Goal: Task Accomplishment & Management: Use online tool/utility

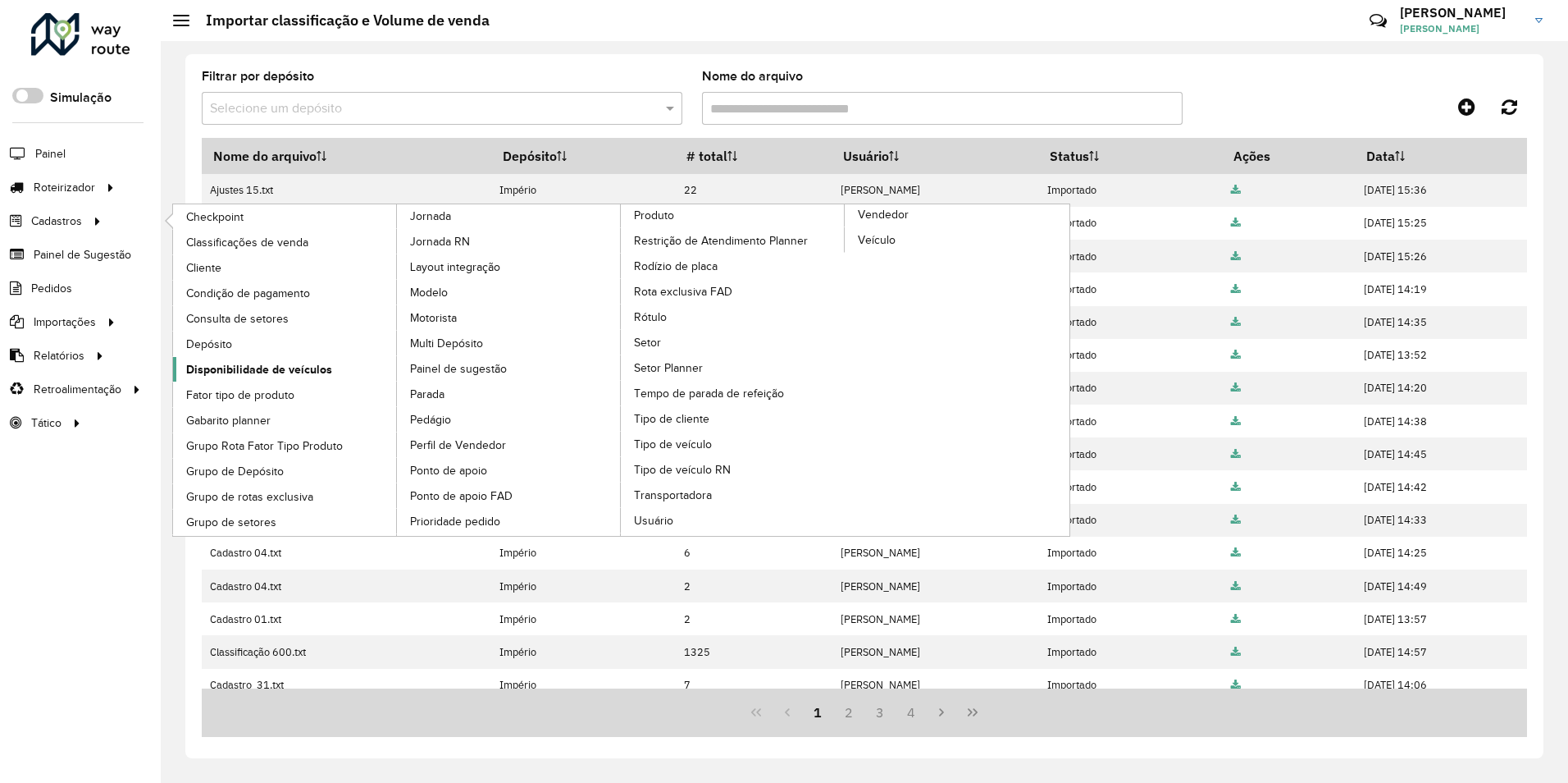
click at [244, 367] on span "Disponibilidade de veículos" at bounding box center [259, 370] width 146 height 17
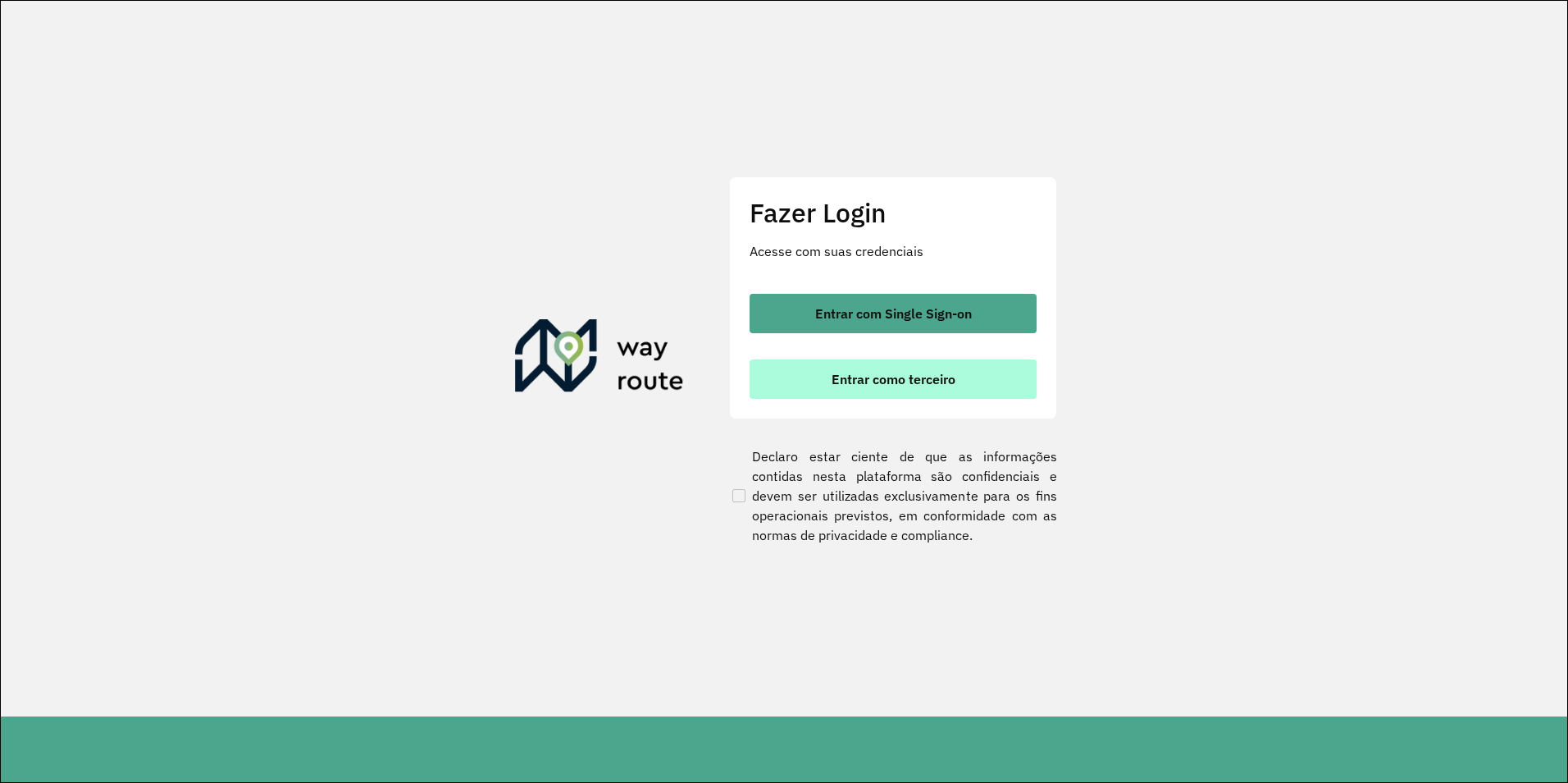
click at [876, 385] on span "Entrar como terceiro" at bounding box center [894, 378] width 124 height 13
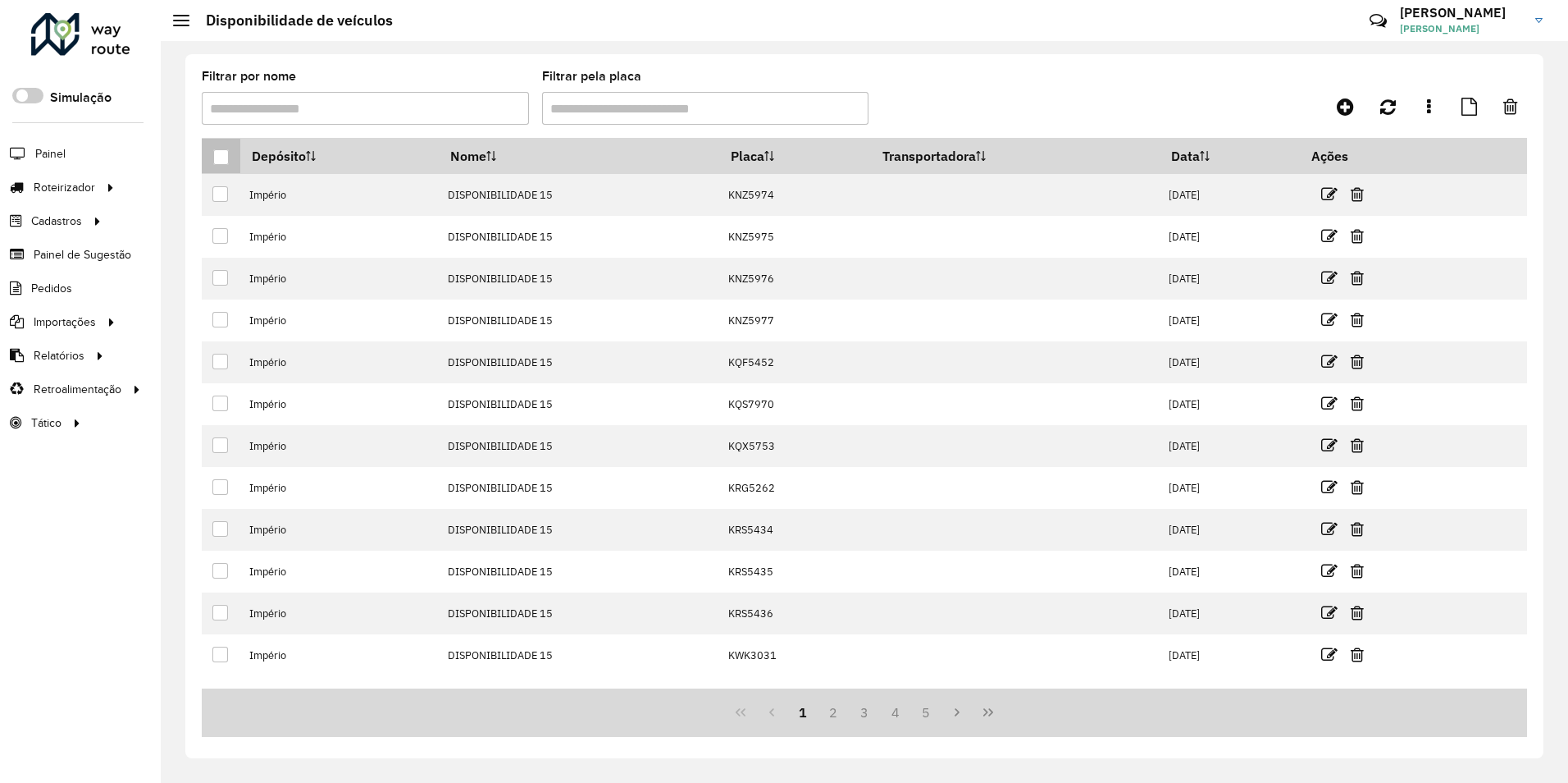
click at [228, 157] on div at bounding box center [221, 157] width 16 height 16
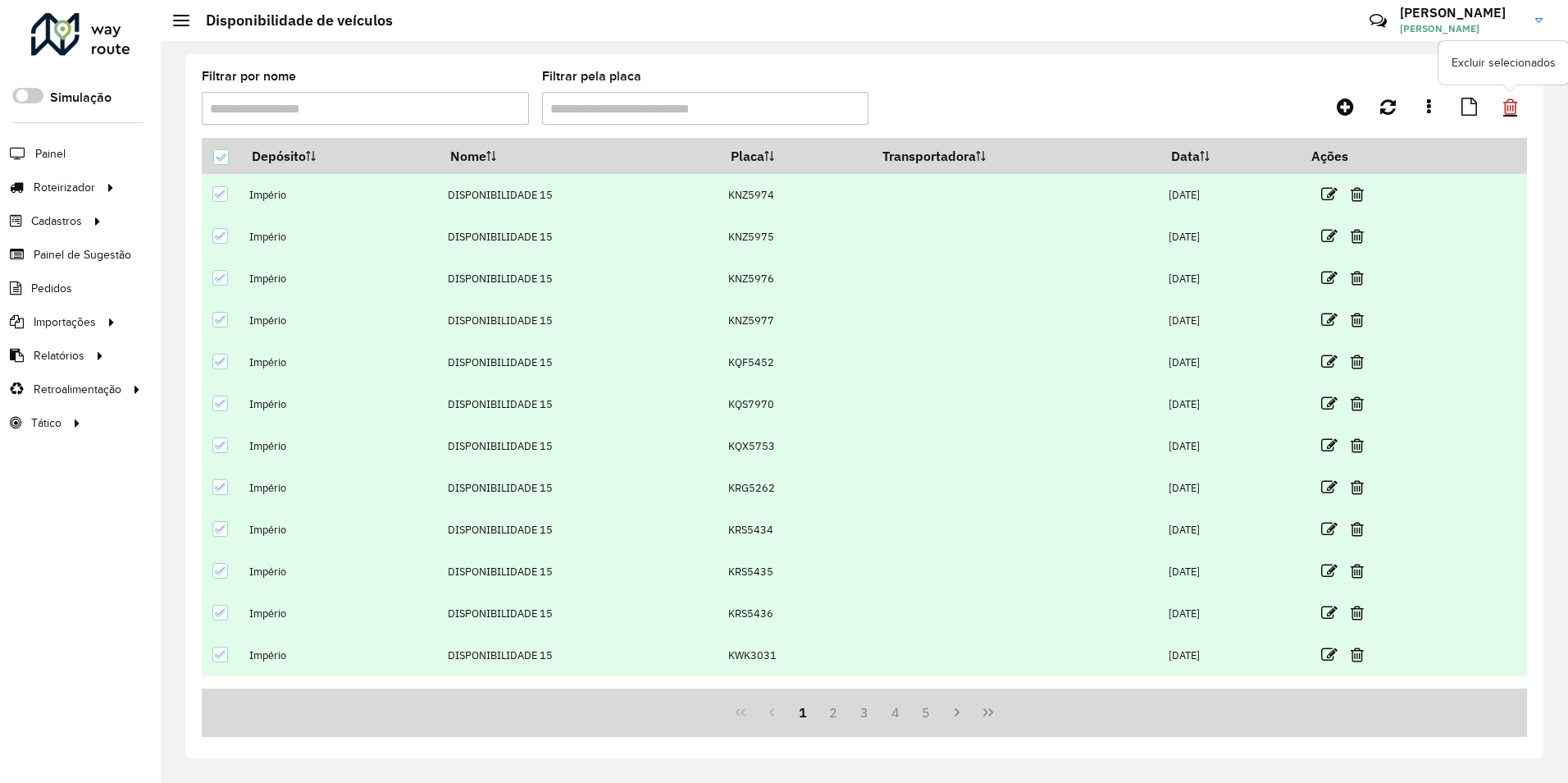
click at [1511, 97] on icon at bounding box center [1511, 106] width 14 height 18
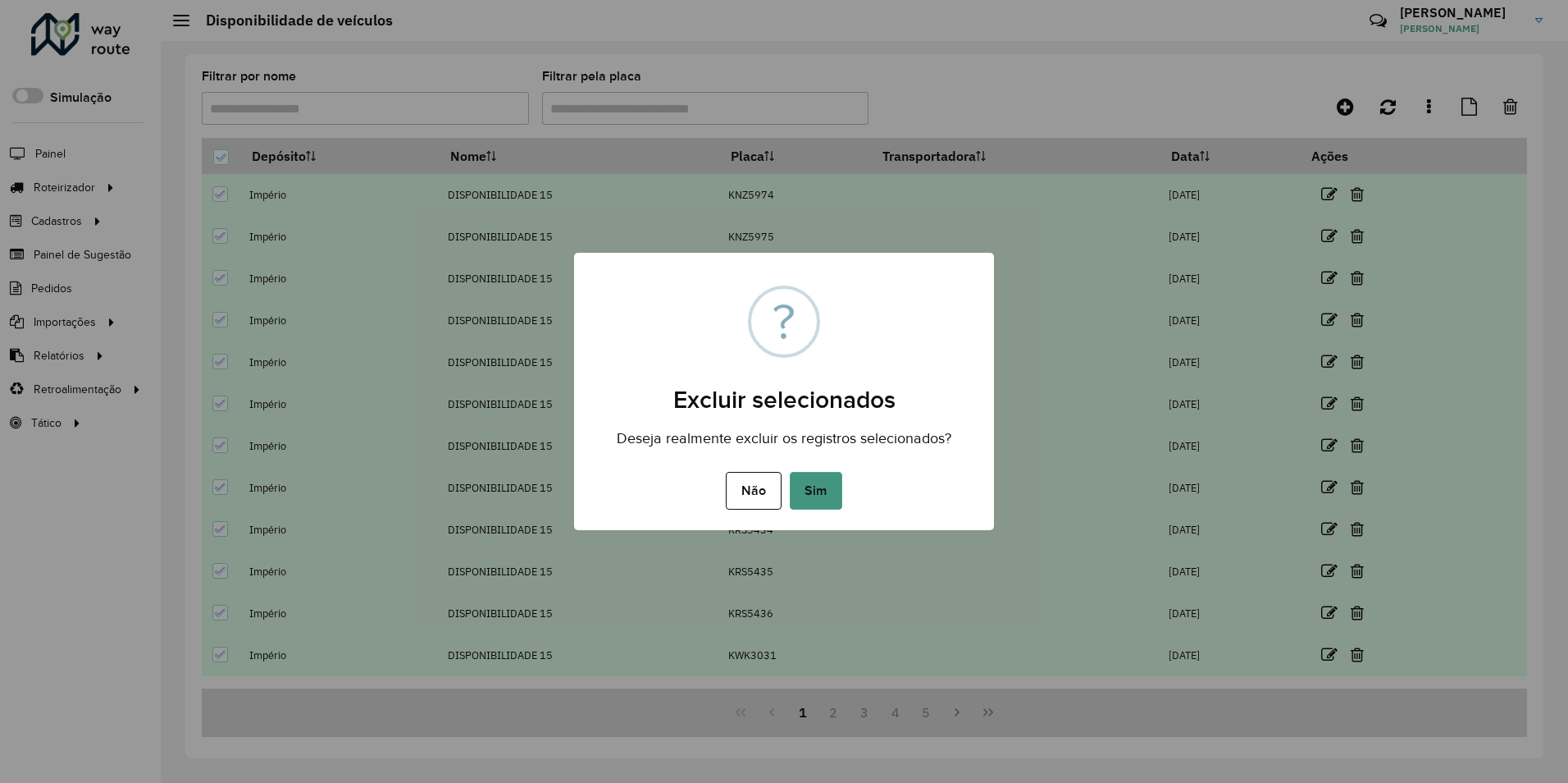
click at [832, 491] on button "Sim" at bounding box center [816, 490] width 52 height 37
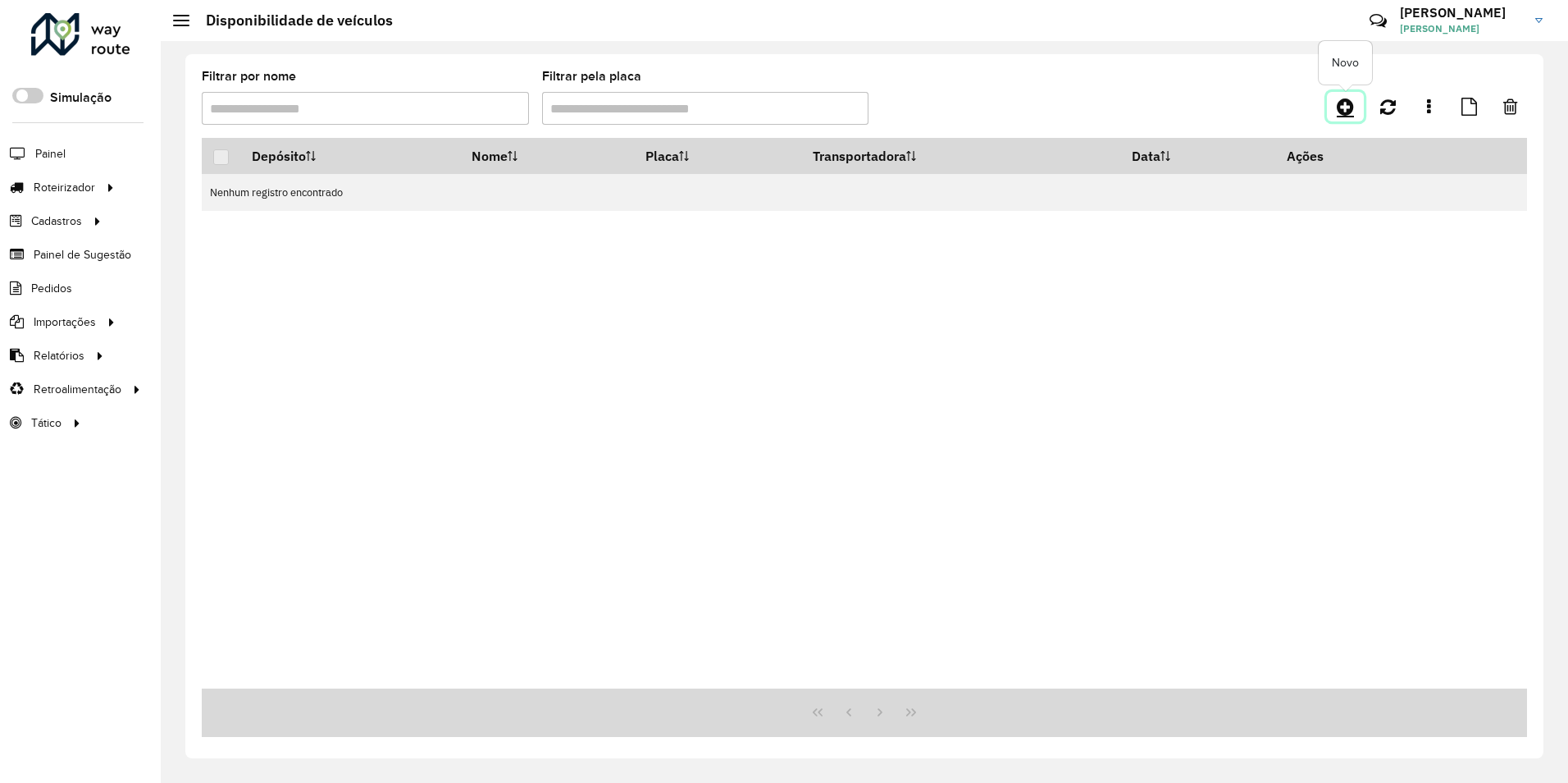
click at [1343, 106] on icon at bounding box center [1346, 107] width 17 height 20
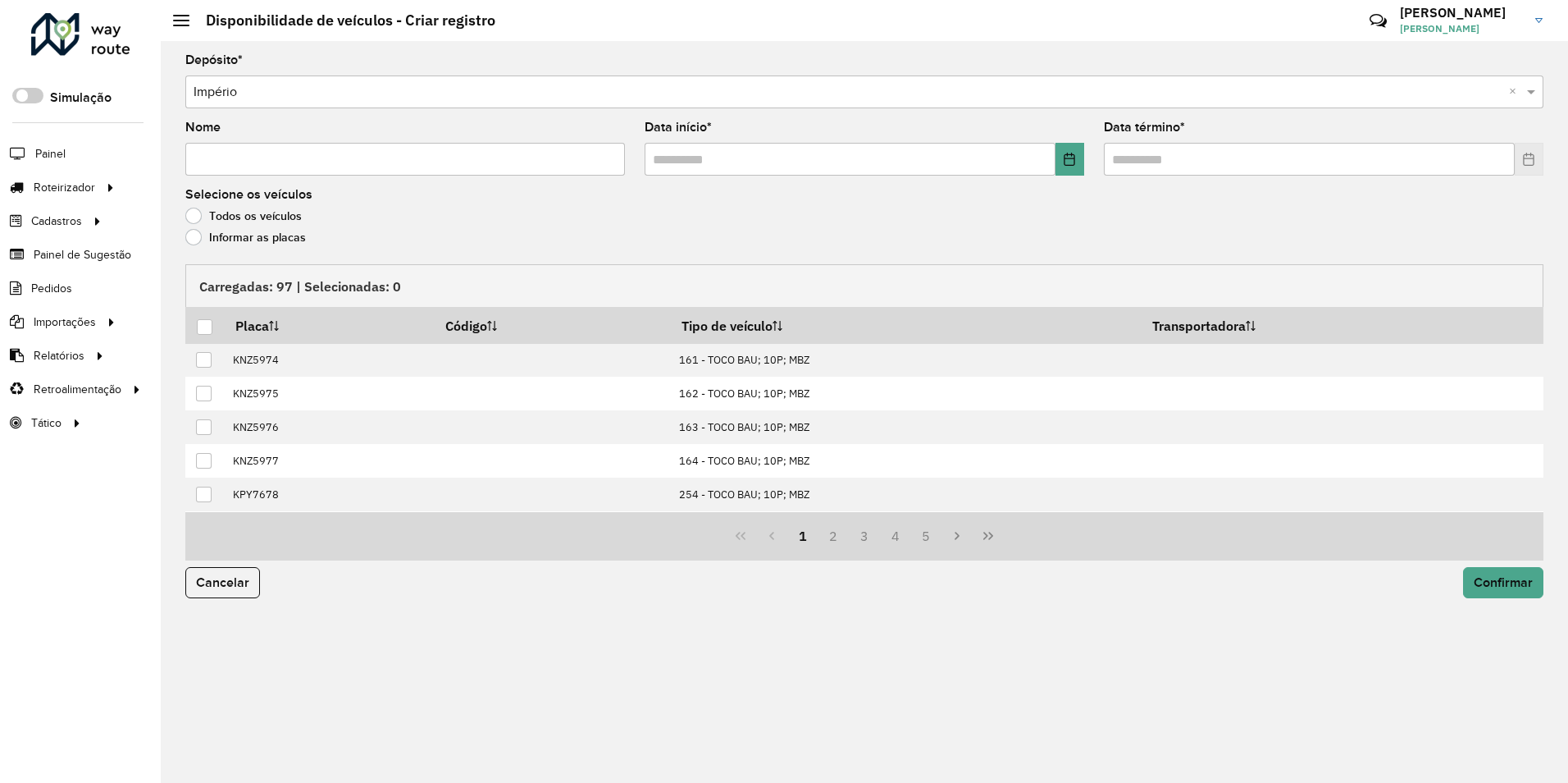
click at [243, 152] on input "Nome" at bounding box center [405, 159] width 440 height 33
type input "**********"
click at [1070, 166] on button "Choose Date" at bounding box center [1070, 159] width 29 height 33
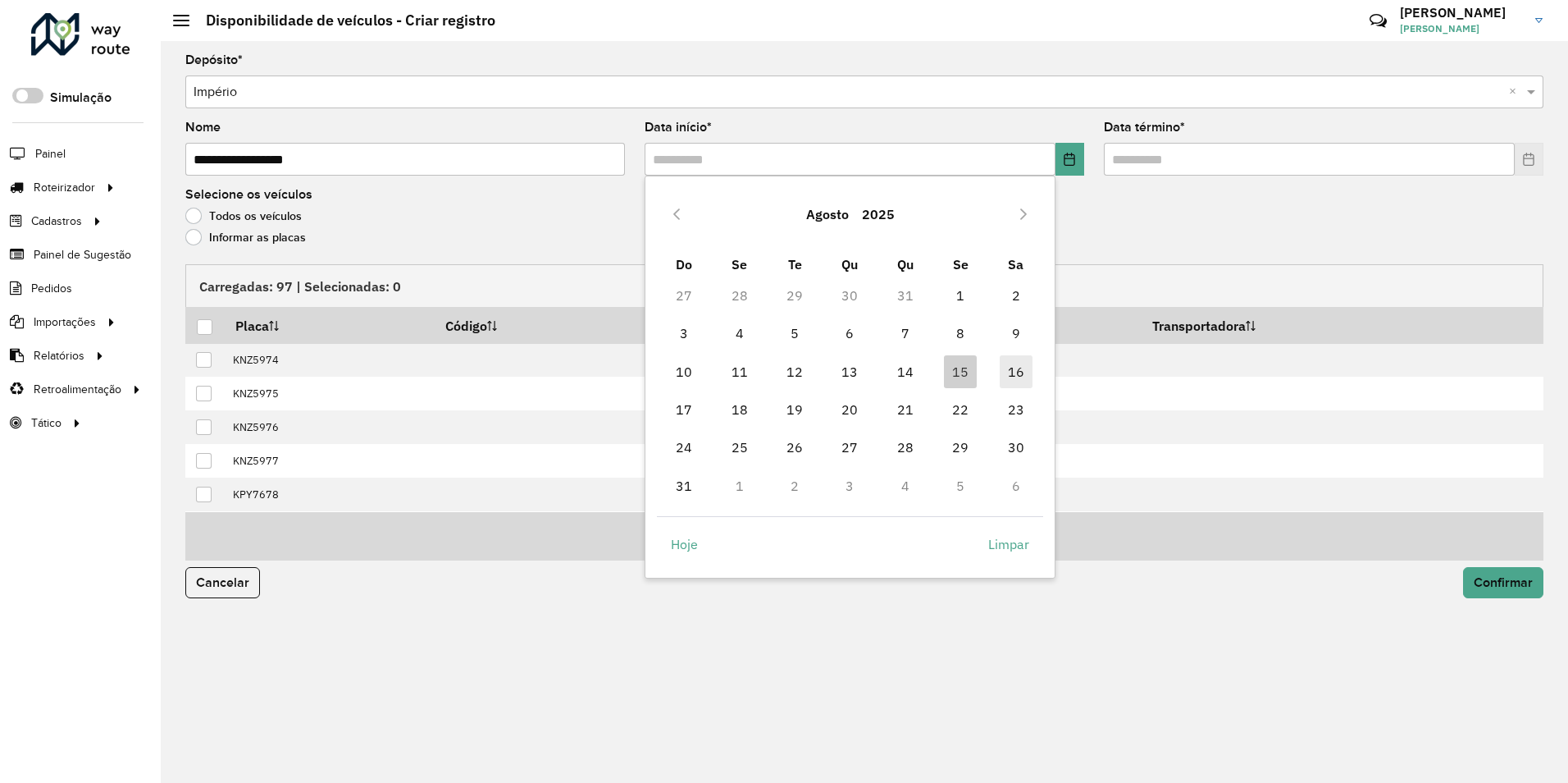
click at [1017, 371] on span "16" at bounding box center [1016, 372] width 33 height 33
type input "**********"
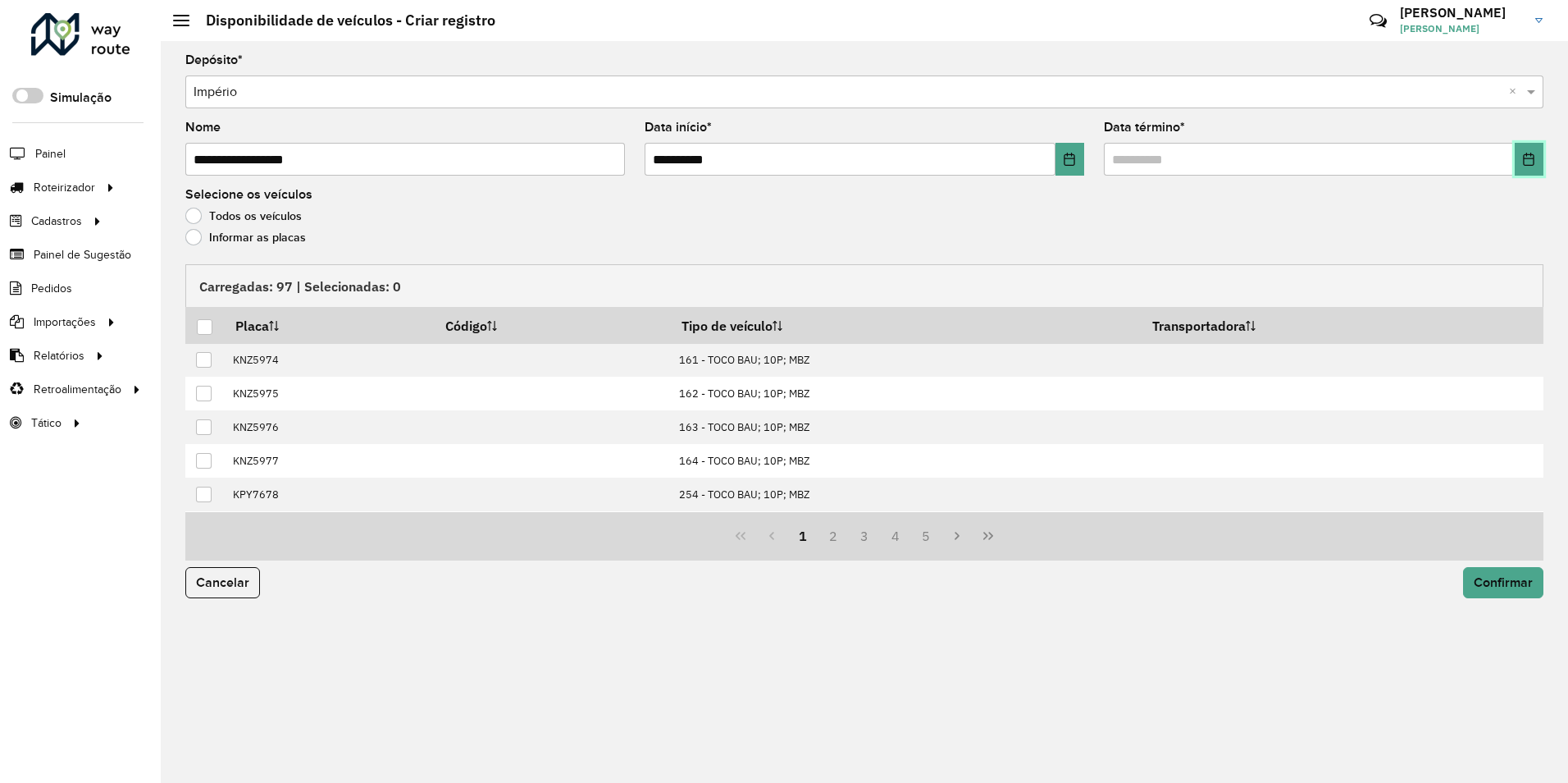
click at [1537, 160] on button "Choose Date" at bounding box center [1529, 159] width 29 height 33
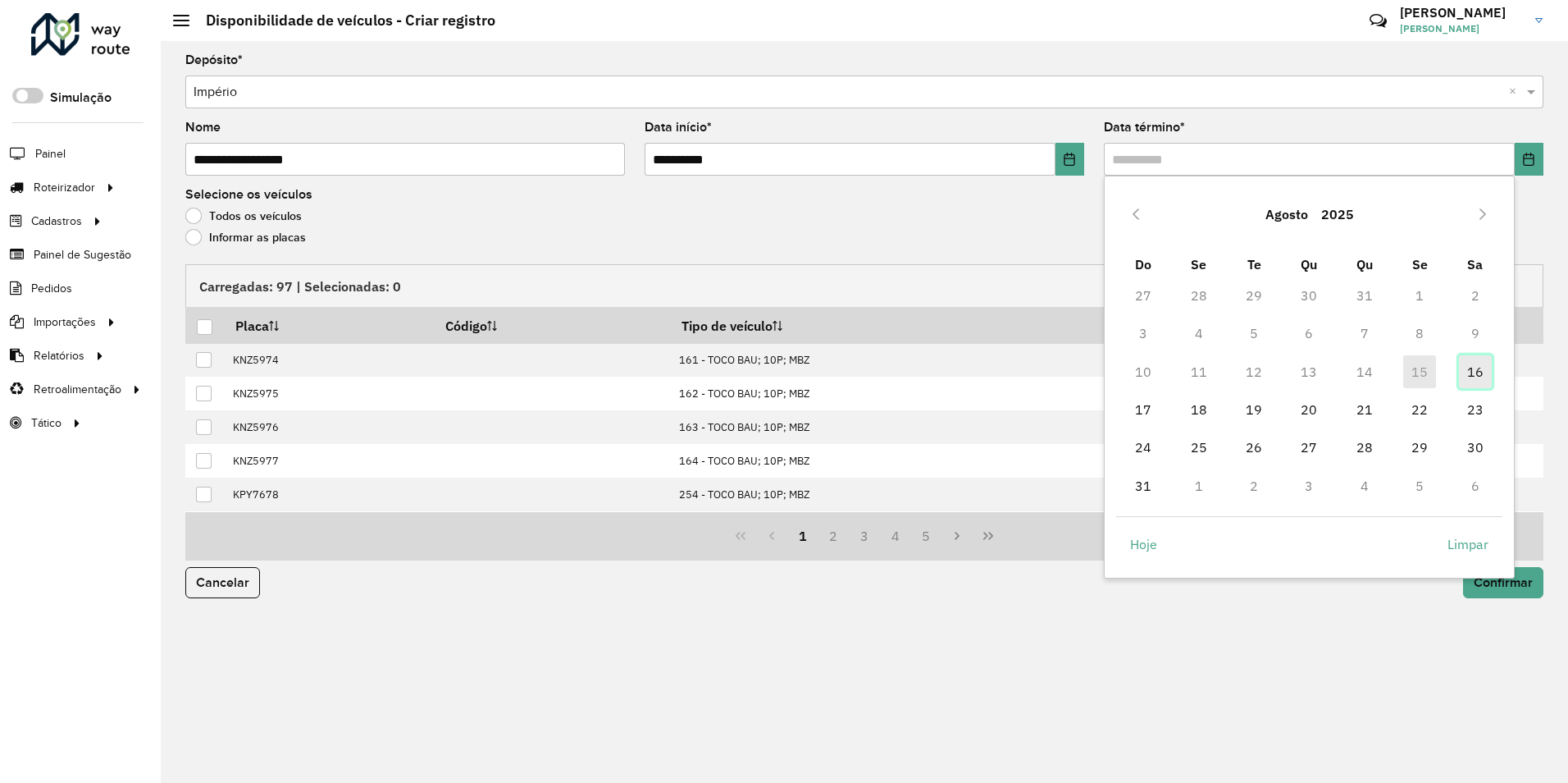
click at [1479, 372] on span "16" at bounding box center [1476, 372] width 33 height 33
type input "**********"
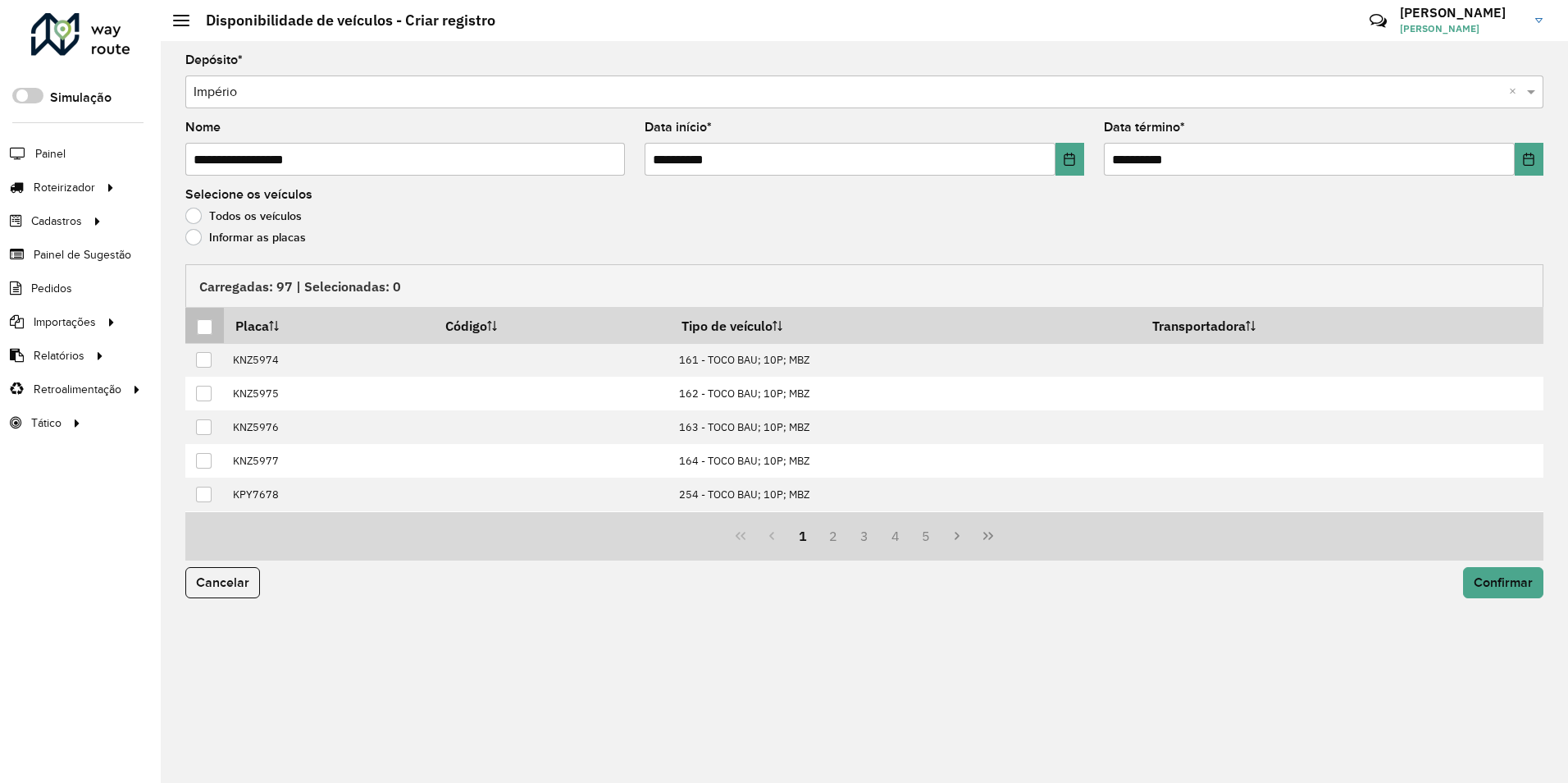
click at [211, 325] on div at bounding box center [205, 327] width 16 height 16
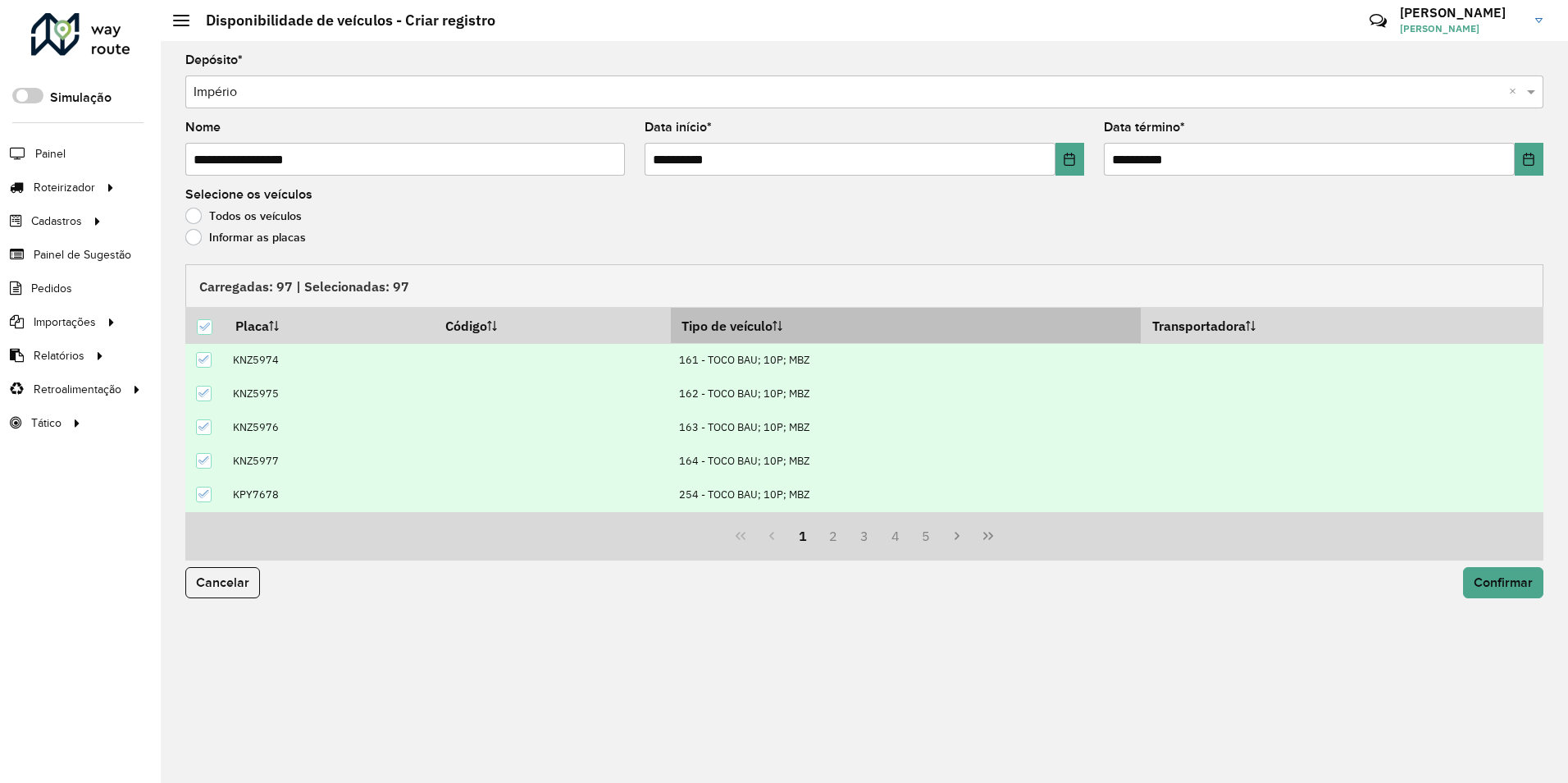
click at [729, 326] on th "Tipo de veículo" at bounding box center [906, 325] width 471 height 36
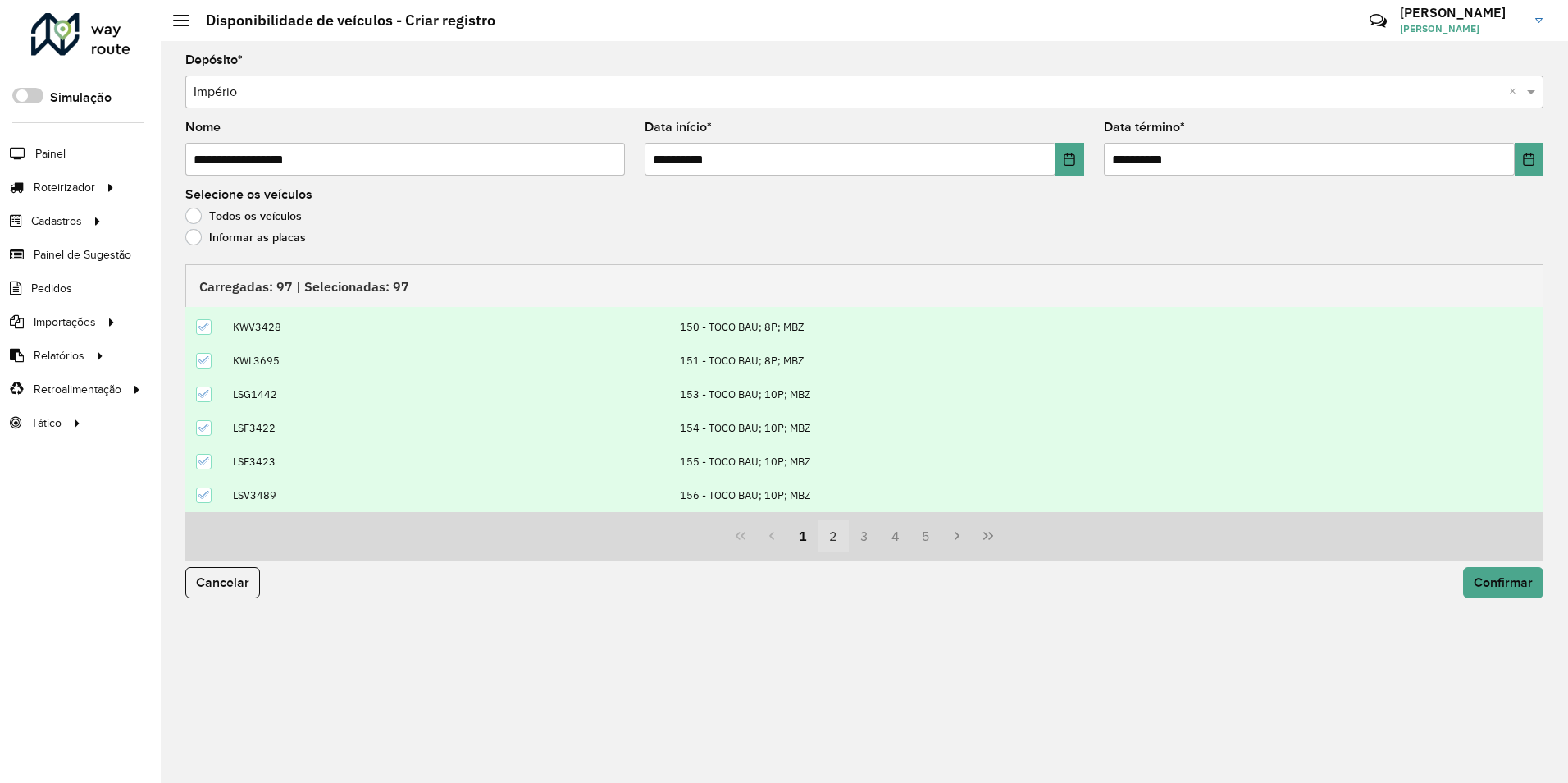
click at [834, 536] on button "2" at bounding box center [833, 536] width 31 height 31
click at [868, 535] on button "3" at bounding box center [864, 536] width 31 height 31
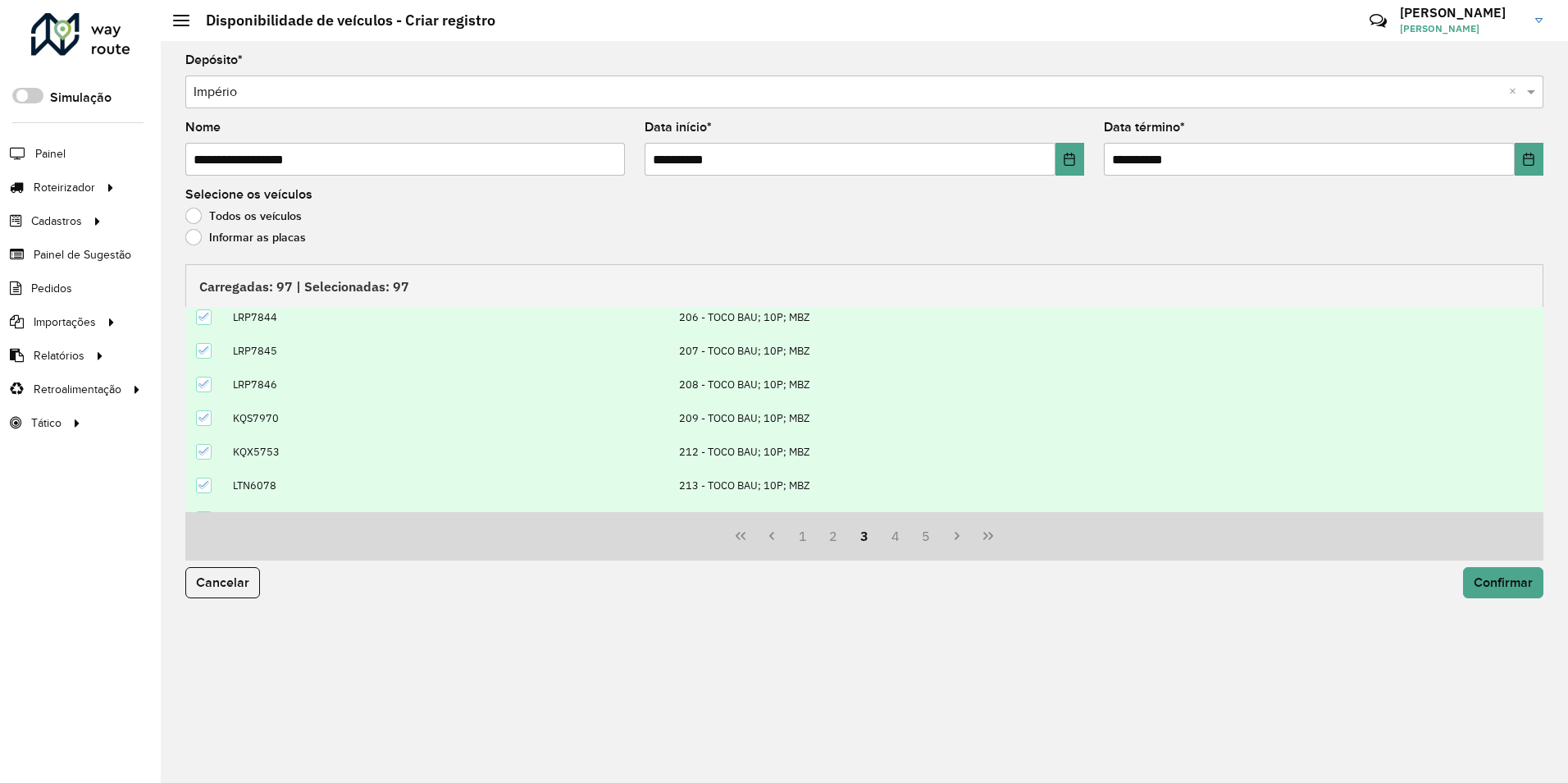
scroll to position [85, 0]
click at [208, 411] on icon at bounding box center [204, 408] width 11 height 11
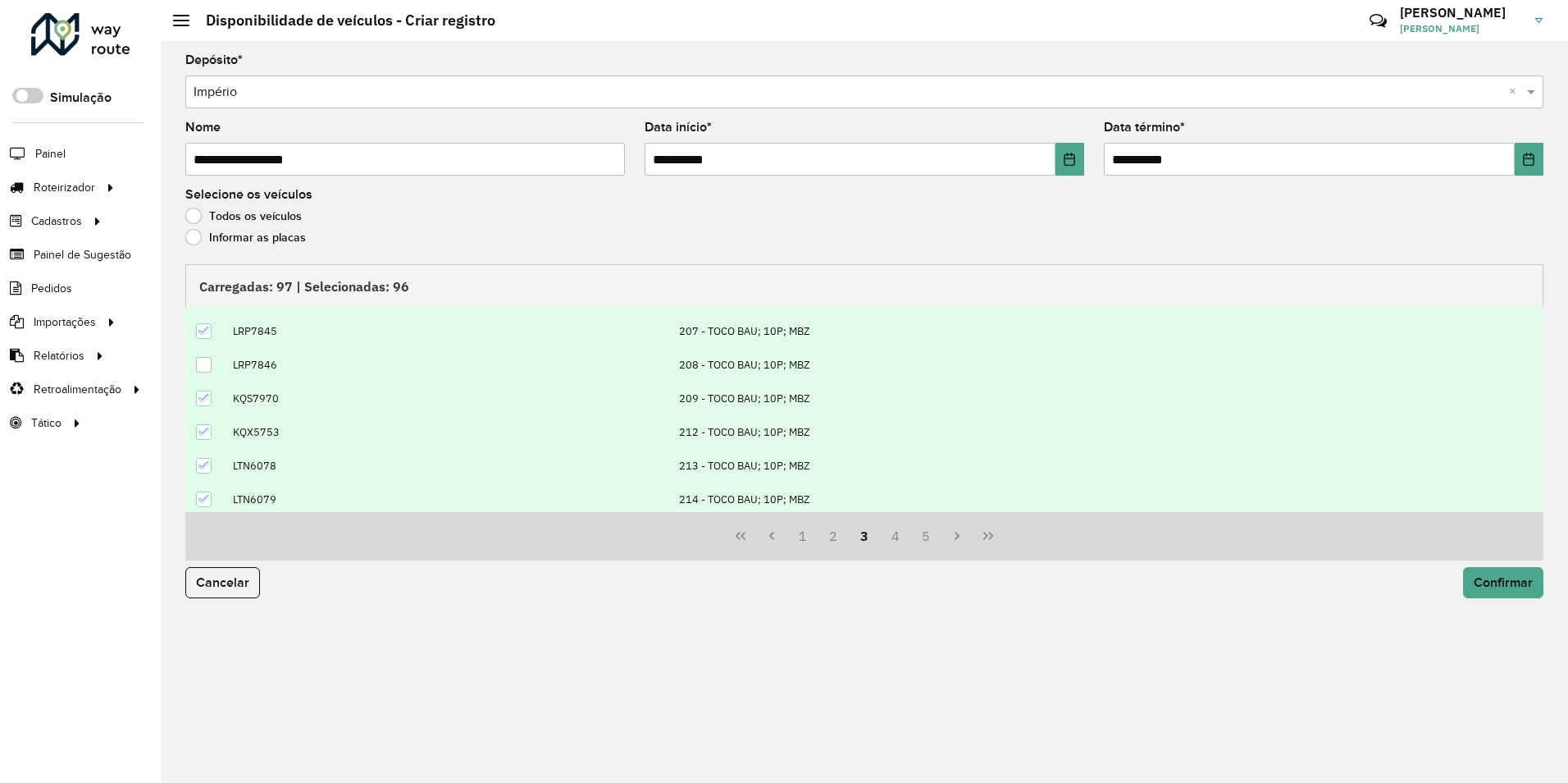
scroll to position [168, 0]
click at [893, 534] on button "4" at bounding box center [896, 536] width 31 height 31
click at [207, 461] on icon at bounding box center [204, 461] width 11 height 11
click at [896, 532] on button "5" at bounding box center [896, 536] width 31 height 31
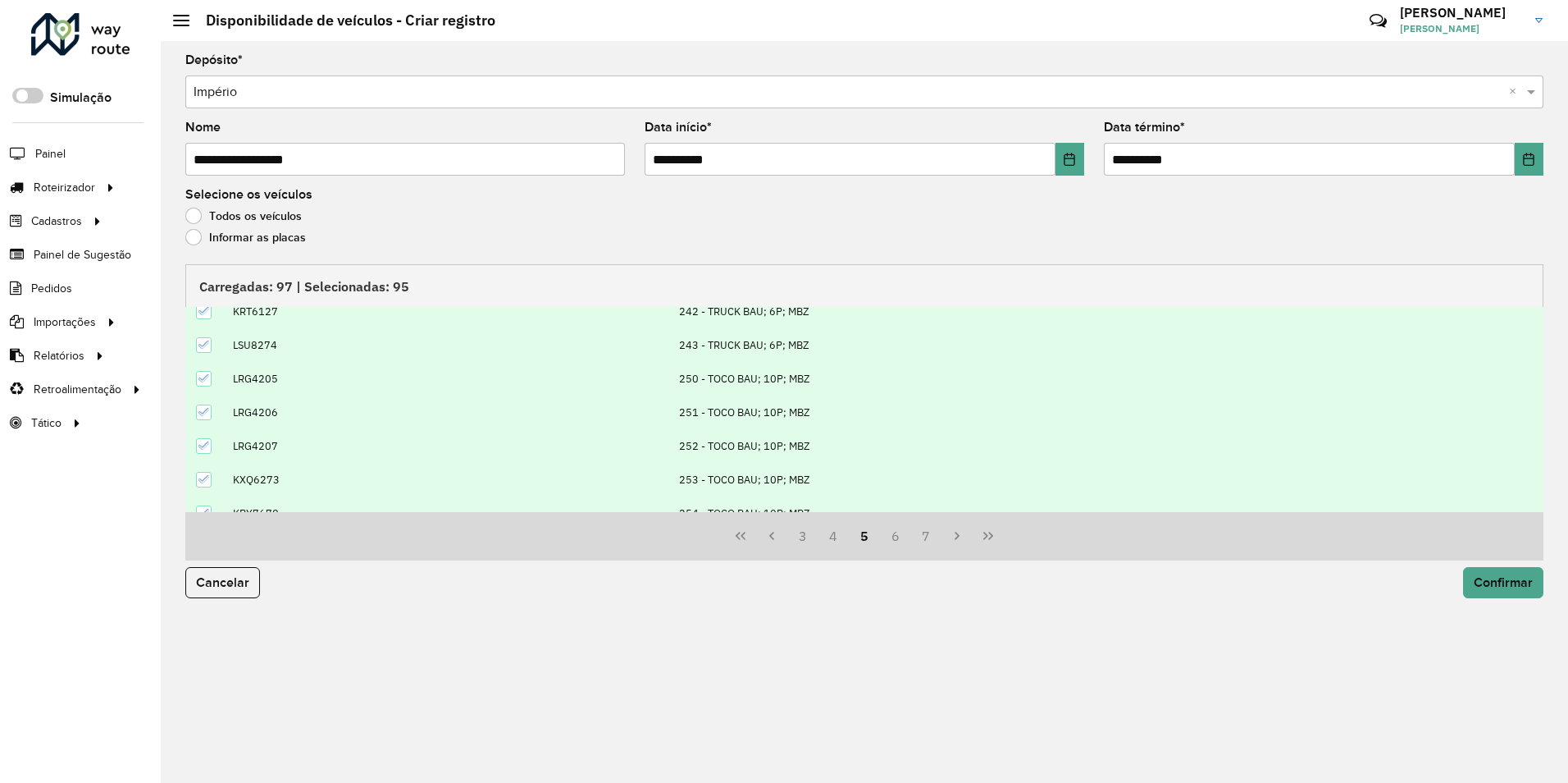
scroll to position [3, 0]
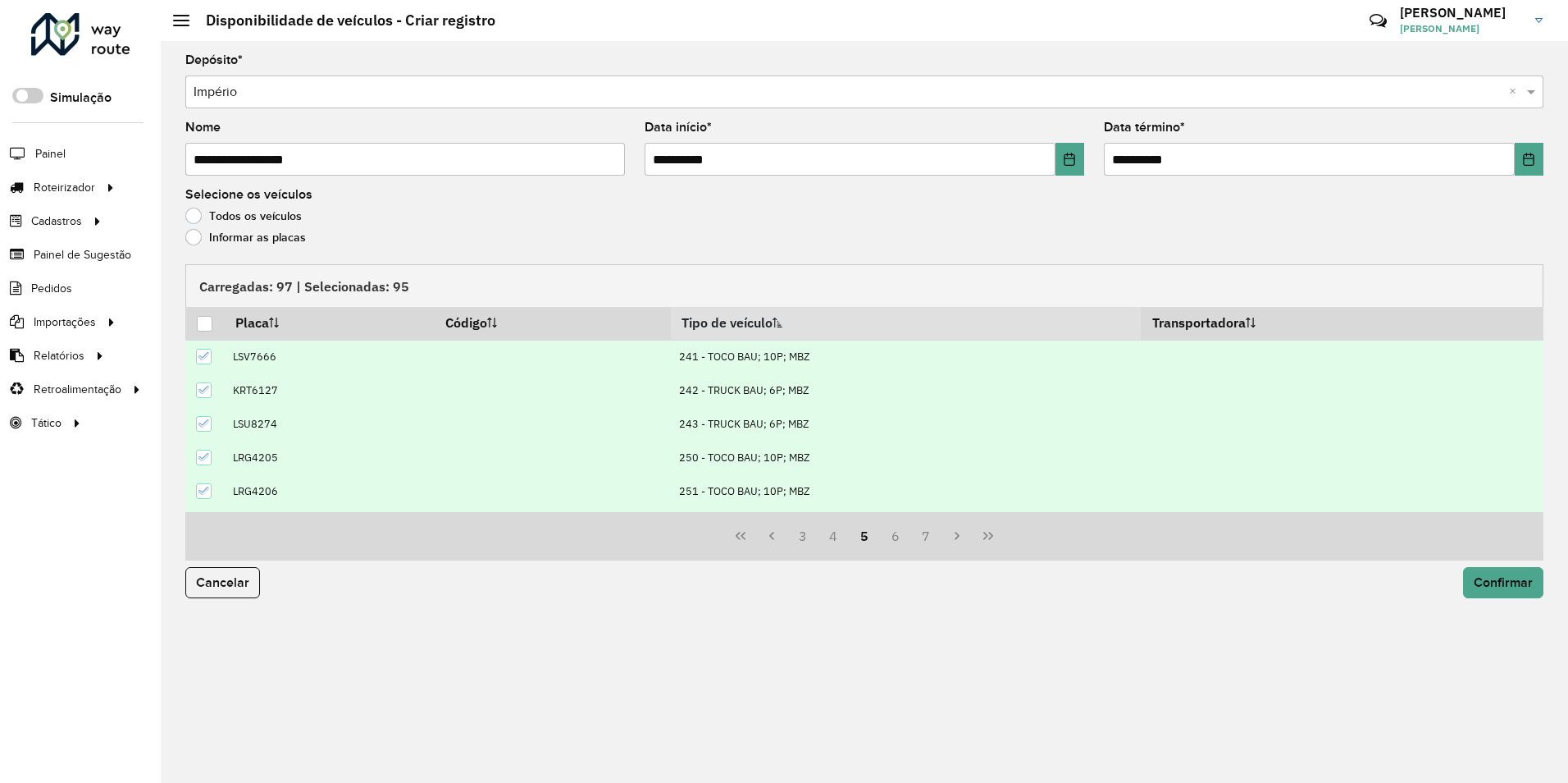
click at [210, 383] on div at bounding box center [204, 391] width 16 height 16
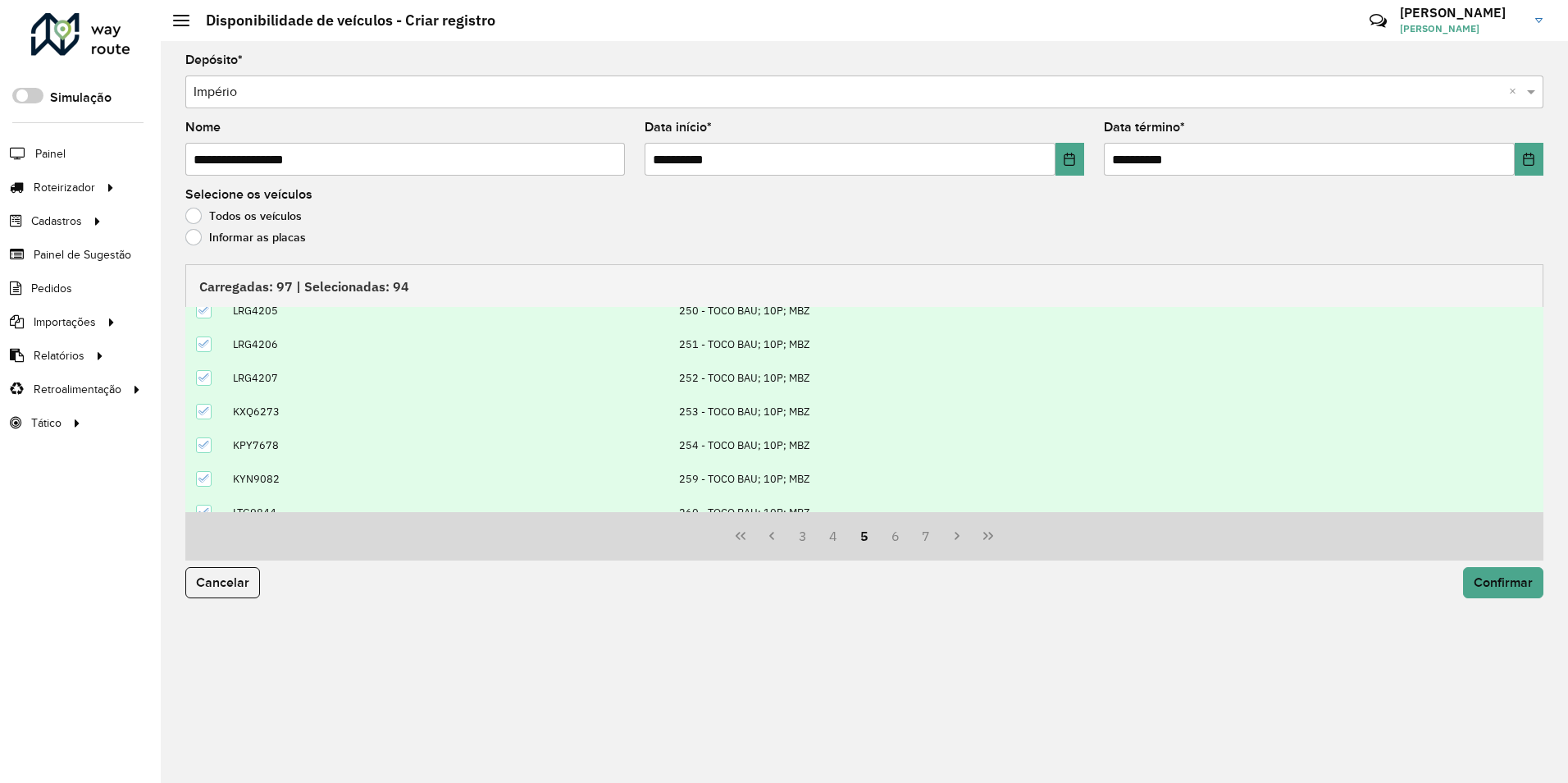
scroll to position [168, 0]
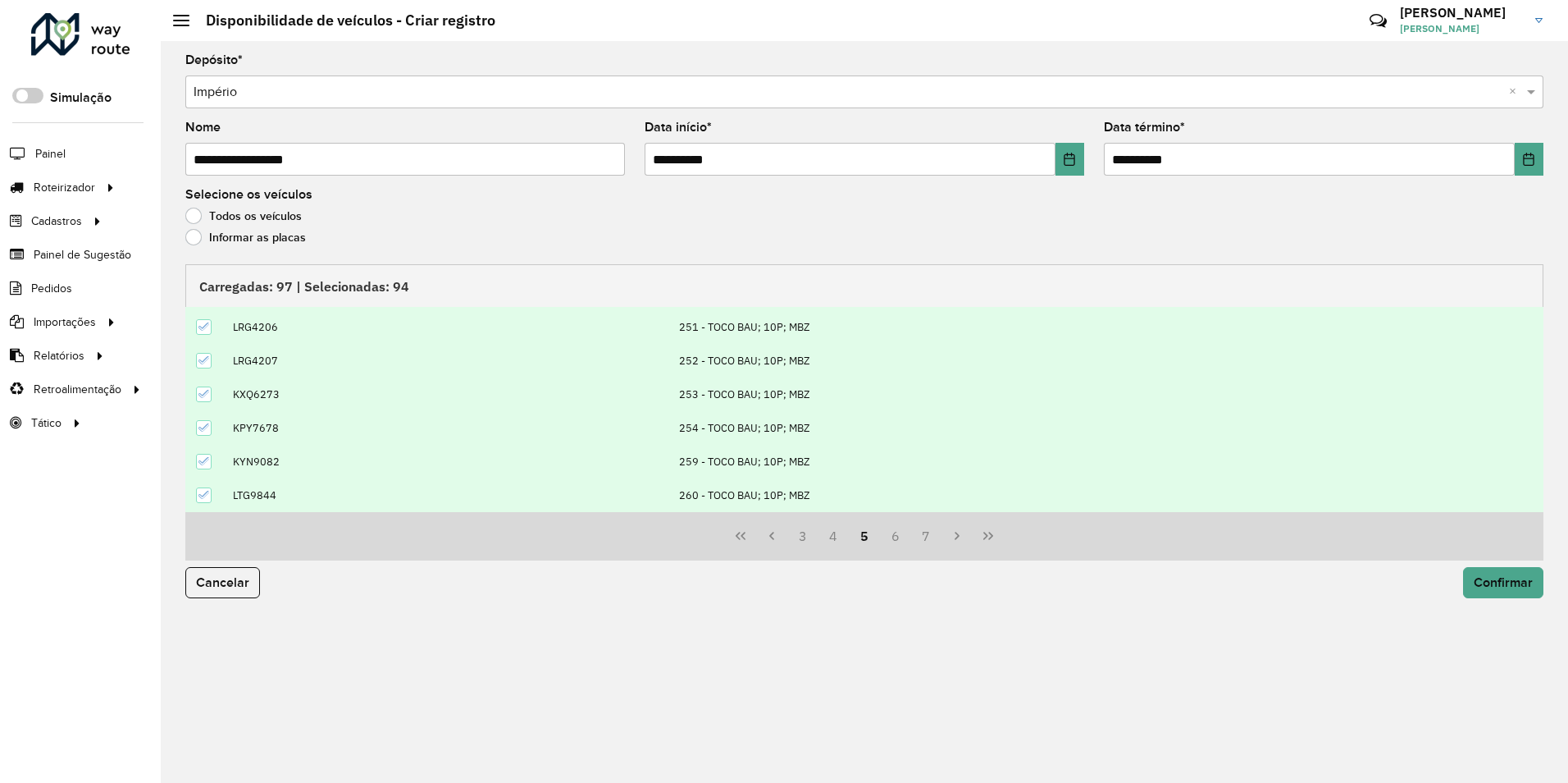
click at [200, 425] on icon at bounding box center [204, 427] width 11 height 11
click at [898, 534] on button "6" at bounding box center [896, 536] width 31 height 31
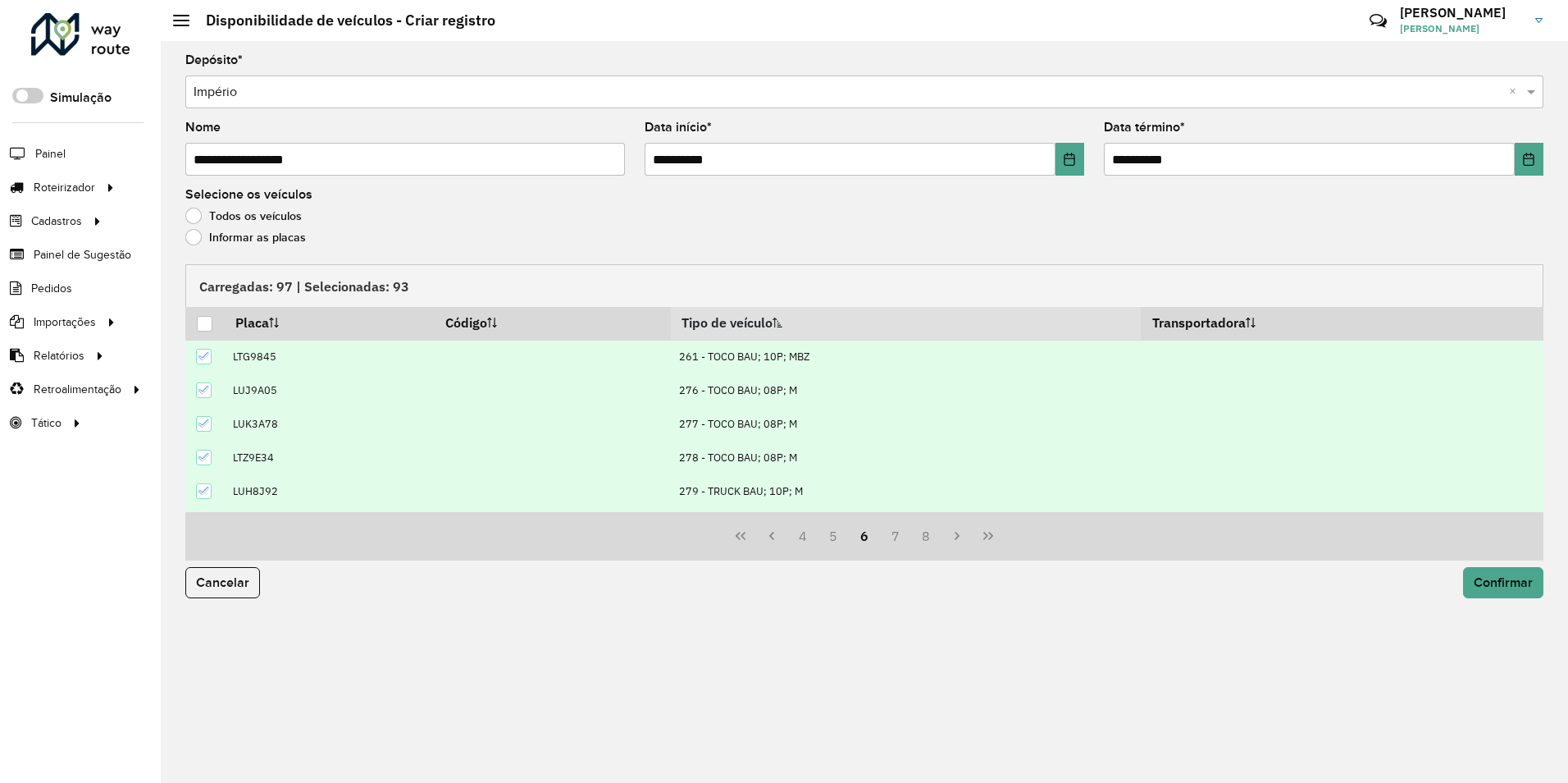
click at [204, 459] on icon at bounding box center [204, 457] width 11 height 11
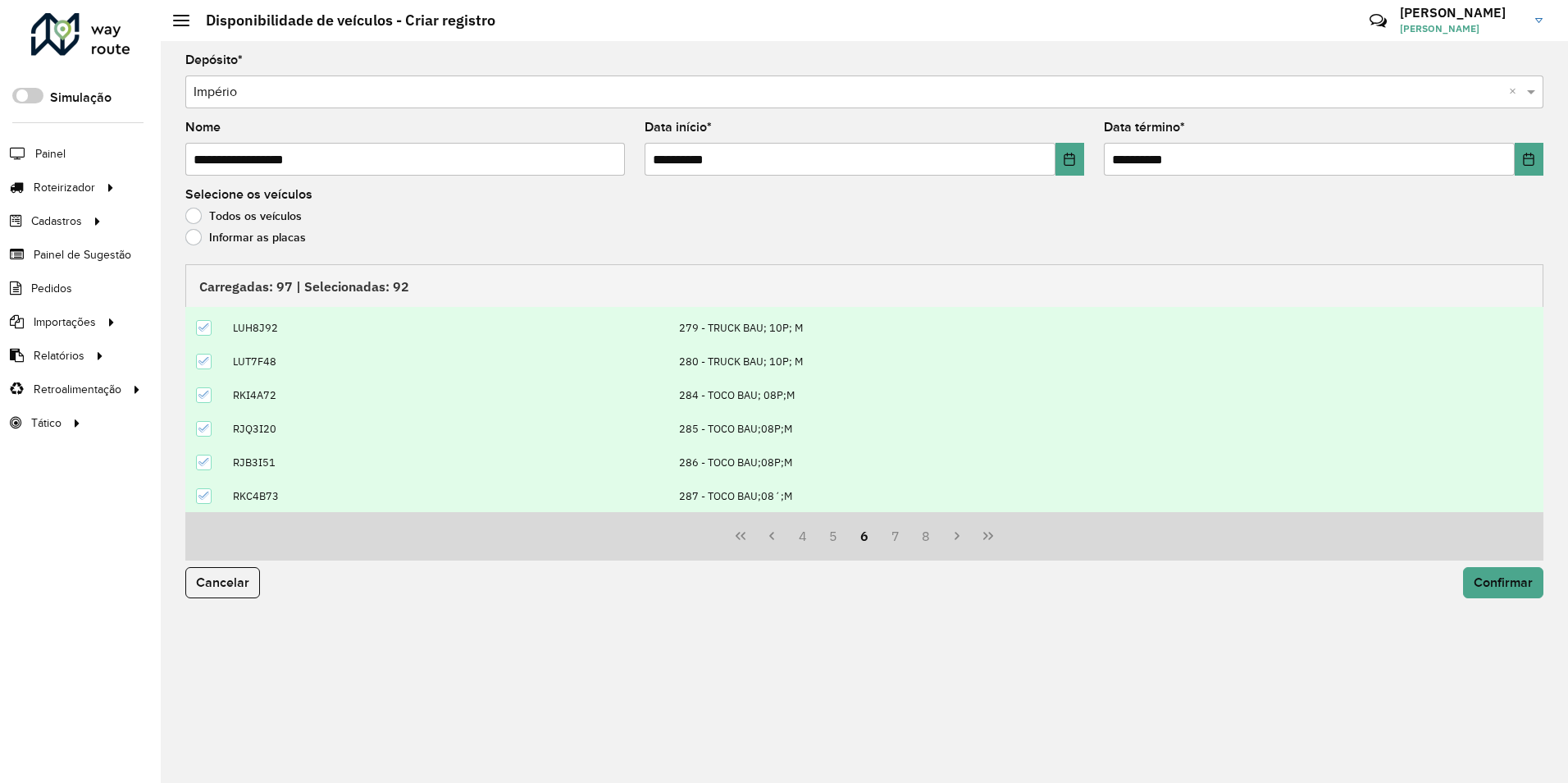
scroll to position [168, 0]
click at [202, 426] on icon at bounding box center [204, 427] width 11 height 11
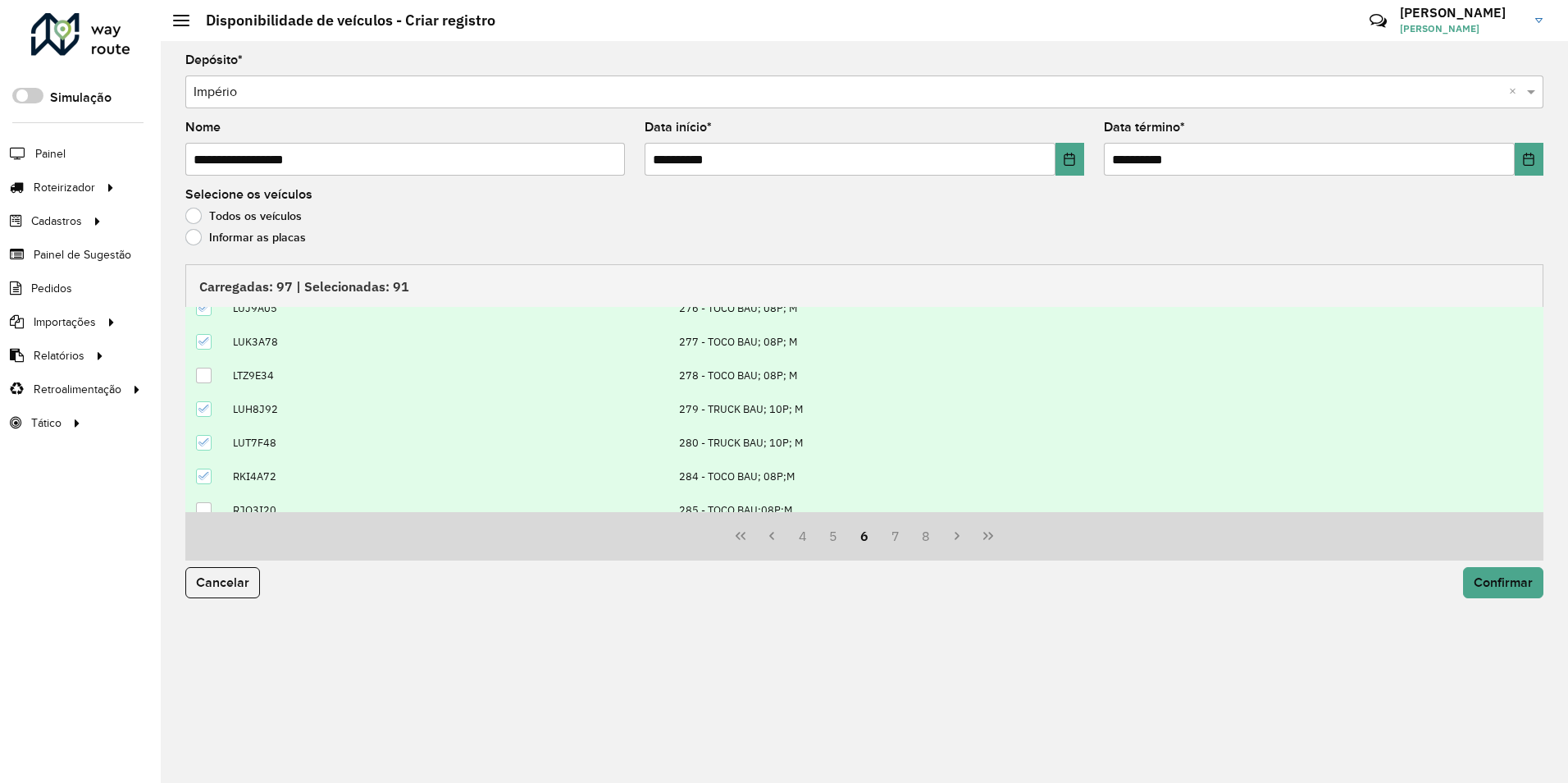
scroll to position [0, 0]
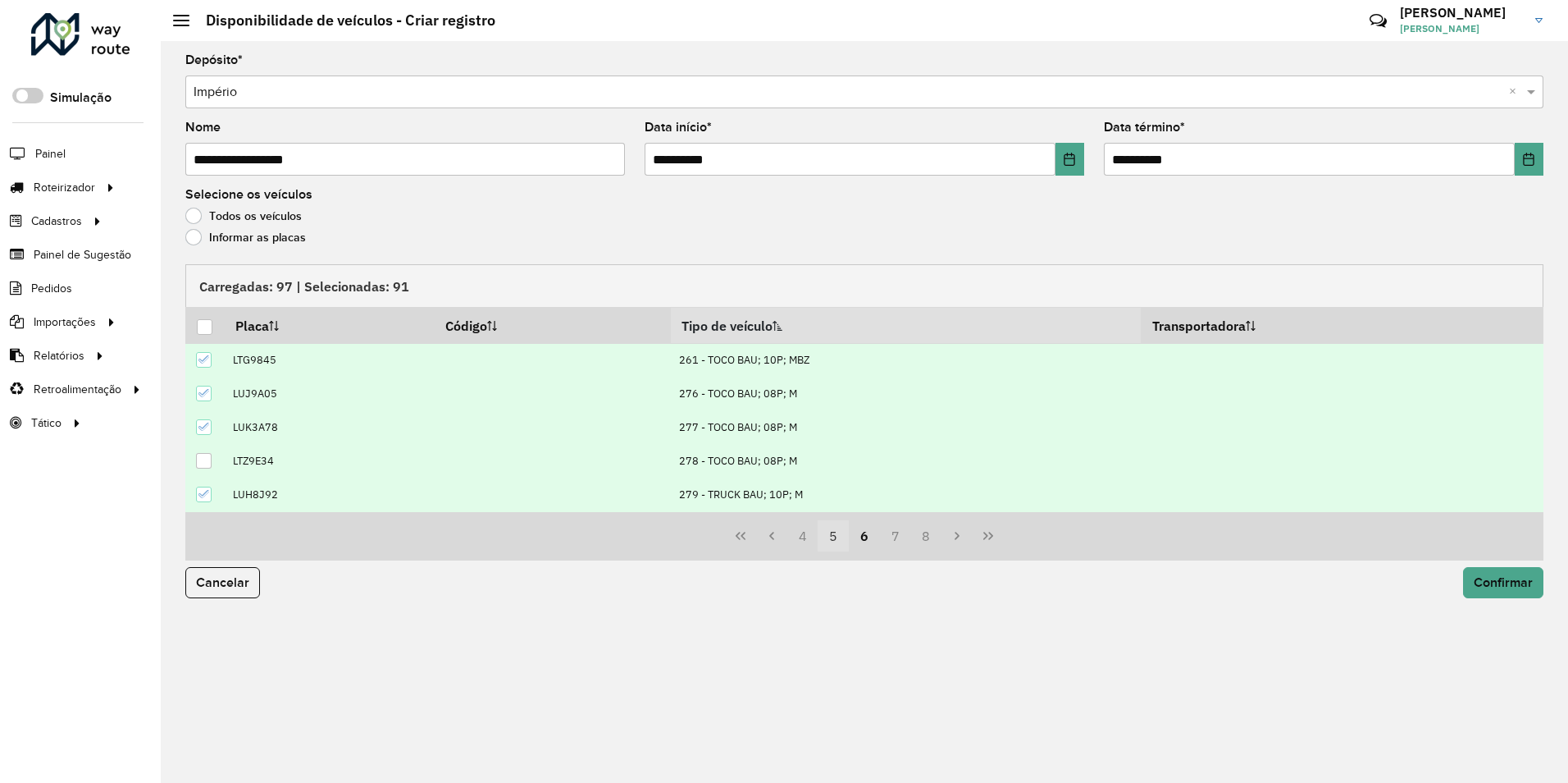
click at [838, 538] on button "5" at bounding box center [833, 536] width 31 height 31
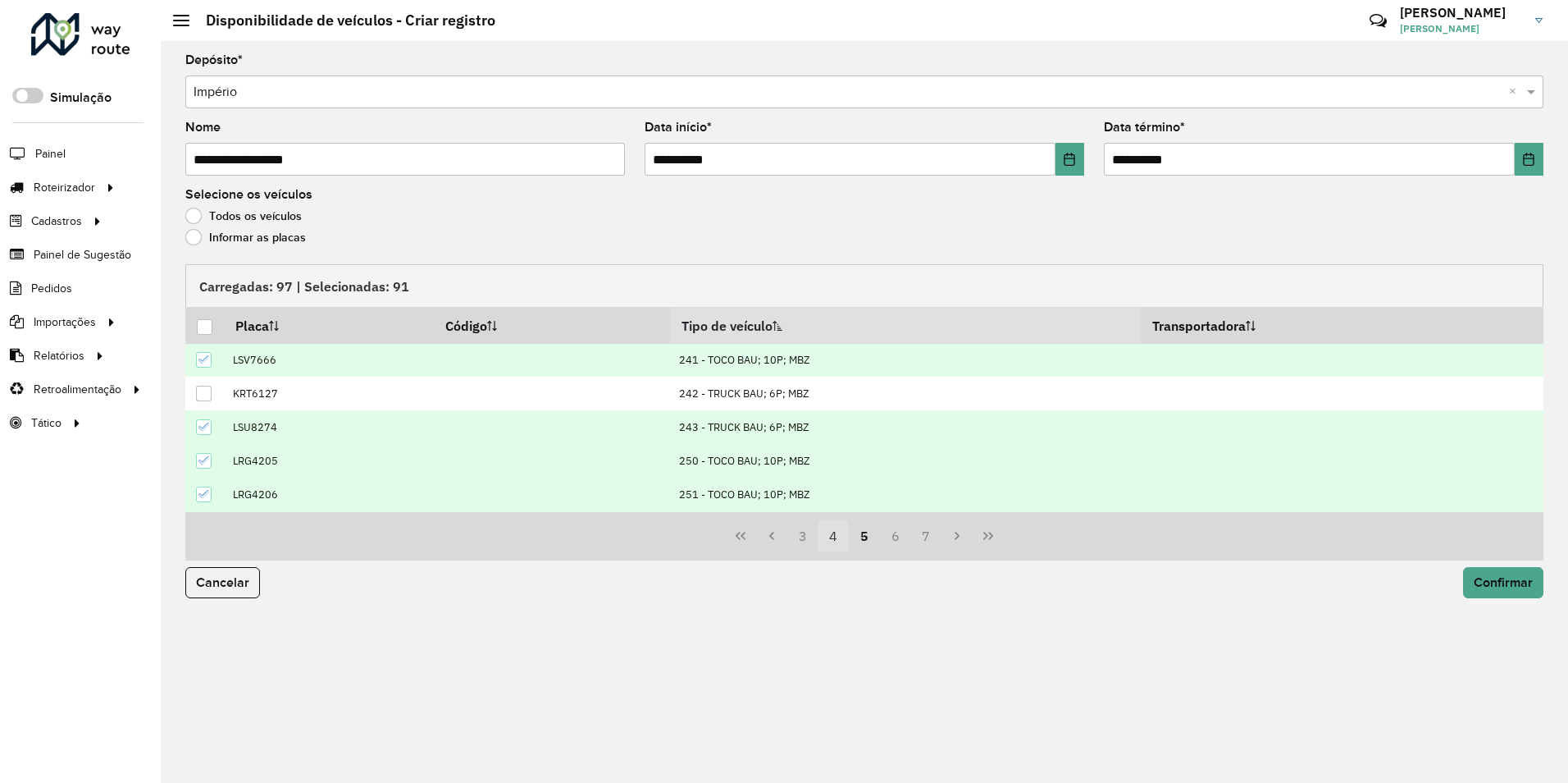
click at [840, 543] on button "4" at bounding box center [833, 536] width 31 height 31
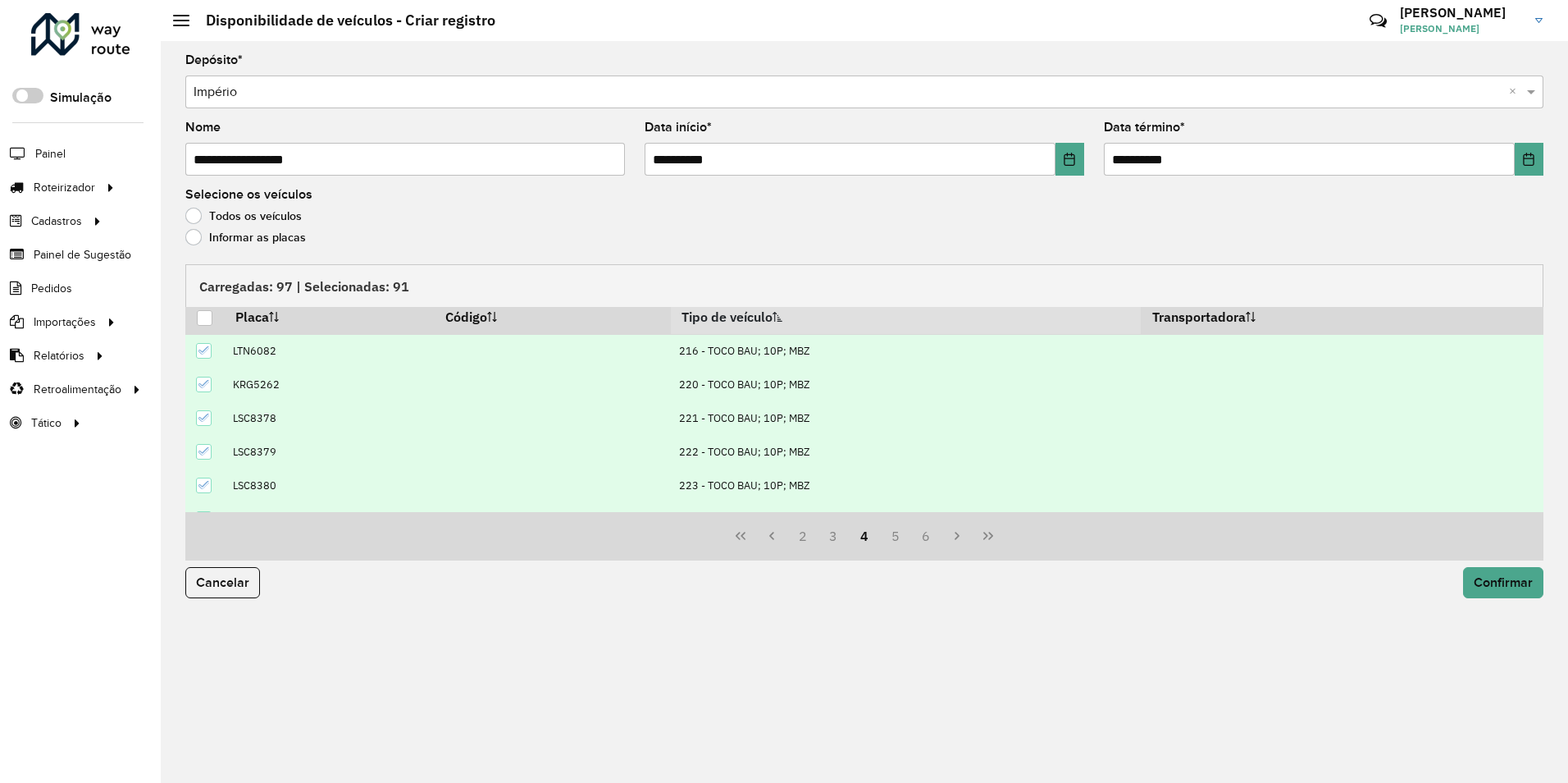
scroll to position [3, 0]
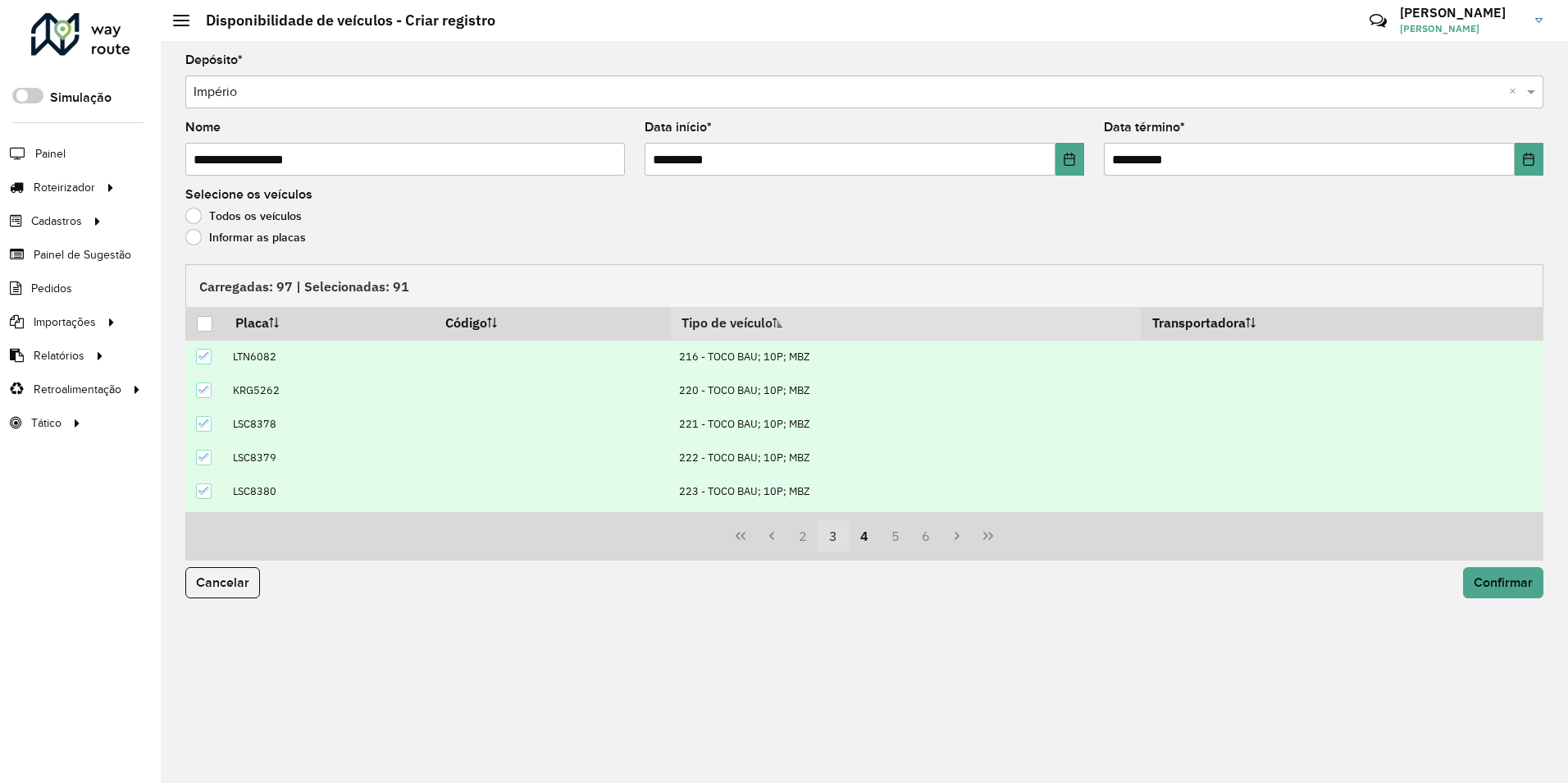
click at [829, 538] on button "3" at bounding box center [833, 536] width 31 height 31
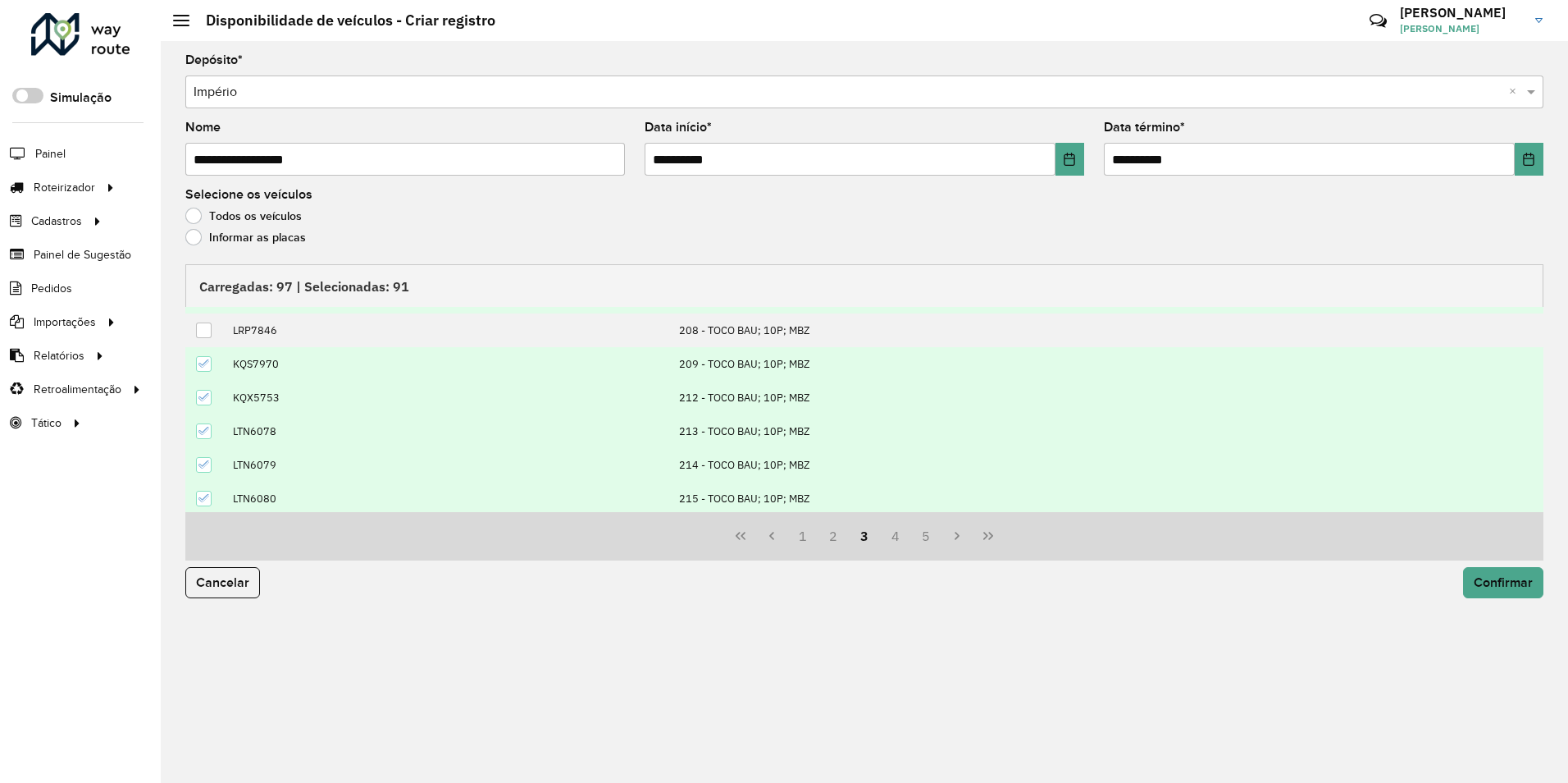
scroll to position [168, 0]
click at [1523, 585] on span "Confirmar" at bounding box center [1504, 582] width 59 height 14
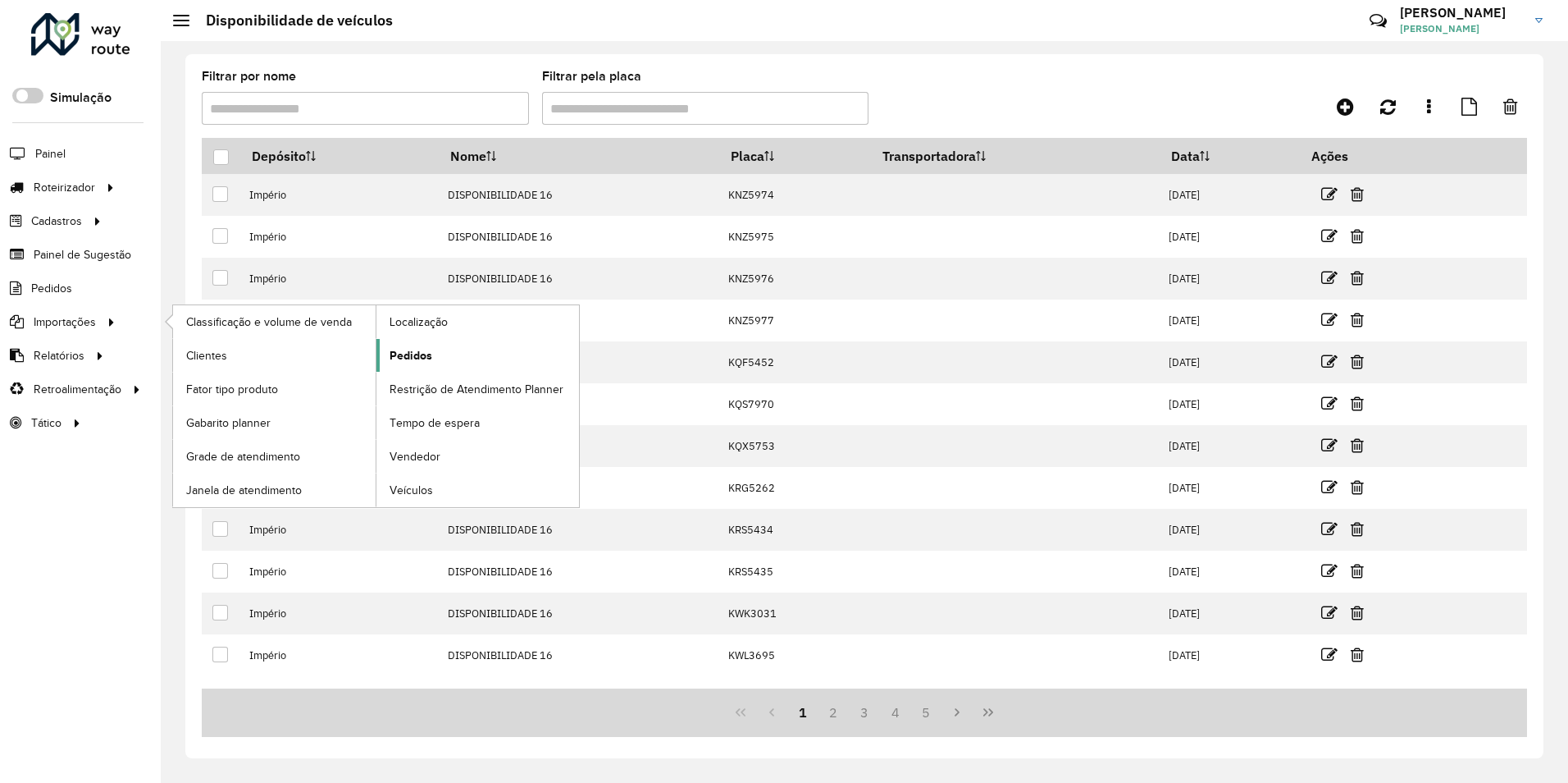
click at [403, 356] on span "Pedidos" at bounding box center [410, 356] width 43 height 17
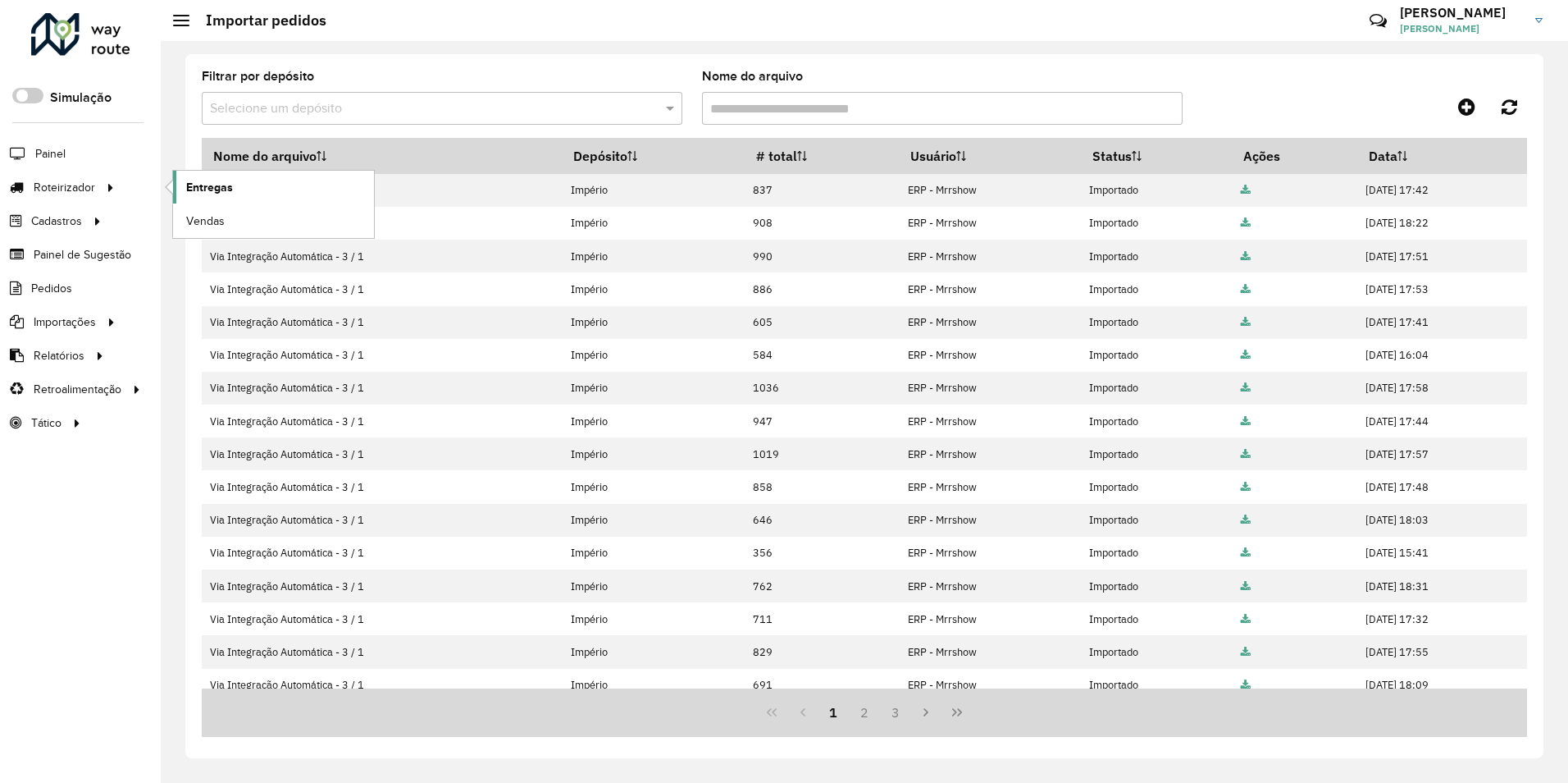
click at [224, 185] on span "Entregas" at bounding box center [210, 188] width 47 height 17
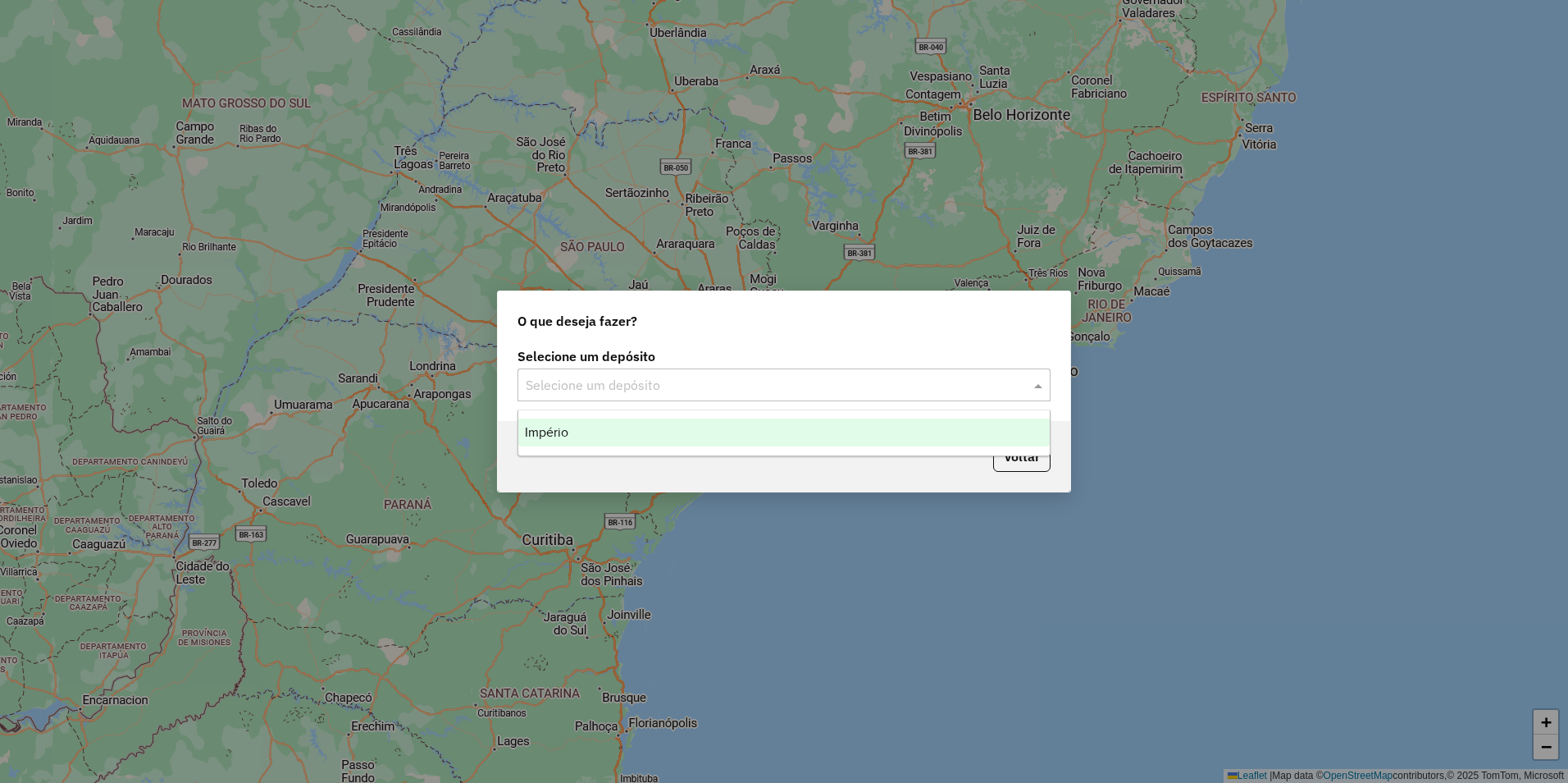
click at [597, 388] on input "text" at bounding box center [768, 385] width 484 height 20
click at [588, 433] on div "Império" at bounding box center [784, 432] width 532 height 28
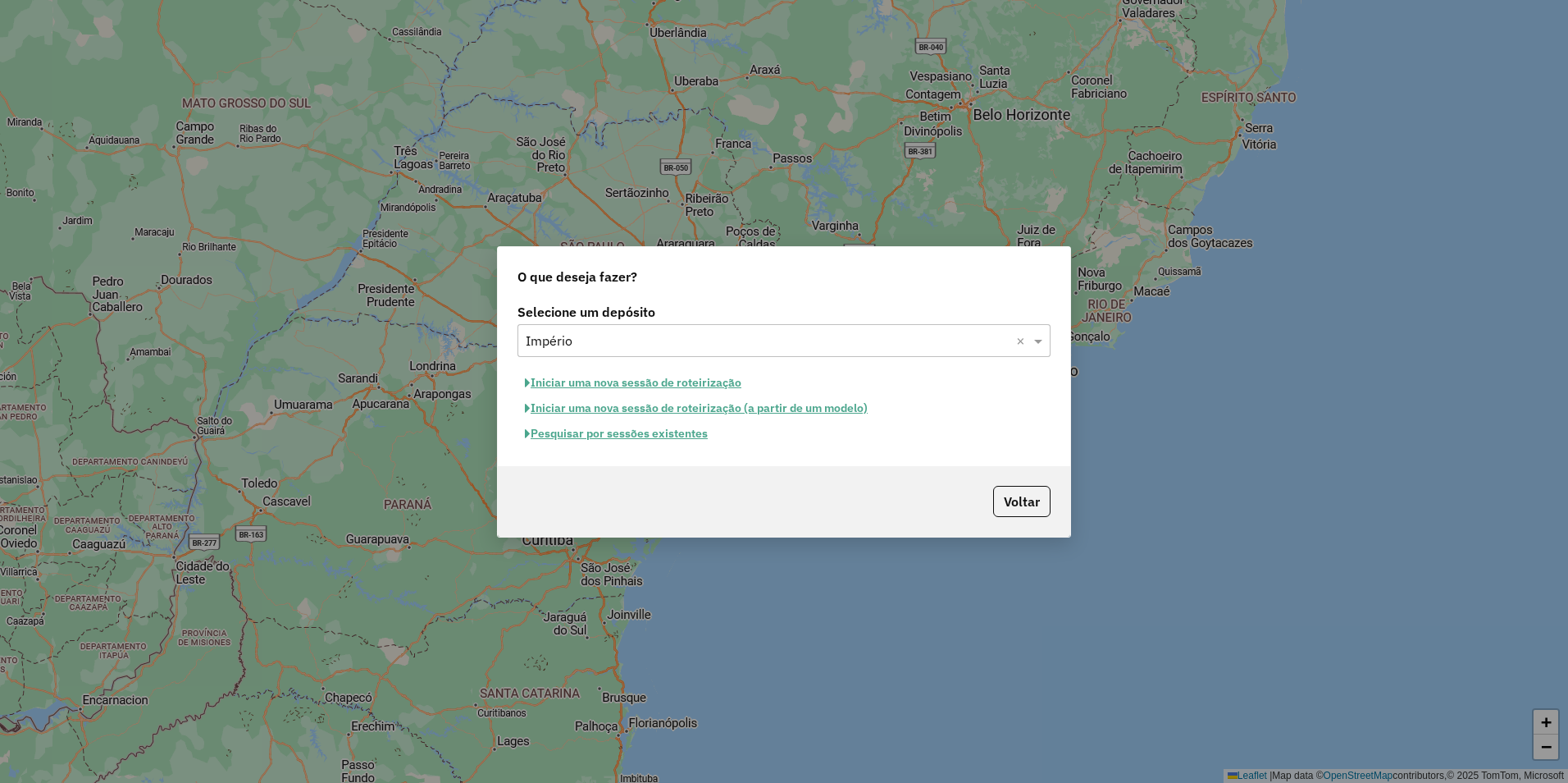
click at [666, 378] on button "Iniciar uma nova sessão de roteirização" at bounding box center [633, 382] width 232 height 25
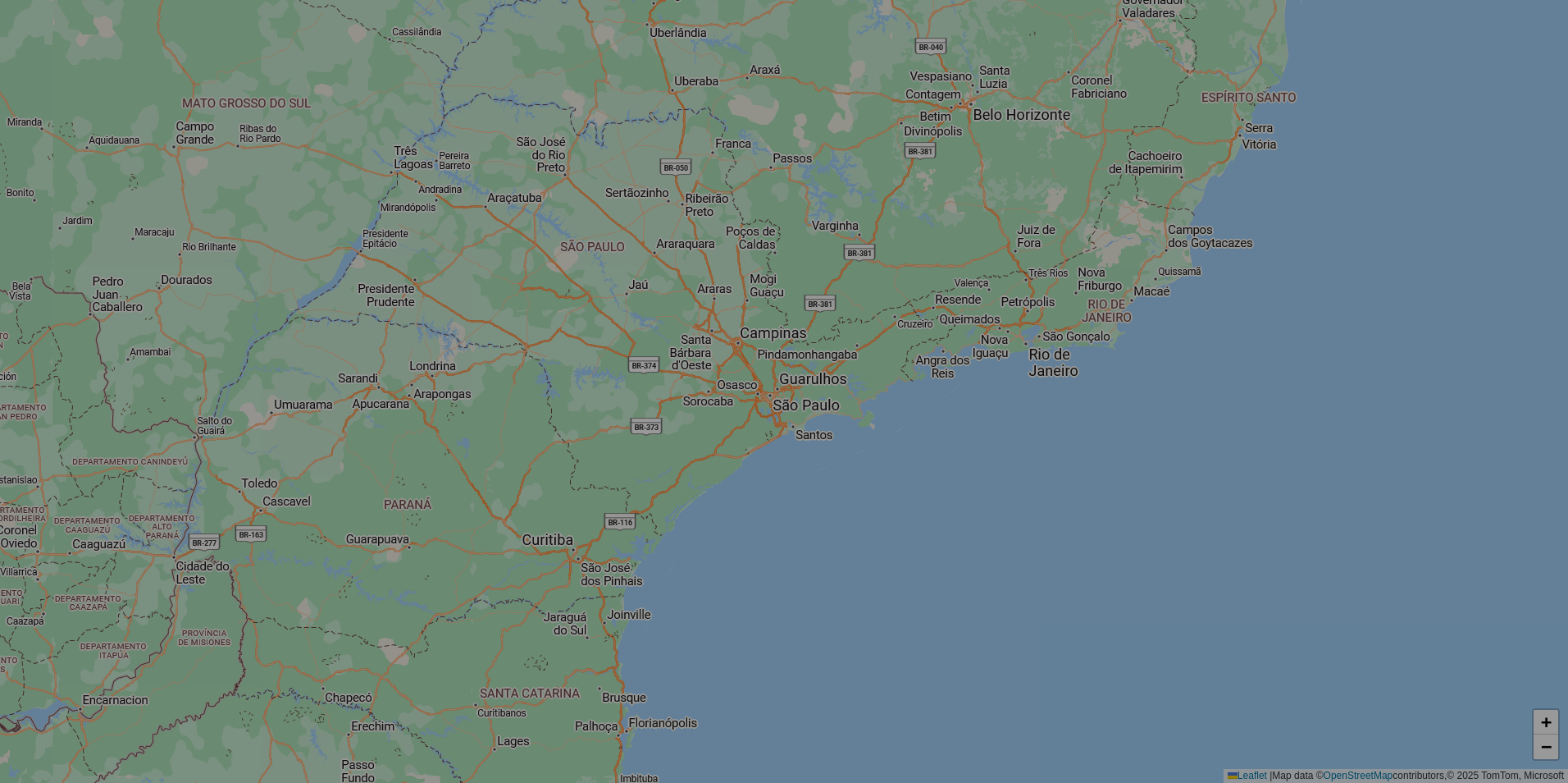
select select "*"
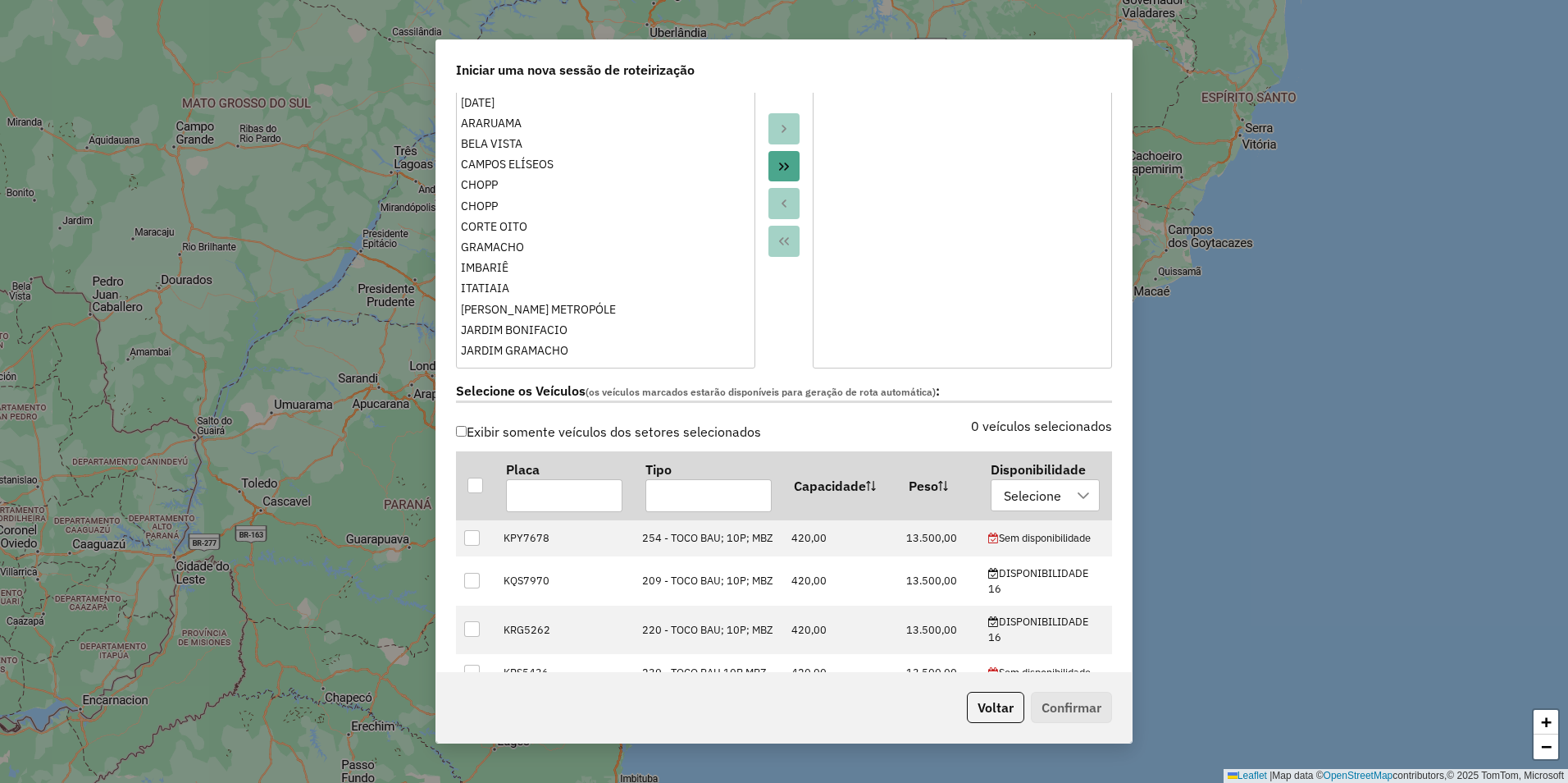
scroll to position [448, 0]
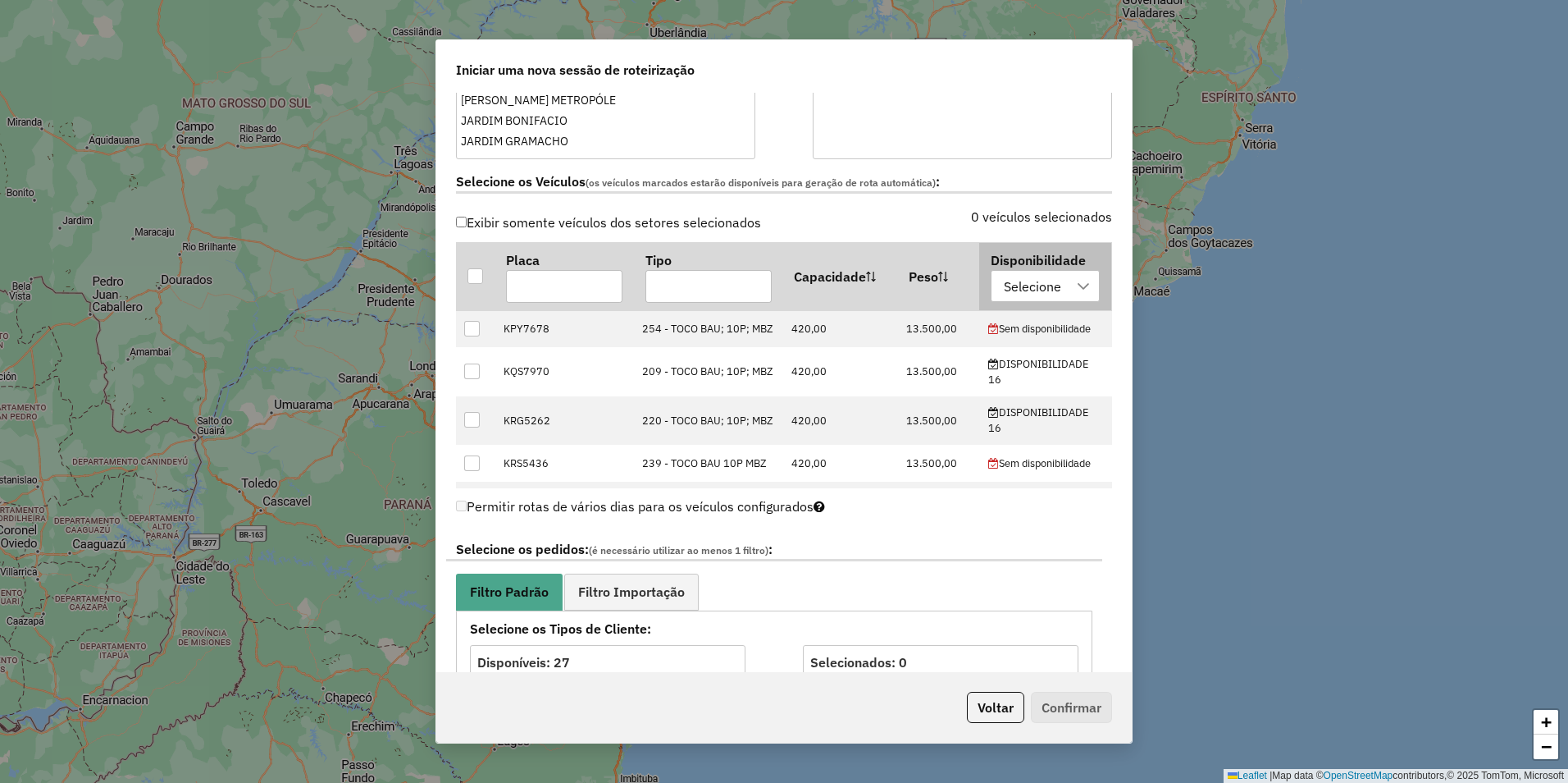
click at [1022, 285] on div "Selecione" at bounding box center [1032, 286] width 69 height 31
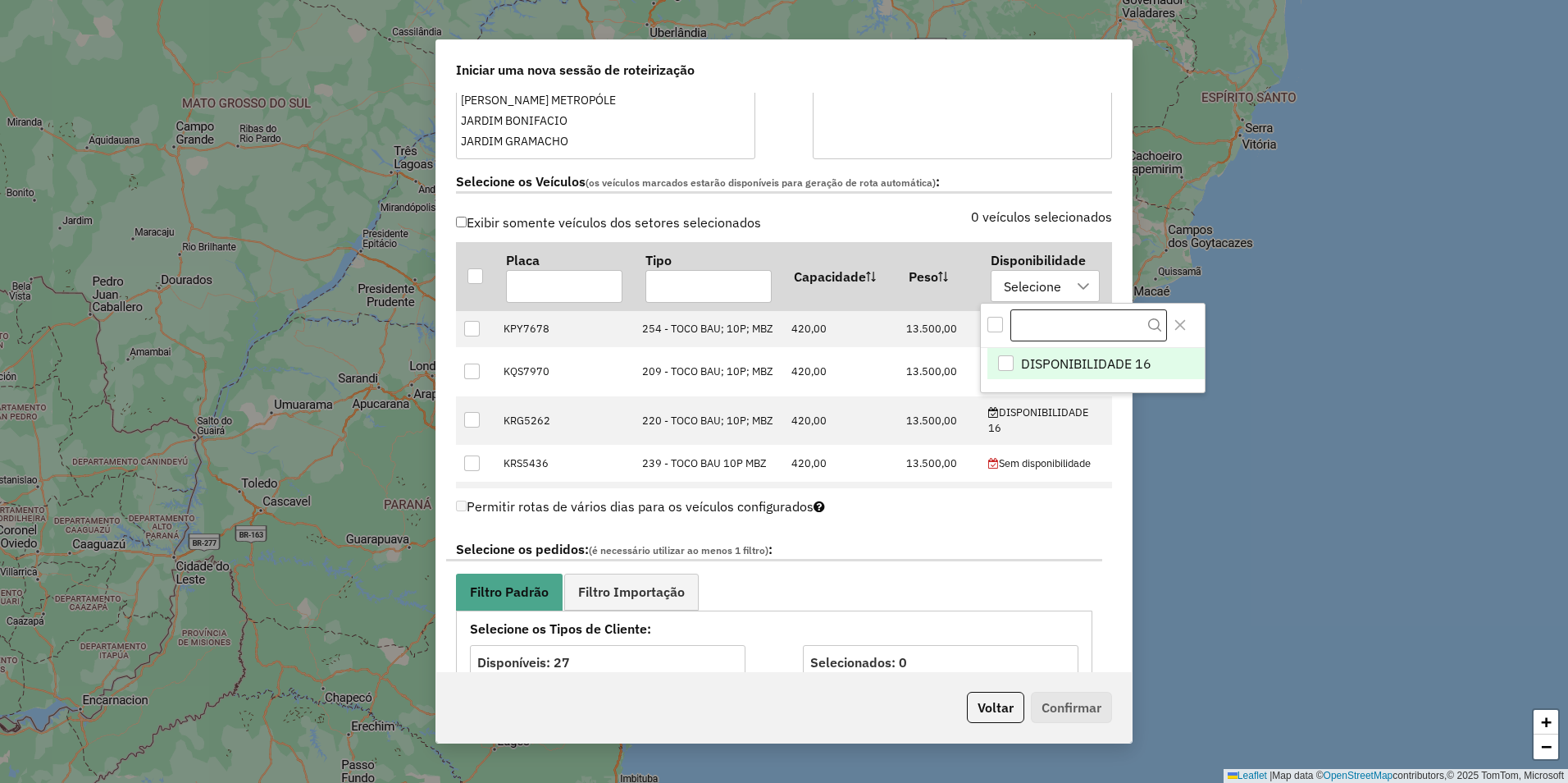
scroll to position [12, 75]
click at [1008, 365] on div "DISPONIBILIDADE 16" at bounding box center [1006, 363] width 16 height 16
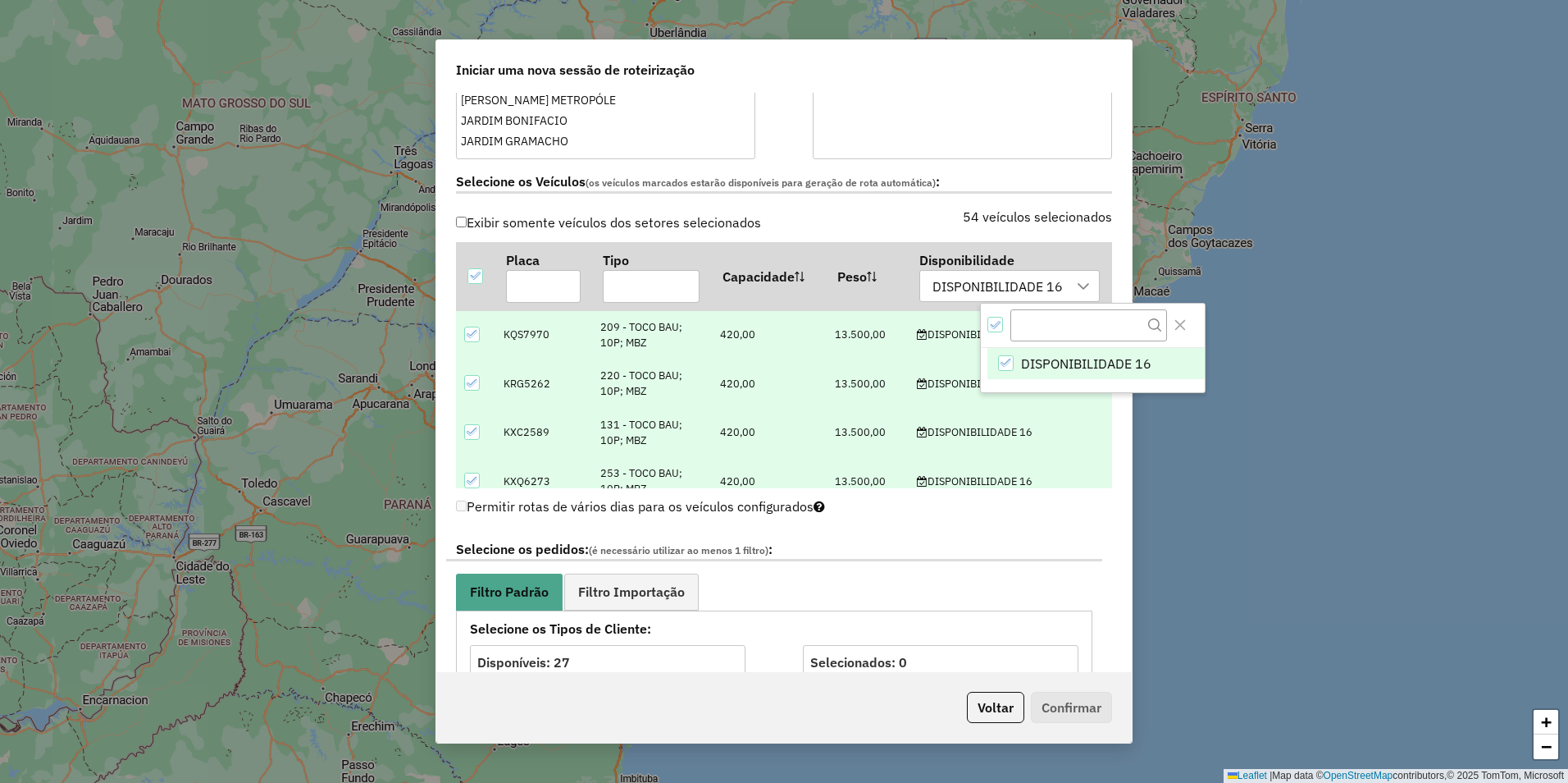
click at [994, 548] on label "Selecione os pedidos: (é necessário utilizar ao menos 1 filtro) :" at bounding box center [774, 550] width 656 height 23
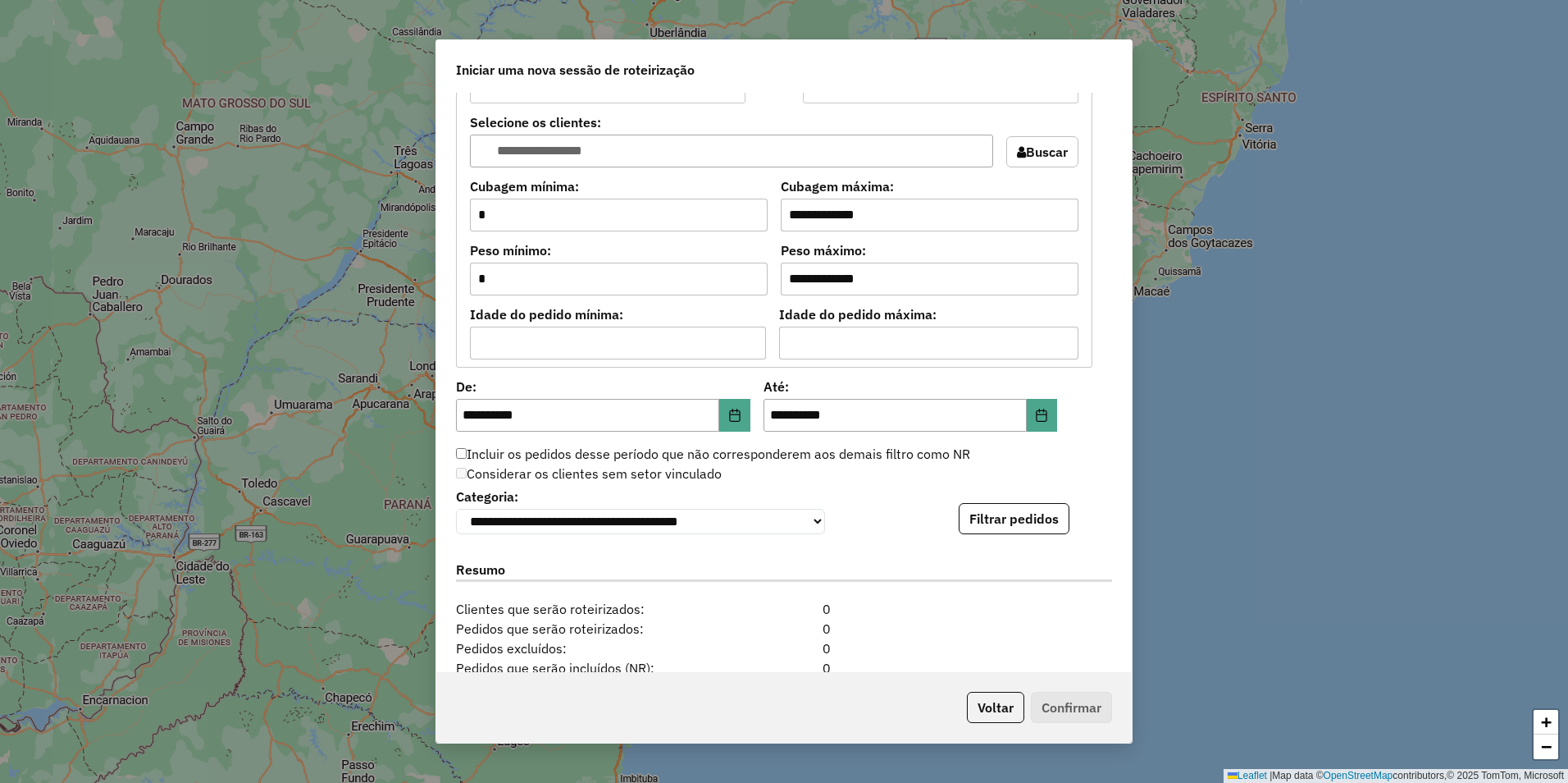
scroll to position [1306, 0]
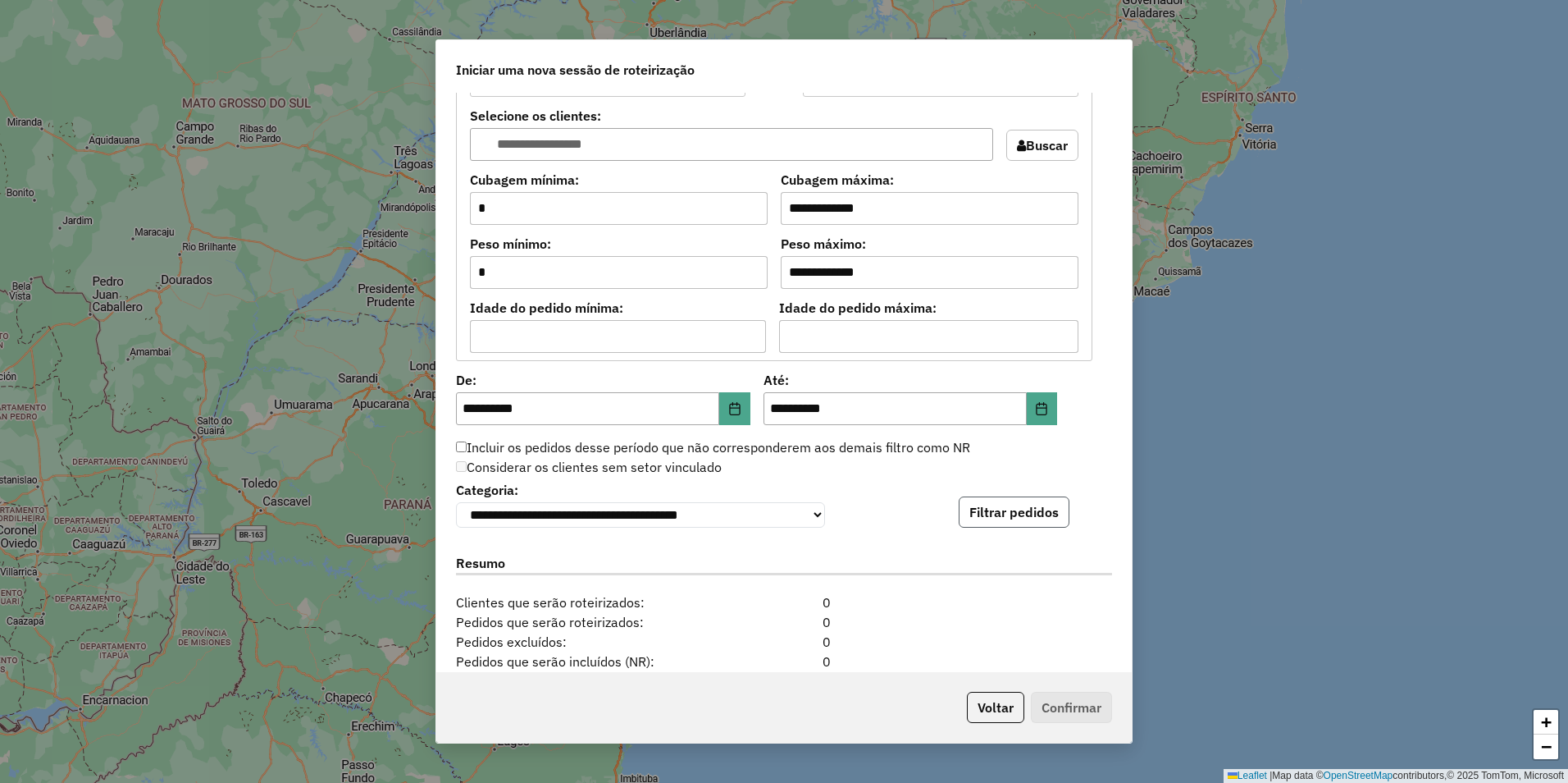
click at [1029, 512] on button "Filtrar pedidos" at bounding box center [1014, 512] width 111 height 31
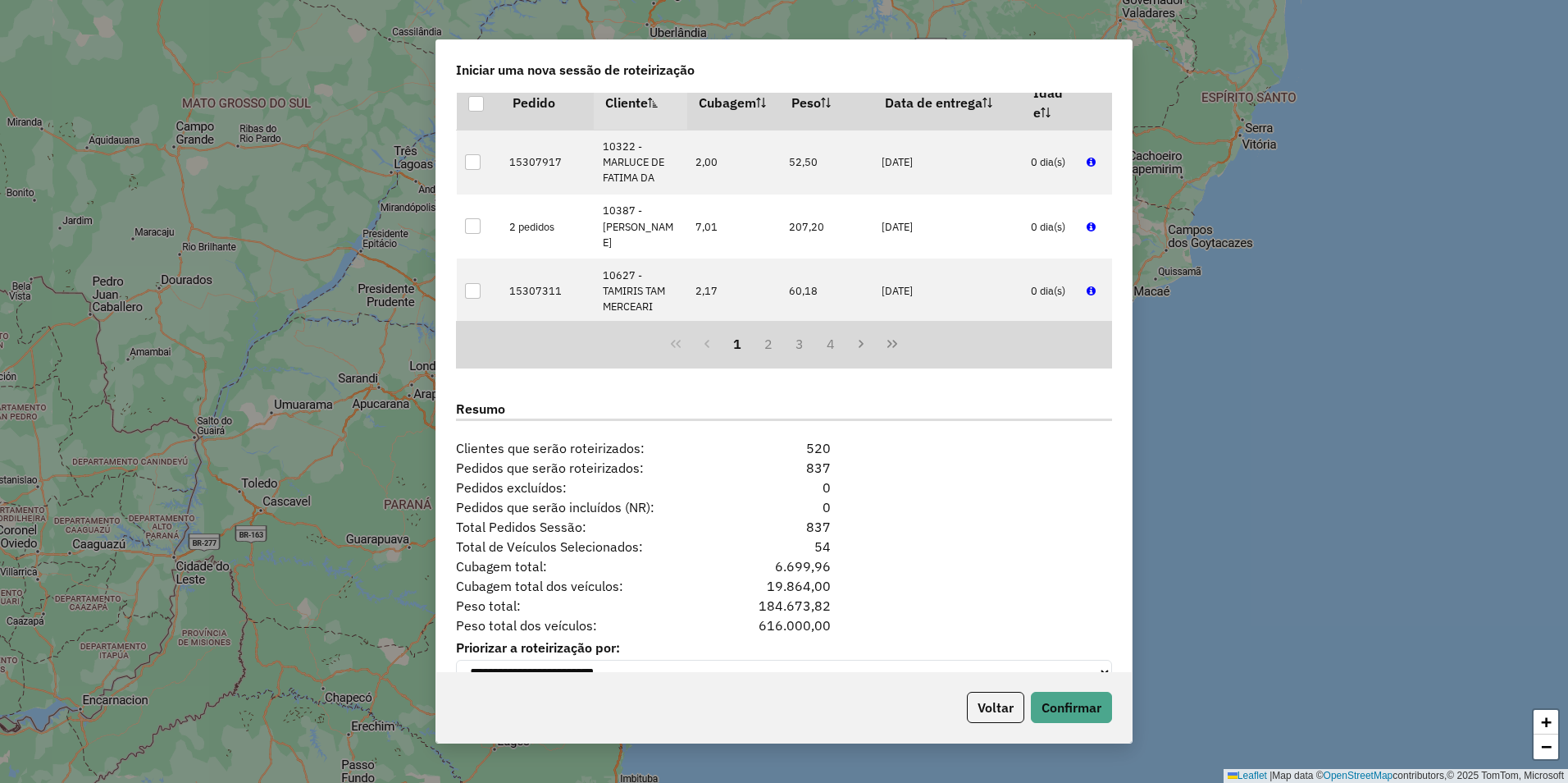
scroll to position [1839, 0]
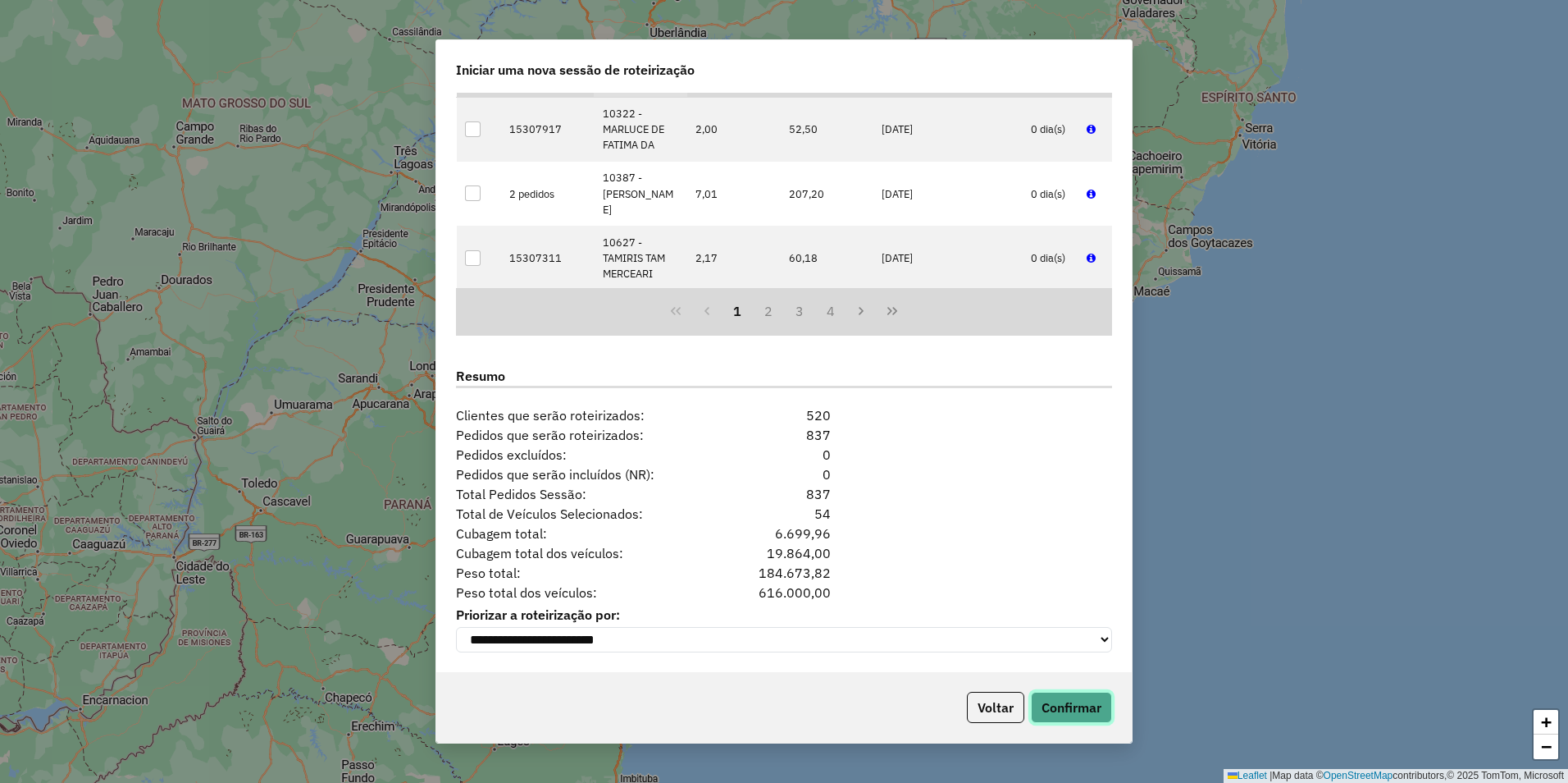
click at [1075, 701] on button "Confirmar" at bounding box center [1072, 707] width 82 height 31
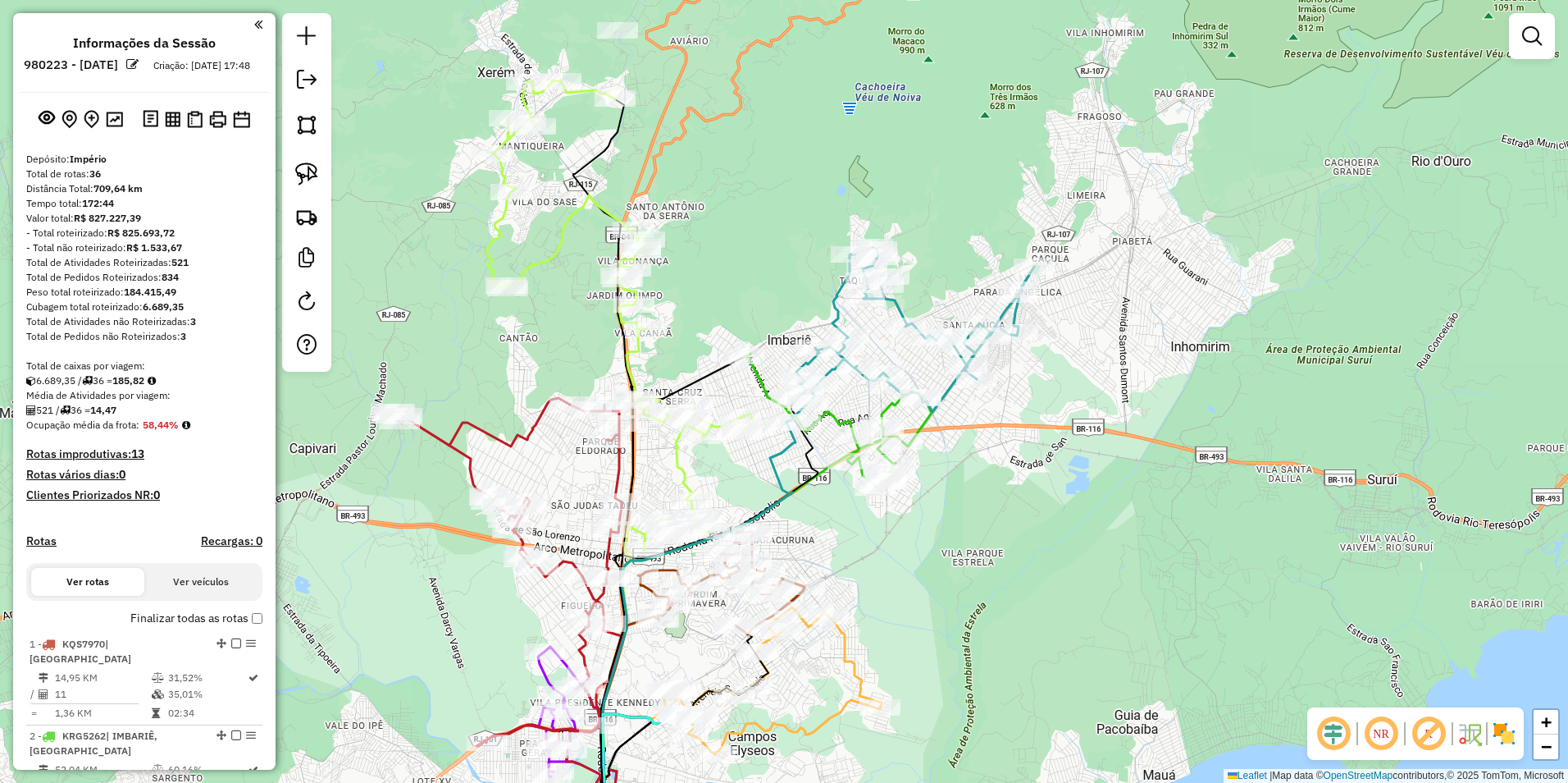
drag, startPoint x: 663, startPoint y: 156, endPoint x: 802, endPoint y: 280, distance: 186.3
click at [802, 280] on div "Janela de atendimento Grade de atendimento Capacidade Transportadoras Veículos …" at bounding box center [784, 392] width 1568 height 783
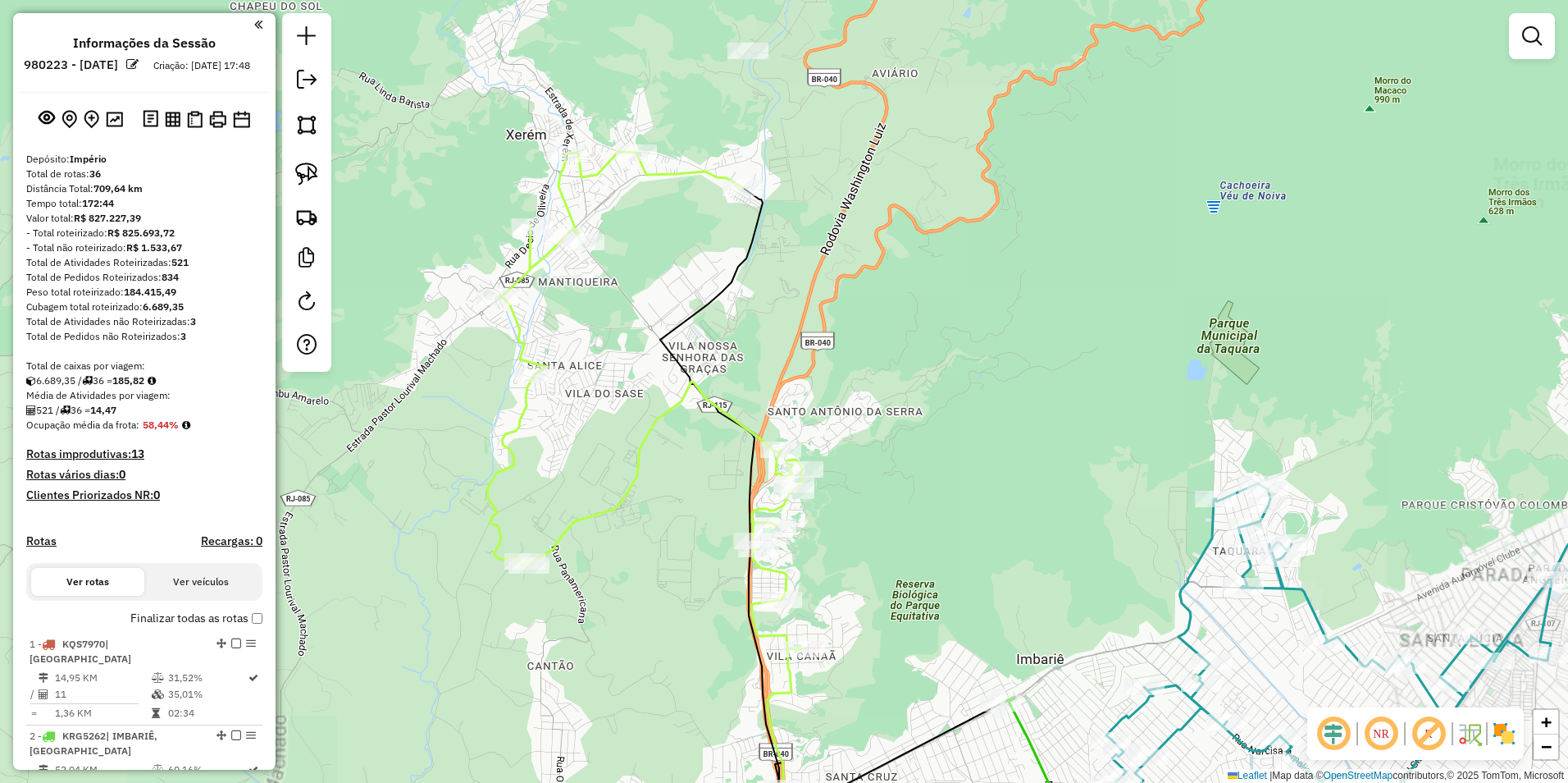
click at [680, 168] on icon at bounding box center [755, 507] width 537 height 710
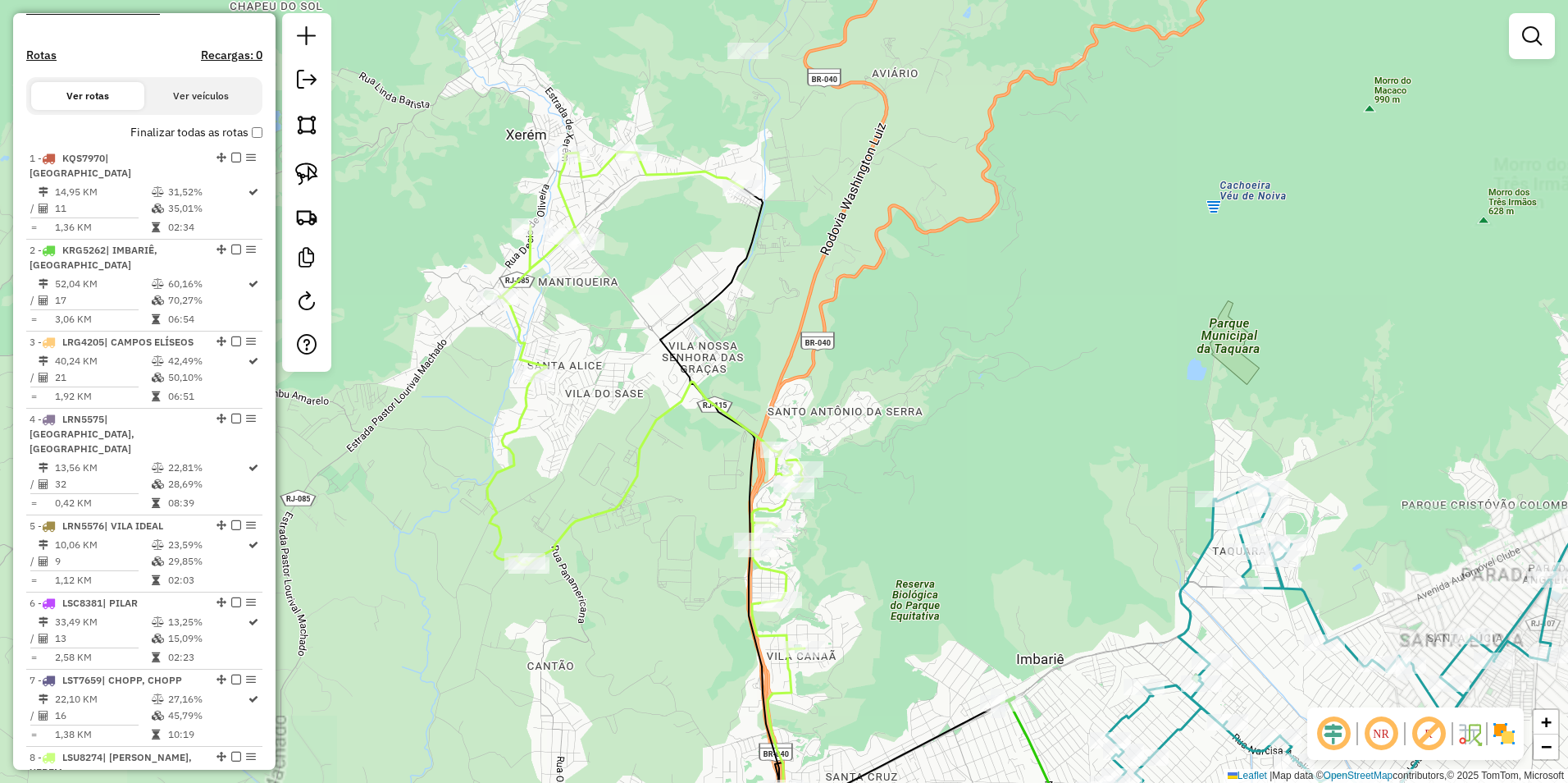
select select "**********"
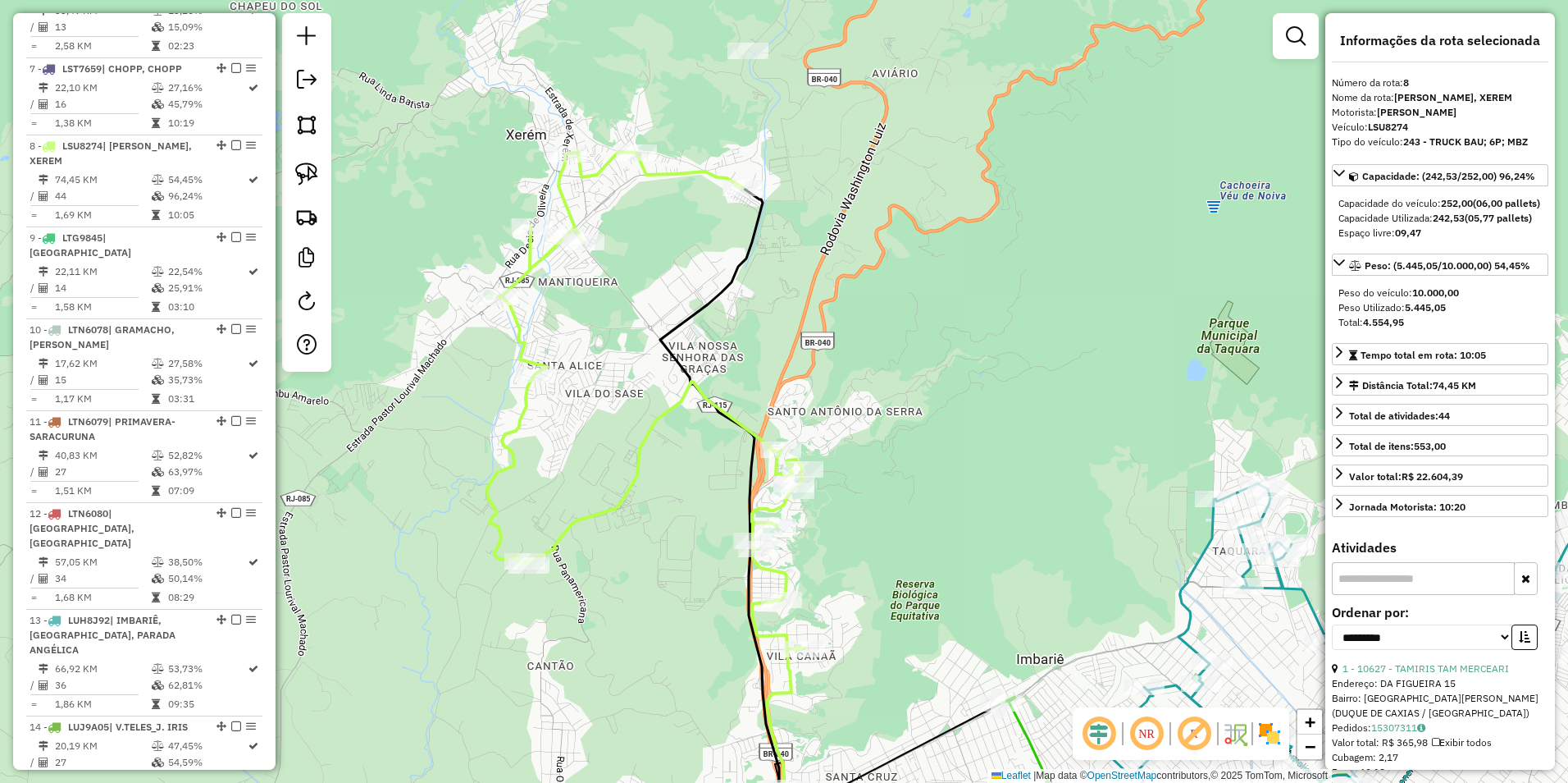
scroll to position [1220, 0]
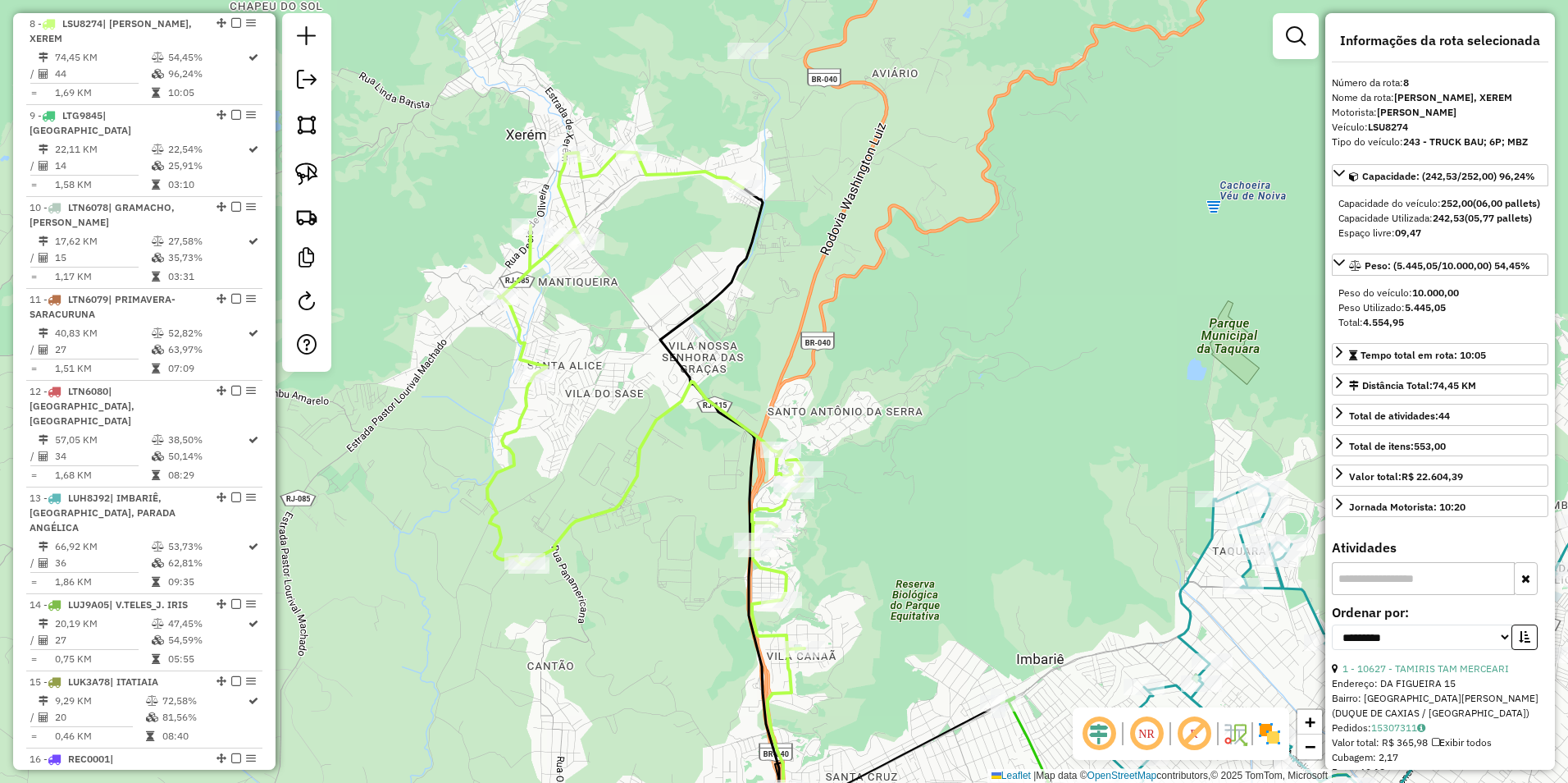
click at [682, 168] on icon at bounding box center [755, 507] width 537 height 710
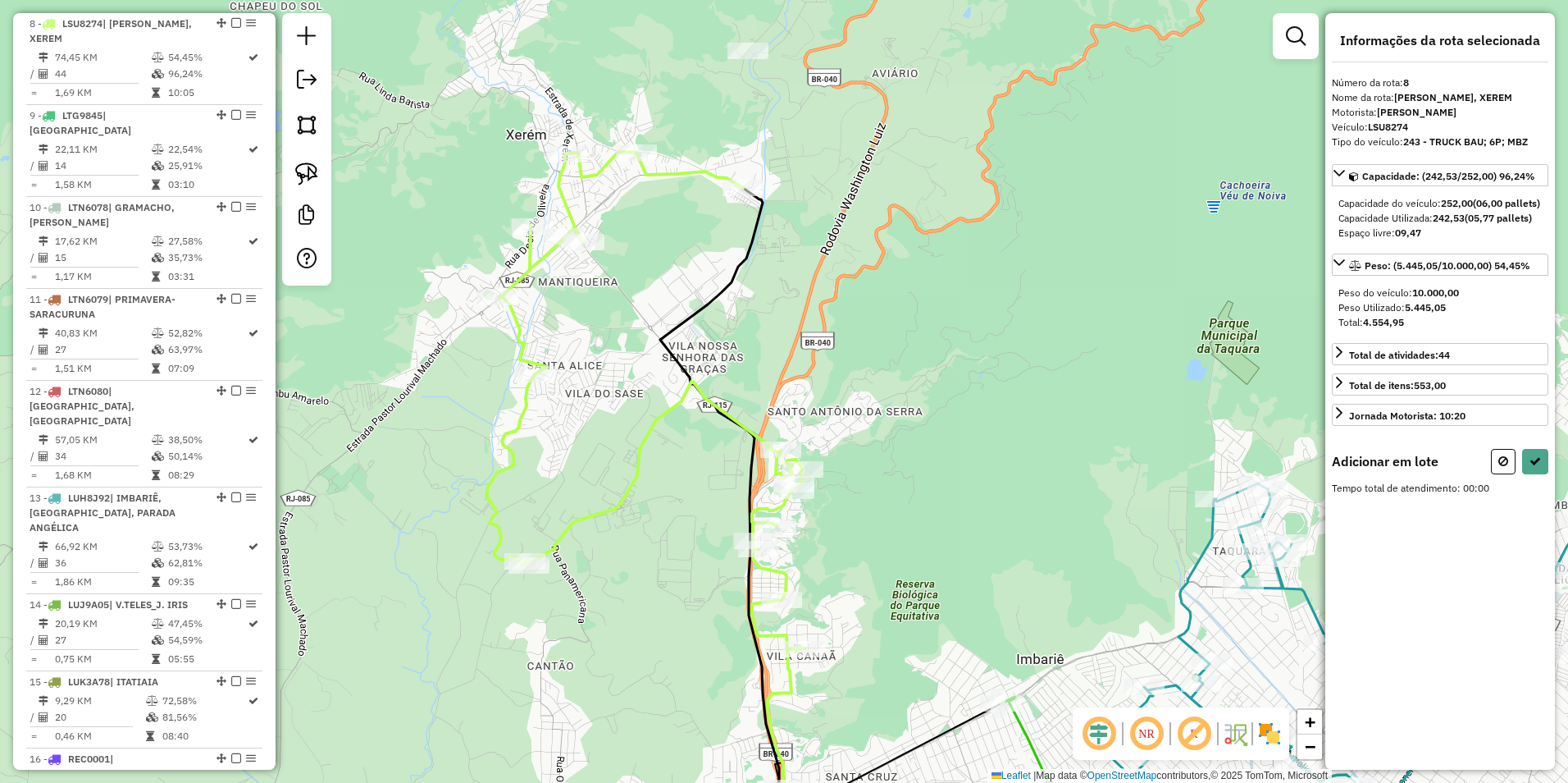
click at [746, 59] on div at bounding box center [747, 50] width 41 height 16
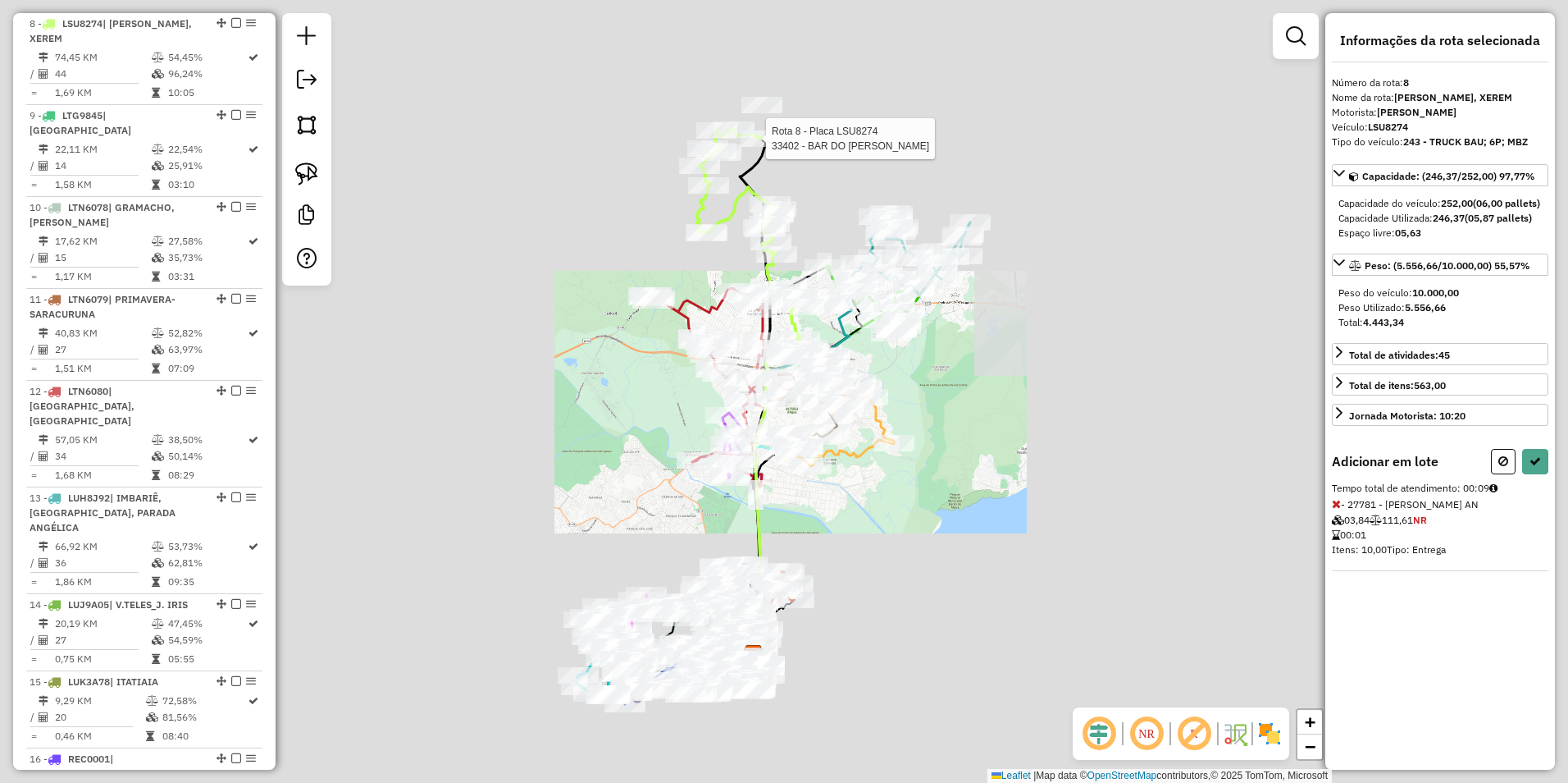
select select "**********"
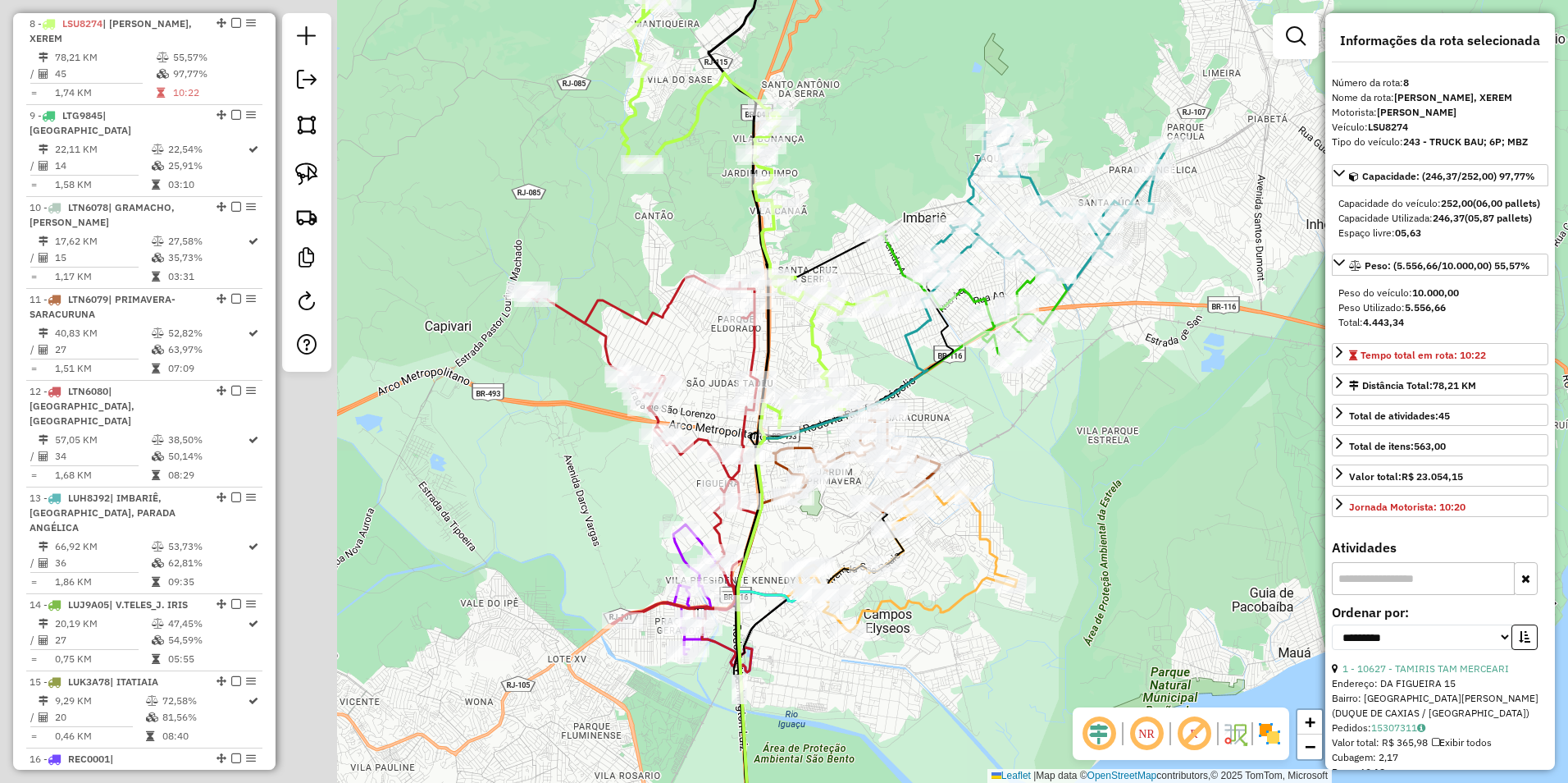
drag, startPoint x: 918, startPoint y: 398, endPoint x: 1012, endPoint y: 398, distance: 94.0
click at [1012, 398] on div "Janela de atendimento Grade de atendimento Capacidade Transportadoras Veículos …" at bounding box center [784, 392] width 1568 height 783
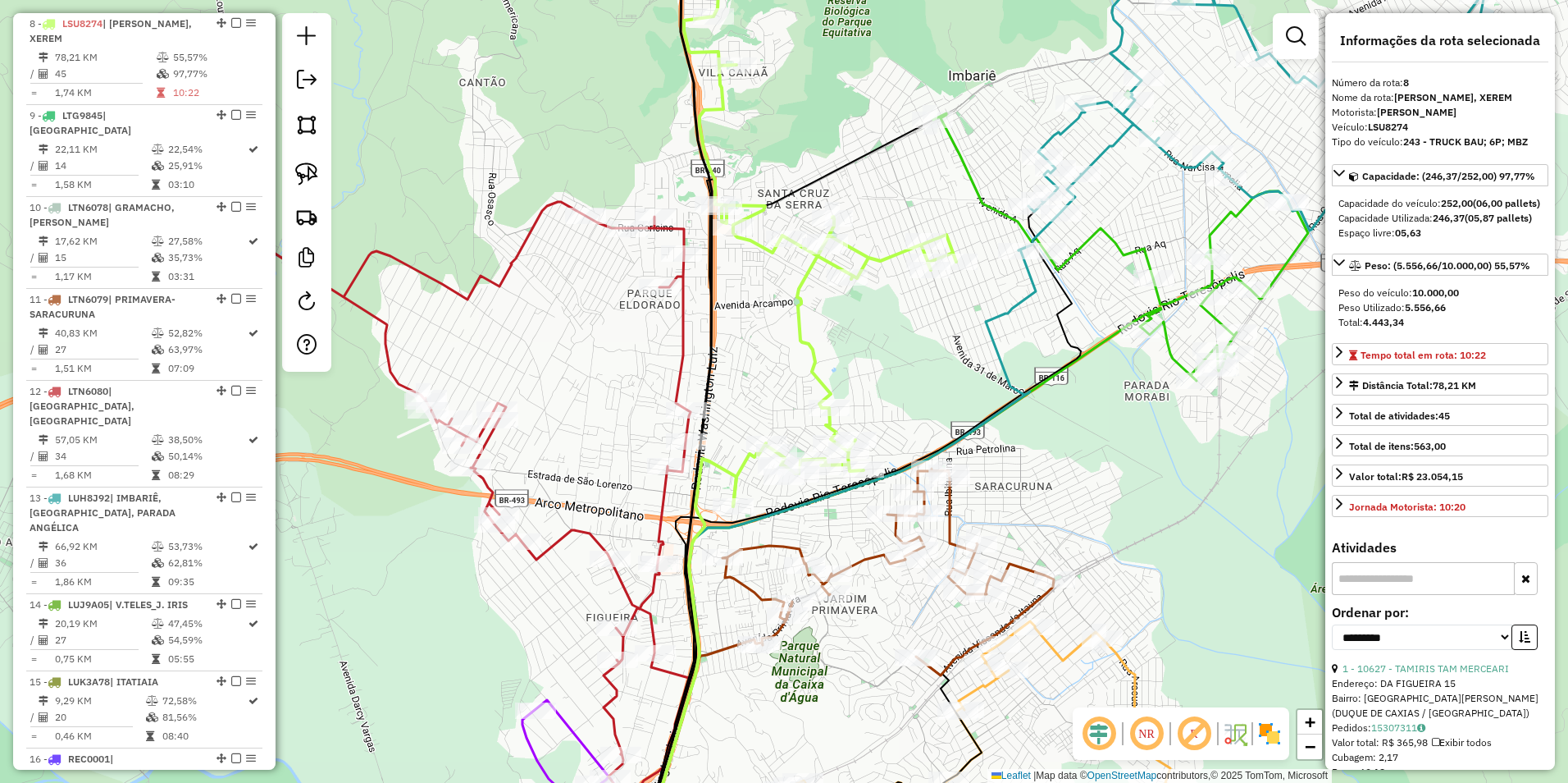
click at [808, 342] on icon at bounding box center [689, 214] width 535 height 584
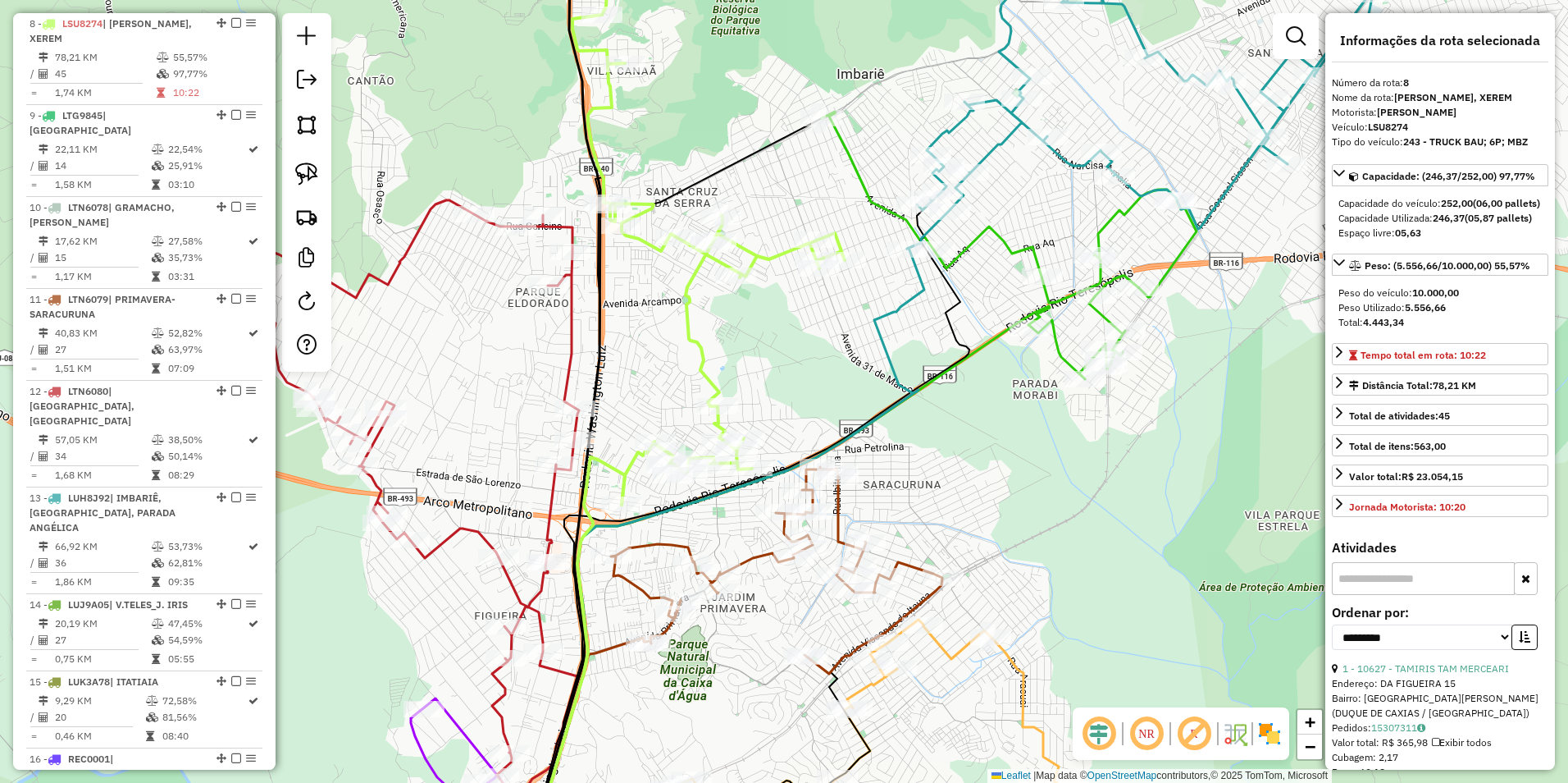
drag, startPoint x: 994, startPoint y: 409, endPoint x: 900, endPoint y: 383, distance: 97.5
click at [878, 407] on icon at bounding box center [732, 553] width 385 height 612
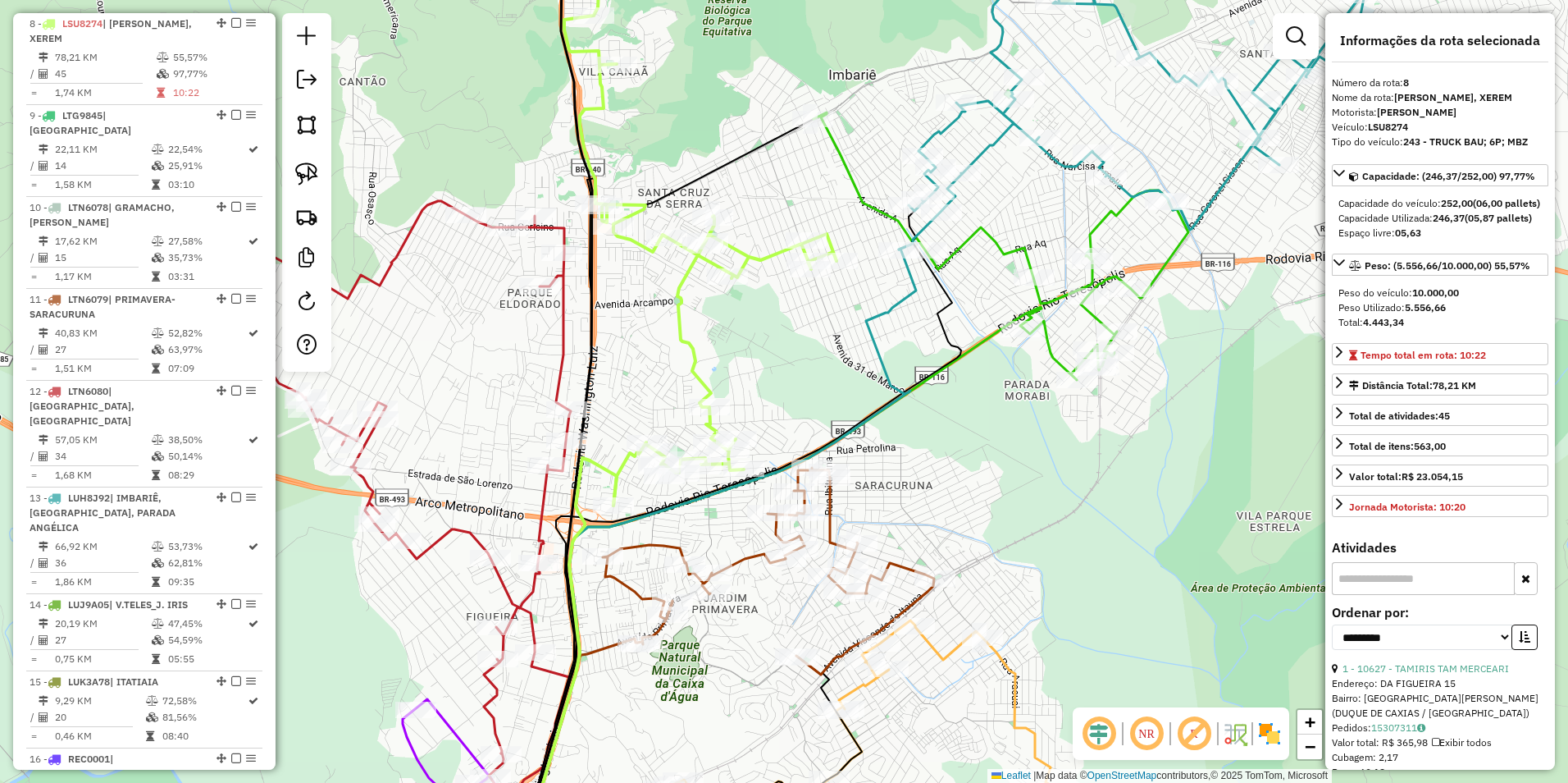
drag, startPoint x: 1004, startPoint y: 186, endPoint x: 865, endPoint y: 346, distance: 211.9
click at [865, 346] on div "Janela de atendimento Grade de atendimento Capacidade Transportadoras Veículos …" at bounding box center [784, 392] width 1568 height 783
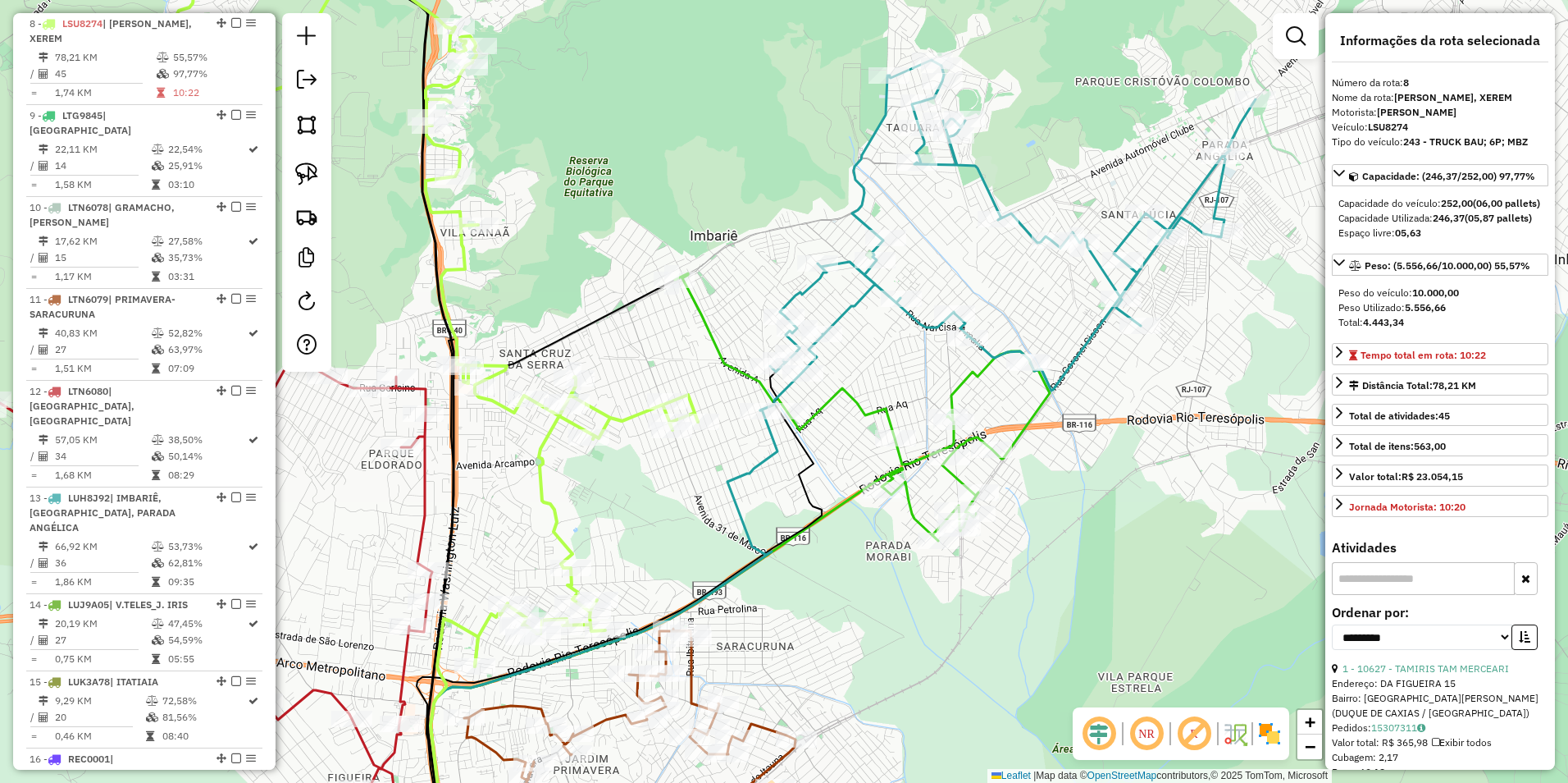
click at [975, 373] on icon at bounding box center [863, 407] width 375 height 267
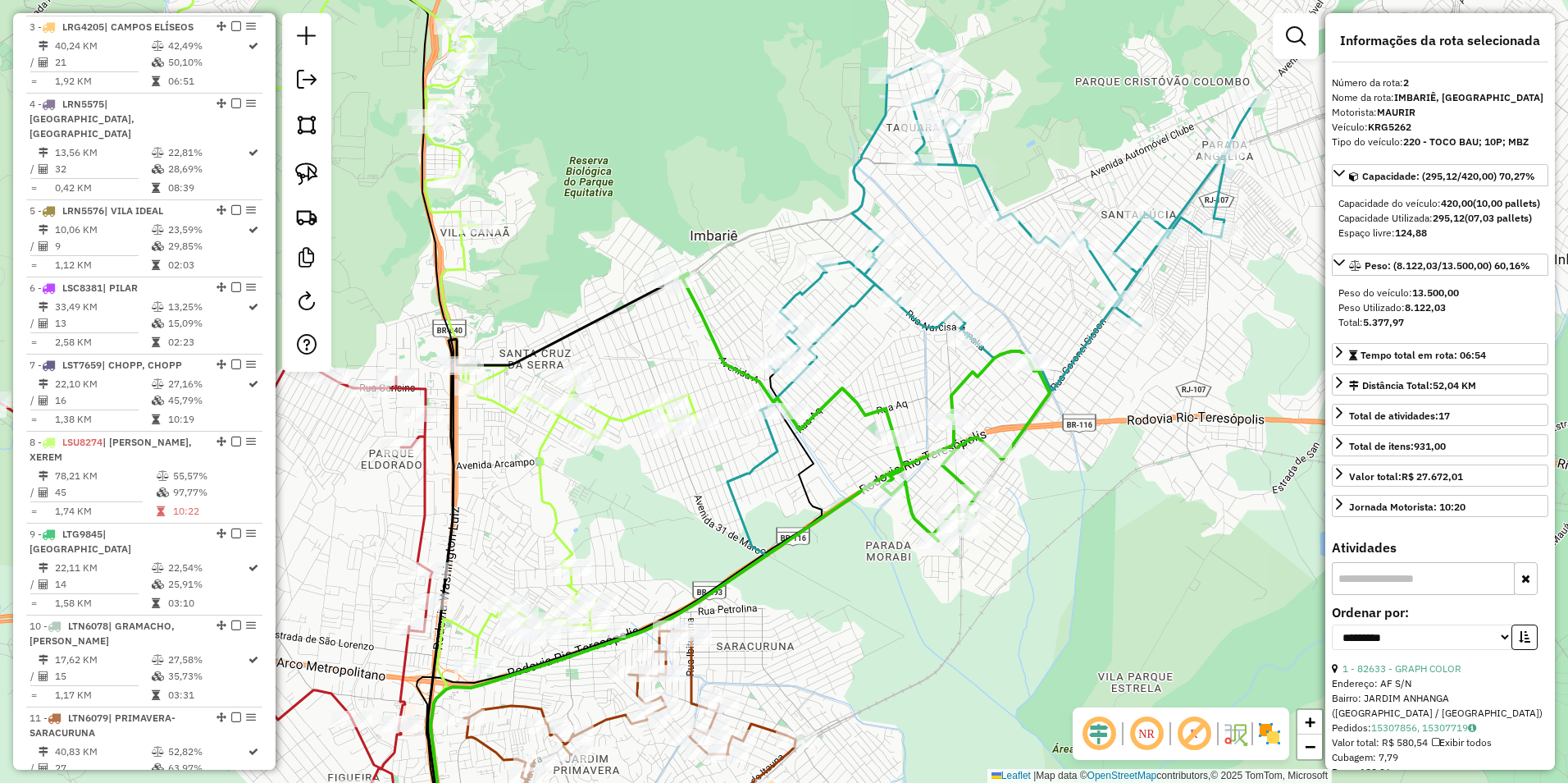
scroll to position [727, 0]
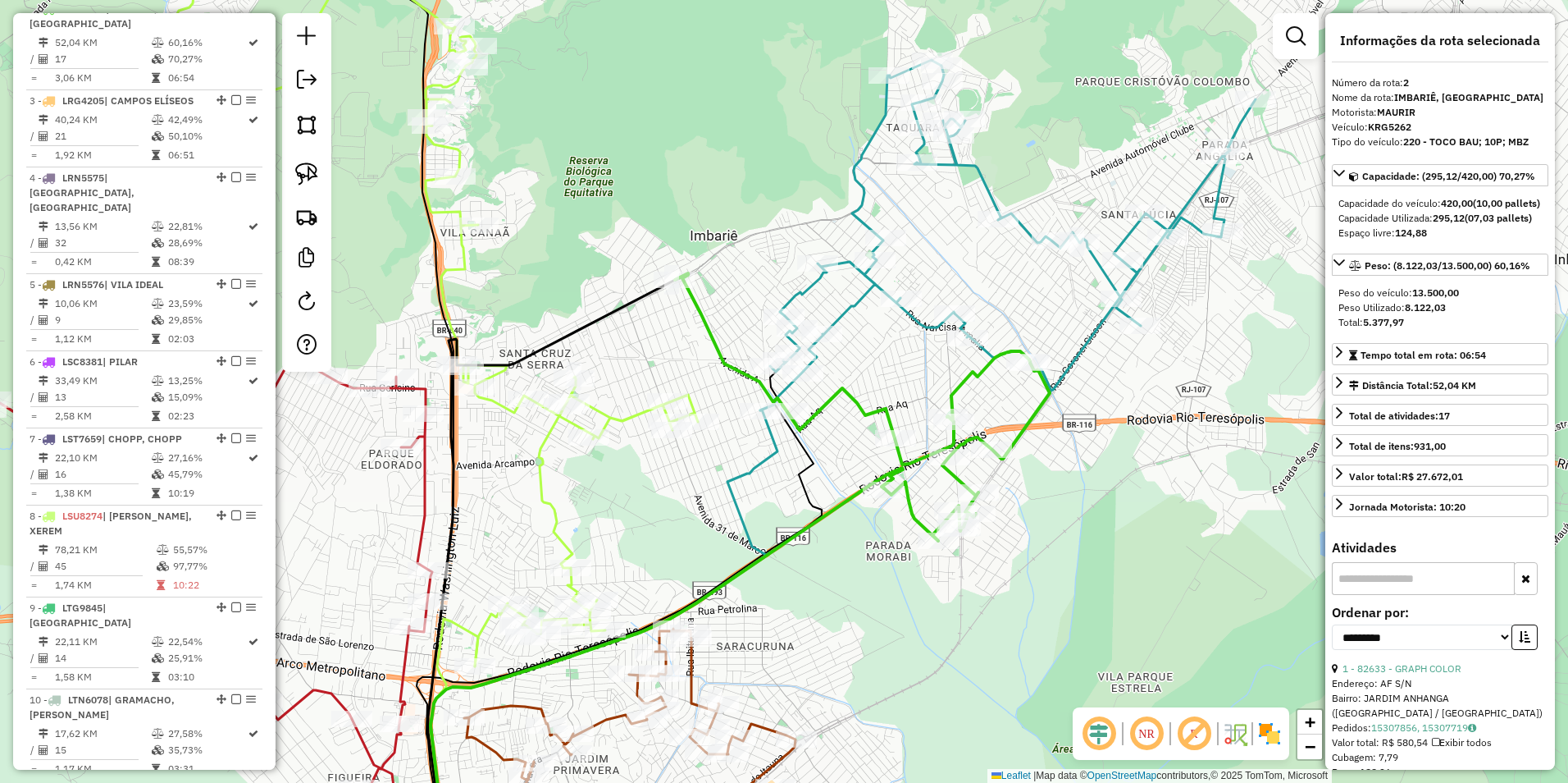
click at [975, 372] on icon at bounding box center [863, 407] width 375 height 267
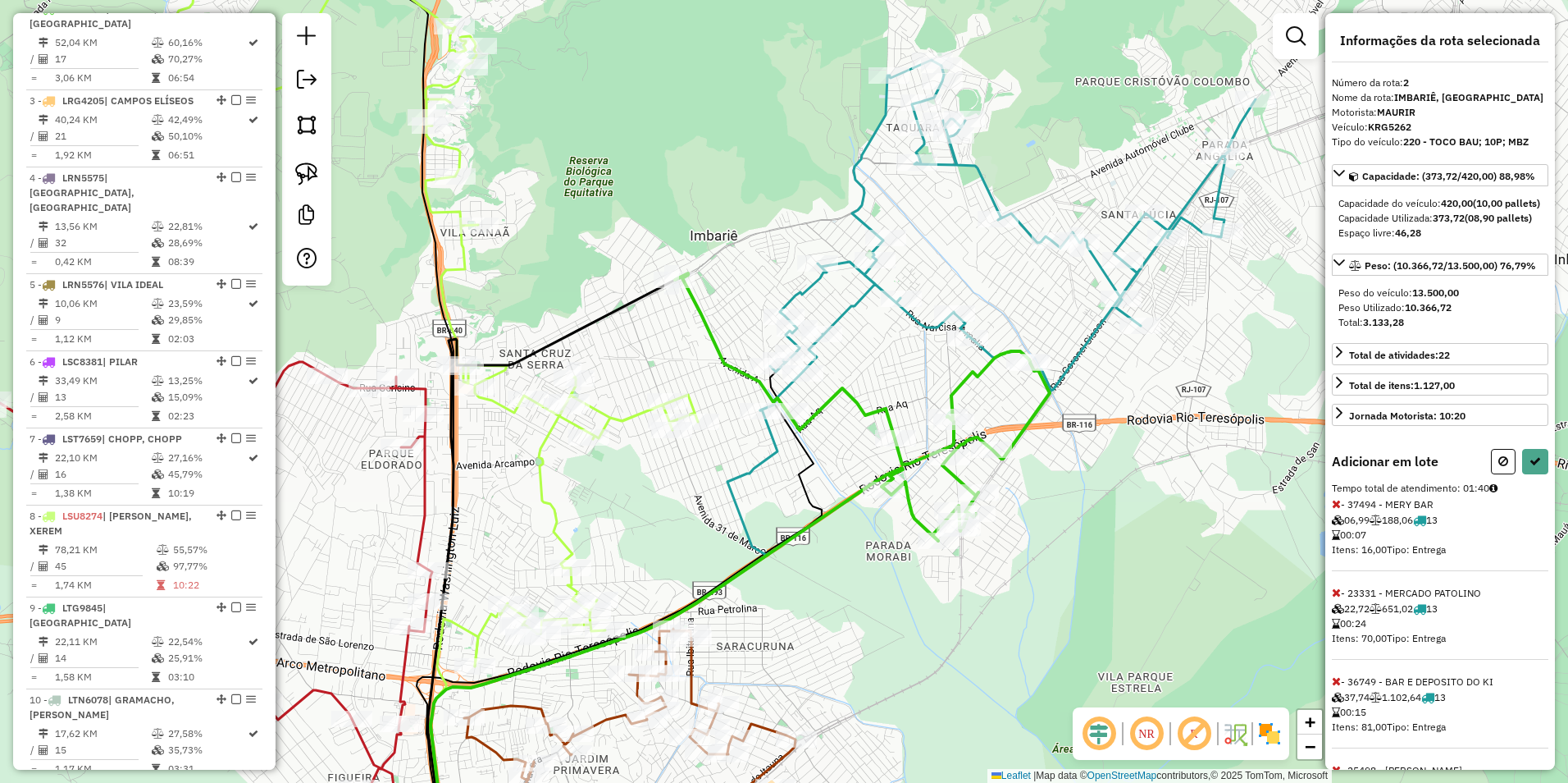
click at [1234, 136] on icon at bounding box center [1007, 235] width 495 height 351
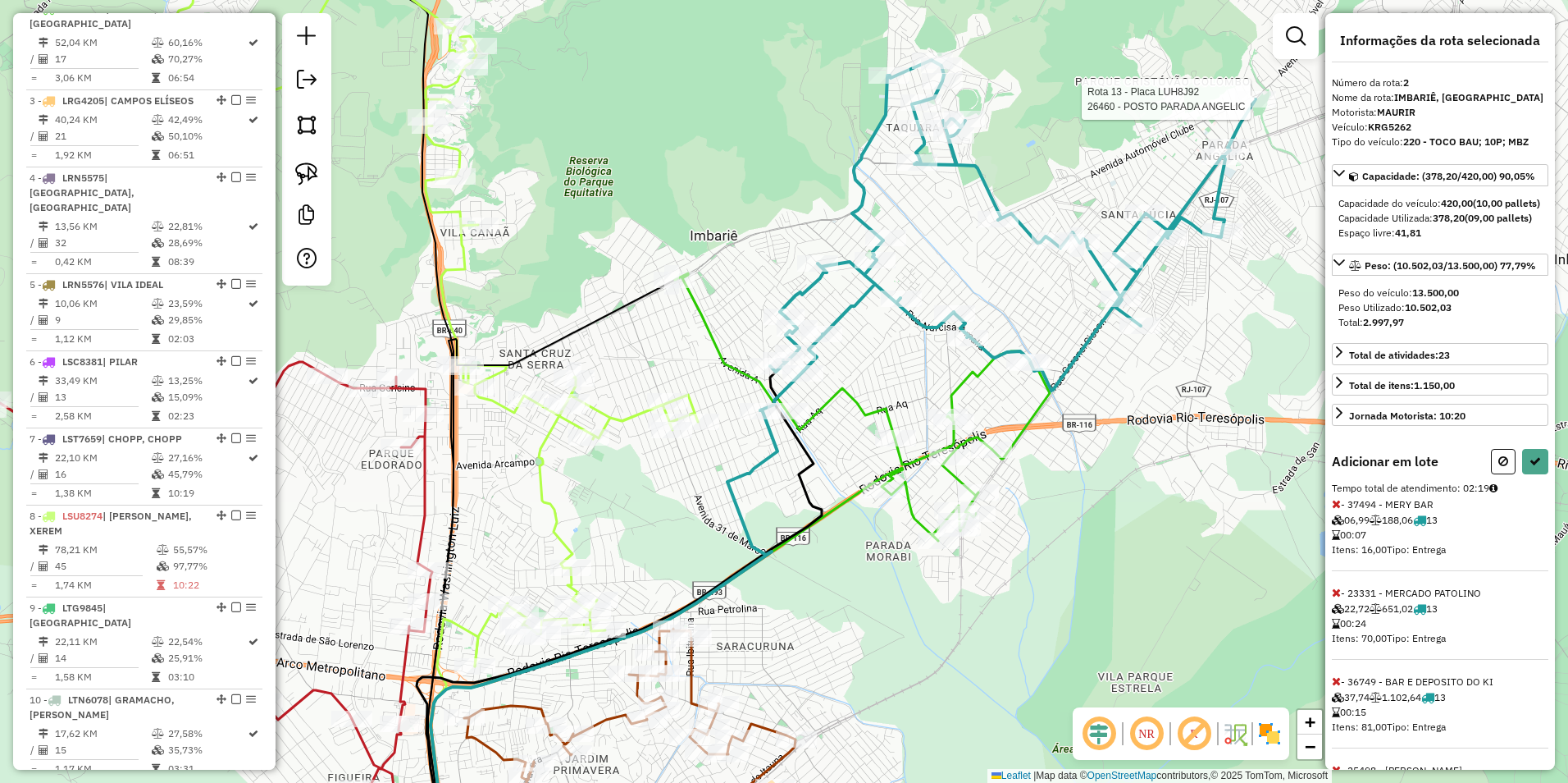
select select "**********"
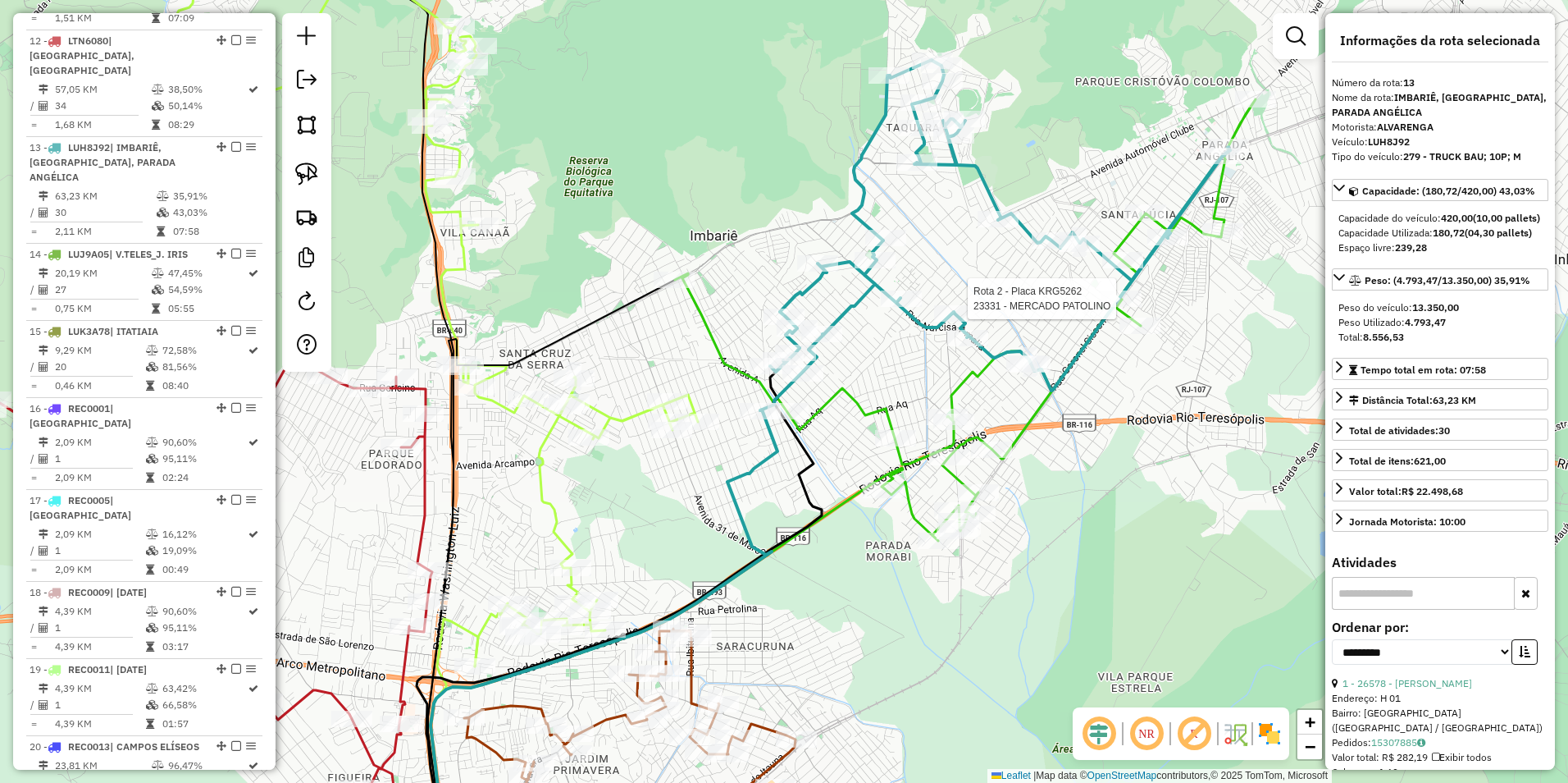
scroll to position [1664, 0]
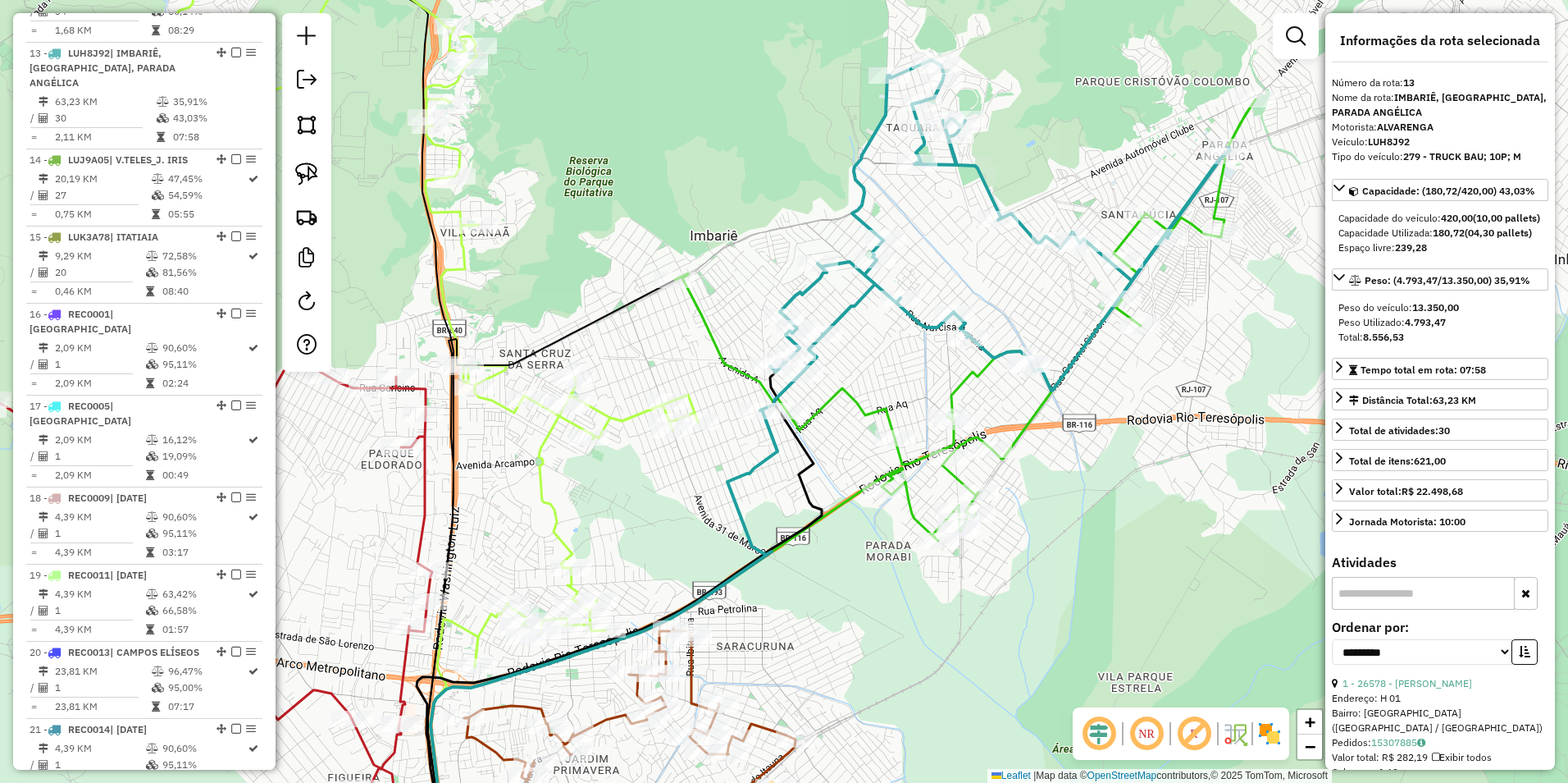
click at [1127, 236] on icon at bounding box center [965, 319] width 581 height 442
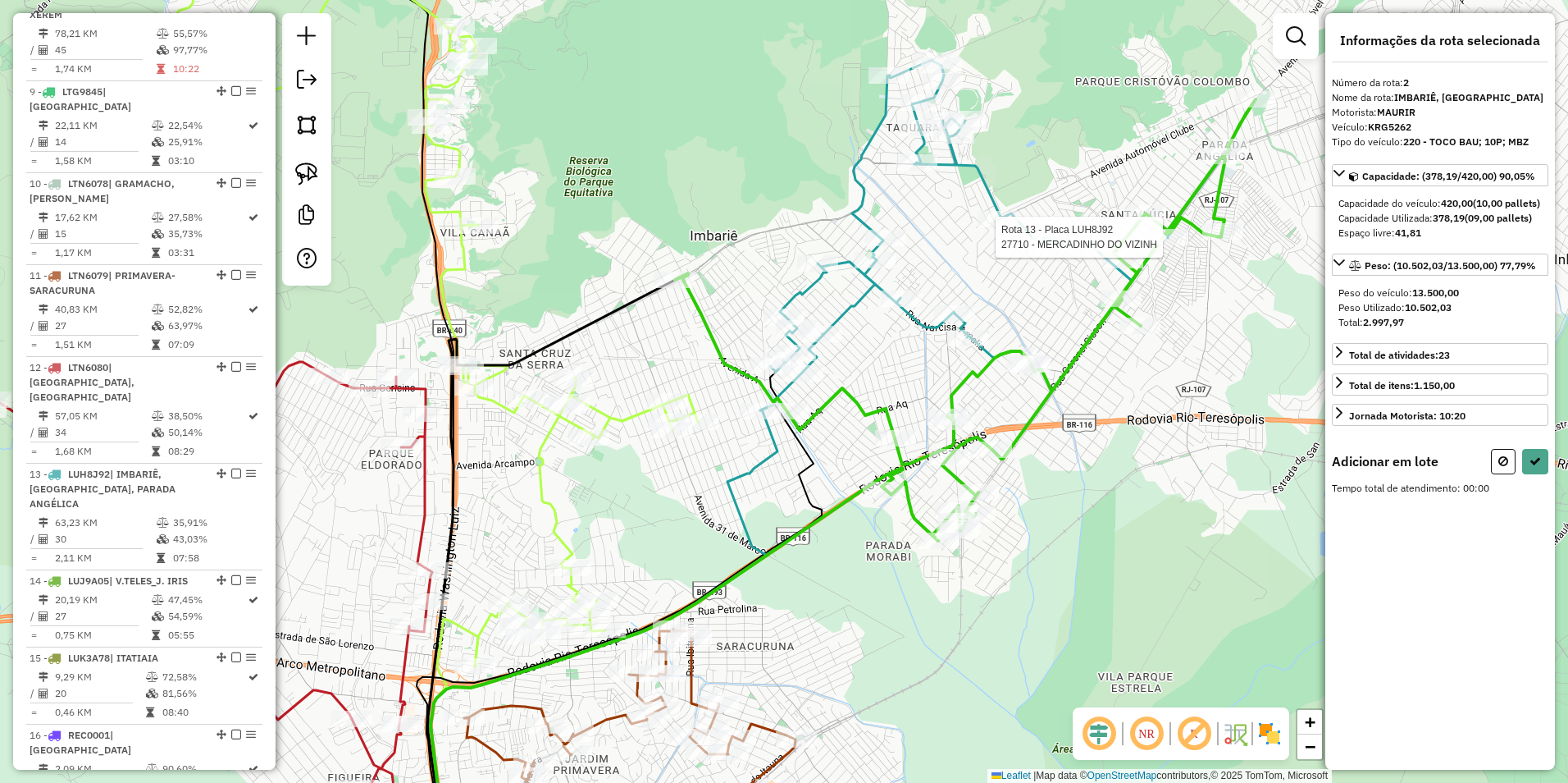
scroll to position [727, 0]
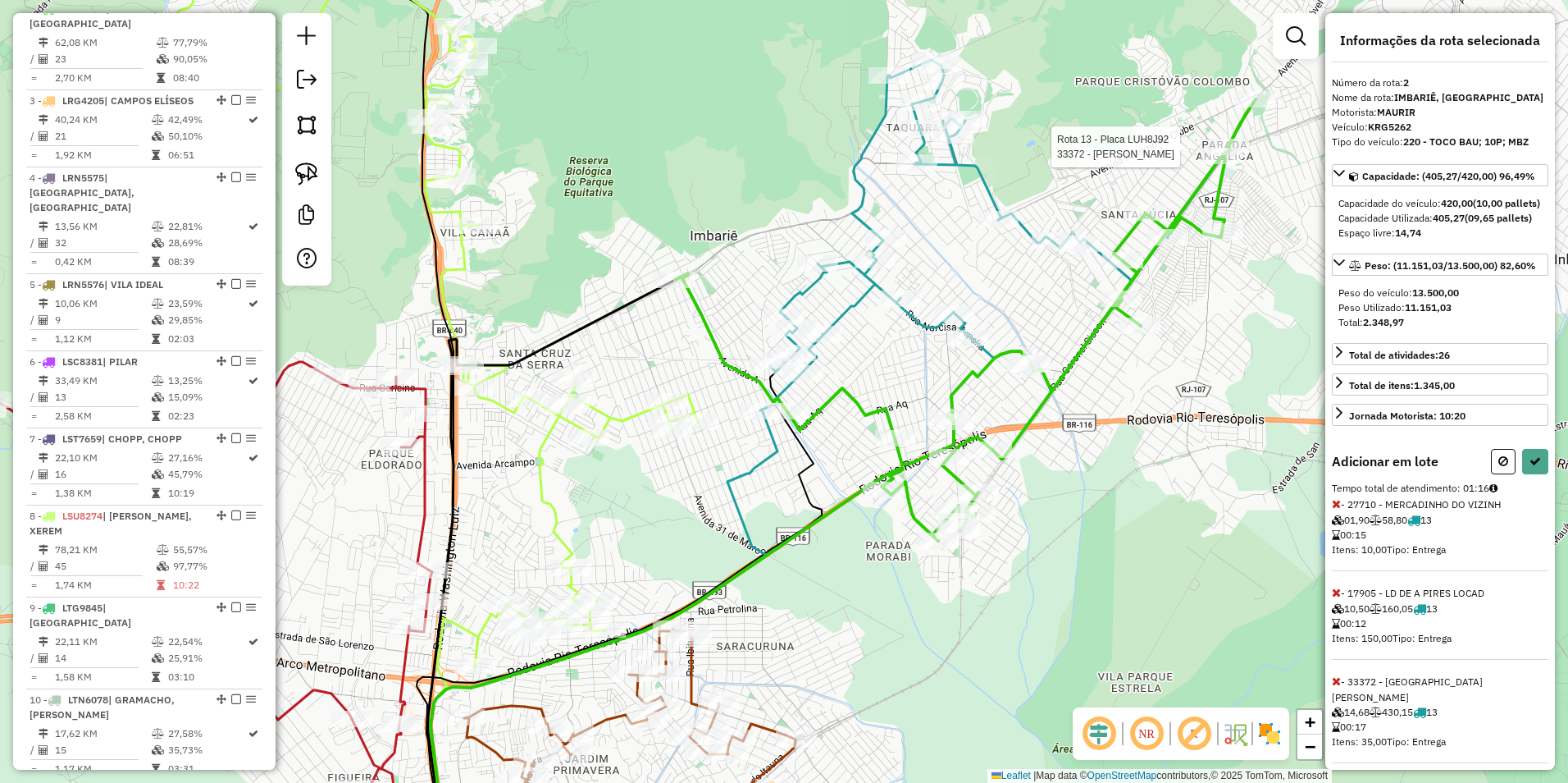
select select "**********"
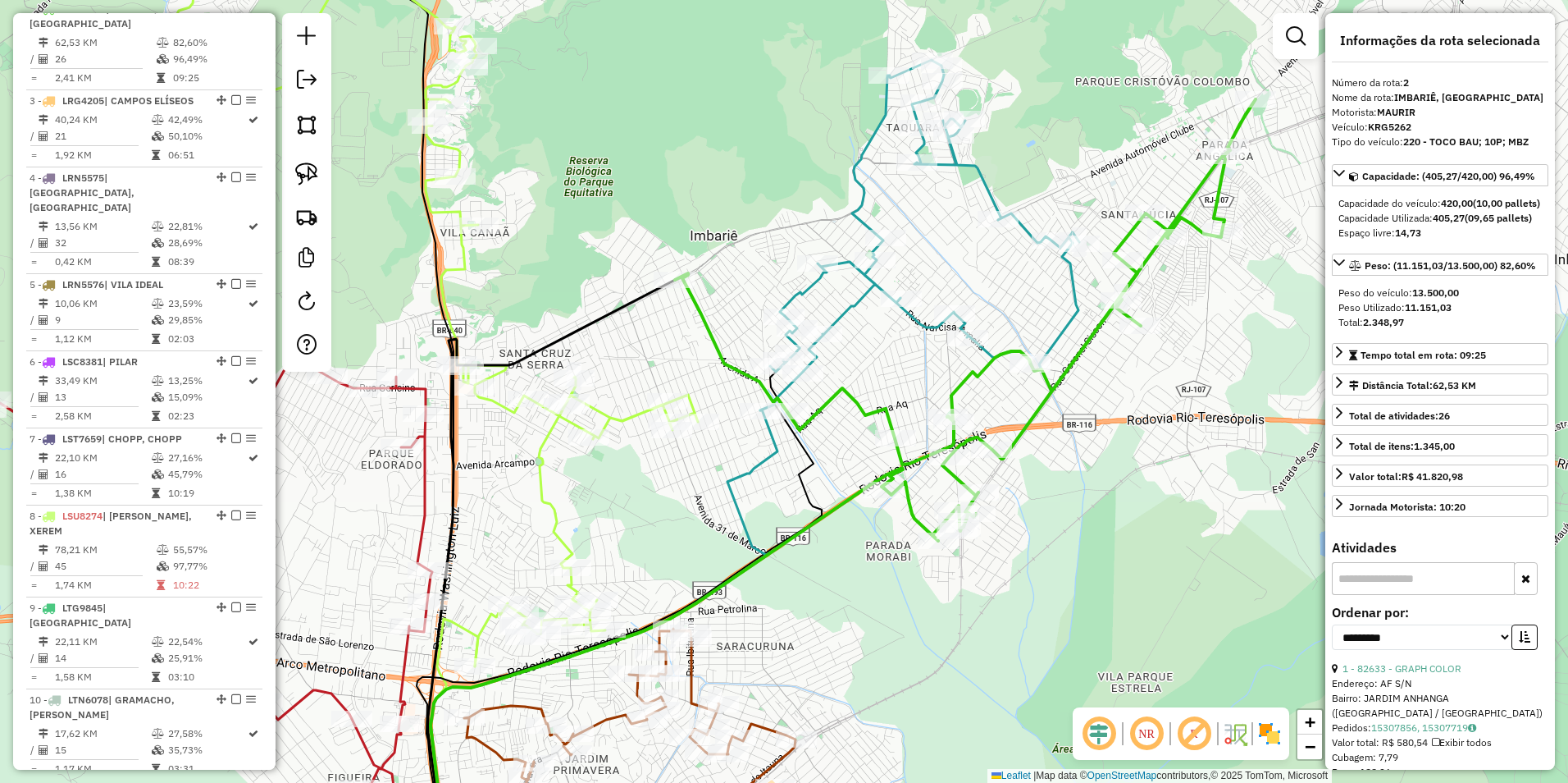
click at [857, 304] on icon at bounding box center [920, 235] width 319 height 351
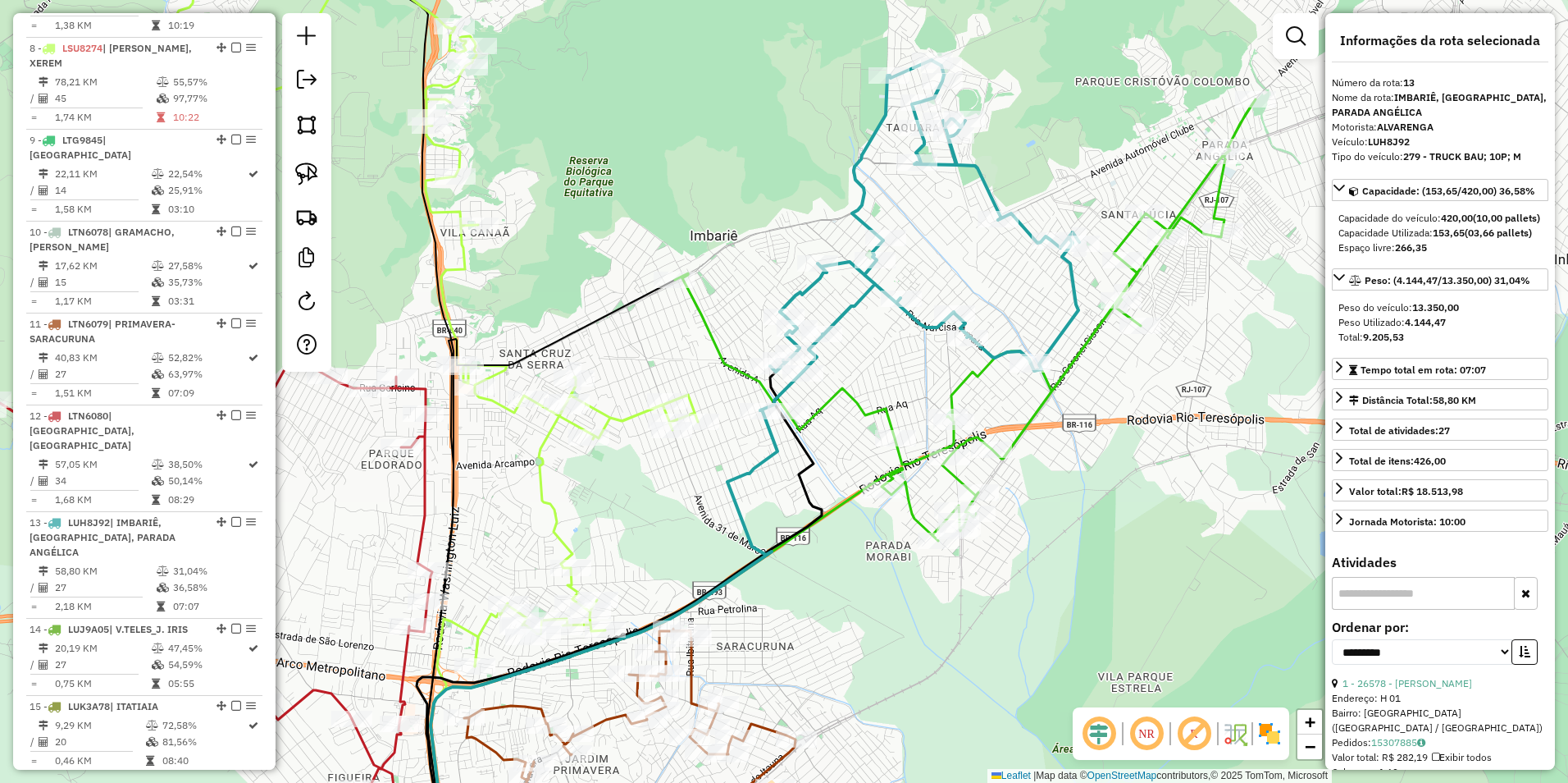
scroll to position [1664, 0]
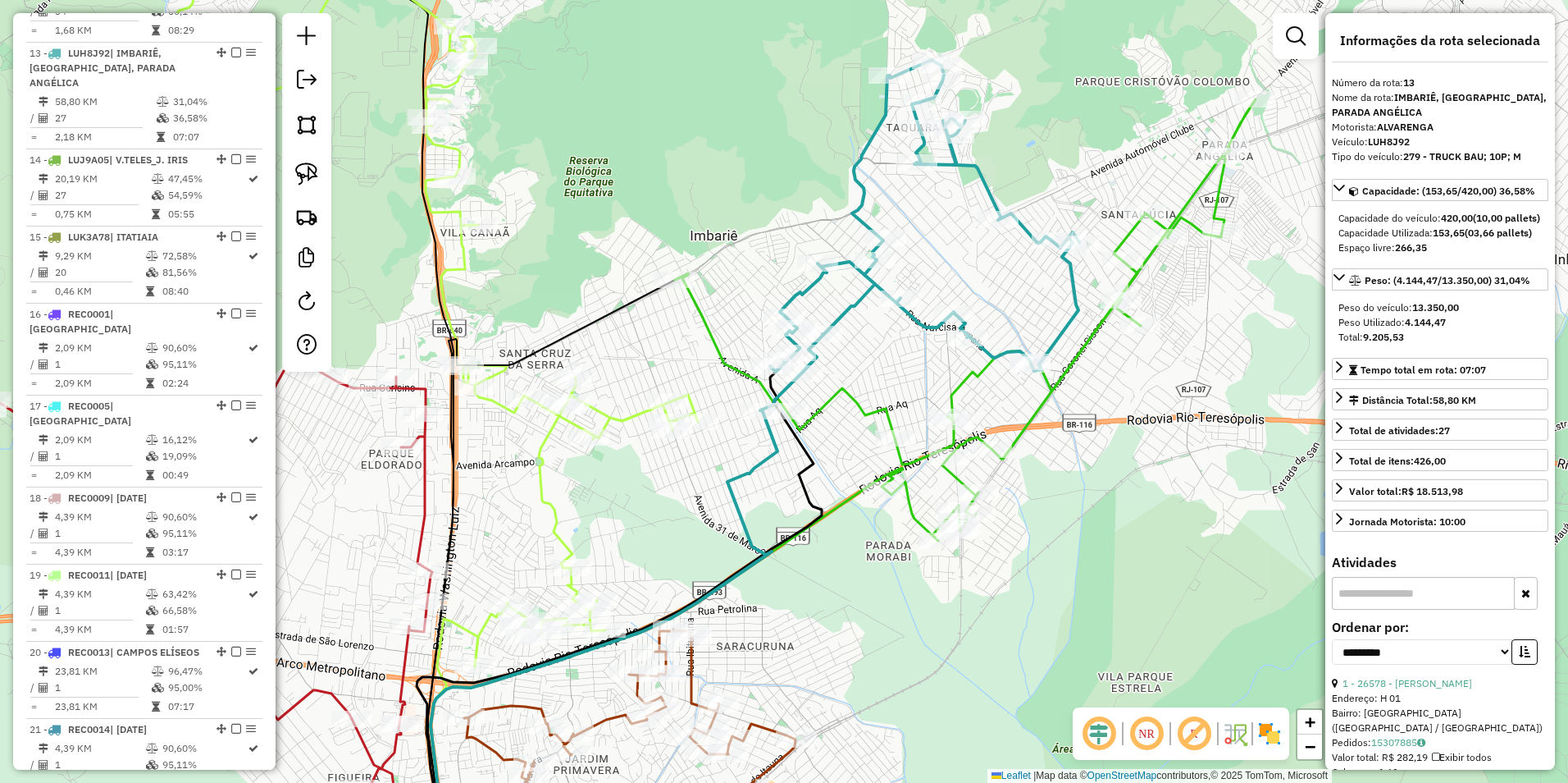
click at [857, 294] on icon at bounding box center [920, 235] width 319 height 351
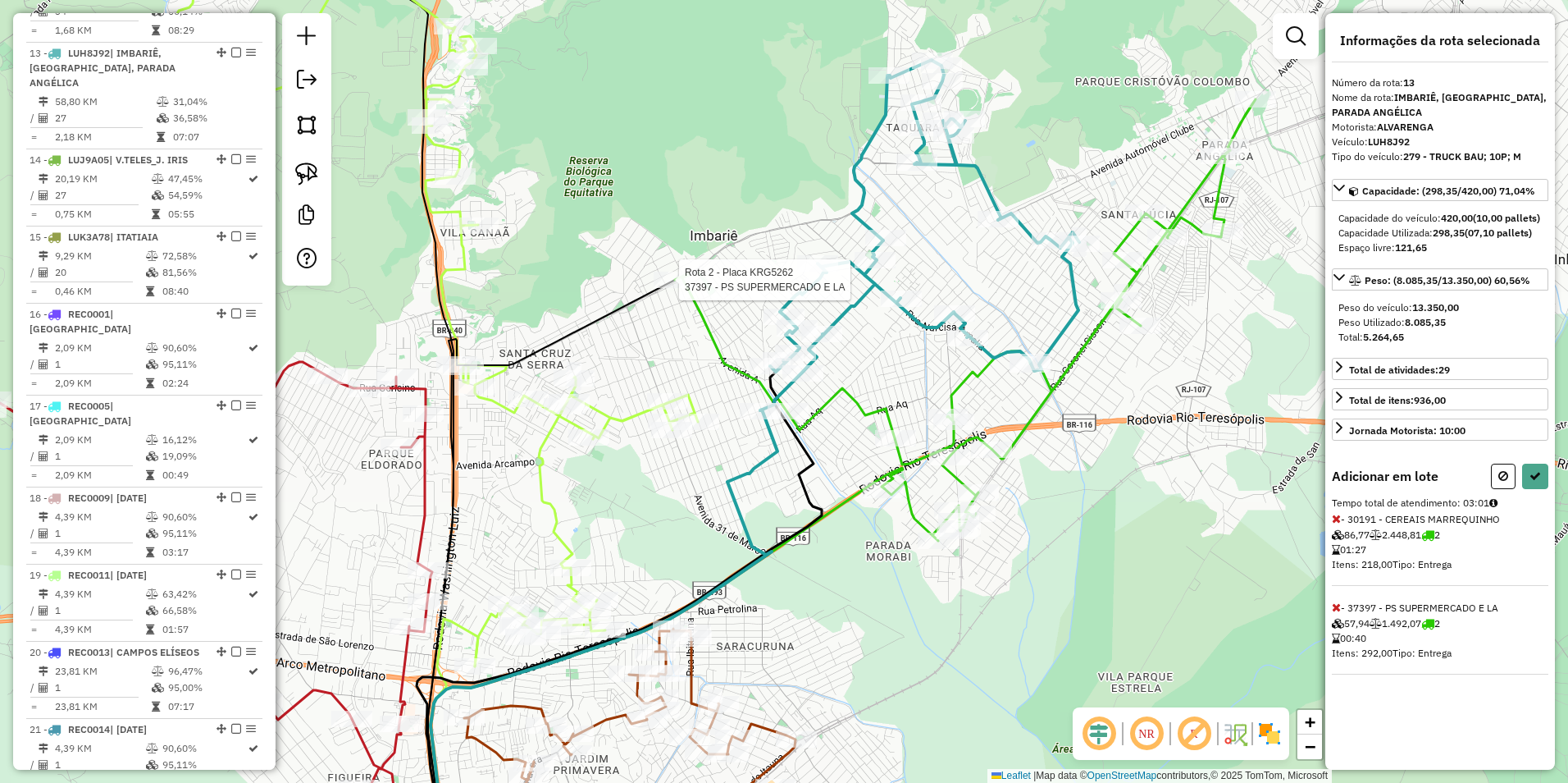
select select "**********"
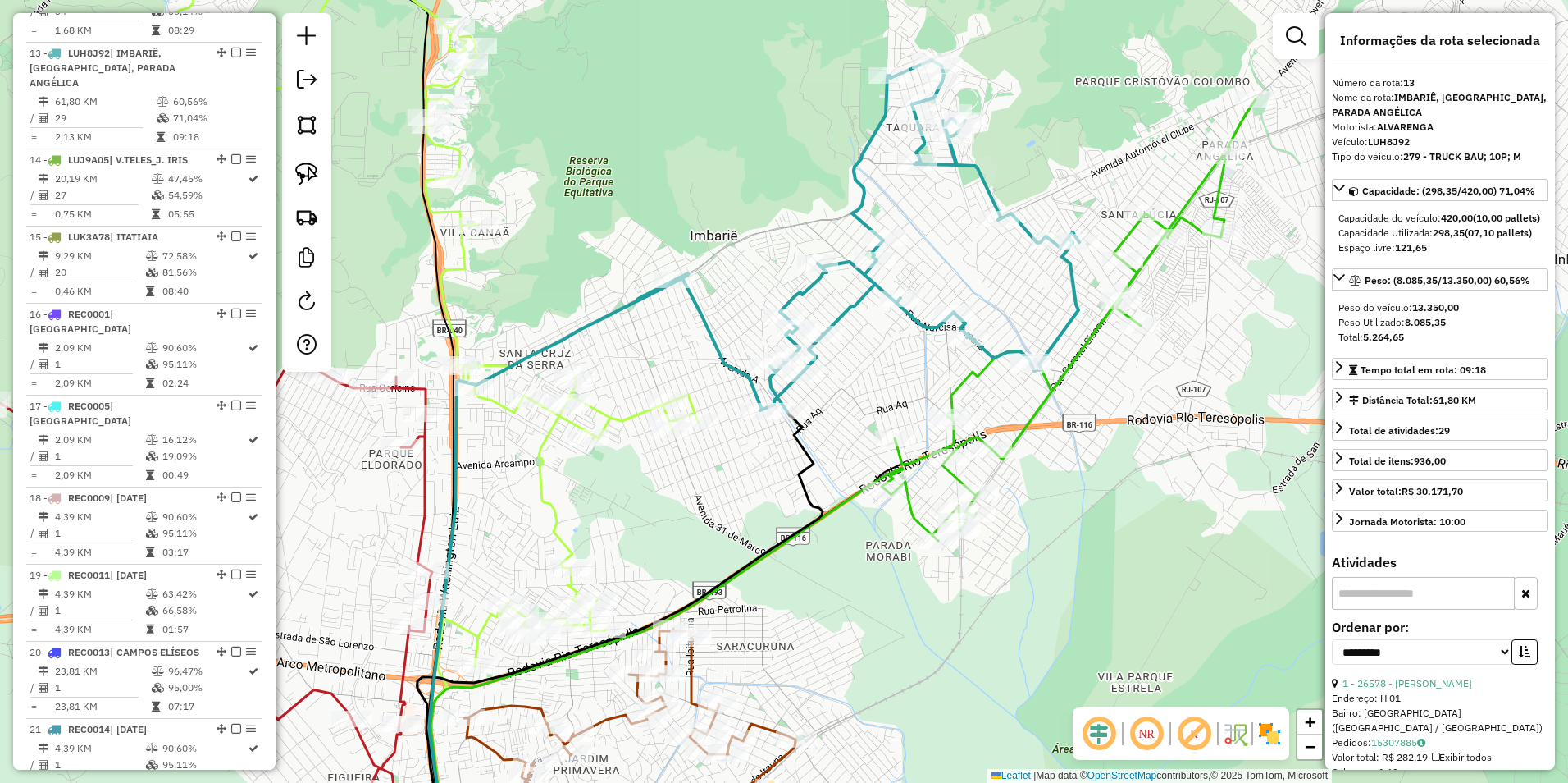
click at [1204, 183] on icon at bounding box center [1070, 319] width 371 height 442
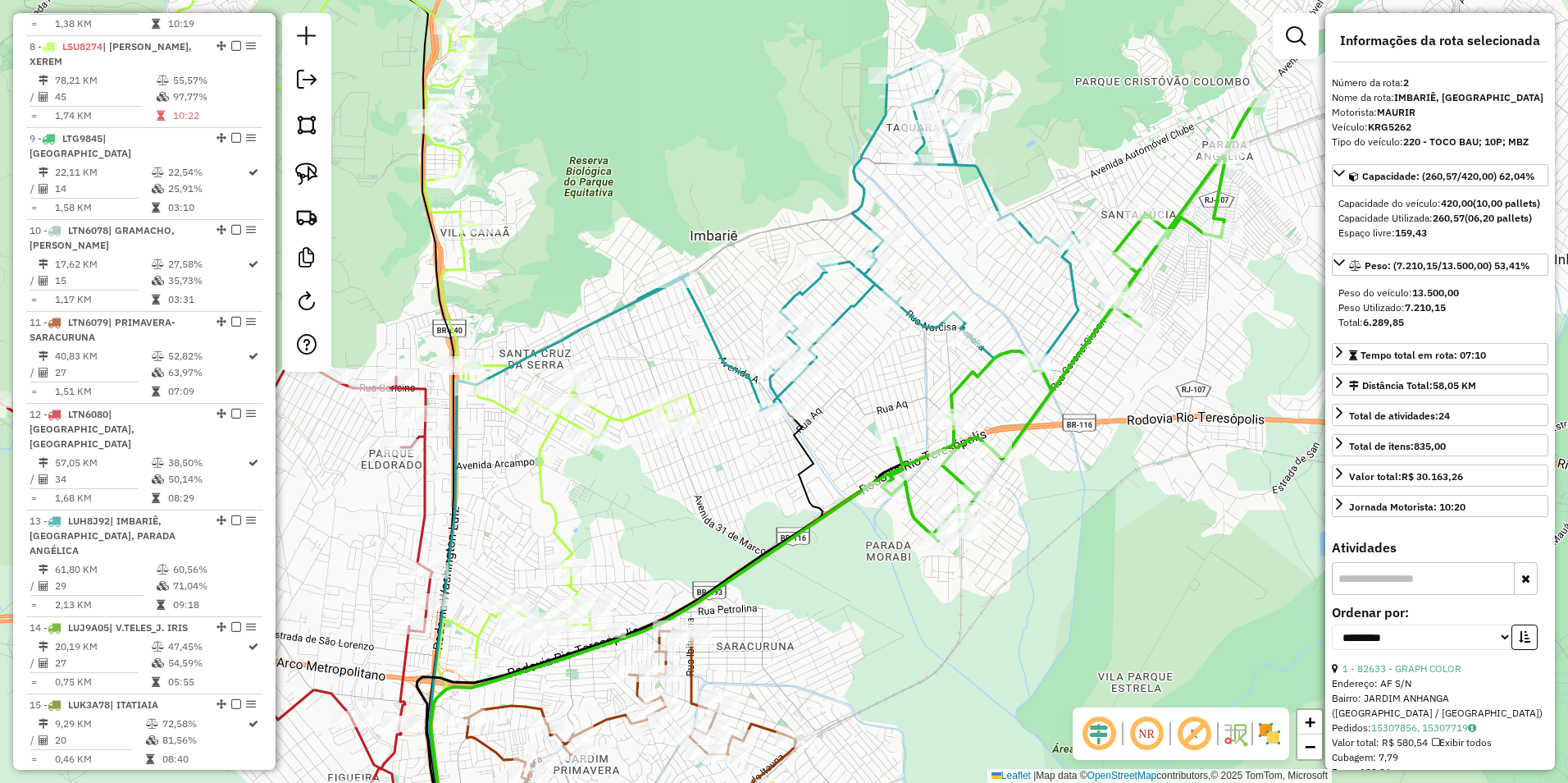
scroll to position [727, 0]
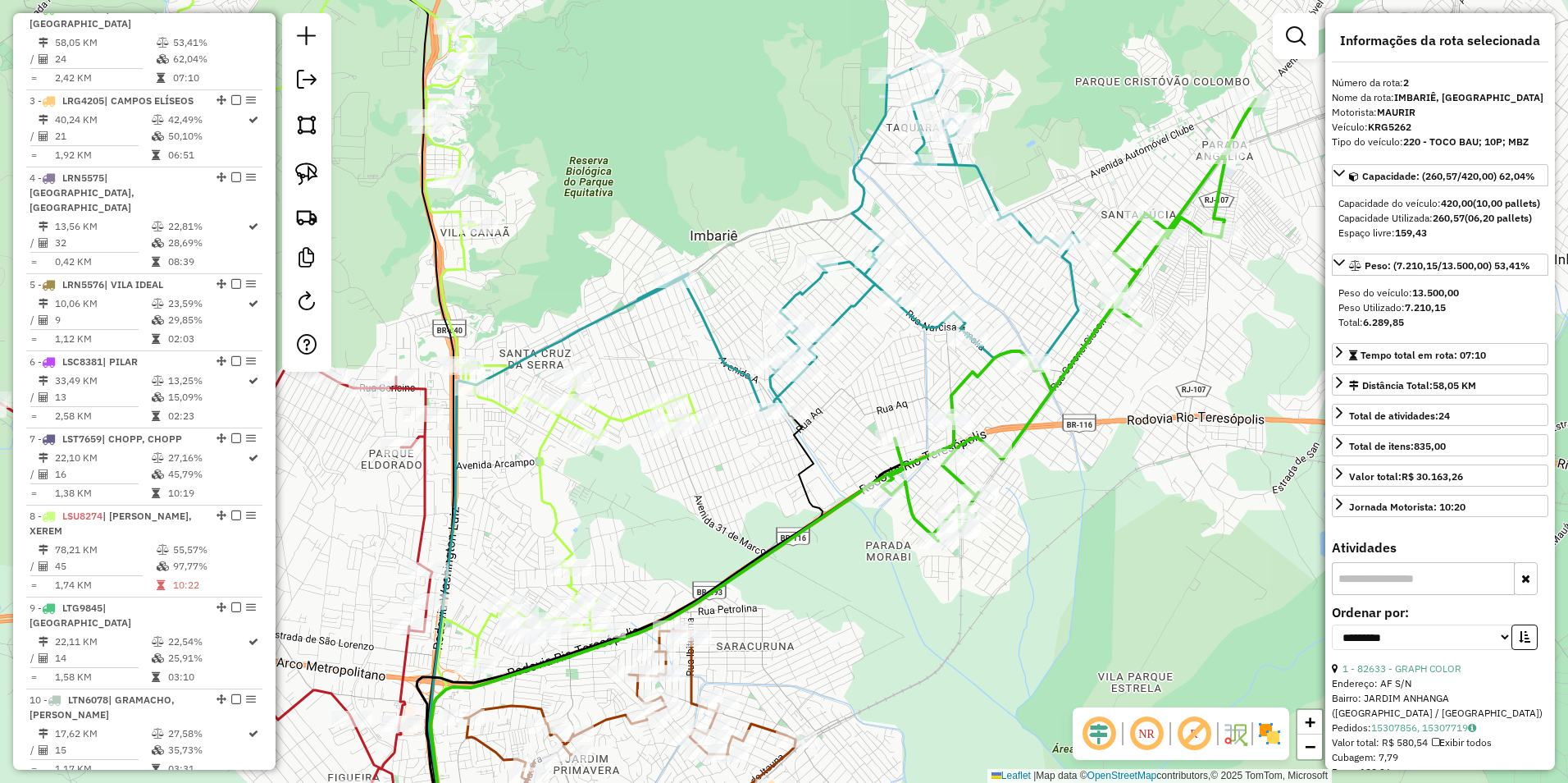
click at [1126, 240] on icon at bounding box center [1070, 319] width 371 height 442
click at [1120, 235] on icon at bounding box center [1070, 319] width 371 height 442
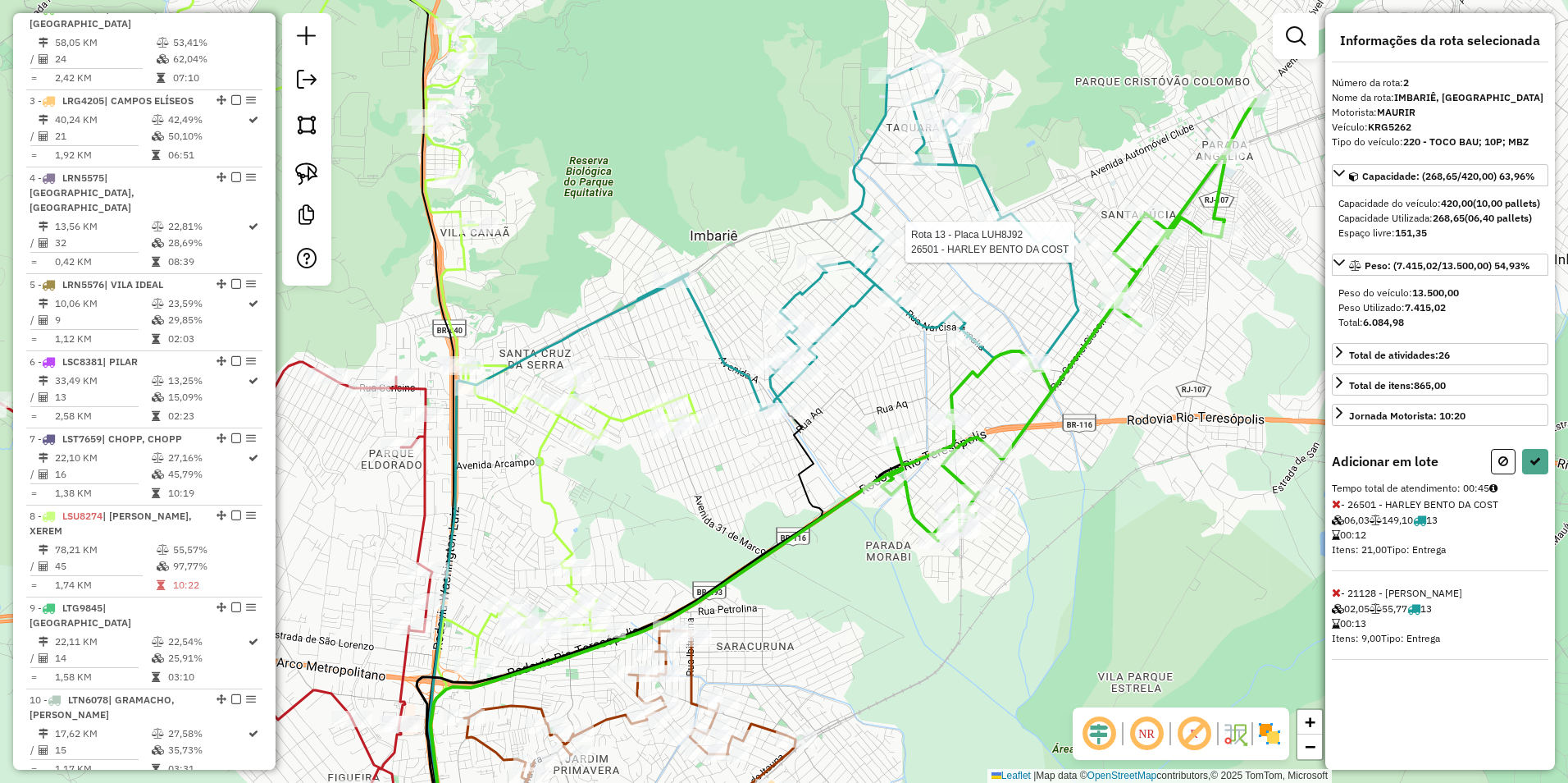
select select "**********"
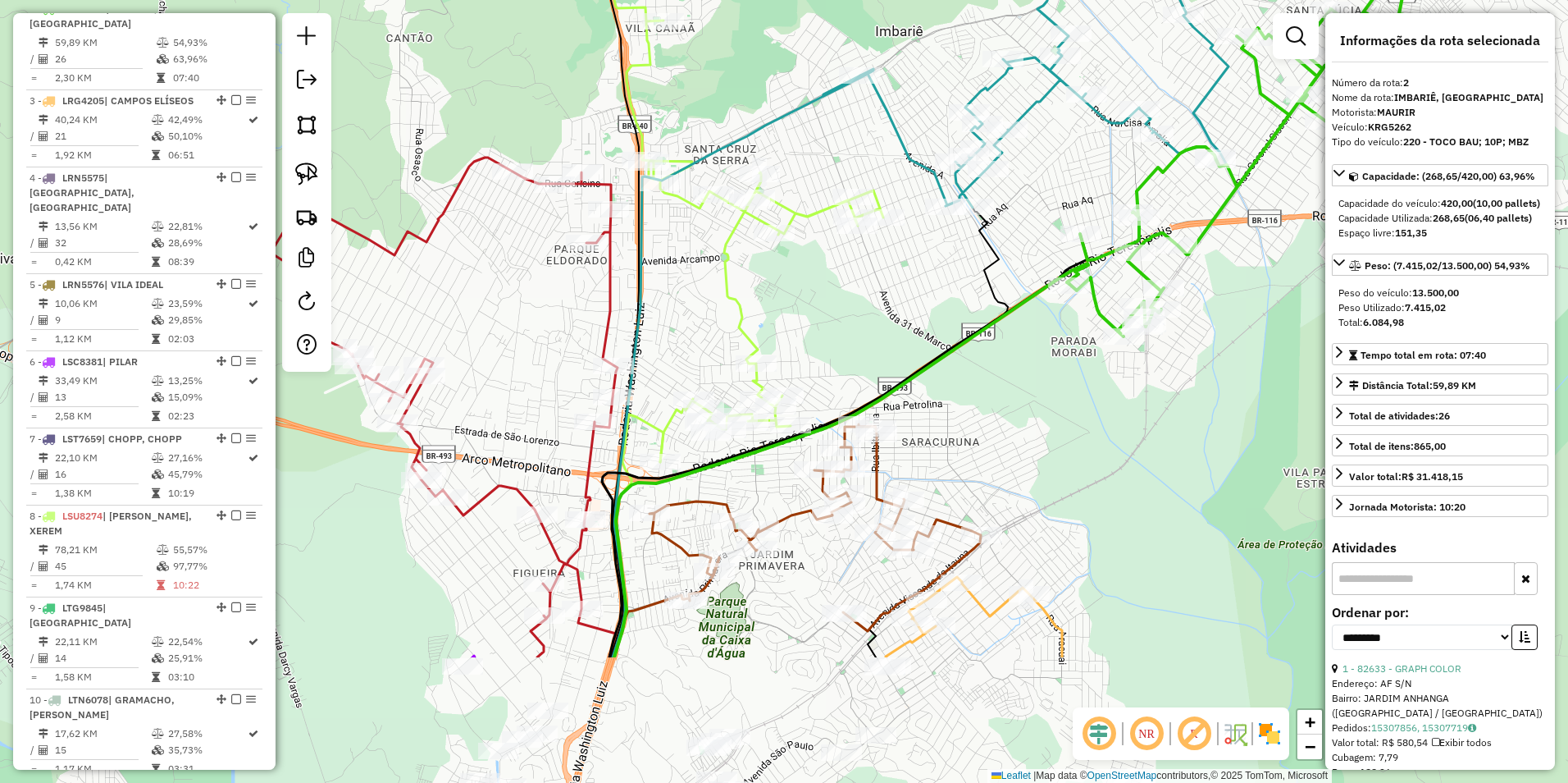
click at [780, 306] on div "Janela de atendimento Grade de atendimento Capacidade Transportadoras Veículos …" at bounding box center [784, 392] width 1568 height 783
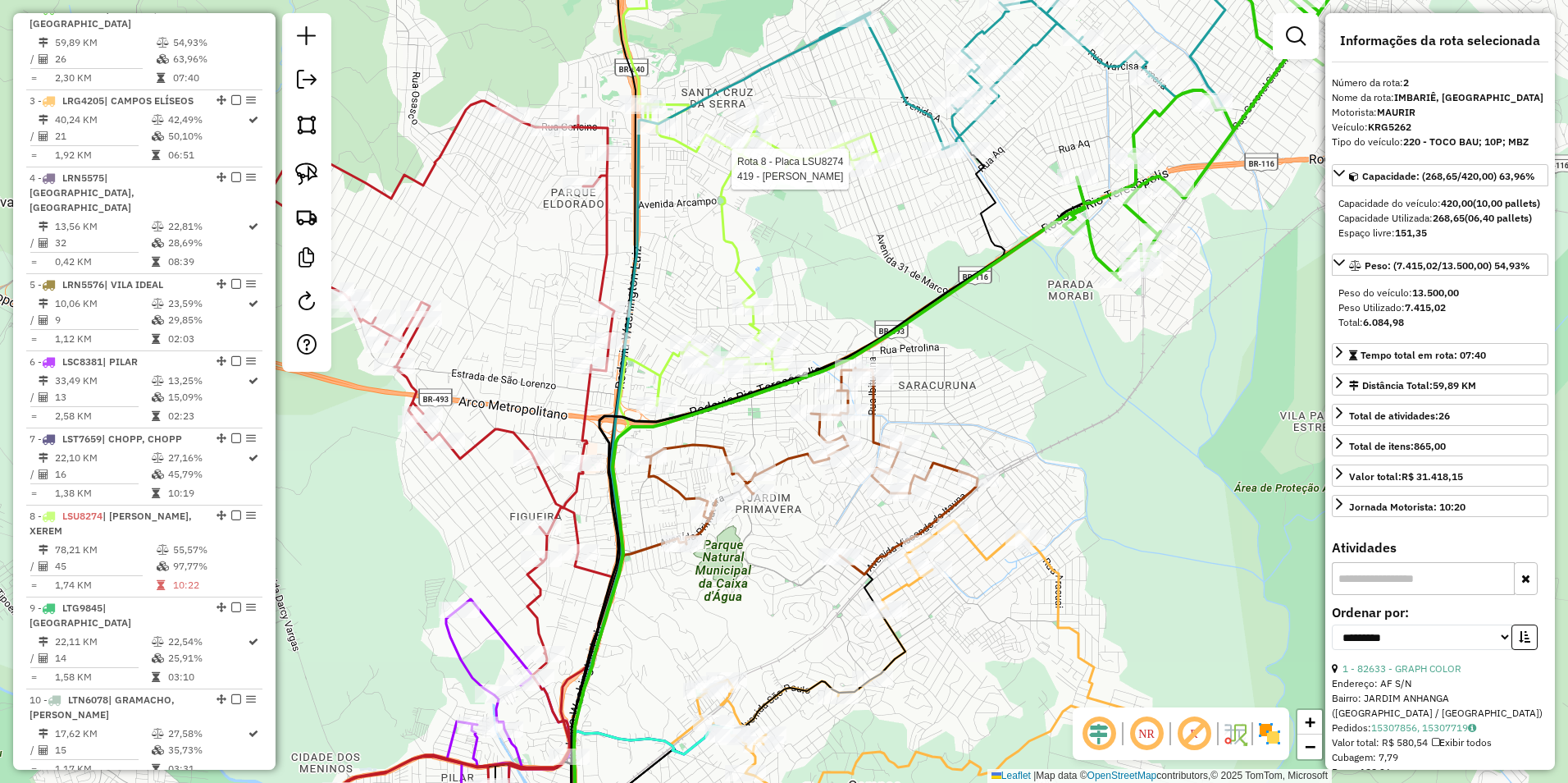
drag, startPoint x: 509, startPoint y: 595, endPoint x: 557, endPoint y: 380, distance: 220.3
click at [557, 380] on div "Rota 8 - Placa LSU8274 419 - CARLOS PEDRO Rota 12 - Placa LTN6080 24861 - GRAO …" at bounding box center [784, 392] width 1568 height 783
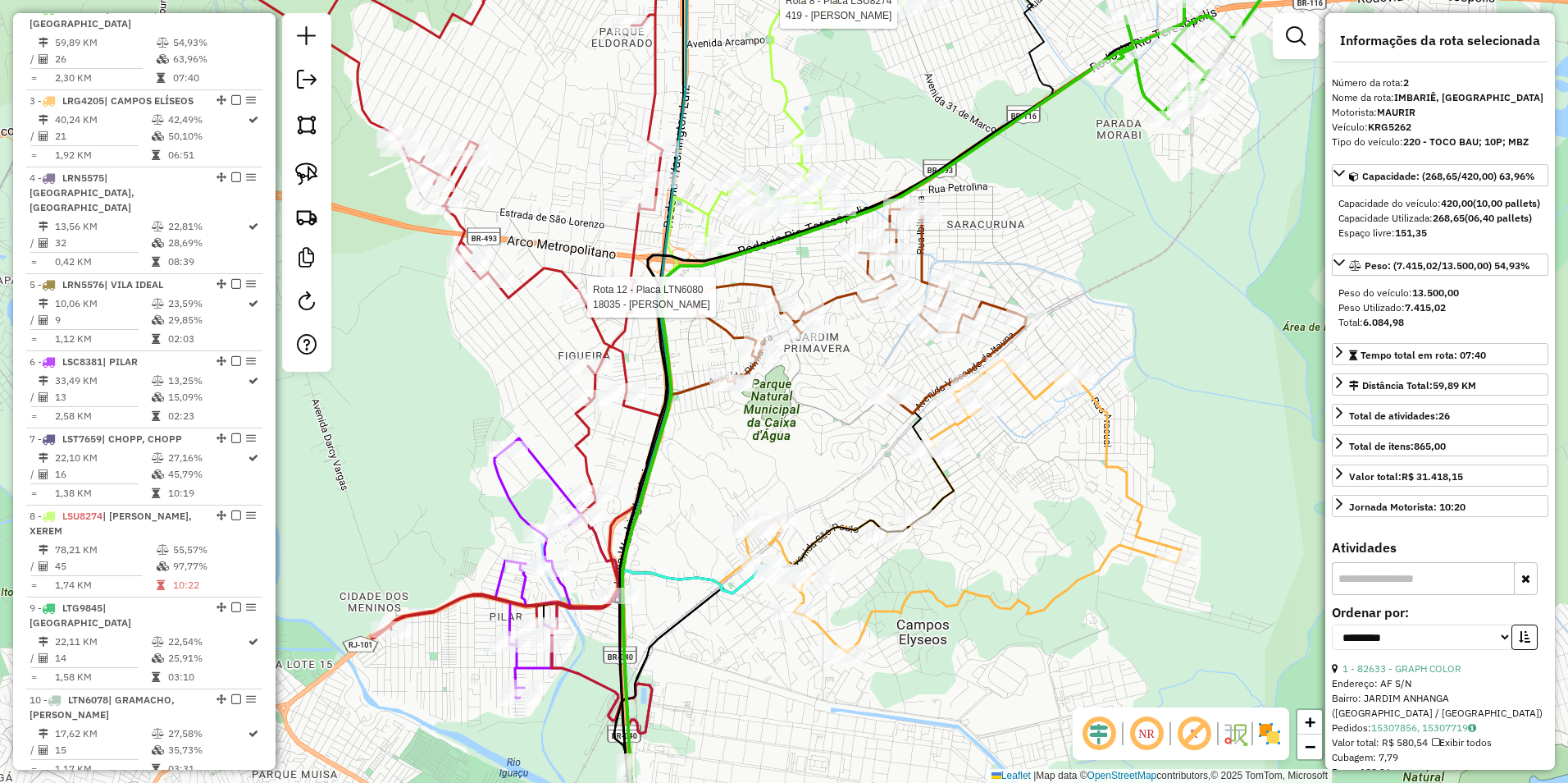
click at [584, 438] on icon at bounding box center [430, 289] width 465 height 698
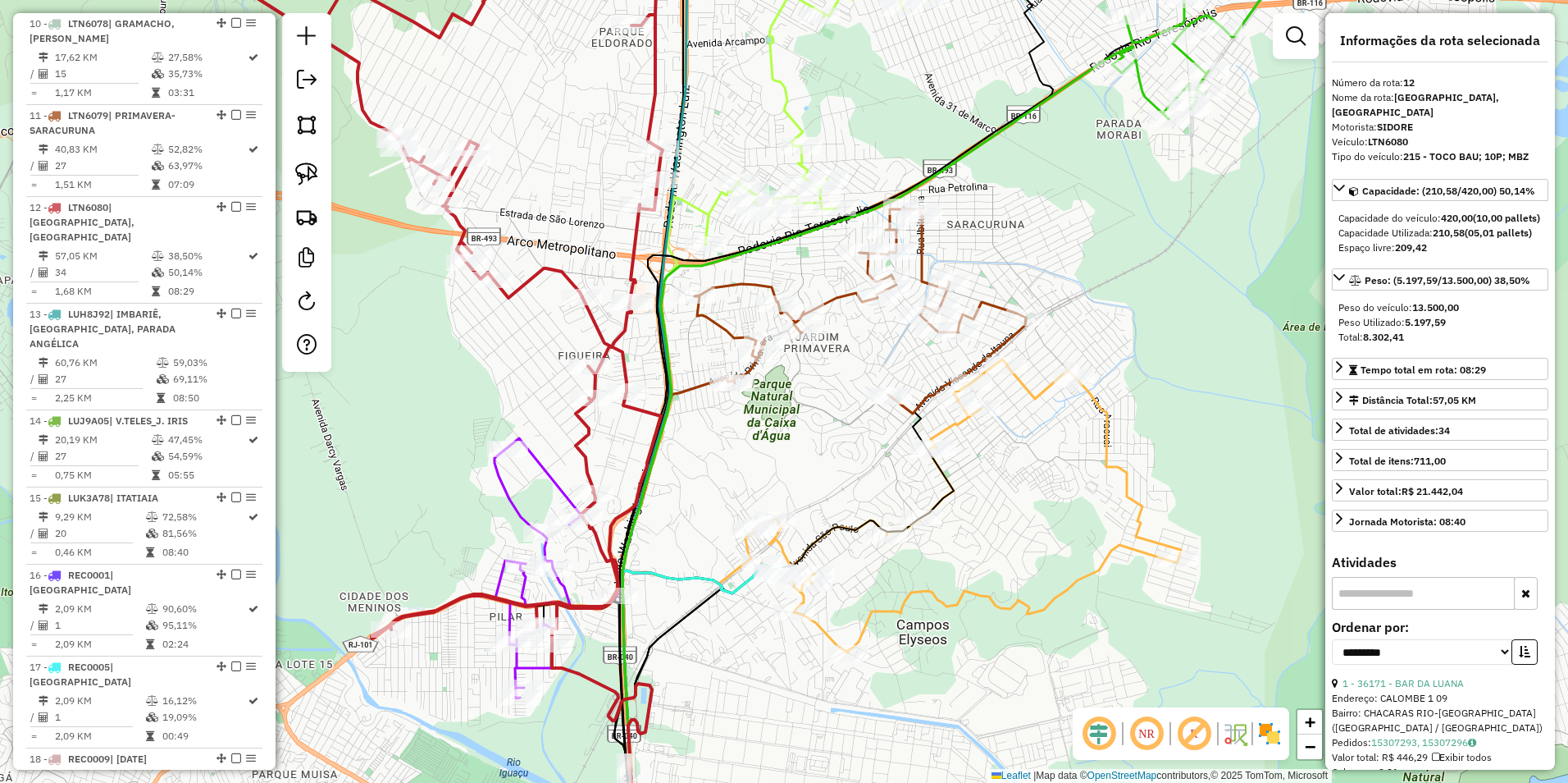
scroll to position [1572, 0]
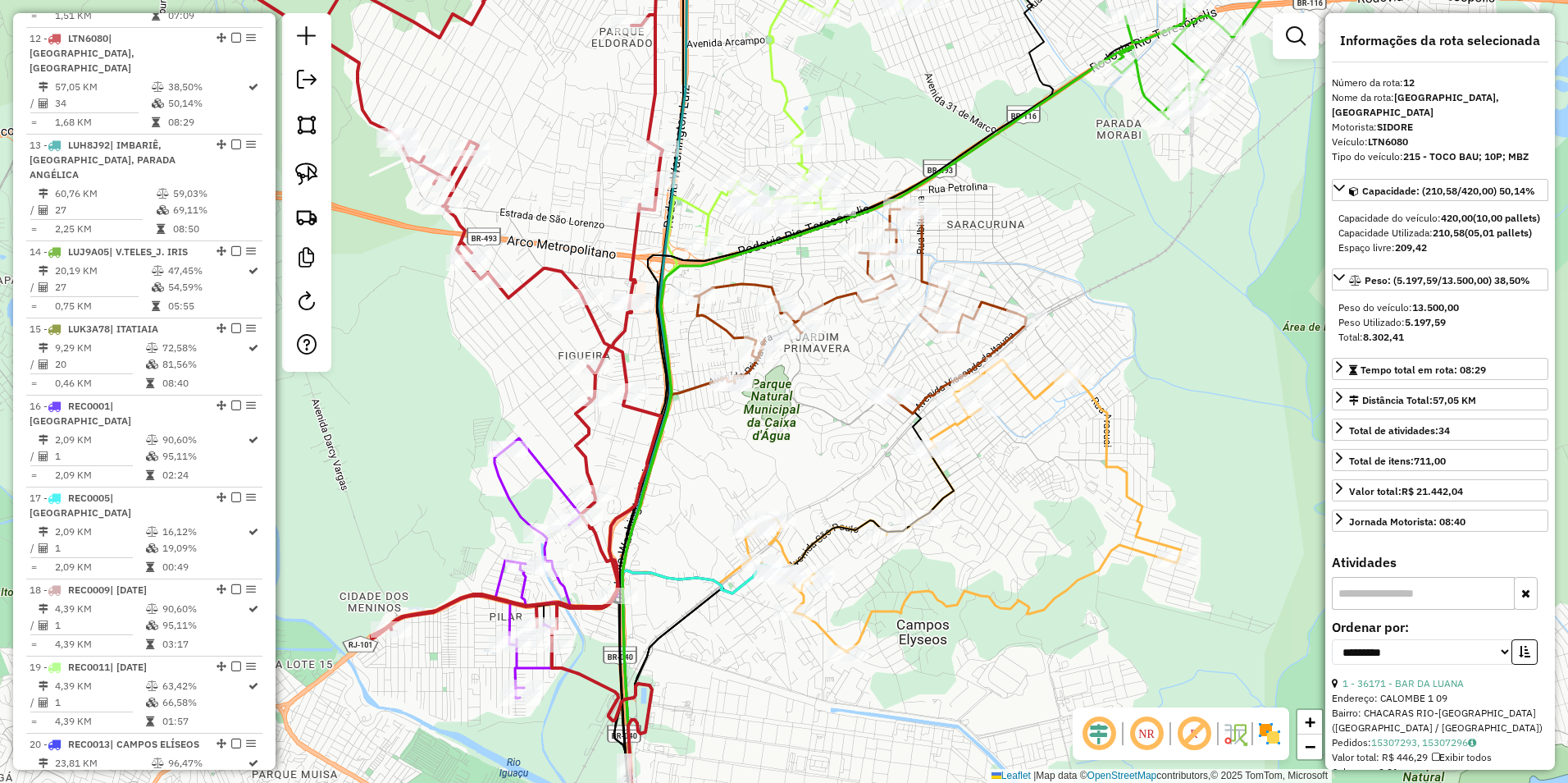
click at [516, 514] on icon at bounding box center [549, 569] width 138 height 260
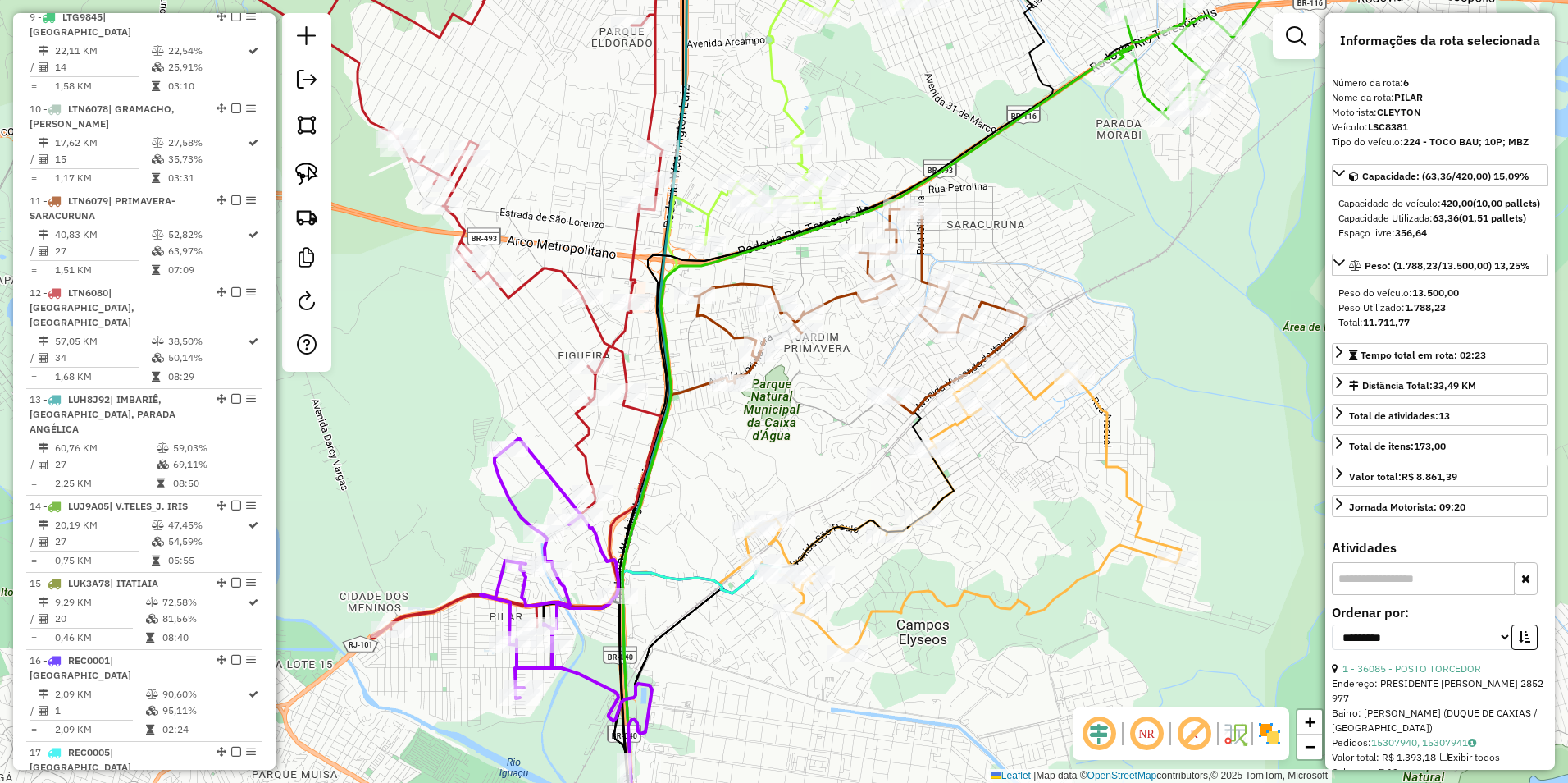
scroll to position [1065, 0]
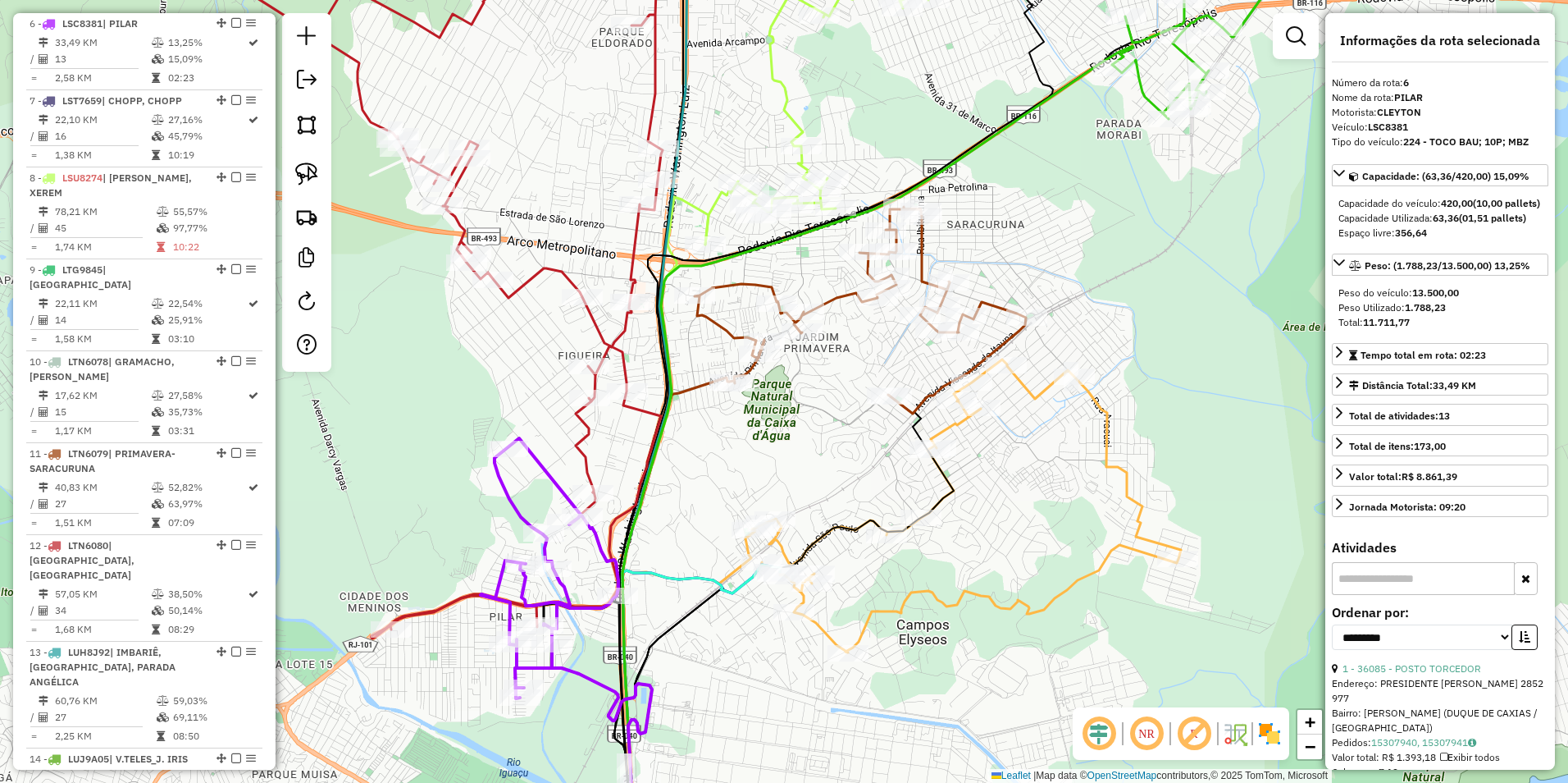
click at [589, 459] on icon at bounding box center [430, 289] width 465 height 698
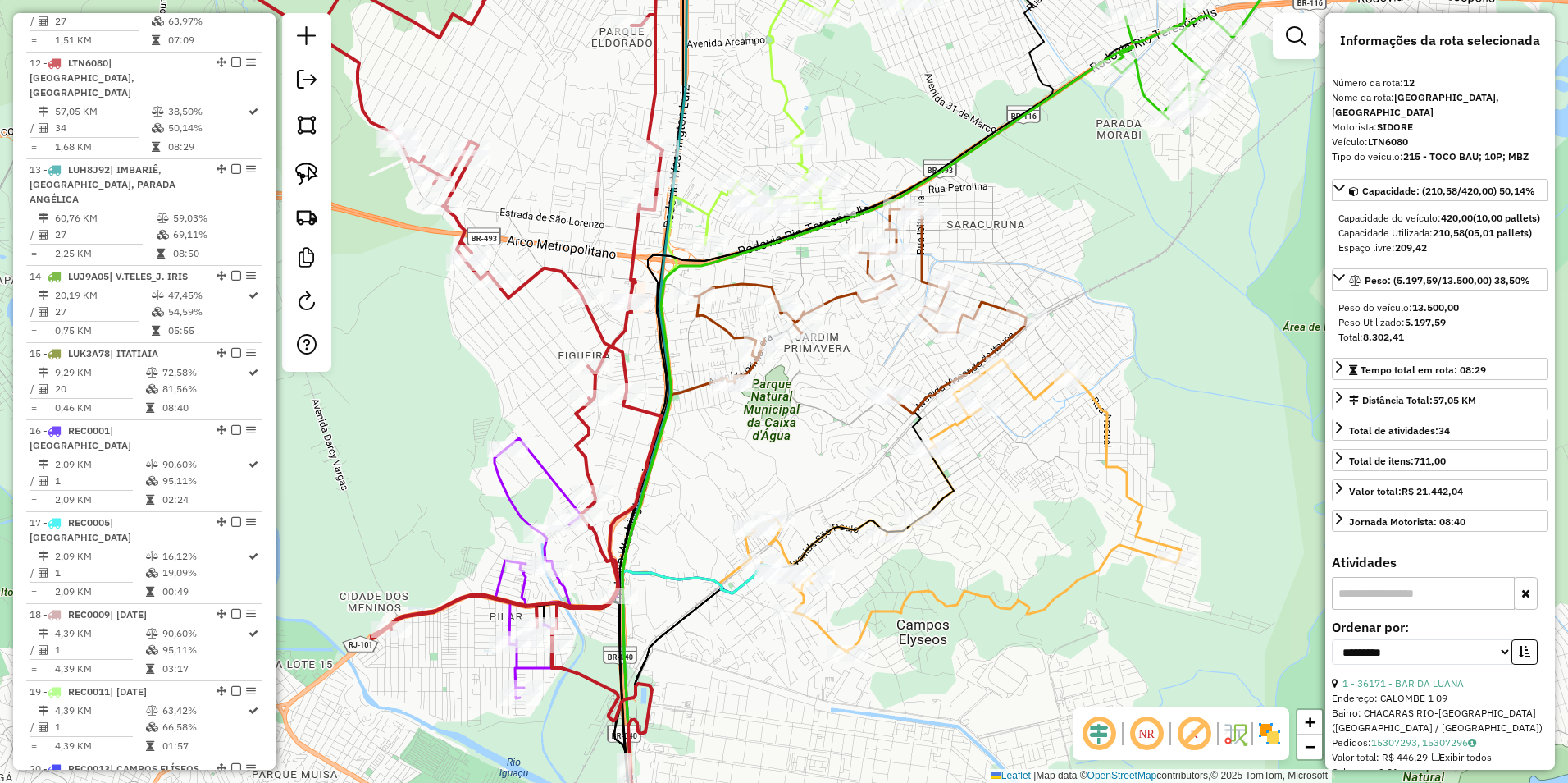
scroll to position [1572, 0]
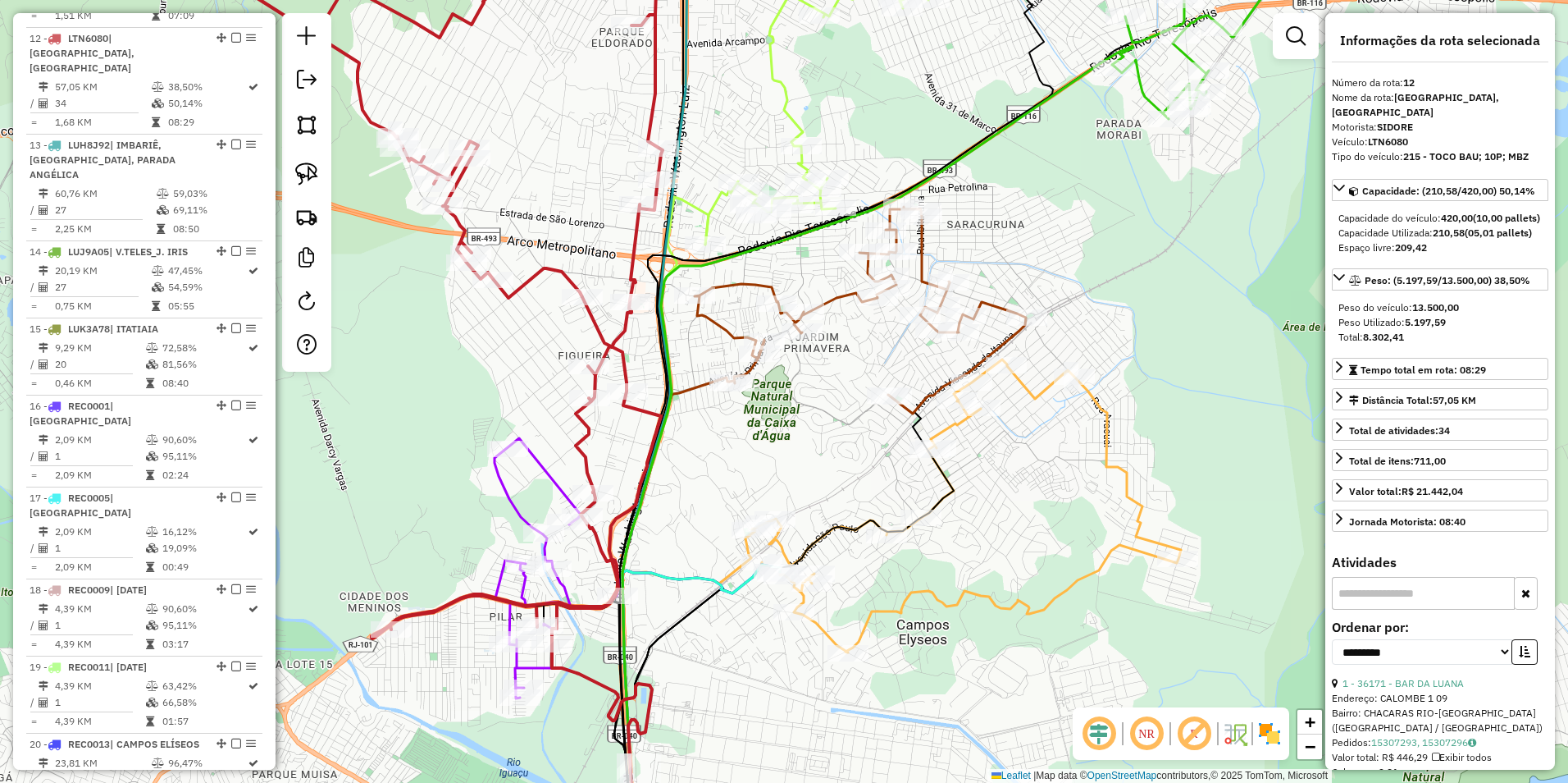
click at [955, 420] on icon at bounding box center [967, 505] width 429 height 293
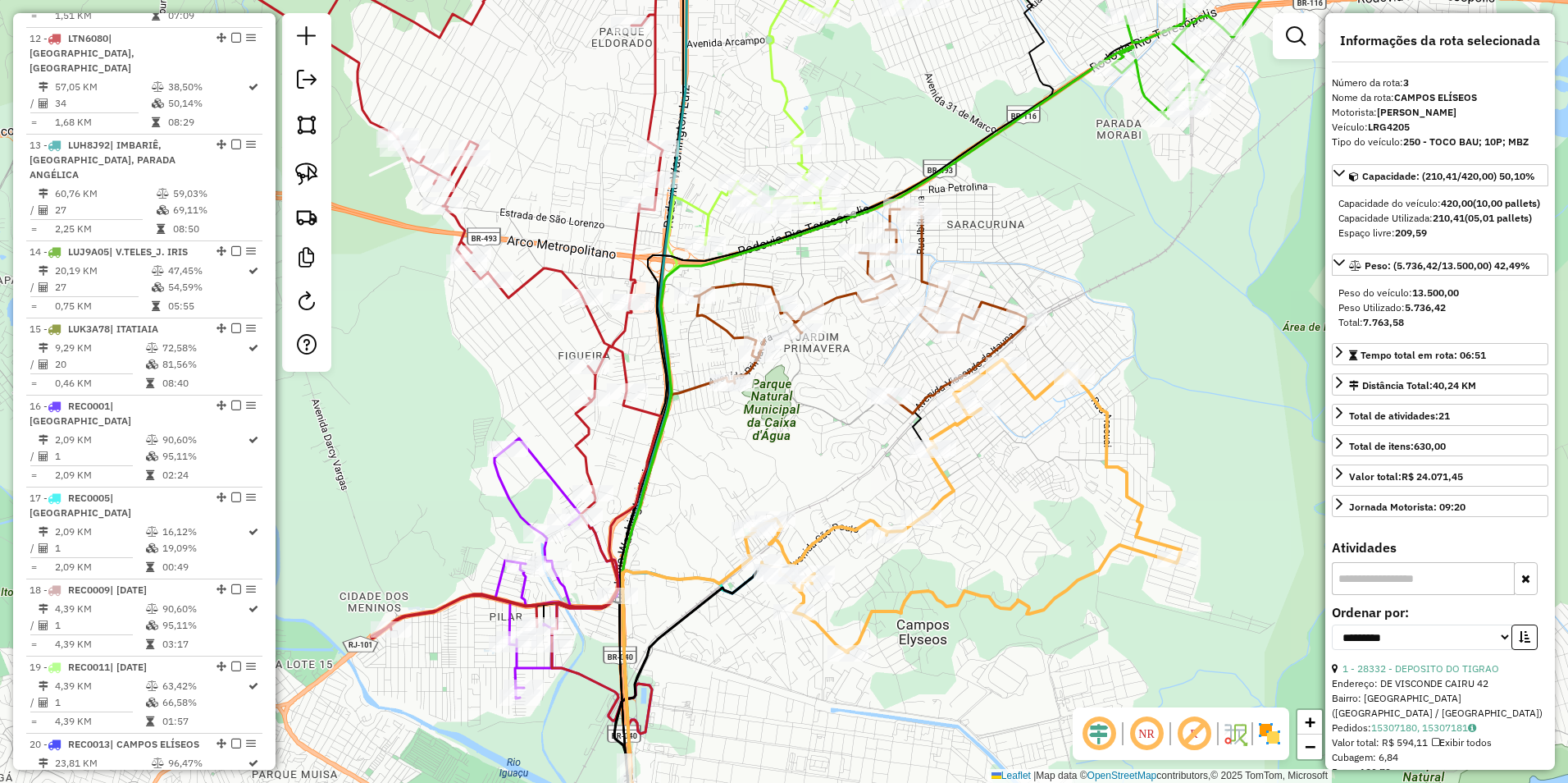
scroll to position [819, 0]
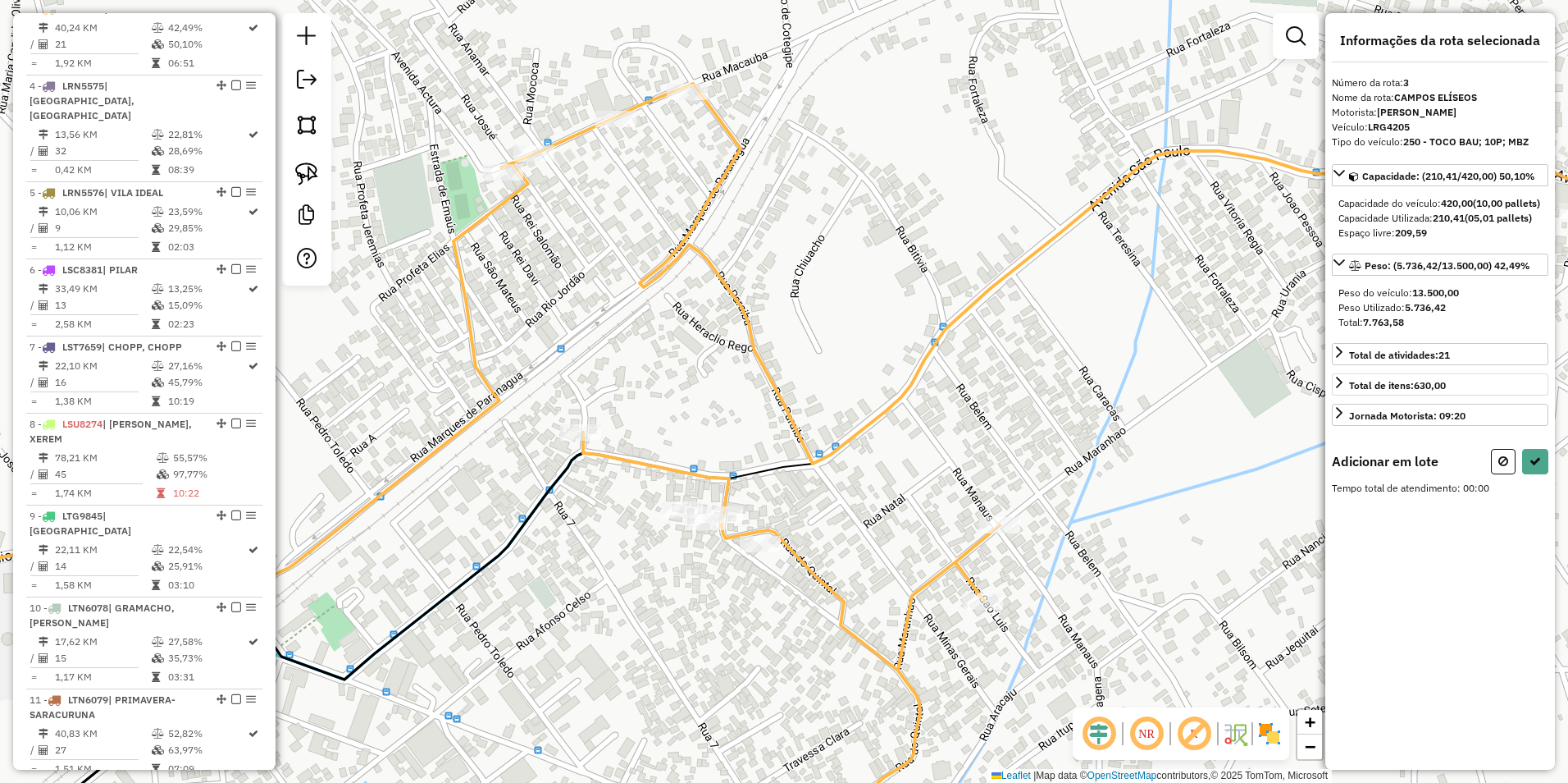
drag, startPoint x: 1508, startPoint y: 474, endPoint x: 1496, endPoint y: 472, distance: 12.2
click at [1506, 473] on button at bounding box center [1504, 461] width 24 height 25
select select "**********"
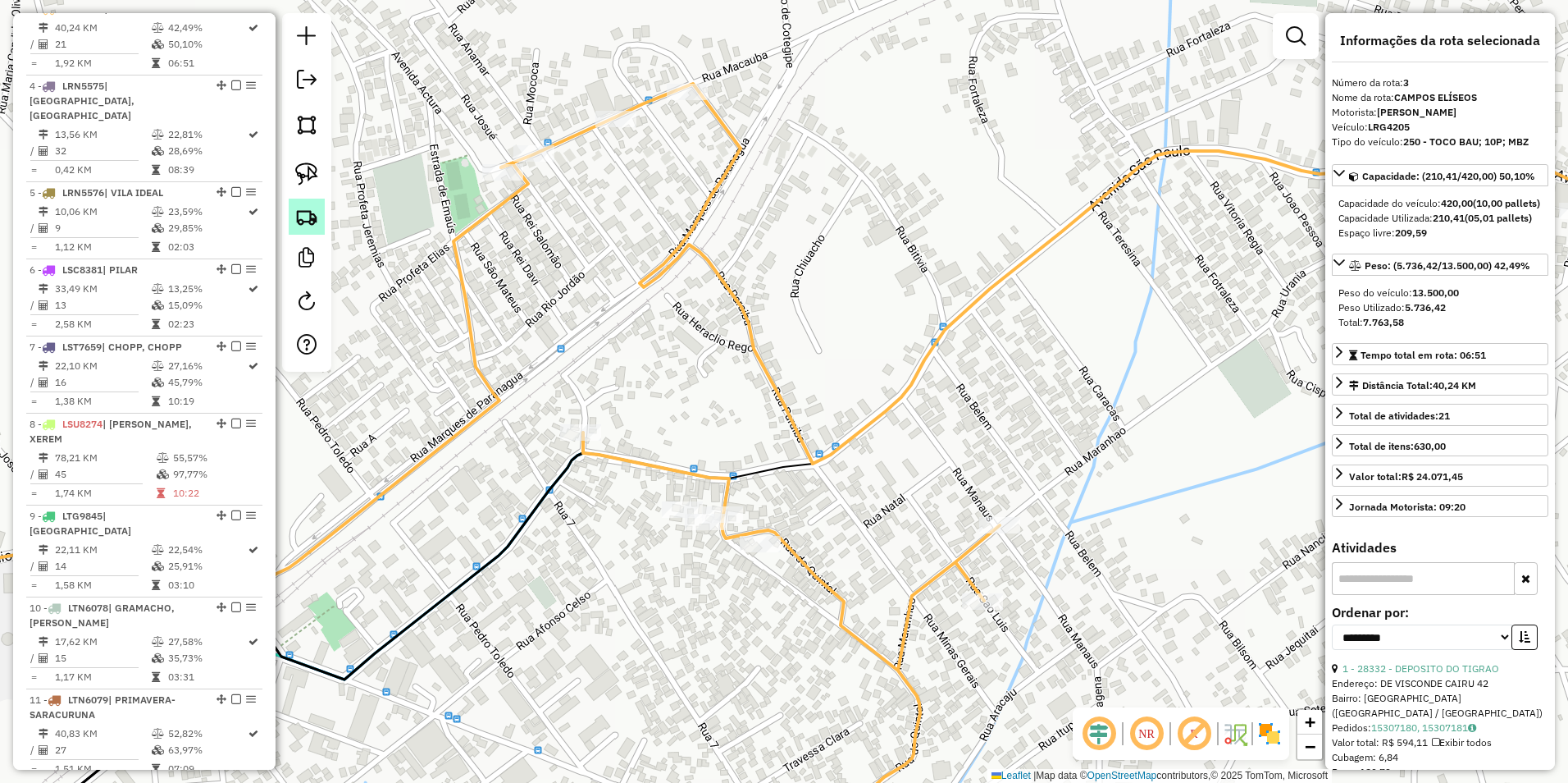
click at [306, 219] on img at bounding box center [306, 216] width 23 height 23
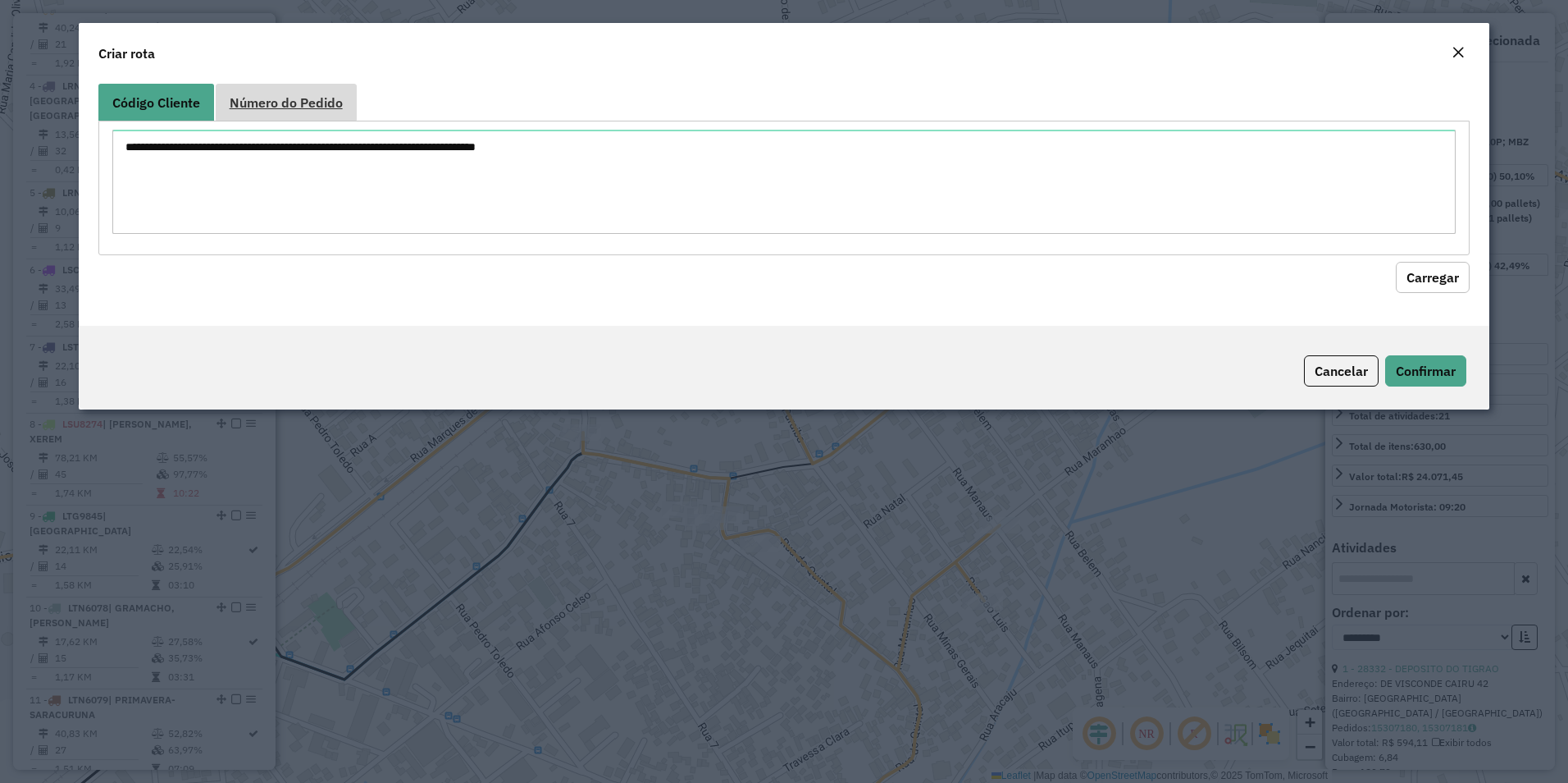
click at [295, 99] on span "Número do Pedido" at bounding box center [286, 102] width 113 height 13
click at [198, 156] on textarea at bounding box center [784, 181] width 1344 height 104
paste textarea "****** ****** ****** ****** ****** ****** ****** ******"
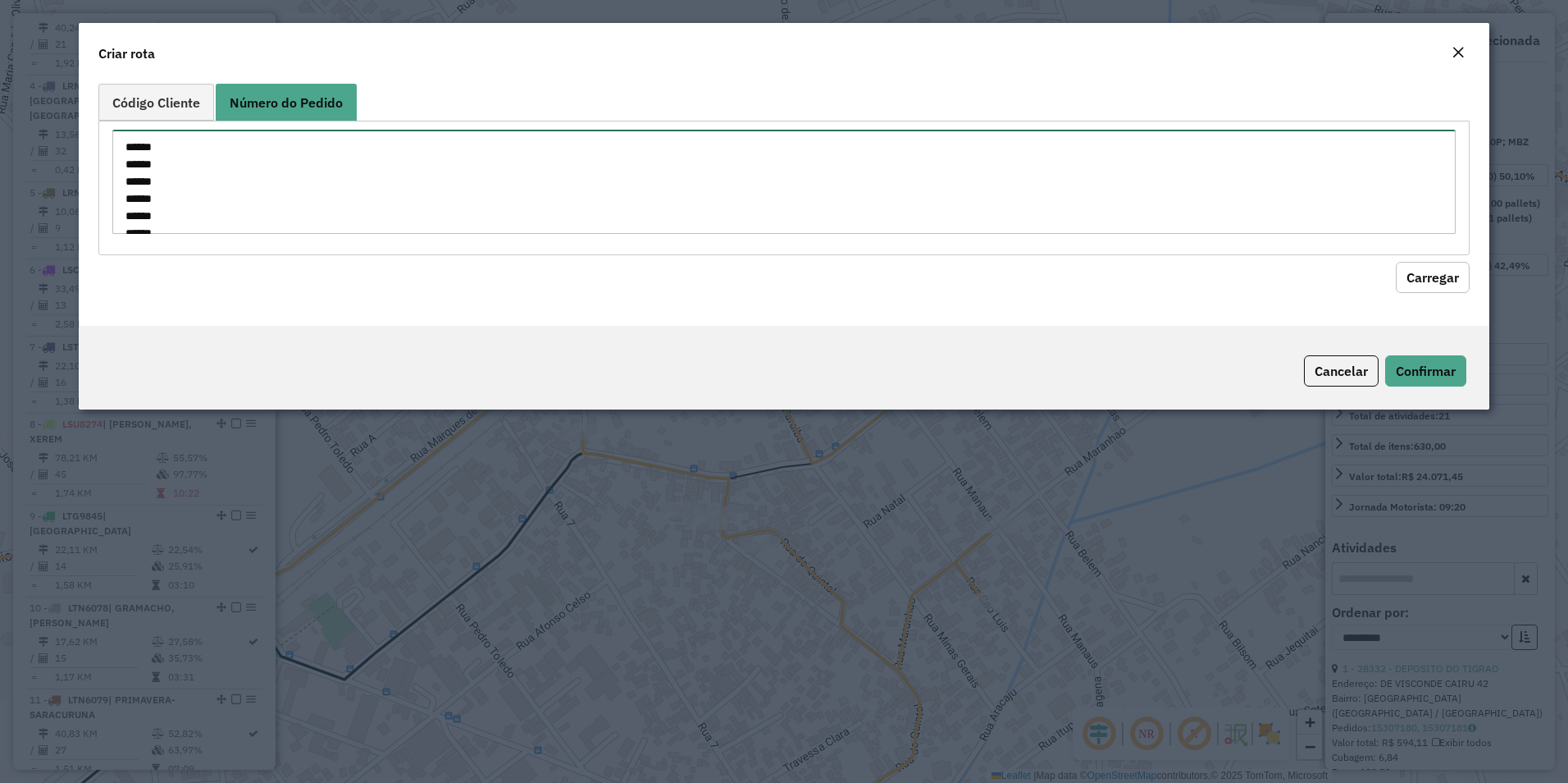
scroll to position [58, 0]
type textarea "****** ****** ****** ****** ****** ****** ****** ******"
click at [1419, 281] on button "Carregar" at bounding box center [1433, 278] width 74 height 31
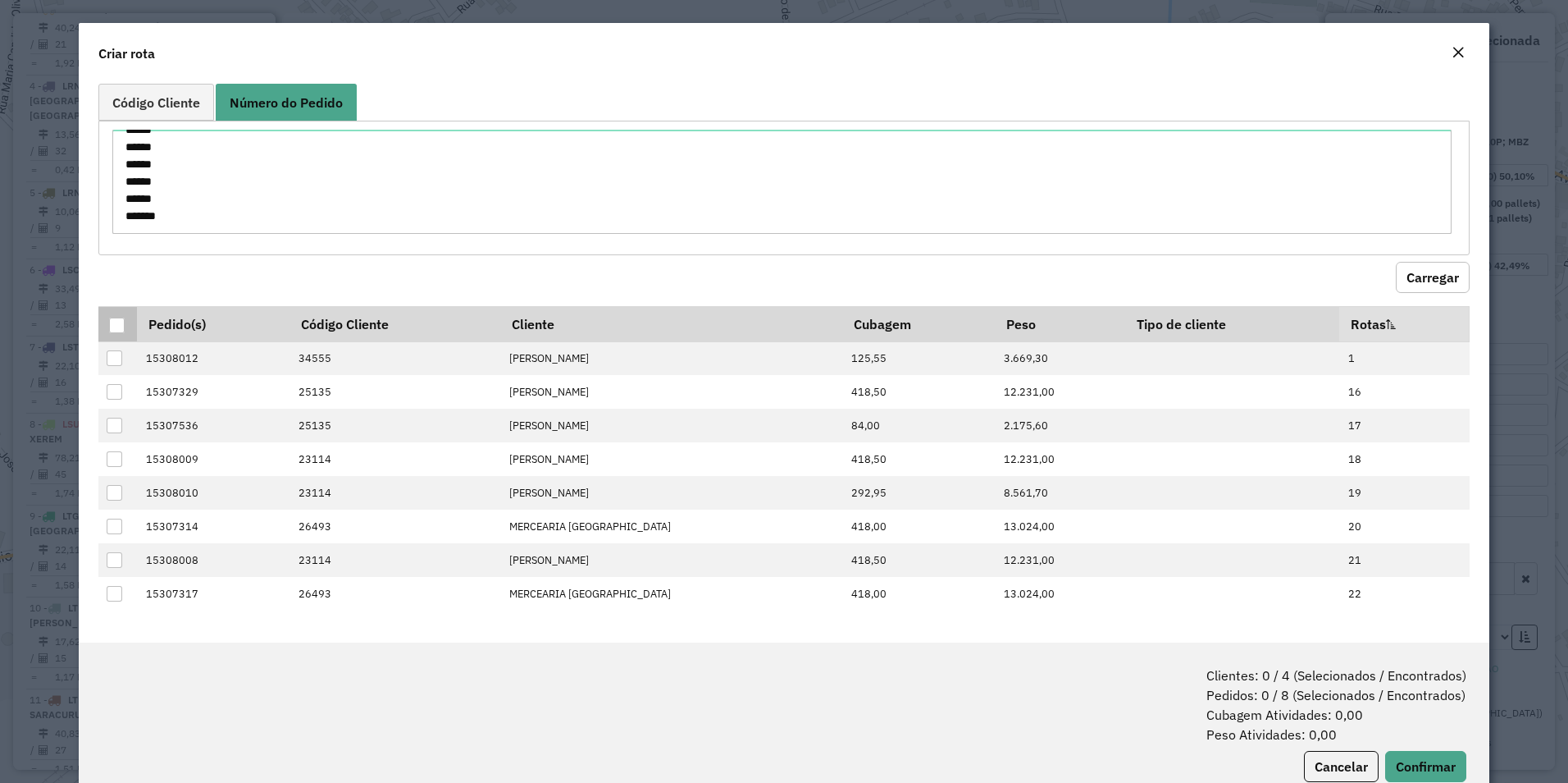
click at [120, 328] on div at bounding box center [117, 326] width 16 height 16
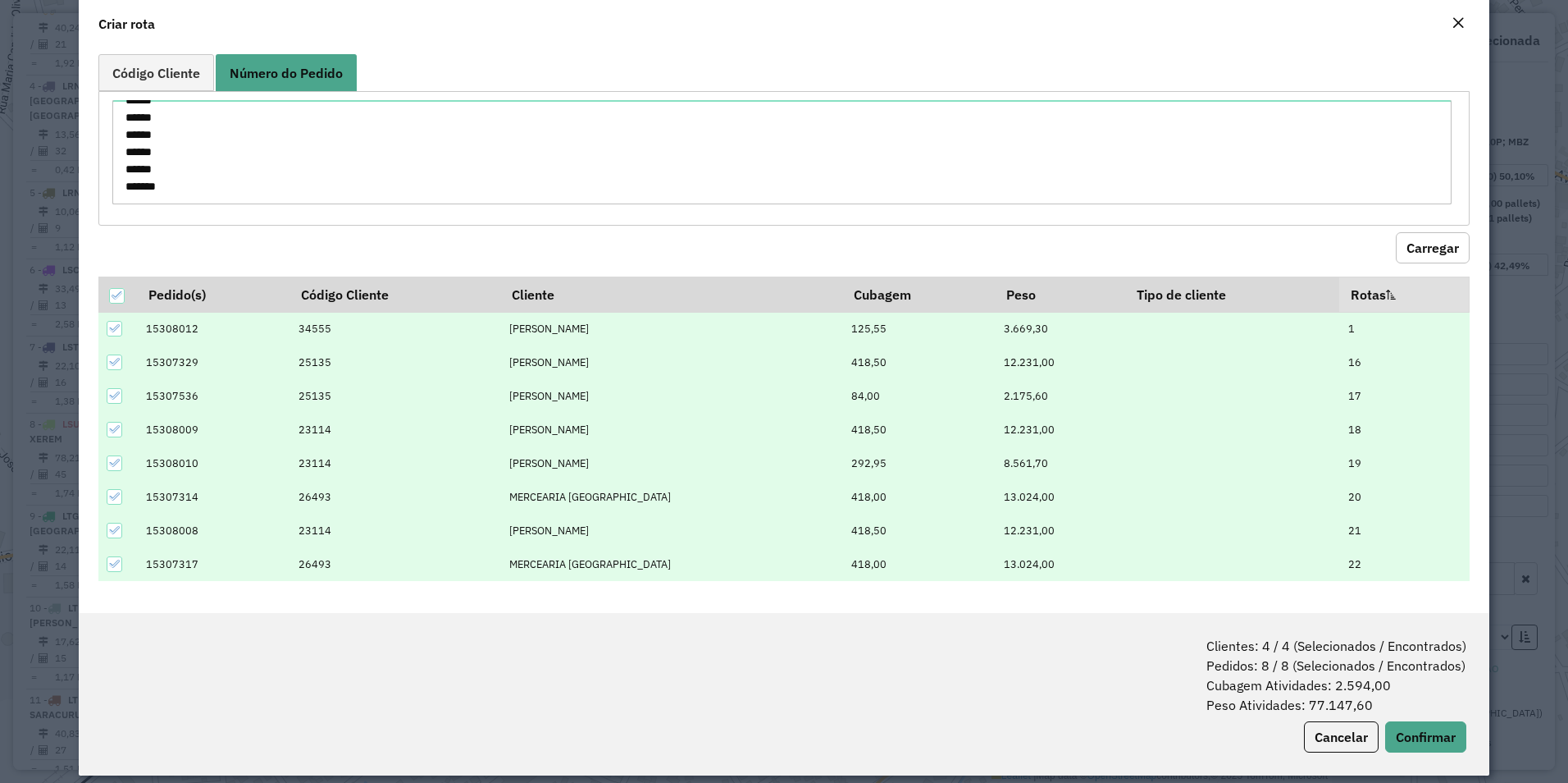
scroll to position [45, 0]
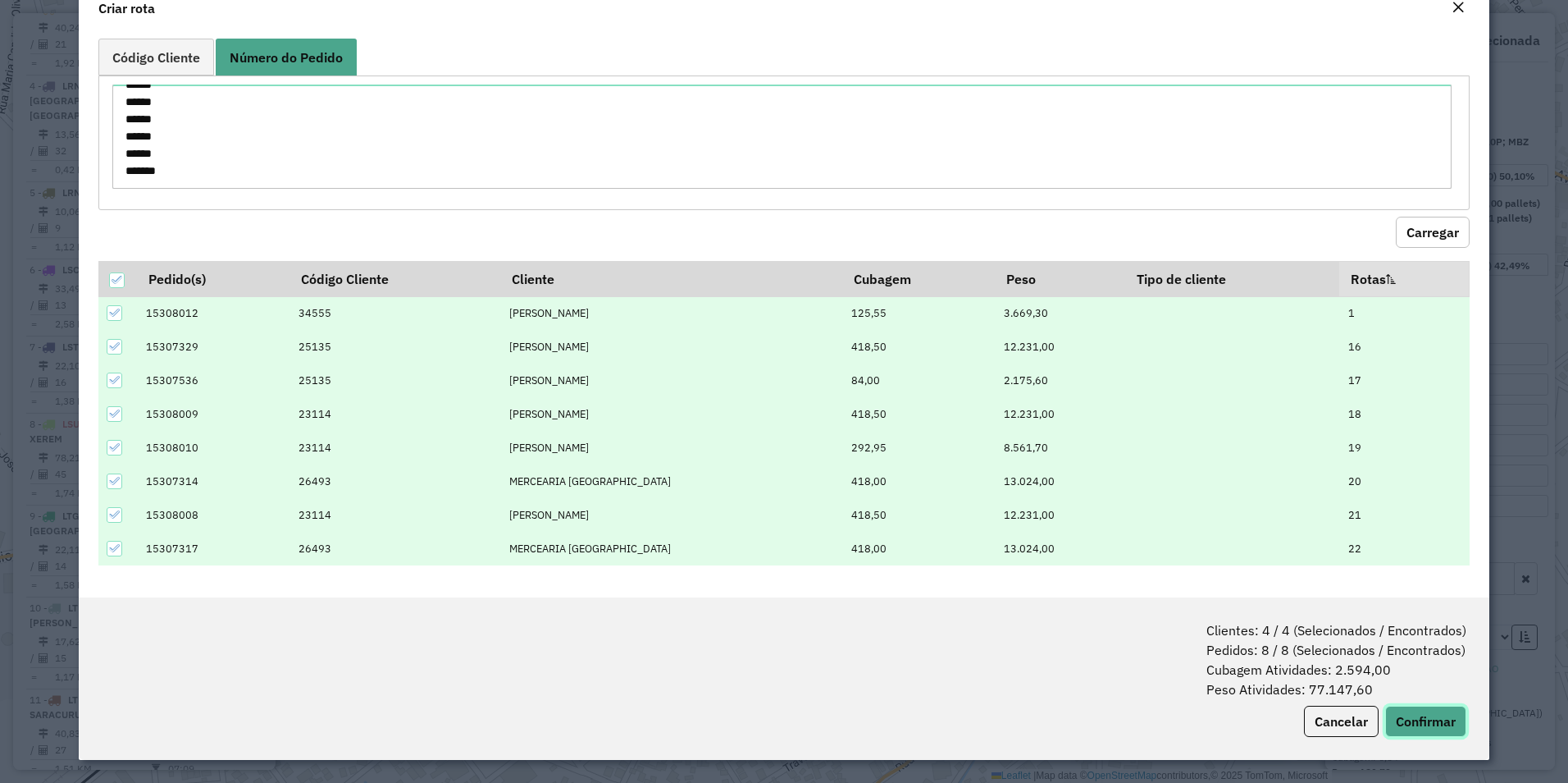
click at [1423, 717] on button "Confirmar" at bounding box center [1427, 721] width 82 height 31
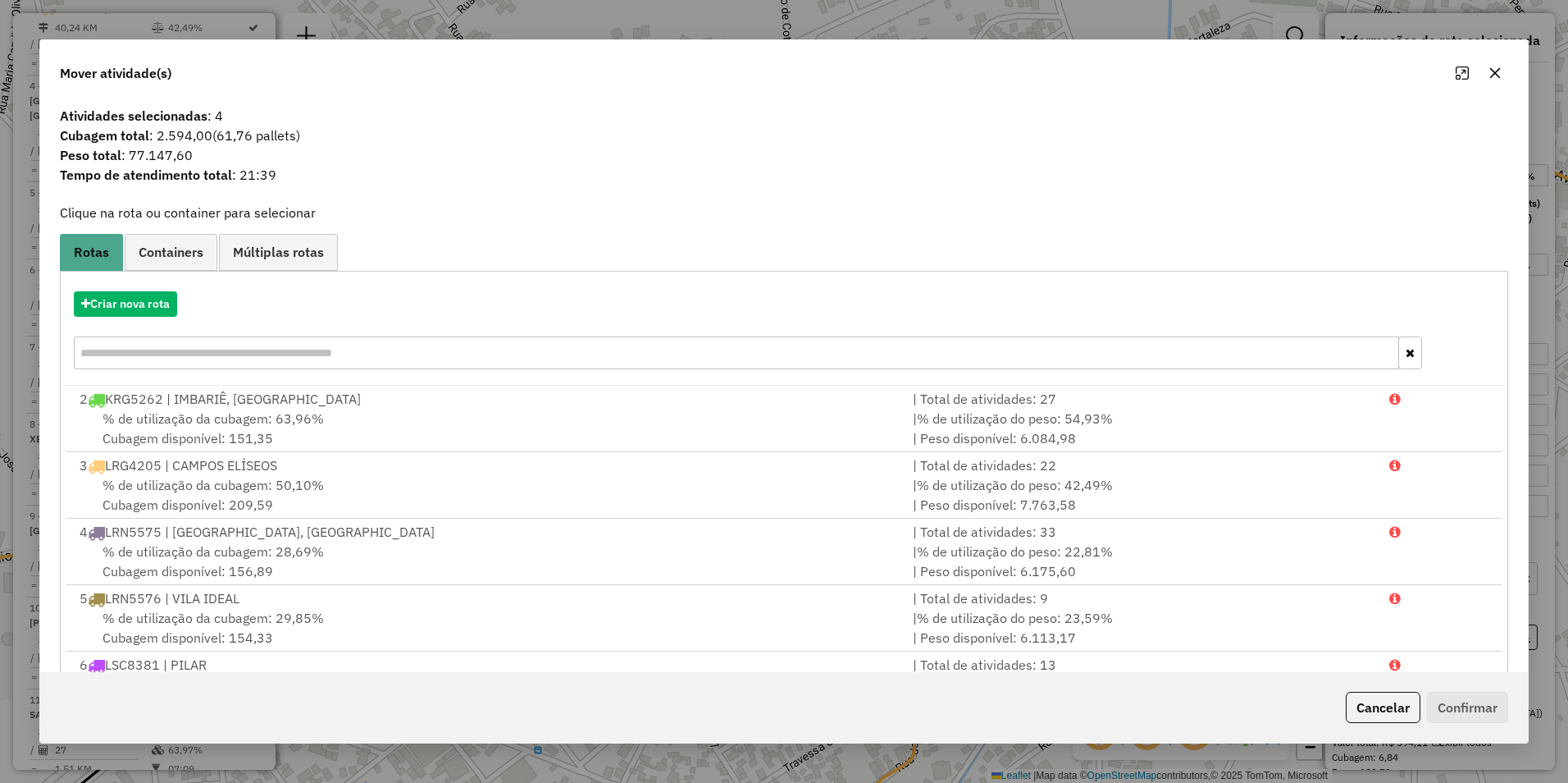
click at [159, 318] on div "Criar nova rota" at bounding box center [784, 332] width 1440 height 107
click at [146, 302] on button "Criar nova rota" at bounding box center [125, 304] width 103 height 25
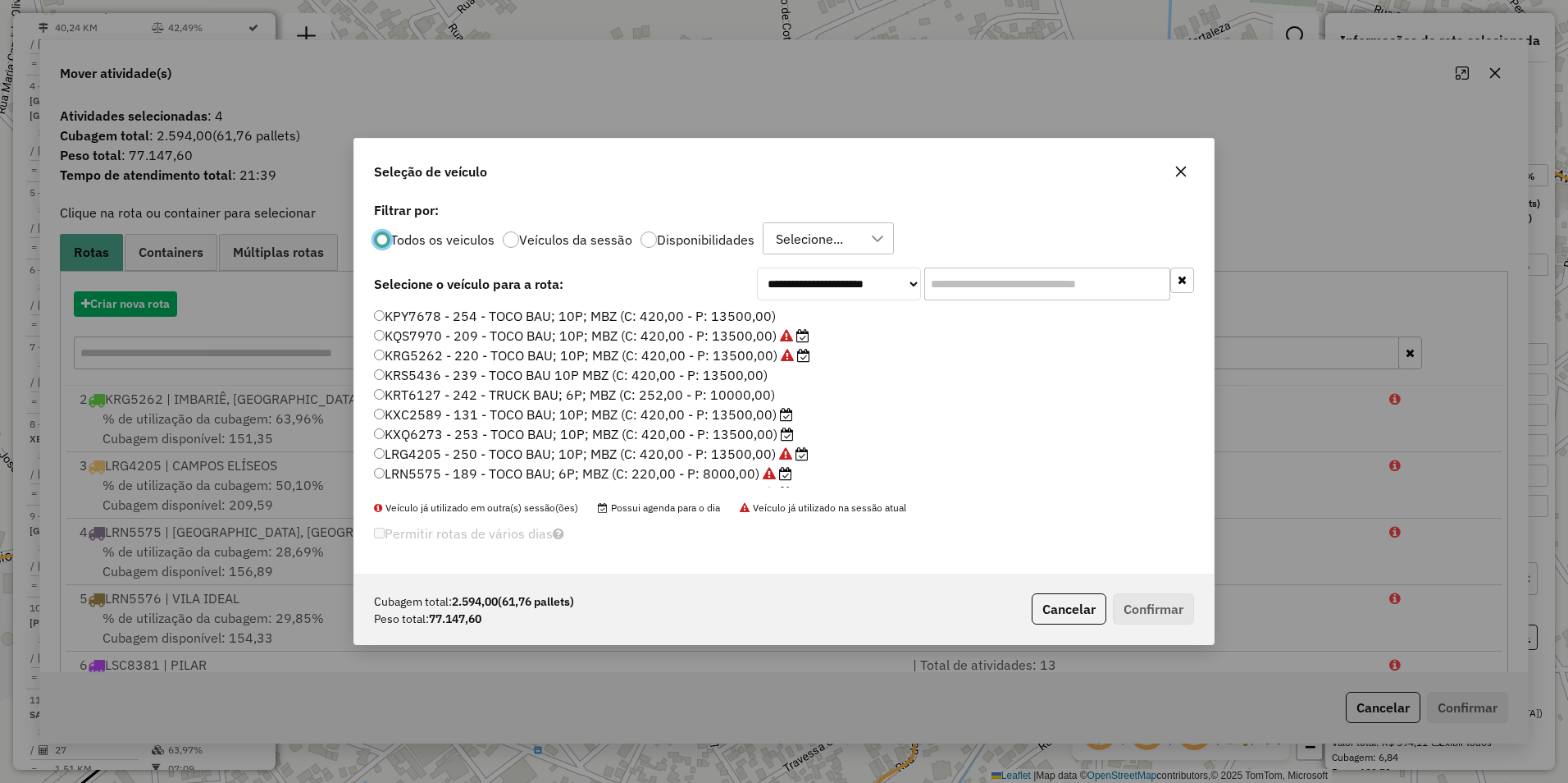
scroll to position [9, 5]
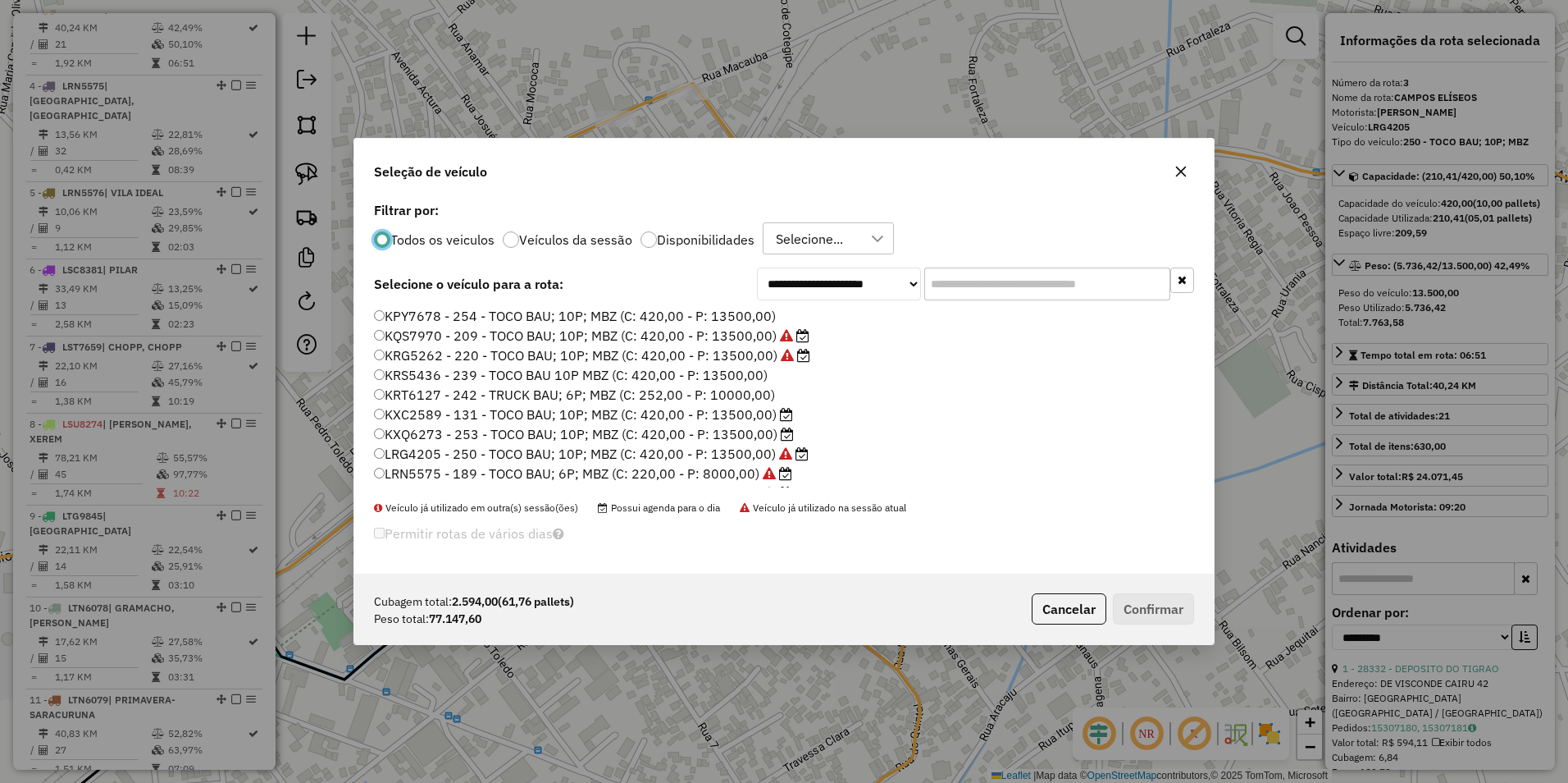
click at [682, 234] on label "Disponibilidades" at bounding box center [705, 239] width 97 height 13
click at [843, 282] on select "**********" at bounding box center [838, 284] width 164 height 33
select select "********"
click at [757, 267] on select "**********" at bounding box center [838, 284] width 164 height 33
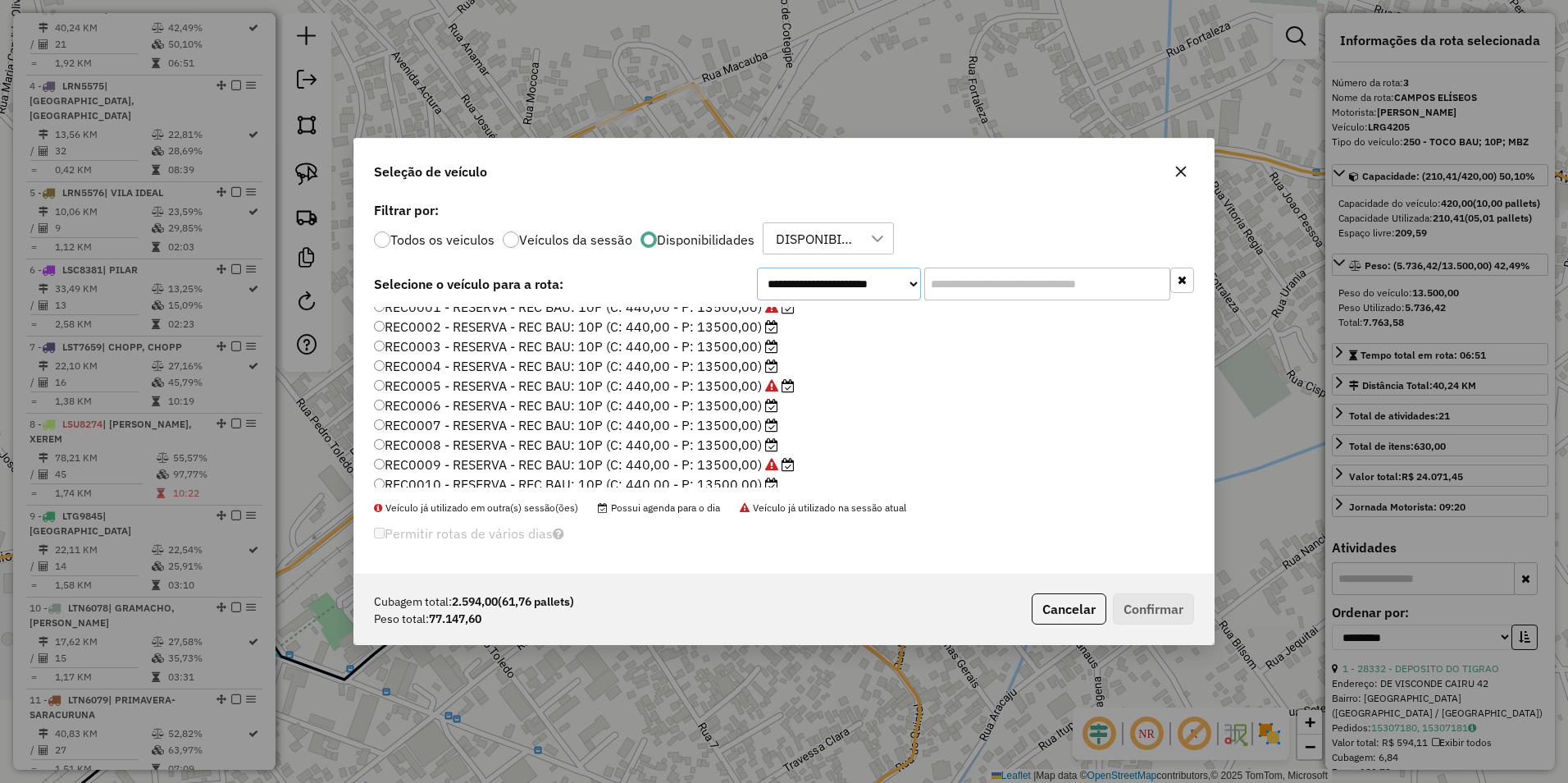
scroll to position [0, 0]
click at [502, 388] on label "REC0005 - RESERVA - REC BAU: 10P (C: 440,00 - P: 13500,00)" at bounding box center [584, 394] width 421 height 20
click at [1130, 603] on button "Confirmar" at bounding box center [1154, 609] width 82 height 31
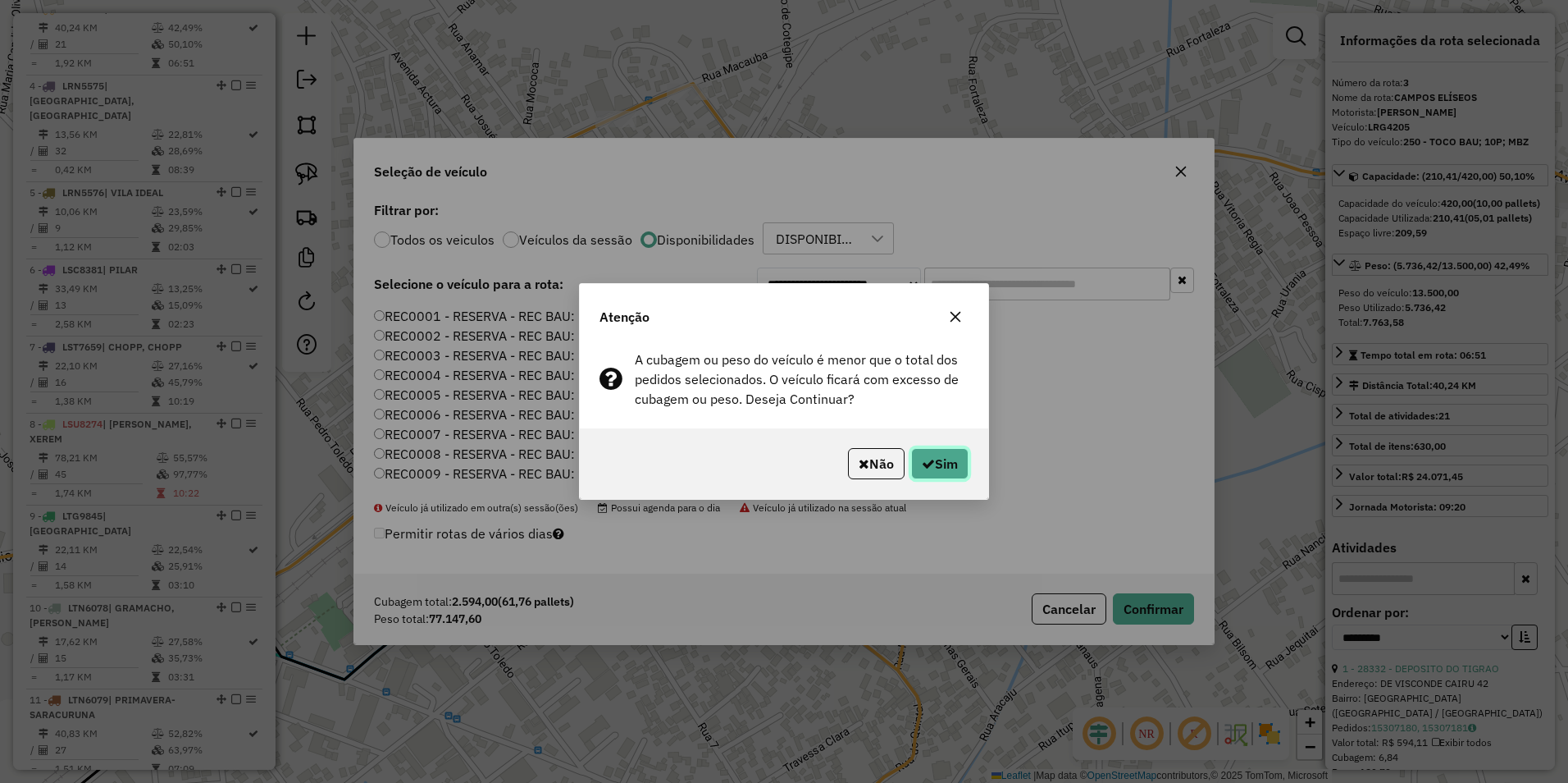
click at [944, 457] on button "Sim" at bounding box center [940, 464] width 57 height 31
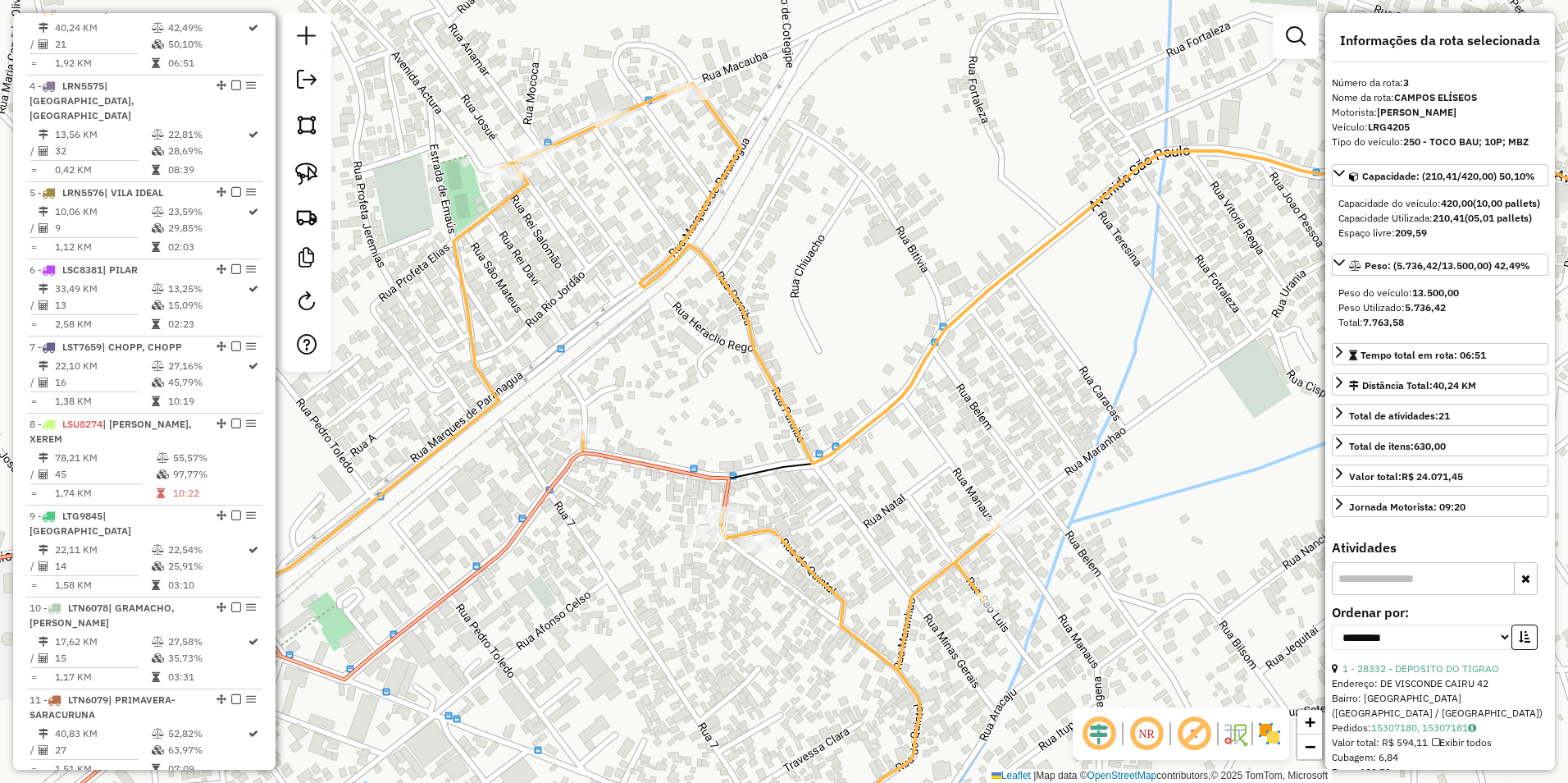
click at [672, 469] on icon at bounding box center [285, 657] width 886 height 409
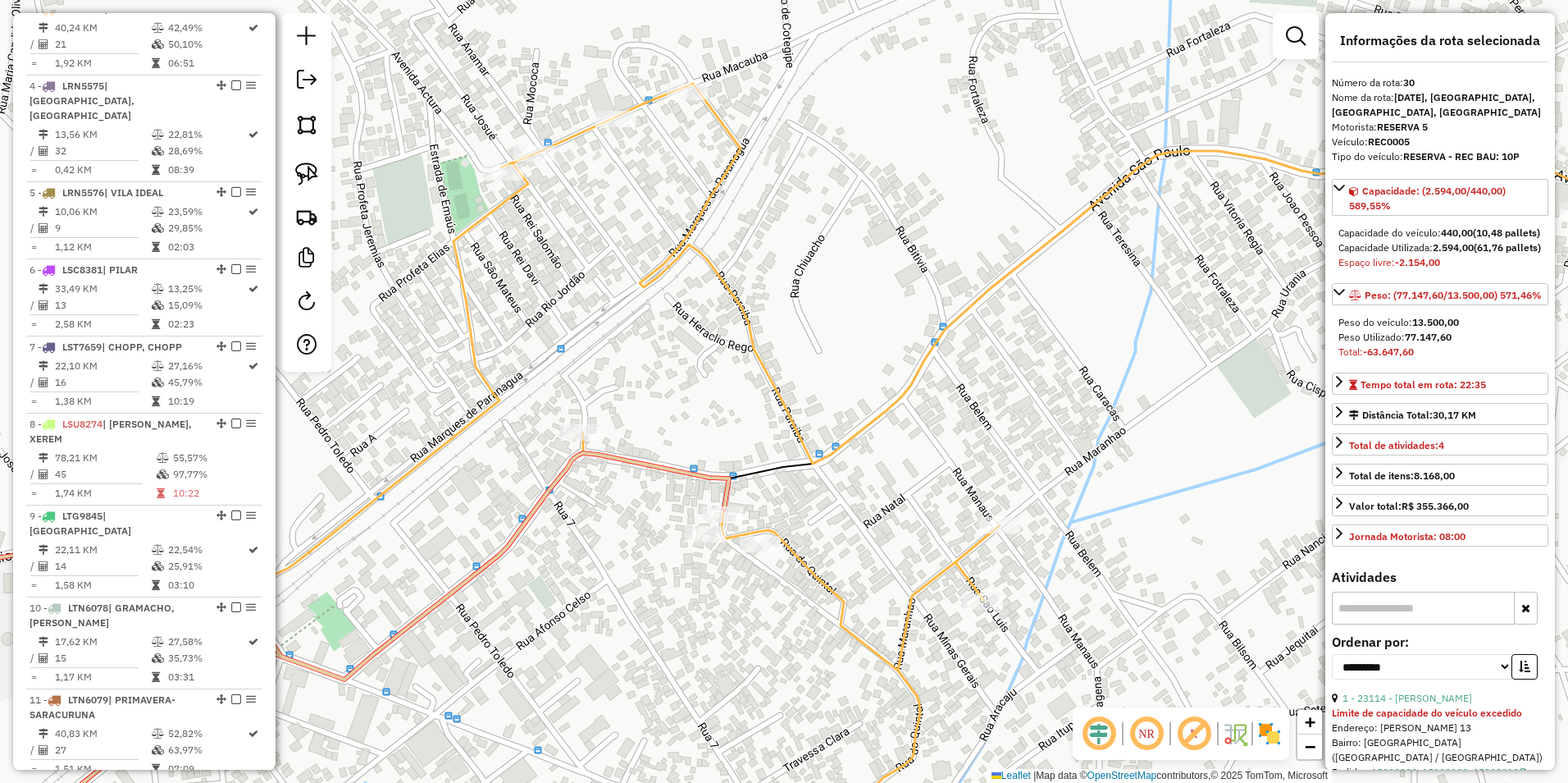
scroll to position [2741, 0]
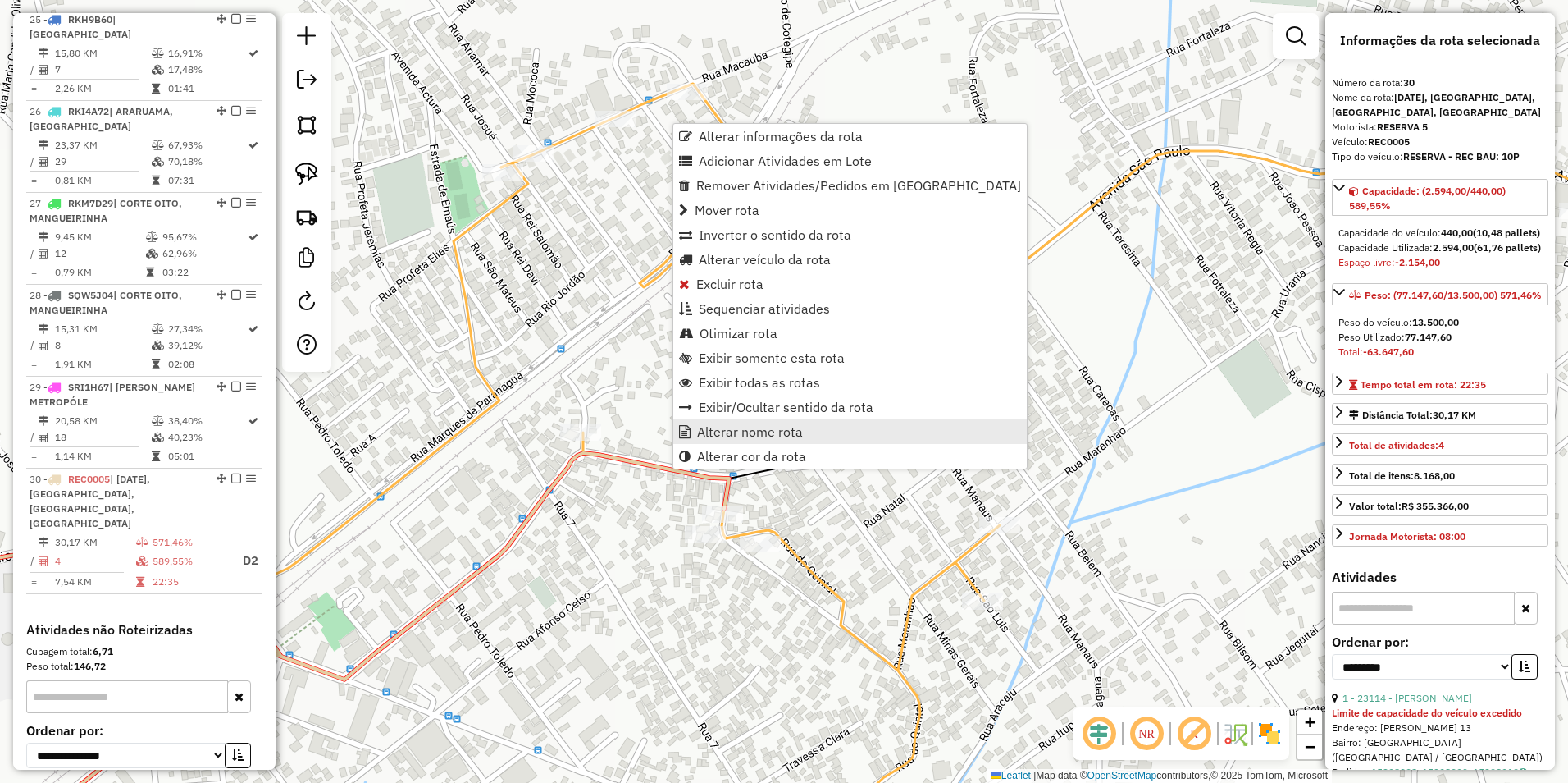
click at [741, 436] on span "Alterar nome rota" at bounding box center [750, 431] width 106 height 13
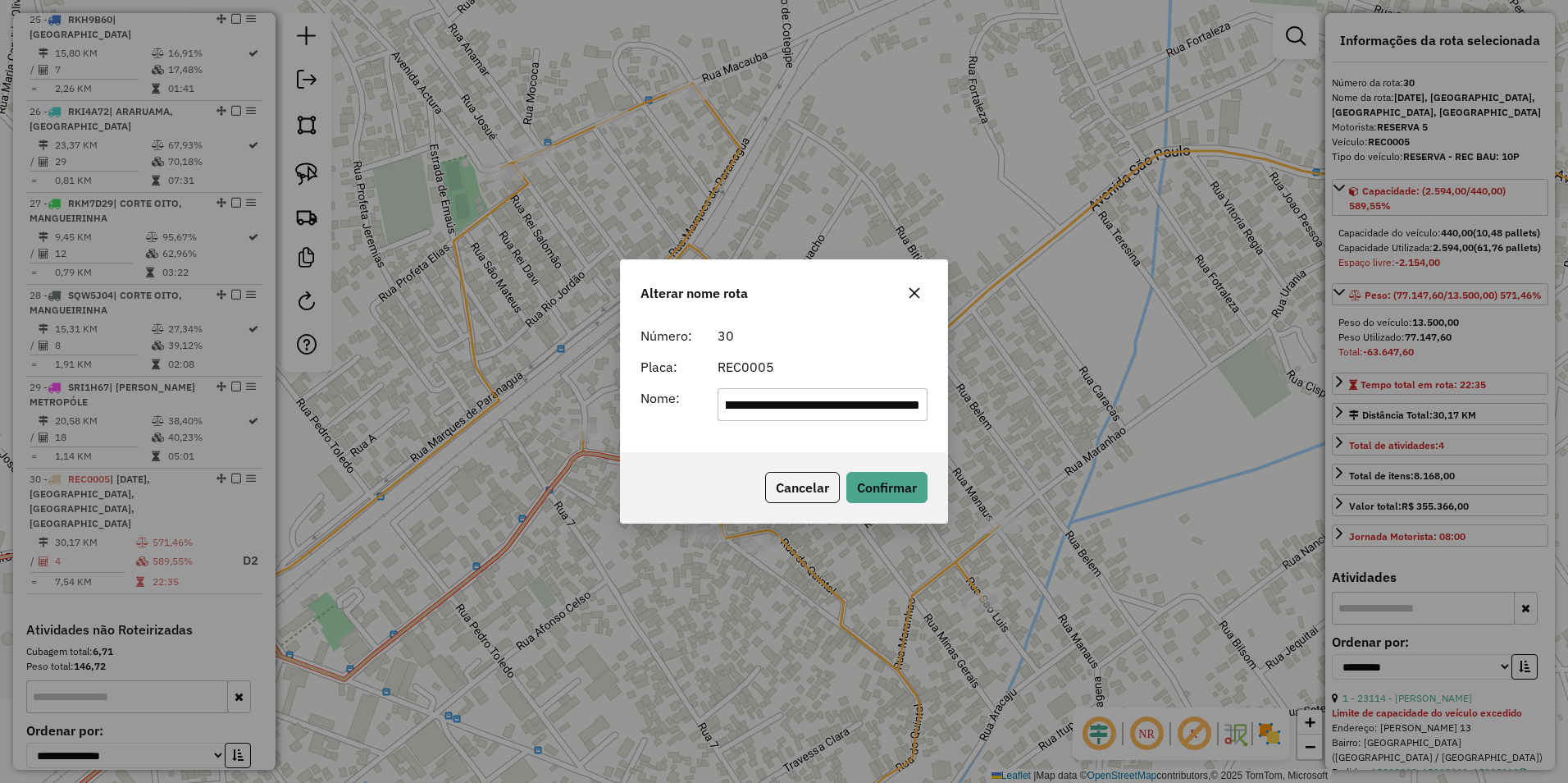
scroll to position [0, 0]
drag, startPoint x: 918, startPoint y: 401, endPoint x: 561, endPoint y: 436, distance: 358.7
click at [561, 436] on div "**********" at bounding box center [784, 392] width 1568 height 783
type input "*********"
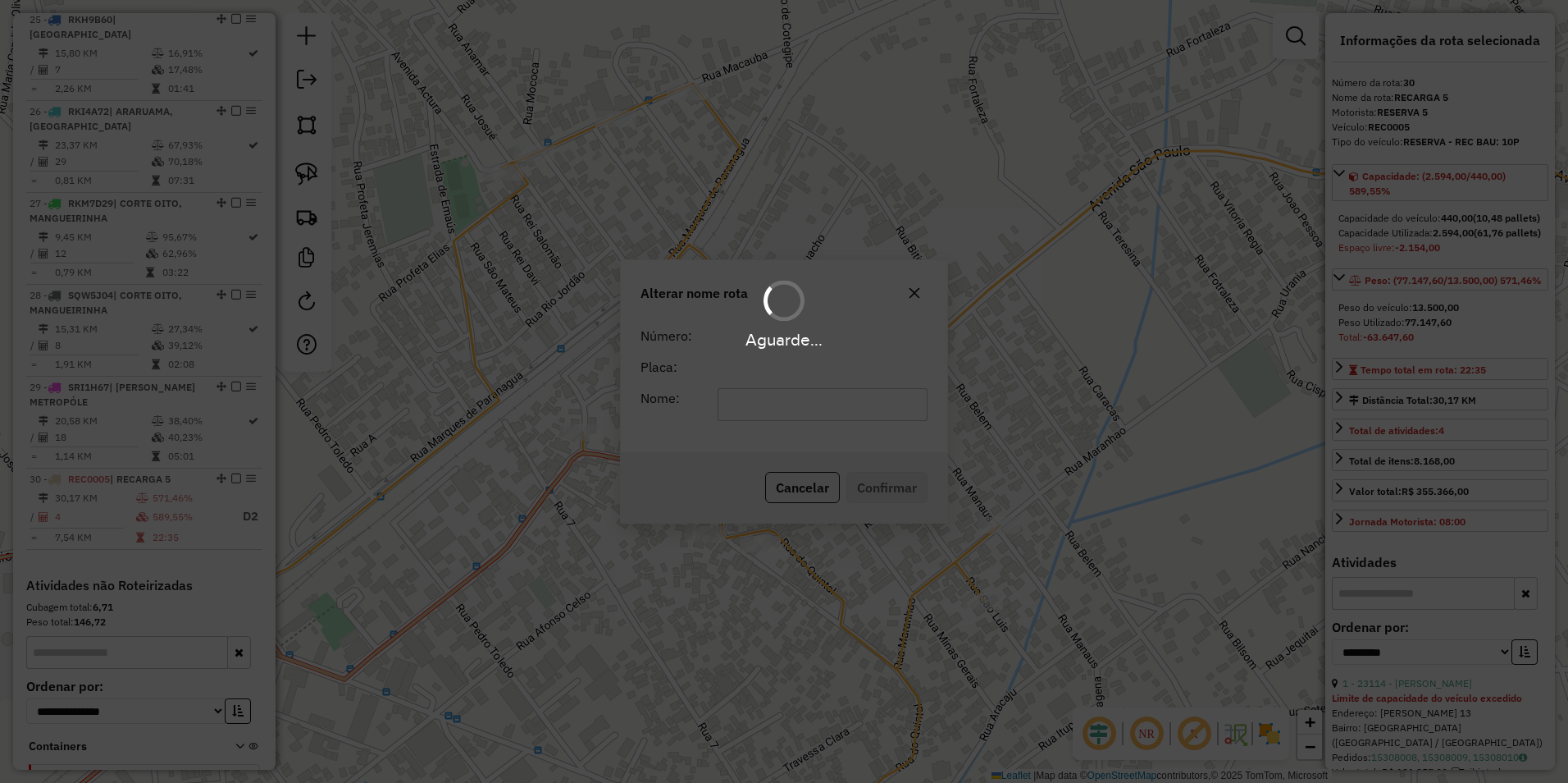
scroll to position [2712, 0]
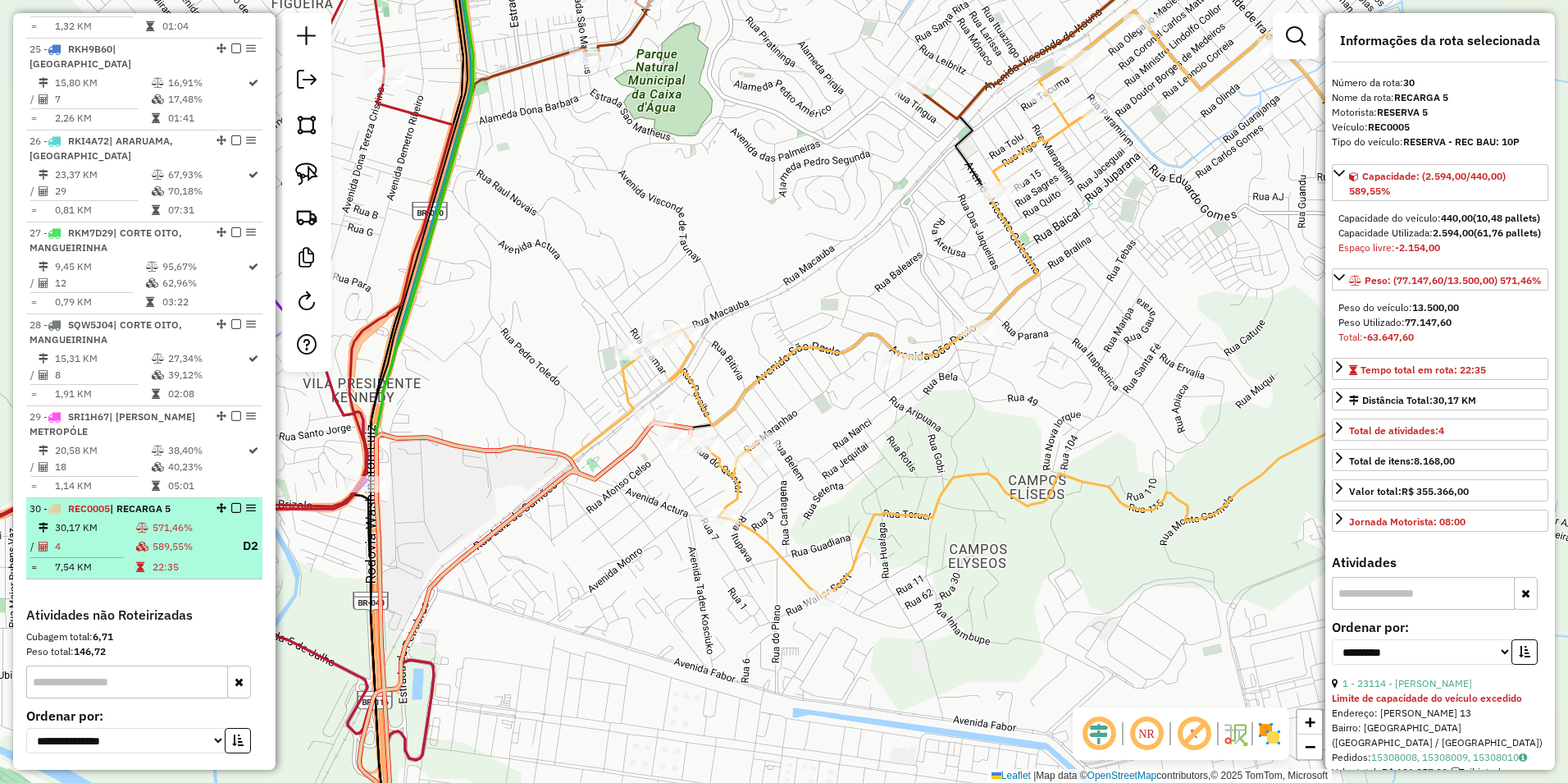
click at [232, 503] on em at bounding box center [236, 507] width 10 height 10
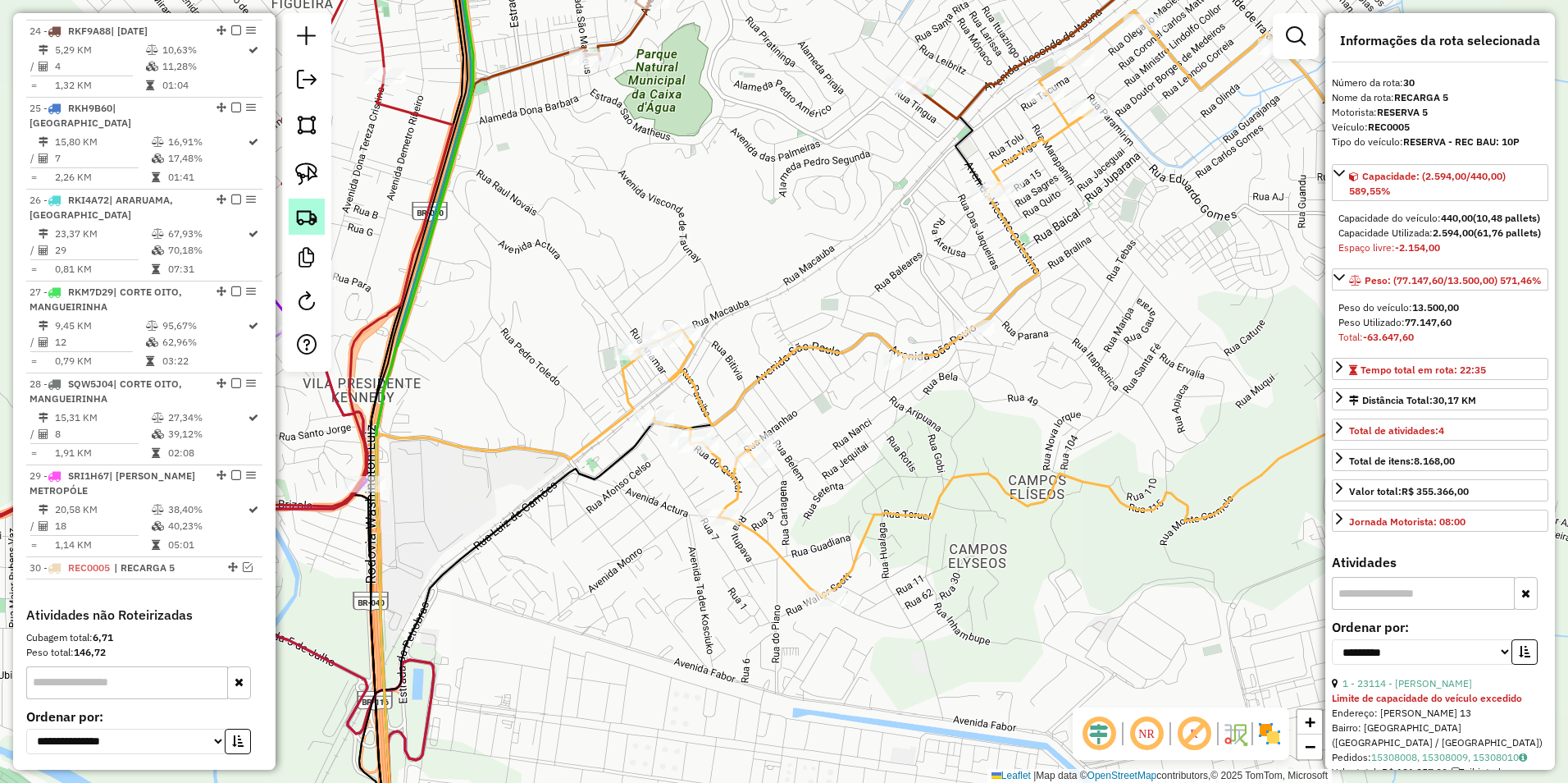
click at [310, 217] on img at bounding box center [306, 216] width 23 height 23
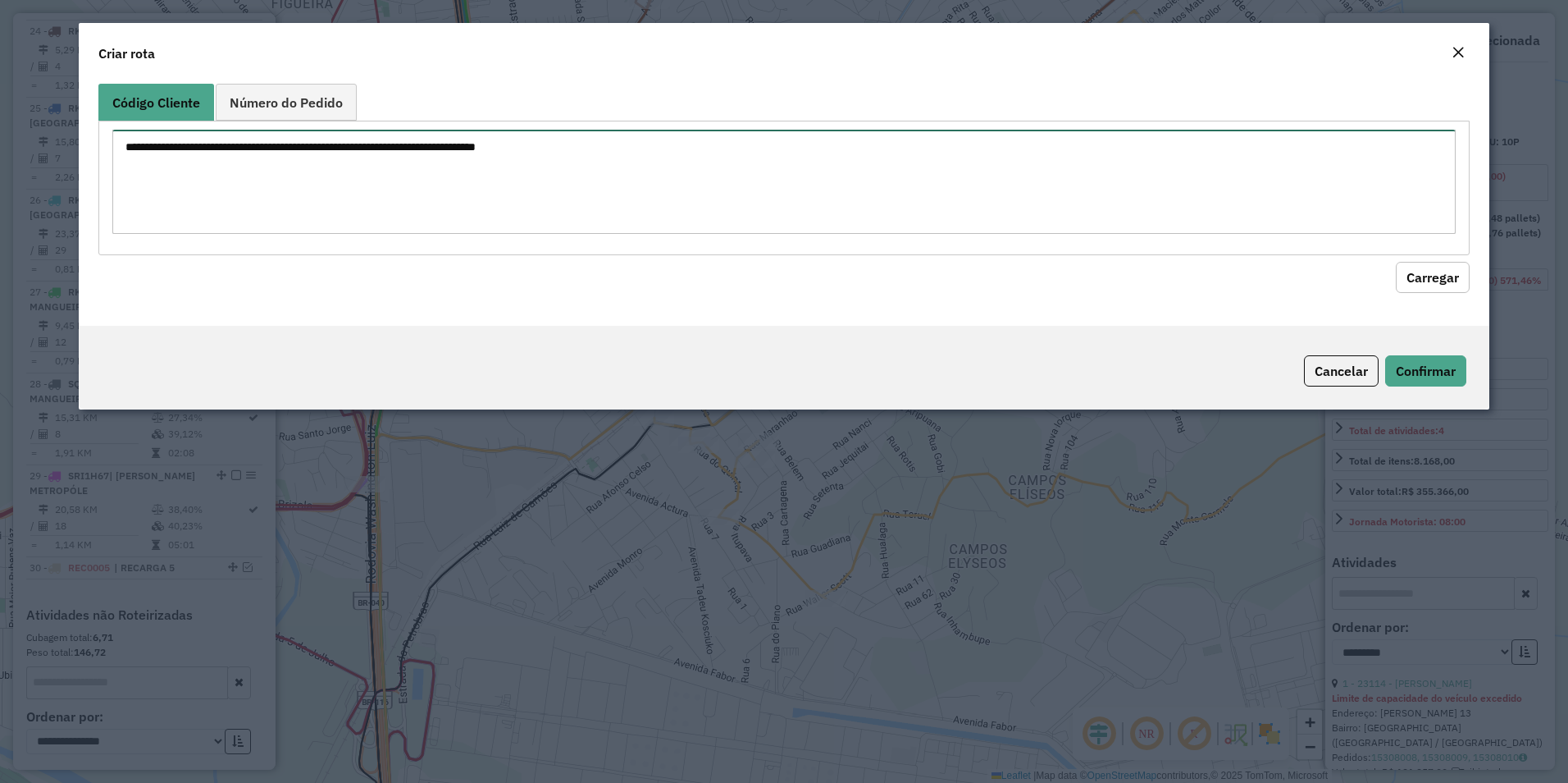
click at [163, 161] on textarea at bounding box center [784, 181] width 1344 height 104
paste textarea "***** ***** ***** ***** ***** *** ***** ***** ***** ***** ***** ***** ***** ***…"
type textarea "***** ***** ***** ***** ***** *** ***** ***** ***** ***** ***** ***** ***** ***…"
click at [1438, 266] on button "Carregar" at bounding box center [1433, 278] width 74 height 31
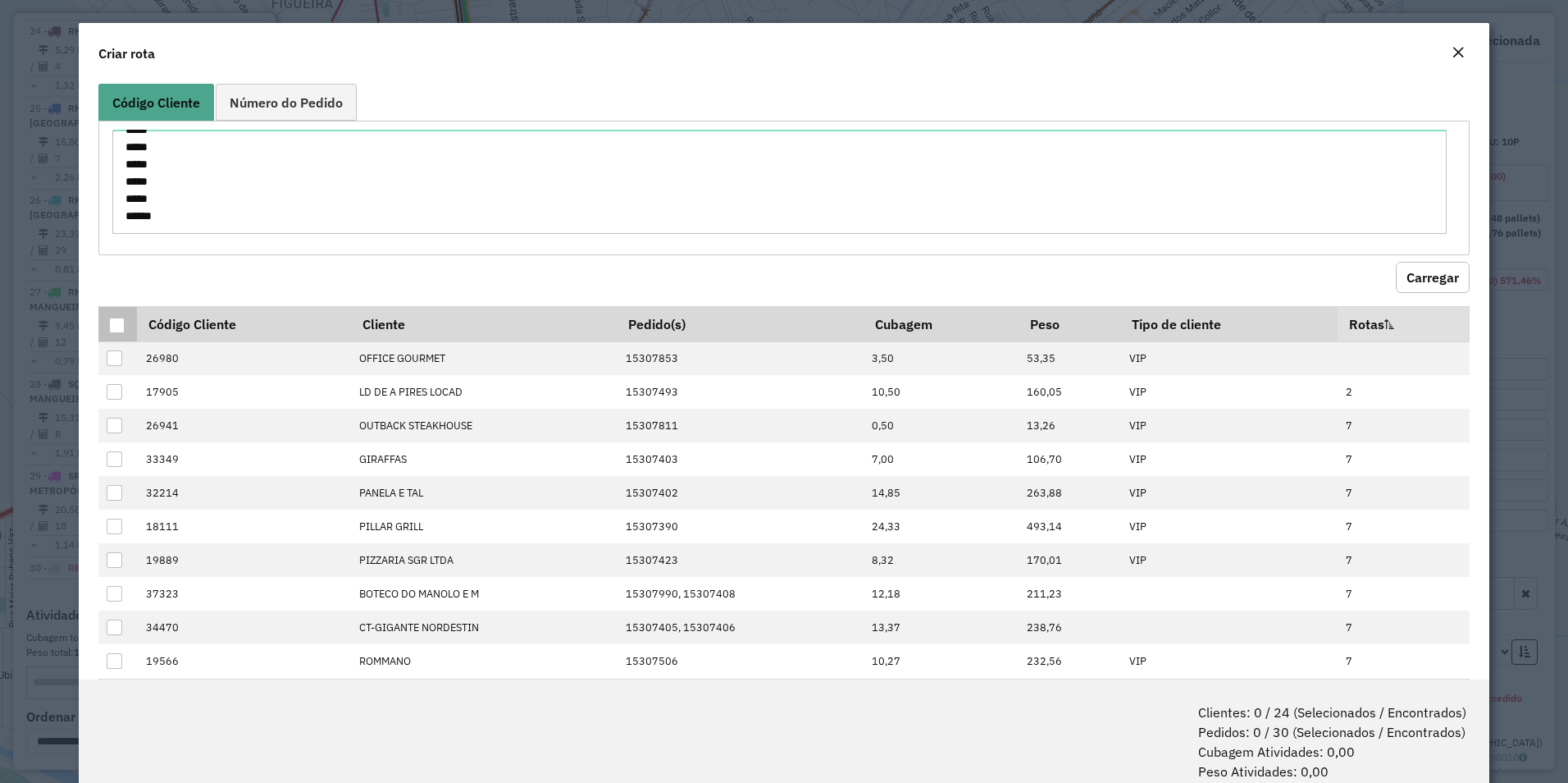
click at [113, 324] on div at bounding box center [117, 326] width 16 height 16
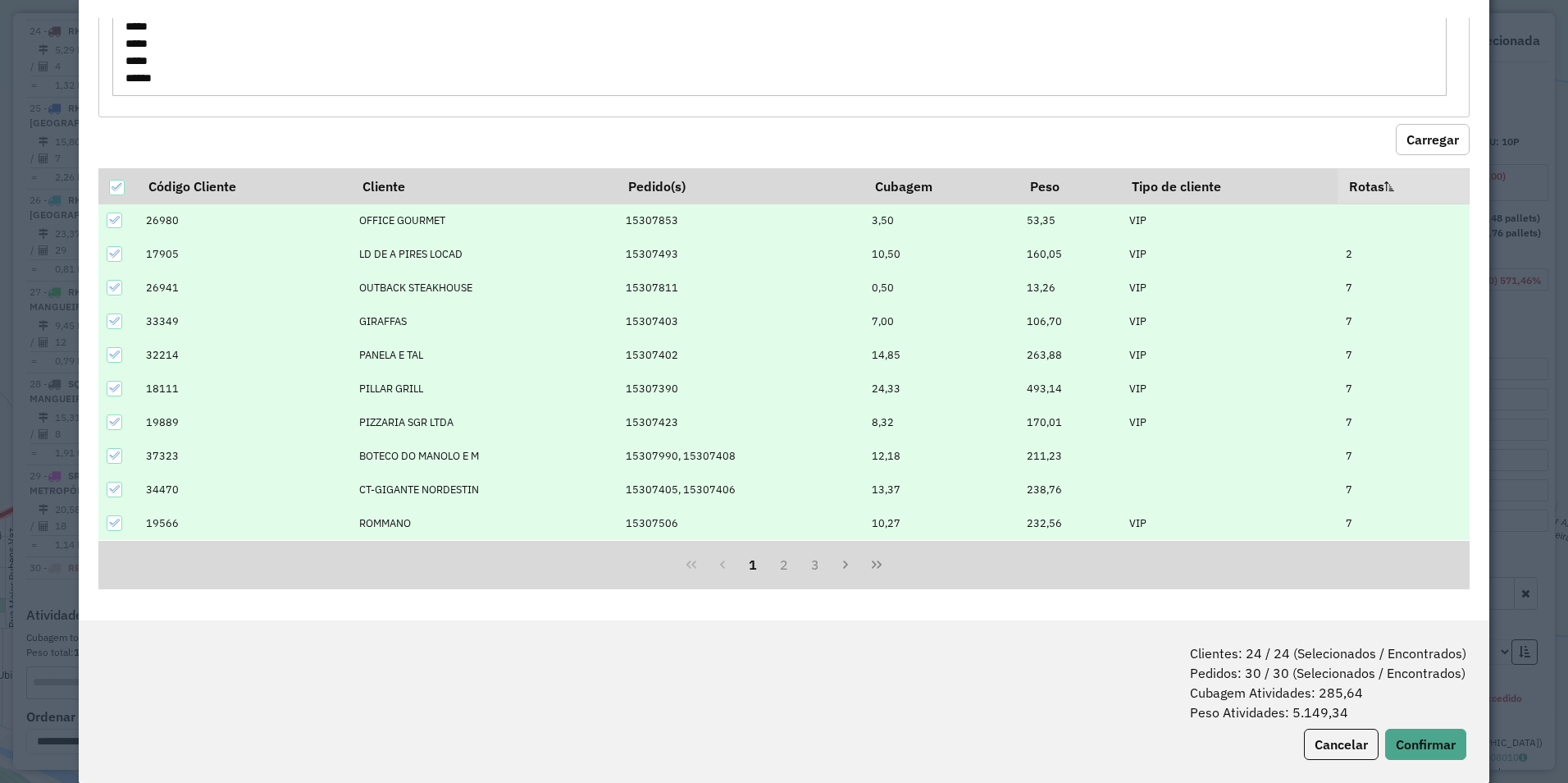
scroll to position [82, 0]
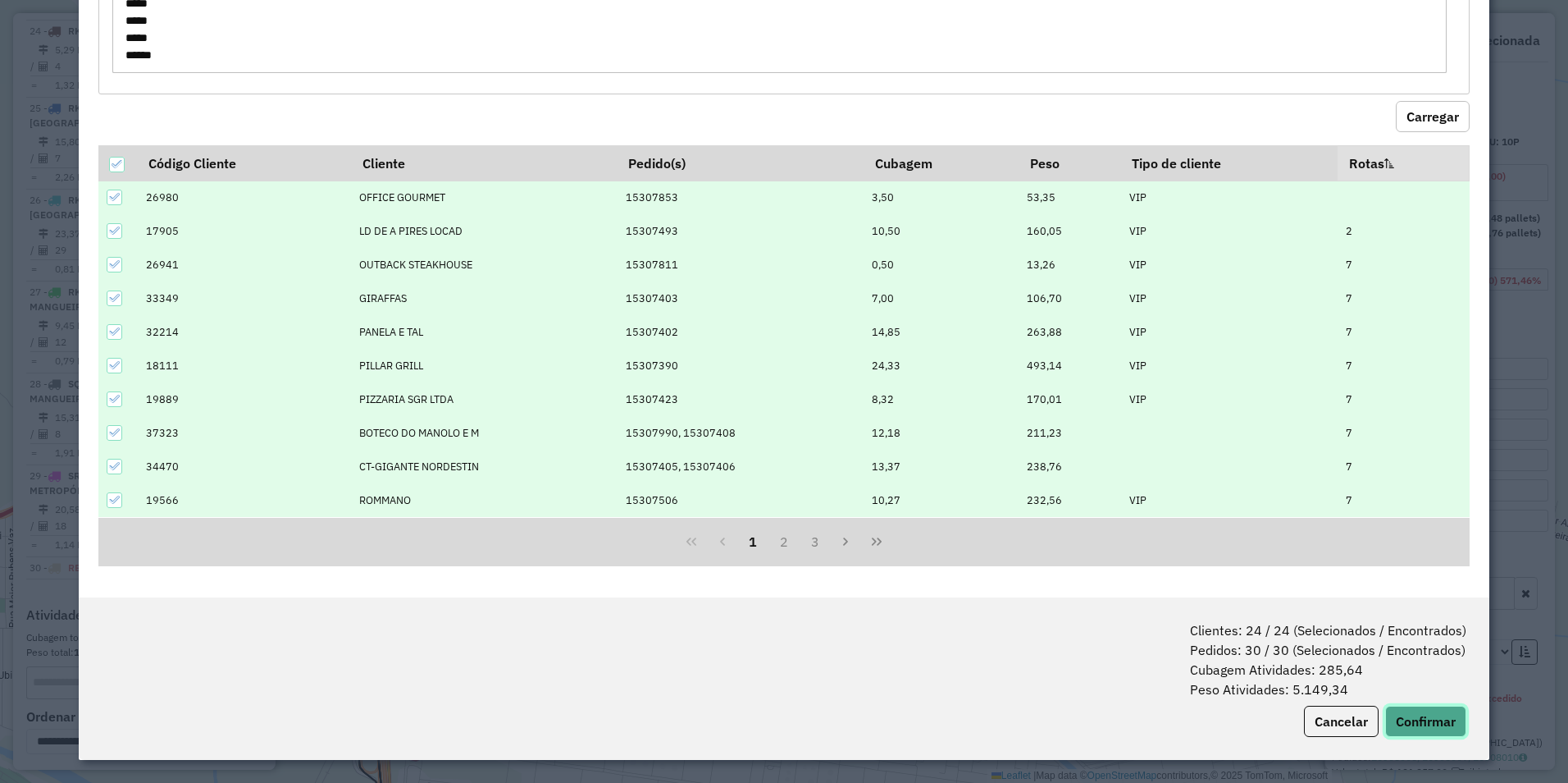
click at [1419, 713] on button "Confirmar" at bounding box center [1427, 721] width 82 height 31
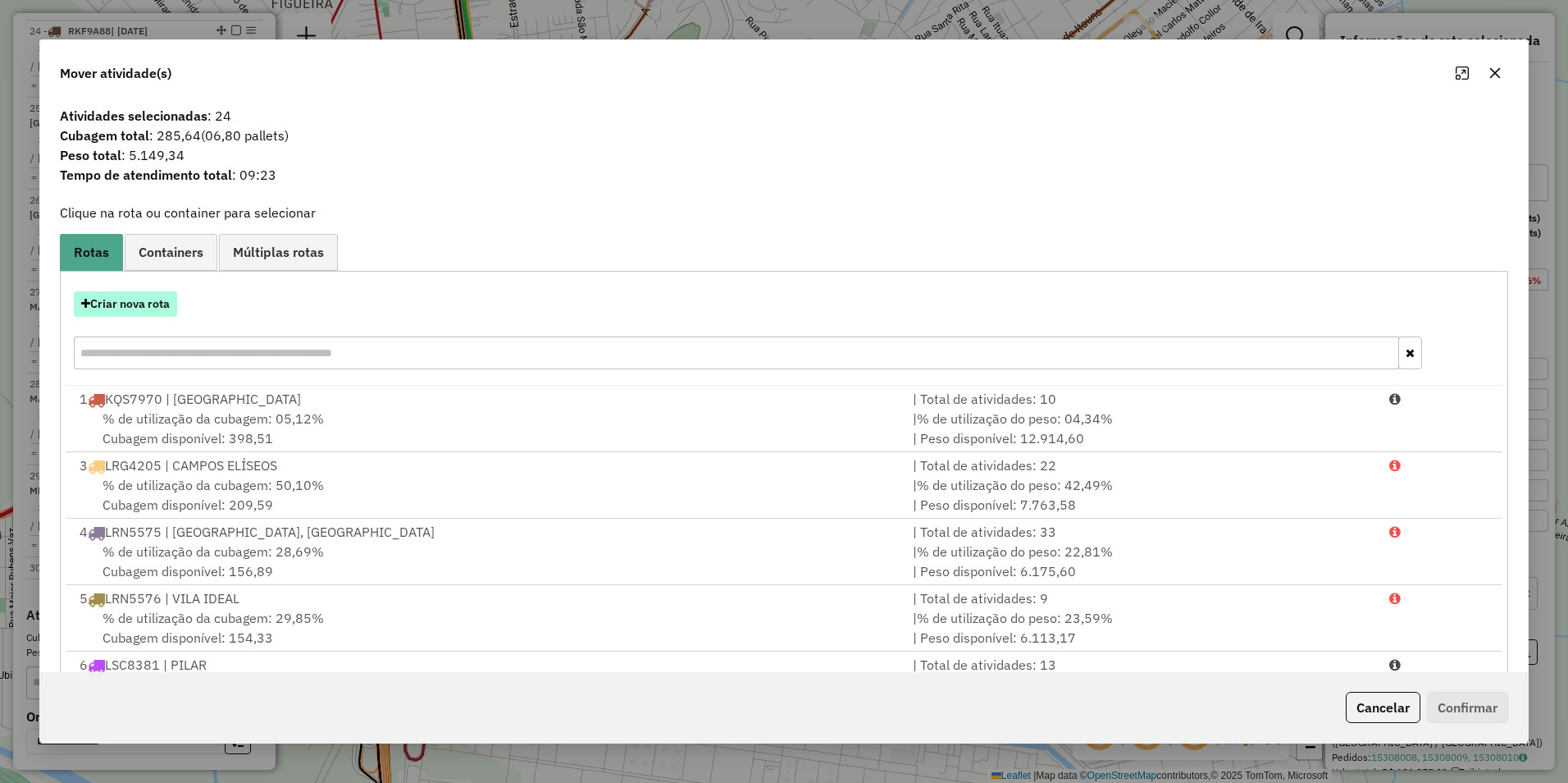
click at [148, 296] on button "Criar nova rota" at bounding box center [125, 304] width 103 height 25
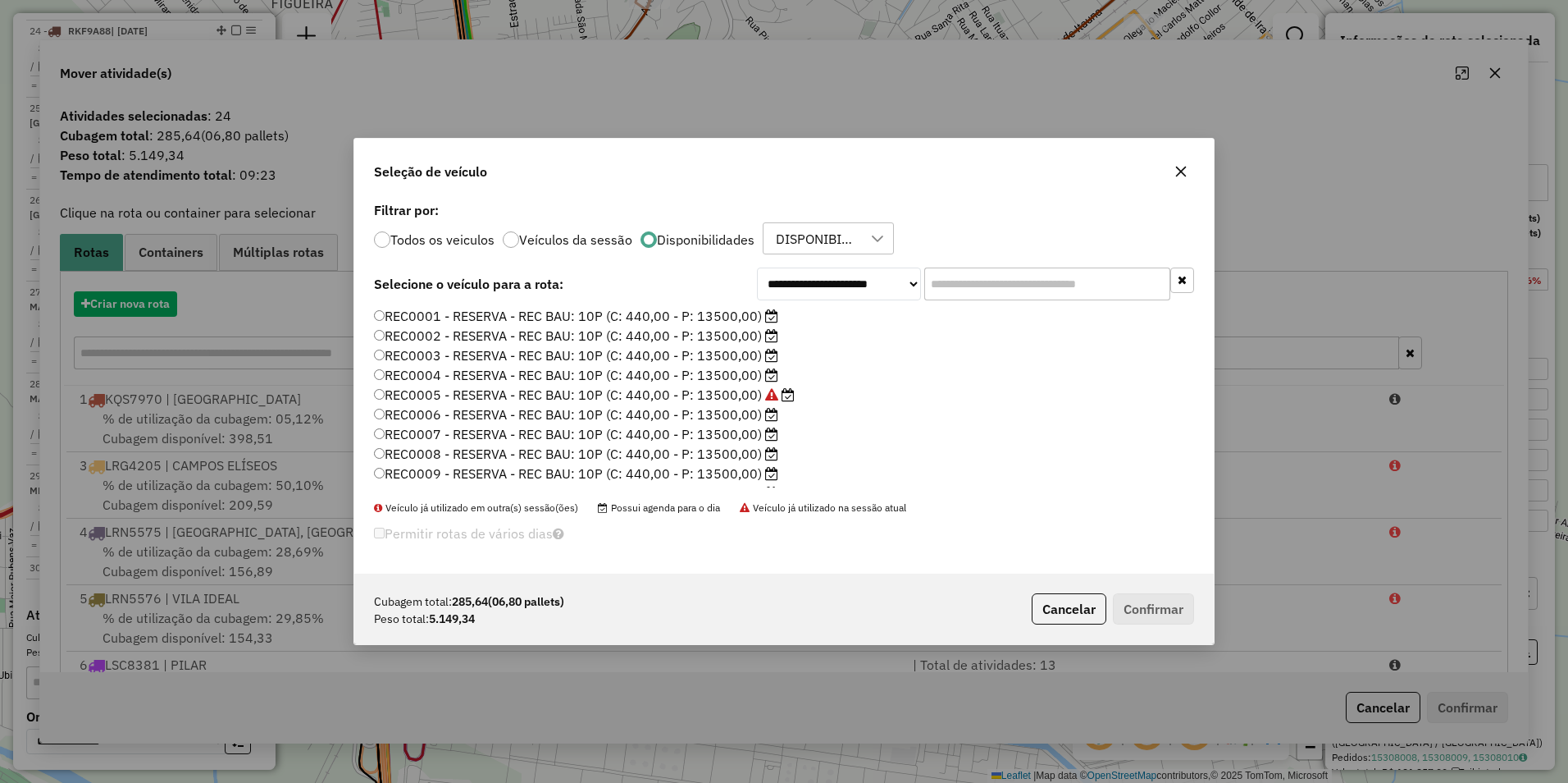
scroll to position [9, 5]
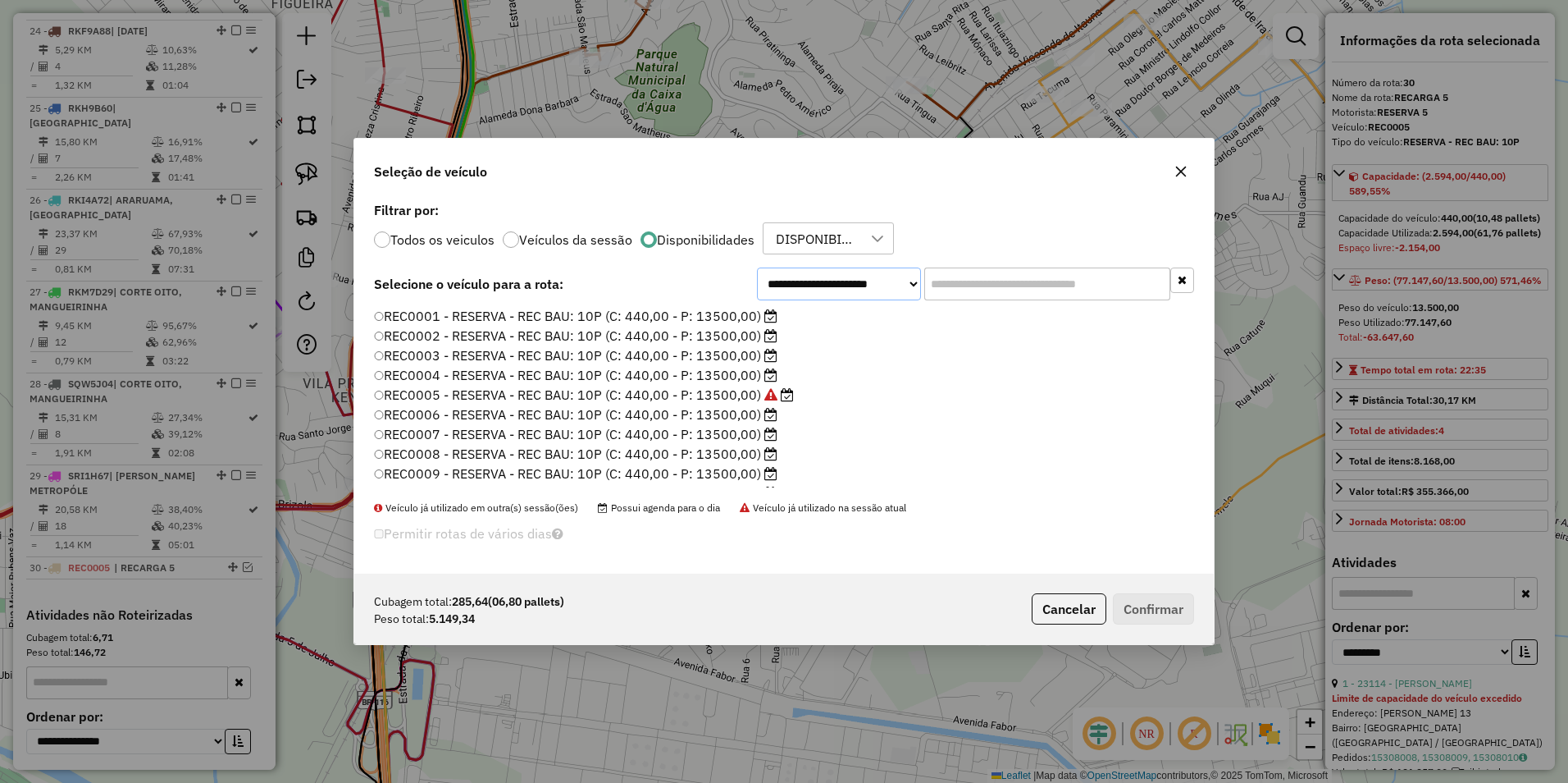
click at [818, 282] on select "**********" at bounding box center [838, 284] width 164 height 33
select select "********"
click at [757, 299] on select "**********" at bounding box center [838, 284] width 164 height 33
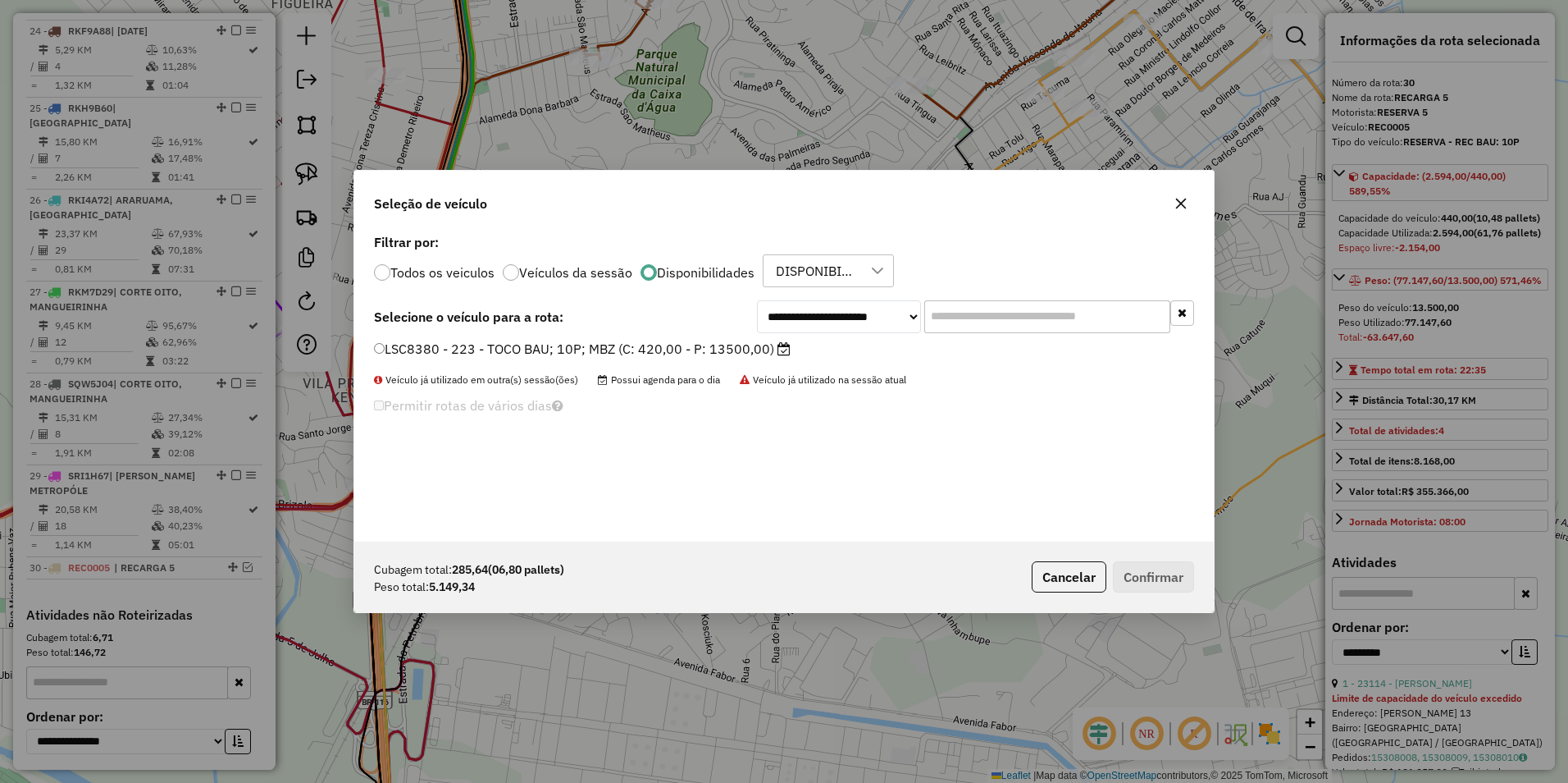
click at [698, 339] on label "LSC8380 - 223 - TOCO BAU; 10P; MBZ (C: 420,00 - P: 13500,00)" at bounding box center [582, 348] width 417 height 20
click at [1154, 588] on button "Confirmar" at bounding box center [1154, 577] width 82 height 31
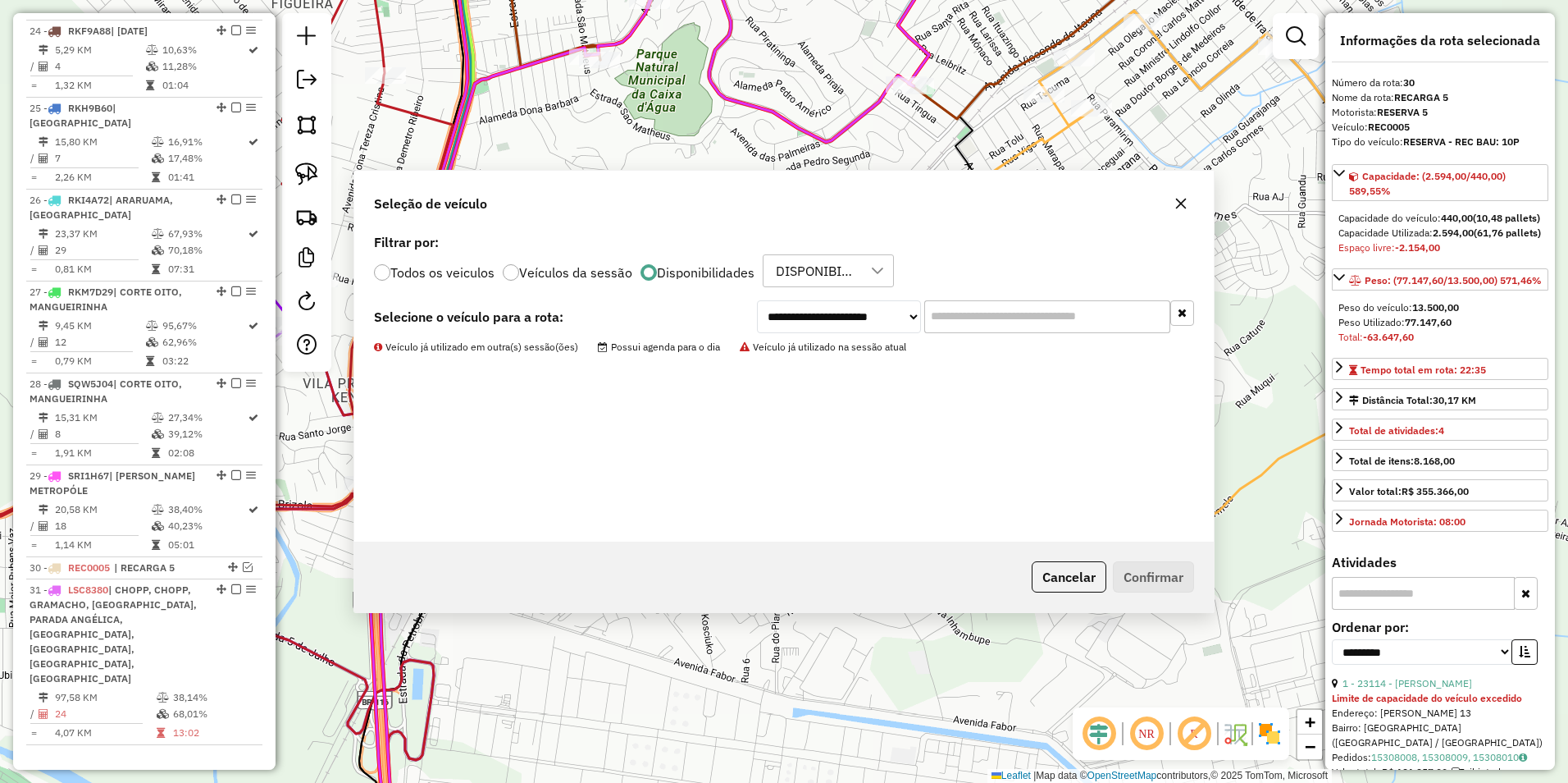
scroll to position [2804, 0]
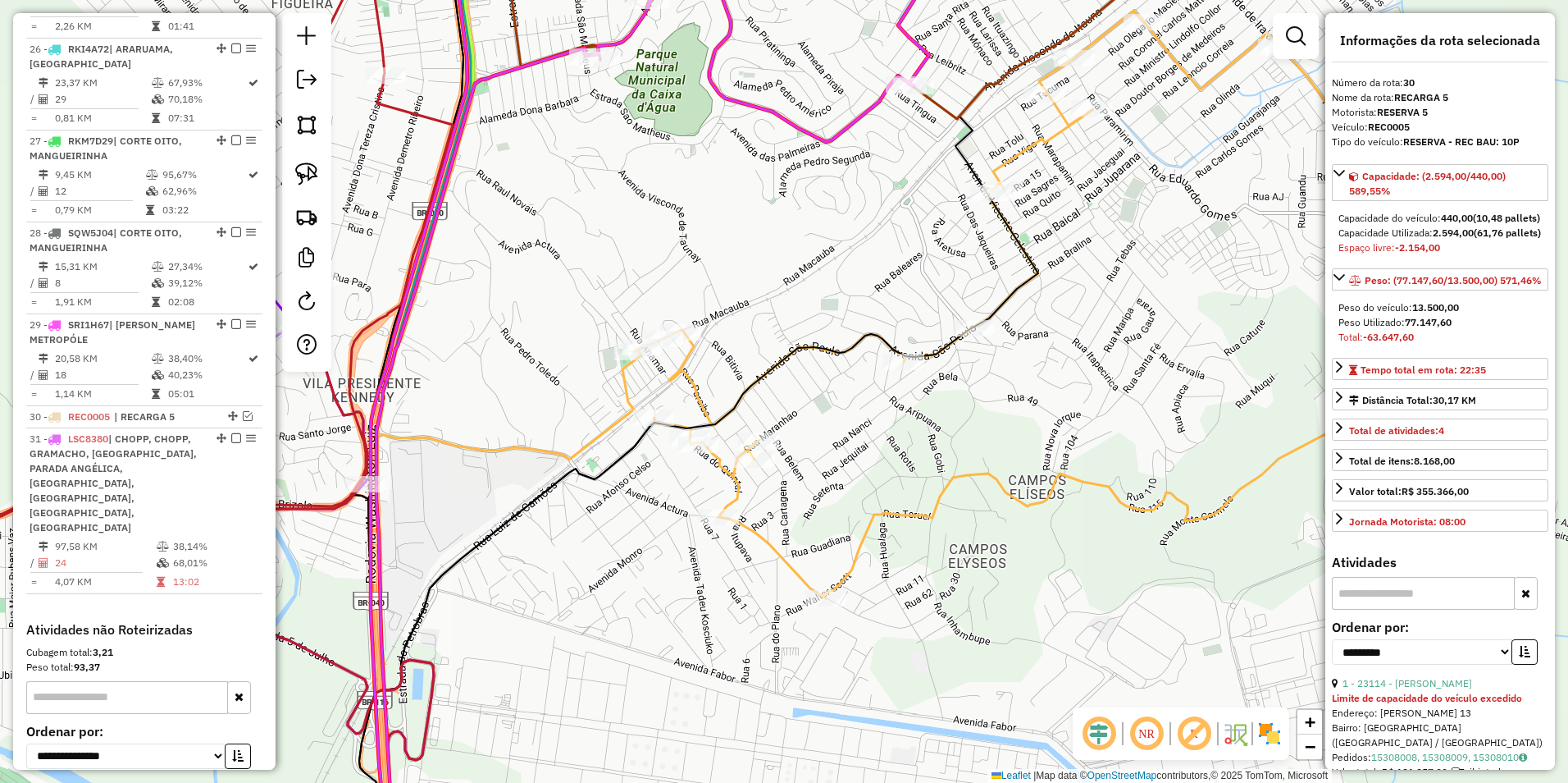
click at [745, 432] on div "Janela de atendimento Grade de atendimento Capacidade Transportadoras Veículos …" at bounding box center [784, 392] width 1568 height 783
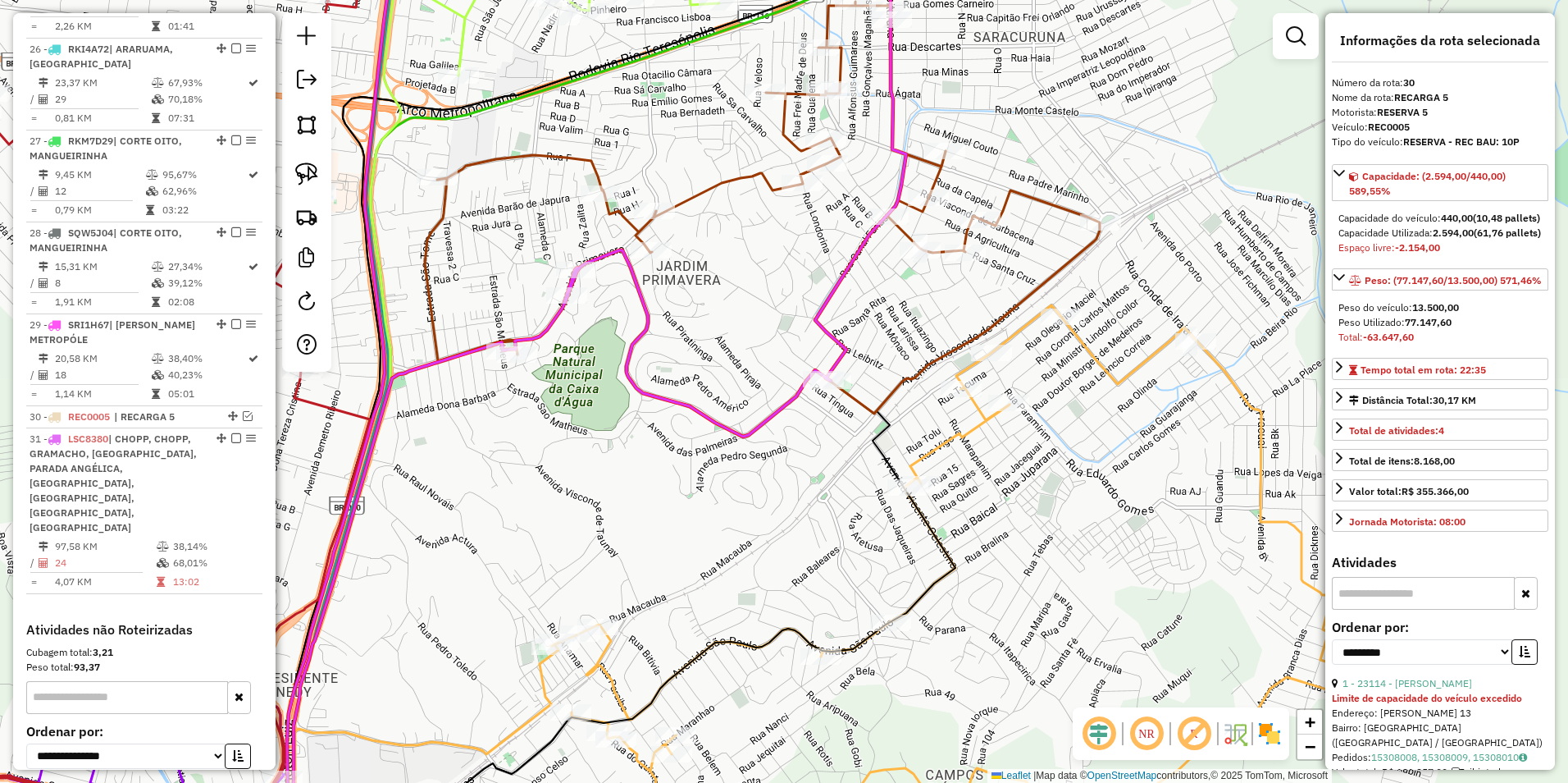
click at [691, 405] on icon at bounding box center [614, 392] width 655 height 939
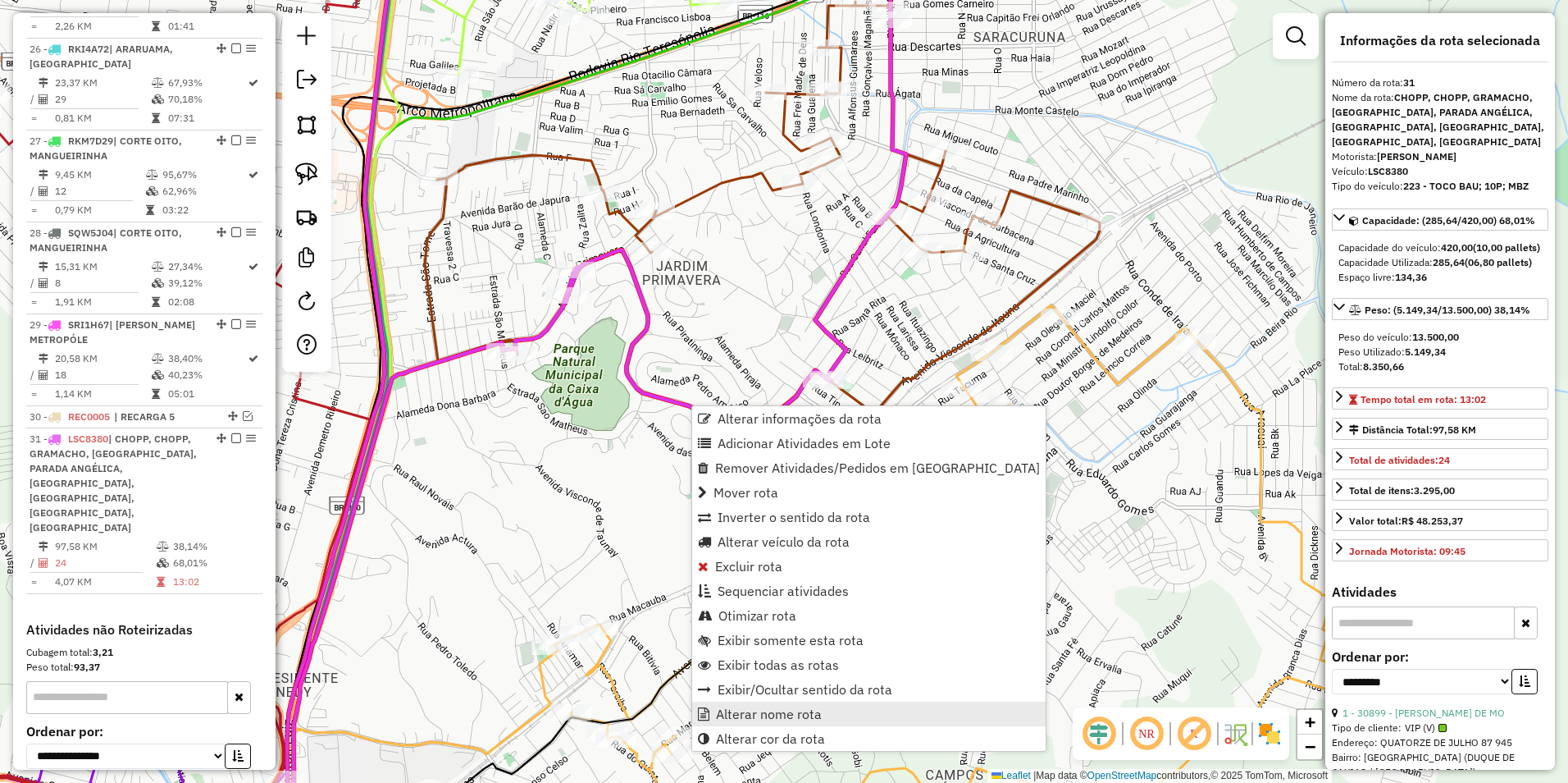
click at [793, 715] on span "Alterar nome rota" at bounding box center [769, 714] width 106 height 13
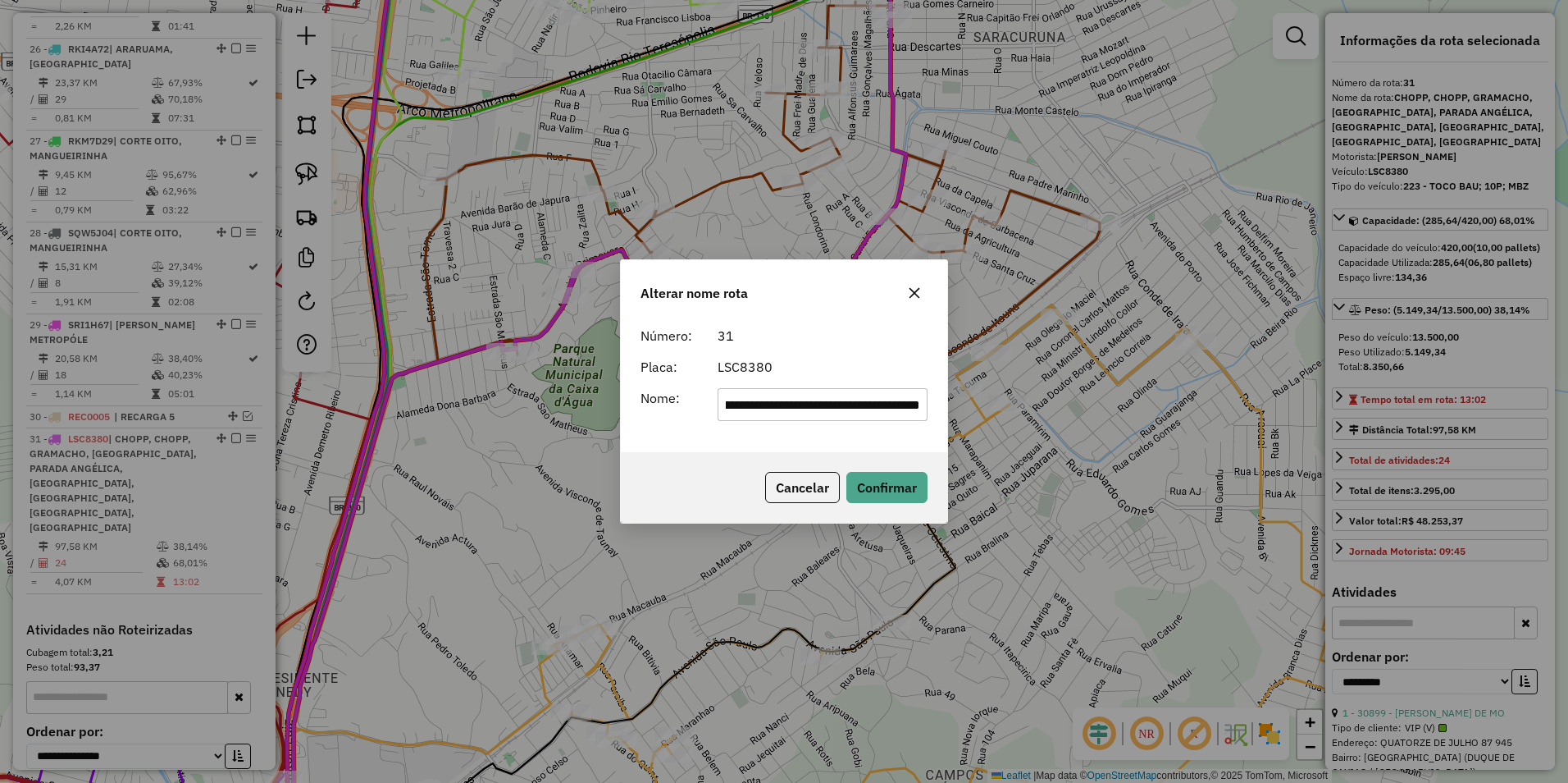
scroll to position [0, 0]
drag, startPoint x: 920, startPoint y: 411, endPoint x: 186, endPoint y: 424, distance: 734.1
click at [186, 424] on div "**********" at bounding box center [784, 392] width 1568 height 783
click at [810, 335] on div "31" at bounding box center [823, 335] width 231 height 20
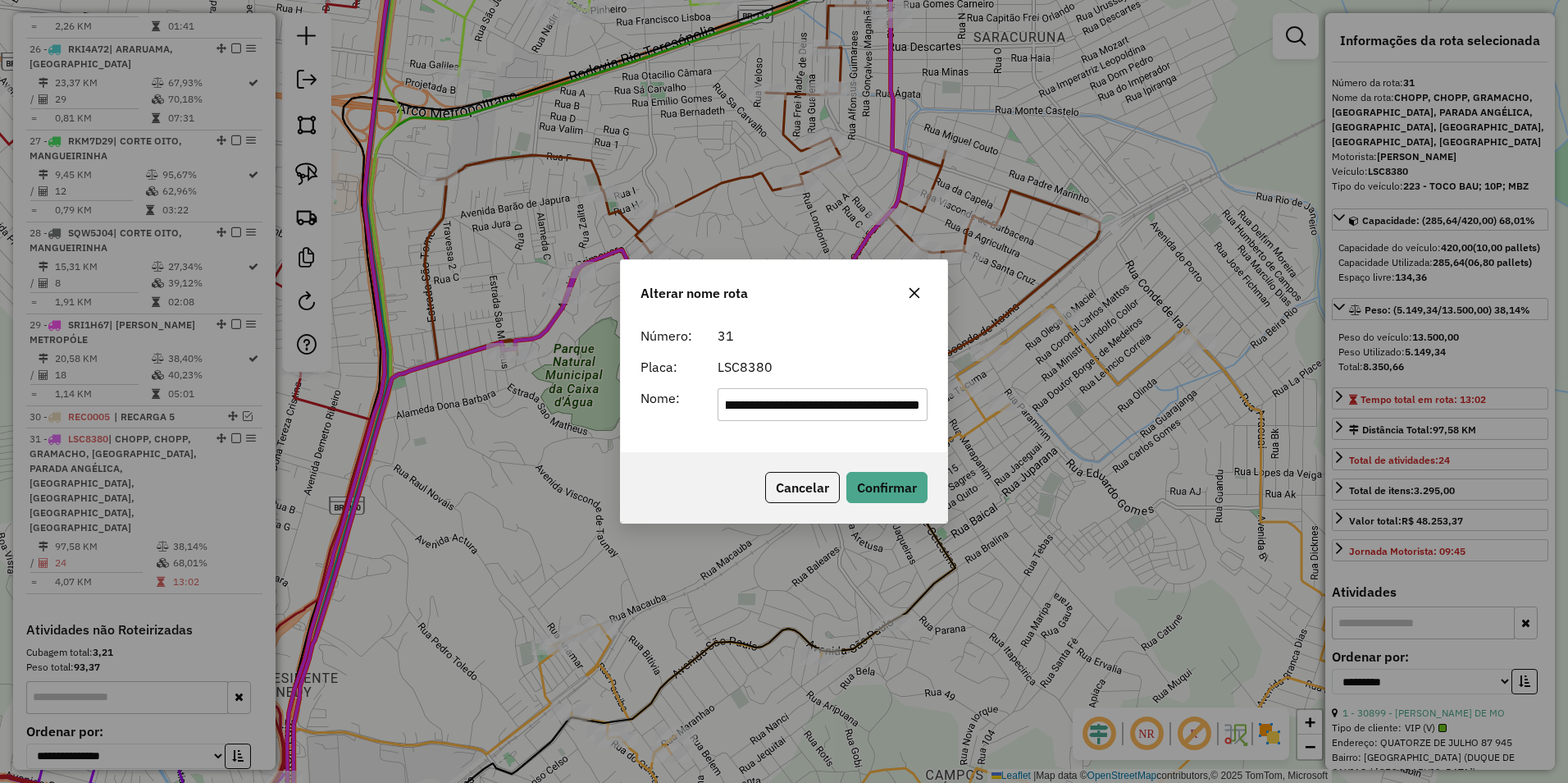
drag, startPoint x: 767, startPoint y: 401, endPoint x: 1571, endPoint y: 458, distance: 806.0
click at [1567, 458] on html "Aguarde... Pop-up bloqueado! Seu navegador bloqueou automáticamente a abertura …" at bounding box center [784, 392] width 1568 height 783
type input "*****"
click at [892, 472] on button "Confirmar" at bounding box center [888, 488] width 82 height 31
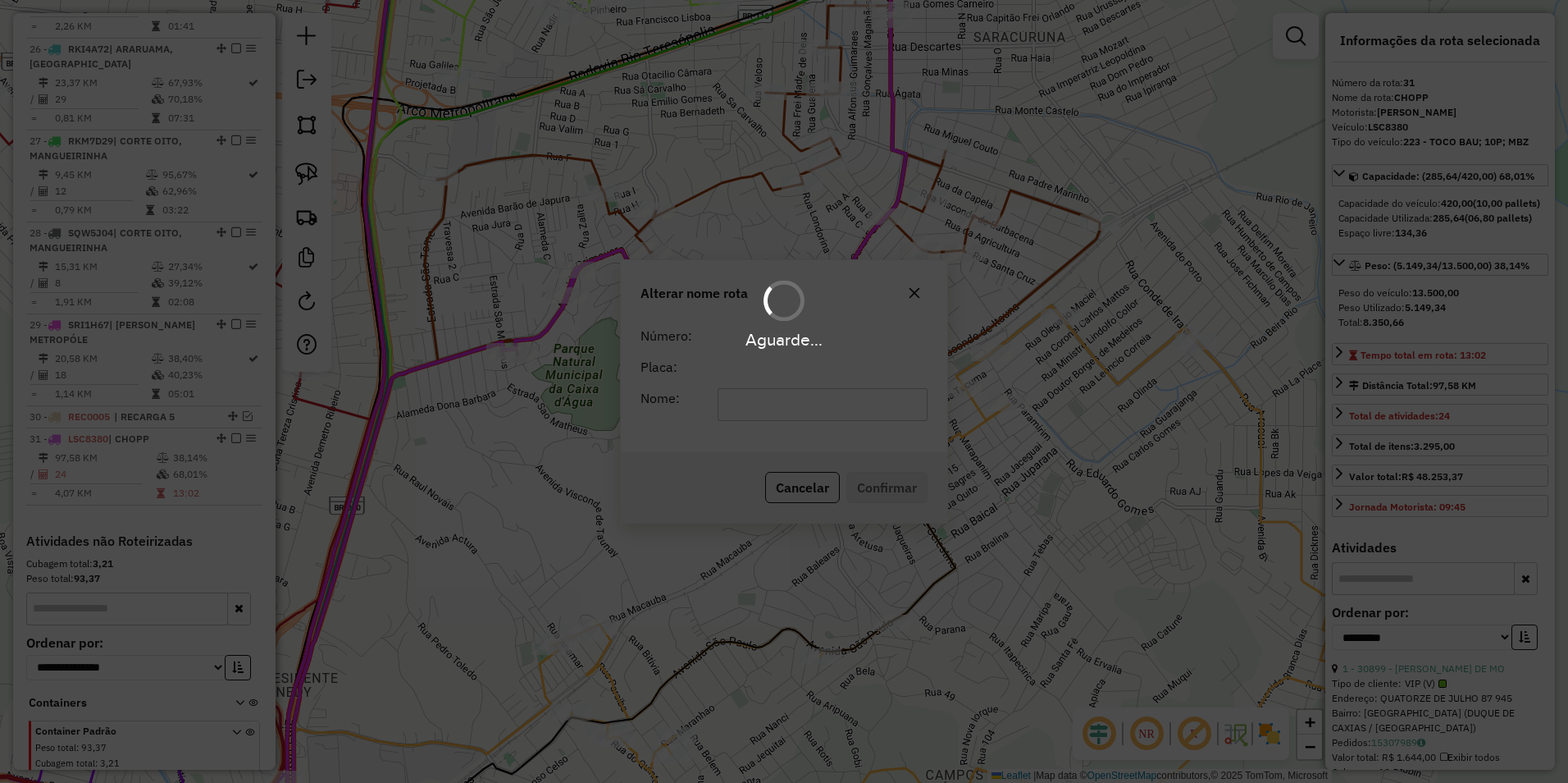
scroll to position [2730, 0]
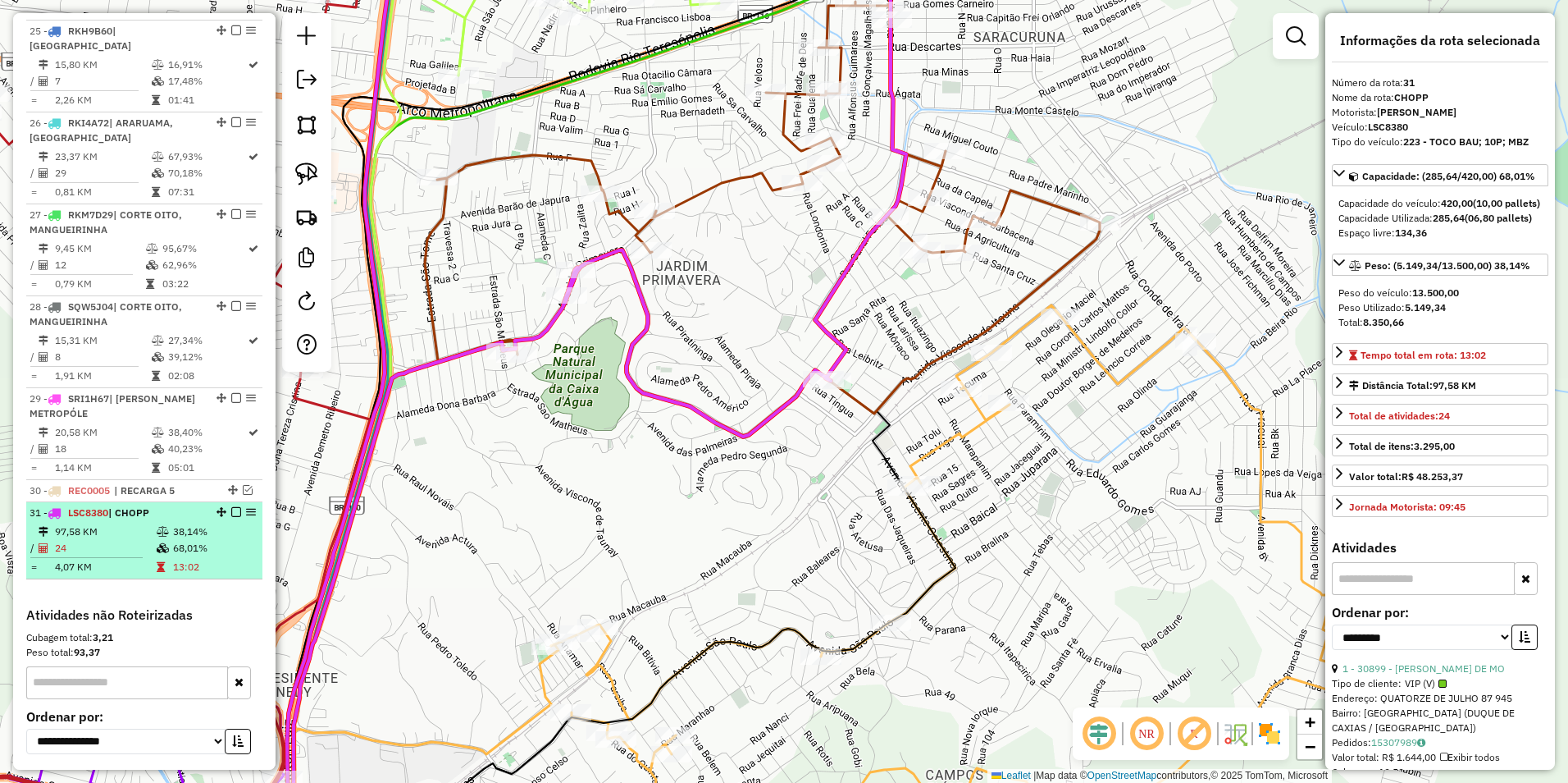
click at [232, 507] on em at bounding box center [236, 511] width 10 height 10
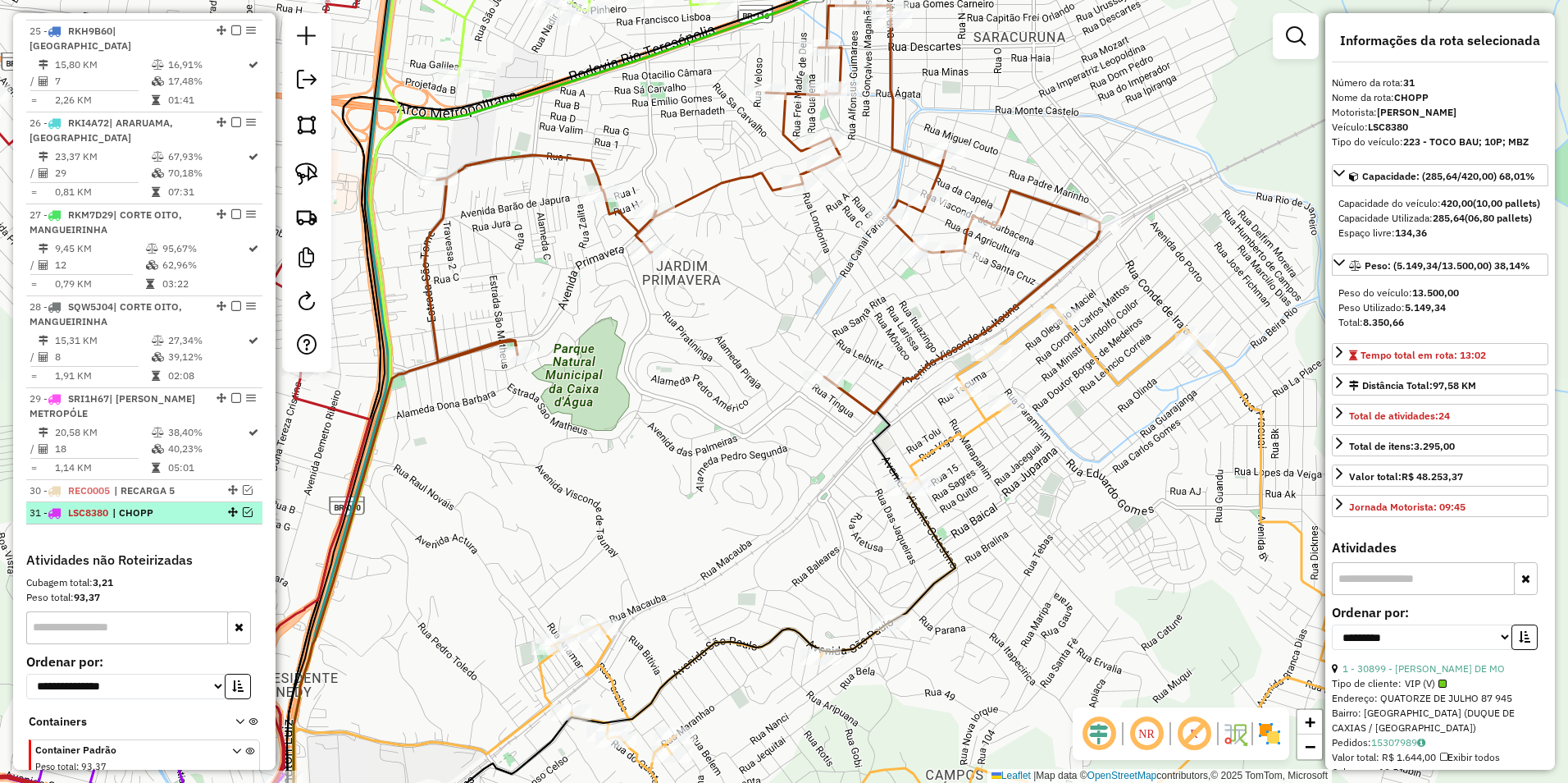
scroll to position [2675, 0]
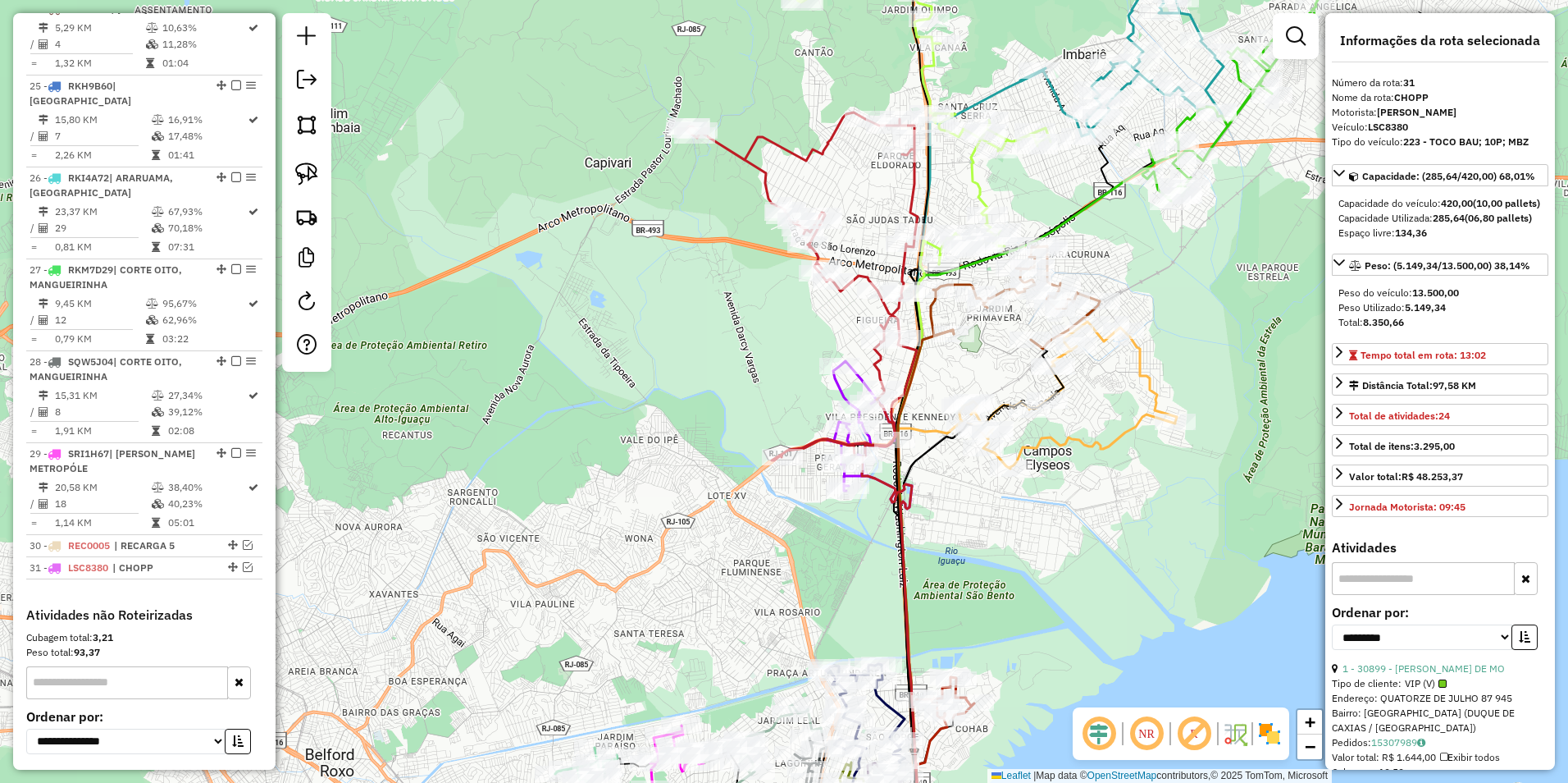
click at [621, 396] on div "Janela de atendimento Grade de atendimento Capacidade Transportadoras Veículos …" at bounding box center [784, 392] width 1568 height 783
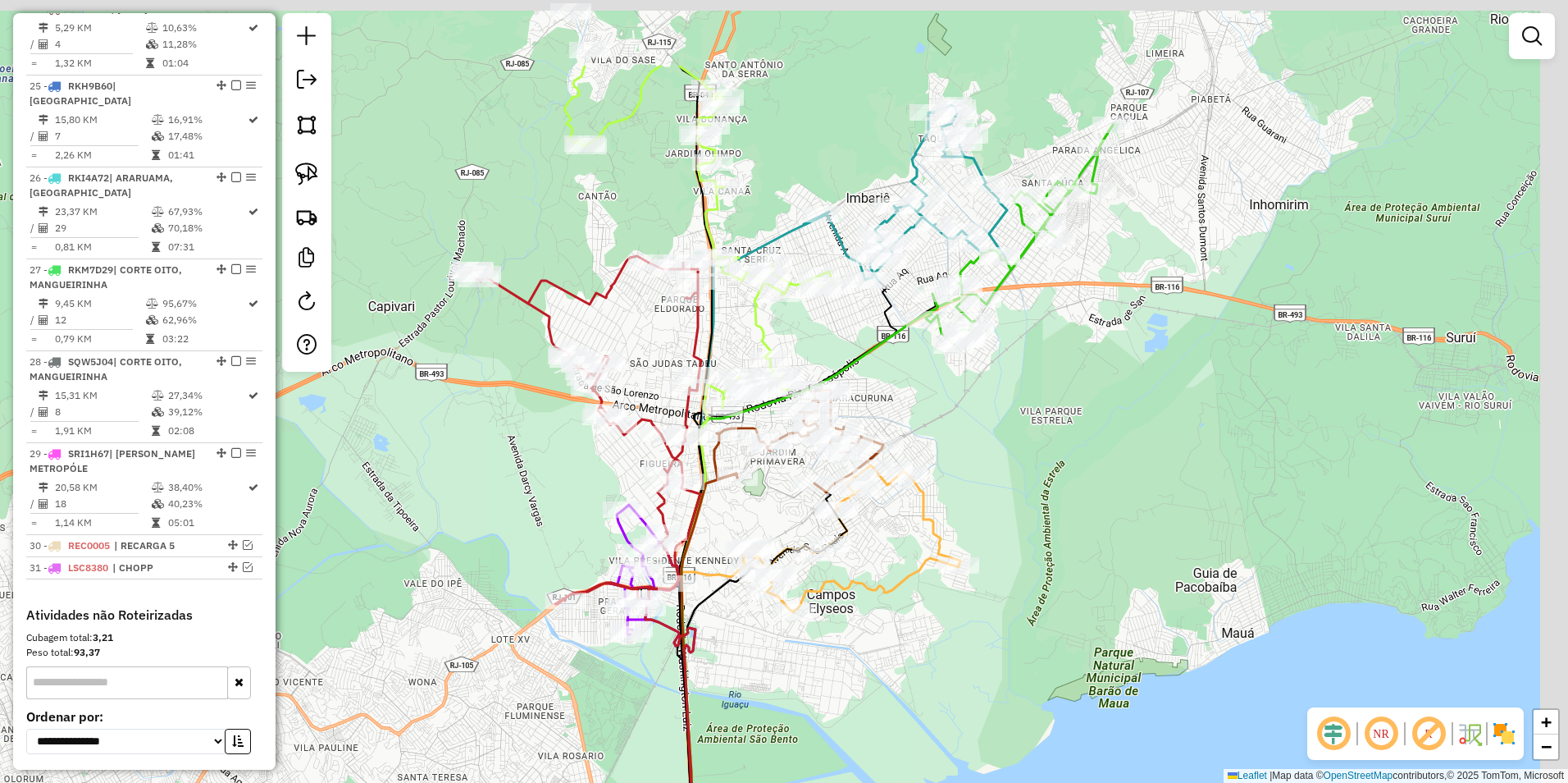
drag, startPoint x: 1381, startPoint y: 241, endPoint x: 1119, endPoint y: 349, distance: 283.4
click at [1151, 383] on div "Janela de atendimento Grade de atendimento Capacidade Transportadoras Veículos …" at bounding box center [784, 392] width 1568 height 783
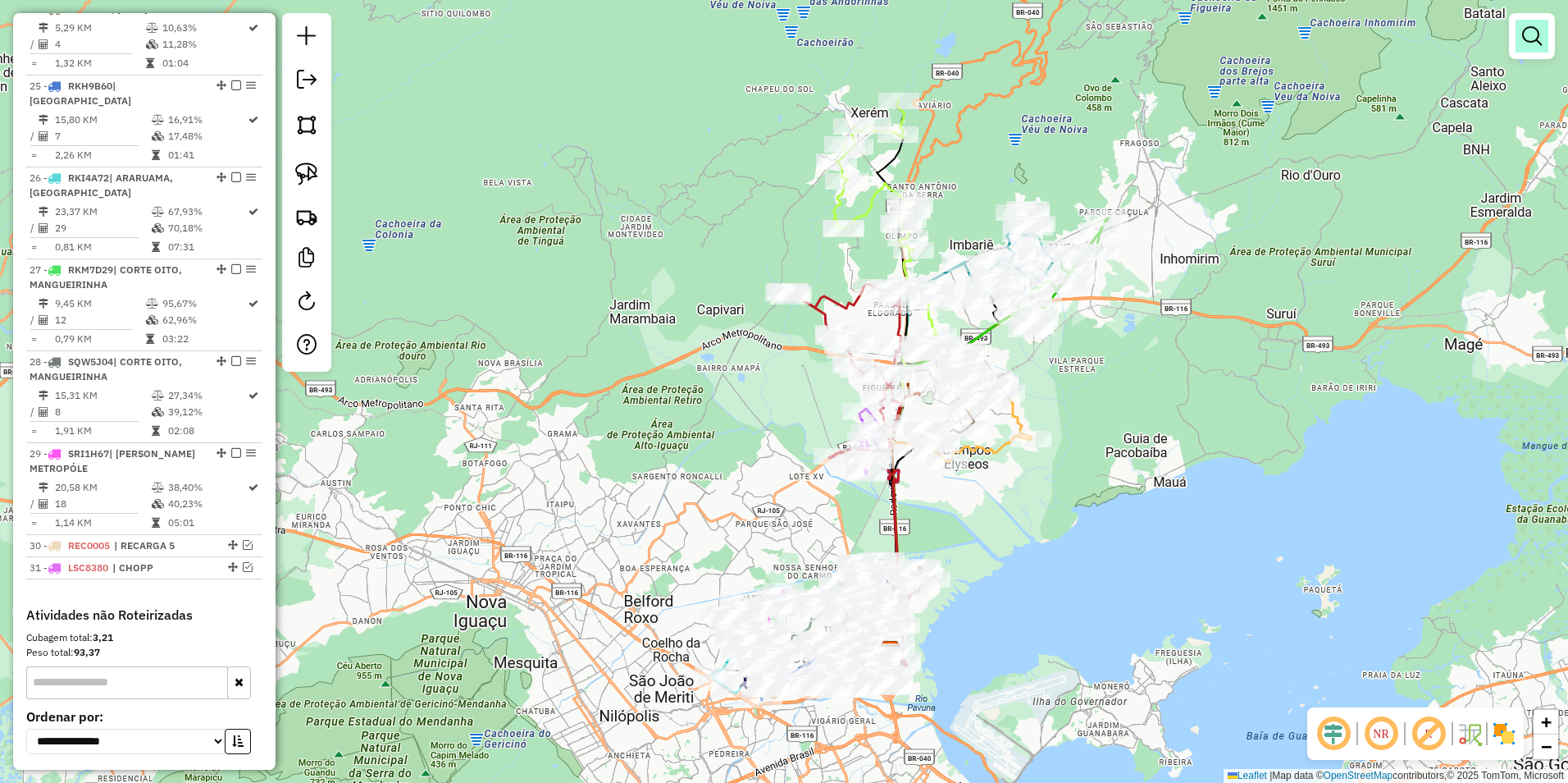
click at [1536, 41] on em at bounding box center [1532, 36] width 20 height 20
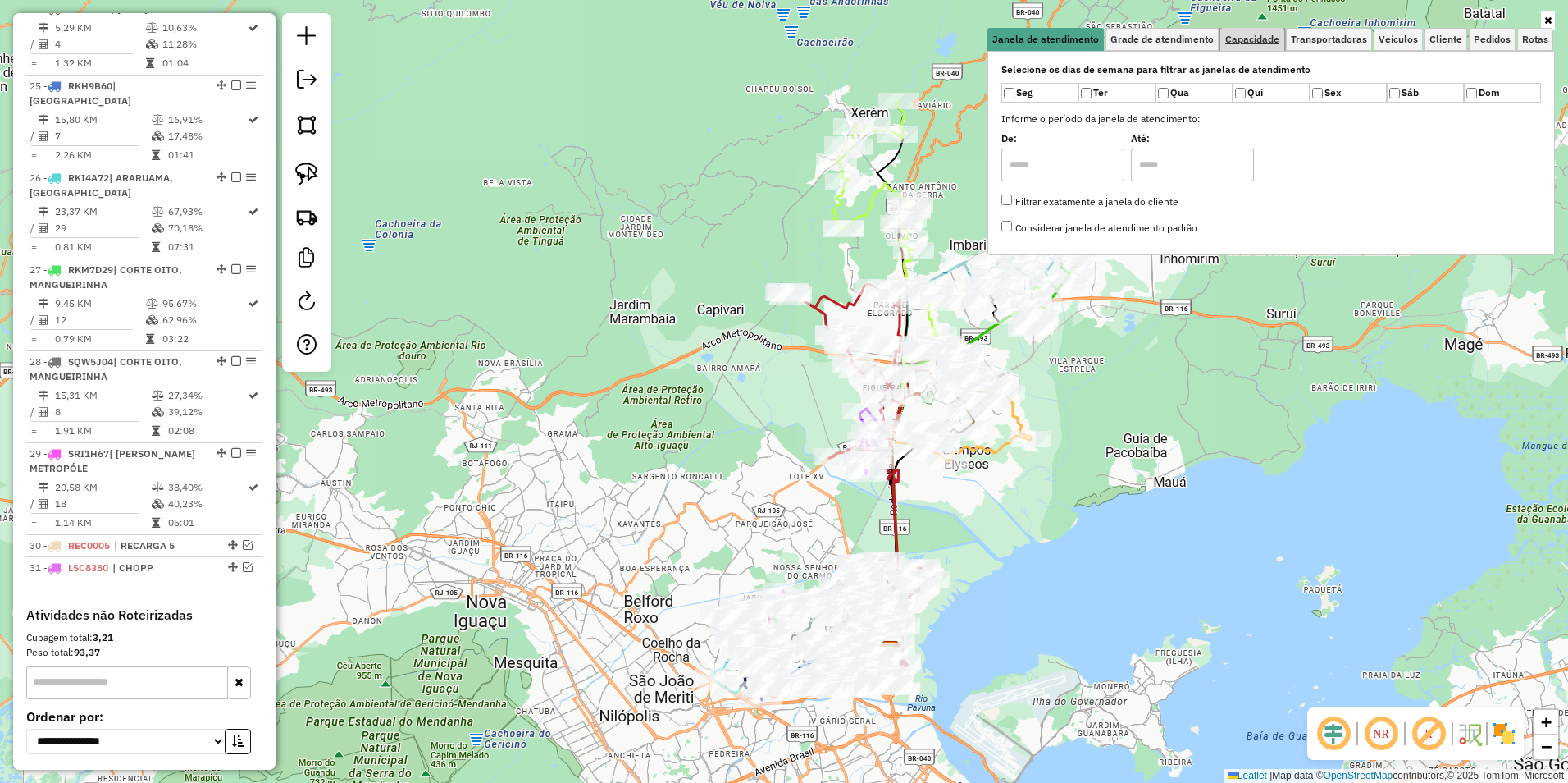
click at [1270, 40] on span "Capacidade" at bounding box center [1252, 39] width 54 height 10
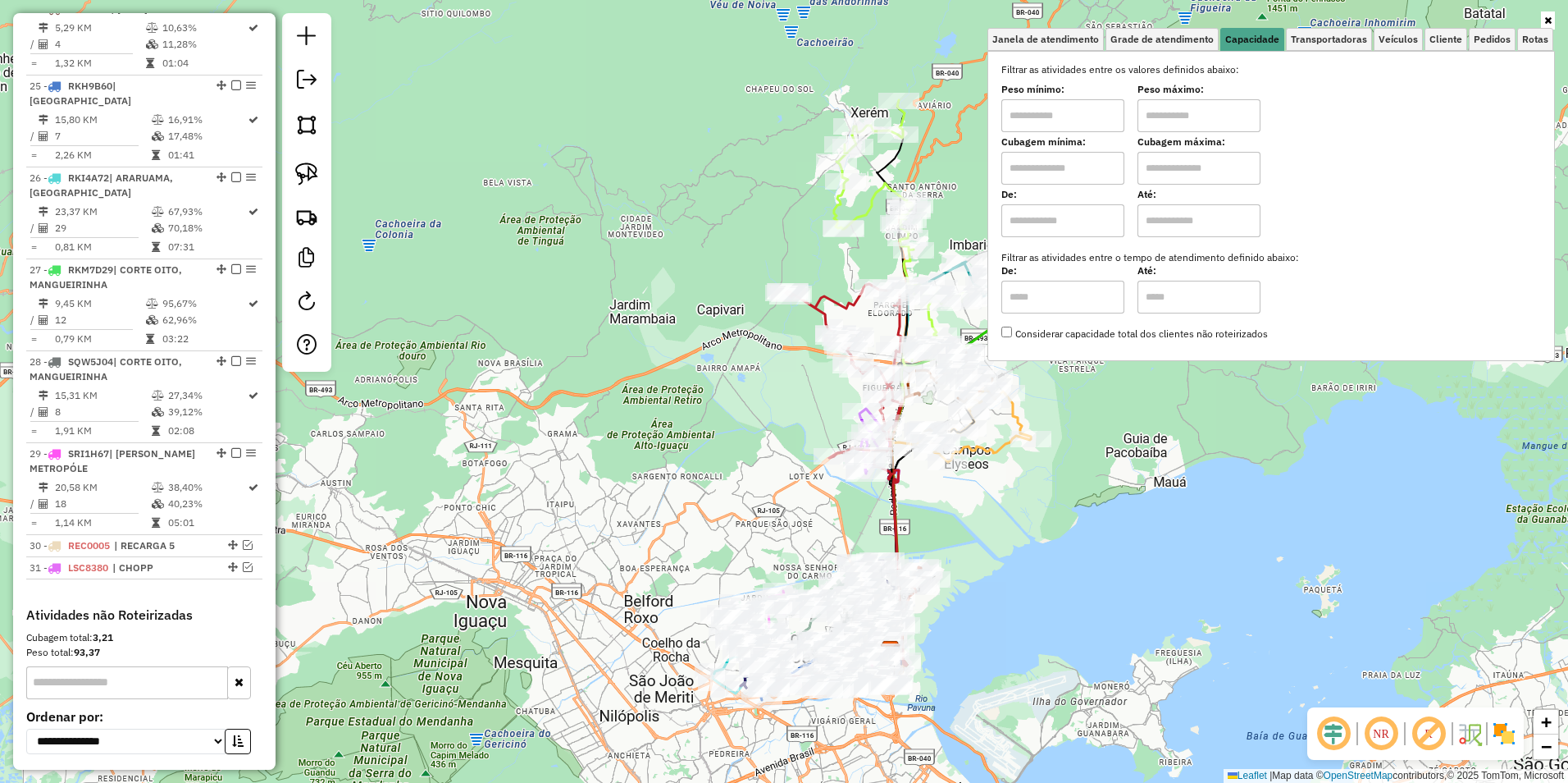
click at [1070, 110] on input "text" at bounding box center [1063, 115] width 123 height 33
click at [1027, 168] on input "text" at bounding box center [1063, 168] width 123 height 33
click at [1046, 116] on input "text" at bounding box center [1063, 115] width 123 height 33
click at [1439, 36] on span "Cliente" at bounding box center [1447, 39] width 33 height 10
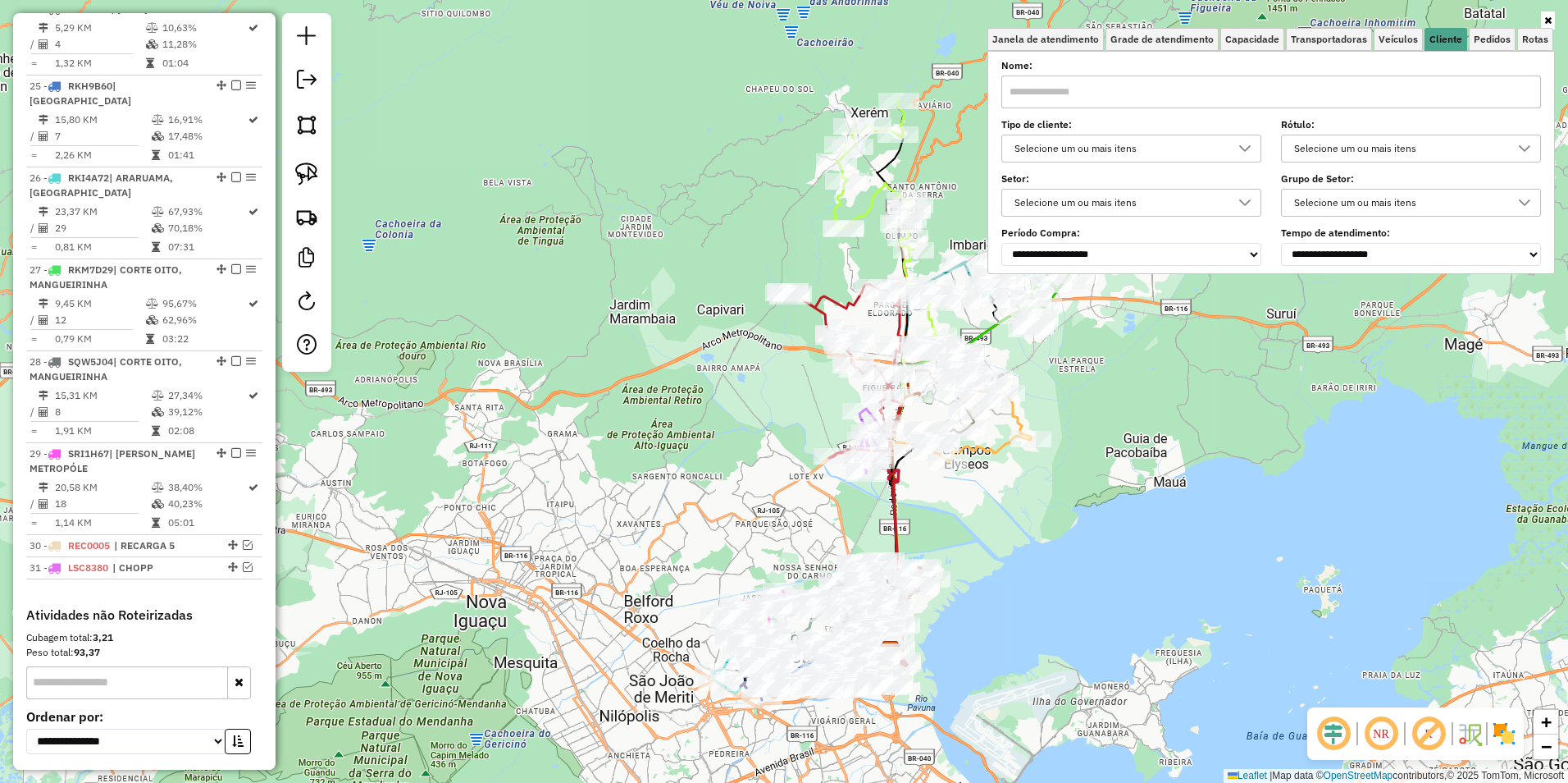
click at [1065, 148] on div "Selecione um ou mais itens" at bounding box center [1119, 148] width 220 height 26
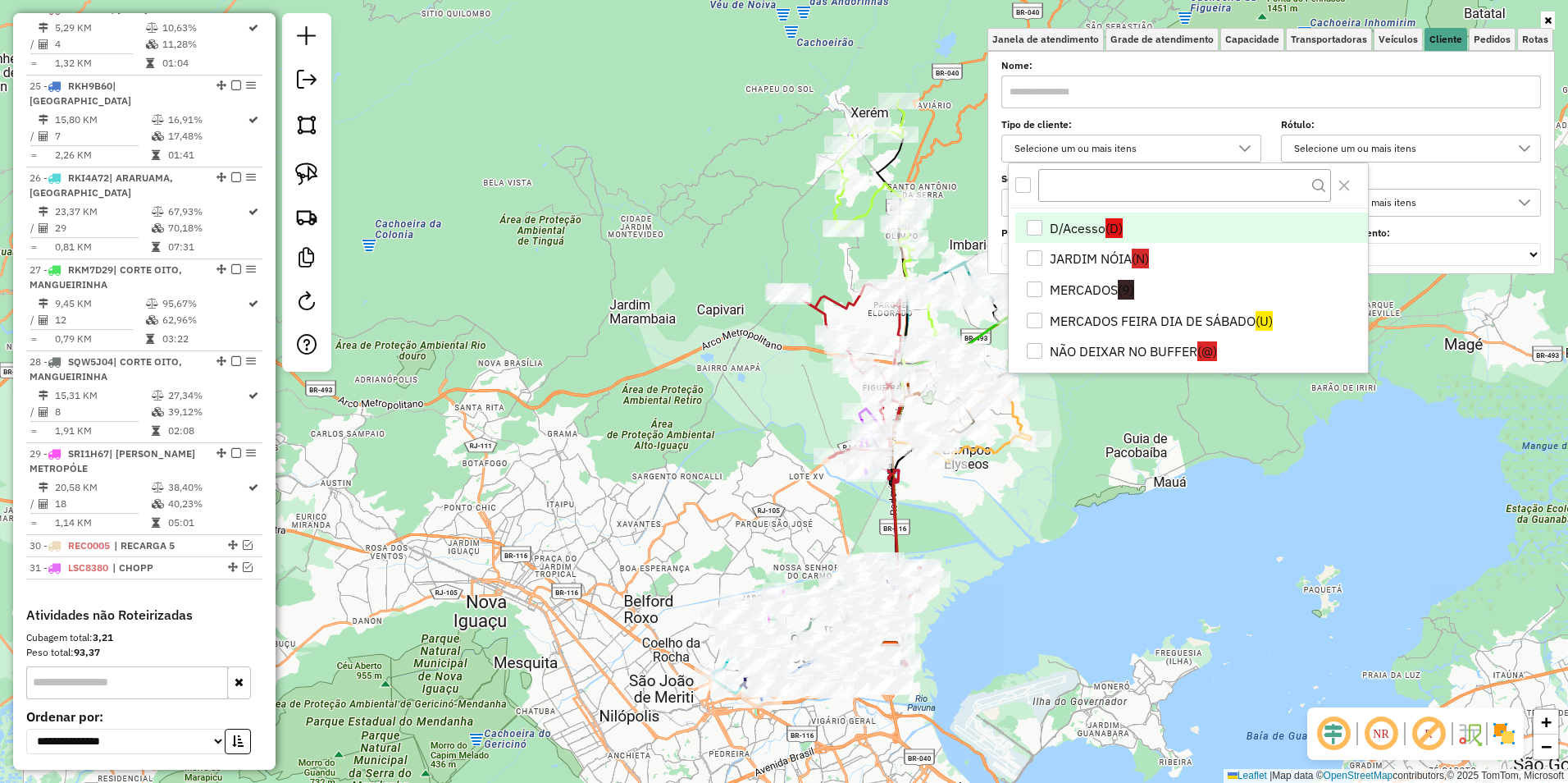
scroll to position [328, 0]
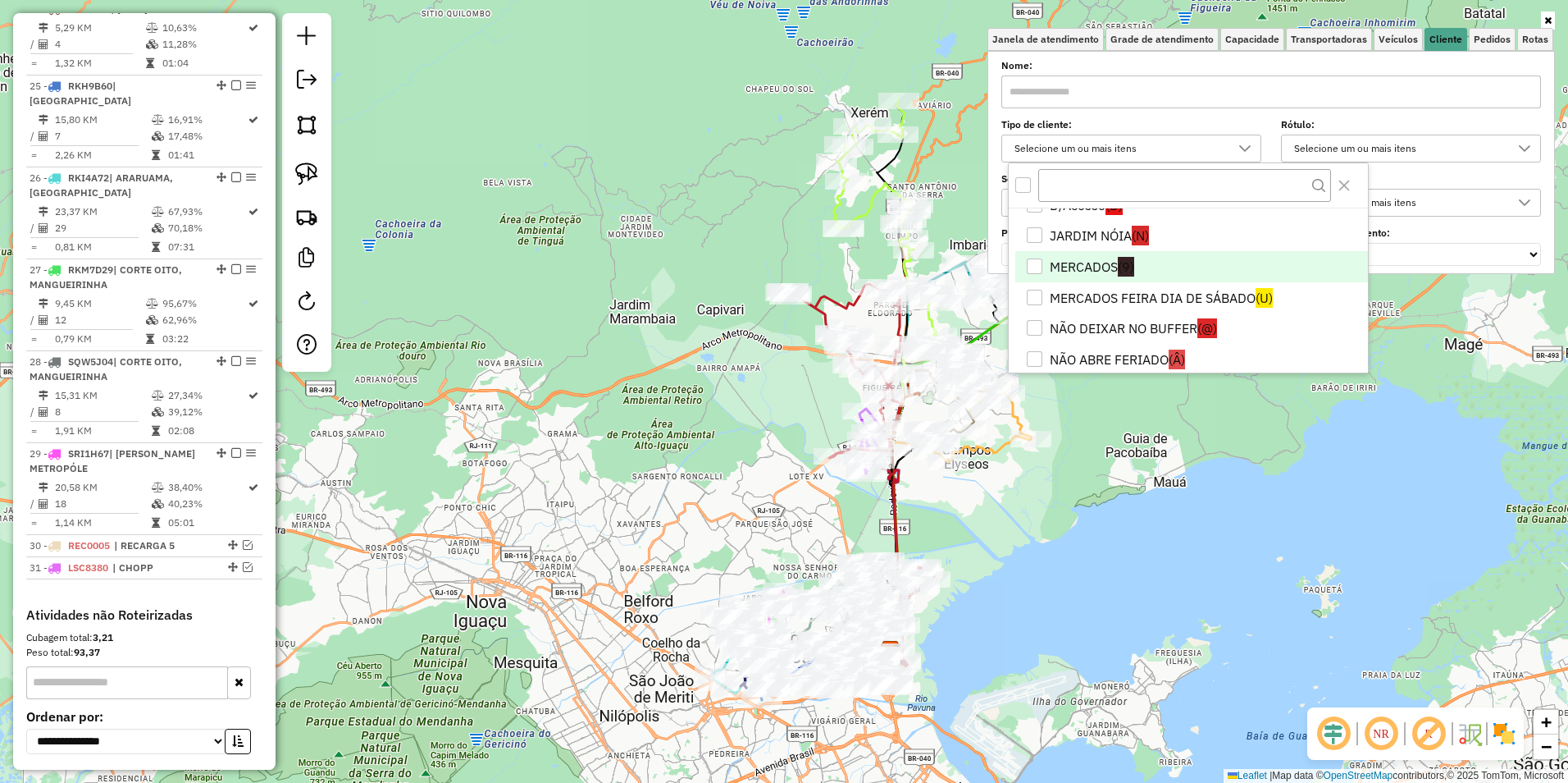
click at [1087, 266] on li "MERCADOS (9)" at bounding box center [1191, 266] width 352 height 31
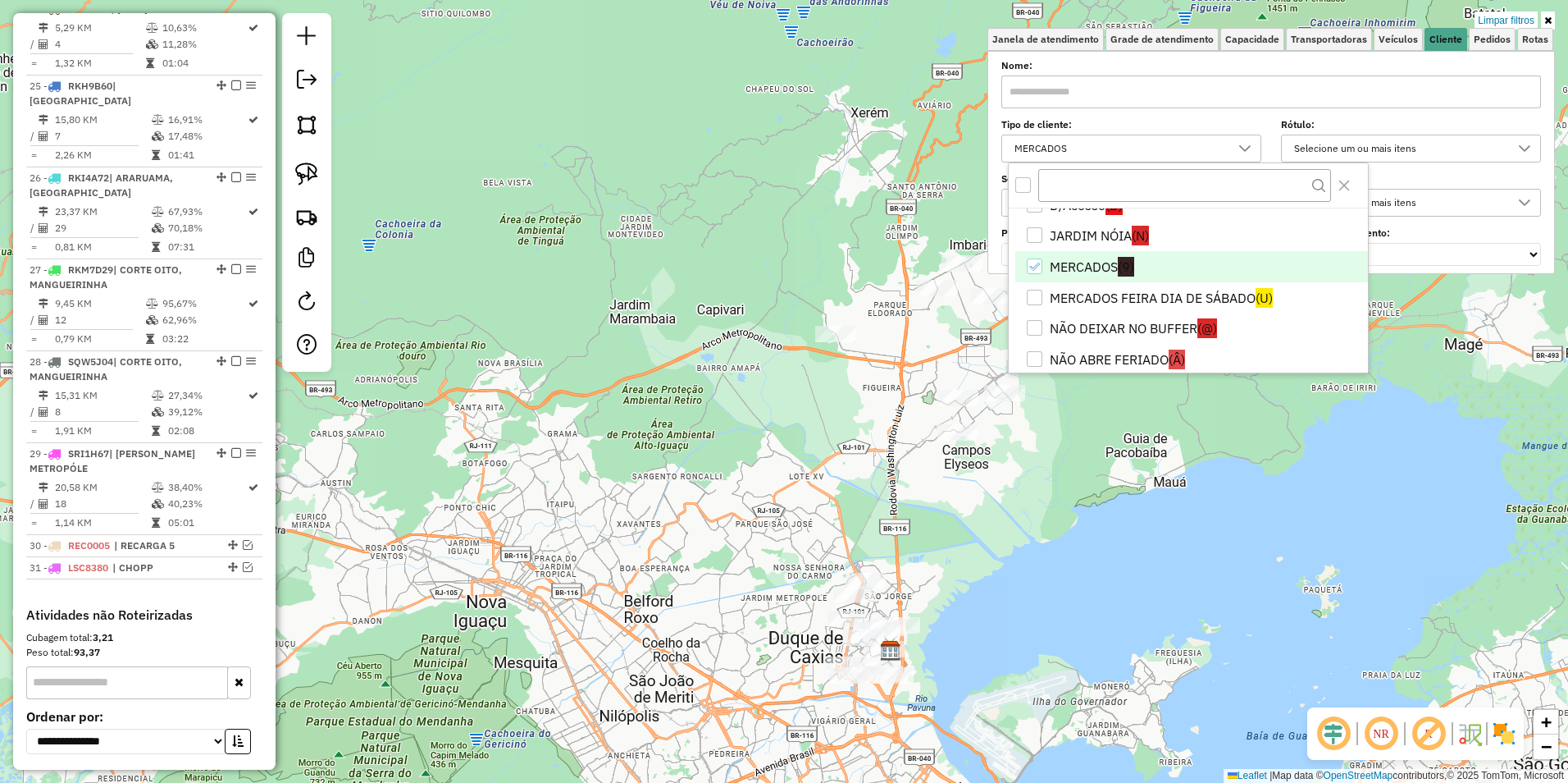
click at [1100, 301] on li "MERCADOS FEIRA DIA DE SÁBADO (U)" at bounding box center [1191, 298] width 352 height 31
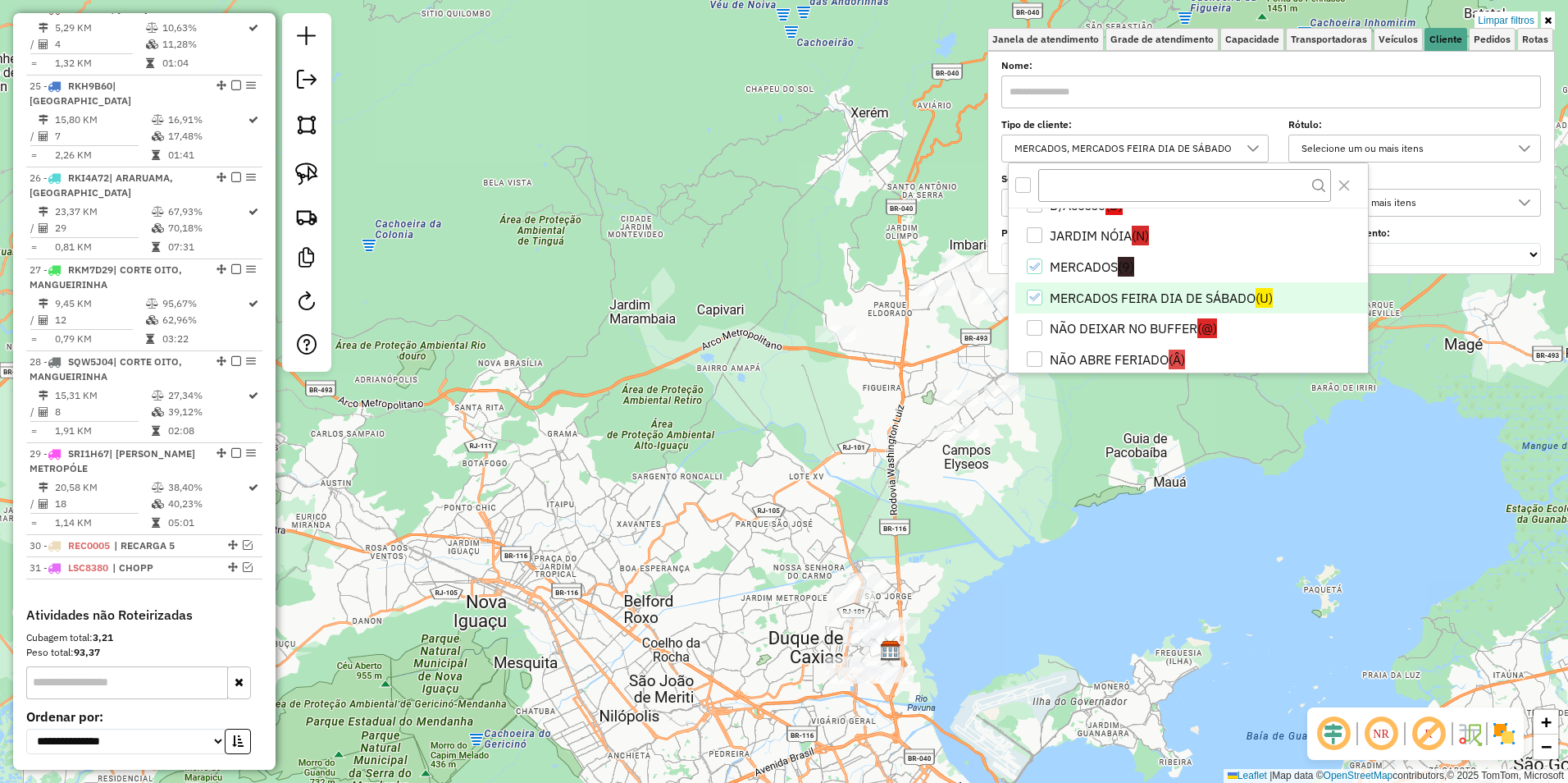
click at [0, 0] on div "Aplicando filtros" at bounding box center [0, 0] width 0 height 0
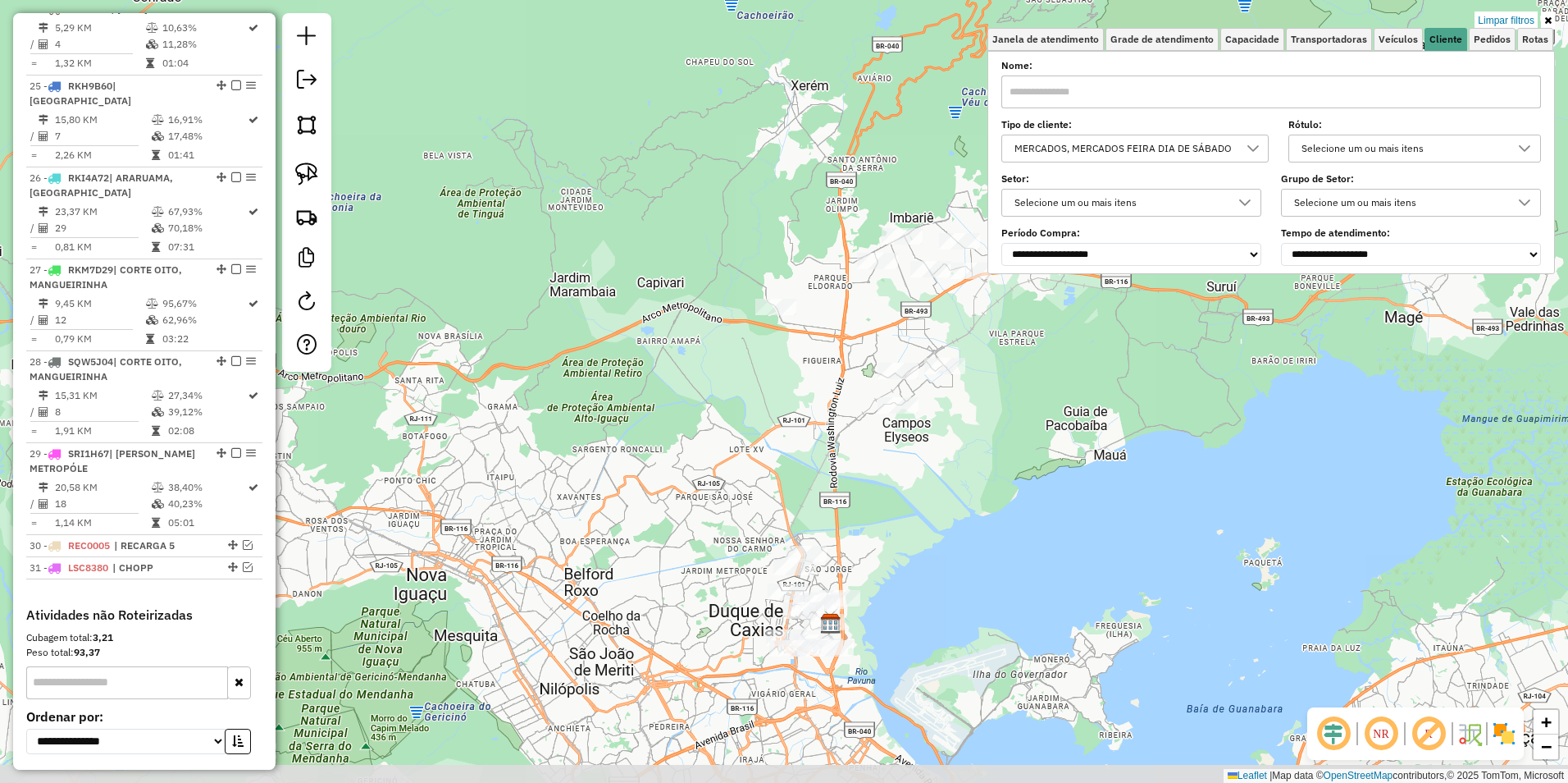
drag, startPoint x: 1032, startPoint y: 500, endPoint x: 950, endPoint y: 464, distance: 89.6
click at [950, 464] on div "Limpar filtros Janela de atendimento Grade de atendimento Capacidade Transporta…" at bounding box center [784, 392] width 1568 height 783
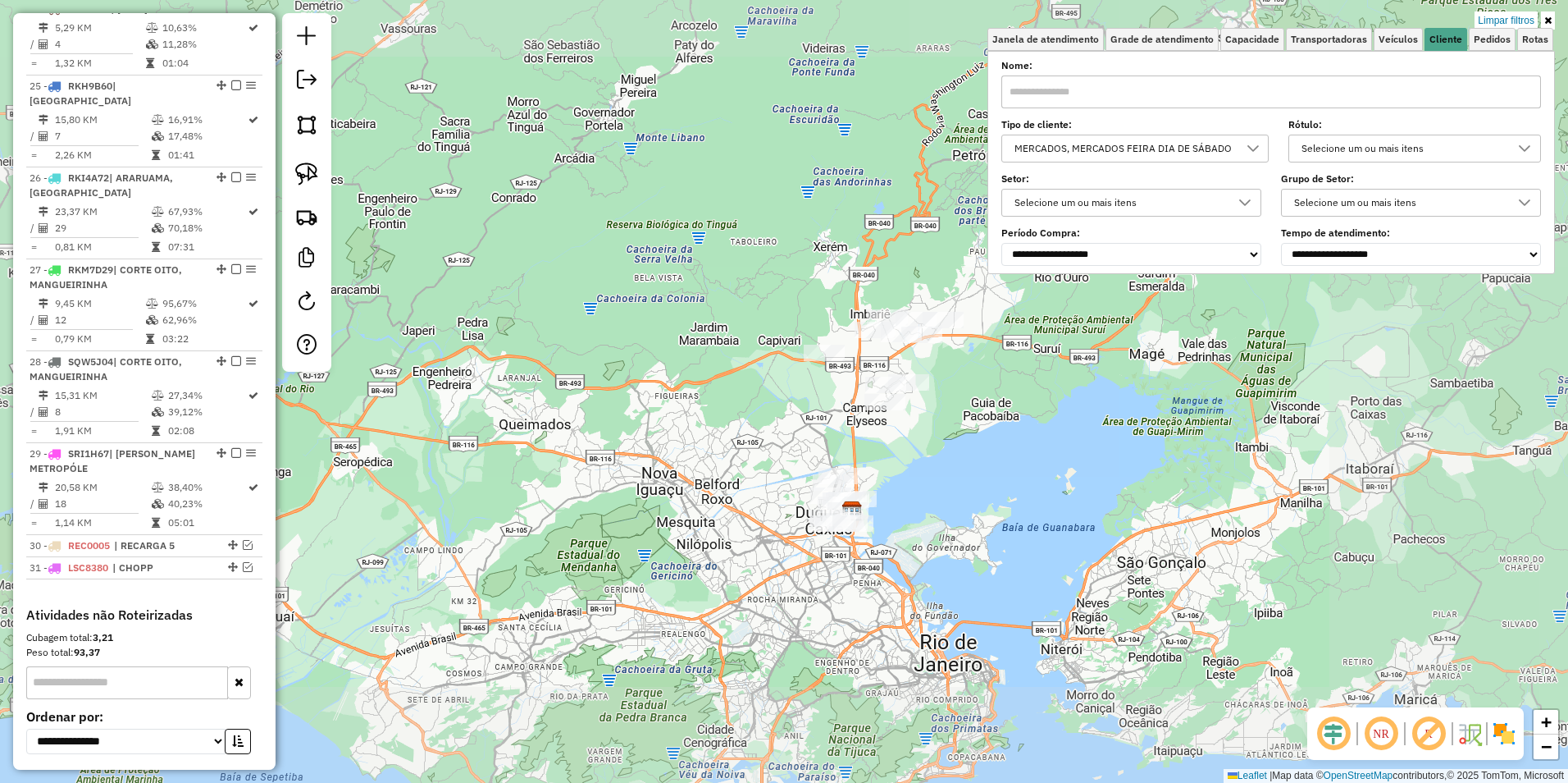
click at [942, 458] on div "Limpar filtros Janela de atendimento Grade de atendimento Capacidade Transporta…" at bounding box center [784, 392] width 1568 height 783
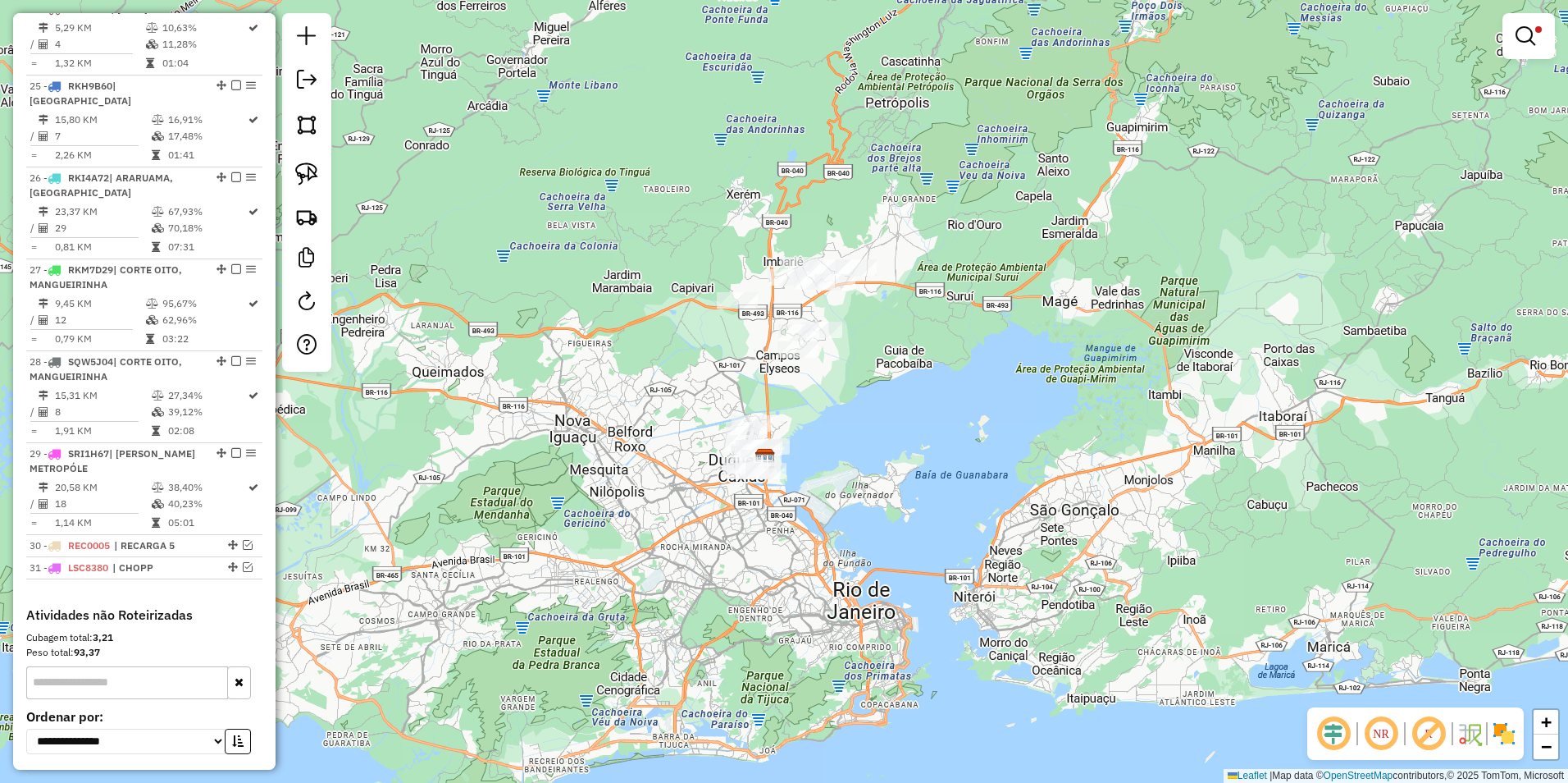
drag, startPoint x: 958, startPoint y: 489, endPoint x: 802, endPoint y: 407, distance: 176.2
click at [802, 407] on div "Limpar filtros Janela de atendimento Grade de atendimento Capacidade Transporta…" at bounding box center [784, 392] width 1568 height 783
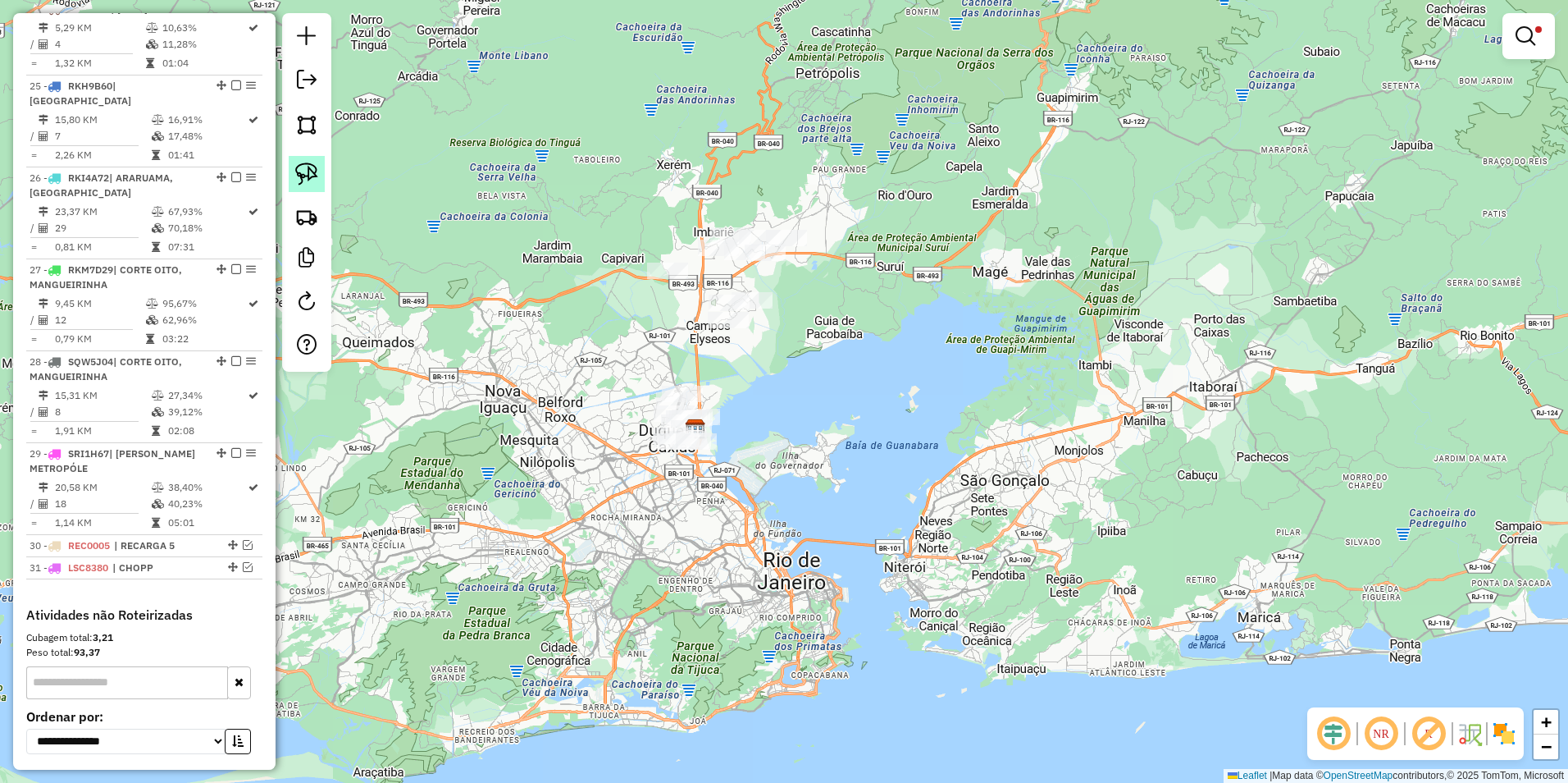
drag, startPoint x: 305, startPoint y: 172, endPoint x: 314, endPoint y: 181, distance: 12.7
click at [305, 172] on img at bounding box center [306, 174] width 23 height 23
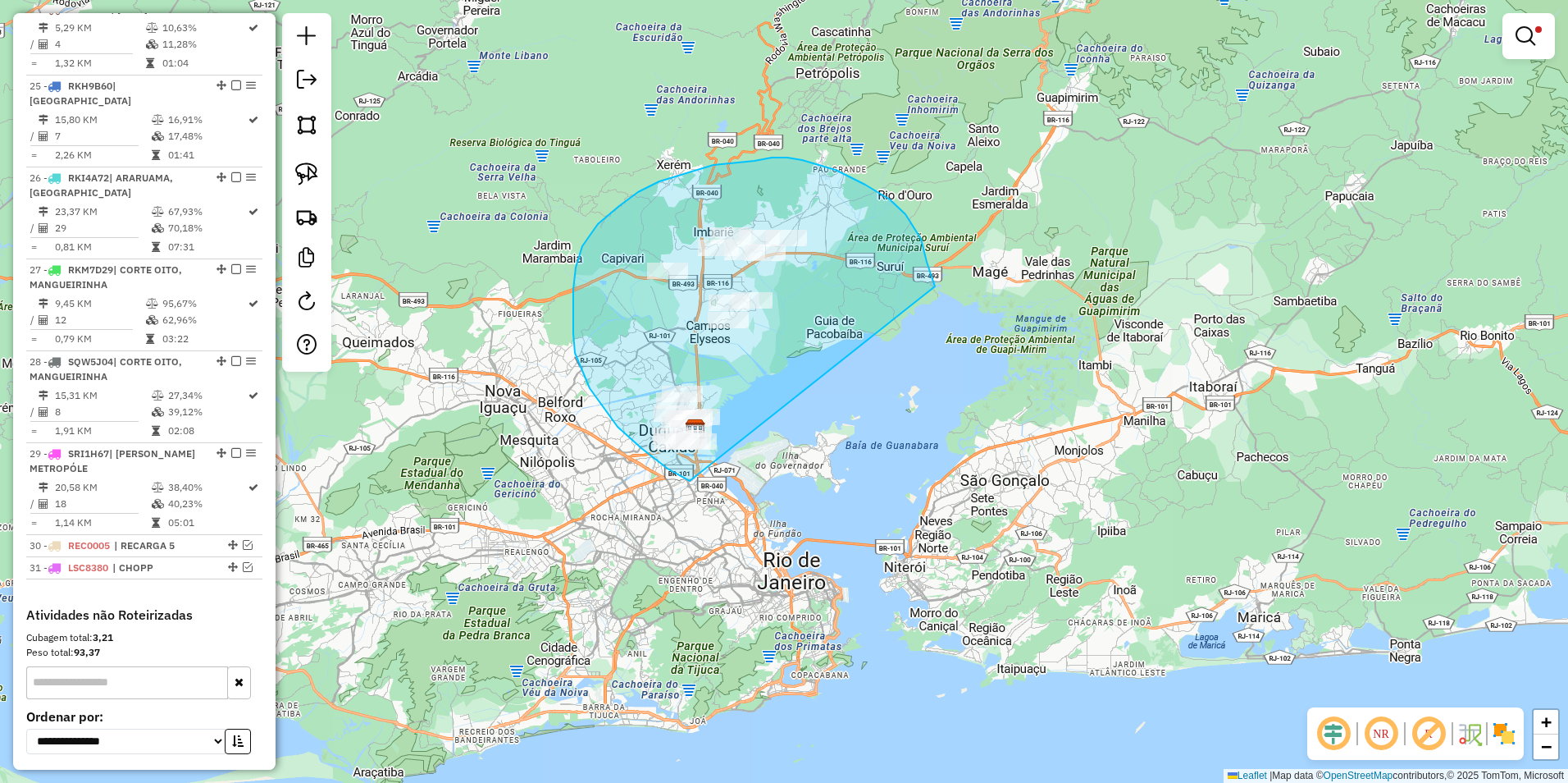
drag, startPoint x: 681, startPoint y: 477, endPoint x: 935, endPoint y: 286, distance: 317.8
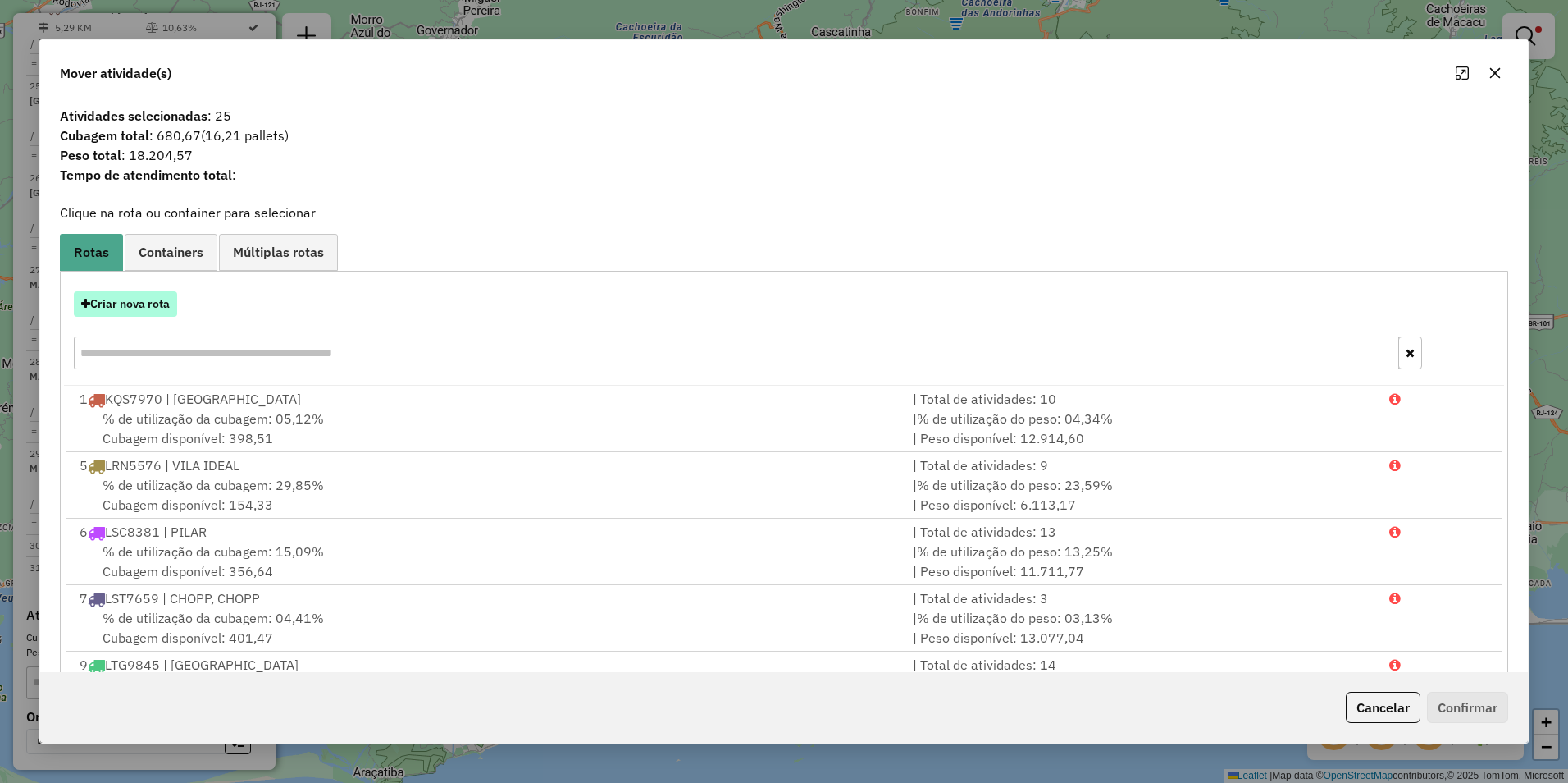
click at [133, 307] on button "Criar nova rota" at bounding box center [125, 304] width 103 height 25
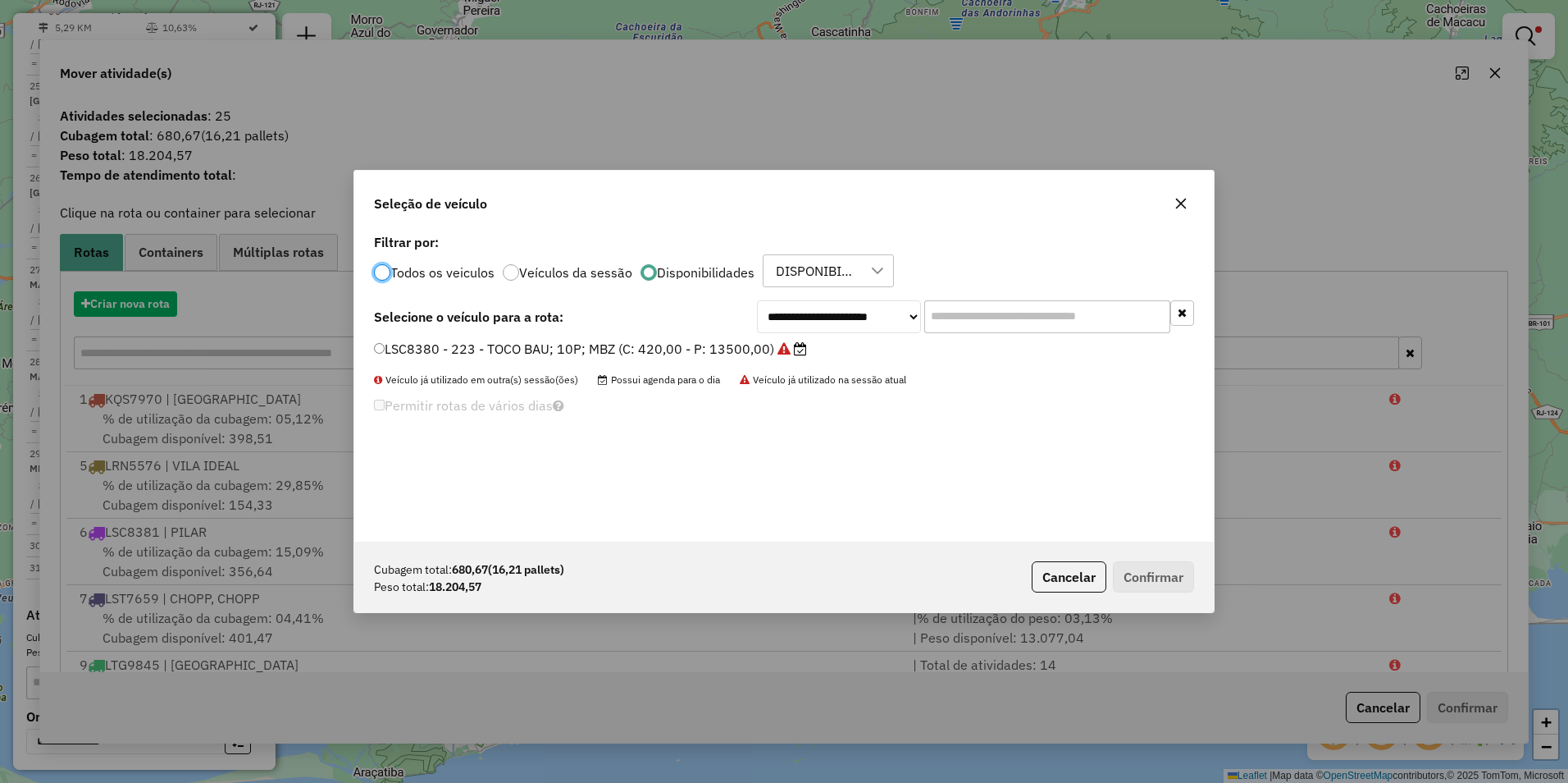
scroll to position [9, 5]
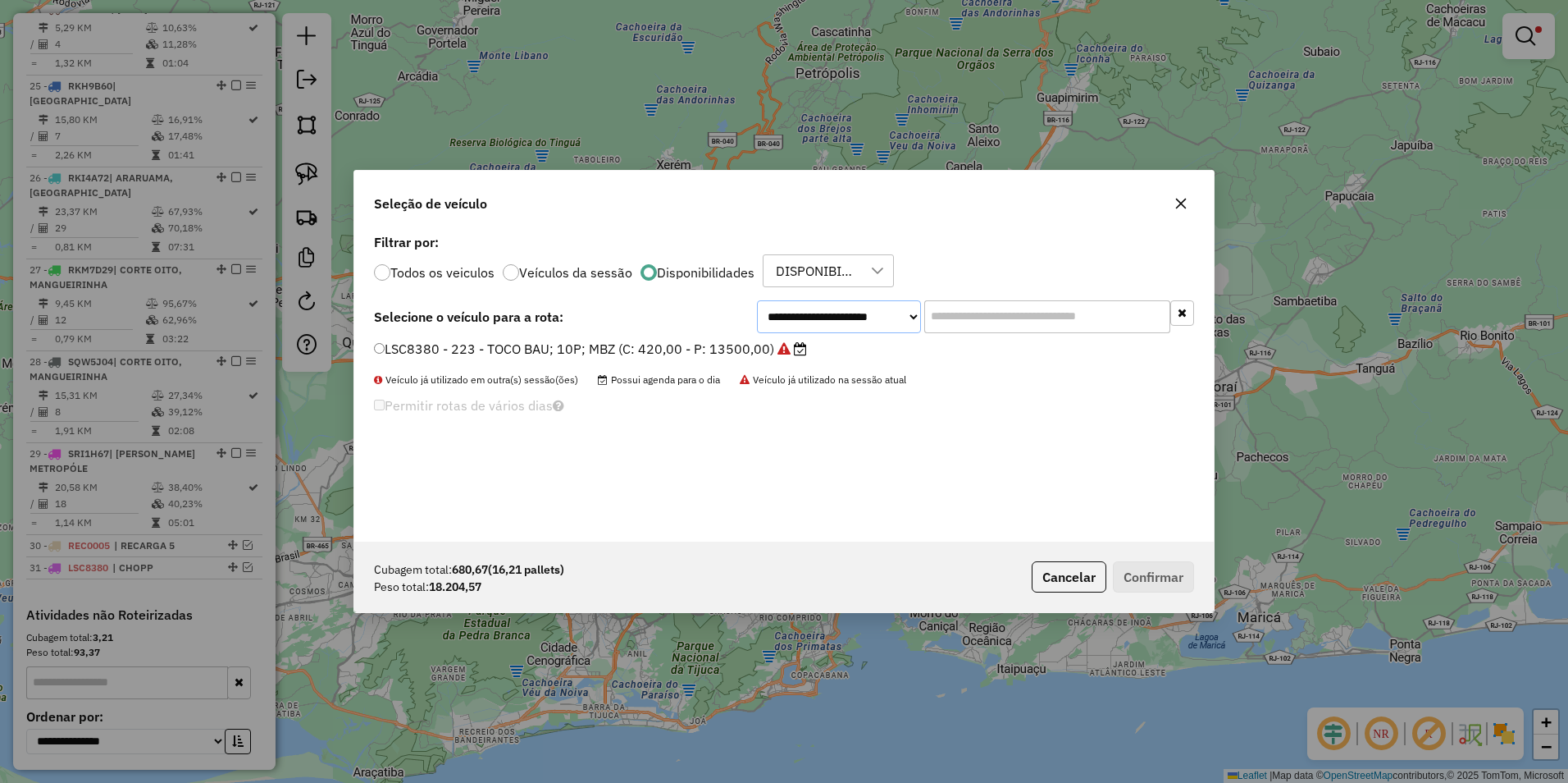
click at [809, 318] on select "**********" at bounding box center [838, 317] width 164 height 33
select select "********"
click at [757, 300] on select "**********" at bounding box center [838, 317] width 164 height 33
click at [627, 348] on label "LST7659 - 240 - TOCO BAU 10P MBZ (C: 420,00 - P: 13500,00)" at bounding box center [586, 348] width 424 height 20
click at [1144, 580] on button "Confirmar" at bounding box center [1154, 577] width 82 height 31
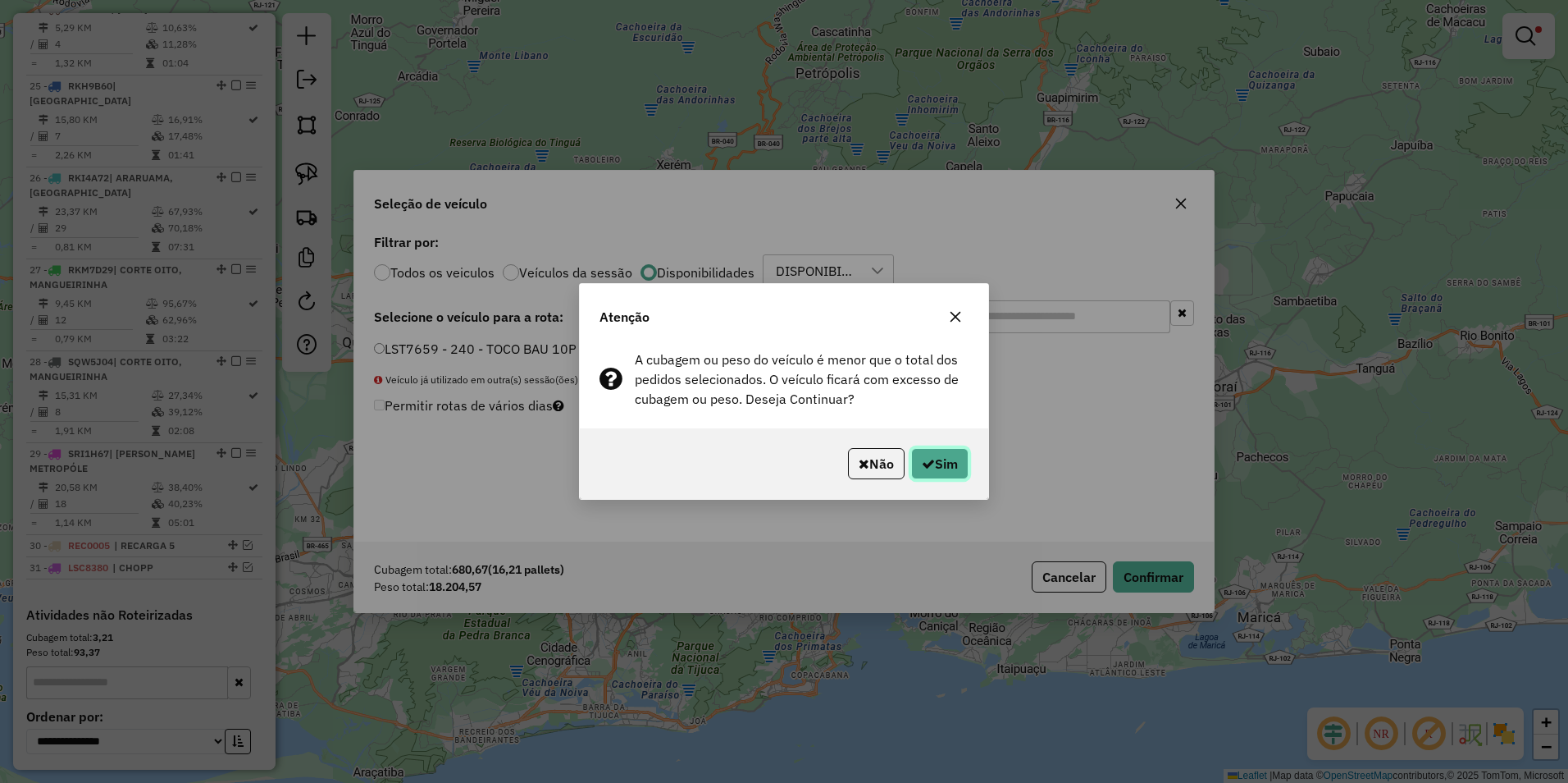
click at [945, 457] on button "Sim" at bounding box center [940, 464] width 57 height 31
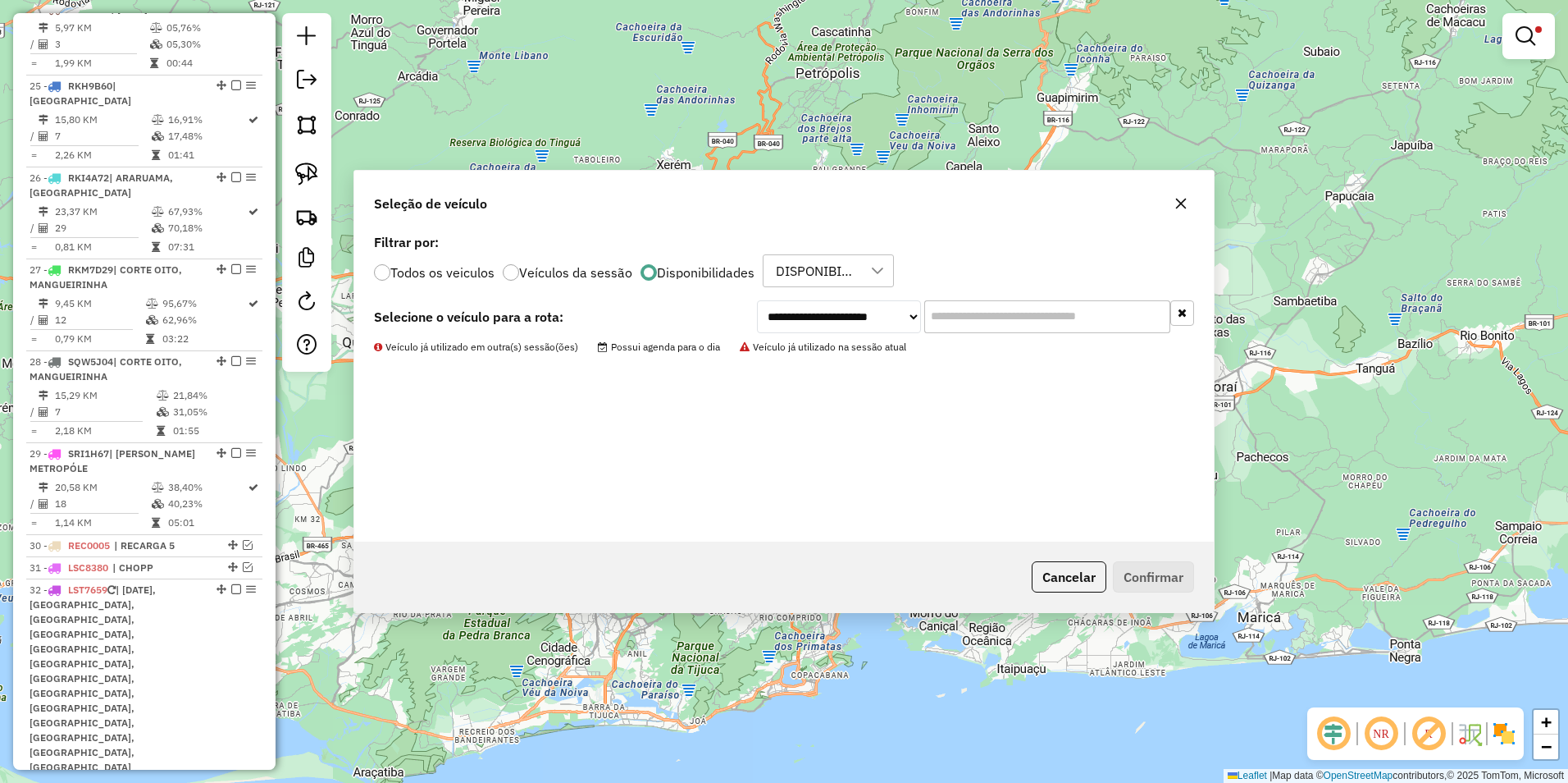
scroll to position [2804, 0]
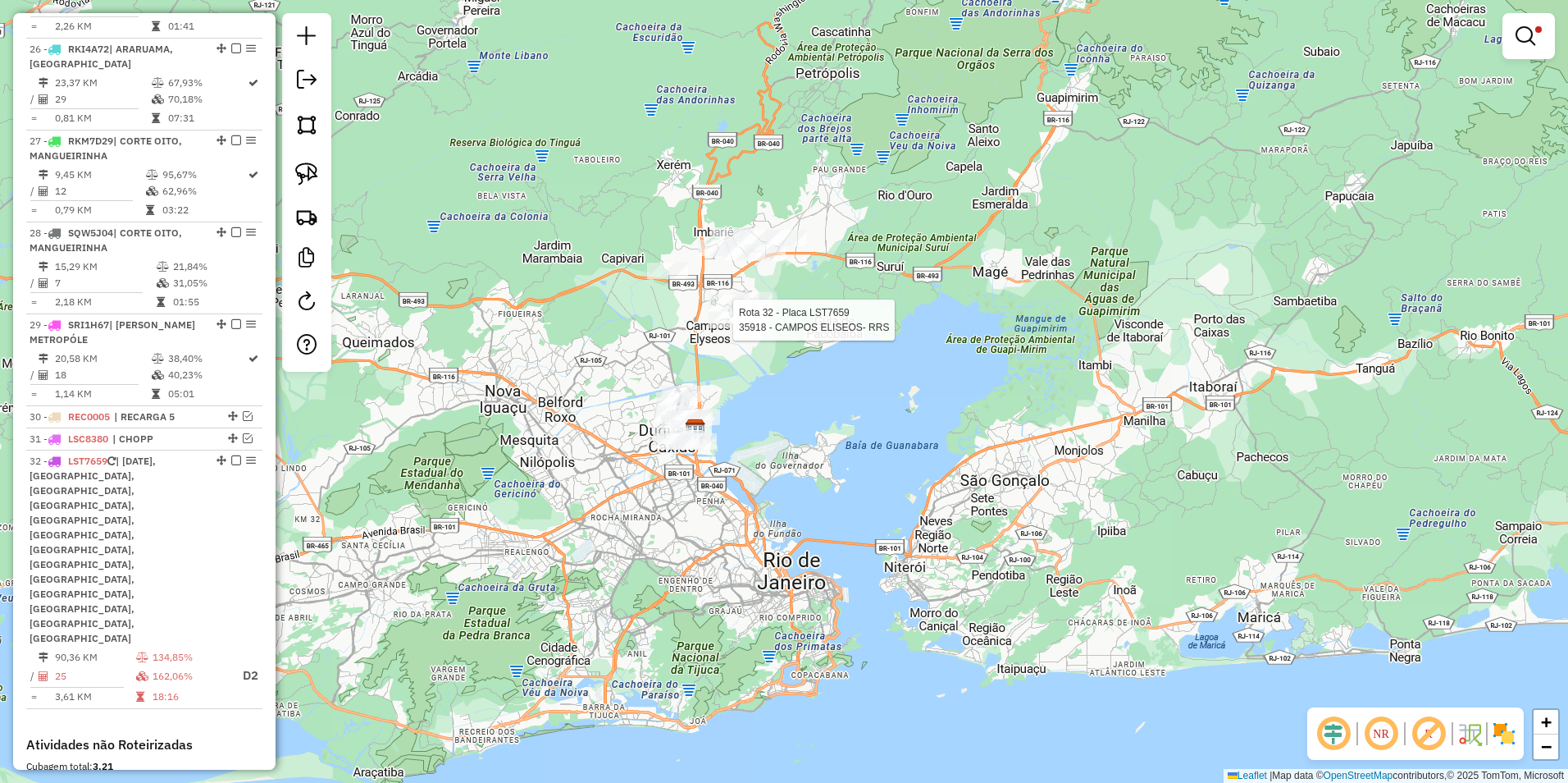
select select "**********"
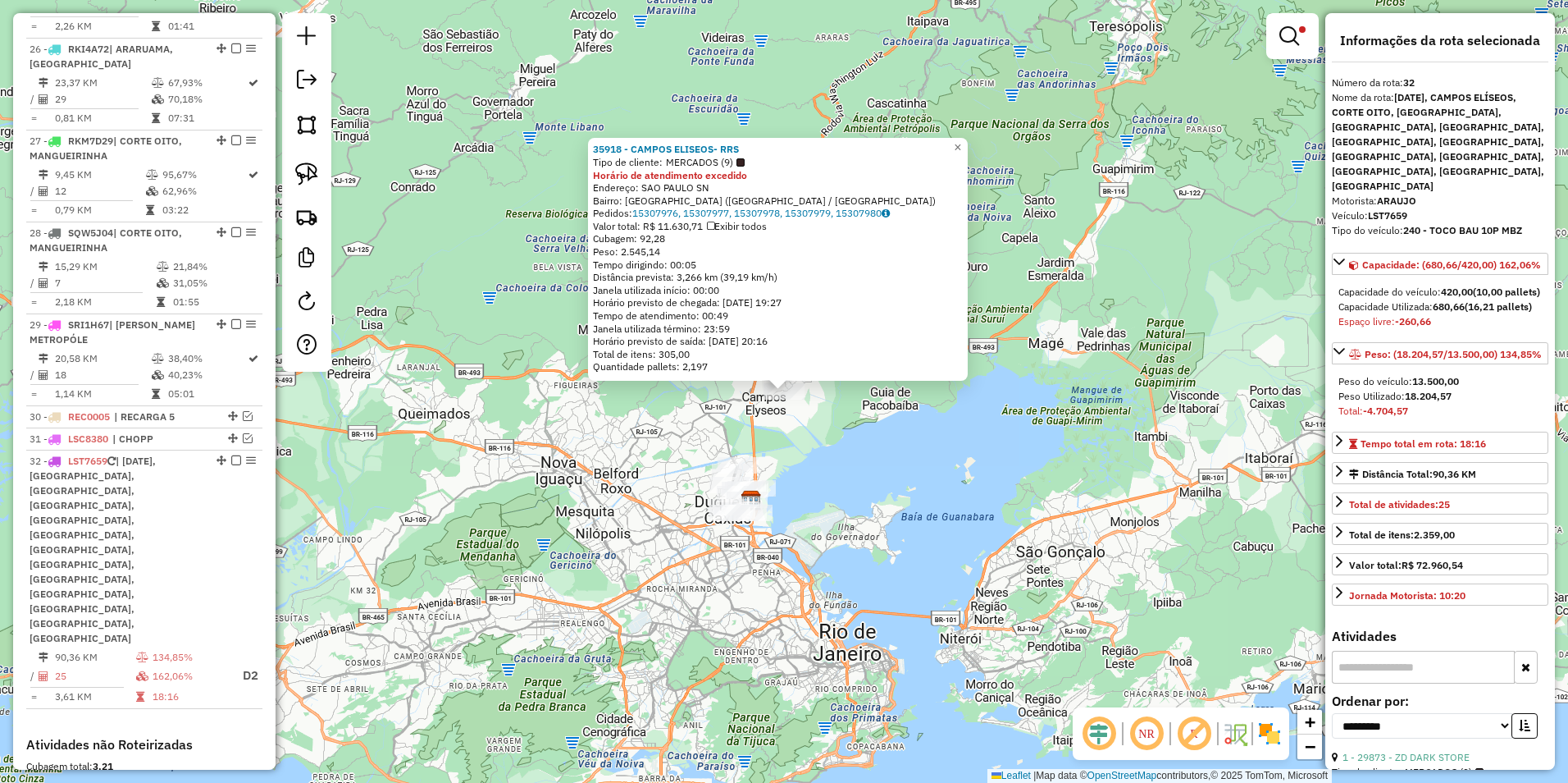
scroll to position [2859, 0]
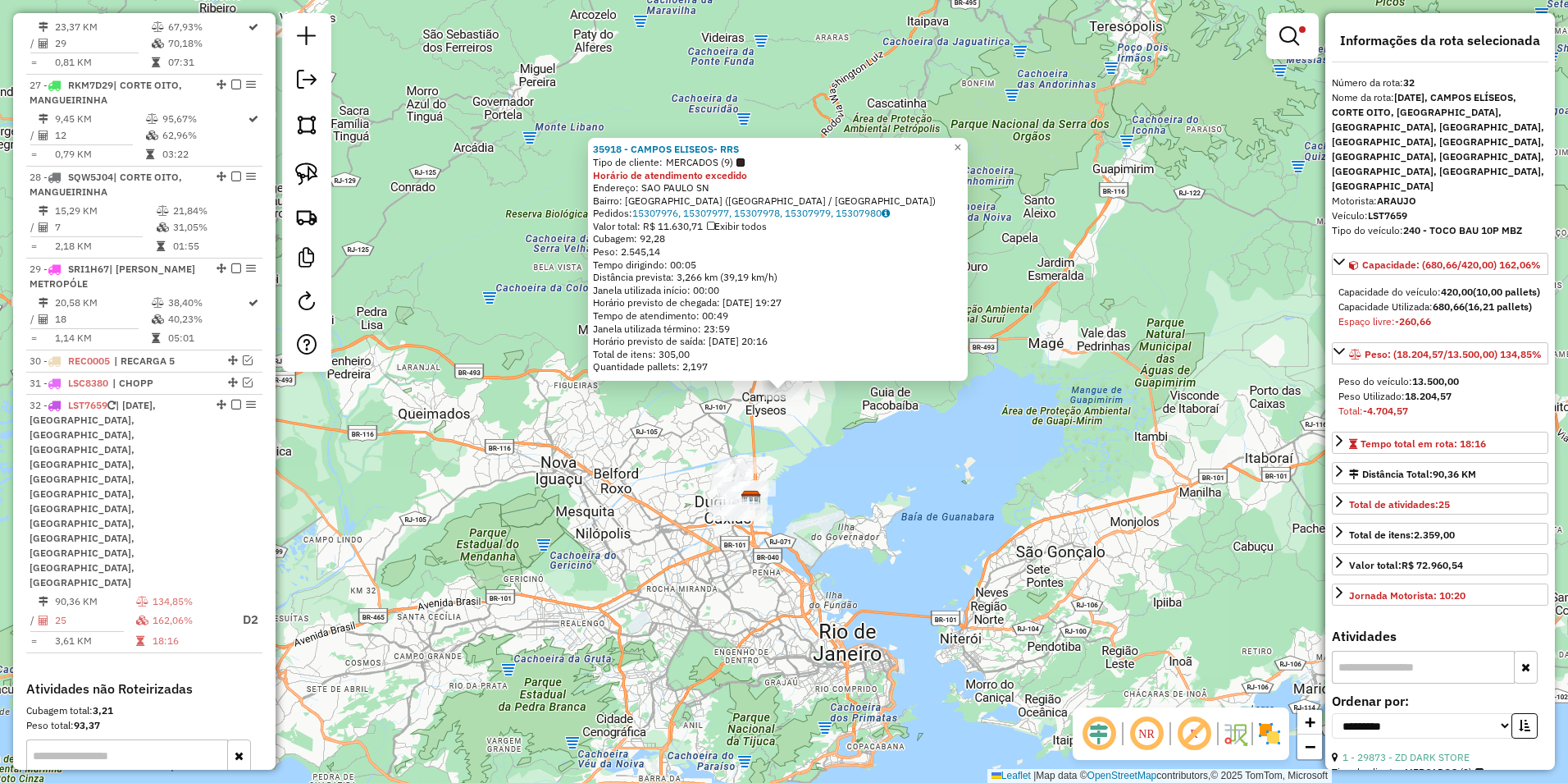
click at [938, 481] on div "35918 - CAMPOS ELISEOS- RRS Tipo de cliente: MERCADOS (9) Horário de atendiment…" at bounding box center [784, 392] width 1568 height 783
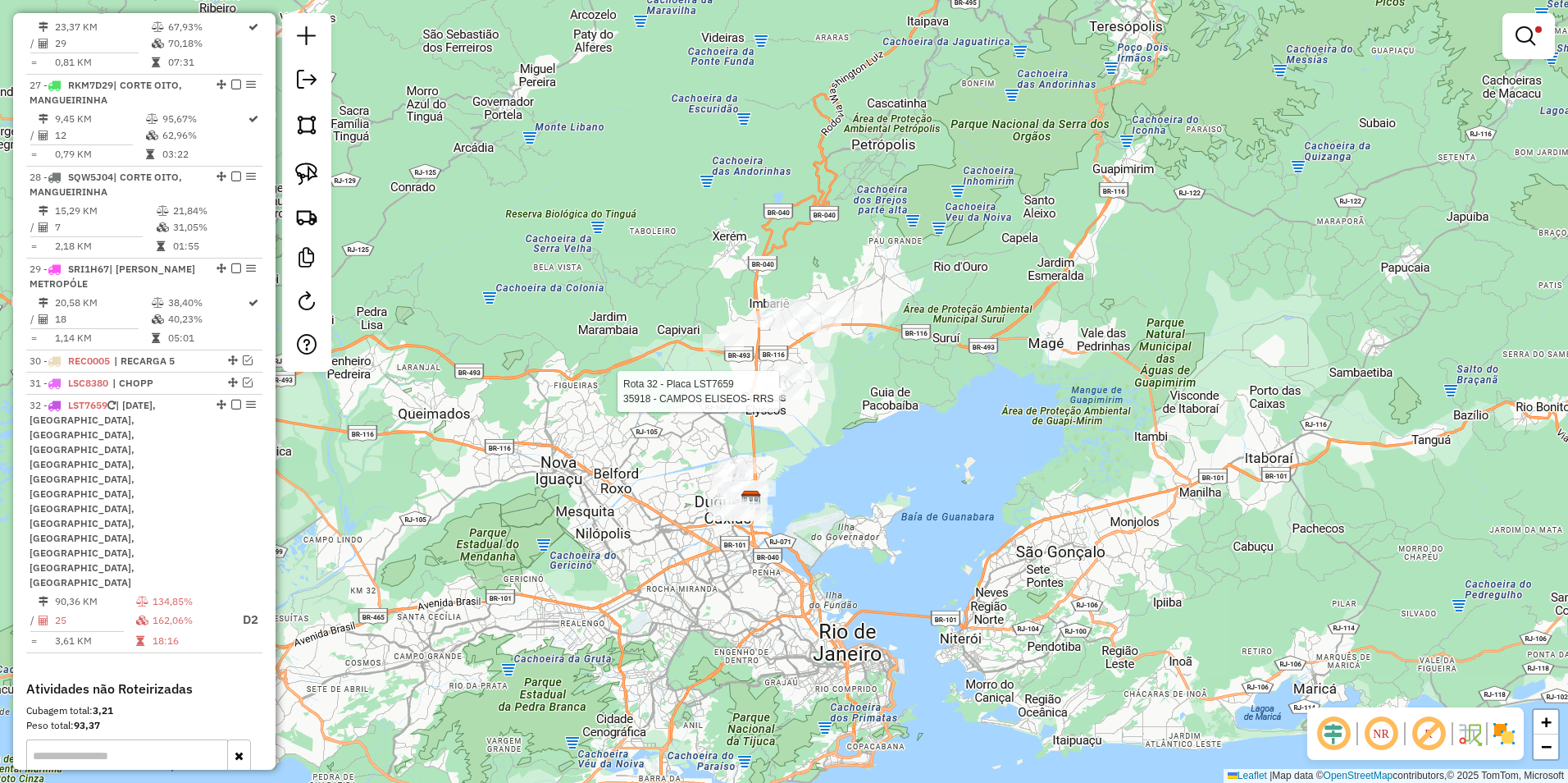
select select "**********"
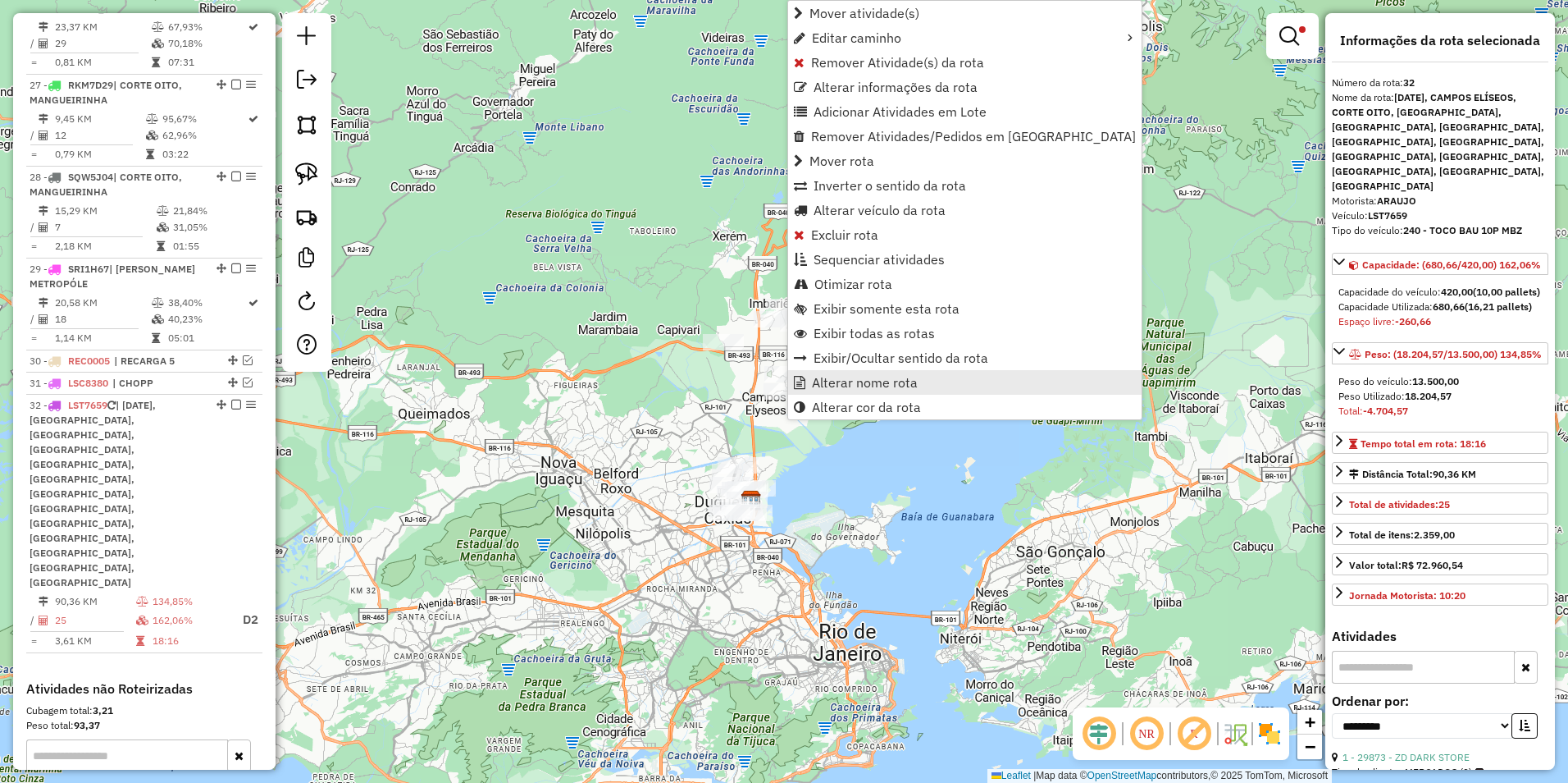
click at [863, 387] on span "Alterar nome rota" at bounding box center [865, 382] width 106 height 13
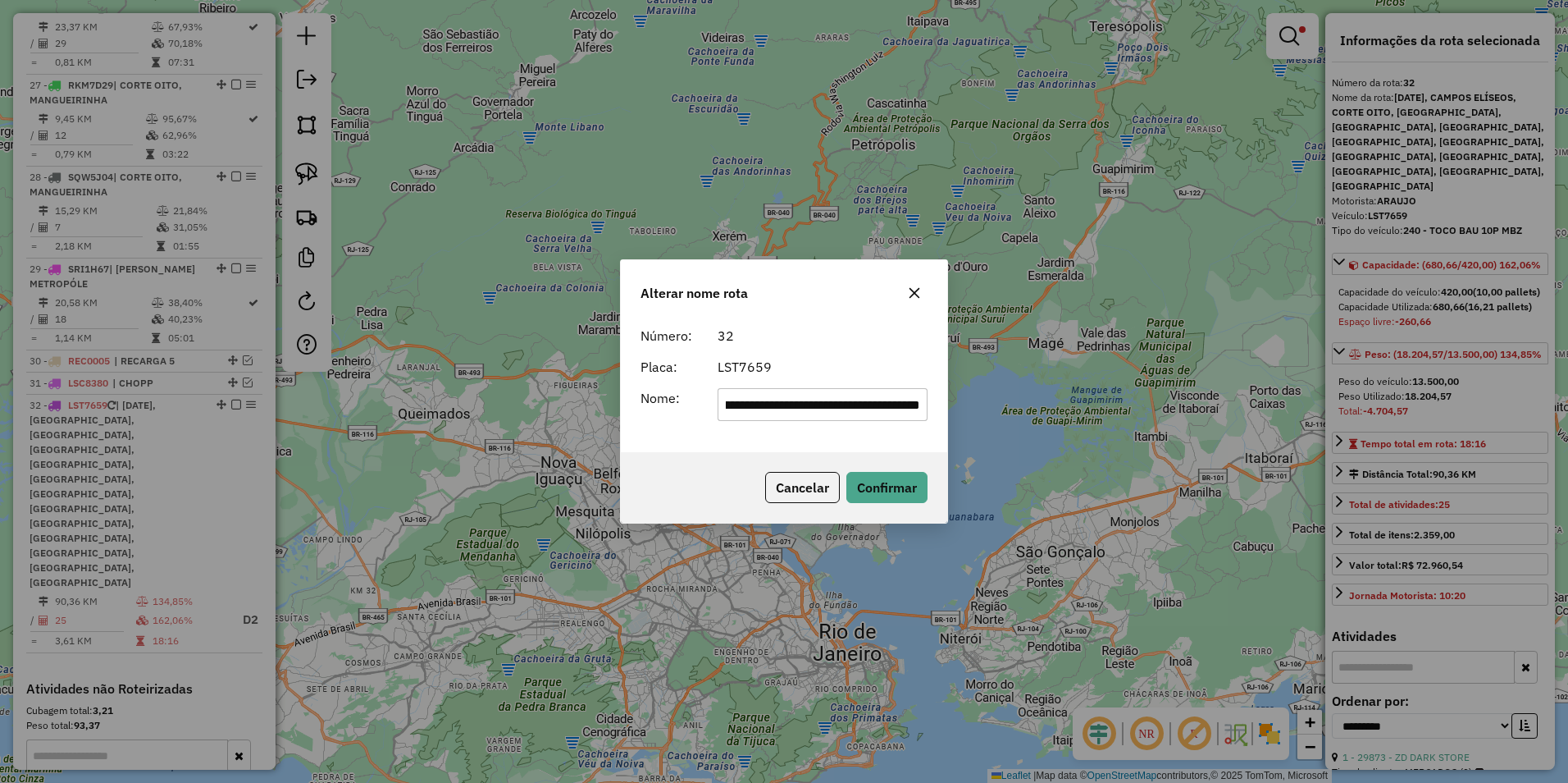
scroll to position [0, 0]
drag, startPoint x: 918, startPoint y: 405, endPoint x: 362, endPoint y: 484, distance: 561.6
click at [362, 484] on div "**********" at bounding box center [784, 392] width 1568 height 783
type input "********"
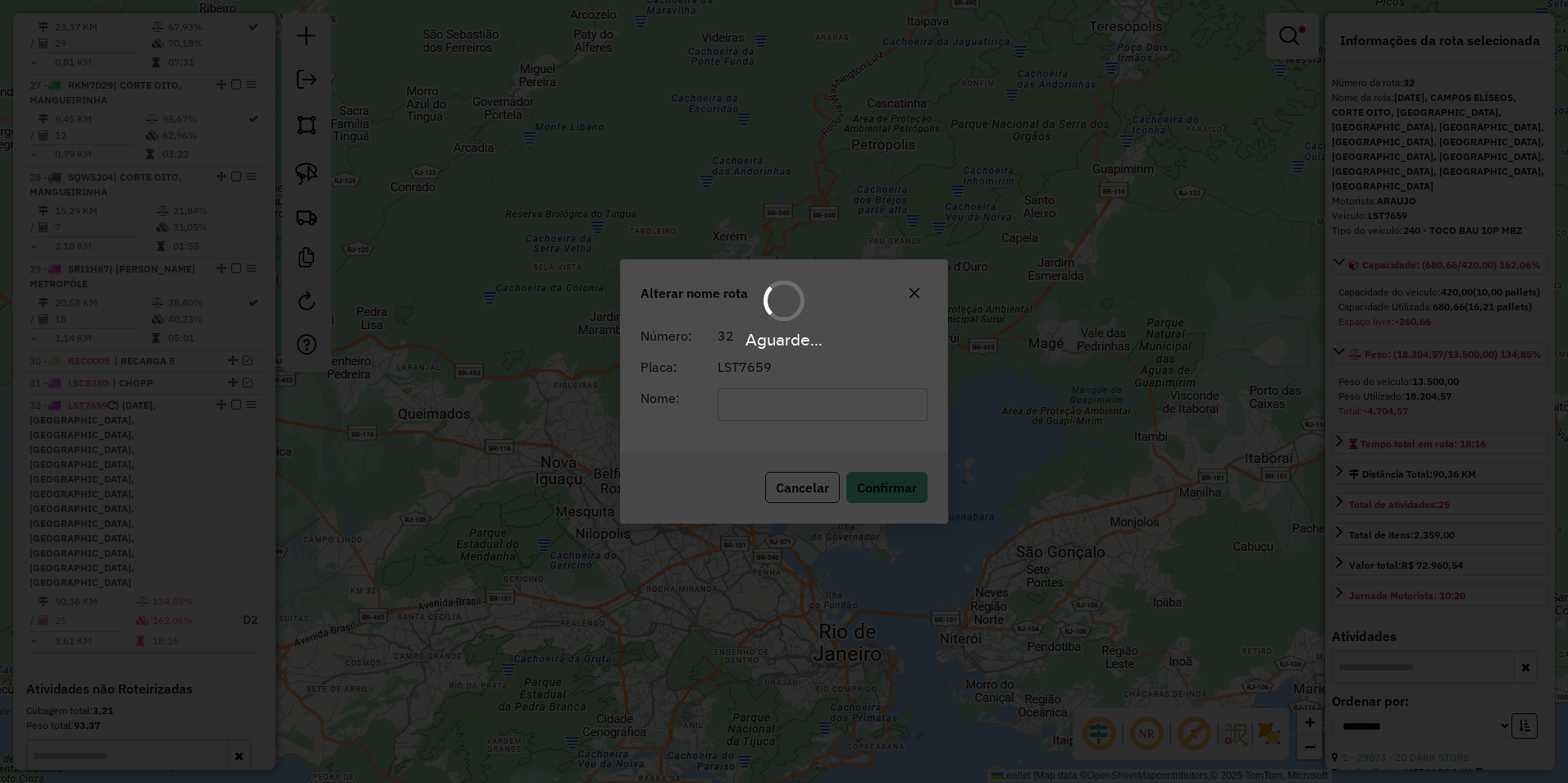
scroll to position [2756, 0]
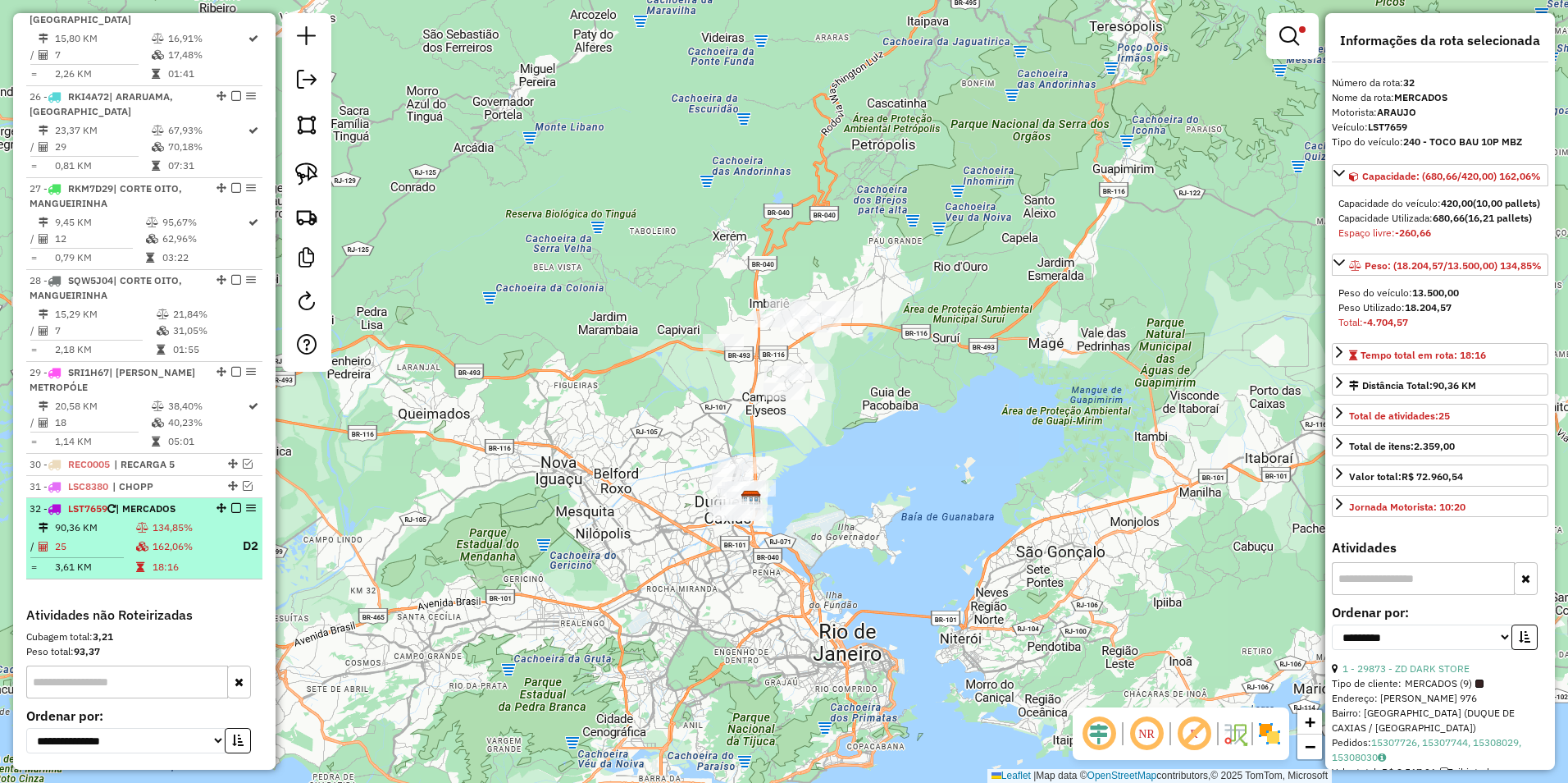
click at [232, 503] on em at bounding box center [236, 507] width 10 height 10
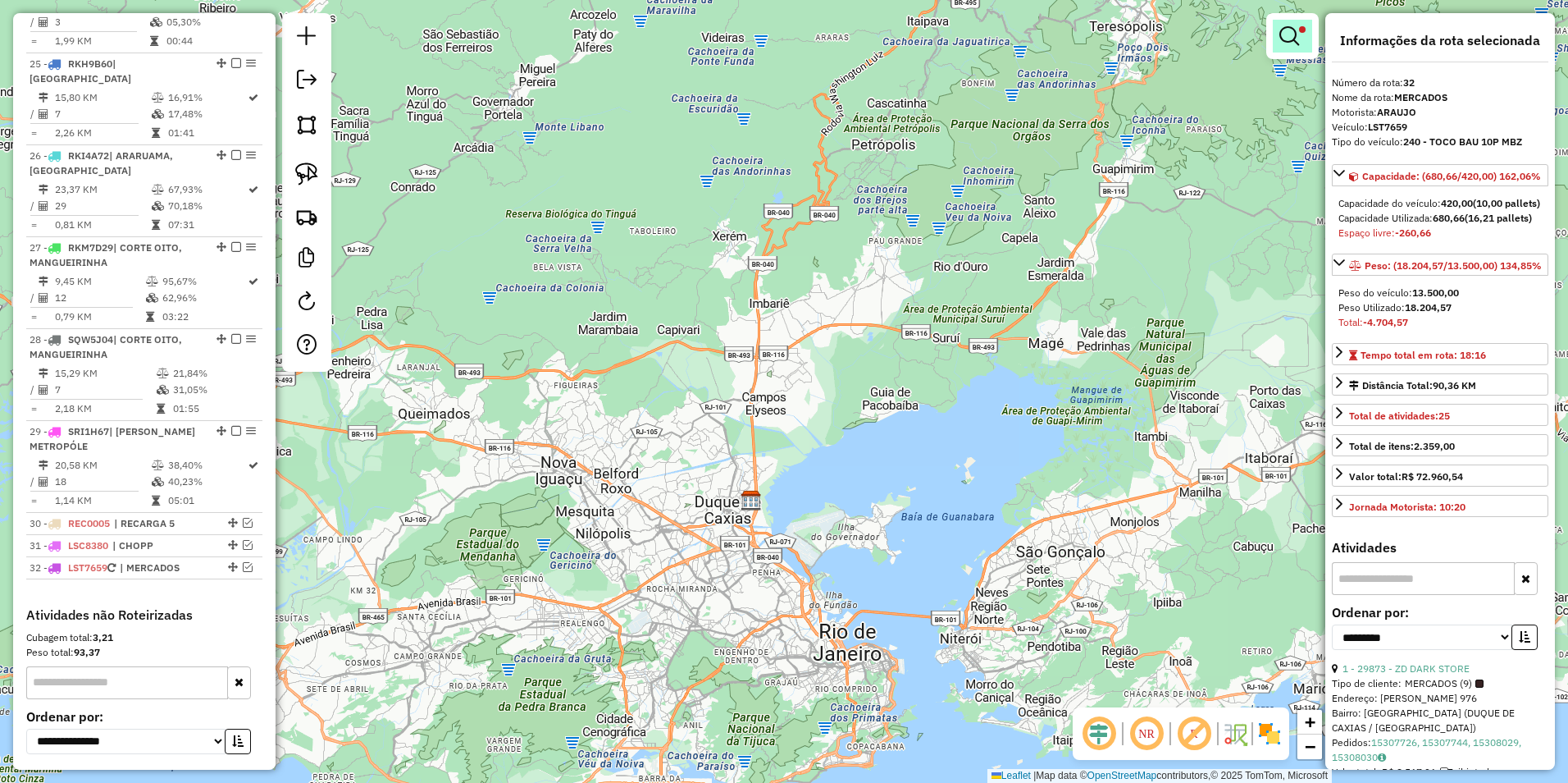
click at [1283, 42] on em at bounding box center [1289, 36] width 20 height 20
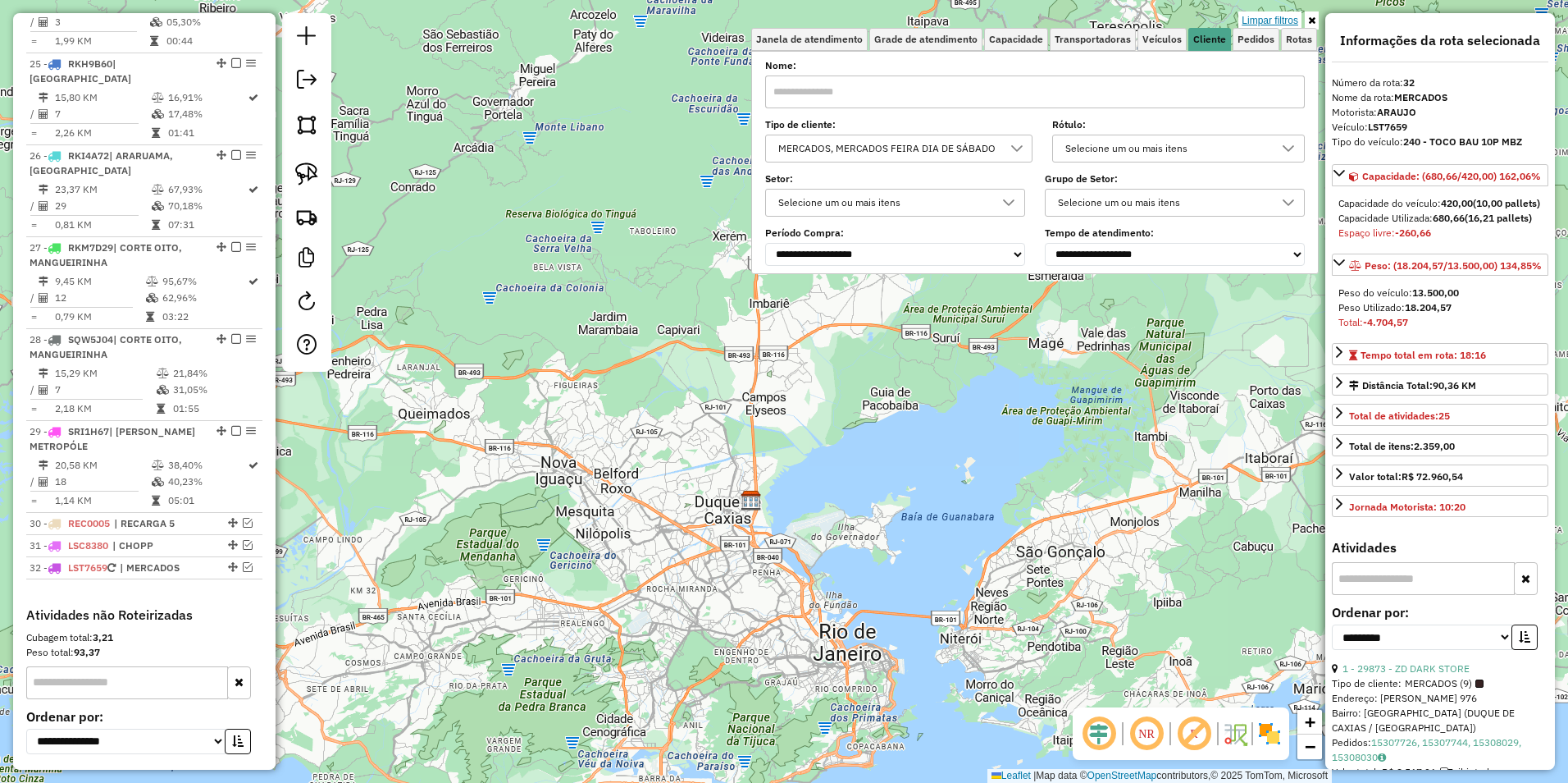
click at [1281, 18] on link "Limpar filtros" at bounding box center [1269, 20] width 63 height 18
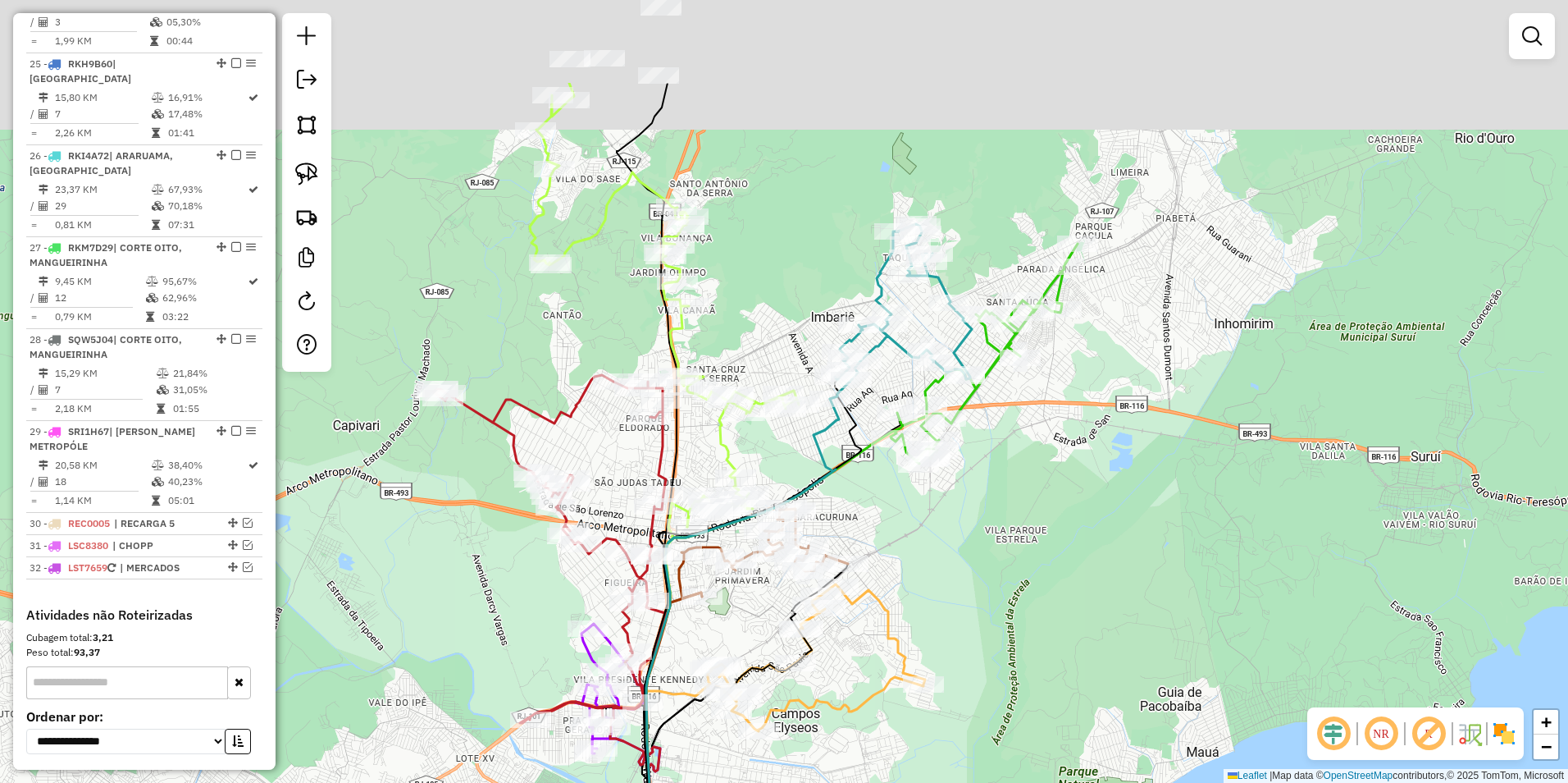
drag, startPoint x: 751, startPoint y: 111, endPoint x: 705, endPoint y: 365, distance: 258.1
click at [785, 397] on div "Janela de atendimento Grade de atendimento Capacidade Transportadoras Veículos …" at bounding box center [784, 392] width 1568 height 783
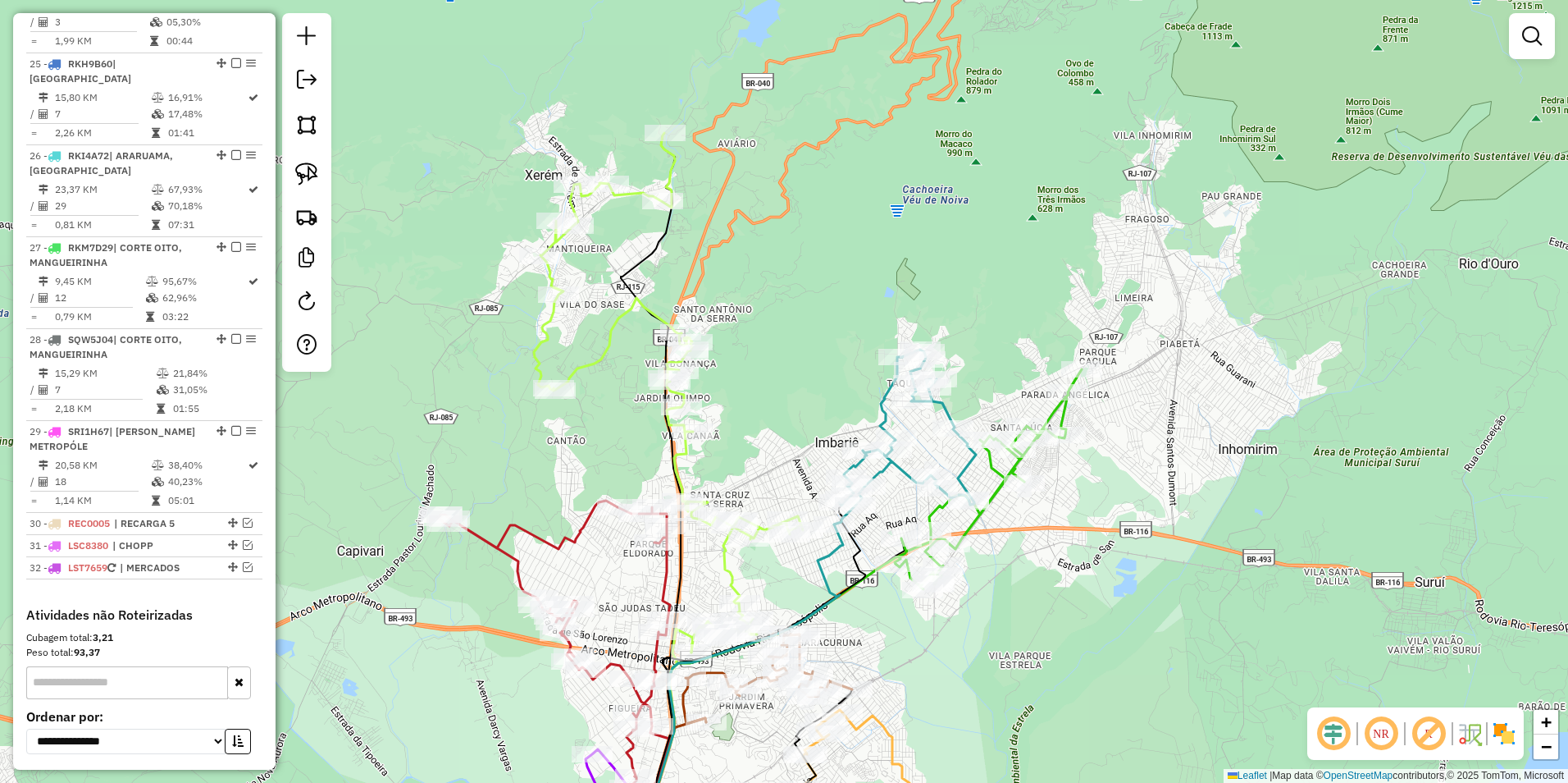
click at [620, 330] on icon at bounding box center [668, 392] width 269 height 519
select select "**********"
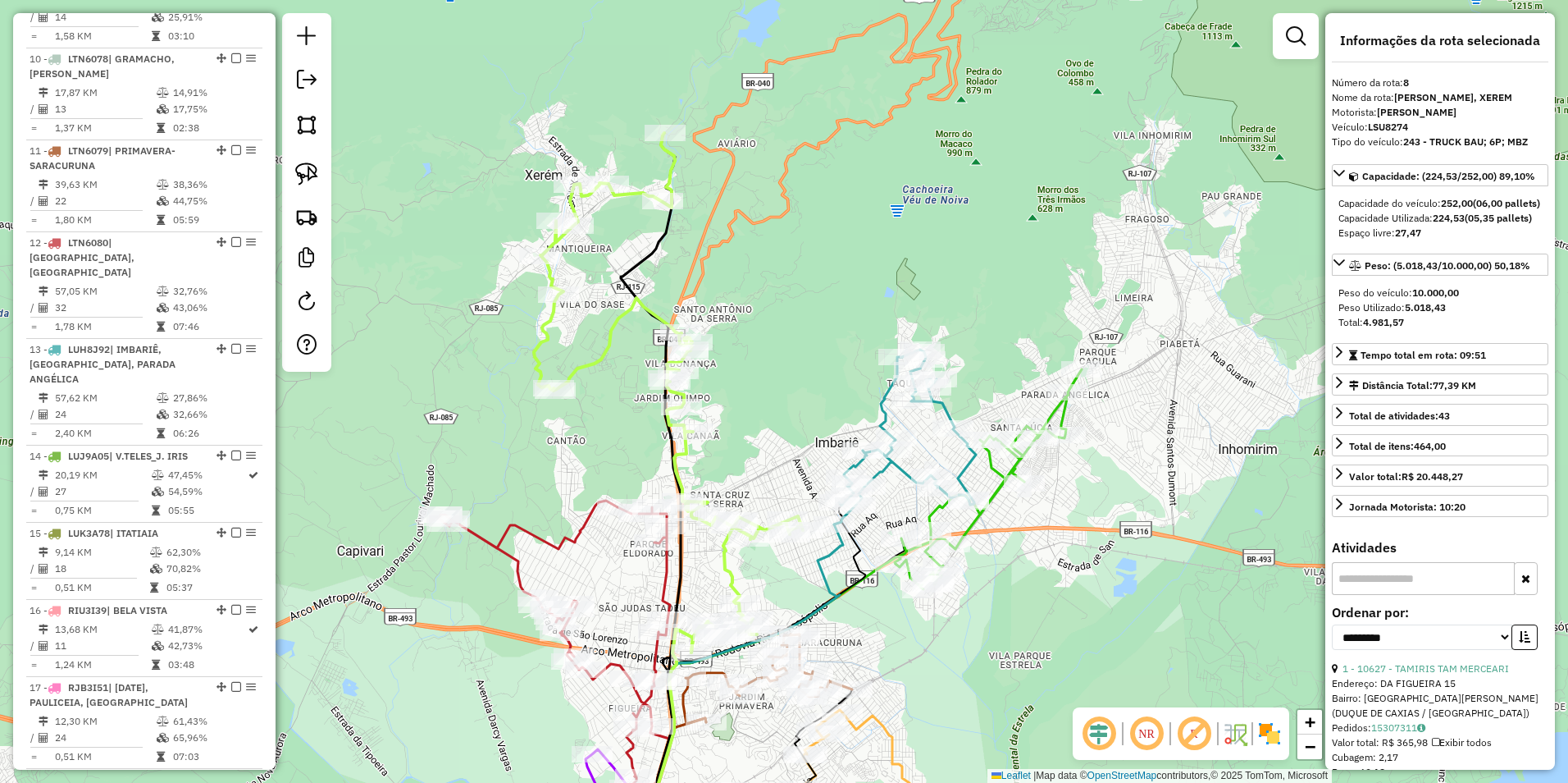
scroll to position [1220, 0]
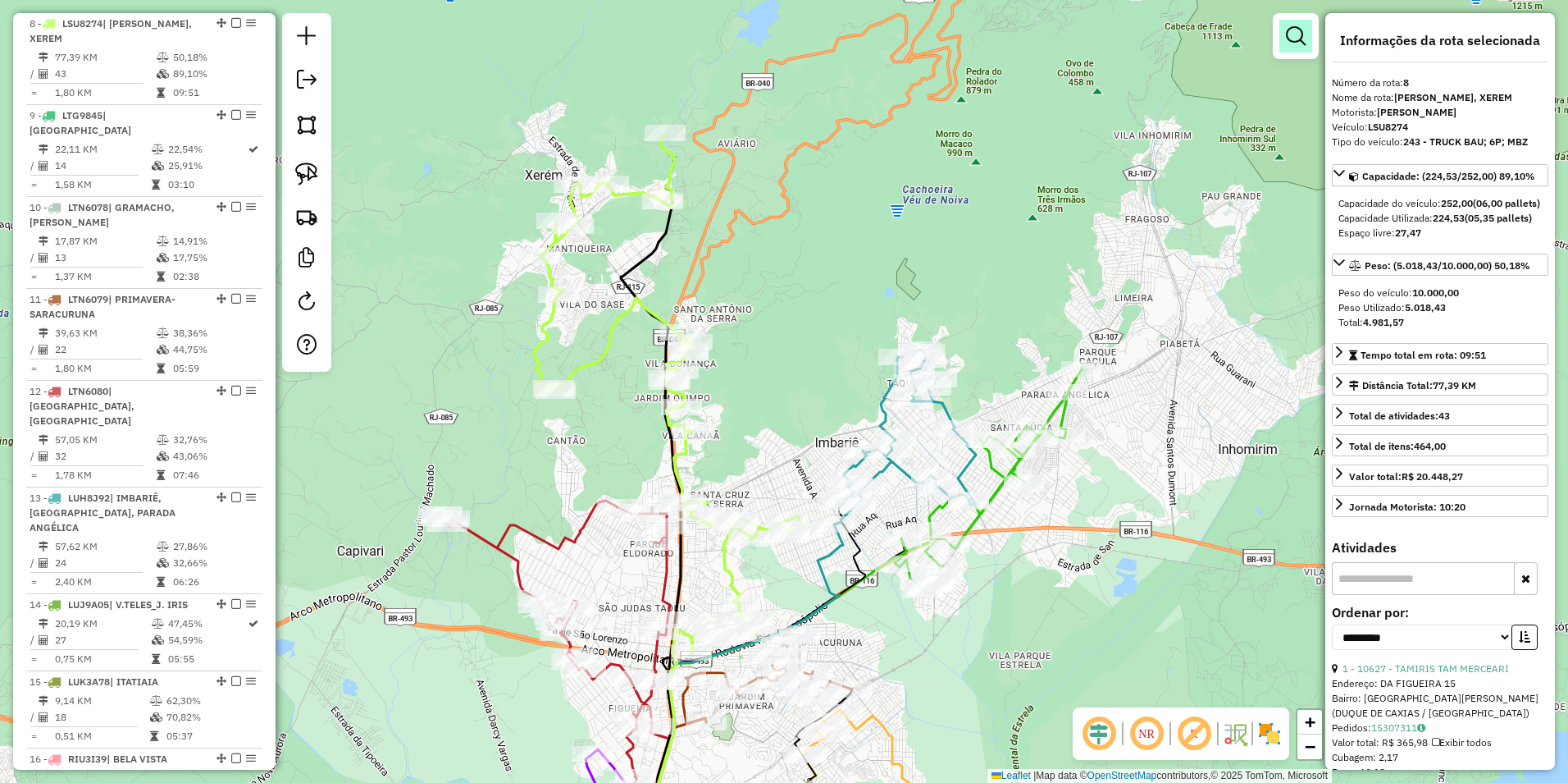
click at [1301, 36] on em at bounding box center [1296, 36] width 20 height 20
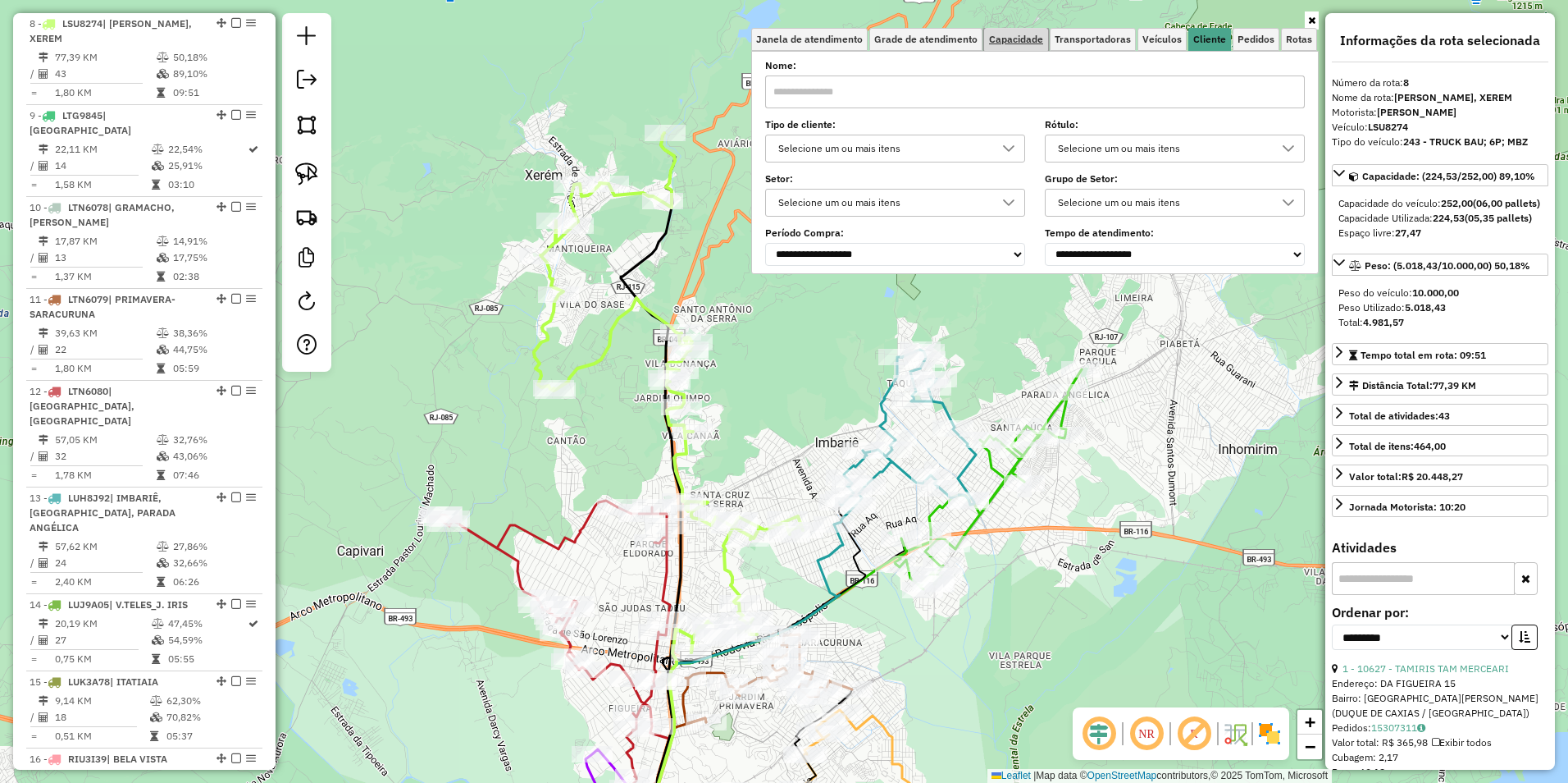
click at [1006, 36] on span "Capacidade" at bounding box center [1016, 39] width 54 height 10
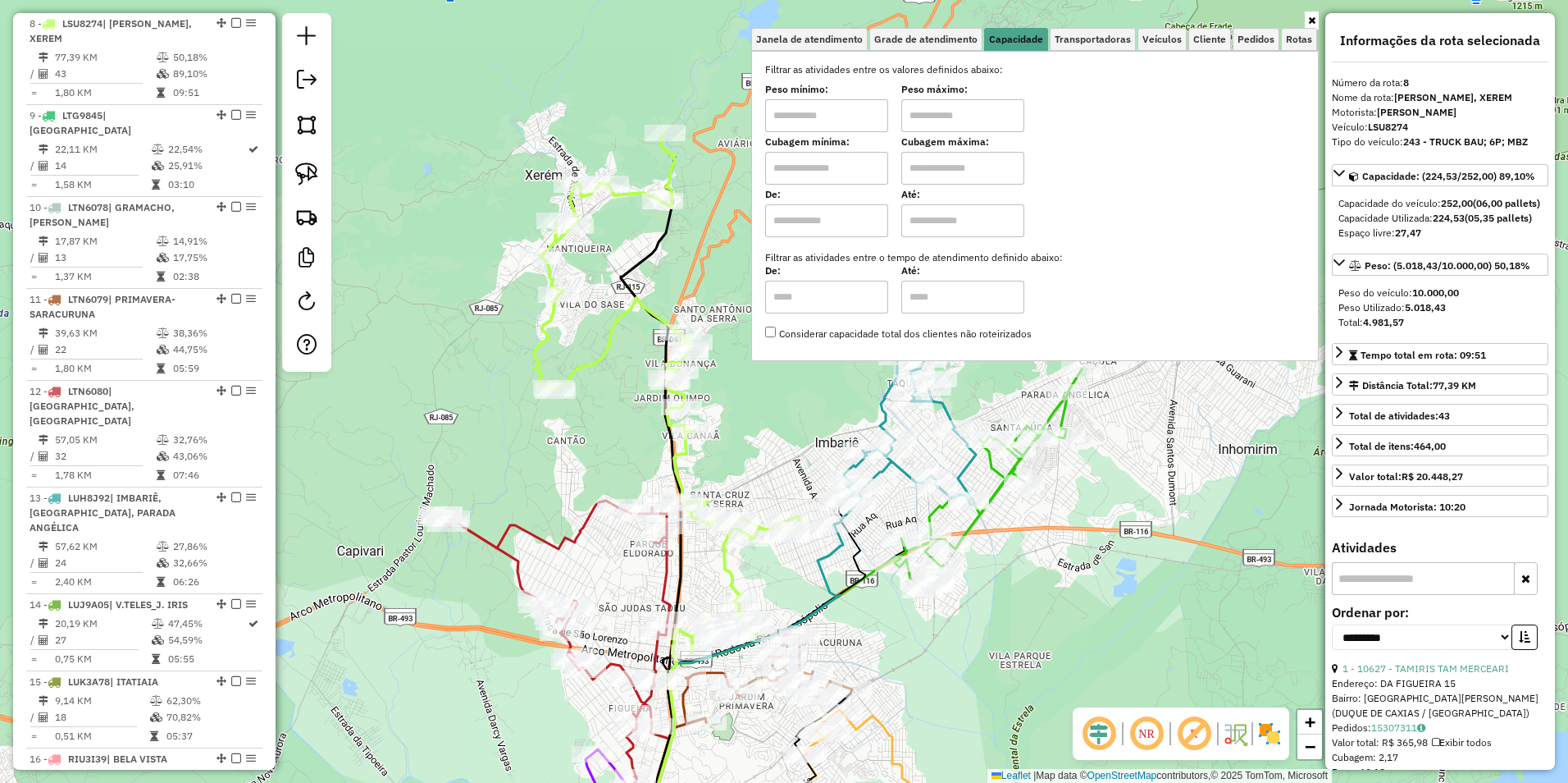
click at [817, 113] on input "text" at bounding box center [827, 115] width 123 height 33
type input "****"
type input "*****"
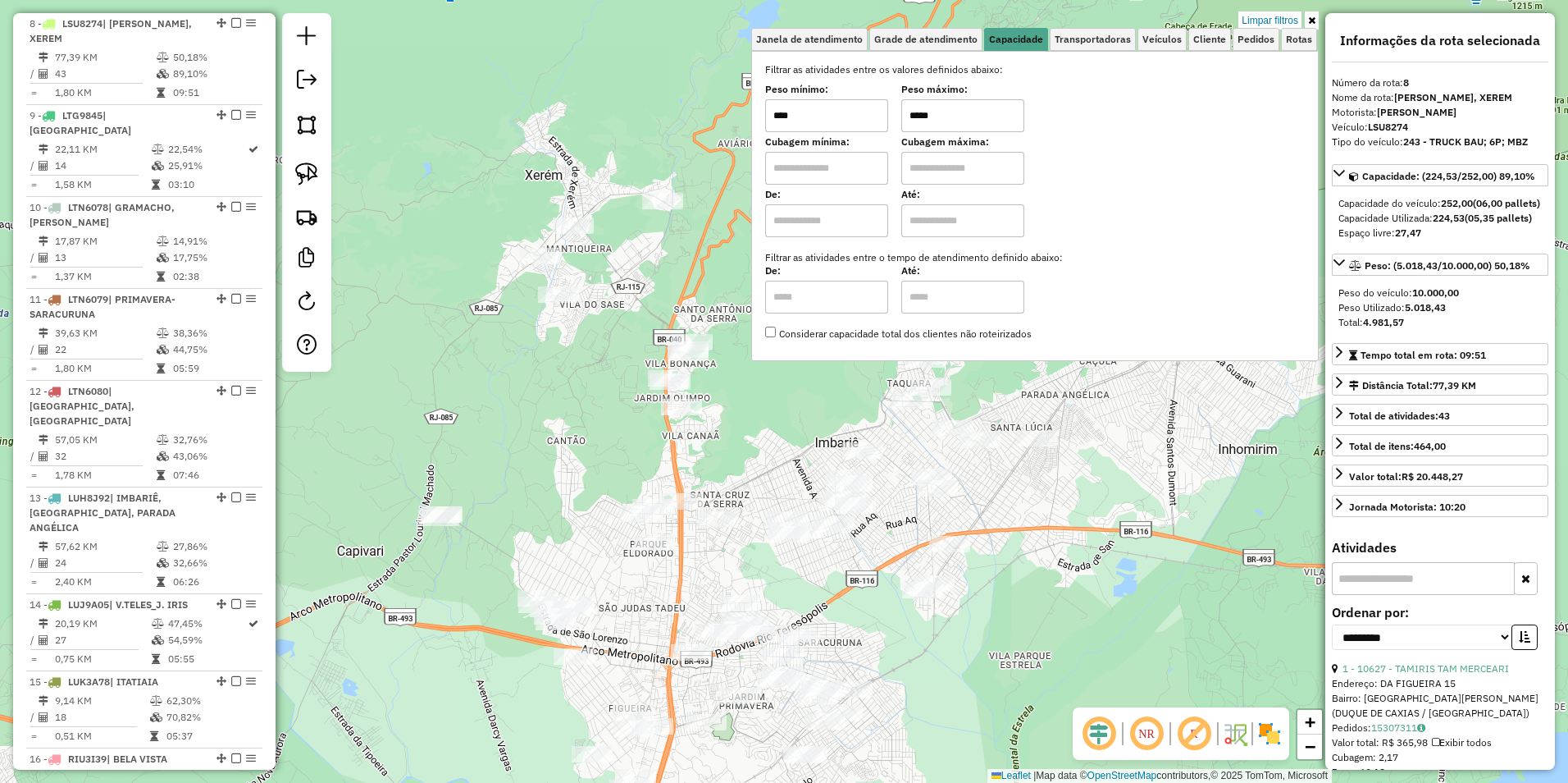
click at [596, 338] on div "Limpar filtros Janela de atendimento Grade de atendimento Capacidade Transporta…" at bounding box center [784, 392] width 1568 height 783
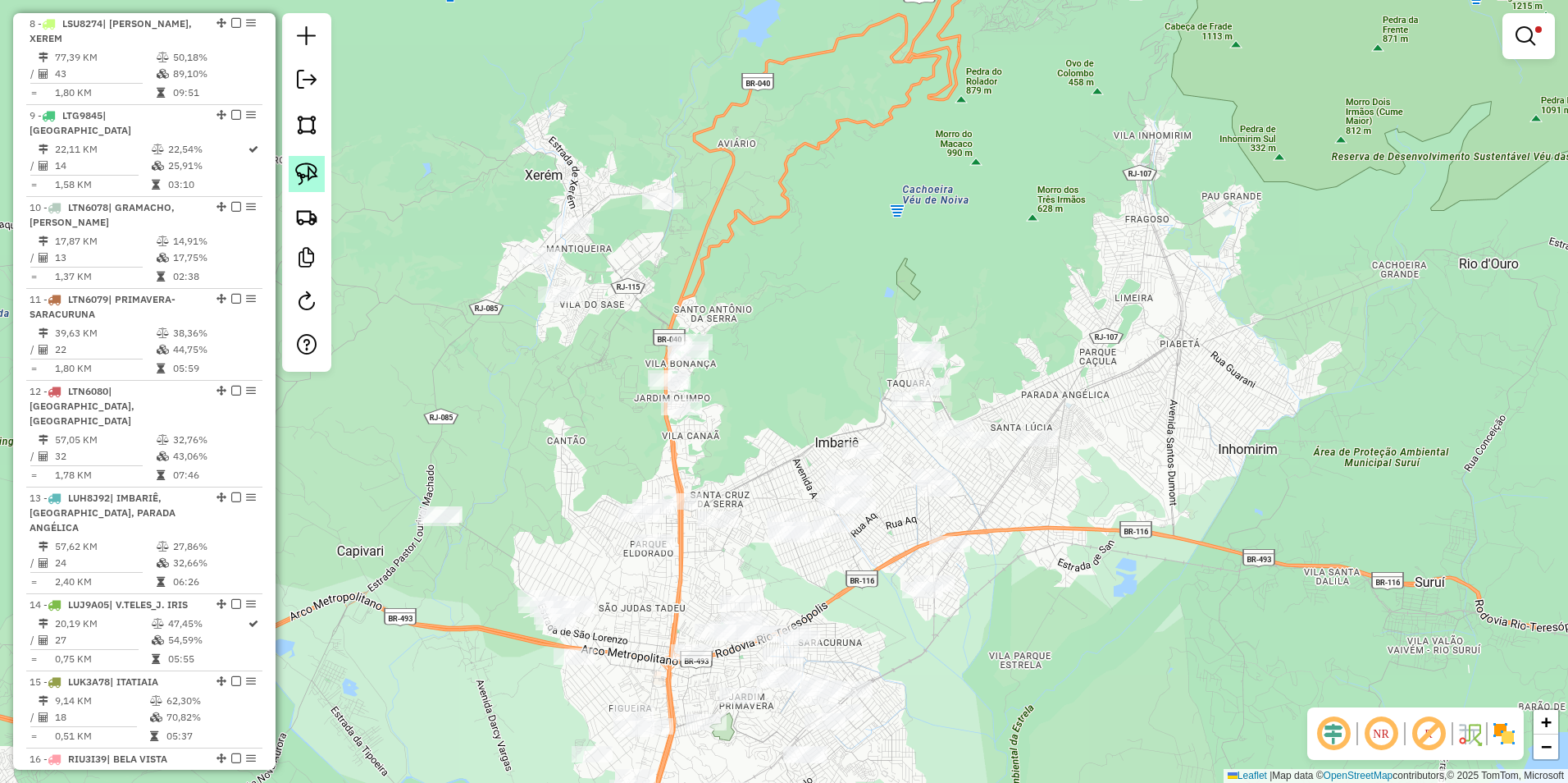
click at [310, 179] on img at bounding box center [306, 174] width 23 height 23
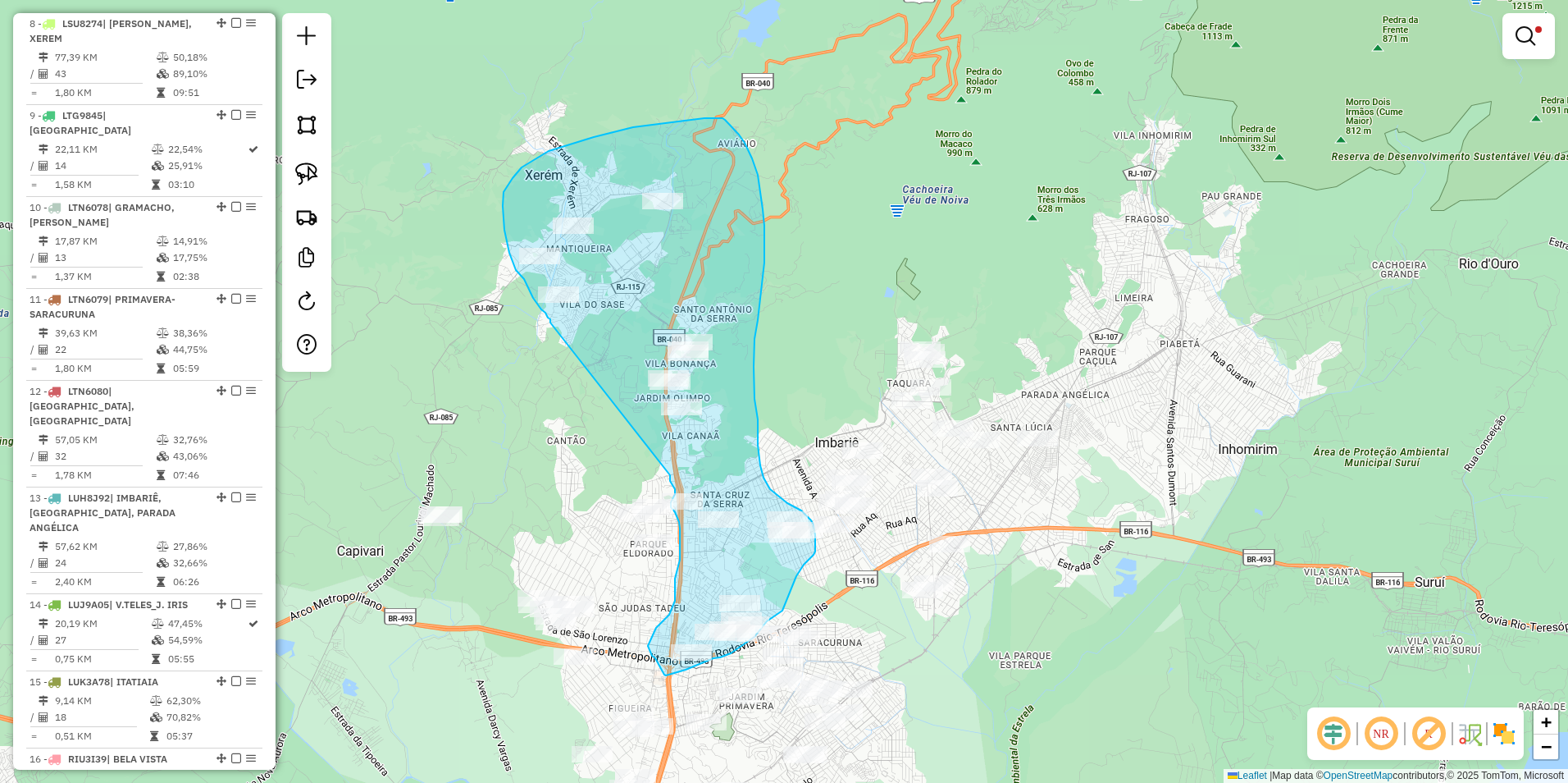
drag, startPoint x: 550, startPoint y: 322, endPoint x: 670, endPoint y: 475, distance: 194.4
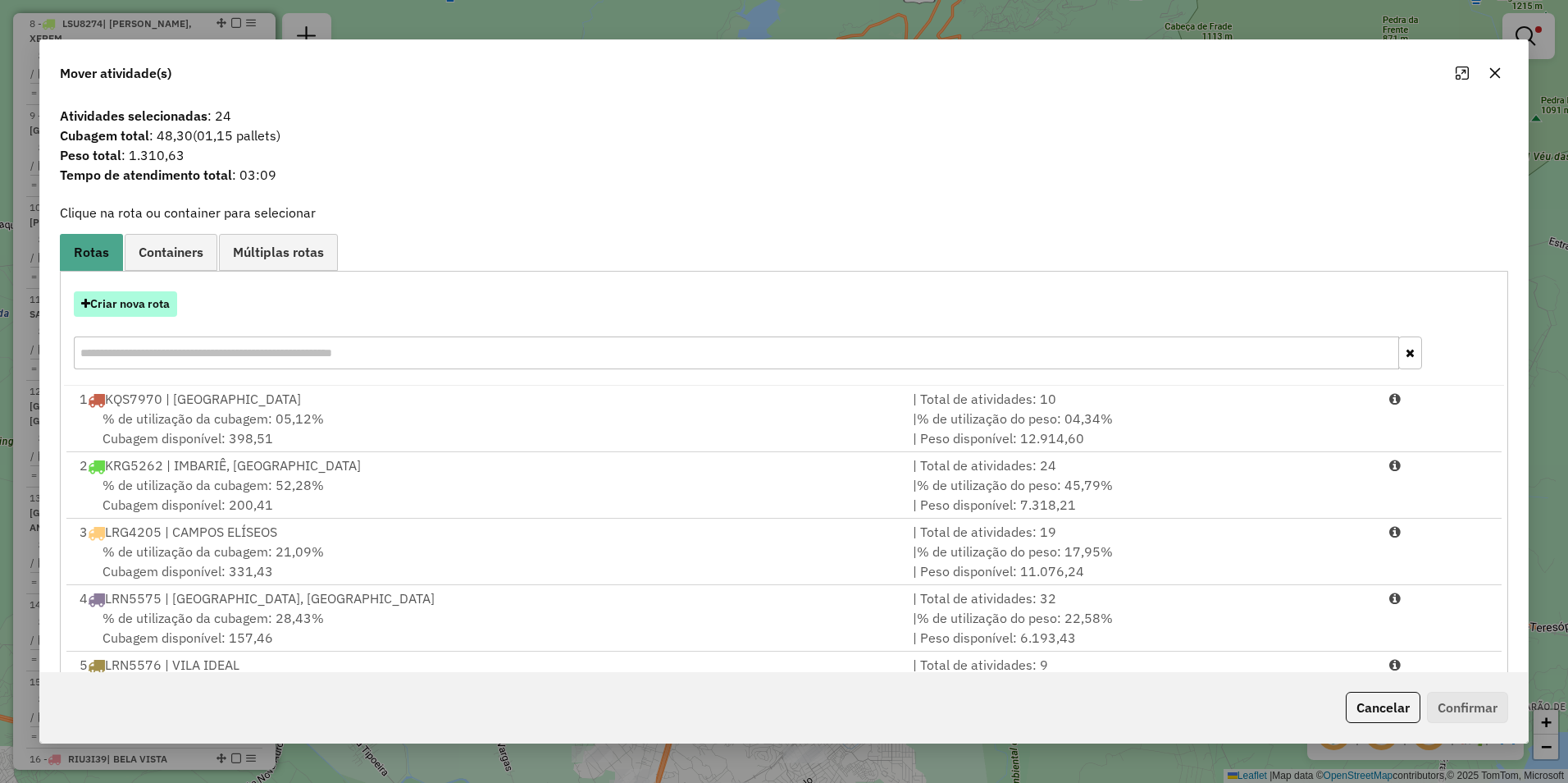
click at [129, 310] on button "Criar nova rota" at bounding box center [125, 304] width 103 height 25
select select "********"
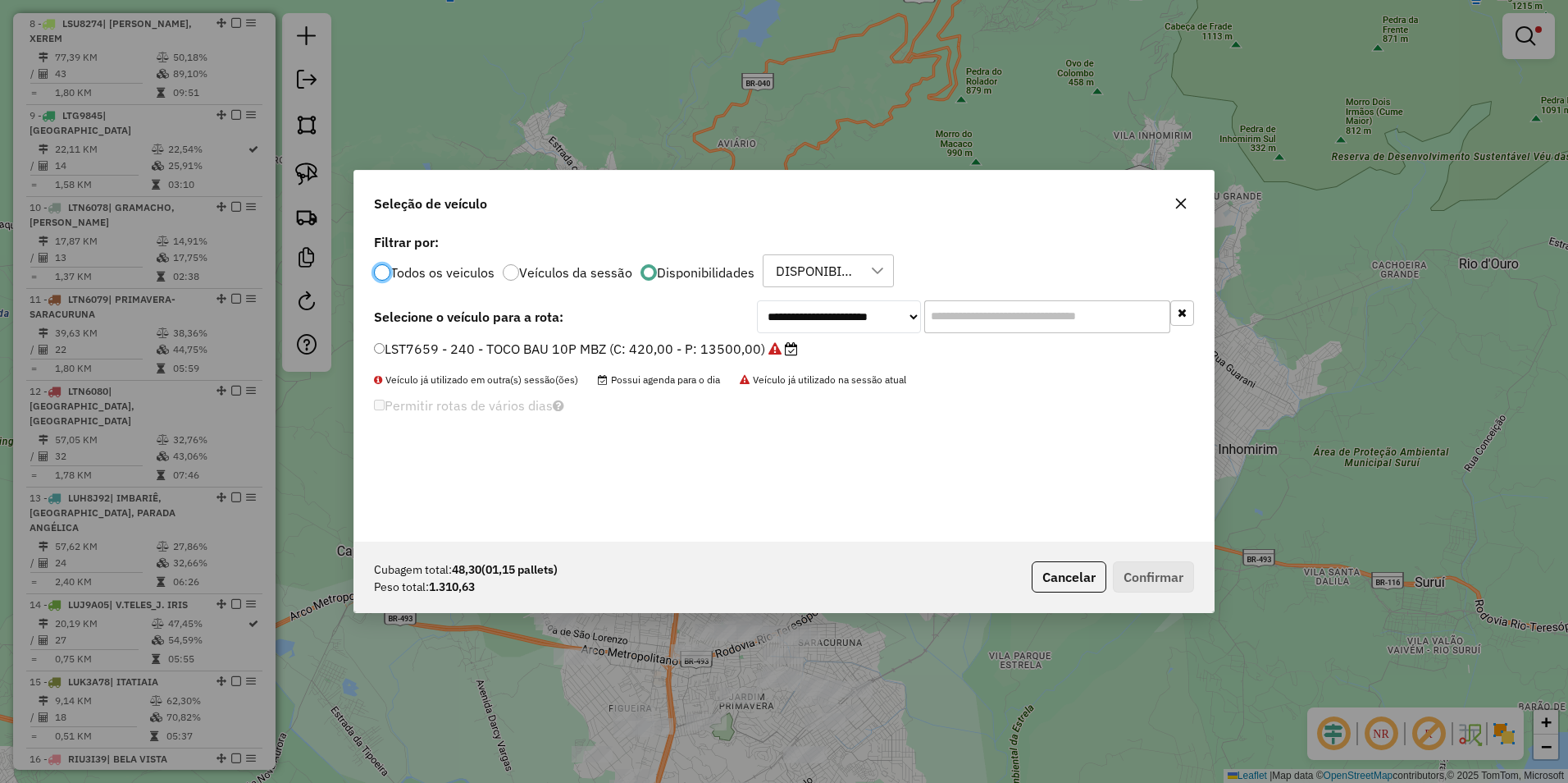
scroll to position [9, 5]
click at [409, 345] on label "LST7659 - 240 - TOCO BAU 10P MBZ (C: 420,00 - P: 13500,00)" at bounding box center [586, 348] width 424 height 20
click at [1158, 585] on button "Confirmar" at bounding box center [1154, 577] width 82 height 31
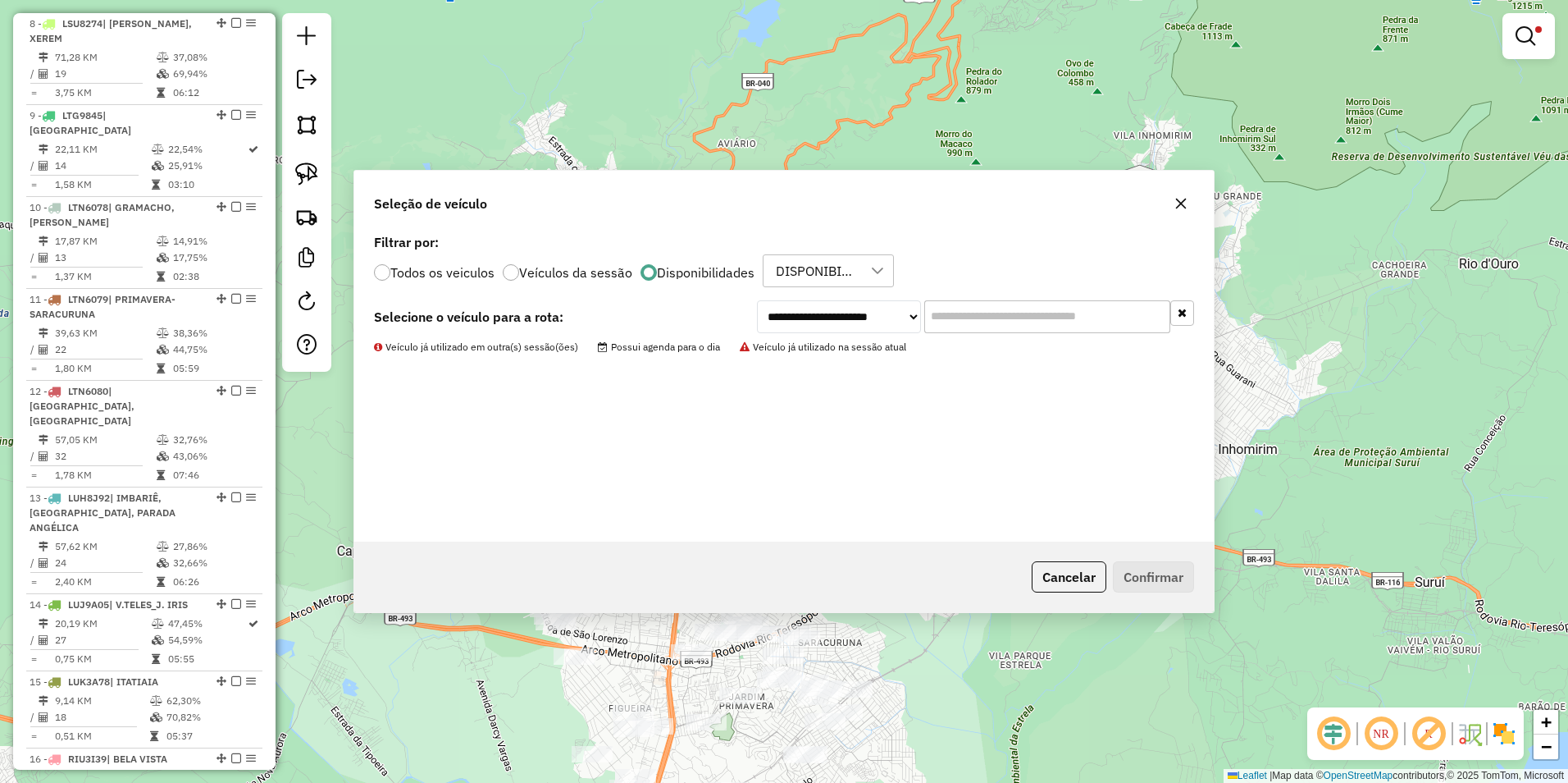
scroll to position [1050, 0]
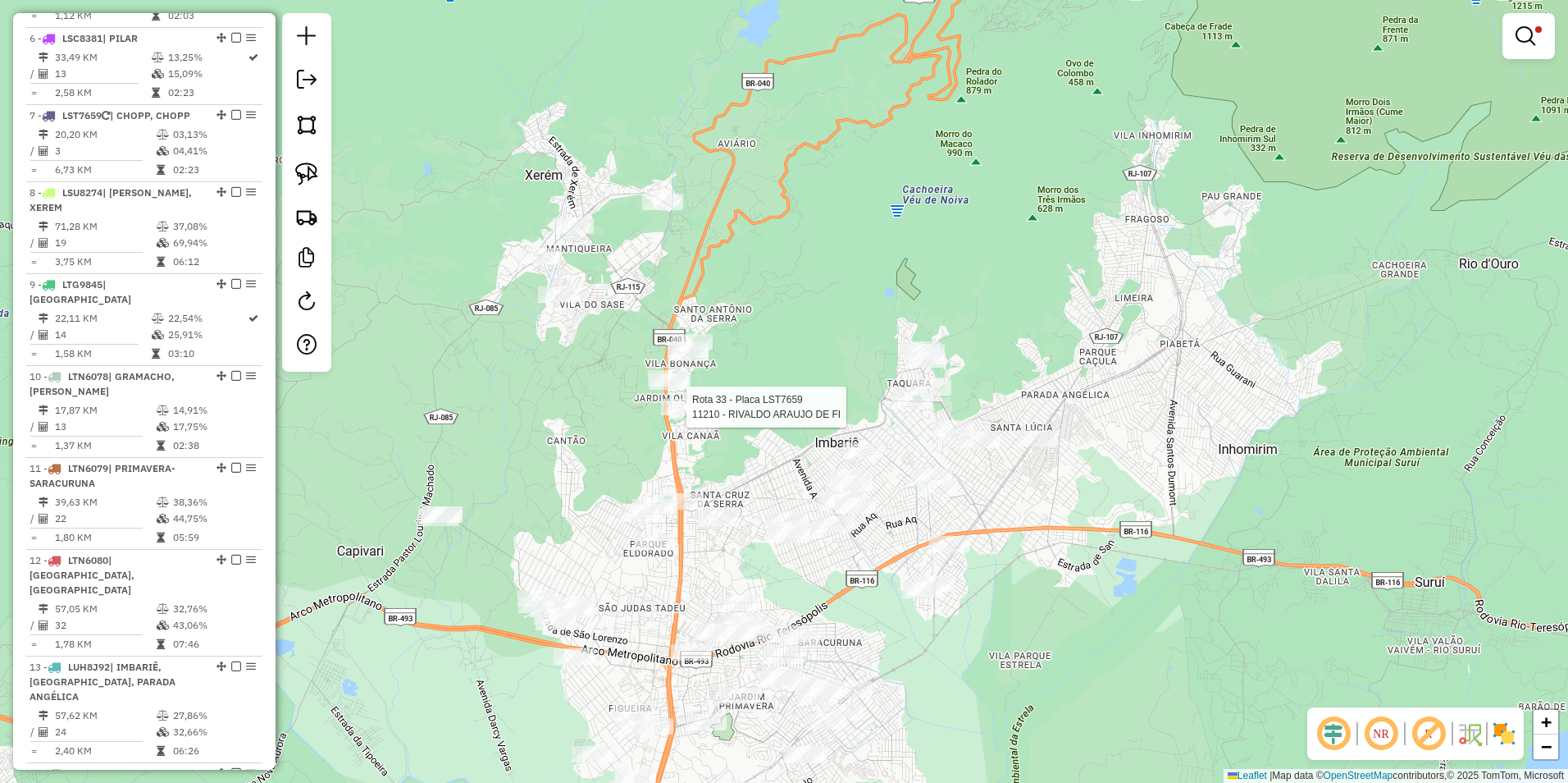
select select "**********"
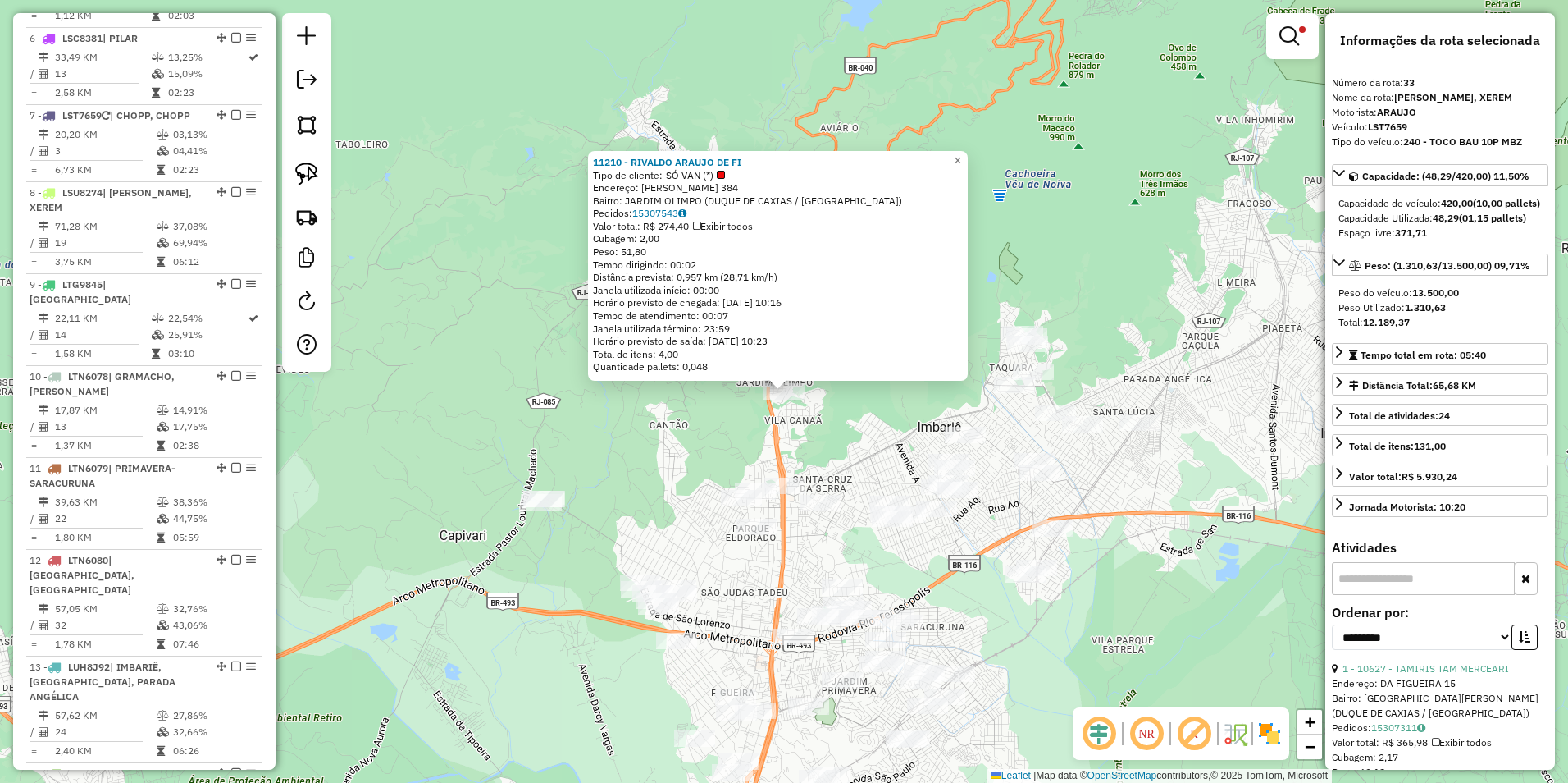
scroll to position [2789, 0]
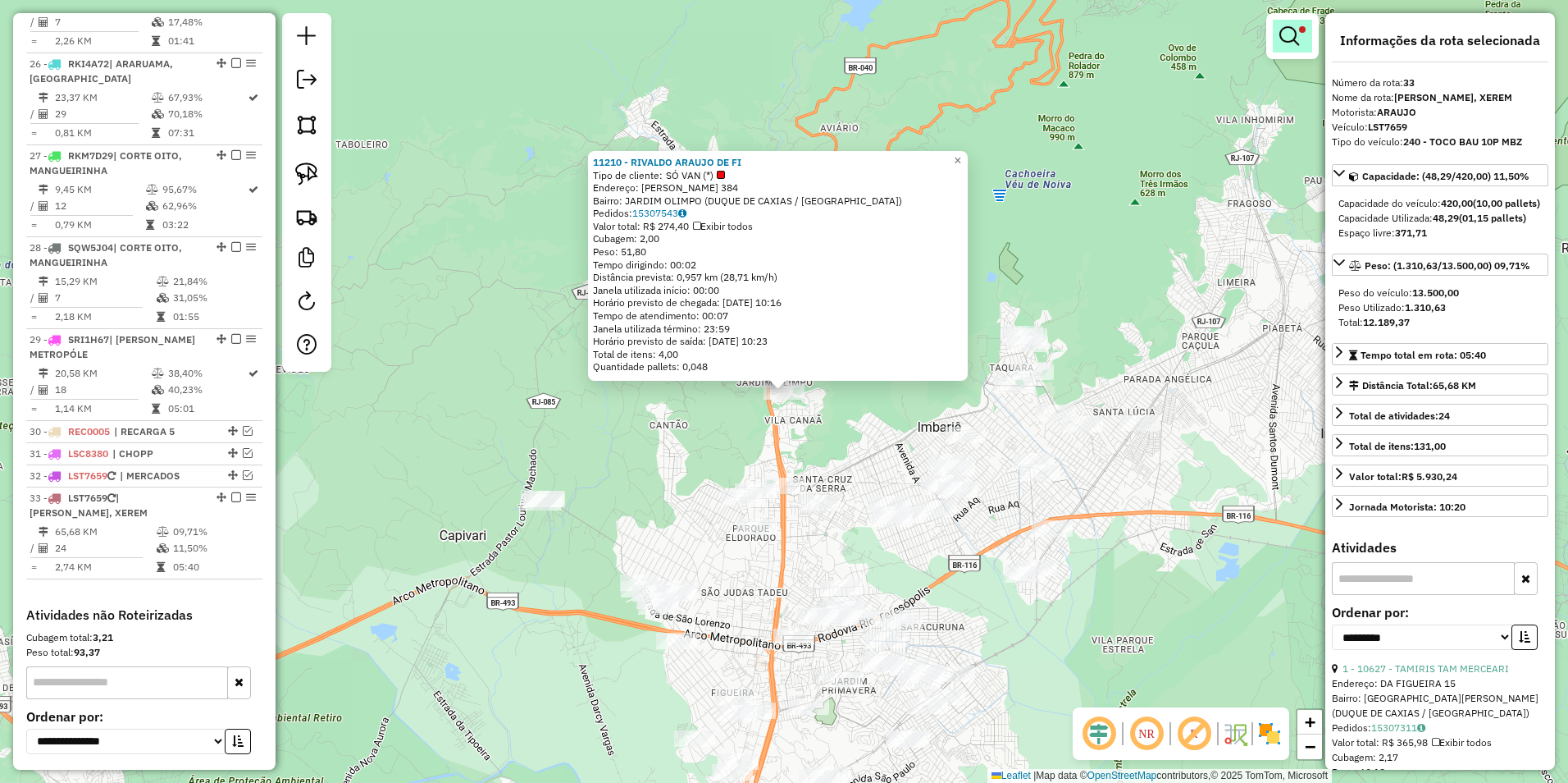
click at [1280, 30] on em at bounding box center [1289, 36] width 20 height 20
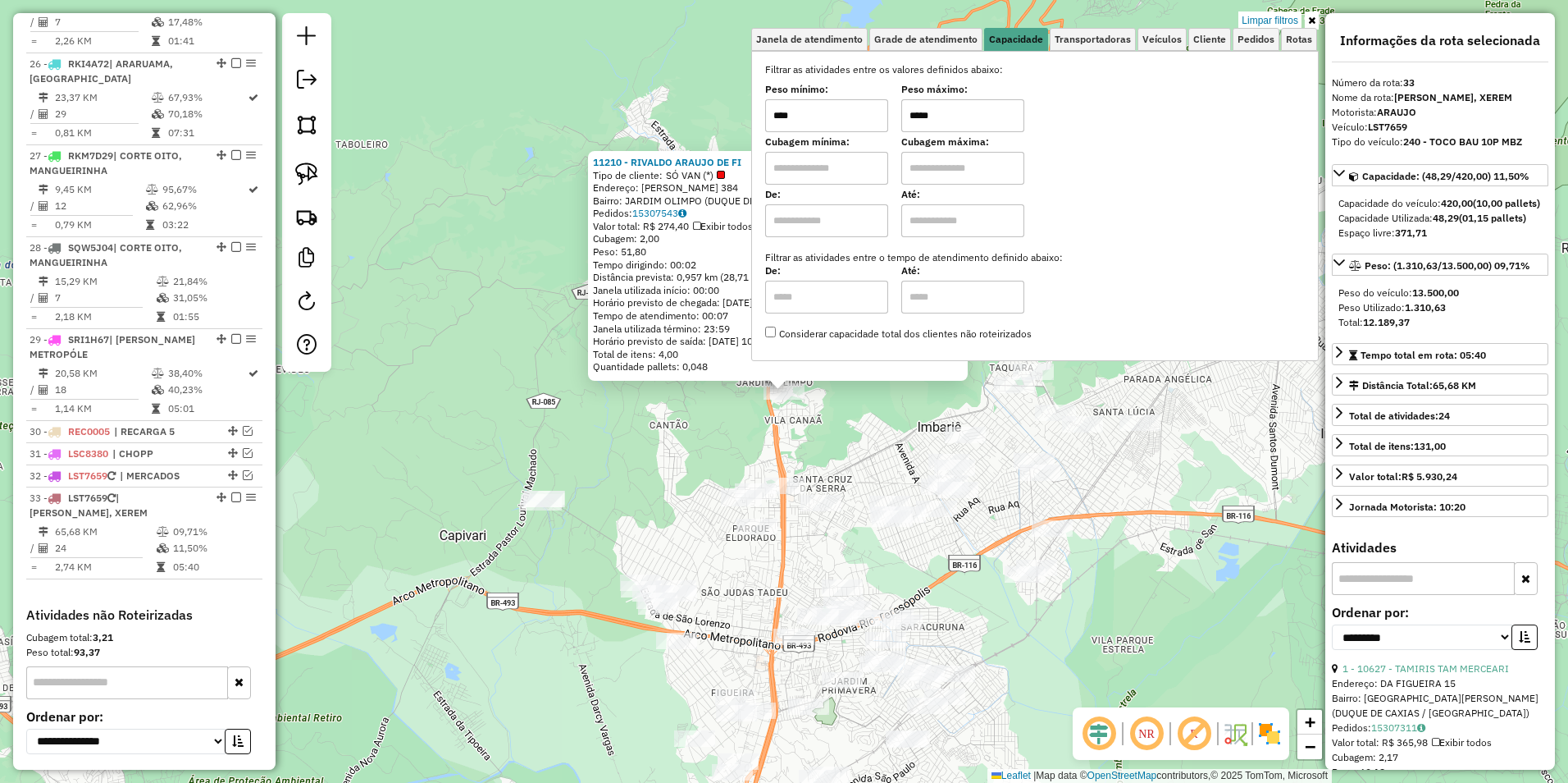
drag, startPoint x: 966, startPoint y: 113, endPoint x: 851, endPoint y: 111, distance: 115.0
click at [851, 111] on div "Peso mínimo: **** Peso máximo: *****" at bounding box center [1035, 109] width 540 height 46
type input "******"
click at [854, 457] on div "11210 - RIVALDO ARAUJO DE FI Tipo de cliente: SÓ VAN (*) Endereço: MAURICIA 384…" at bounding box center [784, 392] width 1568 height 783
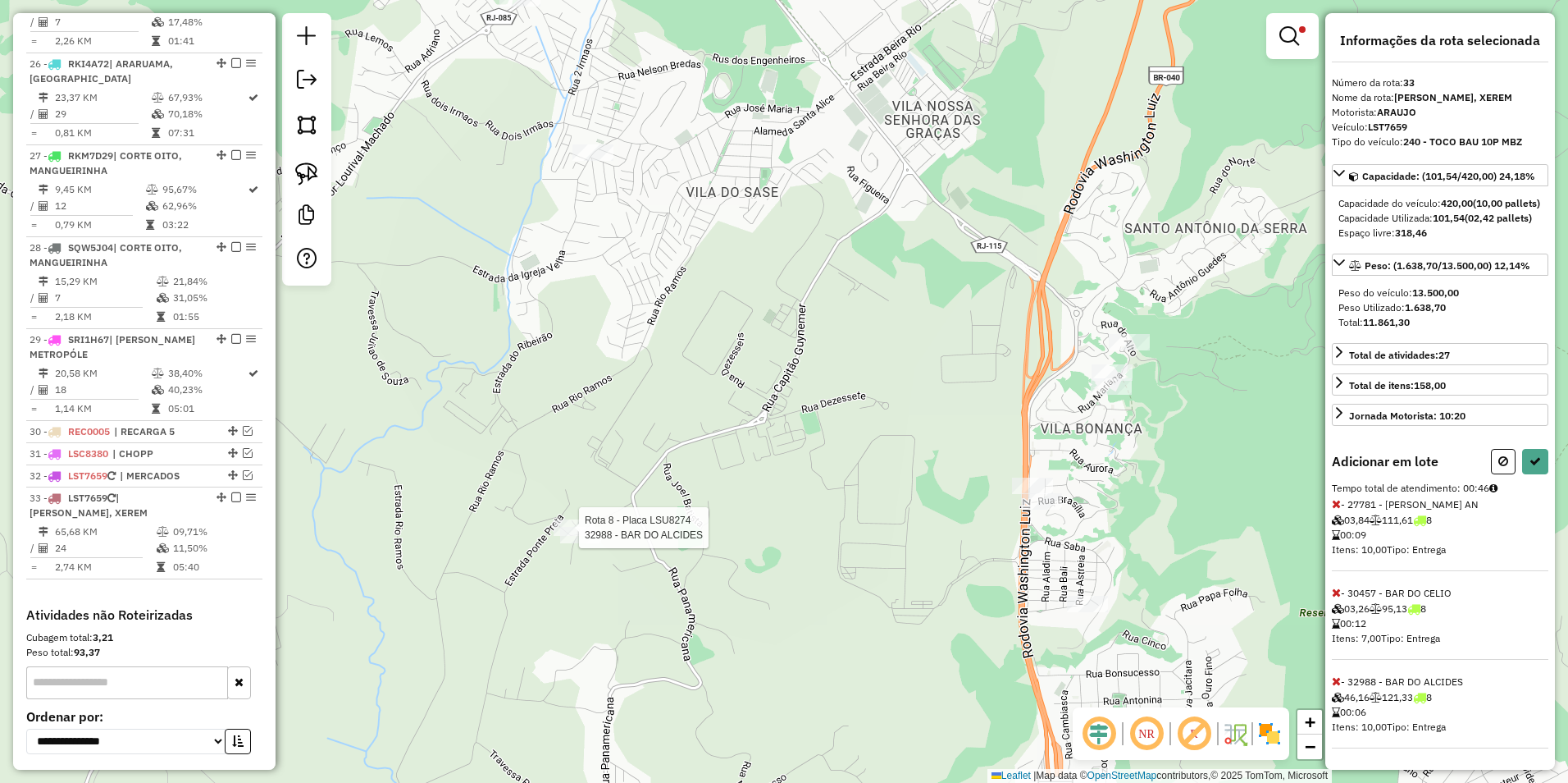
select select "**********"
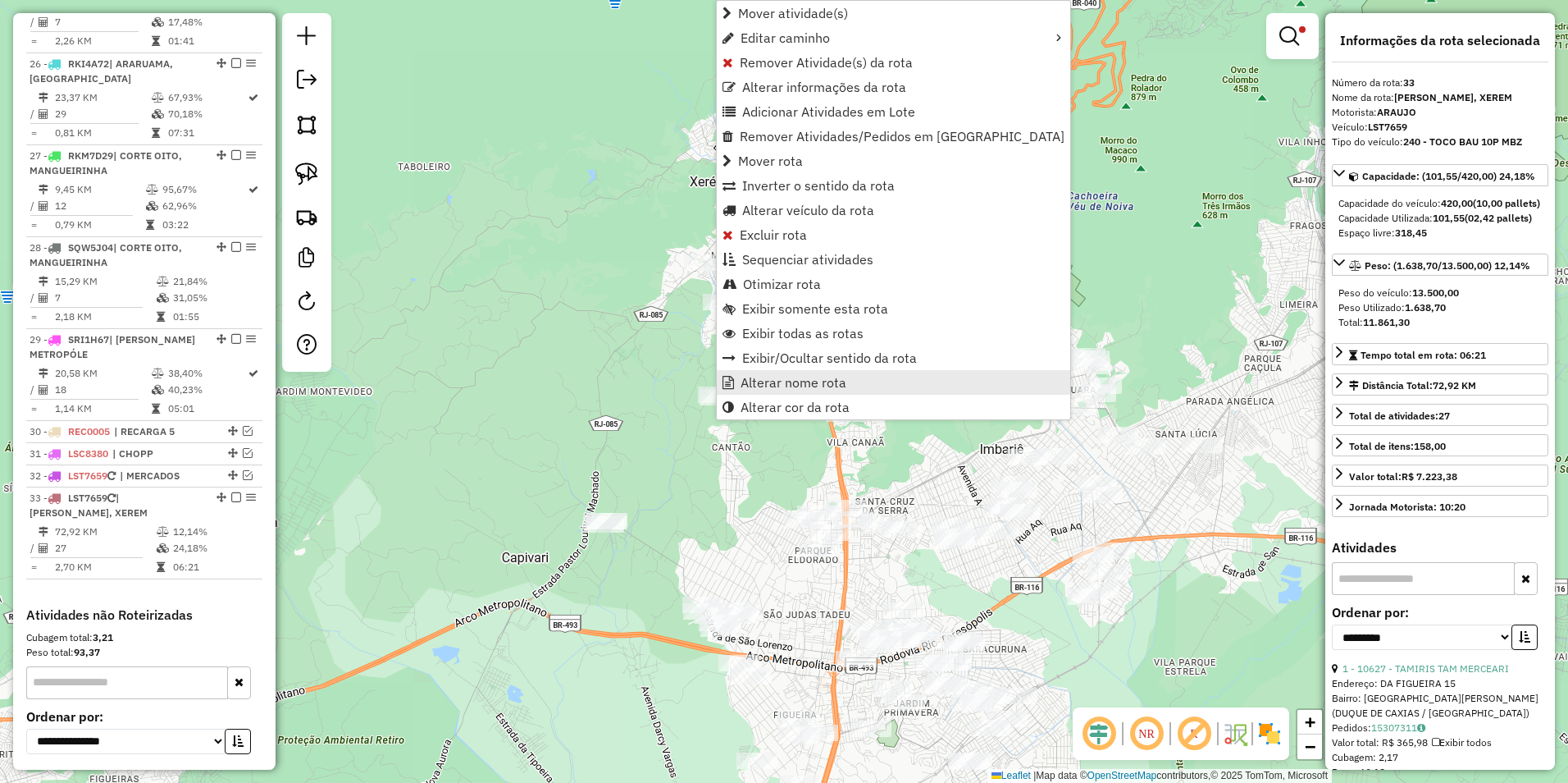
click at [821, 383] on span "Alterar nome rota" at bounding box center [794, 382] width 106 height 13
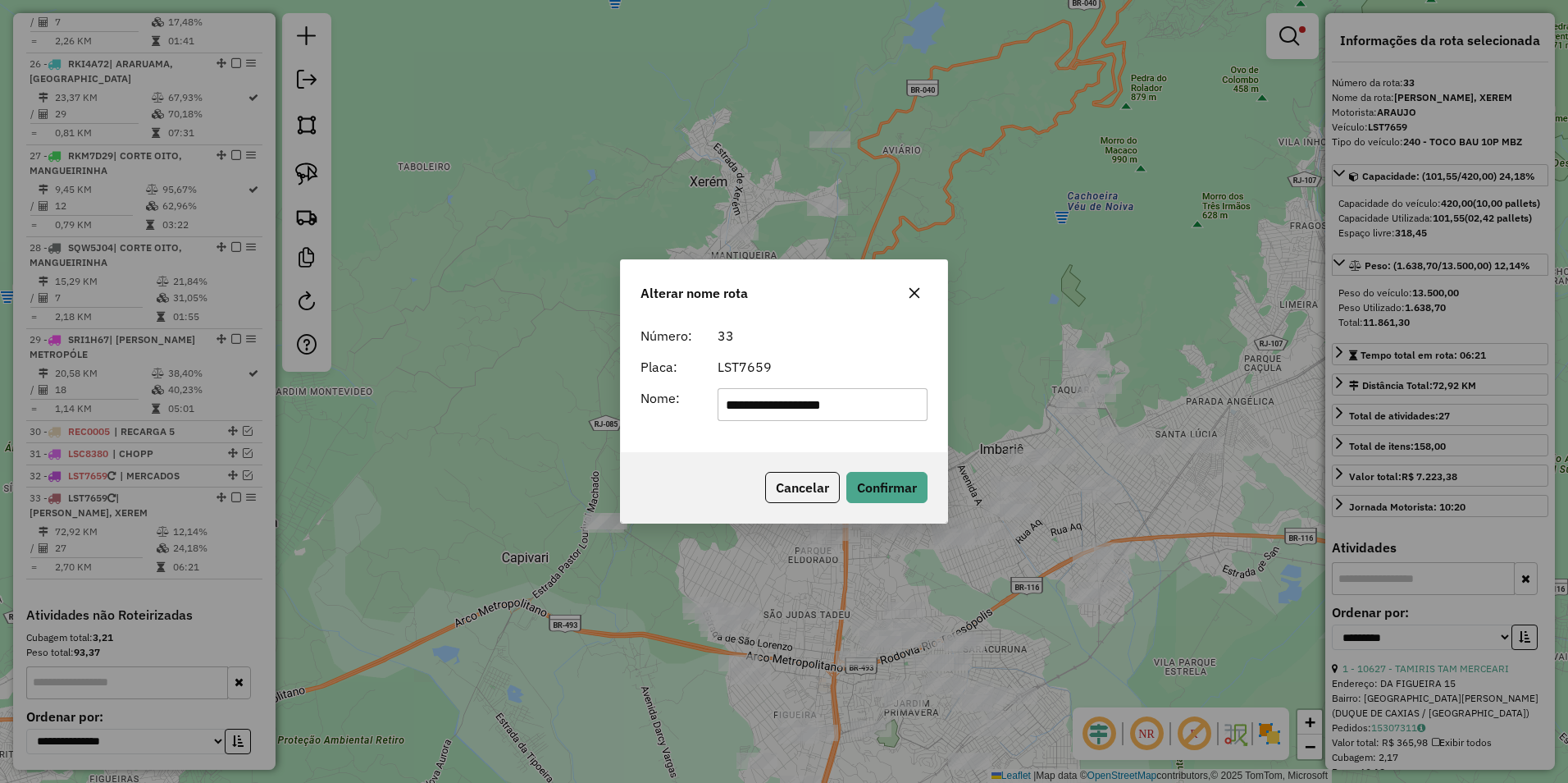
drag, startPoint x: 883, startPoint y: 409, endPoint x: 431, endPoint y: 424, distance: 452.2
click at [431, 424] on div "**********" at bounding box center [784, 392] width 1568 height 783
type input "*********"
click at [876, 487] on button "Confirmar" at bounding box center [888, 488] width 82 height 31
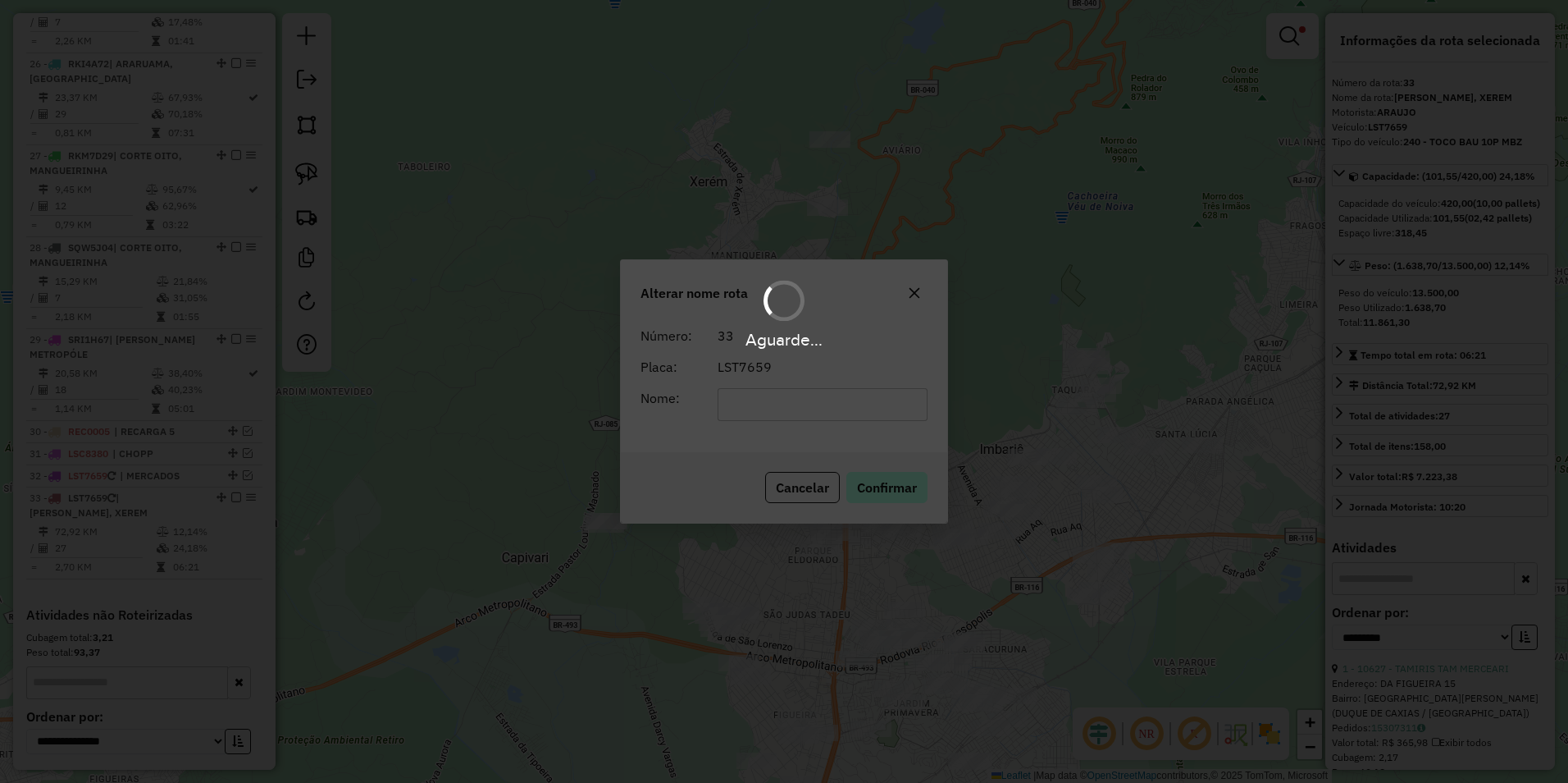
scroll to position [2774, 0]
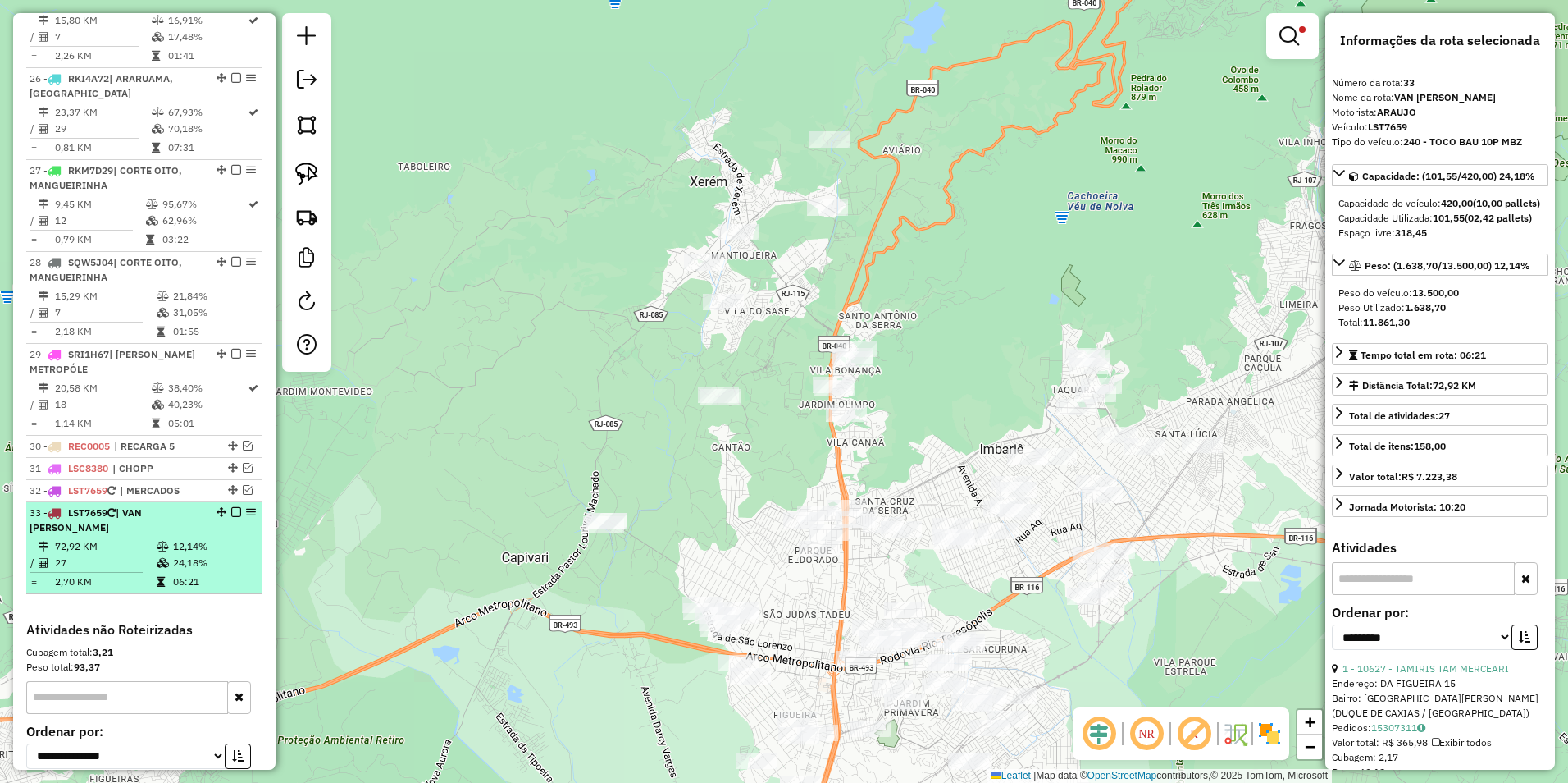
click at [233, 507] on em at bounding box center [236, 511] width 10 height 10
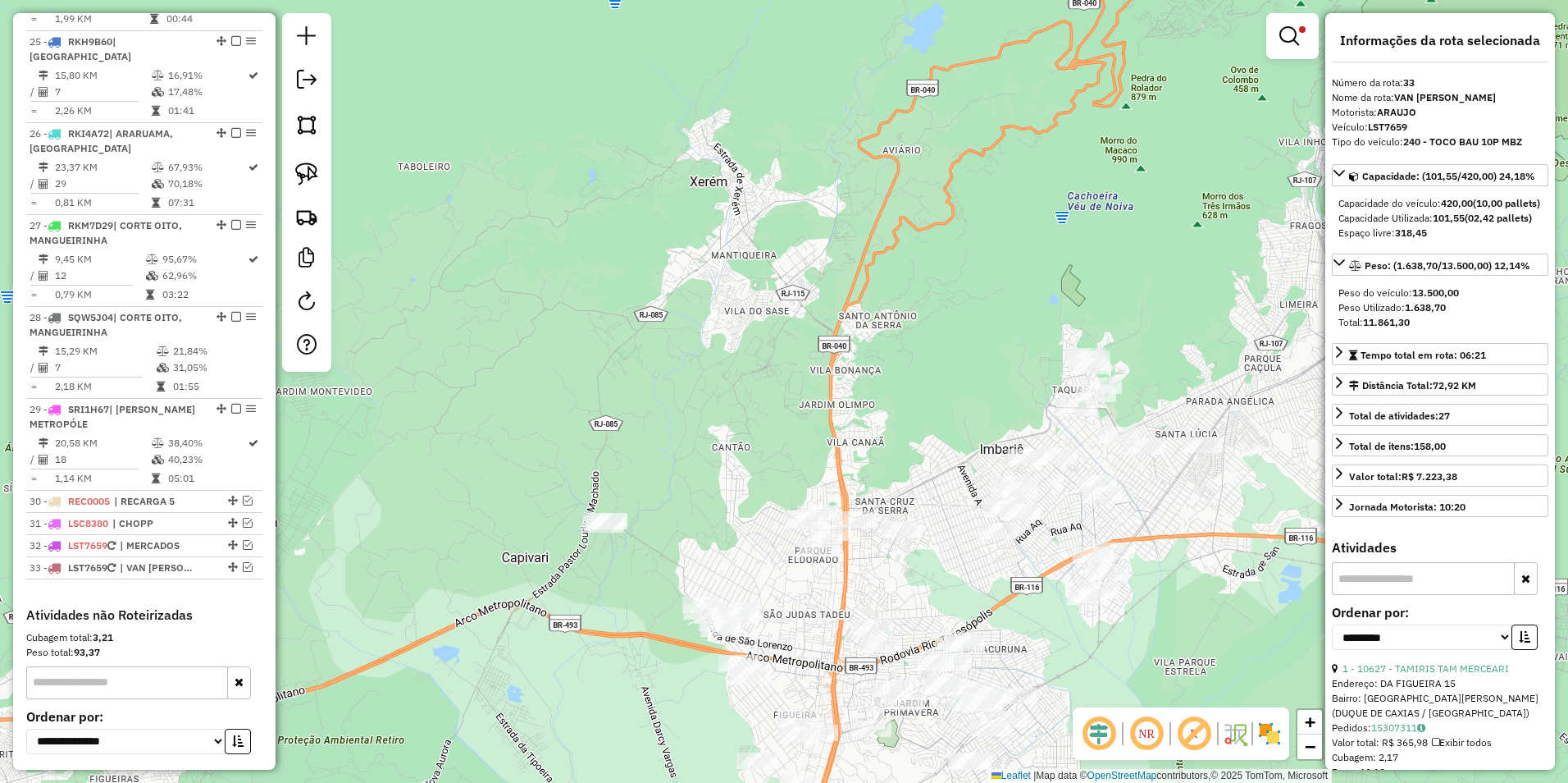
click at [1286, 39] on em at bounding box center [1289, 36] width 20 height 20
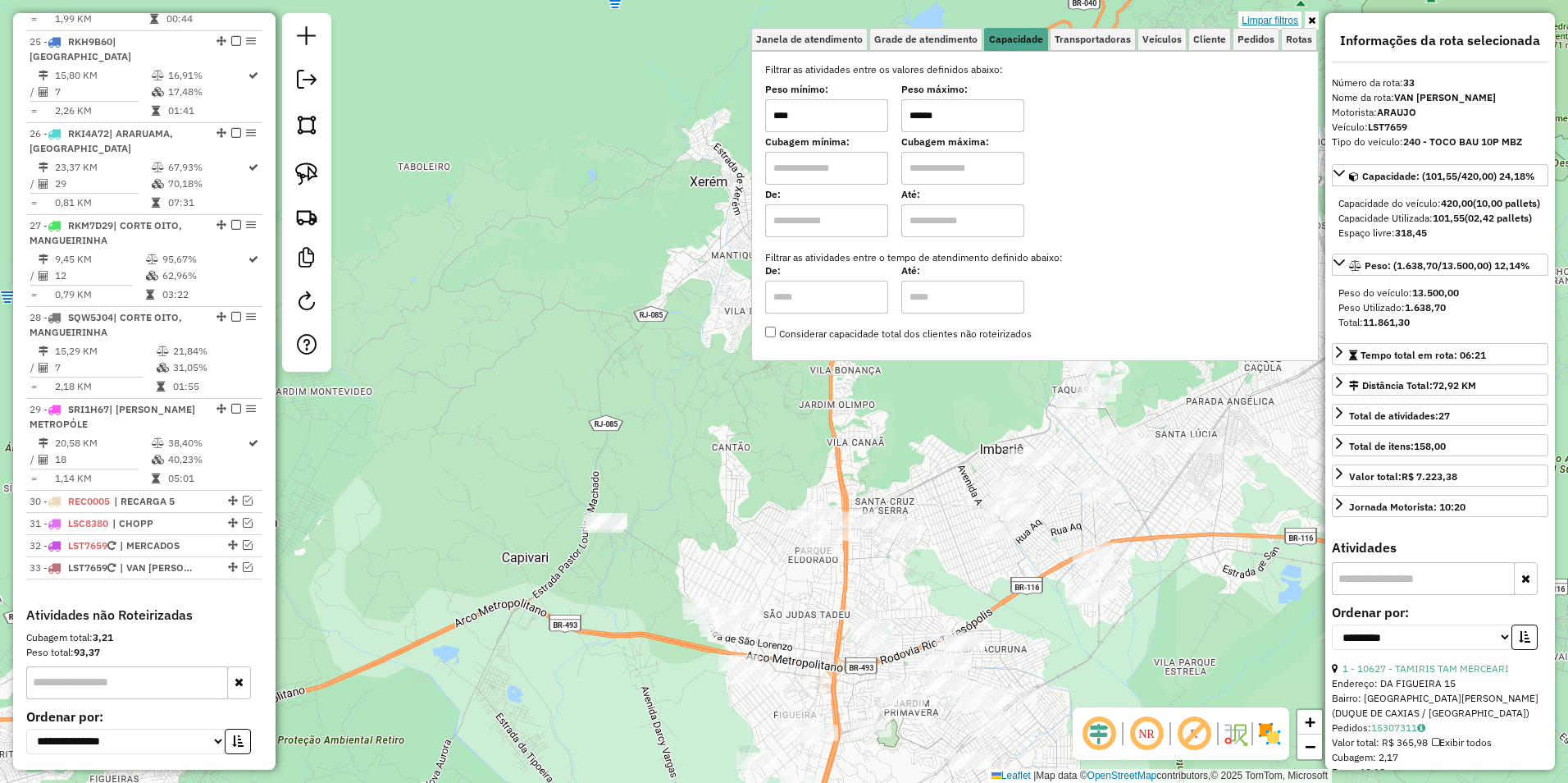
click at [1282, 20] on link "Limpar filtros" at bounding box center [1269, 20] width 63 height 18
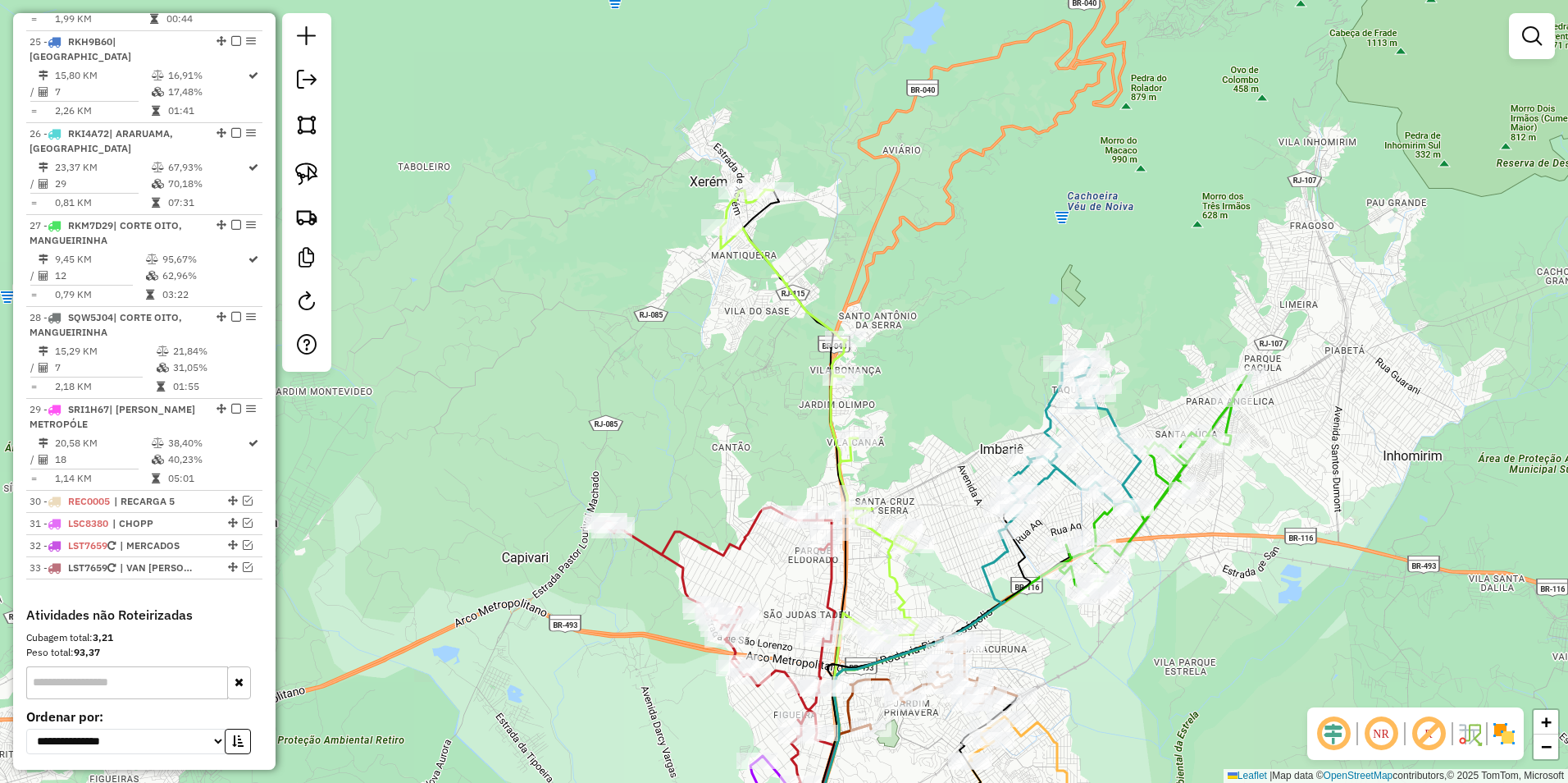
drag, startPoint x: 908, startPoint y: 431, endPoint x: 819, endPoint y: 358, distance: 115.1
click at [827, 359] on div "Janela de atendimento Grade de atendimento Capacidade Transportadoras Veículos …" at bounding box center [784, 392] width 1568 height 783
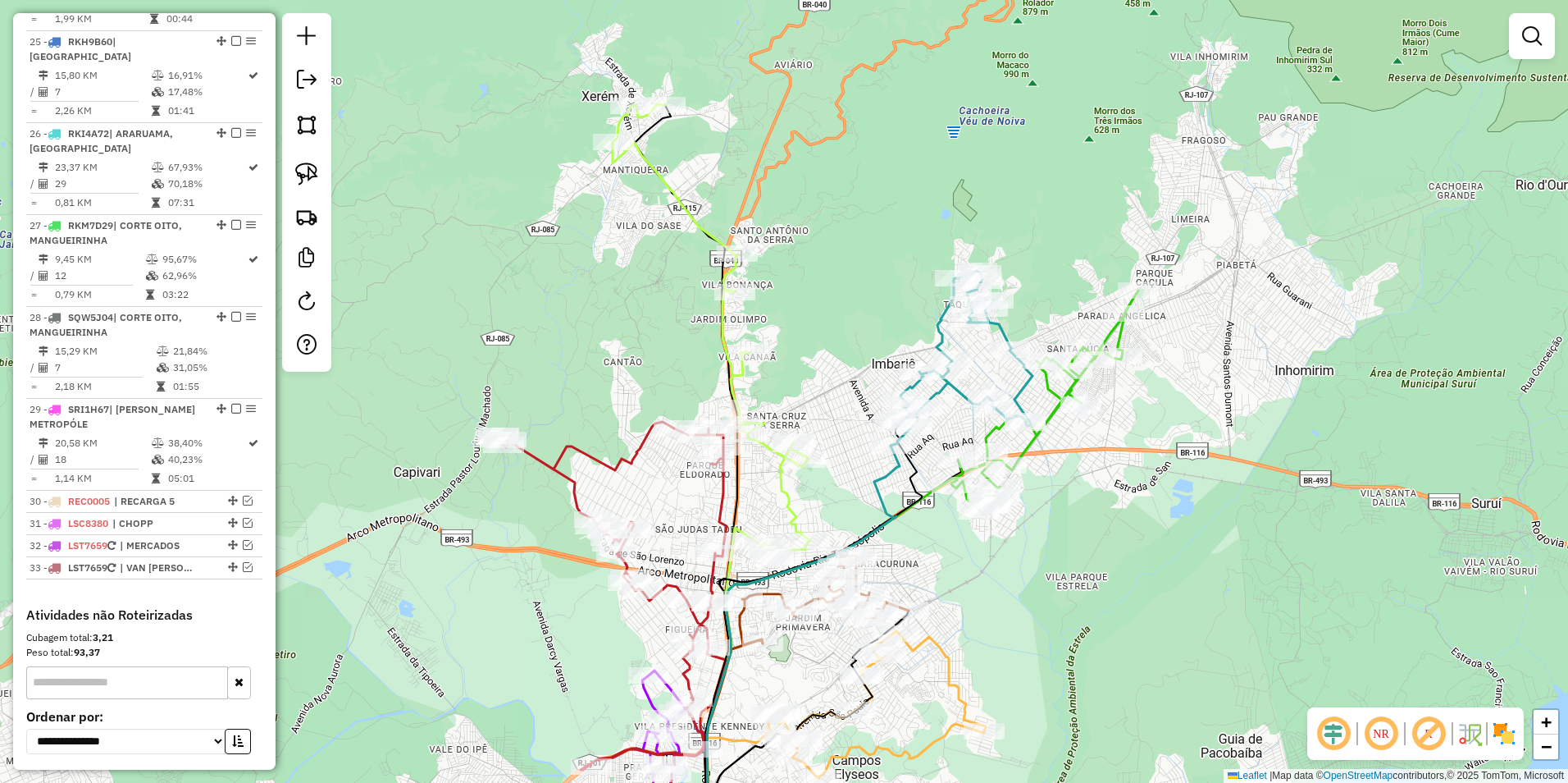
click at [697, 220] on icon at bounding box center [711, 331] width 197 height 453
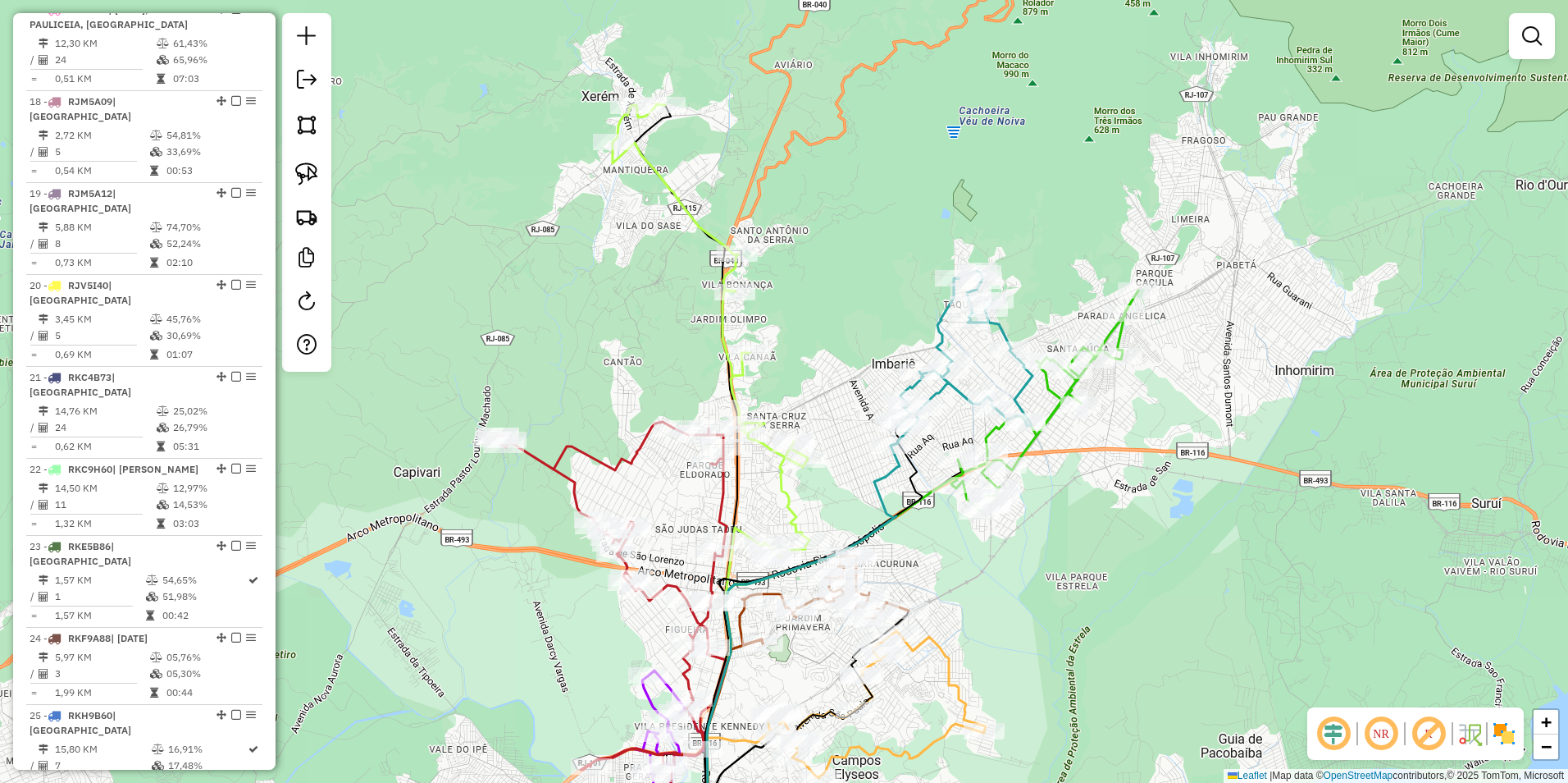
select select "**********"
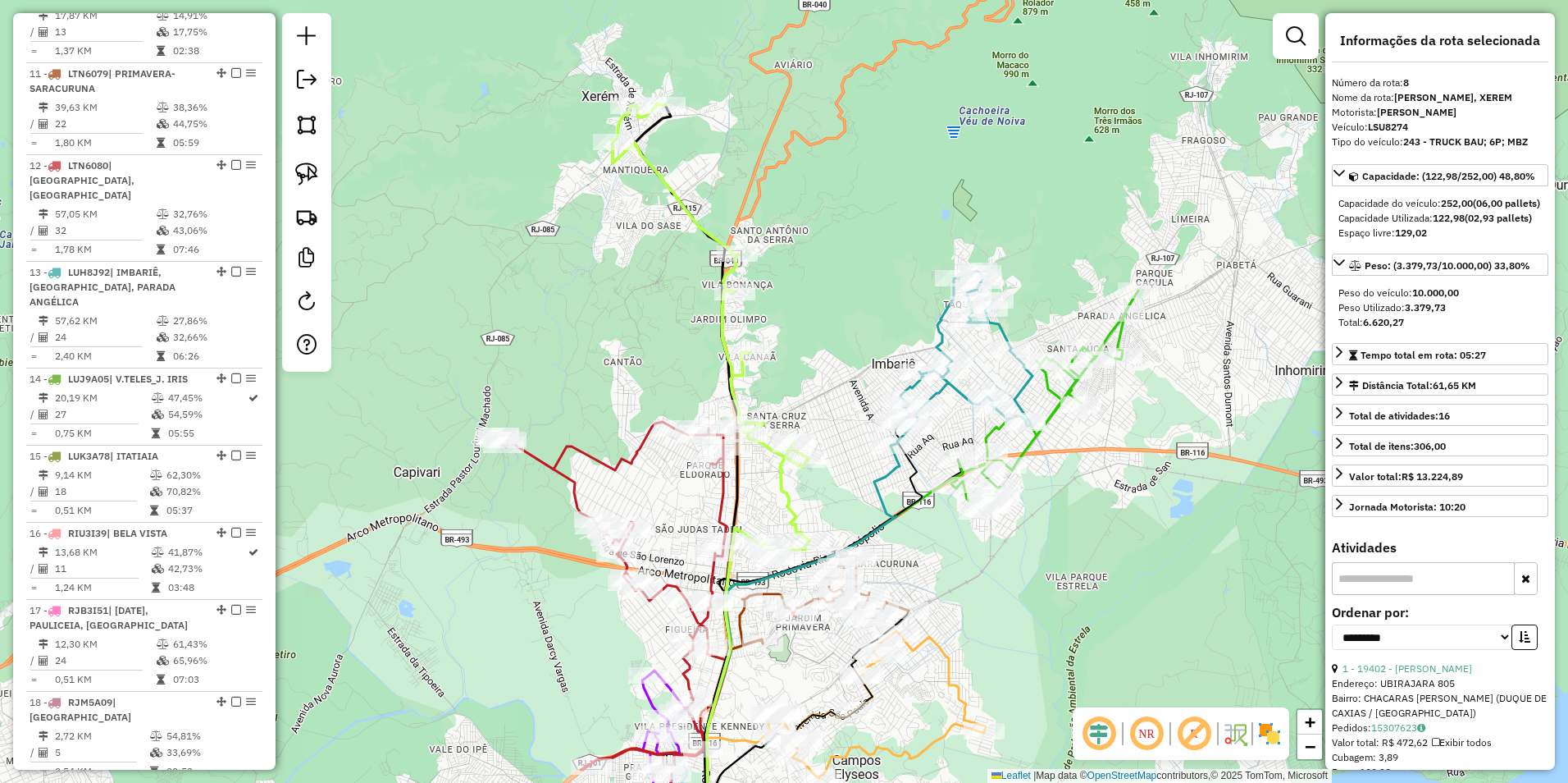
scroll to position [1220, 0]
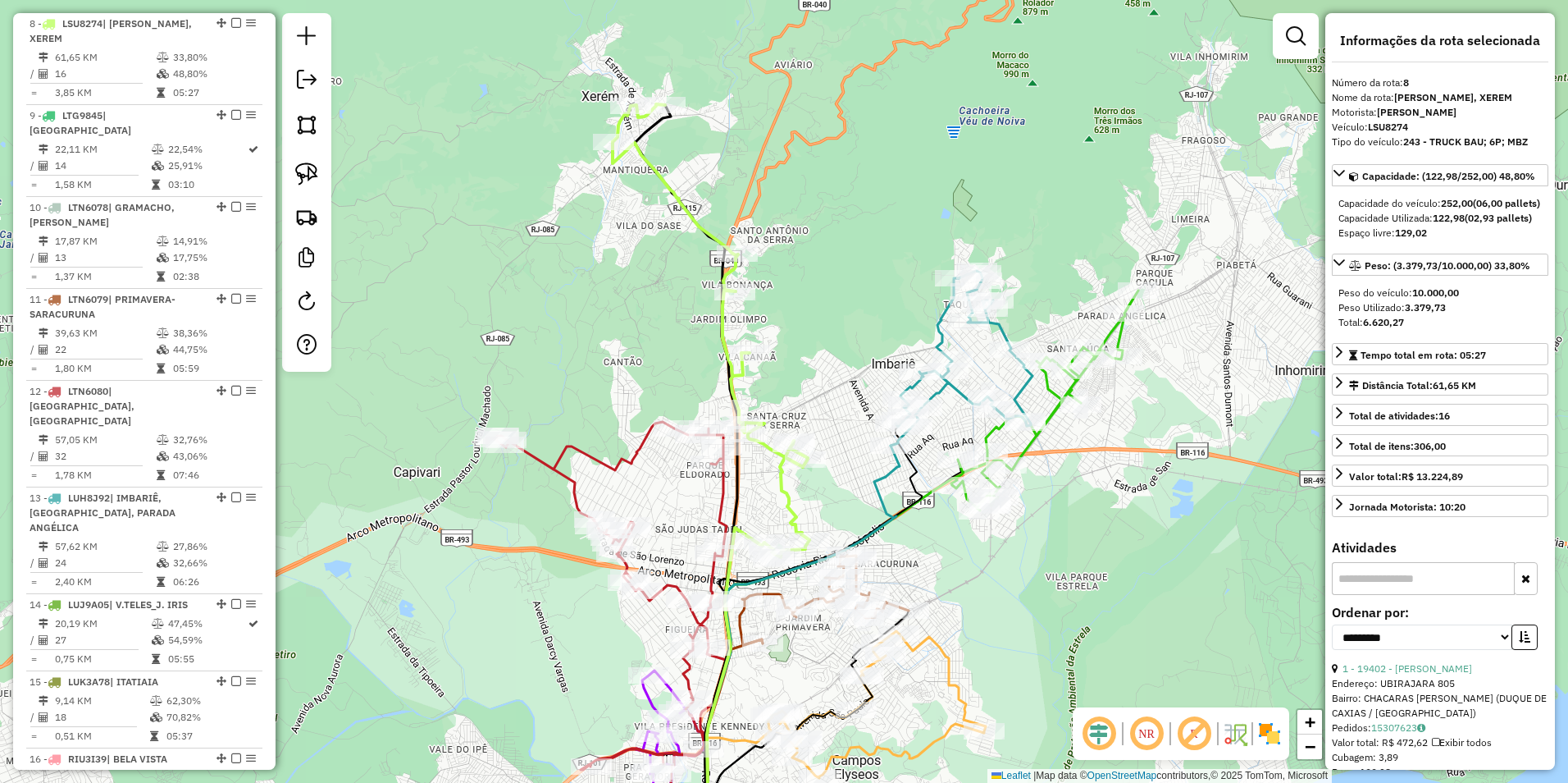
click at [791, 513] on icon at bounding box center [711, 331] width 197 height 453
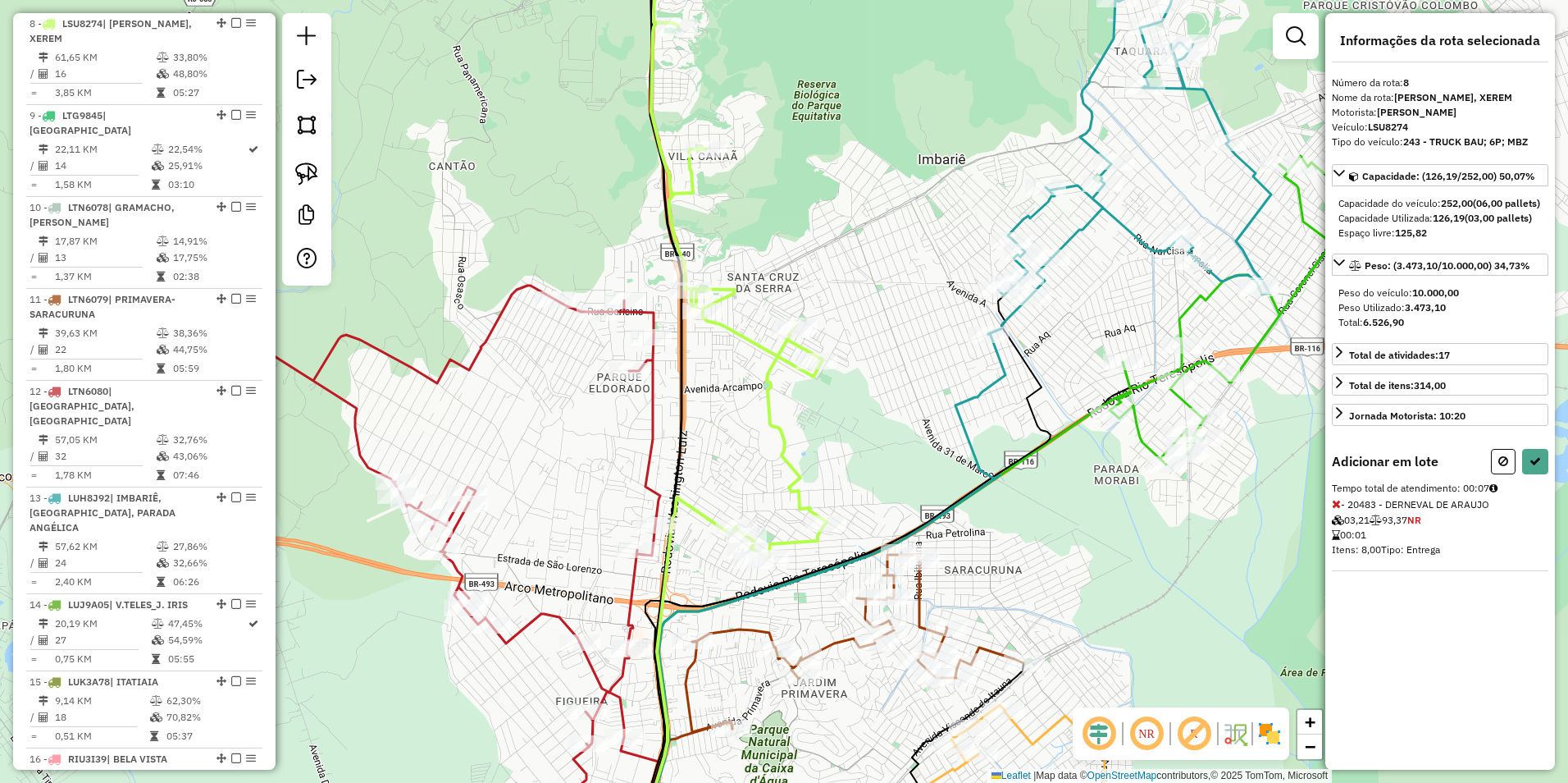
select select "**********"
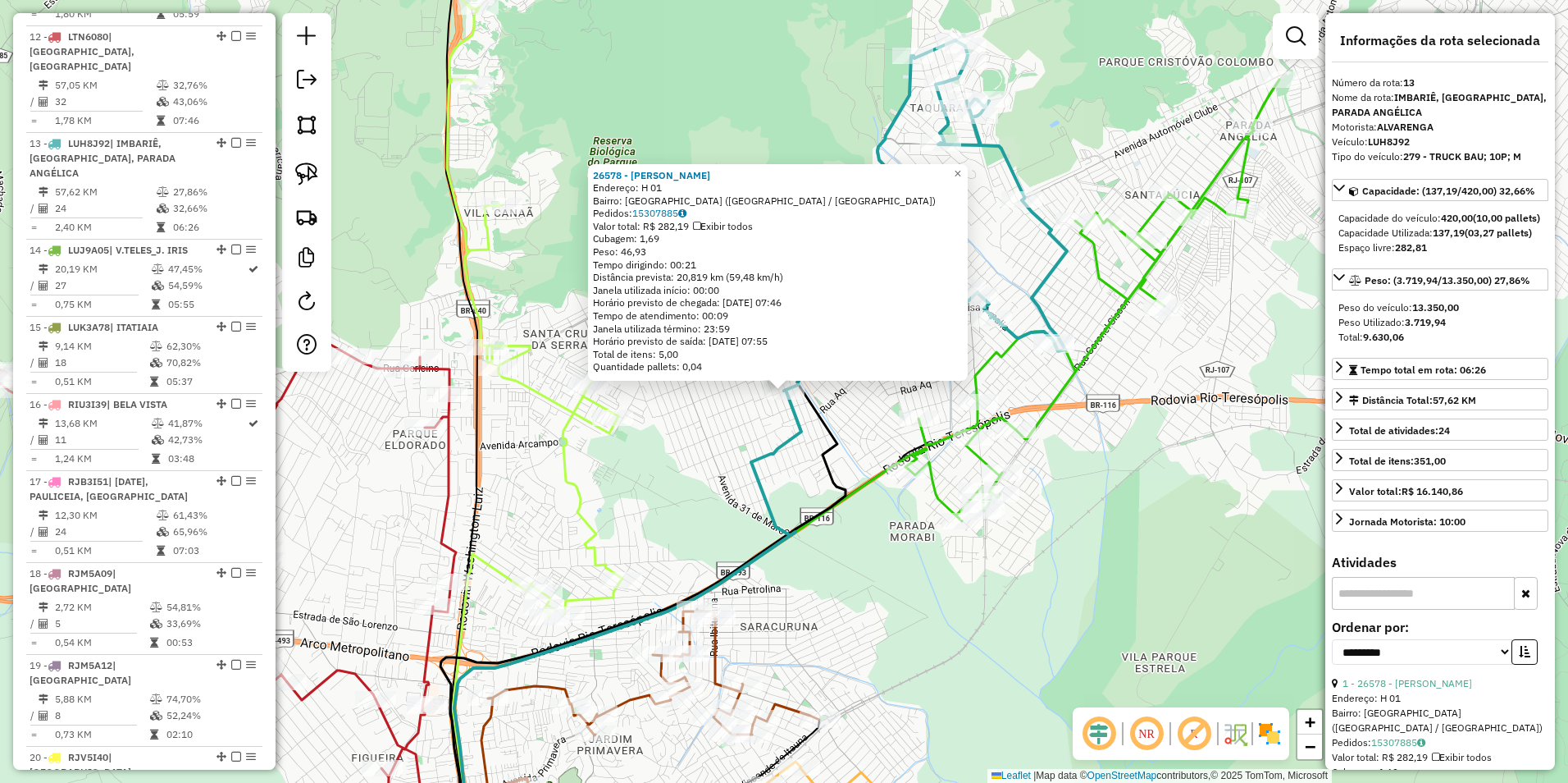
scroll to position [1664, 0]
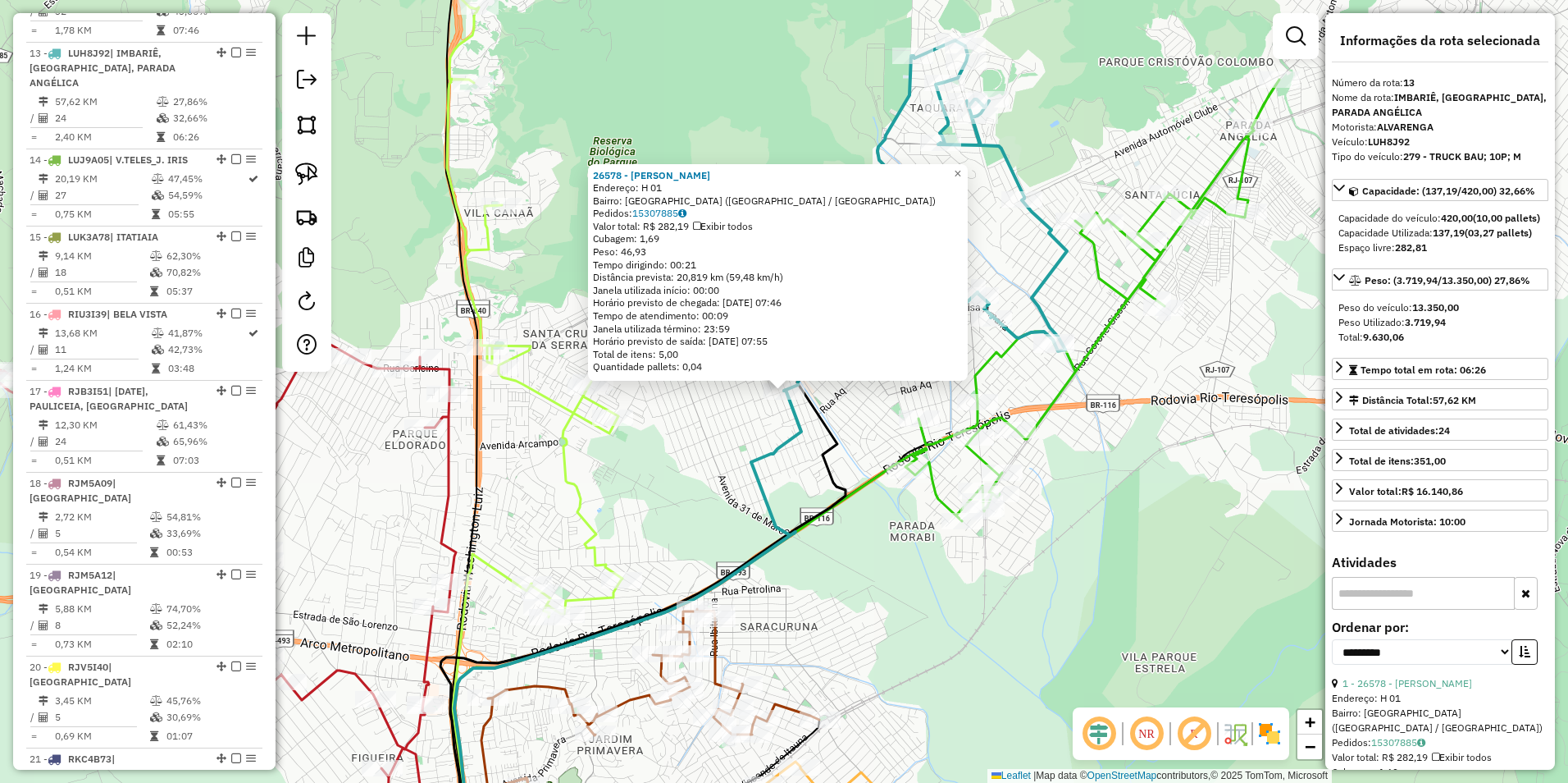
click at [697, 436] on div "26578 - JIA MEI RAMOS CHEN Endereço: H 01 Bairro: NOVA CAMPINAS (DUQUE DE CAXIA…" at bounding box center [784, 392] width 1568 height 783
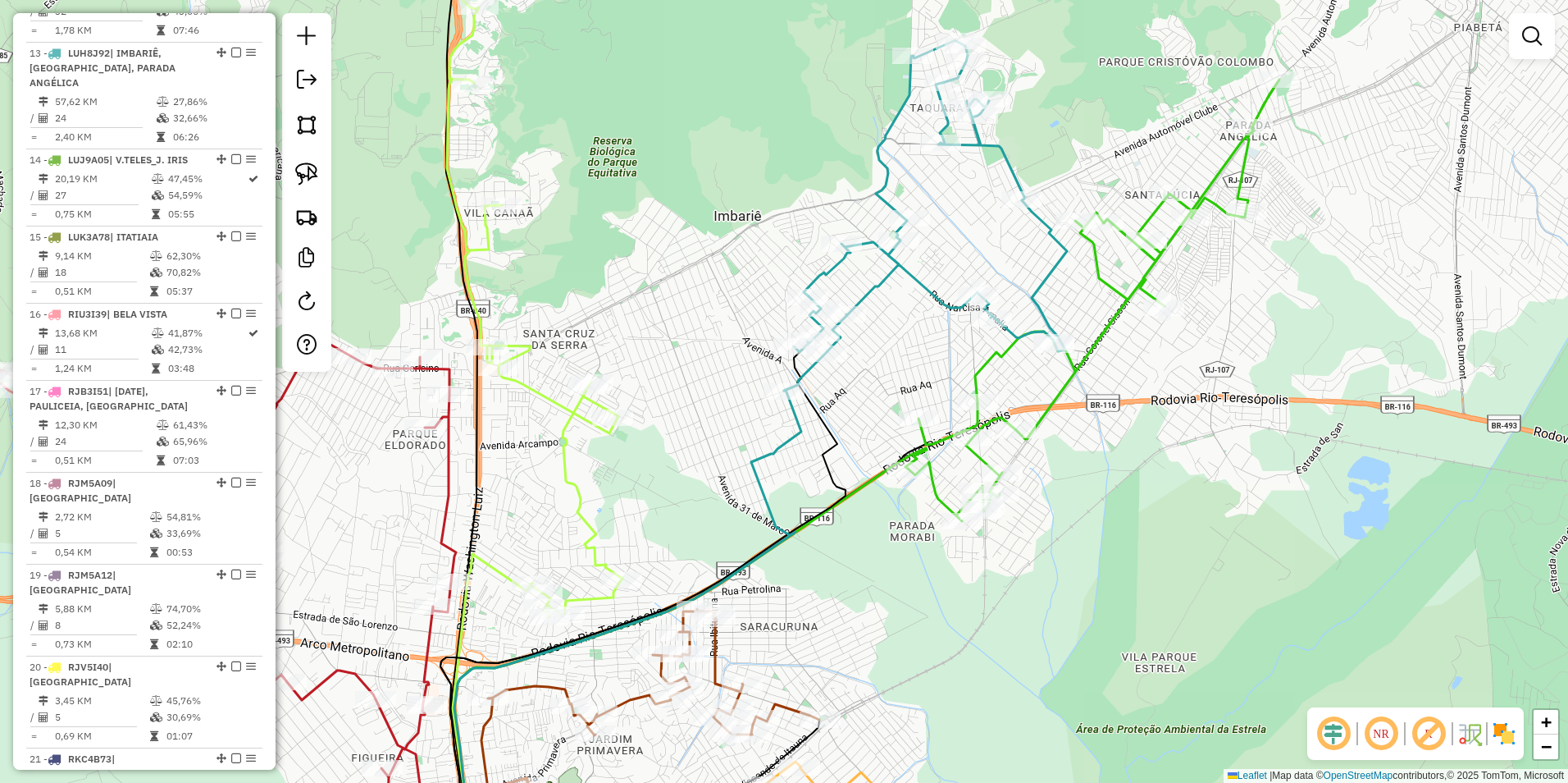
click at [882, 286] on icon at bounding box center [926, 215] width 283 height 351
select select "**********"
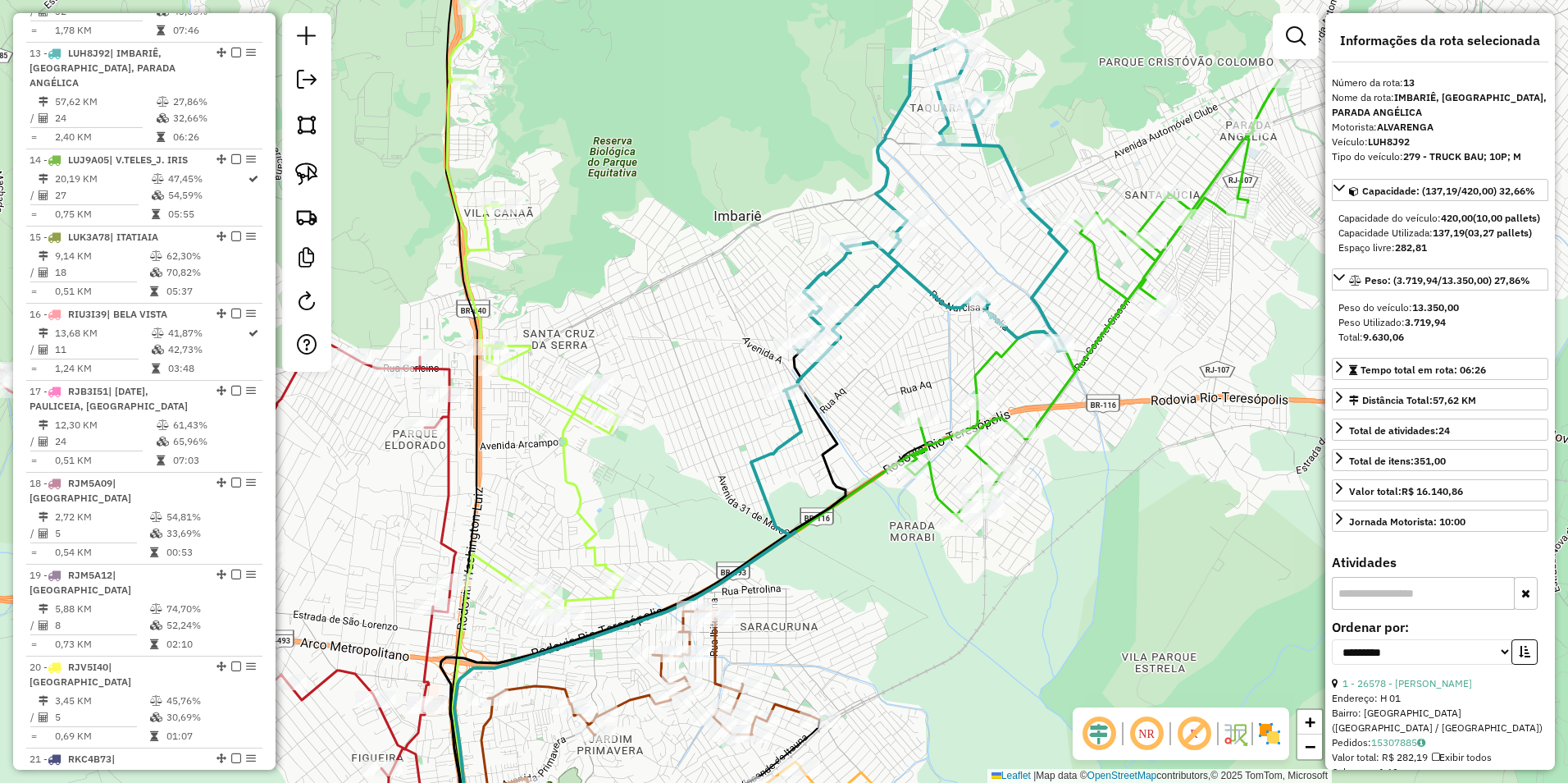
drag, startPoint x: 889, startPoint y: 357, endPoint x: 607, endPoint y: 329, distance: 283.4
click at [607, 329] on div "Janela de atendimento Grade de atendimento Capacidade Transportadoras Veículos …" at bounding box center [784, 392] width 1568 height 783
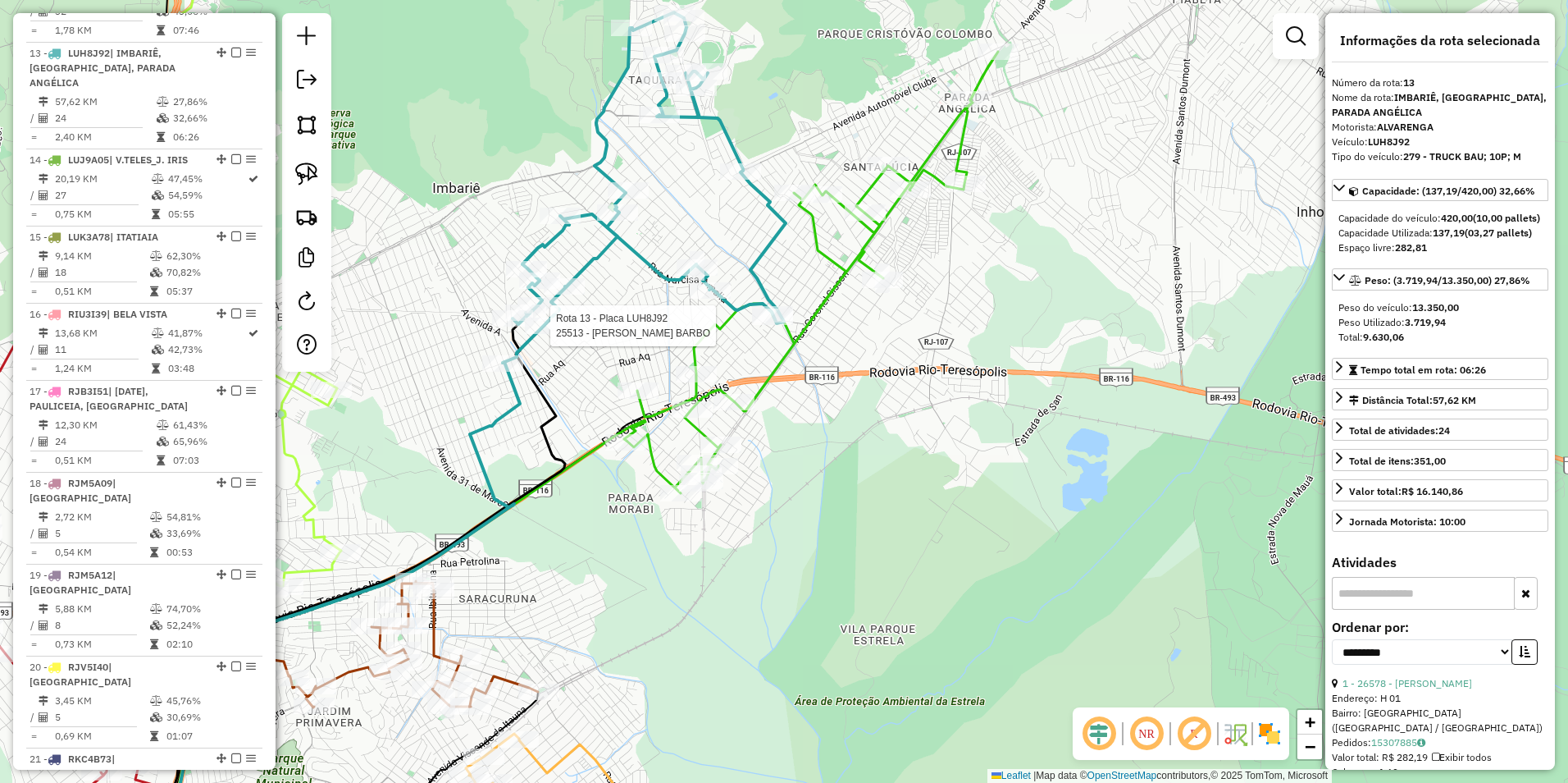
click at [821, 227] on icon at bounding box center [812, 273] width 371 height 442
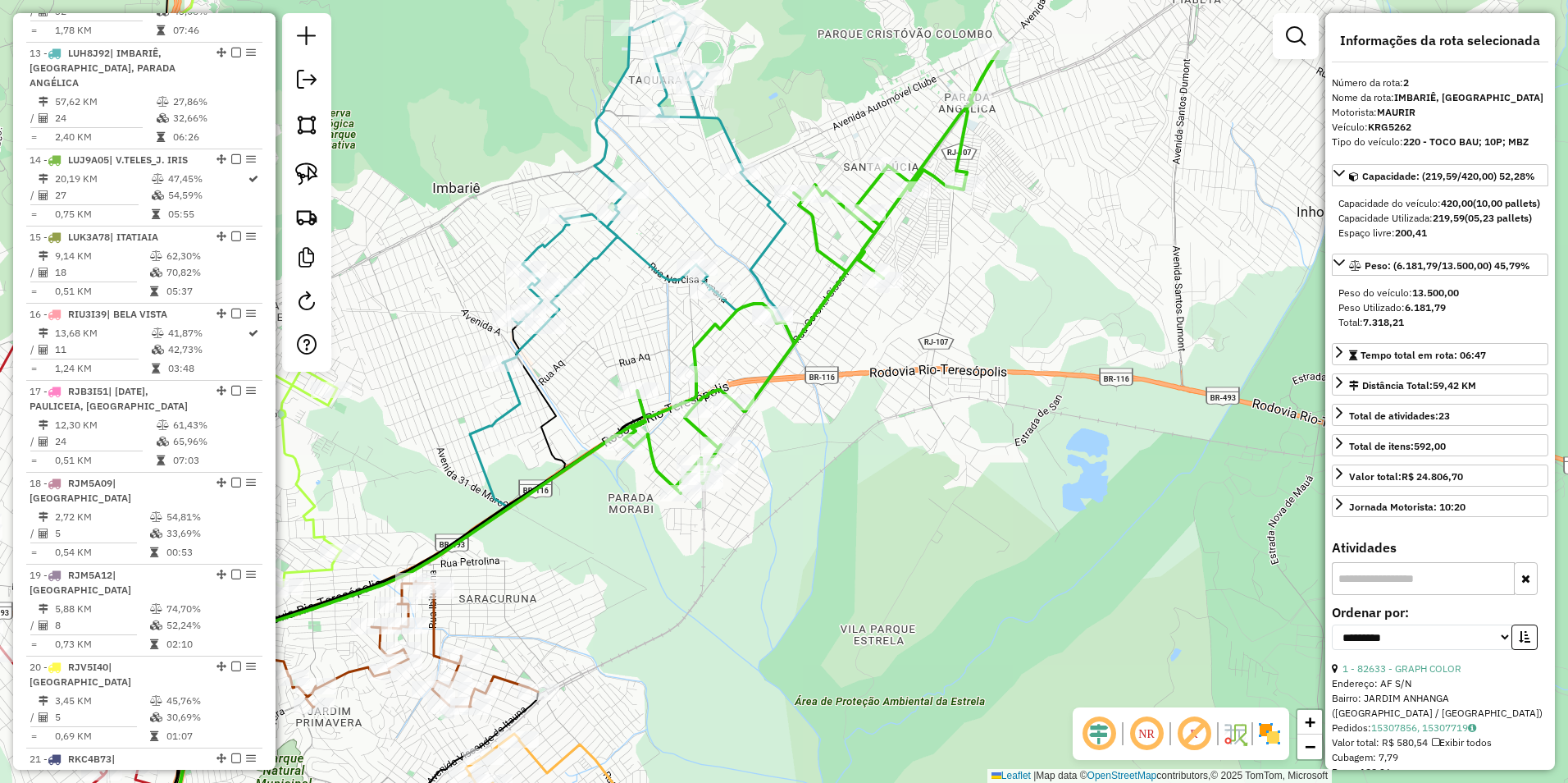
scroll to position [727, 0]
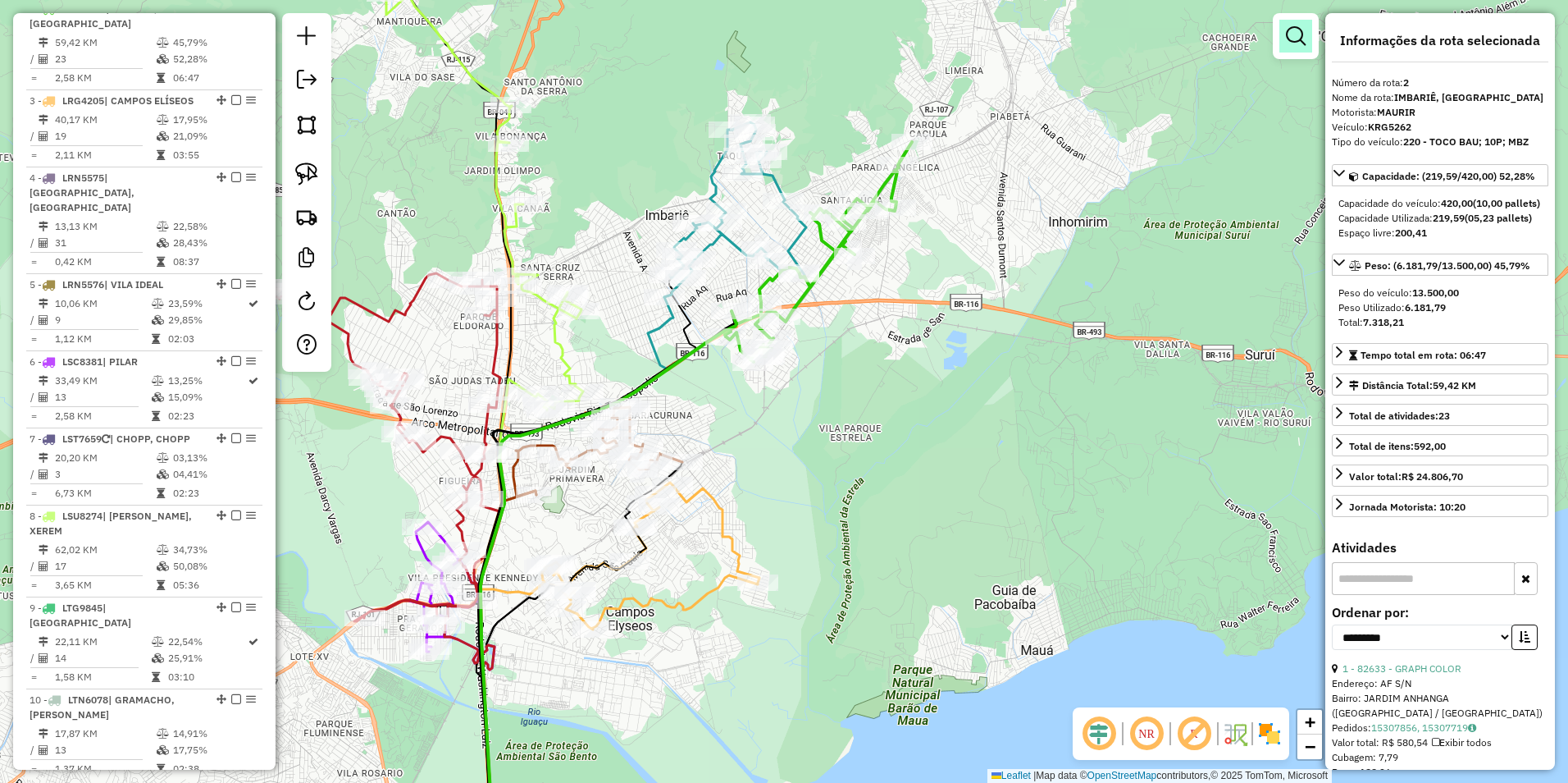
click at [1293, 36] on em at bounding box center [1296, 36] width 20 height 20
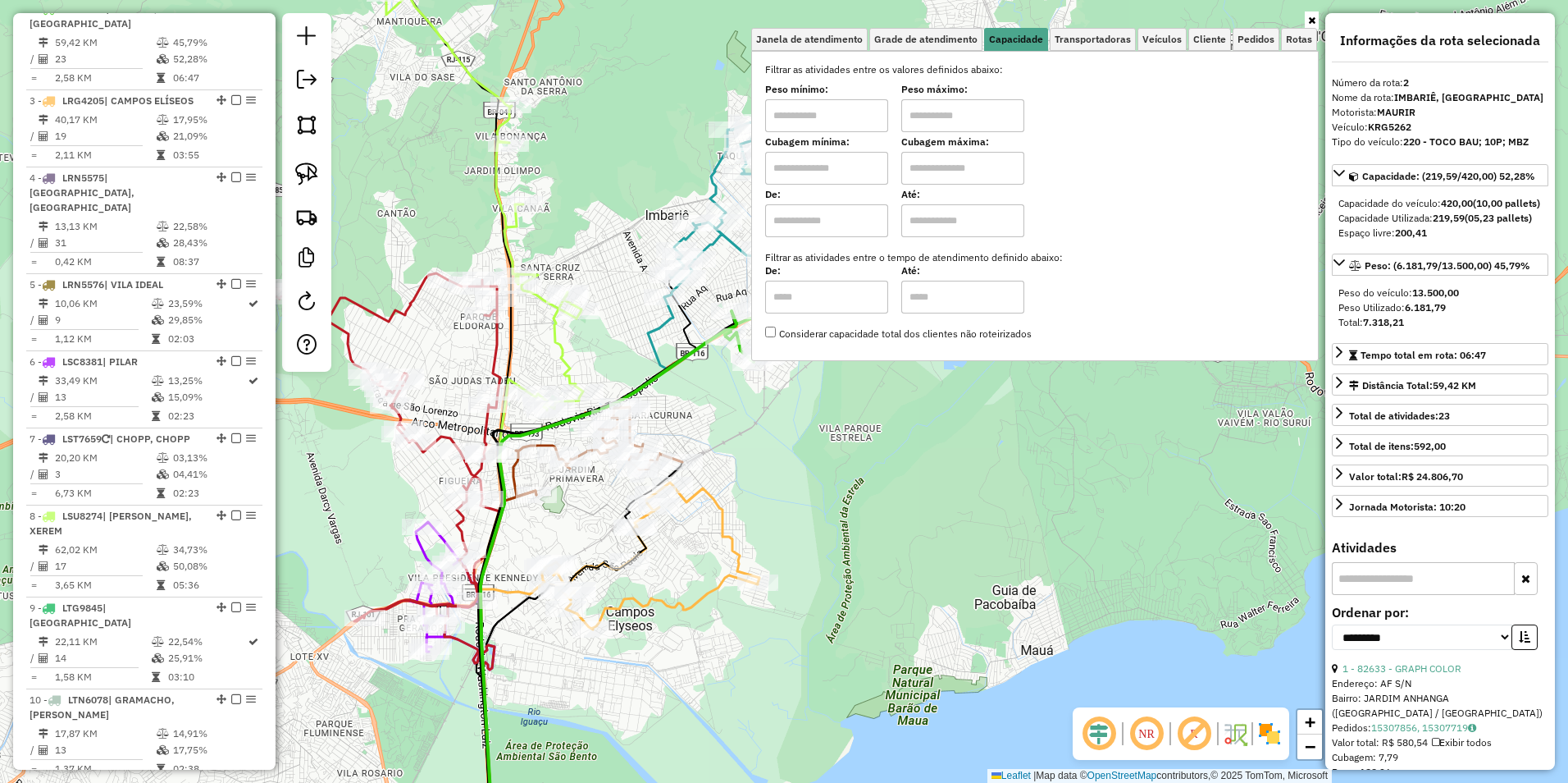
click at [847, 122] on input "text" at bounding box center [827, 115] width 123 height 33
type input "****"
type input "*****"
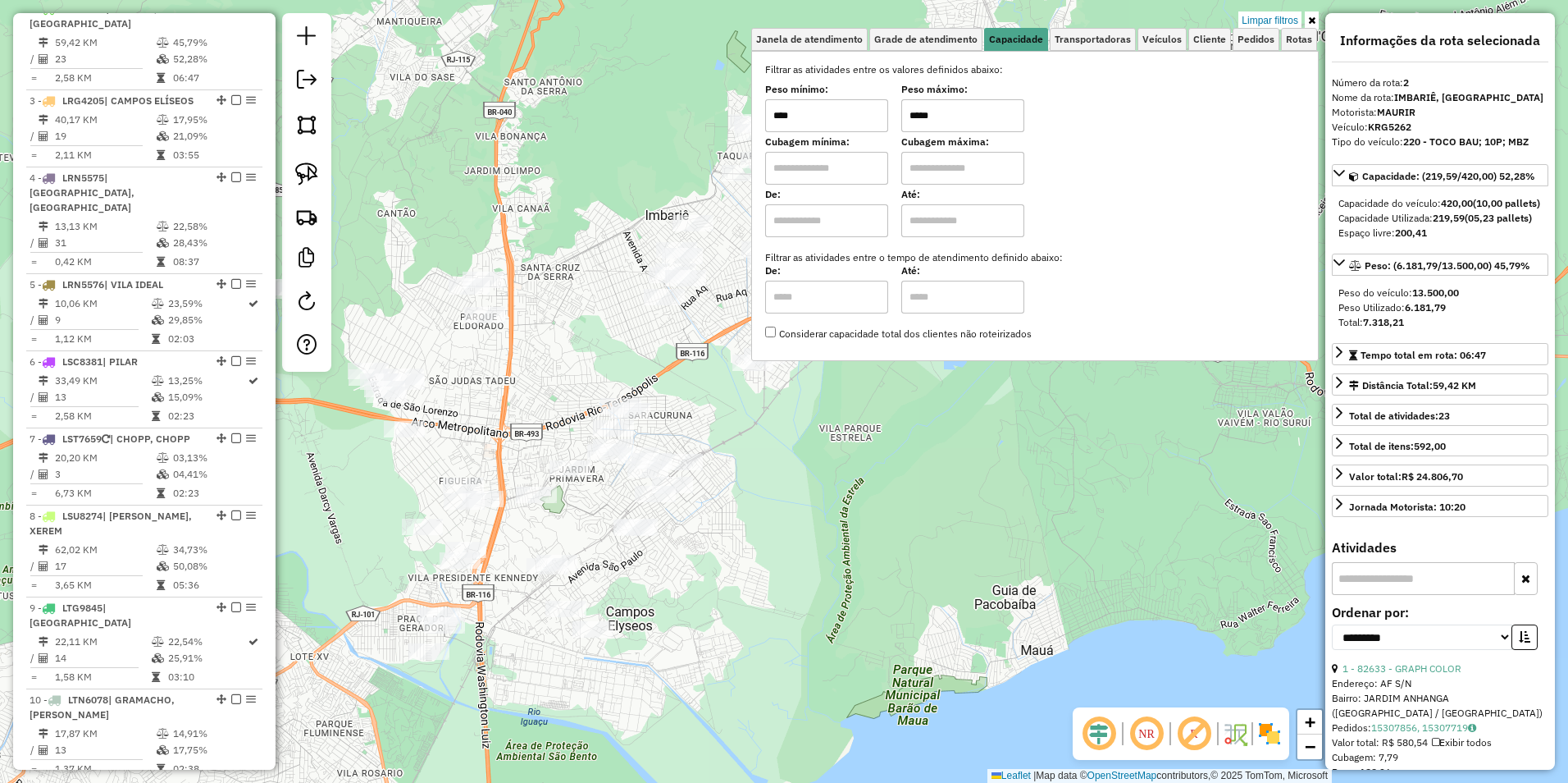
click at [850, 445] on div "Limpar filtros Janela de atendimento Grade de atendimento Capacidade Transporta…" at bounding box center [784, 392] width 1568 height 783
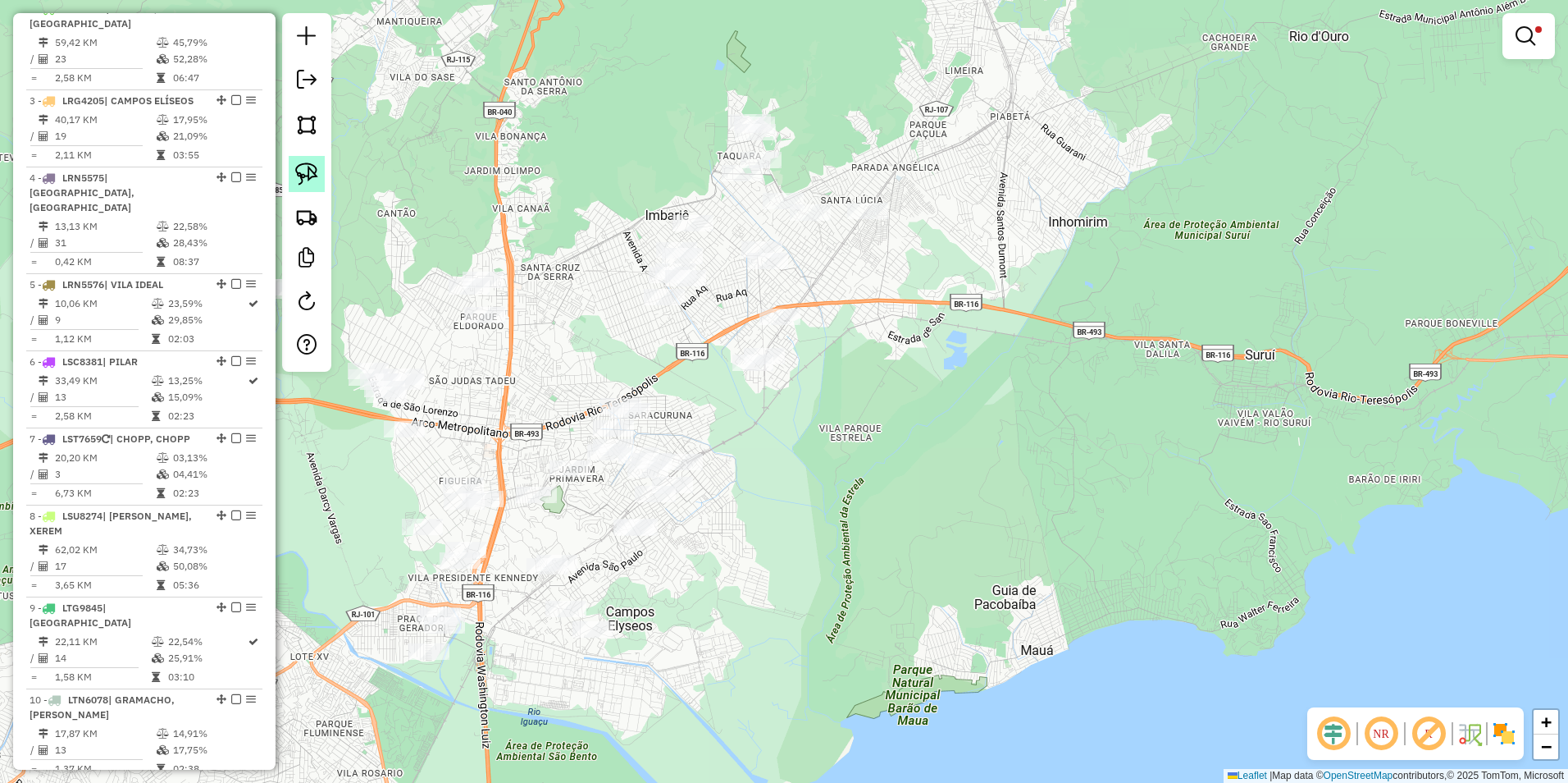
click at [305, 172] on img at bounding box center [306, 174] width 23 height 23
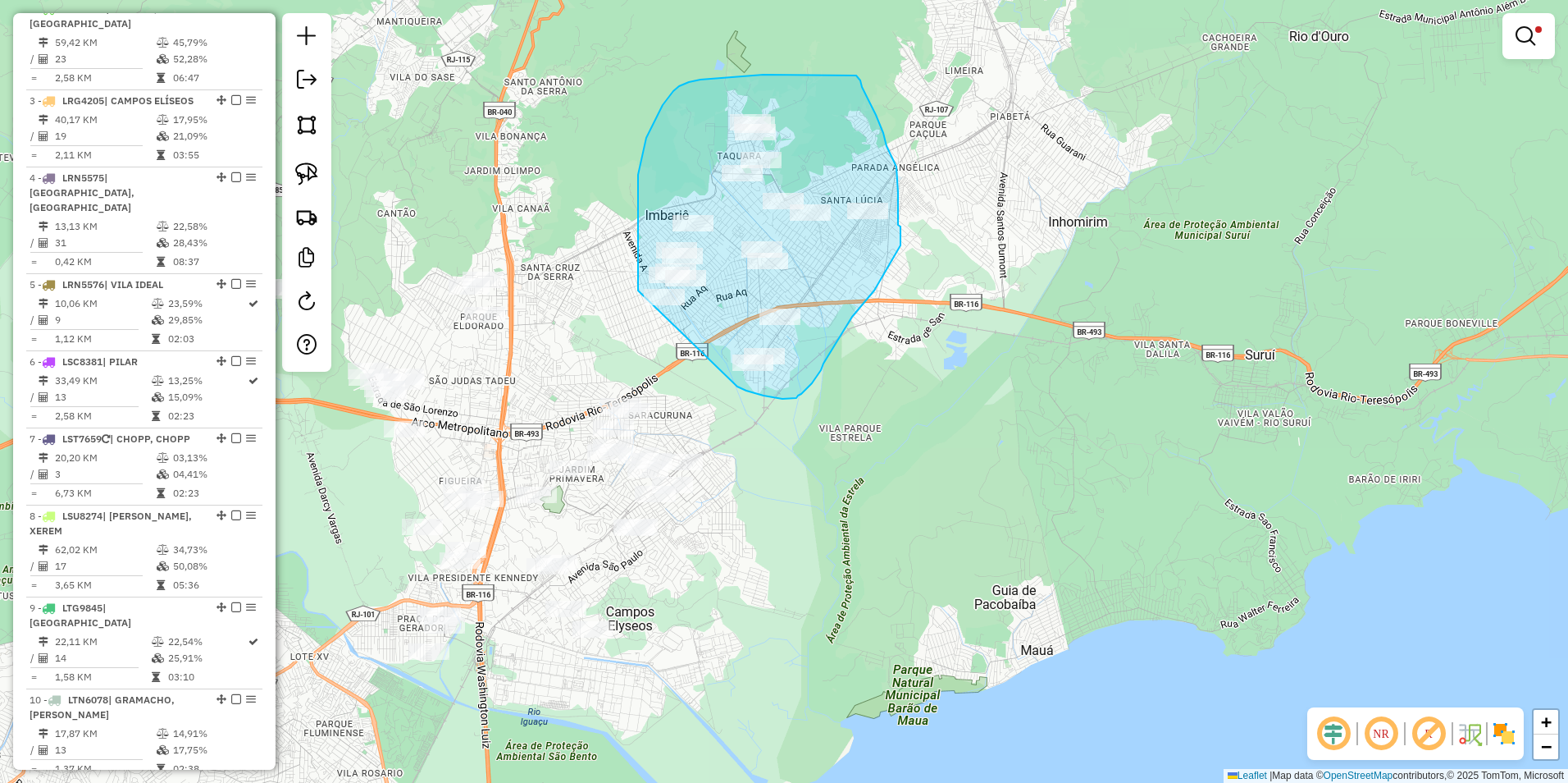
drag, startPoint x: 638, startPoint y: 291, endPoint x: 736, endPoint y: 386, distance: 136.5
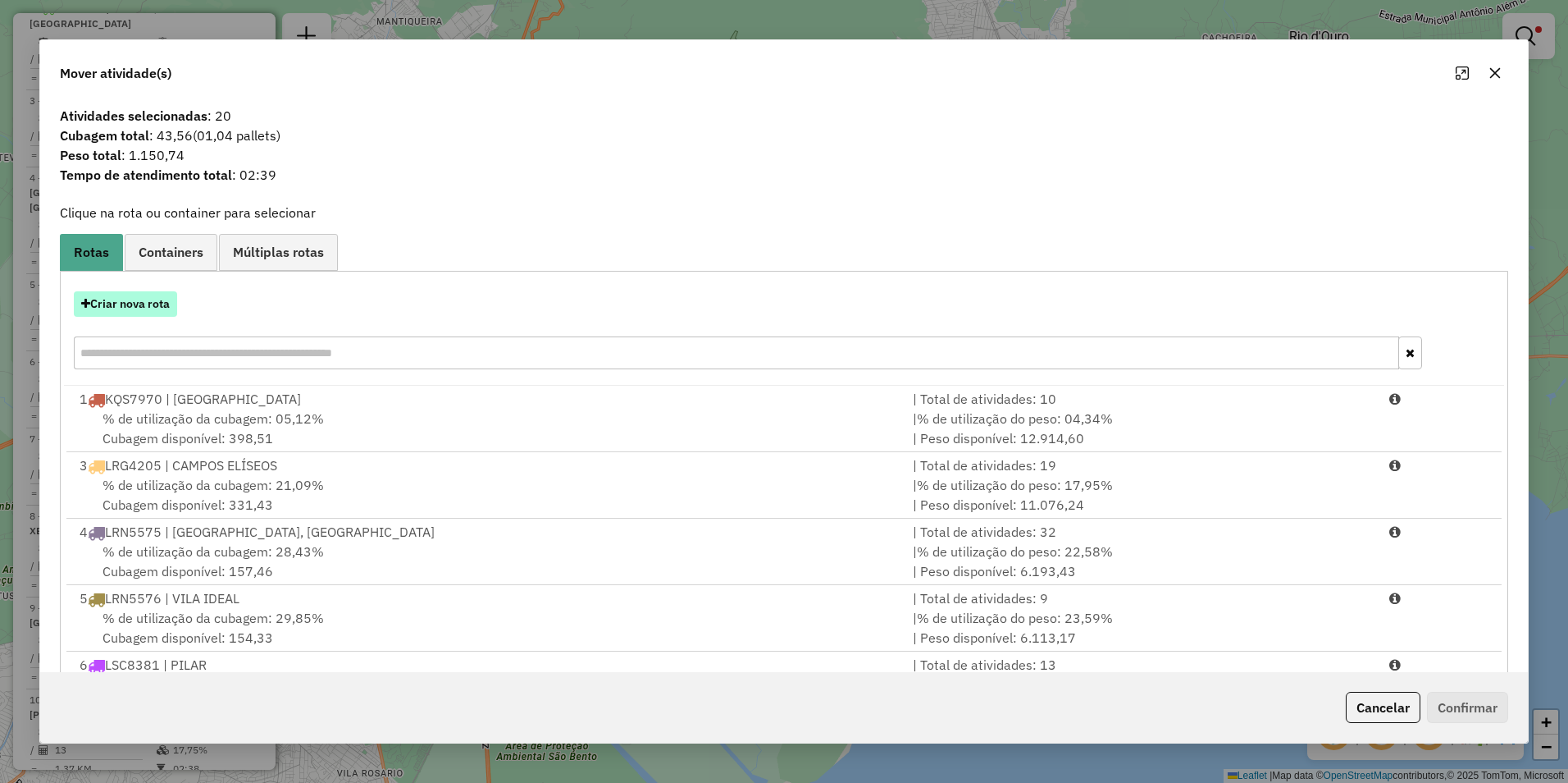
click at [151, 299] on button "Criar nova rota" at bounding box center [125, 304] width 103 height 25
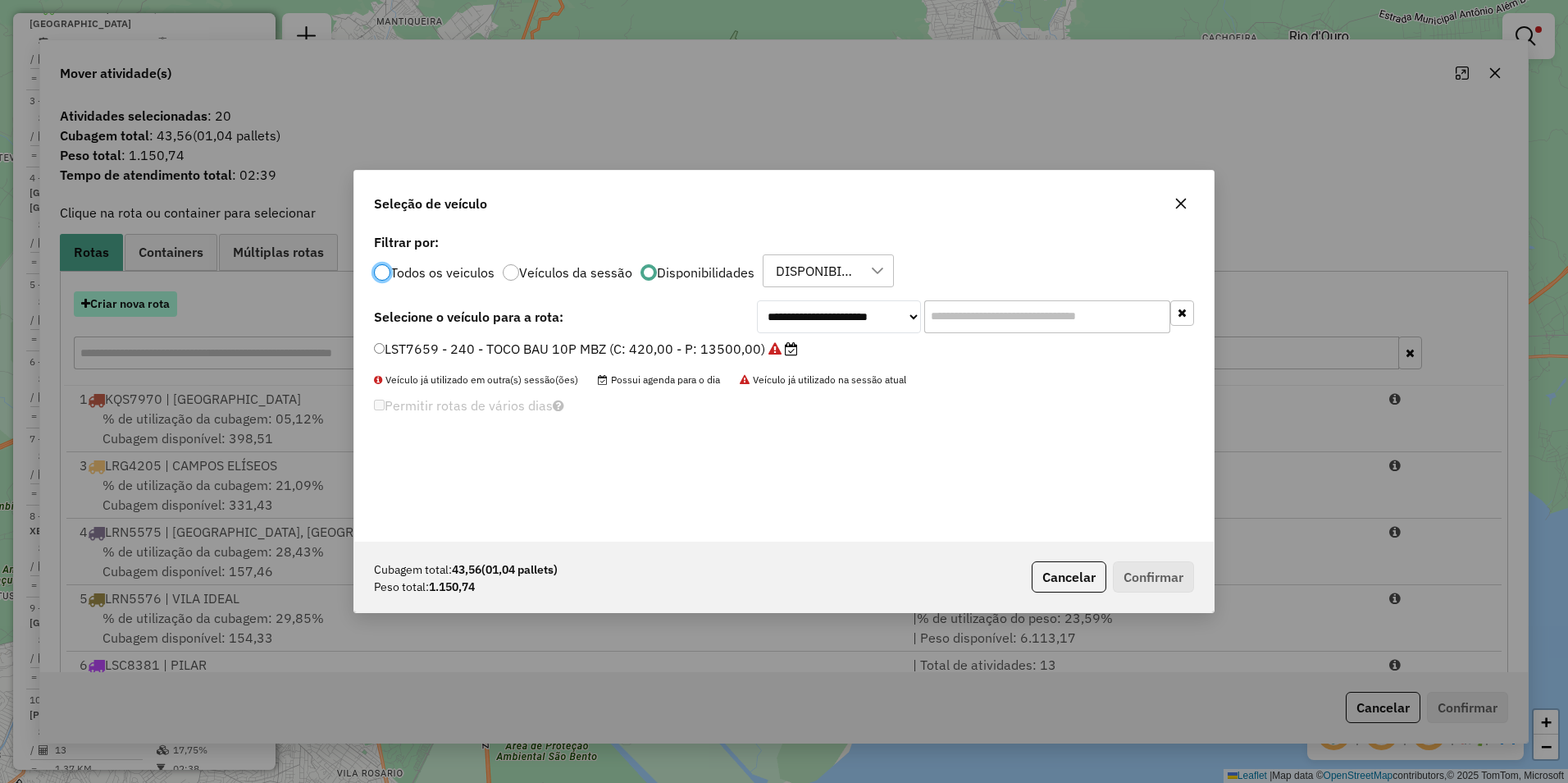
scroll to position [9, 5]
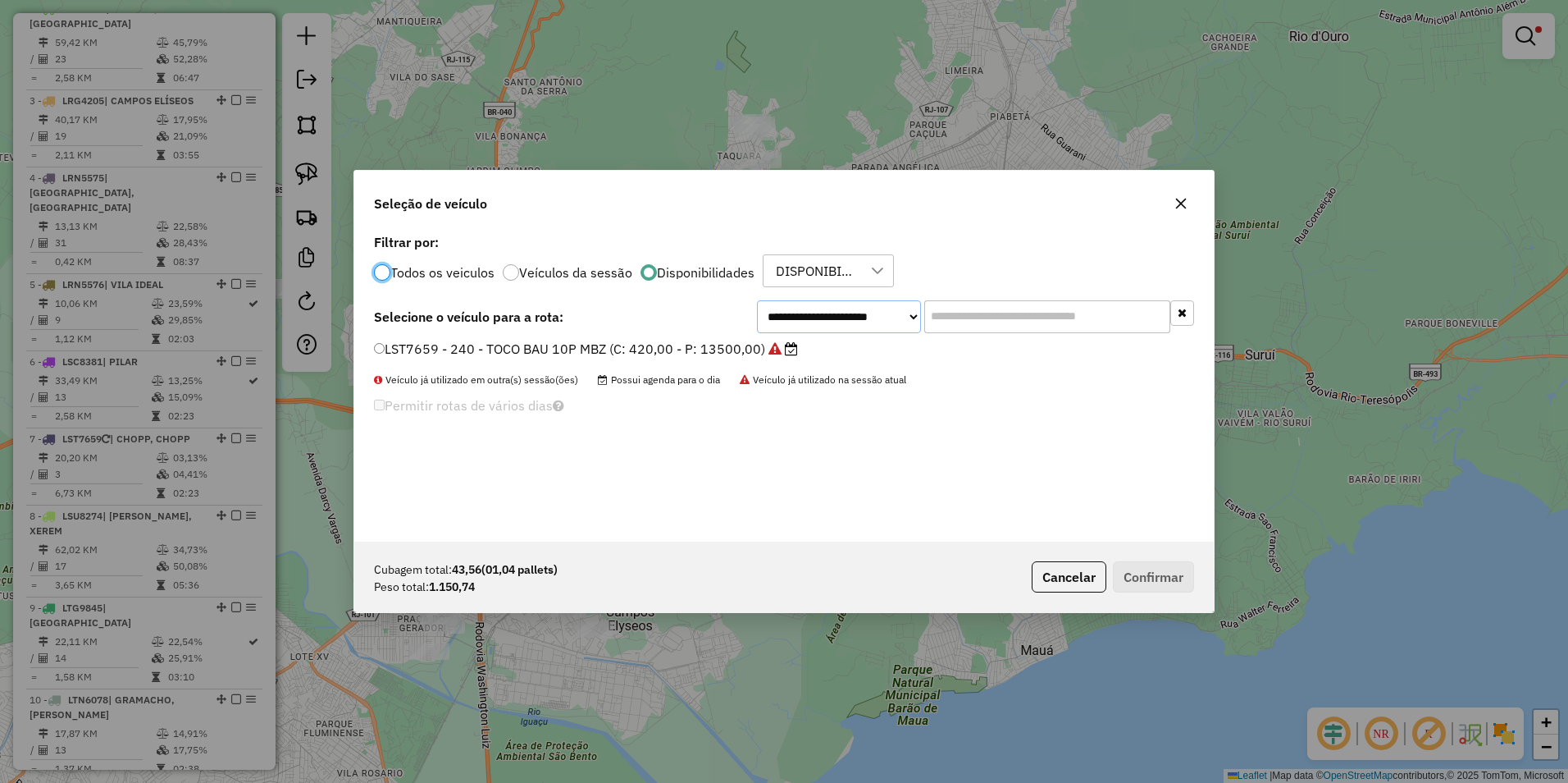
click at [821, 315] on select "**********" at bounding box center [838, 317] width 164 height 33
select select "********"
click at [757, 300] on select "**********" at bounding box center [838, 317] width 164 height 33
click at [723, 352] on label "RKE5B86 - 293 - VAN 01P RENAULT (C: 100,00 - P: 1790,00)" at bounding box center [579, 348] width 410 height 20
click at [1139, 577] on button "Confirmar" at bounding box center [1154, 577] width 82 height 31
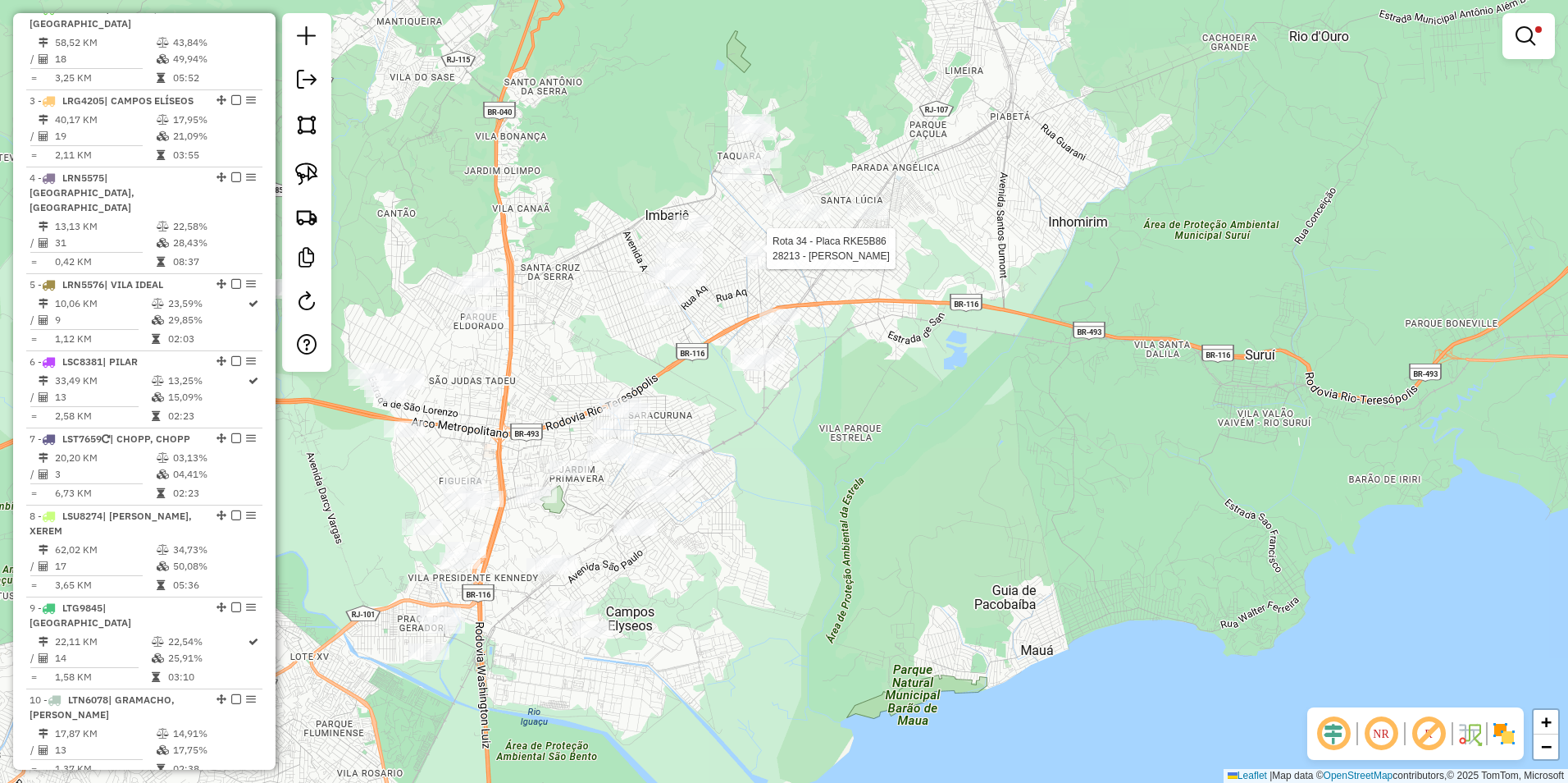
select select "**********"
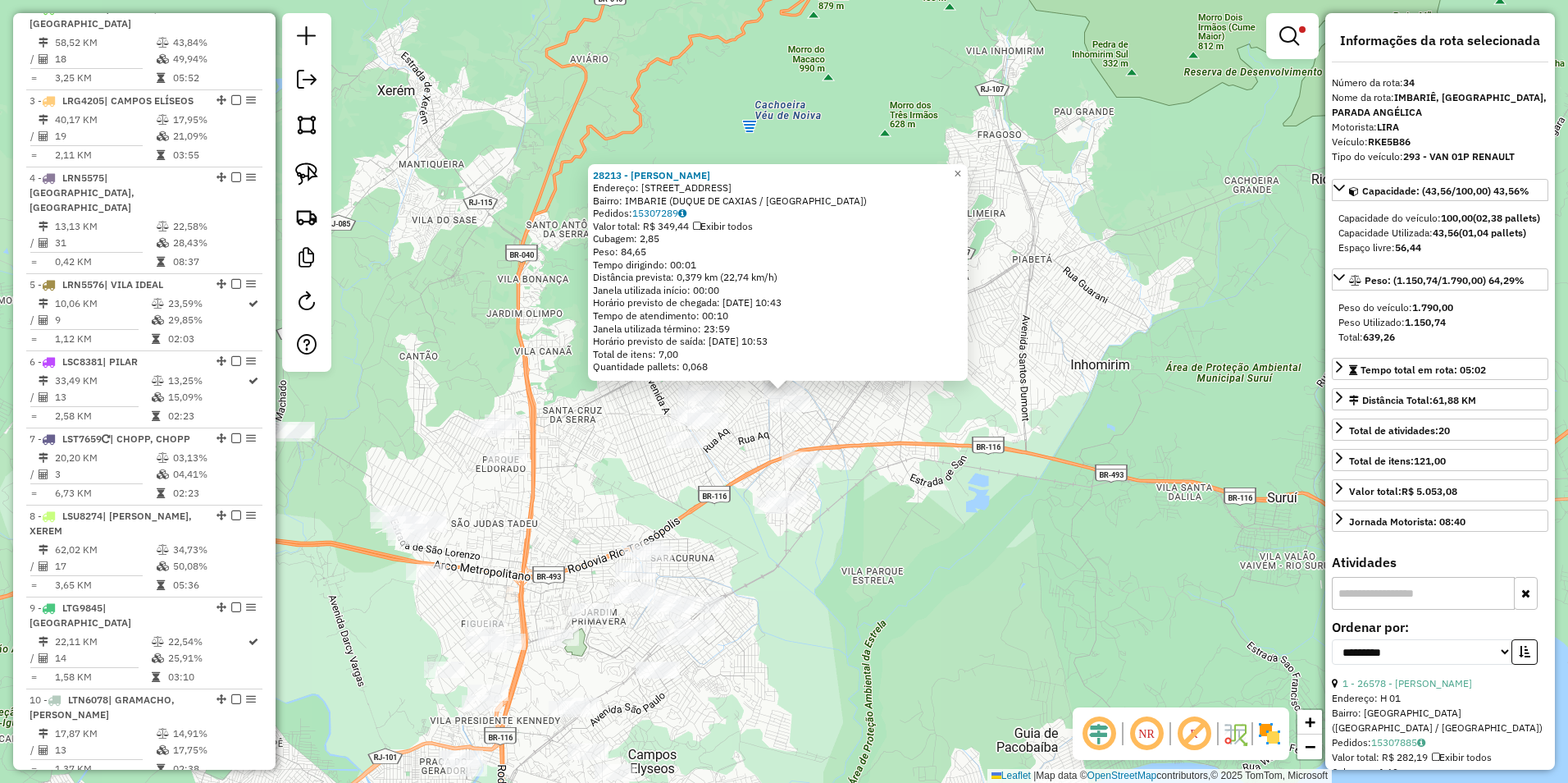
scroll to position [2583, 0]
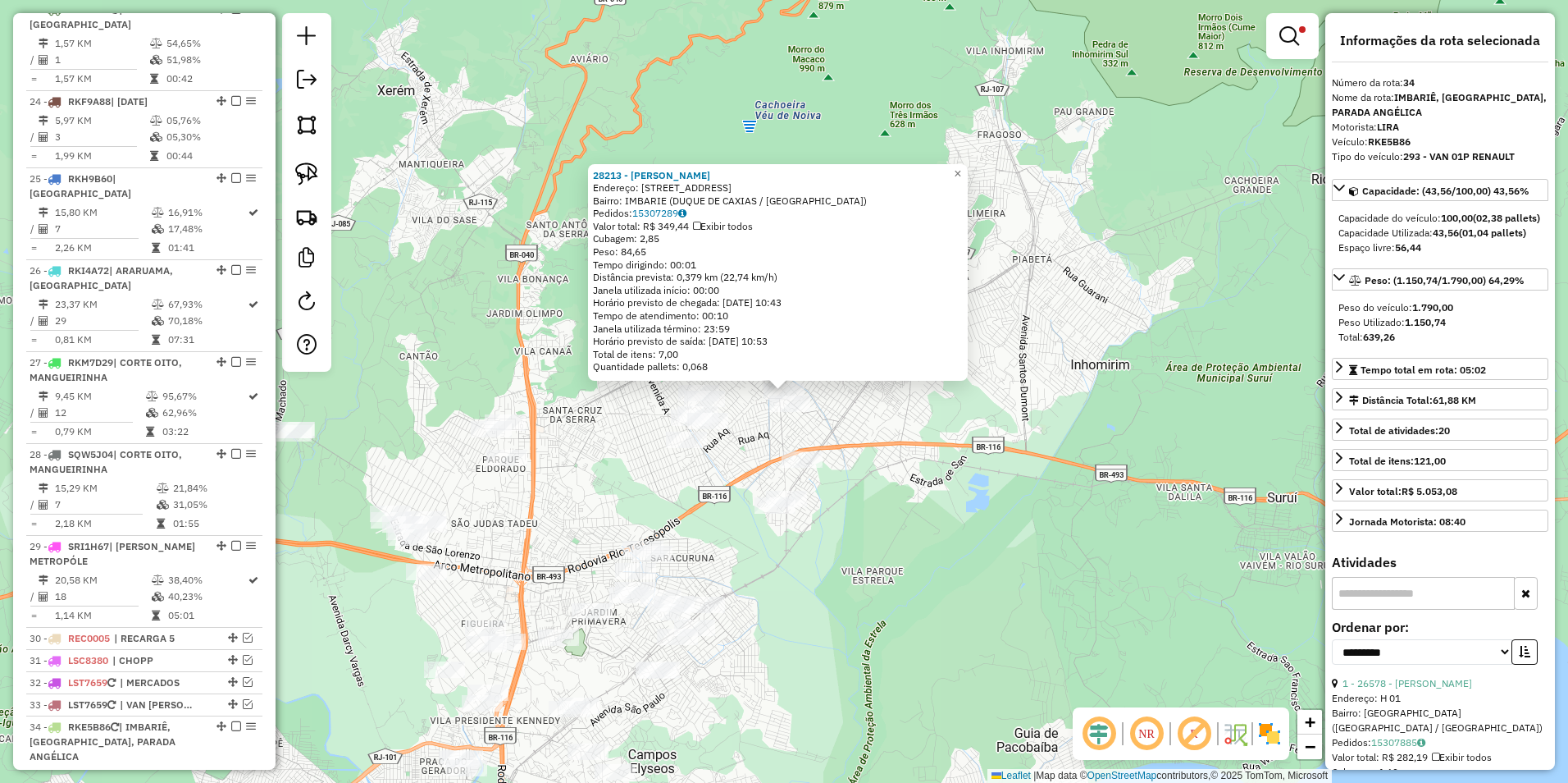
click at [860, 497] on div "28213 - LUIZ ALBERTO DE SOUZ Endereço: RUA CANDELARIA 121 Bairro: IMBARIE (DUQU…" at bounding box center [784, 392] width 1568 height 783
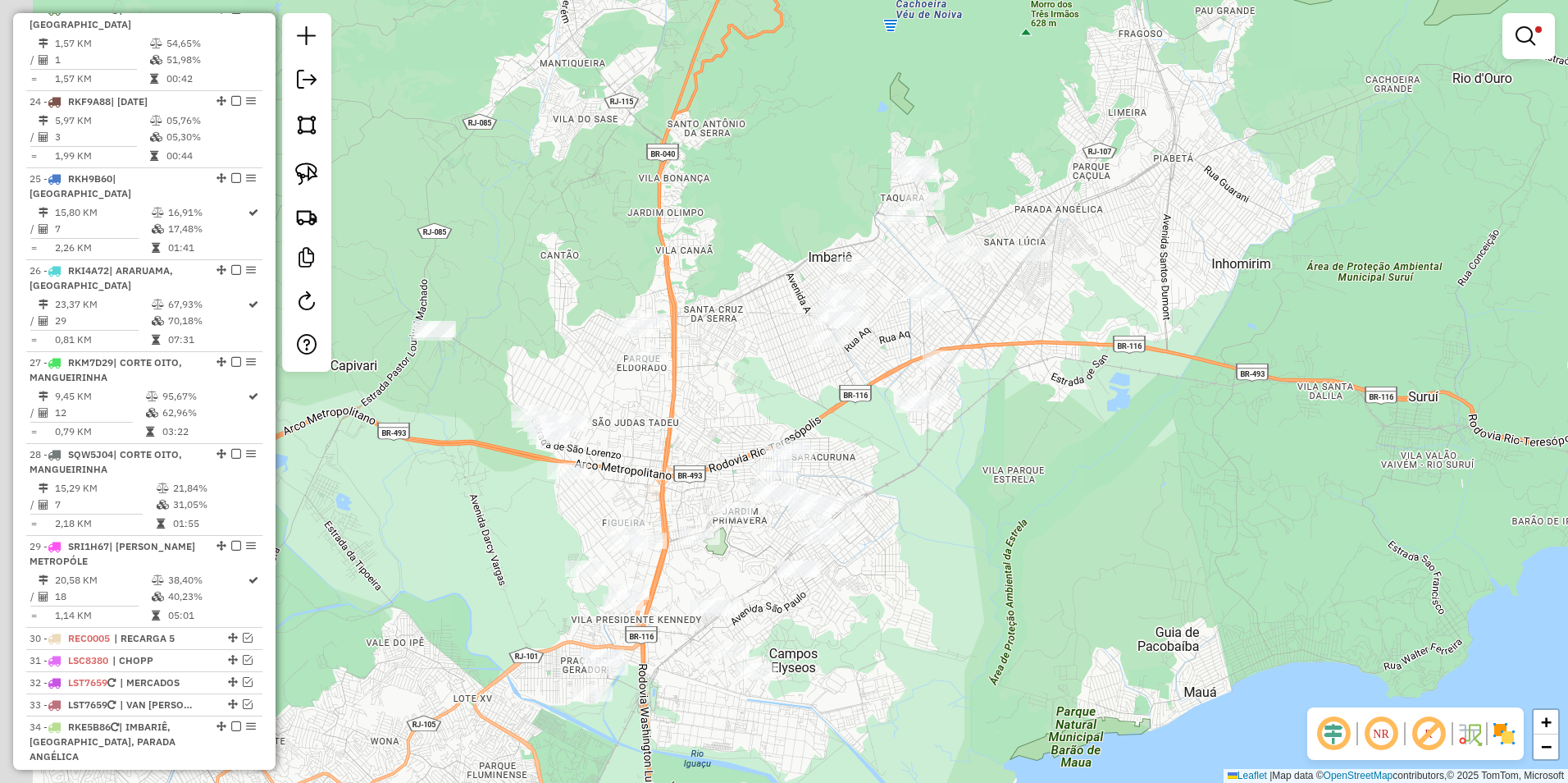
drag, startPoint x: 592, startPoint y: 463, endPoint x: 739, endPoint y: 359, distance: 180.1
click at [739, 359] on div "Limpar filtros Janela de atendimento Grade de atendimento Capacidade Transporta…" at bounding box center [784, 392] width 1568 height 783
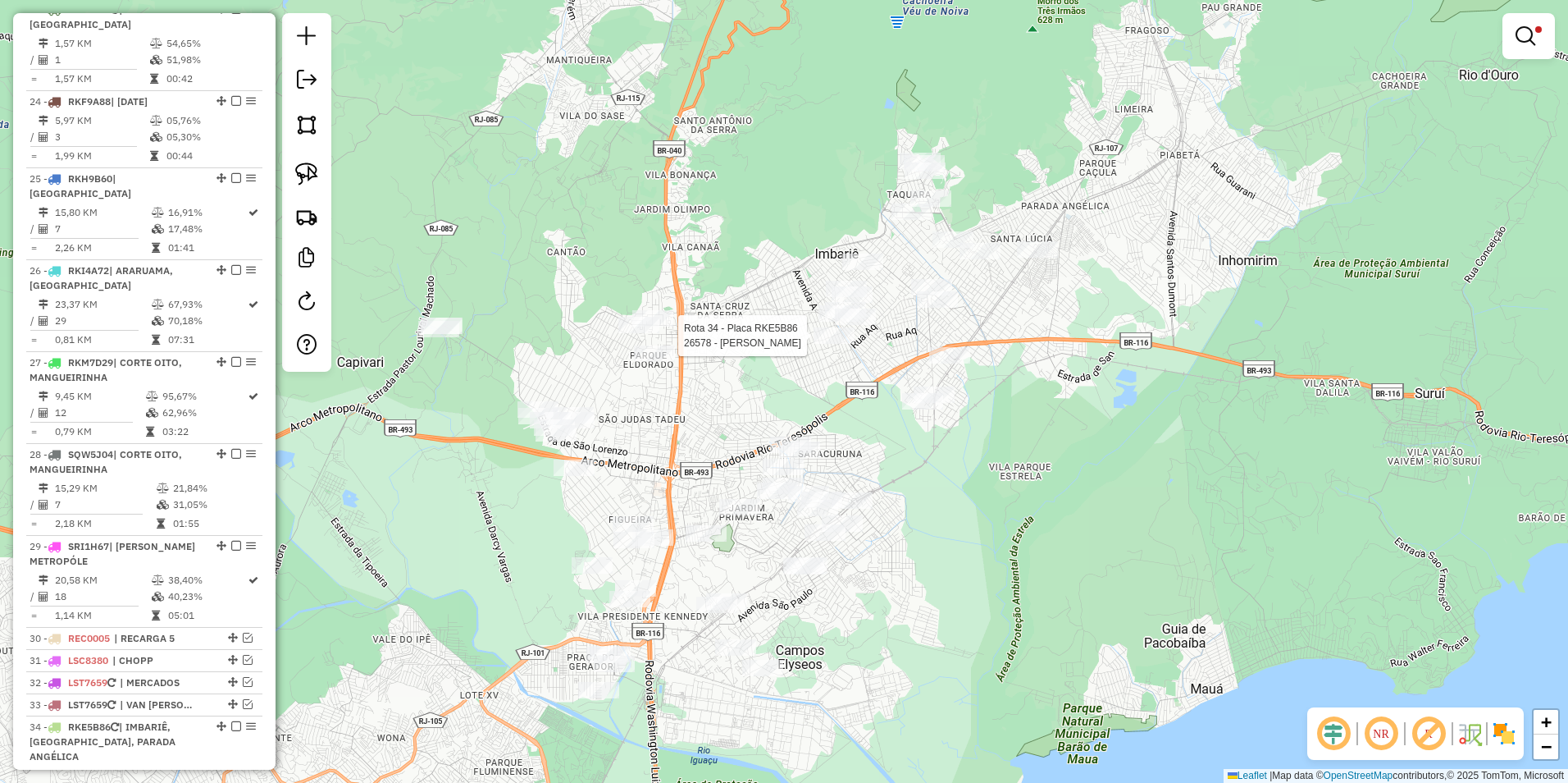
select select "**********"
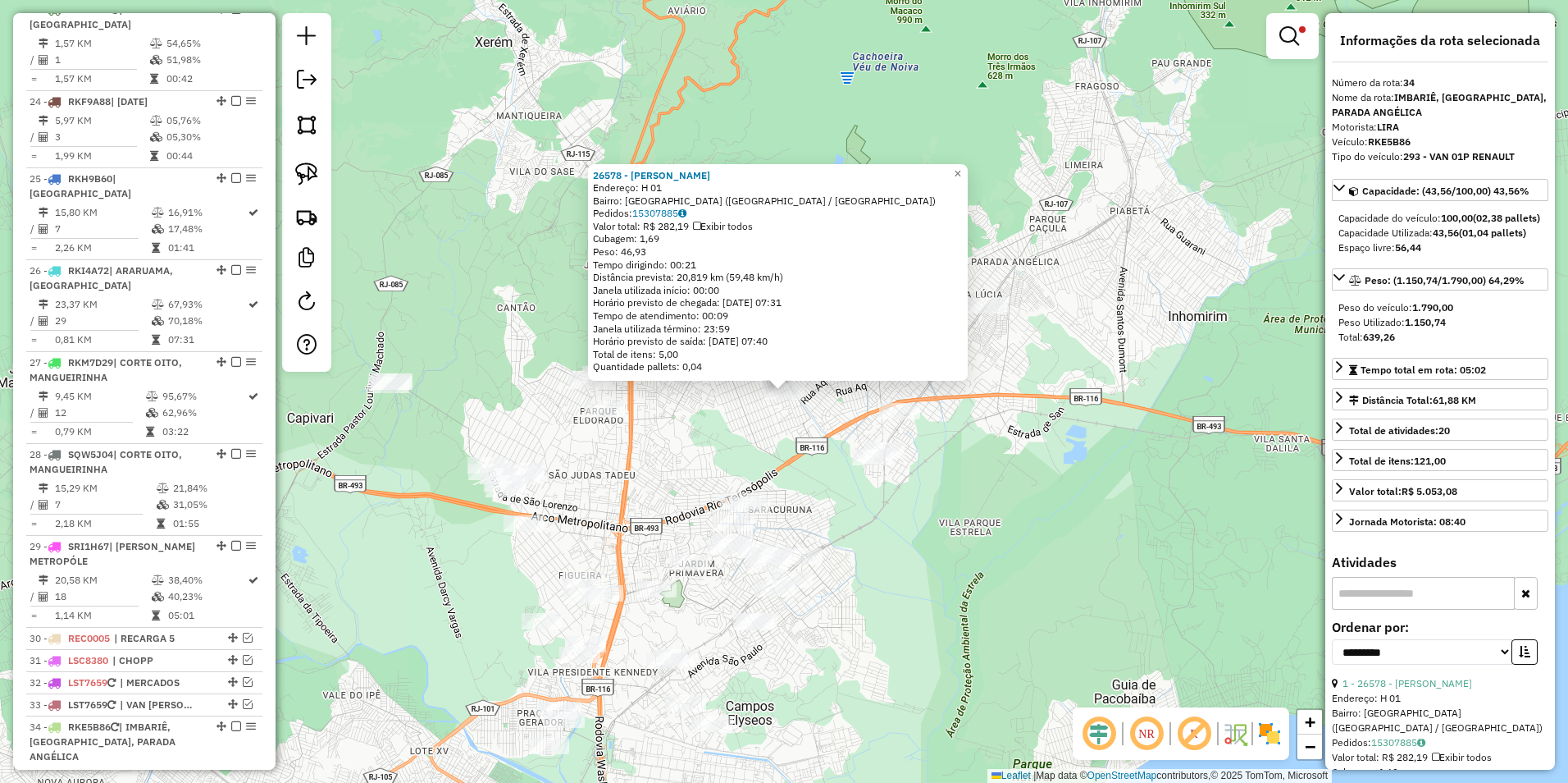
click at [762, 430] on div "26578 - JIA MEI RAMOS CHEN Endereço: H 01 Bairro: NOVA CAMPINAS (DUQUE DE CAXIA…" at bounding box center [784, 392] width 1568 height 783
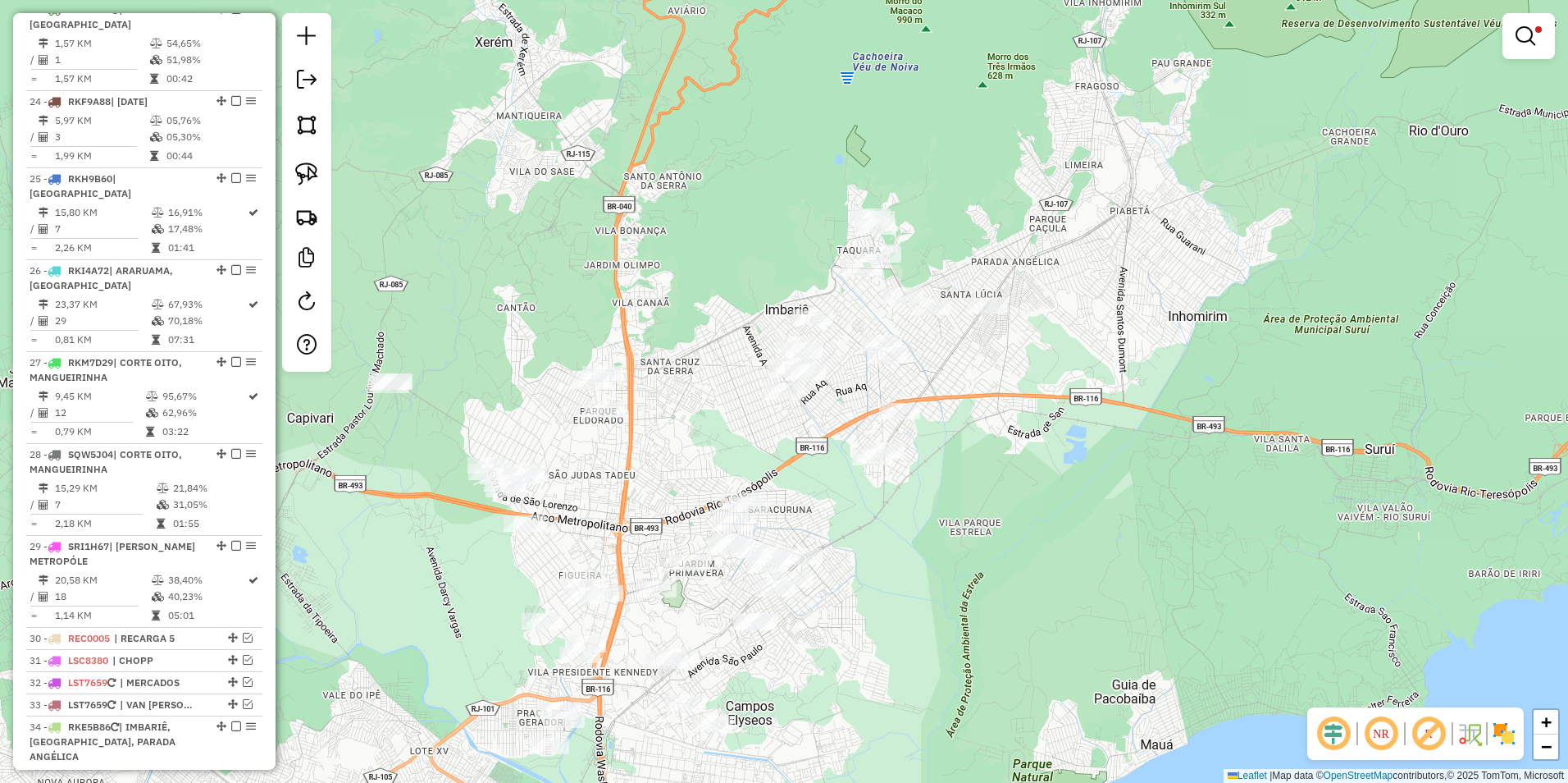
drag, startPoint x: 739, startPoint y: 435, endPoint x: 751, endPoint y: 419, distance: 20.0
click at [751, 419] on div "Limpar filtros Janela de atendimento Grade de atendimento Capacidade Transporta…" at bounding box center [784, 392] width 1568 height 783
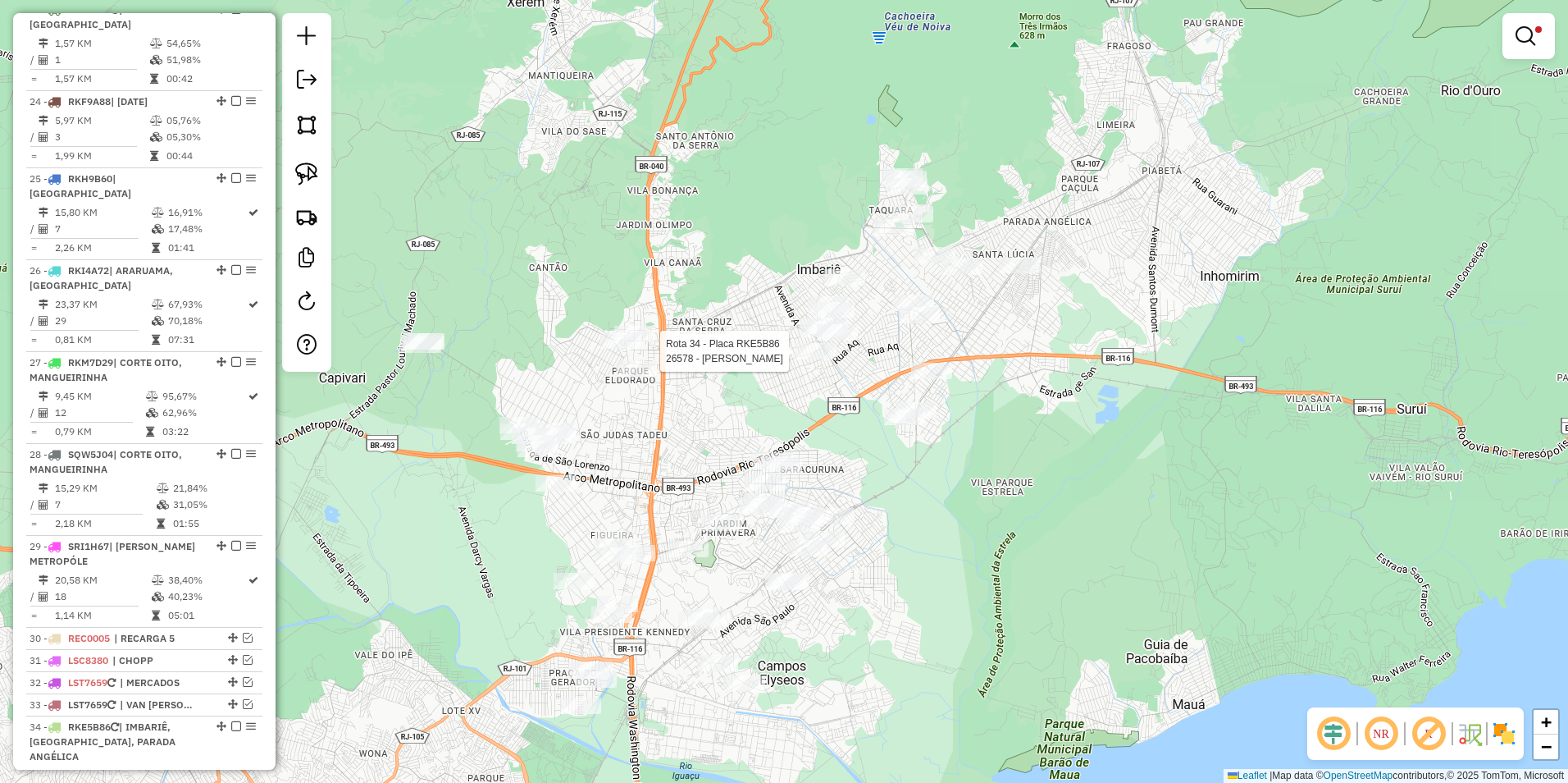
select select "**********"
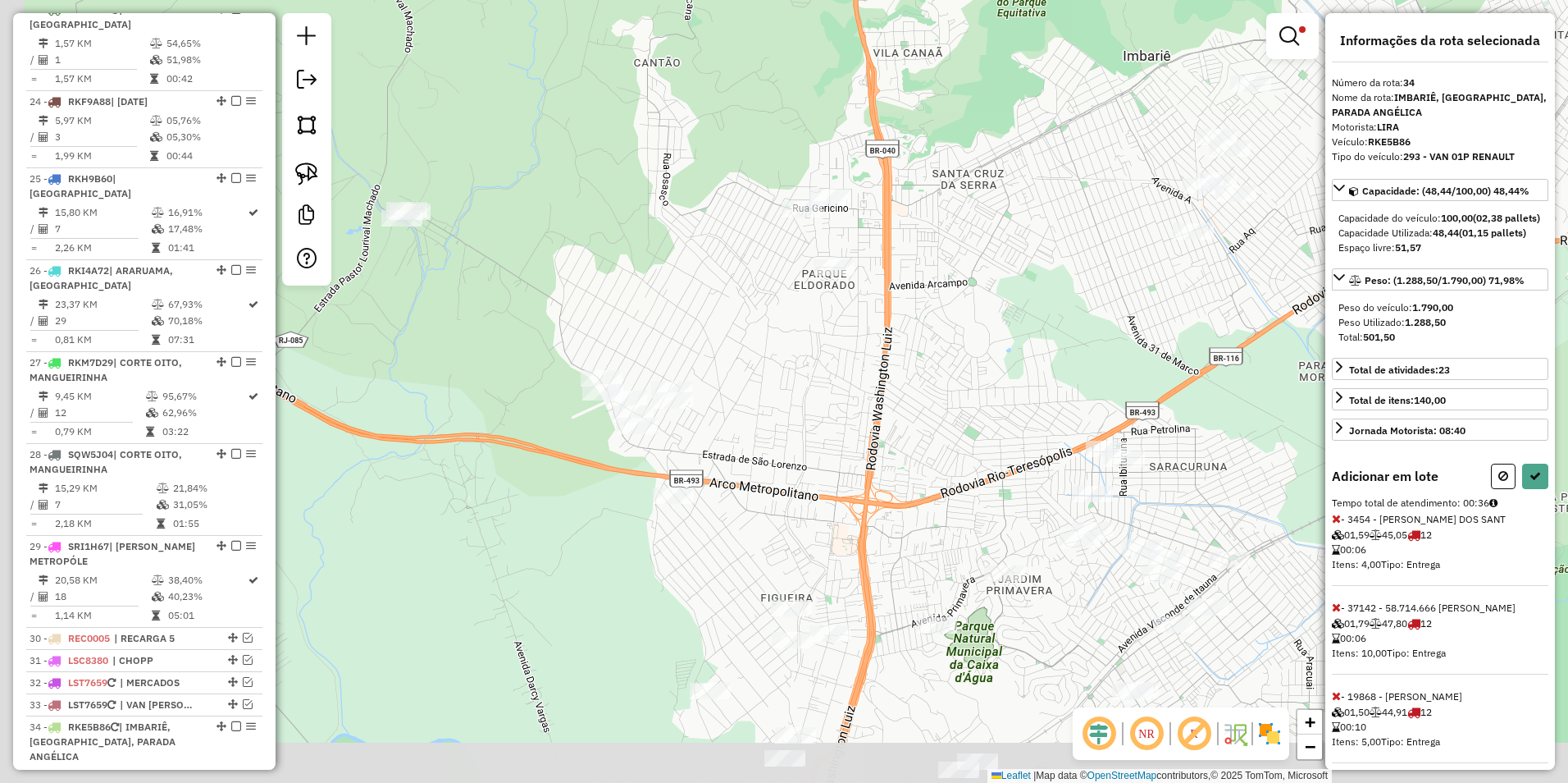
drag, startPoint x: 564, startPoint y: 496, endPoint x: 828, endPoint y: 238, distance: 369.1
click at [828, 238] on div "Limpar filtros Janela de atendimento Grade de atendimento Capacidade Transporta…" at bounding box center [784, 392] width 1568 height 783
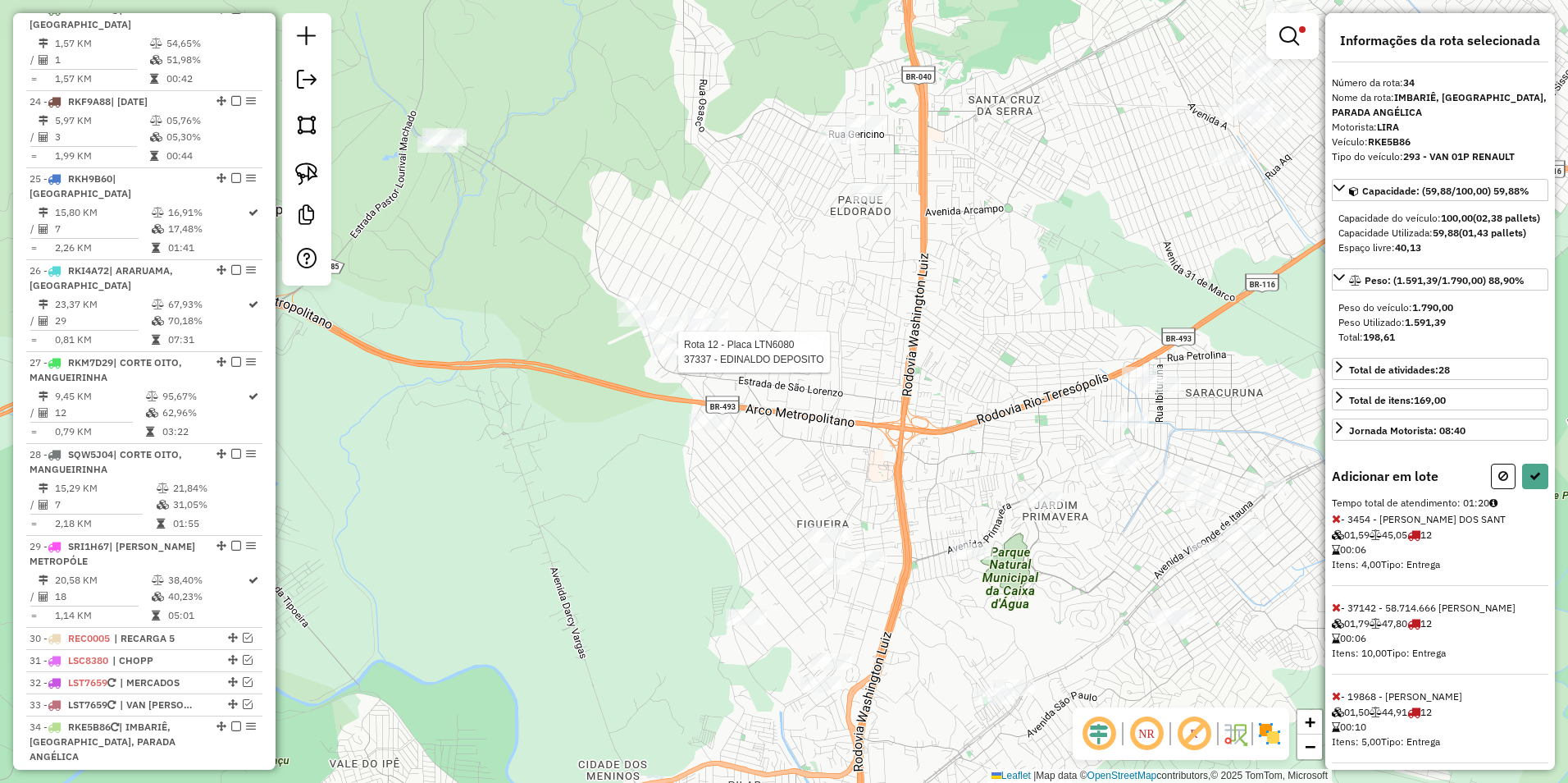
select select "**********"
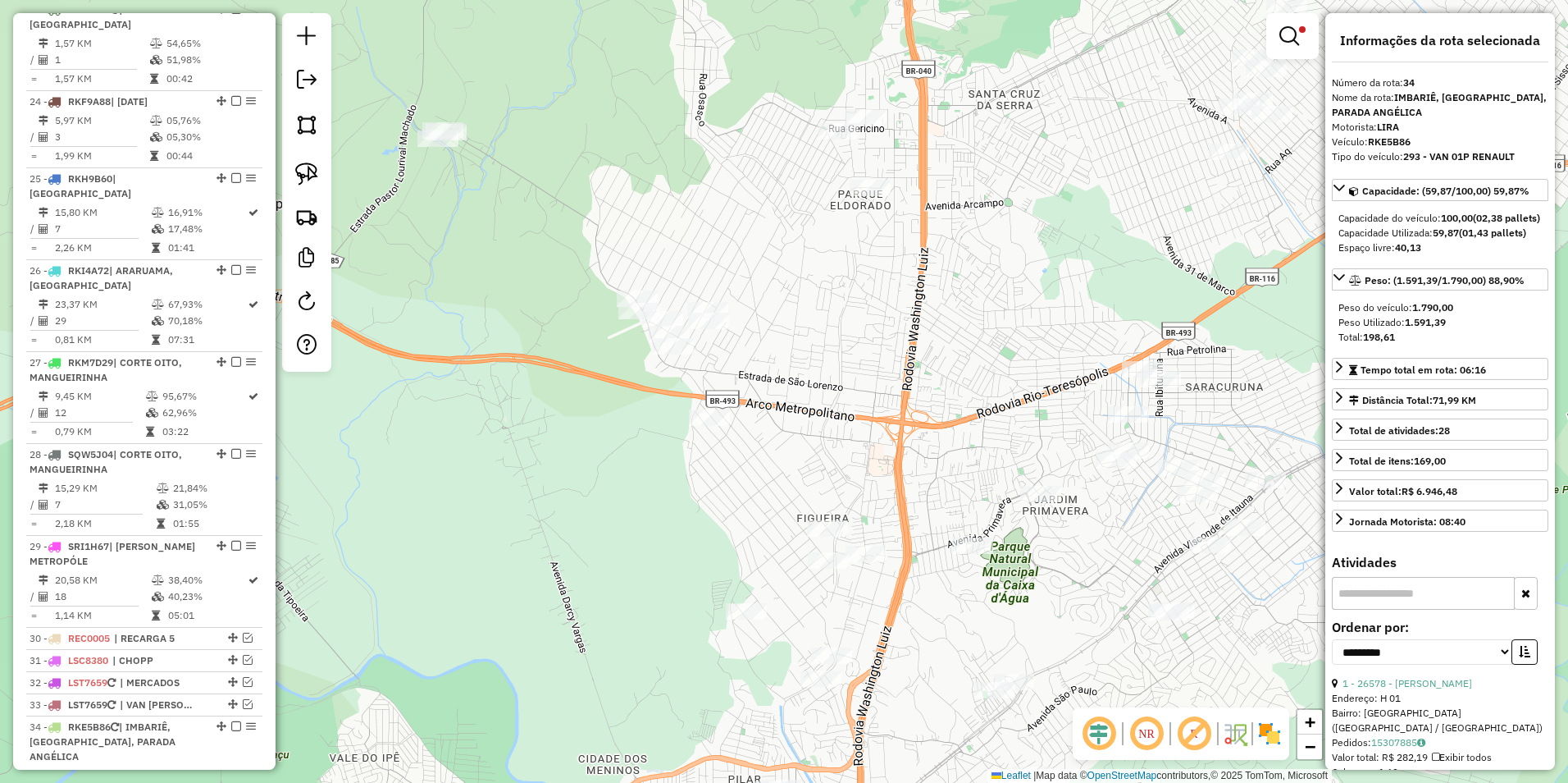
drag, startPoint x: 779, startPoint y: 383, endPoint x: 639, endPoint y: 346, distance: 144.8
click at [639, 346] on div "Limpar filtros Janela de atendimento Grade de atendimento Capacidade Transporta…" at bounding box center [784, 392] width 1568 height 783
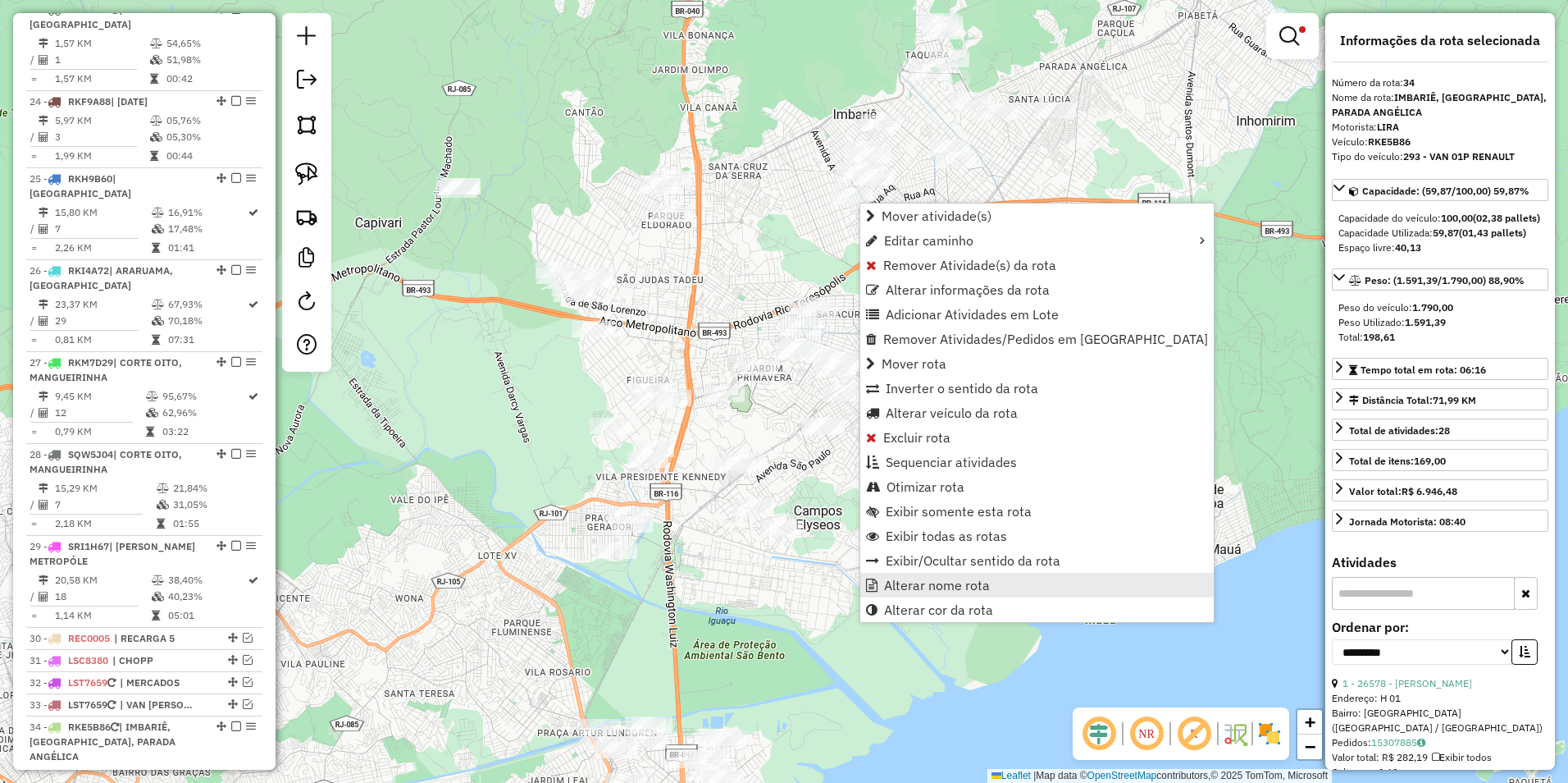
click at [949, 578] on span "Alterar nome rota" at bounding box center [937, 584] width 106 height 13
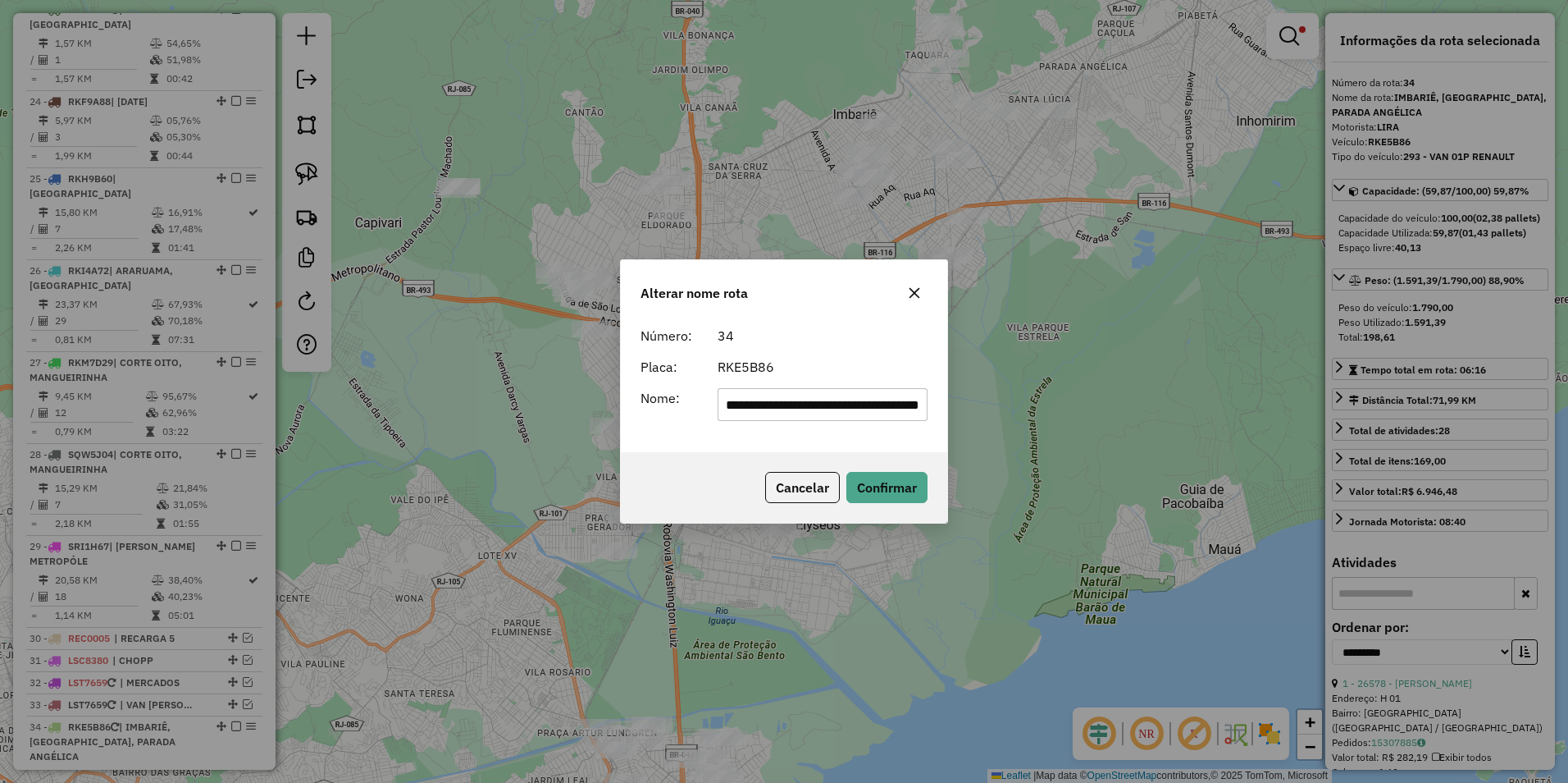
scroll to position [0, 0]
drag, startPoint x: 921, startPoint y: 401, endPoint x: 351, endPoint y: 469, distance: 574.0
click at [351, 469] on div "**********" at bounding box center [784, 392] width 1568 height 783
type input "**********"
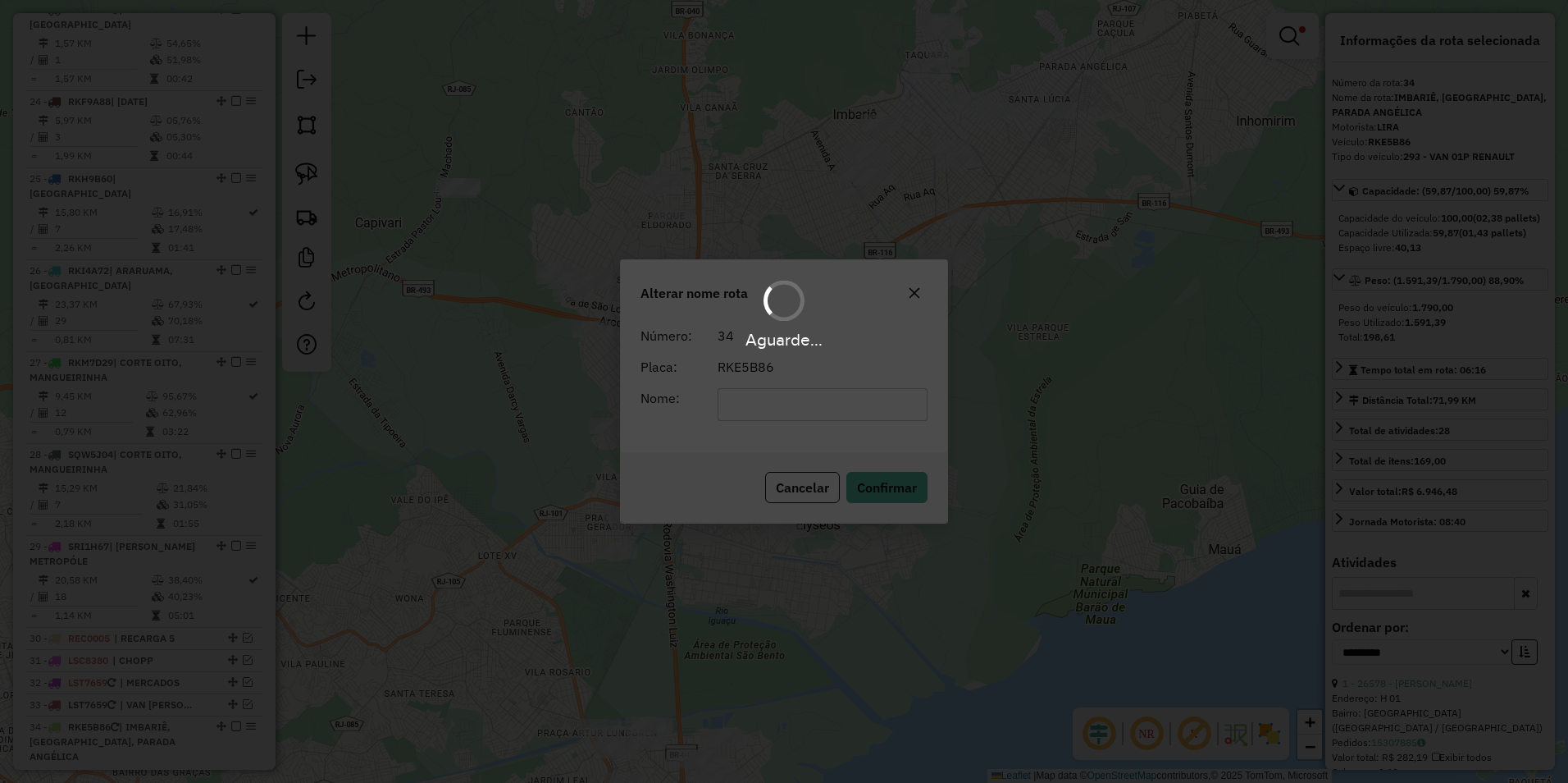
scroll to position [2568, 0]
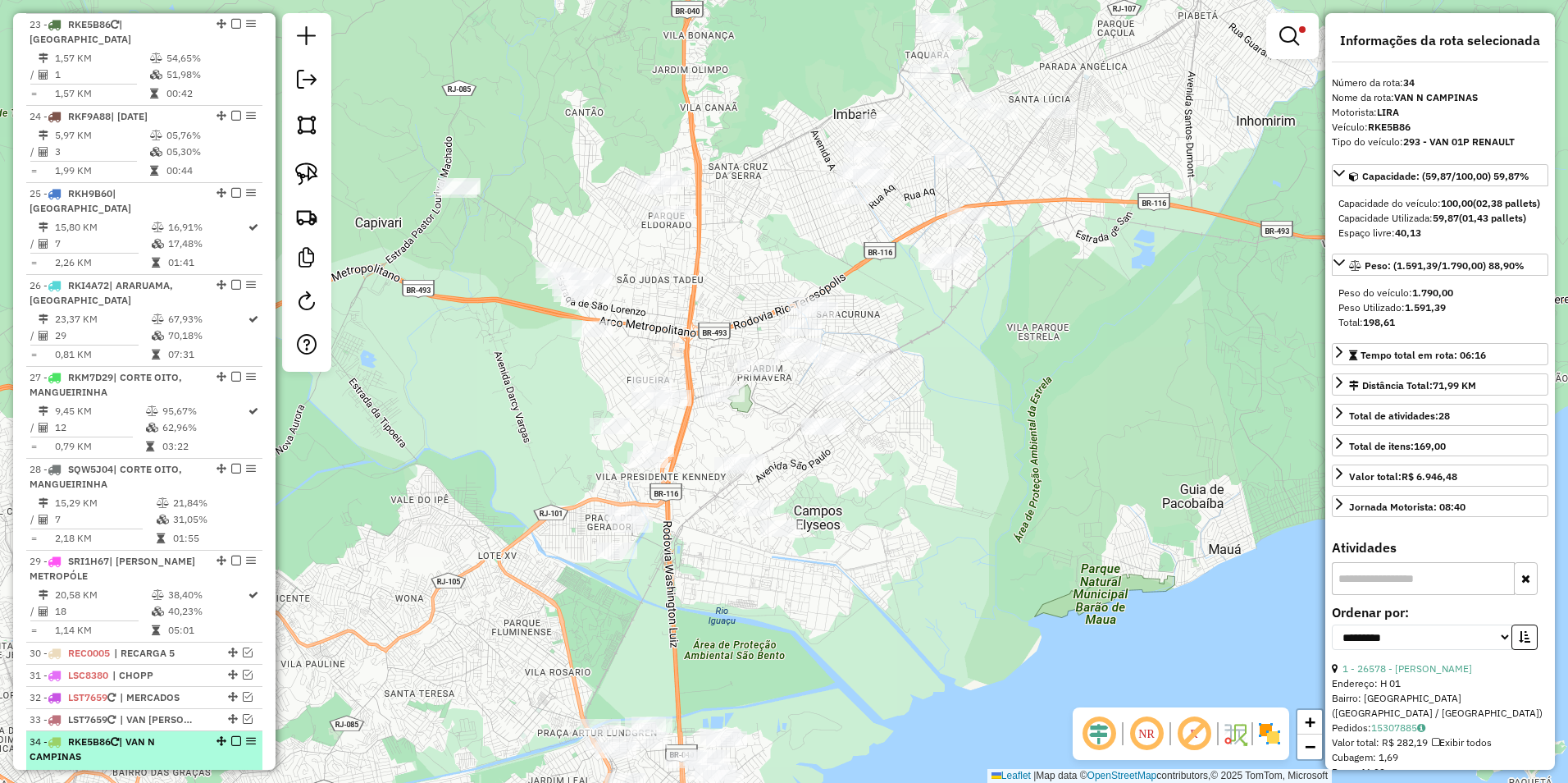
click at [233, 734] on div "34 - RKE5B86 | VAN N CAMPINAS" at bounding box center [144, 749] width 230 height 30
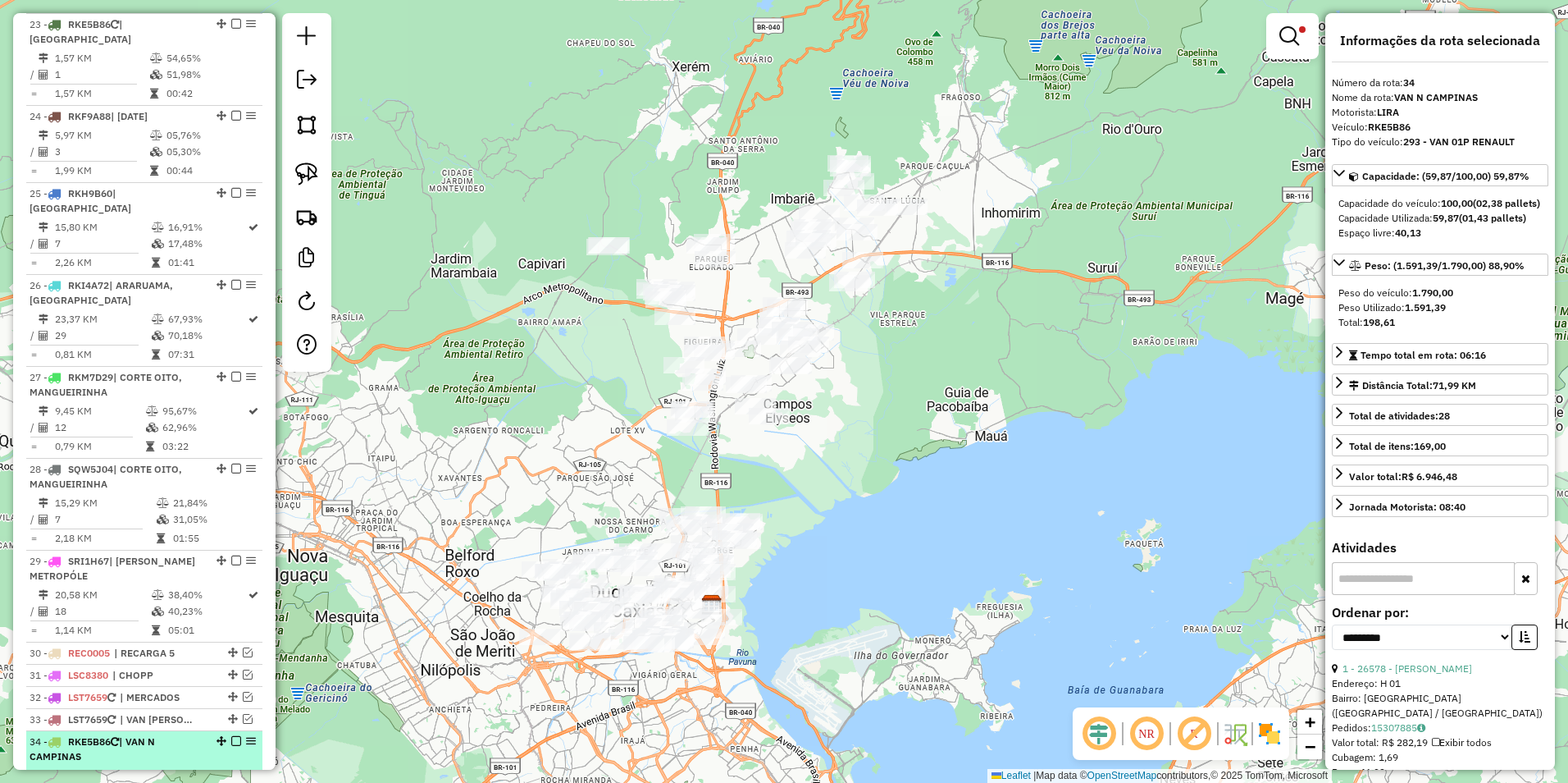
click at [232, 736] on em at bounding box center [236, 740] width 10 height 10
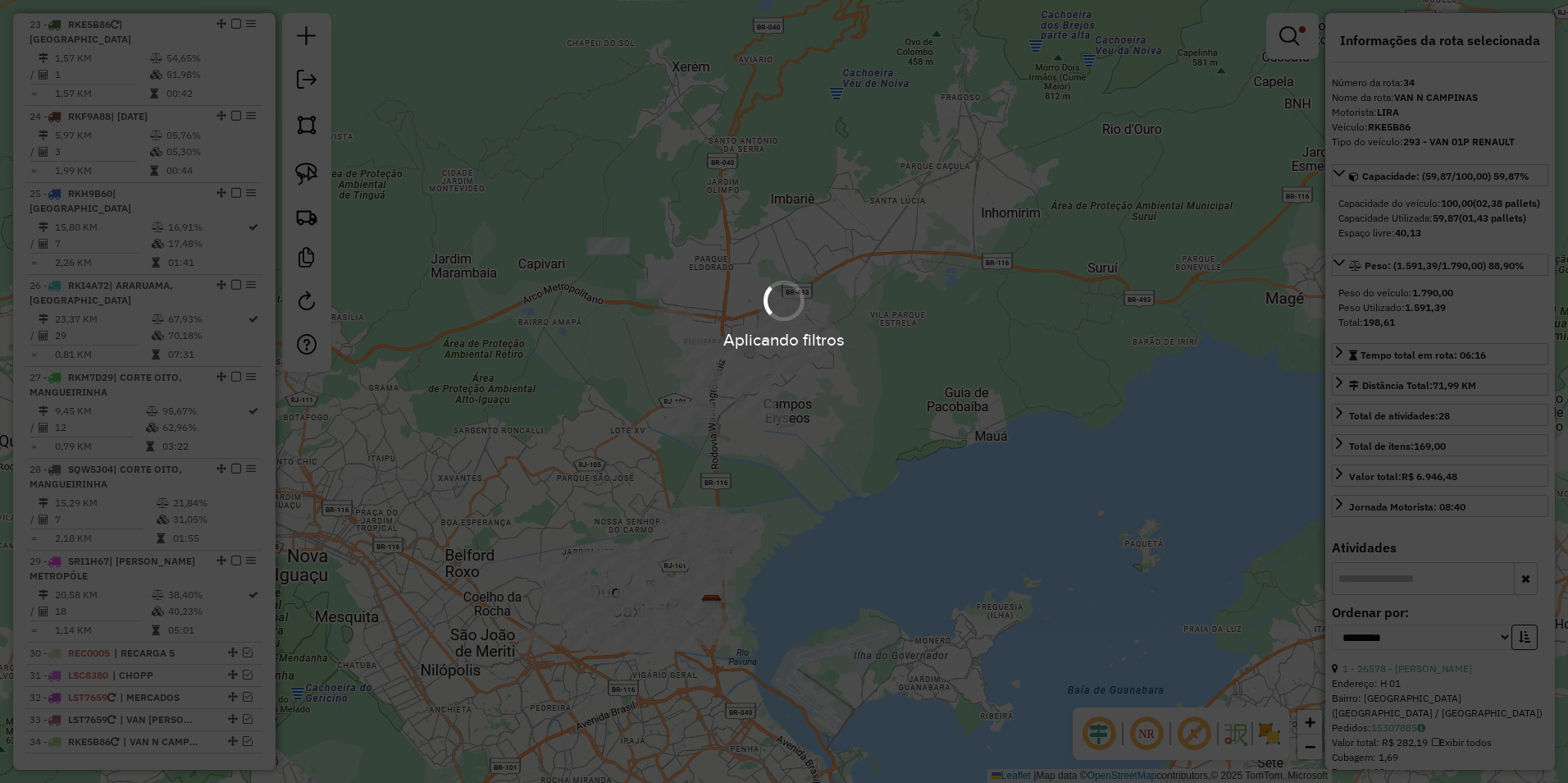
scroll to position [2497, 0]
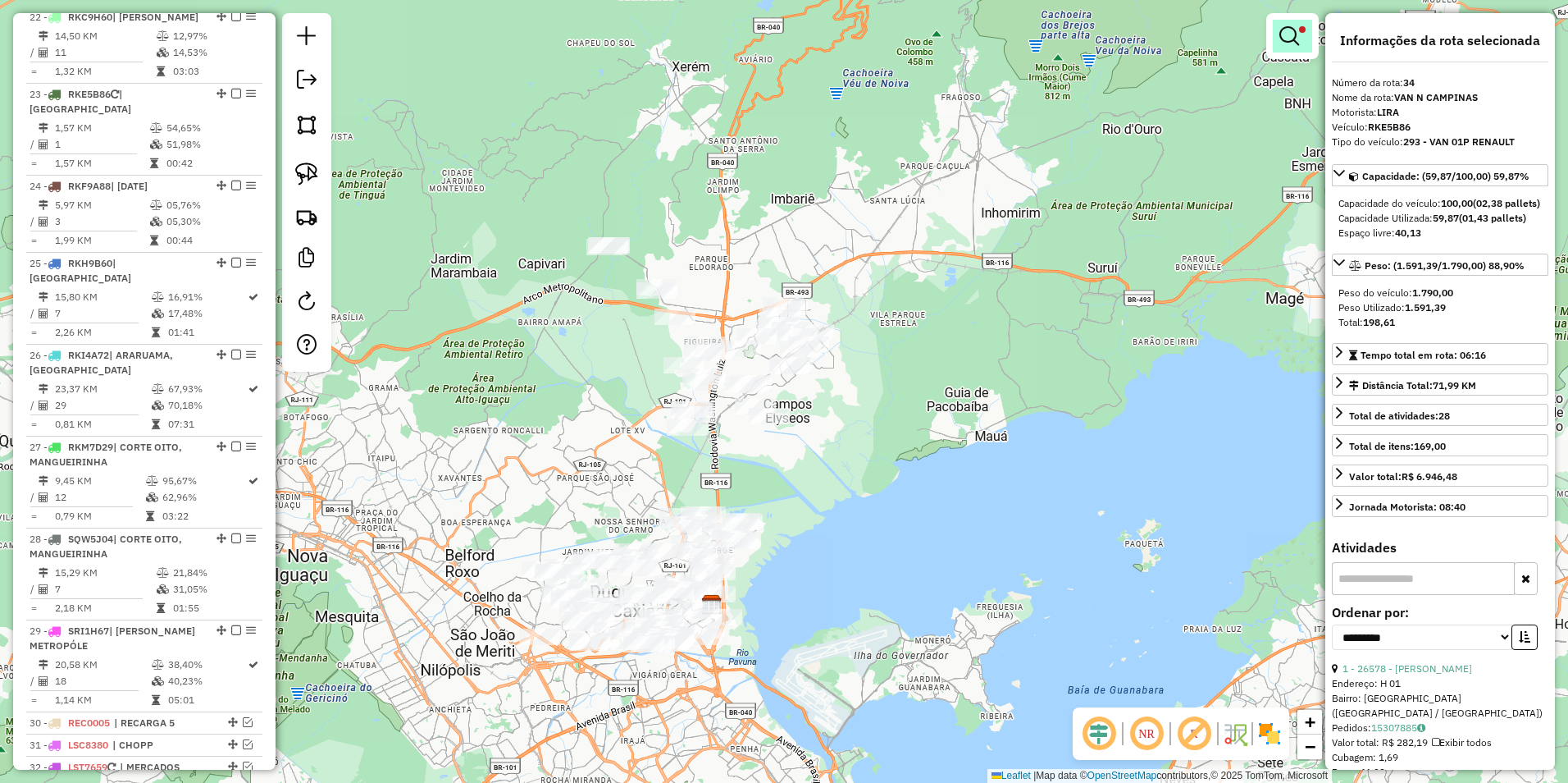
click at [1299, 47] on link at bounding box center [1292, 36] width 39 height 33
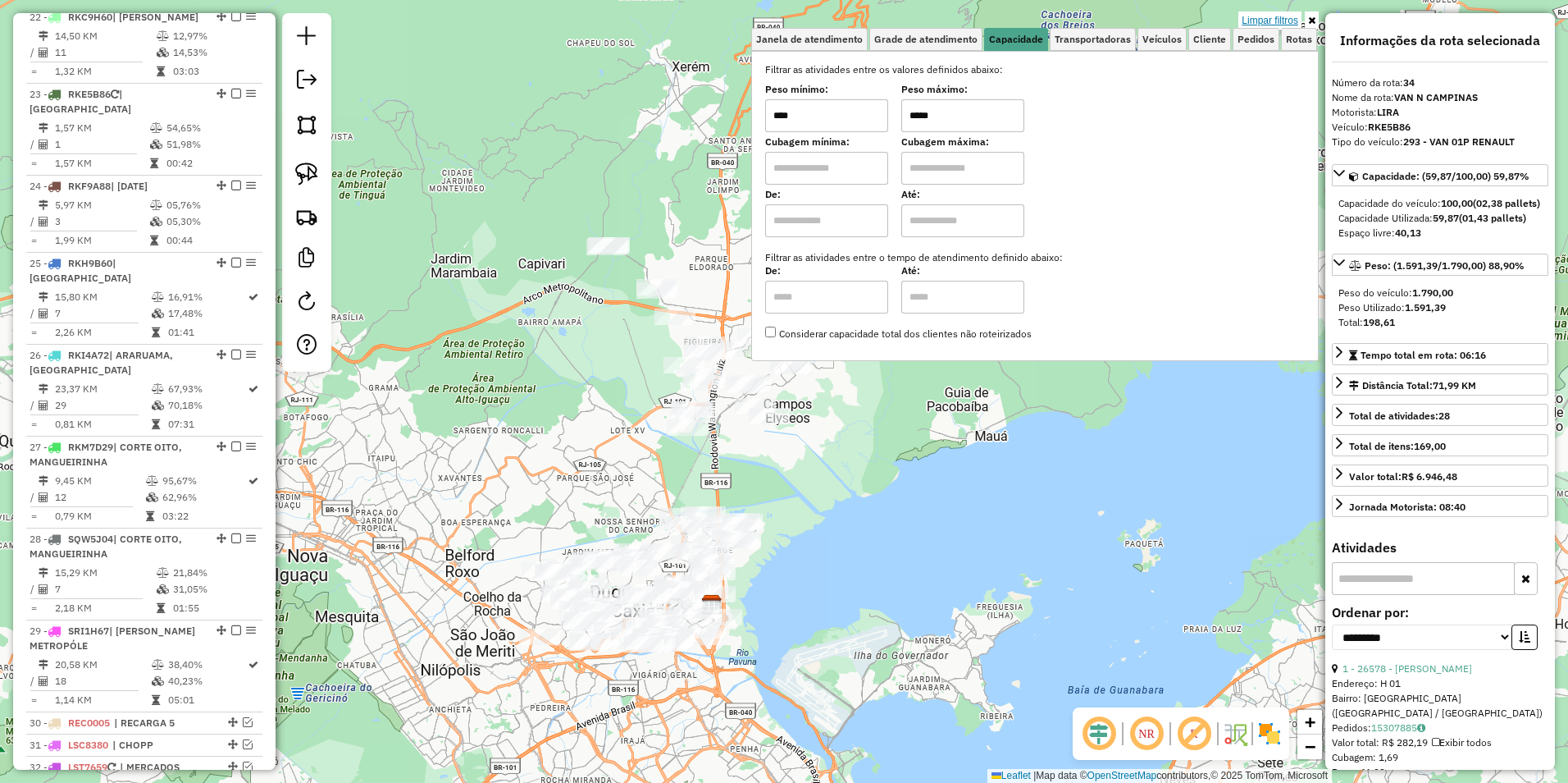
click at [1272, 22] on link "Limpar filtros" at bounding box center [1269, 20] width 63 height 18
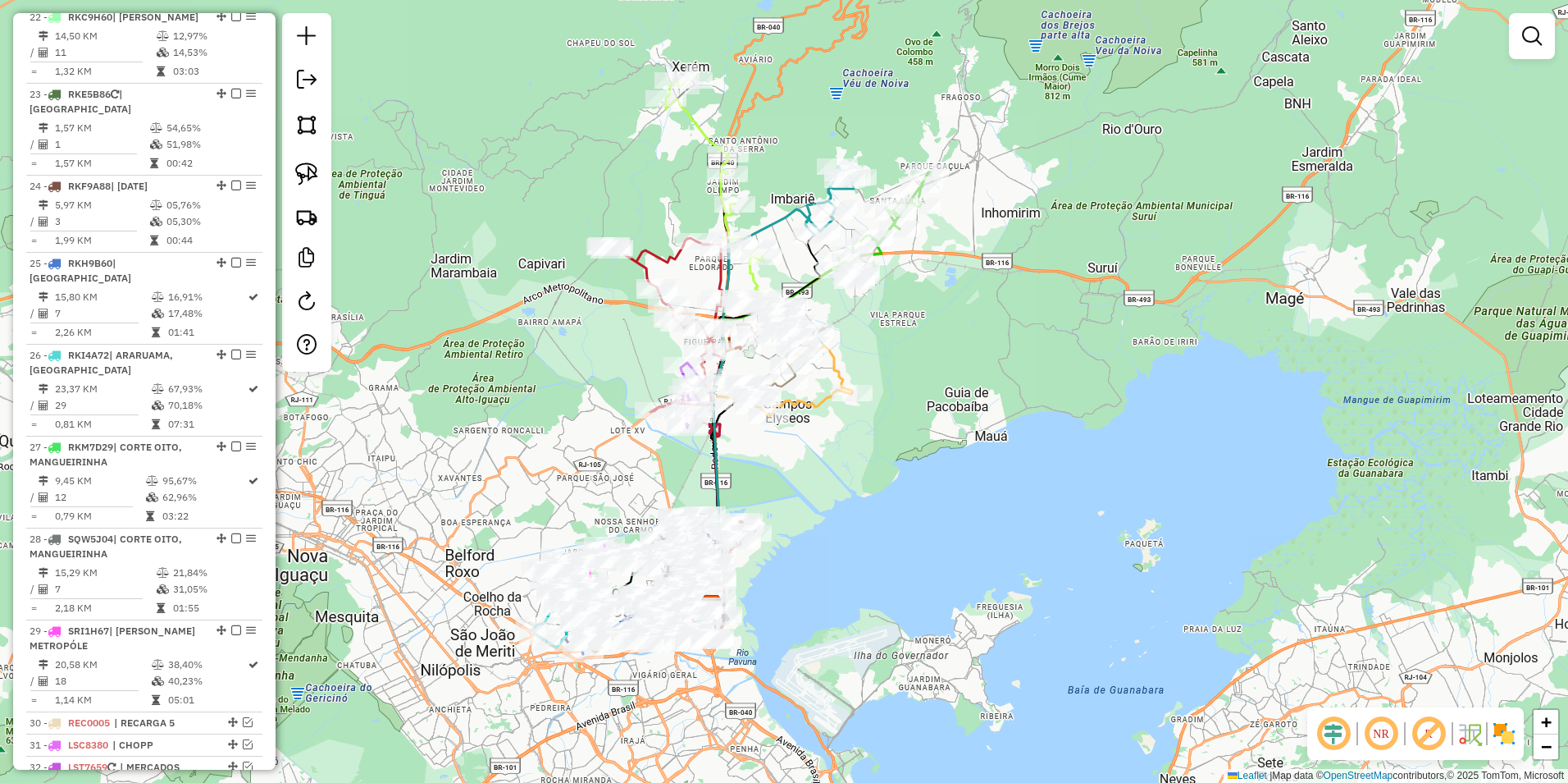
click at [897, 404] on div "Janela de atendimento Grade de atendimento Capacidade Transportadoras Veículos …" at bounding box center [784, 392] width 1568 height 783
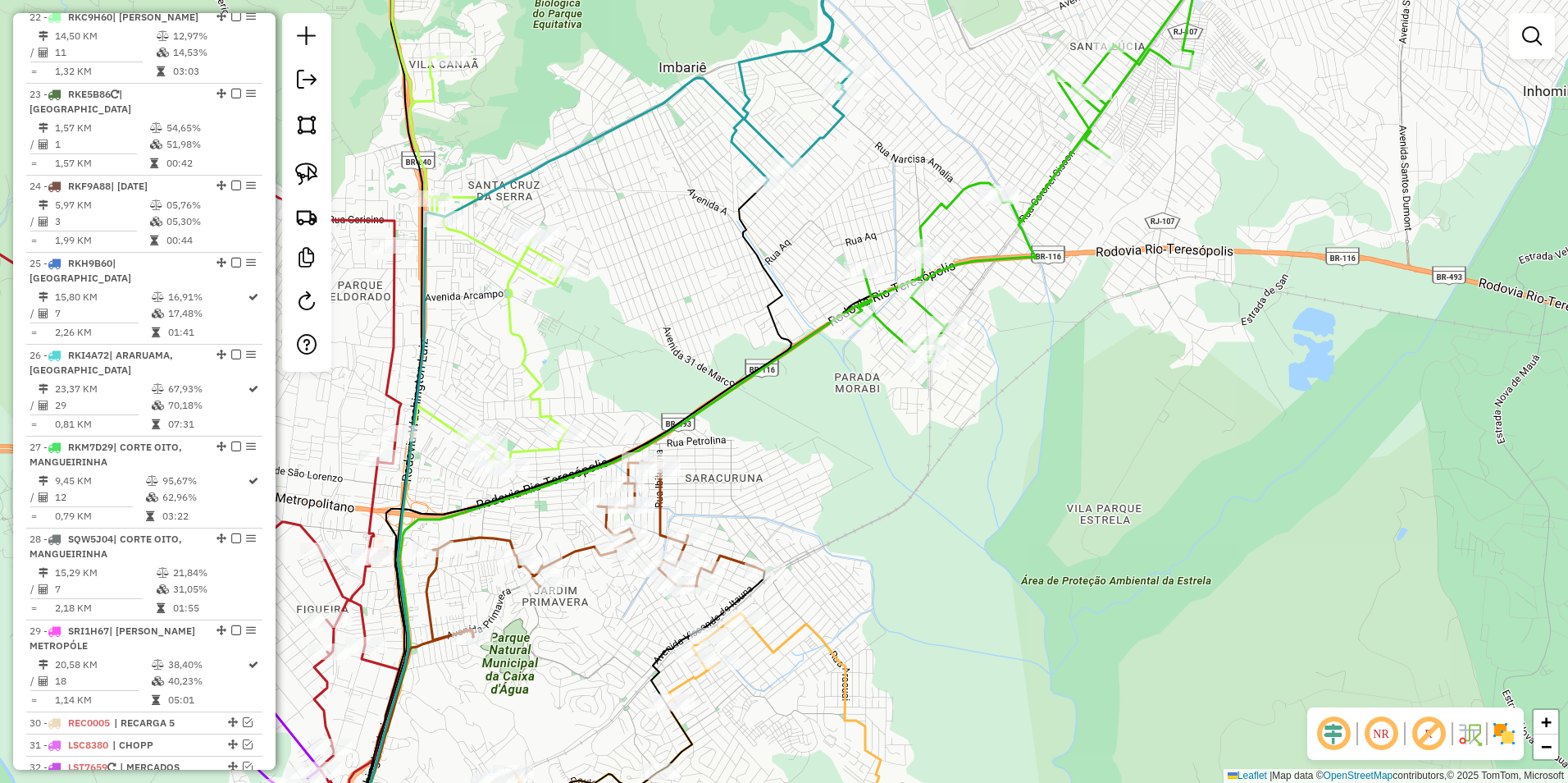
click at [830, 132] on icon at bounding box center [832, 53] width 202 height 262
select select "**********"
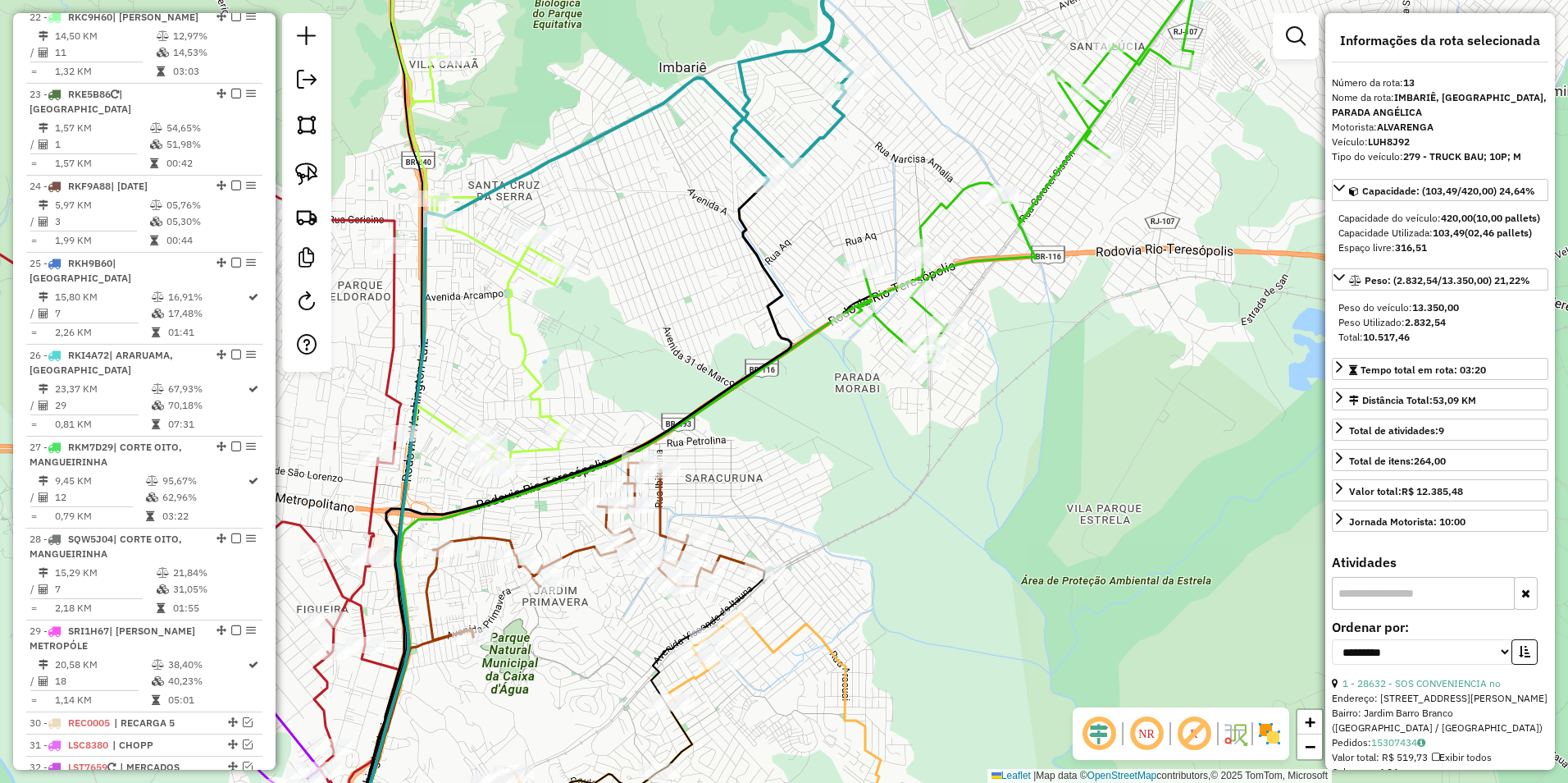
scroll to position [1664, 0]
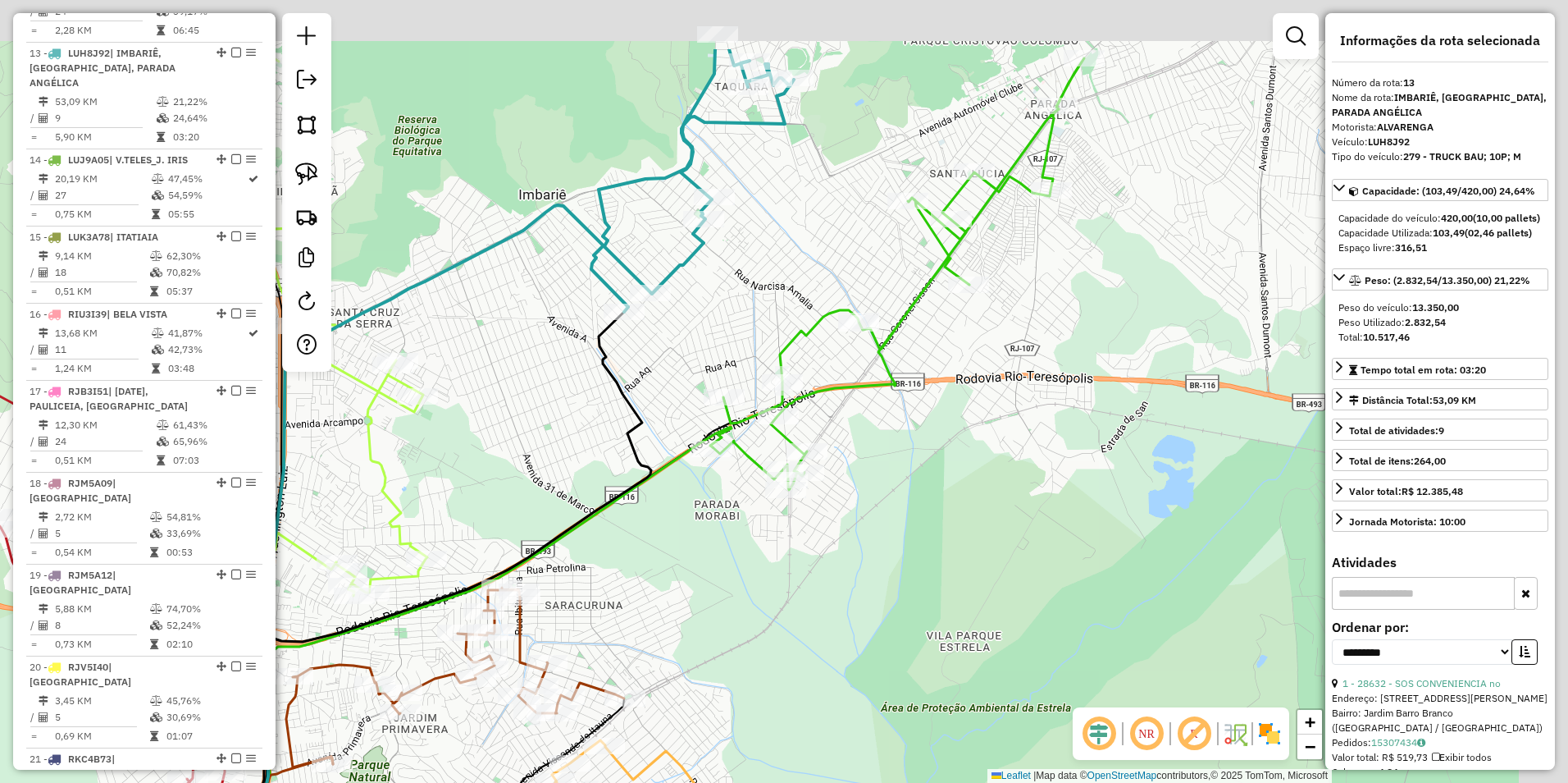
drag, startPoint x: 915, startPoint y: 168, endPoint x: 734, endPoint y: 331, distance: 243.6
click at [734, 332] on div "Janela de atendimento Grade de atendimento Capacidade Transportadoras Veículos …" at bounding box center [784, 392] width 1568 height 783
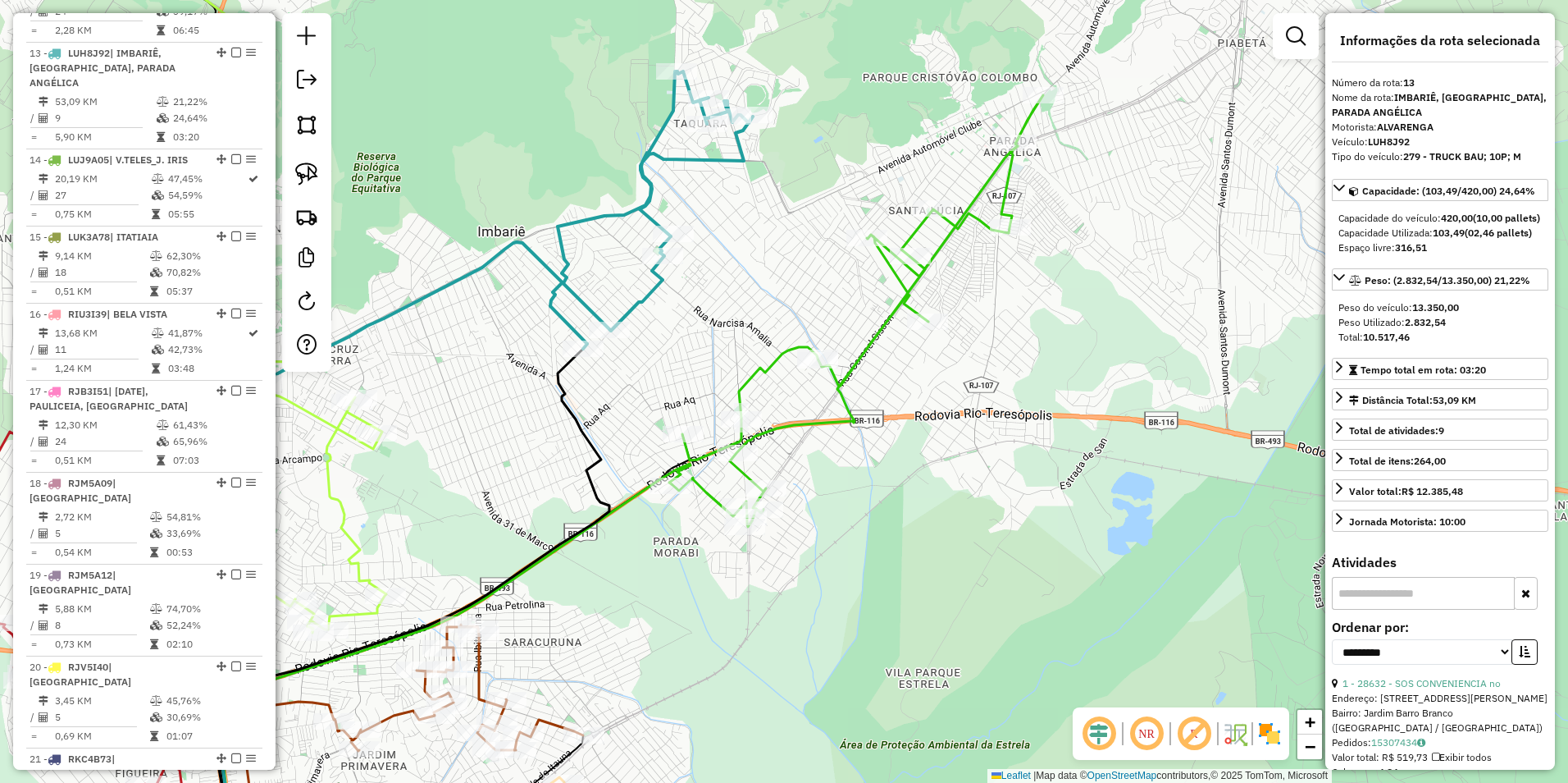
click at [775, 362] on icon at bounding box center [857, 311] width 371 height 431
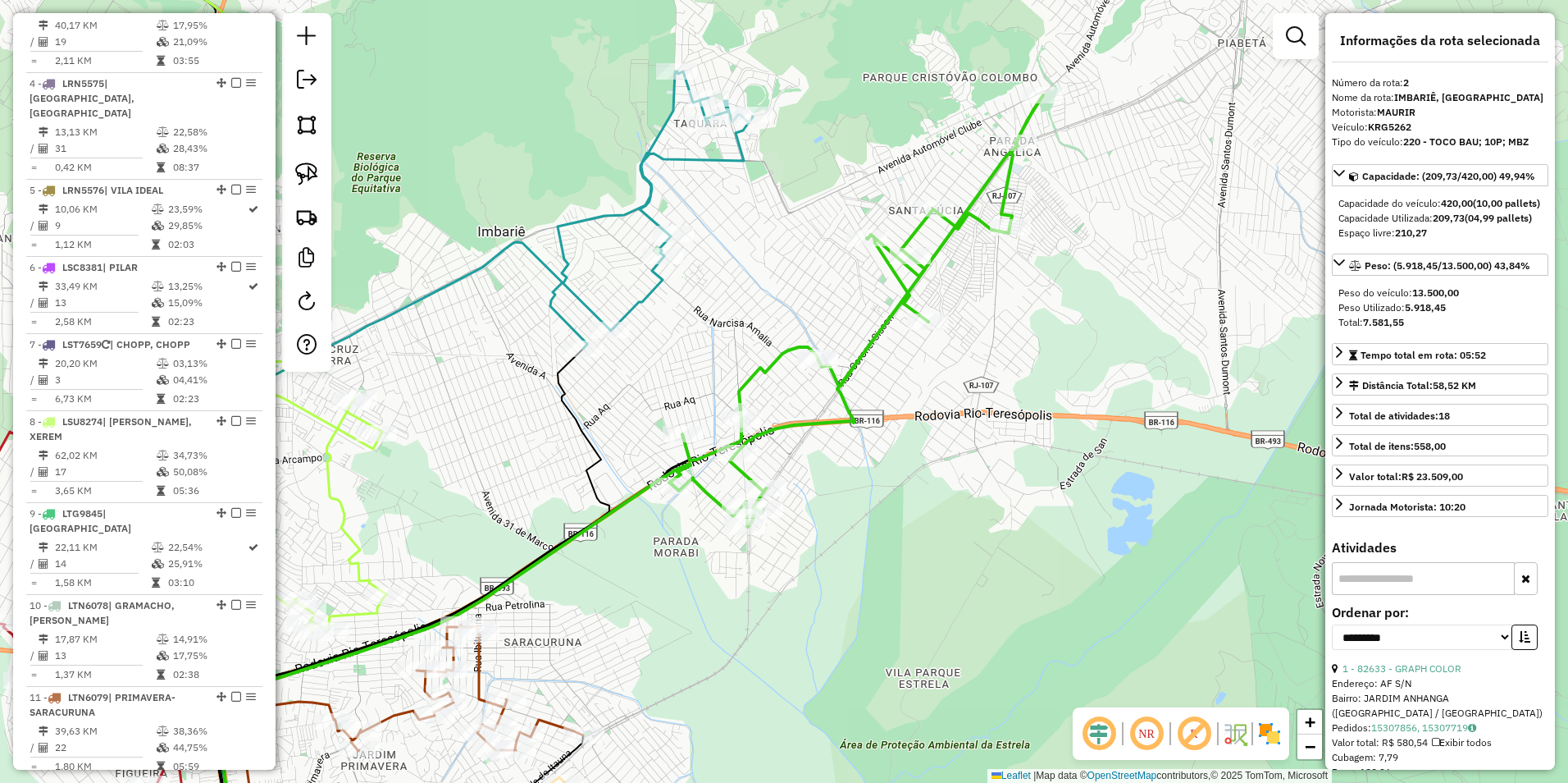
scroll to position [727, 0]
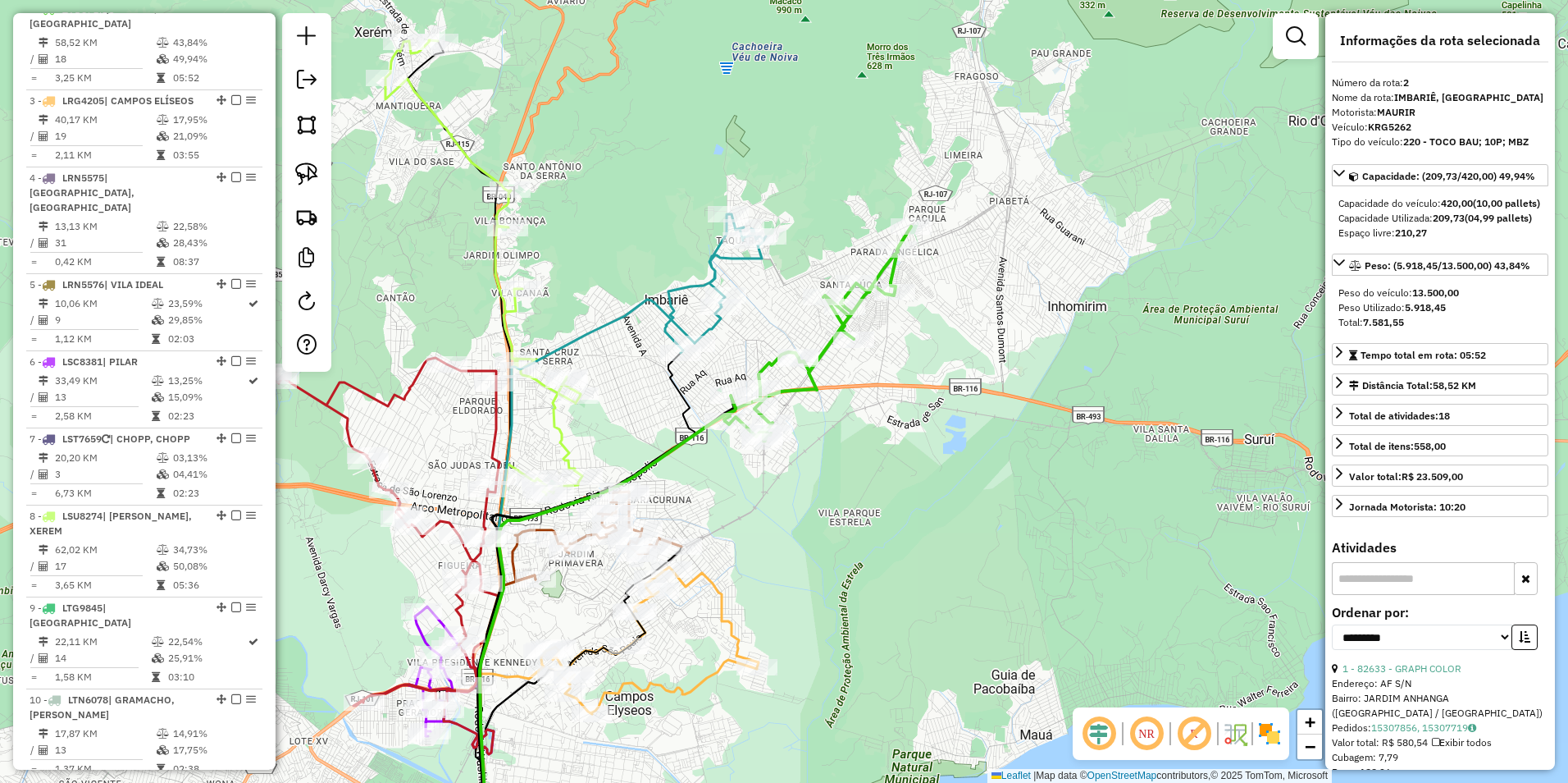
click at [711, 332] on icon at bounding box center [716, 284] width 101 height 139
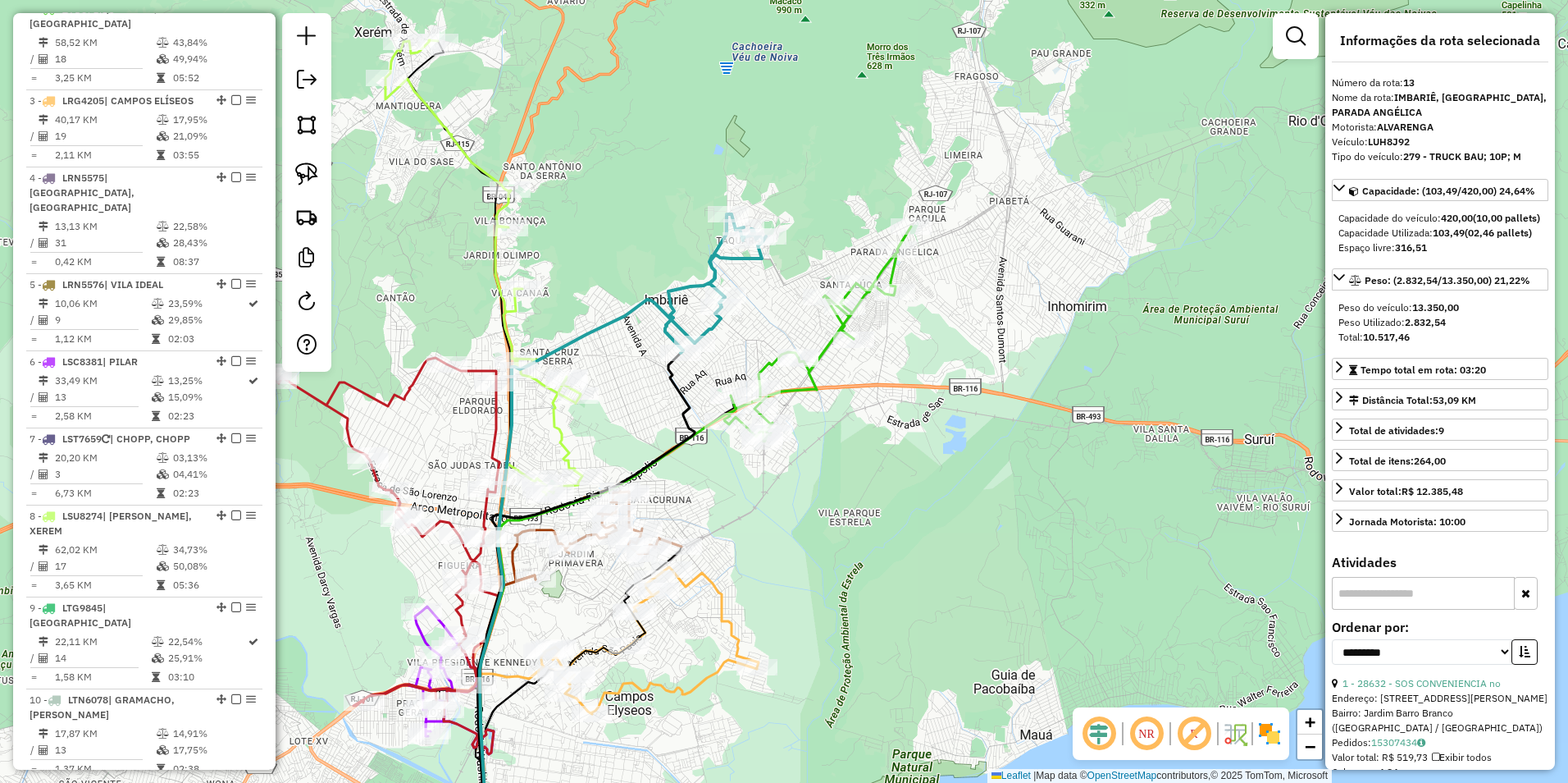
scroll to position [1664, 0]
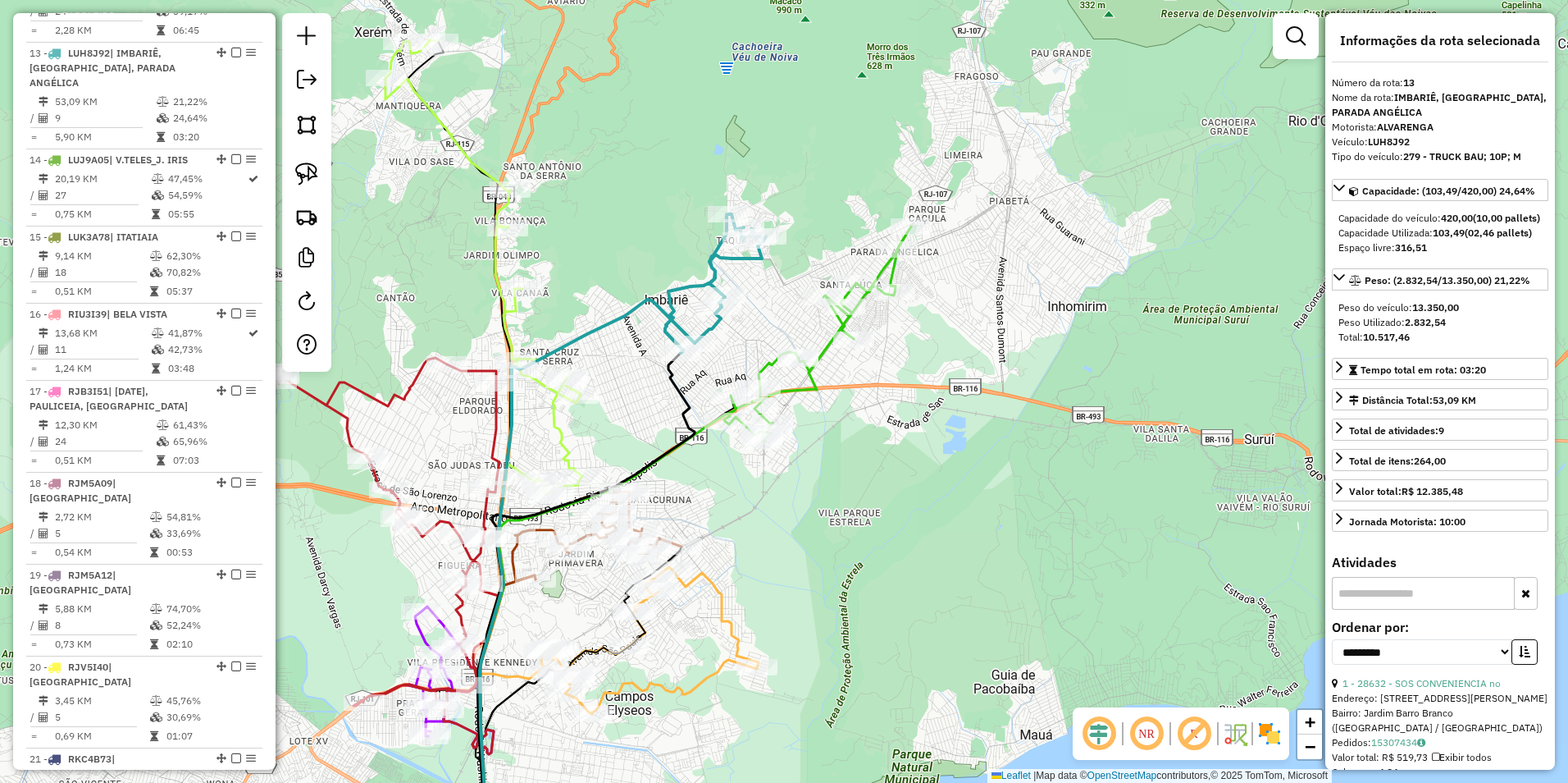
click at [716, 327] on icon at bounding box center [716, 284] width 101 height 139
drag, startPoint x: 640, startPoint y: 373, endPoint x: 674, endPoint y: 274, distance: 104.7
click at [674, 274] on div "Janela de atendimento Grade de atendimento Capacidade Transportadoras Veículos …" at bounding box center [784, 392] width 1568 height 783
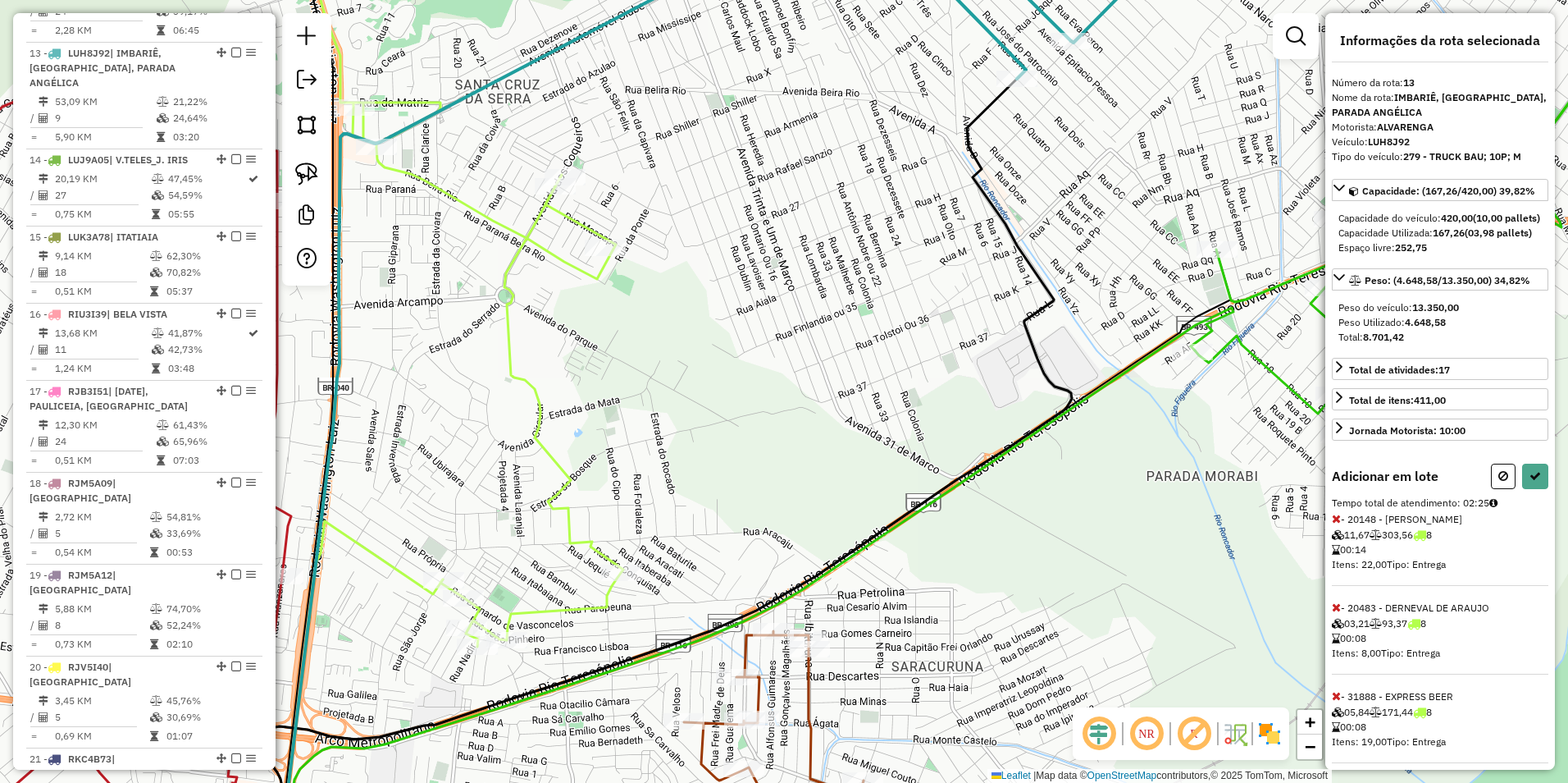
drag, startPoint x: 411, startPoint y: 162, endPoint x: 642, endPoint y: 286, distance: 262.2
click at [669, 296] on div "Janela de atendimento Grade de atendimento Capacidade Transportadoras Veículos …" at bounding box center [784, 392] width 1568 height 783
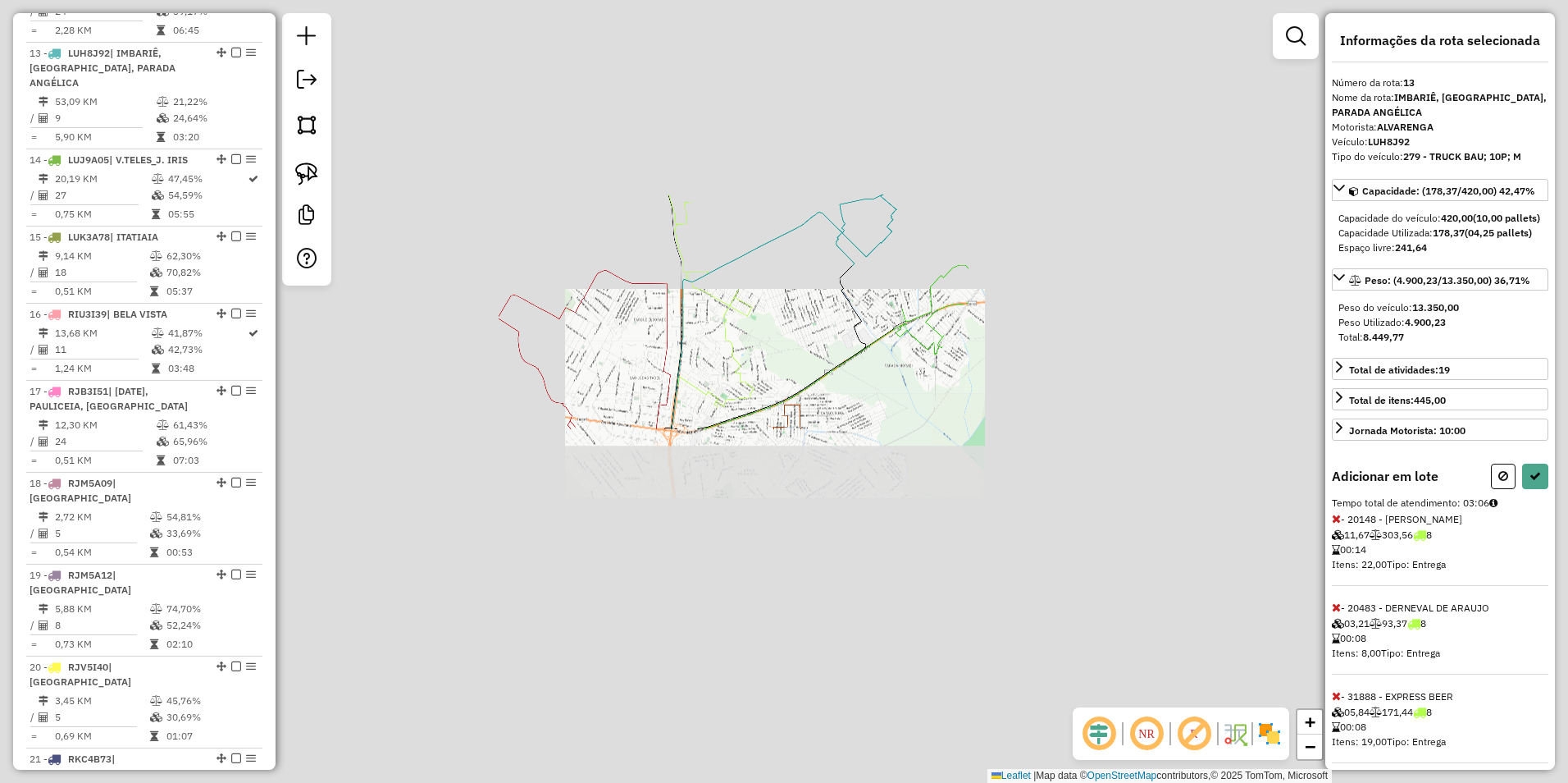
select select "**********"
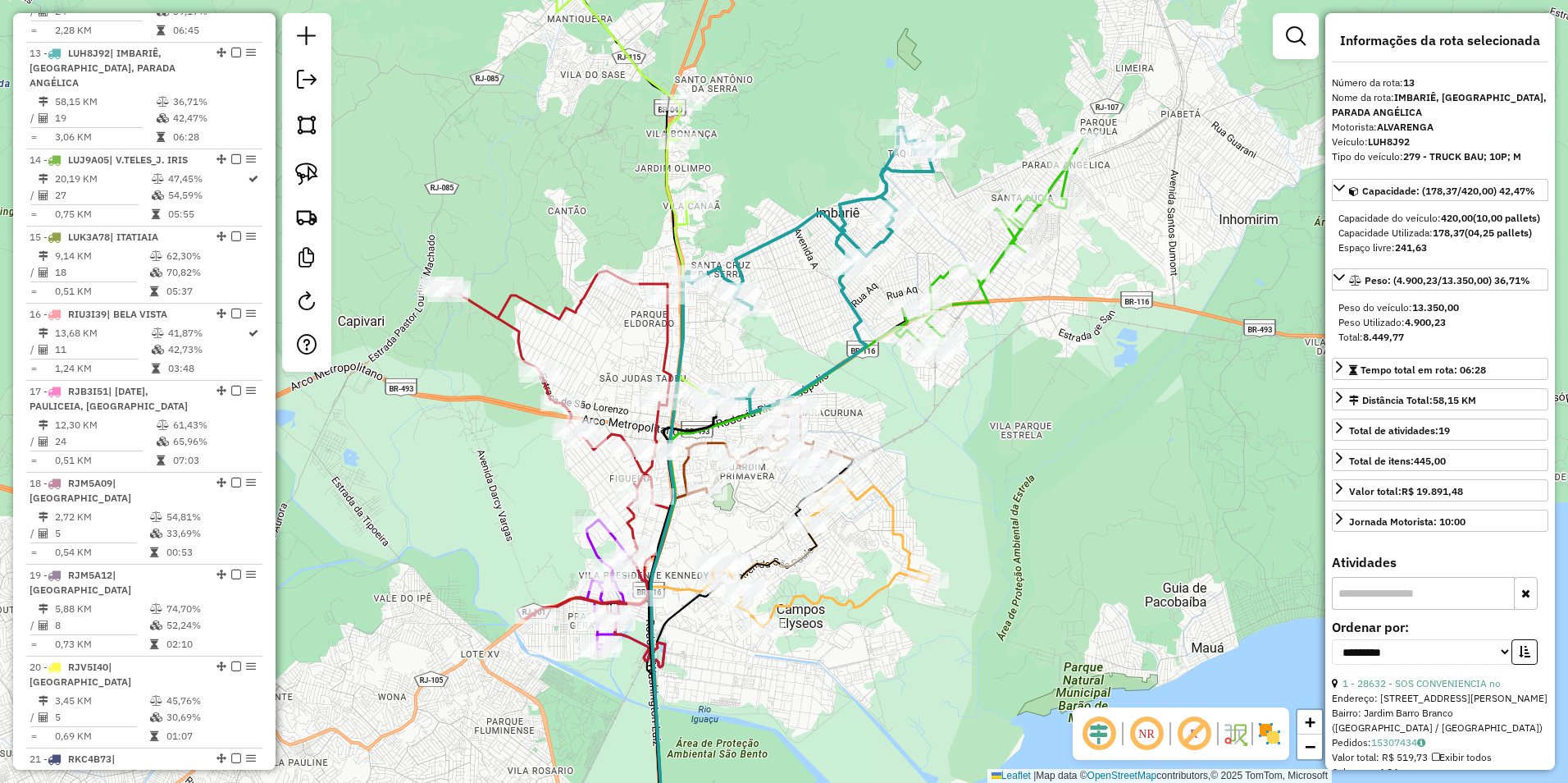
click at [767, 247] on icon at bounding box center [811, 270] width 251 height 286
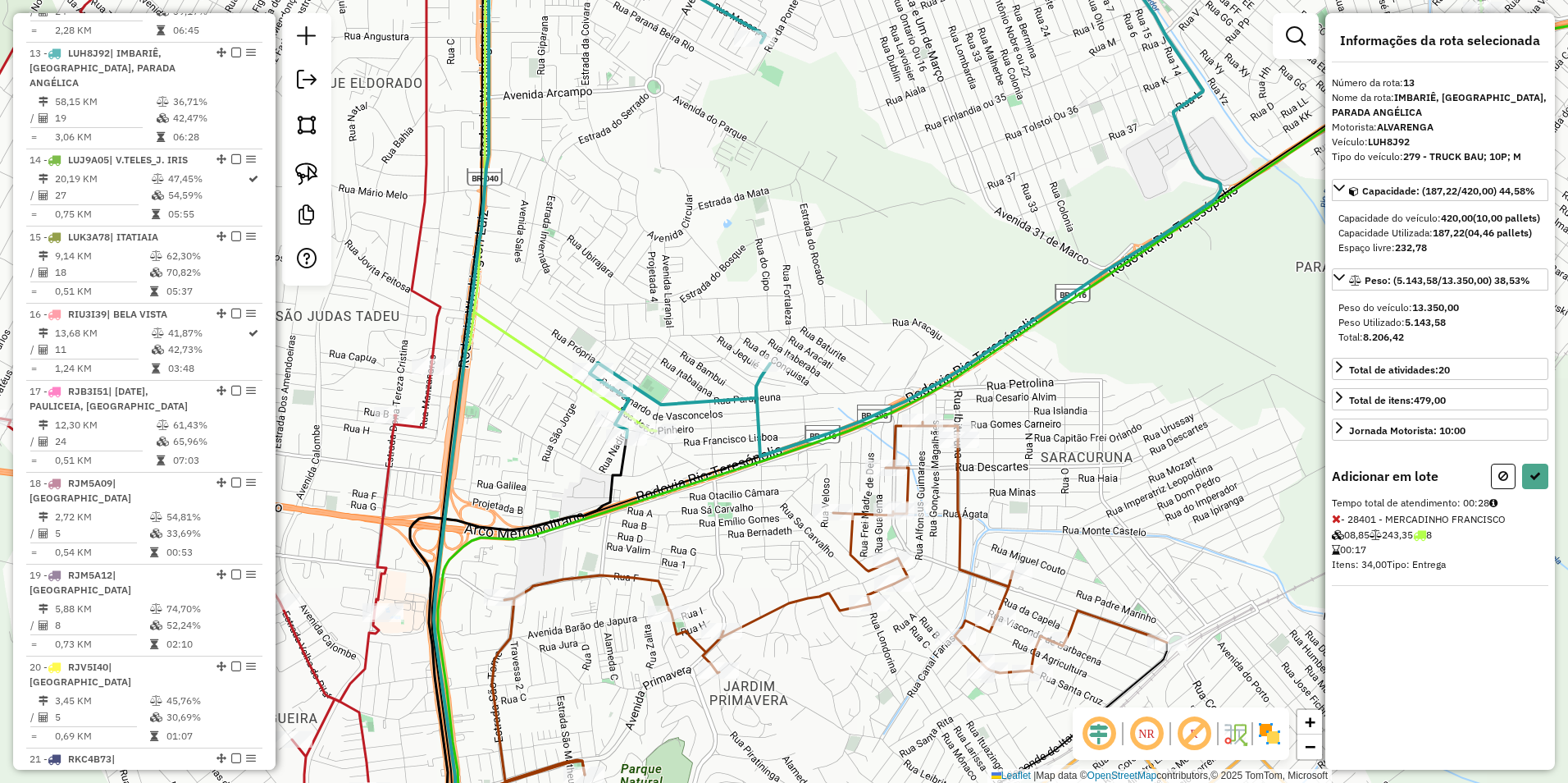
select select "**********"
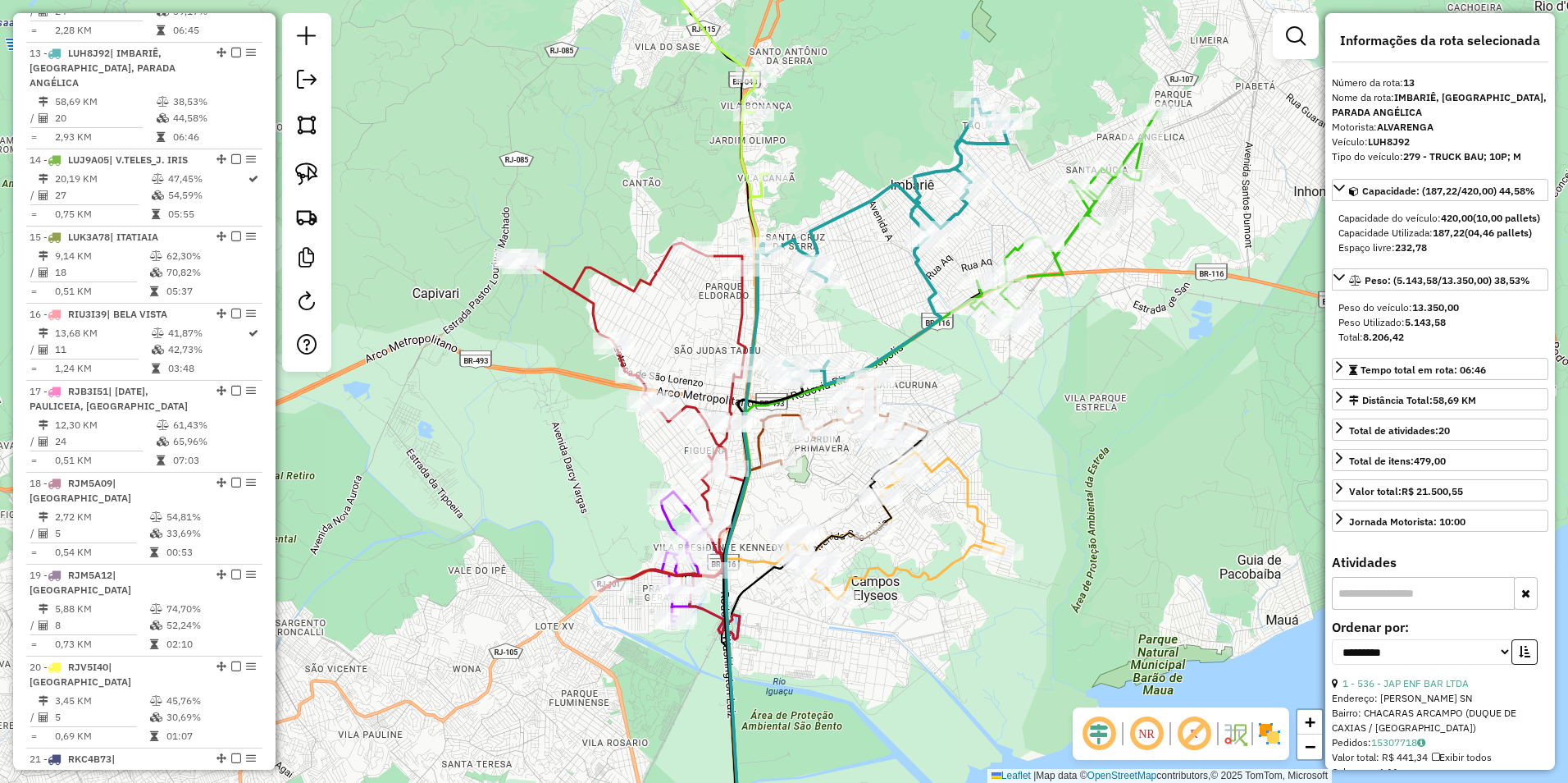
drag, startPoint x: 699, startPoint y: 83, endPoint x: 682, endPoint y: 338, distance: 255.6
click at [688, 343] on div "Janela de atendimento Grade de atendimento Capacidade Transportadoras Veículos …" at bounding box center [784, 392] width 1568 height 783
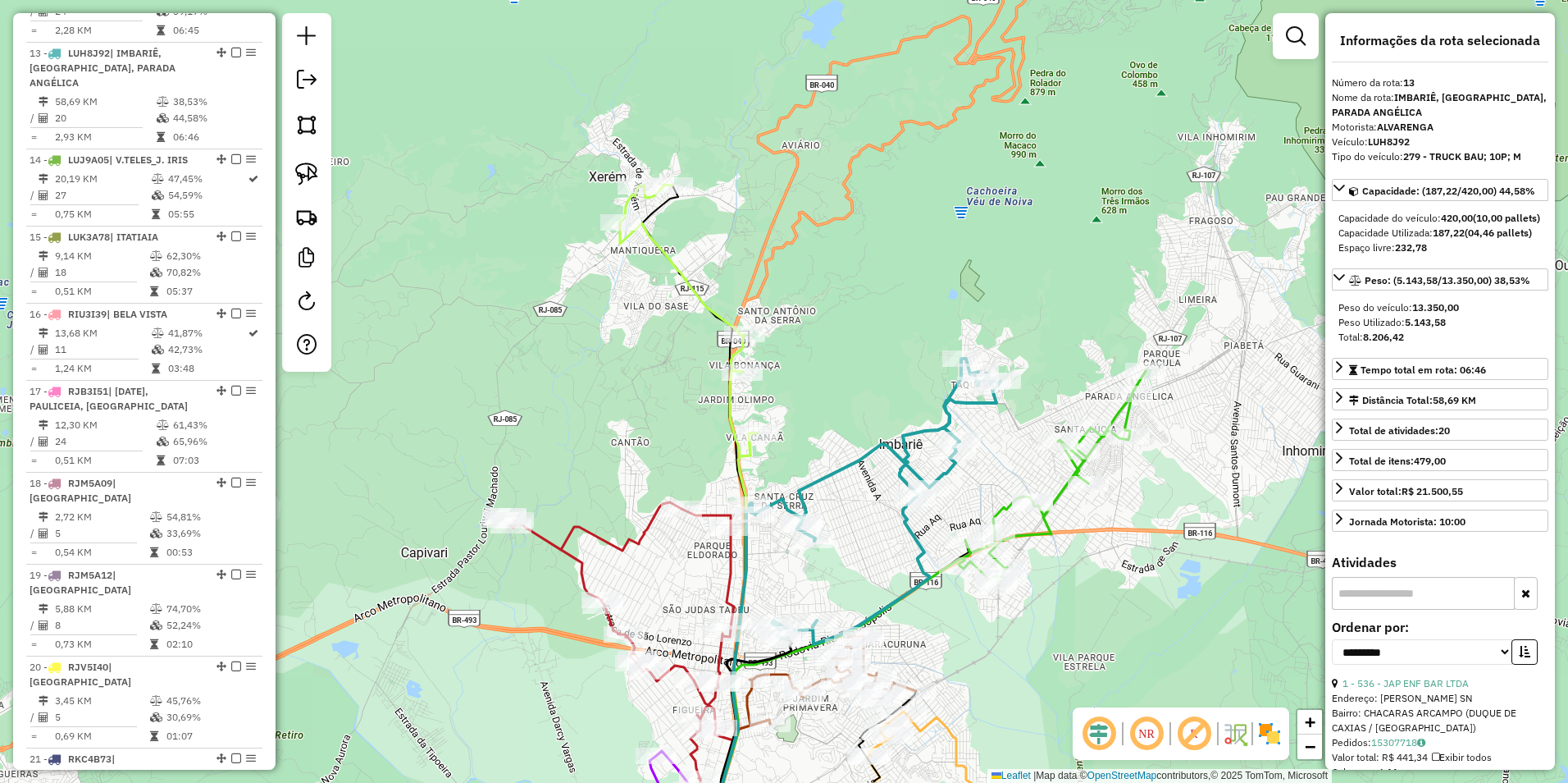
click at [682, 262] on icon at bounding box center [689, 320] width 137 height 272
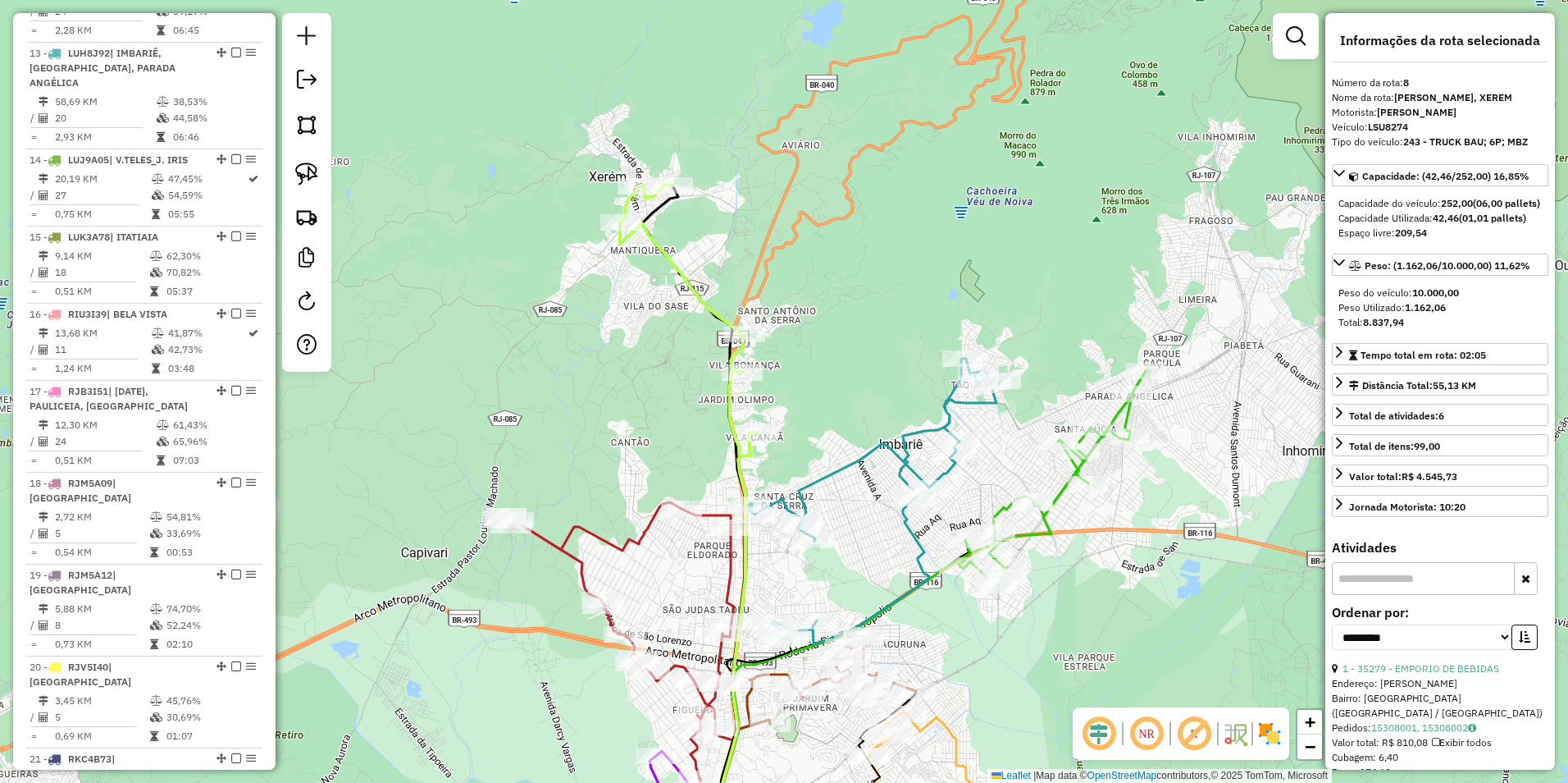
scroll to position [1220, 0]
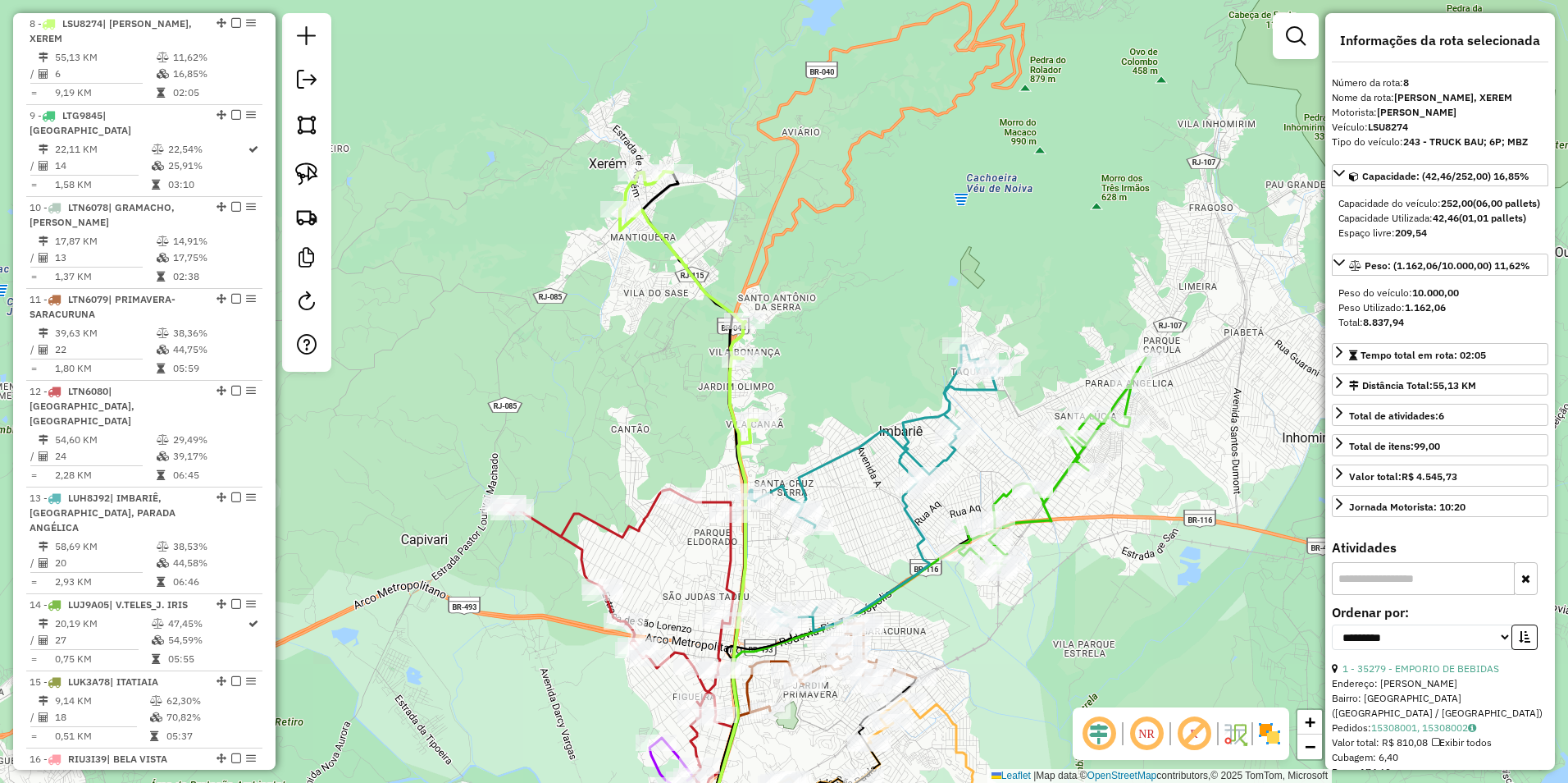
drag, startPoint x: 693, startPoint y: 359, endPoint x: 593, endPoint y: 108, distance: 270.2
click at [593, 108] on div "Janela de atendimento Grade de atendimento Capacidade Transportadoras Veículos …" at bounding box center [784, 392] width 1568 height 783
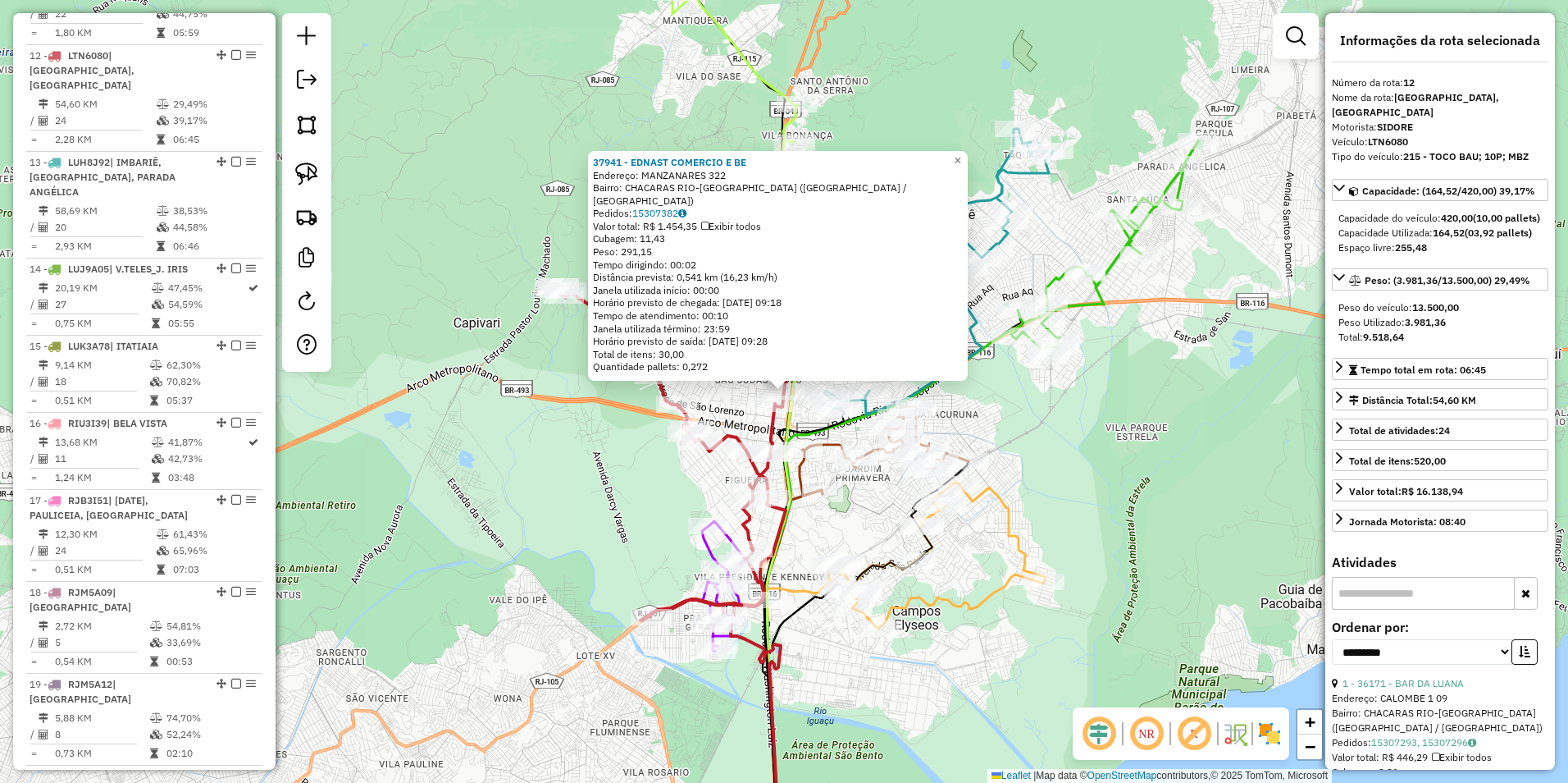
scroll to position [1572, 0]
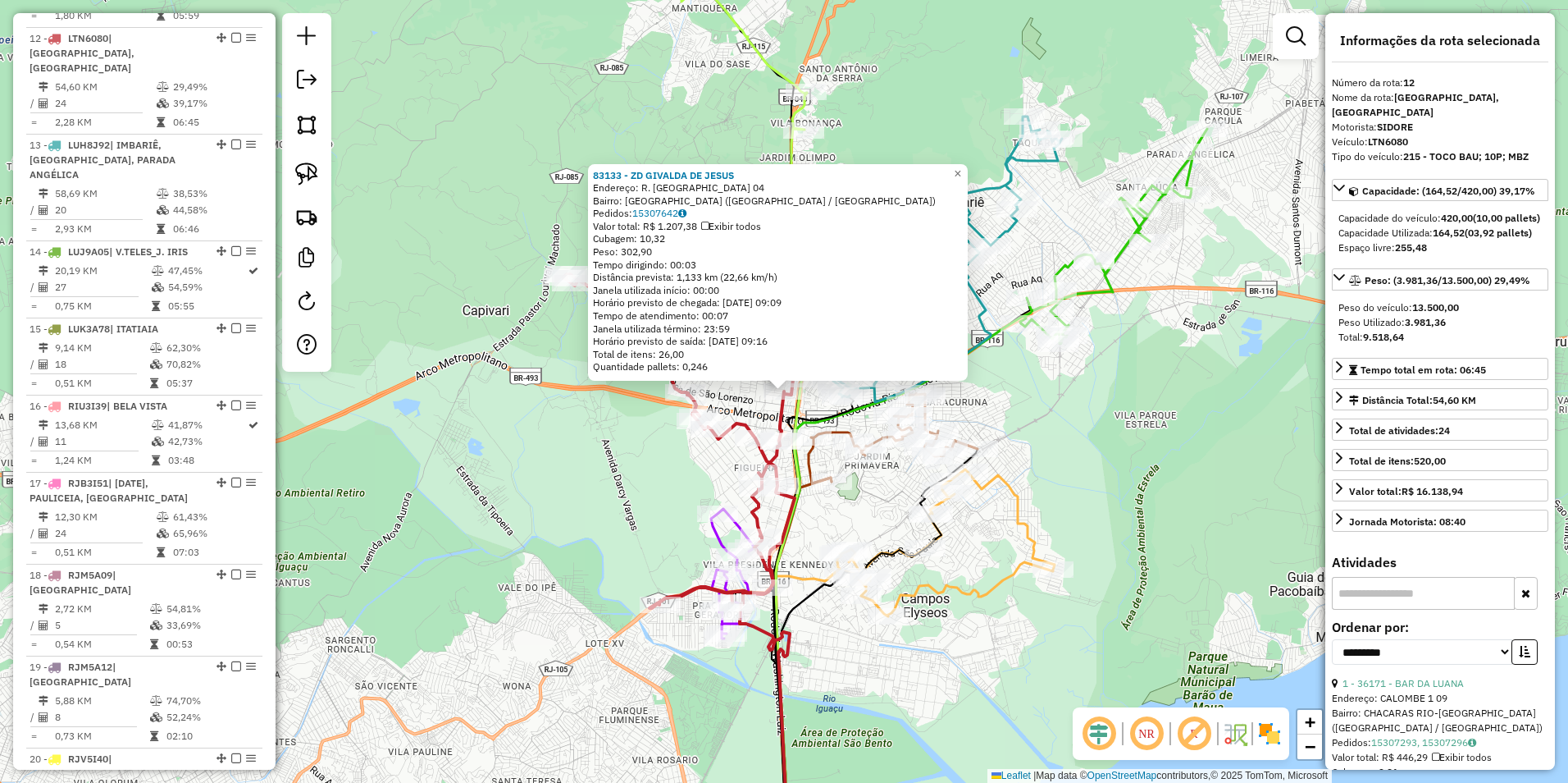
click at [753, 420] on icon at bounding box center [679, 434] width 233 height 348
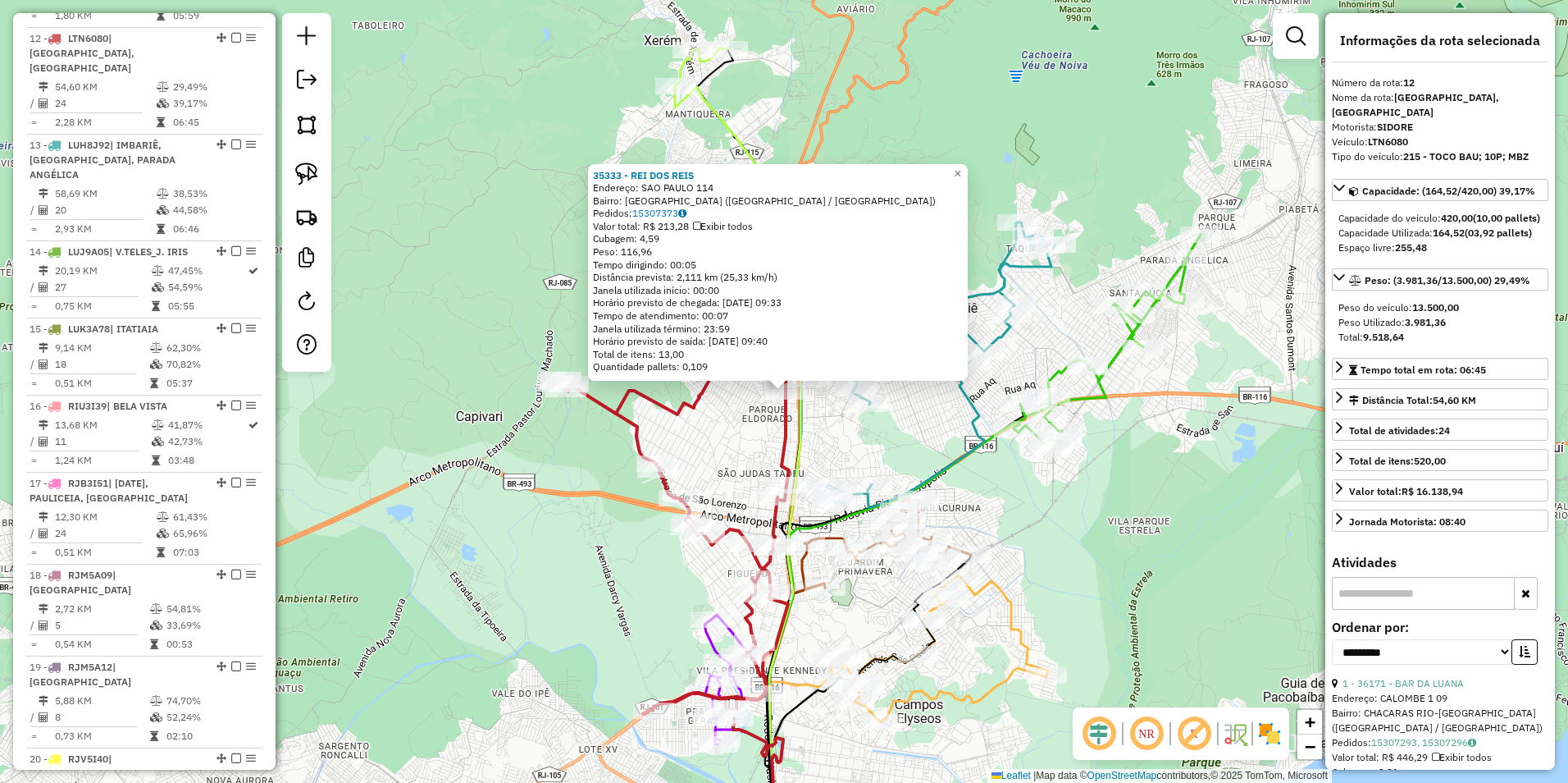
click at [730, 374] on div "35333 - REI DOS REIS Endereço: SAO PAULO 114 Bairro: VILA SANTA CRUZ (DUQUE DE …" at bounding box center [778, 273] width 380 height 217
drag, startPoint x: 747, startPoint y: 425, endPoint x: 749, endPoint y: 388, distance: 37.1
click at [747, 420] on div "35333 - REI DOS REIS Endereço: SAO PAULO 114 Bairro: VILA SANTA CRUZ (DUQUE DE …" at bounding box center [784, 392] width 1568 height 783
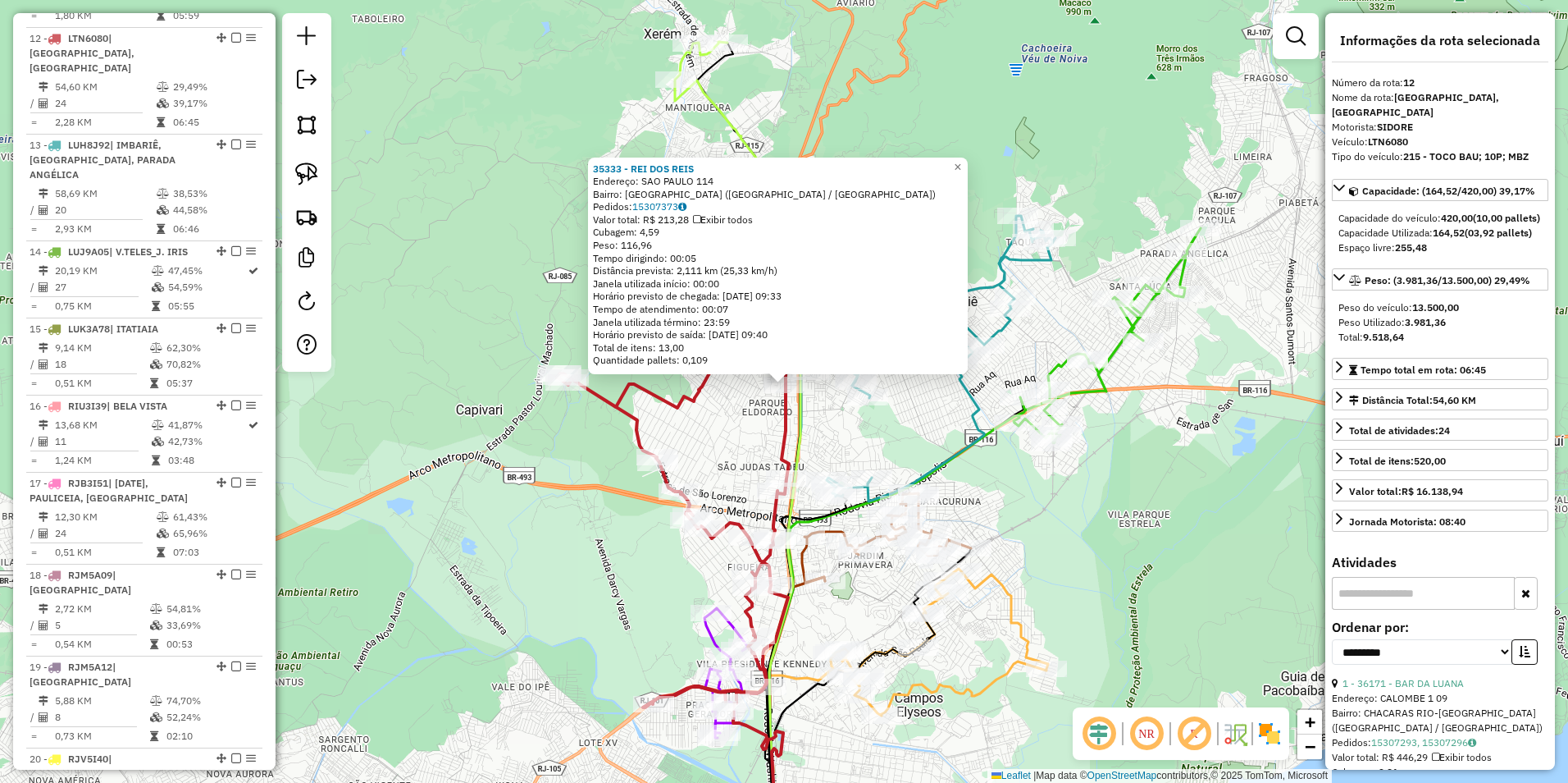
click at [740, 411] on div "35333 - REI DOS REIS Endereço: SAO PAULO 114 Bairro: VILA SANTA CRUZ (DUQUE DE …" at bounding box center [784, 392] width 1568 height 783
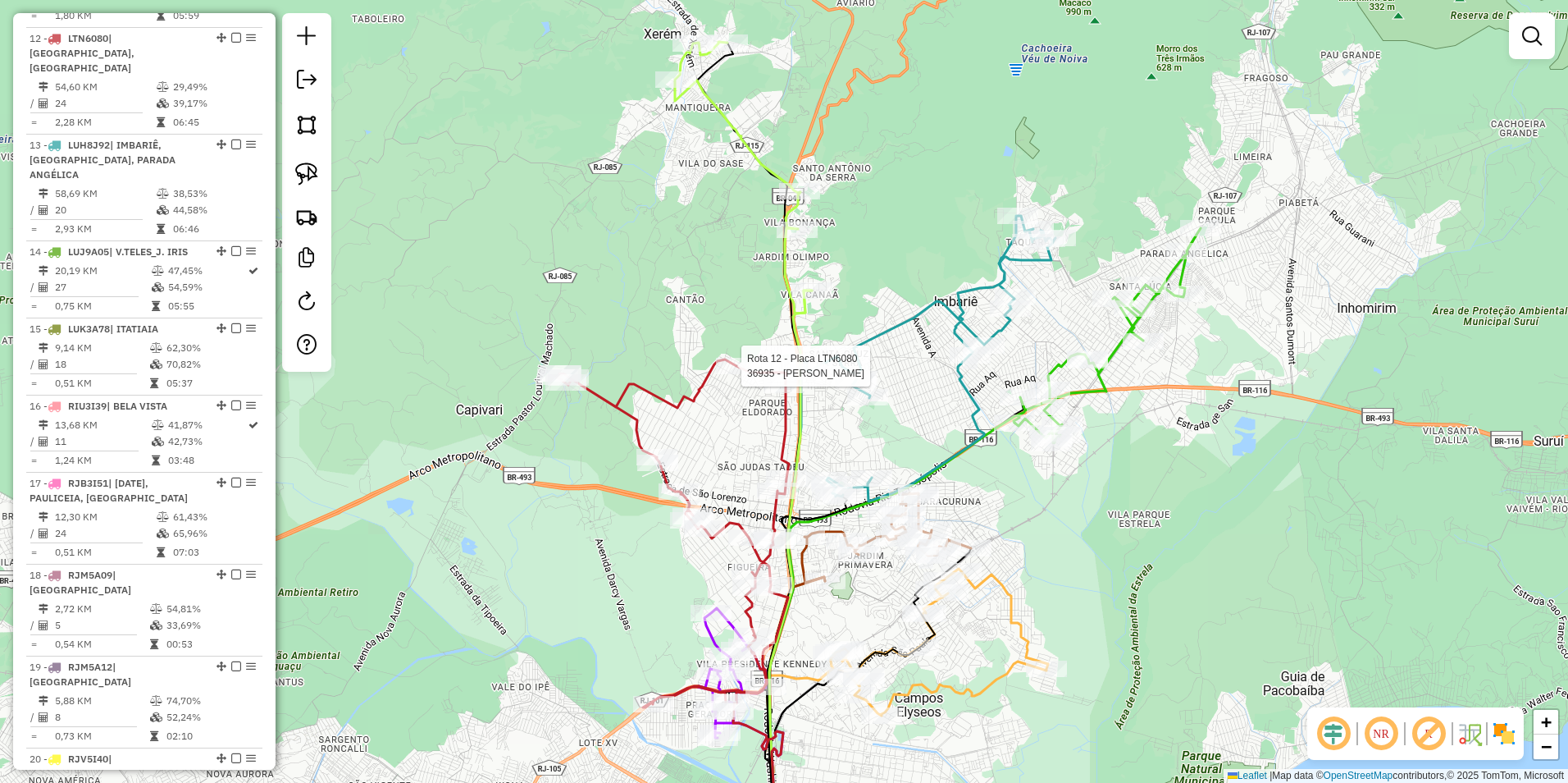
select select "**********"
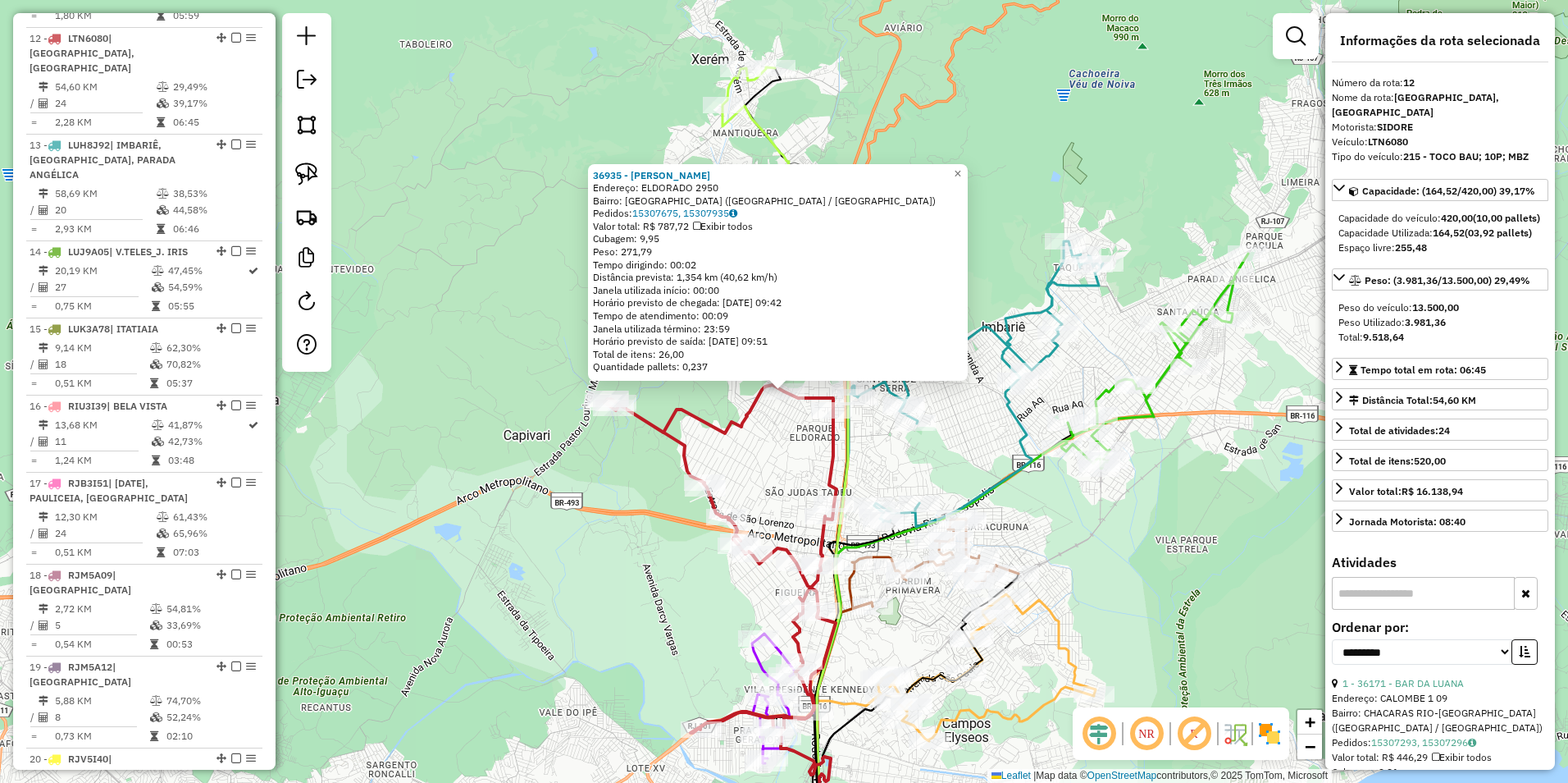
click at [755, 429] on div "36935 - ANDRE LUIS Endereço: ELDORADO 2950 Bairro: VILA SANTA CRUZ (DUQUE DE CA…" at bounding box center [784, 392] width 1568 height 783
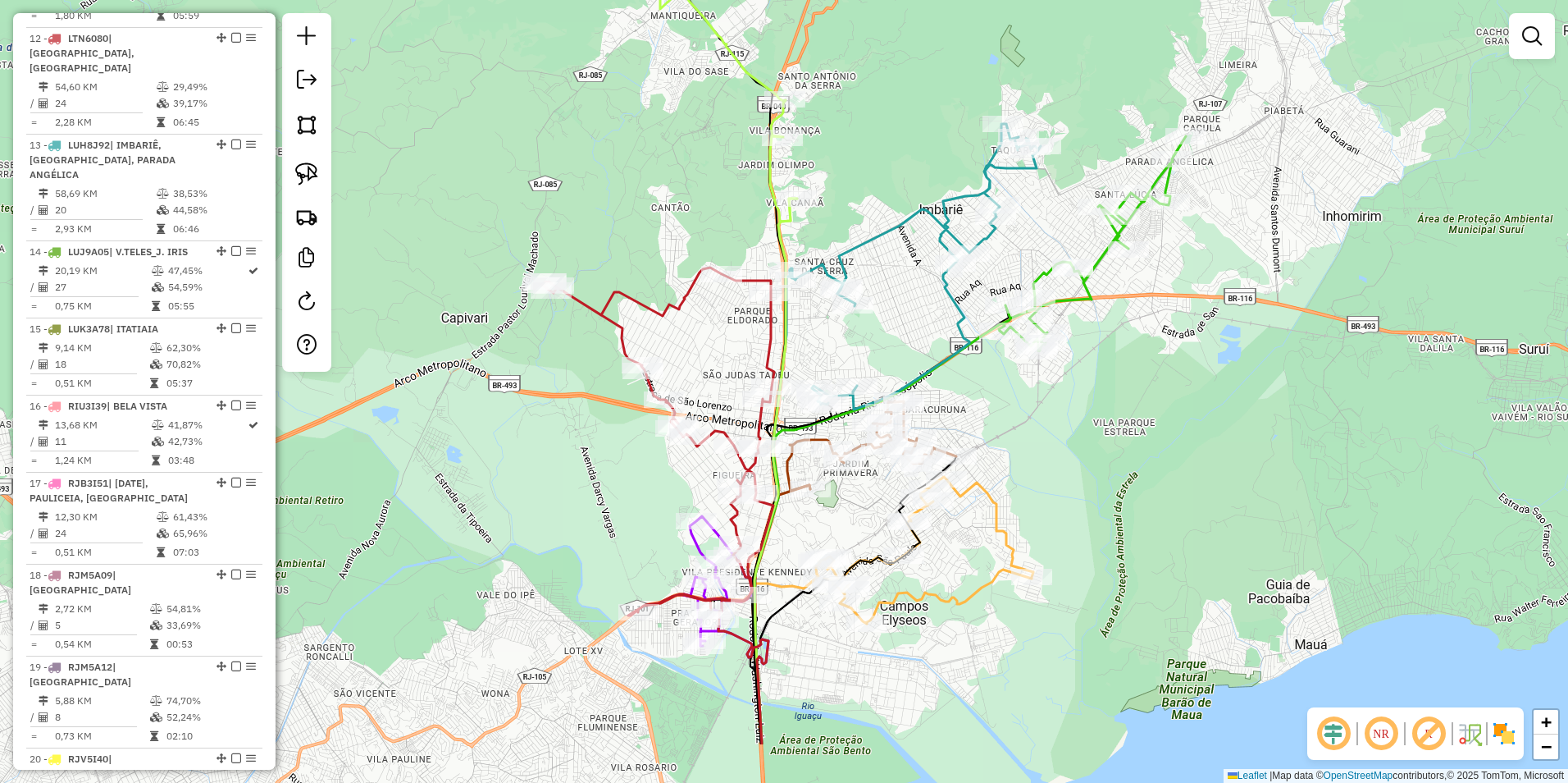
drag, startPoint x: 765, startPoint y: 451, endPoint x: 679, endPoint y: 286, distance: 186.1
click at [672, 274] on div "Janela de atendimento Grade de atendimento Capacidade Transportadoras Veículos …" at bounding box center [784, 392] width 1568 height 783
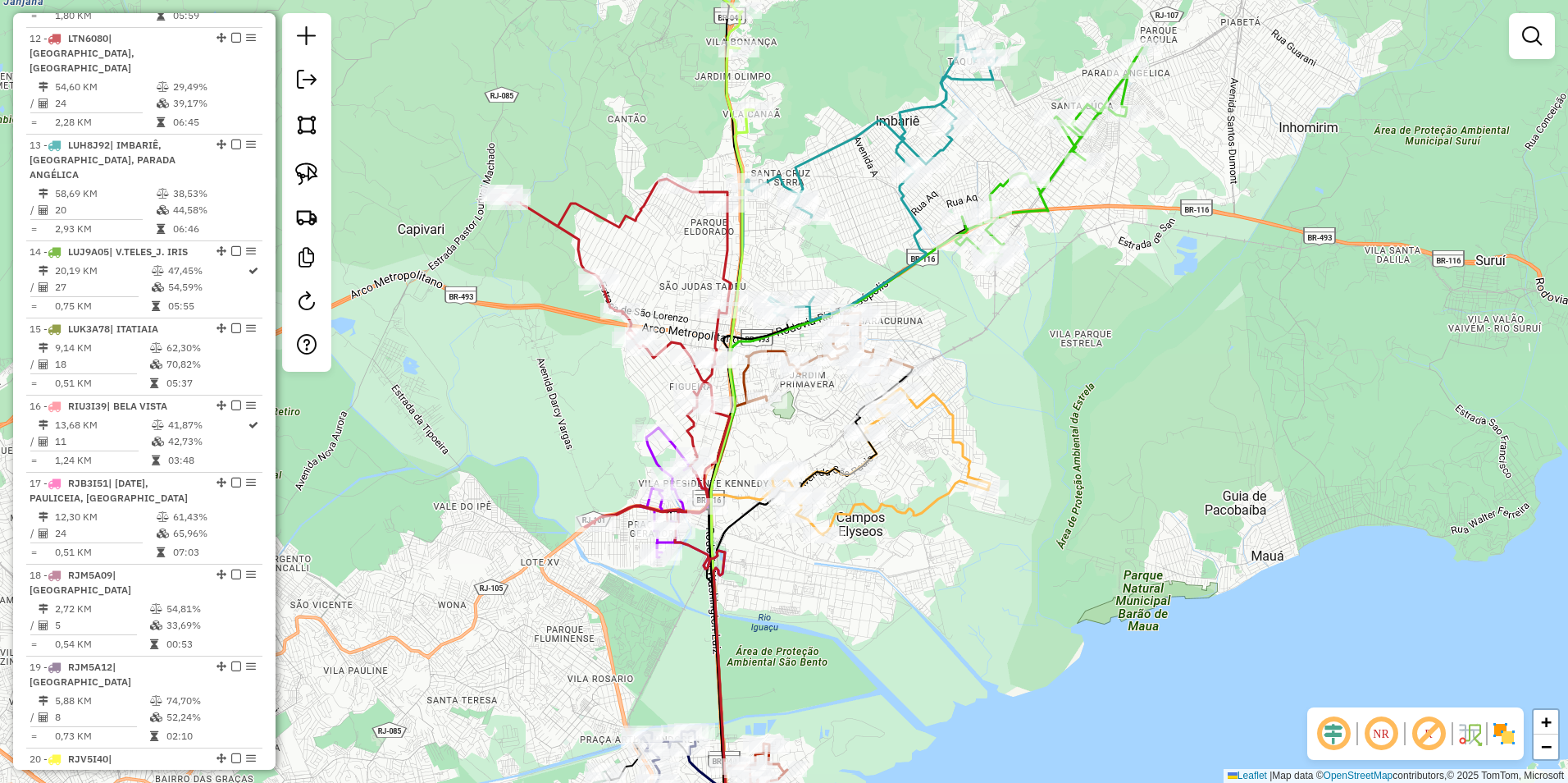
click at [947, 424] on icon at bounding box center [882, 461] width 215 height 147
select select "**********"
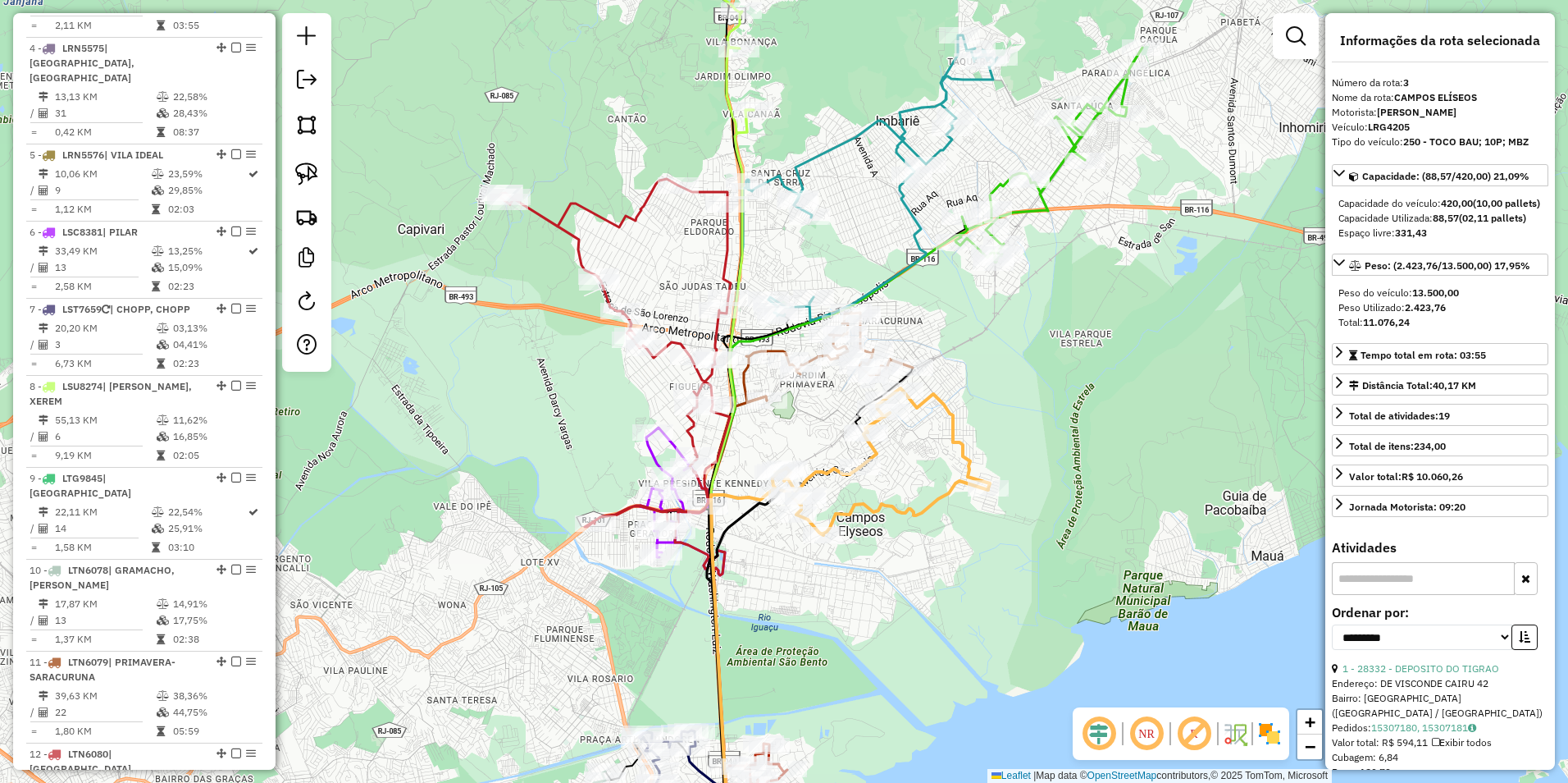
scroll to position [819, 0]
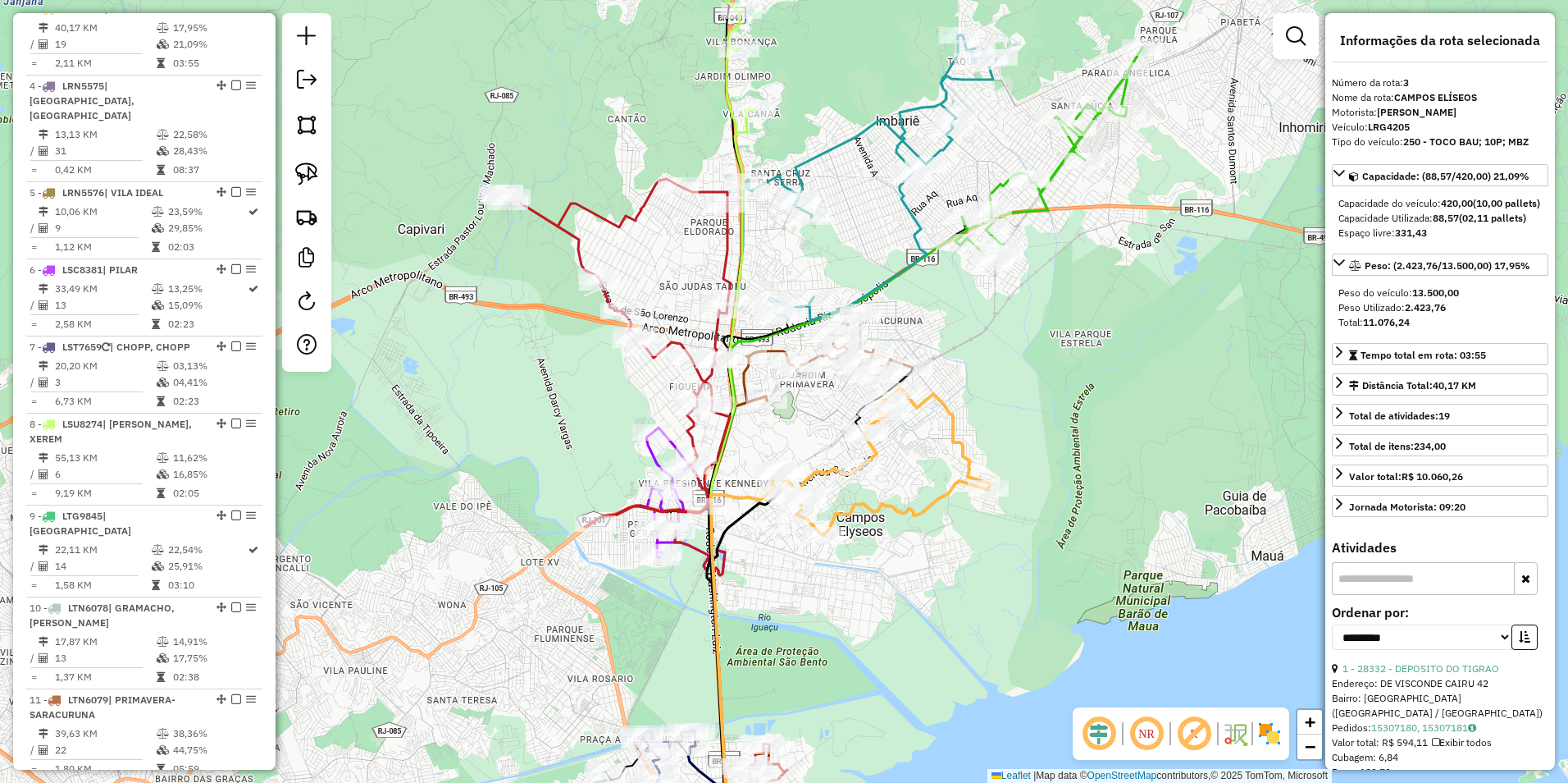
drag, startPoint x: 932, startPoint y: 452, endPoint x: 936, endPoint y: 422, distance: 30.3
click at [936, 422] on div "Janela de atendimento Grade de atendimento Capacidade Transportadoras Veículos …" at bounding box center [784, 392] width 1568 height 783
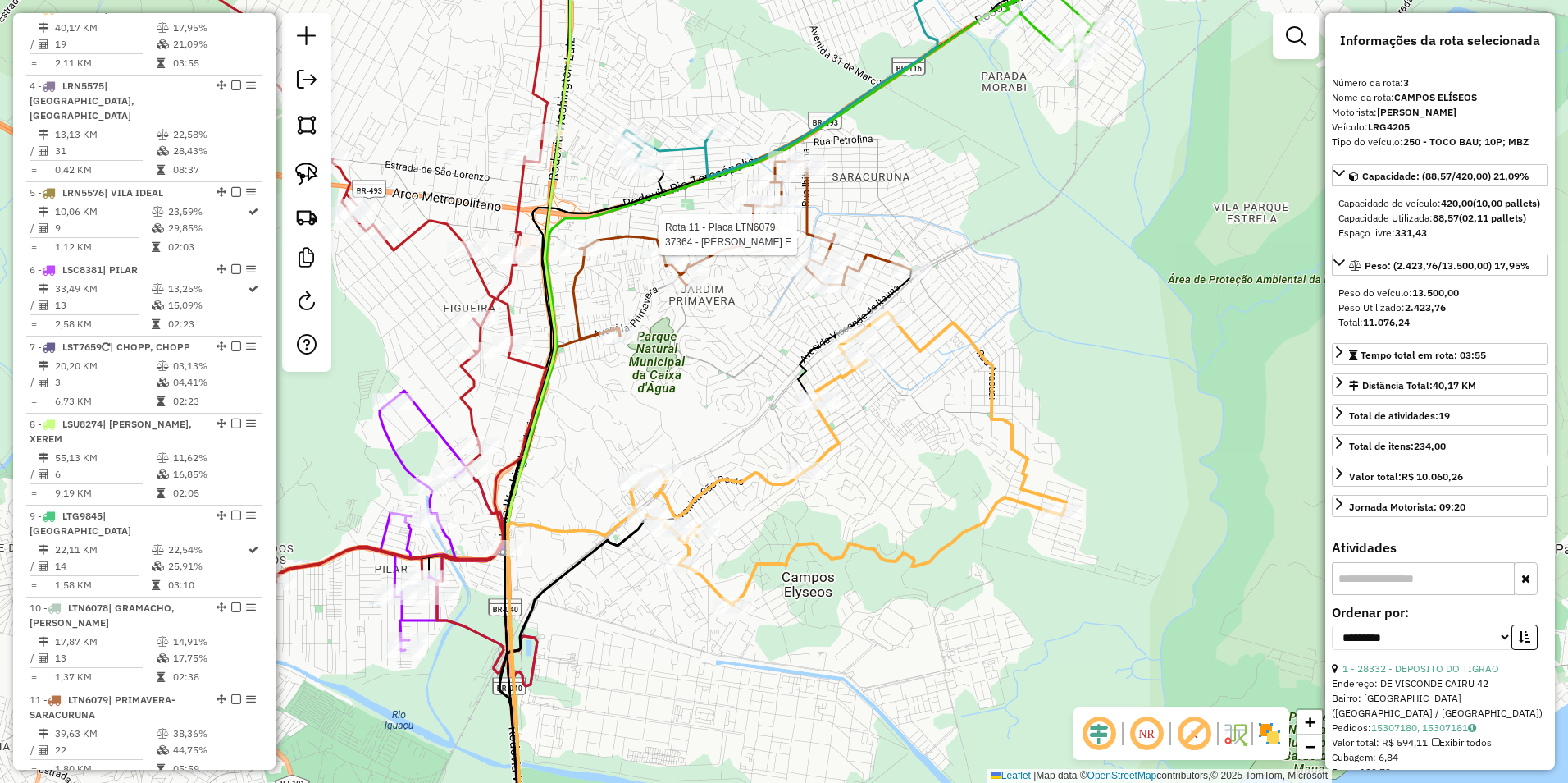
click at [814, 224] on icon at bounding box center [742, 248] width 338 height 180
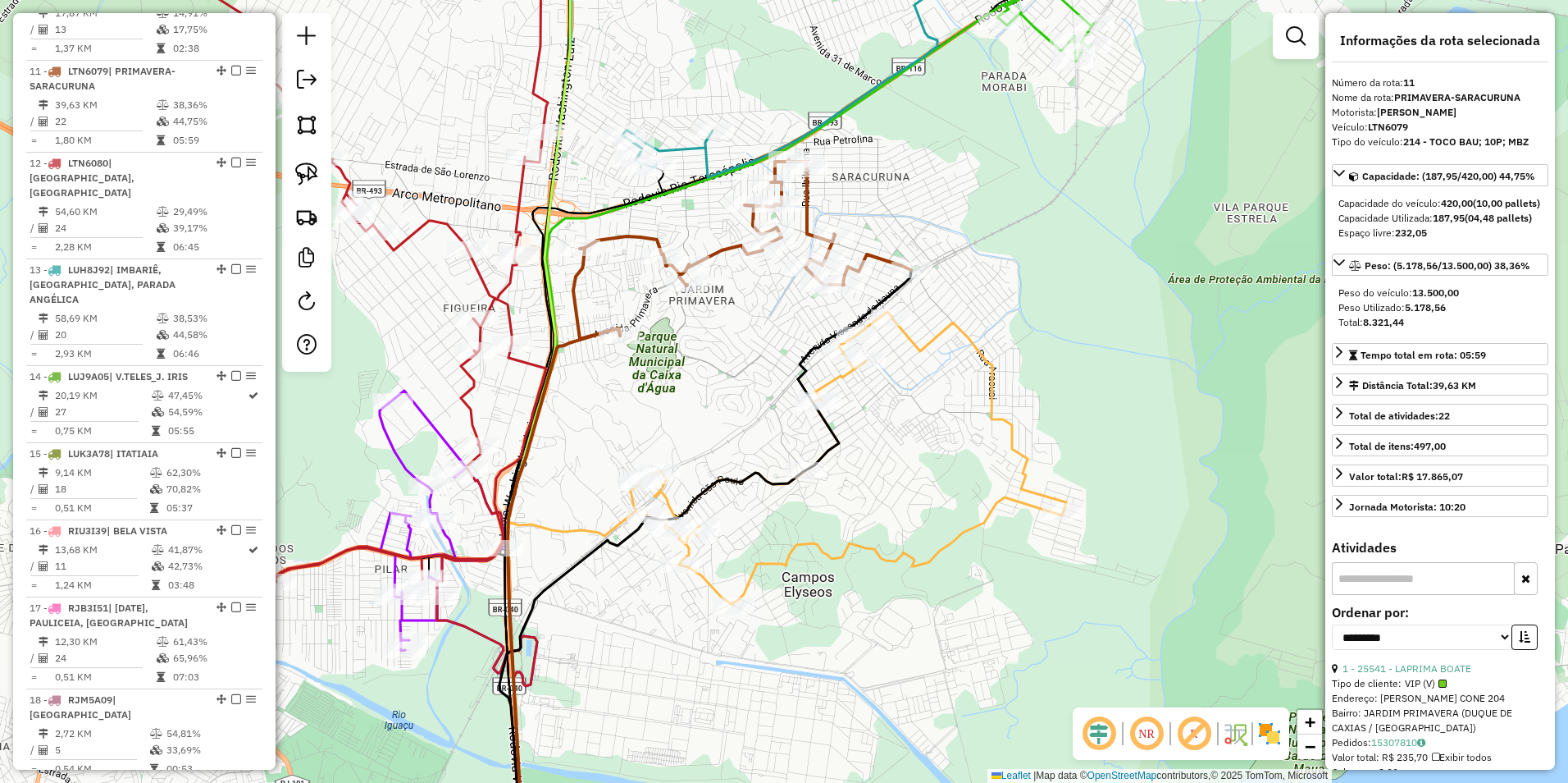
scroll to position [1480, 0]
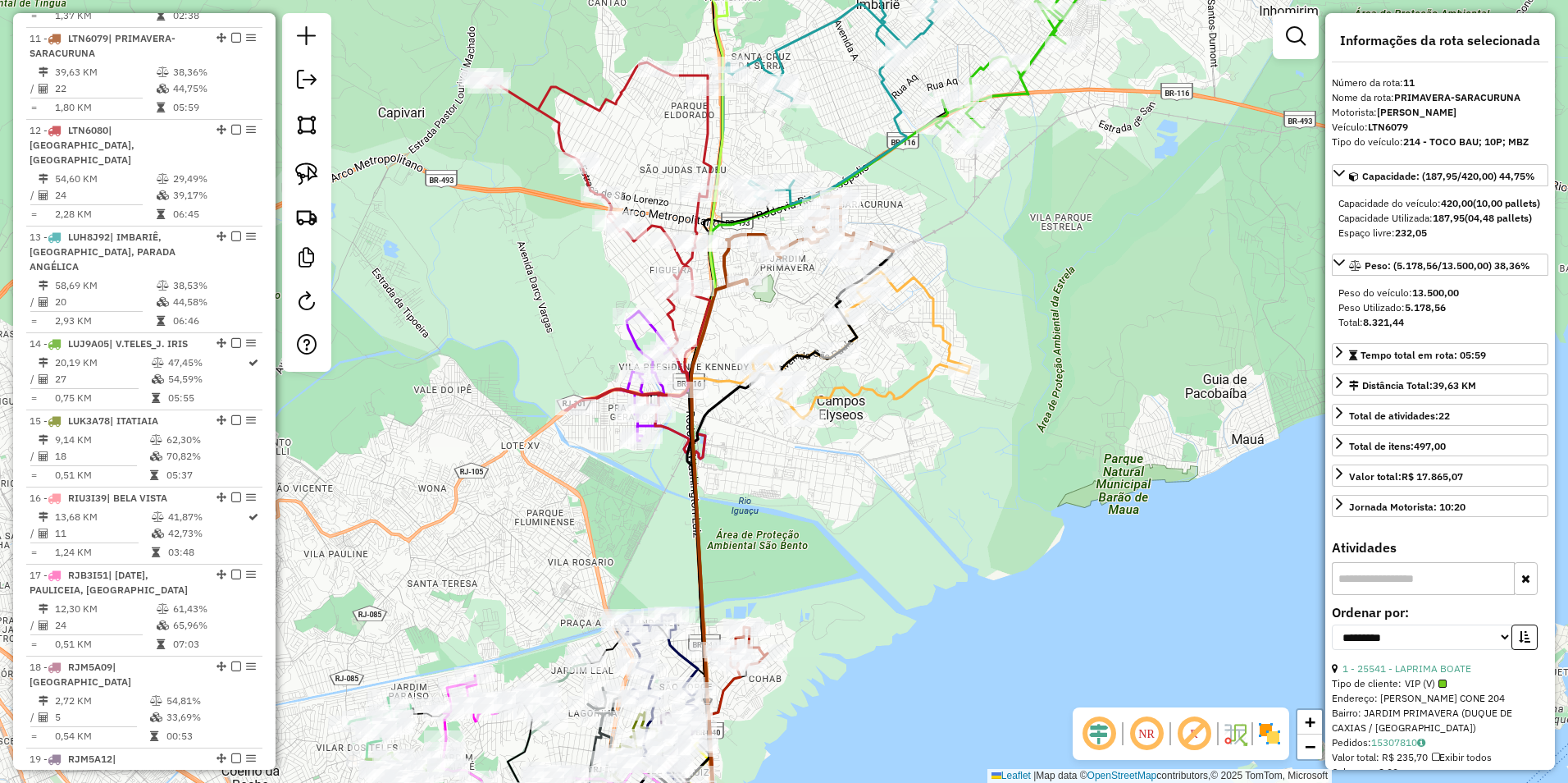
click at [947, 315] on div "Janela de atendimento Grade de atendimento Capacidade Transportadoras Veículos …" at bounding box center [784, 392] width 1568 height 783
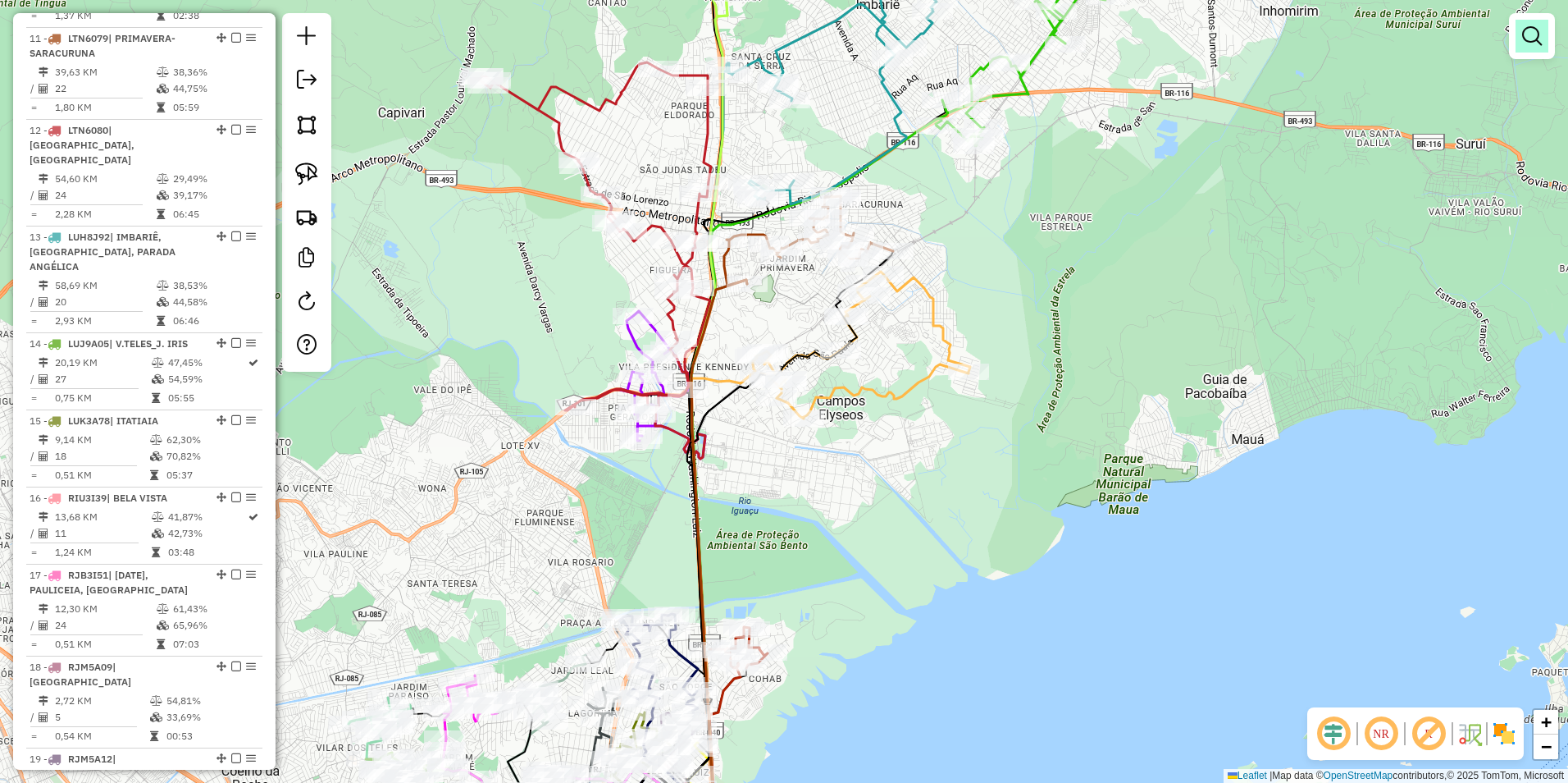
click at [1535, 28] on em at bounding box center [1532, 36] width 20 height 20
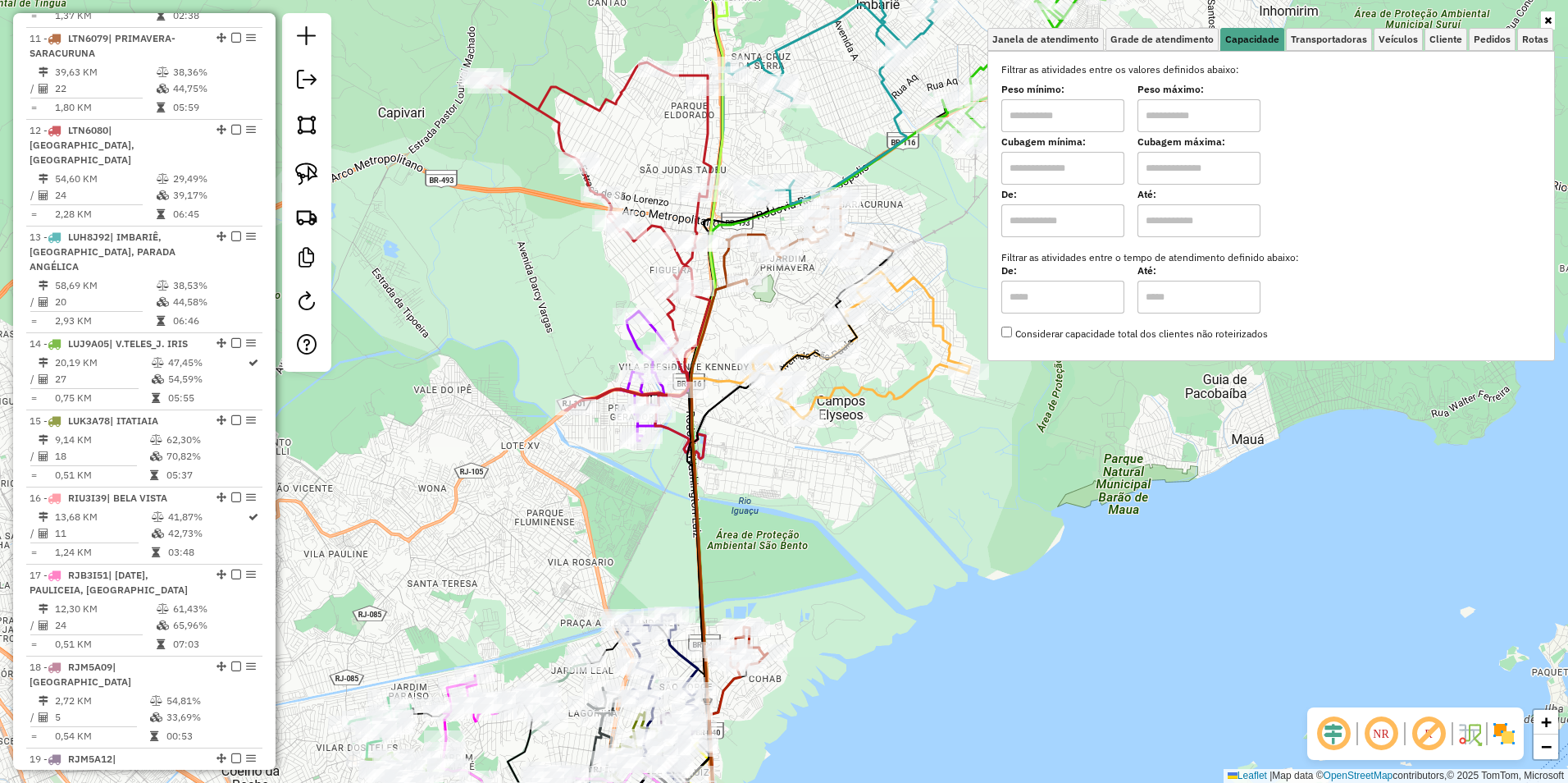
click at [1087, 115] on input "text" at bounding box center [1063, 115] width 123 height 33
type input "****"
type input "*****"
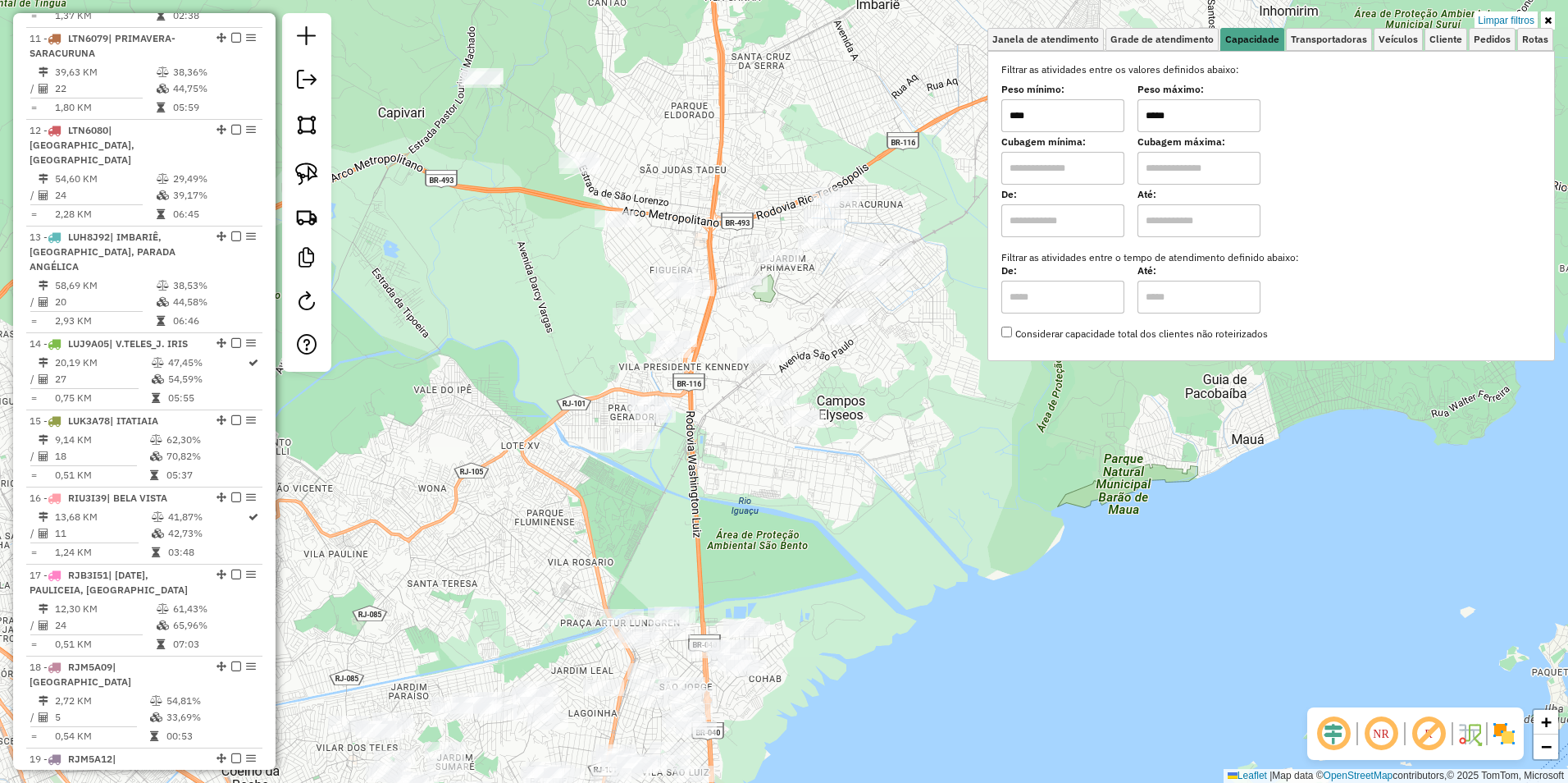
click at [922, 326] on div "Limpar filtros Janela de atendimento Grade de atendimento Capacidade Transporta…" at bounding box center [784, 392] width 1568 height 783
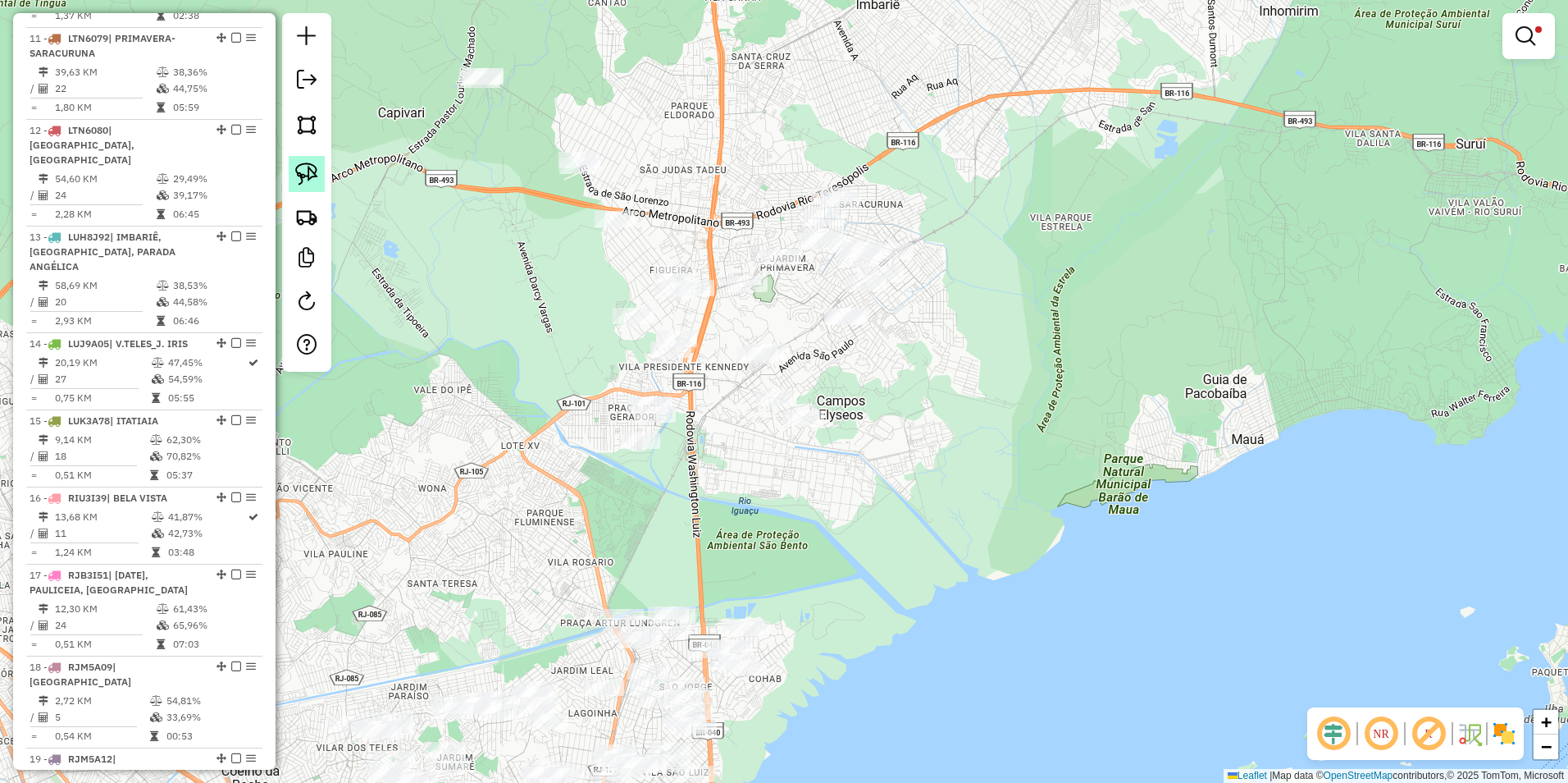
click at [310, 182] on img at bounding box center [306, 174] width 23 height 23
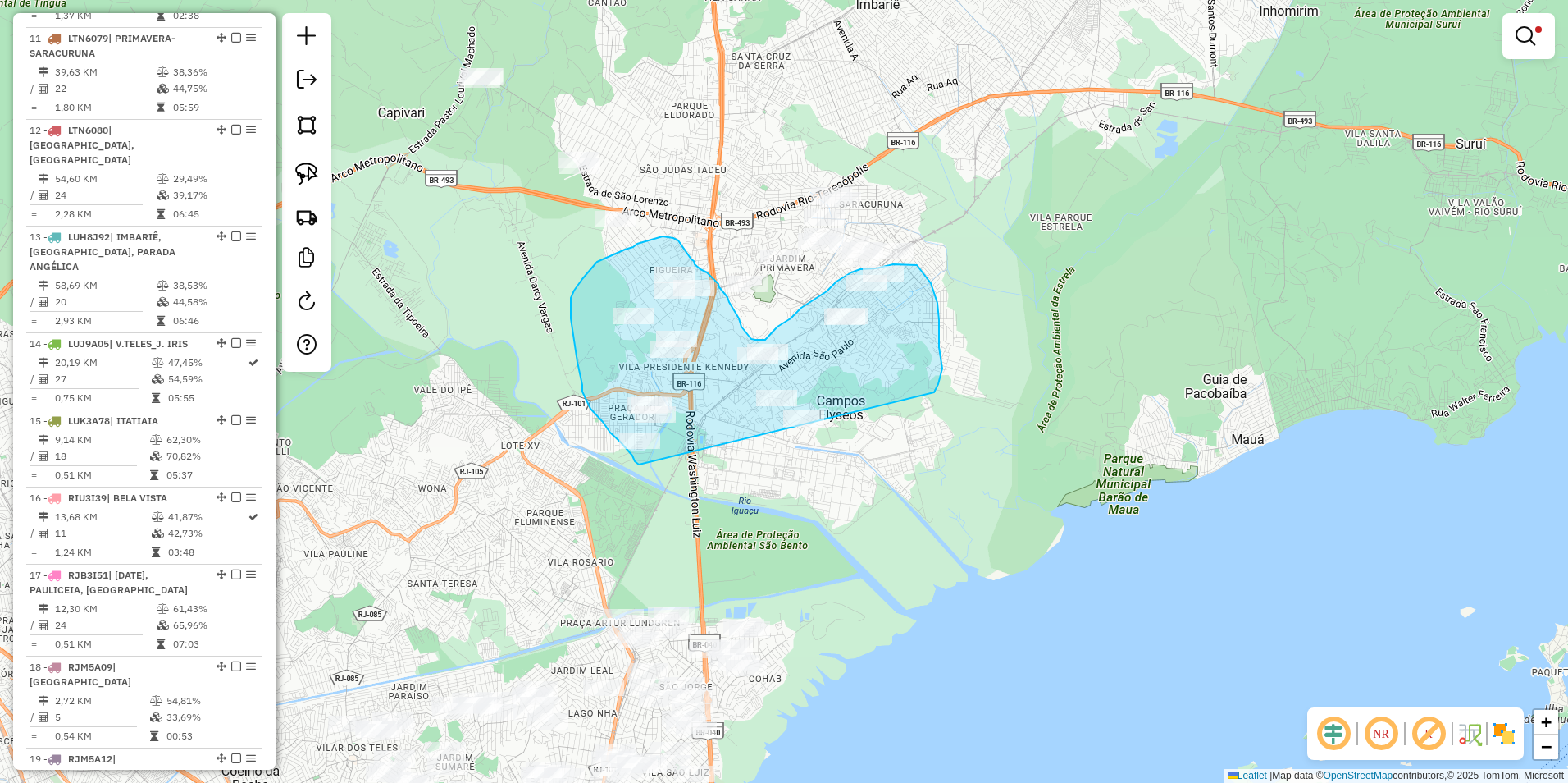
drag, startPoint x: 635, startPoint y: 461, endPoint x: 935, endPoint y: 392, distance: 307.8
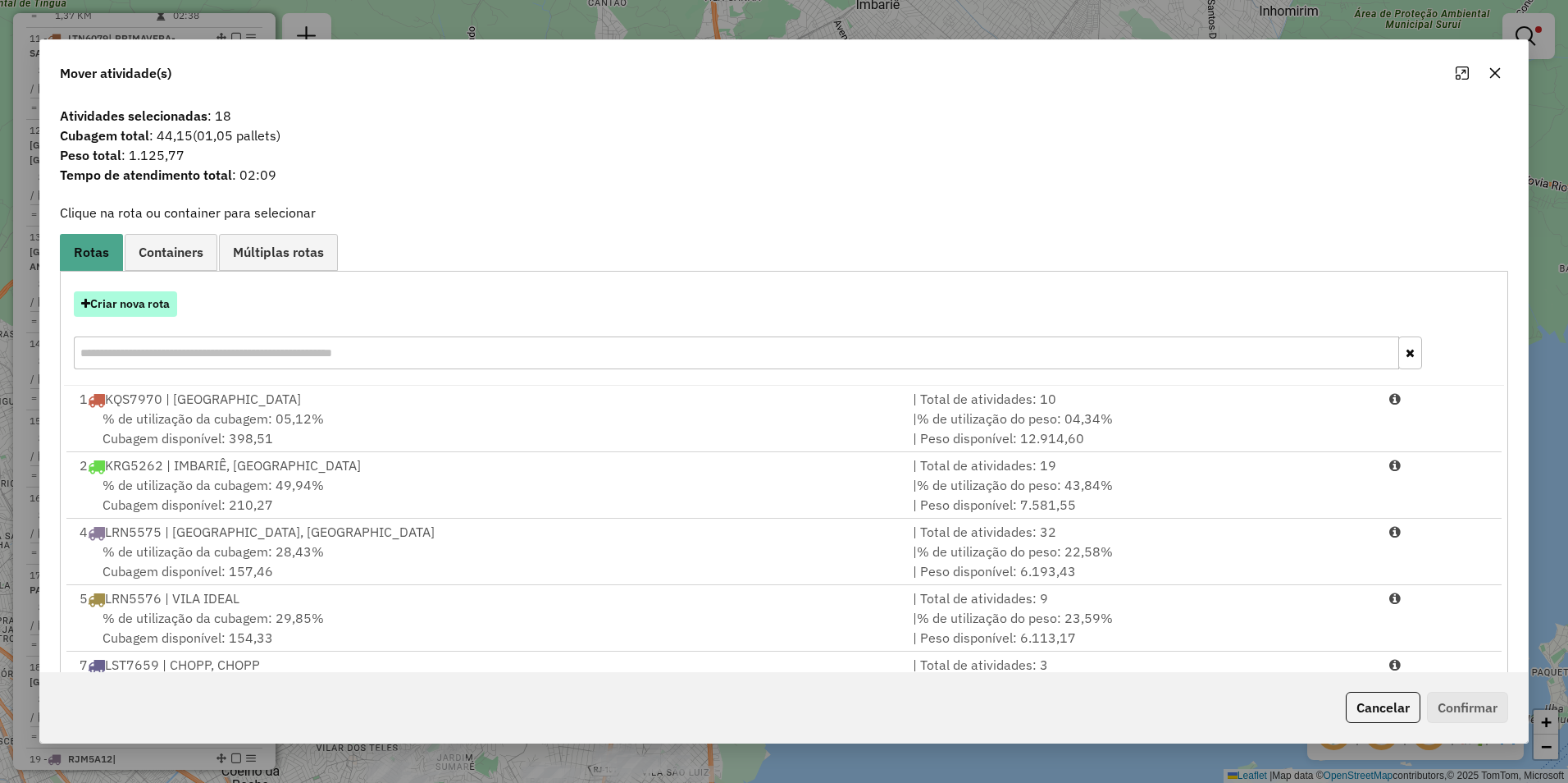
click at [129, 304] on button "Criar nova rota" at bounding box center [125, 304] width 103 height 25
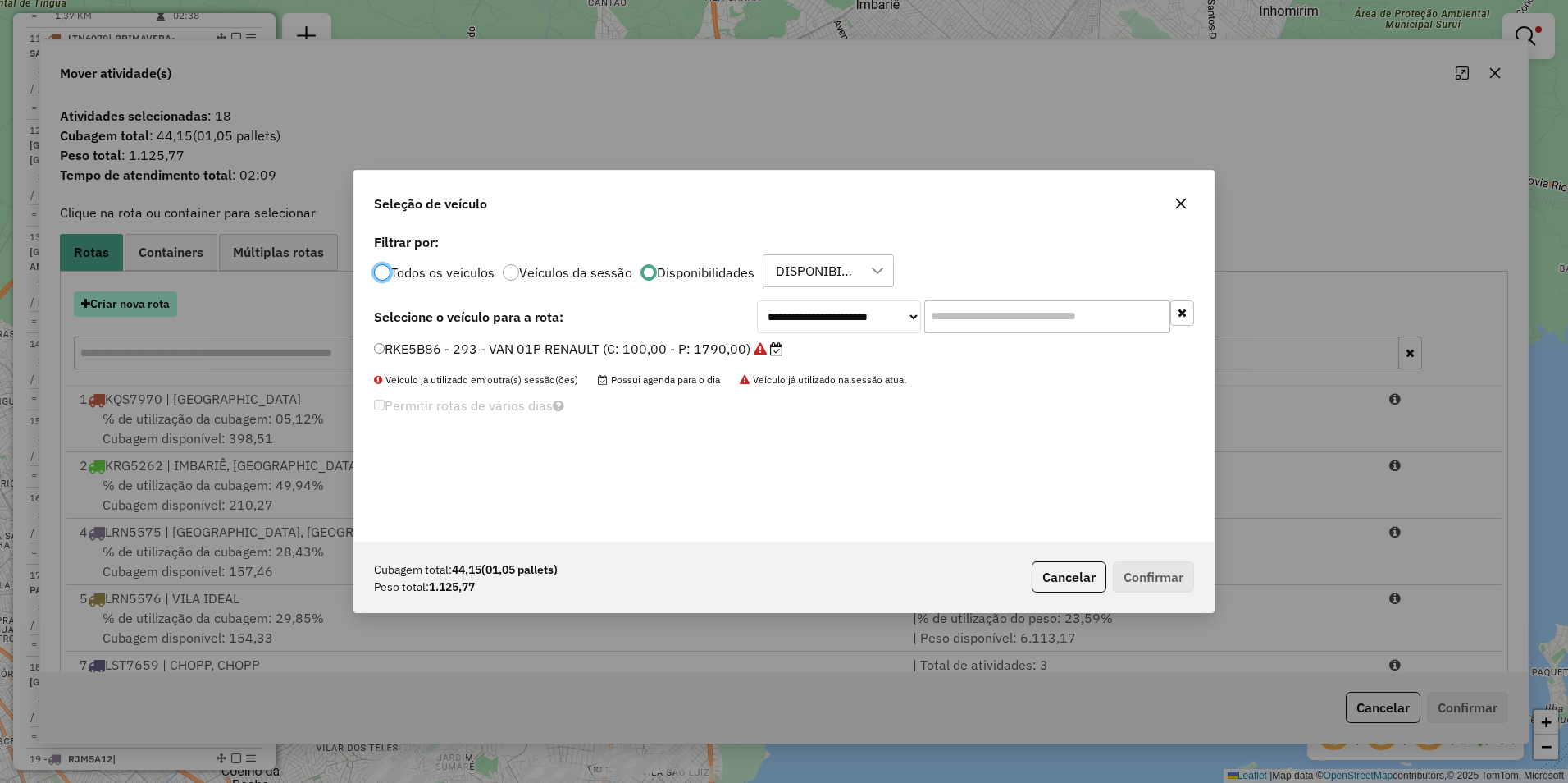
scroll to position [9, 5]
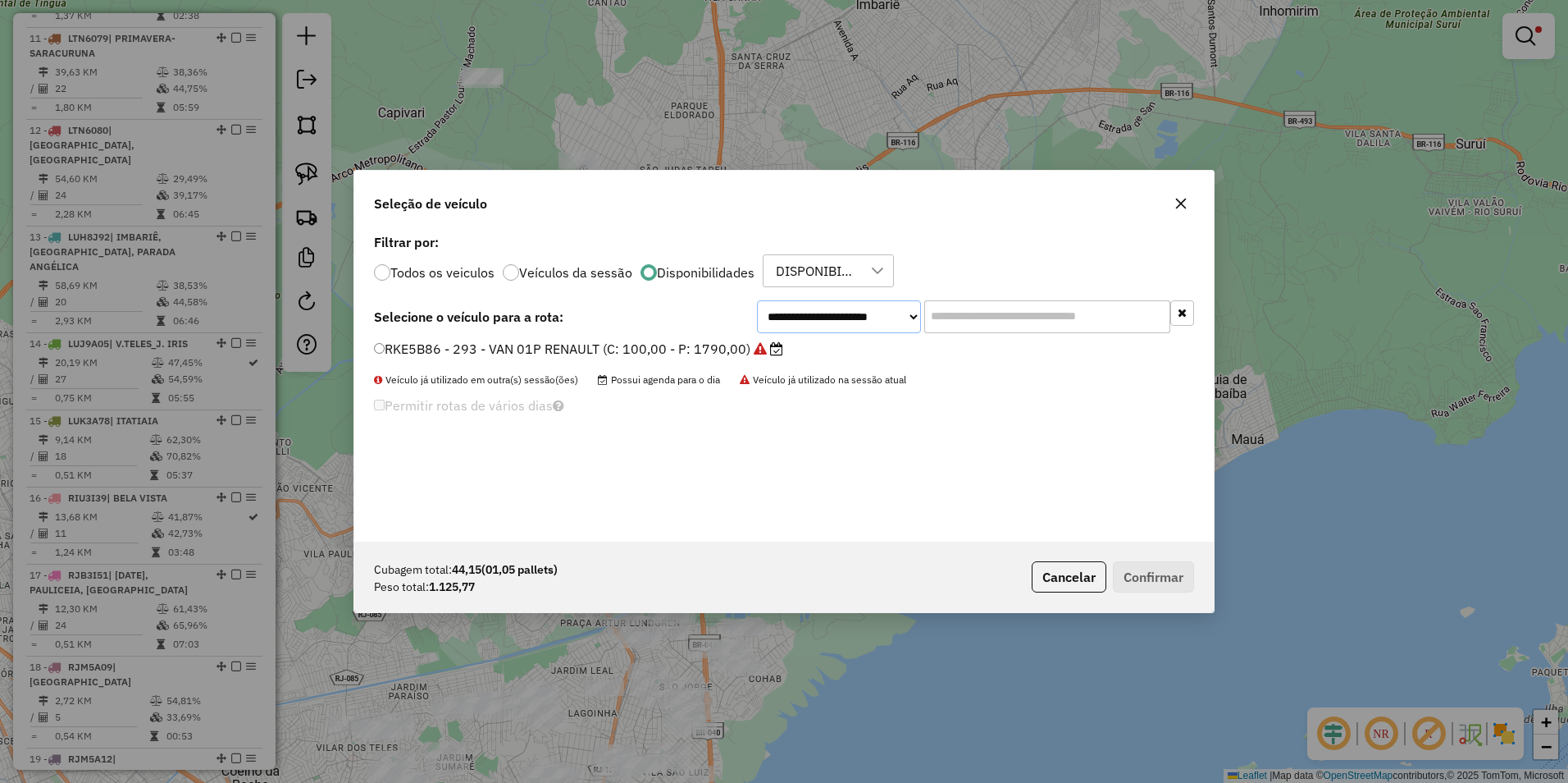
click at [808, 318] on select "**********" at bounding box center [838, 317] width 164 height 33
select select "********"
click at [757, 300] on select "**********" at bounding box center [838, 317] width 164 height 33
click at [686, 350] on label "RJV5I40 - 294 - VAN 01P RENAULT (C: 100,00 - P: 1790,00)" at bounding box center [576, 348] width 405 height 20
click at [1130, 564] on button "Confirmar" at bounding box center [1154, 577] width 82 height 31
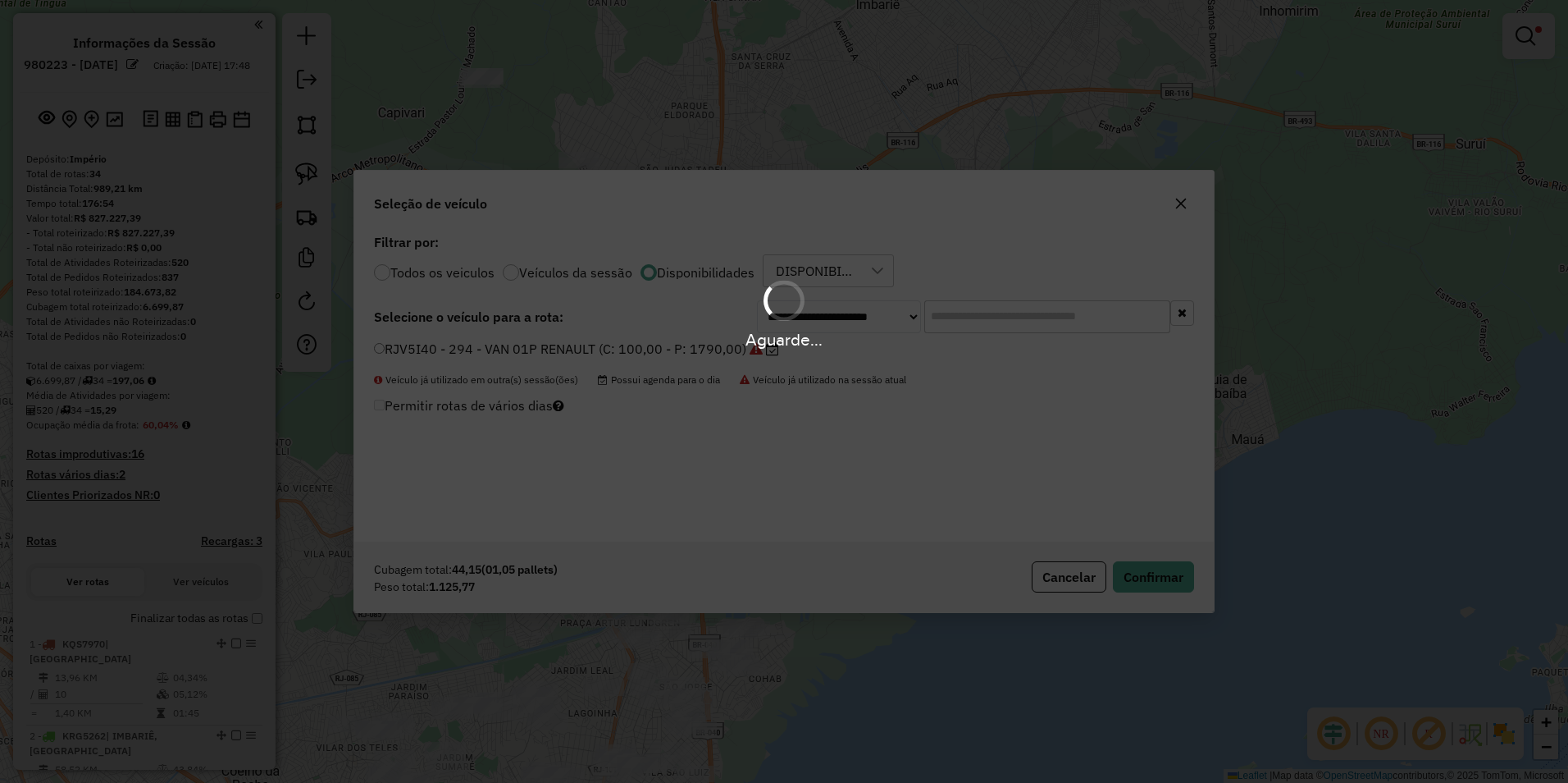
select select "********"
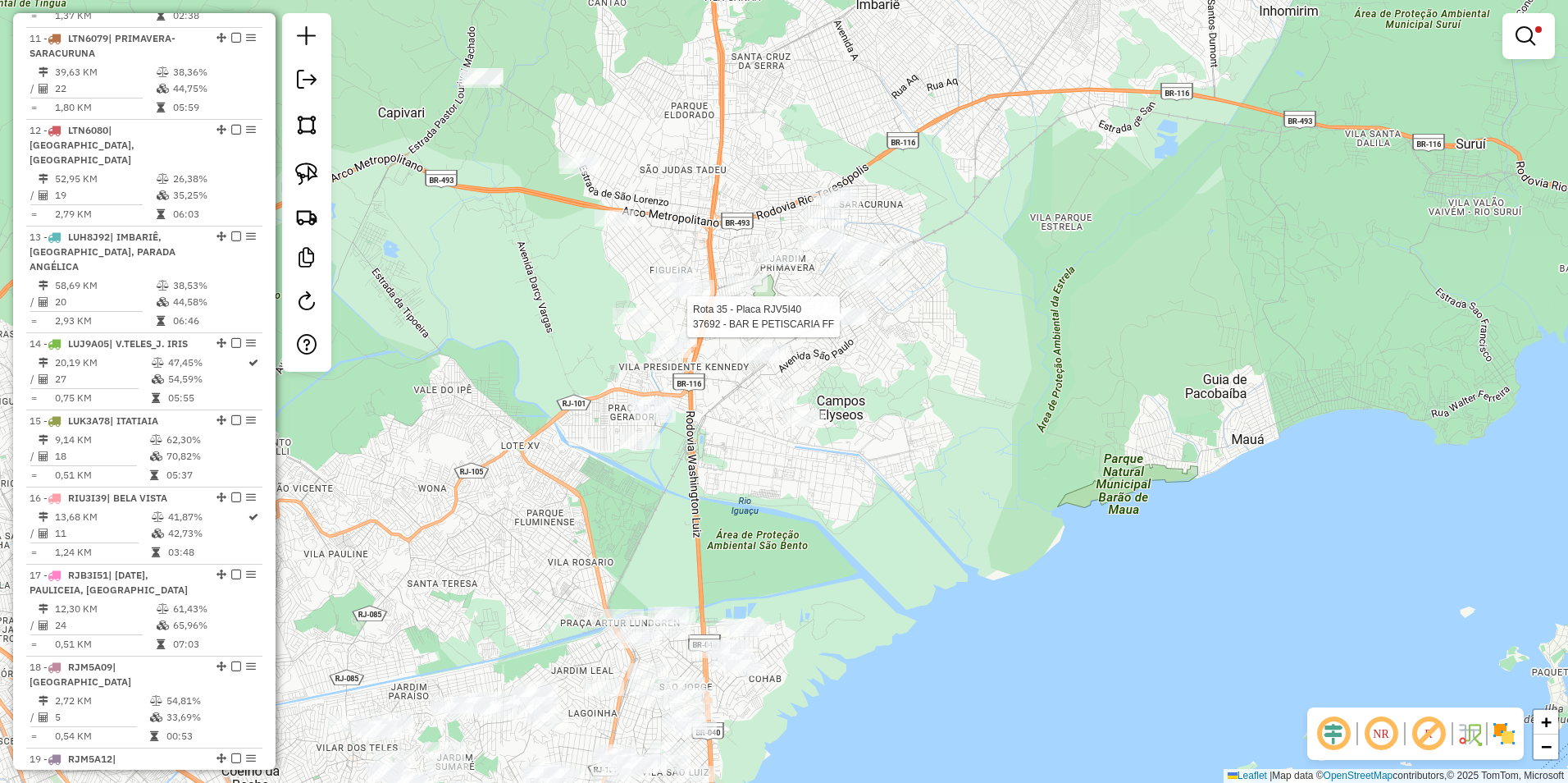
click at [843, 325] on div at bounding box center [844, 316] width 41 height 16
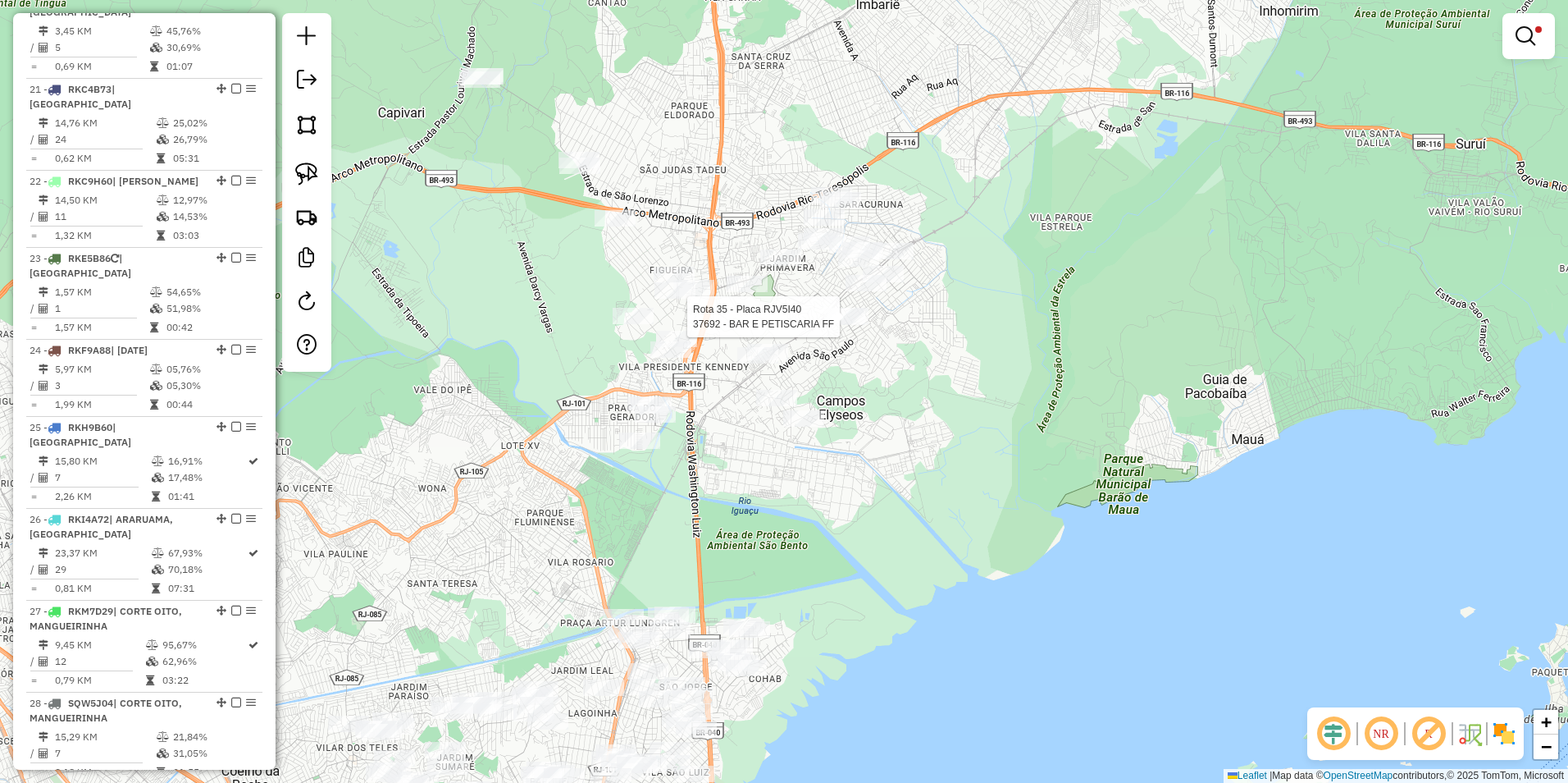
select select "**********"
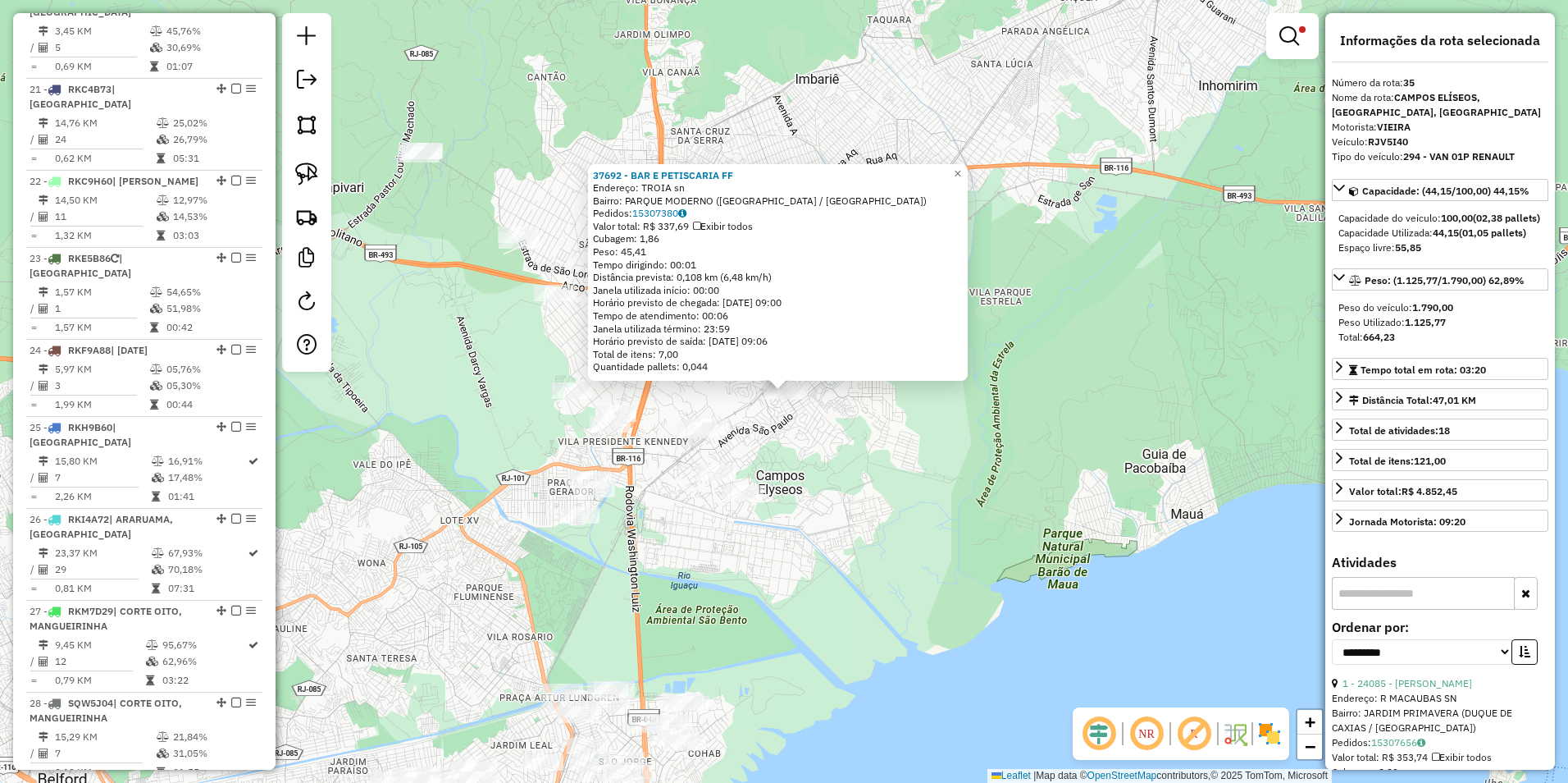
scroll to position [2604, 0]
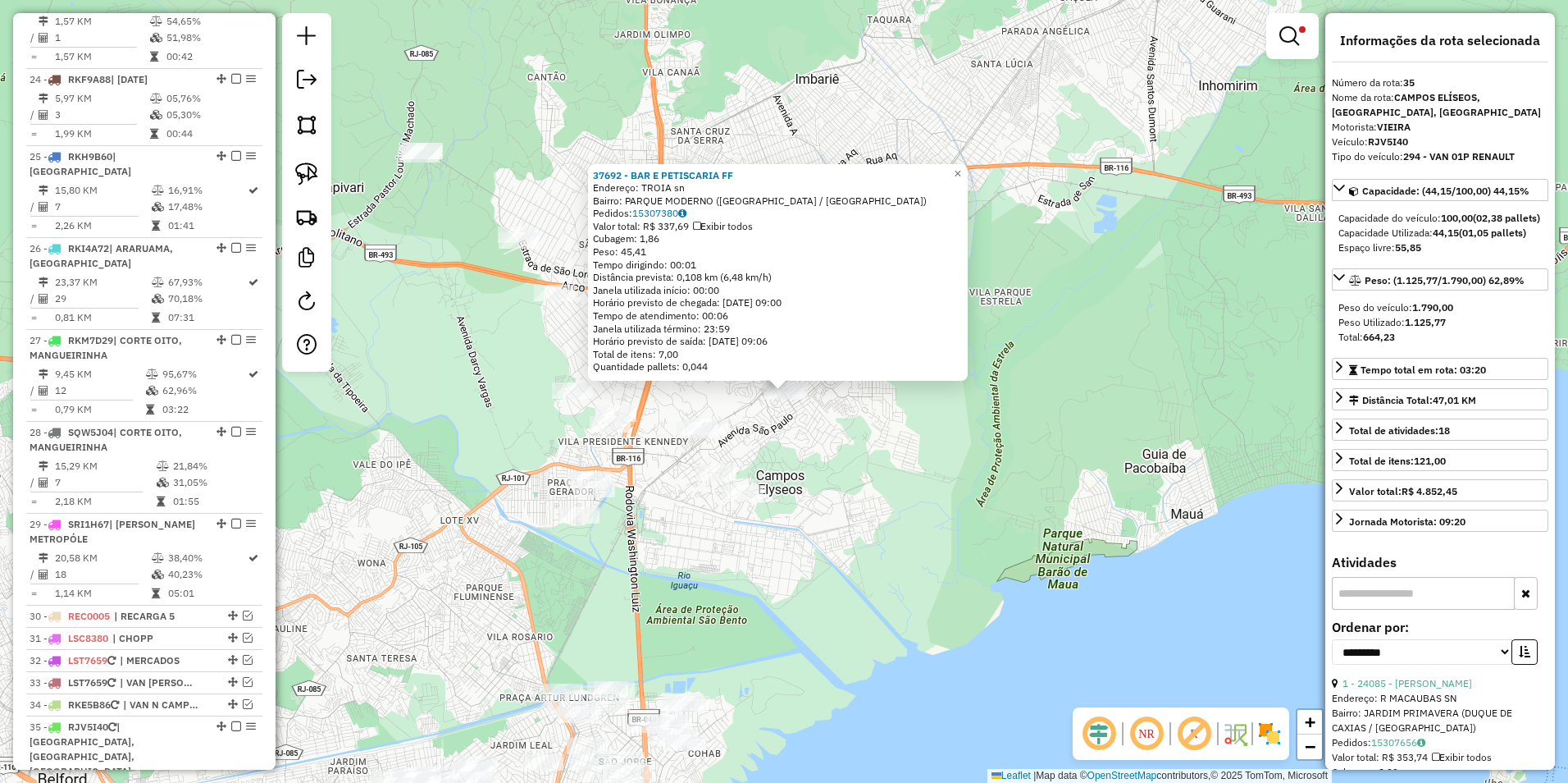
click at [862, 429] on div "37692 - BAR E PETISCARIA FF Endereço: TROIA sn Bairro: PARQUE MODERNO ([GEOGRAP…" at bounding box center [784, 392] width 1568 height 783
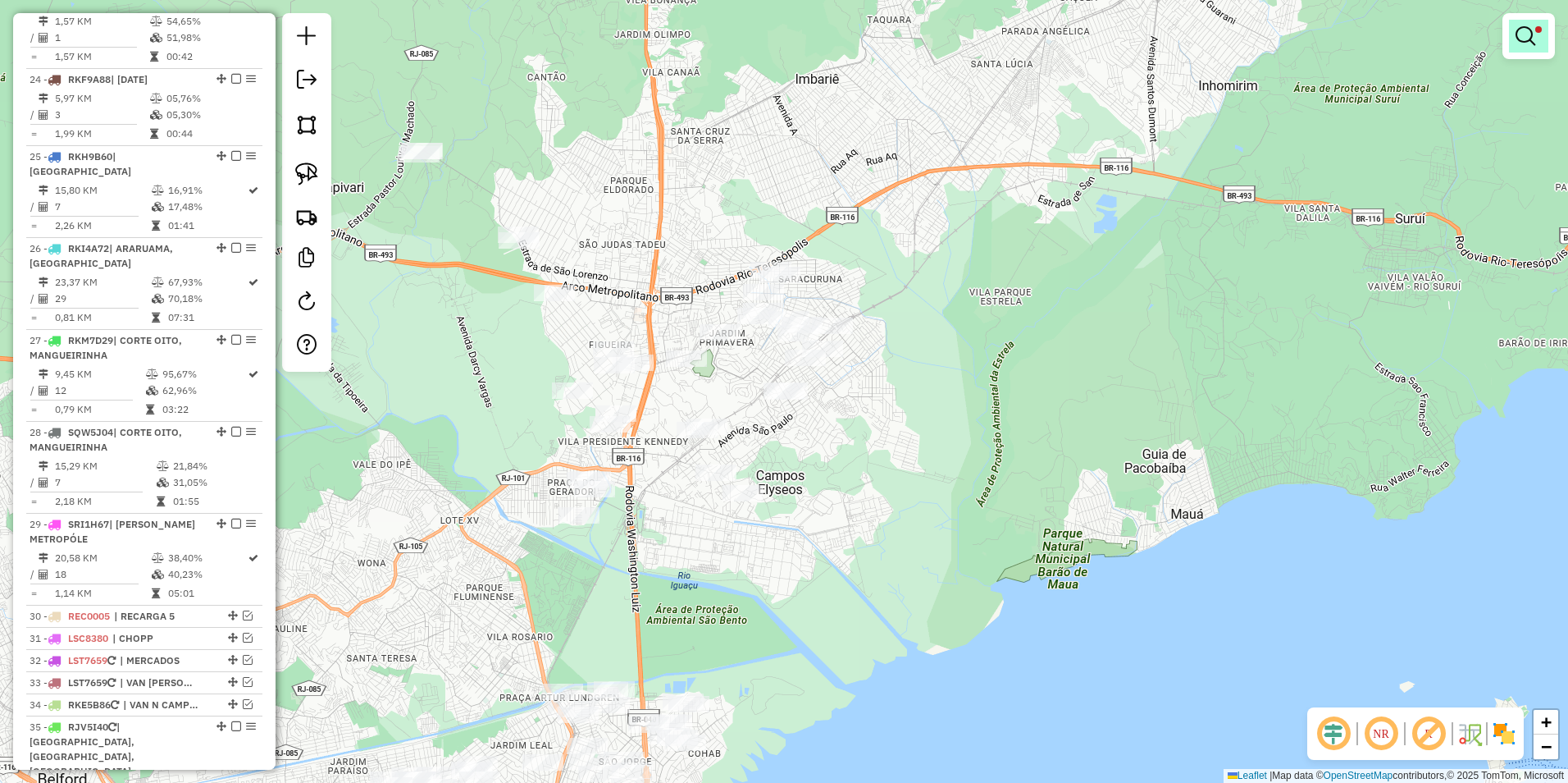
click at [1534, 33] on em at bounding box center [1525, 36] width 20 height 20
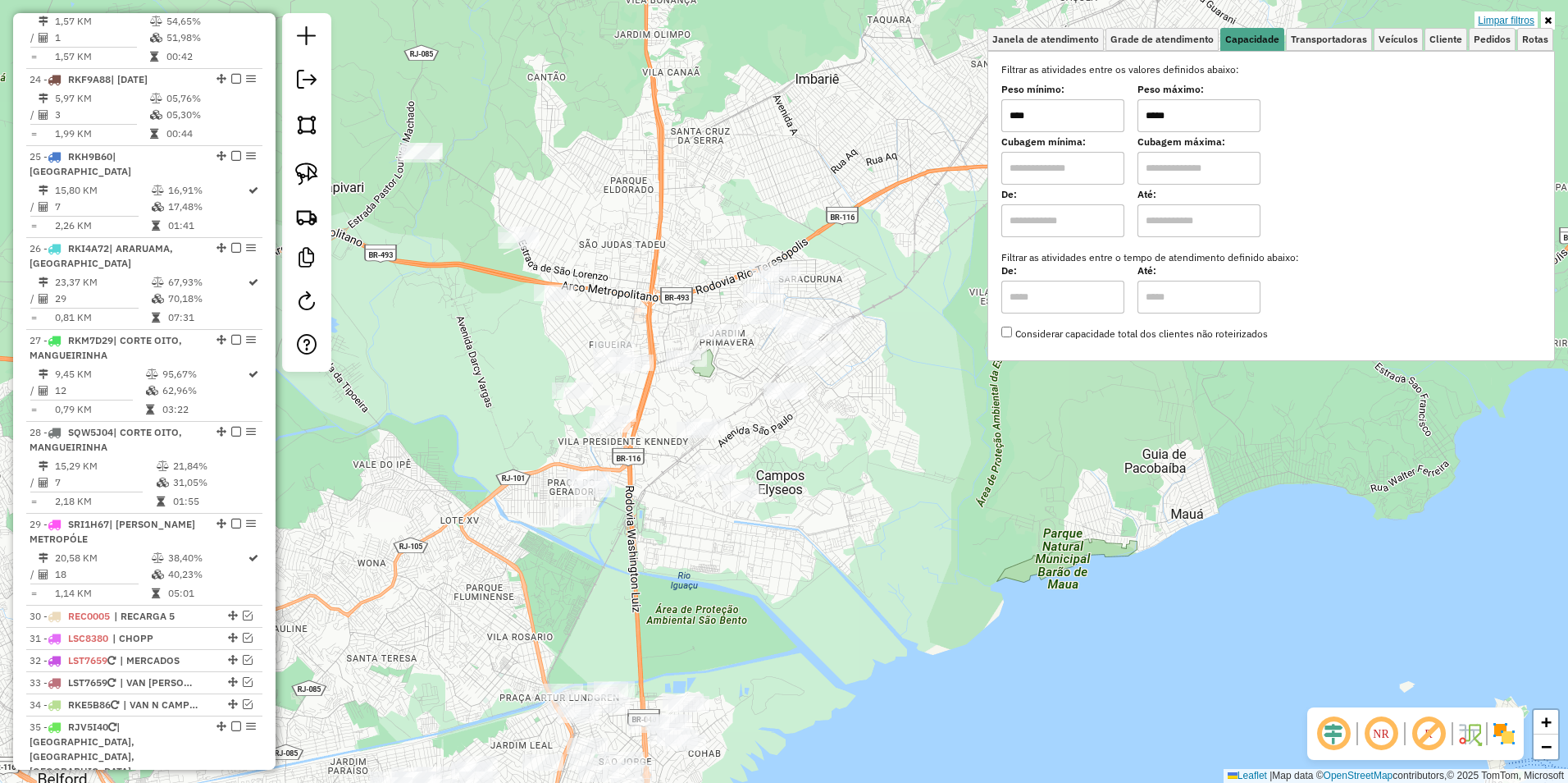
click at [1486, 16] on link "Limpar filtros" at bounding box center [1506, 20] width 63 height 18
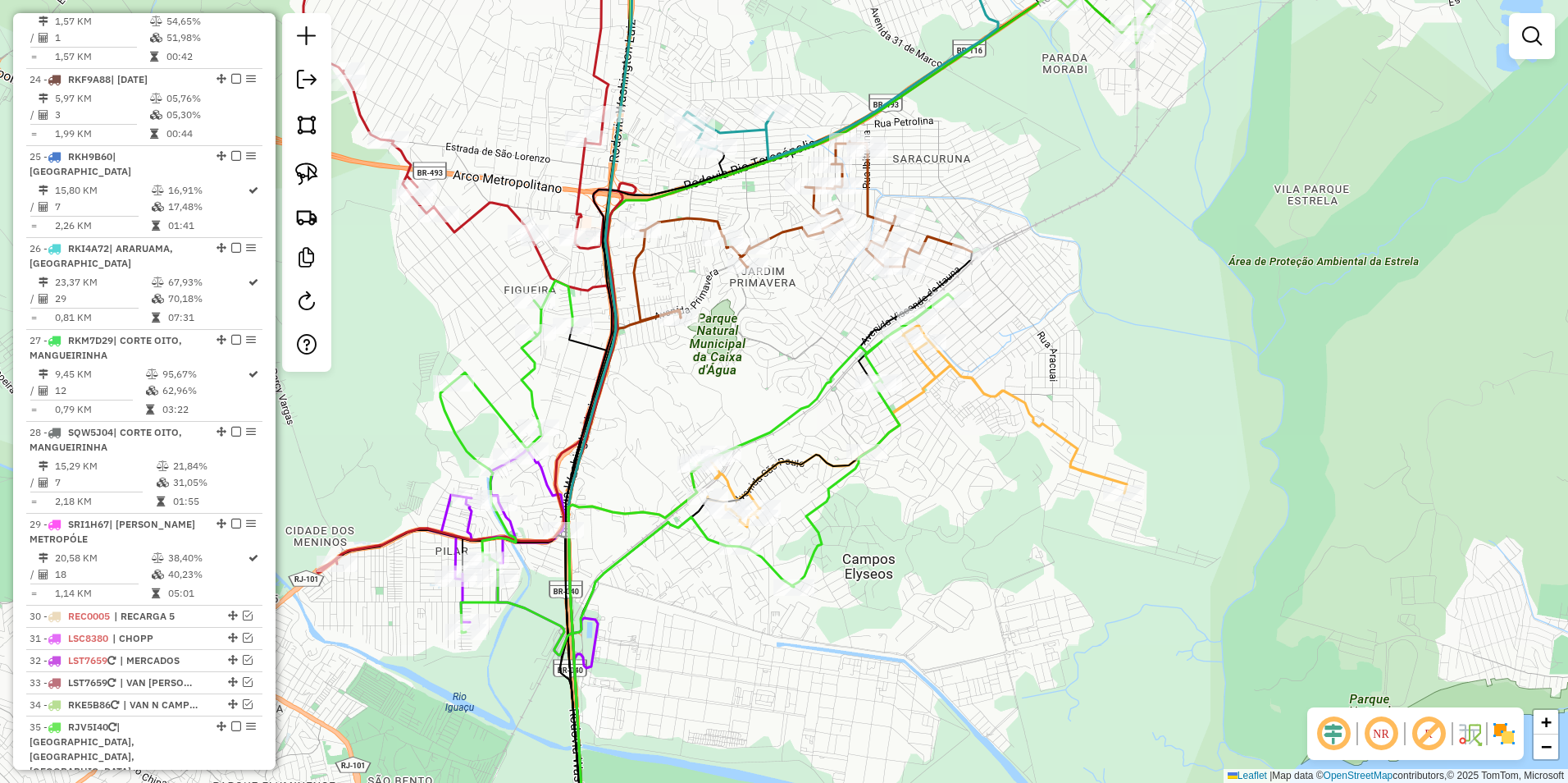
click at [968, 375] on icon at bounding box center [912, 425] width 429 height 202
select select "**********"
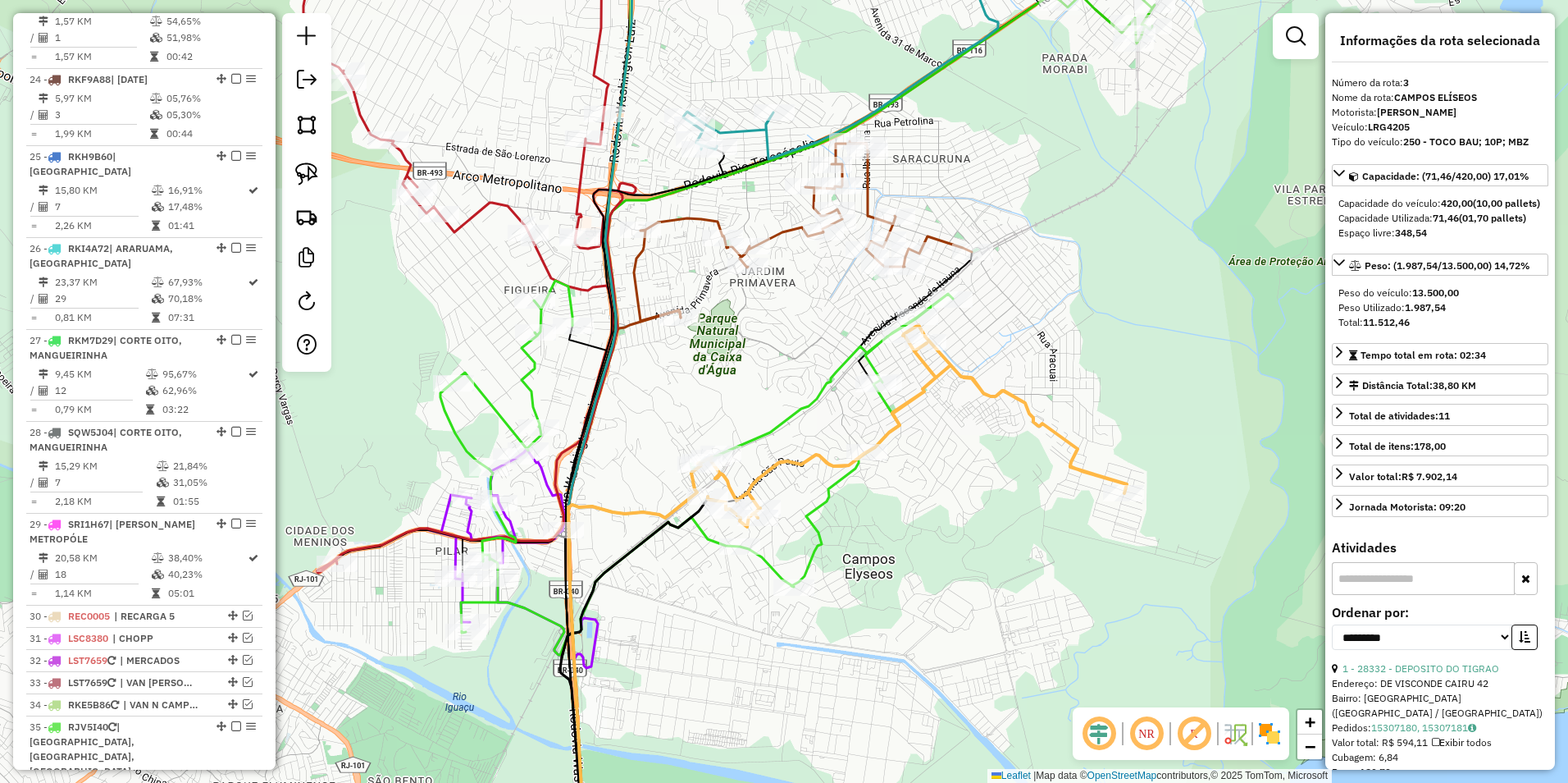
scroll to position [819, 0]
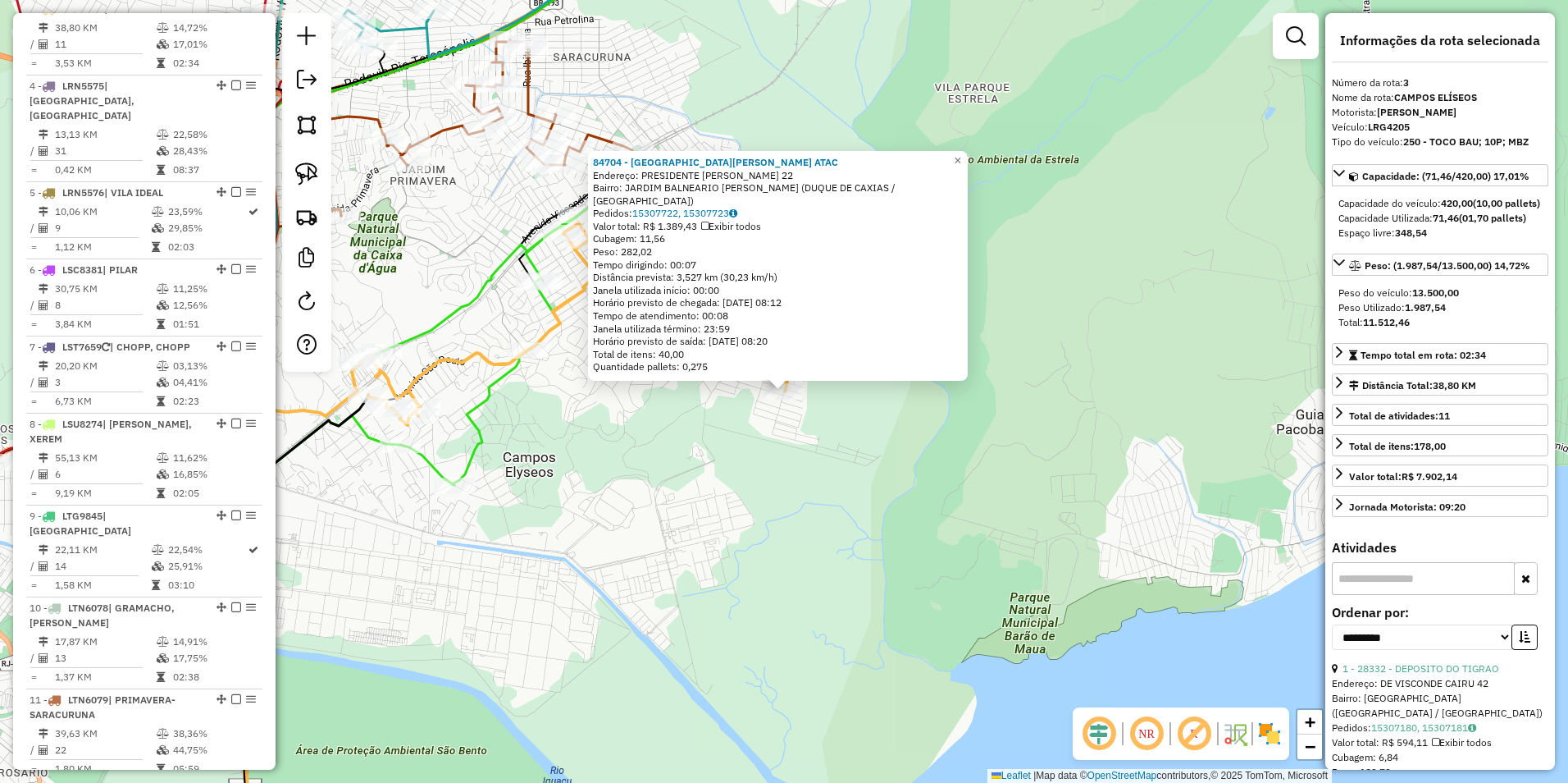
click at [526, 406] on div "84704 - CASA DA MERENDA ATAC Endereço: PRESIDENTE DUTRA 22 Bairro: JARDIM BALNE…" at bounding box center [784, 392] width 1568 height 783
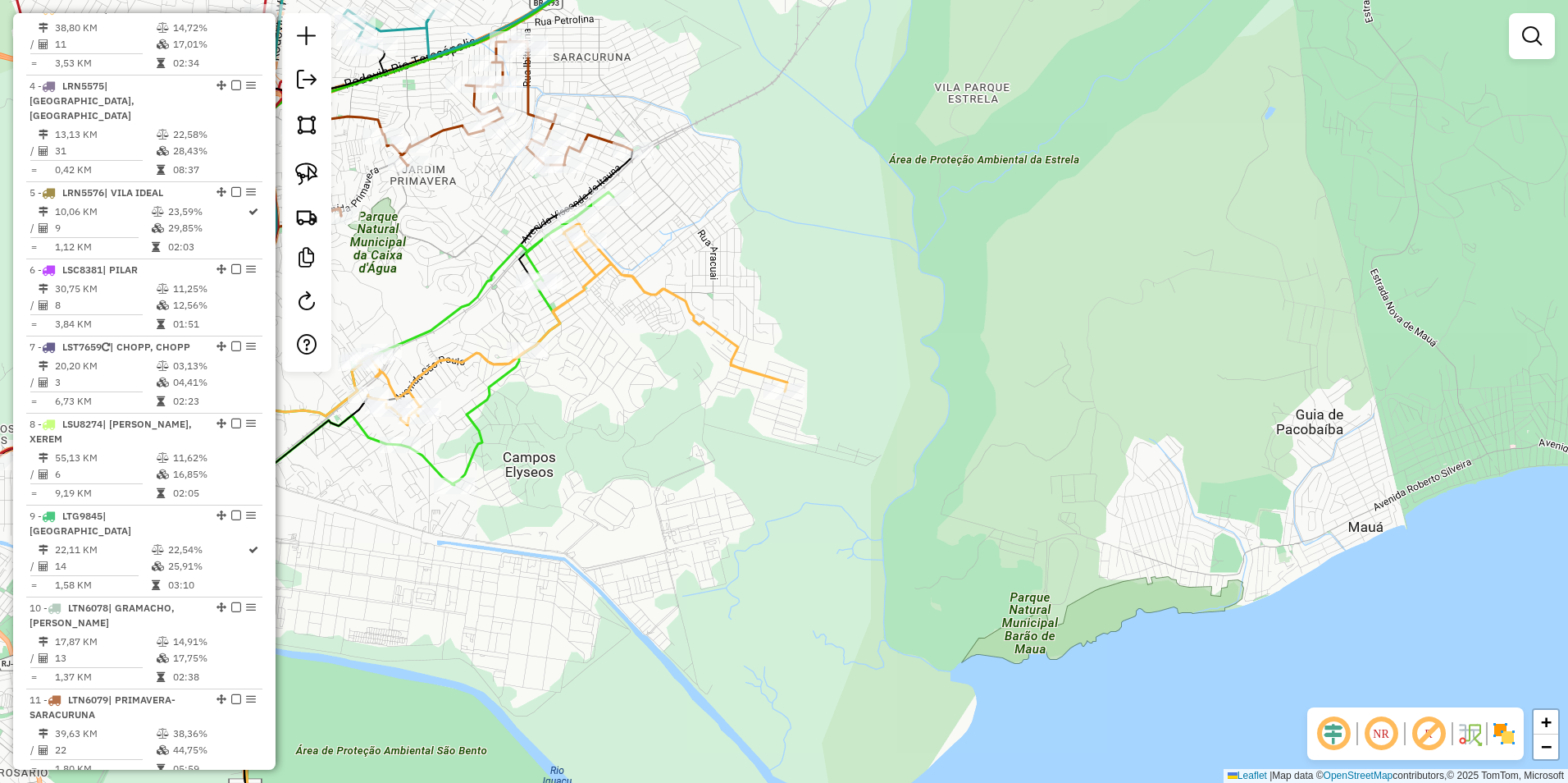
drag, startPoint x: 573, startPoint y: 389, endPoint x: 725, endPoint y: 450, distance: 163.8
click at [724, 449] on div "Janela de atendimento Grade de atendimento Capacidade Transportadoras Veículos …" at bounding box center [784, 392] width 1568 height 783
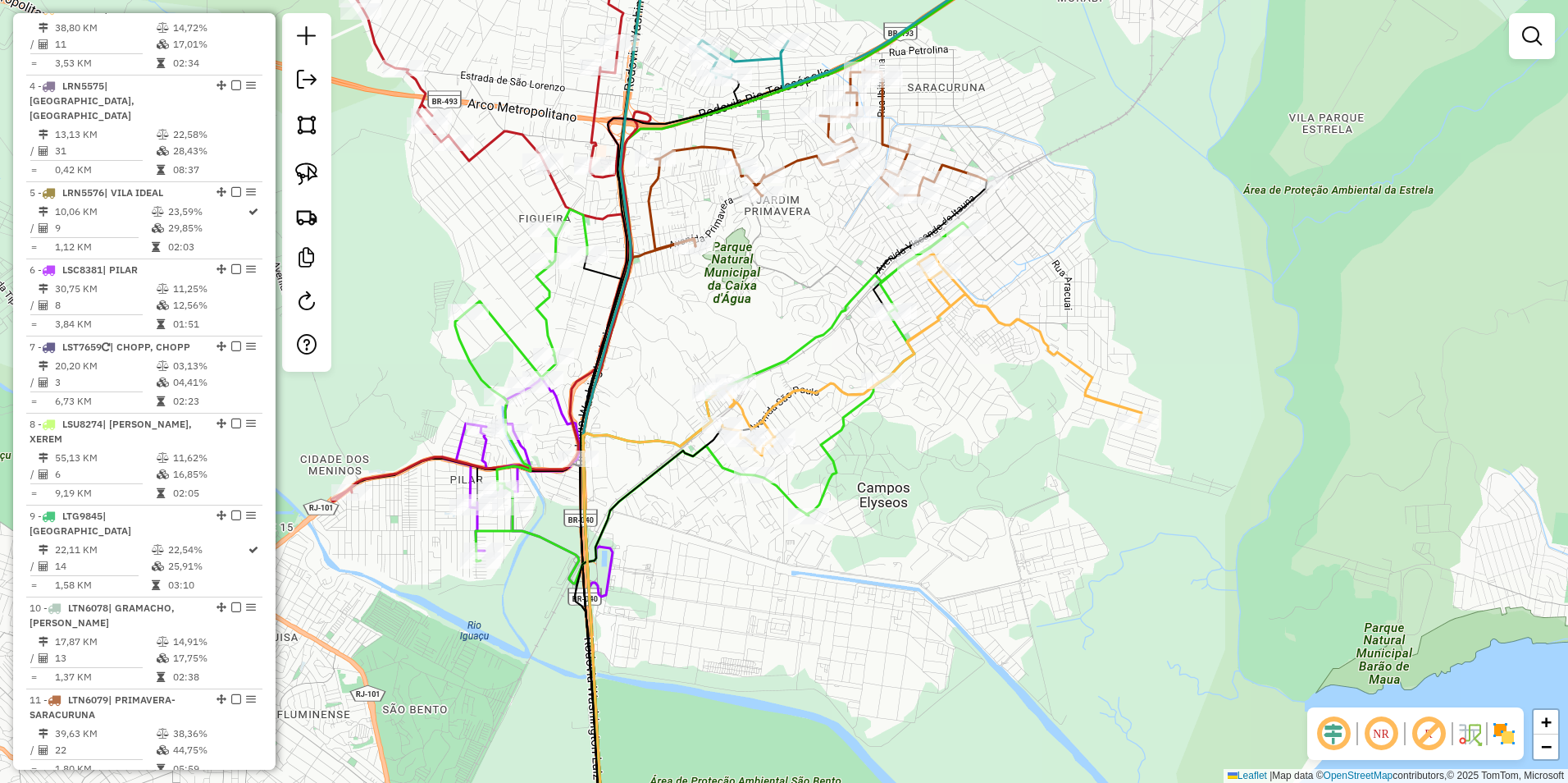
click at [518, 347] on icon at bounding box center [712, 396] width 513 height 374
select select "**********"
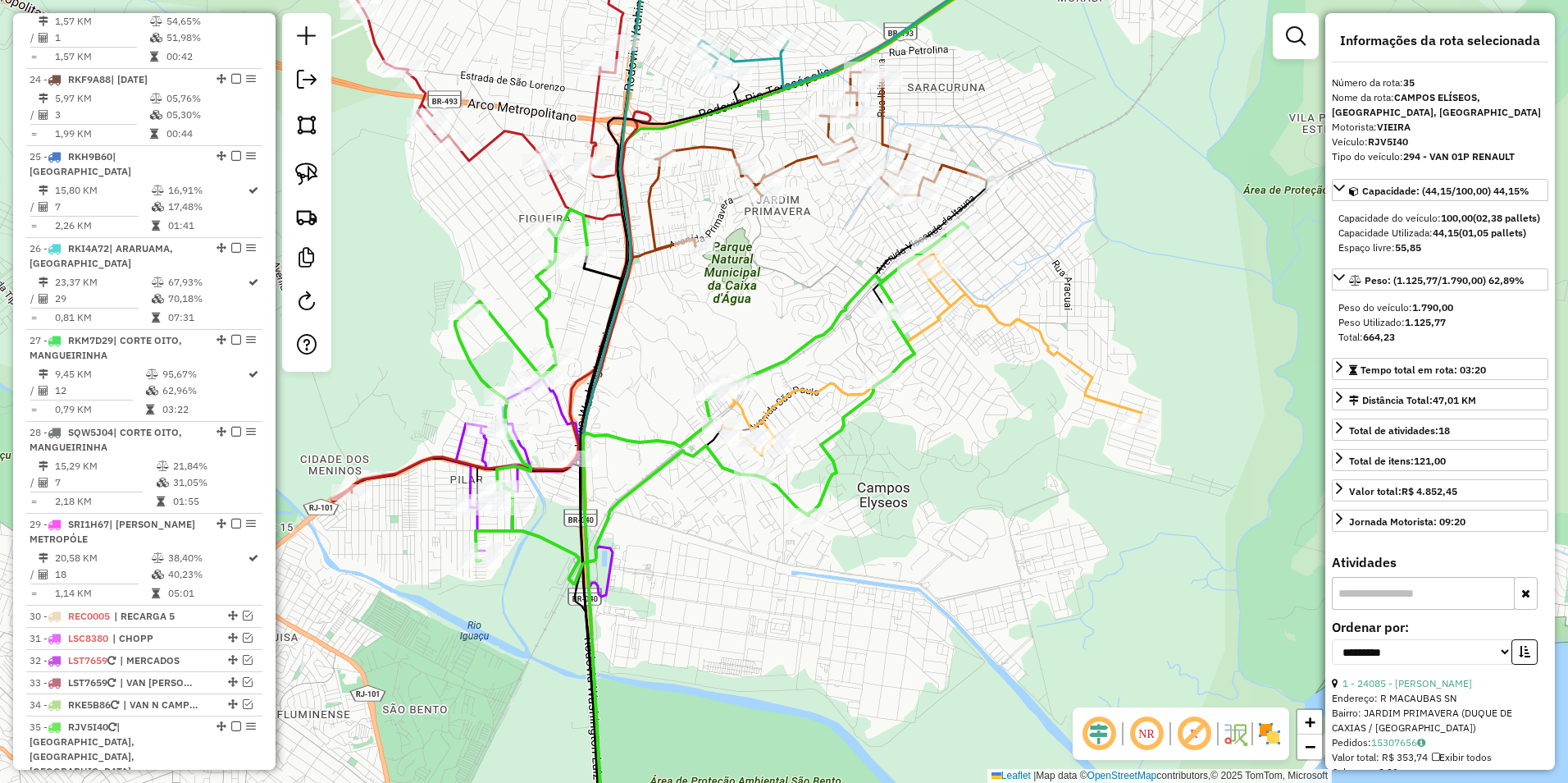
click at [561, 406] on icon at bounding box center [470, 211] width 314 height 579
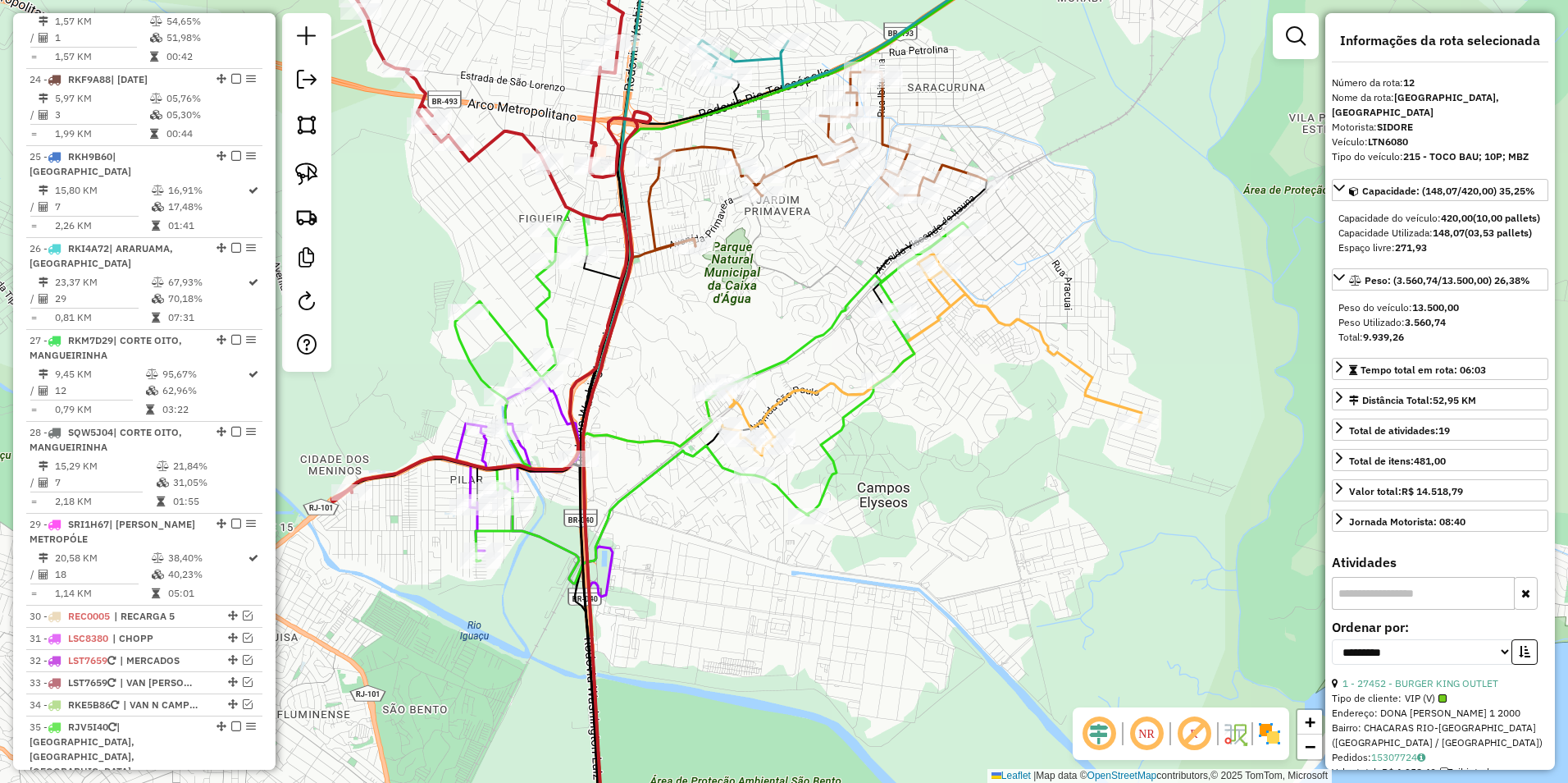
scroll to position [1572, 0]
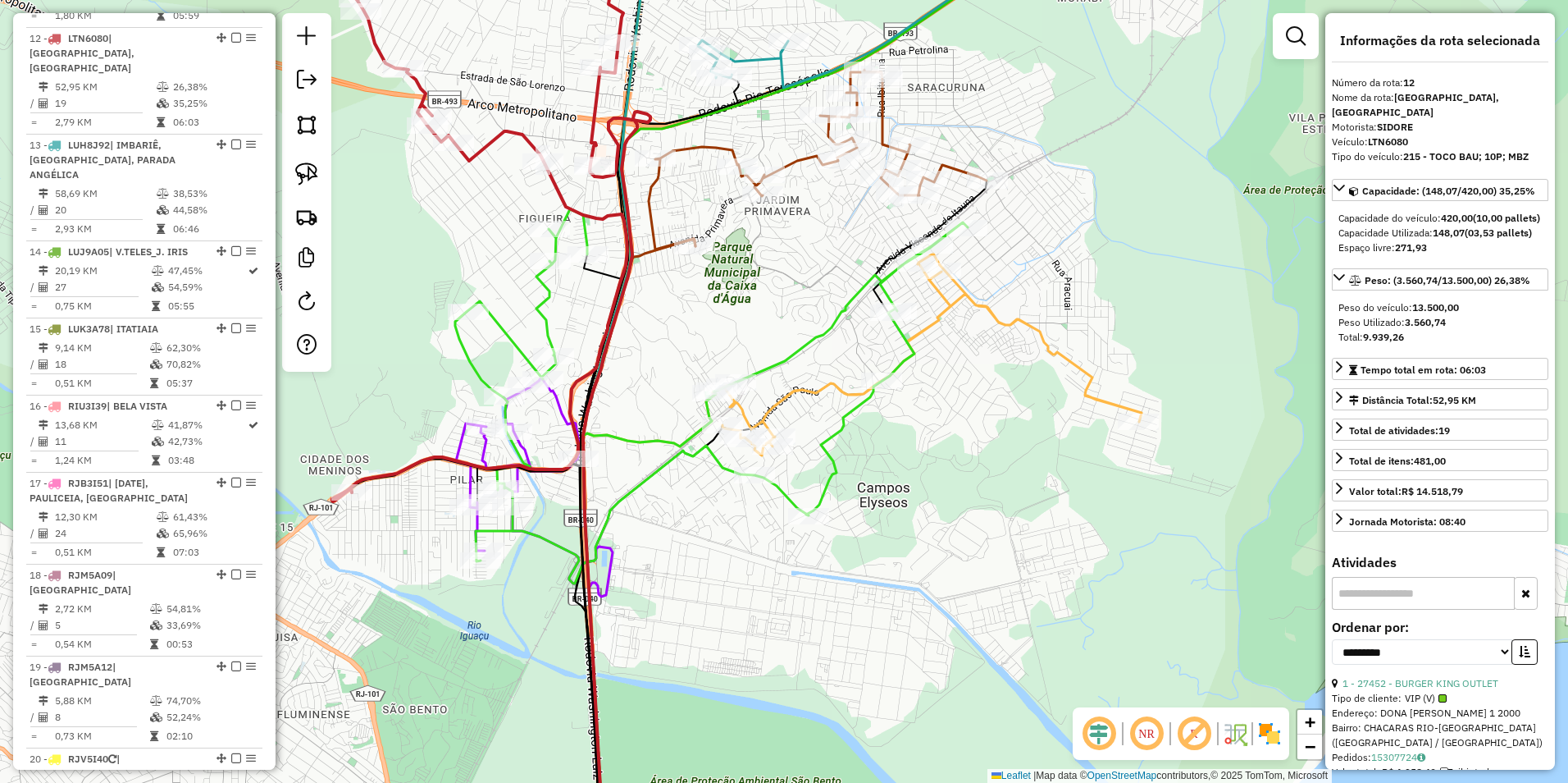
click at [516, 135] on icon at bounding box center [470, 211] width 314 height 579
click at [497, 212] on div "Rota 12 - Placa LTN6080 18035 - BRUNO SILVA DE OLIVE Rota 35 - Placa RJV5I40 24…" at bounding box center [784, 392] width 1568 height 783
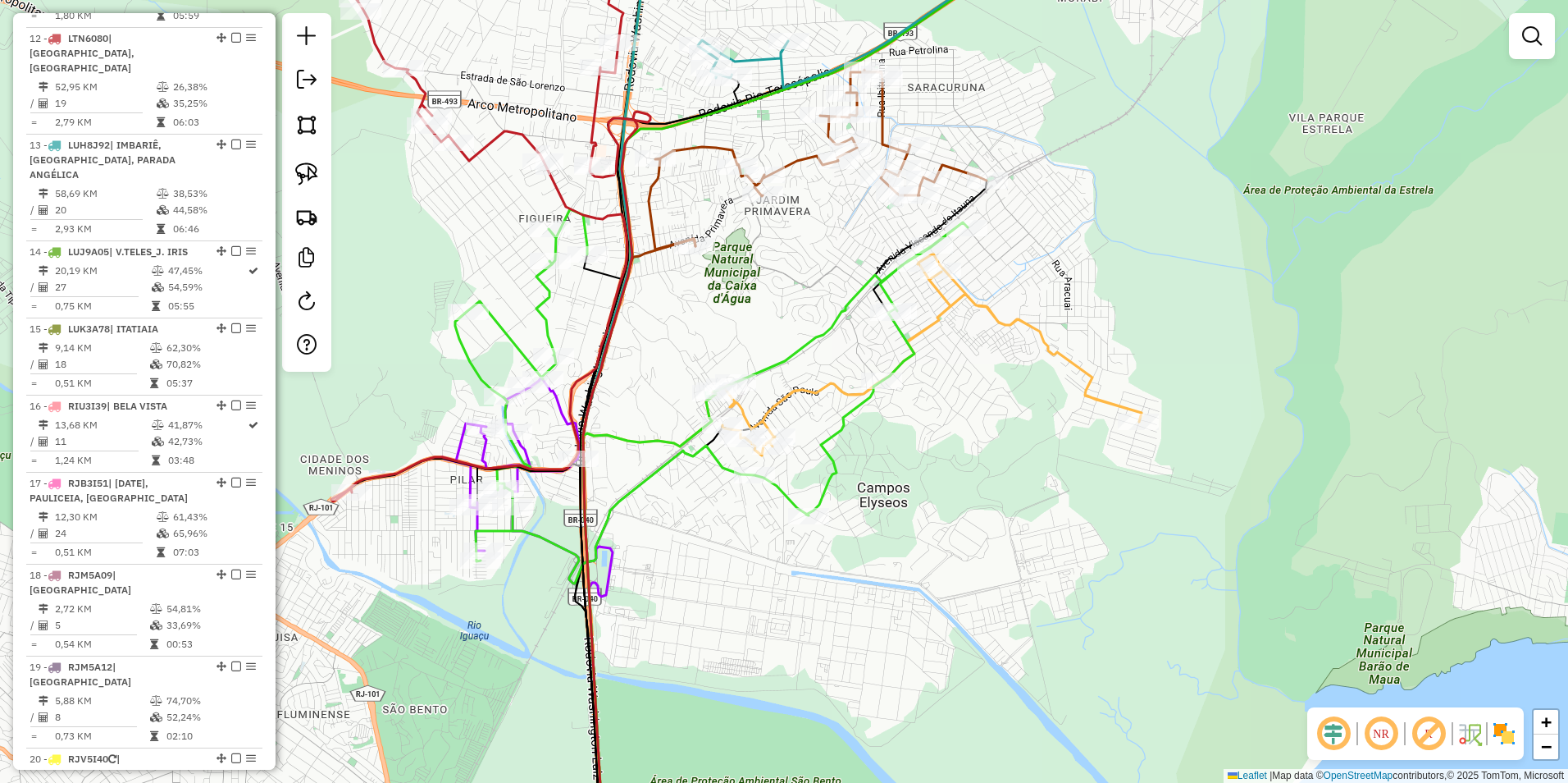
click at [523, 139] on icon at bounding box center [470, 211] width 314 height 579
select select "**********"
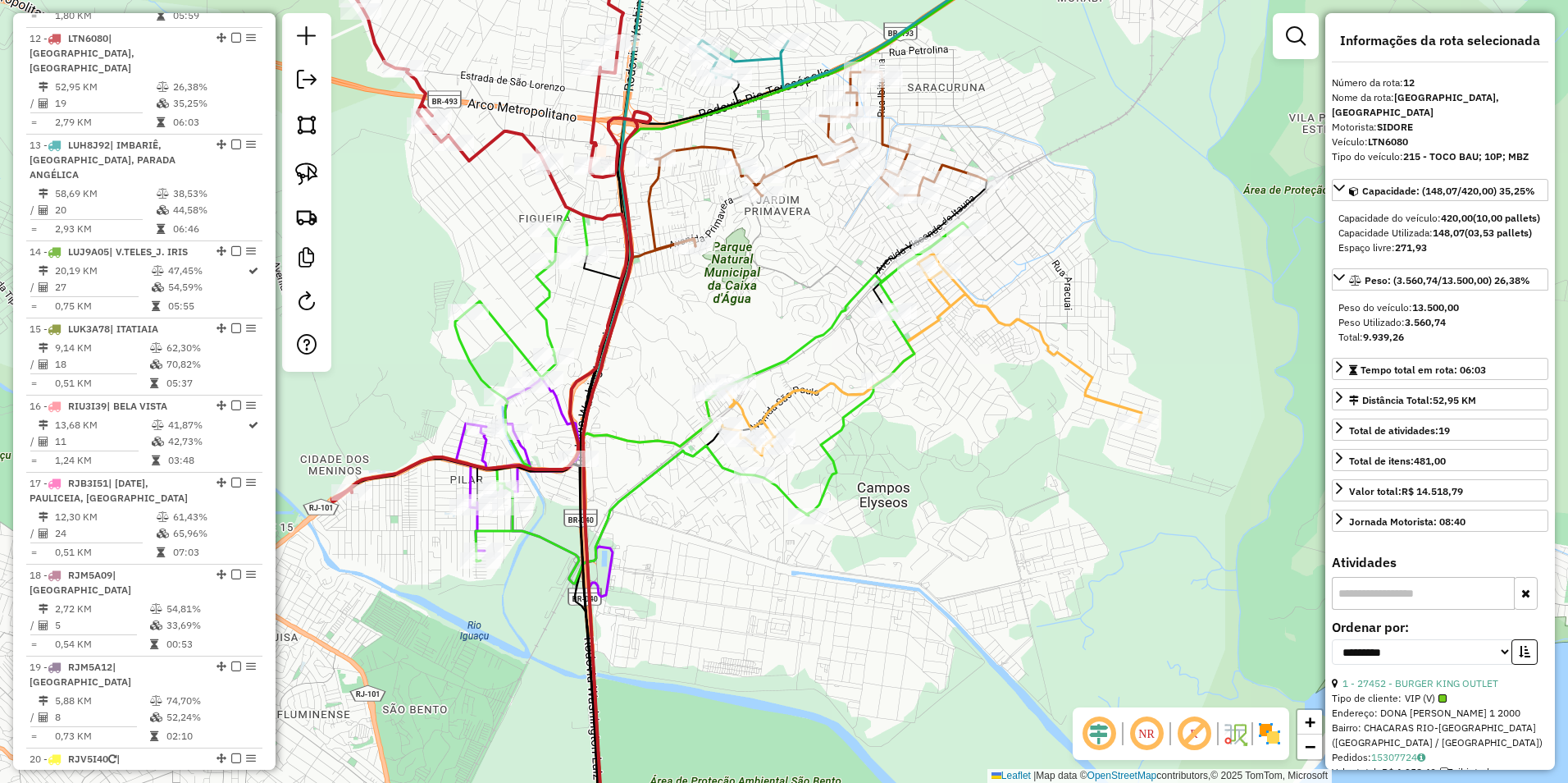
click at [500, 201] on div "Janela de atendimento Grade de atendimento Capacidade Transportadoras Veículos …" at bounding box center [784, 392] width 1568 height 783
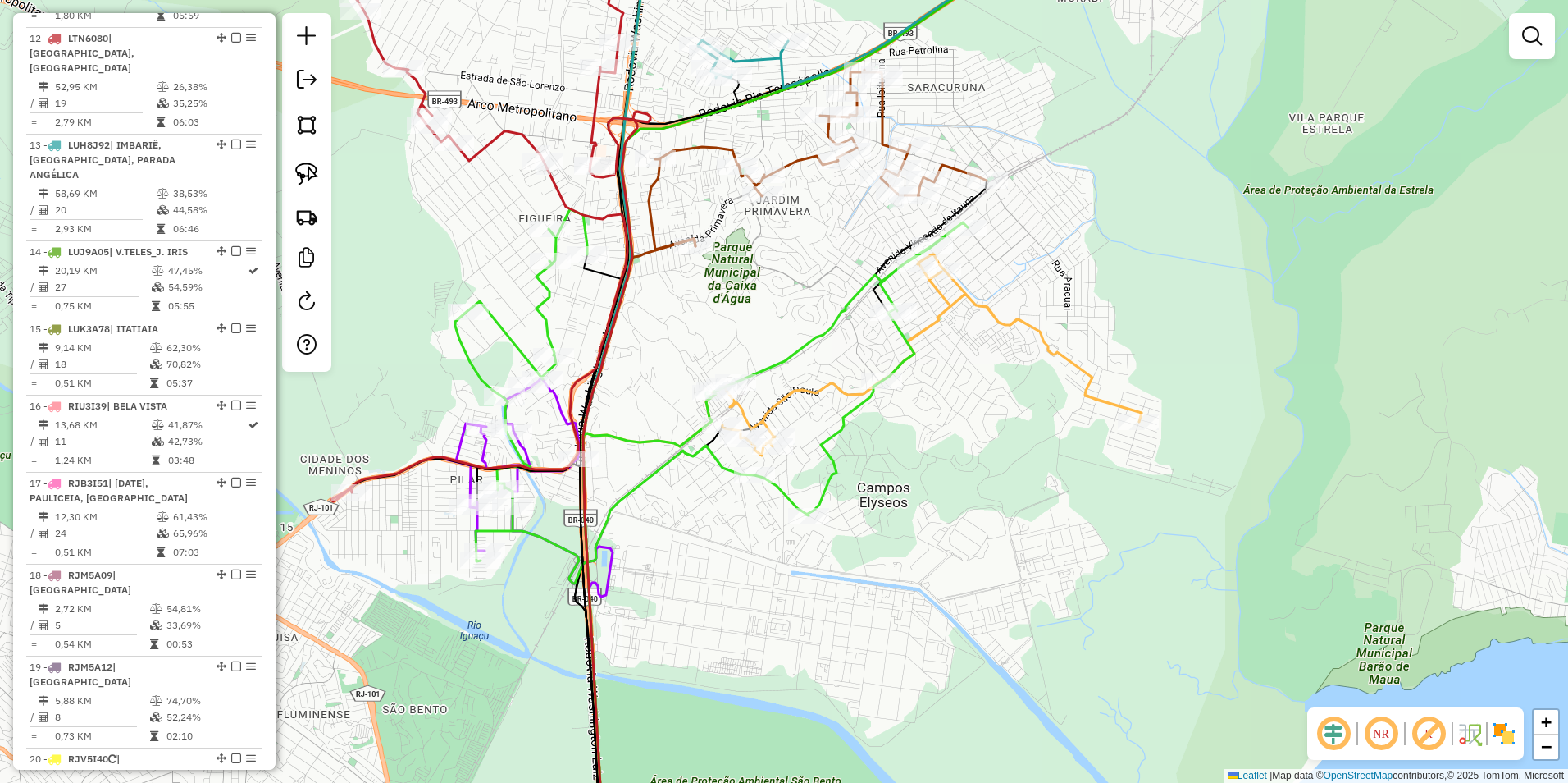
click at [457, 443] on icon at bounding box center [510, 464] width 138 height 173
select select "**********"
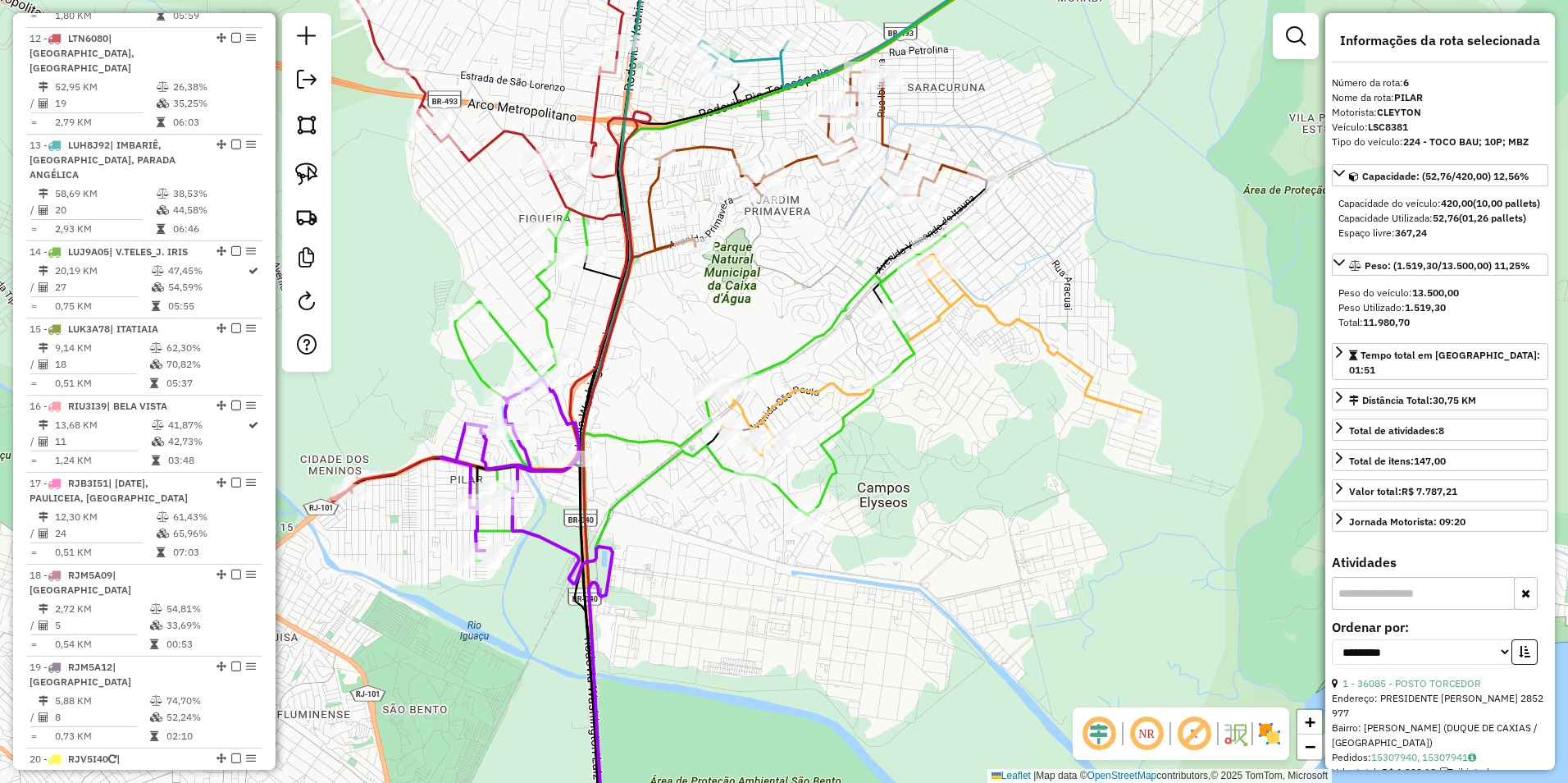
scroll to position [1065, 0]
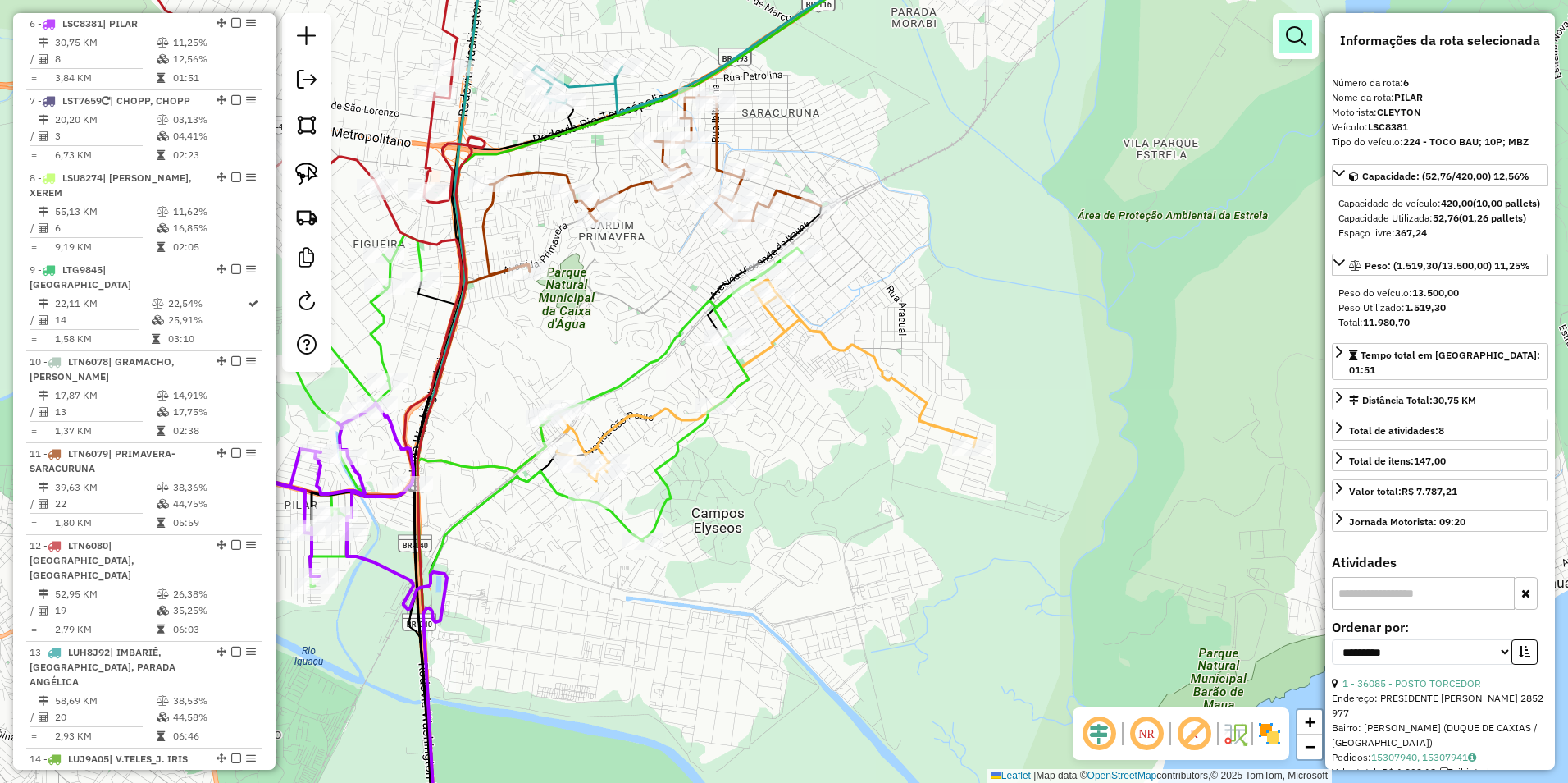
click at [1296, 48] on link at bounding box center [1296, 36] width 33 height 33
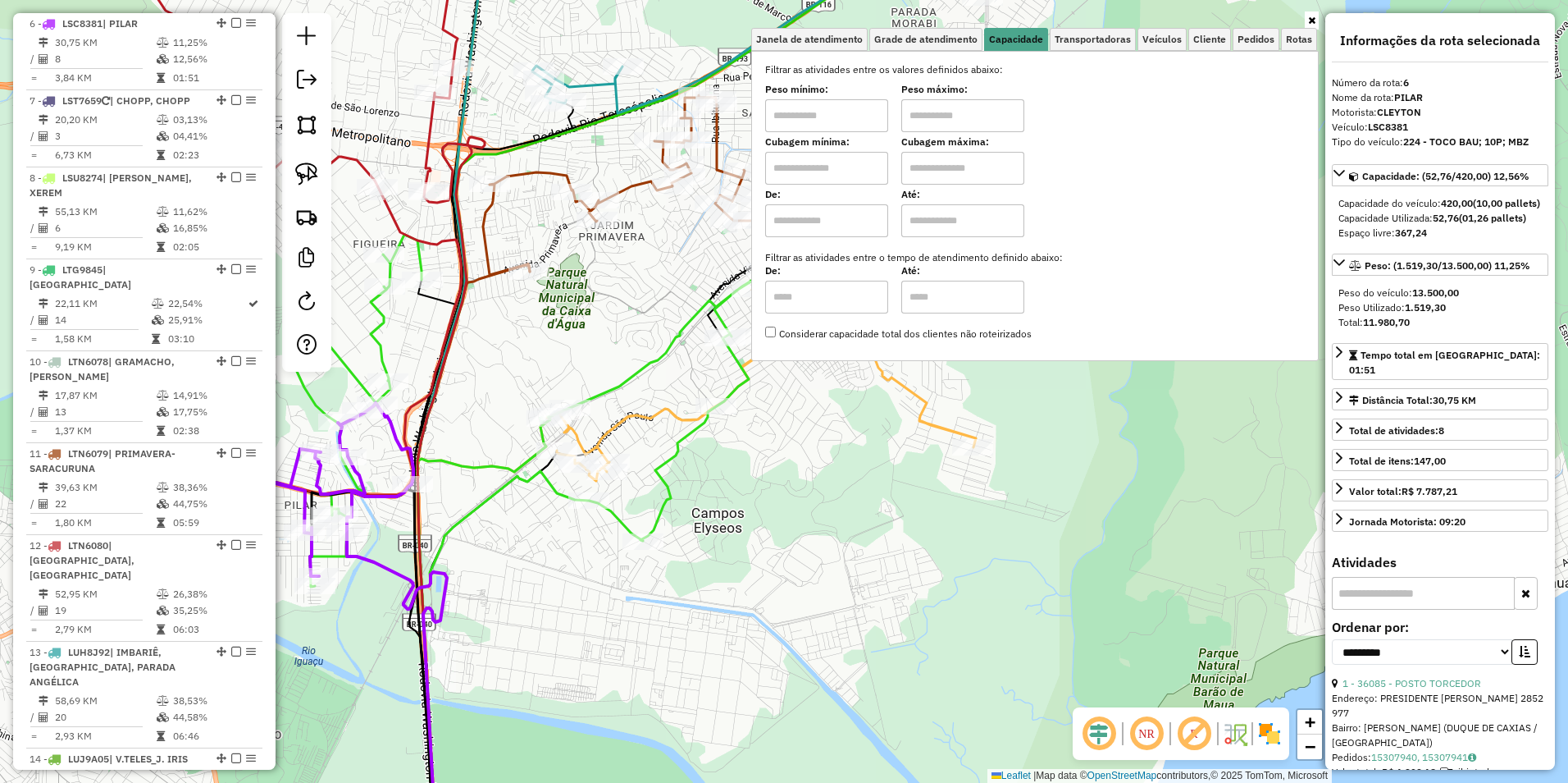
click at [822, 114] on input "text" at bounding box center [827, 115] width 123 height 33
type input "****"
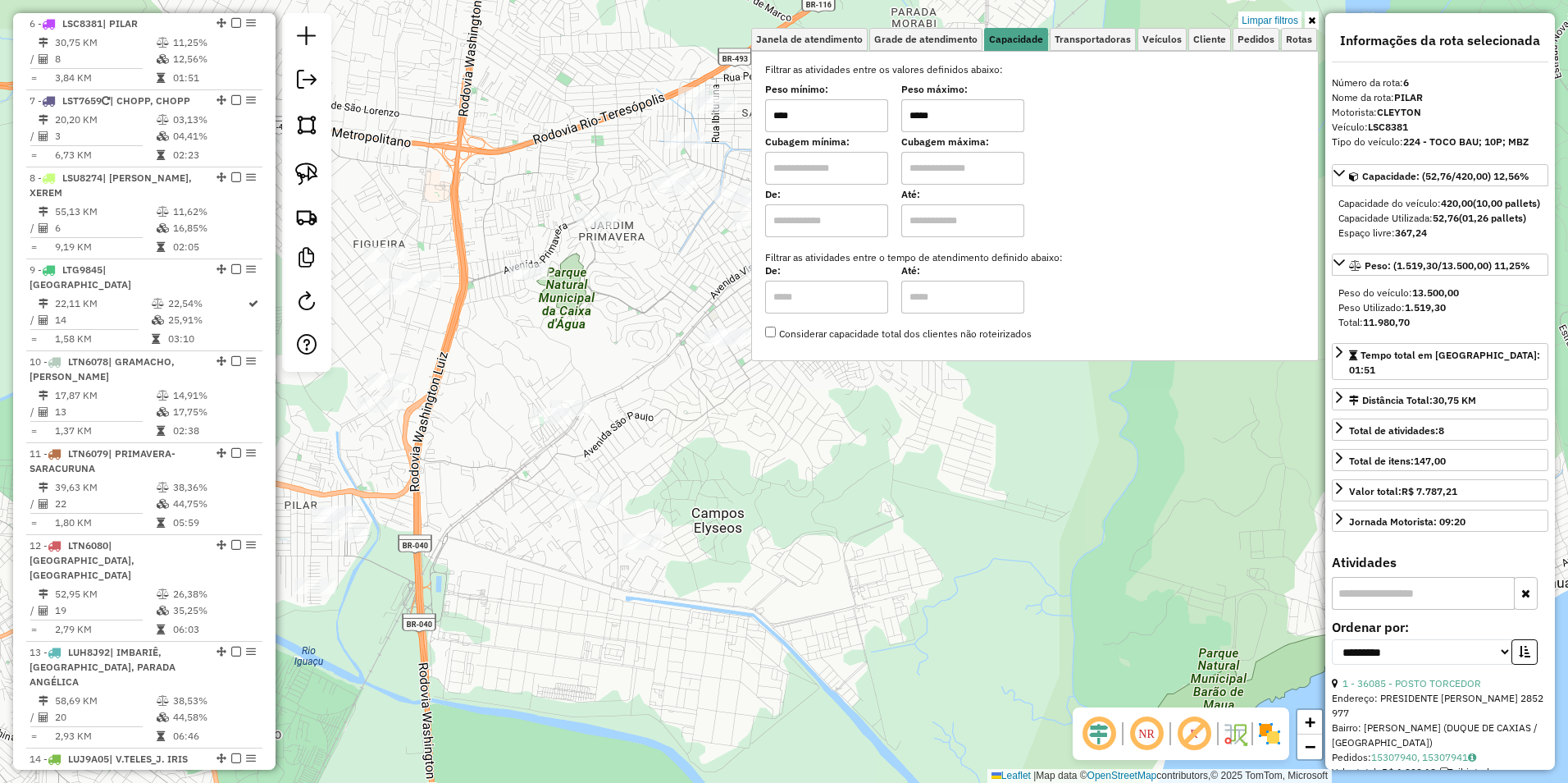
drag, startPoint x: 969, startPoint y: 115, endPoint x: 907, endPoint y: 121, distance: 62.3
click at [907, 121] on div "Peso mínimo: **** Peso máximo: *****" at bounding box center [1035, 109] width 540 height 46
type input "******"
click at [697, 506] on div "Limpar filtros Janela de atendimento Grade de atendimento Capacidade Transporta…" at bounding box center [784, 392] width 1568 height 783
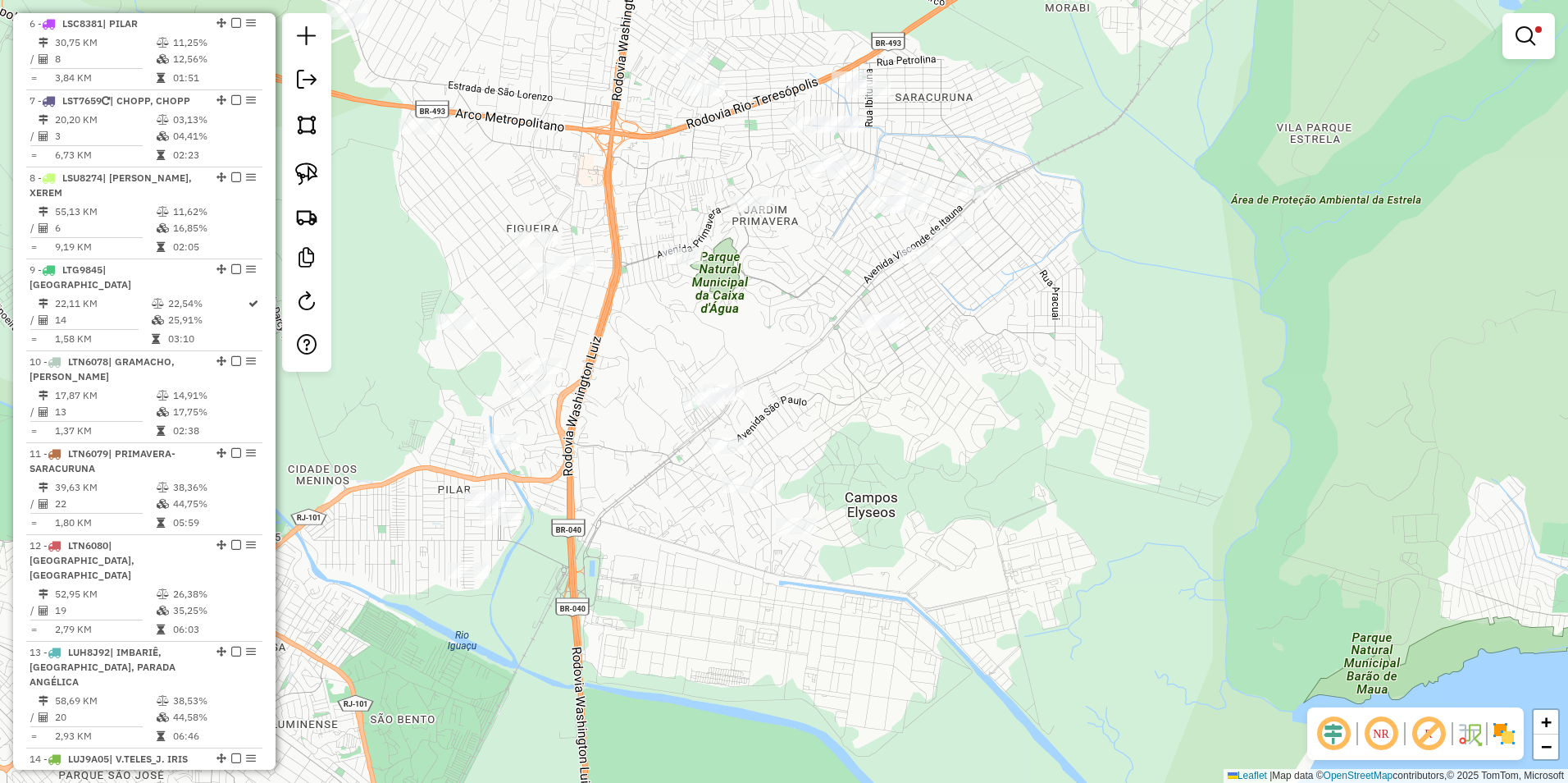
drag, startPoint x: 653, startPoint y: 402, endPoint x: 808, endPoint y: 386, distance: 155.8
click at [819, 386] on div "Limpar filtros Janela de atendimento Grade de atendimento Capacidade Transporta…" at bounding box center [784, 392] width 1568 height 783
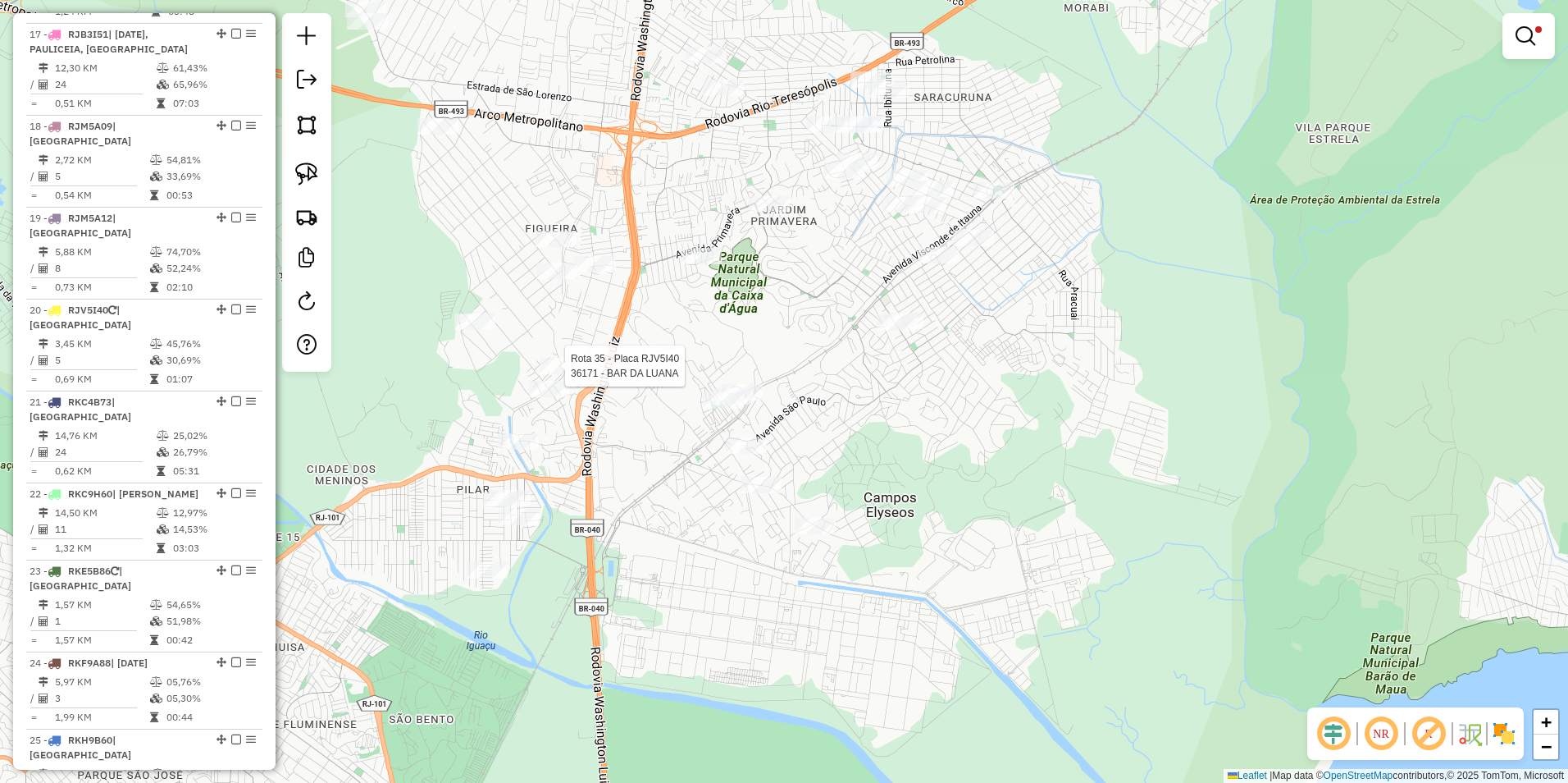
select select "**********"
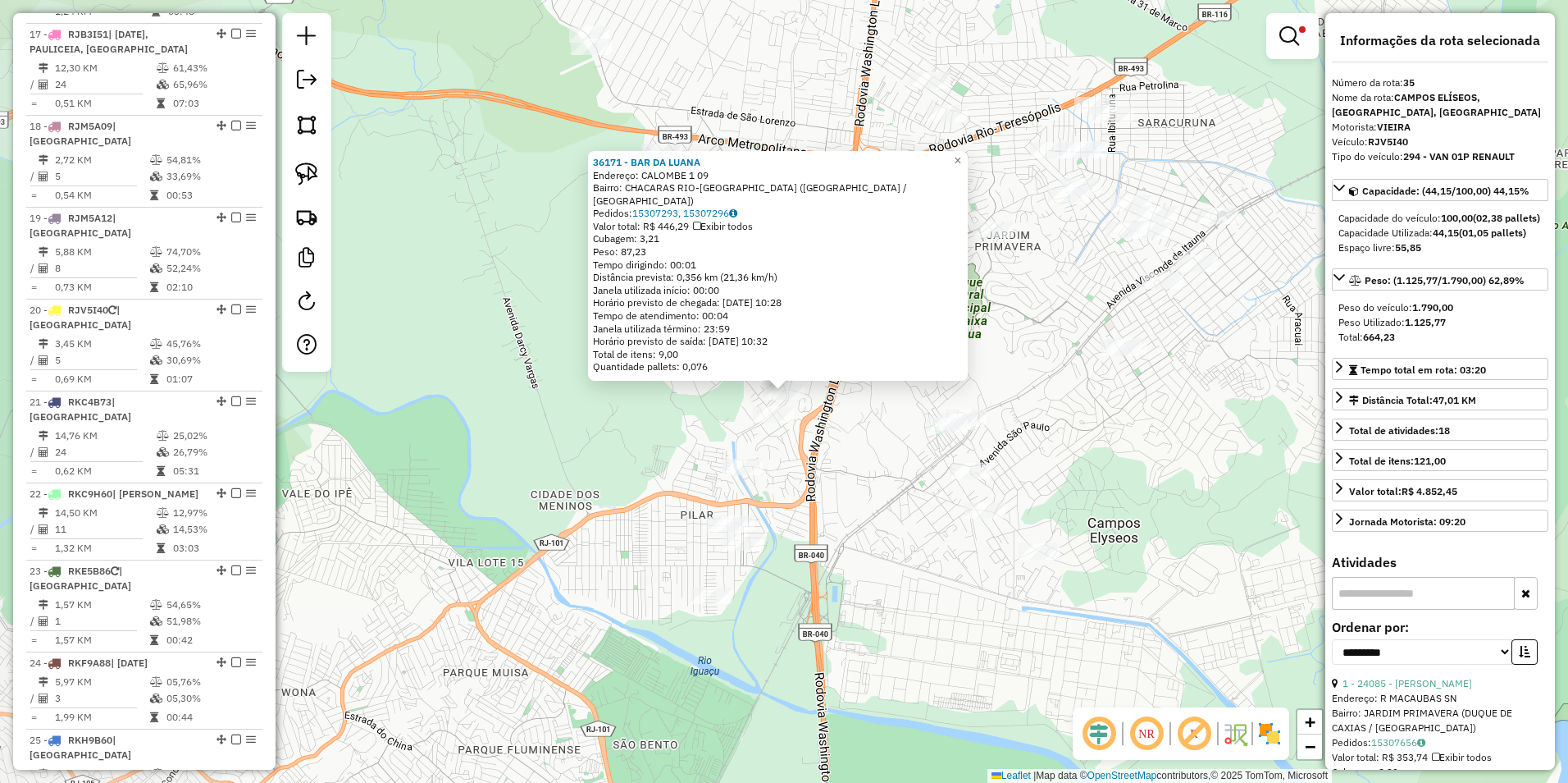
scroll to position [2604, 0]
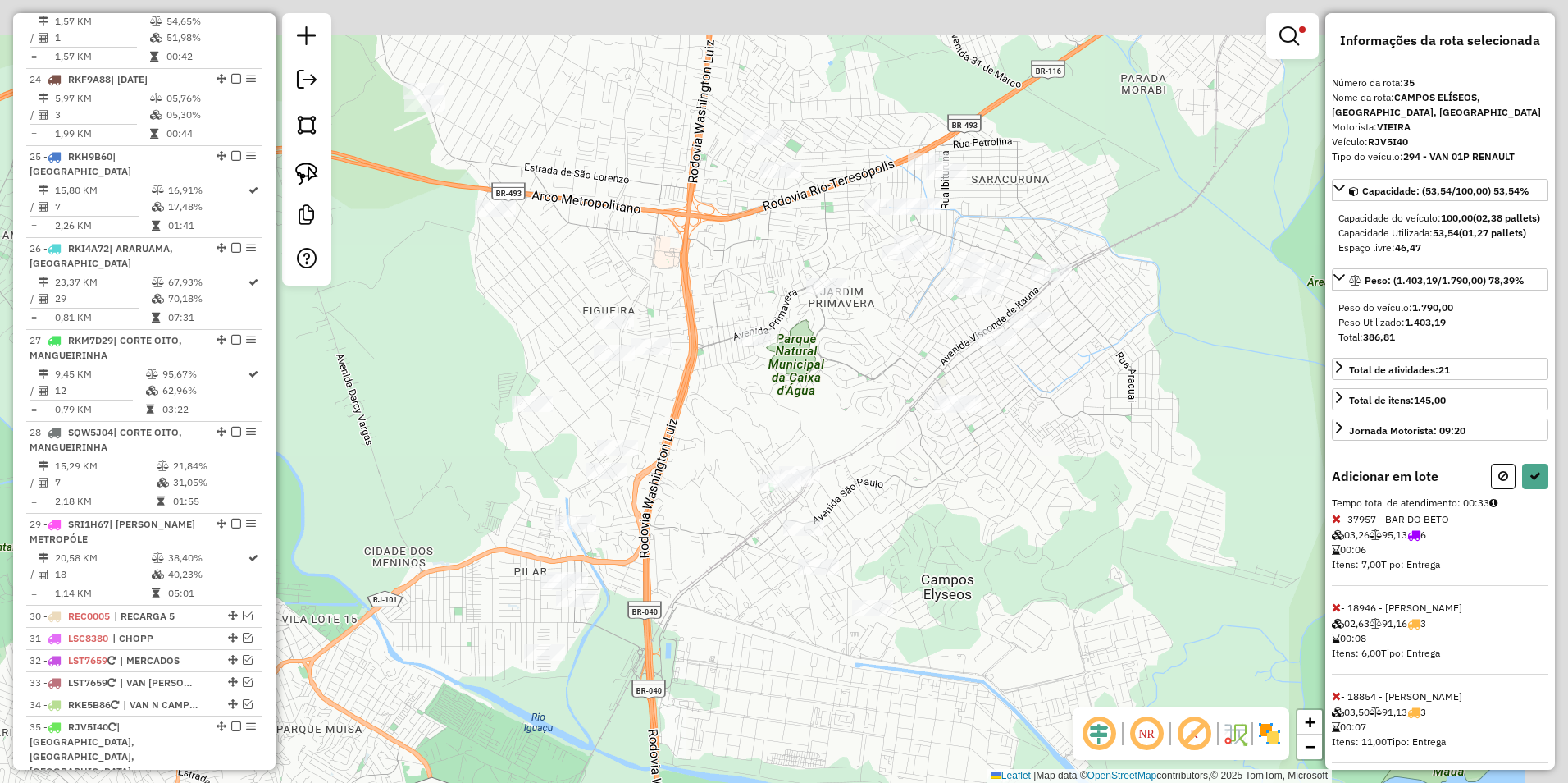
drag, startPoint x: 997, startPoint y: 223, endPoint x: 841, endPoint y: 370, distance: 214.3
click at [841, 370] on div "Limpar filtros Janela de atendimento Grade de atendimento Capacidade Transporta…" at bounding box center [784, 392] width 1568 height 783
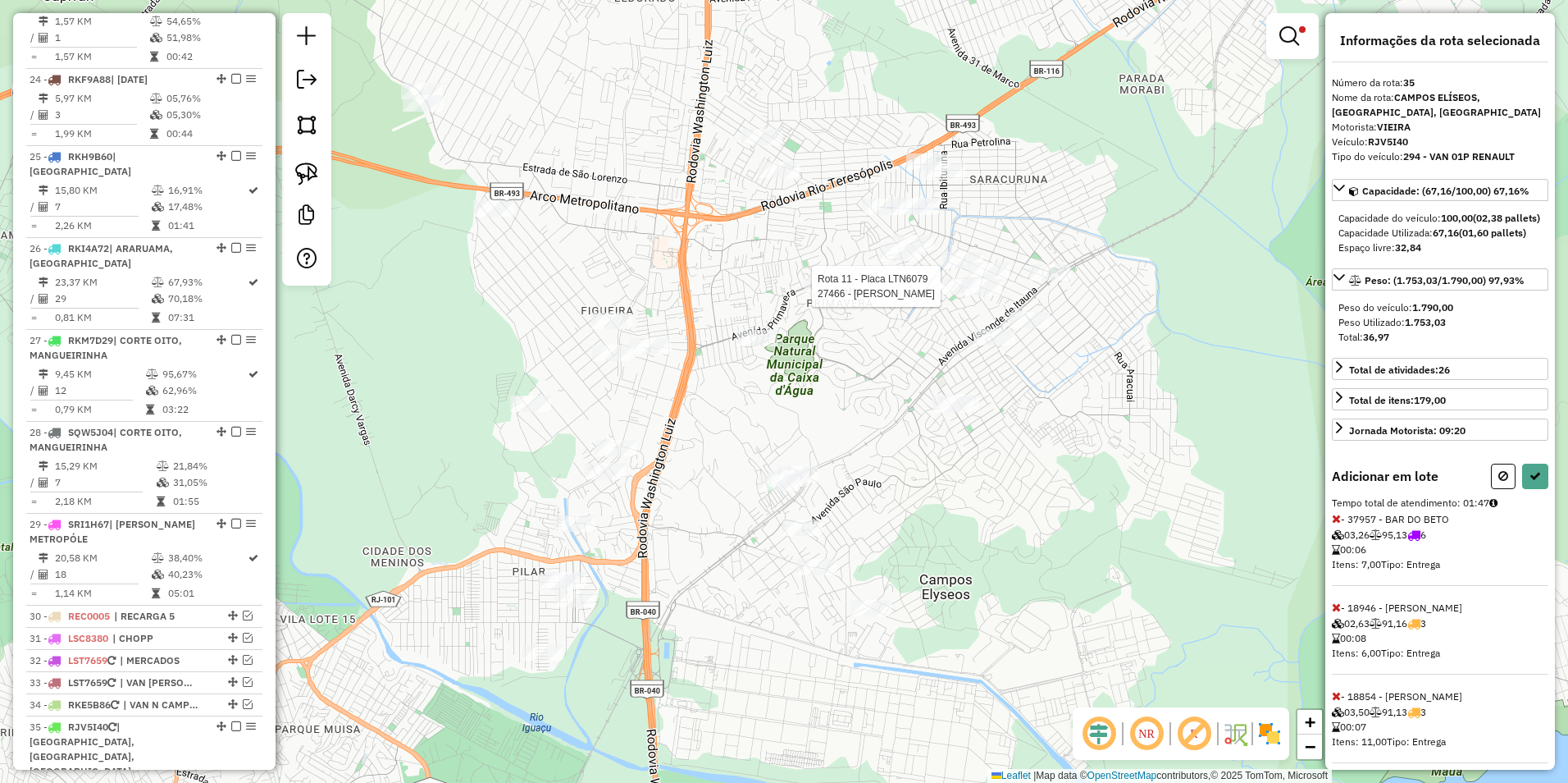
select select "**********"
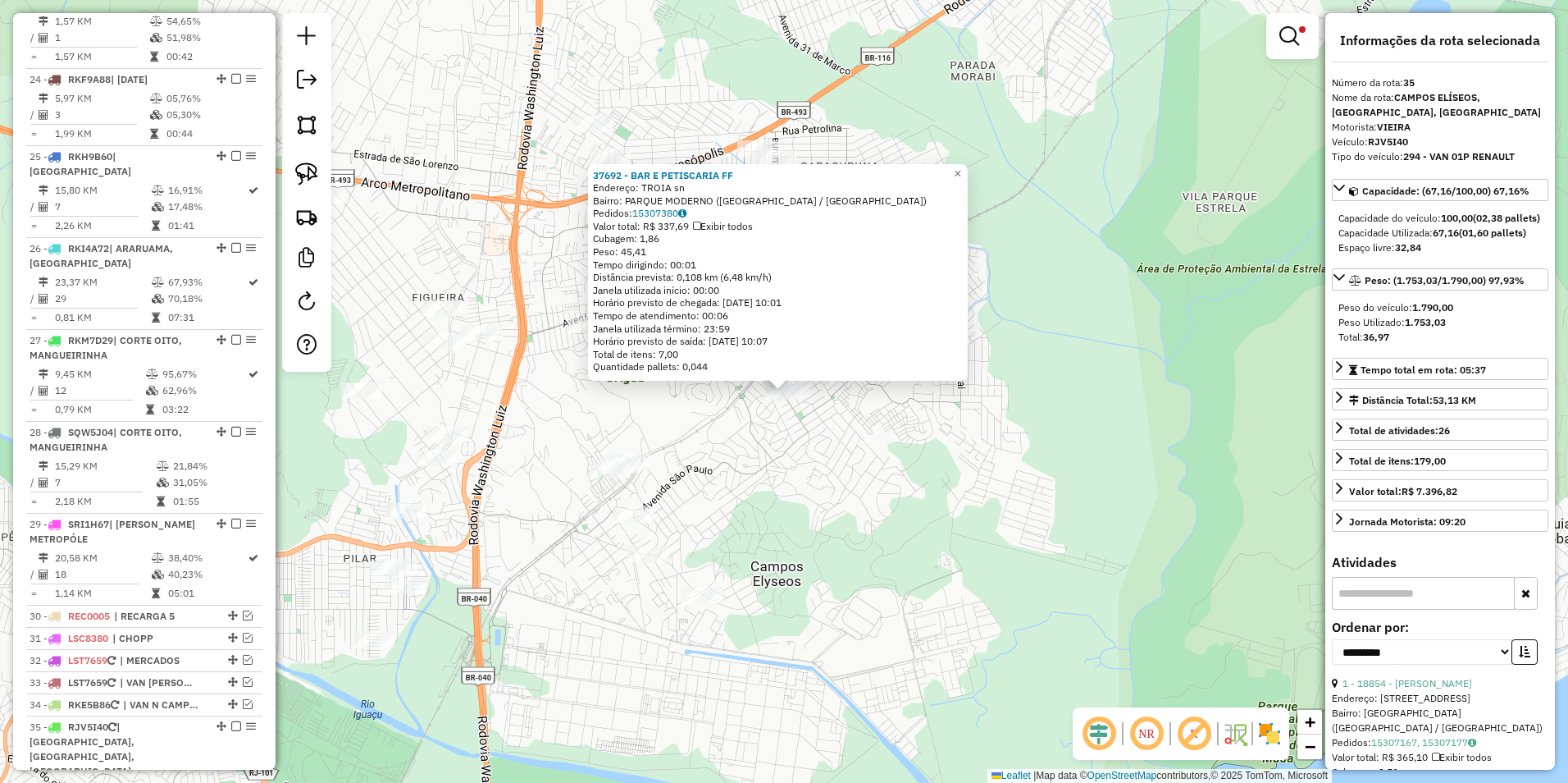
click at [955, 452] on div "37692 - BAR E PETISCARIA FF Endereço: TROIA sn Bairro: PARQUE MODERNO (DUQUE DE…" at bounding box center [784, 392] width 1568 height 783
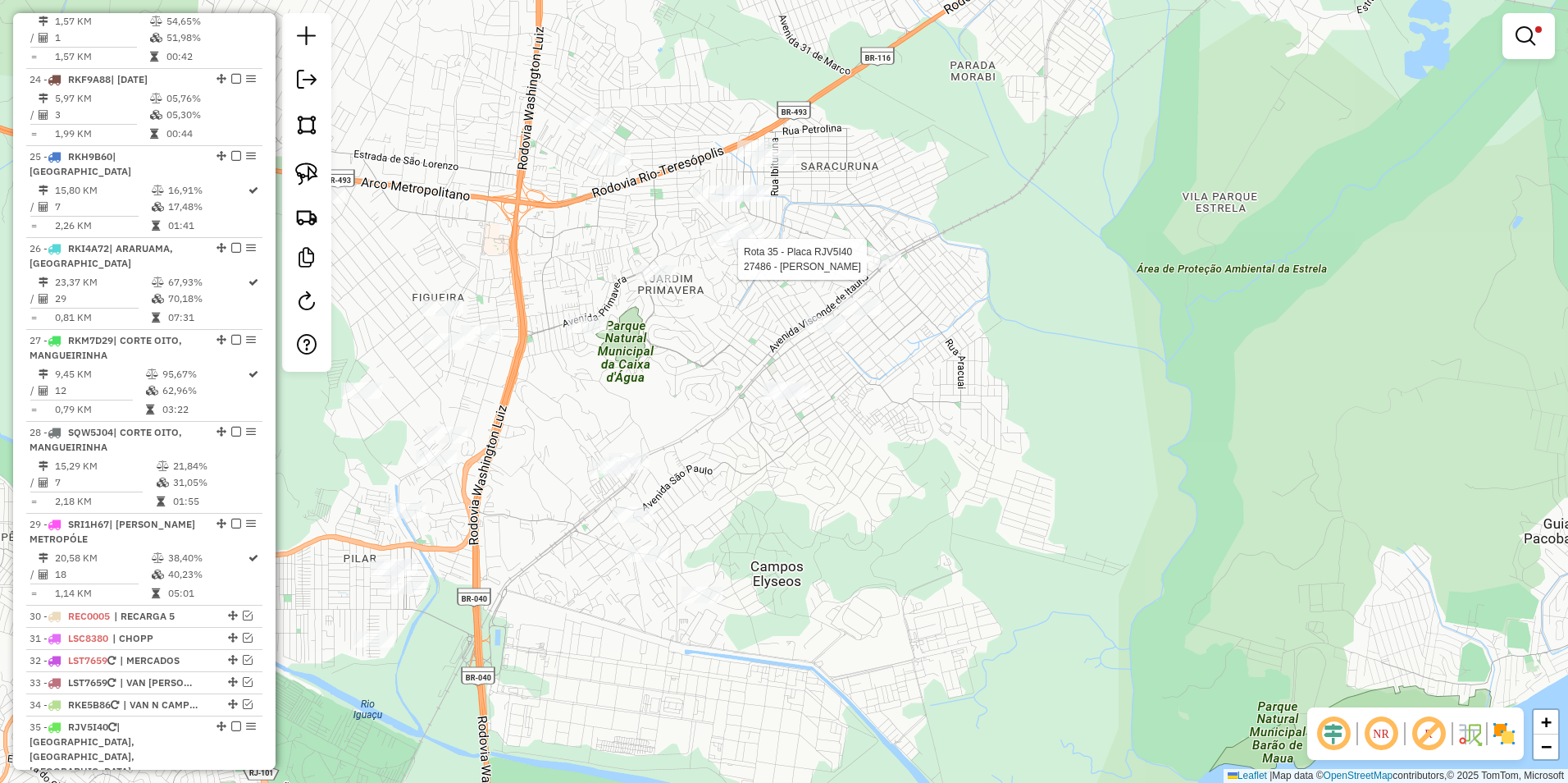
select select "**********"
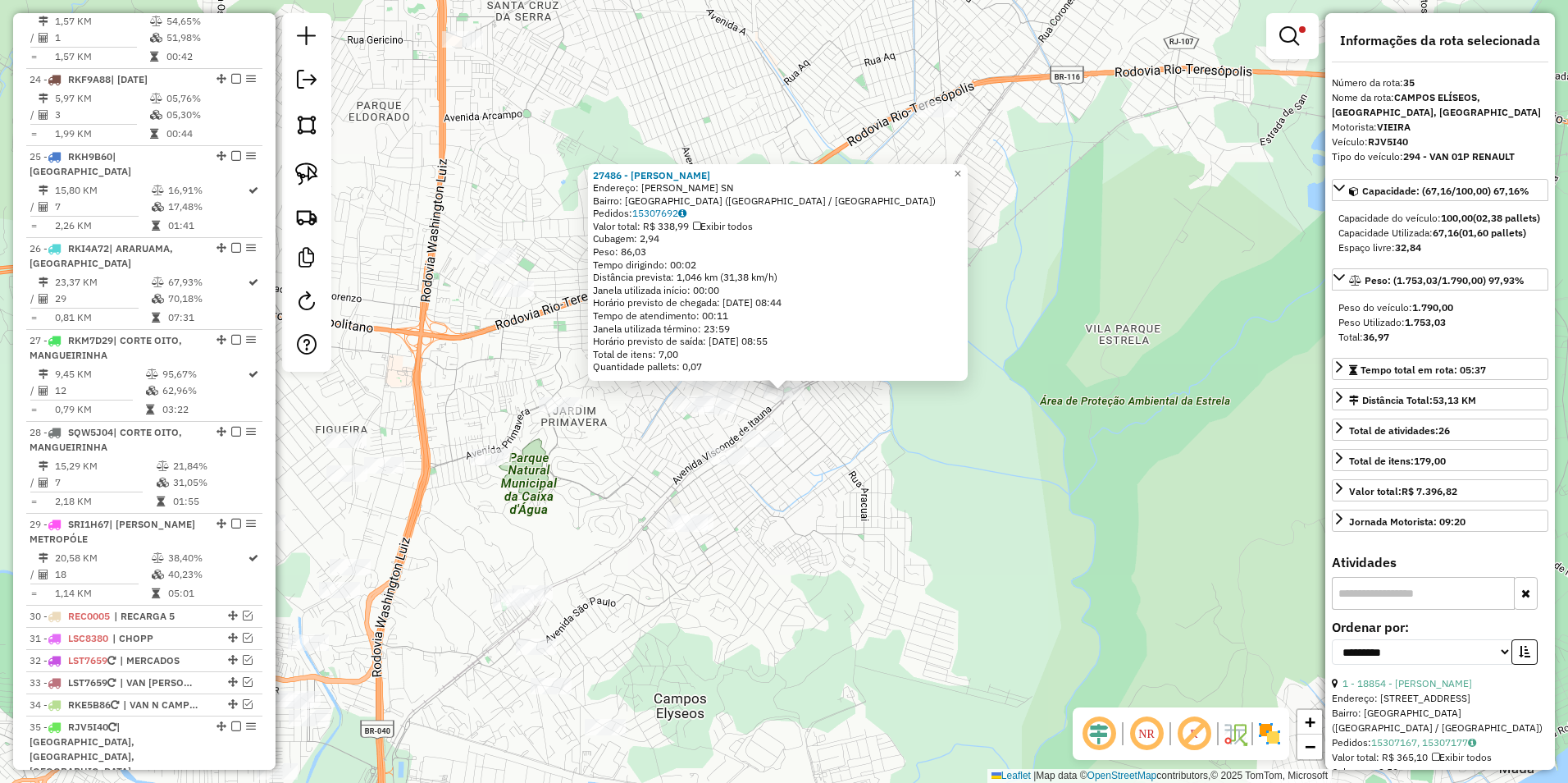
drag, startPoint x: 877, startPoint y: 556, endPoint x: 848, endPoint y: 516, distance: 49.4
click at [875, 552] on div "27486 - JAIRO CONCEICaO Endereço: VIEIRA NETO SN Bairro: PARQUE URUGUAIANA (DUQ…" at bounding box center [784, 392] width 1568 height 783
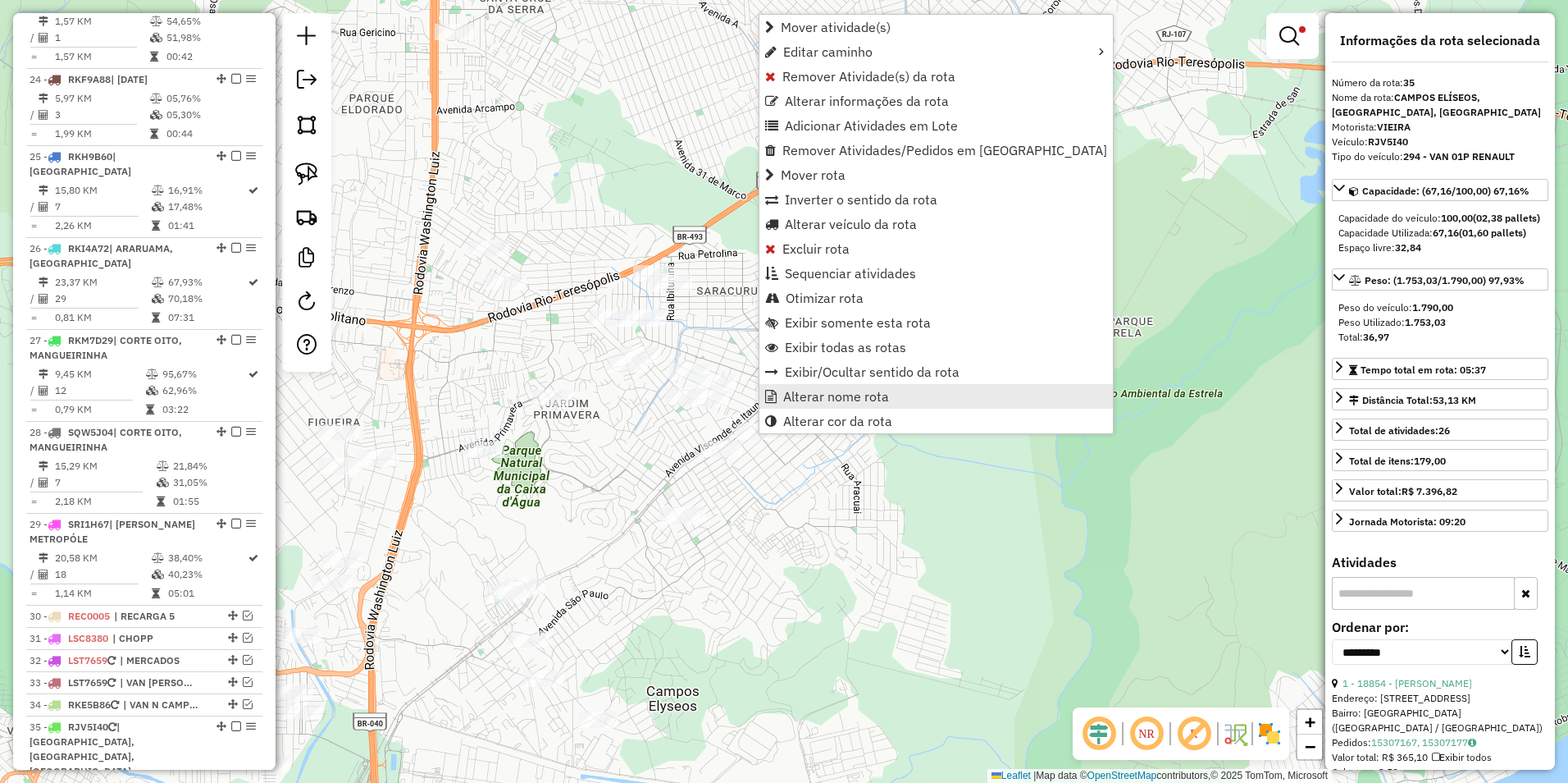
click at [840, 392] on span "Alterar nome rota" at bounding box center [836, 396] width 106 height 13
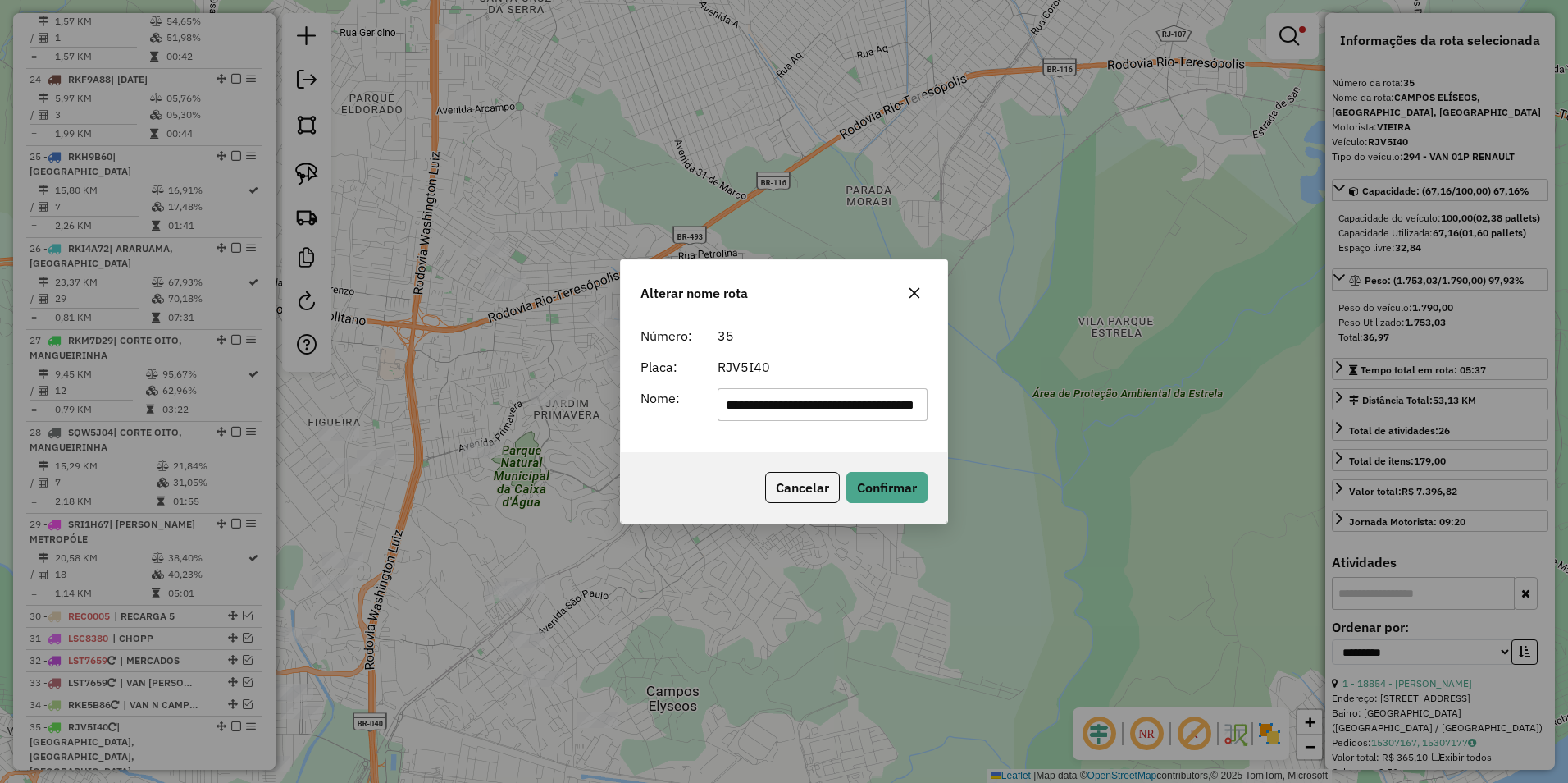
scroll to position [0, 0]
drag, startPoint x: 921, startPoint y: 408, endPoint x: 495, endPoint y: 443, distance: 427.4
click at [495, 443] on div "**********" at bounding box center [784, 392] width 1568 height 783
type input "**********"
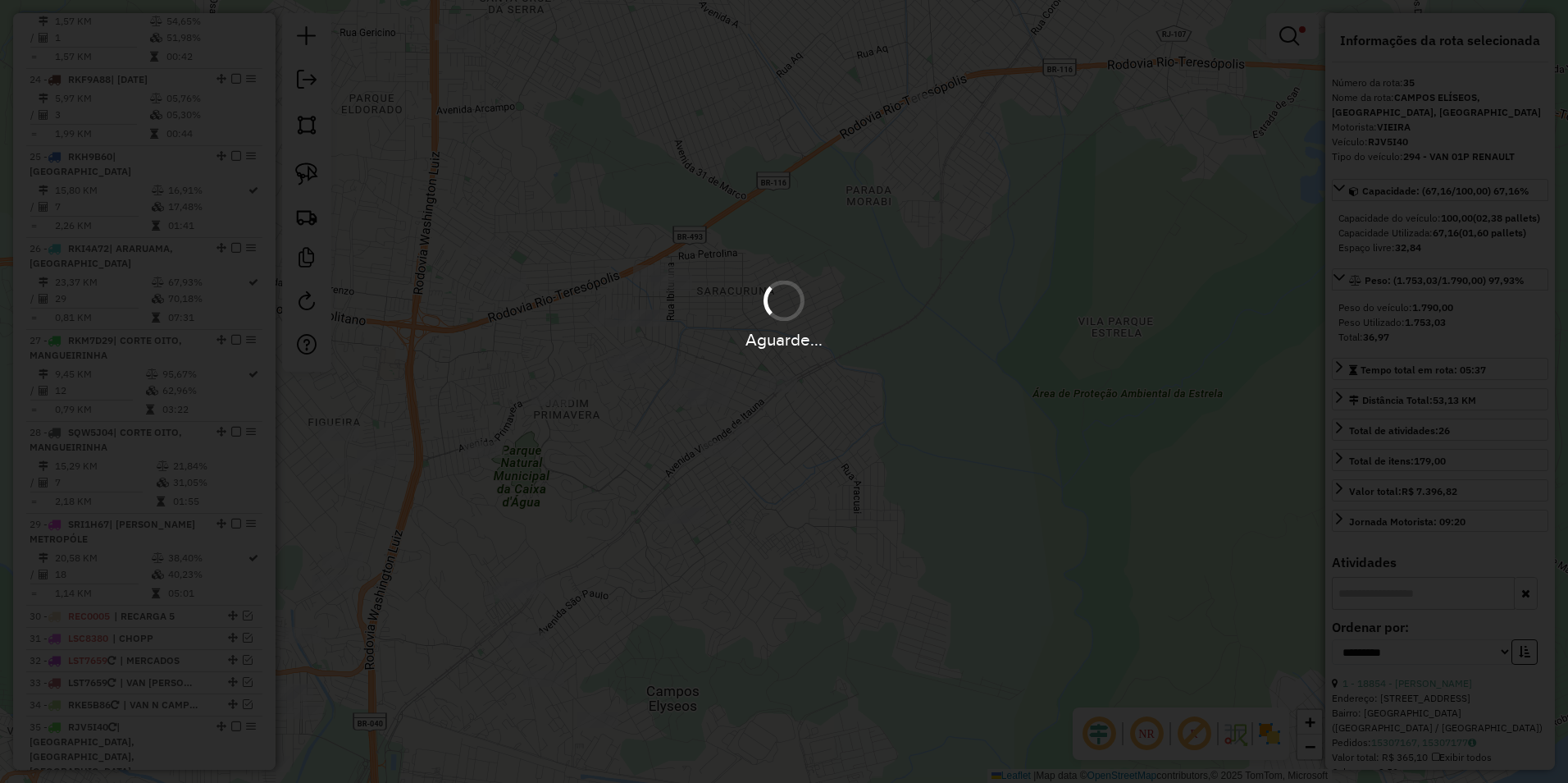
scroll to position [2589, 0]
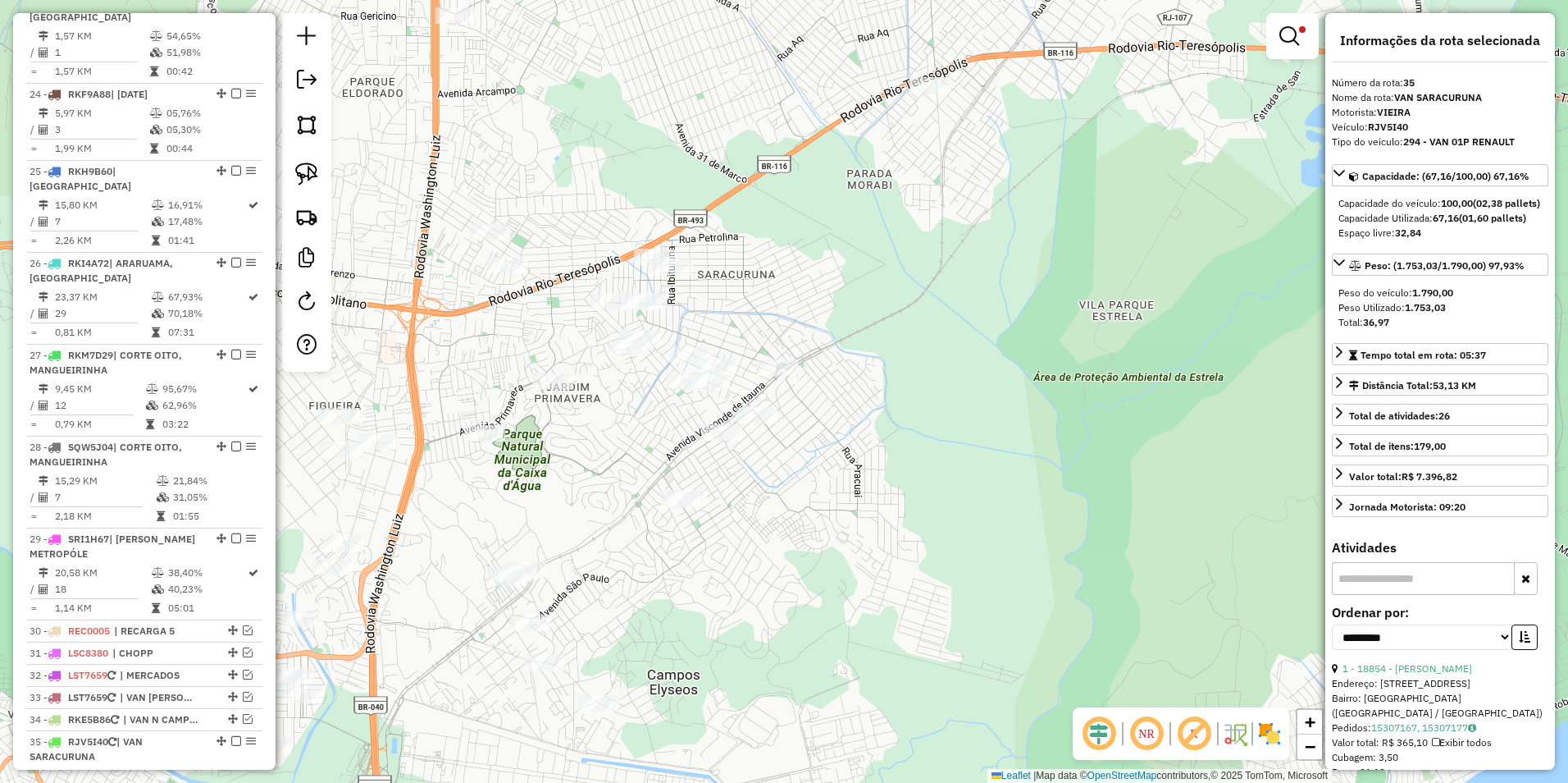
drag, startPoint x: 888, startPoint y: 463, endPoint x: 1015, endPoint y: 253, distance: 245.4
click at [1015, 253] on div "Limpar filtros Janela de atendimento Grade de atendimento Capacidade Transporta…" at bounding box center [784, 392] width 1568 height 783
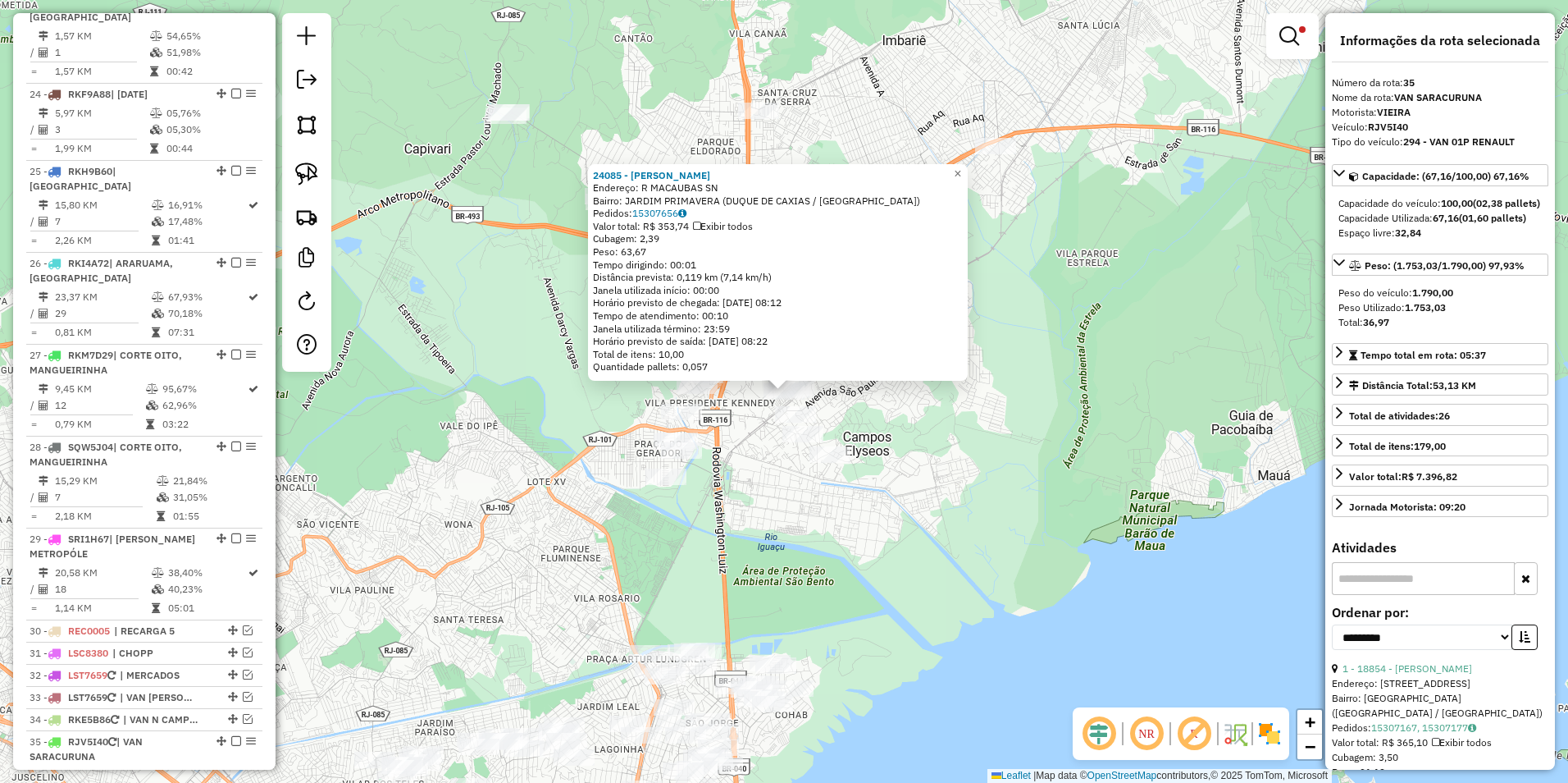
click at [906, 507] on div "24085 - JOCELMA BARROS PIRES Endereço: R MACAUBAS SN Bairro: JARDIM PRIMAVERA (…" at bounding box center [784, 392] width 1568 height 783
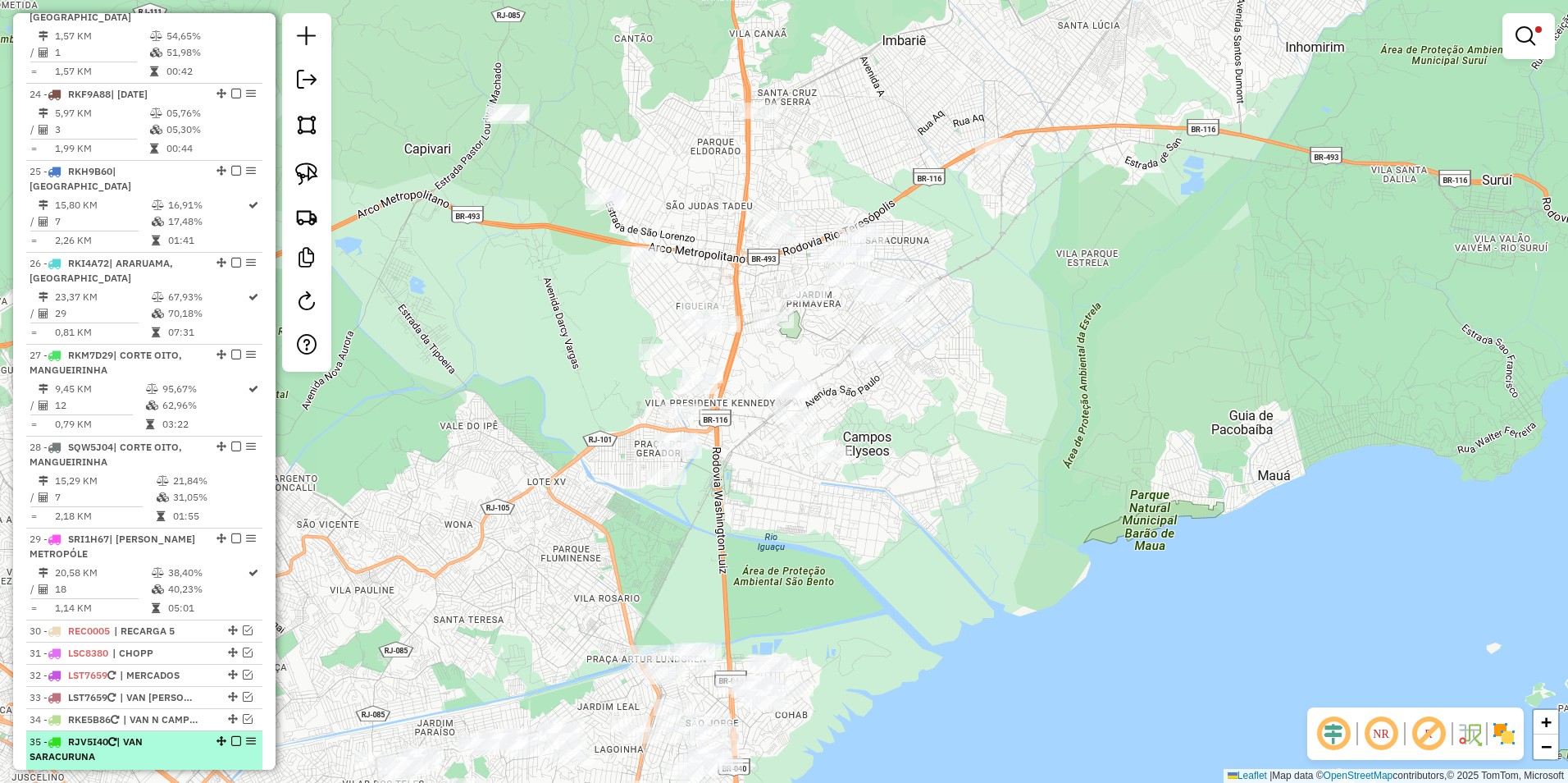
click at [233, 736] on em at bounding box center [236, 740] width 10 height 10
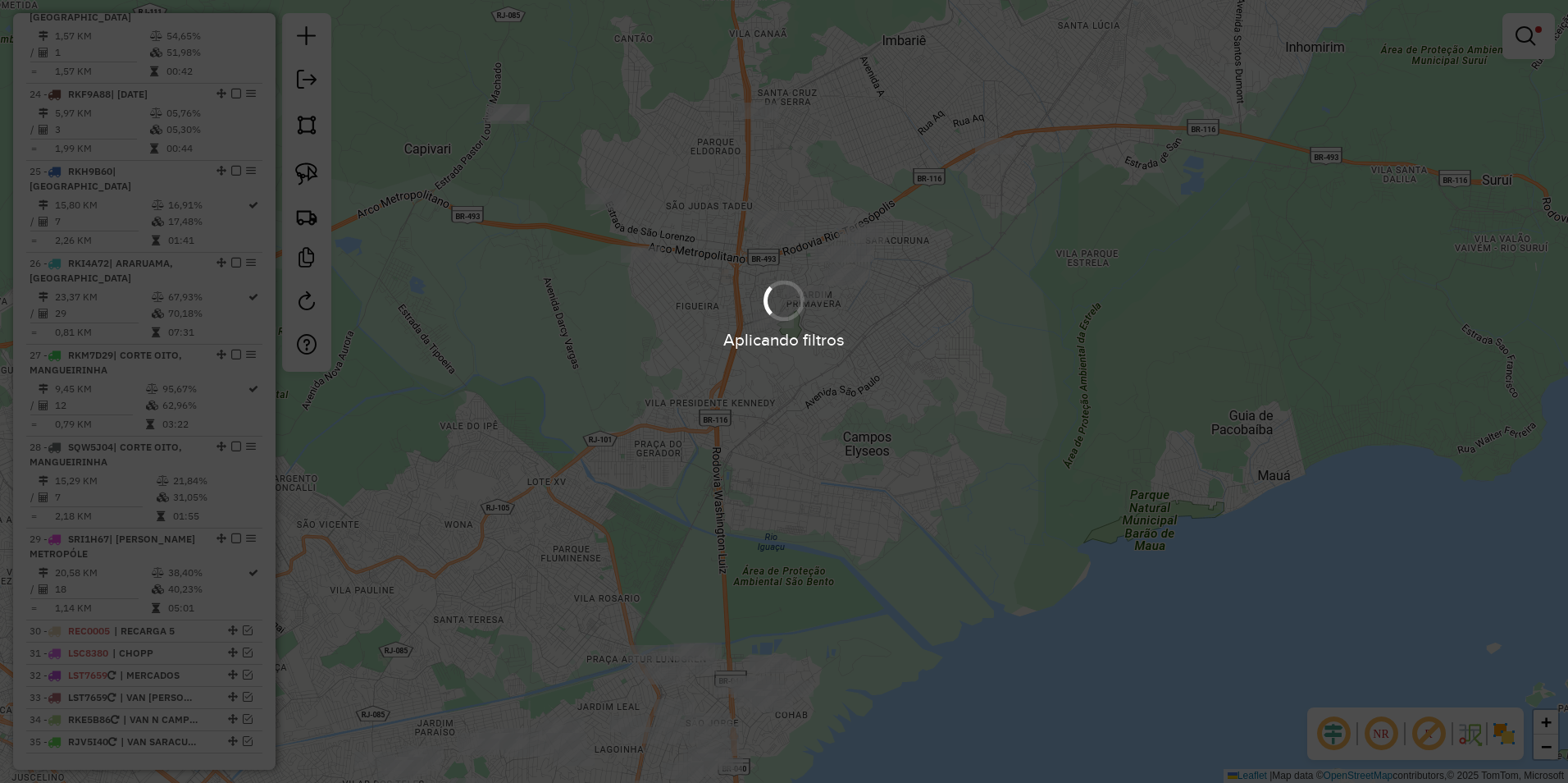
scroll to position [2520, 0]
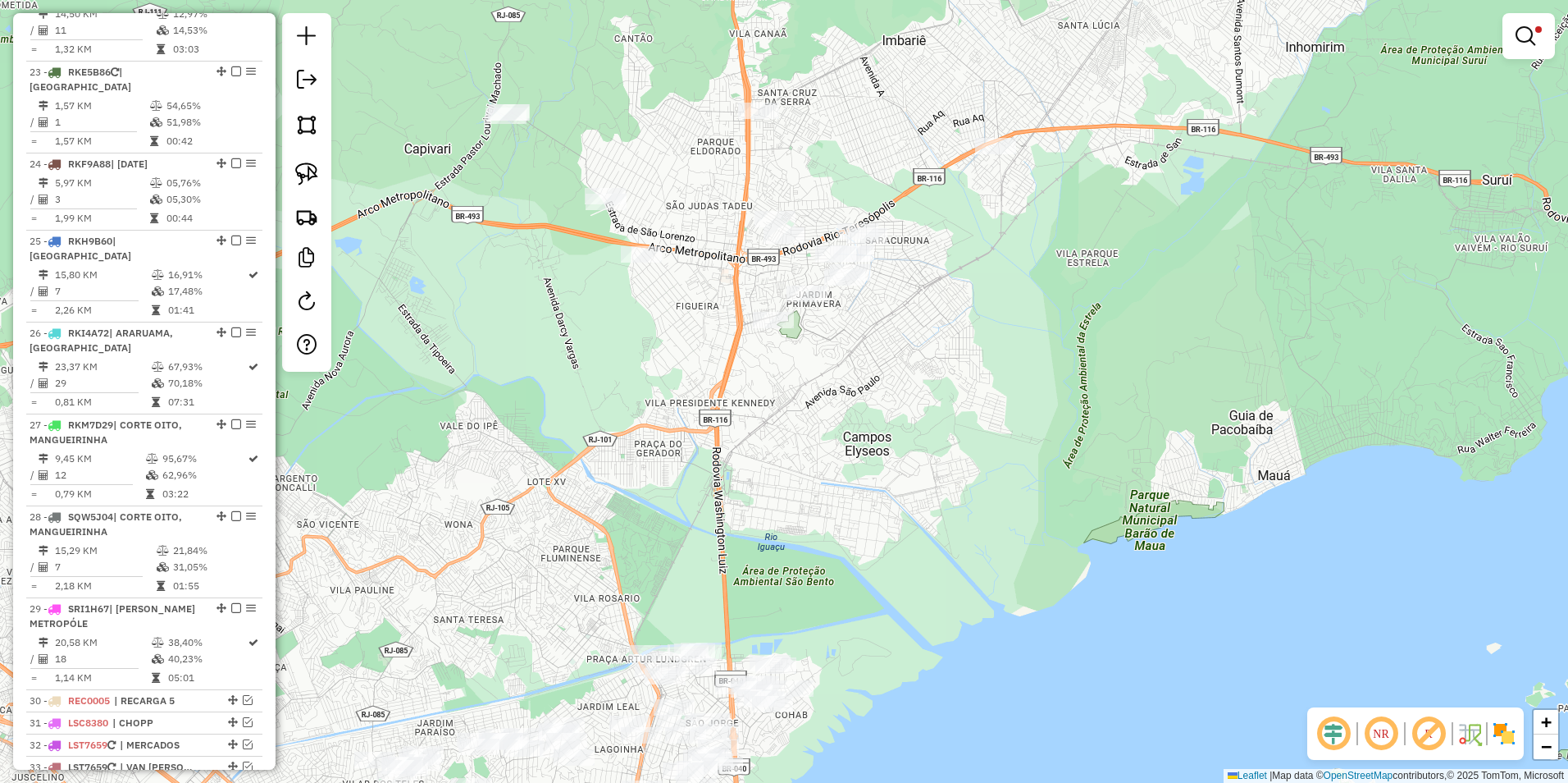
click at [1519, 35] on em at bounding box center [1525, 36] width 20 height 20
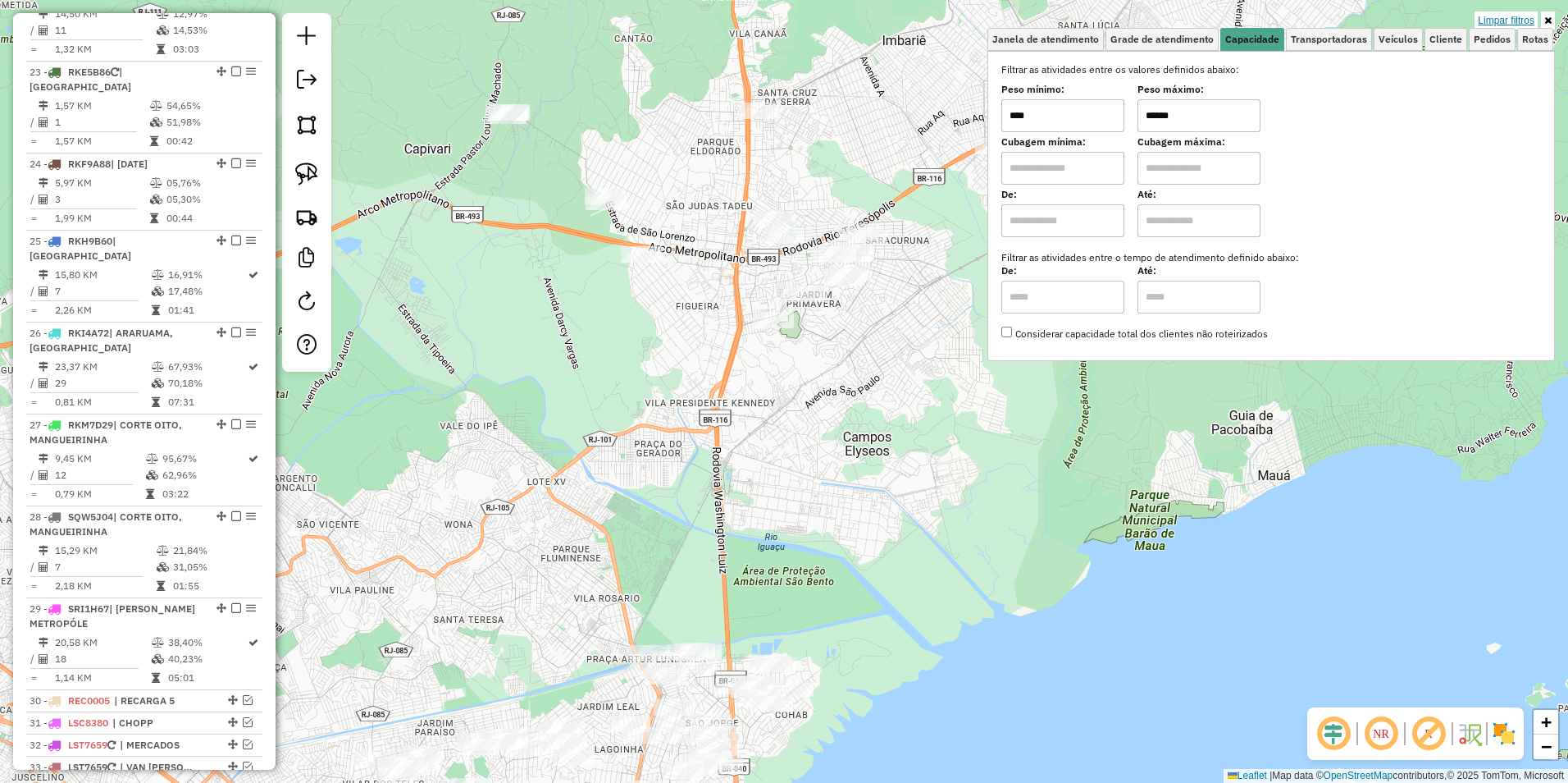
click at [1499, 25] on link "Limpar filtros" at bounding box center [1506, 20] width 63 height 18
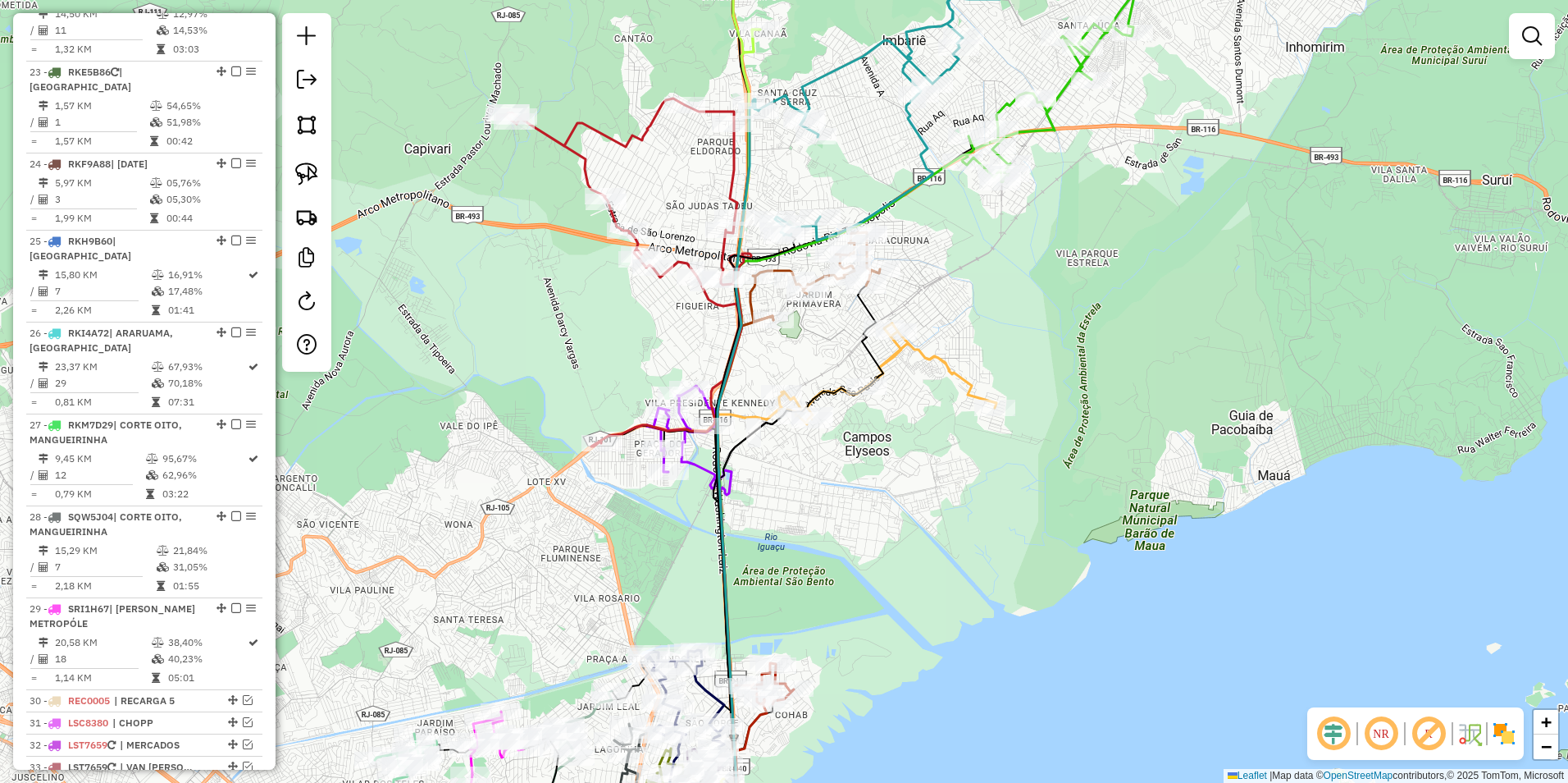
click at [730, 168] on icon at bounding box center [621, 272] width 233 height 348
select select "**********"
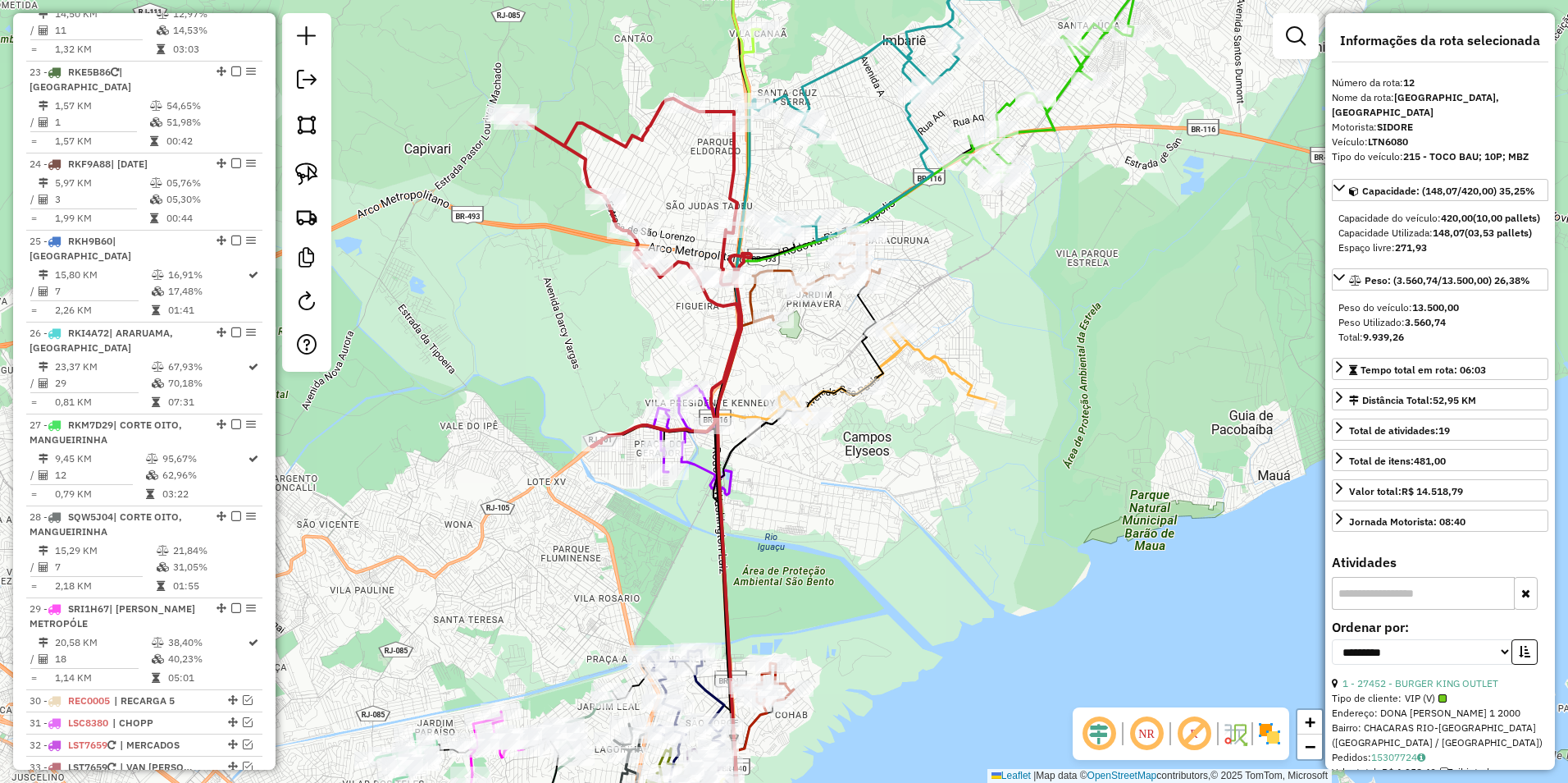
scroll to position [1572, 0]
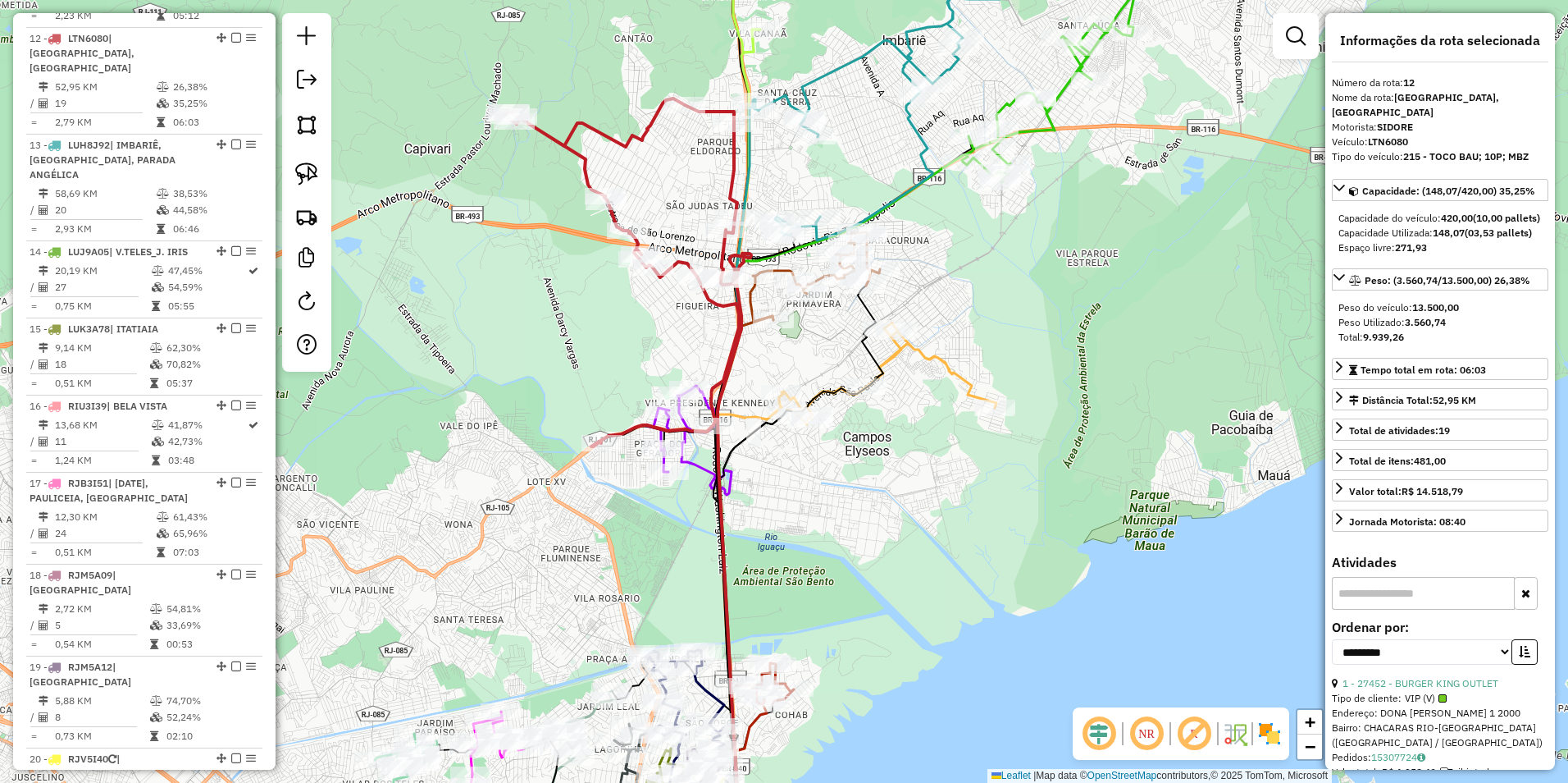
click at [896, 355] on icon at bounding box center [889, 373] width 215 height 101
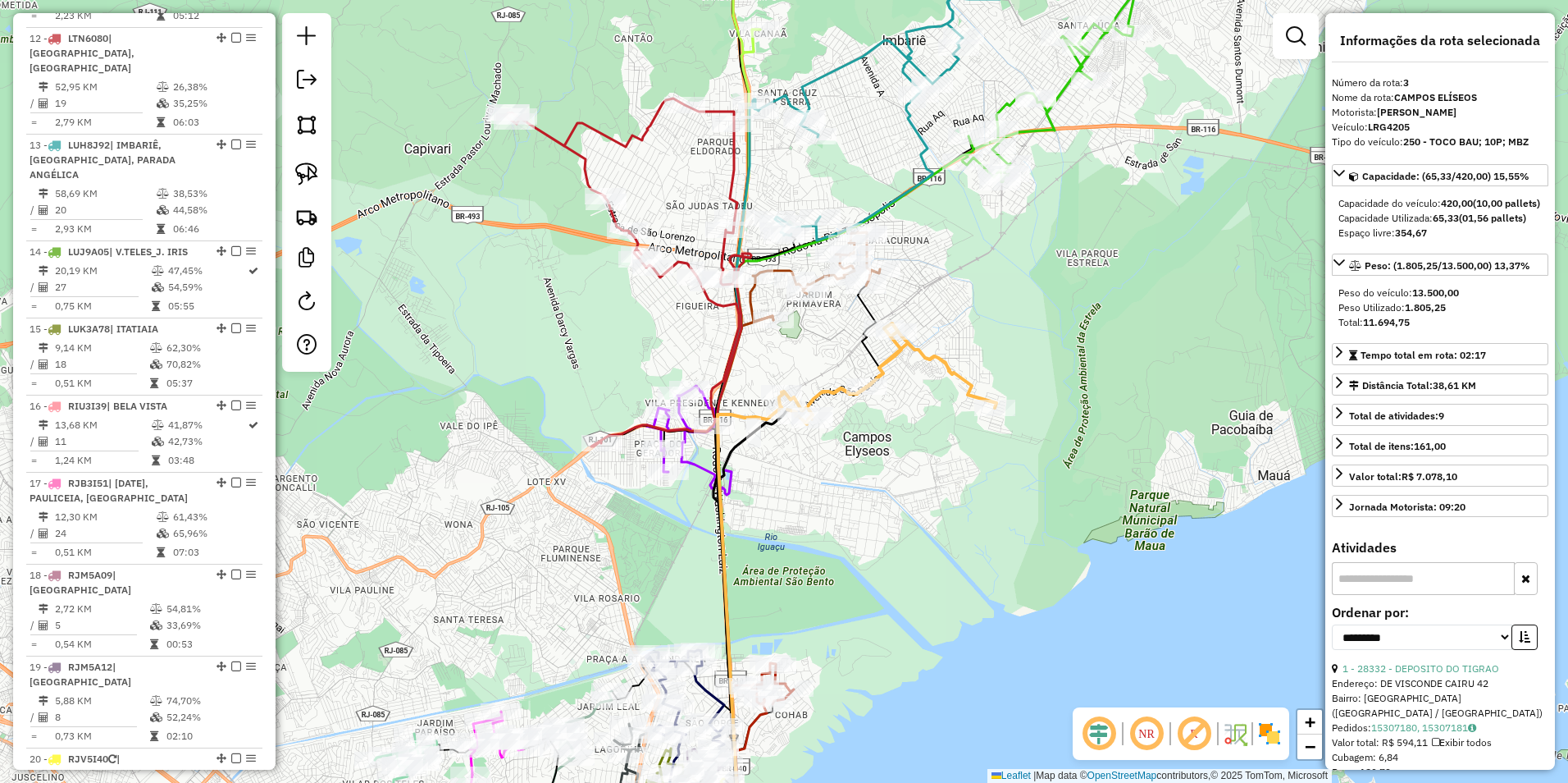
scroll to position [819, 0]
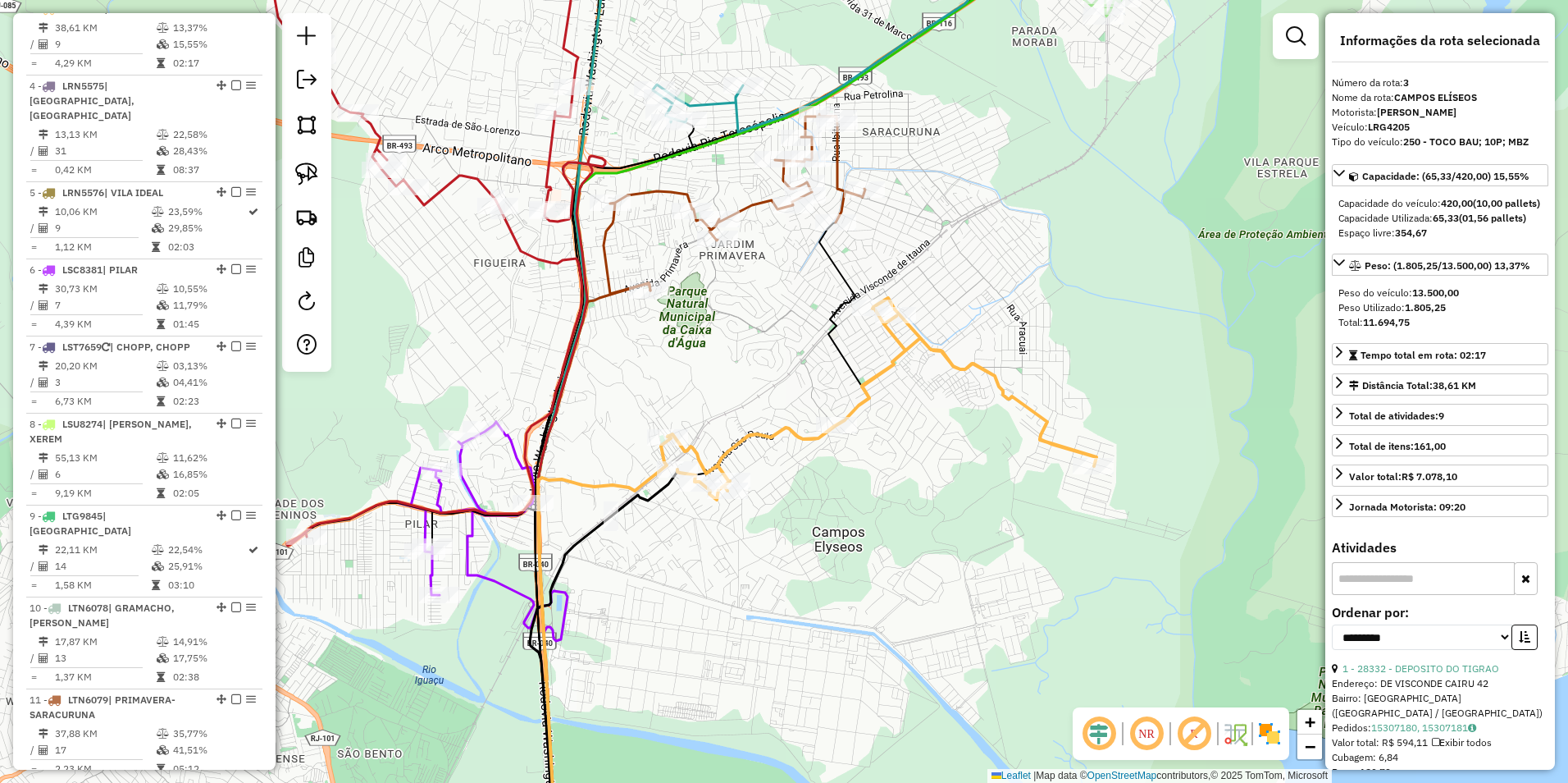
click at [762, 207] on icon at bounding box center [735, 203] width 262 height 180
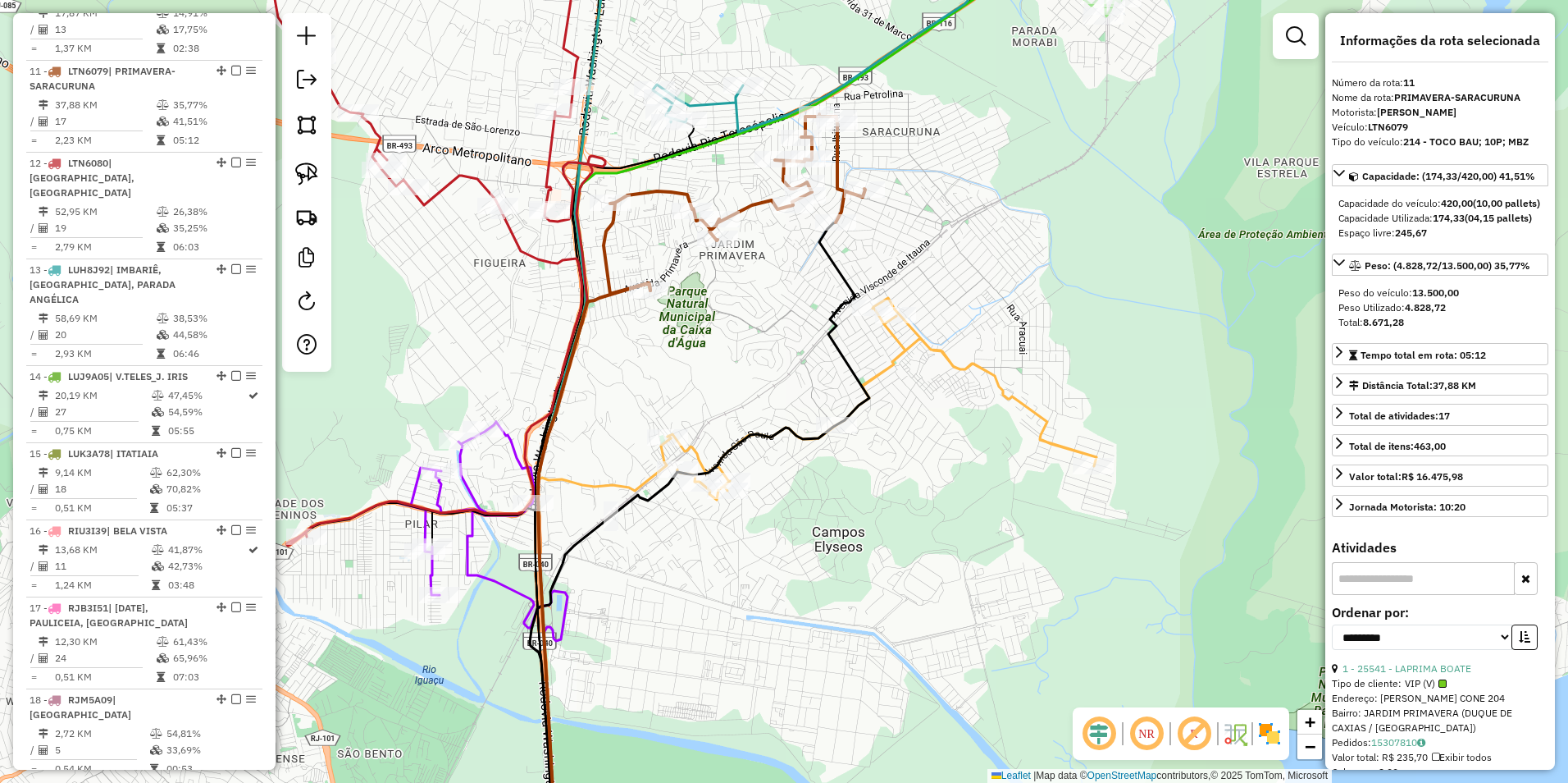
scroll to position [1480, 0]
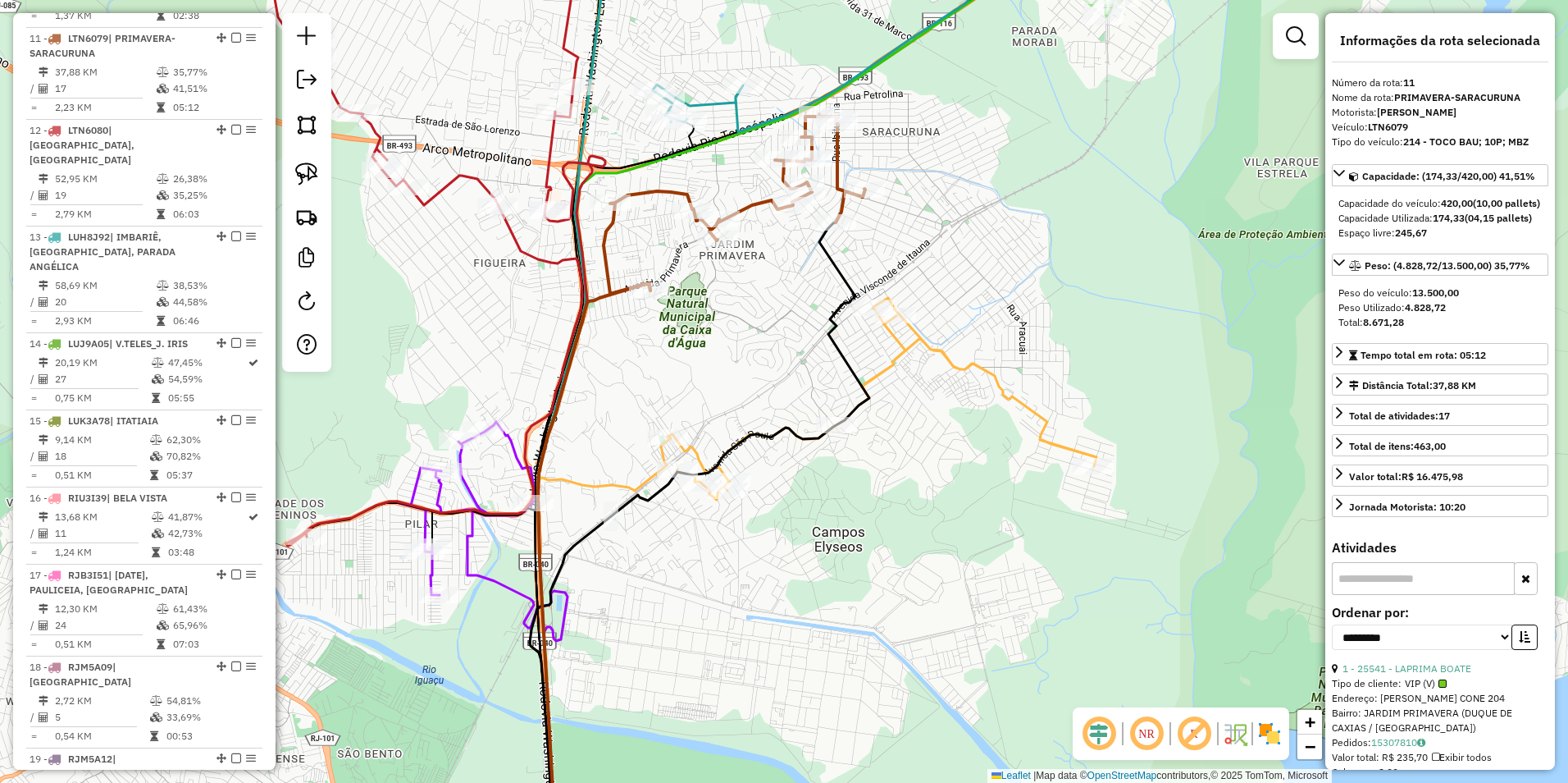
click at [843, 178] on icon at bounding box center [735, 203] width 262 height 180
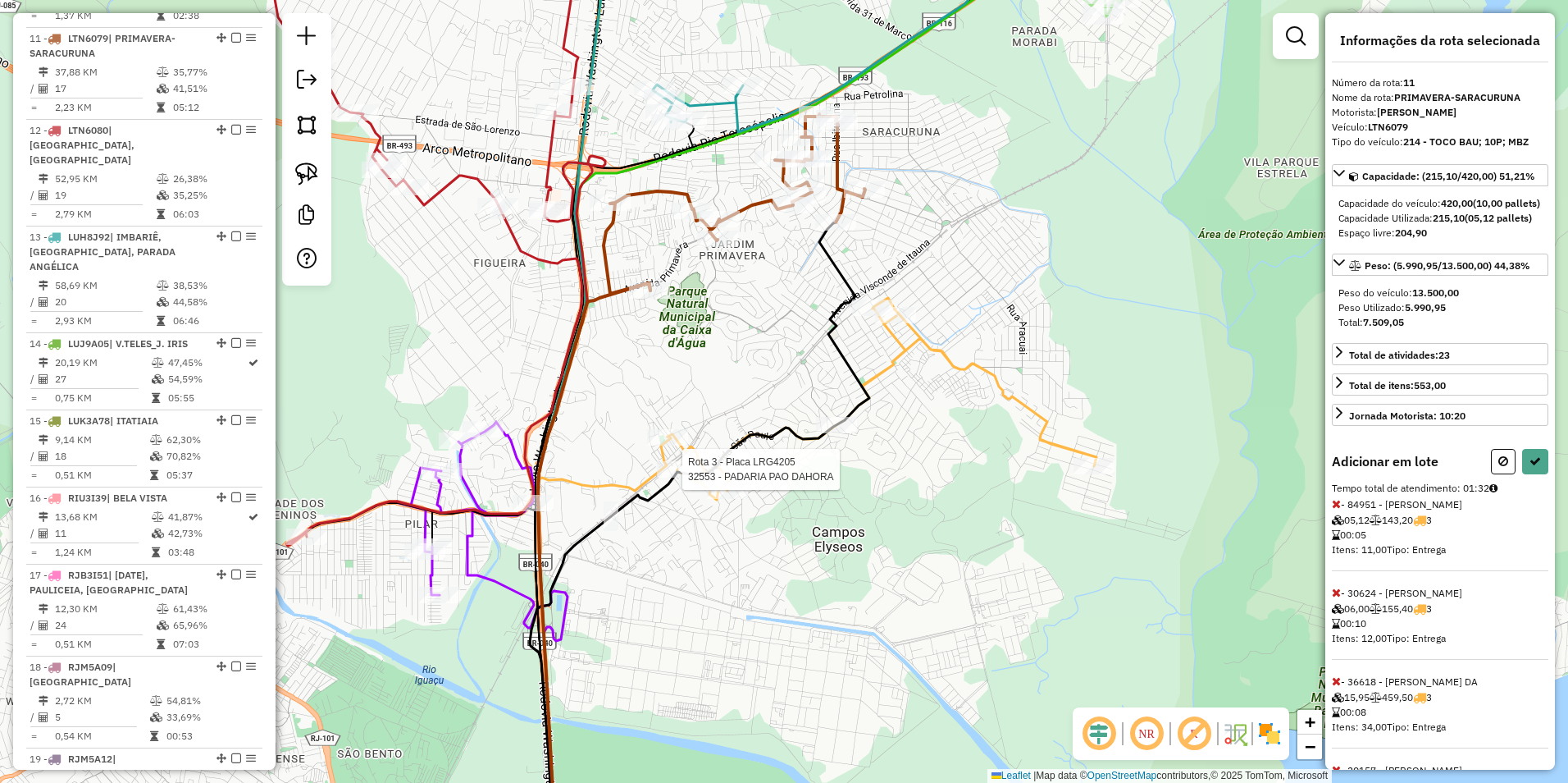
click at [674, 460] on icon at bounding box center [882, 398] width 429 height 202
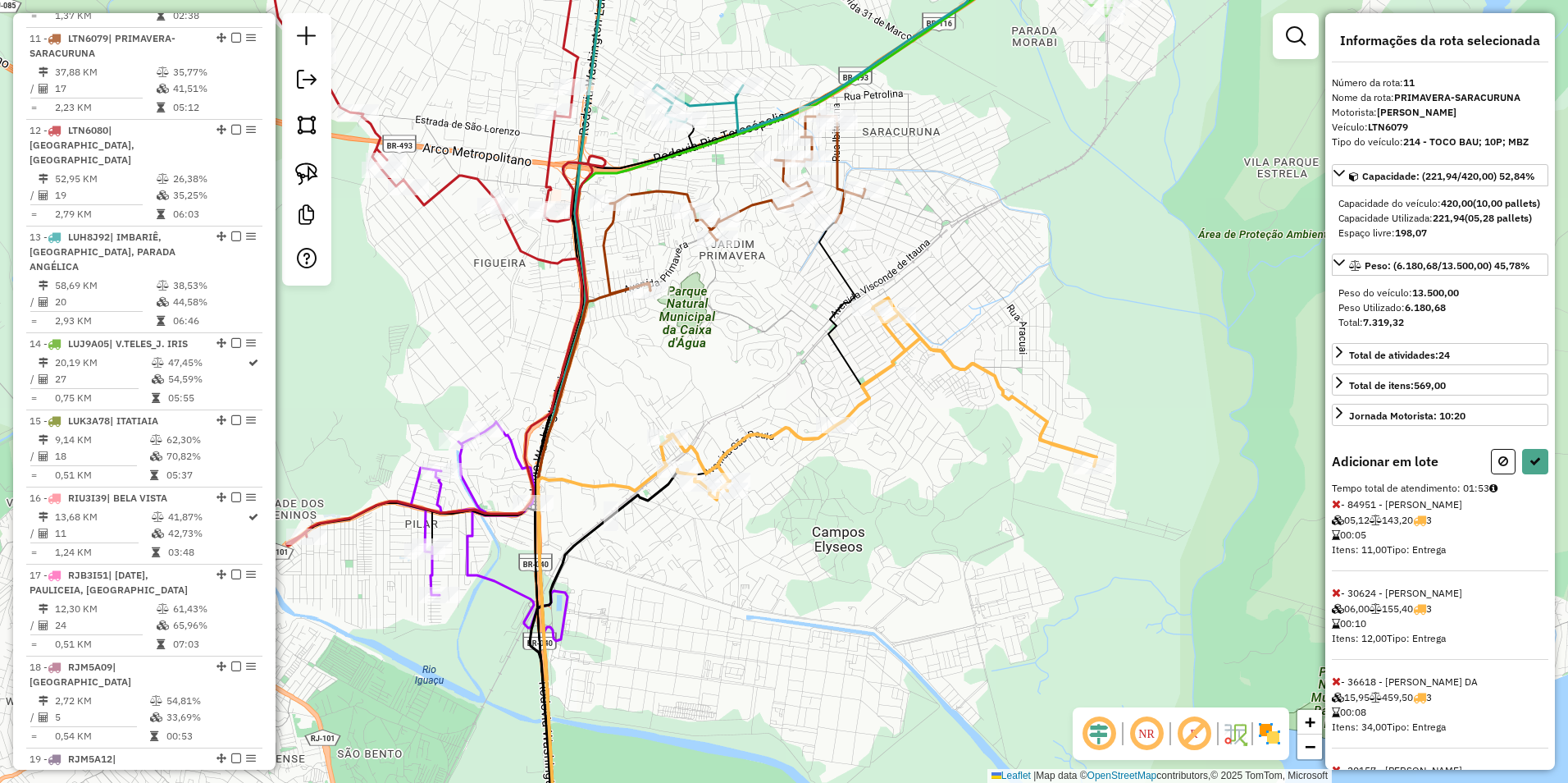
select select "**********"
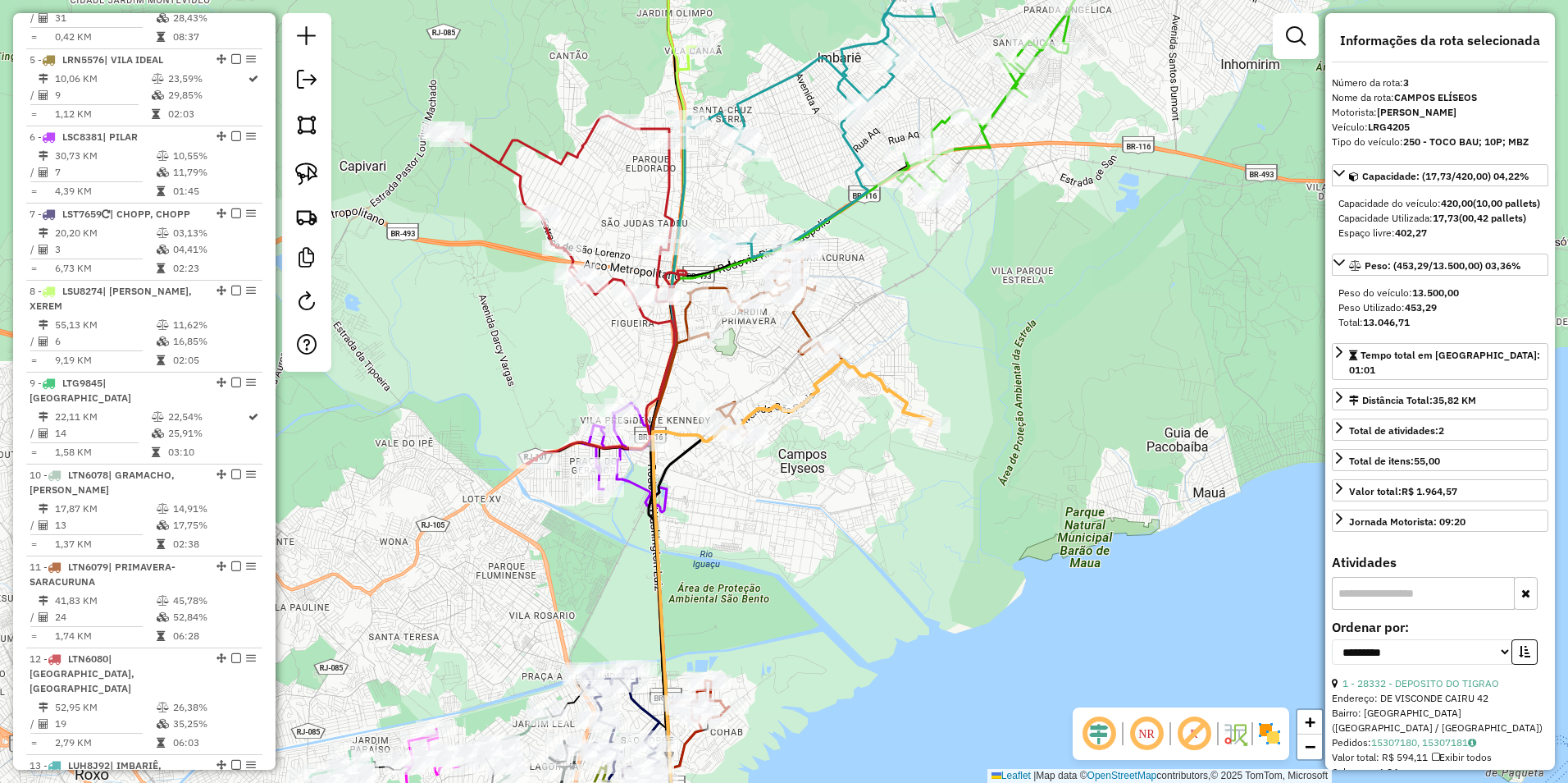
scroll to position [819, 0]
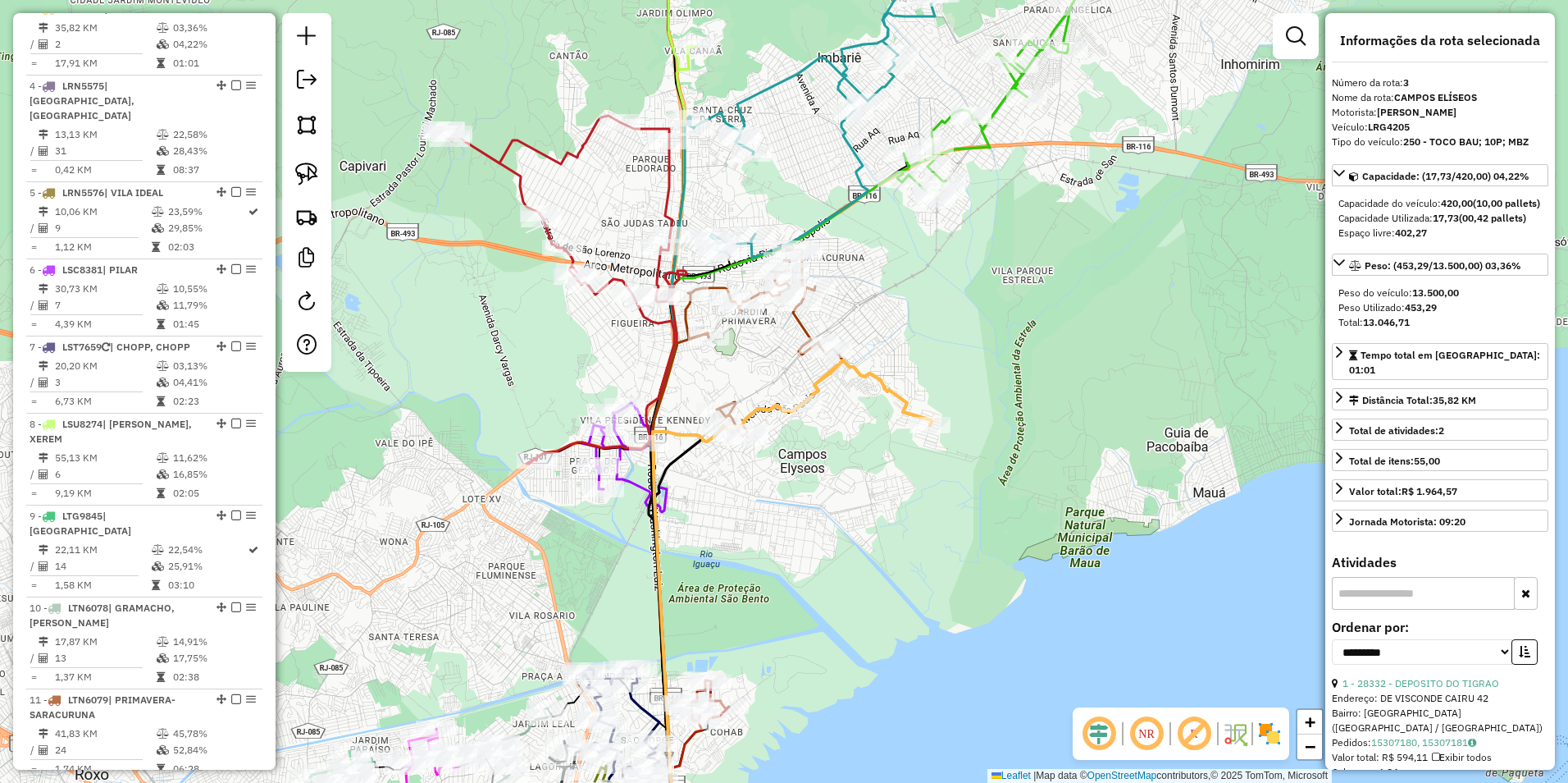
click at [800, 322] on icon at bounding box center [764, 342] width 157 height 188
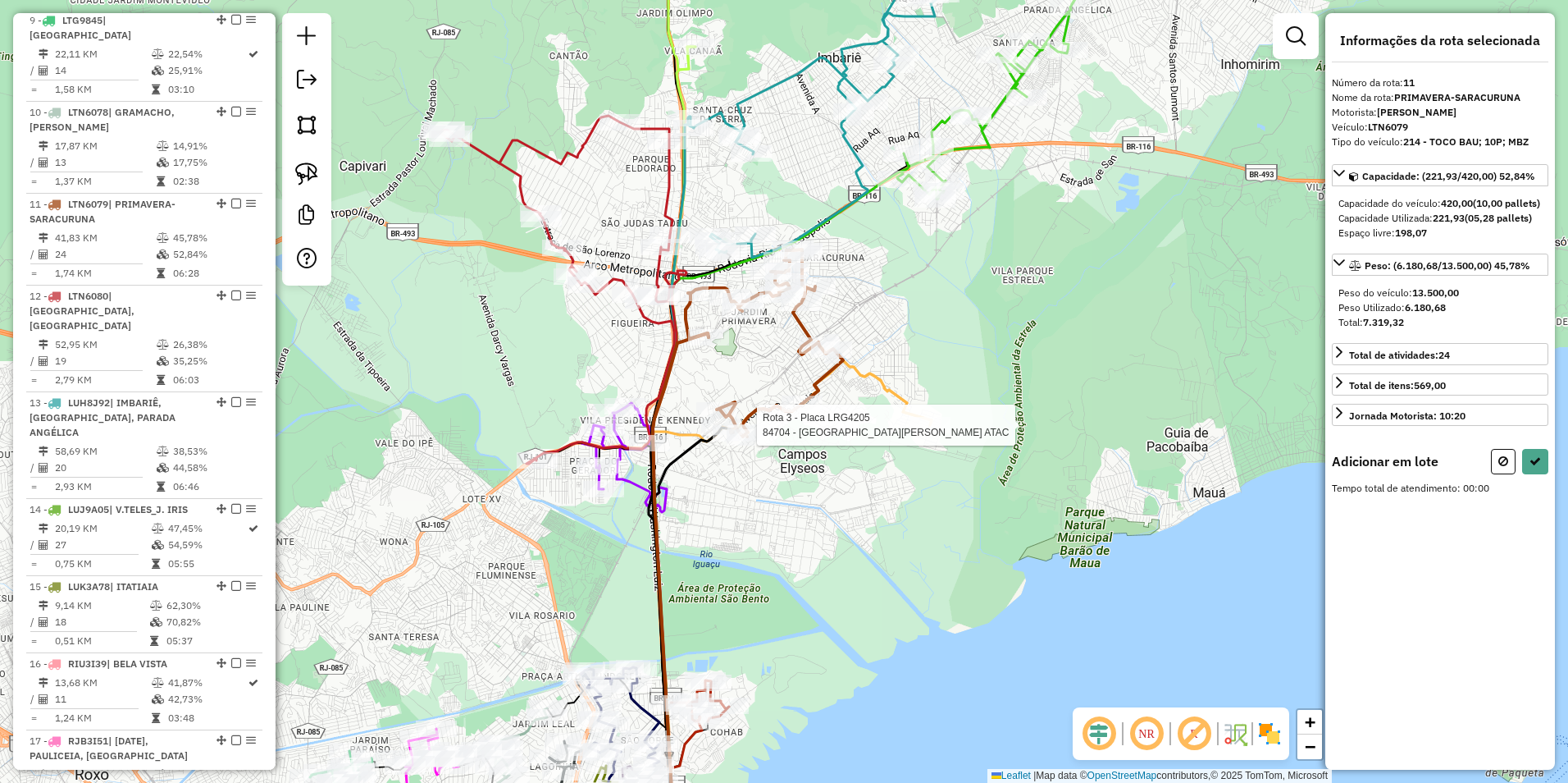
scroll to position [1480, 0]
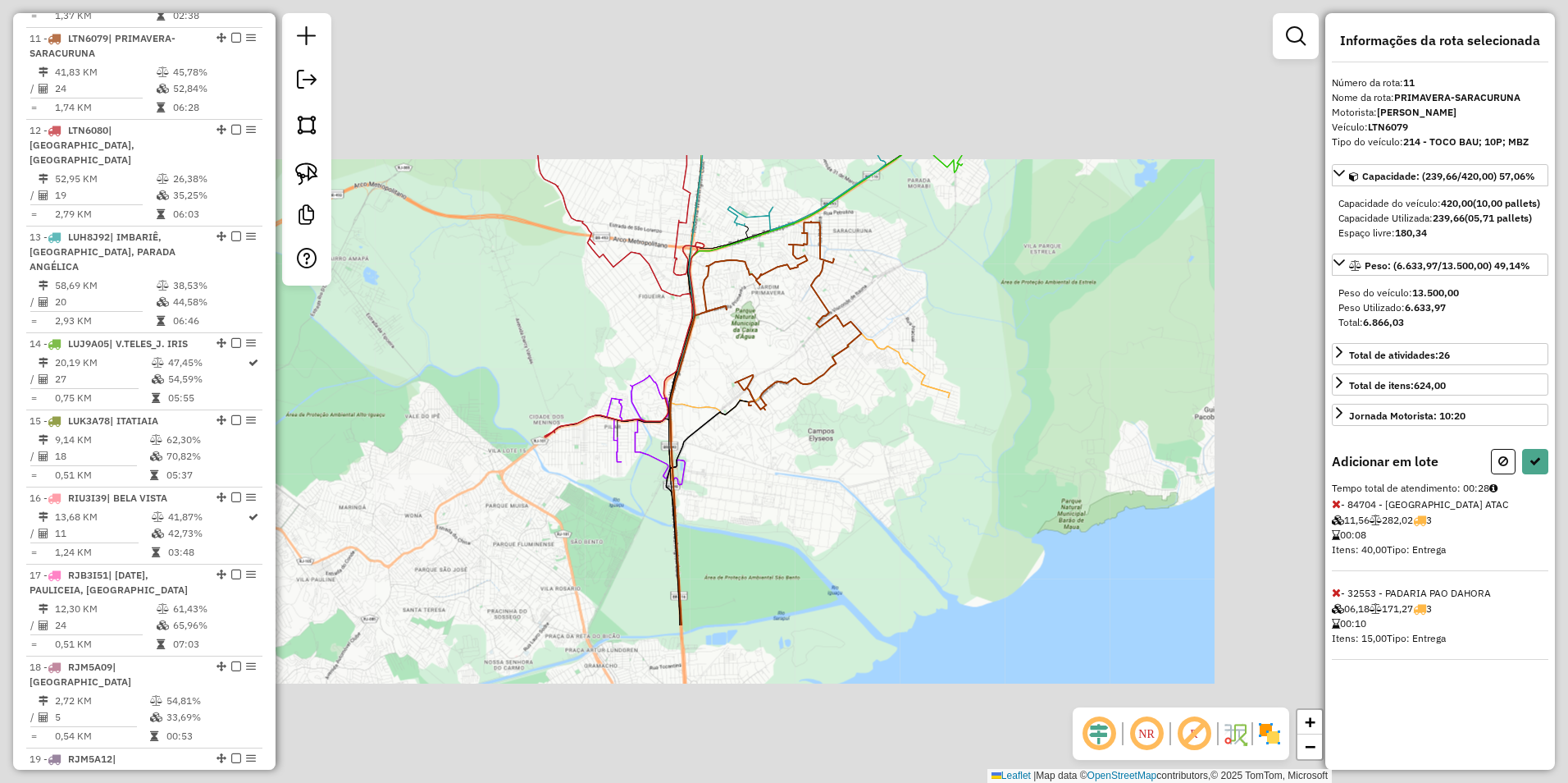
select select "**********"
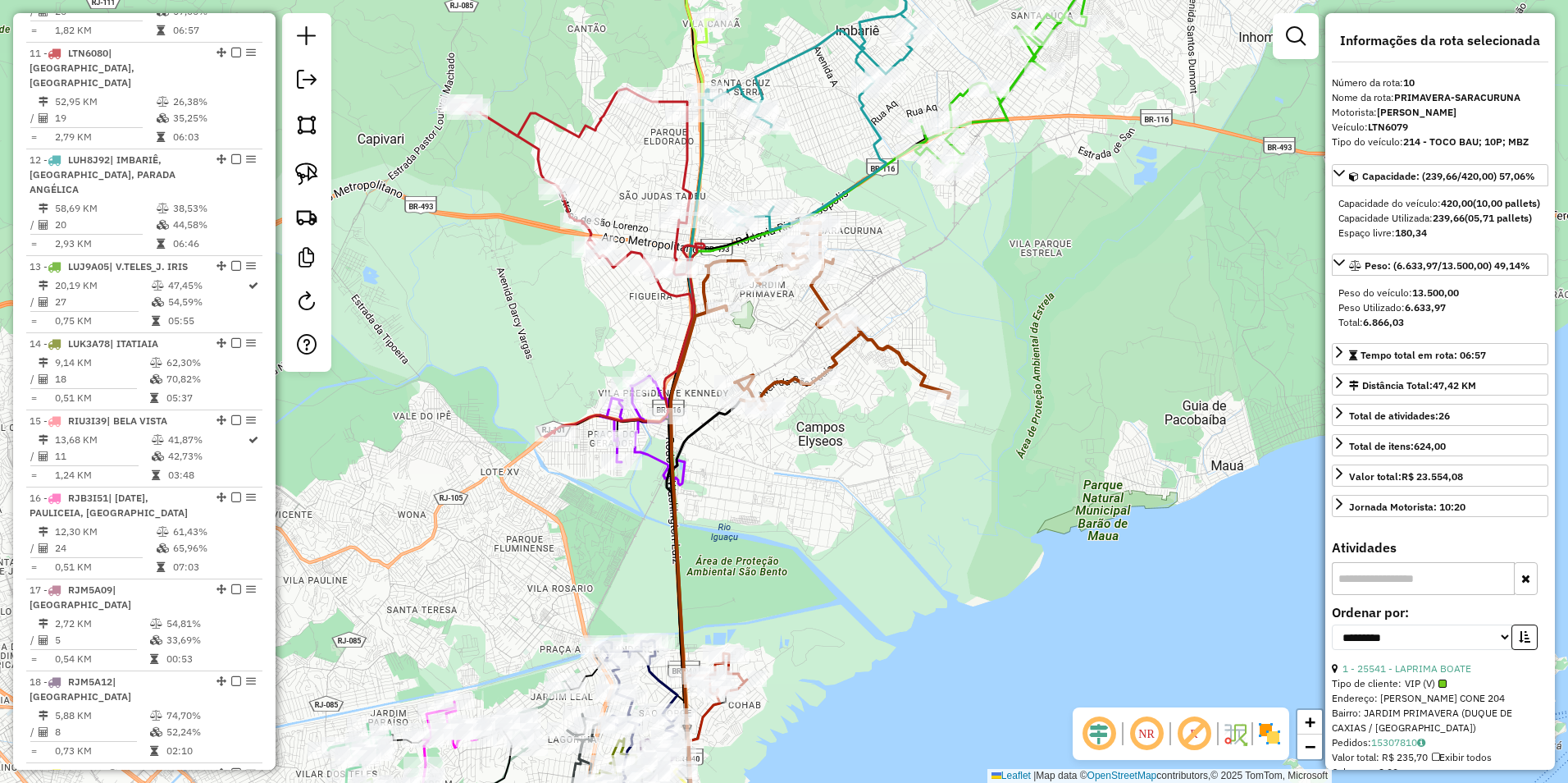
click at [840, 352] on icon at bounding box center [827, 315] width 246 height 188
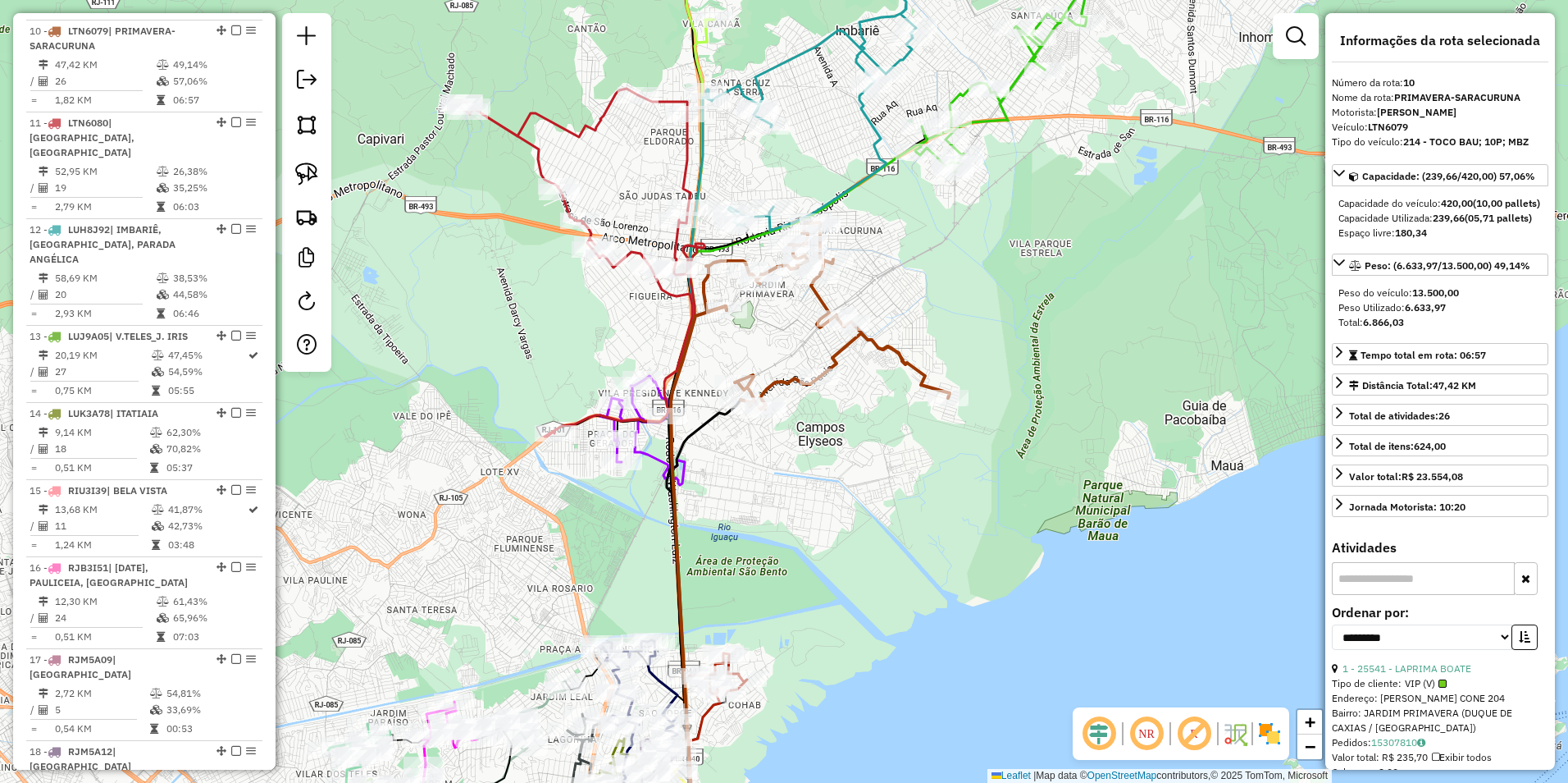
scroll to position [1403, 0]
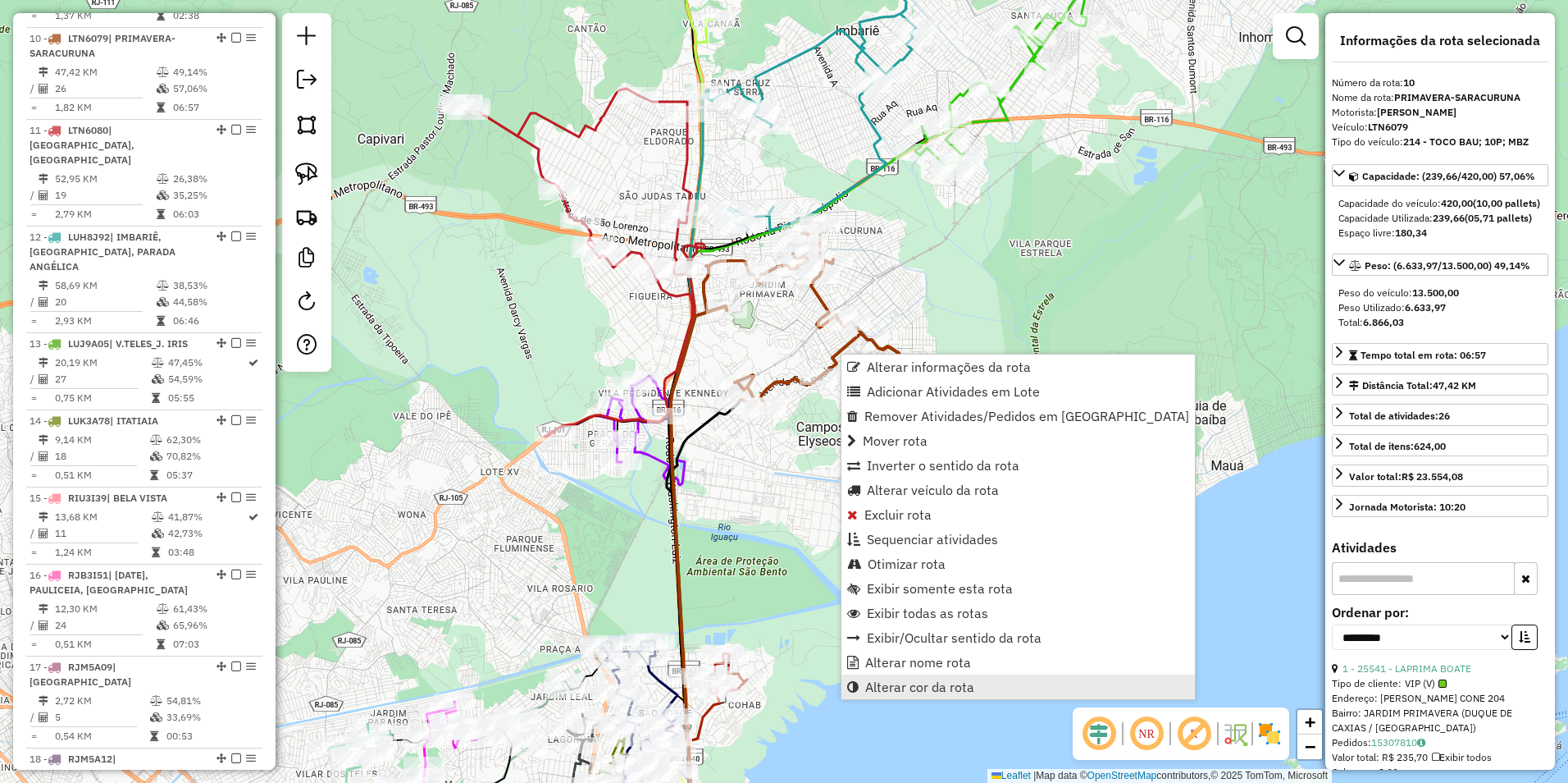
click at [935, 688] on span "Alterar cor da rota" at bounding box center [920, 687] width 109 height 13
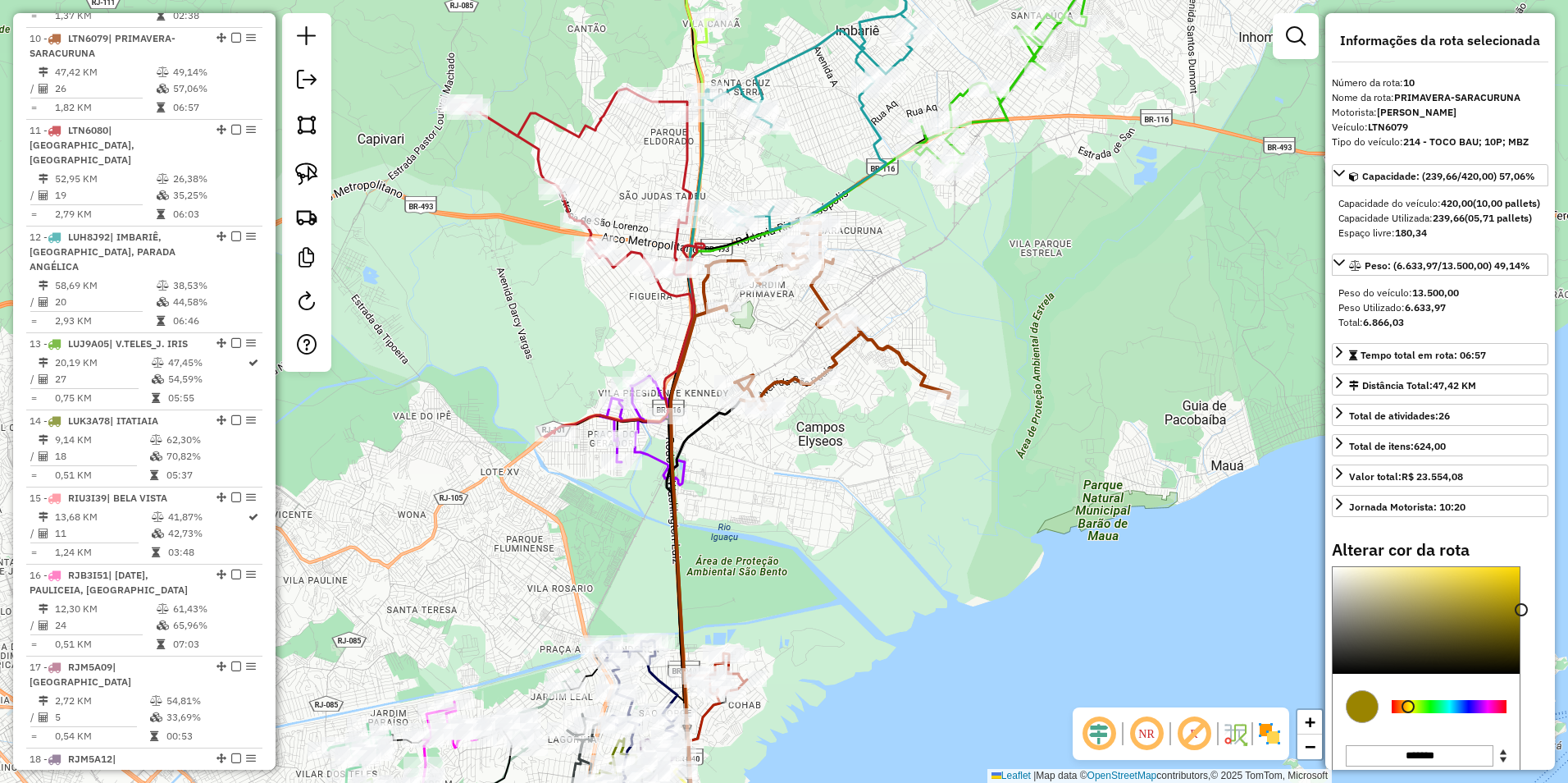
drag, startPoint x: 1396, startPoint y: 729, endPoint x: 1408, endPoint y: 731, distance: 12.2
click at [1408, 713] on div at bounding box center [1407, 706] width 13 height 13
type input "*******"
drag, startPoint x: 1522, startPoint y: 637, endPoint x: 1493, endPoint y: 617, distance: 35.2
click at [1493, 594] on div at bounding box center [1494, 587] width 13 height 13
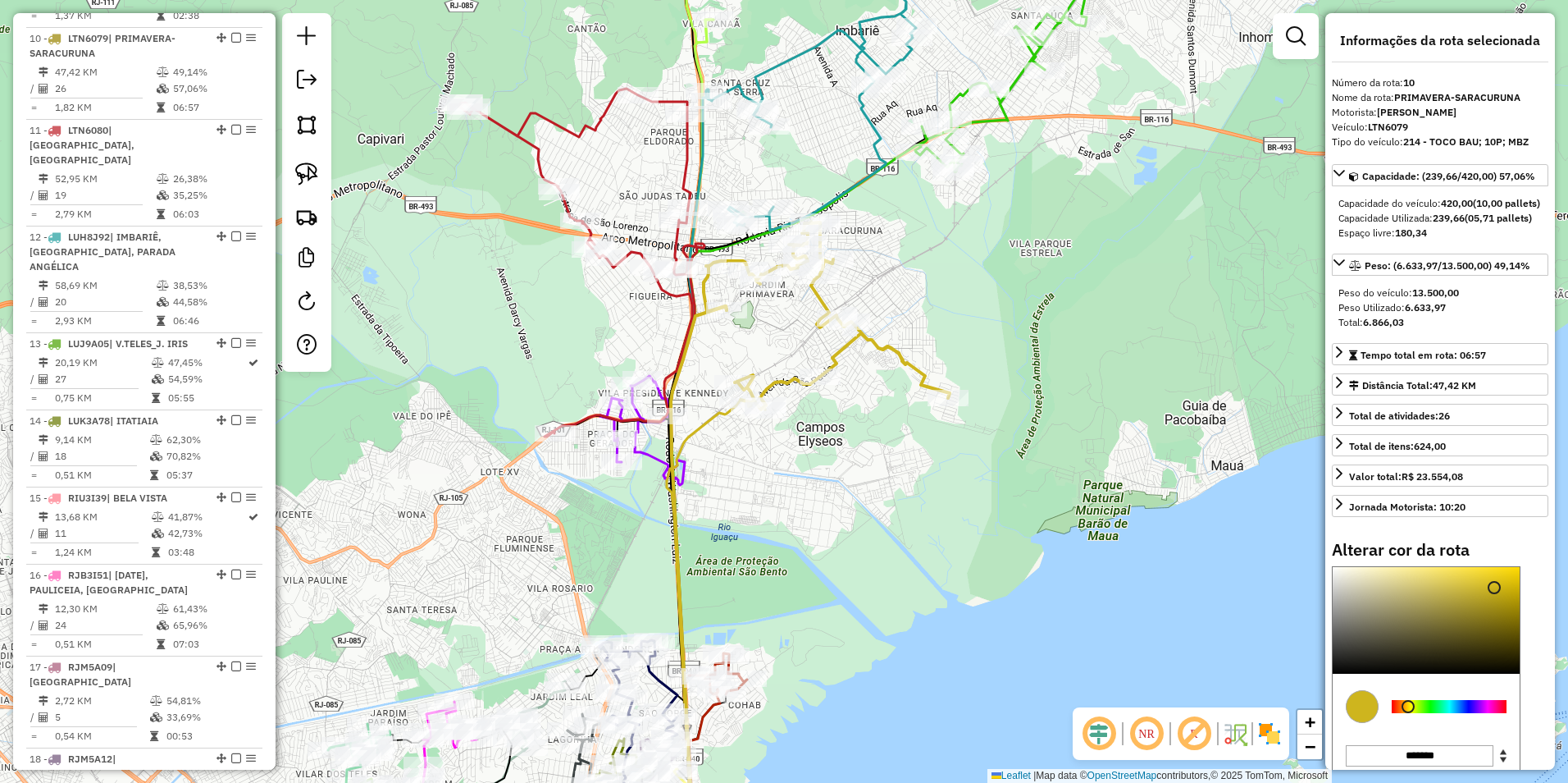
scroll to position [135, 0]
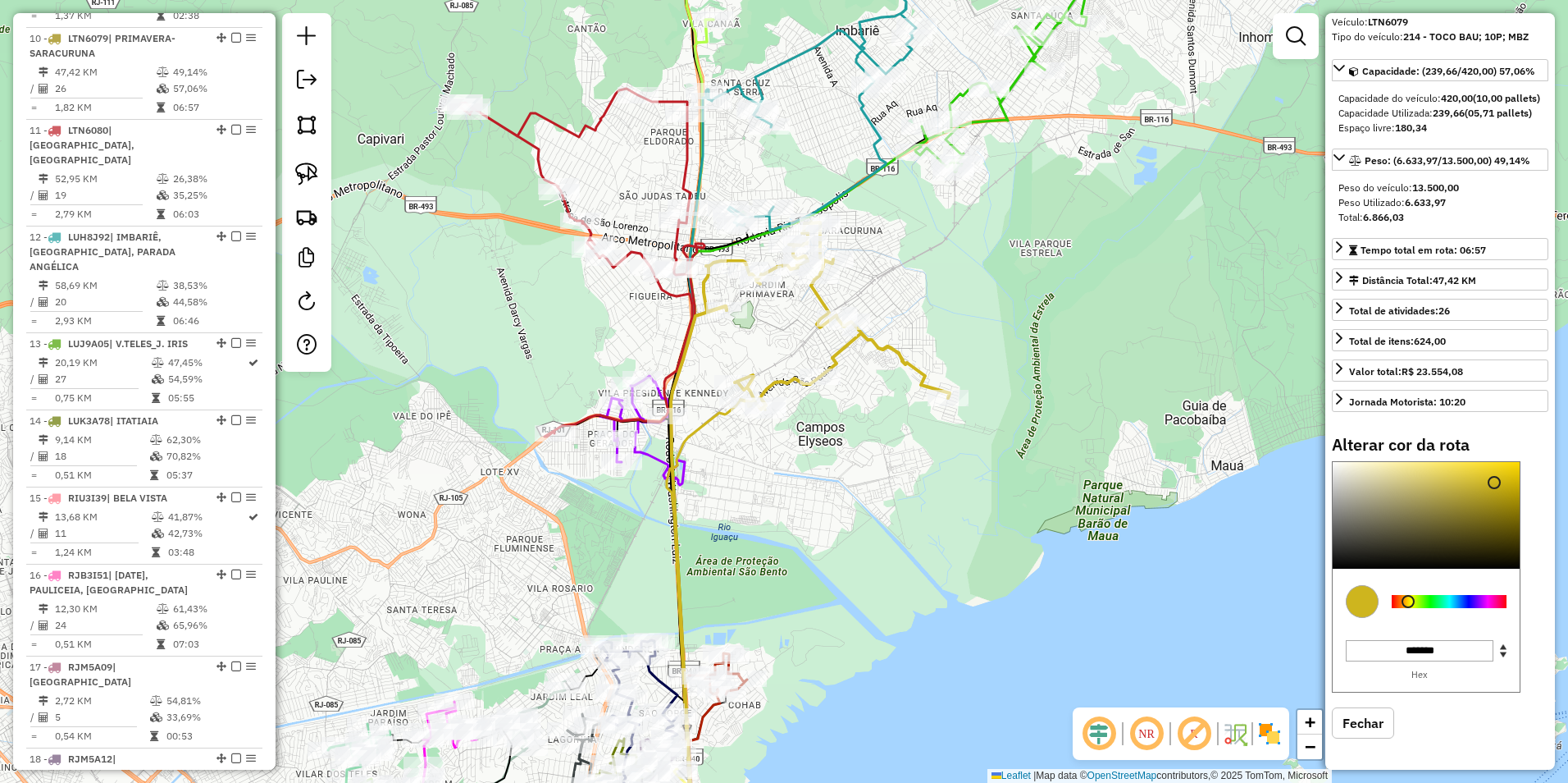
click at [1382, 722] on button "Fechar" at bounding box center [1363, 723] width 62 height 31
select select "**********"
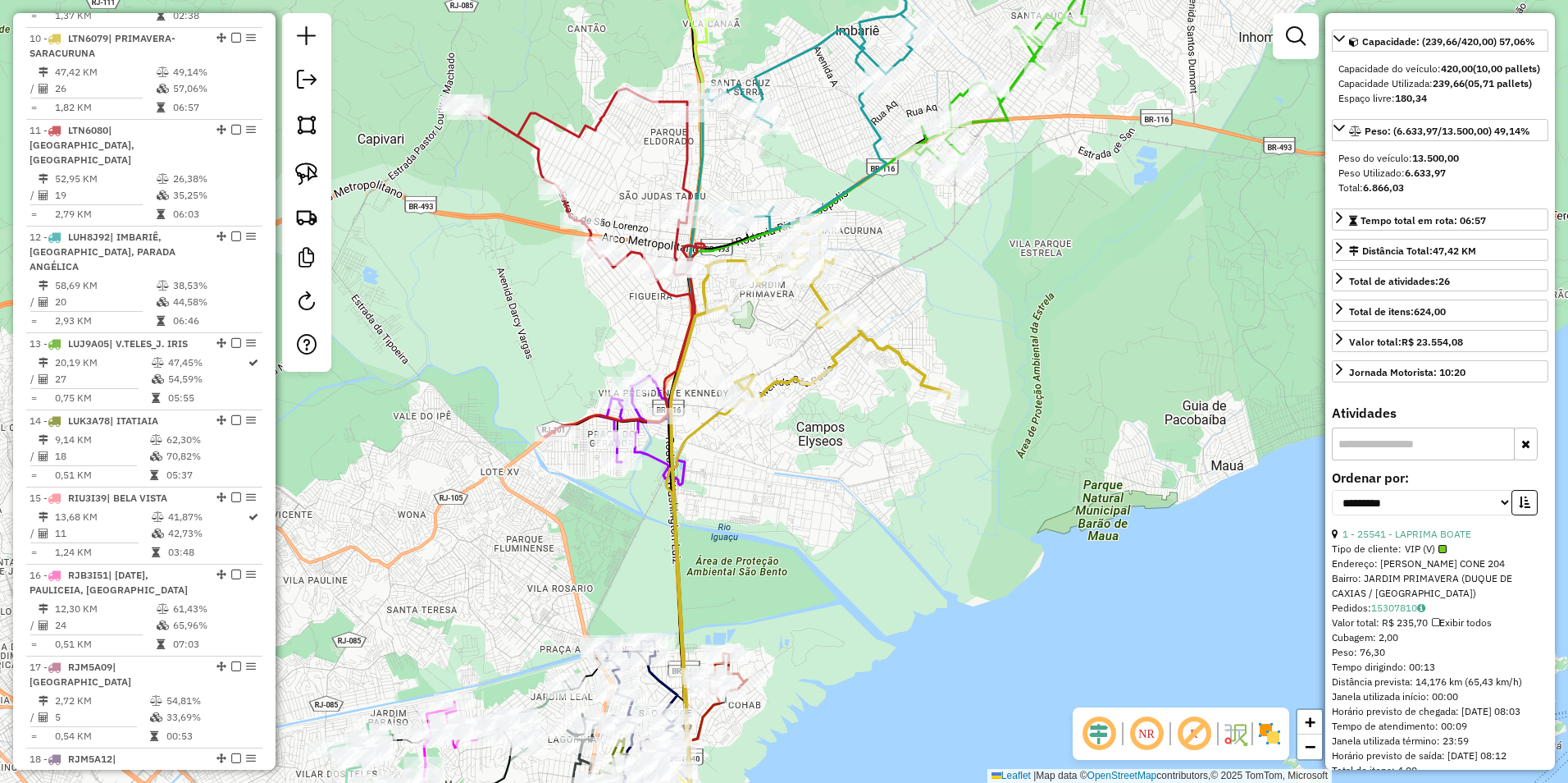
click at [689, 139] on icon at bounding box center [574, 262] width 233 height 348
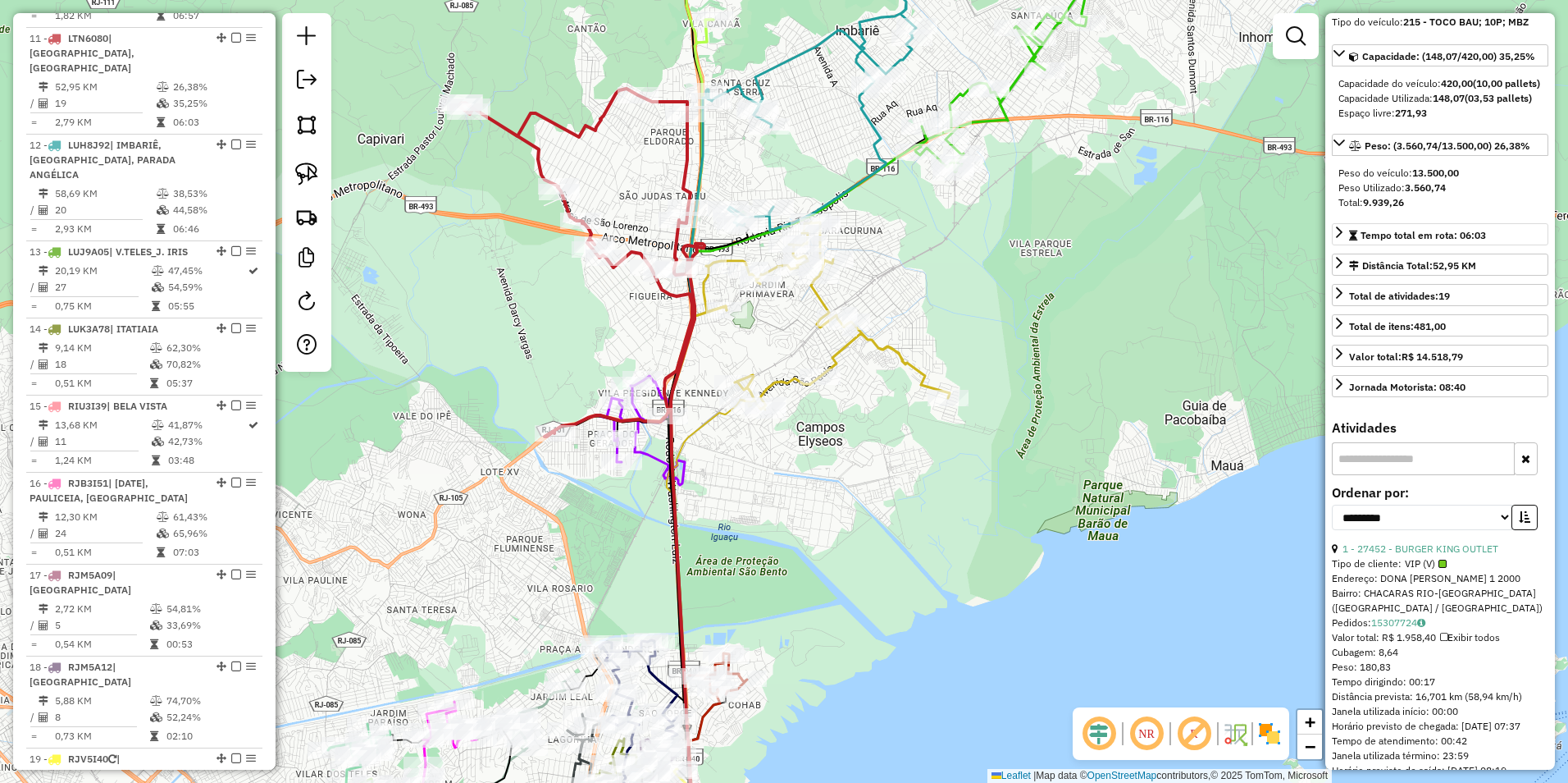
scroll to position [52, 0]
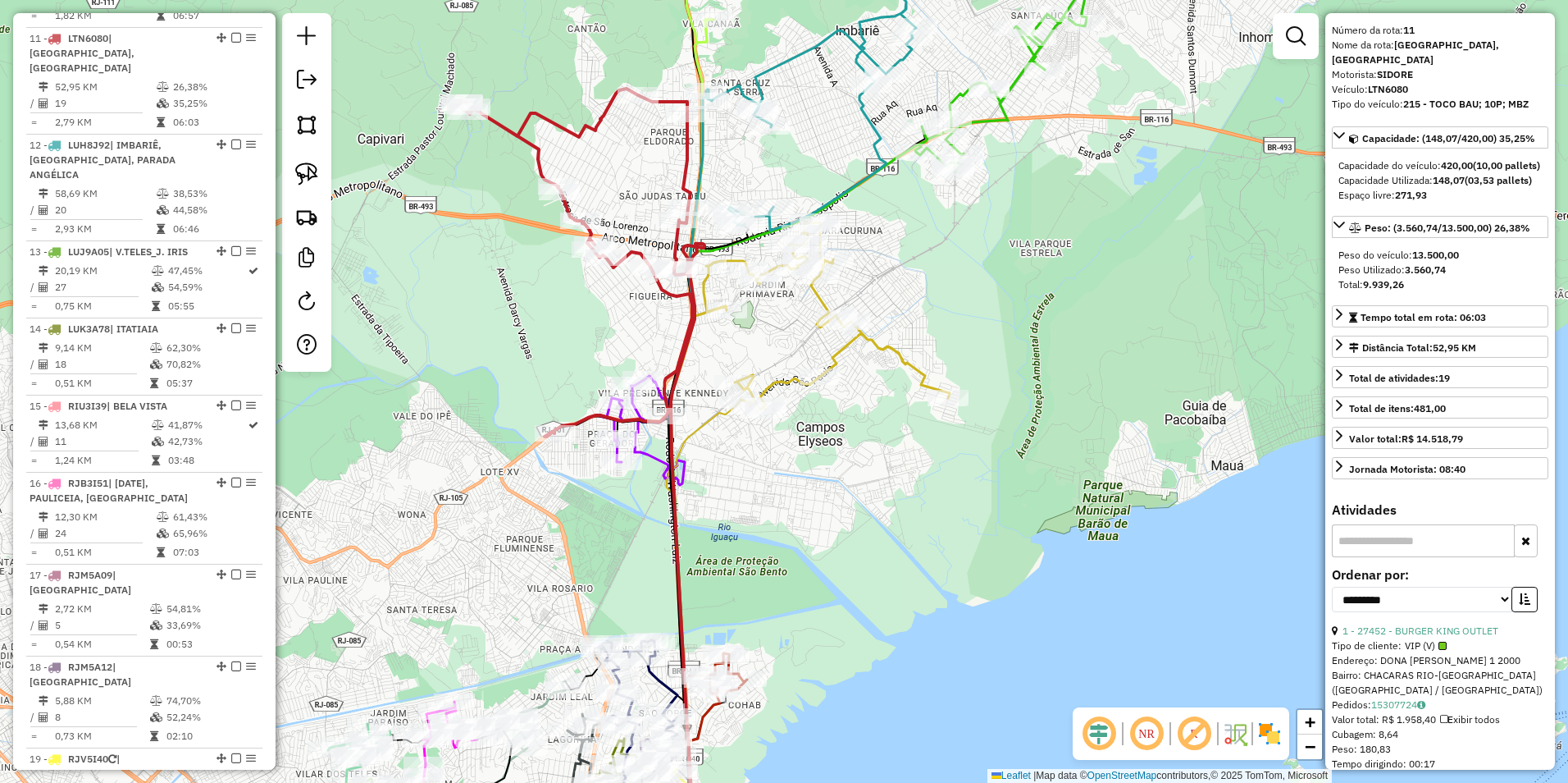
click at [635, 248] on icon at bounding box center [574, 262] width 233 height 348
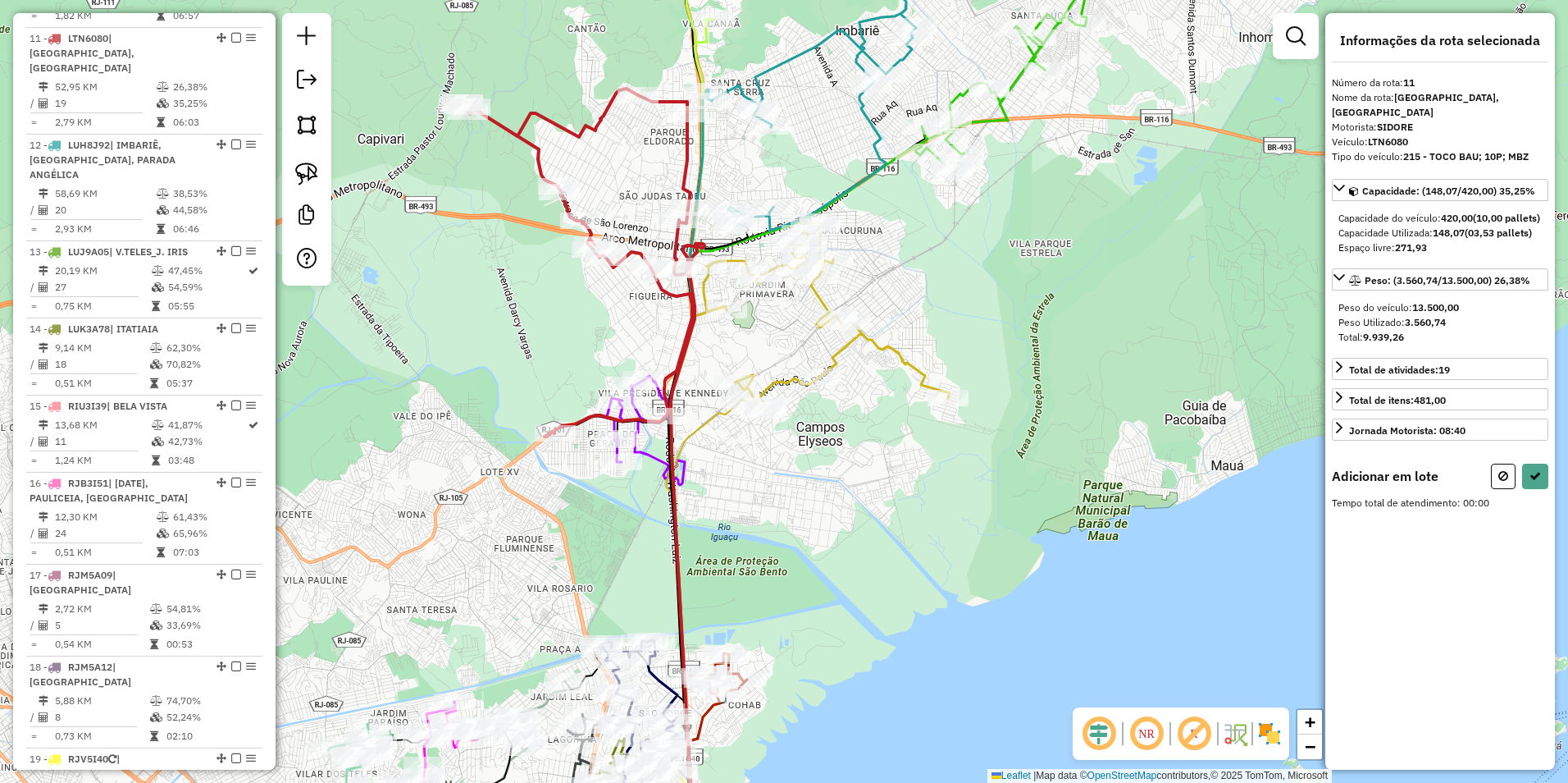
scroll to position [0, 0]
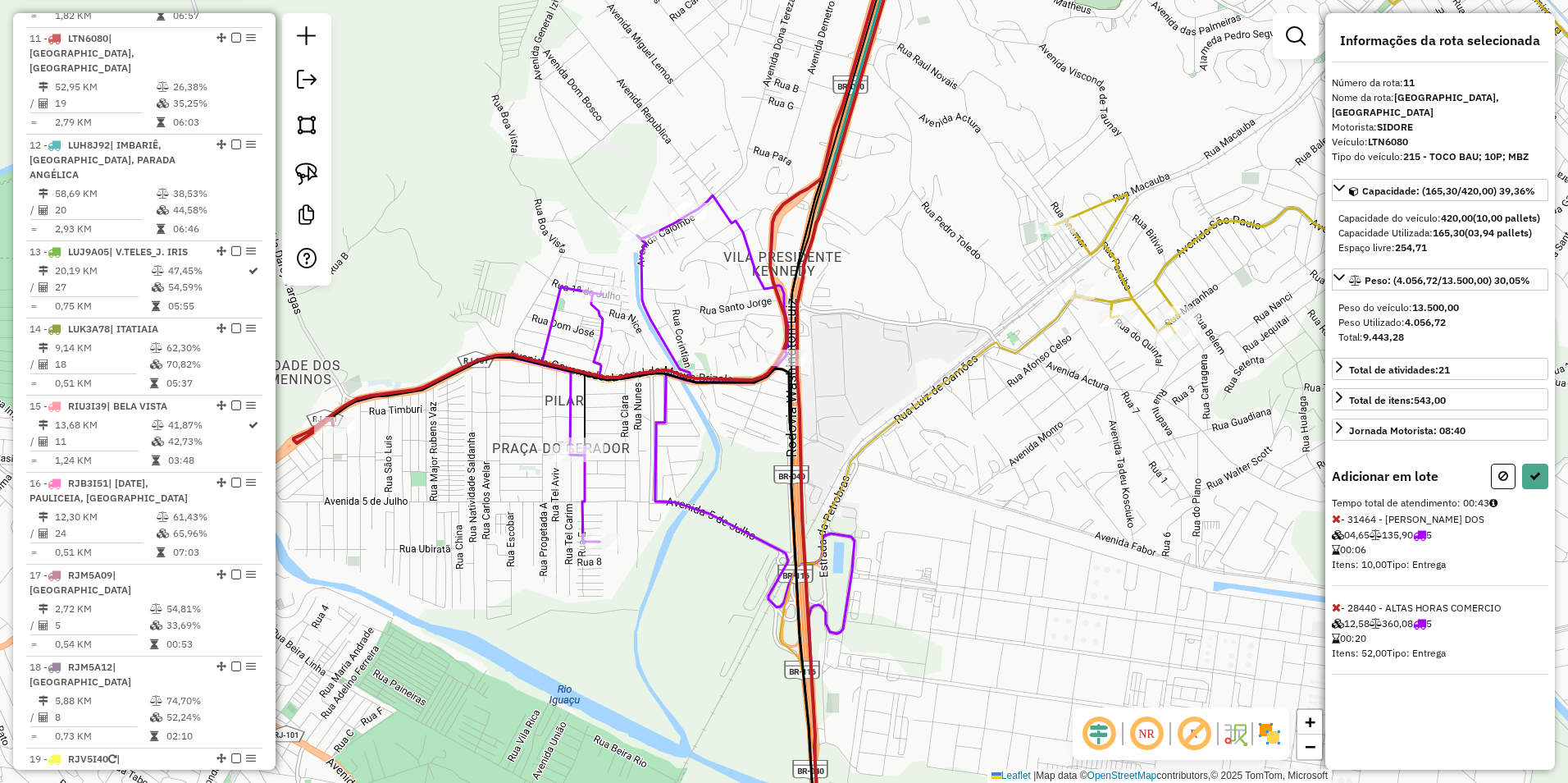
click at [583, 436] on icon at bounding box center [651, 368] width 276 height 346
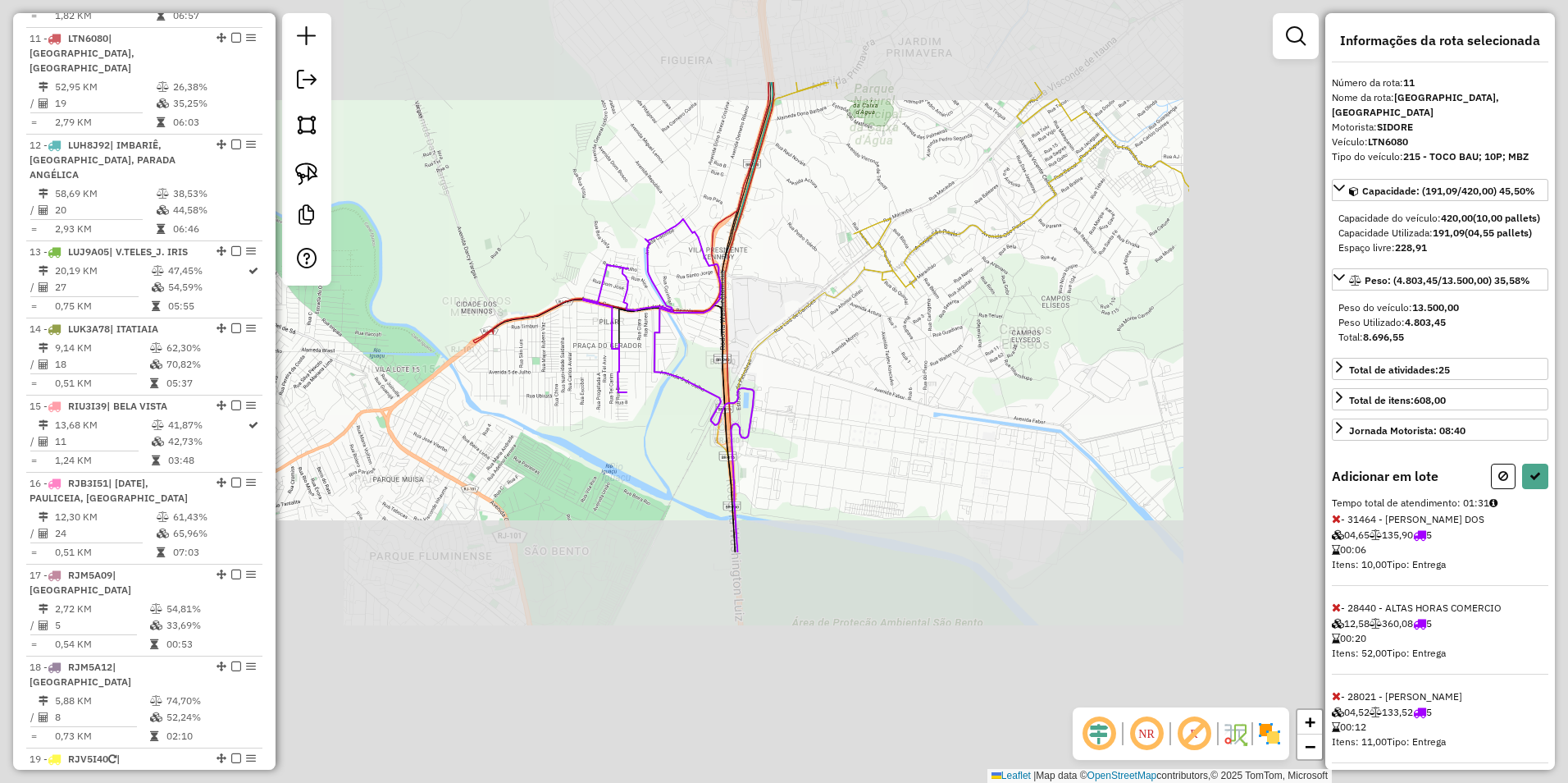
select select "**********"
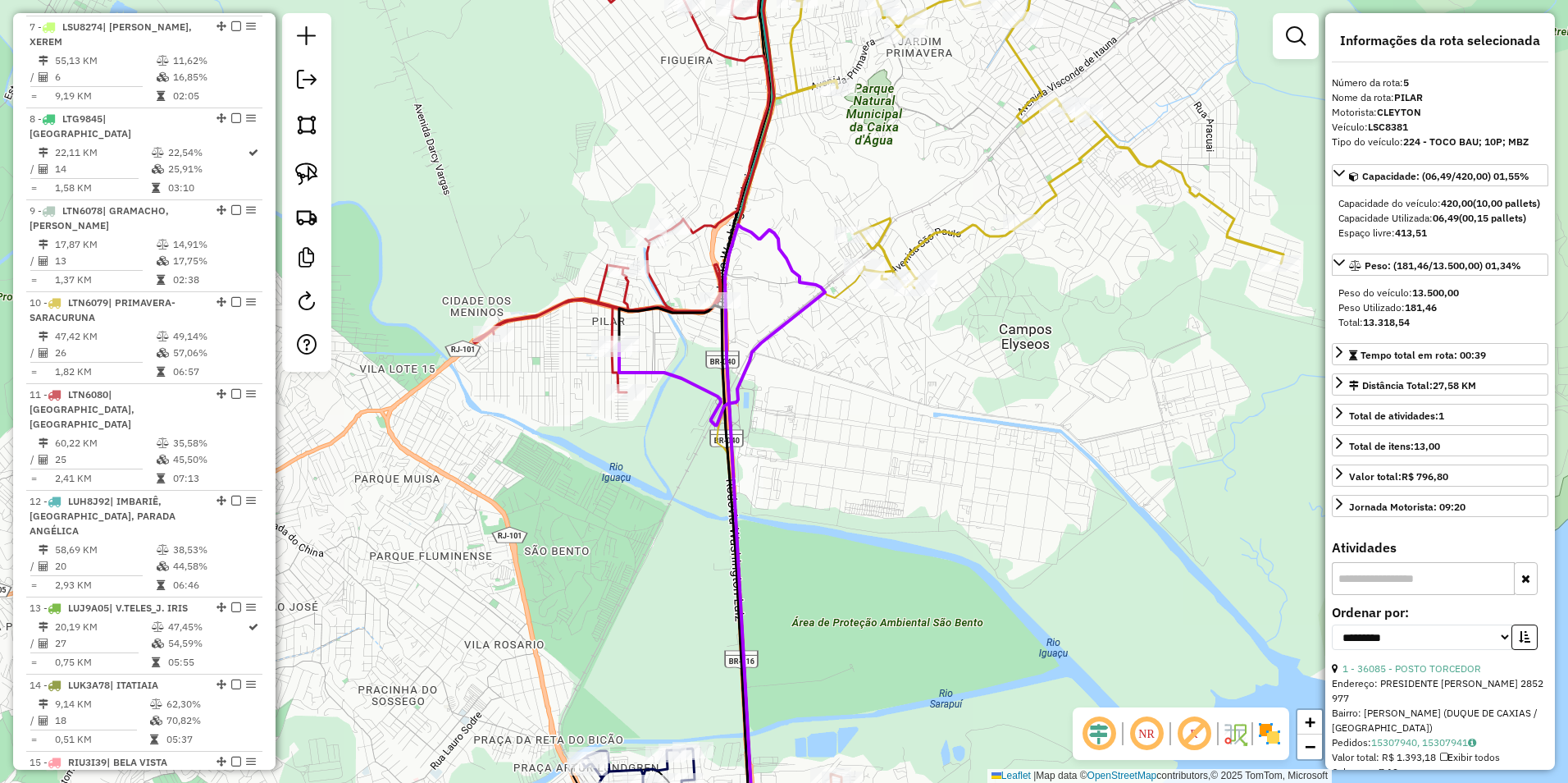
scroll to position [988, 0]
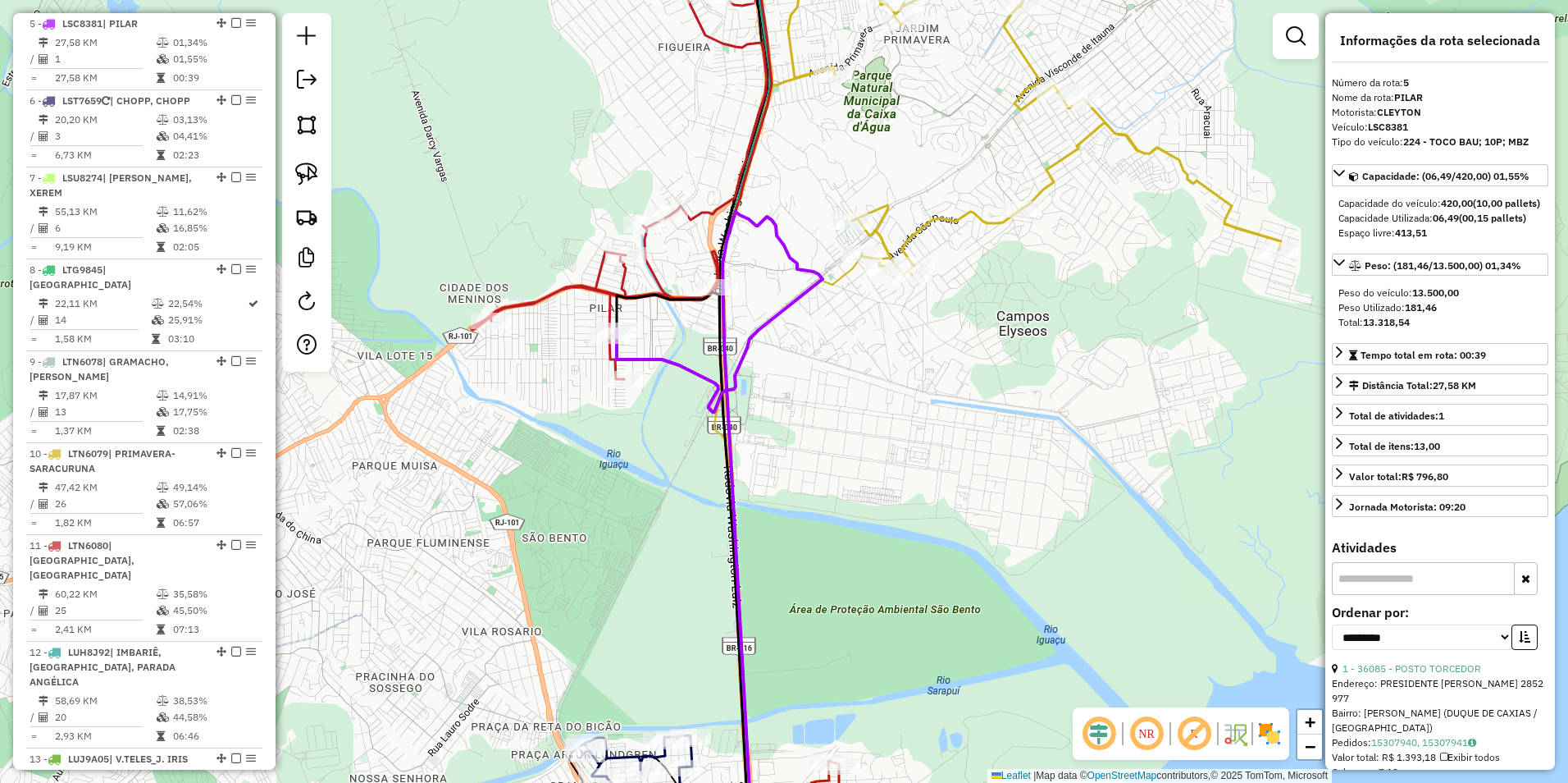
click at [595, 271] on icon at bounding box center [620, 150] width 295 height 457
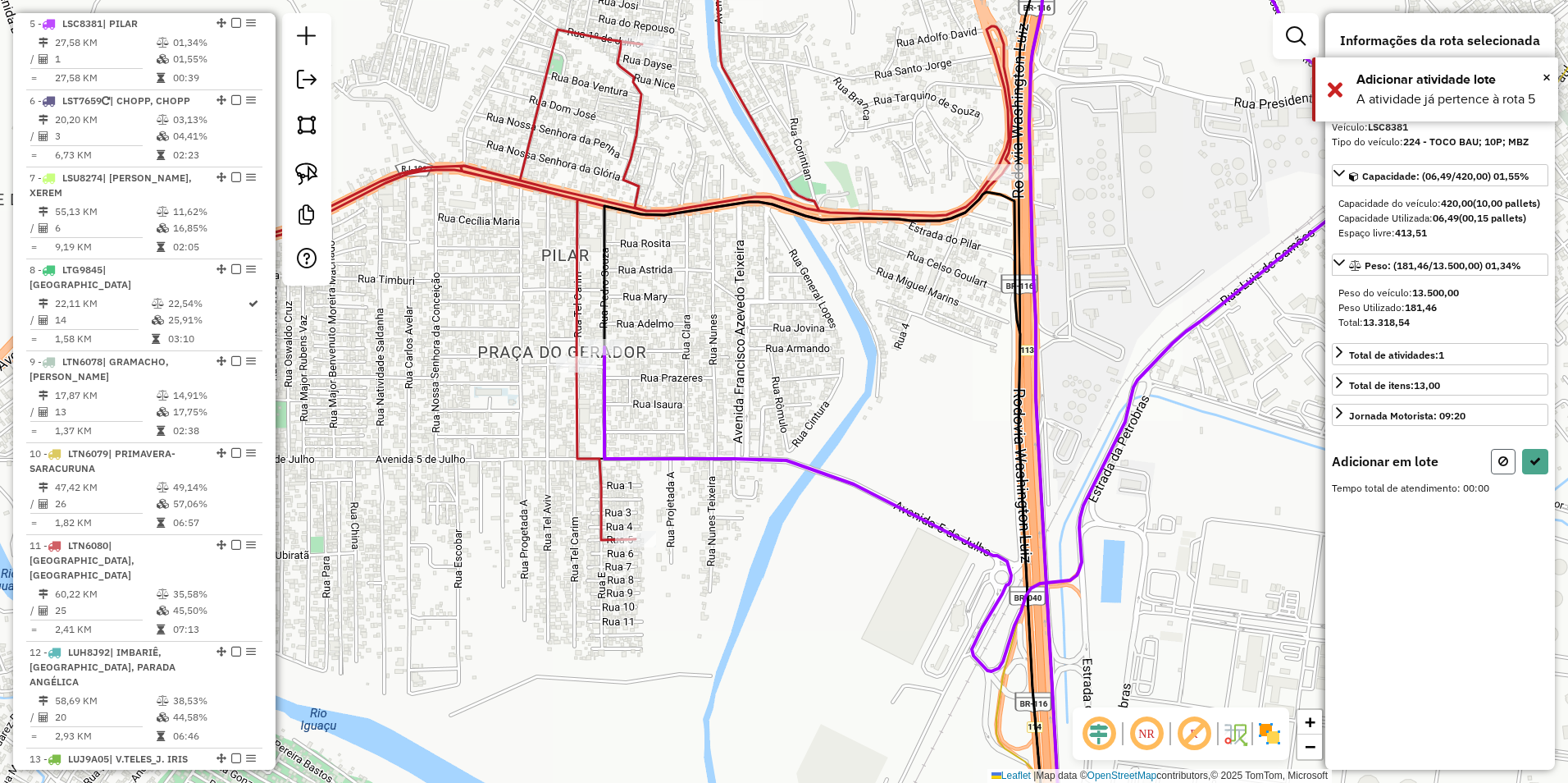
drag, startPoint x: 1504, startPoint y: 477, endPoint x: 745, endPoint y: 283, distance: 783.4
click at [1502, 467] on icon at bounding box center [1503, 461] width 10 height 11
select select "**********"
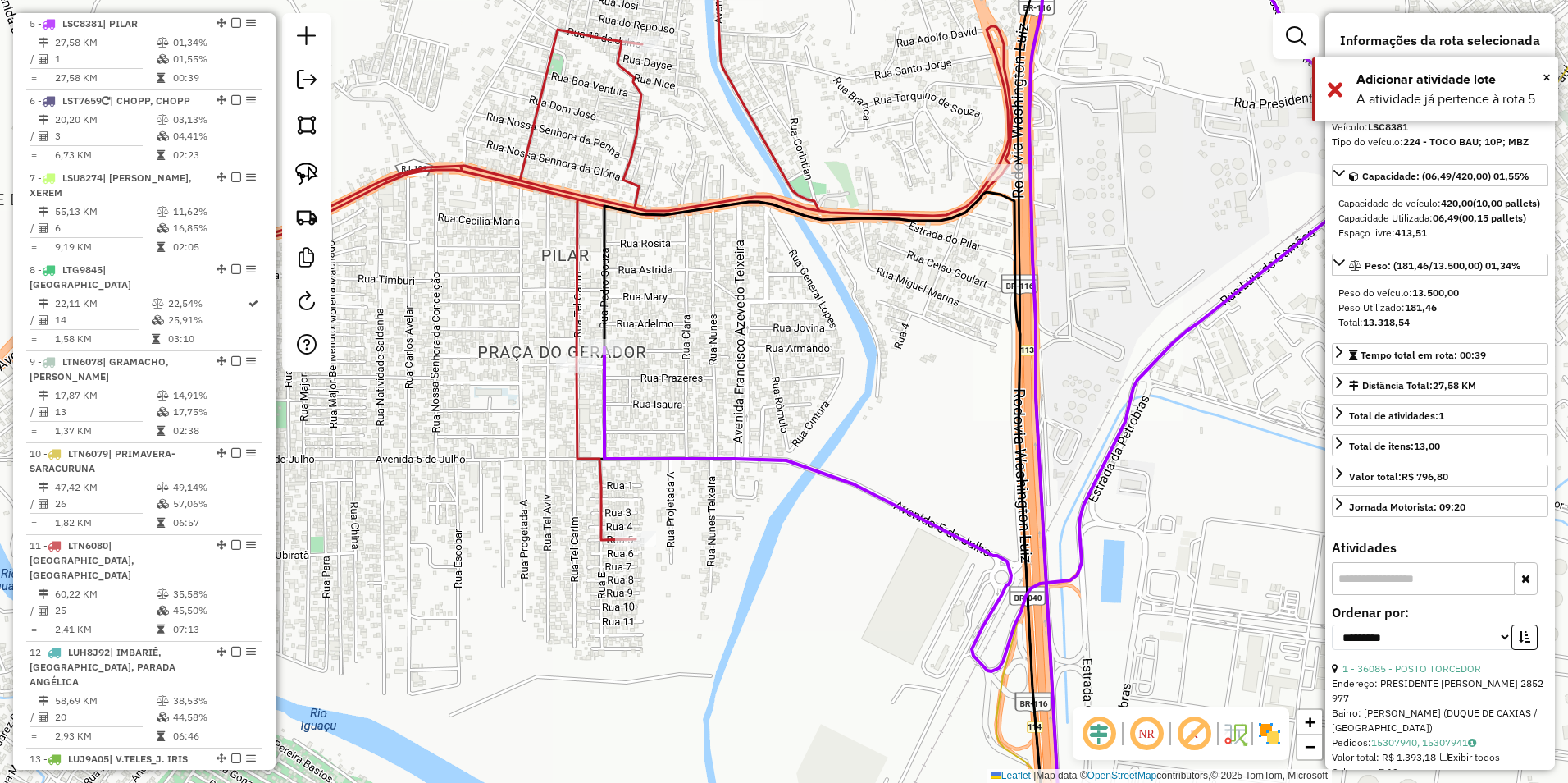
click at [670, 259] on div "Janela de atendimento Grade de atendimento Capacidade Transportadoras Veículos …" at bounding box center [784, 392] width 1568 height 783
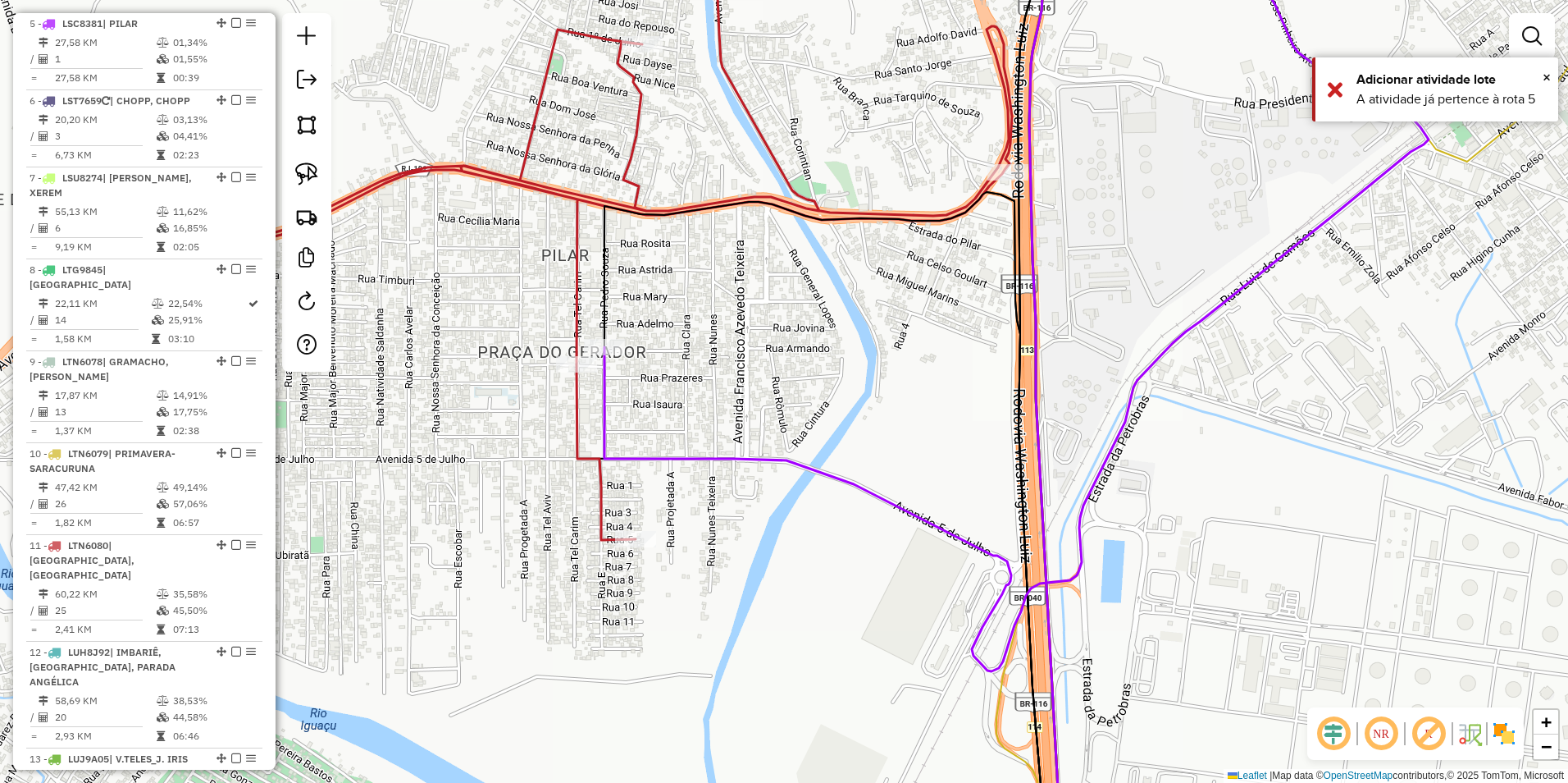
click at [634, 153] on icon at bounding box center [517, 231] width 988 height 618
select select "**********"
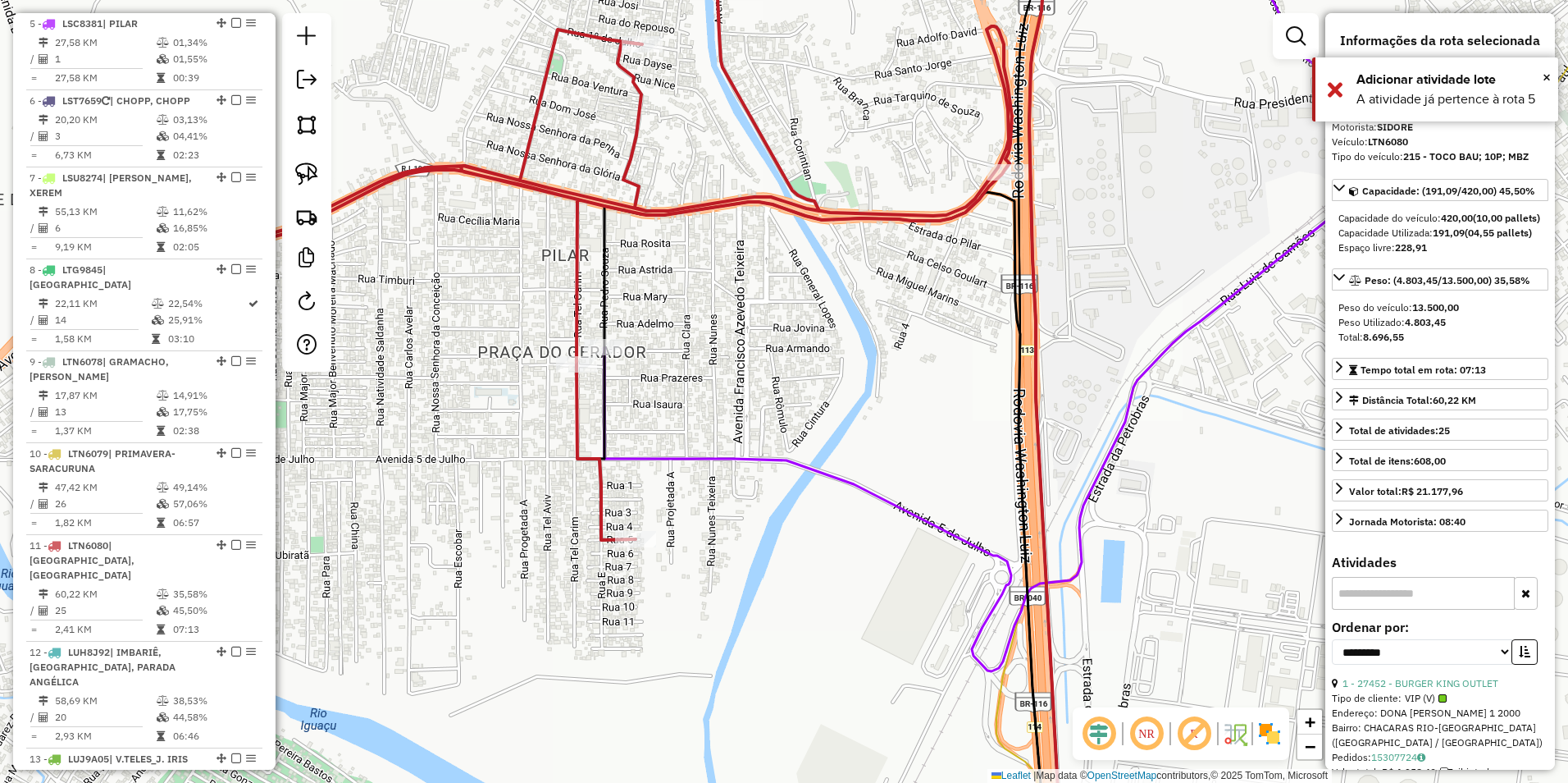
scroll to position [1495, 0]
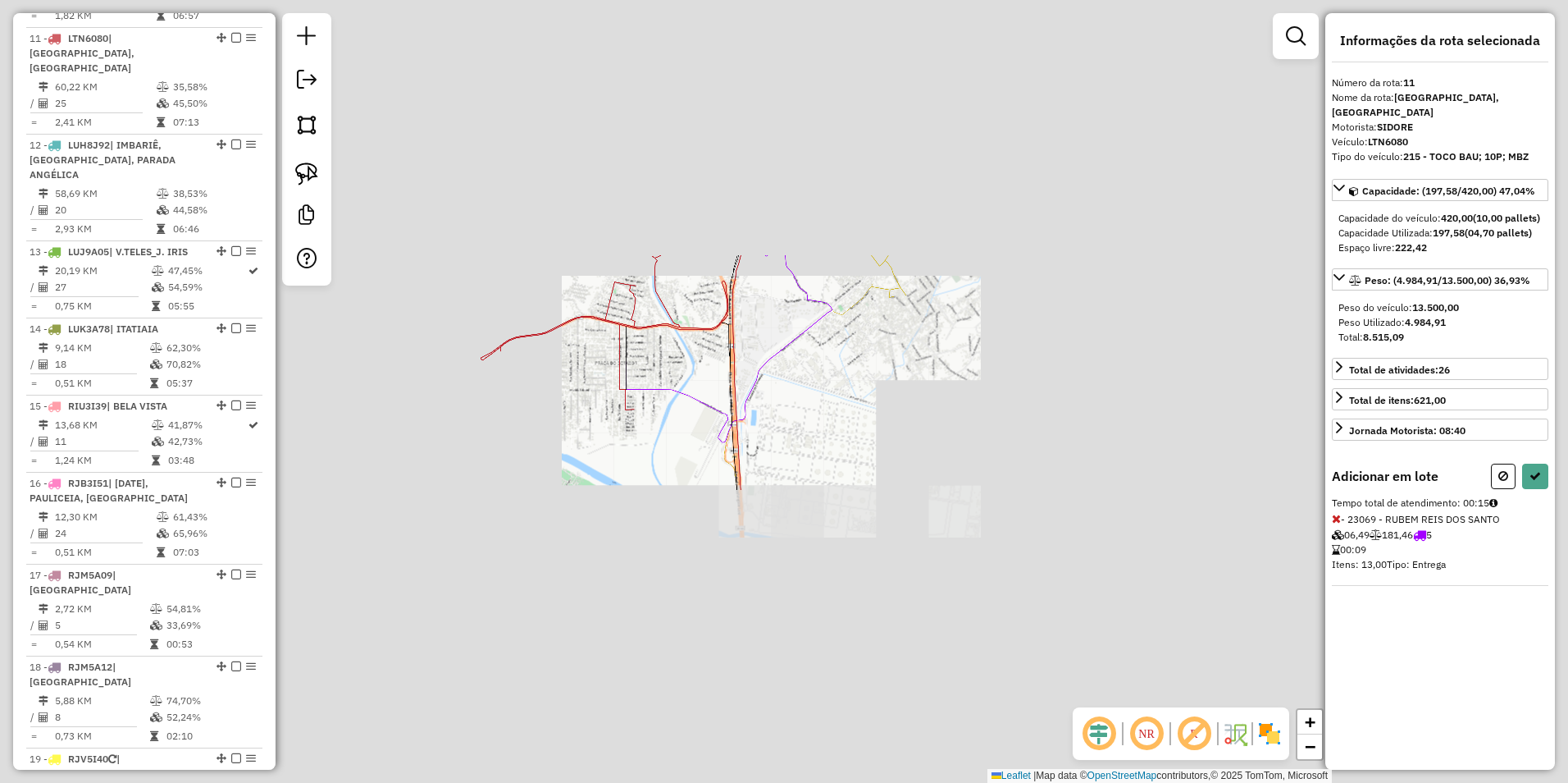
select select "**********"
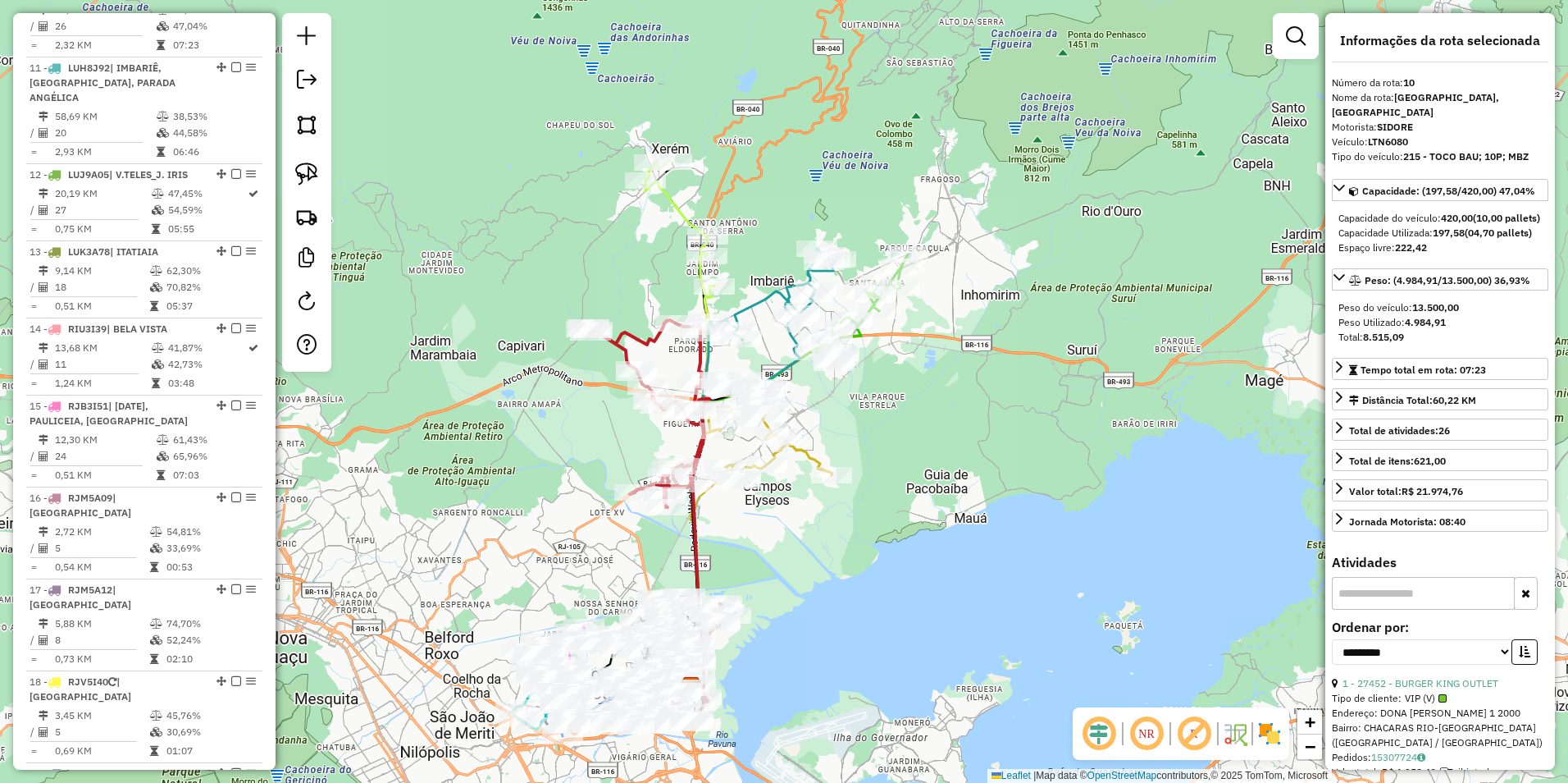
drag, startPoint x: 773, startPoint y: 139, endPoint x: 733, endPoint y: 243, distance: 111.4
click at [733, 243] on div "Janela de atendimento Grade de atendimento Capacidade Transportadoras Veículos …" at bounding box center [784, 392] width 1568 height 783
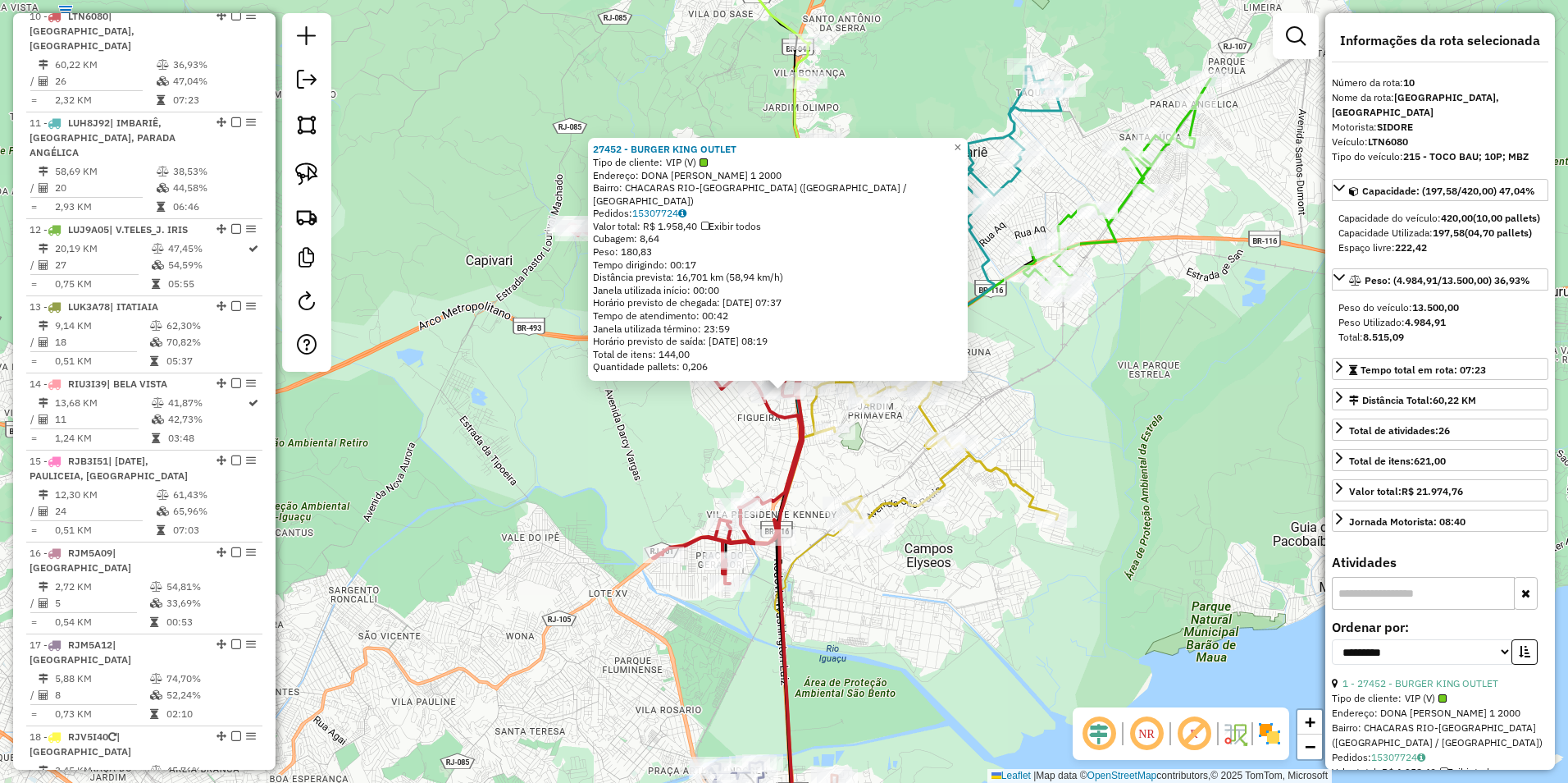
scroll to position [1418, 0]
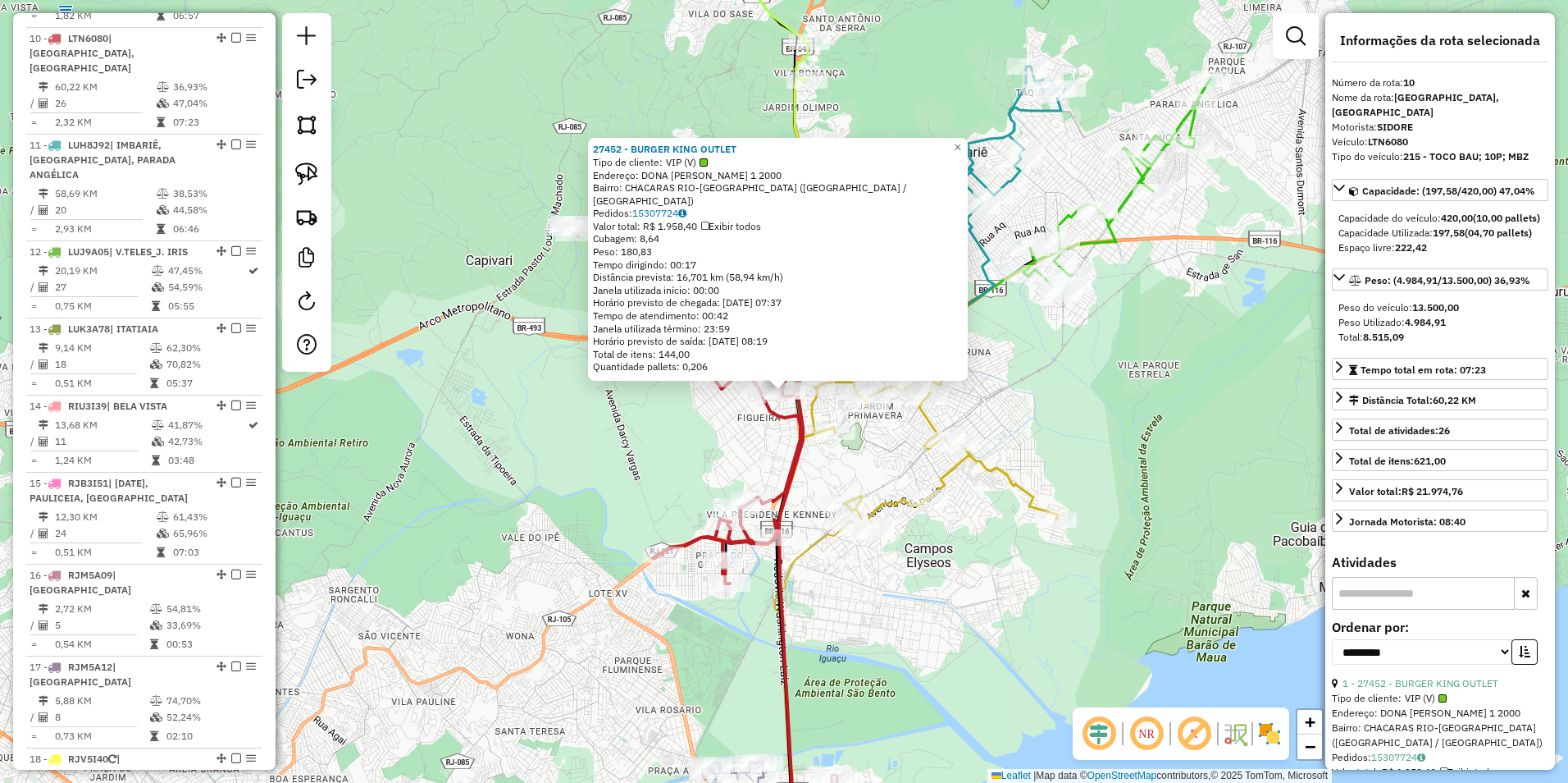
click at [679, 427] on div "Rota 10 - Placa LTN6080 25240 - BRUNO DA SILVEIRA 27452 - BURGER KING OUTLET Ti…" at bounding box center [784, 392] width 1568 height 783
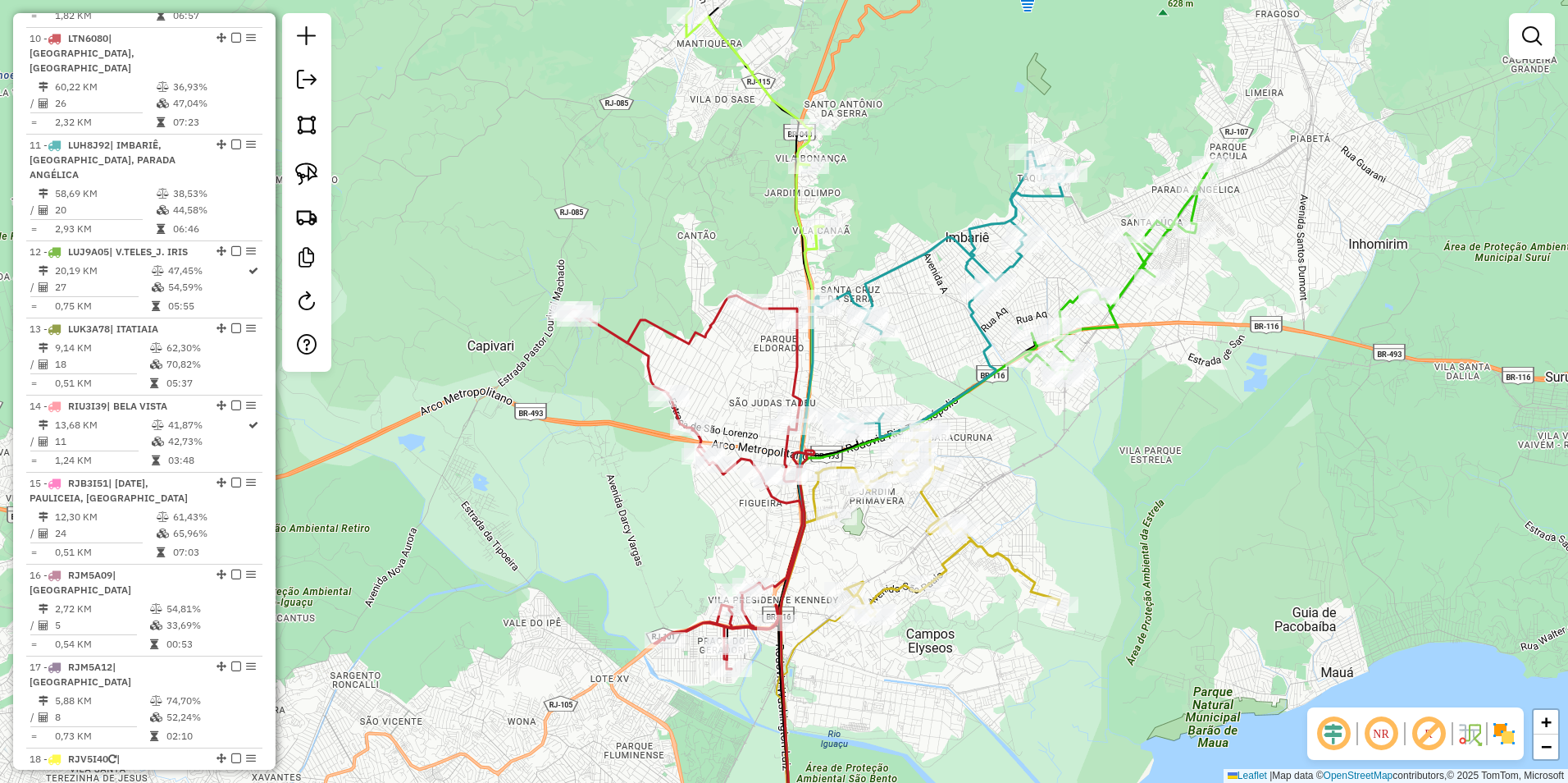
drag, startPoint x: 771, startPoint y: 167, endPoint x: 745, endPoint y: 324, distance: 159.1
click at [745, 324] on div "Janela de atendimento Grade de atendimento Capacidade Transportadoras Veículos …" at bounding box center [784, 392] width 1568 height 783
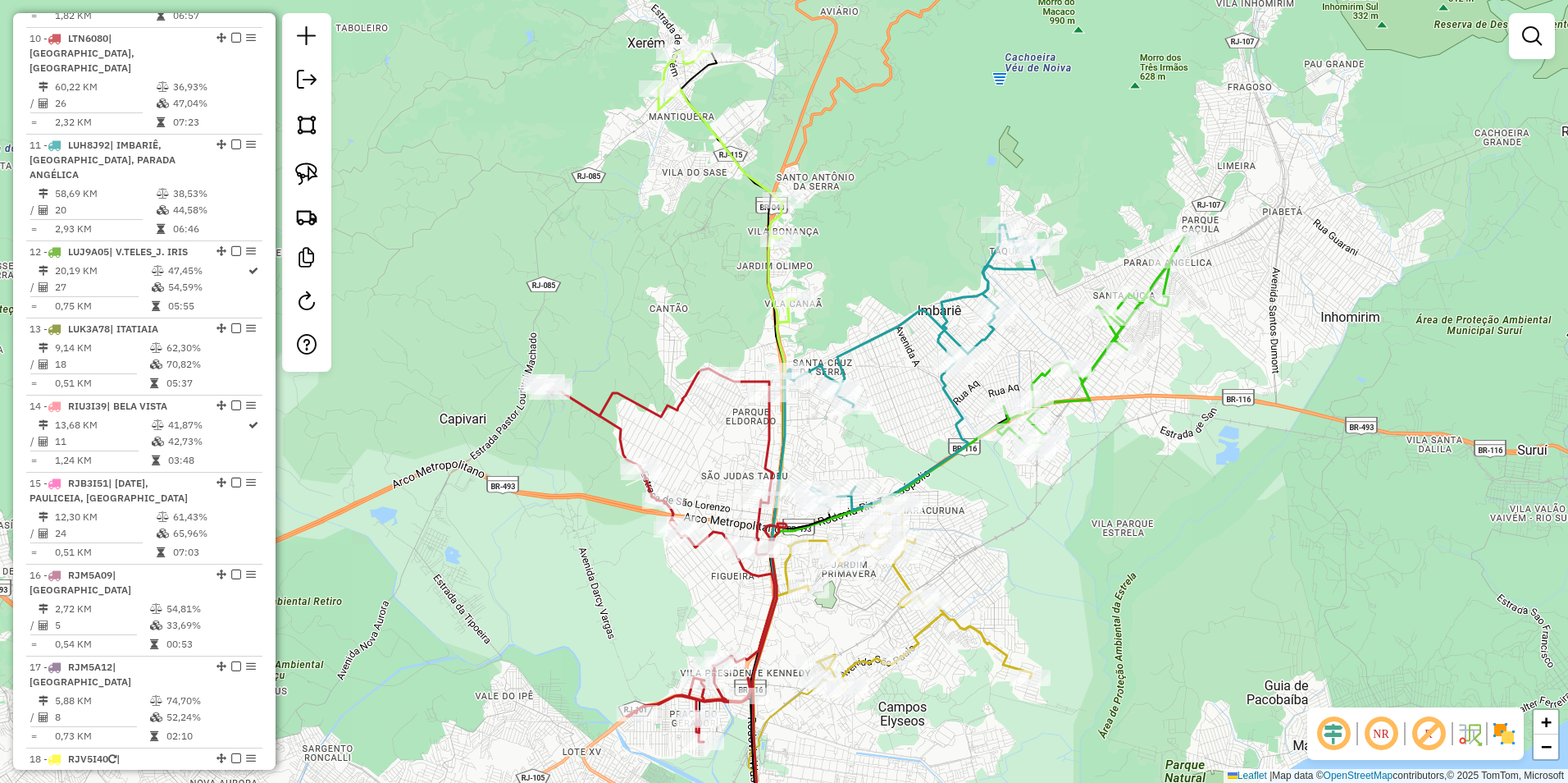
click at [751, 168] on icon at bounding box center [727, 187] width 137 height 272
select select "**********"
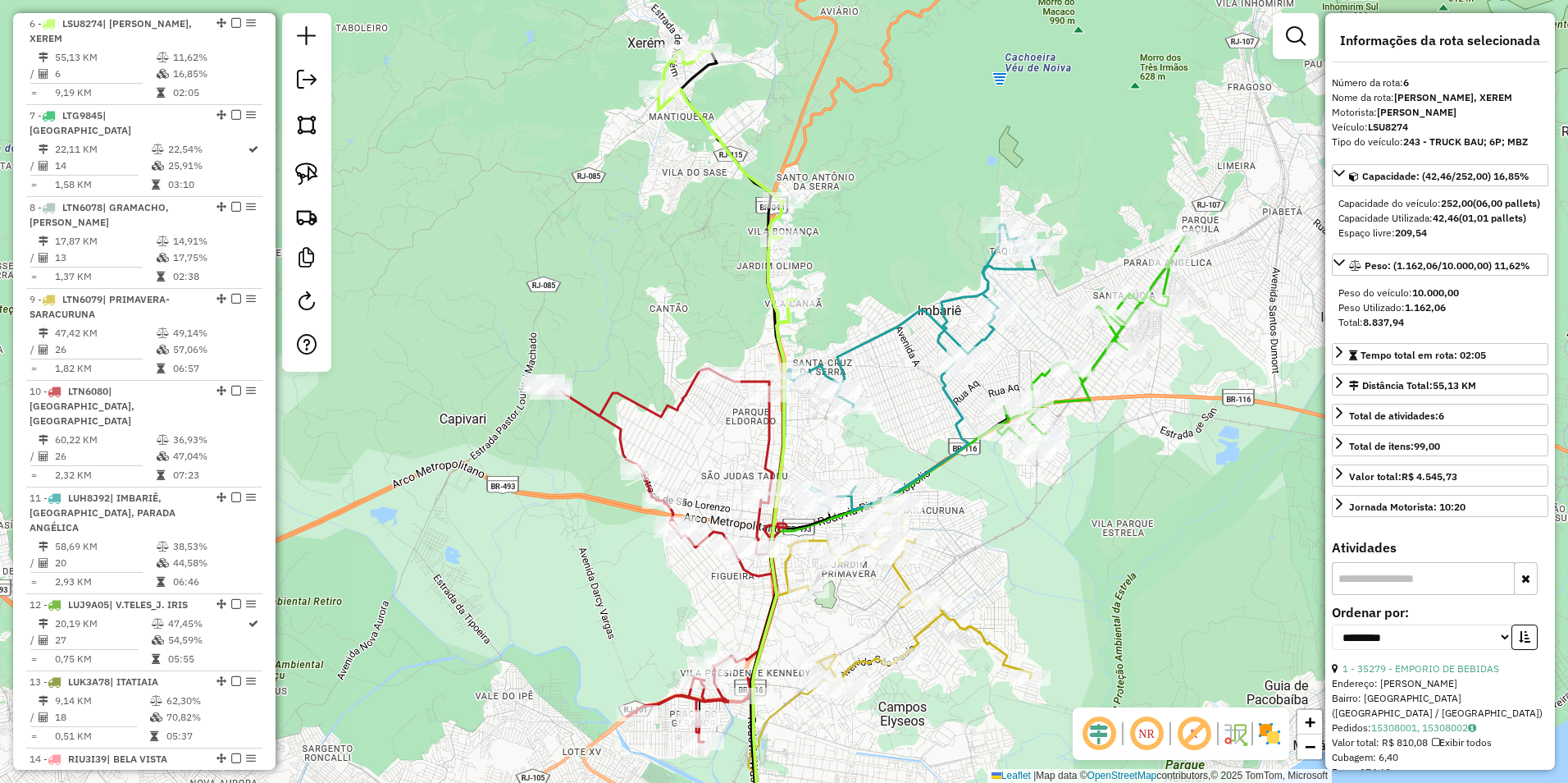
click at [867, 345] on icon at bounding box center [913, 367] width 251 height 286
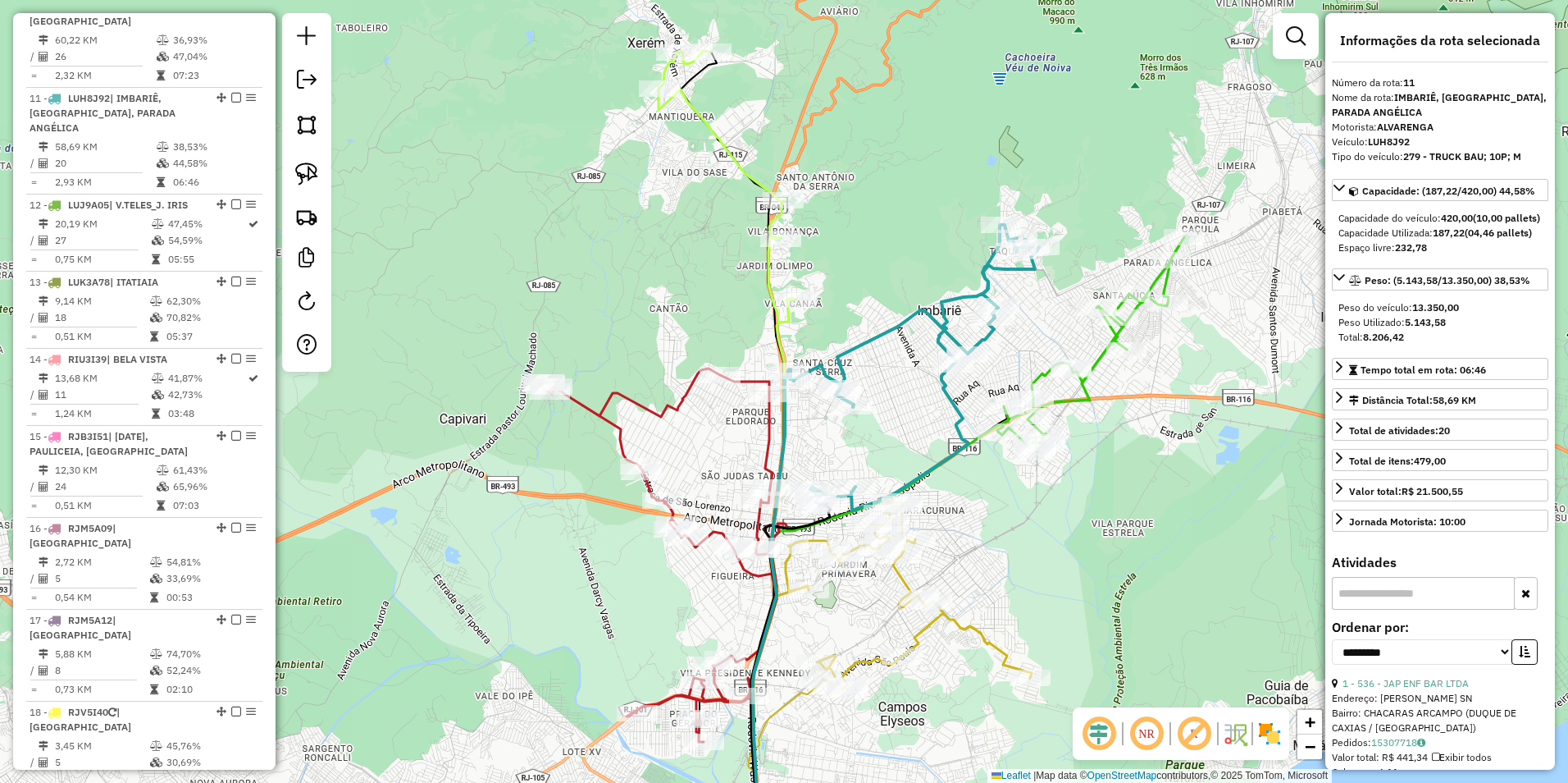
scroll to position [1510, 0]
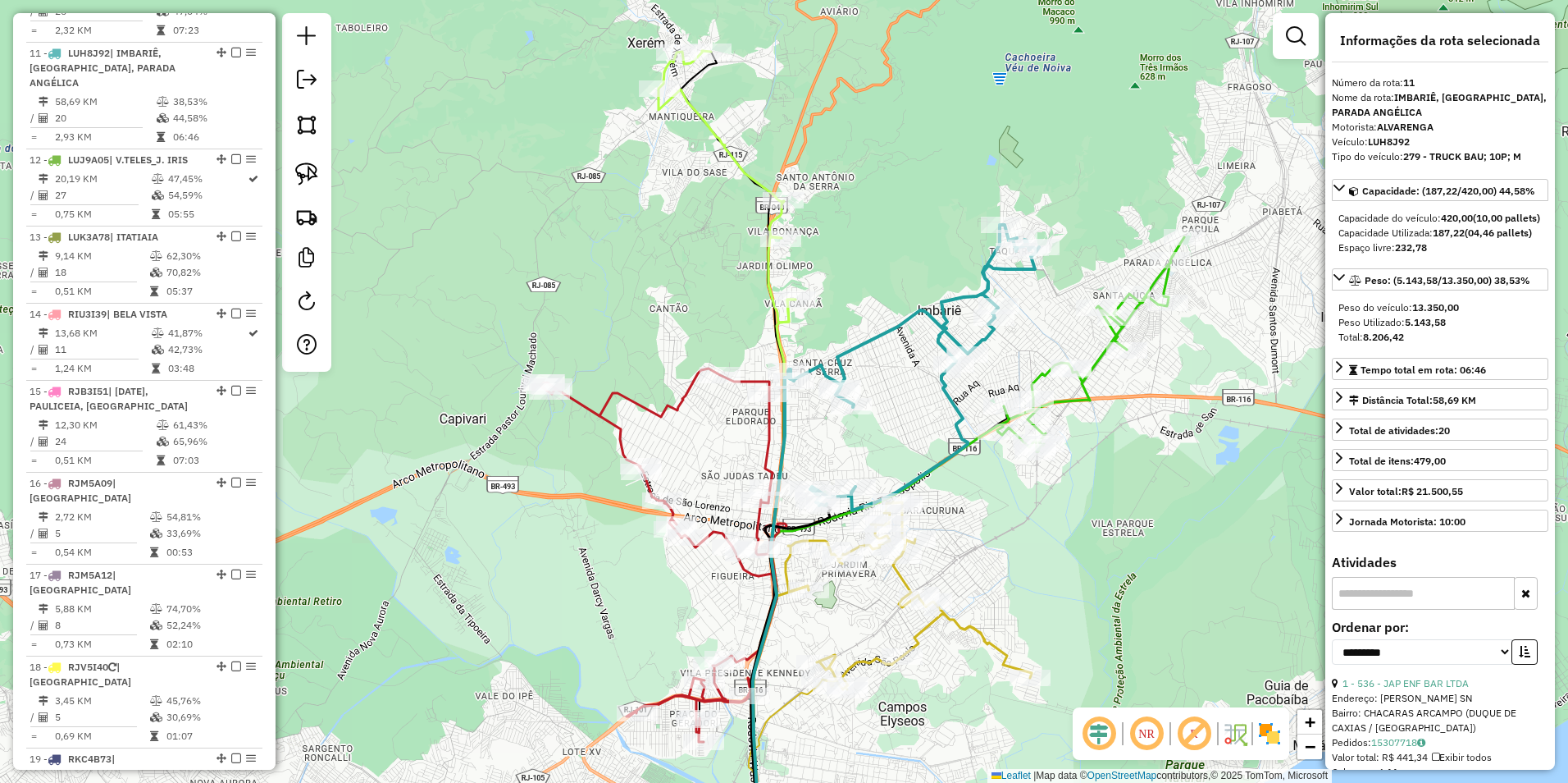
click at [1100, 365] on icon at bounding box center [1091, 344] width 187 height 214
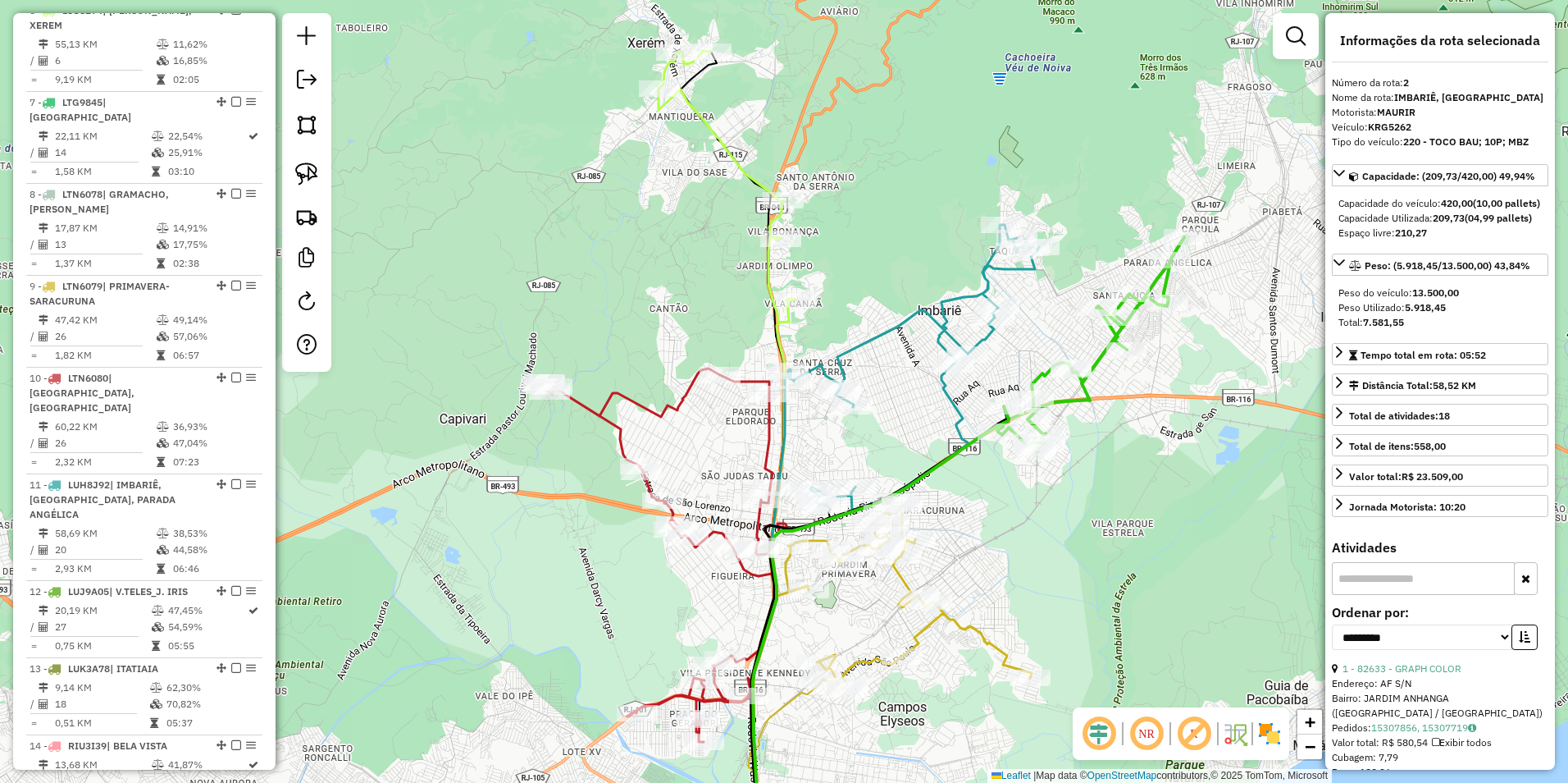
scroll to position [727, 0]
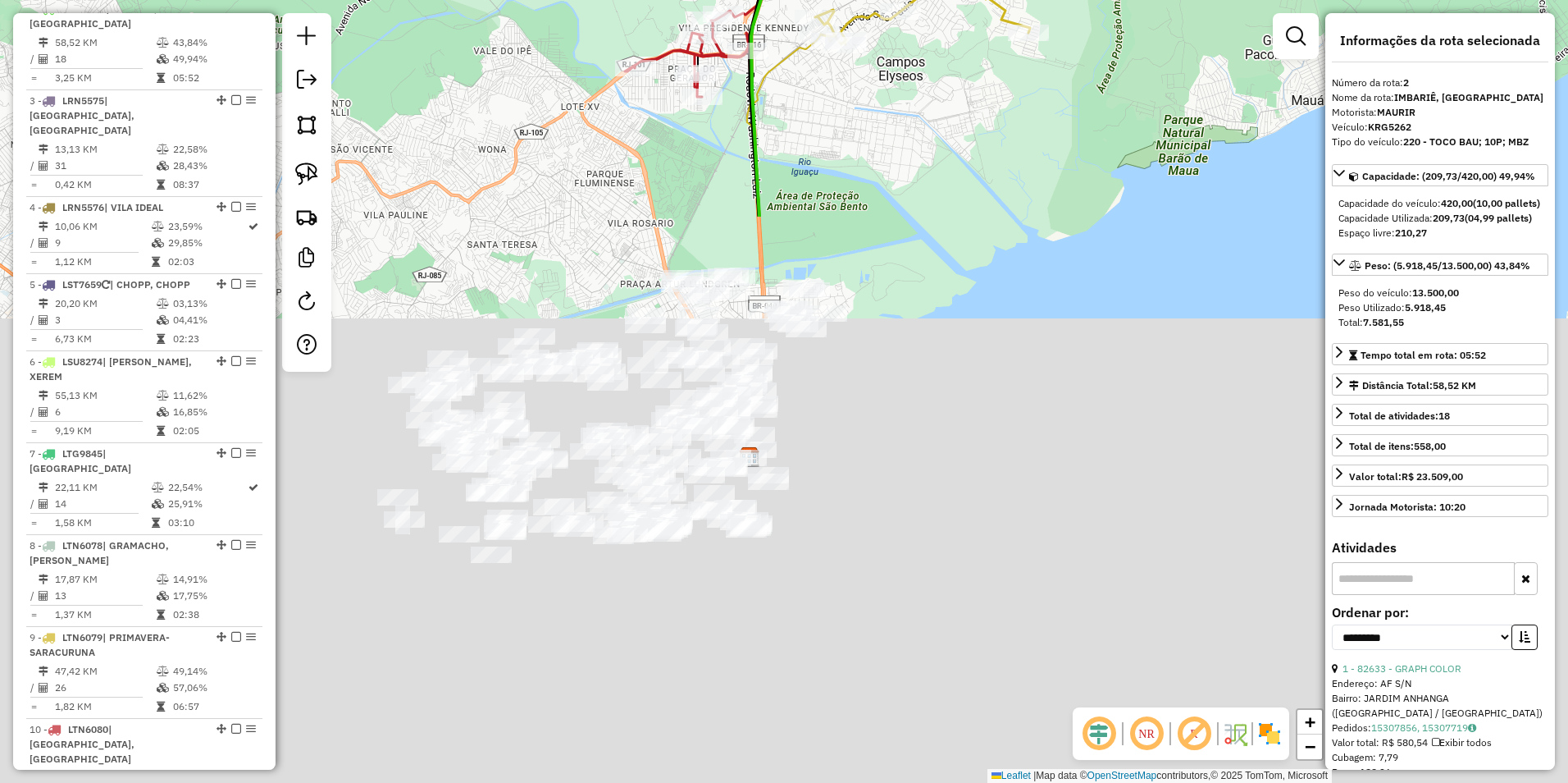
drag, startPoint x: 1044, startPoint y: 587, endPoint x: 1043, endPoint y: -61, distance: 648.0
click at [1043, 0] on html "Aguarde... Pop-up bloqueado! Seu navegador bloqueou automáticamente a abertura …" at bounding box center [784, 392] width 1568 height 783
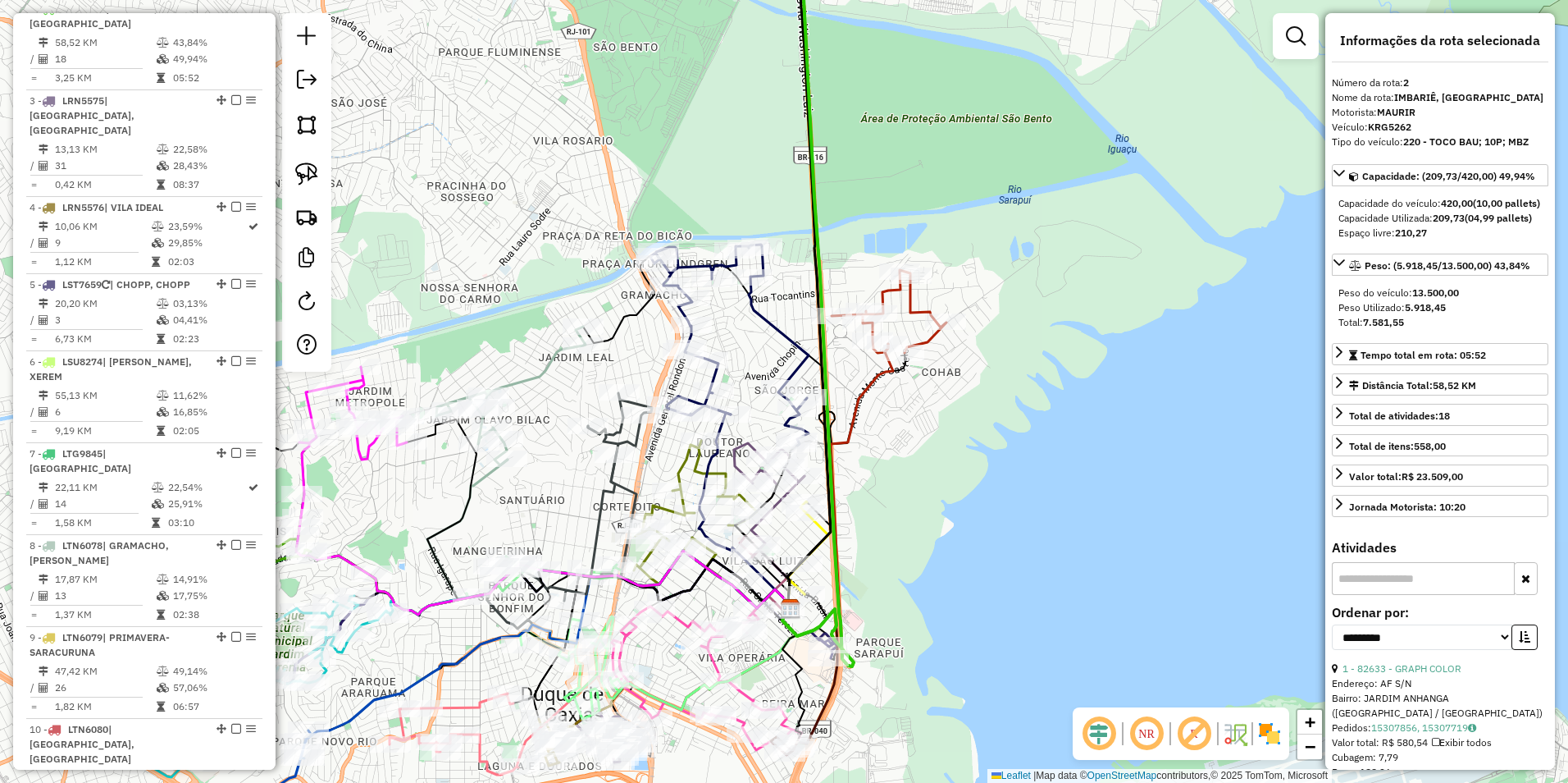
click at [798, 361] on icon at bounding box center [730, 345] width 158 height 201
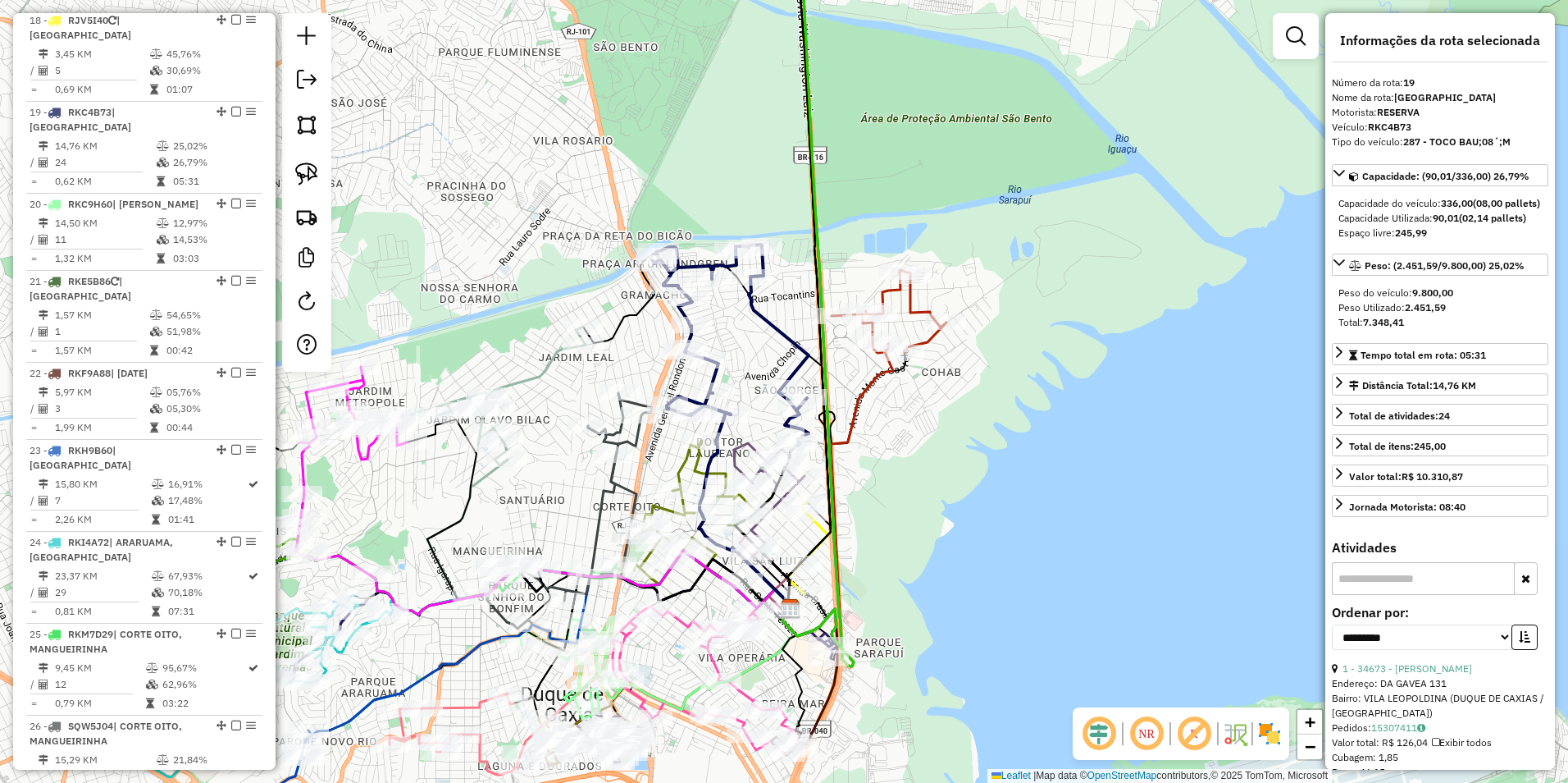
click at [908, 296] on icon at bounding box center [889, 311] width 115 height 82
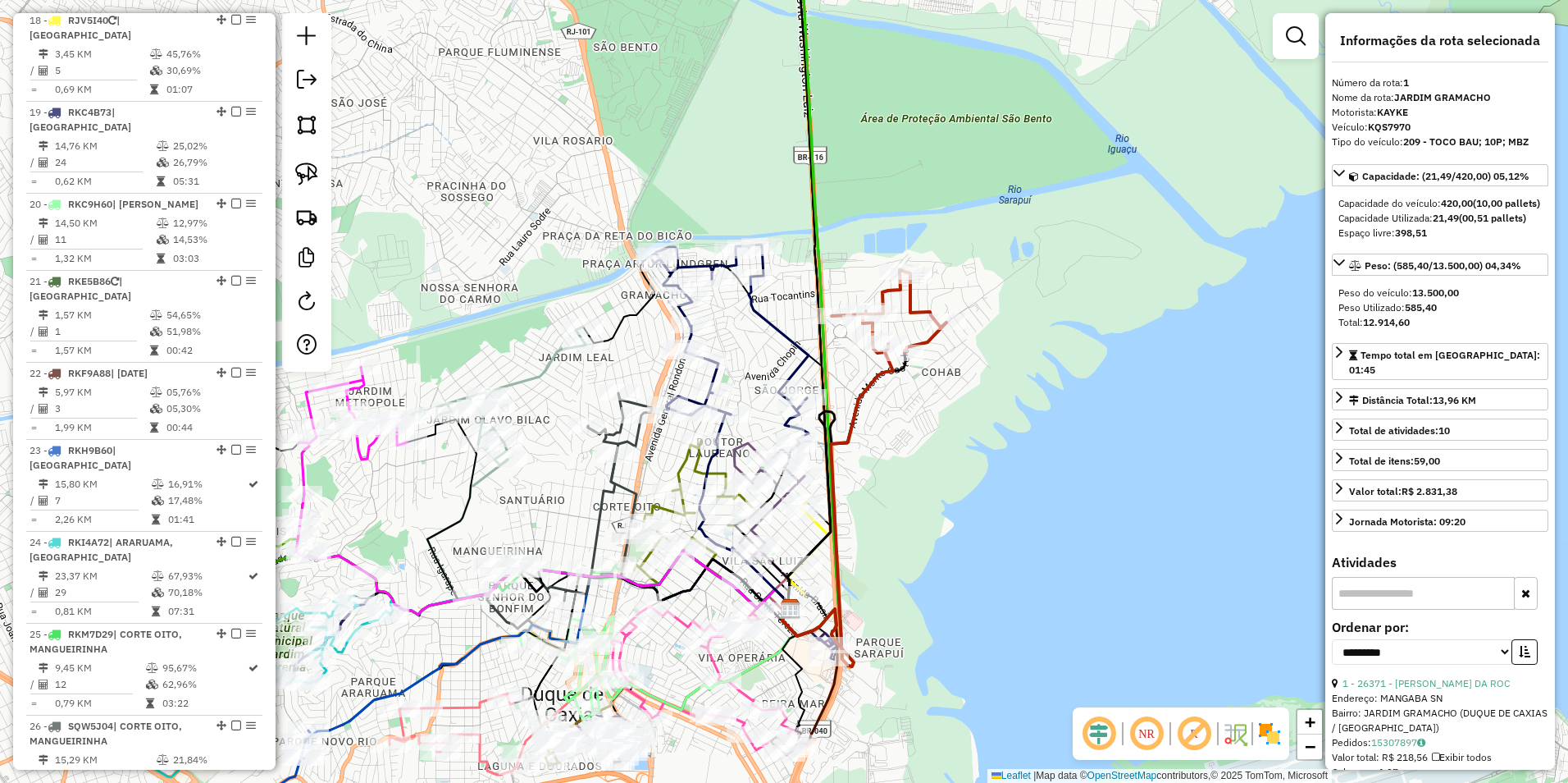
scroll to position [635, 0]
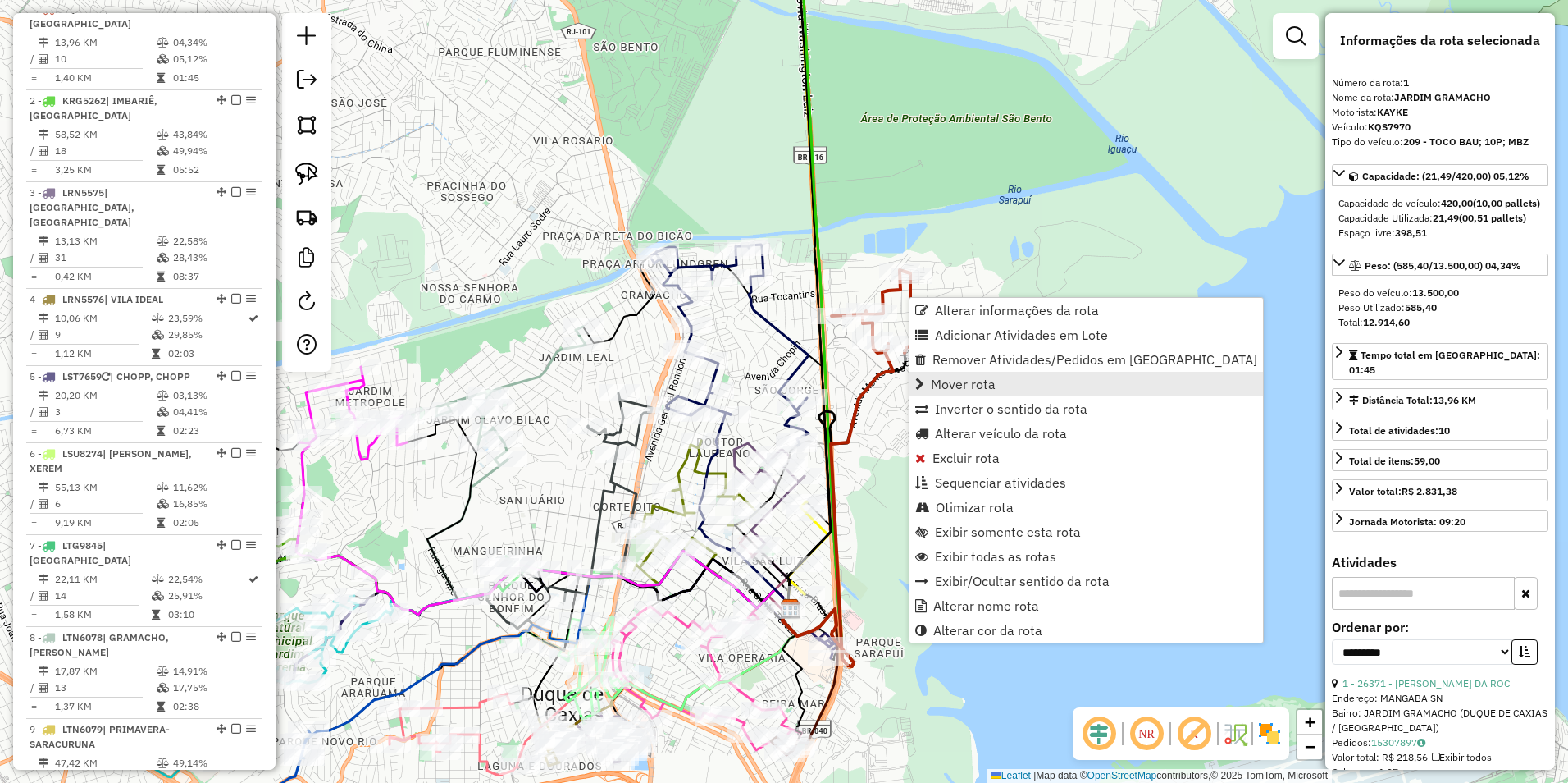
click at [967, 391] on span "Mover rota" at bounding box center [963, 384] width 65 height 13
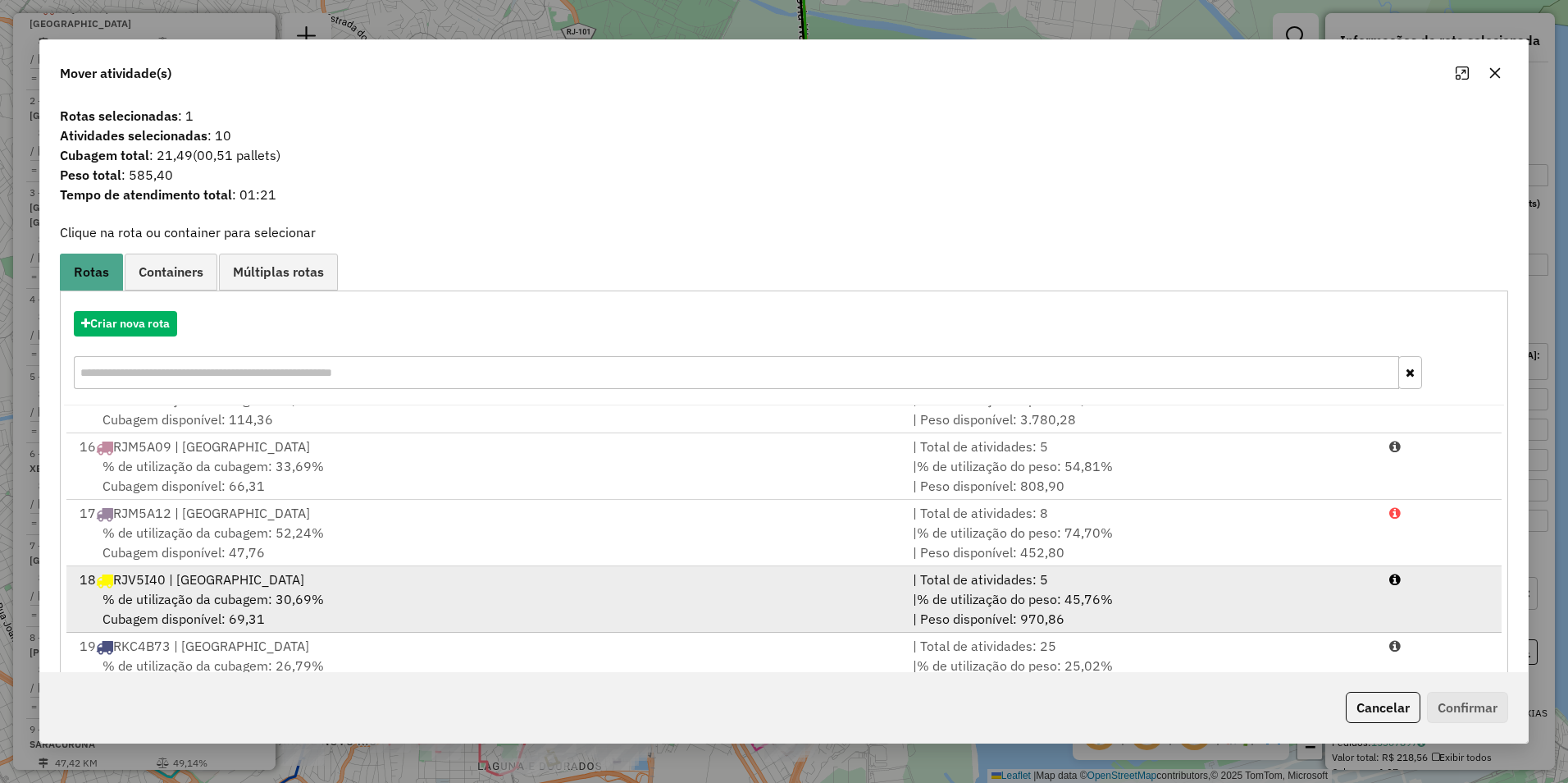
scroll to position [984, 0]
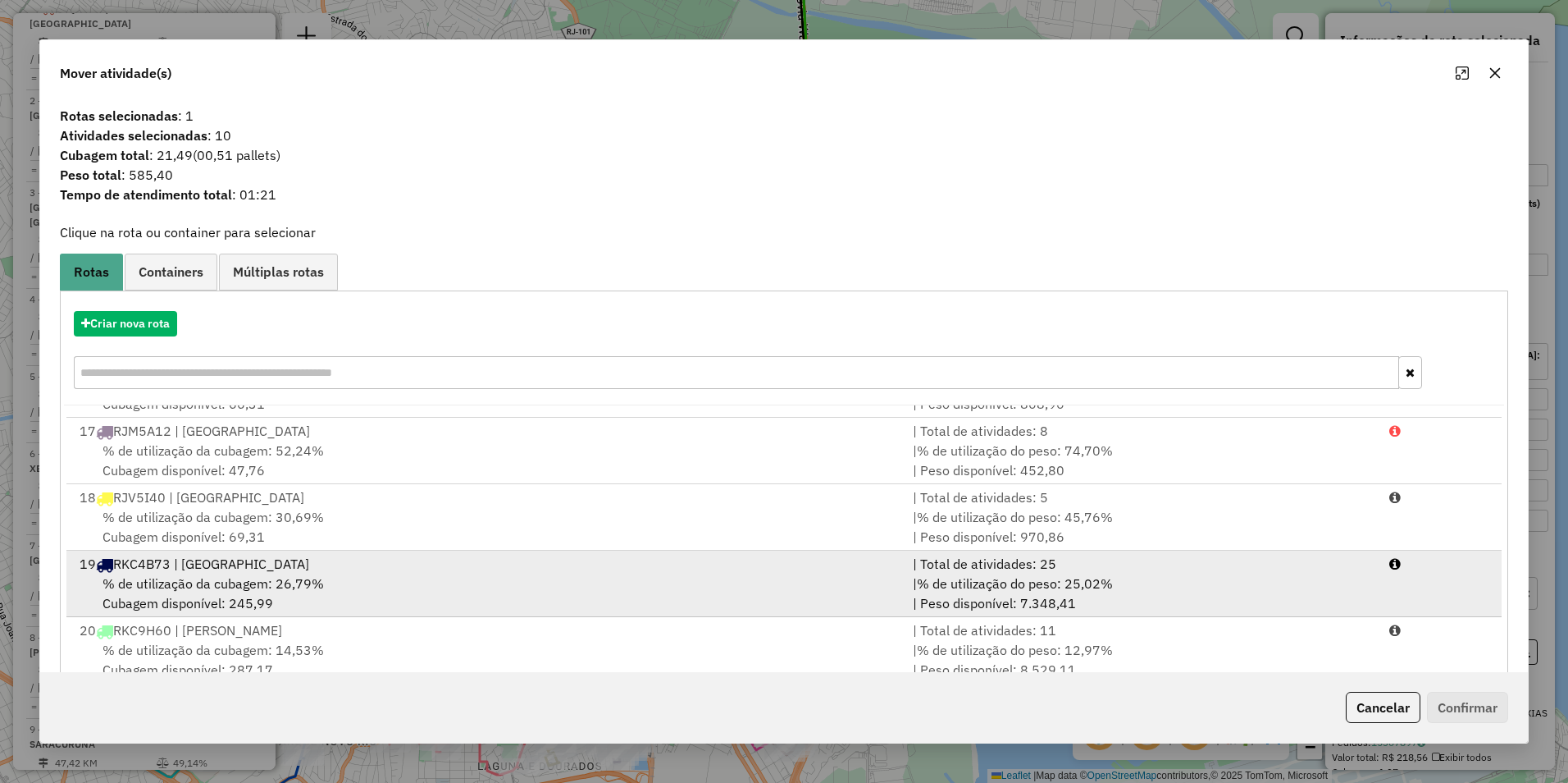
click at [223, 579] on span "% de utilização da cubagem: 26,79%" at bounding box center [213, 583] width 221 height 16
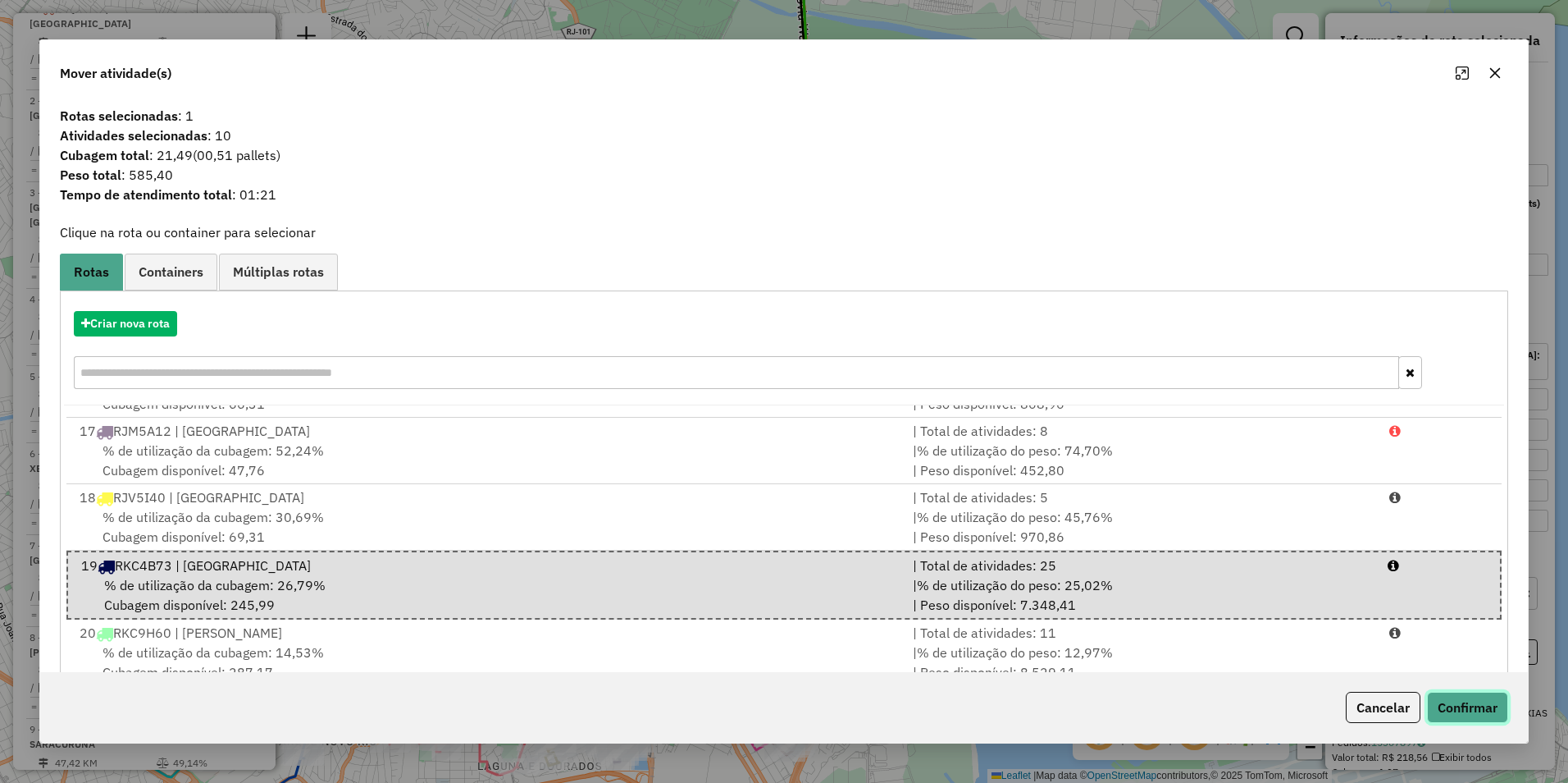
click at [1455, 715] on button "Confirmar" at bounding box center [1468, 707] width 82 height 31
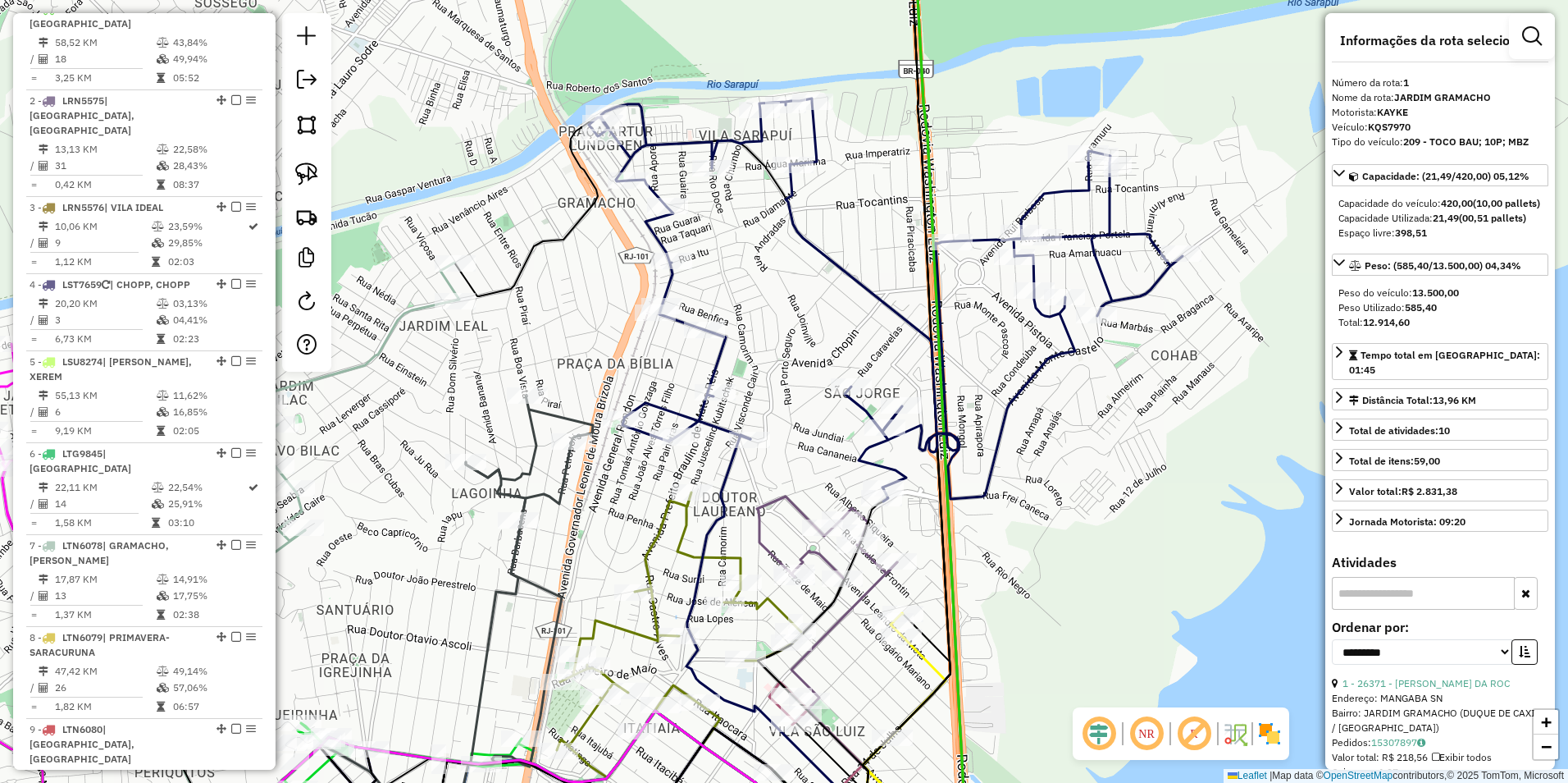
click at [713, 369] on icon at bounding box center [886, 299] width 594 height 403
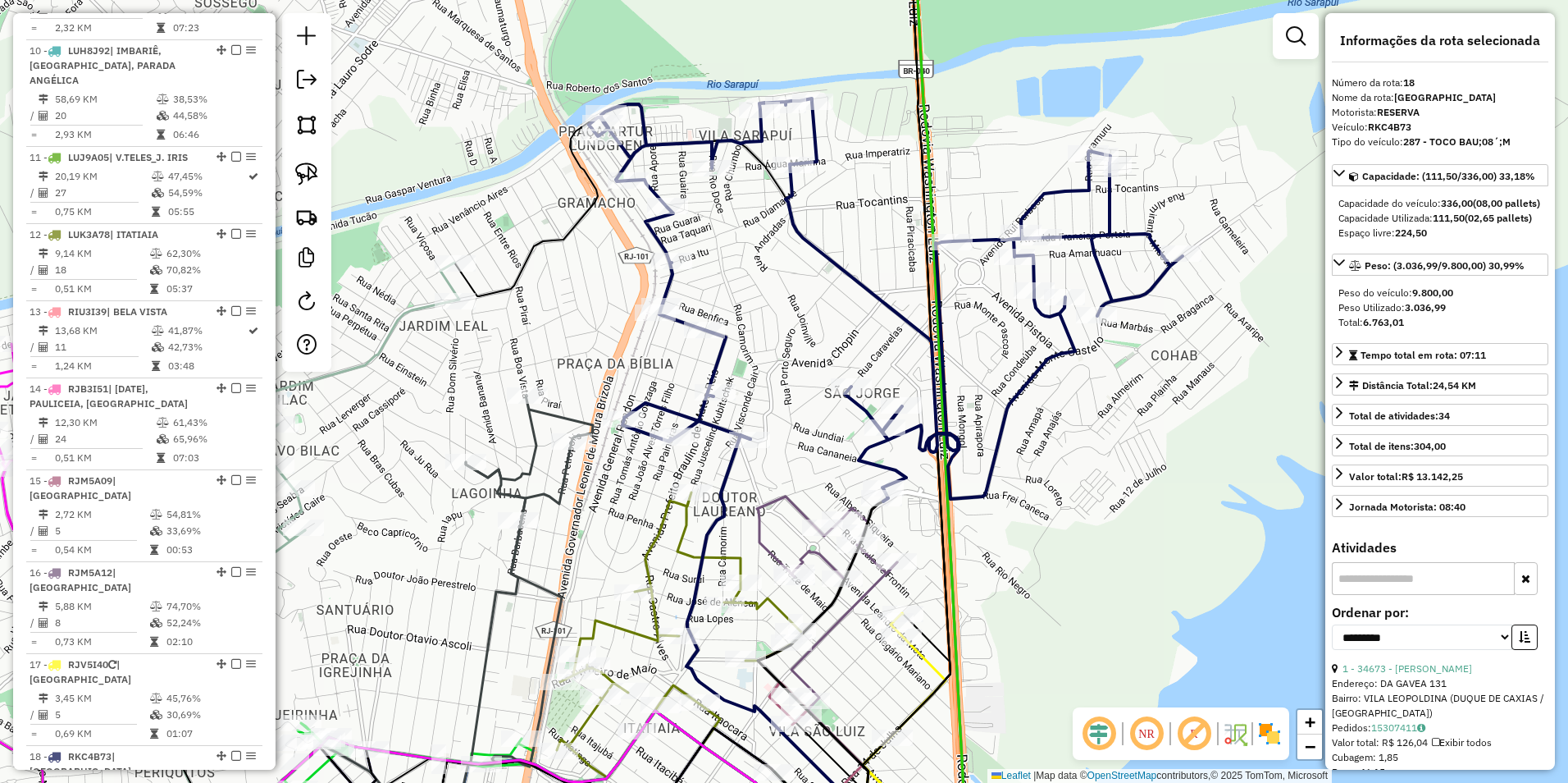
scroll to position [2064, 0]
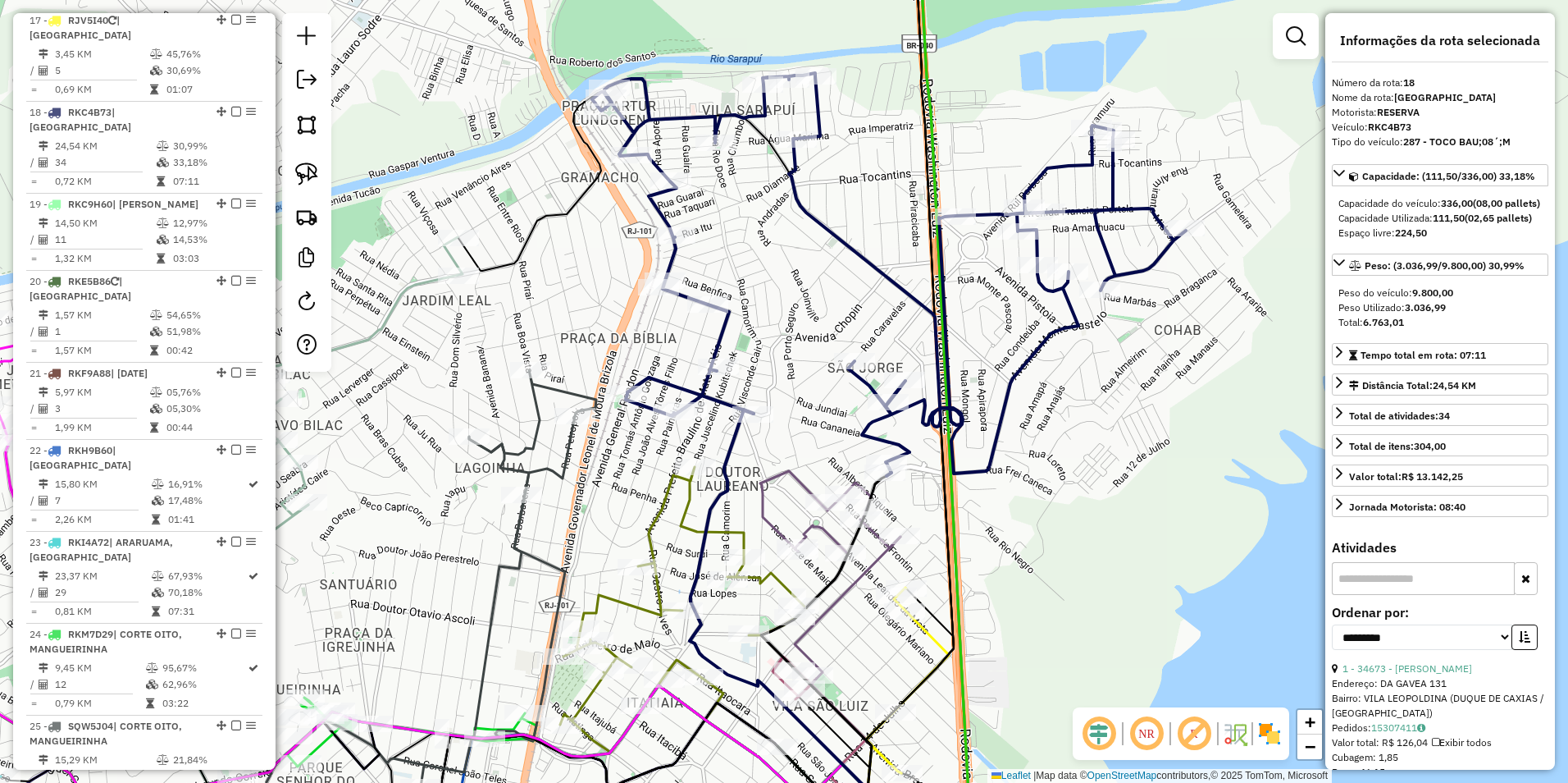
drag, startPoint x: 945, startPoint y: 560, endPoint x: 944, endPoint y: 401, distance: 159.0
click at [944, 401] on icon at bounding box center [909, 350] width 88 height 906
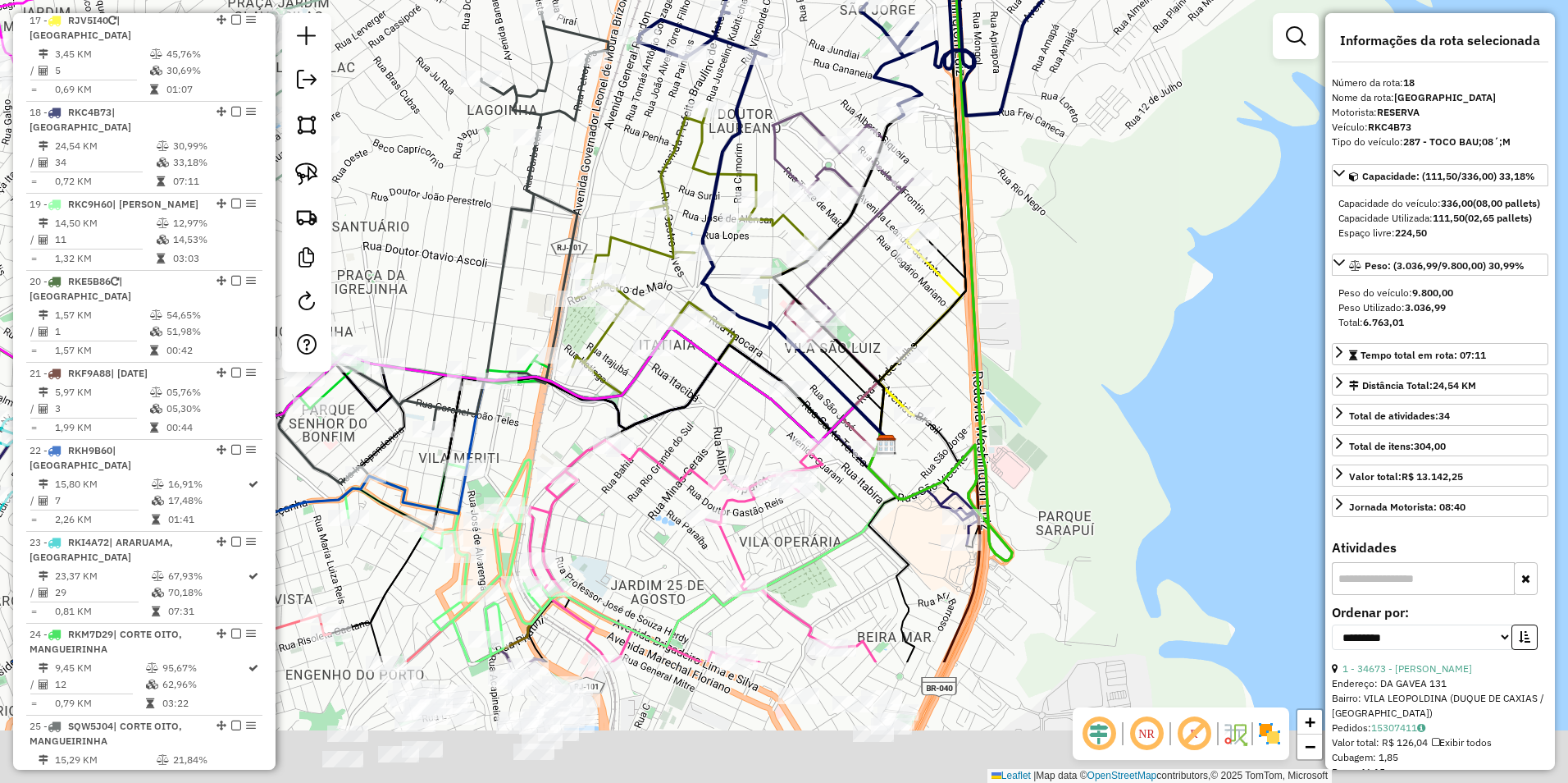
drag, startPoint x: 877, startPoint y: 626, endPoint x: 886, endPoint y: 502, distance: 124.3
click at [886, 503] on div "Janela de atendimento Grade de atendimento Capacidade Transportadoras Veículos …" at bounding box center [784, 392] width 1568 height 783
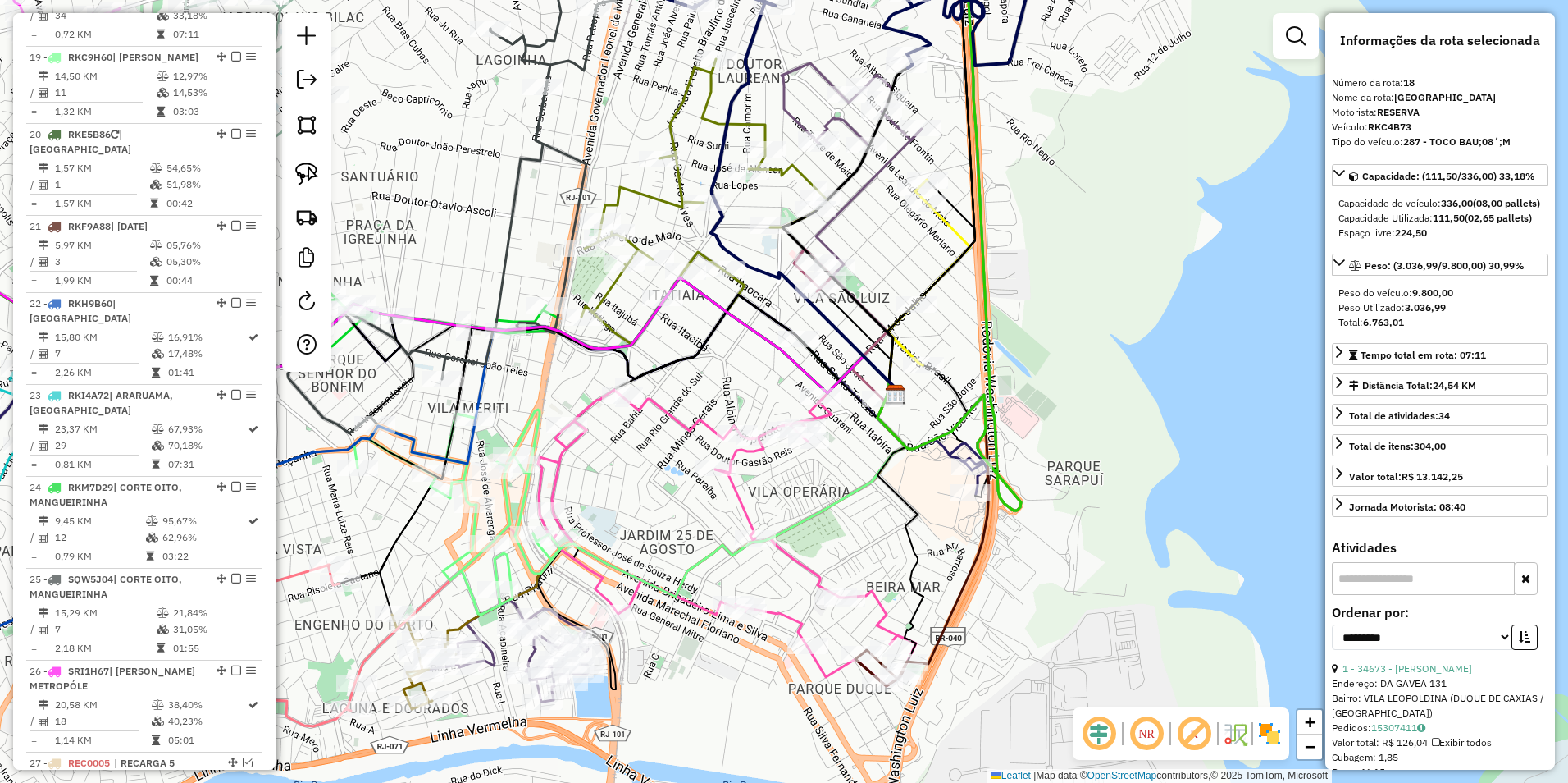
scroll to position [2273, 0]
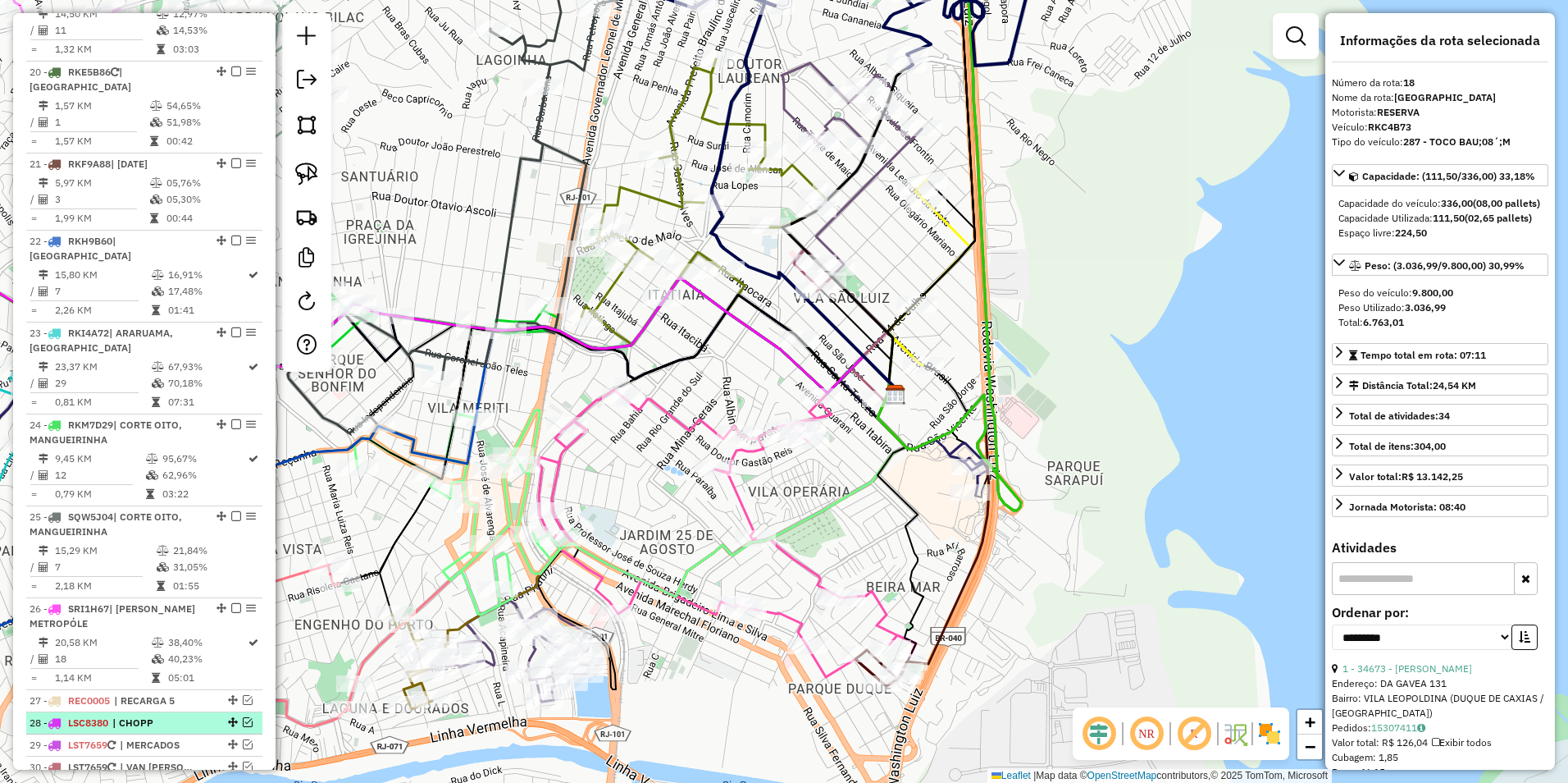
click at [246, 717] on em at bounding box center [247, 721] width 10 height 10
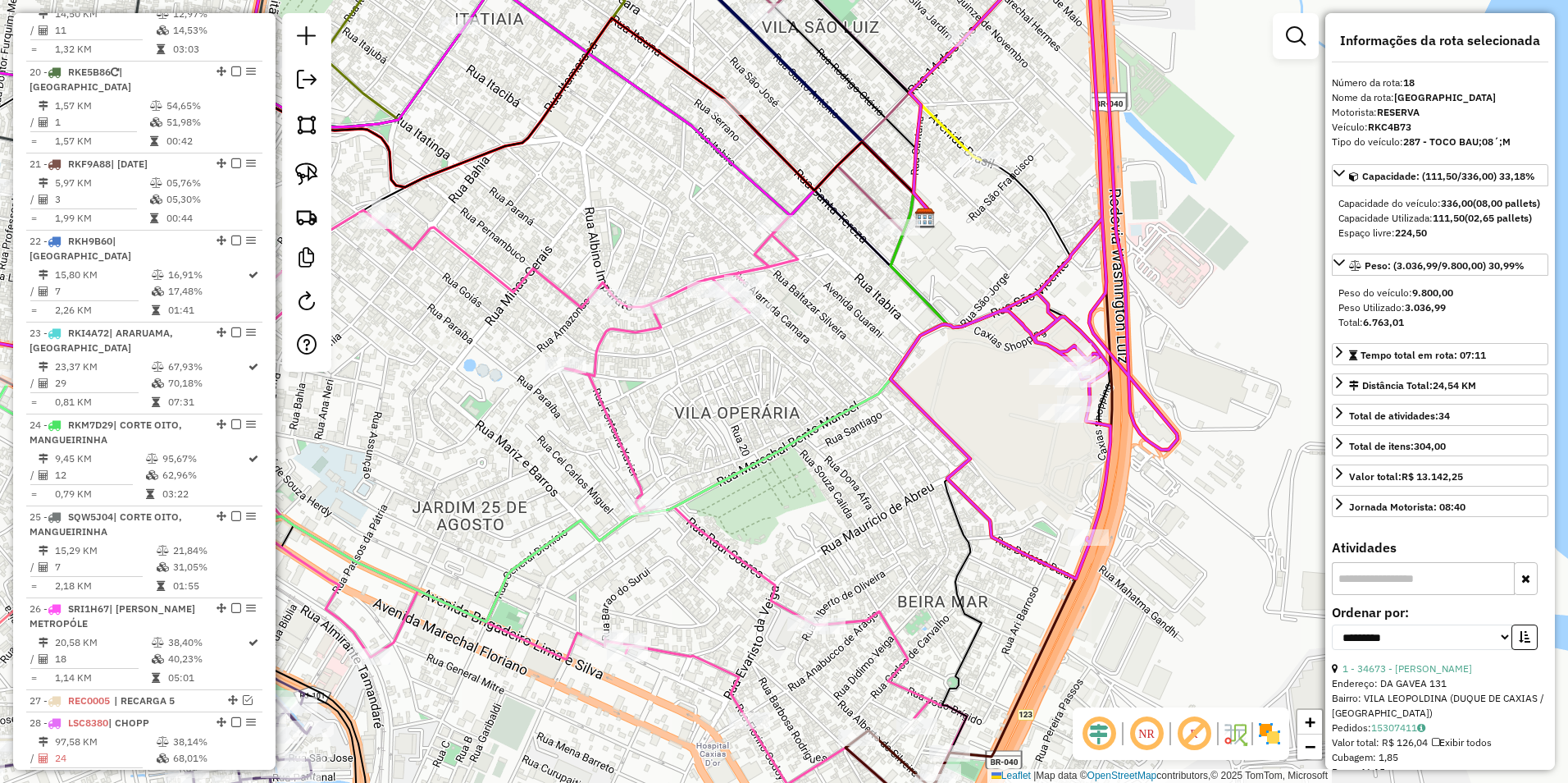
click at [1056, 568] on icon at bounding box center [510, 250] width 1335 height 656
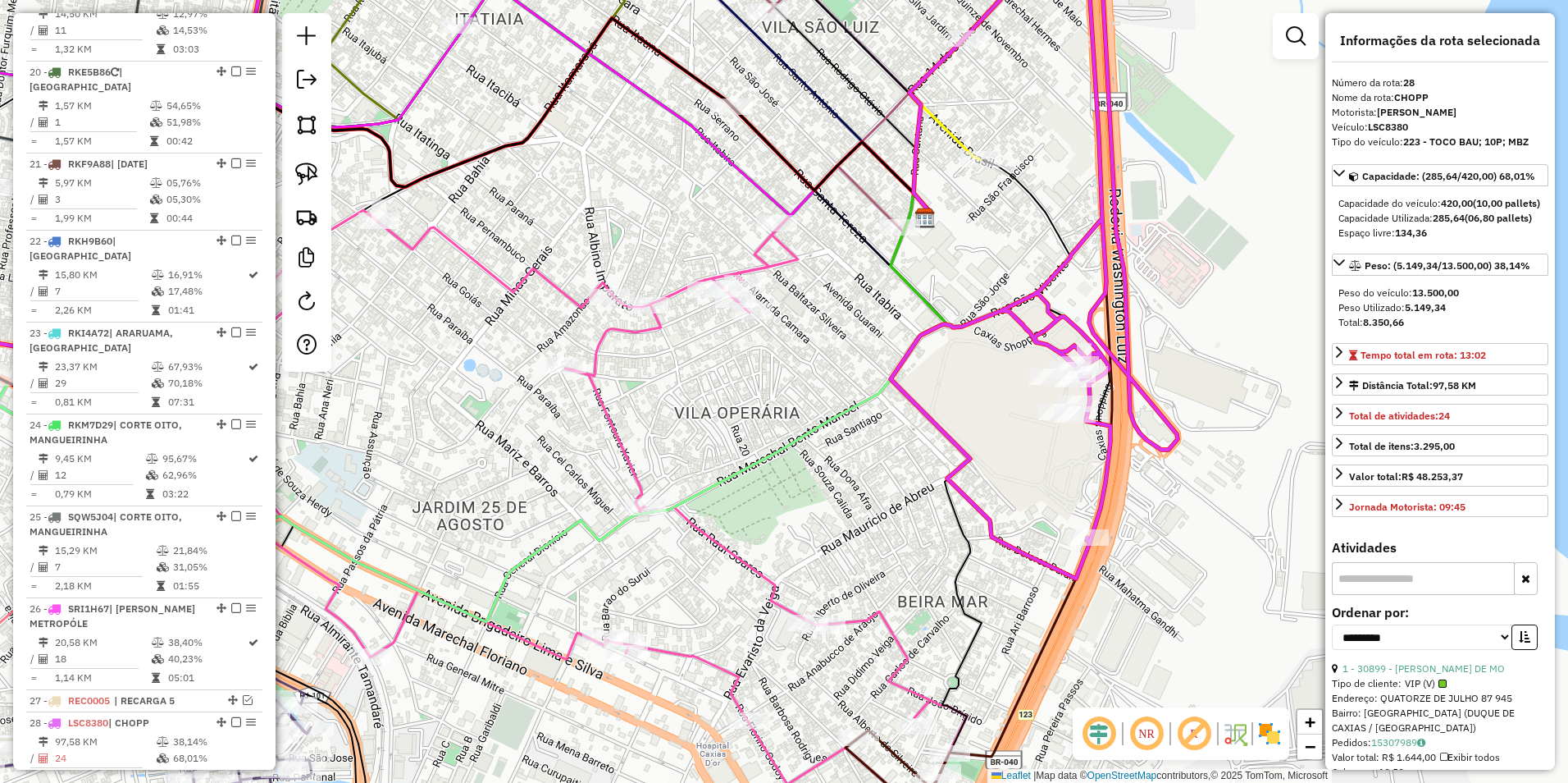
scroll to position [2329, 0]
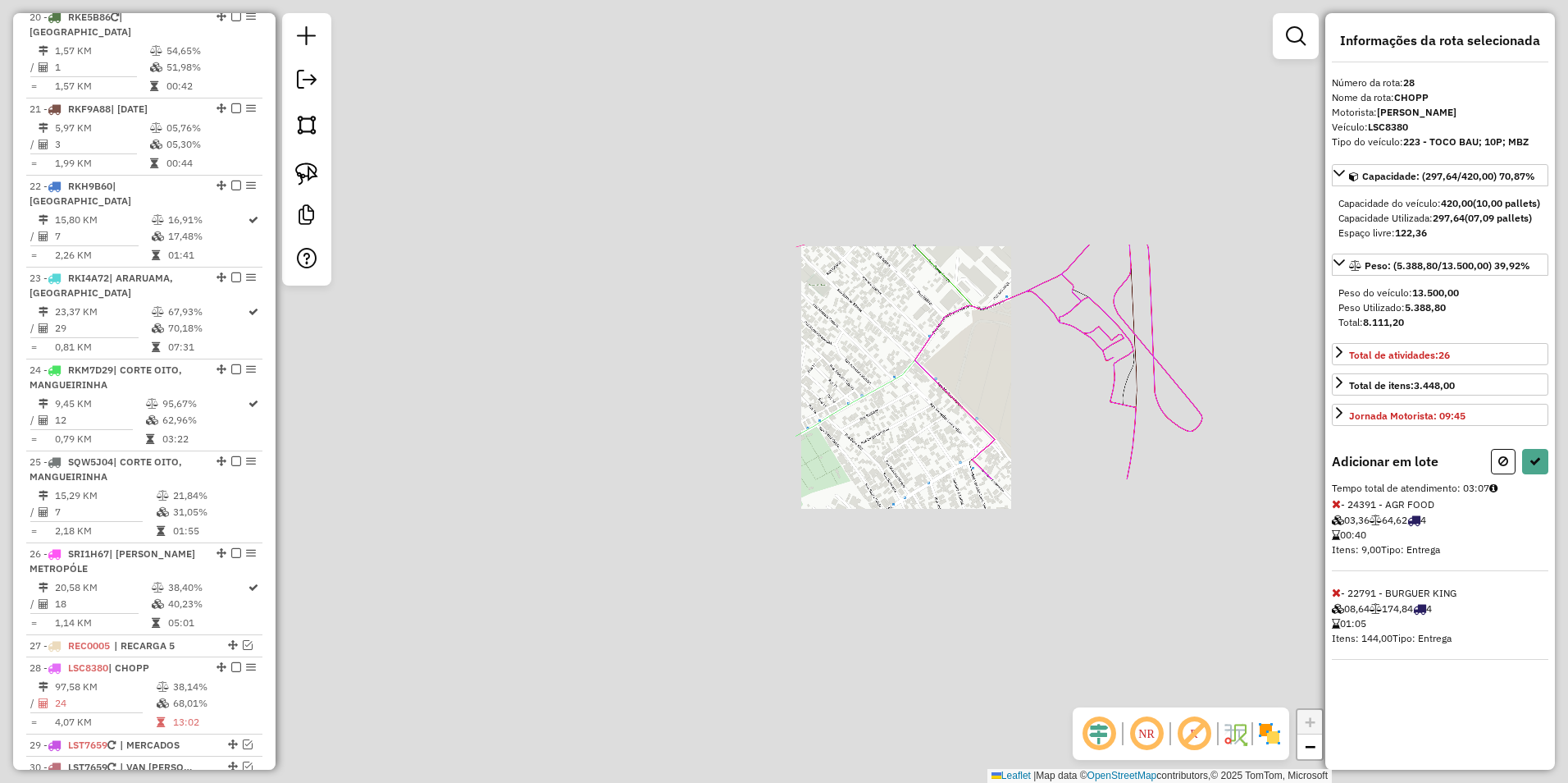
select select "**********"
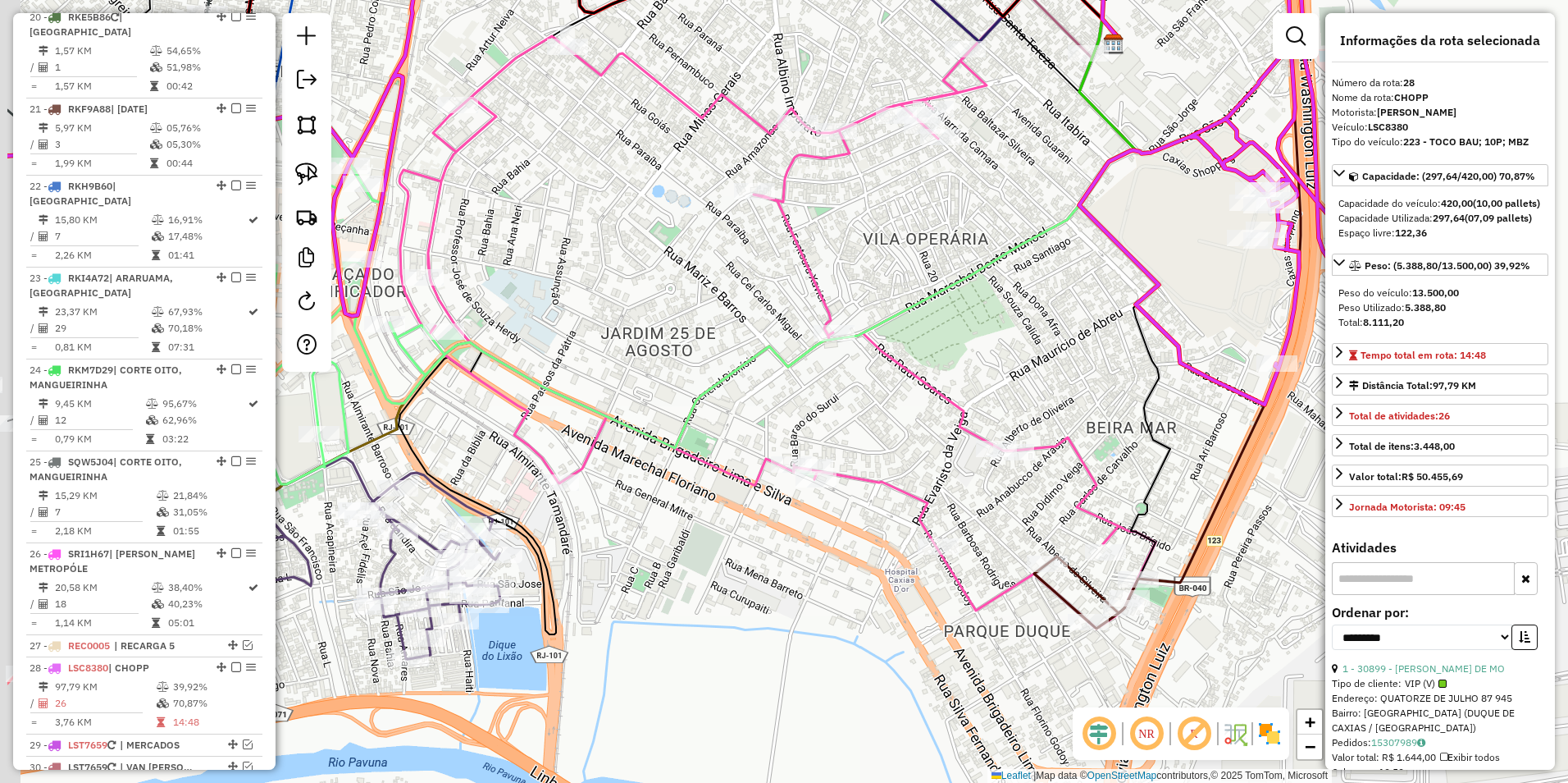
drag, startPoint x: 684, startPoint y: 537, endPoint x: 1024, endPoint y: 320, distance: 403.3
click at [954, 341] on div "Janela de atendimento Grade de atendimento Capacidade Transportadoras Veículos …" at bounding box center [784, 392] width 1568 height 783
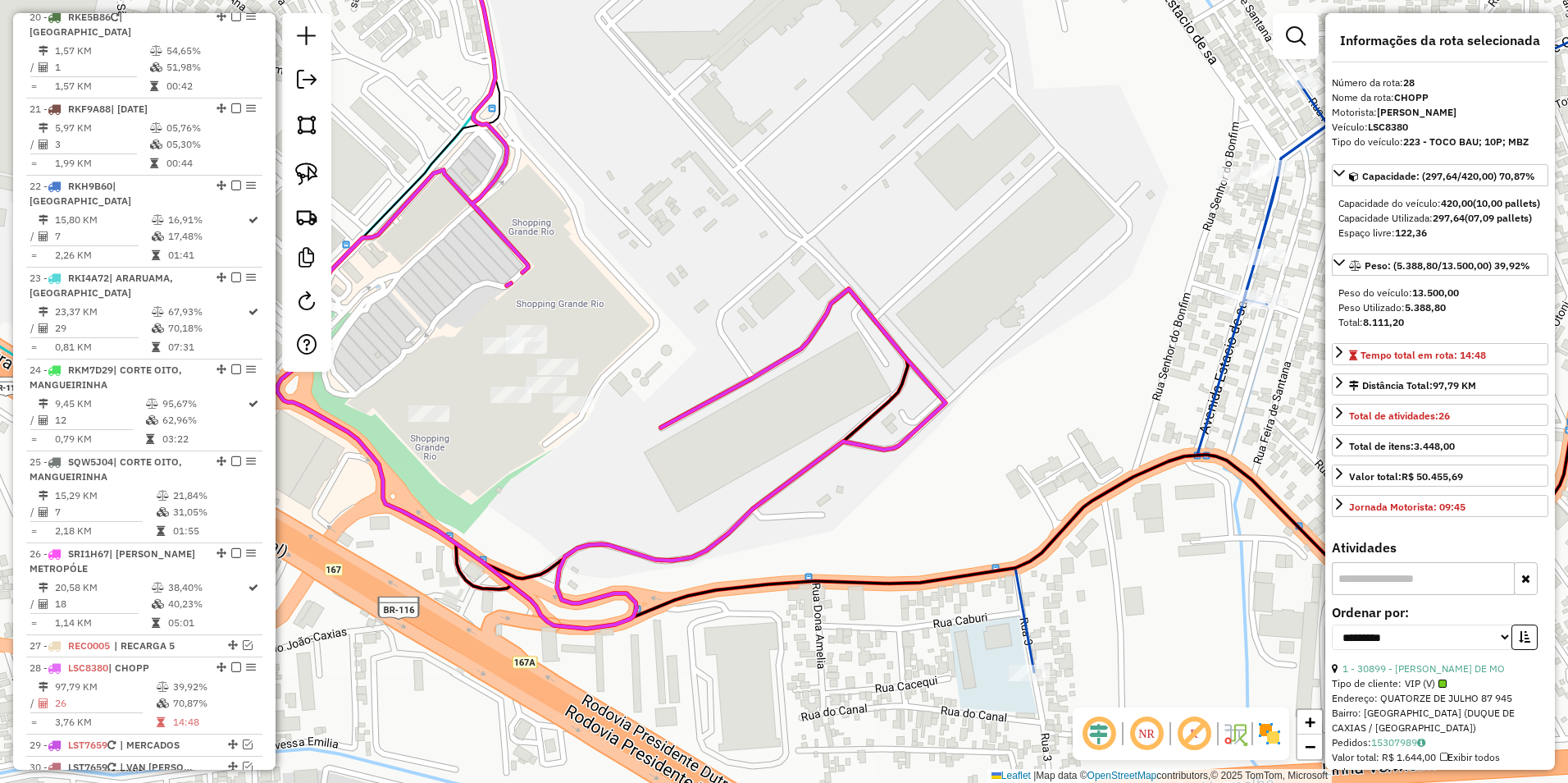
click at [695, 404] on icon at bounding box center [612, 275] width 668 height 707
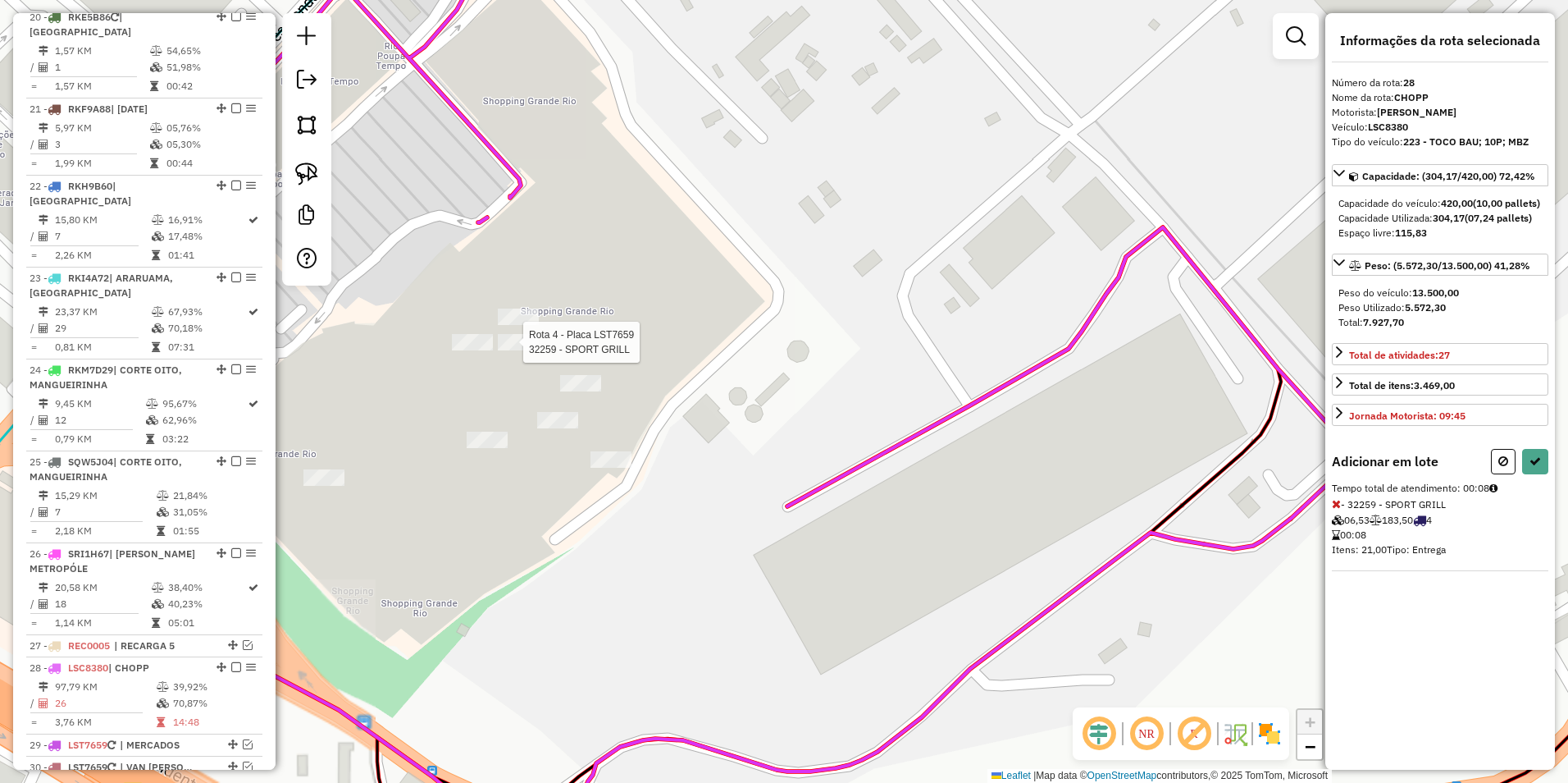
select select "**********"
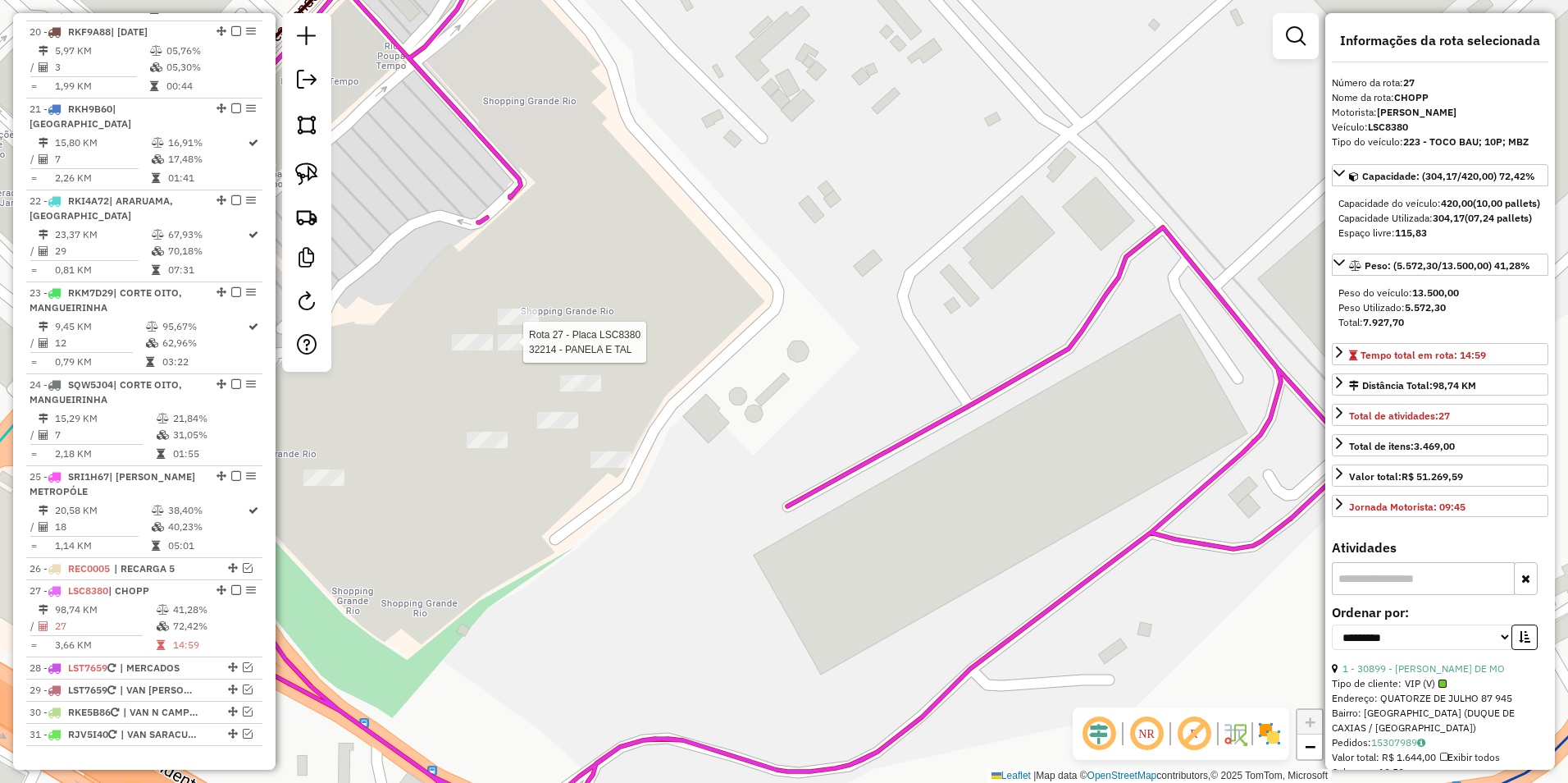
scroll to position [2252, 0]
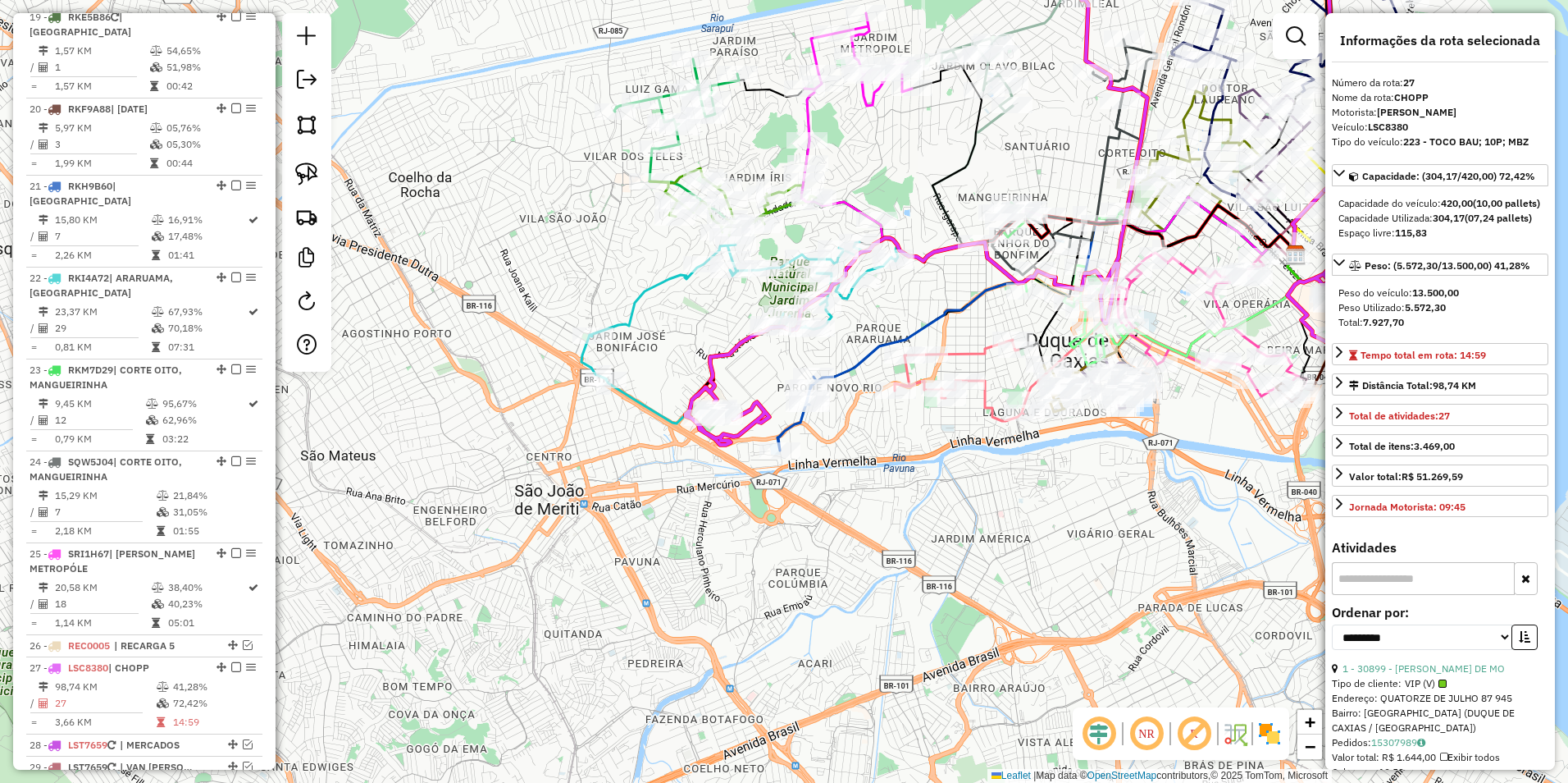
drag, startPoint x: 699, startPoint y: 328, endPoint x: 723, endPoint y: 388, distance: 64.6
click at [723, 388] on div "Janela de atendimento Grade de atendimento Capacidade Transportadoras Veículos …" at bounding box center [784, 392] width 1568 height 783
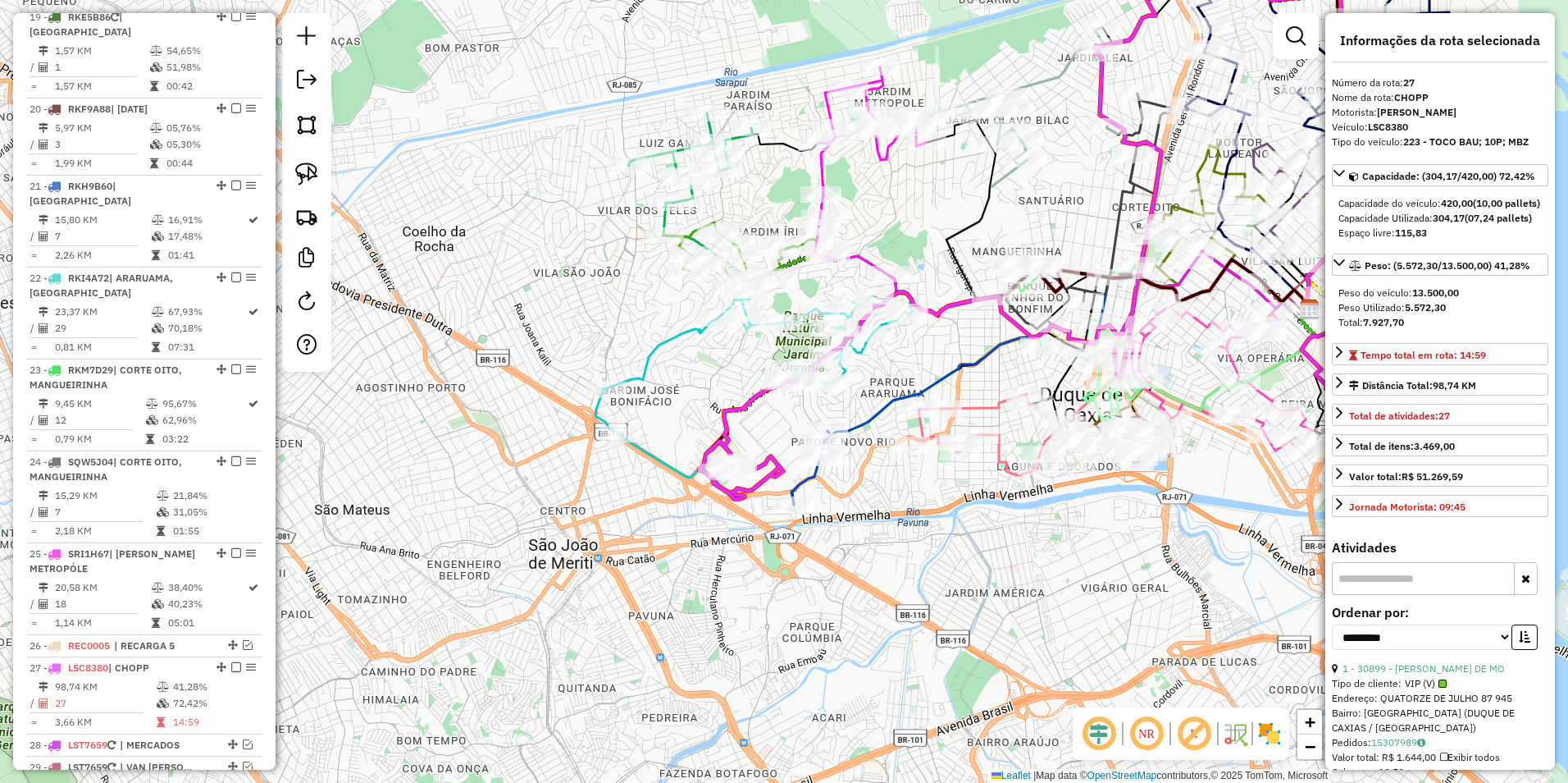
click at [675, 341] on icon at bounding box center [752, 386] width 314 height 181
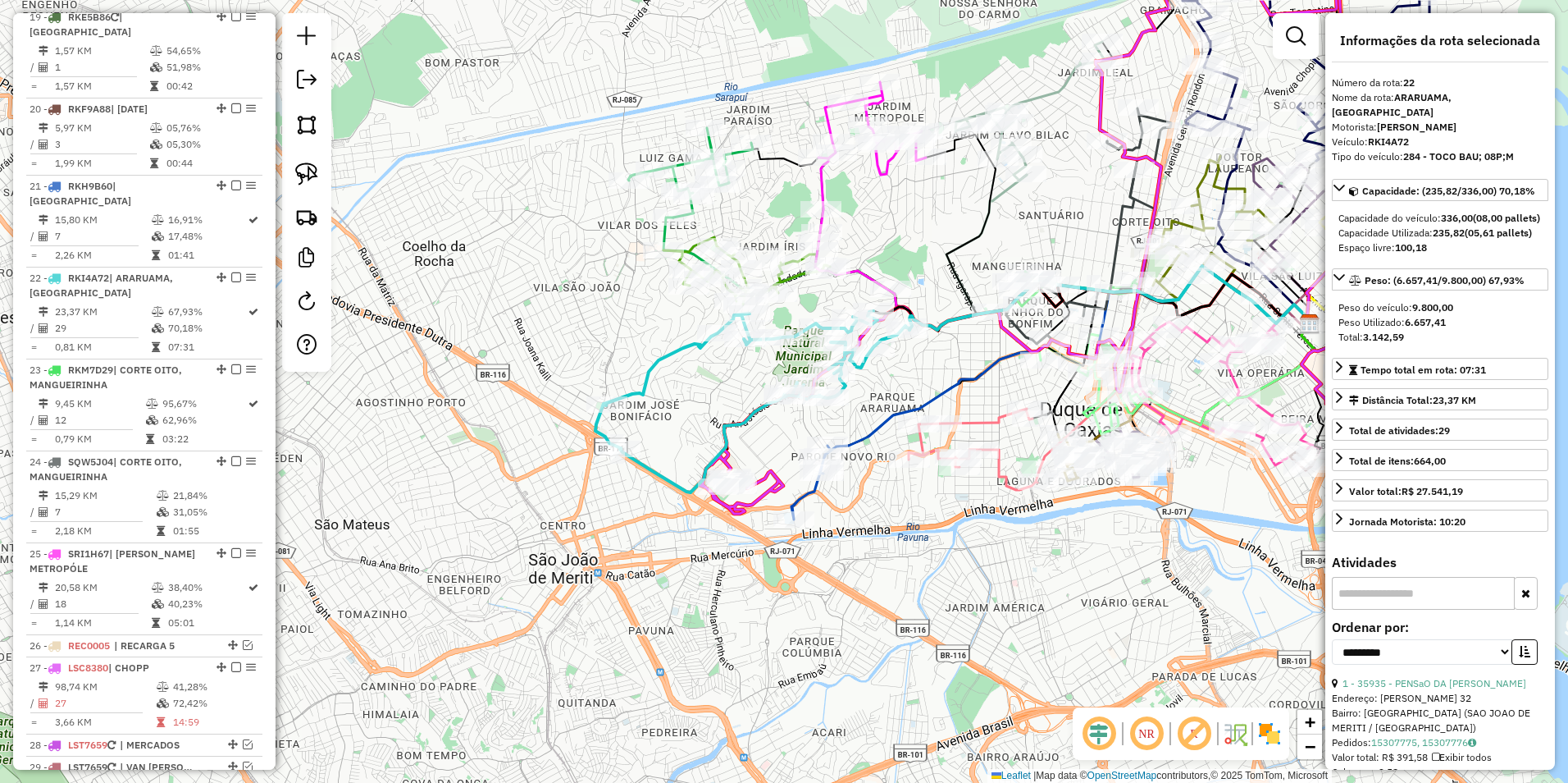
drag, startPoint x: 892, startPoint y: 179, endPoint x: 578, endPoint y: 501, distance: 449.8
click at [582, 505] on div "Janela de atendimento Grade de atendimento Capacidade Transportadoras Veículos …" at bounding box center [784, 392] width 1568 height 783
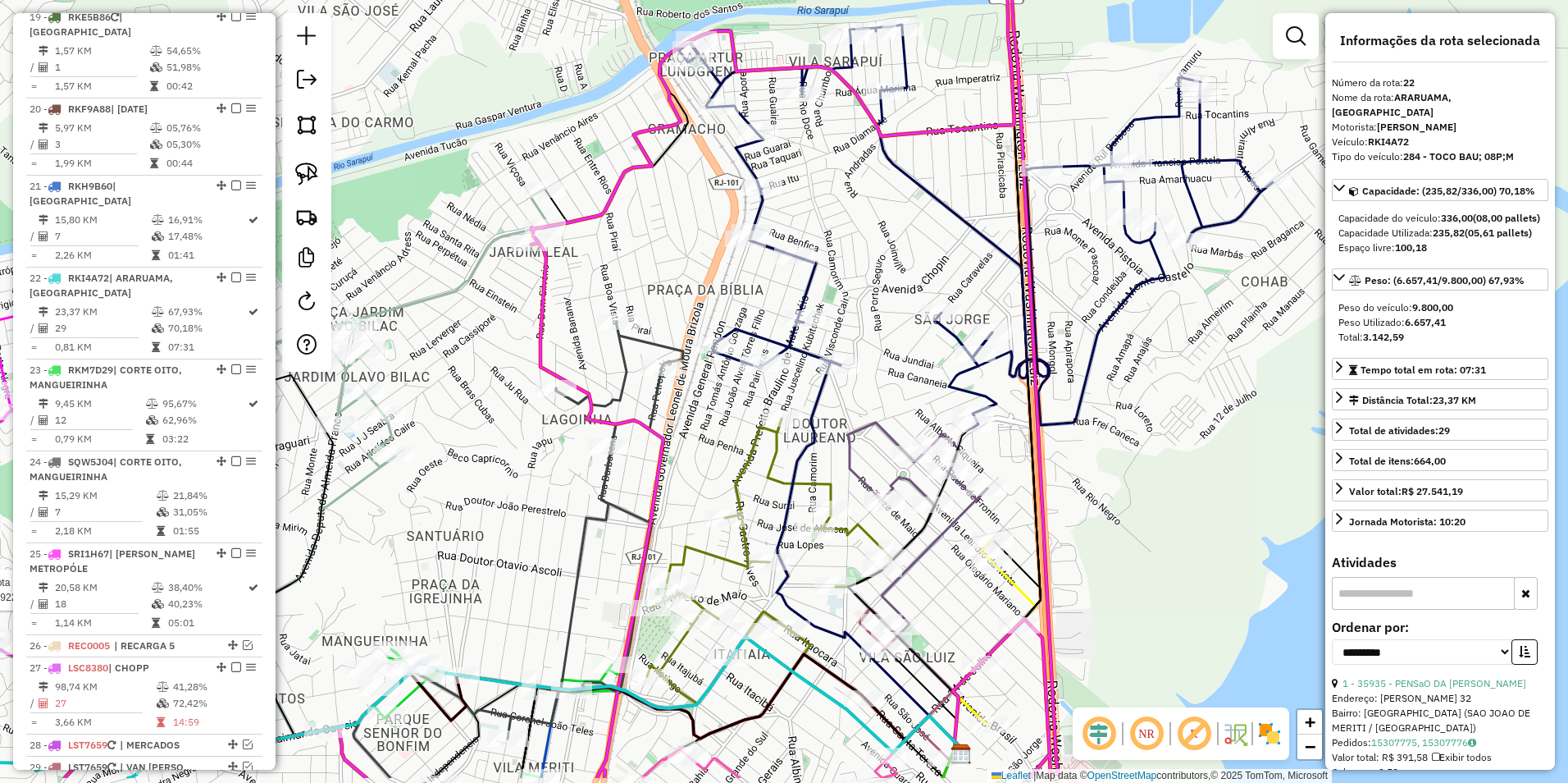
drag, startPoint x: 903, startPoint y: 401, endPoint x: 863, endPoint y: 306, distance: 103.1
click at [870, 321] on div "Rota 10 - Placa LUJ9A05 34922 - FERNANDO BAR Janela de atendimento Grade de ate…" at bounding box center [784, 392] width 1568 height 783
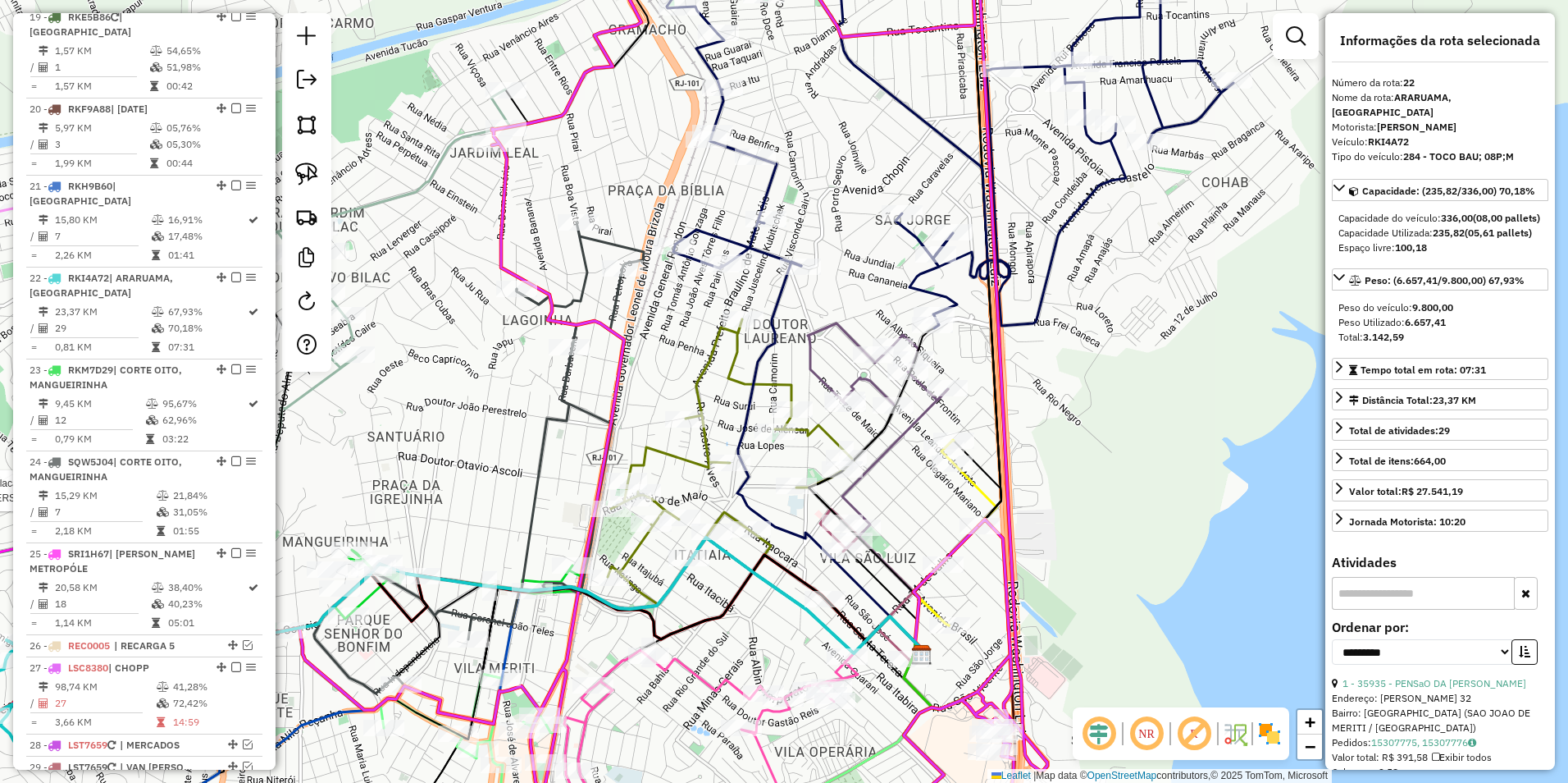
click at [981, 490] on icon at bounding box center [955, 533] width 82 height 186
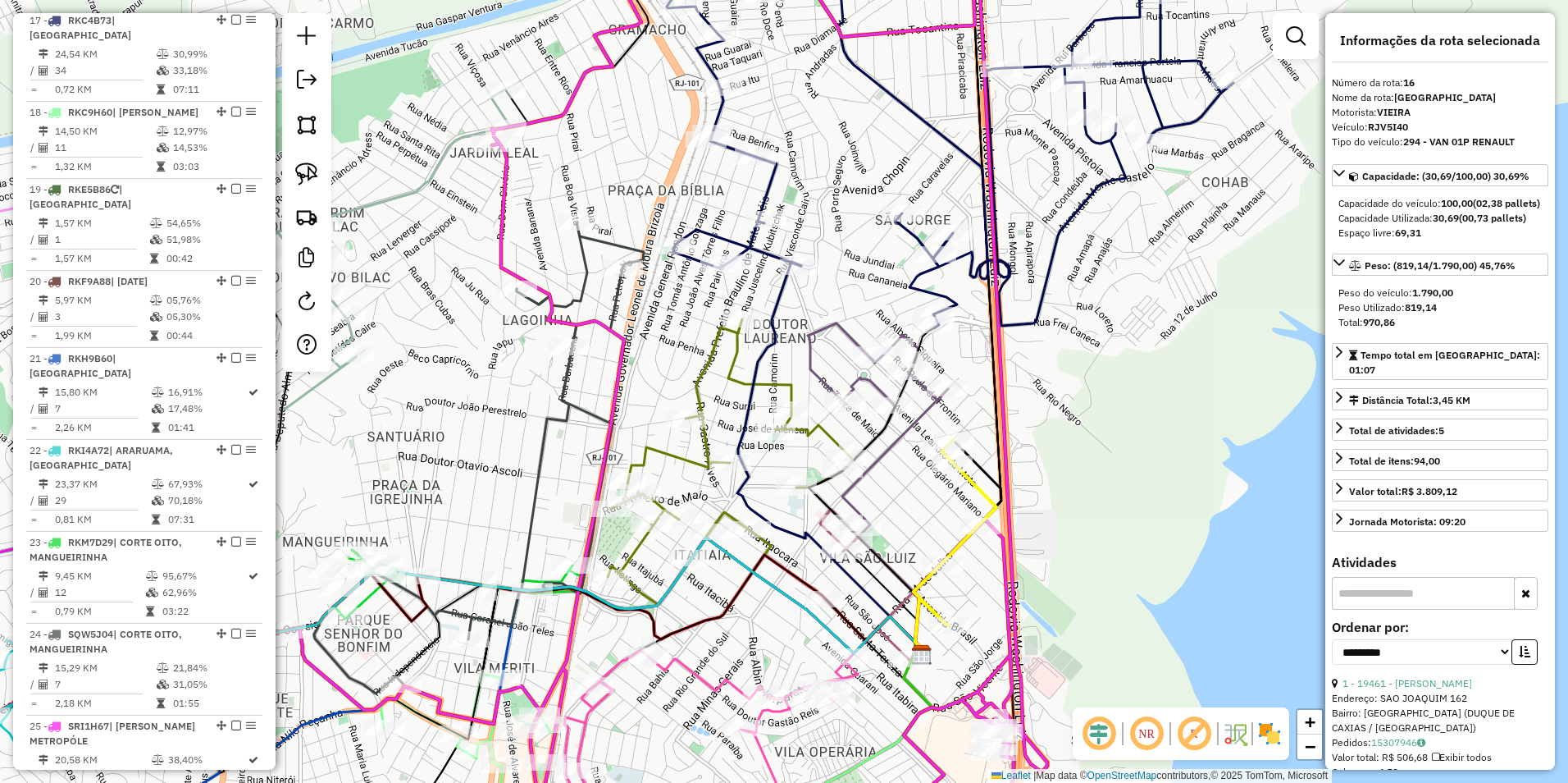
scroll to position [1911, 0]
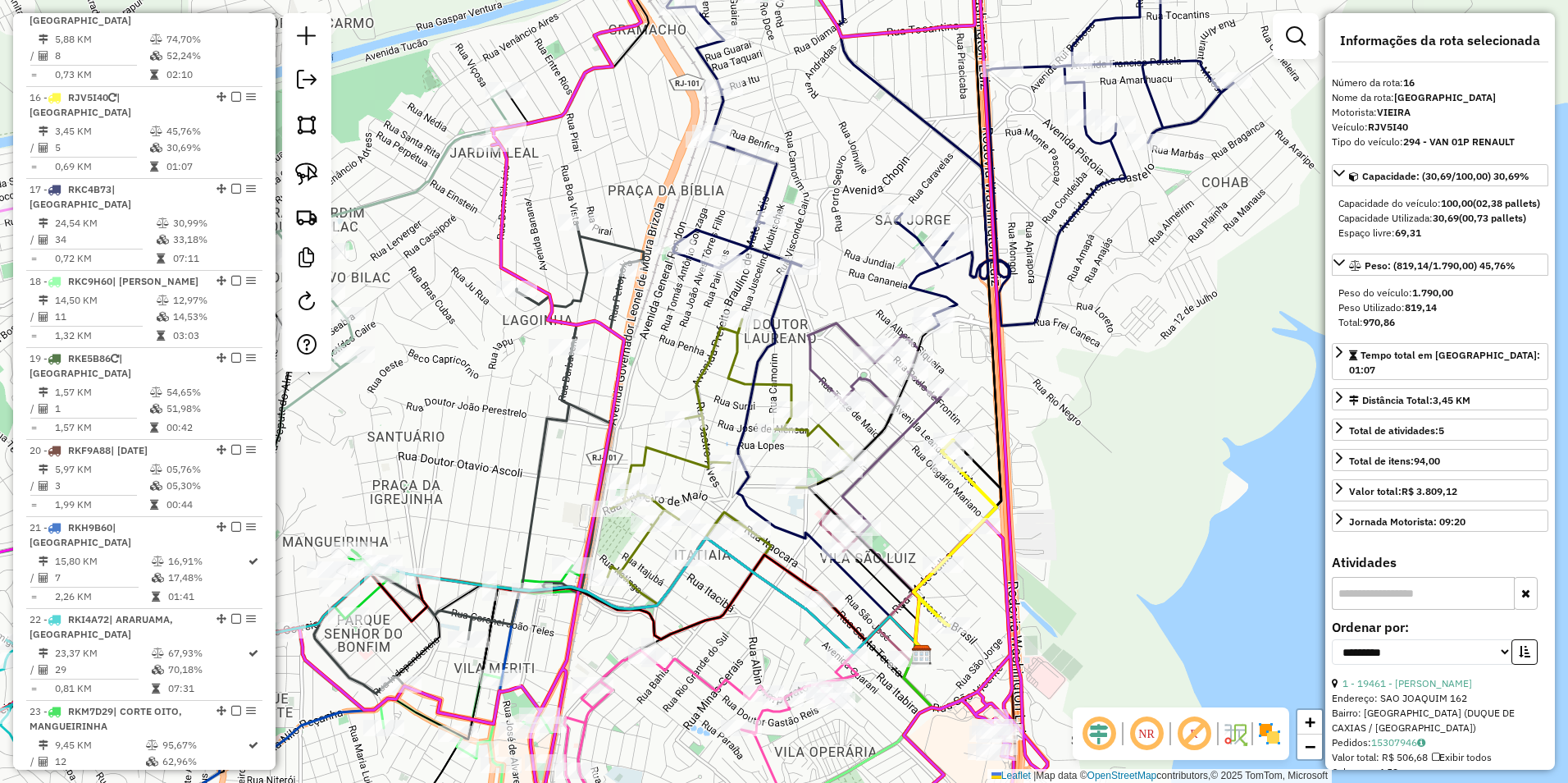
click at [876, 378] on icon at bounding box center [878, 364] width 141 height 82
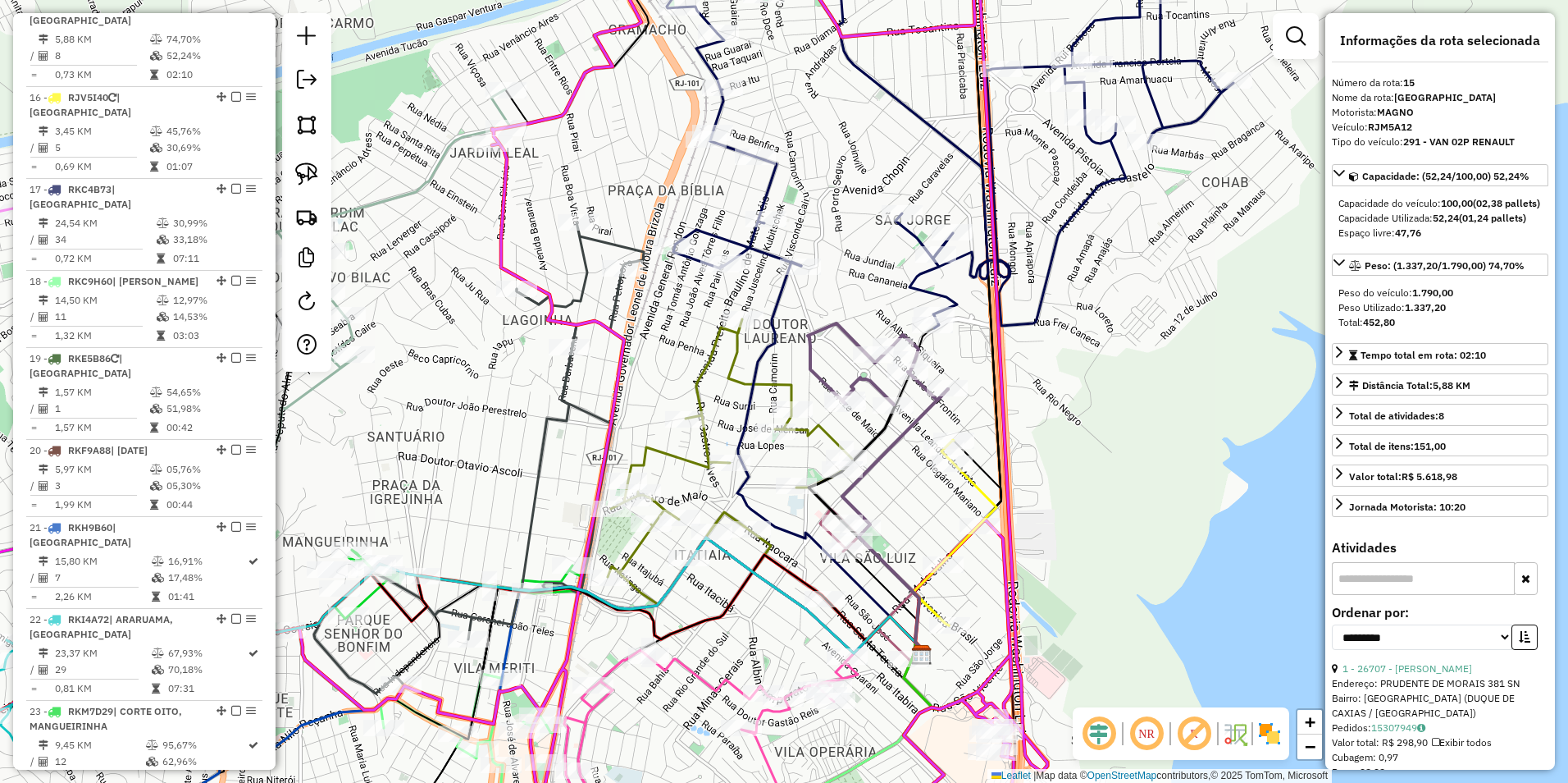
scroll to position [1833, 0]
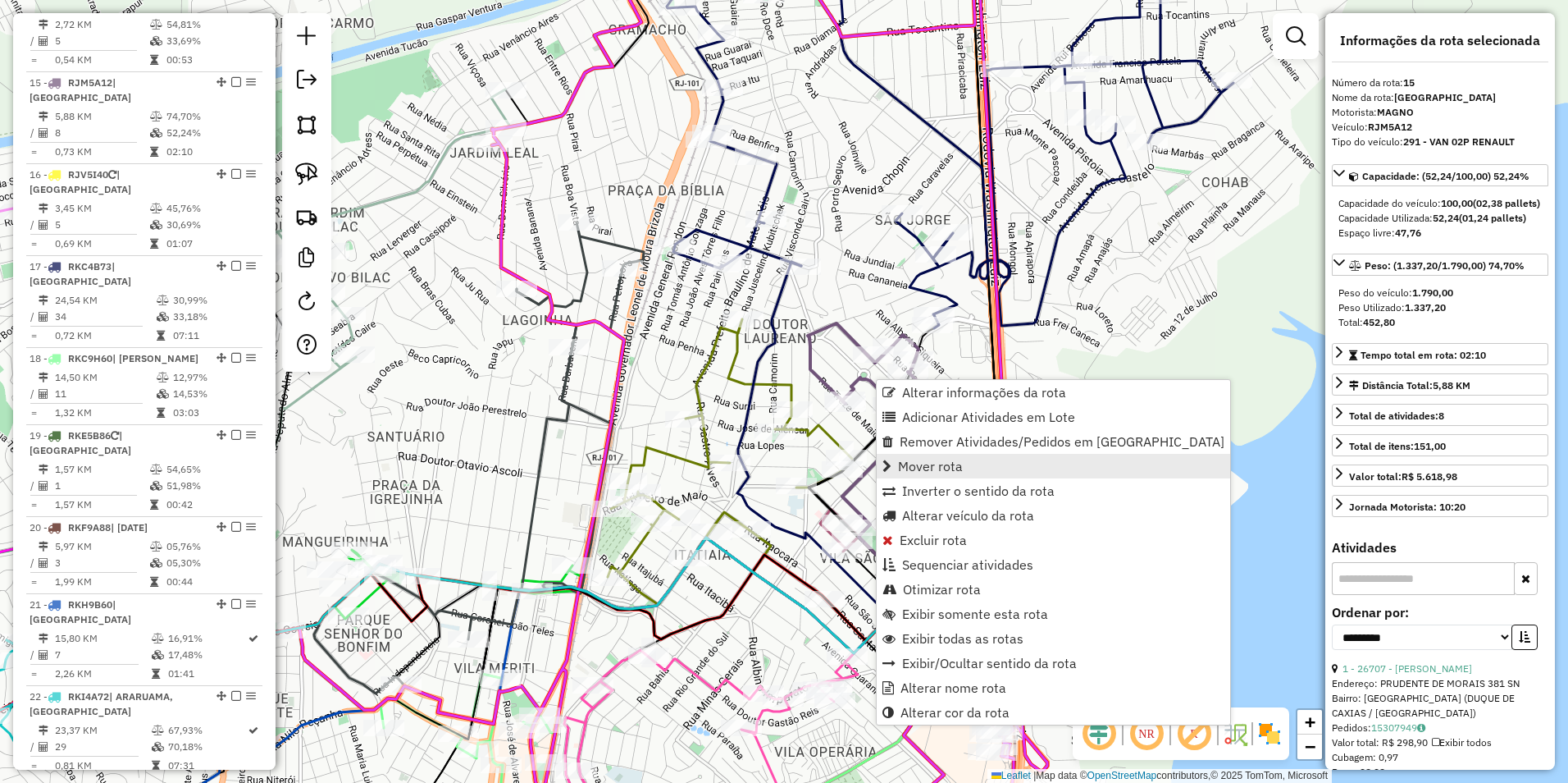
click at [944, 464] on span "Mover rota" at bounding box center [930, 465] width 65 height 13
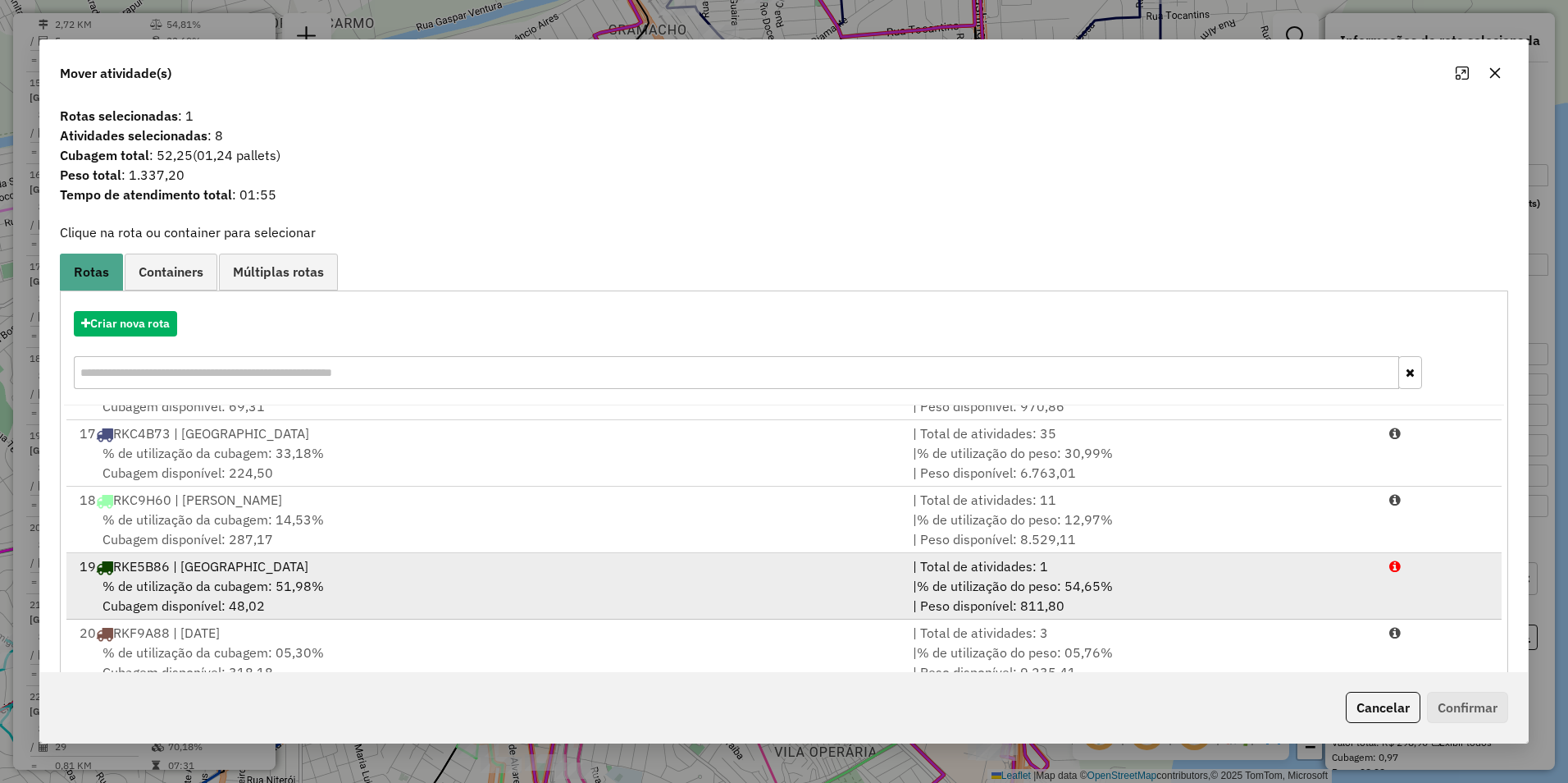
scroll to position [903, 0]
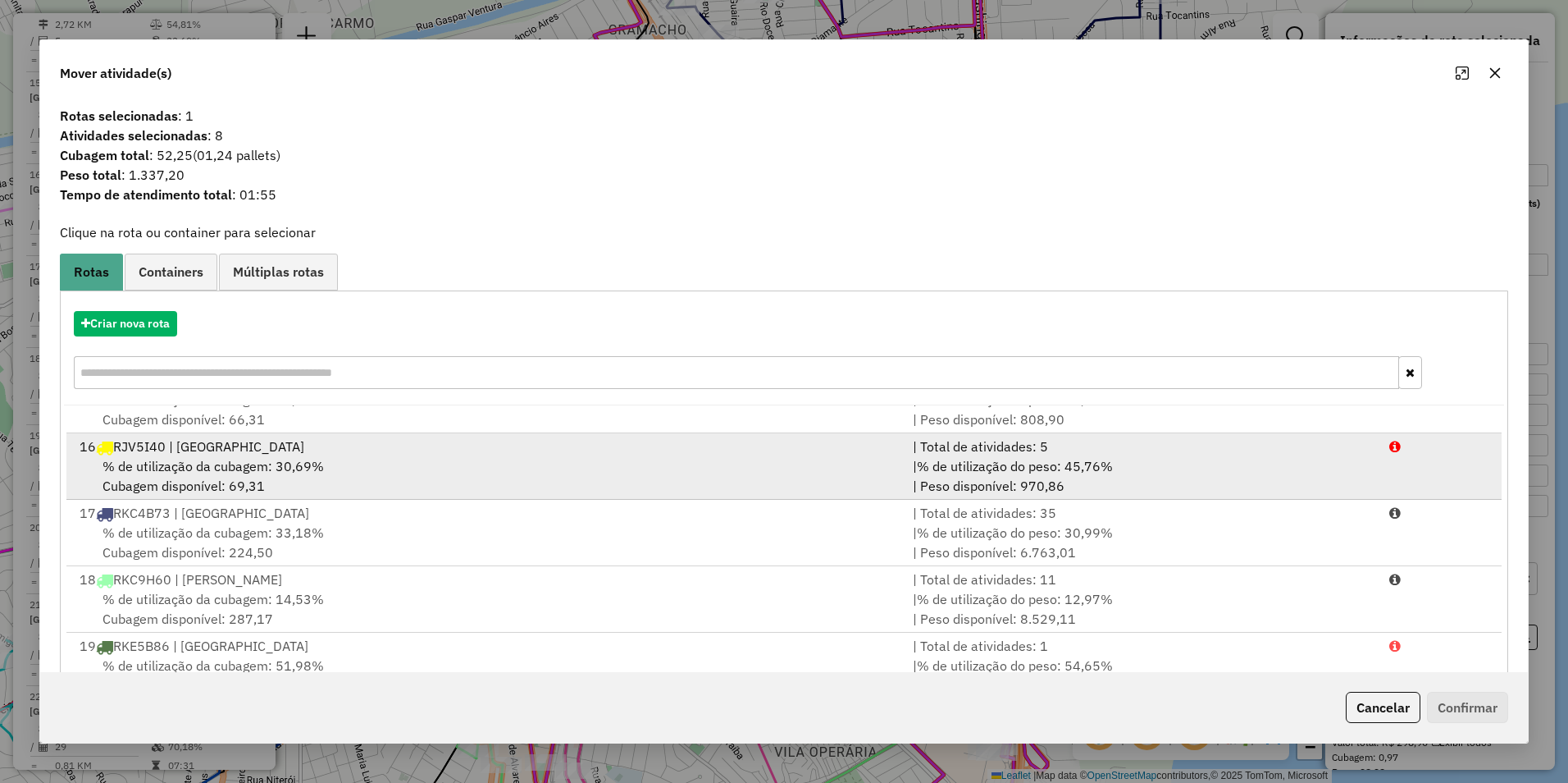
click at [185, 472] on span "% de utilização da cubagem: 30,69%" at bounding box center [213, 465] width 221 height 16
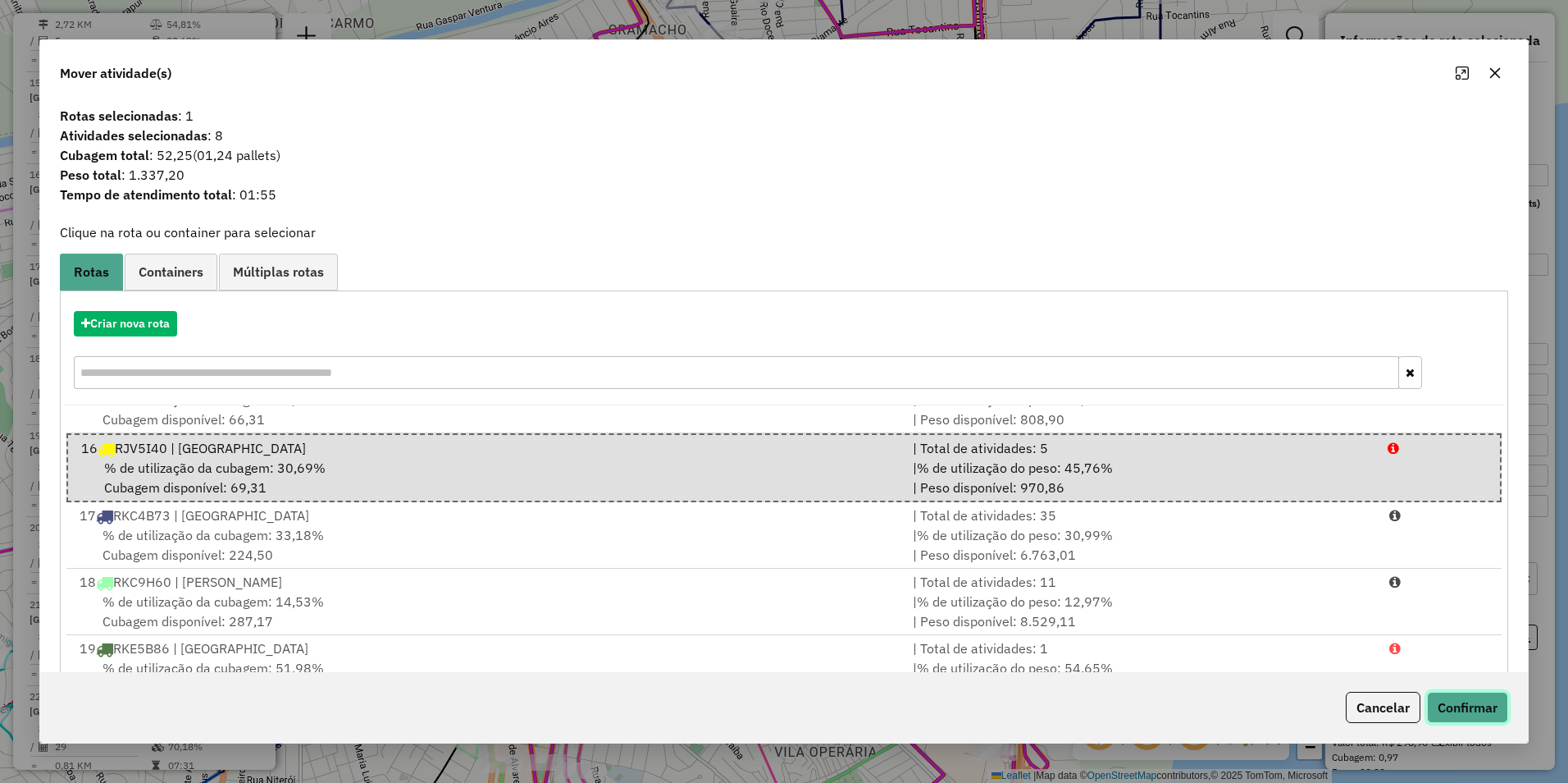
click at [1455, 707] on button "Confirmar" at bounding box center [1468, 707] width 82 height 31
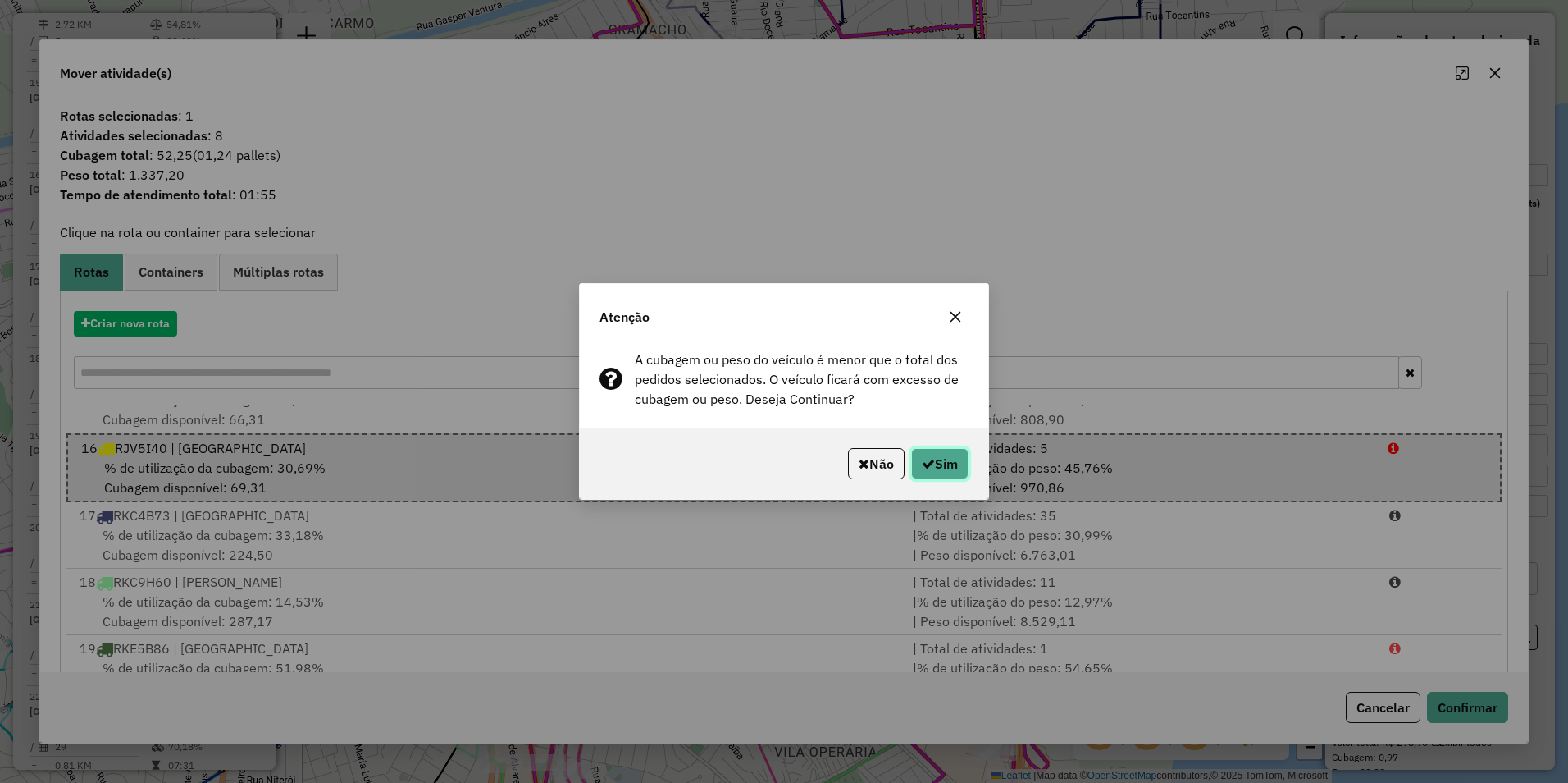
click at [922, 465] on icon "button" at bounding box center [928, 464] width 13 height 13
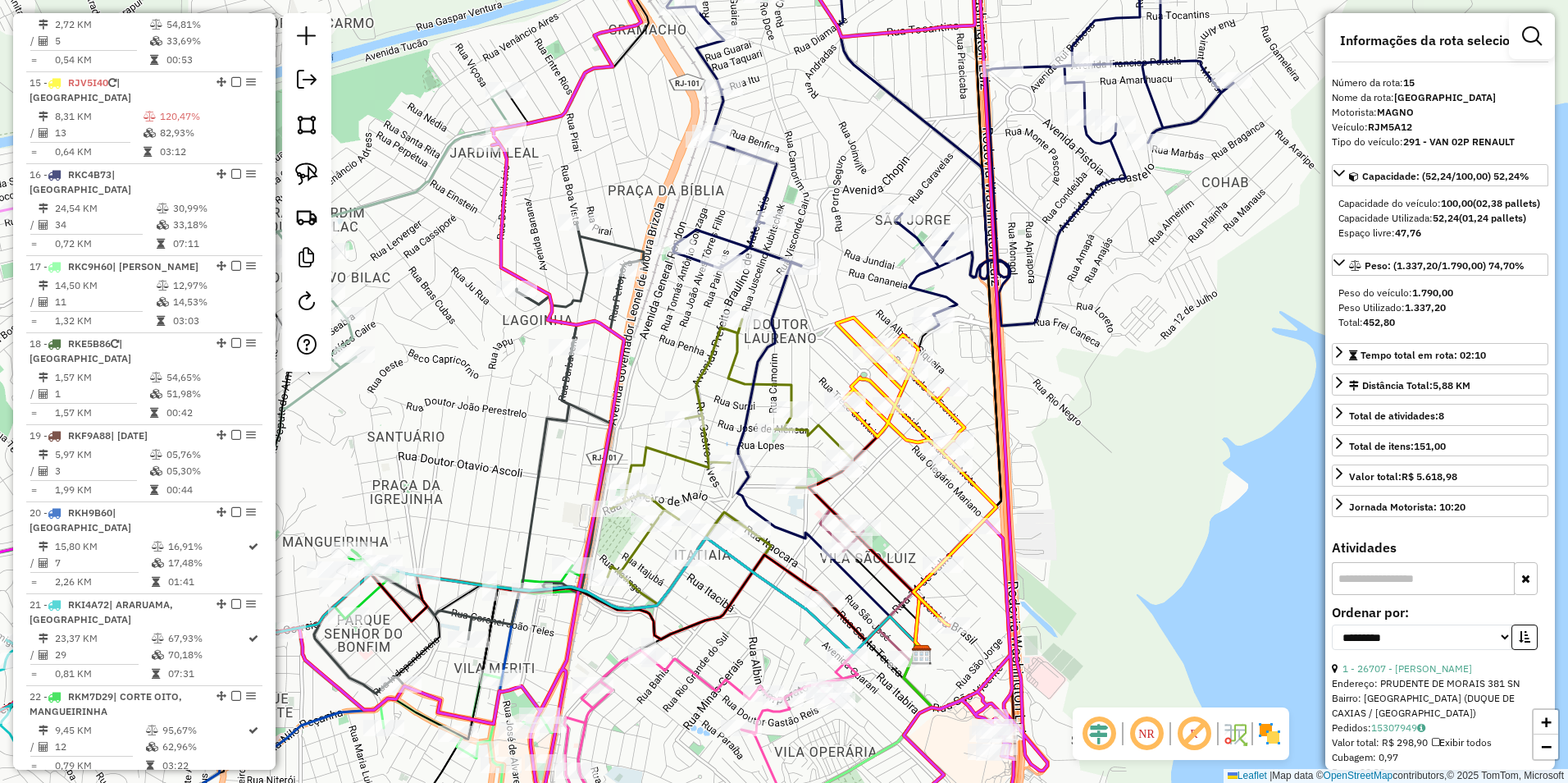
click at [969, 483] on icon at bounding box center [916, 471] width 160 height 307
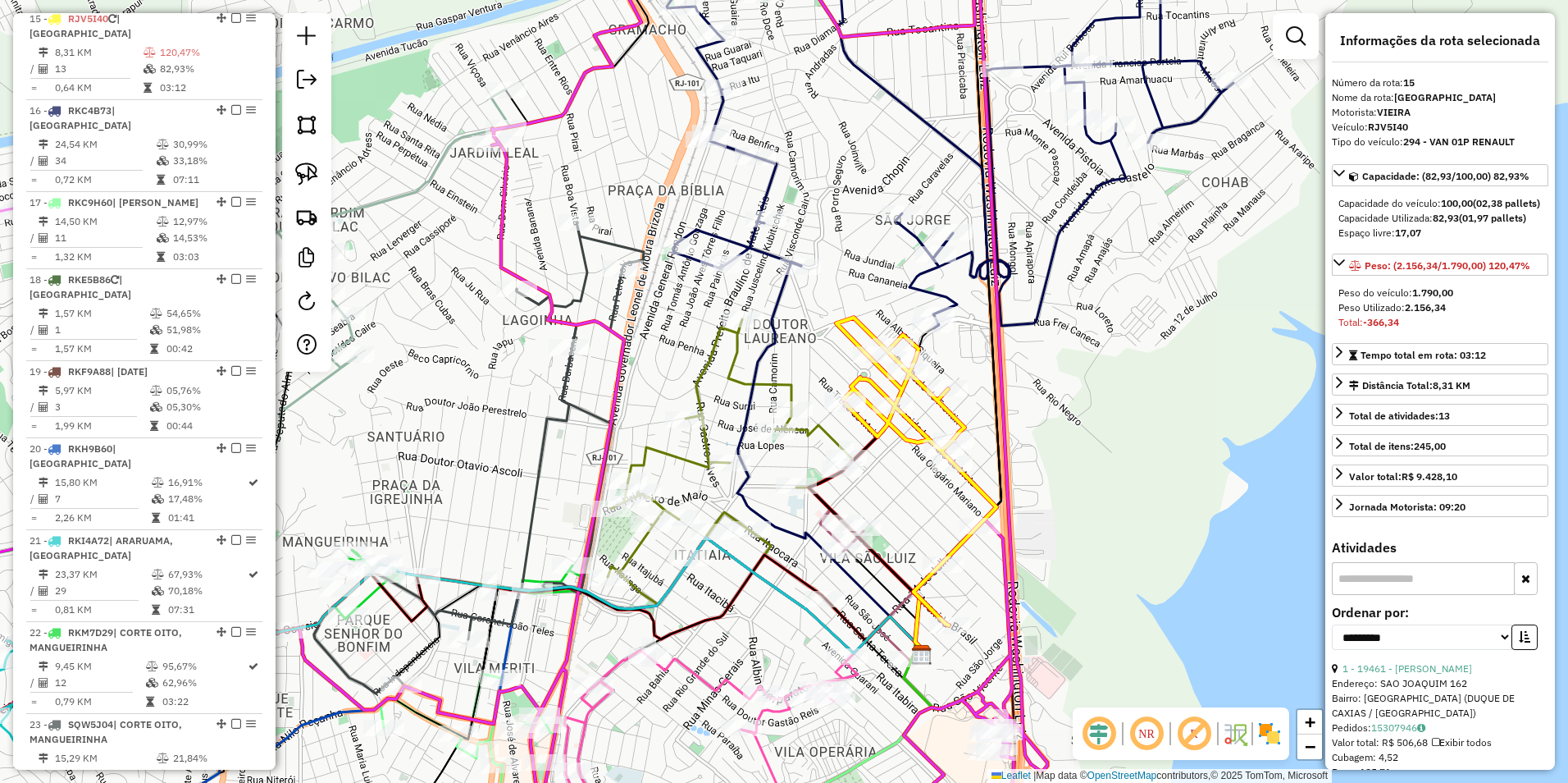
scroll to position [2175, 0]
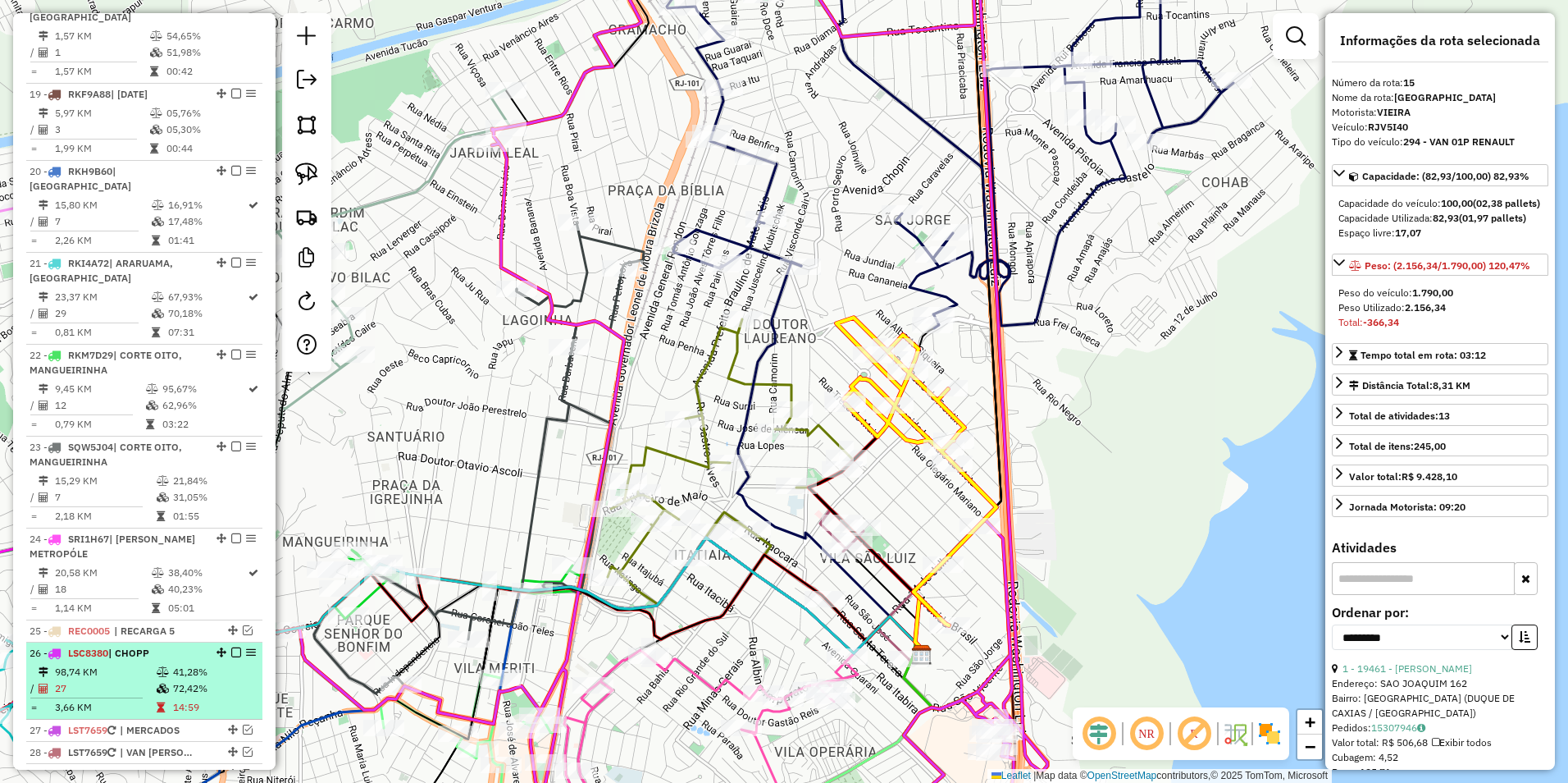
click at [233, 648] on em at bounding box center [236, 652] width 10 height 10
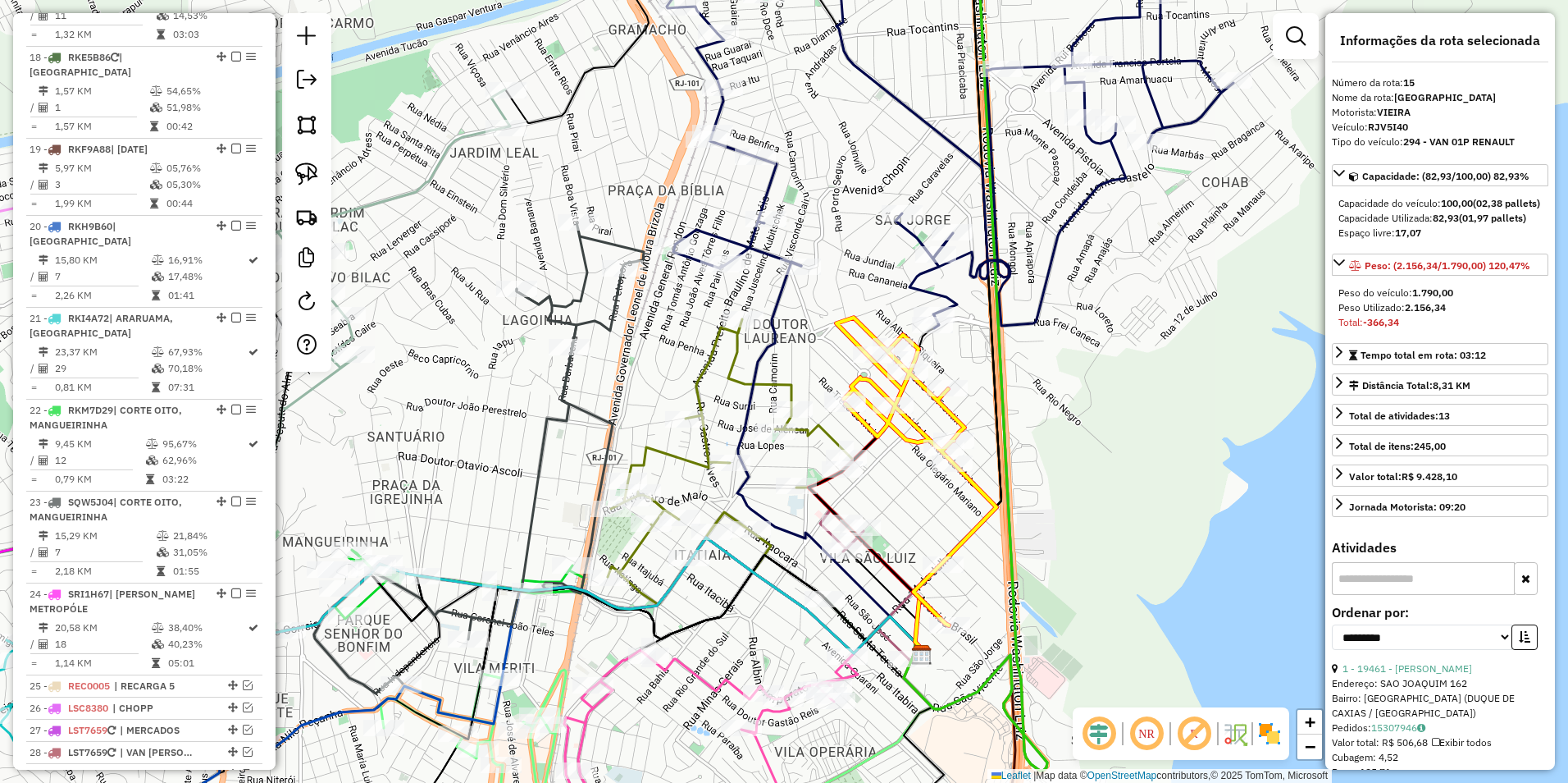
click at [918, 536] on div "Janela de atendimento Grade de atendimento Capacidade Transportadoras Veículos …" at bounding box center [784, 392] width 1568 height 783
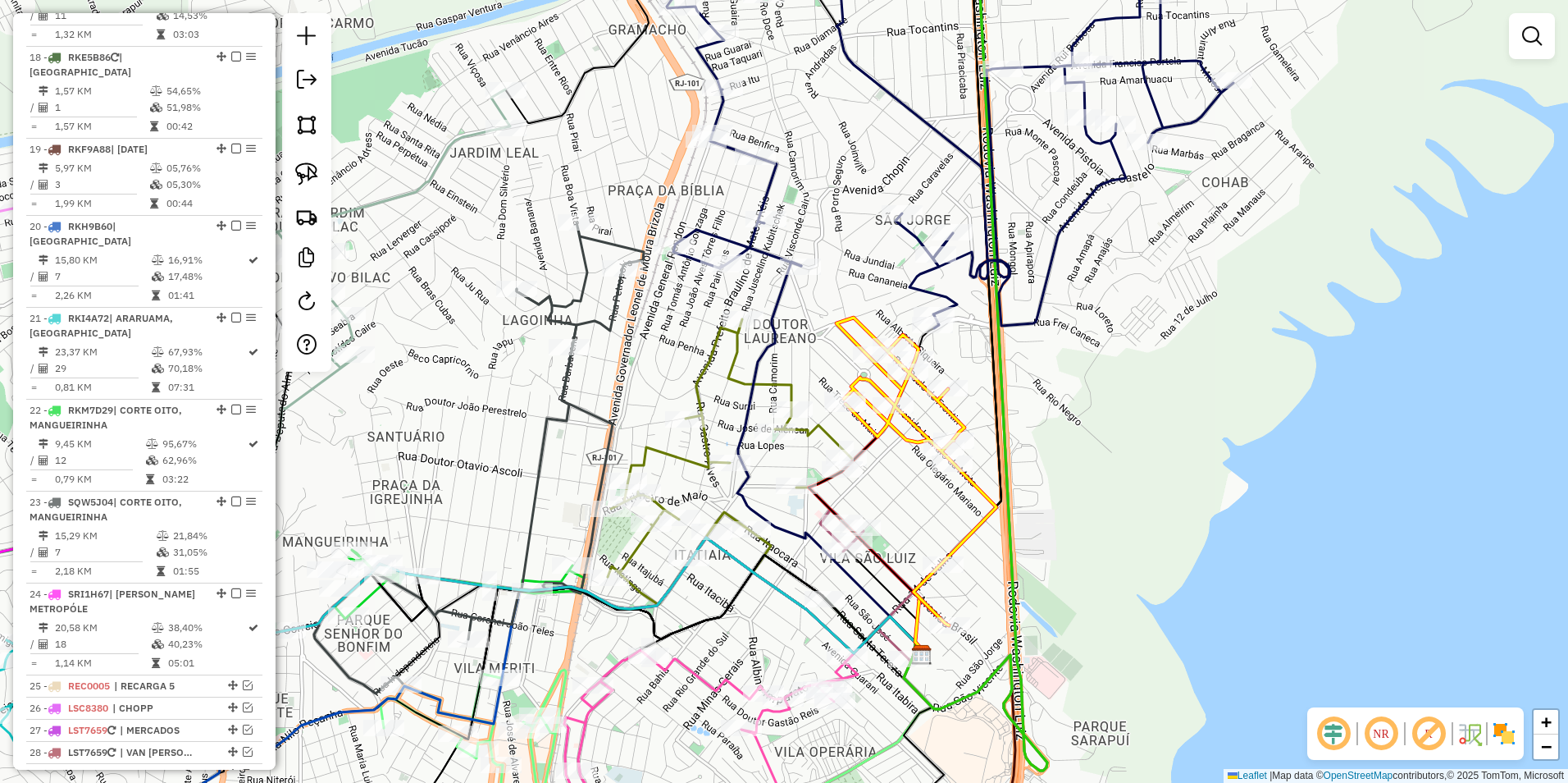
click at [976, 480] on icon at bounding box center [916, 471] width 160 height 307
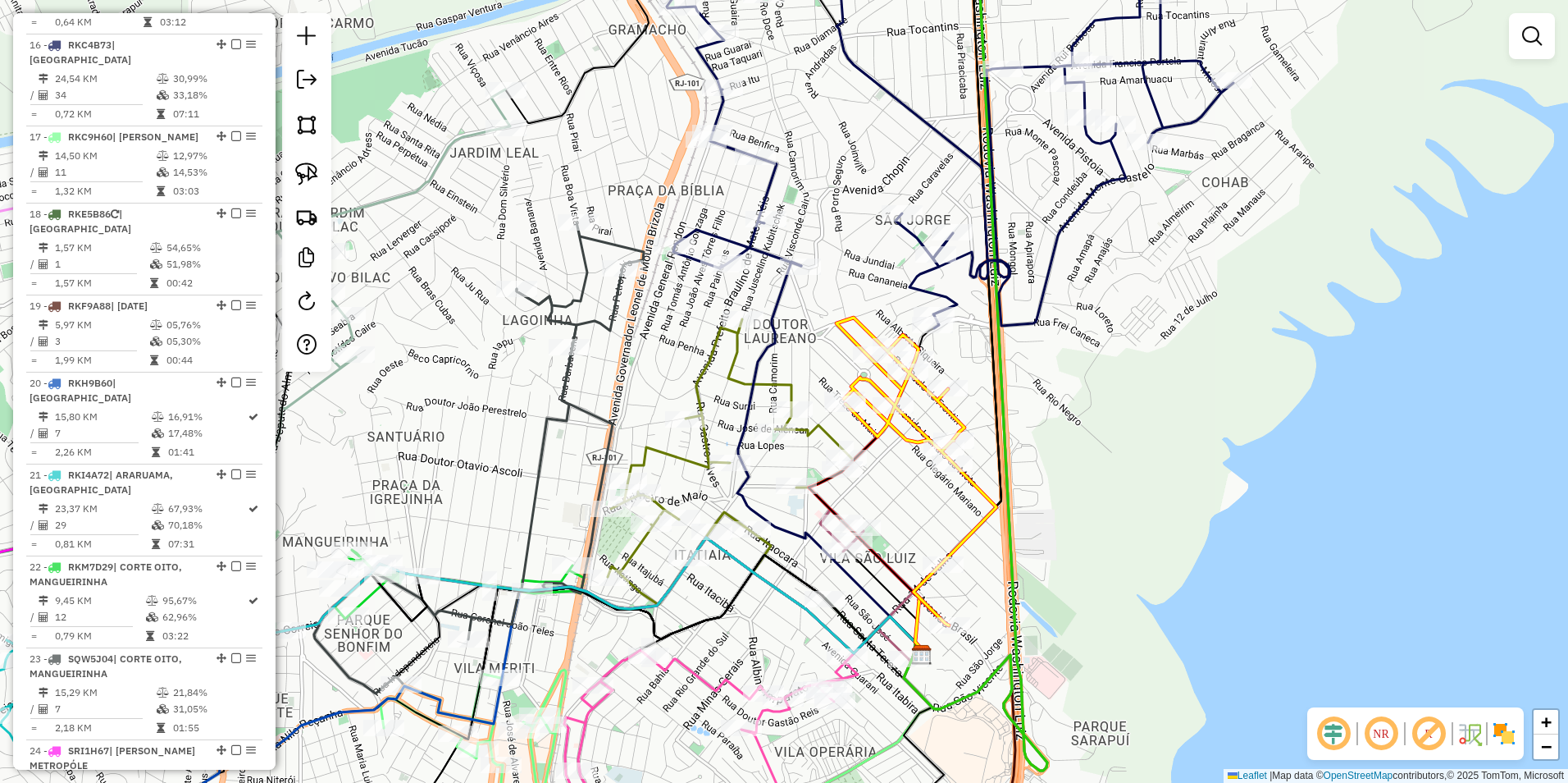
select select "**********"
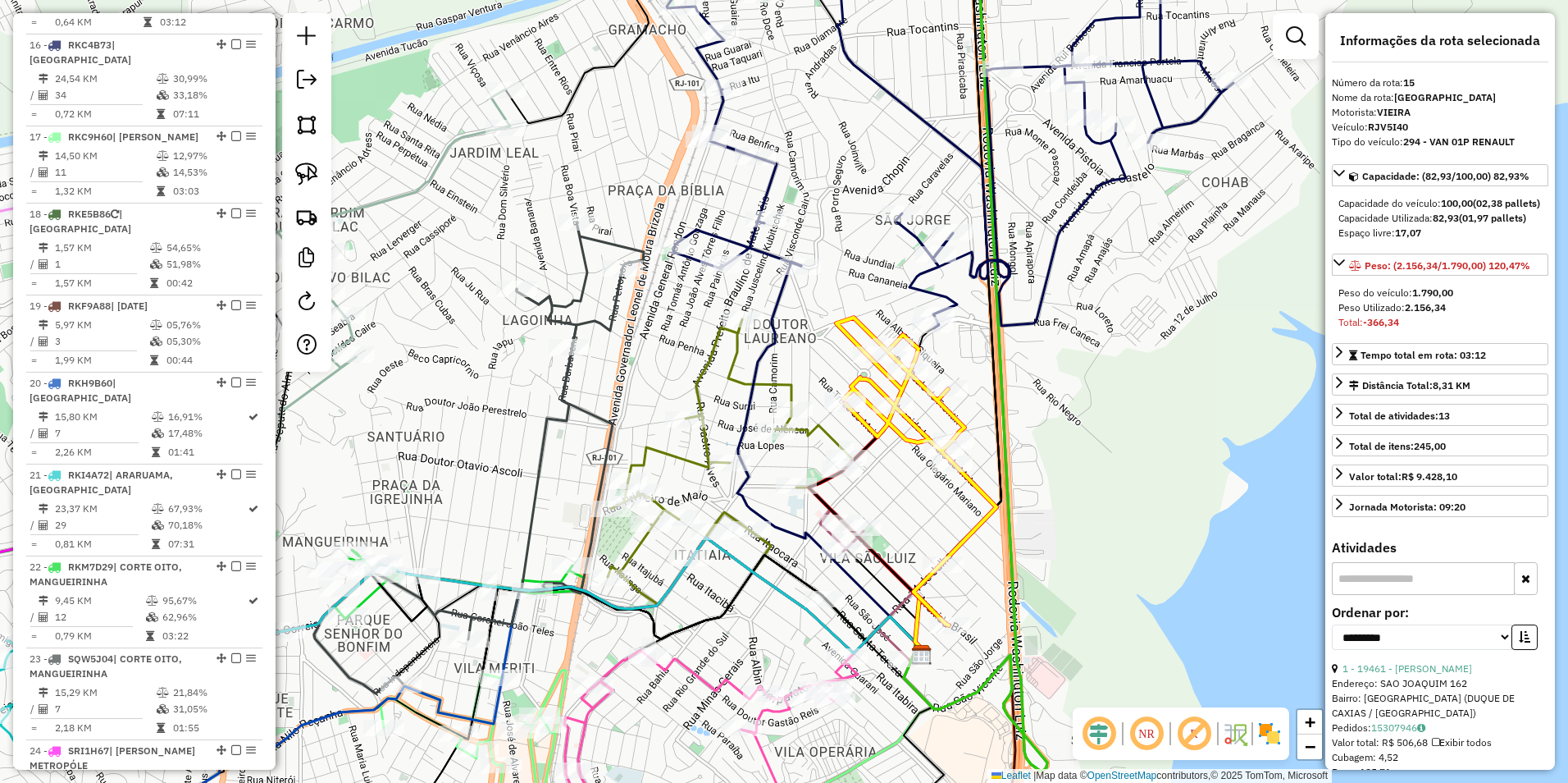
scroll to position [1833, 0]
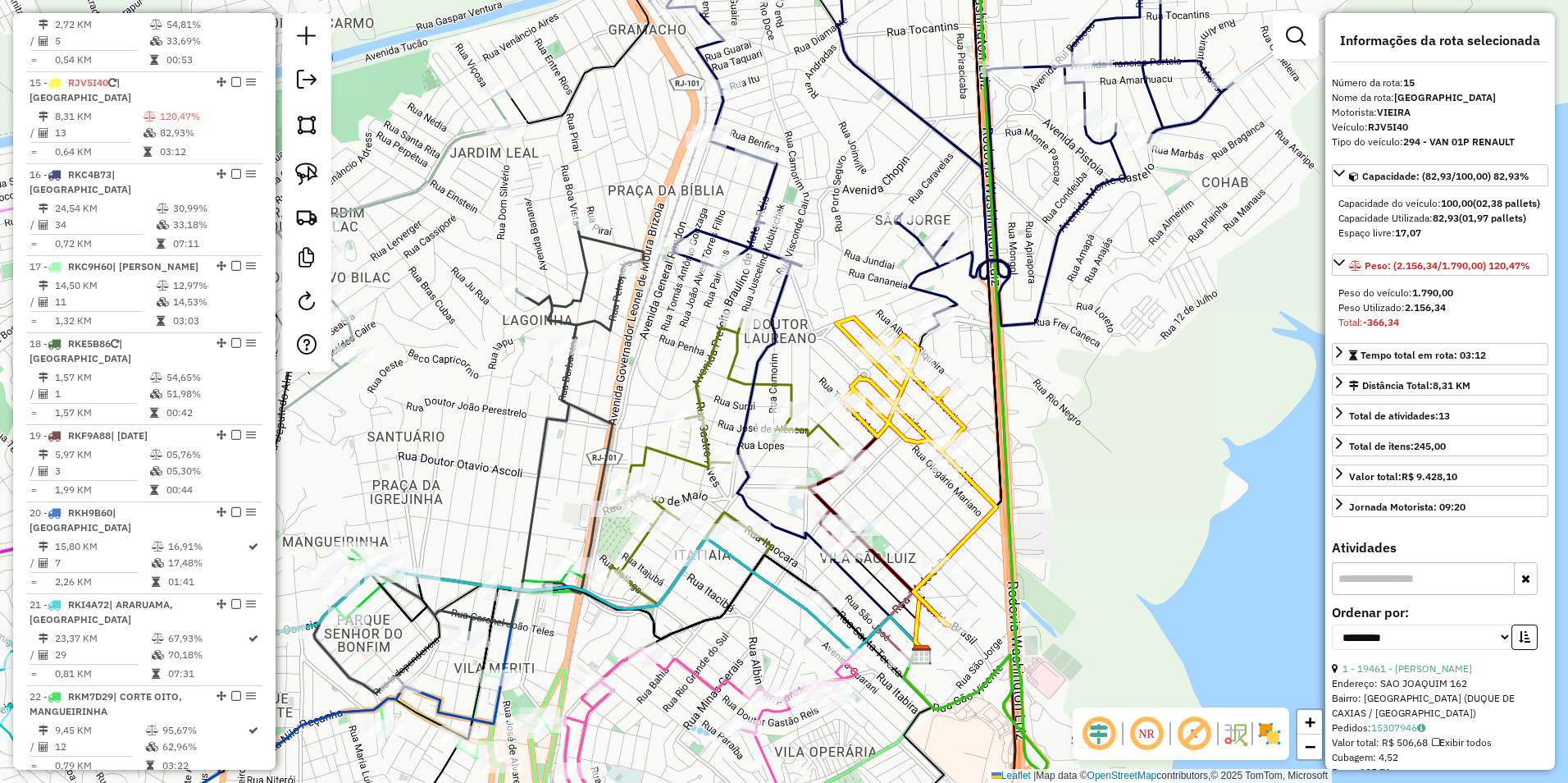
click at [893, 643] on icon at bounding box center [867, 583] width 94 height 150
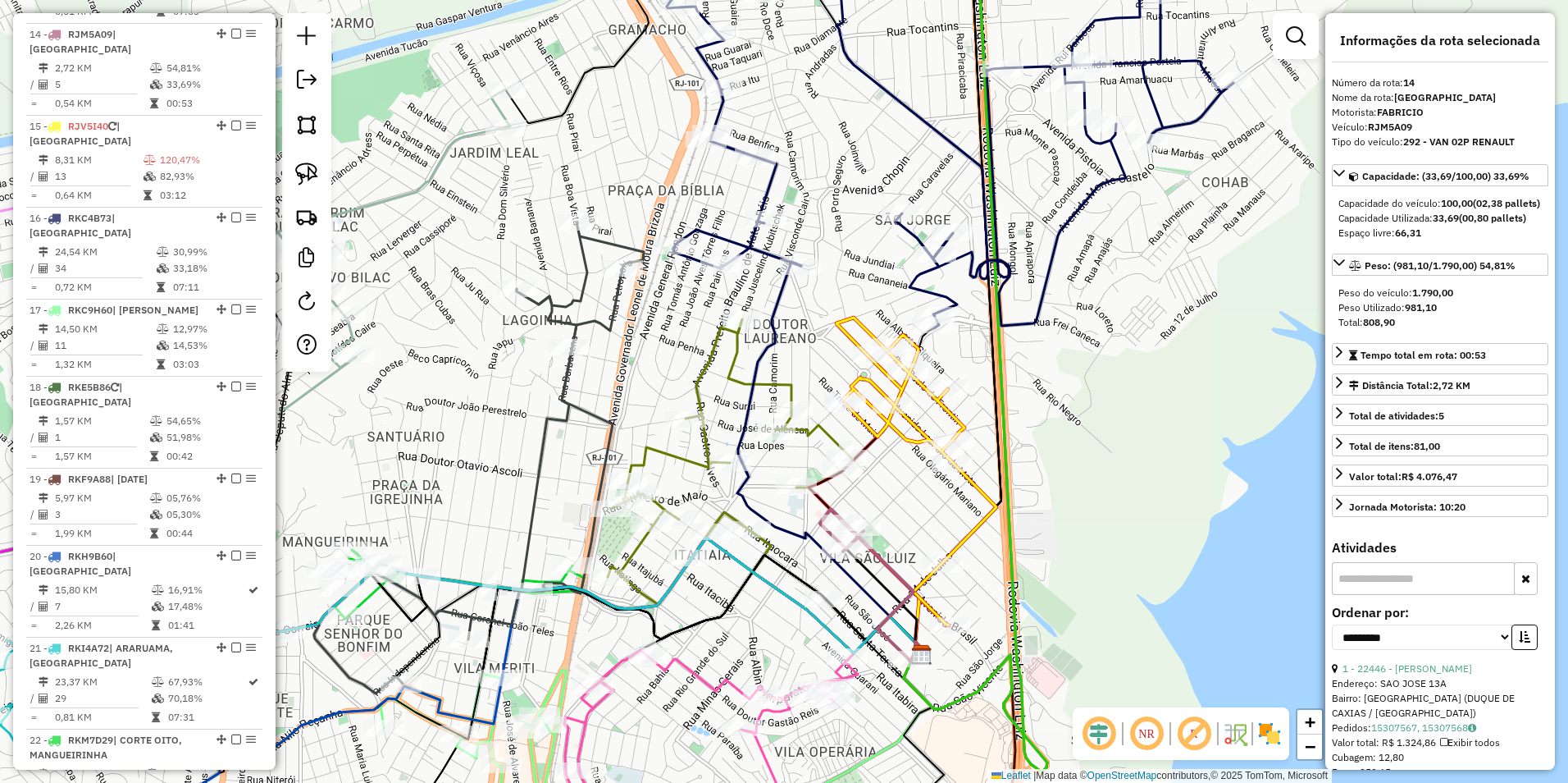
scroll to position [1756, 0]
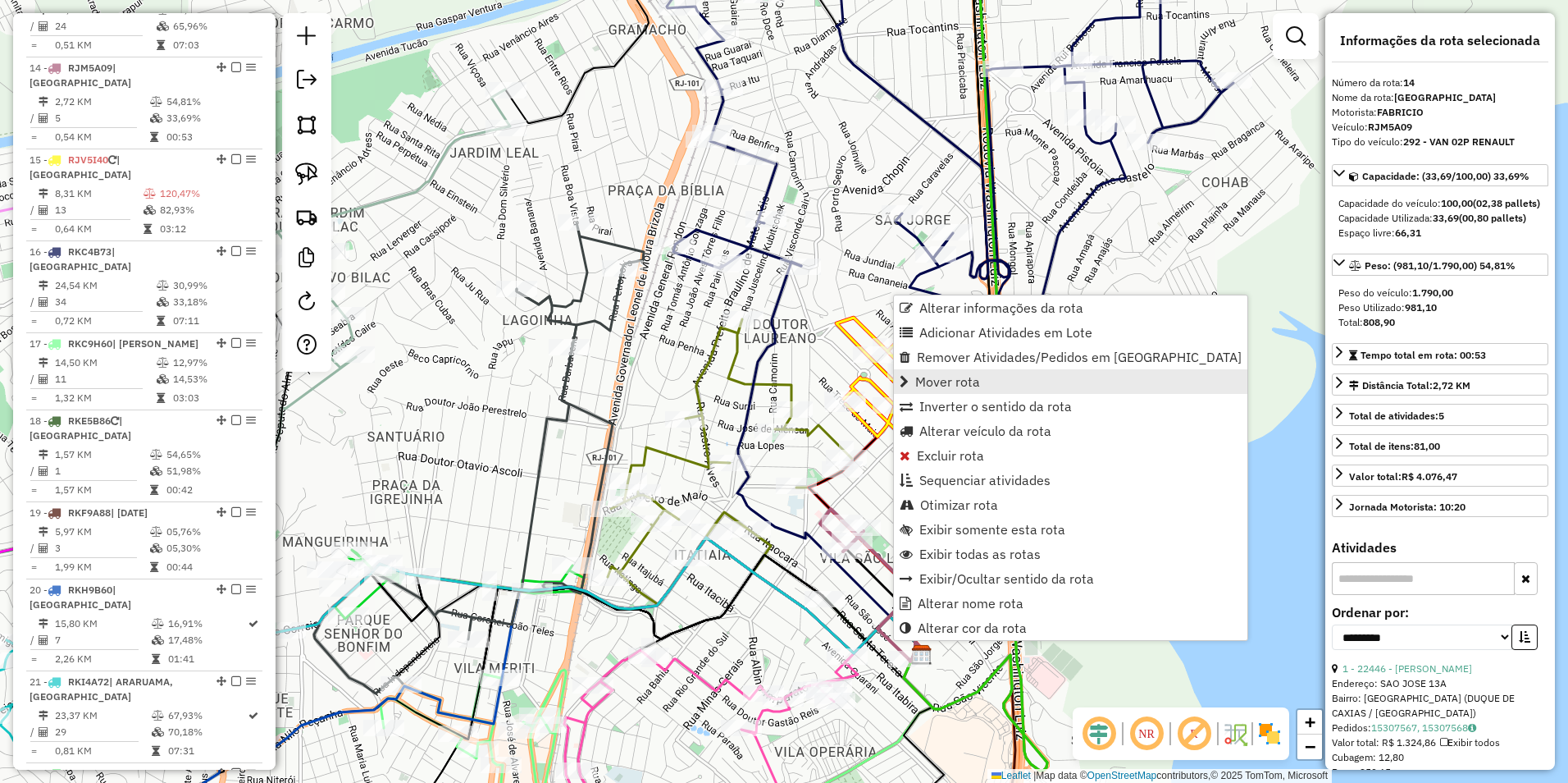
click at [947, 382] on span "Mover rota" at bounding box center [948, 381] width 65 height 13
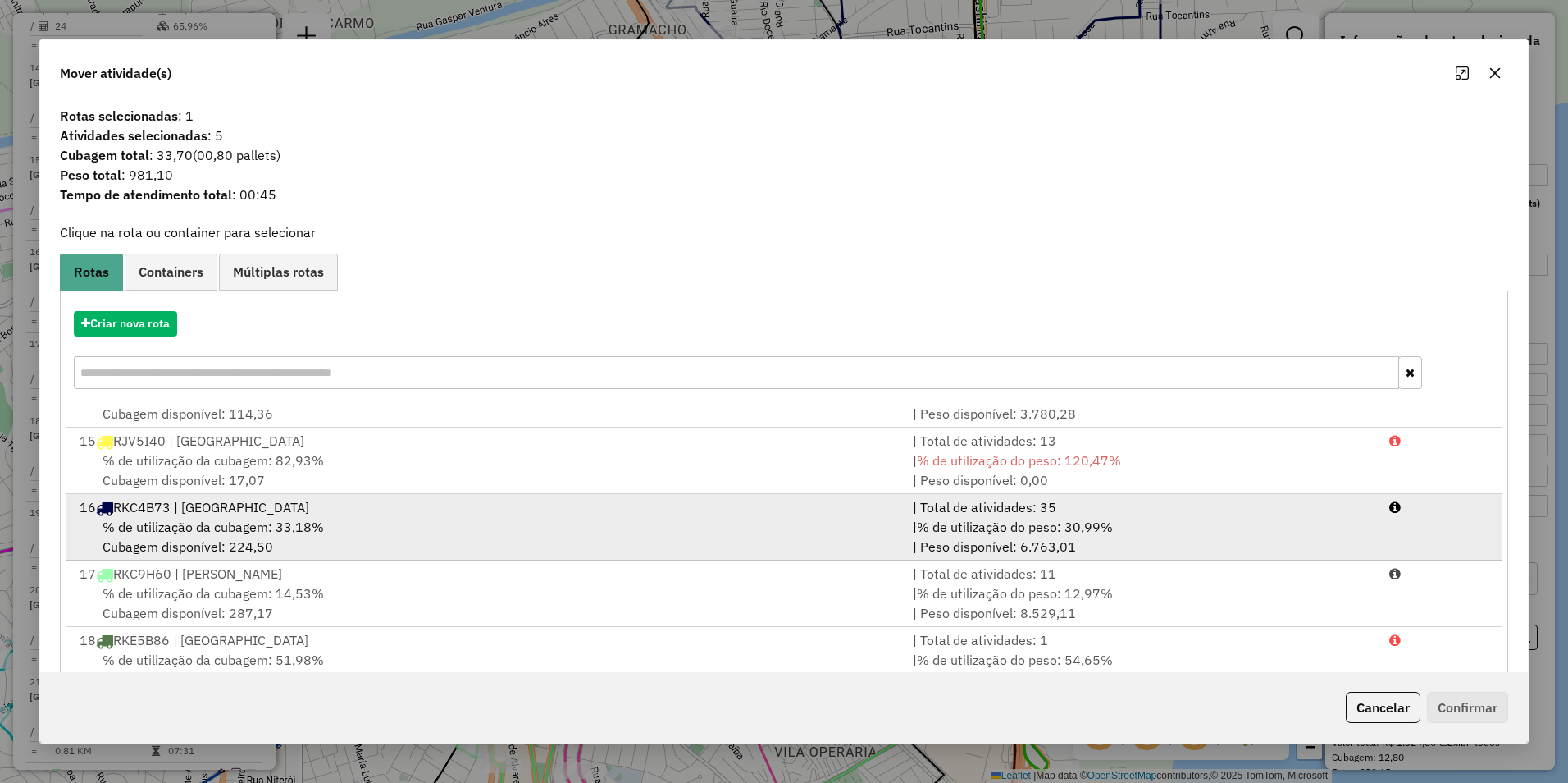
scroll to position [820, 0]
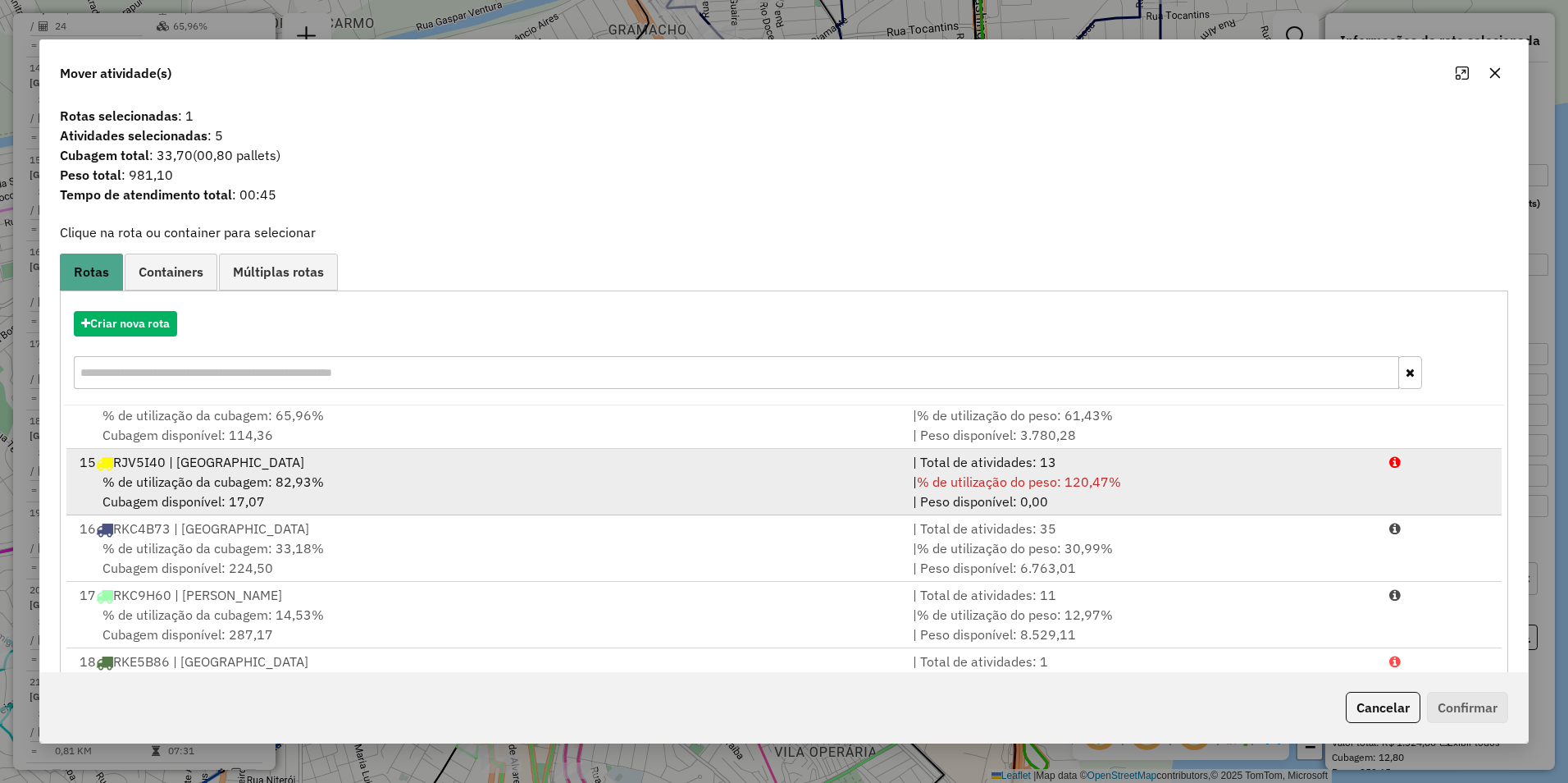
click at [138, 469] on div "15 RJV5I40 | VILA SÃO LUIS" at bounding box center [486, 462] width 833 height 20
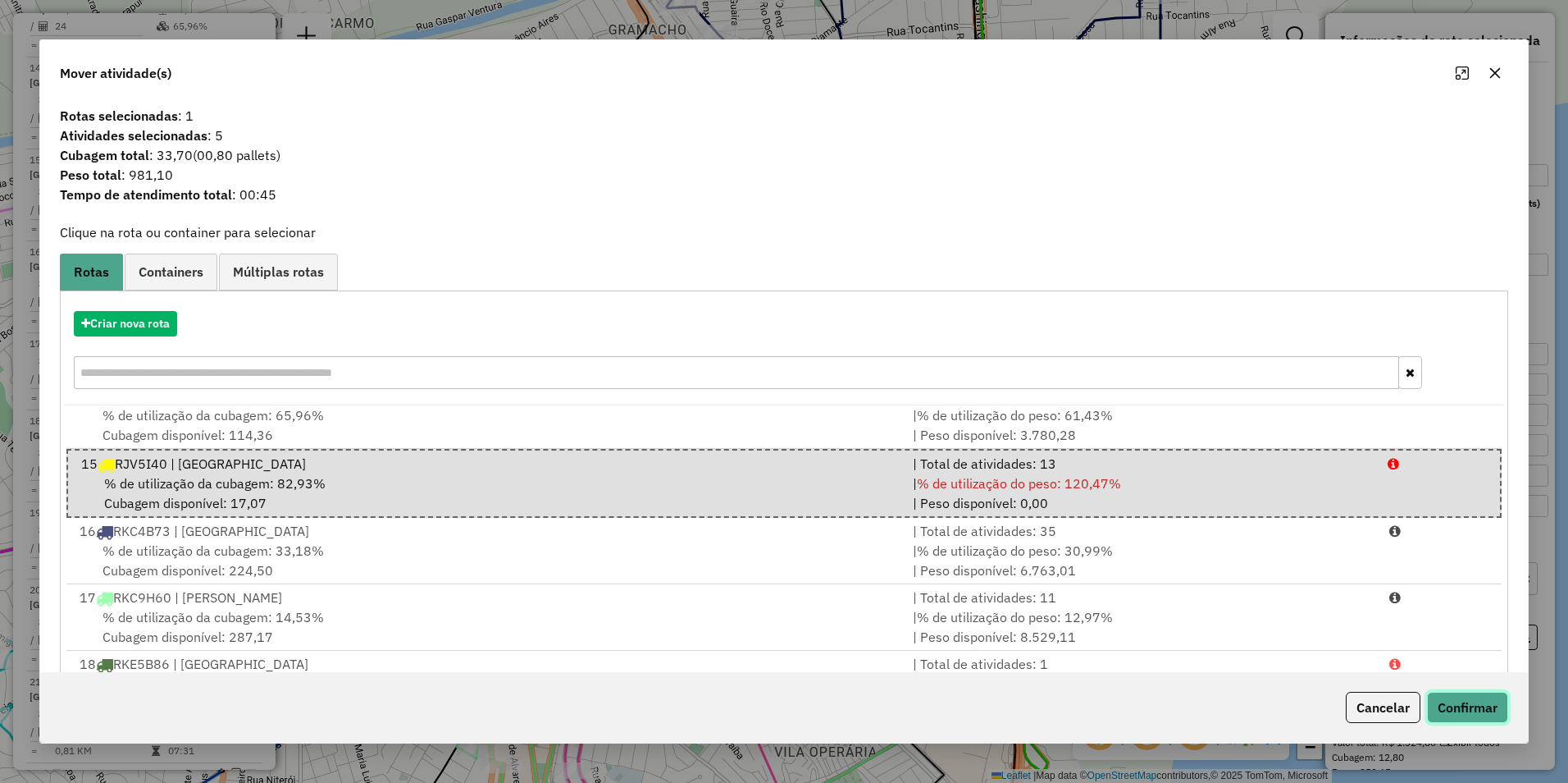
click at [1455, 707] on button "Confirmar" at bounding box center [1468, 707] width 82 height 31
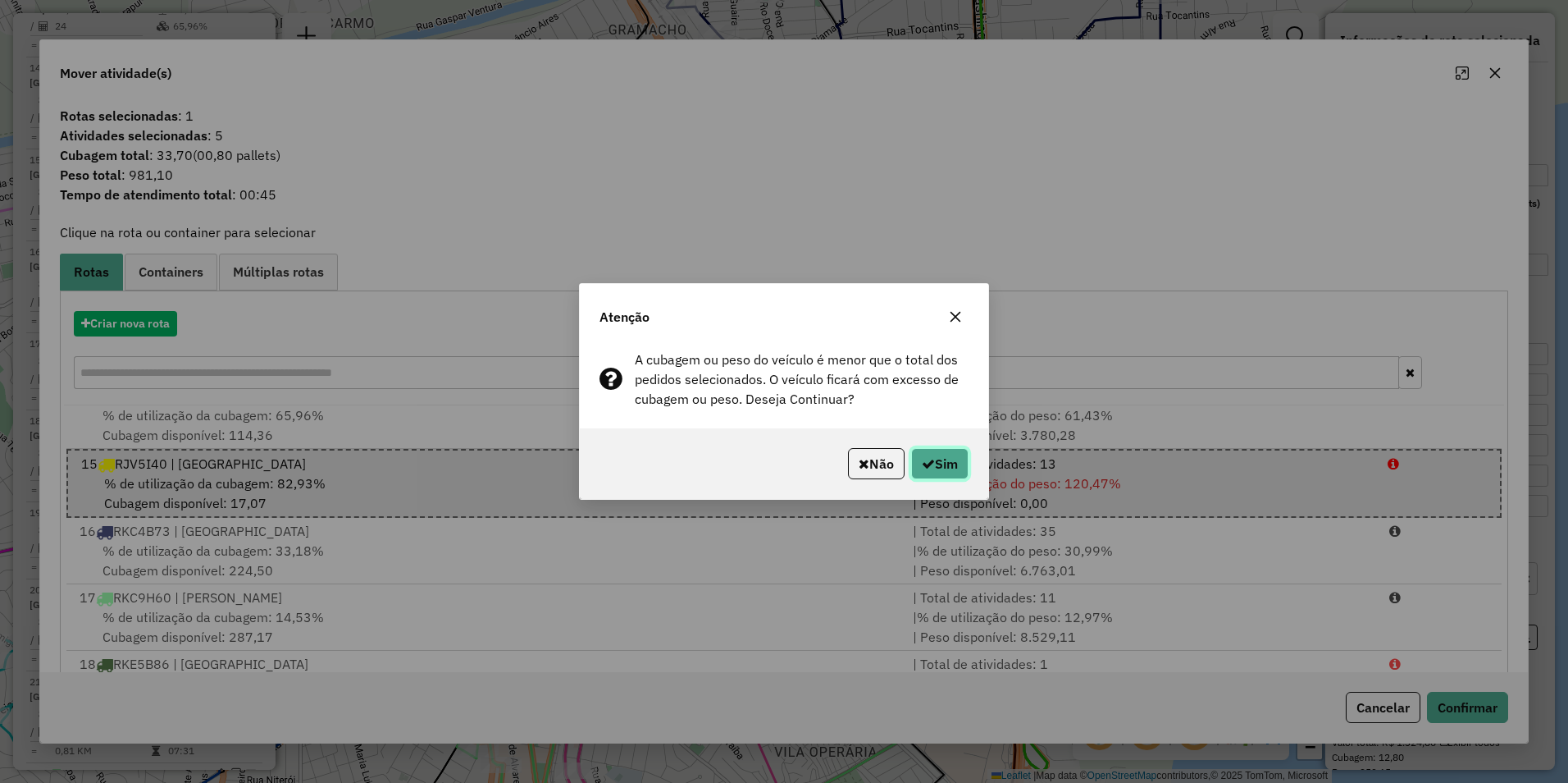
click at [962, 469] on button "Sim" at bounding box center [940, 464] width 57 height 31
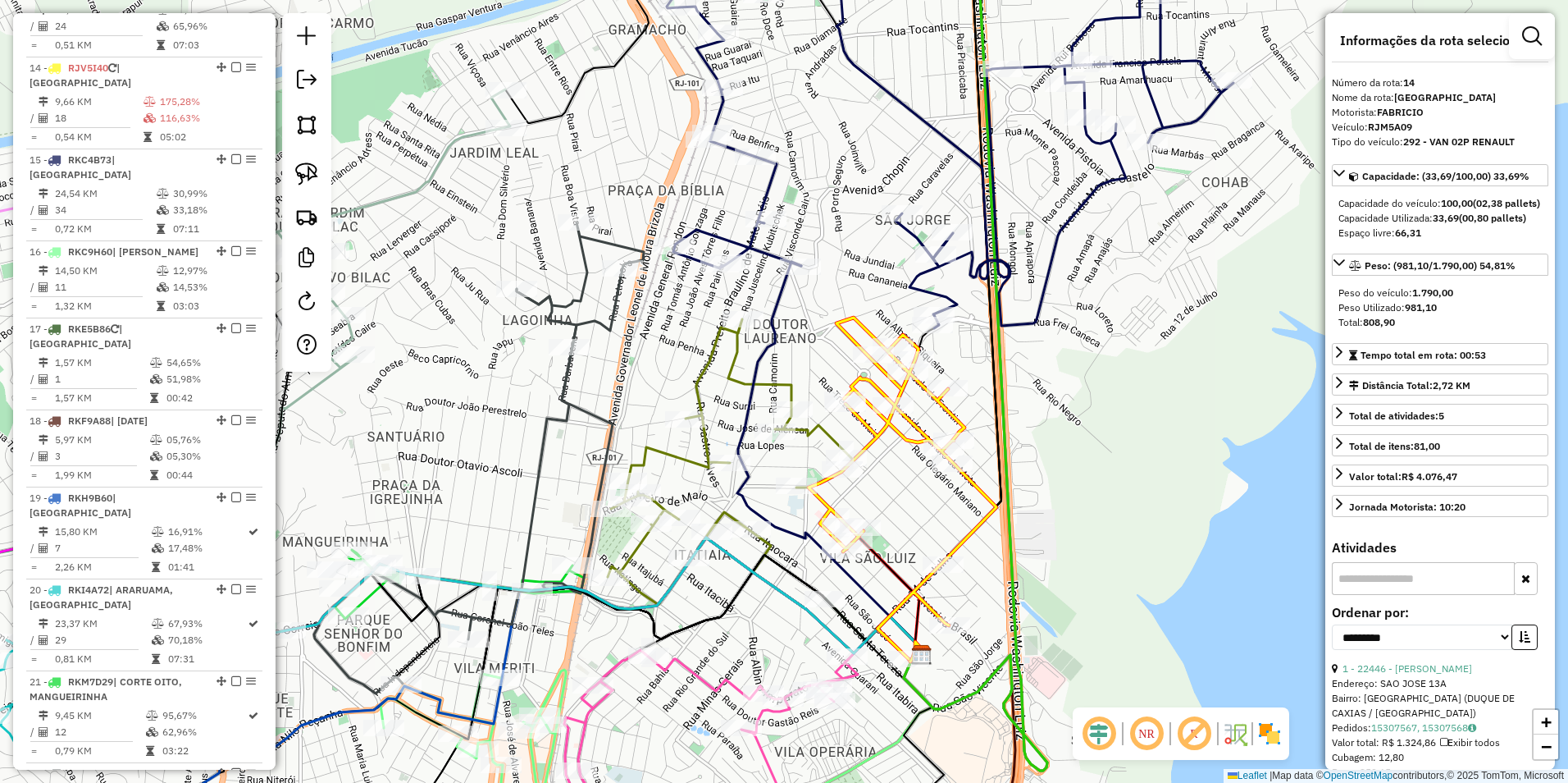
click at [967, 530] on icon at bounding box center [902, 488] width 187 height 341
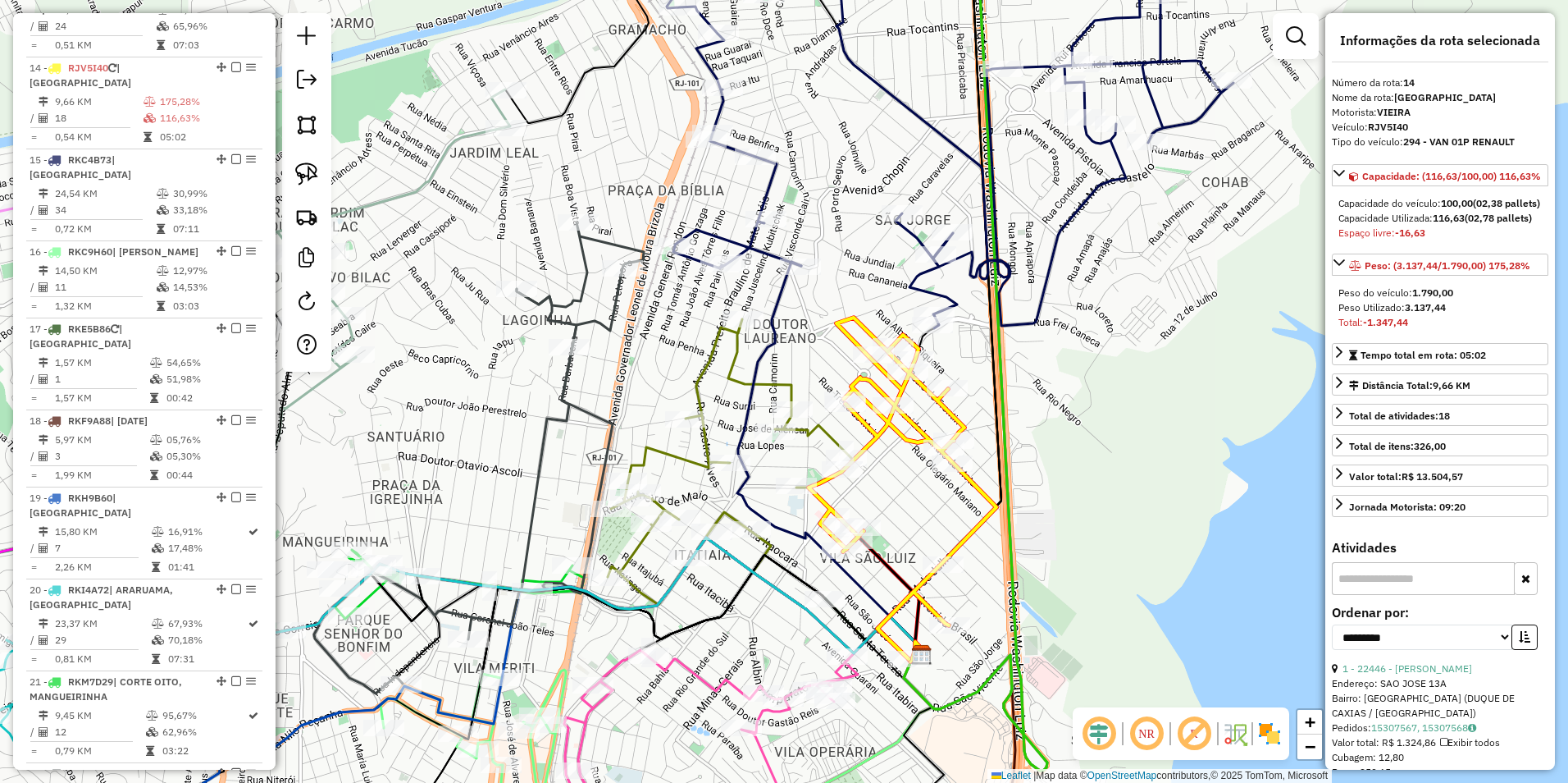
click at [974, 531] on icon at bounding box center [902, 488] width 187 height 341
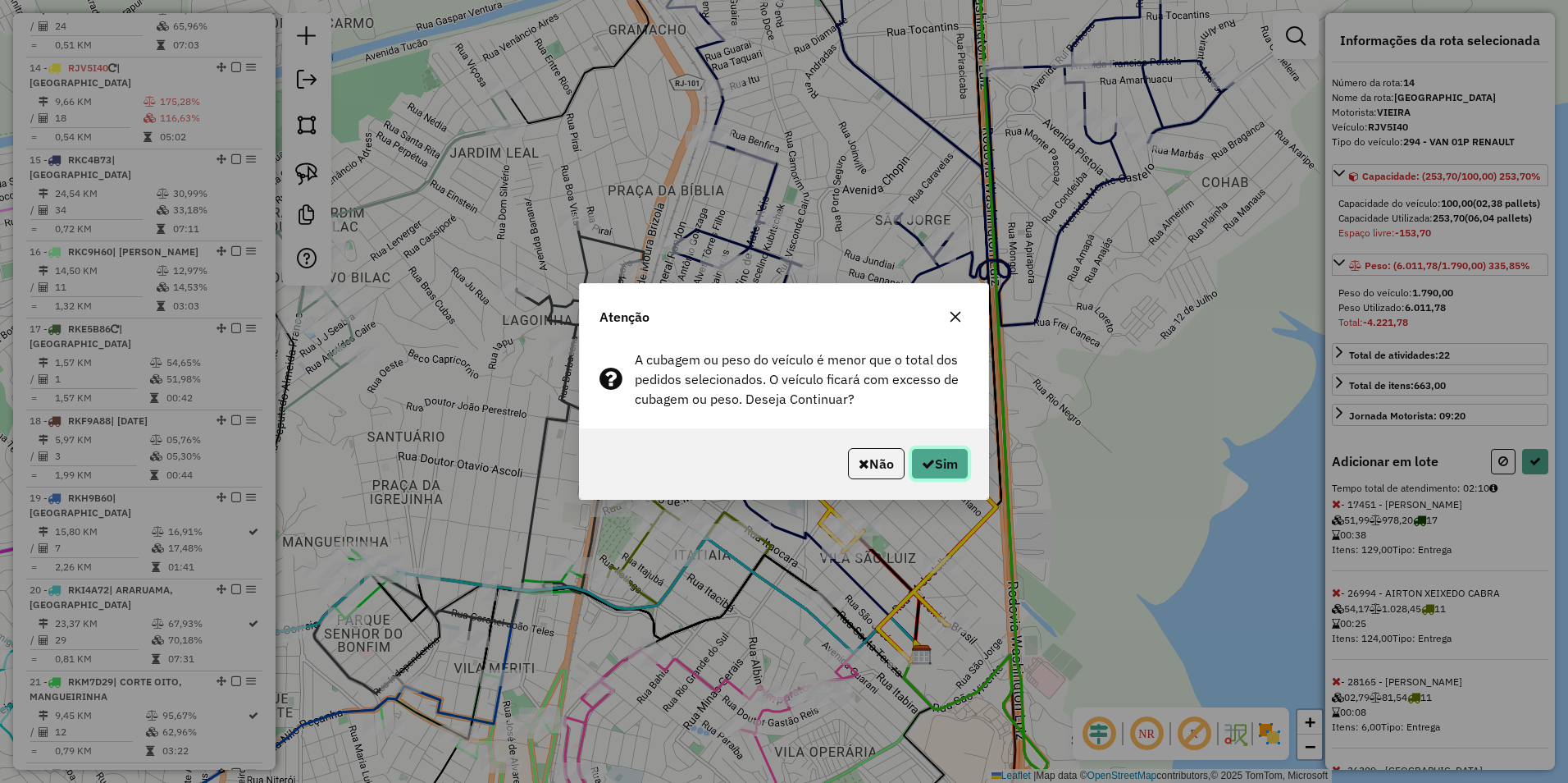
click at [935, 472] on button "Sim" at bounding box center [940, 464] width 57 height 31
select select "**********"
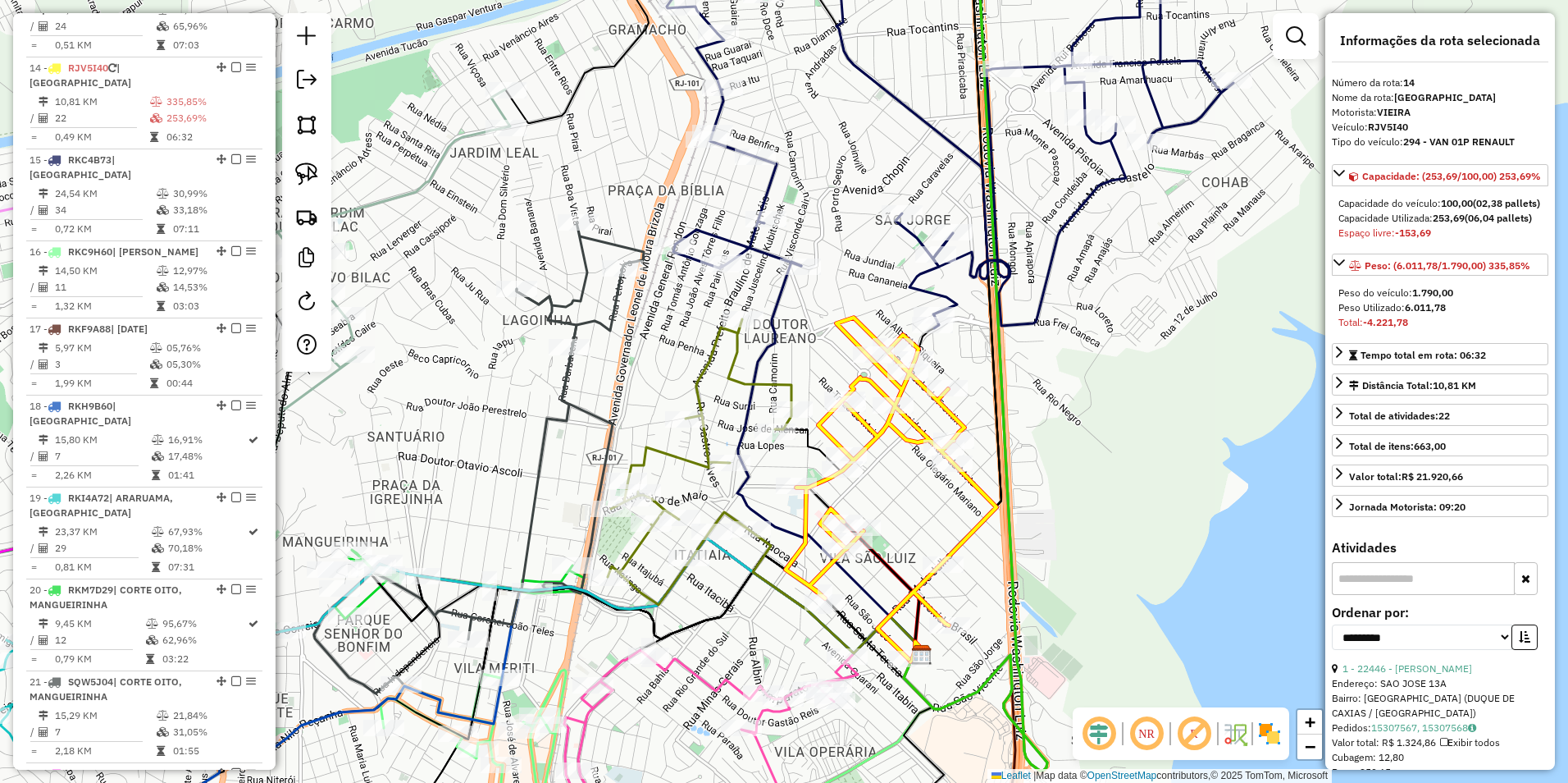
click at [973, 484] on icon at bounding box center [891, 488] width 211 height 341
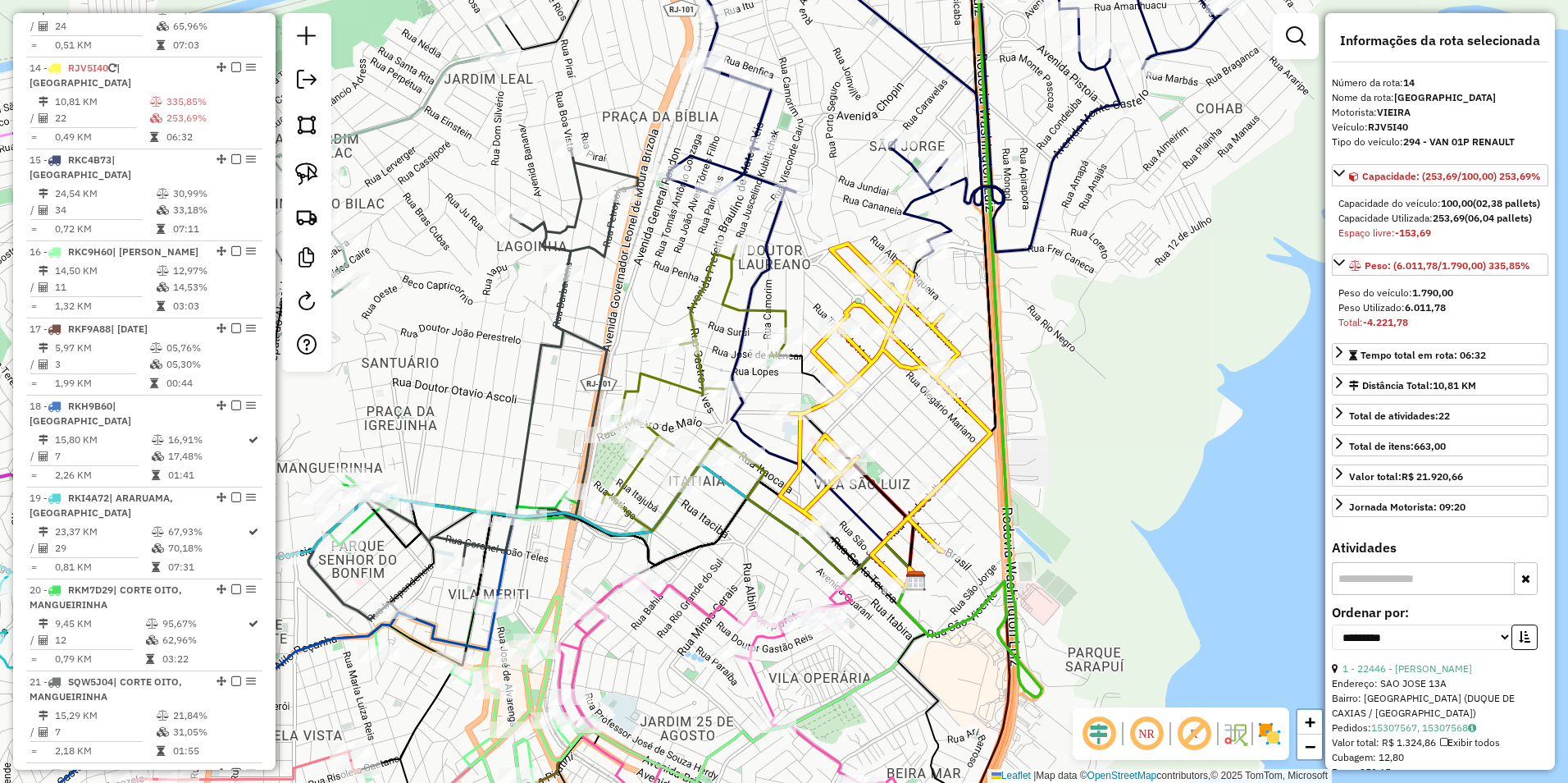
drag, startPoint x: 877, startPoint y: 503, endPoint x: 854, endPoint y: 308, distance: 196.4
click at [854, 448] on icon at bounding box center [878, 514] width 81 height 133
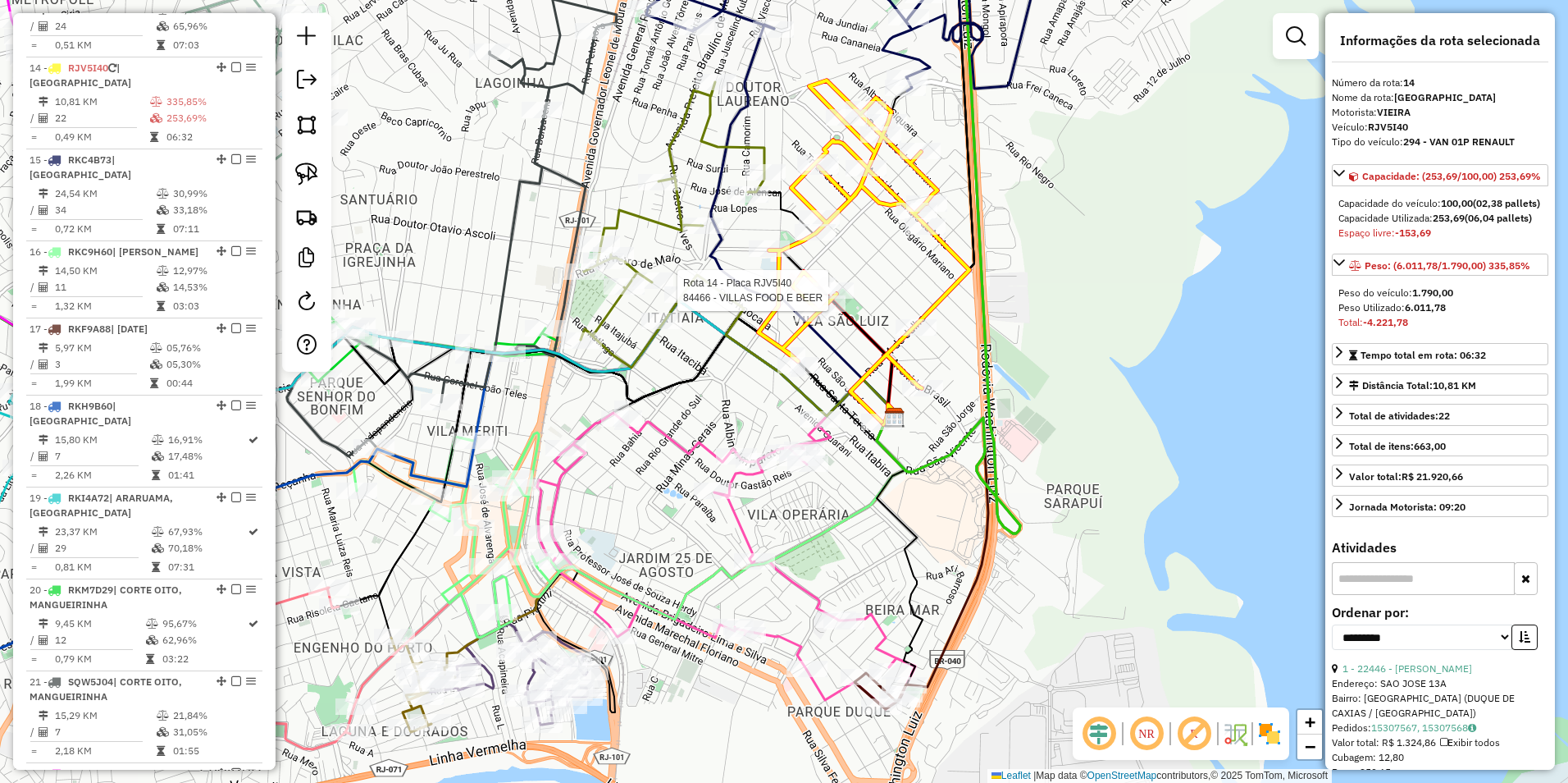
click at [791, 585] on icon at bounding box center [726, 560] width 378 height 296
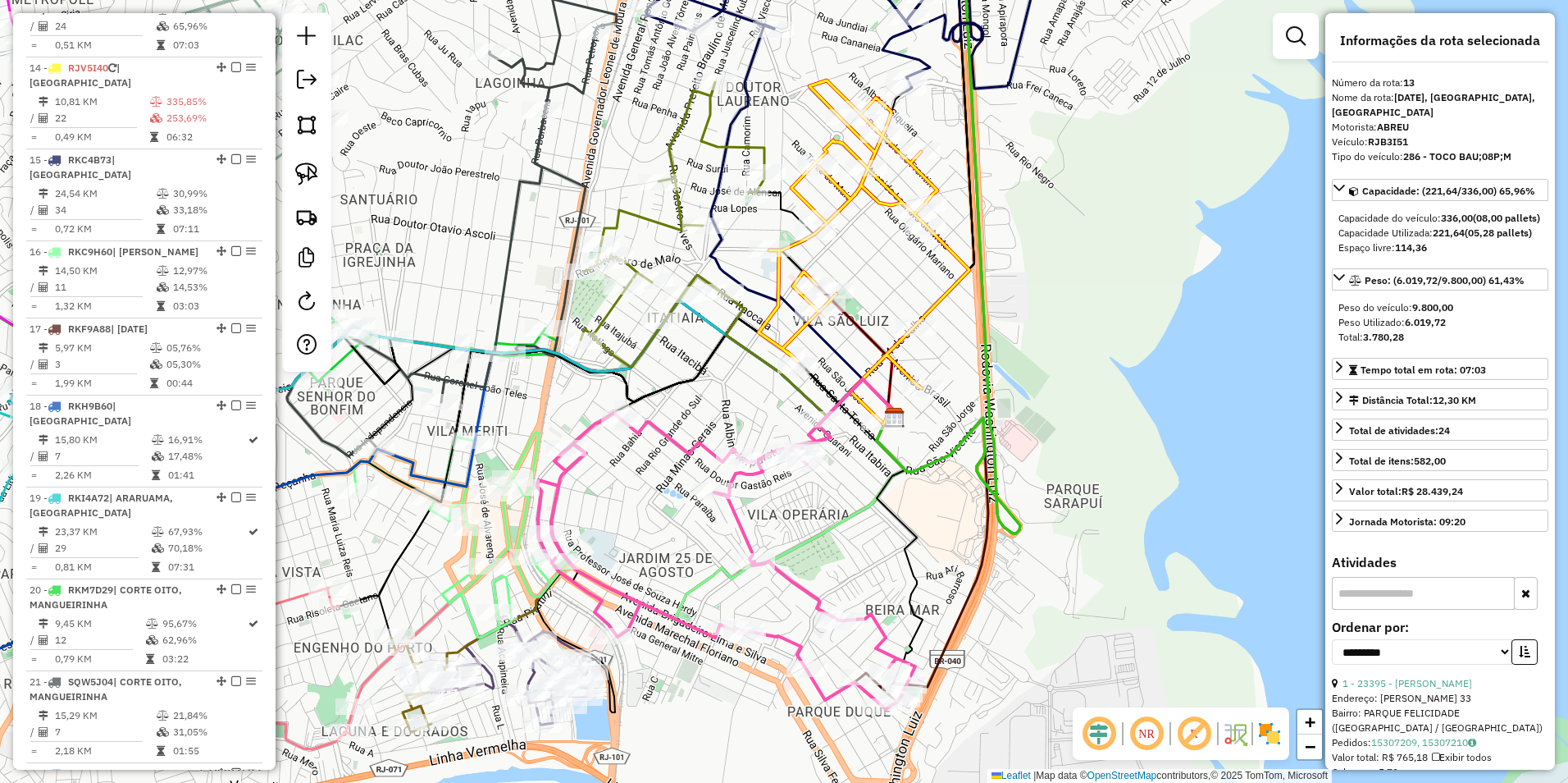
scroll to position [1664, 0]
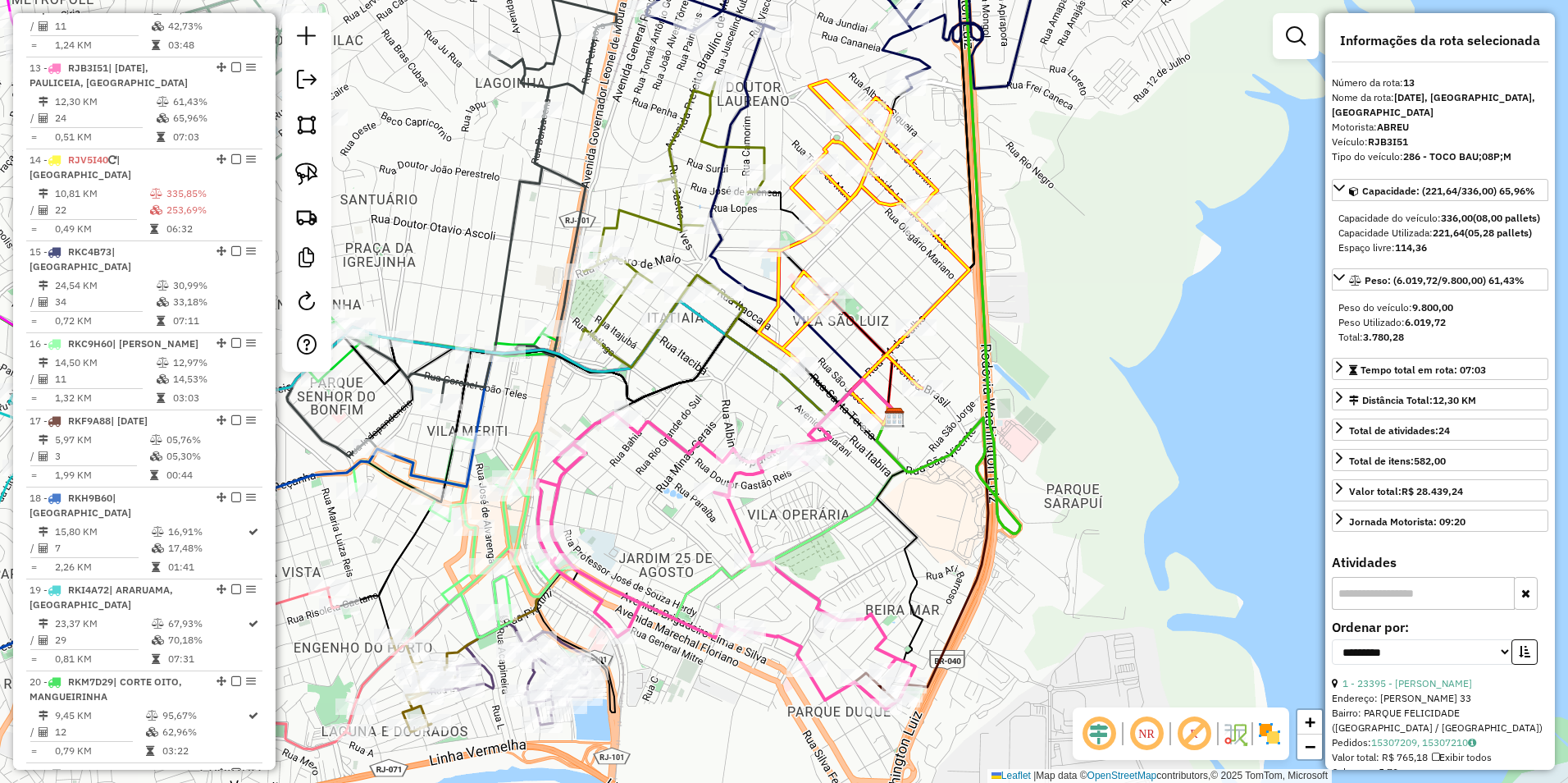
click at [791, 585] on icon at bounding box center [726, 560] width 378 height 296
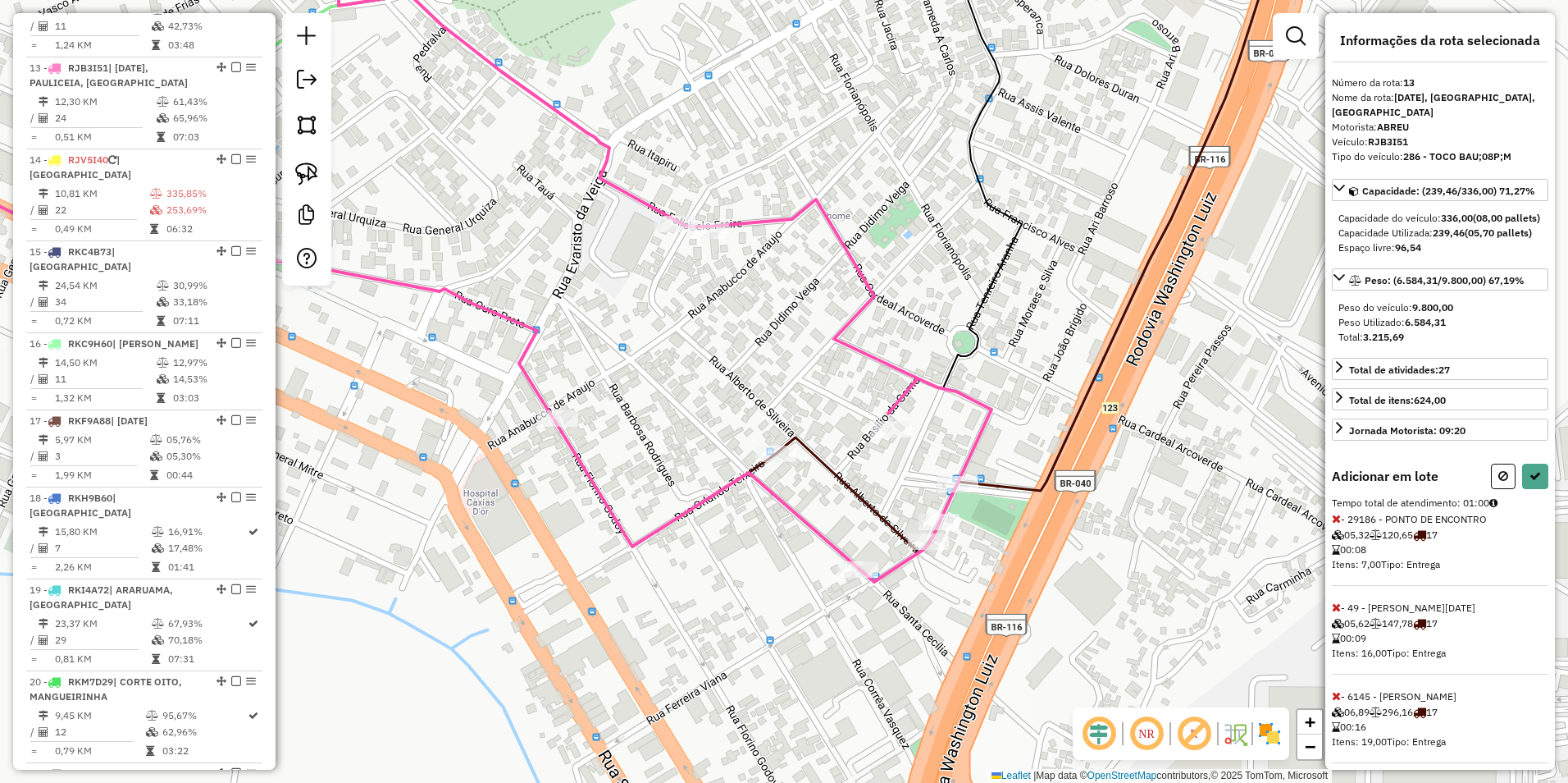
select select "**********"
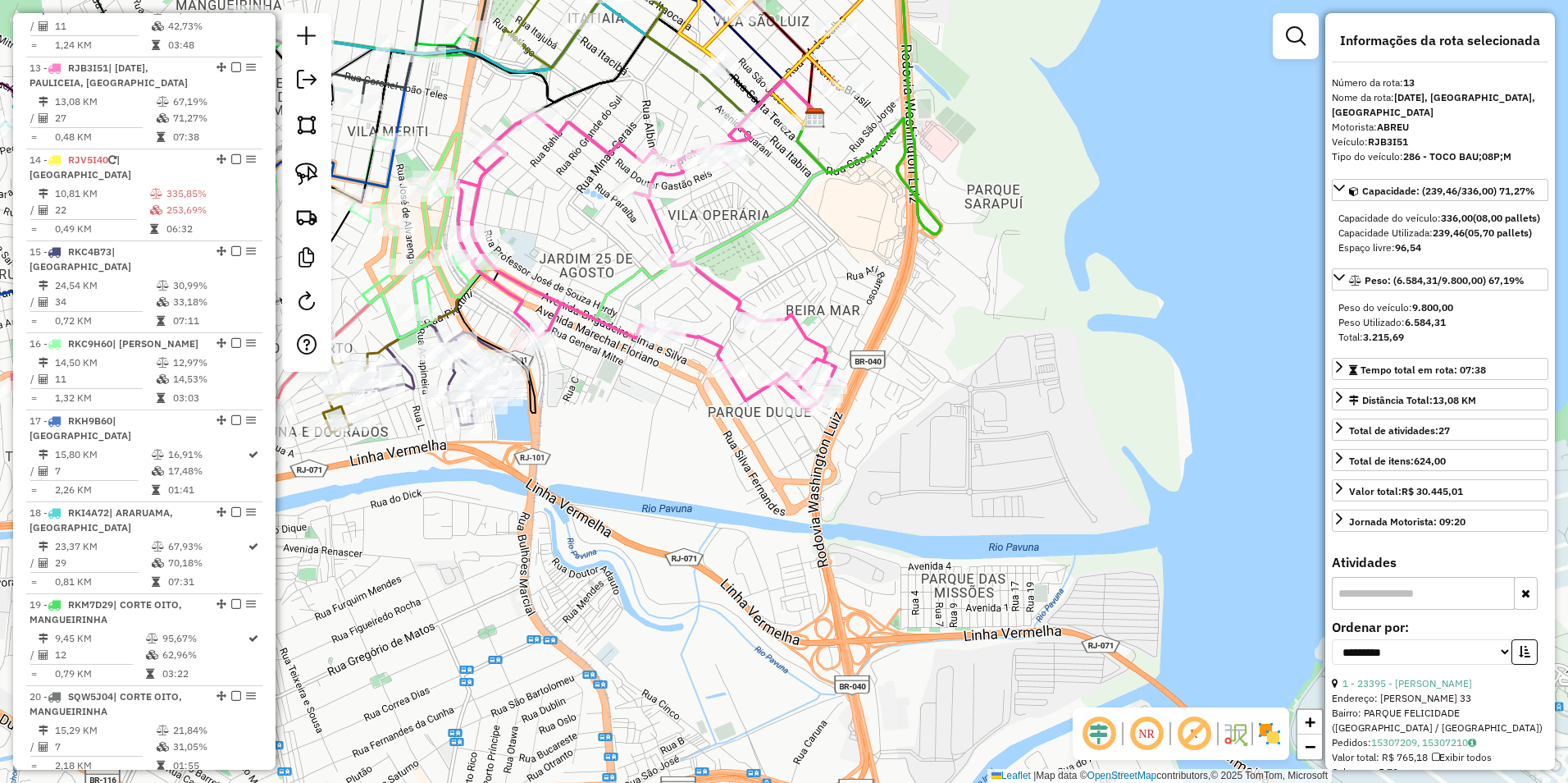
click at [700, 339] on icon at bounding box center [646, 260] width 378 height 296
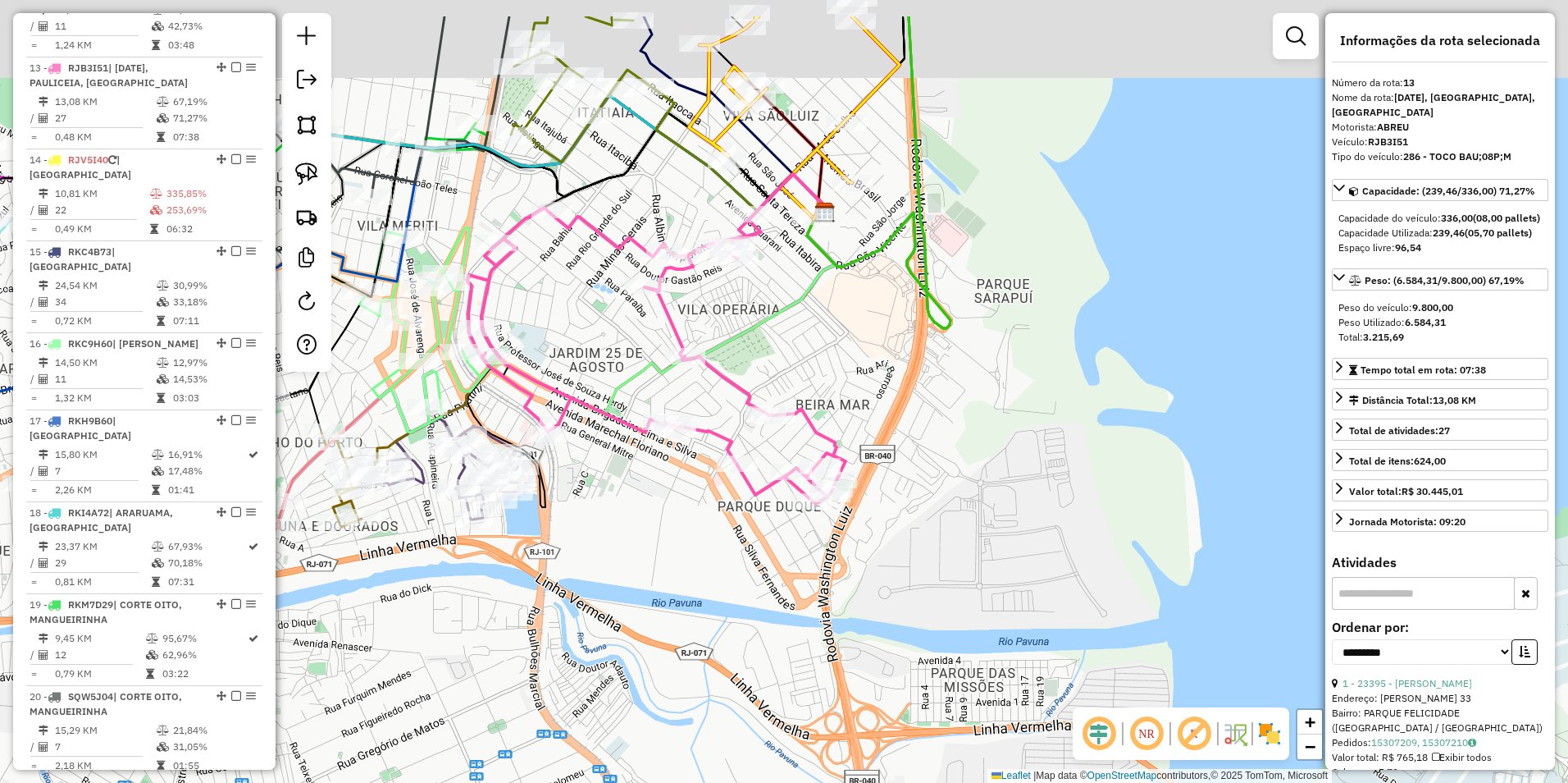
drag, startPoint x: 897, startPoint y: 262, endPoint x: 907, endPoint y: 410, distance: 148.3
click at [907, 410] on div "Janela de atendimento Grade de atendimento Capacidade Transportadoras Veículos …" at bounding box center [784, 392] width 1568 height 783
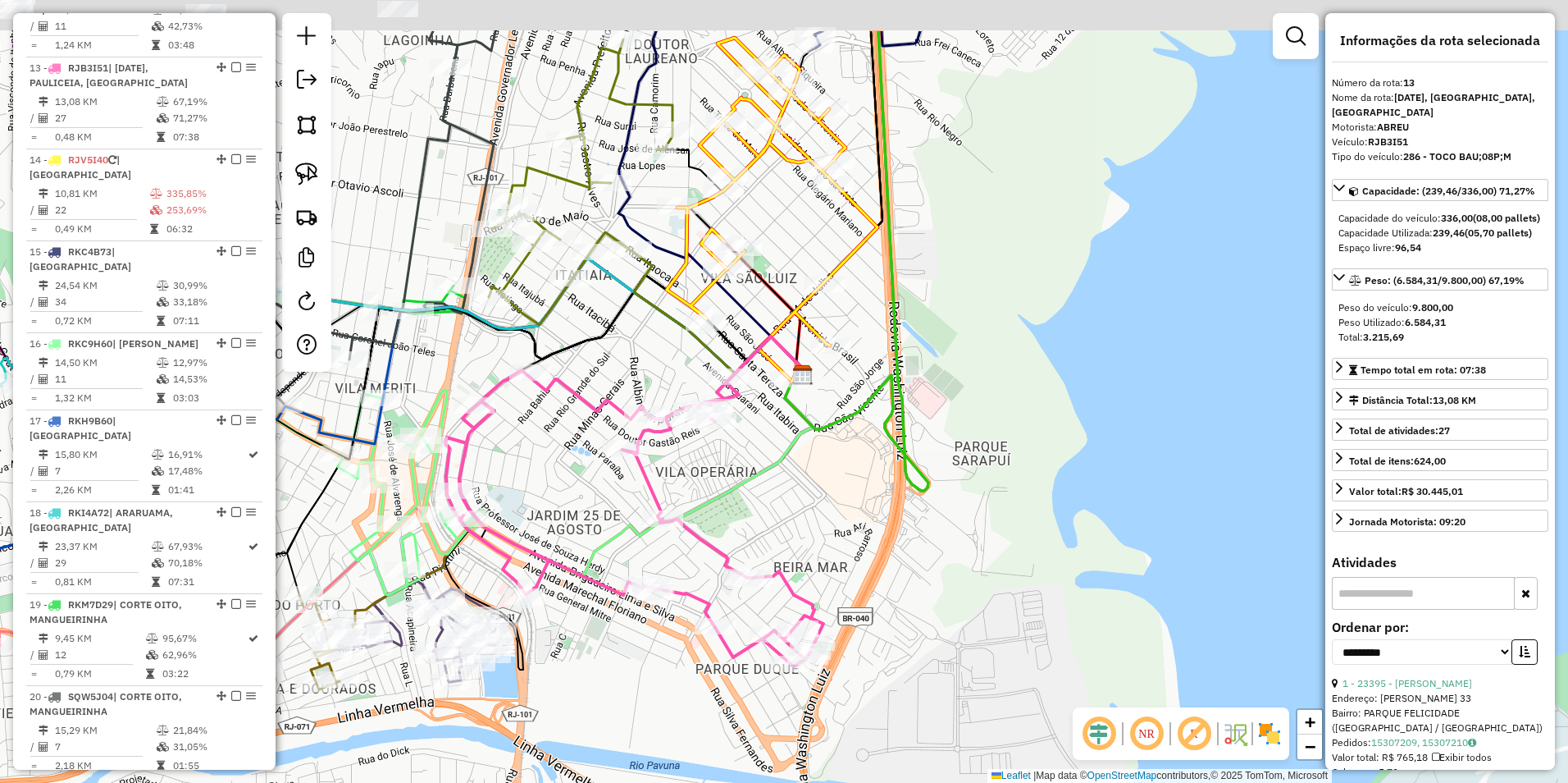
drag, startPoint x: 797, startPoint y: 321, endPoint x: 773, endPoint y: 431, distance: 112.6
click at [773, 431] on div "Janela de atendimento Grade de atendimento Capacidade Transportadoras Veículos …" at bounding box center [784, 392] width 1568 height 783
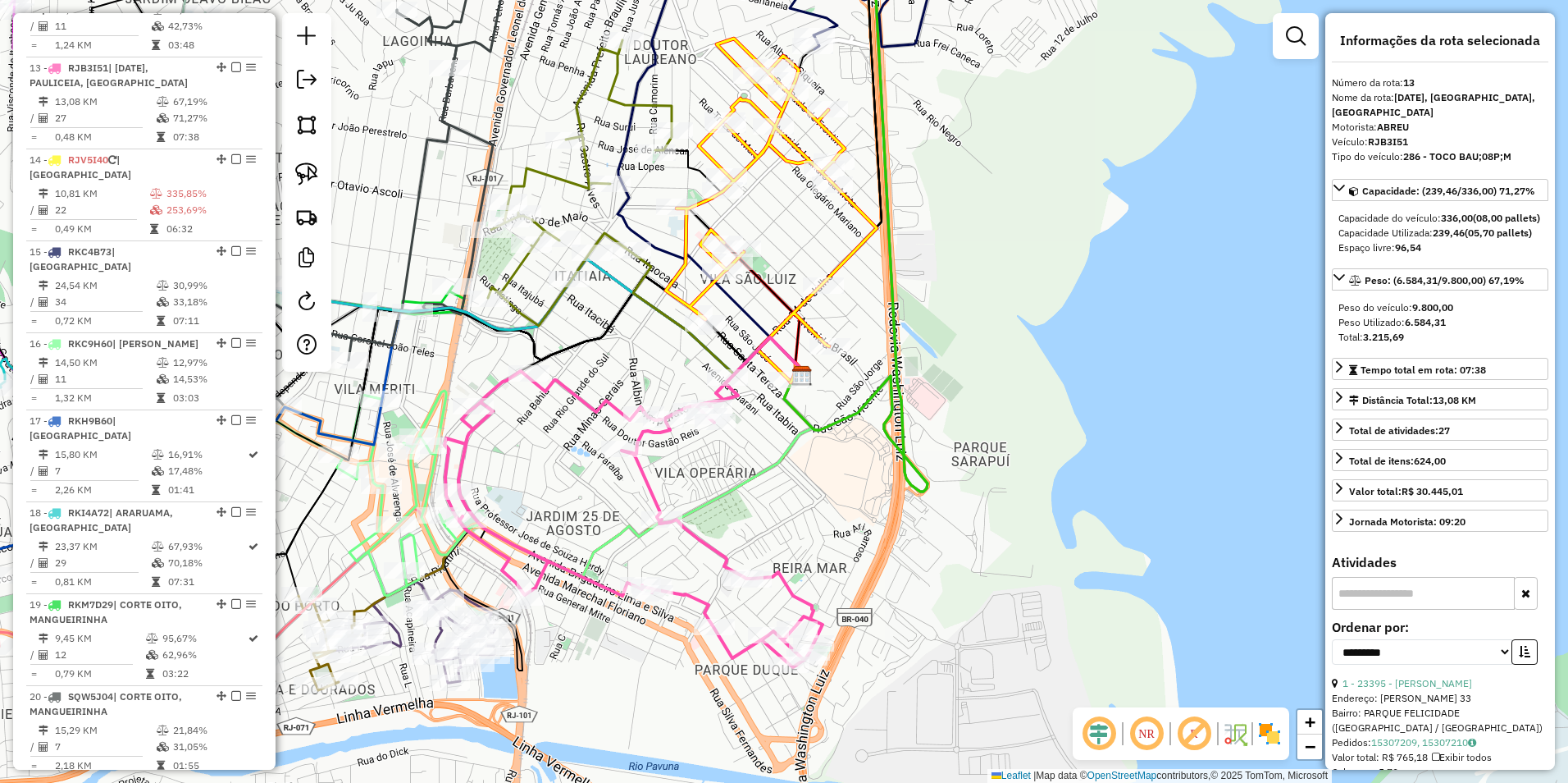
click at [574, 187] on icon at bounding box center [580, 182] width 184 height 286
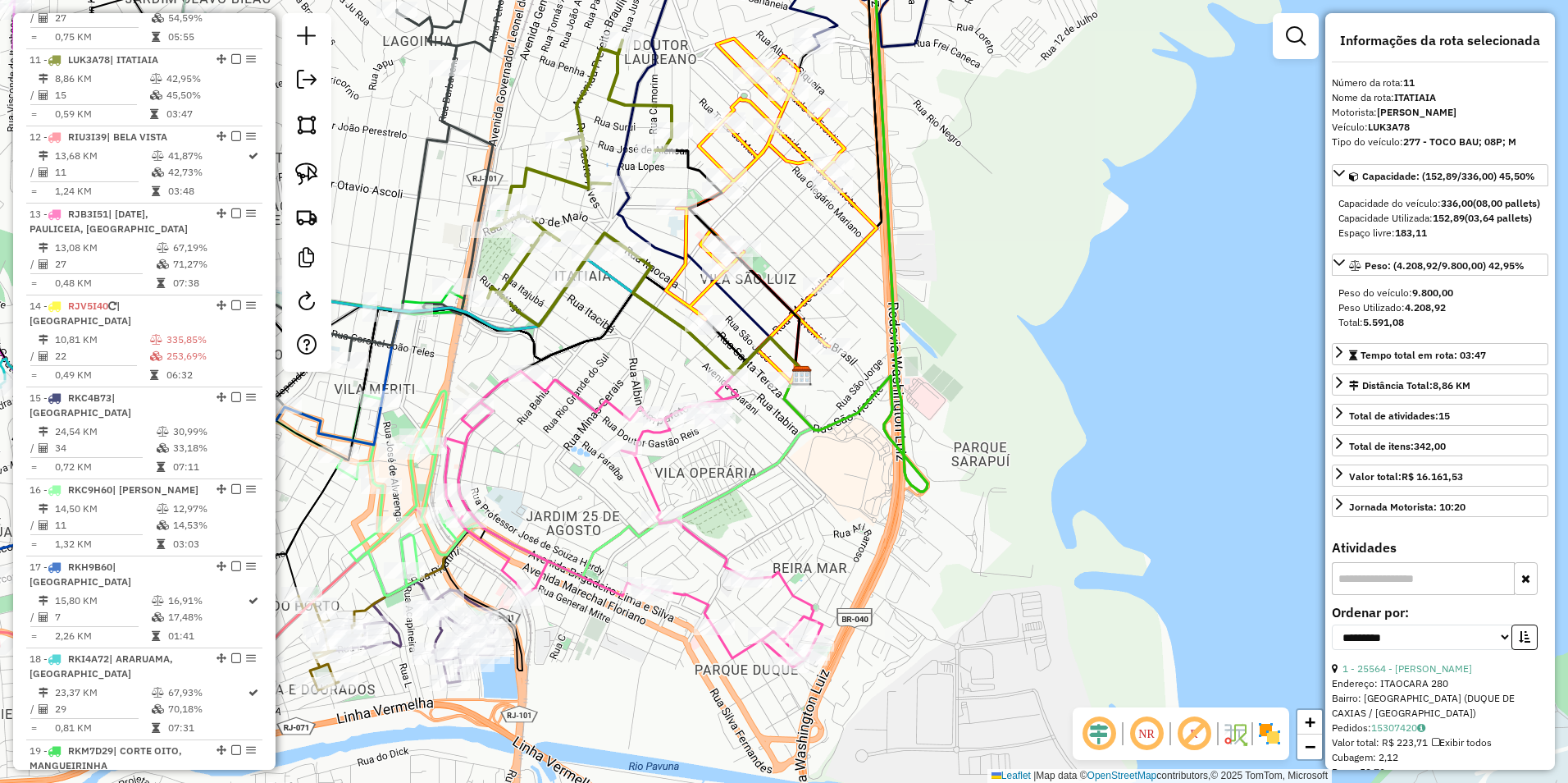
scroll to position [1510, 0]
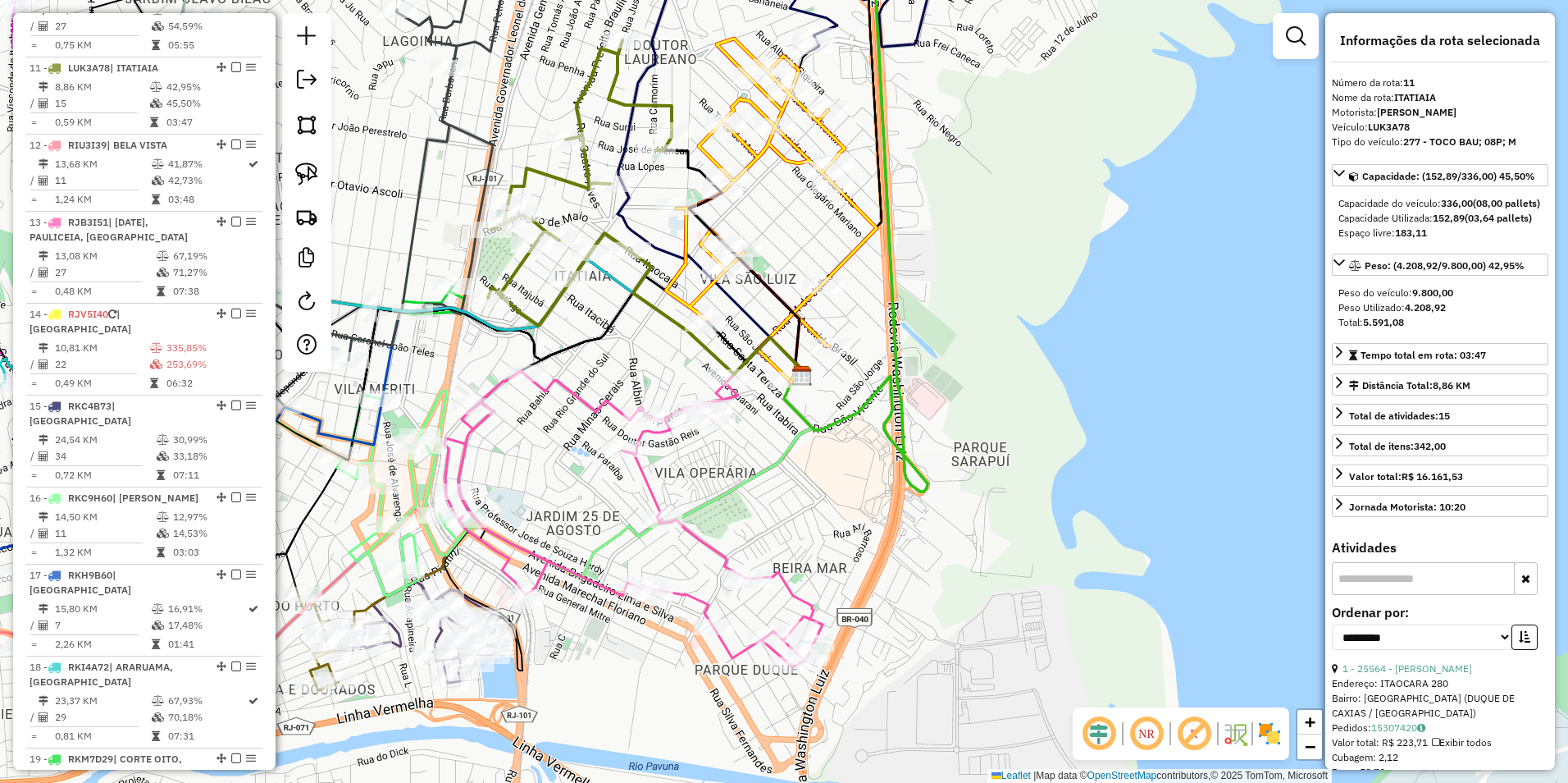
click at [757, 155] on icon at bounding box center [771, 208] width 211 height 341
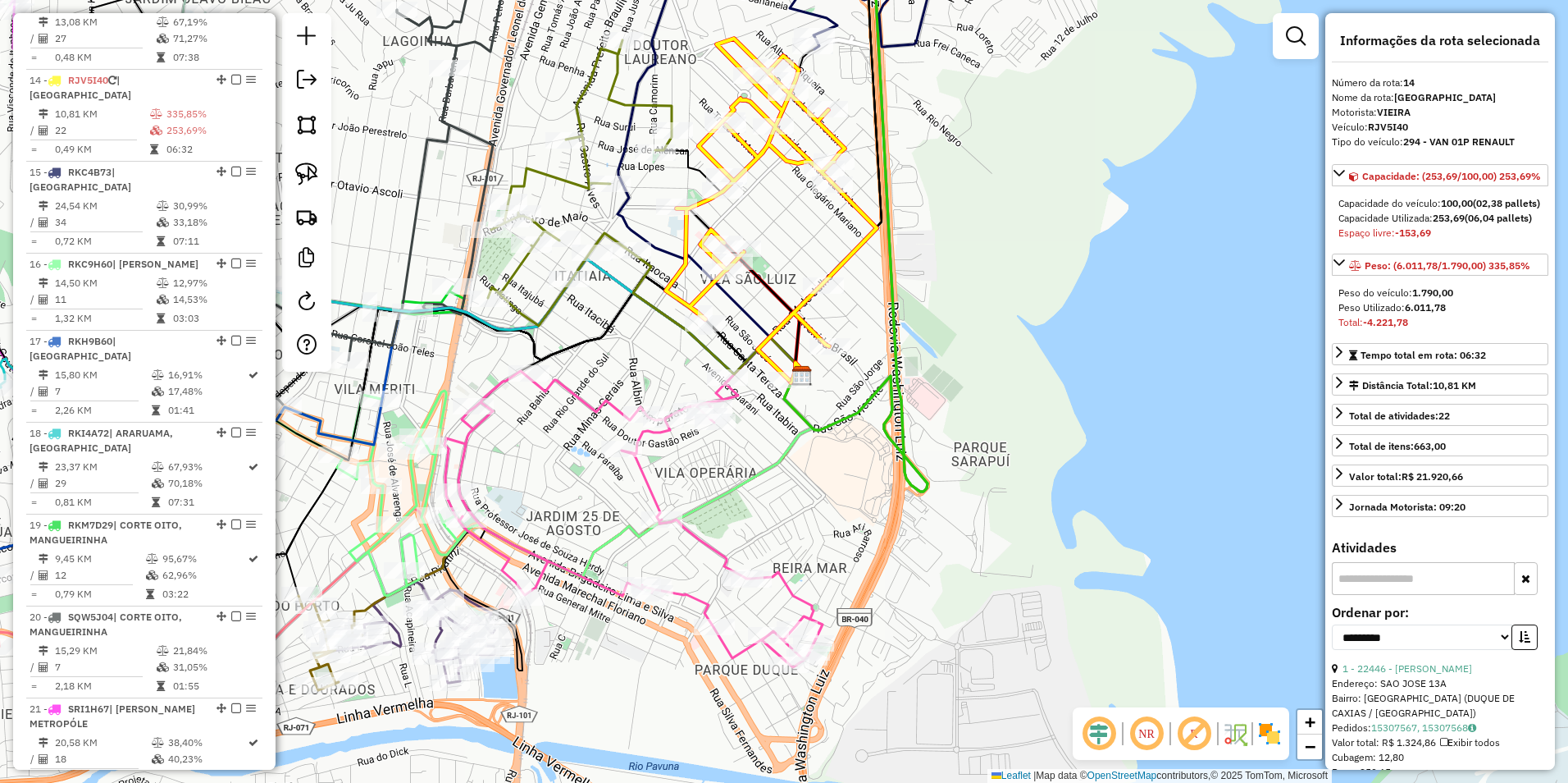
scroll to position [1756, 0]
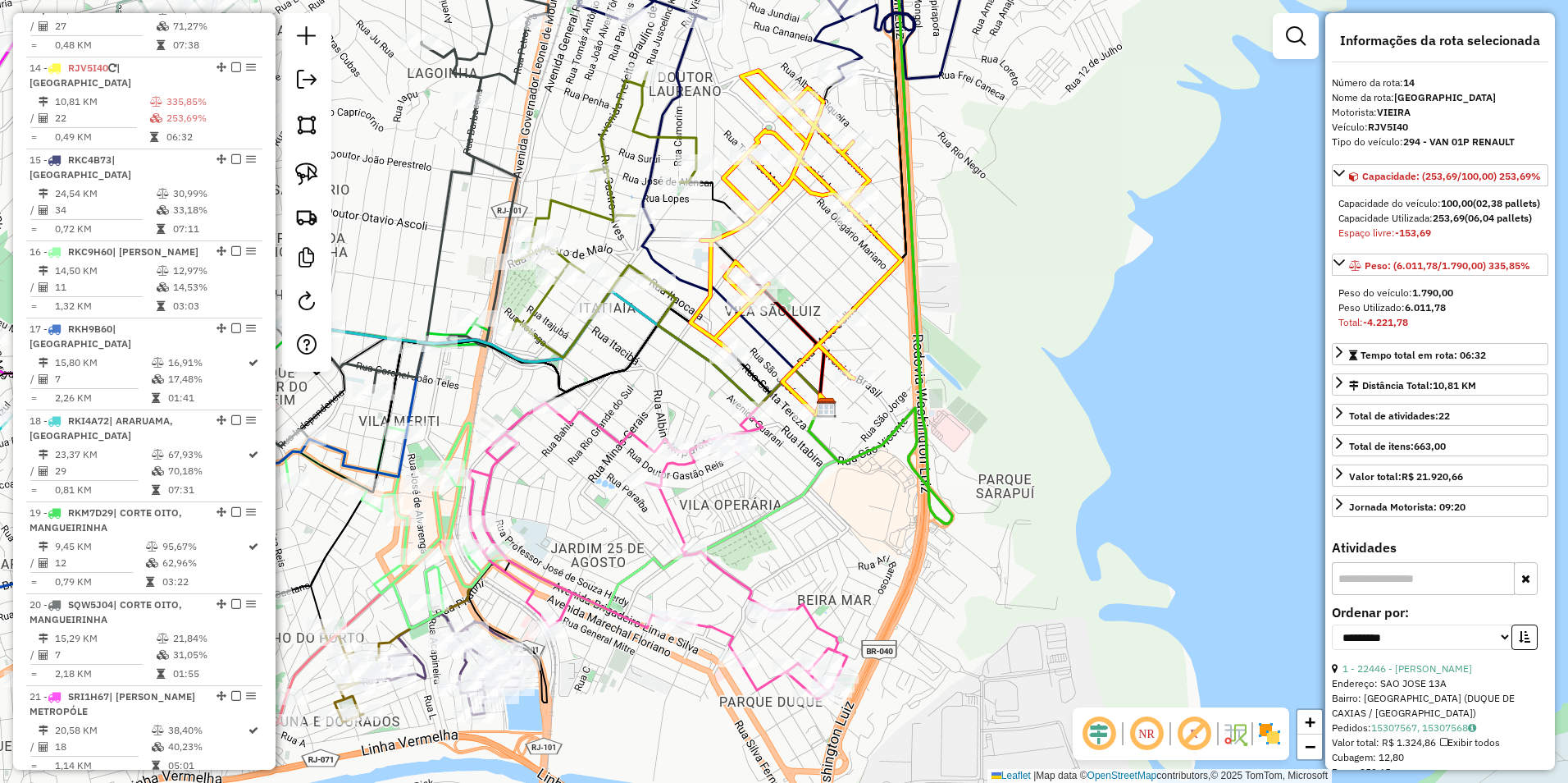
drag, startPoint x: 779, startPoint y: 215, endPoint x: 841, endPoint y: 372, distance: 168.8
click at [841, 372] on div "Janela de atendimento Grade de atendimento Capacidade Transportadoras Veículos …" at bounding box center [784, 392] width 1568 height 783
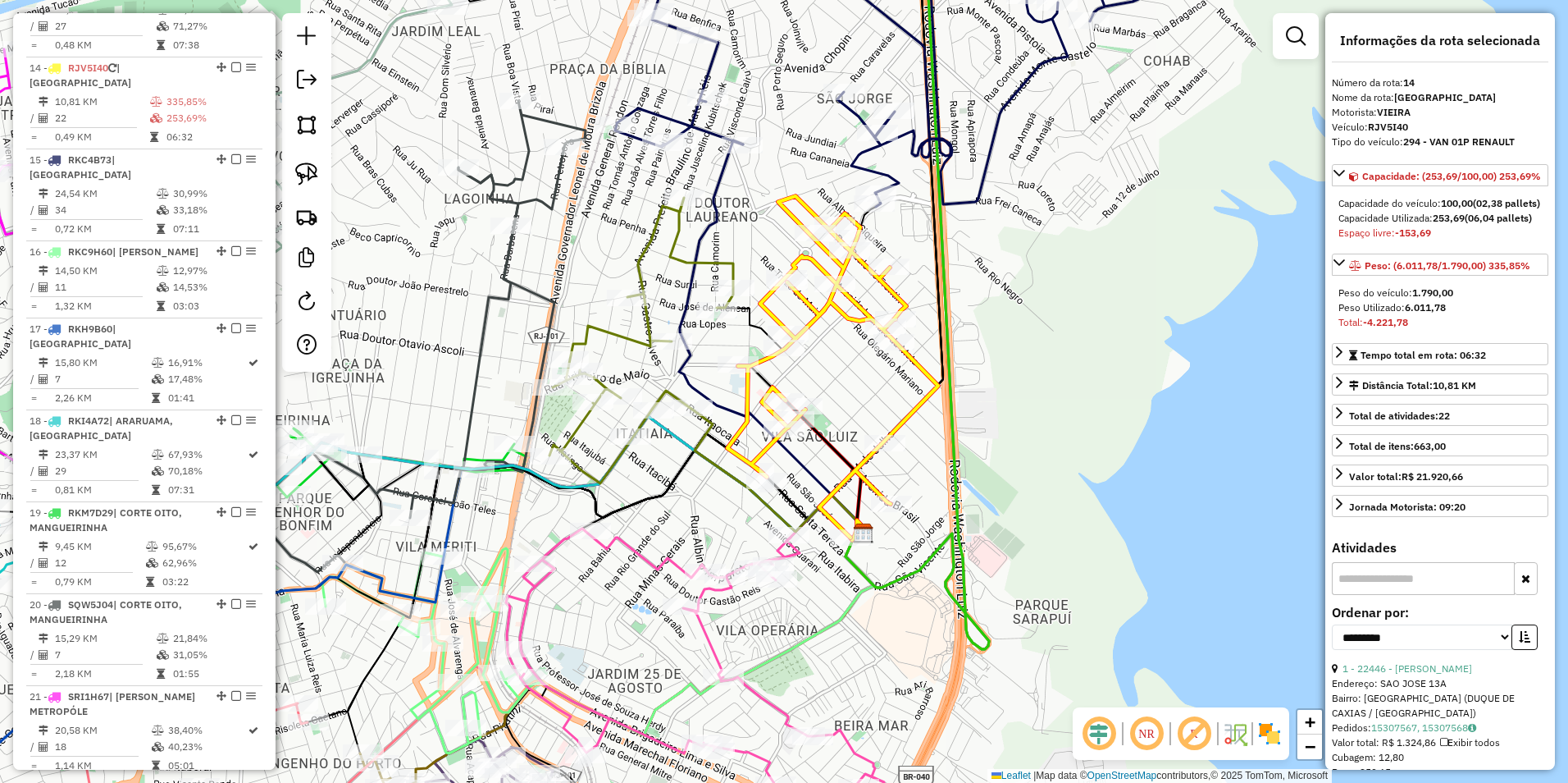
click at [701, 128] on icon at bounding box center [896, 64] width 561 height 285
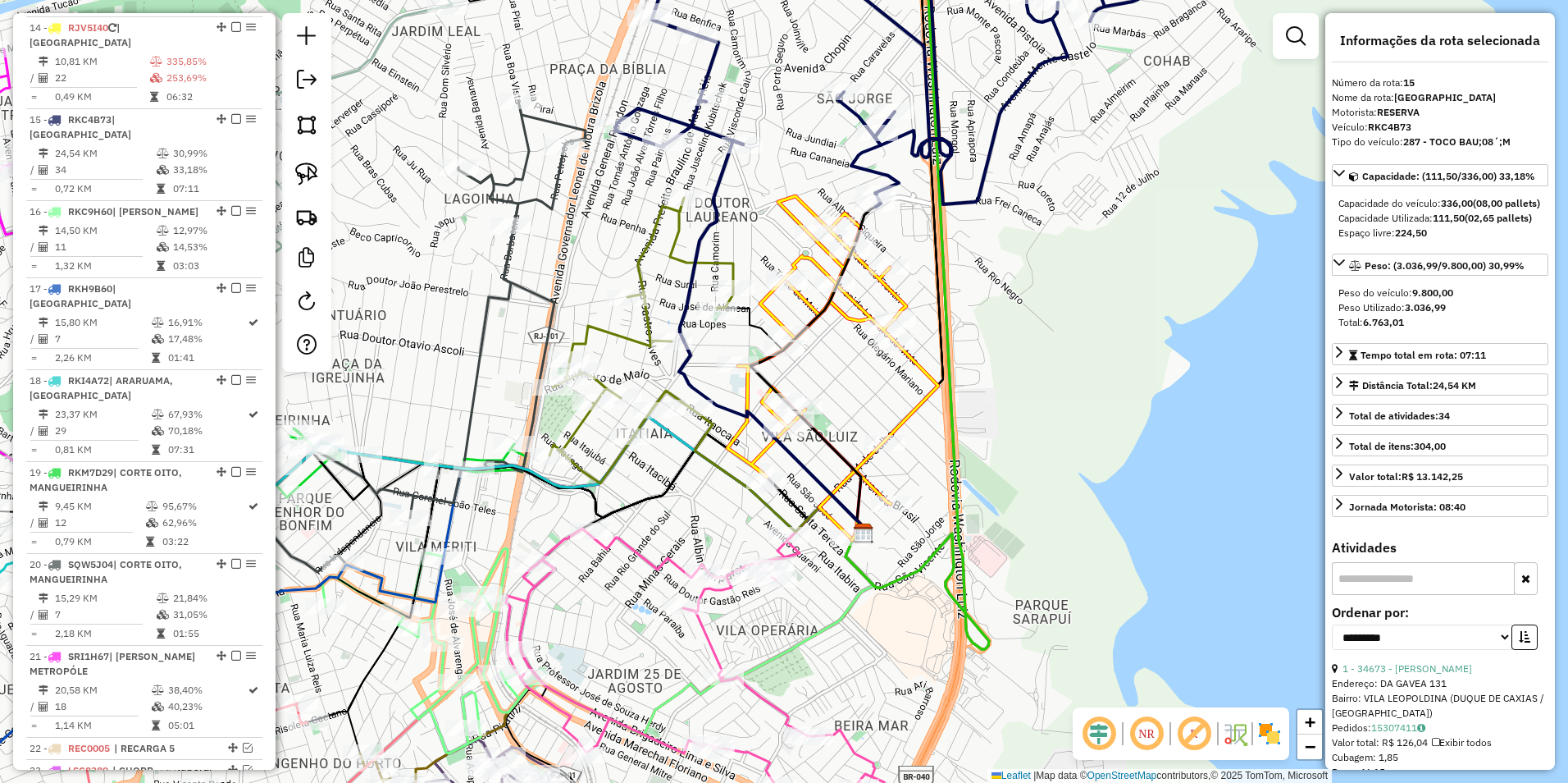
scroll to position [1833, 0]
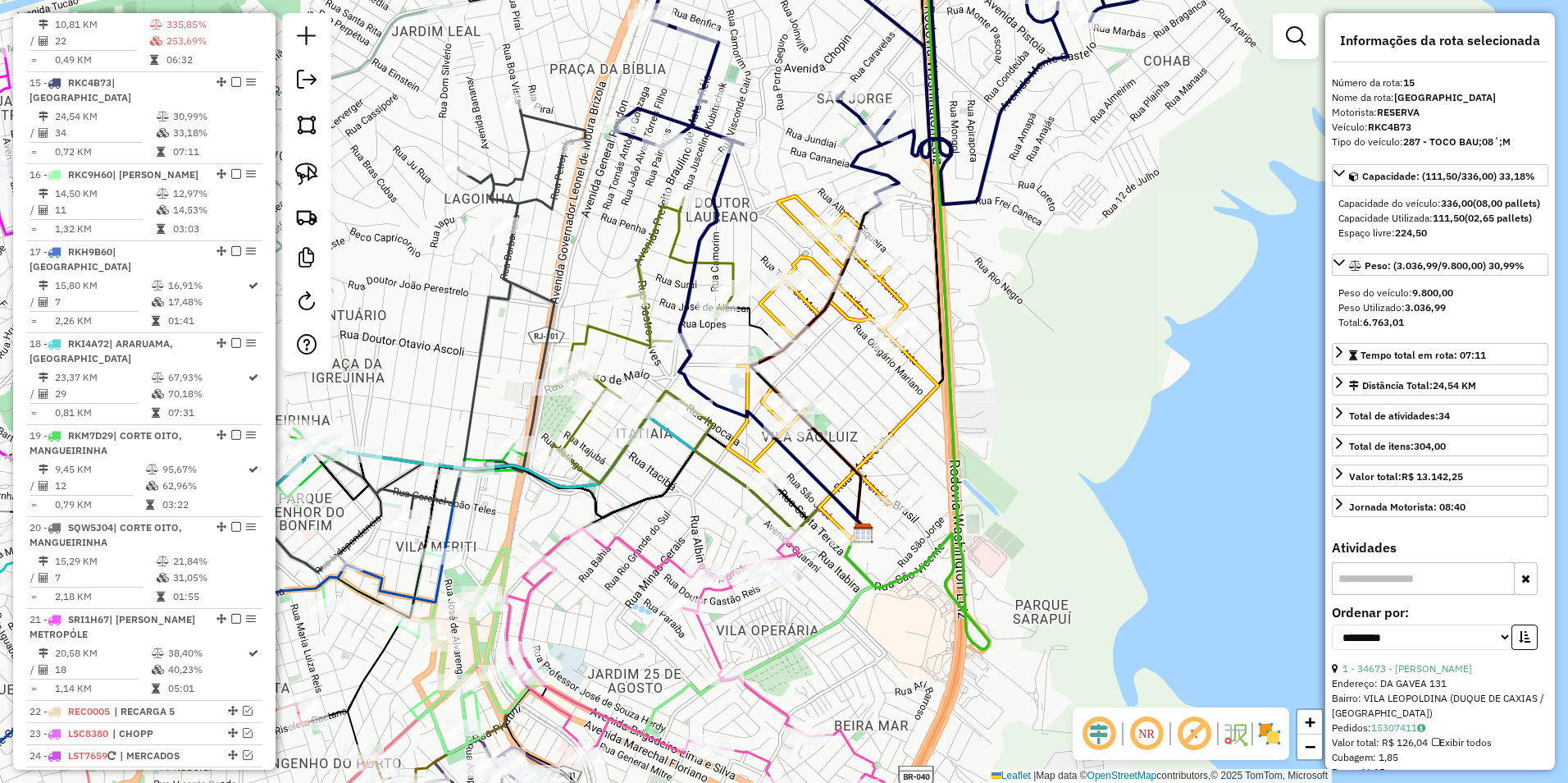
click at [903, 135] on icon at bounding box center [896, 64] width 561 height 285
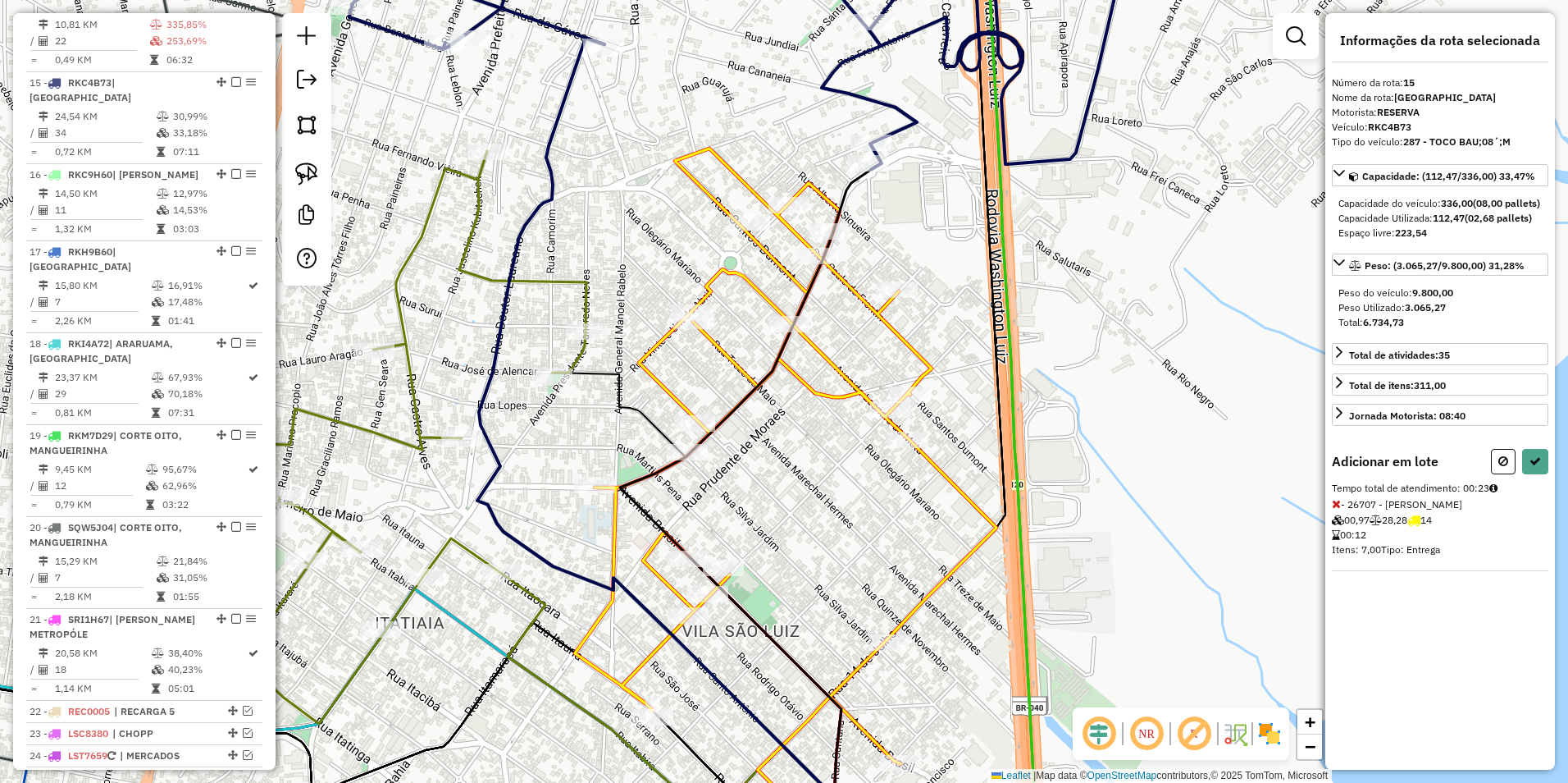
click at [811, 247] on icon at bounding box center [786, 490] width 422 height 682
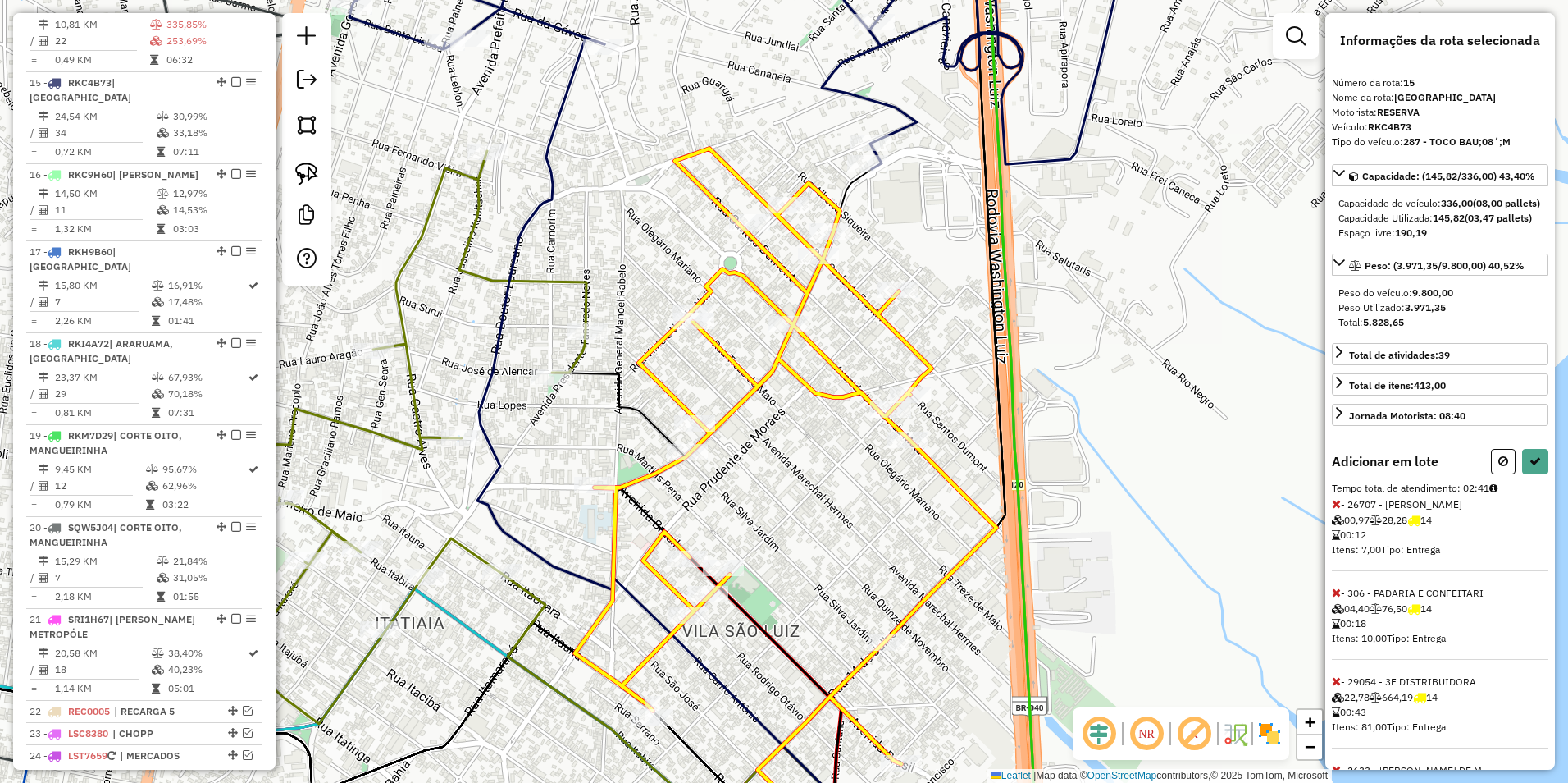
drag, startPoint x: 625, startPoint y: 96, endPoint x: 804, endPoint y: 268, distance: 248.2
click at [804, 273] on div "Janela de atendimento Grade de atendimento Capacidade Transportadoras Veículos …" at bounding box center [784, 392] width 1568 height 783
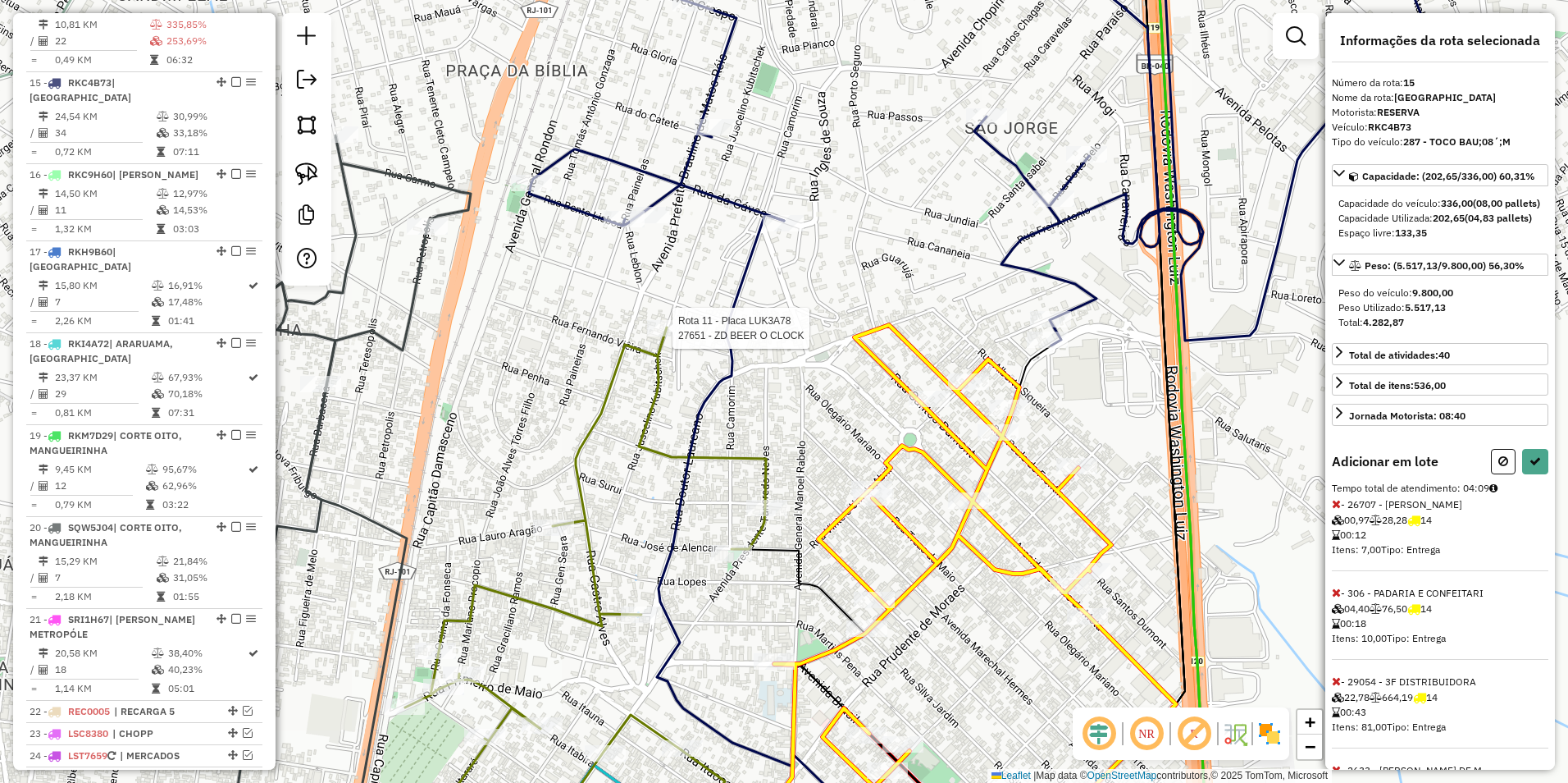
select select "**********"
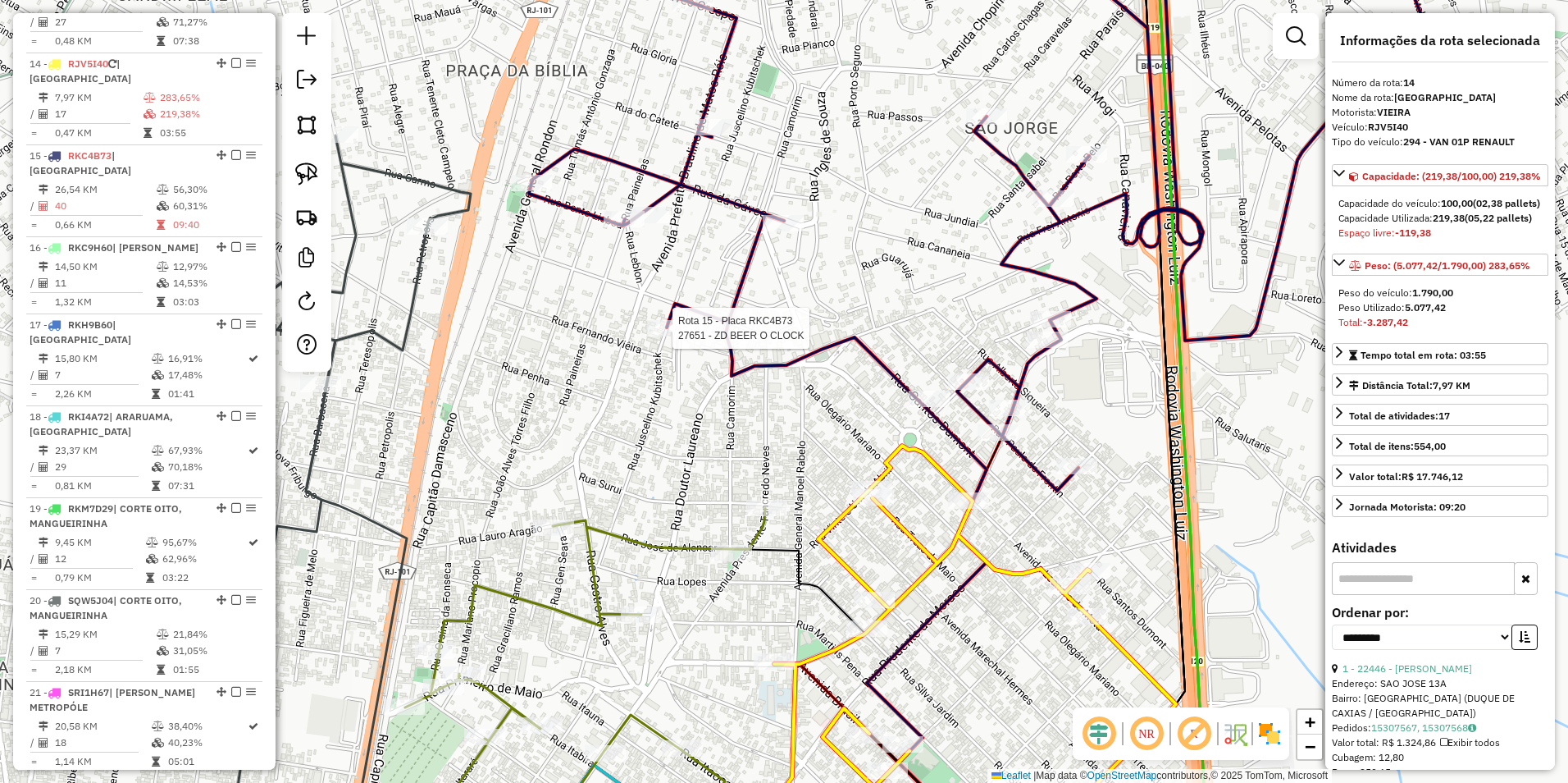
scroll to position [1756, 0]
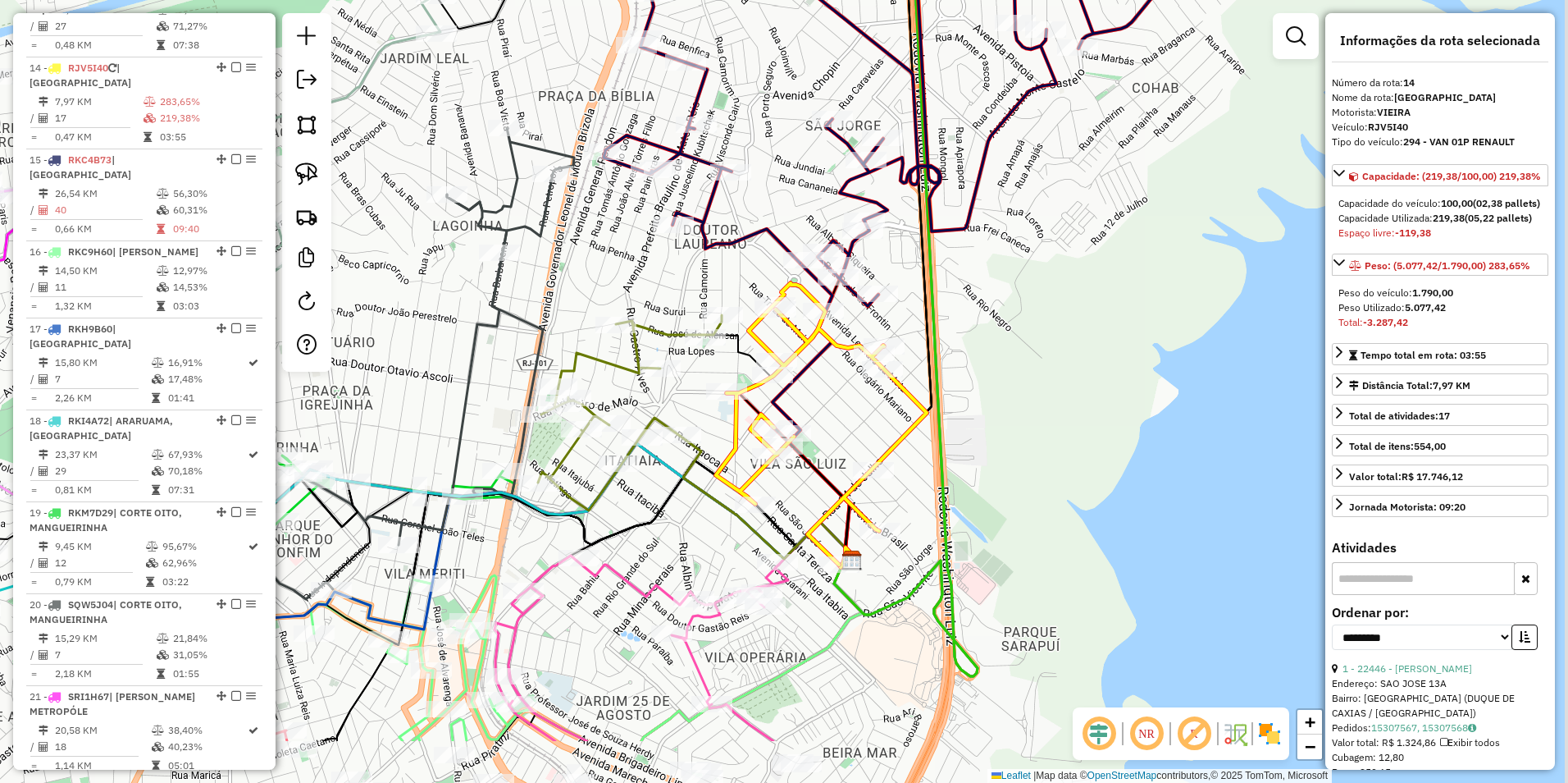
drag, startPoint x: 898, startPoint y: 557, endPoint x: 833, endPoint y: 378, distance: 190.4
click at [855, 375] on div "Janela de atendimento Grade de atendimento Capacidade Transportadoras Veículos …" at bounding box center [784, 392] width 1568 height 783
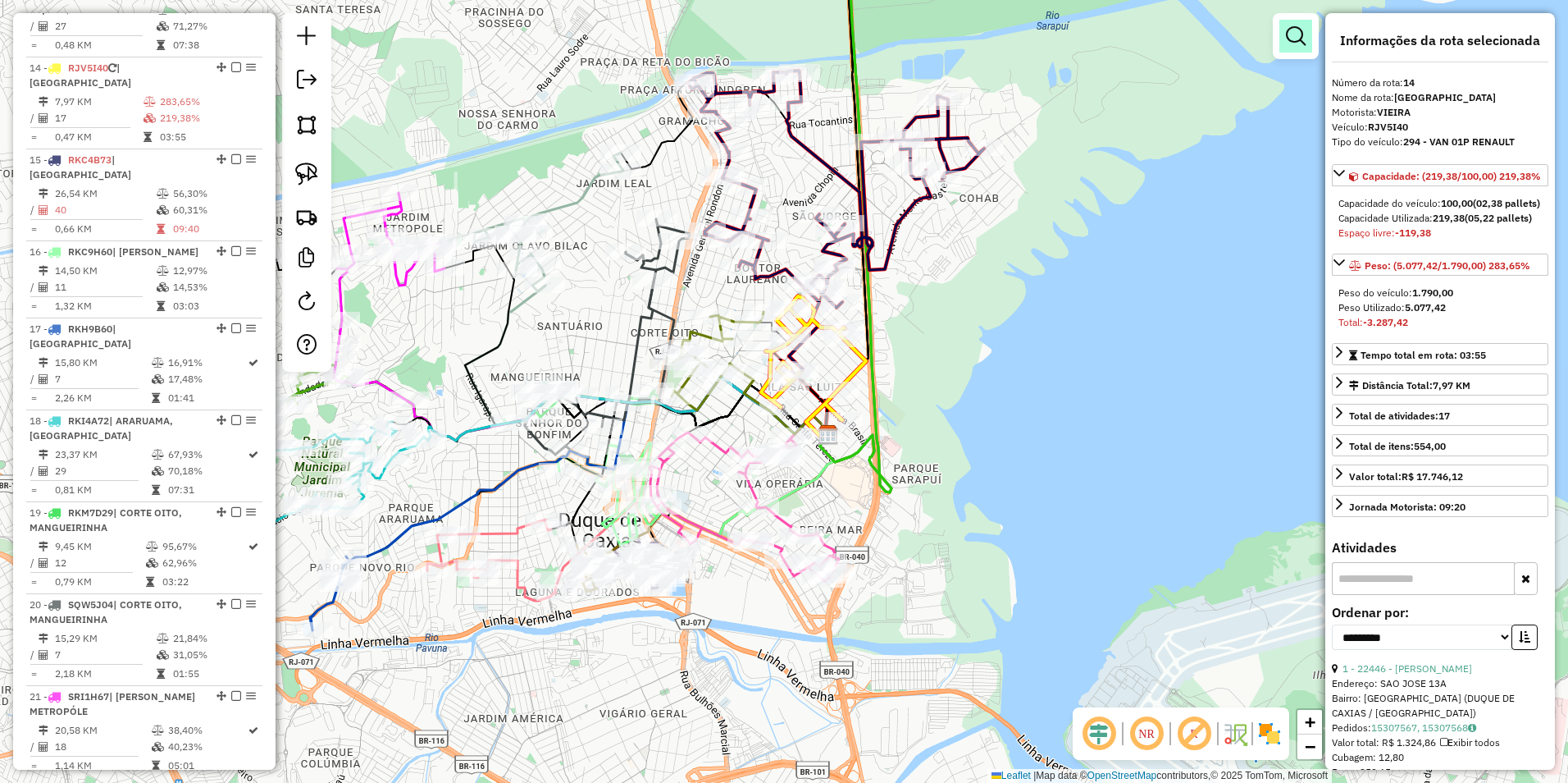
click at [1296, 27] on em at bounding box center [1296, 36] width 20 height 20
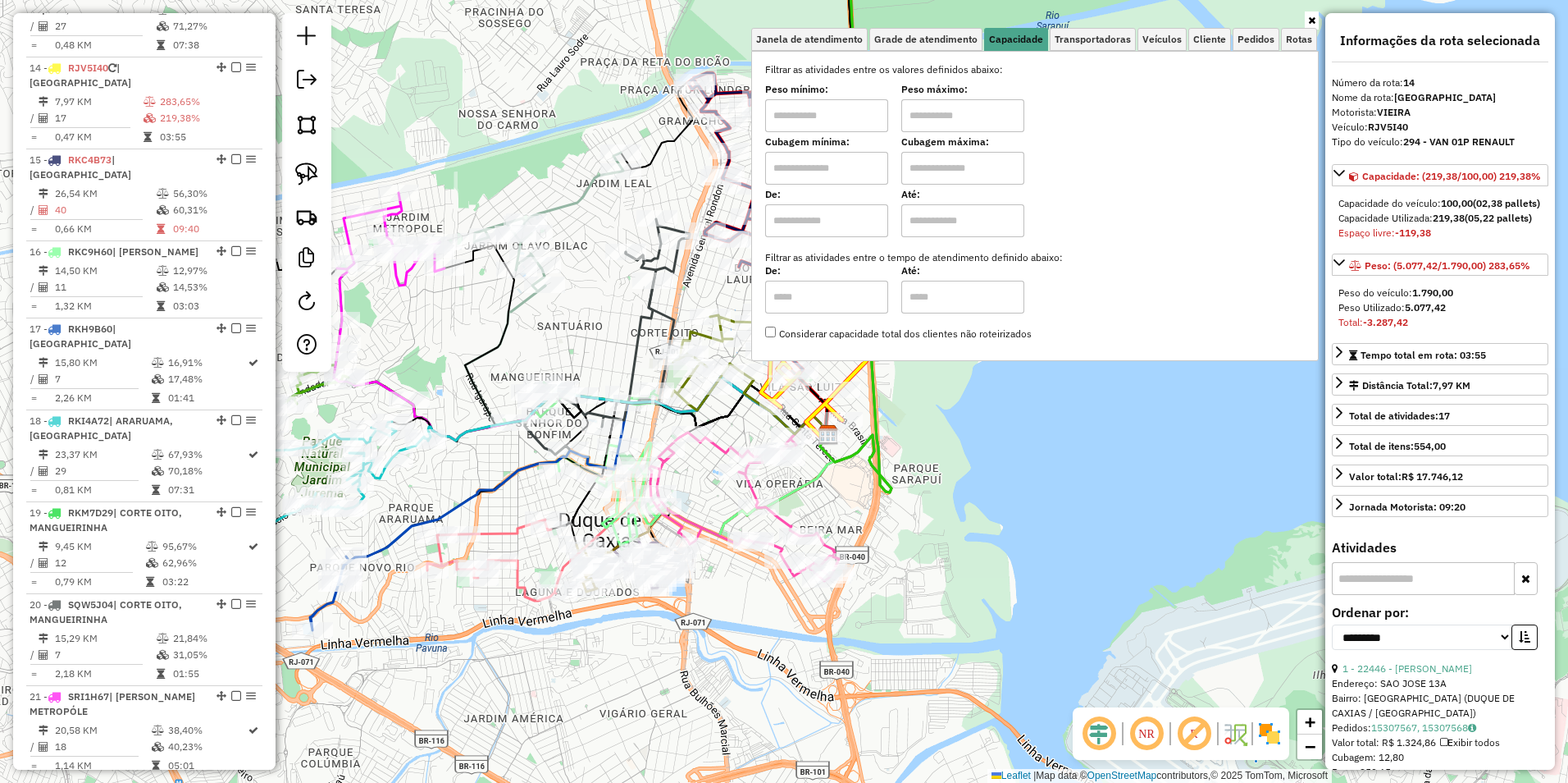
click at [830, 110] on input "text" at bounding box center [827, 115] width 123 height 33
type input "****"
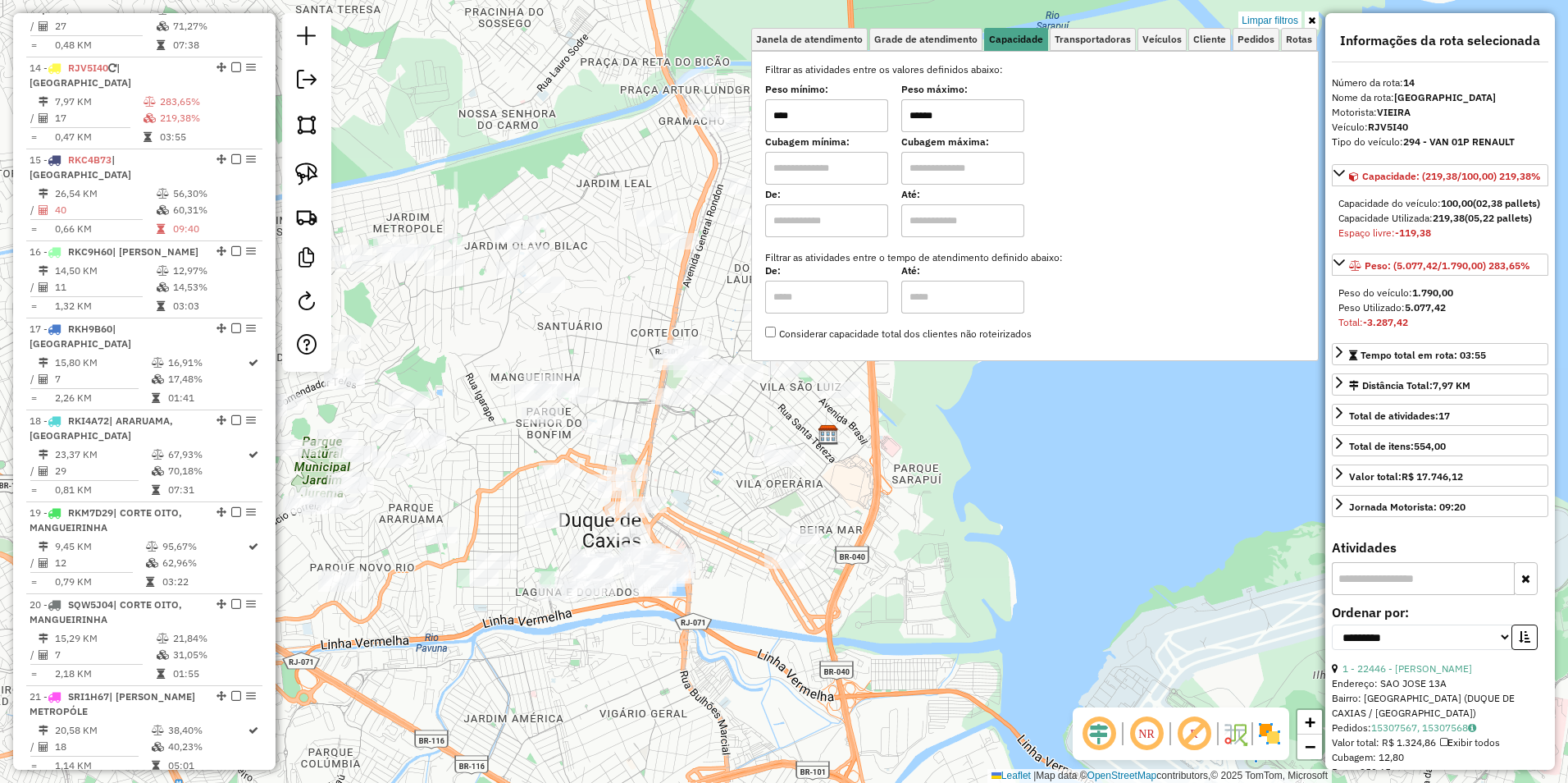
drag, startPoint x: 916, startPoint y: 398, endPoint x: 914, endPoint y: 390, distance: 8.2
click at [916, 398] on div "Limpar filtros Janela de atendimento Grade de atendimento Capacidade Transporta…" at bounding box center [784, 392] width 1568 height 783
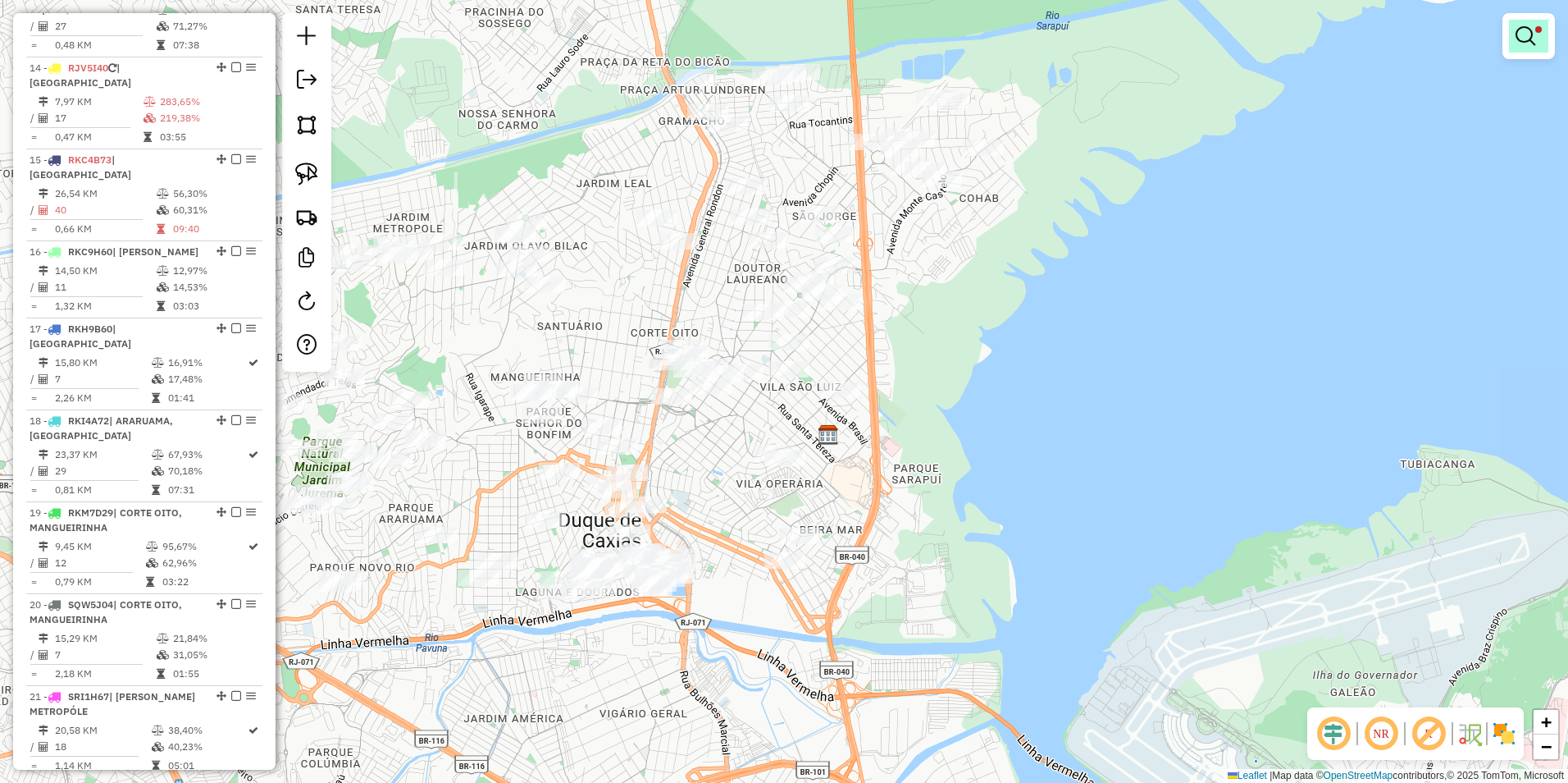
click at [1526, 22] on link at bounding box center [1528, 36] width 39 height 33
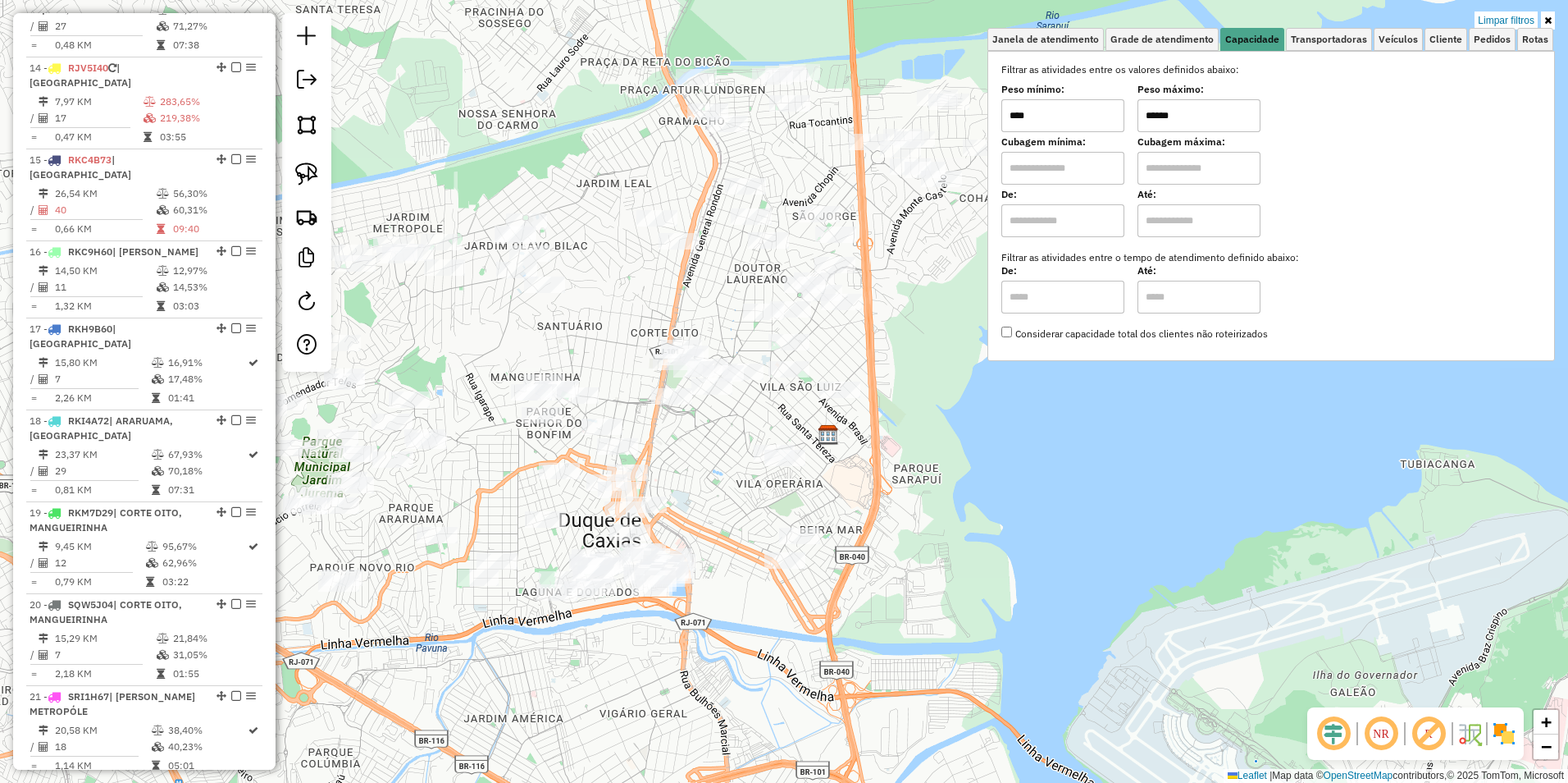
drag, startPoint x: 1197, startPoint y: 118, endPoint x: 957, endPoint y: 117, distance: 240.0
click at [957, 117] on div "Limpar filtros Janela de atendimento Grade de atendimento Capacidade Transporta…" at bounding box center [784, 392] width 1568 height 783
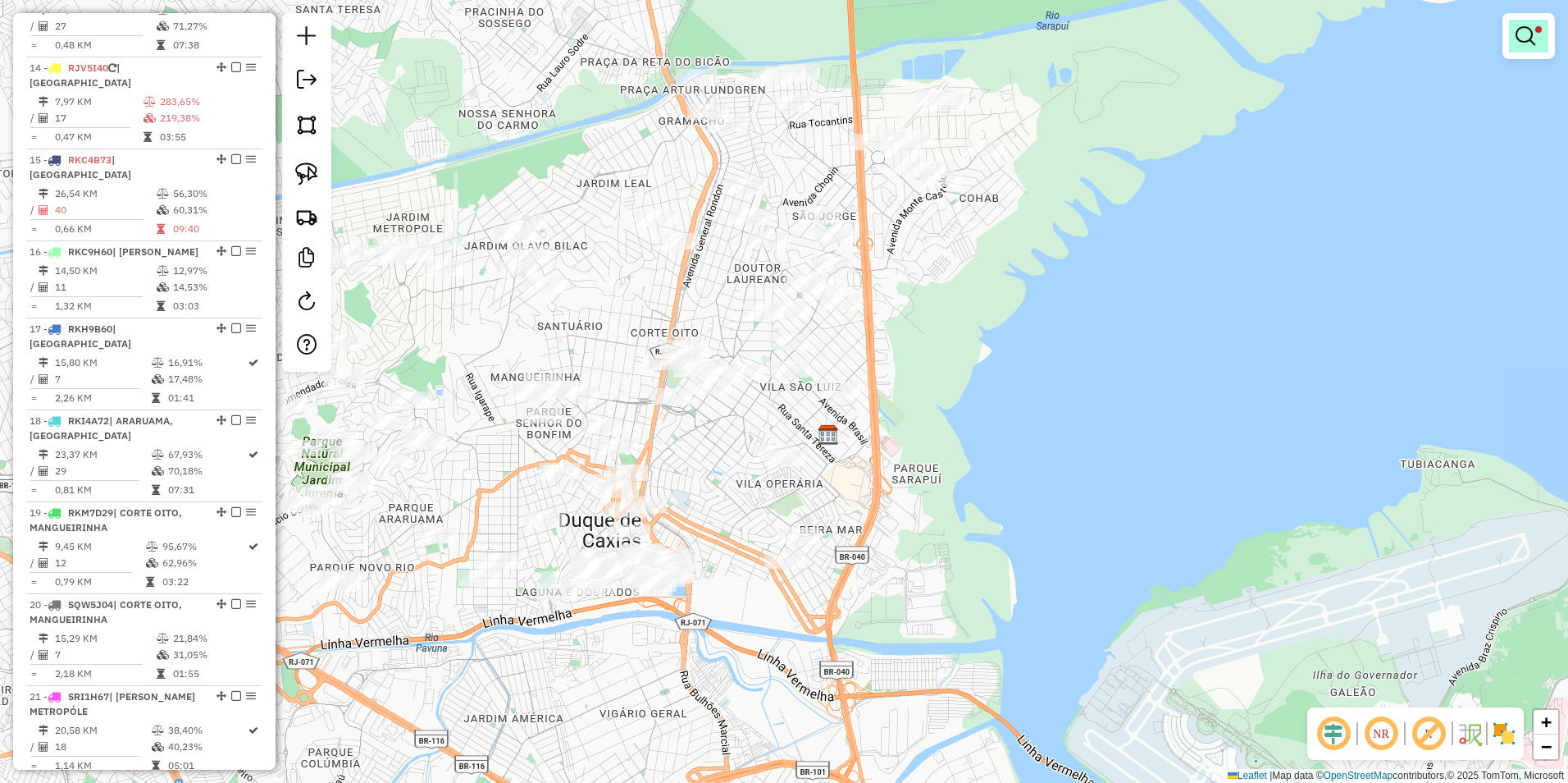
click at [1532, 37] on em at bounding box center [1525, 36] width 20 height 20
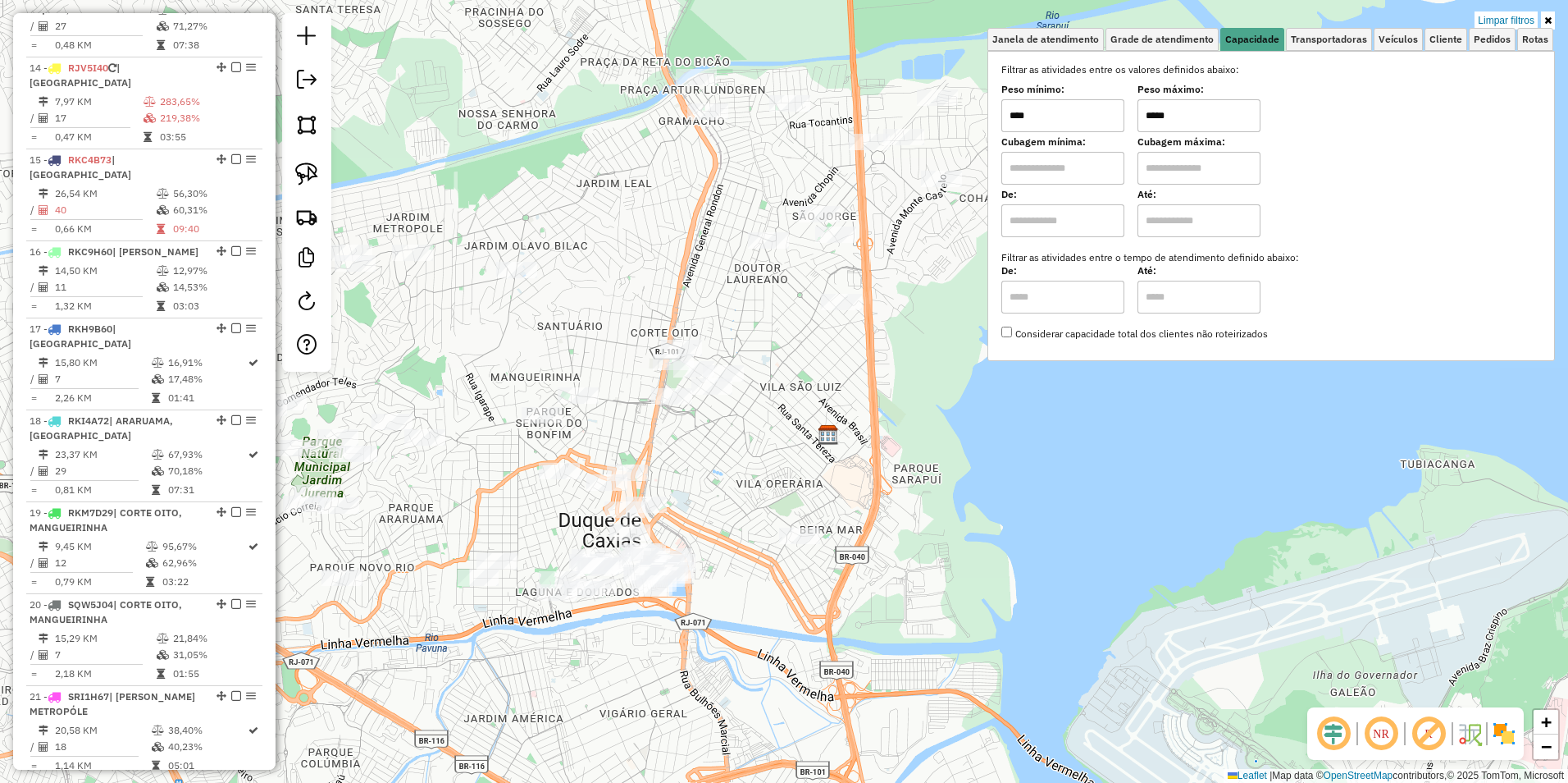
type input "*****"
click at [751, 298] on div "Rota 15 - Placa RKC4B73 34673 - FELIPE Limpar filtros Janela de atendimento Gra…" at bounding box center [784, 392] width 1568 height 783
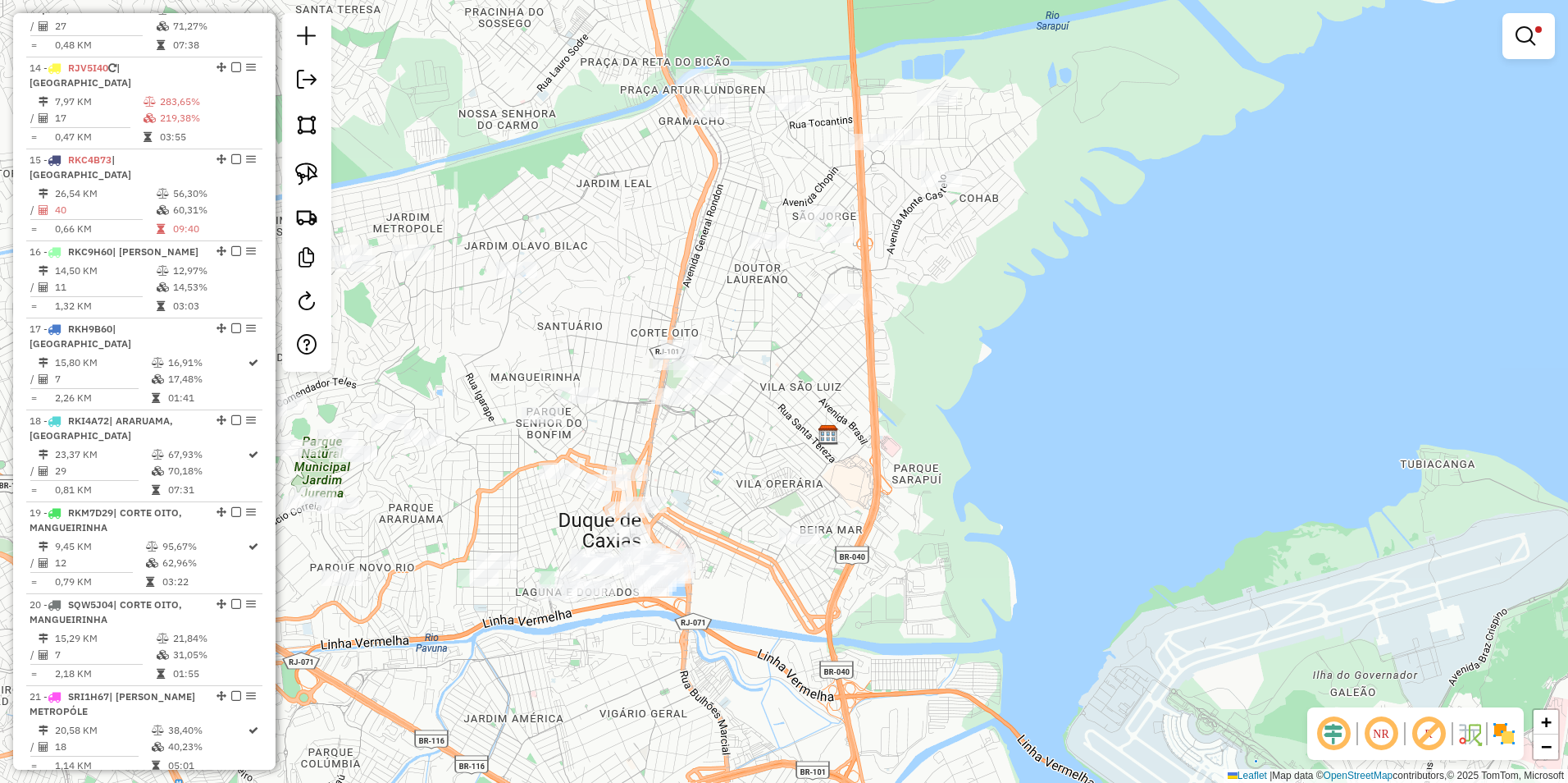
drag, startPoint x: 311, startPoint y: 170, endPoint x: 349, endPoint y: 177, distance: 38.6
click at [311, 170] on img at bounding box center [306, 174] width 23 height 23
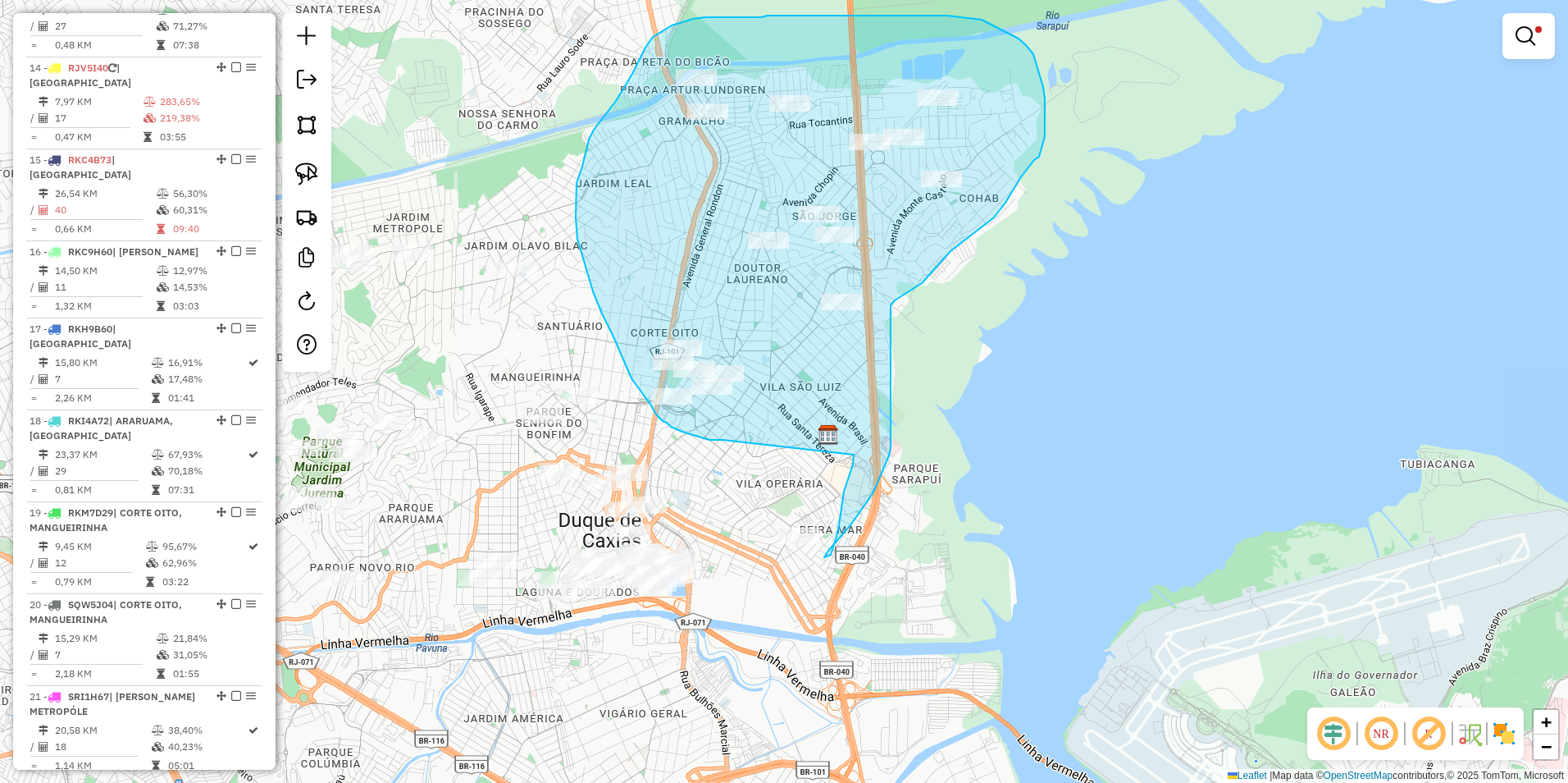
drag, startPoint x: 724, startPoint y: 440, endPoint x: 854, endPoint y: 455, distance: 130.9
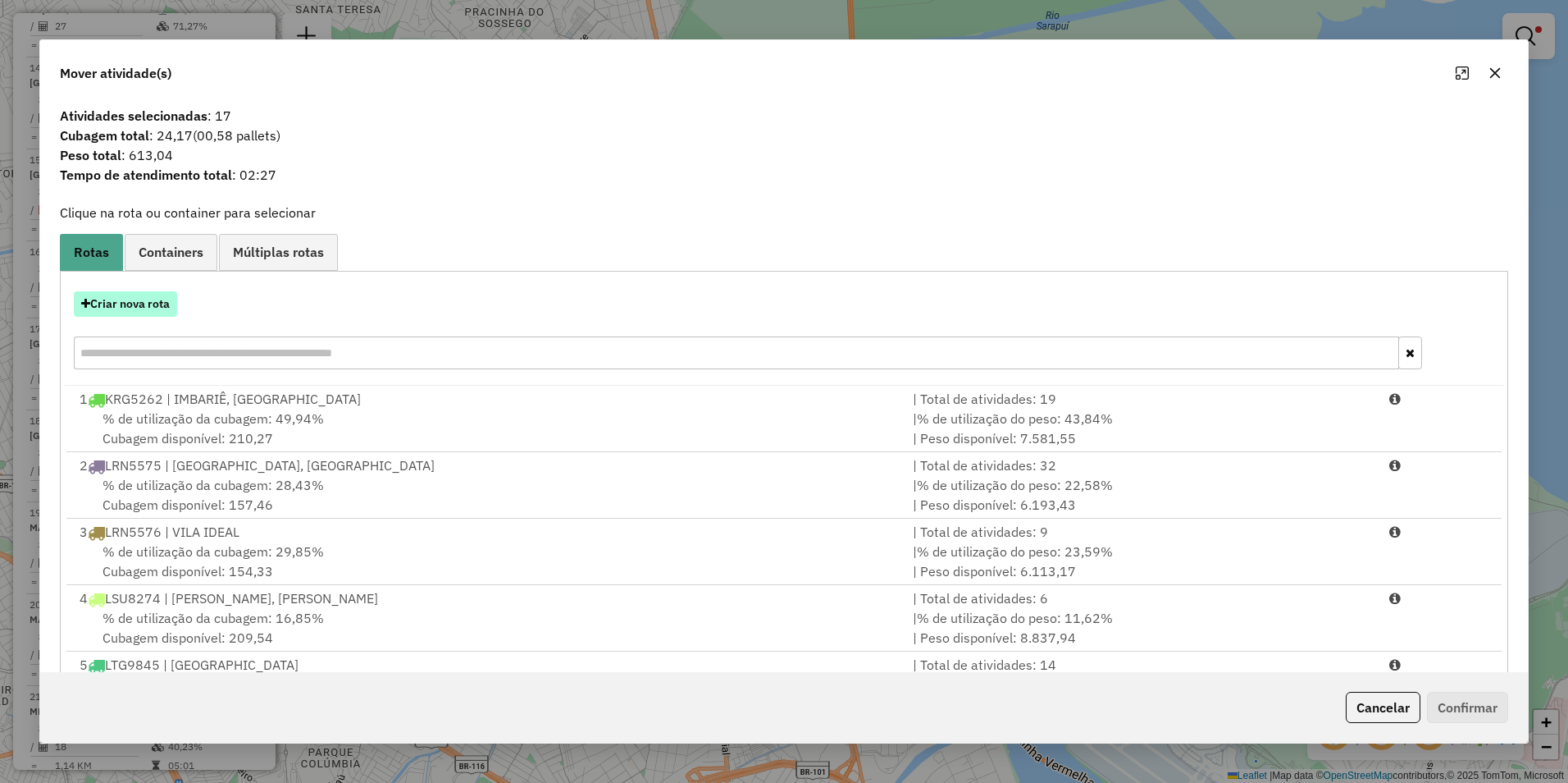
click at [146, 306] on button "Criar nova rota" at bounding box center [125, 304] width 103 height 25
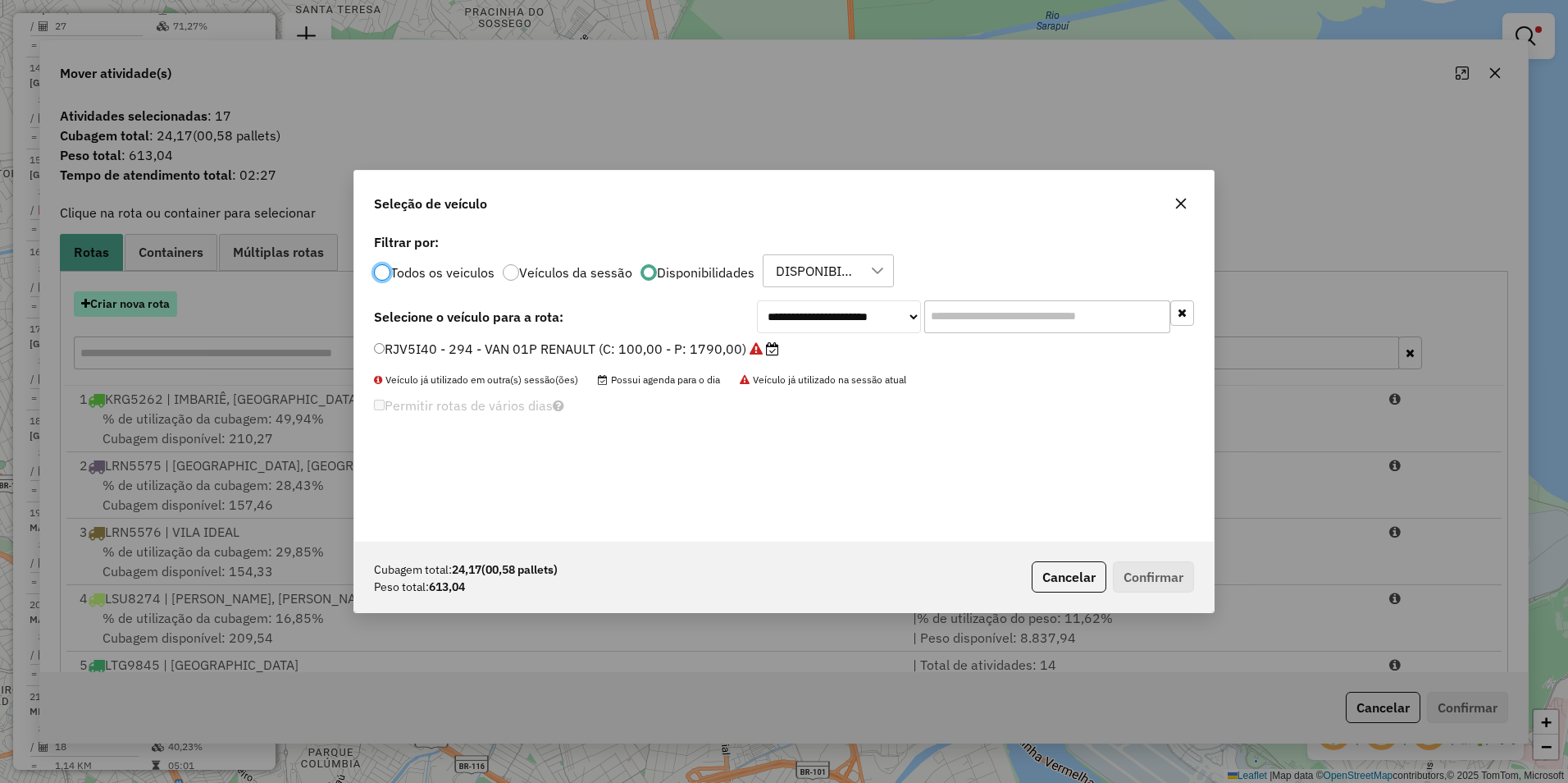
scroll to position [9, 5]
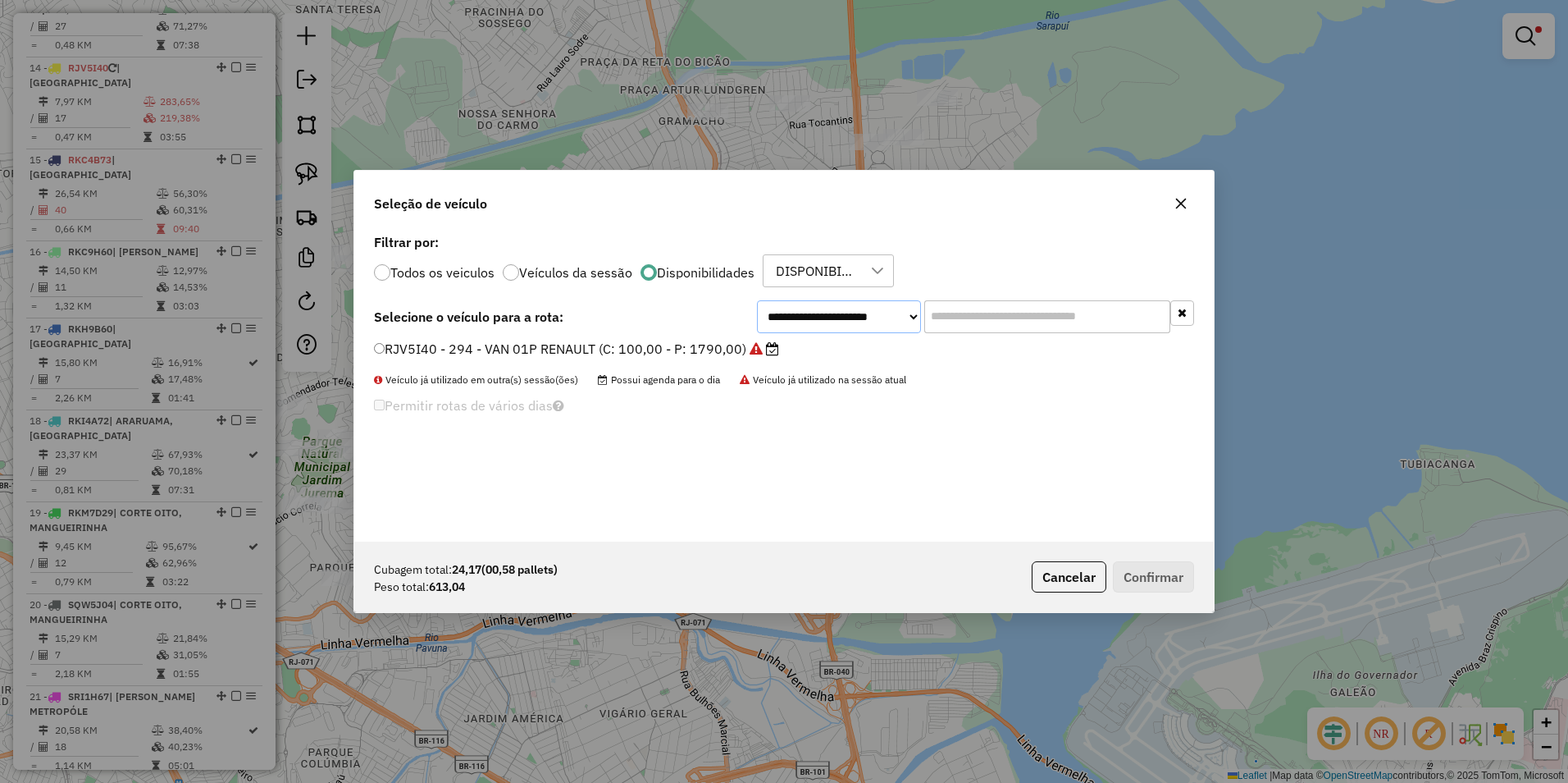
click at [815, 332] on select "**********" at bounding box center [838, 317] width 164 height 33
select select "********"
click at [757, 300] on select "**********" at bounding box center [838, 317] width 164 height 33
click at [695, 352] on label "RJM5A12 - 291 - VAN 02P RENAULT (C: 100,00 - P: 1790,00)" at bounding box center [571, 348] width 395 height 20
click at [1138, 568] on button "Confirmar" at bounding box center [1154, 577] width 82 height 31
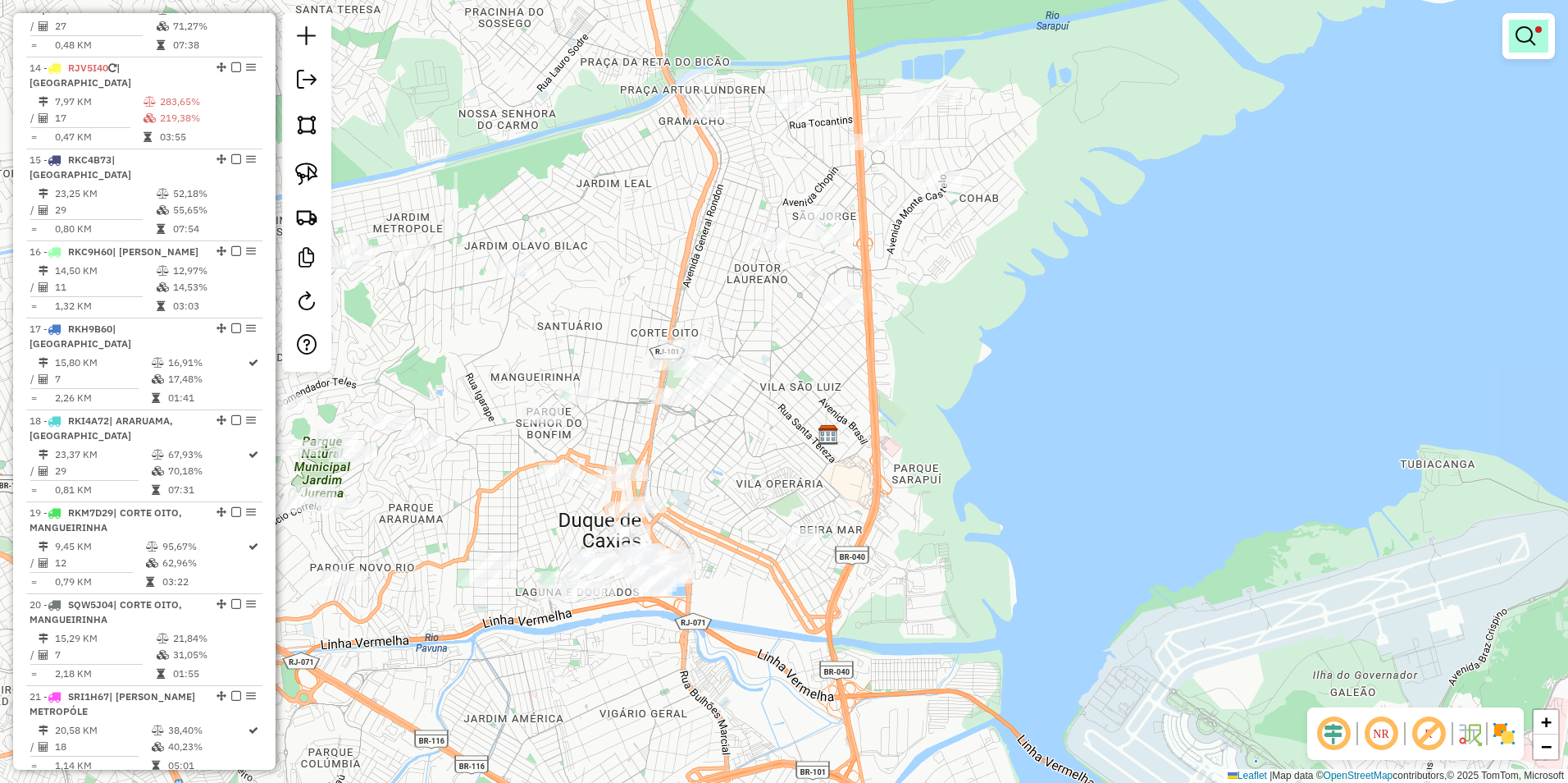
click at [1525, 34] on em at bounding box center [1525, 36] width 20 height 20
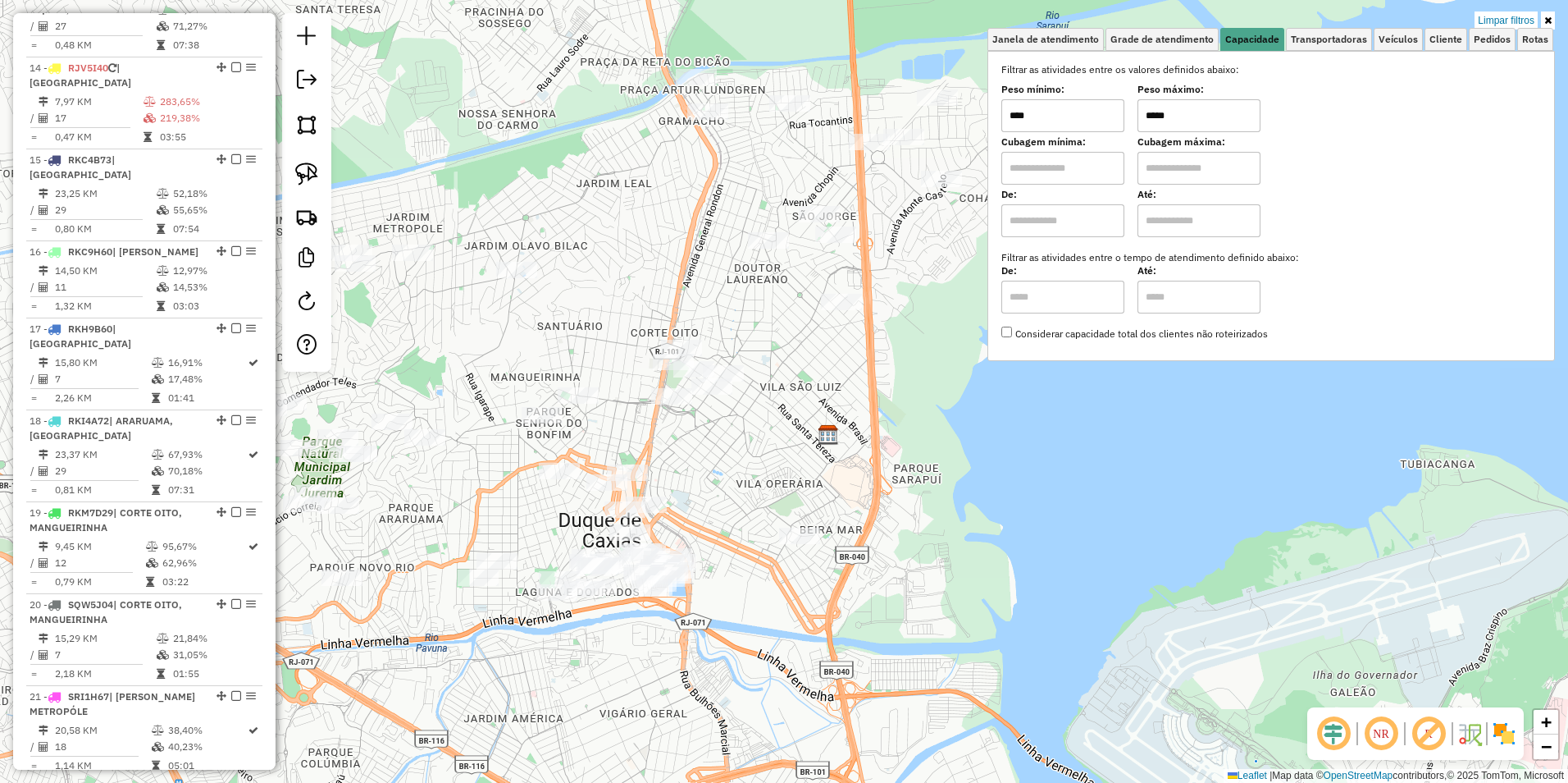
drag, startPoint x: 1198, startPoint y: 121, endPoint x: 1153, endPoint y: 117, distance: 45.2
click at [1153, 117] on input "*****" at bounding box center [1199, 115] width 123 height 33
type input "*****"
click at [889, 273] on div "Limpar filtros Janela de atendimento Grade de atendimento Capacidade Transporta…" at bounding box center [784, 392] width 1568 height 783
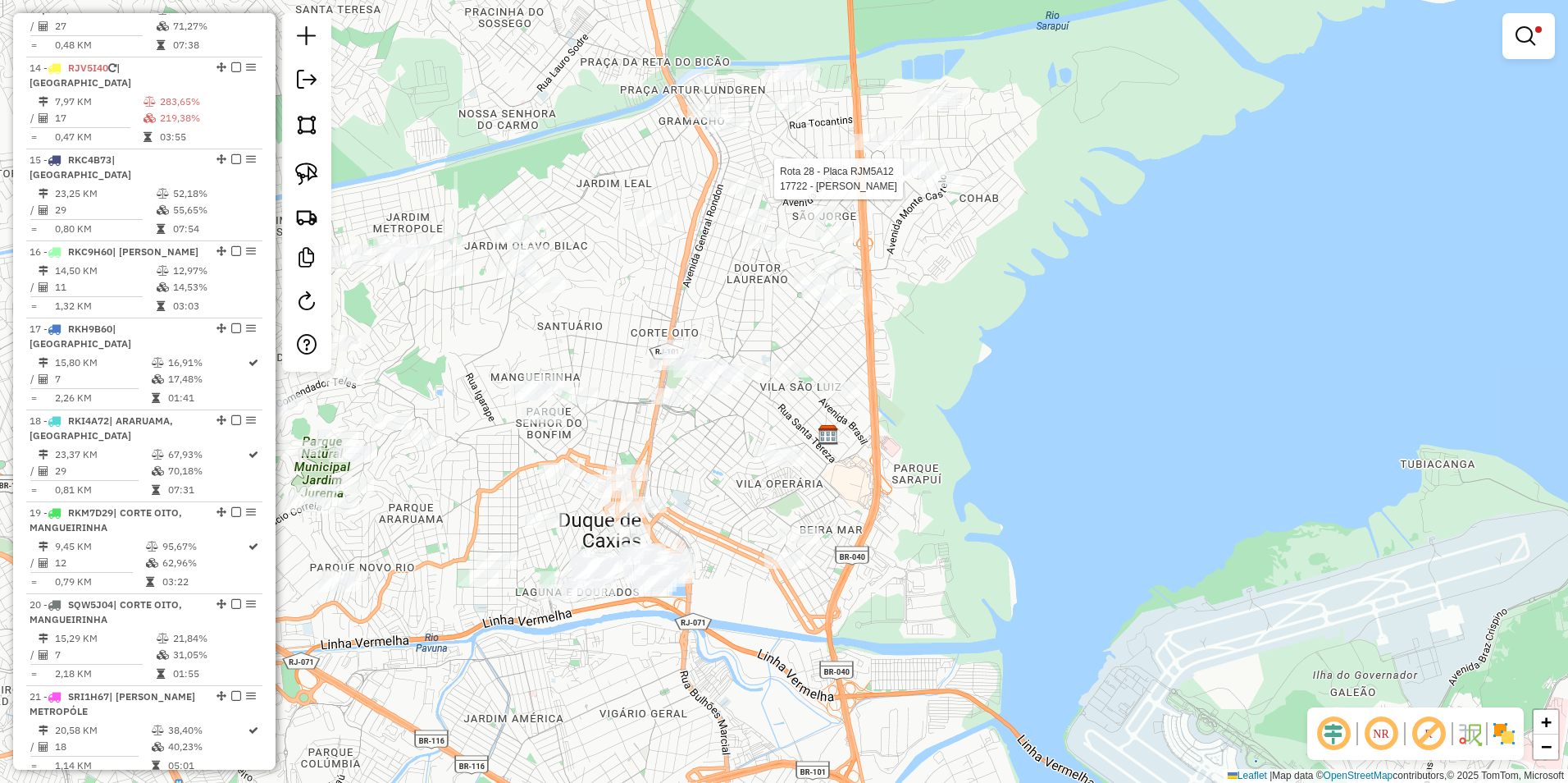
scroll to position [1980, 0]
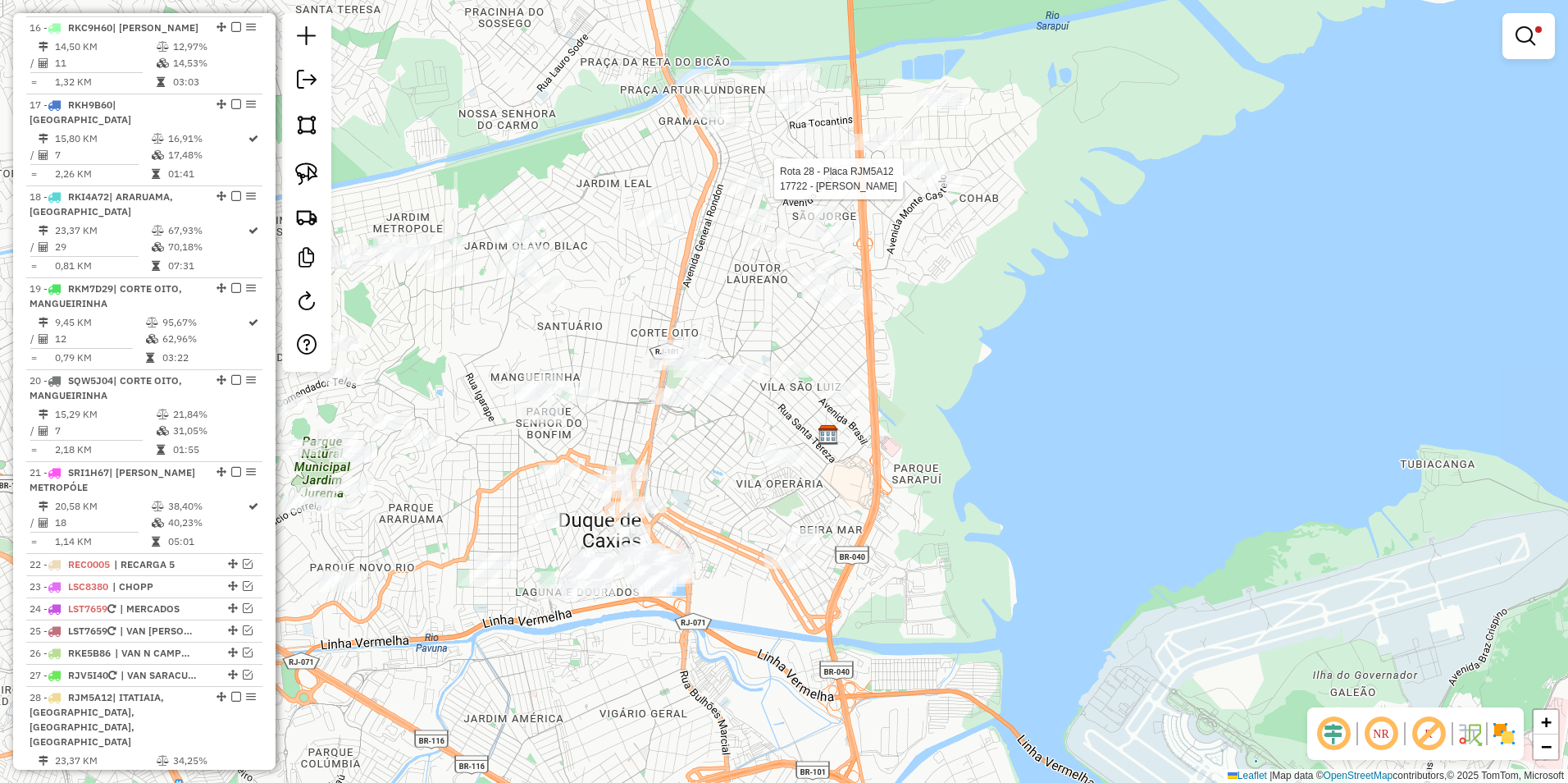
select select "**********"
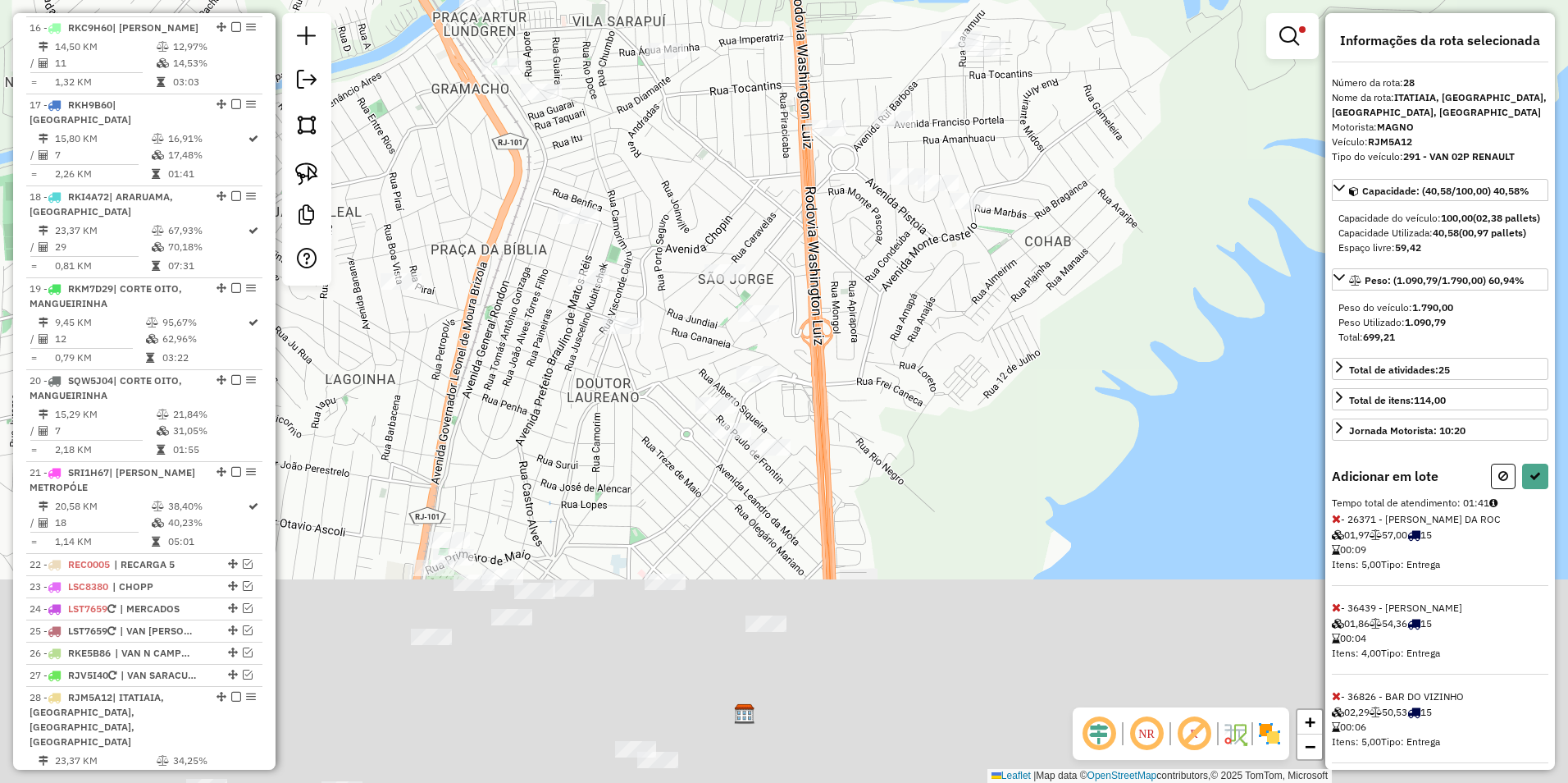
drag, startPoint x: 657, startPoint y: 567, endPoint x: 697, endPoint y: 285, distance: 284.8
click at [697, 285] on div "Limpar filtros Janela de atendimento Grade de atendimento Capacidade Transporta…" at bounding box center [784, 392] width 1568 height 783
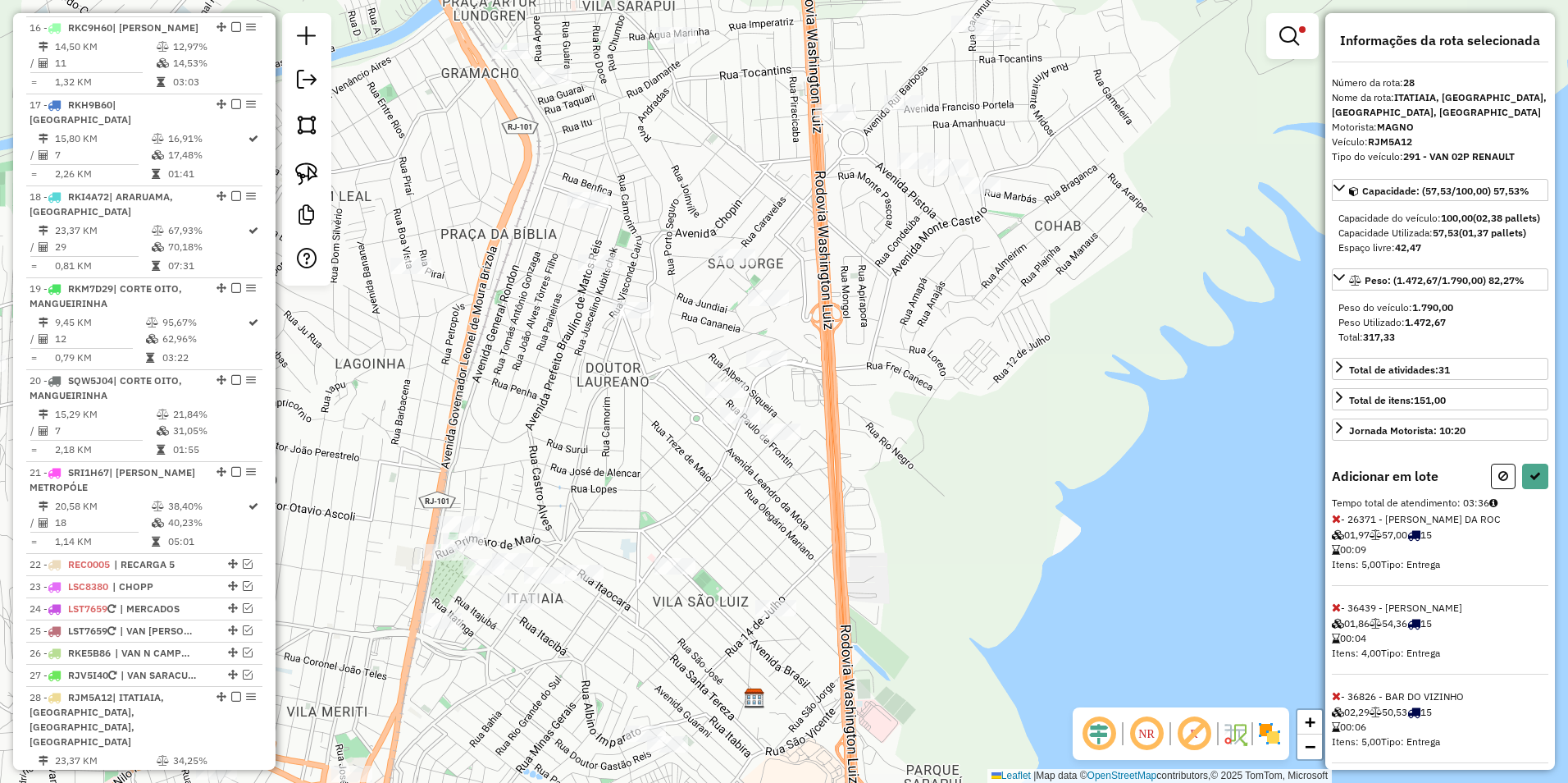
click at [687, 395] on div "Limpar filtros Janela de atendimento Grade de atendimento Capacidade Transporta…" at bounding box center [784, 392] width 1568 height 783
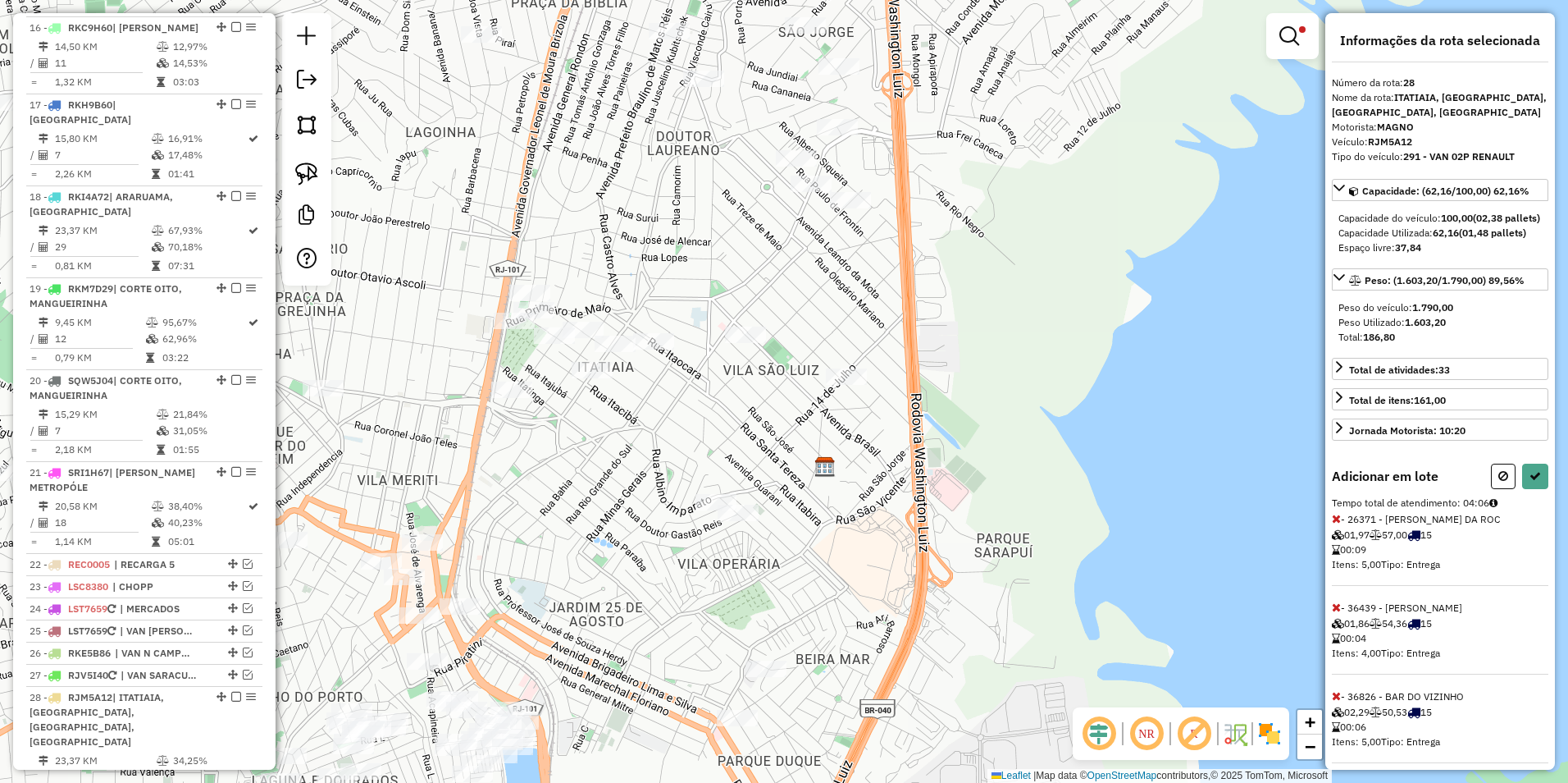
select select "**********"
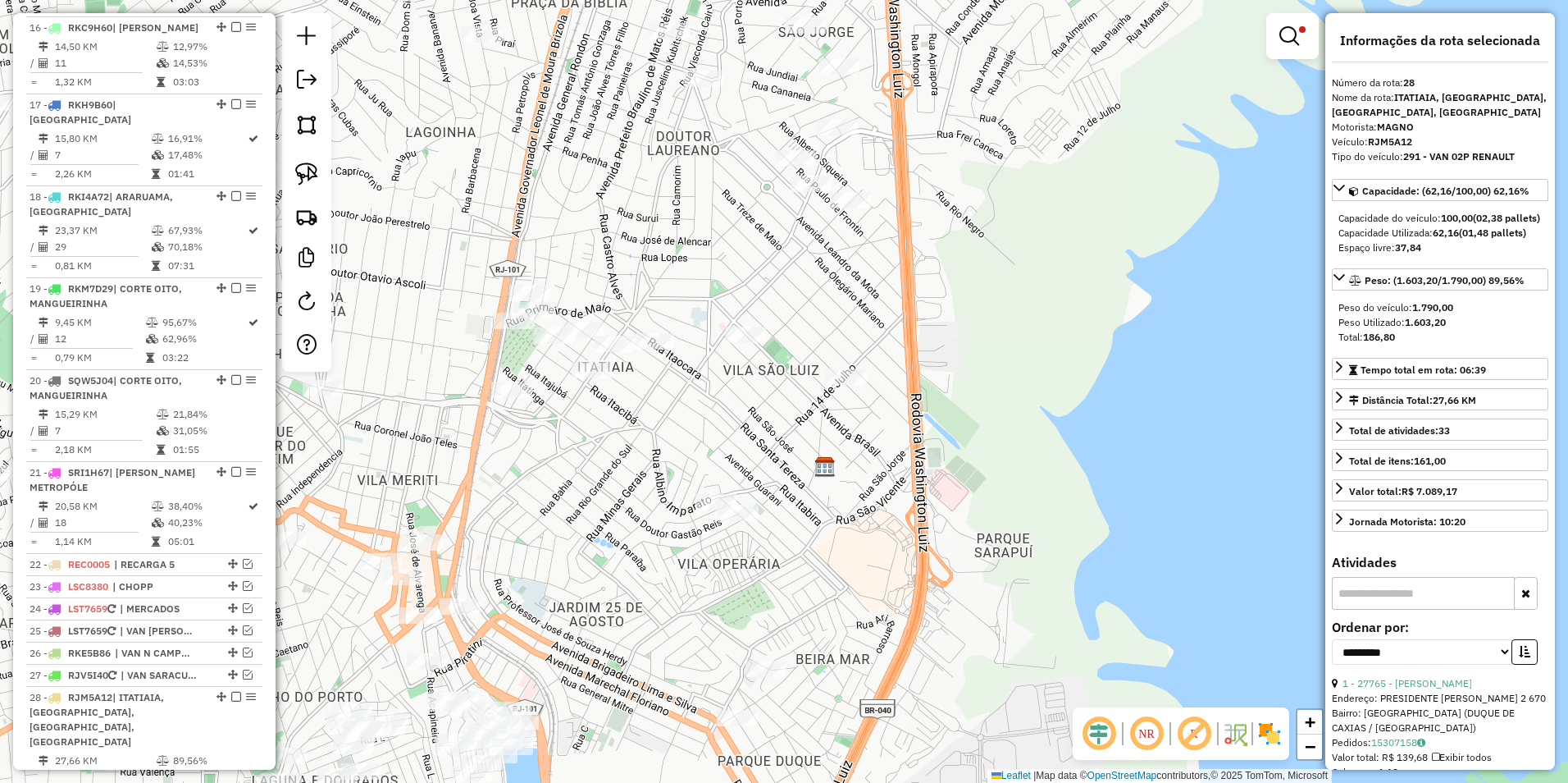
click at [932, 276] on div "Limpar filtros Janela de atendimento Grade de atendimento Capacidade Transporta…" at bounding box center [784, 392] width 1568 height 783
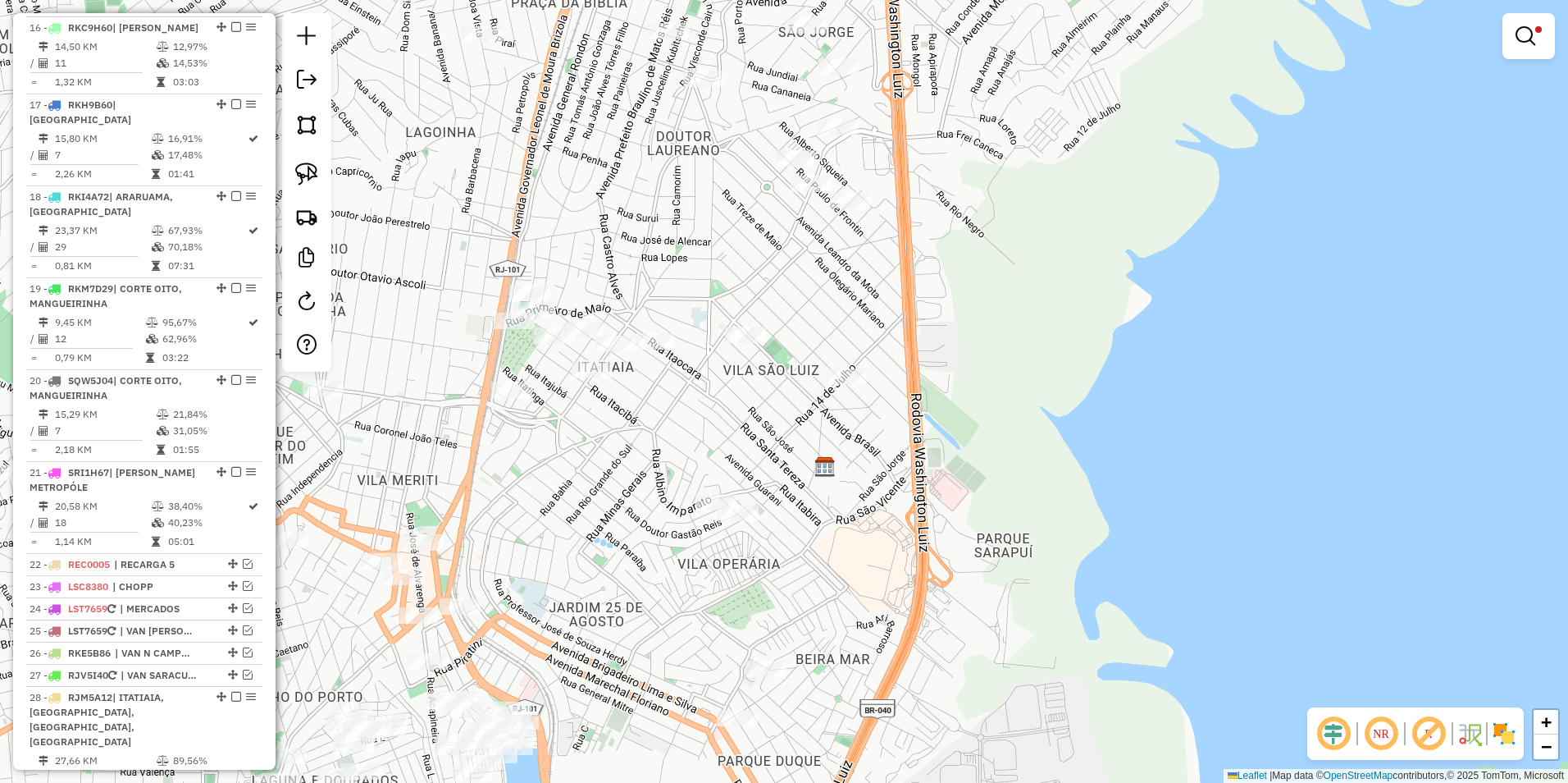
click at [860, 188] on div "Rota 28 - Placa RJM5A12 26707 - IGOR ALVES CALLADO Limpar filtros Janela de ate…" at bounding box center [784, 392] width 1568 height 783
select select "**********"
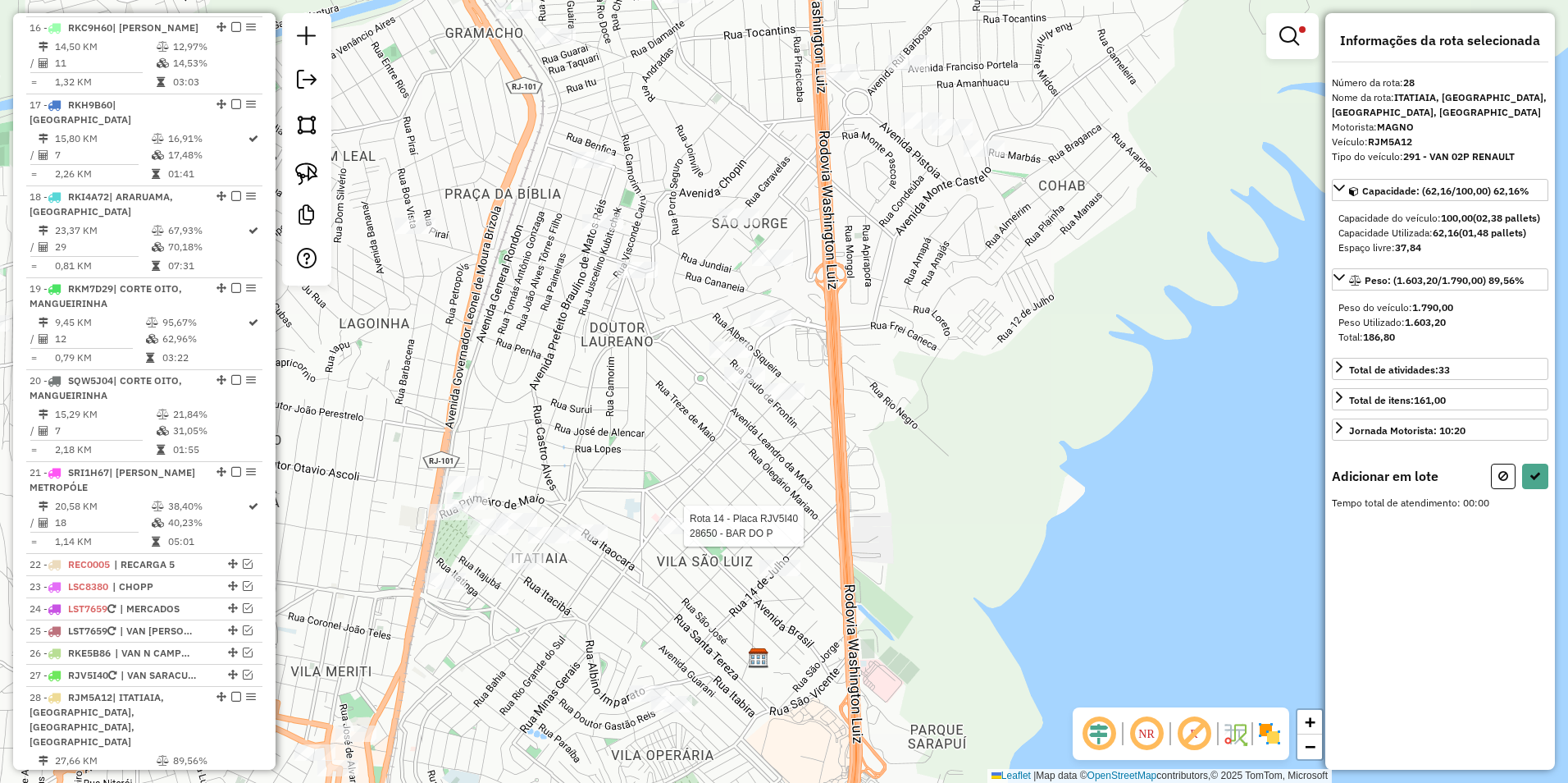
click at [680, 534] on div at bounding box center [679, 525] width 41 height 16
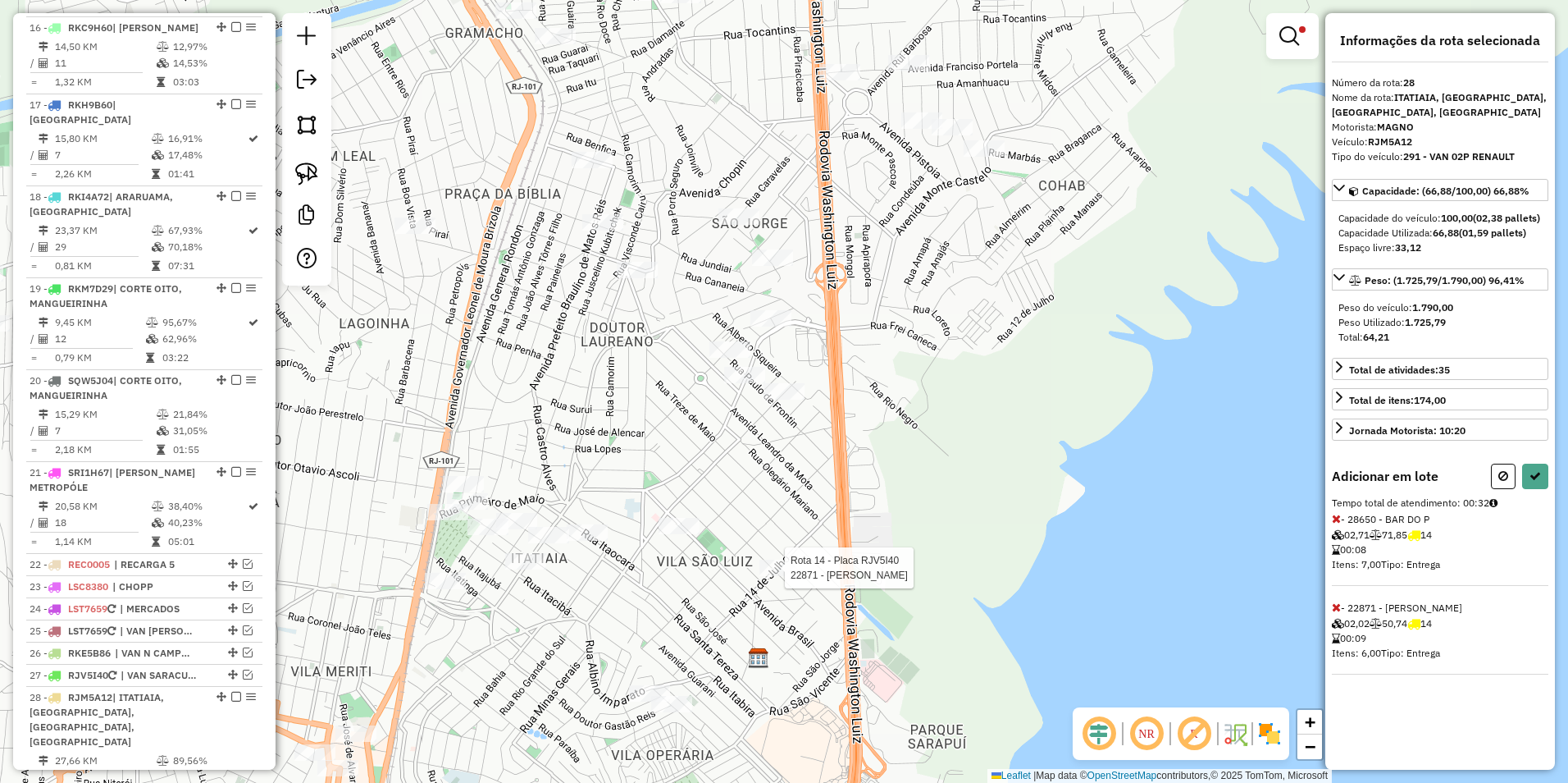
select select "**********"
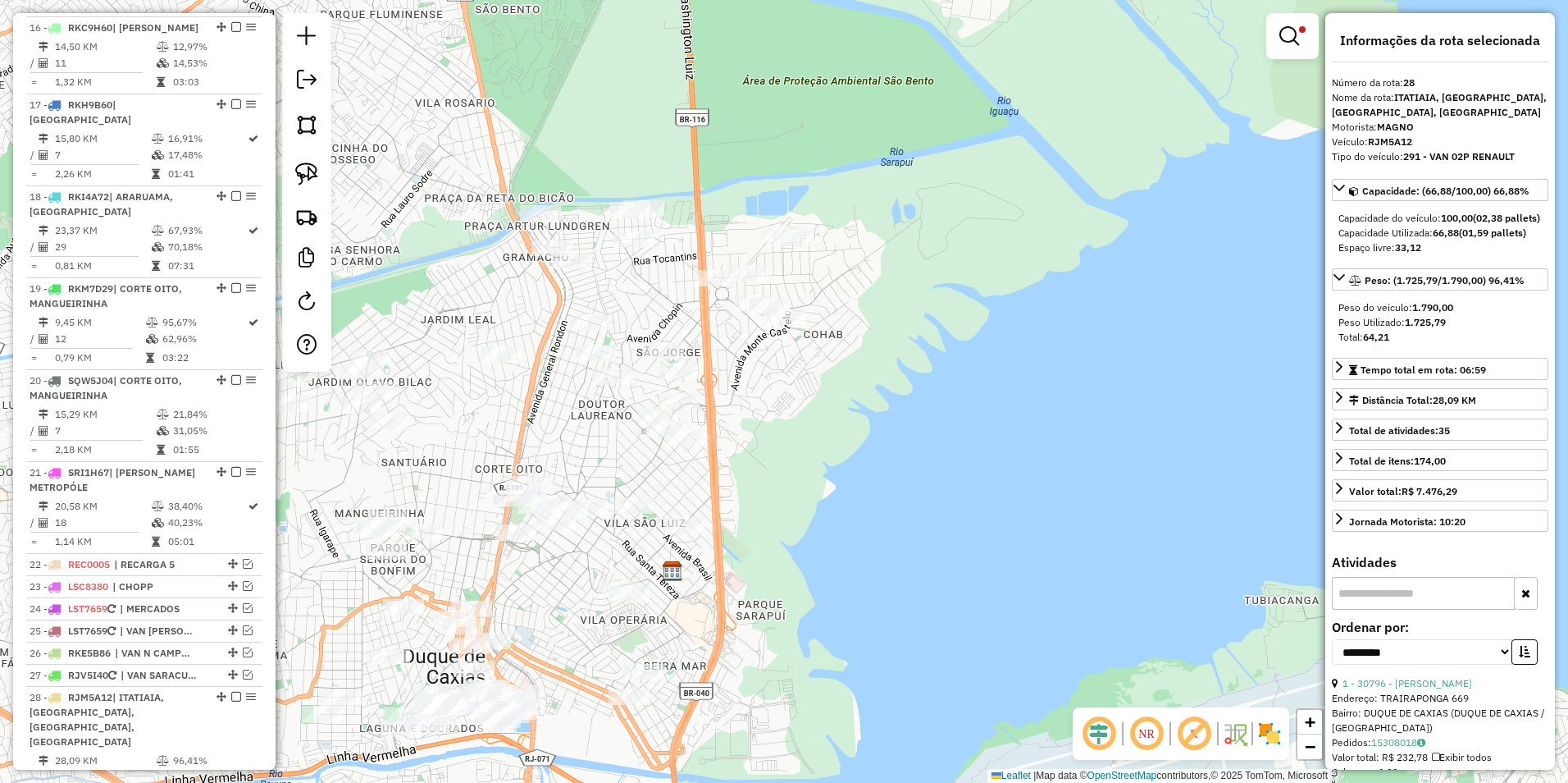
click at [689, 470] on div "Rota 28 - Placa RJM5A12 26707 - IGOR ALVES CALLADO Limpar filtros Janela de ate…" at bounding box center [784, 392] width 1568 height 783
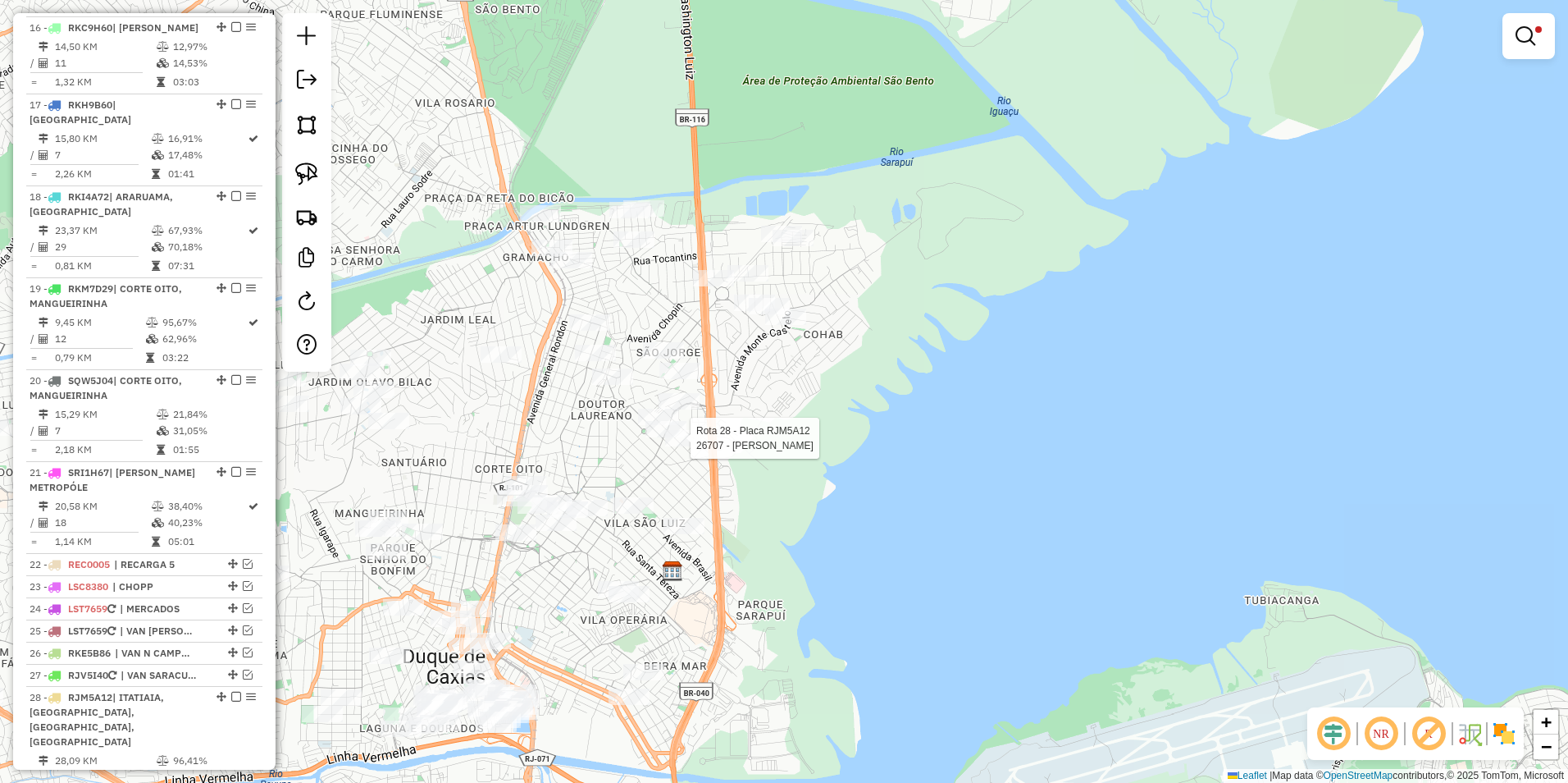
select select "**********"
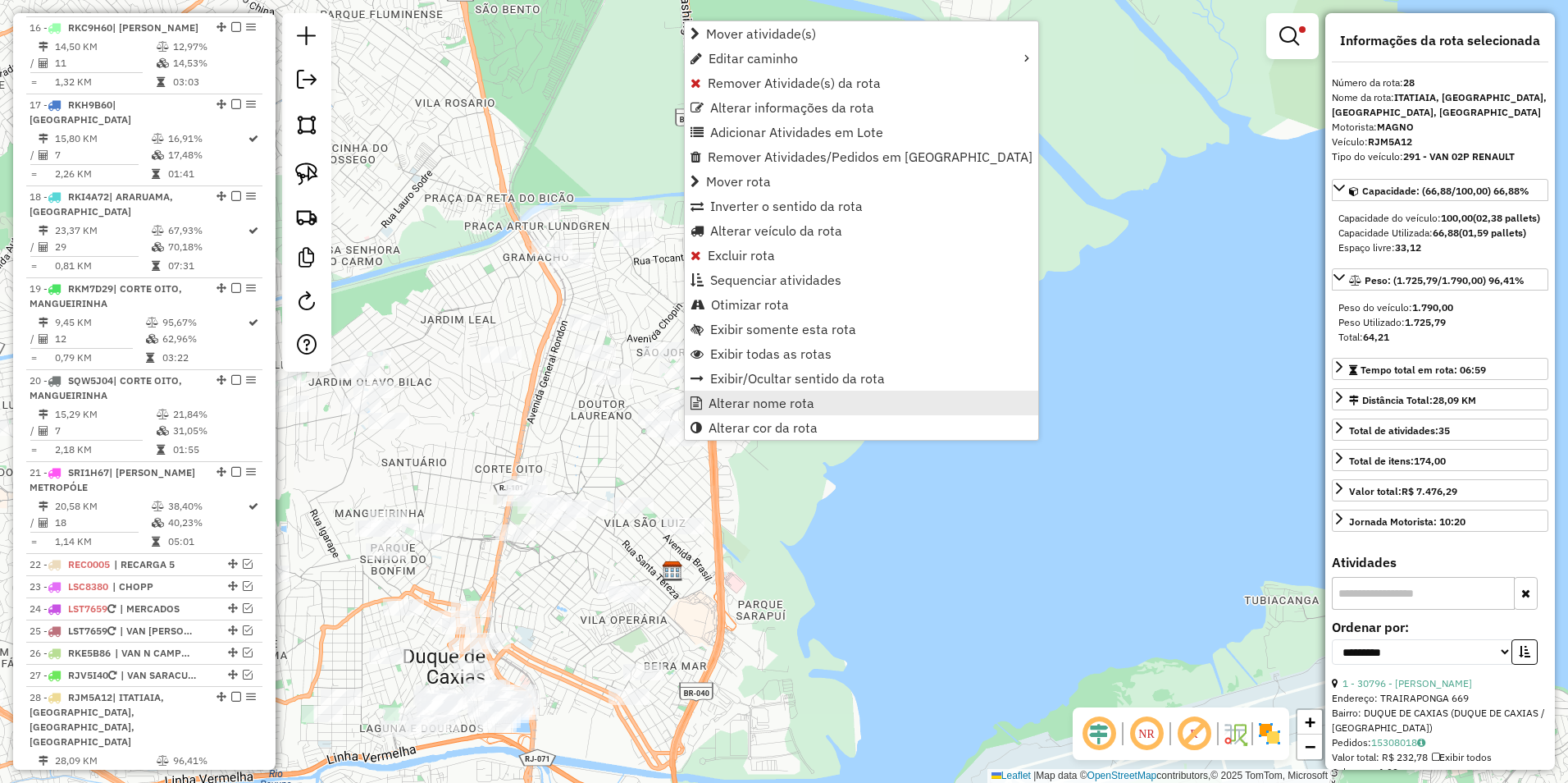
click at [766, 407] on span "Alterar nome rota" at bounding box center [762, 403] width 106 height 13
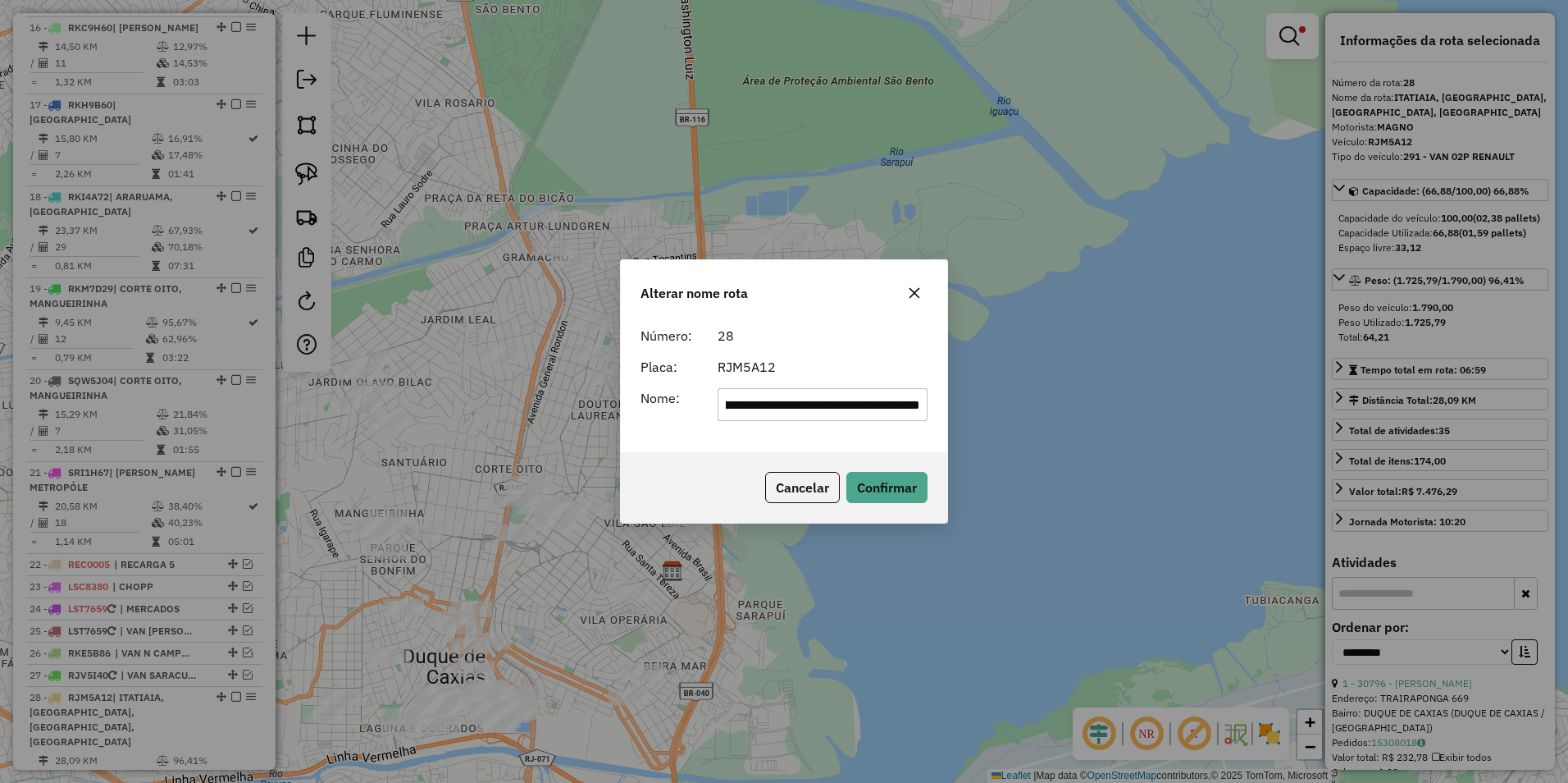
scroll to position [0, 0]
drag, startPoint x: 915, startPoint y: 406, endPoint x: 231, endPoint y: 466, distance: 686.6
click at [231, 466] on div "**********" at bounding box center [784, 392] width 1568 height 783
type input "**********"
click at [892, 478] on button "Confirmar" at bounding box center [888, 488] width 82 height 31
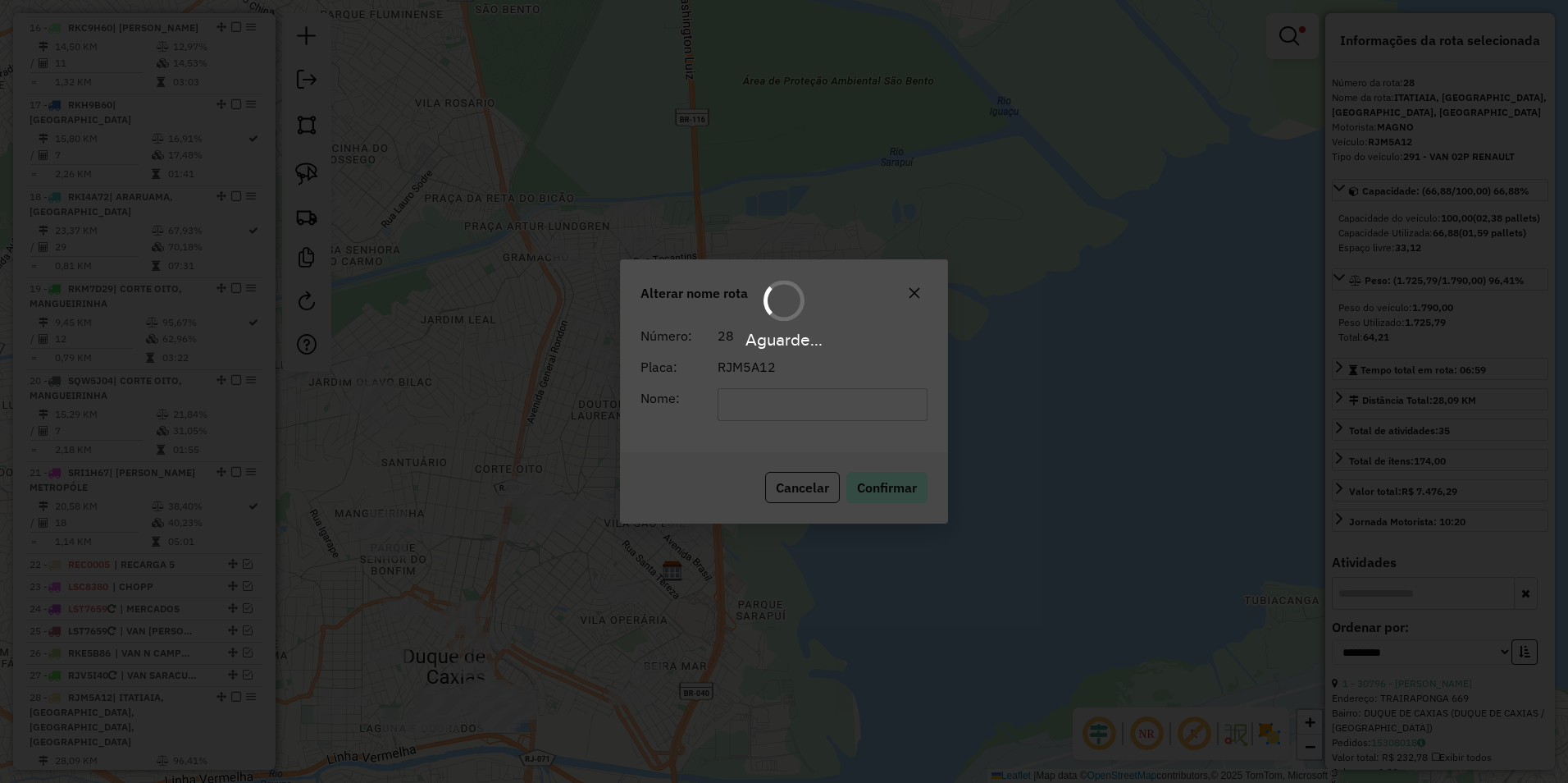
scroll to position [1951, 0]
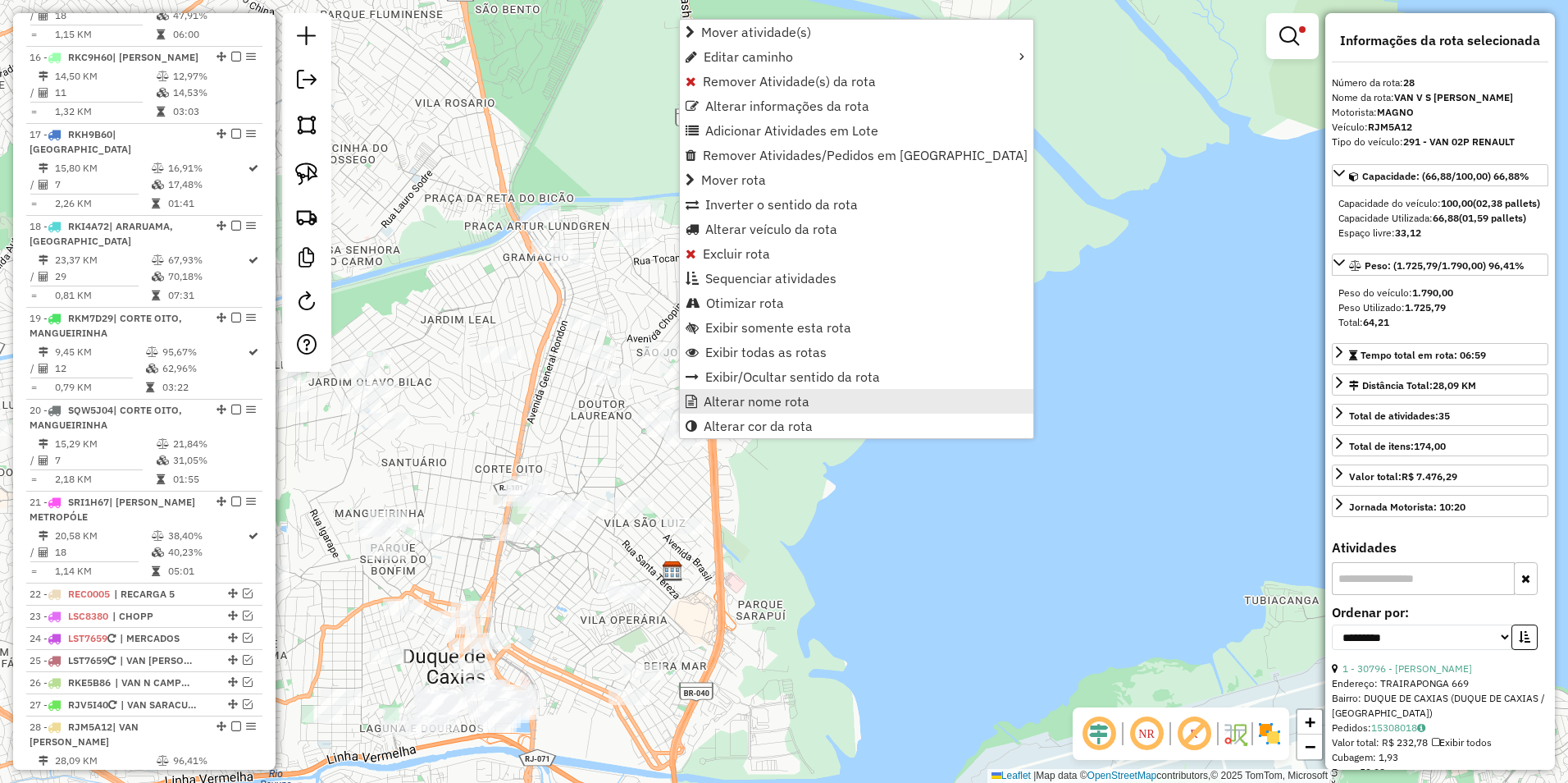
click at [746, 402] on span "Alterar nome rota" at bounding box center [757, 401] width 106 height 13
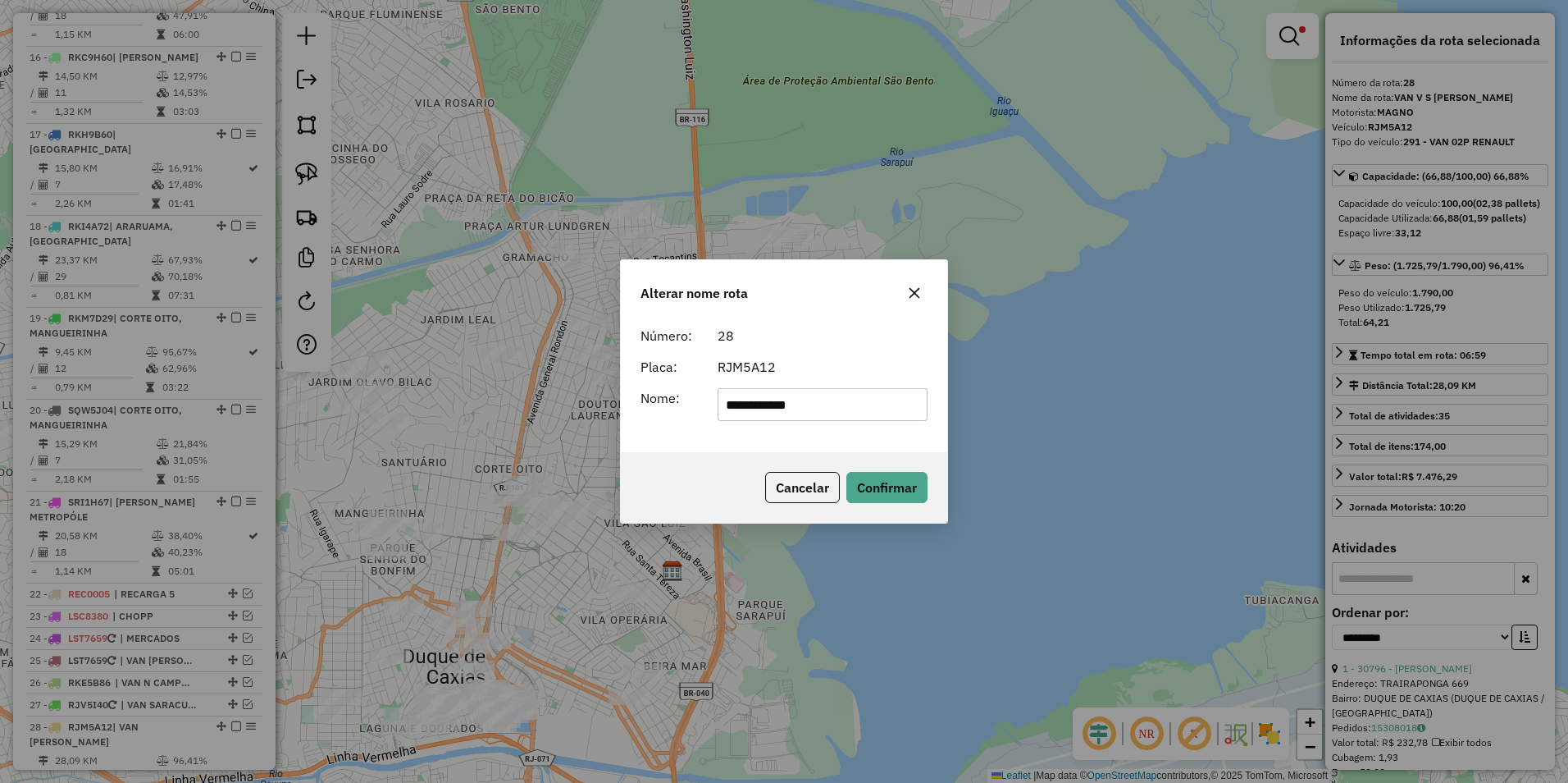
click at [915, 292] on icon "button" at bounding box center [915, 293] width 10 height 10
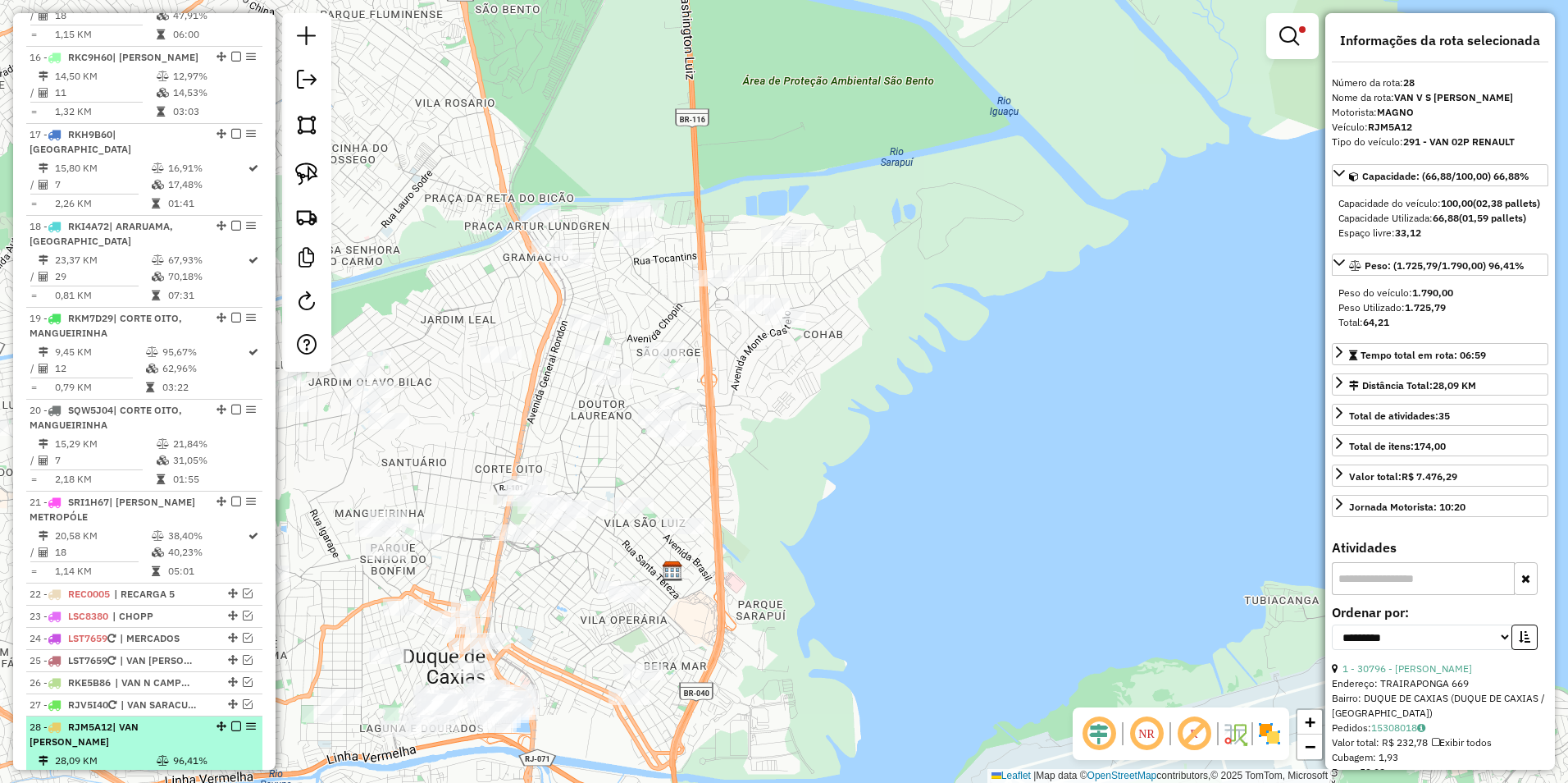
click at [233, 721] on em at bounding box center [236, 726] width 10 height 10
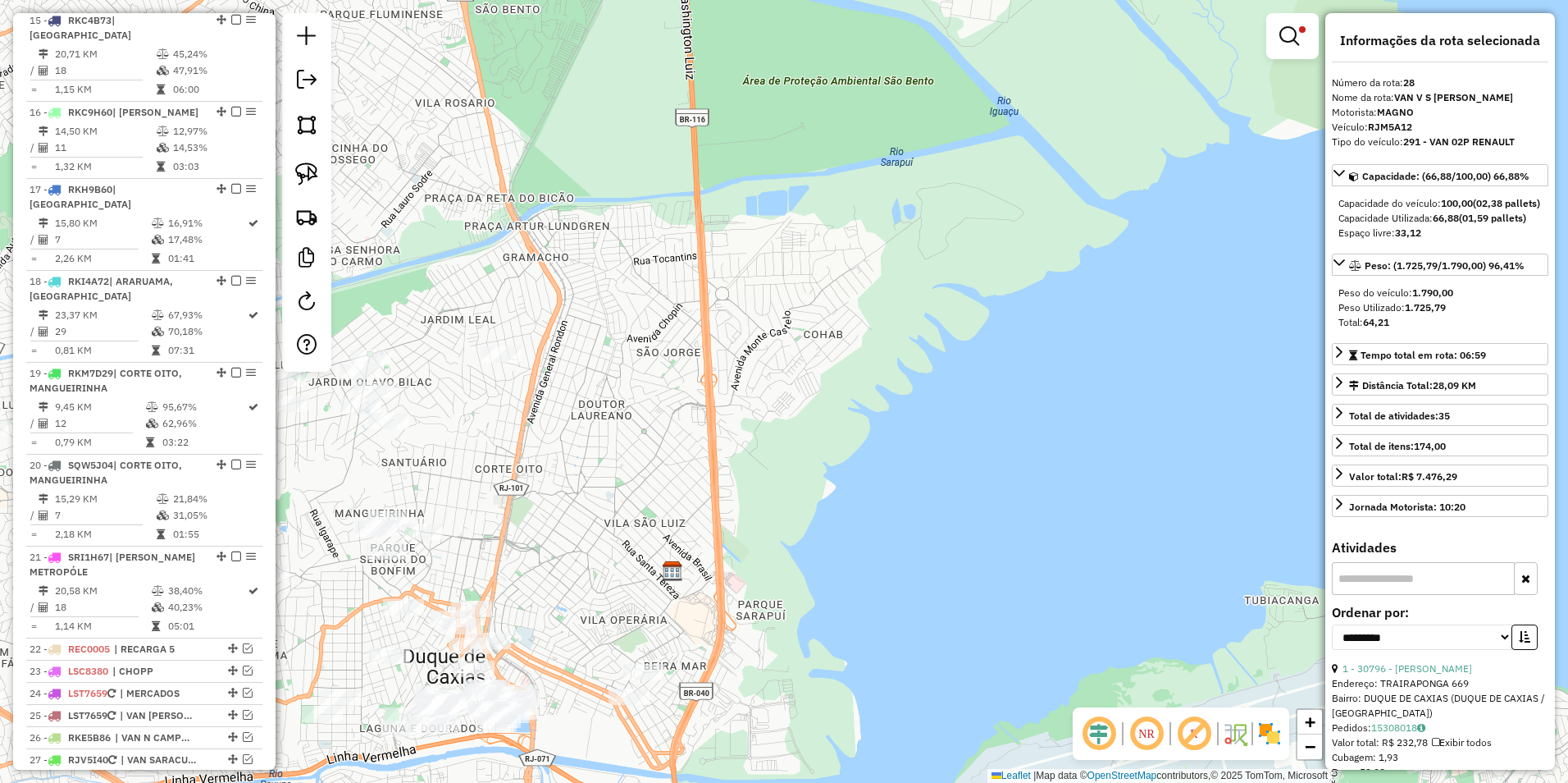
click at [1288, 28] on em at bounding box center [1289, 36] width 20 height 20
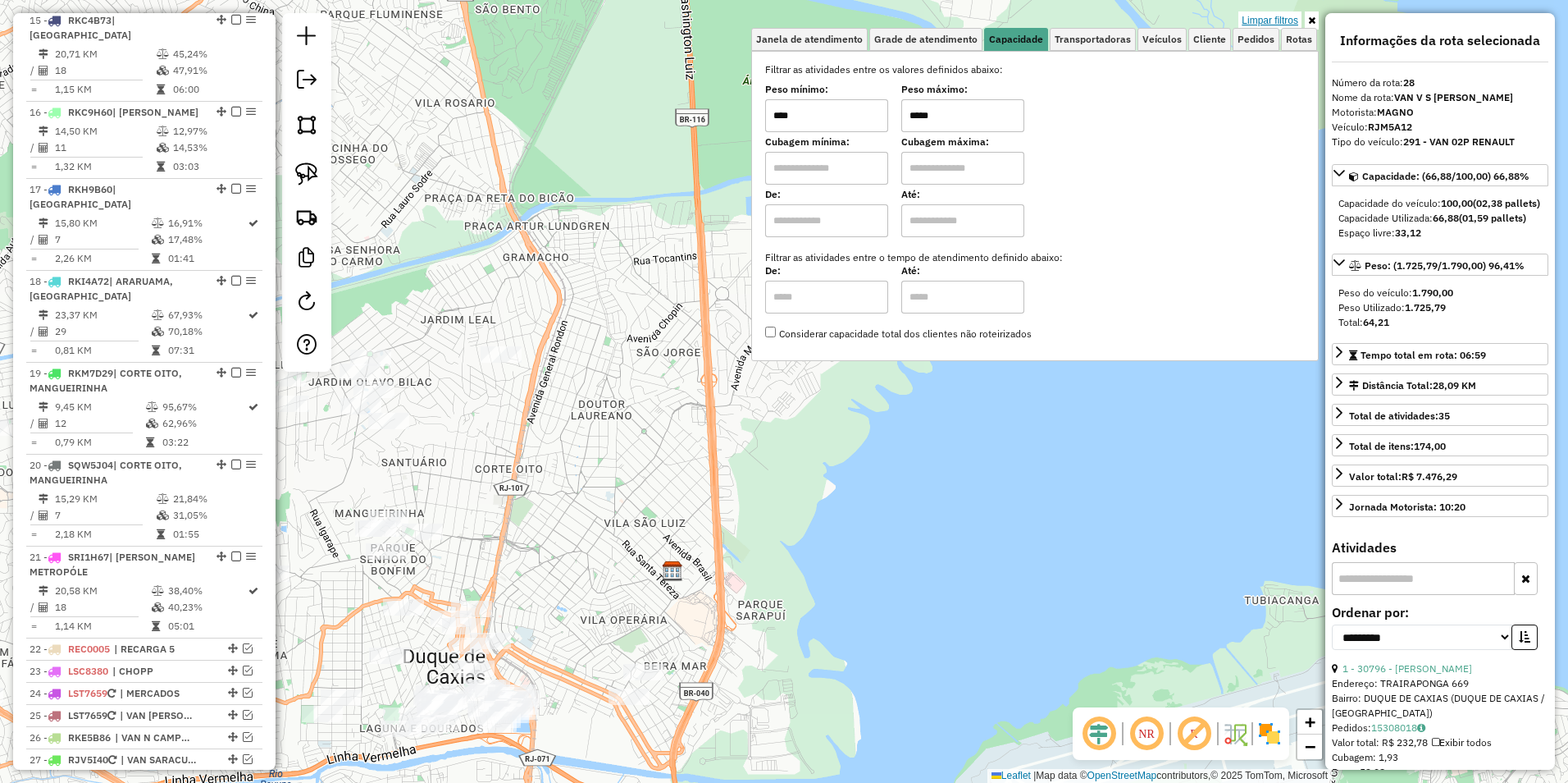
click at [1277, 15] on link "Limpar filtros" at bounding box center [1269, 20] width 63 height 18
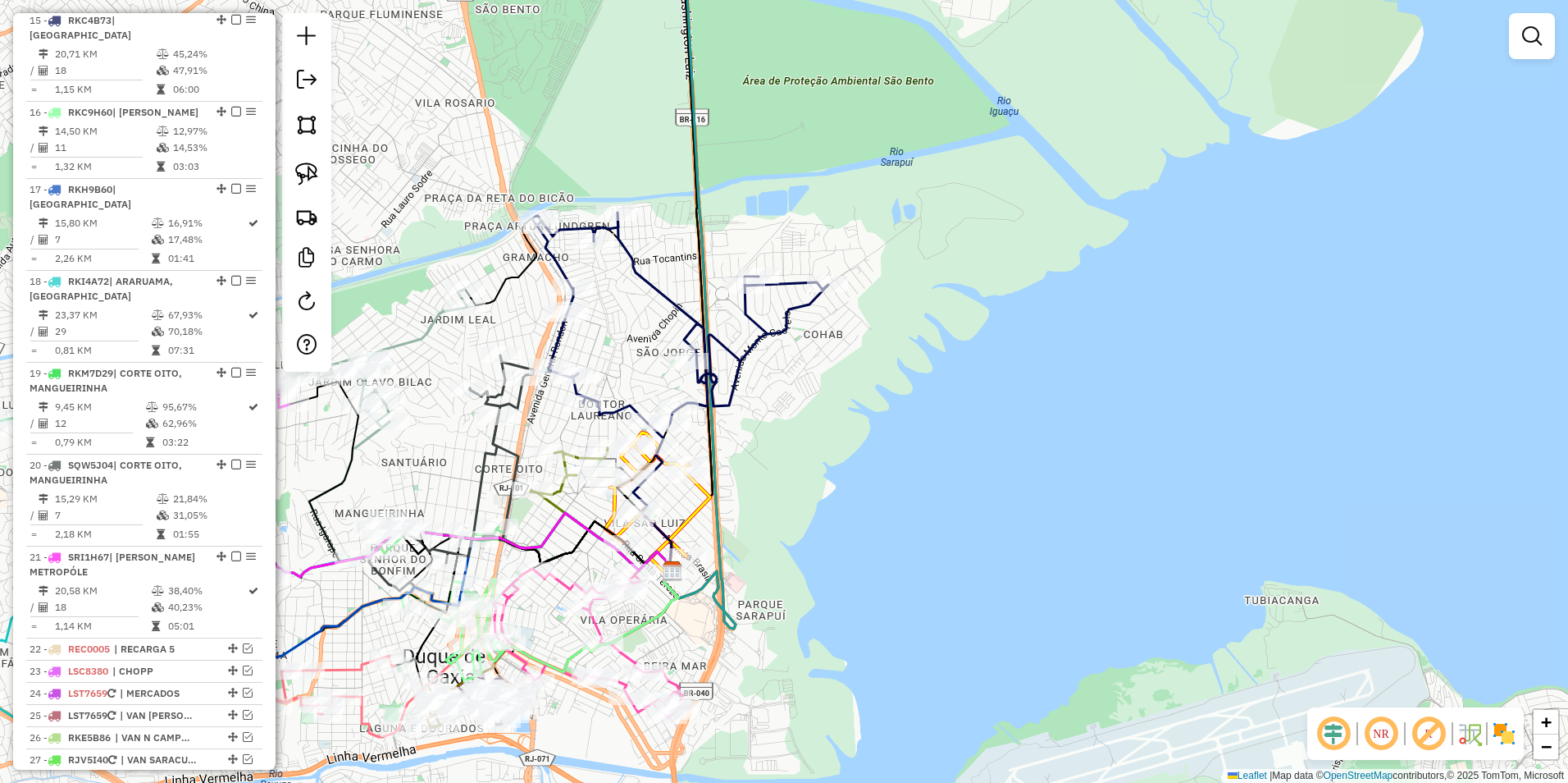
click at [747, 353] on icon at bounding box center [679, 318] width 296 height 211
select select "**********"
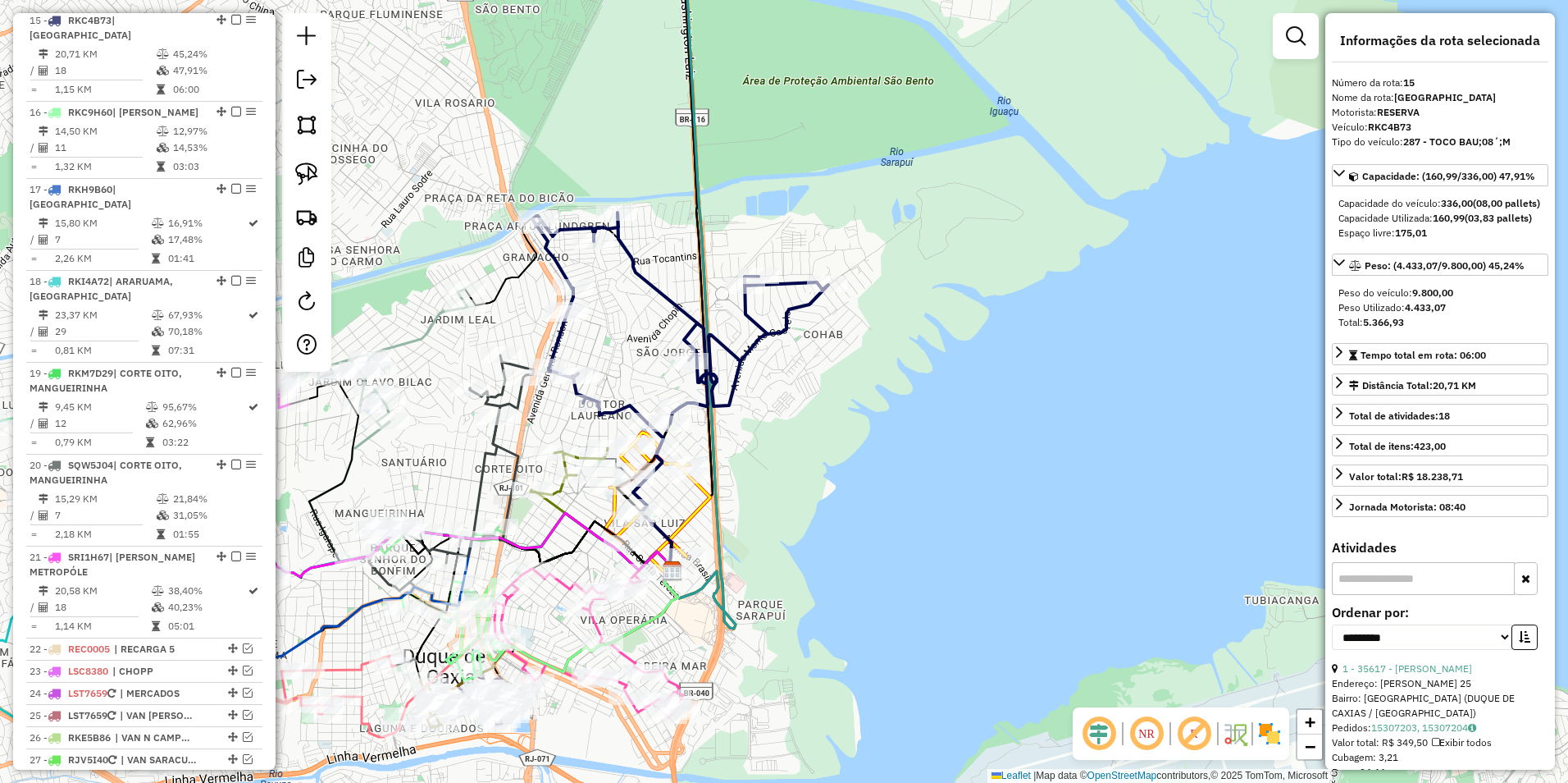
scroll to position [1833, 0]
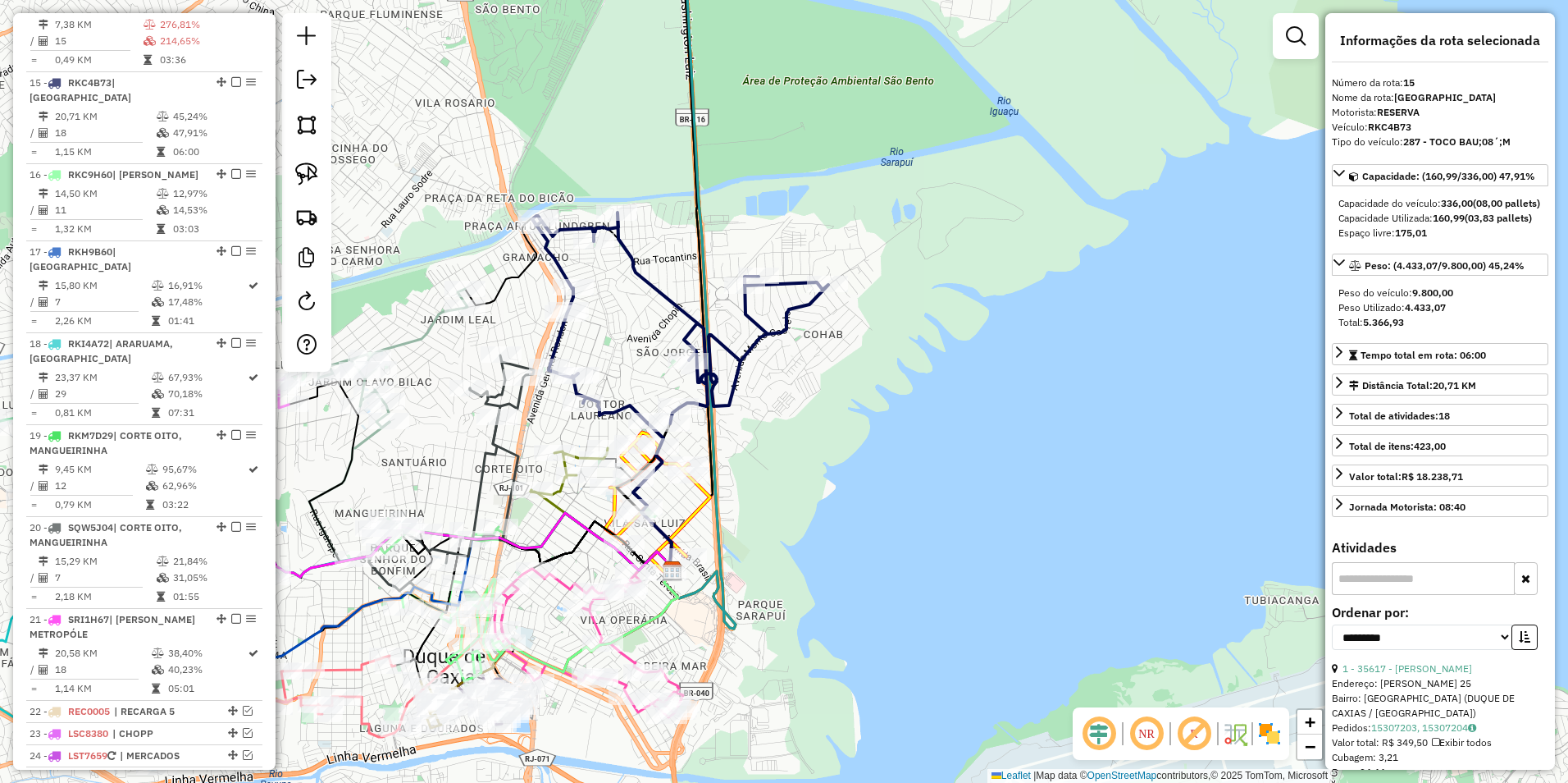
drag, startPoint x: 765, startPoint y: 326, endPoint x: 771, endPoint y: 245, distance: 81.2
click at [771, 245] on div "Janela de atendimento Grade de atendimento Capacidade Transportadoras Veículos …" at bounding box center [784, 392] width 1568 height 783
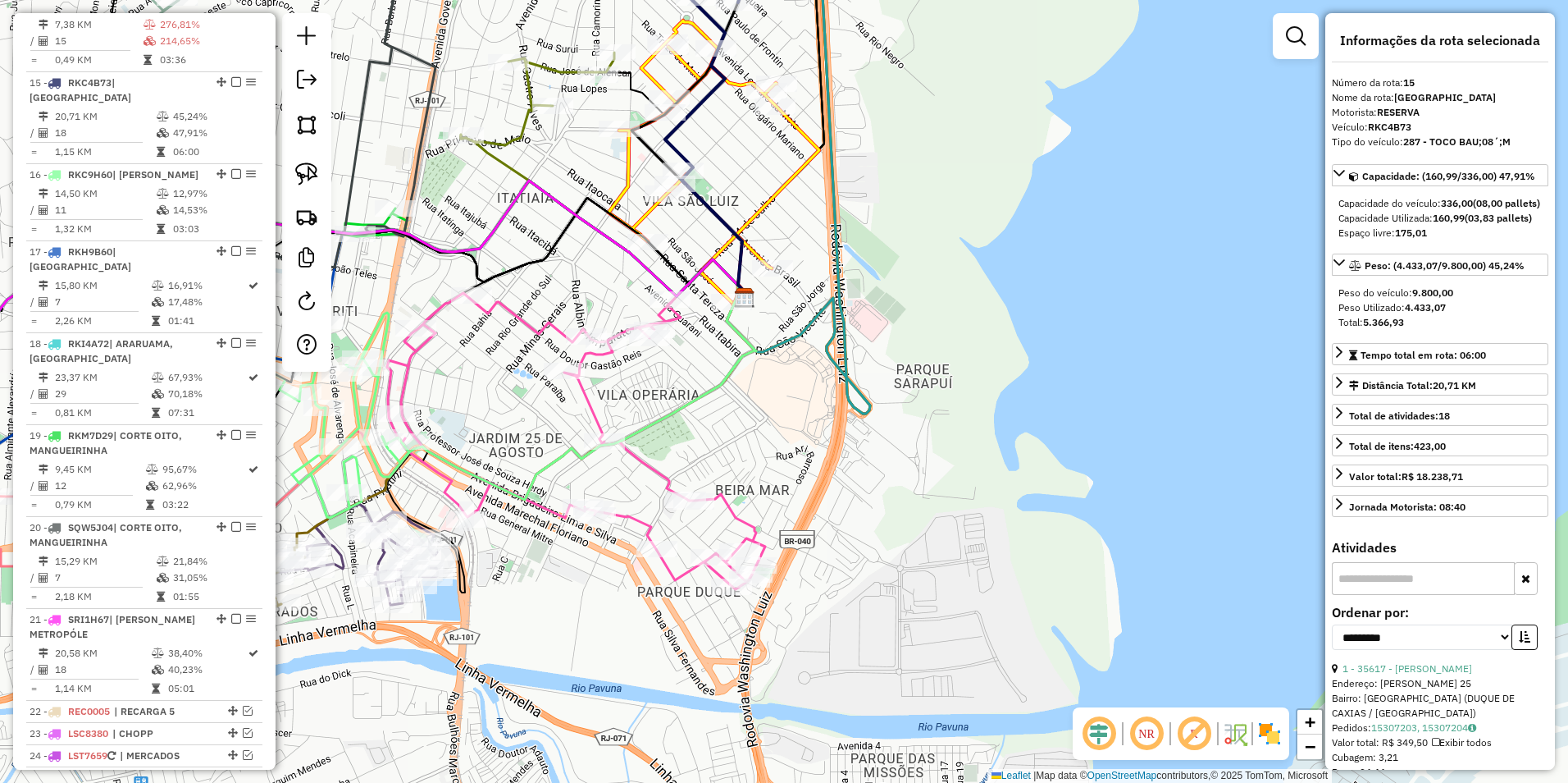
click at [592, 402] on icon at bounding box center [576, 440] width 378 height 296
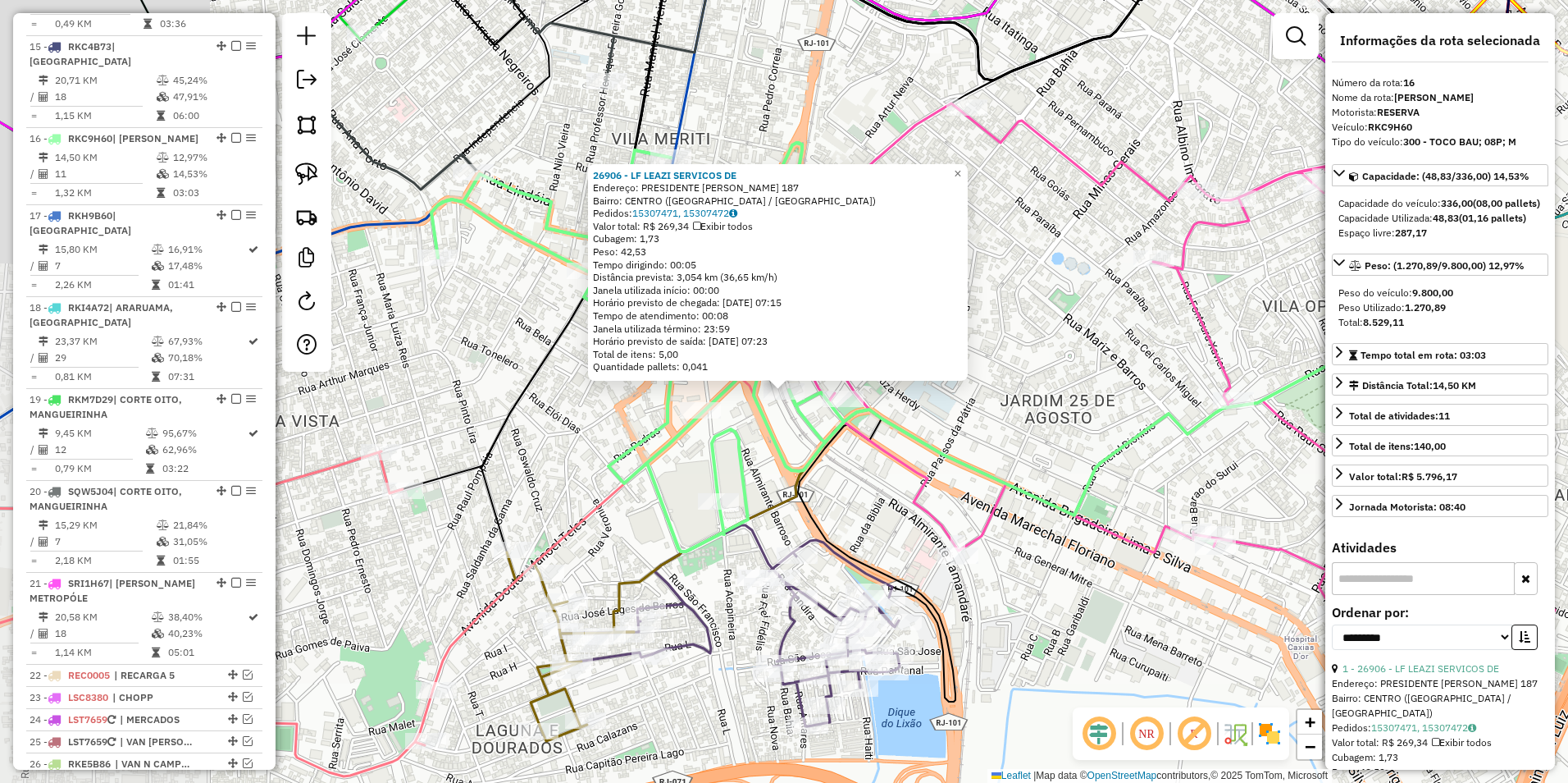
scroll to position [1896, 0]
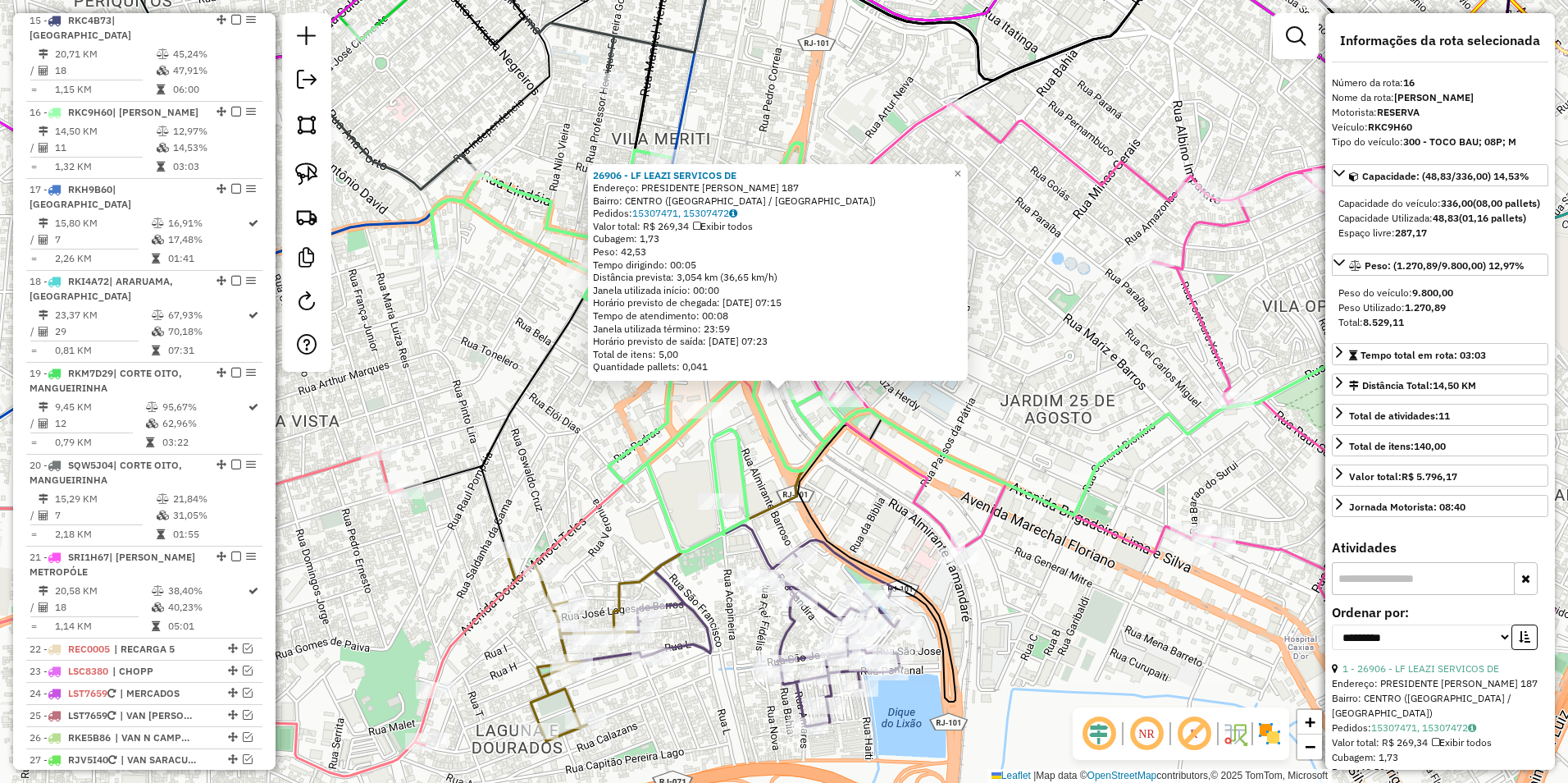
click at [797, 406] on icon at bounding box center [637, 346] width 412 height 409
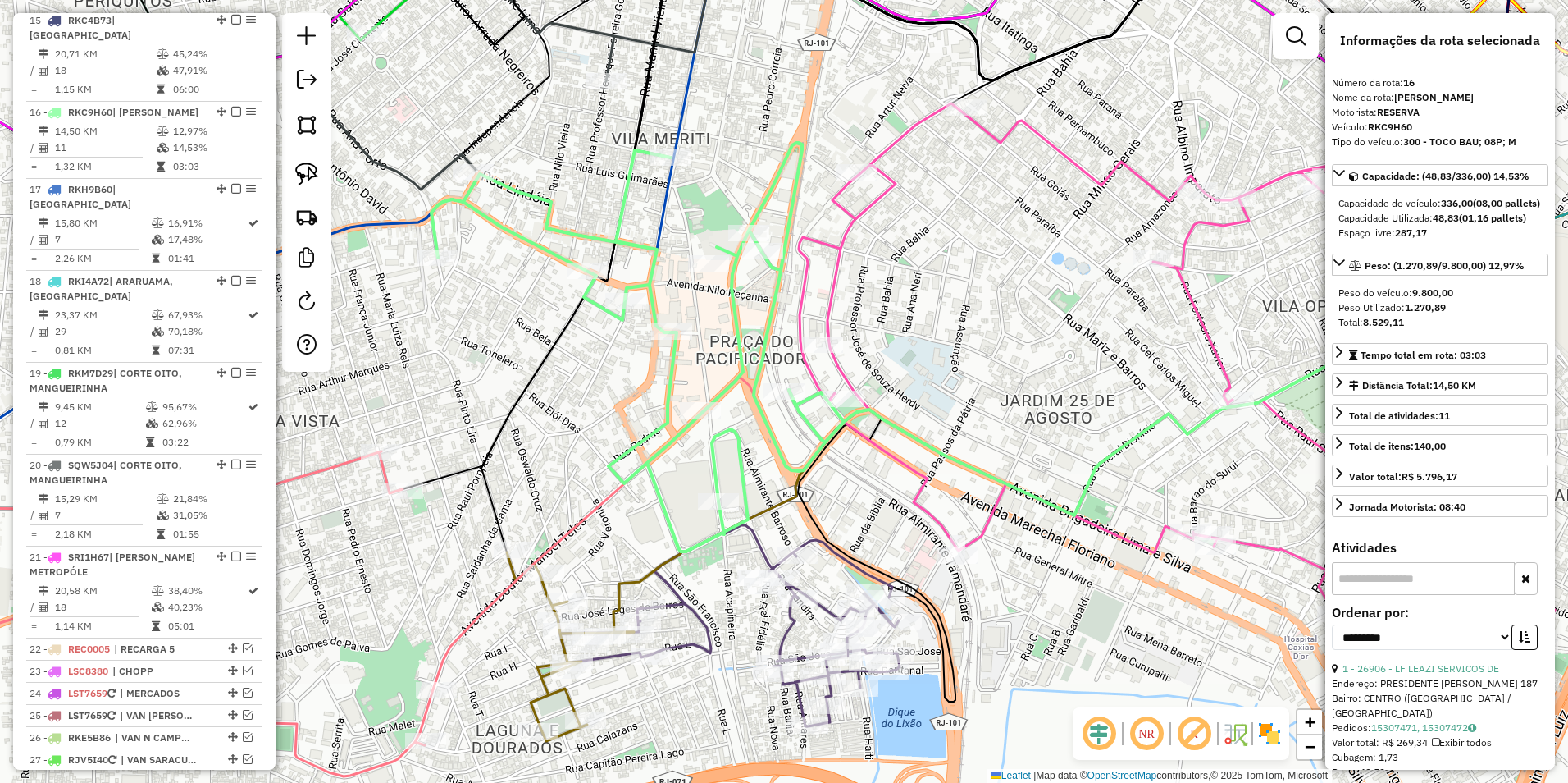
click at [809, 376] on icon at bounding box center [1178, 399] width 757 height 592
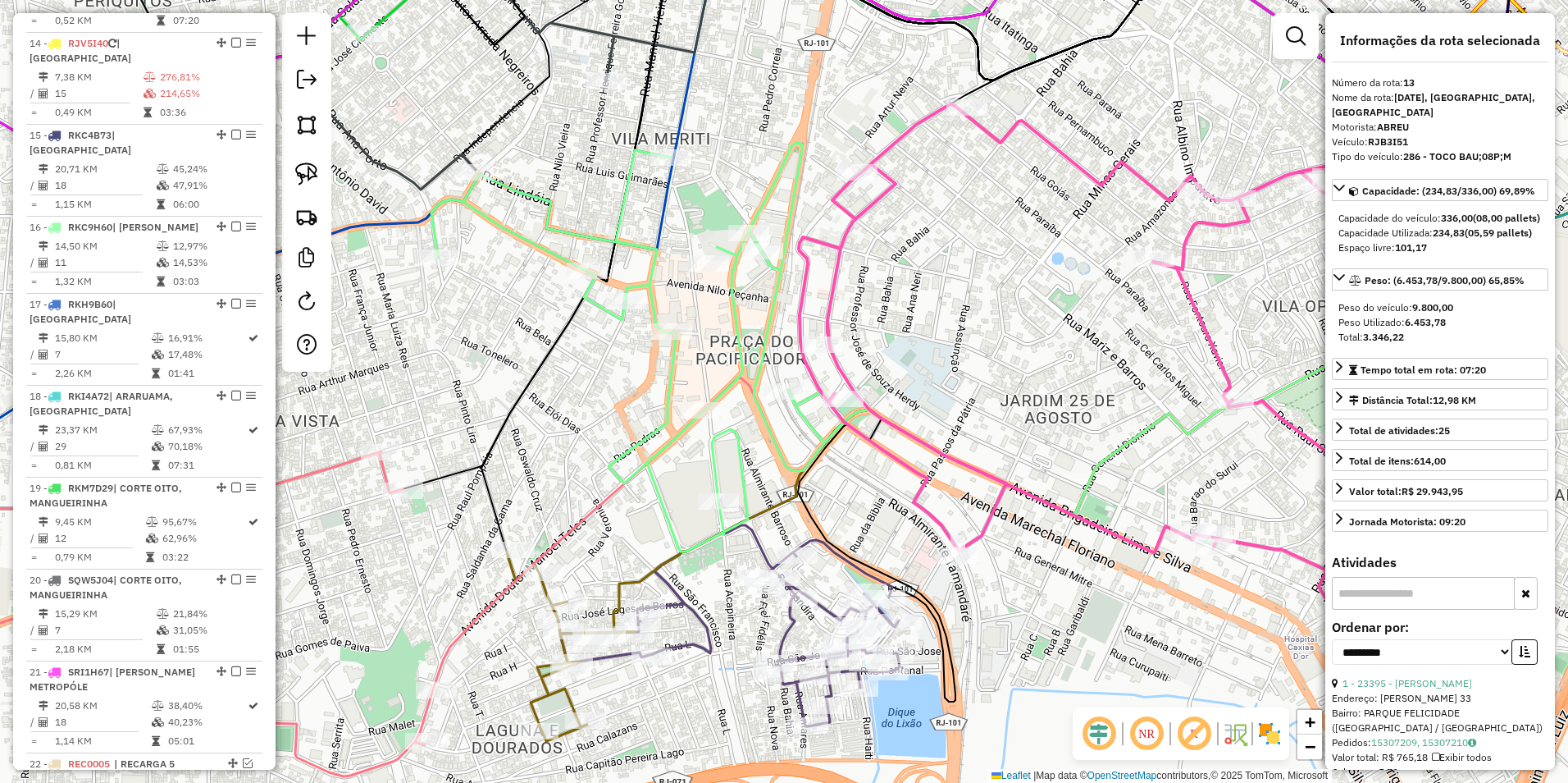
scroll to position [1664, 0]
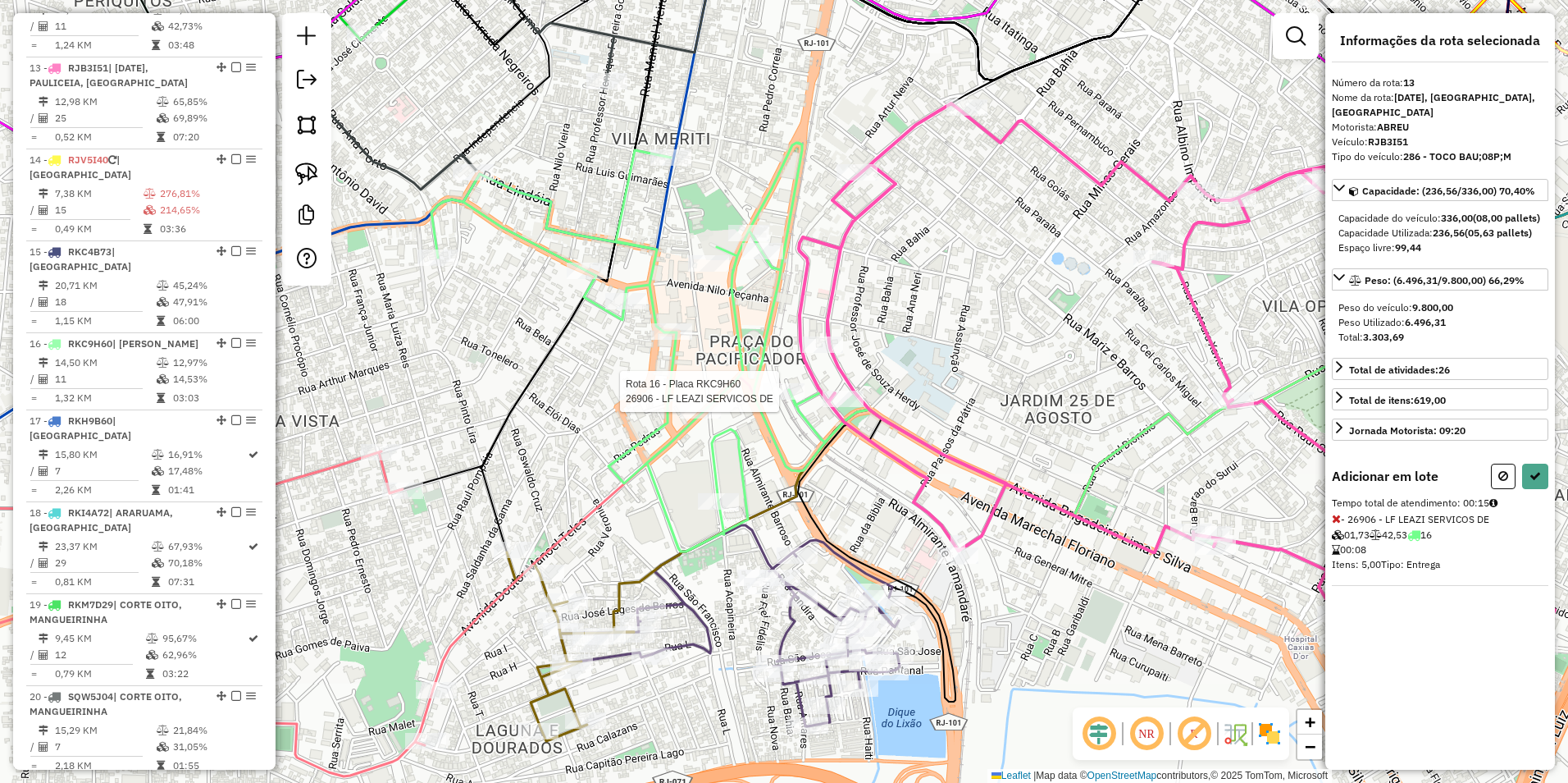
select select "**********"
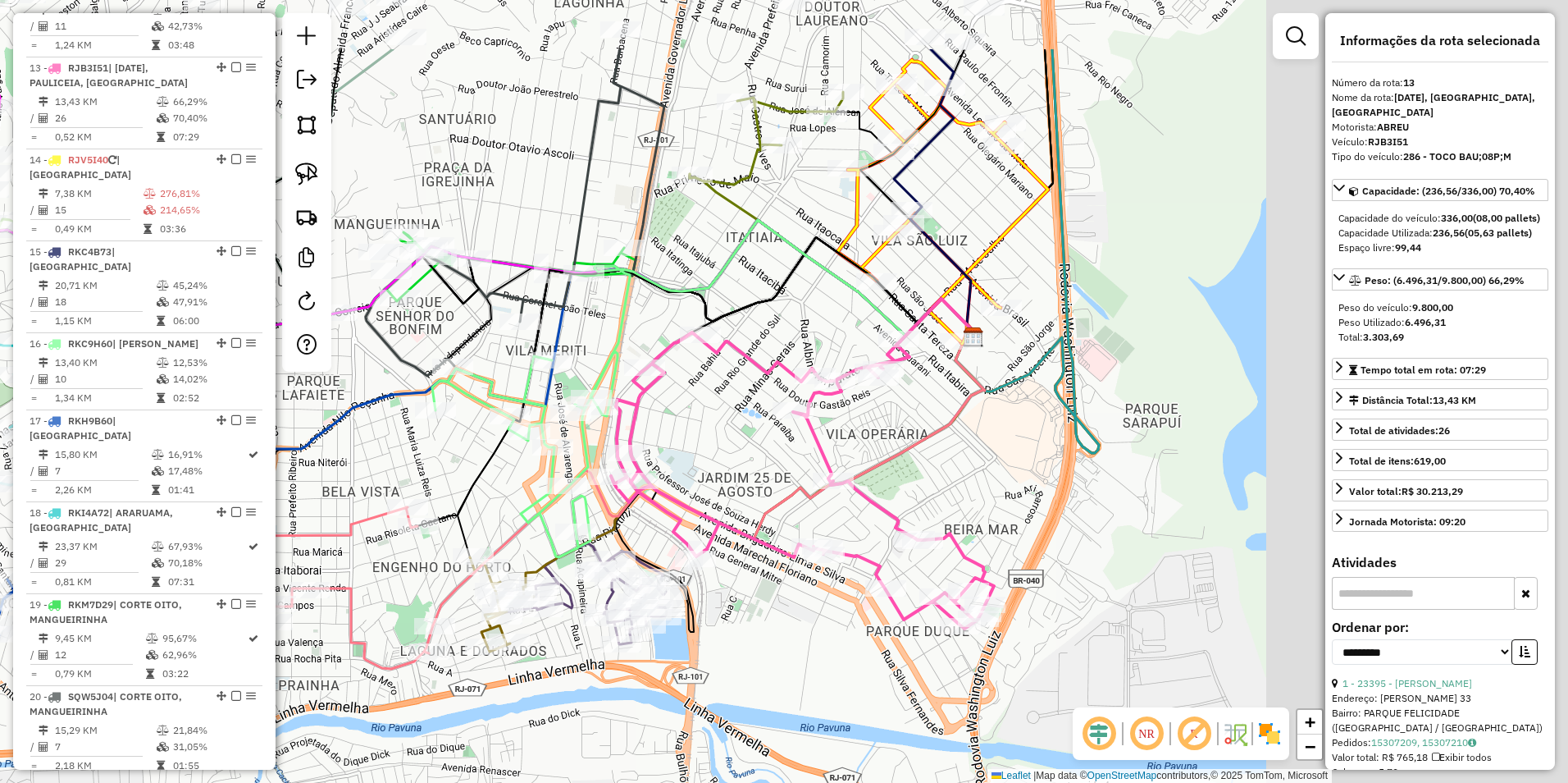
drag, startPoint x: 1195, startPoint y: 481, endPoint x: 852, endPoint y: 609, distance: 366.1
click at [859, 613] on div "Janela de atendimento Grade de atendimento Capacidade Transportadoras Veículos …" at bounding box center [784, 392] width 1568 height 783
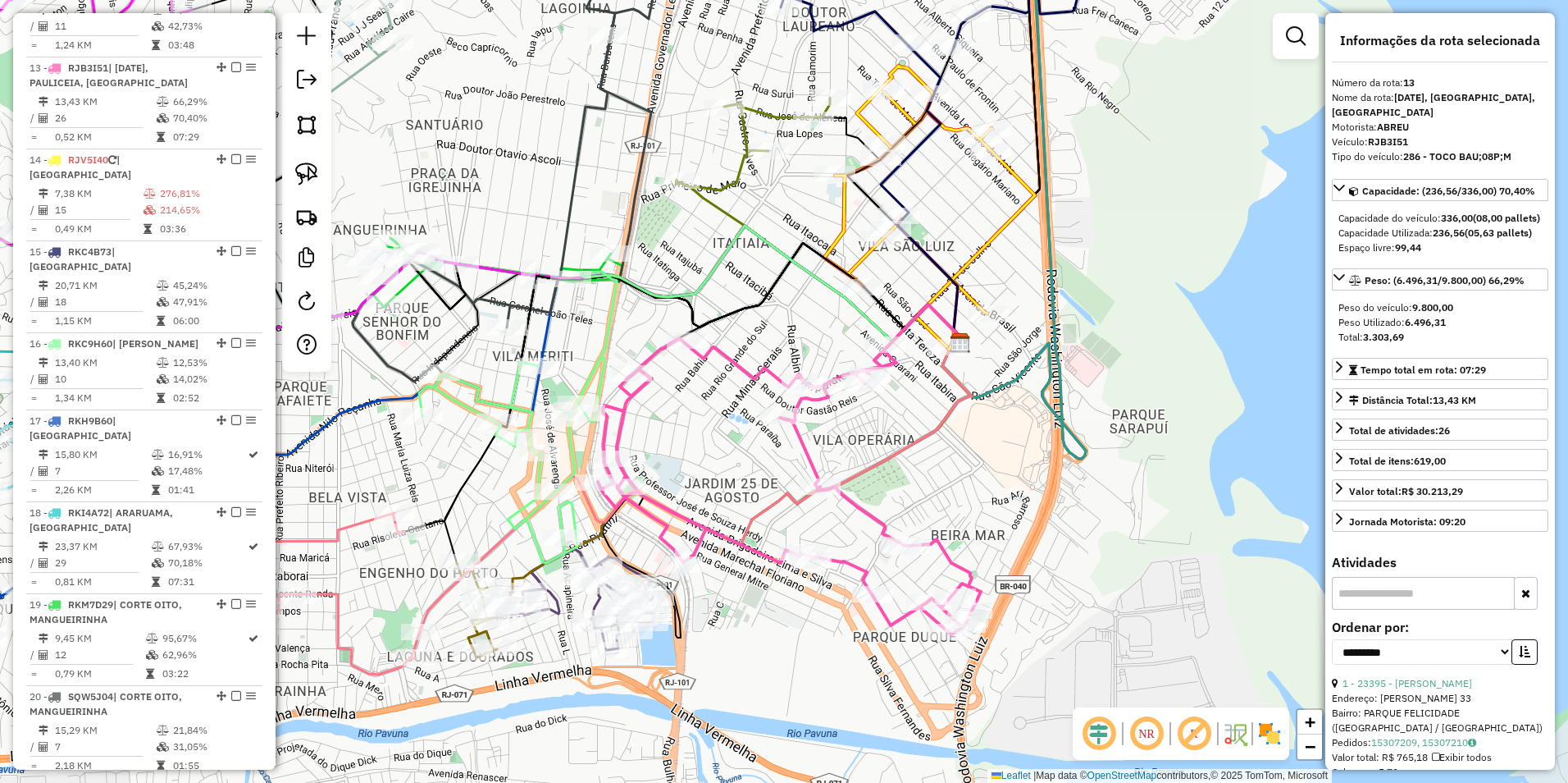
click at [1017, 174] on icon at bounding box center [929, 207] width 211 height 281
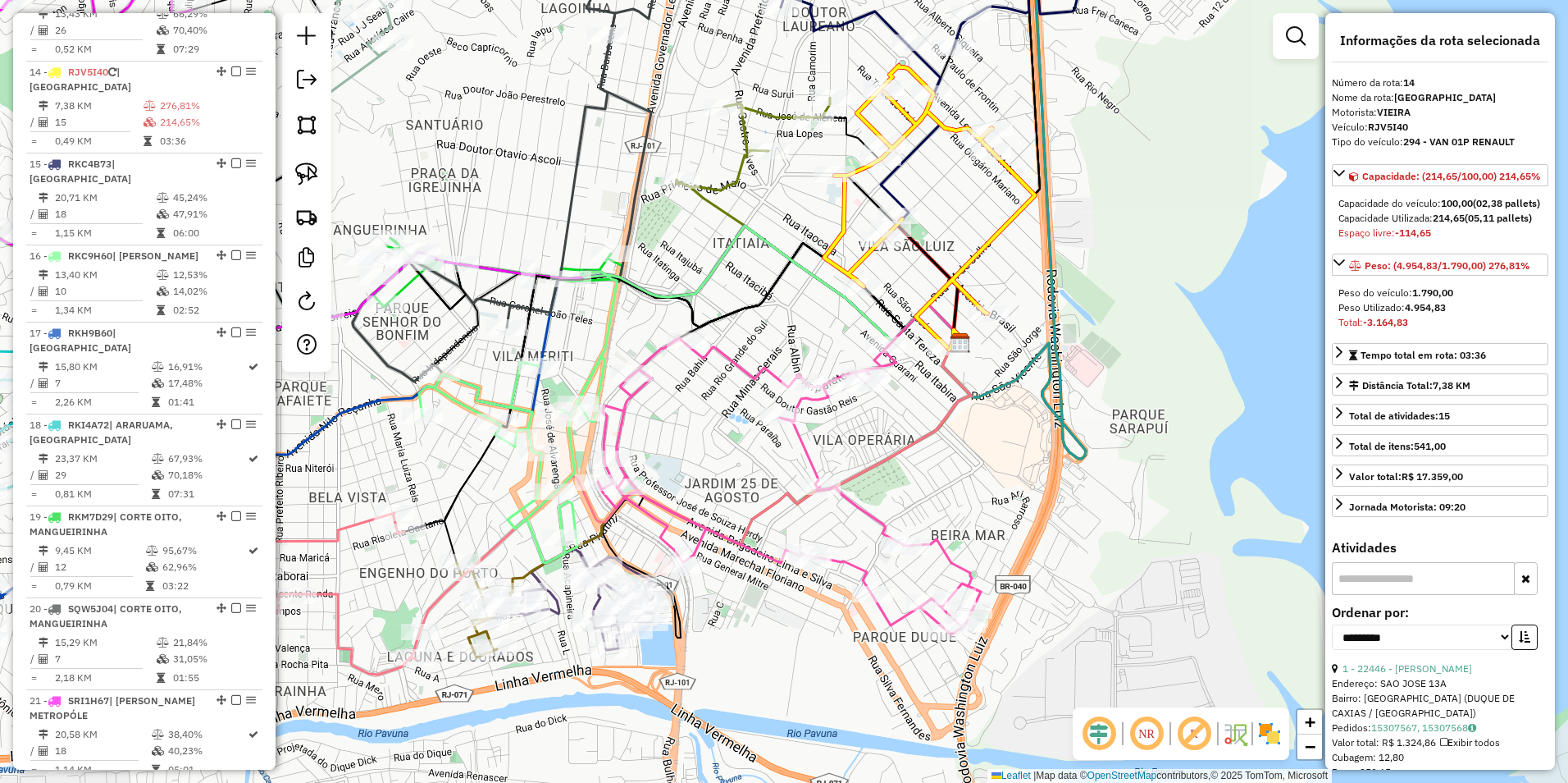
scroll to position [1756, 0]
drag, startPoint x: 959, startPoint y: 215, endPoint x: 850, endPoint y: 397, distance: 212.1
click at [851, 392] on div "Janela de atendimento Grade de atendimento Capacidade Transportadoras Veículos …" at bounding box center [784, 392] width 1568 height 783
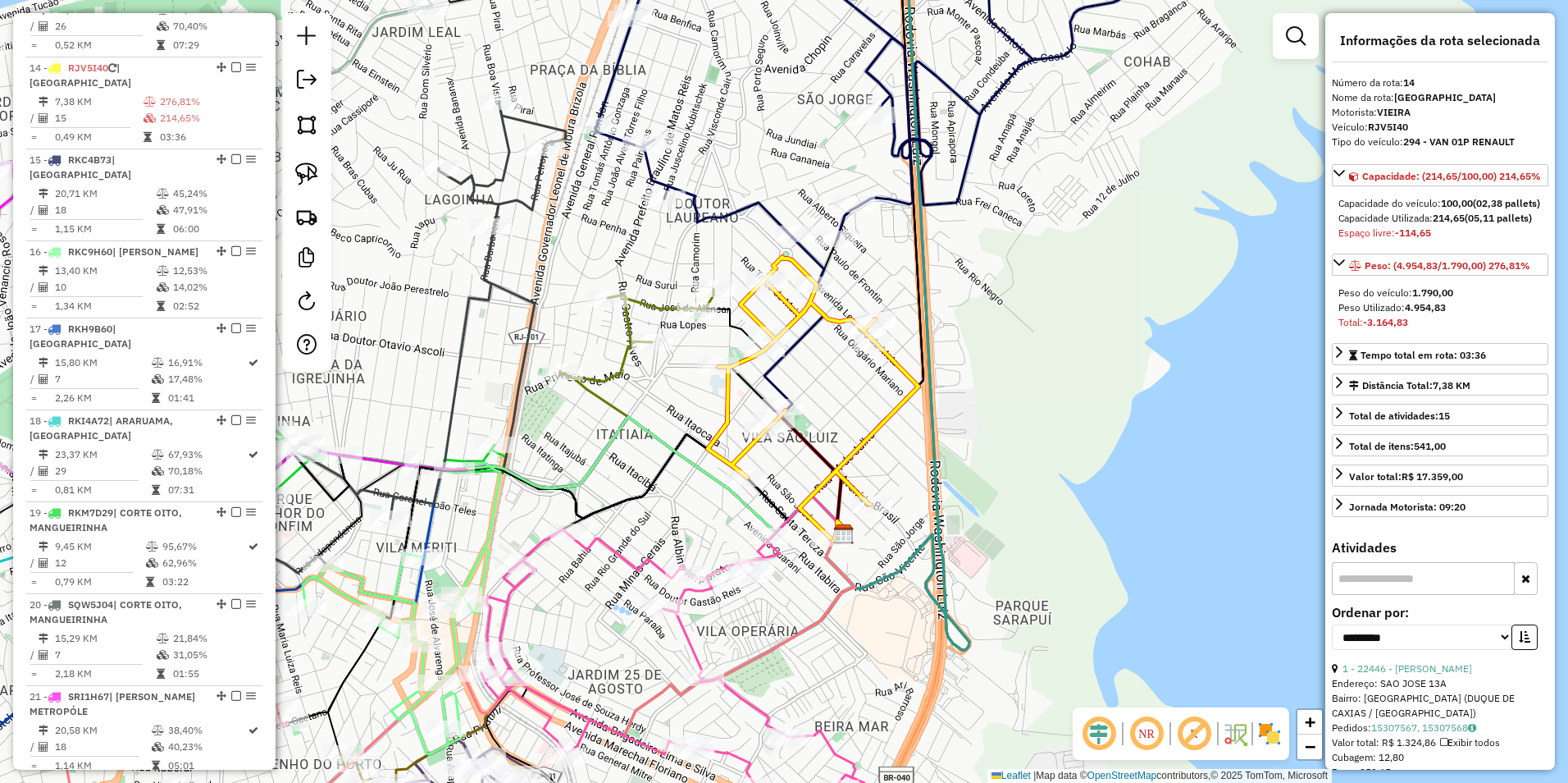
click at [764, 208] on icon at bounding box center [876, 80] width 561 height 317
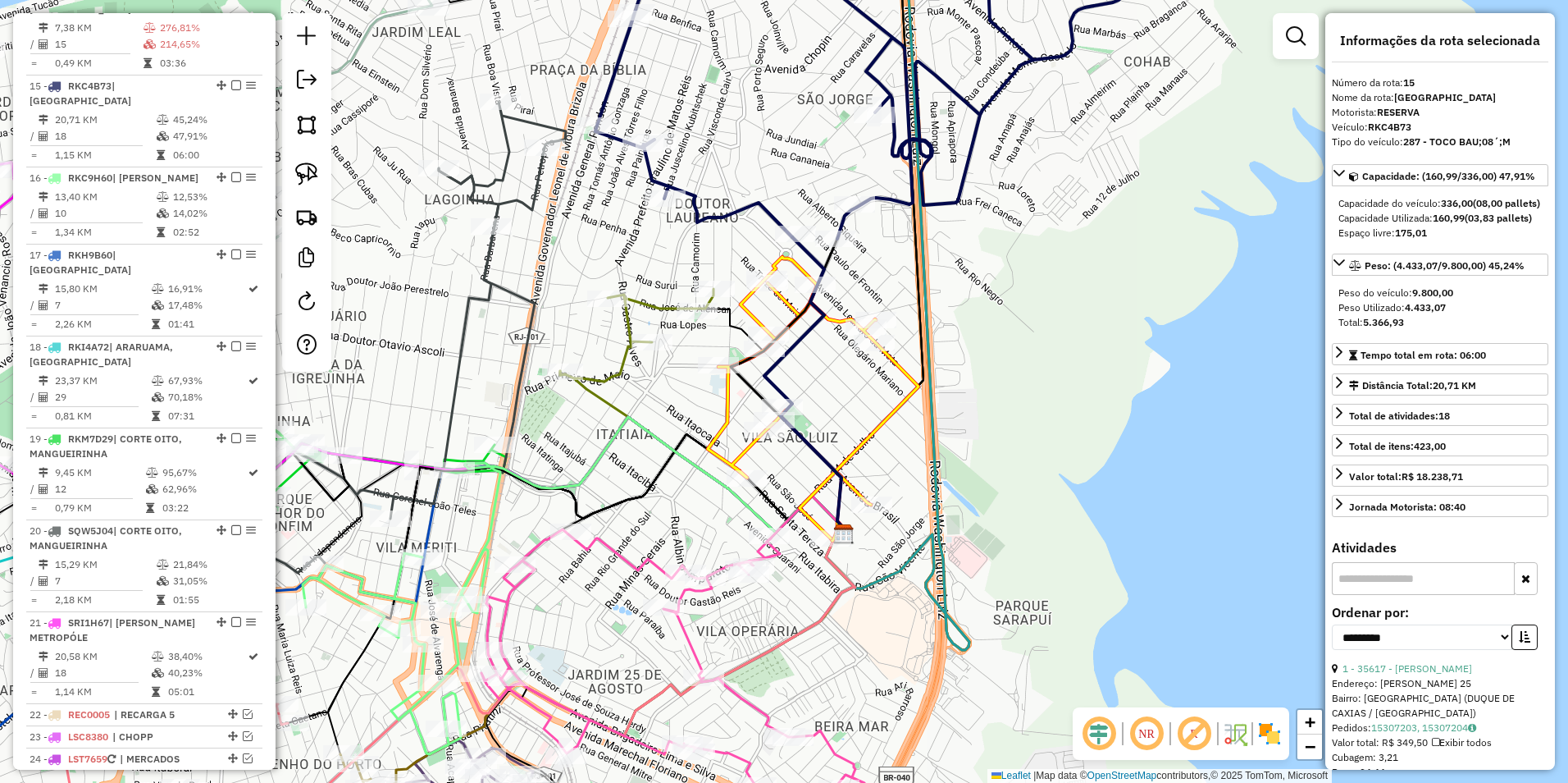
scroll to position [1833, 0]
click at [765, 210] on icon at bounding box center [876, 80] width 561 height 317
click at [845, 401] on div "Janela de atendimento Grade de atendimento Capacidade Transportadoras Veículos …" at bounding box center [784, 392] width 1568 height 783
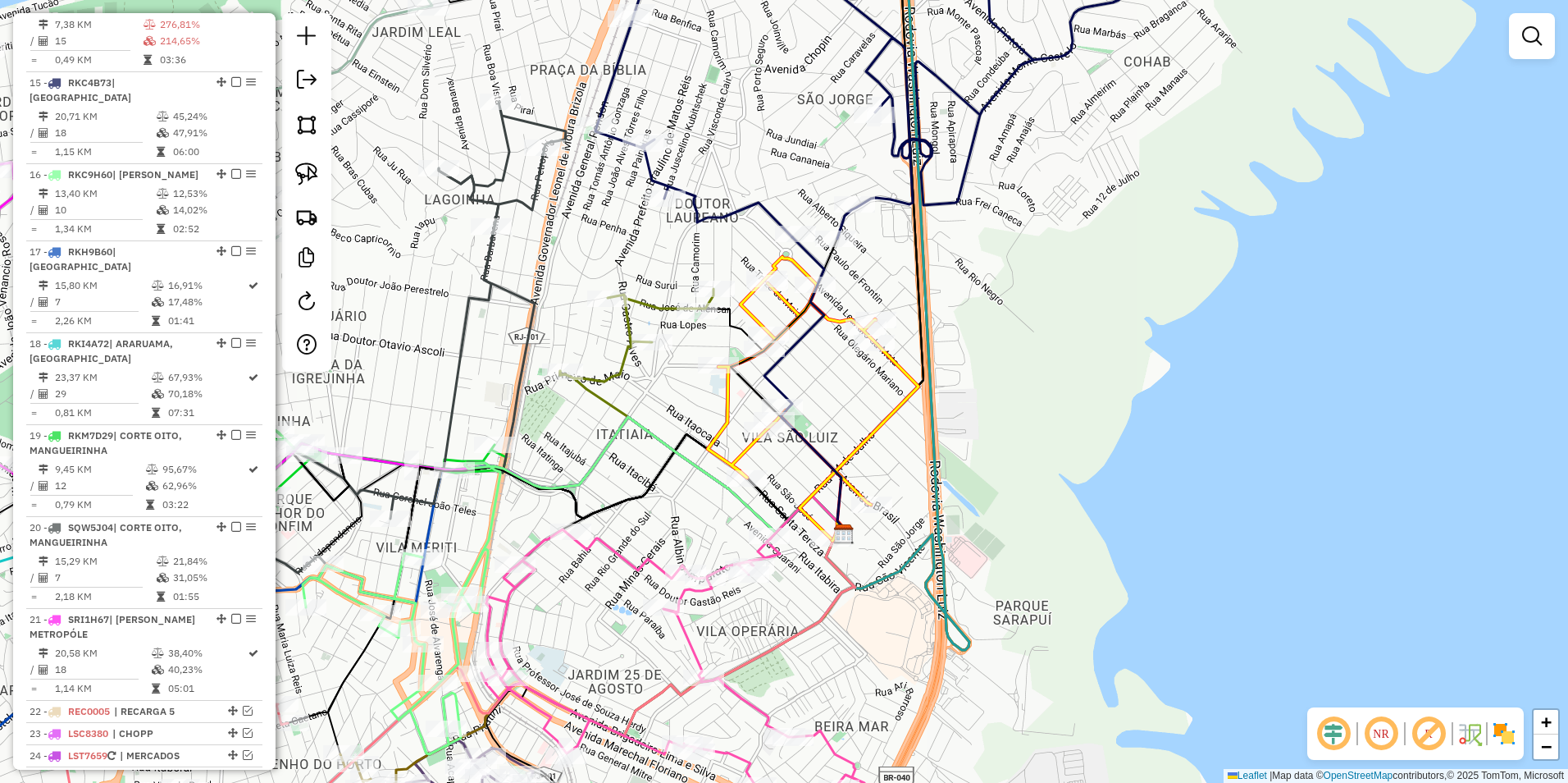
click at [897, 374] on icon at bounding box center [813, 398] width 211 height 281
select select "**********"
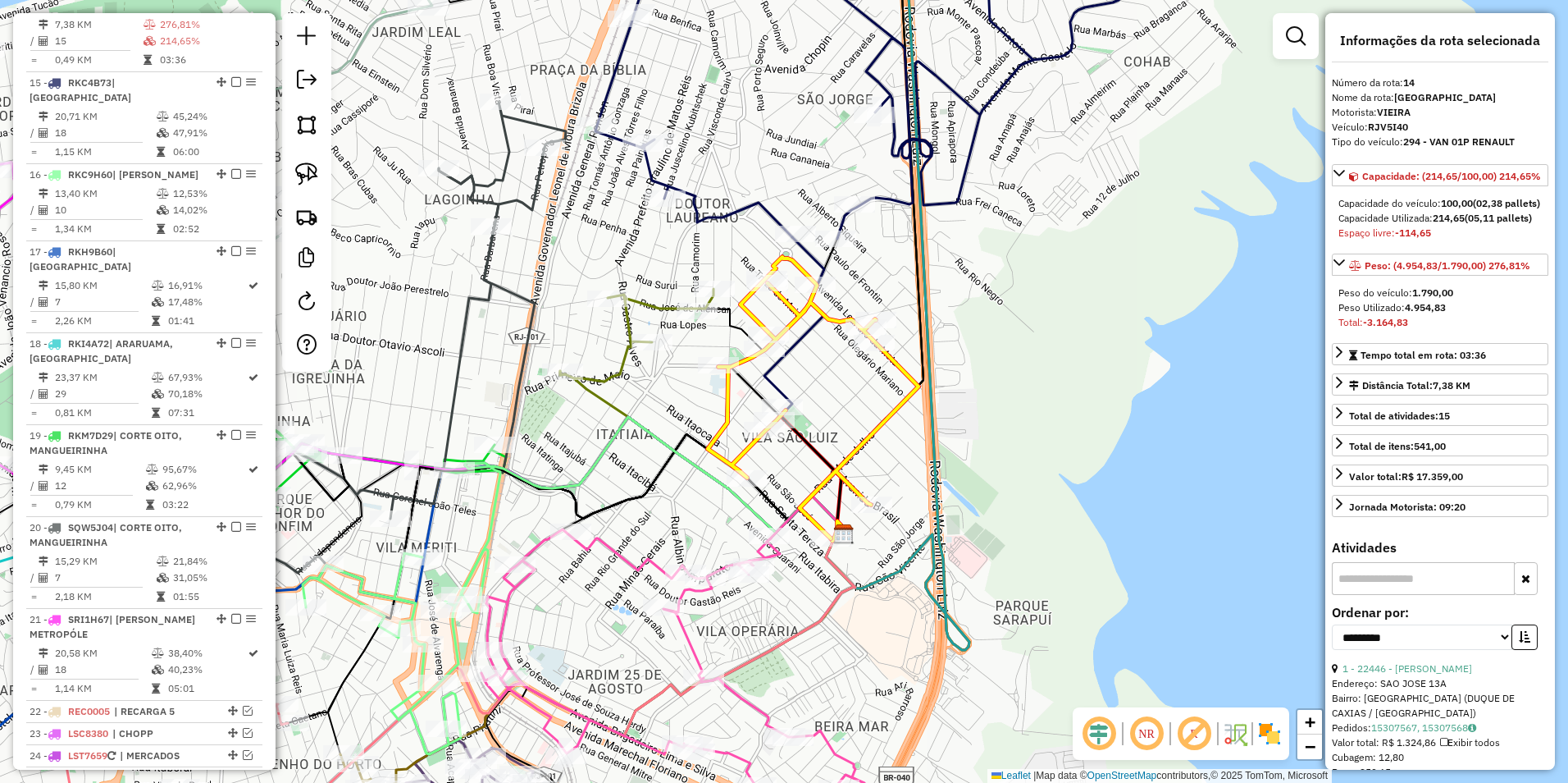
scroll to position [1756, 0]
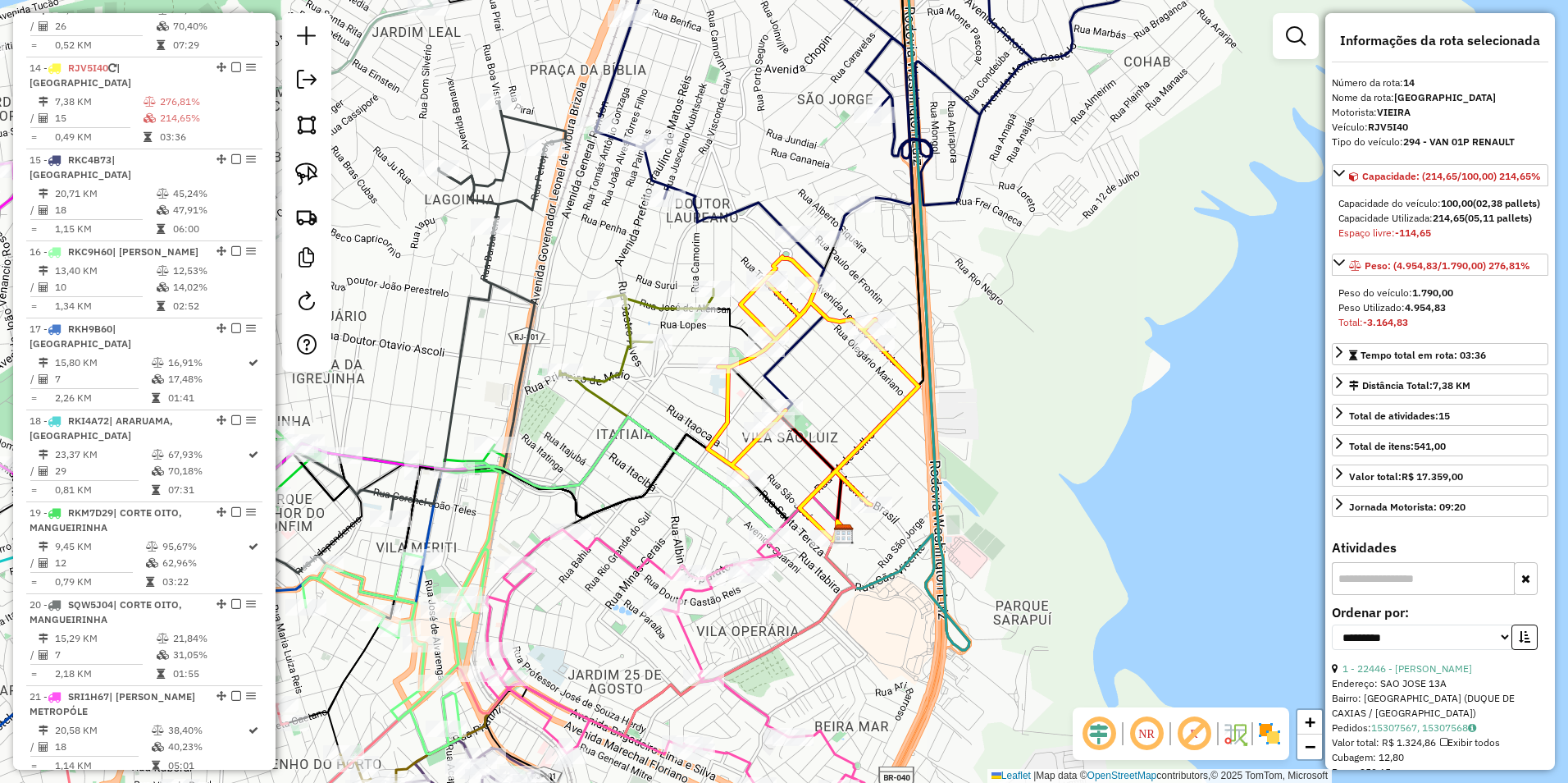
click at [777, 220] on icon at bounding box center [876, 80] width 561 height 317
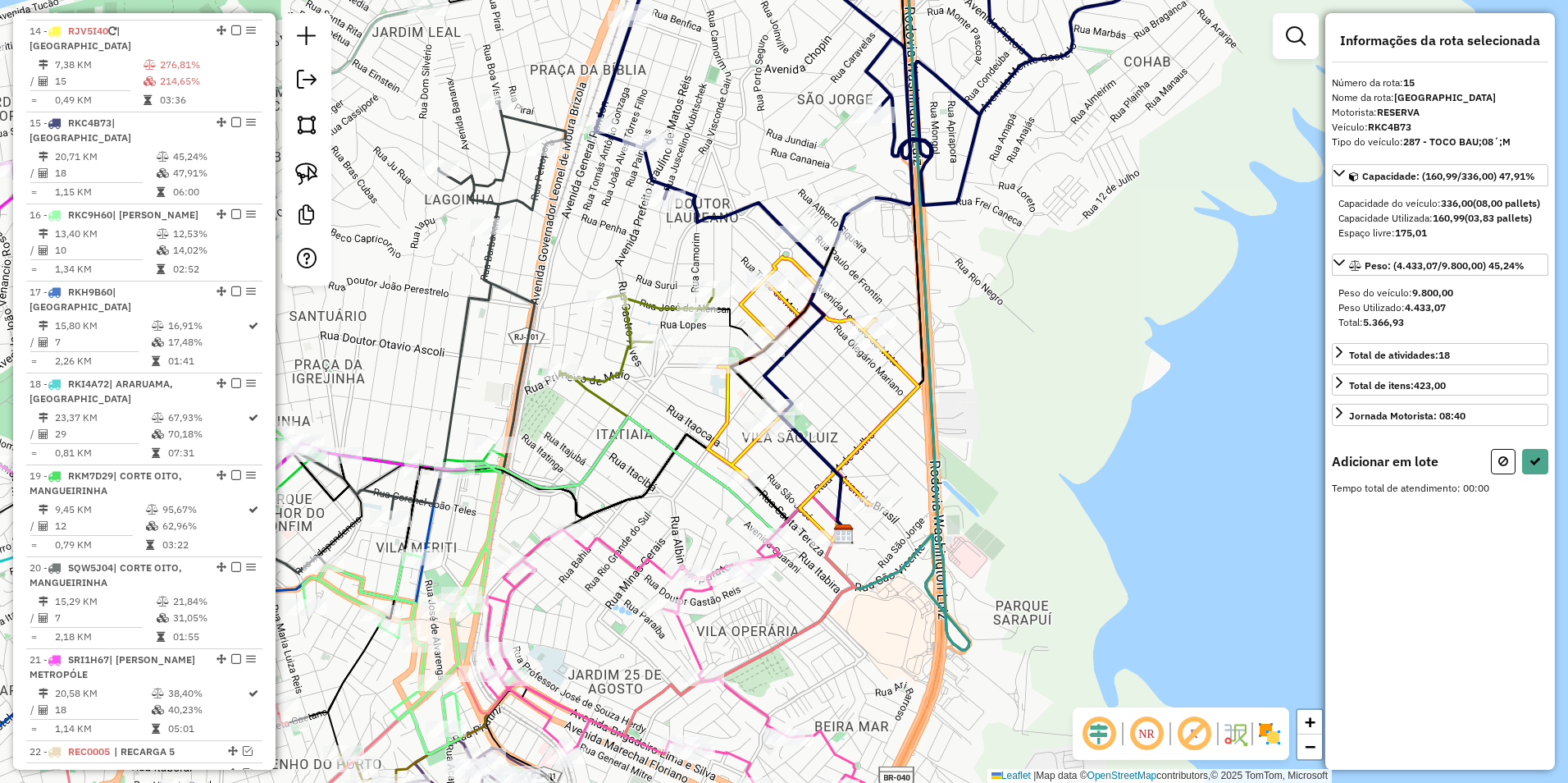
scroll to position [1833, 0]
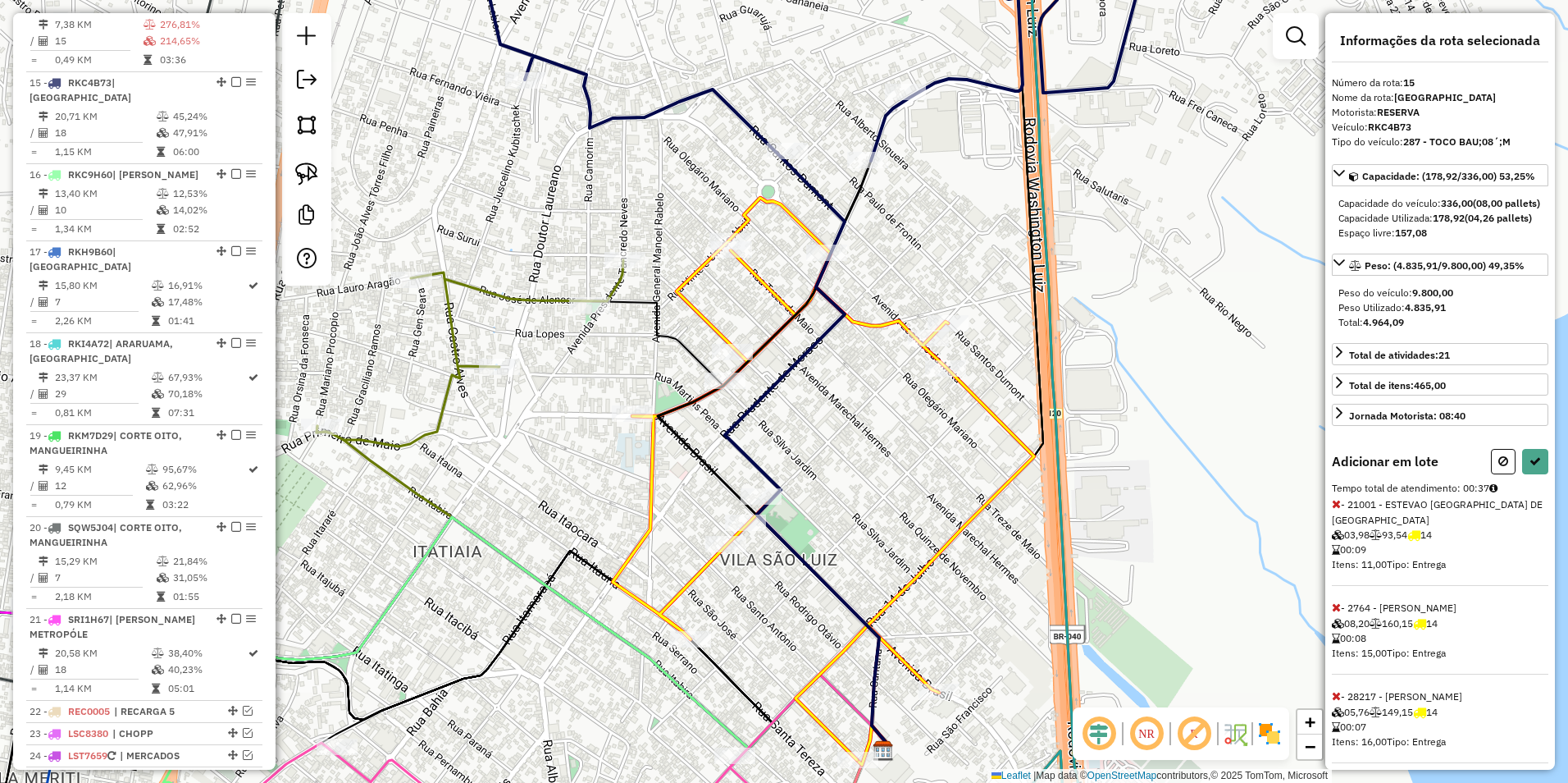
select select "**********"
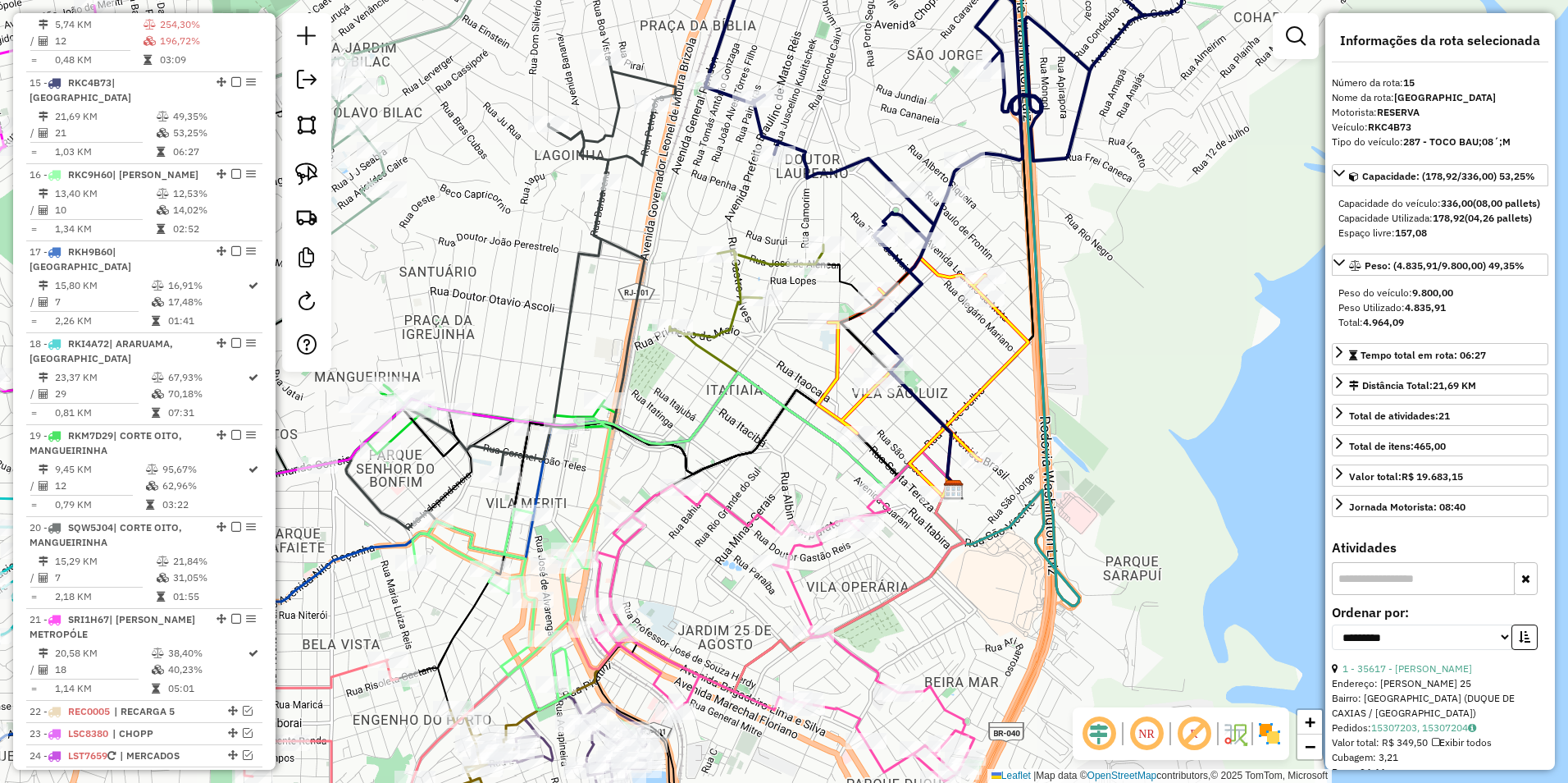
click at [836, 360] on icon at bounding box center [922, 376] width 211 height 236
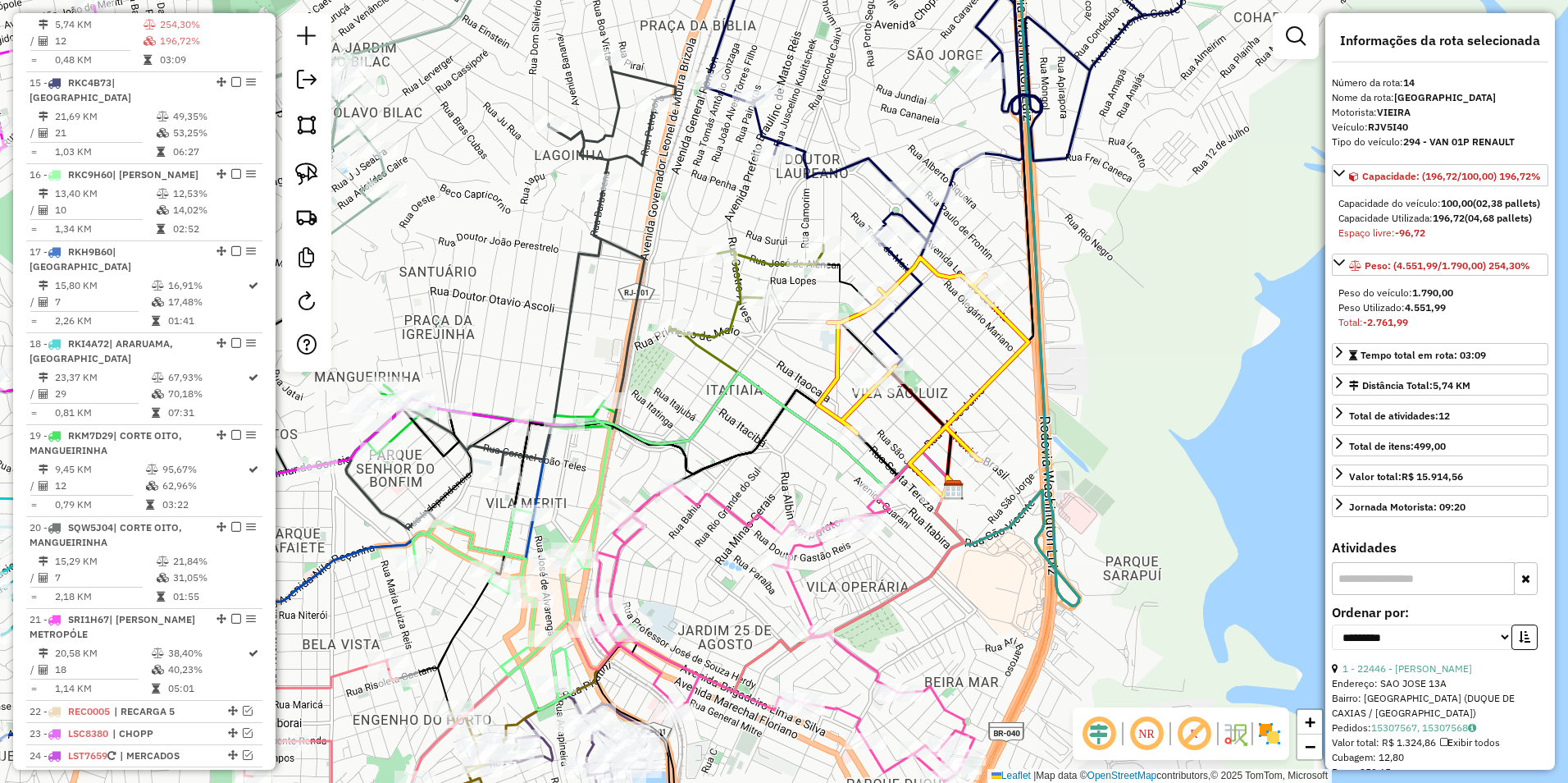
scroll to position [1756, 0]
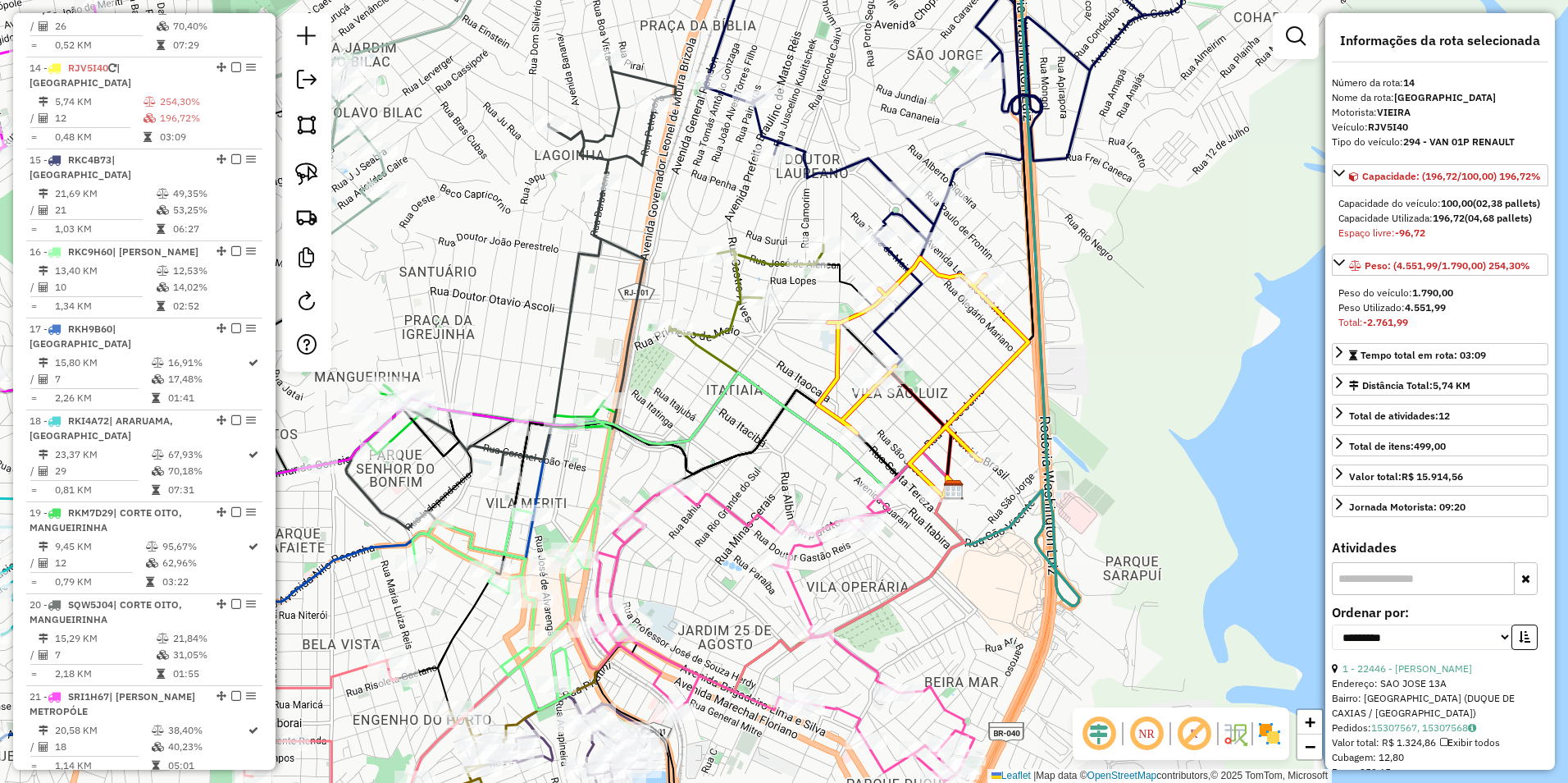
click at [731, 307] on icon at bounding box center [746, 291] width 154 height 93
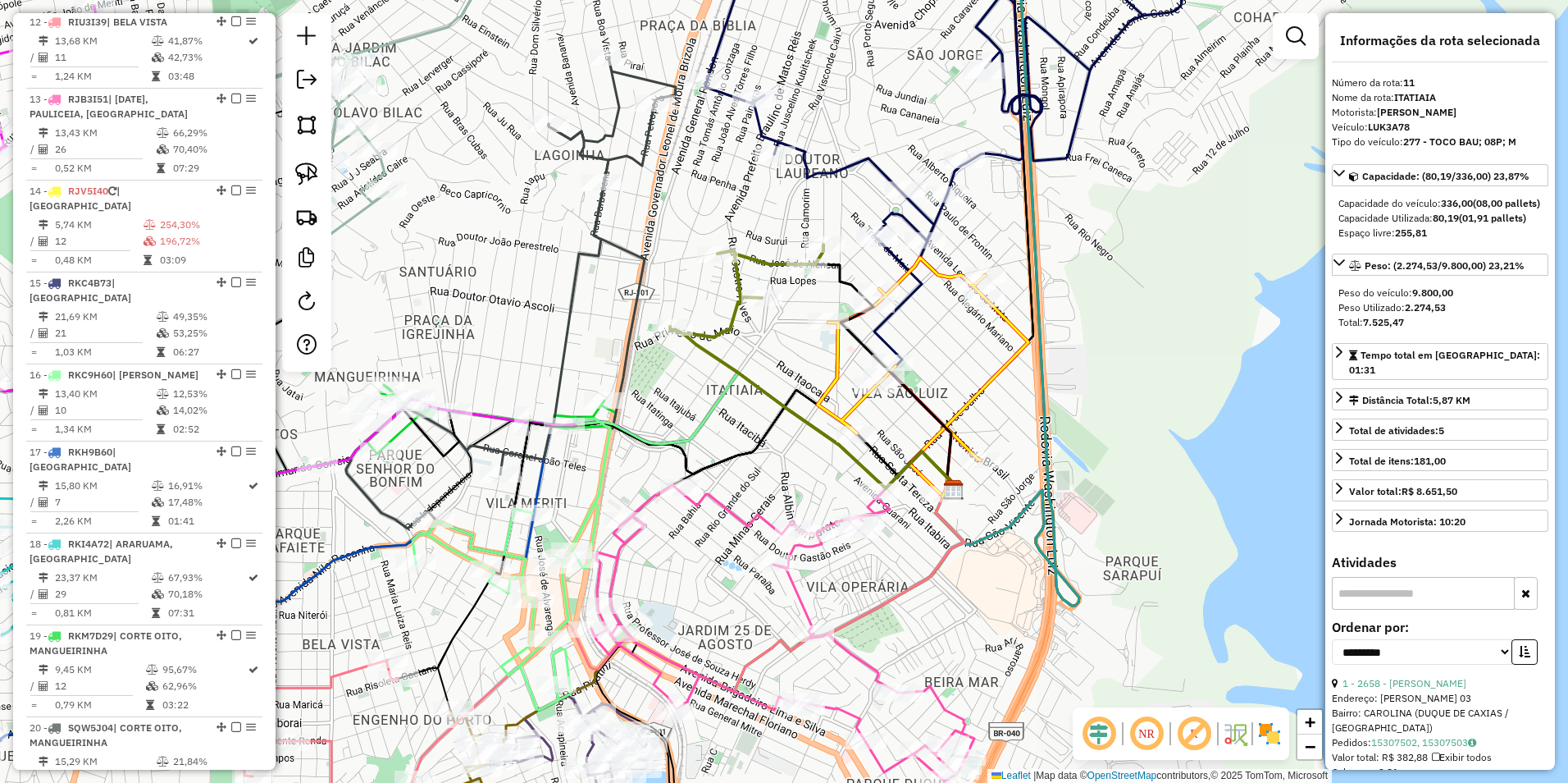
scroll to position [1510, 0]
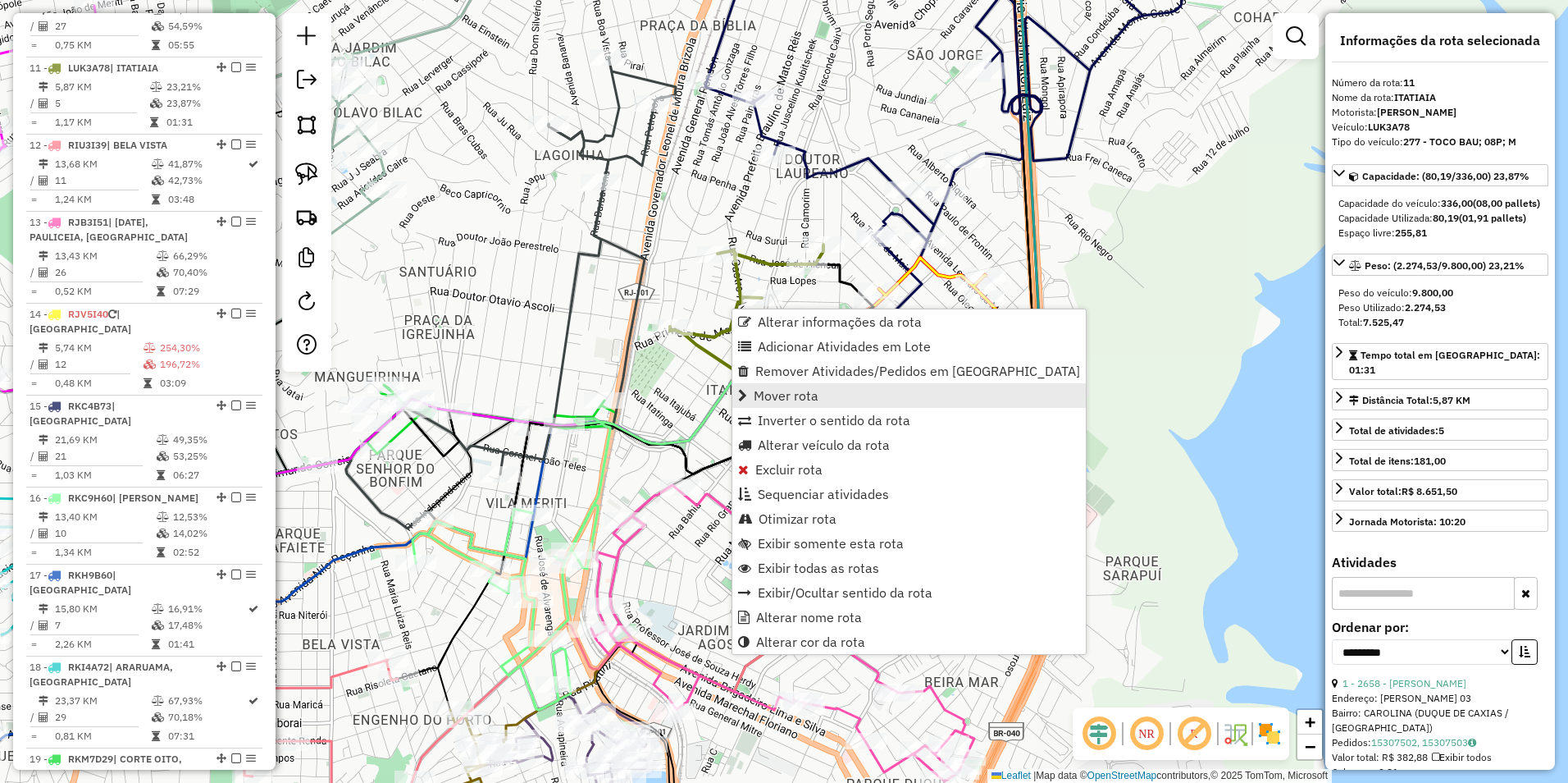
click at [793, 397] on span "Mover rota" at bounding box center [786, 395] width 65 height 13
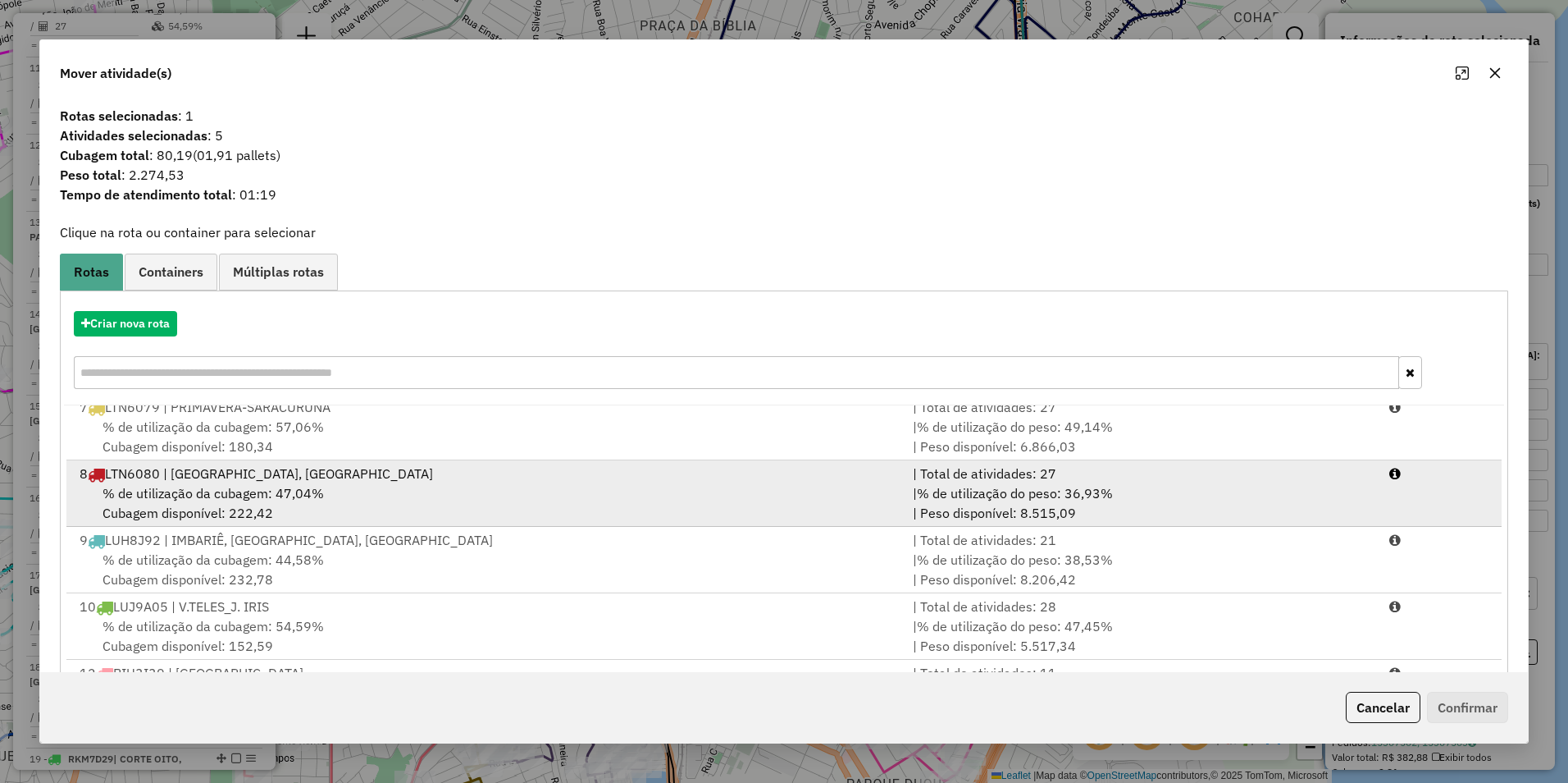
scroll to position [739, 0]
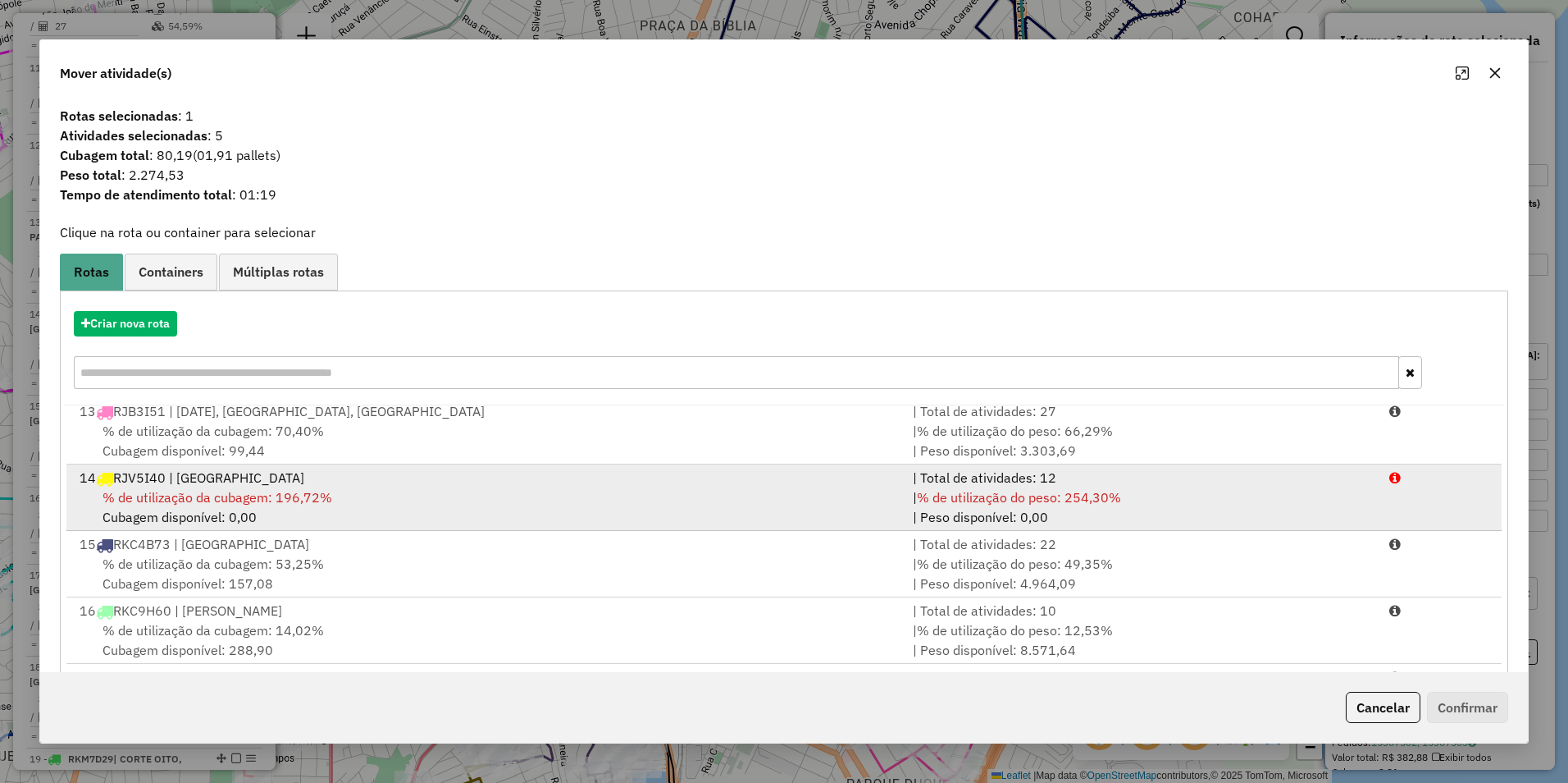
click at [147, 489] on span "% de utilização da cubagem: 196,72%" at bounding box center [217, 497] width 230 height 16
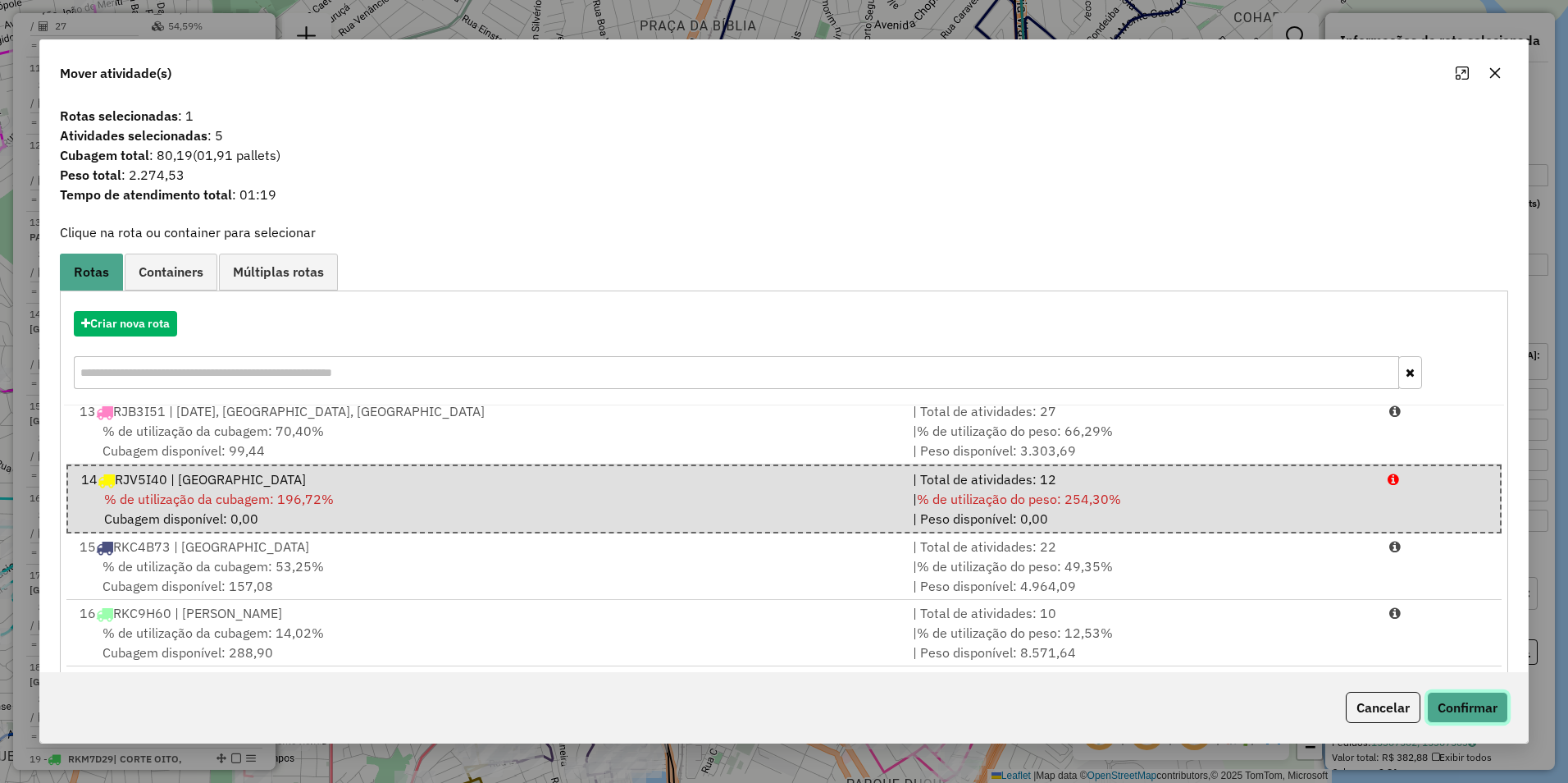
click at [1467, 703] on button "Confirmar" at bounding box center [1468, 707] width 82 height 31
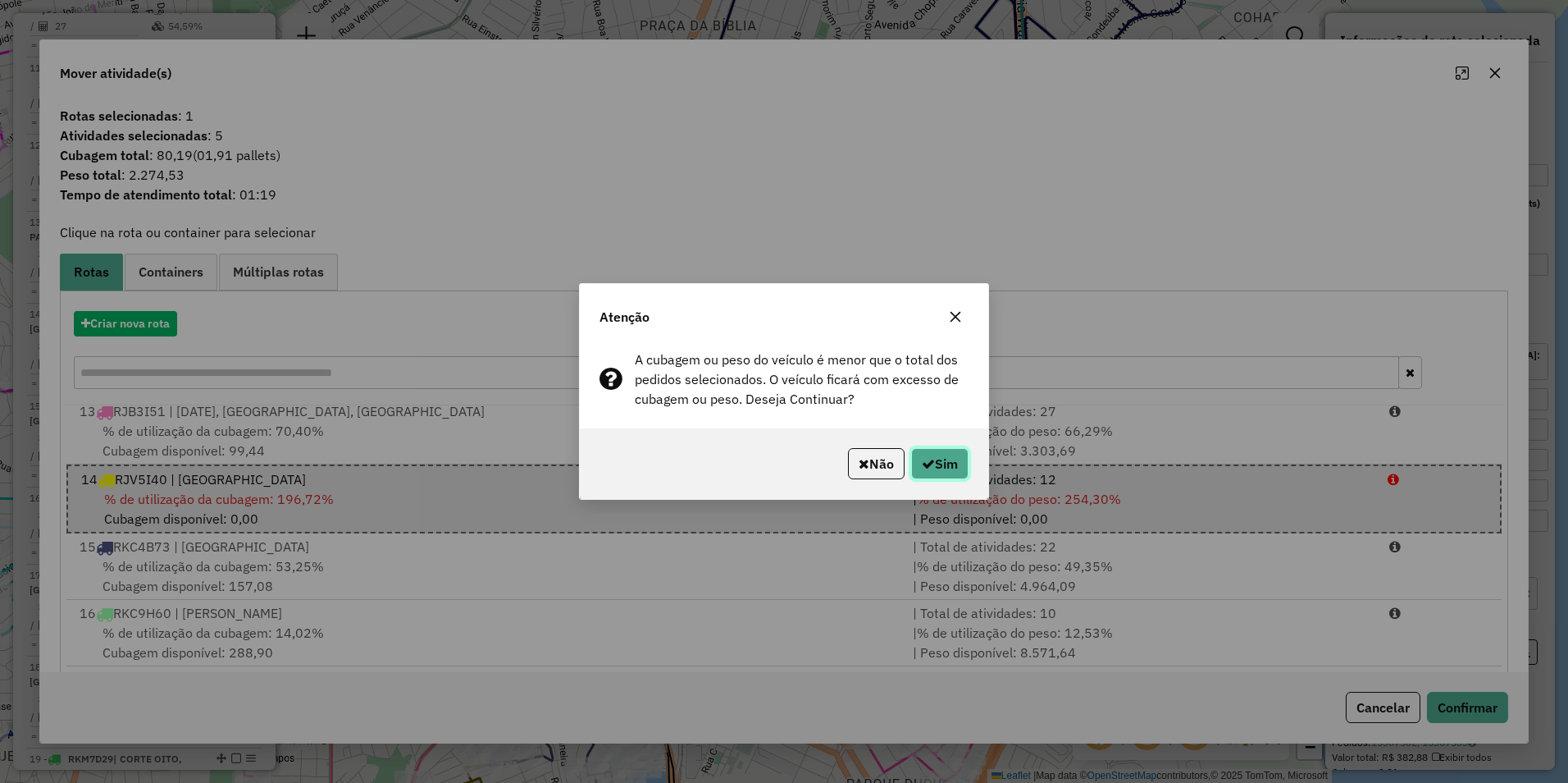
click at [940, 471] on button "Sim" at bounding box center [940, 464] width 57 height 31
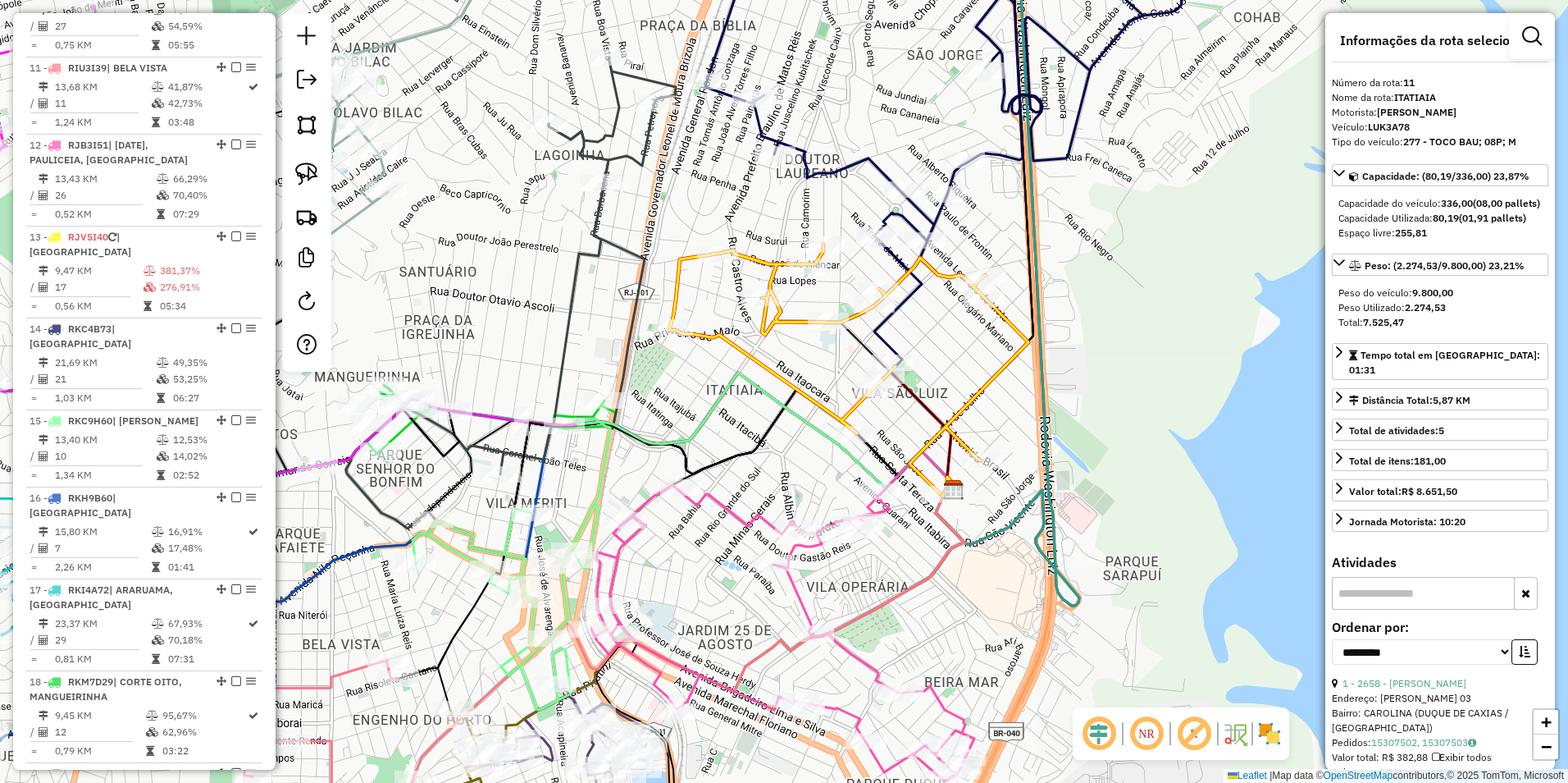
click at [964, 404] on icon at bounding box center [849, 369] width 358 height 249
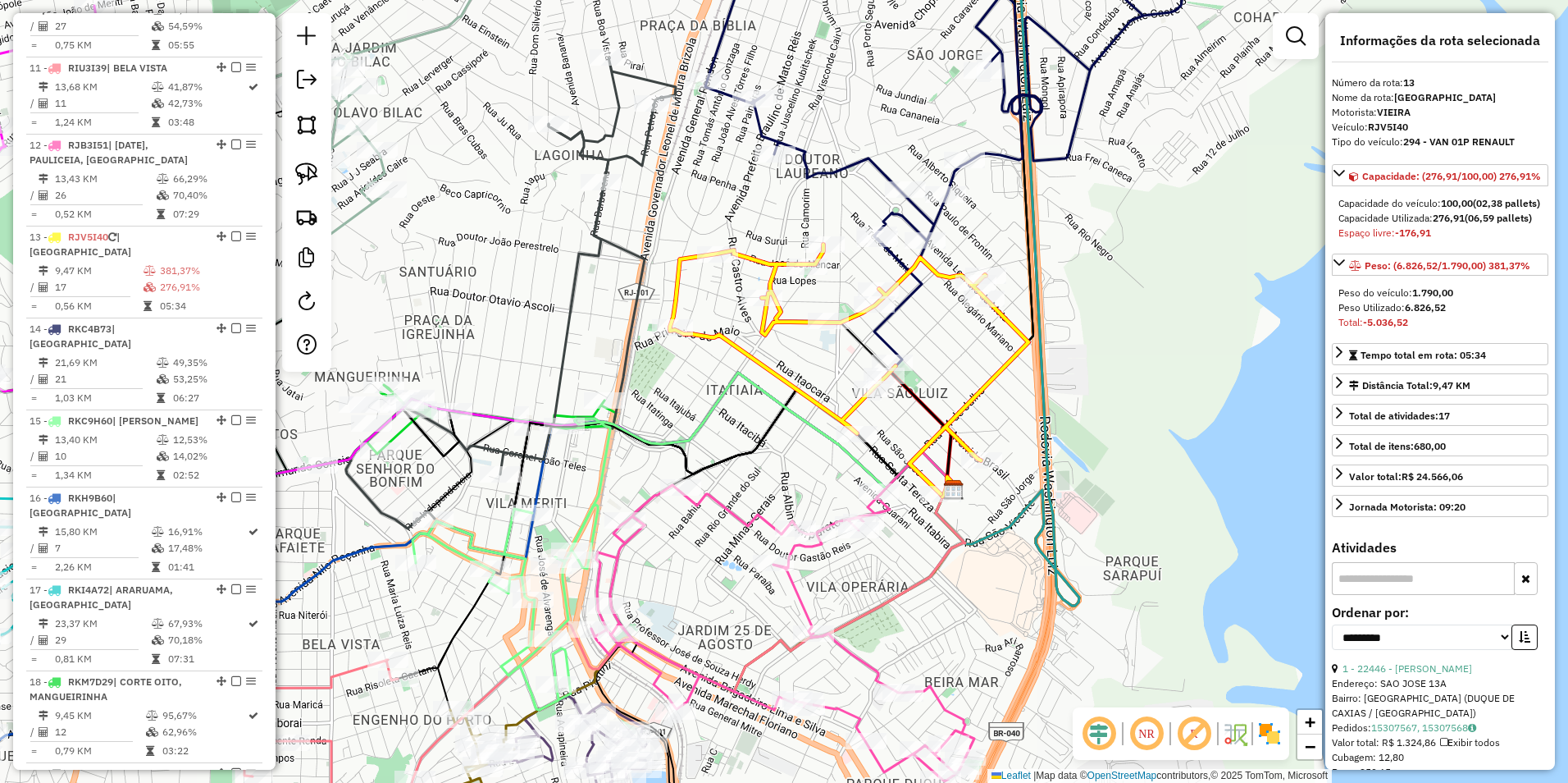
scroll to position [1679, 0]
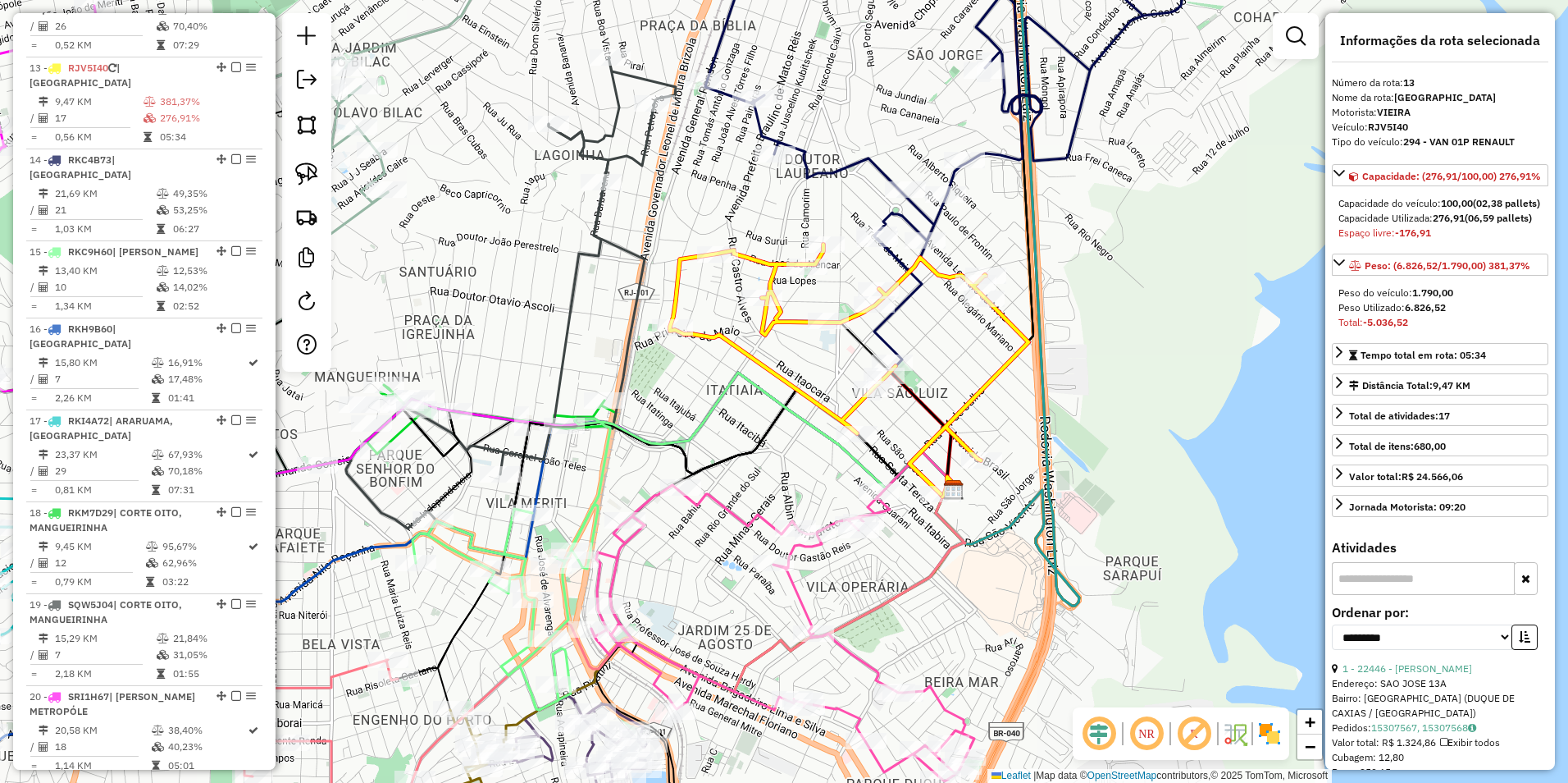
click at [891, 168] on icon at bounding box center [983, 96] width 555 height 350
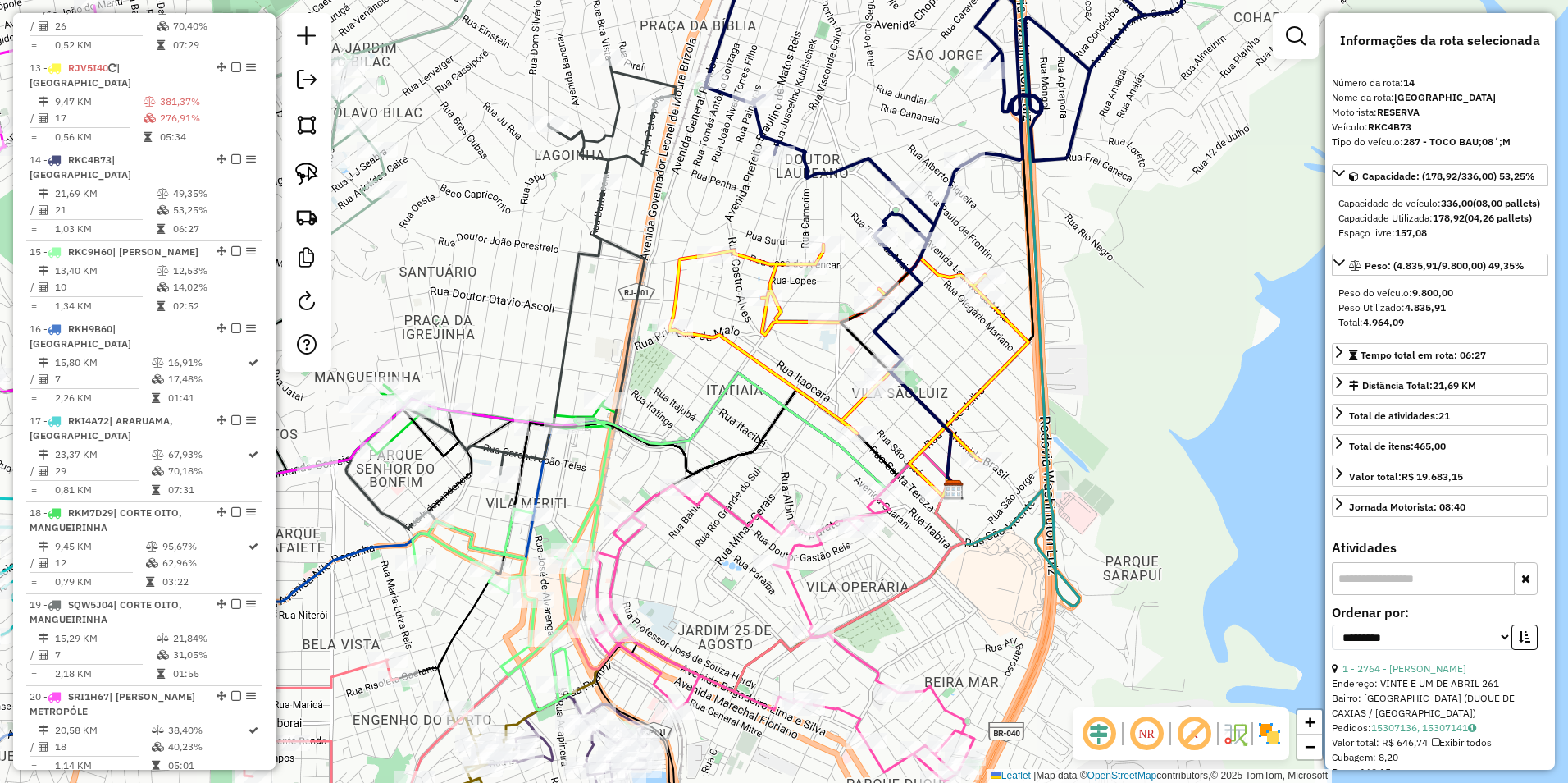
scroll to position [1756, 0]
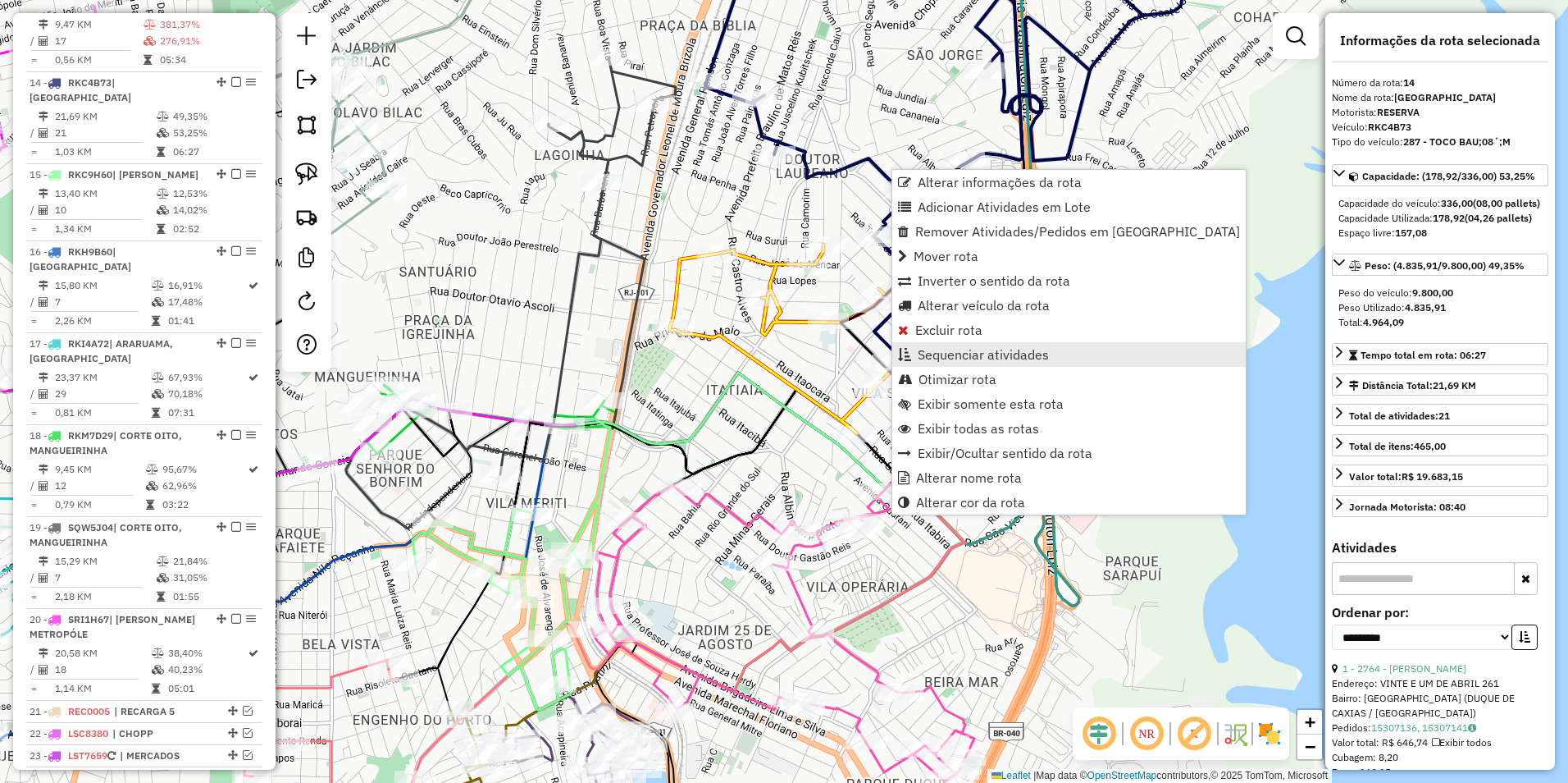
click at [1009, 361] on span "Sequenciar atividades" at bounding box center [983, 354] width 131 height 13
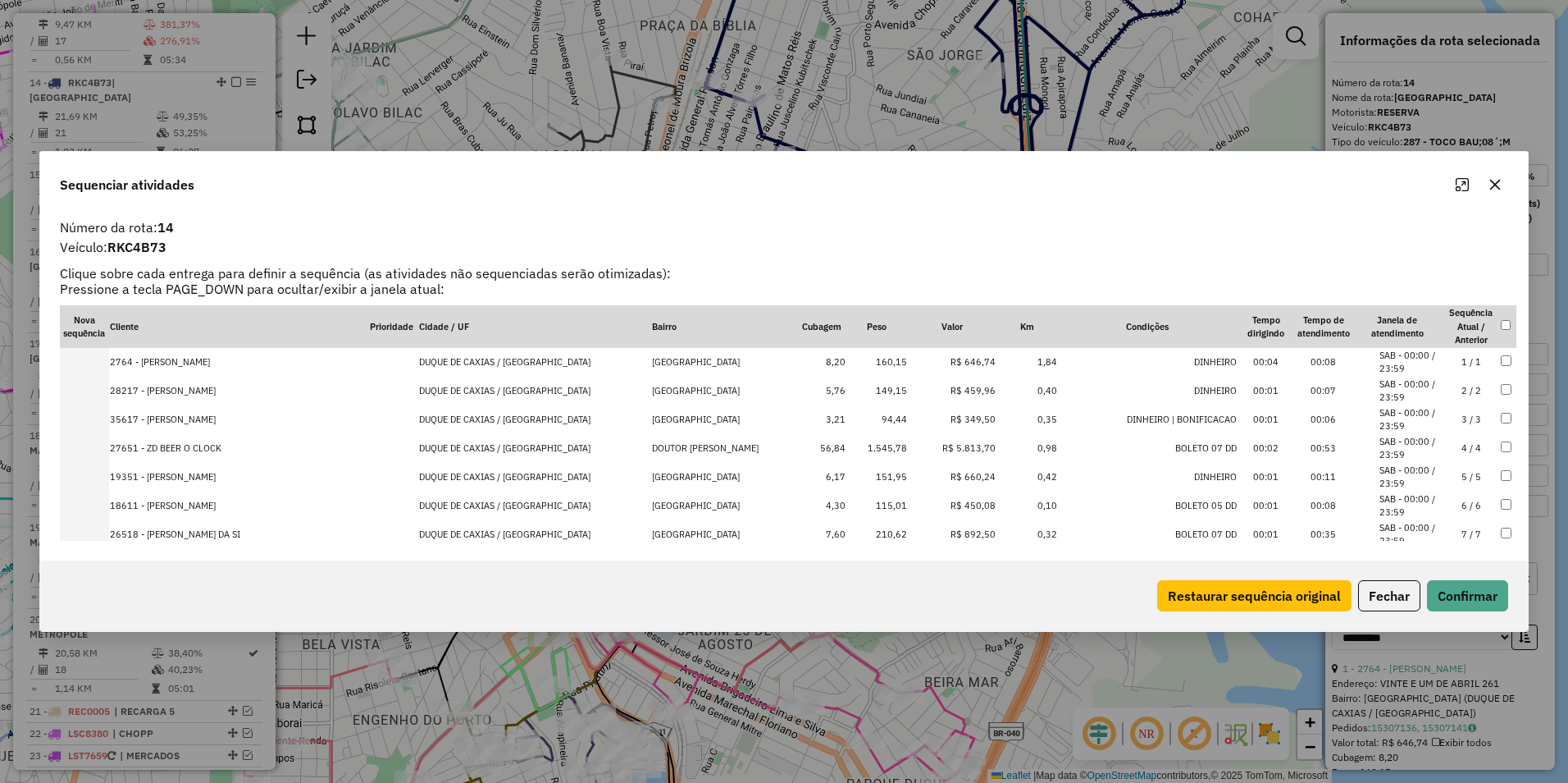
click at [927, 439] on td "R$ 5.813,70" at bounding box center [952, 448] width 89 height 29
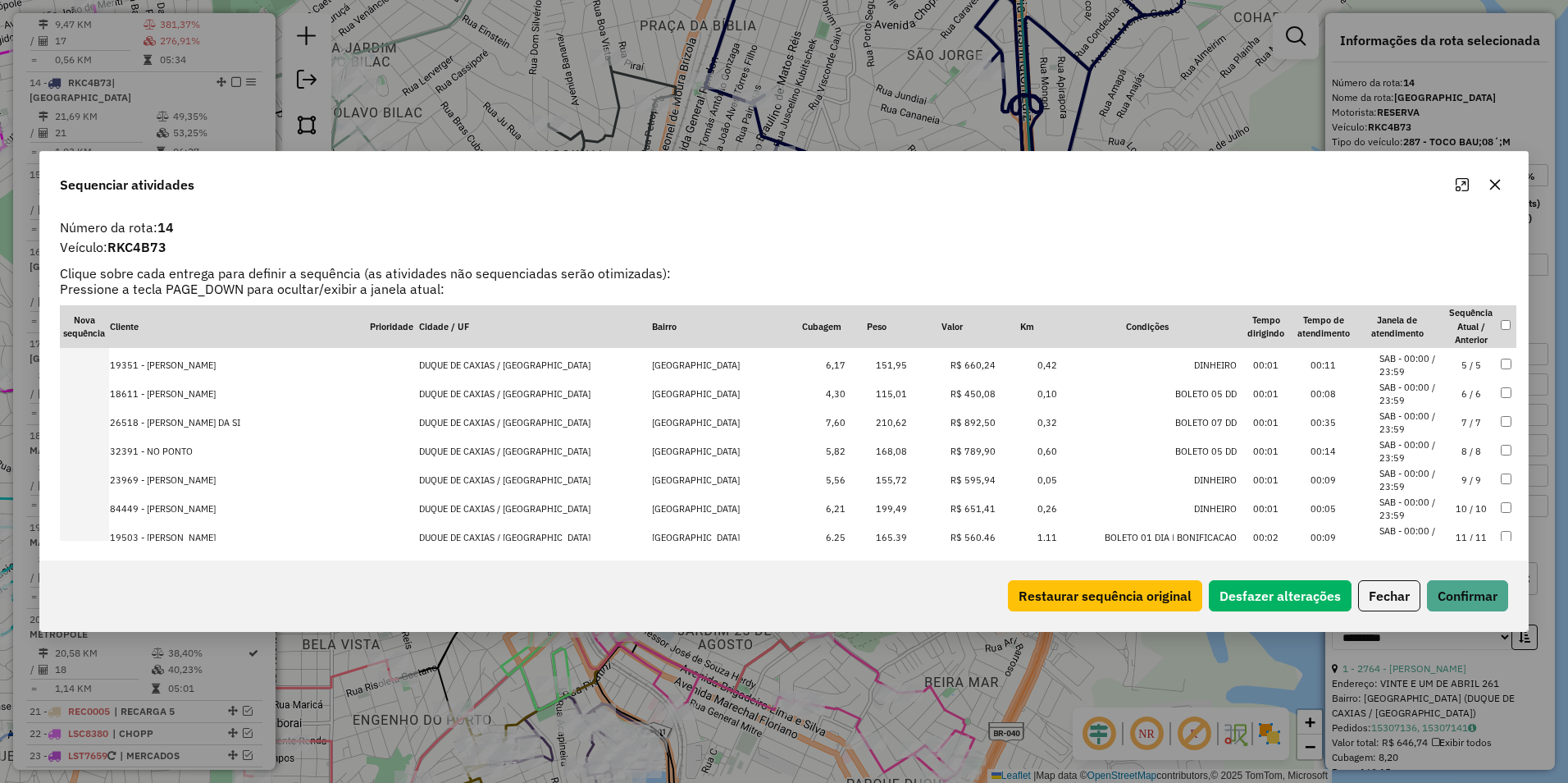
scroll to position [411, 0]
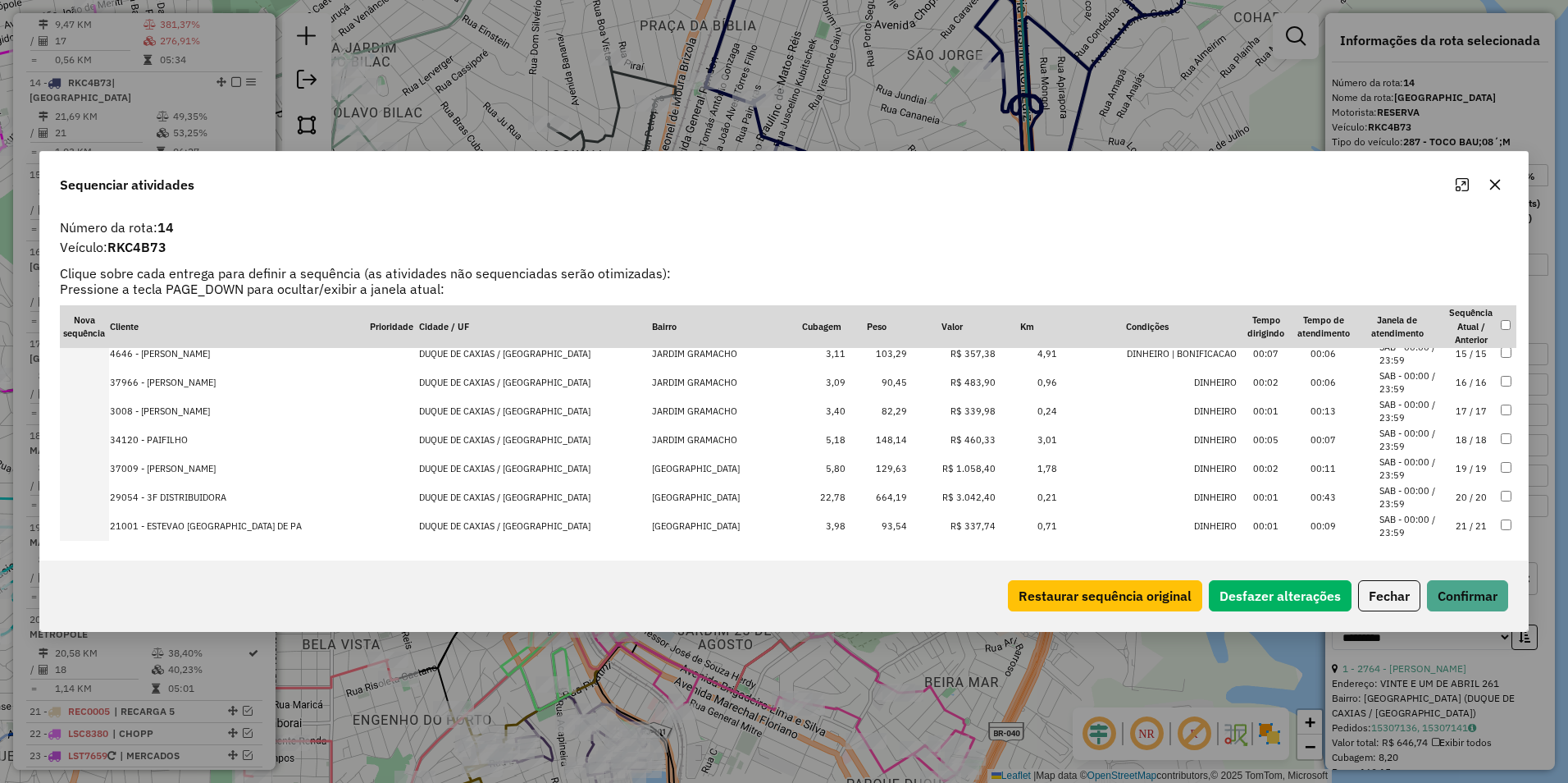
click at [940, 468] on td "R$ 1.058,40" at bounding box center [952, 469] width 89 height 29
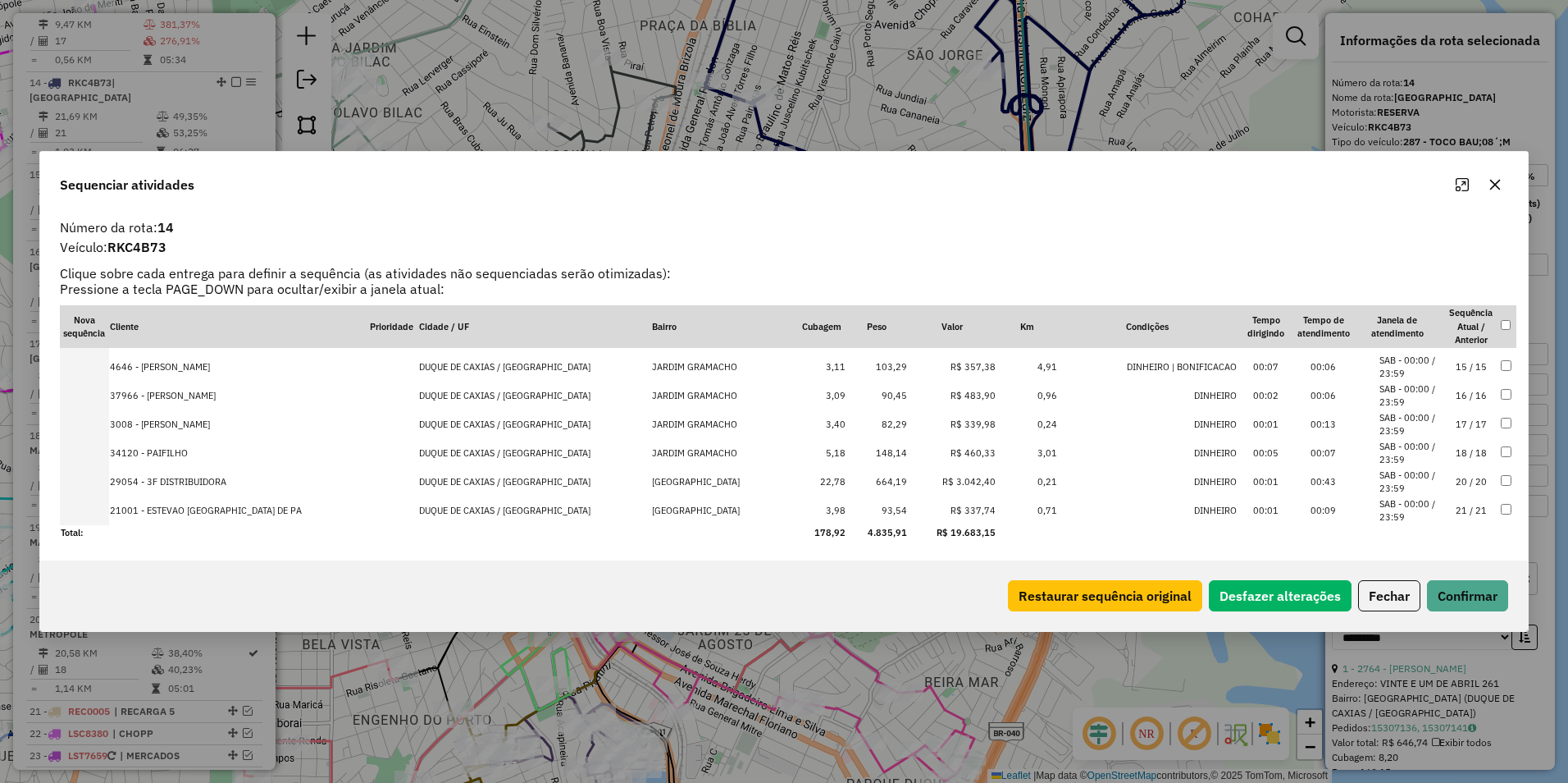
click at [927, 482] on td "R$ 3.042,40" at bounding box center [952, 482] width 89 height 29
click at [1456, 183] on icon "Maximize" at bounding box center [1462, 184] width 13 height 13
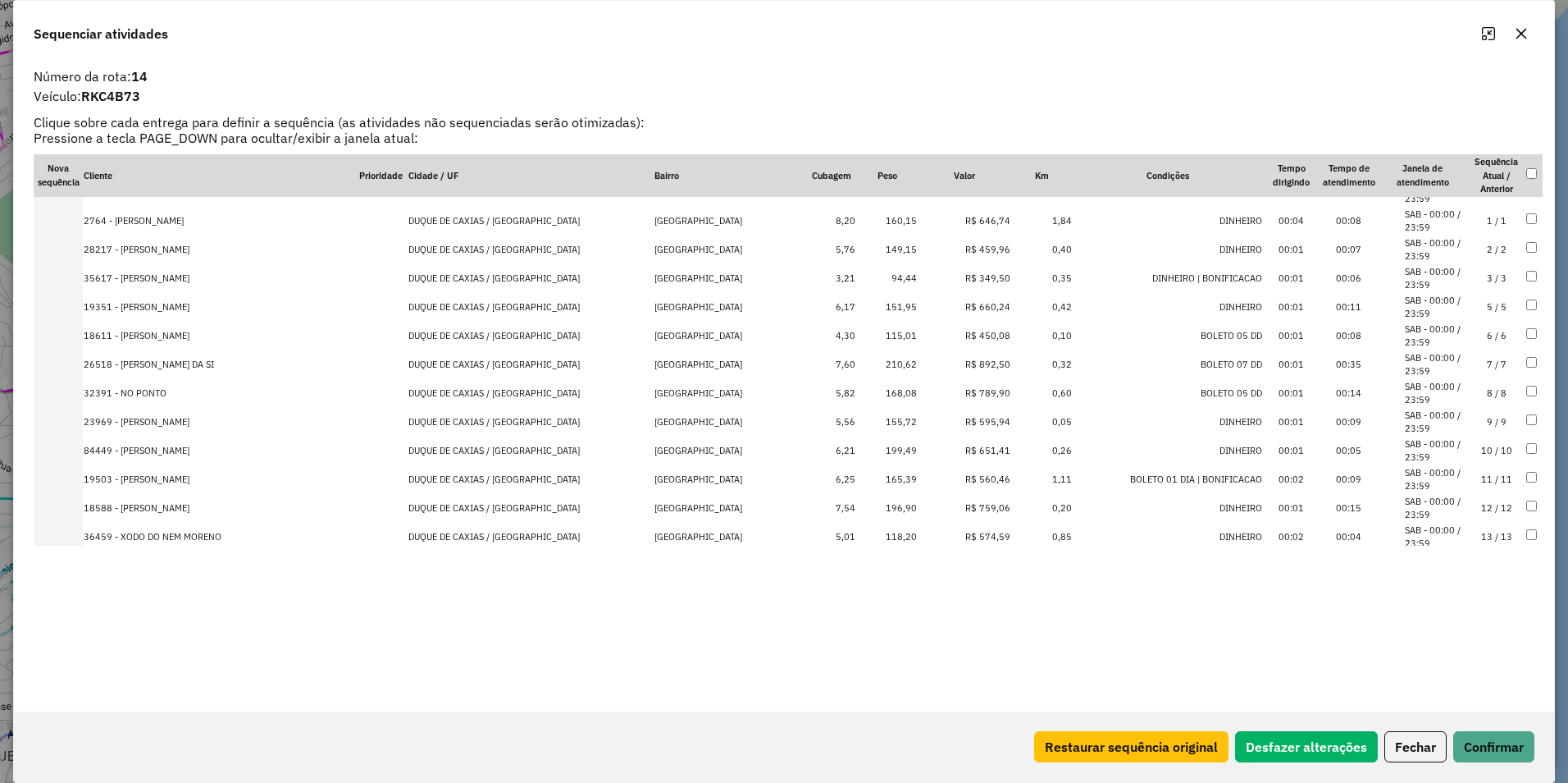
scroll to position [0, 0]
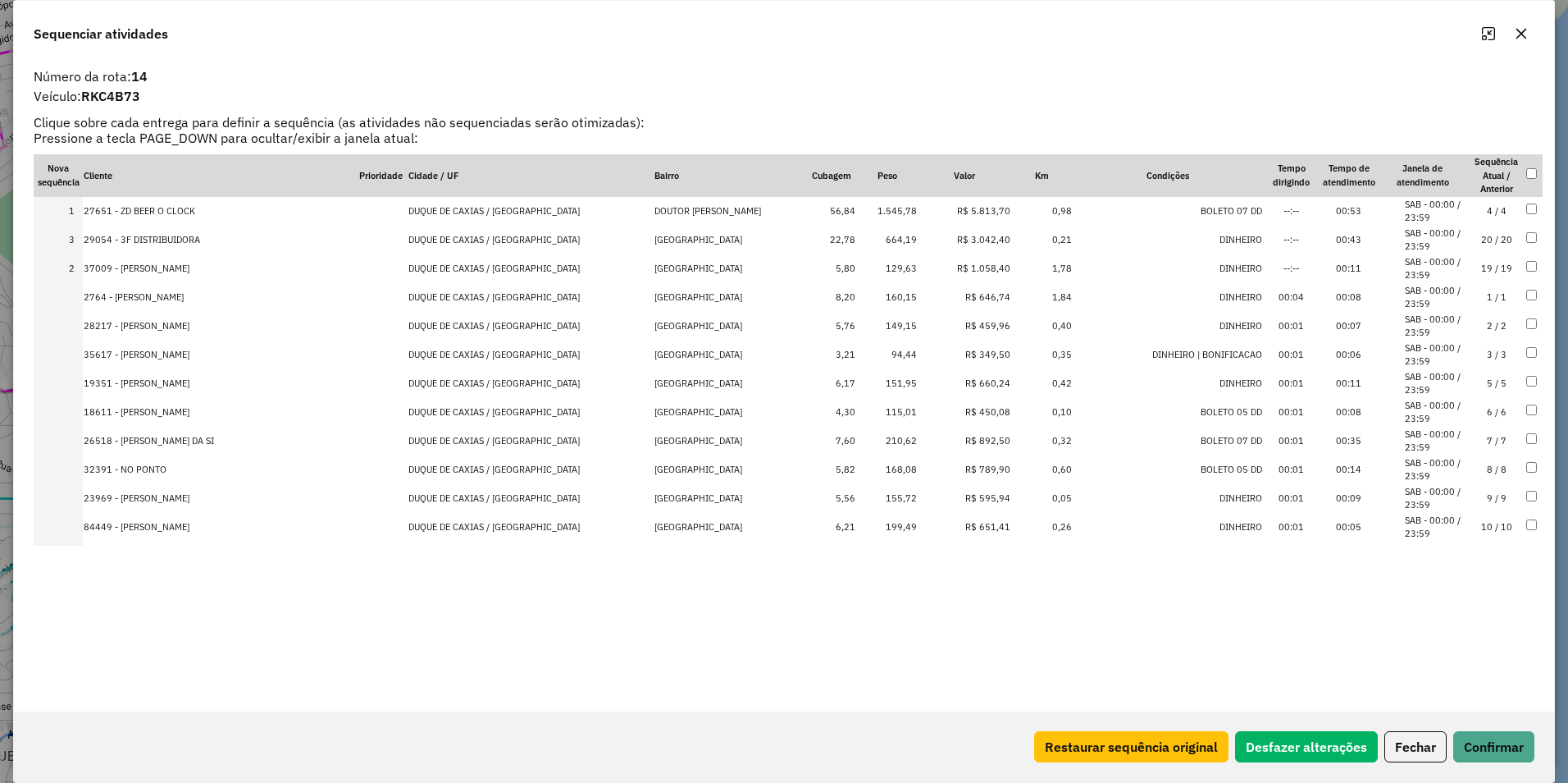
drag, startPoint x: 939, startPoint y: 270, endPoint x: 945, endPoint y: 235, distance: 35.5
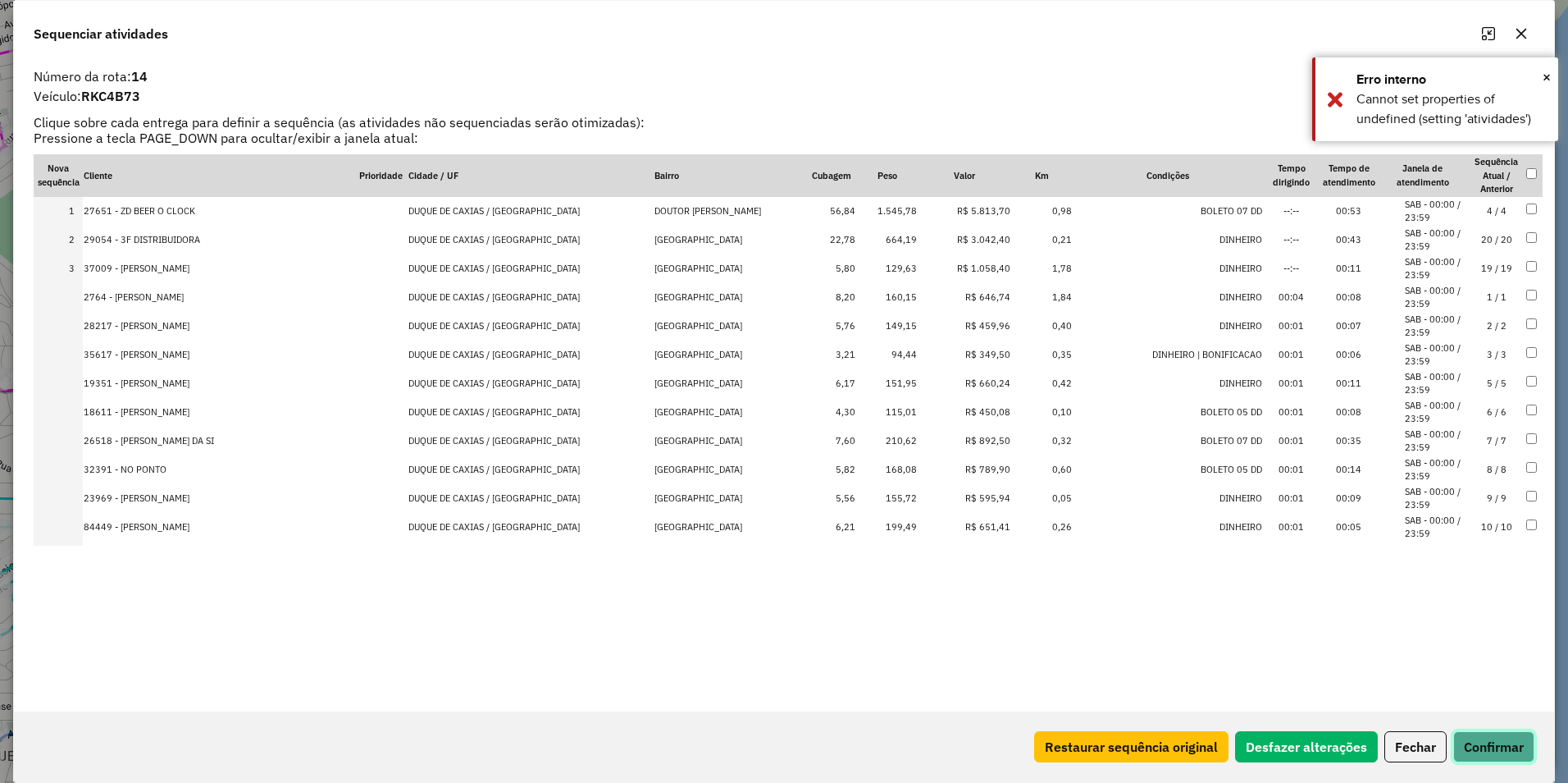
click at [1476, 738] on button "Confirmar" at bounding box center [1494, 747] width 82 height 31
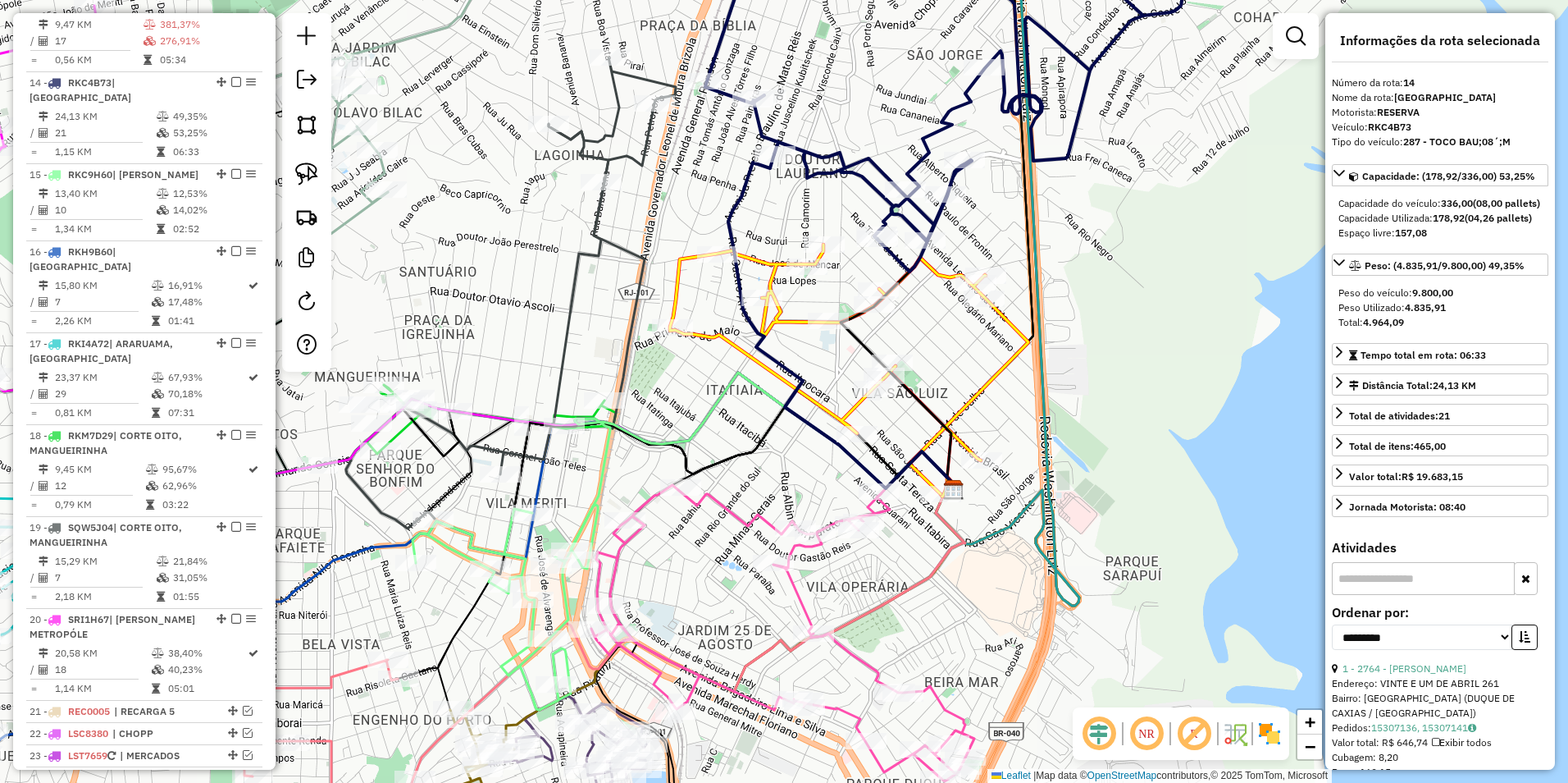
click at [942, 137] on icon at bounding box center [983, 96] width 555 height 350
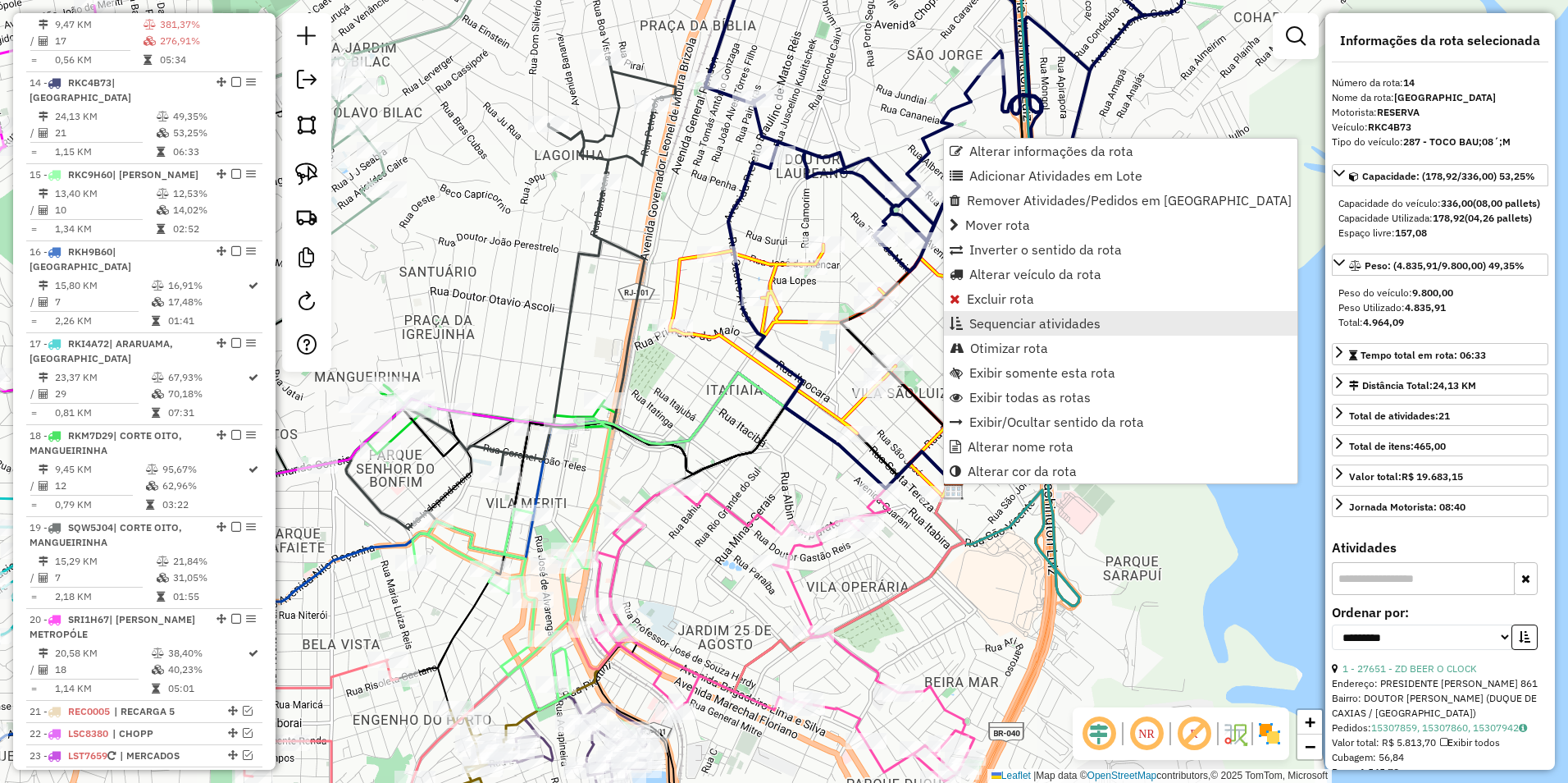
click at [1047, 319] on span "Sequenciar atividades" at bounding box center [1034, 323] width 131 height 13
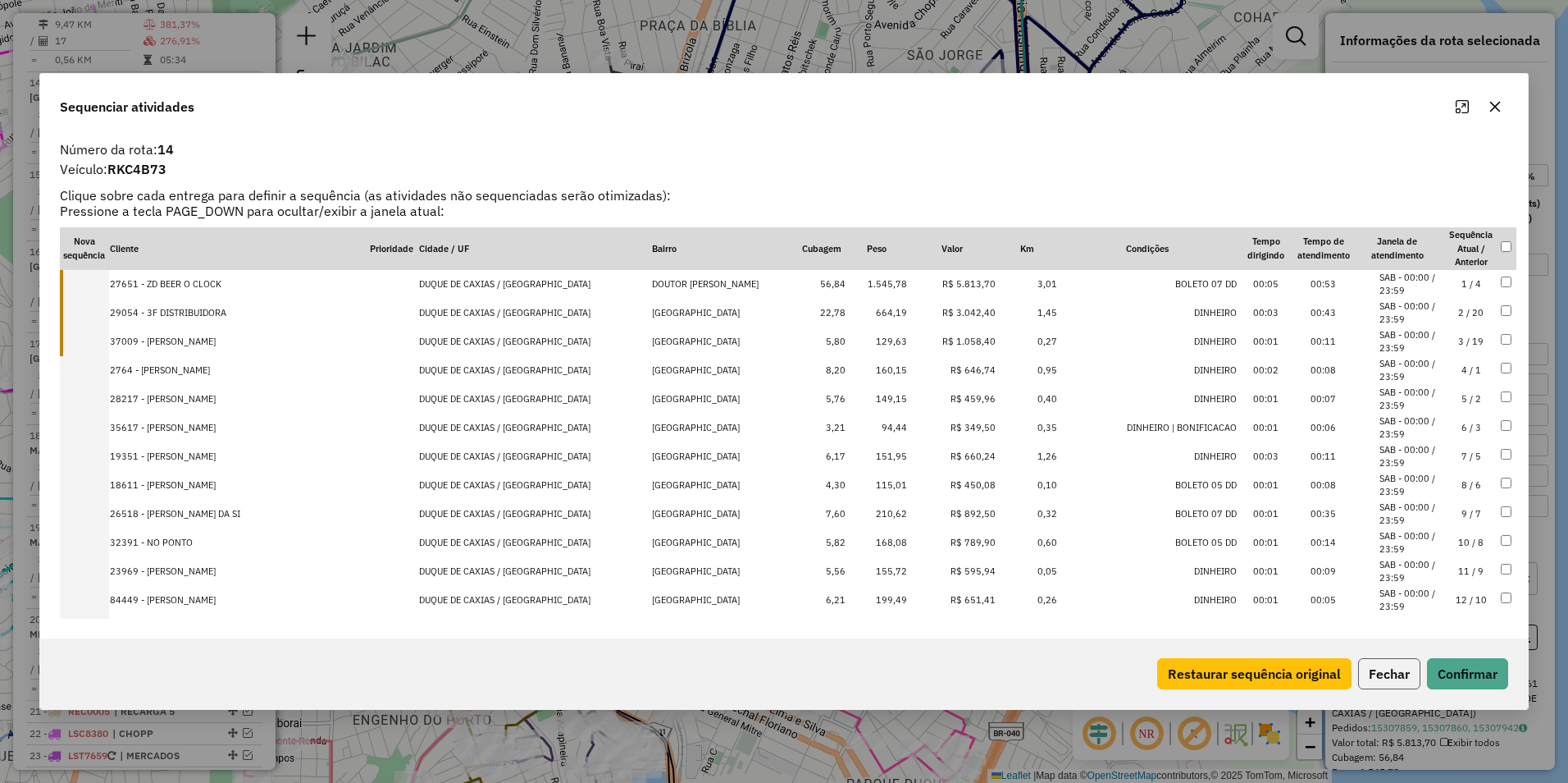
click at [1386, 670] on button "Fechar" at bounding box center [1389, 674] width 62 height 31
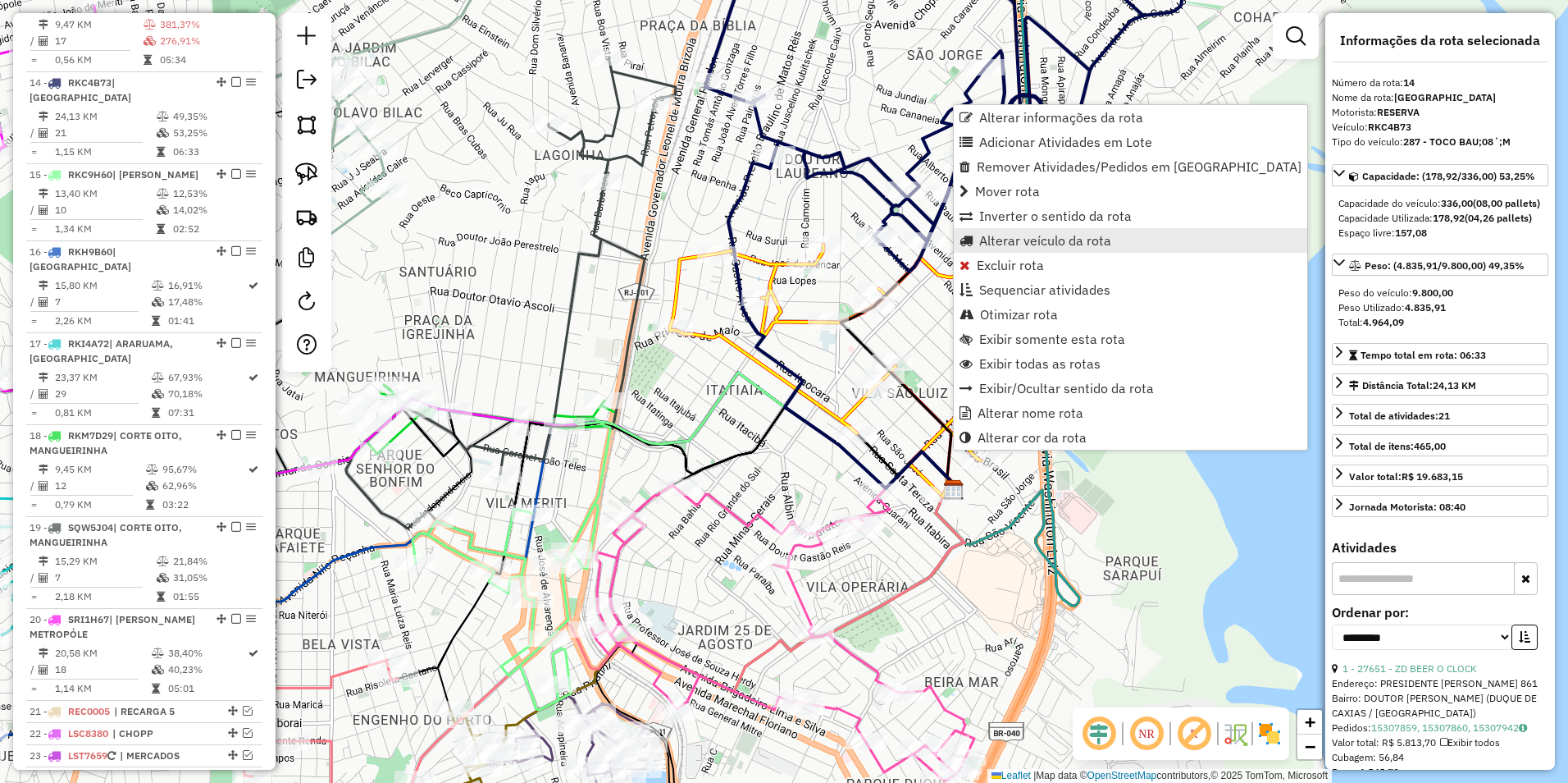
click at [1028, 246] on span "Alterar veículo da rota" at bounding box center [1046, 240] width 132 height 13
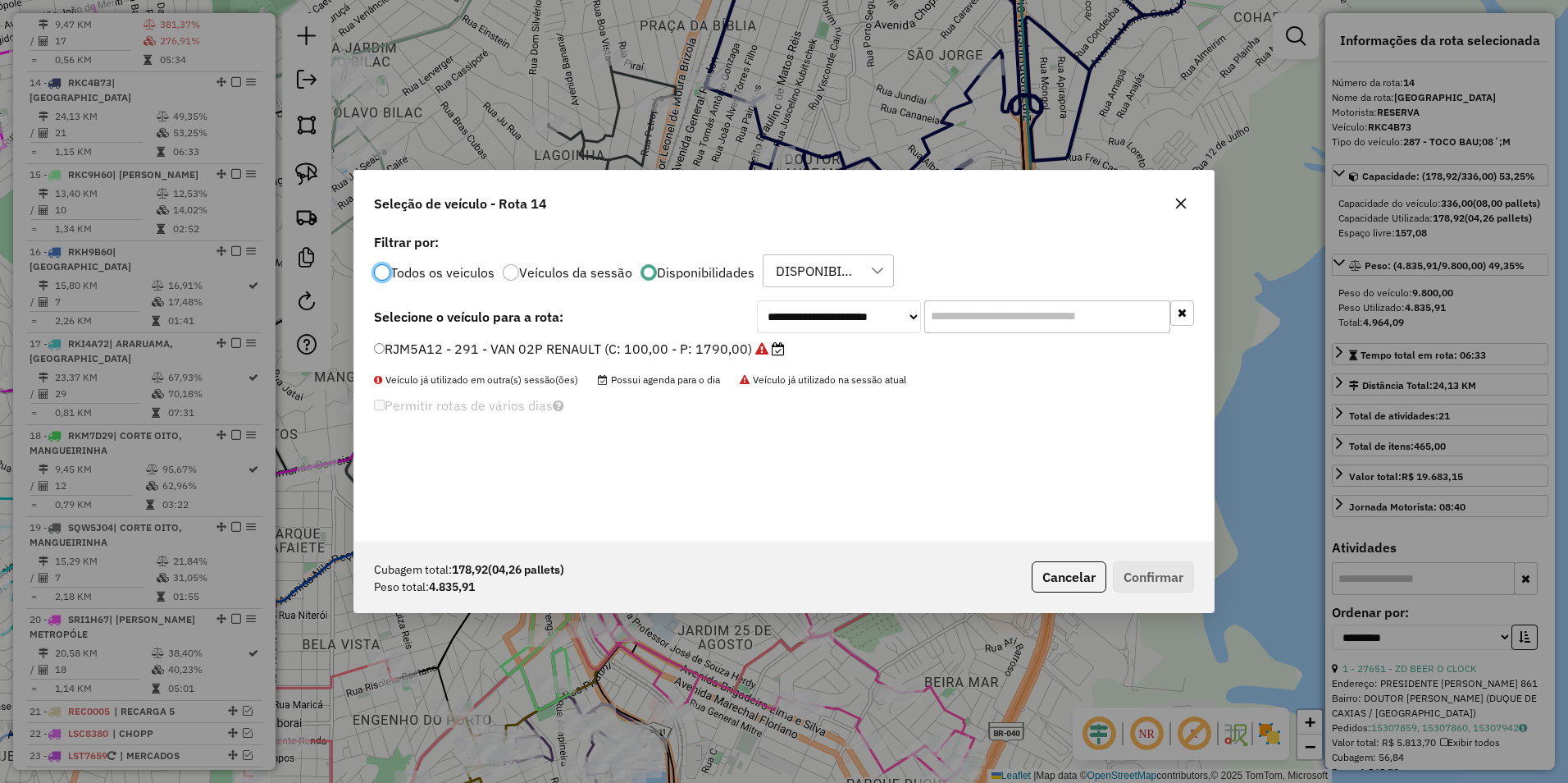
scroll to position [9, 5]
click at [815, 316] on select "**********" at bounding box center [838, 317] width 164 height 33
select select "********"
click at [757, 300] on select "**********" at bounding box center [838, 317] width 164 height 33
click at [701, 346] on label "LTN6082 - 216 - TOCO BAU; 10P; MBZ (C: 420,00 - P: 13500,00)" at bounding box center [582, 348] width 417 height 20
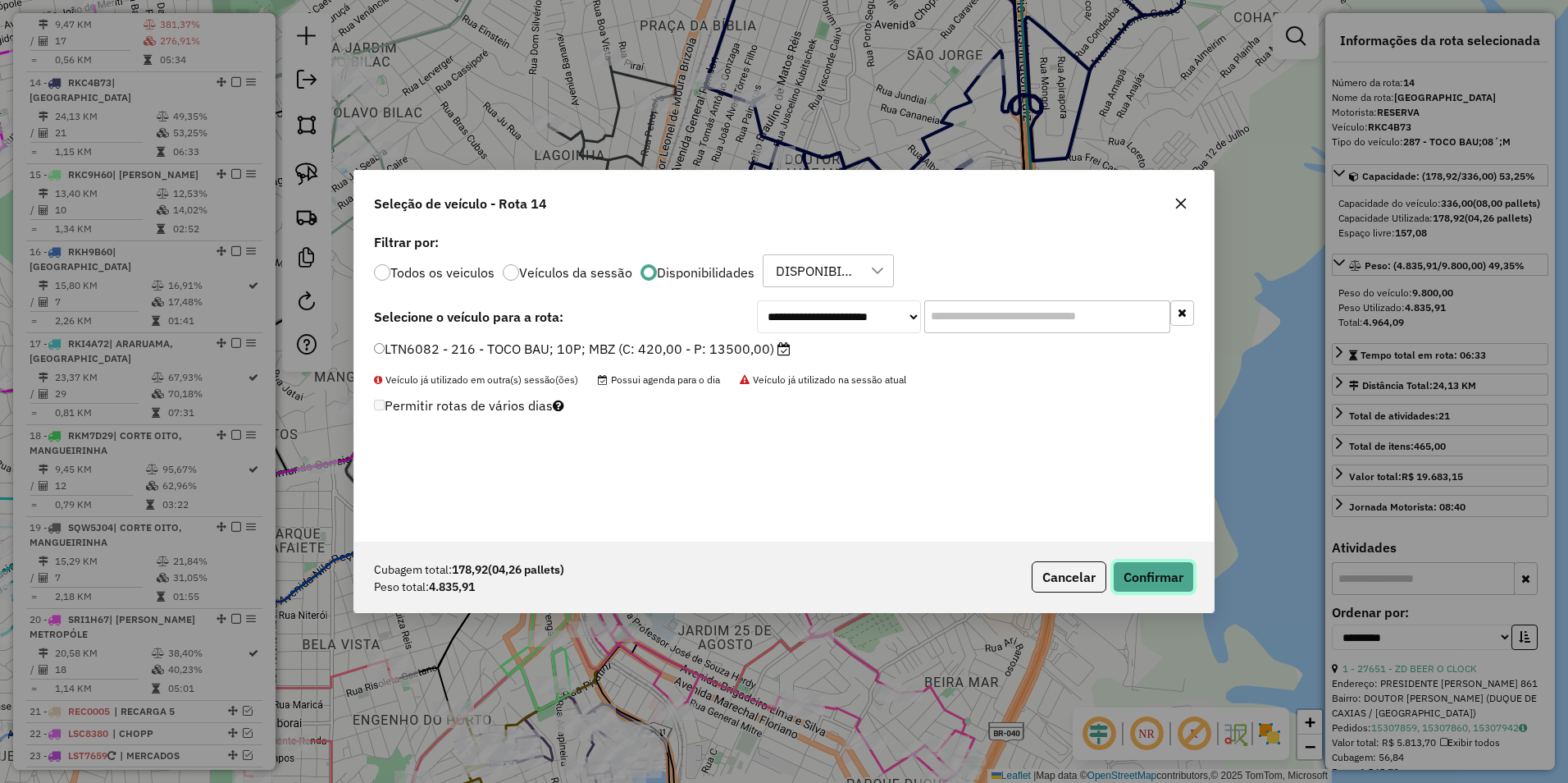
click at [1162, 587] on button "Confirmar" at bounding box center [1154, 577] width 82 height 31
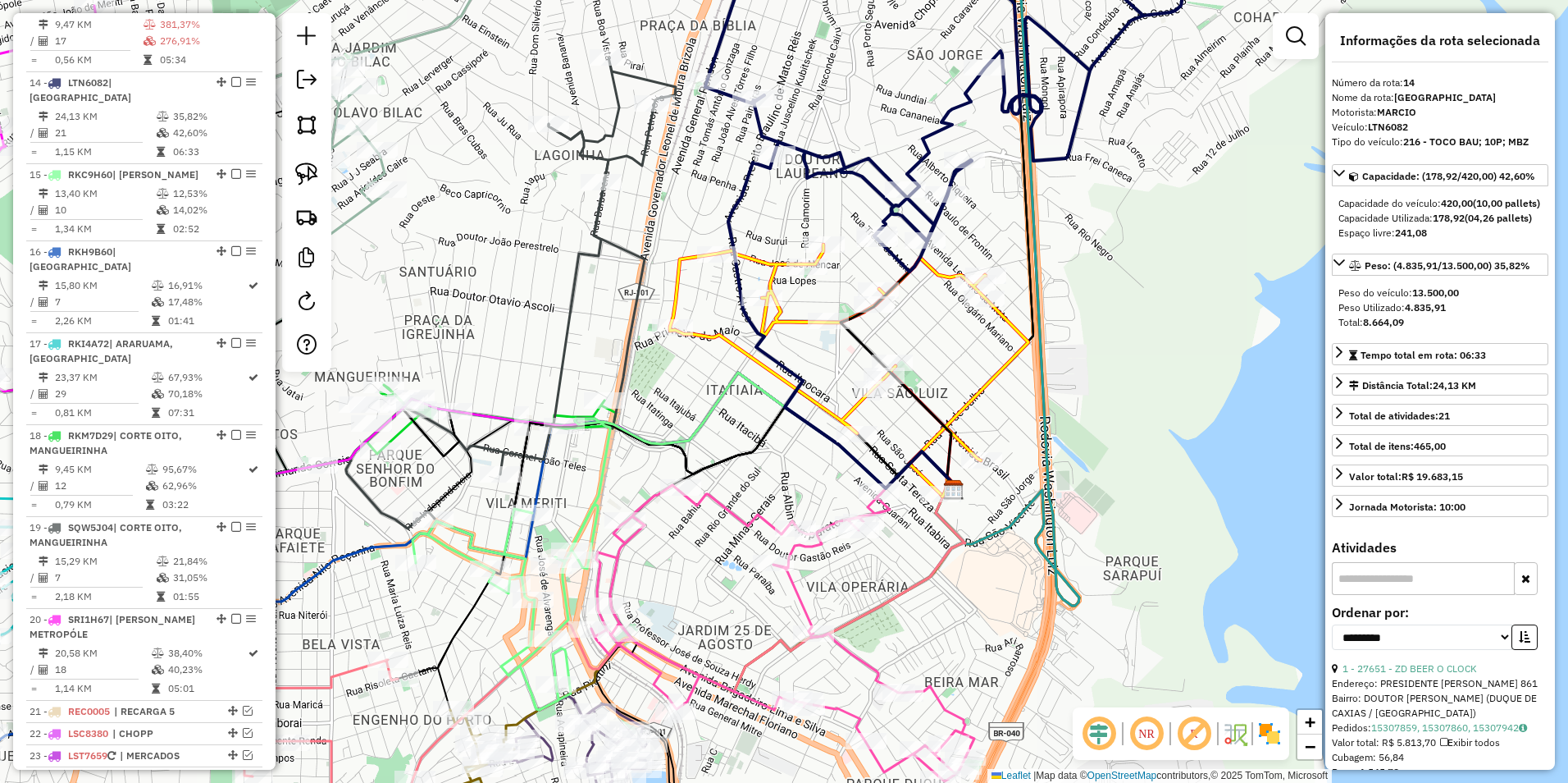
click at [928, 151] on icon at bounding box center [983, 96] width 555 height 350
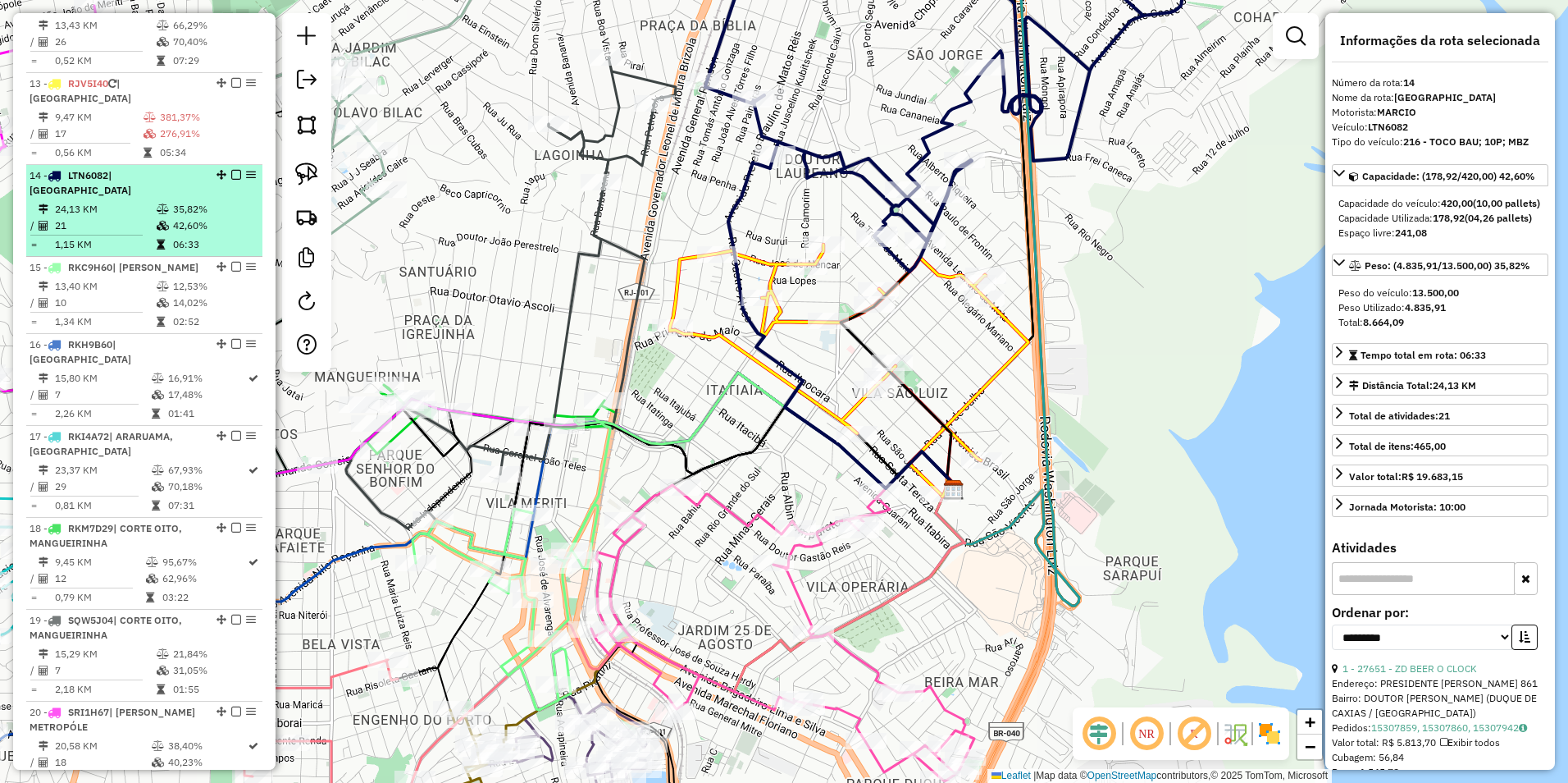
scroll to position [1592, 0]
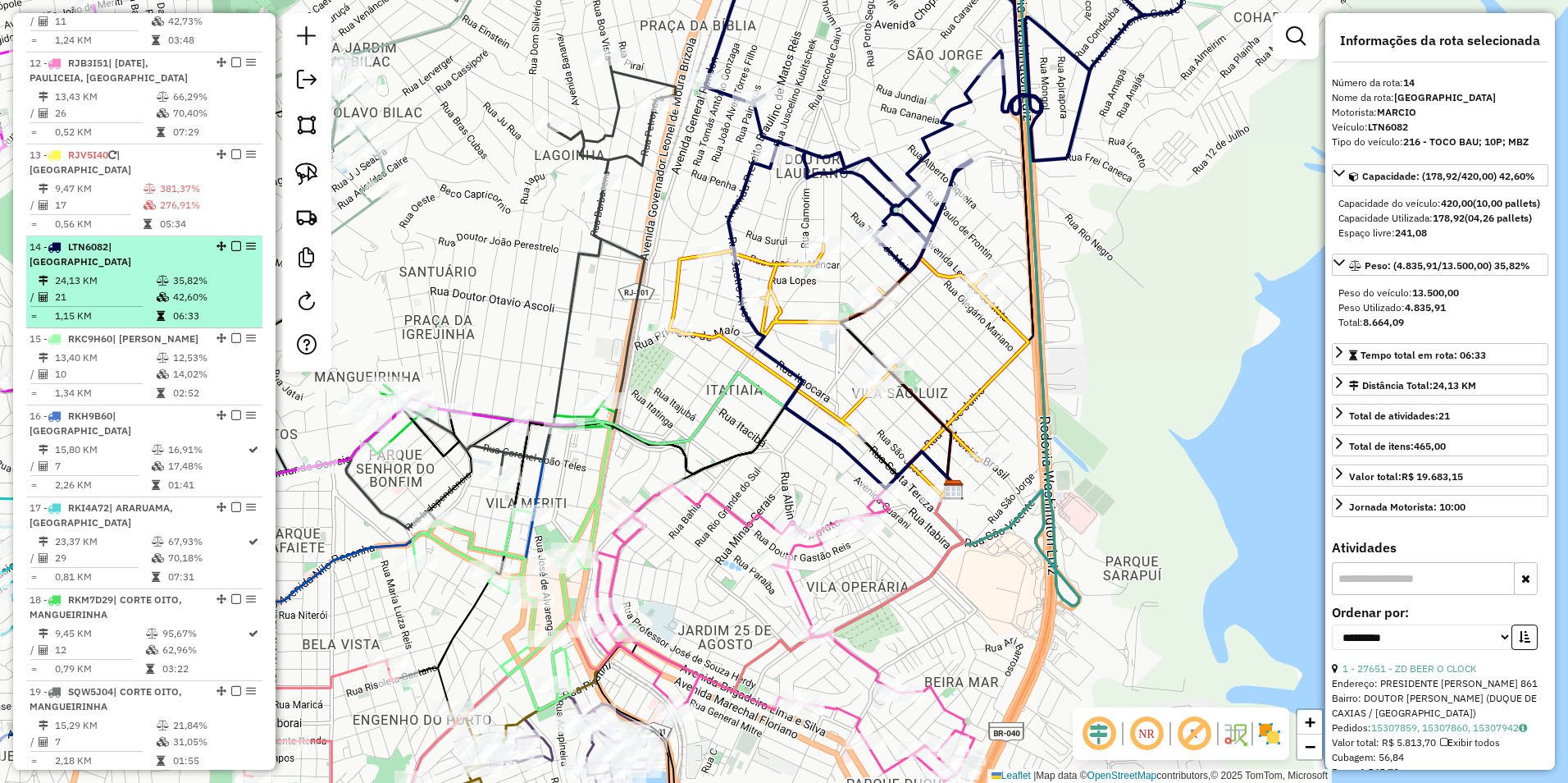
click at [232, 241] on em at bounding box center [236, 246] width 10 height 10
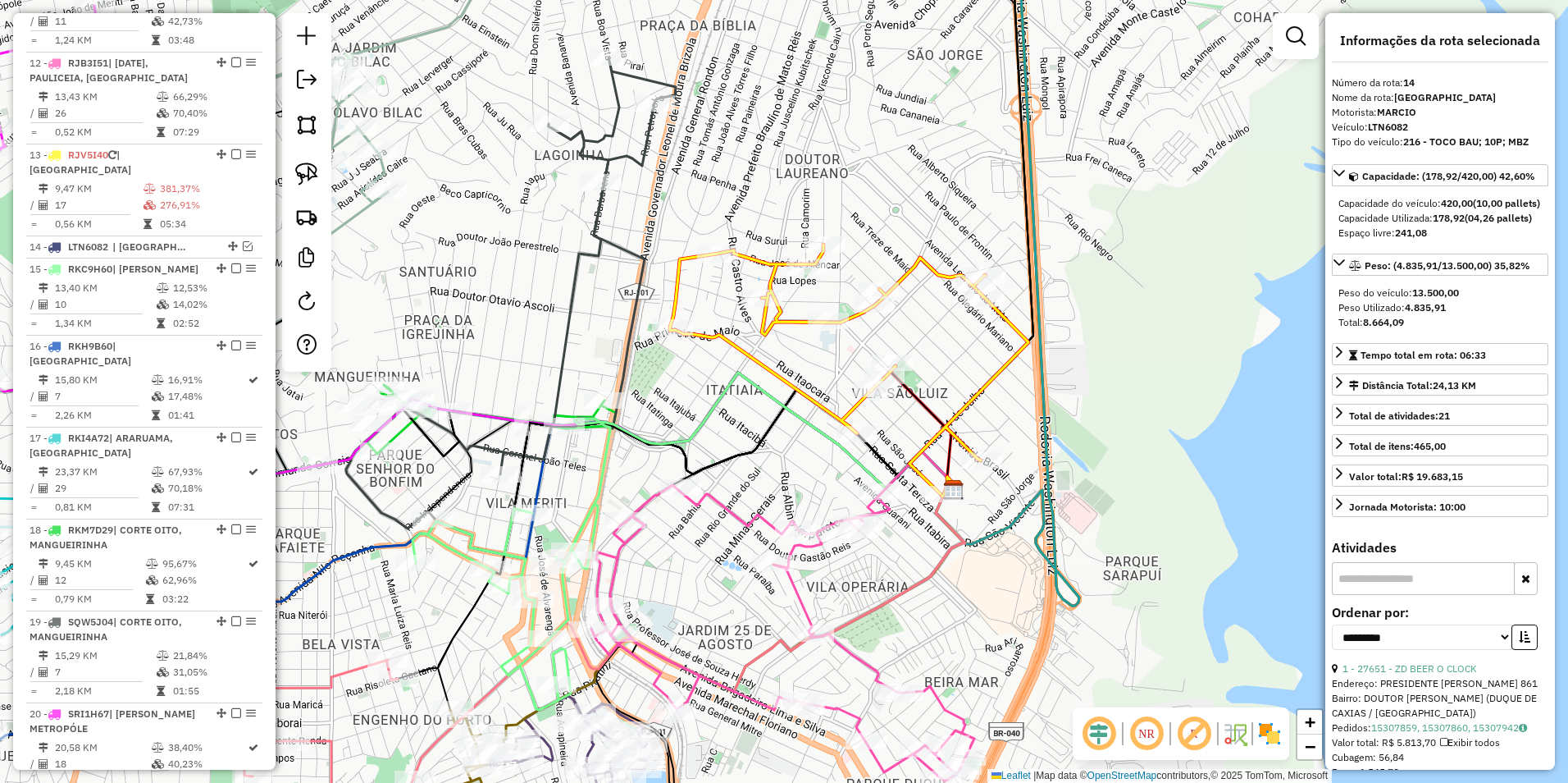
click at [901, 274] on icon at bounding box center [849, 369] width 358 height 249
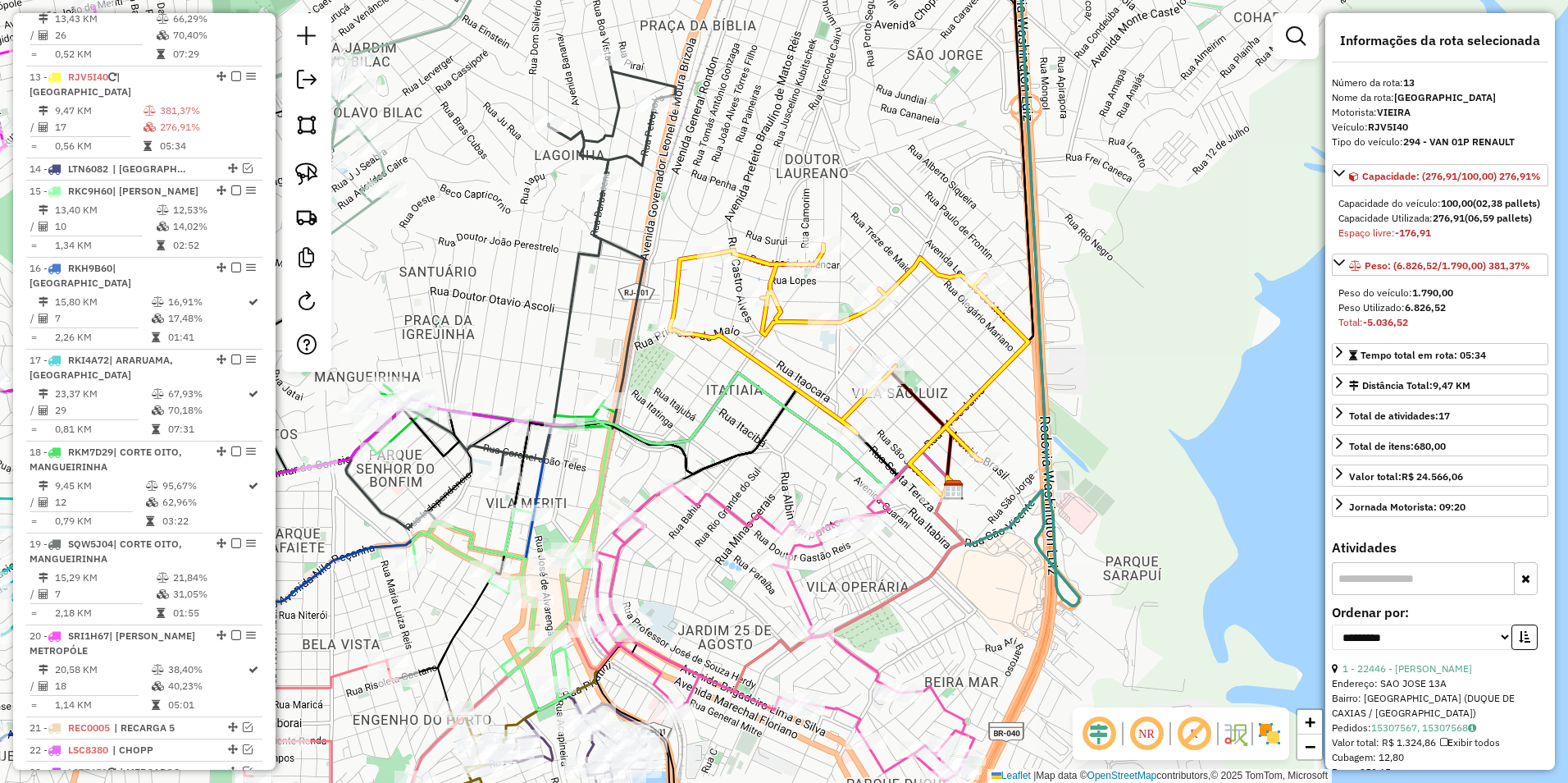
scroll to position [1679, 0]
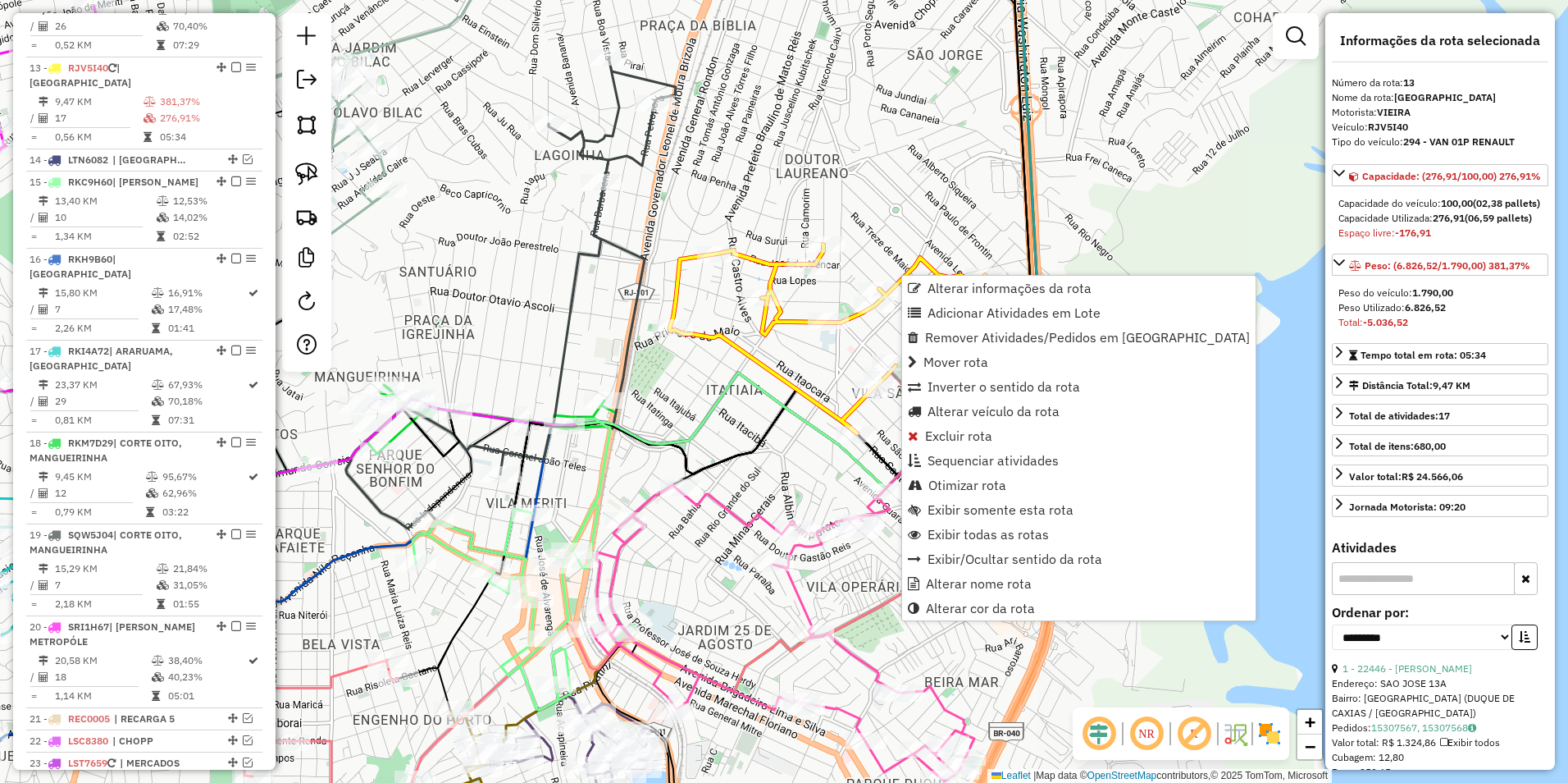
click at [761, 464] on div "Janela de atendimento Grade de atendimento Capacidade Transportadoras Veículos …" at bounding box center [784, 392] width 1568 height 783
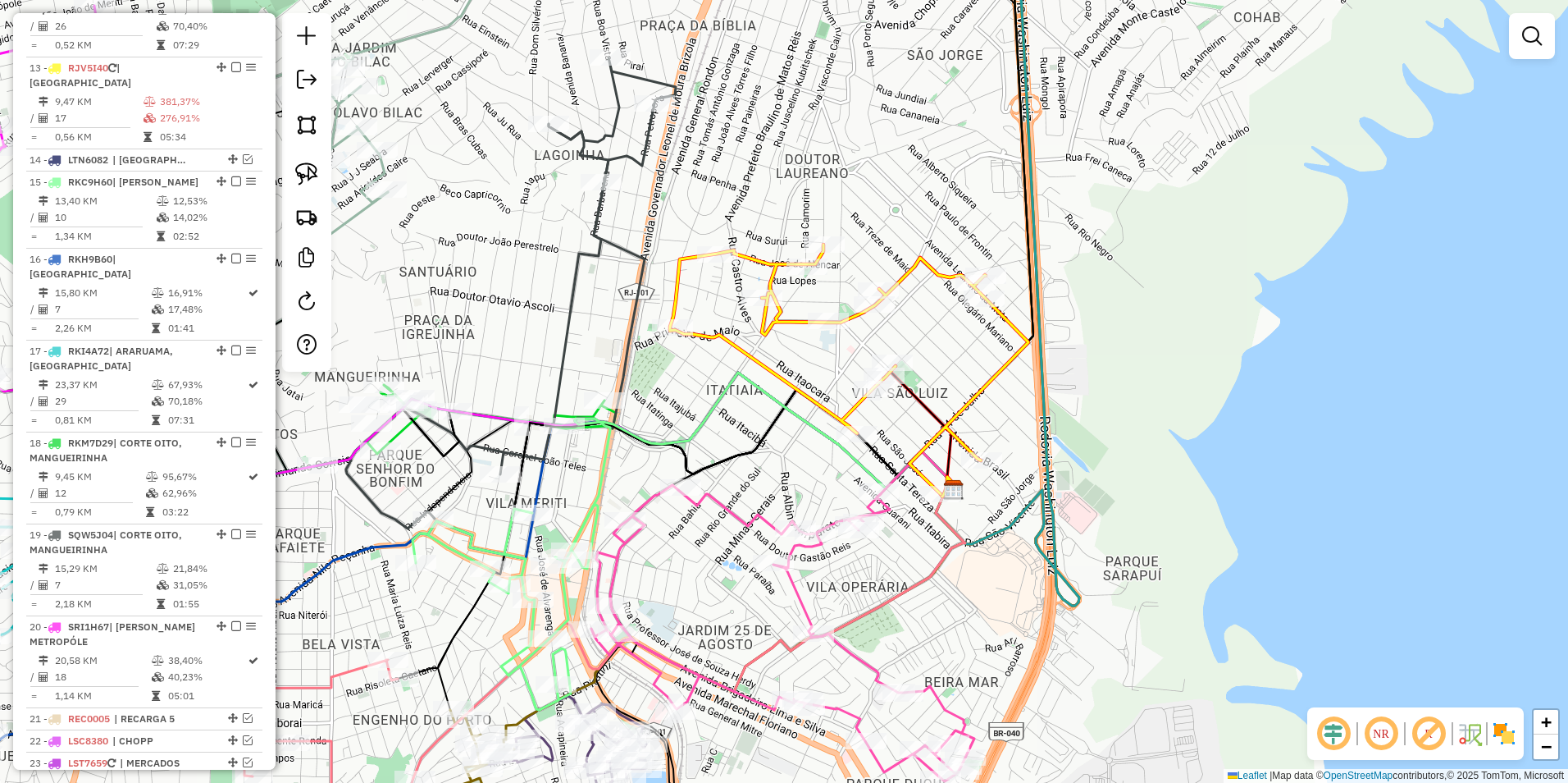
click at [857, 408] on icon at bounding box center [849, 369] width 358 height 249
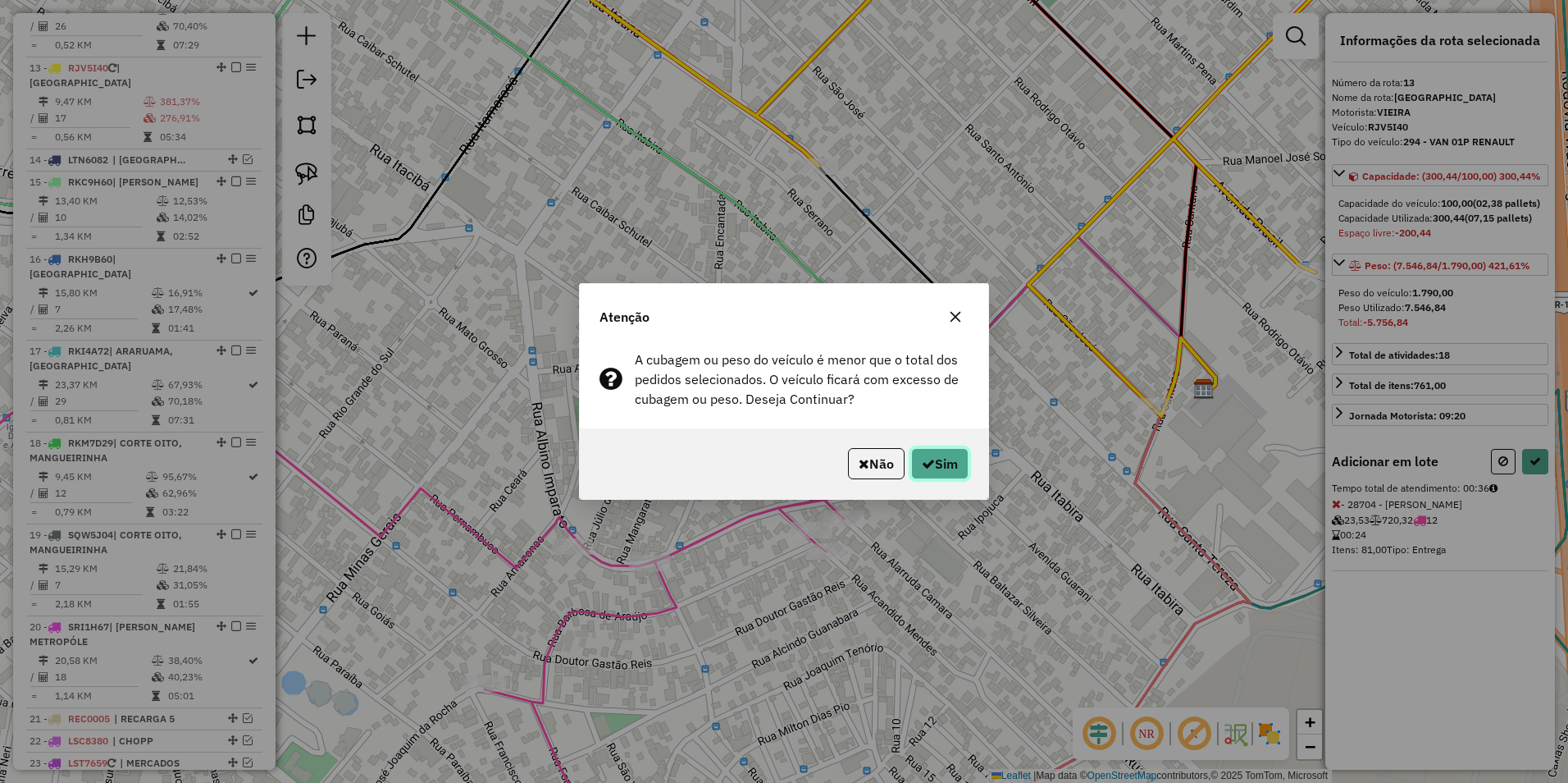
click at [933, 466] on button "Sim" at bounding box center [940, 464] width 57 height 31
select select "**********"
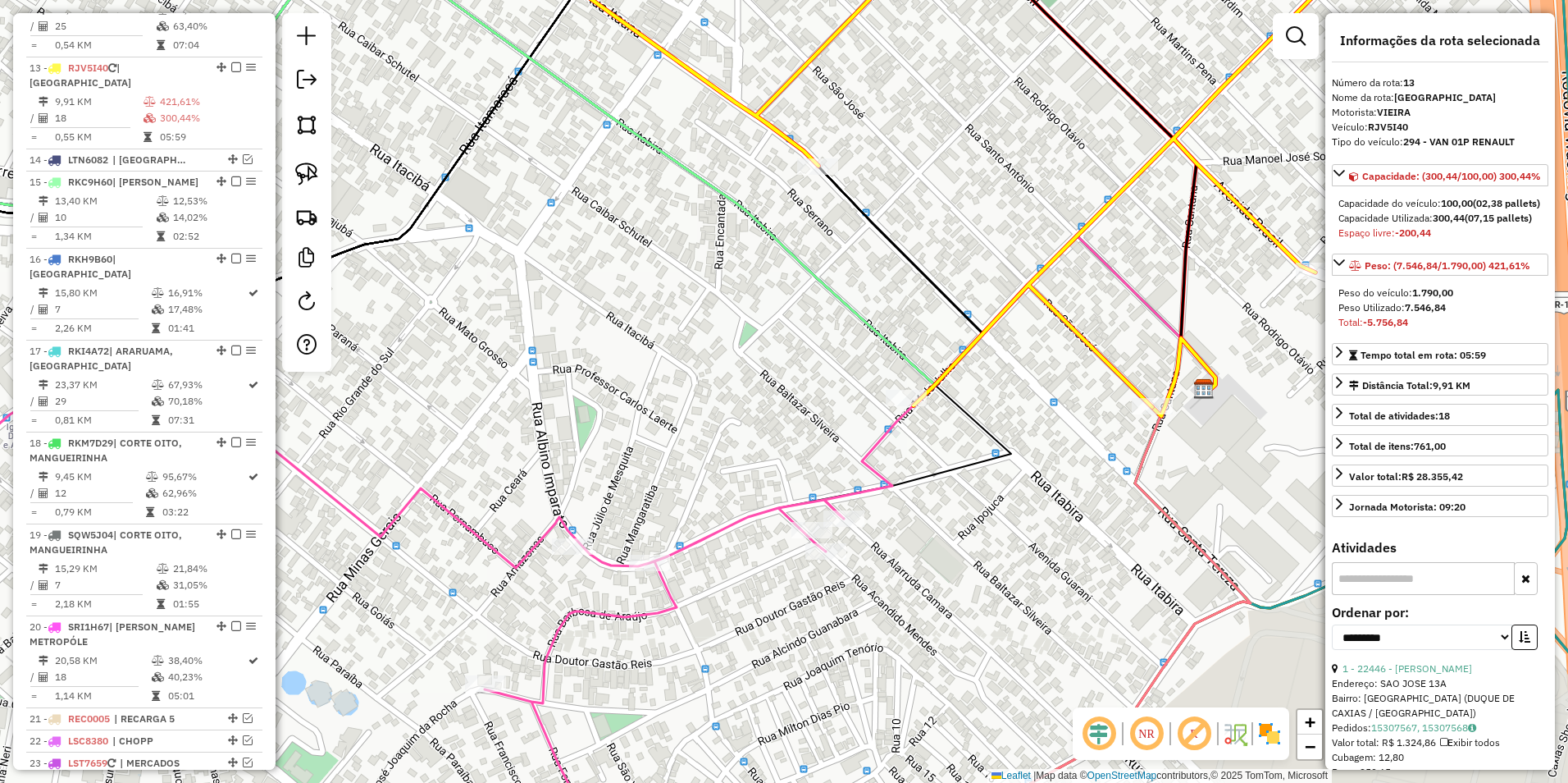
click at [680, 585] on div "Janela de atendimento Grade de atendimento Capacidade Transportadoras Veículos …" at bounding box center [784, 392] width 1568 height 783
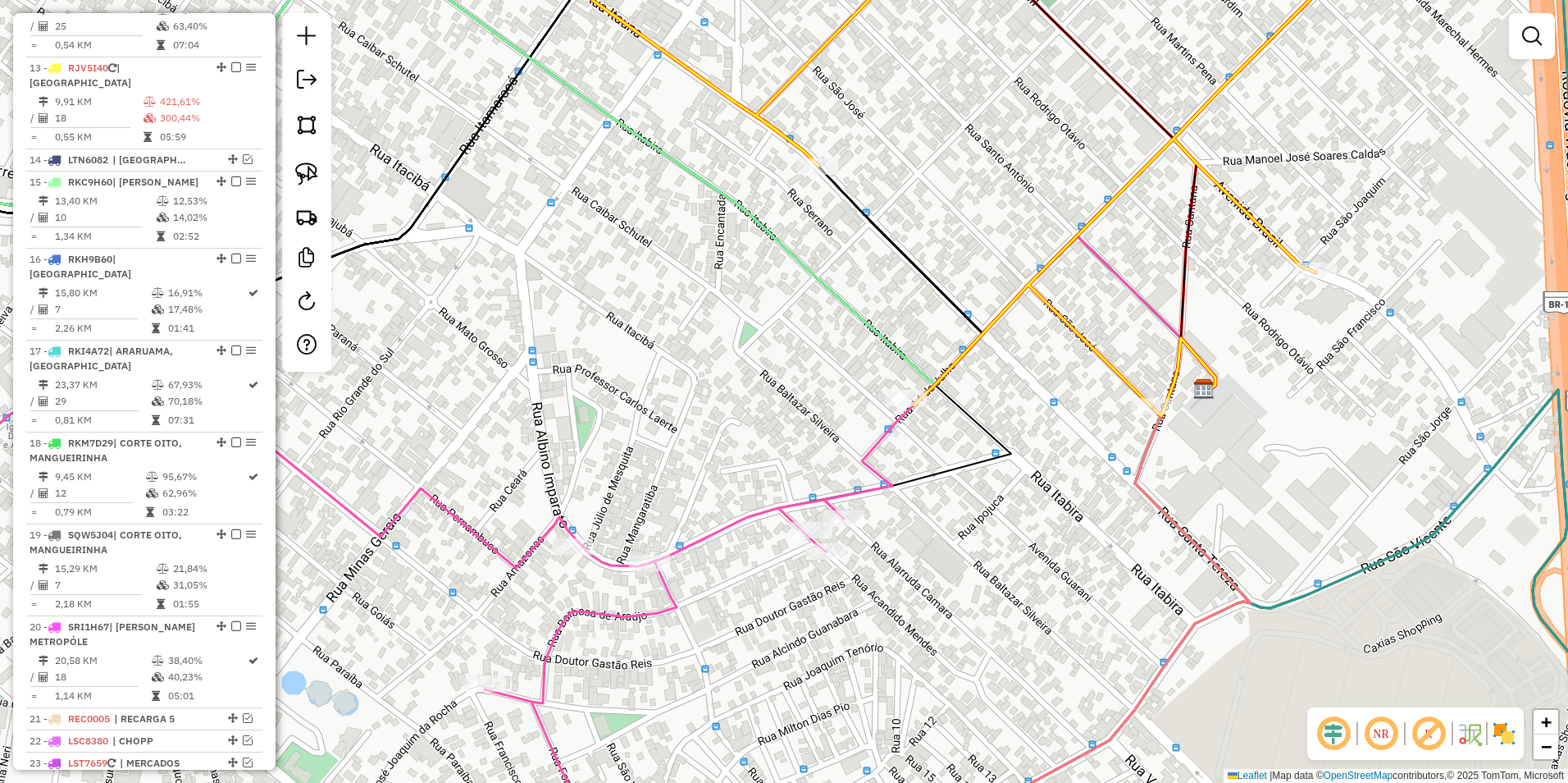
click at [694, 543] on icon at bounding box center [343, 616] width 1001 height 489
select select "**********"
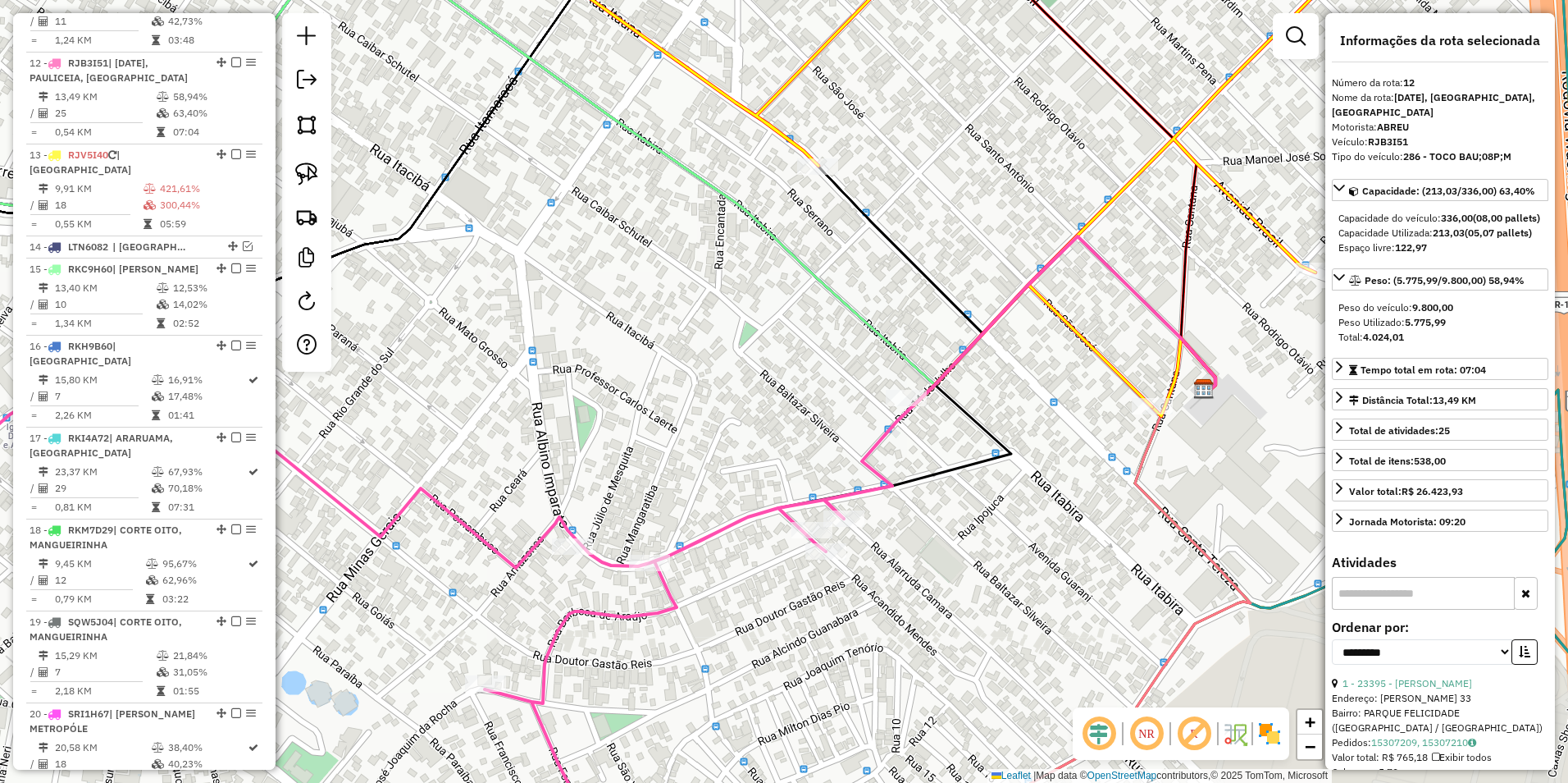
scroll to position [1587, 0]
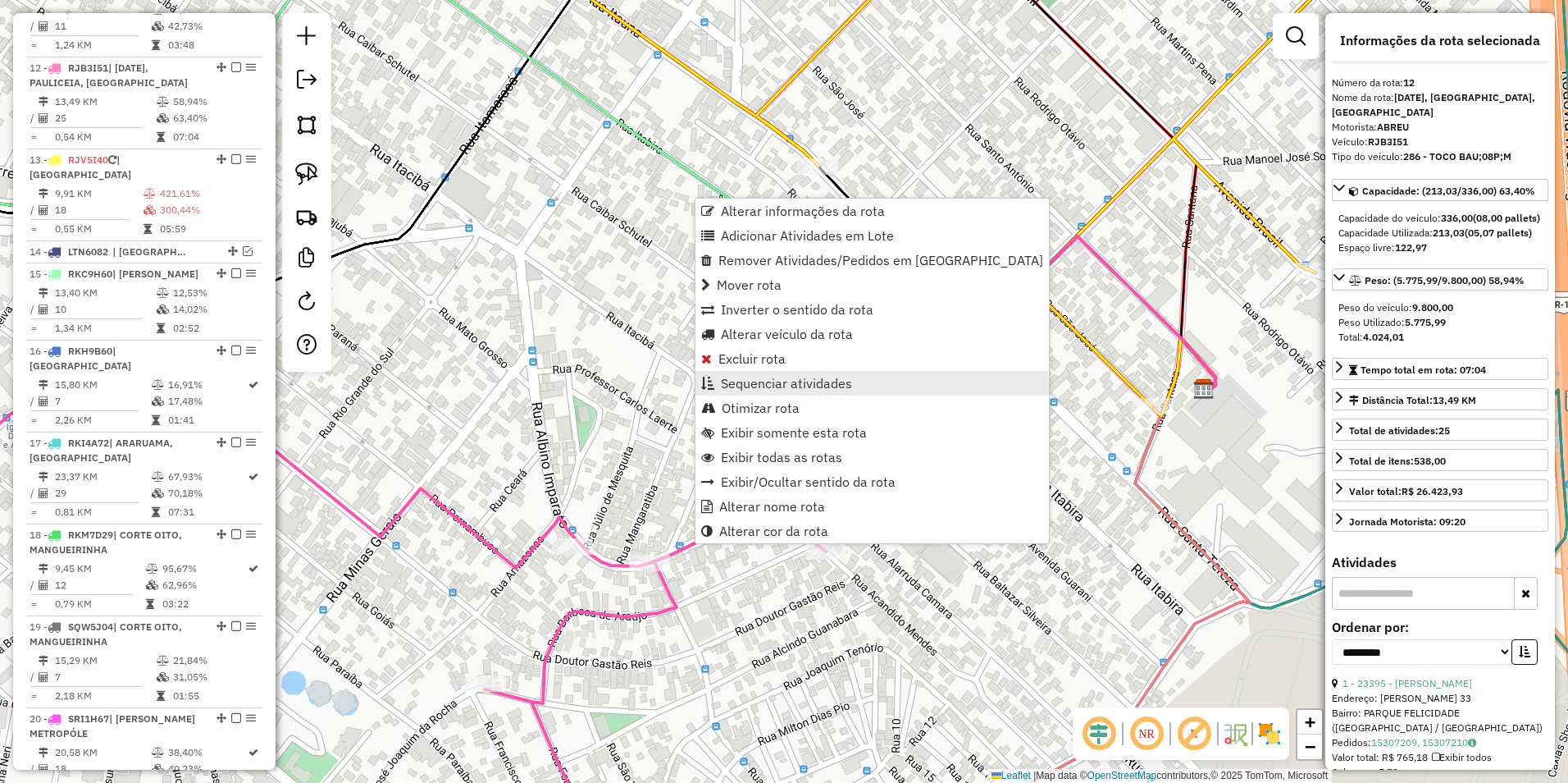
click at [832, 384] on span "Sequenciar atividades" at bounding box center [786, 383] width 131 height 13
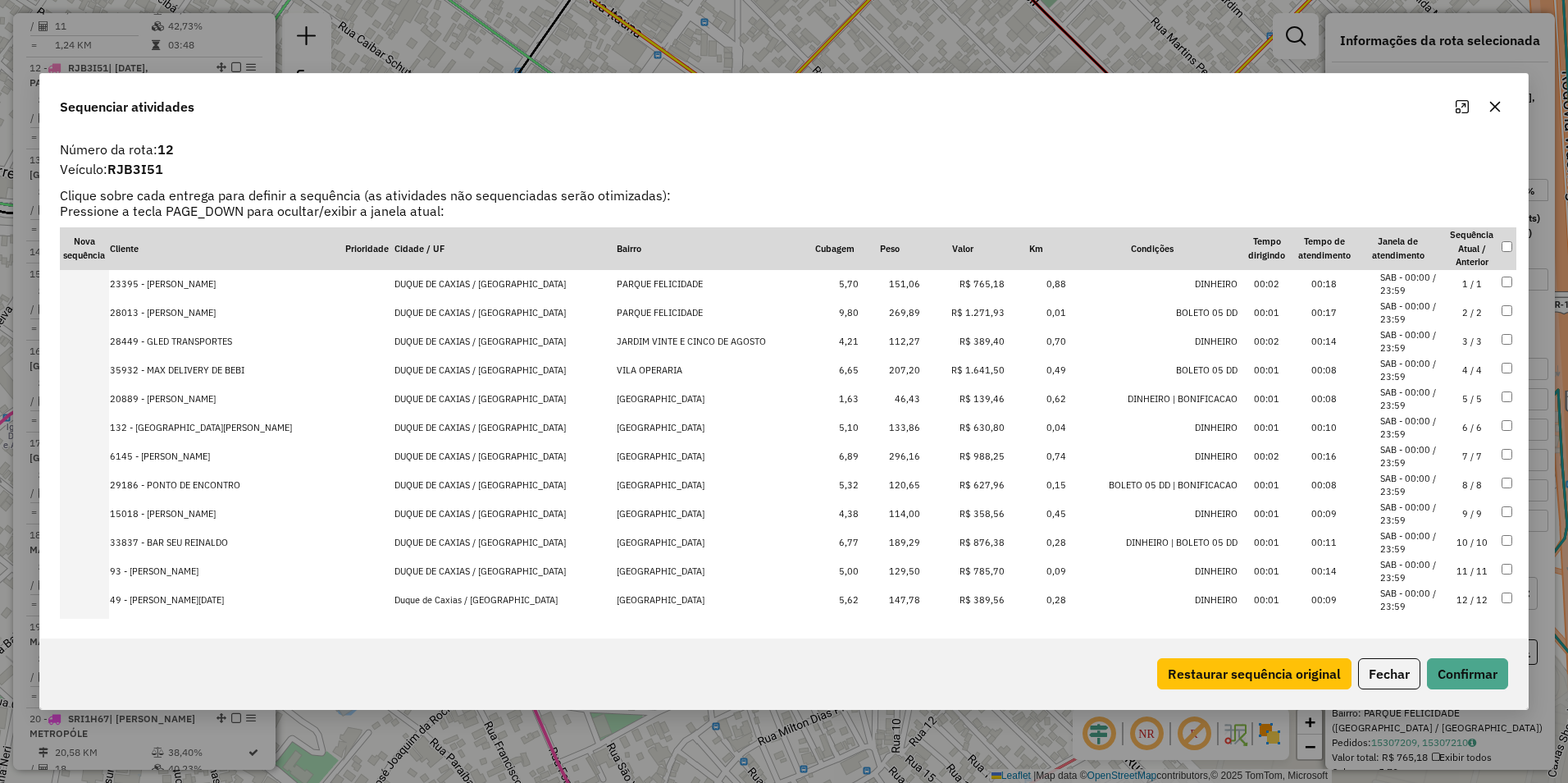
click at [1464, 104] on icon "Maximize" at bounding box center [1462, 106] width 13 height 13
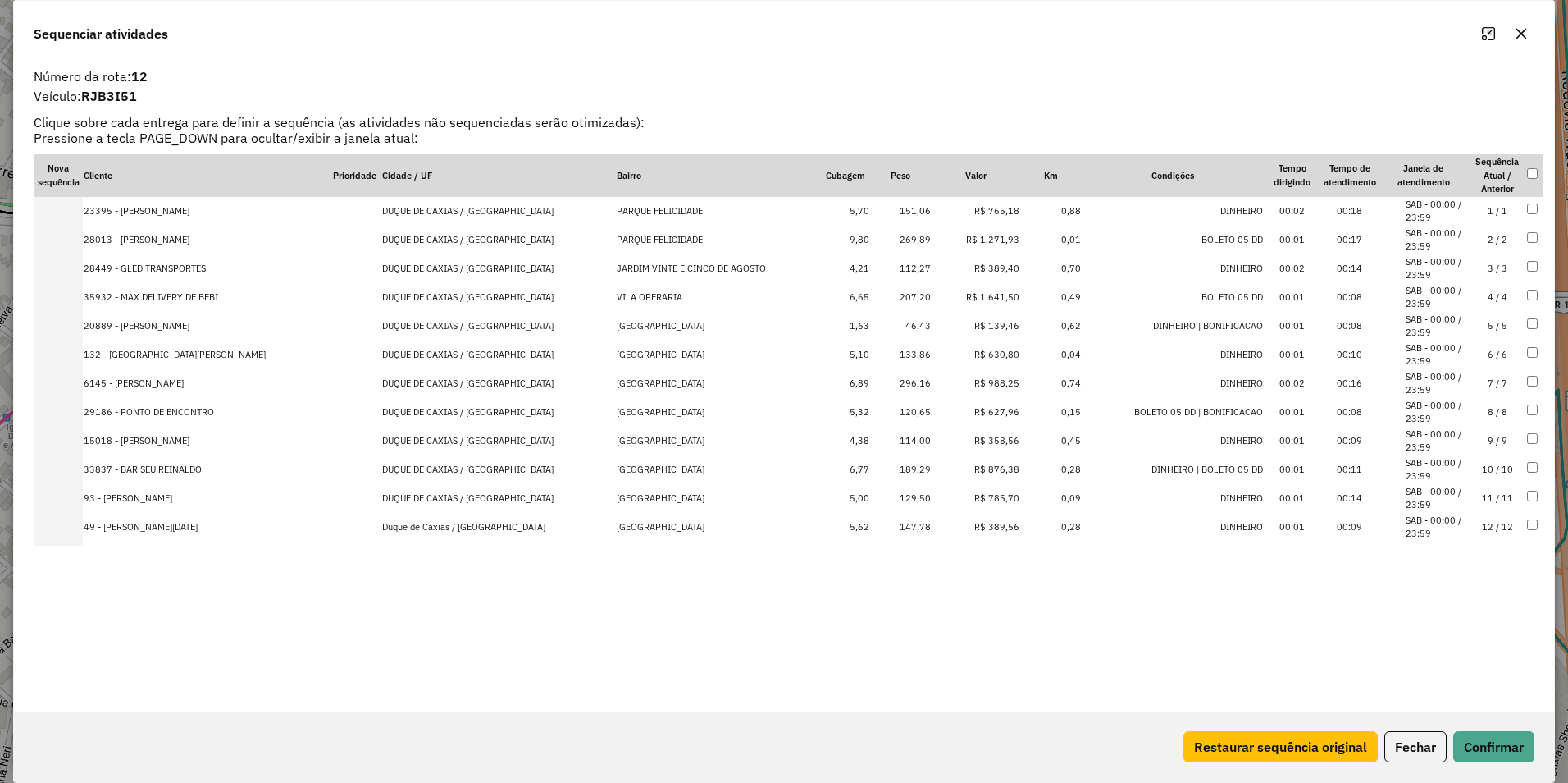
click at [982, 241] on td "R$ 1.271,93" at bounding box center [976, 240] width 89 height 29
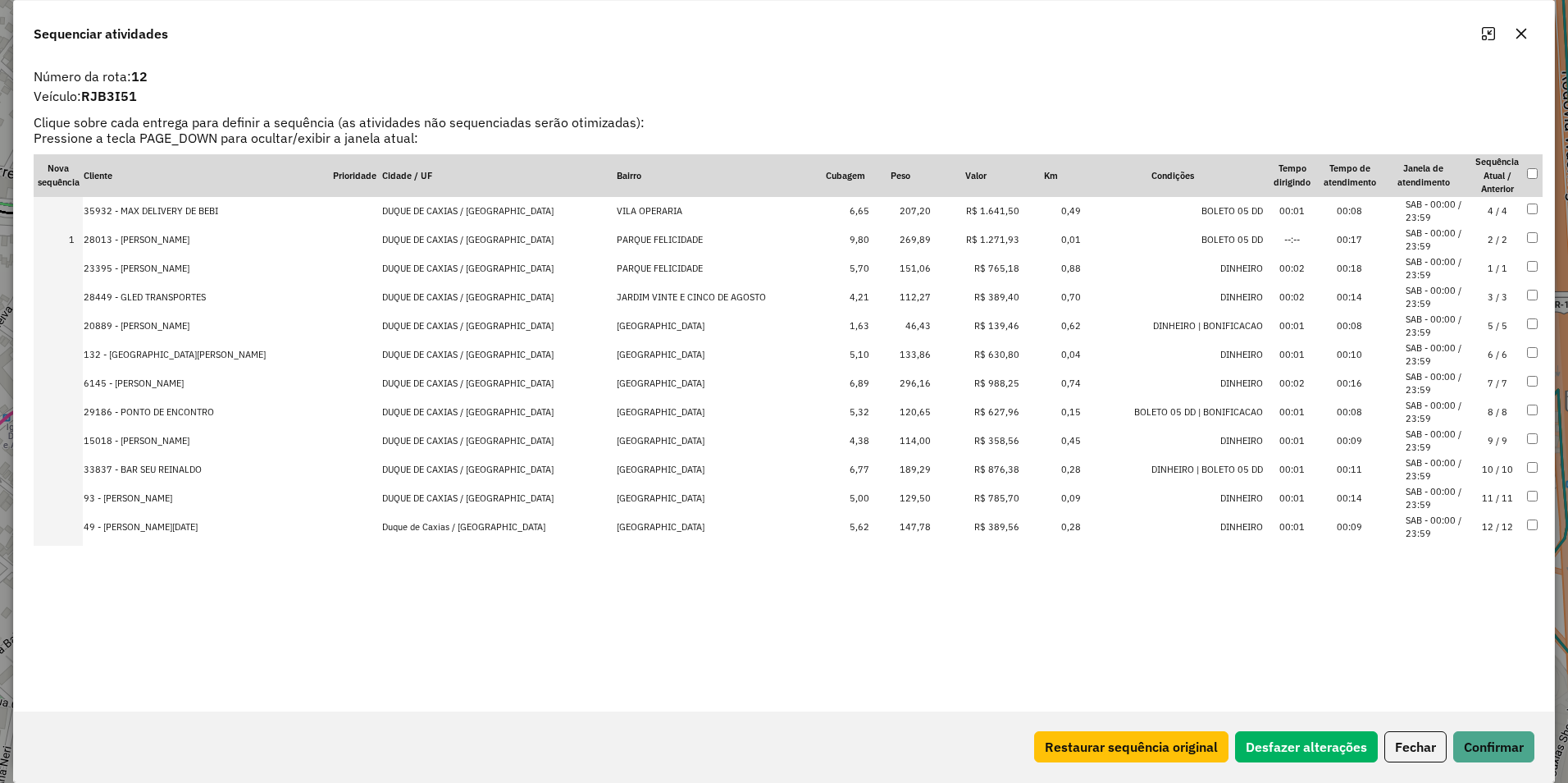
drag, startPoint x: 963, startPoint y: 293, endPoint x: 961, endPoint y: 168, distance: 125.0
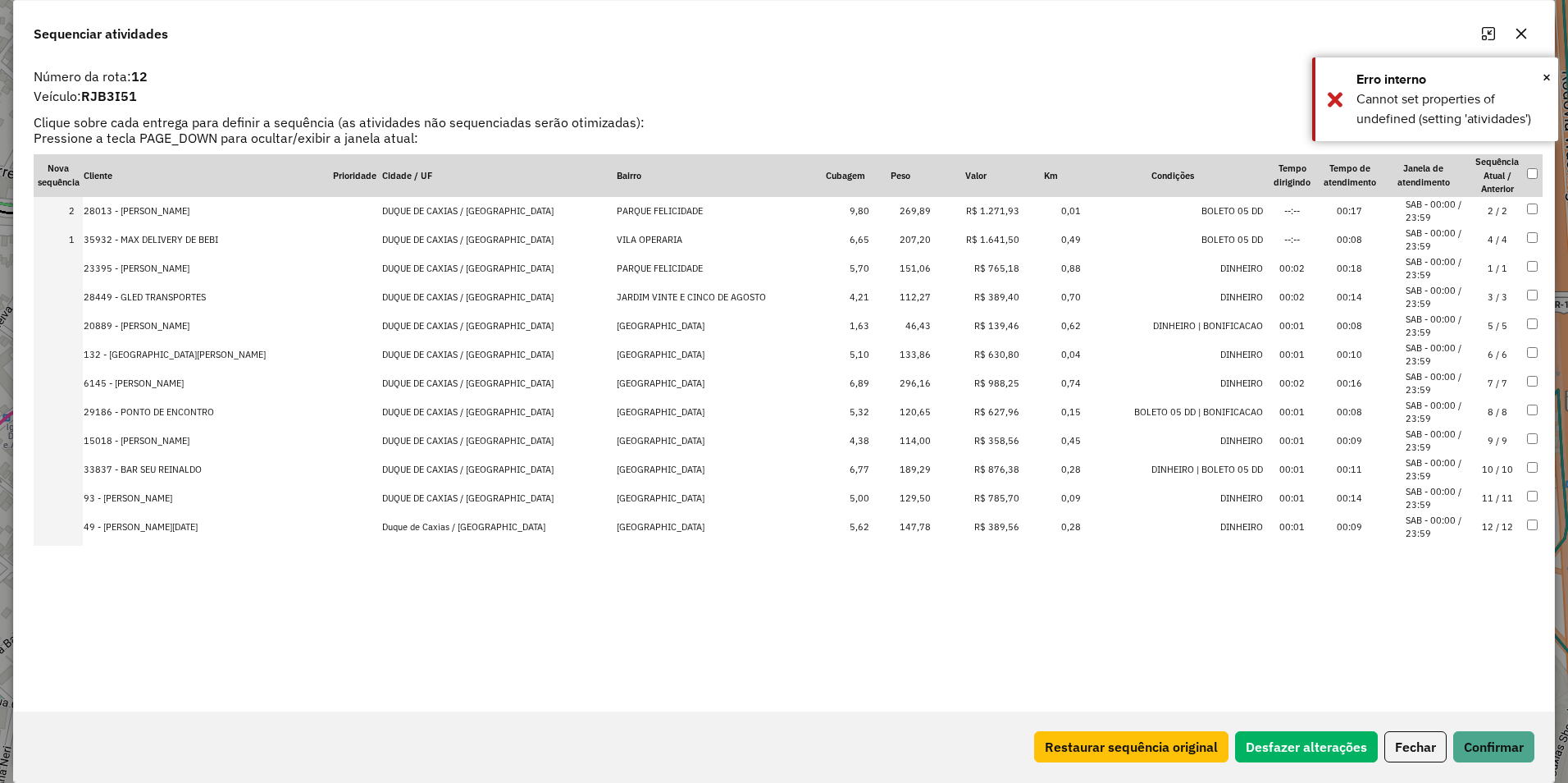
drag, startPoint x: 962, startPoint y: 244, endPoint x: 960, endPoint y: 235, distance: 9.2
drag, startPoint x: 966, startPoint y: 235, endPoint x: 969, endPoint y: 188, distance: 47.1
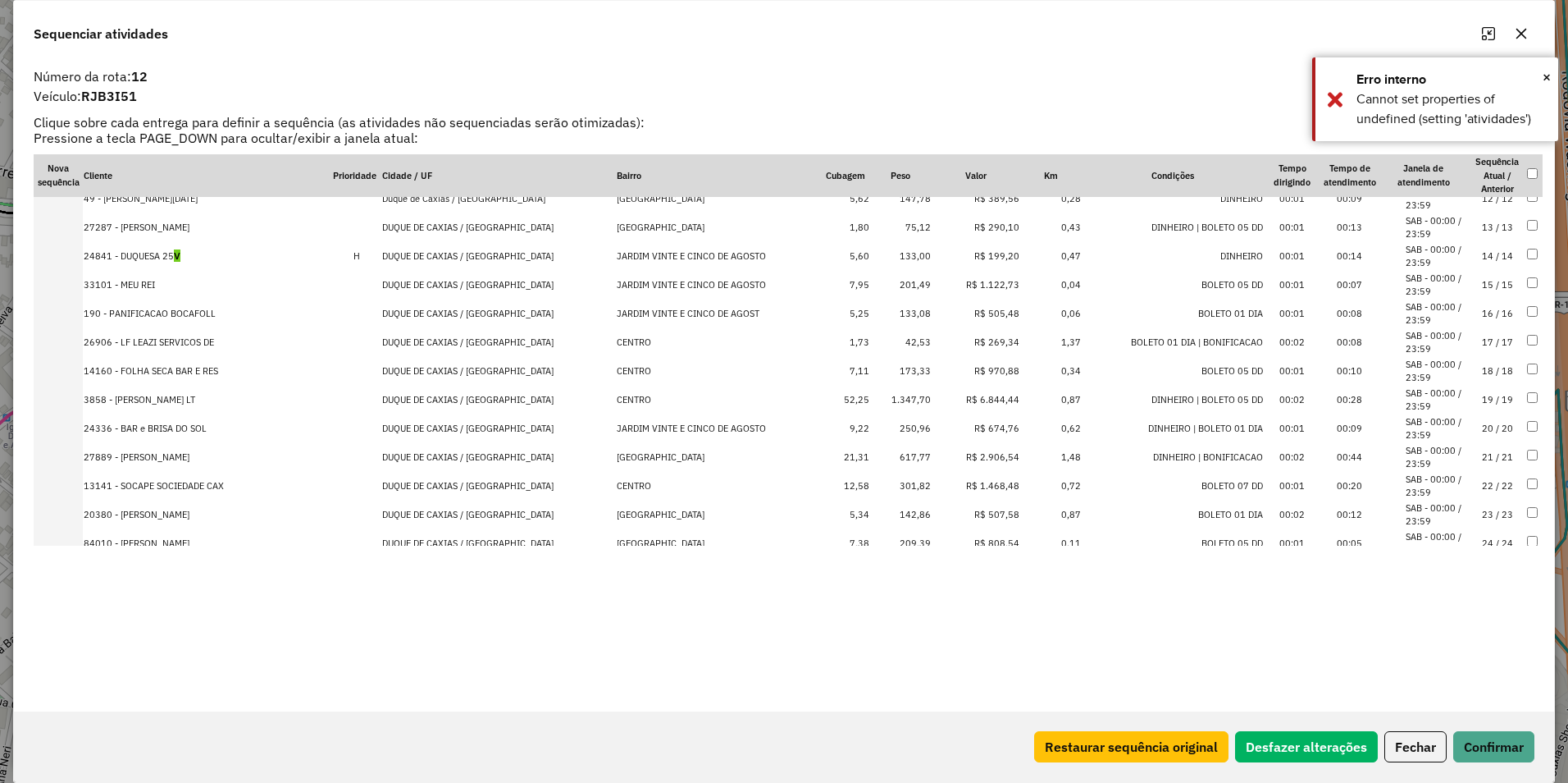
click at [966, 400] on td "R$ 6.844,44" at bounding box center [976, 399] width 89 height 29
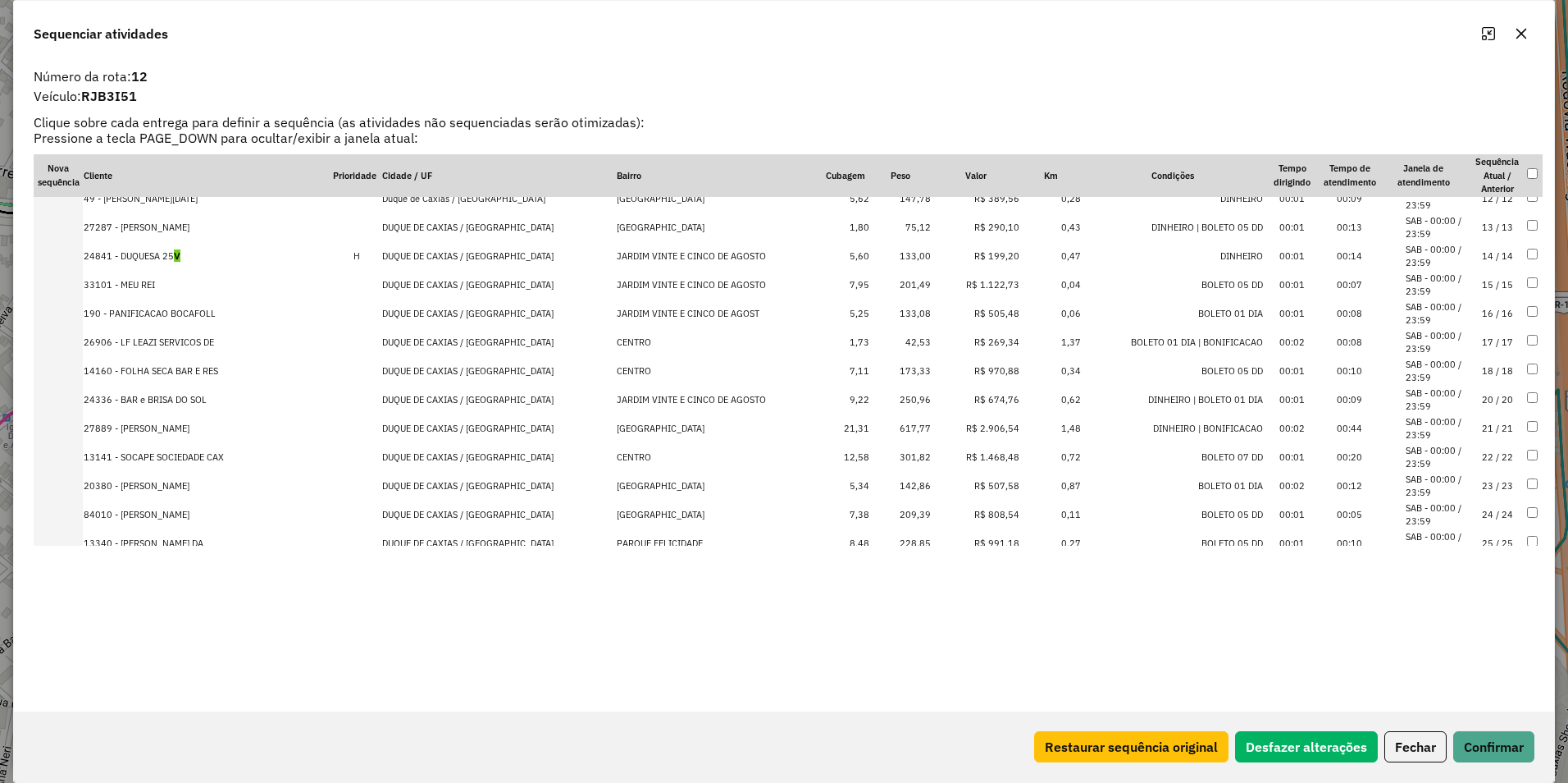
click at [966, 287] on td "R$ 1.122,73" at bounding box center [976, 285] width 89 height 29
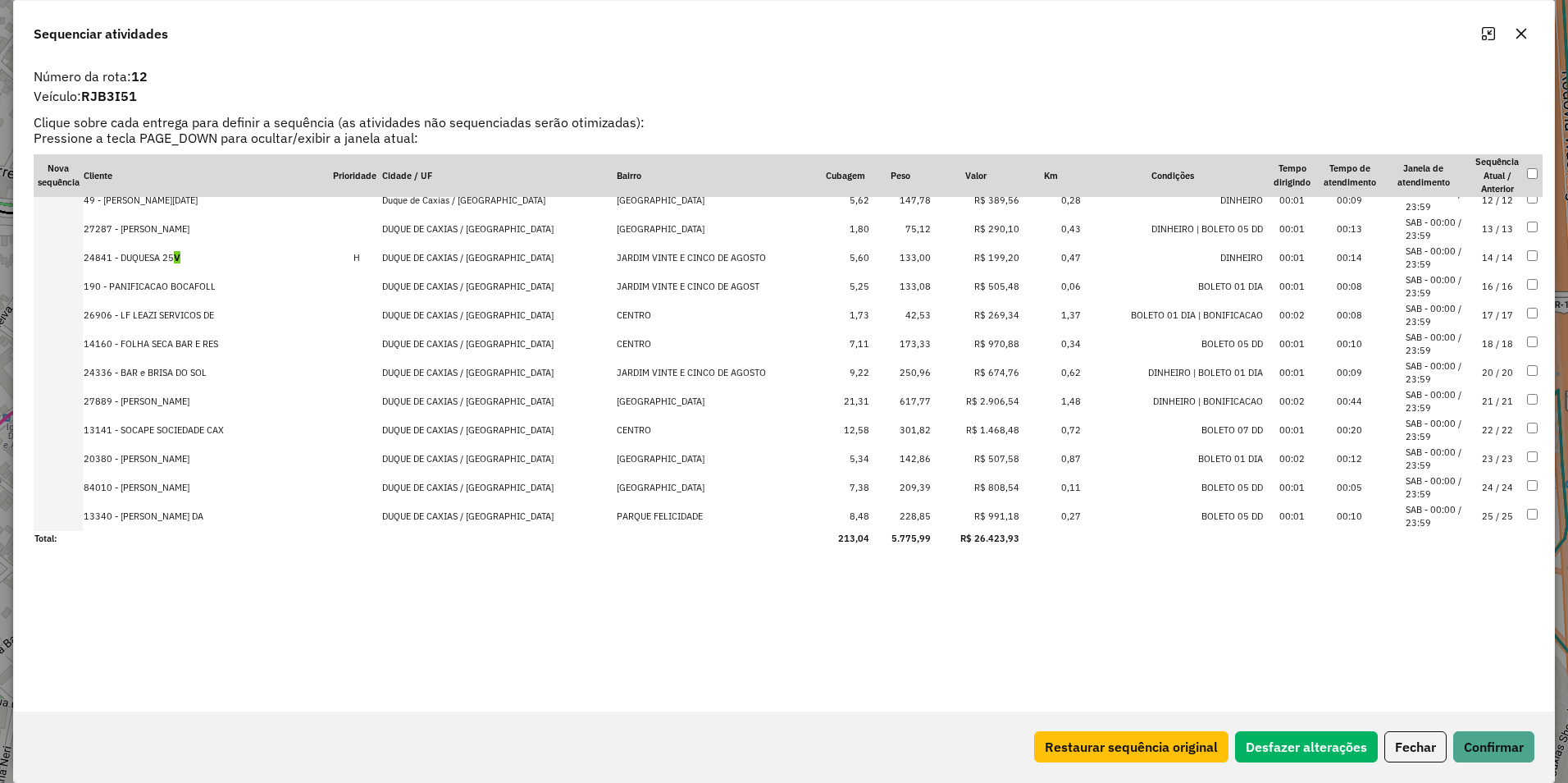
click at [973, 434] on td "R$ 1.468,48" at bounding box center [976, 430] width 89 height 29
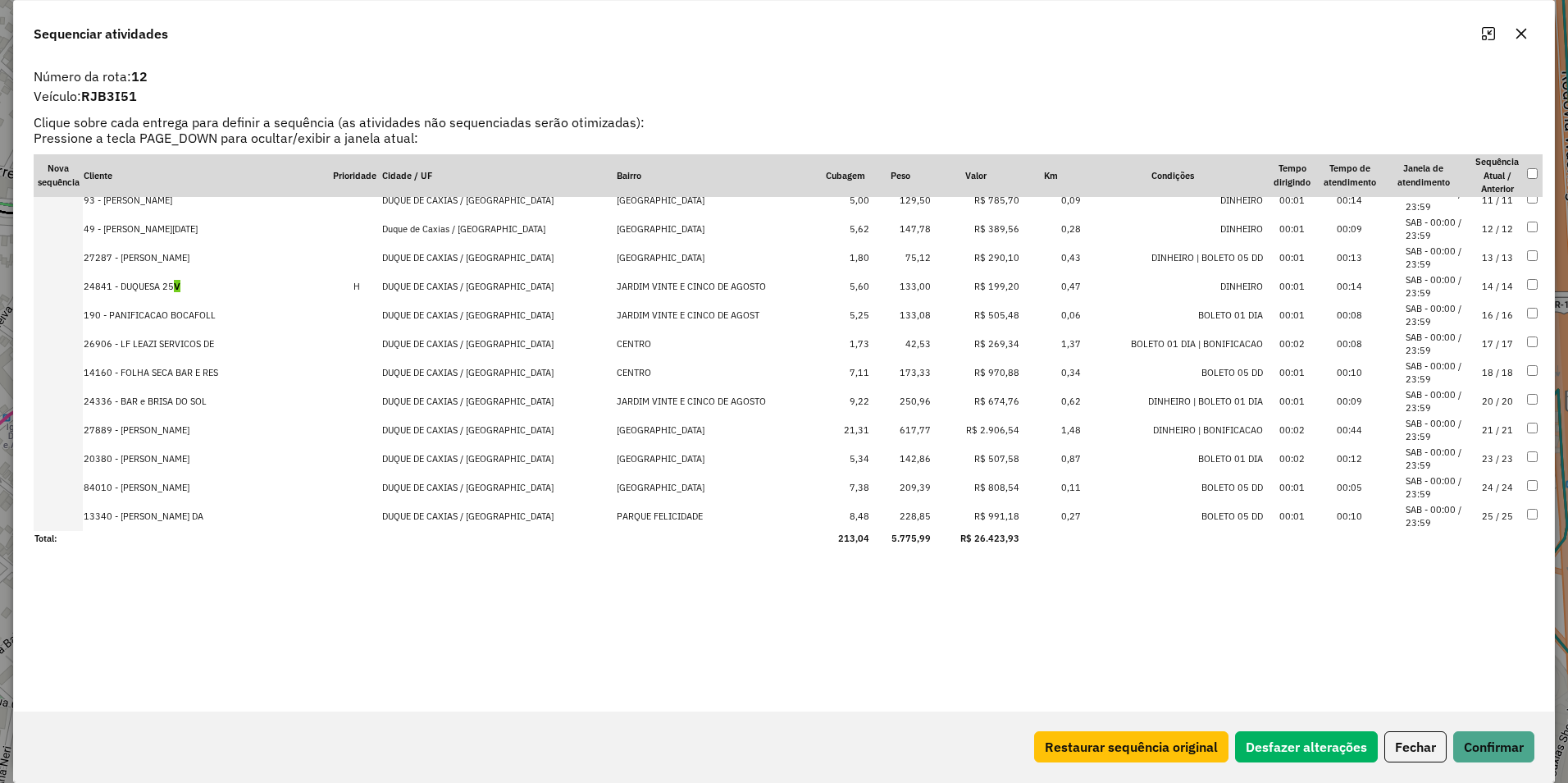
click at [970, 421] on td "R$ 2.906,54" at bounding box center [976, 430] width 89 height 29
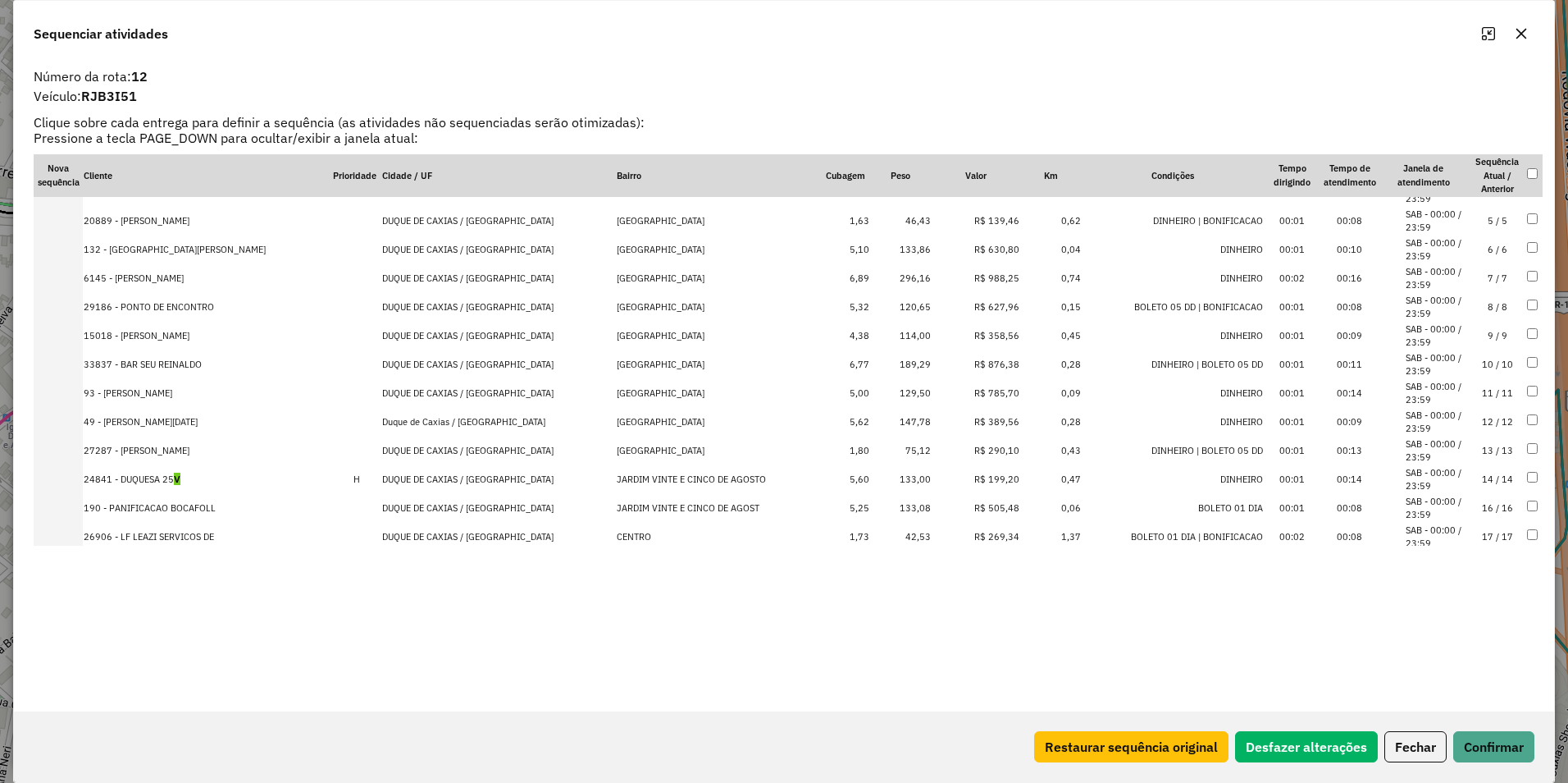
scroll to position [0, 0]
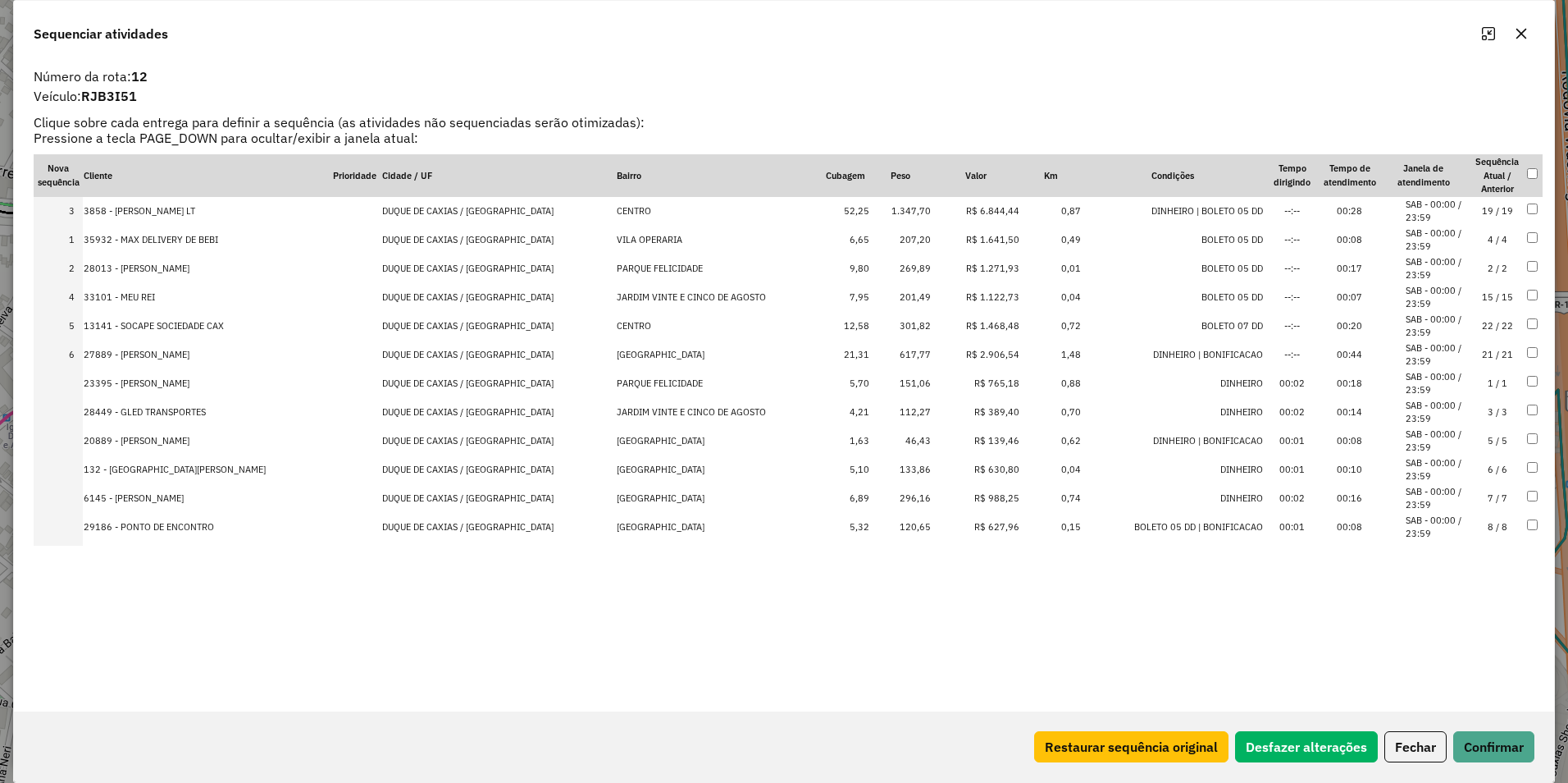
drag, startPoint x: 972, startPoint y: 264, endPoint x: 972, endPoint y: 189, distance: 75.0
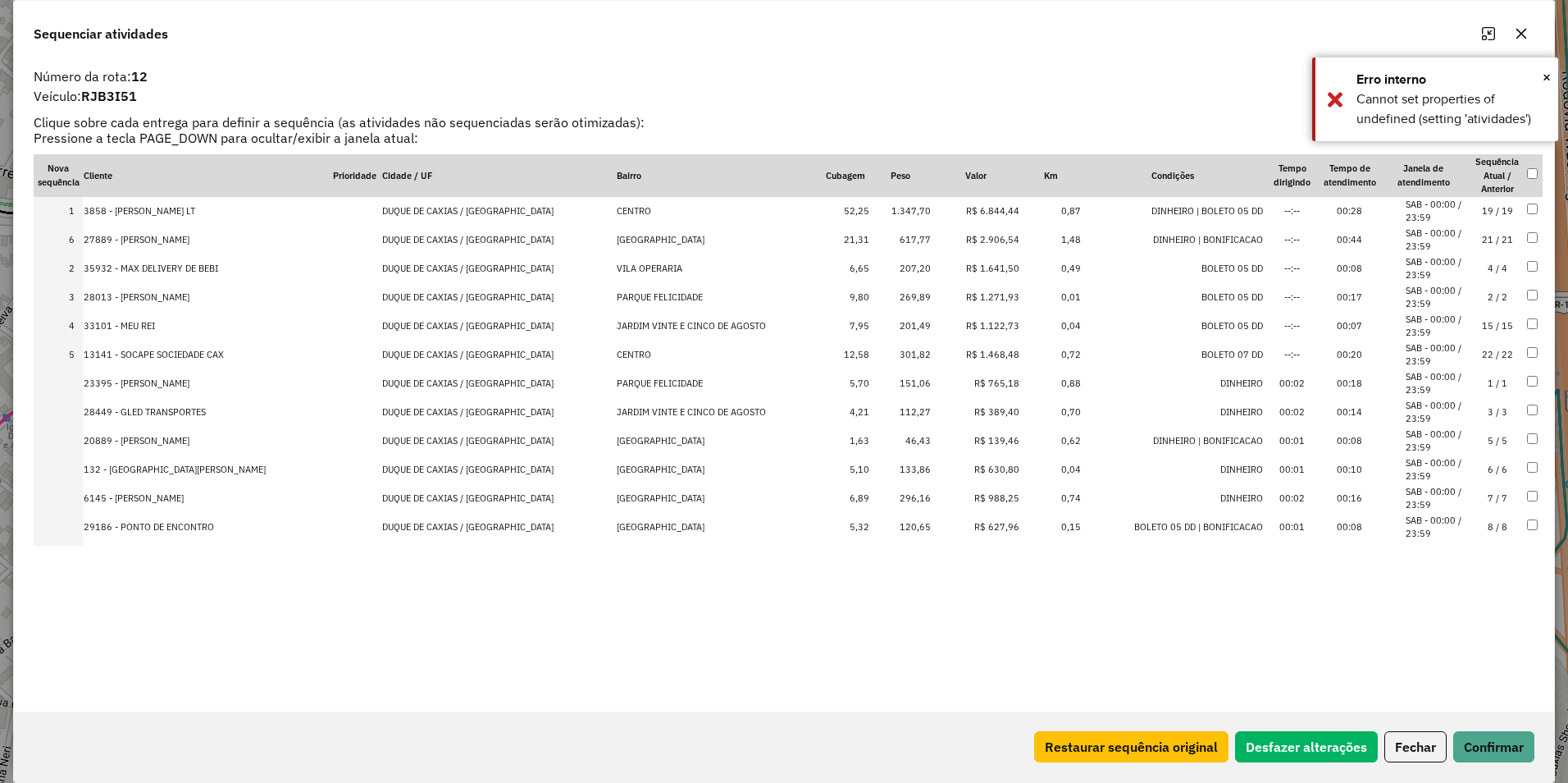
drag, startPoint x: 972, startPoint y: 352, endPoint x: 978, endPoint y: 230, distance: 122.1
drag, startPoint x: 976, startPoint y: 348, endPoint x: 977, endPoint y: 293, distance: 55.0
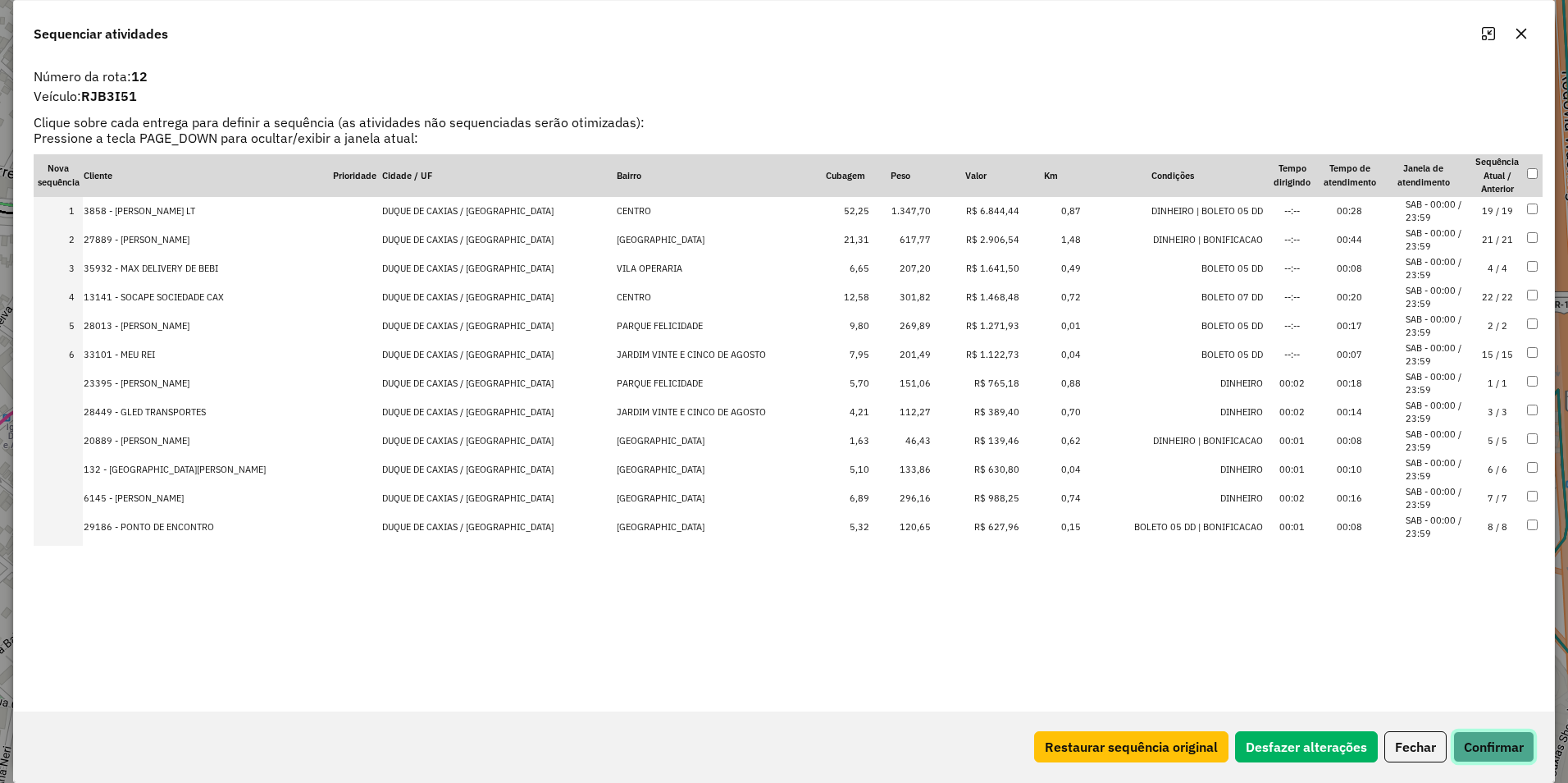
click at [1482, 742] on button "Confirmar" at bounding box center [1494, 747] width 82 height 31
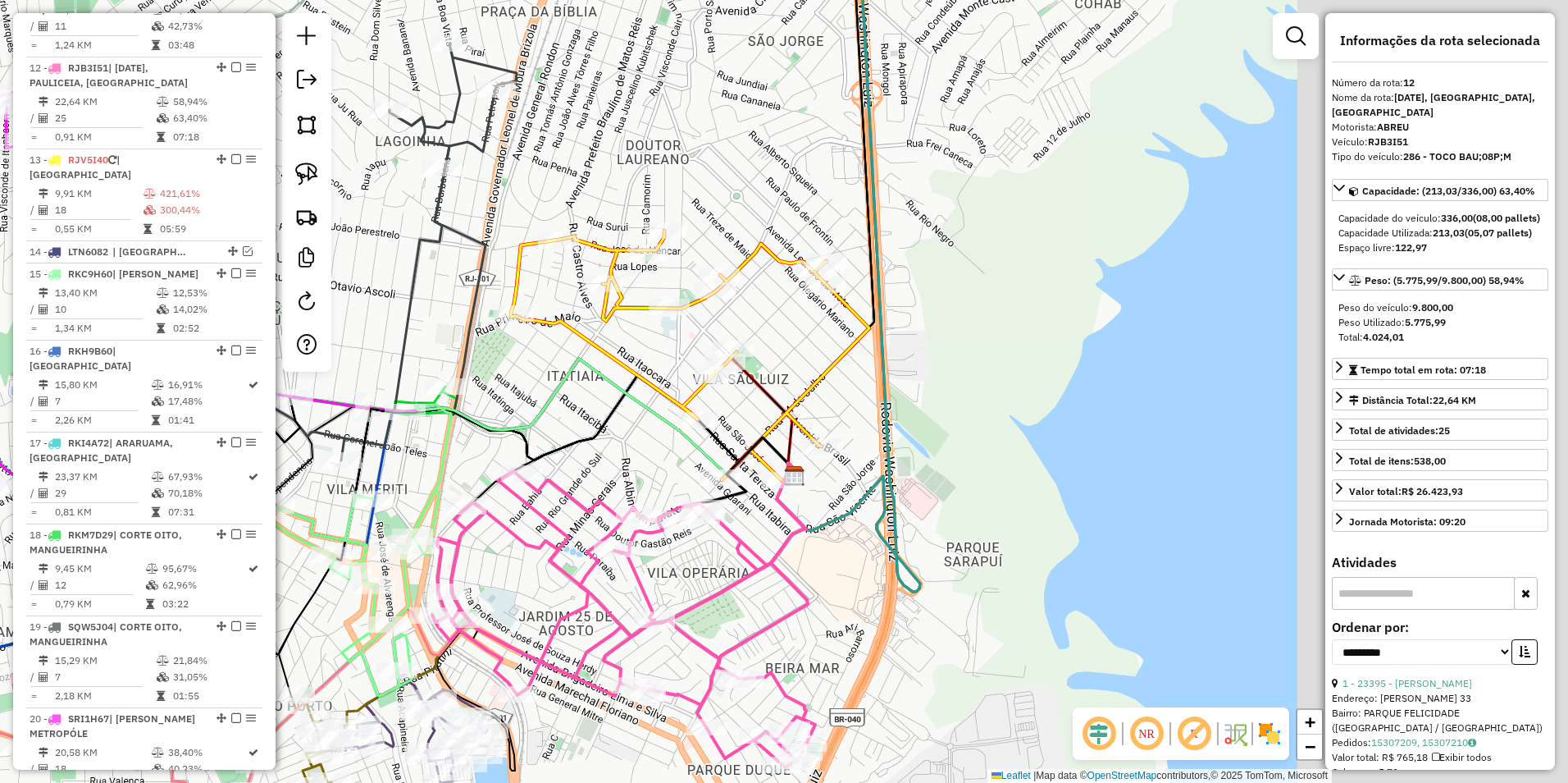
drag, startPoint x: 928, startPoint y: 397, endPoint x: 535, endPoint y: 412, distance: 393.3
click at [535, 412] on div "Janela de atendimento Grade de atendimento Capacidade Transportadoras Veículos …" at bounding box center [784, 392] width 1568 height 783
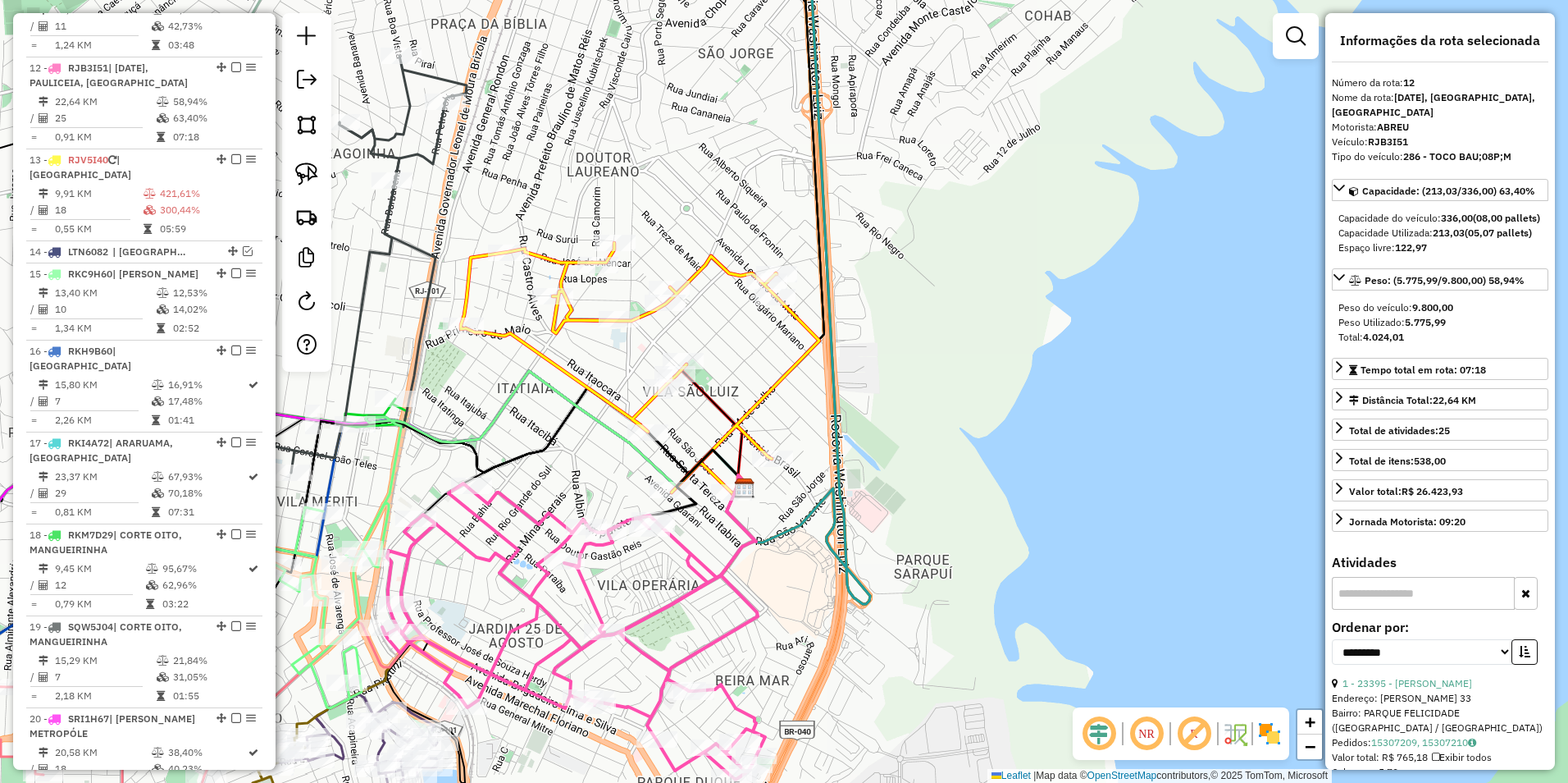
click at [720, 273] on icon at bounding box center [640, 367] width 358 height 249
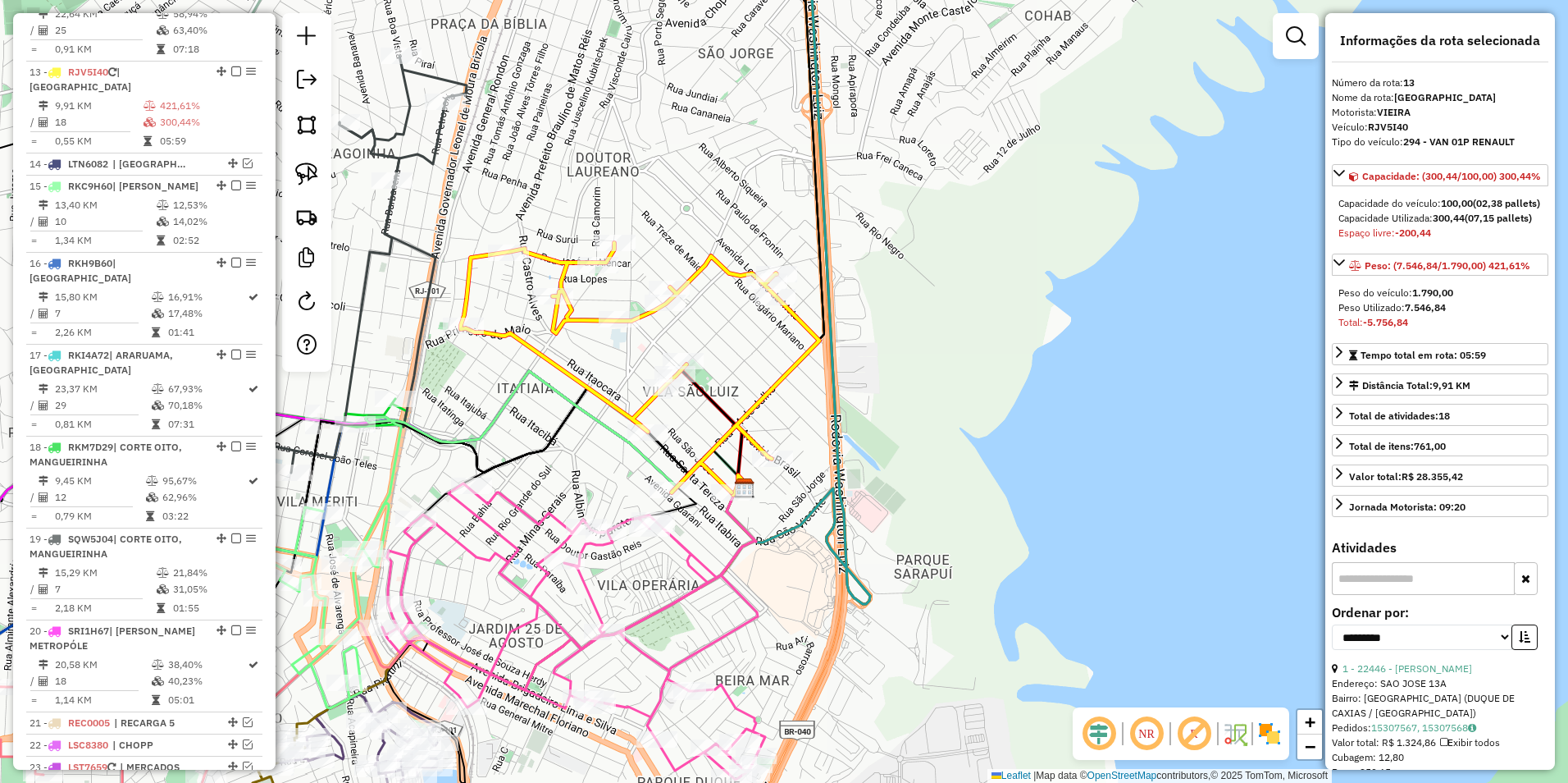
scroll to position [1679, 0]
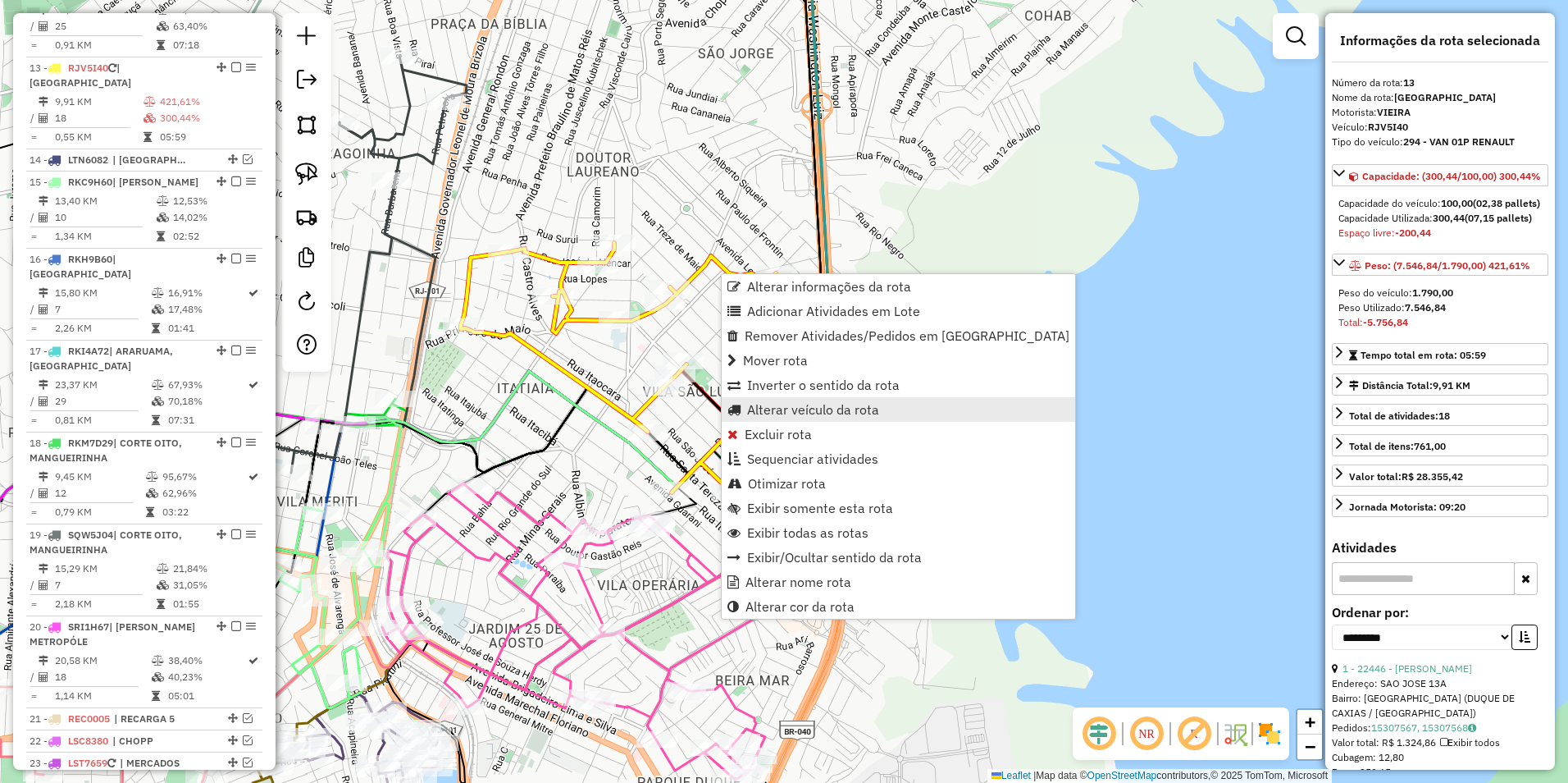
click at [849, 403] on span "Alterar veículo da rota" at bounding box center [813, 409] width 132 height 13
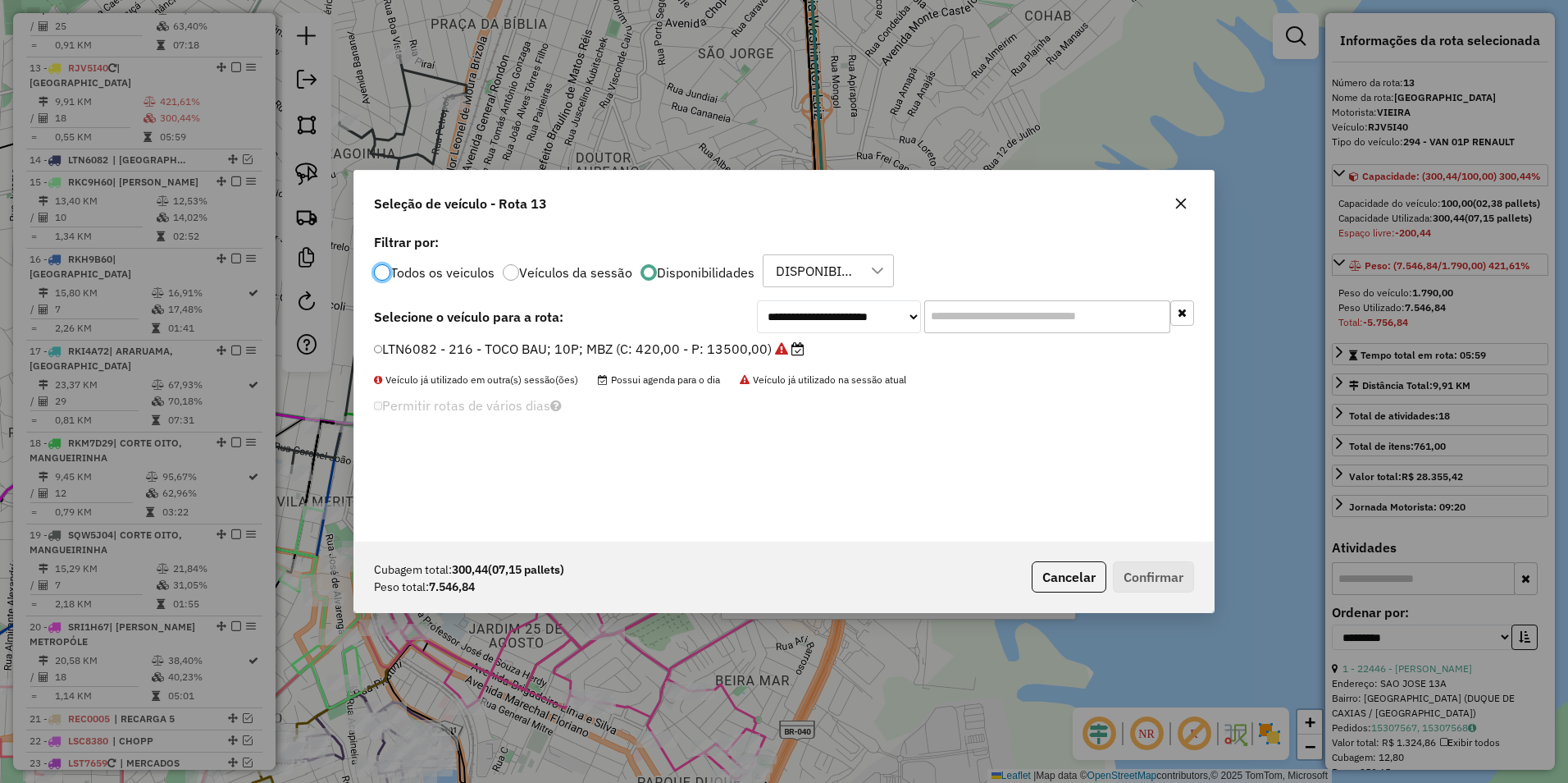
scroll to position [9, 5]
click at [833, 312] on select "**********" at bounding box center [838, 317] width 164 height 33
click at [757, 300] on select "**********" at bounding box center [838, 317] width 164 height 33
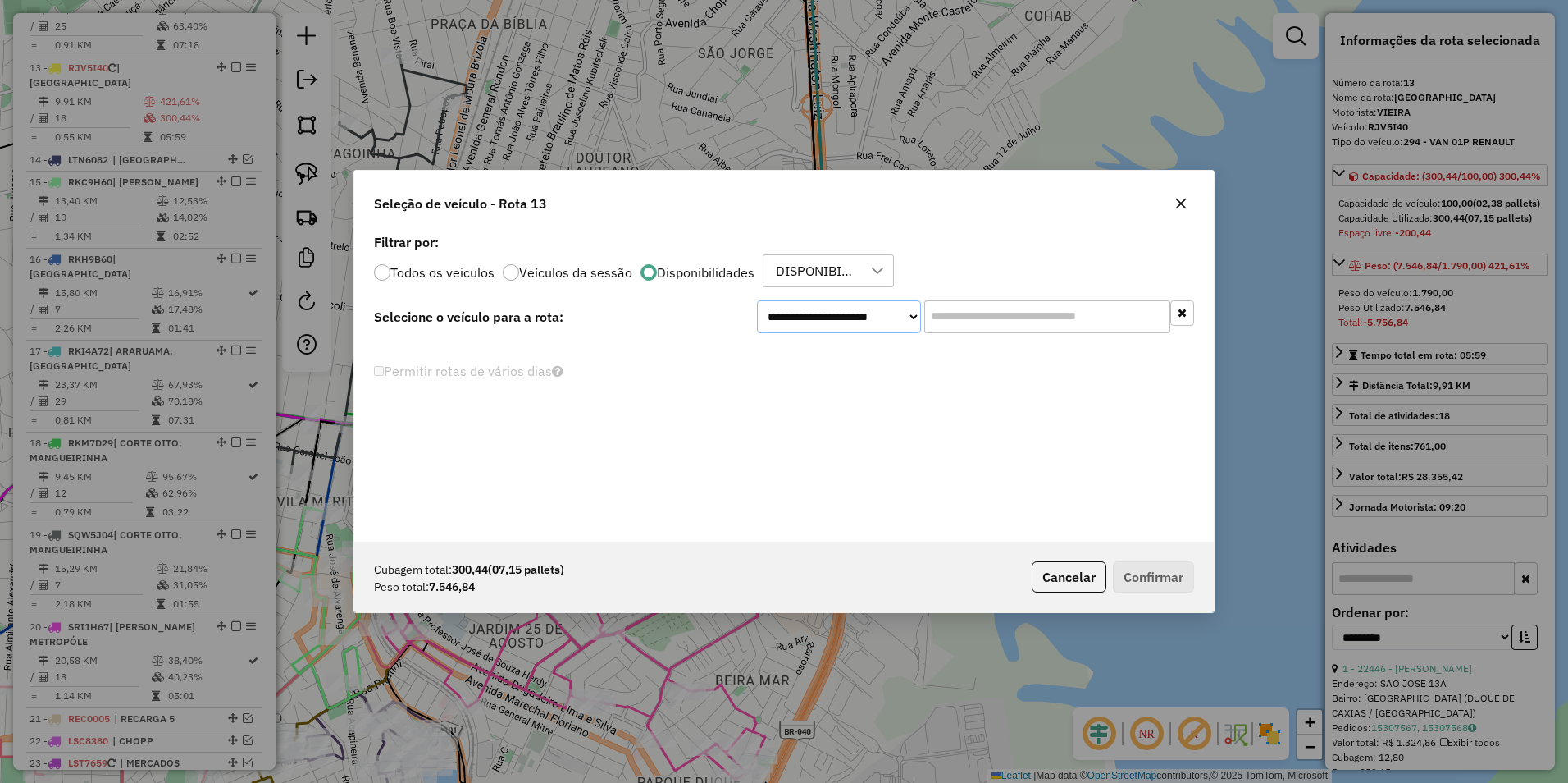
click at [814, 322] on select "**********" at bounding box center [838, 317] width 164 height 33
select select "********"
click at [757, 300] on select "**********" at bounding box center [838, 317] width 164 height 33
click at [659, 353] on label "LRP7842 - 205 - TOCO BAU; 10P; MBZ (C: 420,00 - P: 13500,00)" at bounding box center [582, 348] width 417 height 20
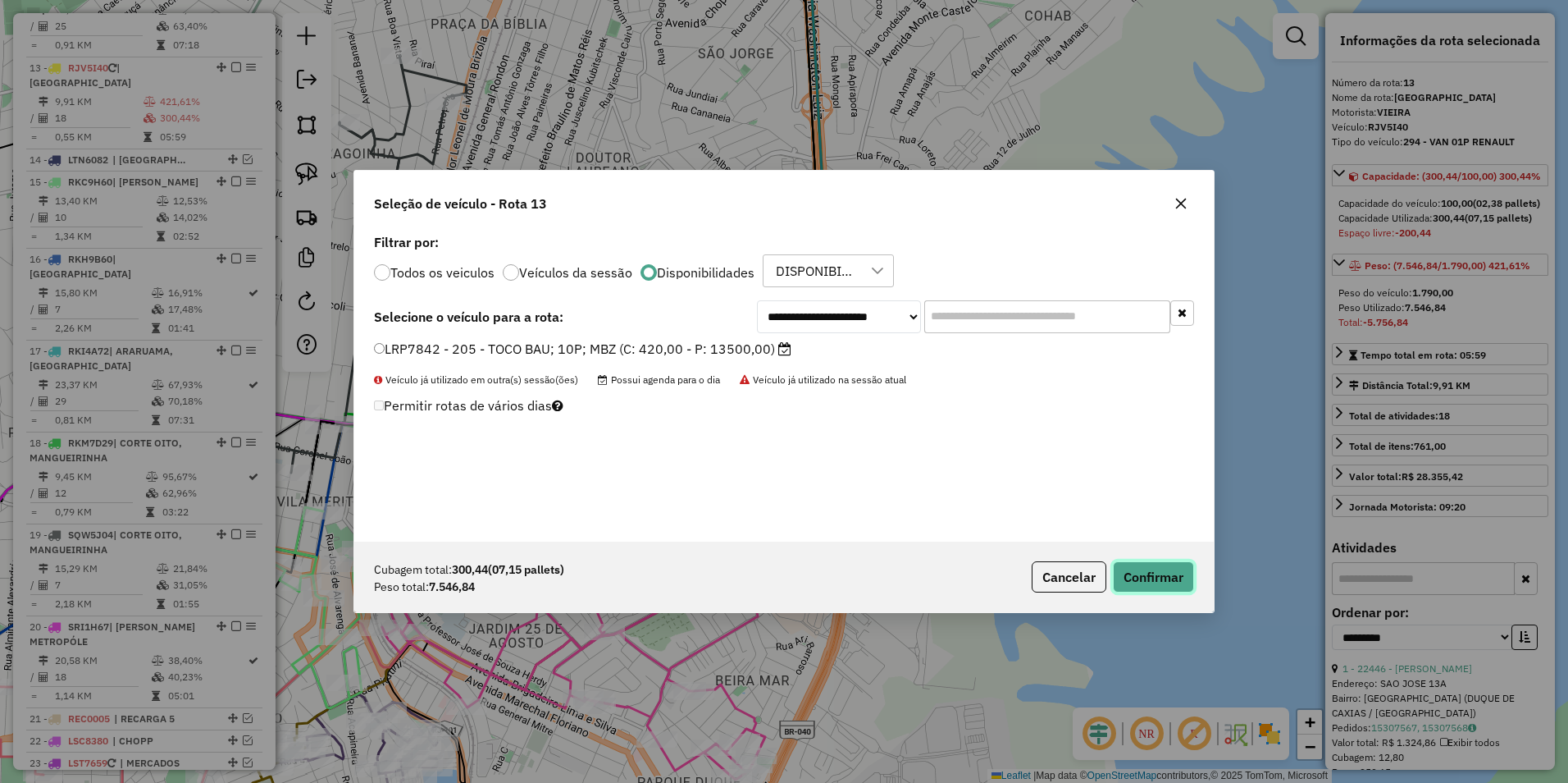
click at [1165, 581] on button "Confirmar" at bounding box center [1154, 577] width 82 height 31
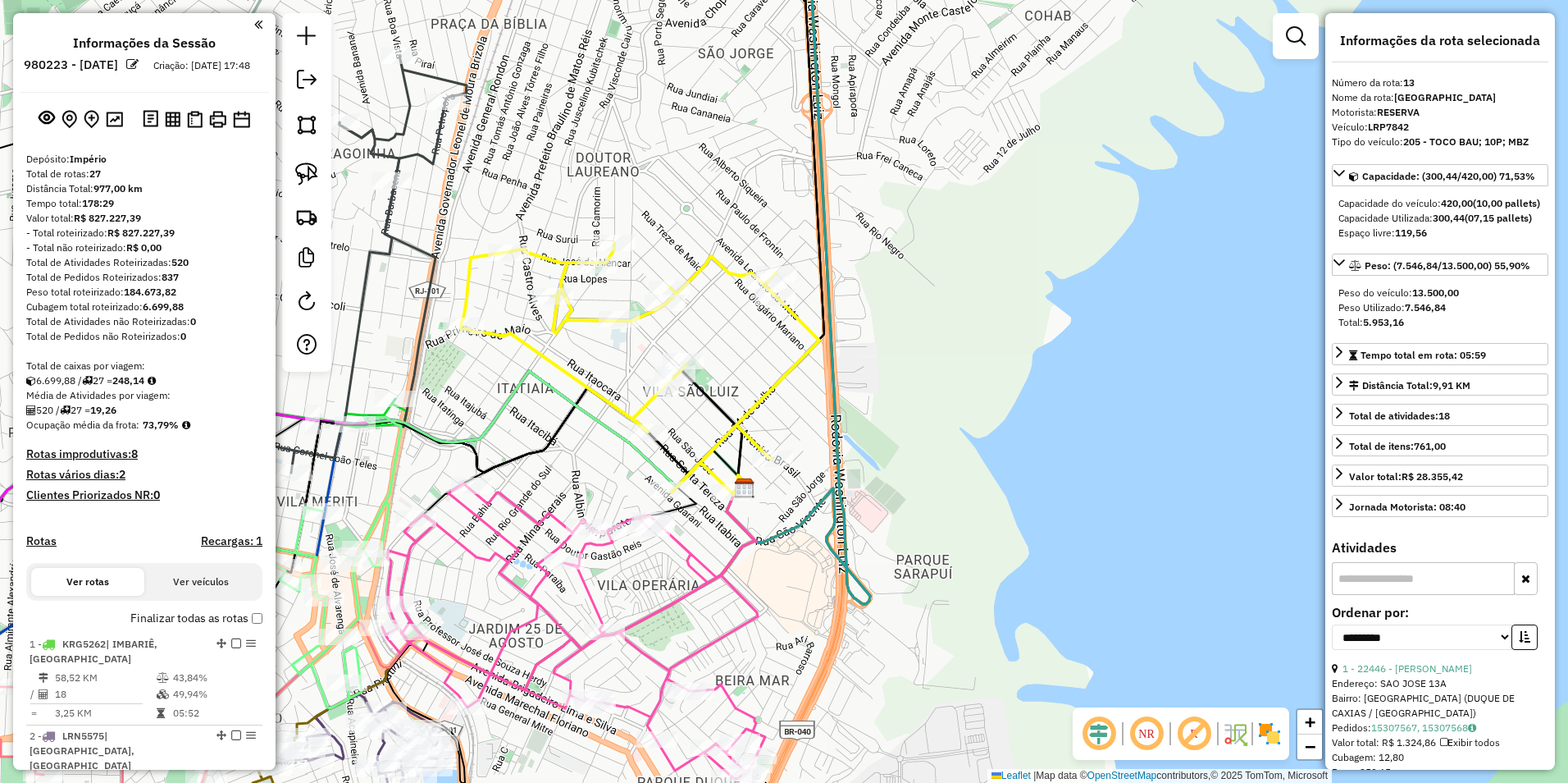
select select "**********"
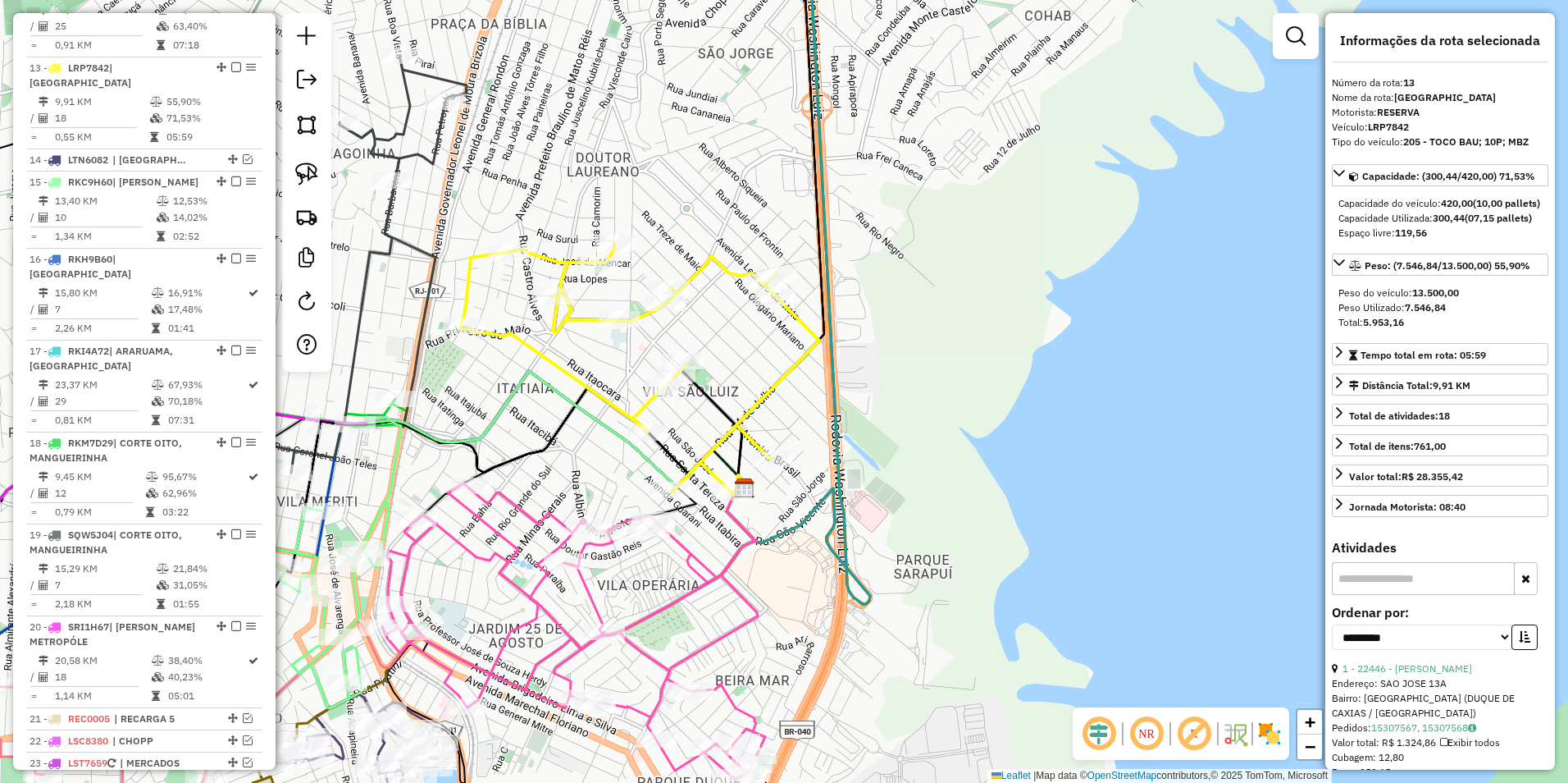
click at [720, 268] on icon at bounding box center [640, 367] width 358 height 249
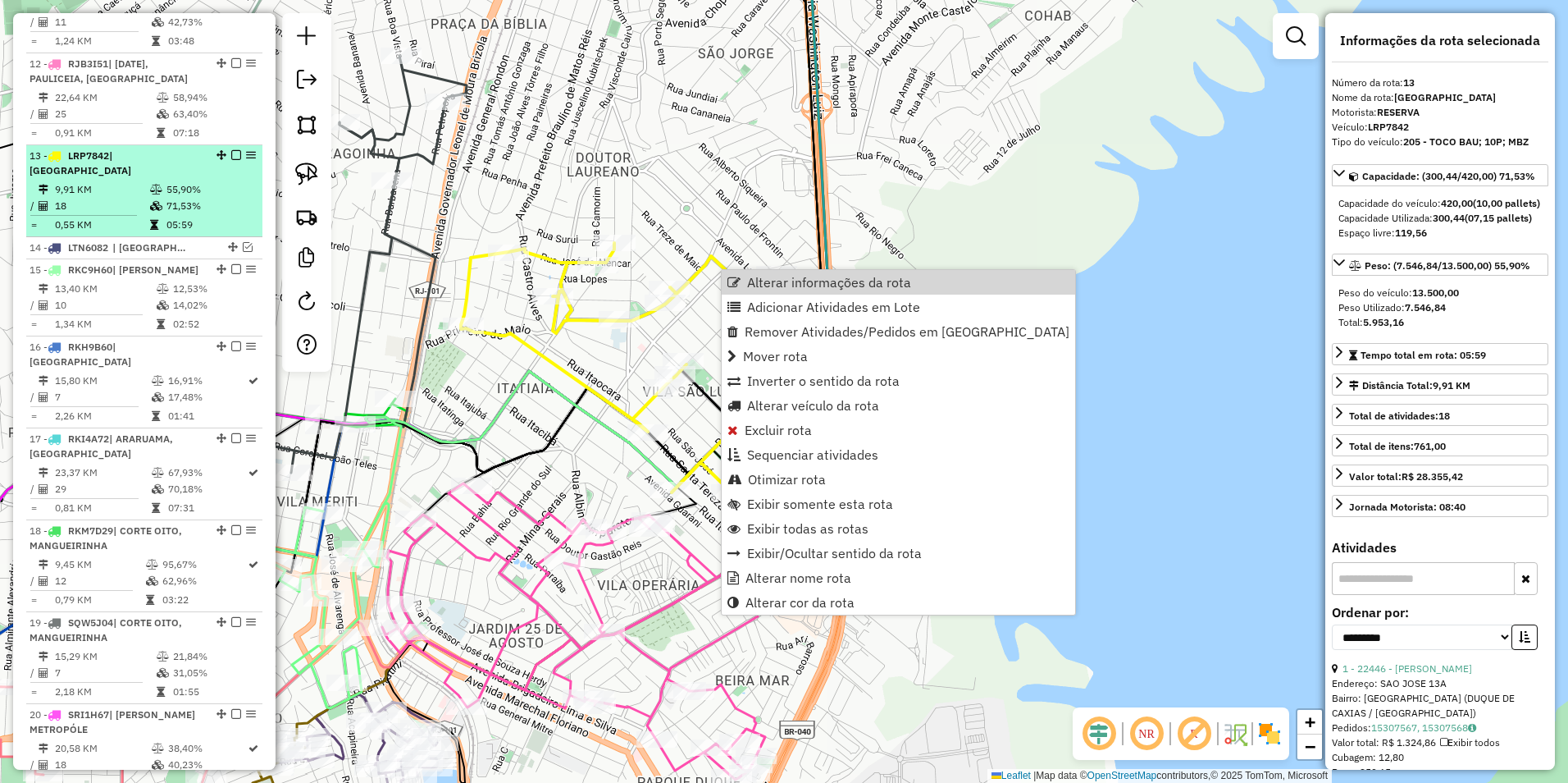
scroll to position [1515, 0]
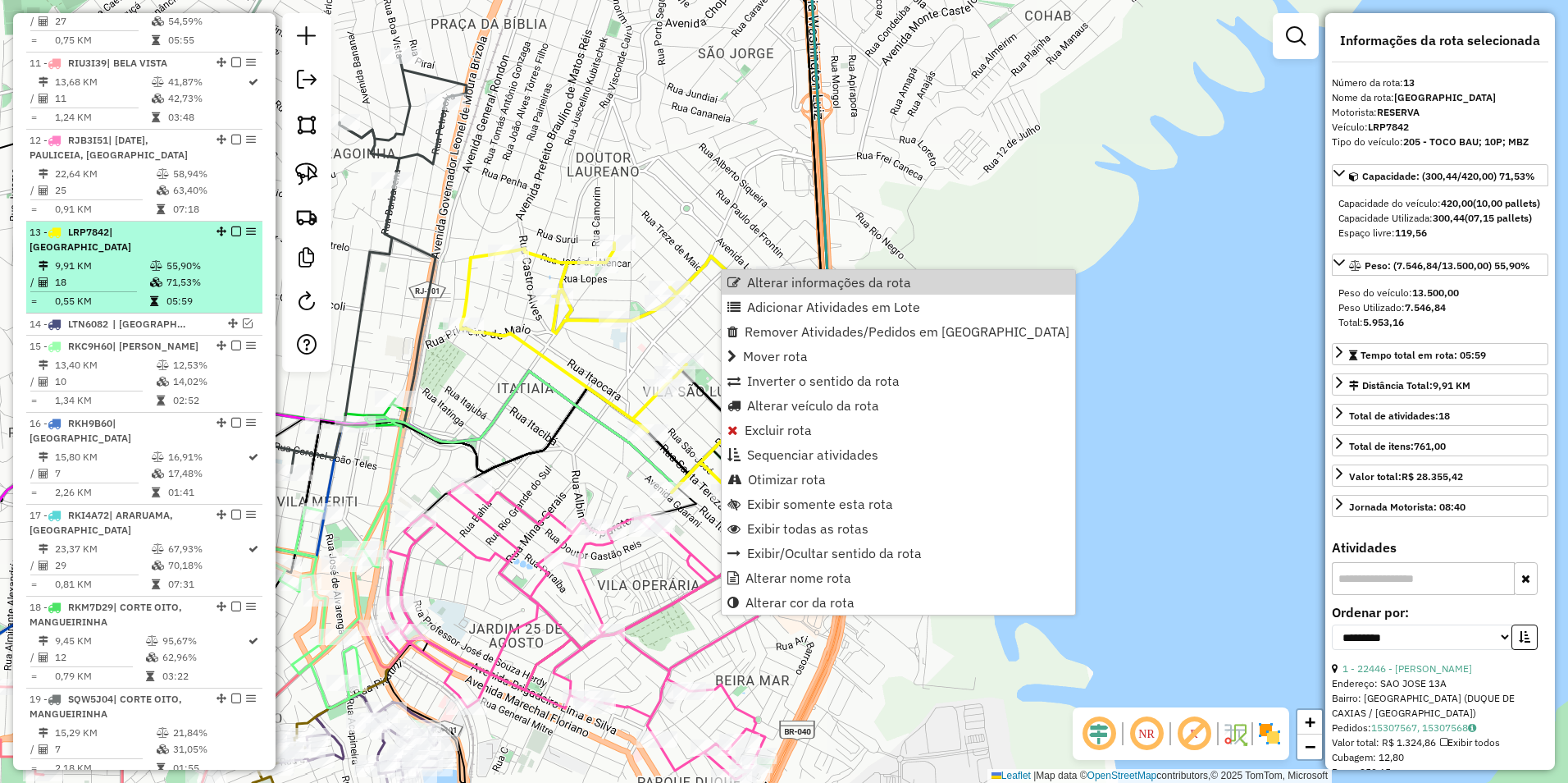
click at [233, 227] on em at bounding box center [236, 231] width 10 height 10
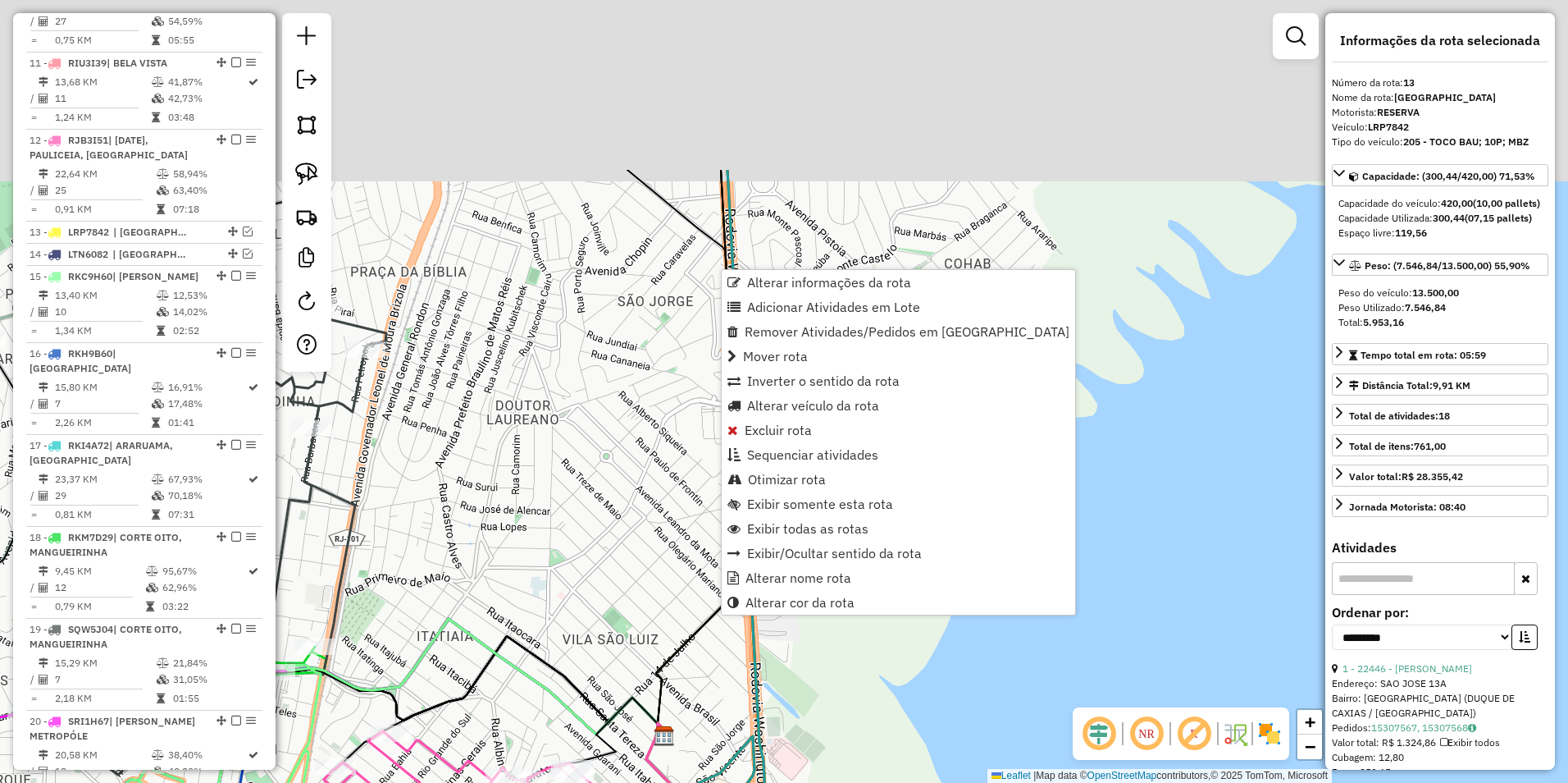
drag, startPoint x: 692, startPoint y: 188, endPoint x: 606, endPoint y: 386, distance: 215.9
click at [595, 496] on div "Janela de atendimento Grade de atendimento Capacidade Transportadoras Veículos …" at bounding box center [784, 392] width 1568 height 783
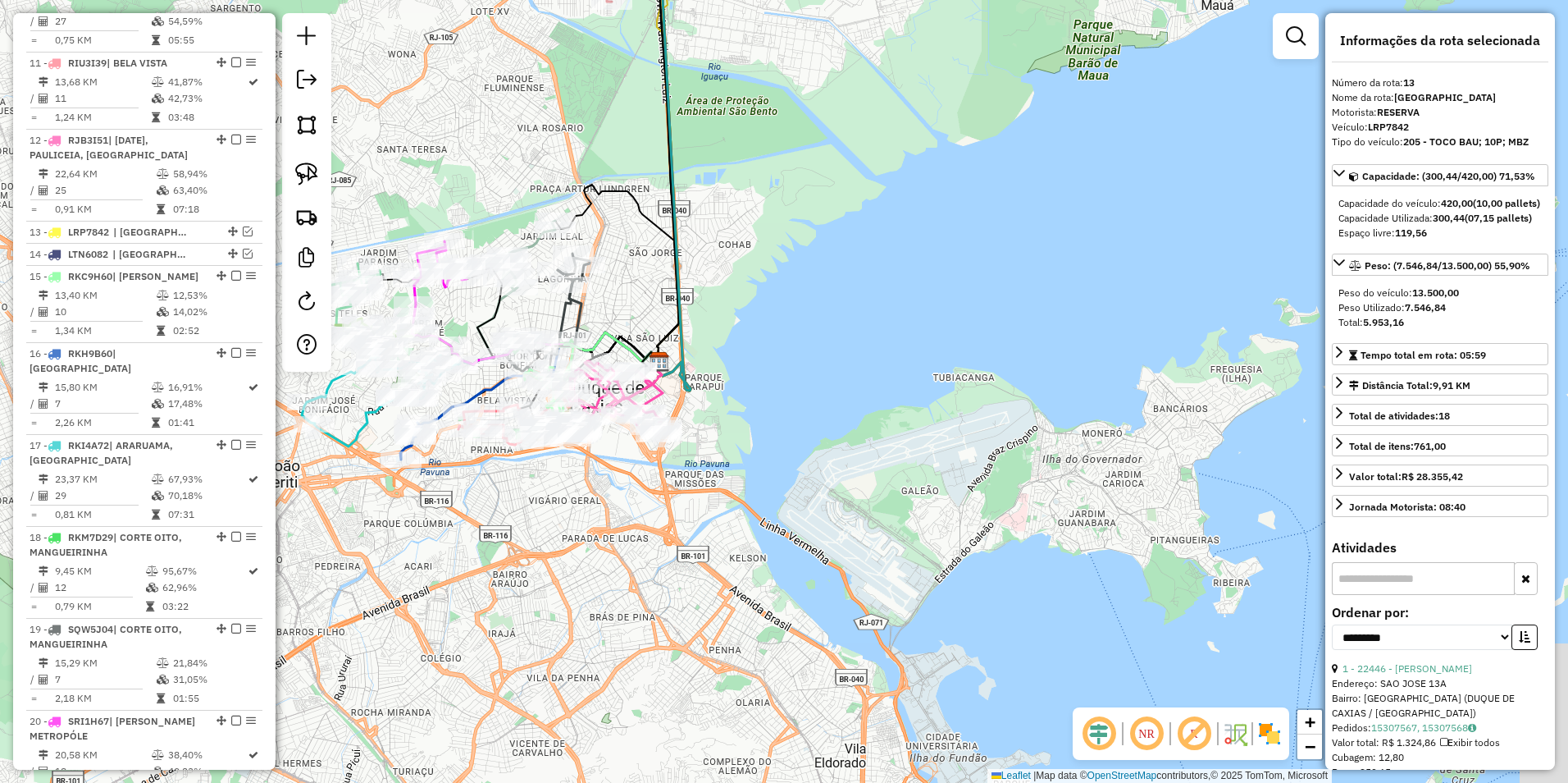
drag, startPoint x: 804, startPoint y: 295, endPoint x: 815, endPoint y: 277, distance: 21.1
click at [815, 277] on div "Janela de atendimento Grade de atendimento Capacidade Transportadoras Veículos …" at bounding box center [784, 392] width 1568 height 783
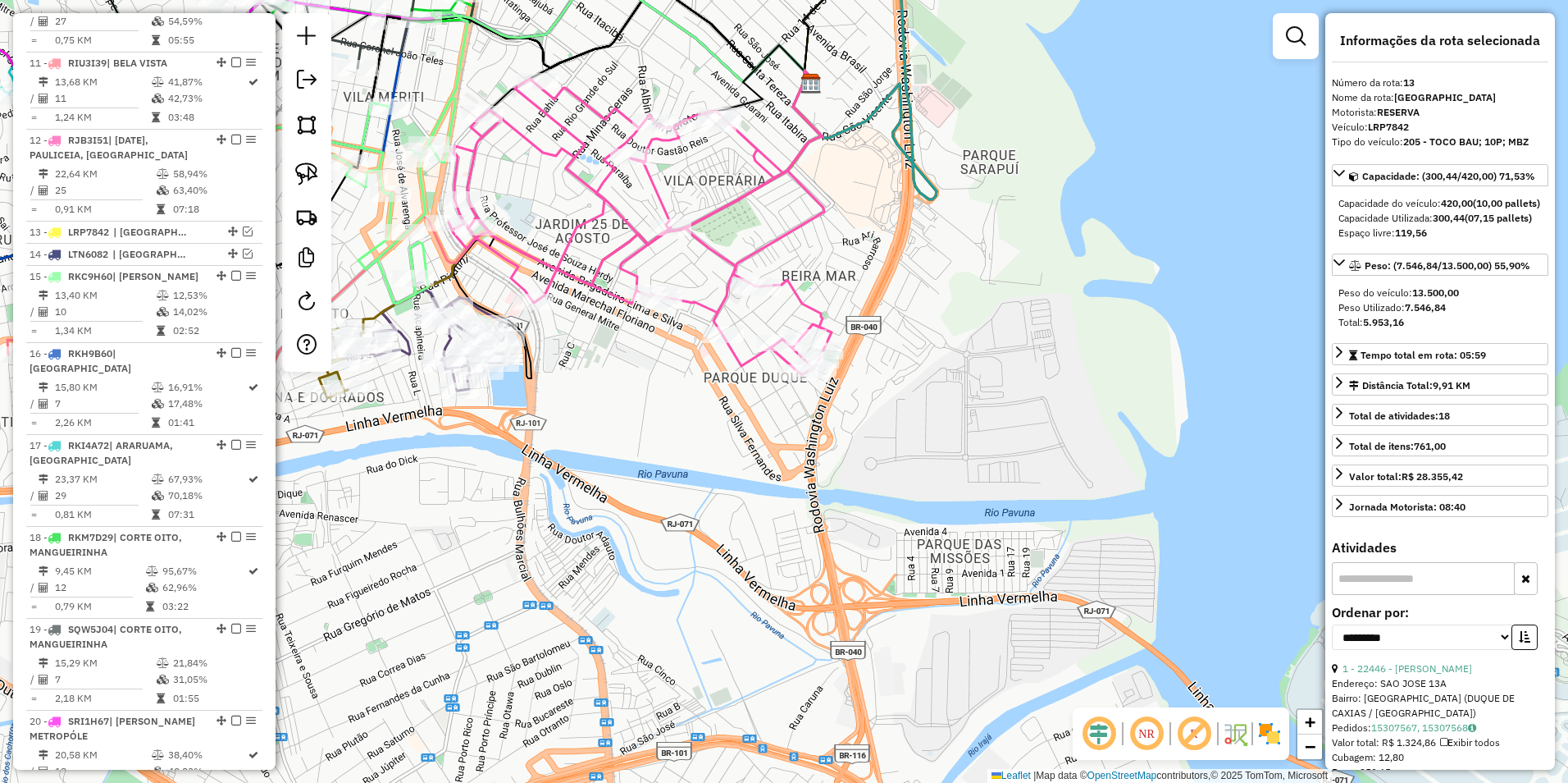
click at [653, 188] on icon at bounding box center [640, 227] width 383 height 296
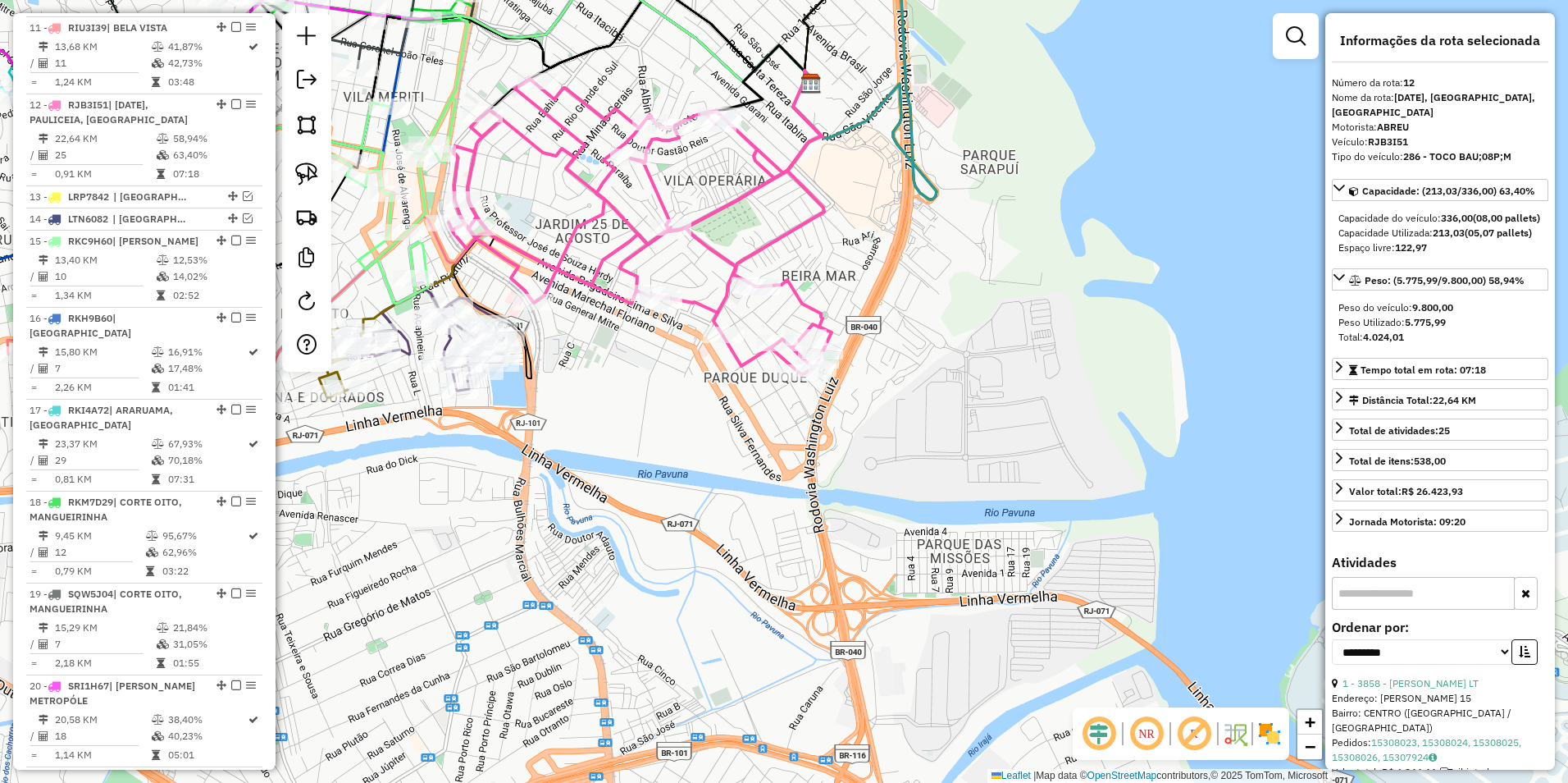
scroll to position [1587, 0]
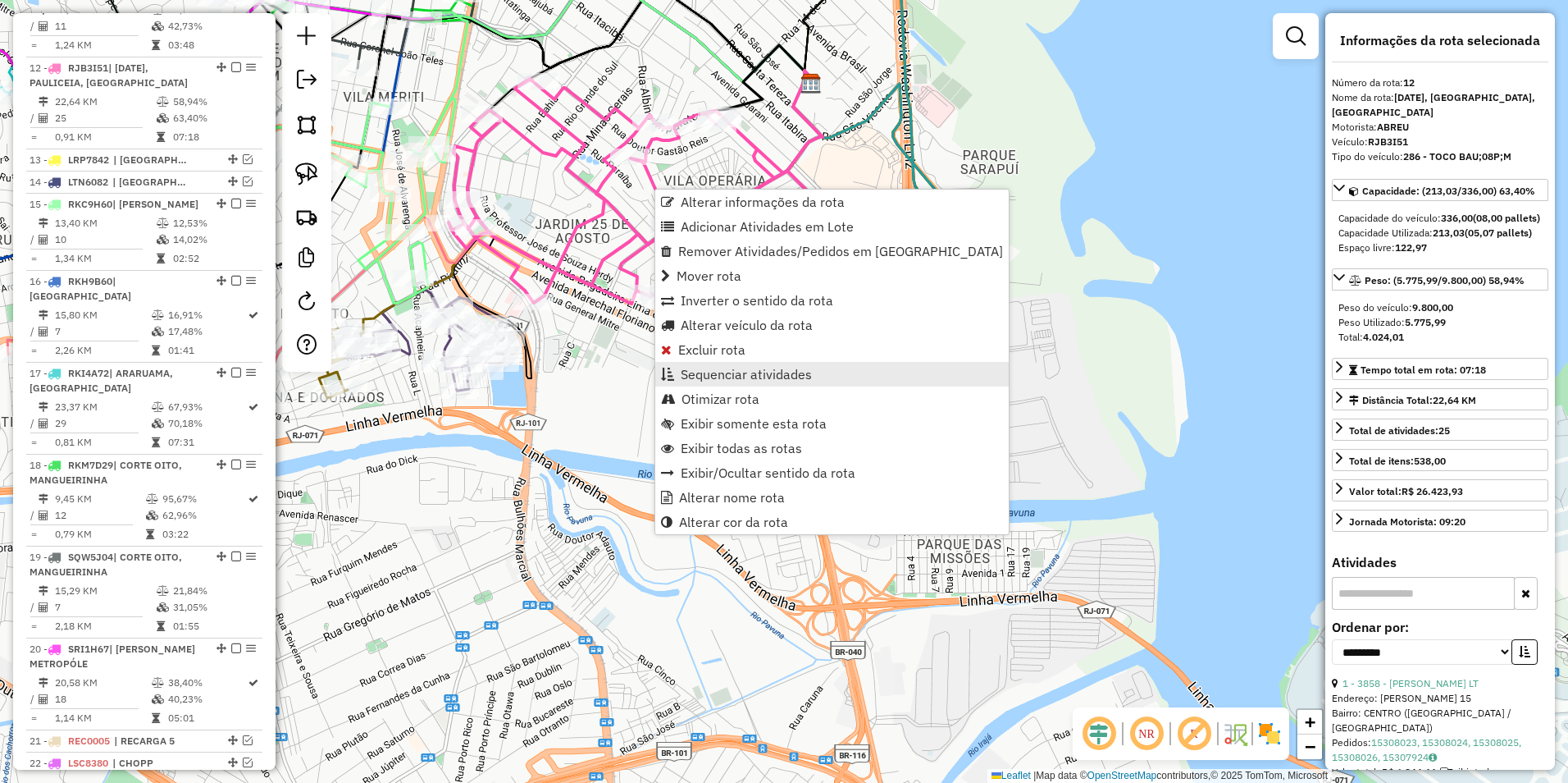
click at [760, 384] on link "Sequenciar atividades" at bounding box center [831, 374] width 353 height 24
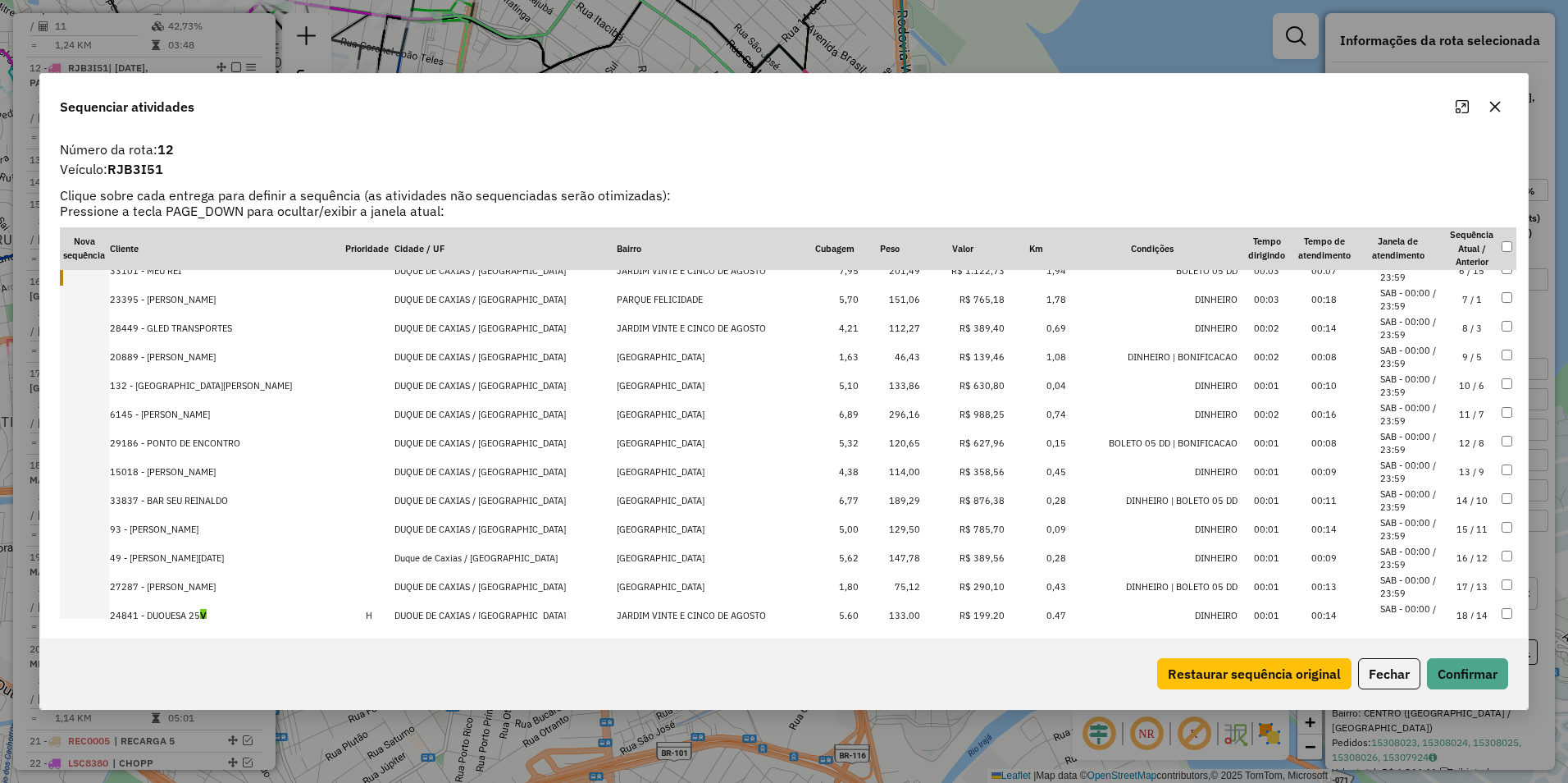
scroll to position [384, 0]
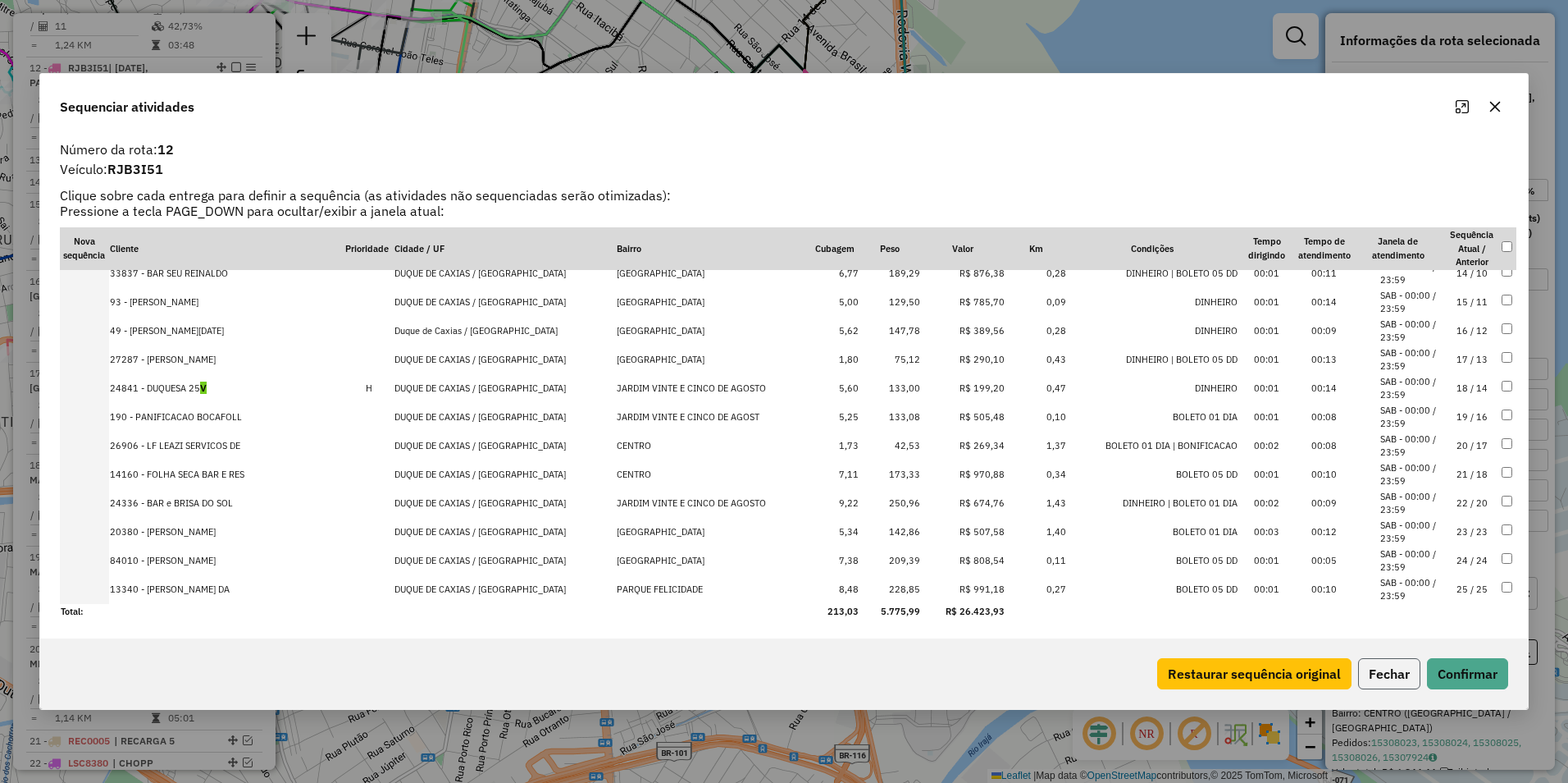
click at [1378, 668] on button "Fechar" at bounding box center [1389, 674] width 62 height 31
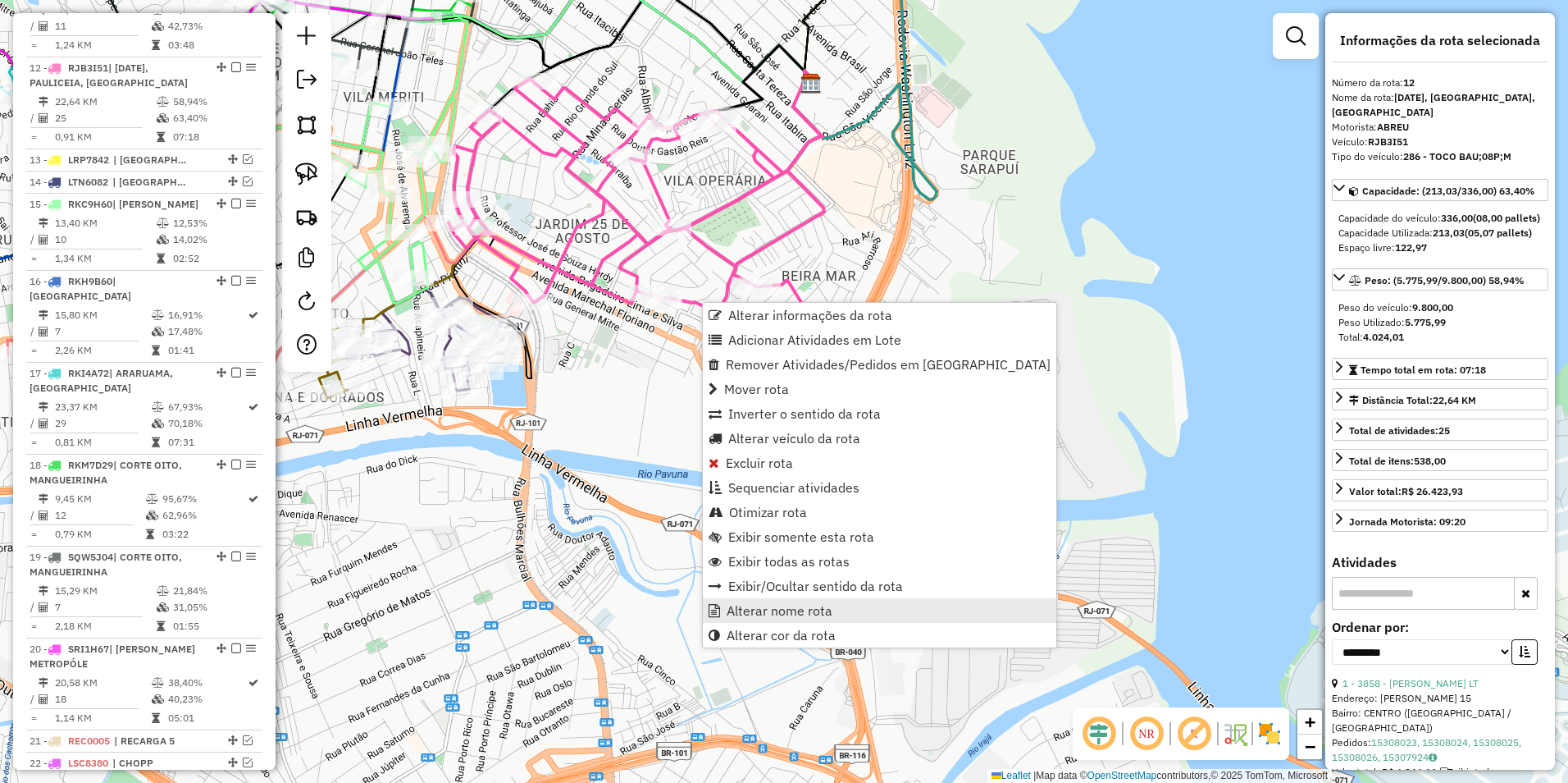
click at [810, 613] on span "Alterar nome rota" at bounding box center [780, 610] width 106 height 13
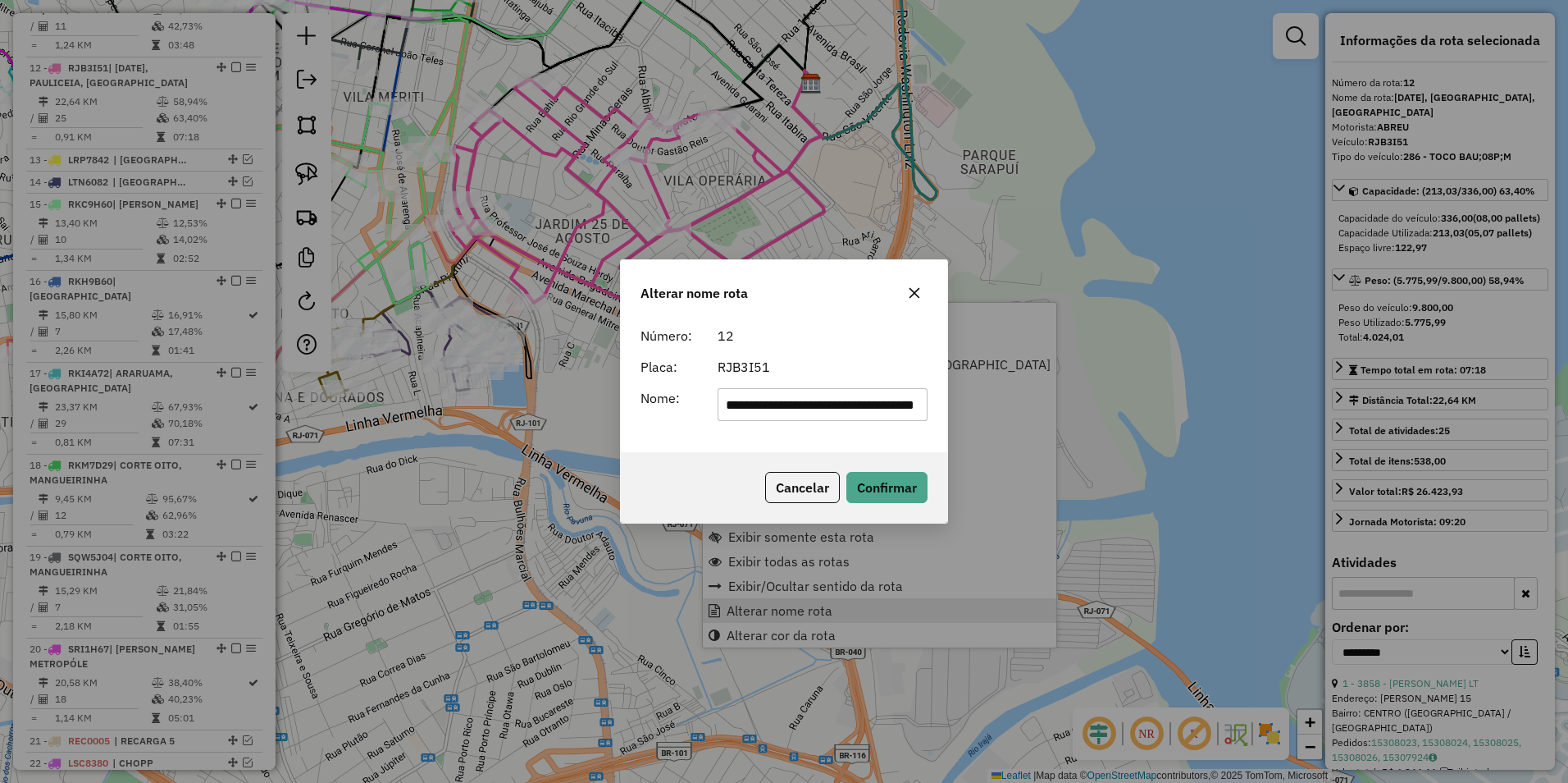
scroll to position [0, 69]
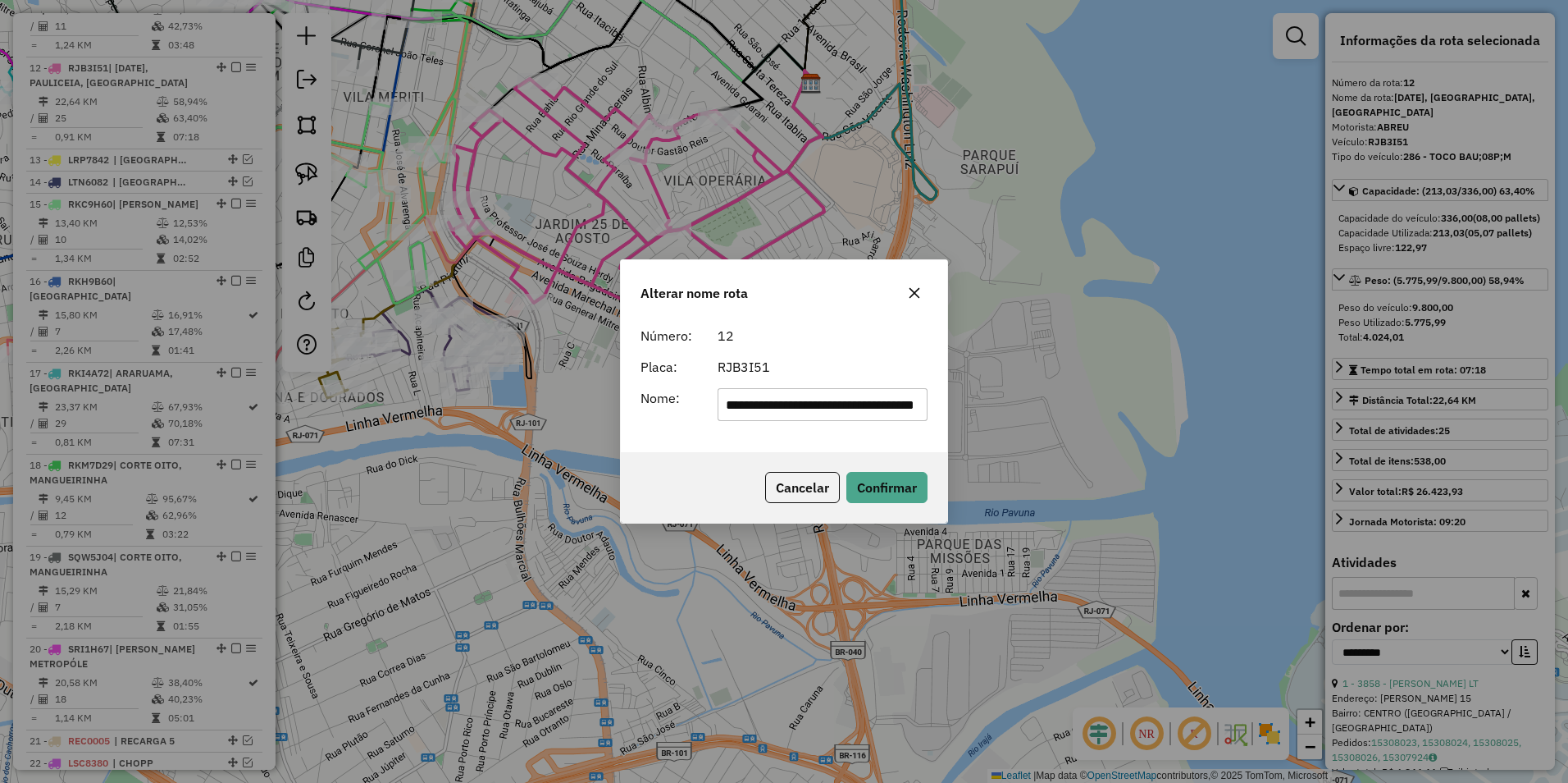
drag, startPoint x: 744, startPoint y: 405, endPoint x: 1571, endPoint y: 468, distance: 829.4
click at [1567, 468] on html "Aguarde... Pop-up bloqueado! Seu navegador bloqueou automáticamente a abertura …" at bounding box center [784, 392] width 1568 height 783
type input "**********"
drag, startPoint x: 789, startPoint y: 317, endPoint x: 812, endPoint y: 390, distance: 76.5
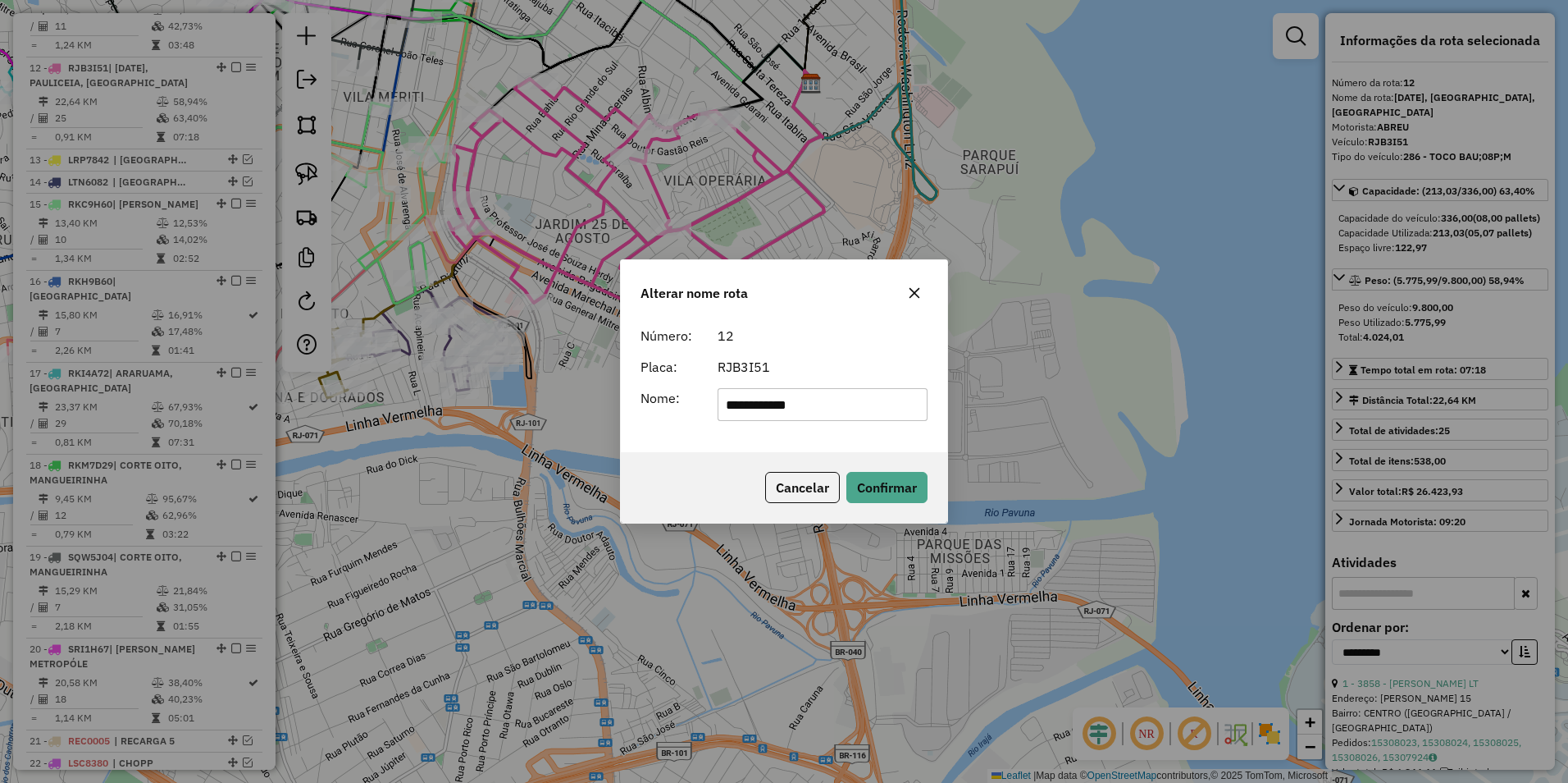
click at [791, 317] on div "Alterar nome rota" at bounding box center [784, 290] width 326 height 59
click at [889, 495] on button "Confirmar" at bounding box center [889, 488] width 82 height 31
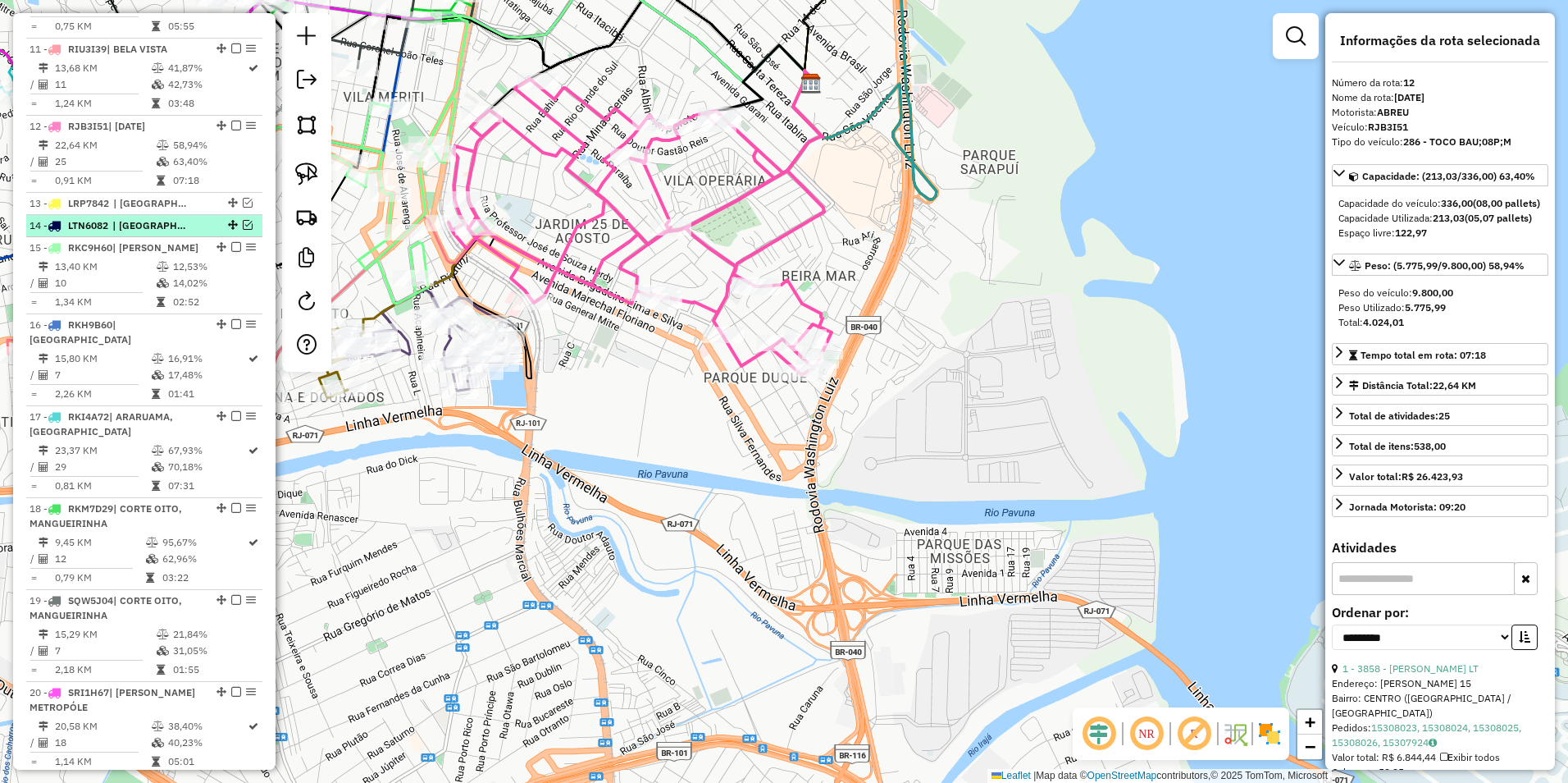
scroll to position [1505, 0]
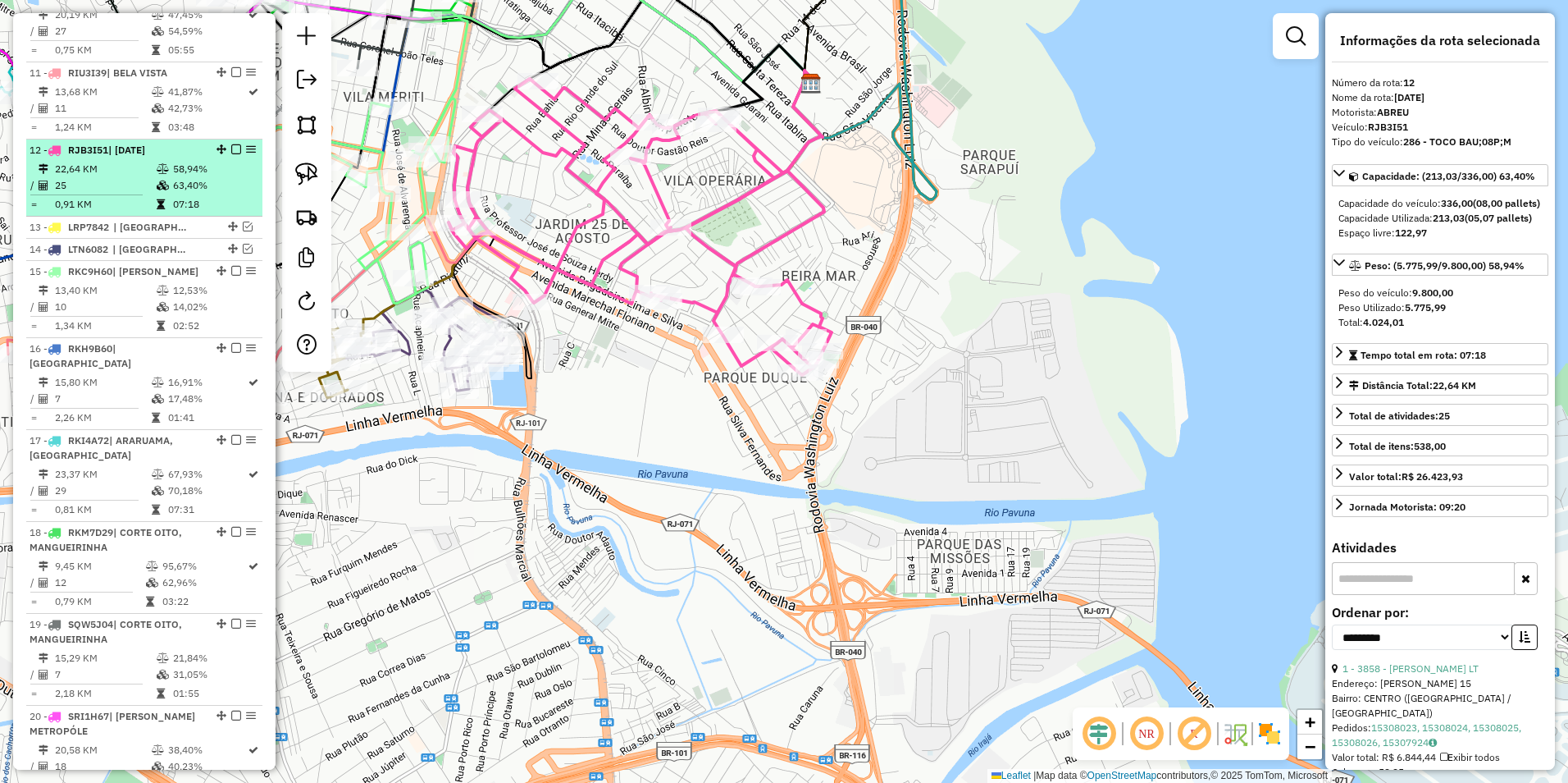
click at [232, 144] on em at bounding box center [236, 148] width 10 height 10
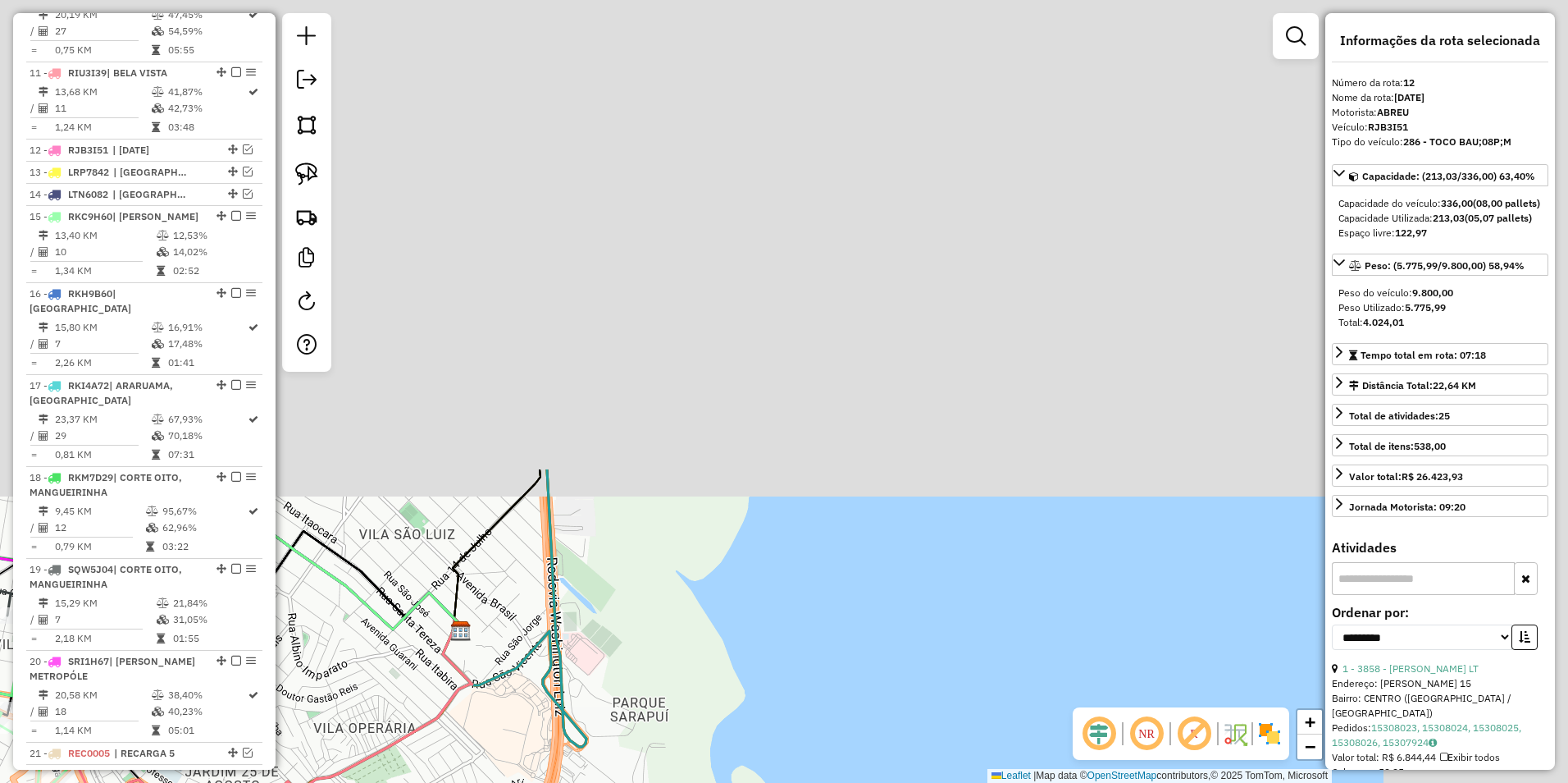
drag, startPoint x: 902, startPoint y: 202, endPoint x: 706, endPoint y: 355, distance: 248.6
click at [489, 782] on html "Aguarde... Pop-up bloqueado! Seu navegador bloqueou automáticamente a abertura …" at bounding box center [784, 392] width 1568 height 783
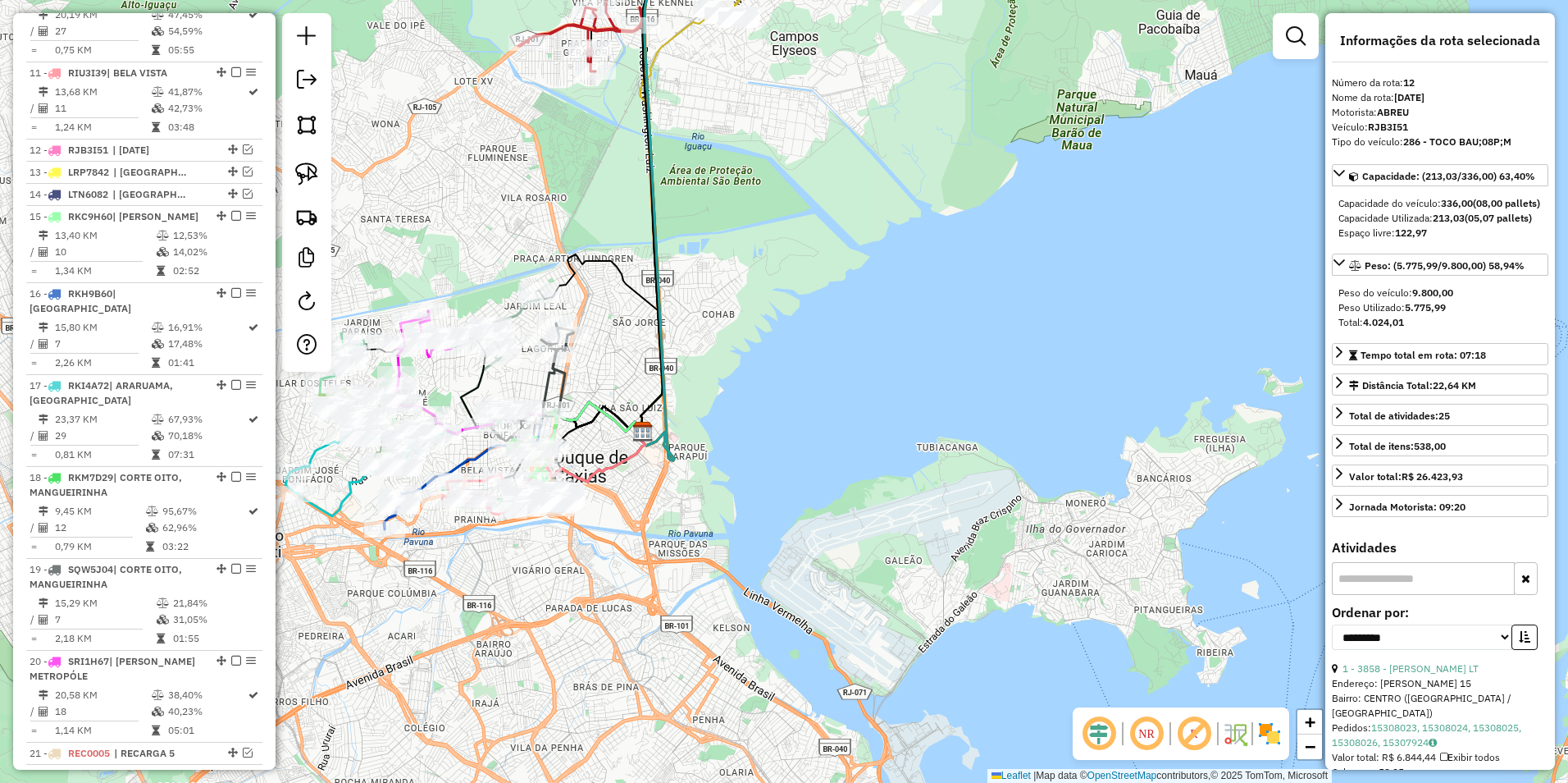
drag, startPoint x: 840, startPoint y: 109, endPoint x: 764, endPoint y: 457, distance: 356.2
click at [773, 483] on div "Janela de atendimento Grade de atendimento Capacidade Transportadoras Veículos …" at bounding box center [784, 392] width 1568 height 783
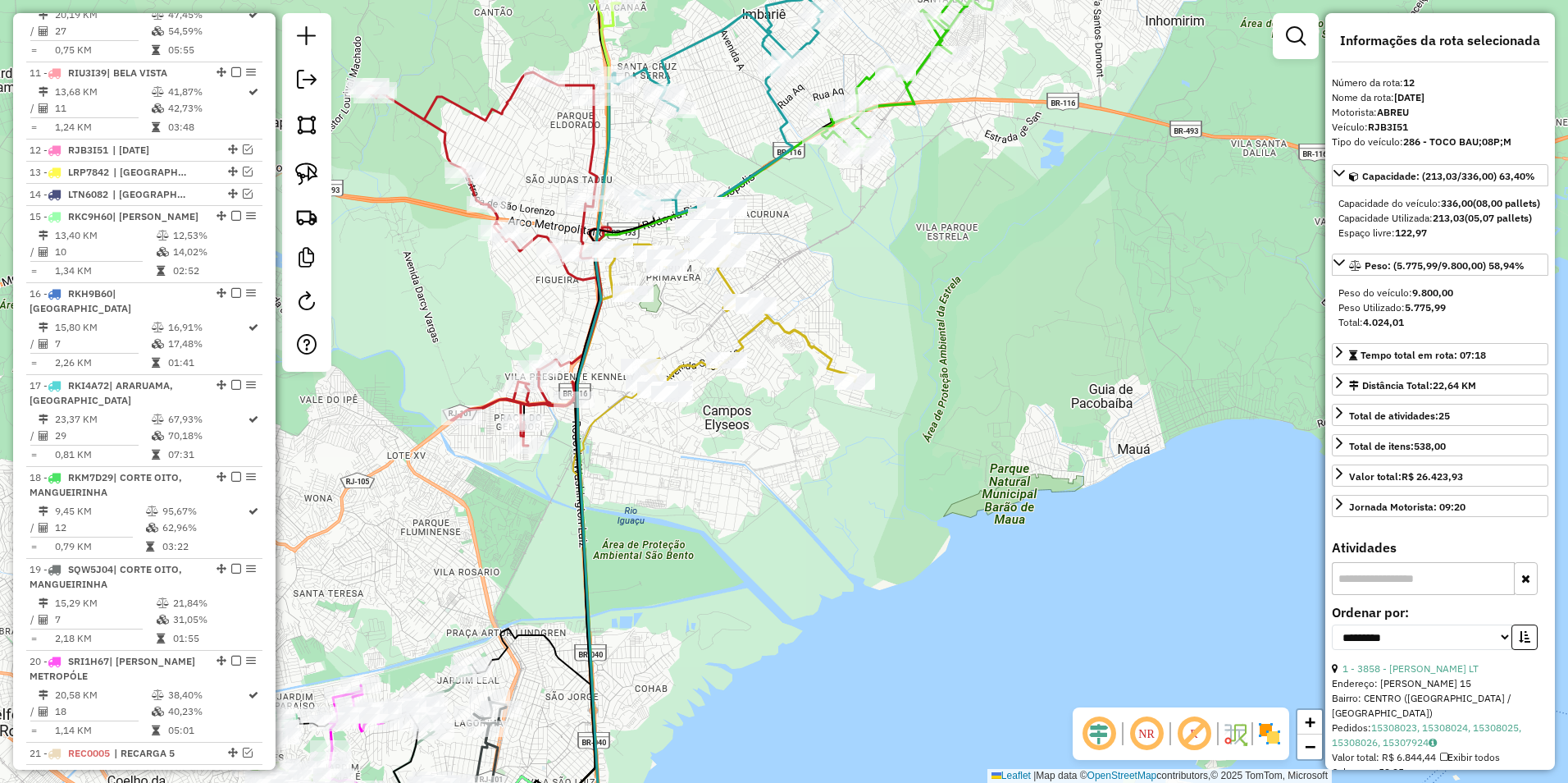
click at [805, 330] on icon at bounding box center [733, 299] width 246 height 188
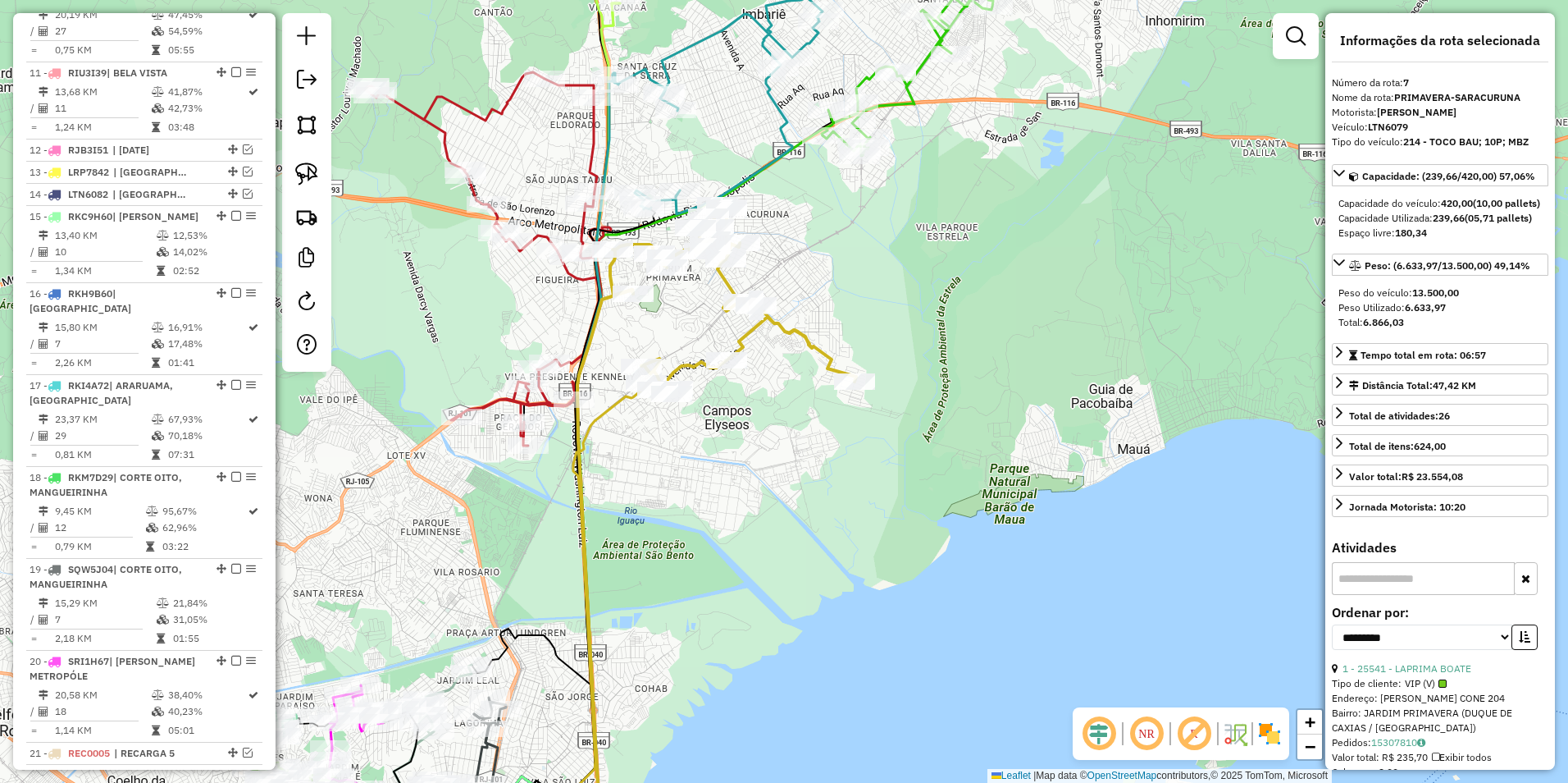
scroll to position [1157, 0]
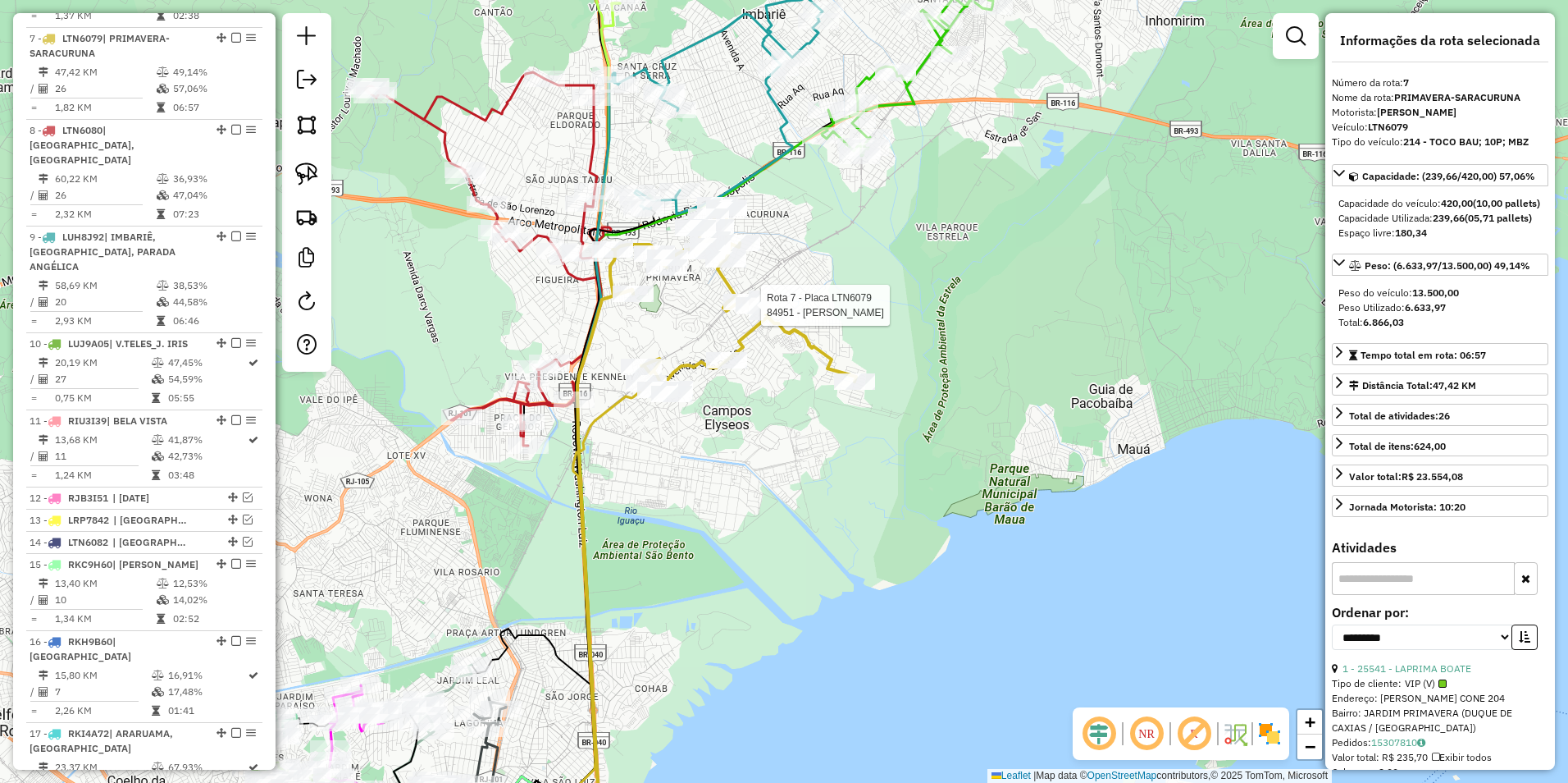
click at [760, 320] on div at bounding box center [756, 306] width 15 height 30
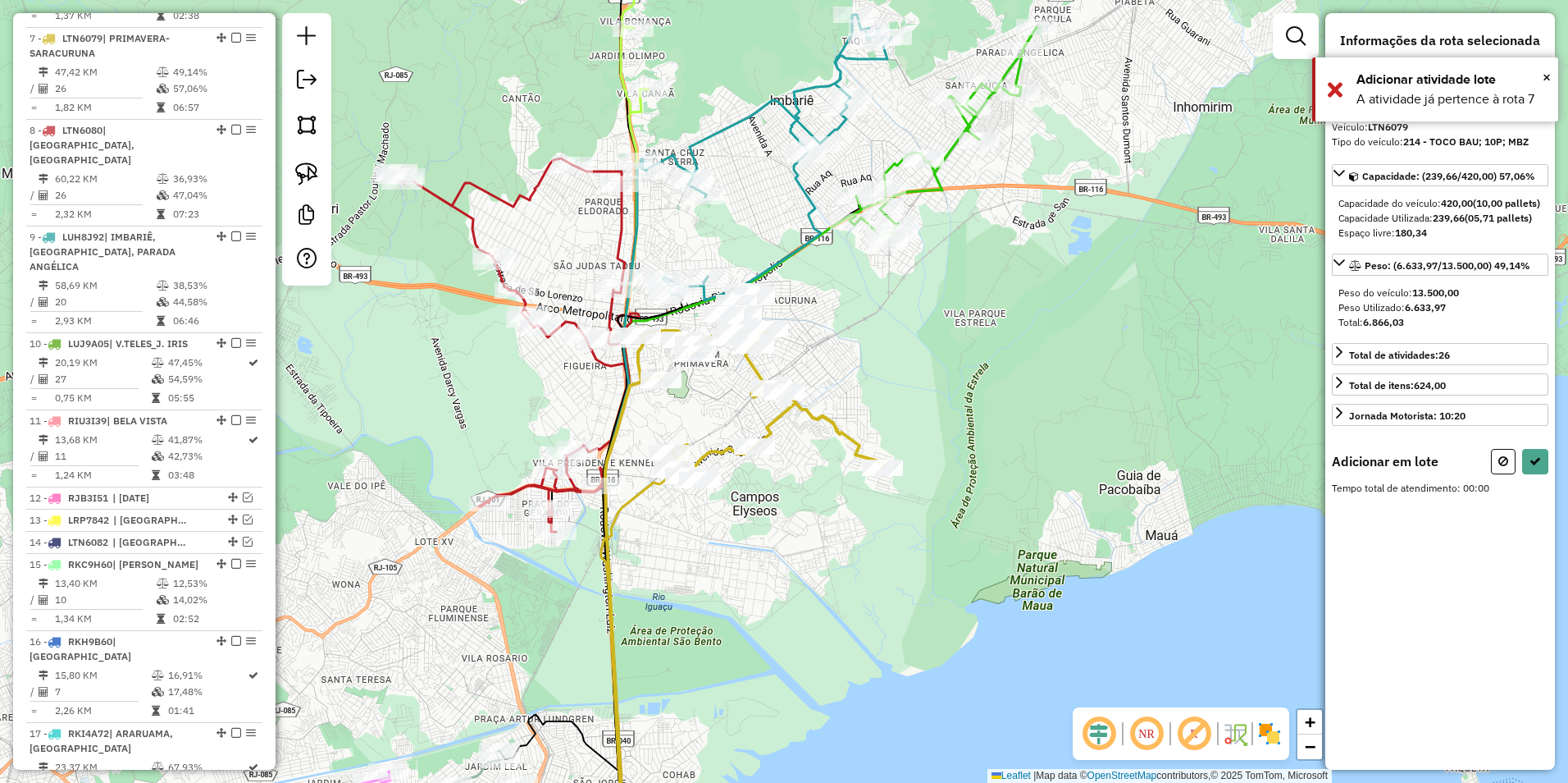
drag, startPoint x: 1506, startPoint y: 484, endPoint x: 1032, endPoint y: 421, distance: 478.2
click at [1504, 474] on button at bounding box center [1504, 461] width 24 height 25
select select "**********"
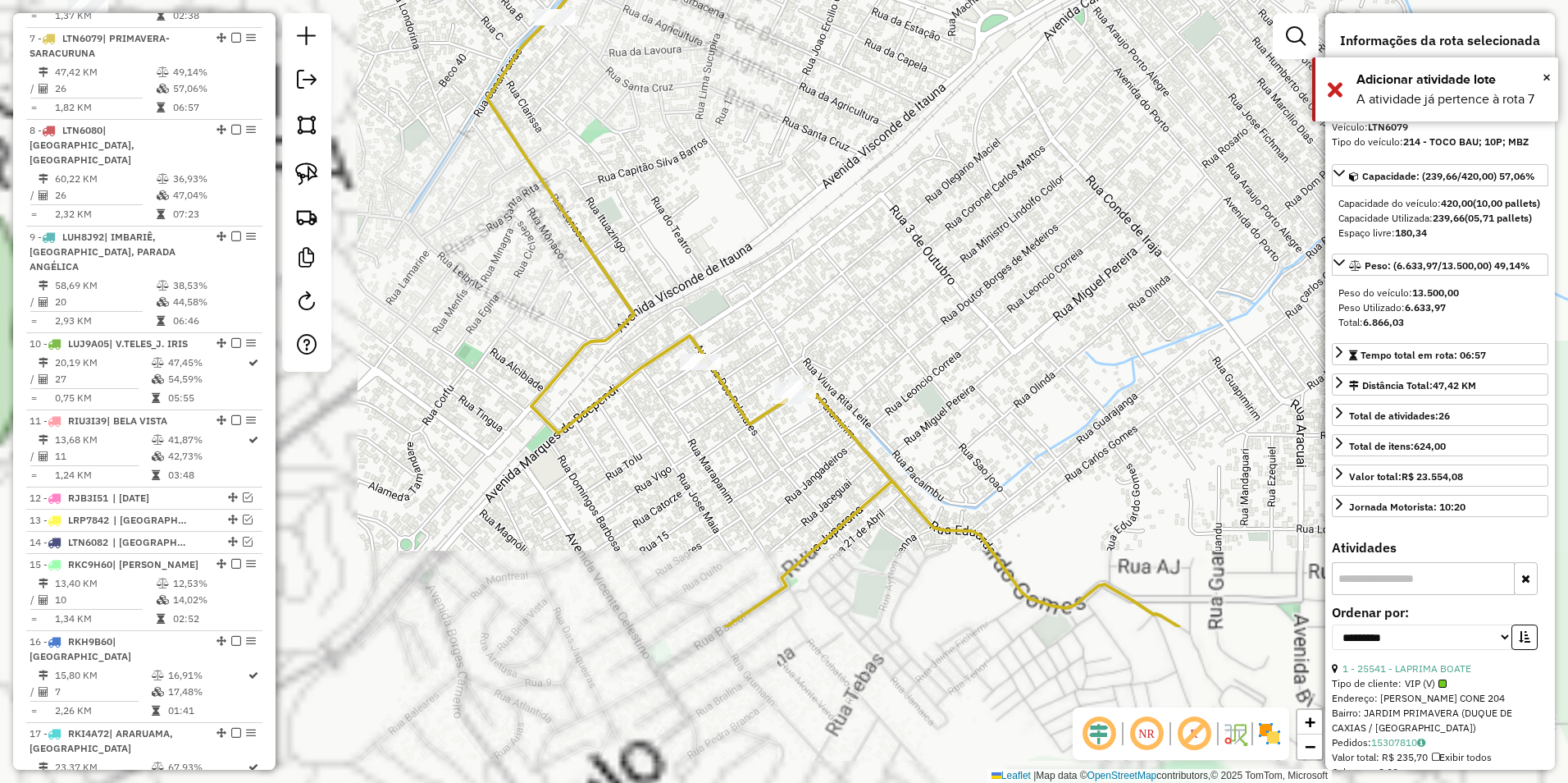
drag, startPoint x: 615, startPoint y: 489, endPoint x: 1120, endPoint y: 251, distance: 558.3
click at [1120, 251] on div "Janela de atendimento Grade de atendimento Capacidade Transportadoras Veículos …" at bounding box center [784, 392] width 1568 height 783
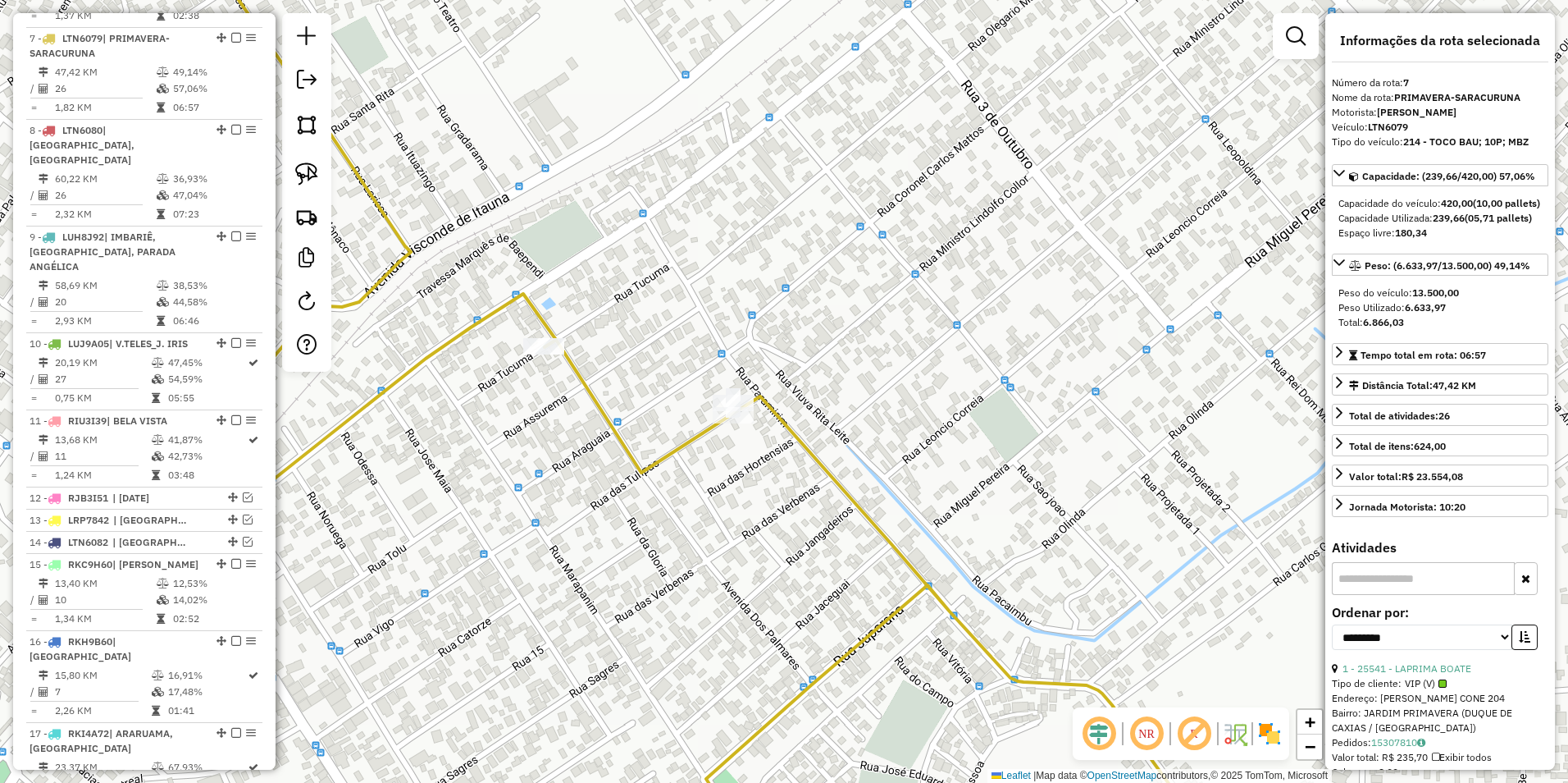
click at [812, 448] on icon at bounding box center [831, 392] width 1291 height 939
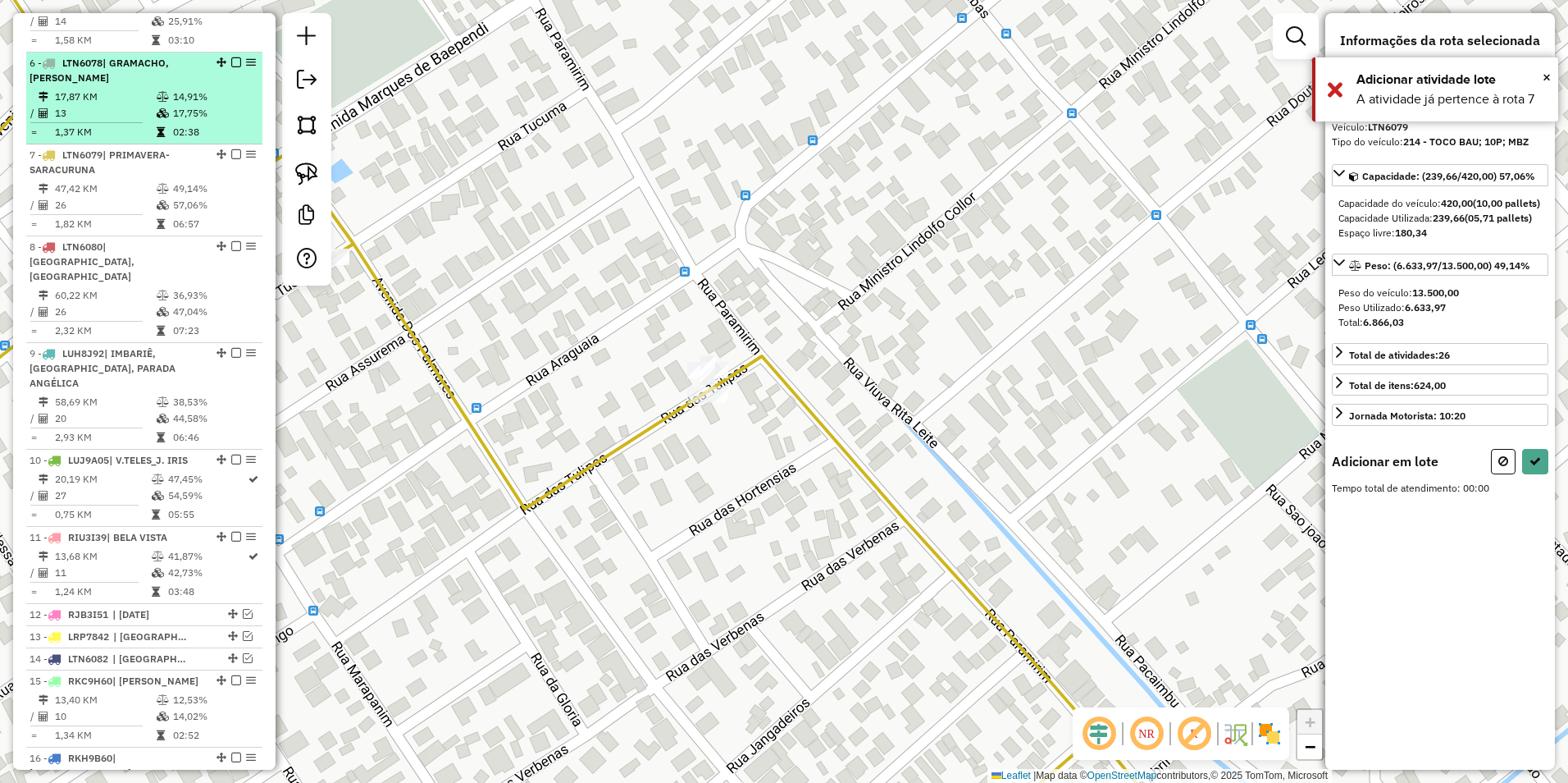
scroll to position [911, 0]
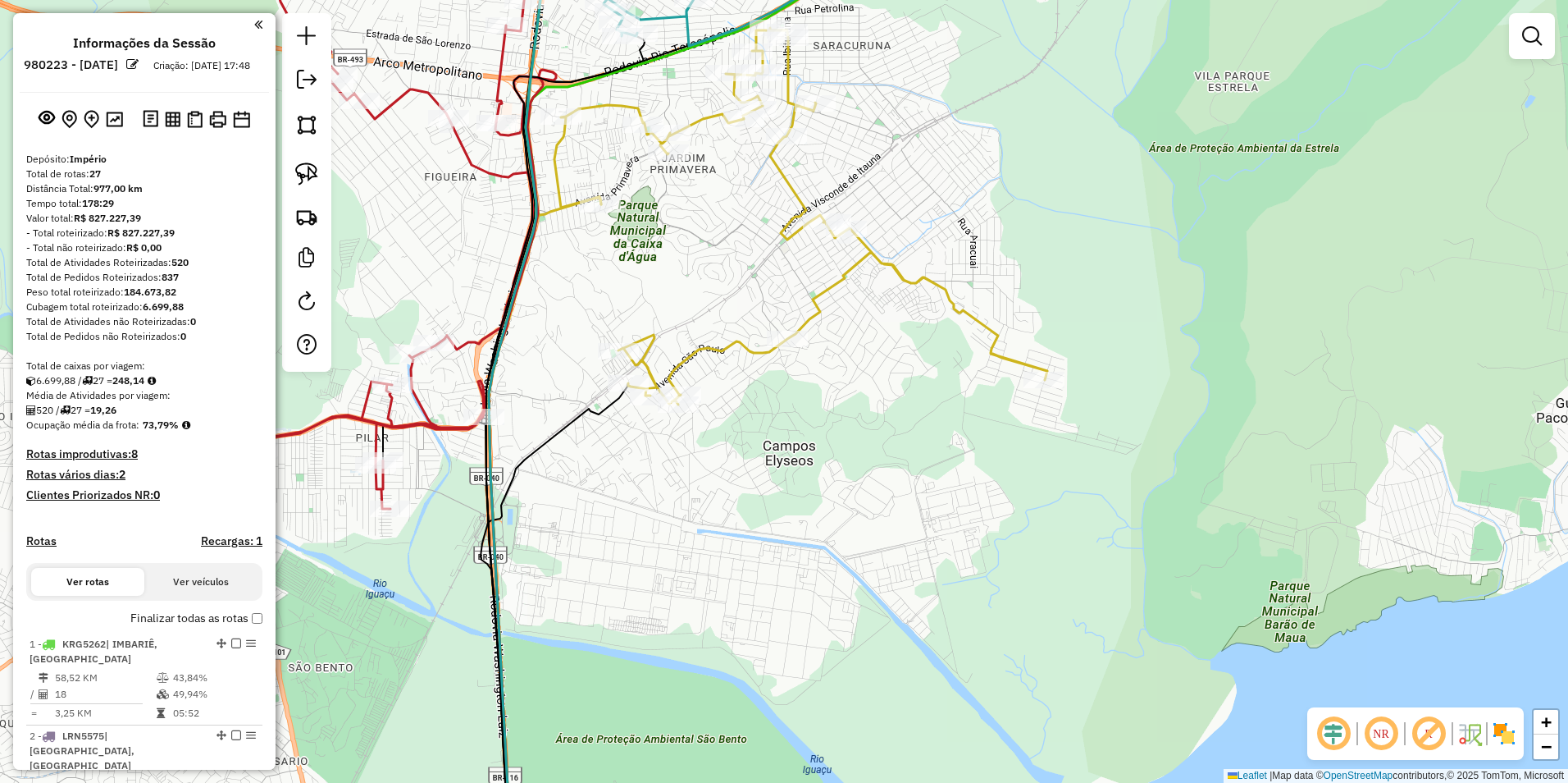
click at [823, 291] on icon at bounding box center [801, 216] width 493 height 377
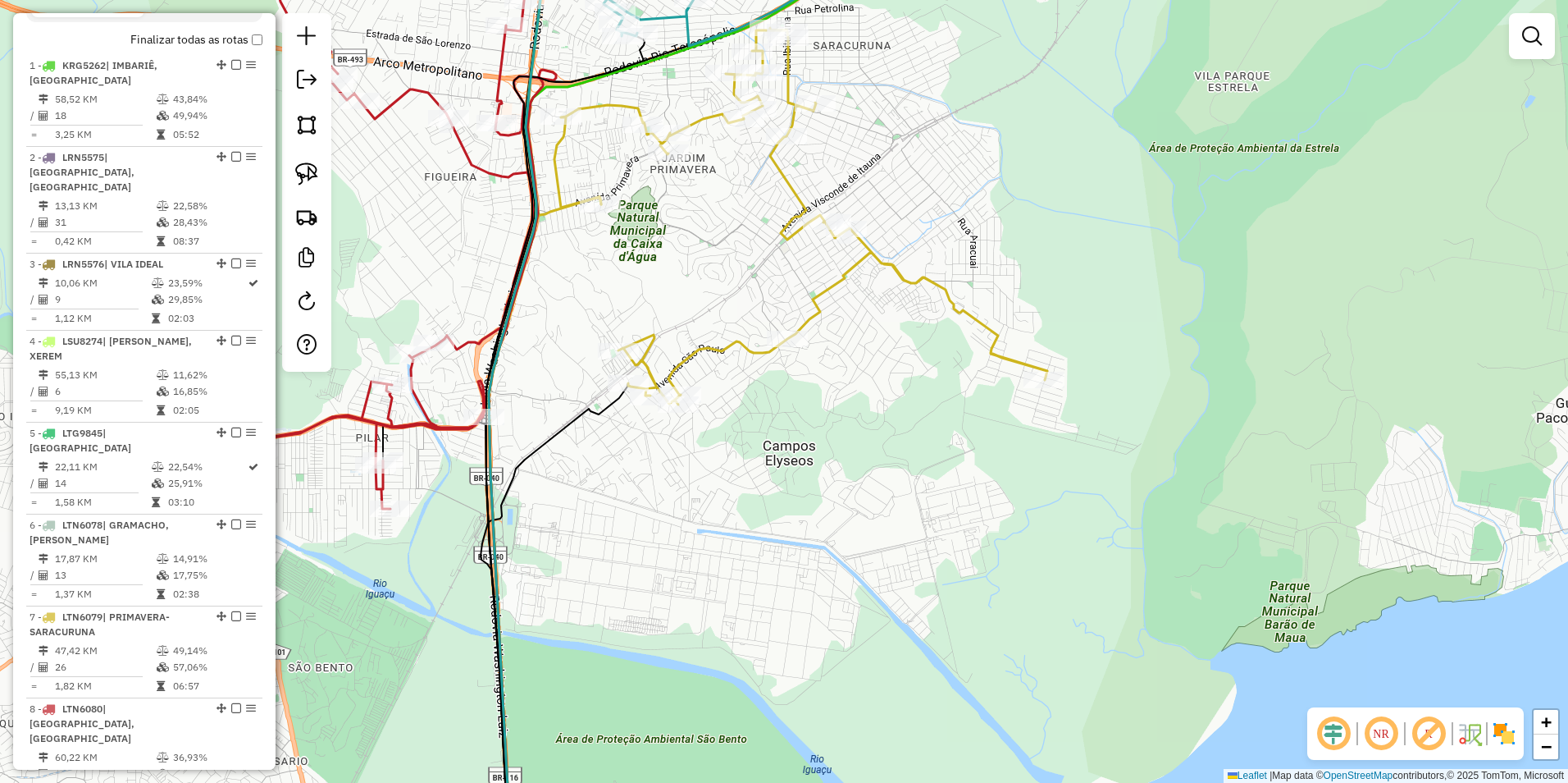
select select "**********"
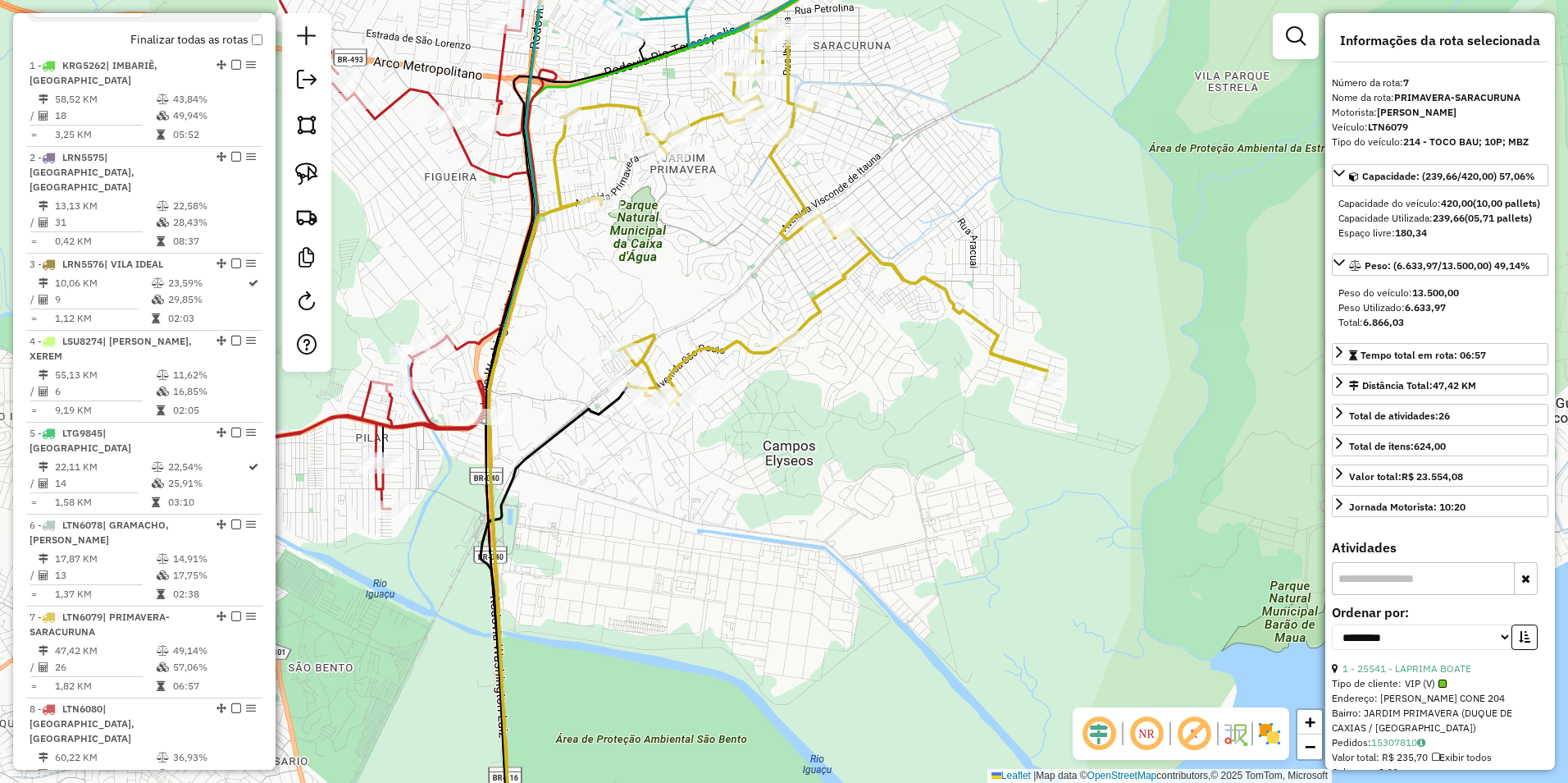
scroll to position [1157, 0]
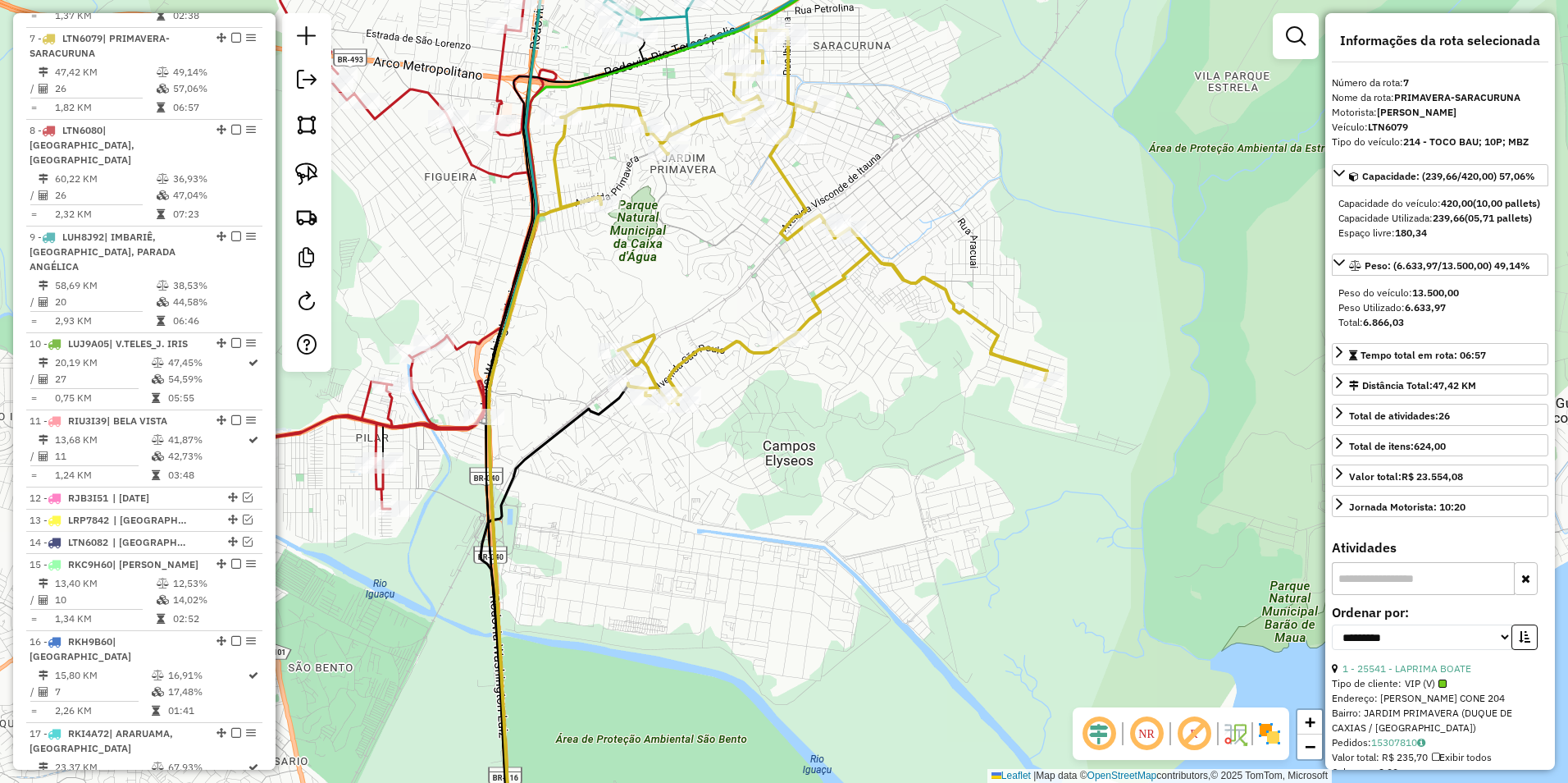
click at [478, 344] on icon at bounding box center [380, 215] width 307 height 587
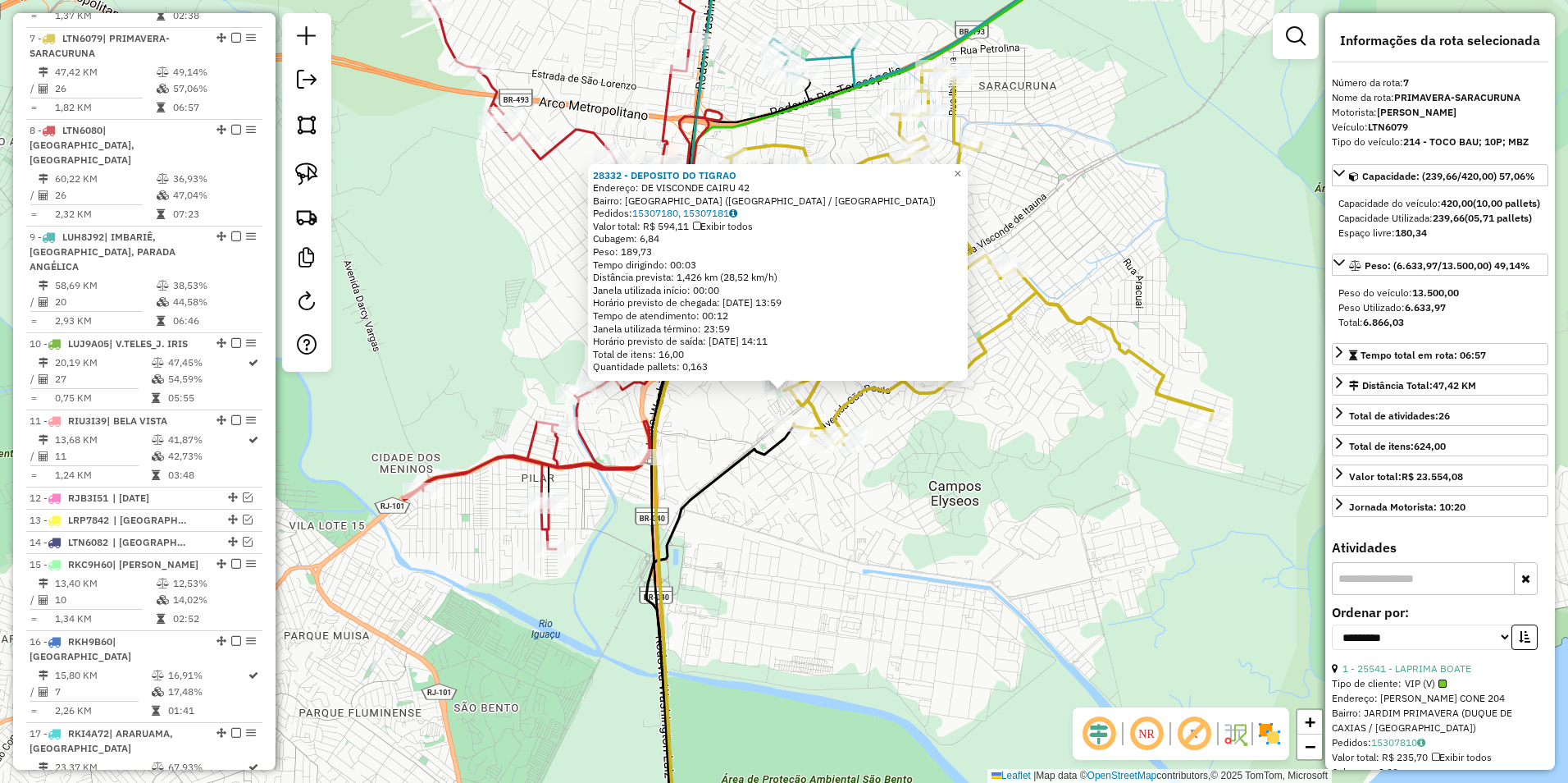
click at [706, 421] on div "28332 - DEPOSITO DO TIGRAO Endereço: DE VISCONDE CAIRU 42 Bairro: [GEOGRAPHIC_D…" at bounding box center [784, 392] width 1568 height 783
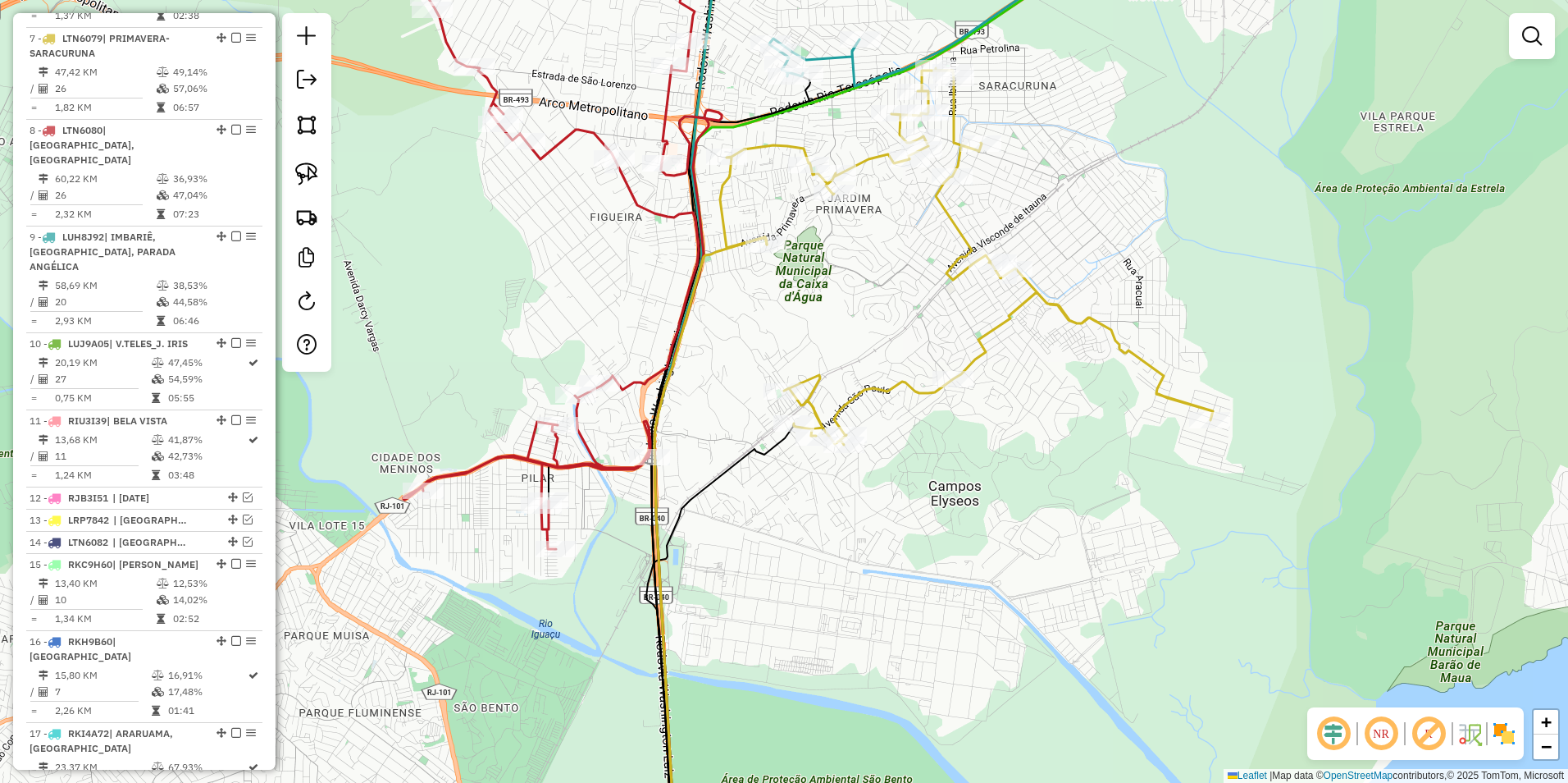
click at [624, 386] on icon at bounding box center [542, 235] width 312 height 627
select select "**********"
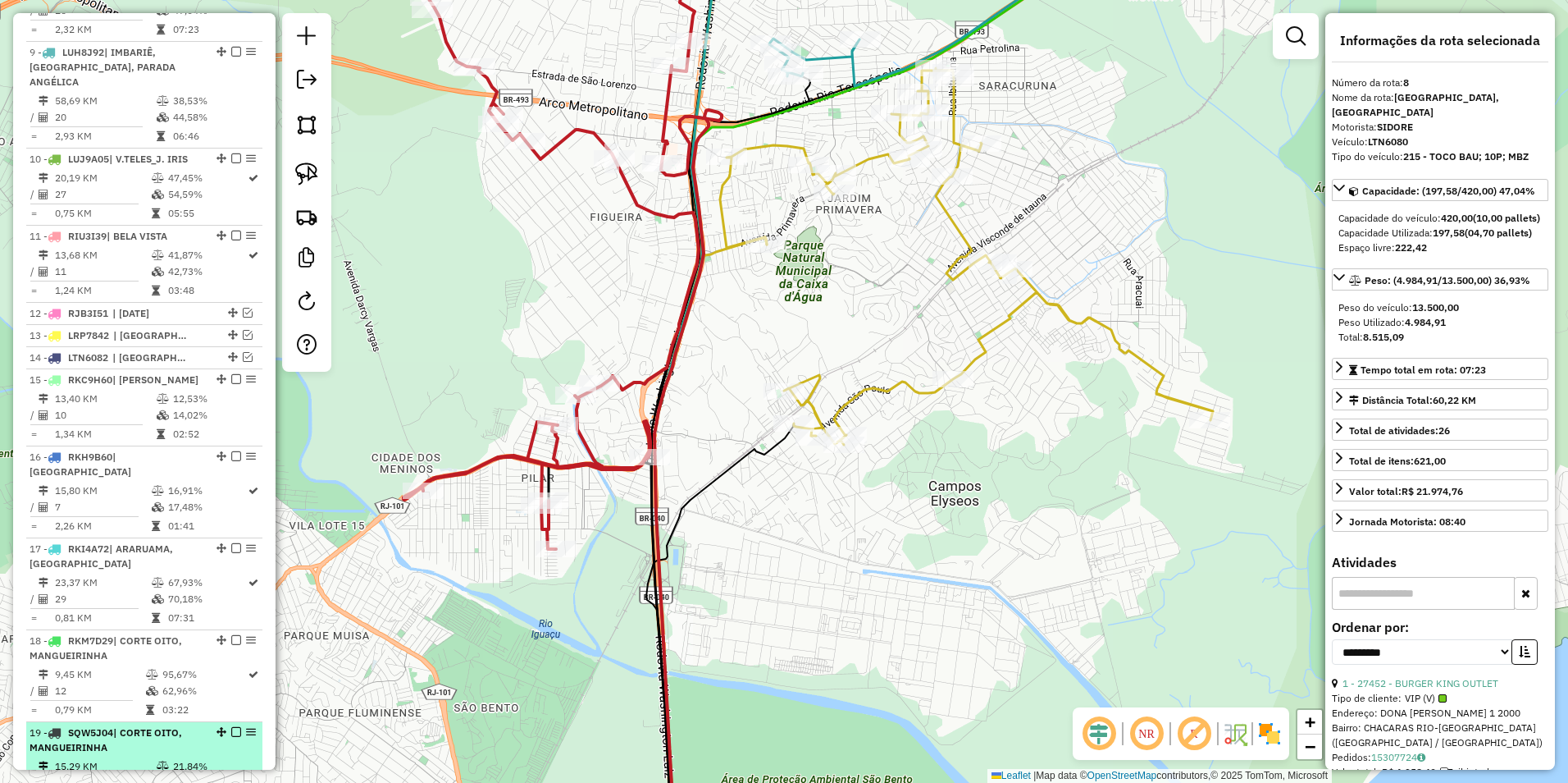
scroll to position [1639, 0]
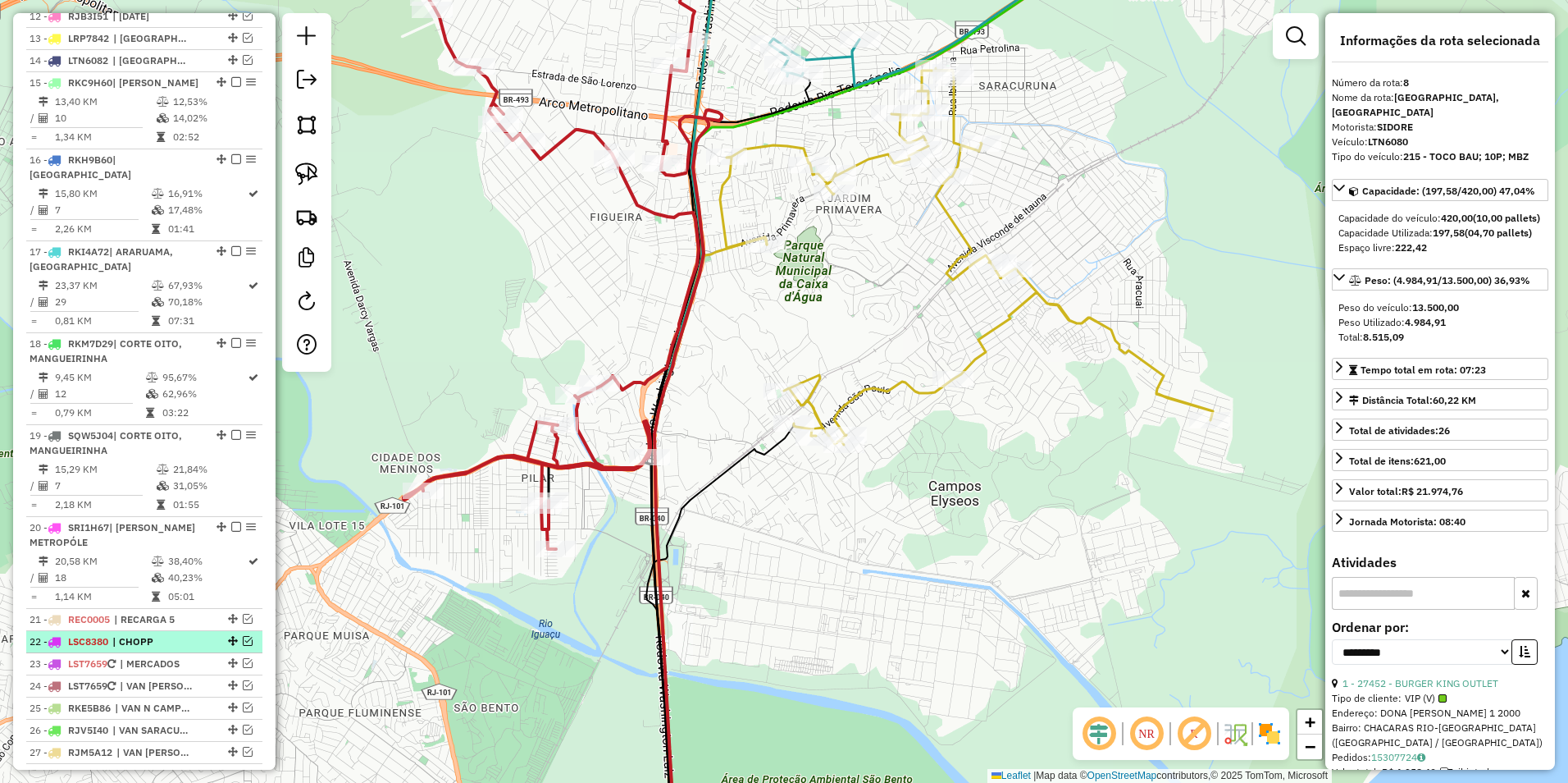
click at [246, 636] on em at bounding box center [247, 641] width 10 height 10
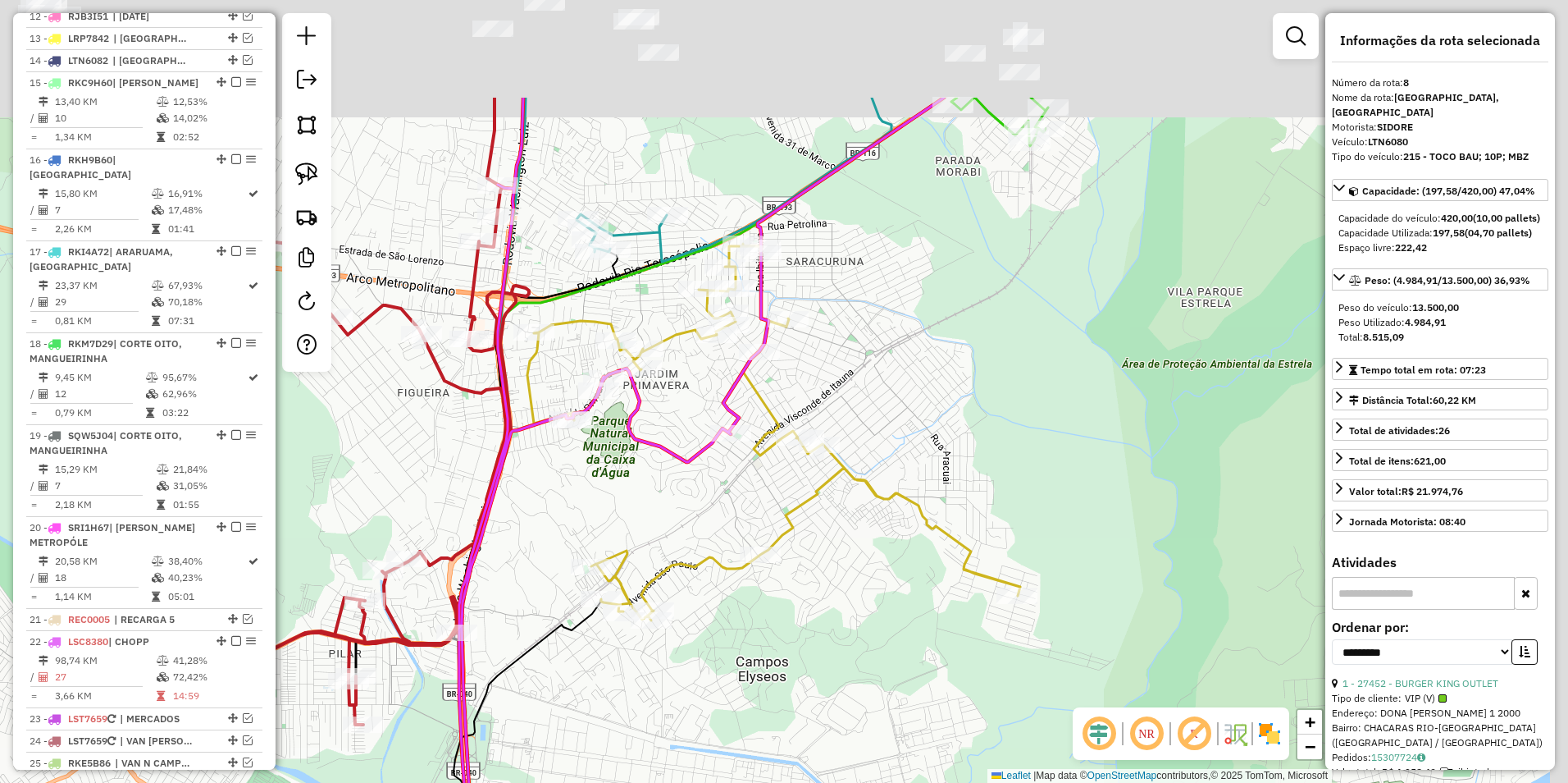
drag, startPoint x: 851, startPoint y: 286, endPoint x: 659, endPoint y: 462, distance: 260.5
click at [659, 462] on div "Janela de atendimento Grade de atendimento Capacidade Transportadoras Veículos …" at bounding box center [784, 392] width 1568 height 783
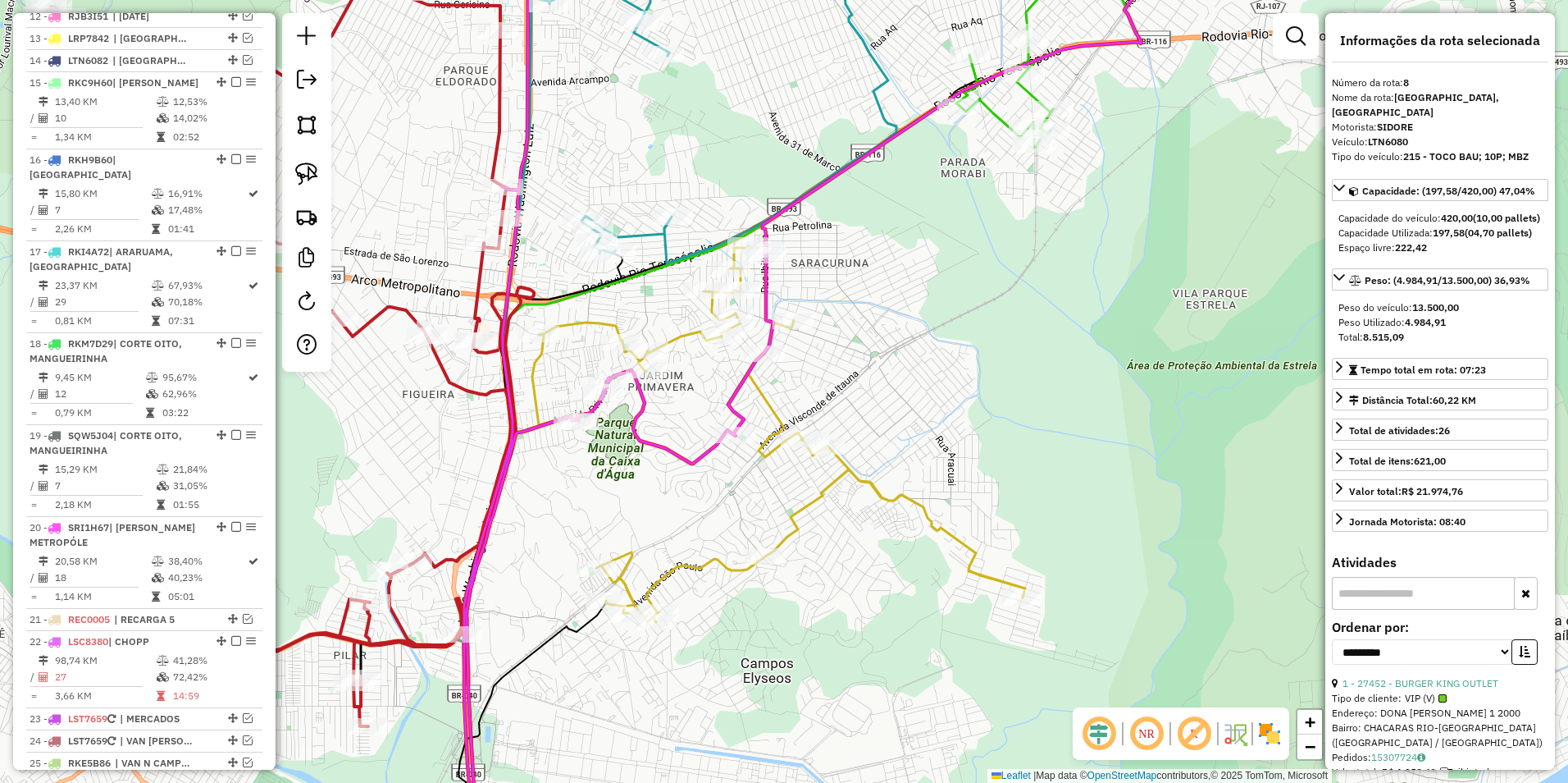
click at [767, 399] on icon at bounding box center [778, 434] width 493 height 377
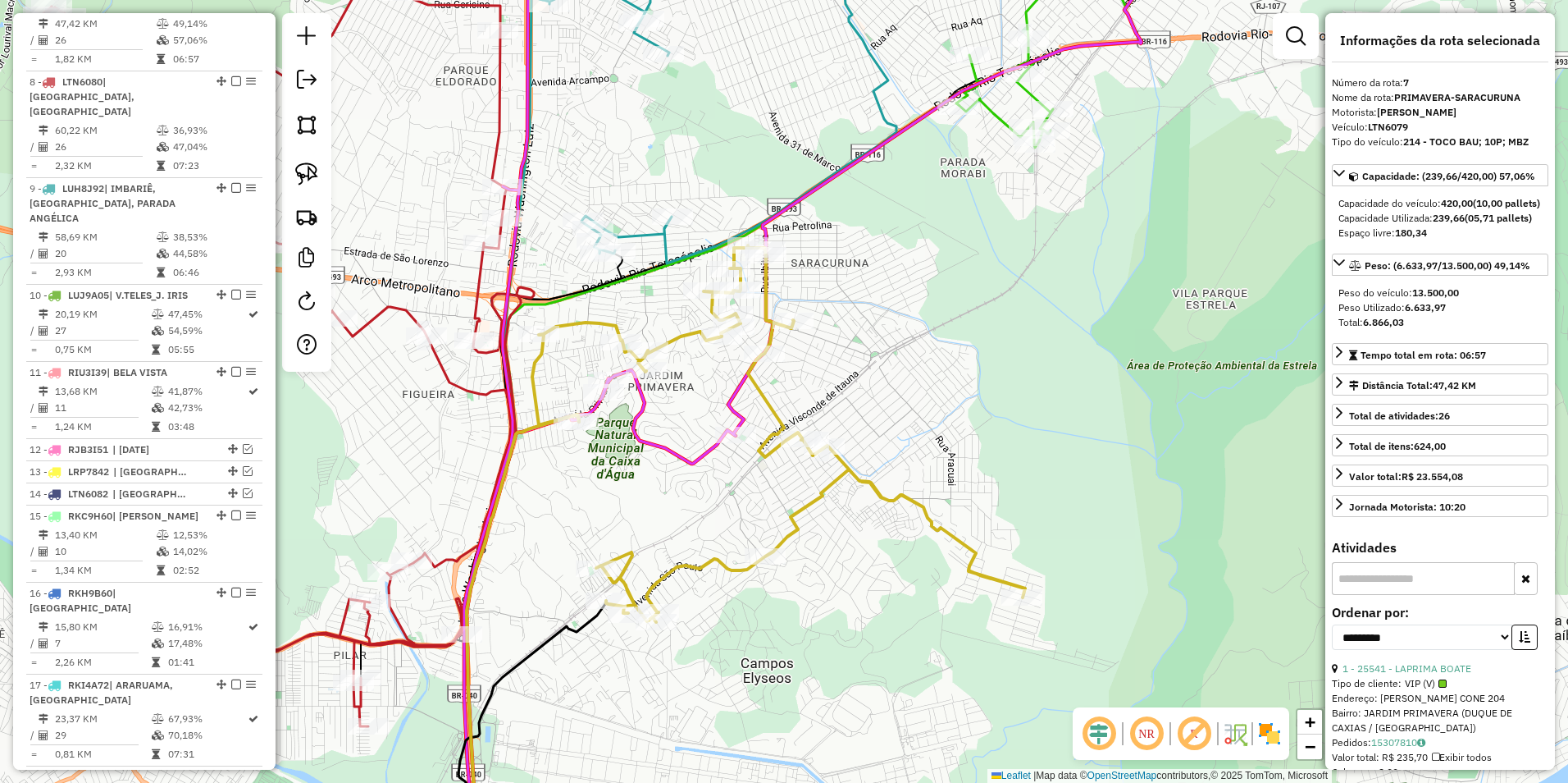
scroll to position [1157, 0]
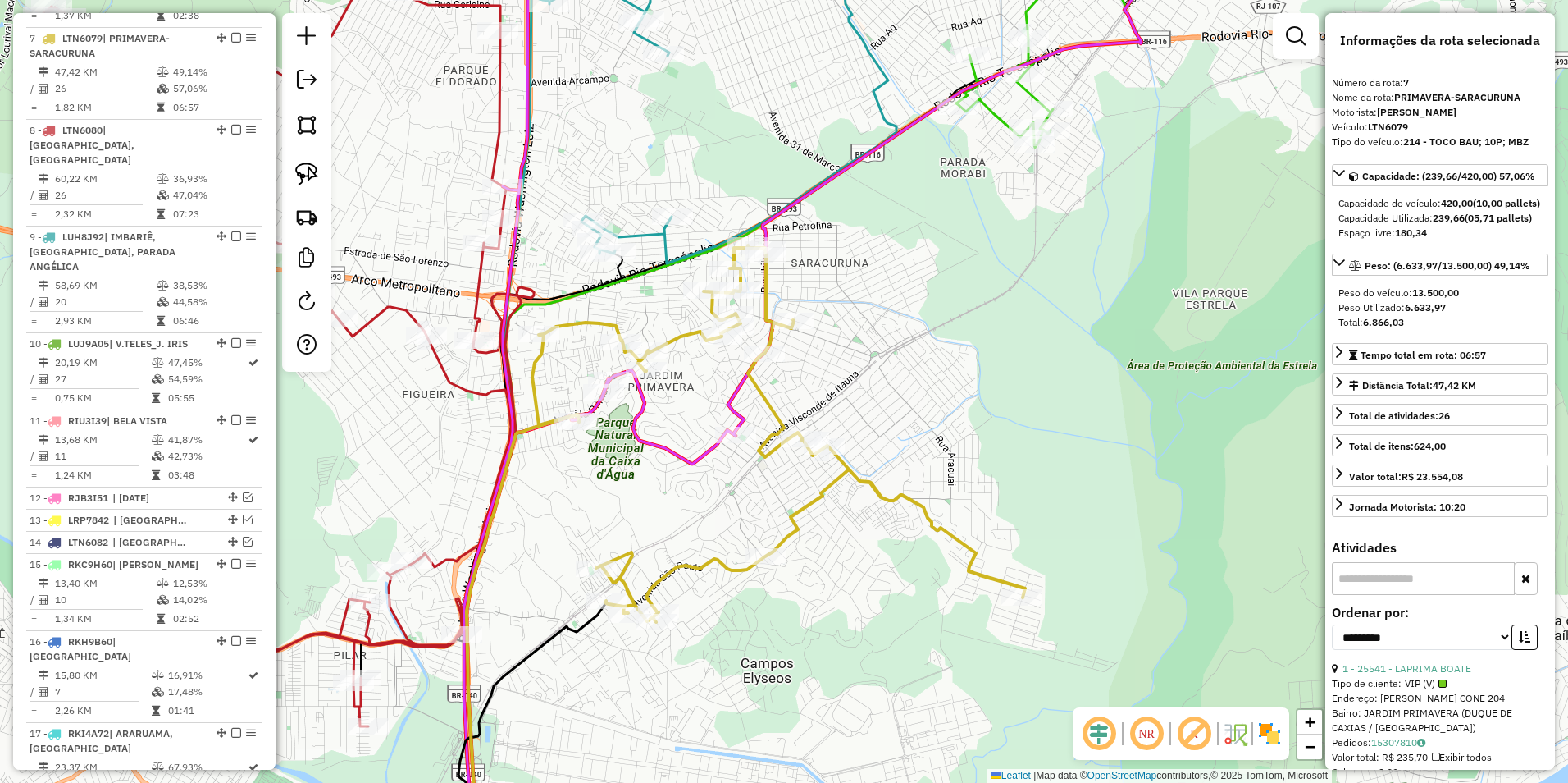
click at [771, 403] on icon at bounding box center [778, 434] width 493 height 377
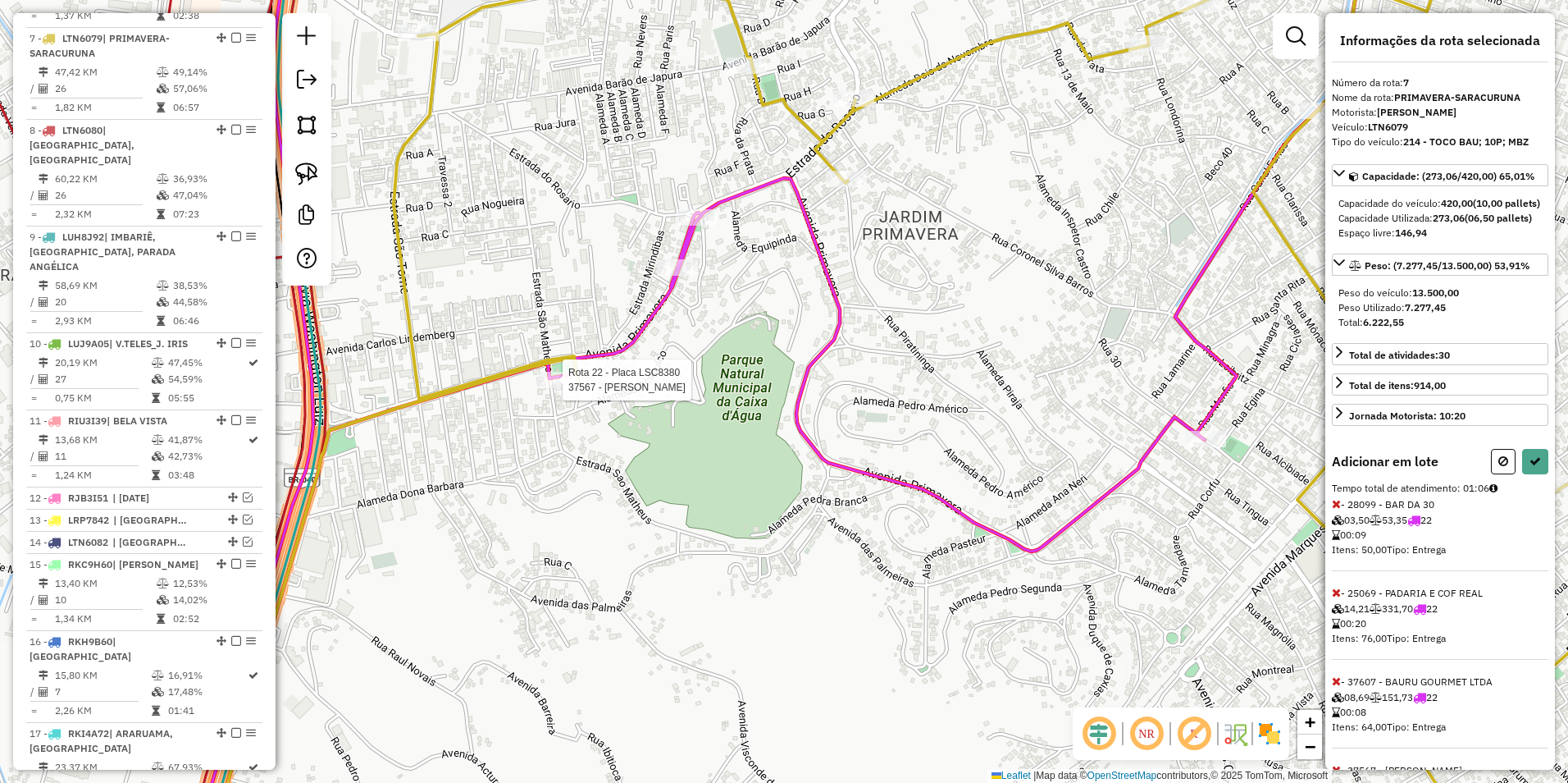
select select "**********"
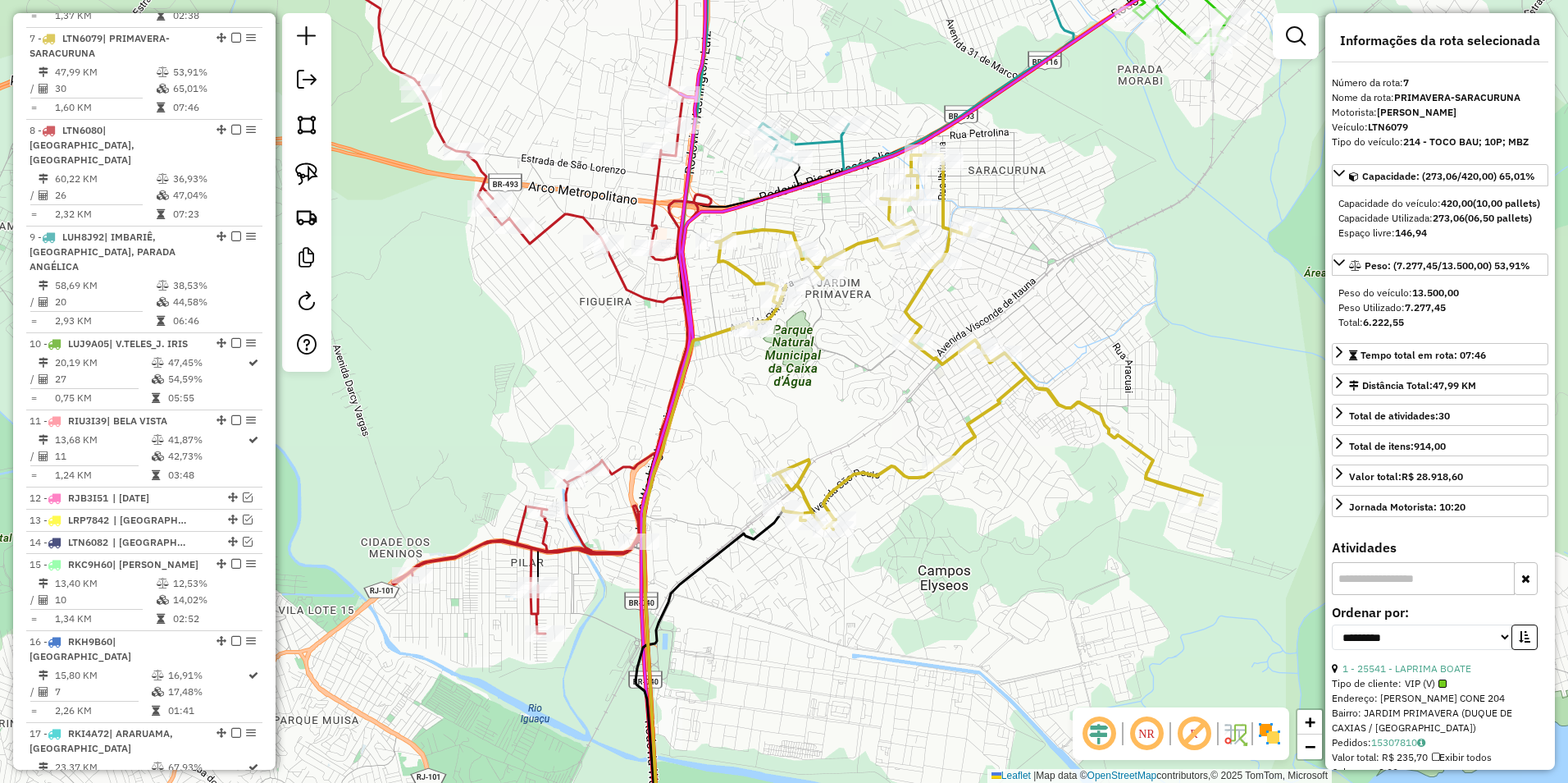
click at [914, 295] on icon at bounding box center [959, 341] width 487 height 377
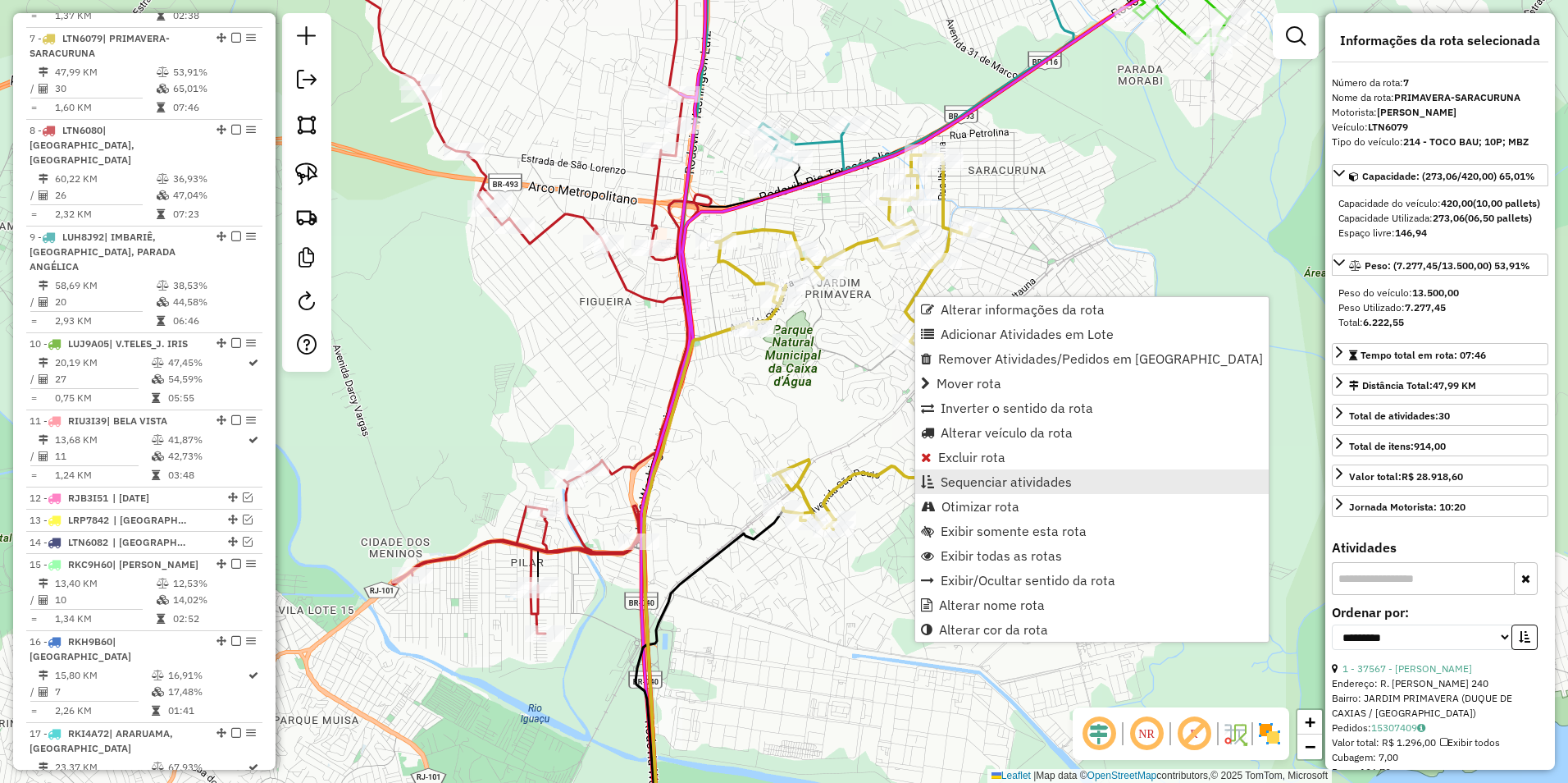
click at [976, 488] on span "Sequenciar atividades" at bounding box center [1006, 481] width 131 height 13
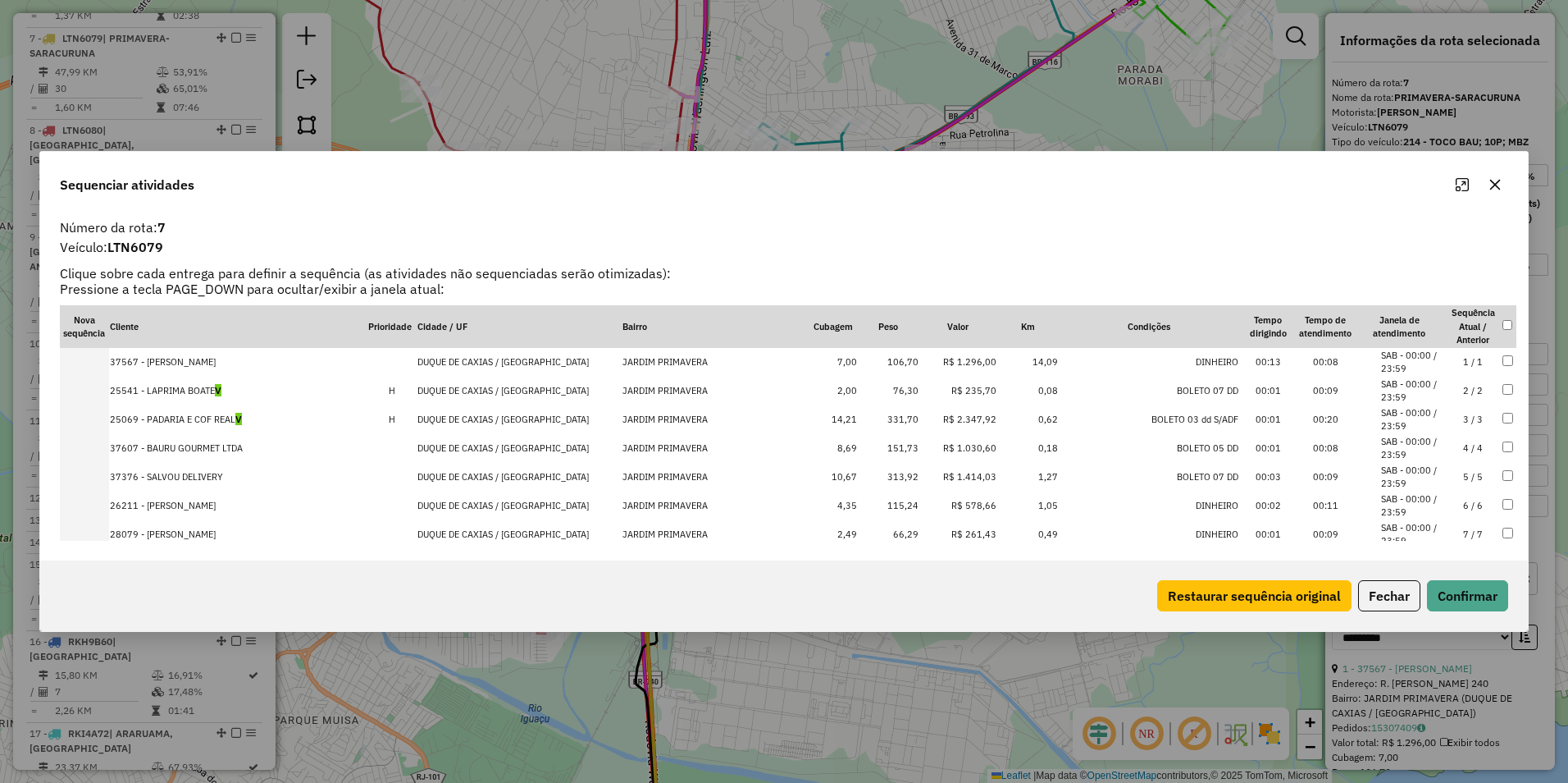
click at [1461, 187] on icon "Maximize" at bounding box center [1462, 184] width 13 height 13
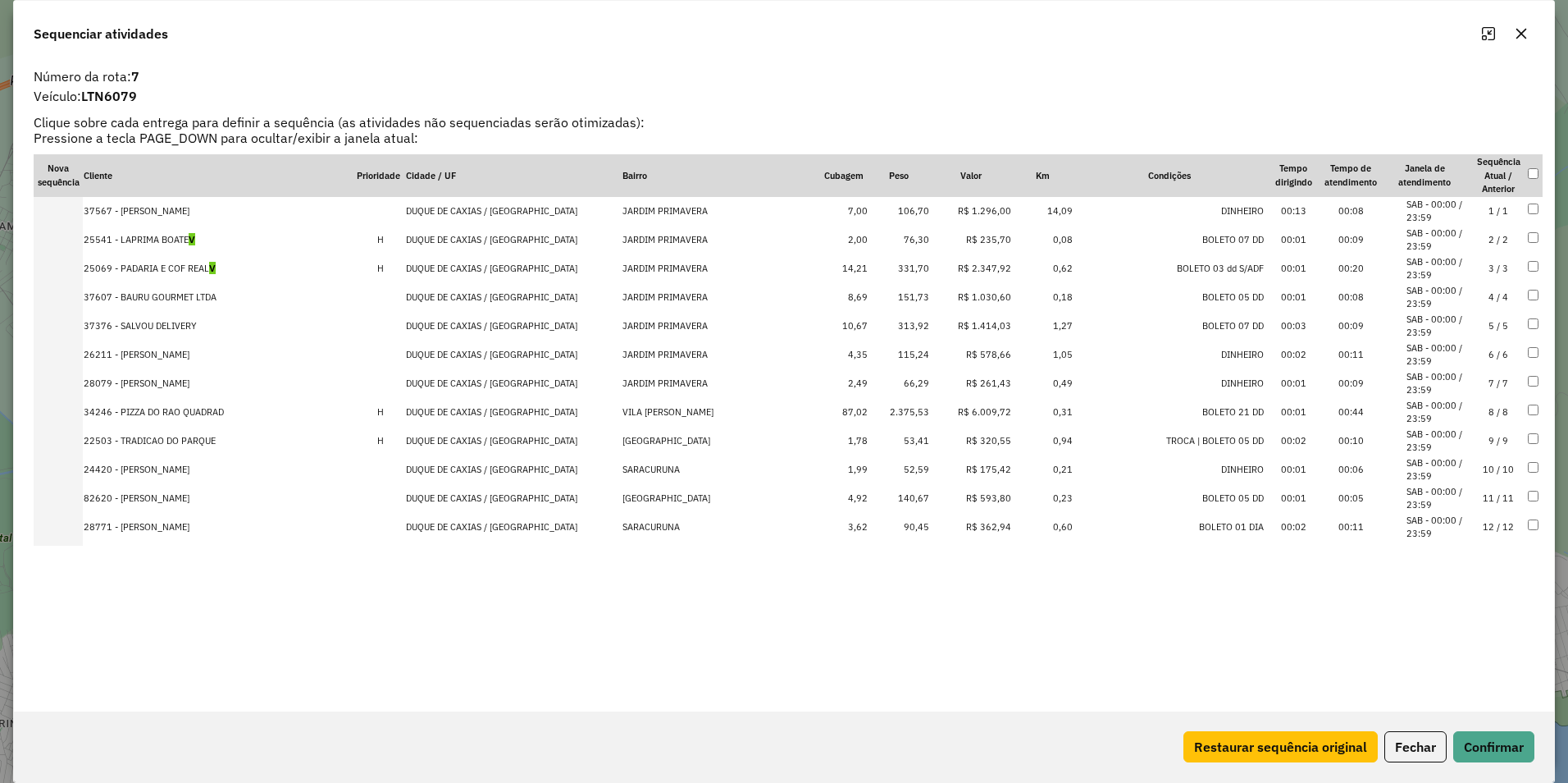
click at [950, 413] on td "R$ 6.009,72" at bounding box center [971, 411] width 82 height 29
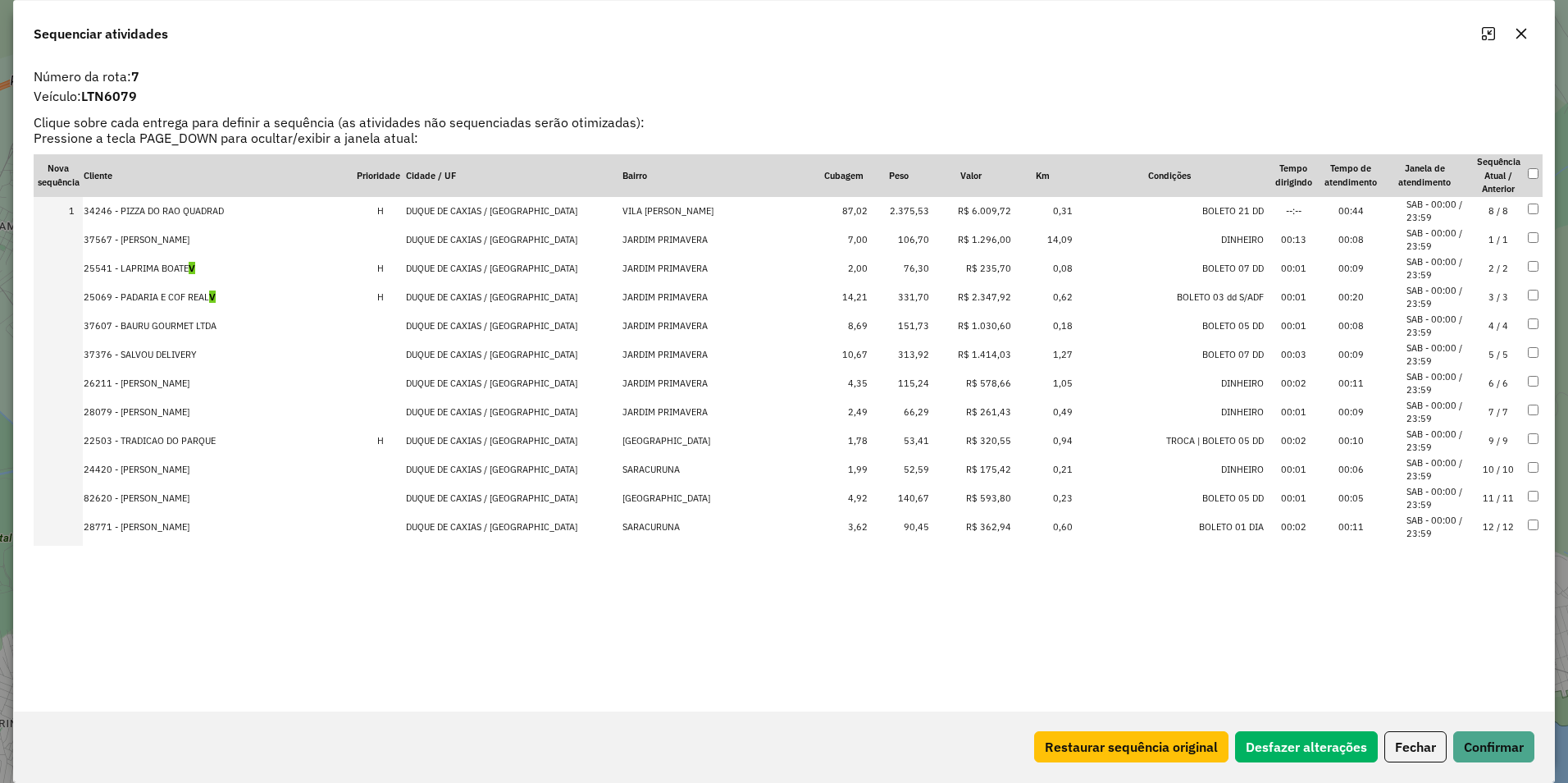
click at [945, 300] on td "R$ 2.347,92" at bounding box center [971, 297] width 82 height 29
click at [947, 329] on td "R$ 1.030,60" at bounding box center [971, 326] width 82 height 29
click at [946, 349] on td "R$ 1.414,03" at bounding box center [971, 354] width 82 height 29
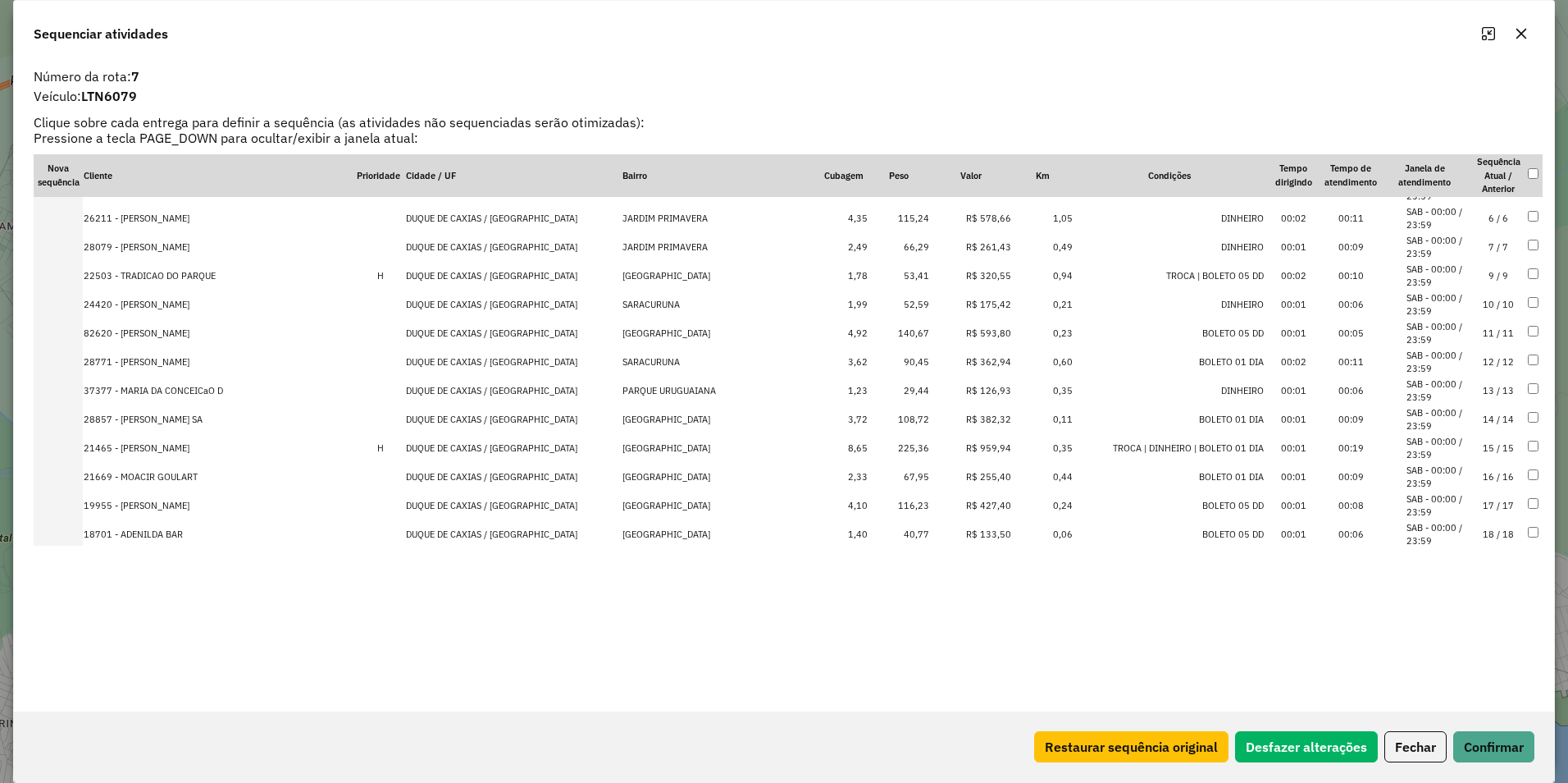
scroll to position [247, 0]
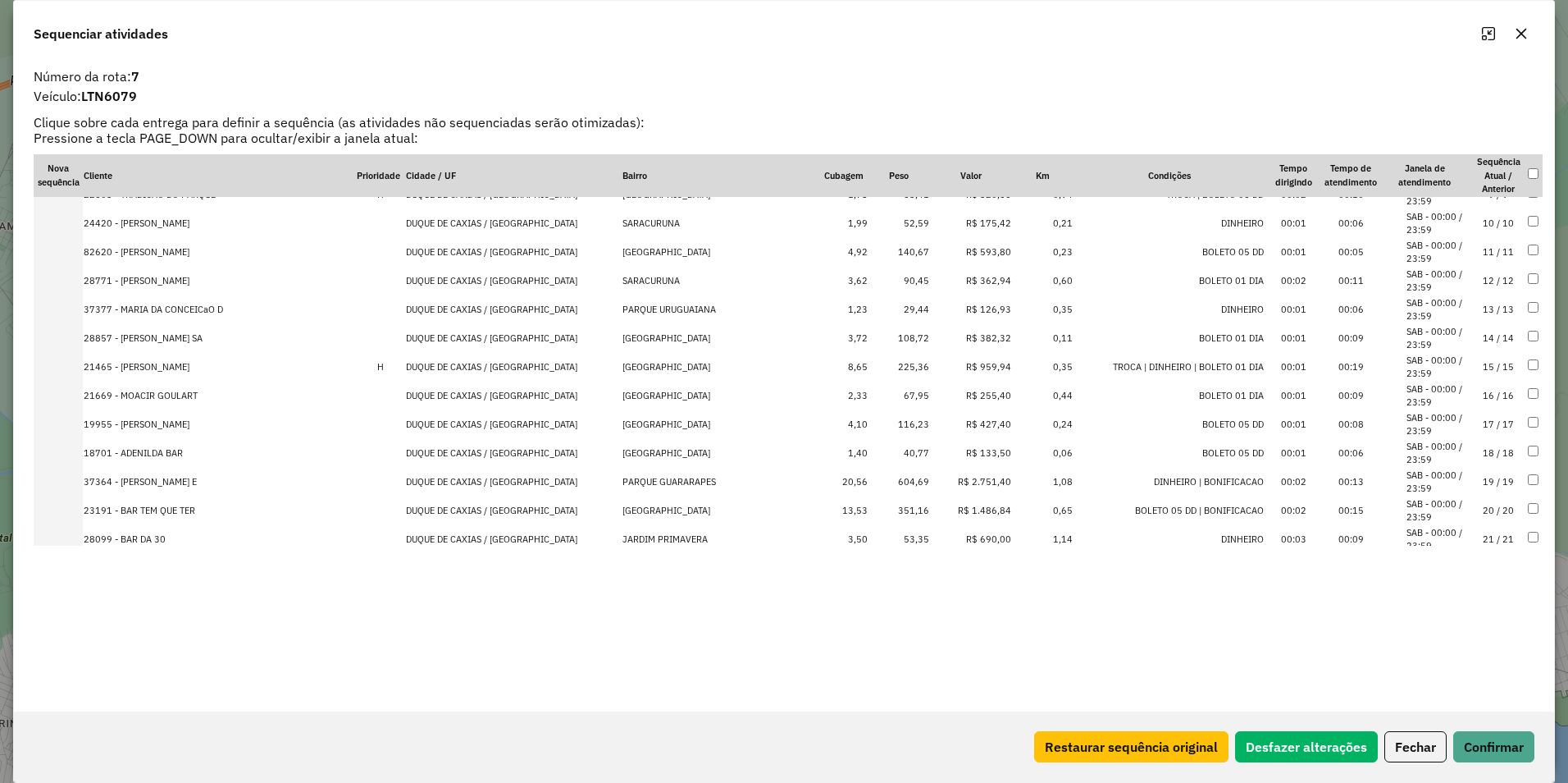
click at [957, 484] on td "R$ 2.751,40" at bounding box center [971, 482] width 82 height 29
click at [940, 480] on td "R$ 1.486,84" at bounding box center [971, 482] width 82 height 29
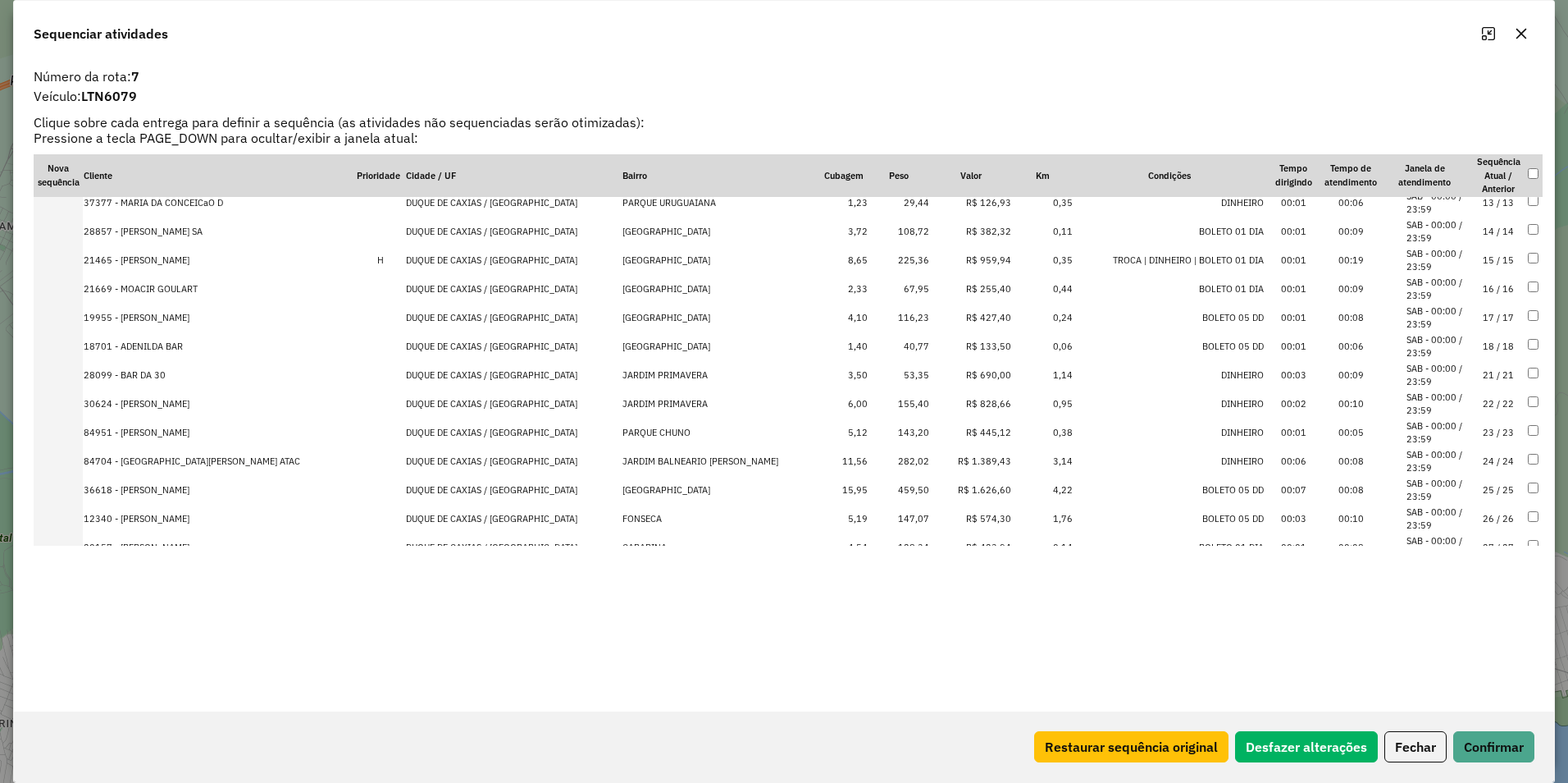
scroll to position [528, 0]
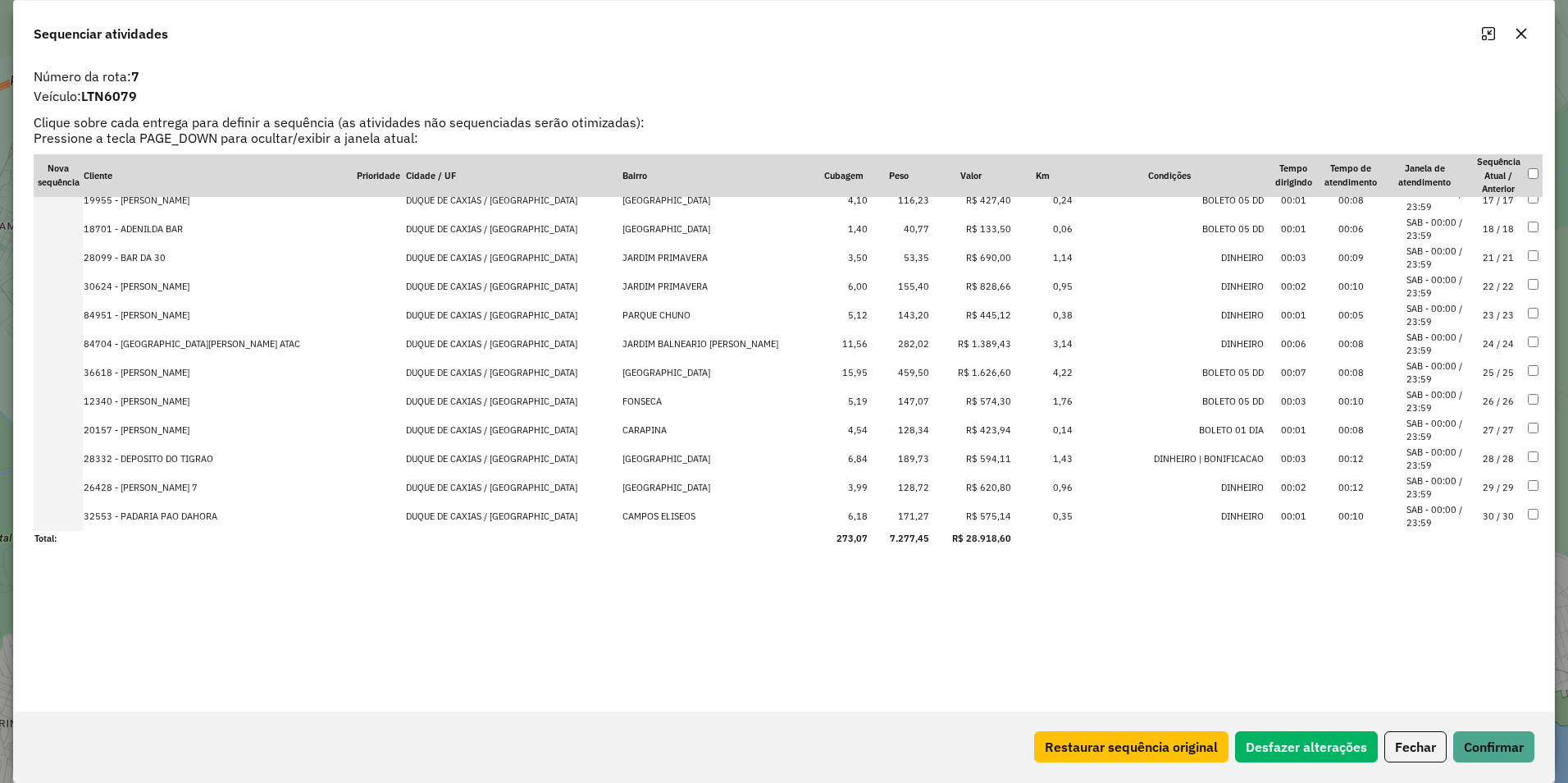
click at [952, 345] on td "R$ 1.389,43" at bounding box center [971, 344] width 82 height 29
click at [952, 372] on td "R$ 1.626,60" at bounding box center [971, 372] width 82 height 29
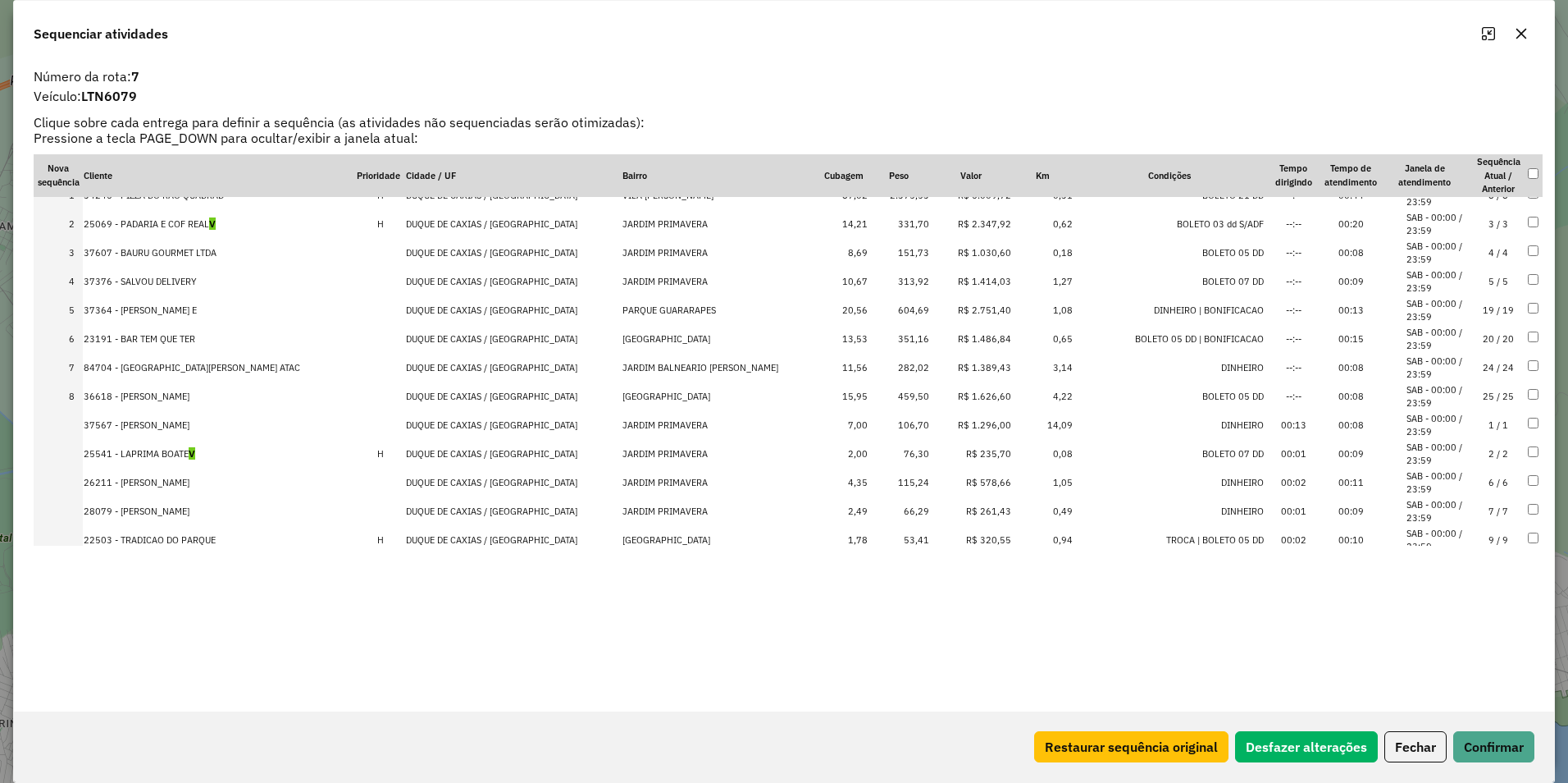
scroll to position [0, 0]
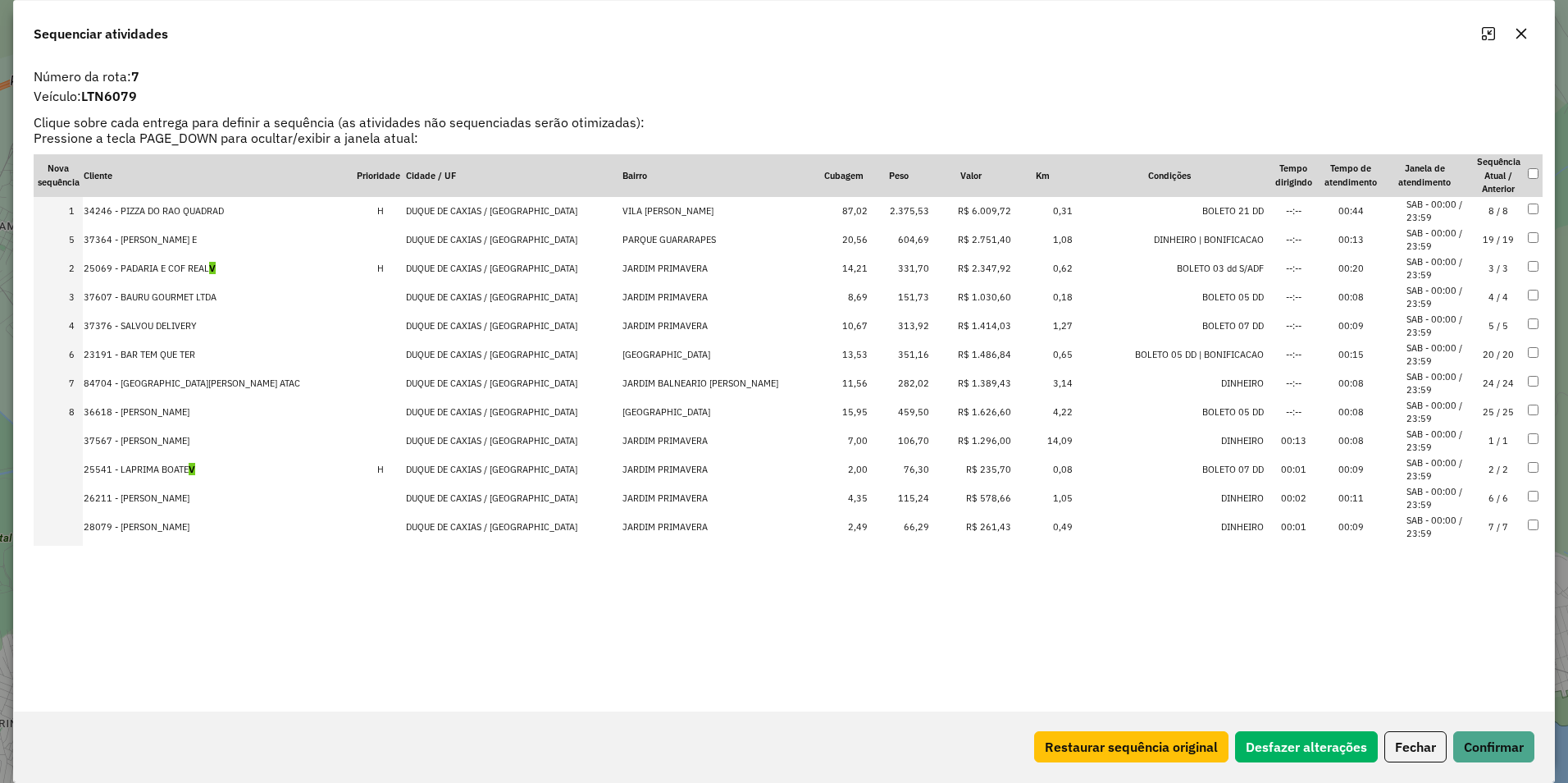
drag, startPoint x: 952, startPoint y: 323, endPoint x: 948, endPoint y: 227, distance: 96.1
drag, startPoint x: 949, startPoint y: 412, endPoint x: 961, endPoint y: 288, distance: 124.6
drag, startPoint x: 946, startPoint y: 326, endPoint x: 952, endPoint y: 411, distance: 85.2
drag, startPoint x: 950, startPoint y: 378, endPoint x: 944, endPoint y: 432, distance: 54.3
drag, startPoint x: 947, startPoint y: 437, endPoint x: 946, endPoint y: 394, distance: 43.0
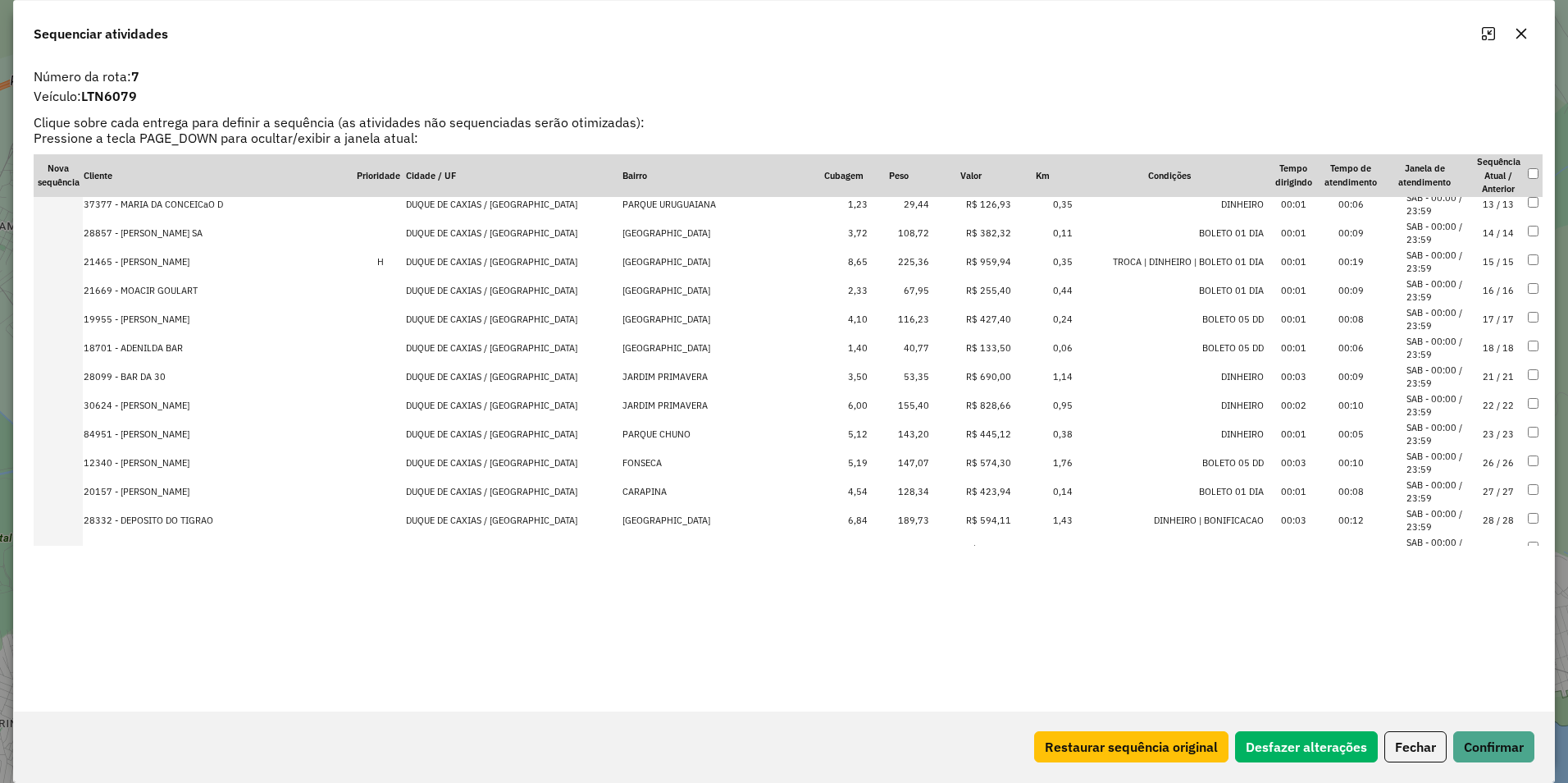
scroll to position [528, 0]
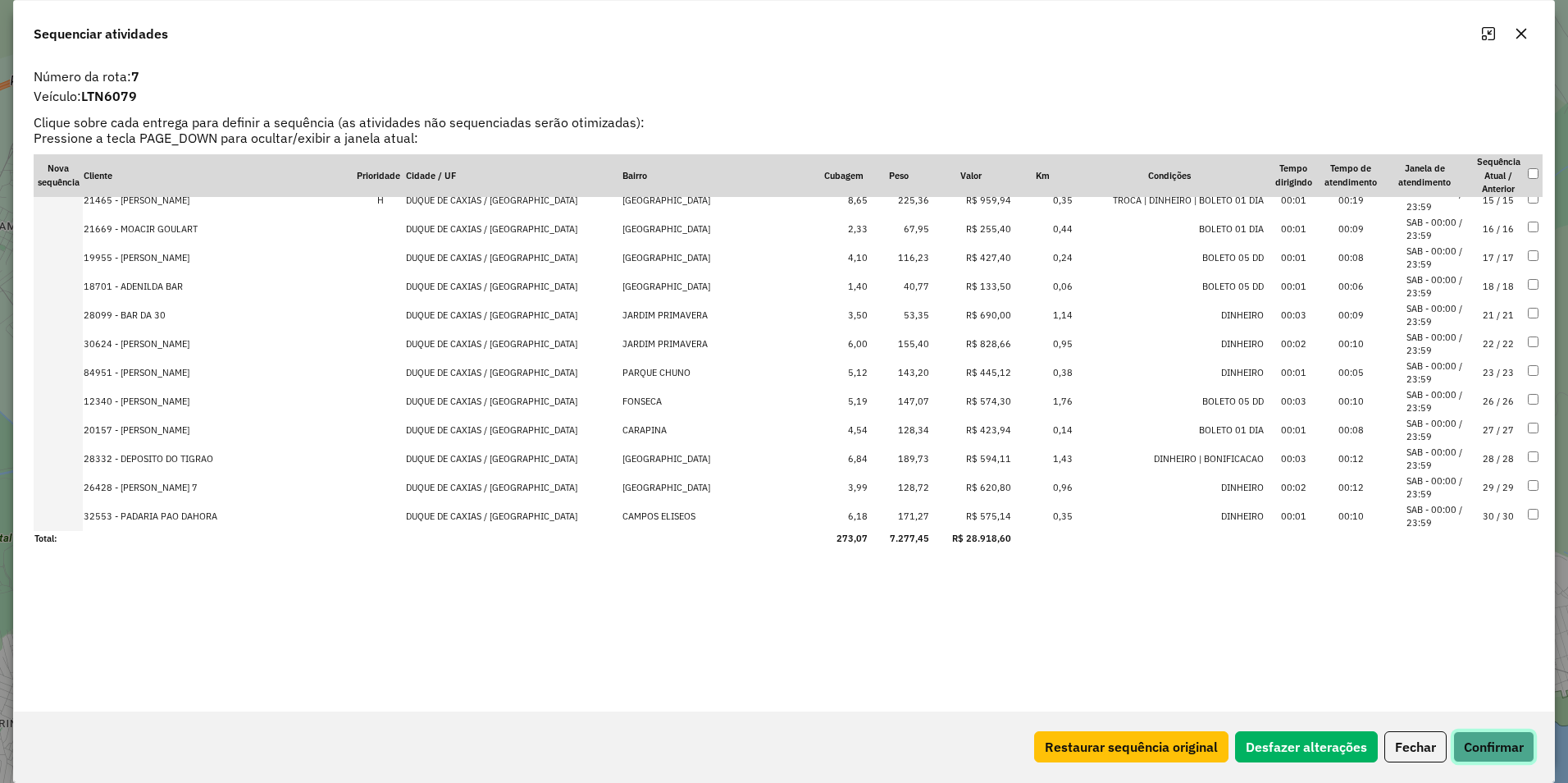
click at [1497, 746] on button "Confirmar" at bounding box center [1494, 747] width 82 height 31
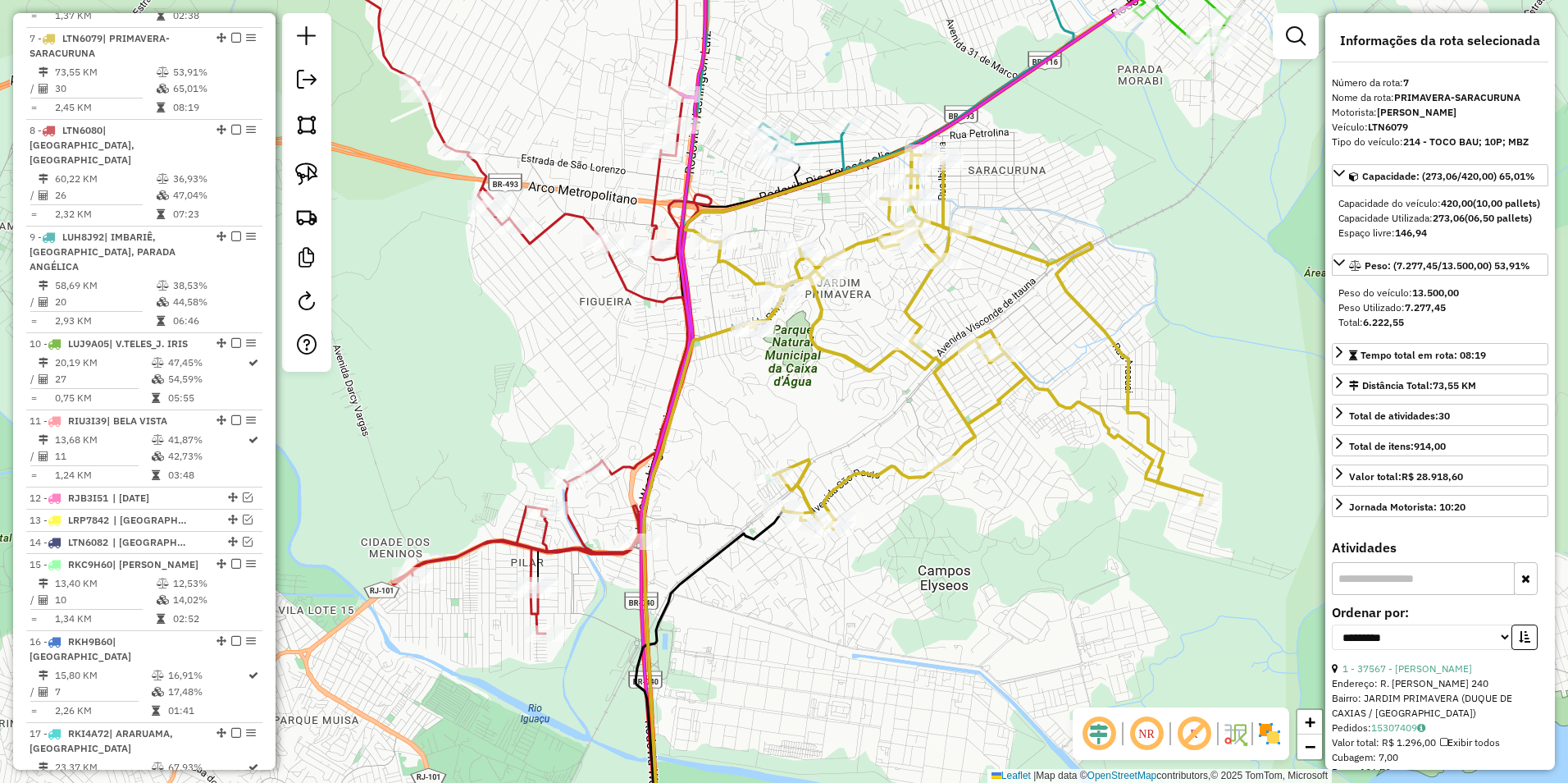
click at [868, 361] on icon at bounding box center [944, 339] width 517 height 380
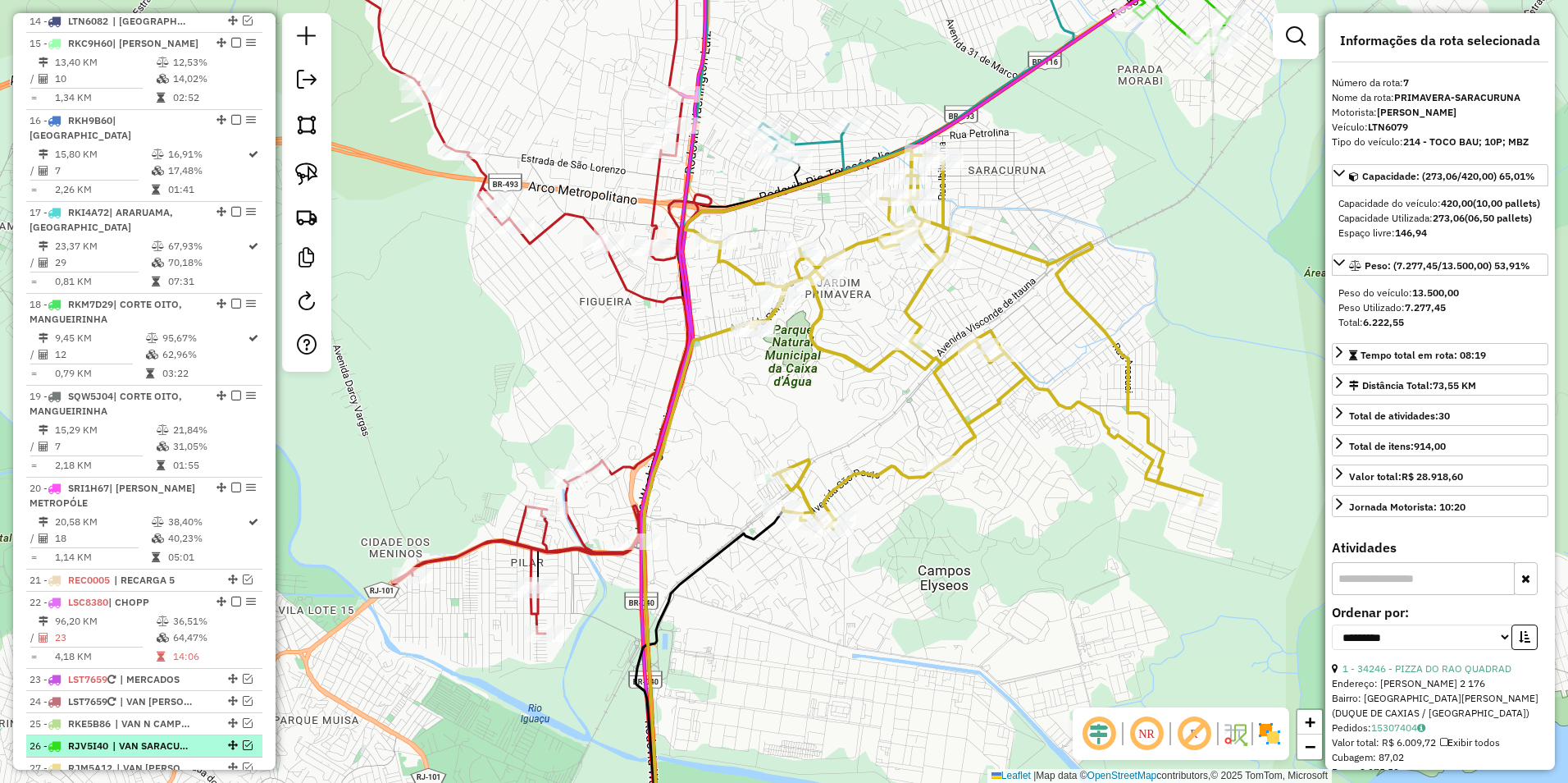
scroll to position [1694, 0]
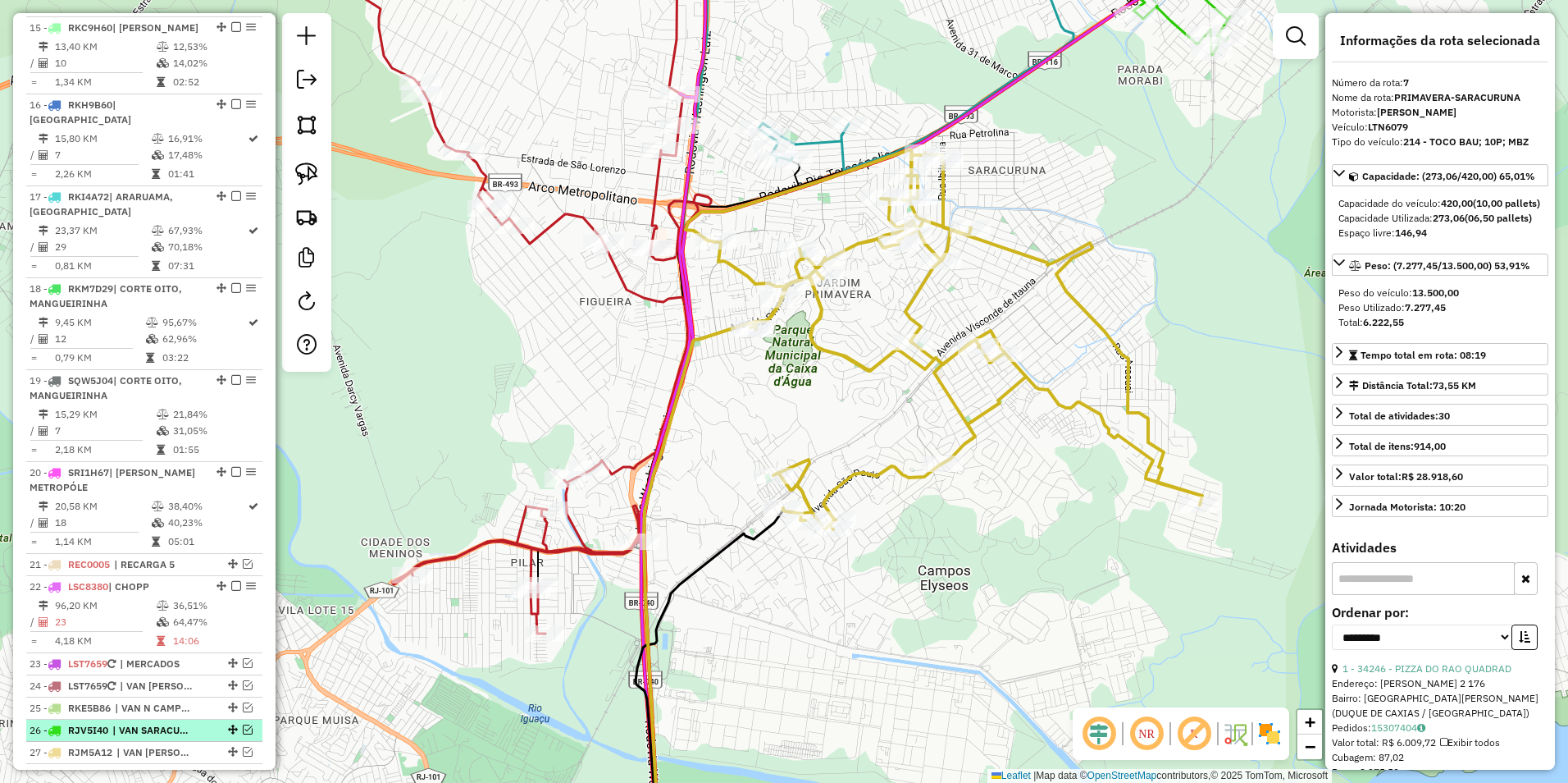
click at [243, 725] on em at bounding box center [247, 729] width 10 height 10
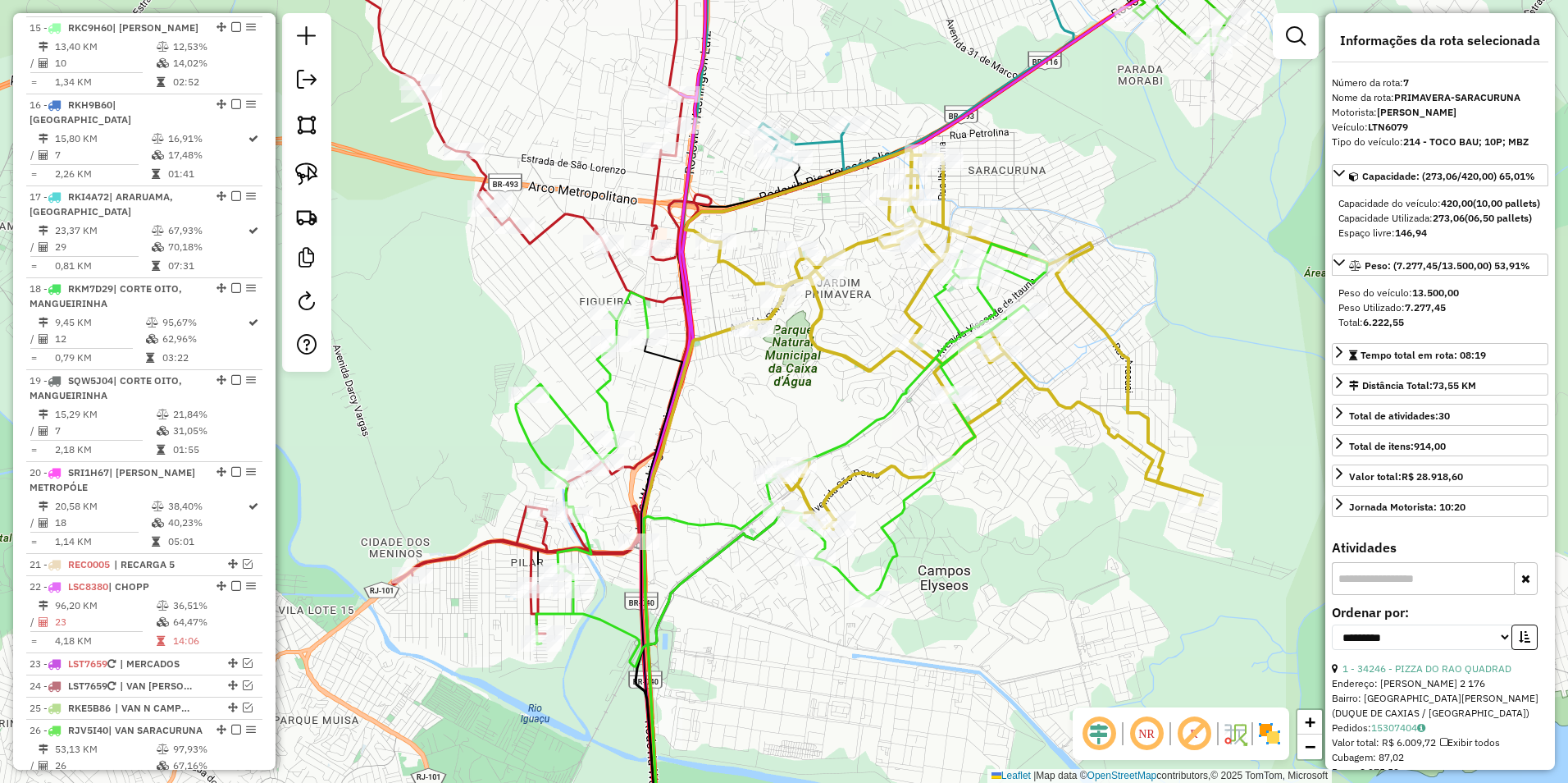
click at [571, 211] on icon at bounding box center [453, 278] width 469 height 712
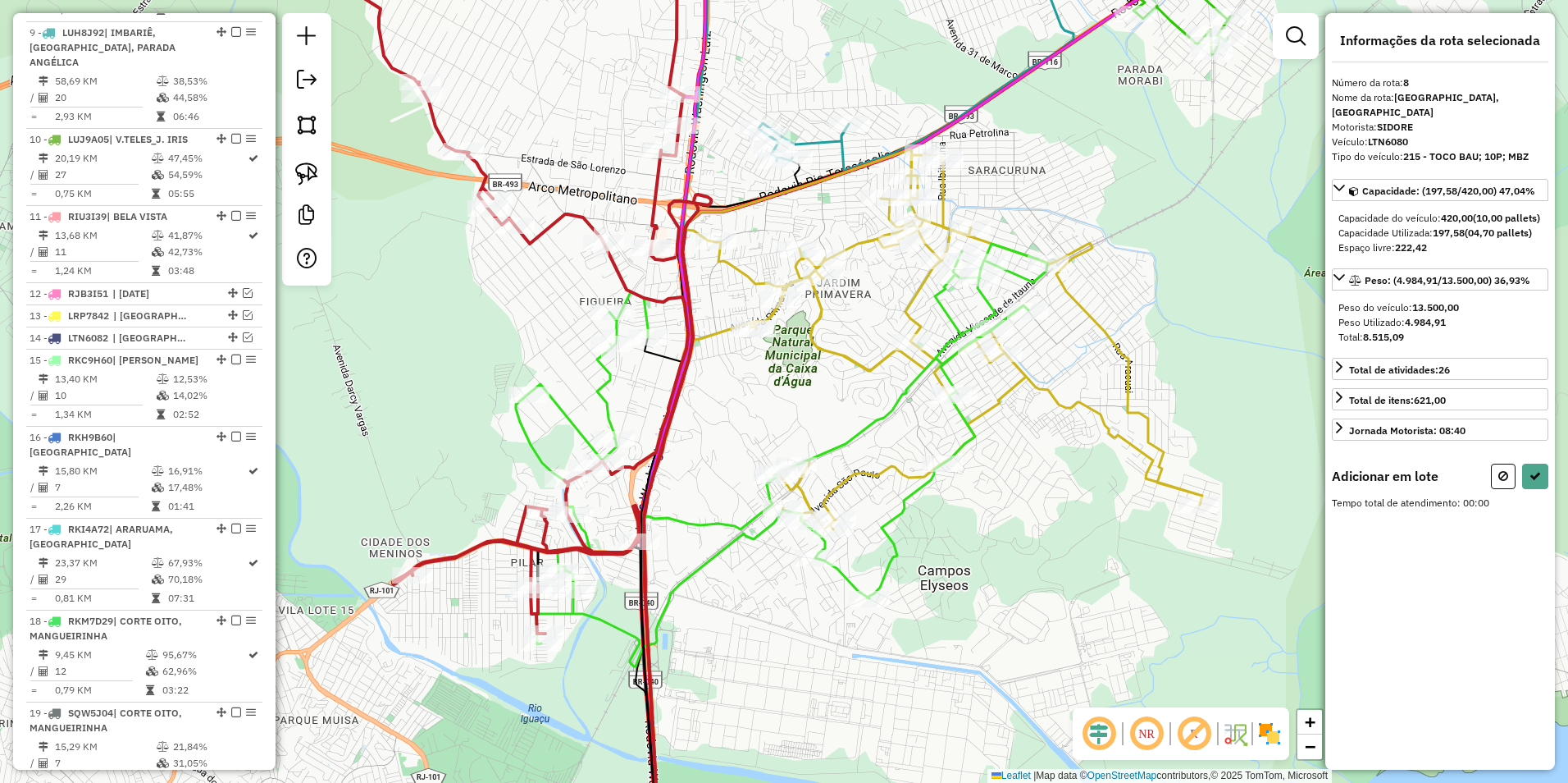
scroll to position [1249, 0]
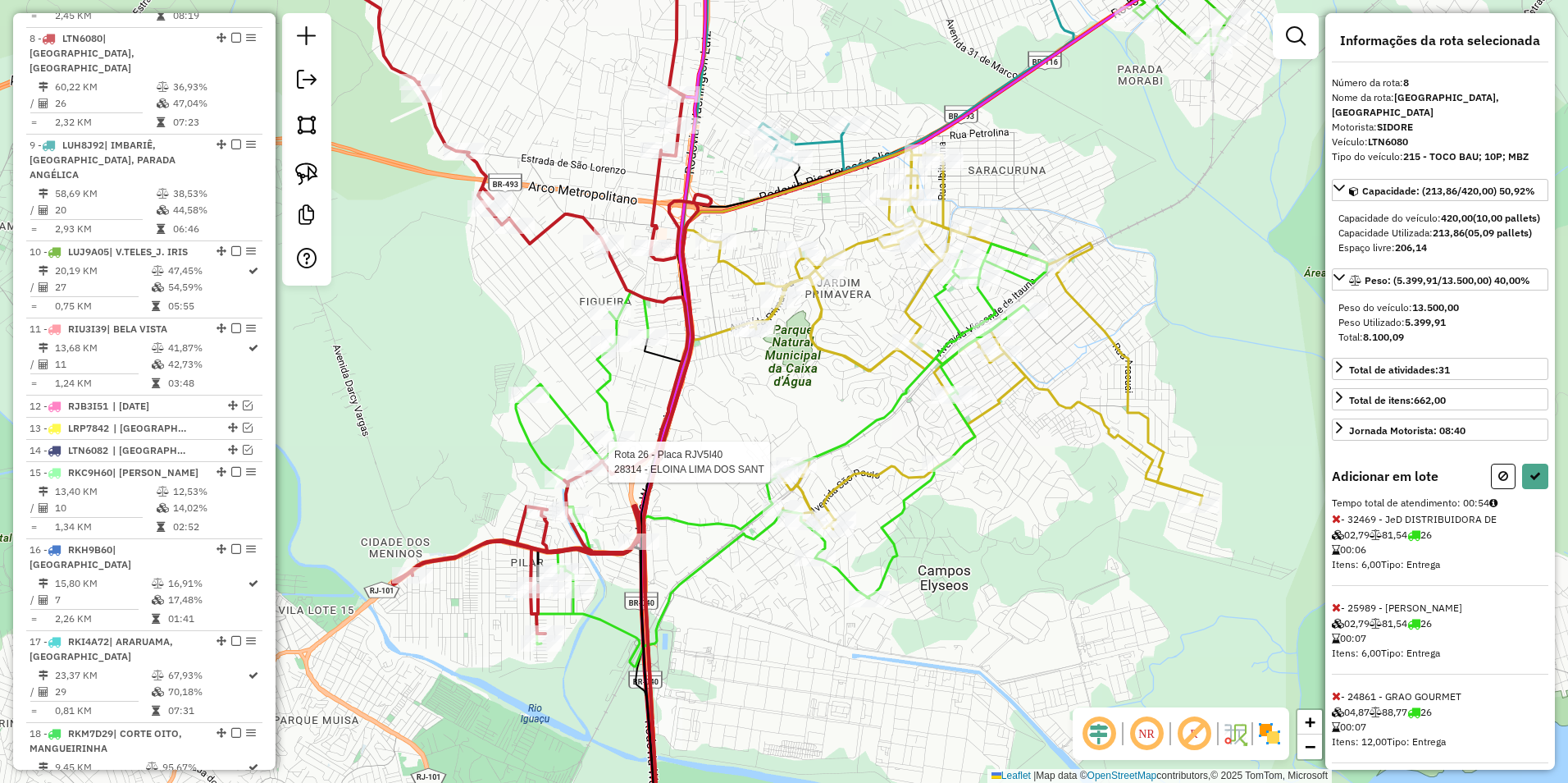
select select "**********"
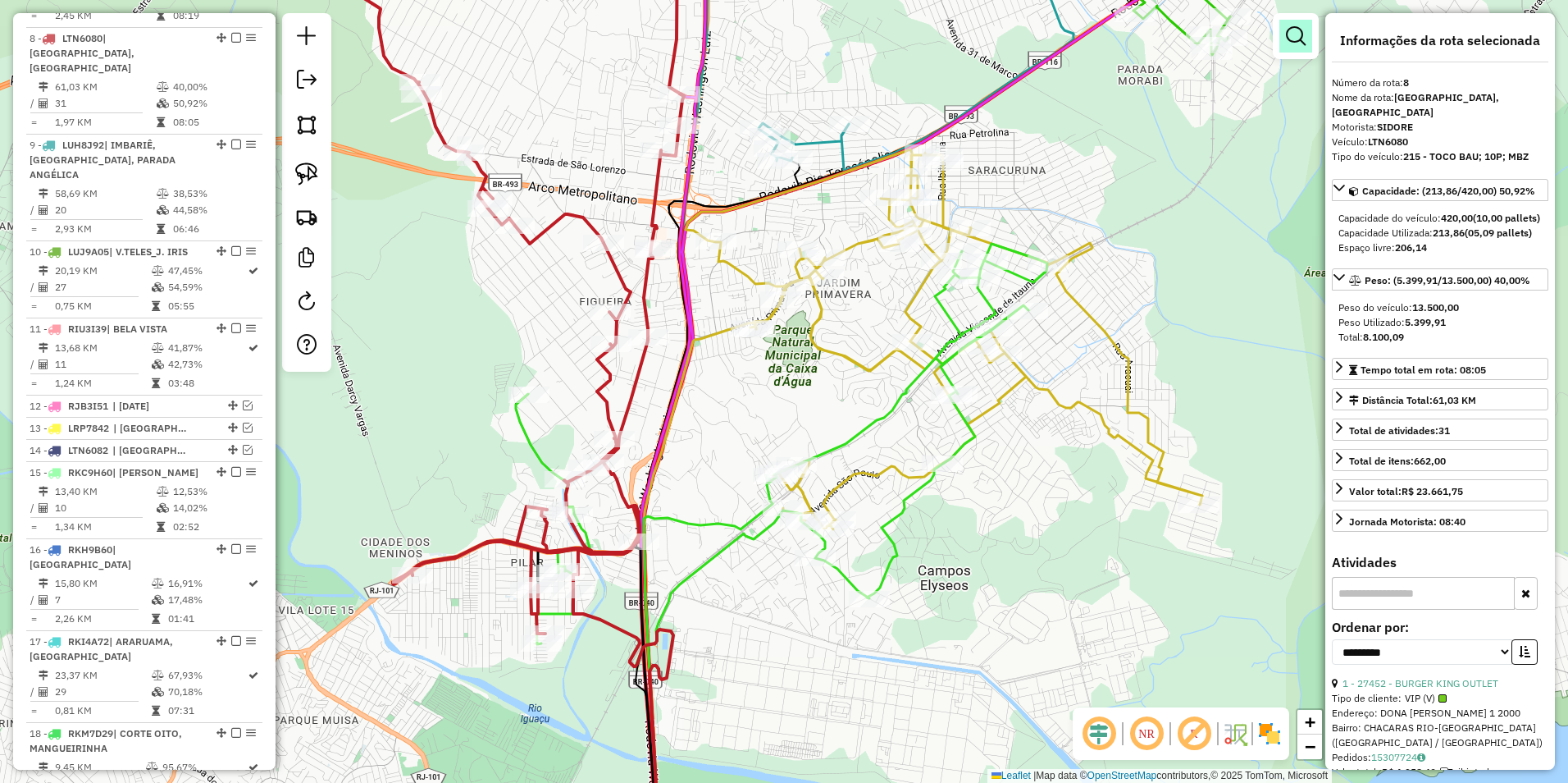
click at [1304, 42] on em at bounding box center [1296, 36] width 20 height 20
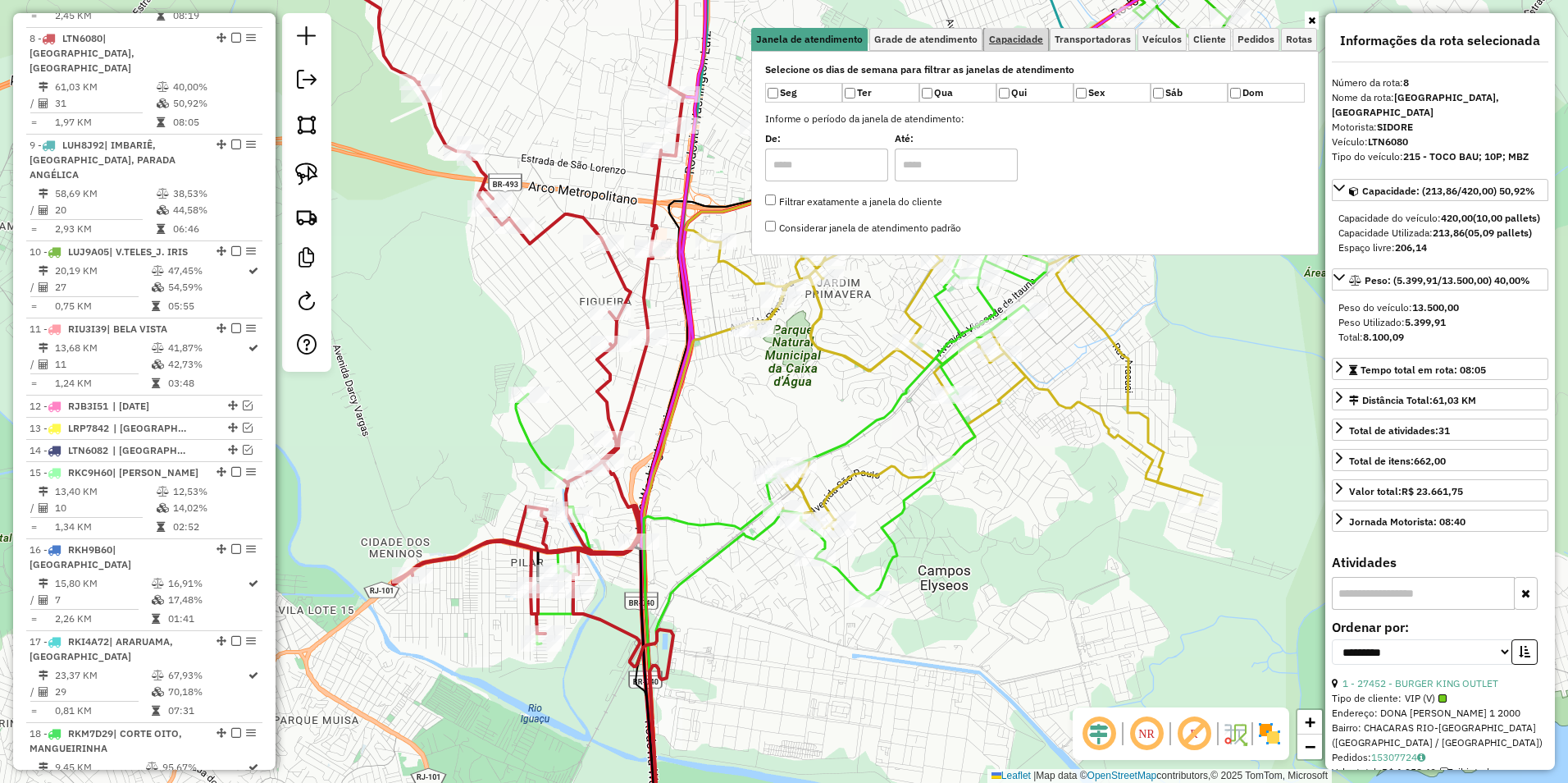
click at [1008, 37] on span "Capacidade" at bounding box center [1016, 39] width 54 height 10
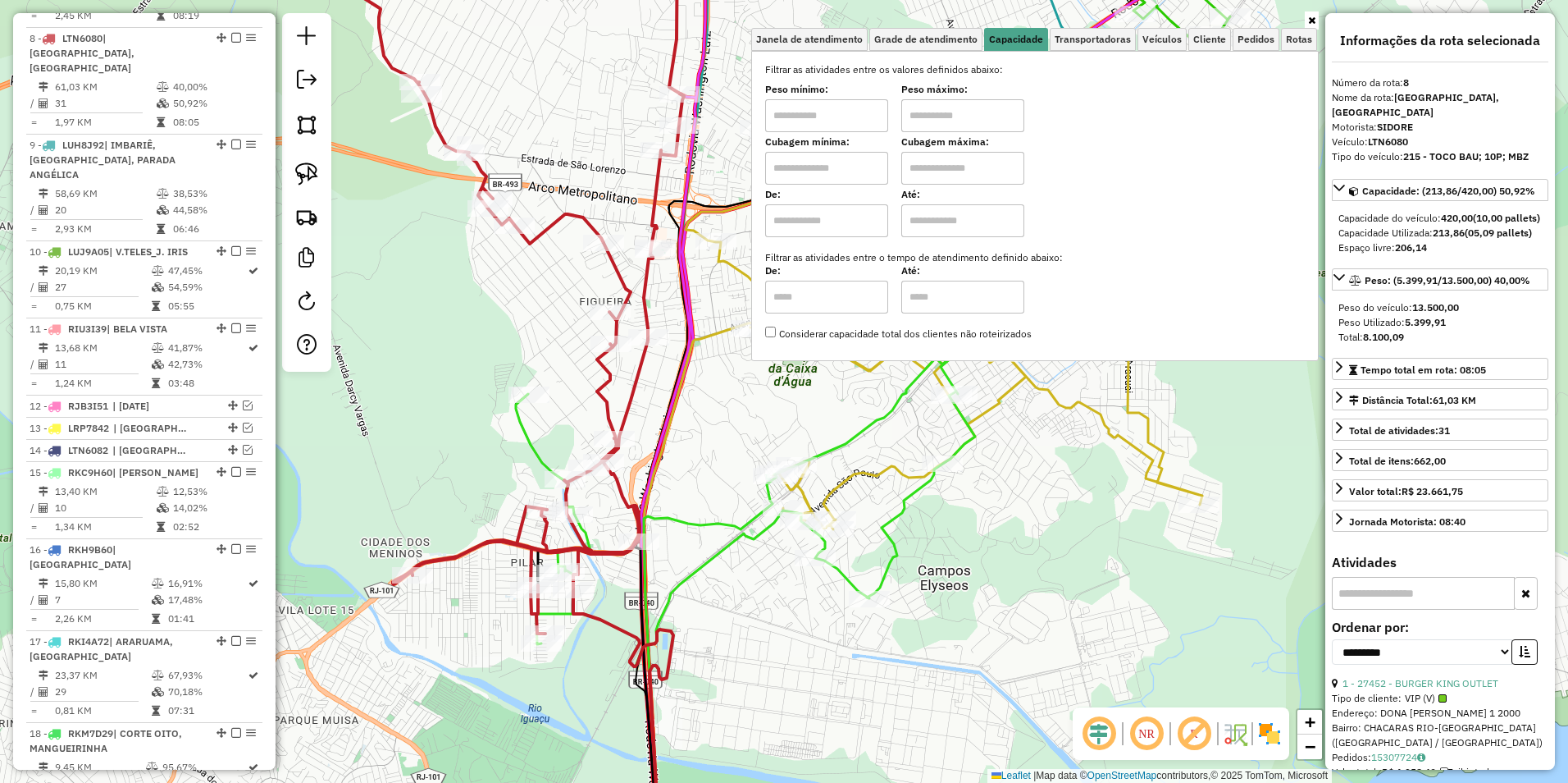
click at [847, 113] on input "text" at bounding box center [827, 115] width 123 height 33
type input "****"
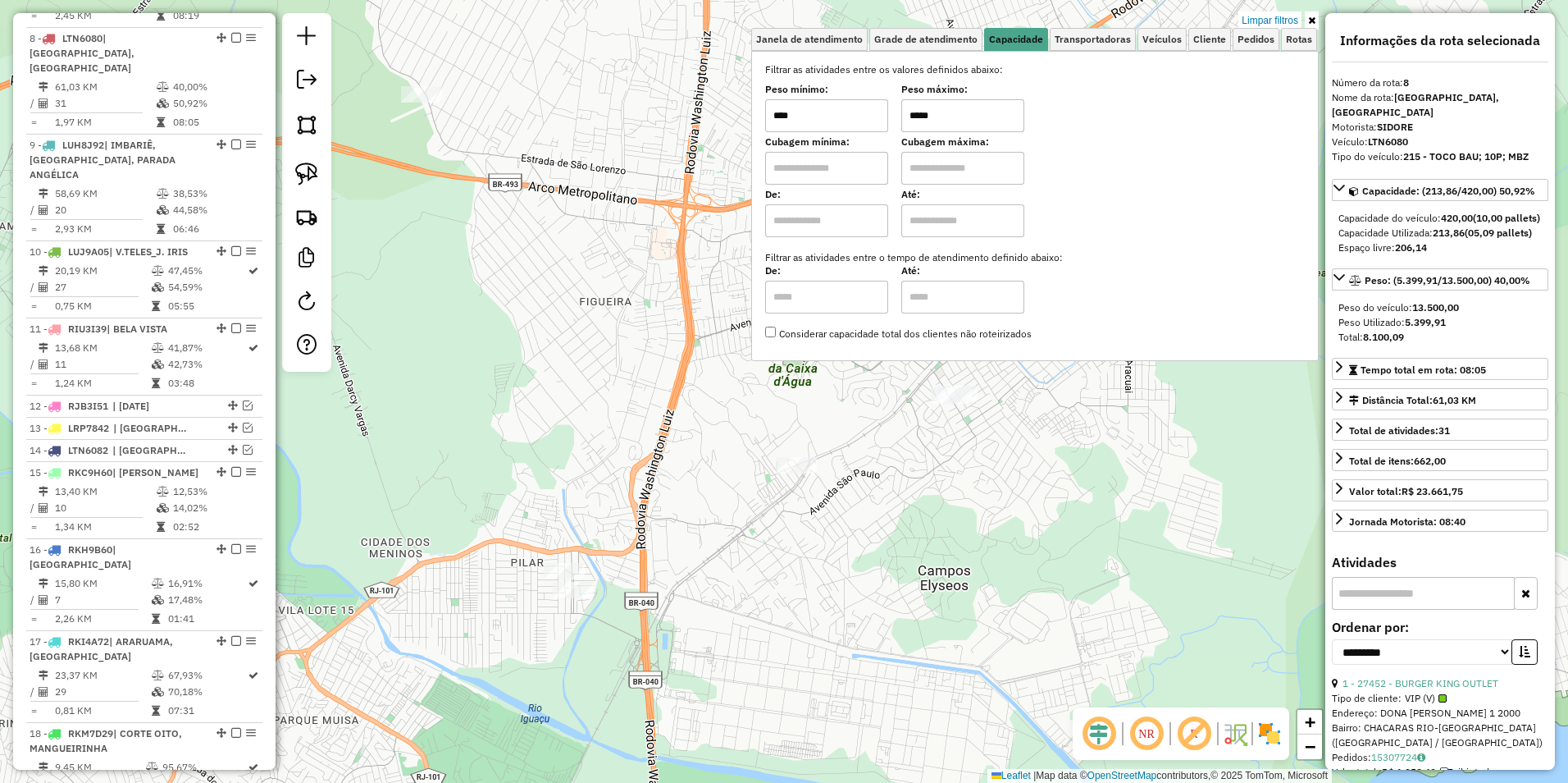
drag, startPoint x: 966, startPoint y: 113, endPoint x: 765, endPoint y: 118, distance: 201.1
click at [768, 118] on div "Selecione os dias de semana para filtrar as janelas de atendimento Seg Ter Qua …" at bounding box center [1035, 206] width 567 height 310
type input "******"
click at [955, 521] on div "Limpar filtros Janela de atendimento Grade de atendimento Capacidade Transporta…" at bounding box center [784, 392] width 1568 height 783
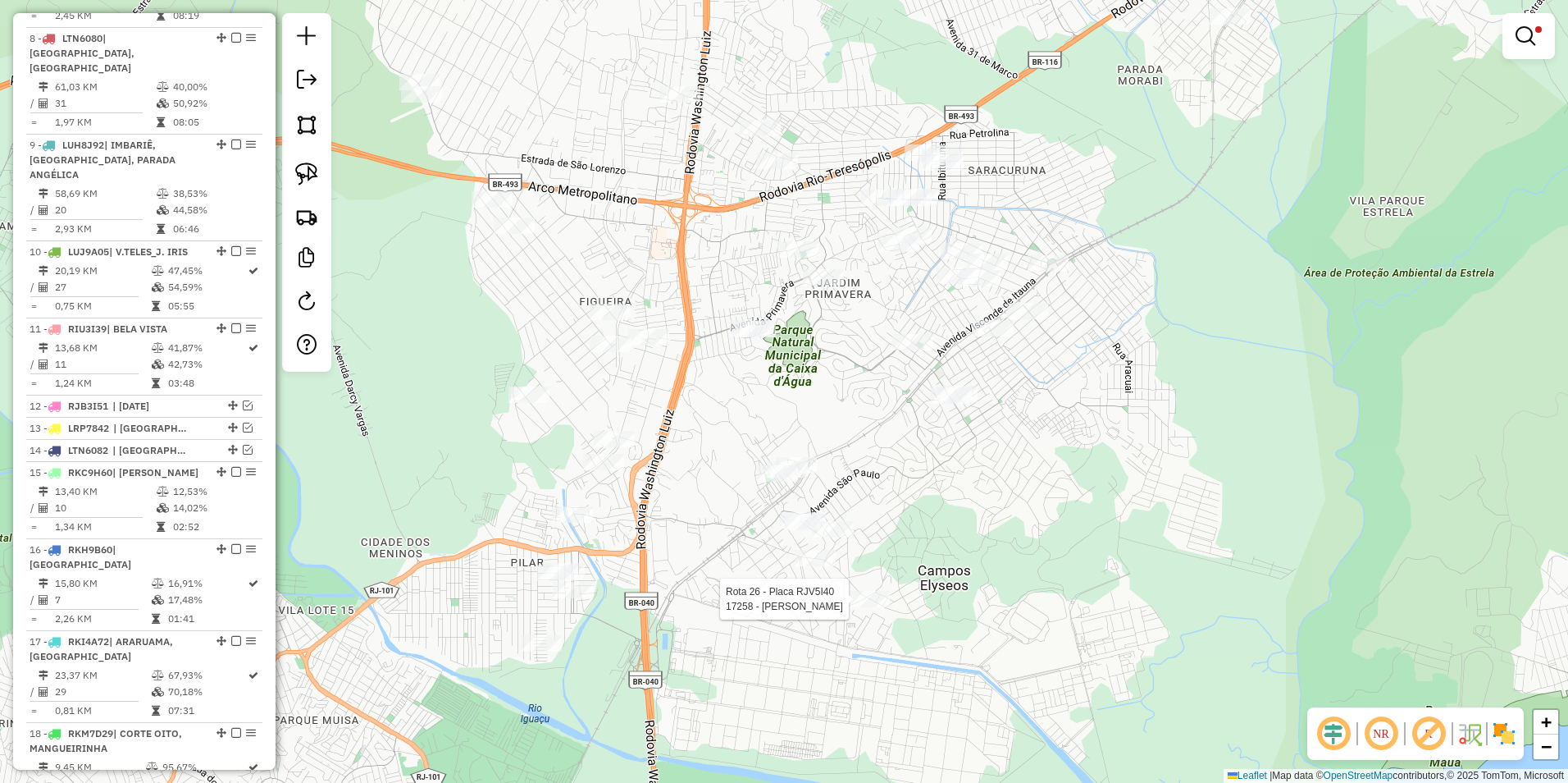
select select "**********"
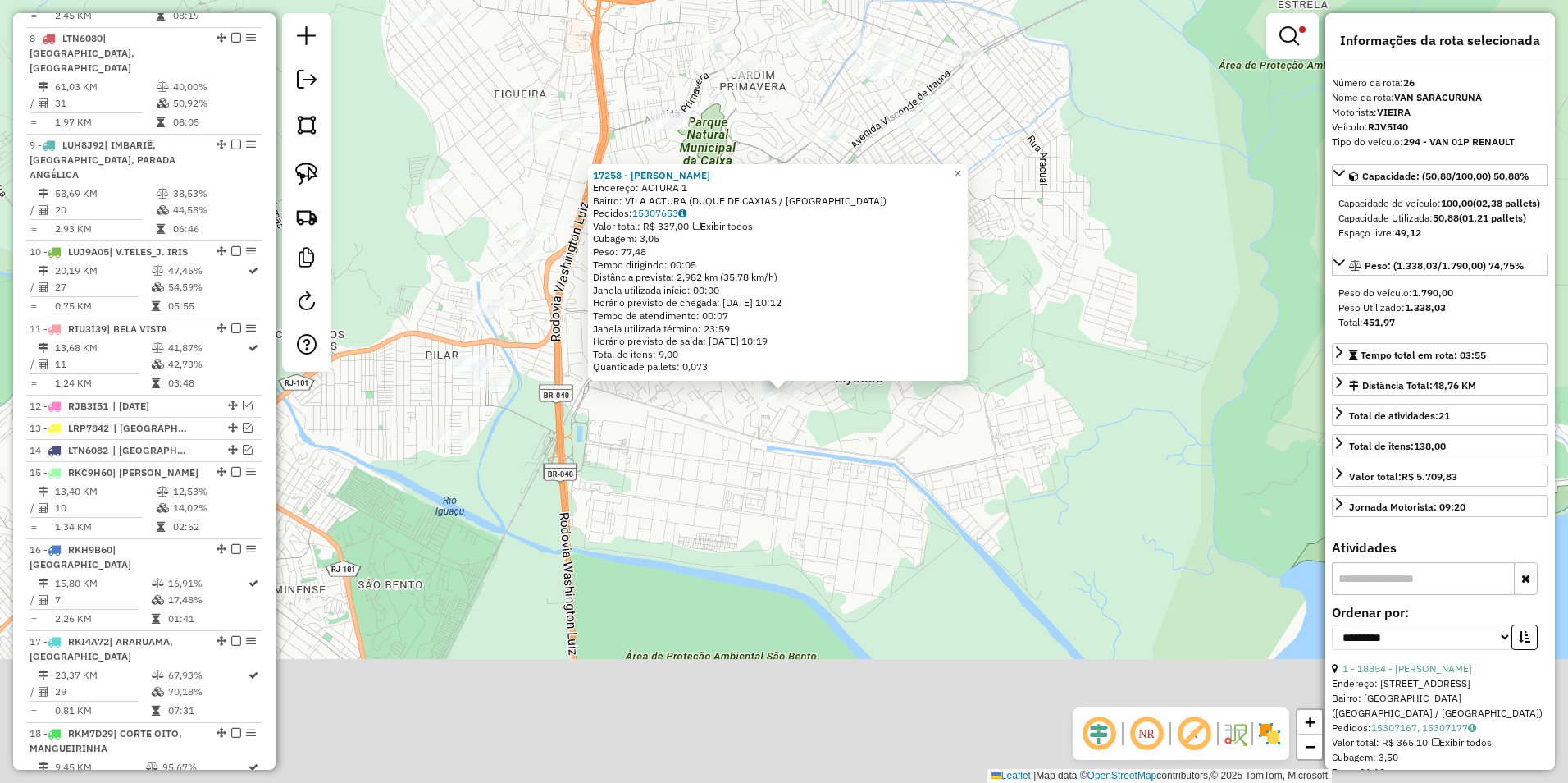
scroll to position [1763, 0]
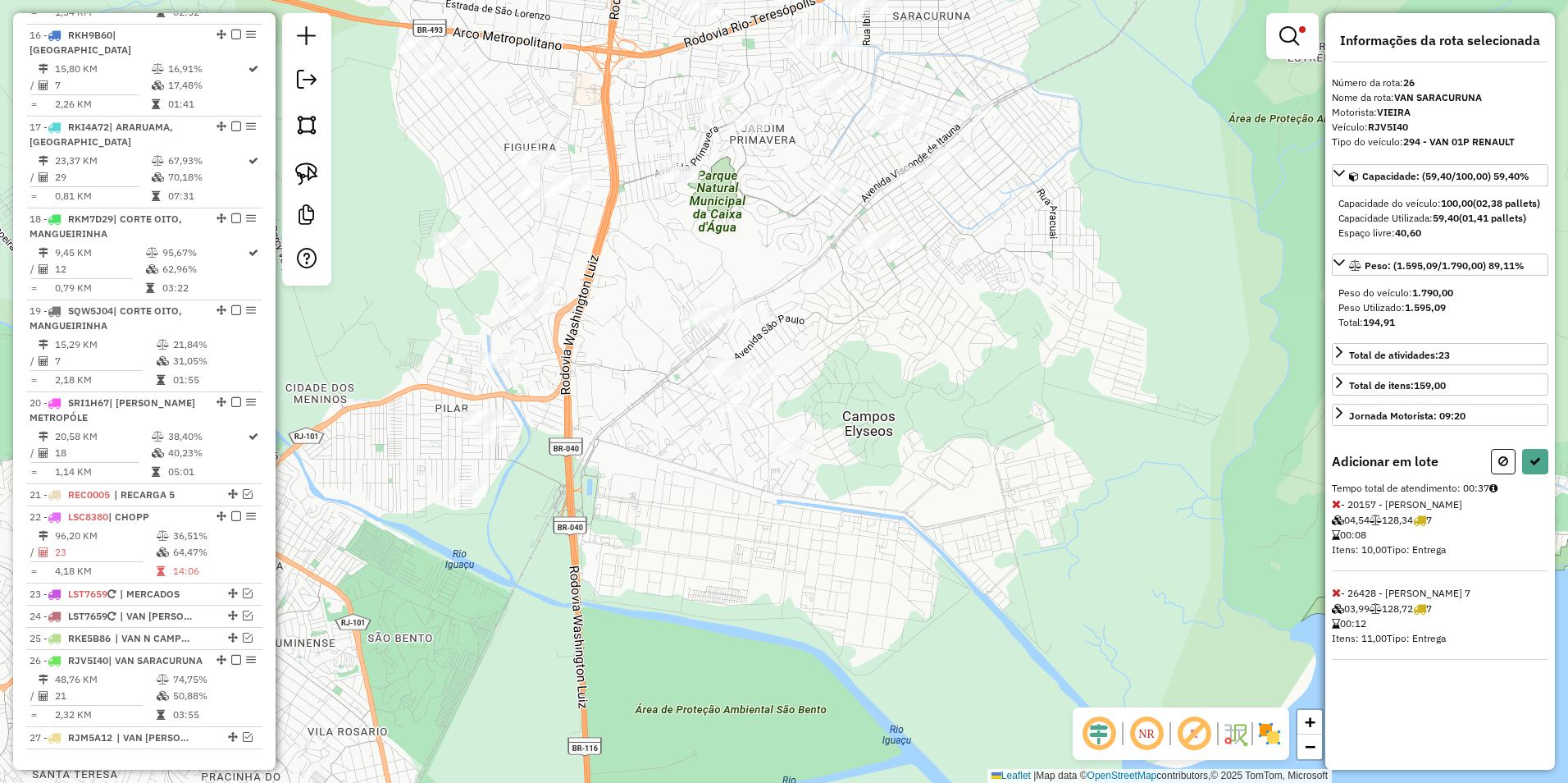
drag, startPoint x: 842, startPoint y: 88, endPoint x: 817, endPoint y: 247, distance: 161.0
click at [817, 280] on div "Limpar filtros Janela de atendimento Grade de atendimento Capacidade Transporta…" at bounding box center [784, 392] width 1568 height 783
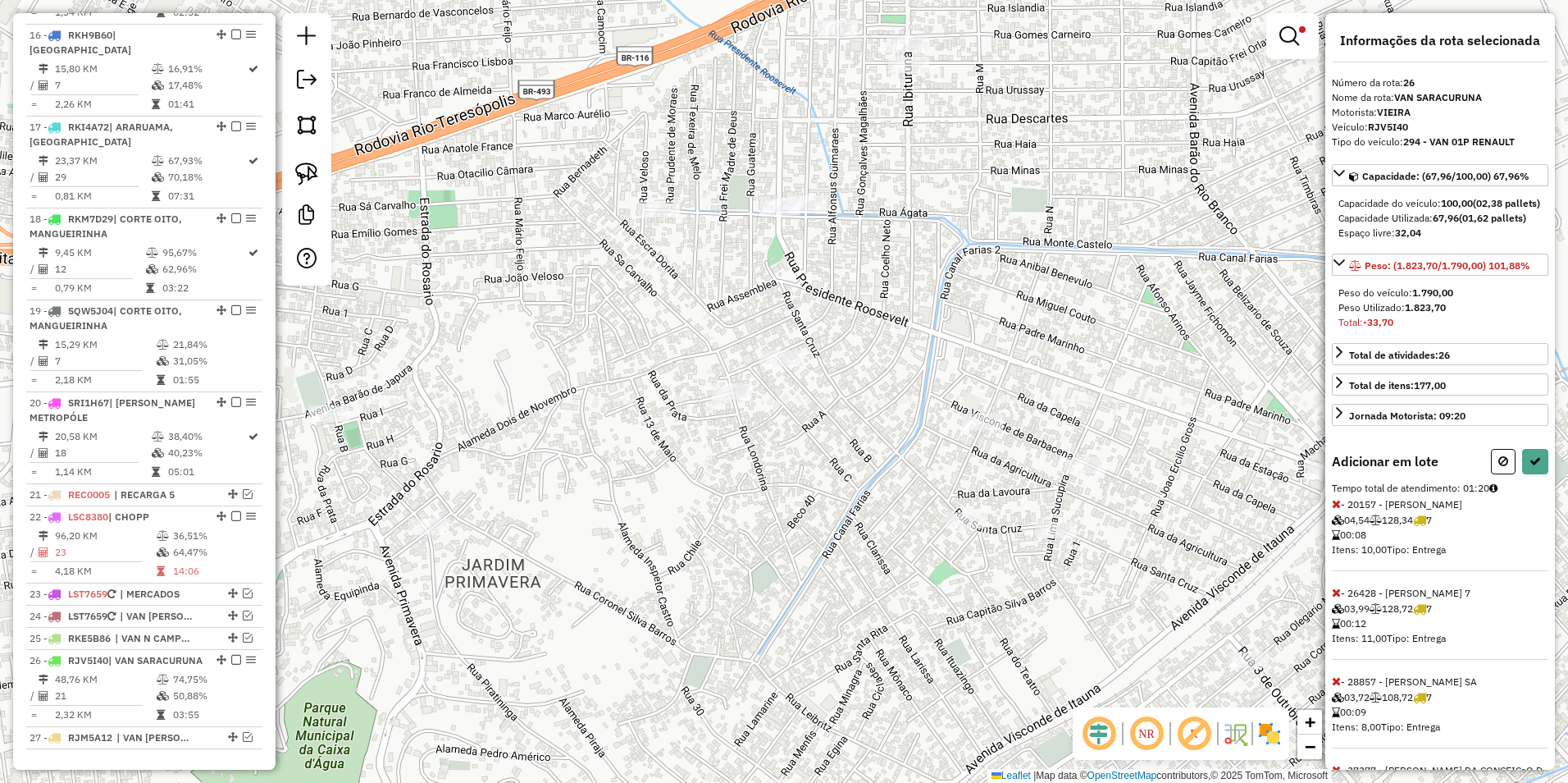
click at [1332, 687] on icon at bounding box center [1336, 681] width 9 height 11
select select "**********"
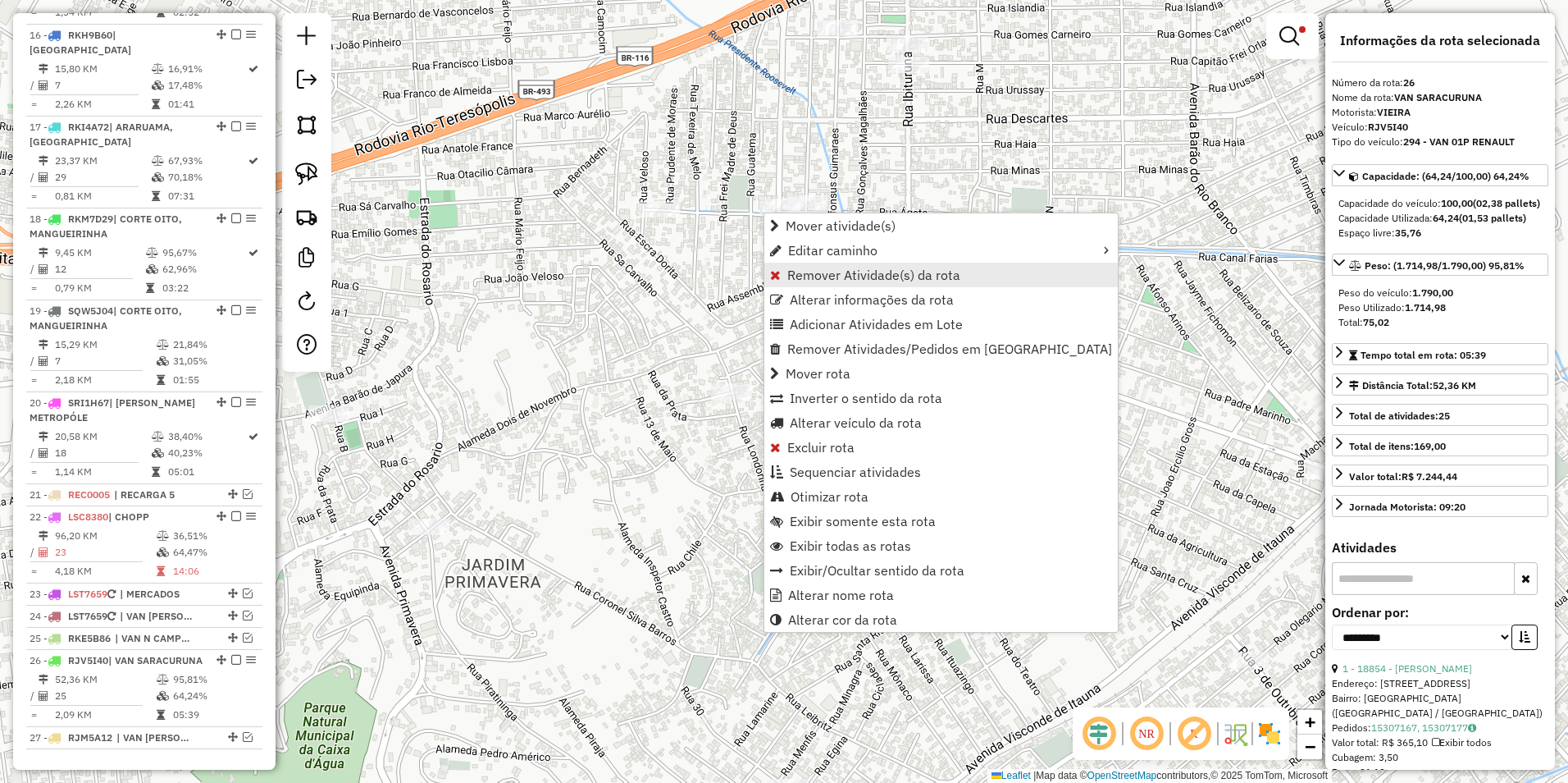
drag, startPoint x: 853, startPoint y: 475, endPoint x: 770, endPoint y: 282, distance: 210.1
click at [770, 356] on ul "Mover atividade(s) Editar caminho Remover Atividade(s) da rota Alterar informaç…" at bounding box center [941, 423] width 353 height 418
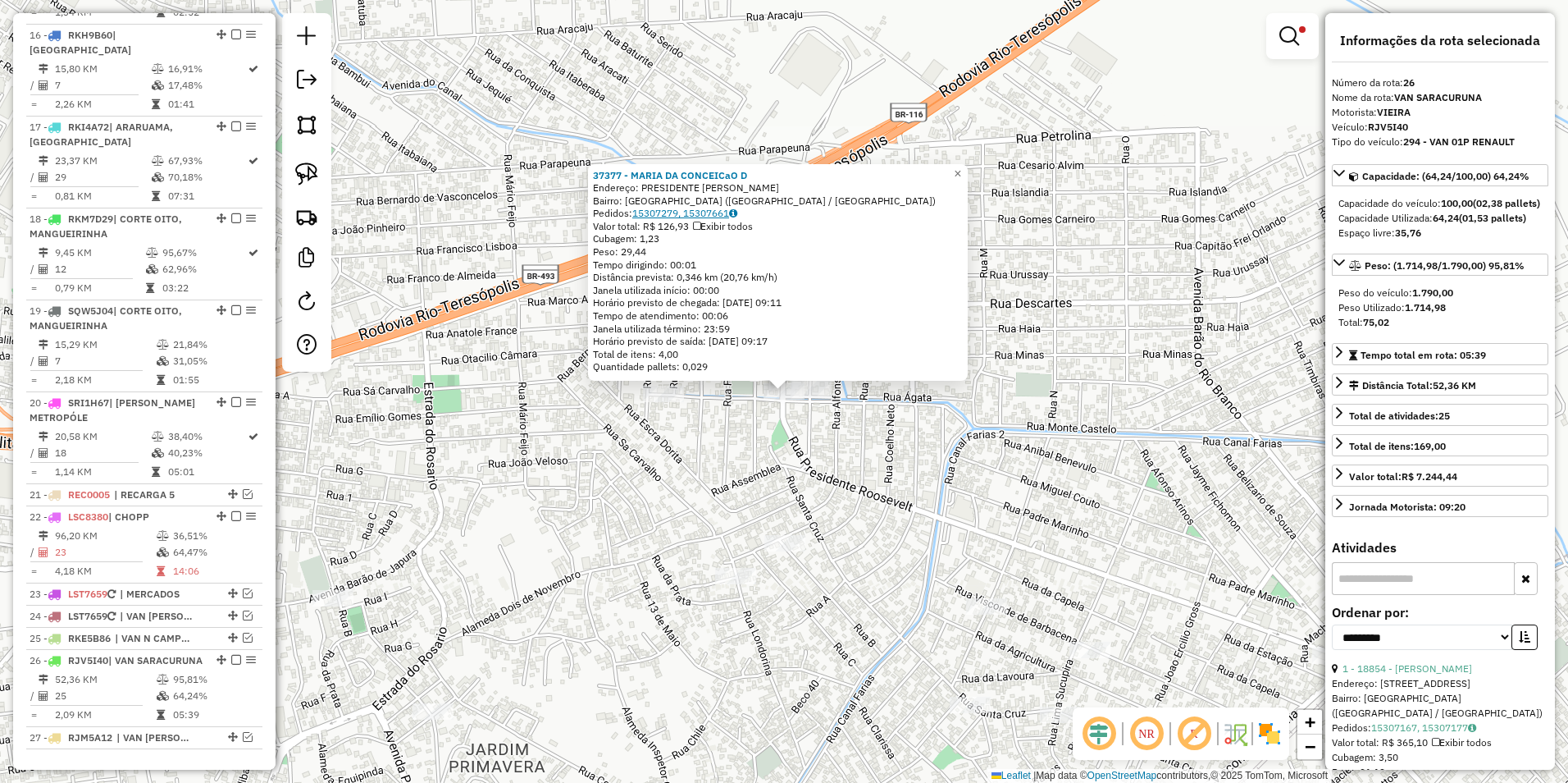
click at [712, 208] on link "15307279, 15307661" at bounding box center [685, 213] width 105 height 12
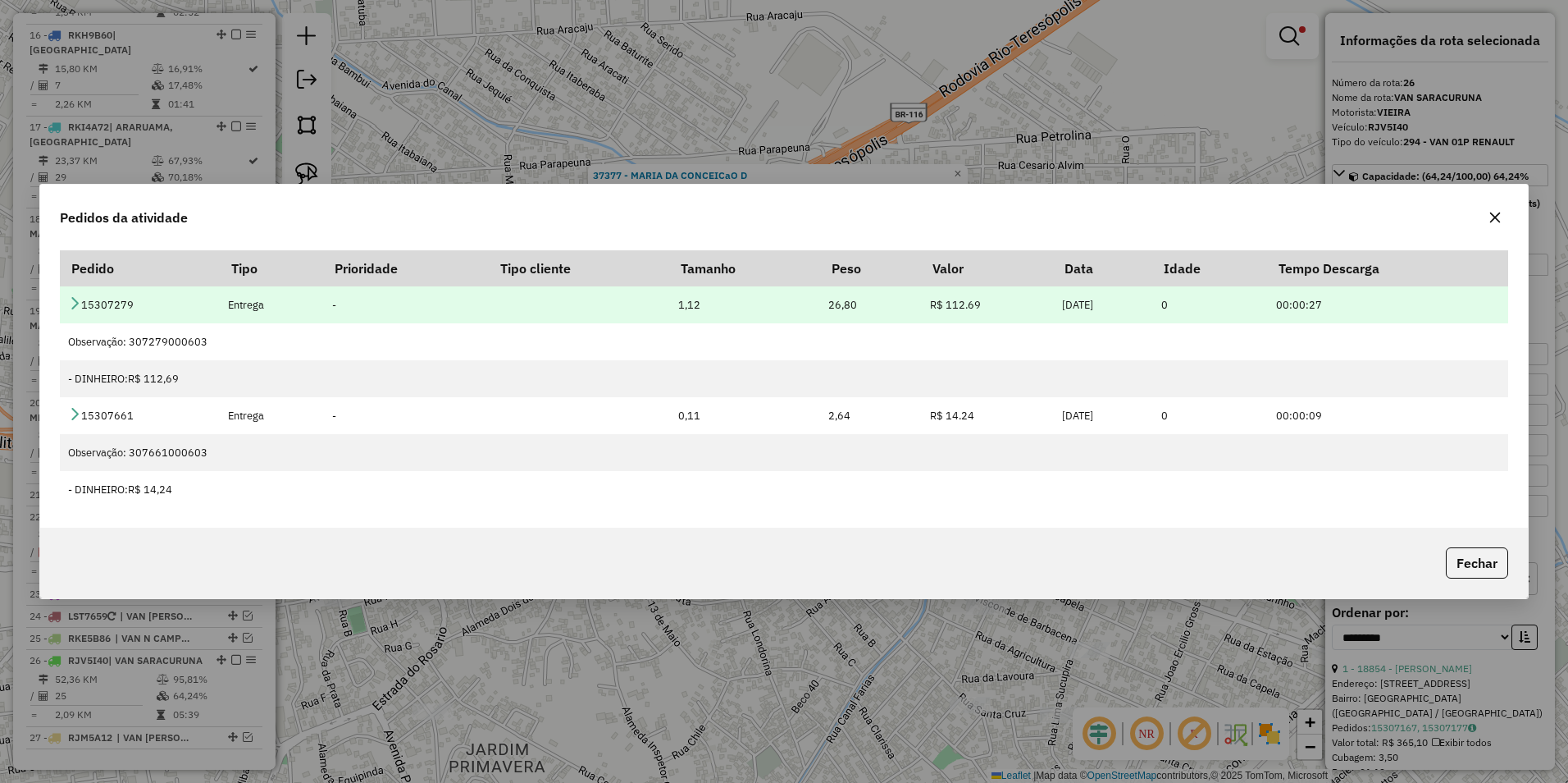
click at [70, 310] on link at bounding box center [74, 305] width 13 height 14
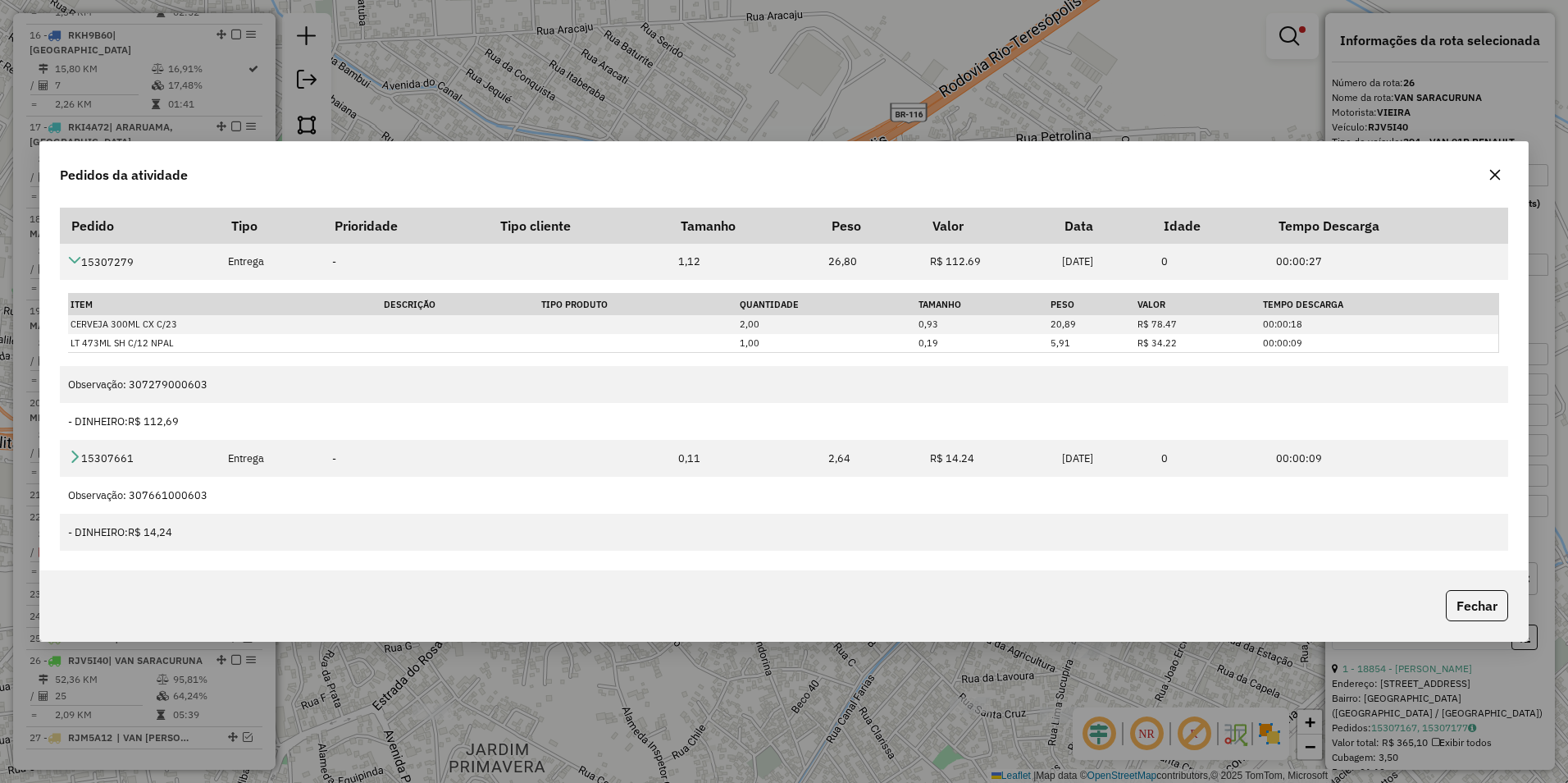
click at [1500, 179] on icon "button" at bounding box center [1496, 174] width 10 height 10
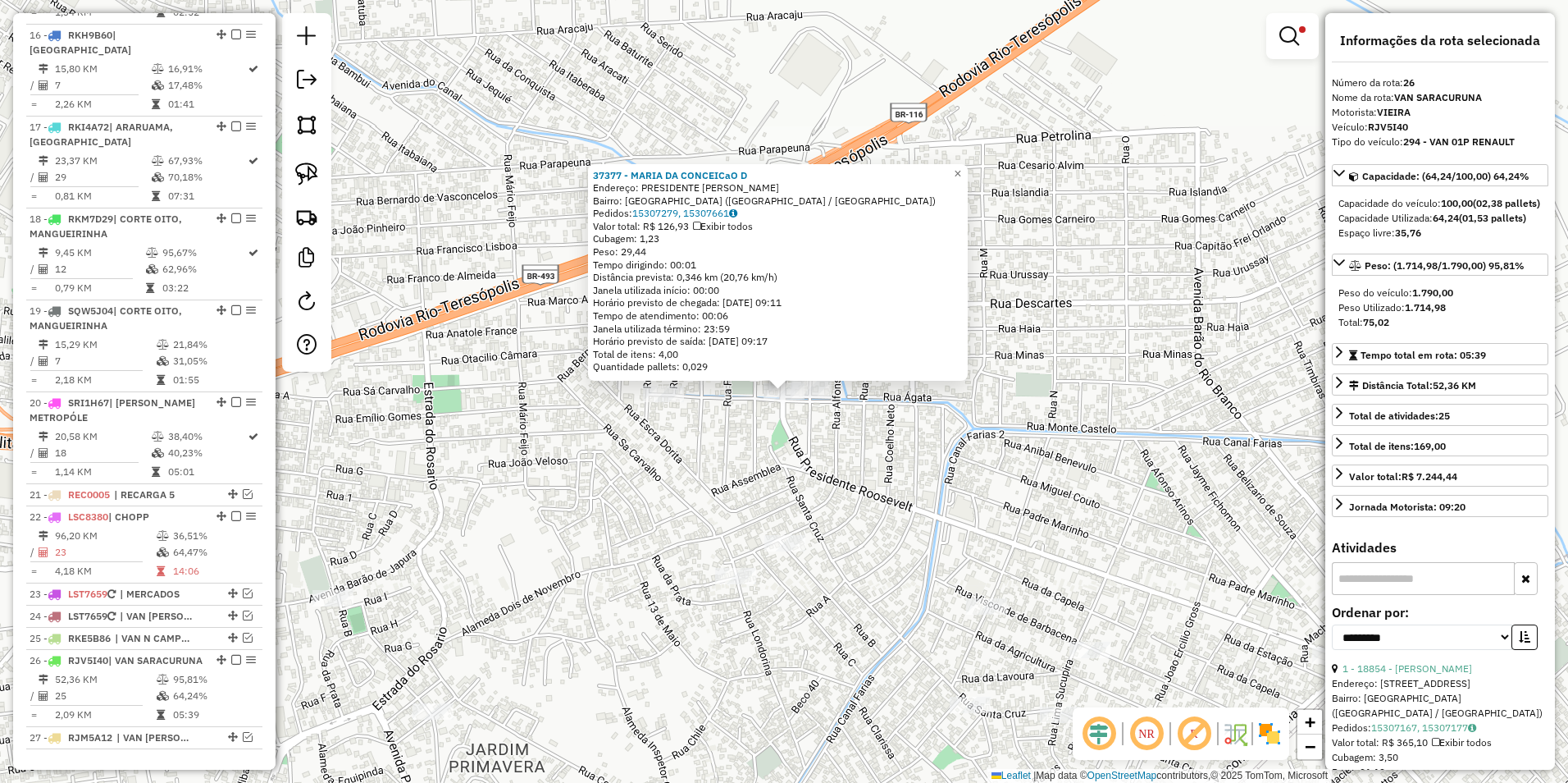
click at [1142, 244] on div "37377 - MARIA DA CONCEICaO D Endereço: PRESIDENTE ROOSEVELT SN Bairro: PARQUE U…" at bounding box center [784, 392] width 1568 height 783
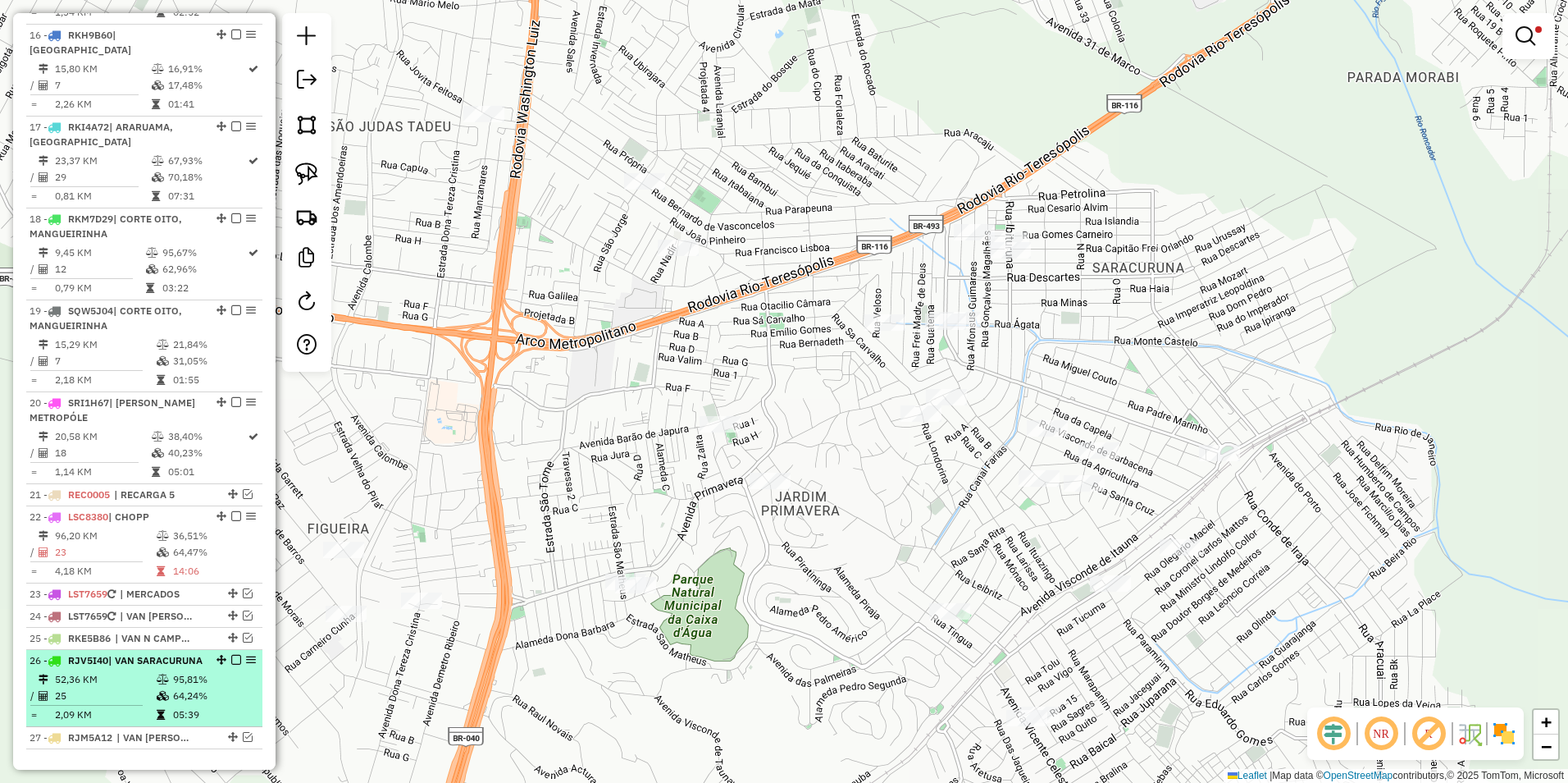
click at [232, 655] on em at bounding box center [236, 659] width 10 height 10
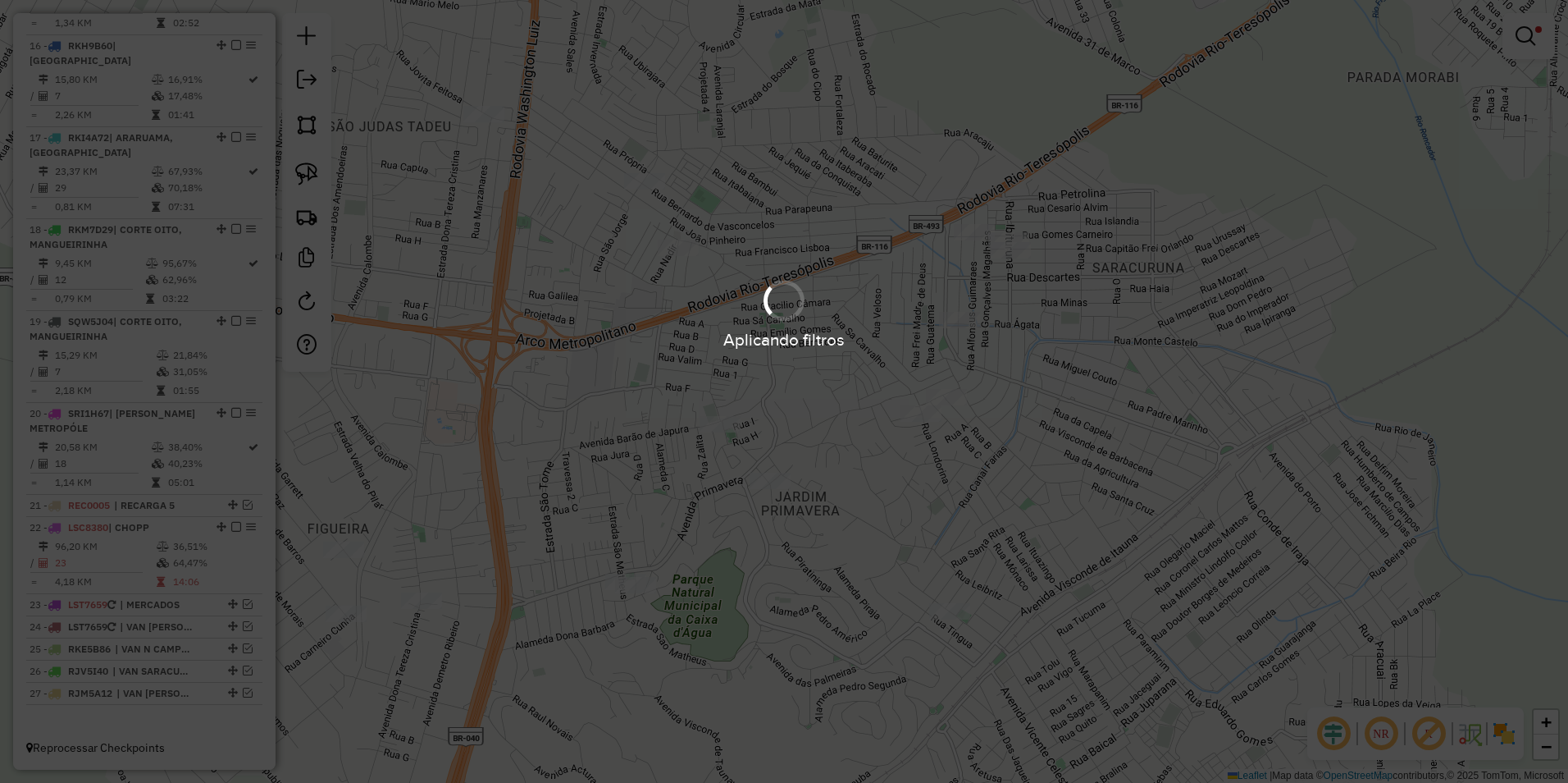
scroll to position [1694, 0]
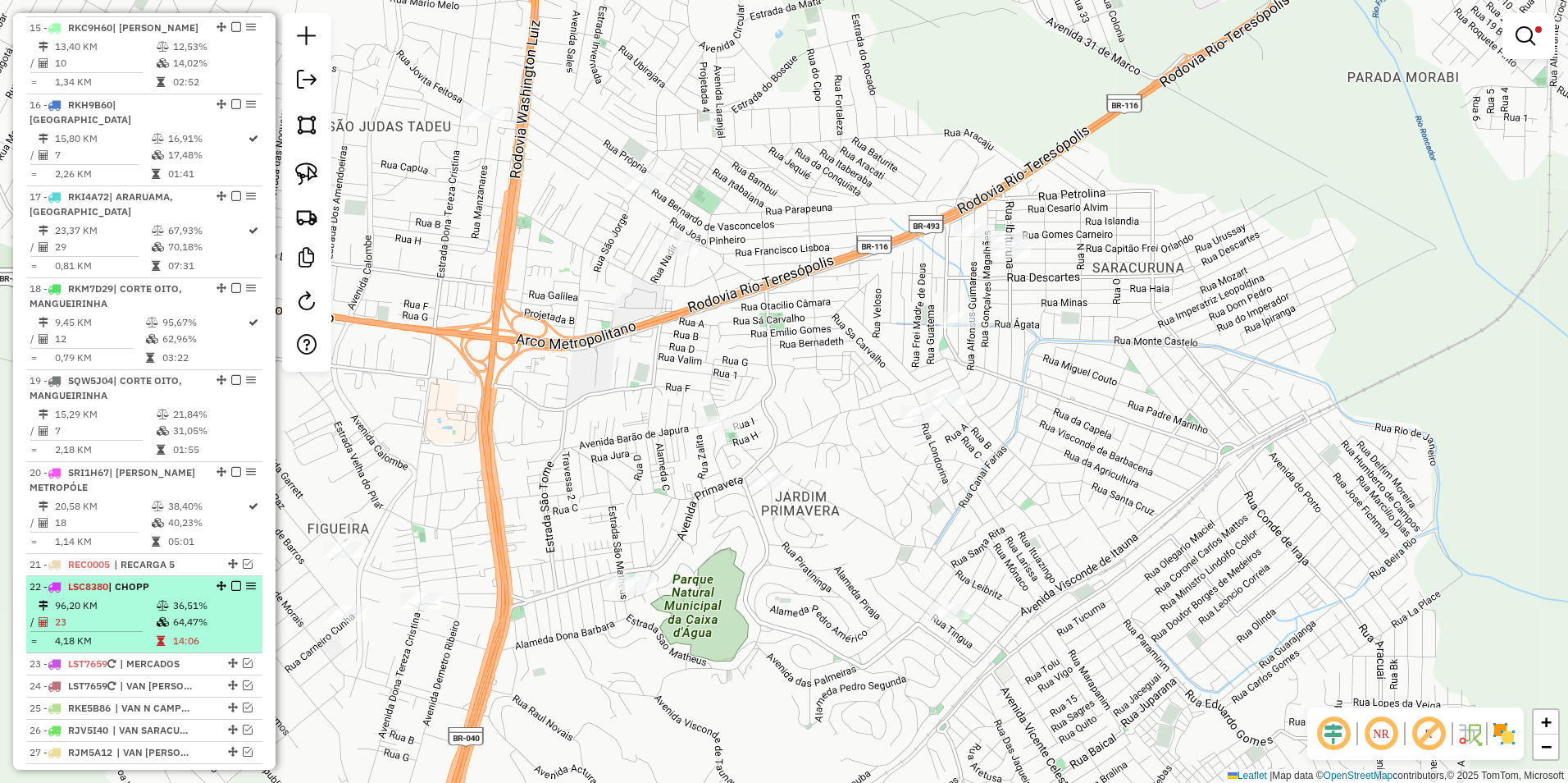
click at [233, 581] on em at bounding box center [236, 585] width 10 height 10
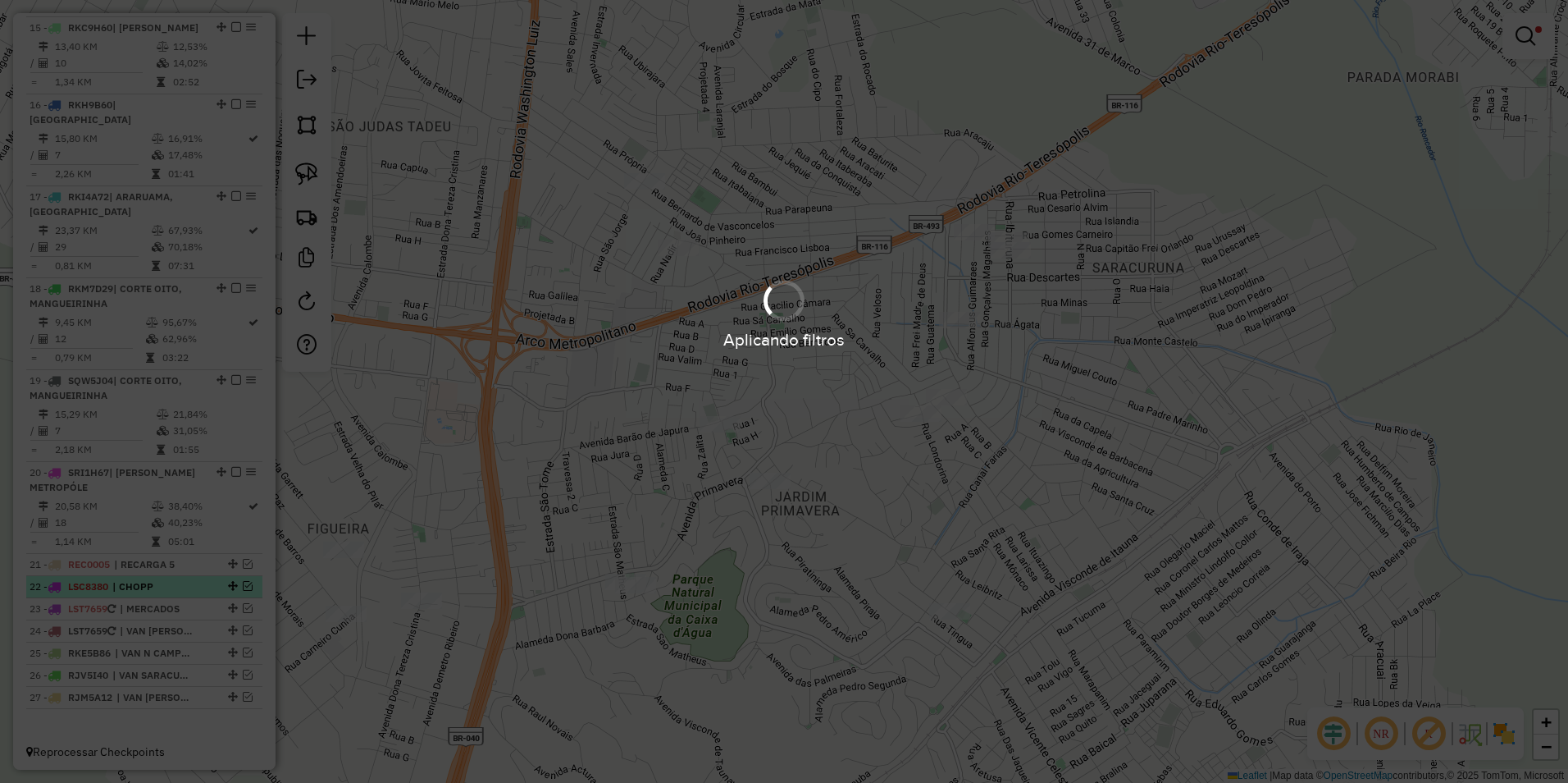
scroll to position [1639, 0]
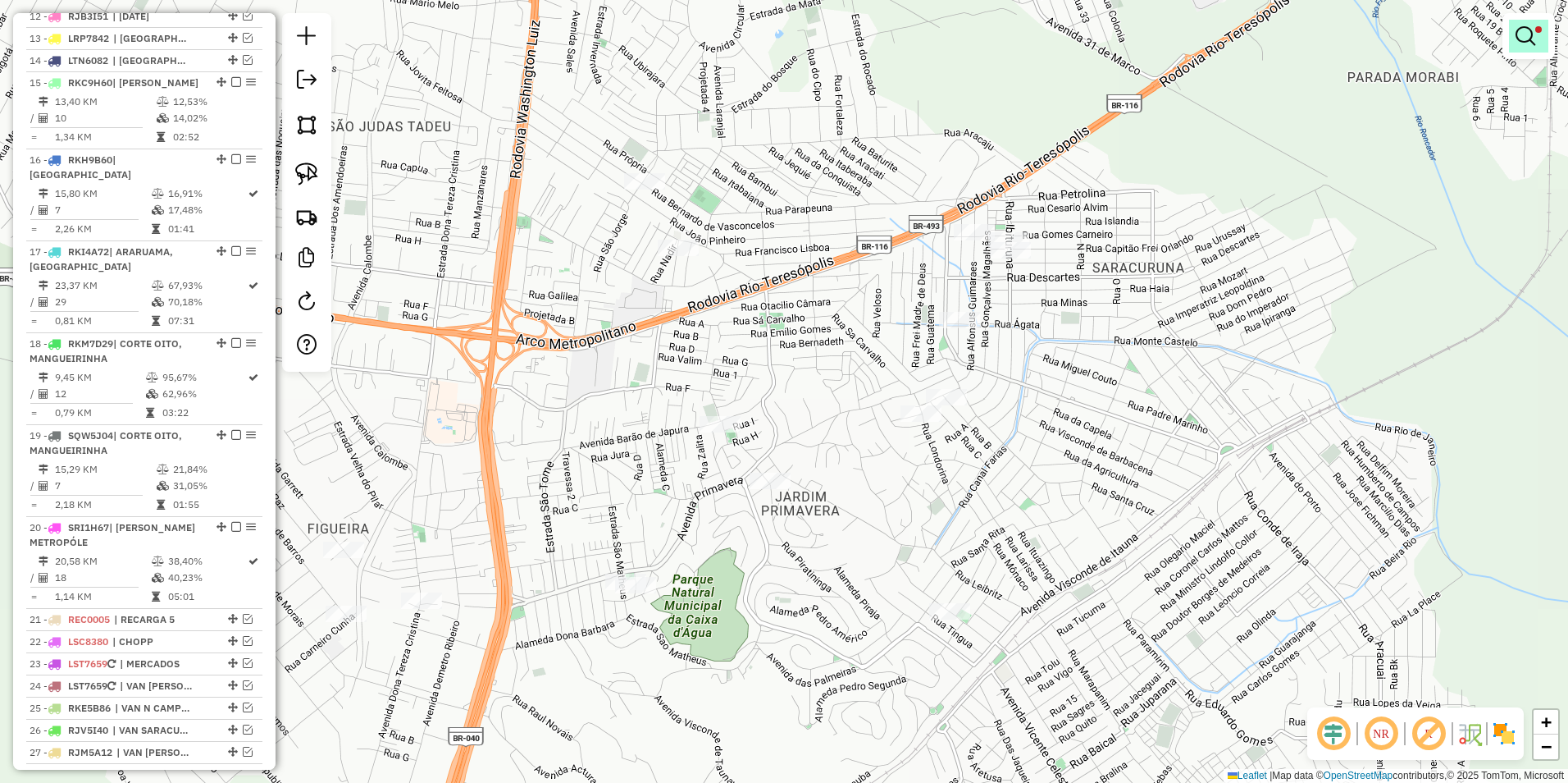
click at [1521, 37] on em at bounding box center [1525, 36] width 20 height 20
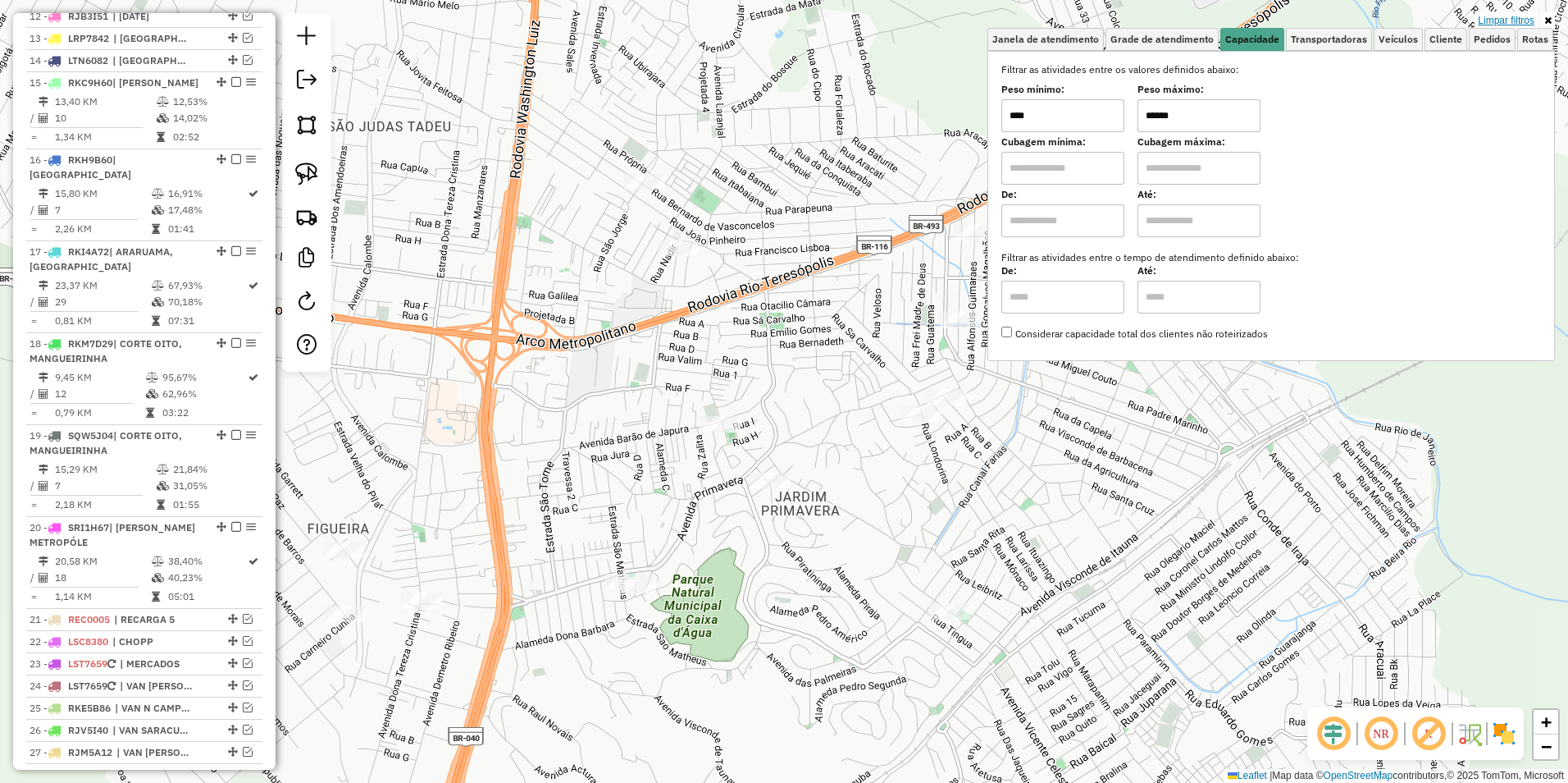
click at [1506, 22] on link "Limpar filtros" at bounding box center [1506, 20] width 63 height 18
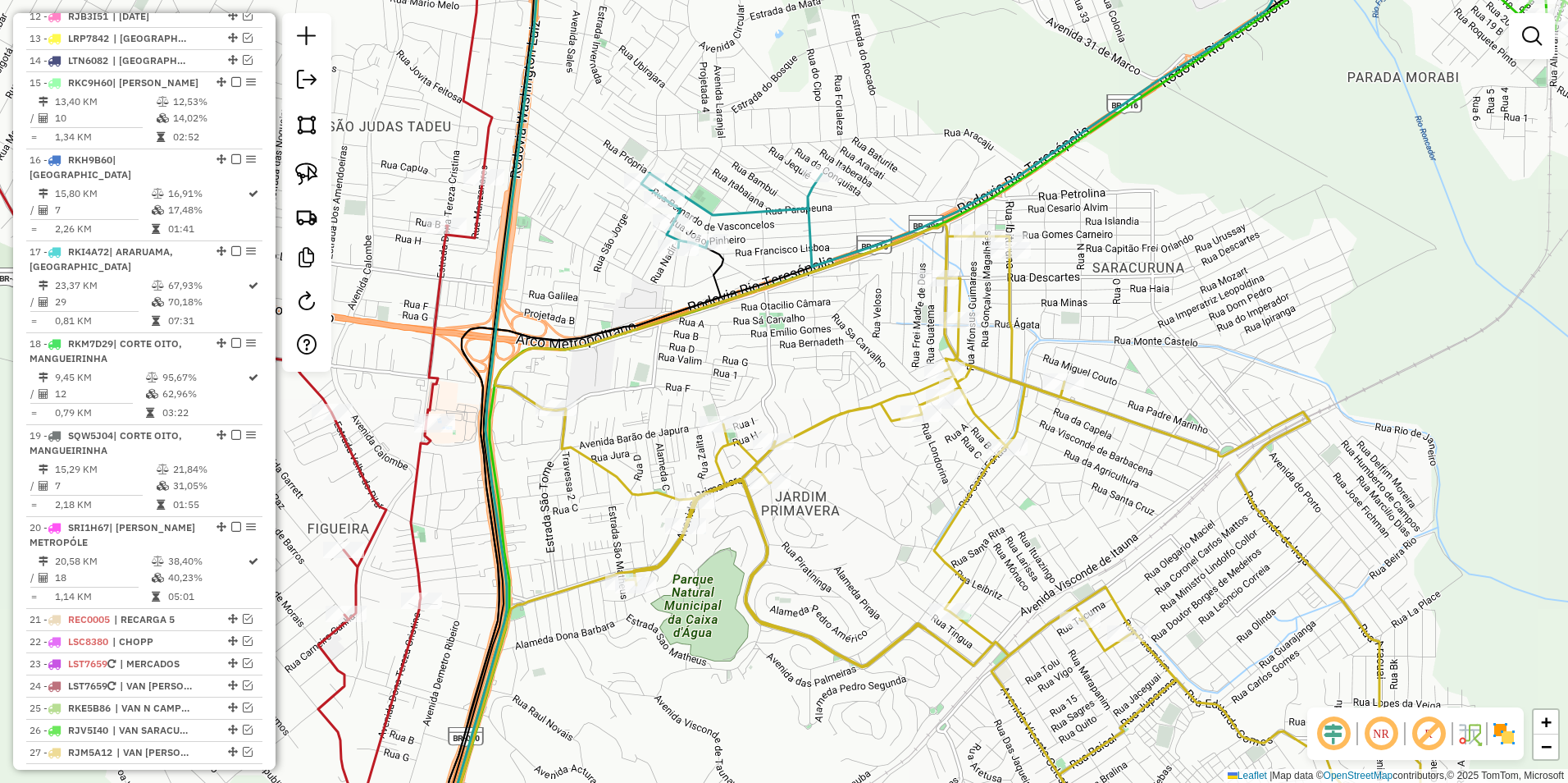
click at [849, 417] on icon at bounding box center [974, 543] width 956 height 637
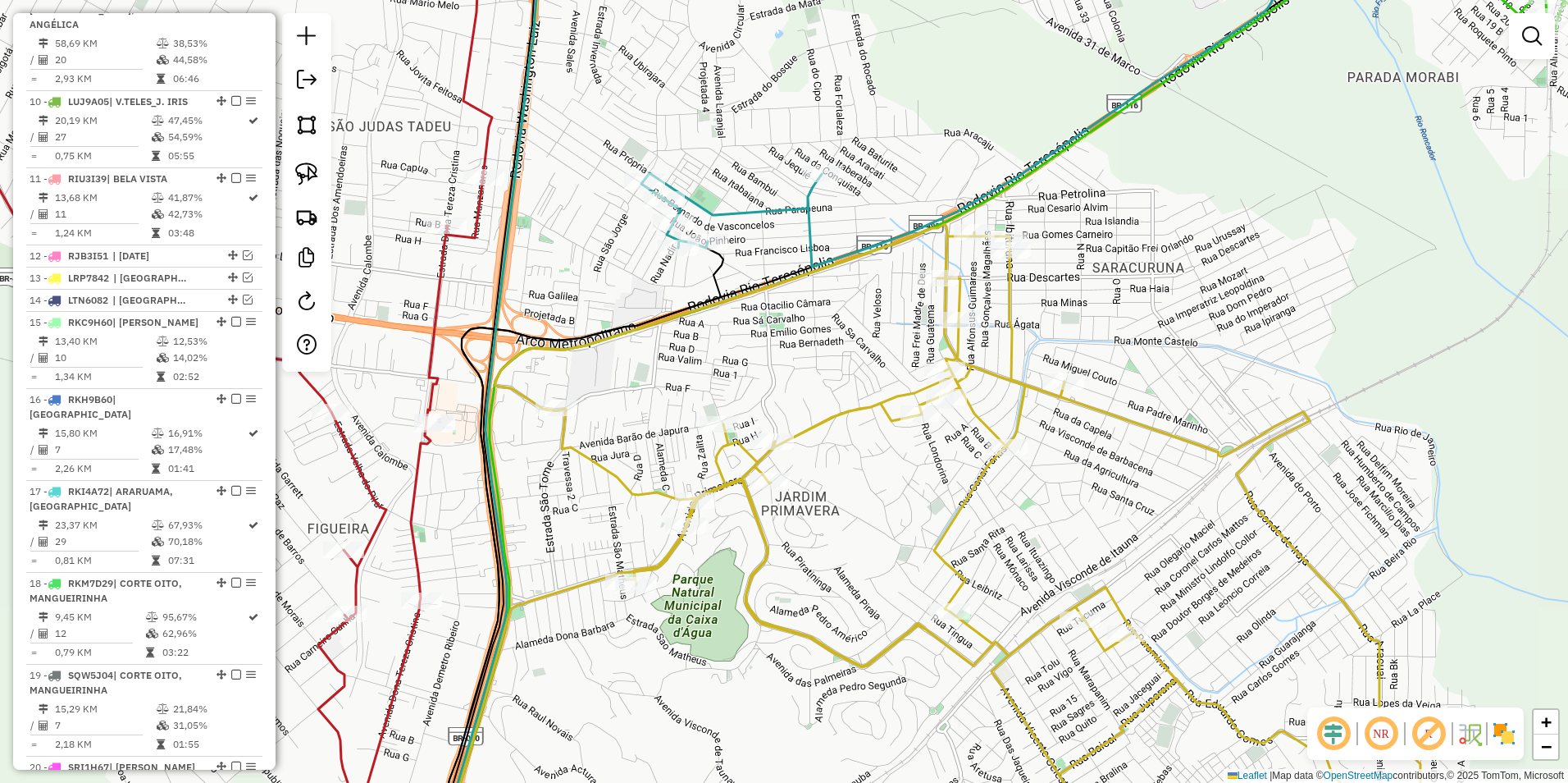
select select "**********"
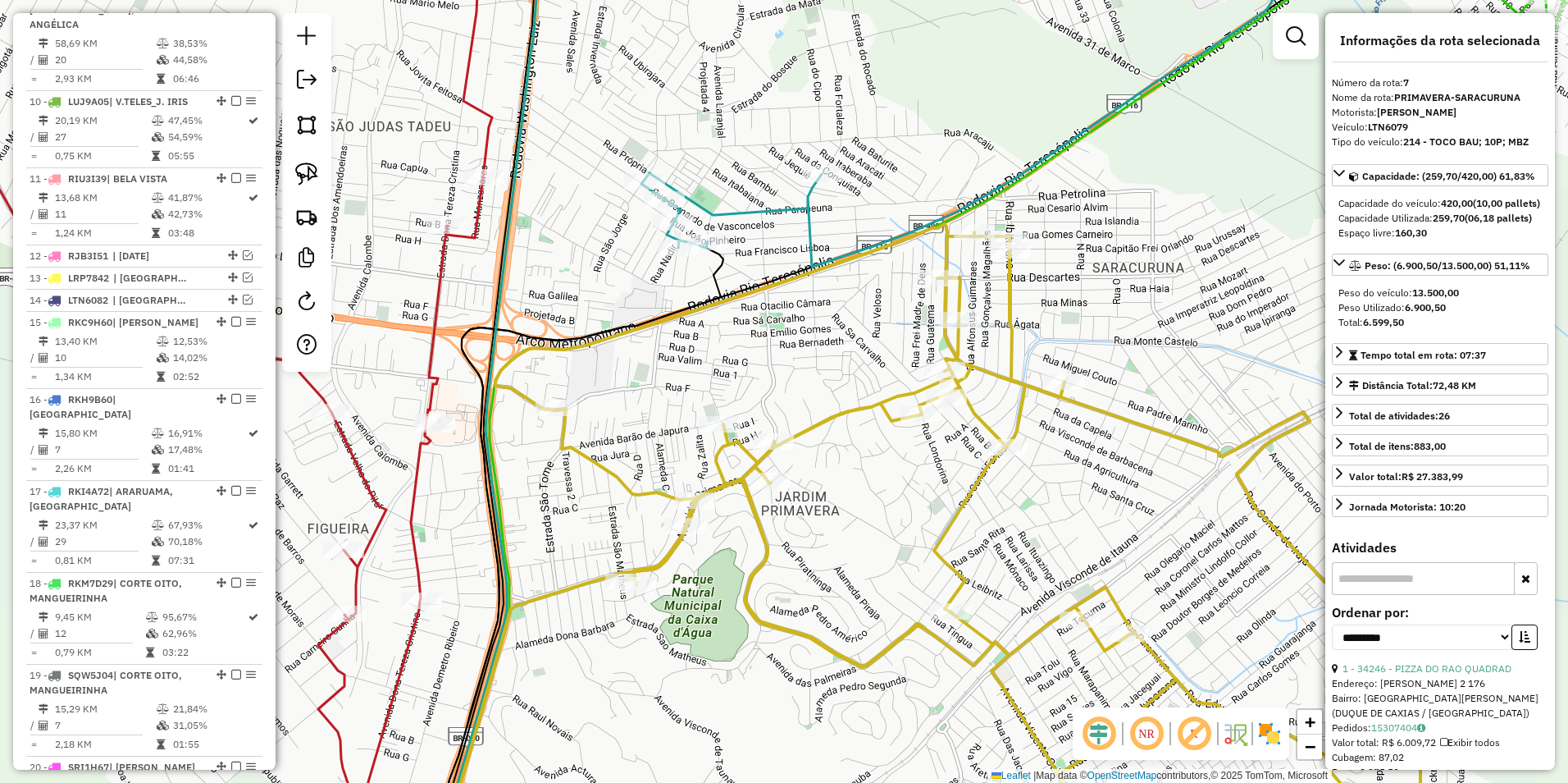
scroll to position [1157, 0]
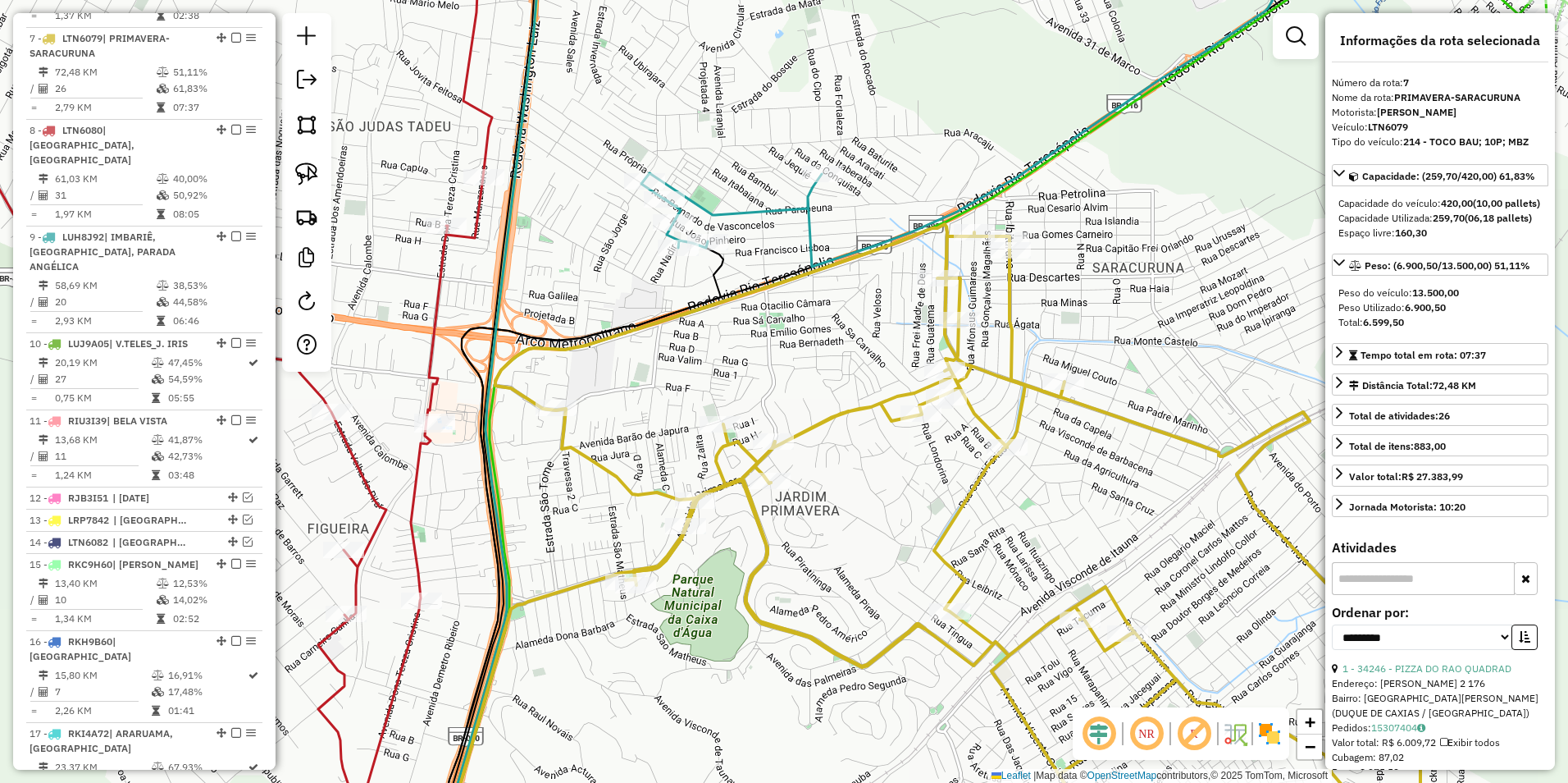
drag, startPoint x: 863, startPoint y: 503, endPoint x: 866, endPoint y: 303, distance: 200.0
click at [866, 320] on div "Janela de atendimento Grade de atendimento Capacidade Transportadoras Veículos …" at bounding box center [784, 392] width 1568 height 783
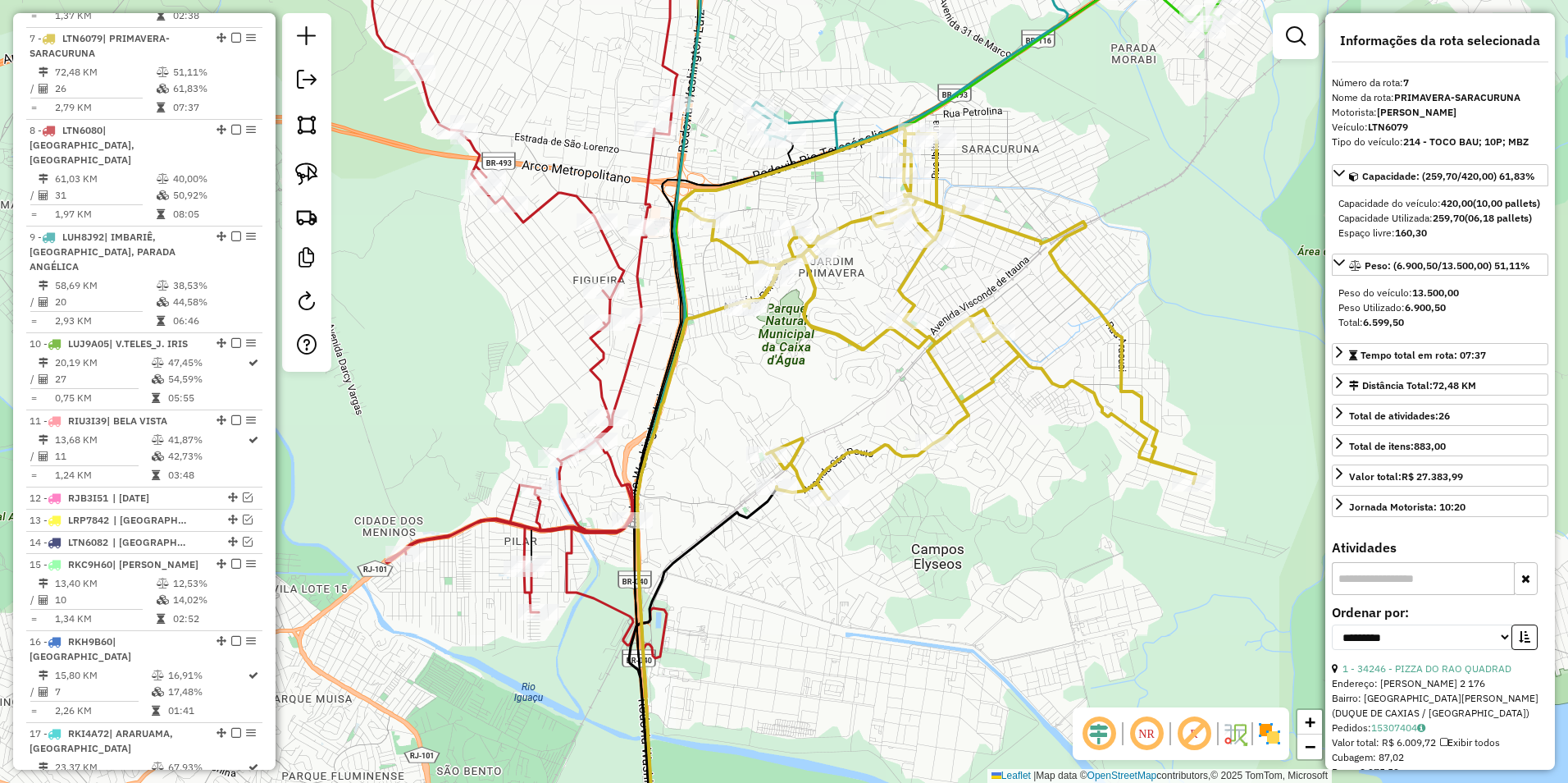
click at [632, 359] on icon at bounding box center [475, 266] width 406 height 690
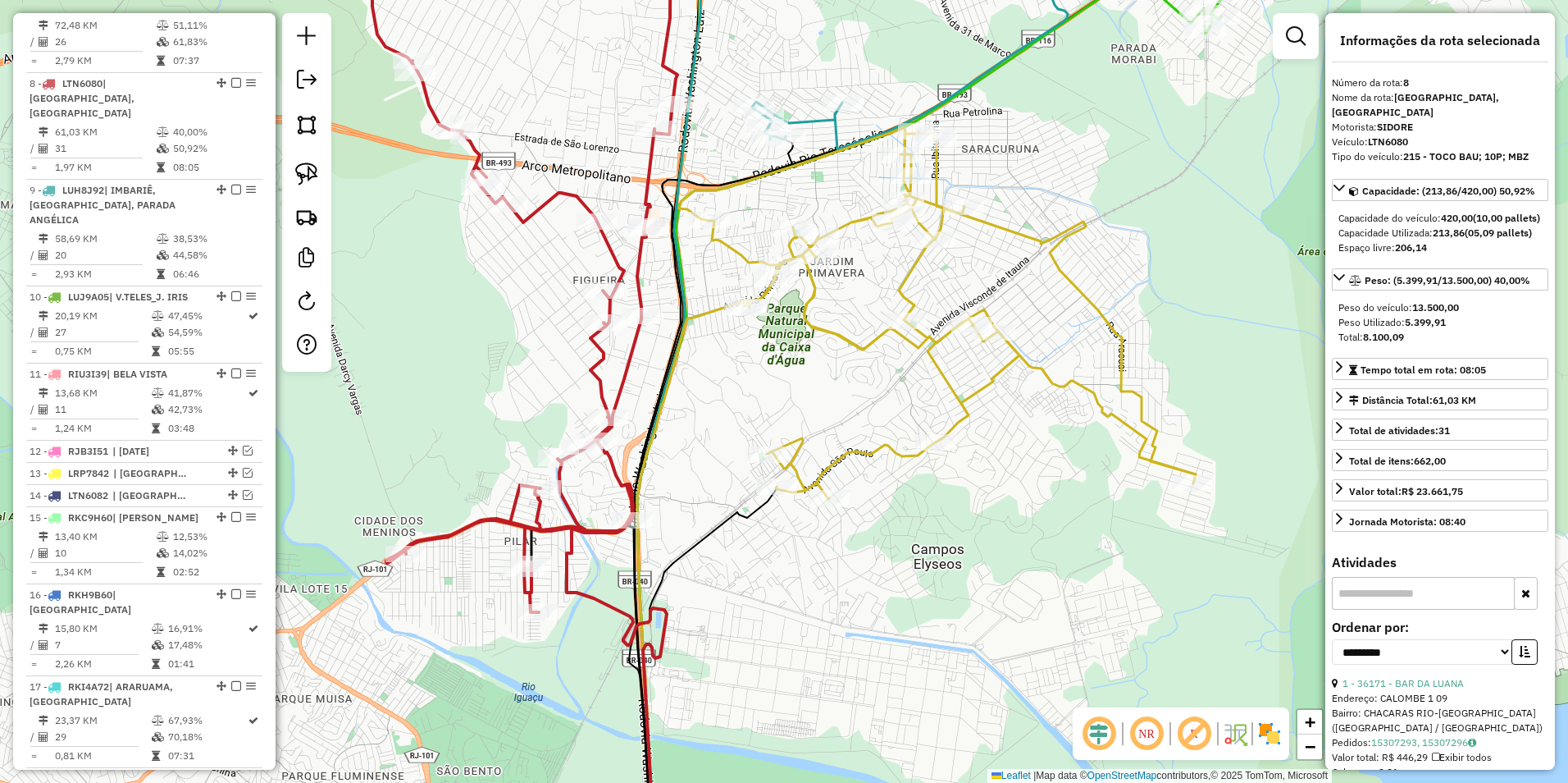
scroll to position [1249, 0]
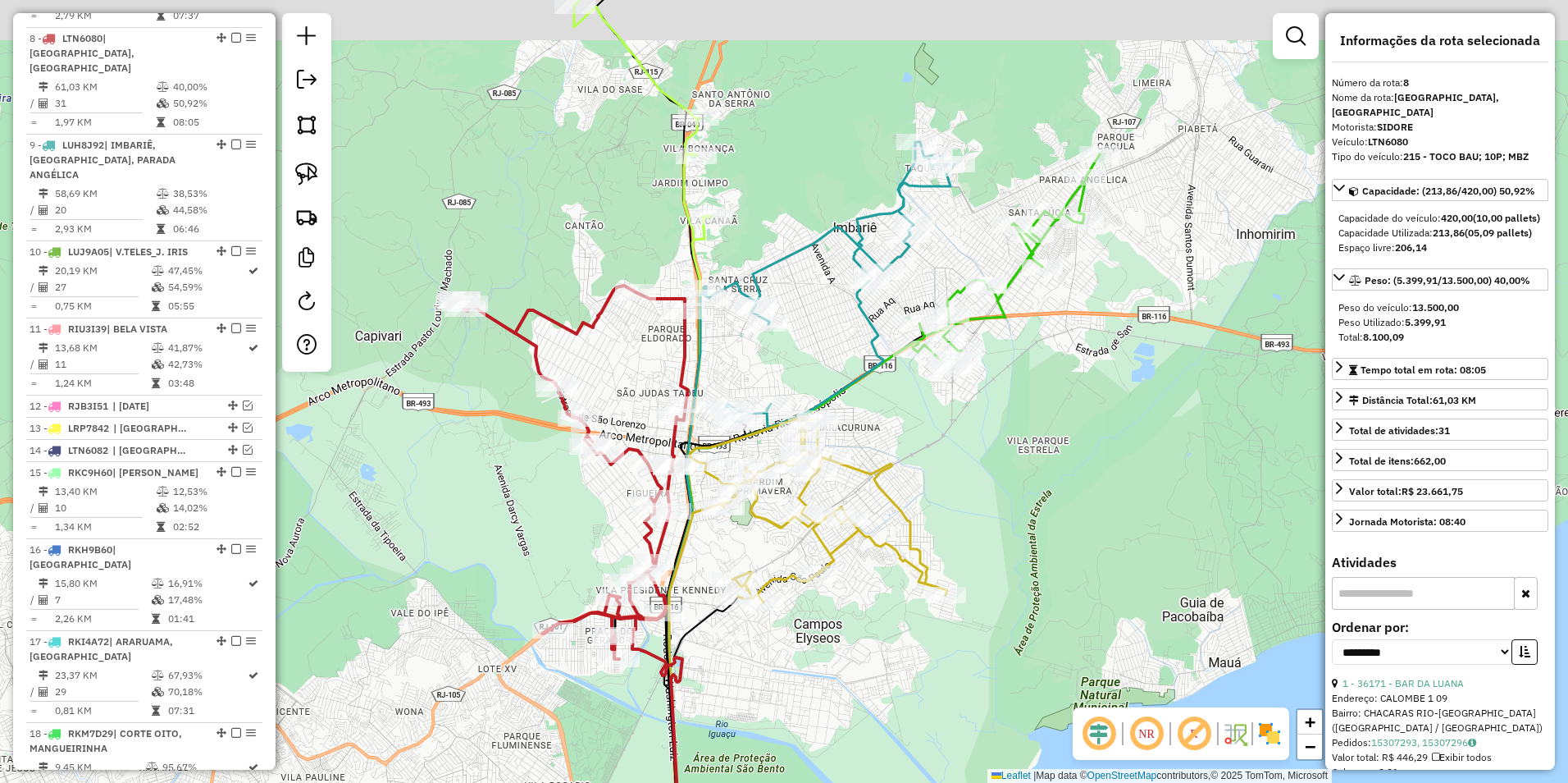
drag, startPoint x: 746, startPoint y: 181, endPoint x: 754, endPoint y: 259, distance: 78.4
click at [754, 259] on div "Janela de atendimento Grade de atendimento Capacidade Transportadoras Veículos …" at bounding box center [784, 392] width 1568 height 783
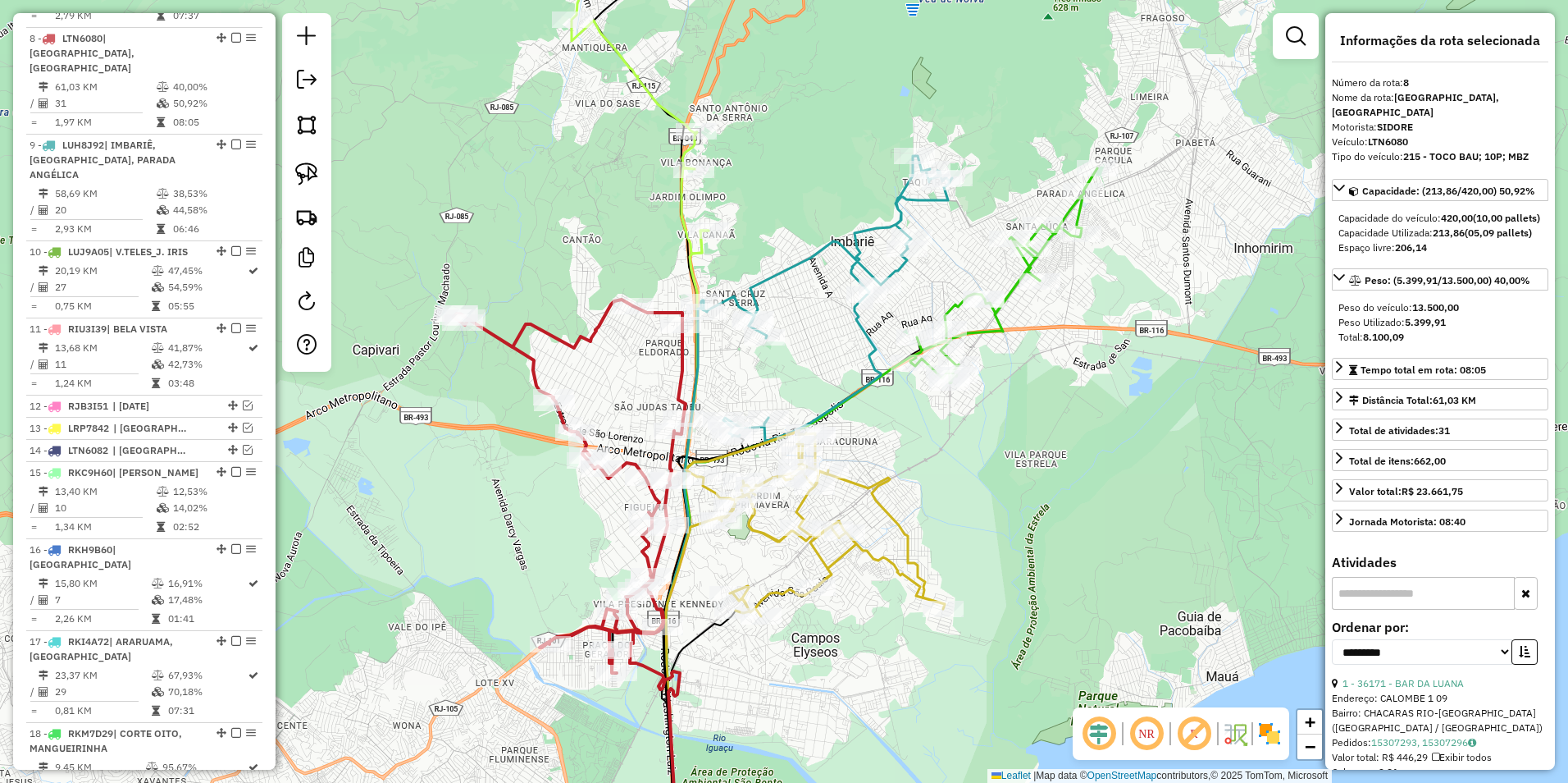
click at [692, 253] on icon at bounding box center [640, 117] width 137 height 272
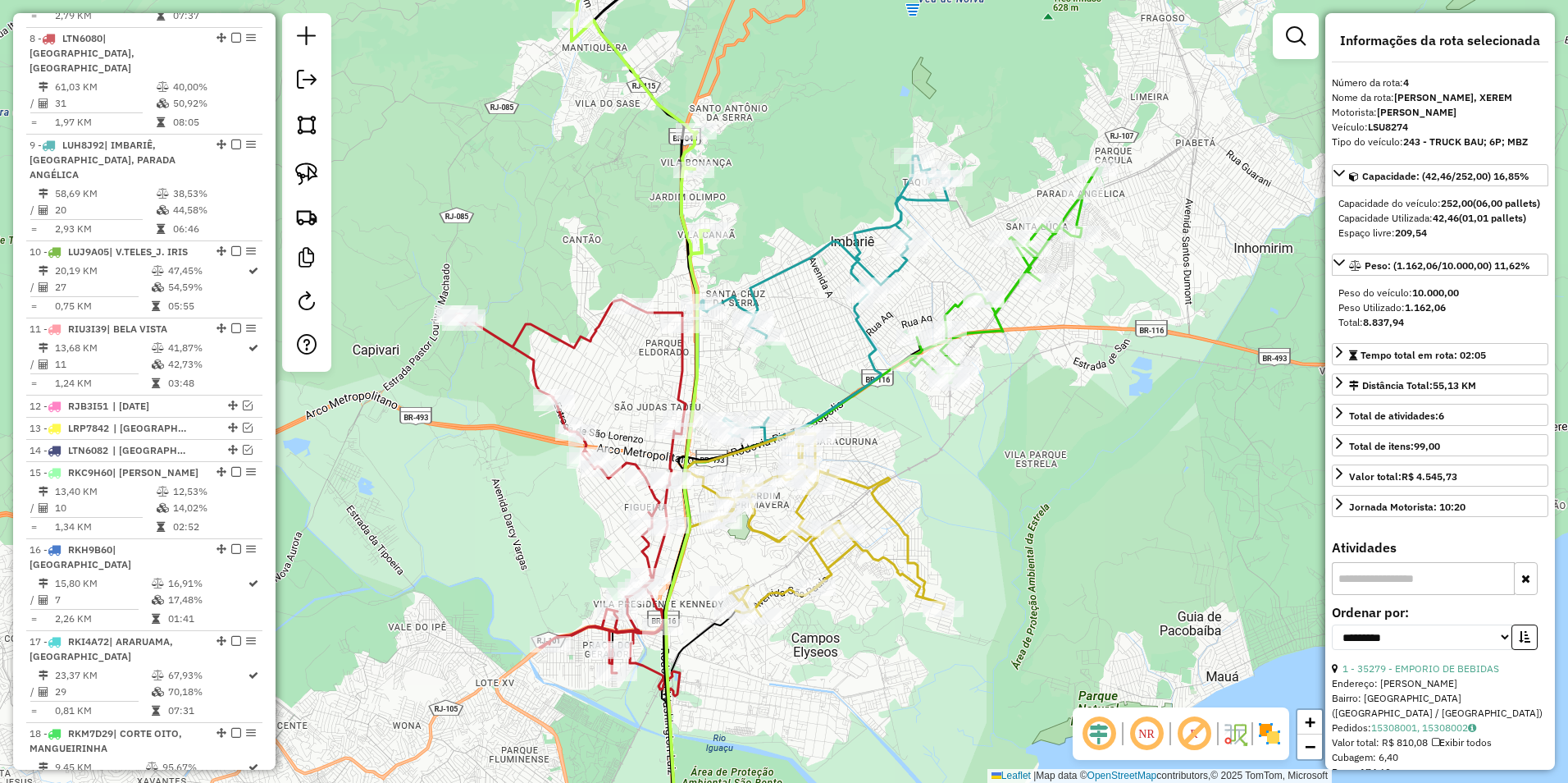
scroll to position [896, 0]
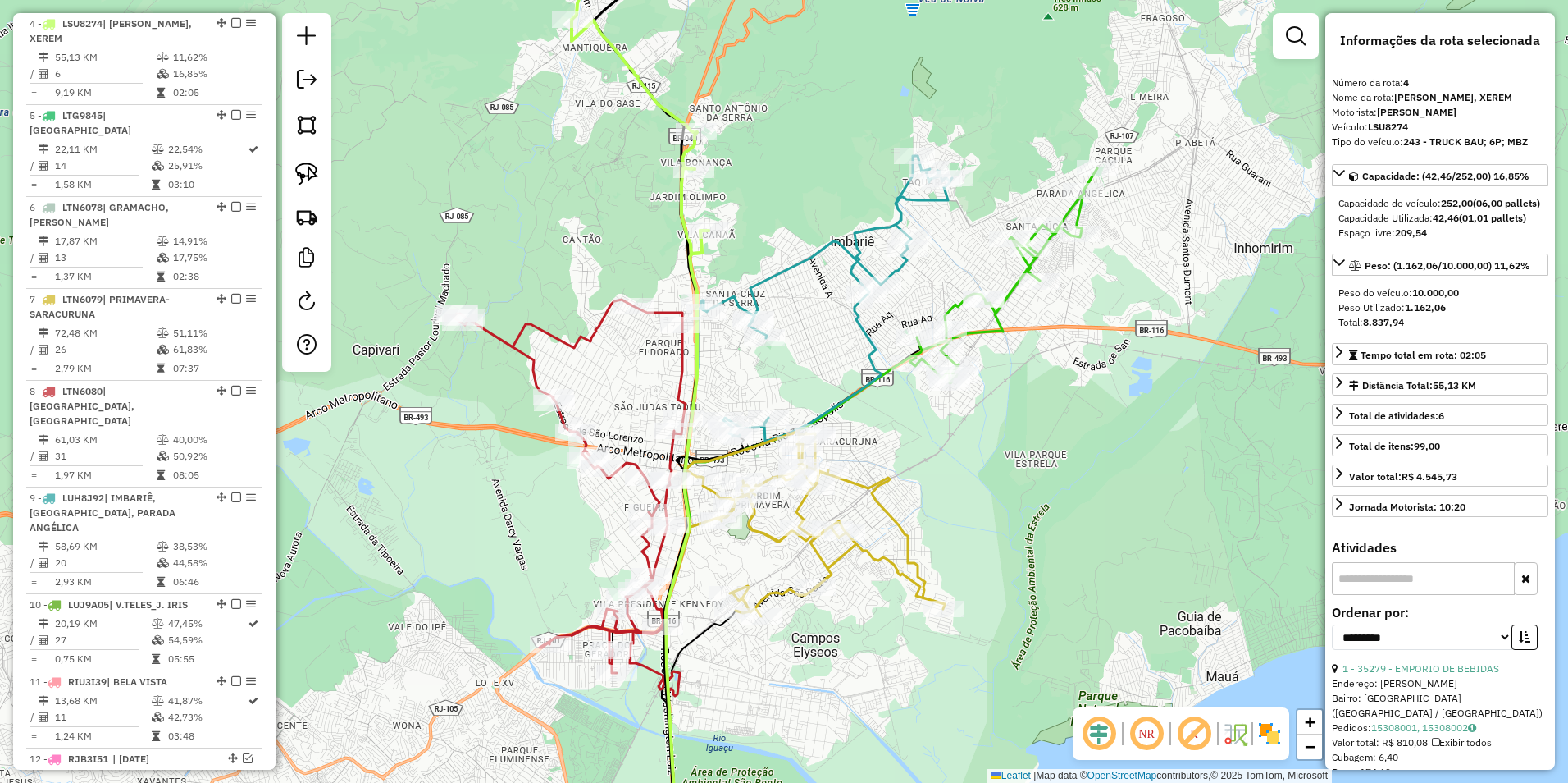
click at [692, 253] on icon at bounding box center [640, 117] width 137 height 272
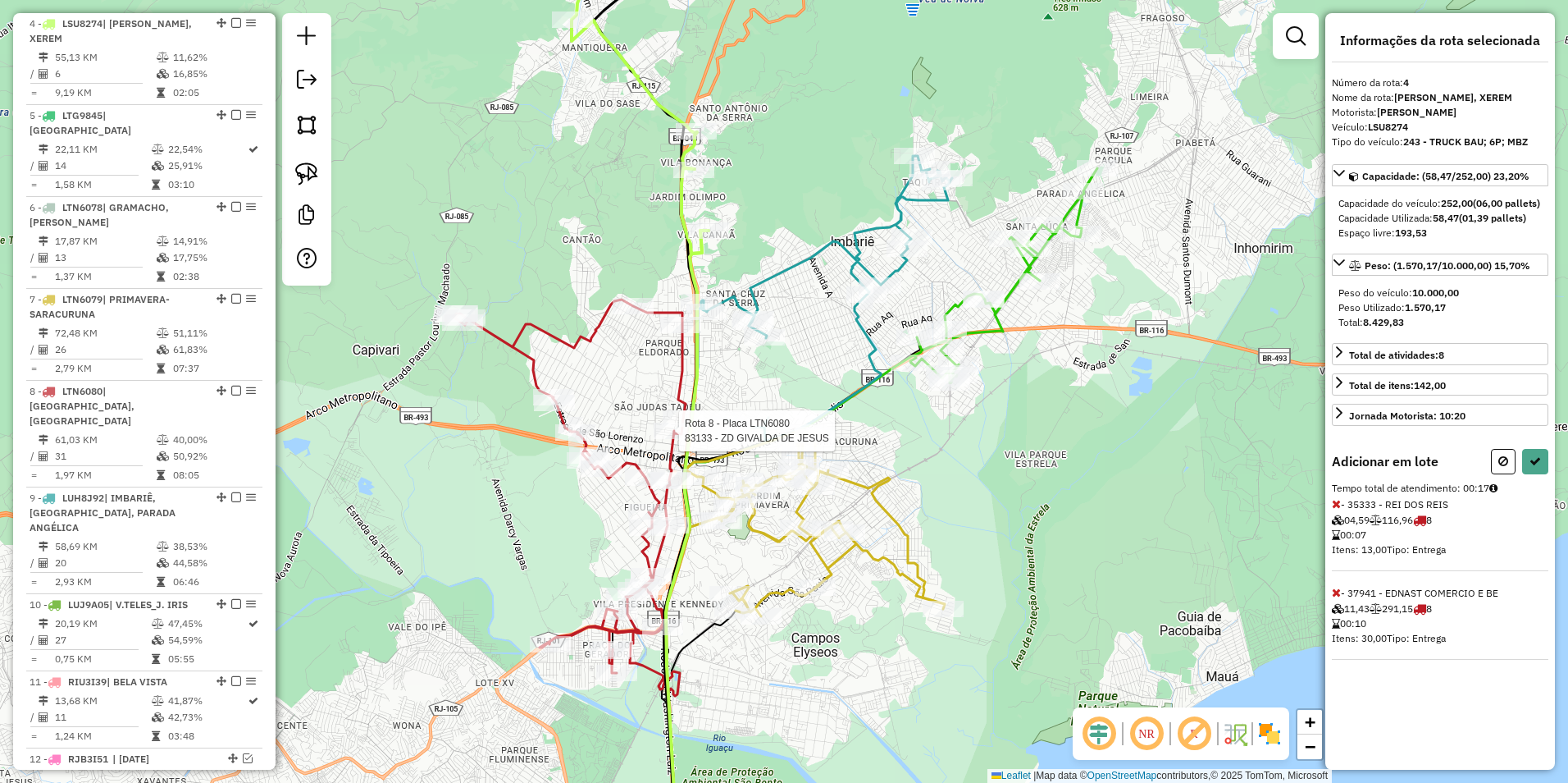
click at [674, 439] on div at bounding box center [673, 431] width 41 height 16
click at [1486, 472] on div "Adicionar em lote" at bounding box center [1440, 461] width 217 height 25
click at [850, 236] on icon at bounding box center [826, 299] width 251 height 286
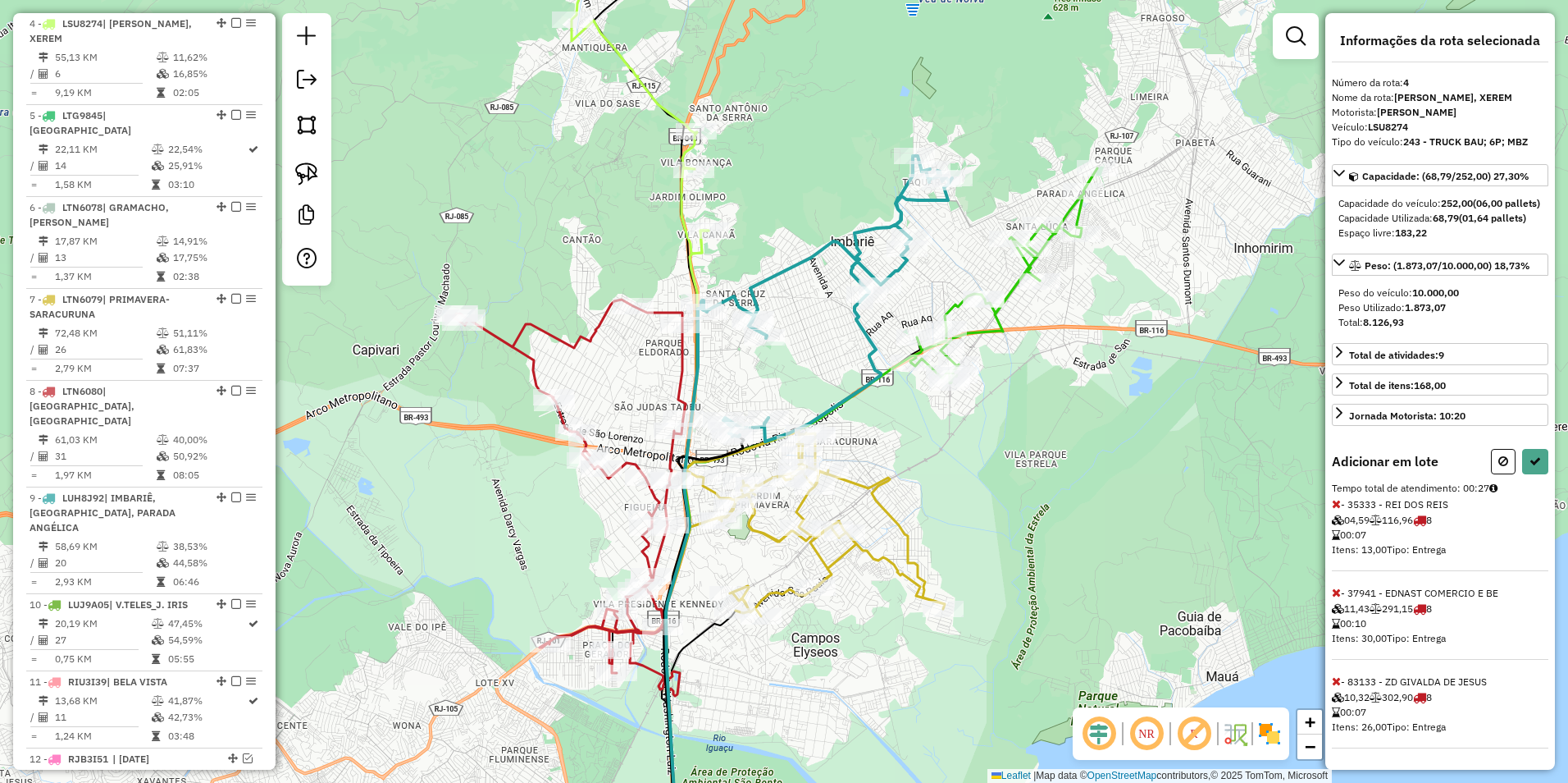
click at [1065, 440] on div "Janela de atendimento Grade de atendimento Capacidade Transportadoras Veículos …" at bounding box center [784, 392] width 1568 height 783
drag, startPoint x: 1473, startPoint y: 471, endPoint x: 1394, endPoint y: 457, distance: 80.2
click at [1473, 472] on div "Adicionar em lote" at bounding box center [1440, 461] width 217 height 25
click at [1503, 467] on icon at bounding box center [1503, 461] width 10 height 11
select select "**********"
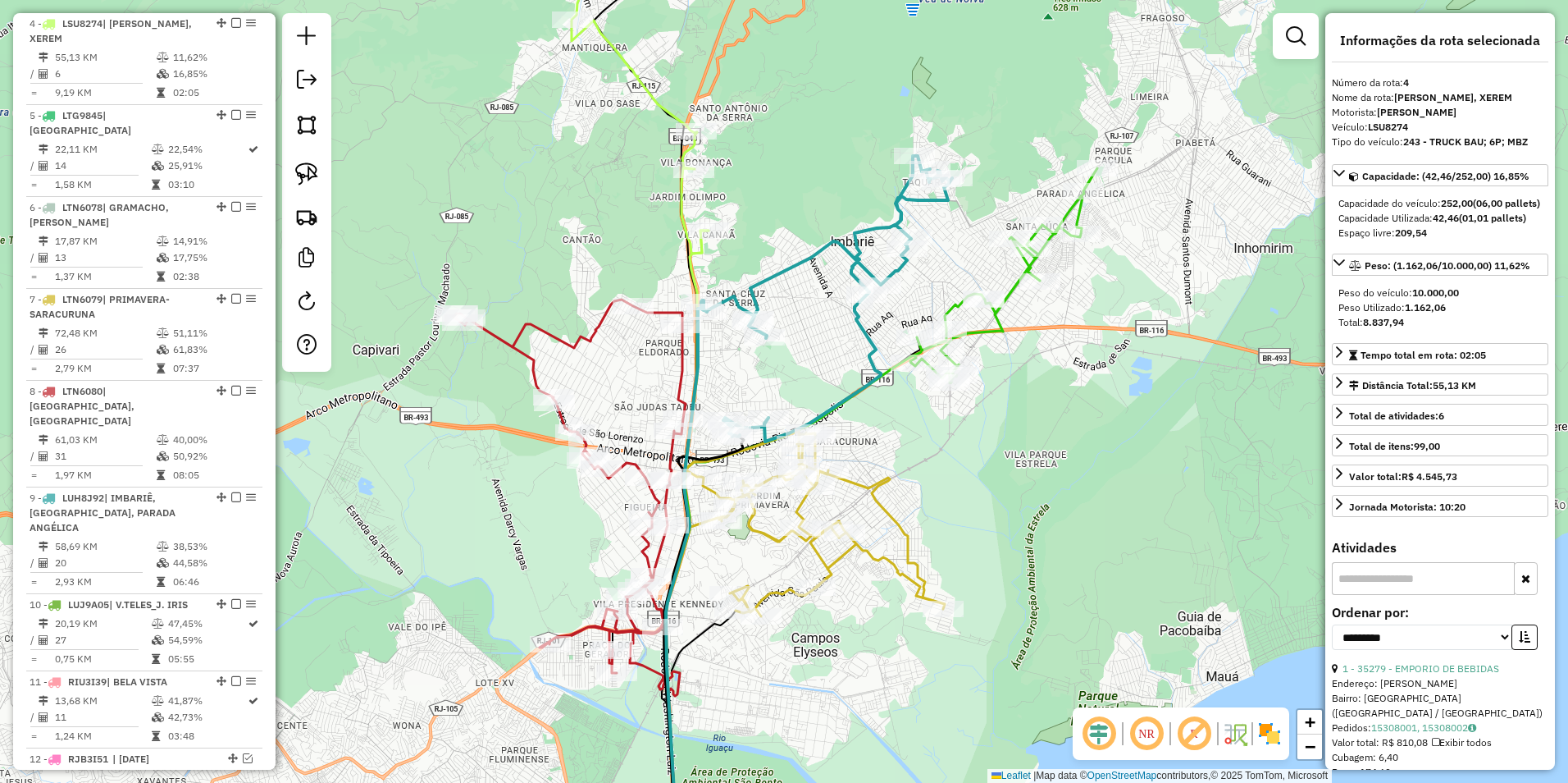
click at [962, 246] on div "Janela de atendimento Grade de atendimento Capacidade Transportadoras Veículos …" at bounding box center [784, 392] width 1568 height 783
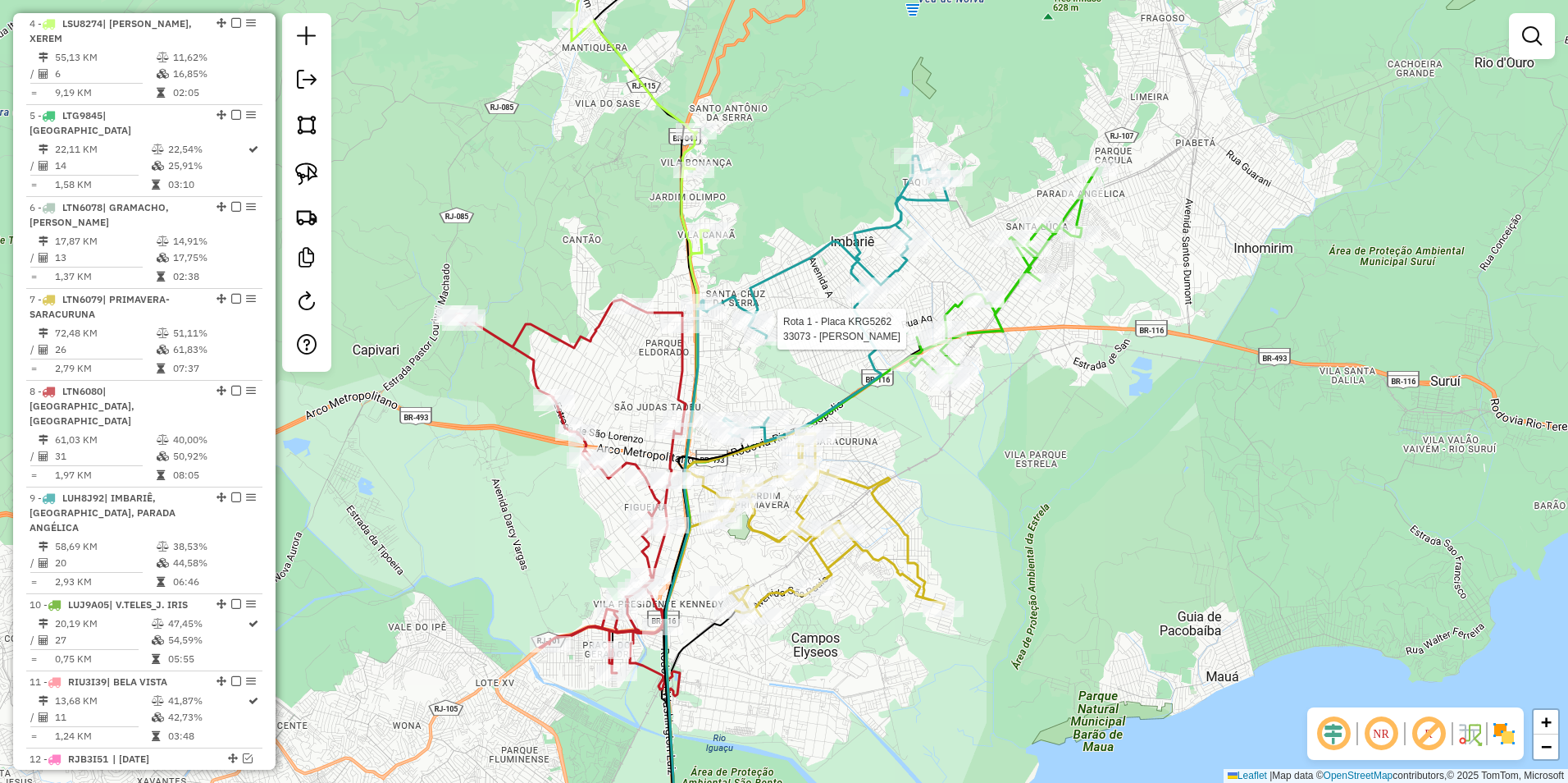
click at [952, 308] on icon at bounding box center [1004, 275] width 187 height 214
select select "**********"
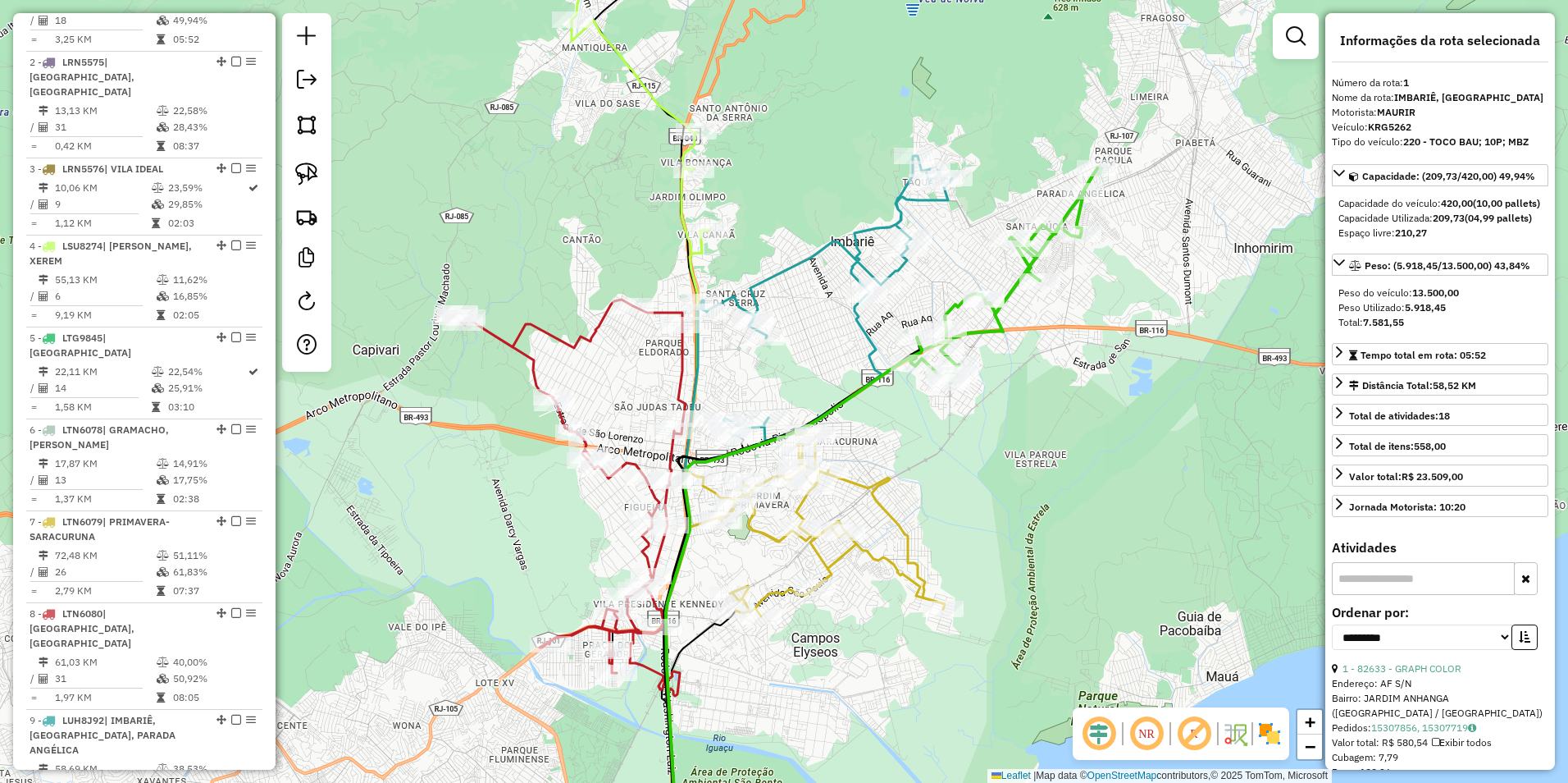
scroll to position [635, 0]
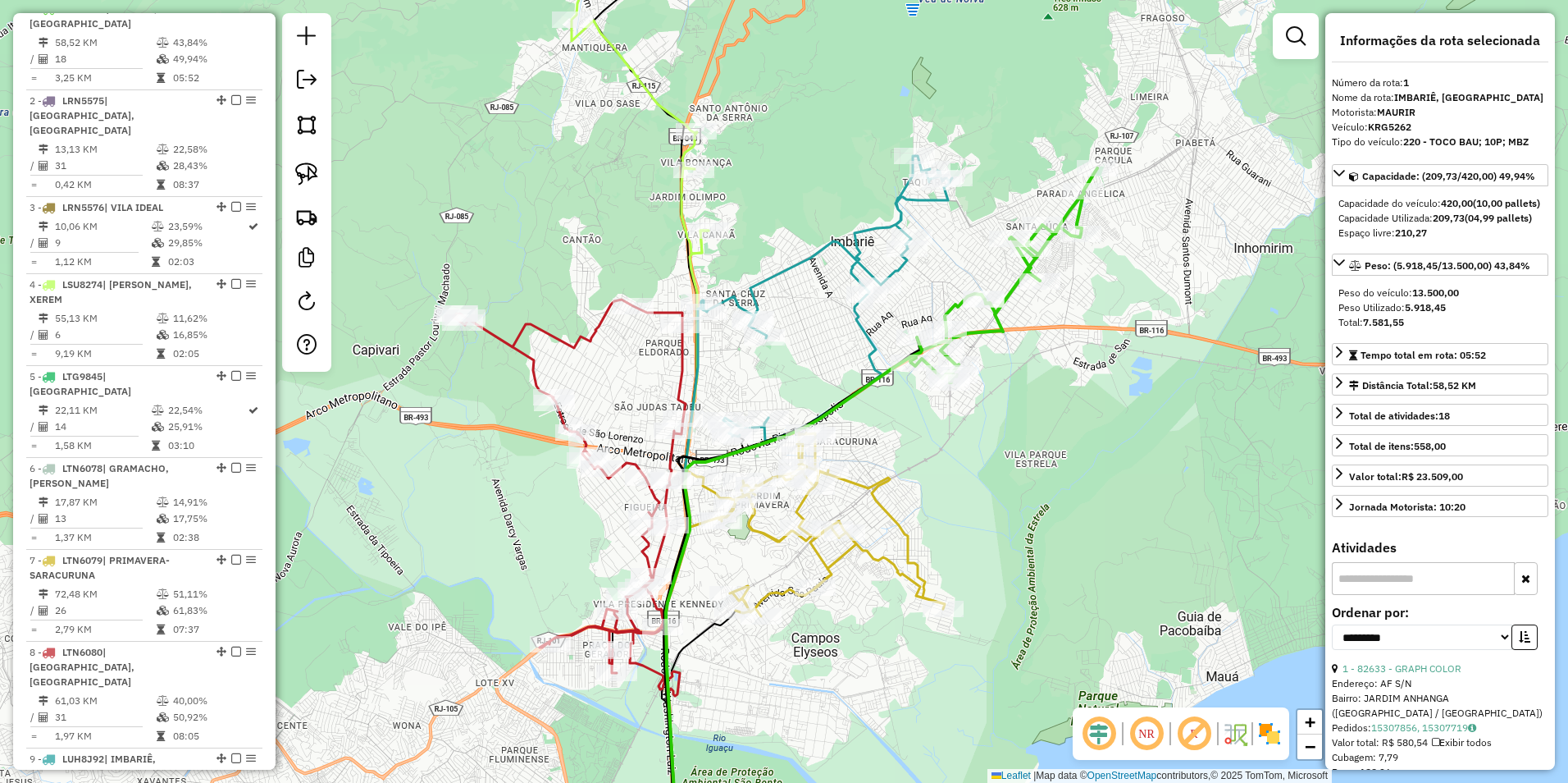
click at [952, 308] on icon at bounding box center [1004, 275] width 187 height 214
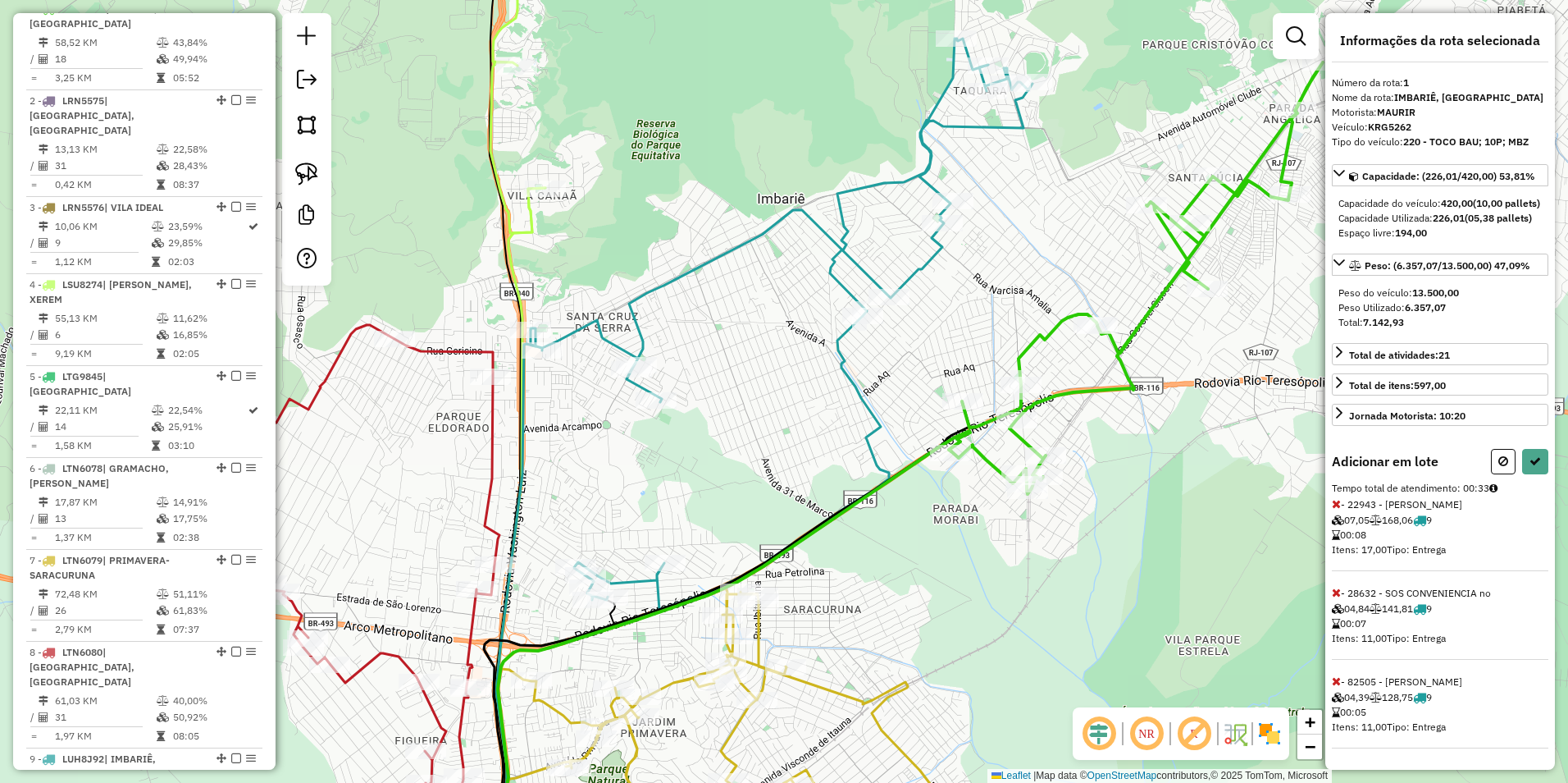
click at [948, 192] on icon at bounding box center [782, 324] width 502 height 571
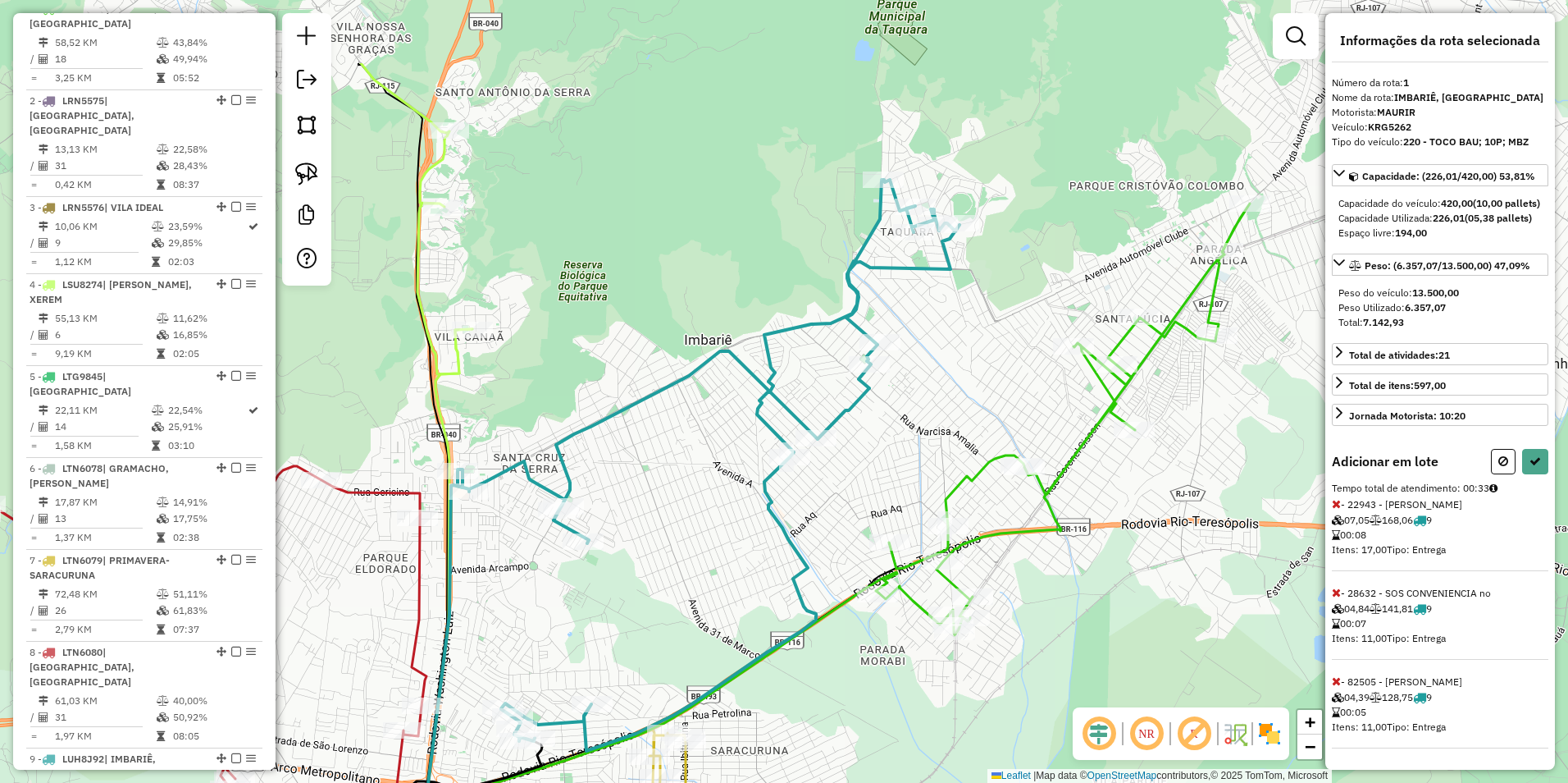
drag, startPoint x: 1001, startPoint y: 188, endPoint x: 923, endPoint y: 298, distance: 134.8
click at [924, 298] on icon at bounding box center [708, 465] width 502 height 571
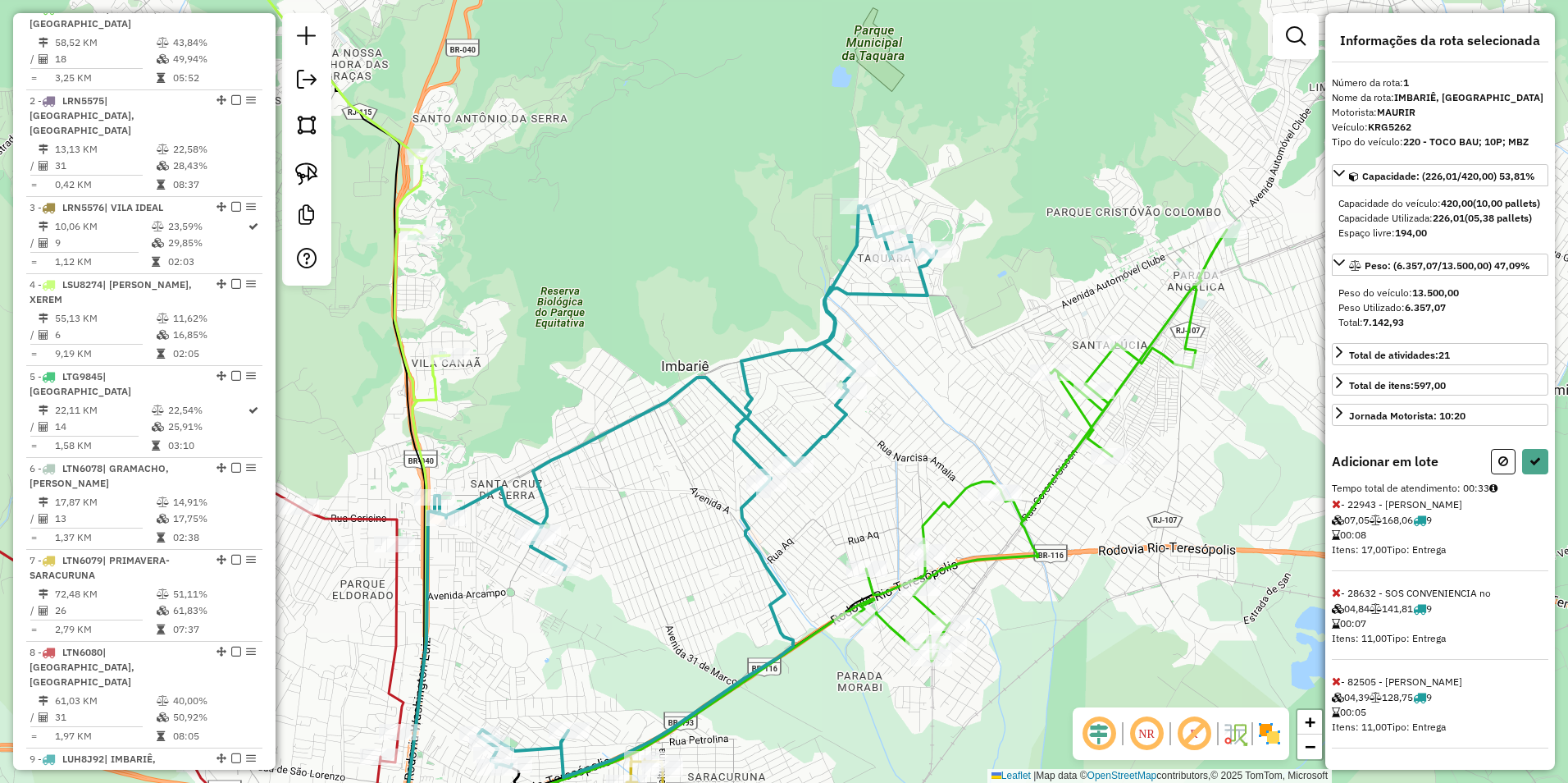
click at [882, 246] on icon at bounding box center [686, 491] width 502 height 571
select select "**********"
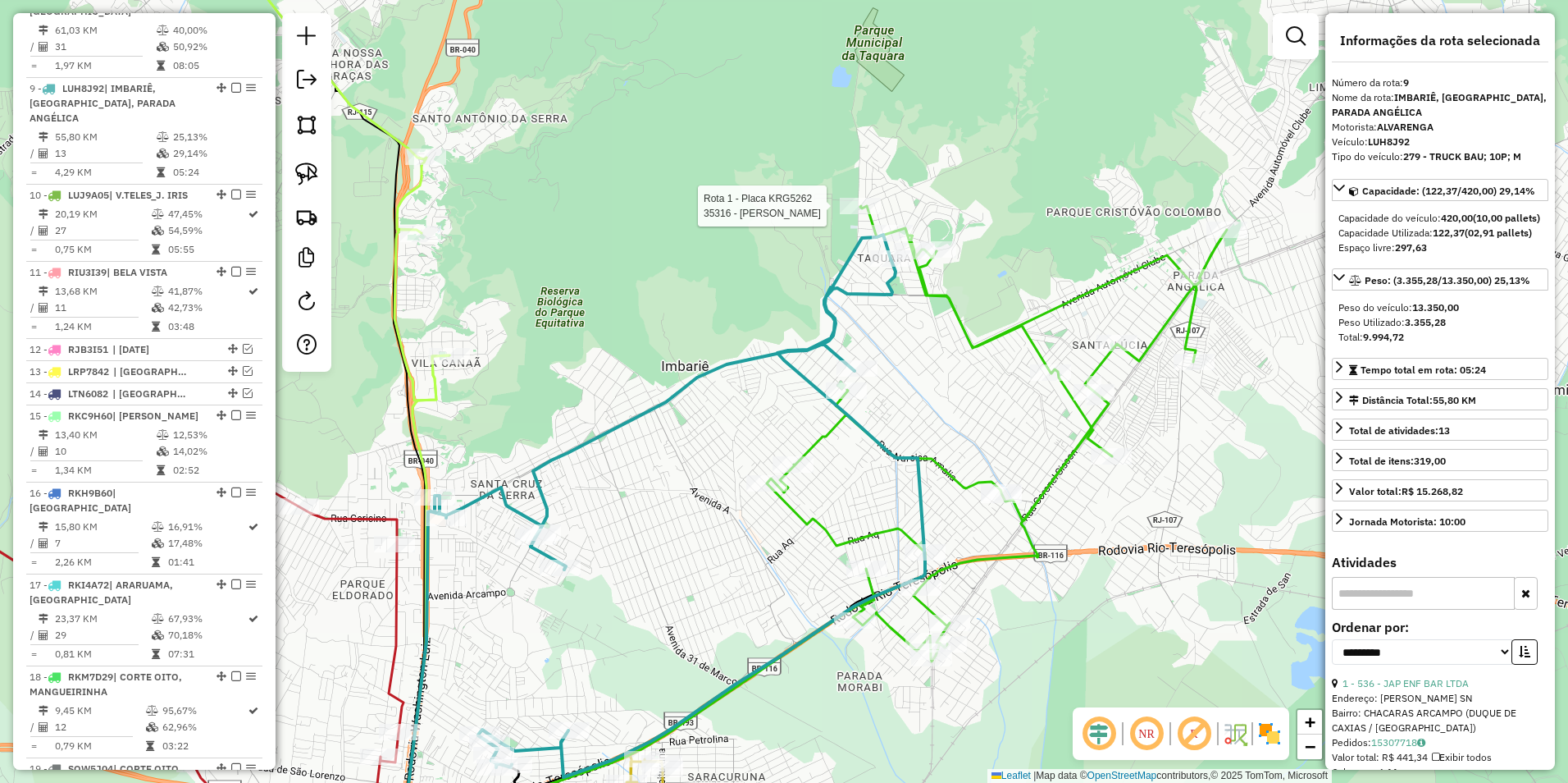
scroll to position [1341, 0]
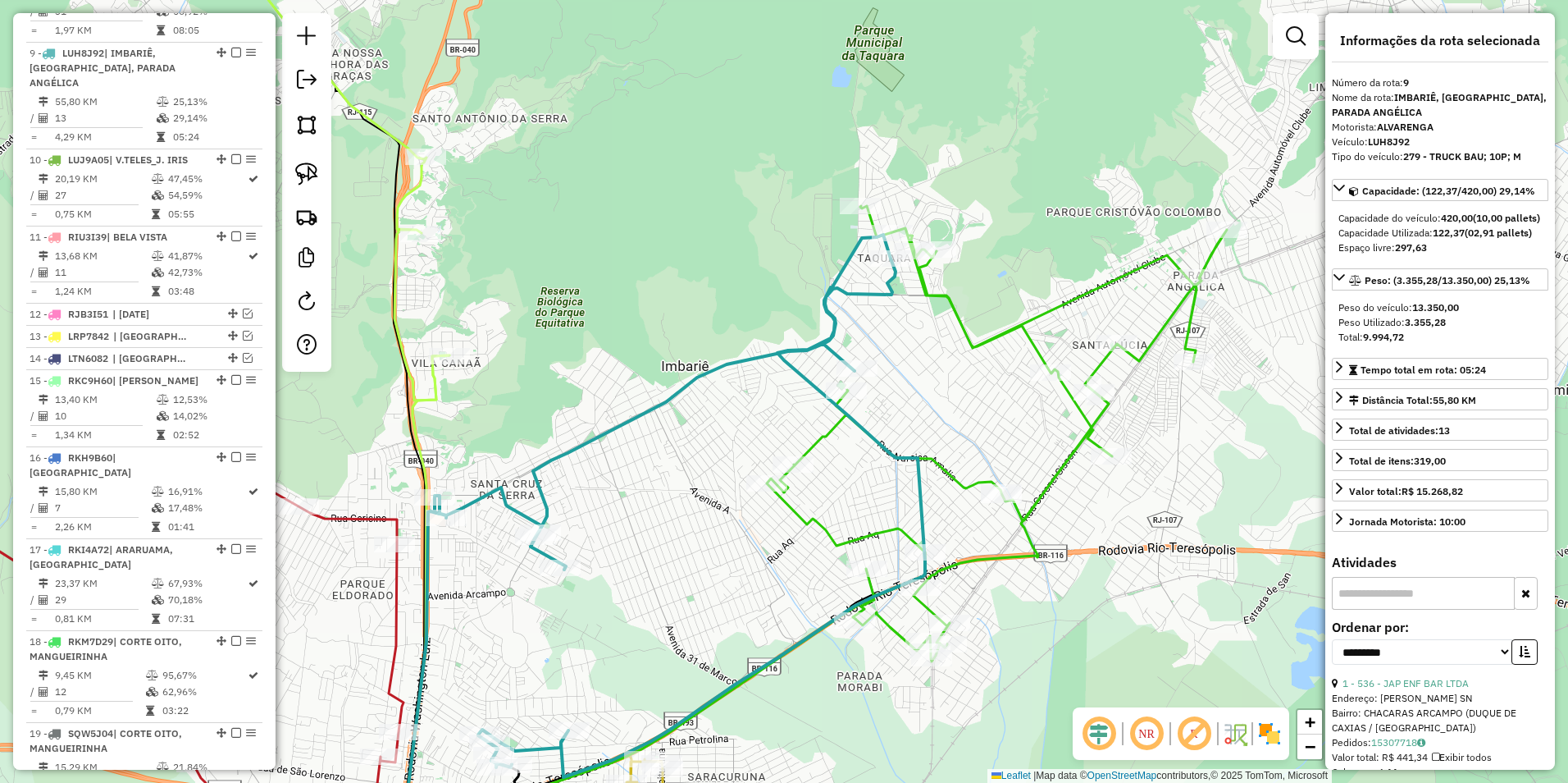
click at [991, 372] on div "Rota 1 - Placa KRG5262 26501 - HARLEY BENTO DA COST Janela de atendimento Grade…" at bounding box center [784, 392] width 1568 height 783
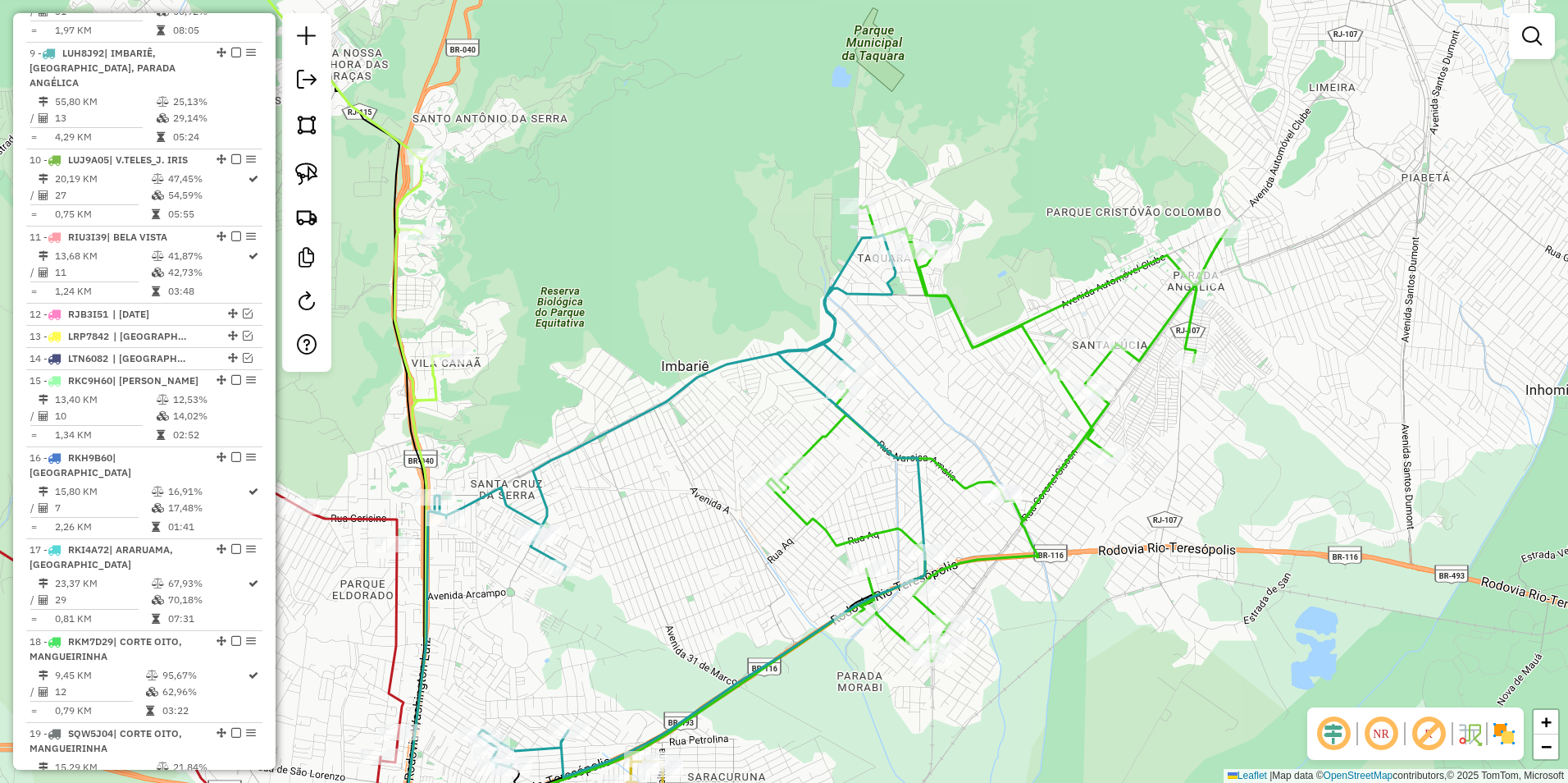
click at [993, 339] on icon at bounding box center [997, 433] width 460 height 456
select select "**********"
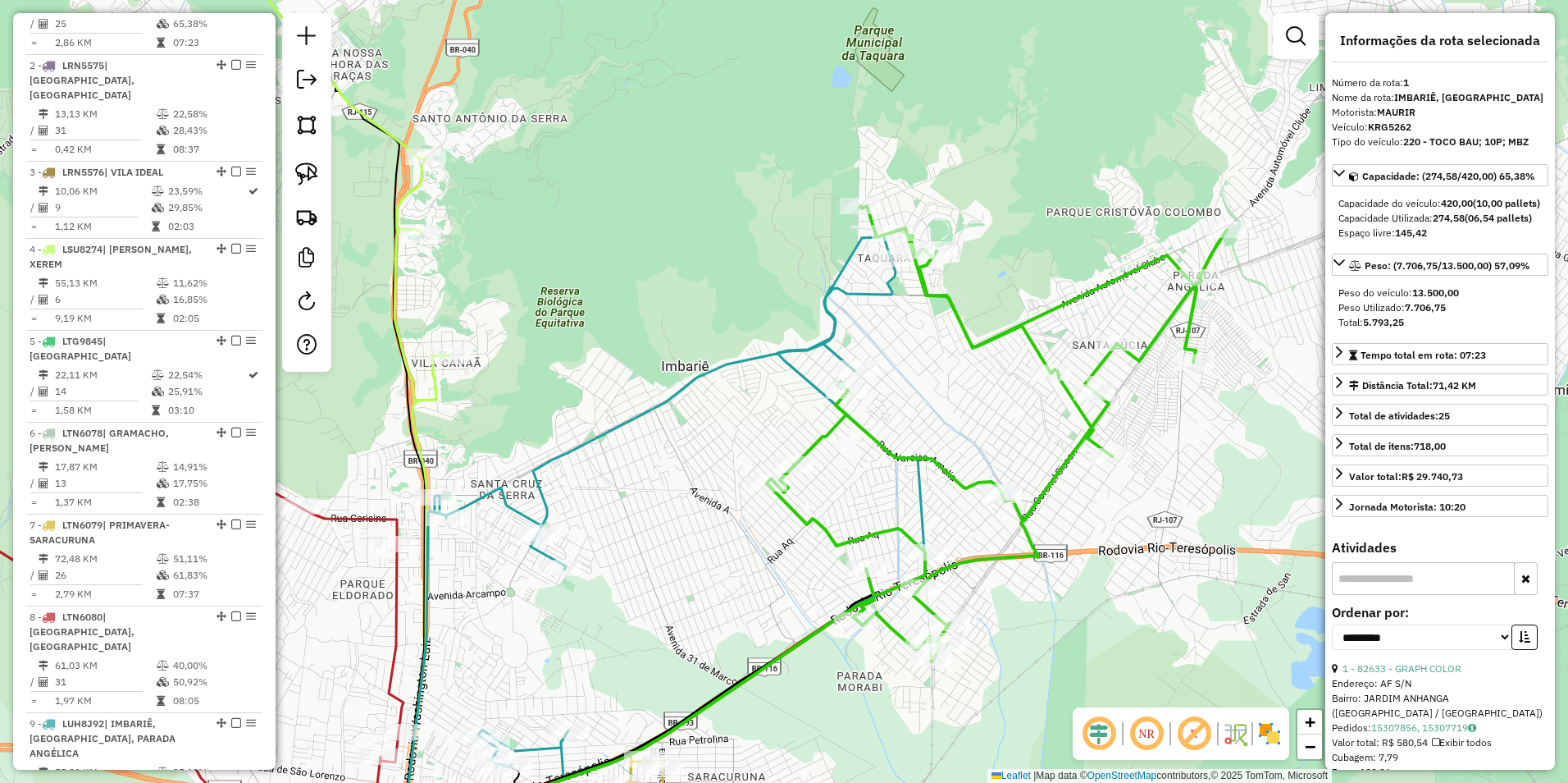
scroll to position [635, 0]
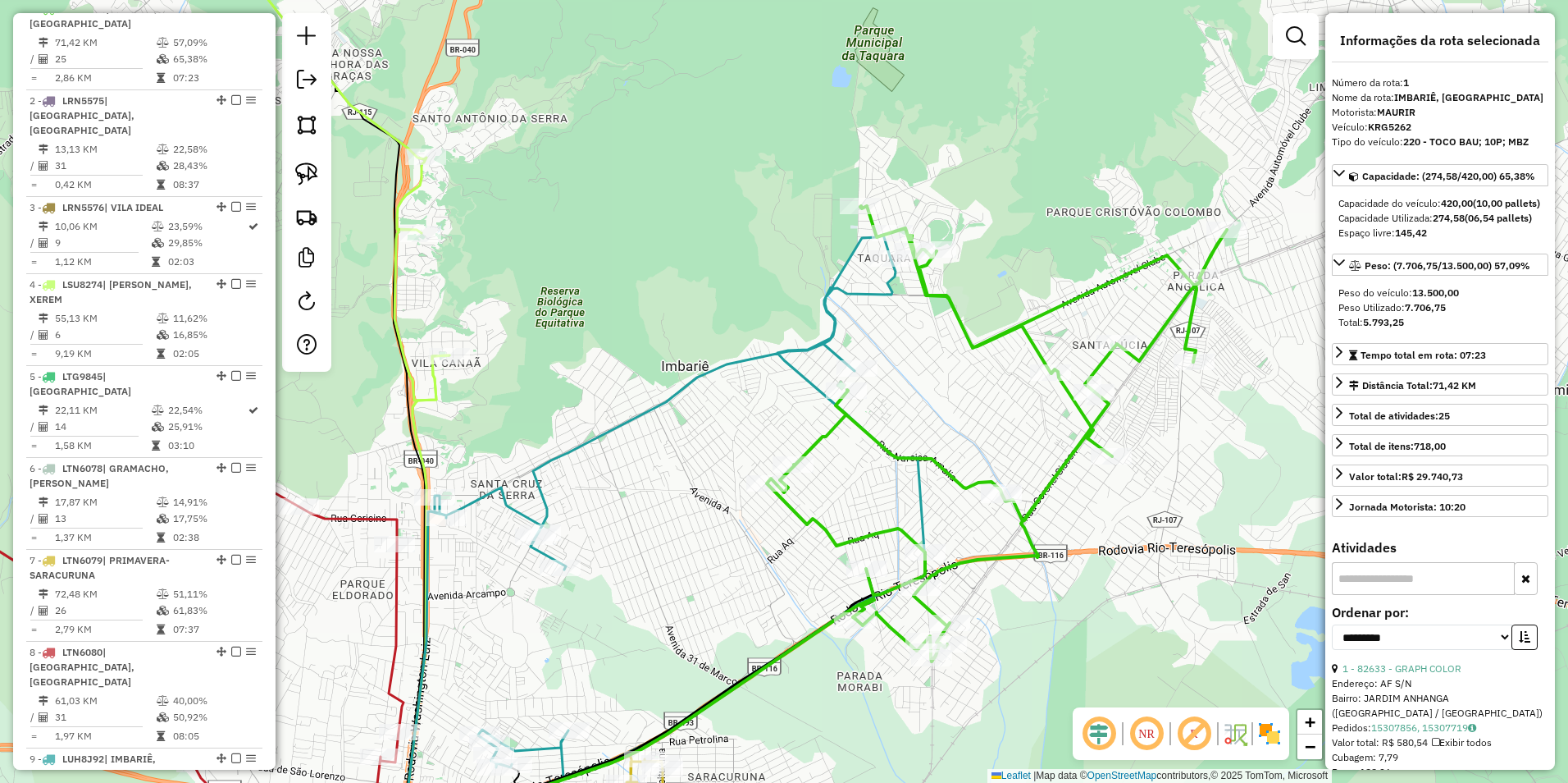
click at [995, 337] on icon at bounding box center [997, 433] width 460 height 456
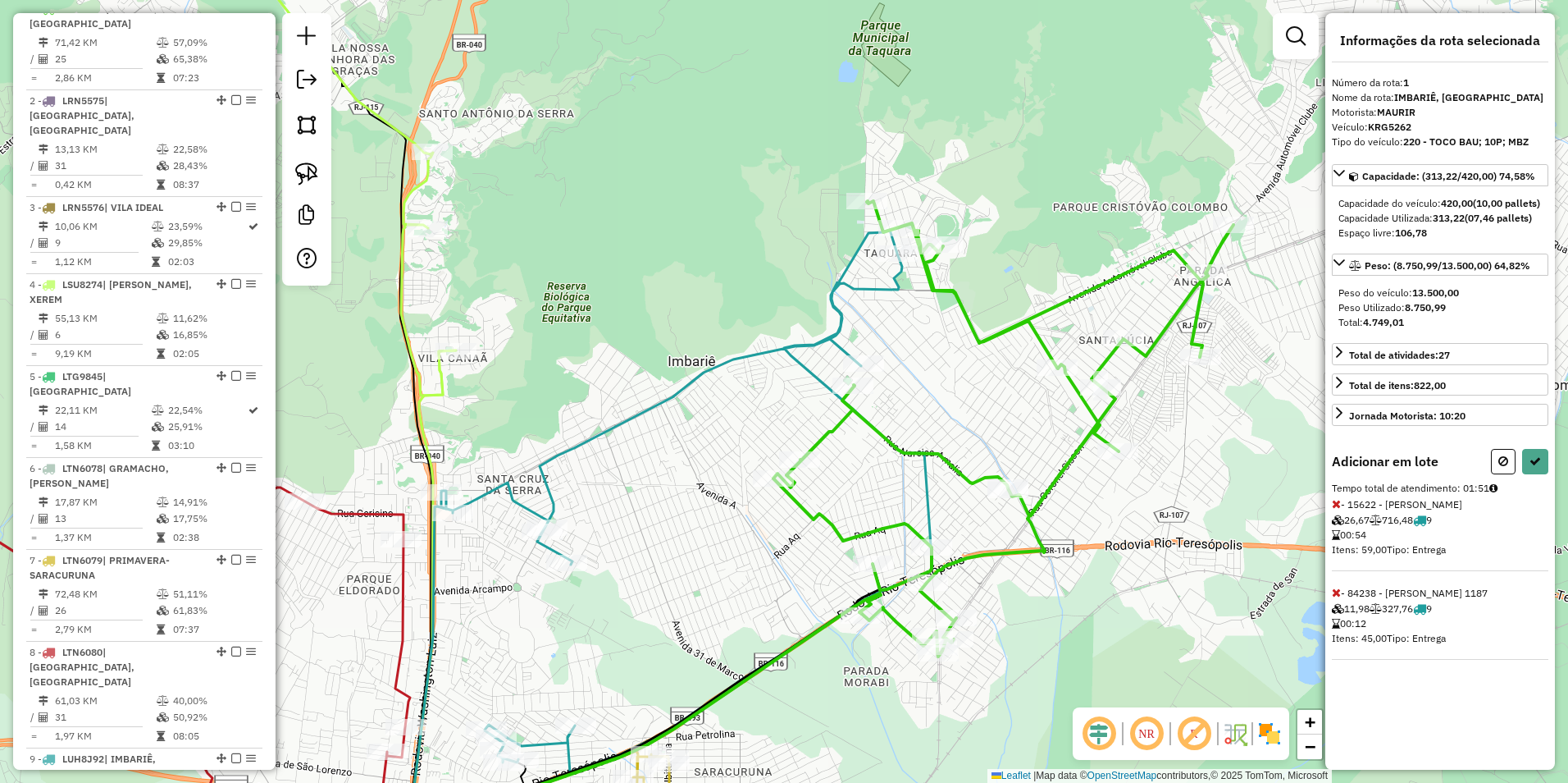
drag, startPoint x: 898, startPoint y: 438, endPoint x: 1044, endPoint y: 318, distance: 189.0
click at [1044, 318] on div "Janela de atendimento Grade de atendimento Capacidade Transportadoras Veículos …" at bounding box center [784, 392] width 1568 height 783
select select "**********"
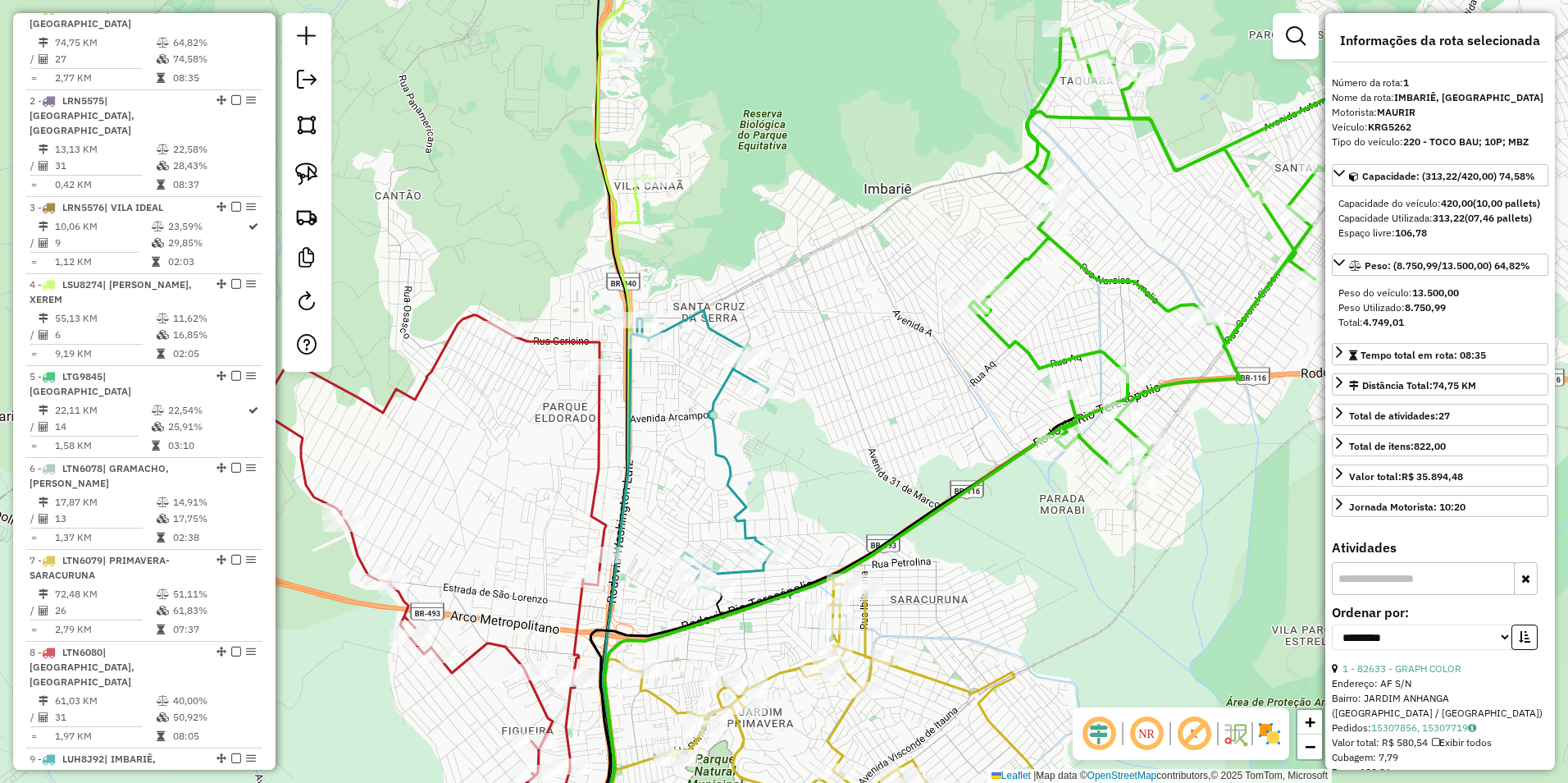
click at [633, 217] on icon at bounding box center [600, 72] width 103 height 301
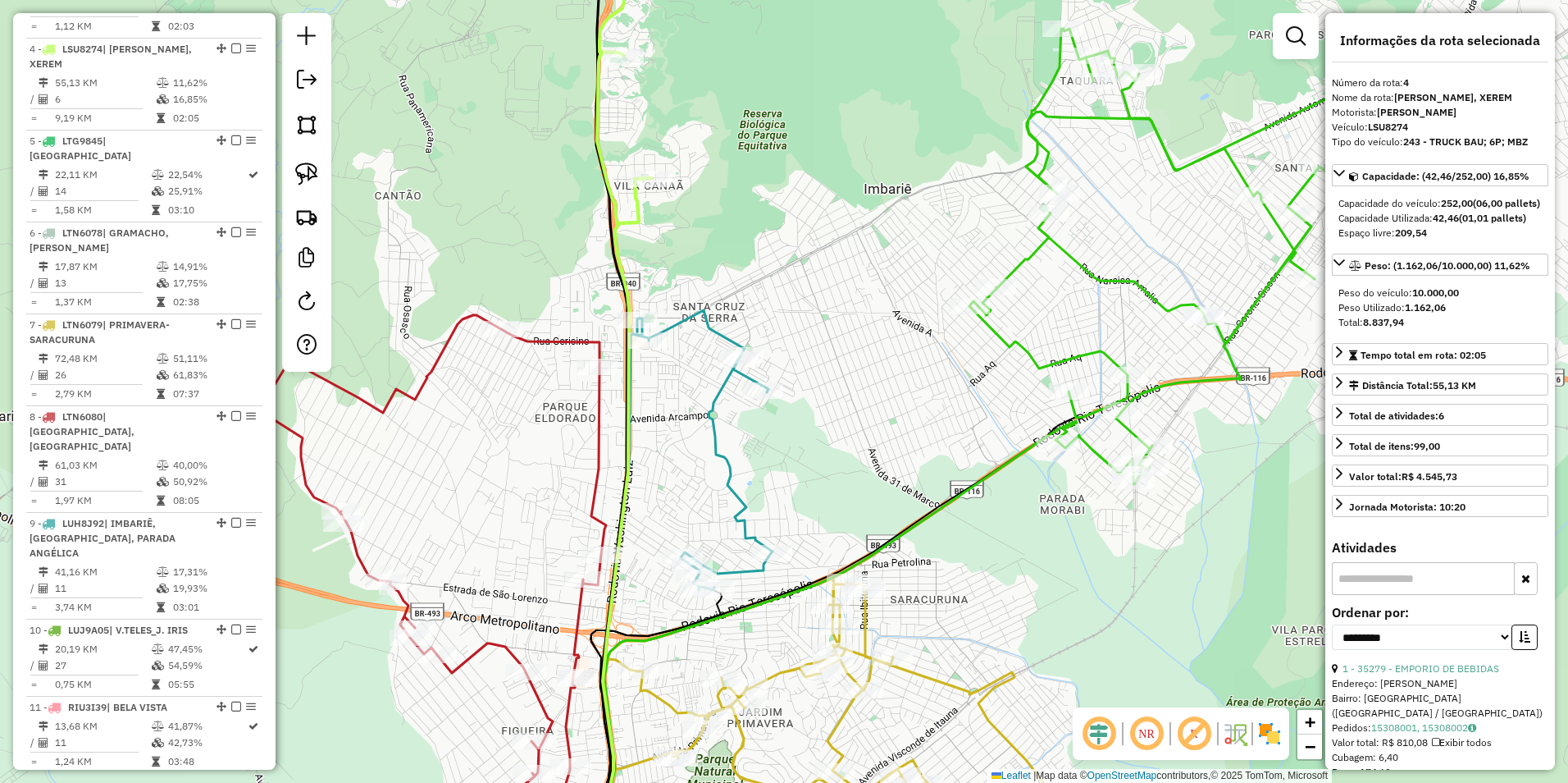
scroll to position [896, 0]
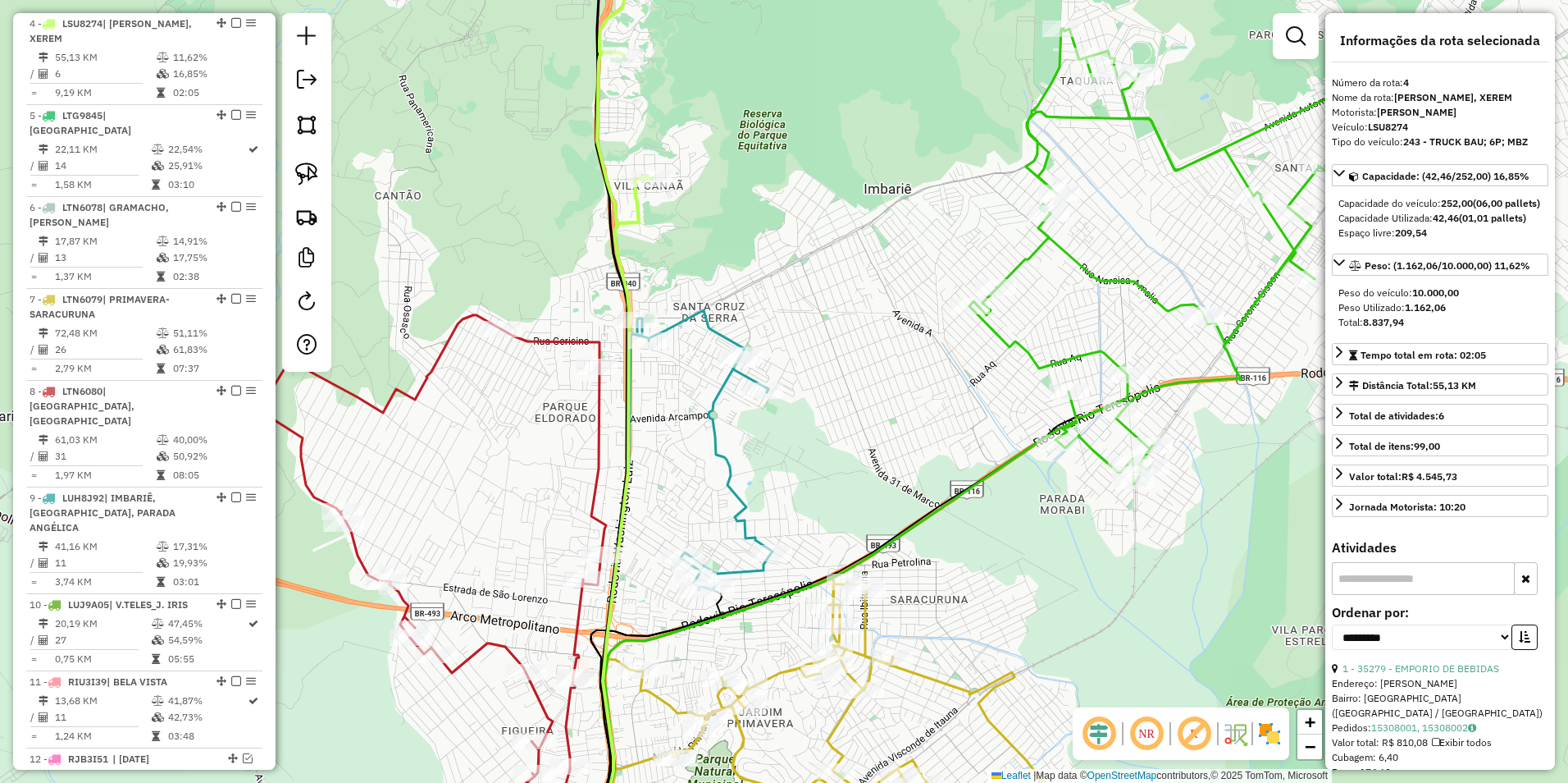
click at [633, 211] on icon at bounding box center [600, 72] width 103 height 301
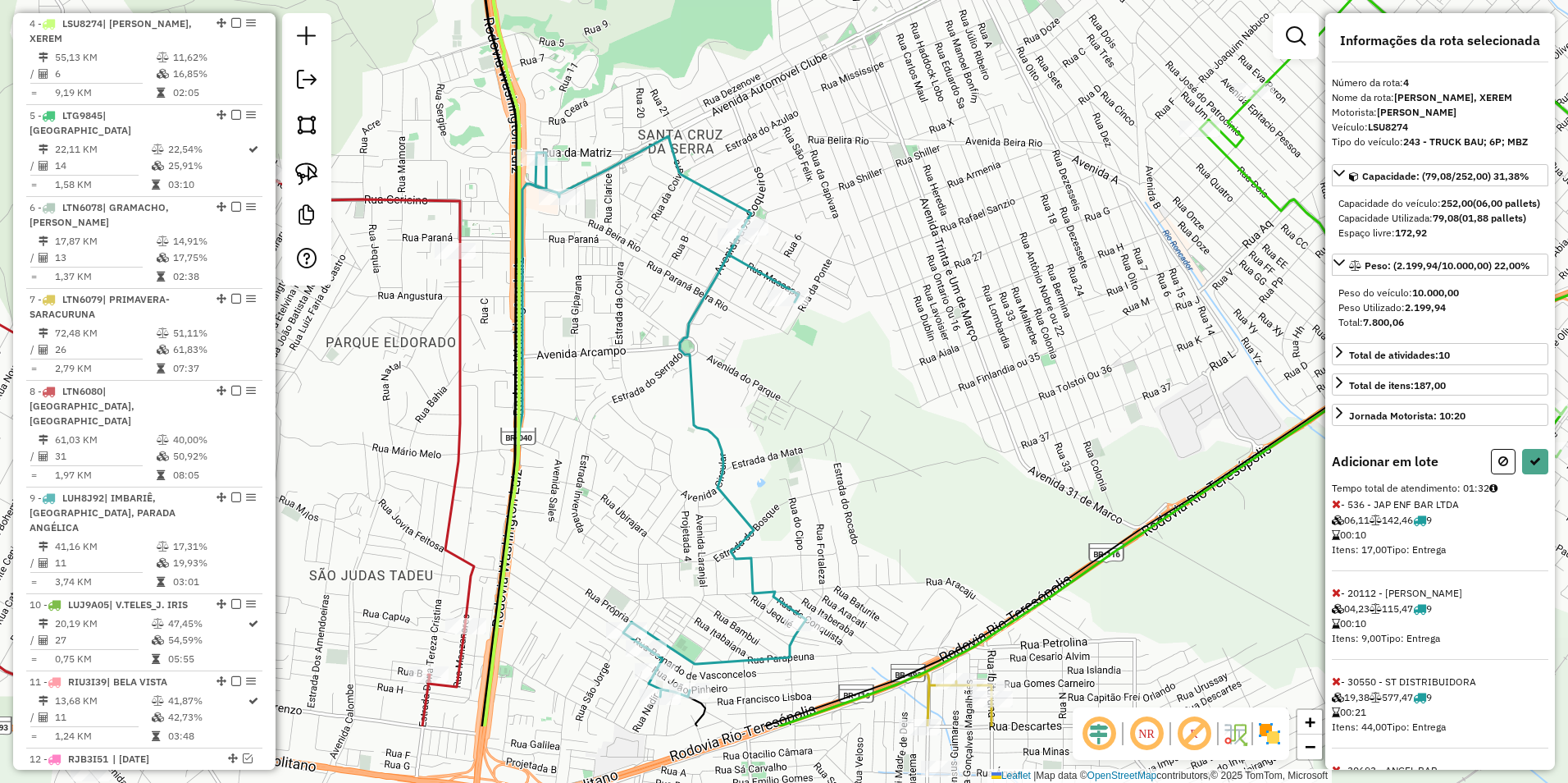
drag, startPoint x: 771, startPoint y: 470, endPoint x: 771, endPoint y: 338, distance: 132.0
click at [771, 334] on div "Janela de atendimento Grade de atendimento Capacidade Transportadoras Veículos …" at bounding box center [784, 392] width 1568 height 783
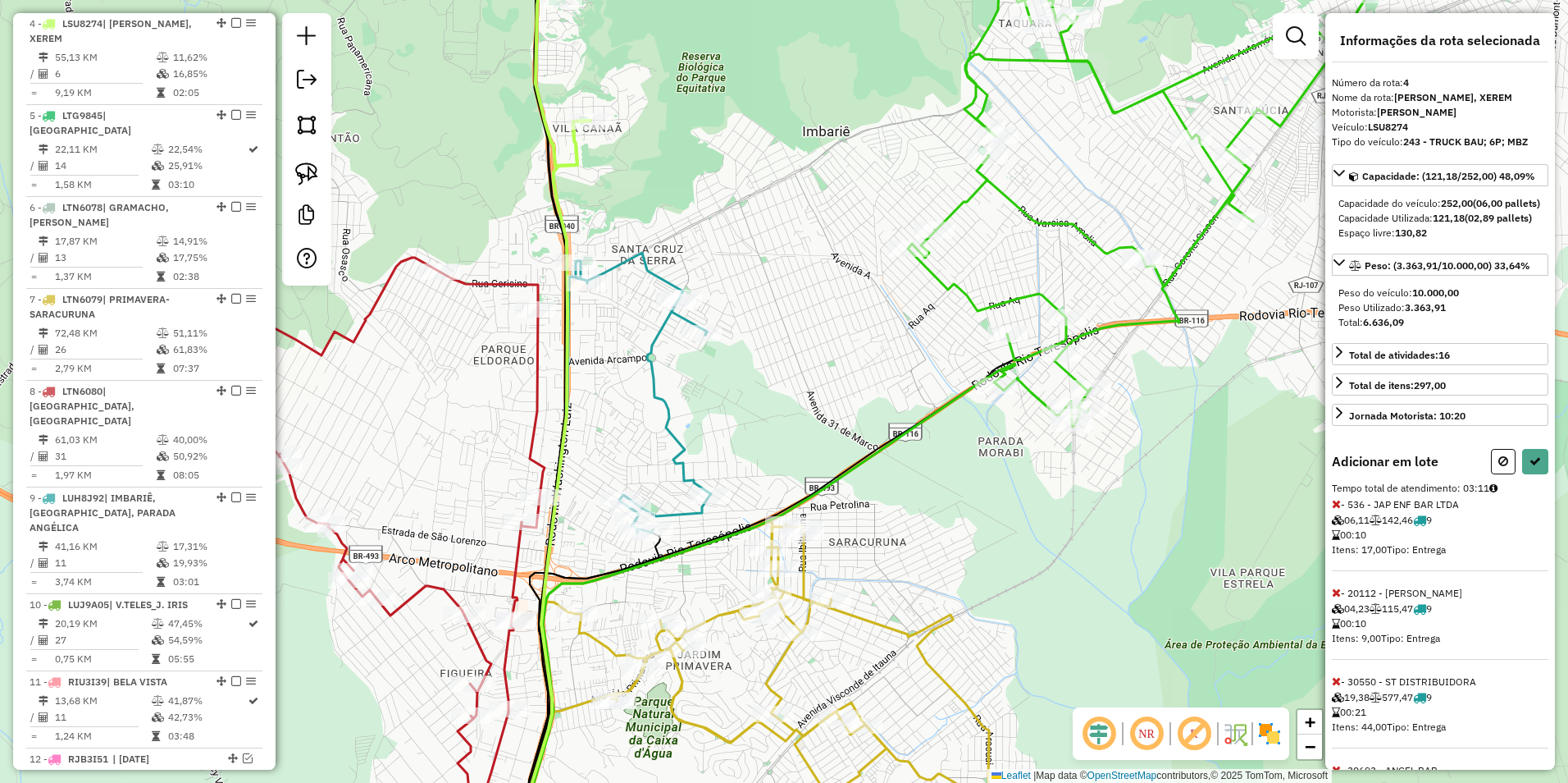
select select "**********"
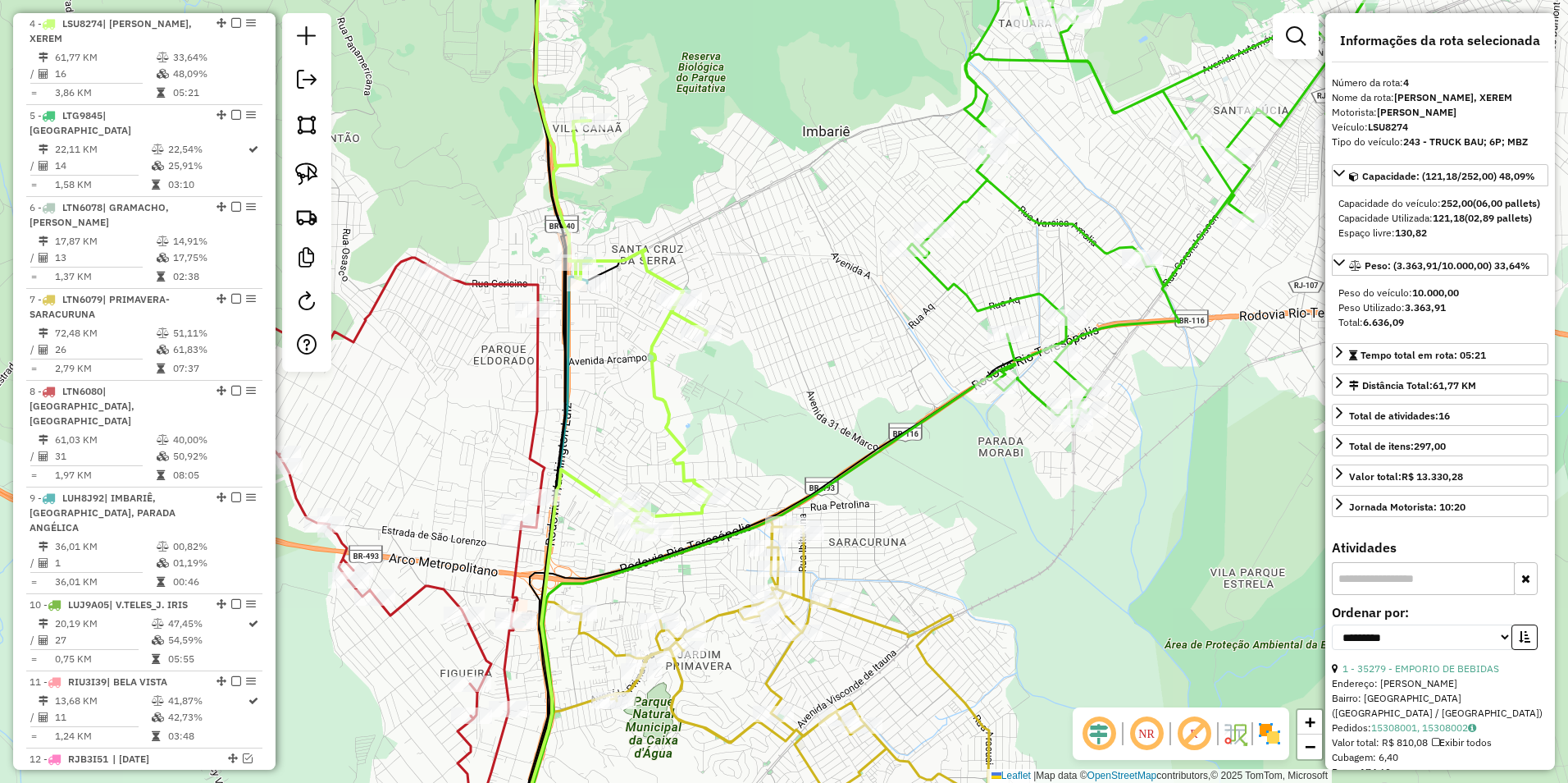
click at [658, 333] on icon at bounding box center [623, 227] width 175 height 610
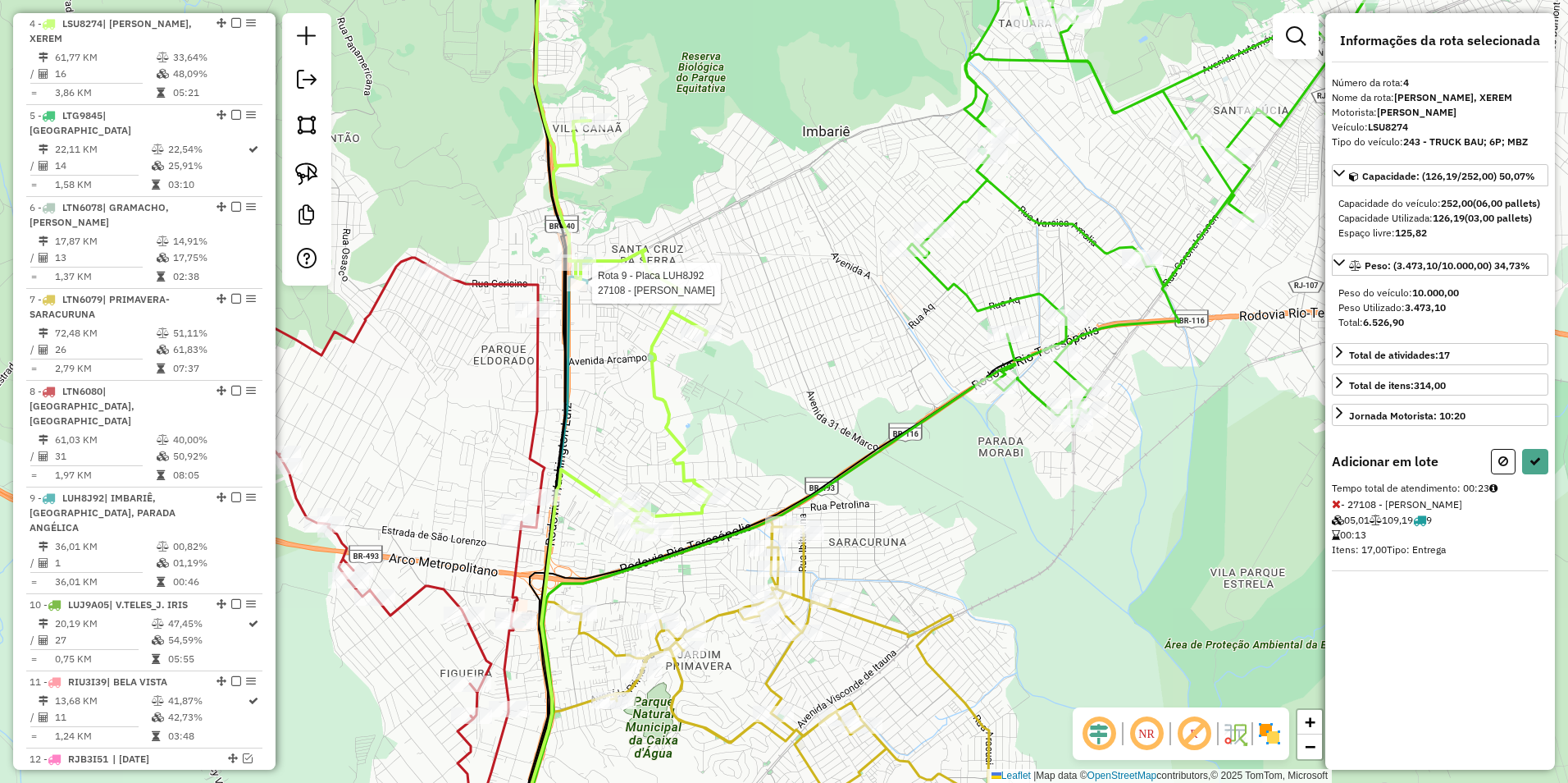
select select "**********"
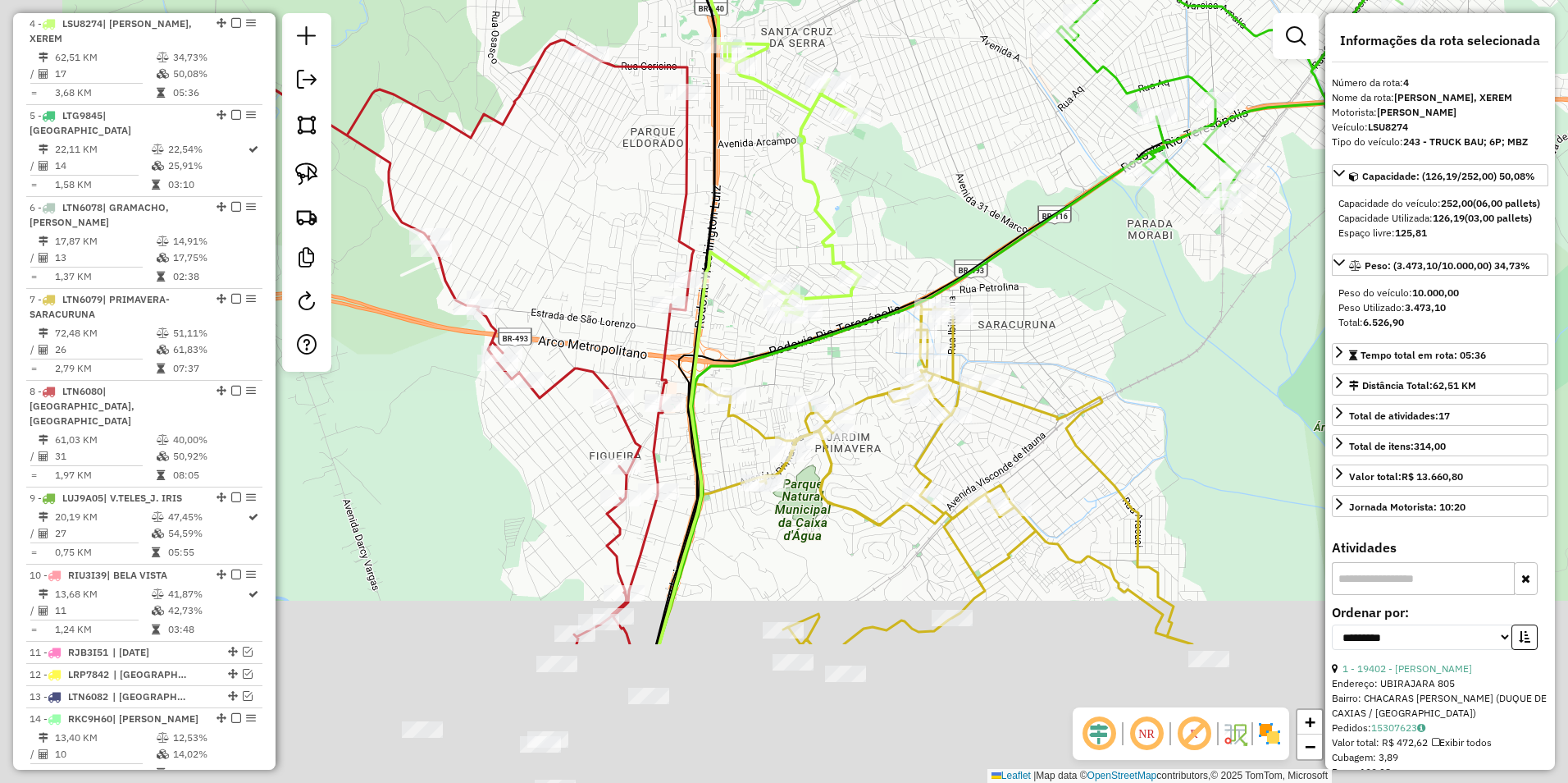
drag, startPoint x: 744, startPoint y: 229, endPoint x: 763, endPoint y: 192, distance: 41.6
click at [763, 192] on div "Janela de atendimento Grade de atendimento Capacidade Transportadoras Veículos …" at bounding box center [784, 392] width 1568 height 783
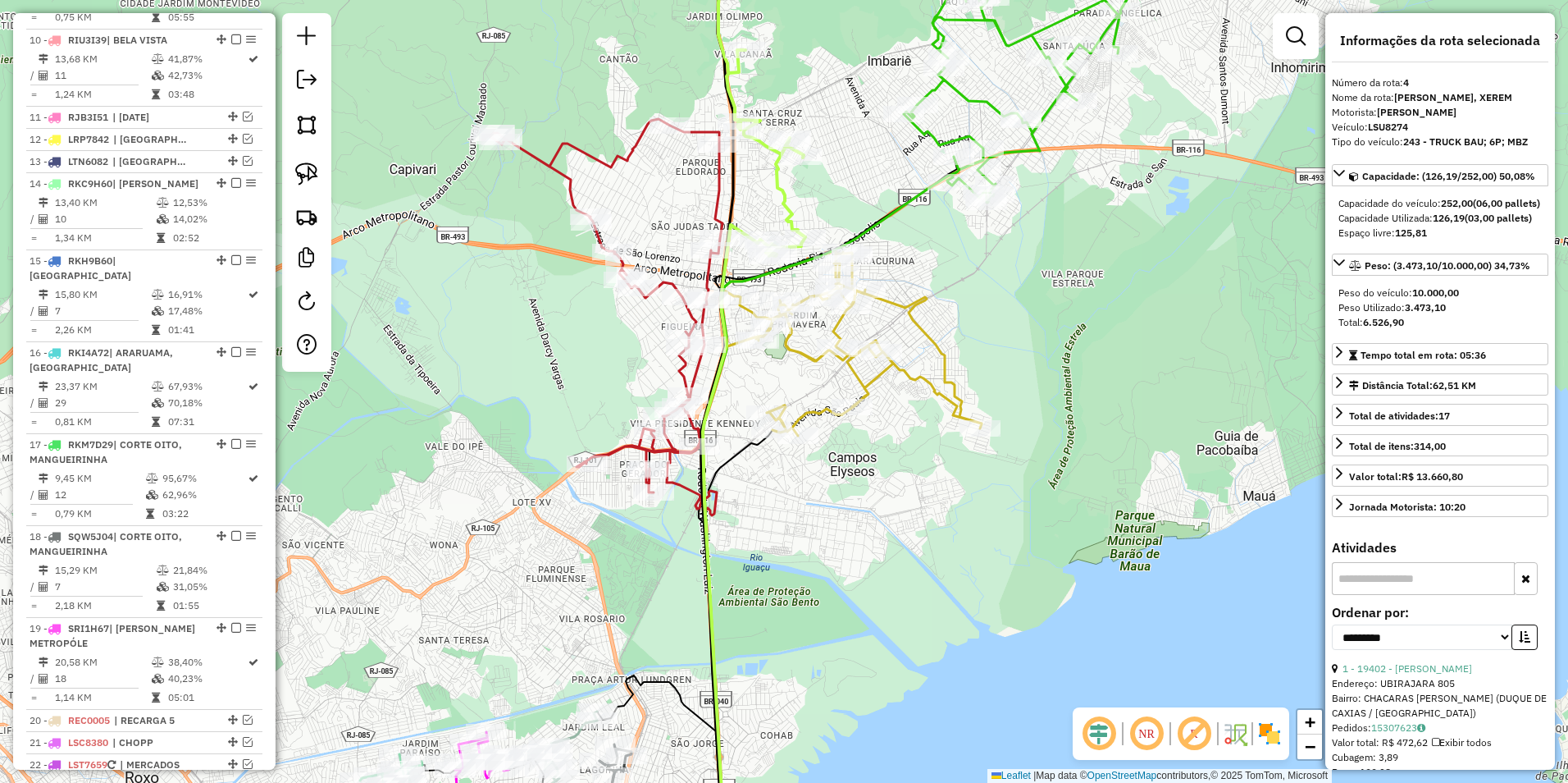
scroll to position [1547, 0]
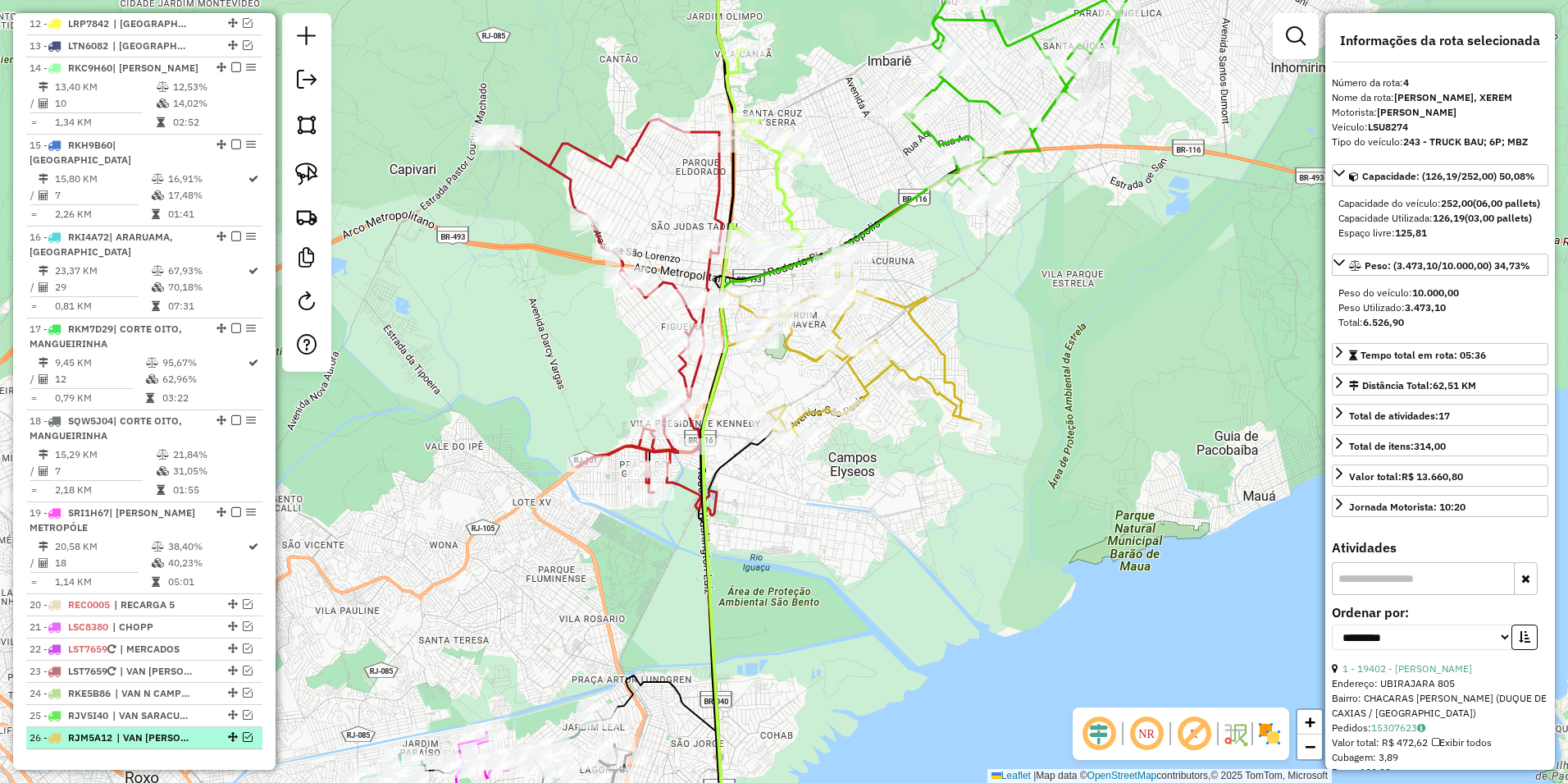
click at [243, 732] on em at bounding box center [247, 736] width 10 height 10
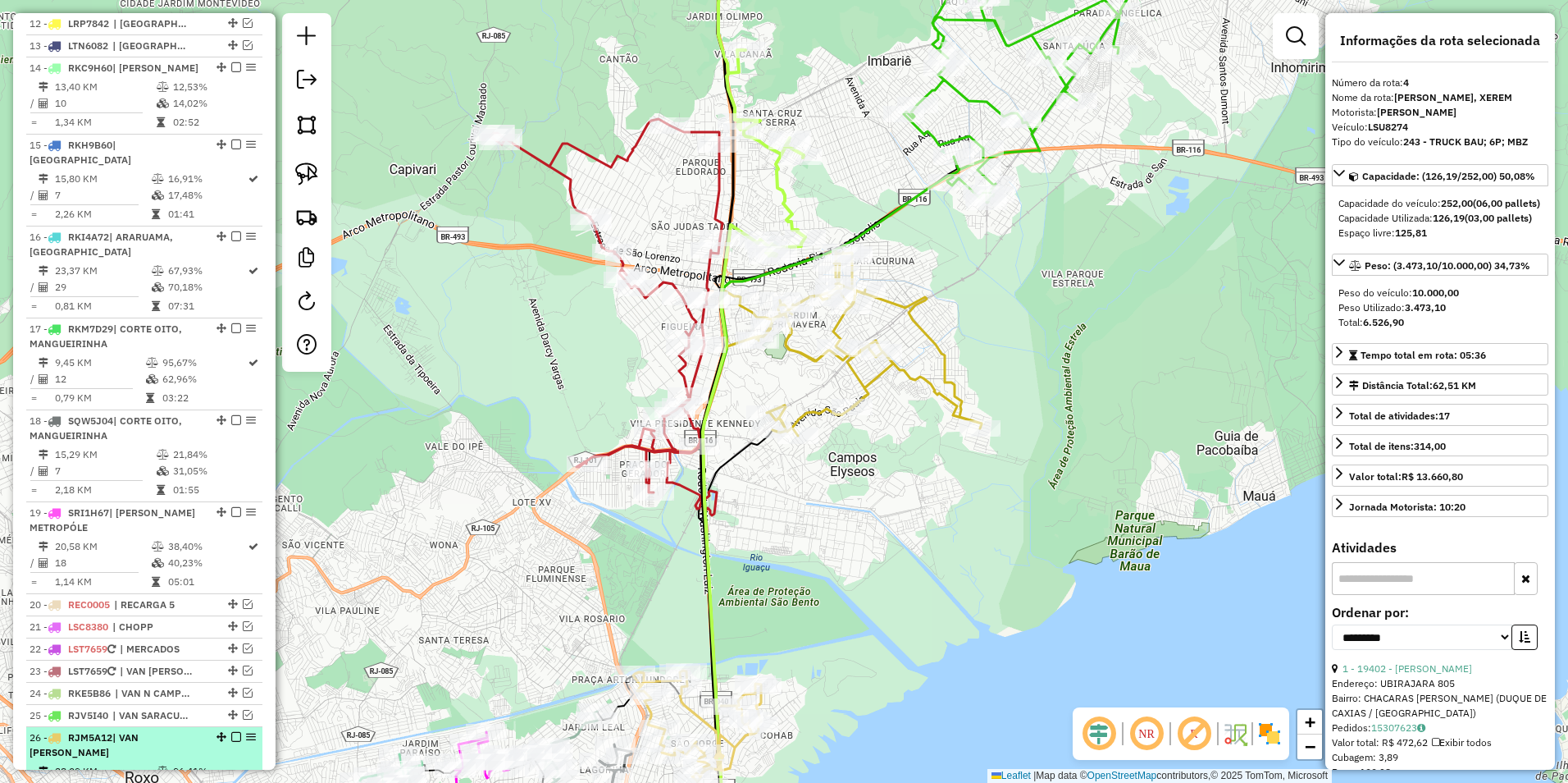
click at [232, 732] on em at bounding box center [236, 736] width 10 height 10
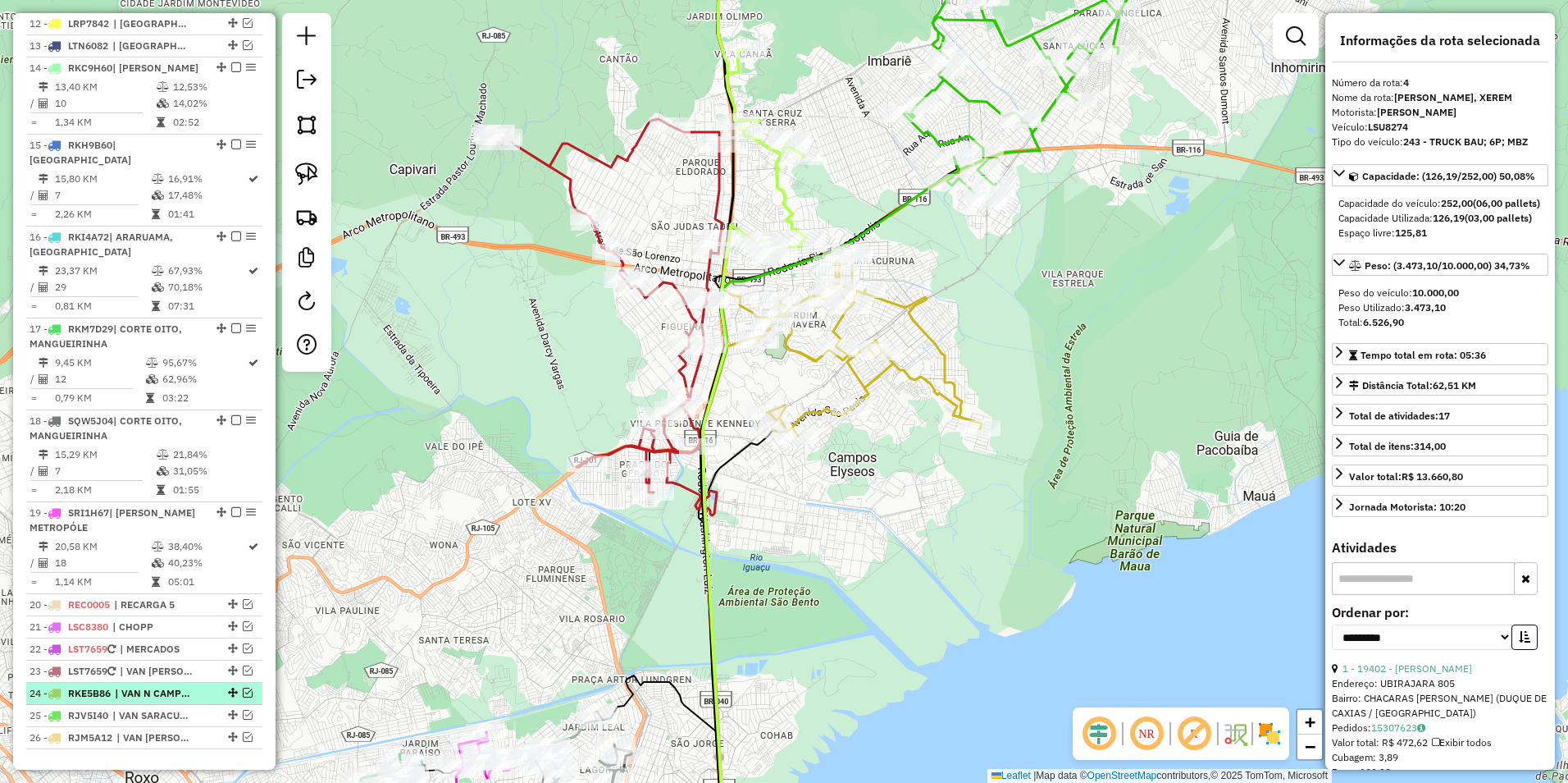
click at [243, 688] on em at bounding box center [247, 692] width 10 height 10
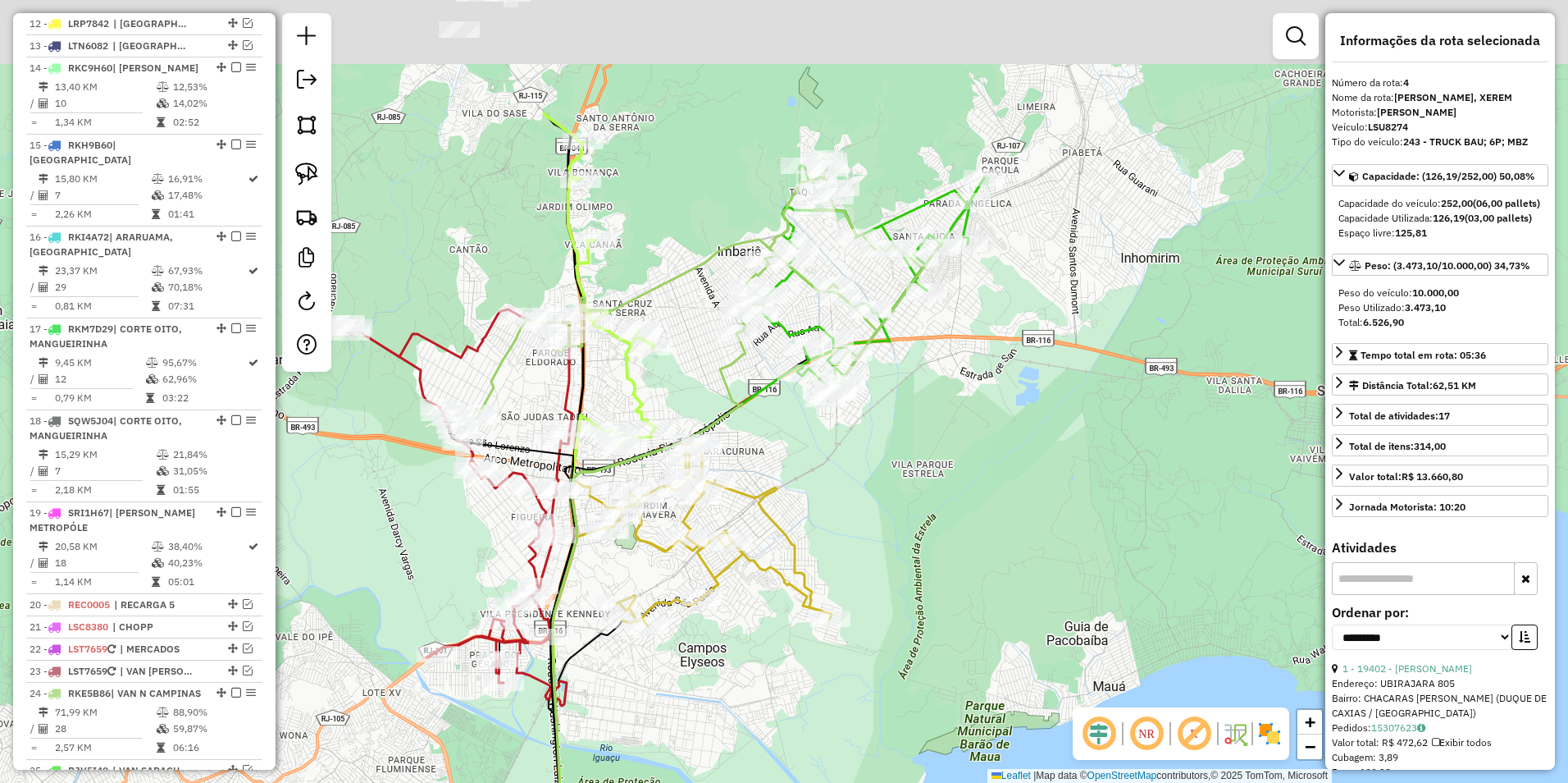
drag, startPoint x: 994, startPoint y: 280, endPoint x: 843, endPoint y: 471, distance: 243.5
click at [843, 471] on div "Janela de atendimento Grade de atendimento Capacidade Transportadoras Veículos …" at bounding box center [784, 392] width 1568 height 783
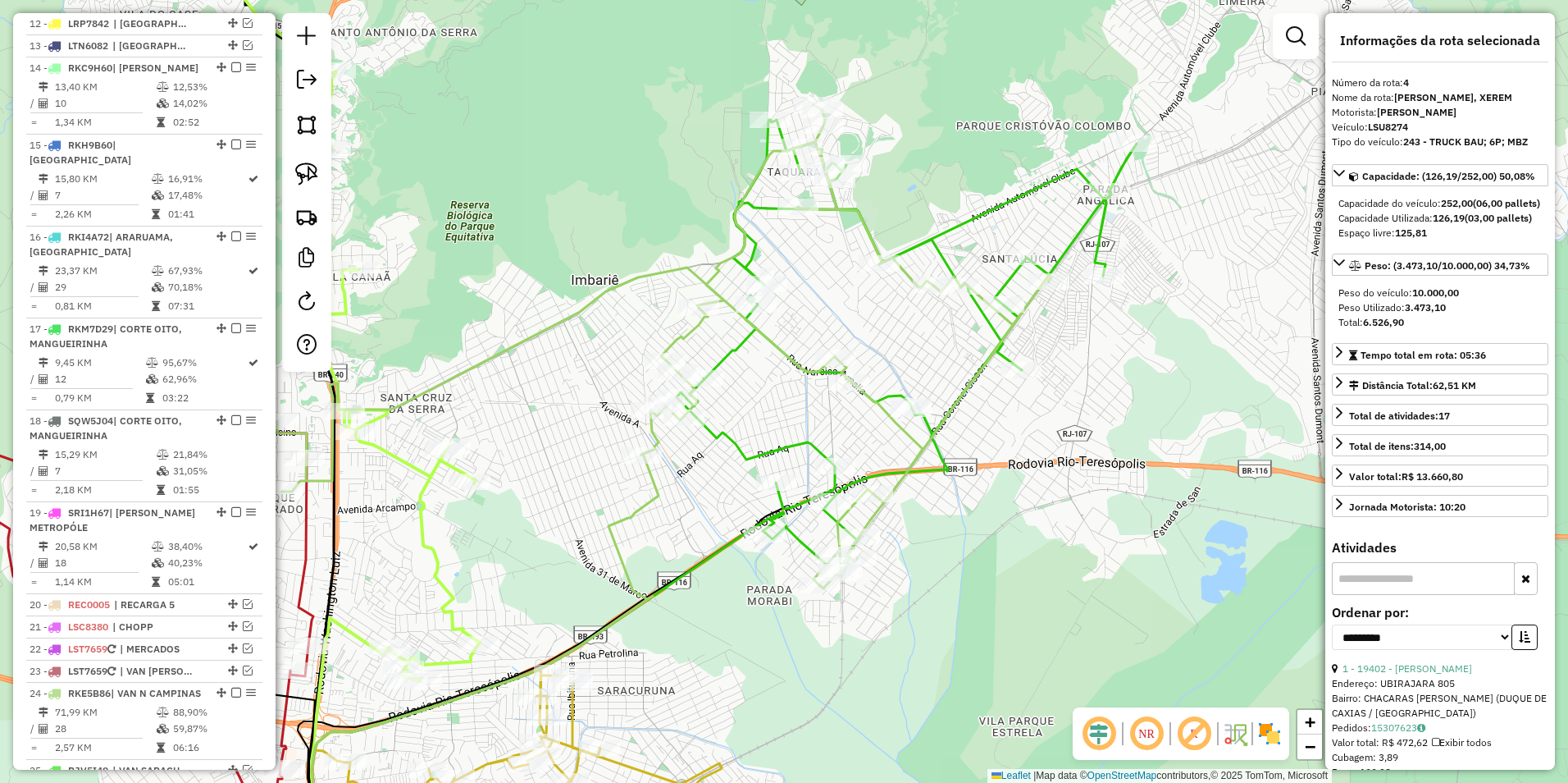
click at [738, 253] on icon at bounding box center [561, 378] width 981 height 545
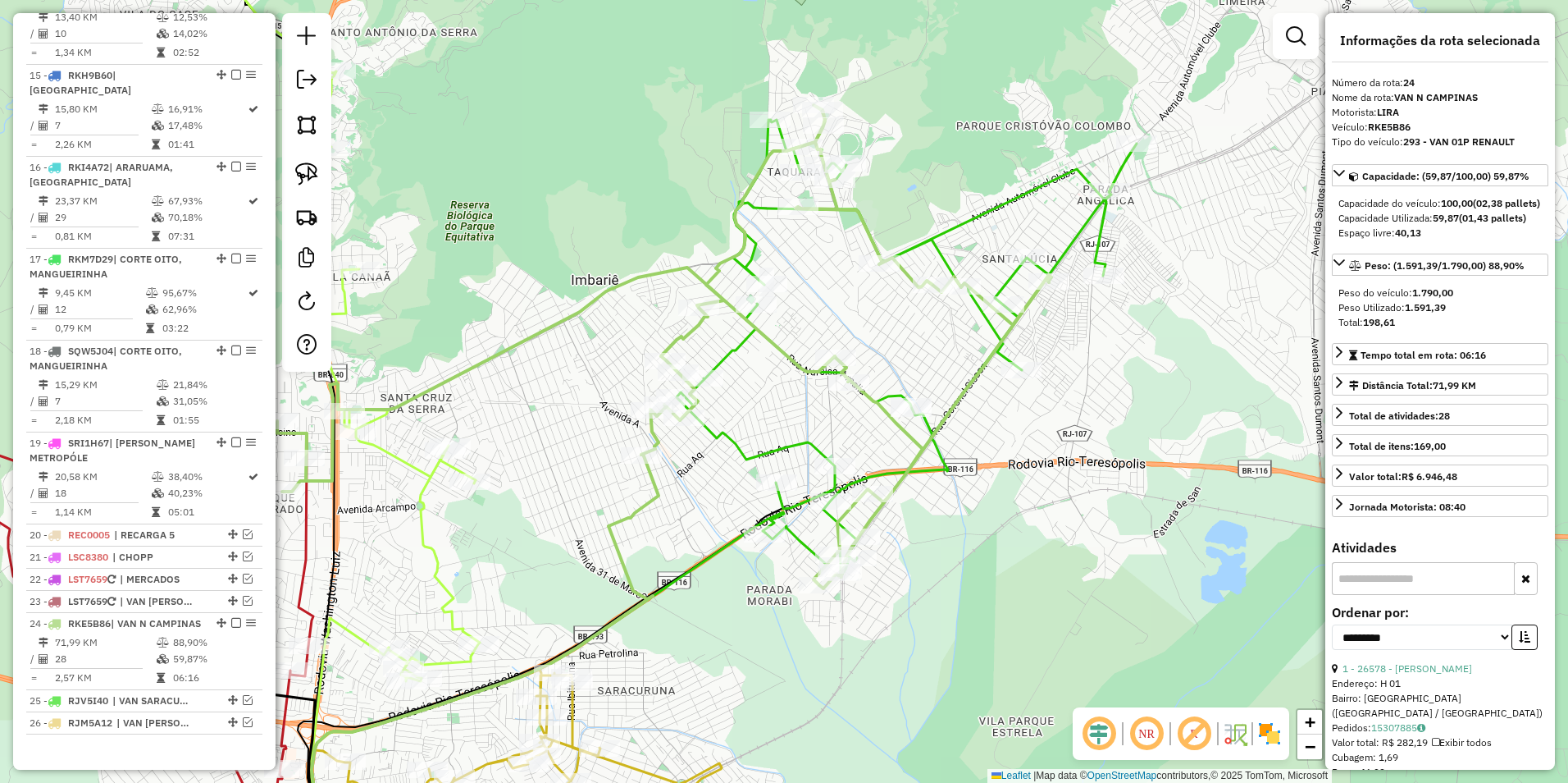
click at [1304, 38] on em at bounding box center [1296, 36] width 20 height 20
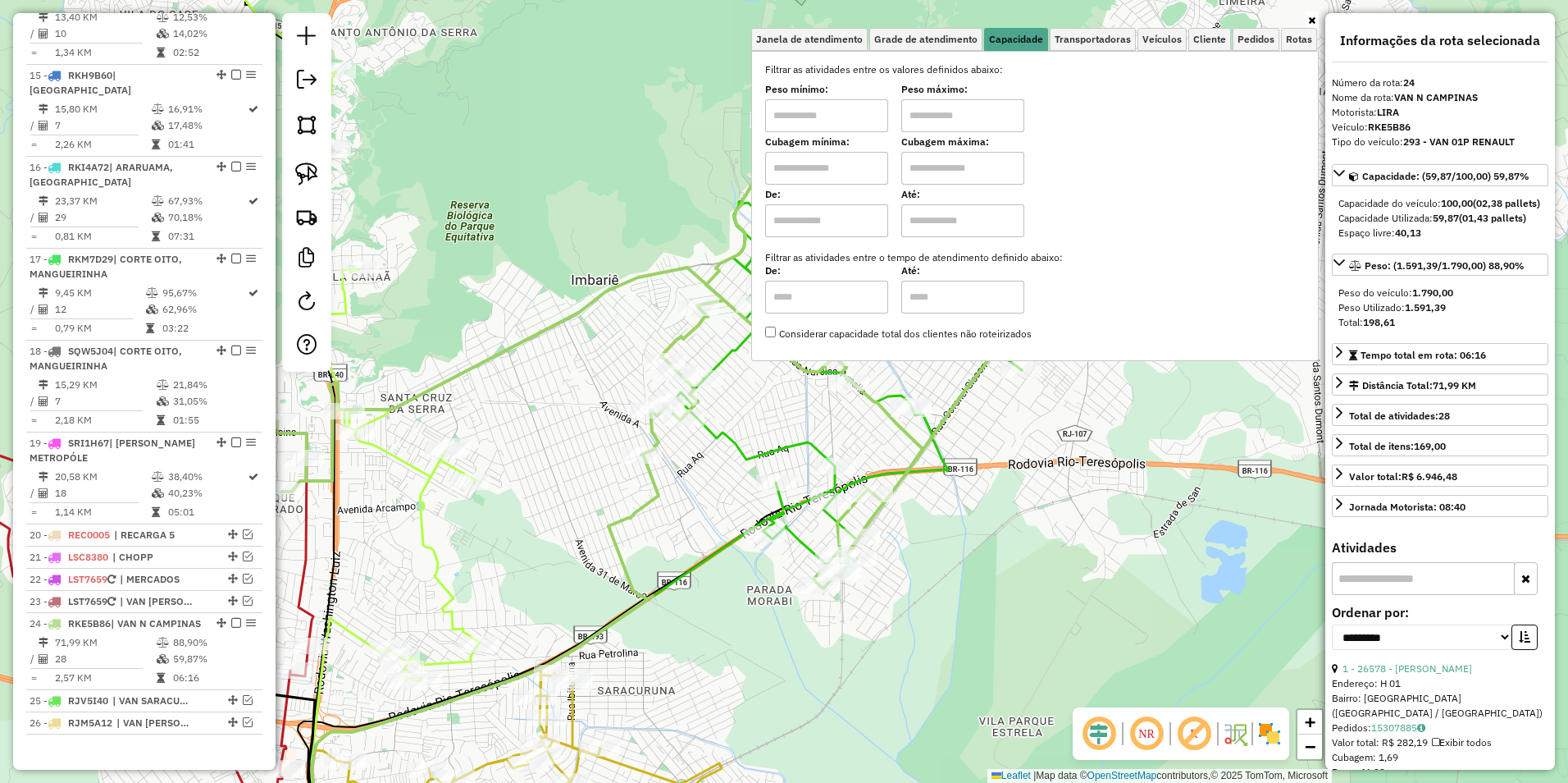
click at [853, 125] on input "text" at bounding box center [827, 115] width 123 height 33
type input "****"
type input "******"
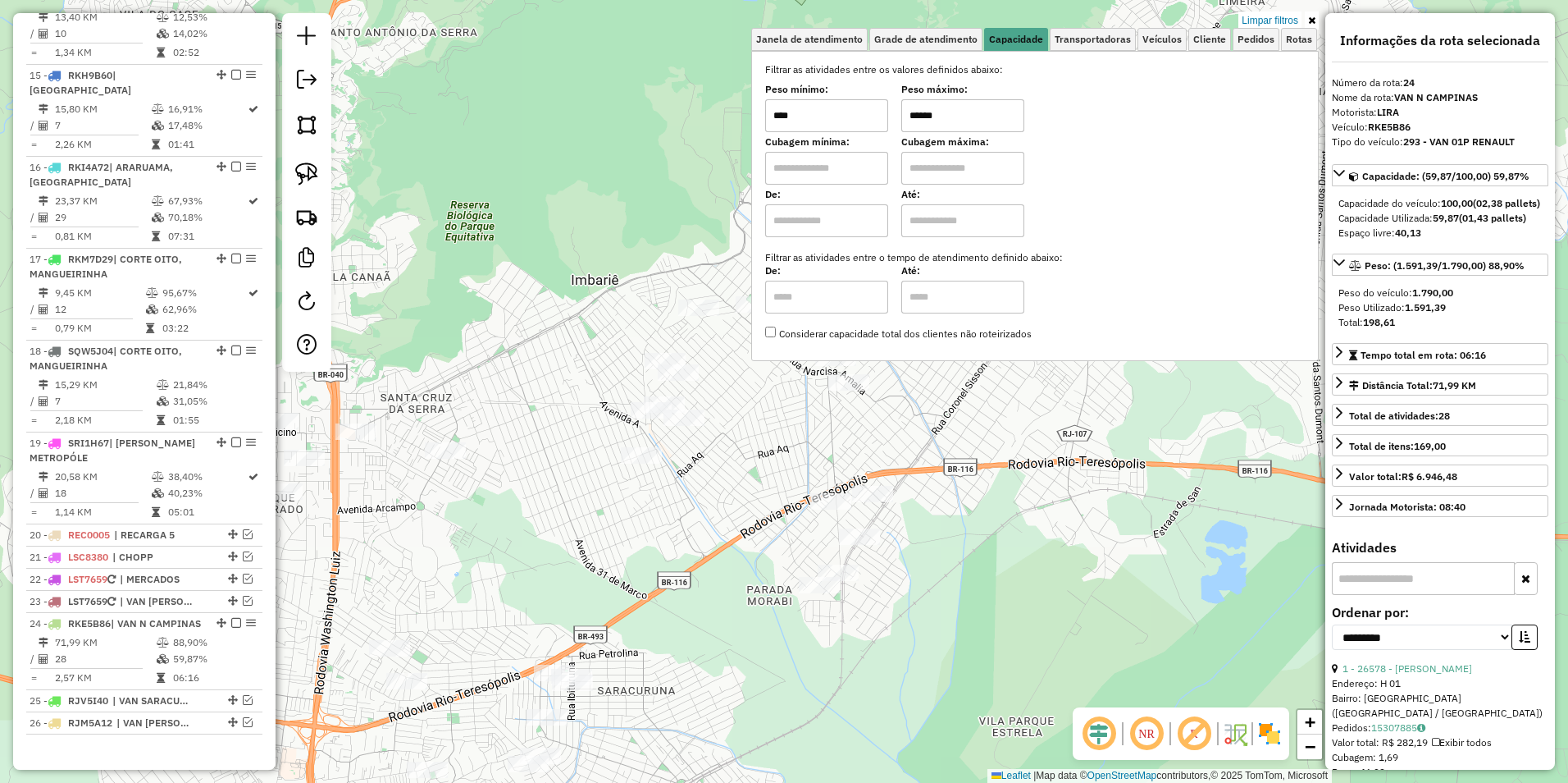
click at [773, 418] on div "Limpar filtros Janela de atendimento Grade de atendimento Capacidade Transporta…" at bounding box center [784, 392] width 1568 height 783
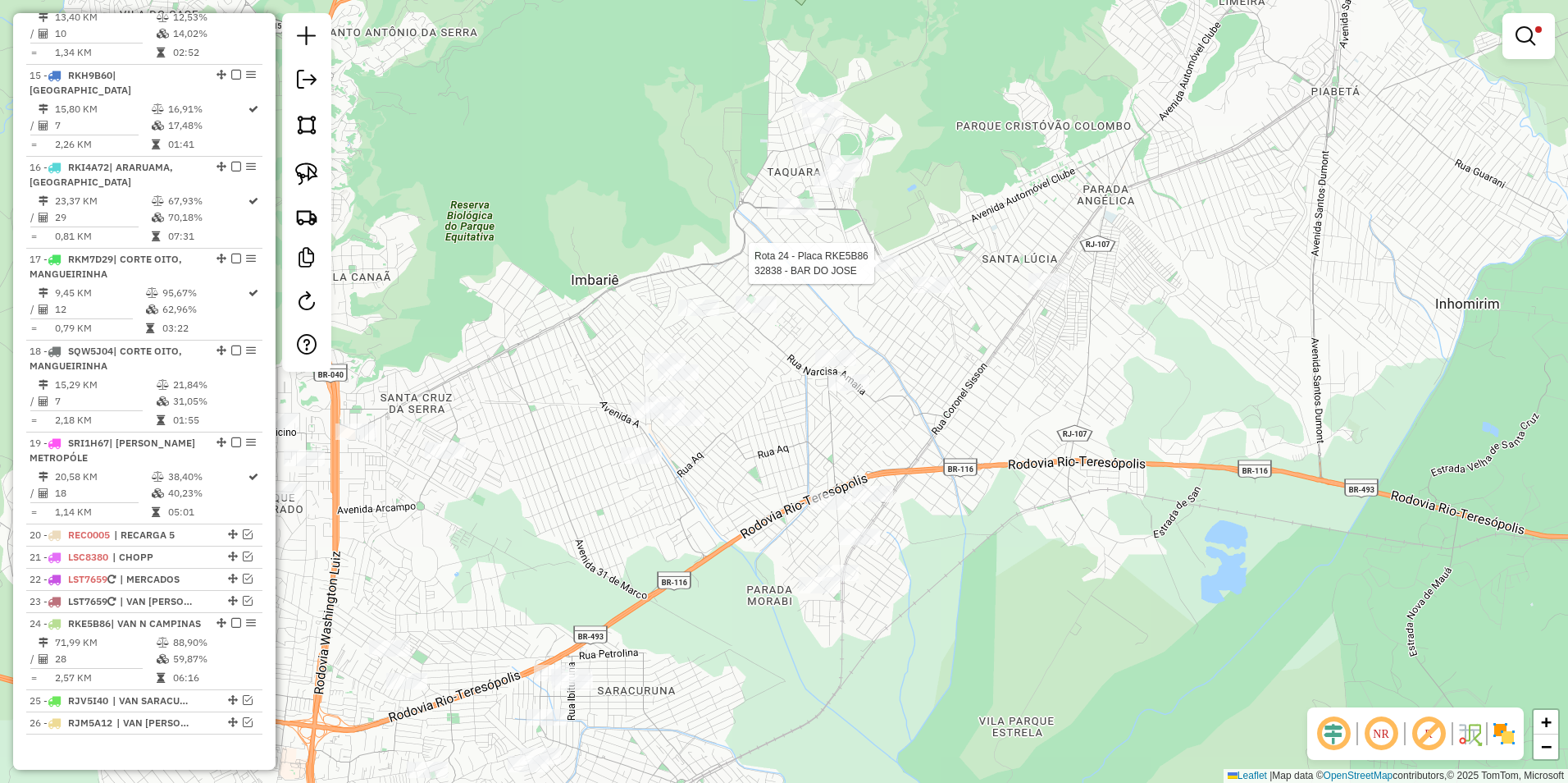
select select "**********"
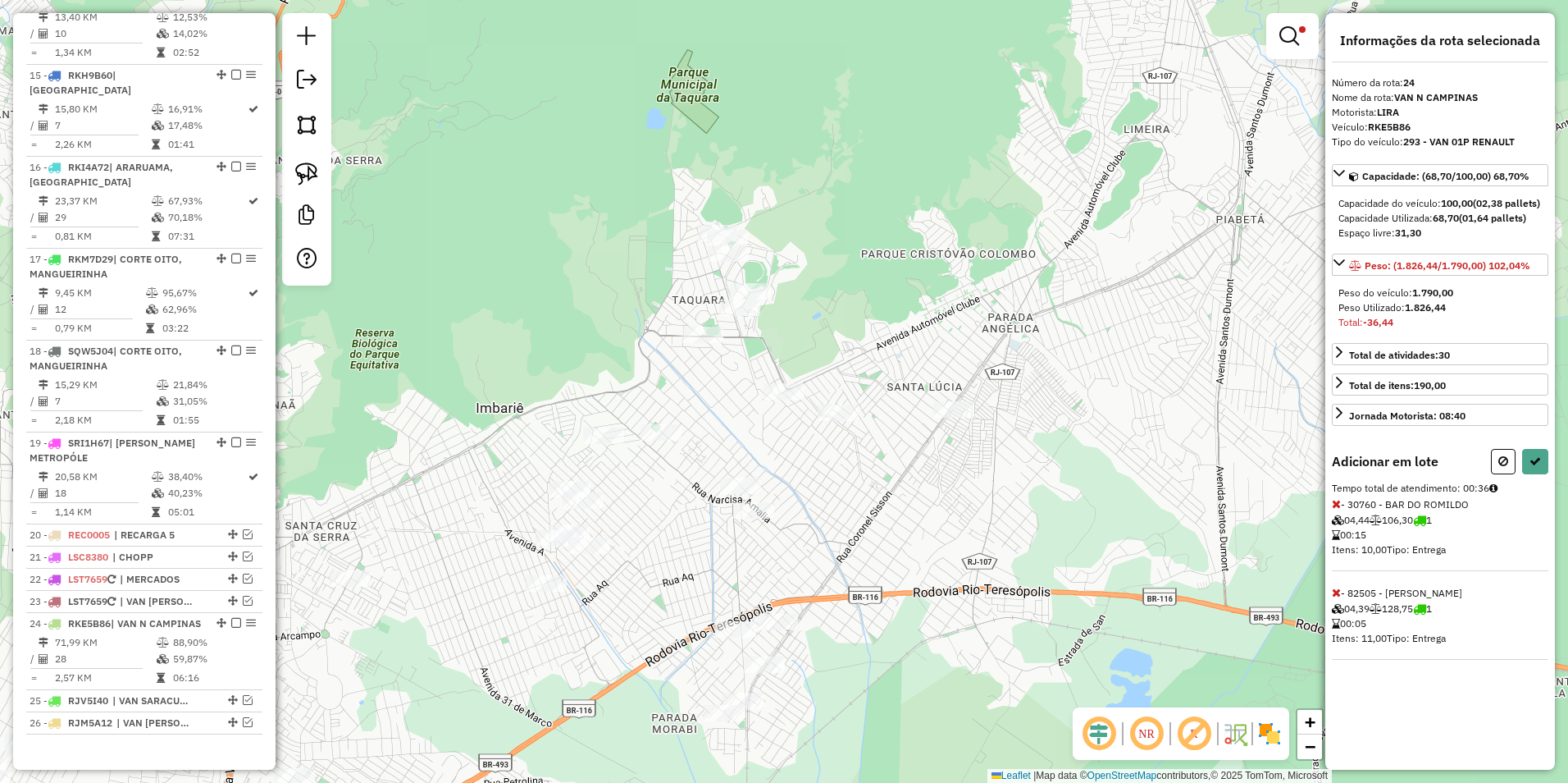
drag, startPoint x: 1503, startPoint y: 477, endPoint x: 1449, endPoint y: 464, distance: 55.5
click at [1388, 513] on div "Adicionar em lote Tempo total de atendimento: 00:36 - 30760 - BAR DO ROMILDO 04…" at bounding box center [1440, 554] width 217 height 211
click at [1506, 467] on icon at bounding box center [1503, 461] width 10 height 11
select select "**********"
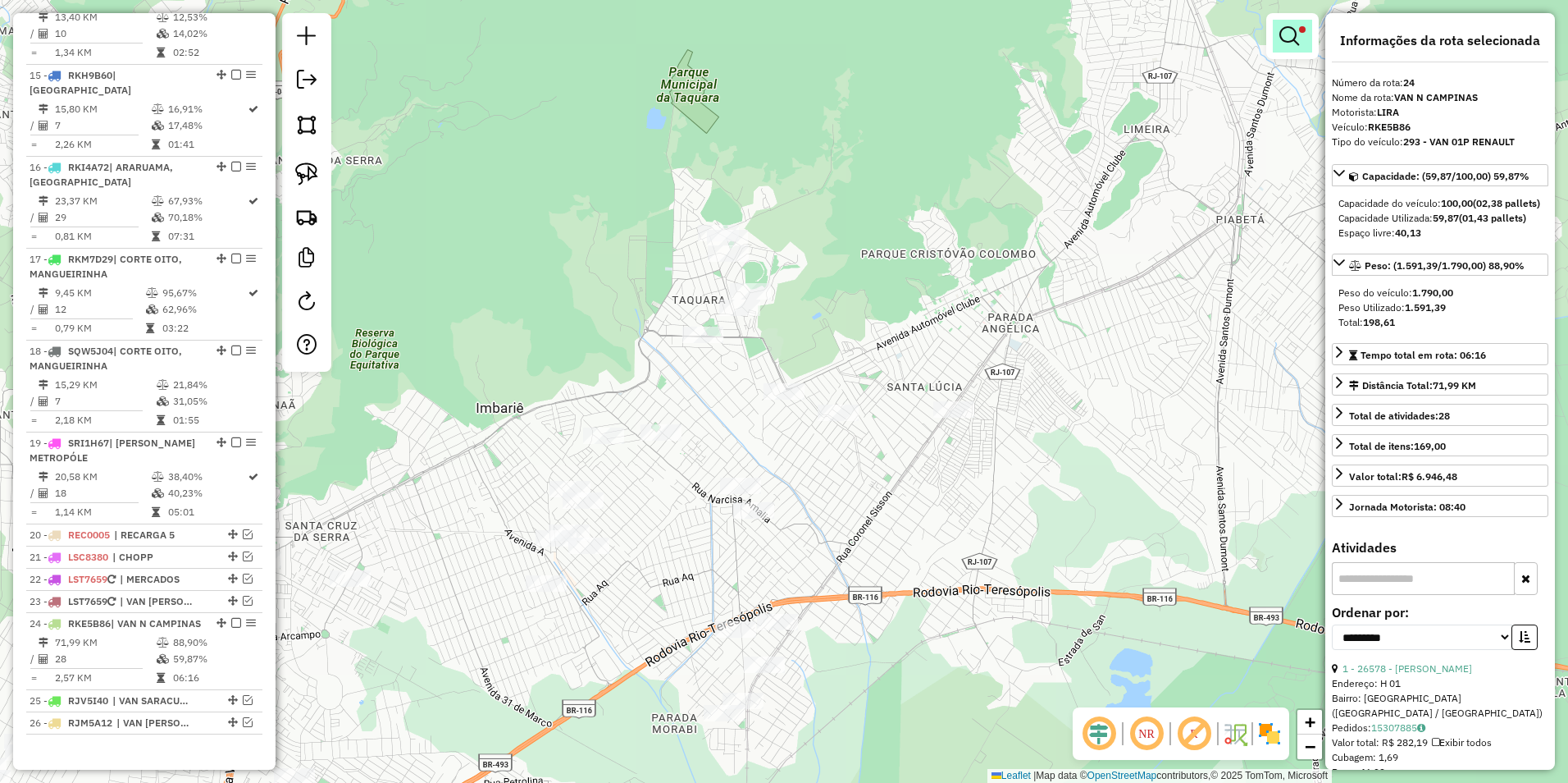
click at [1298, 31] on em at bounding box center [1289, 36] width 20 height 20
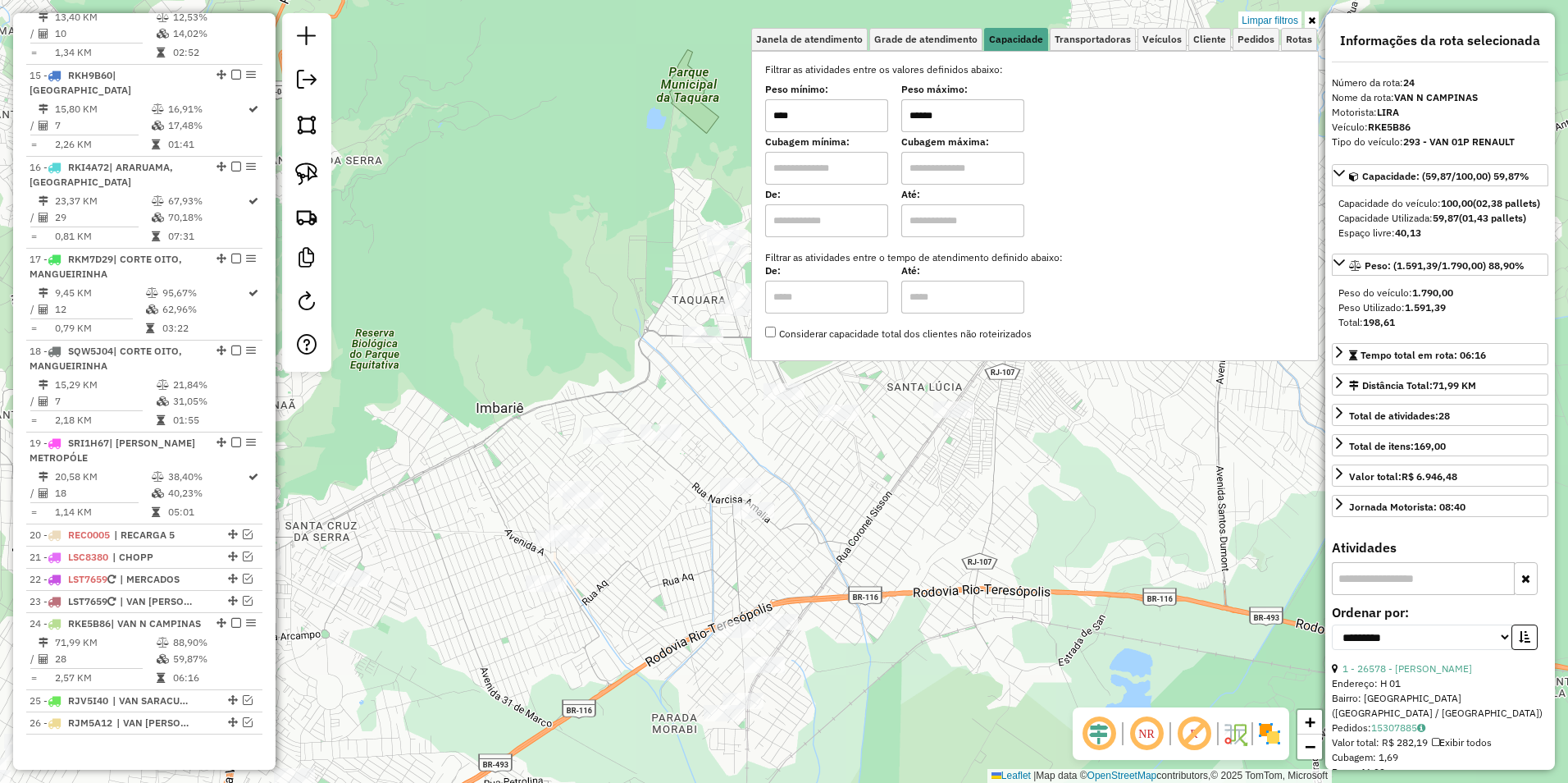
drag, startPoint x: 970, startPoint y: 121, endPoint x: 739, endPoint y: 122, distance: 231.0
click at [739, 122] on div "Limpar filtros Janela de atendimento Grade de atendimento Capacidade Transporta…" at bounding box center [784, 392] width 1568 height 783
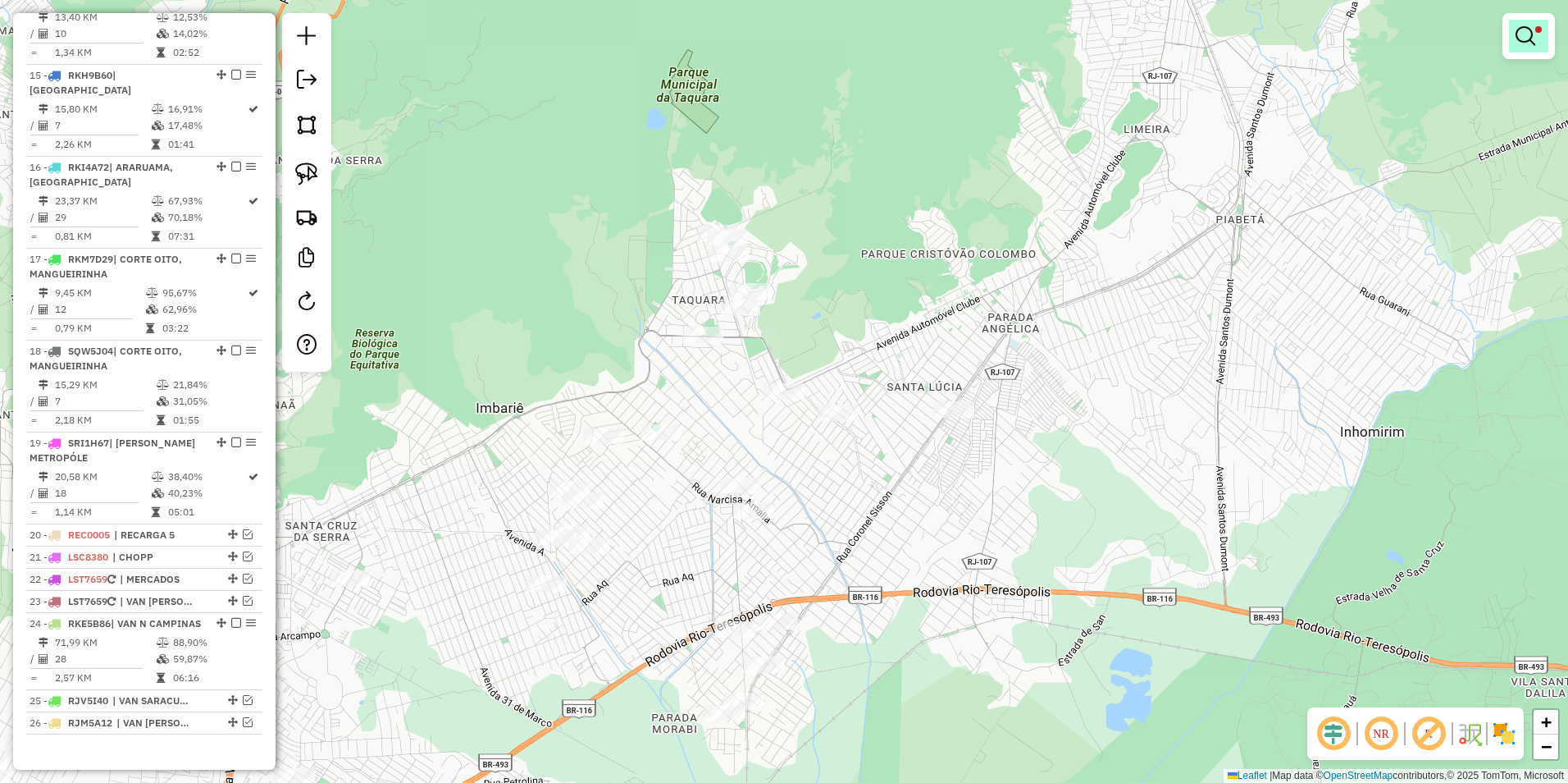
click at [1522, 23] on link at bounding box center [1528, 36] width 39 height 33
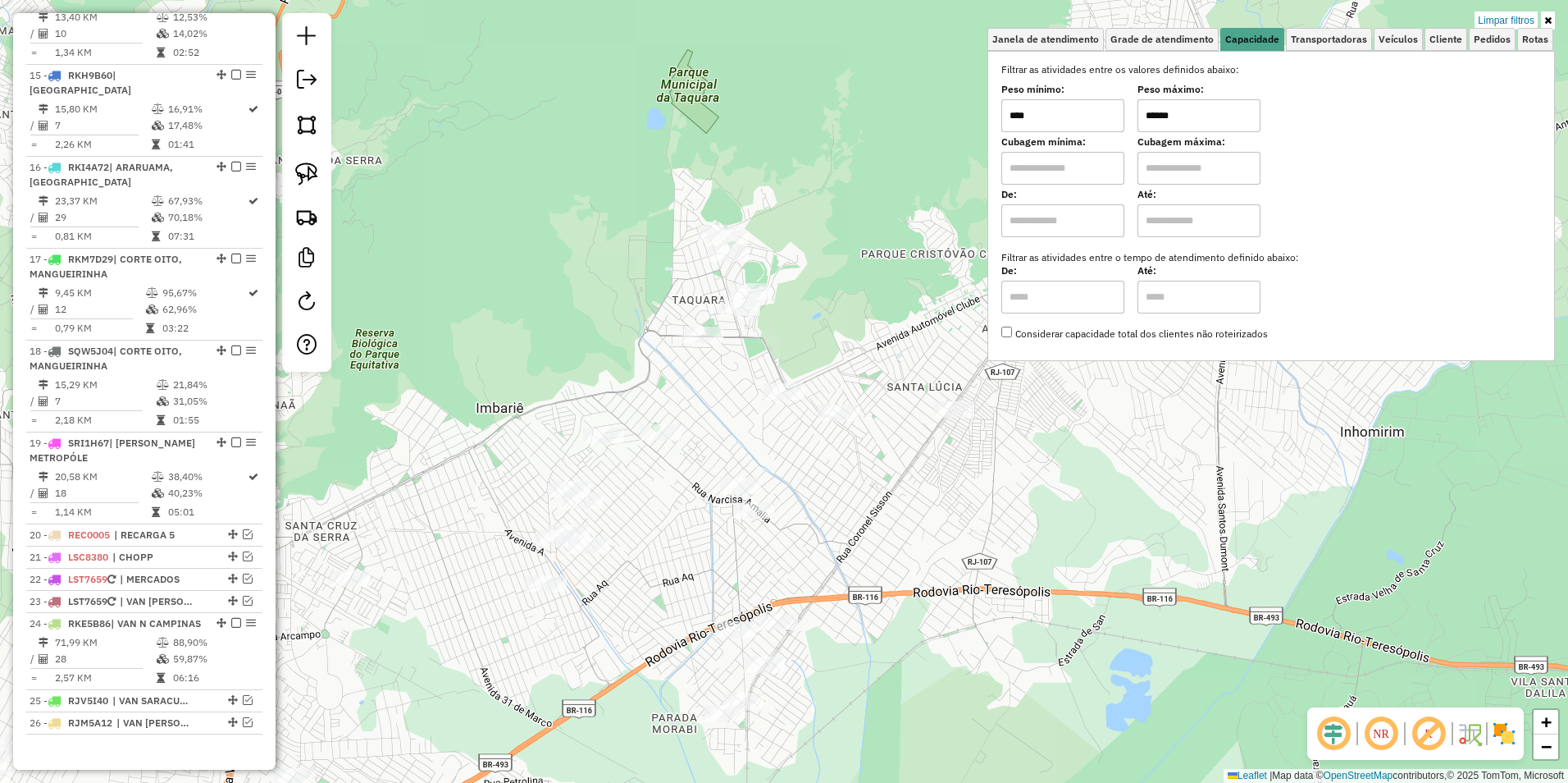
type input "****"
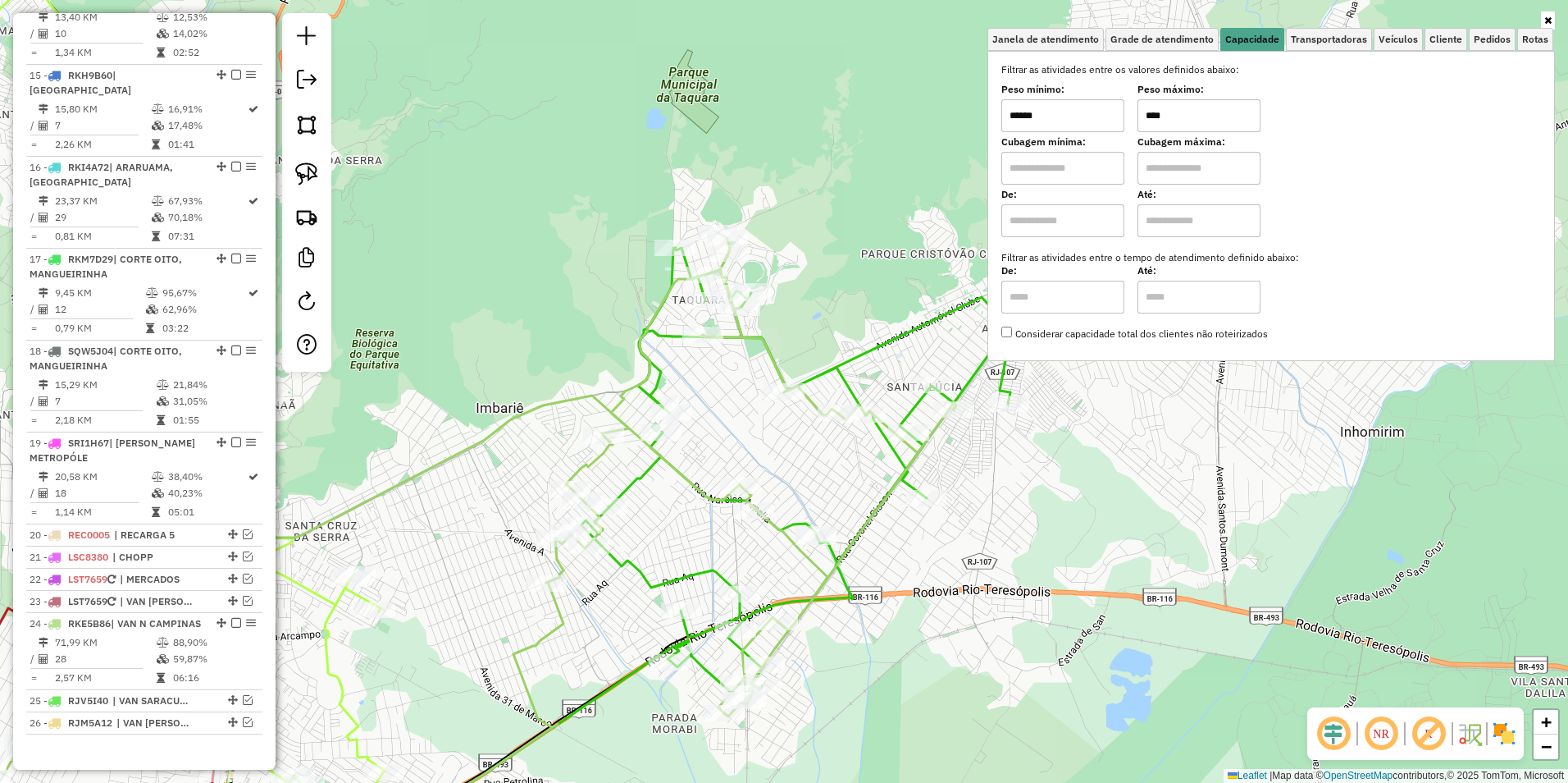
drag, startPoint x: 1073, startPoint y: 114, endPoint x: 920, endPoint y: 115, distance: 153.0
click at [920, 115] on div "Janela de atendimento Grade de atendimento Capacidade Transportadoras Veículos …" at bounding box center [784, 392] width 1568 height 783
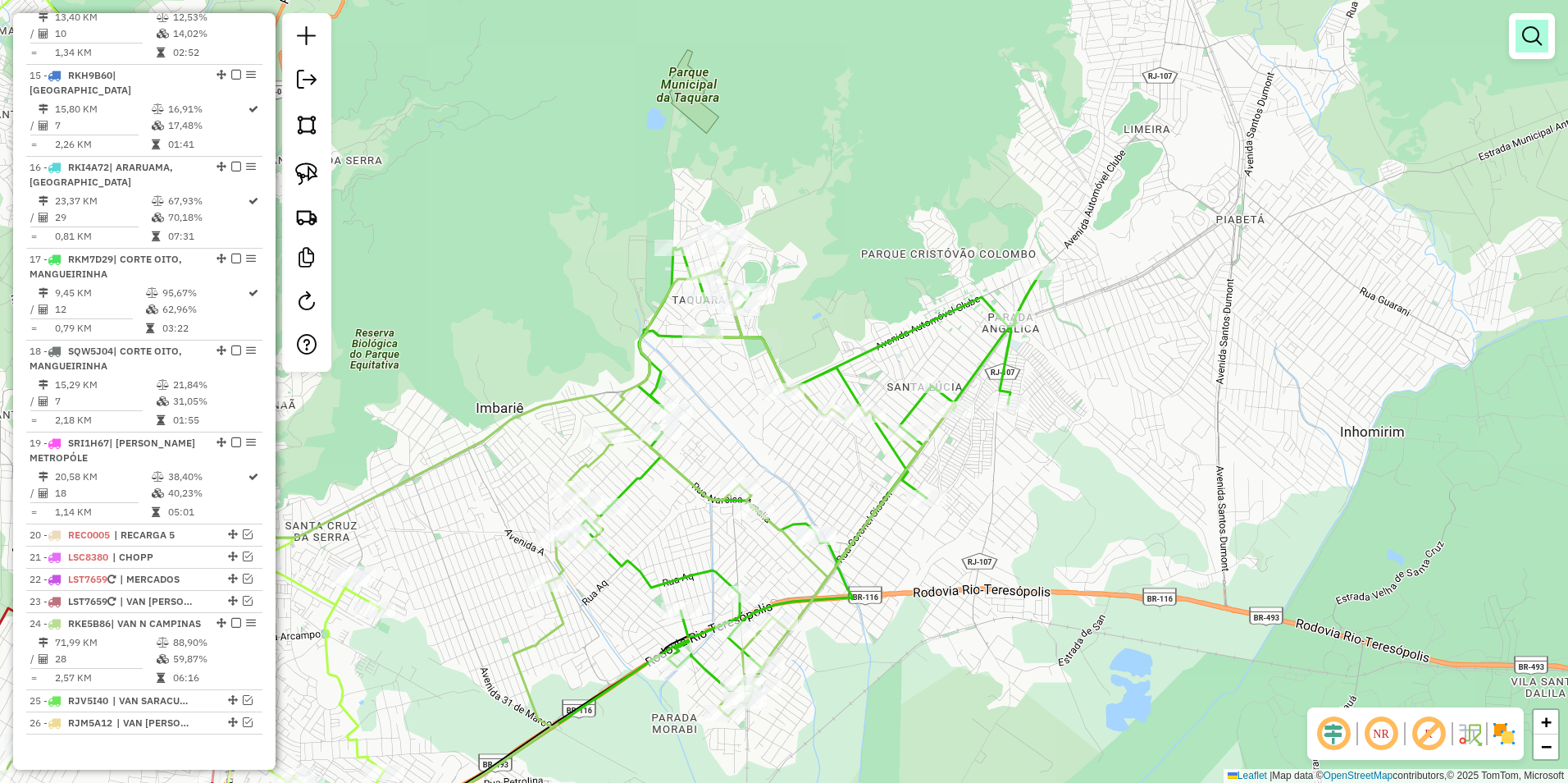
click at [1544, 37] on link at bounding box center [1532, 36] width 33 height 33
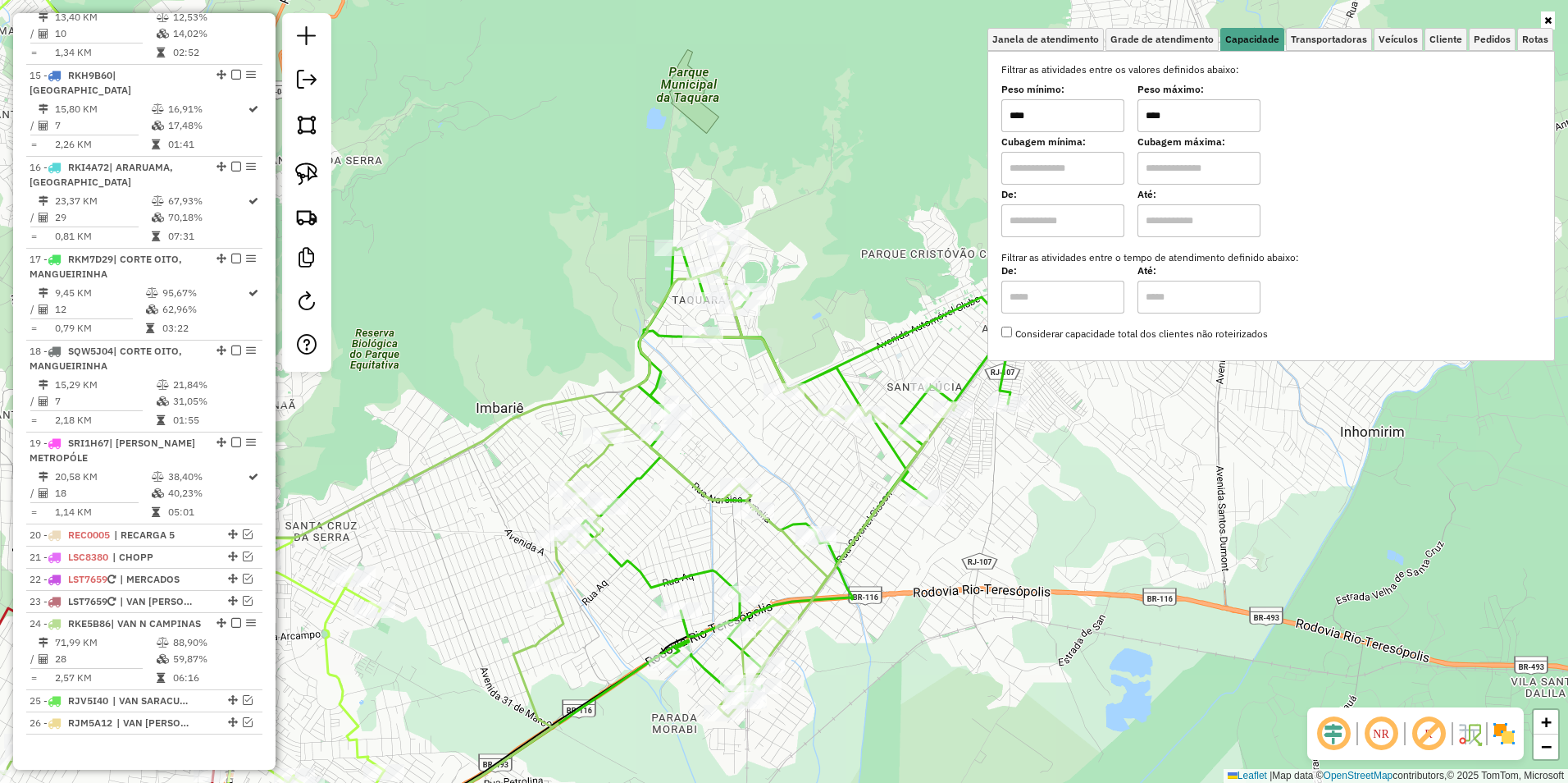
type input "****"
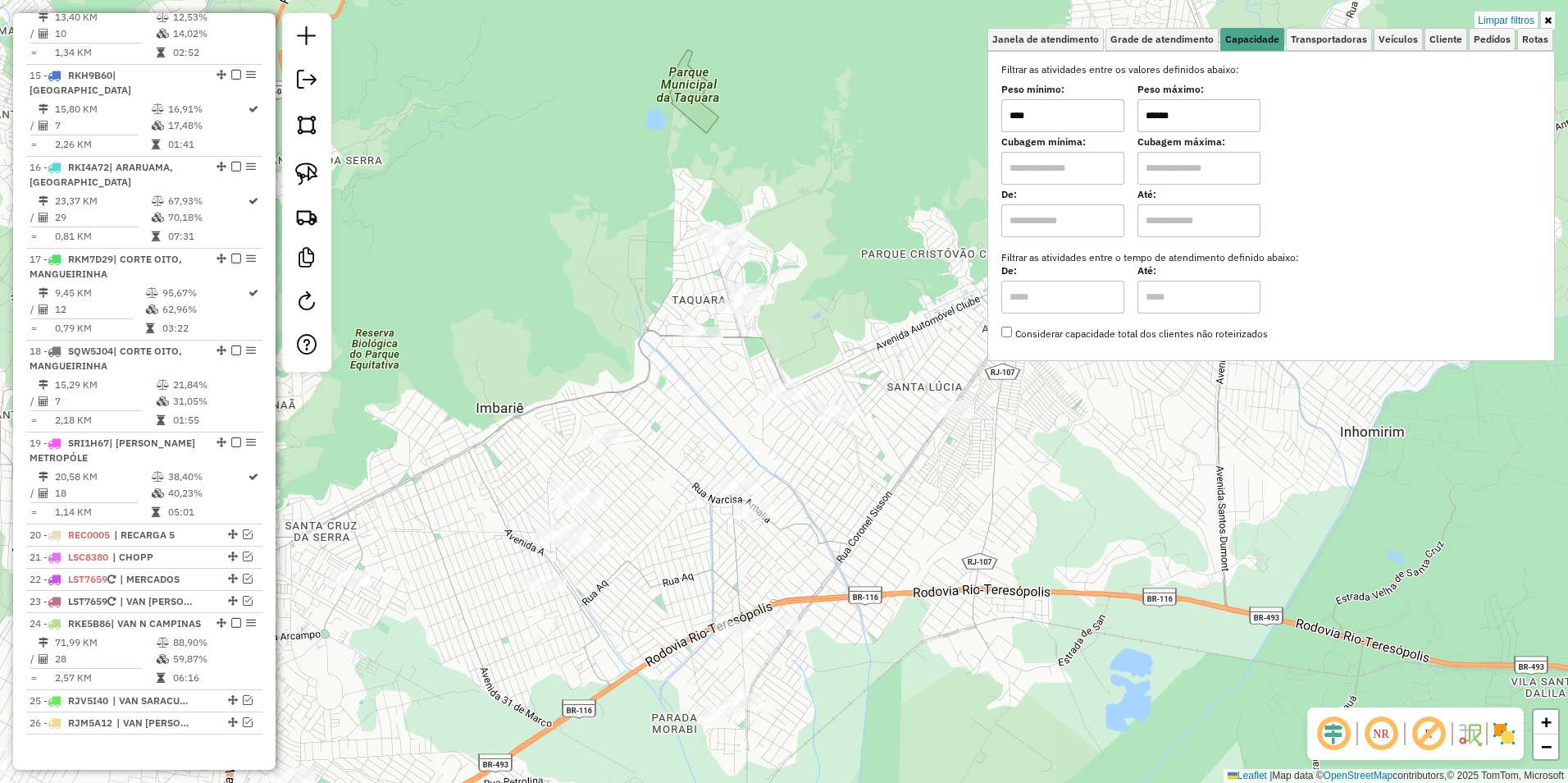
type input "******"
drag, startPoint x: 860, startPoint y: 434, endPoint x: 834, endPoint y: 462, distance: 38.2
click at [856, 411] on div "Limpar filtros Janela de atendimento Grade de atendimento Capacidade Transporta…" at bounding box center [784, 392] width 1568 height 783
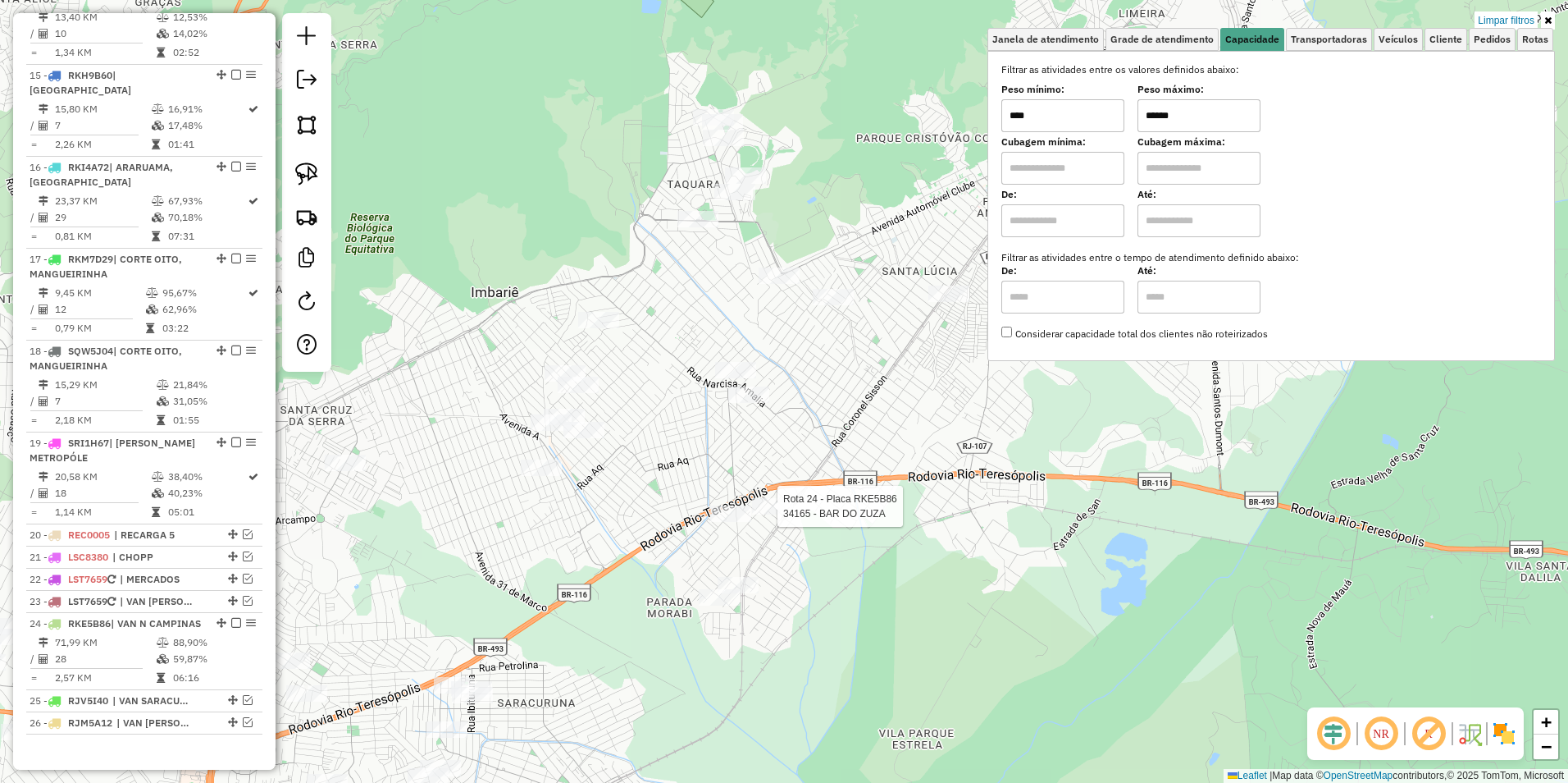
select select "**********"
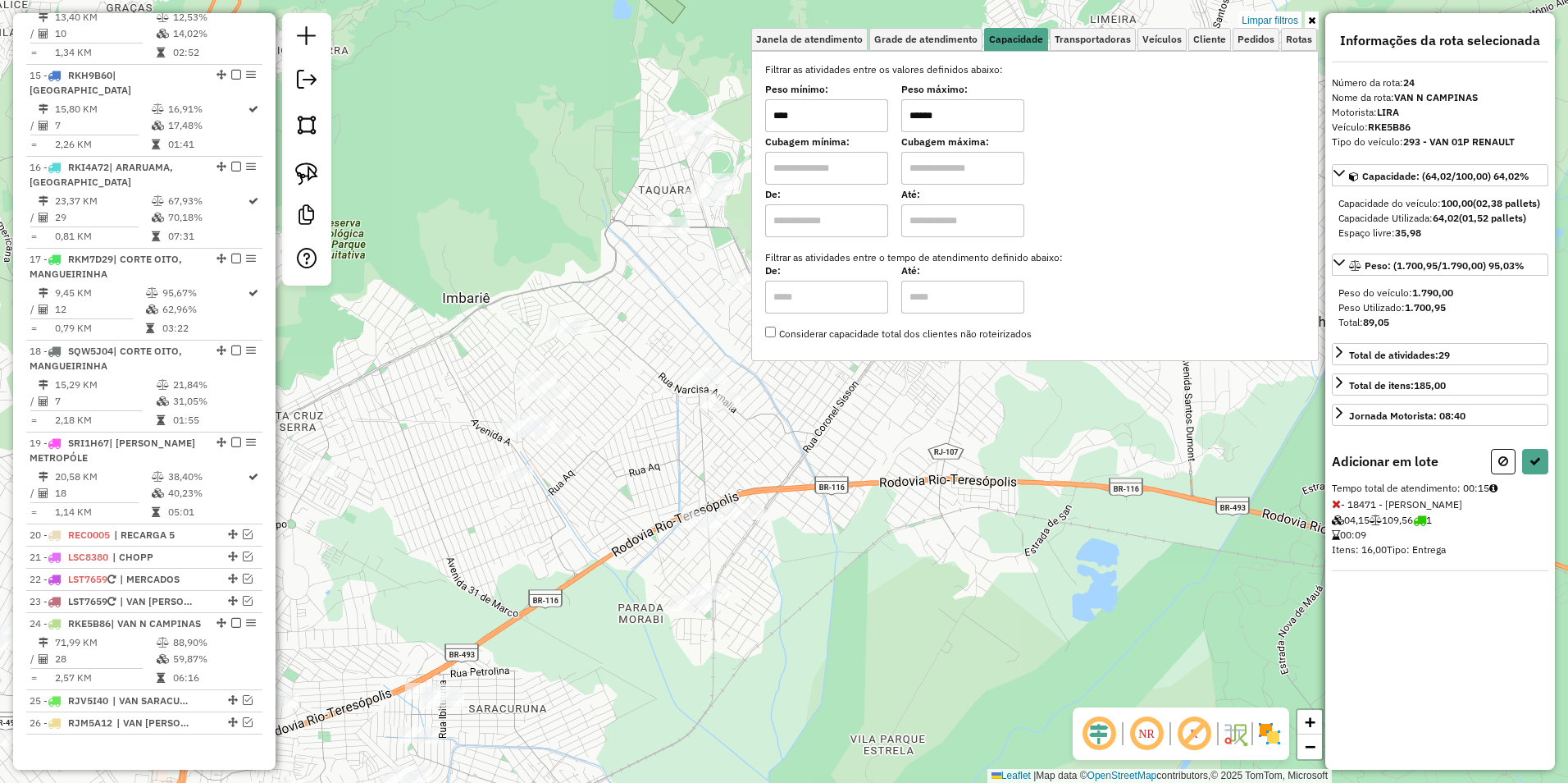
drag, startPoint x: 728, startPoint y: 327, endPoint x: 557, endPoint y: 619, distance: 338.4
click at [557, 619] on div "Limpar filtros Janela de atendimento Grade de atendimento Capacidade Transporta…" at bounding box center [784, 392] width 1568 height 783
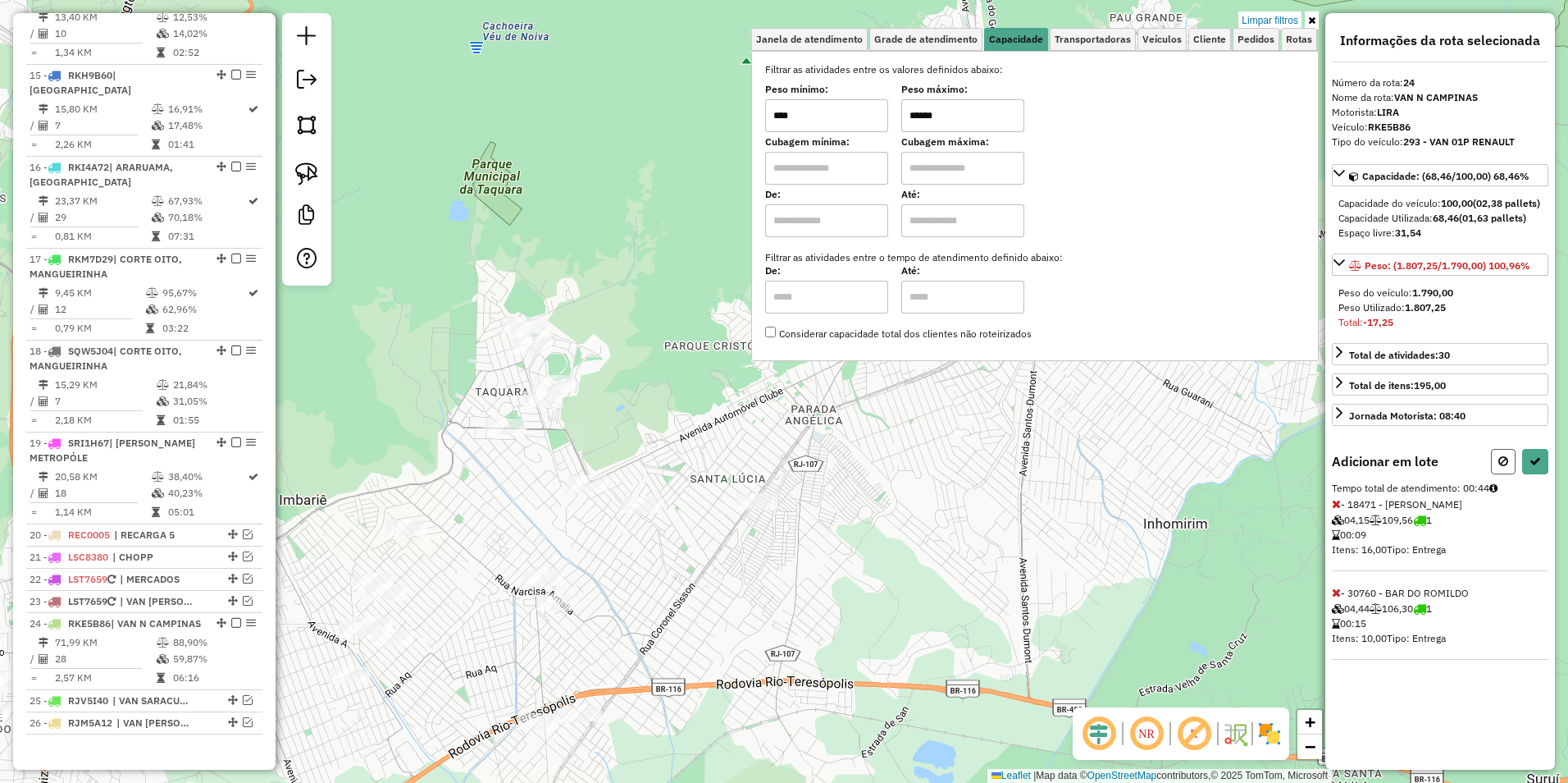
click at [1501, 467] on icon at bounding box center [1503, 461] width 10 height 11
select select "**********"
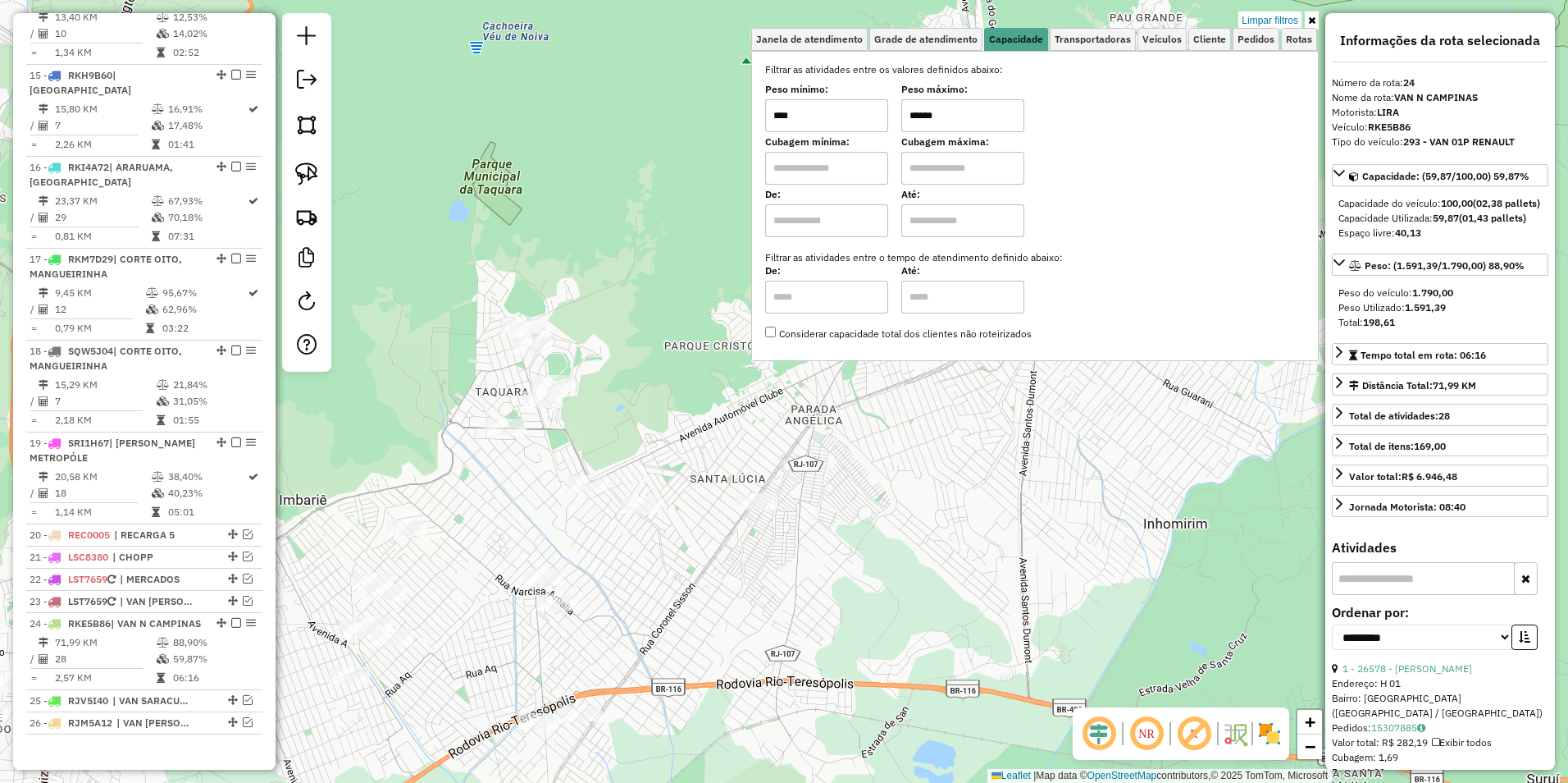
click at [1418, 402] on div "Distância Total: 71,99 KM" at bounding box center [1440, 387] width 217 height 29
click at [1120, 443] on div "Limpar filtros Janela de atendimento Grade de atendimento Capacidade Transporta…" at bounding box center [784, 392] width 1568 height 783
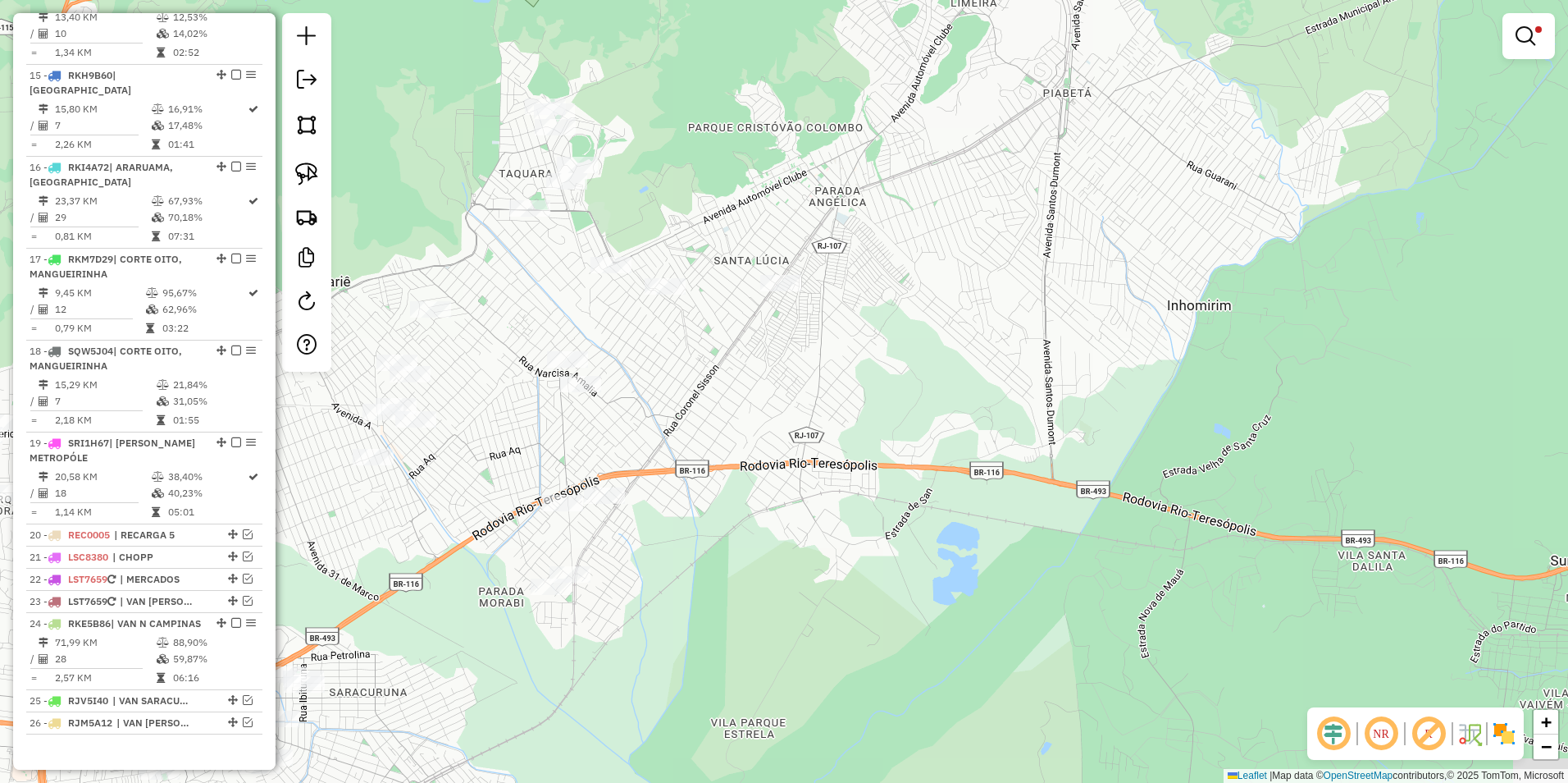
drag, startPoint x: 960, startPoint y: 329, endPoint x: 967, endPoint y: 205, distance: 124.2
click at [967, 205] on div "Limpar filtros Janela de atendimento Grade de atendimento Capacidade Transporta…" at bounding box center [784, 392] width 1568 height 783
select select "**********"
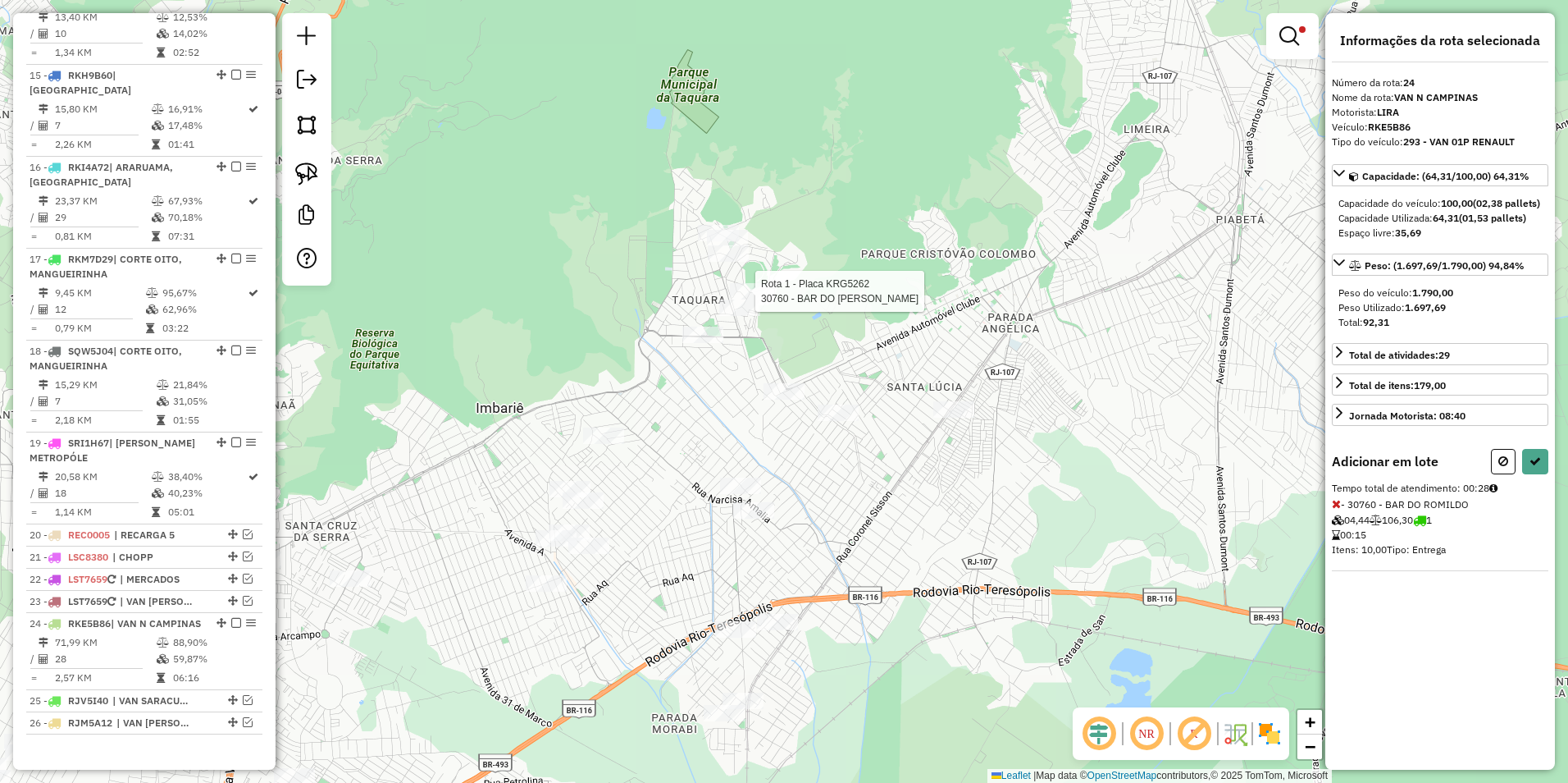
select select "**********"
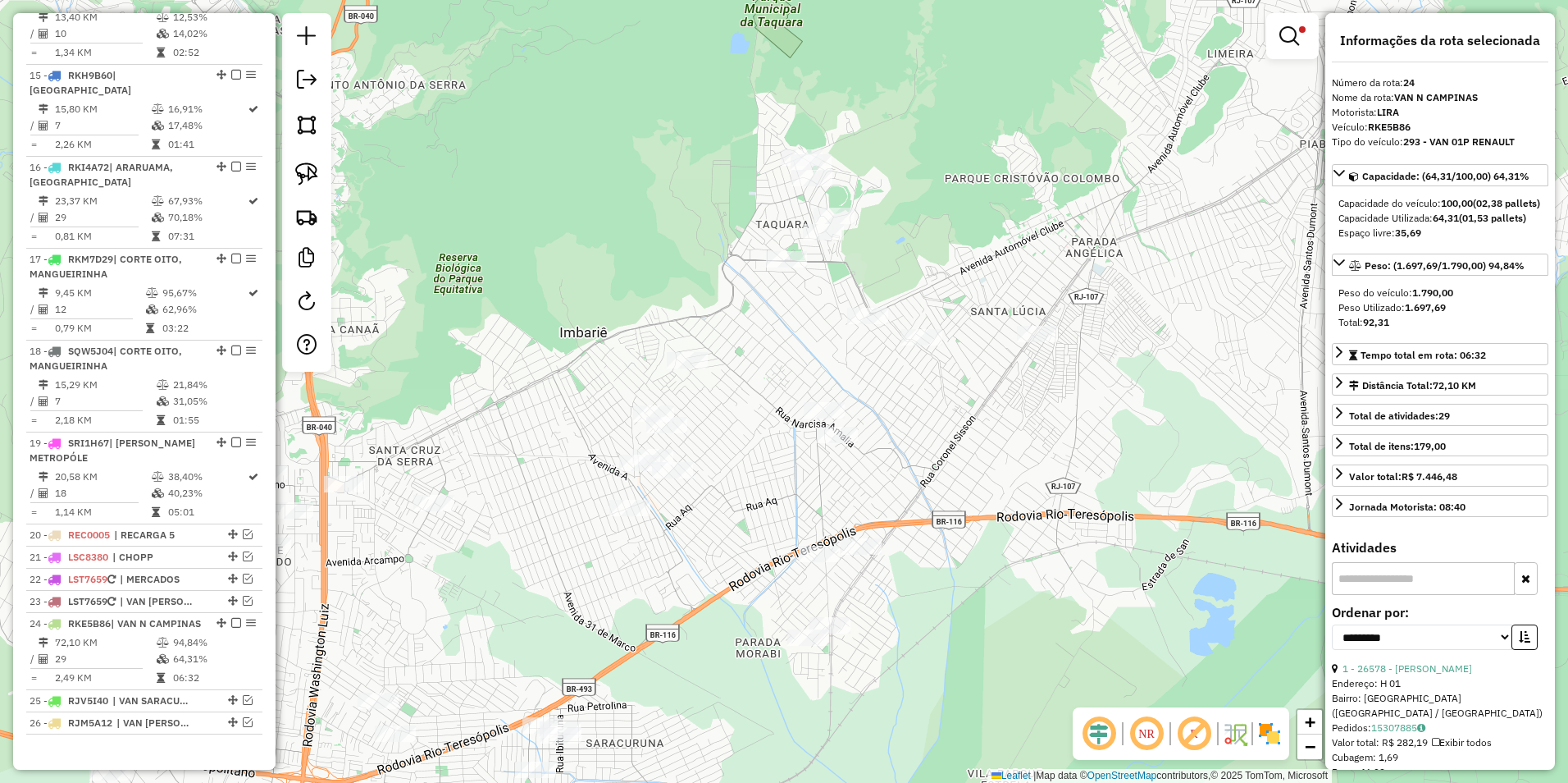
drag, startPoint x: 986, startPoint y: 568, endPoint x: 1008, endPoint y: 494, distance: 77.2
click at [1040, 503] on div "Limpar filtros Janela de atendimento Grade de atendimento Capacidade Transporta…" at bounding box center [784, 392] width 1568 height 783
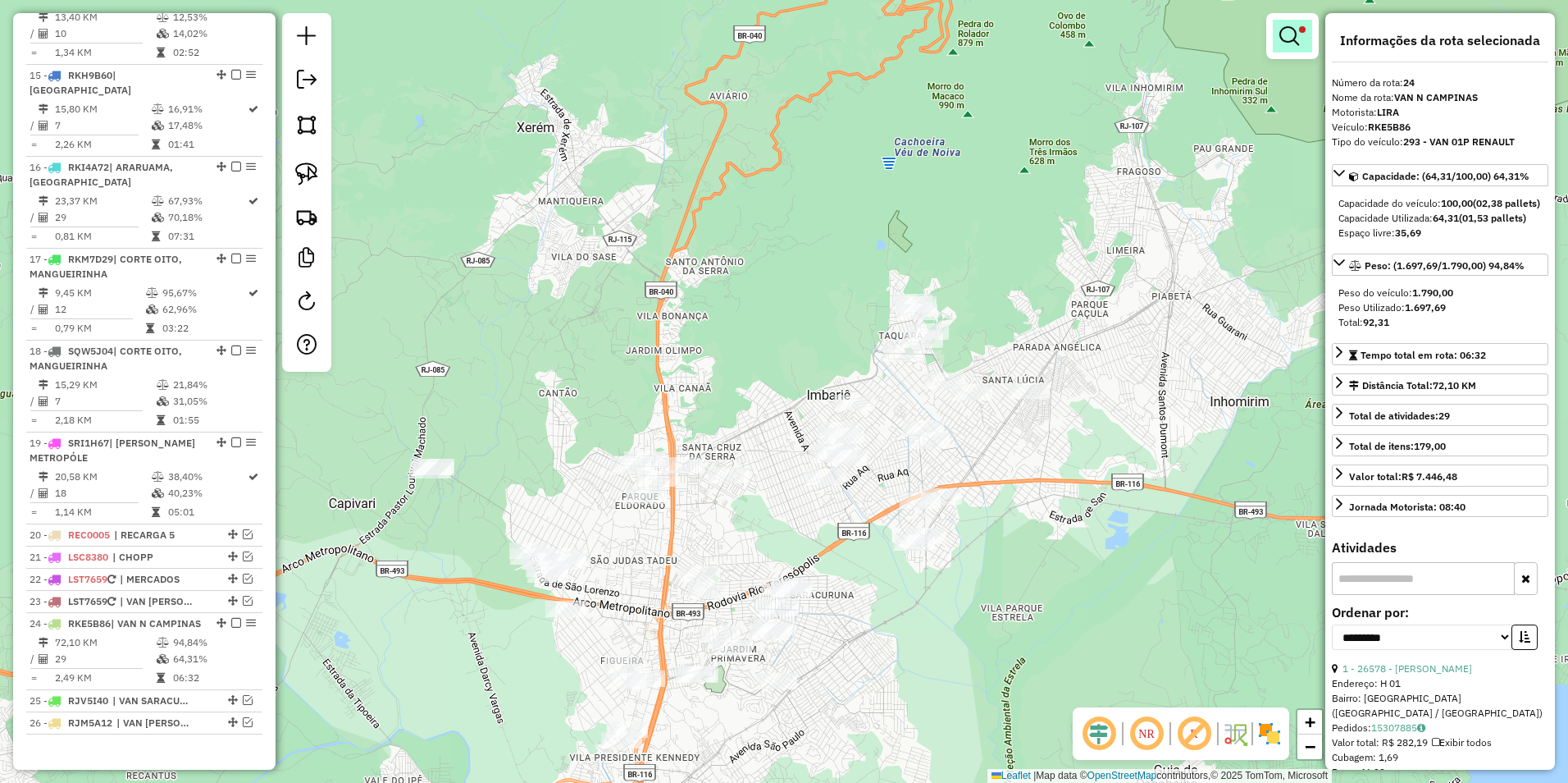
click at [1303, 34] on link at bounding box center [1292, 36] width 39 height 33
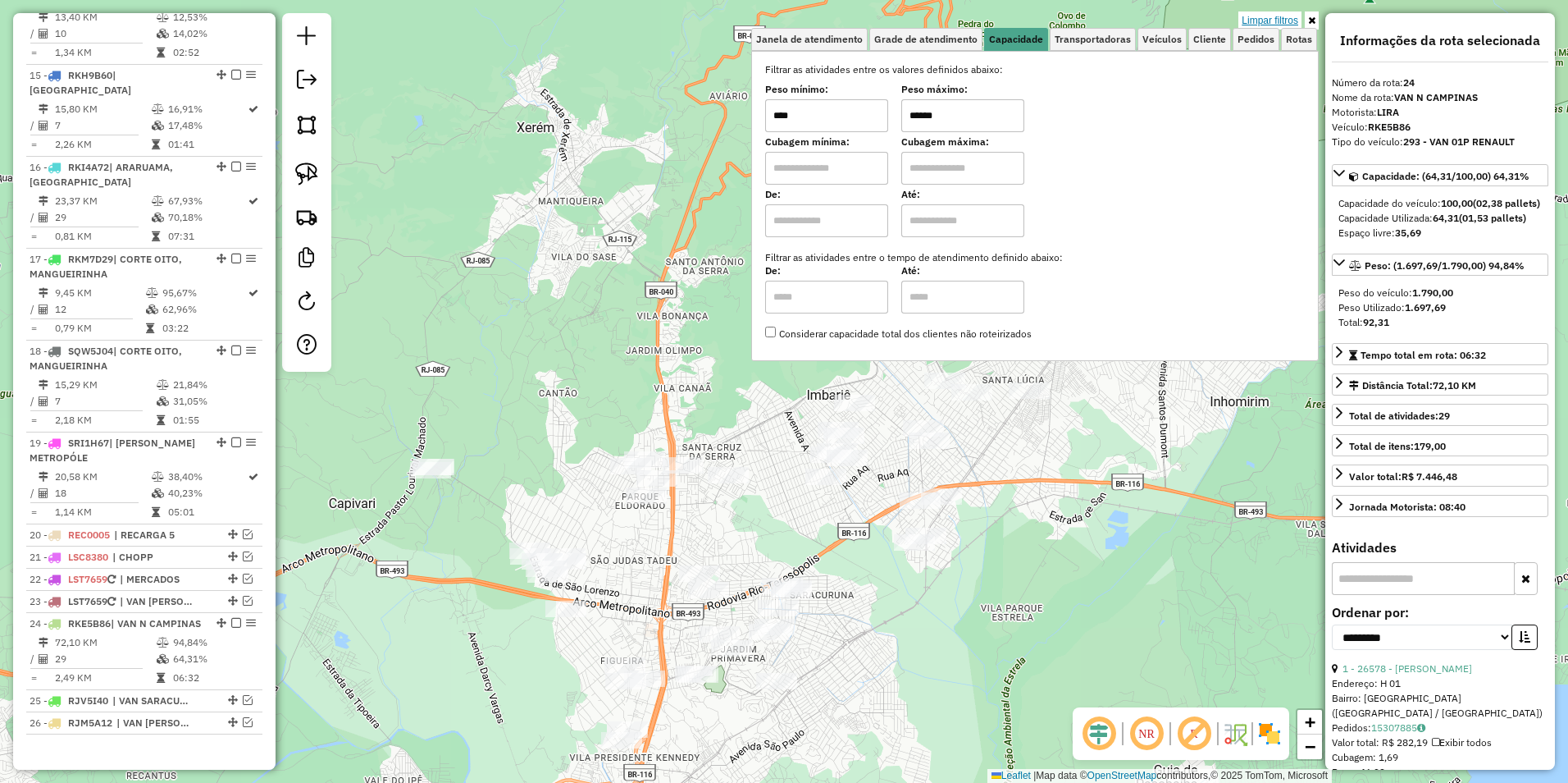
click at [1278, 22] on link "Limpar filtros" at bounding box center [1269, 20] width 63 height 18
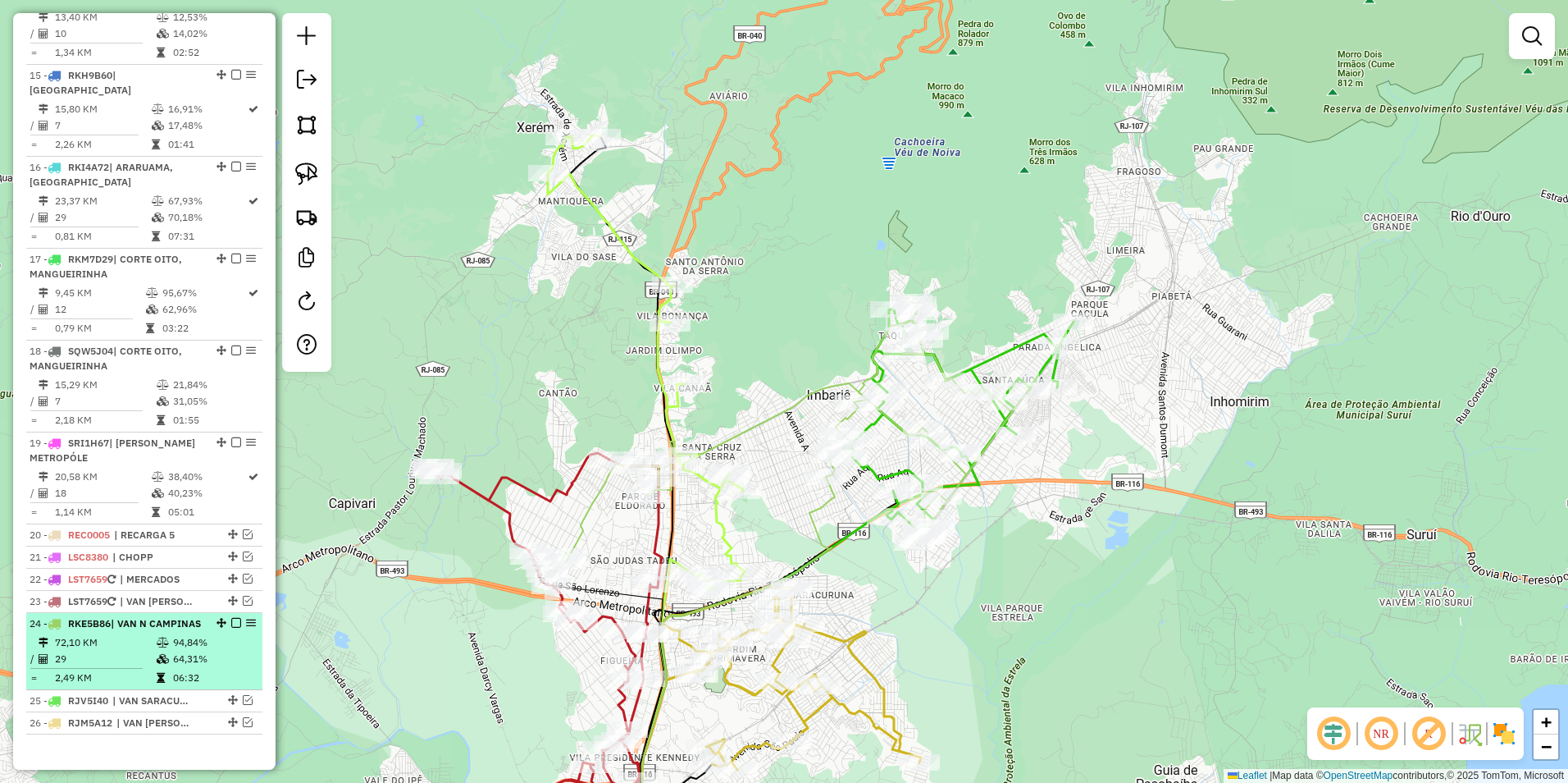
click at [232, 618] on em at bounding box center [236, 622] width 10 height 10
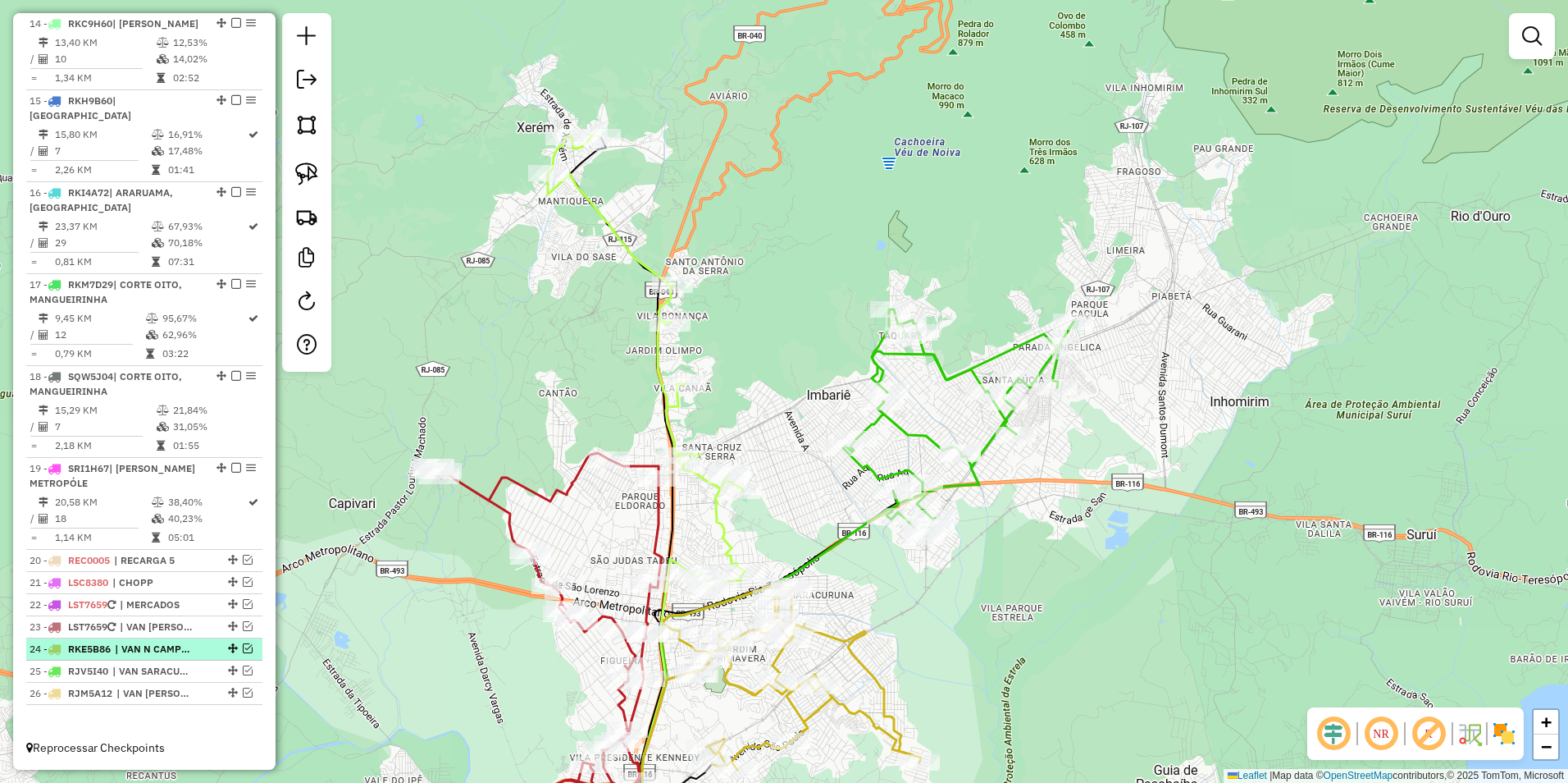
scroll to position [1547, 0]
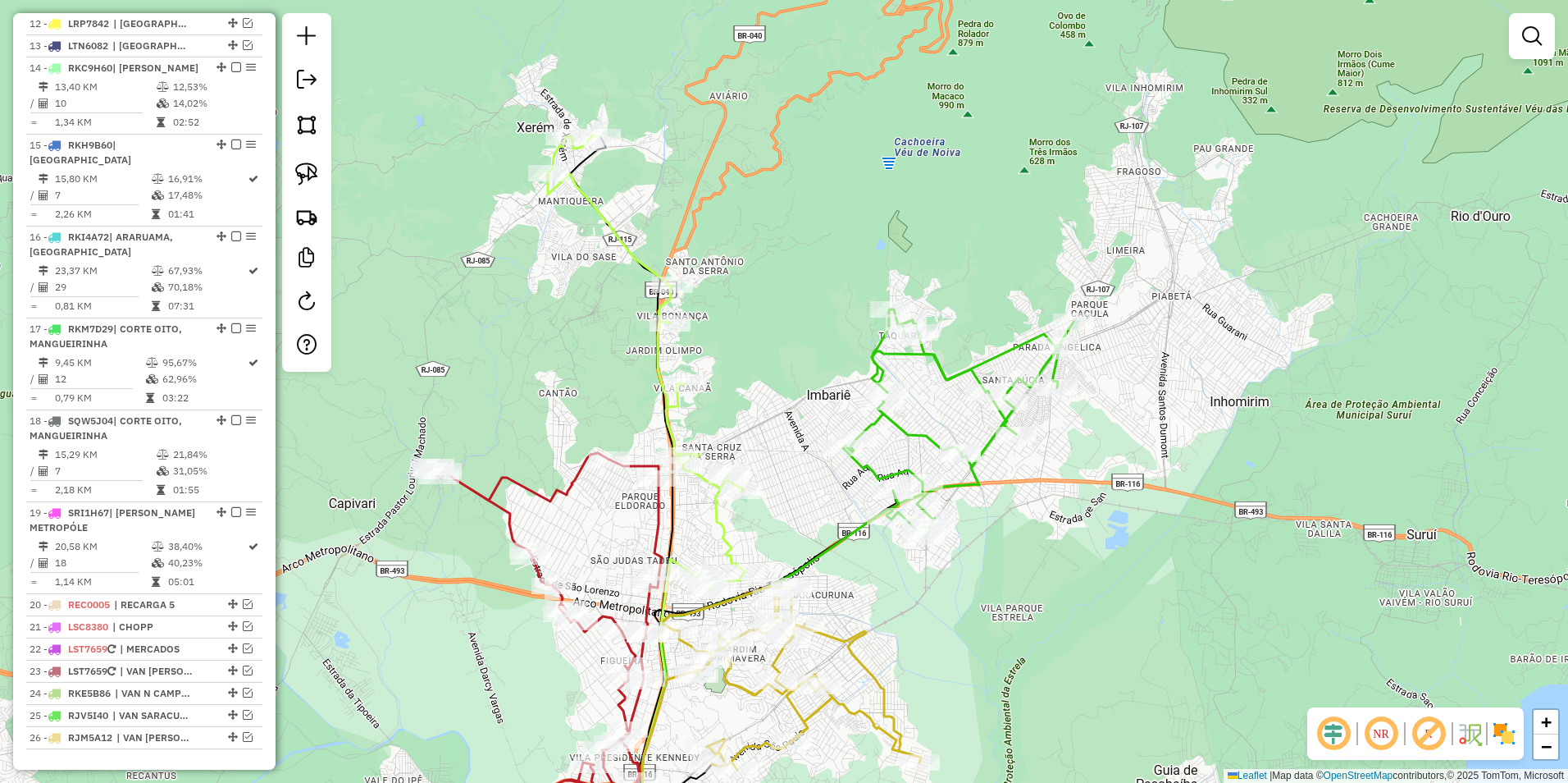
click at [967, 371] on icon at bounding box center [959, 422] width 231 height 227
select select "**********"
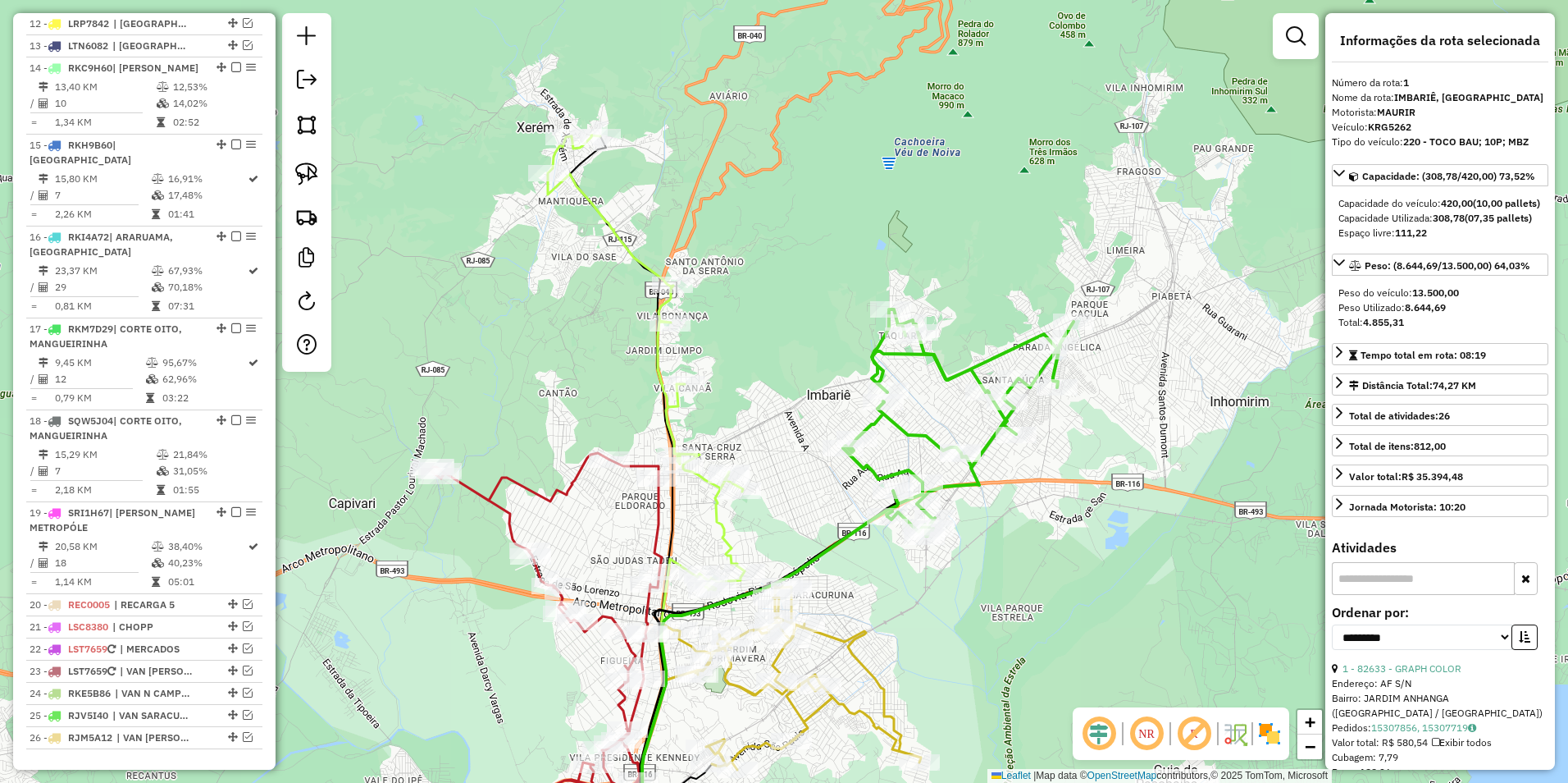
scroll to position [635, 0]
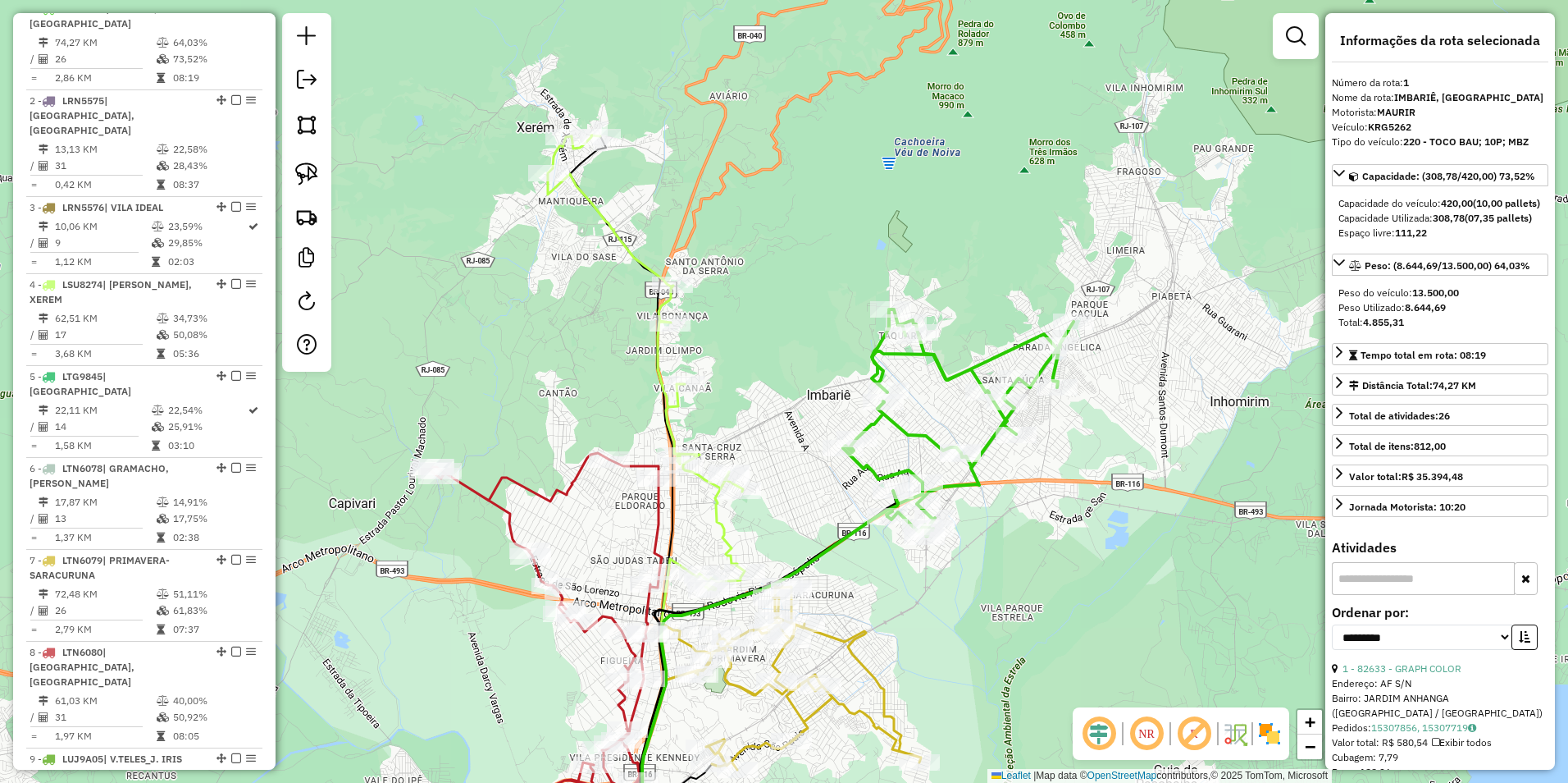
click at [1012, 307] on div "Rota 1 - Placa KRG5262 25498 - MARCELO VINICIUS Janela de atendimento Grade de …" at bounding box center [784, 392] width 1568 height 783
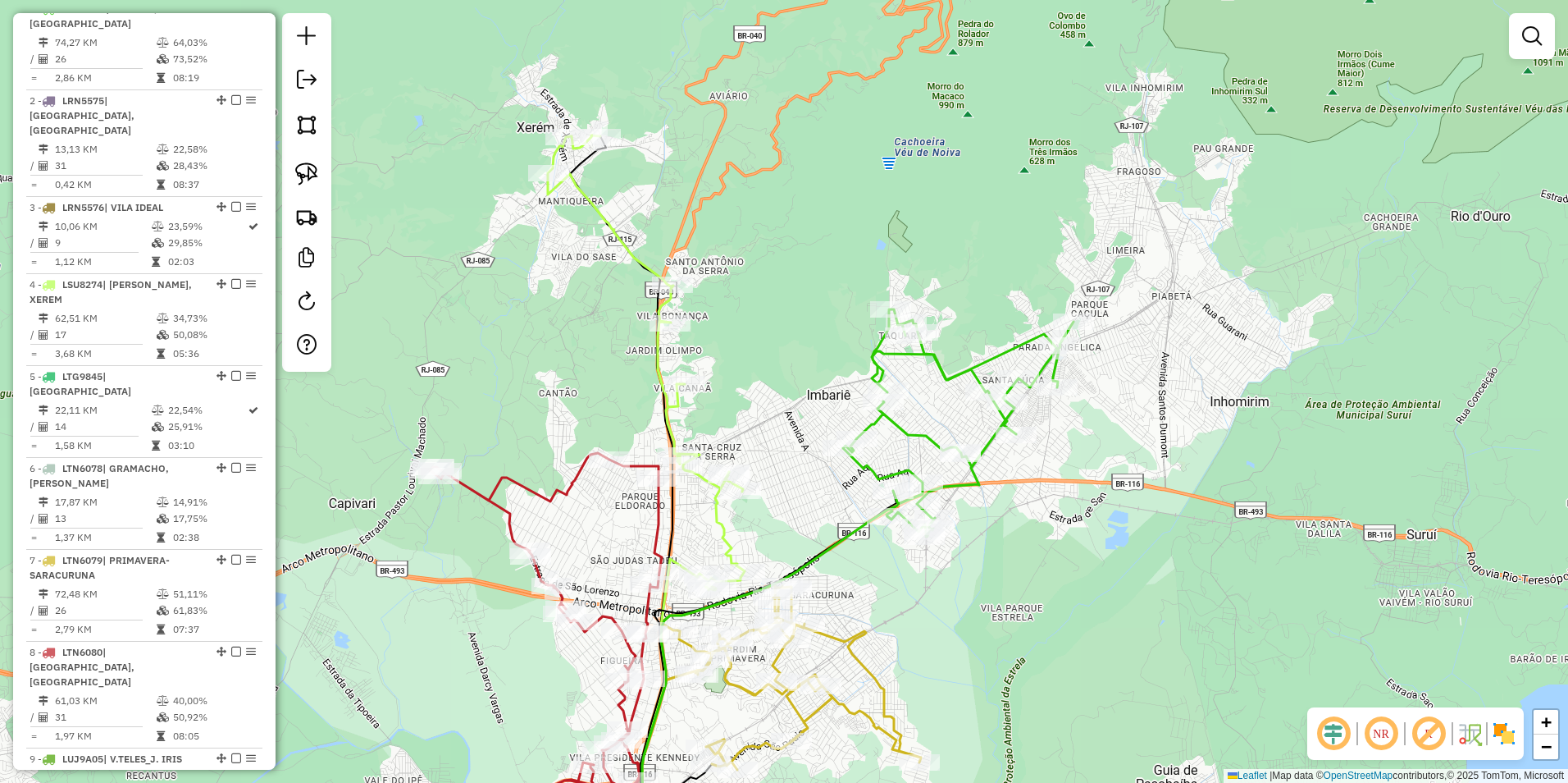
click at [960, 372] on icon at bounding box center [959, 422] width 231 height 227
select select "**********"
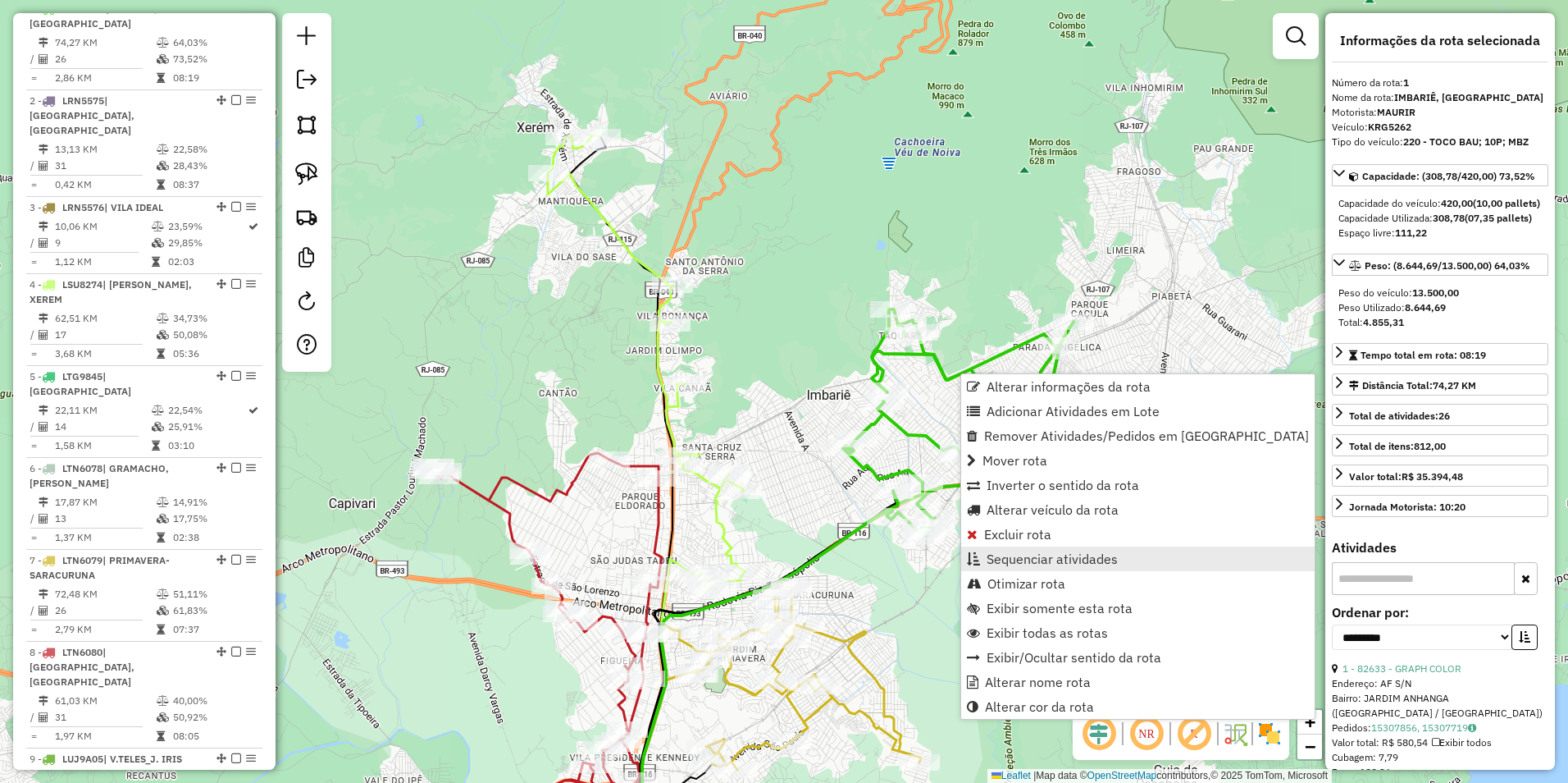
click at [1078, 562] on span "Sequenciar atividades" at bounding box center [1052, 558] width 131 height 13
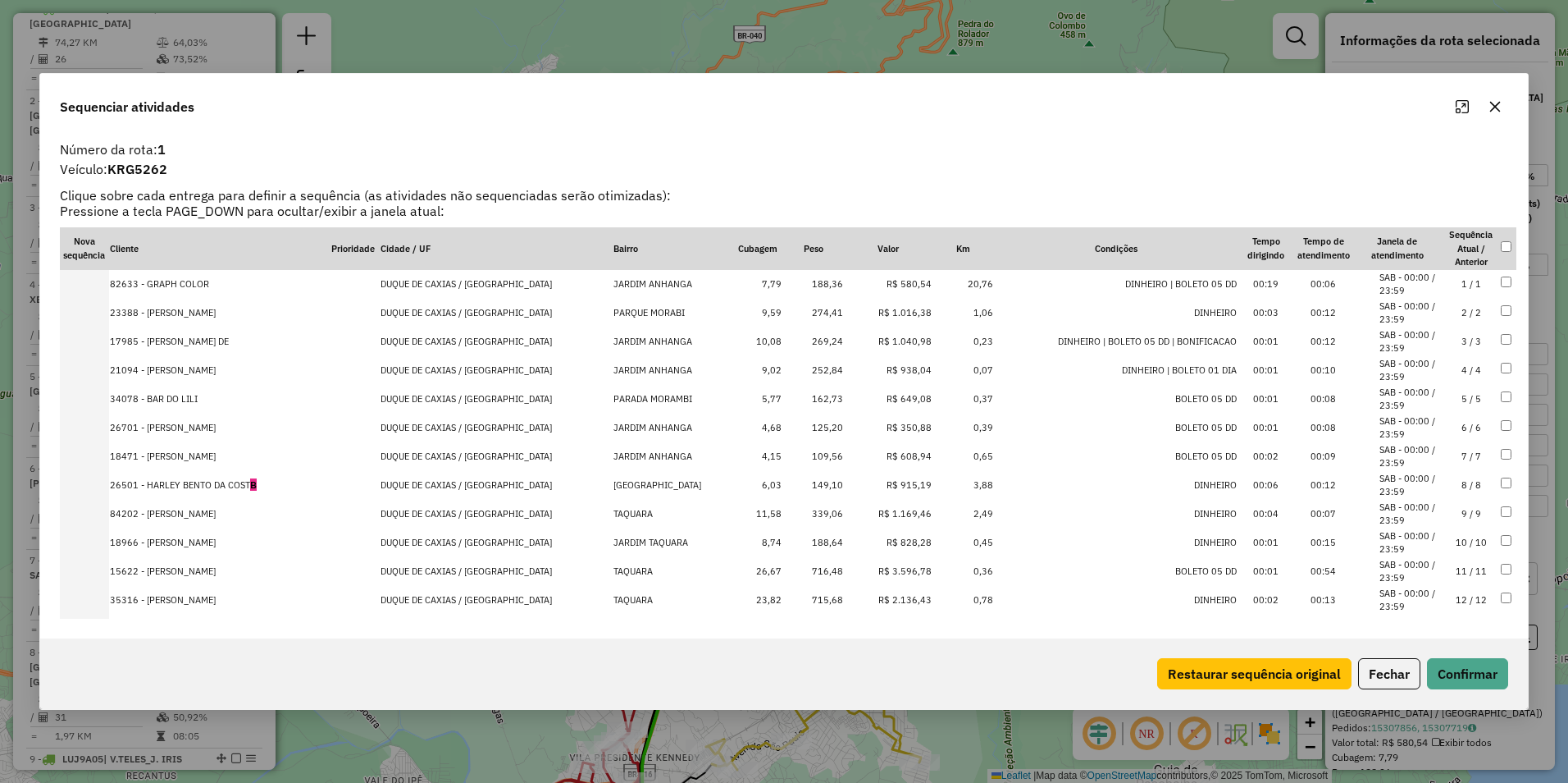
click at [1461, 110] on icon "Maximize" at bounding box center [1462, 106] width 13 height 13
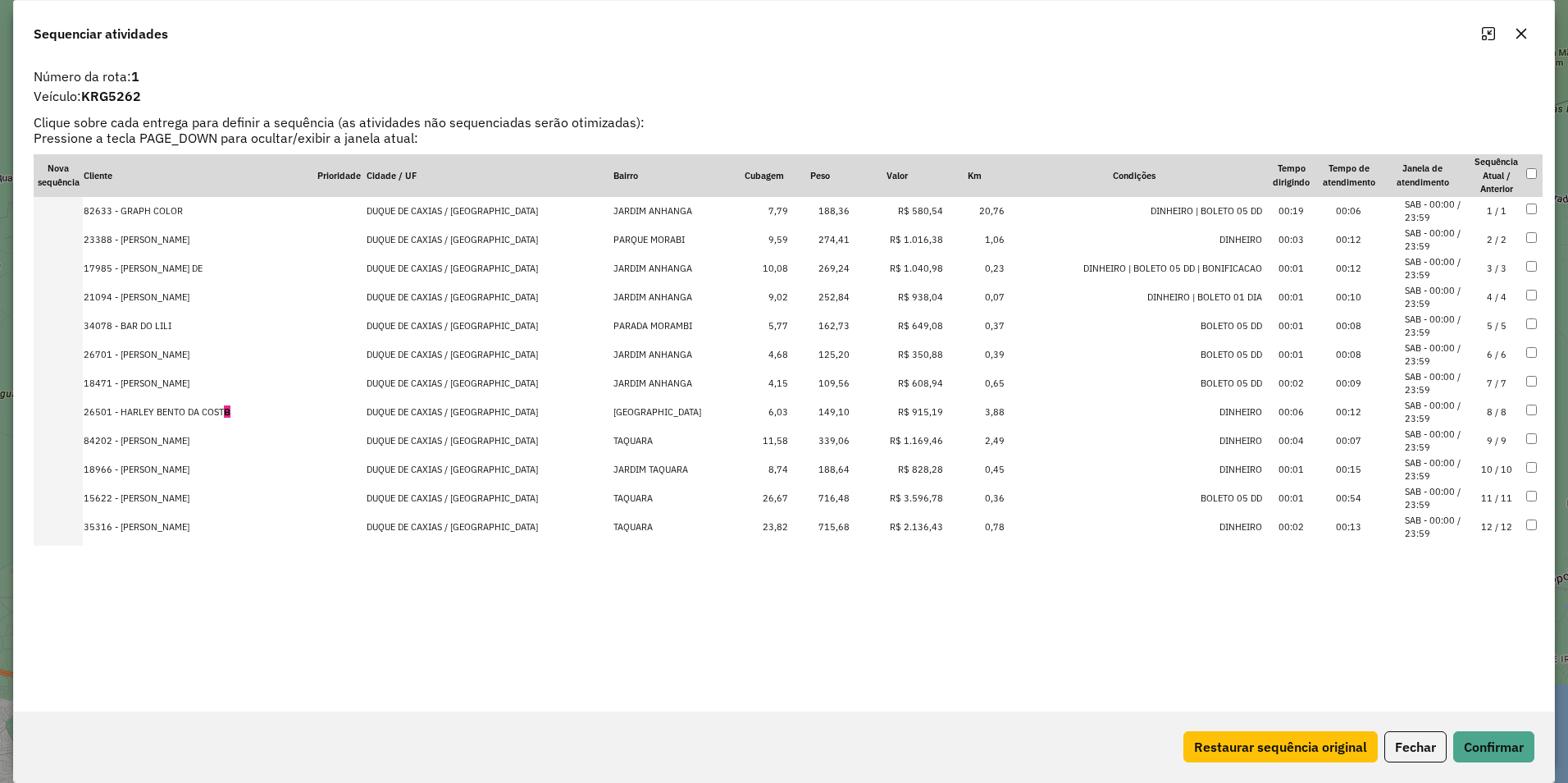
click at [888, 501] on td "R$ 3.596,78" at bounding box center [897, 498] width 94 height 29
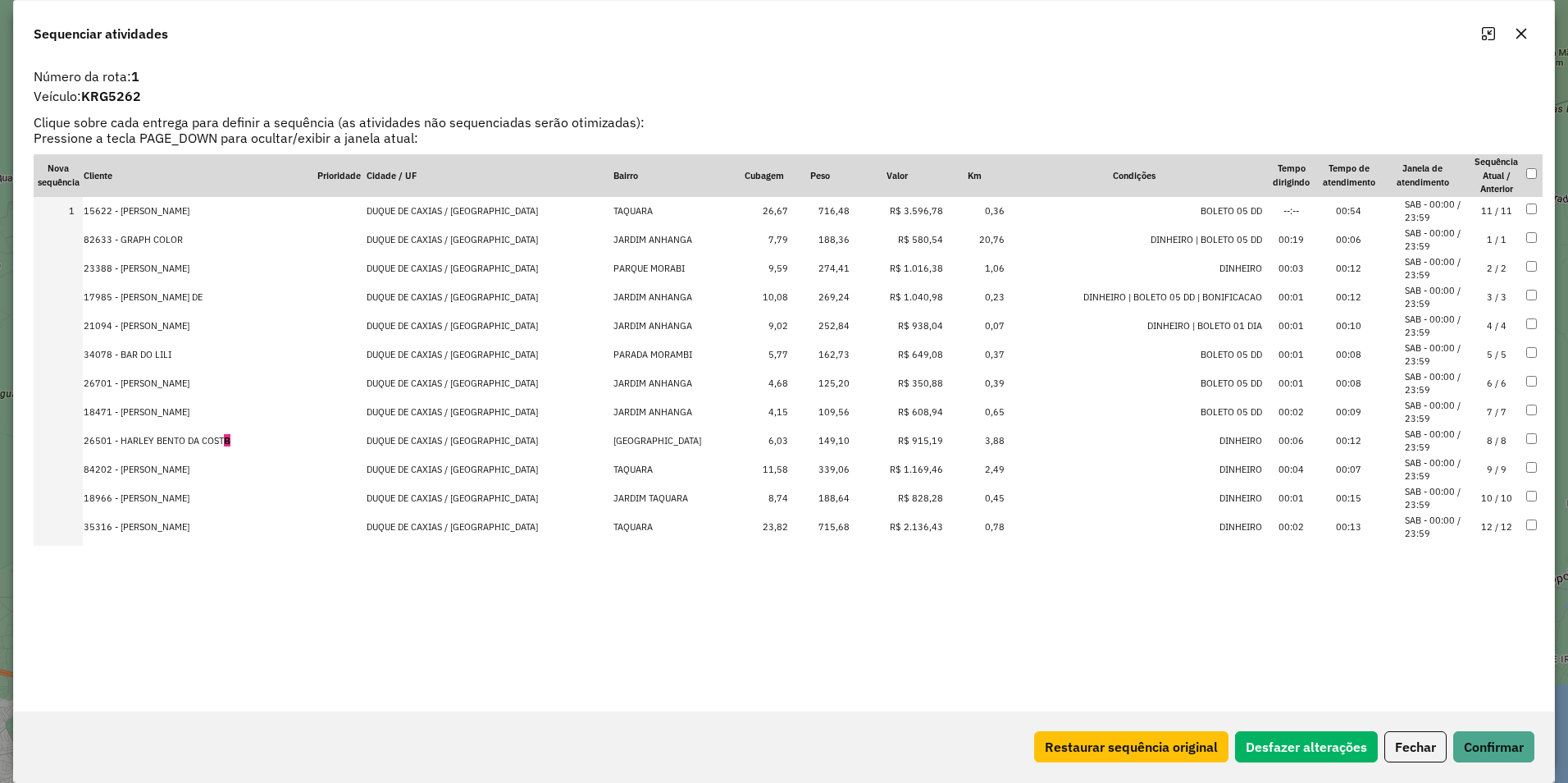
click at [882, 532] on td "R$ 2.136,43" at bounding box center [897, 527] width 94 height 29
click at [885, 503] on td "R$ 1.169,46" at bounding box center [897, 498] width 94 height 29
click at [891, 356] on td "R$ 1.040,98" at bounding box center [897, 354] width 94 height 29
click at [894, 356] on td "R$ 1.016,38" at bounding box center [897, 354] width 94 height 29
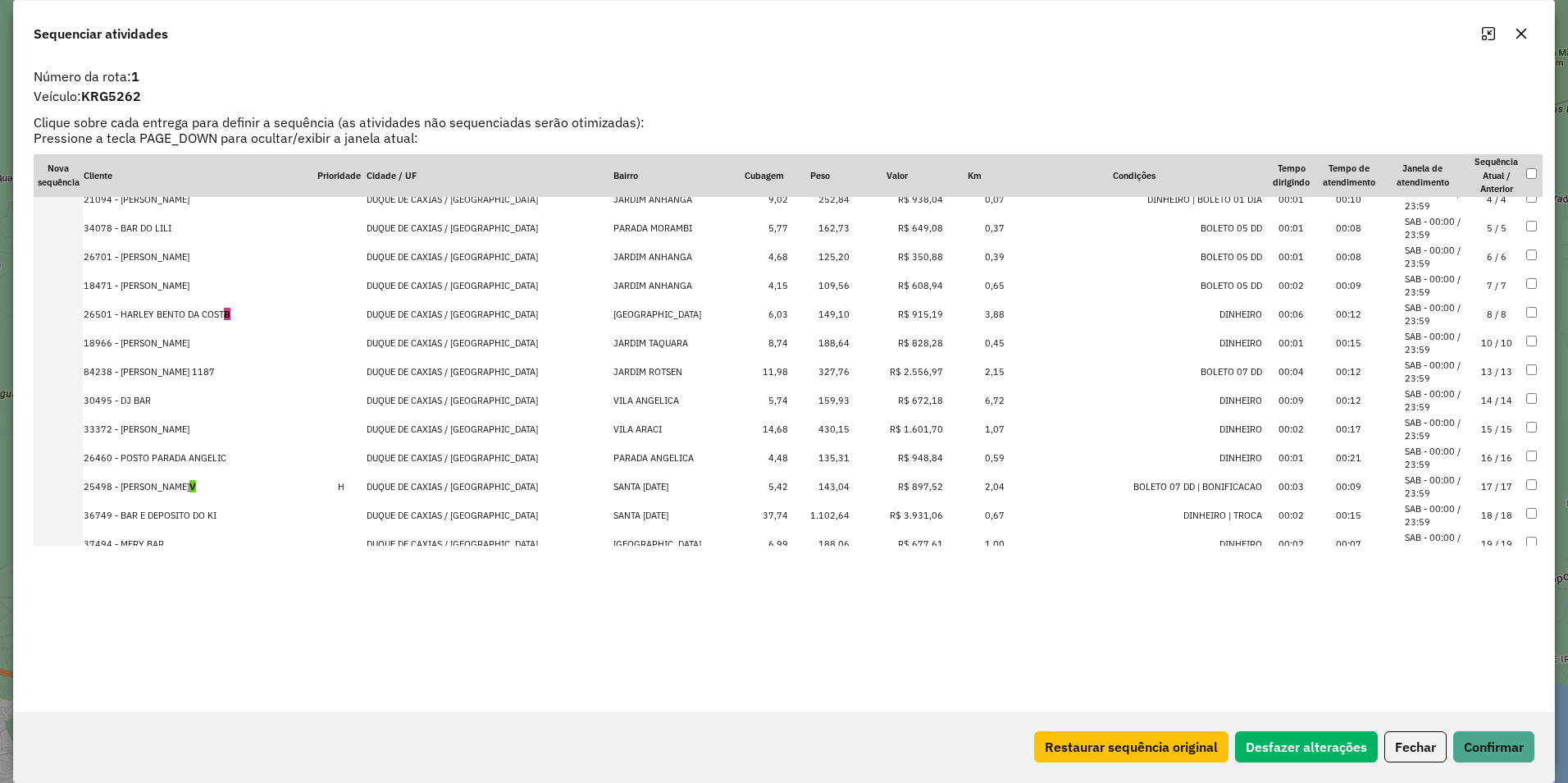
scroll to position [328, 0]
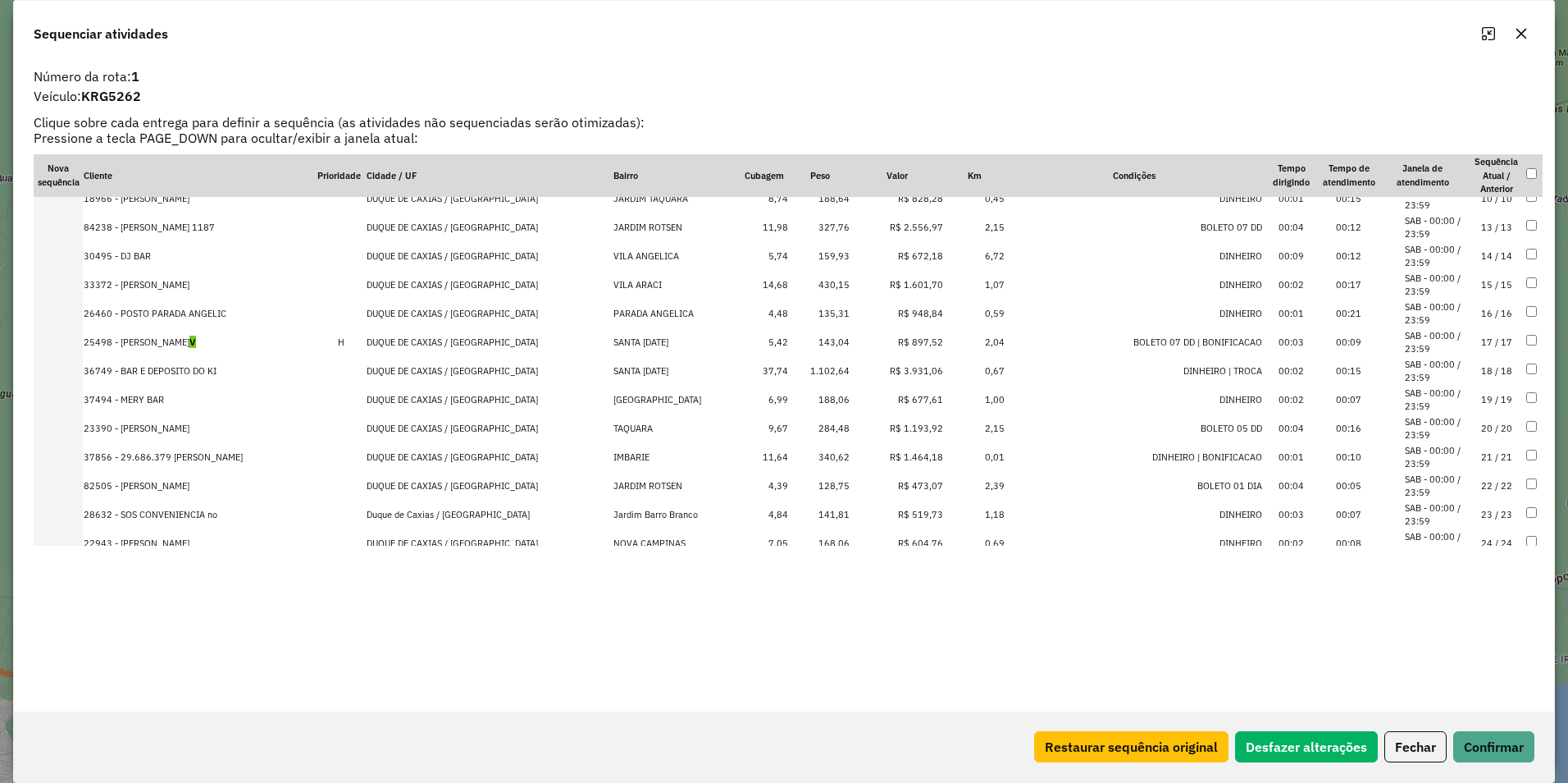
click at [885, 368] on td "R$ 3.931,06" at bounding box center [897, 371] width 94 height 29
click at [900, 279] on td "R$ 1.601,70" at bounding box center [897, 285] width 94 height 29
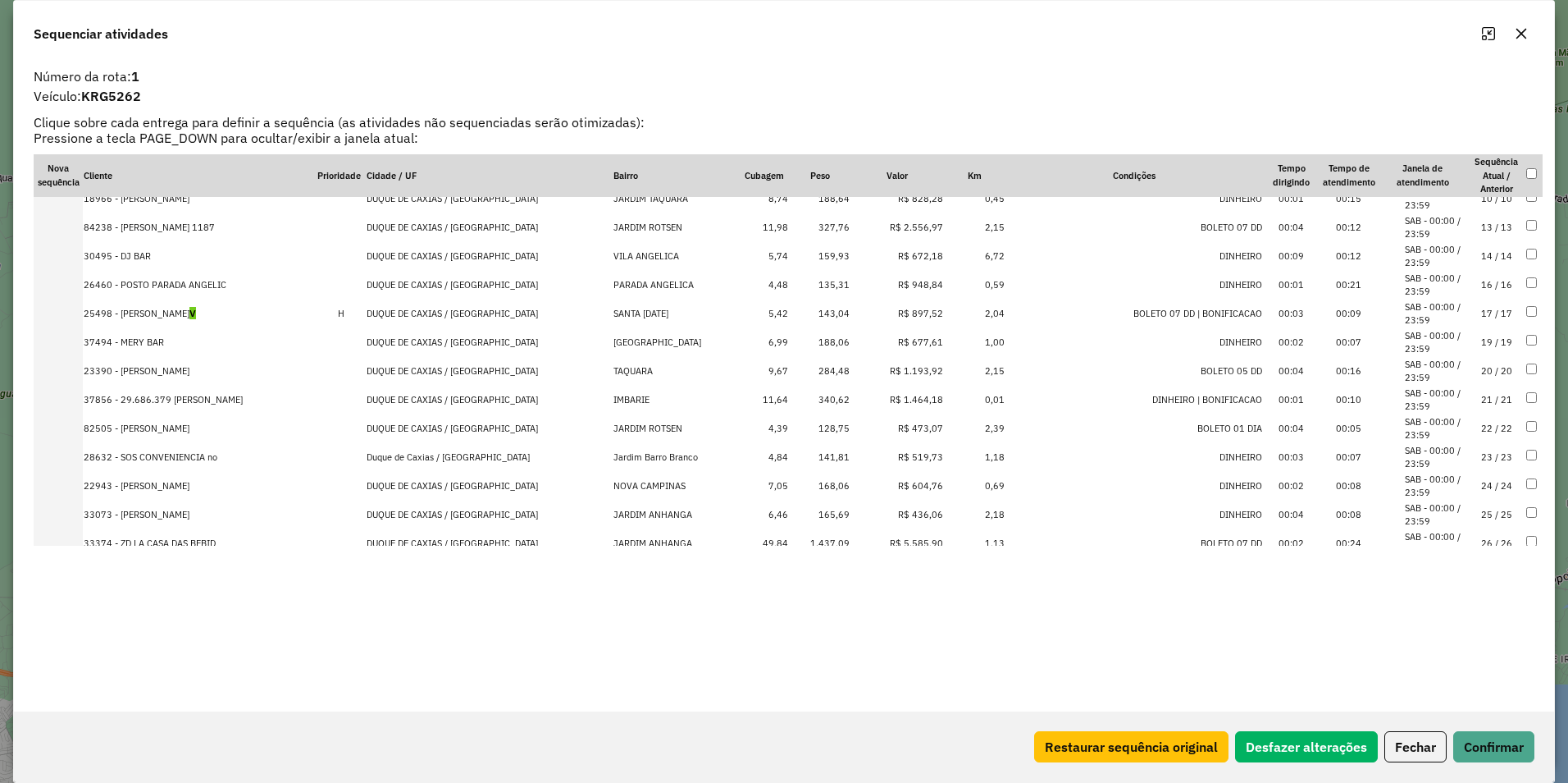
click at [891, 224] on td "R$ 2.556,97" at bounding box center [897, 227] width 94 height 29
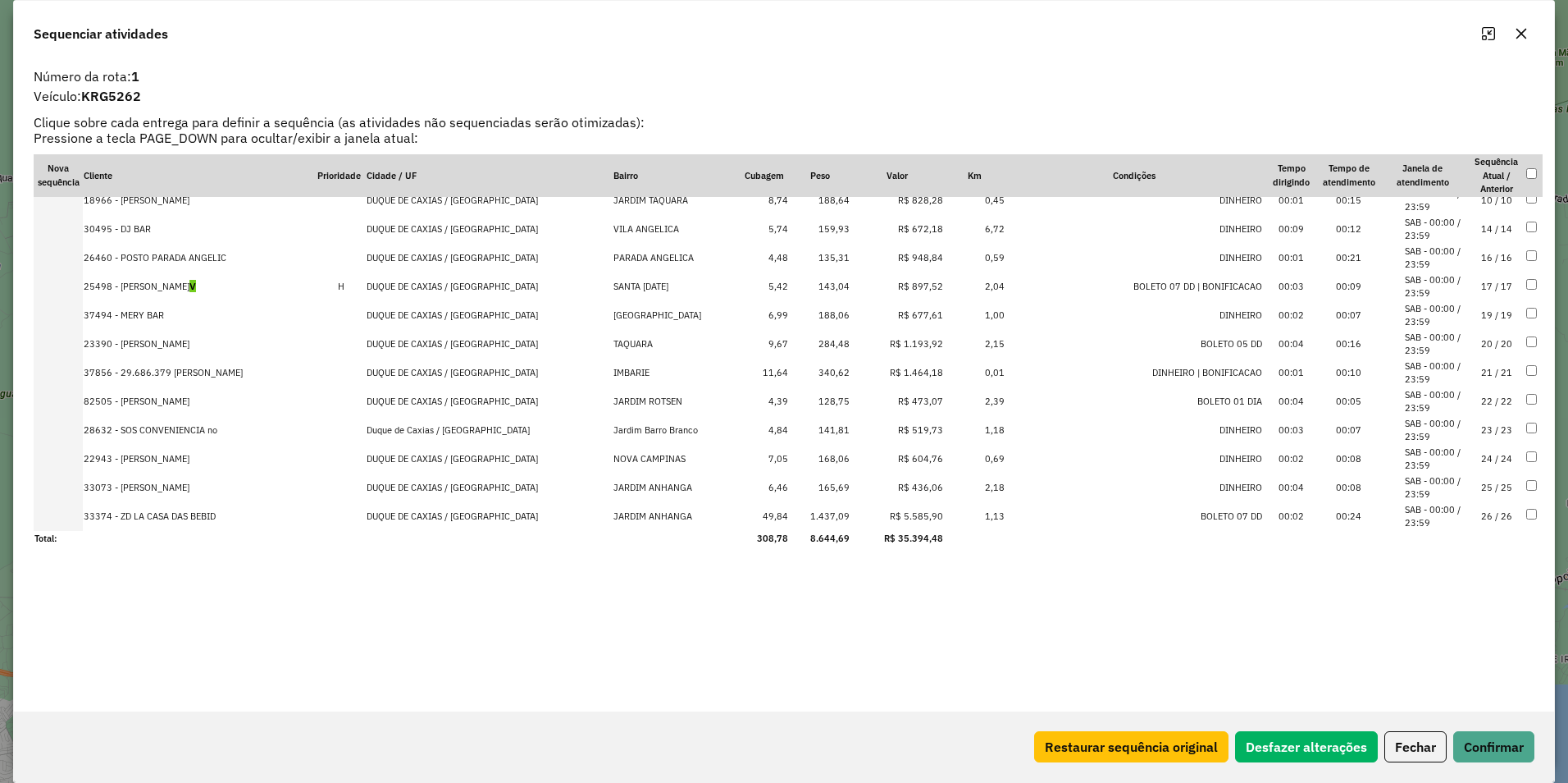
click at [888, 344] on td "R$ 1.193,92" at bounding box center [897, 344] width 94 height 29
click at [892, 371] on td "R$ 1.464,18" at bounding box center [897, 372] width 94 height 29
click at [890, 547] on div "Número da rota: 1 Veículo: KRG5262 Clique sobre cada entrega para definir a seq…" at bounding box center [784, 385] width 1540 height 652
click at [871, 518] on td "R$ 5.585,90" at bounding box center [897, 517] width 94 height 29
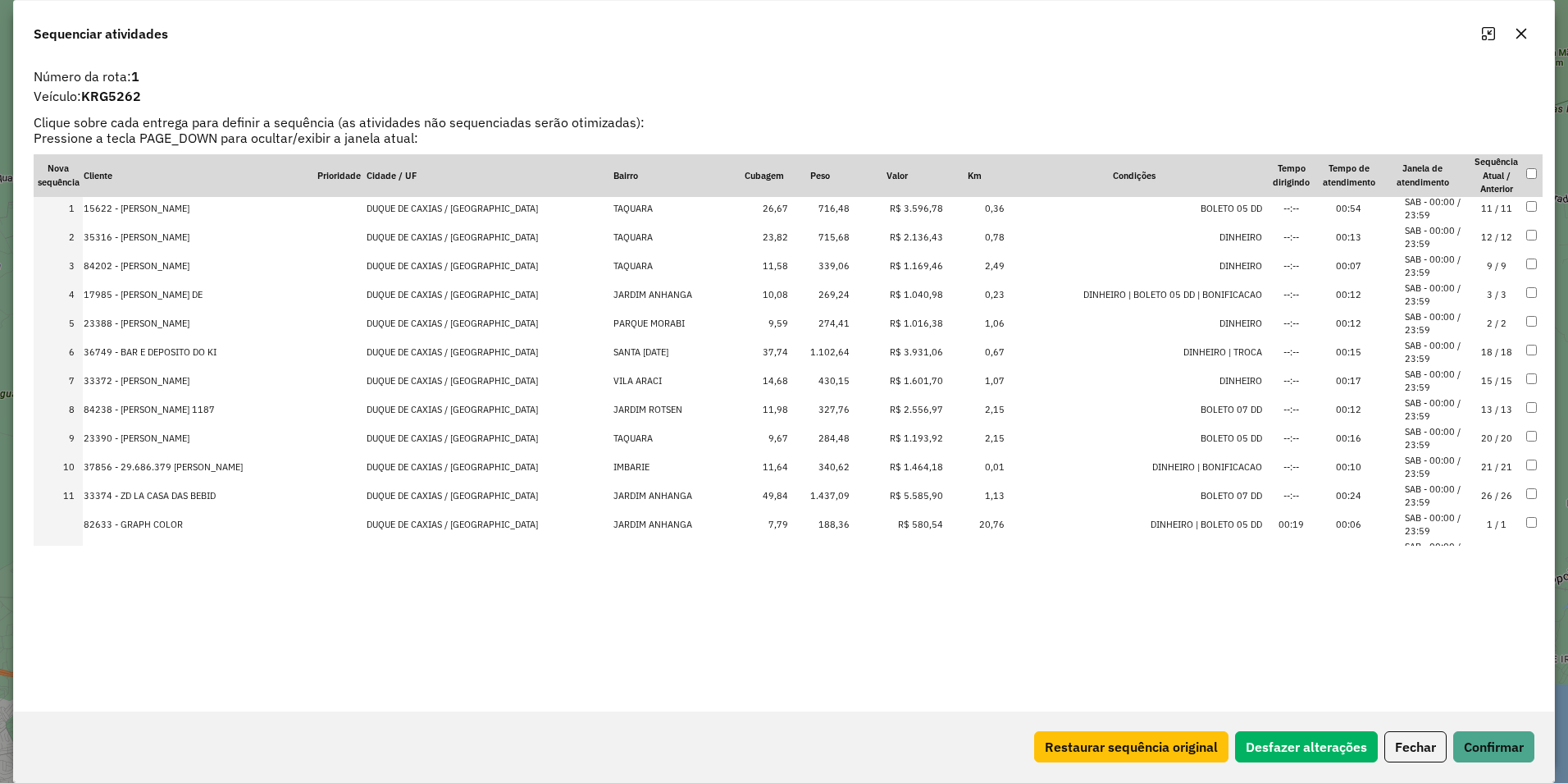
scroll to position [0, 0]
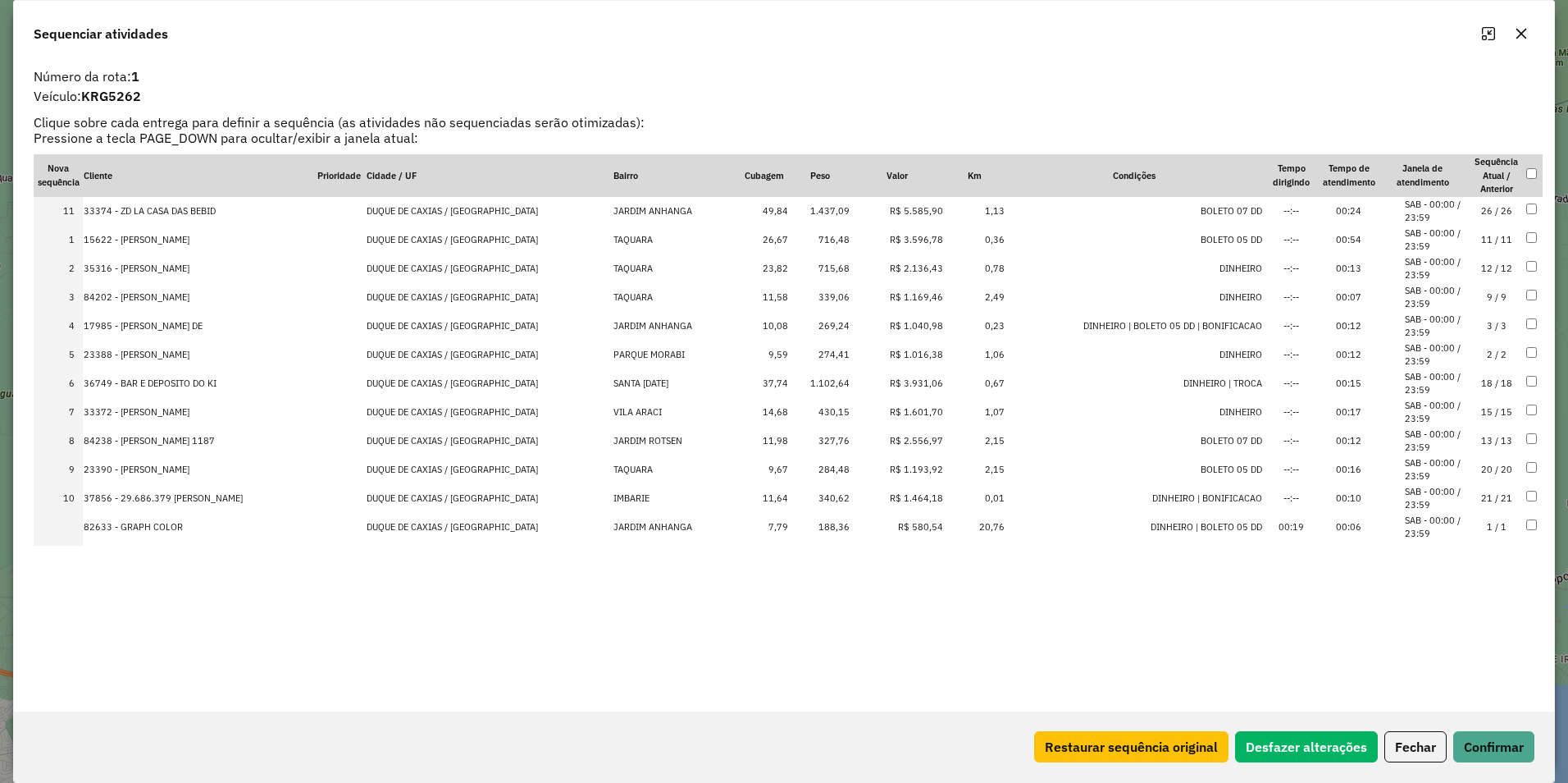
drag, startPoint x: 892, startPoint y: 496, endPoint x: 905, endPoint y: 199, distance: 297.3
drag, startPoint x: 901, startPoint y: 378, endPoint x: 903, endPoint y: 229, distance: 149.0
drag, startPoint x: 885, startPoint y: 442, endPoint x: 899, endPoint y: 281, distance: 161.6
drag, startPoint x: 895, startPoint y: 439, endPoint x: 904, endPoint y: 342, distance: 97.4
drag, startPoint x: 896, startPoint y: 500, endPoint x: 898, endPoint y: 369, distance: 131.0
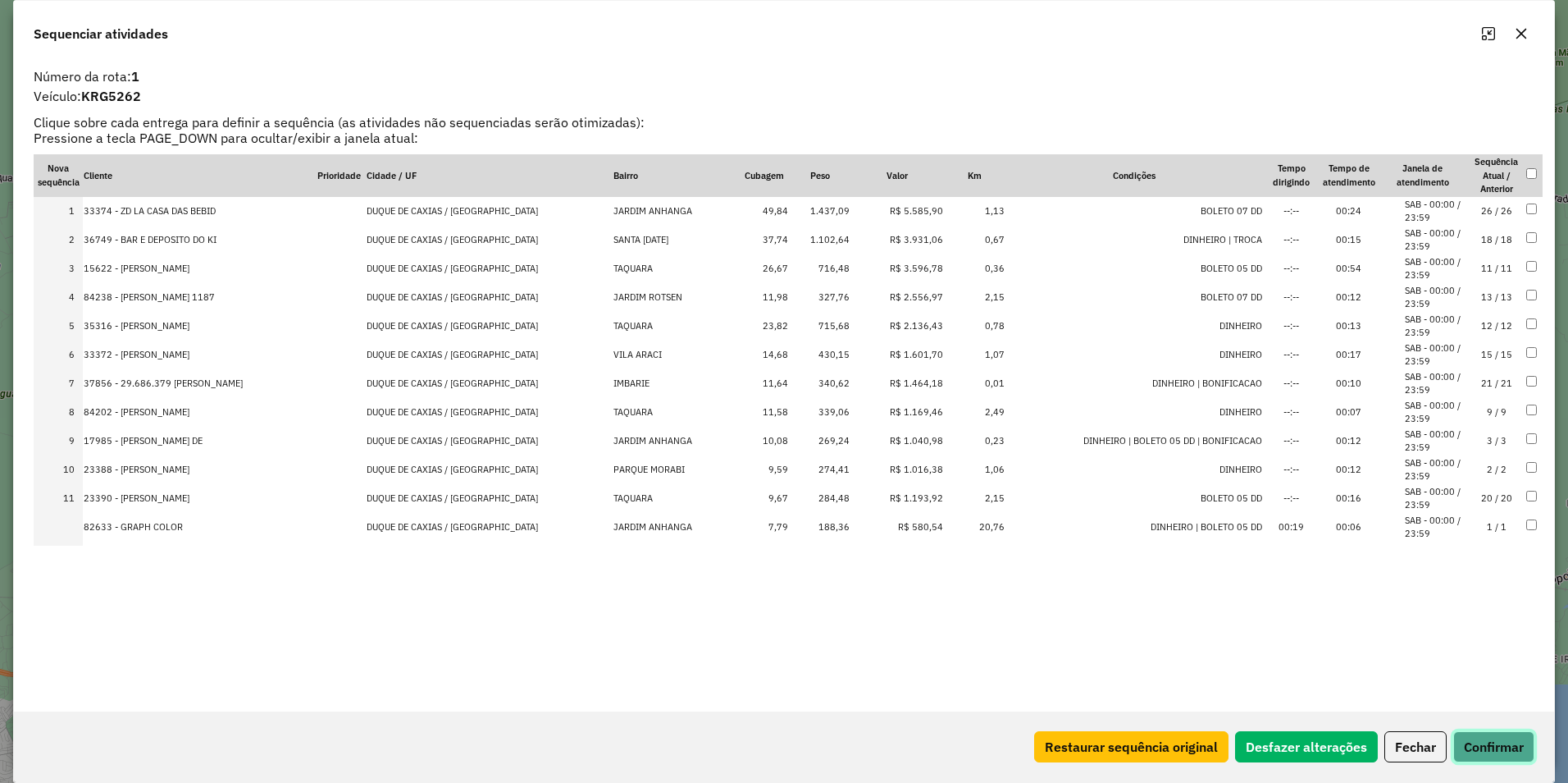
click at [1505, 742] on button "Confirmar" at bounding box center [1494, 747] width 82 height 31
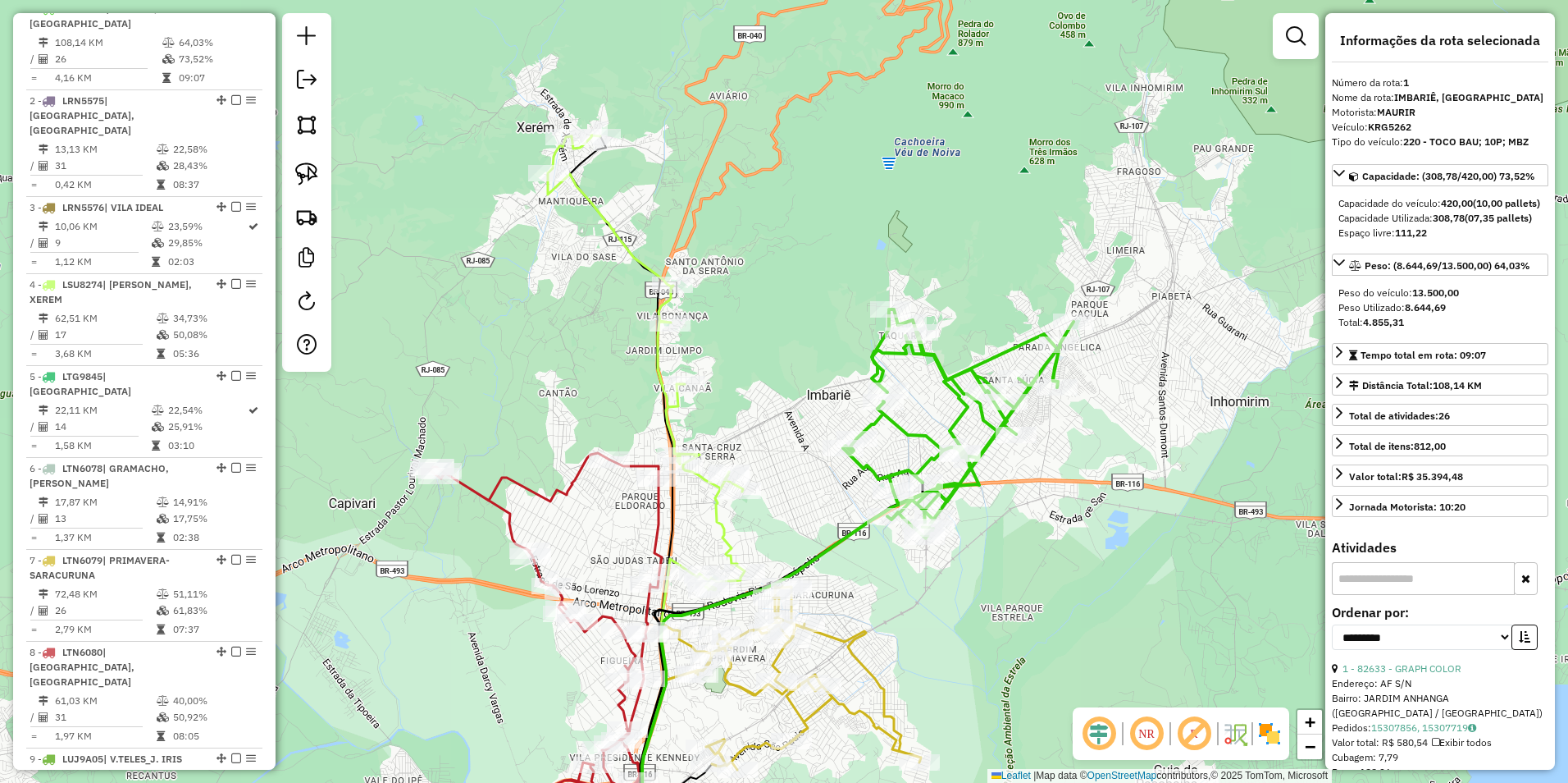
click at [933, 430] on icon at bounding box center [959, 424] width 231 height 229
click at [927, 429] on icon at bounding box center [959, 424] width 231 height 229
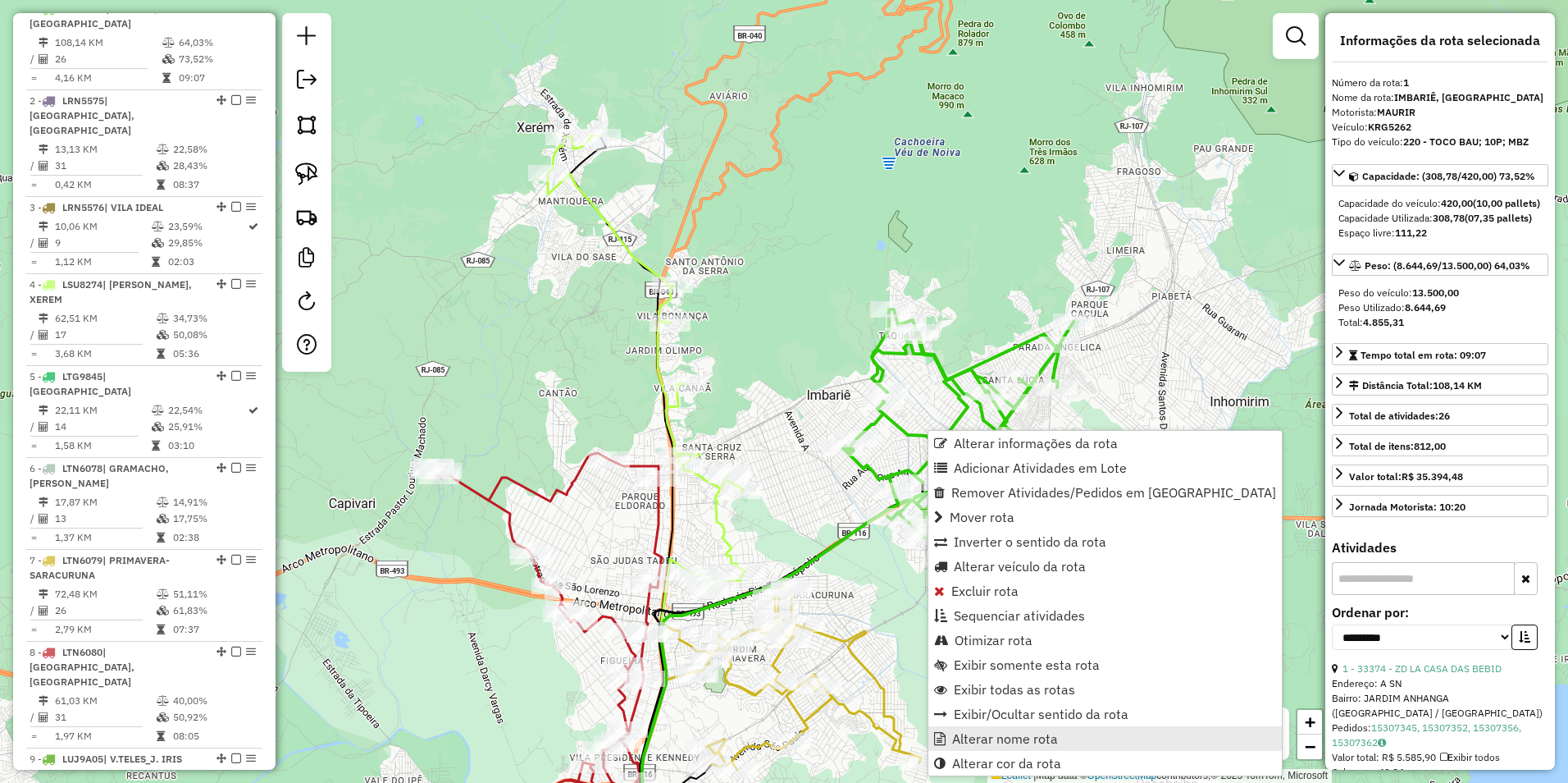
click at [1046, 745] on span "Alterar nome rota" at bounding box center [1005, 738] width 106 height 13
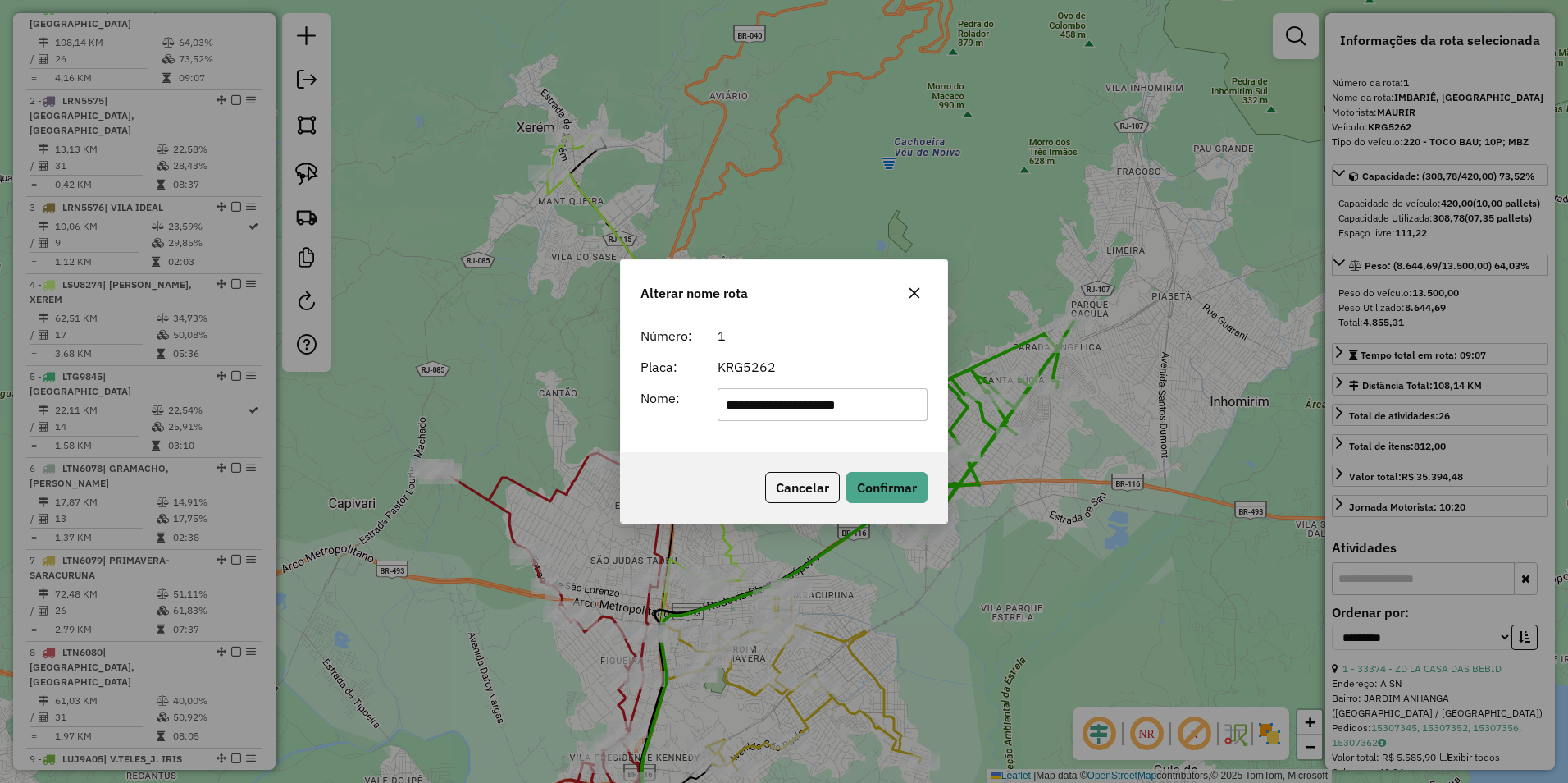
drag, startPoint x: 905, startPoint y: 402, endPoint x: 288, endPoint y: 430, distance: 617.6
click at [288, 430] on div "**********" at bounding box center [784, 392] width 1568 height 783
type input "**********"
click at [920, 484] on button "Confirmar" at bounding box center [888, 488] width 82 height 31
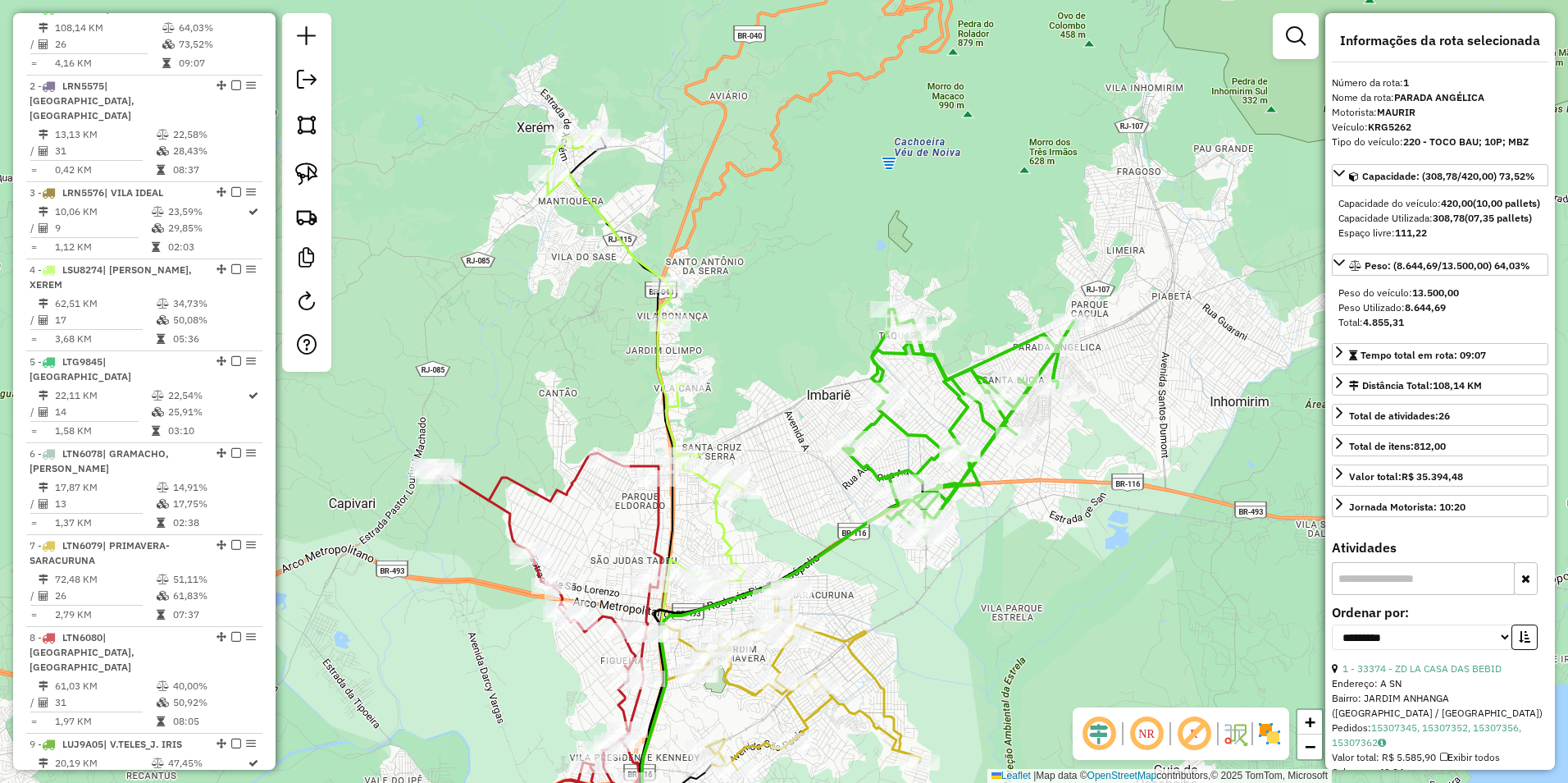
click at [996, 357] on icon at bounding box center [959, 424] width 231 height 229
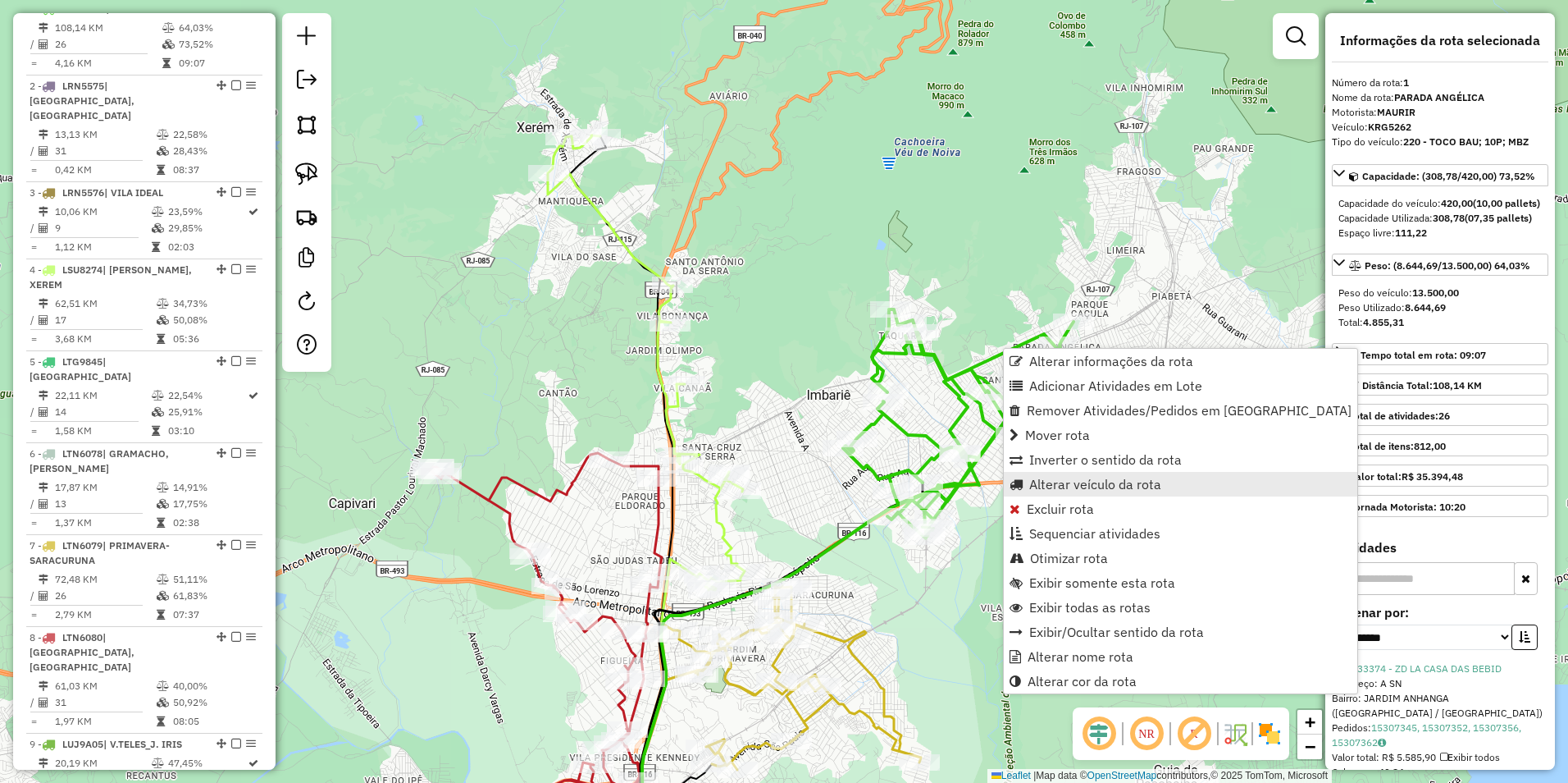
click at [1118, 480] on span "Alterar veículo da rota" at bounding box center [1095, 484] width 132 height 13
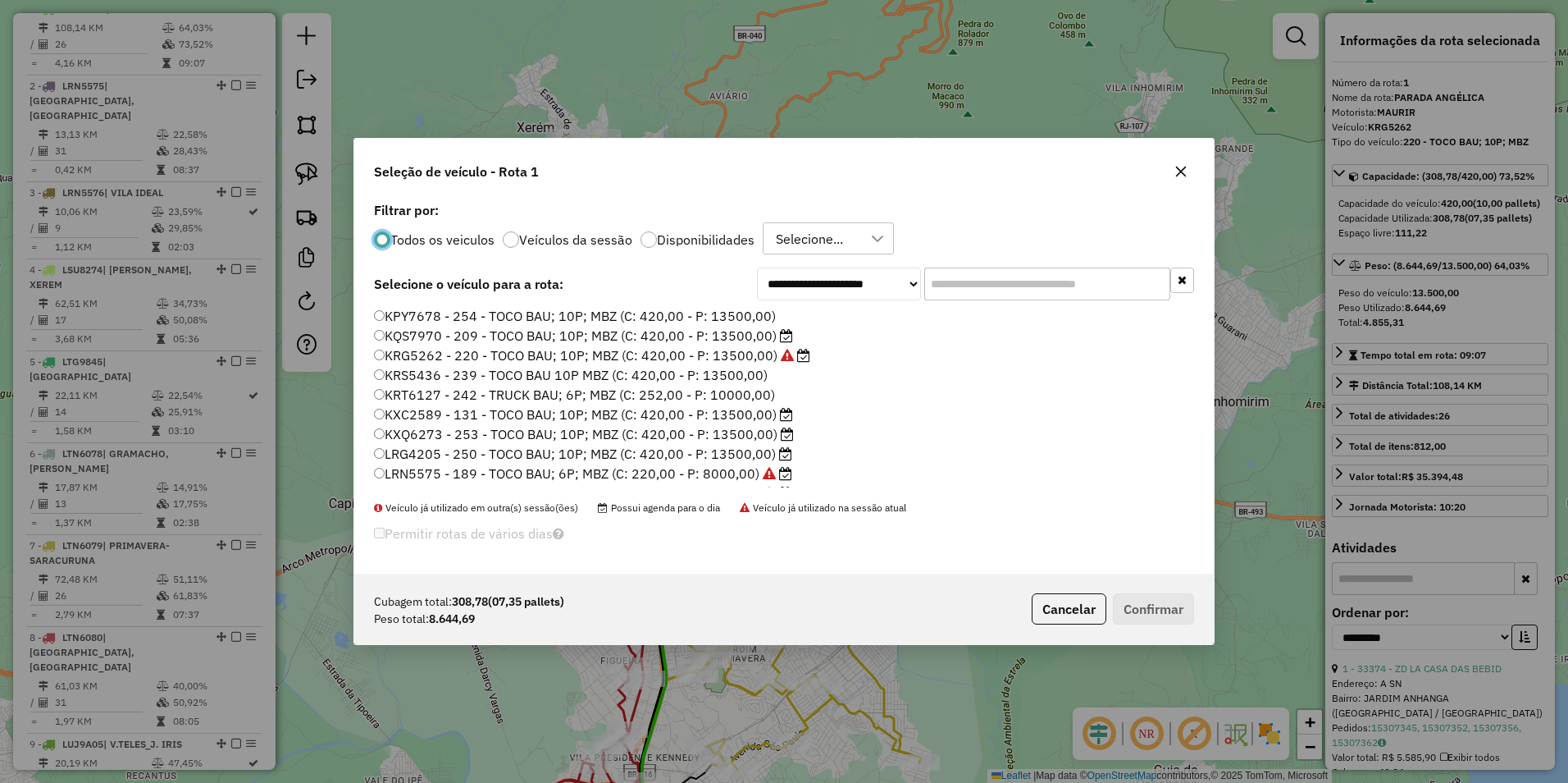
scroll to position [9, 5]
click at [673, 237] on label "Disponibilidades" at bounding box center [705, 239] width 97 height 13
click at [856, 283] on select "**********" at bounding box center [838, 284] width 164 height 33
select select "********"
click at [757, 299] on select "**********" at bounding box center [838, 284] width 164 height 33
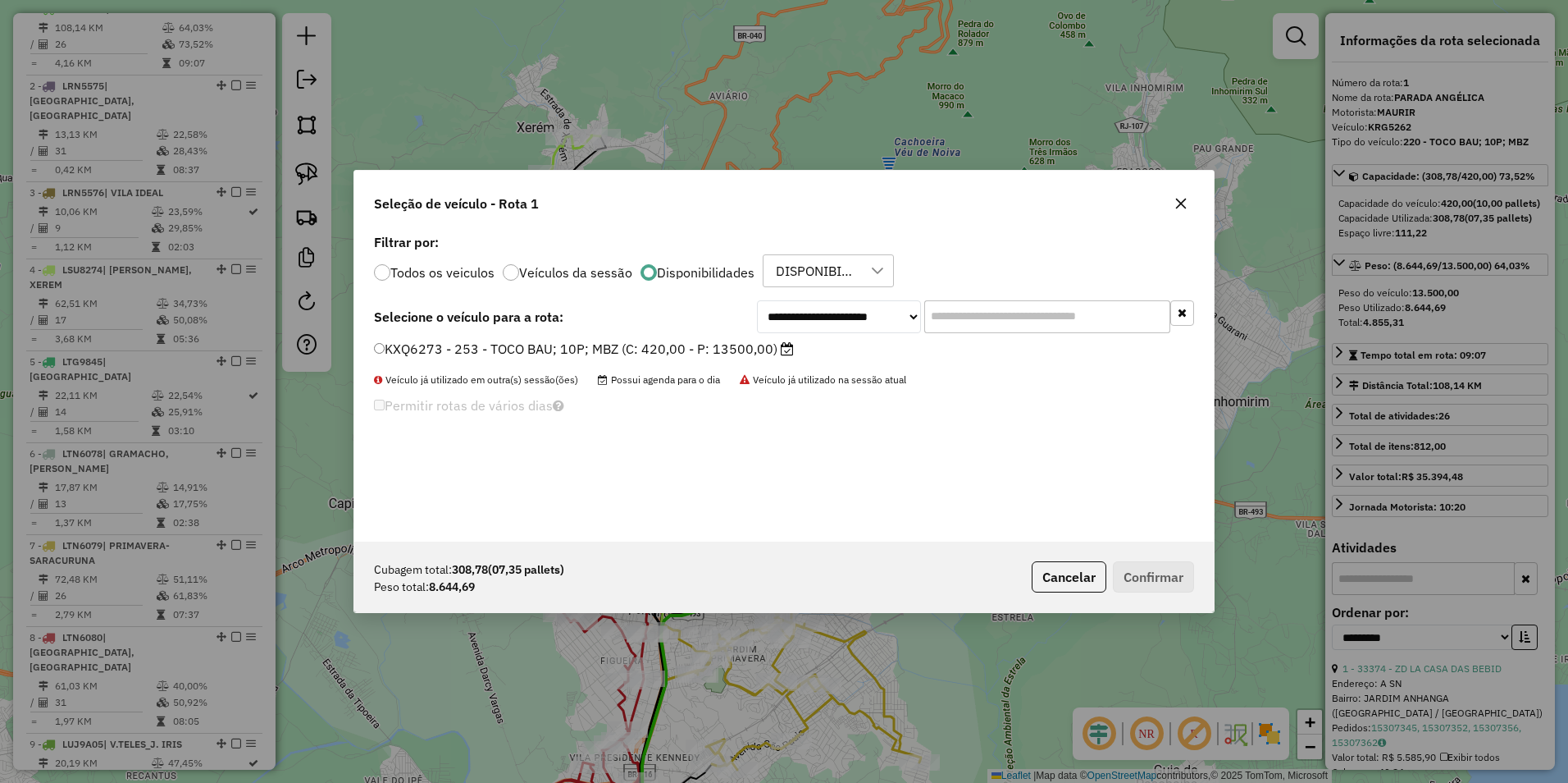
click at [750, 363] on div "KXQ6273 - 253 - TOCO BAU; 10P; MBZ (C: 420,00 - P: 13500,00)" at bounding box center [784, 356] width 840 height 33
click at [607, 353] on label "KXQ6273 - 253 - TOCO BAU; 10P; MBZ (C: 420,00 - P: 13500,00)" at bounding box center [584, 348] width 420 height 20
click at [1160, 576] on button "Confirmar" at bounding box center [1154, 577] width 82 height 31
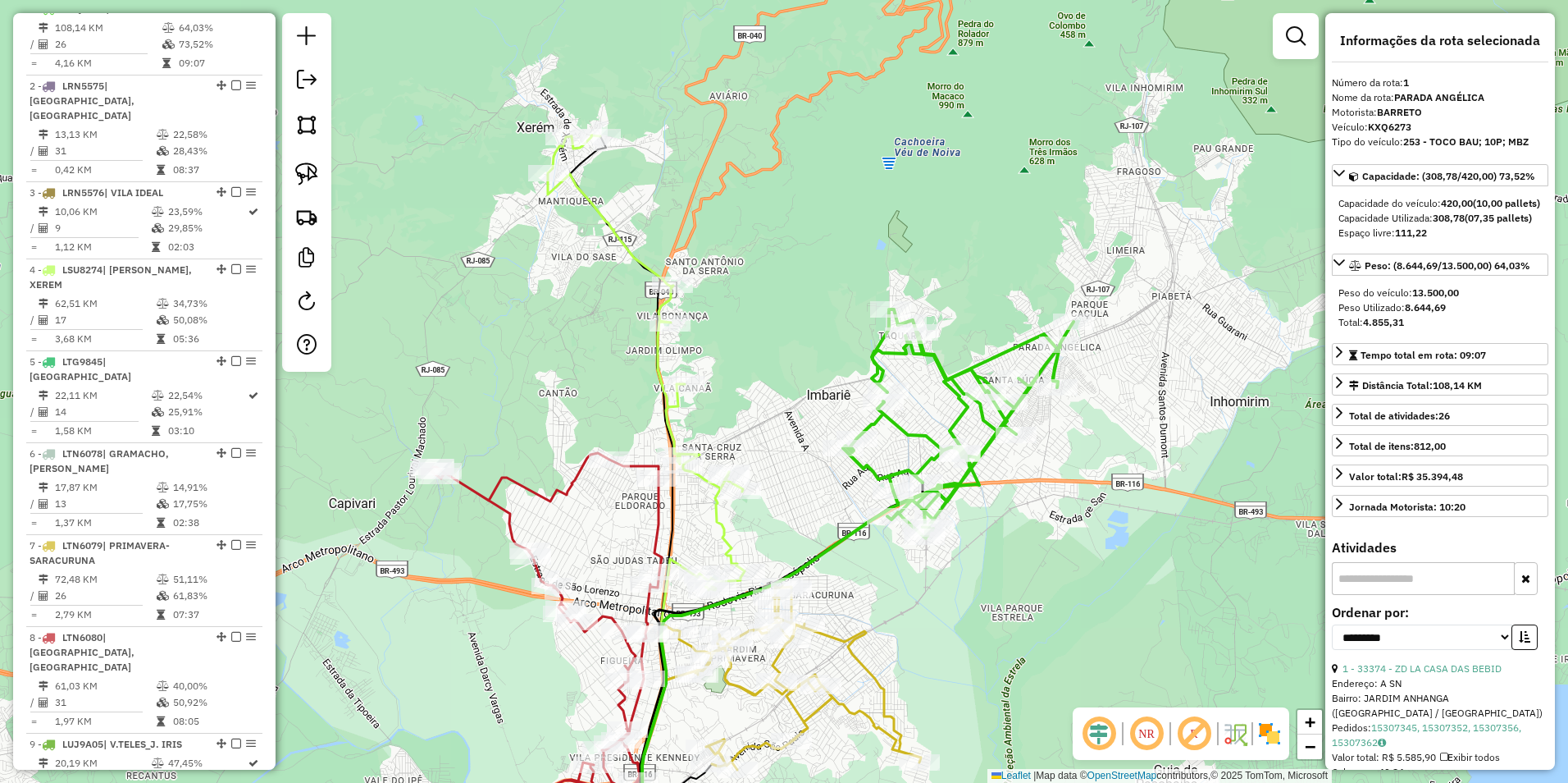
click at [1004, 353] on icon at bounding box center [959, 424] width 231 height 229
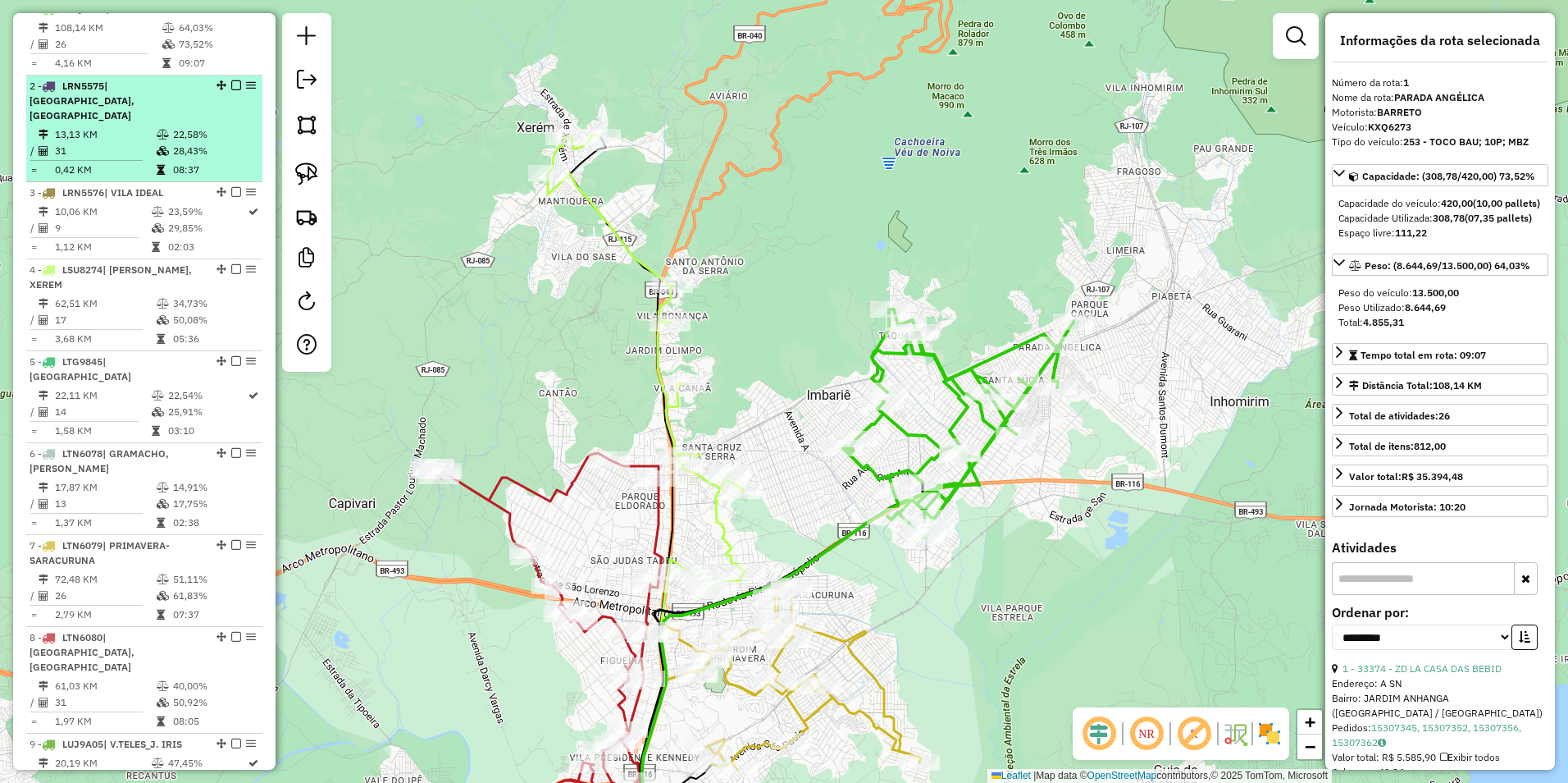
scroll to position [553, 0]
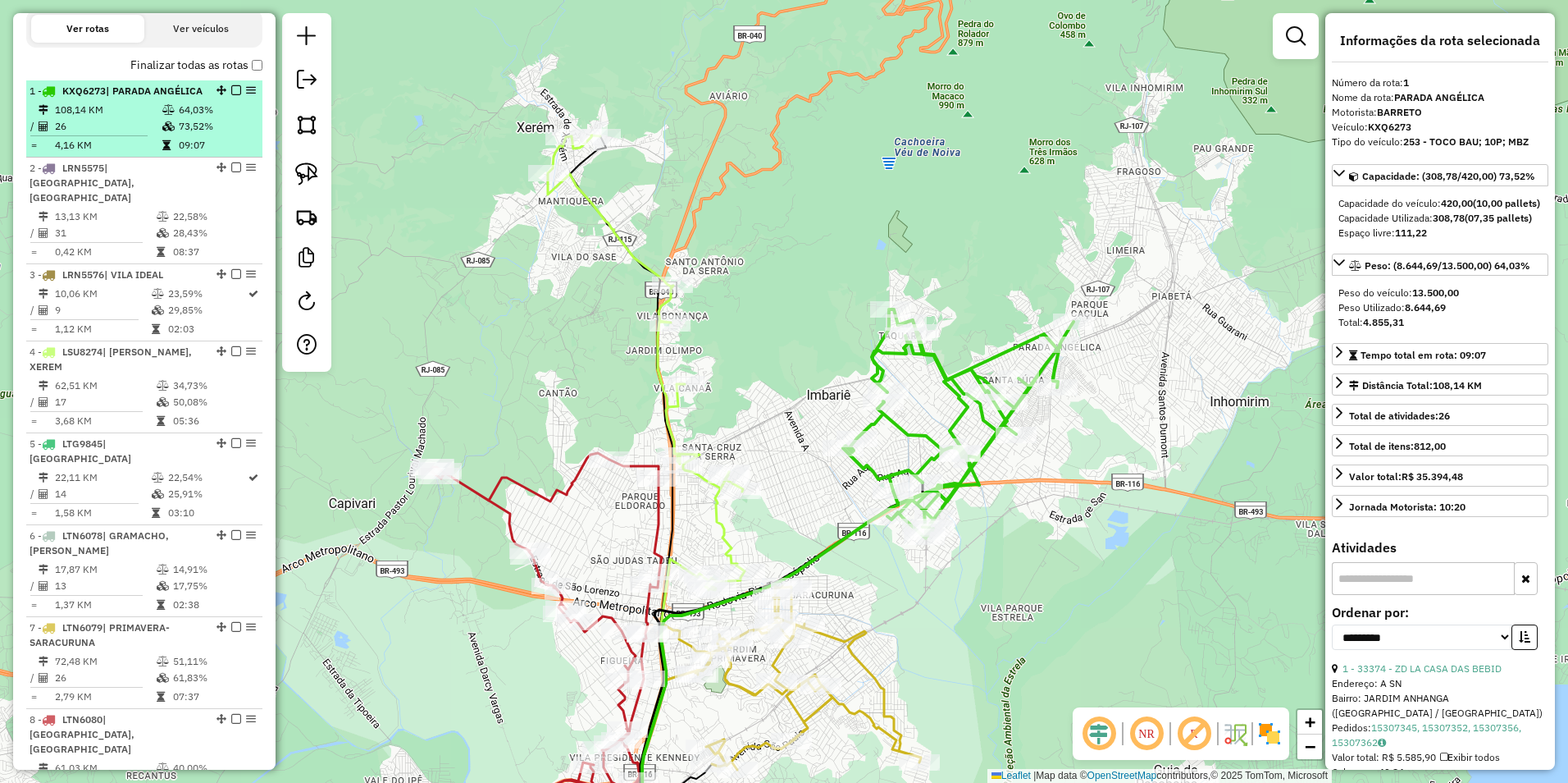
click at [232, 95] on em at bounding box center [236, 89] width 10 height 10
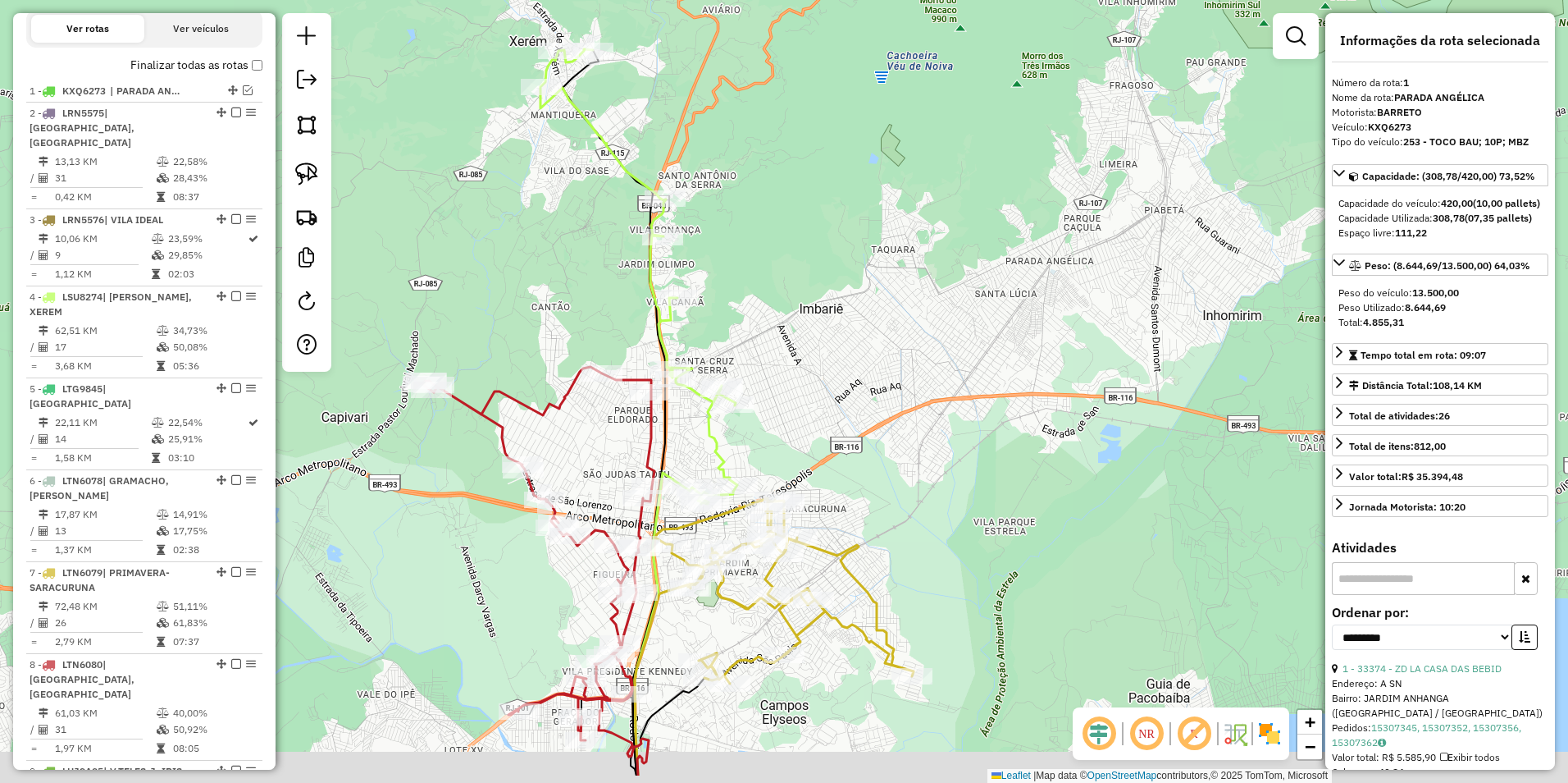
drag, startPoint x: 634, startPoint y: 503, endPoint x: 620, endPoint y: 299, distance: 204.5
click at [611, 299] on div "Janela de atendimento Grade de atendimento Capacidade Transportadoras Veículos …" at bounding box center [784, 392] width 1568 height 783
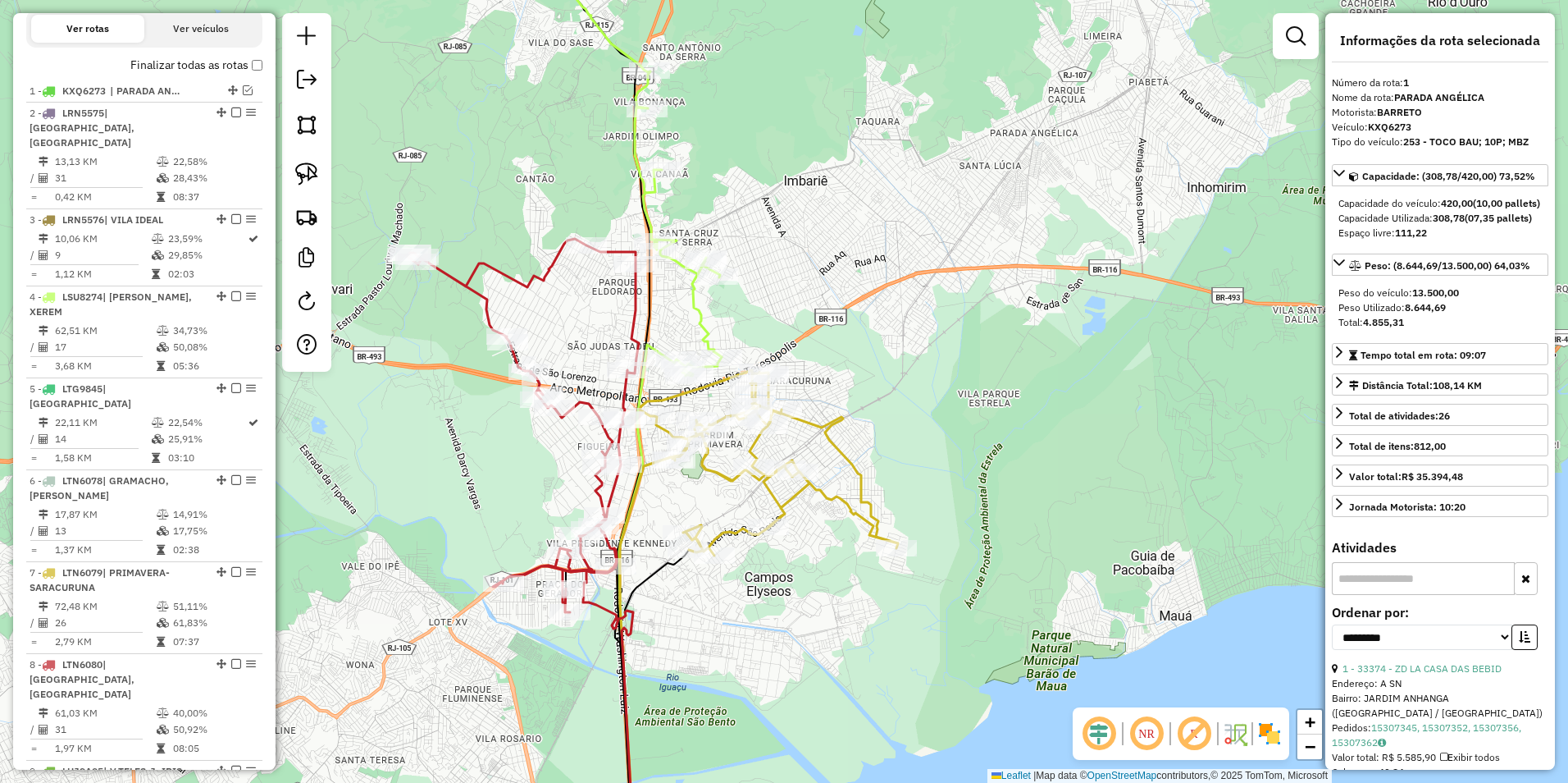
click at [637, 298] on icon at bounding box center [523, 425] width 233 height 373
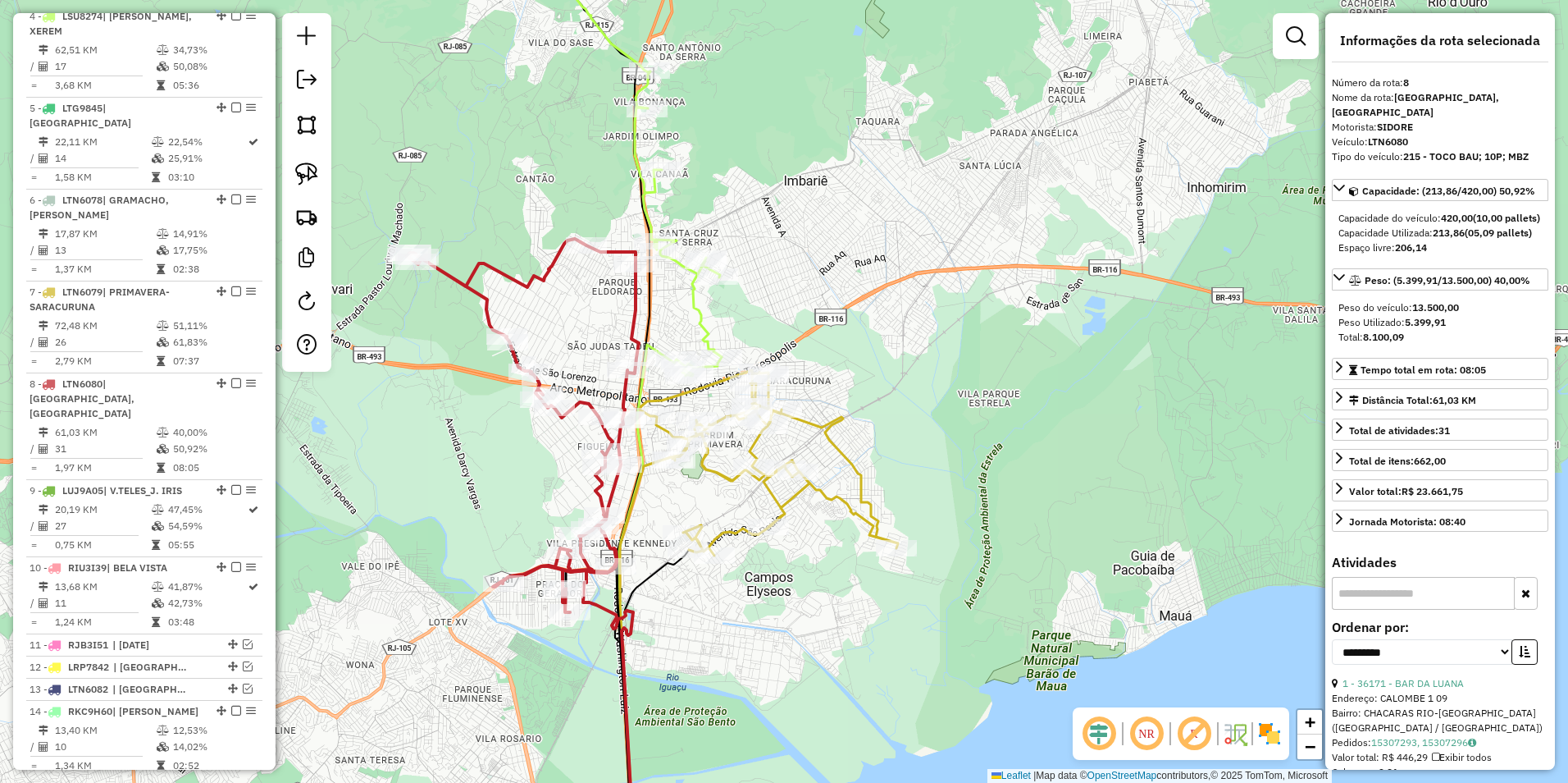
scroll to position [1179, 0]
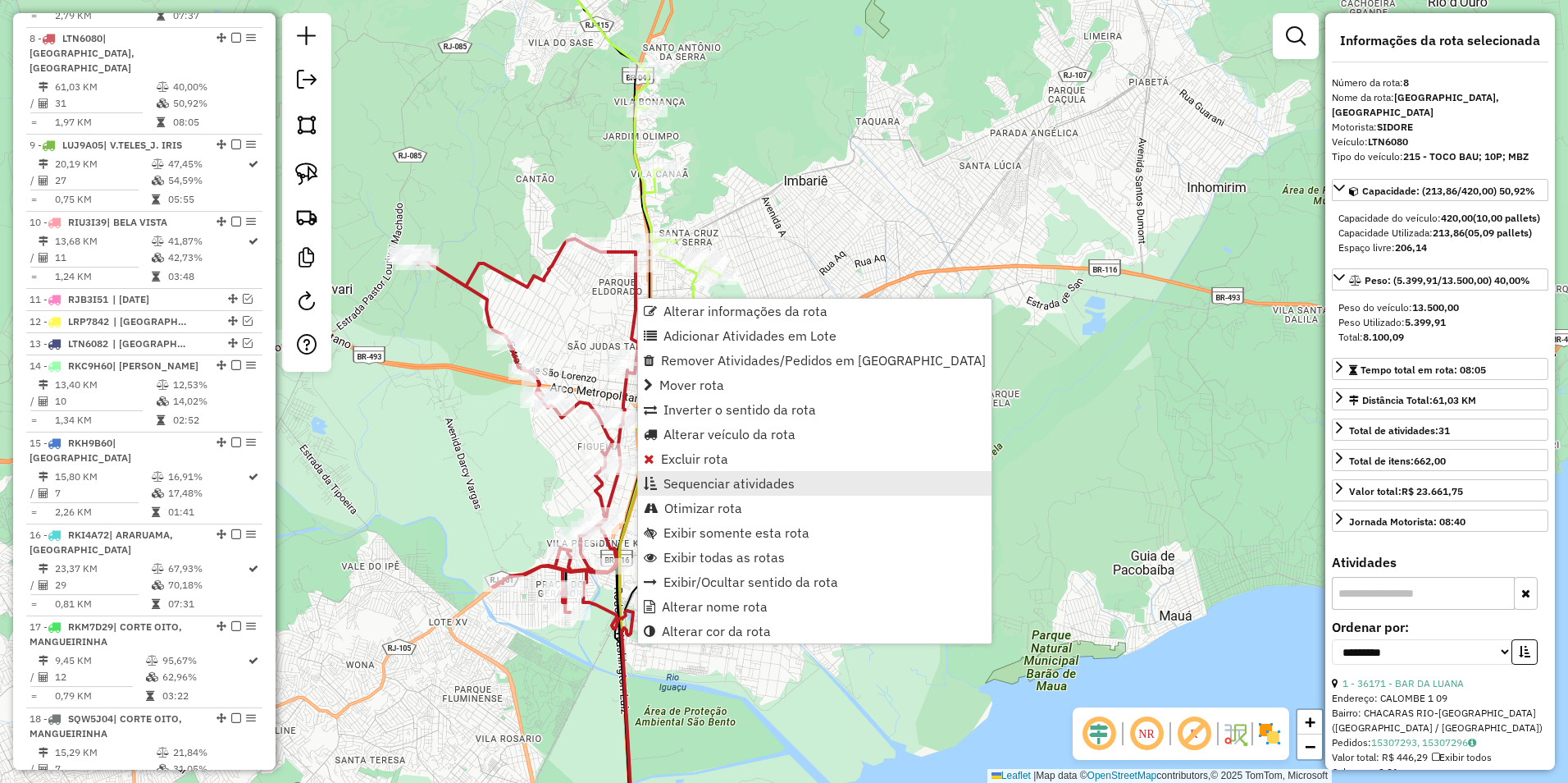
click at [727, 483] on span "Sequenciar atividades" at bounding box center [729, 483] width 131 height 13
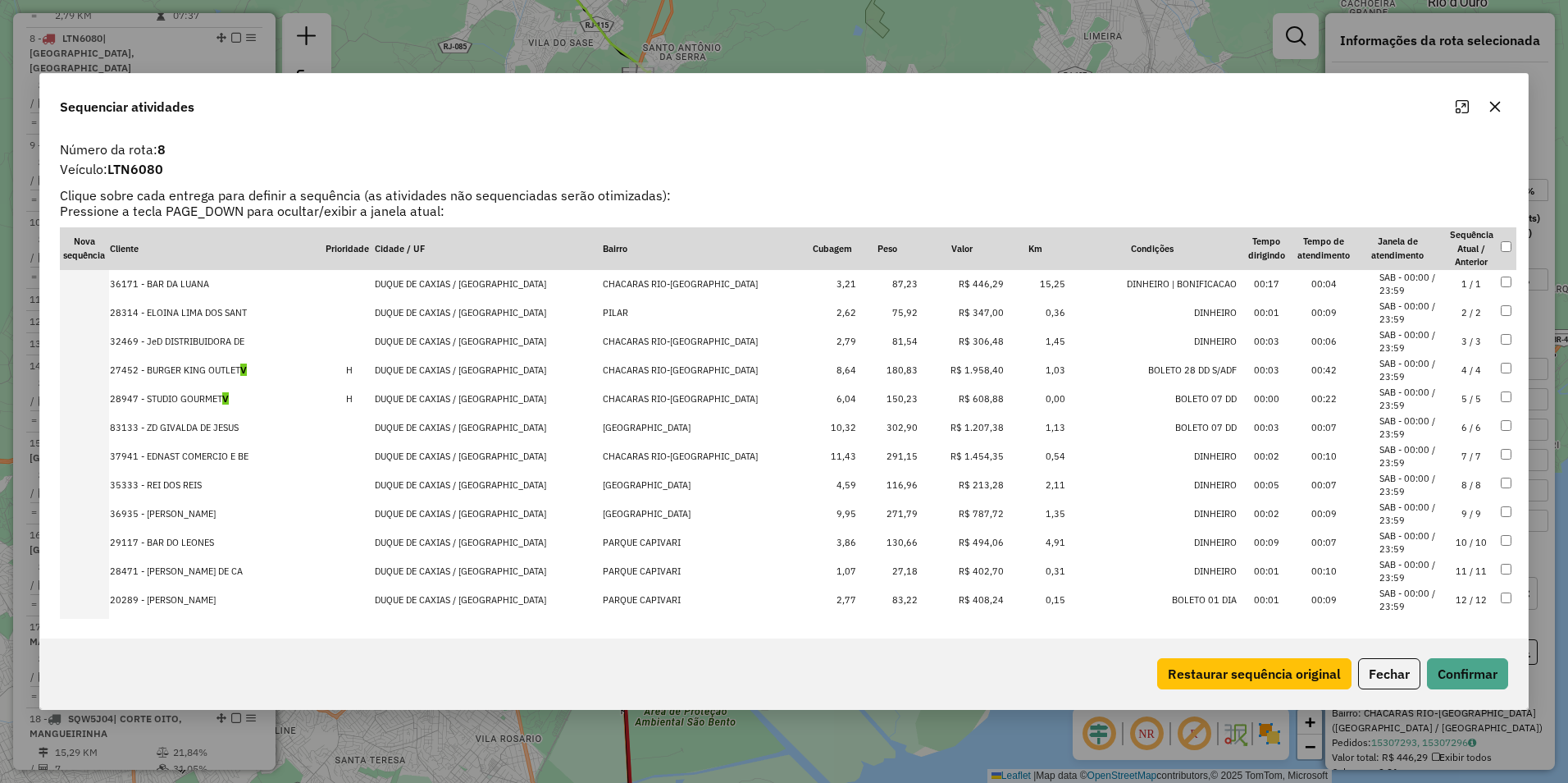
click at [947, 369] on td "R$ 1.958,40" at bounding box center [961, 370] width 86 height 29
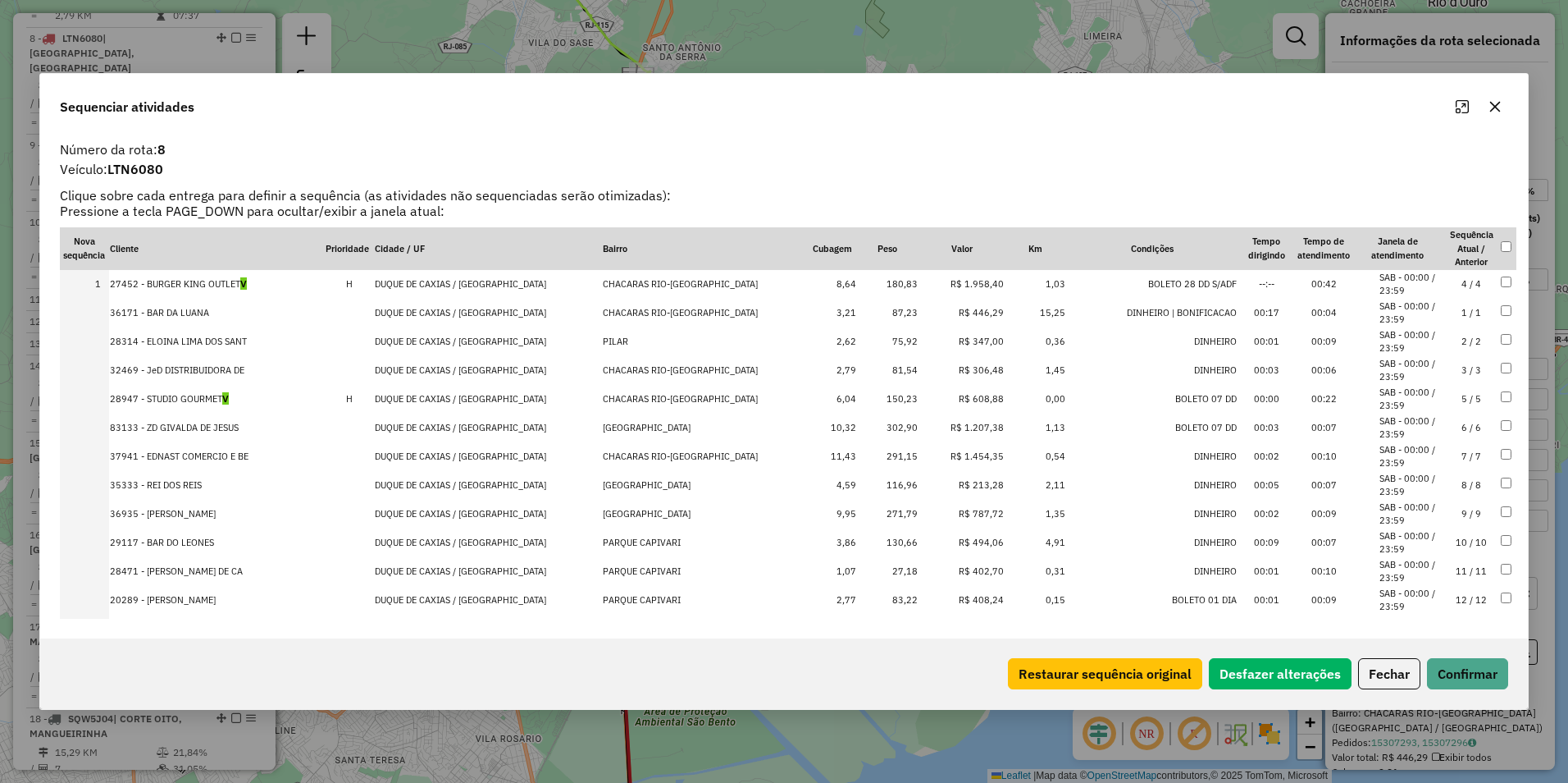
click at [947, 431] on td "R$ 1.207,38" at bounding box center [961, 427] width 86 height 29
click at [946, 457] on td "R$ 1.454,35" at bounding box center [961, 457] width 86 height 29
drag, startPoint x: 951, startPoint y: 346, endPoint x: 953, endPoint y: 312, distance: 34.1
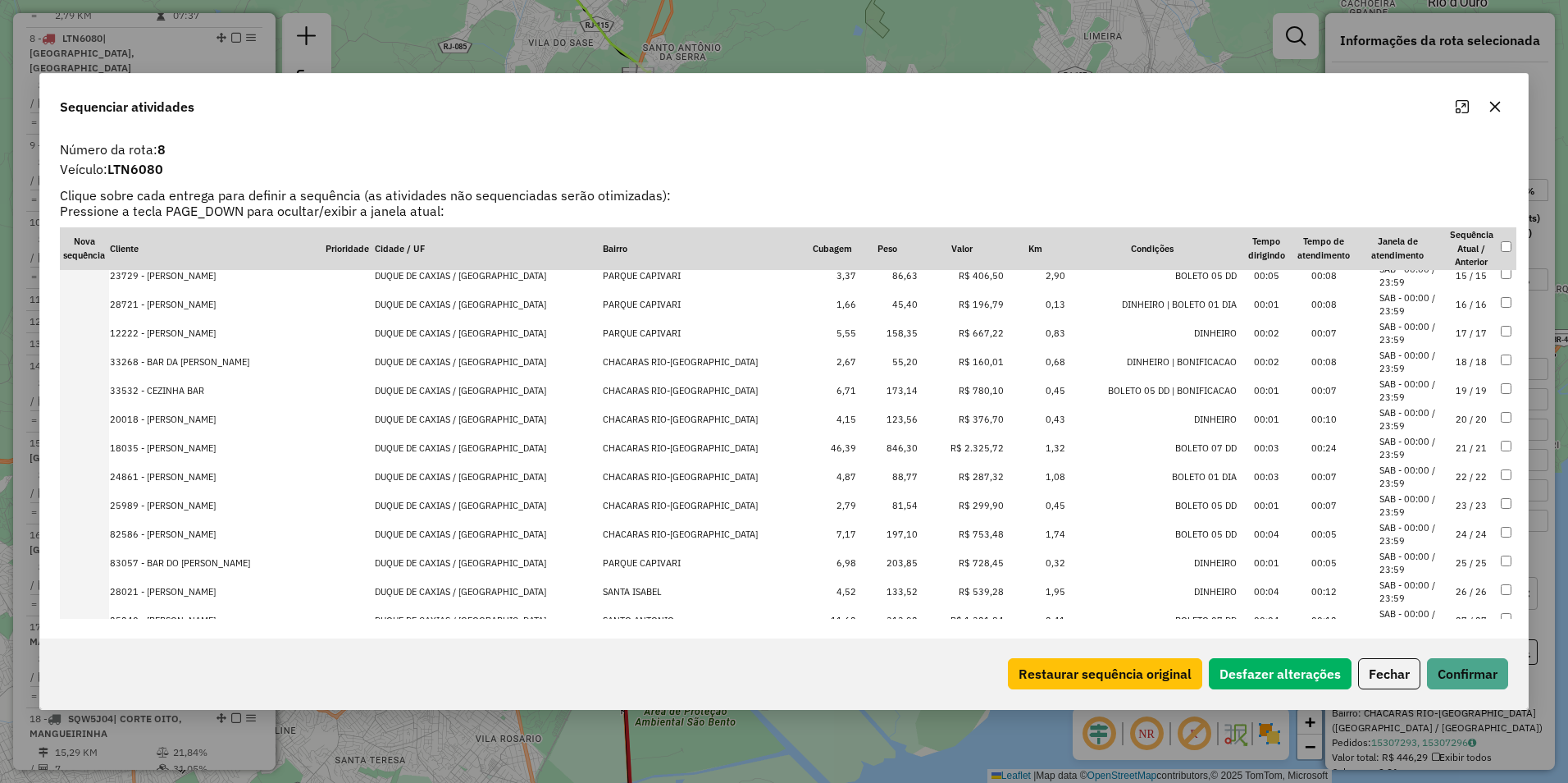
click at [954, 445] on td "R$ 2.325,72" at bounding box center [961, 448] width 86 height 29
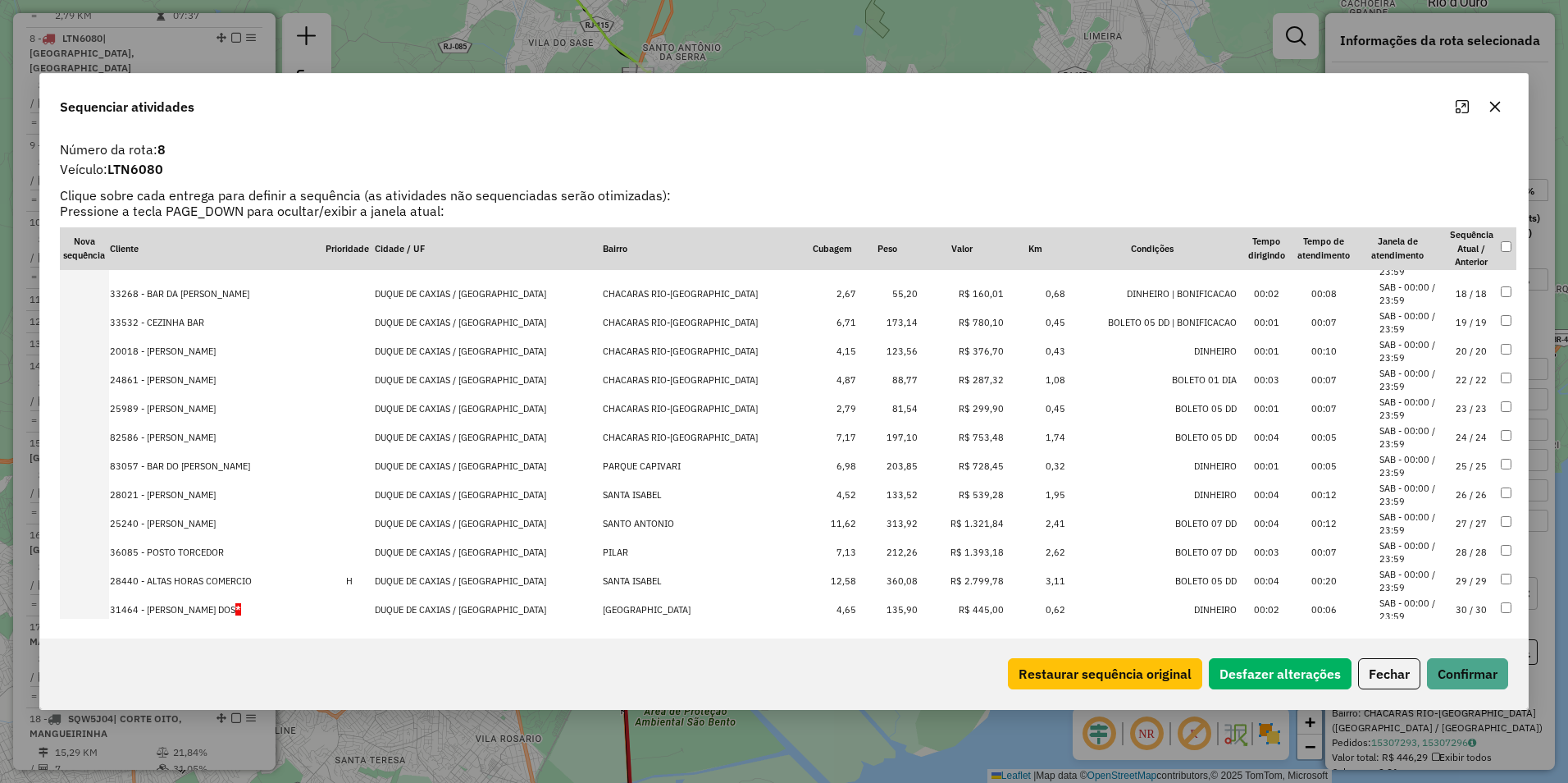
scroll to position [556, 0]
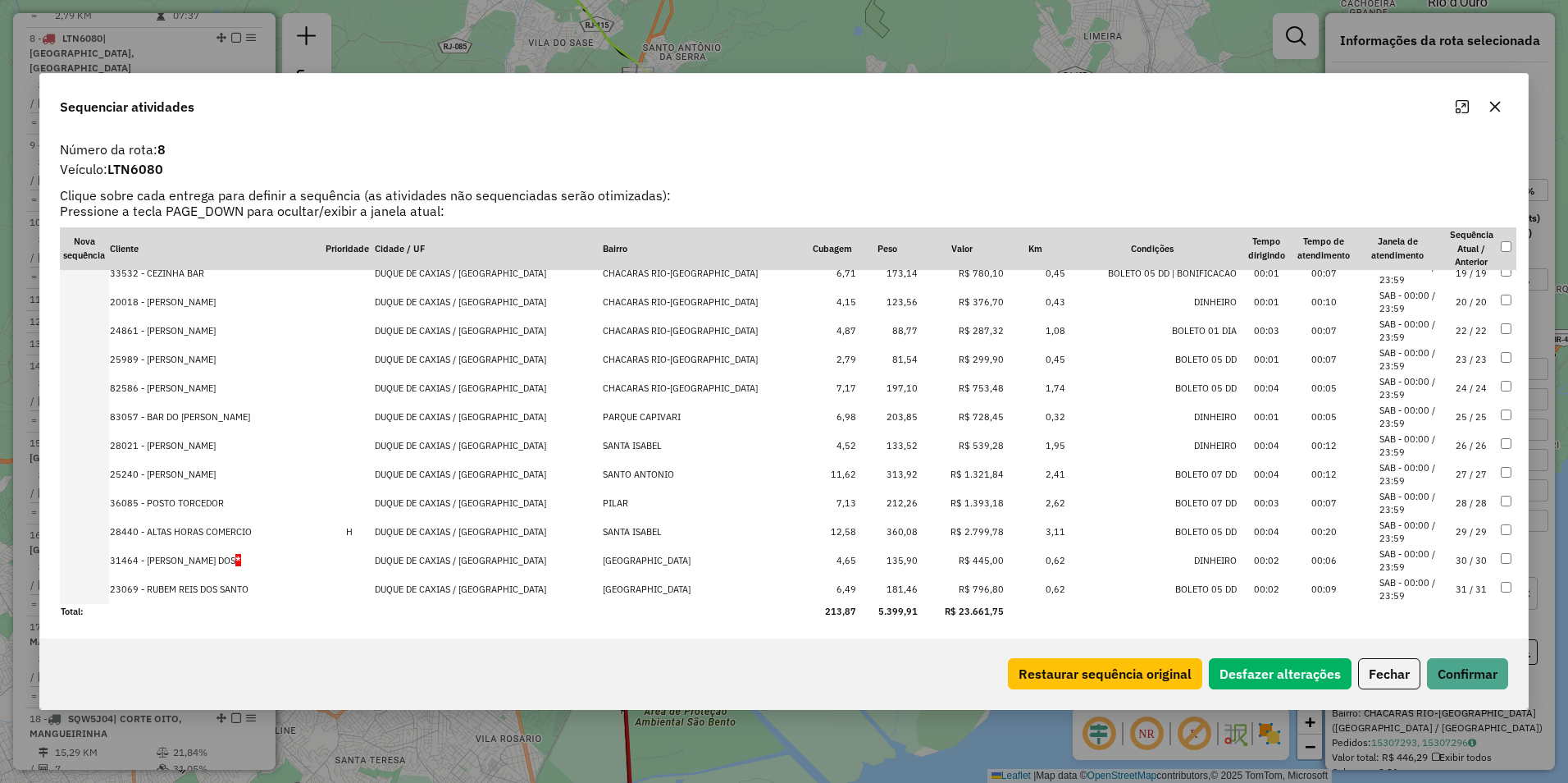
click at [952, 484] on td "R$ 1.321,84" at bounding box center [961, 474] width 86 height 29
click at [953, 504] on td "R$ 1.393,18" at bounding box center [961, 503] width 86 height 29
click at [952, 527] on td "R$ 2.799,78" at bounding box center [961, 531] width 86 height 29
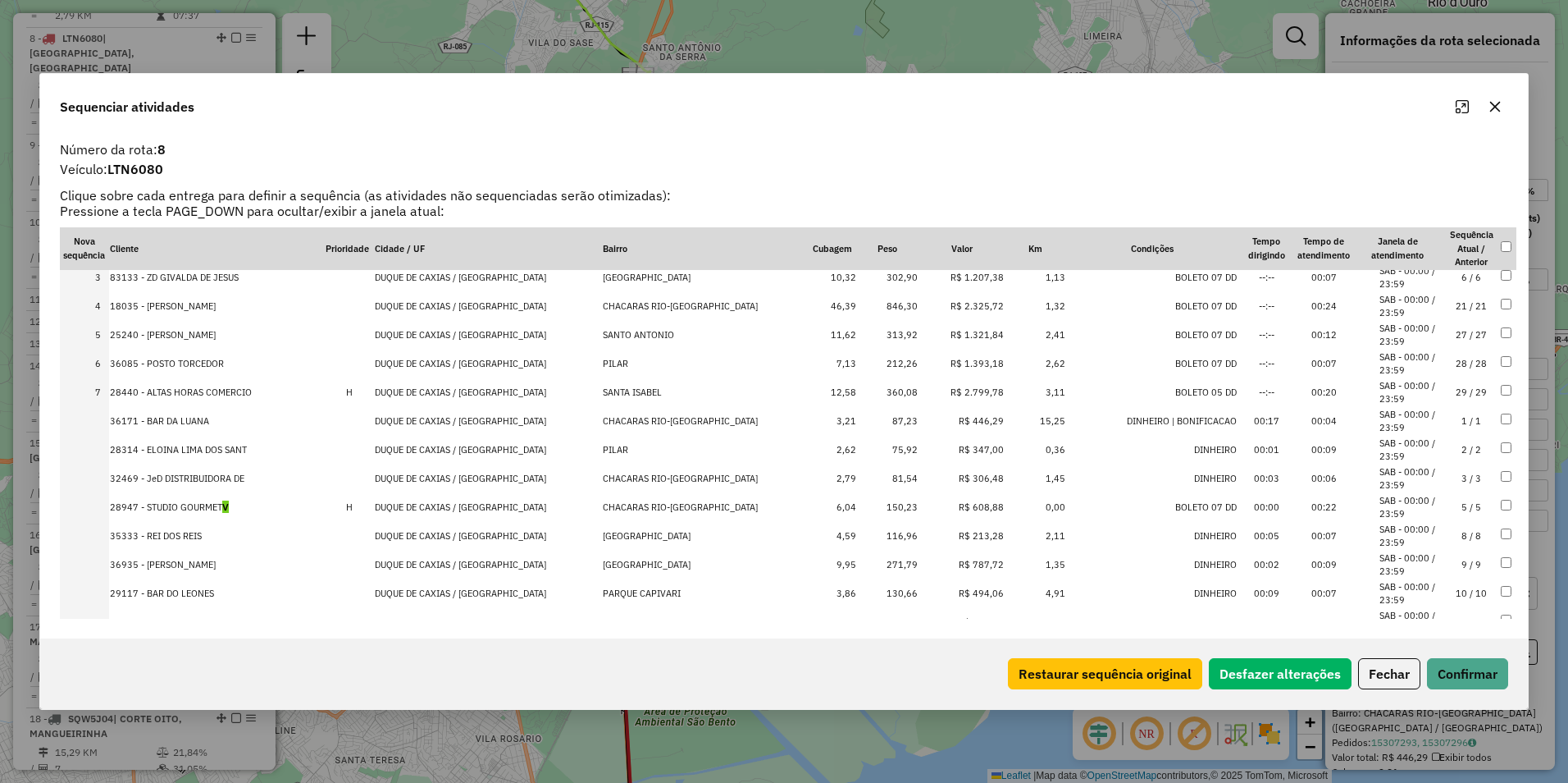
scroll to position [0, 0]
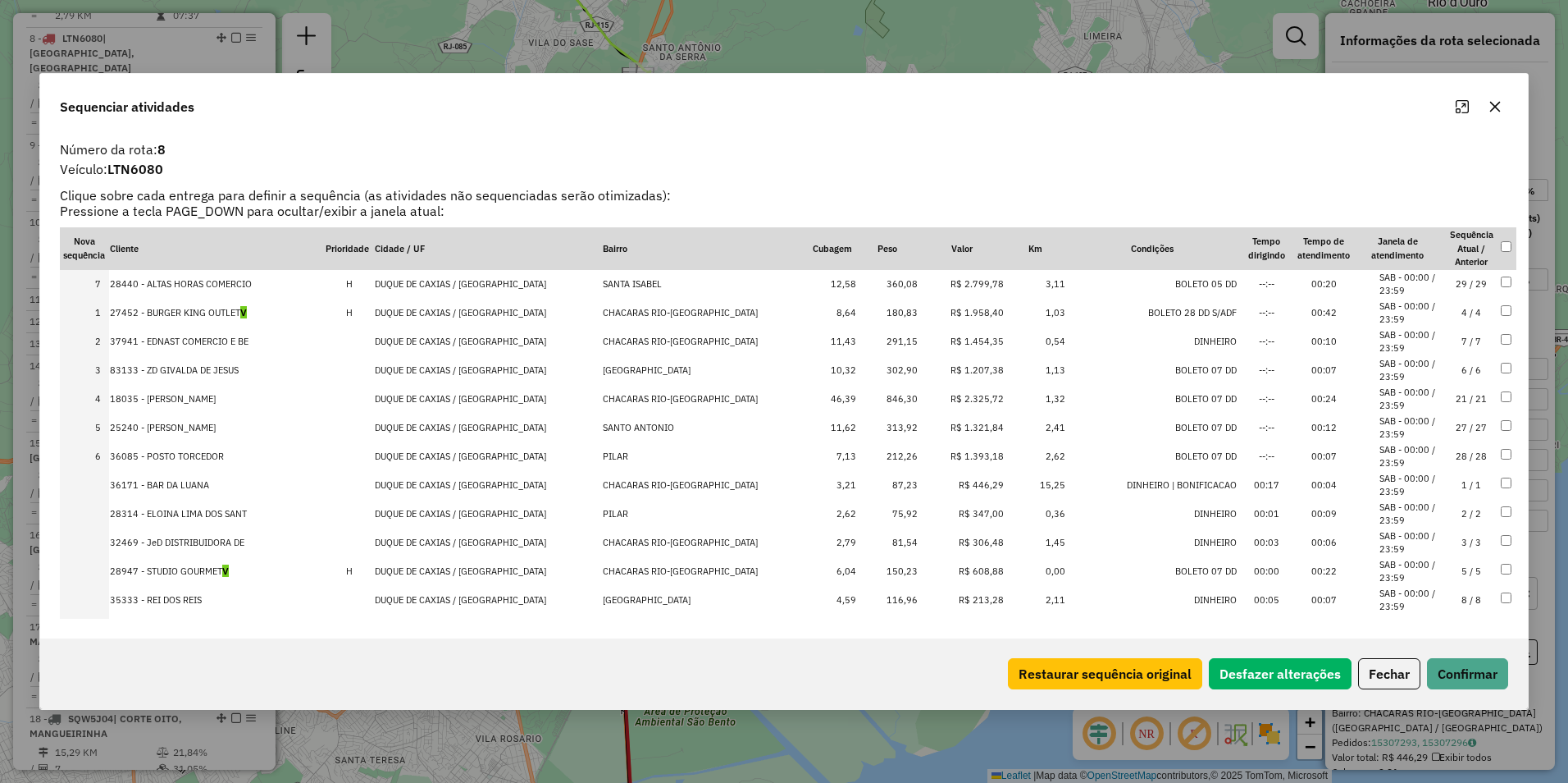
drag, startPoint x: 956, startPoint y: 450, endPoint x: 951, endPoint y: 273, distance: 177.1
drag, startPoint x: 948, startPoint y: 406, endPoint x: 955, endPoint y: 308, distance: 98.2
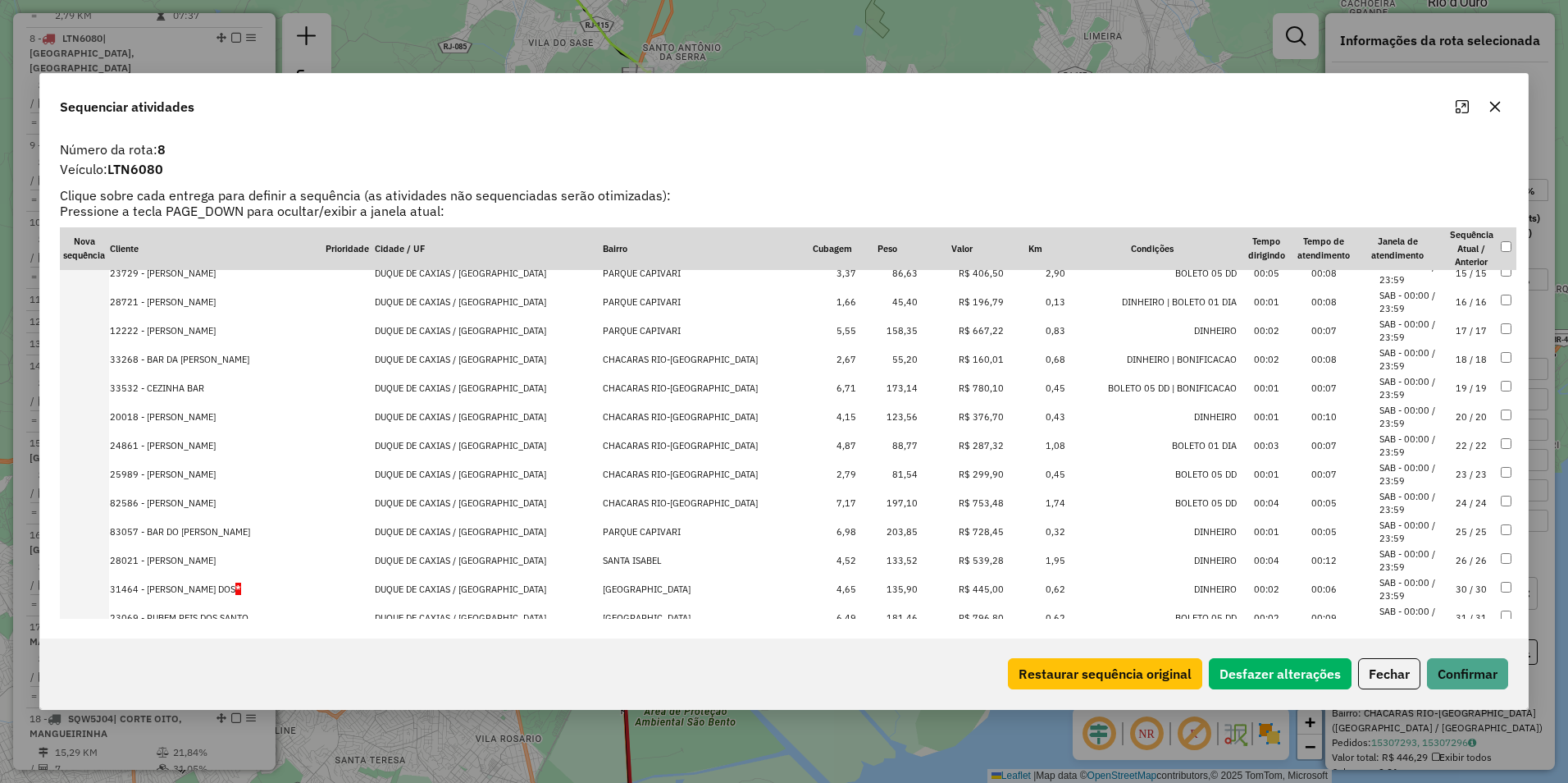
scroll to position [556, 0]
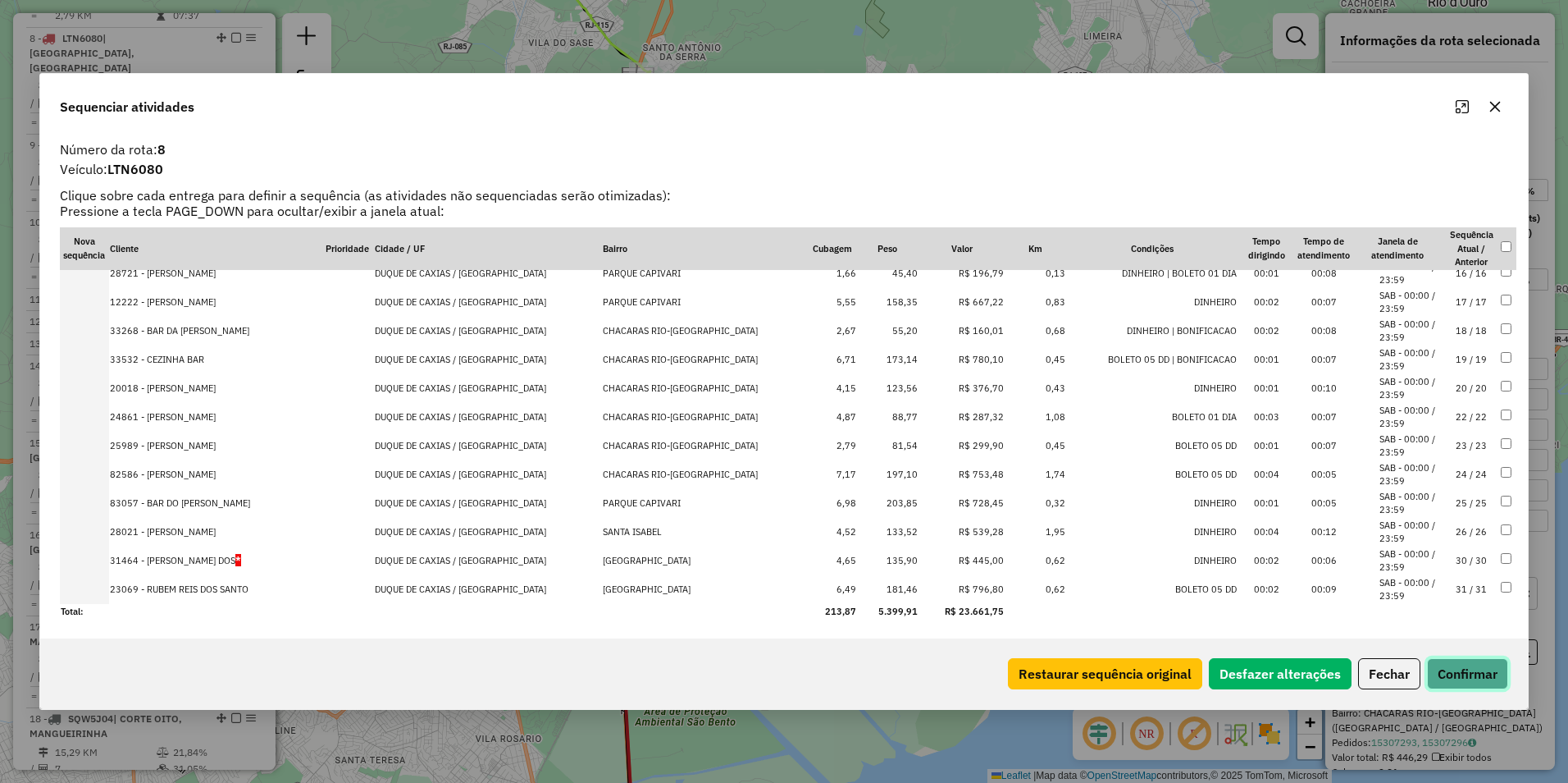
click at [1473, 668] on button "Confirmar" at bounding box center [1468, 674] width 82 height 31
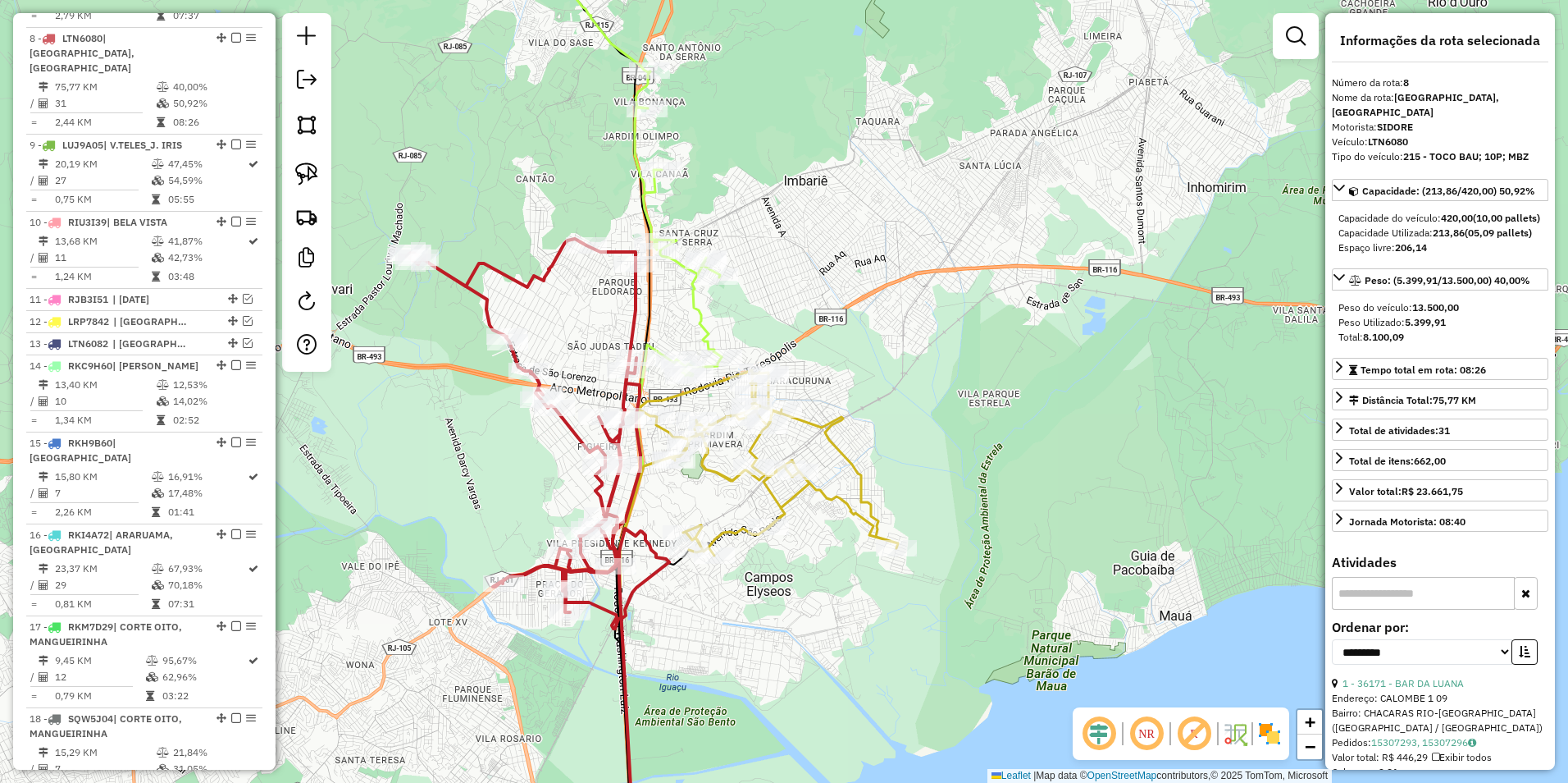
click at [548, 264] on icon at bounding box center [523, 425] width 233 height 373
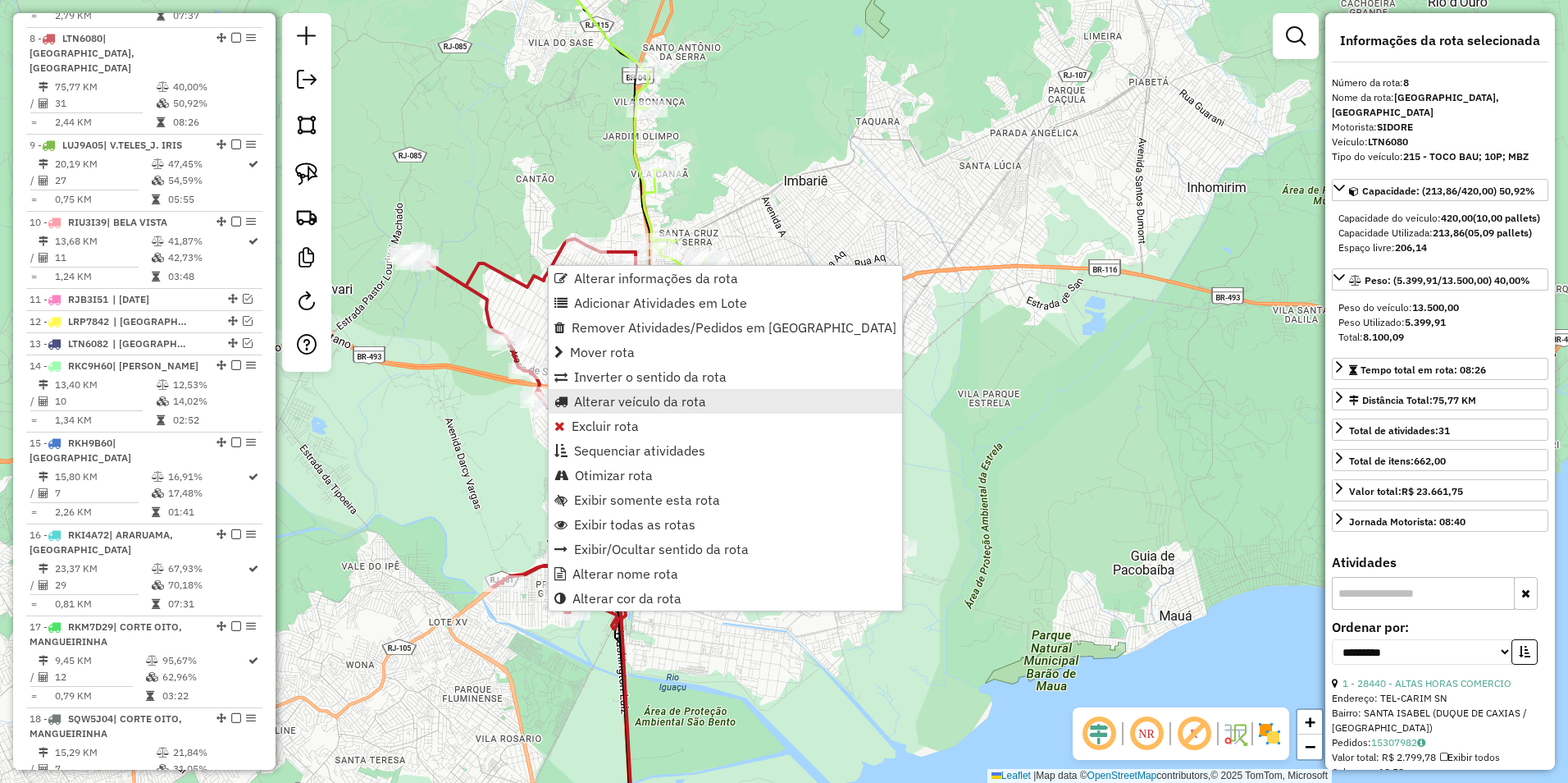
click at [646, 400] on span "Alterar veículo da rota" at bounding box center [640, 401] width 132 height 13
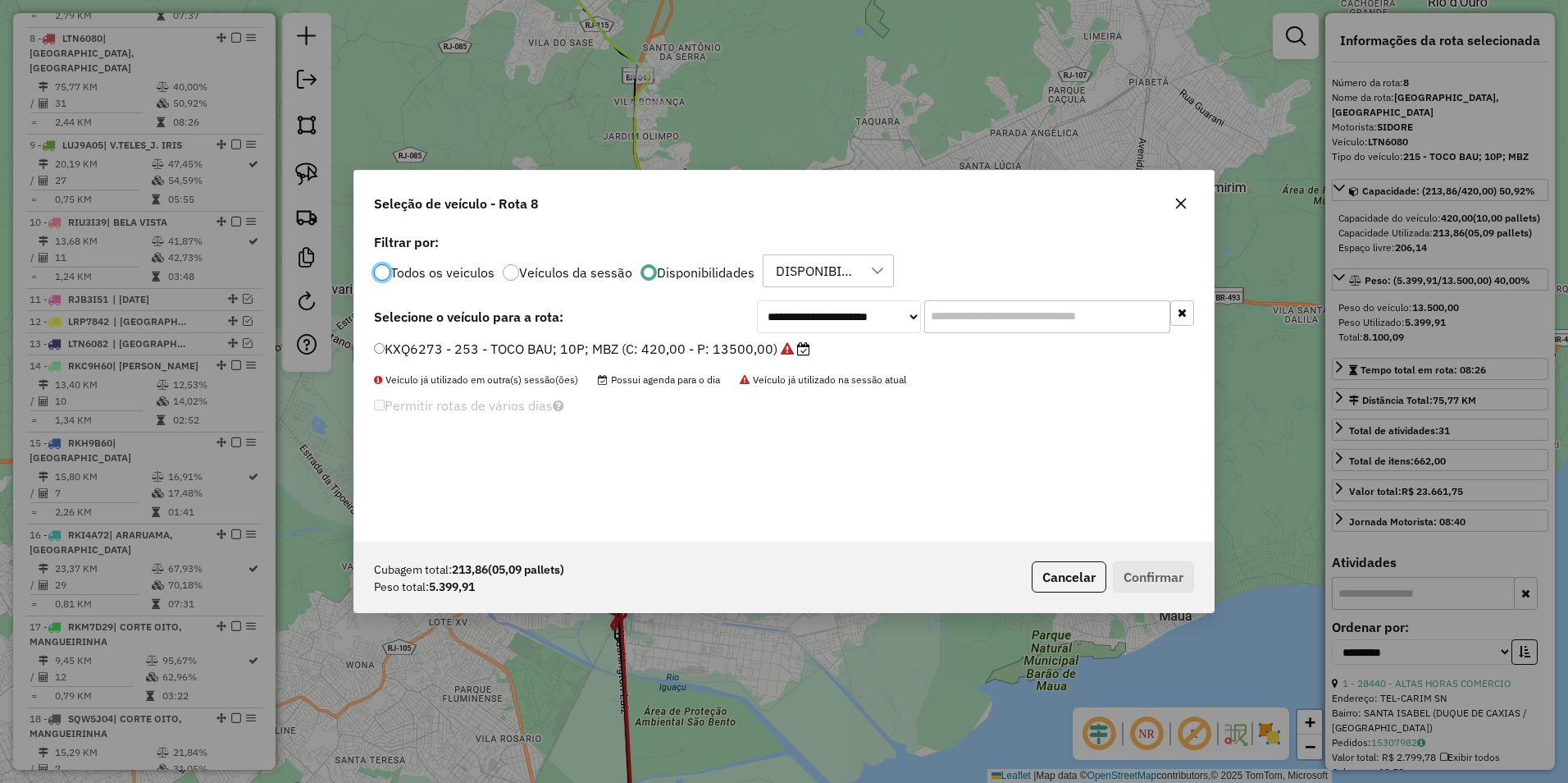
scroll to position [9, 5]
click at [810, 322] on select "**********" at bounding box center [838, 317] width 164 height 33
select select "********"
click at [757, 300] on select "**********" at bounding box center [838, 317] width 164 height 33
click at [605, 355] on label "LSC8381 - 224 - TOCO BAU; 10P; MBZ (C: 420,00 - P: 13500,00)" at bounding box center [582, 348] width 417 height 20
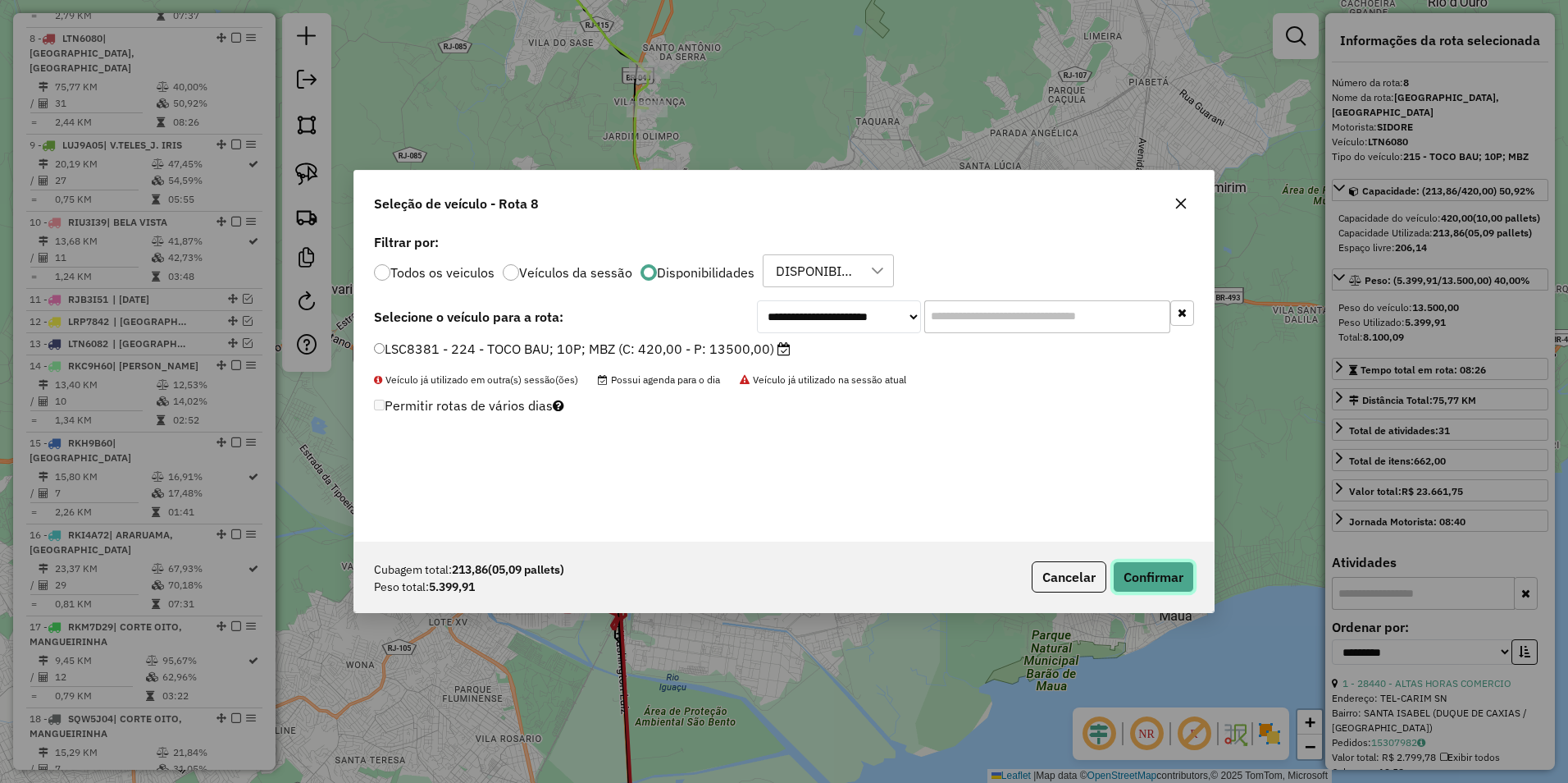
click at [1132, 576] on button "Confirmar" at bounding box center [1154, 577] width 82 height 31
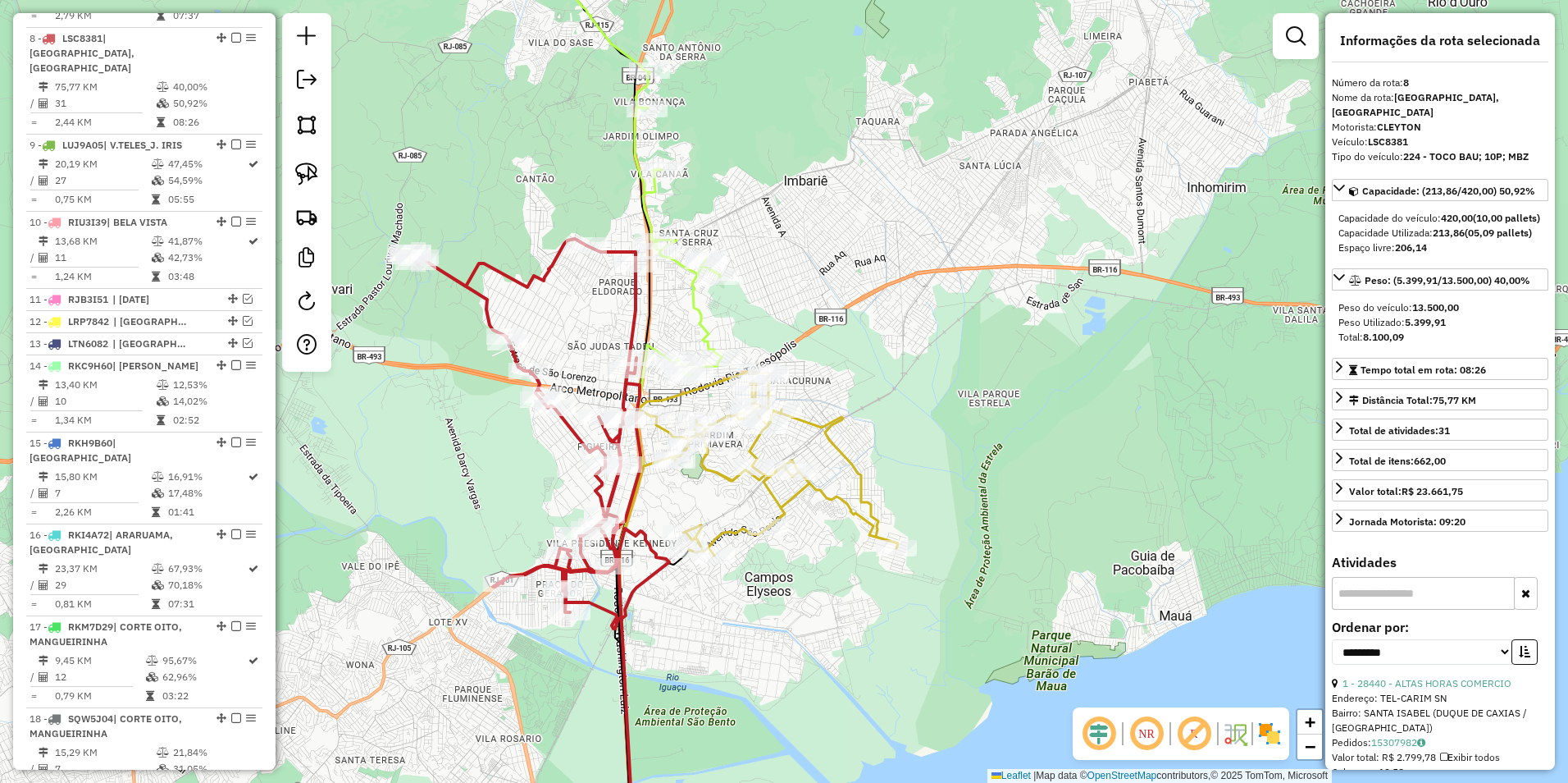
click at [637, 302] on icon at bounding box center [523, 425] width 233 height 373
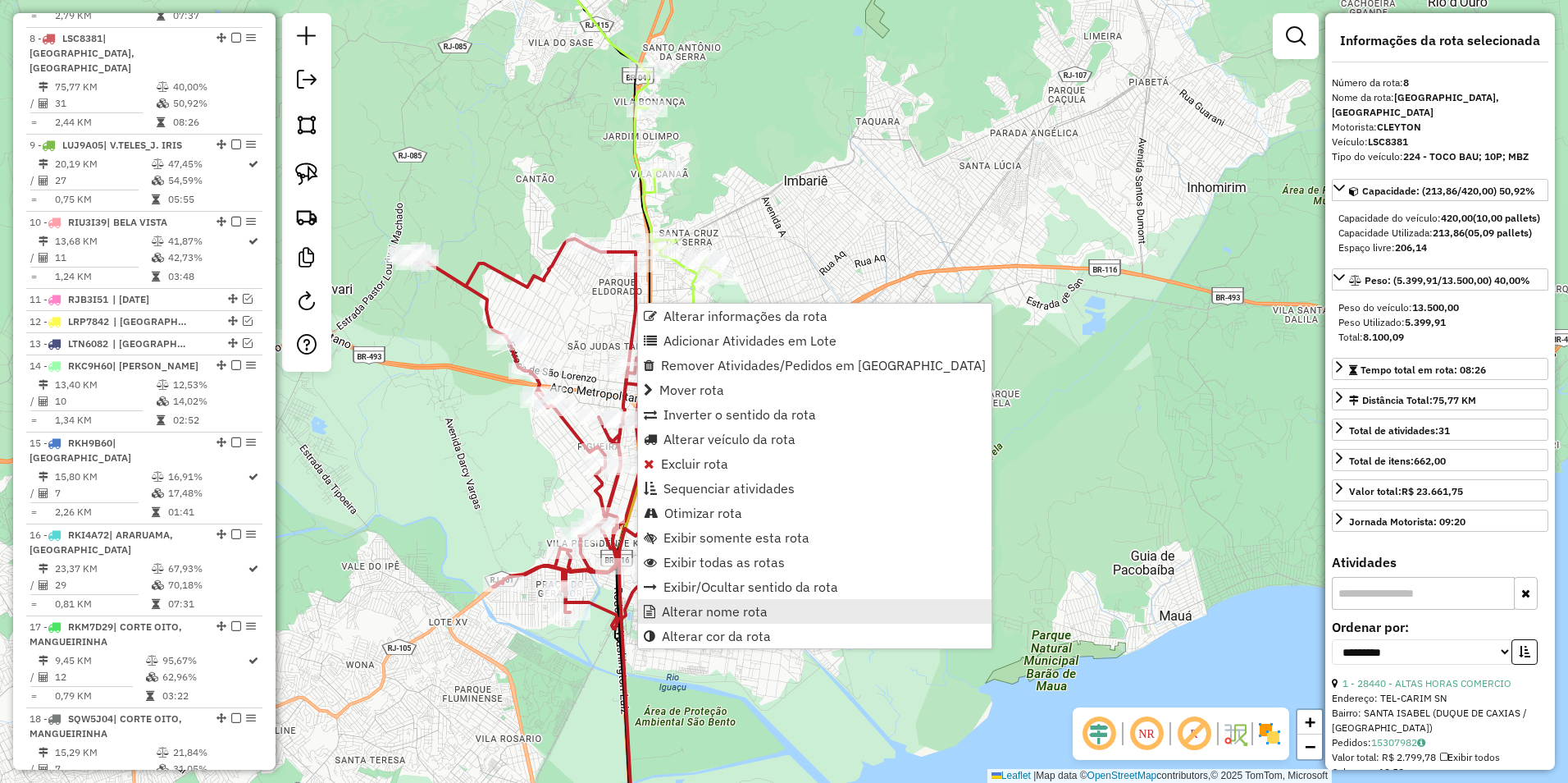
click at [699, 618] on span "Alterar nome rota" at bounding box center [715, 611] width 106 height 13
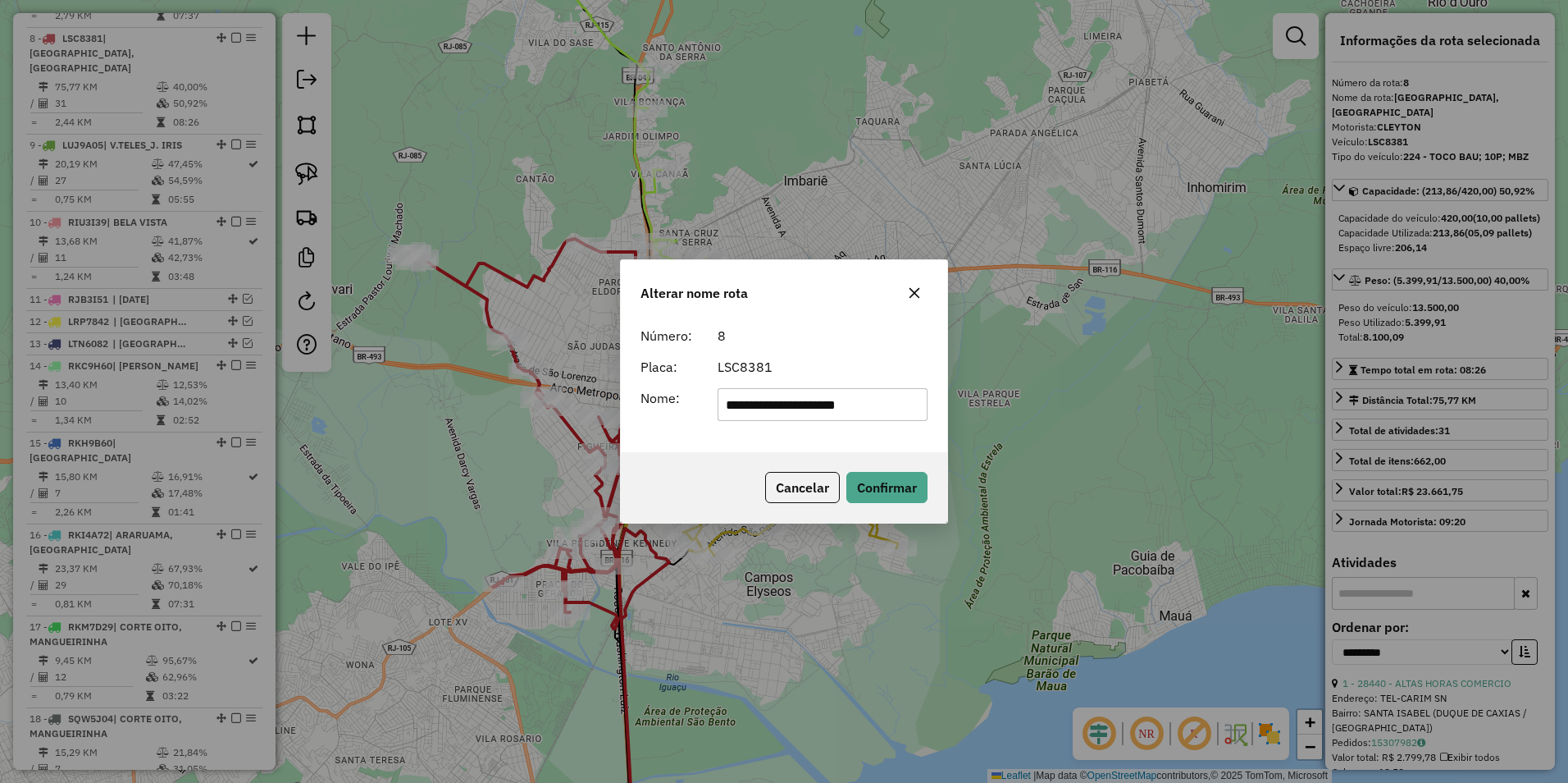
drag, startPoint x: 778, startPoint y: 411, endPoint x: 112, endPoint y: 549, distance: 680.1
click at [112, 549] on div "**********" at bounding box center [784, 392] width 1568 height 783
click at [800, 408] on input "**********" at bounding box center [823, 405] width 211 height 33
type input "**********"
click at [903, 478] on button "Confirmar" at bounding box center [888, 488] width 82 height 31
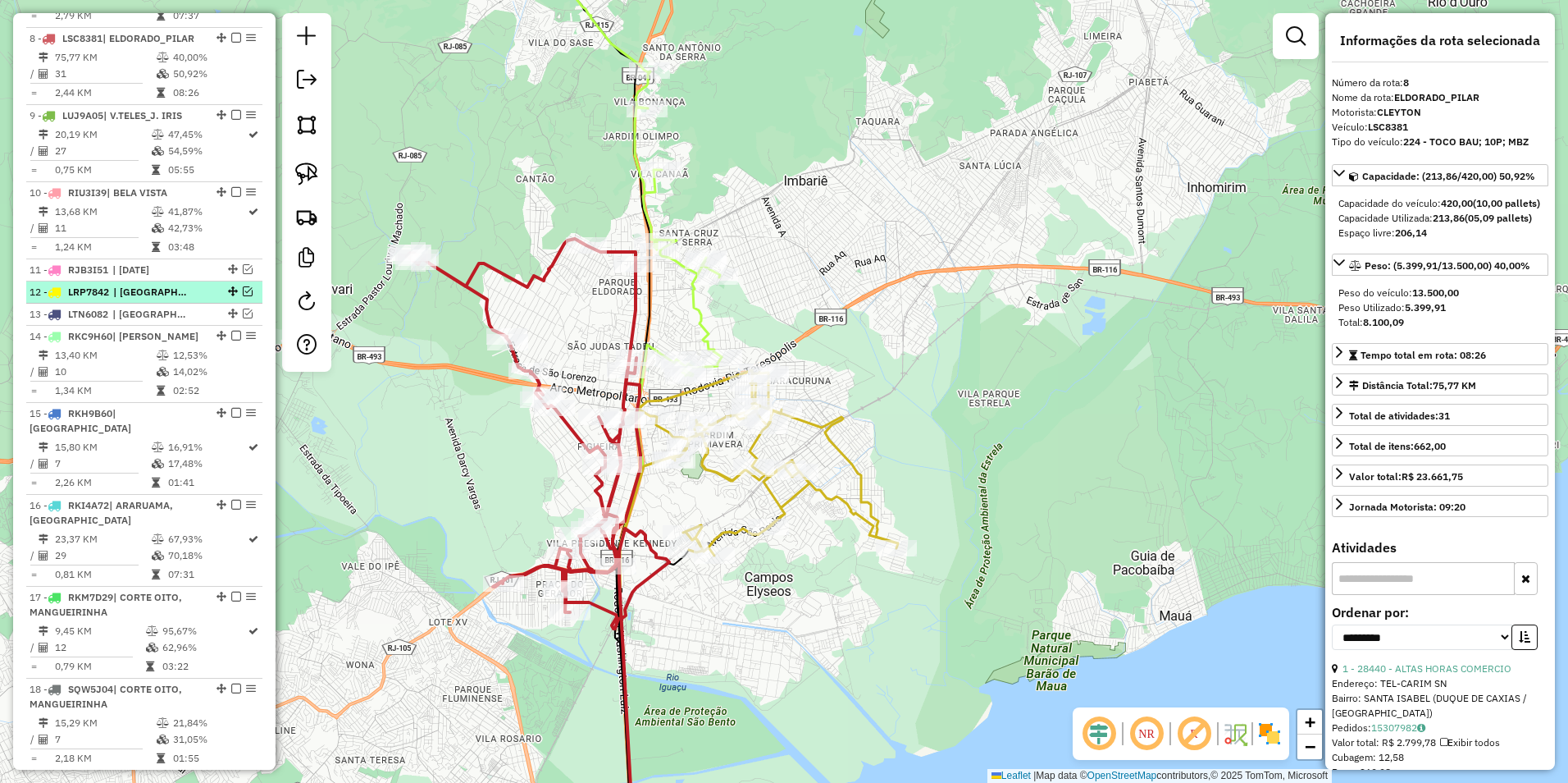
scroll to position [1015, 0]
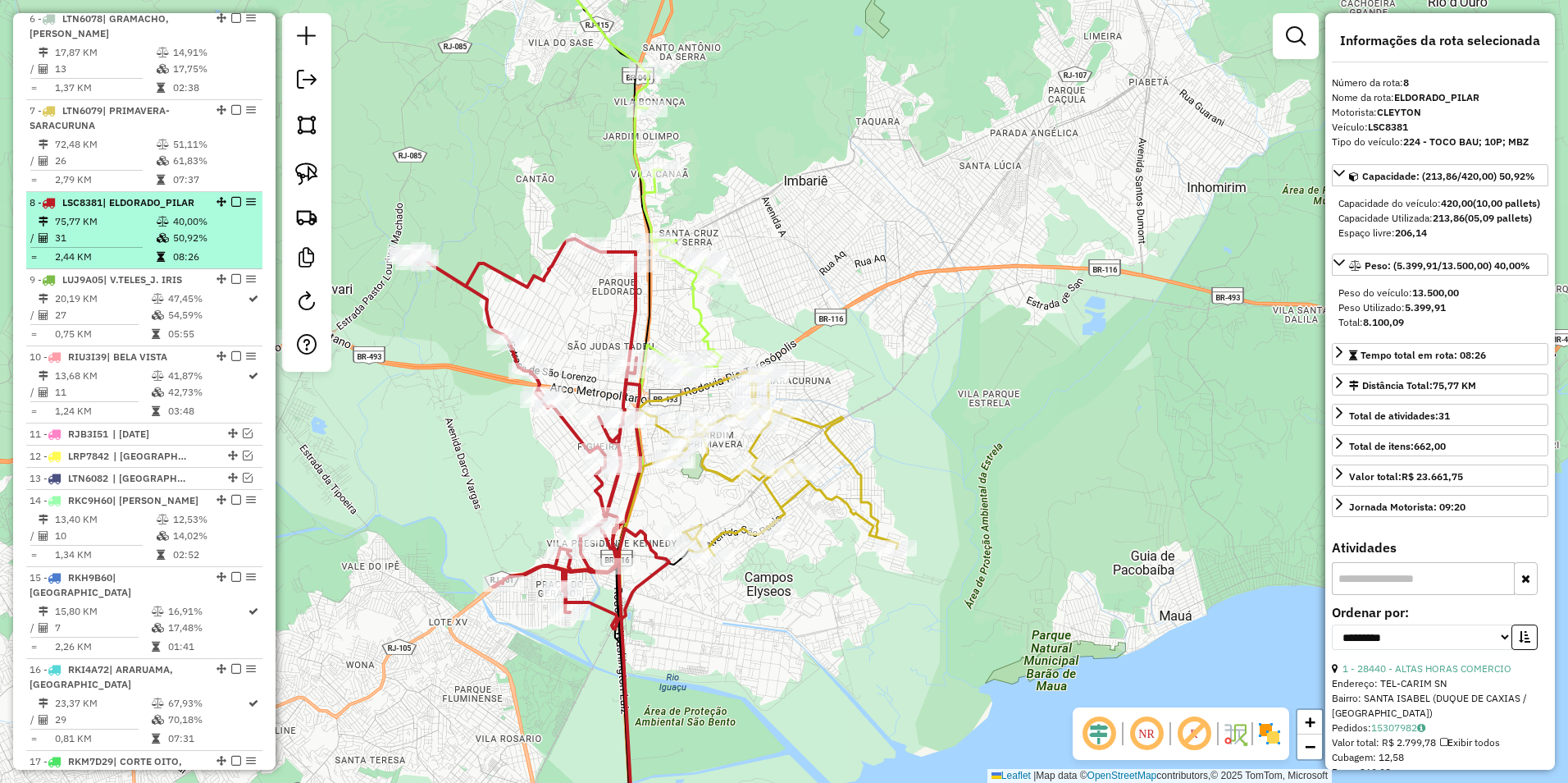
click at [232, 197] on em at bounding box center [236, 201] width 10 height 10
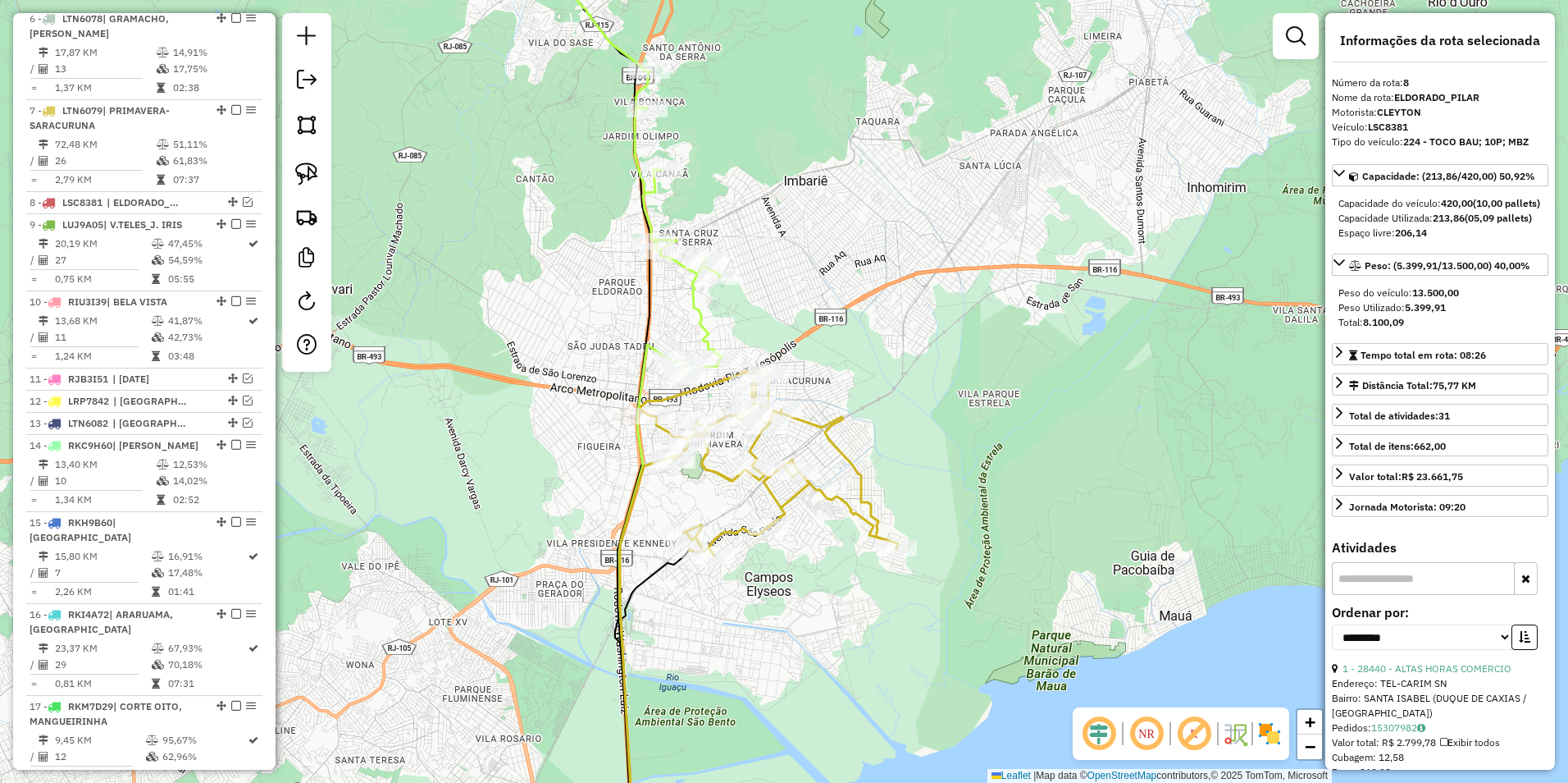
click at [772, 493] on icon at bounding box center [769, 463] width 259 height 186
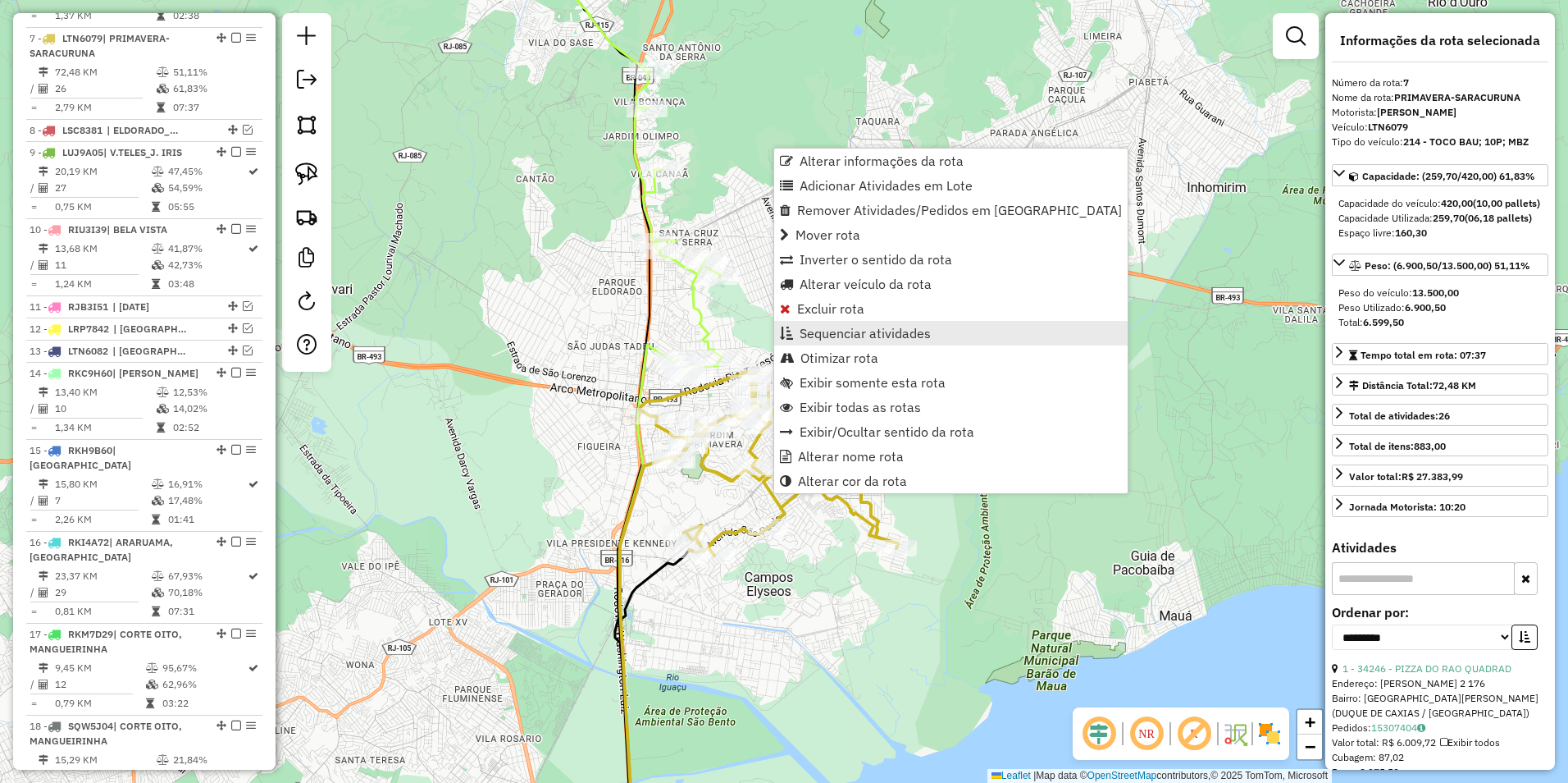
click at [876, 334] on span "Sequenciar atividades" at bounding box center [865, 332] width 131 height 13
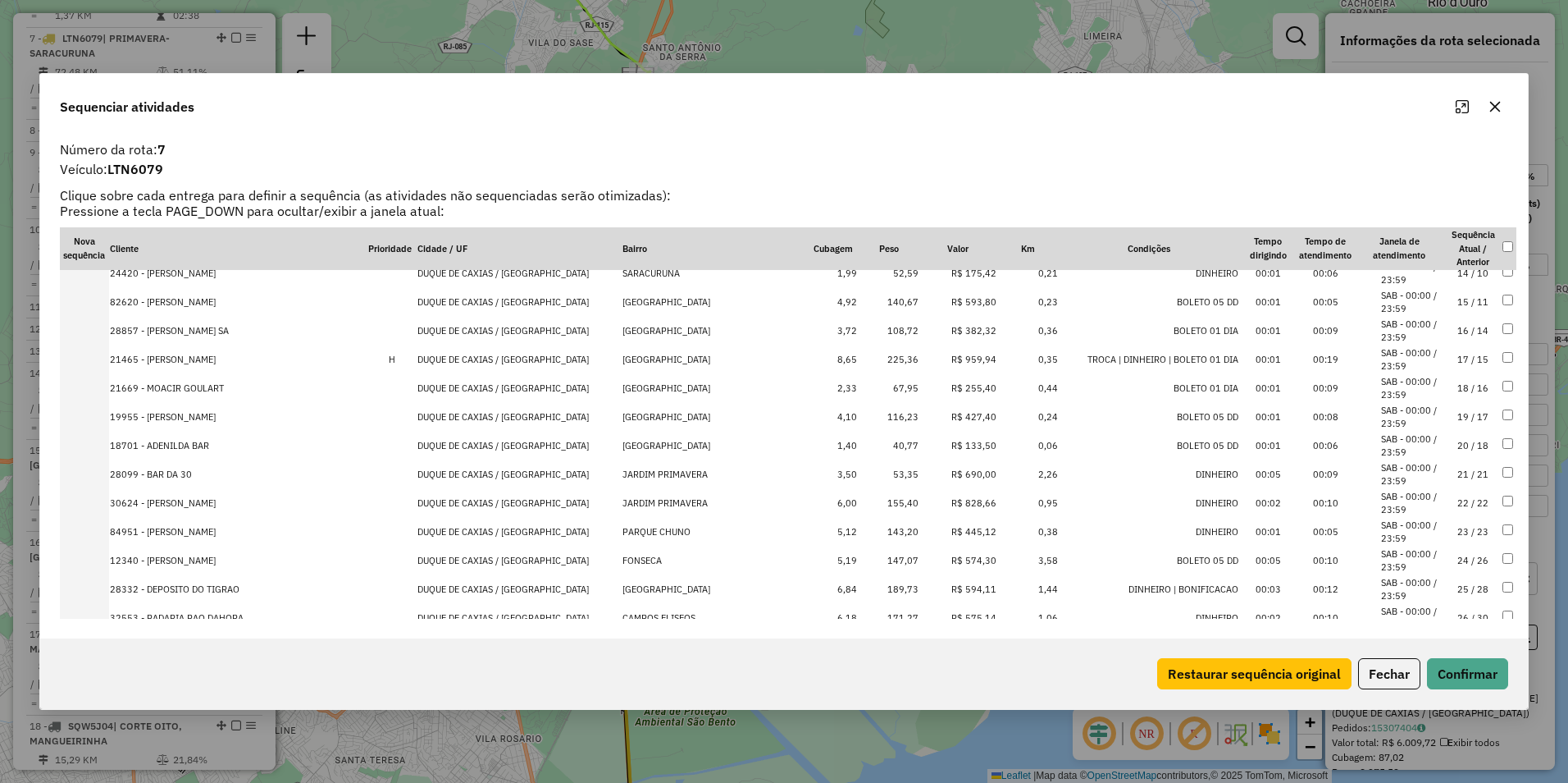
scroll to position [412, 0]
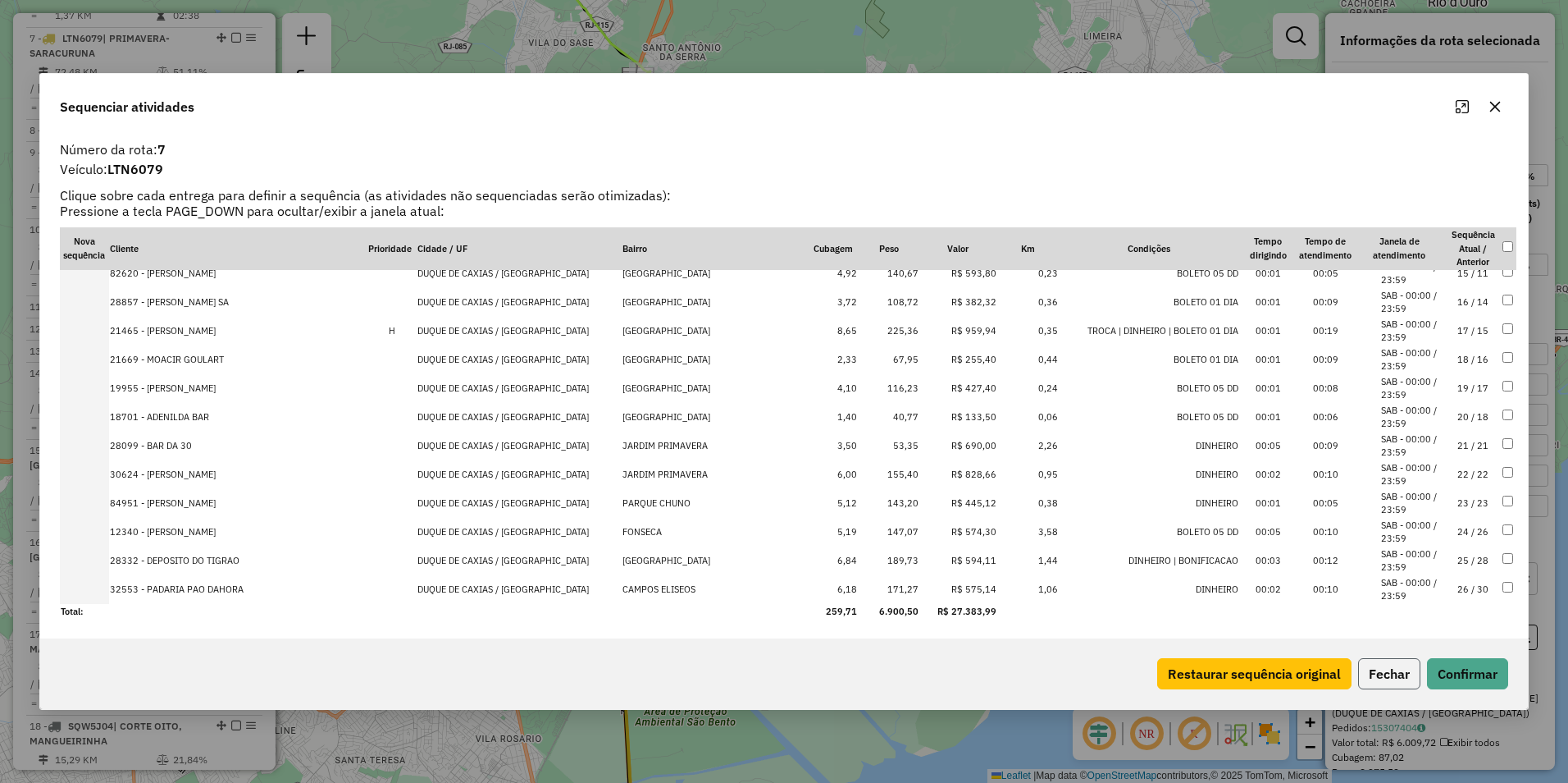
click at [1401, 681] on button "Fechar" at bounding box center [1389, 674] width 62 height 31
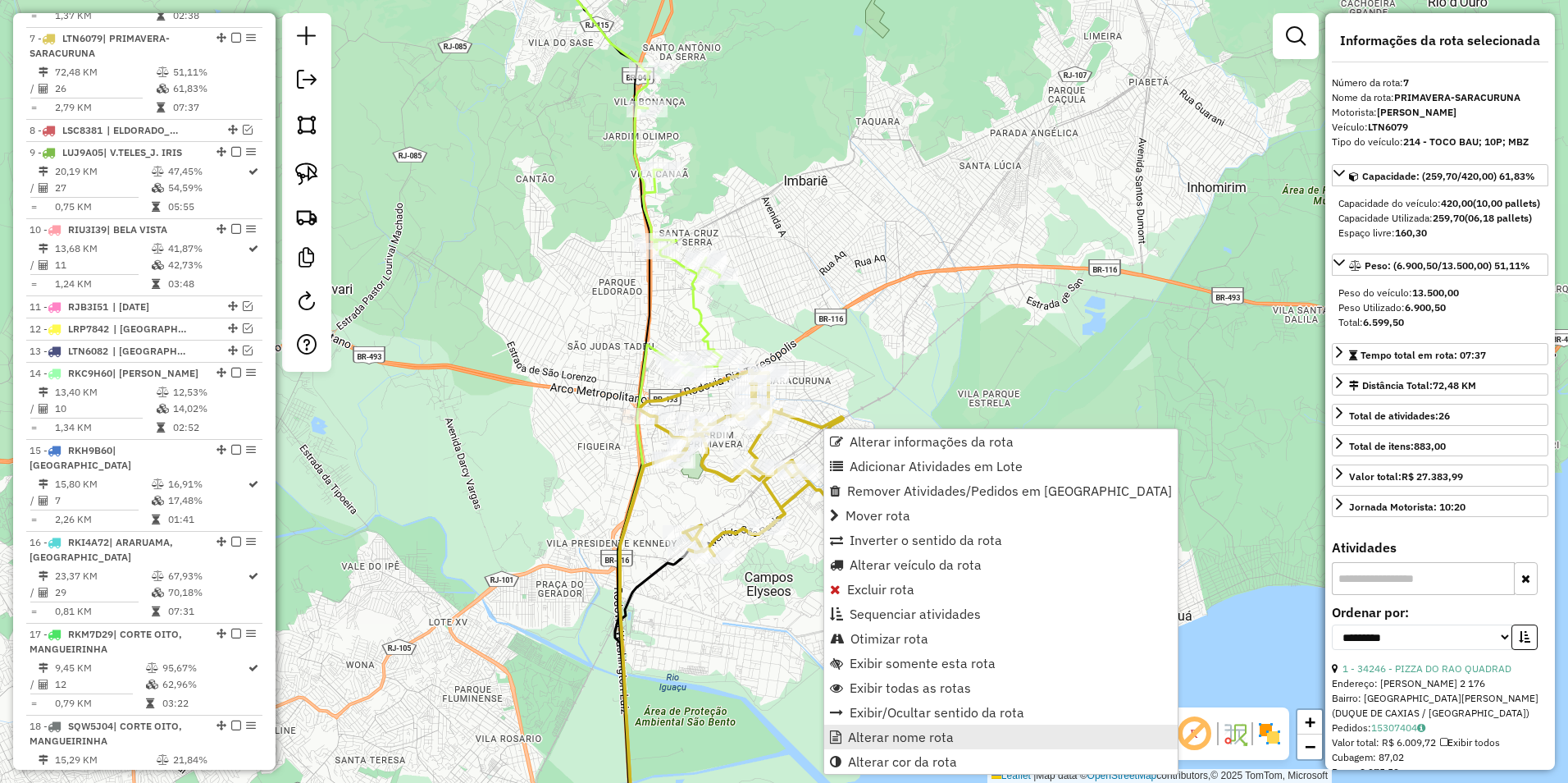
click at [901, 740] on span "Alterar nome rota" at bounding box center [901, 736] width 106 height 13
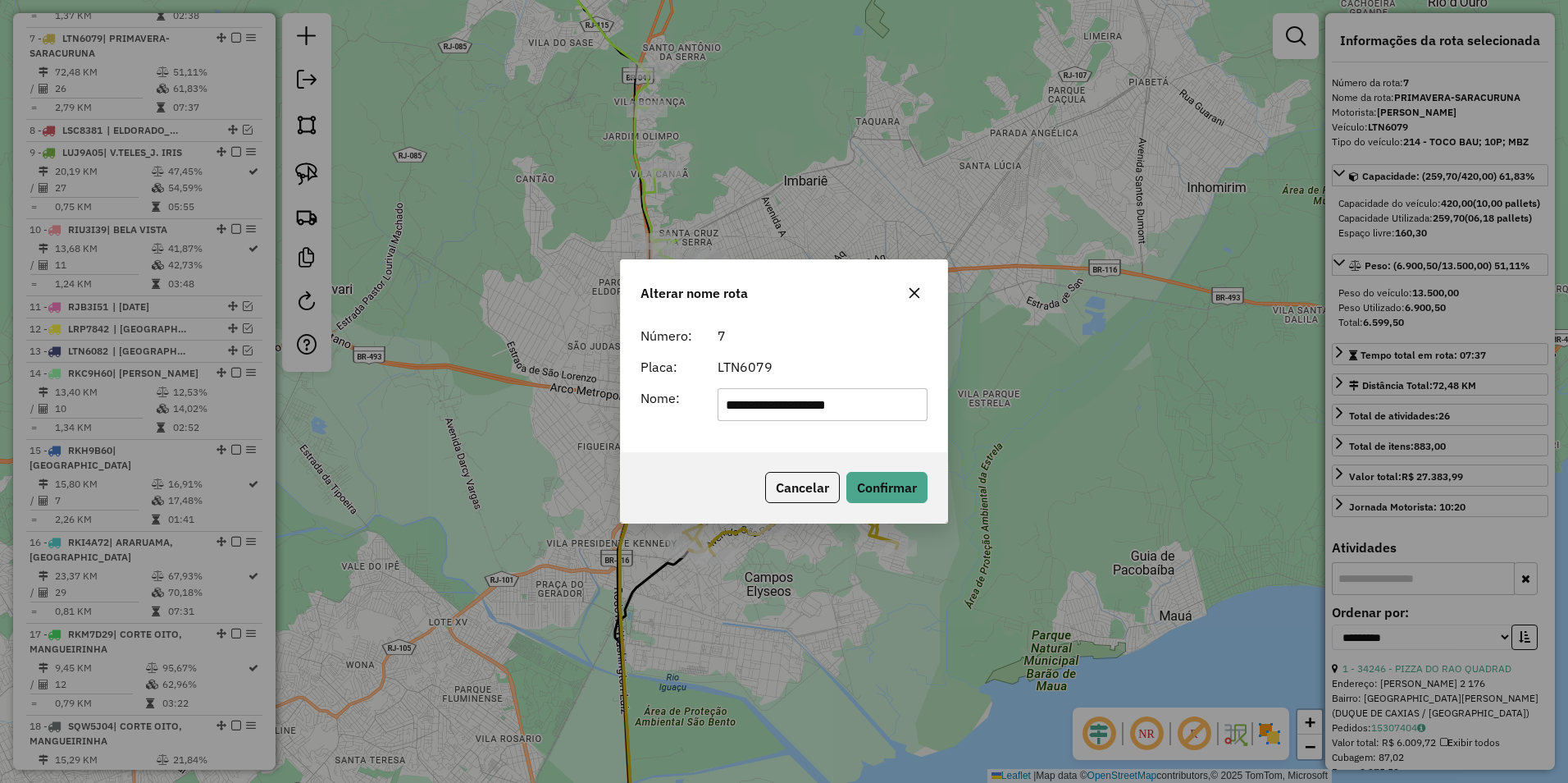
drag, startPoint x: 803, startPoint y: 410, endPoint x: 91, endPoint y: 587, distance: 733.7
click at [91, 587] on div "**********" at bounding box center [784, 392] width 1568 height 783
click at [824, 405] on input "**********" at bounding box center [823, 405] width 211 height 33
type input "**********"
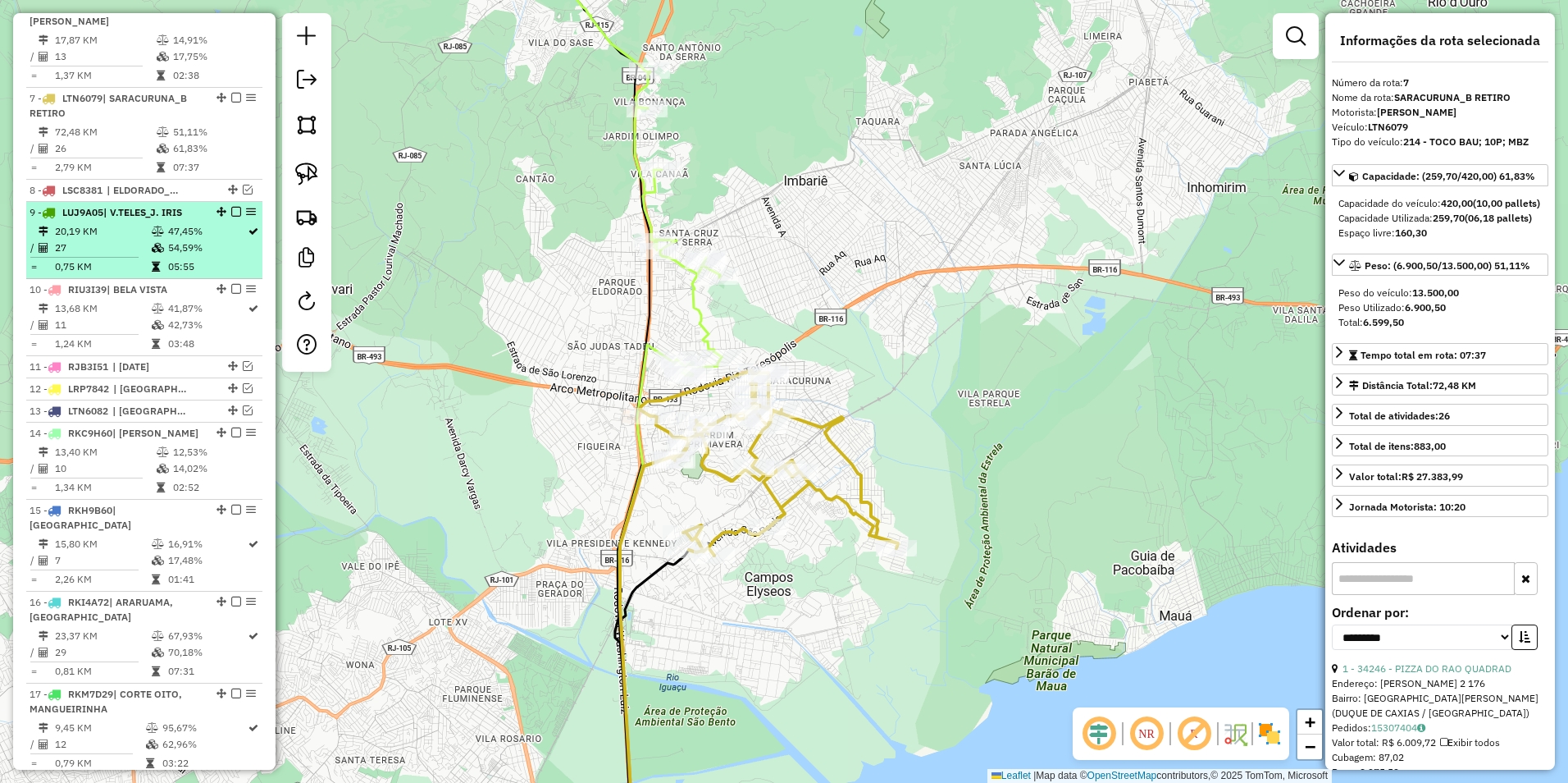
scroll to position [1005, 0]
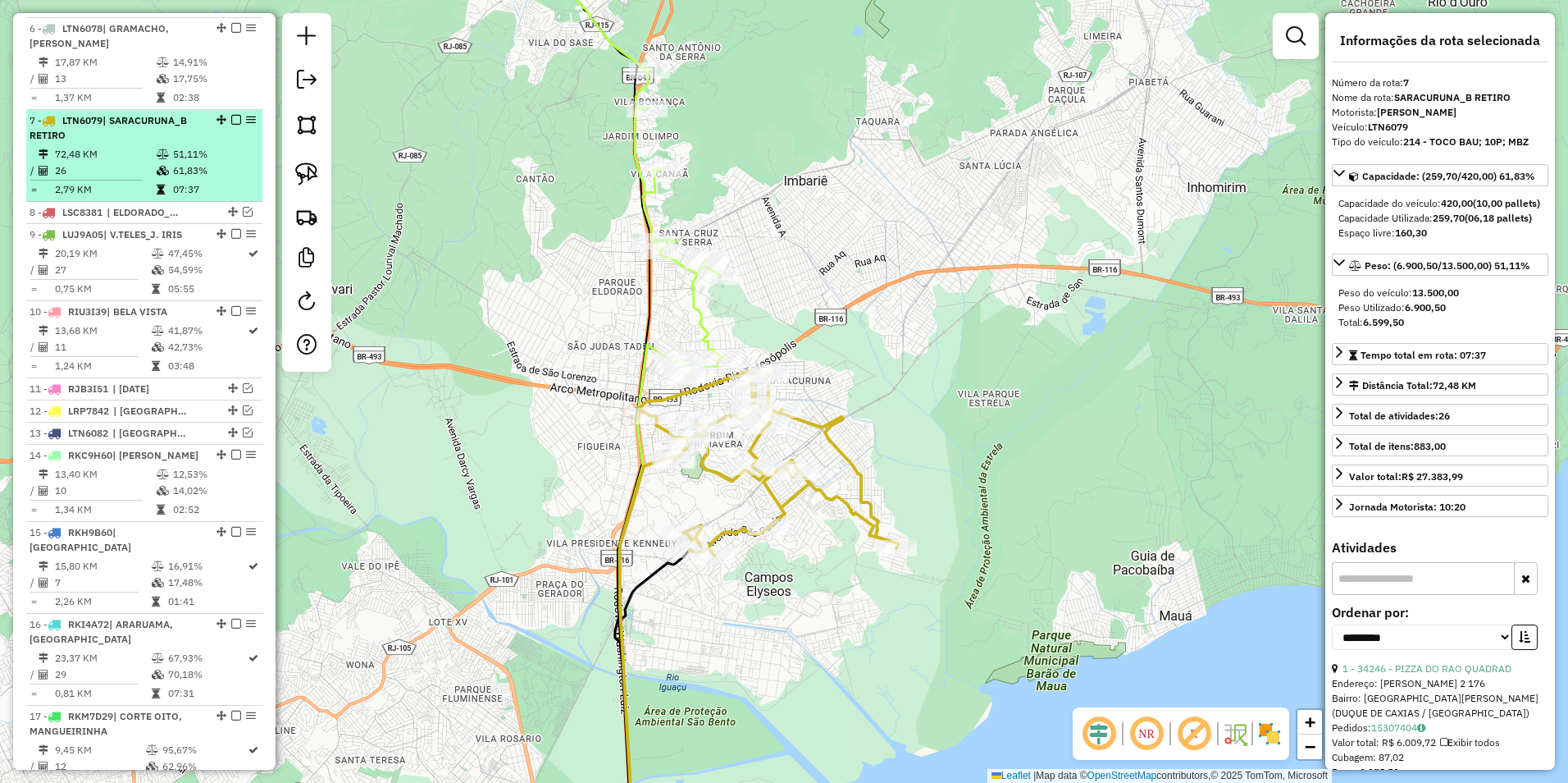
click at [232, 115] on em at bounding box center [236, 119] width 10 height 10
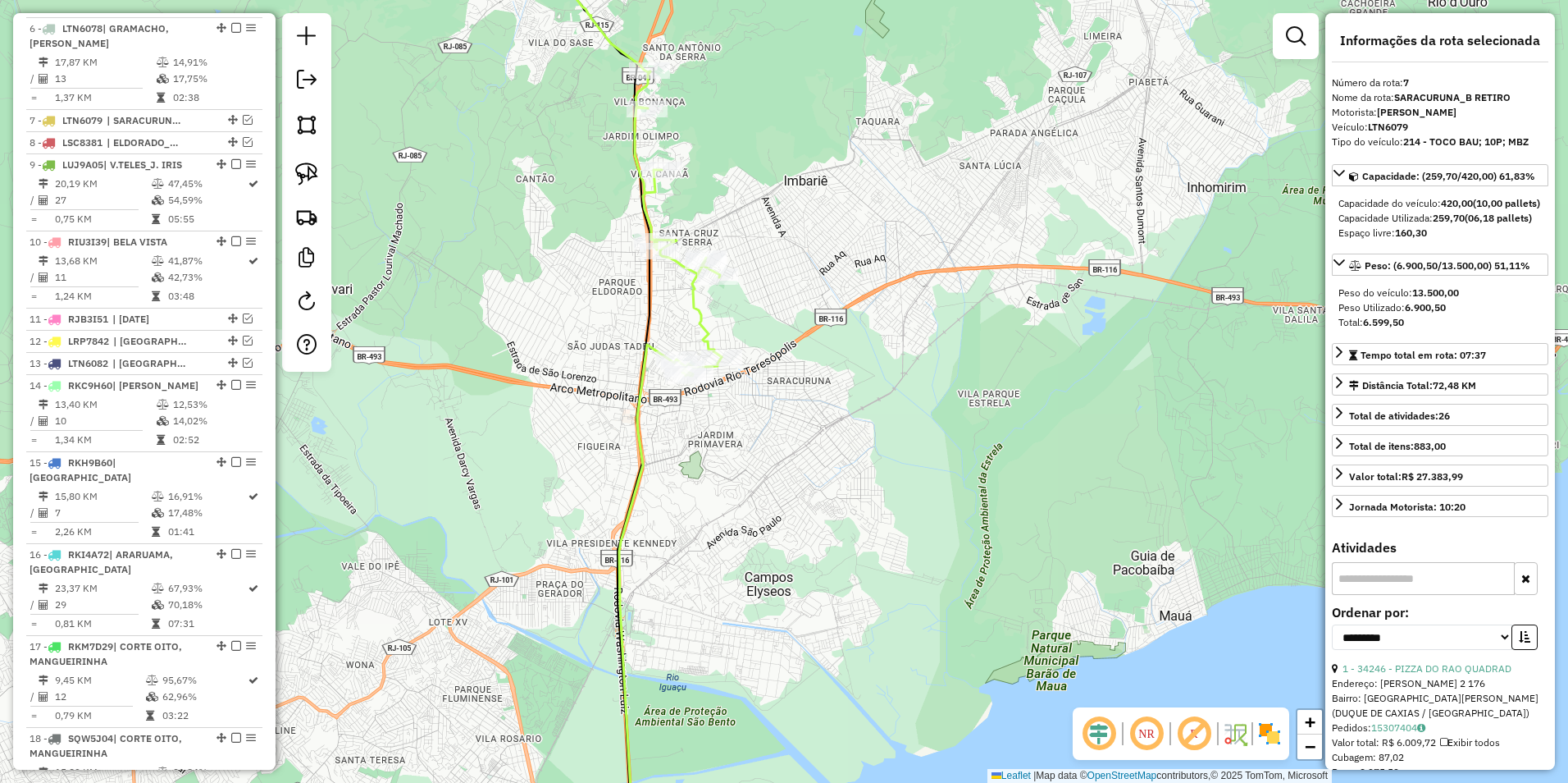
click at [697, 321] on icon at bounding box center [623, 148] width 197 height 454
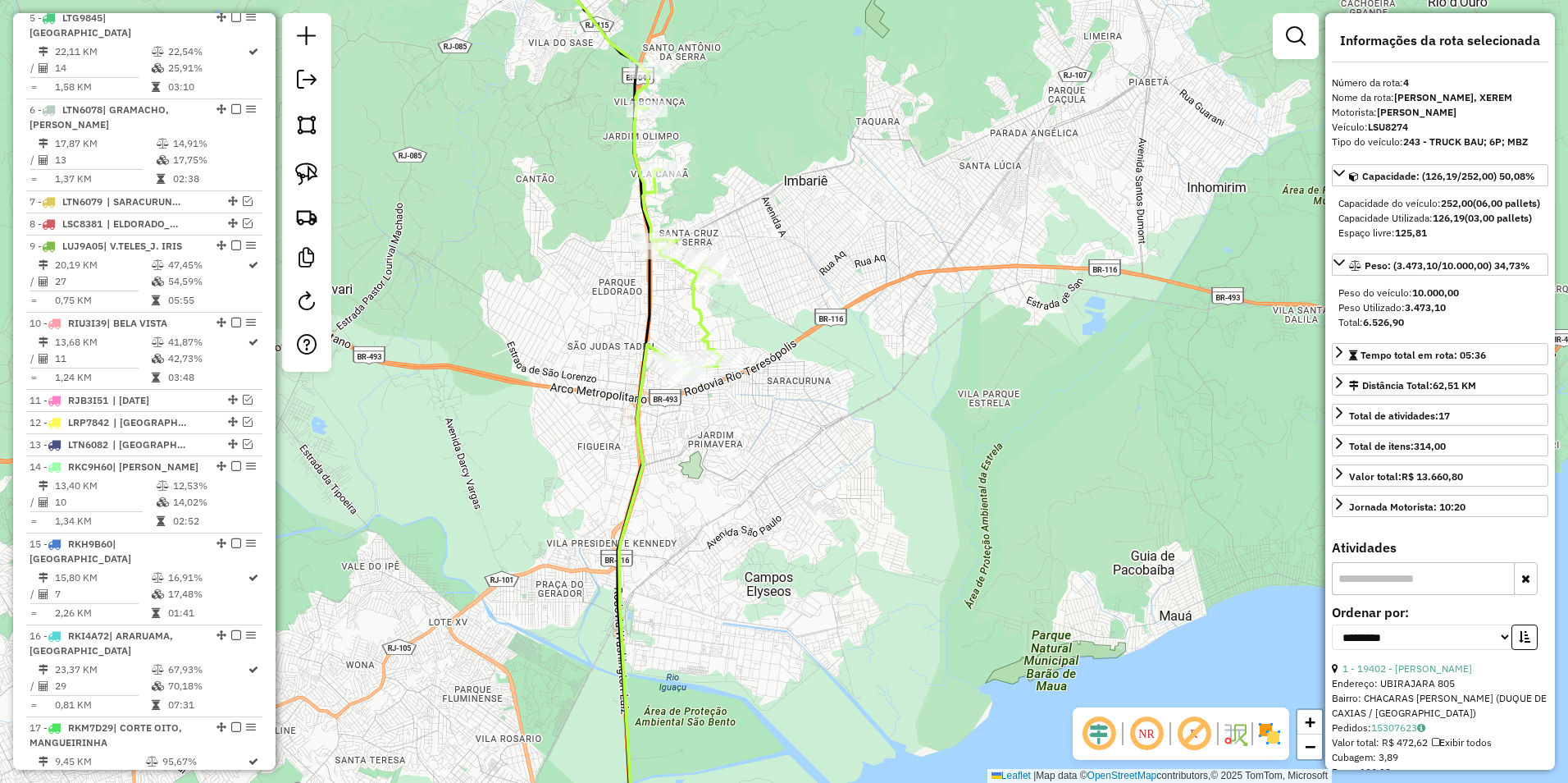
scroll to position [826, 0]
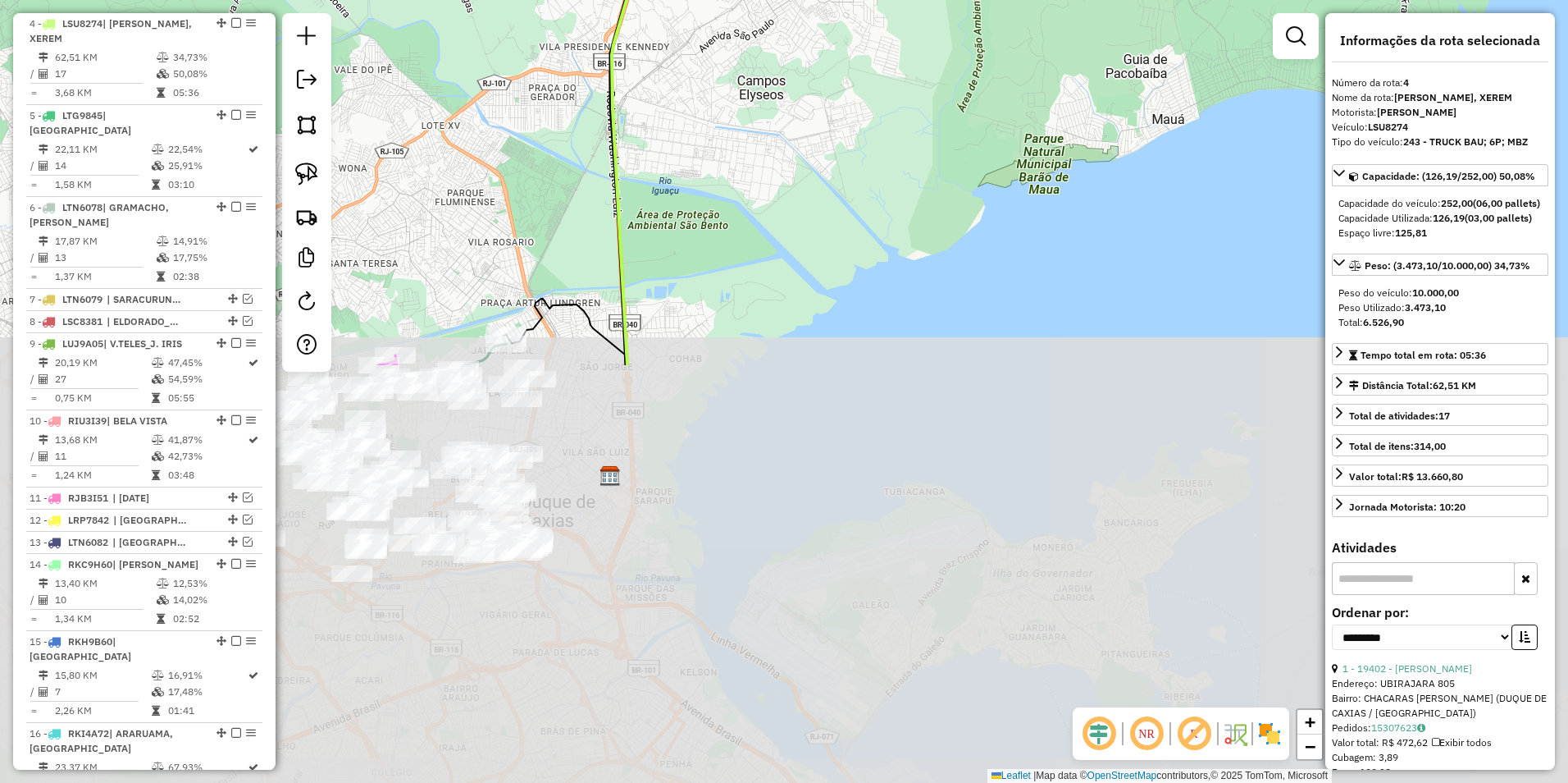
drag, startPoint x: 689, startPoint y: 492, endPoint x: 681, endPoint y: -4, distance: 496.1
click at [681, 0] on html "Aguarde... Pop-up bloqueado! Seu navegador bloqueou automáticamente a abertura …" at bounding box center [784, 392] width 1568 height 783
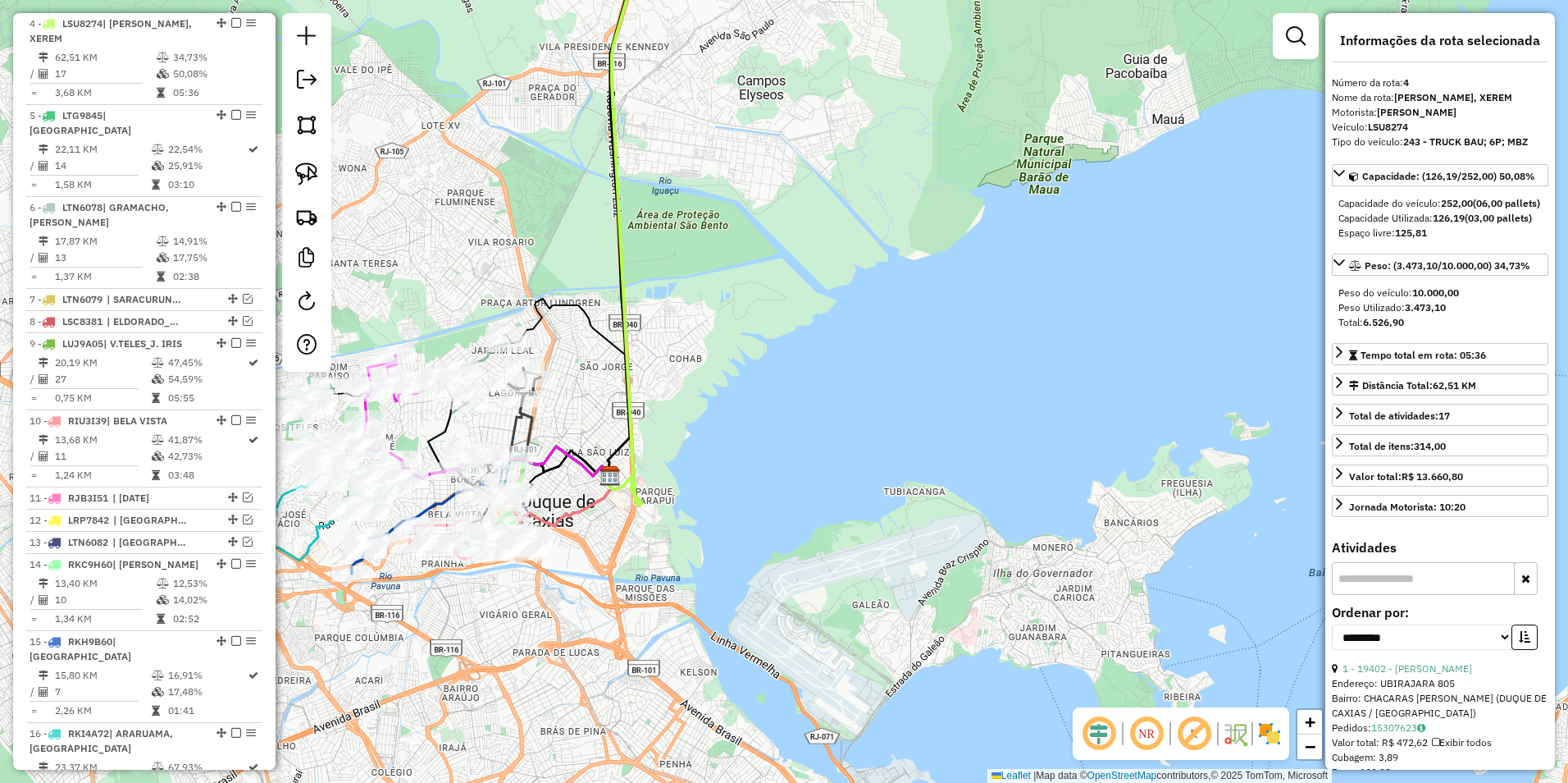
drag, startPoint x: 823, startPoint y: 59, endPoint x: 675, endPoint y: 456, distance: 423.7
click at [673, 532] on div "Janela de atendimento Grade de atendimento Capacidade Transportadoras Veículos …" at bounding box center [784, 392] width 1568 height 783
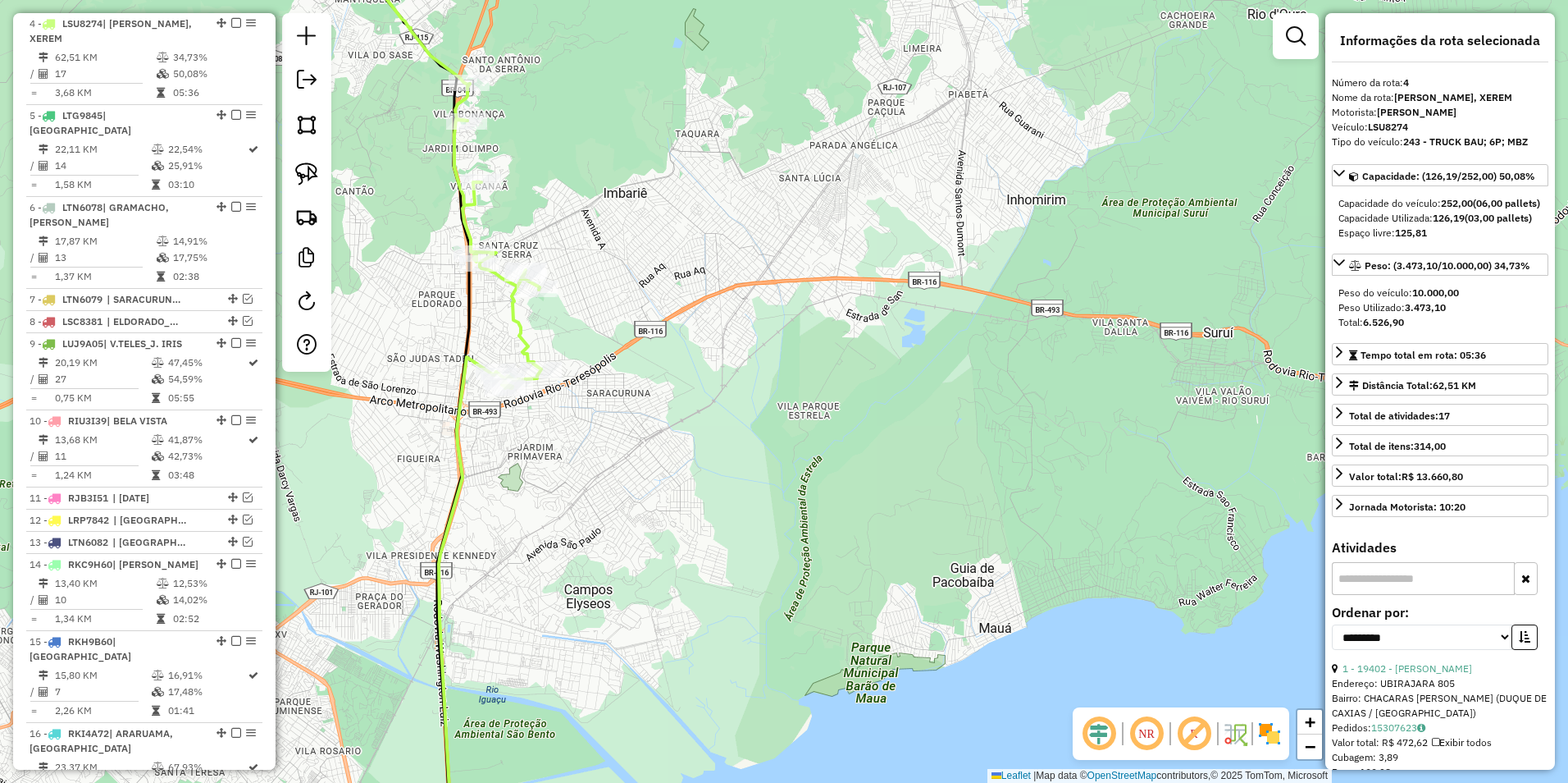
click at [524, 326] on icon at bounding box center [443, 161] width 197 height 455
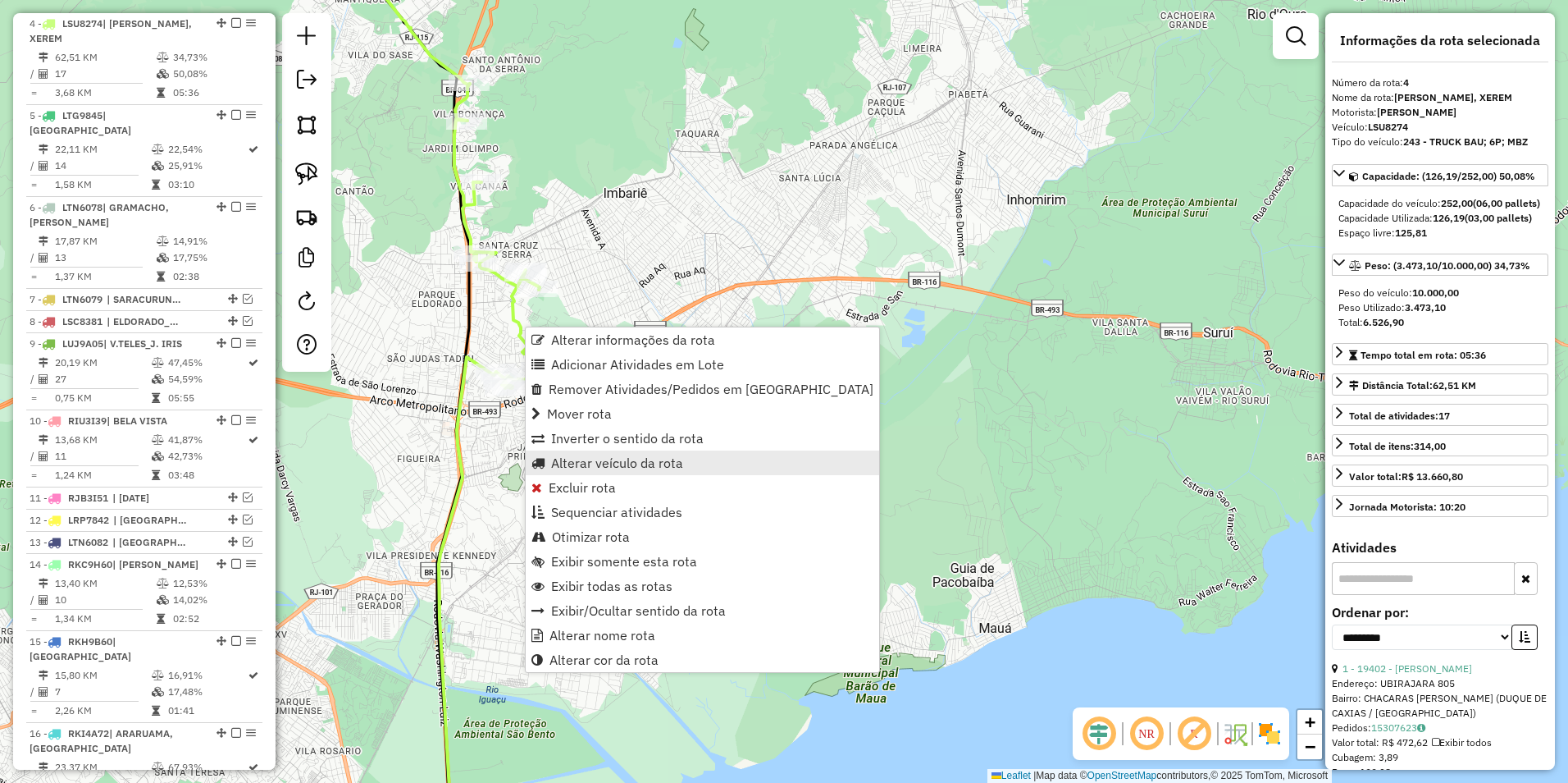
click at [631, 464] on span "Alterar veículo da rota" at bounding box center [617, 463] width 132 height 13
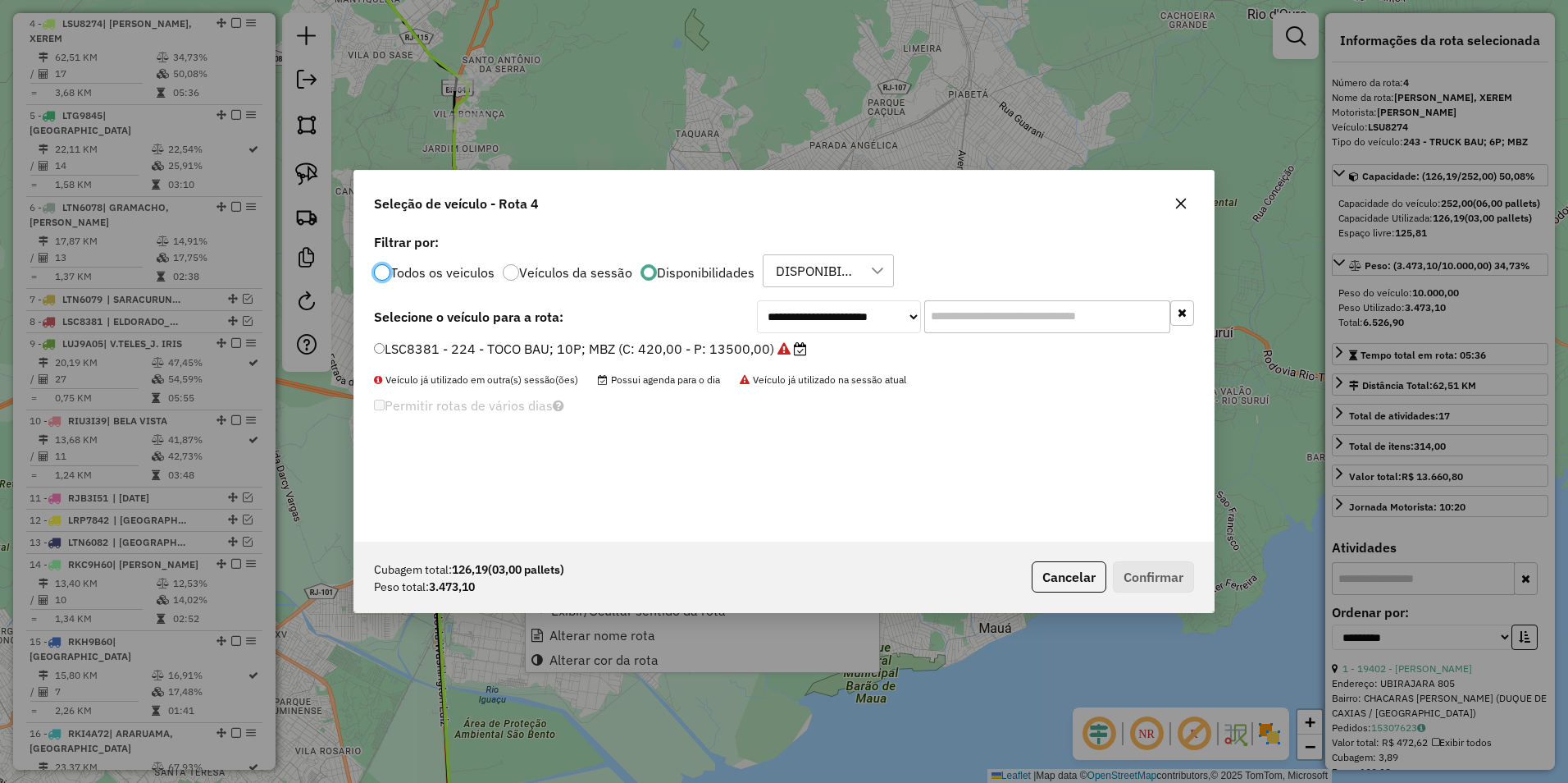
scroll to position [9, 5]
click at [805, 319] on select "**********" at bounding box center [838, 317] width 164 height 33
select select "********"
click at [757, 300] on select "**********" at bounding box center [838, 317] width 164 height 33
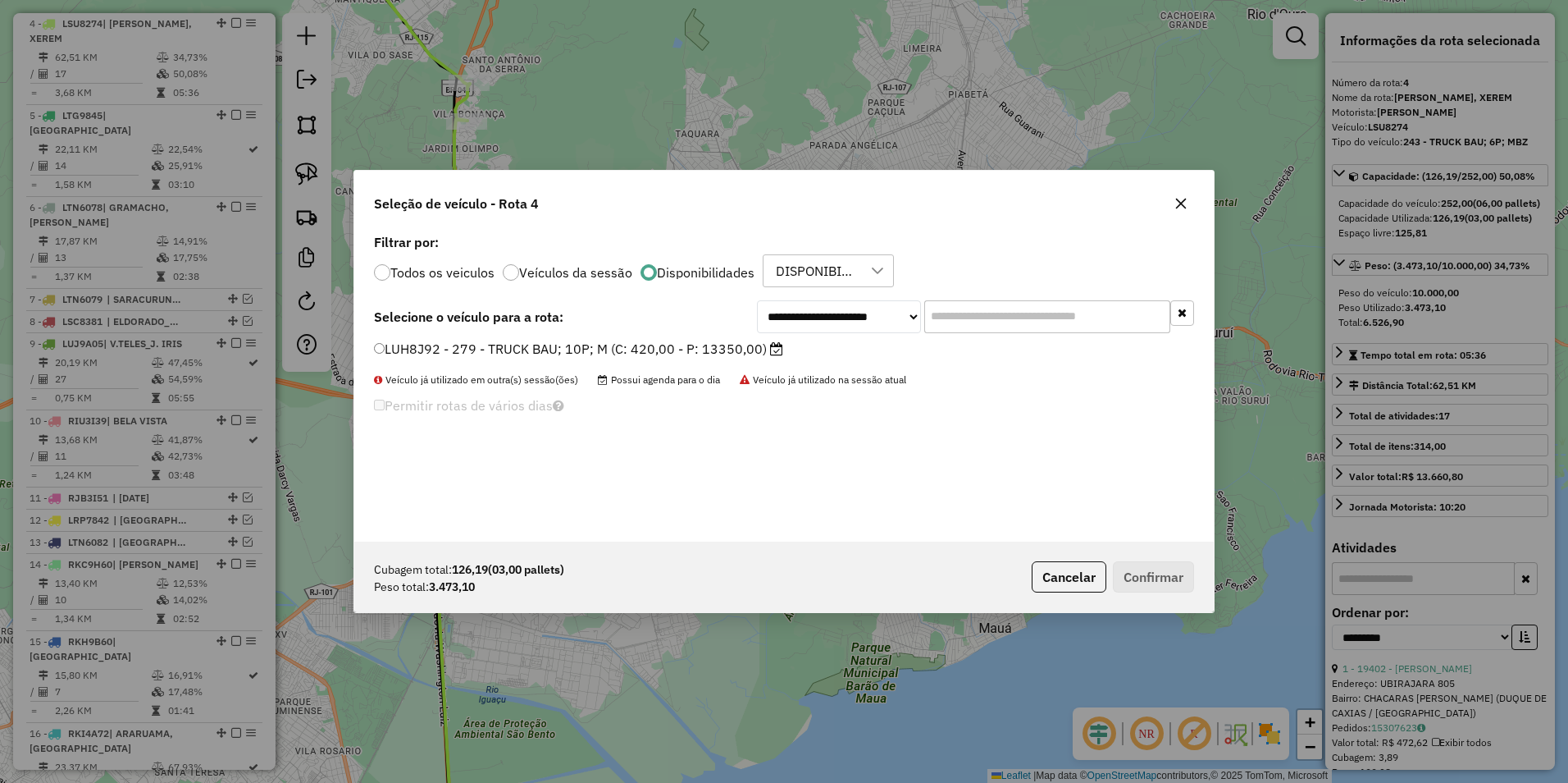
click at [688, 352] on label "LUH8J92 - 279 - TRUCK BAU; 10P; M (C: 420,00 - P: 13350,00)" at bounding box center [579, 348] width 410 height 20
click at [1134, 567] on button "Confirmar" at bounding box center [1154, 577] width 82 height 31
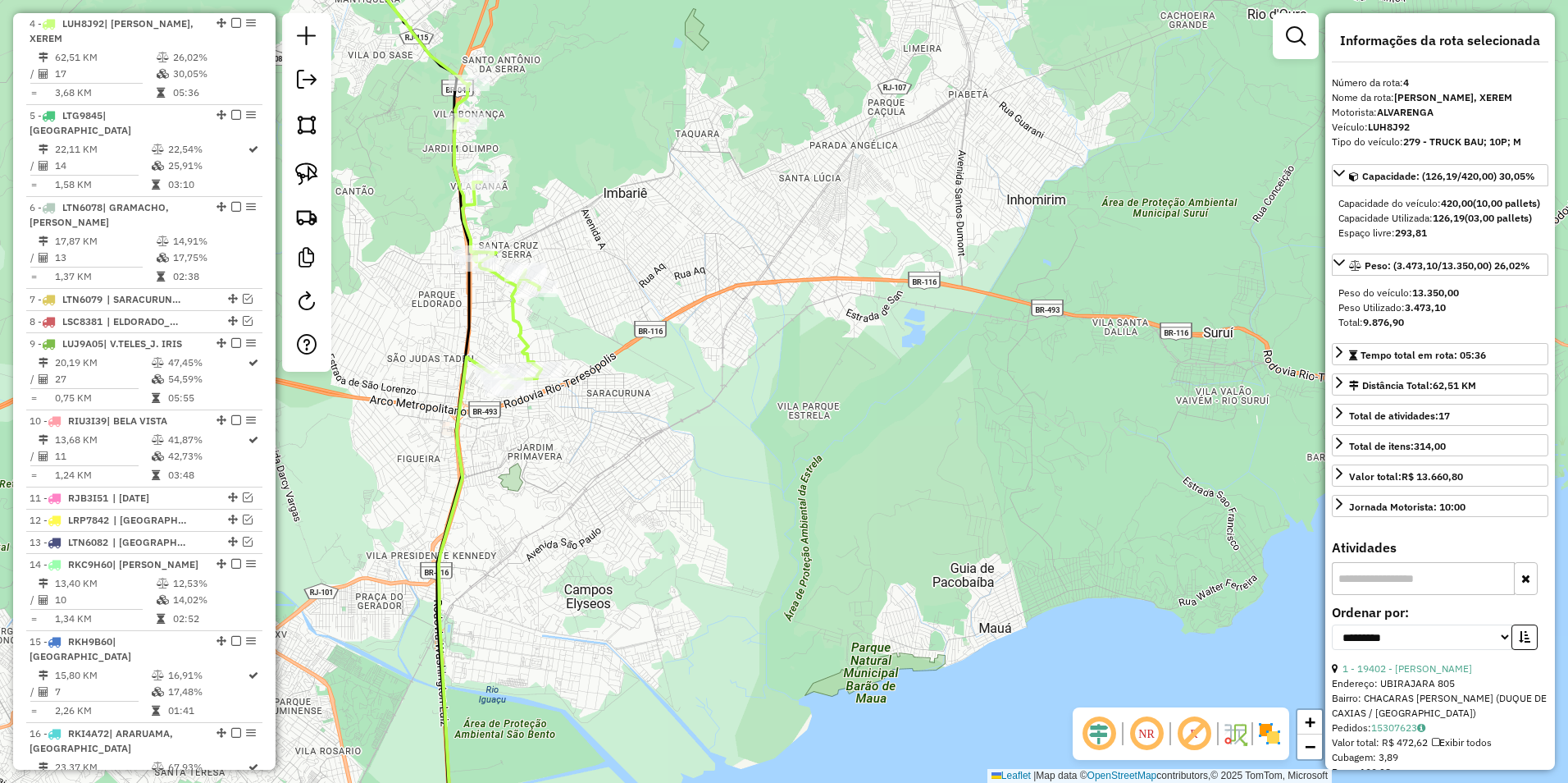
click at [508, 325] on icon at bounding box center [443, 161] width 197 height 455
drag, startPoint x: 644, startPoint y: 505, endPoint x: 594, endPoint y: 371, distance: 143.0
click at [638, 497] on div "Janela de atendimento Grade de atendimento Capacidade Transportadoras Veículos …" at bounding box center [784, 392] width 1568 height 783
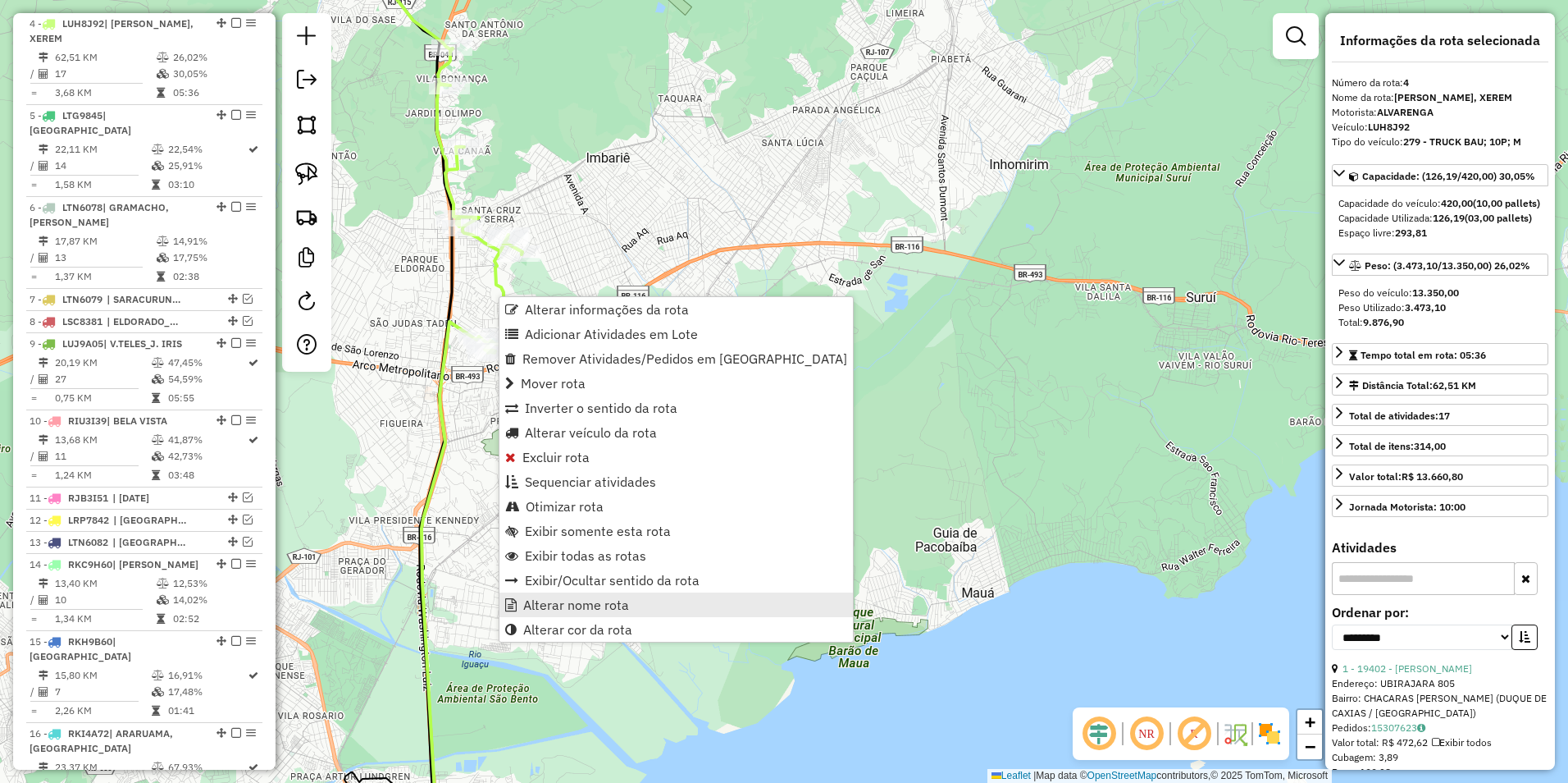
click at [591, 602] on span "Alterar nome rota" at bounding box center [576, 604] width 106 height 13
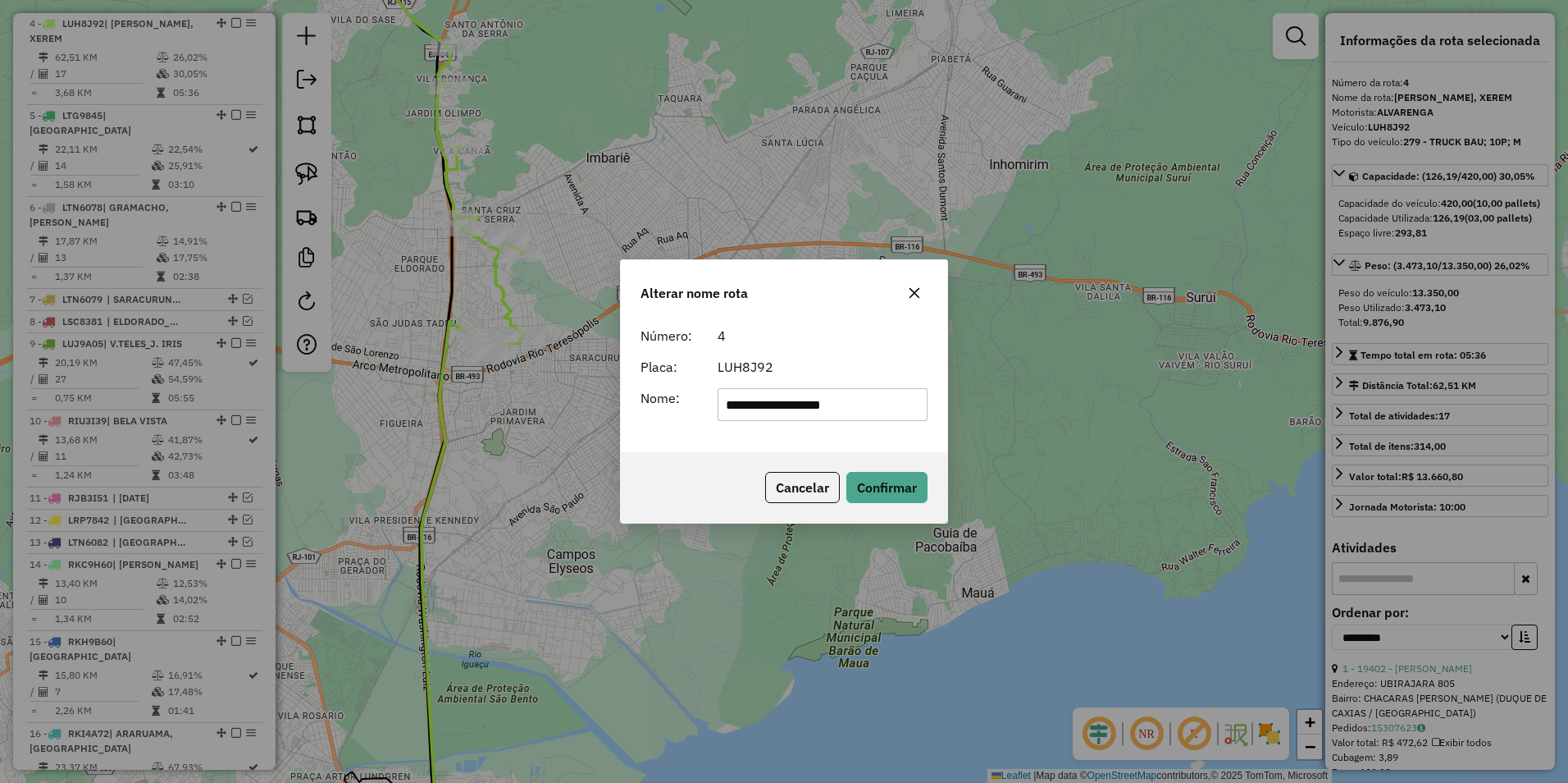
drag, startPoint x: 829, startPoint y: 408, endPoint x: 417, endPoint y: 480, distance: 418.2
click at [417, 480] on div "**********" at bounding box center [784, 392] width 1568 height 783
type input "*****"
click at [878, 487] on button "Confirmar" at bounding box center [888, 488] width 82 height 31
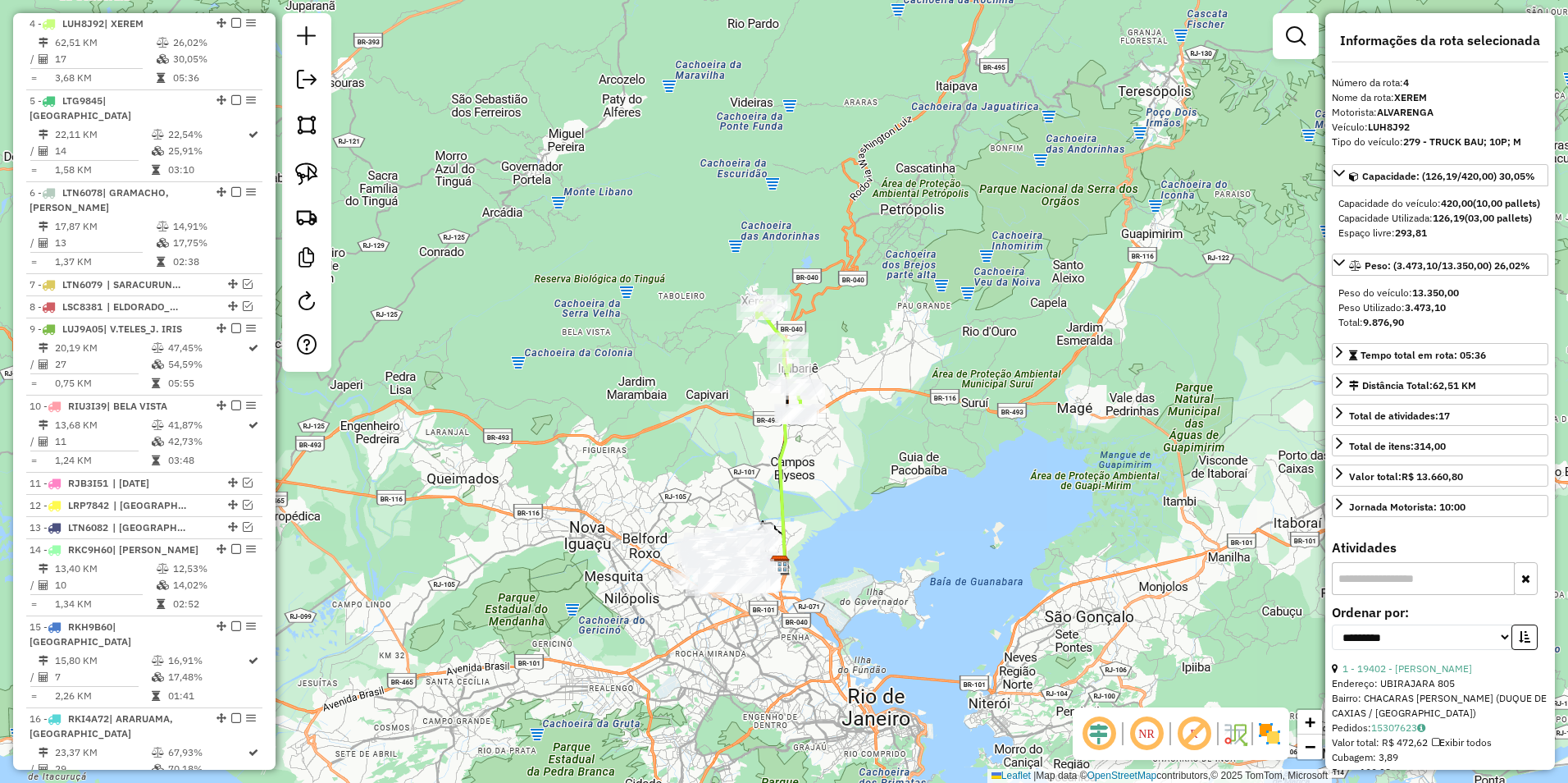
click at [896, 270] on div "Janela de atendimento Grade de atendimento Capacidade Transportadoras Veículos …" at bounding box center [784, 392] width 1568 height 783
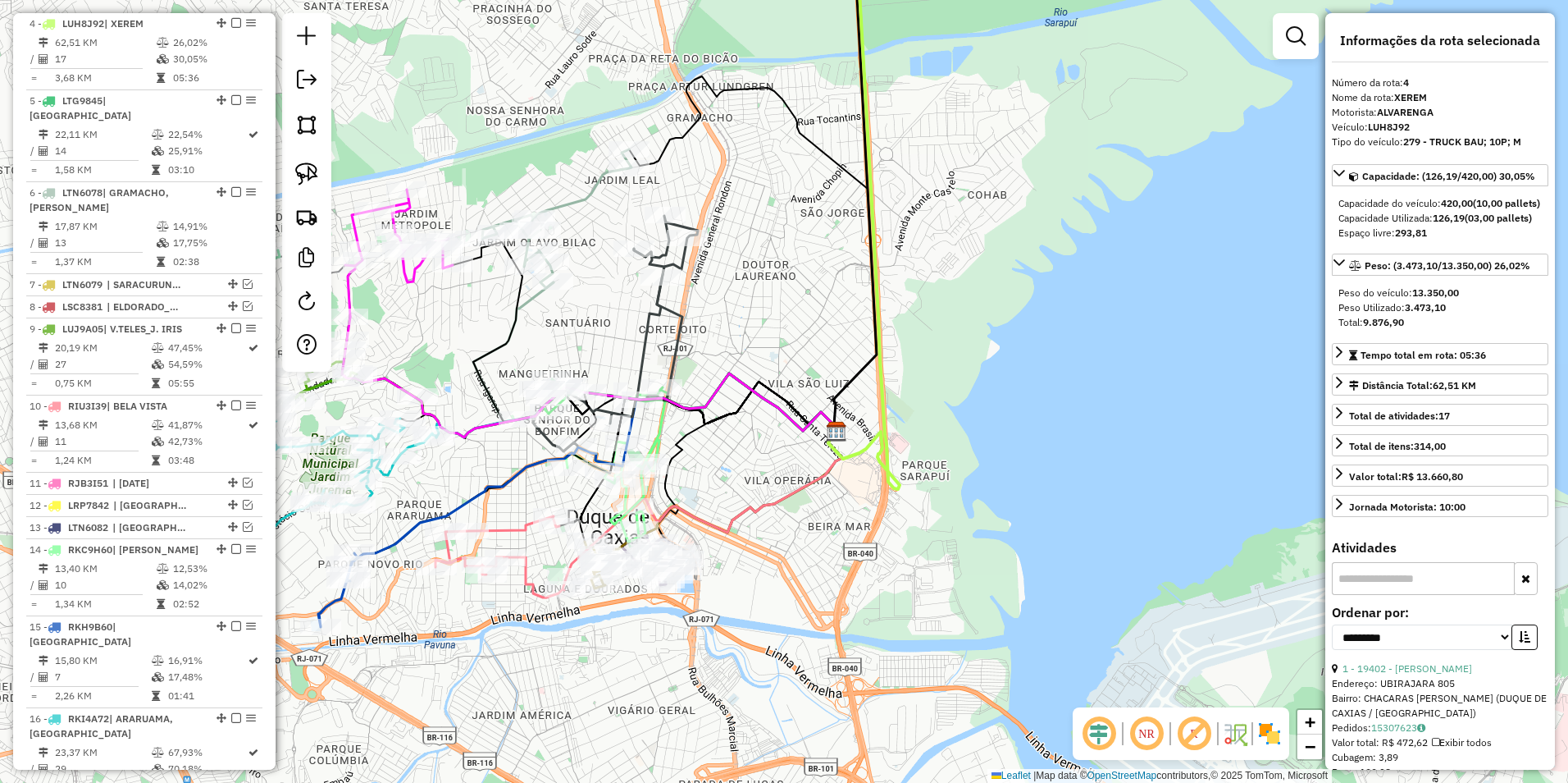
click at [598, 169] on icon at bounding box center [557, 219] width 149 height 139
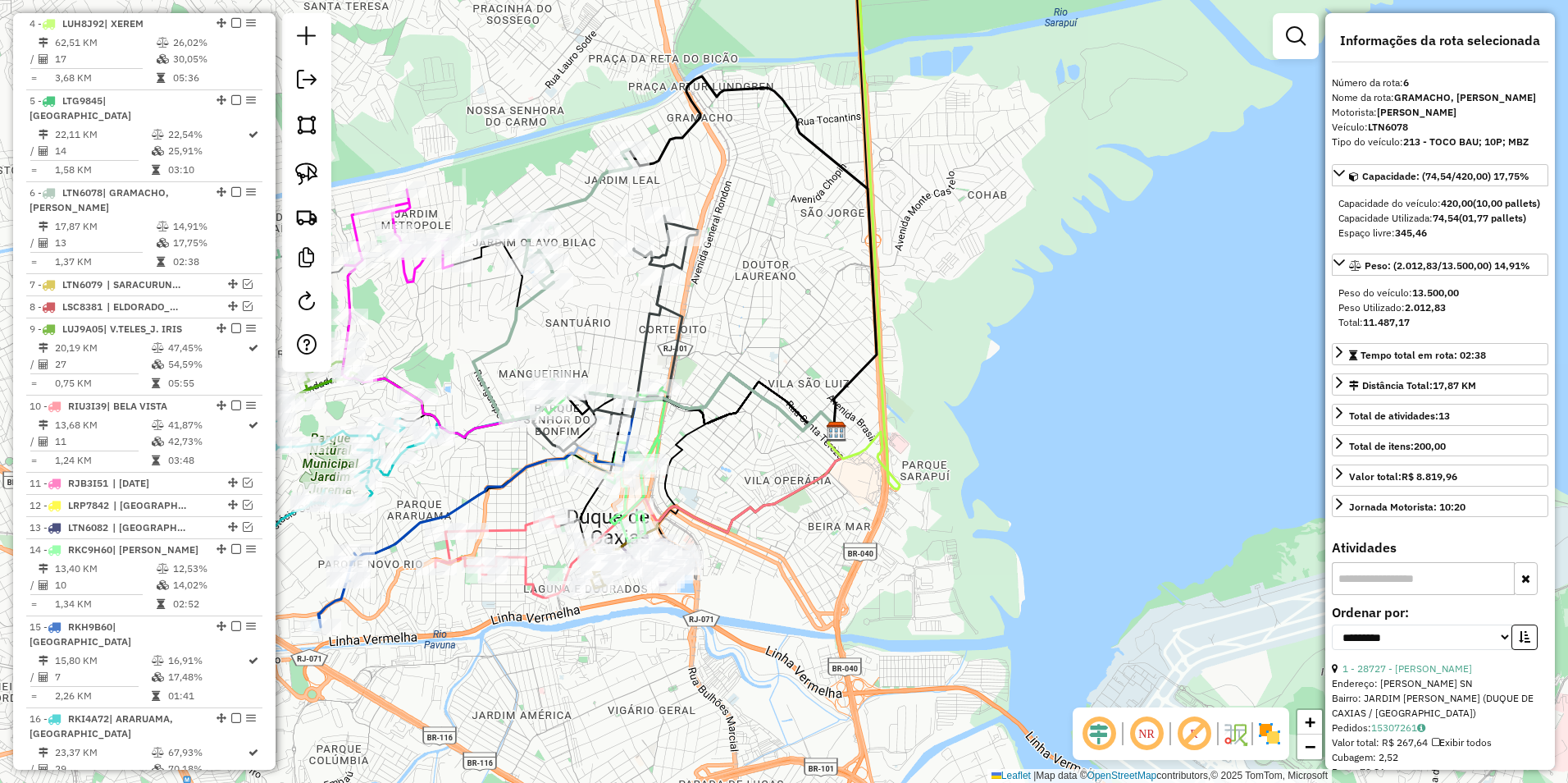
scroll to position [981, 0]
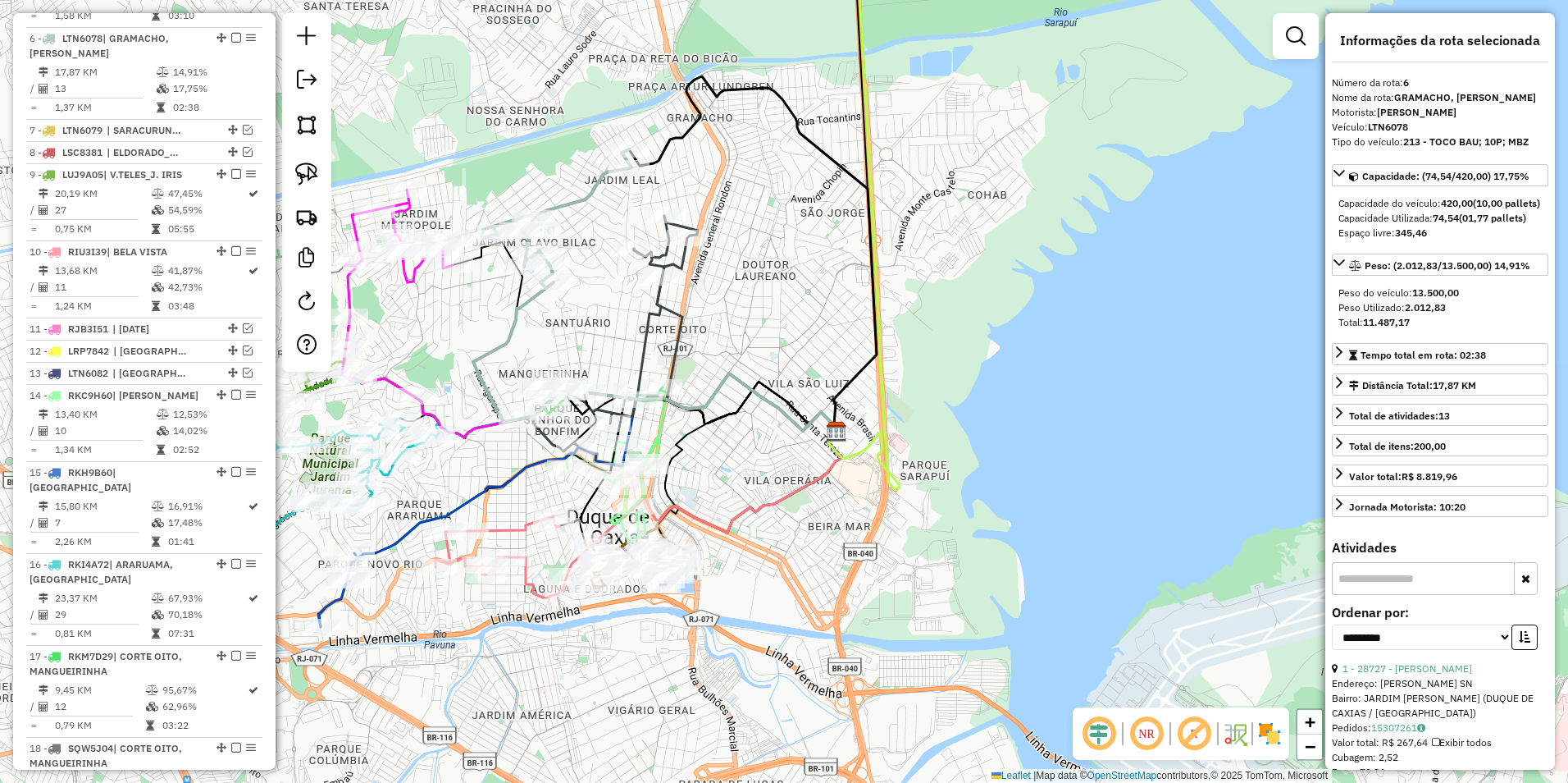
click at [599, 175] on icon at bounding box center [557, 219] width 149 height 139
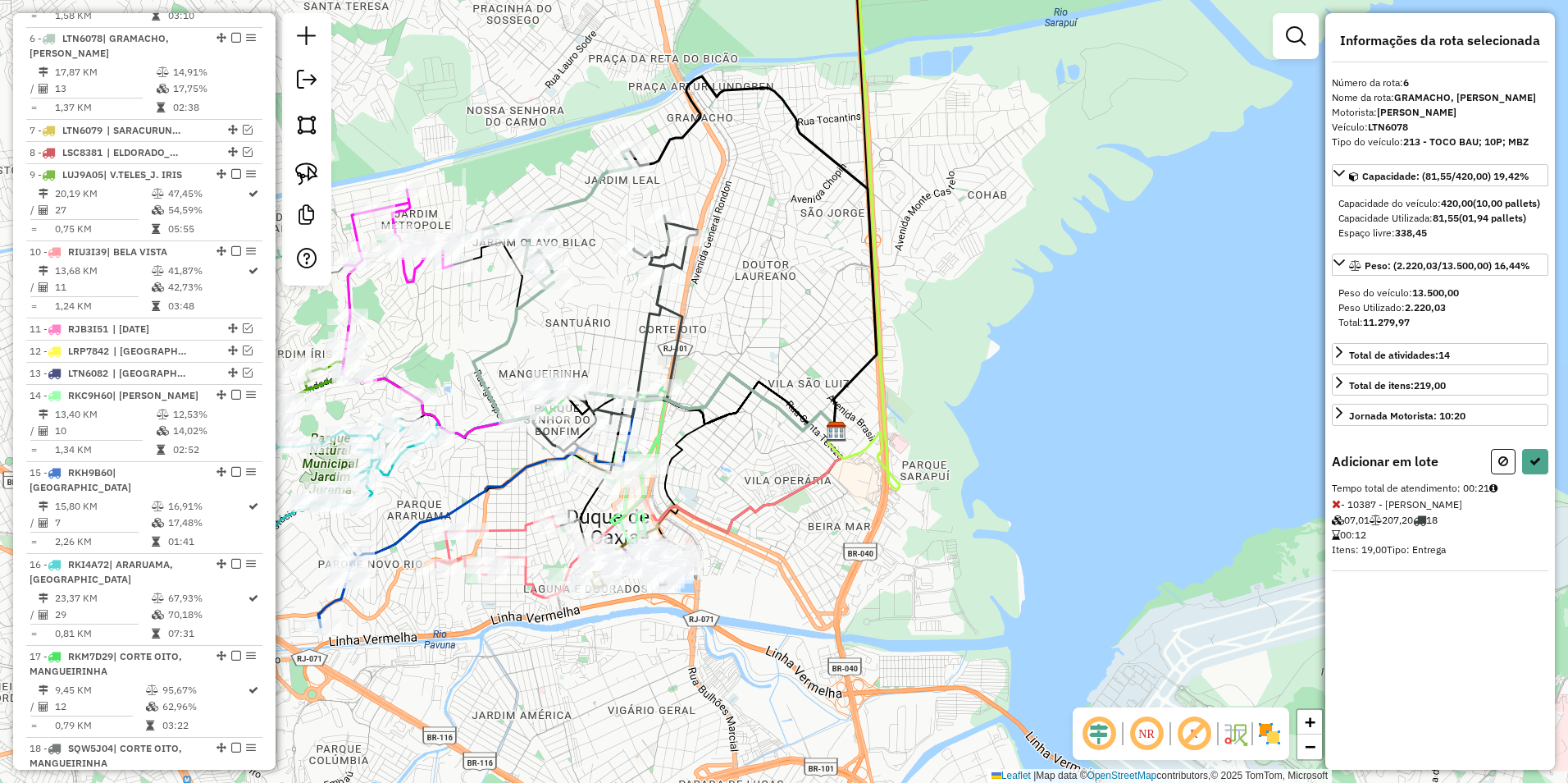
click at [659, 267] on icon at bounding box center [608, 333] width 179 height 235
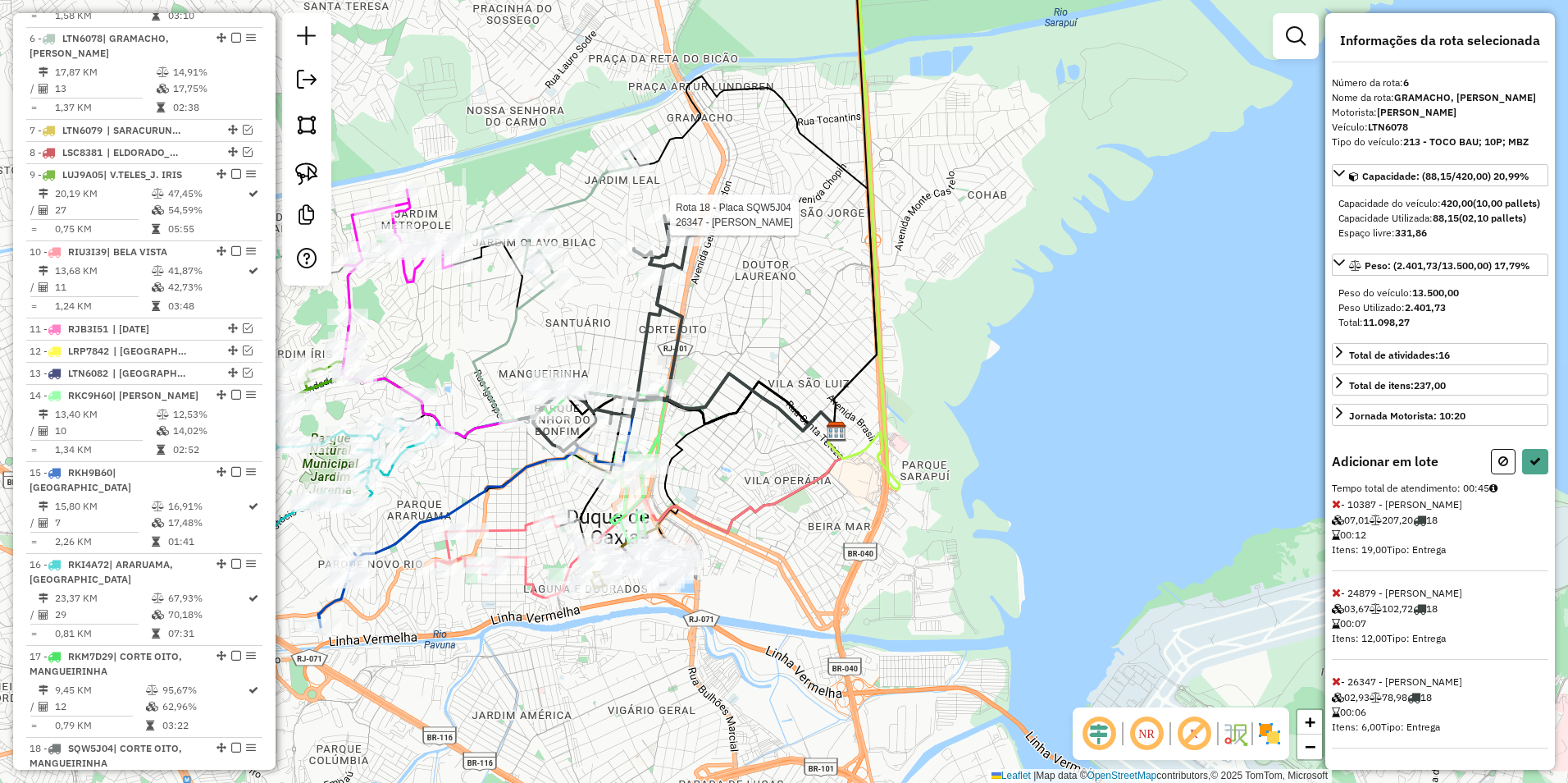
select select "**********"
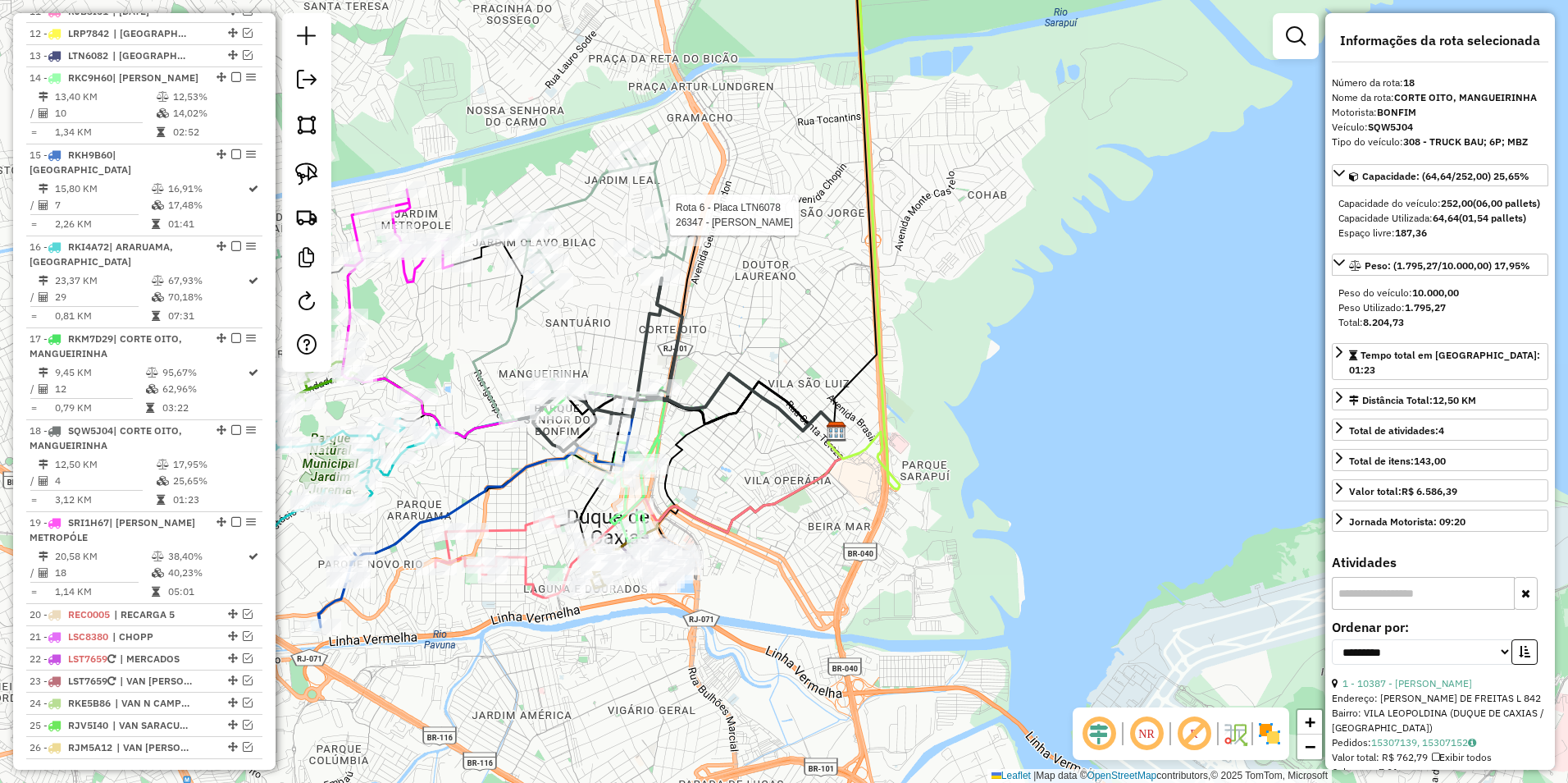
scroll to position [1323, 0]
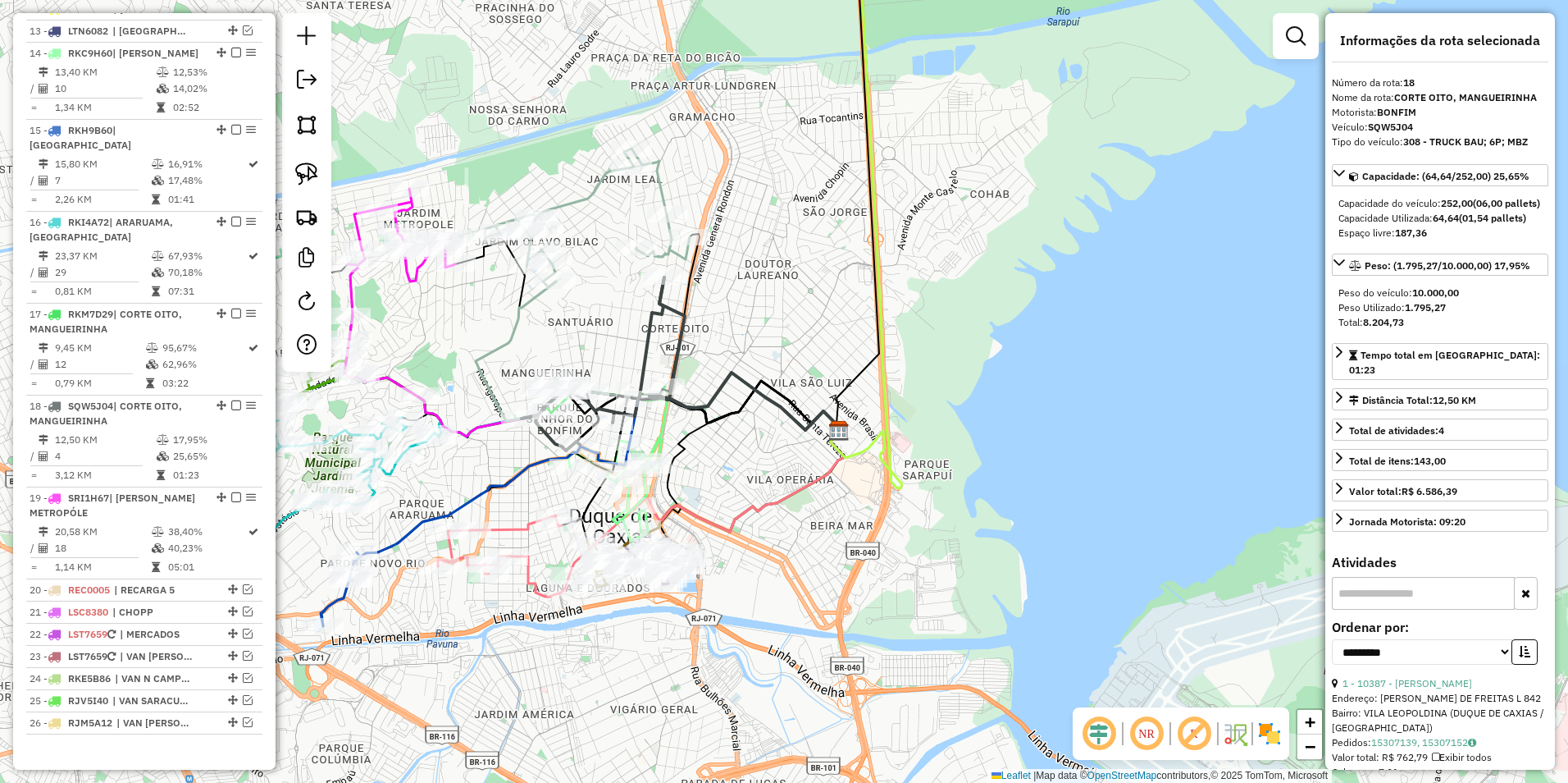
click at [656, 183] on icon at bounding box center [587, 218] width 205 height 139
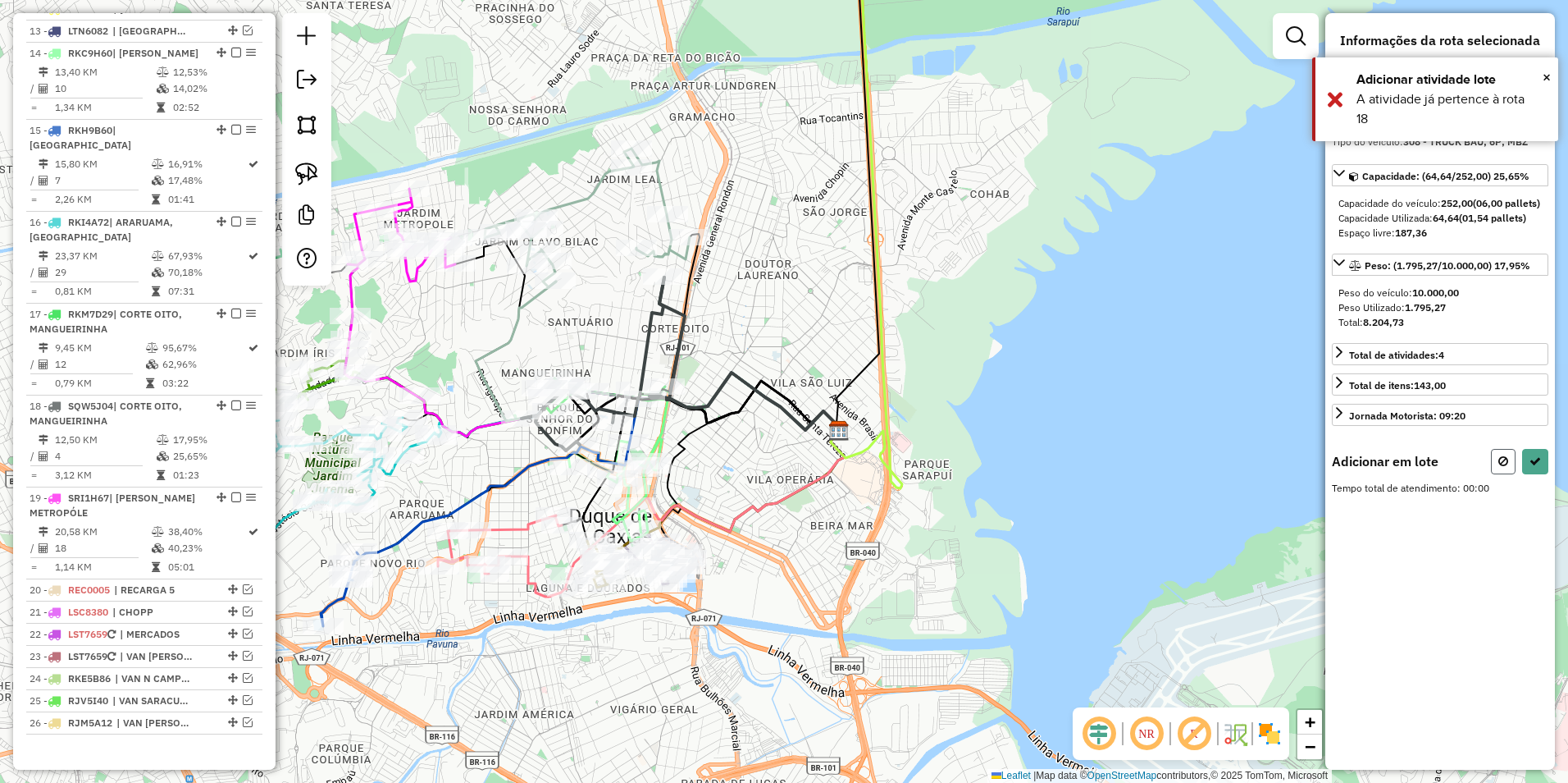
drag, startPoint x: 1502, startPoint y: 474, endPoint x: 1466, endPoint y: 457, distance: 39.8
click at [1501, 467] on icon at bounding box center [1503, 461] width 10 height 11
select select "**********"
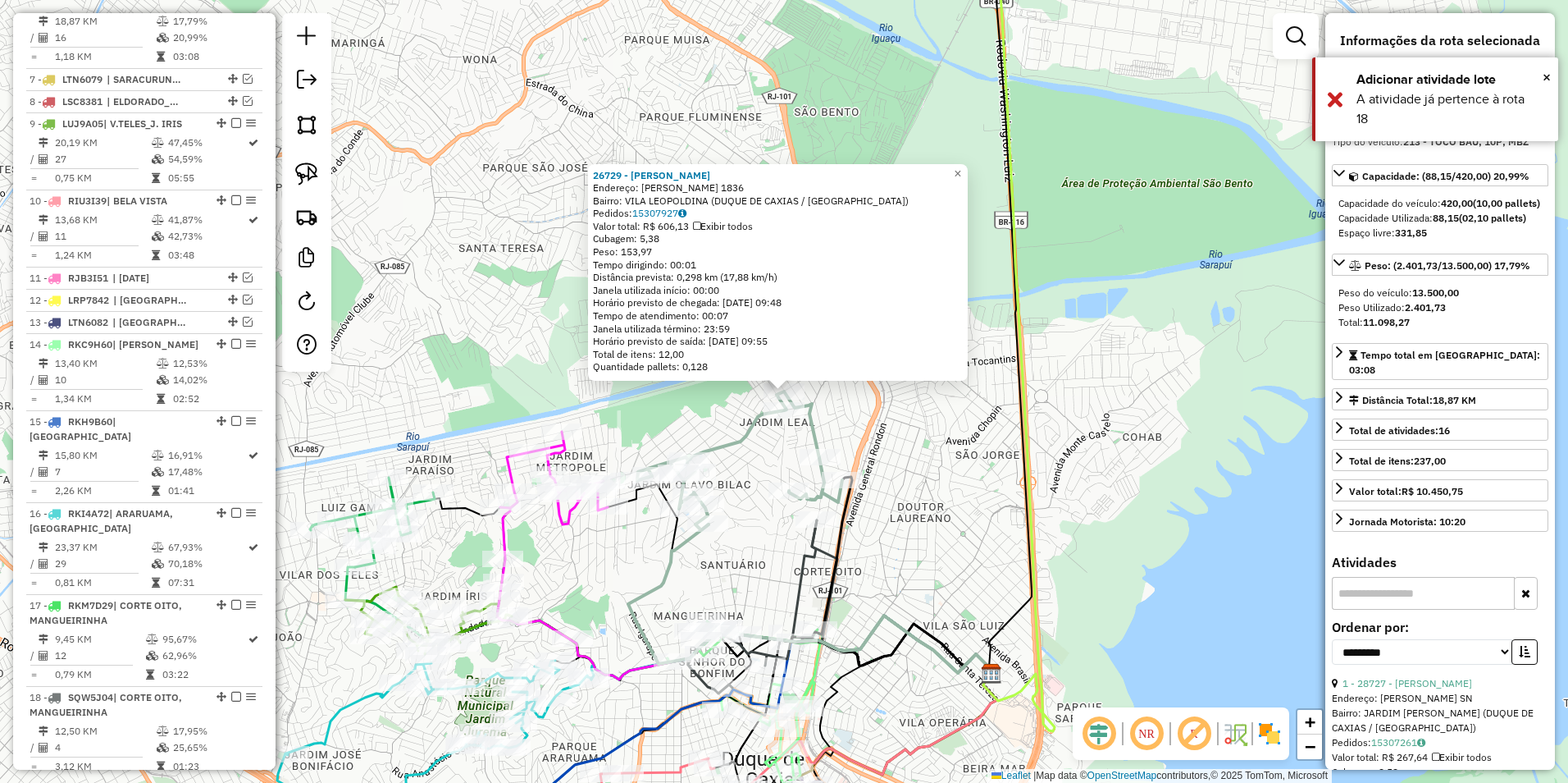
scroll to position [981, 0]
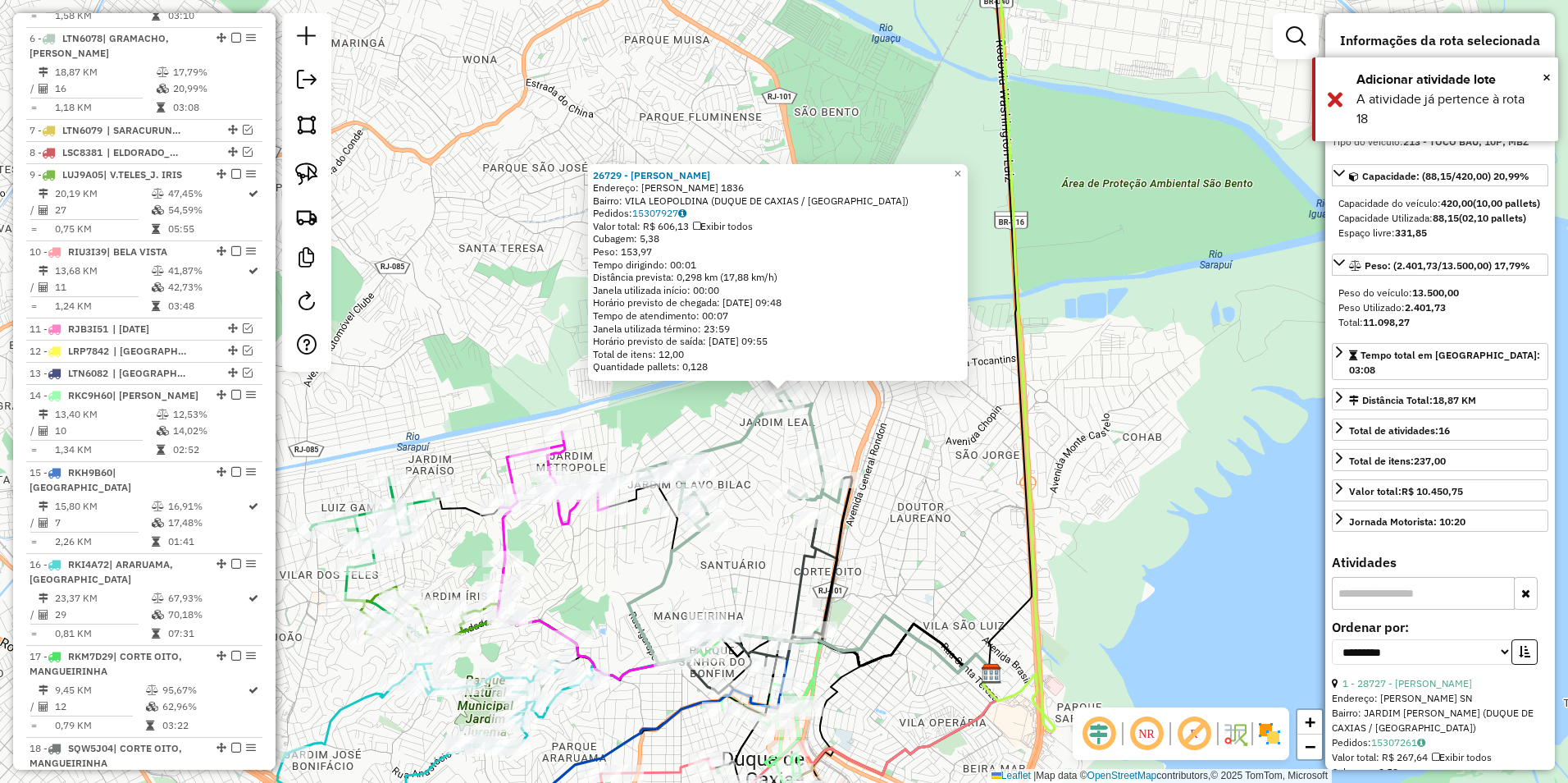
click at [782, 462] on div "Rota 6 - Placa LTN6078 10387 - MAURO LEODORO DE OLI 26729 - FRANCISCO JOSE RODR…" at bounding box center [784, 392] width 1568 height 783
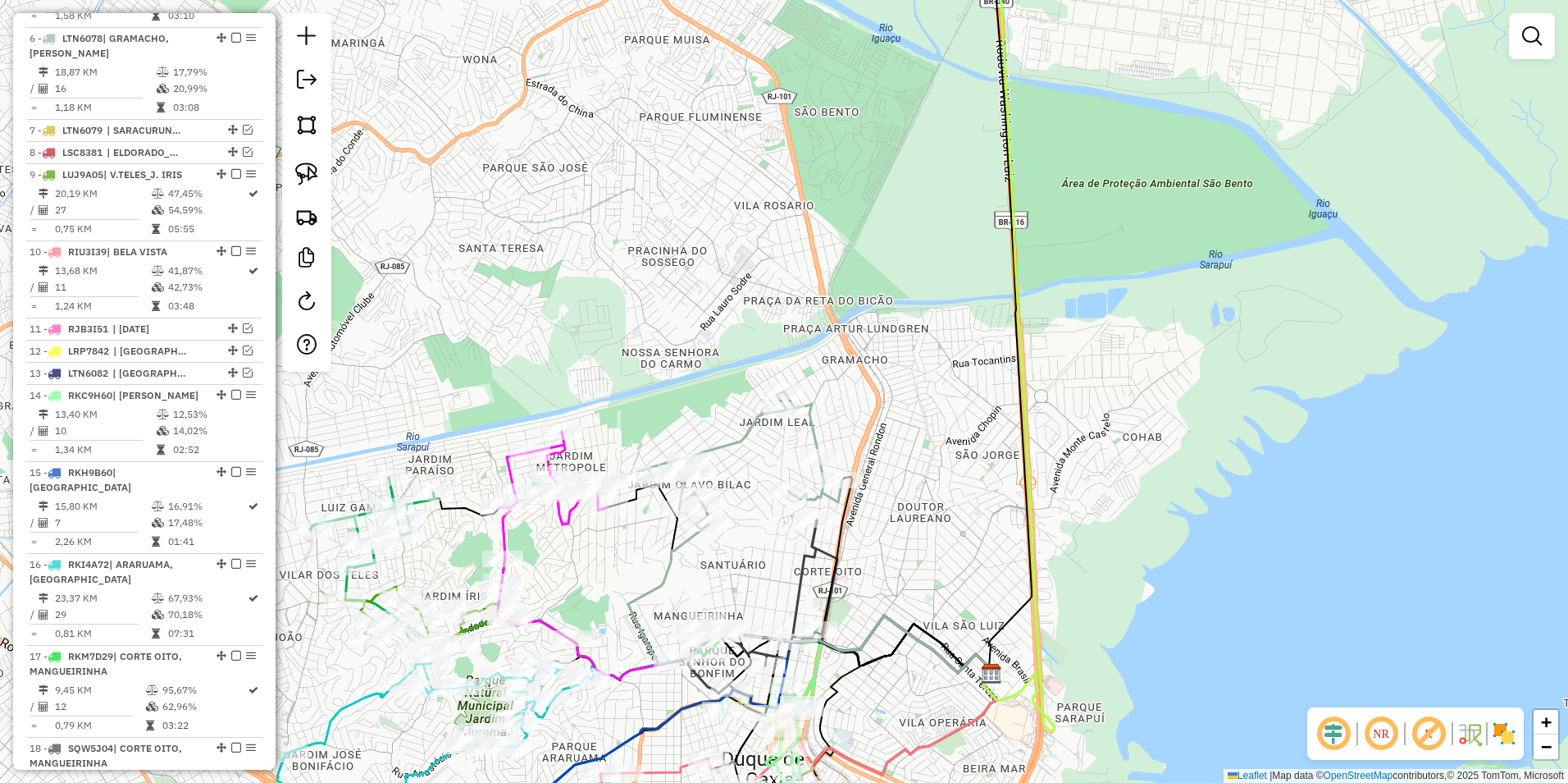
click at [813, 431] on icon at bounding box center [739, 461] width 205 height 139
select select "**********"
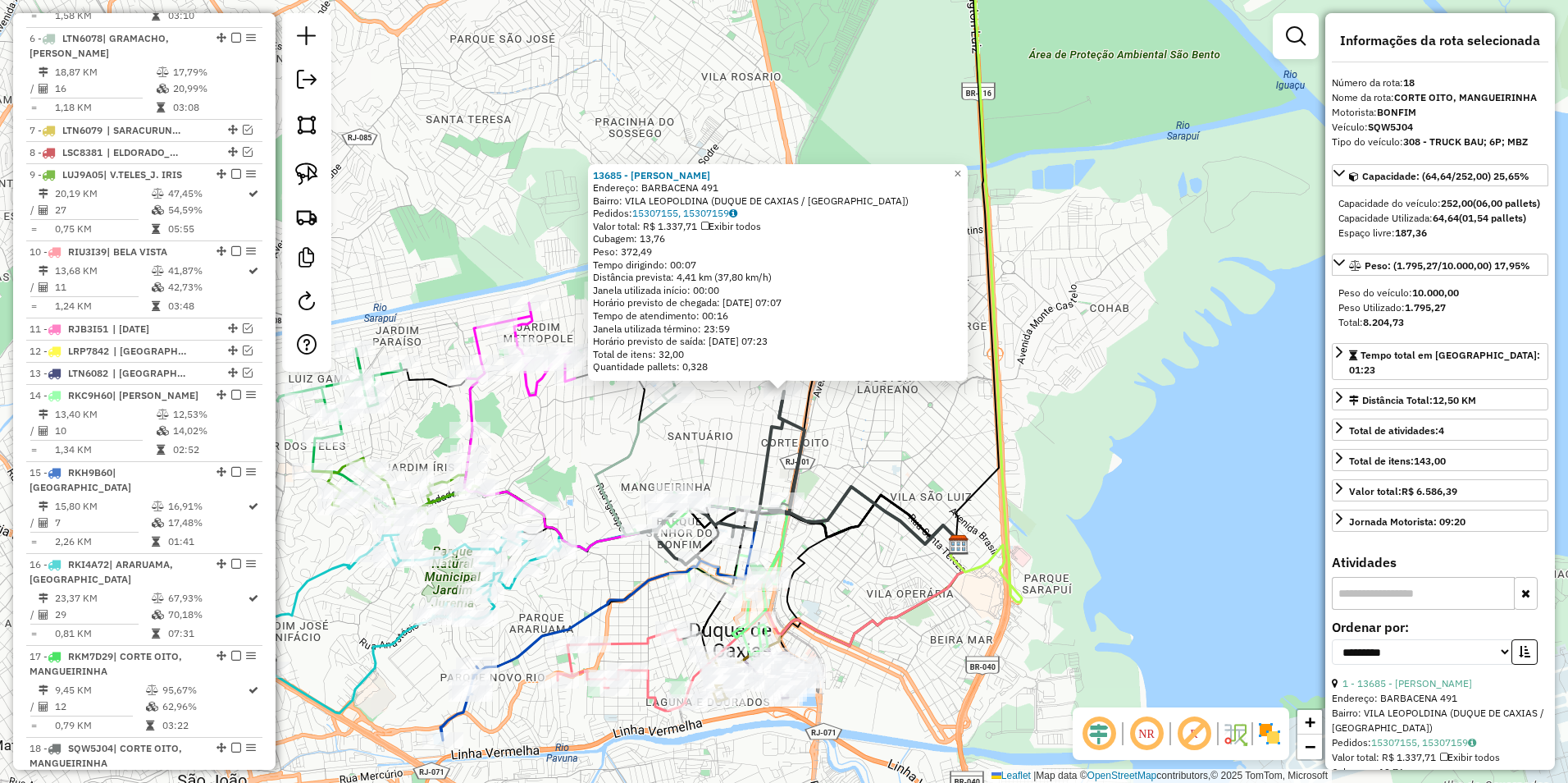
scroll to position [1323, 0]
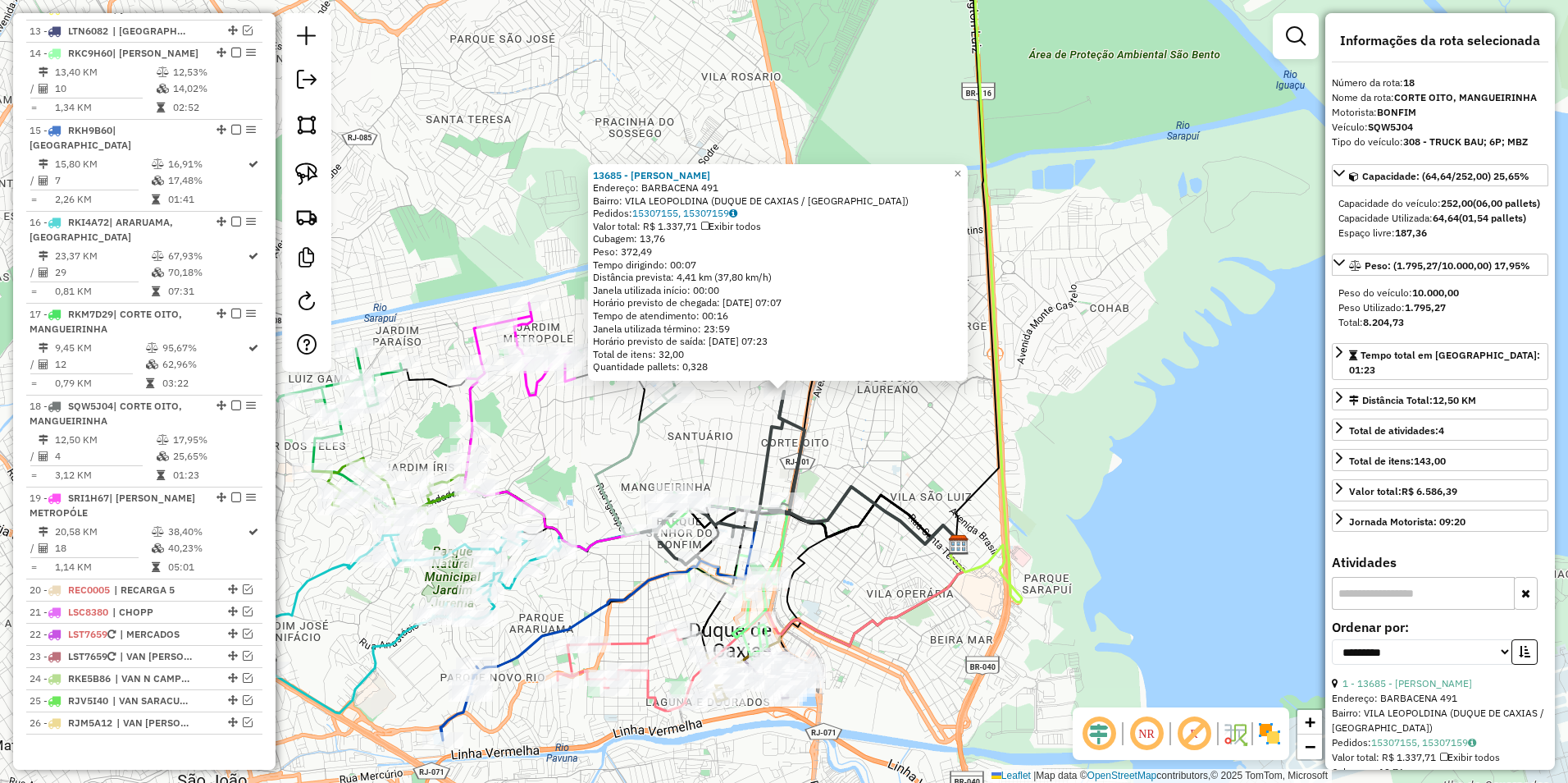
drag, startPoint x: 934, startPoint y: 434, endPoint x: 817, endPoint y: 363, distance: 136.9
click at [928, 436] on div "13685 - CLAUDIO FERNANDO DE Endereço: BARBACENA 491 Bairro: VILA LEOPOLDINA (DU…" at bounding box center [784, 392] width 1568 height 783
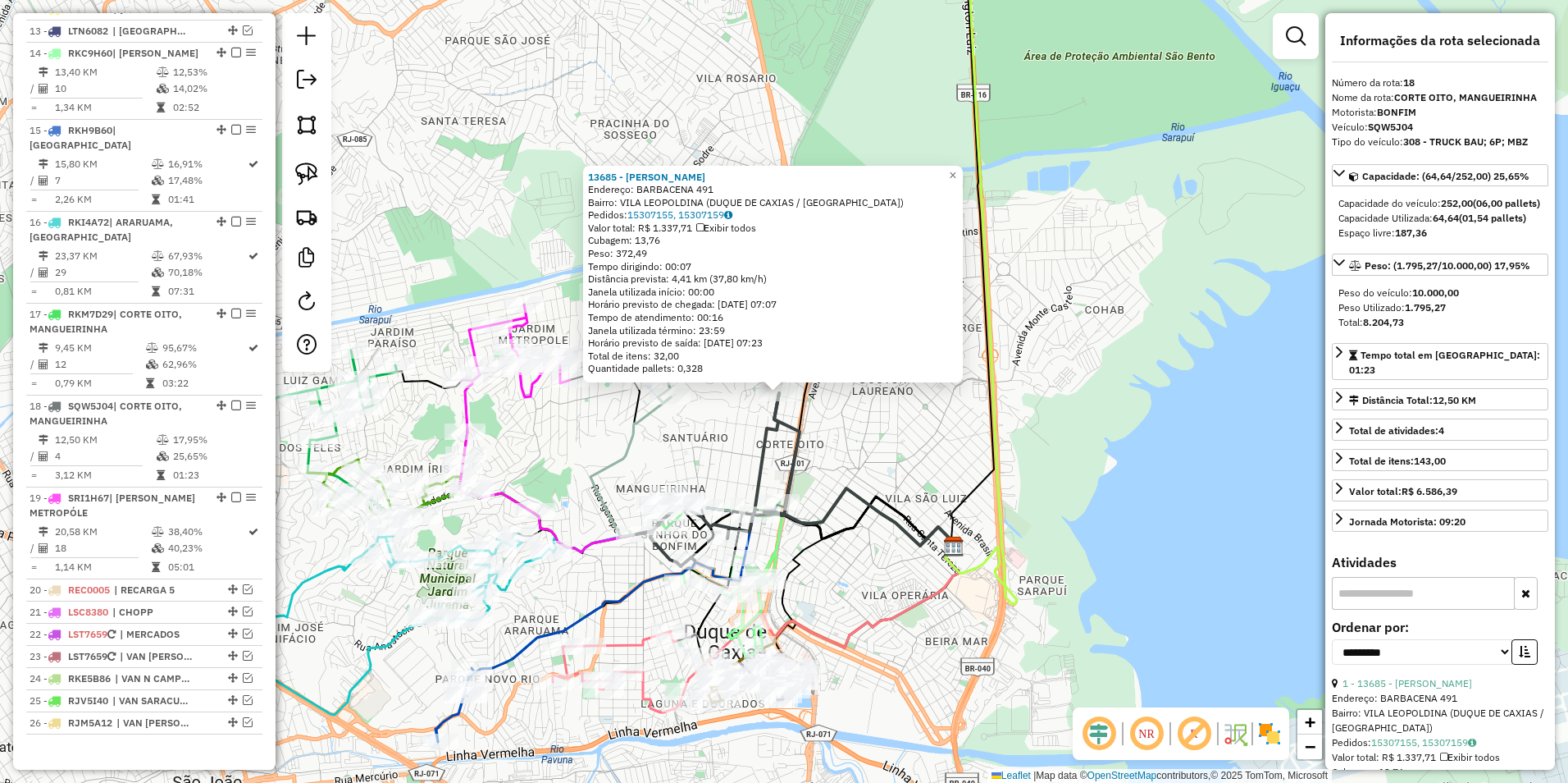
click at [715, 451] on div "13685 - CLAUDIO FERNANDO DE Endereço: BARBACENA 491 Bairro: VILA LEOPOLDINA (DU…" at bounding box center [784, 392] width 1568 height 783
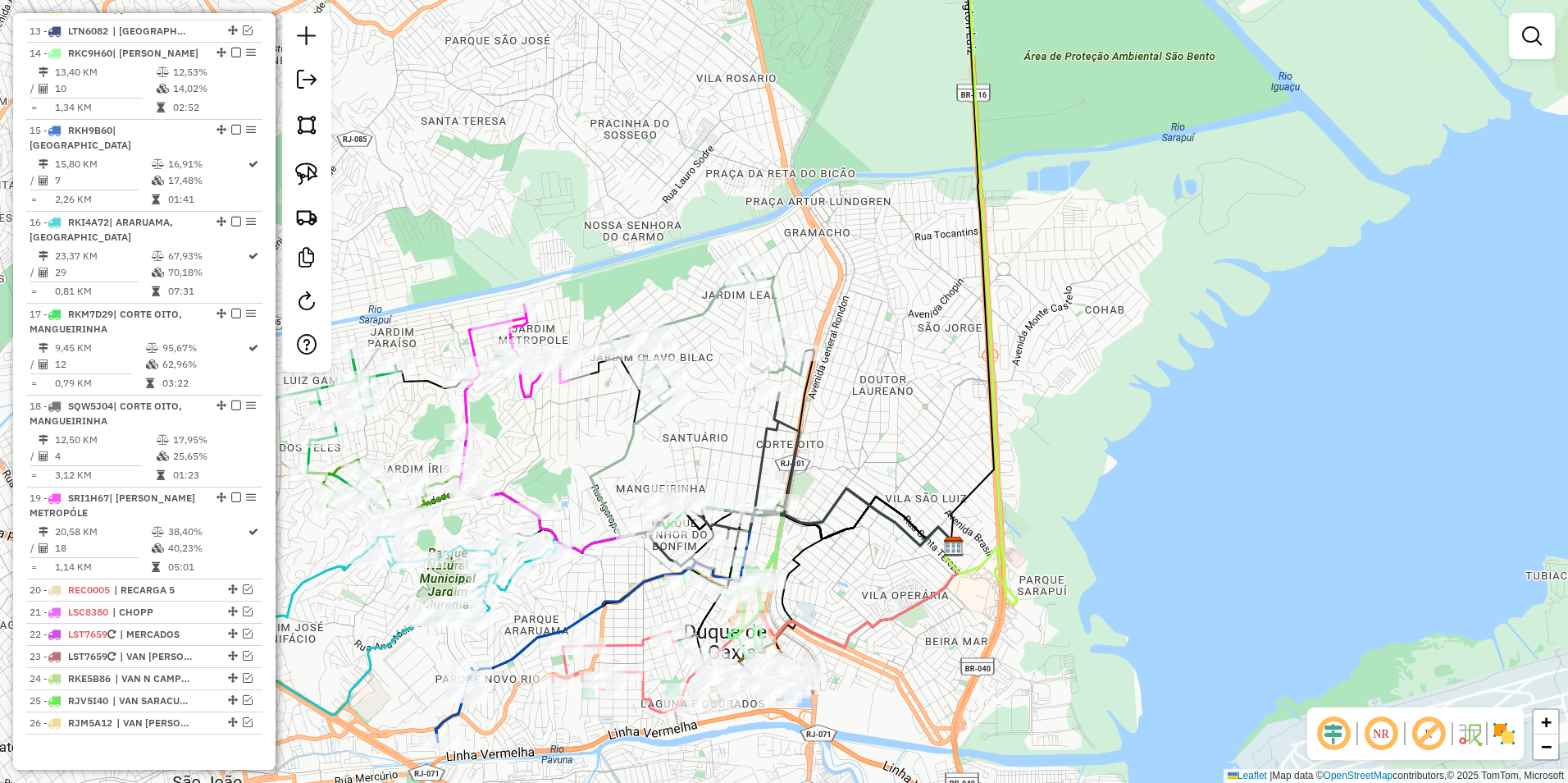
click at [773, 297] on icon at bounding box center [702, 333] width 205 height 139
select select "**********"
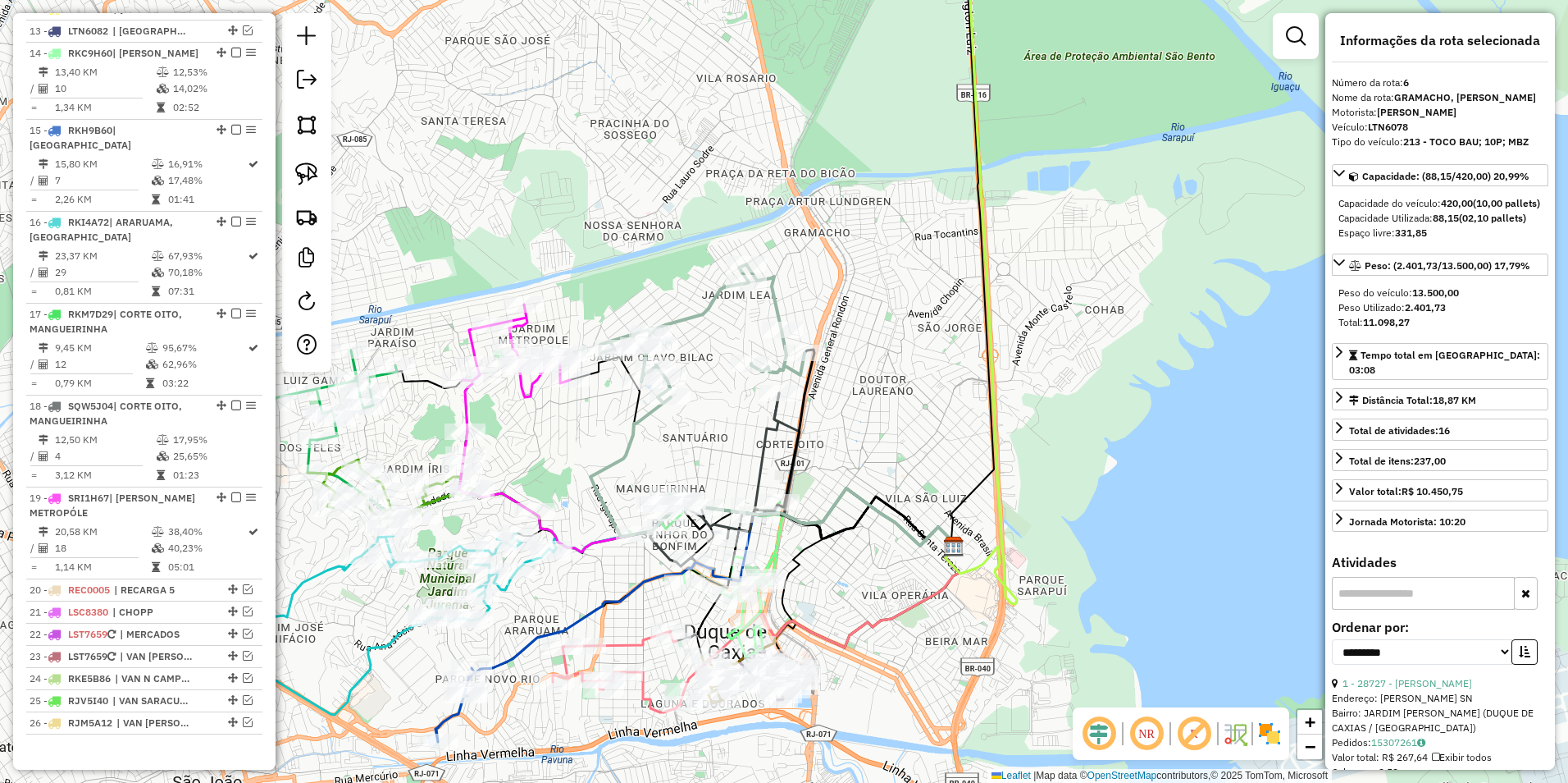
scroll to position [981, 0]
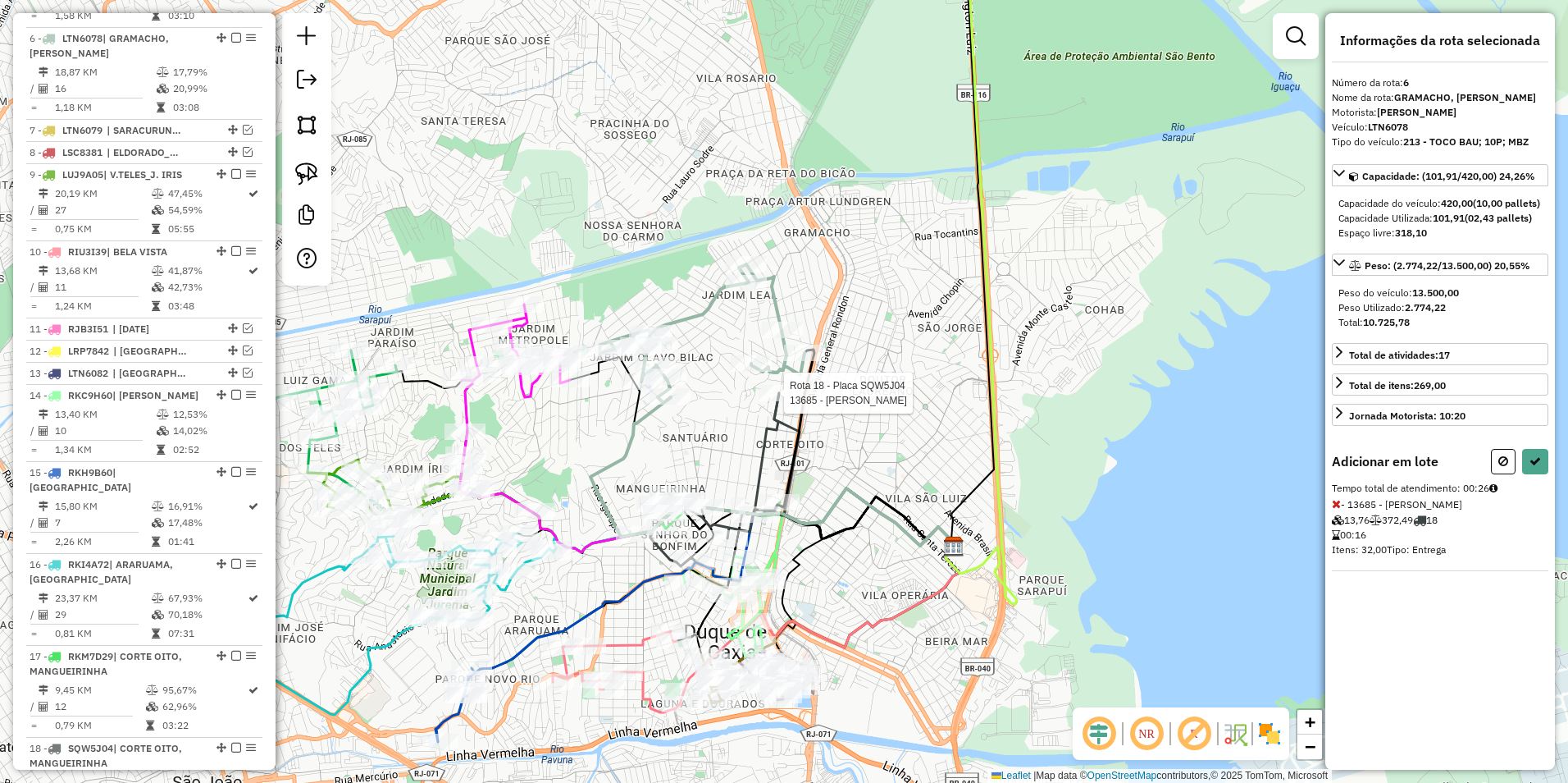
select select "**********"
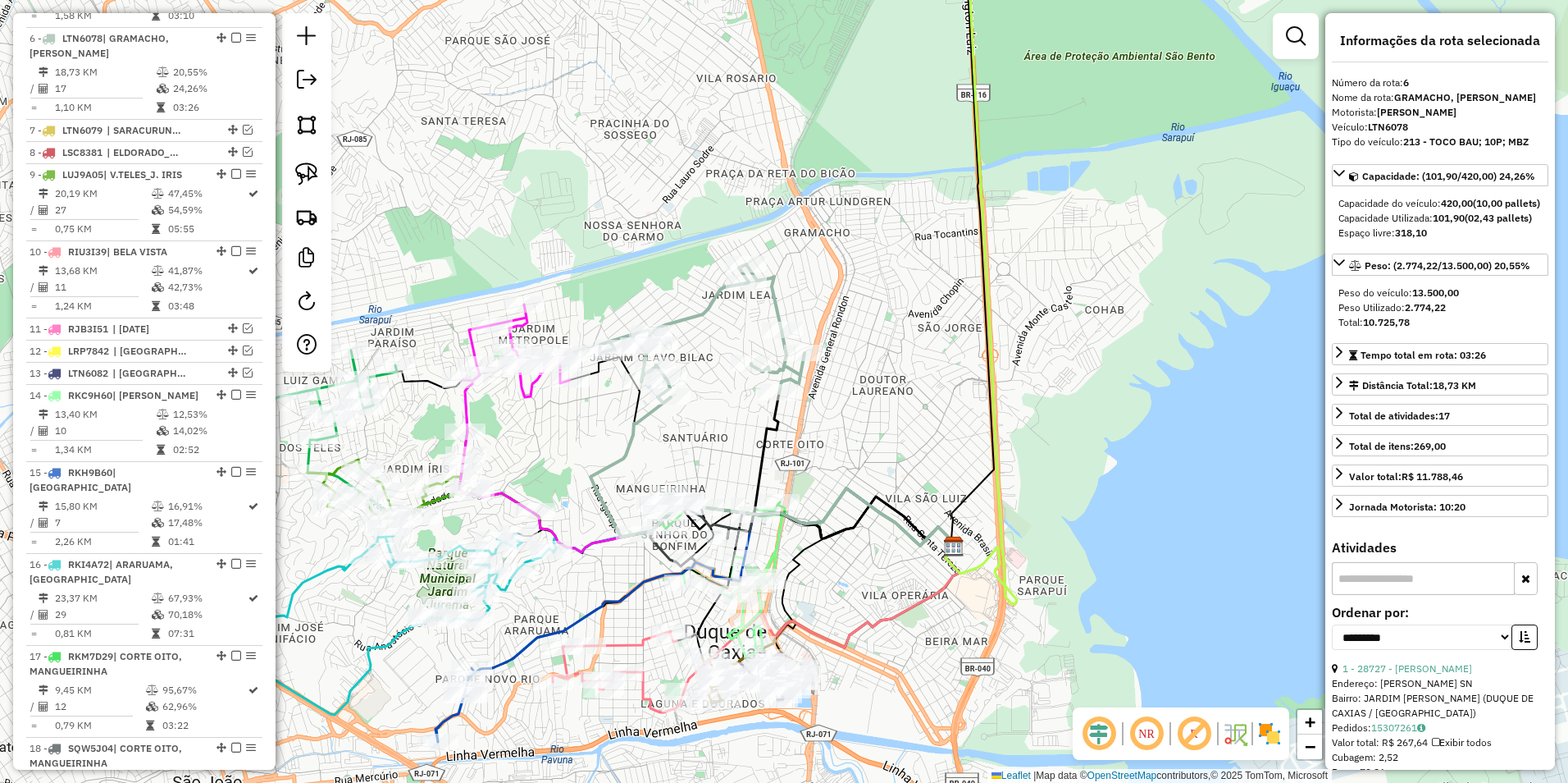
drag, startPoint x: 607, startPoint y: 464, endPoint x: 839, endPoint y: 278, distance: 297.4
click at [839, 398] on icon at bounding box center [773, 472] width 365 height 149
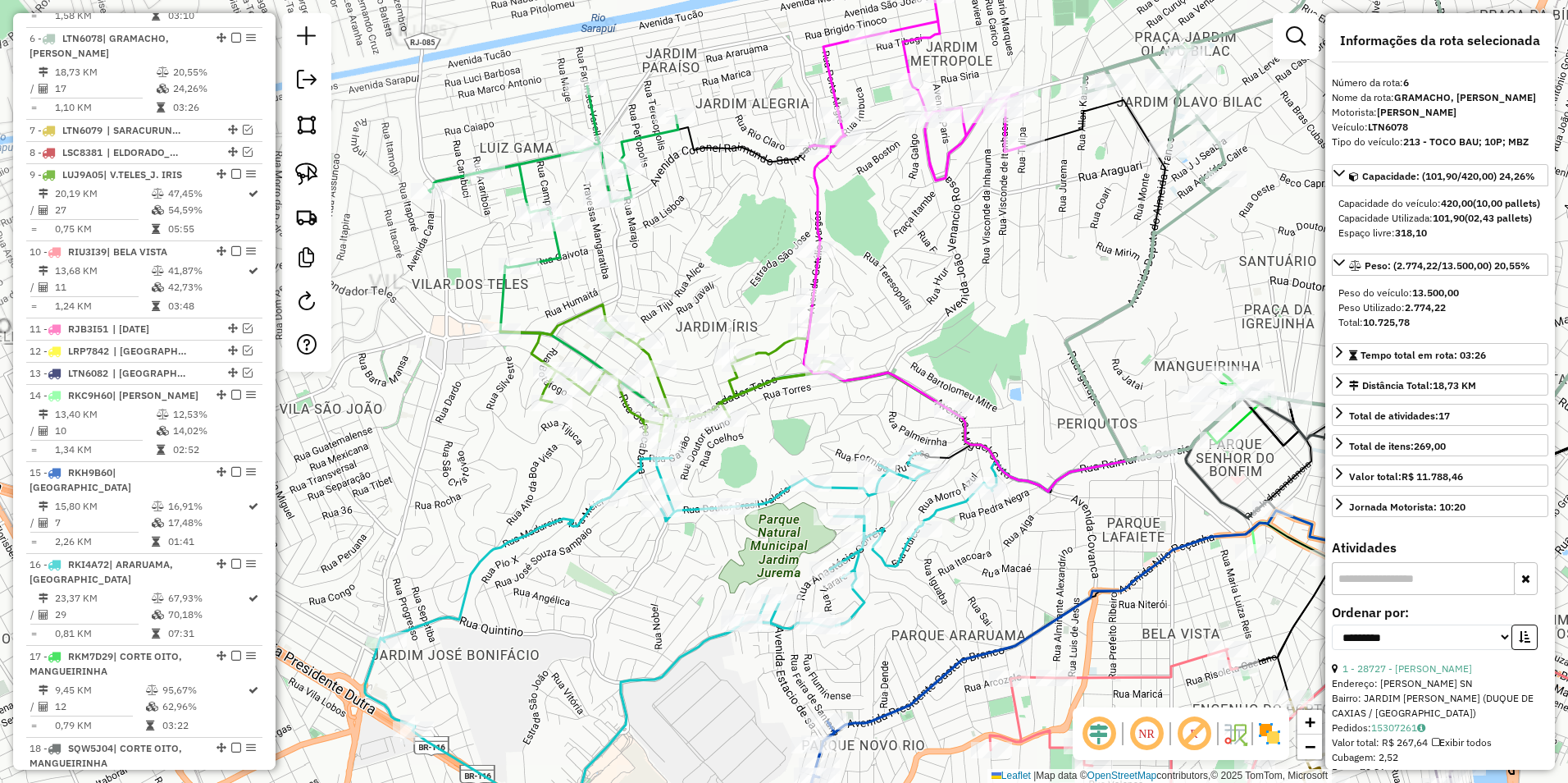
click at [645, 135] on icon at bounding box center [553, 175] width 249 height 180
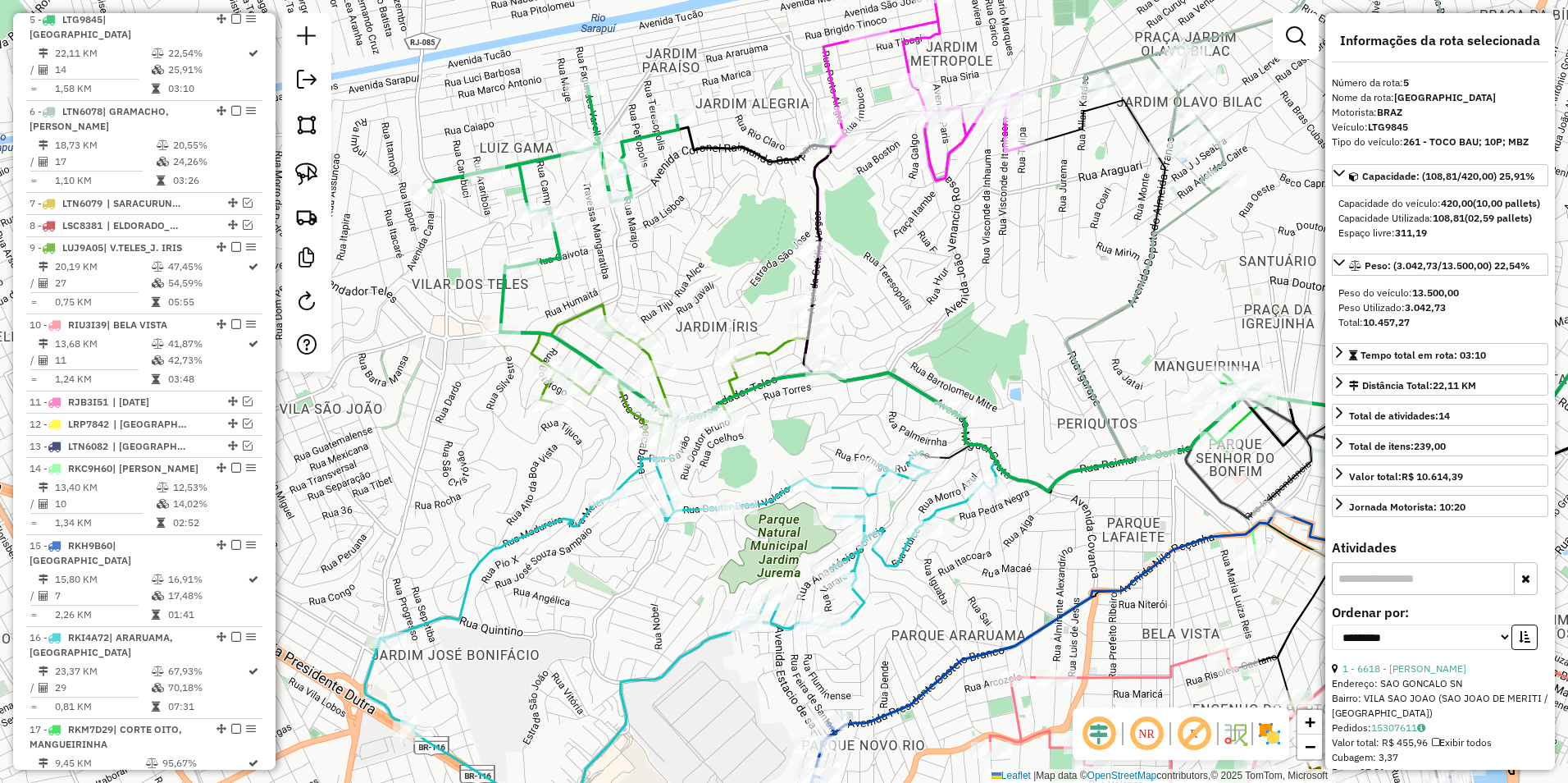
scroll to position [904, 0]
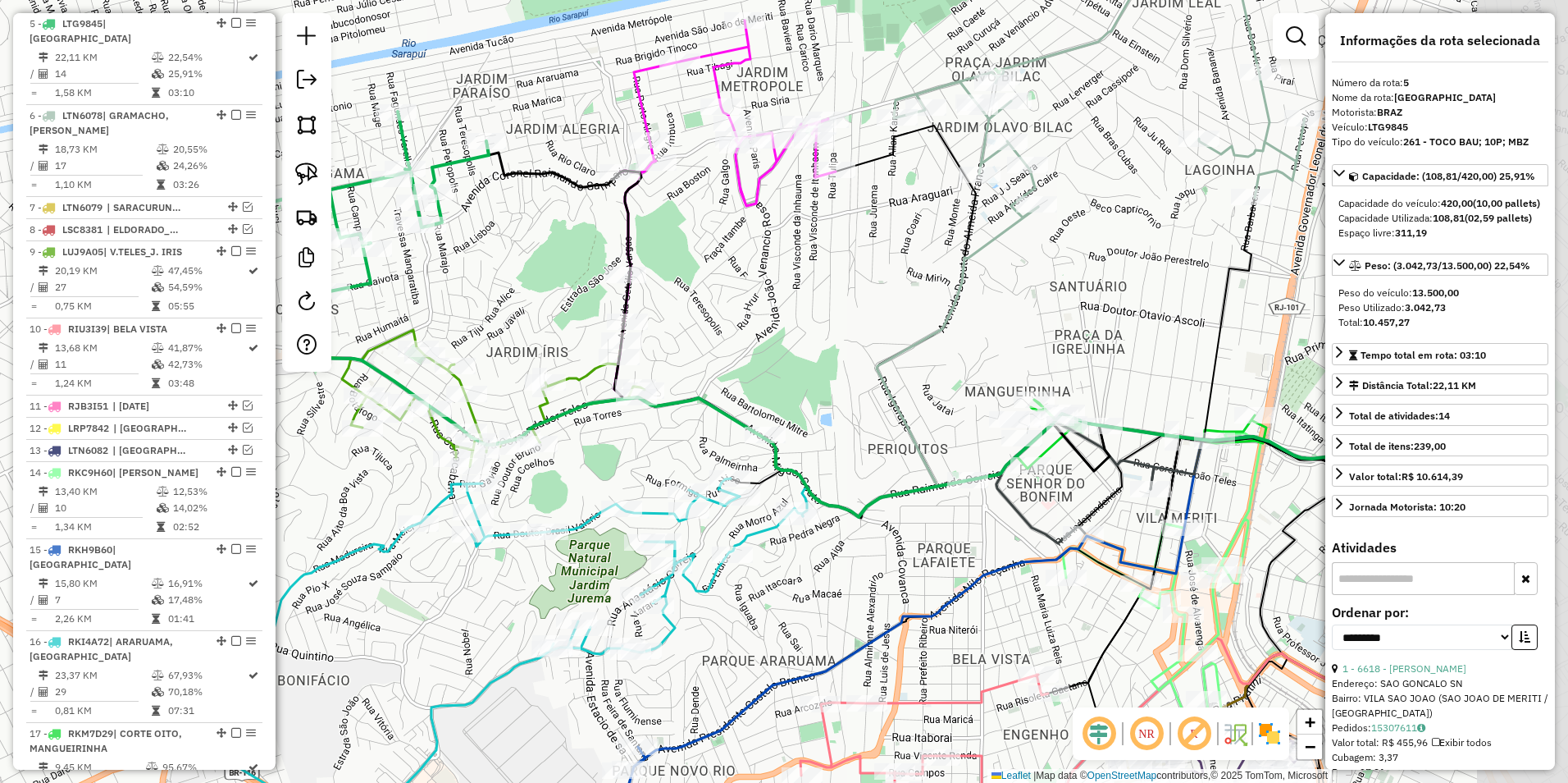
drag, startPoint x: 981, startPoint y: 197, endPoint x: 791, endPoint y: 222, distance: 191.6
click at [791, 222] on div "Janela de atendimento Grade de atendimento Capacidade Transportadoras Veículos …" at bounding box center [784, 392] width 1568 height 783
click at [637, 102] on icon at bounding box center [728, 148] width 216 height 254
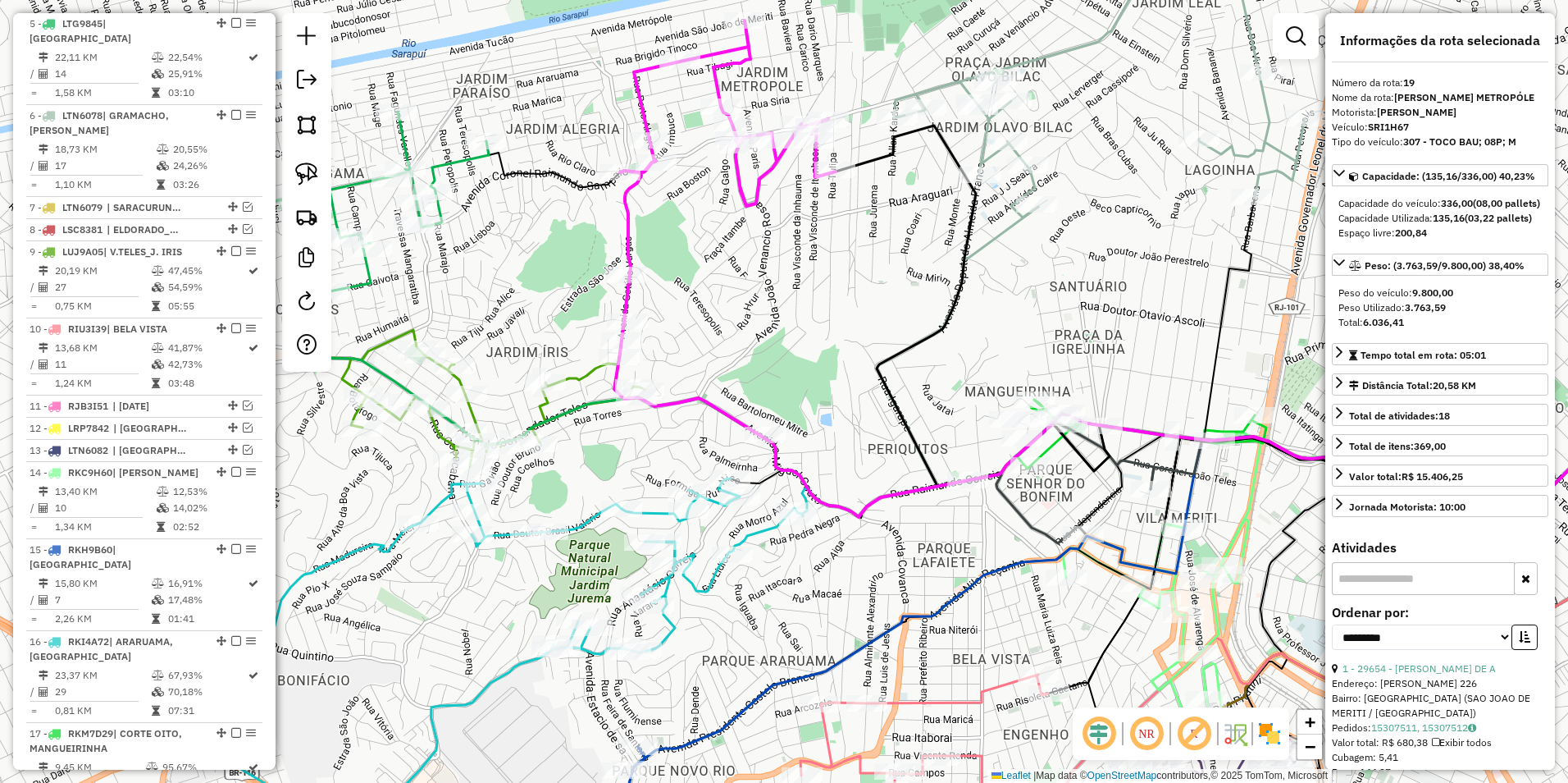
scroll to position [1323, 0]
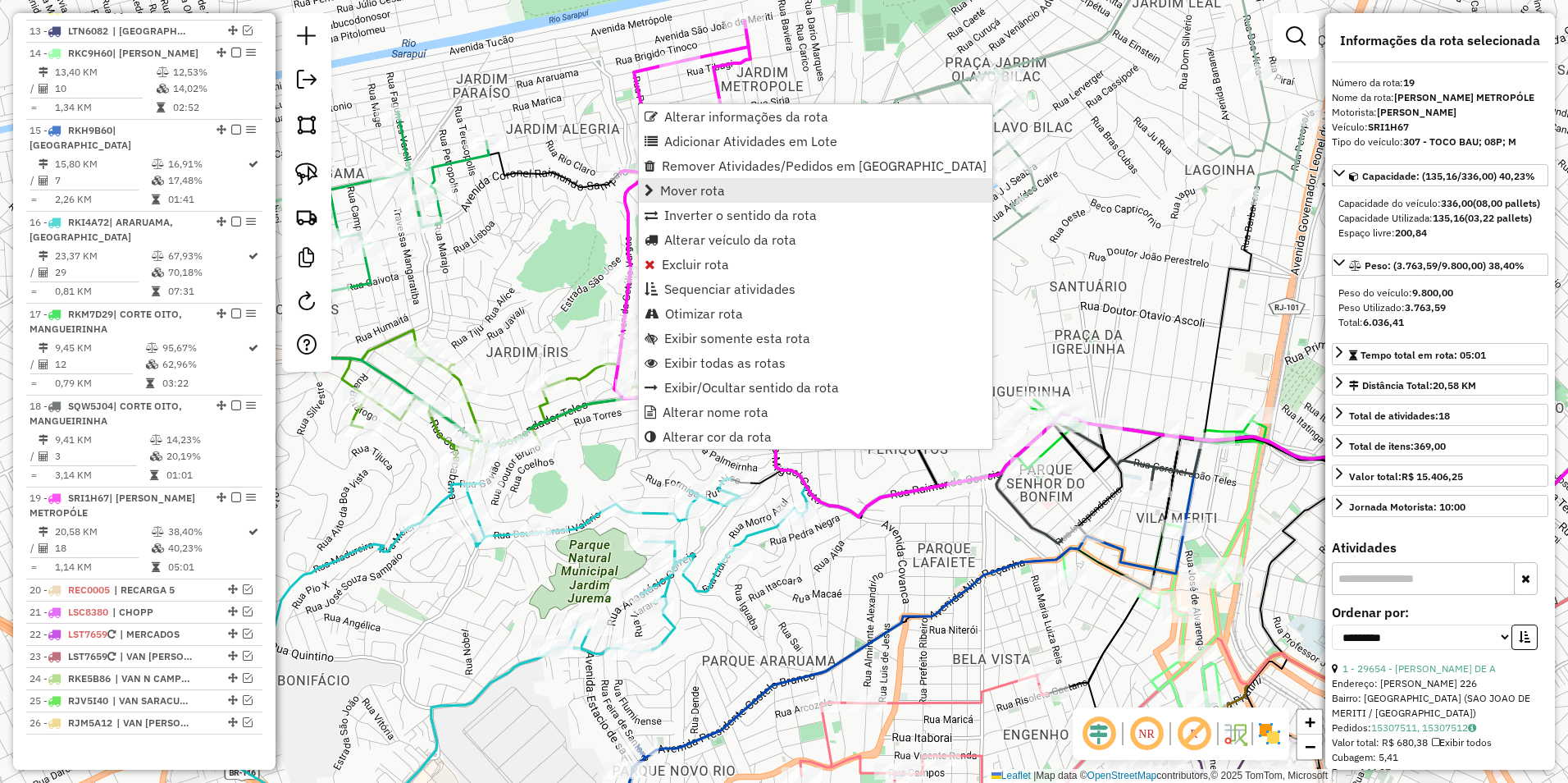
click at [712, 194] on span "Mover rota" at bounding box center [692, 190] width 65 height 13
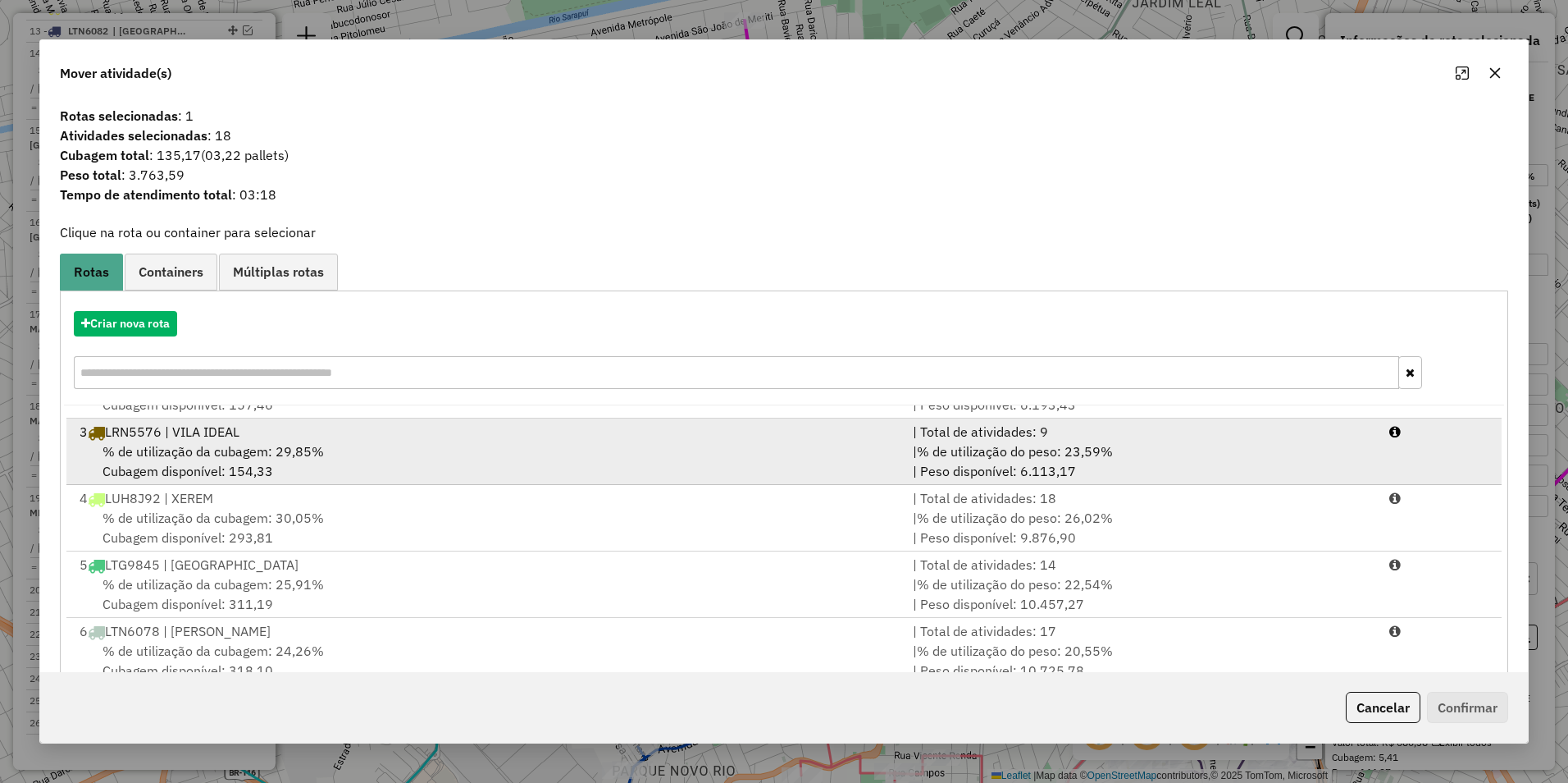
scroll to position [82, 0]
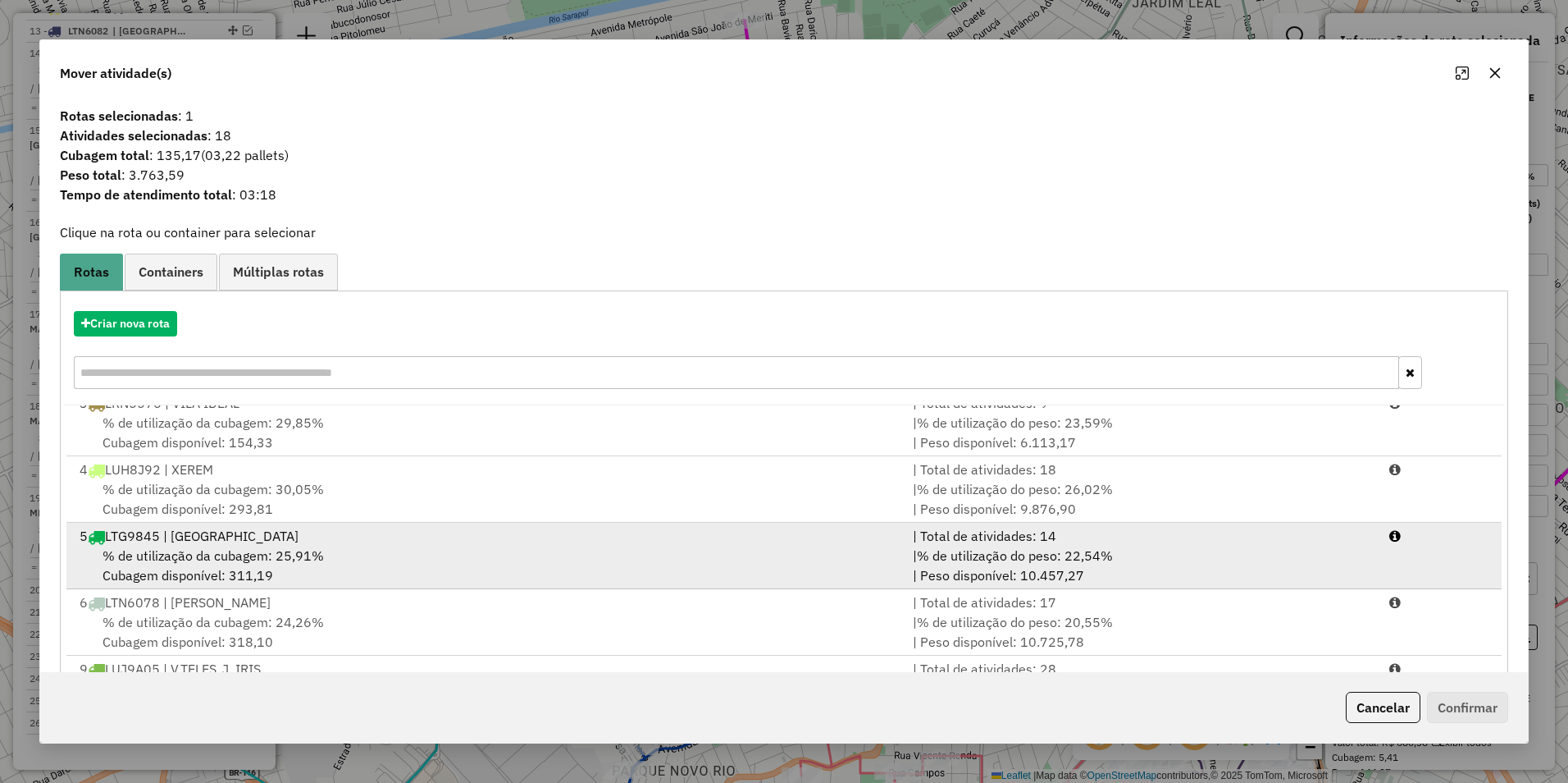
click at [323, 543] on div "5 LTG9845 | JARDIM NOIA" at bounding box center [486, 536] width 833 height 20
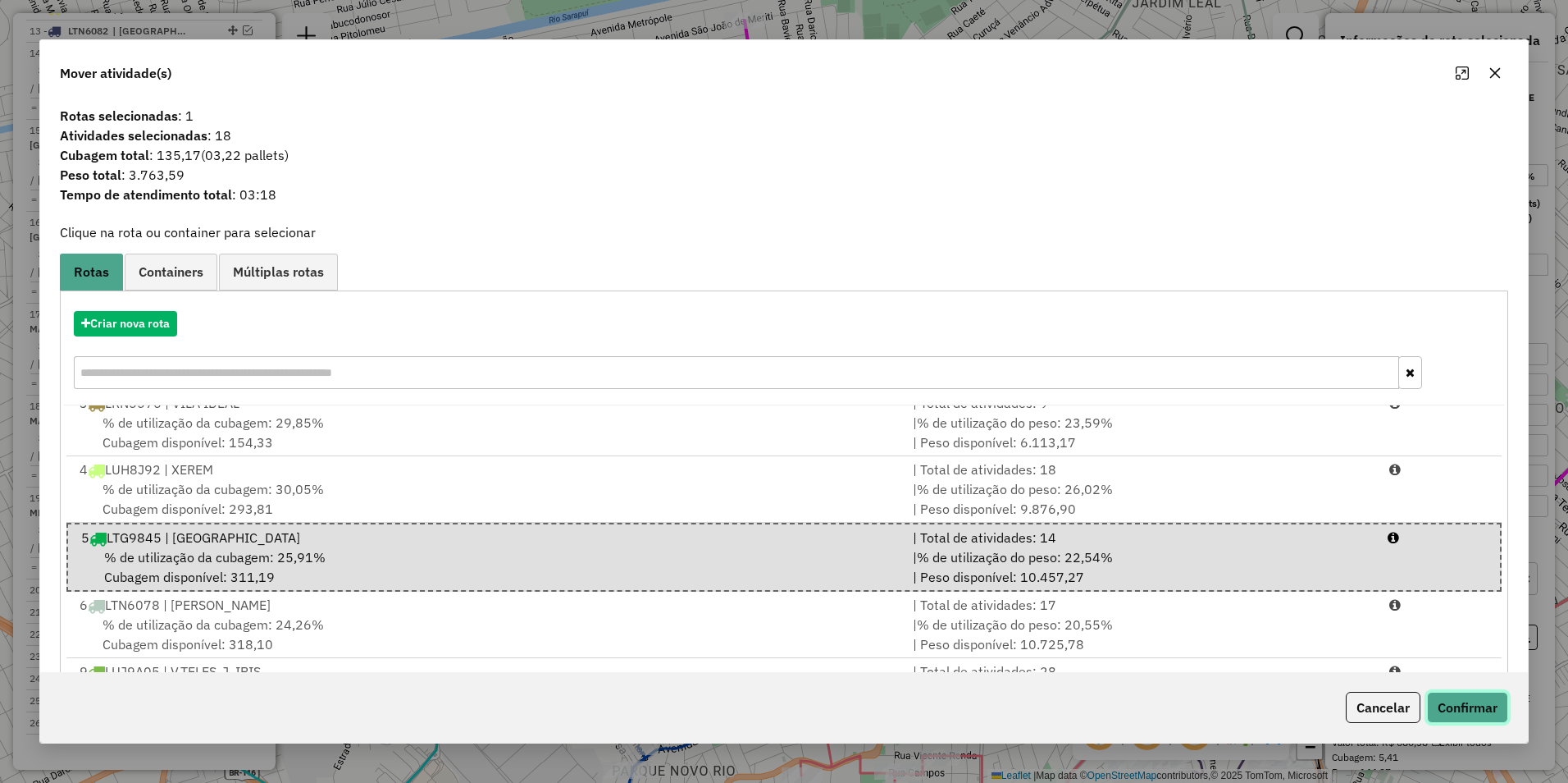
click at [1448, 717] on button "Confirmar" at bounding box center [1468, 707] width 82 height 31
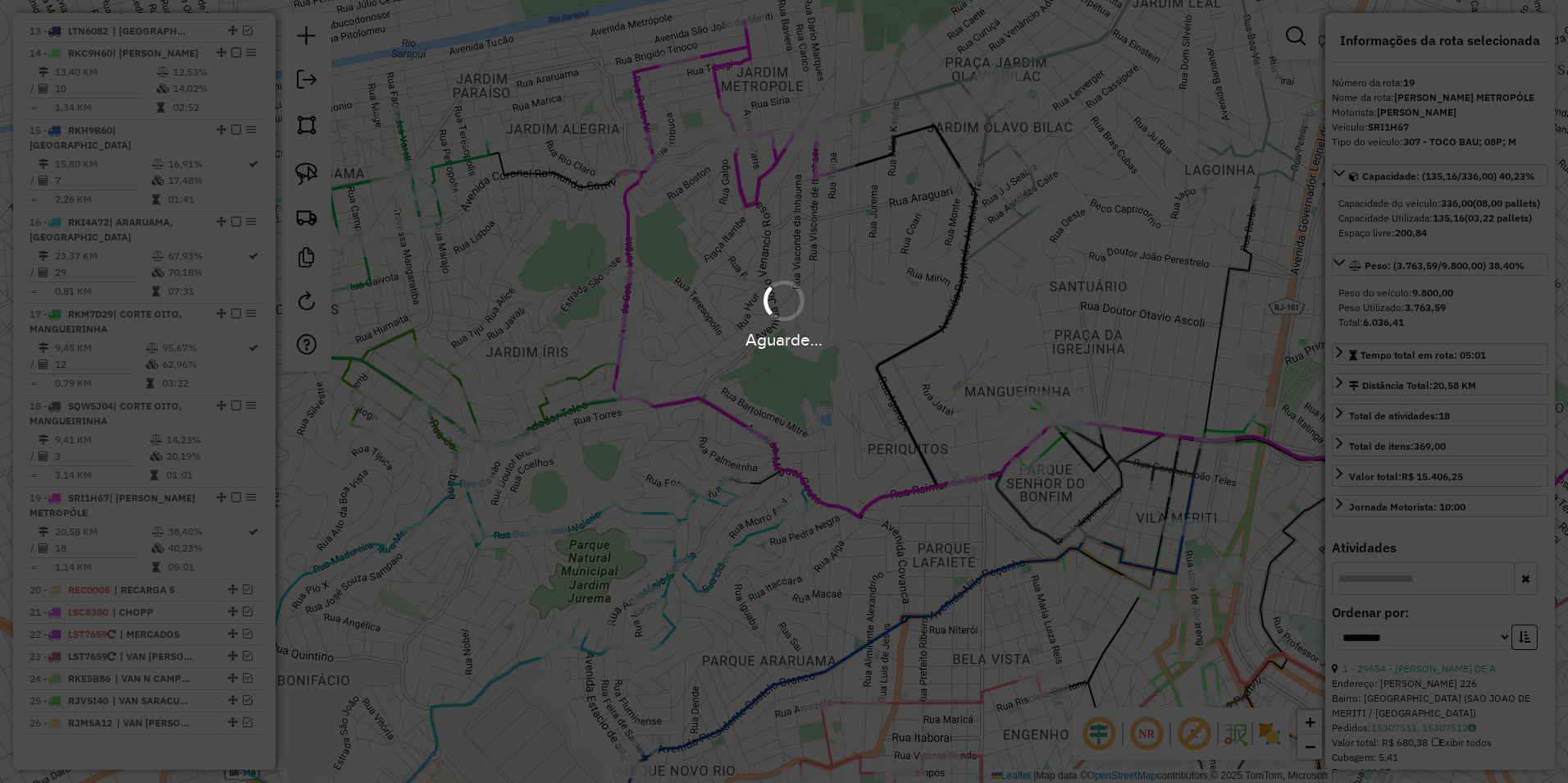
scroll to position [1246, 0]
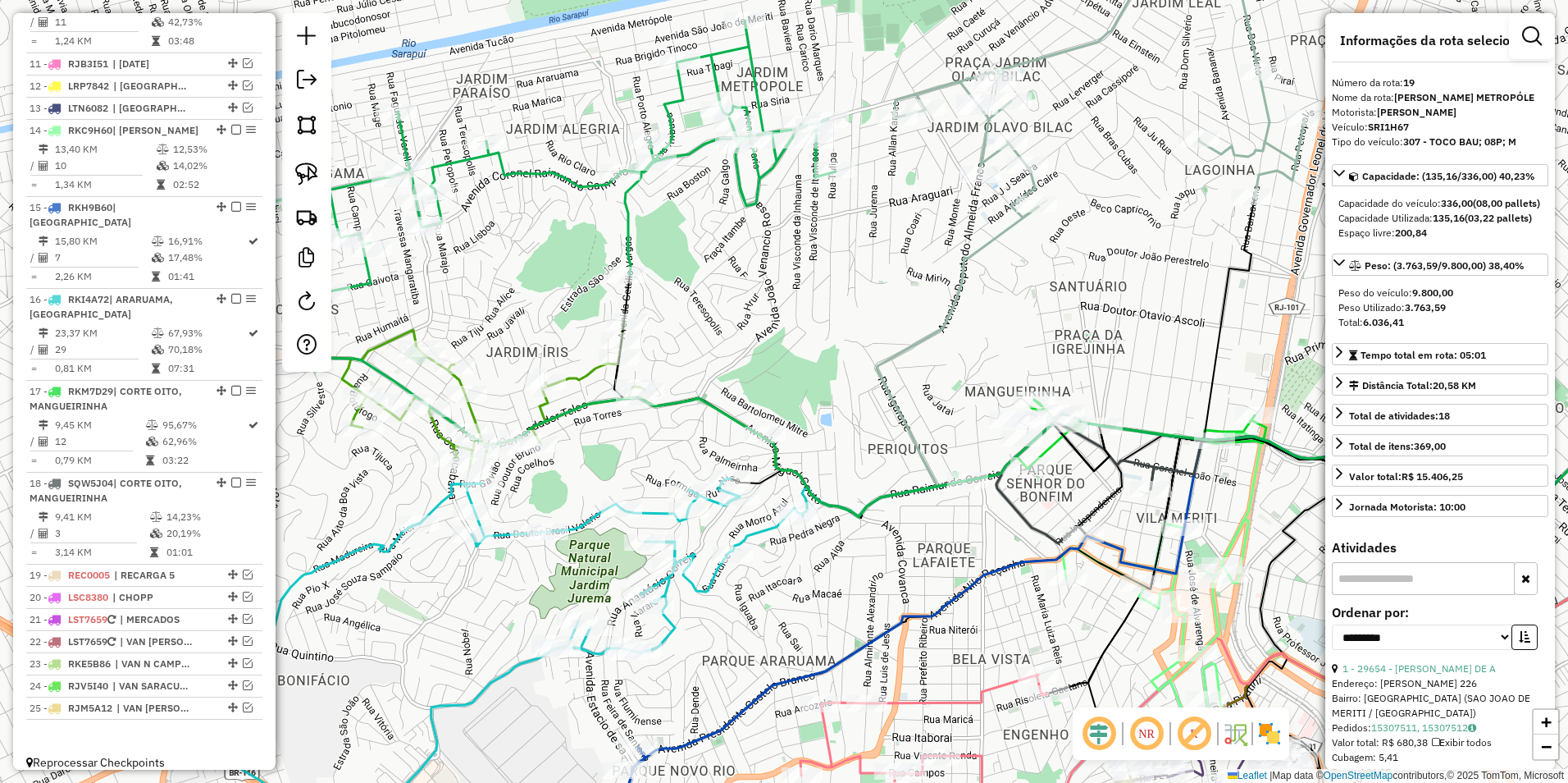
drag, startPoint x: 735, startPoint y: 352, endPoint x: 882, endPoint y: 210, distance: 204.4
click at [882, 210] on div "Janela de atendimento Grade de atendimento Capacidade Transportadoras Veículos …" at bounding box center [784, 392] width 1568 height 783
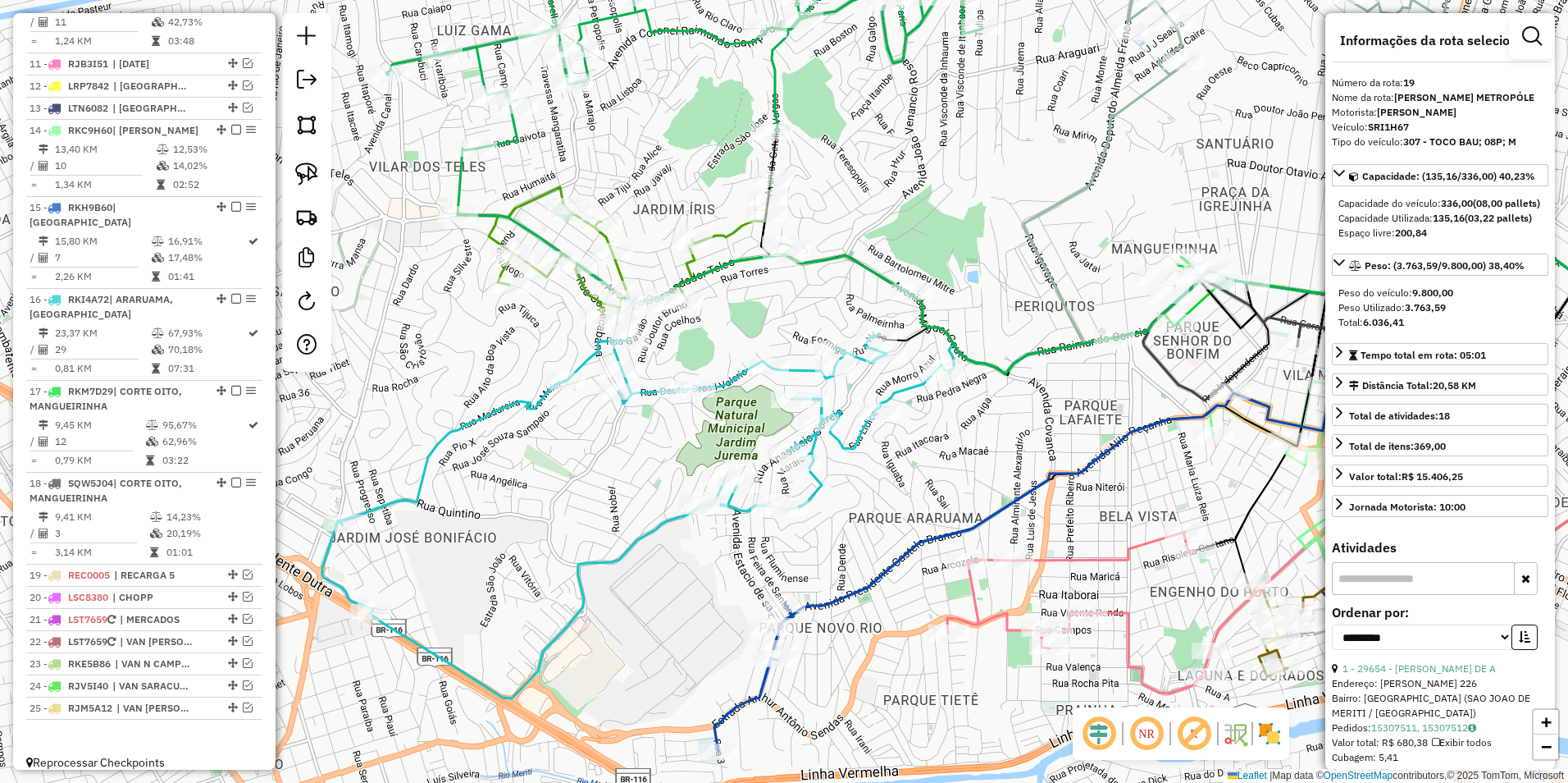
click at [727, 228] on icon at bounding box center [684, 250] width 453 height 145
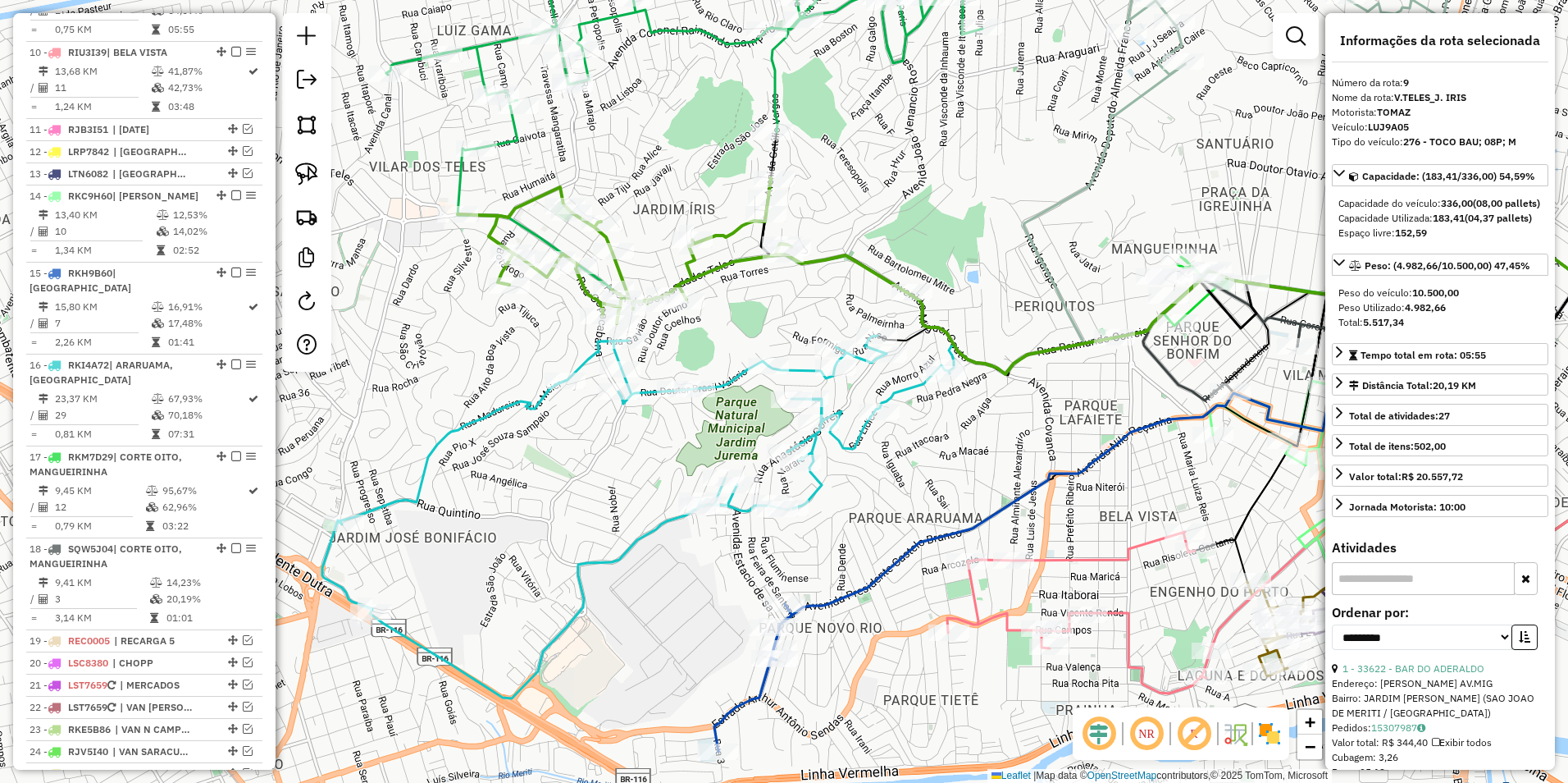
scroll to position [1117, 0]
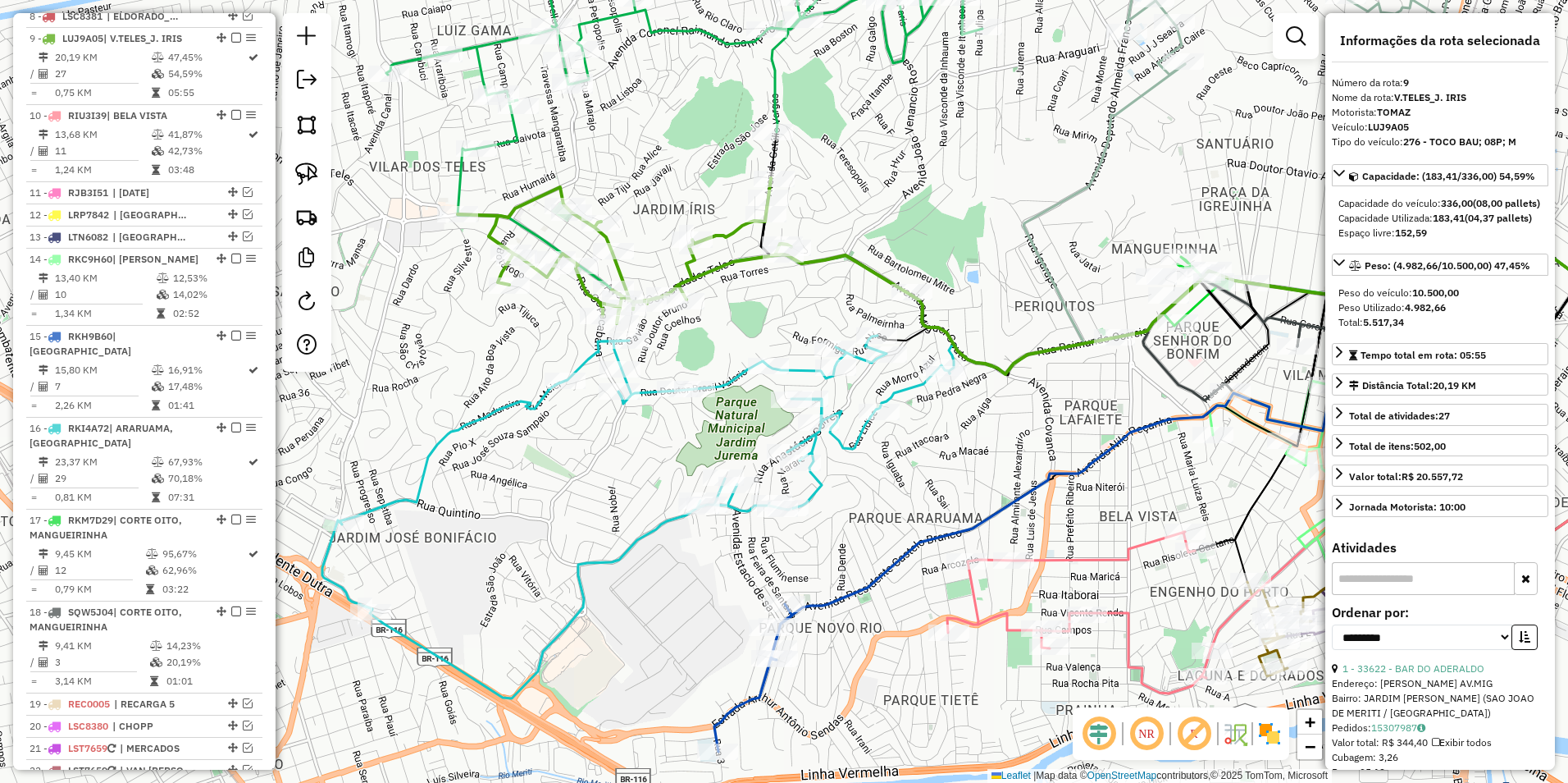
click at [732, 229] on icon at bounding box center [684, 250] width 453 height 145
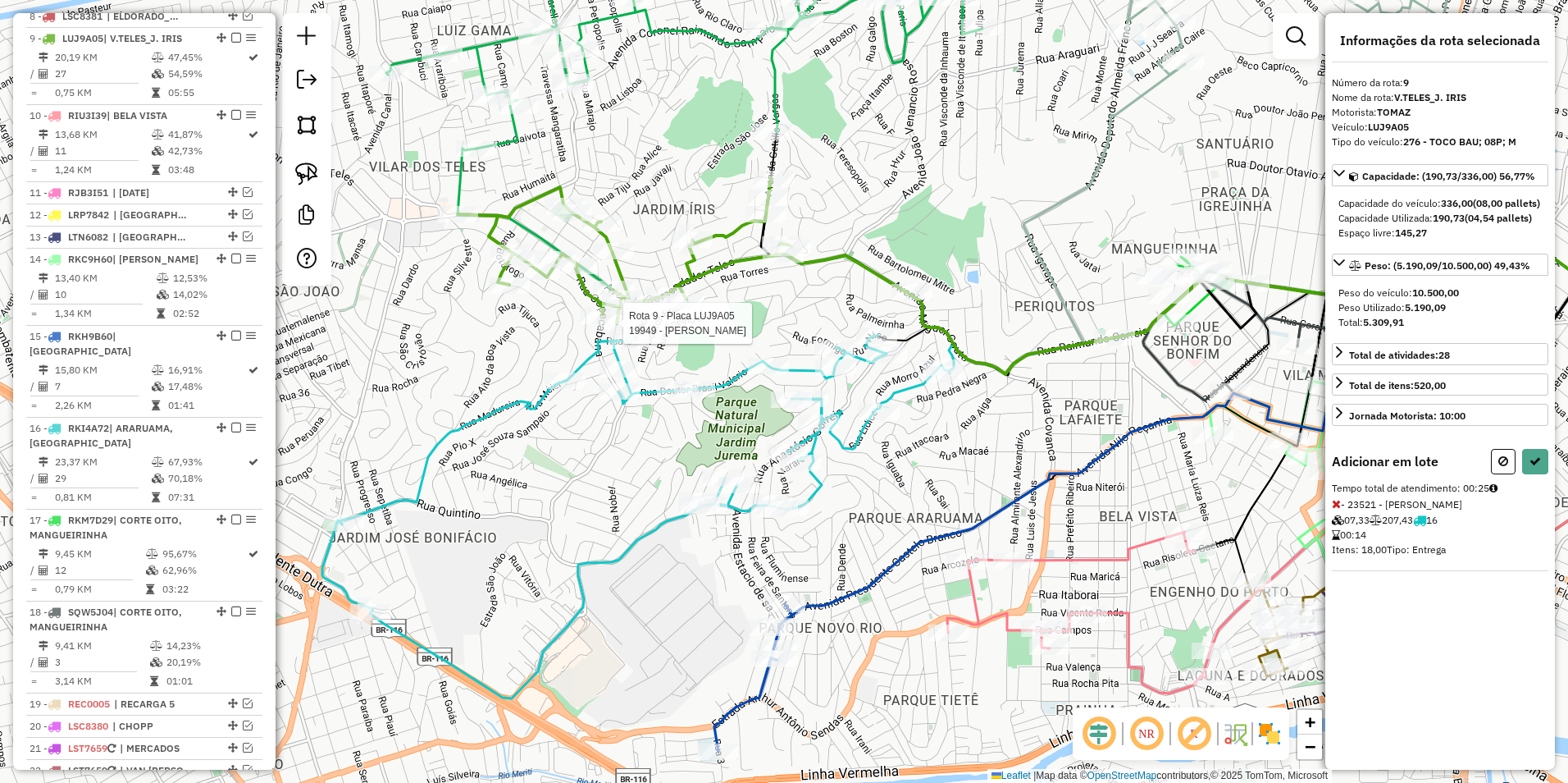
select select "**********"
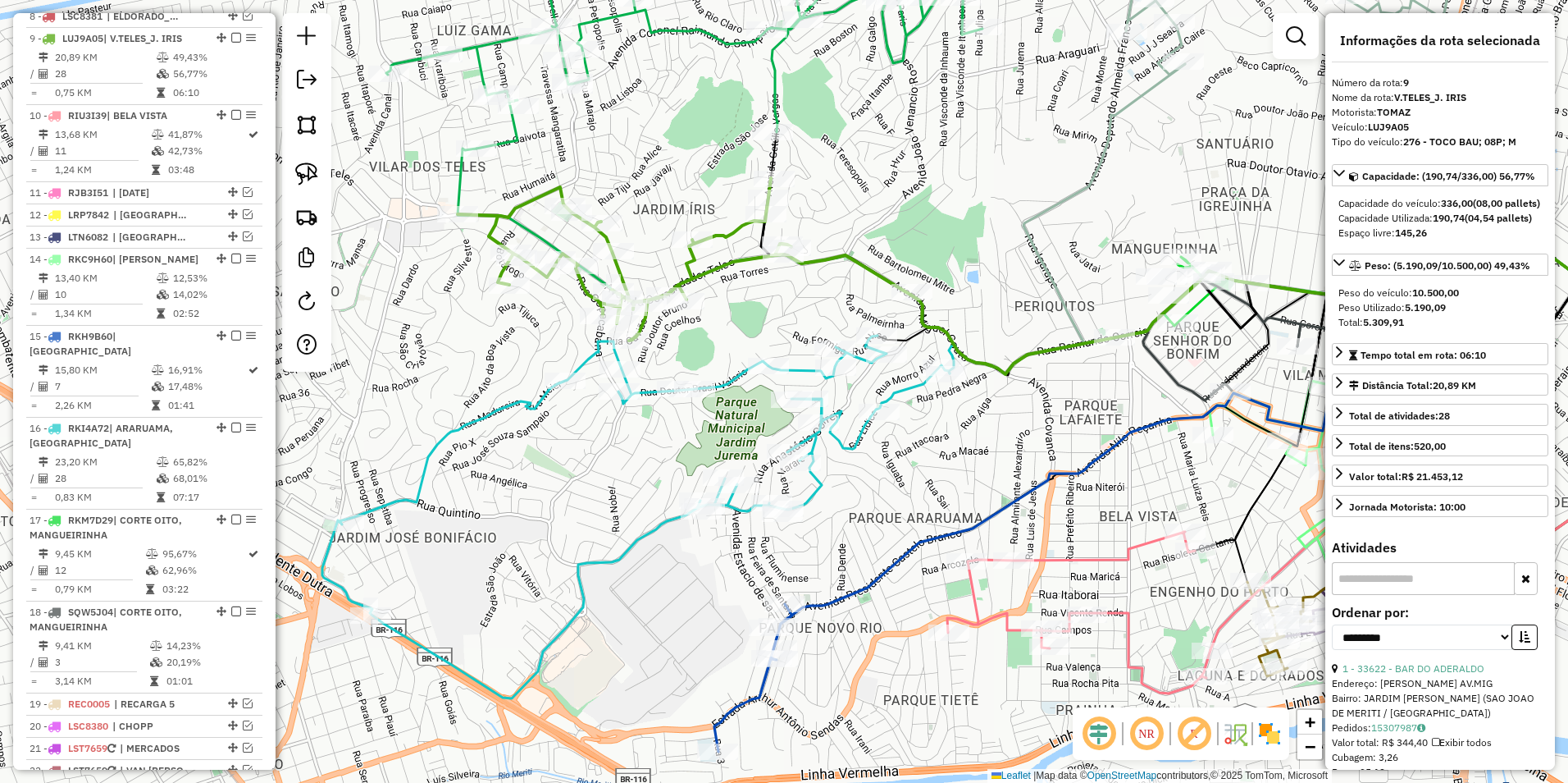
click at [575, 372] on div "Janela de atendimento Grade de atendimento Capacidade Transportadoras Veículos …" at bounding box center [784, 392] width 1568 height 783
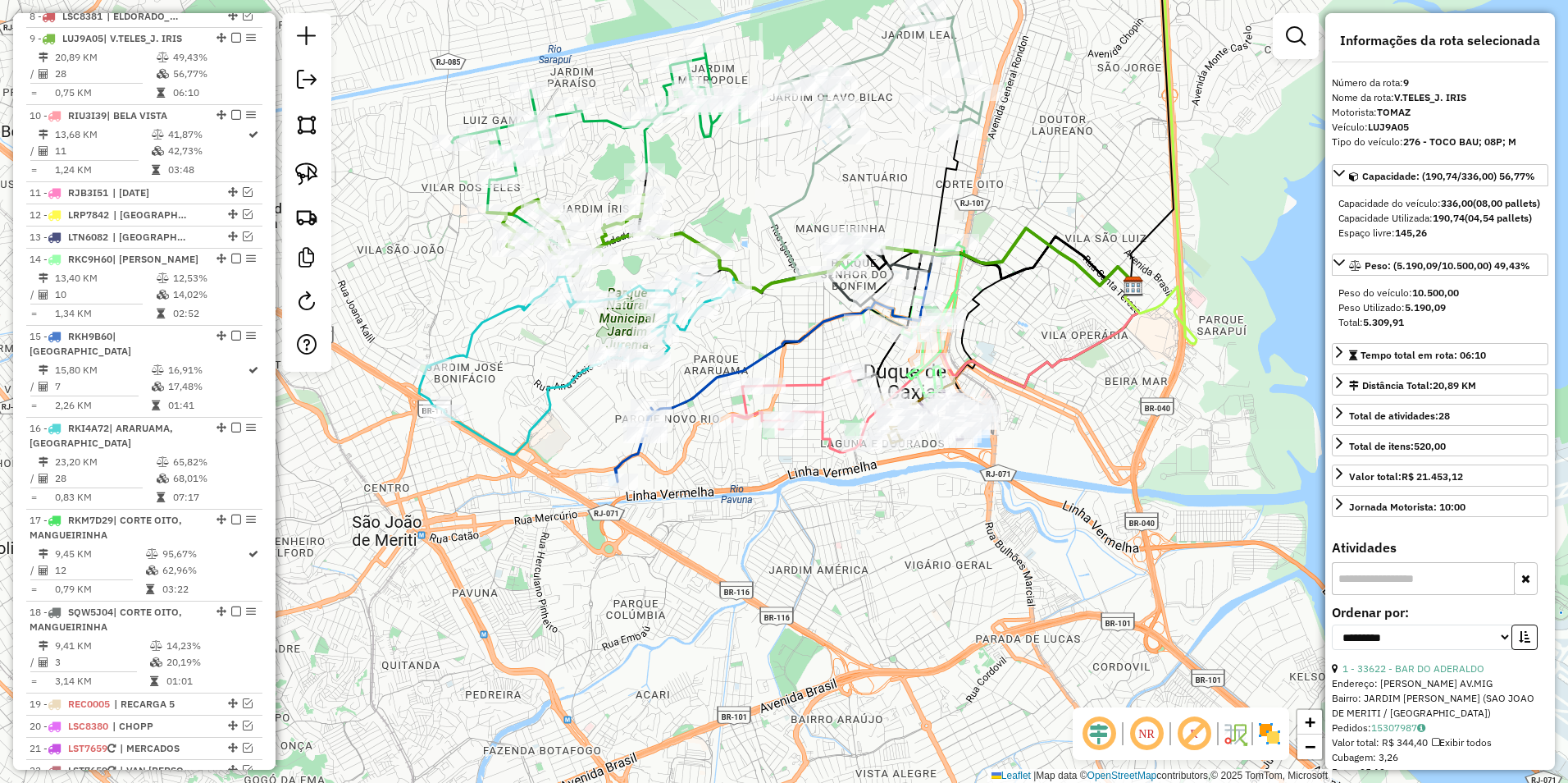
click at [586, 366] on icon at bounding box center [576, 364] width 314 height 181
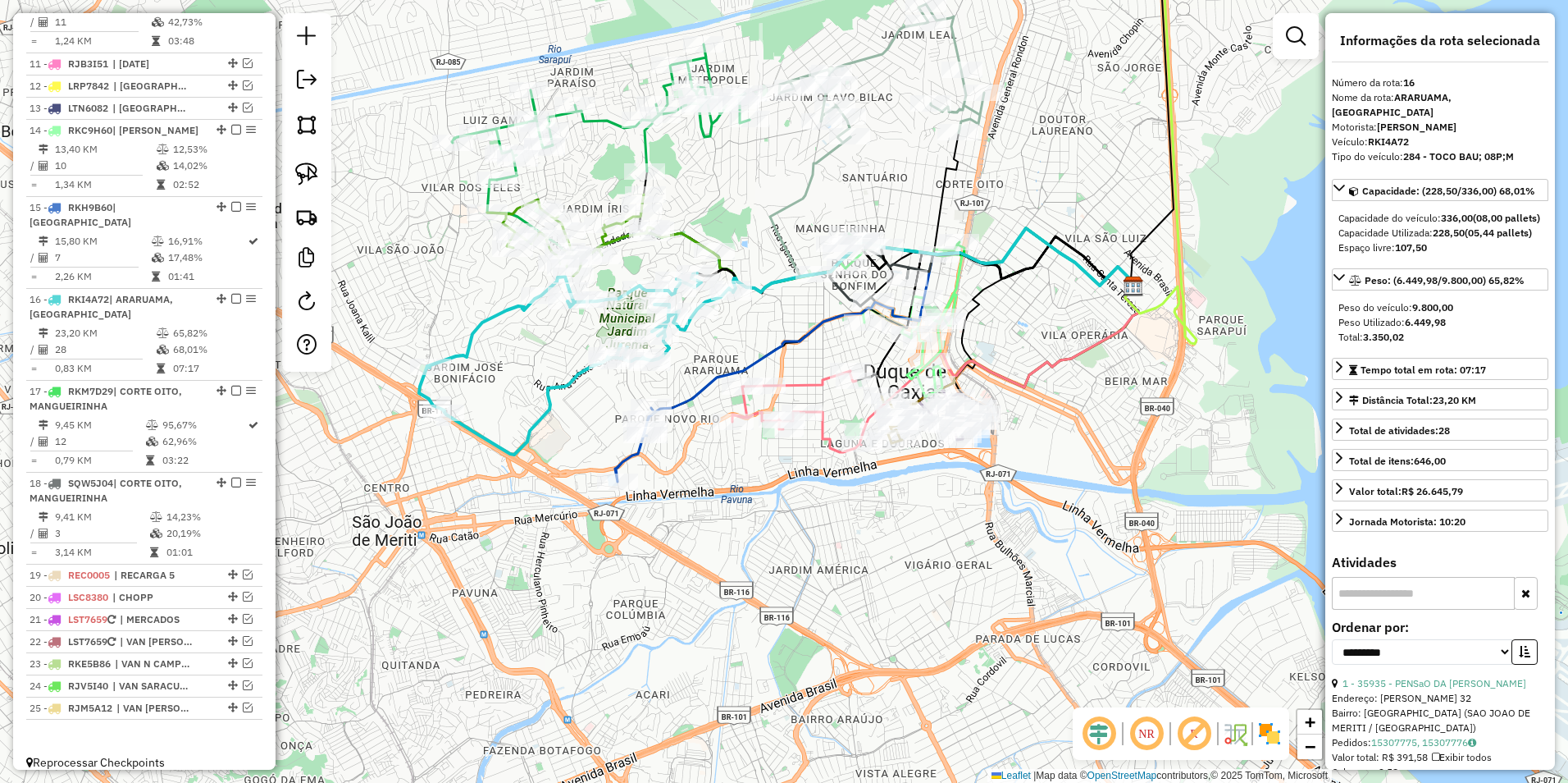
click at [688, 398] on icon at bounding box center [892, 323] width 487 height 190
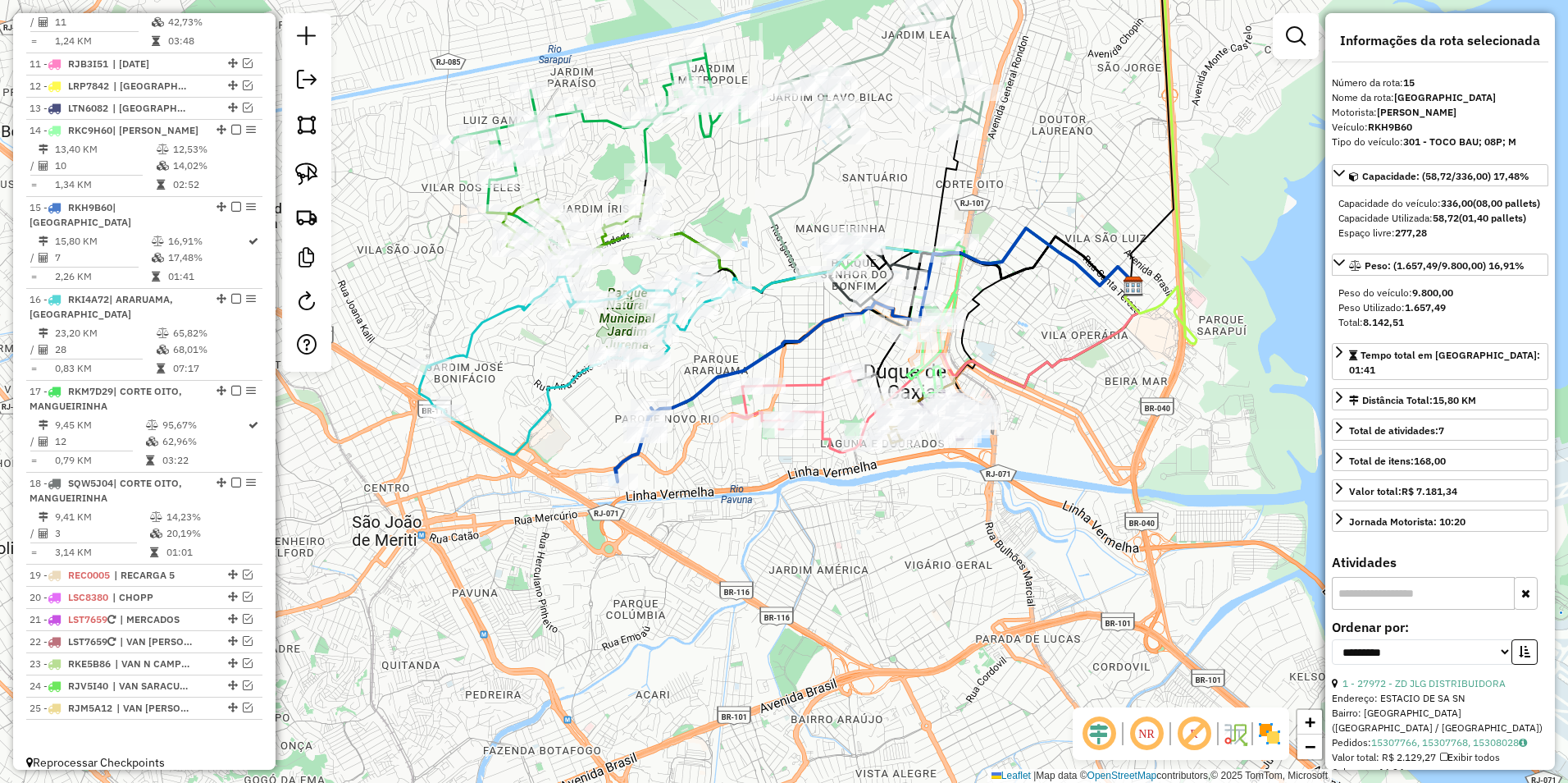
click at [741, 405] on icon at bounding box center [797, 411] width 131 height 82
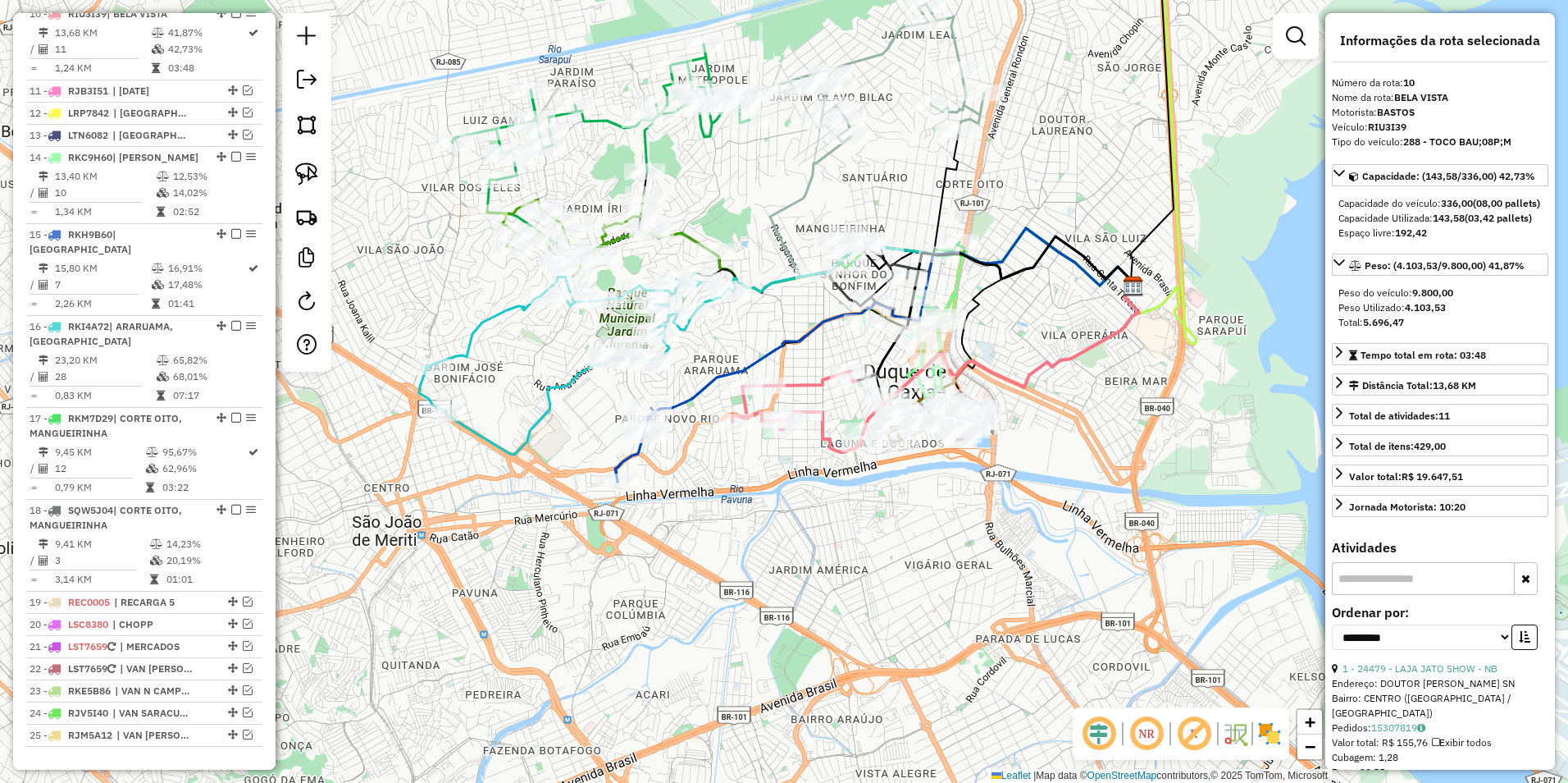
scroll to position [1194, 0]
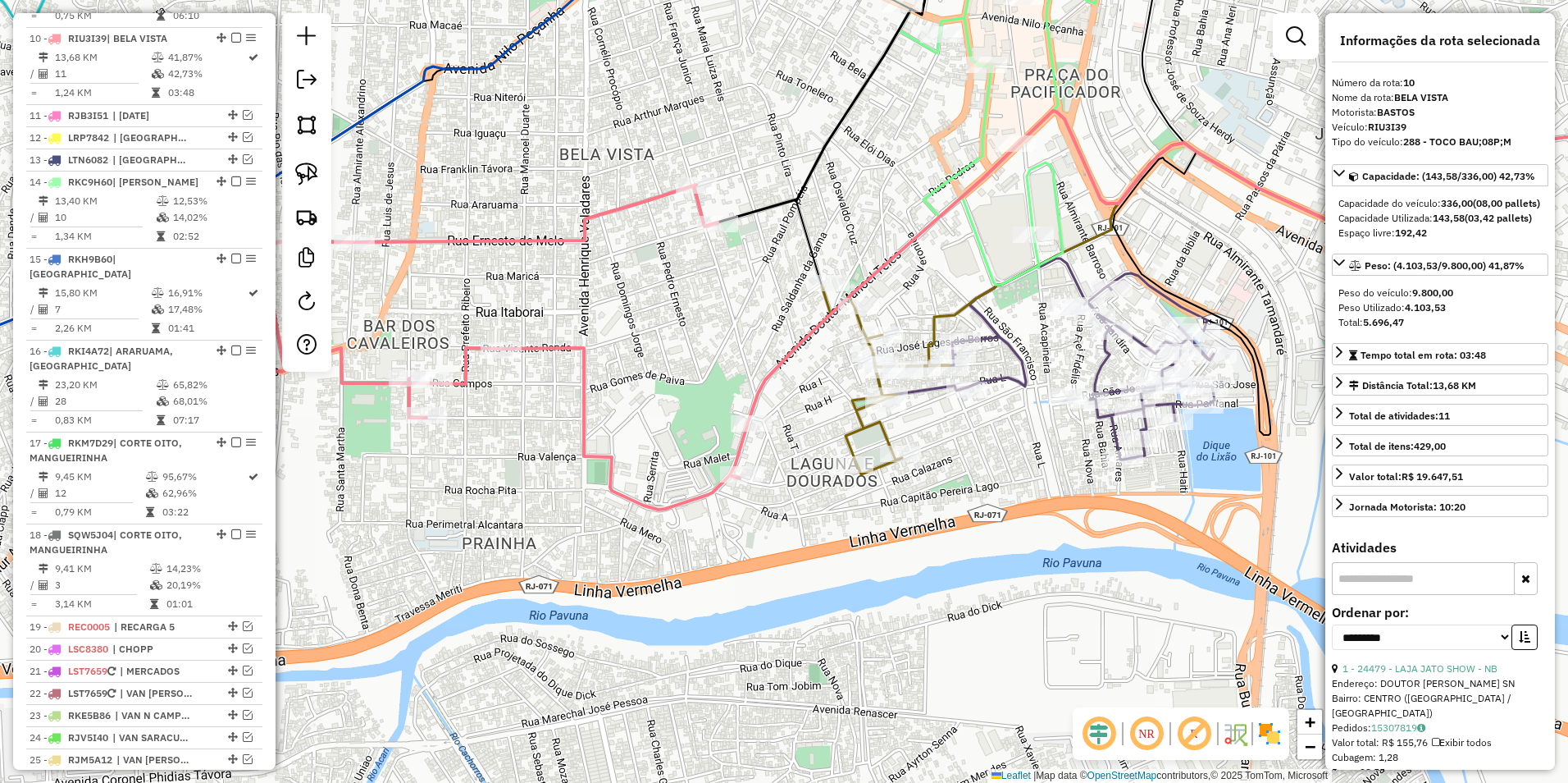
click at [1105, 371] on icon at bounding box center [1044, 359] width 341 height 201
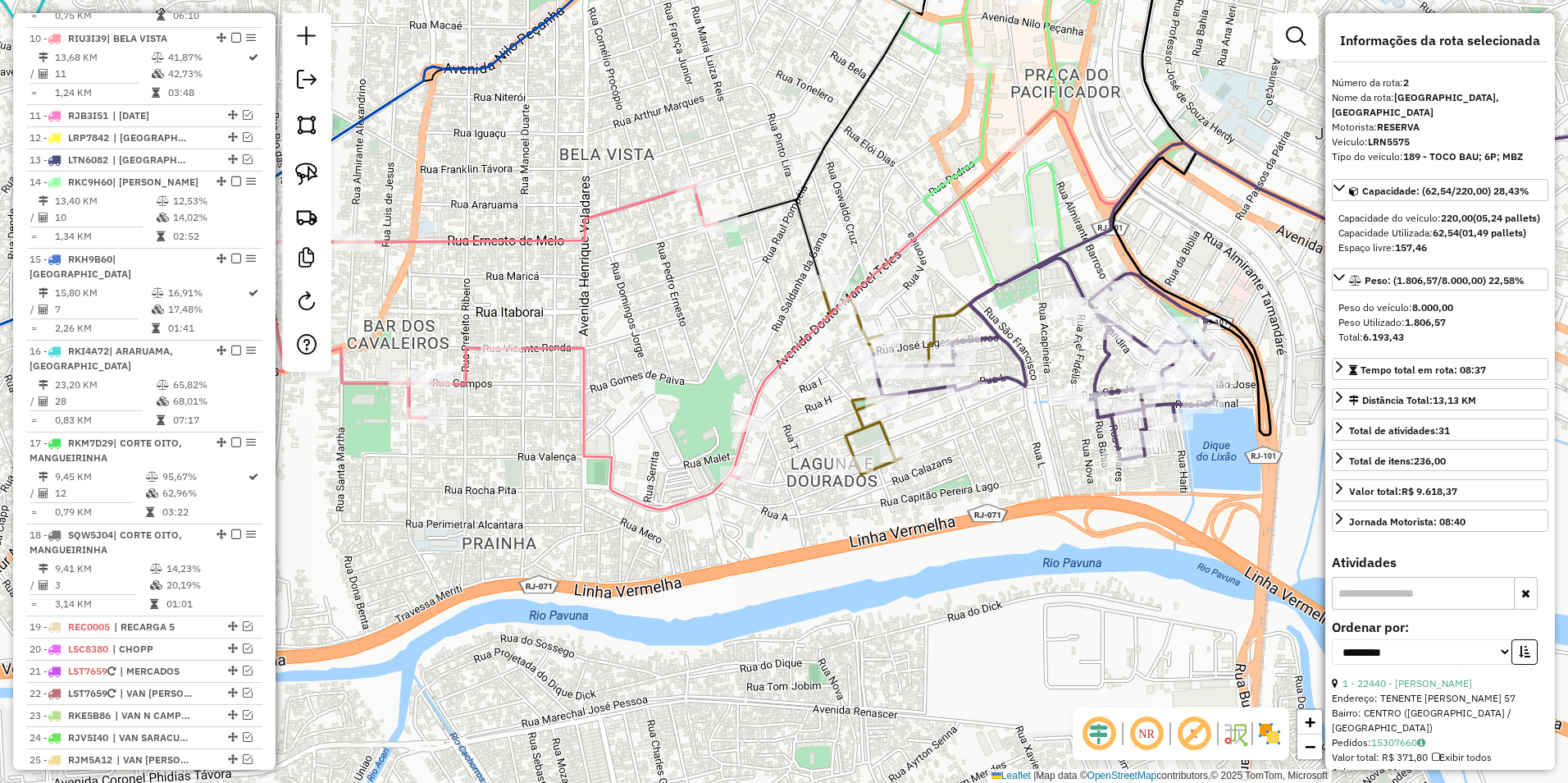
scroll to position [657, 0]
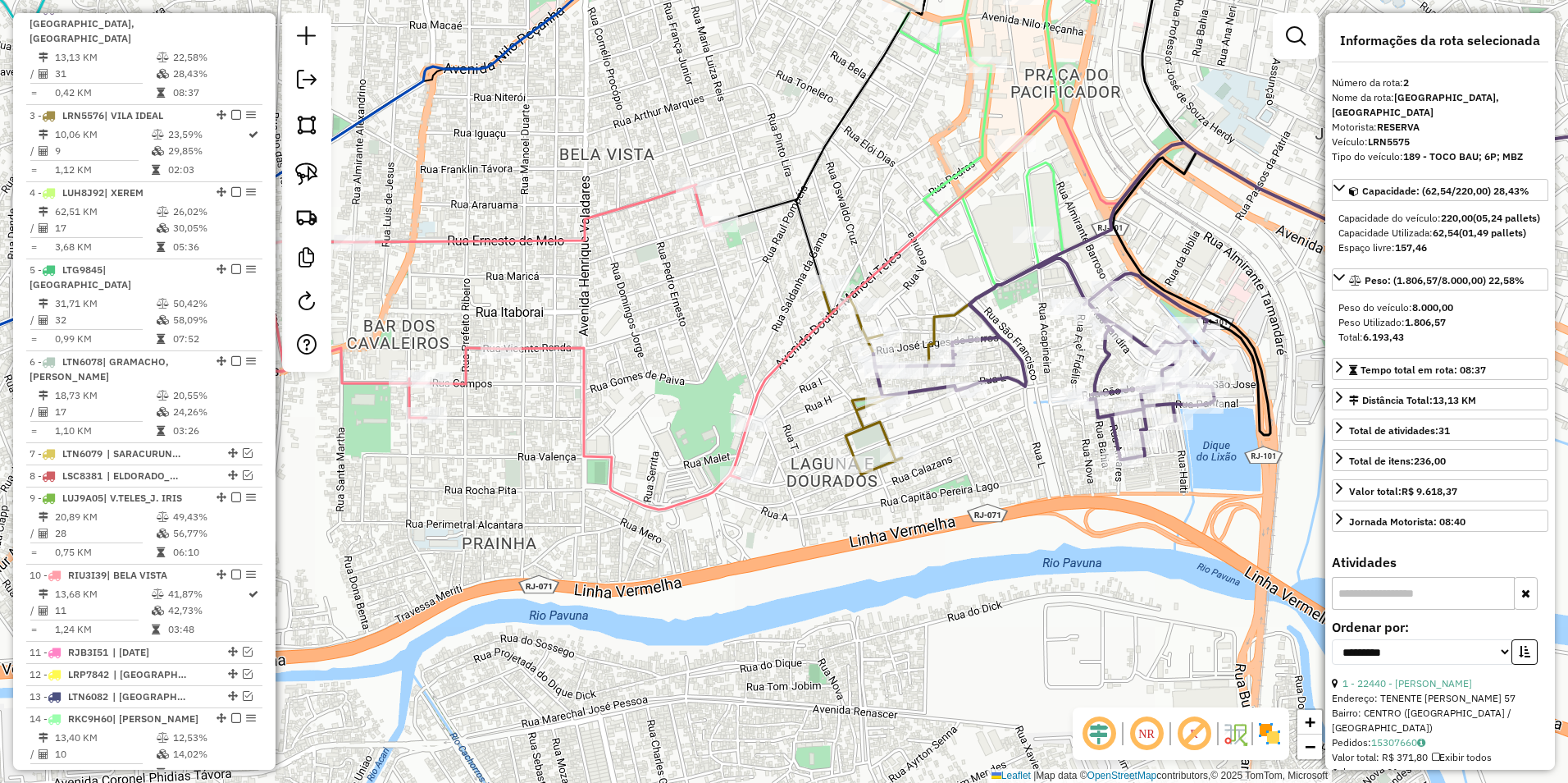
click at [1094, 363] on icon at bounding box center [1044, 359] width 341 height 201
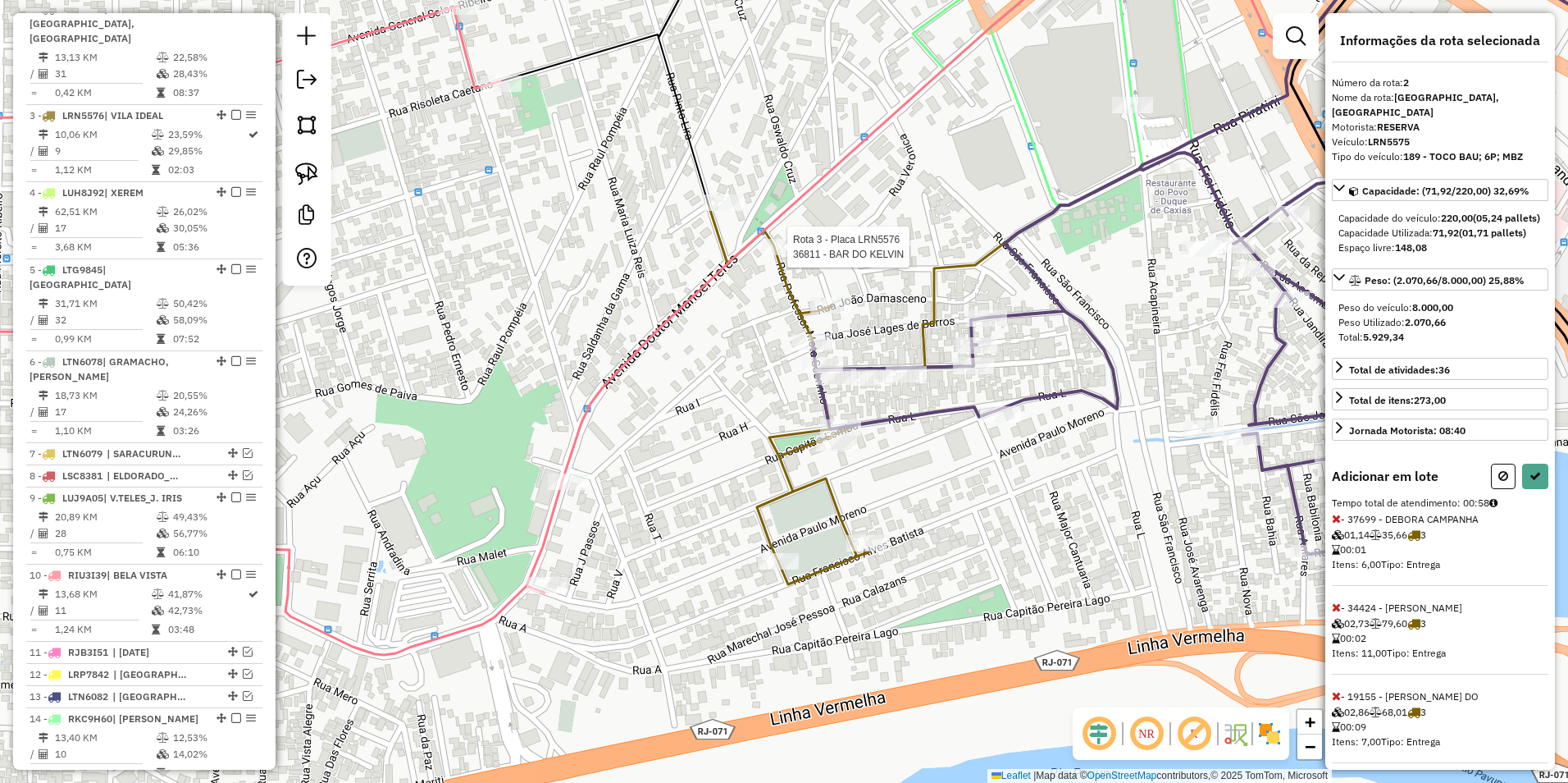
click at [779, 238] on icon at bounding box center [836, 396] width 254 height 377
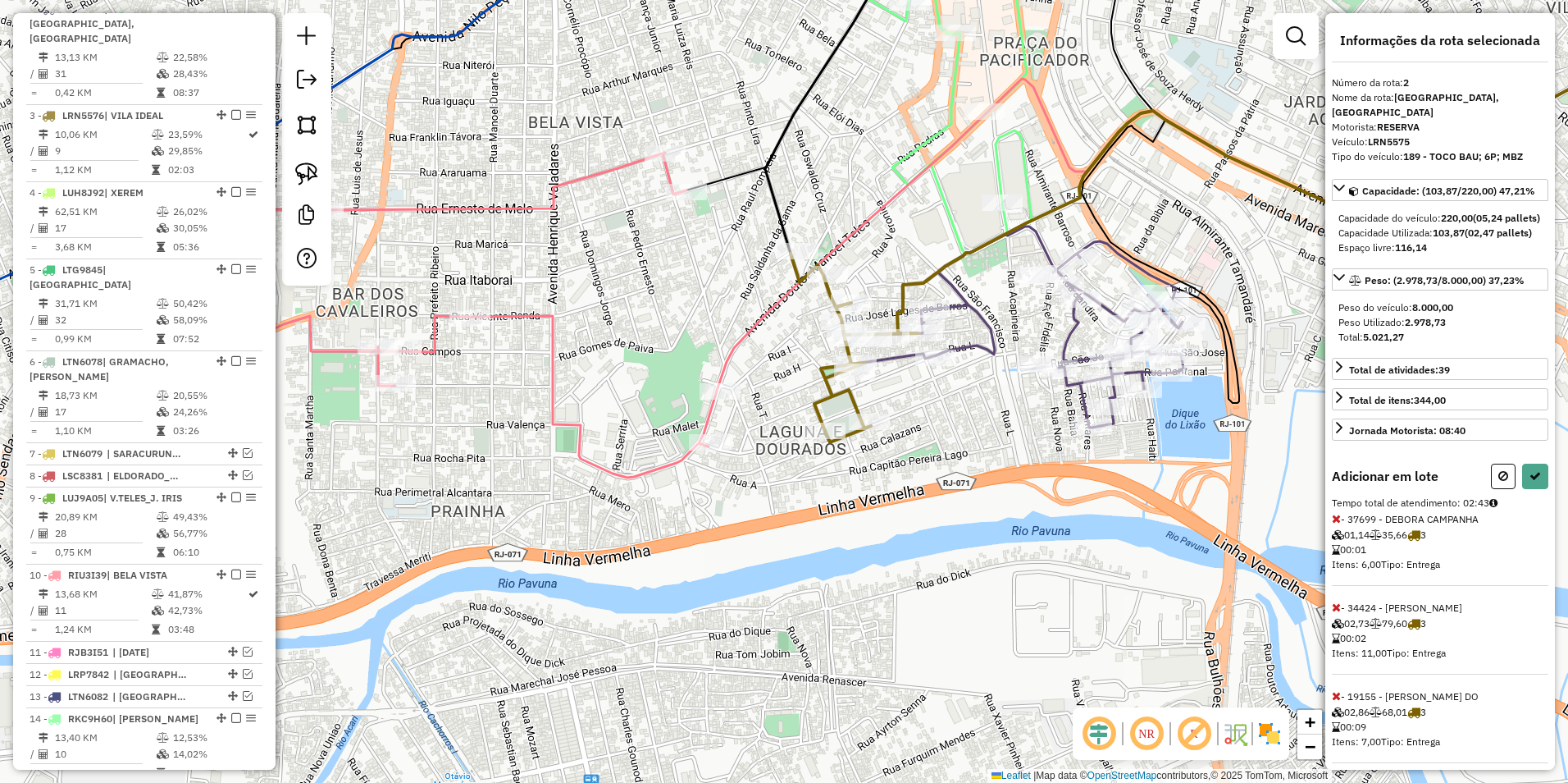
drag, startPoint x: 787, startPoint y: 420, endPoint x: 913, endPoint y: 510, distance: 154.8
click at [913, 443] on icon at bounding box center [854, 347] width 128 height 188
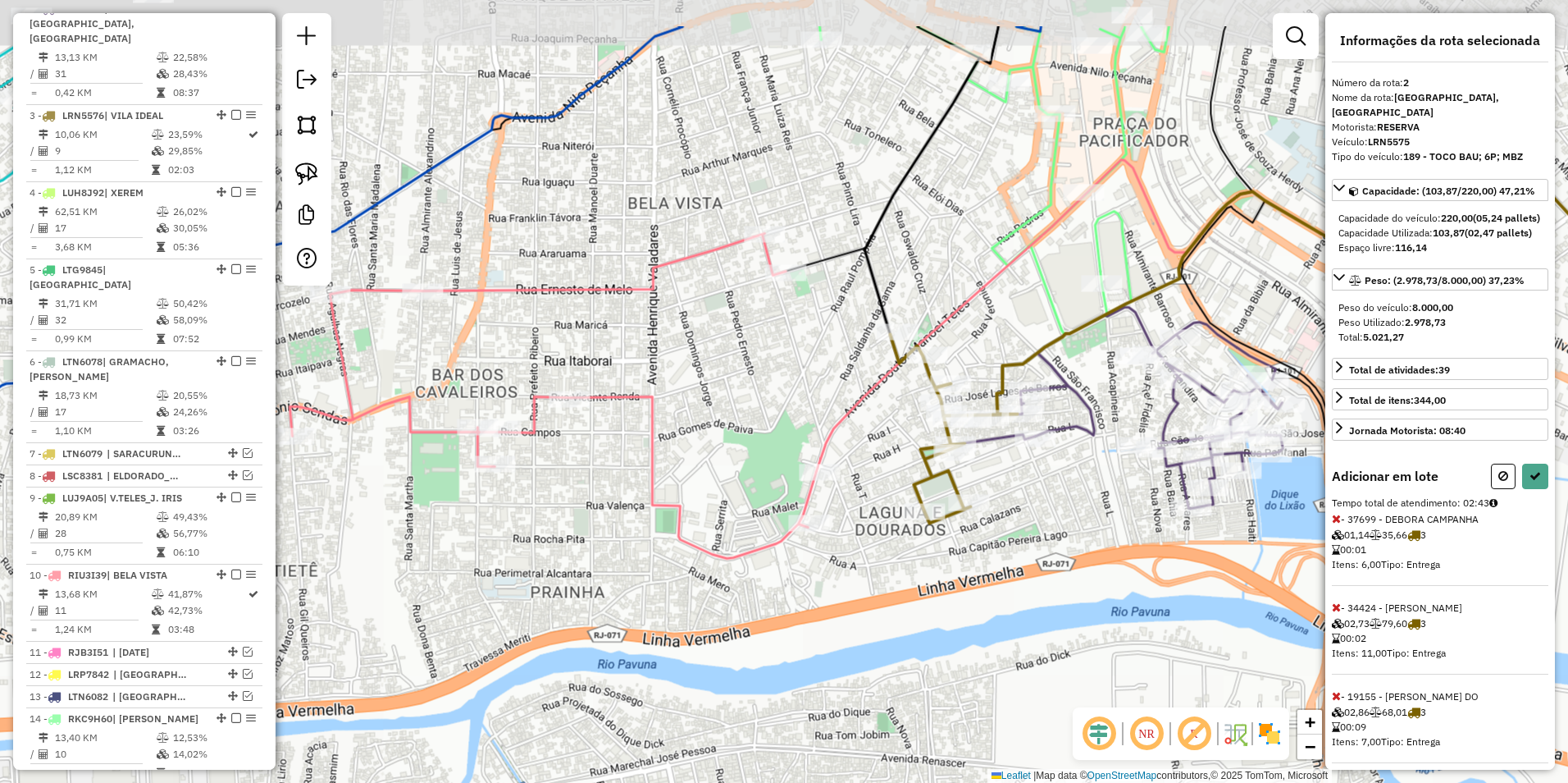
select select "**********"
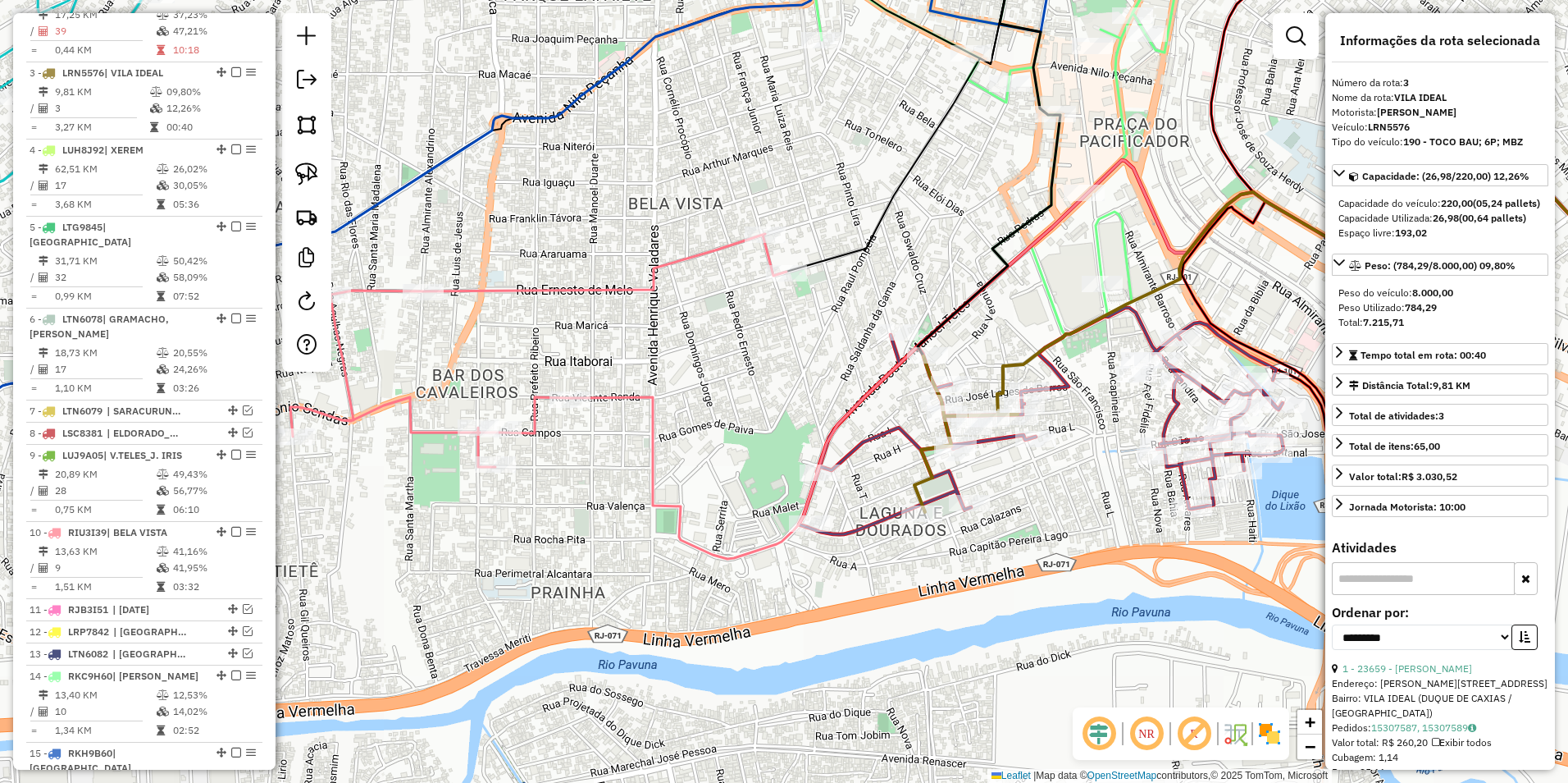
scroll to position [749, 0]
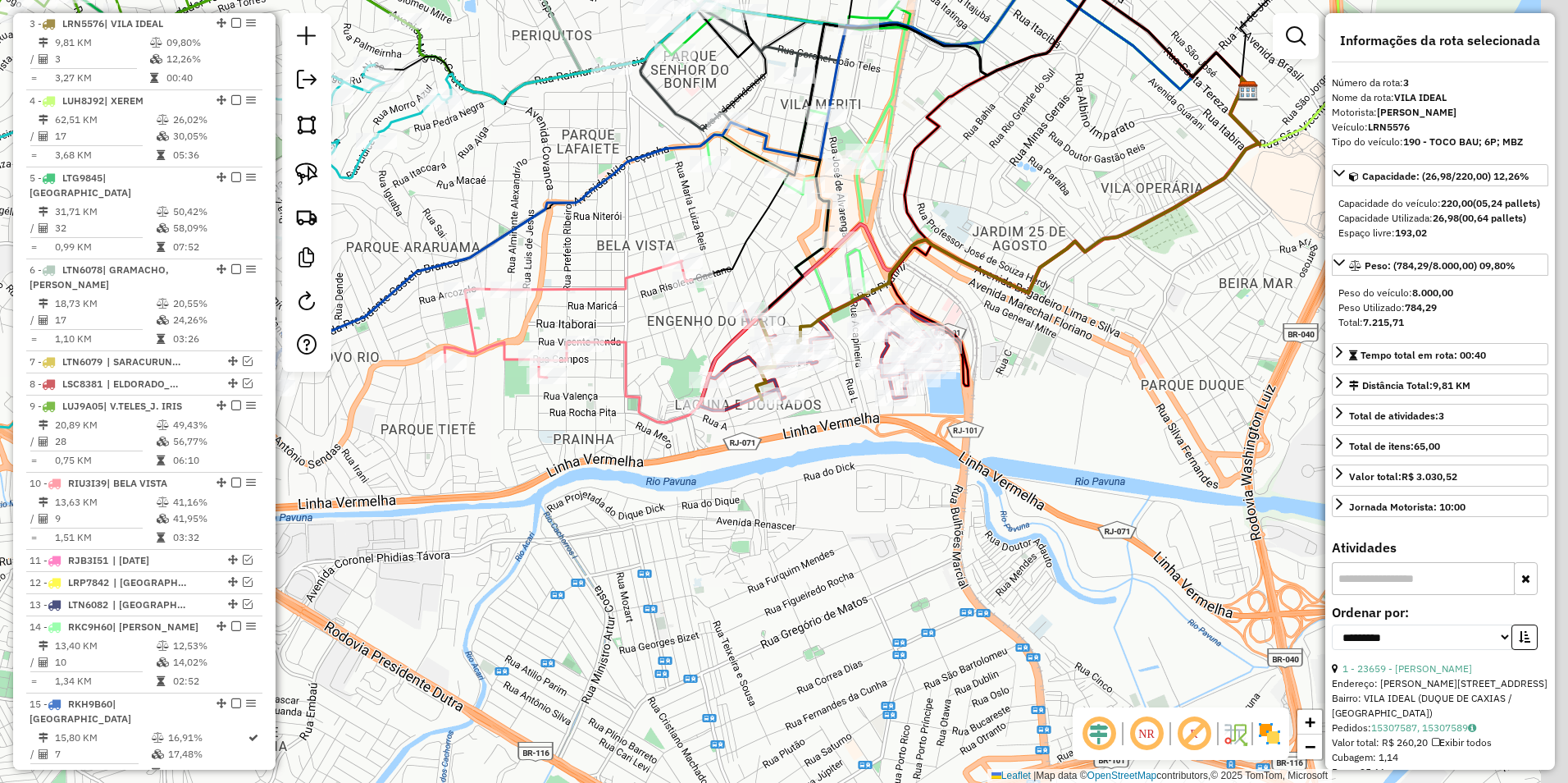
drag, startPoint x: 907, startPoint y: 538, endPoint x: 773, endPoint y: 483, distance: 144.8
click at [773, 483] on div "Janela de atendimento Grade de atendimento Capacidade Transportadoras Veículos …" at bounding box center [784, 392] width 1568 height 783
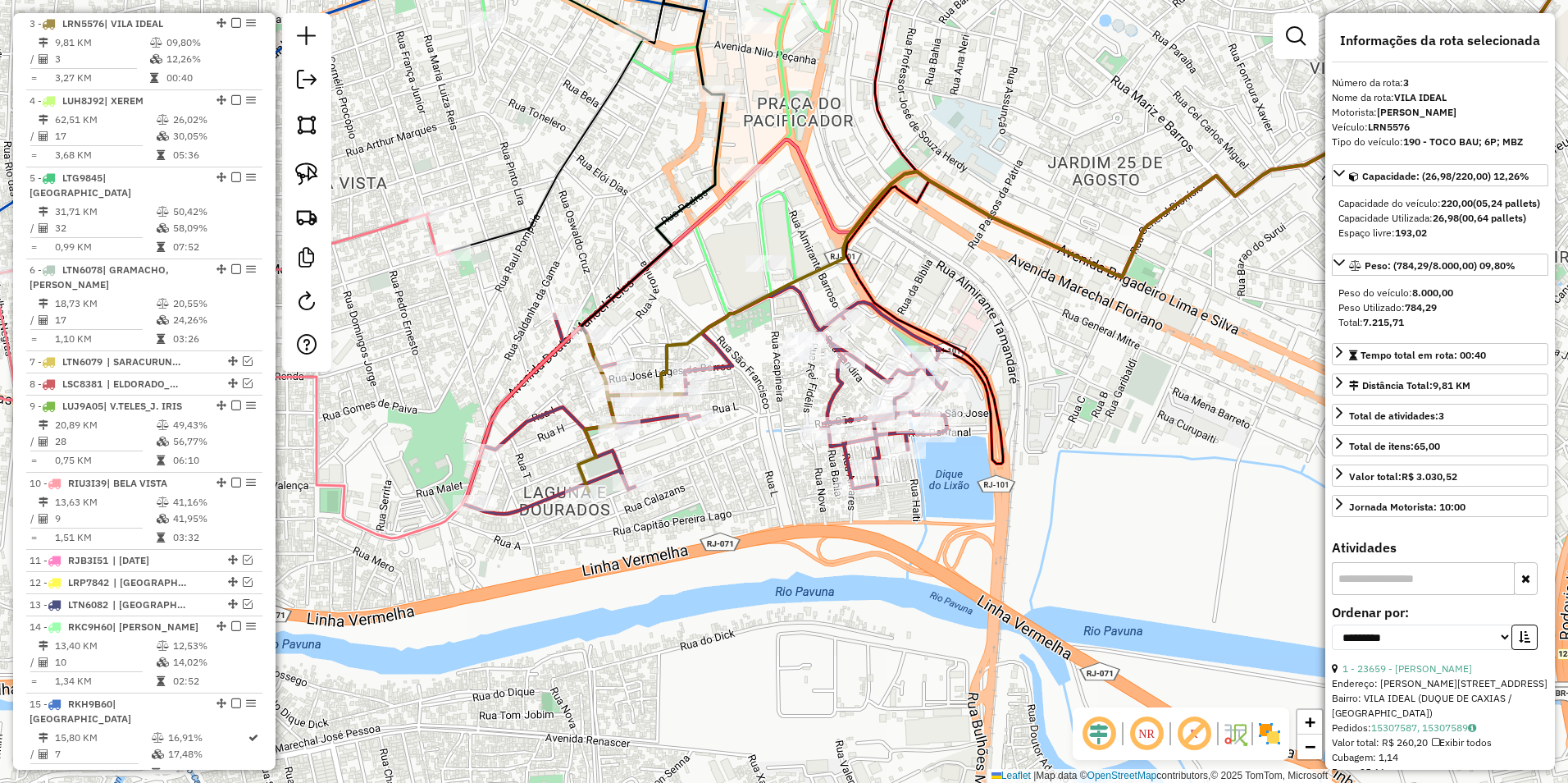
click at [822, 390] on div "Rota 2 - Placa LRN5575 23742 - FERNANDO DOMINGOS Janela de atendimento Grade de…" at bounding box center [784, 392] width 1568 height 783
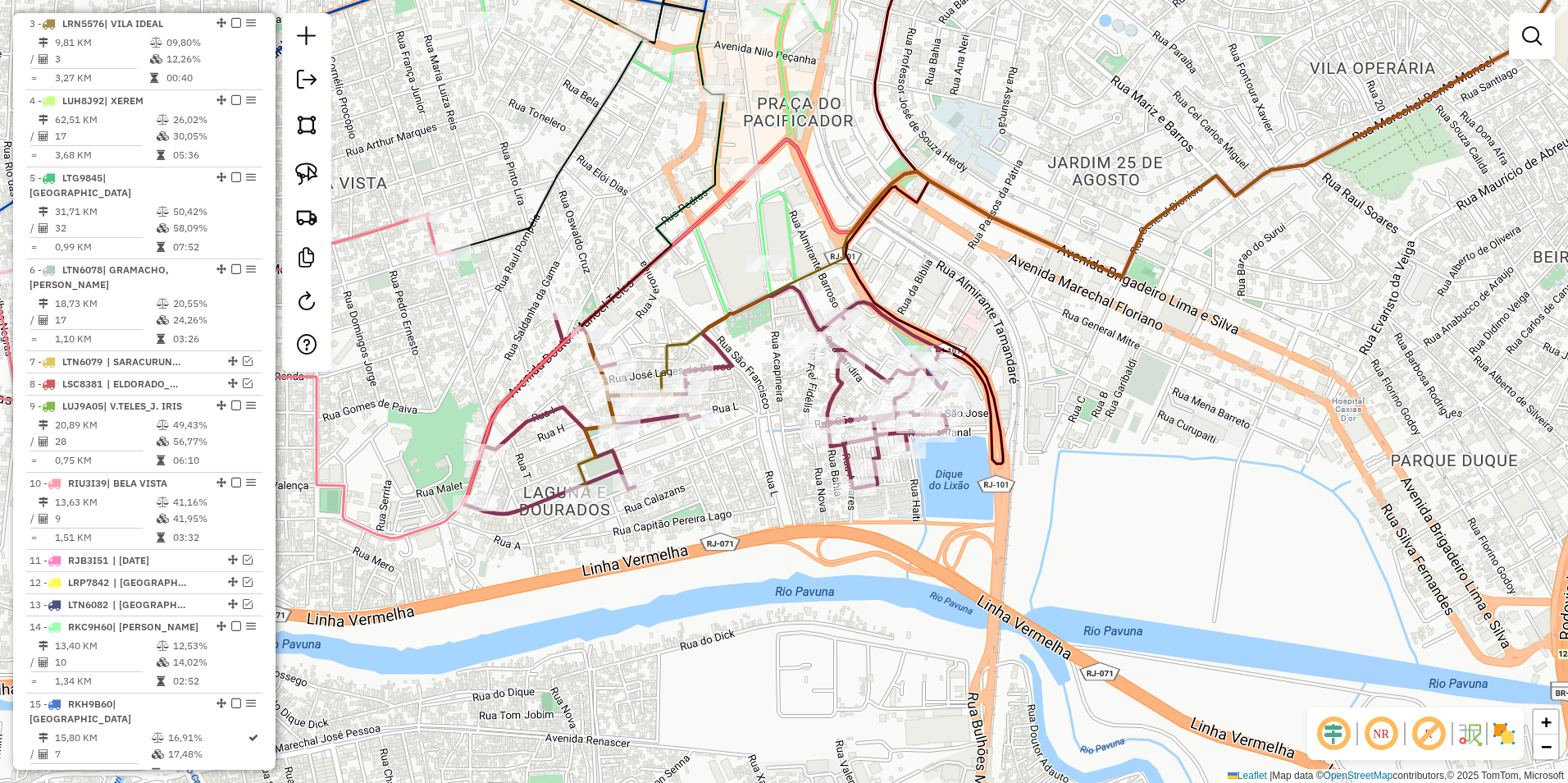
click at [840, 392] on icon at bounding box center [705, 400] width 485 height 227
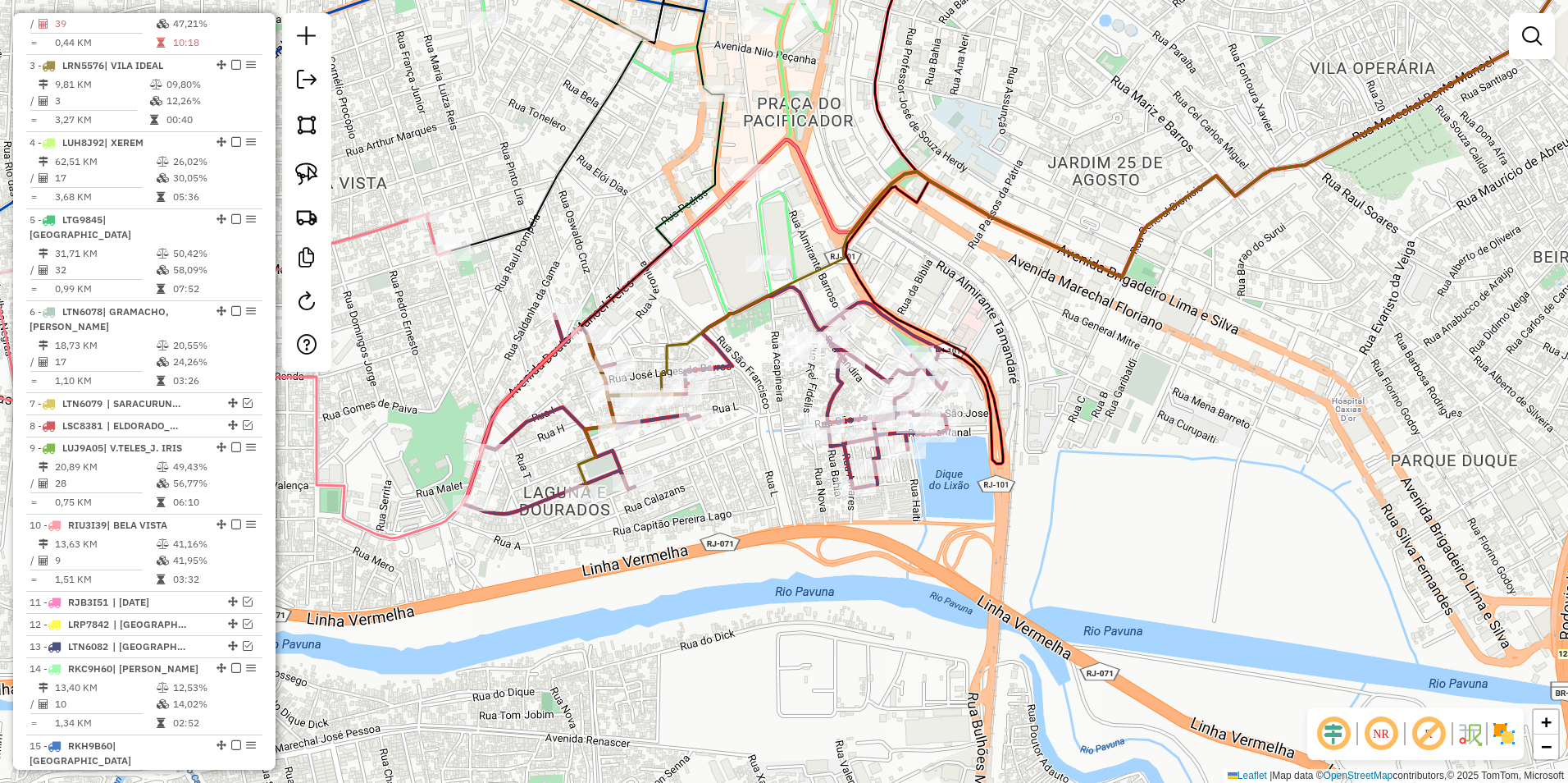
select select "**********"
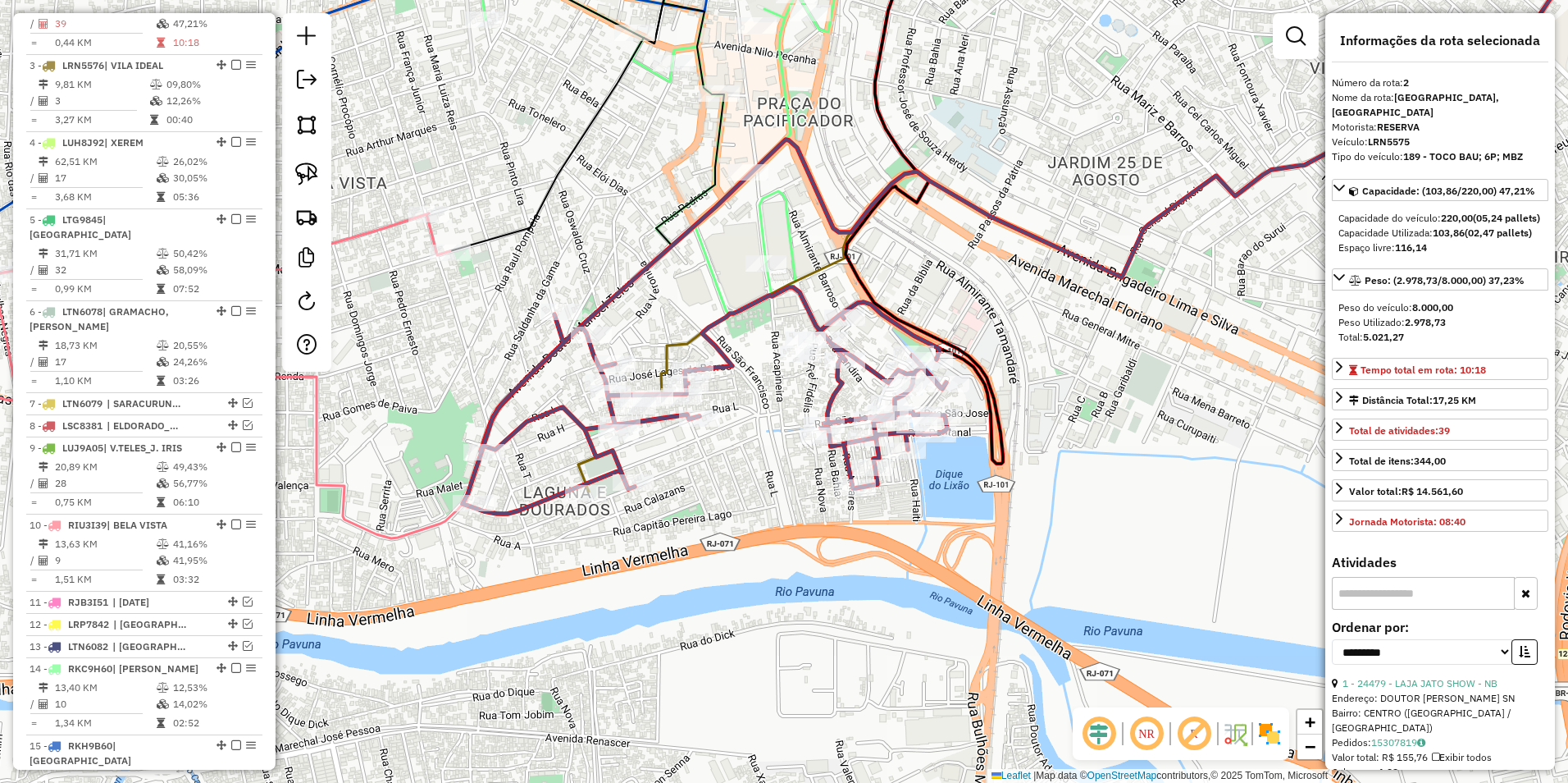
scroll to position [657, 0]
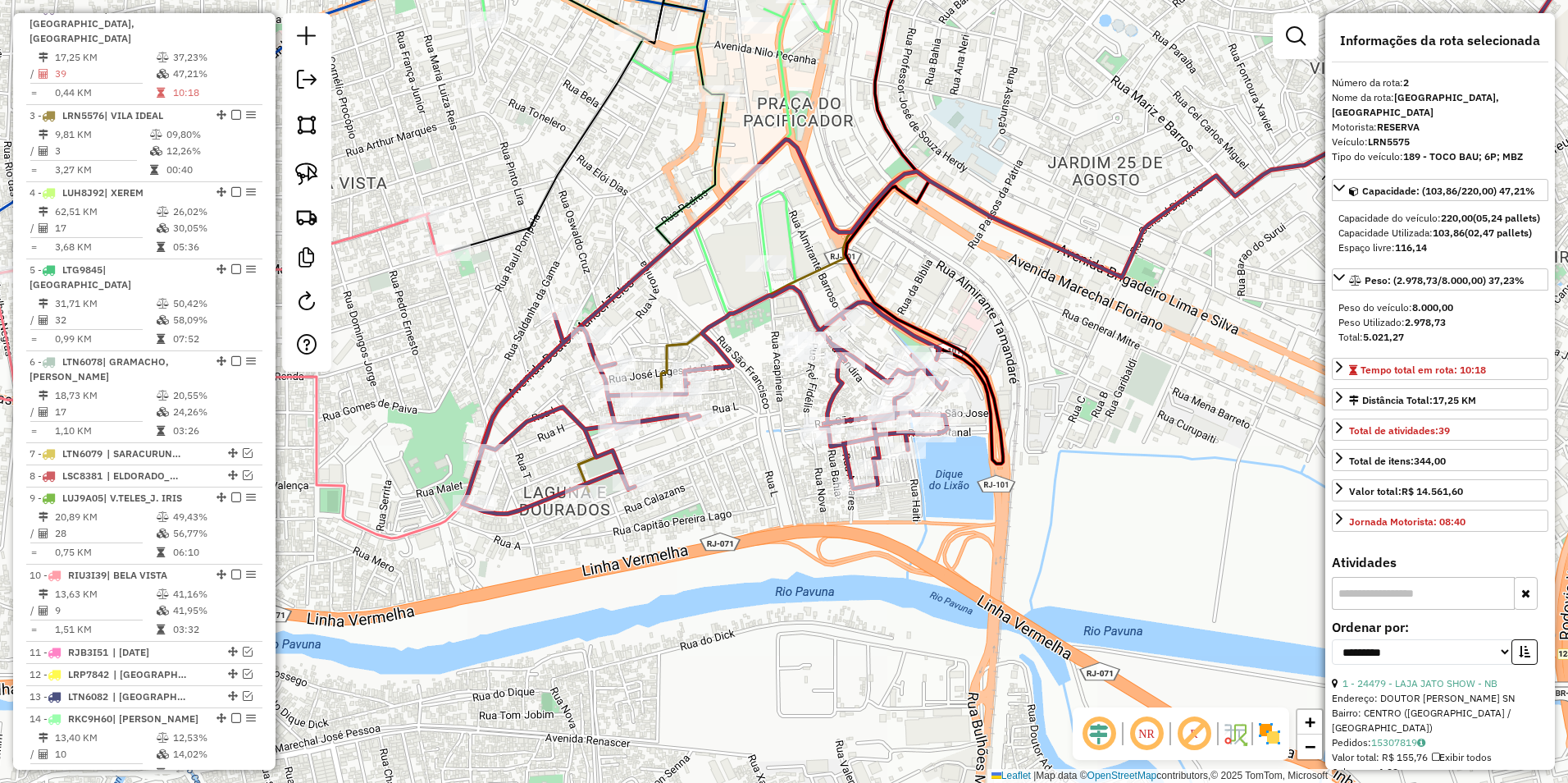
click at [783, 437] on div "Rota 2 - Placa LRN5575 21944 - DANIELLE CUNHA Janela de atendimento Grade de at…" at bounding box center [784, 392] width 1568 height 783
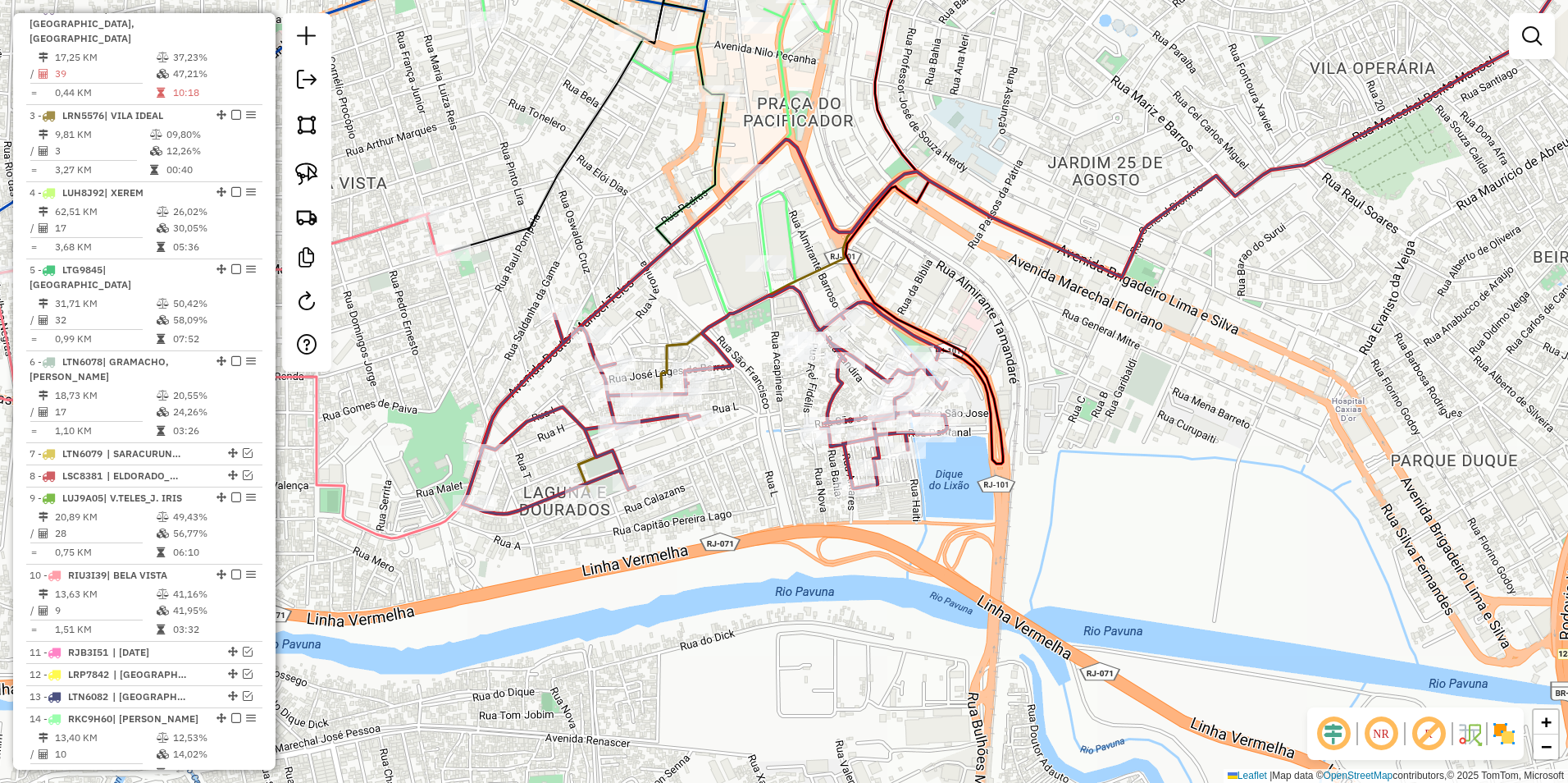
click at [616, 456] on icon at bounding box center [705, 400] width 485 height 227
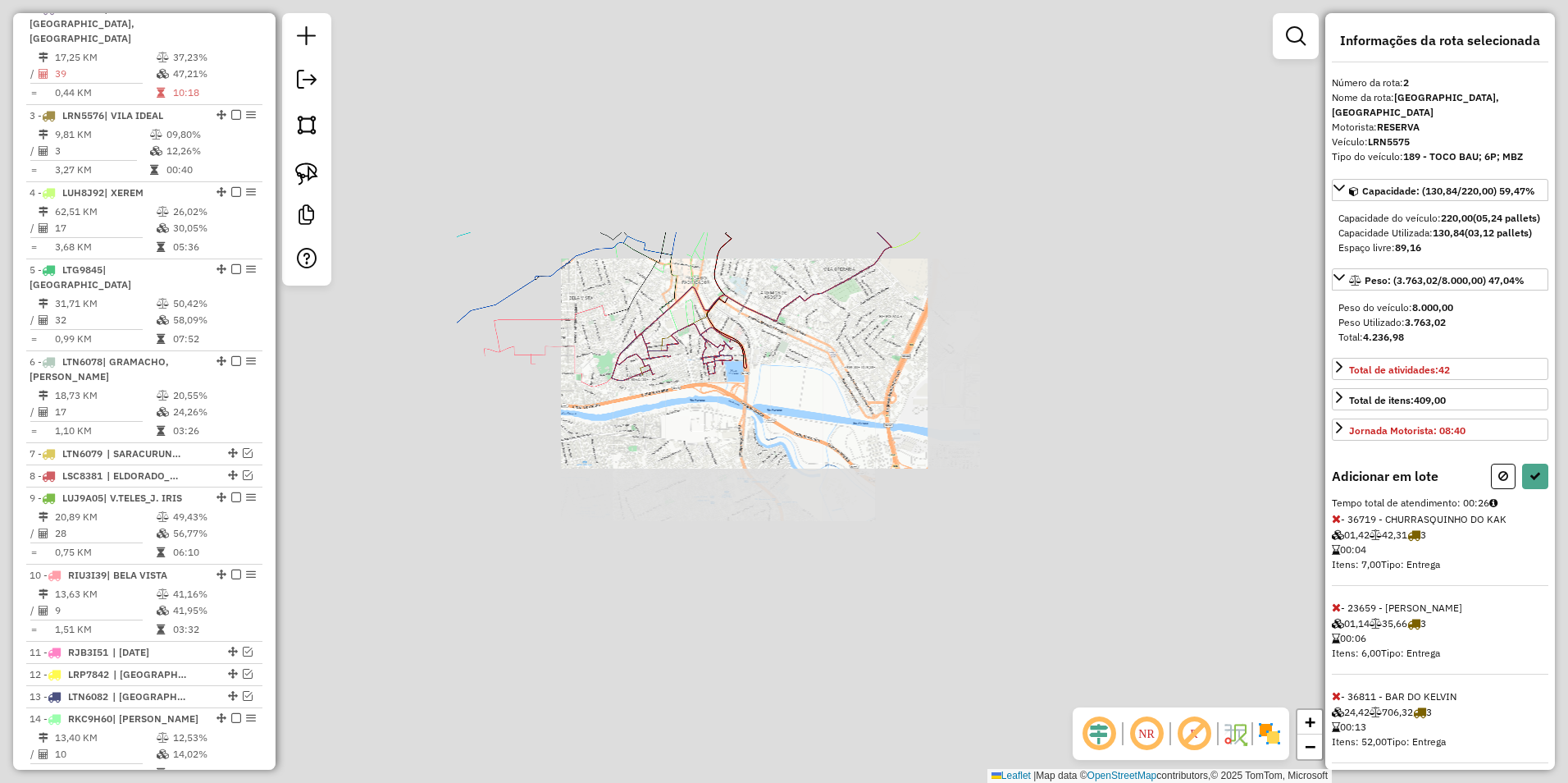
select select "**********"
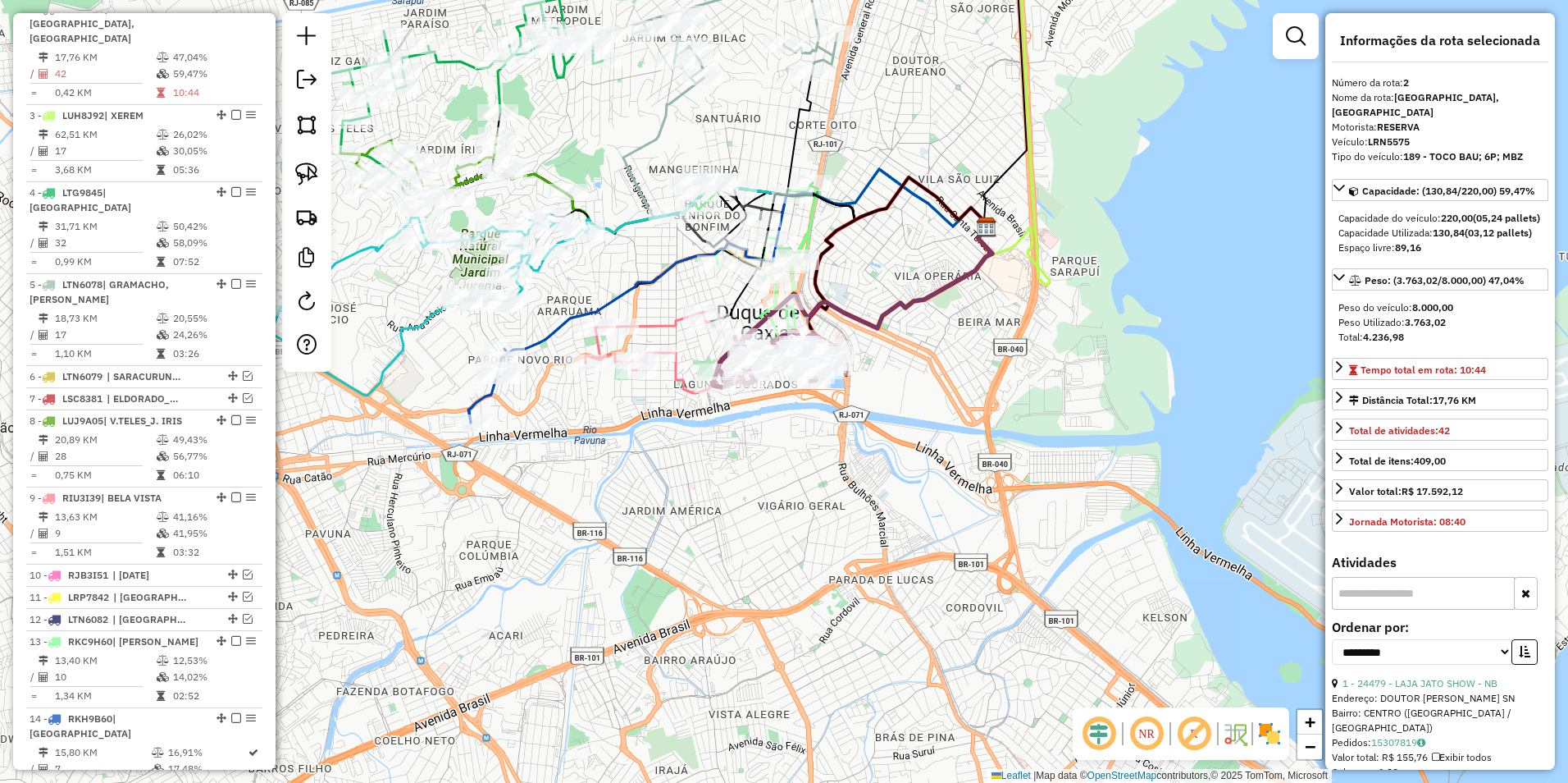
drag, startPoint x: 613, startPoint y: 442, endPoint x: 730, endPoint y: 438, distance: 117.1
click at [688, 454] on div "Janela de atendimento Grade de atendimento Capacidade Transportadoras Veículos …" at bounding box center [784, 392] width 1568 height 783
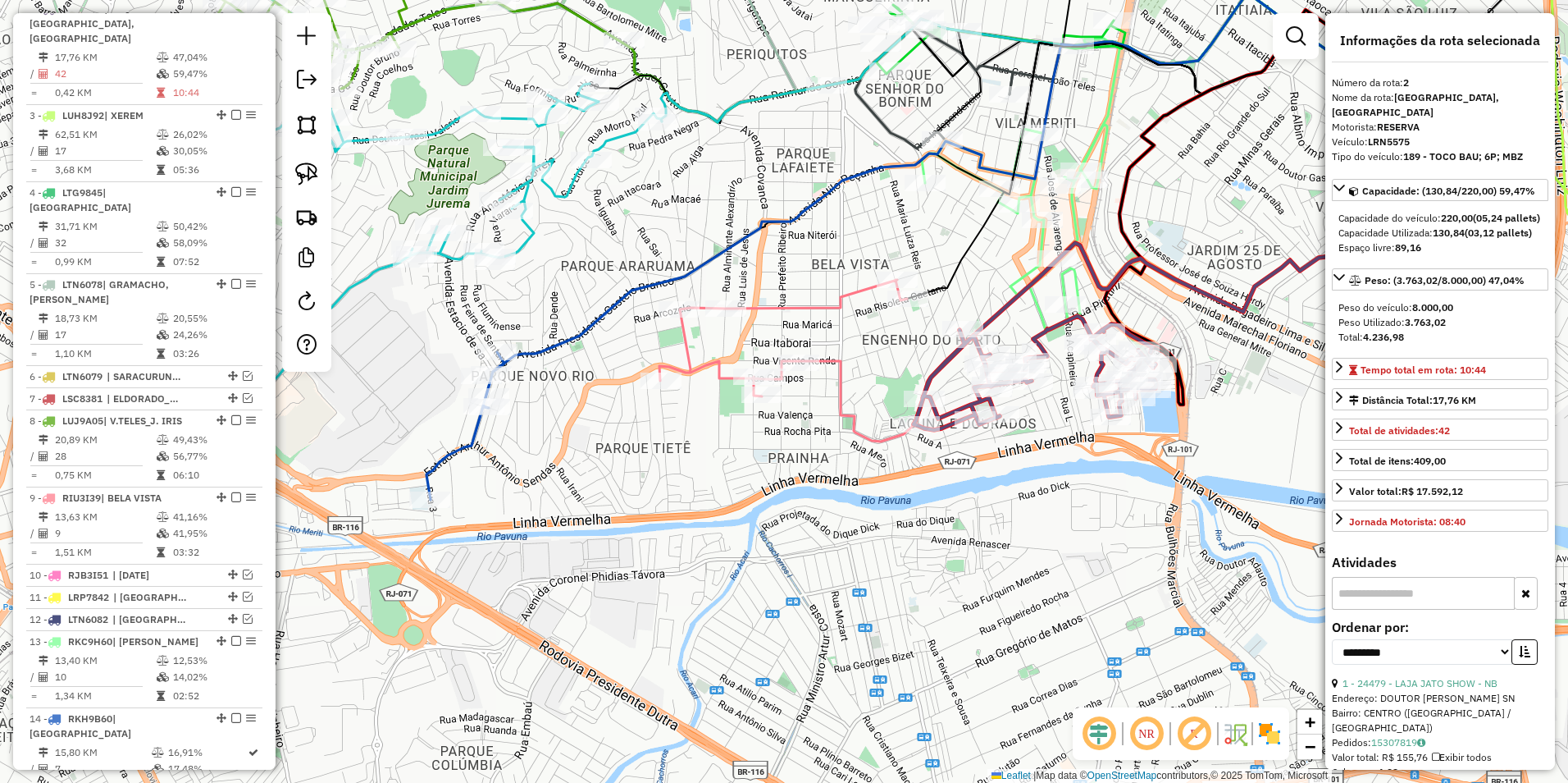
click at [682, 341] on icon at bounding box center [783, 338] width 247 height 116
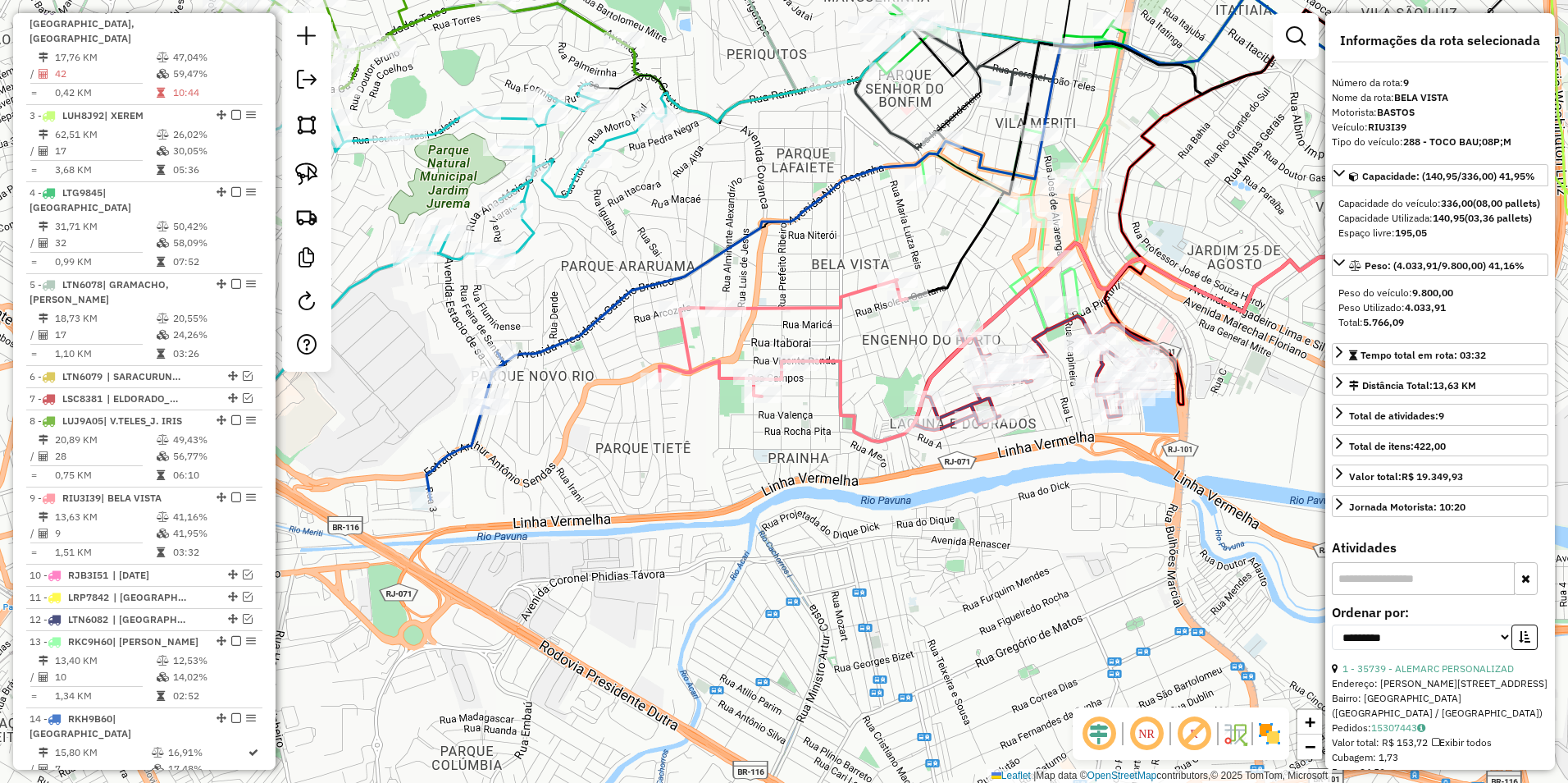
scroll to position [1117, 0]
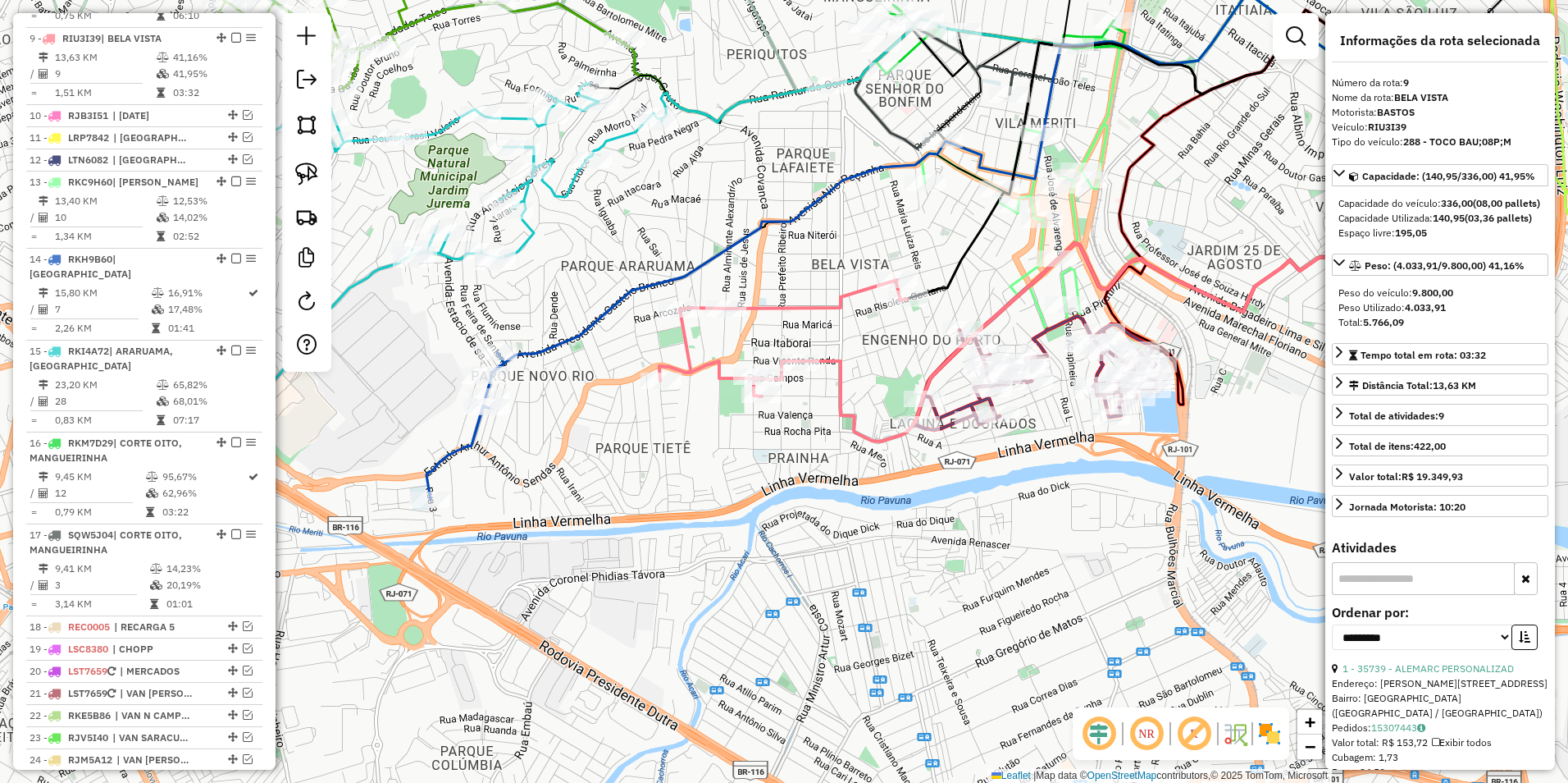
click at [682, 341] on icon at bounding box center [783, 338] width 247 height 116
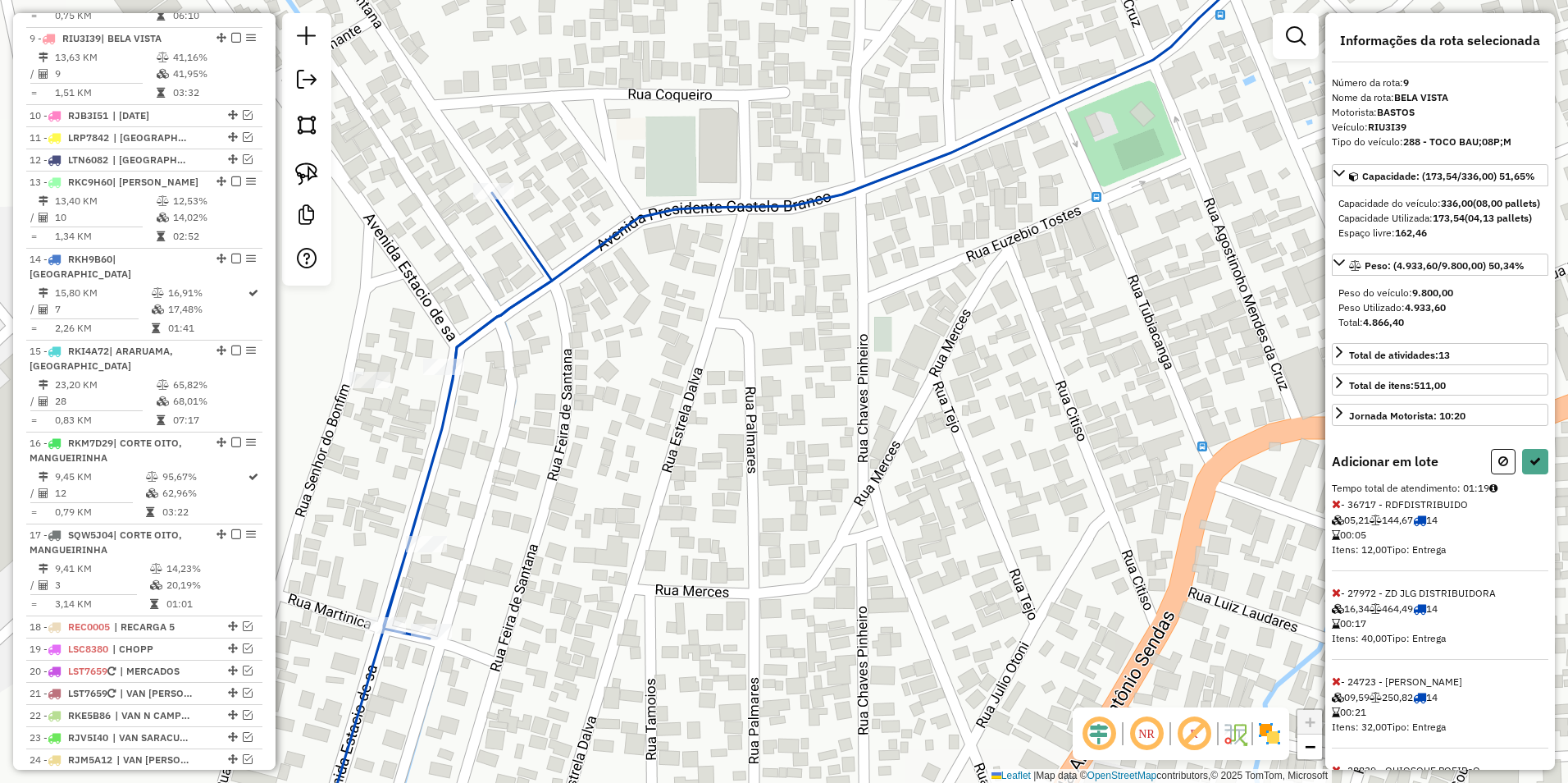
drag, startPoint x: 490, startPoint y: 573, endPoint x: 601, endPoint y: 365, distance: 235.8
click at [638, 322] on div "Janela de atendimento Grade de atendimento Capacidade Transportadoras Veículos …" at bounding box center [784, 392] width 1568 height 783
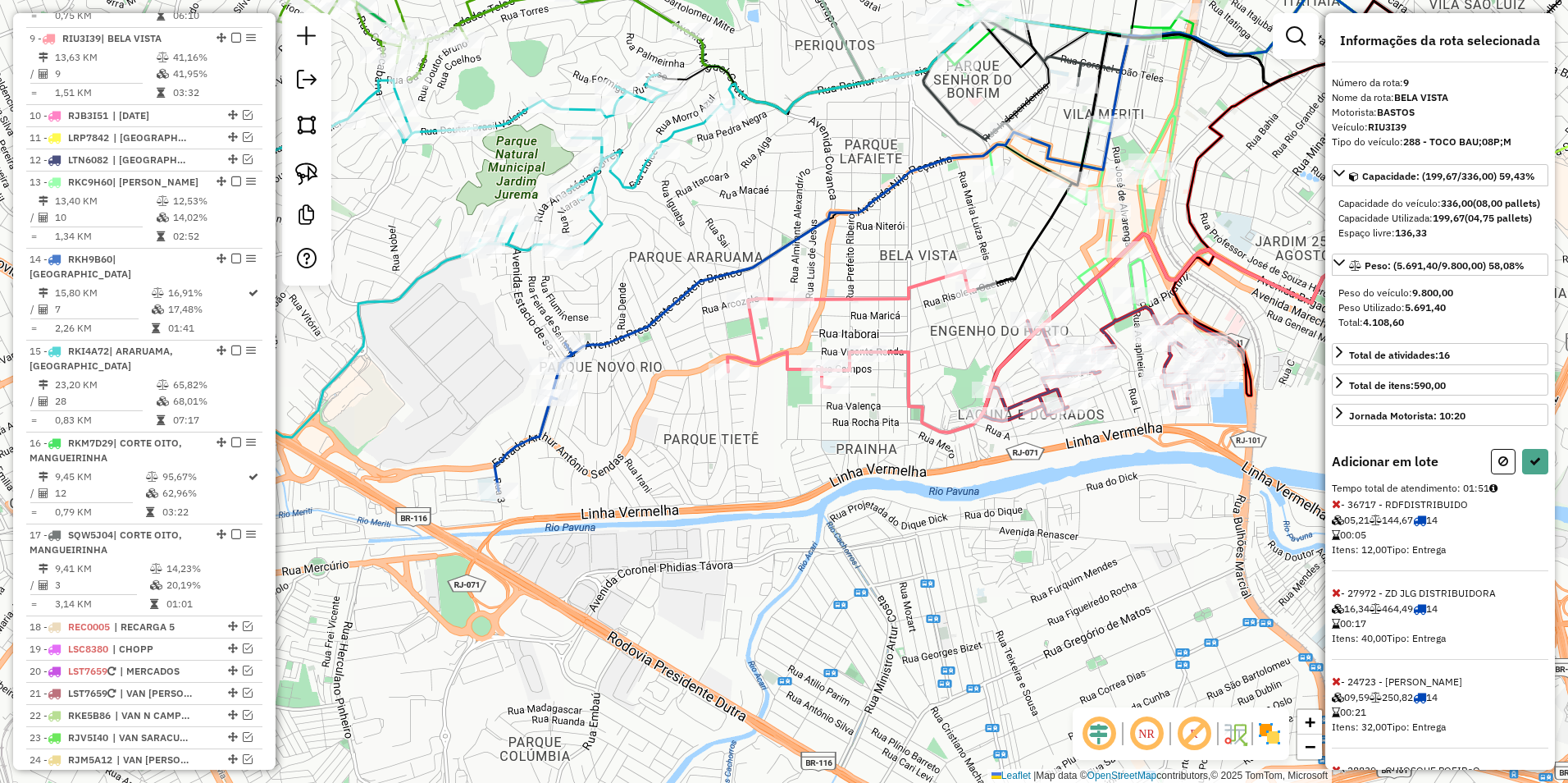
select select "**********"
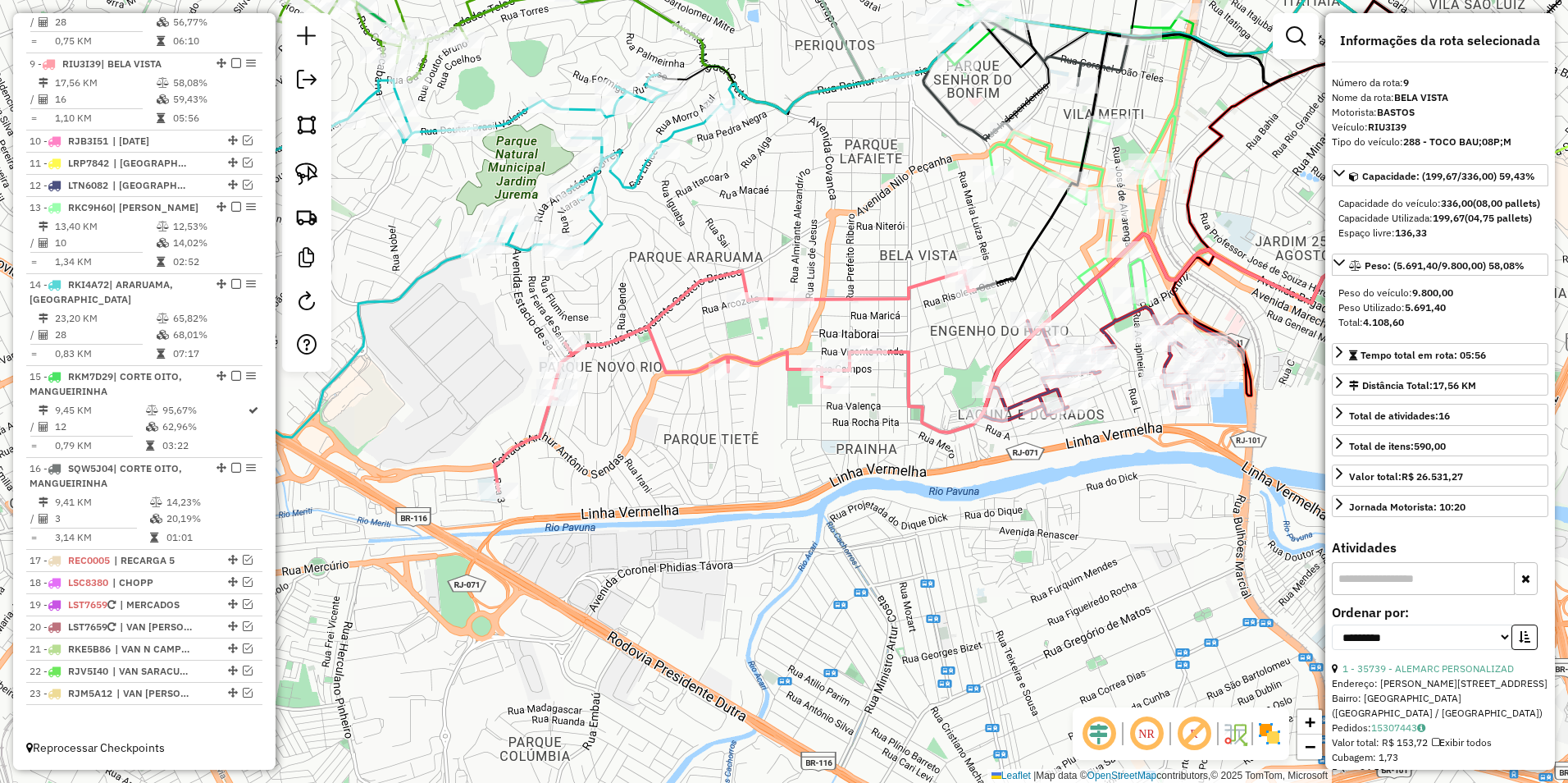
scroll to position [1076, 0]
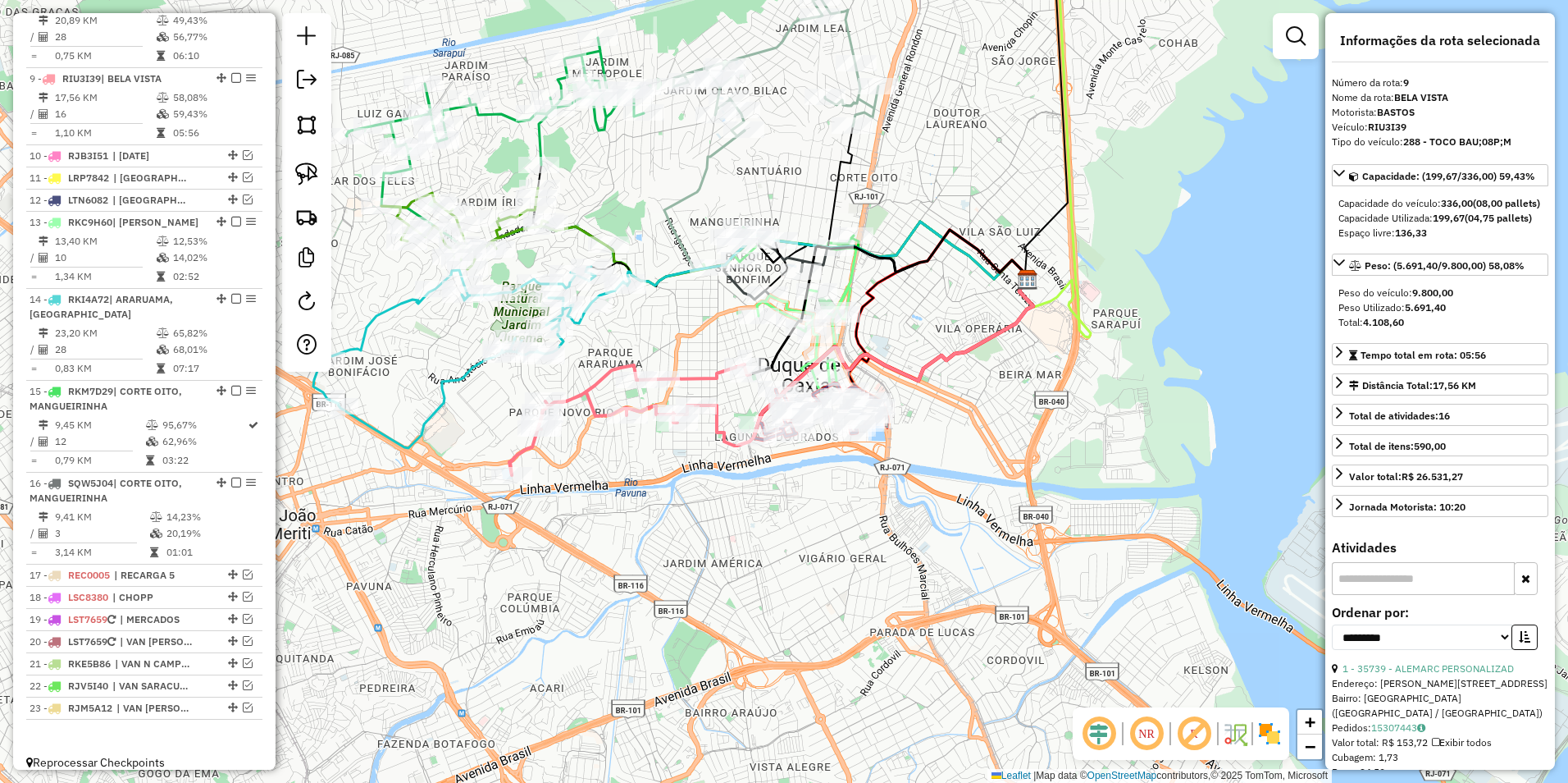
click at [604, 372] on icon at bounding box center [630, 420] width 241 height 111
click at [464, 375] on icon at bounding box center [470, 357] width 314 height 181
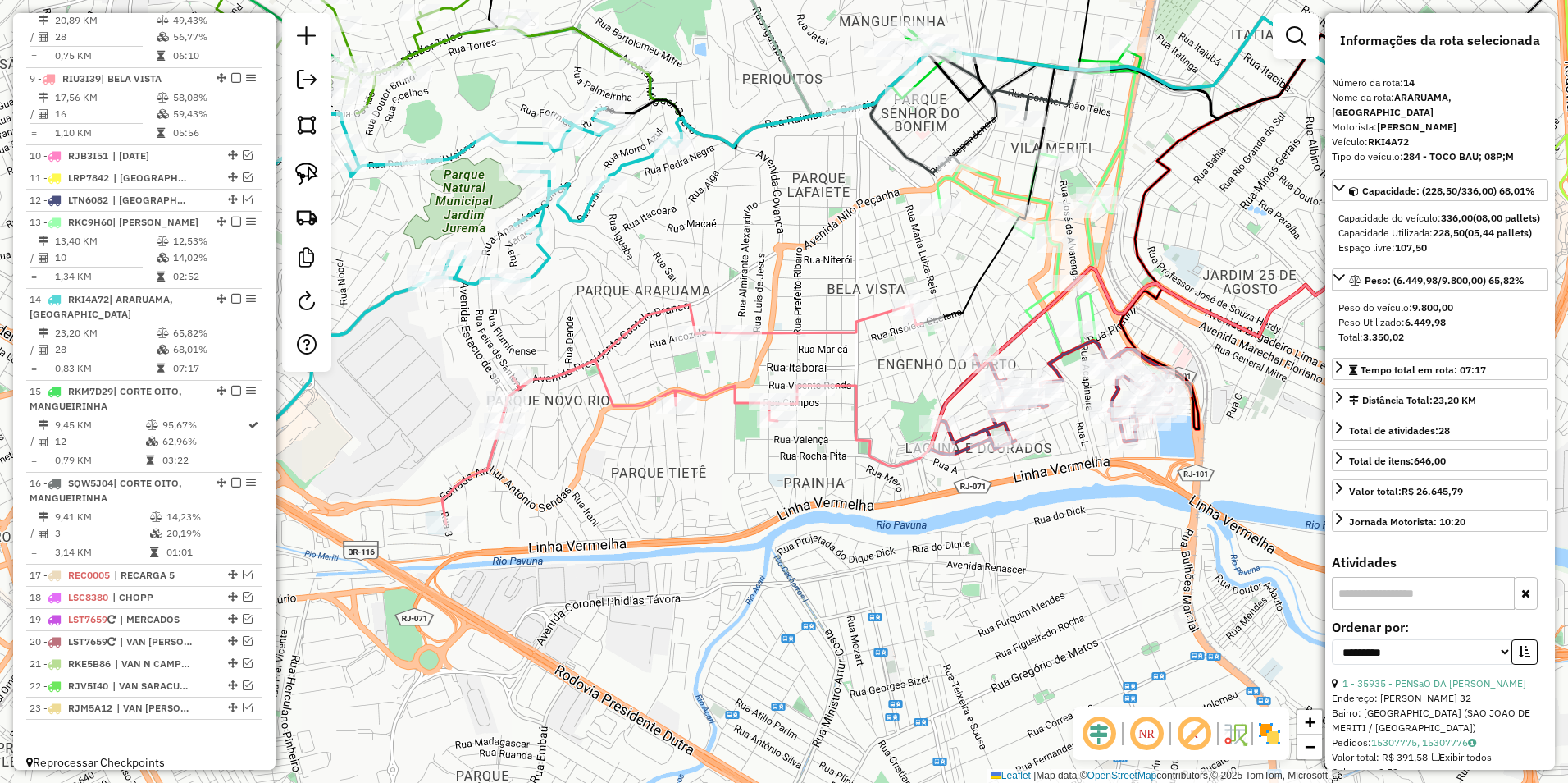
click at [813, 331] on icon at bounding box center [683, 414] width 481 height 220
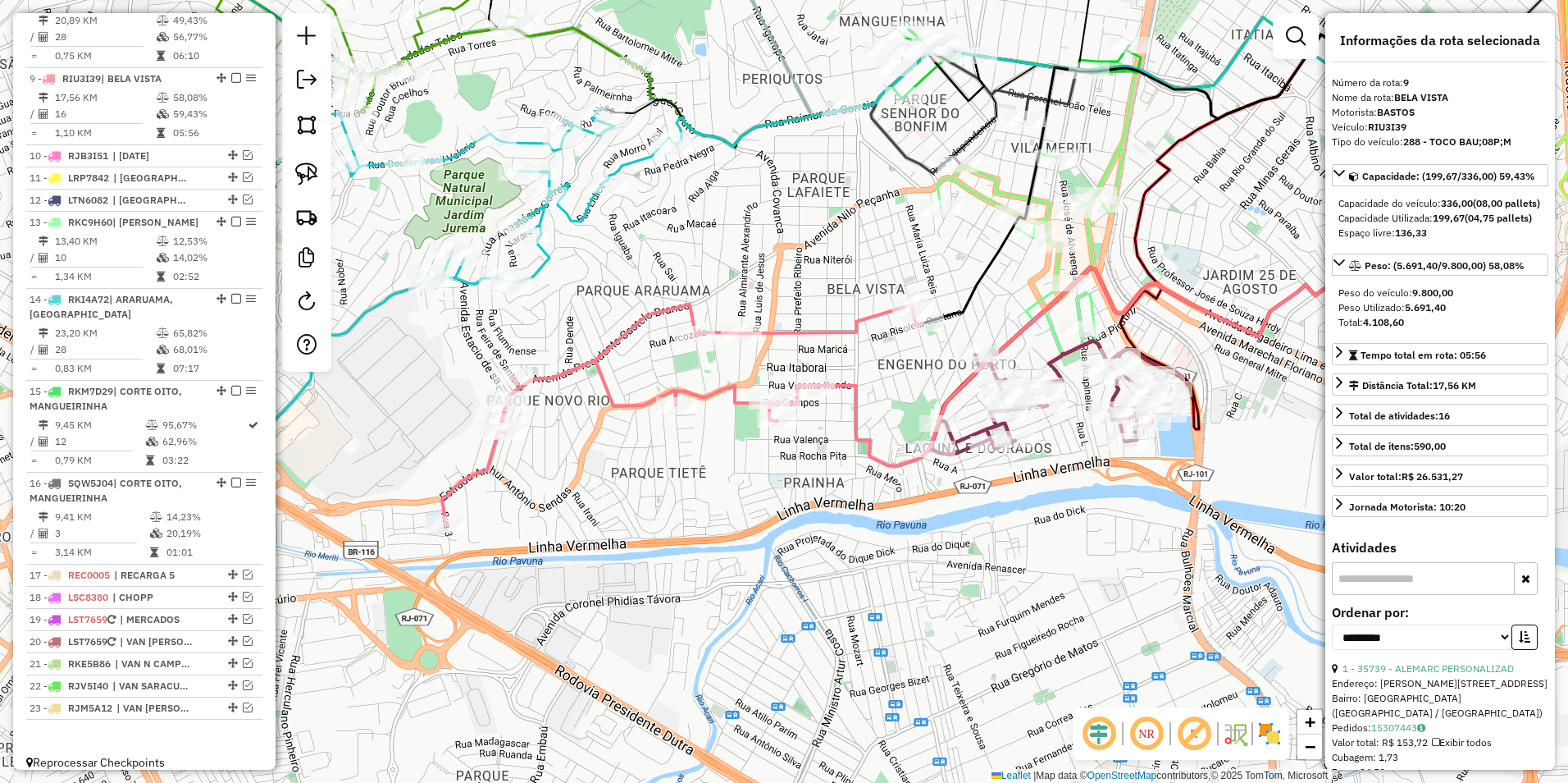
click at [876, 314] on icon at bounding box center [683, 414] width 481 height 220
click at [873, 314] on icon at bounding box center [683, 414] width 481 height 220
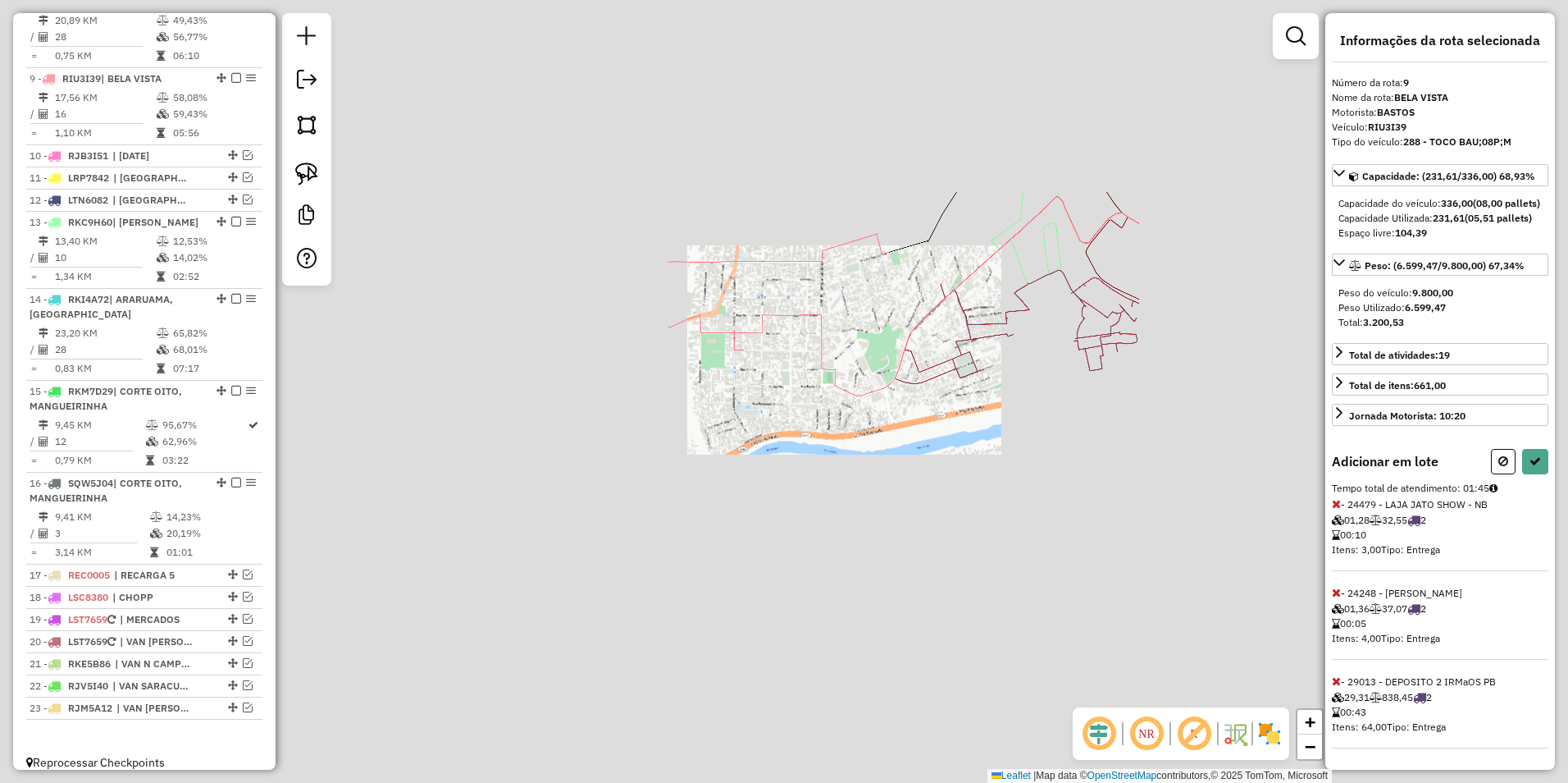
select select "**********"
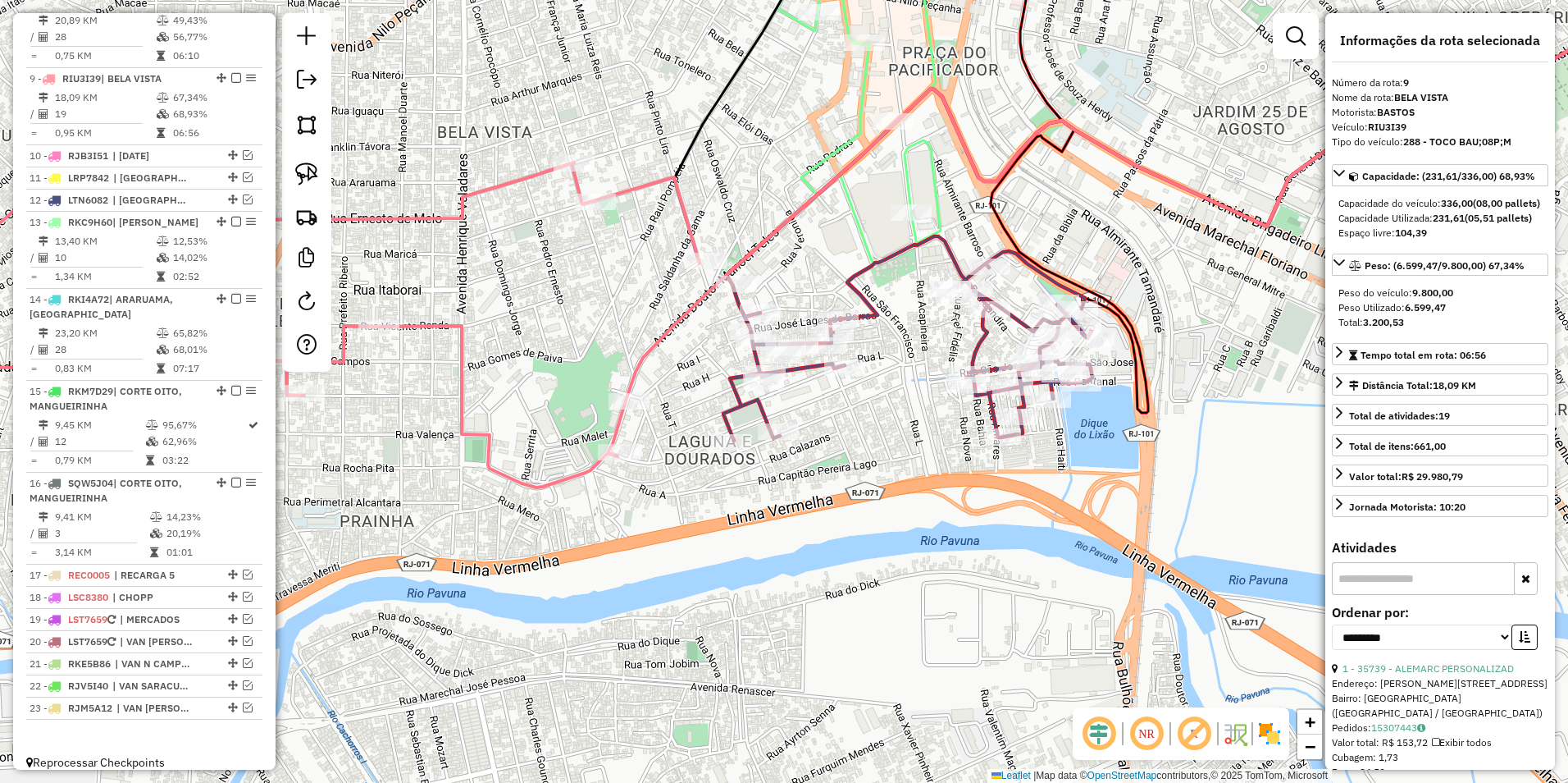
click at [863, 311] on icon at bounding box center [908, 338] width 369 height 204
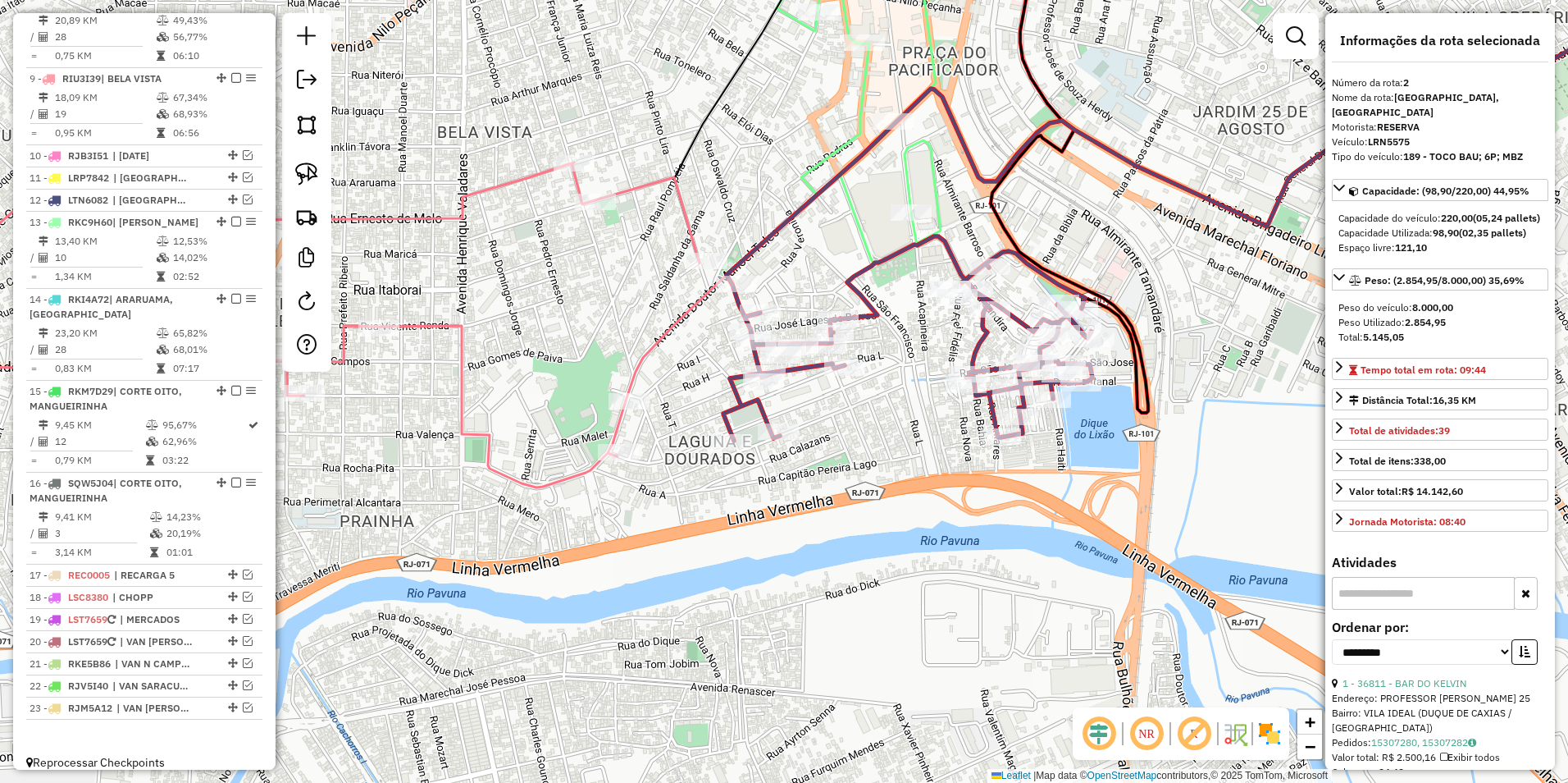
scroll to position [657, 0]
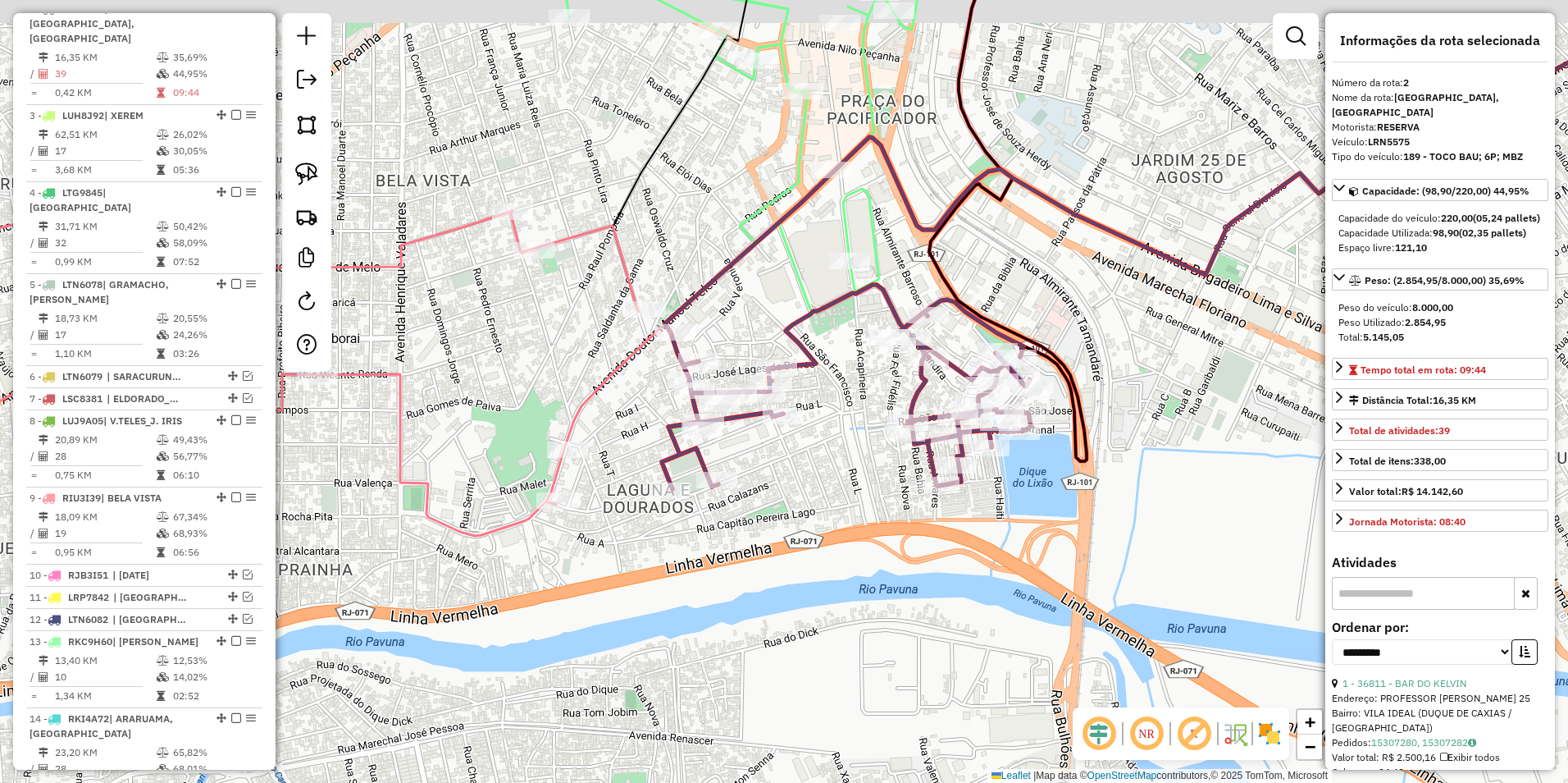
drag, startPoint x: 920, startPoint y: 387, endPoint x: 725, endPoint y: 517, distance: 234.4
click at [725, 517] on div "Janela de atendimento Grade de atendimento Capacidade Transportadoras Veículos …" at bounding box center [784, 392] width 1568 height 783
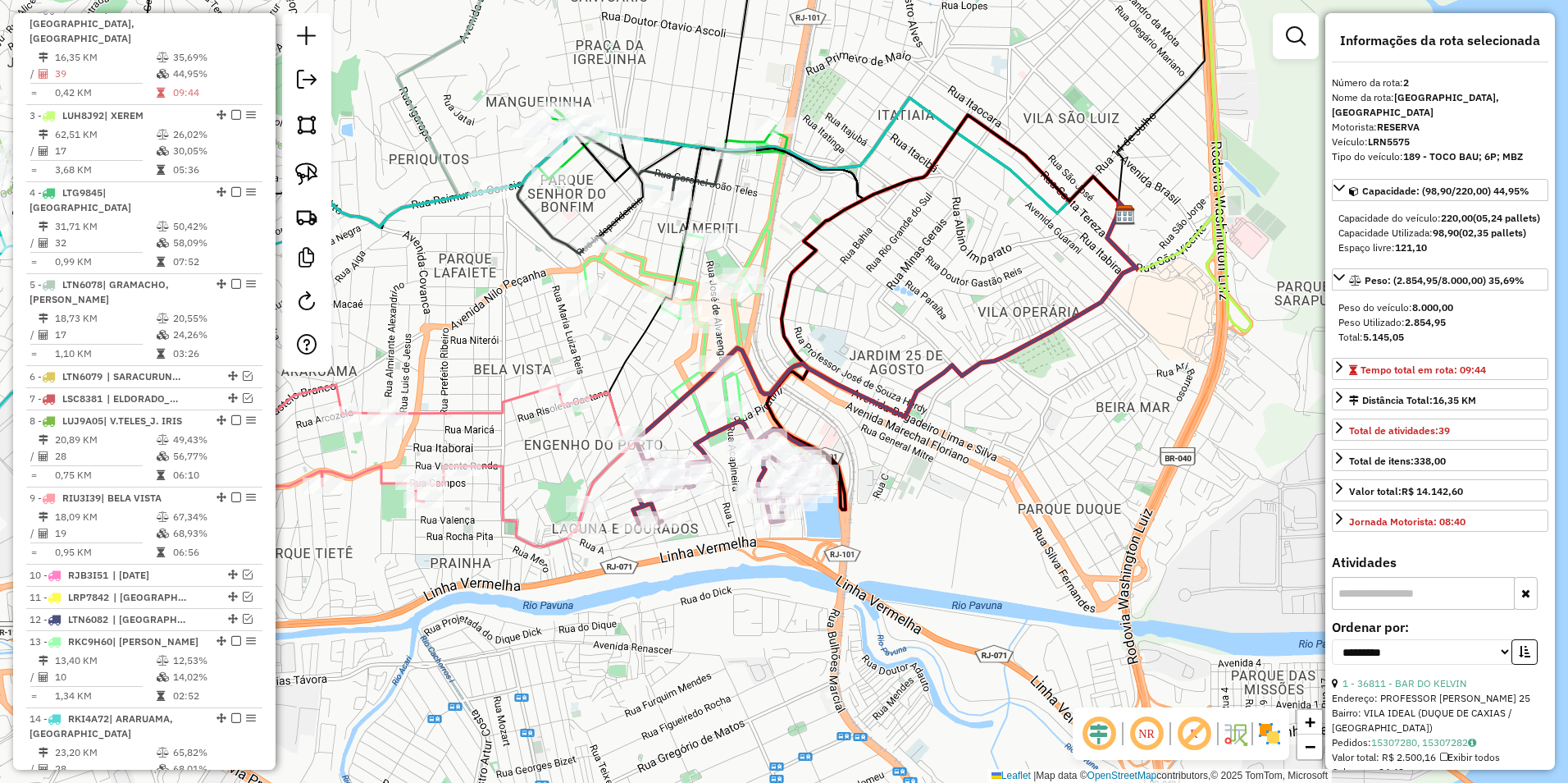
click at [741, 378] on icon at bounding box center [677, 332] width 186 height 205
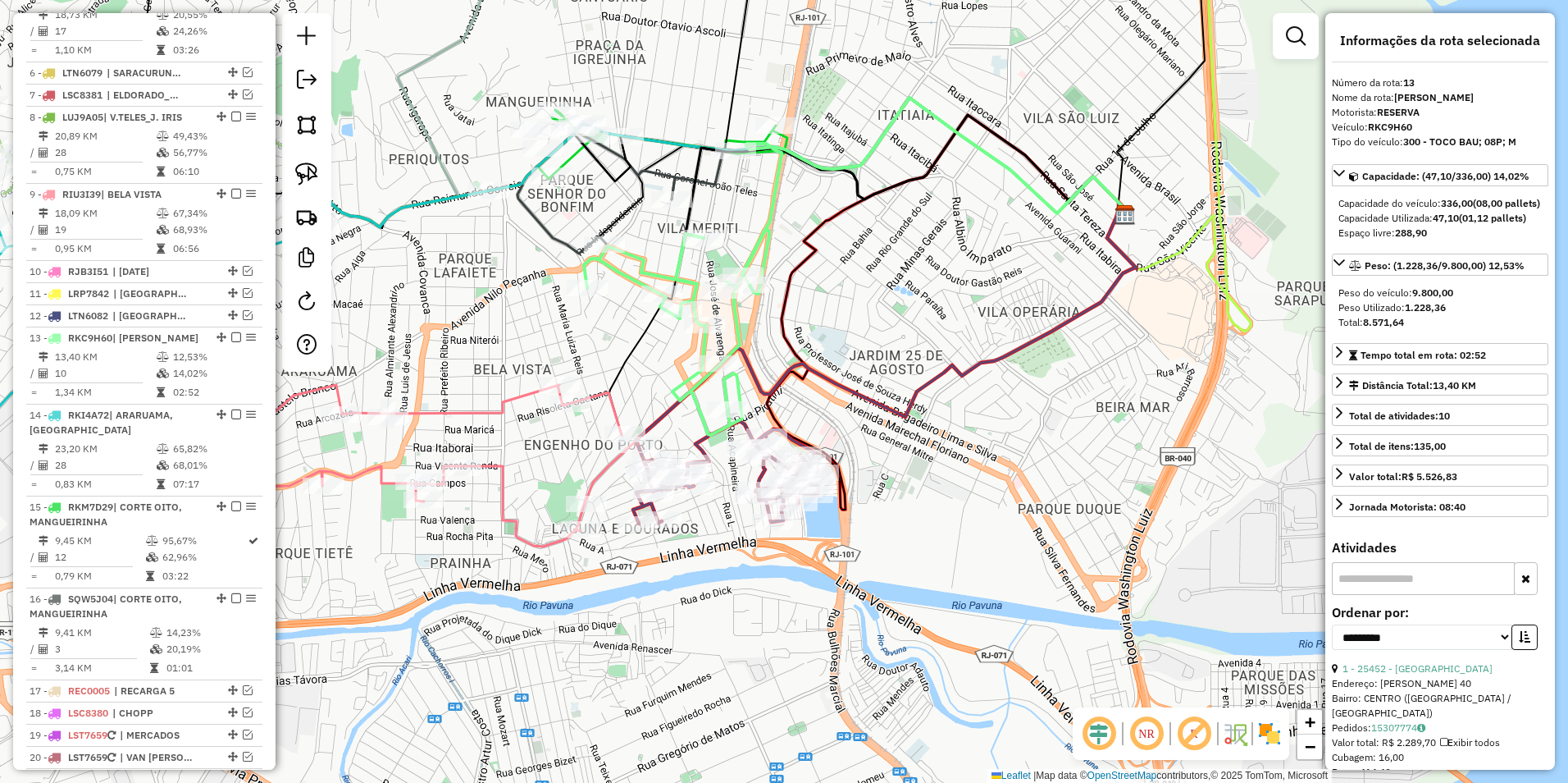
scroll to position [1076, 0]
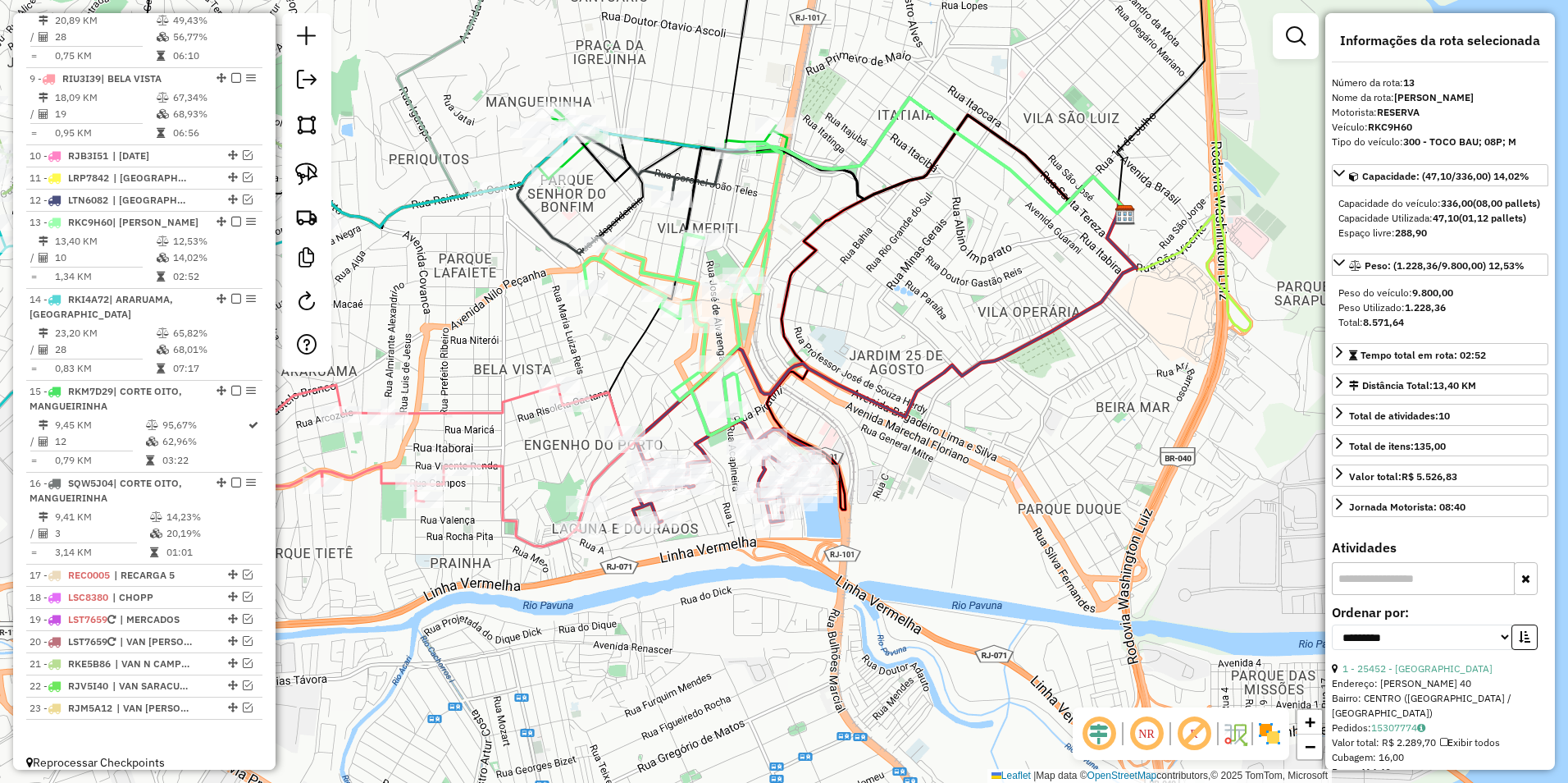
click at [845, 302] on div "Janela de atendimento Grade de atendimento Capacidade Transportadoras Veículos …" at bounding box center [784, 392] width 1568 height 783
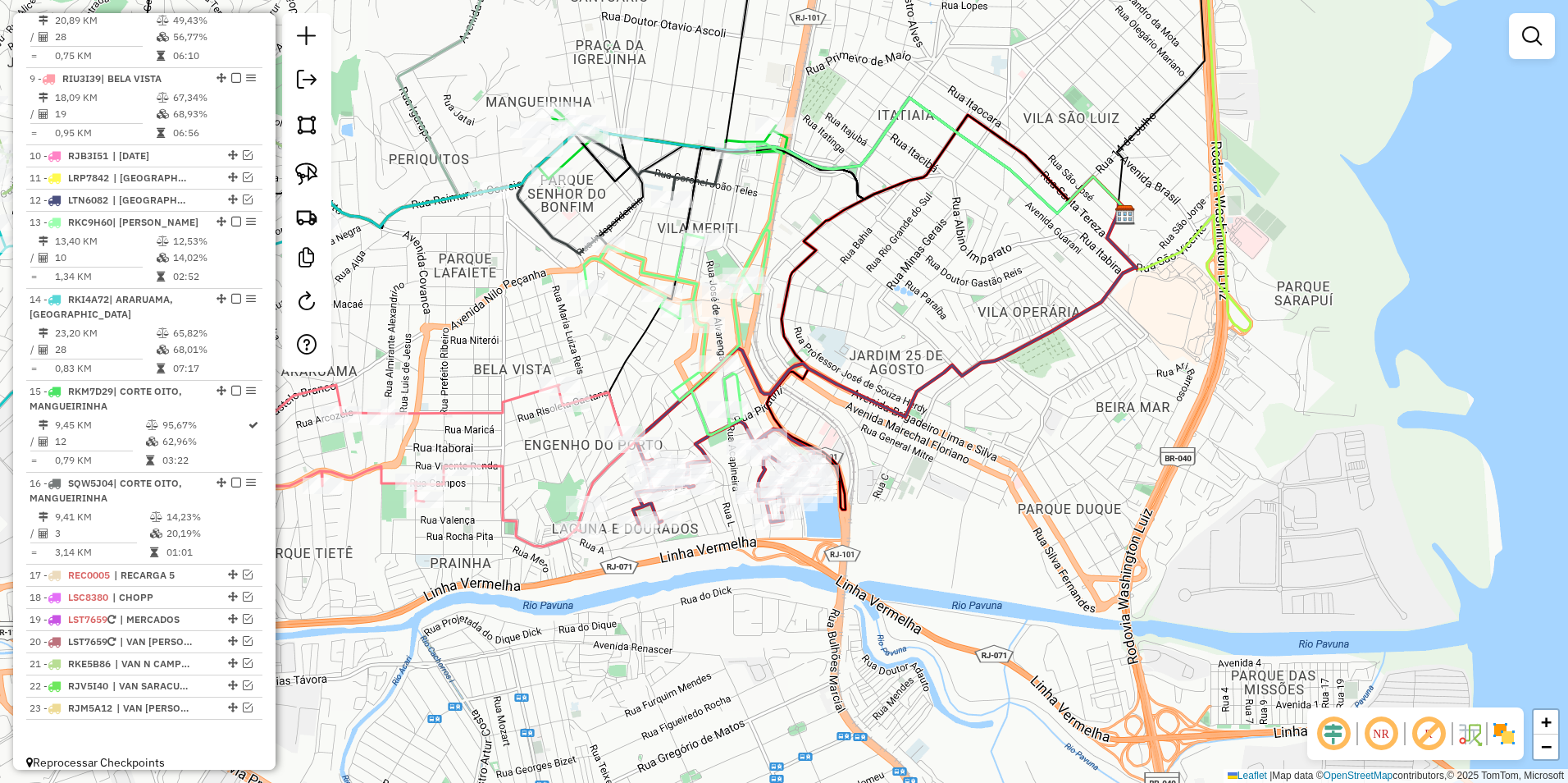
click at [736, 310] on icon at bounding box center [677, 332] width 186 height 205
select select "**********"
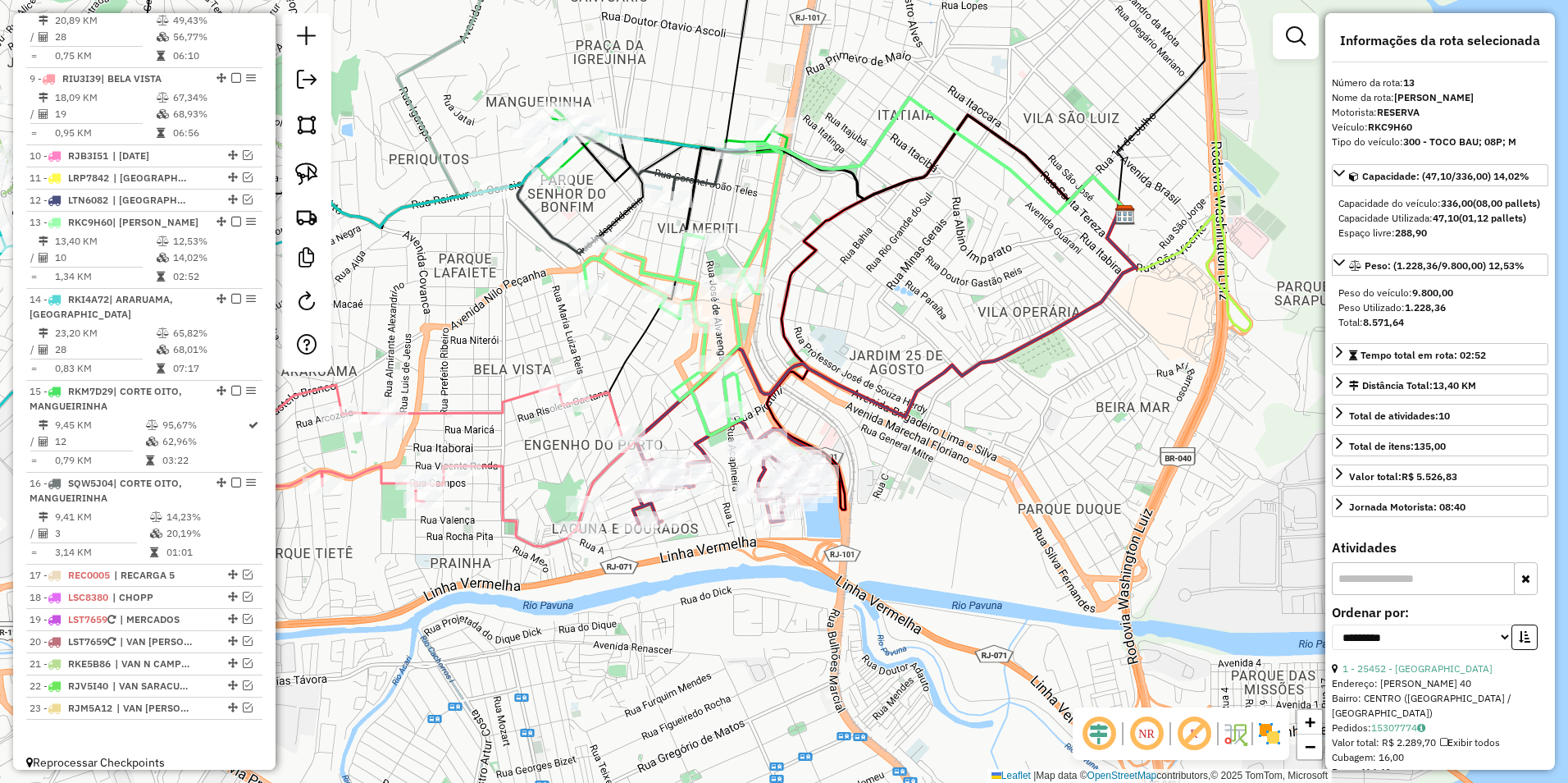
click at [736, 310] on icon at bounding box center [677, 332] width 186 height 205
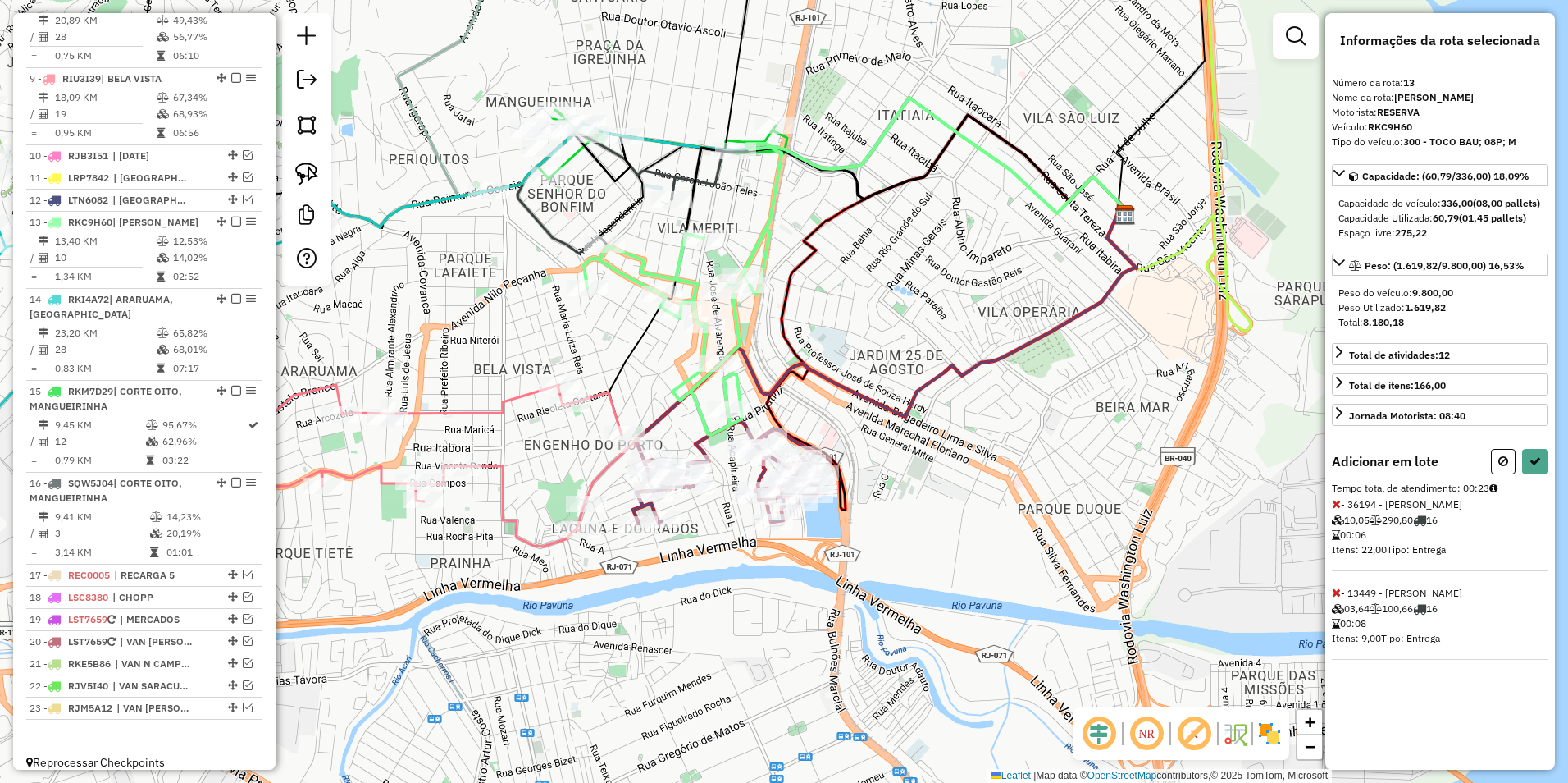
select select "**********"
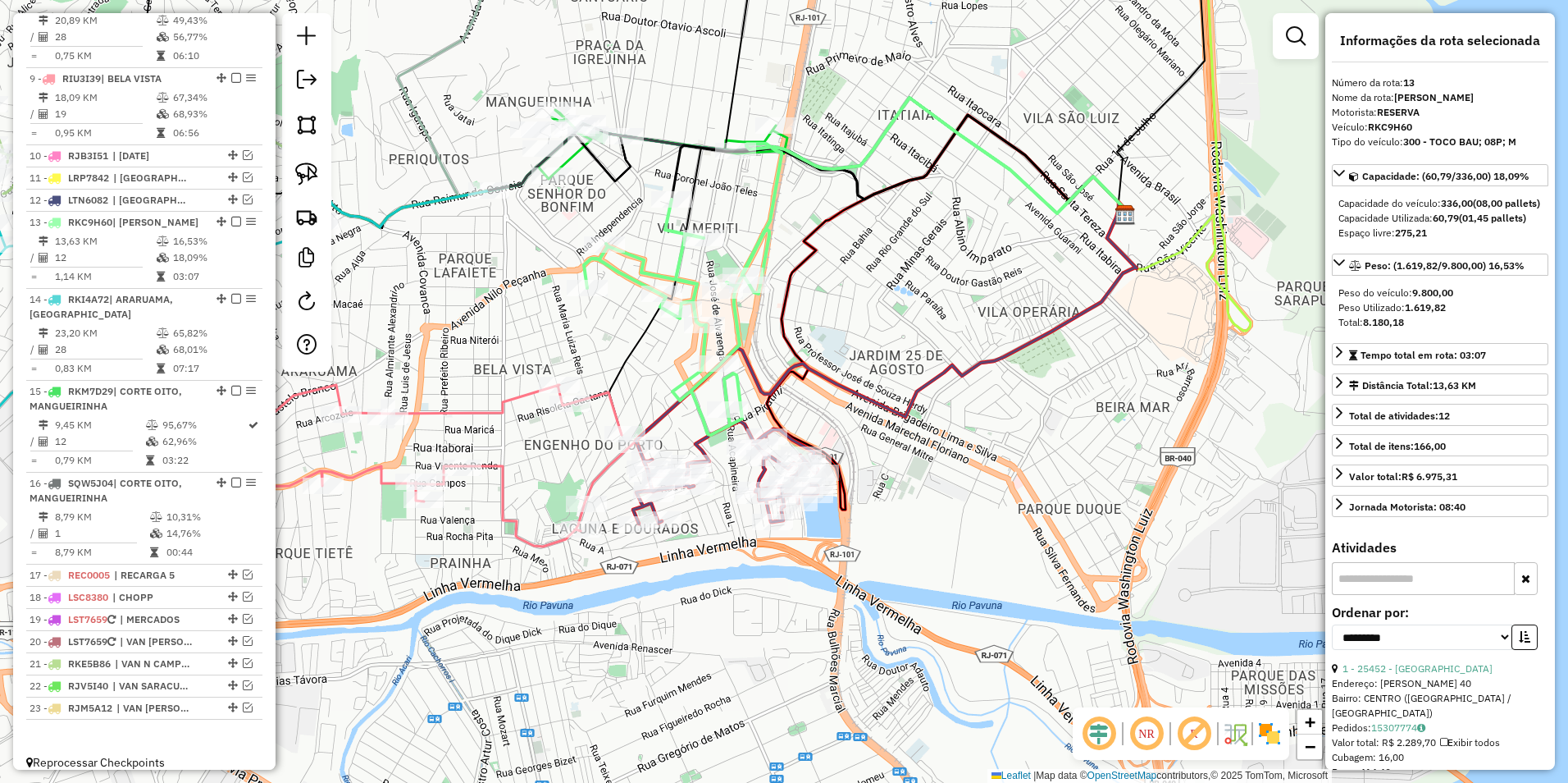
click at [571, 157] on icon at bounding box center [662, 144] width 249 height 69
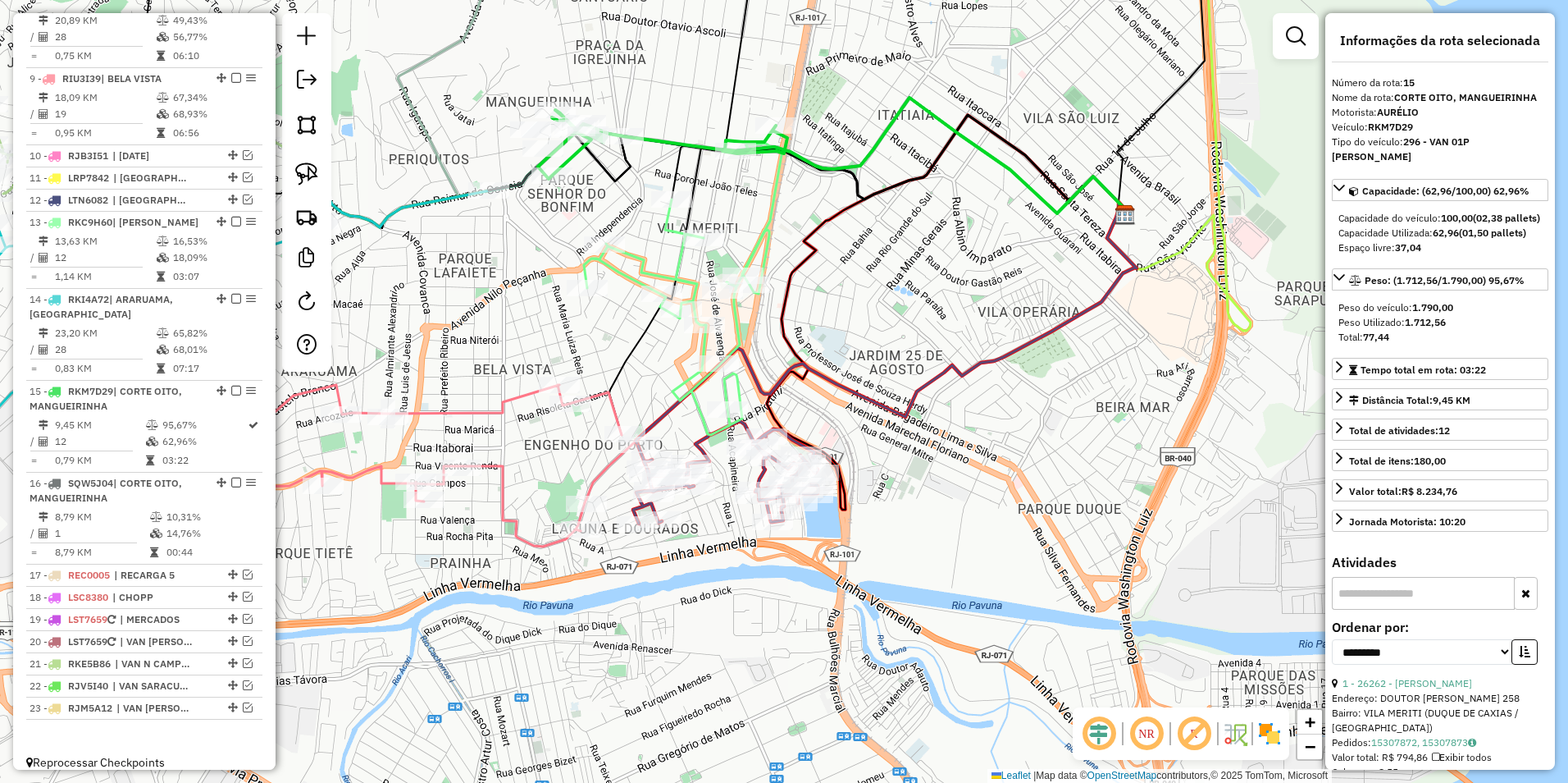
click at [574, 154] on icon at bounding box center [662, 144] width 249 height 69
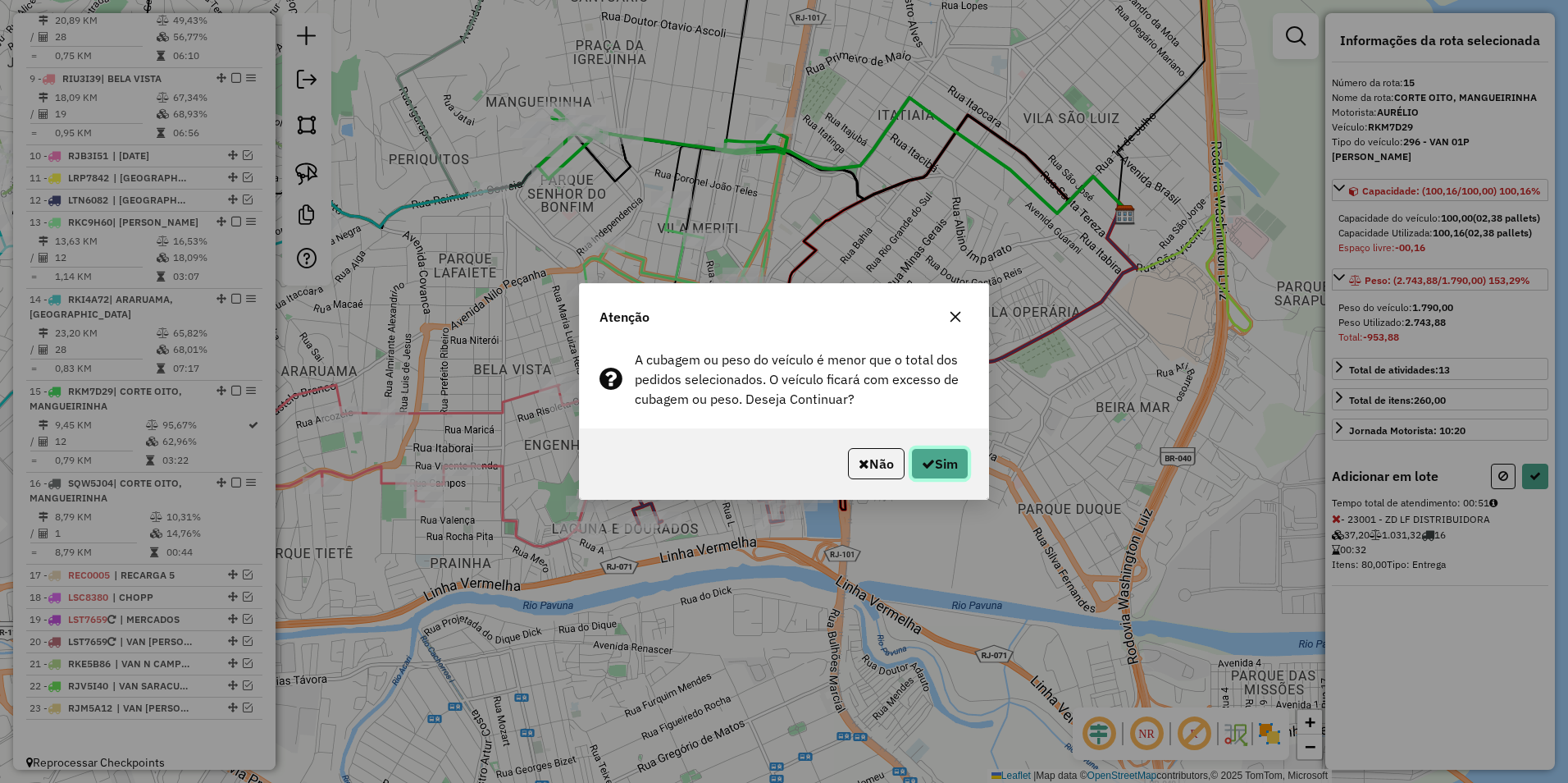
click at [931, 462] on icon "button" at bounding box center [928, 464] width 13 height 13
select select "**********"
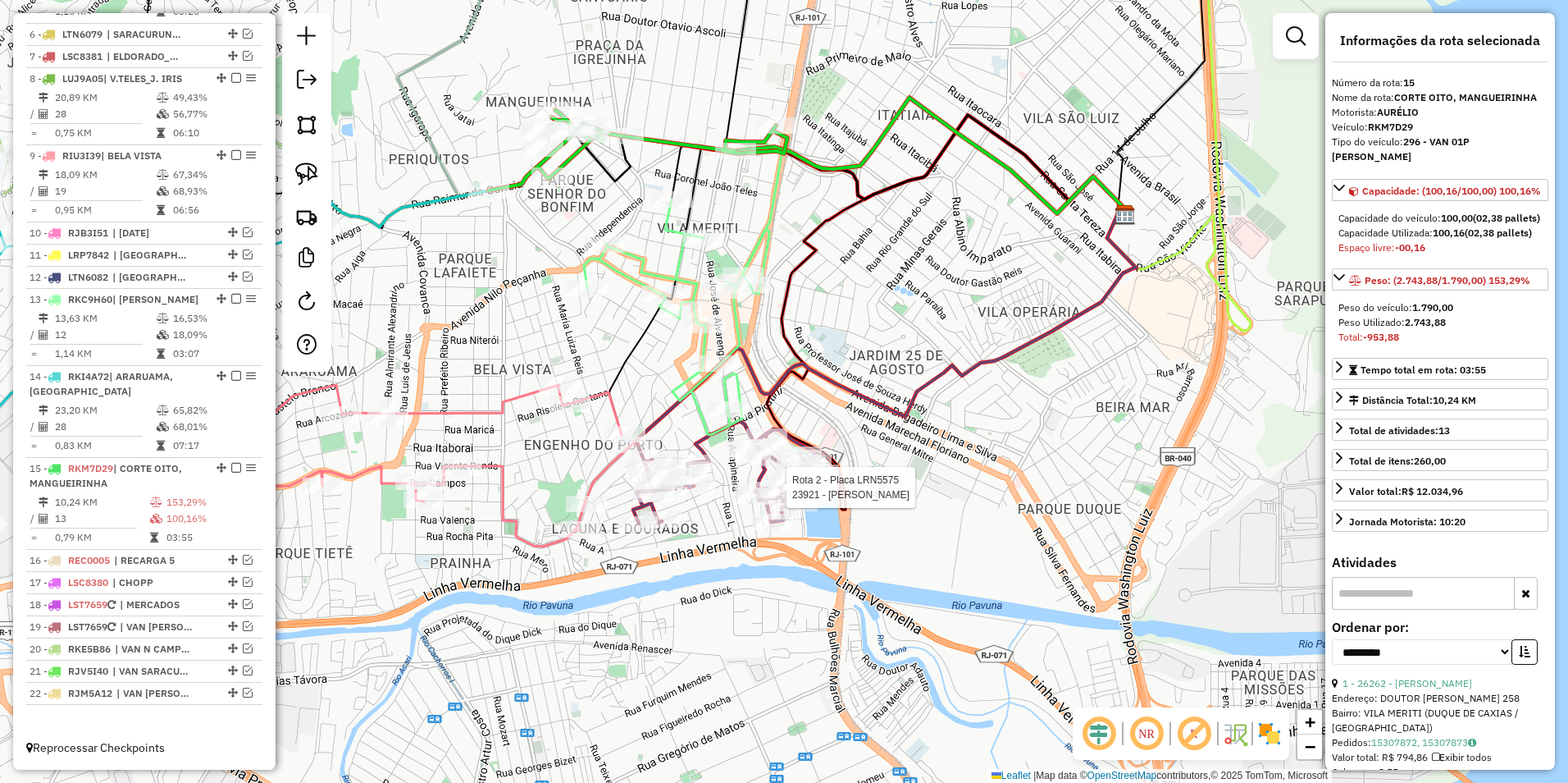
scroll to position [984, 0]
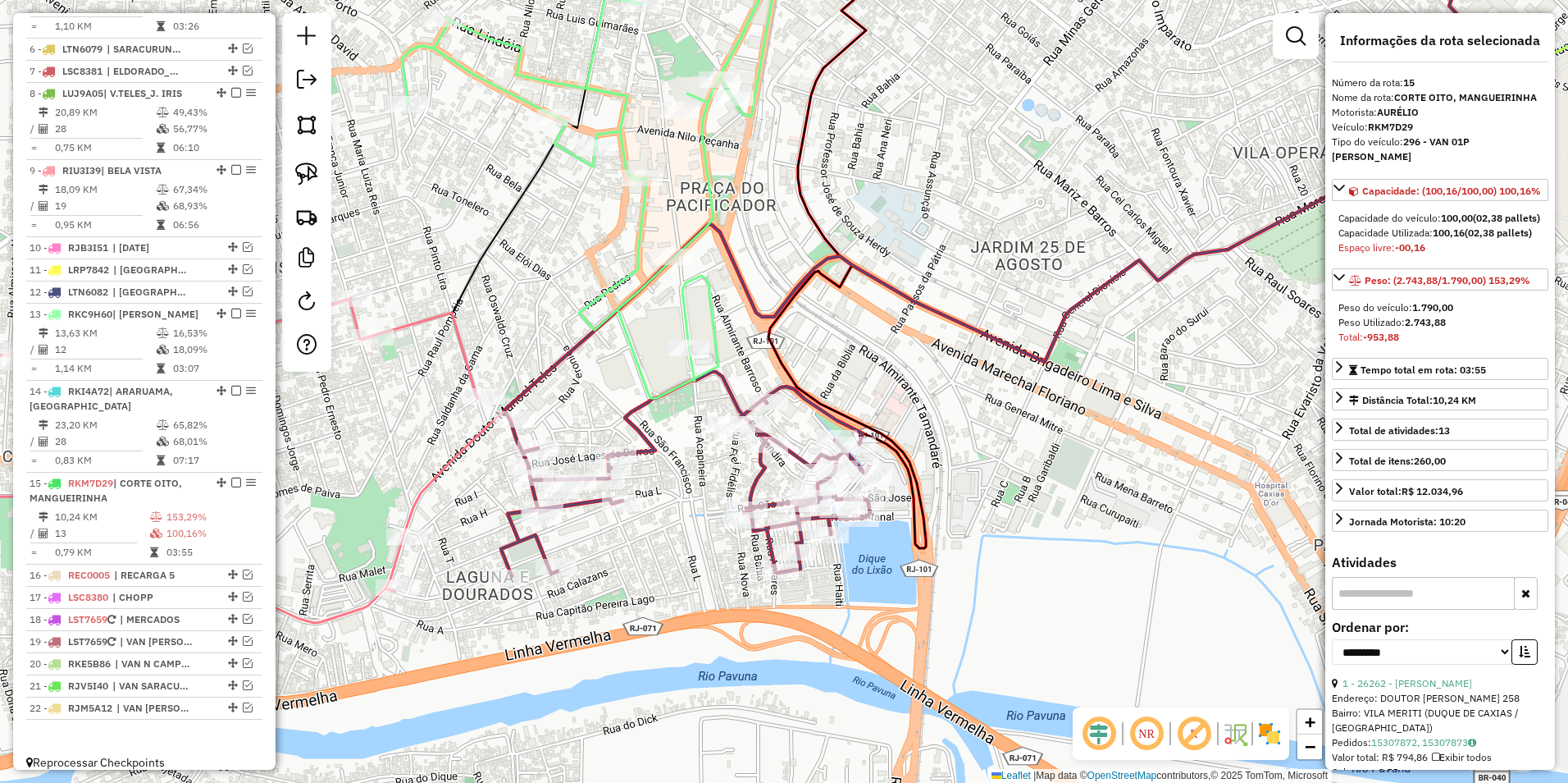
click at [717, 325] on icon at bounding box center [587, 163] width 371 height 470
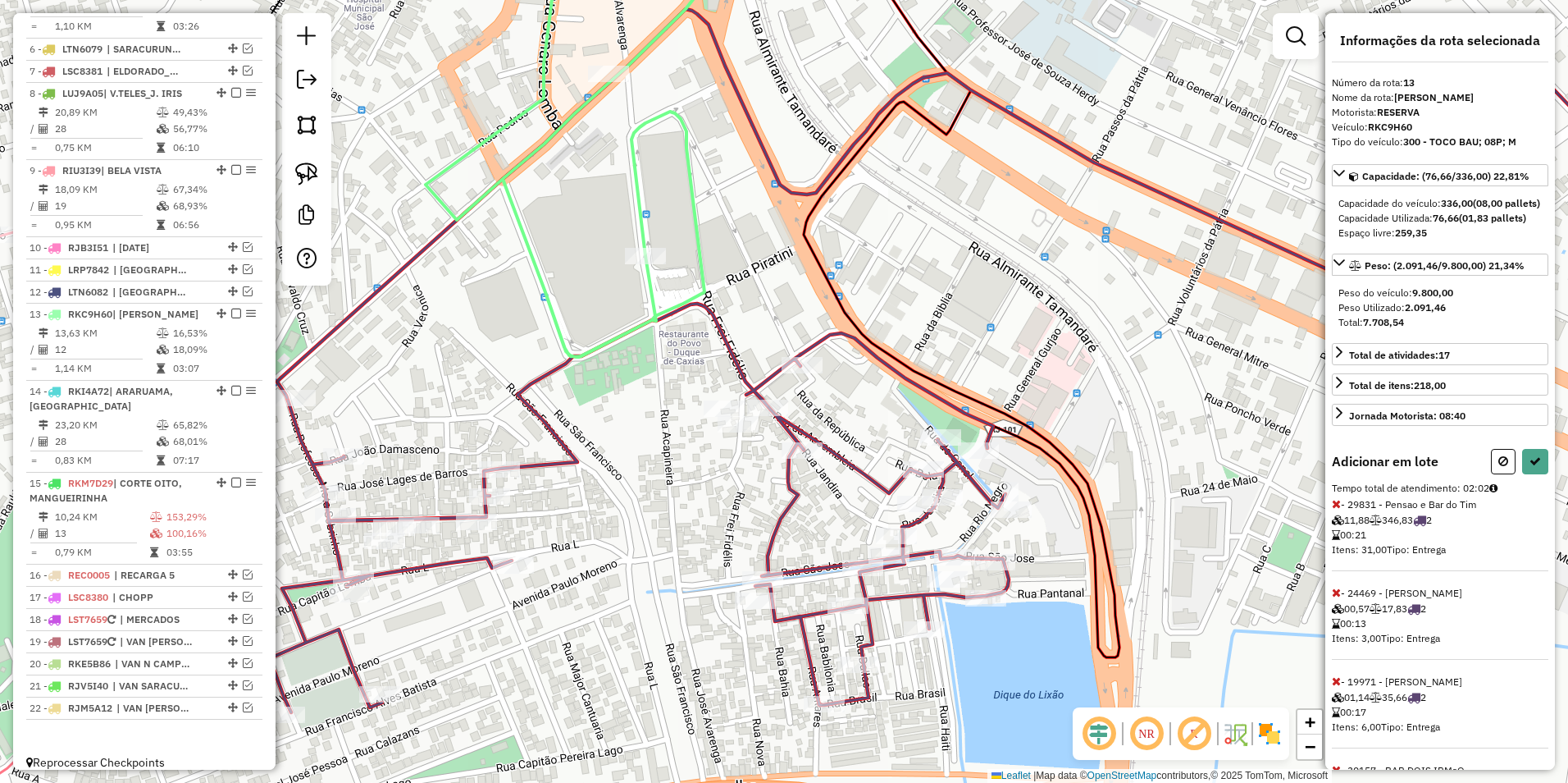
select select "**********"
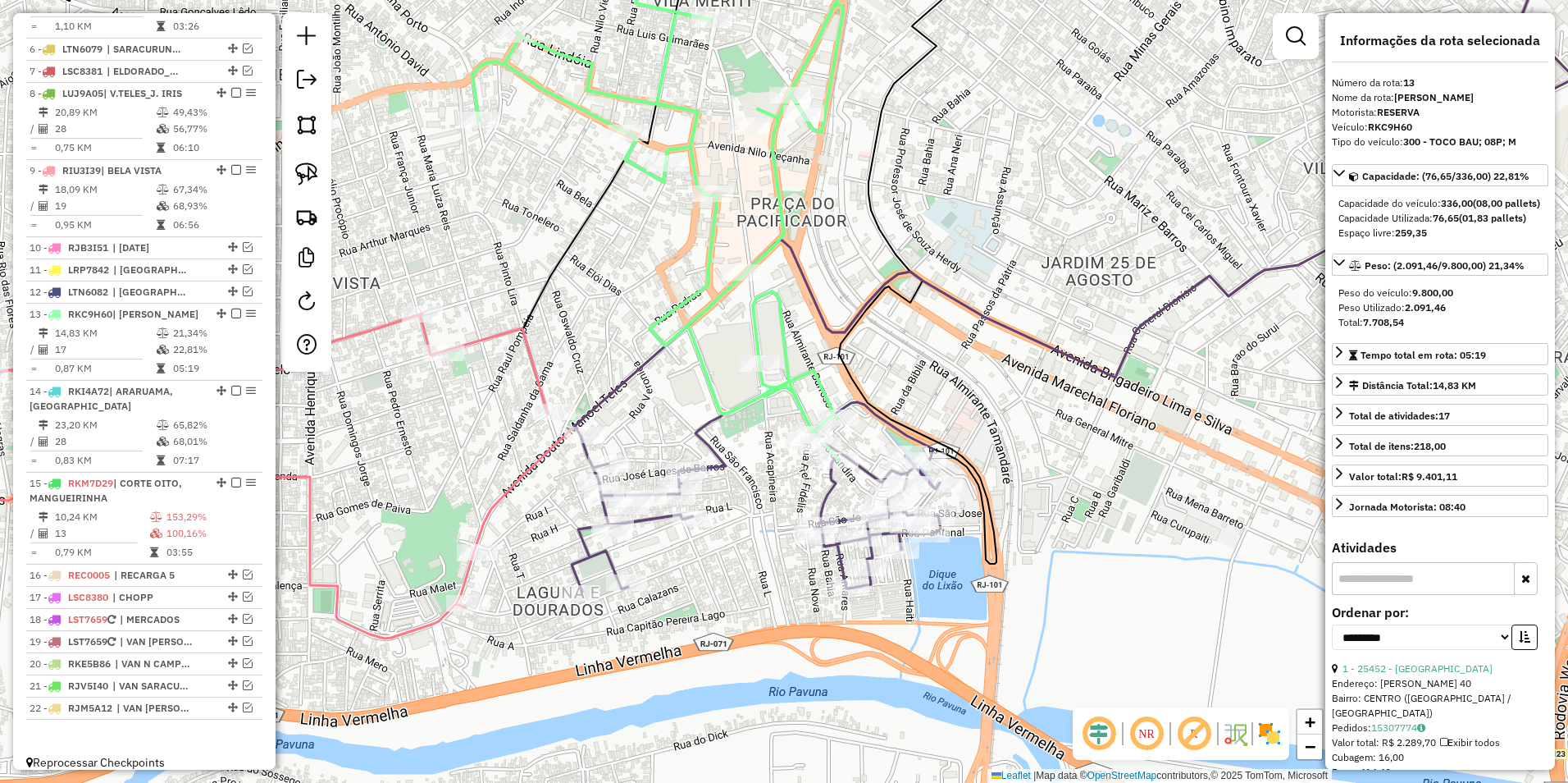
click at [784, 174] on icon at bounding box center [657, 202] width 371 height 517
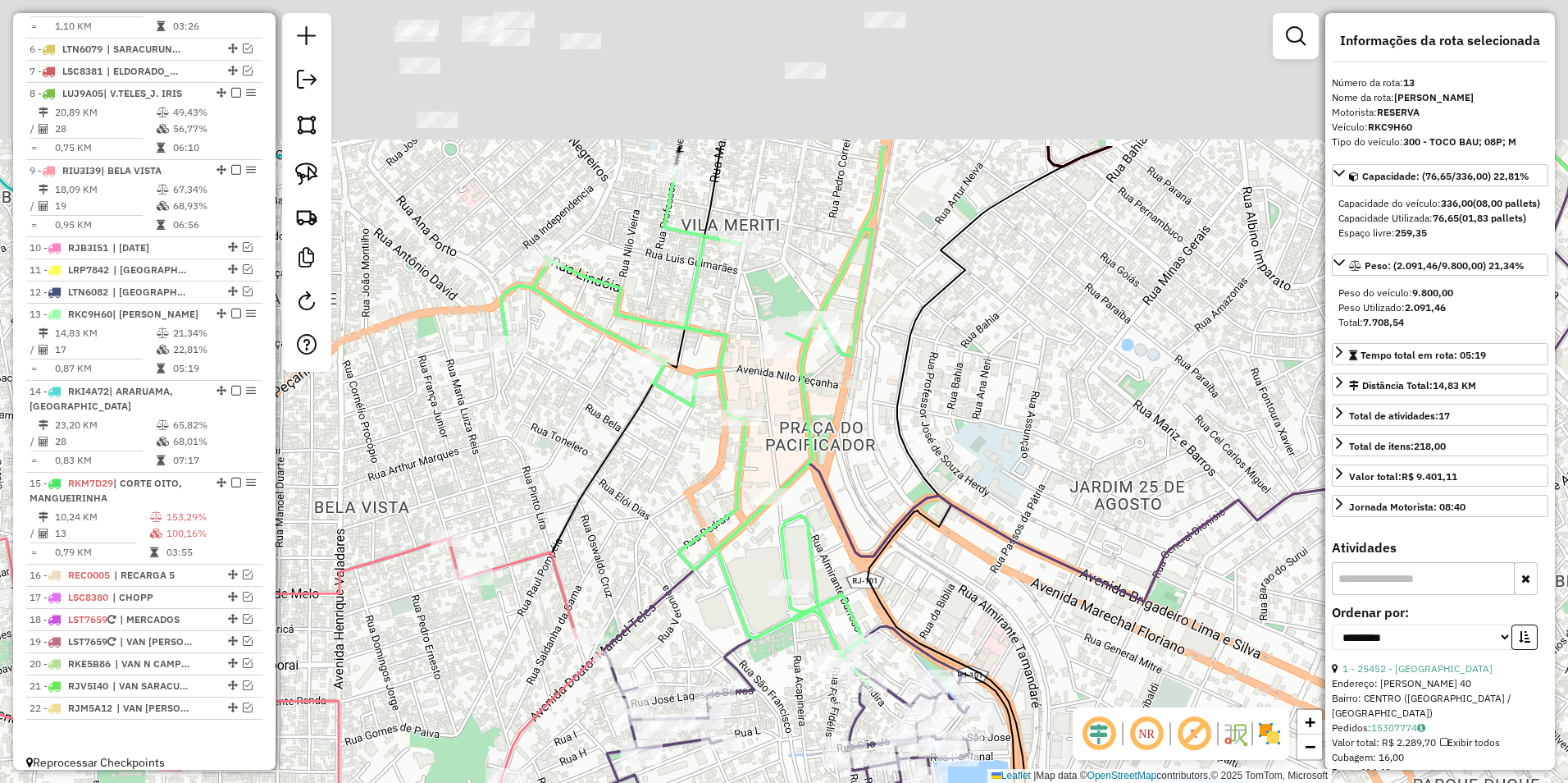
drag, startPoint x: 840, startPoint y: 157, endPoint x: 869, endPoint y: 392, distance: 236.8
click at [869, 392] on div "Janela de atendimento Grade de atendimento Capacidade Transportadoras Veículos …" at bounding box center [784, 392] width 1568 height 783
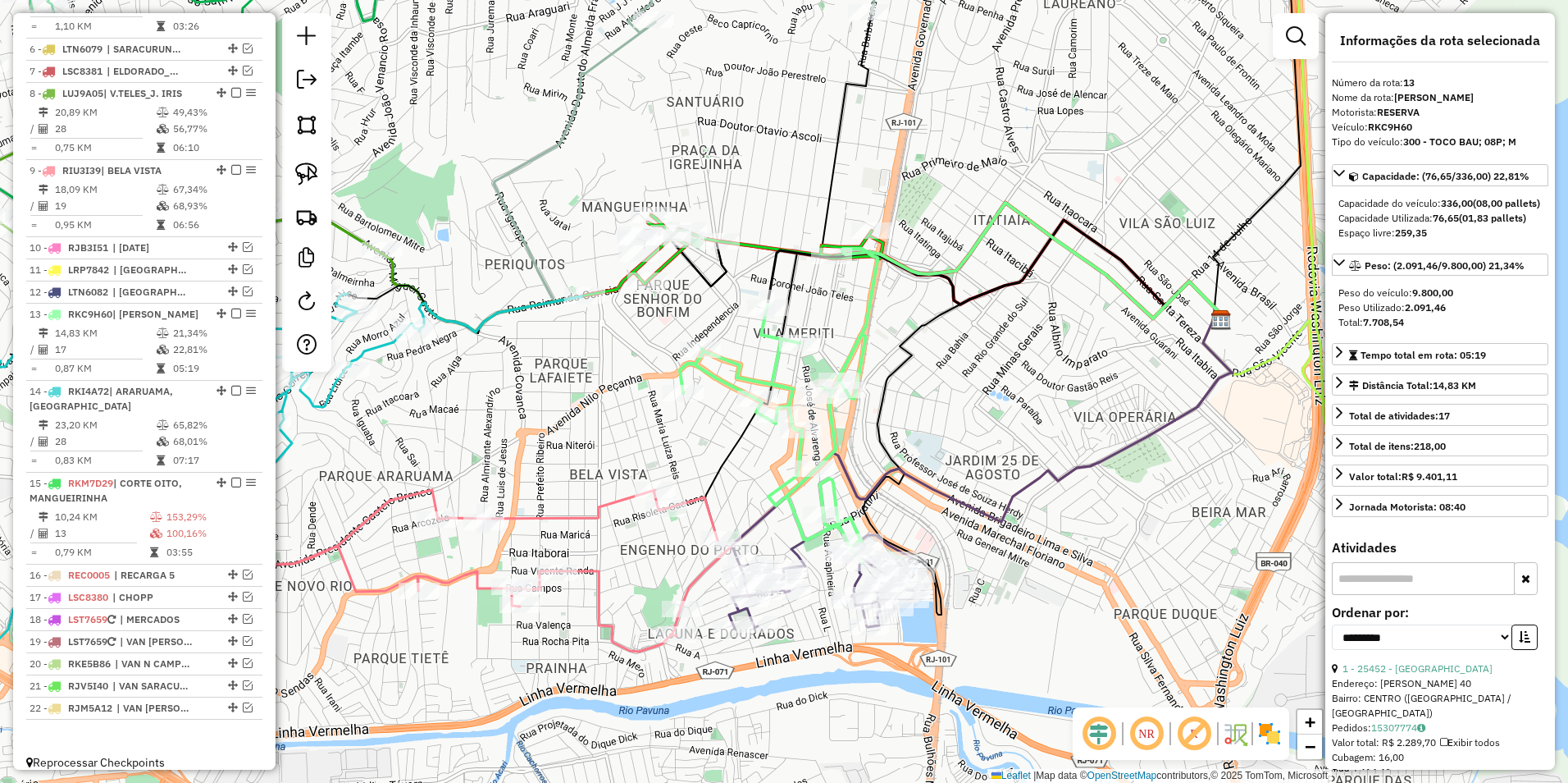
click at [672, 266] on icon at bounding box center [734, 255] width 299 height 81
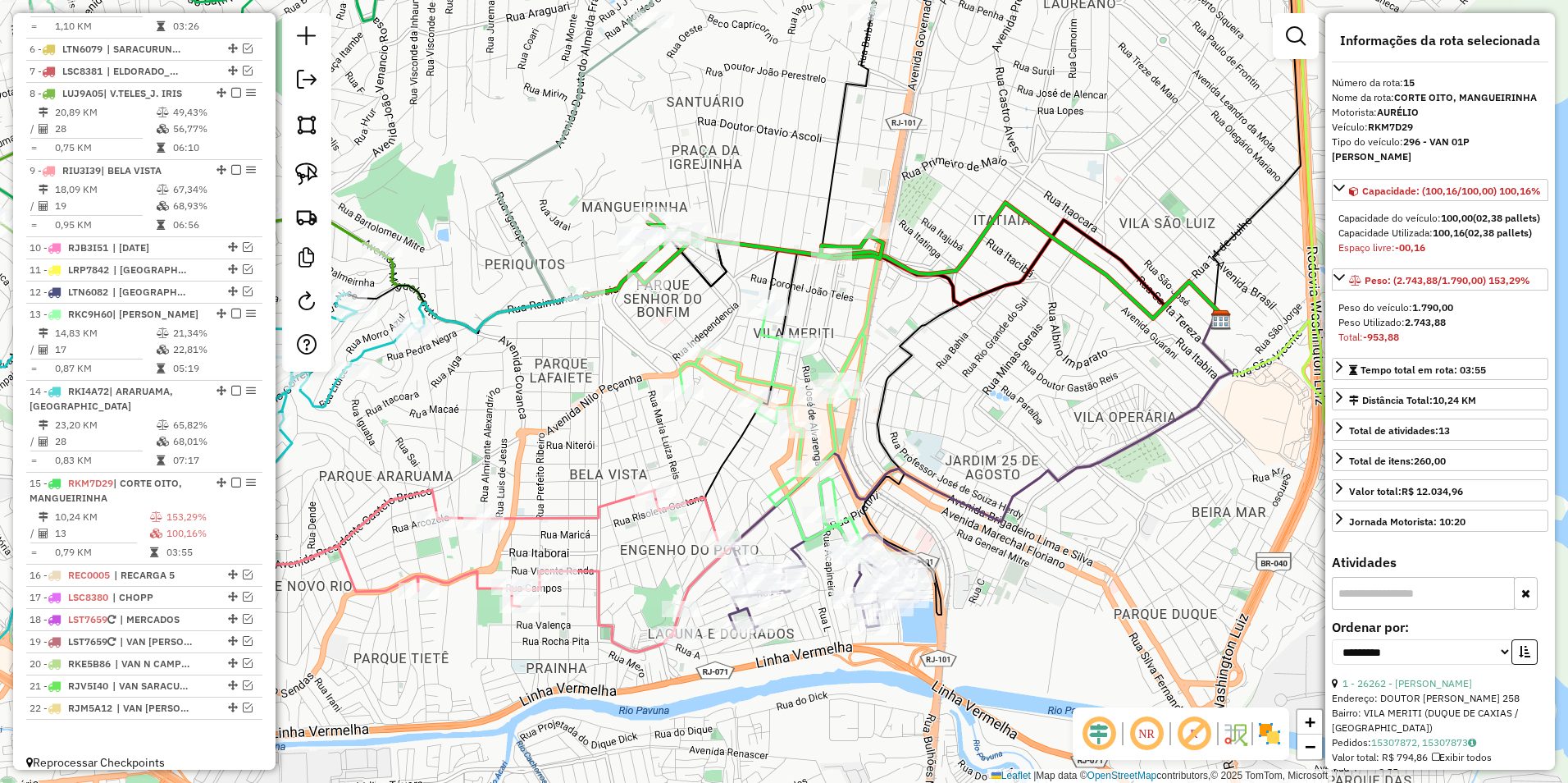
drag, startPoint x: 790, startPoint y: 123, endPoint x: 771, endPoint y: 472, distance: 349.5
click at [771, 472] on div "Rota 15 - Placa RKM7D29 25549 - MARCIO ROBERTO FELIZ Janela de atendimento Grad…" at bounding box center [784, 392] width 1568 height 783
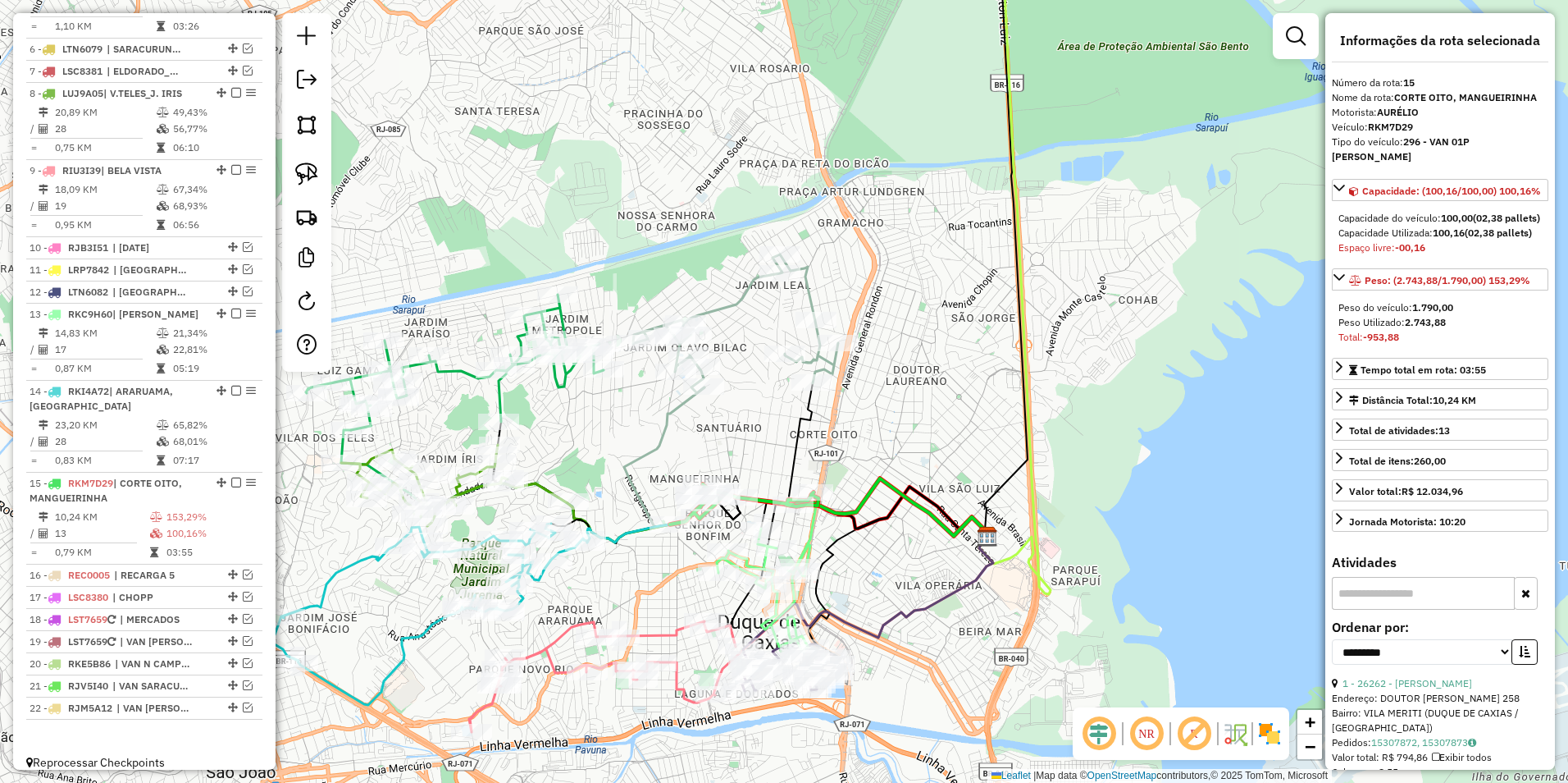
click at [899, 359] on div "Janela de atendimento Grade de atendimento Capacidade Transportadoras Veículos …" at bounding box center [784, 392] width 1568 height 783
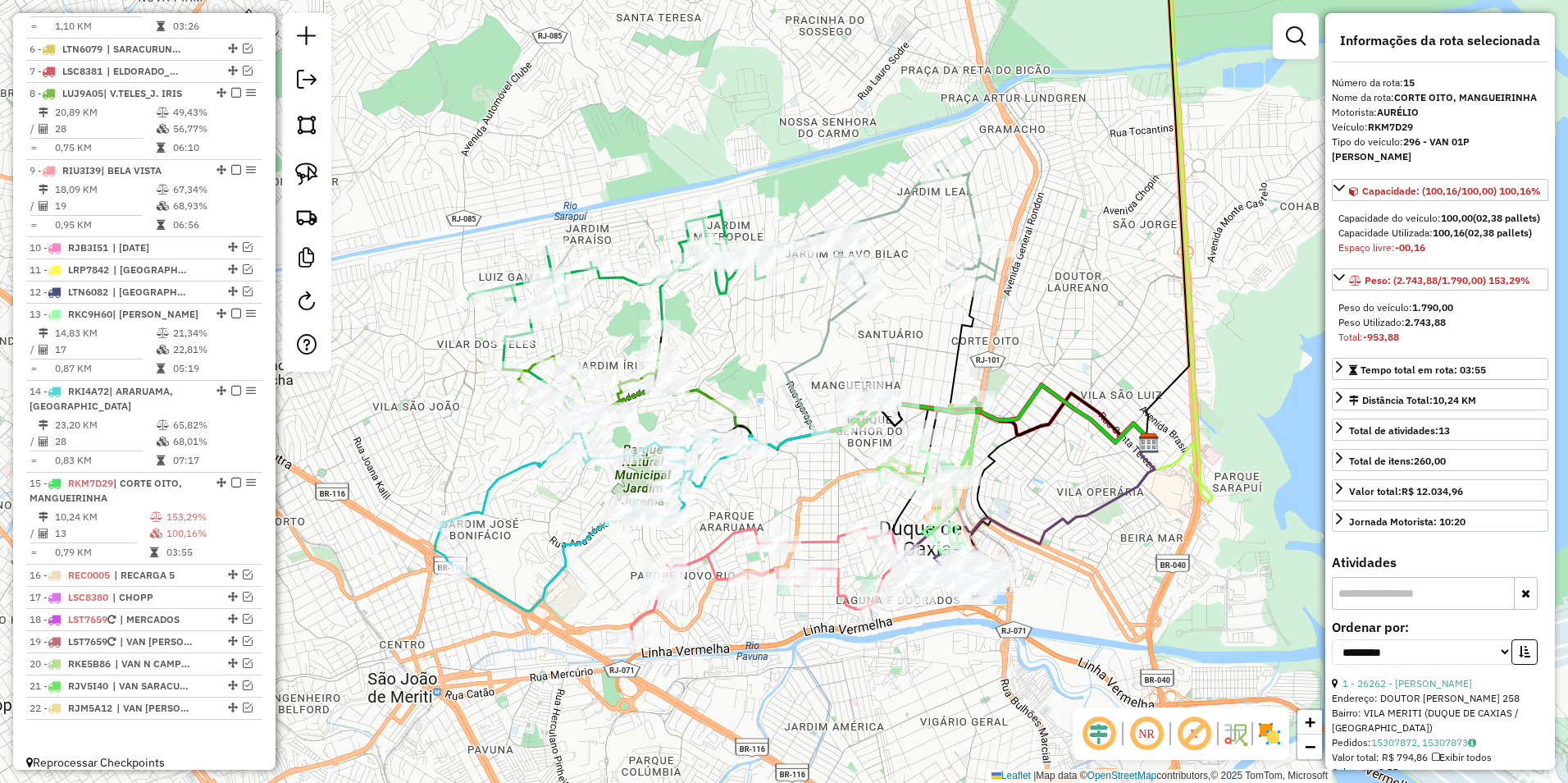
click at [720, 225] on icon at bounding box center [616, 269] width 298 height 135
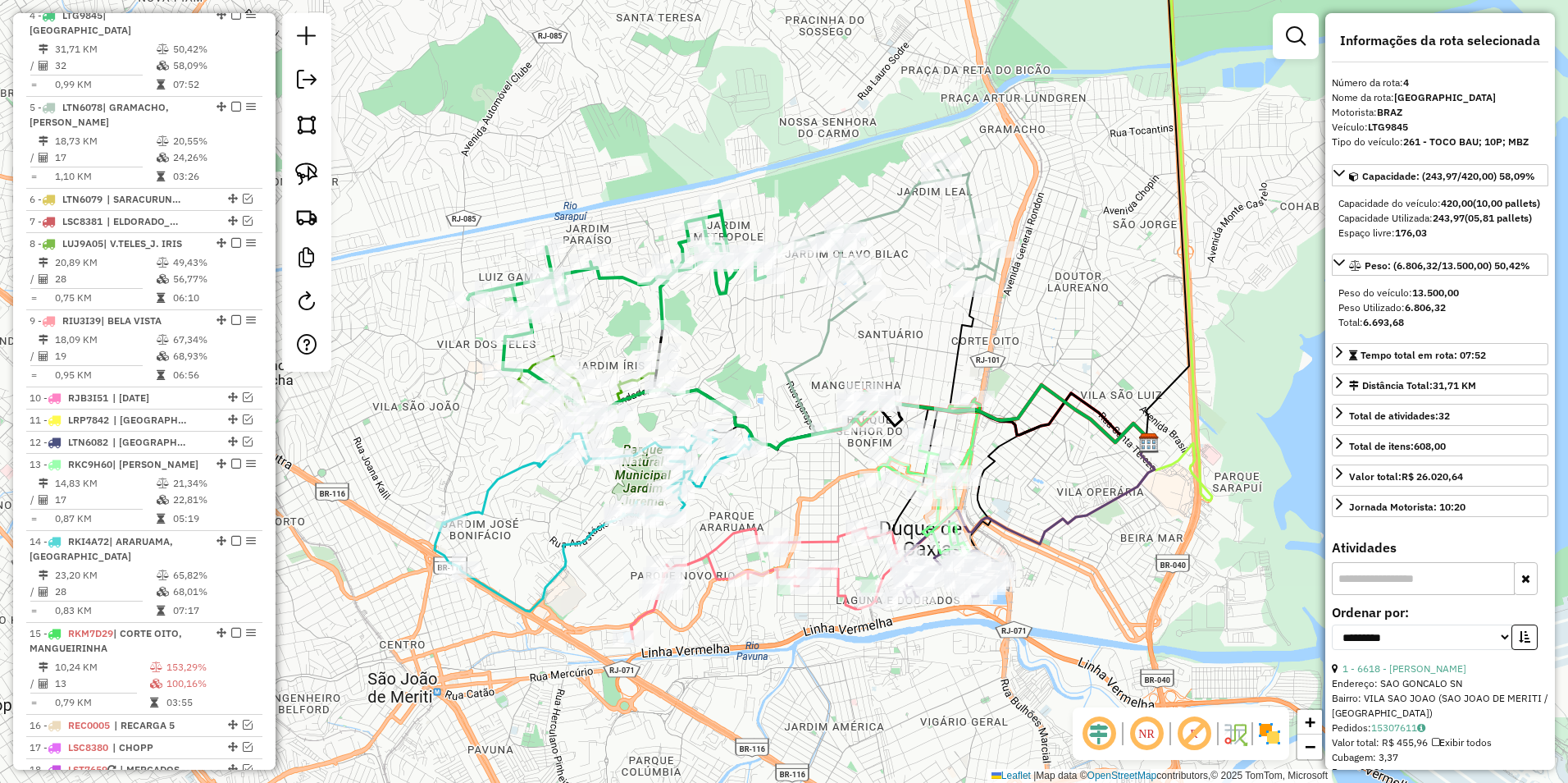
scroll to position [826, 0]
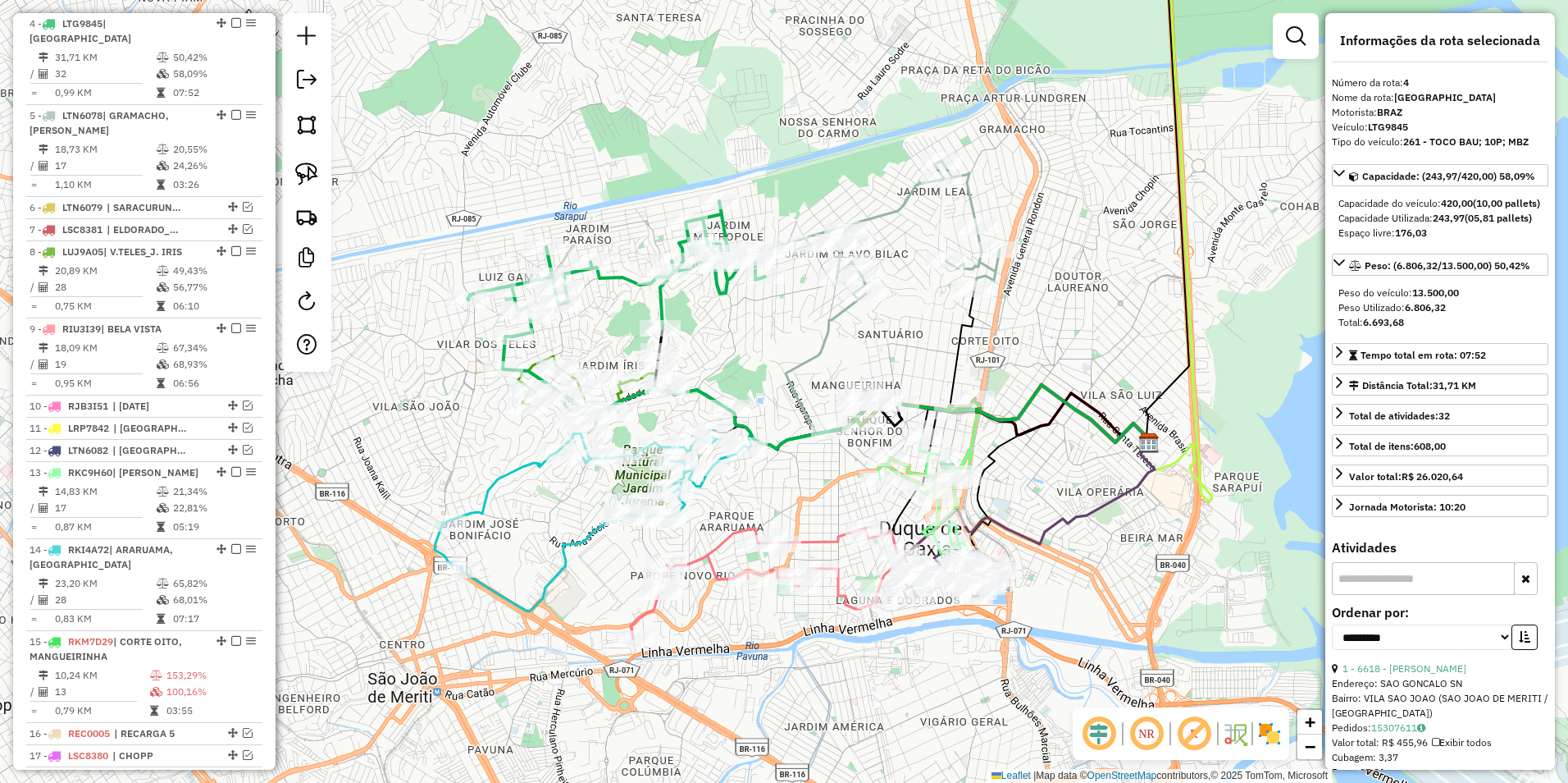
click at [971, 199] on icon at bounding box center [897, 230] width 205 height 139
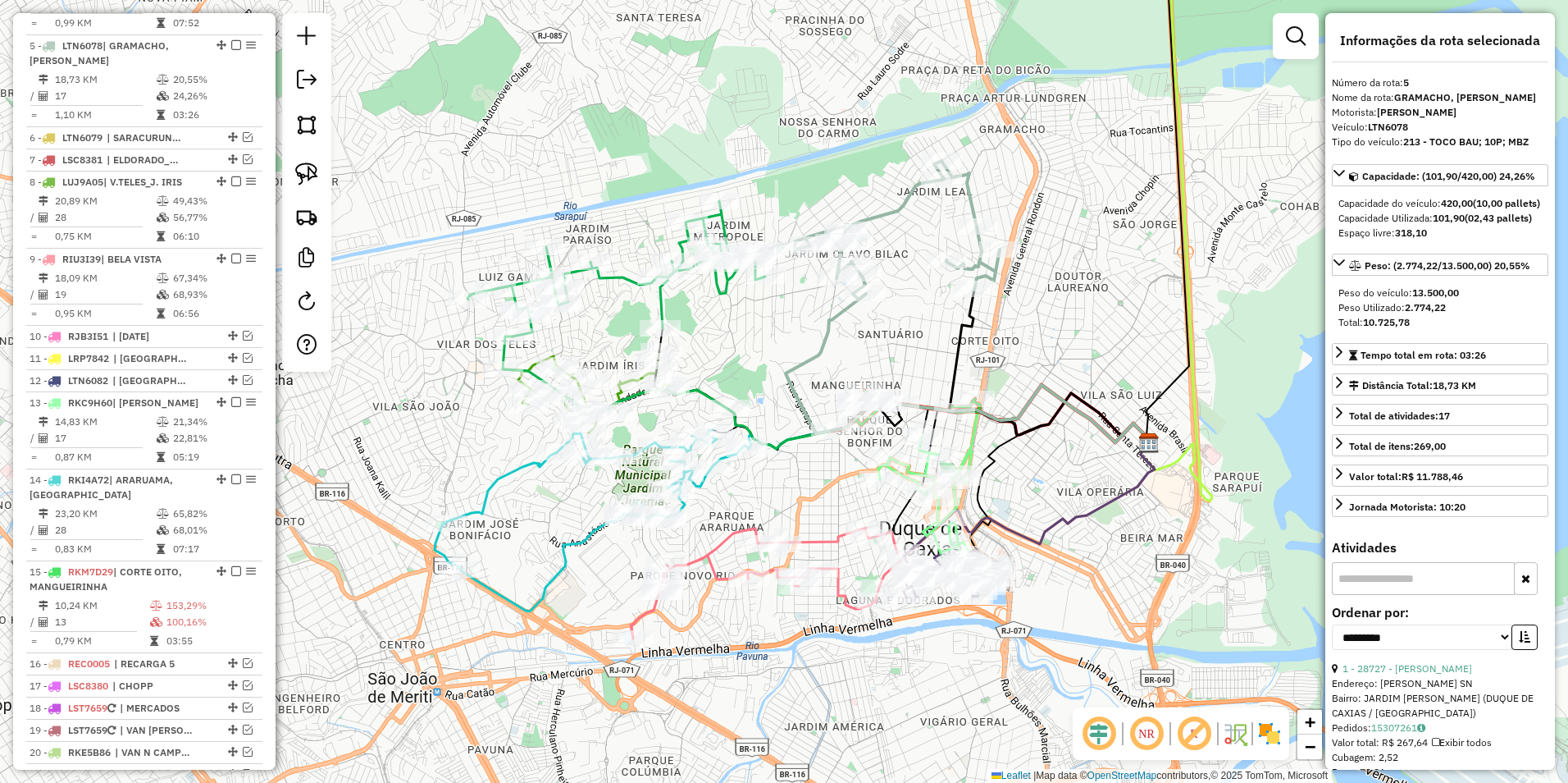
scroll to position [904, 0]
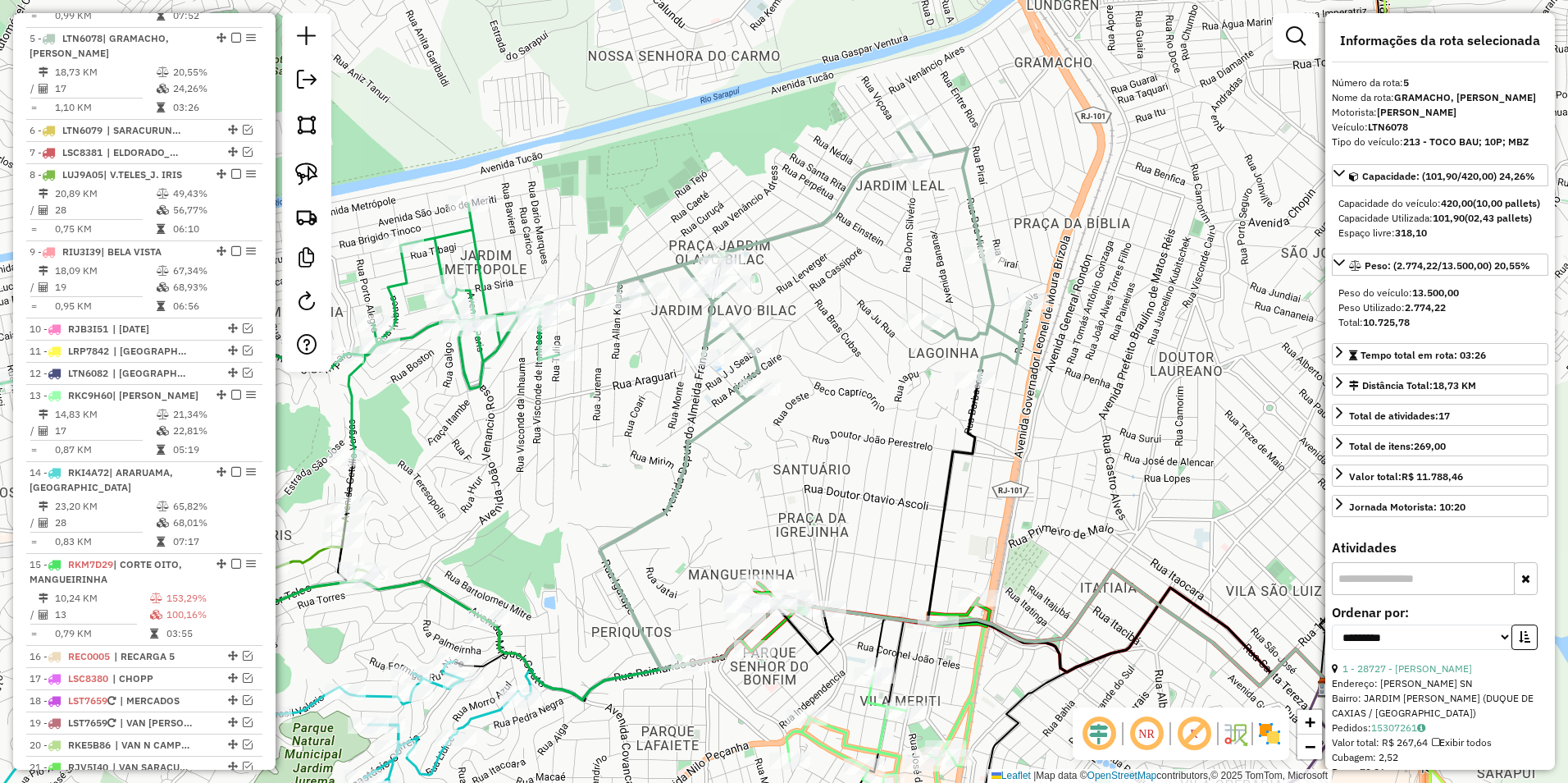
click at [975, 198] on icon at bounding box center [823, 261] width 411 height 278
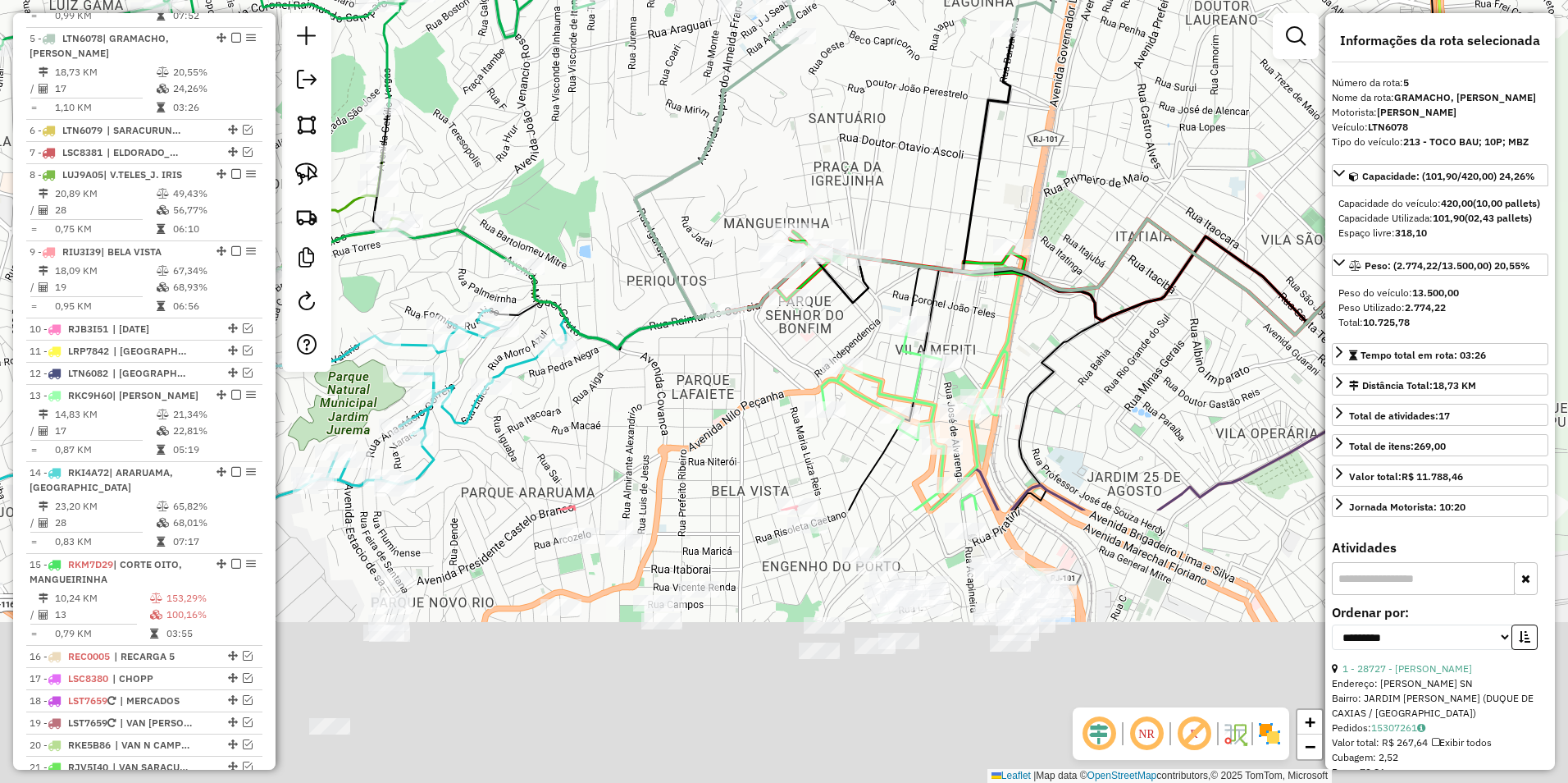
drag, startPoint x: 850, startPoint y: 507, endPoint x: 885, endPoint y: 156, distance: 352.7
click at [885, 156] on div "Janela de atendimento Grade de atendimento Capacidade Transportadoras Veículos …" at bounding box center [784, 392] width 1568 height 783
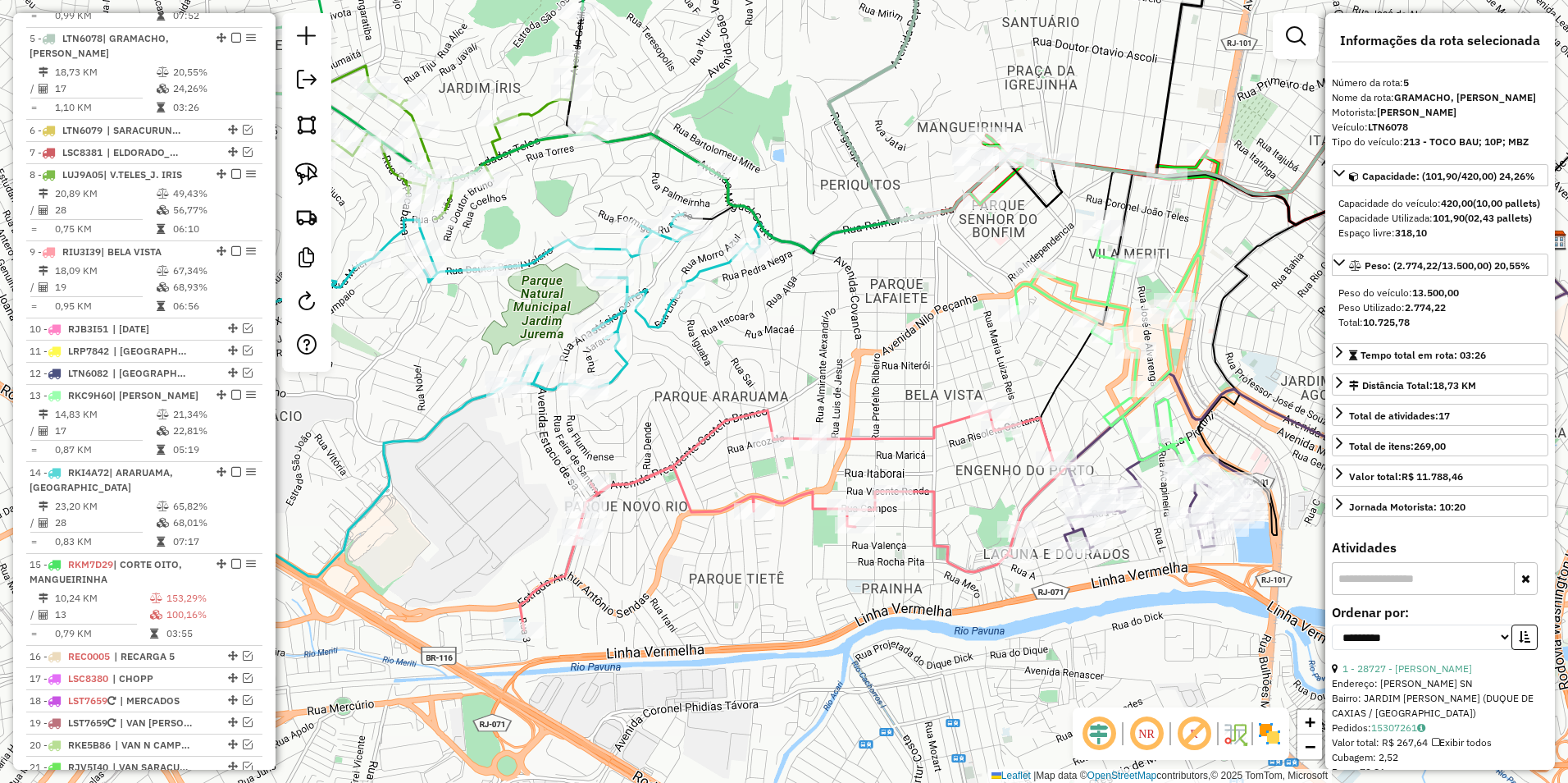
click at [666, 312] on icon at bounding box center [441, 396] width 627 height 363
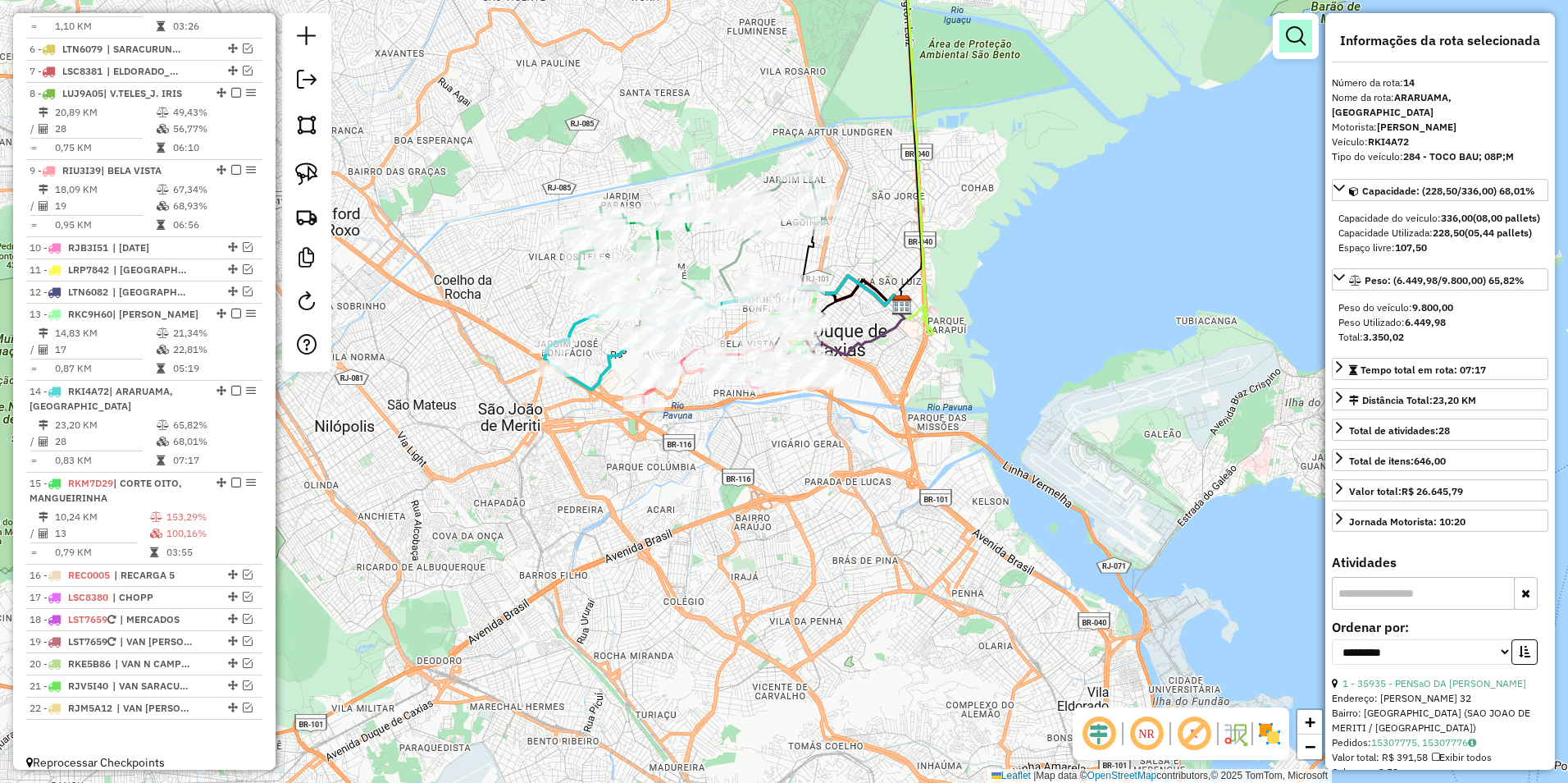
click at [1294, 37] on em at bounding box center [1296, 36] width 20 height 20
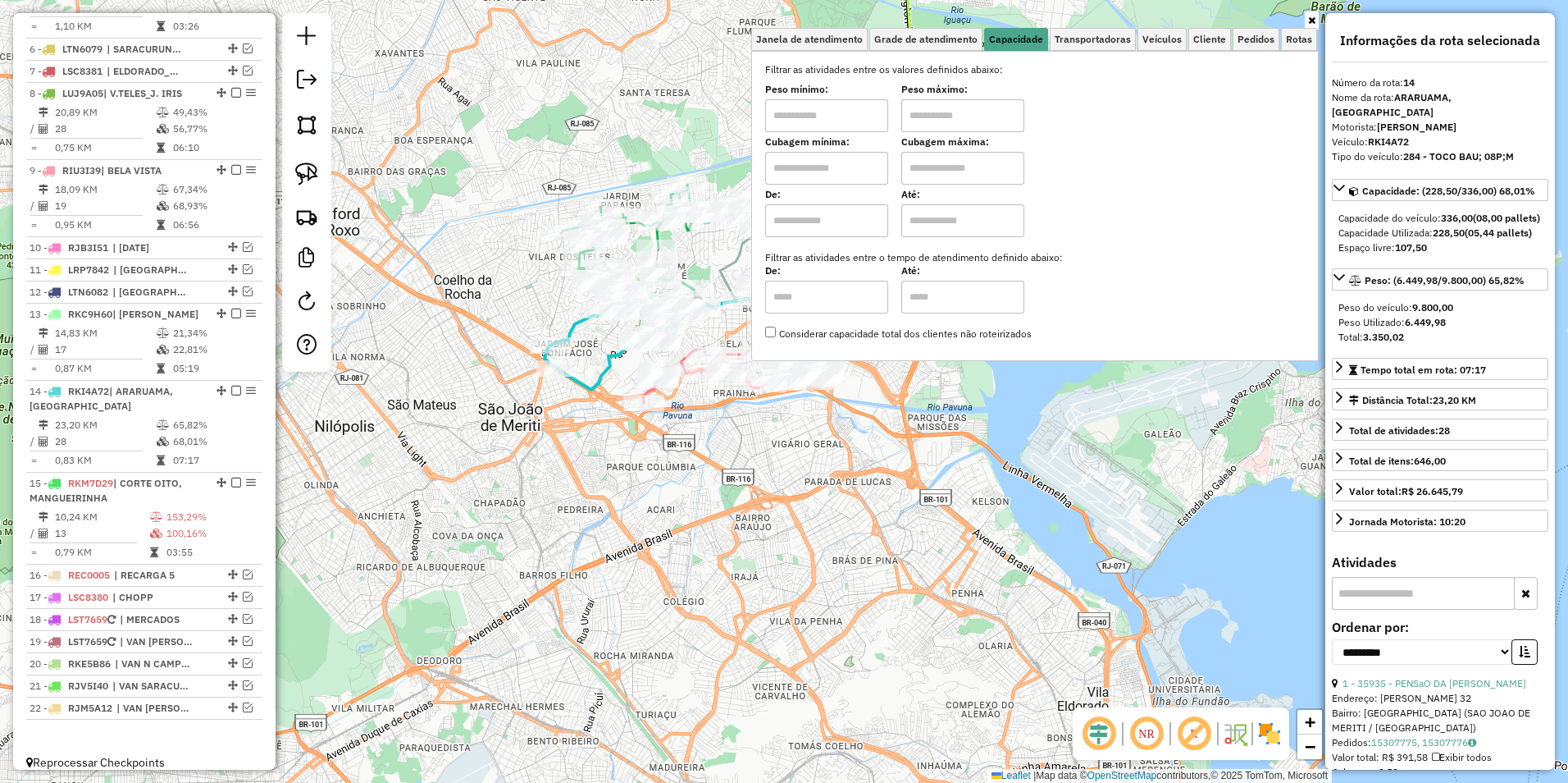
click at [843, 118] on input "text" at bounding box center [827, 115] width 123 height 33
type input "****"
click at [957, 117] on input "text" at bounding box center [963, 115] width 123 height 33
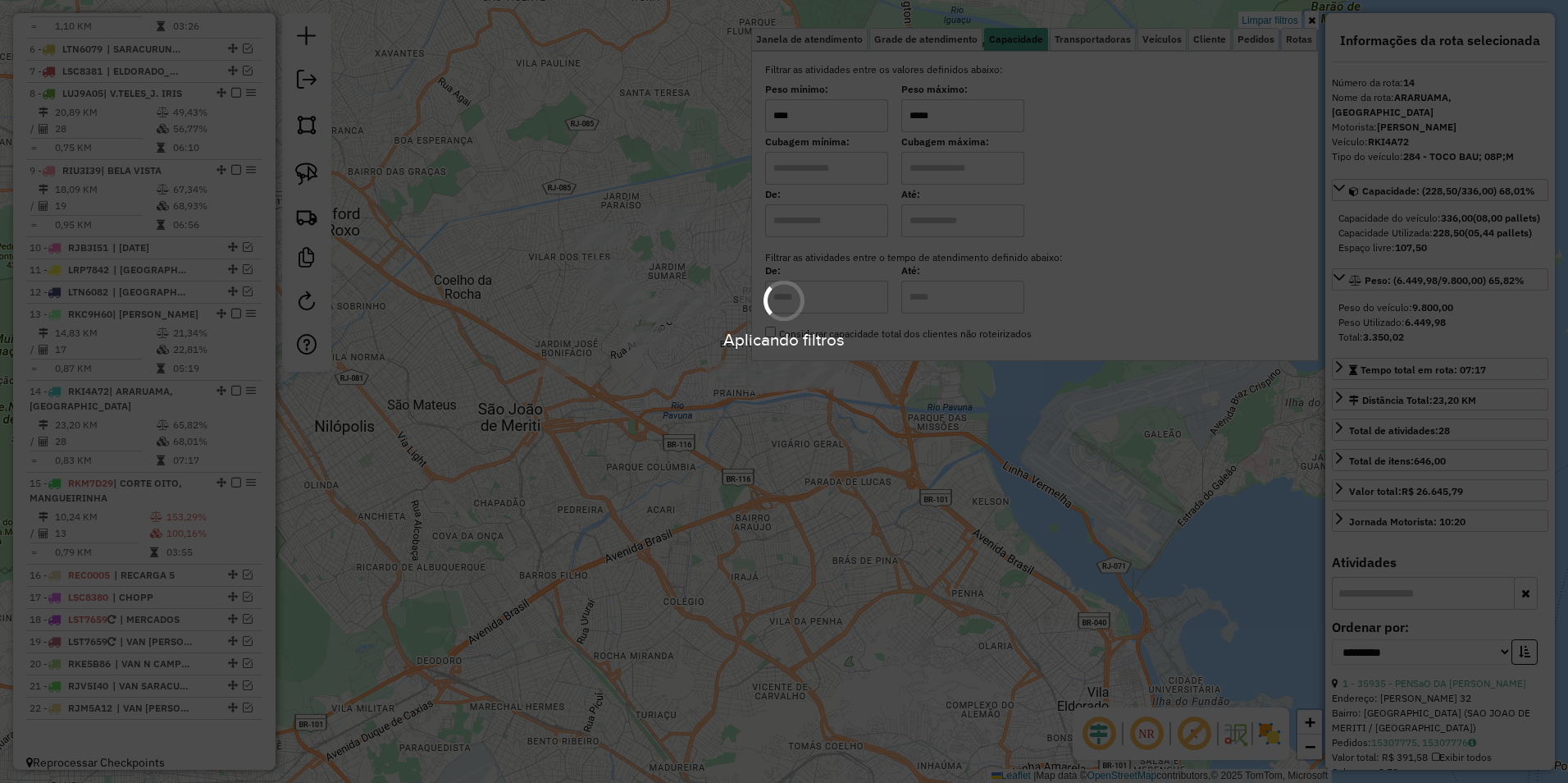
click at [735, 446] on div "Aplicando filtros" at bounding box center [784, 392] width 1568 height 783
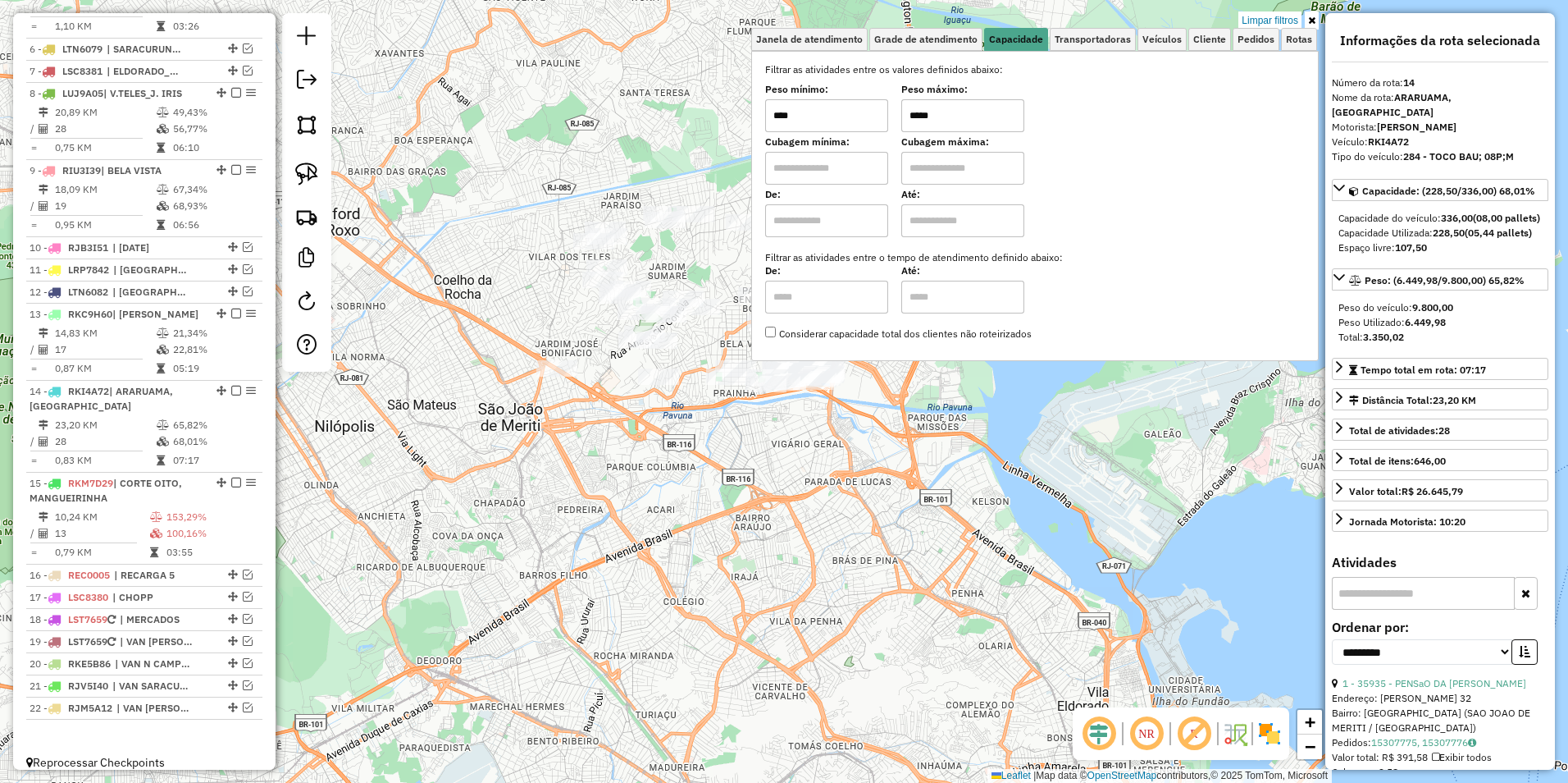
click at [670, 428] on div "Limpar filtros Janela de atendimento Grade de atendimento Capacidade Transporta…" at bounding box center [784, 392] width 1568 height 783
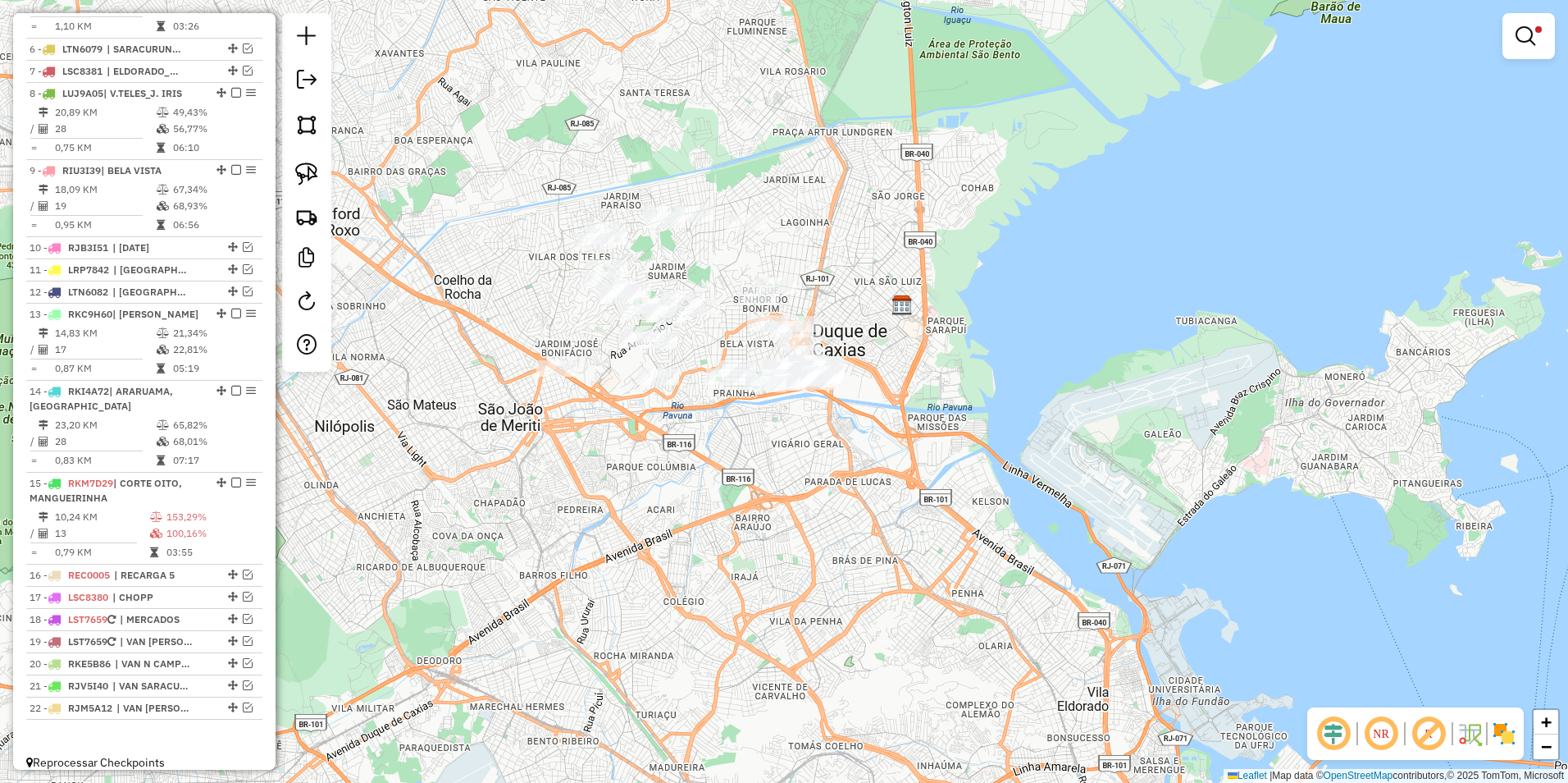
drag, startPoint x: 745, startPoint y: 427, endPoint x: 543, endPoint y: 498, distance: 214.1
click at [530, 517] on div "Limpar filtros Janela de atendimento Grade de atendimento Capacidade Transporta…" at bounding box center [784, 392] width 1568 height 783
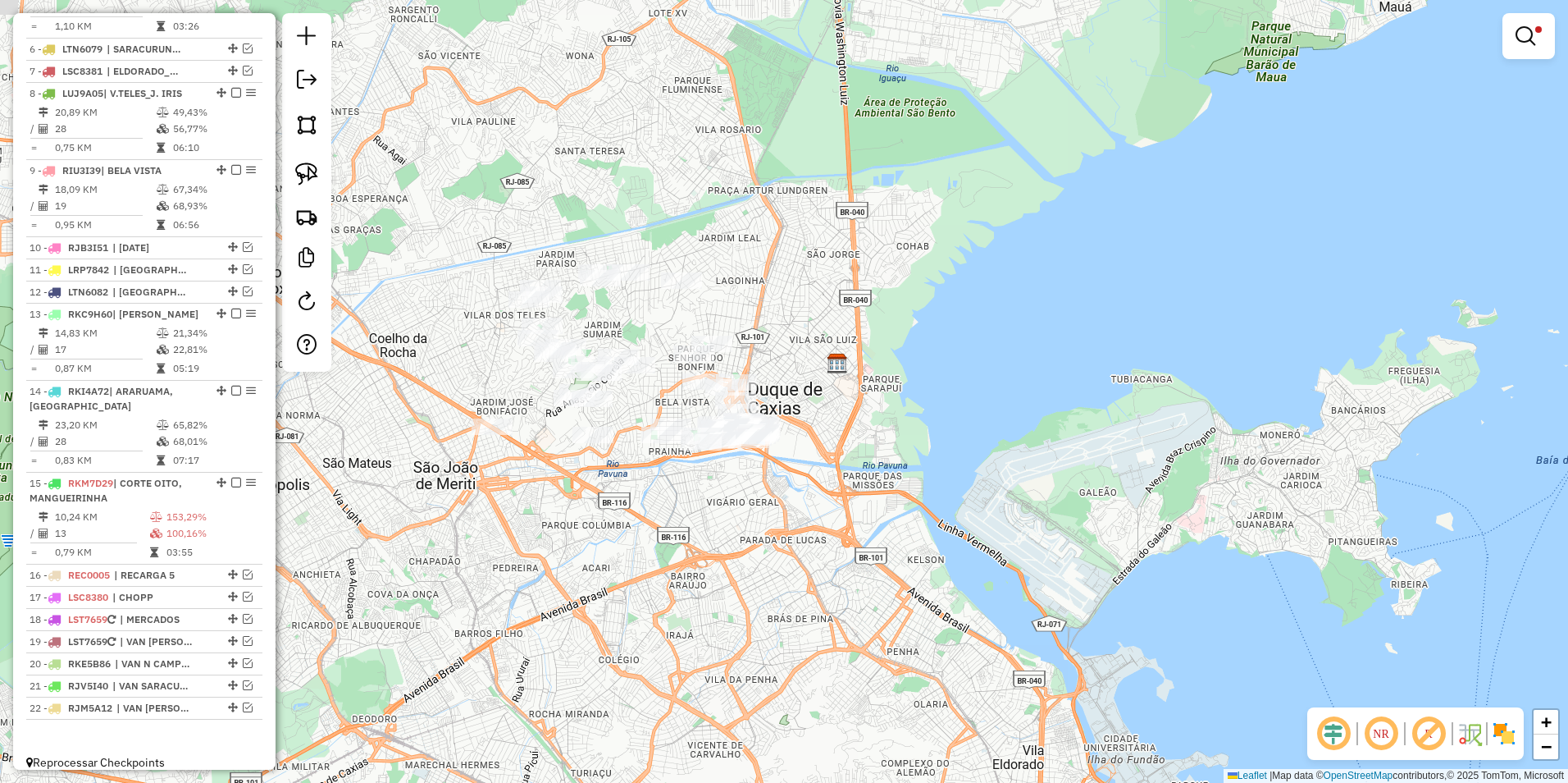
drag, startPoint x: 581, startPoint y: 332, endPoint x: 732, endPoint y: 299, distance: 154.6
click at [732, 299] on div "Limpar filtros Janela de atendimento Grade de atendimento Capacidade Transporta…" at bounding box center [784, 392] width 1568 height 783
click at [1524, 24] on link at bounding box center [1528, 36] width 39 height 33
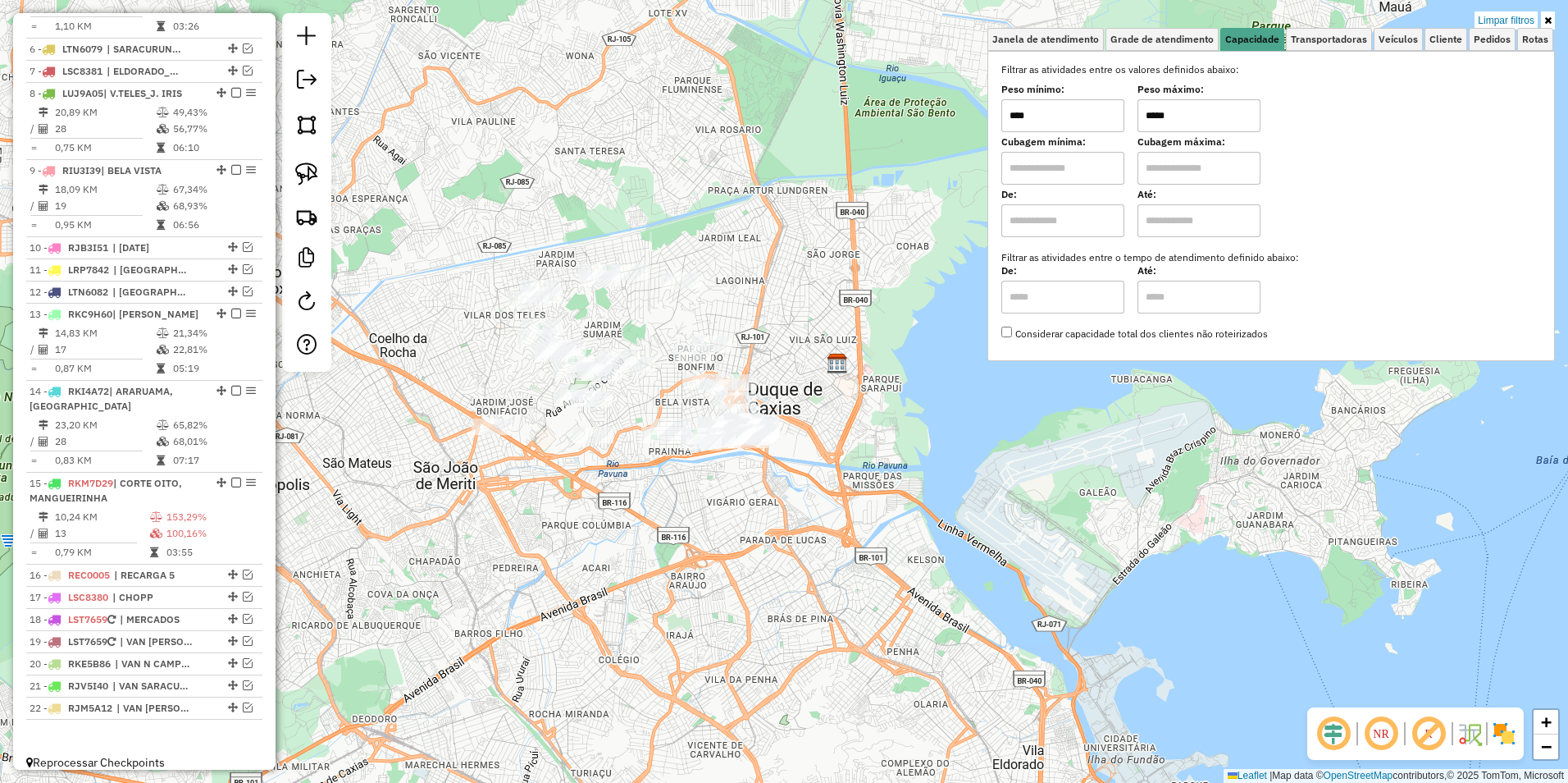
click at [1191, 126] on input "*****" at bounding box center [1199, 115] width 123 height 33
drag, startPoint x: 1187, startPoint y: 116, endPoint x: 1024, endPoint y: 118, distance: 163.0
click at [1024, 118] on div "Peso mínimo: **** Peso máximo: *****" at bounding box center [1271, 109] width 540 height 46
type input "*****"
click at [799, 283] on div "Limpar filtros Janela de atendimento Grade de atendimento Capacidade Transporta…" at bounding box center [784, 392] width 1568 height 783
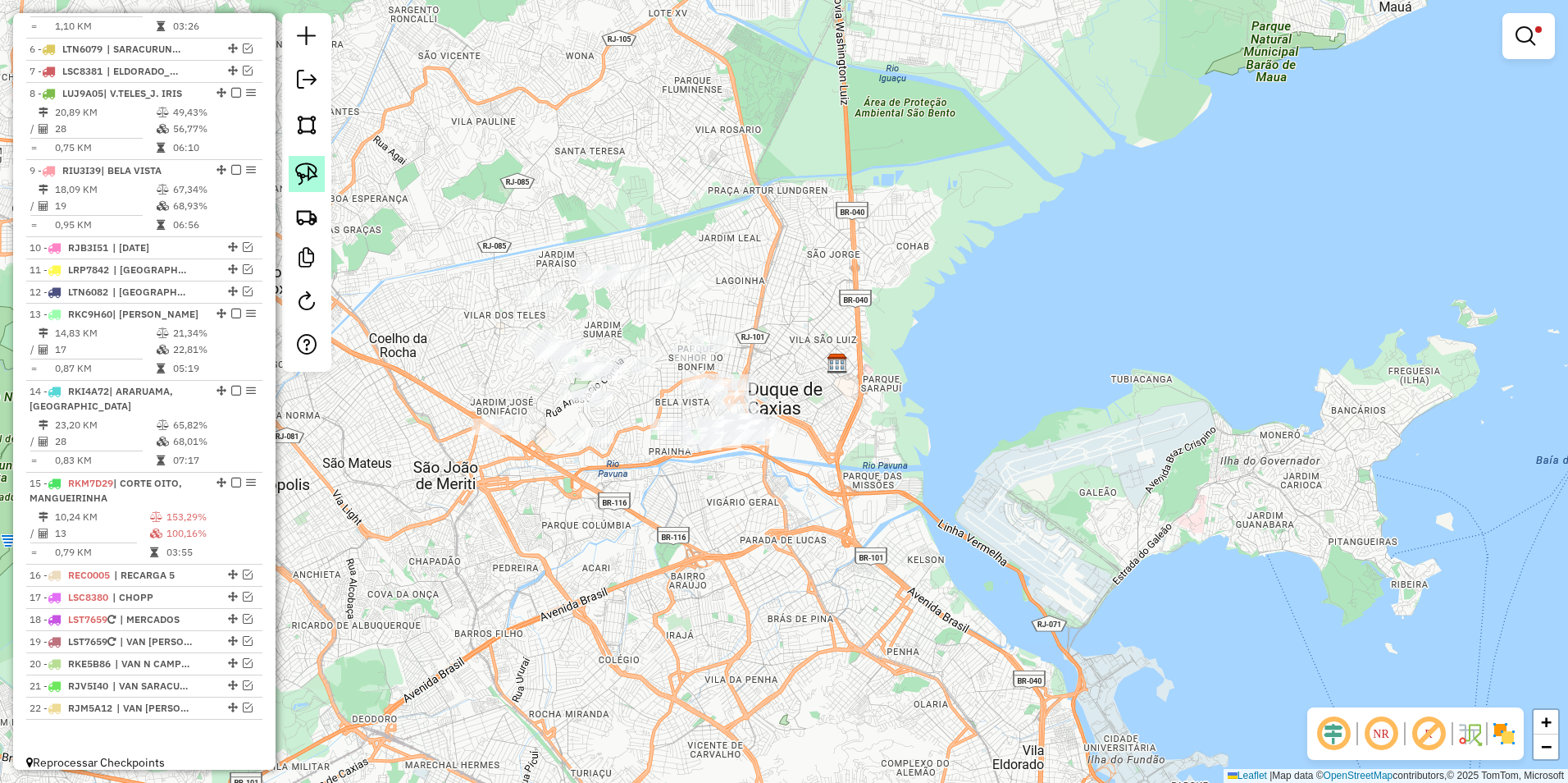
click at [307, 172] on img at bounding box center [306, 174] width 23 height 23
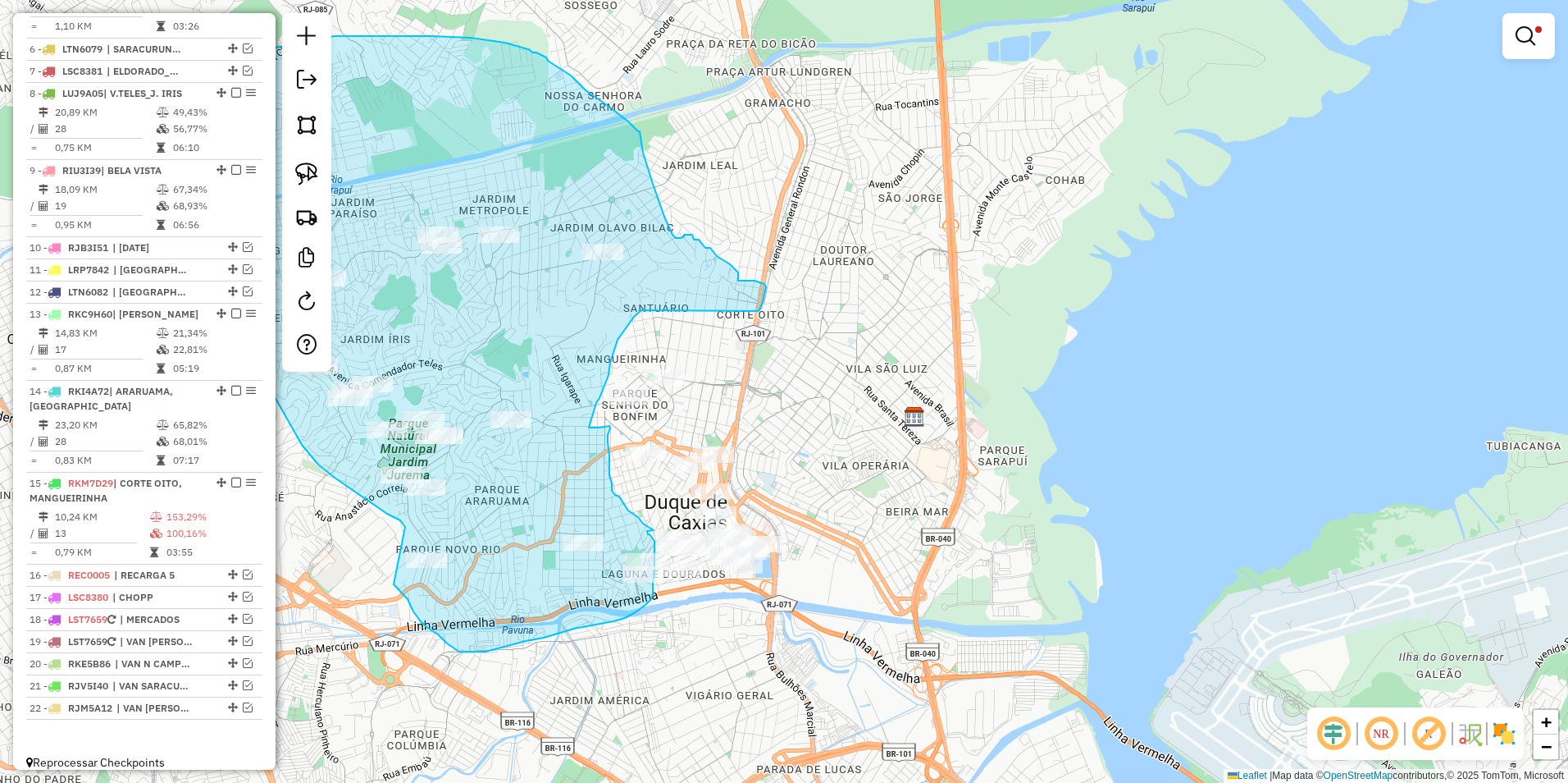
drag, startPoint x: 574, startPoint y: 412, endPoint x: 392, endPoint y: 576, distance: 245.0
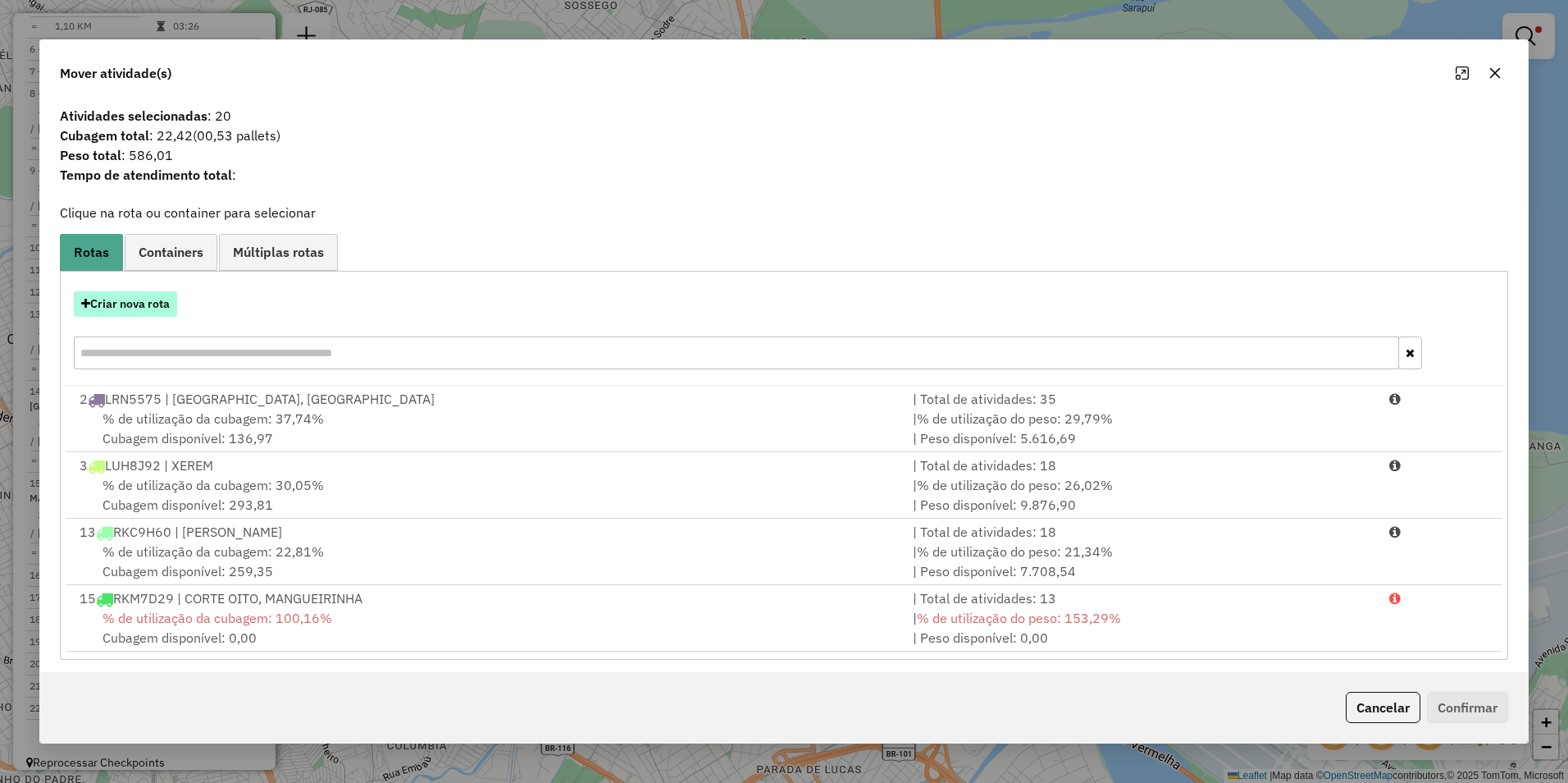
click at [151, 307] on button "Criar nova rota" at bounding box center [125, 304] width 103 height 25
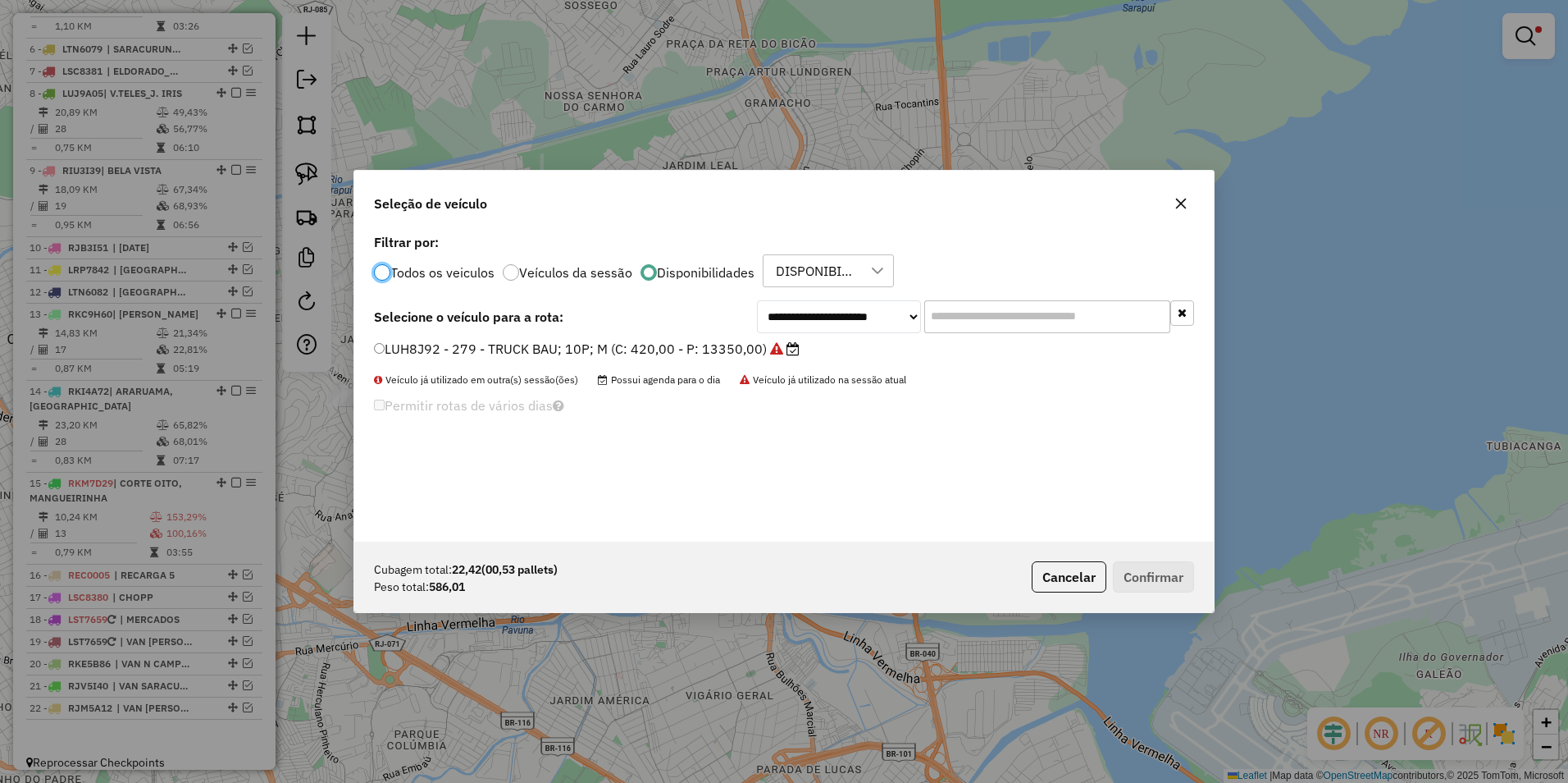
scroll to position [9, 5]
click at [847, 318] on select "**********" at bounding box center [838, 317] width 164 height 33
select select "********"
click at [757, 300] on select "**********" at bounding box center [838, 317] width 164 height 33
click at [714, 347] on label "RJM5A09 - 292 - VAN 02P RENAULT (C: 100,00 - P: 1790,00)" at bounding box center [571, 348] width 395 height 20
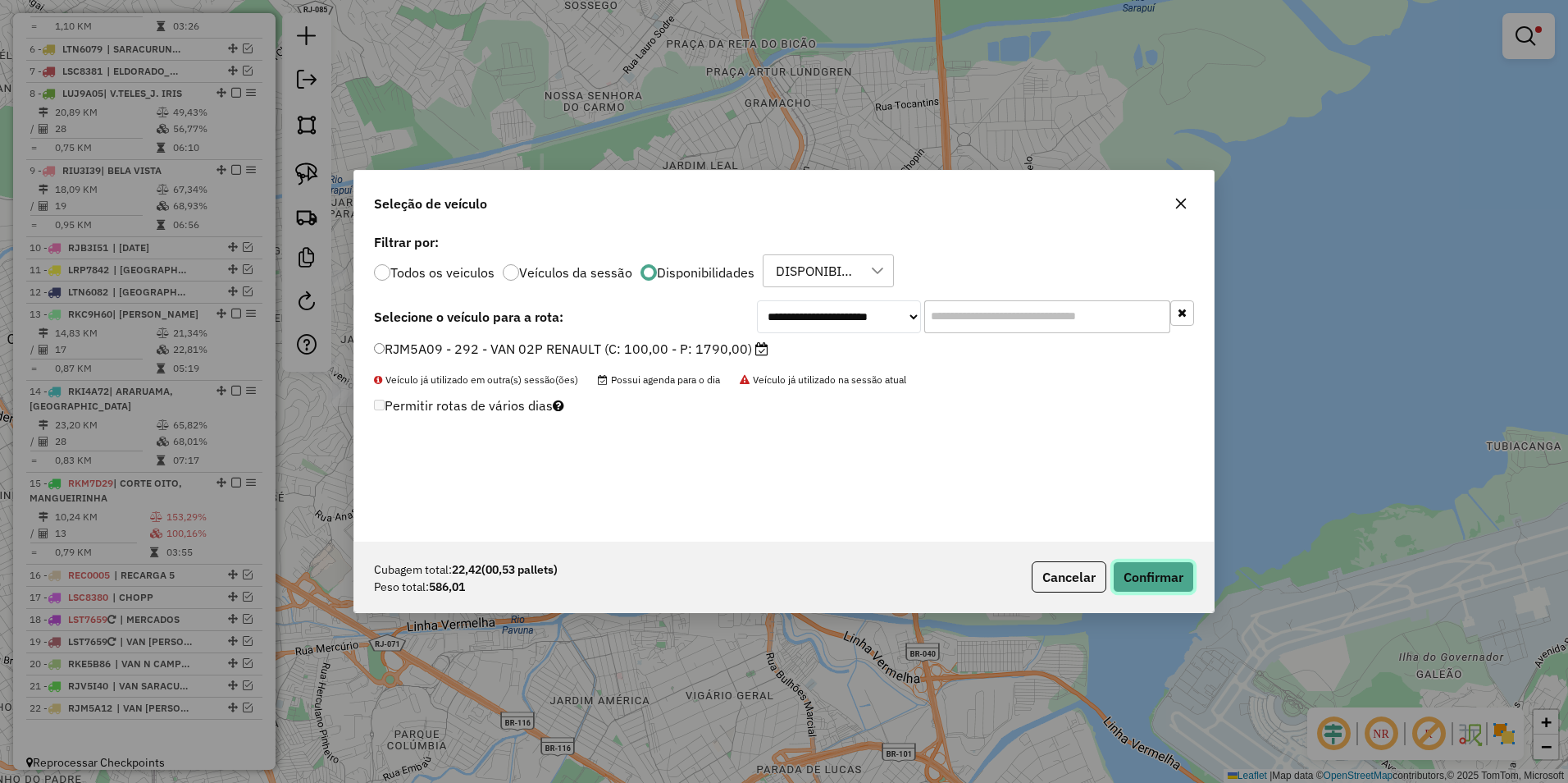
click at [1162, 576] on button "Confirmar" at bounding box center [1154, 577] width 82 height 31
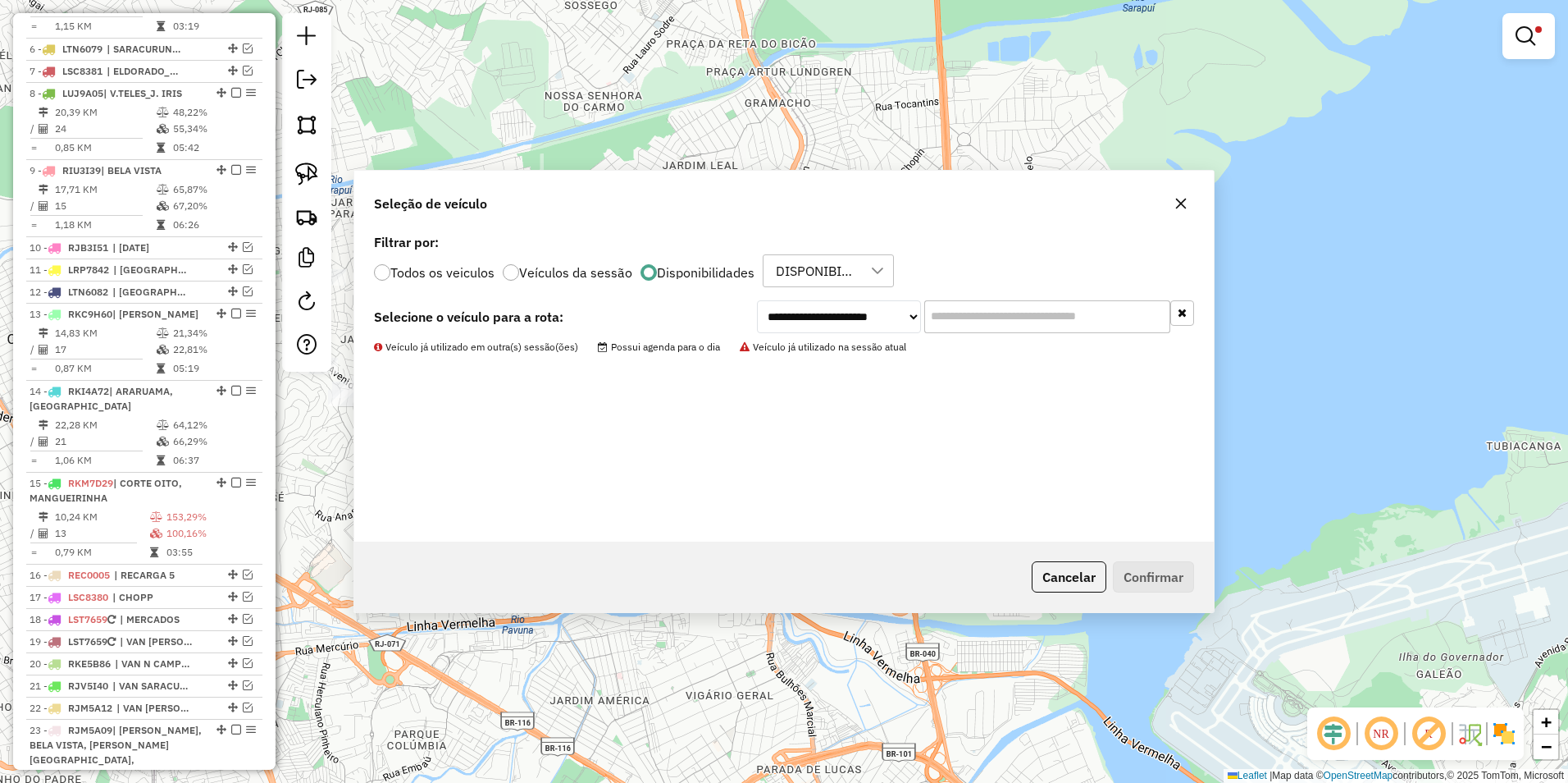
scroll to position [816, 0]
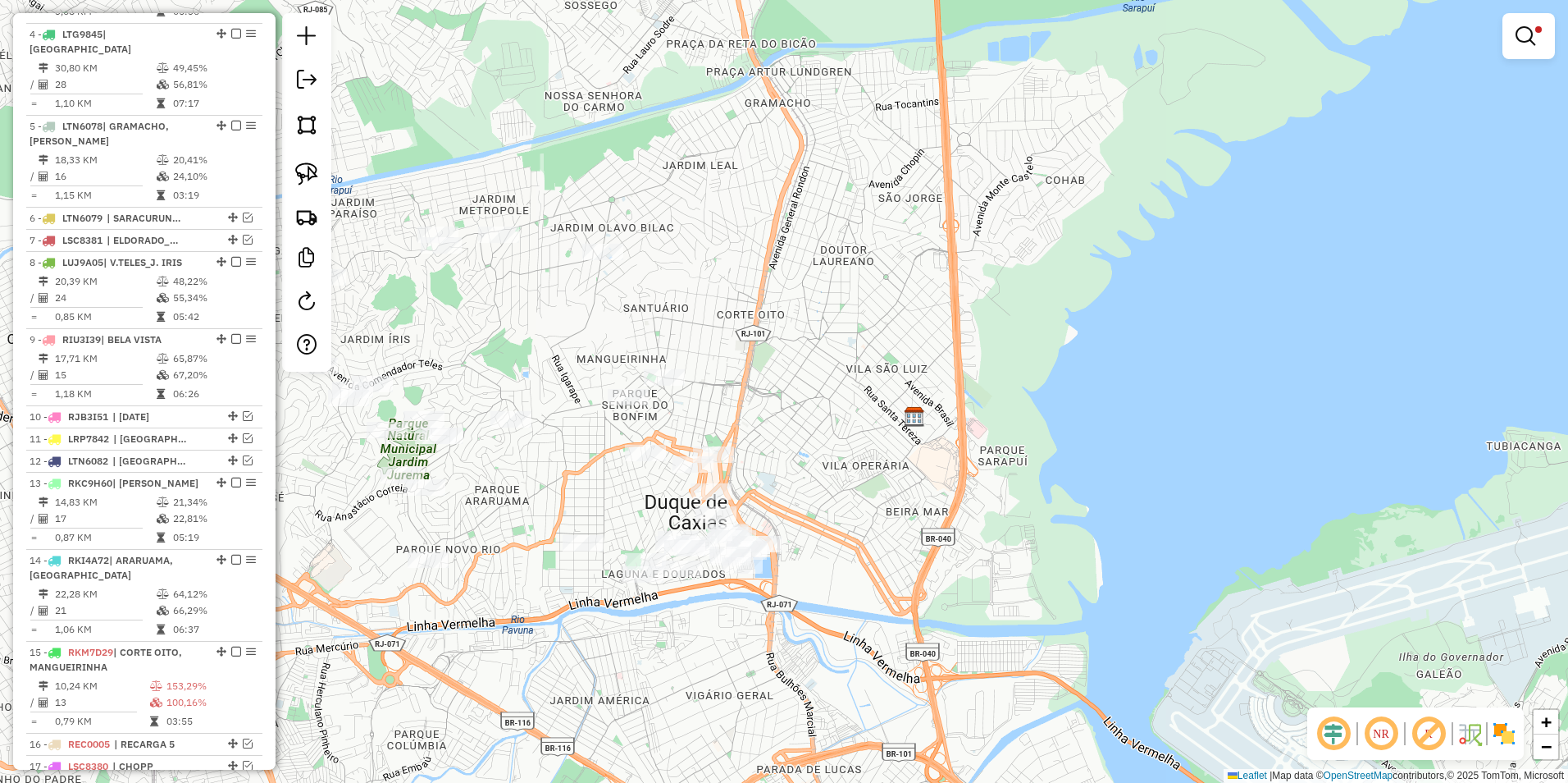
drag, startPoint x: 518, startPoint y: 596, endPoint x: 764, endPoint y: 444, distance: 289.2
click at [764, 445] on div "Limpar filtros Janela de atendimento Grade de atendimento Capacidade Transporta…" at bounding box center [784, 392] width 1568 height 783
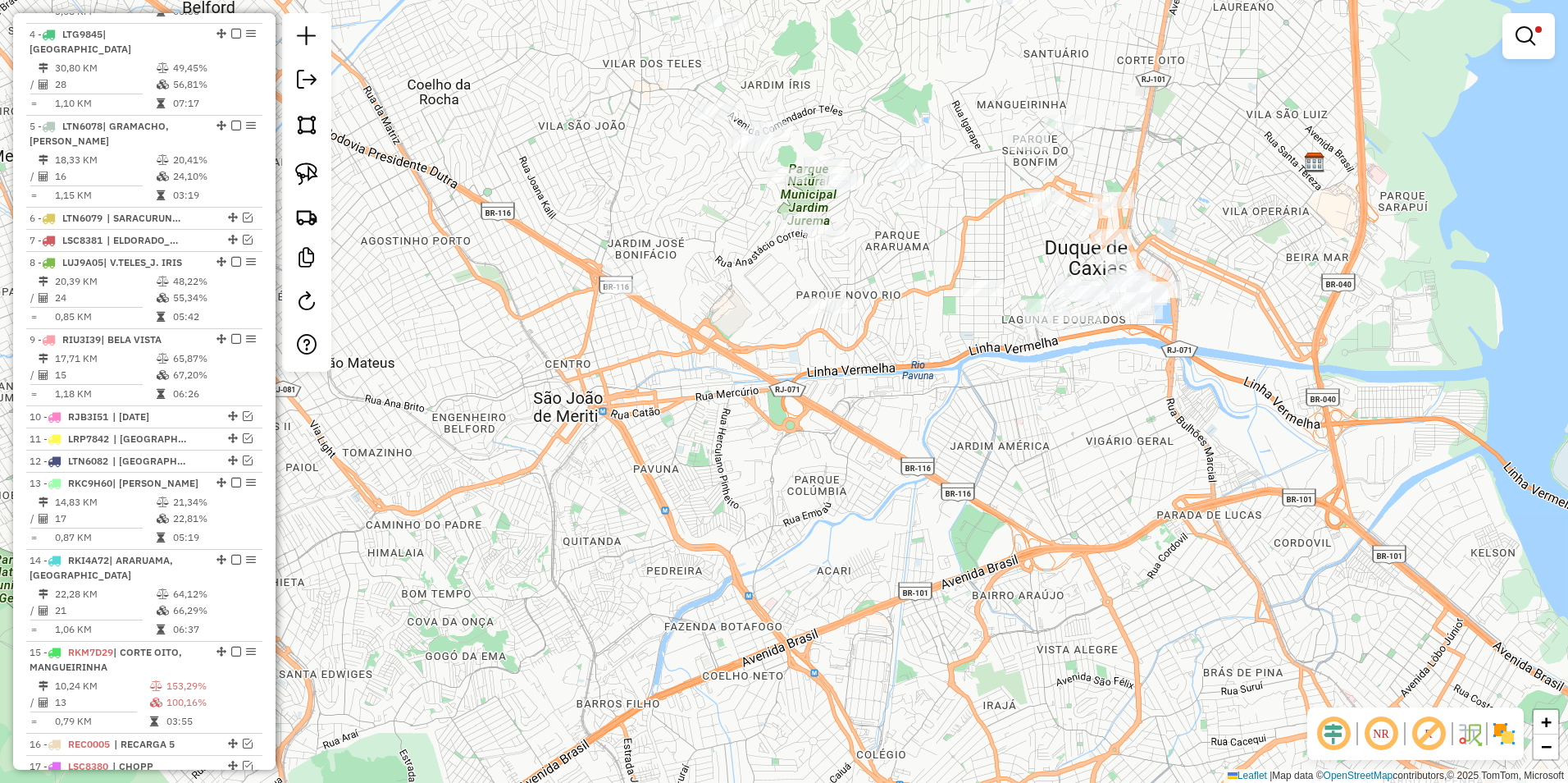
drag, startPoint x: 1078, startPoint y: 400, endPoint x: 935, endPoint y: 622, distance: 264.1
click at [935, 622] on div "Limpar filtros Janela de atendimento Grade de atendimento Capacidade Transporta…" at bounding box center [784, 392] width 1568 height 783
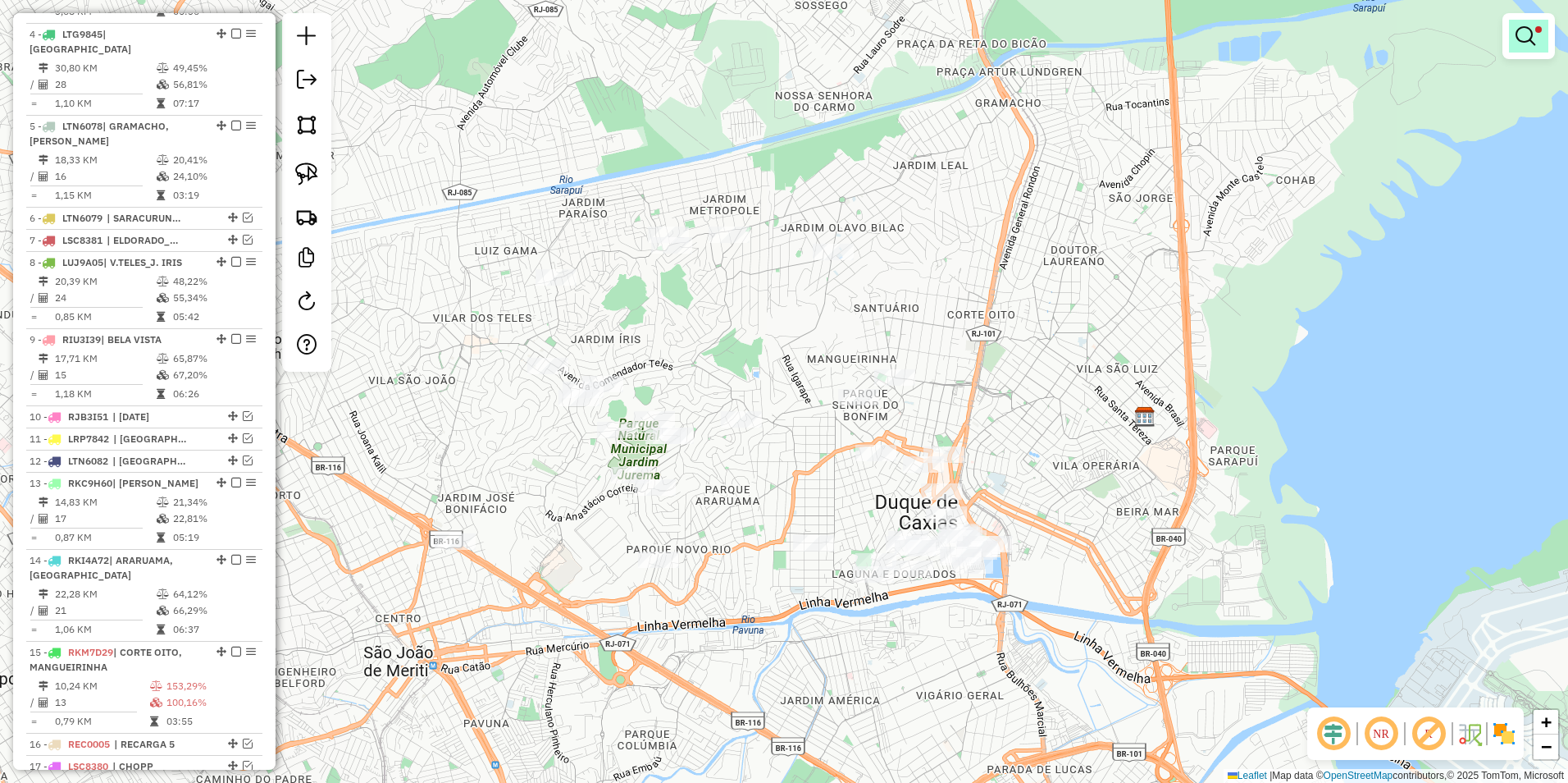
click at [1534, 33] on em at bounding box center [1525, 36] width 20 height 20
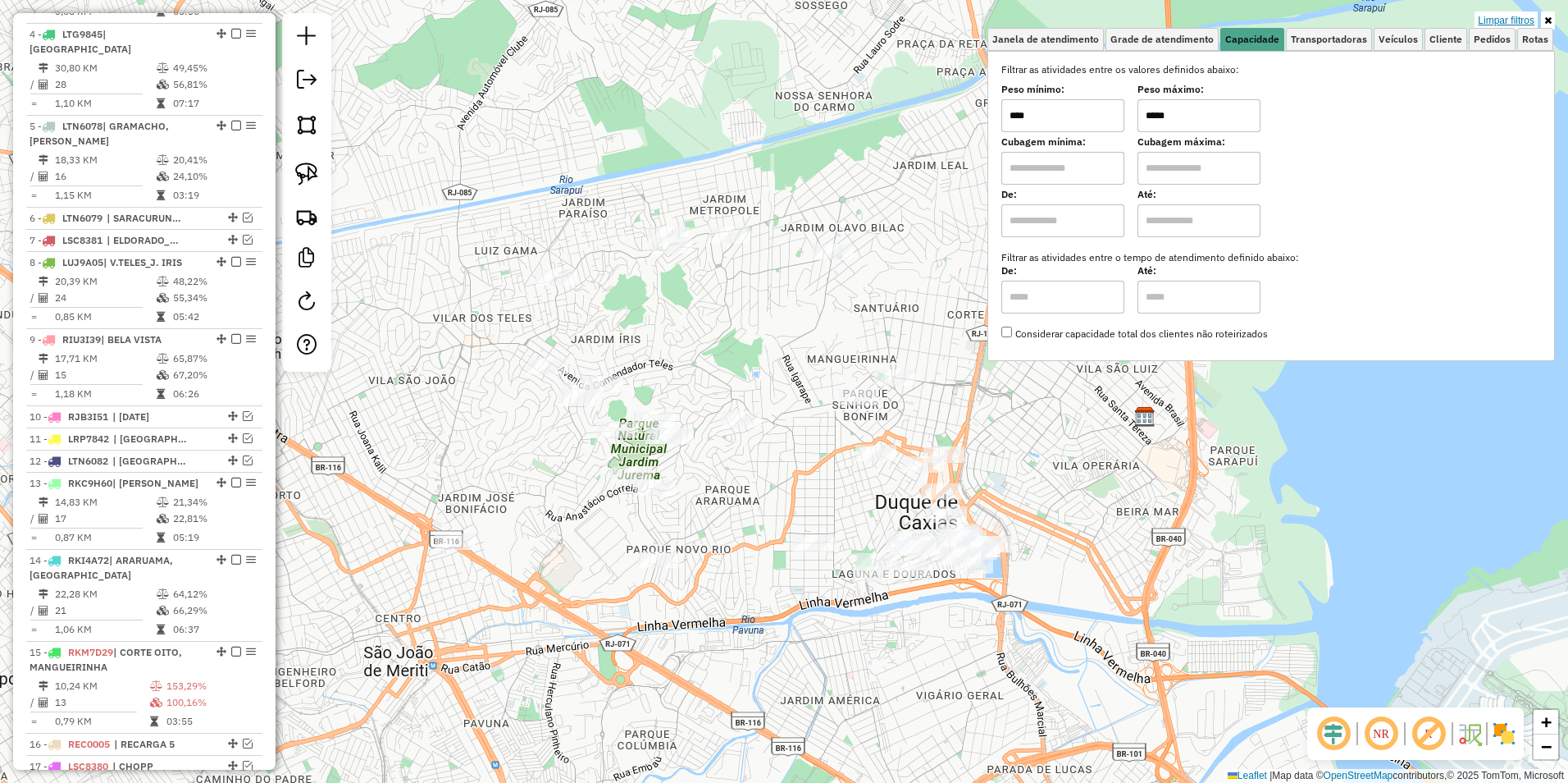
click at [1493, 19] on link "Limpar filtros" at bounding box center [1506, 20] width 63 height 18
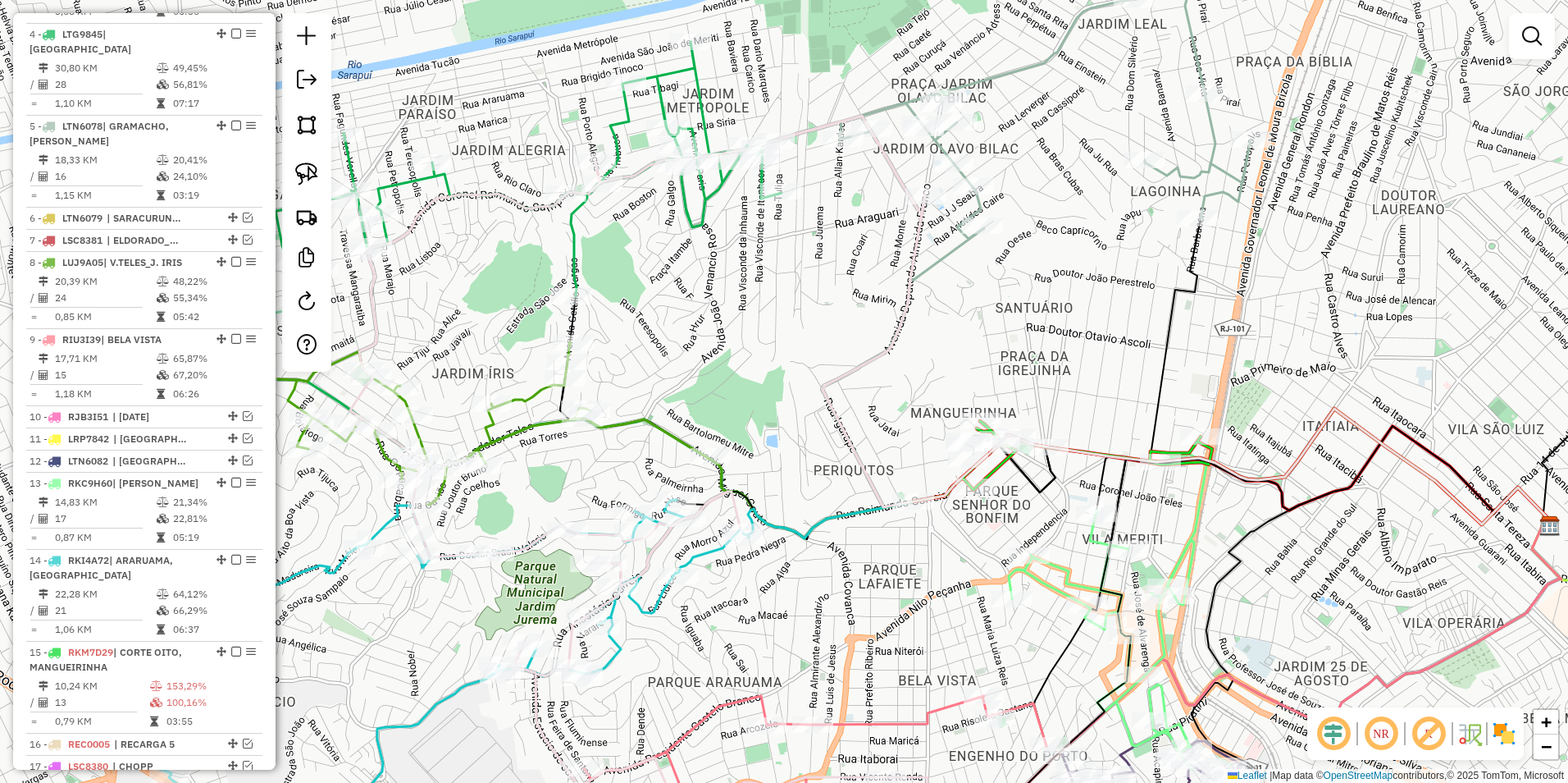
click at [695, 99] on icon at bounding box center [483, 177] width 596 height 271
select select "**********"
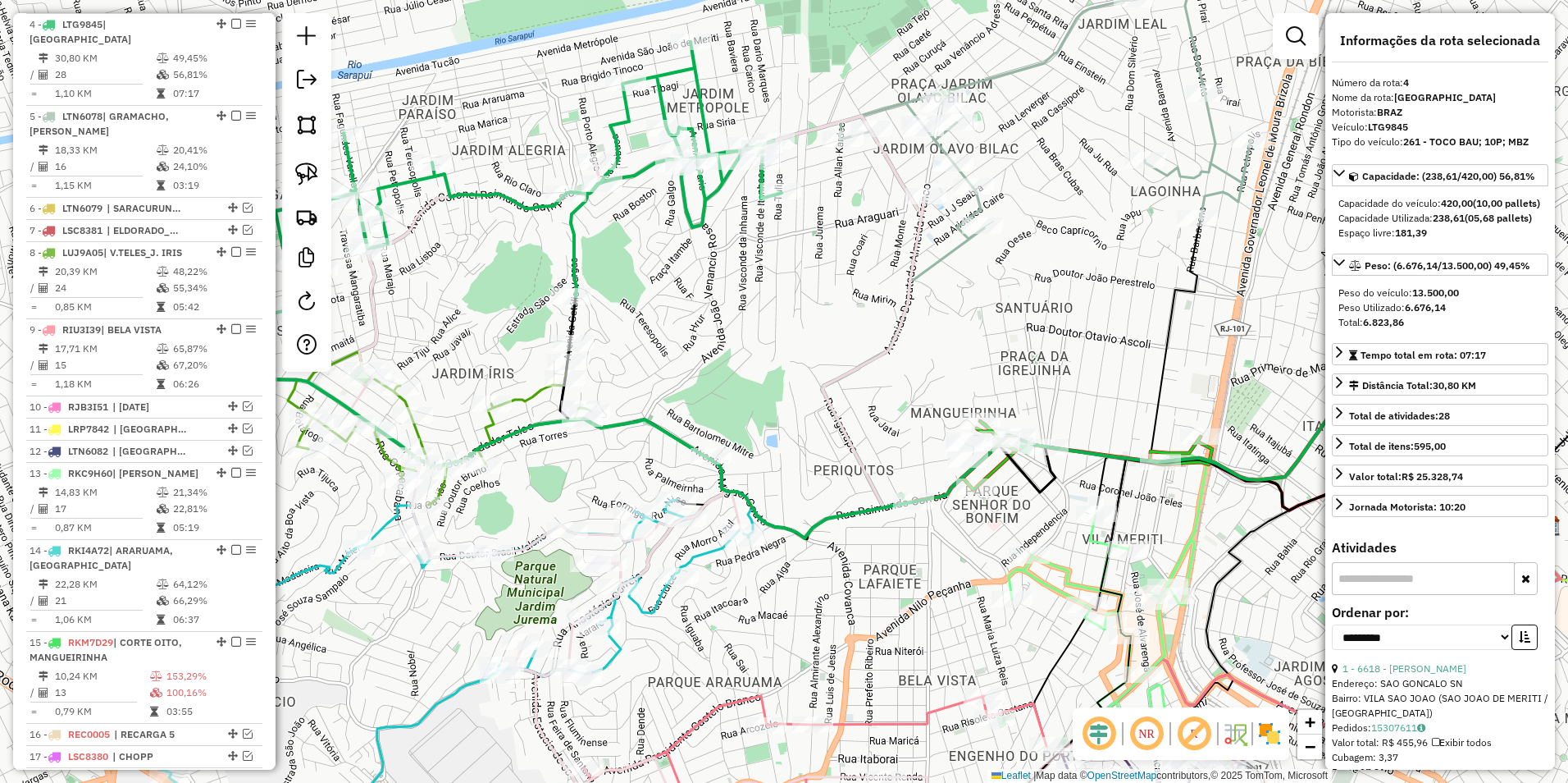
scroll to position [826, 0]
click at [1007, 64] on icon at bounding box center [1046, 100] width 411 height 278
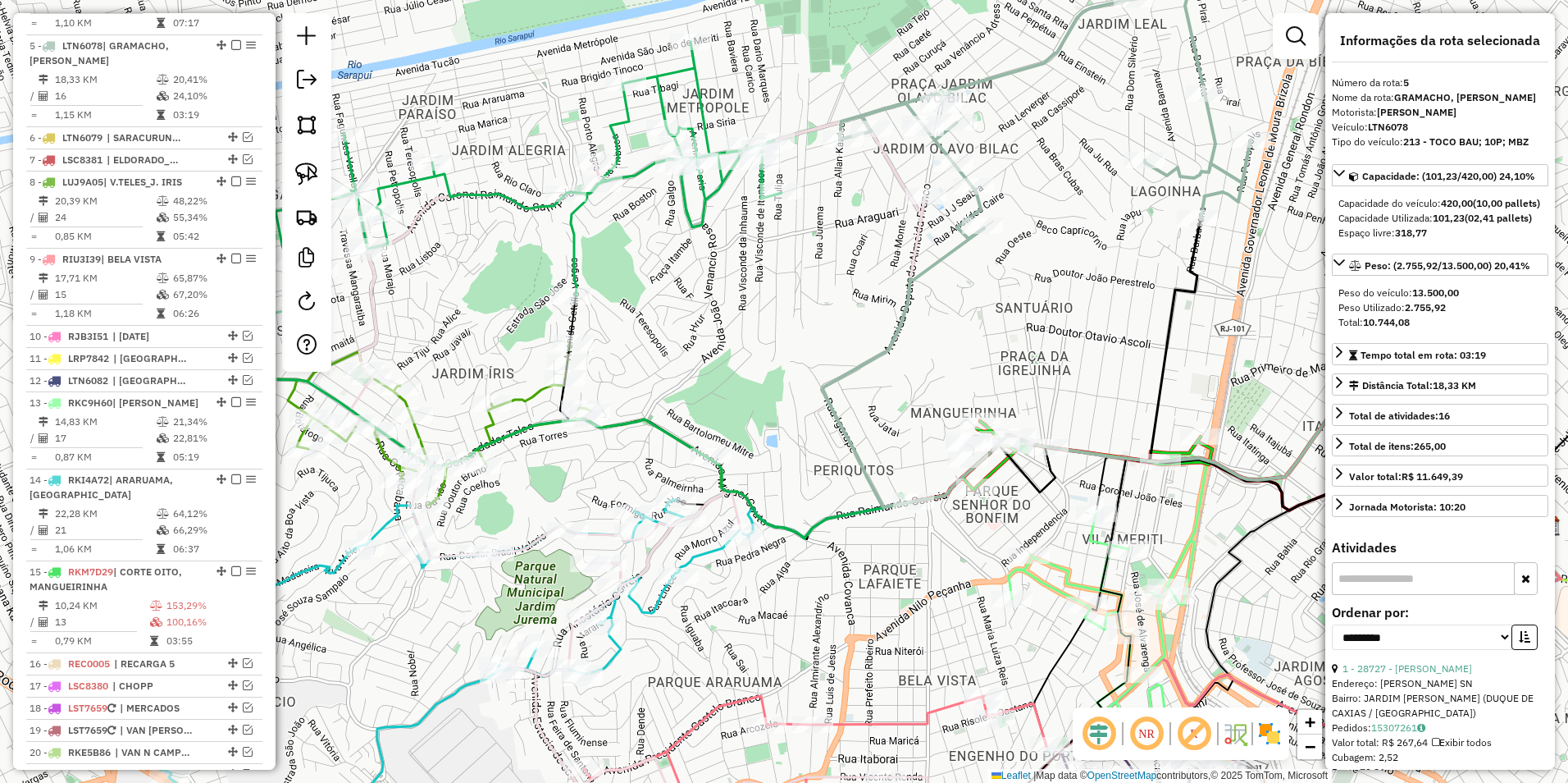
scroll to position [904, 0]
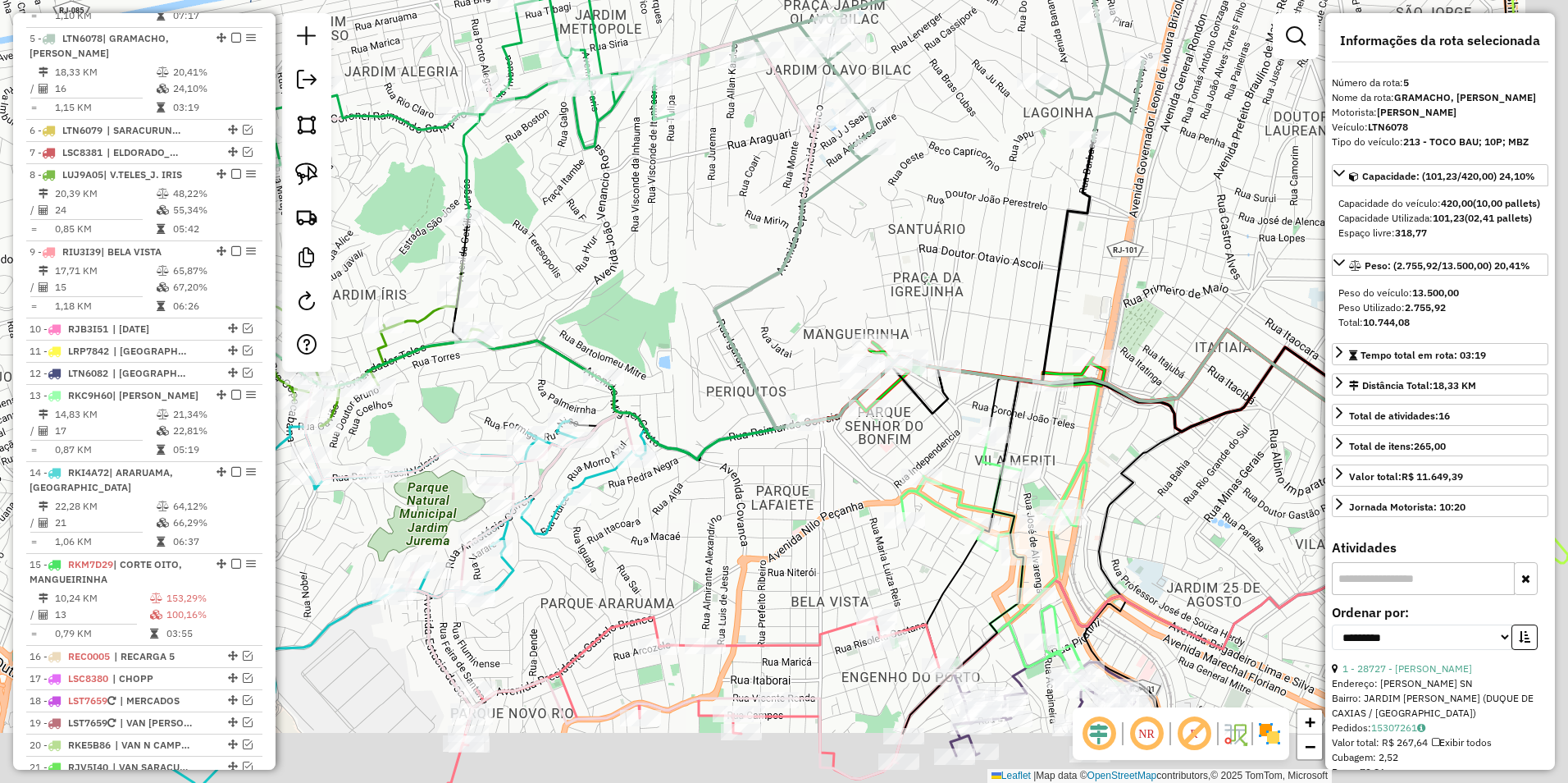
drag, startPoint x: 984, startPoint y: 162, endPoint x: 943, endPoint y: 122, distance: 57.3
click at [944, 123] on div "Janela de atendimento Grade de atendimento Capacidade Transportadoras Veículos …" at bounding box center [784, 392] width 1568 height 783
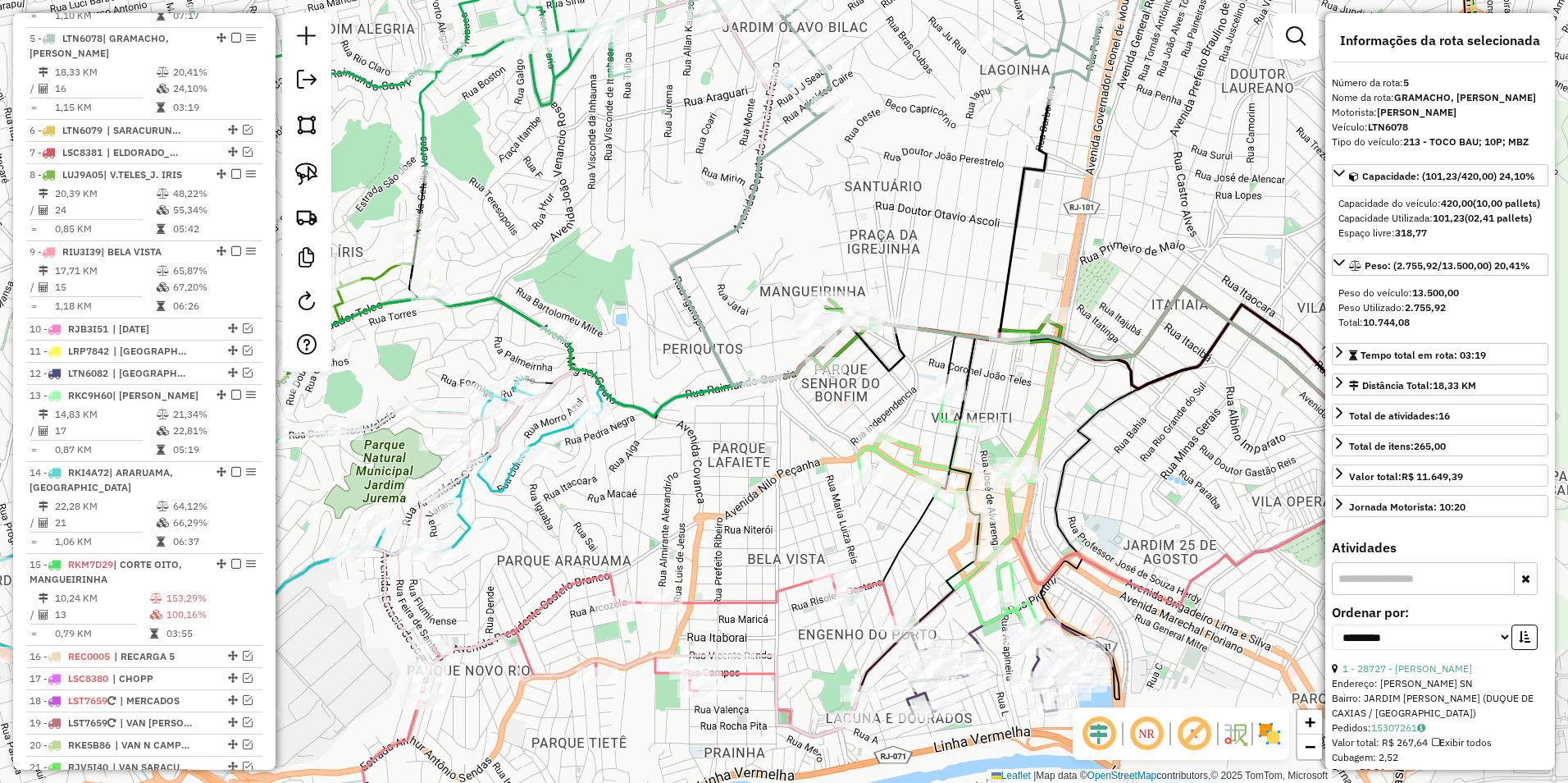
click at [843, 341] on icon at bounding box center [1036, 255] width 730 height 298
drag, startPoint x: 893, startPoint y: 186, endPoint x: 793, endPoint y: 383, distance: 220.9
click at [791, 394] on div "Janela de atendimento Grade de atendimento Capacidade Transportadoras Veículos …" at bounding box center [784, 392] width 1568 height 783
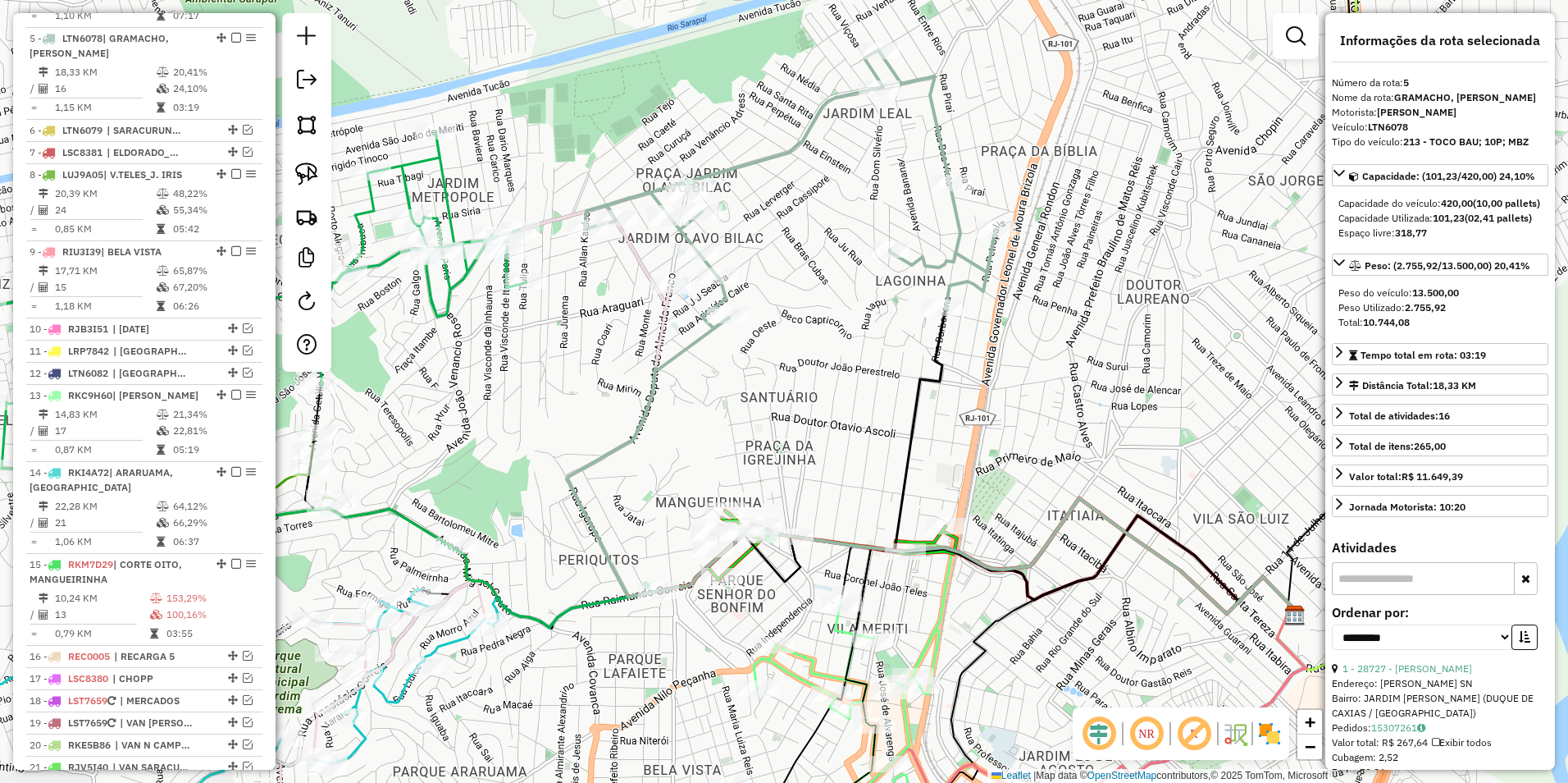
drag, startPoint x: 832, startPoint y: 379, endPoint x: 1001, endPoint y: 23, distance: 394.1
click at [1001, 23] on div "Janela de atendimento Grade de atendimento Capacidade Transportadoras Veículos …" at bounding box center [784, 392] width 1568 height 783
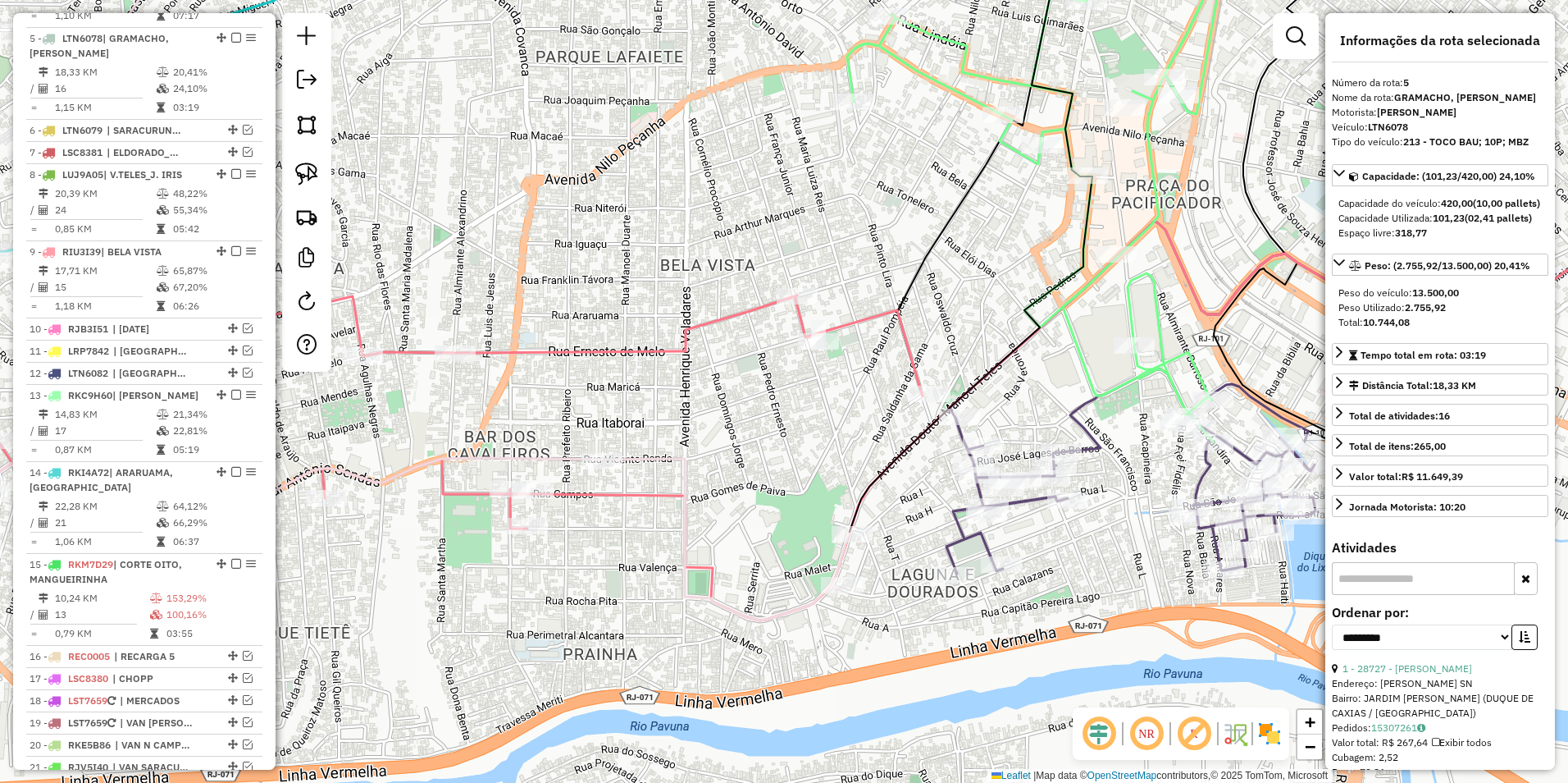
click at [987, 539] on icon at bounding box center [1131, 470] width 369 height 204
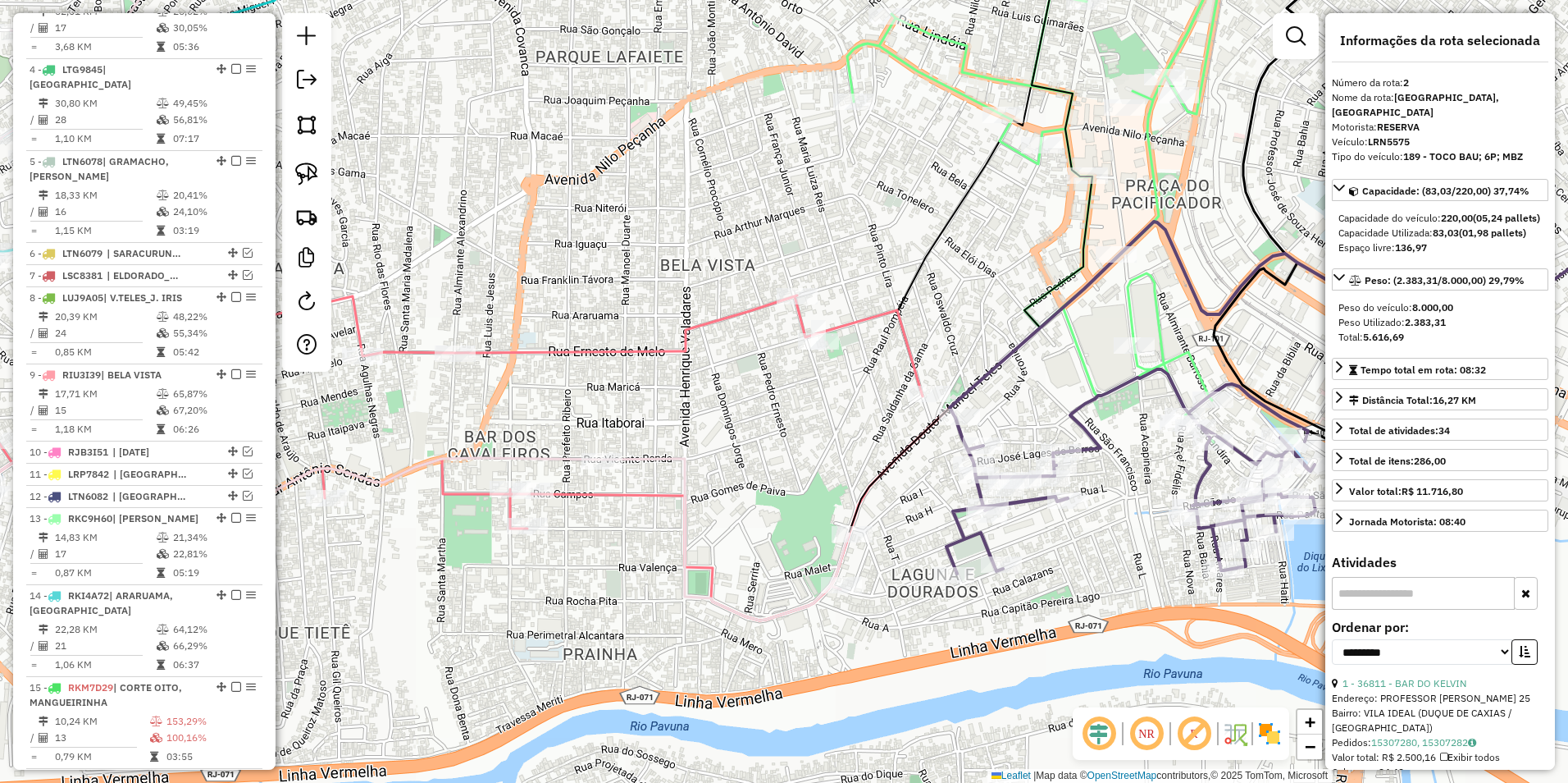
scroll to position [657, 0]
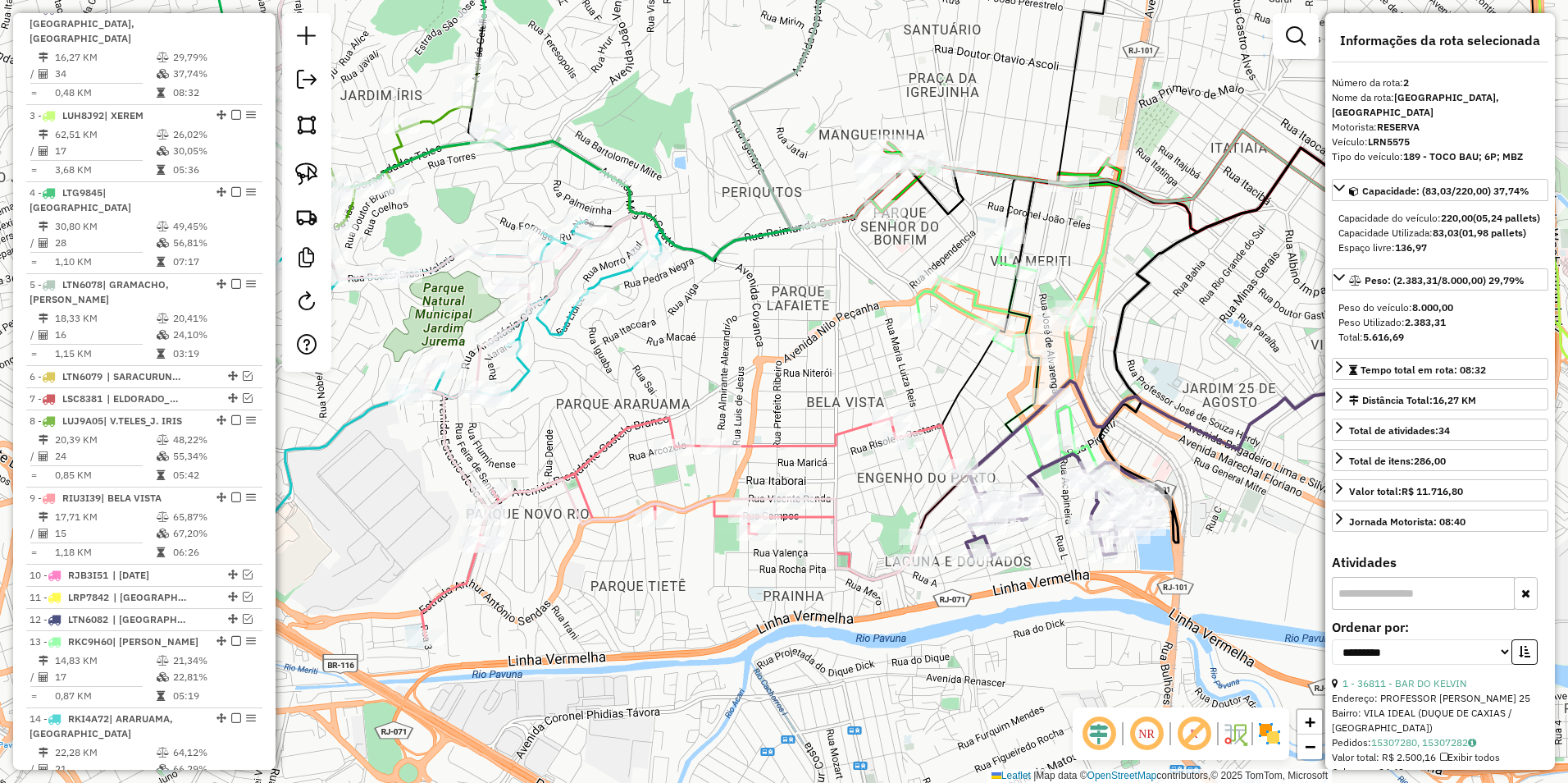
click at [801, 438] on icon at bounding box center [688, 527] width 533 height 220
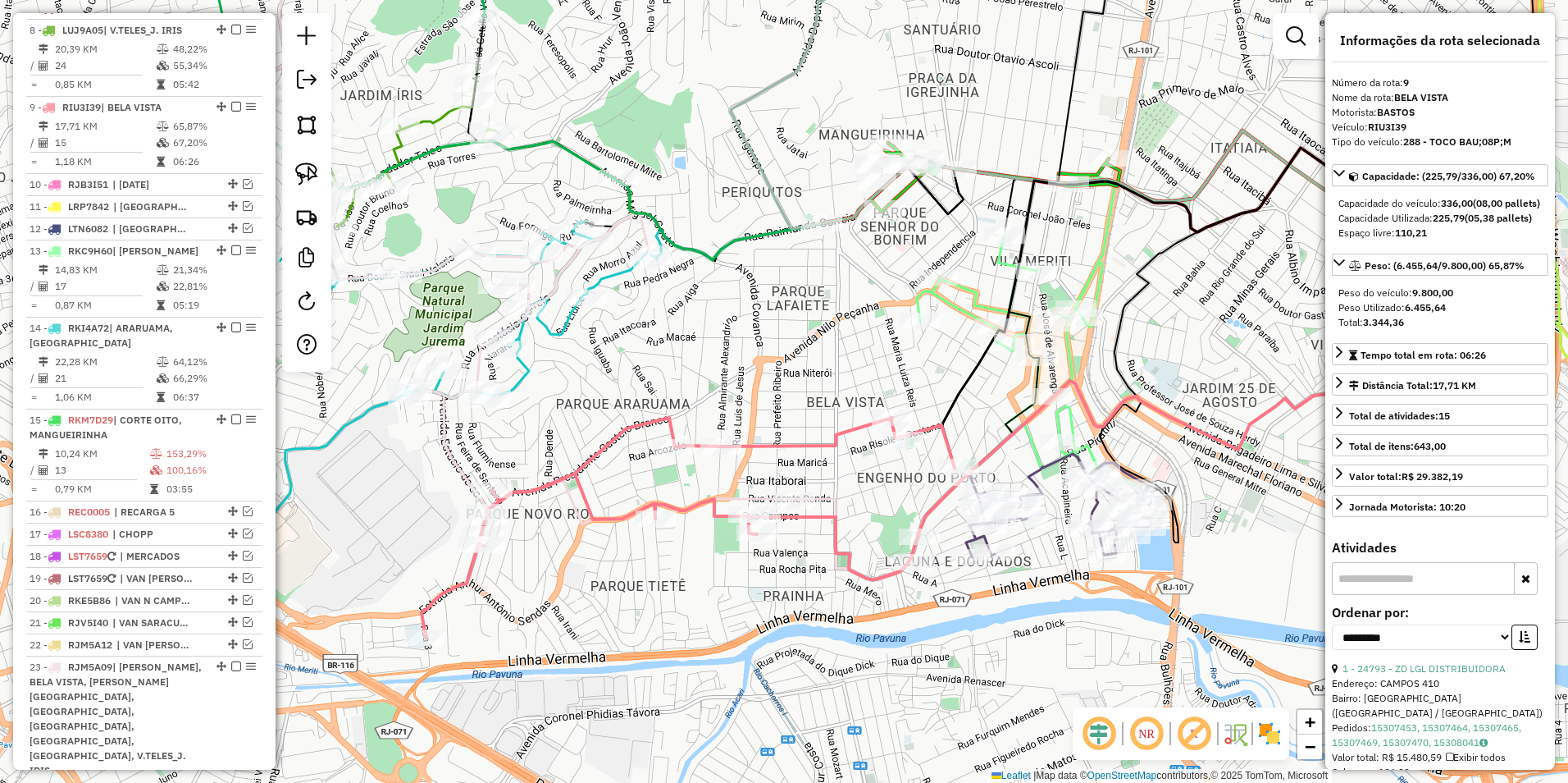
scroll to position [1117, 0]
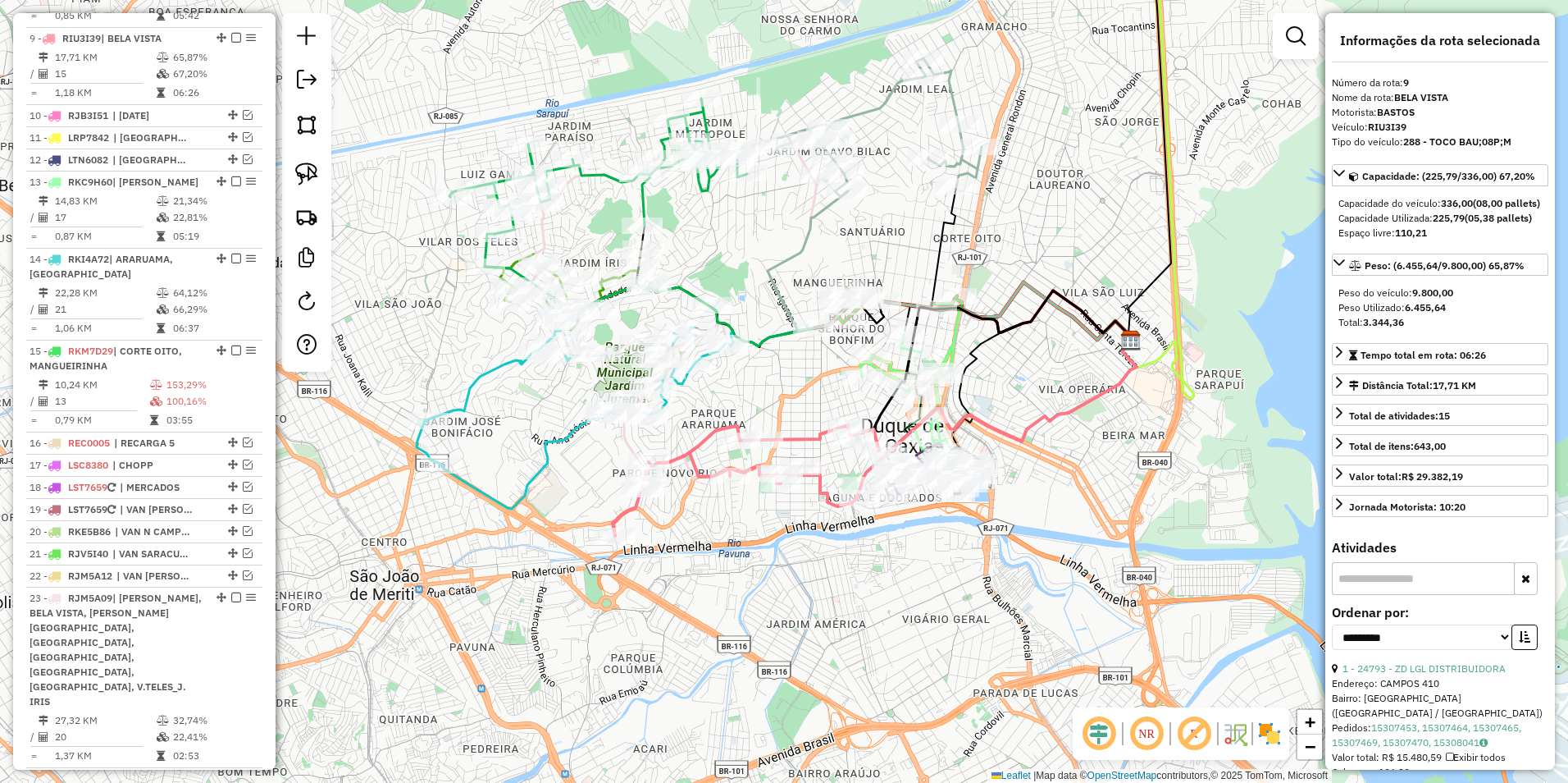
click at [574, 431] on icon at bounding box center [574, 418] width 314 height 181
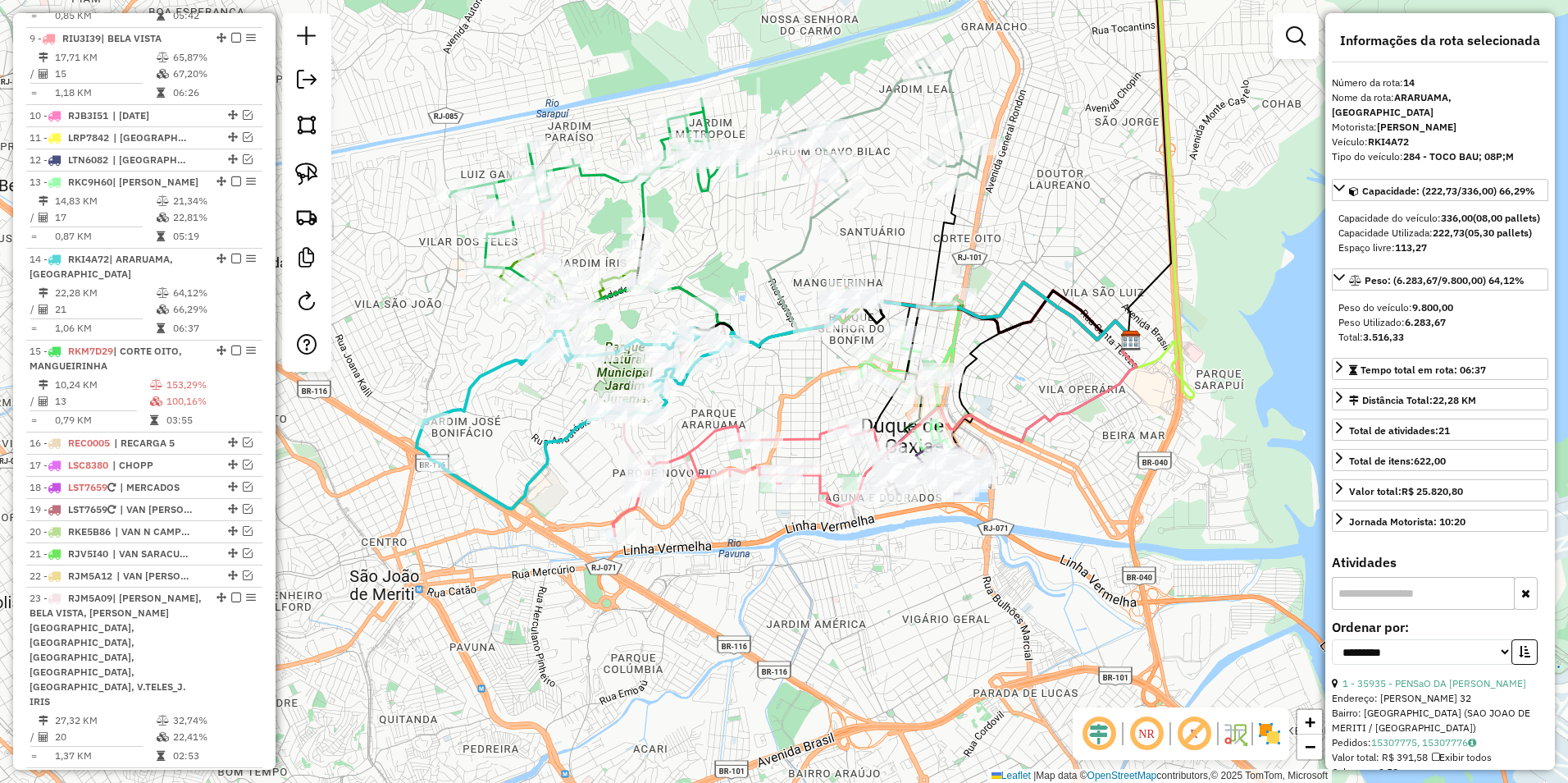
scroll to position [1121, 0]
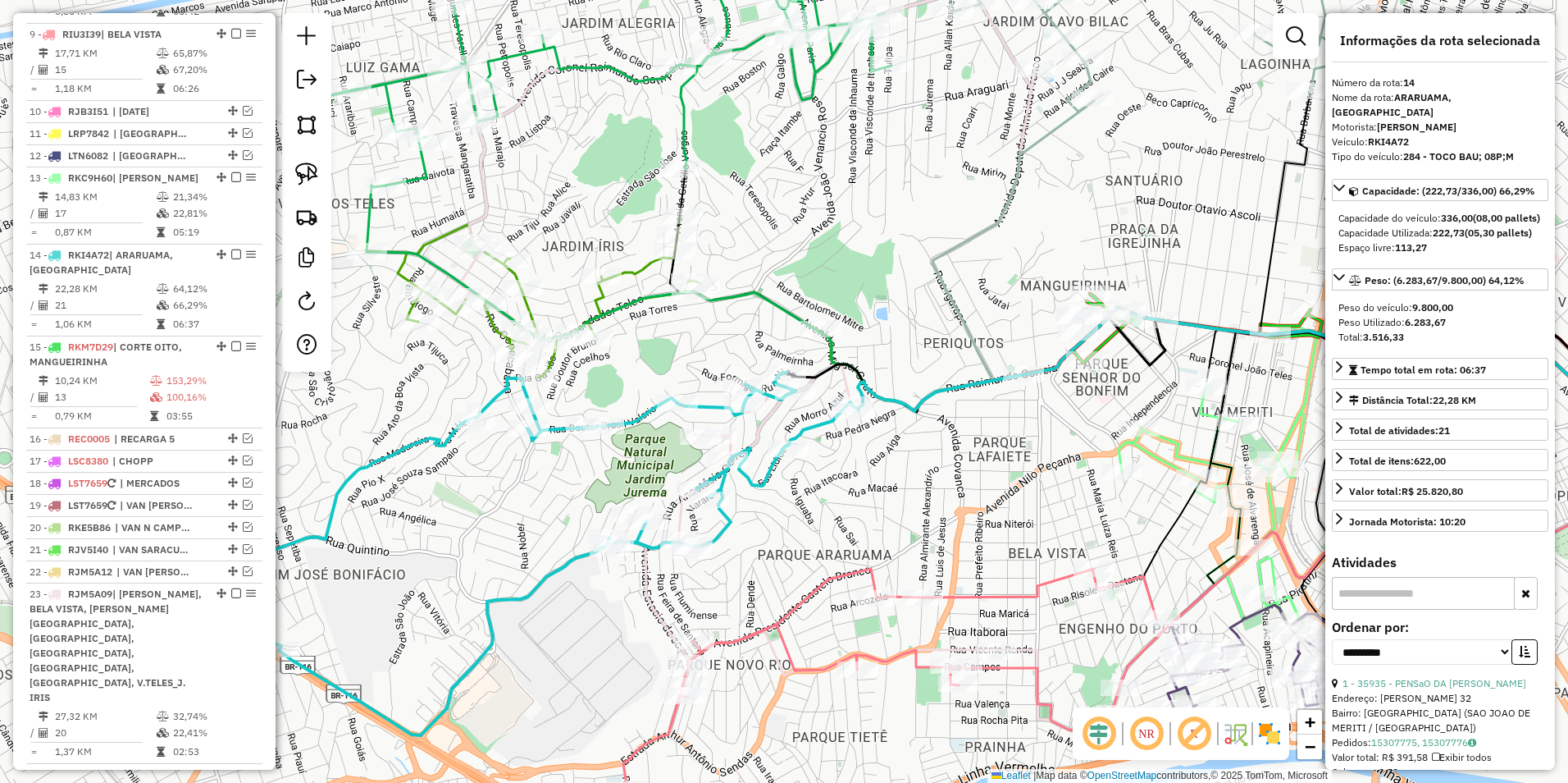
click at [606, 294] on icon at bounding box center [594, 296] width 453 height 162
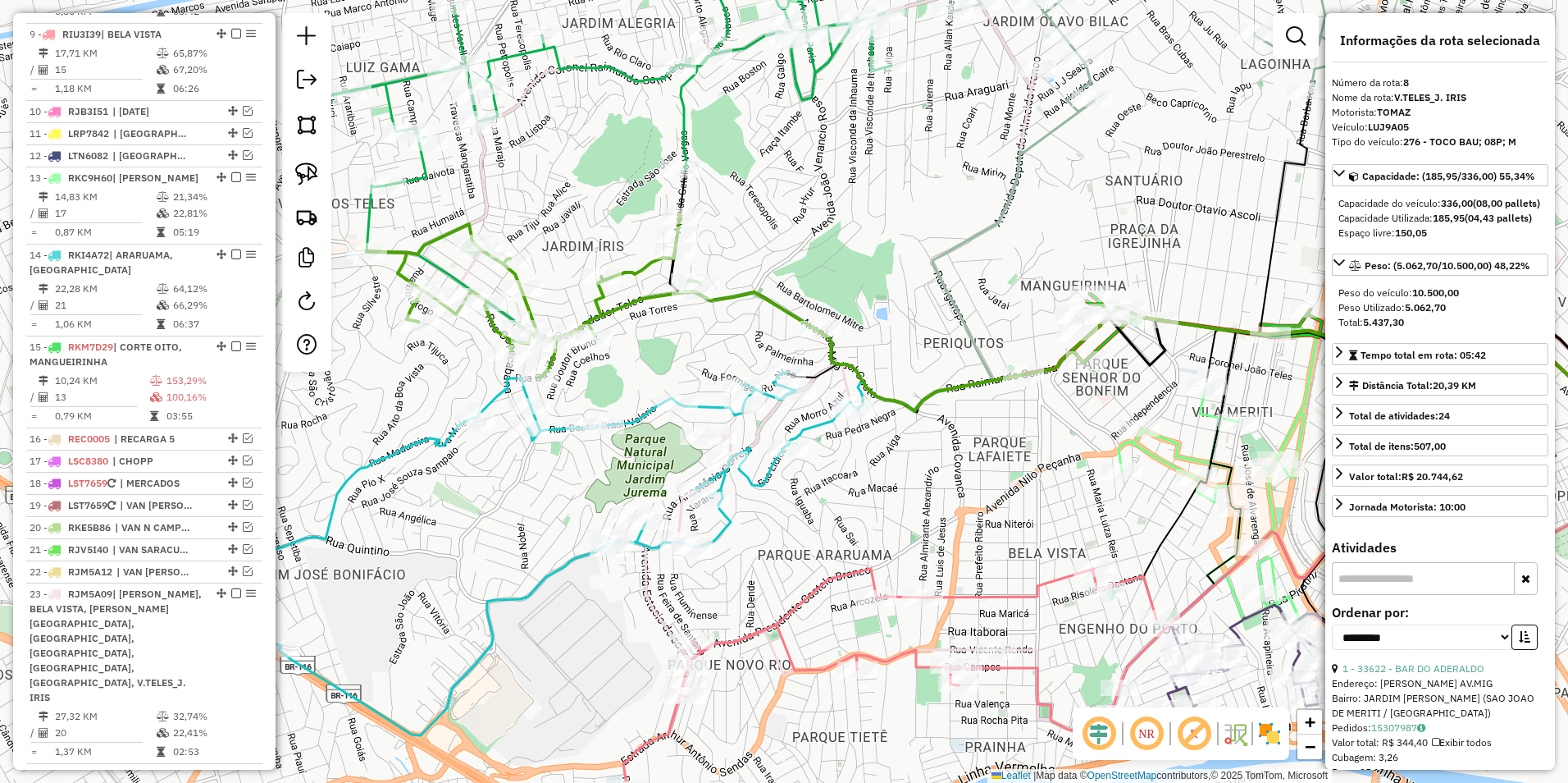
scroll to position [1040, 0]
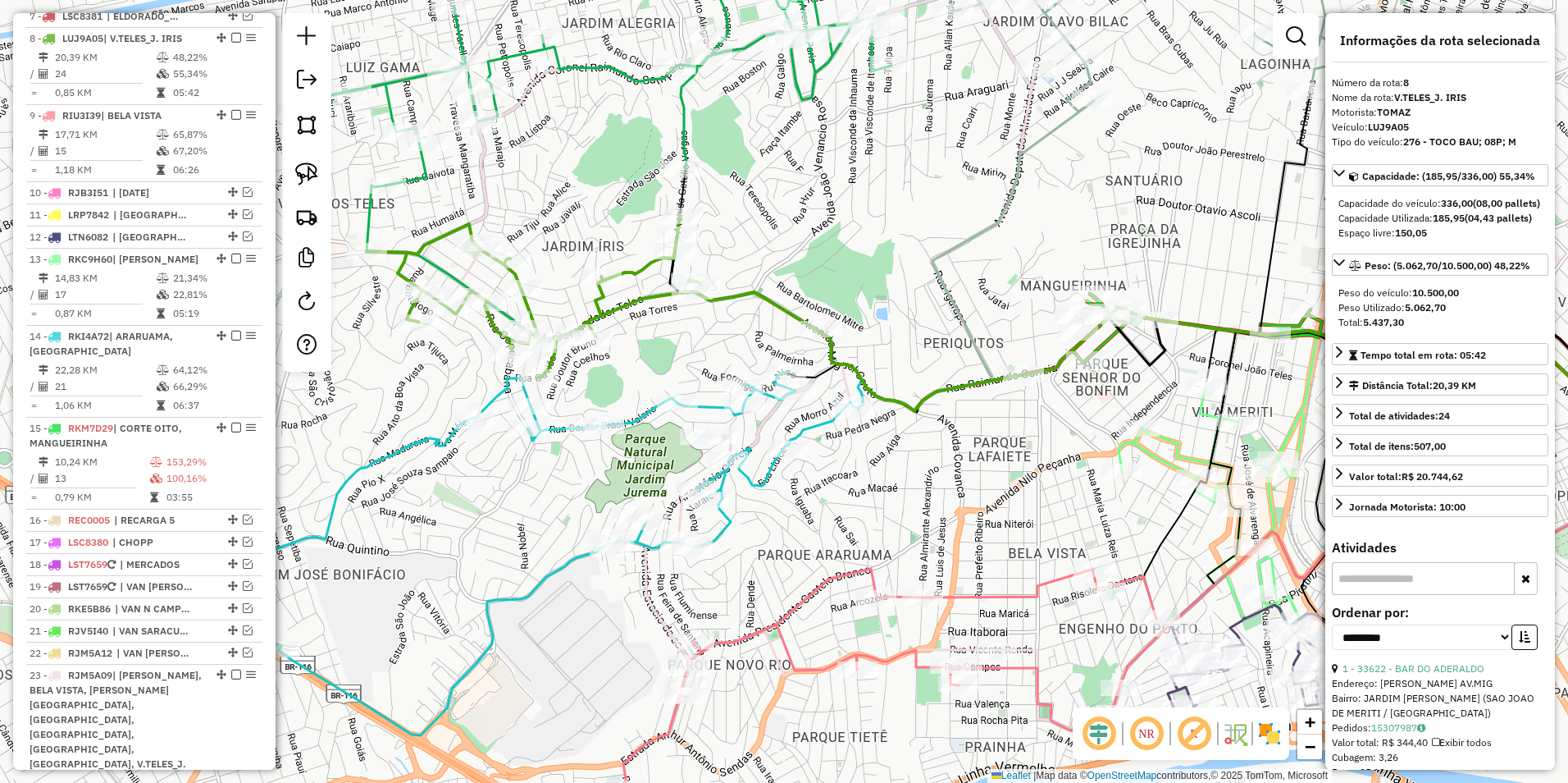
drag, startPoint x: 839, startPoint y: 207, endPoint x: 850, endPoint y: 385, distance: 178.3
click at [850, 384] on div "Janela de atendimento Grade de atendimento Capacidade Transportadoras Veículos …" at bounding box center [784, 392] width 1568 height 783
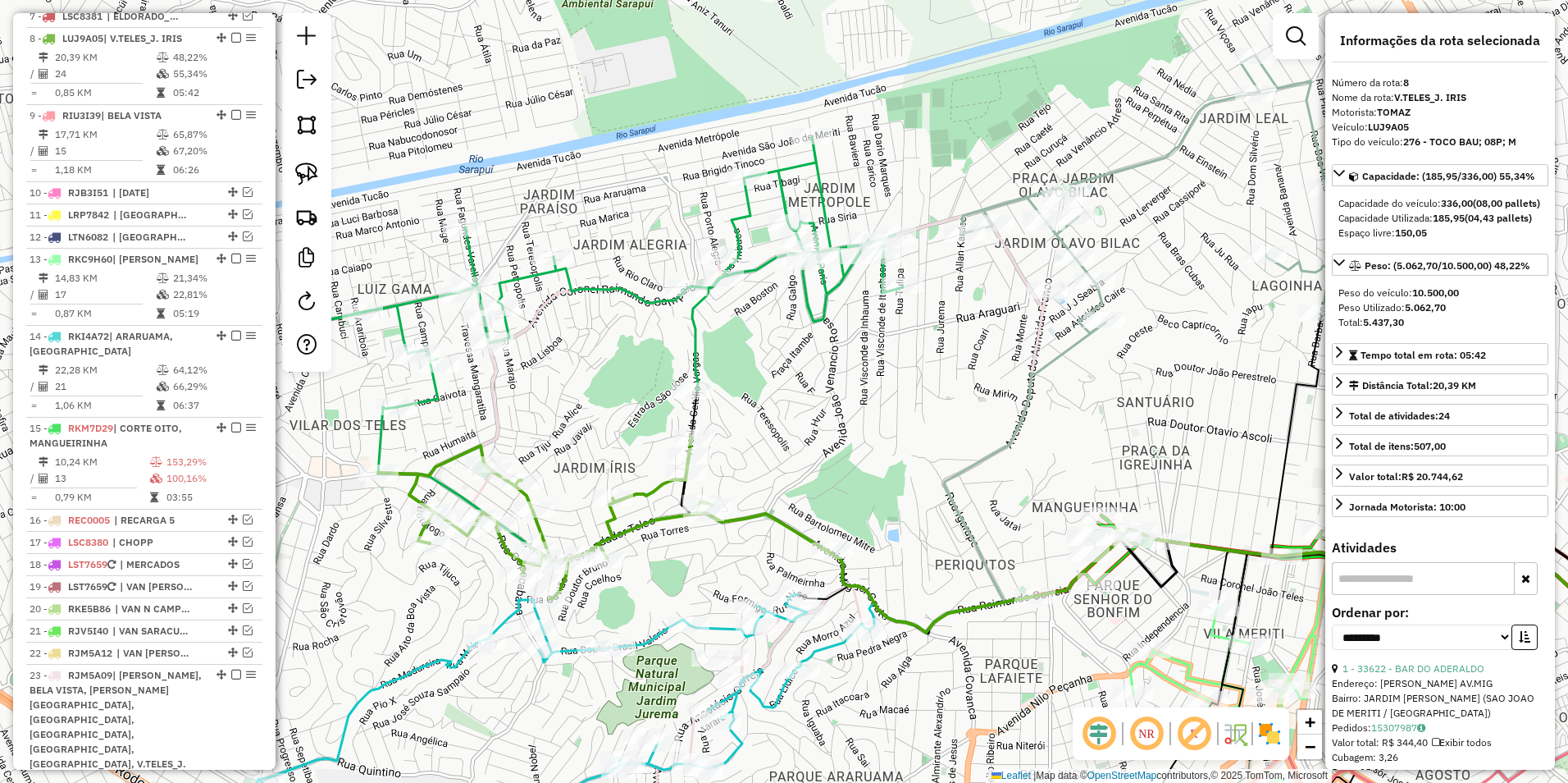
drag, startPoint x: 981, startPoint y: 393, endPoint x: 567, endPoint y: 426, distance: 415.3
click at [567, 426] on div "Janela de atendimento Grade de atendimento Capacidade Transportadoras Veículos …" at bounding box center [784, 392] width 1568 height 783
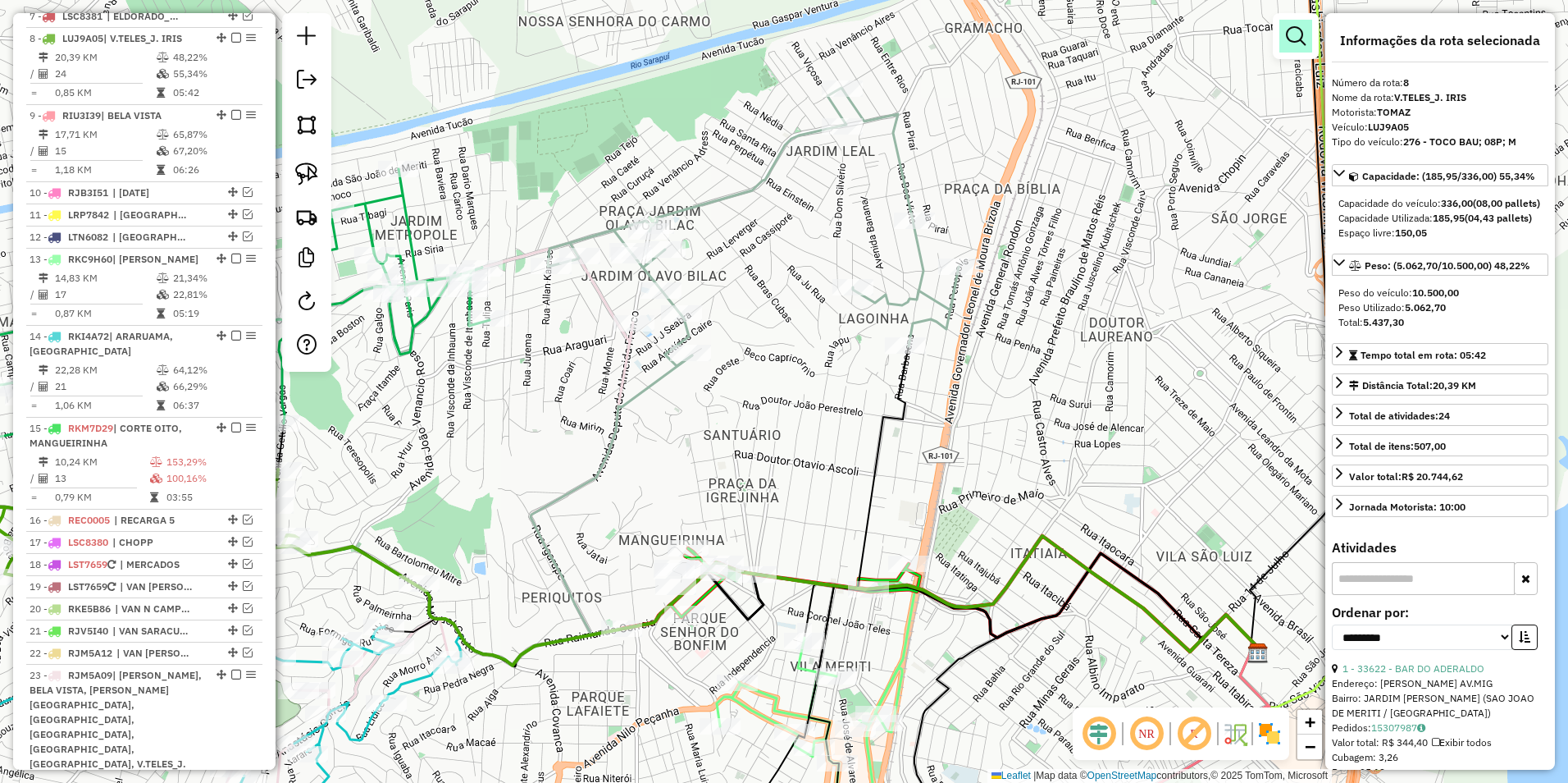
click at [1296, 35] on em at bounding box center [1296, 36] width 20 height 20
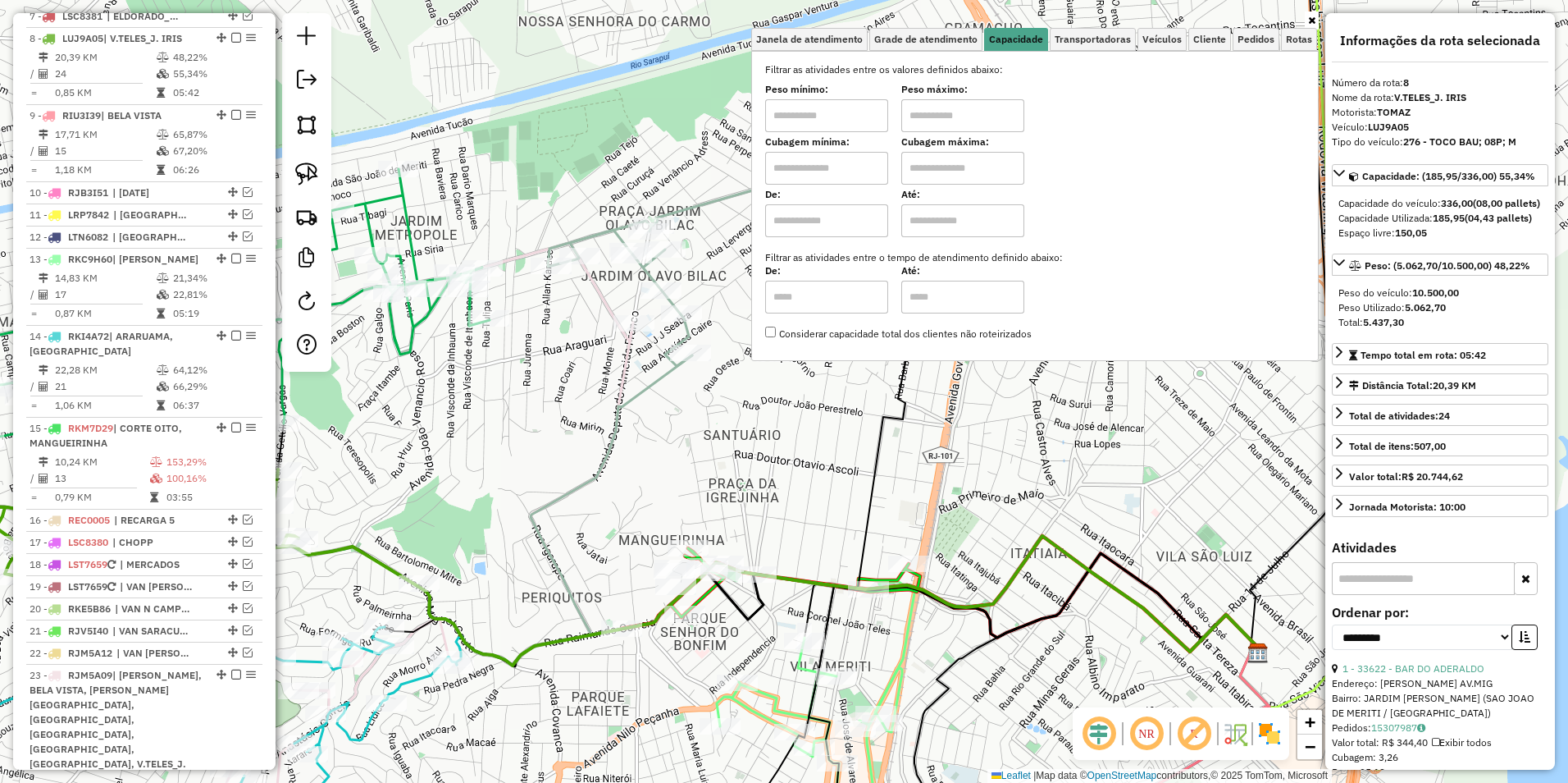
click at [862, 115] on input "text" at bounding box center [827, 115] width 123 height 33
type input "****"
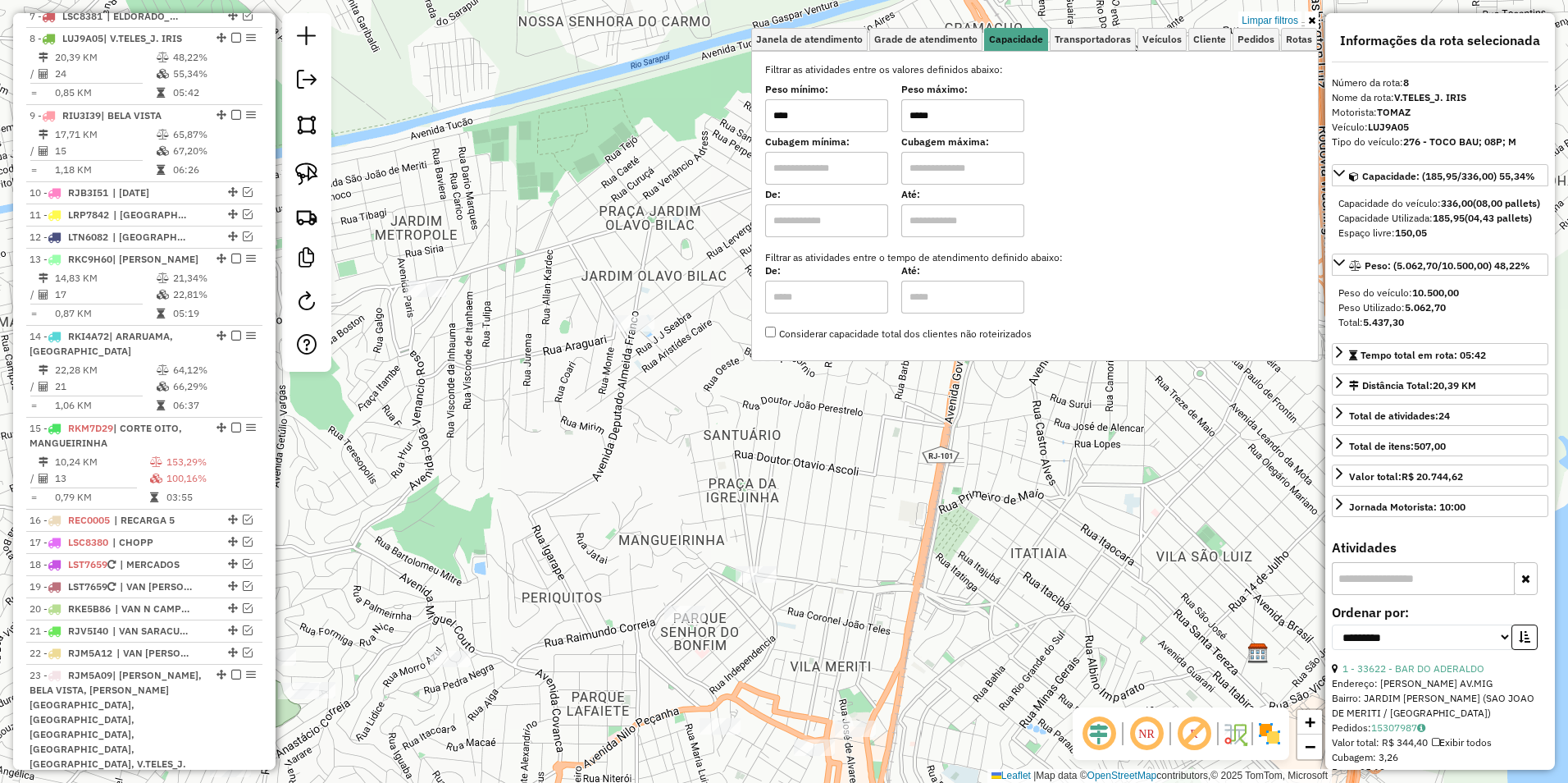
drag, startPoint x: 961, startPoint y: 117, endPoint x: 880, endPoint y: 122, distance: 81.2
click at [882, 122] on div "Peso mínimo: **** Peso máximo: *****" at bounding box center [1035, 109] width 540 height 46
click at [718, 355] on div "Limpar filtros Janela de atendimento Grade de atendimento Capacidade Transporta…" at bounding box center [784, 392] width 1568 height 783
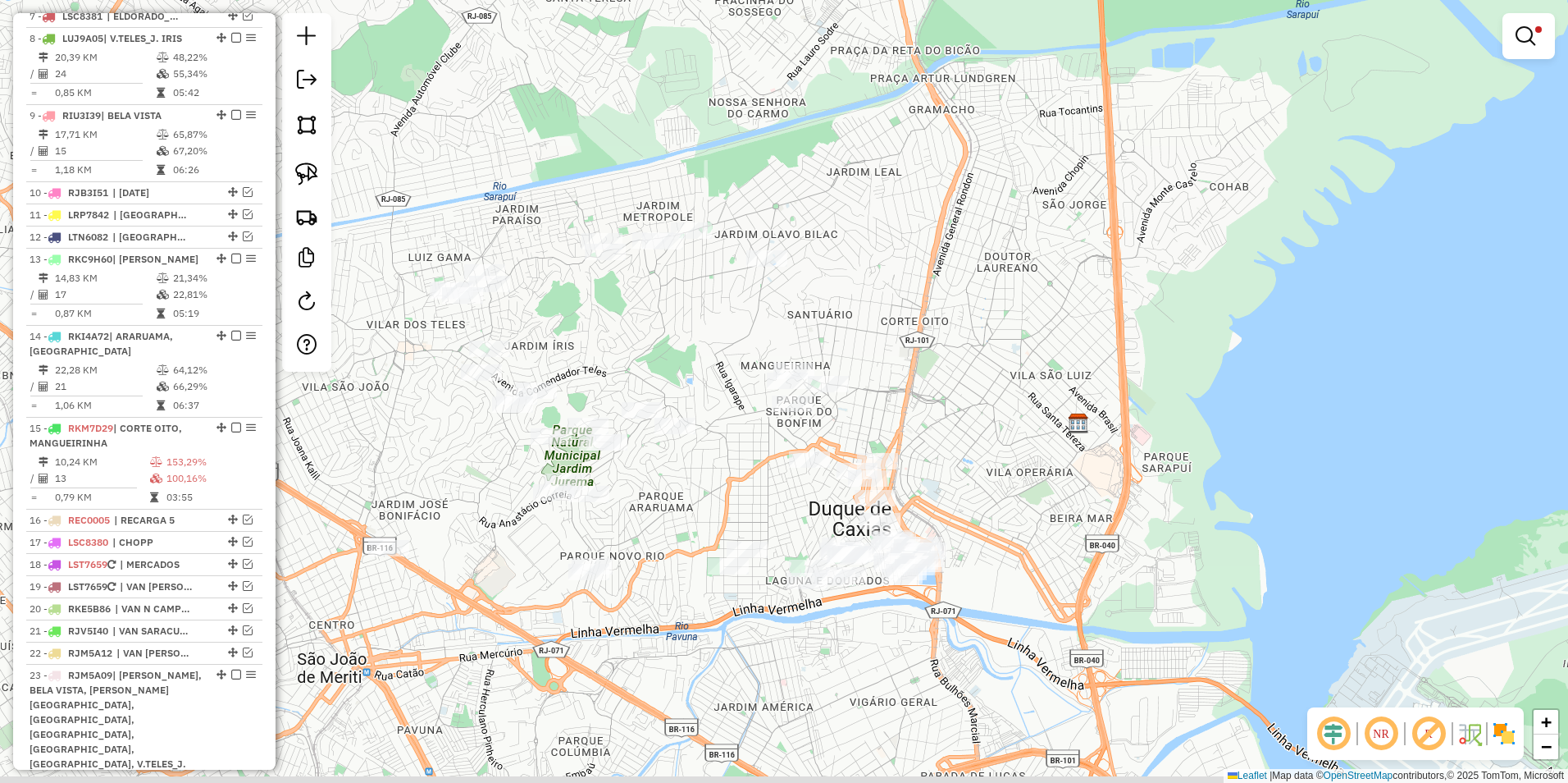
drag, startPoint x: 795, startPoint y: 294, endPoint x: 819, endPoint y: 263, distance: 39.2
click at [819, 263] on div "Limpar filtros Janela de atendimento Grade de atendimento Capacidade Transporta…" at bounding box center [784, 392] width 1568 height 783
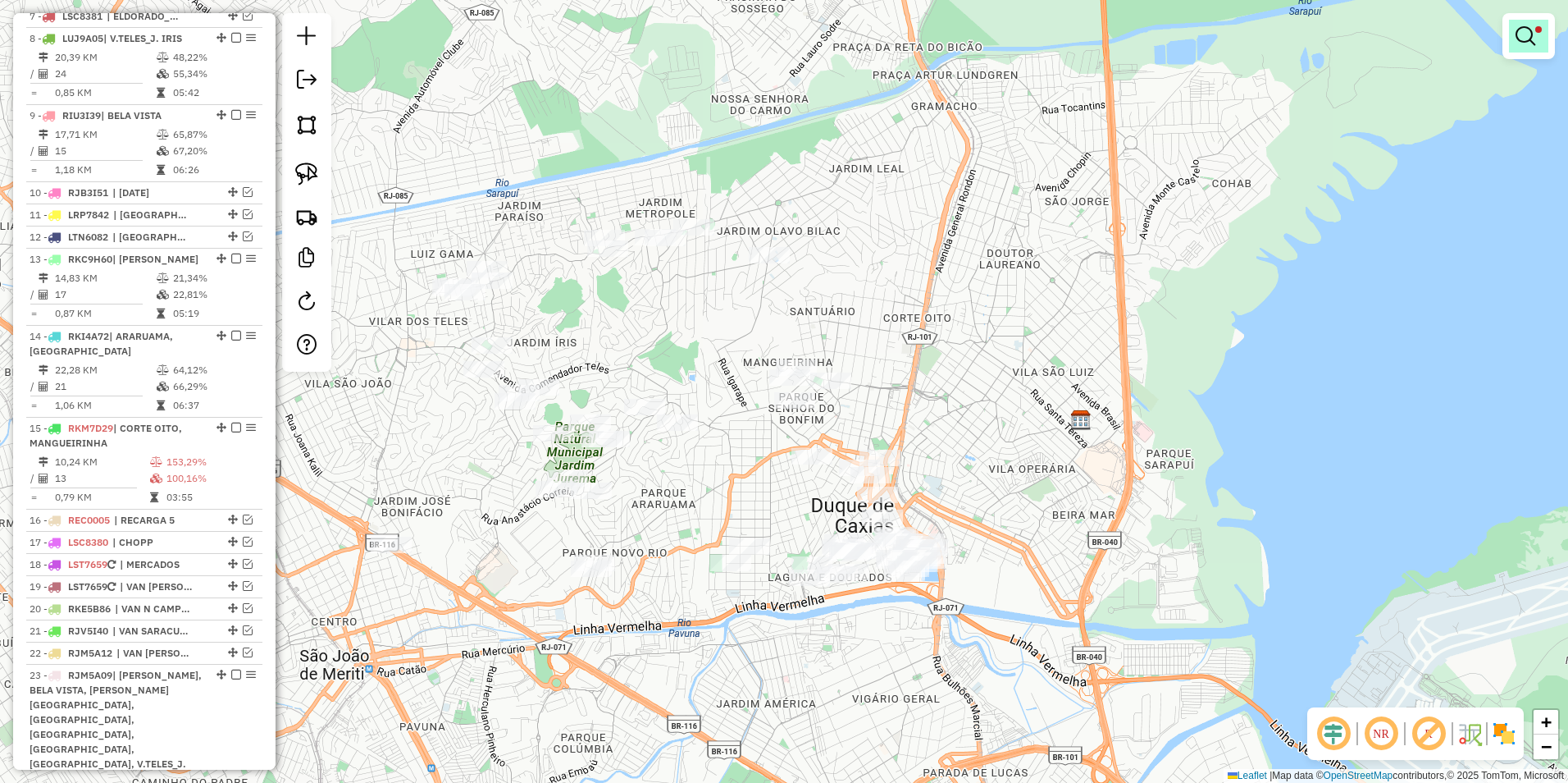
click at [1531, 27] on em at bounding box center [1525, 36] width 20 height 20
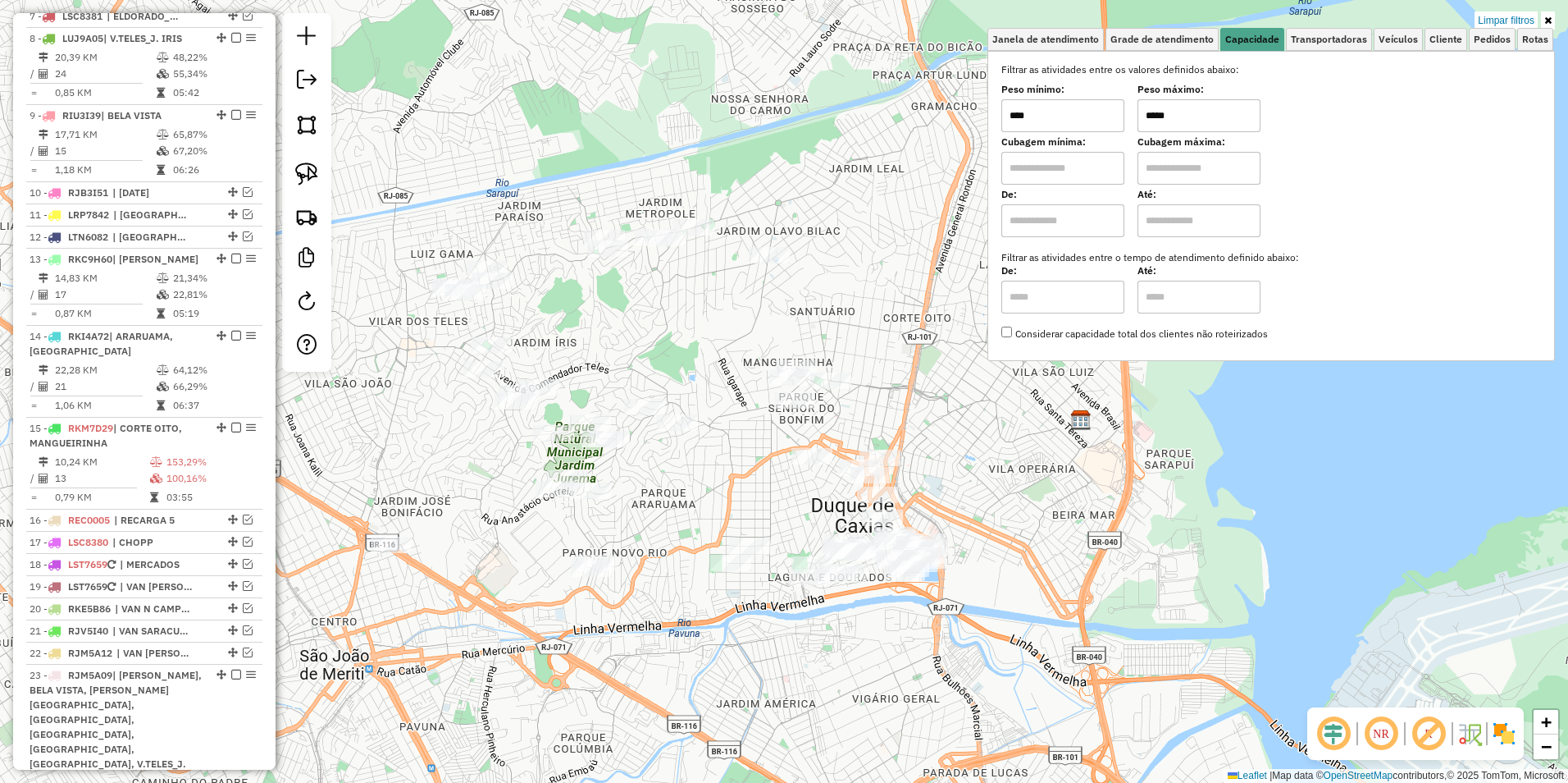
drag, startPoint x: 1210, startPoint y: 117, endPoint x: 1072, endPoint y: 115, distance: 138.0
click at [1072, 115] on div "Peso mínimo: **** Peso máximo: *****" at bounding box center [1271, 109] width 540 height 46
type input "*****"
select select "**********"
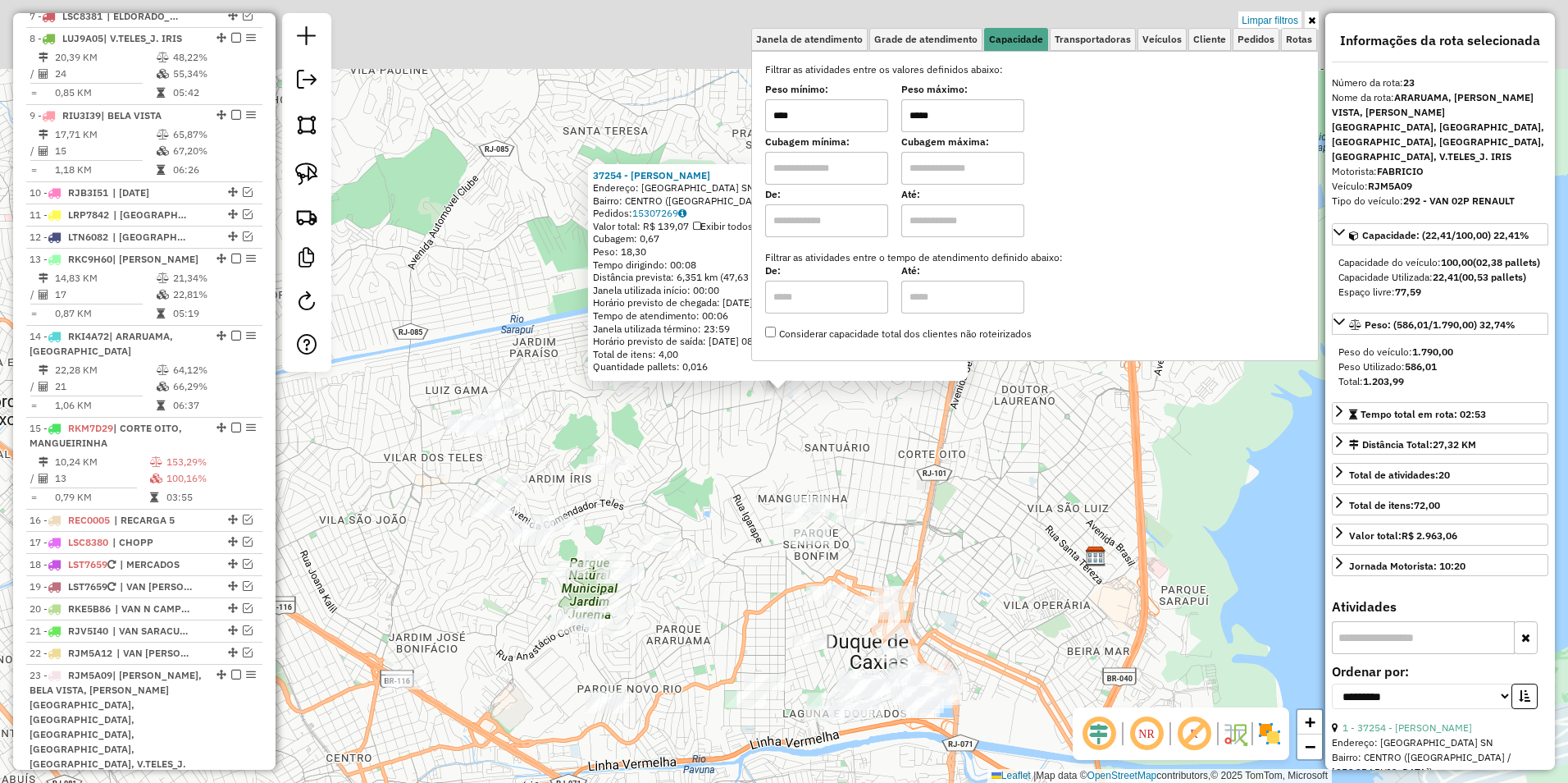
scroll to position [1121, 0]
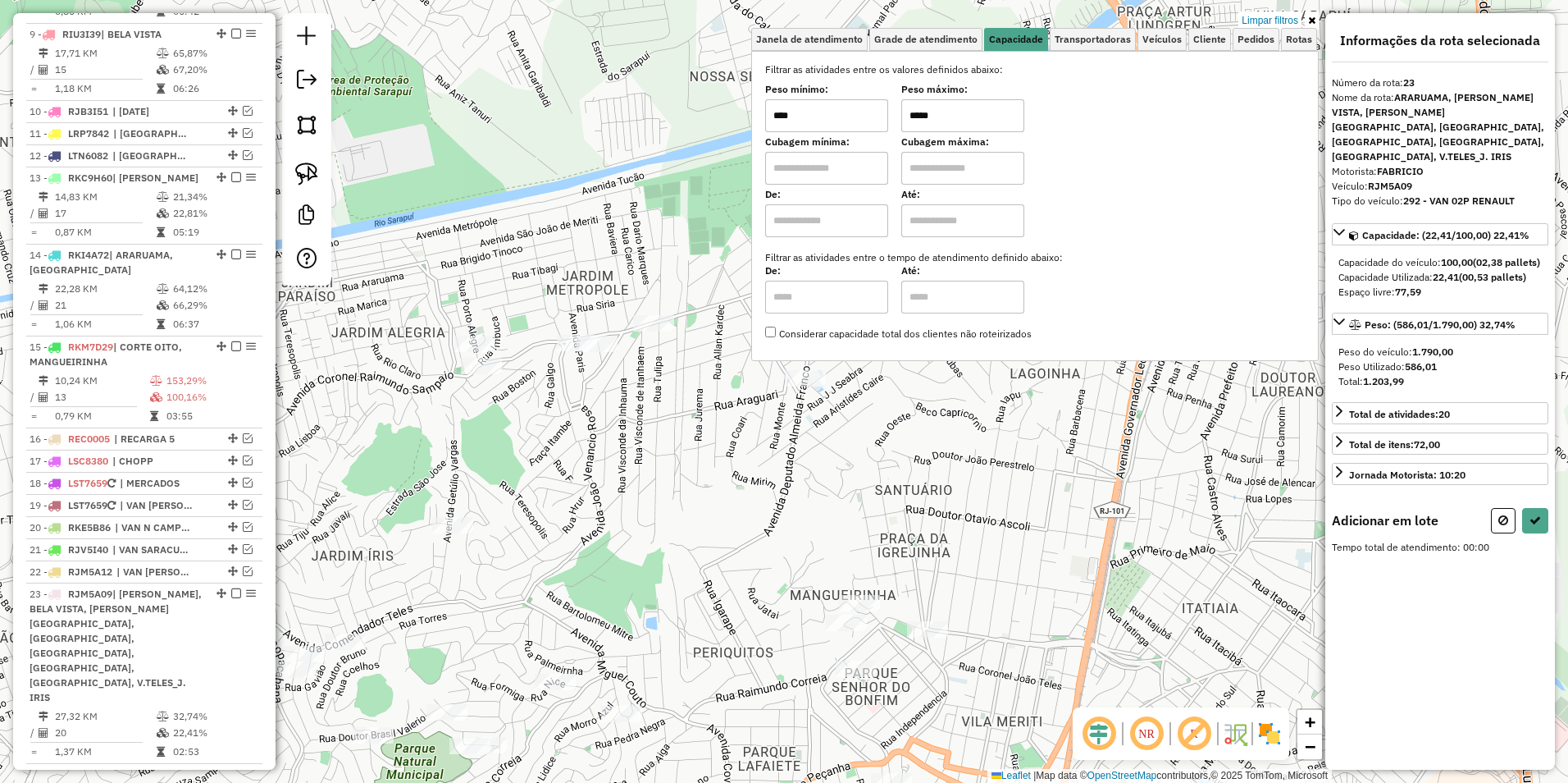
drag, startPoint x: 864, startPoint y: 404, endPoint x: 595, endPoint y: 473, distance: 277.7
click at [595, 473] on div "Limpar filtros Janela de atendimento Grade de atendimento Capacidade Transporta…" at bounding box center [784, 392] width 1568 height 783
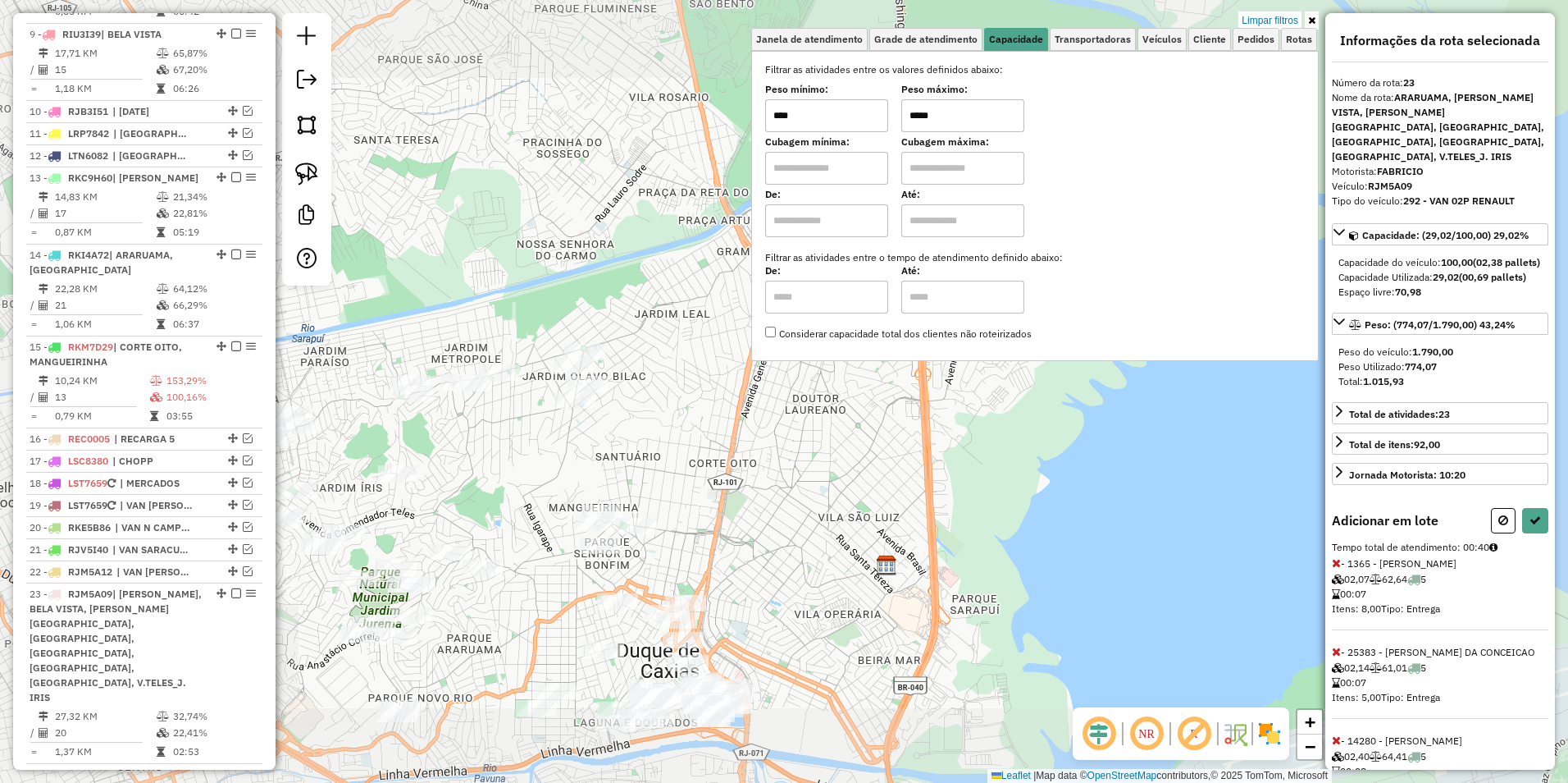
select select "**********"
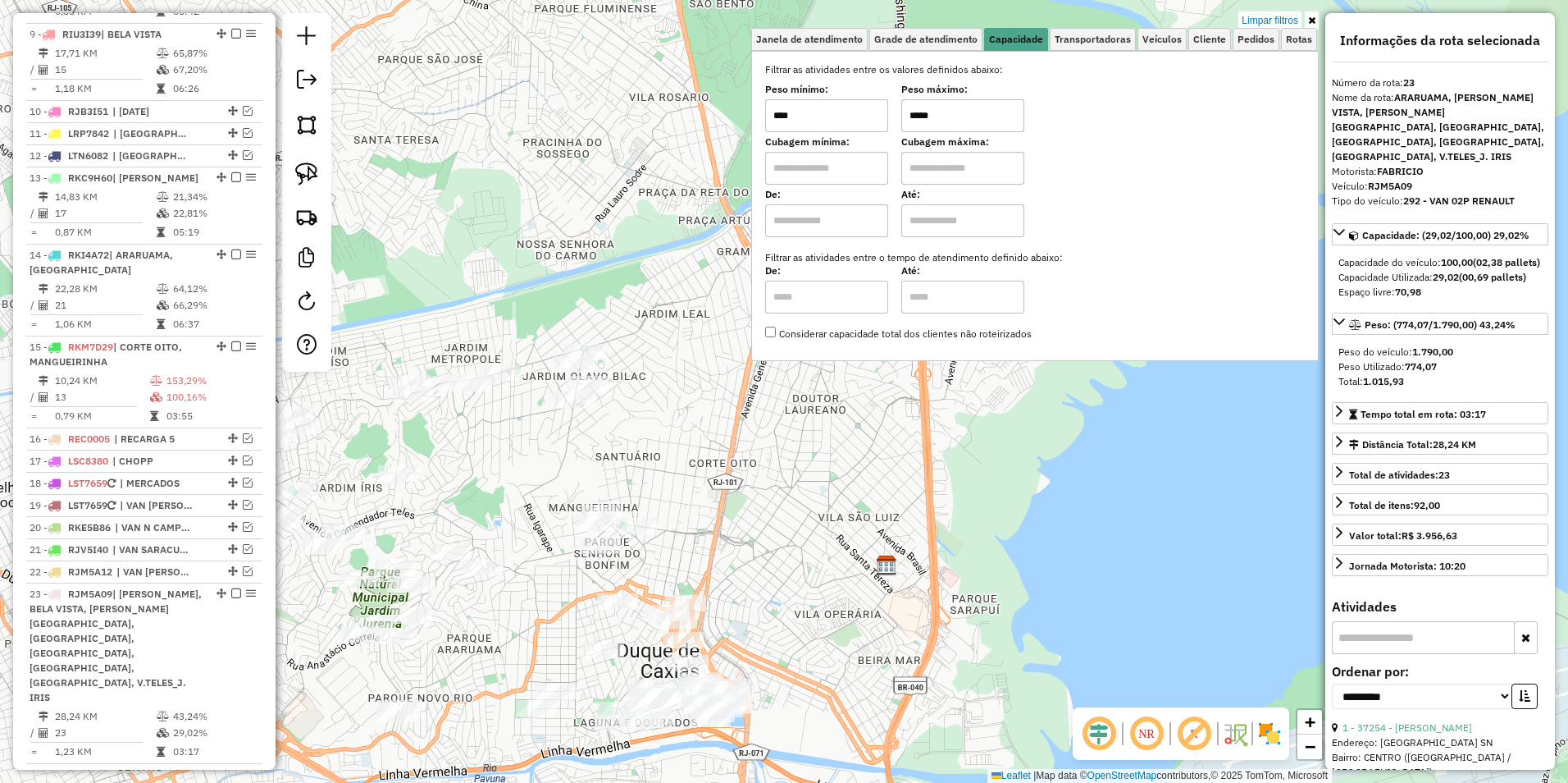
drag, startPoint x: 945, startPoint y: 119, endPoint x: 927, endPoint y: 119, distance: 18.0
click at [927, 119] on input "*****" at bounding box center [963, 115] width 123 height 33
click at [869, 118] on input "****" at bounding box center [827, 115] width 123 height 33
drag, startPoint x: 978, startPoint y: 113, endPoint x: 907, endPoint y: 115, distance: 71.0
click at [907, 115] on div "Peso mínimo: **** Peso máximo: *****" at bounding box center [1035, 109] width 540 height 46
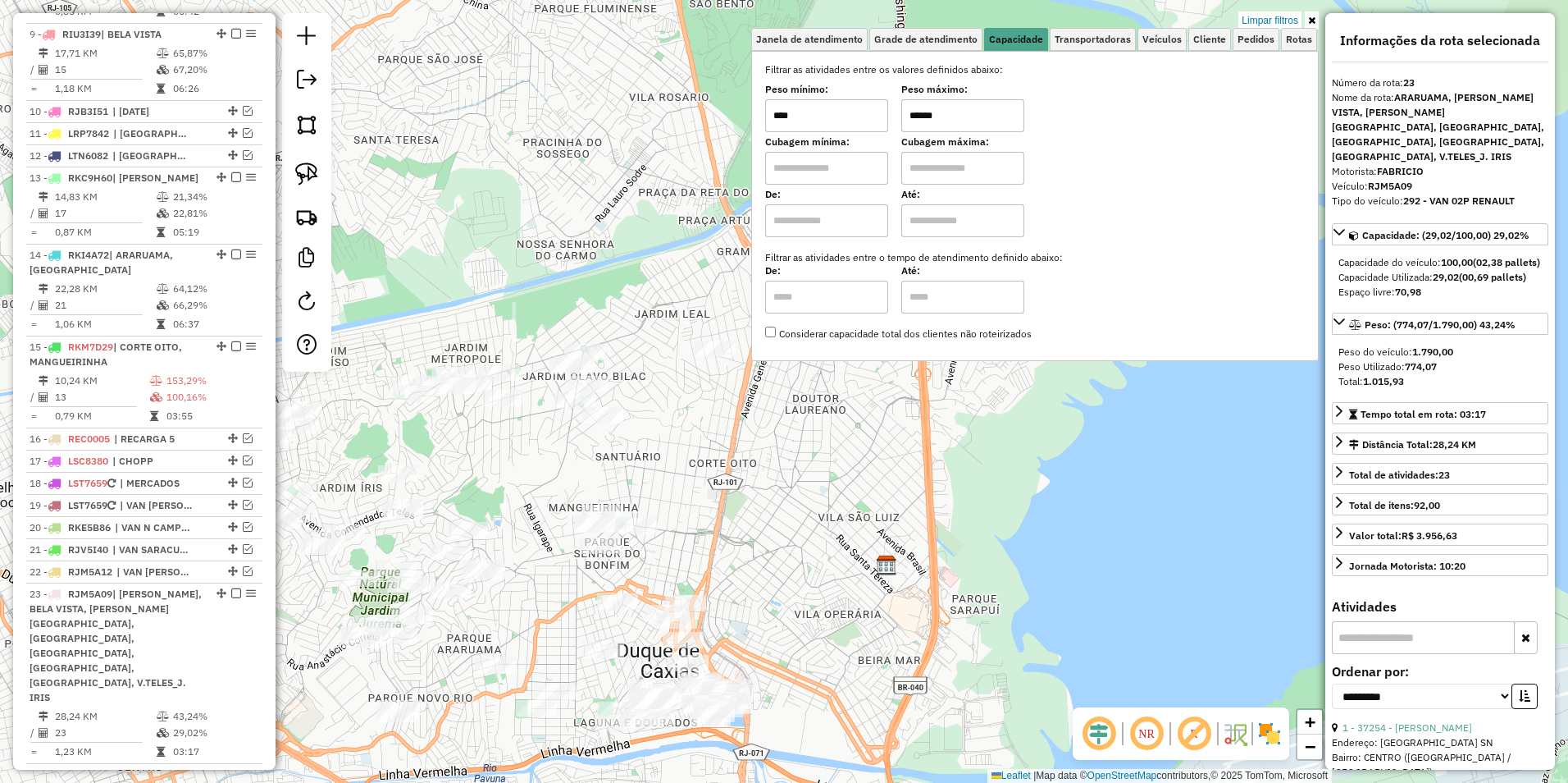
type input "******"
drag, startPoint x: 647, startPoint y: 431, endPoint x: 532, endPoint y: 407, distance: 117.5
click at [647, 430] on div "Limpar filtros Janela de atendimento Grade de atendimento Capacidade Transporta…" at bounding box center [784, 392] width 1568 height 783
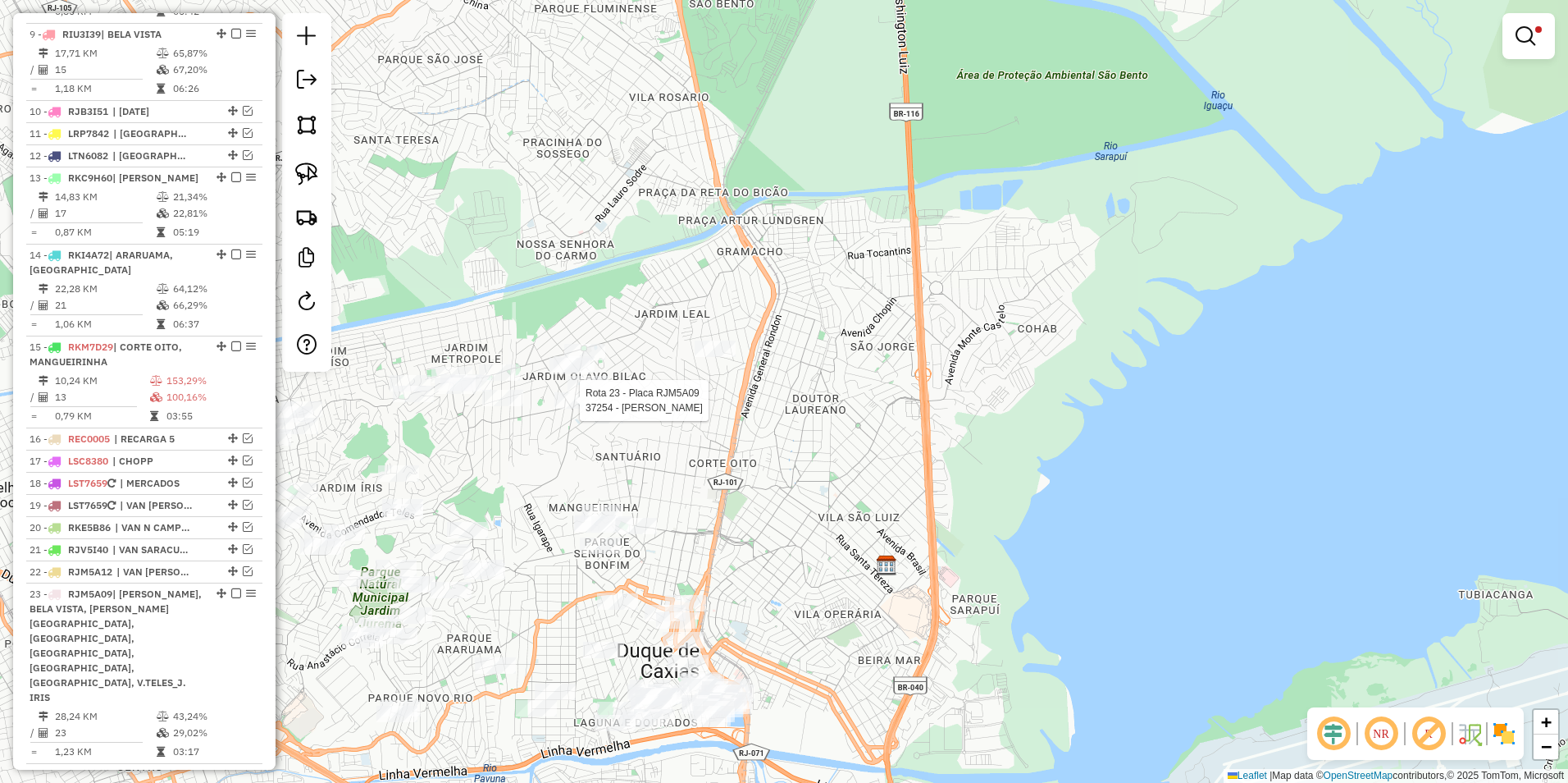
select select "**********"
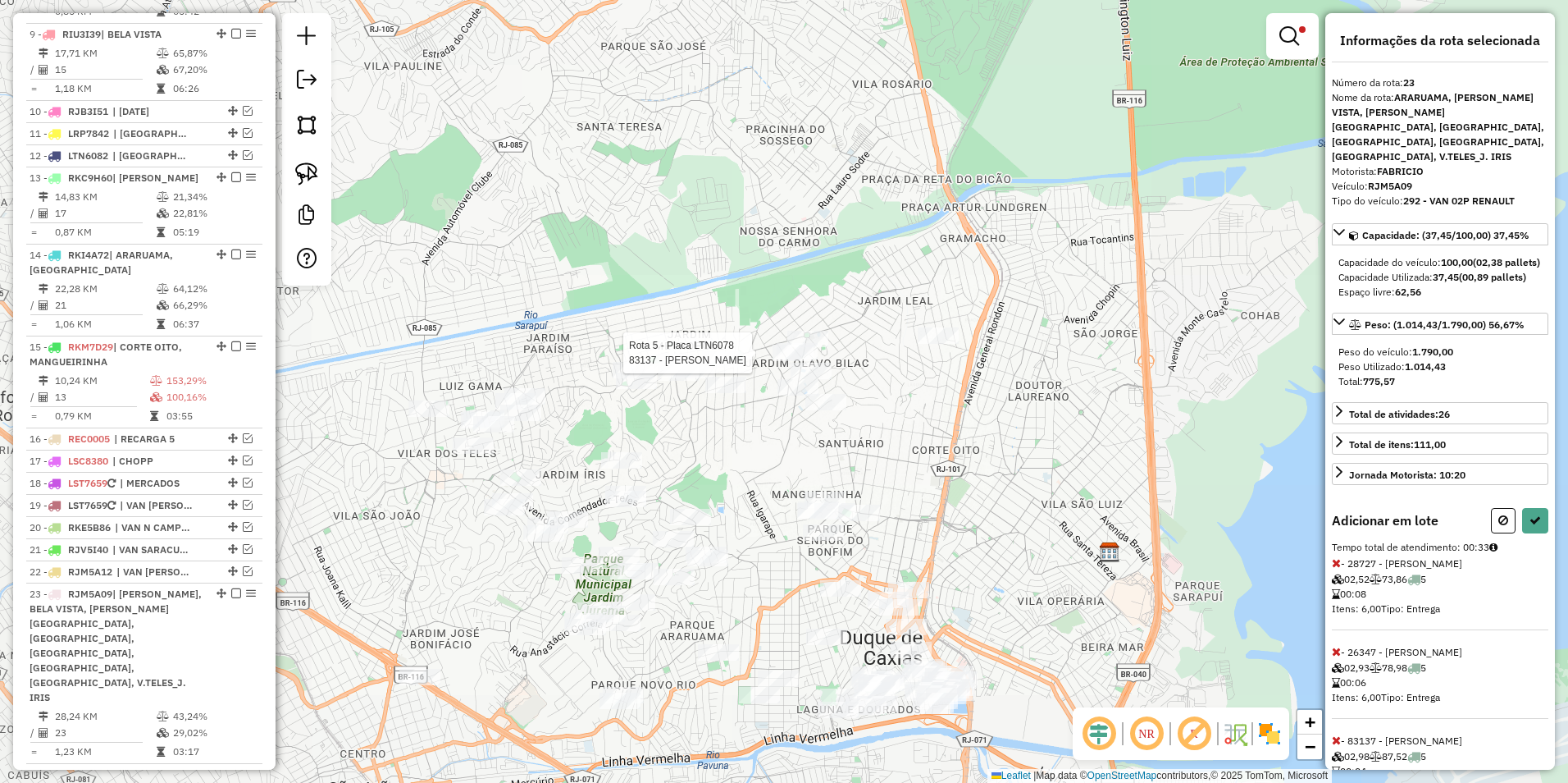
select select "**********"
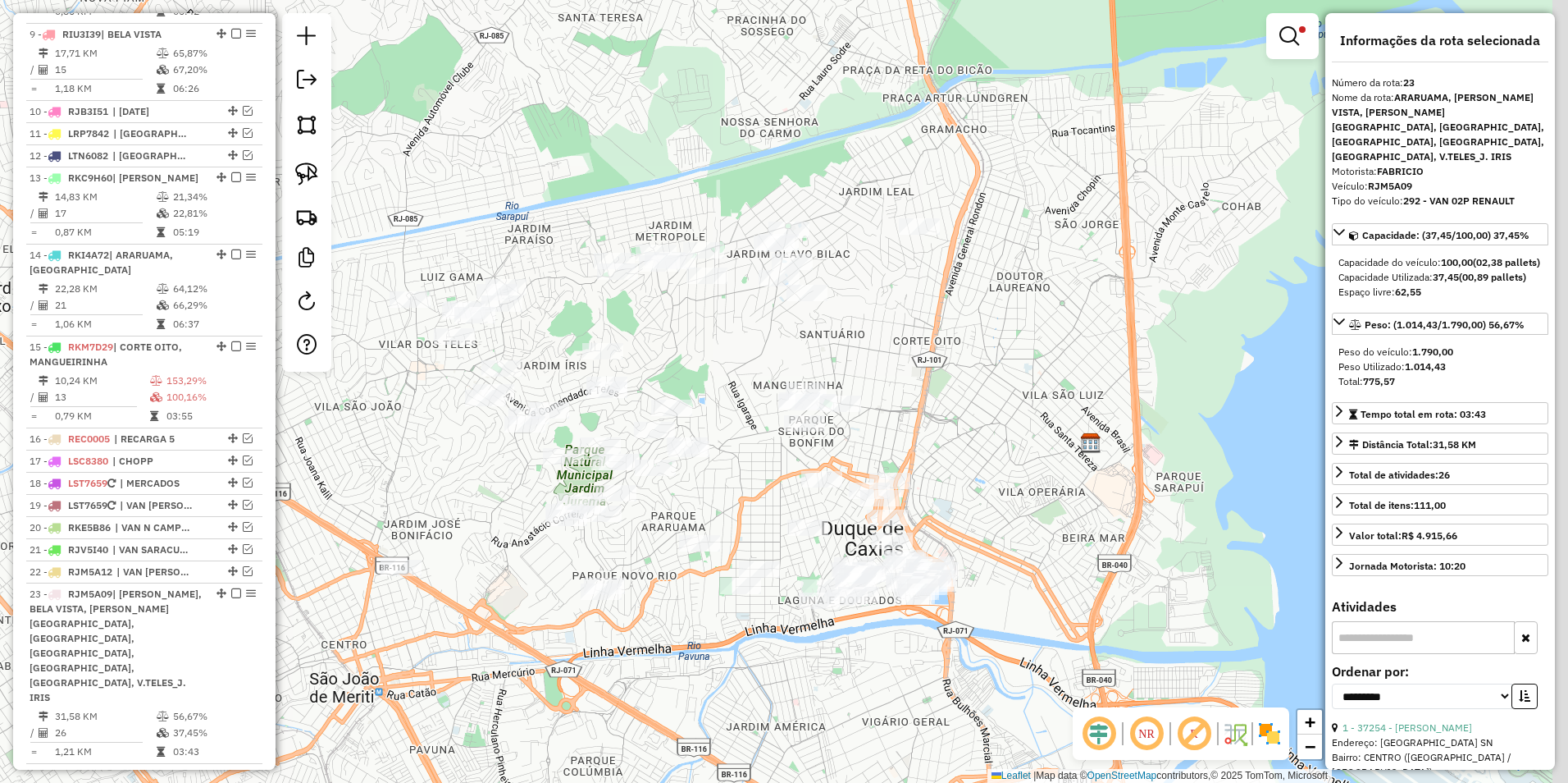
click at [876, 337] on div "Limpar filtros Janela de atendimento Grade de atendimento Capacidade Transporta…" at bounding box center [784, 392] width 1568 height 783
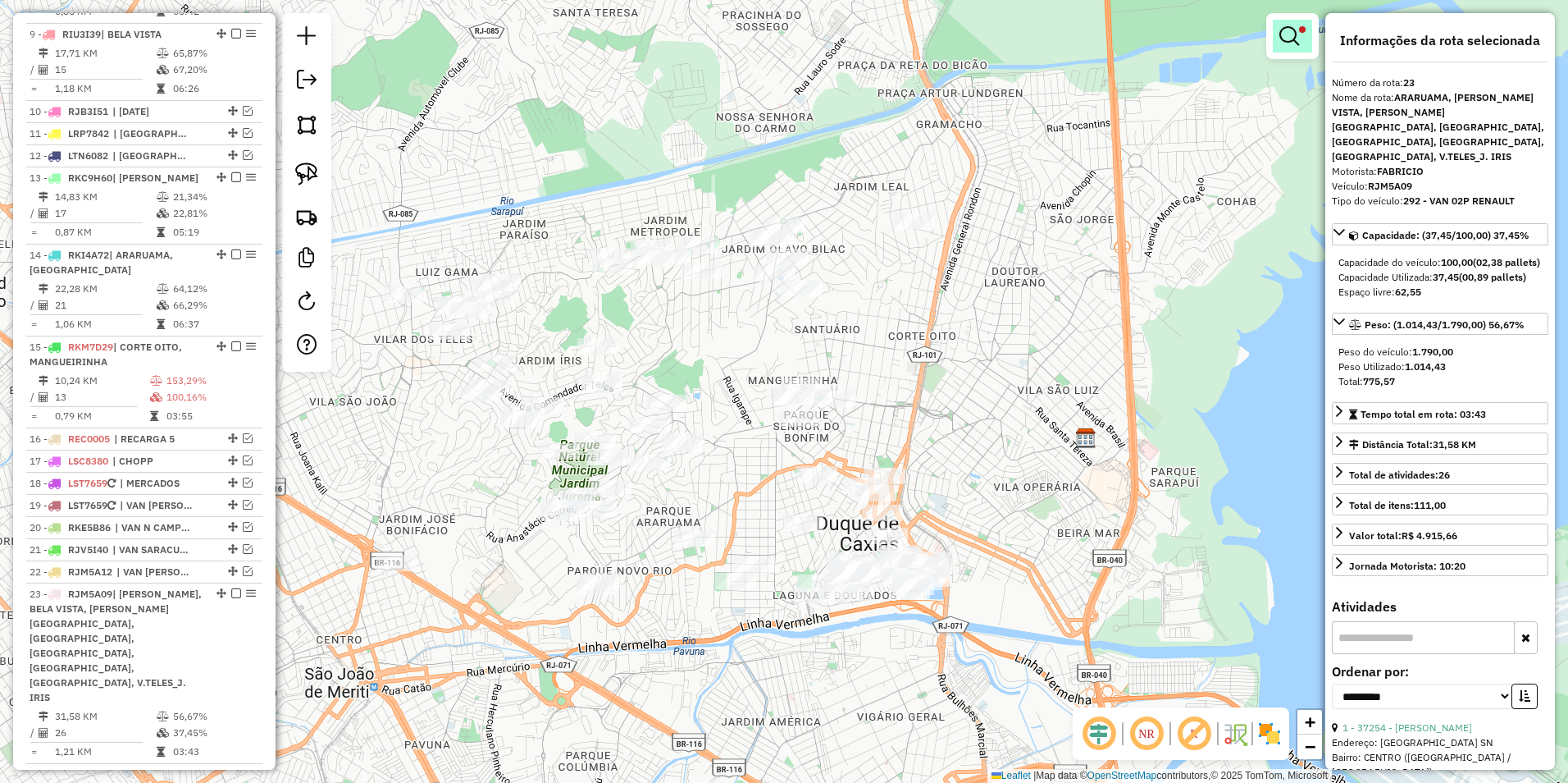
click at [1295, 36] on em at bounding box center [1289, 36] width 20 height 20
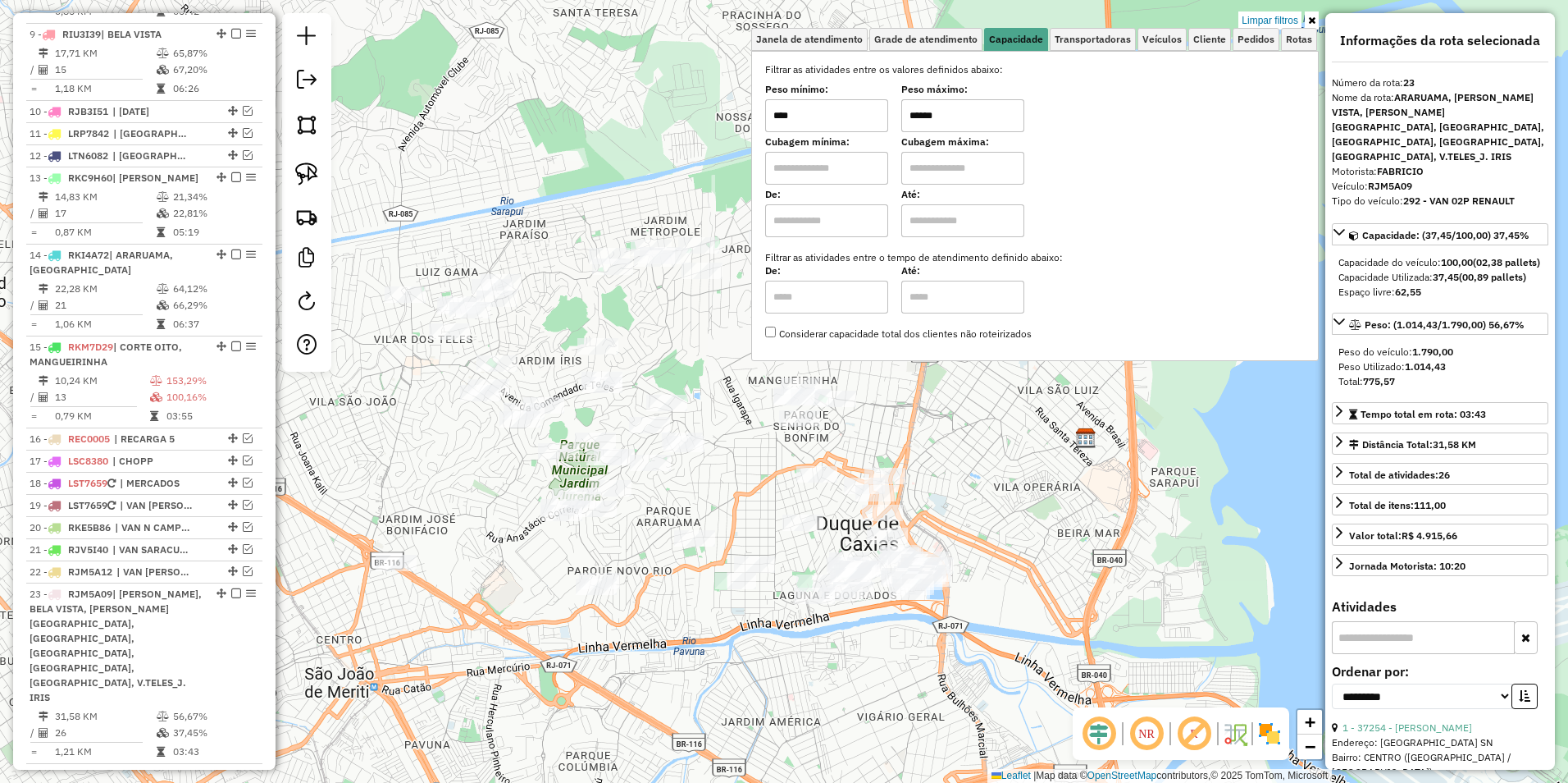
drag, startPoint x: 961, startPoint y: 121, endPoint x: 912, endPoint y: 109, distance: 50.4
click at [912, 109] on input "******" at bounding box center [963, 115] width 123 height 33
type input "******"
click at [698, 359] on div "Limpar filtros Janela de atendimento Grade de atendimento Capacidade Transporta…" at bounding box center [784, 392] width 1568 height 783
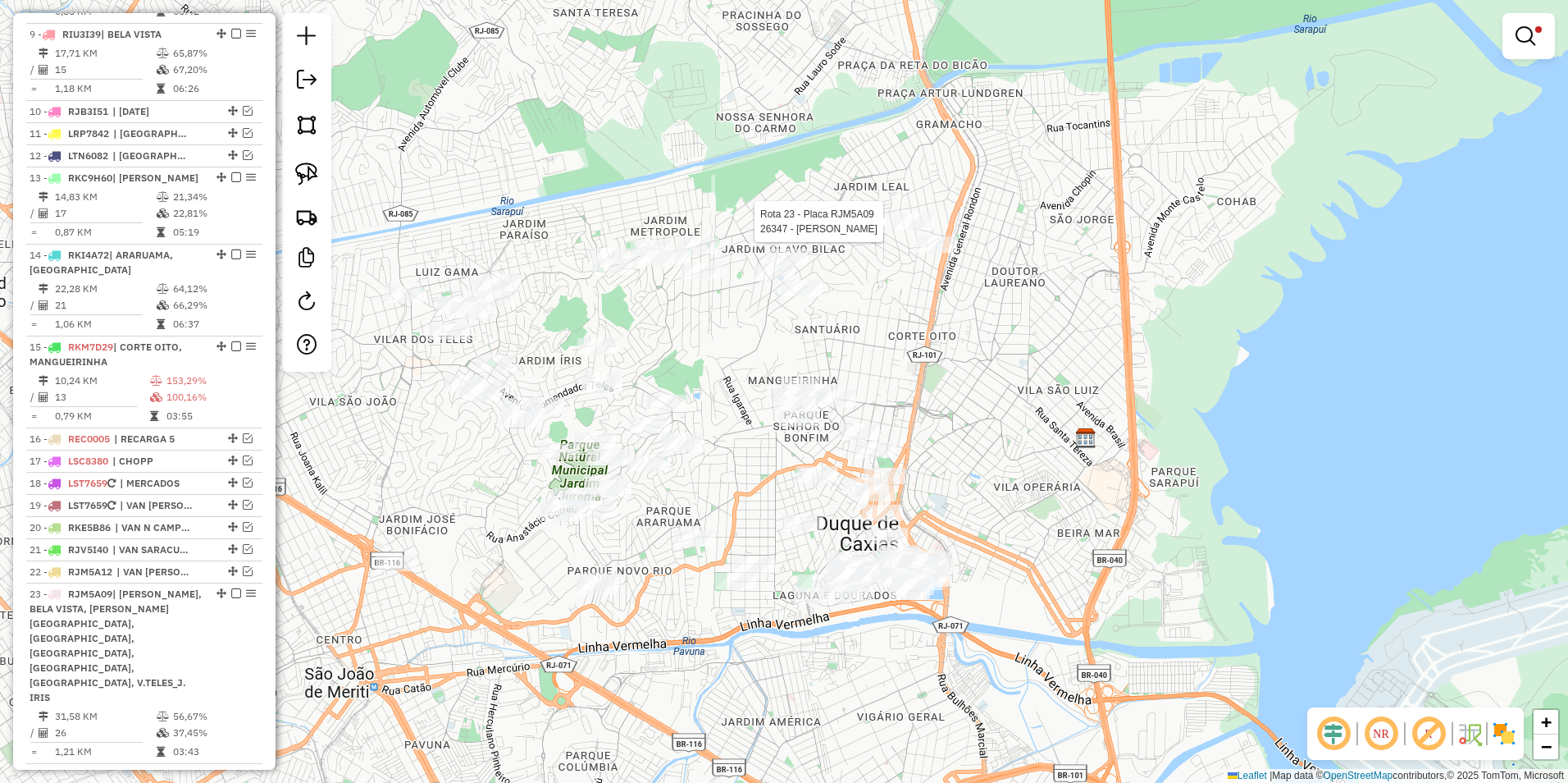
select select "**********"
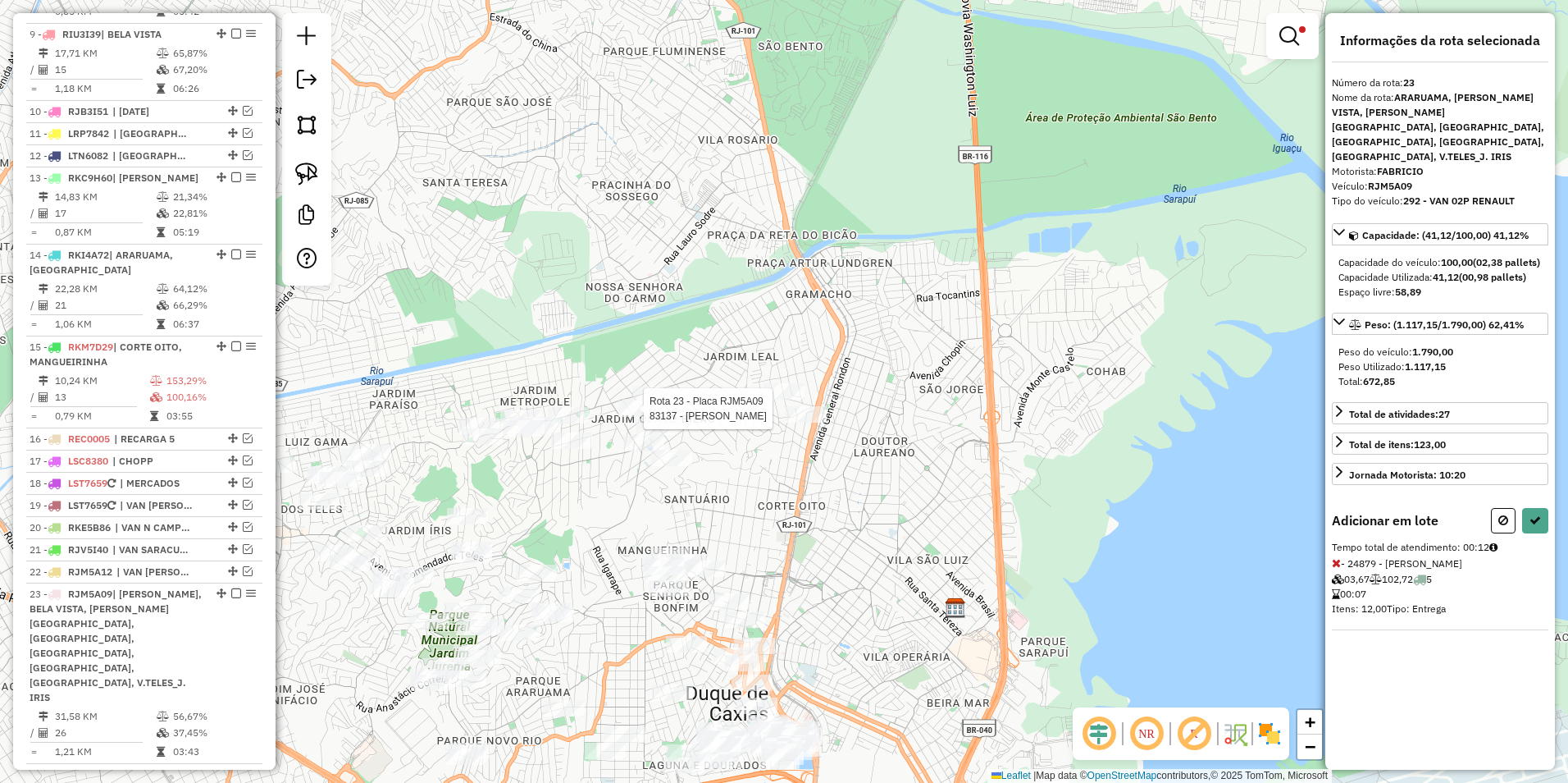
select select "**********"
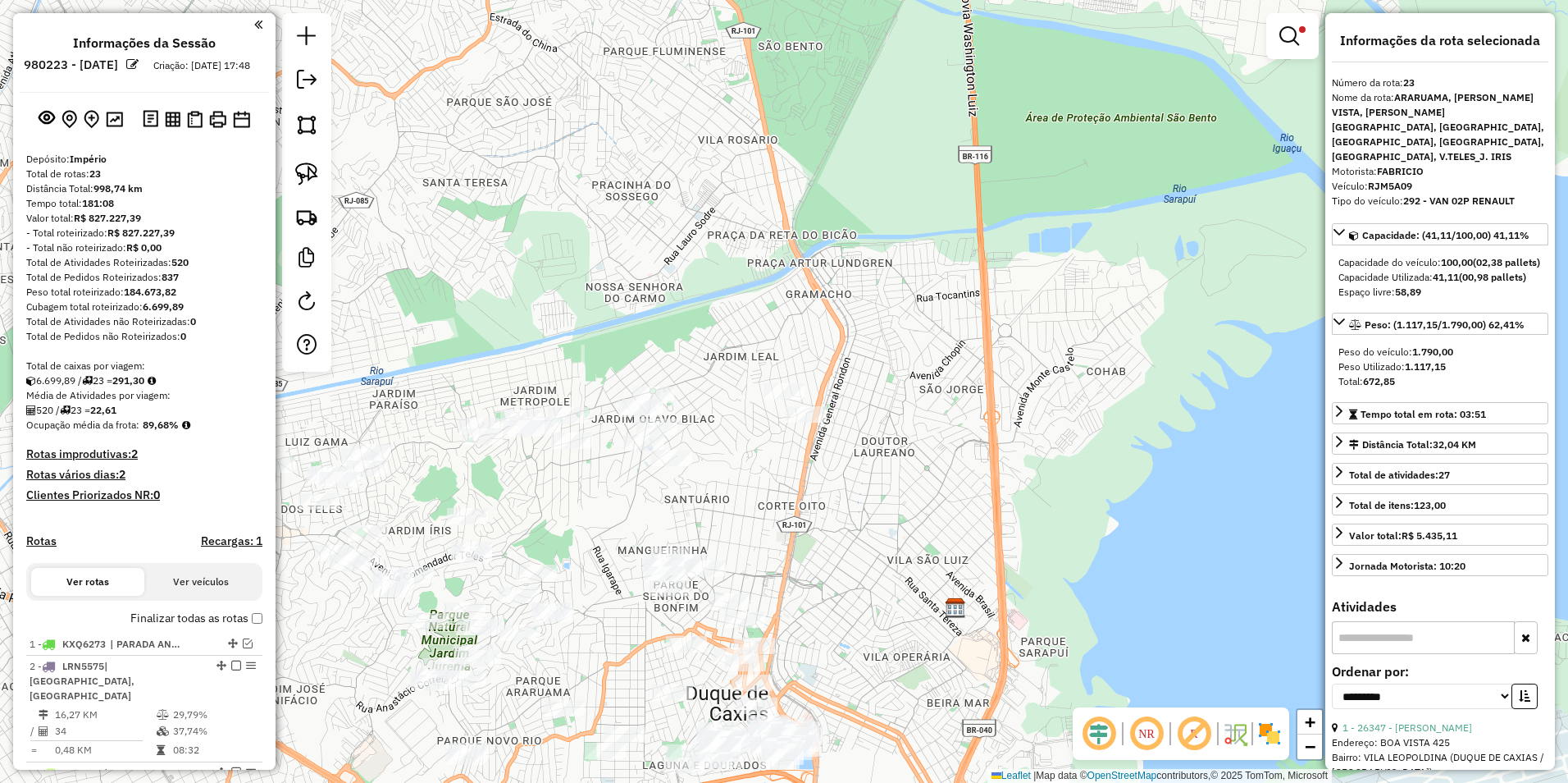
select select "**********"
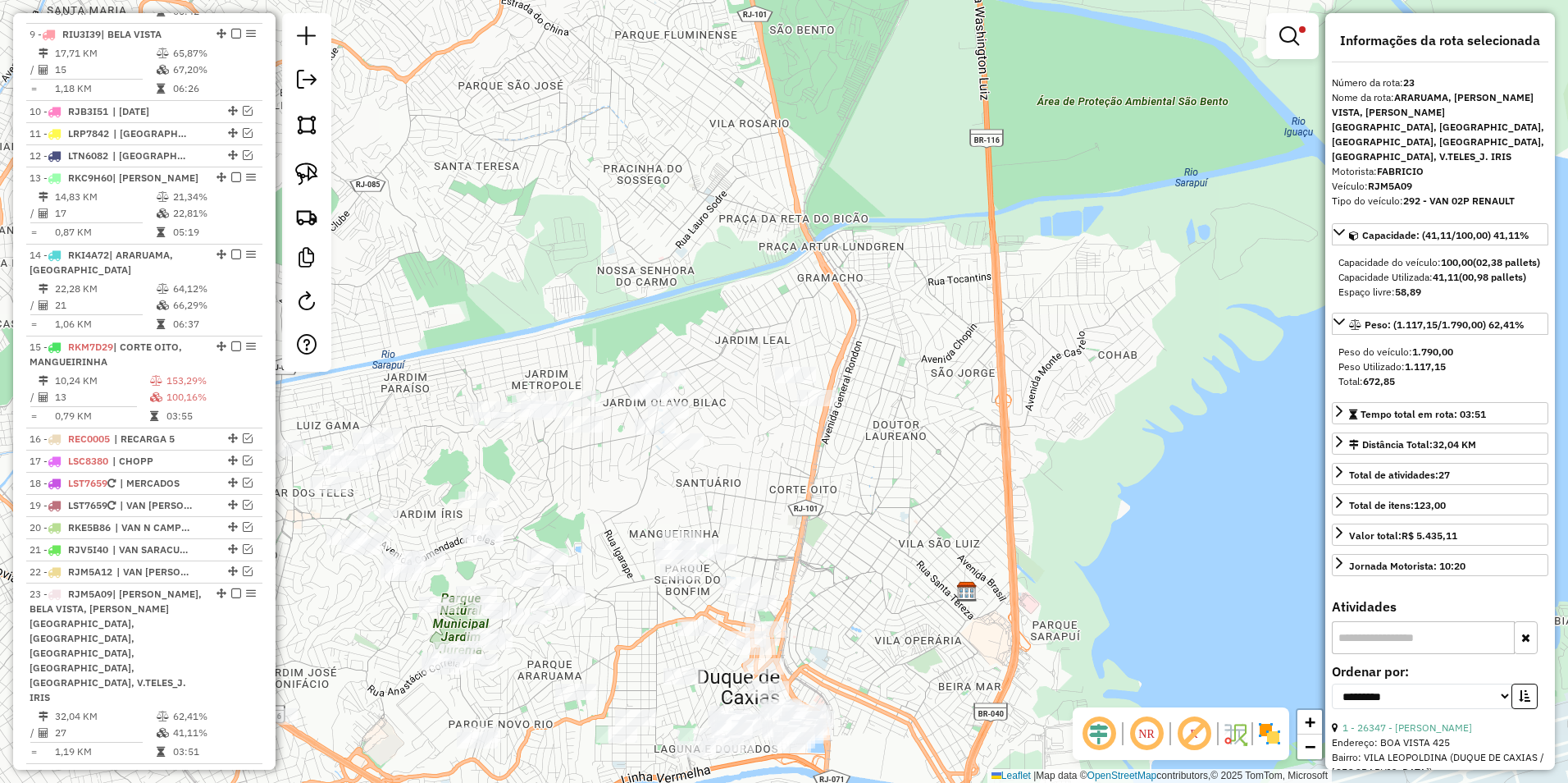
drag, startPoint x: 728, startPoint y: 516, endPoint x: 867, endPoint y: 311, distance: 247.7
click at [867, 311] on div "Limpar filtros Janela de atendimento Grade de atendimento Capacidade Transporta…" at bounding box center [784, 392] width 1568 height 783
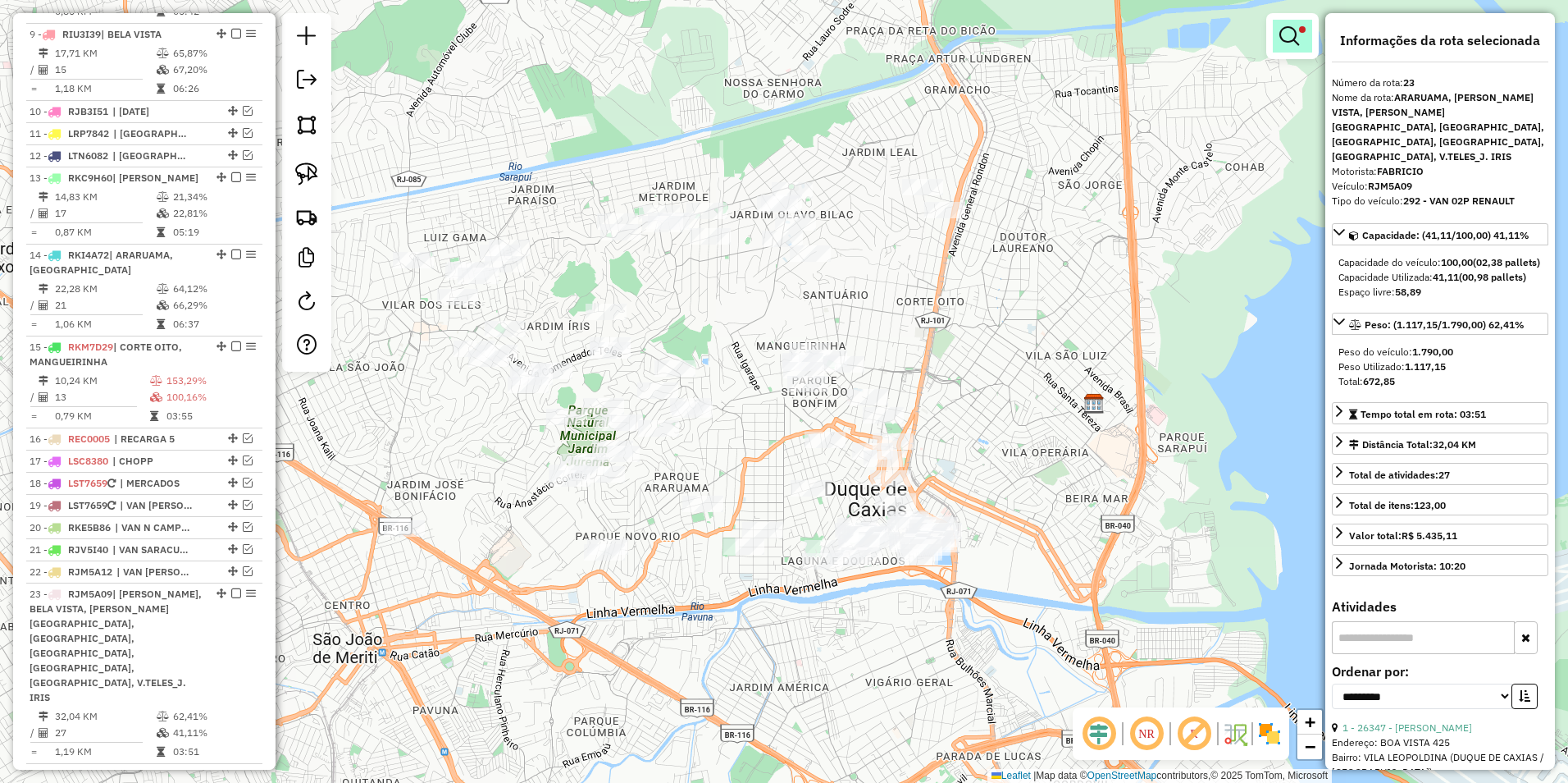
click at [1290, 38] on em at bounding box center [1289, 36] width 20 height 20
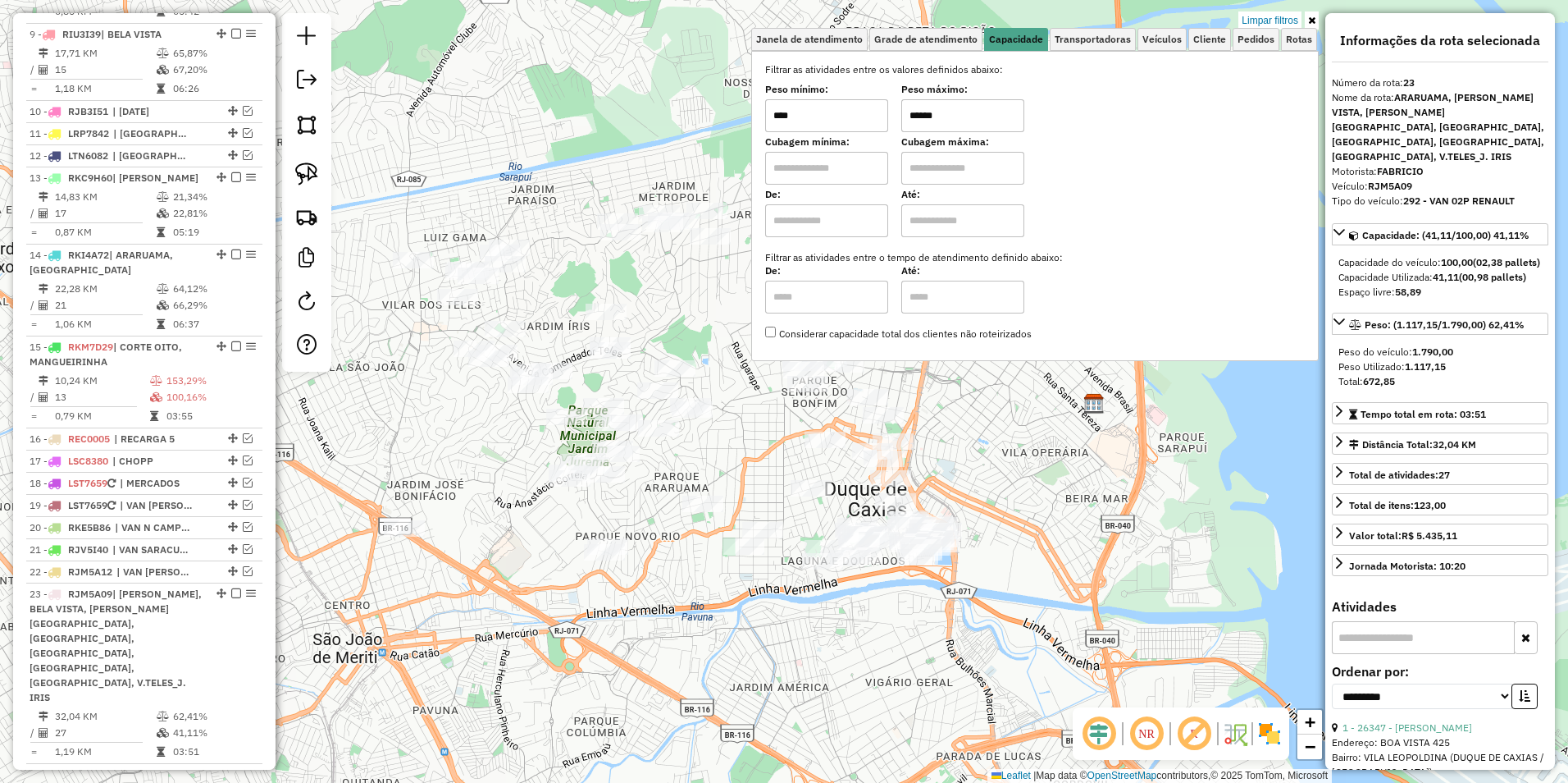
drag, startPoint x: 962, startPoint y: 124, endPoint x: 896, endPoint y: 121, distance: 66.1
click at [896, 121] on div "Peso mínimo: **** Peso máximo: ******" at bounding box center [1035, 109] width 540 height 46
type input "******"
click at [1001, 426] on div "Limpar filtros Janela de atendimento Grade de atendimento Capacidade Transporta…" at bounding box center [784, 392] width 1568 height 783
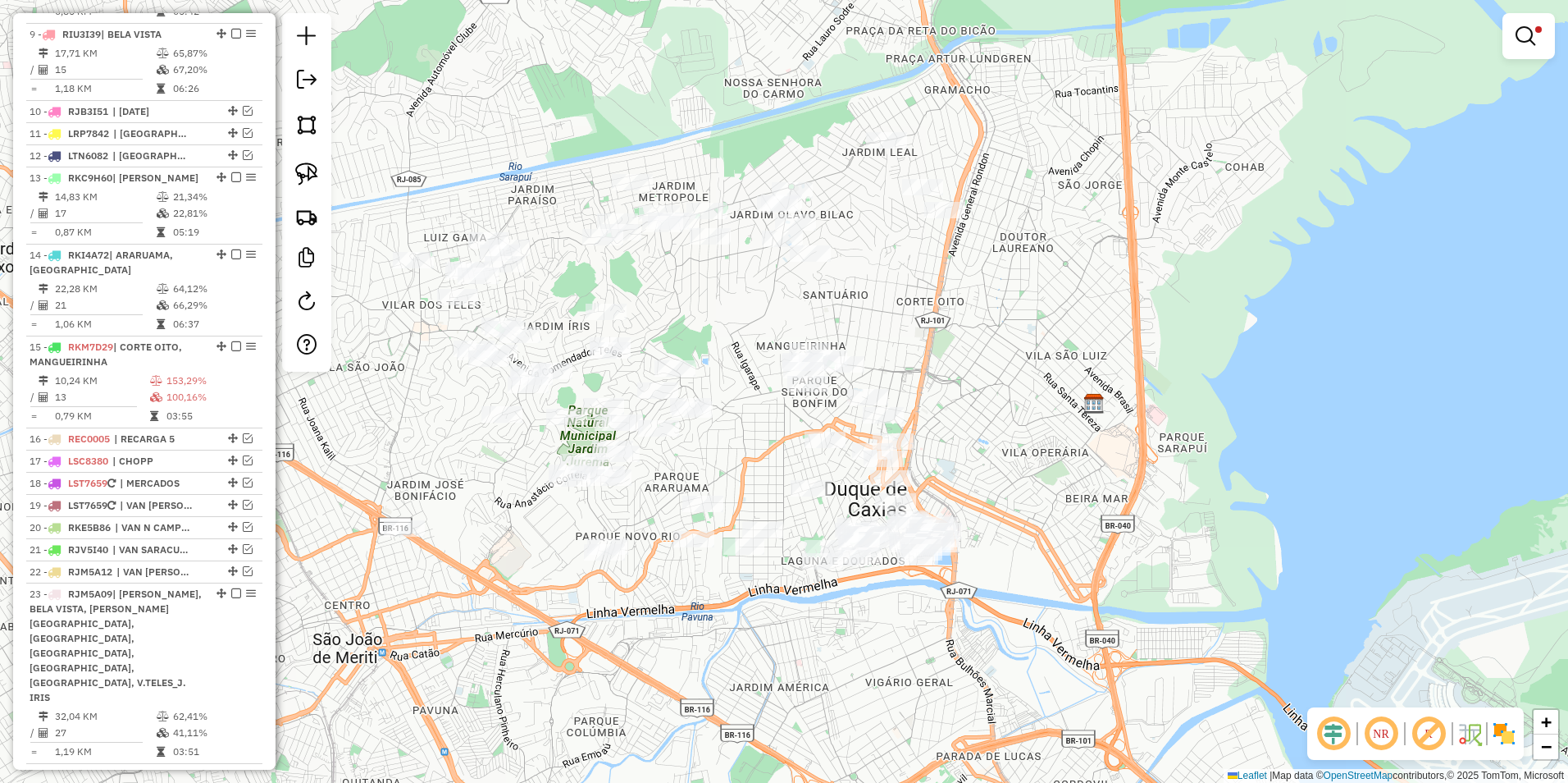
drag, startPoint x: 876, startPoint y: 259, endPoint x: 865, endPoint y: 329, distance: 70.9
click at [869, 338] on div "Limpar filtros Janela de atendimento Grade de atendimento Capacidade Transporta…" at bounding box center [784, 392] width 1568 height 783
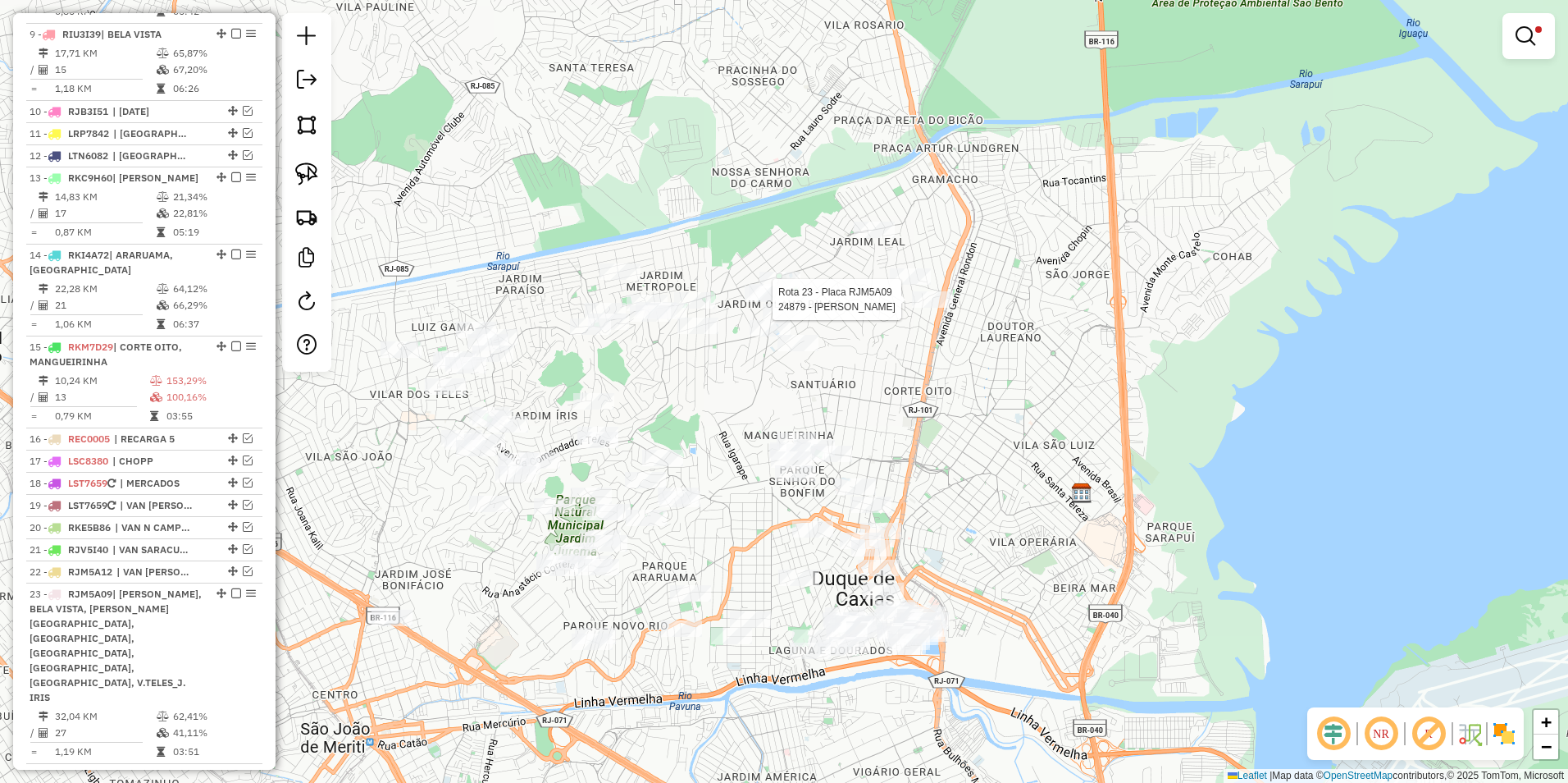
select select "**********"
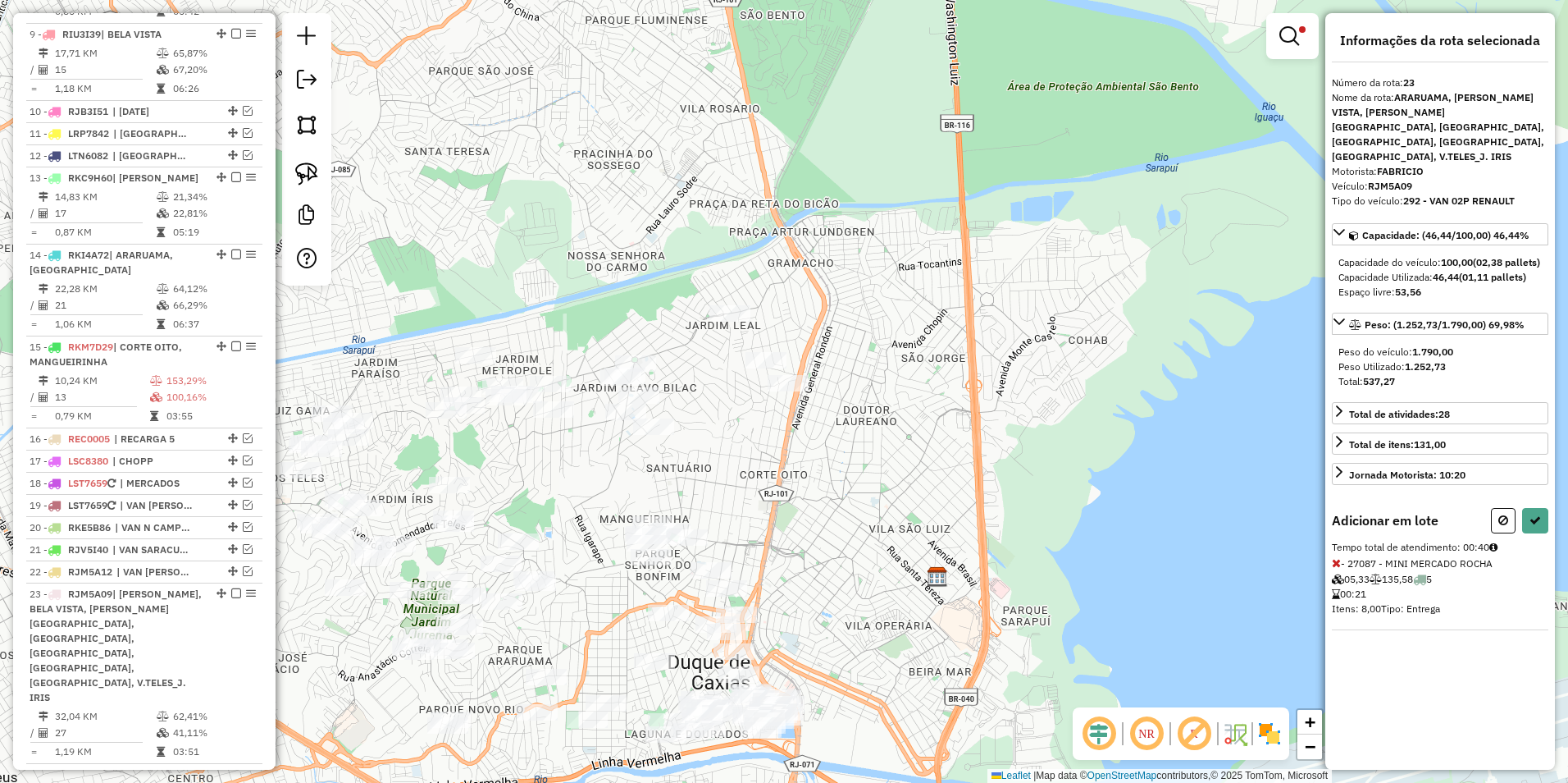
drag, startPoint x: 629, startPoint y: 473, endPoint x: 769, endPoint y: 226, distance: 283.9
click at [769, 226] on div "Limpar filtros Janela de atendimento Grade de atendimento Capacidade Transporta…" at bounding box center [784, 392] width 1568 height 783
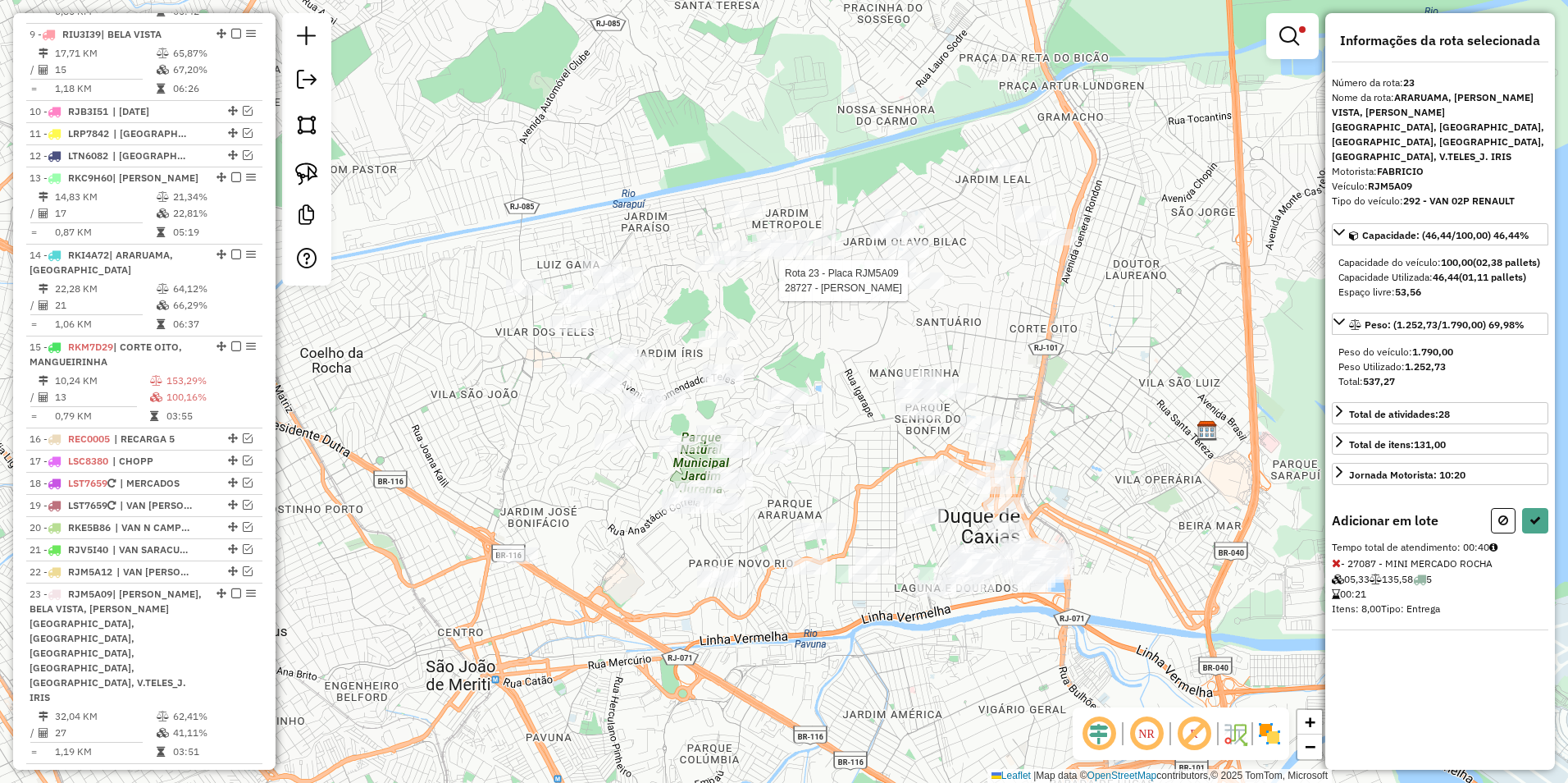
drag, startPoint x: 651, startPoint y: 378, endPoint x: 771, endPoint y: 414, distance: 125.3
click at [791, 484] on div "Rota 23 - Placa RJM5A09 28727 - JOSSIANE SANTOS Limpar filtros Janela de atendi…" at bounding box center [784, 392] width 1568 height 783
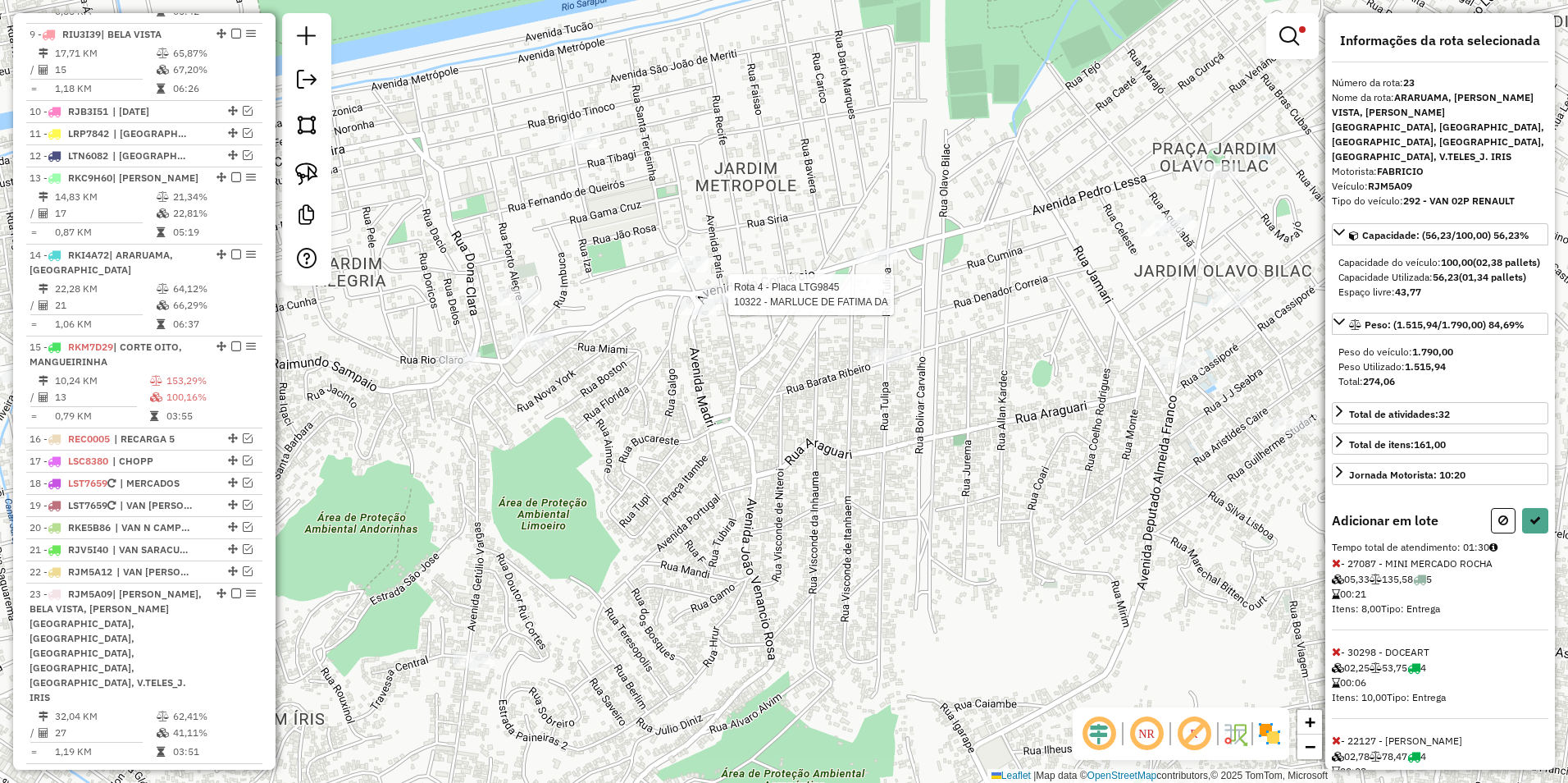
select select "**********"
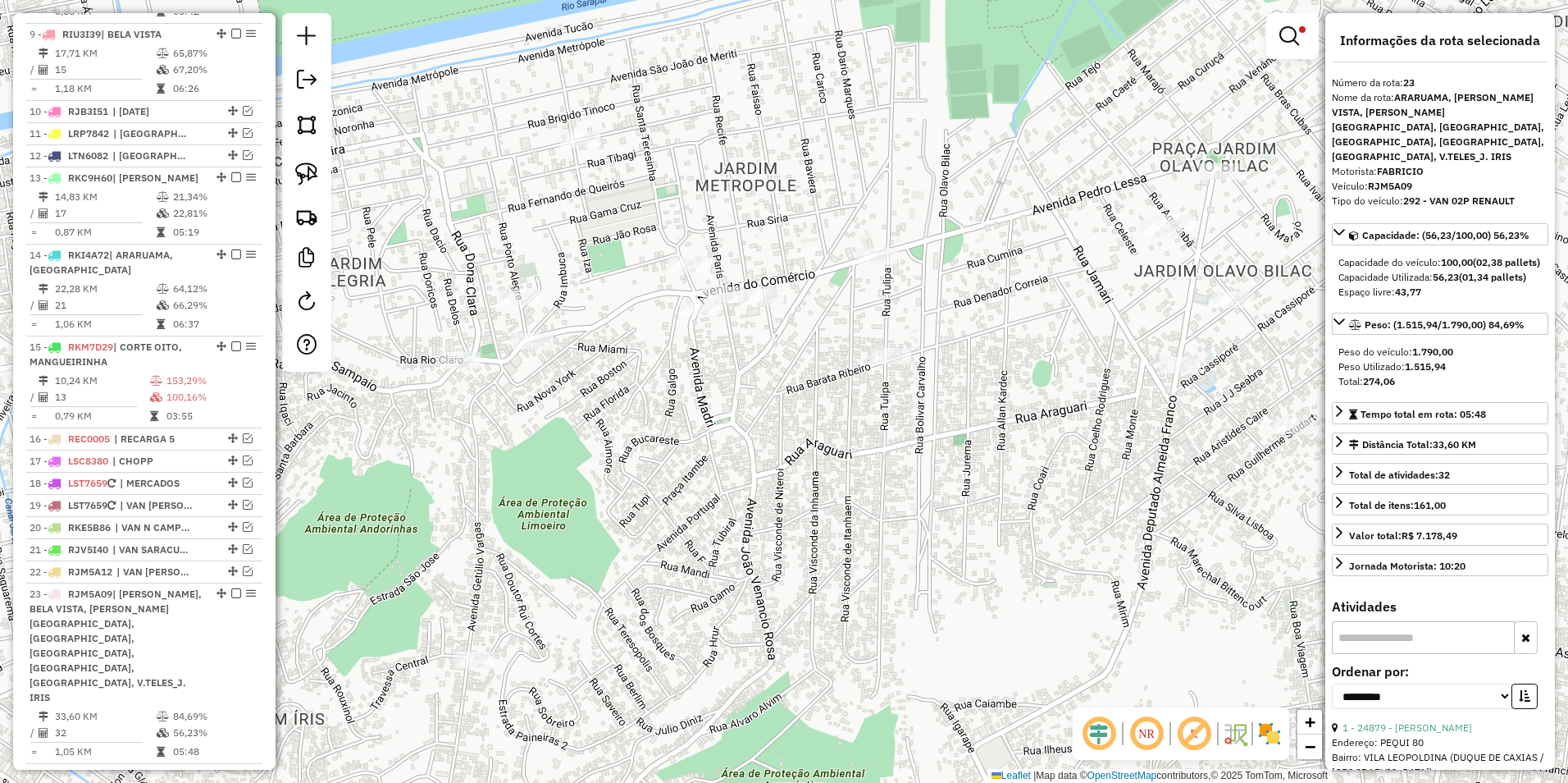
click at [1037, 326] on div "Limpar filtros Janela de atendimento Grade de atendimento Capacidade Transporta…" at bounding box center [784, 392] width 1568 height 783
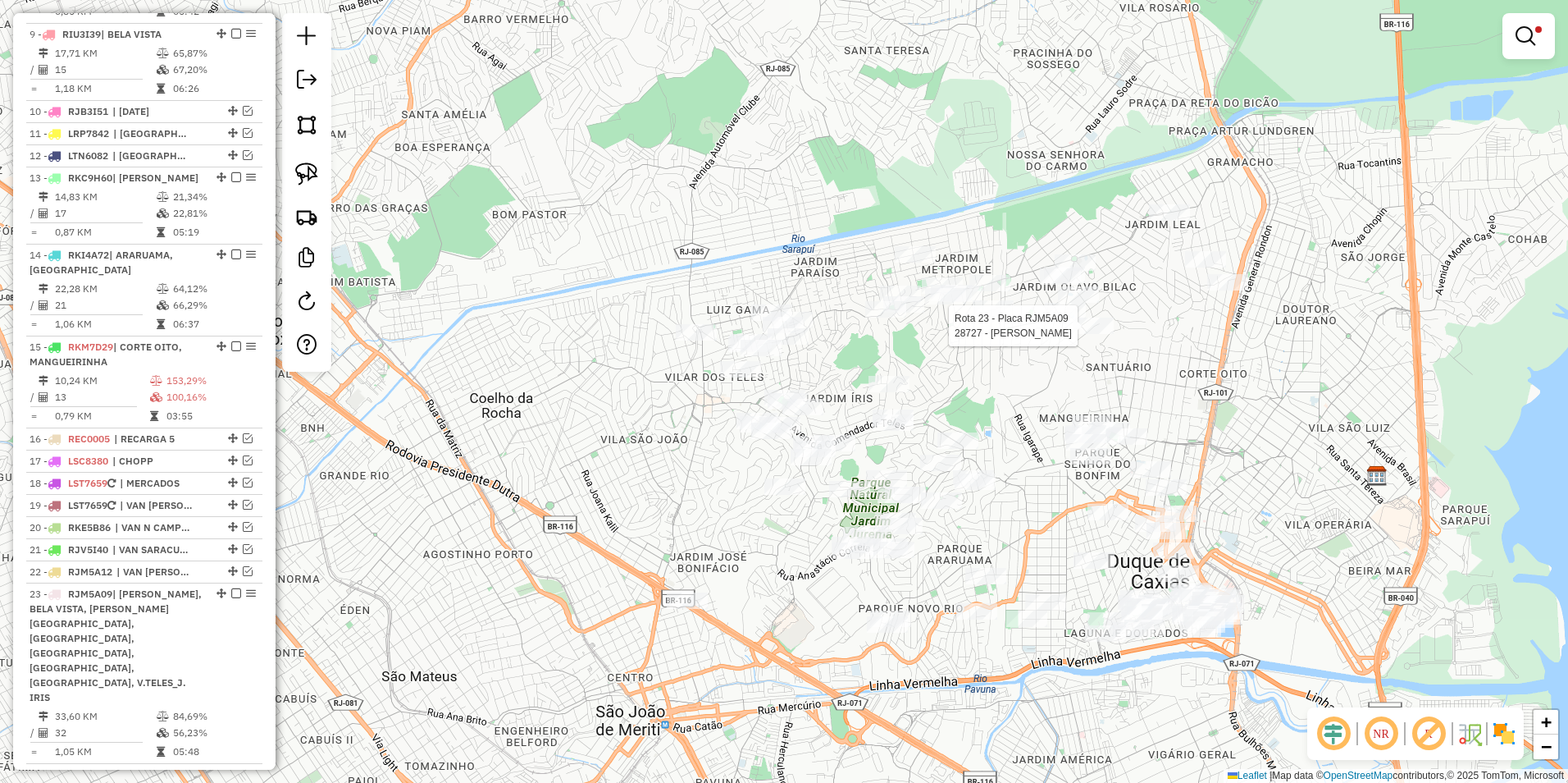
select select "**********"
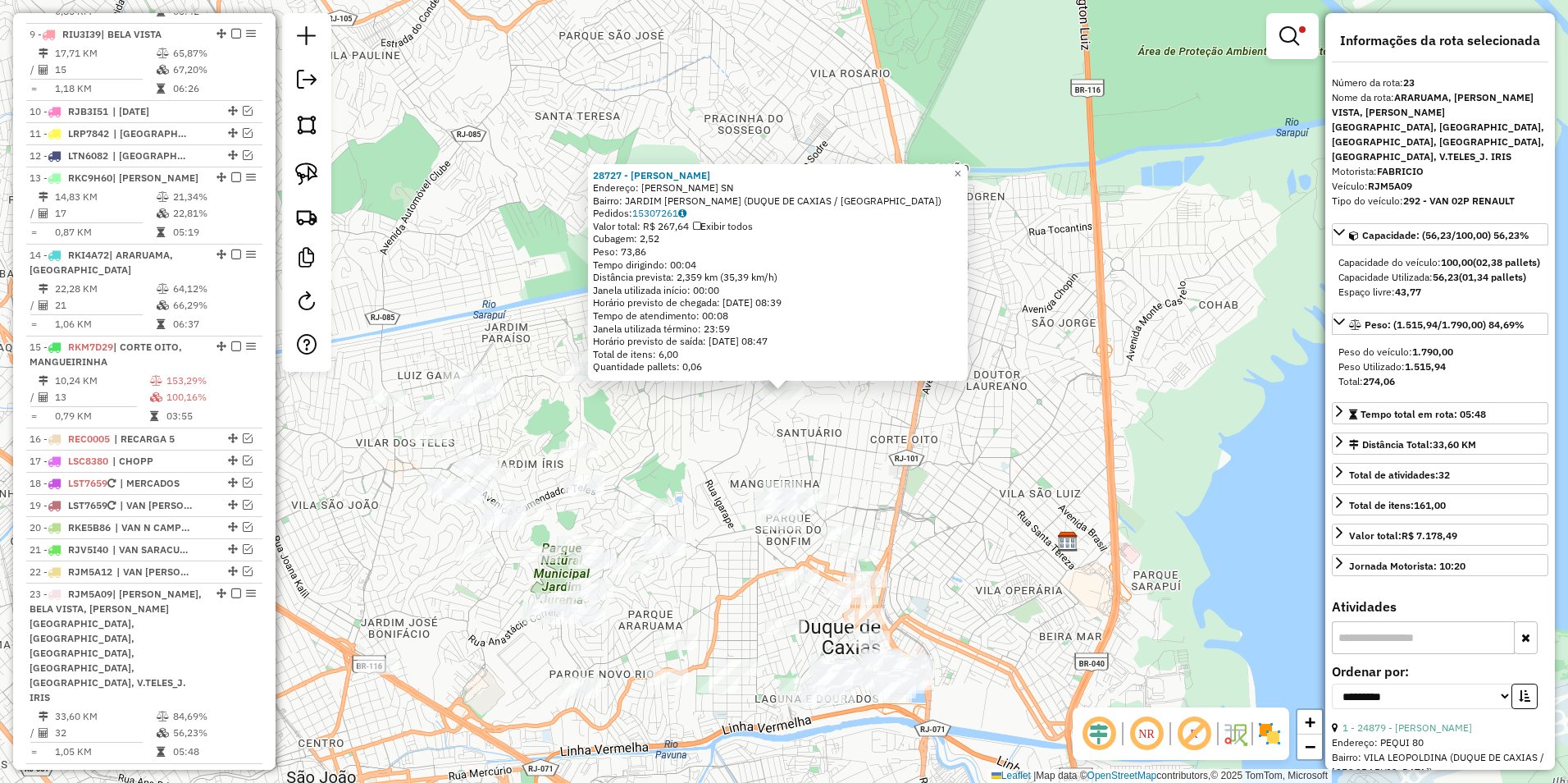
drag, startPoint x: 1171, startPoint y: 398, endPoint x: 922, endPoint y: 428, distance: 250.8
click at [922, 428] on div "28727 - [PERSON_NAME]: [PERSON_NAME] SN Bairro: JARDIM [PERSON_NAME] (DUQUE DE …" at bounding box center [784, 392] width 1568 height 783
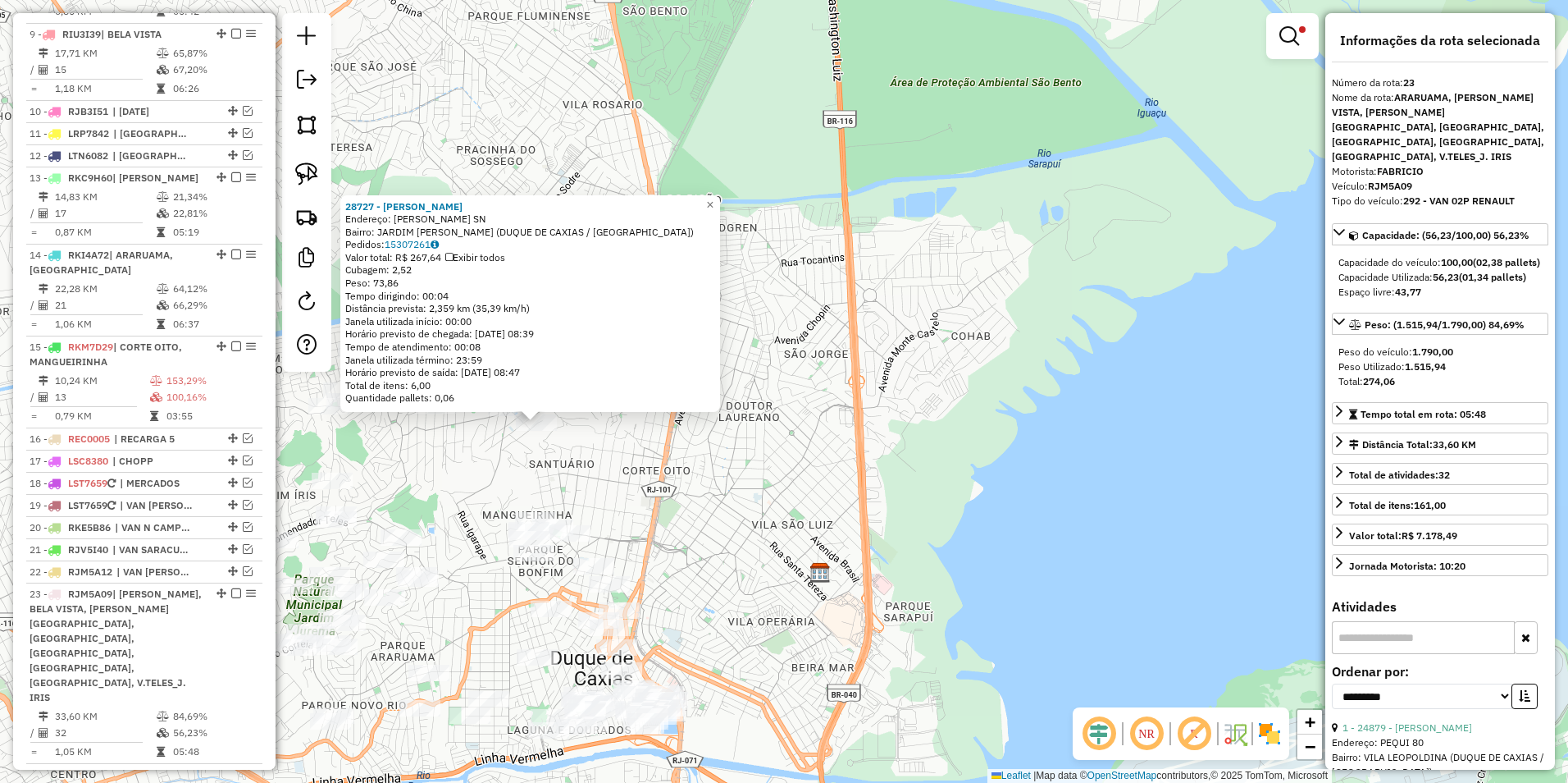
click at [861, 458] on div "28727 - [PERSON_NAME]: [PERSON_NAME] SN Bairro: JARDIM [PERSON_NAME] (DUQUE DE …" at bounding box center [784, 392] width 1568 height 783
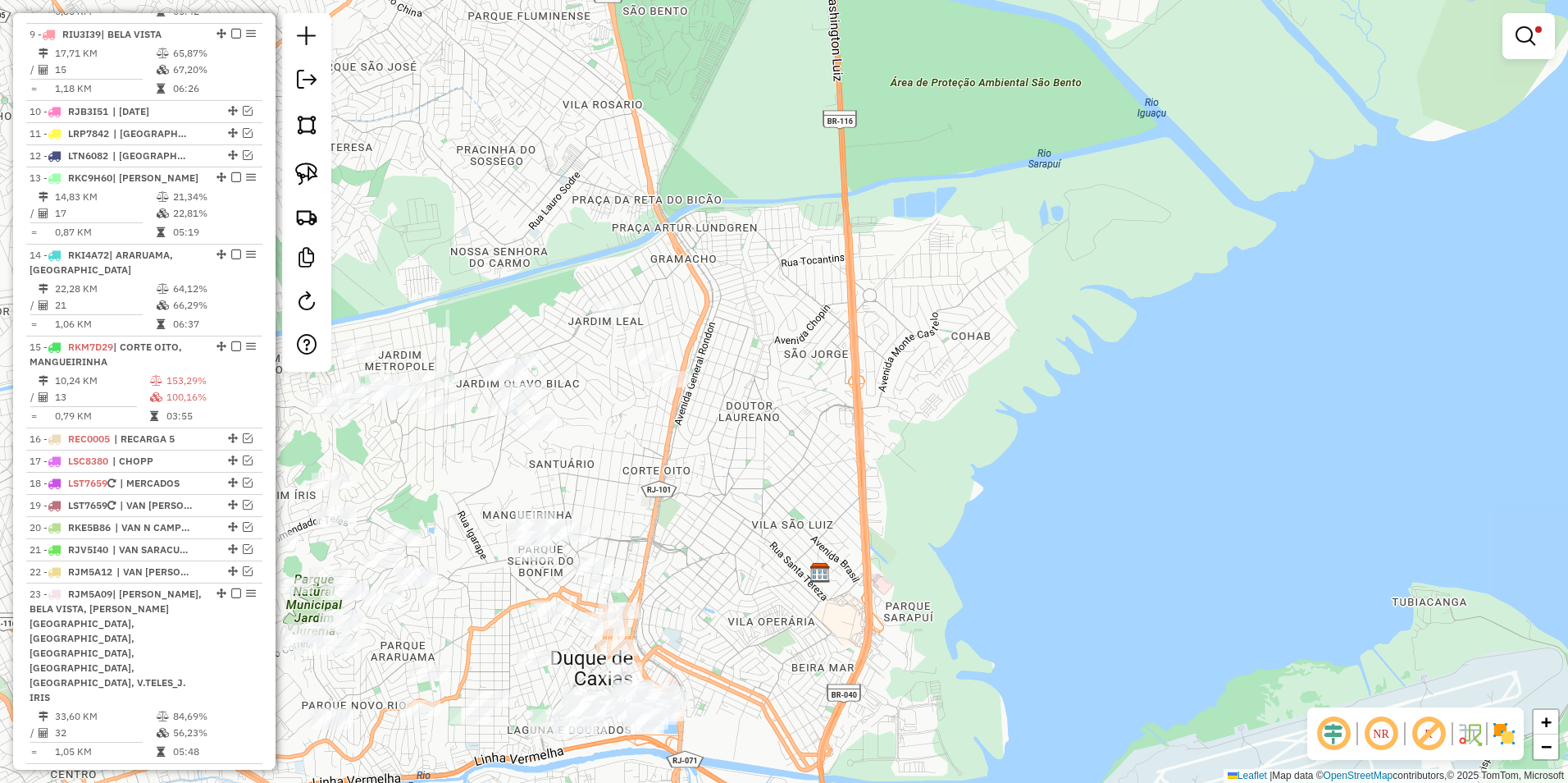
click at [1525, 37] on em at bounding box center [1525, 36] width 20 height 20
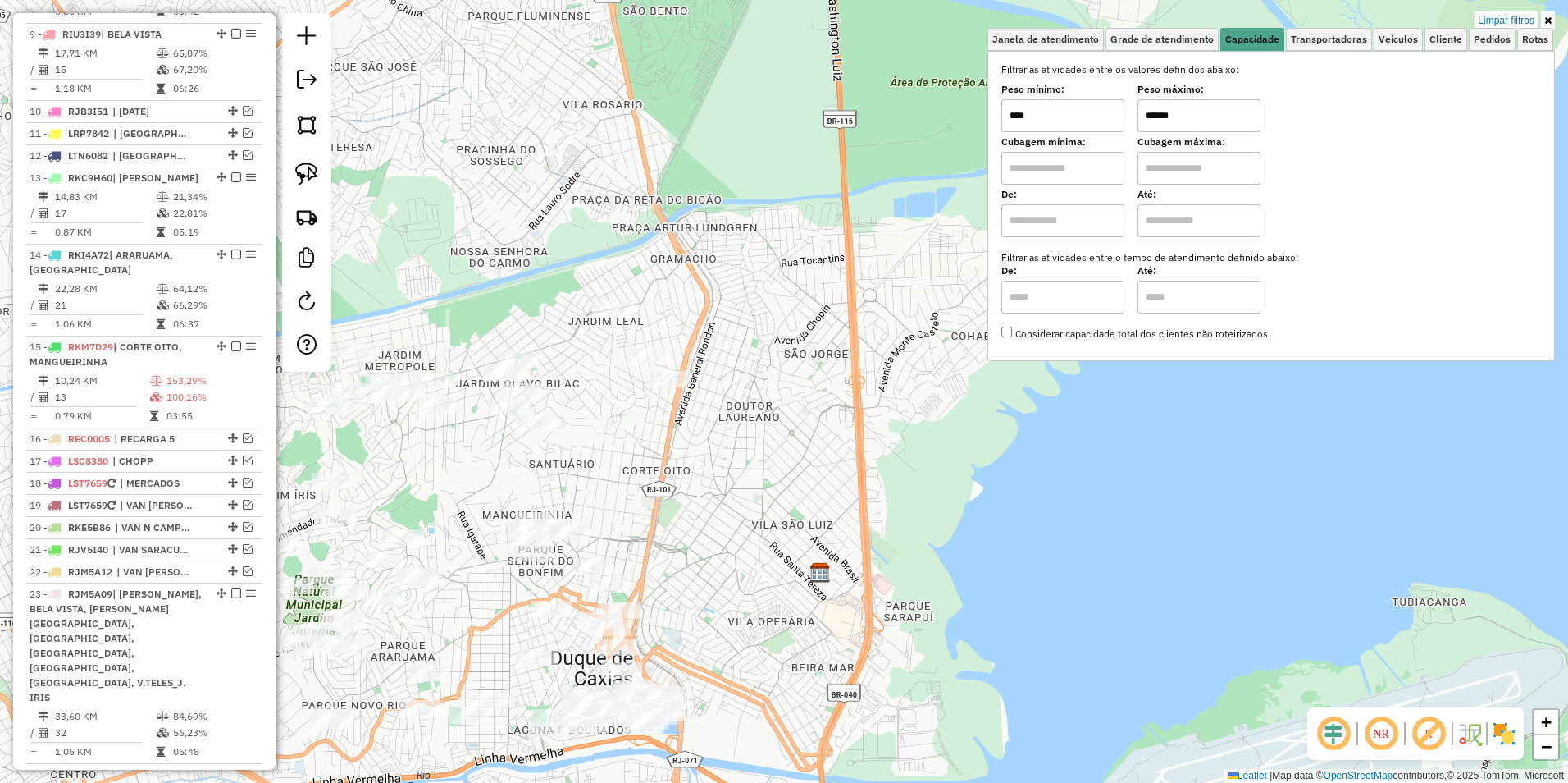
drag, startPoint x: 1190, startPoint y: 122, endPoint x: 1103, endPoint y: 117, distance: 87.1
click at [1111, 117] on div "Peso mínimo: **** Peso máximo: ******" at bounding box center [1271, 109] width 540 height 46
type input "******"
click at [705, 387] on div "Rota 23 - Placa RJM5A09 24879 - TEREZINHA MARQUES Limpar filtros Janela de aten…" at bounding box center [784, 392] width 1568 height 783
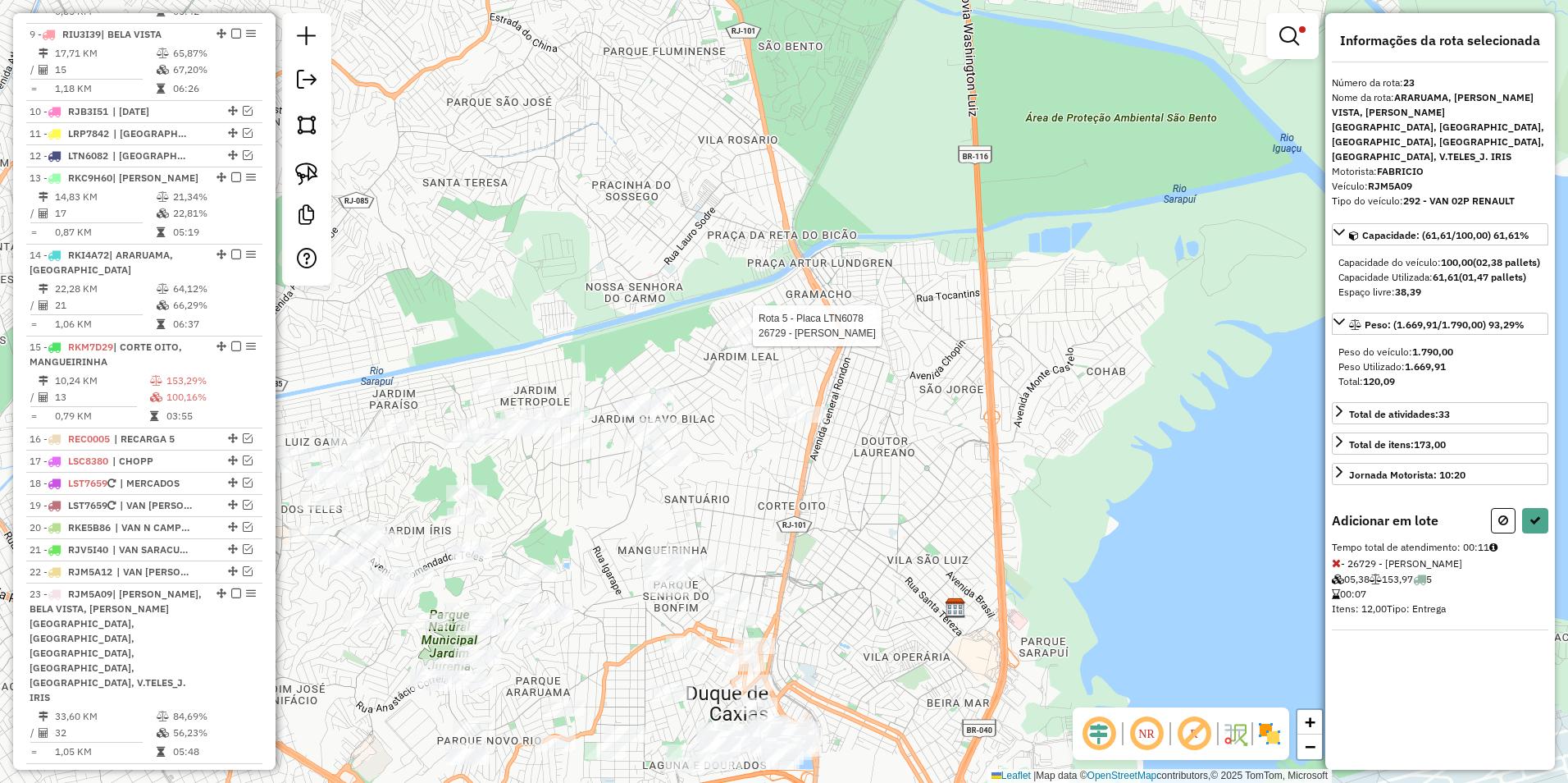
select select "**********"
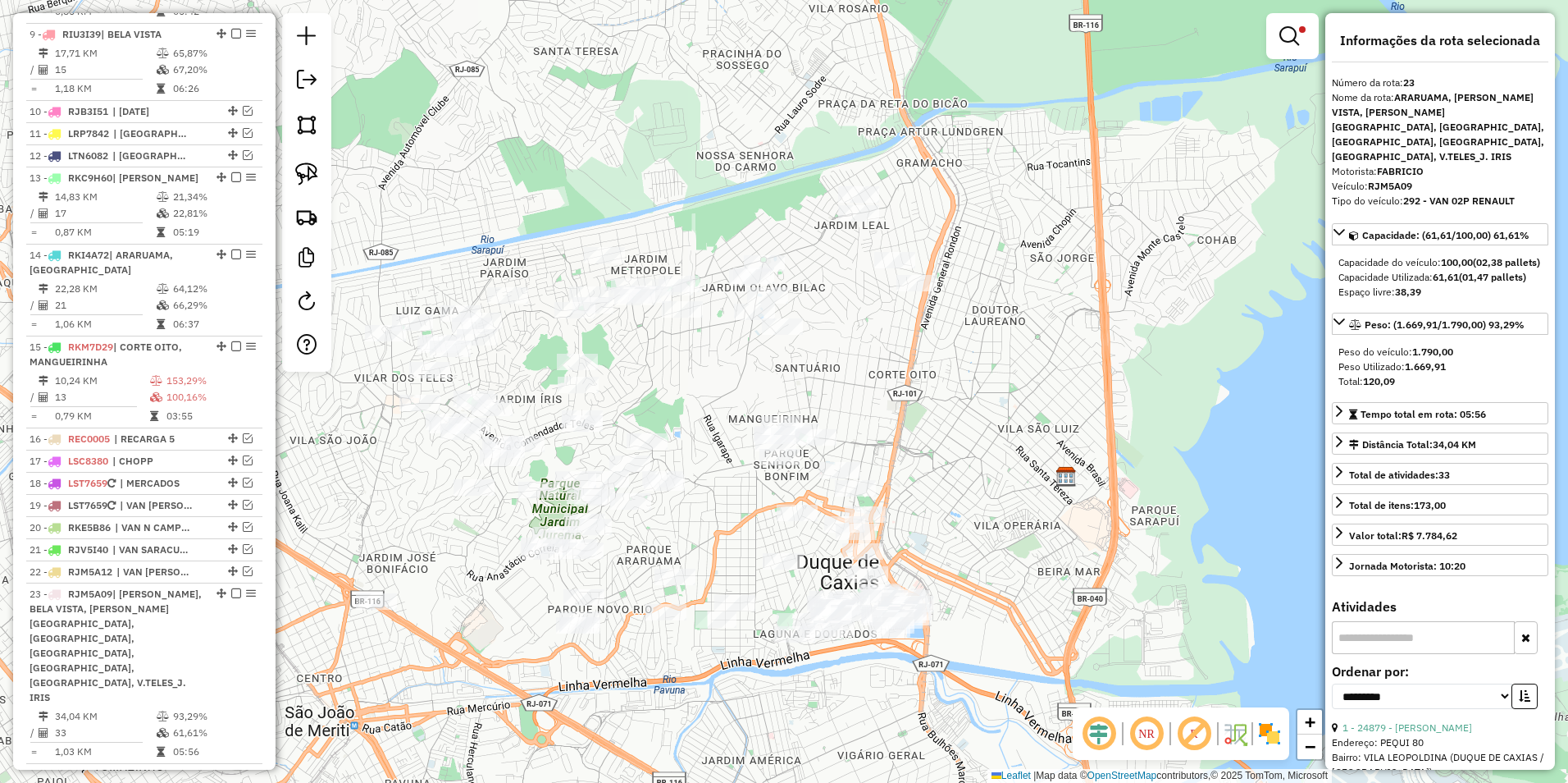
drag, startPoint x: 762, startPoint y: 468, endPoint x: 877, endPoint y: 332, distance: 178.1
click at [877, 332] on div "Limpar filtros Janela de atendimento Grade de atendimento Capacidade Transporta…" at bounding box center [784, 392] width 1568 height 783
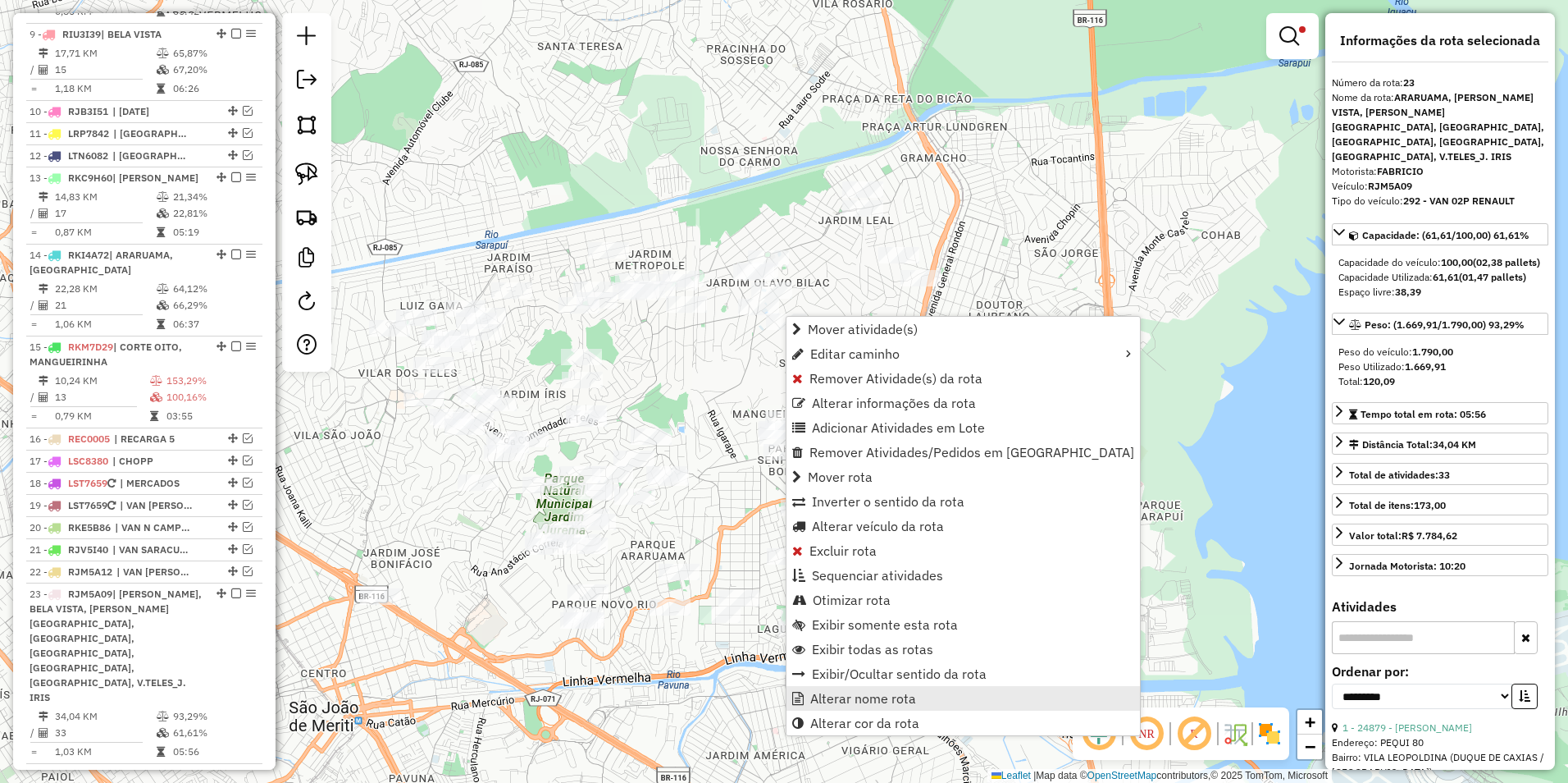
click at [872, 694] on span "Alterar nome rota" at bounding box center [863, 698] width 106 height 13
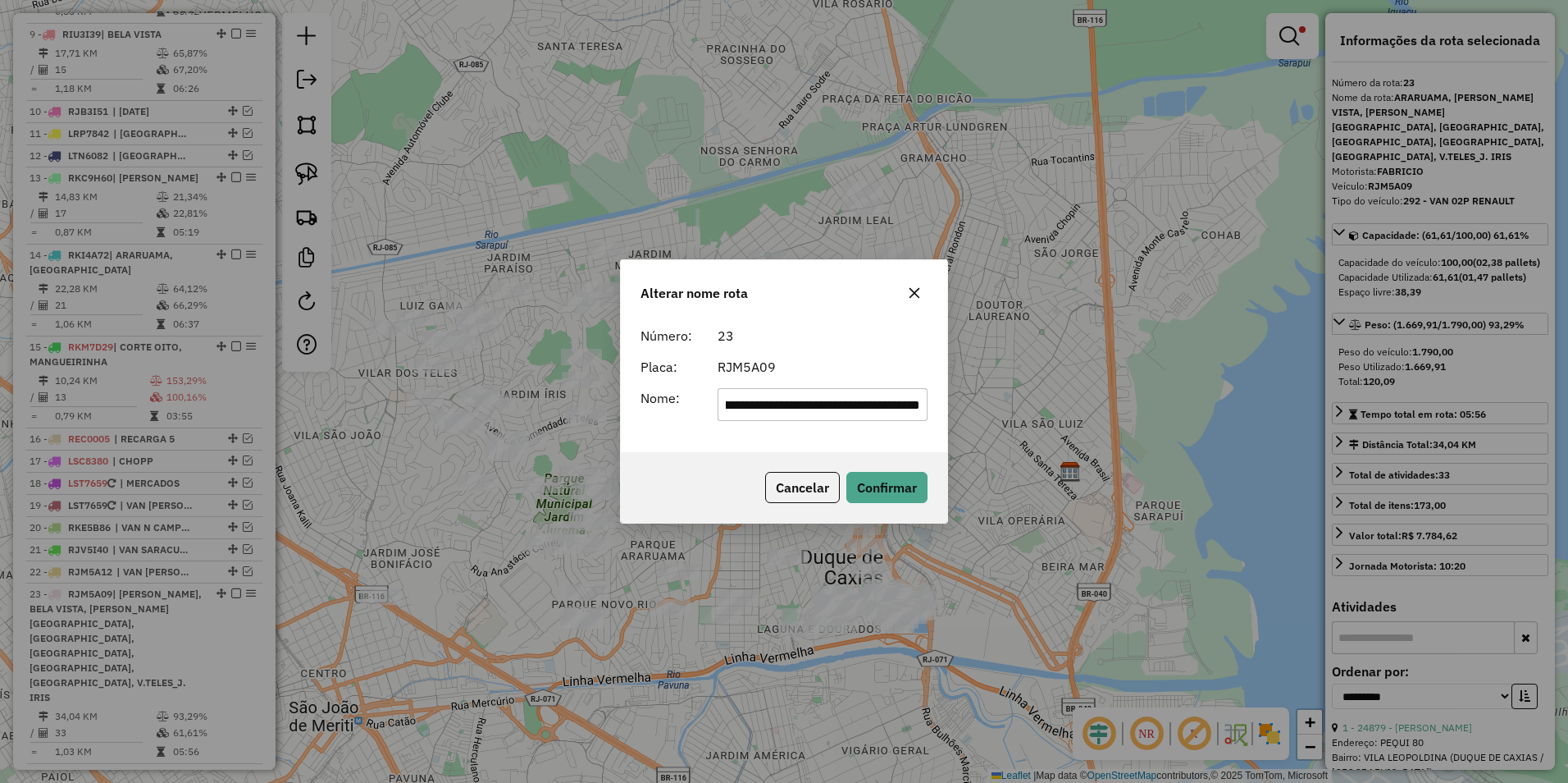
scroll to position [0, 0]
drag, startPoint x: 922, startPoint y: 403, endPoint x: 171, endPoint y: 402, distance: 751.0
click at [171, 402] on div "**********" at bounding box center [784, 392] width 1568 height 783
type input "**********"
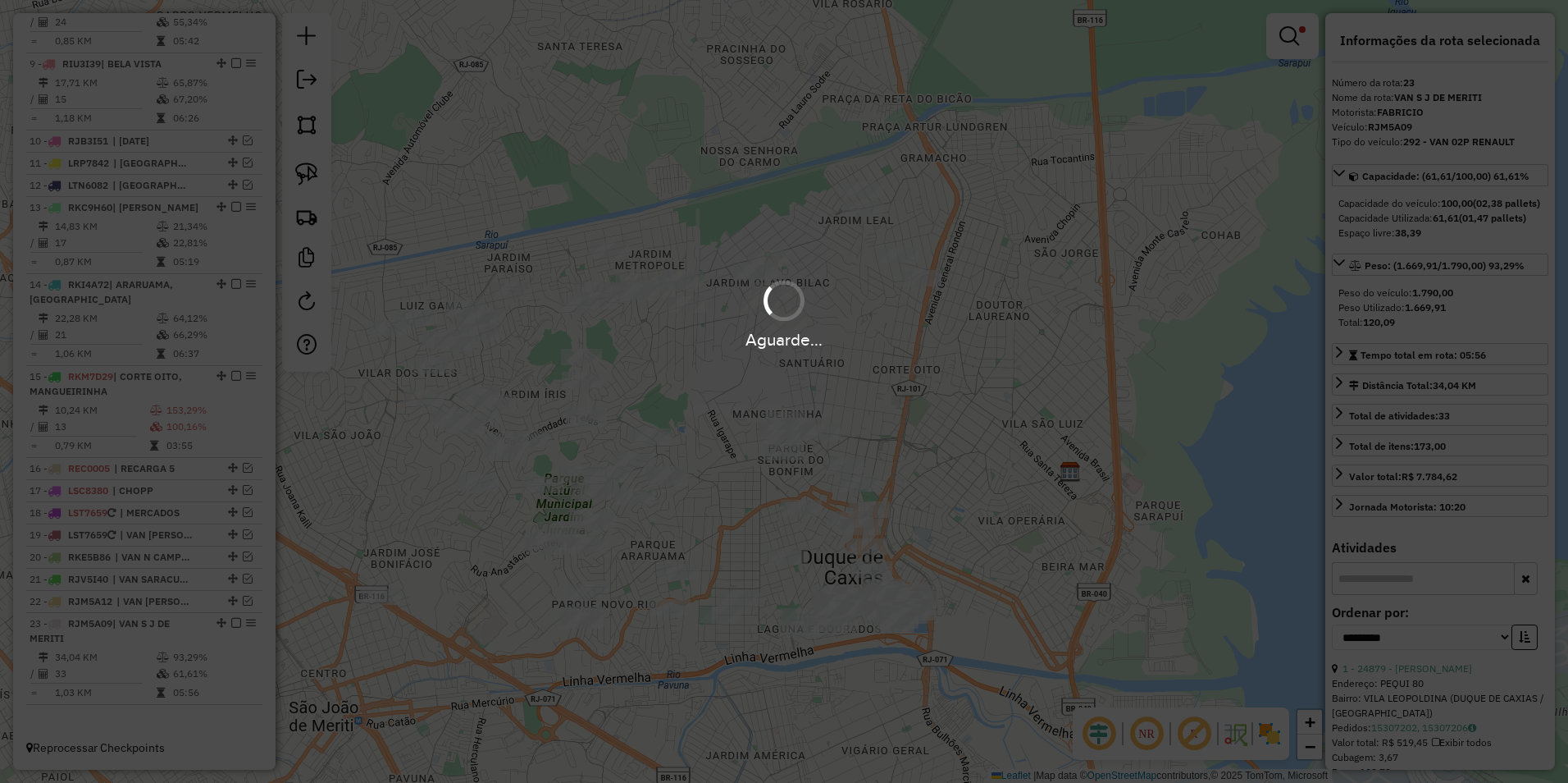
scroll to position [1076, 0]
click at [890, 485] on div "Aguarde..." at bounding box center [784, 392] width 1568 height 783
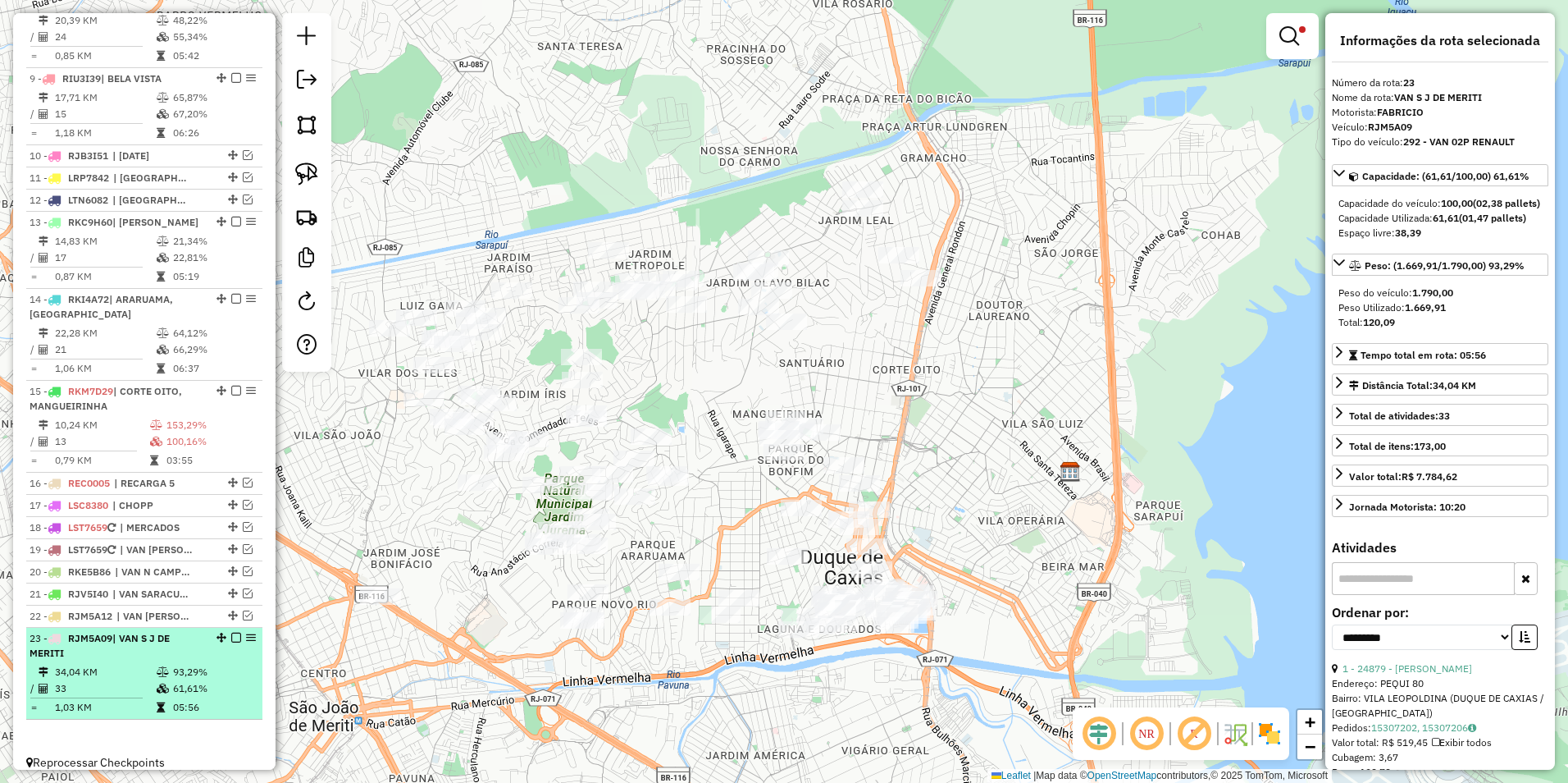
click at [232, 633] on em at bounding box center [236, 637] width 10 height 10
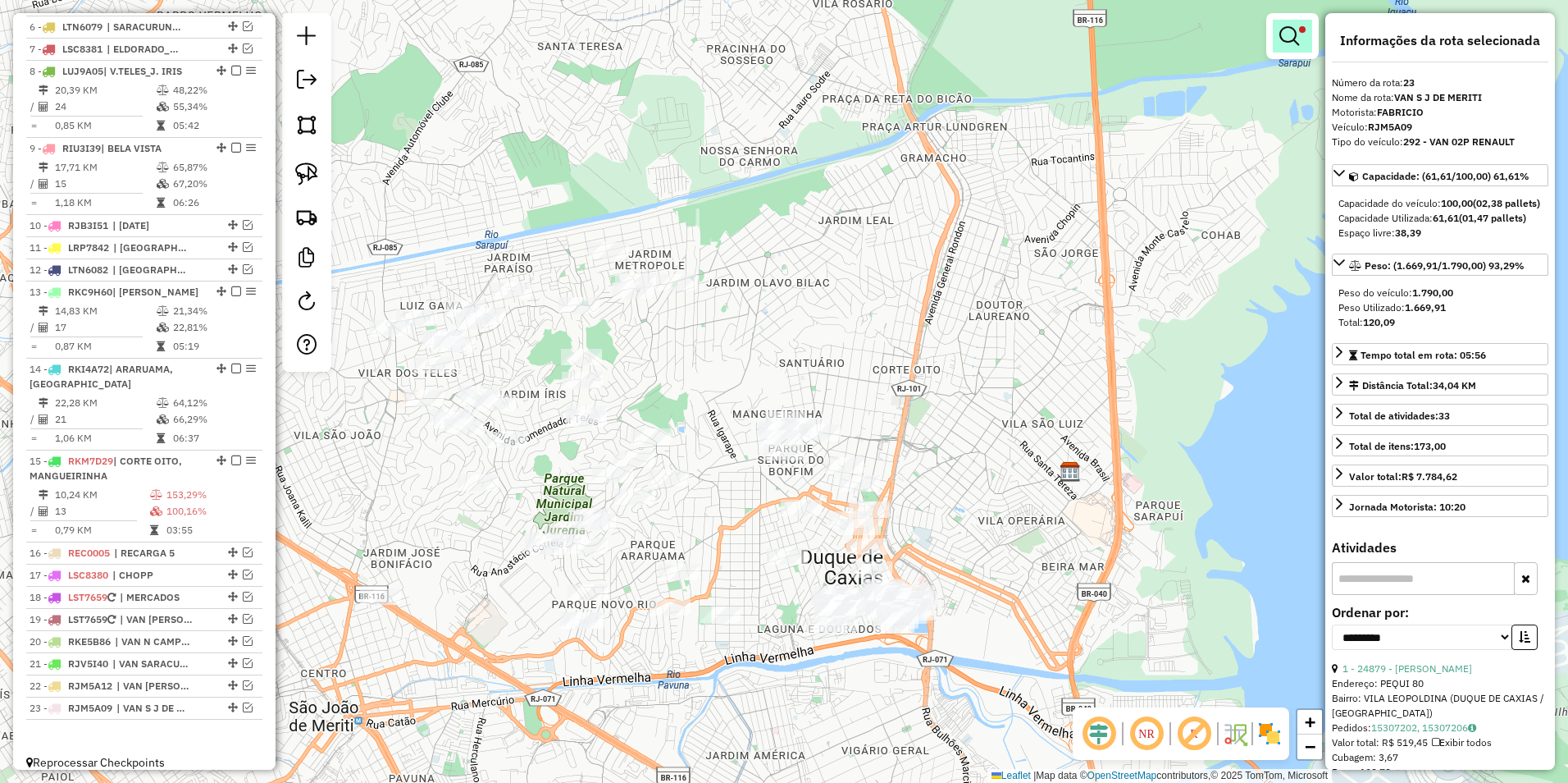
click at [1304, 36] on link at bounding box center [1292, 36] width 39 height 33
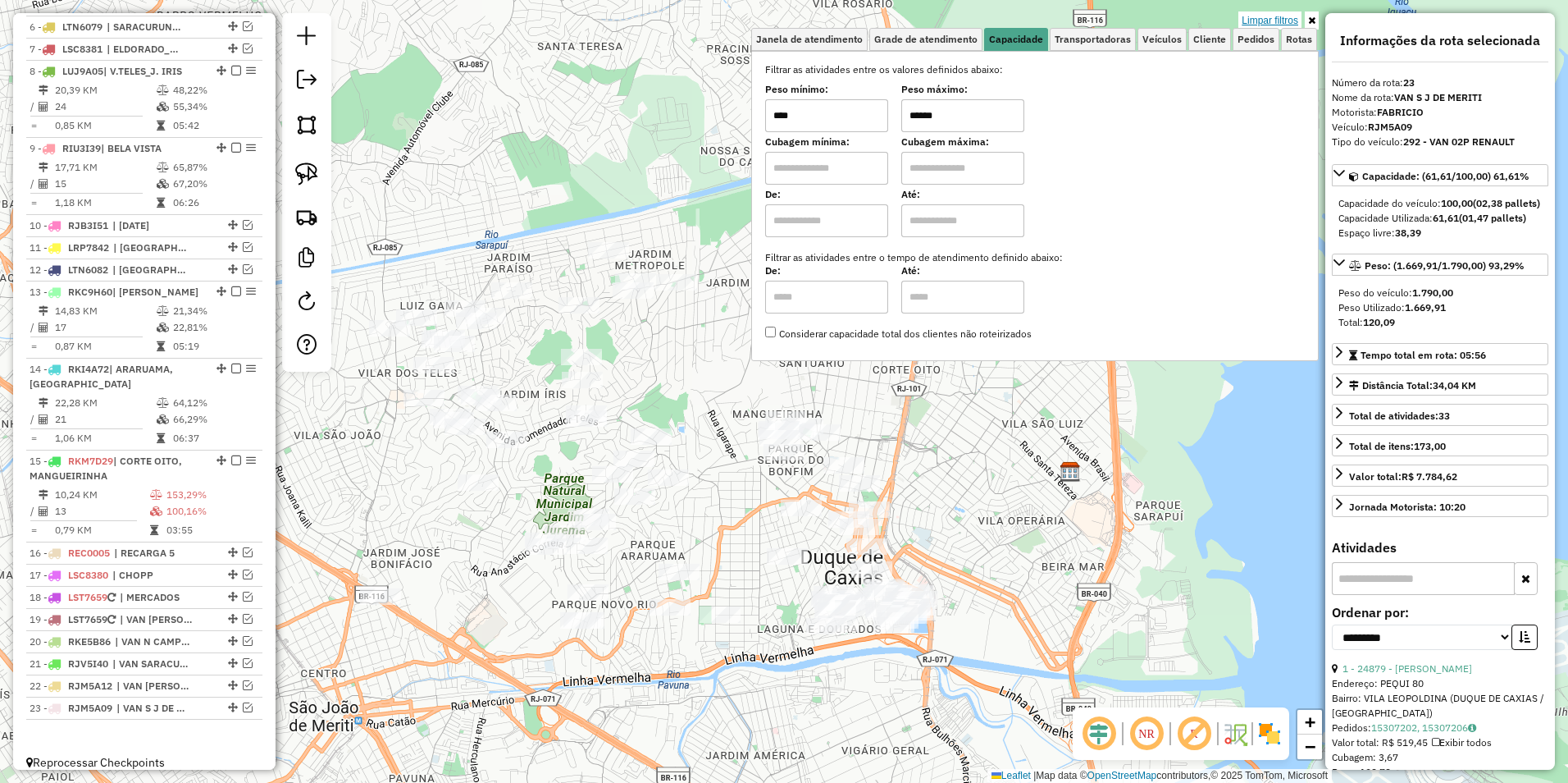
click at [1273, 21] on link "Limpar filtros" at bounding box center [1269, 20] width 63 height 18
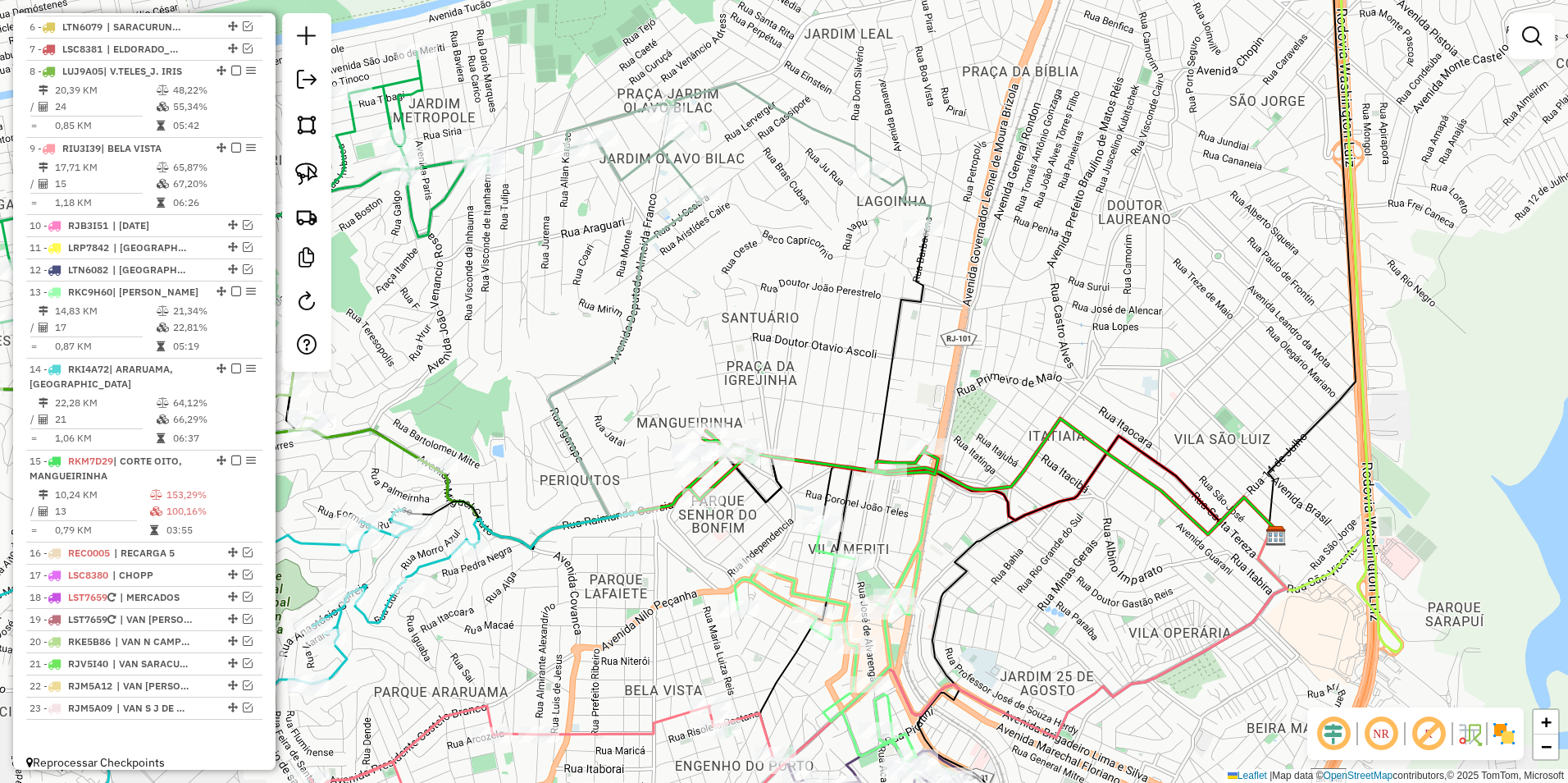
click at [815, 465] on icon at bounding box center [789, 470] width 299 height 81
select select "**********"
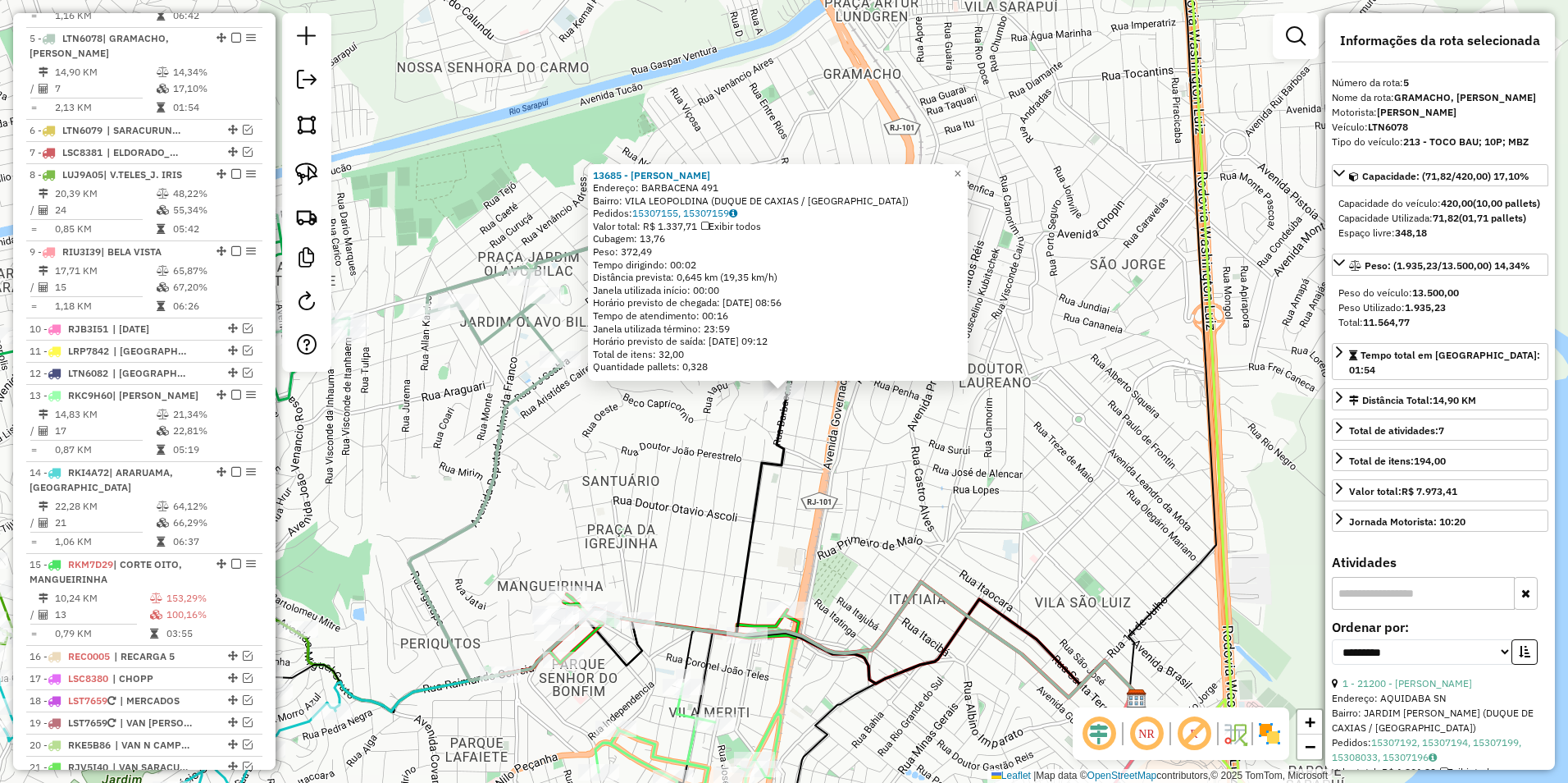
scroll to position [904, 0]
click at [780, 574] on div "13685 - [PERSON_NAME]: BARBACENA 491 Bairro: [GEOGRAPHIC_DATA] (DUQUE DE CAXIAS…" at bounding box center [784, 392] width 1568 height 783
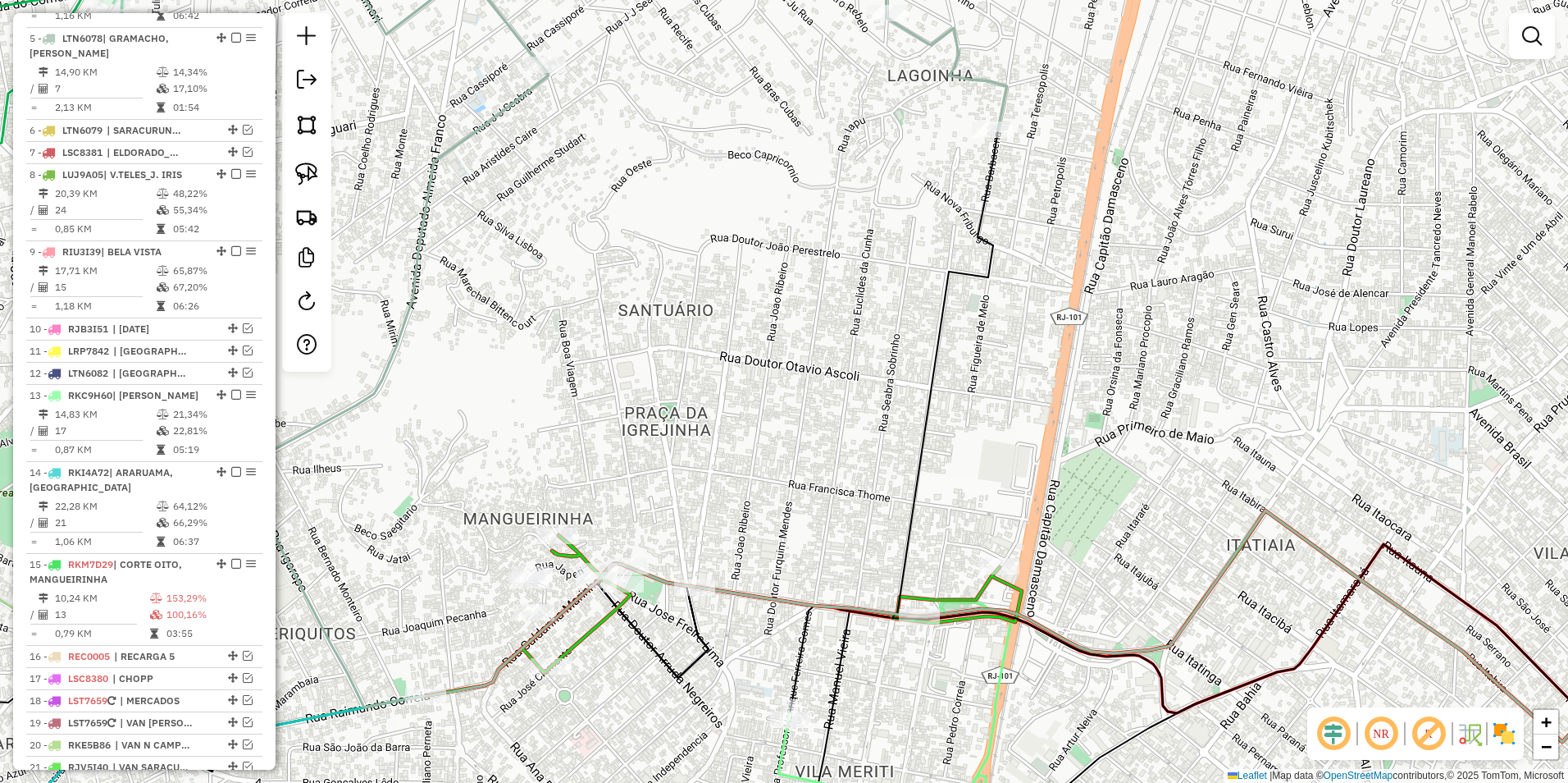
click at [595, 626] on icon at bounding box center [724, 615] width 596 height 161
select select "**********"
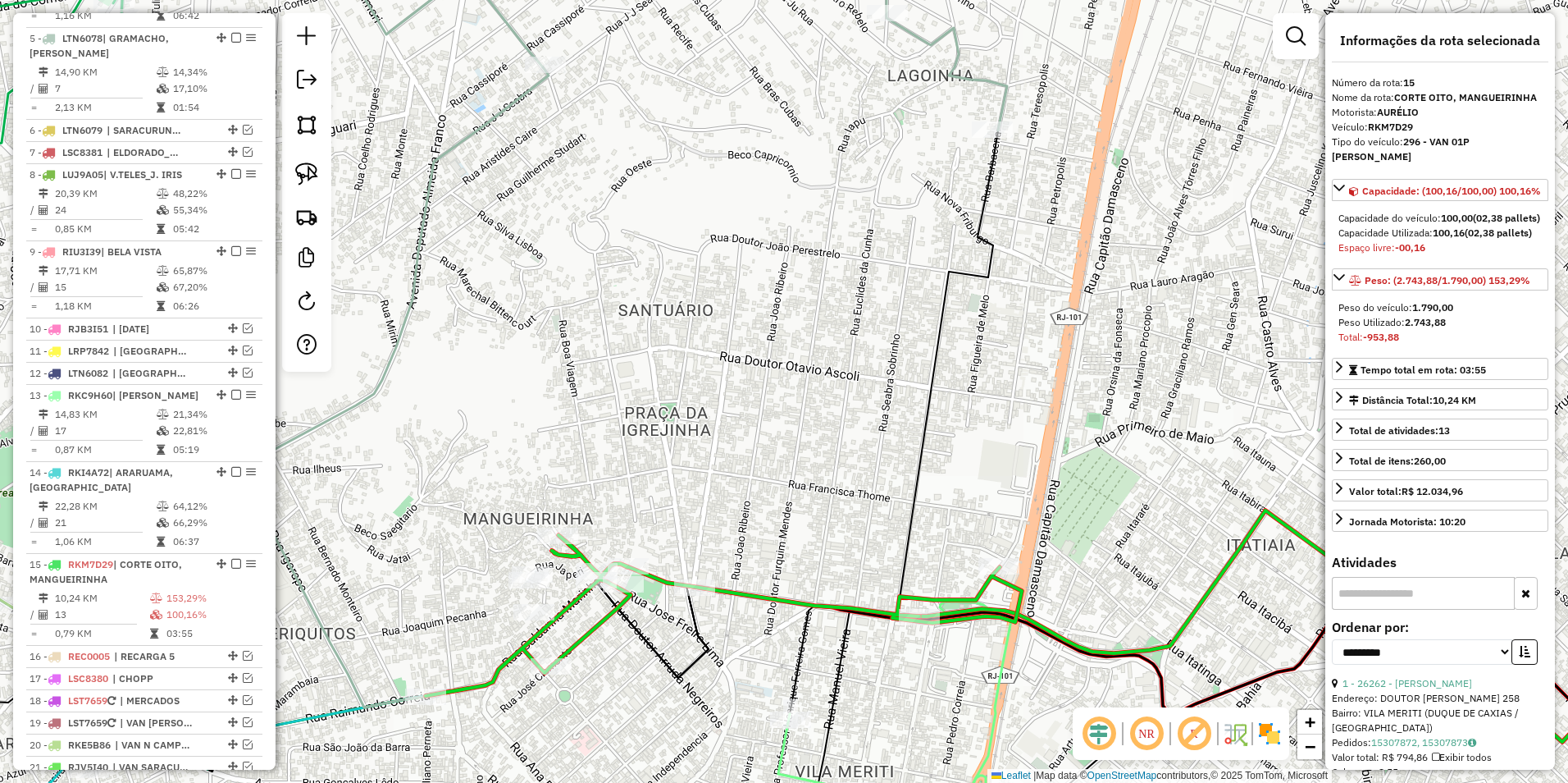
scroll to position [1007, 0]
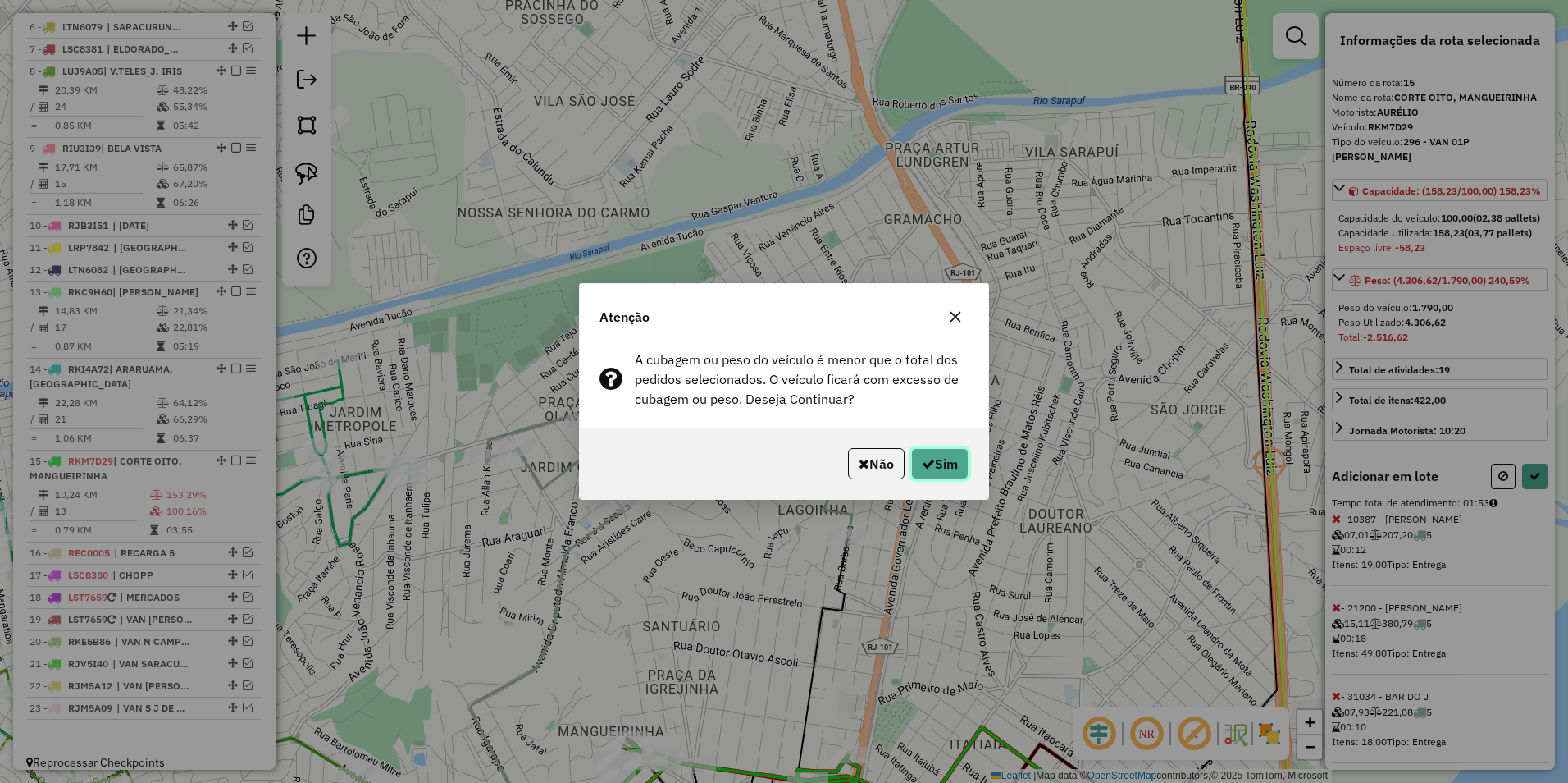
click at [934, 472] on button "Sim" at bounding box center [940, 464] width 57 height 31
select select "**********"
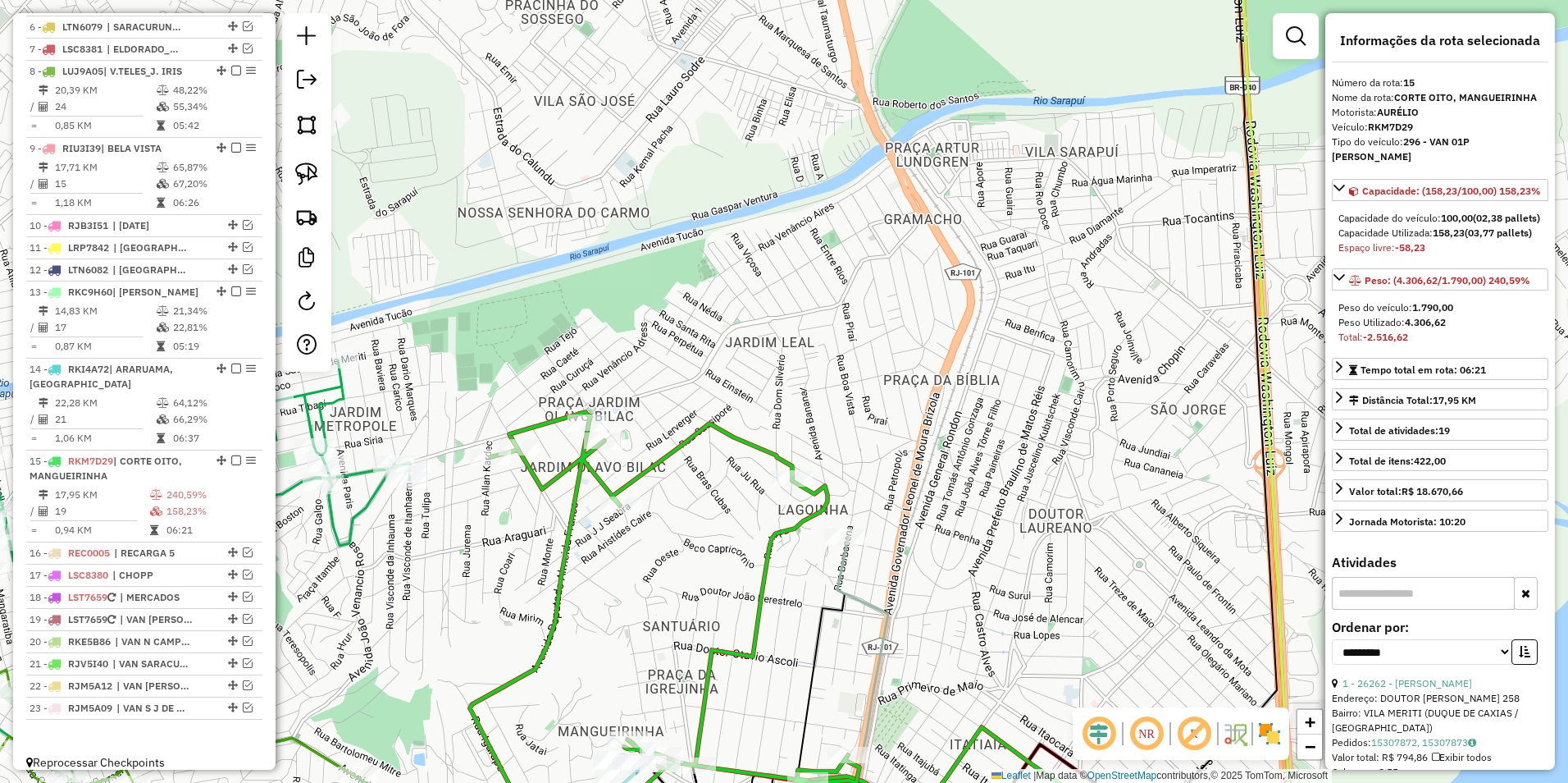
click at [689, 438] on icon at bounding box center [665, 619] width 390 height 413
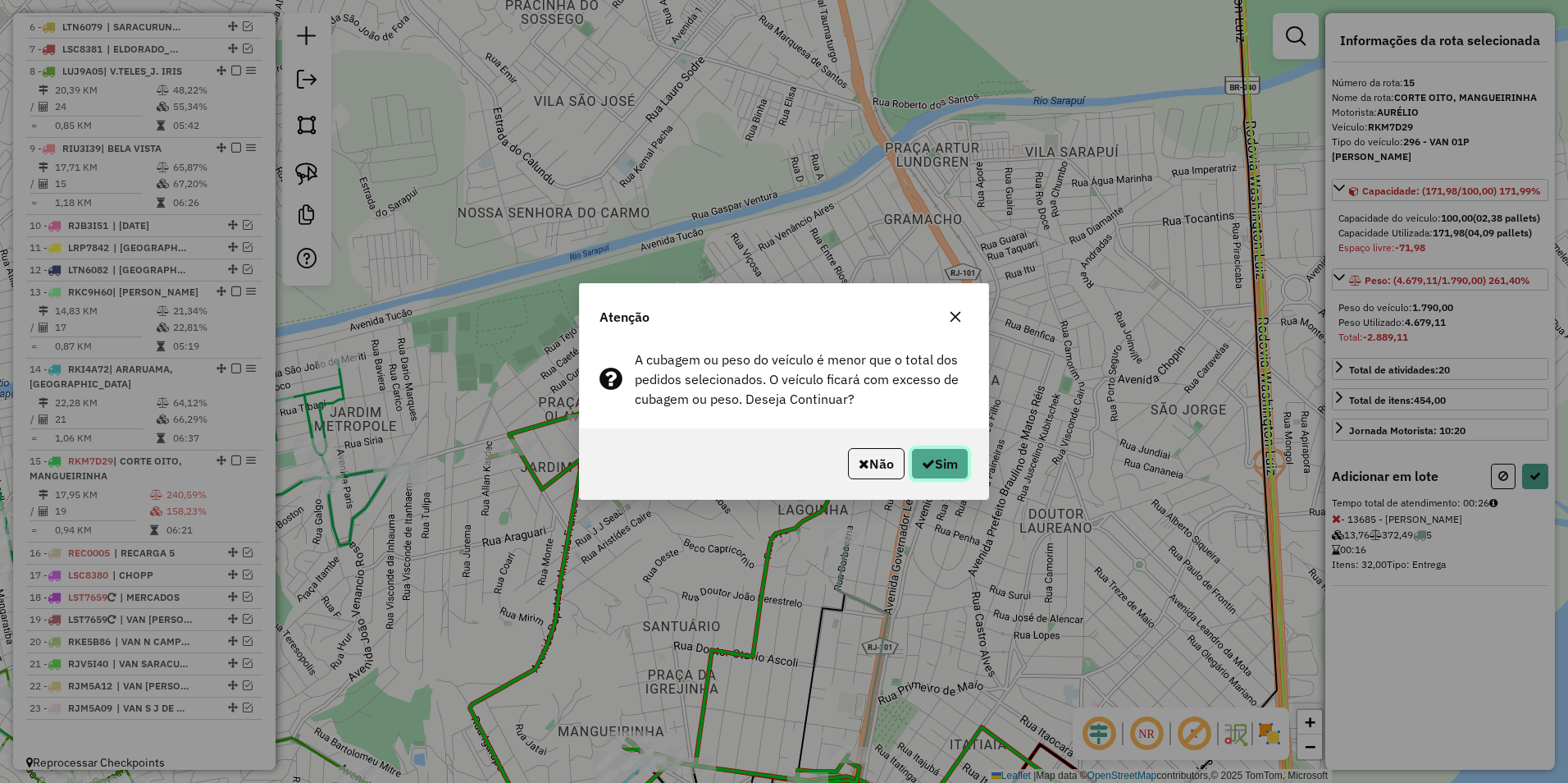
click at [941, 459] on button "Sim" at bounding box center [940, 464] width 57 height 31
select select "**********"
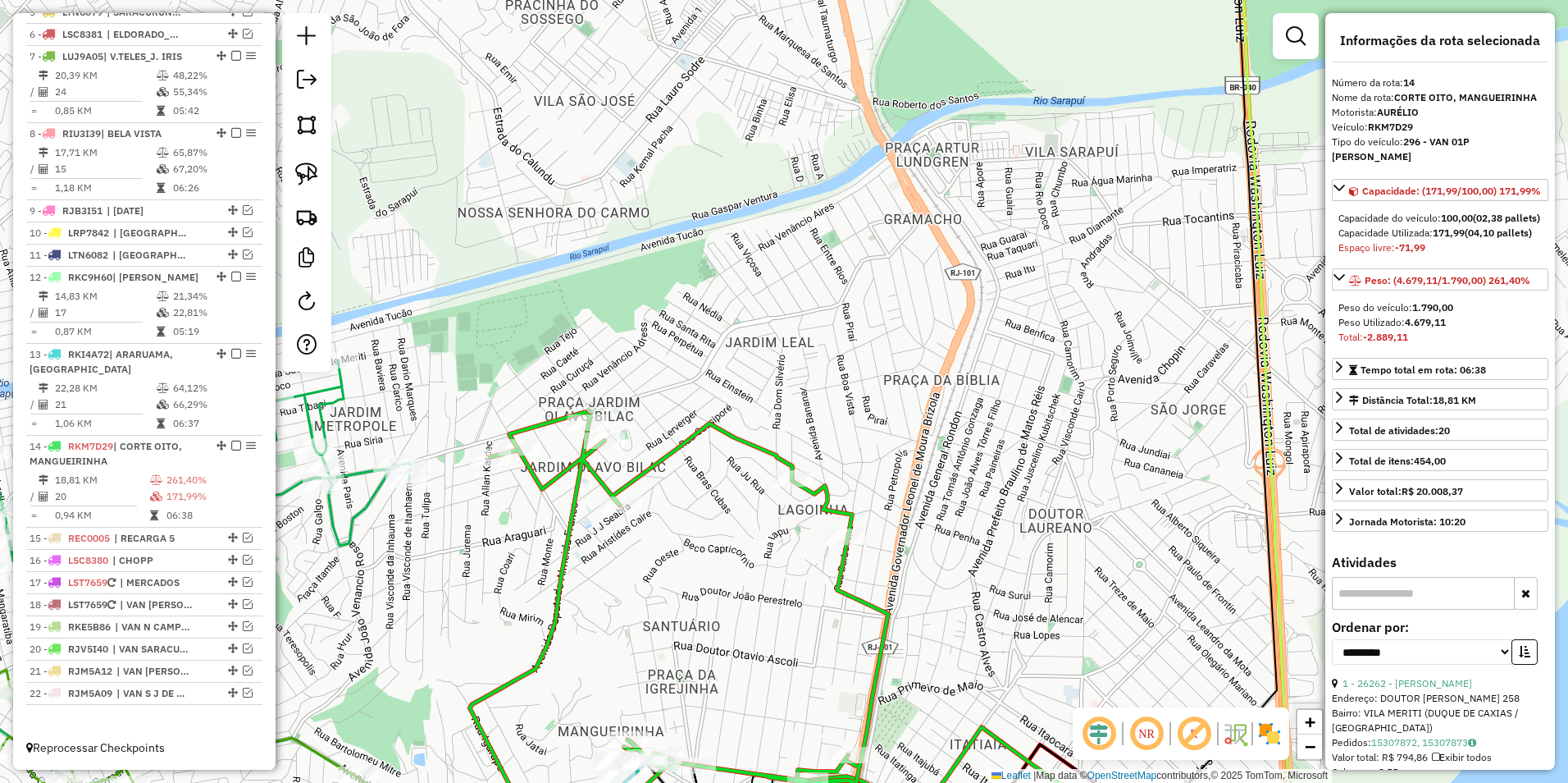
scroll to position [895, 0]
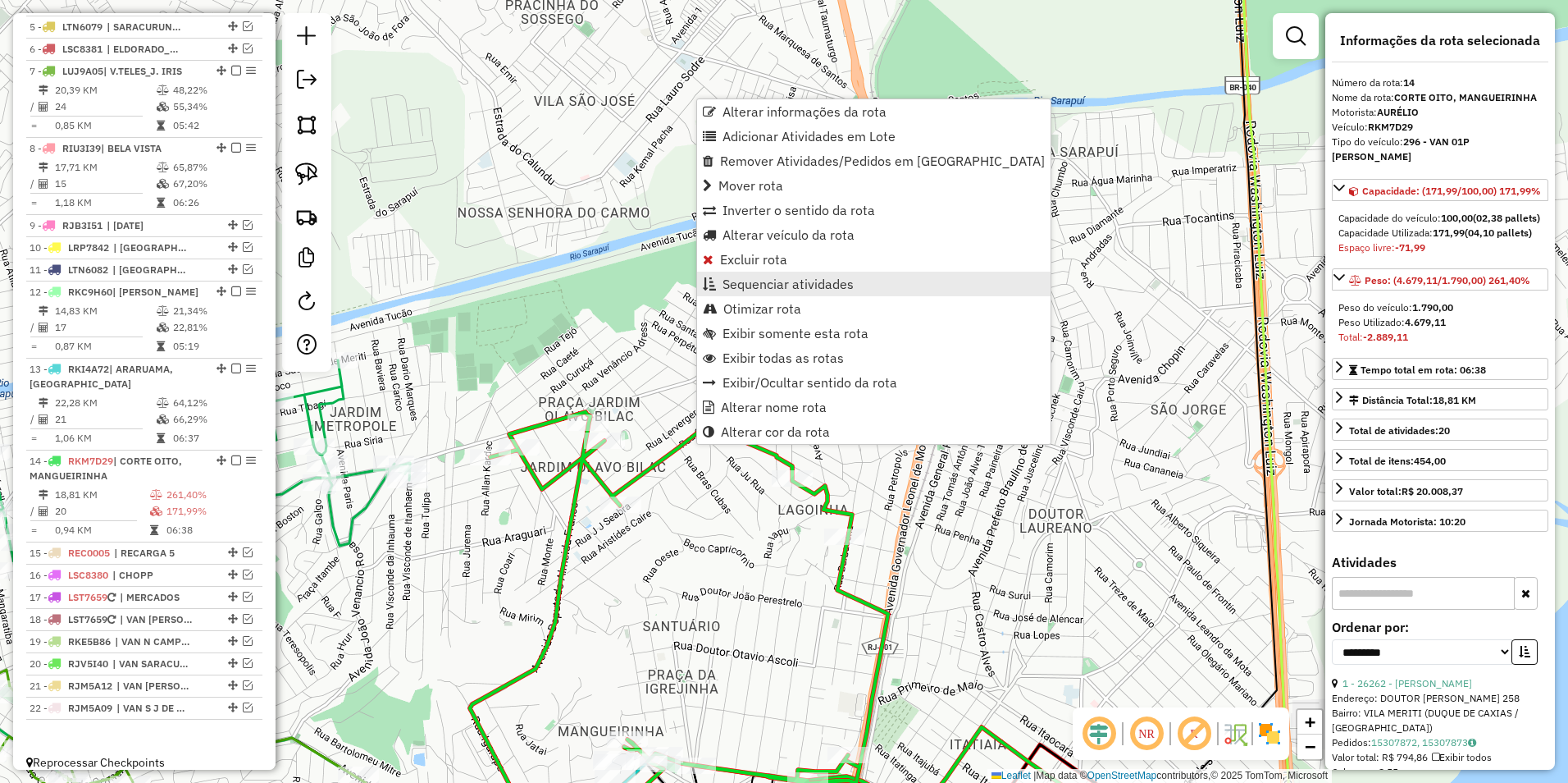
click at [805, 290] on span "Sequenciar atividades" at bounding box center [788, 284] width 131 height 13
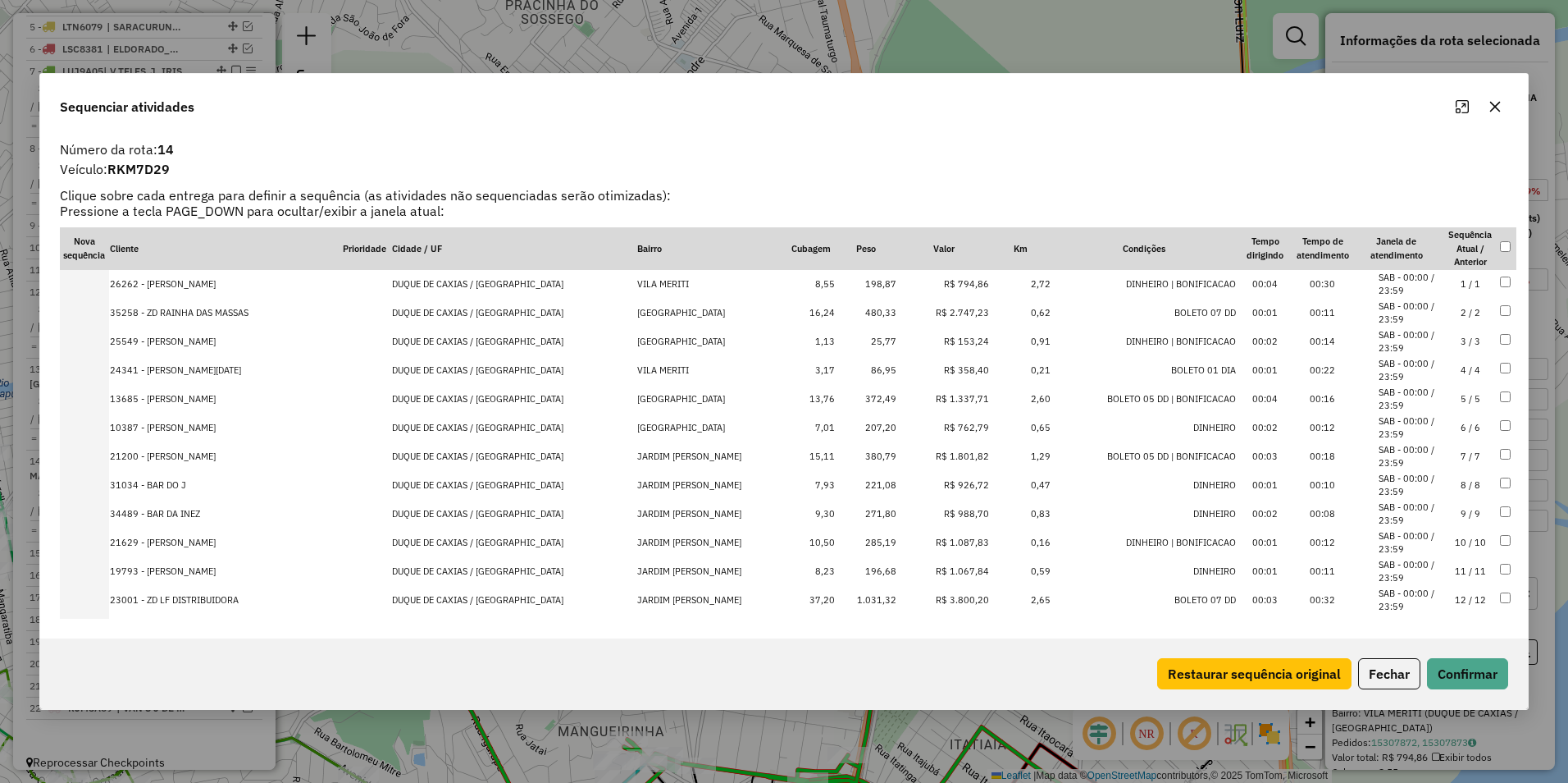
click at [942, 311] on td "R$ 2.747,23" at bounding box center [943, 313] width 93 height 29
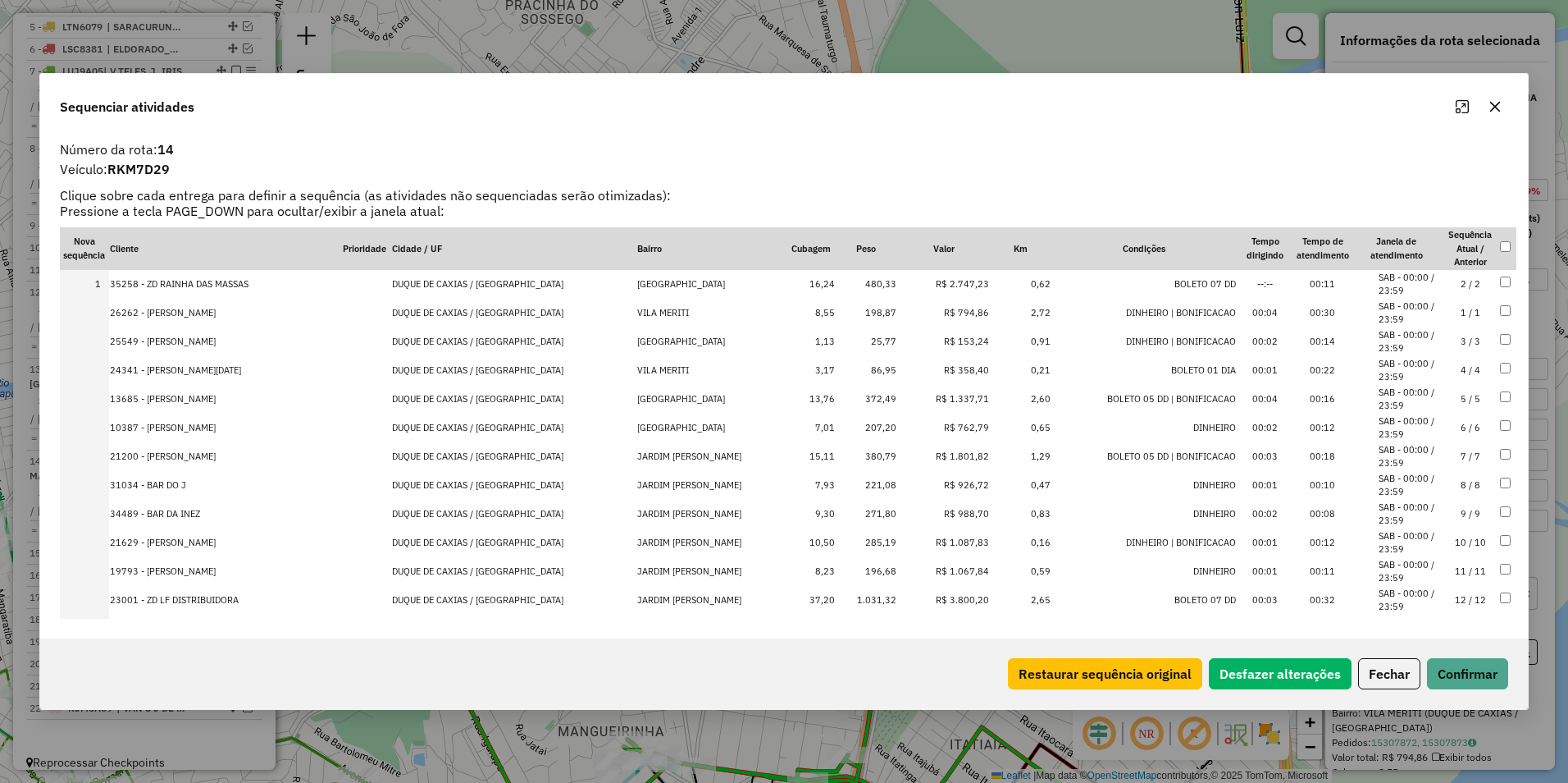
click at [952, 398] on td "R$ 1.337,71" at bounding box center [943, 398] width 93 height 29
drag, startPoint x: 953, startPoint y: 457, endPoint x: 954, endPoint y: 489, distance: 32.0
click at [953, 457] on td "R$ 1.801,82" at bounding box center [943, 457] width 93 height 29
click at [951, 543] on td "R$ 1.087,83" at bounding box center [943, 543] width 93 height 29
click at [941, 579] on td "R$ 1.067,84" at bounding box center [943, 571] width 93 height 29
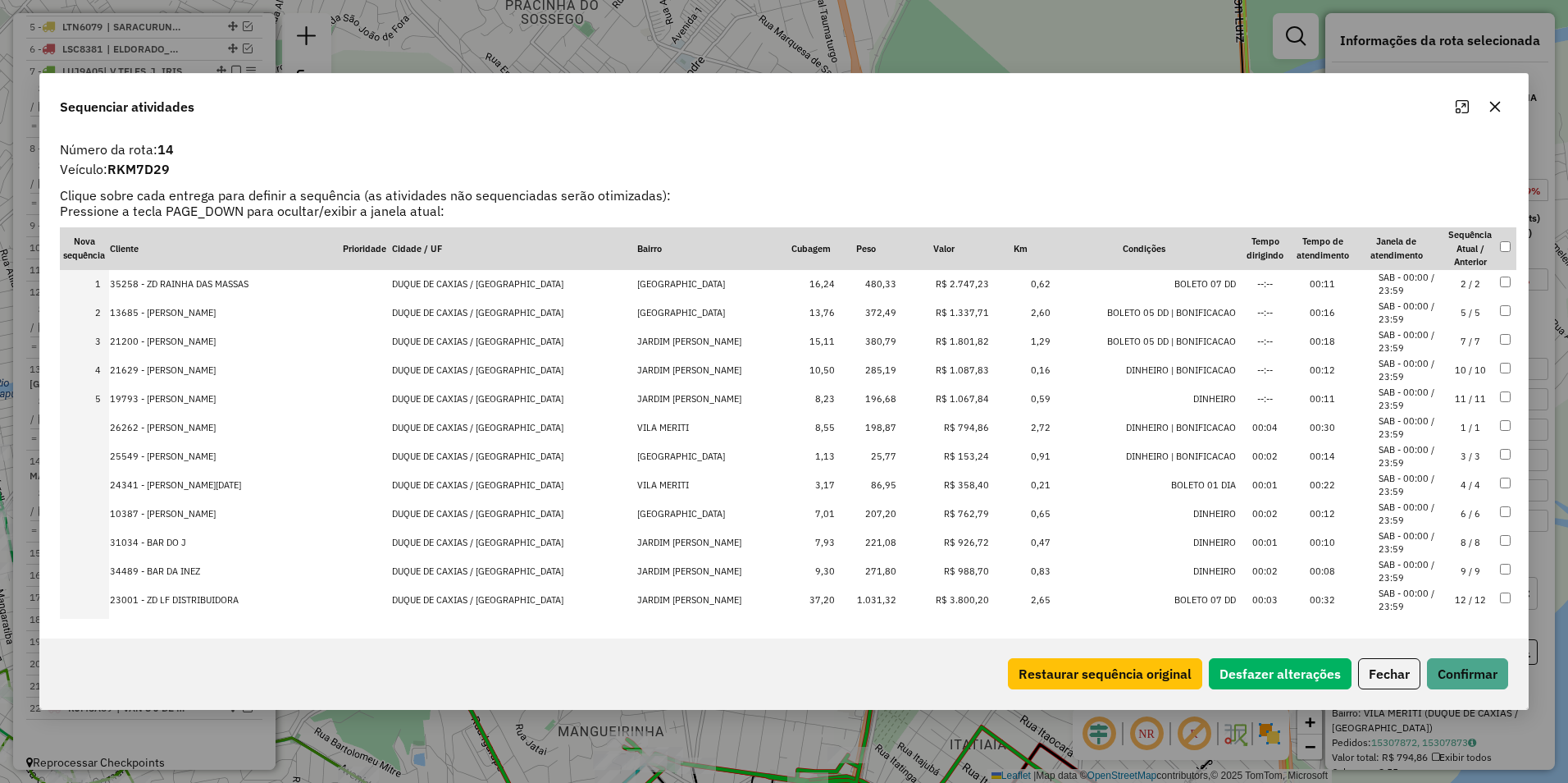
click at [945, 597] on td "R$ 3.800,20" at bounding box center [943, 600] width 93 height 29
drag, startPoint x: 958, startPoint y: 422, endPoint x: 962, endPoint y: 291, distance: 131.1
drag, startPoint x: 955, startPoint y: 316, endPoint x: 956, endPoint y: 259, distance: 57.0
drag, startPoint x: 955, startPoint y: 370, endPoint x: 955, endPoint y: 338, distance: 32.0
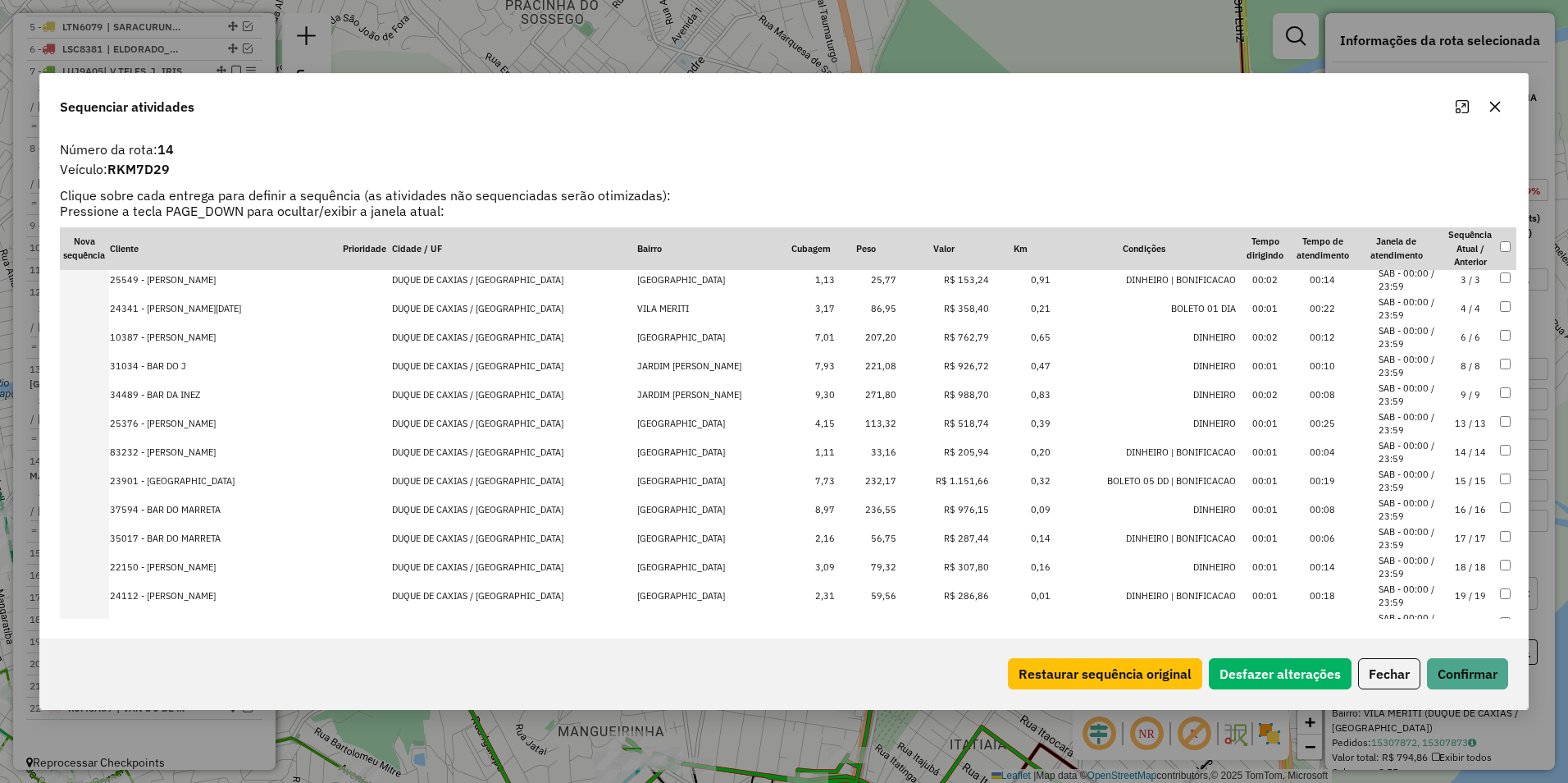
scroll to position [240, 0]
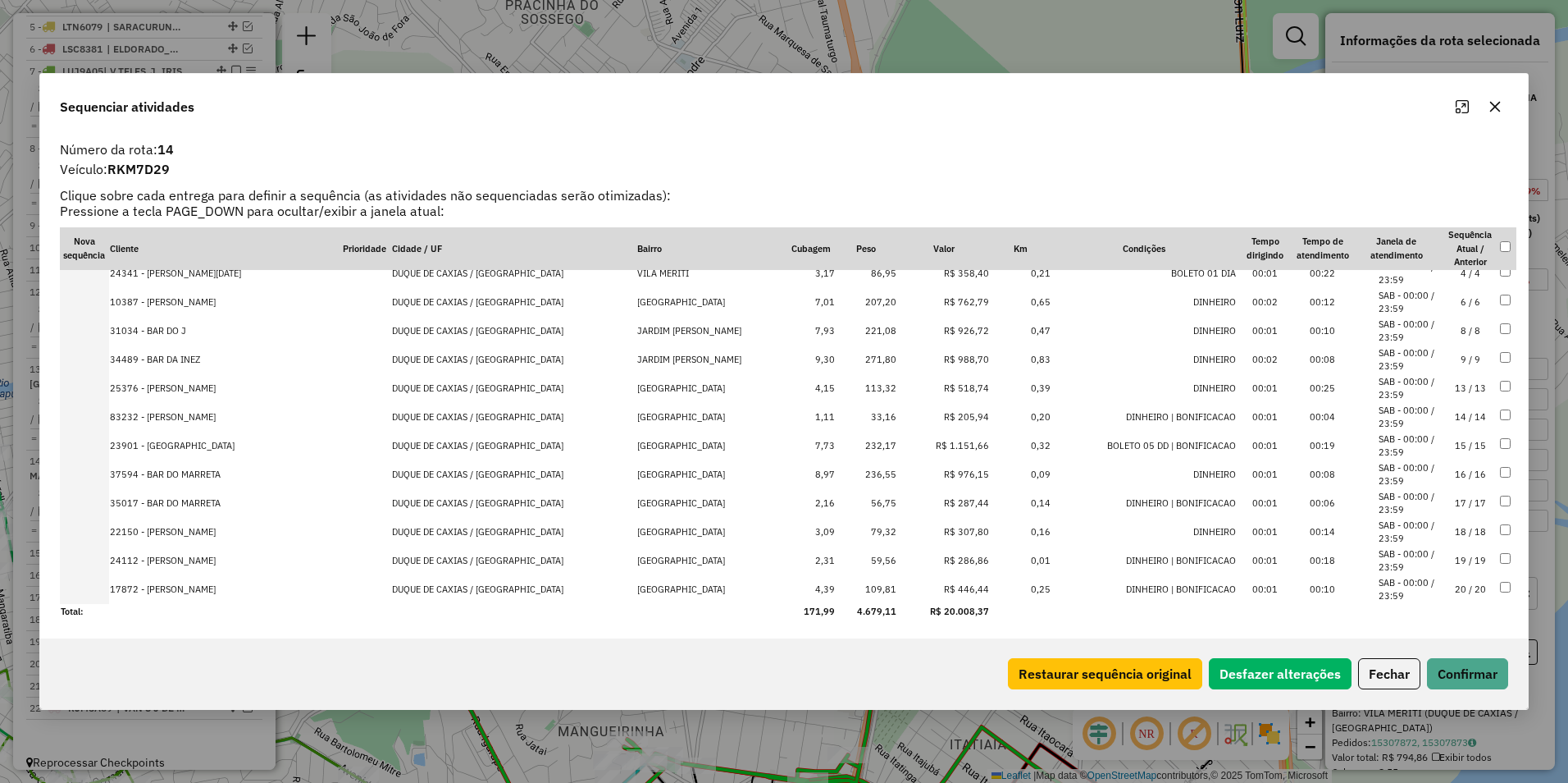
click at [957, 444] on td "R$ 1.151,66" at bounding box center [943, 445] width 93 height 29
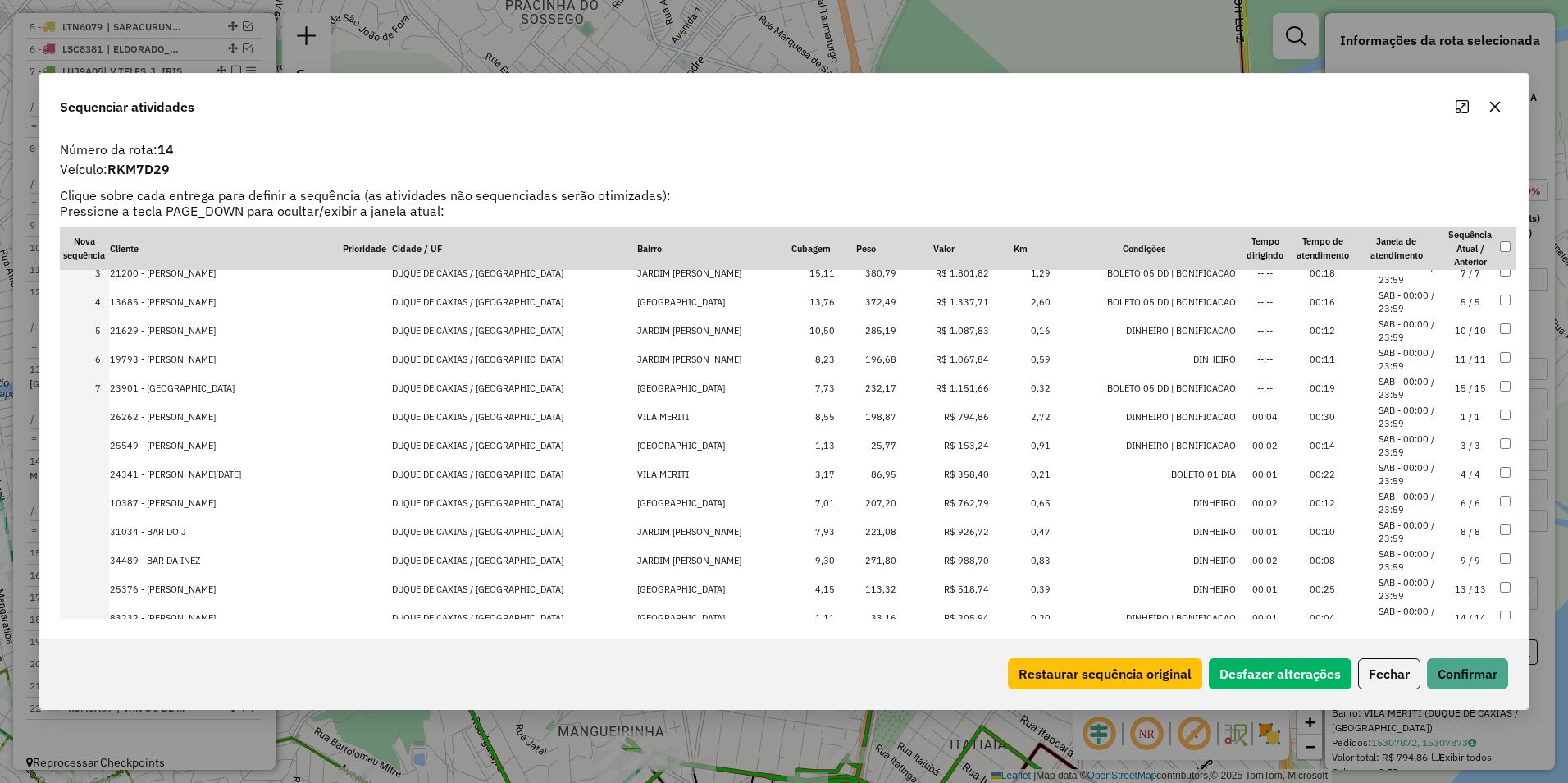
scroll to position [0, 0]
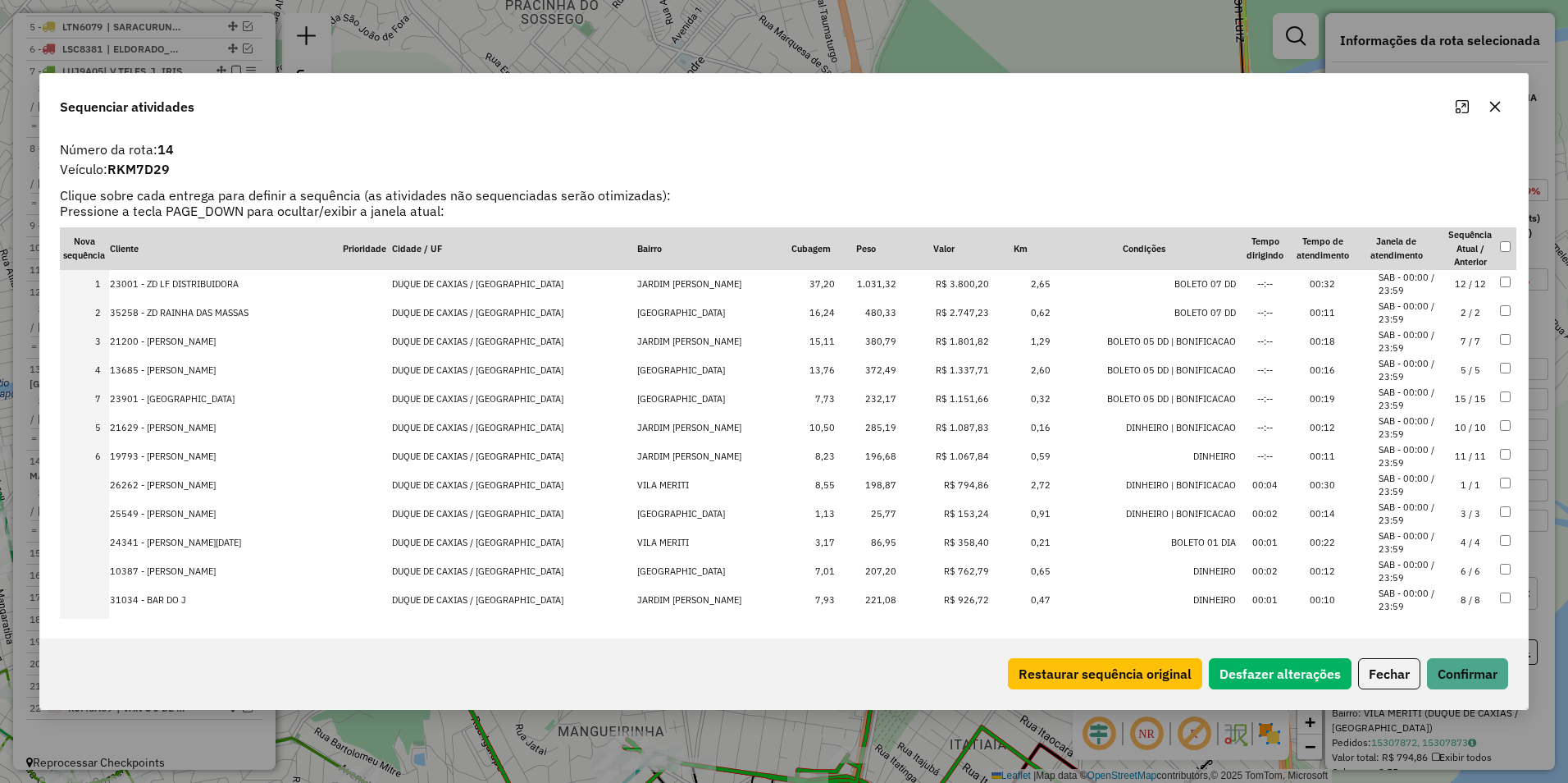
drag, startPoint x: 949, startPoint y: 456, endPoint x: 963, endPoint y: 389, distance: 68.4
click at [1483, 668] on button "Confirmar" at bounding box center [1468, 674] width 82 height 31
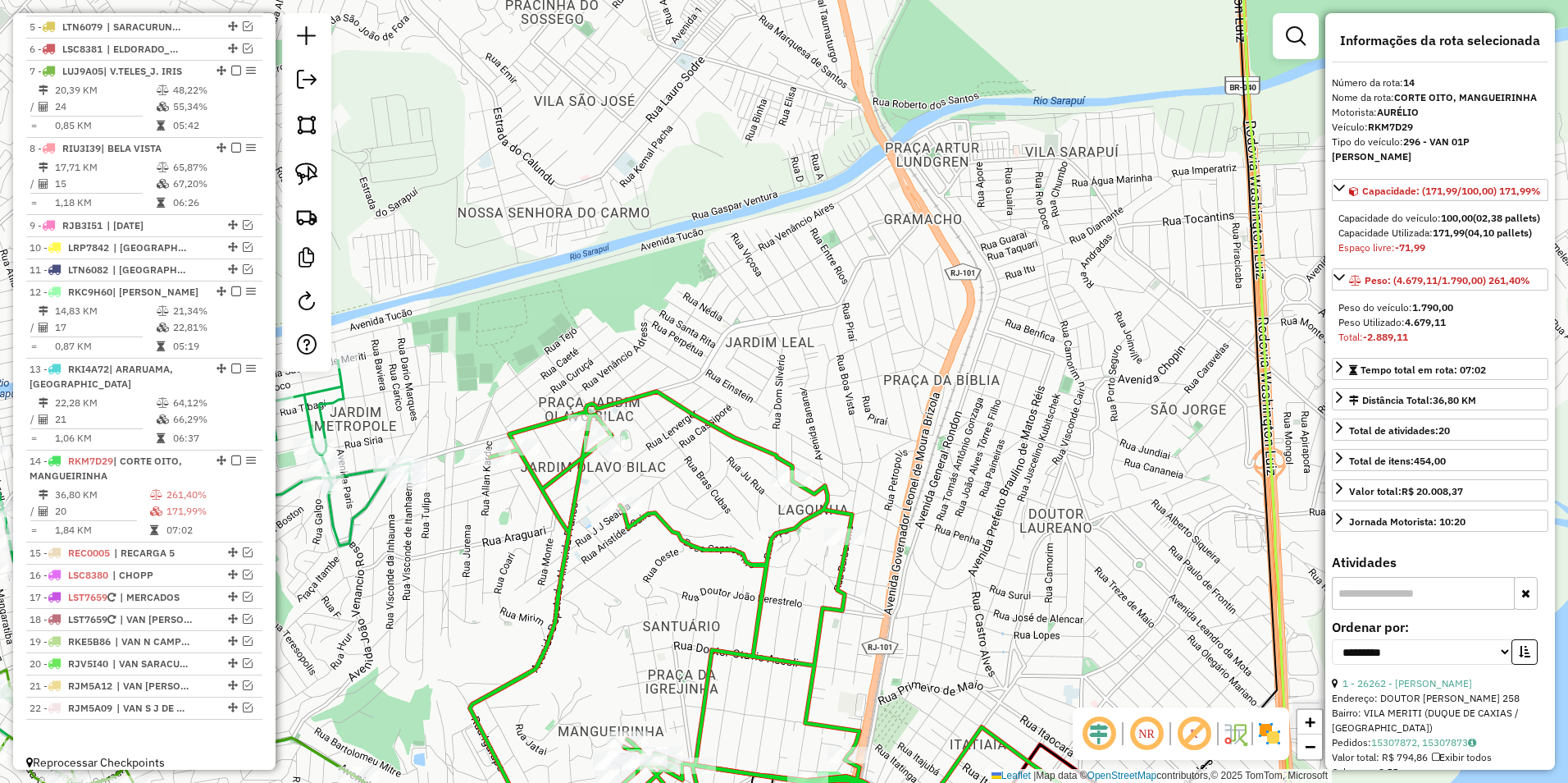
click at [719, 418] on icon at bounding box center [715, 610] width 490 height 438
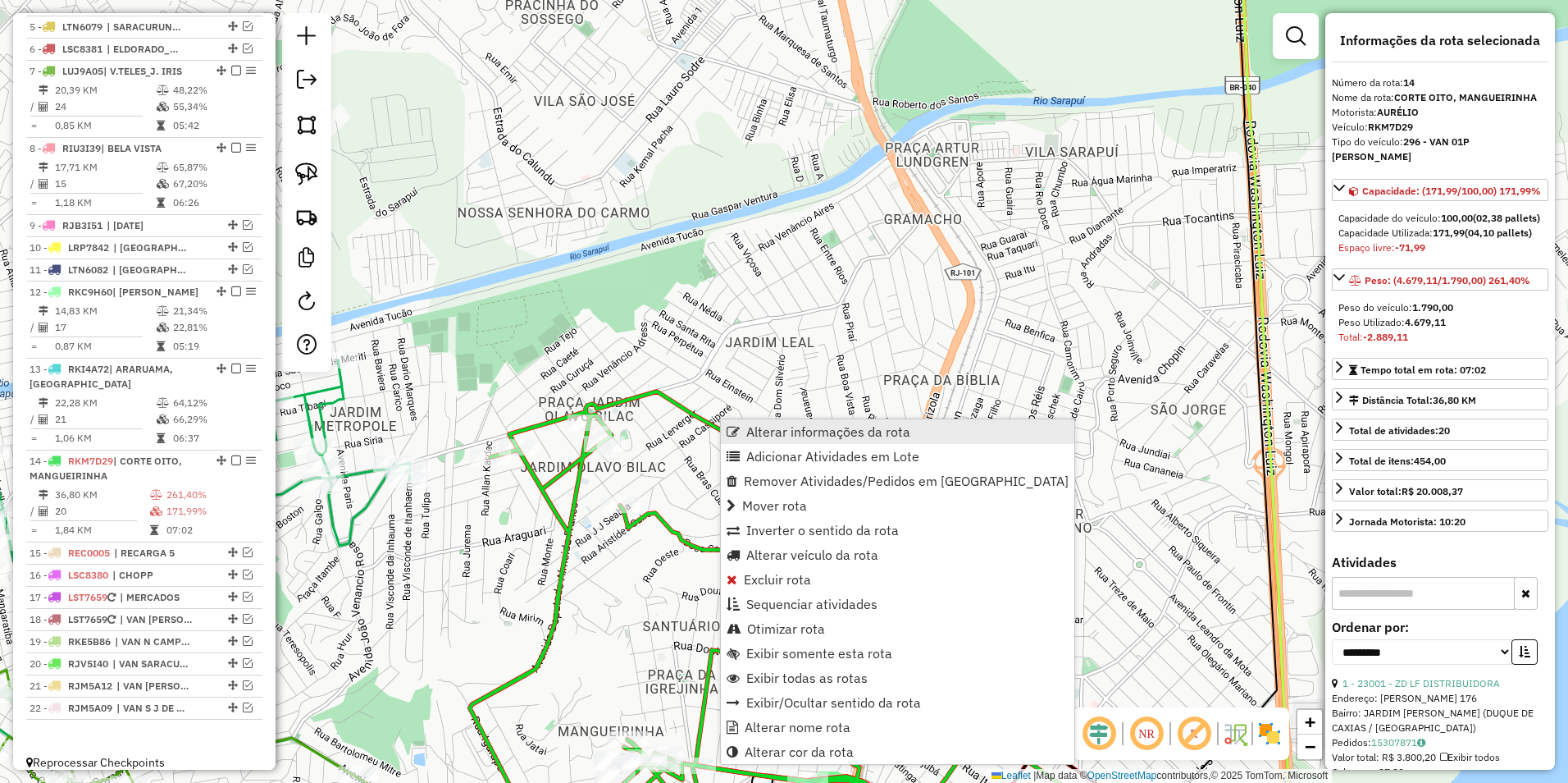
click at [826, 433] on span "Alterar informações da rota" at bounding box center [828, 431] width 164 height 13
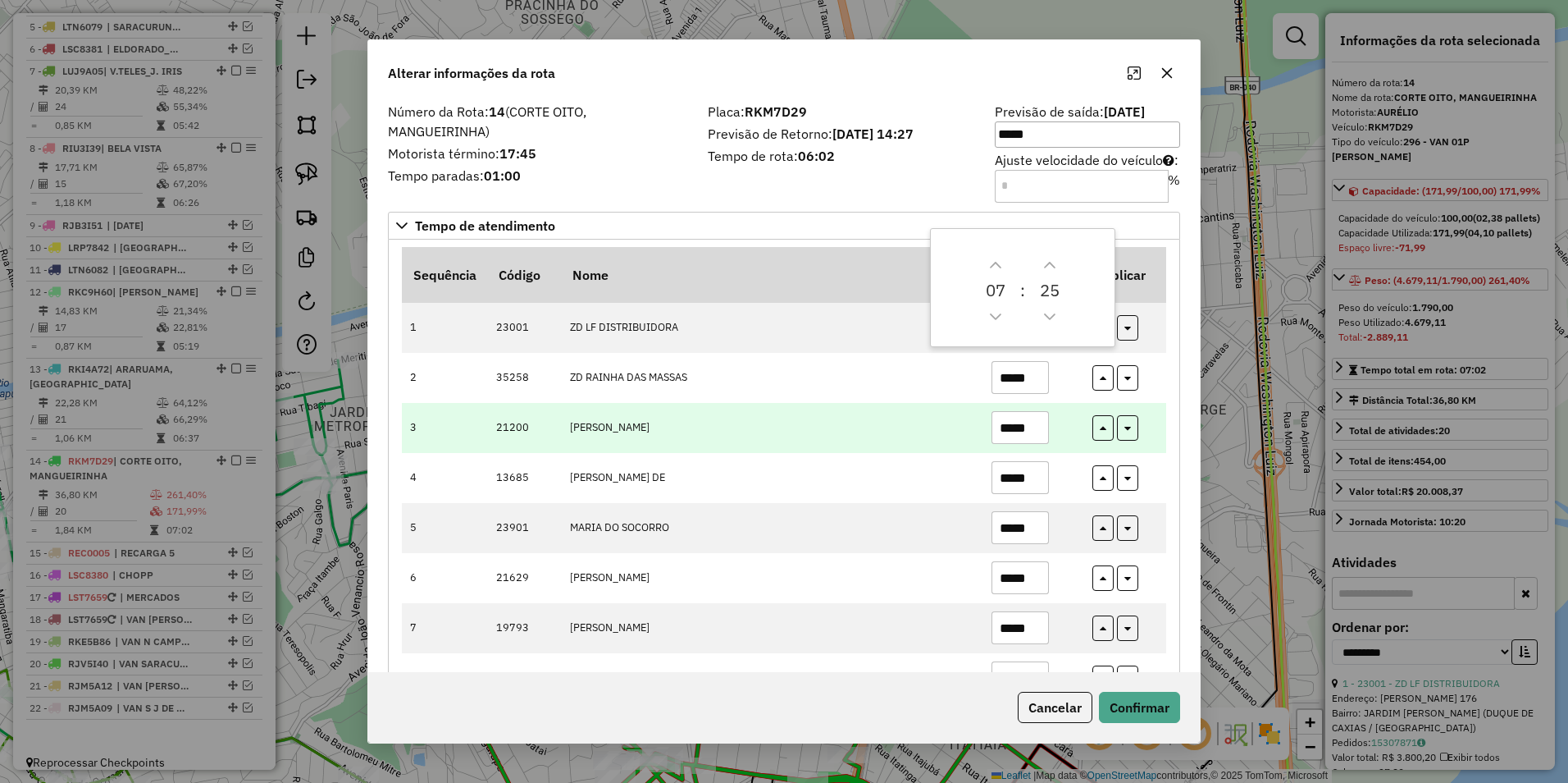
click at [832, 427] on td "[PERSON_NAME]" at bounding box center [772, 428] width 422 height 50
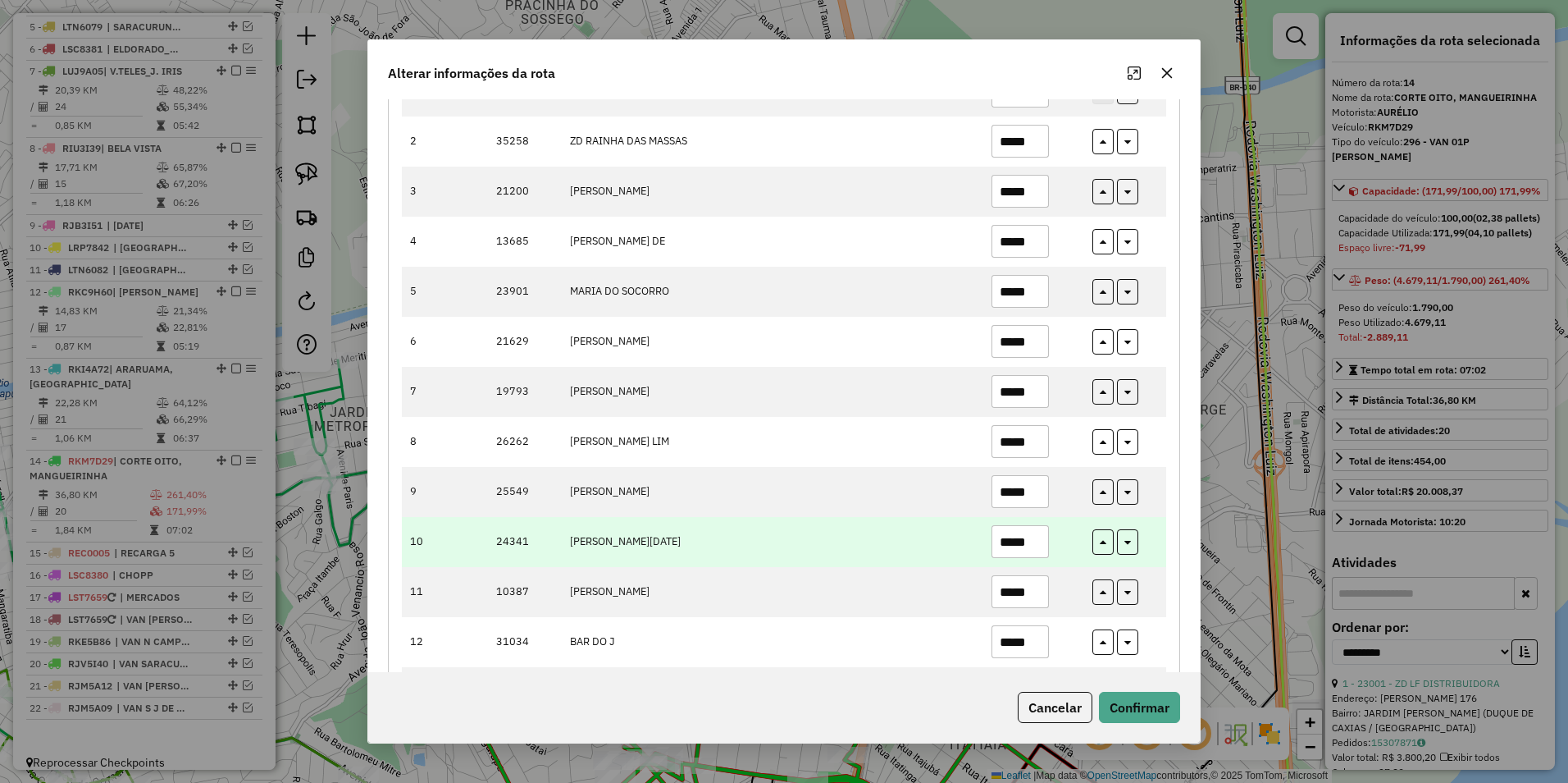
scroll to position [247, 0]
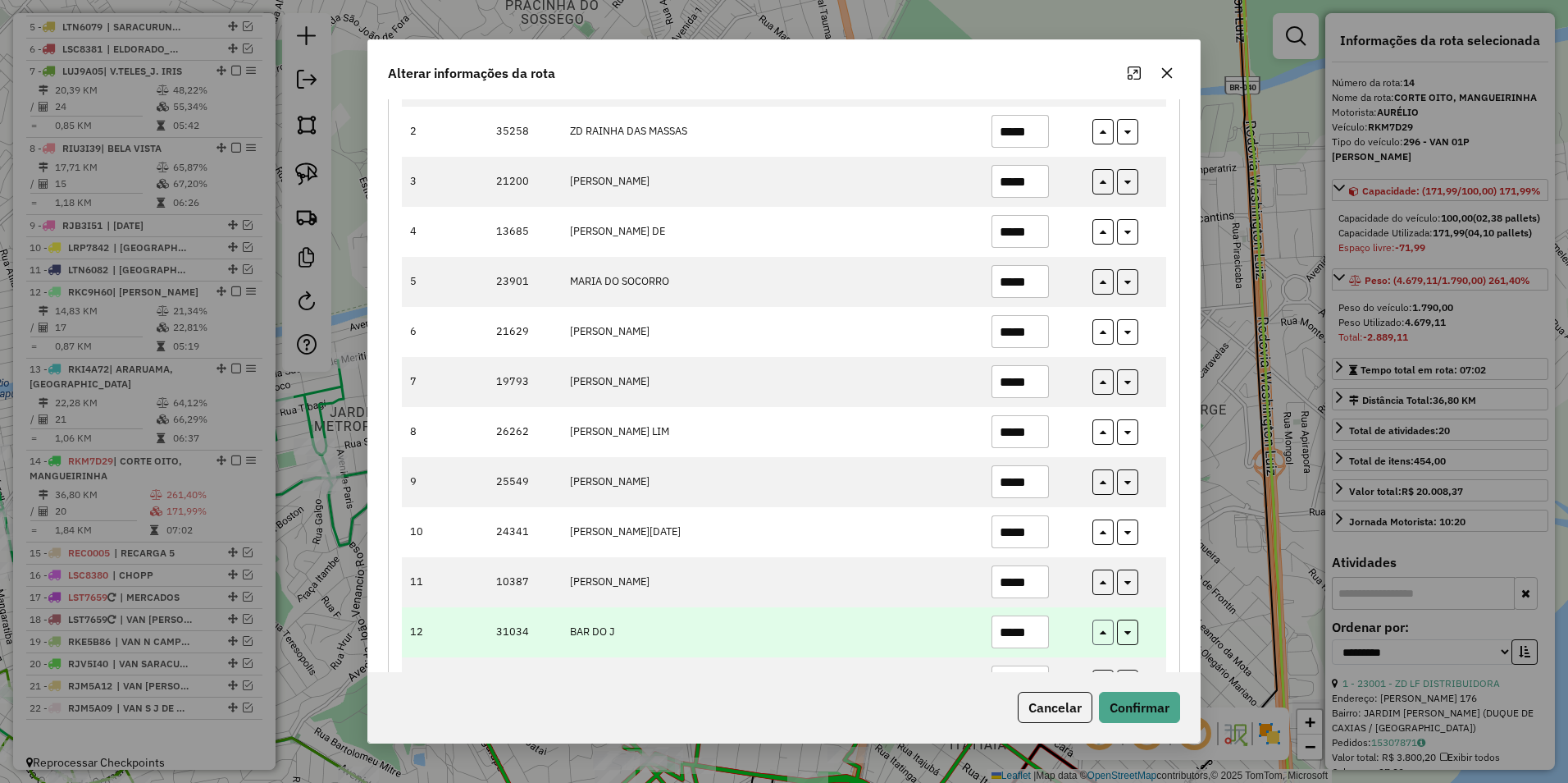
click at [1105, 631] on button "button" at bounding box center [1103, 632] width 22 height 25
type input "*****"
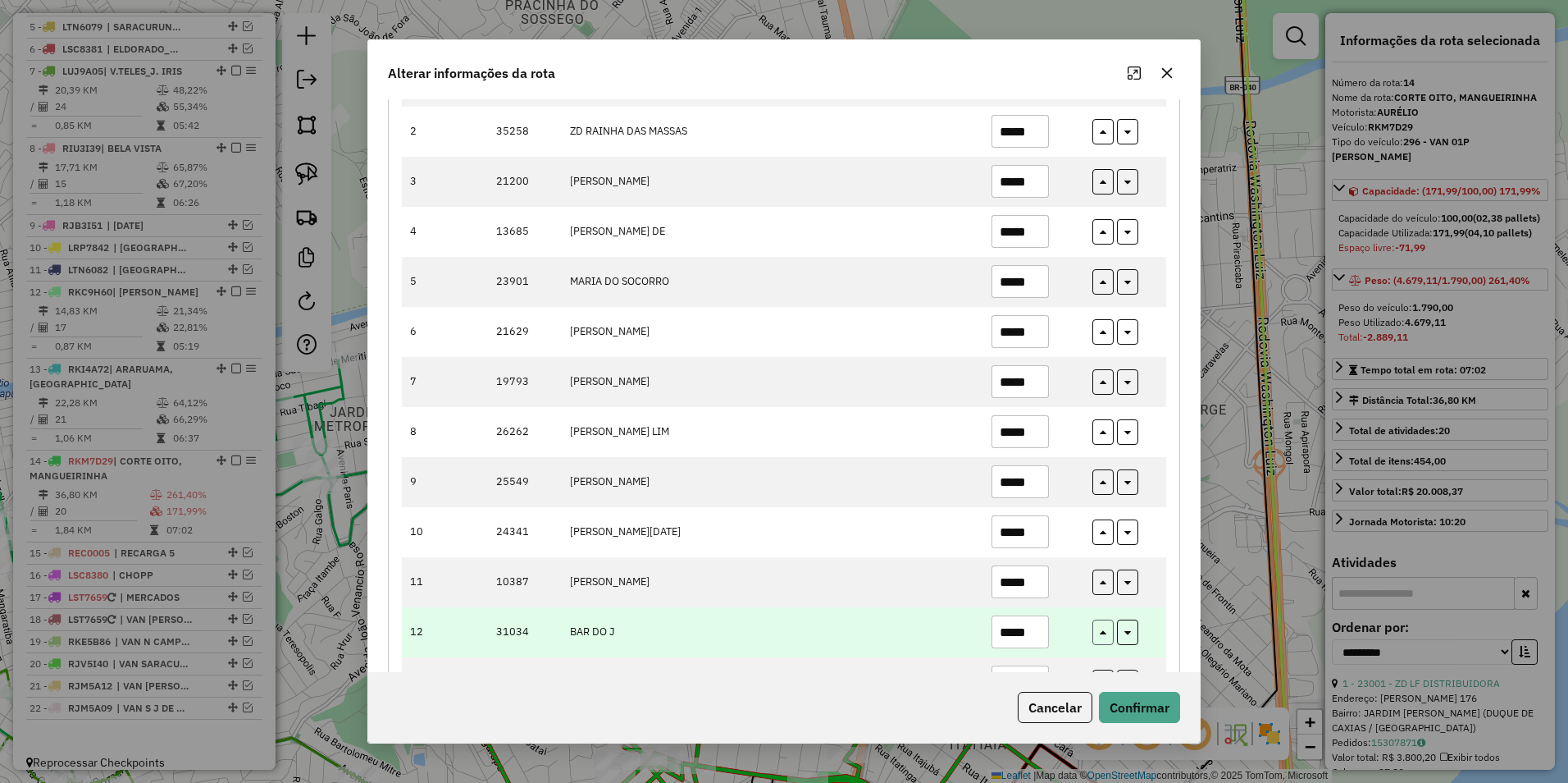
type input "*****"
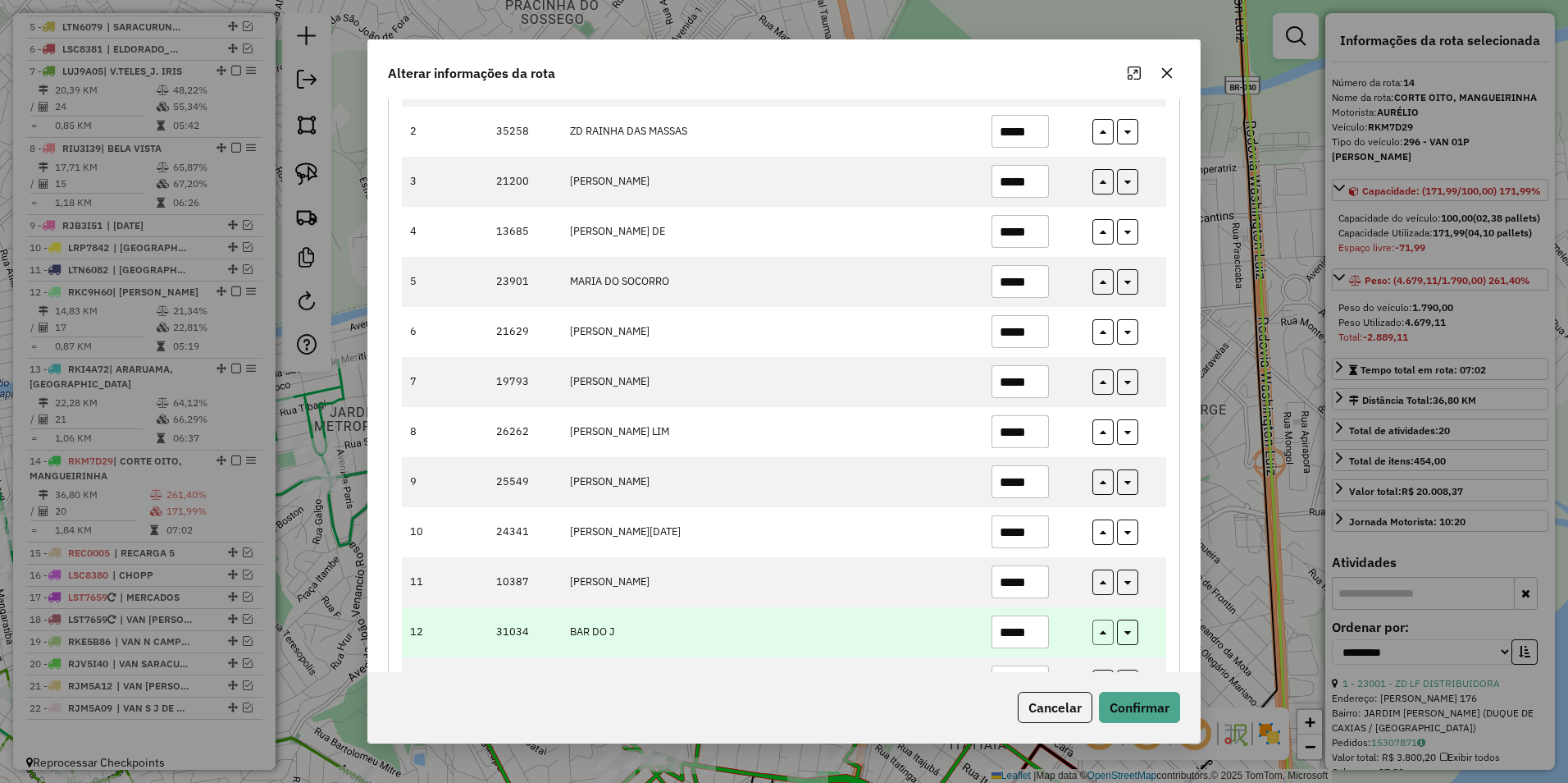
type input "*****"
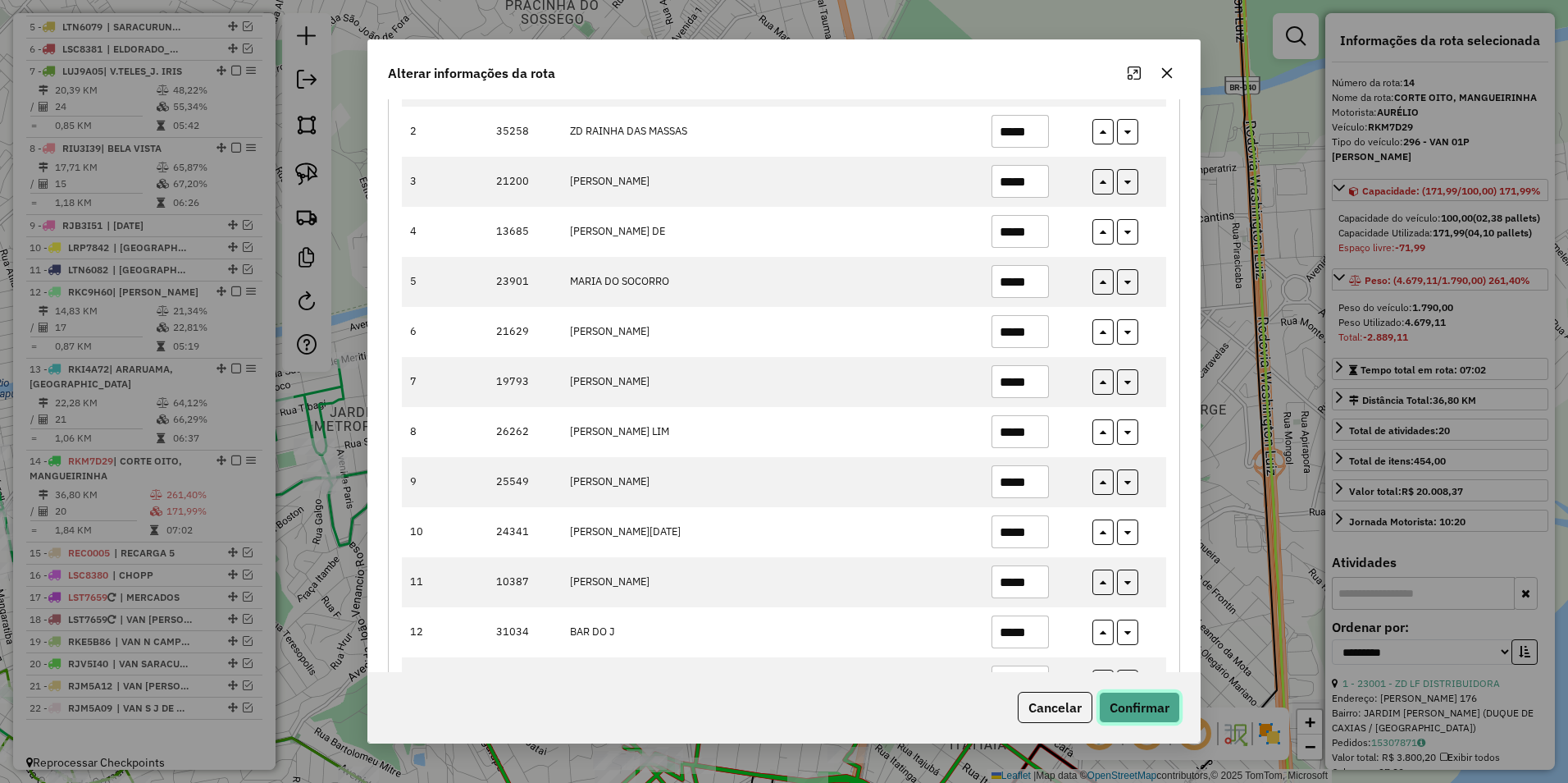
click at [1150, 707] on button "Confirmar" at bounding box center [1140, 707] width 82 height 31
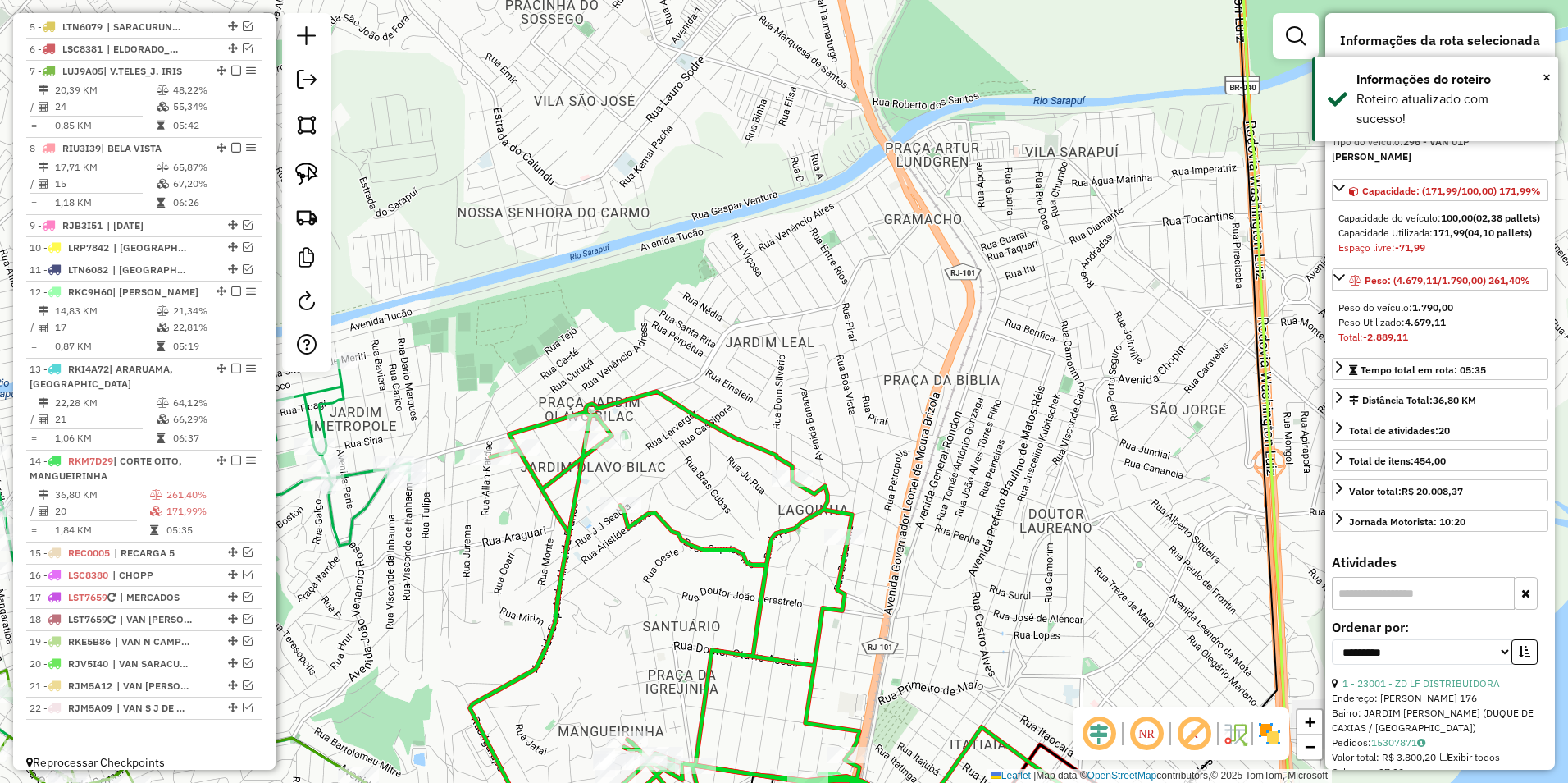
click at [743, 439] on icon at bounding box center [715, 610] width 490 height 438
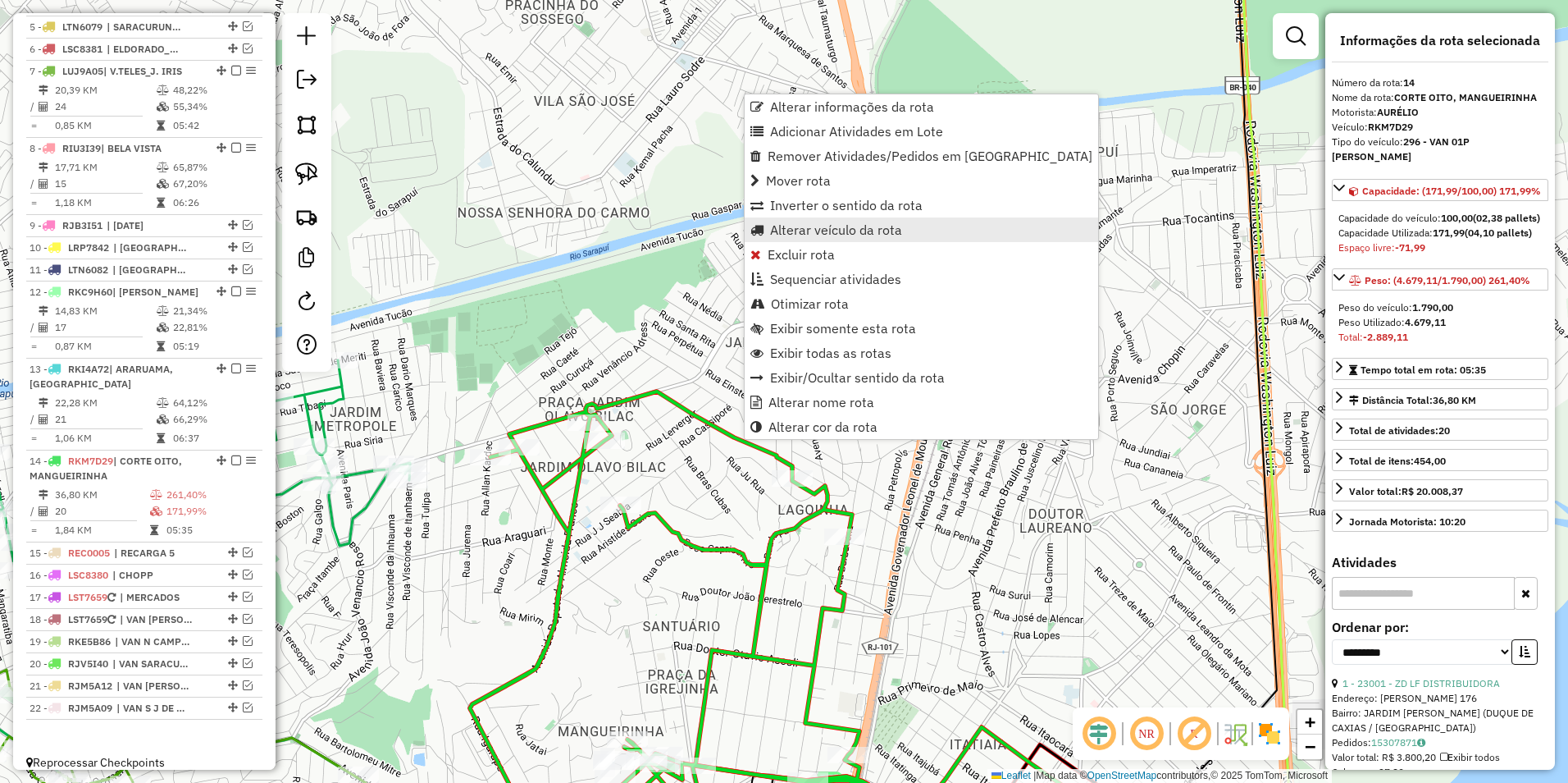
click at [825, 226] on span "Alterar veículo da rota" at bounding box center [836, 229] width 132 height 13
select select "********"
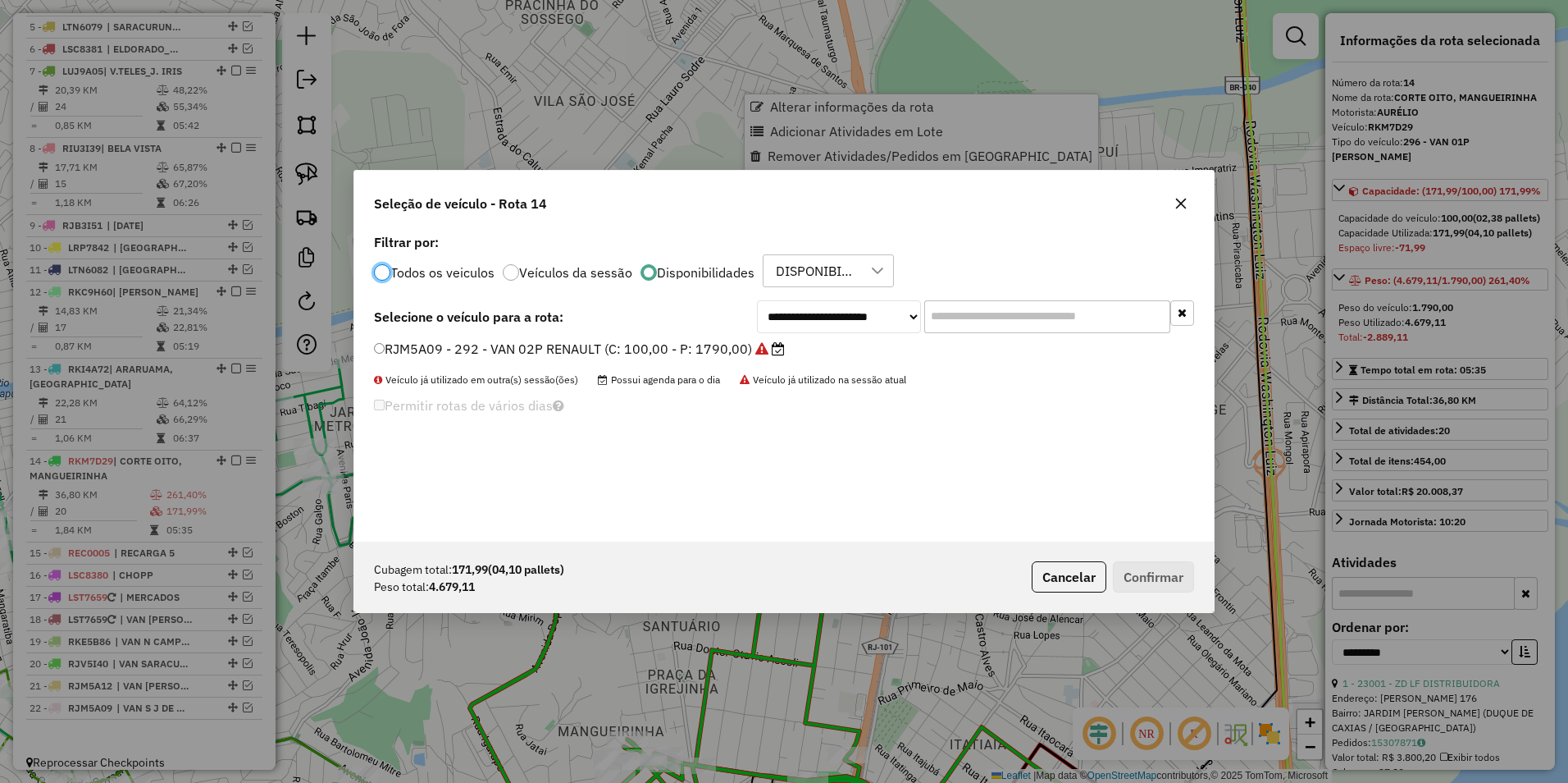
scroll to position [9, 5]
click at [1177, 201] on icon "button" at bounding box center [1181, 203] width 13 height 13
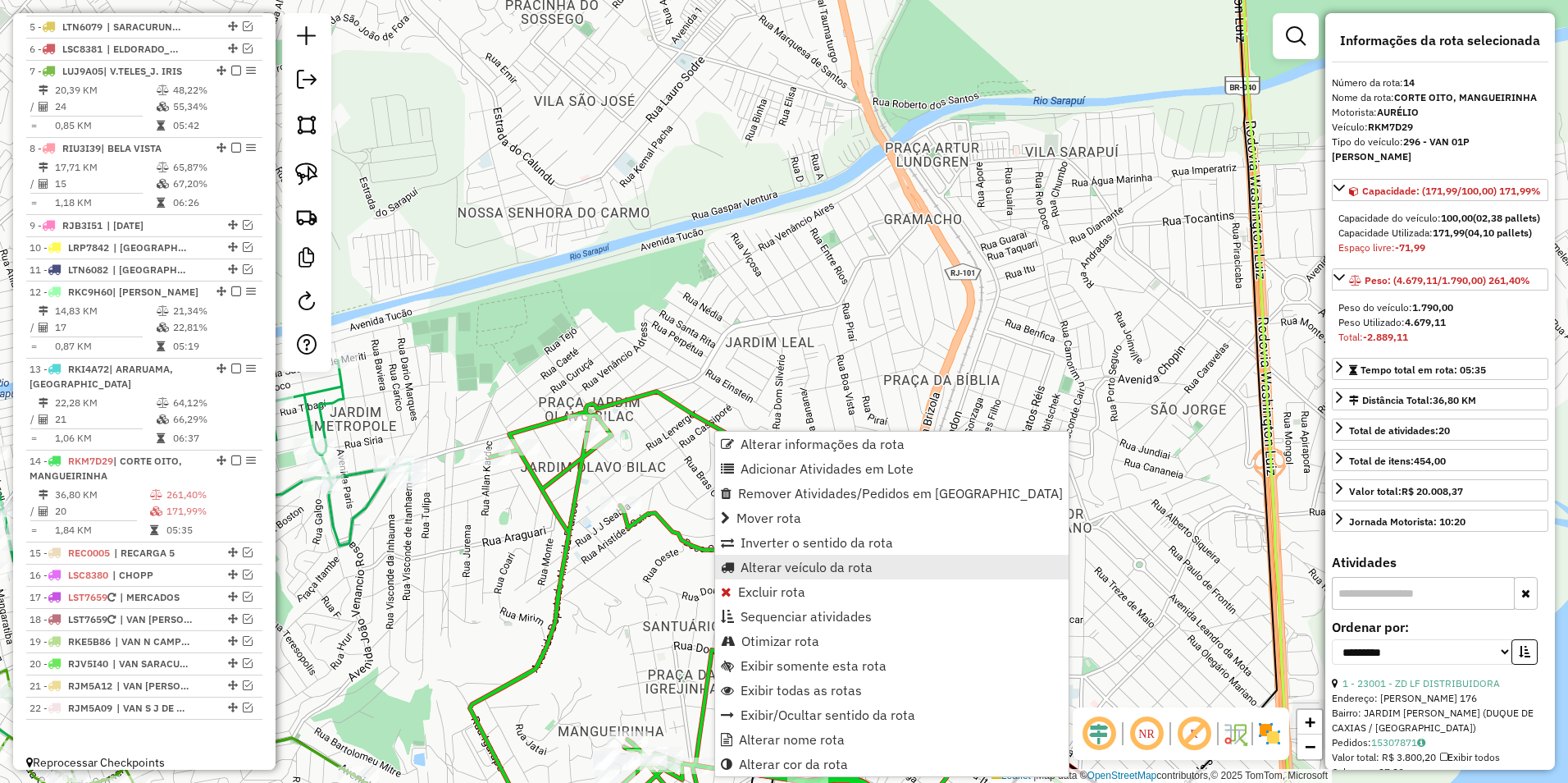
click at [812, 567] on span "Alterar veículo da rota" at bounding box center [807, 567] width 132 height 13
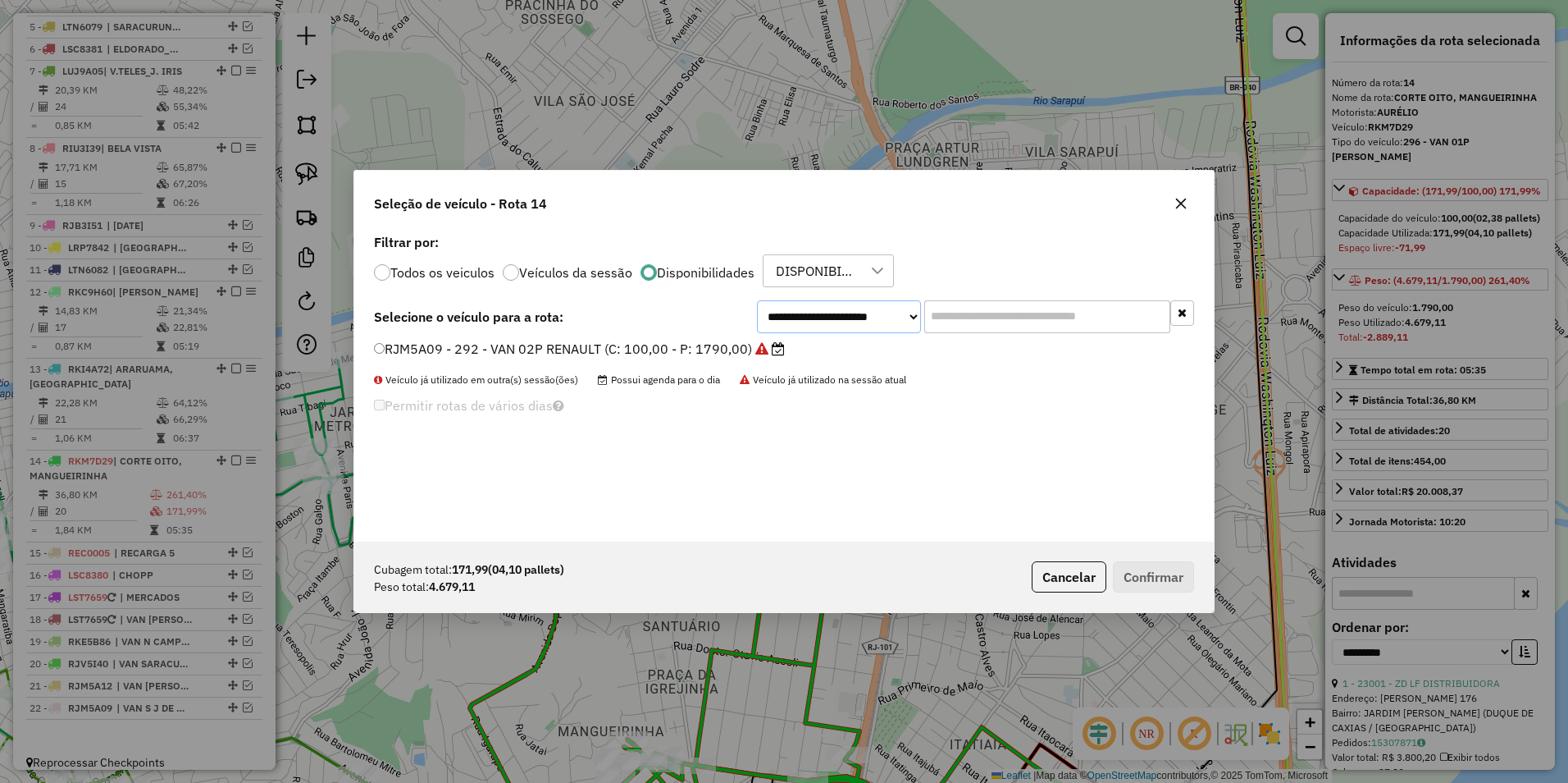
click at [832, 322] on select "**********" at bounding box center [838, 317] width 164 height 33
select select "********"
click at [757, 300] on select "**********" at bounding box center [838, 317] width 164 height 33
click at [652, 351] on label "LSU8274 - 243 - TRUCK BAU; 6P; MBZ (C: 252,00 - P: 10000,00)" at bounding box center [582, 348] width 417 height 20
click at [1149, 571] on button "Confirmar" at bounding box center [1154, 577] width 82 height 31
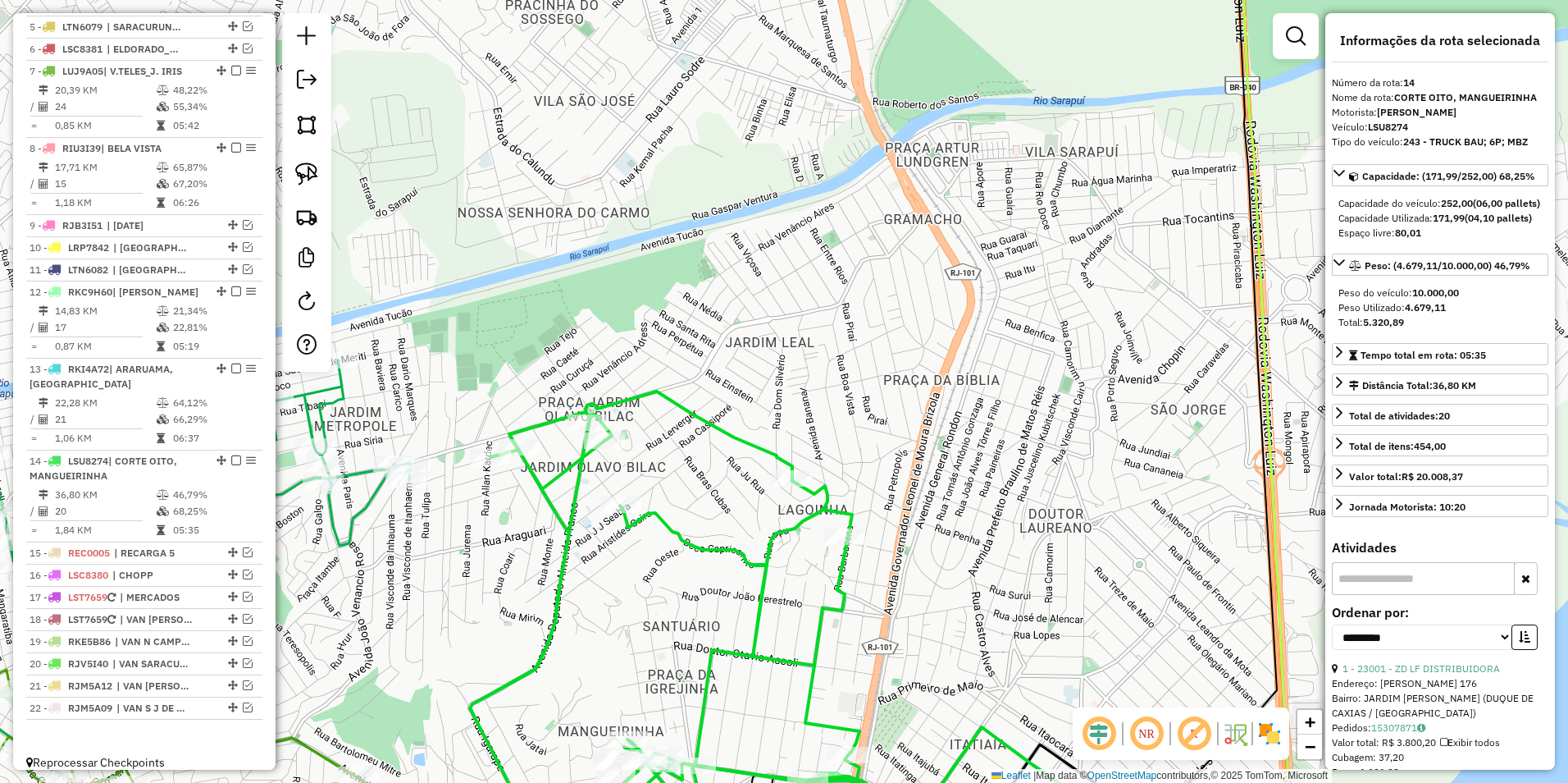
click at [712, 422] on icon at bounding box center [715, 610] width 490 height 438
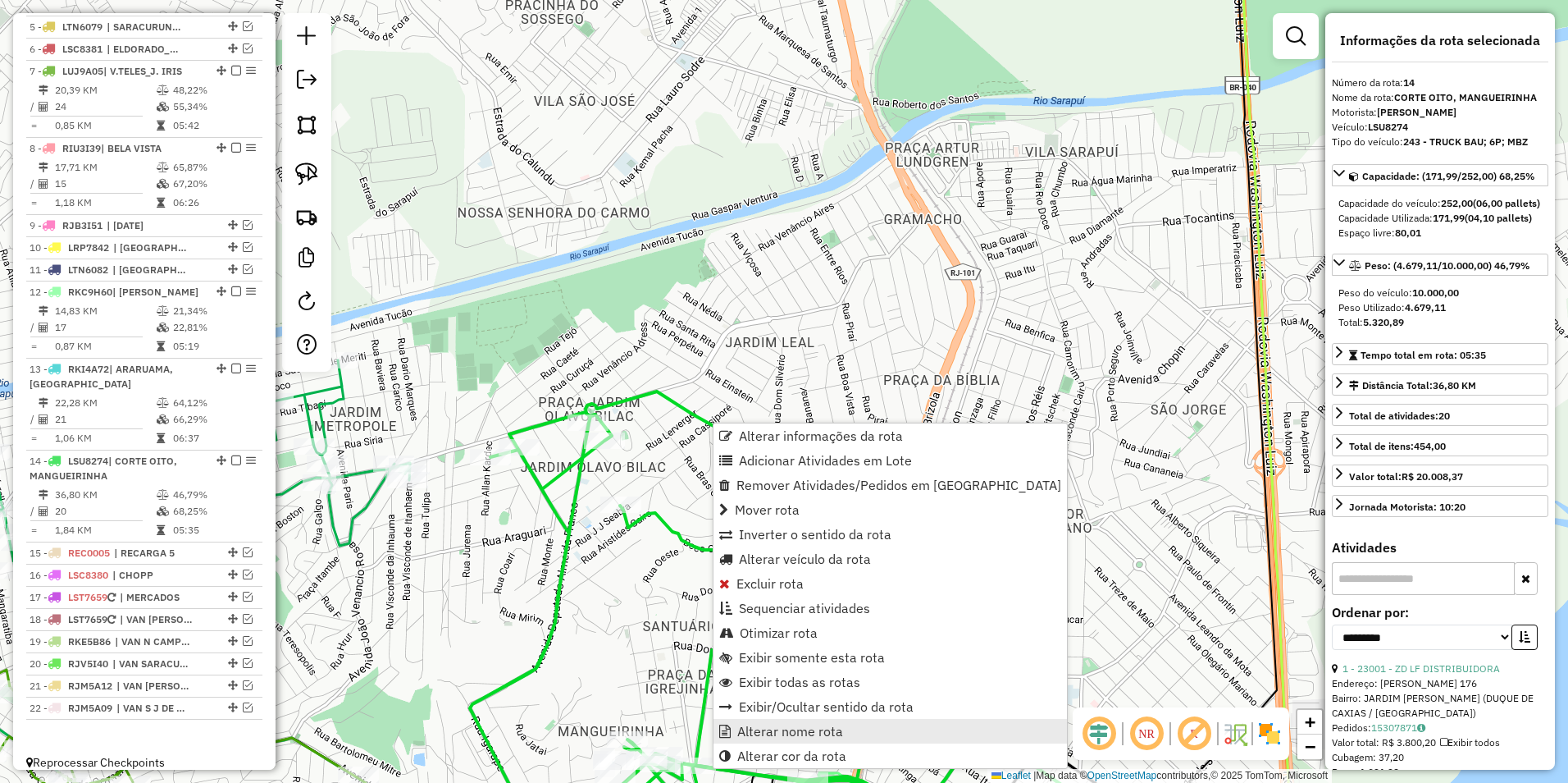
click at [828, 731] on span "Alterar nome rota" at bounding box center [791, 731] width 106 height 13
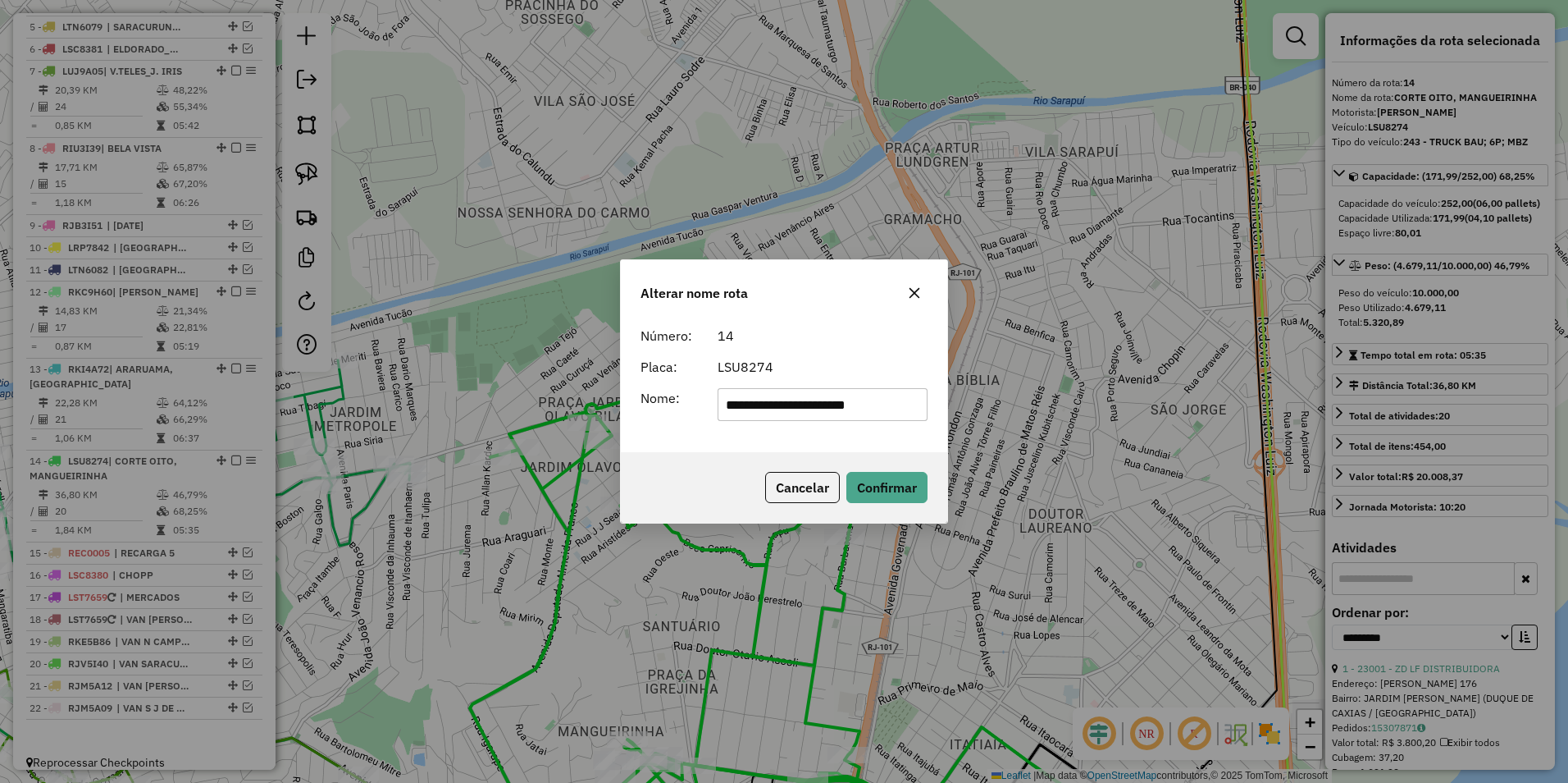
drag, startPoint x: 805, startPoint y: 402, endPoint x: 436, endPoint y: 476, distance: 376.3
click at [436, 476] on div "**********" at bounding box center [784, 392] width 1568 height 783
type input "**********"
click at [889, 483] on button "Confirmar" at bounding box center [888, 488] width 82 height 31
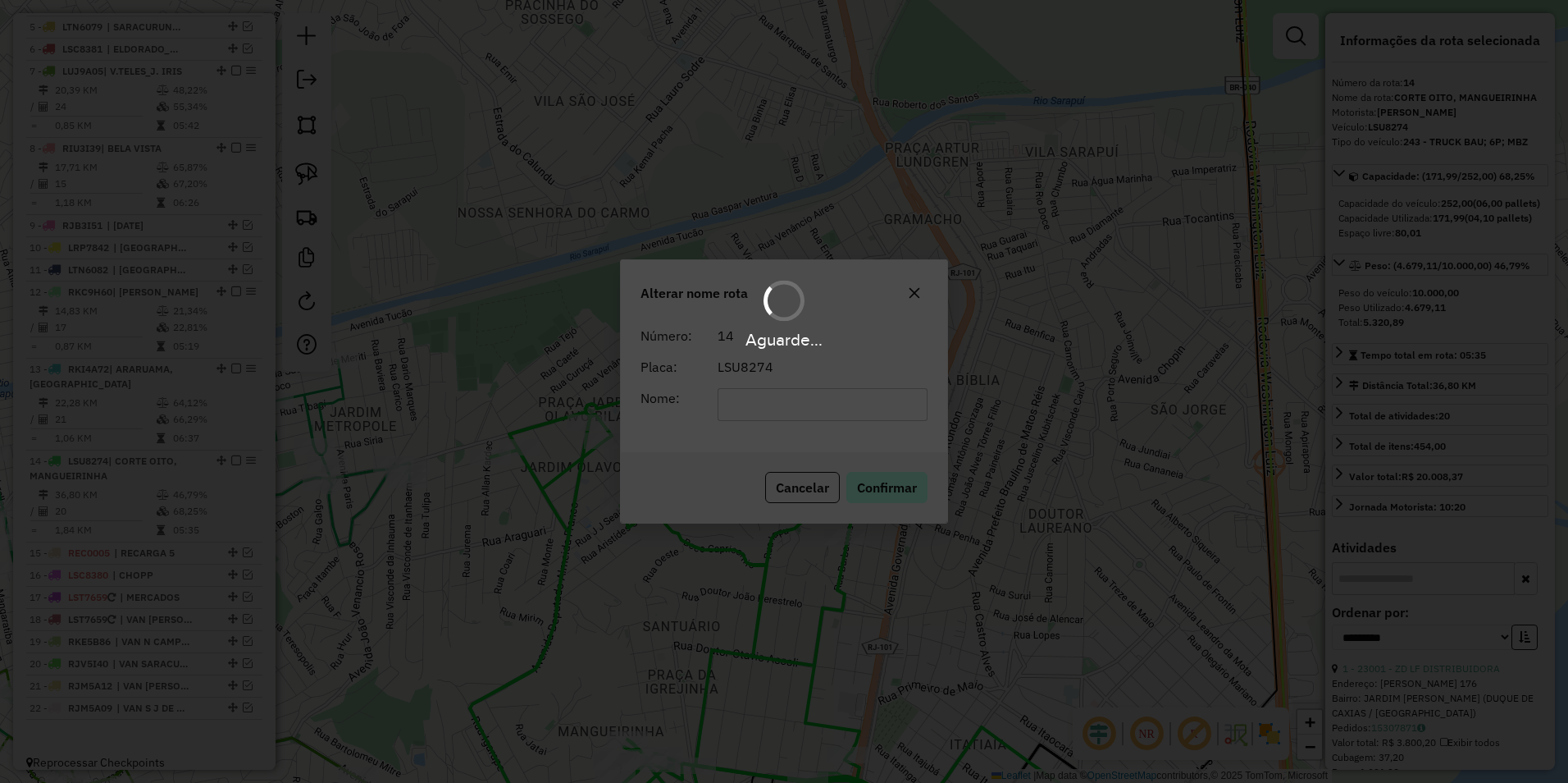
scroll to position [880, 0]
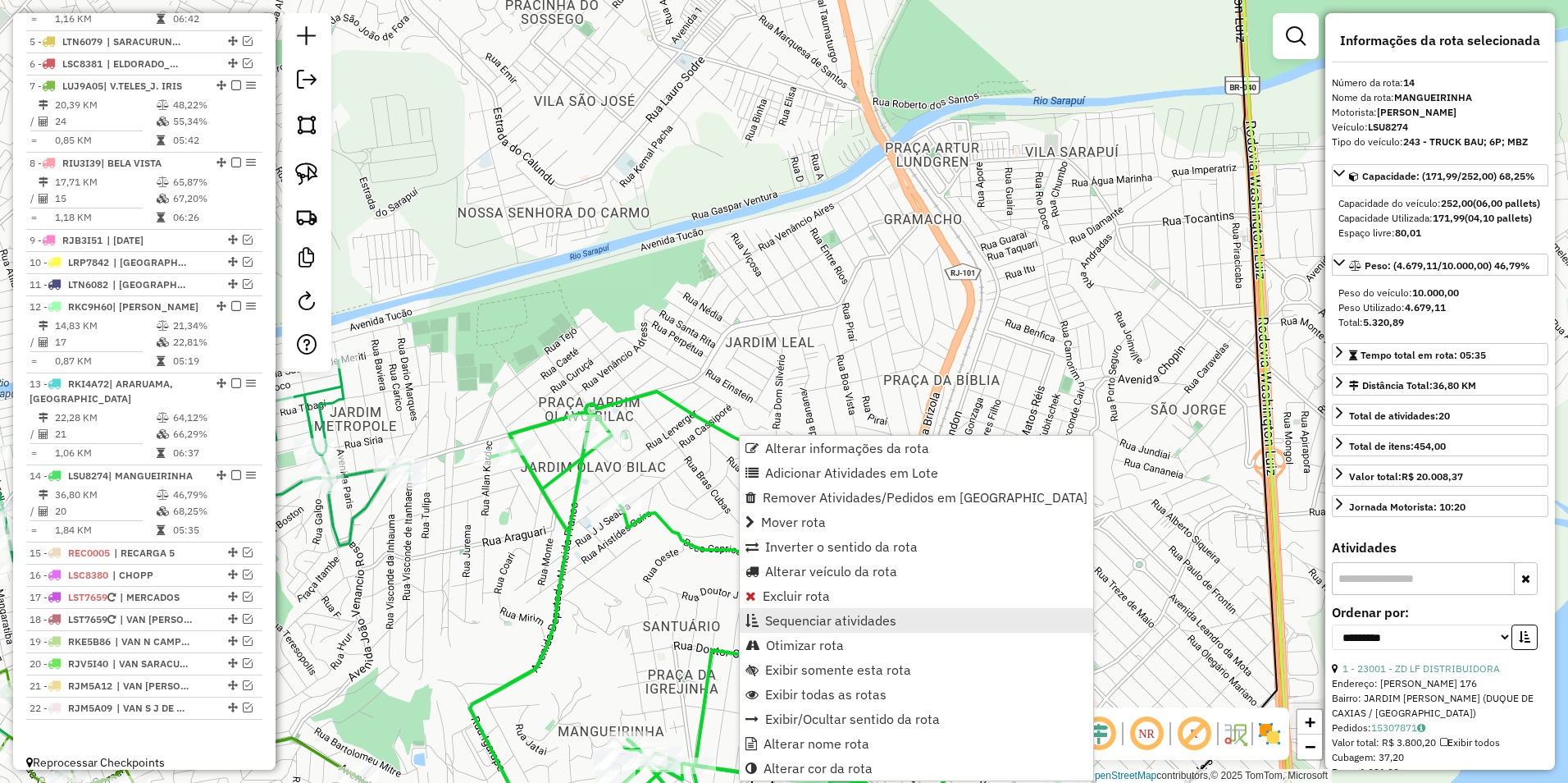
click at [849, 621] on span "Sequenciar atividades" at bounding box center [830, 620] width 131 height 13
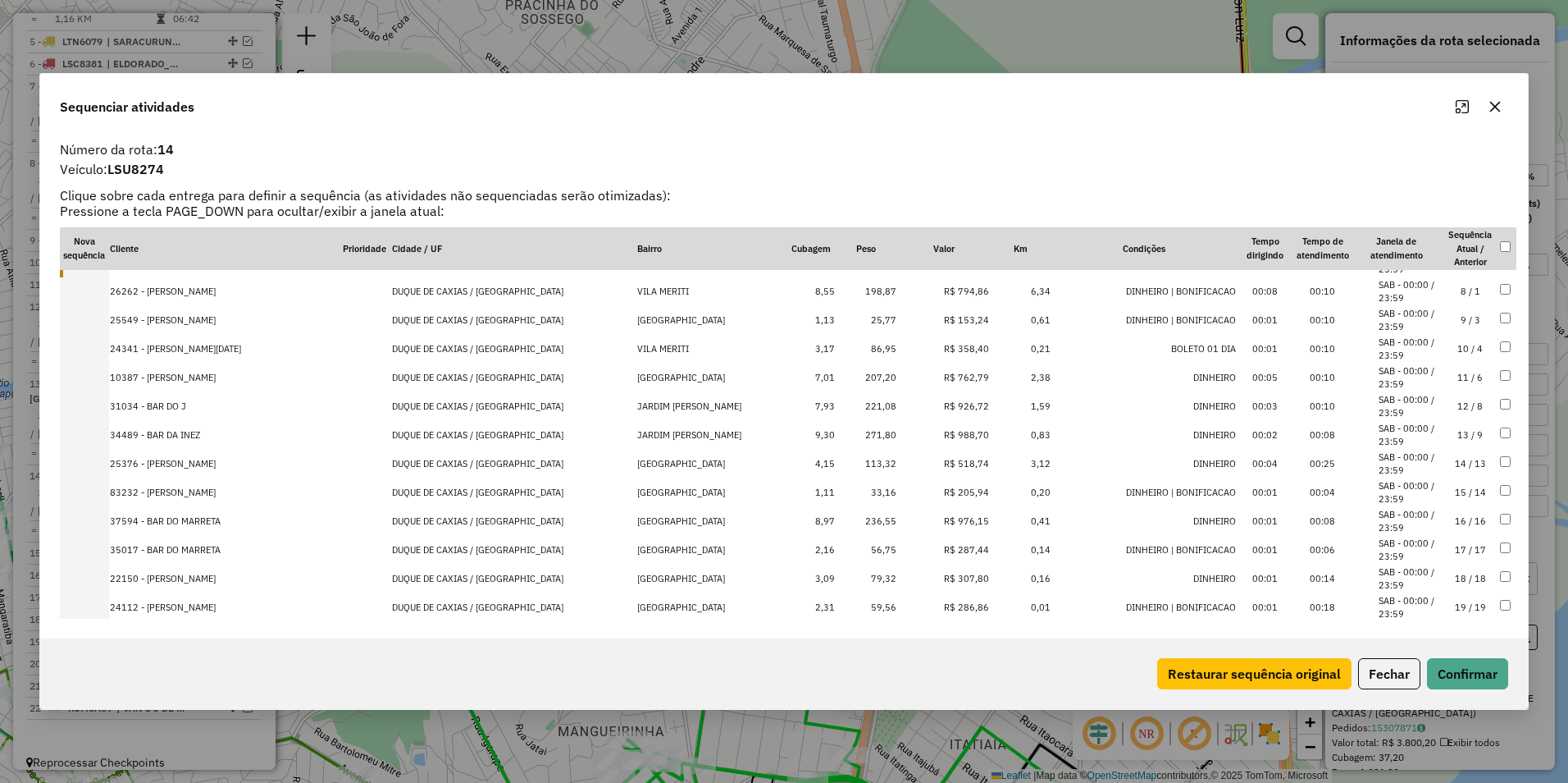
scroll to position [240, 0]
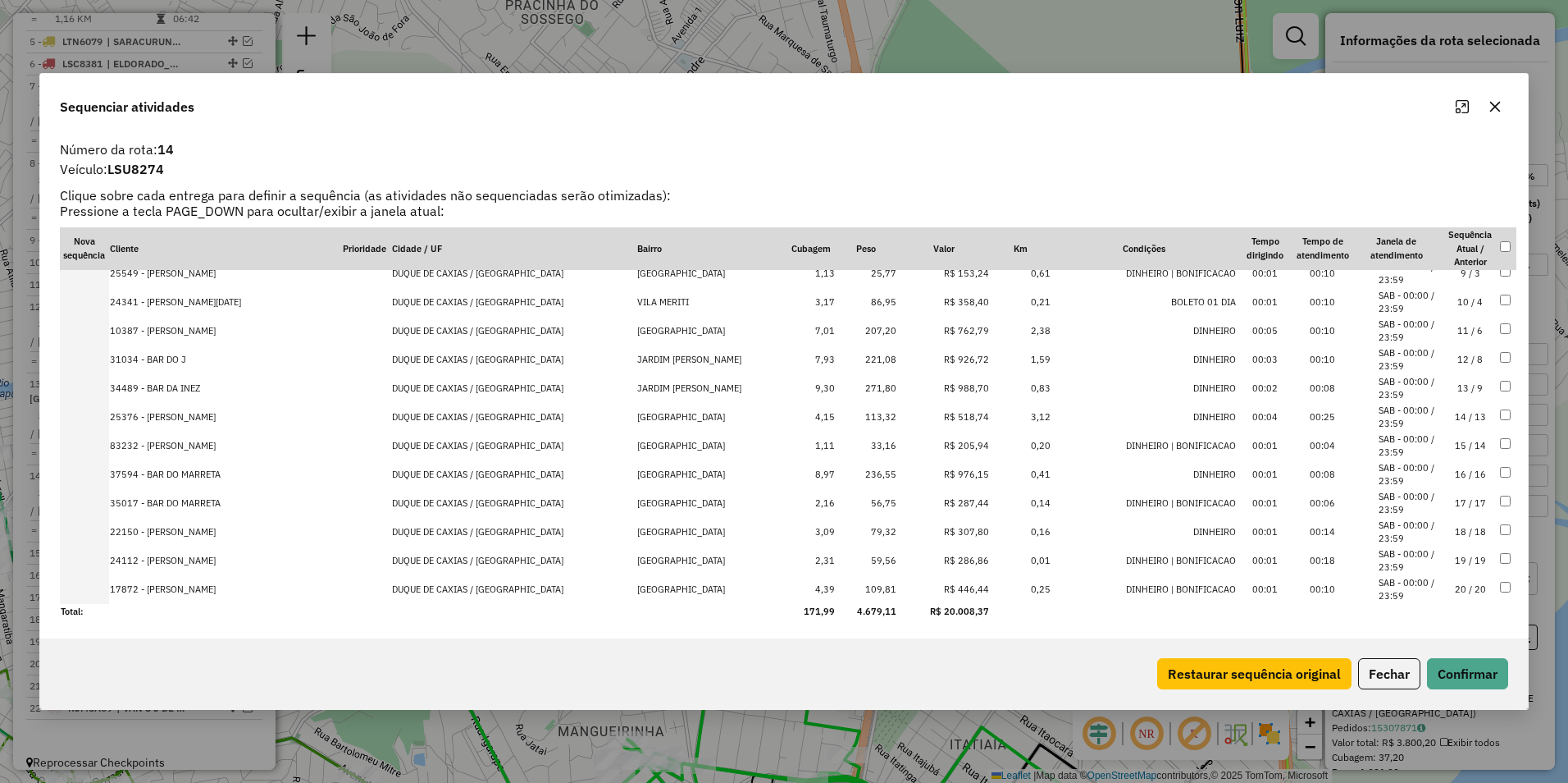
click at [1387, 670] on button "Fechar" at bounding box center [1389, 674] width 62 height 31
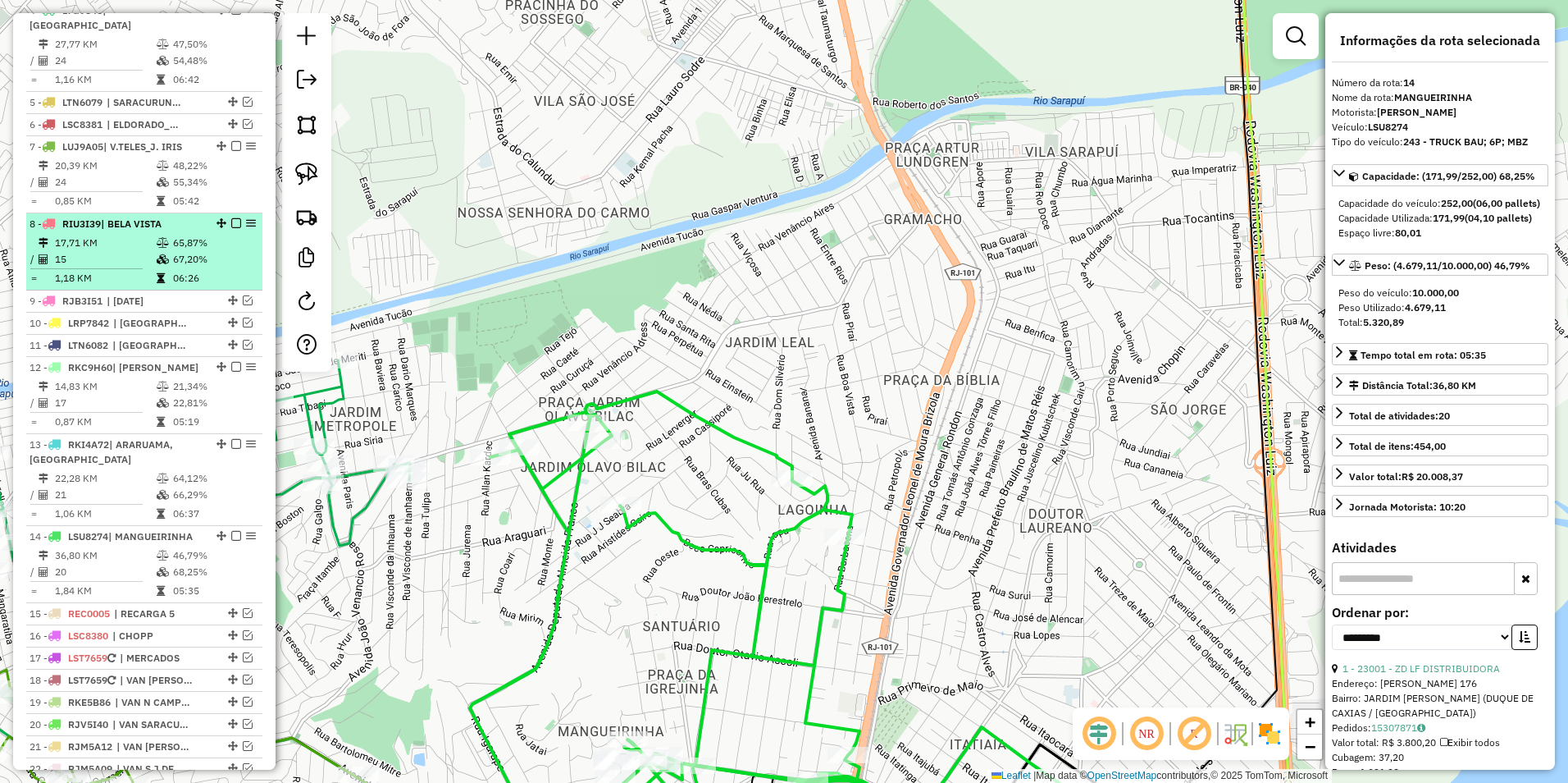
scroll to position [799, 0]
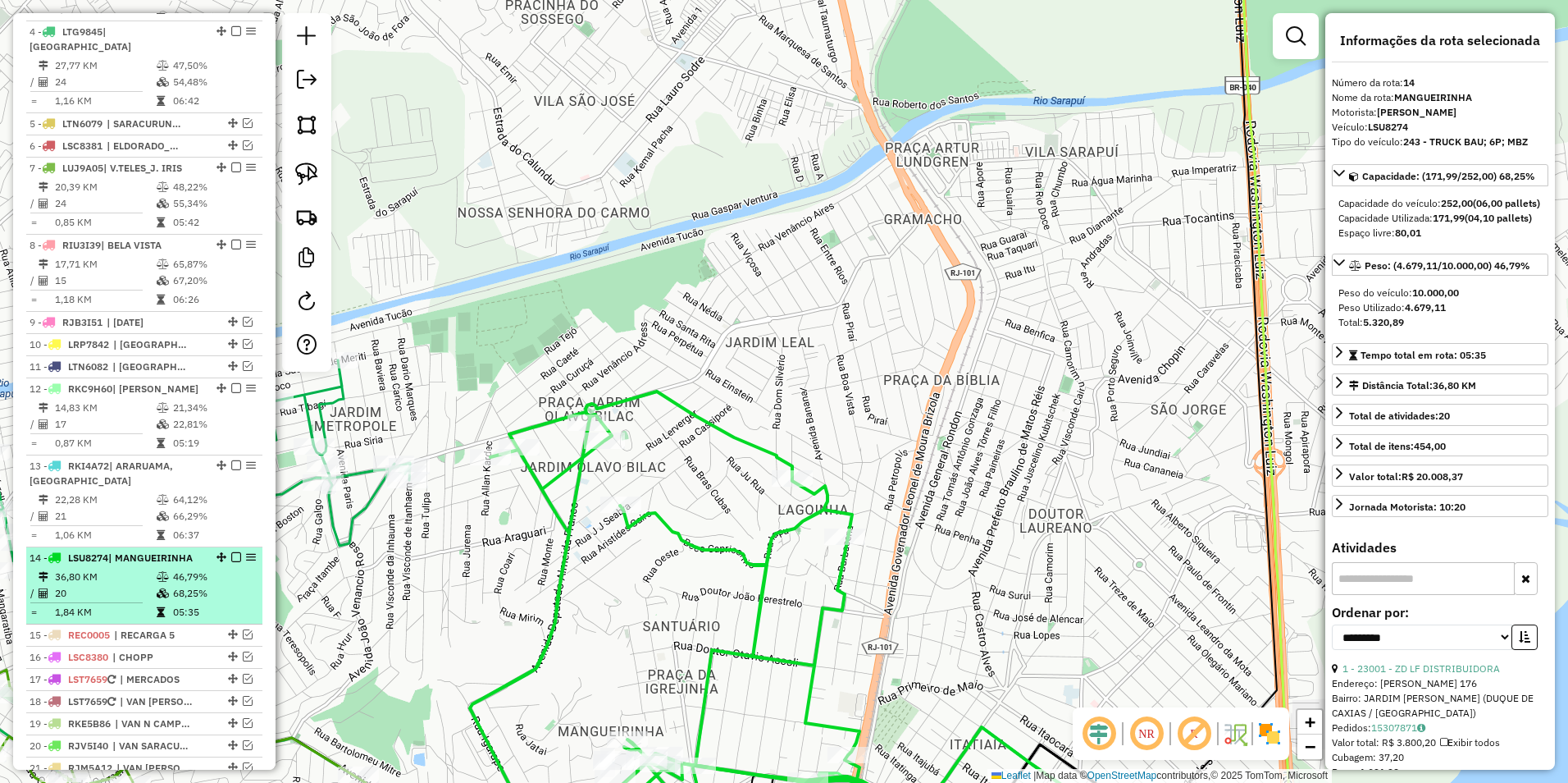
click at [232, 552] on em at bounding box center [236, 556] width 10 height 10
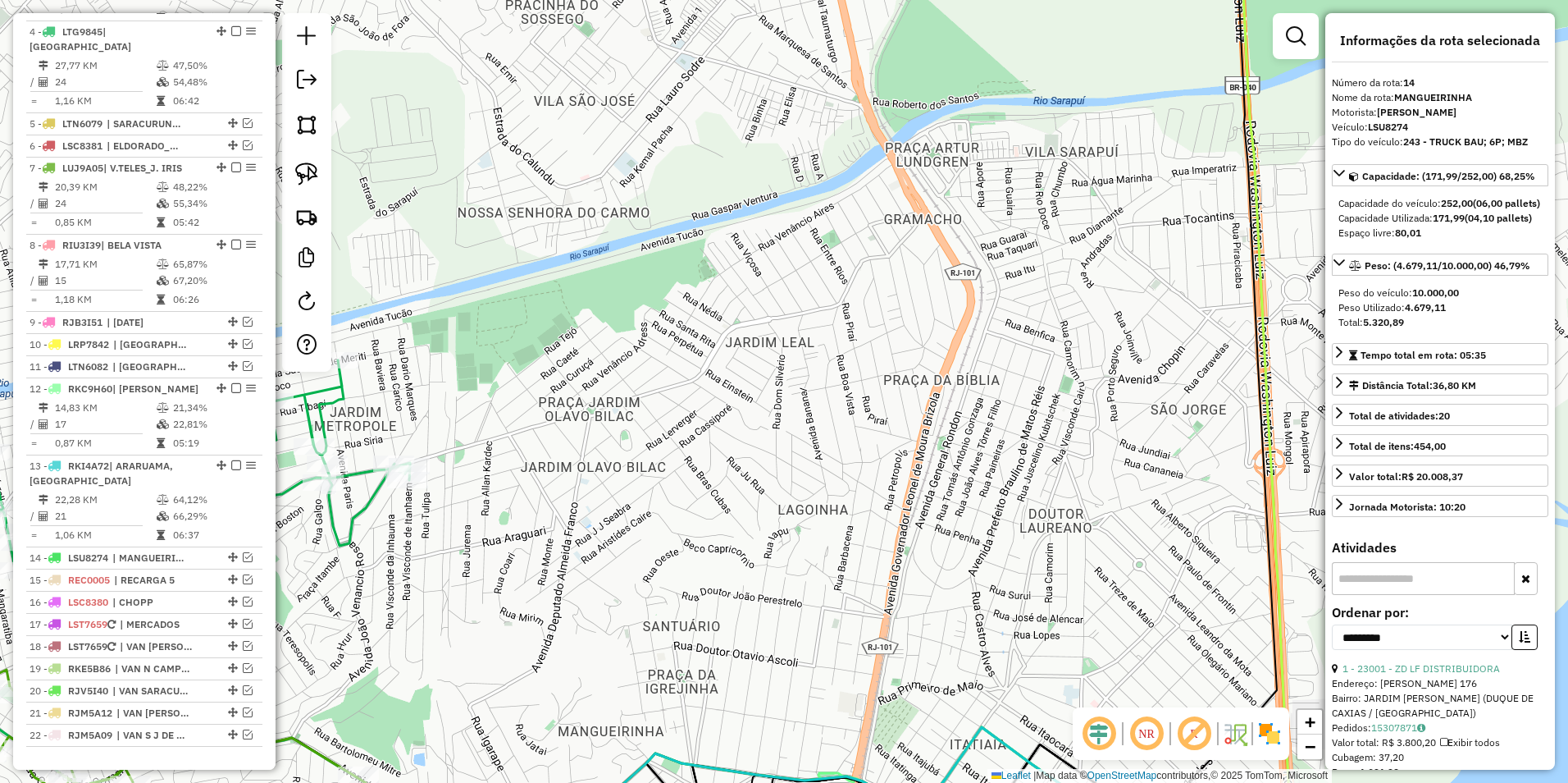
drag, startPoint x: 583, startPoint y: 531, endPoint x: 904, endPoint y: 306, distance: 392.0
click at [904, 306] on div "Janela de atendimento Grade de atendimento Capacidade Transportadoras Veículos …" at bounding box center [784, 392] width 1568 height 783
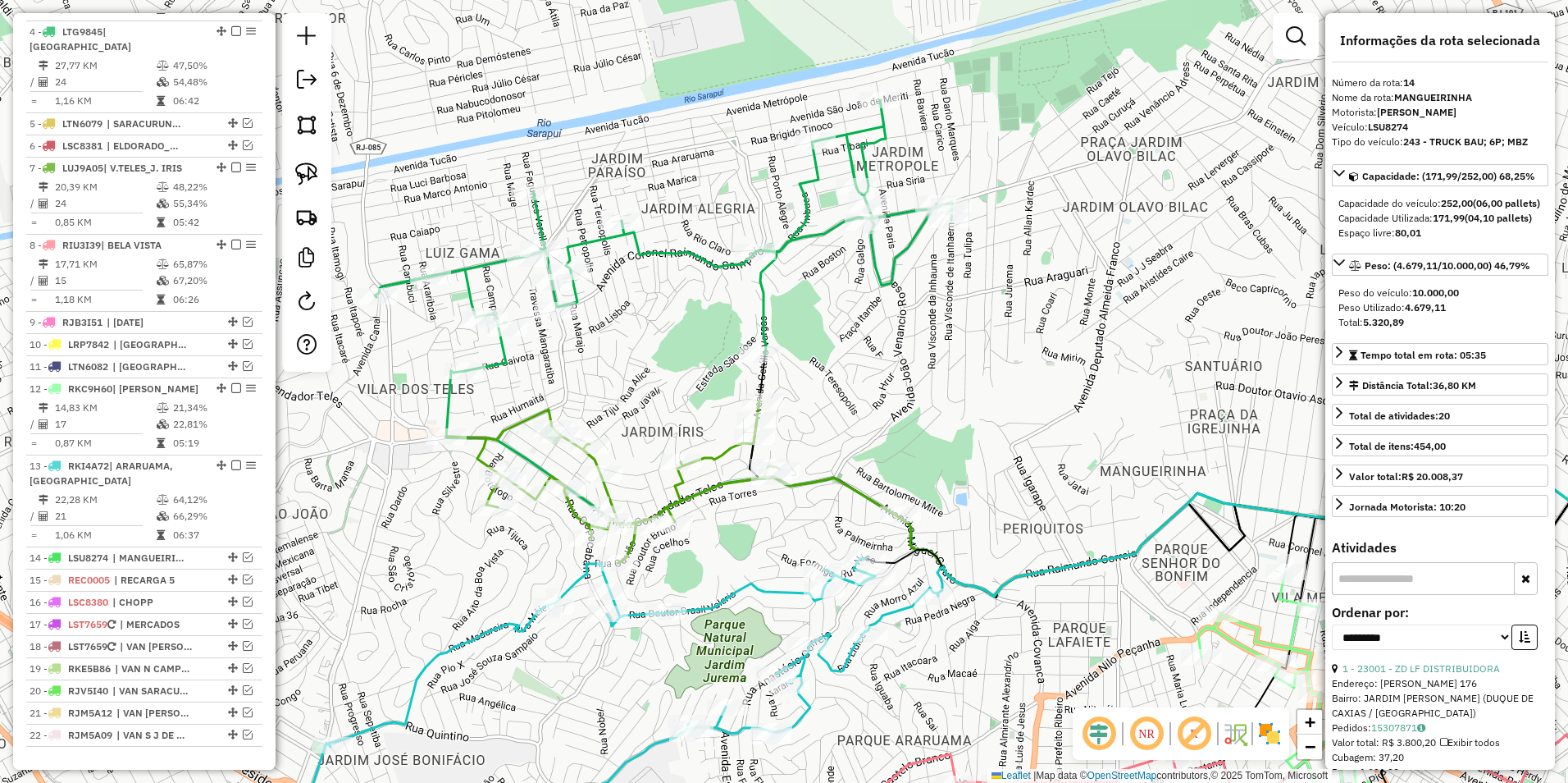
click at [676, 247] on icon at bounding box center [663, 235] width 577 height 271
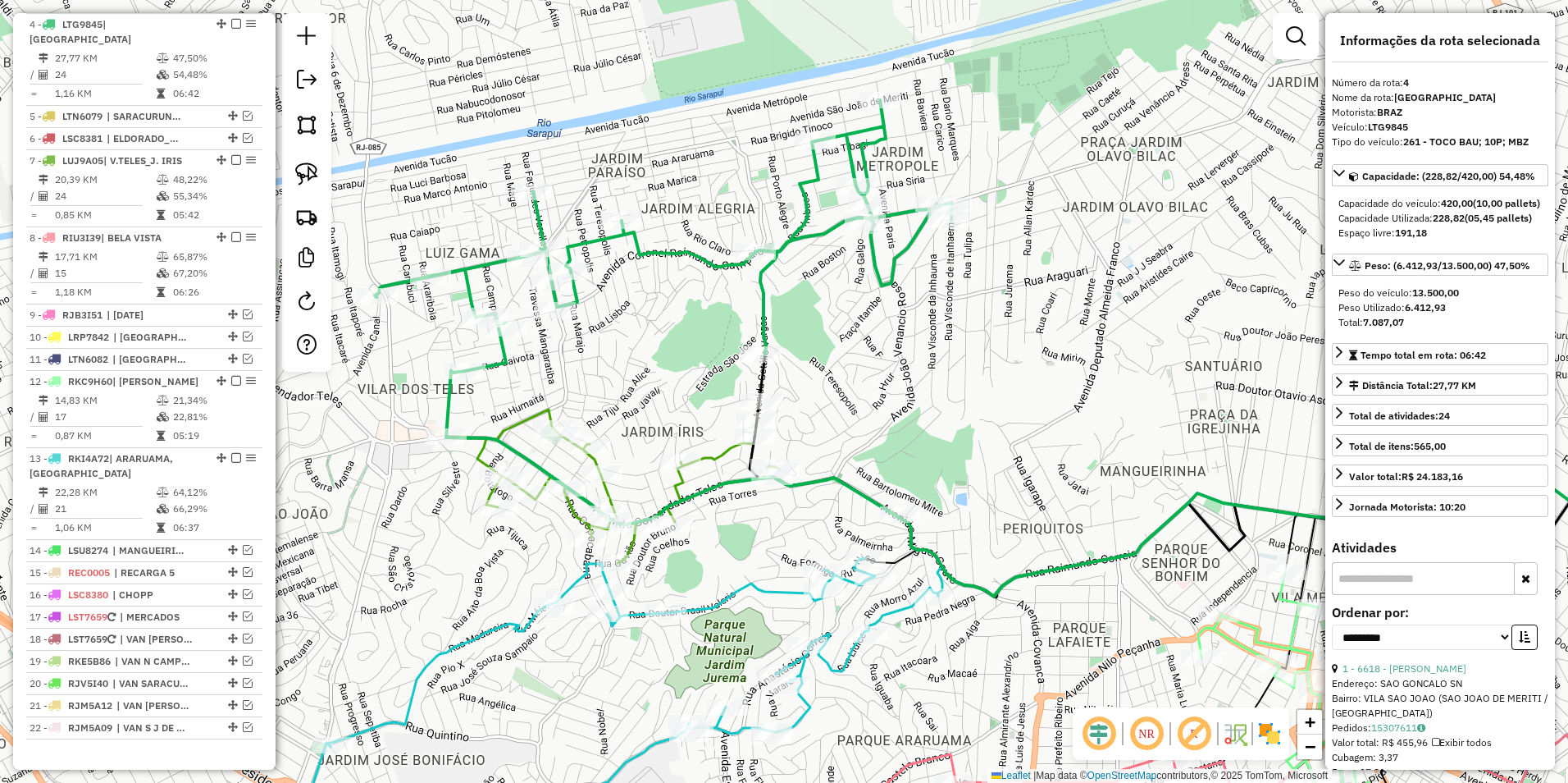
scroll to position [806, 0]
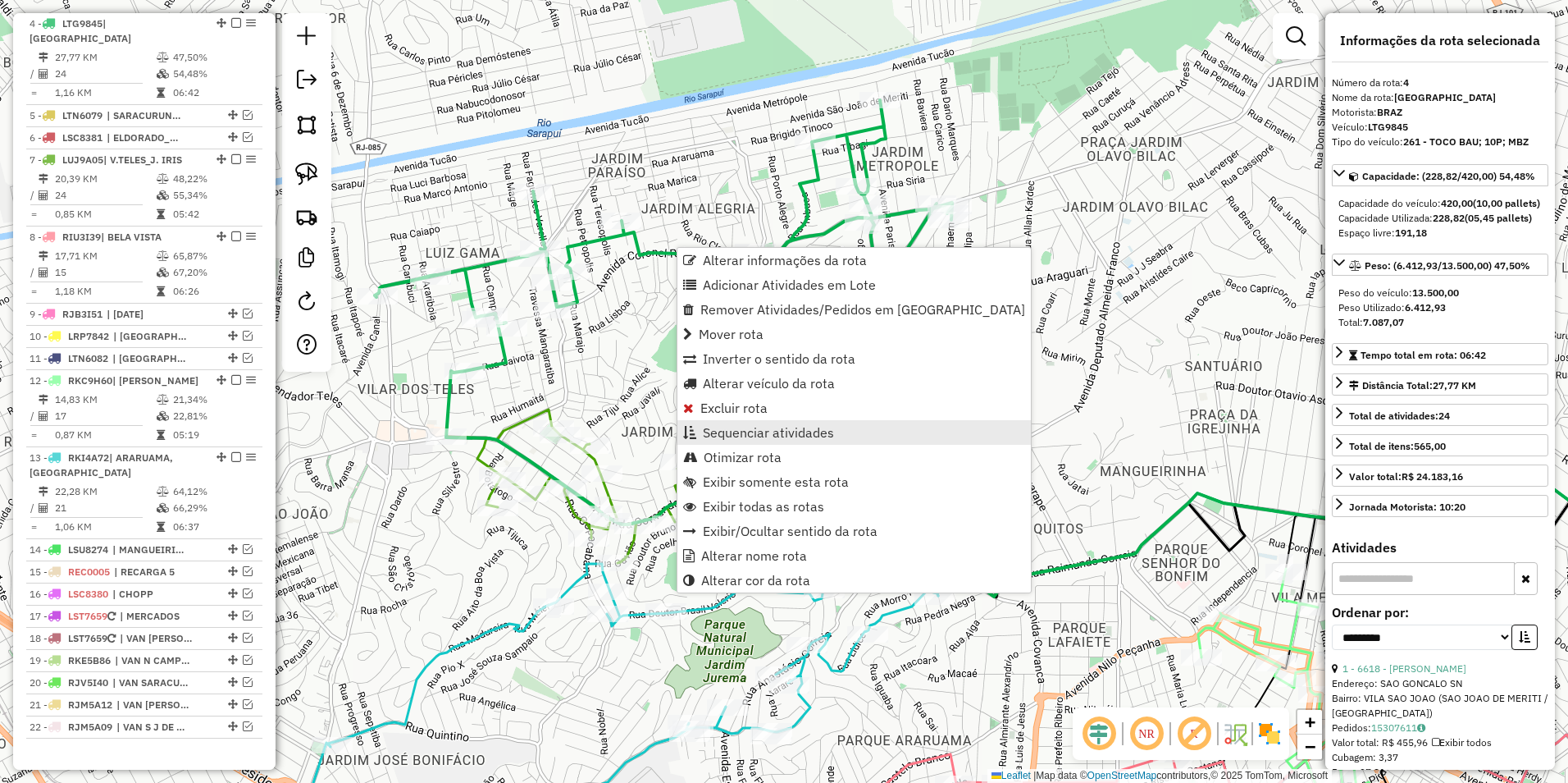
click at [753, 427] on span "Sequenciar atividades" at bounding box center [768, 432] width 131 height 13
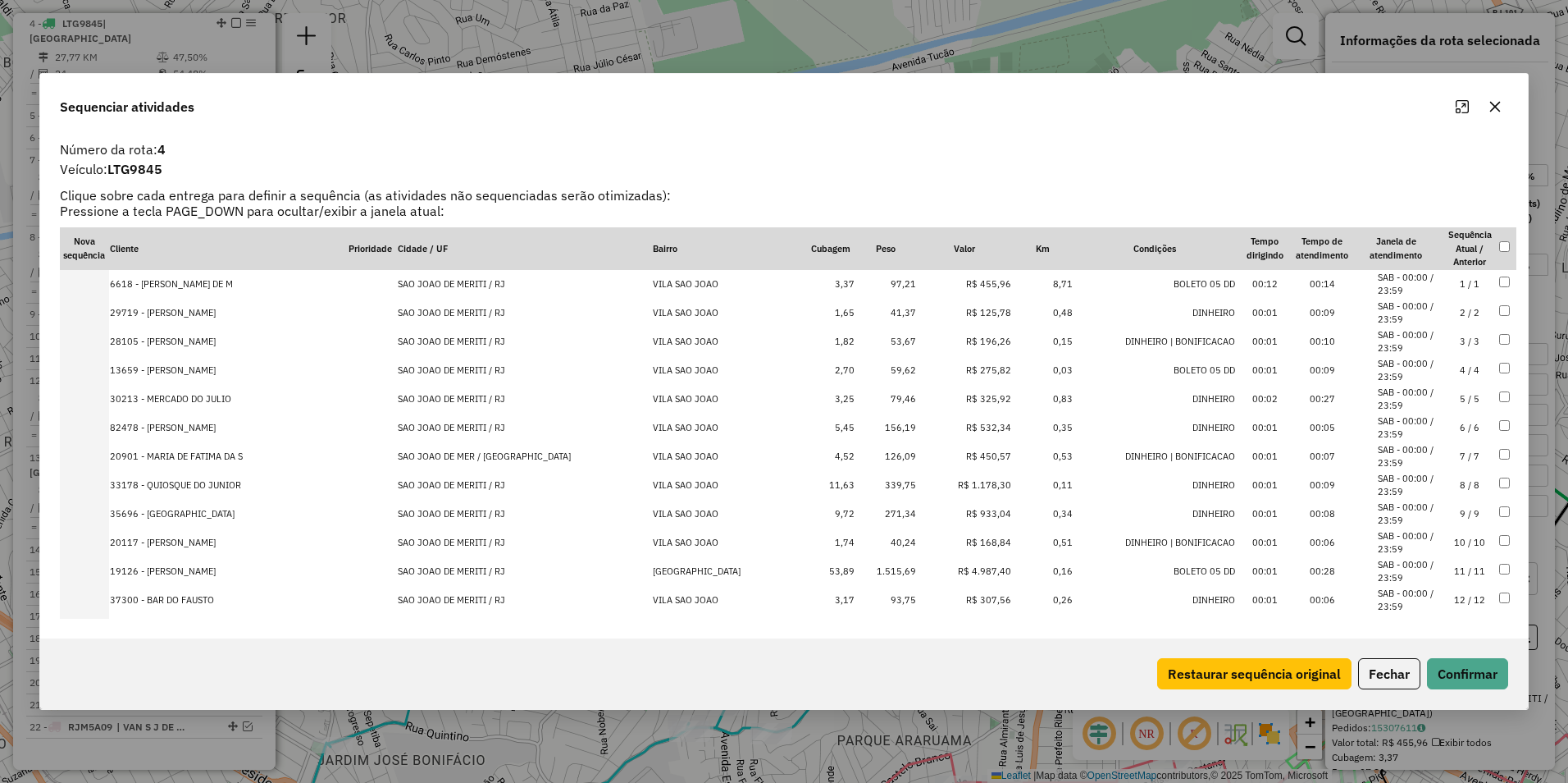
click at [961, 482] on td "R$ 1.178,30" at bounding box center [965, 485] width 96 height 29
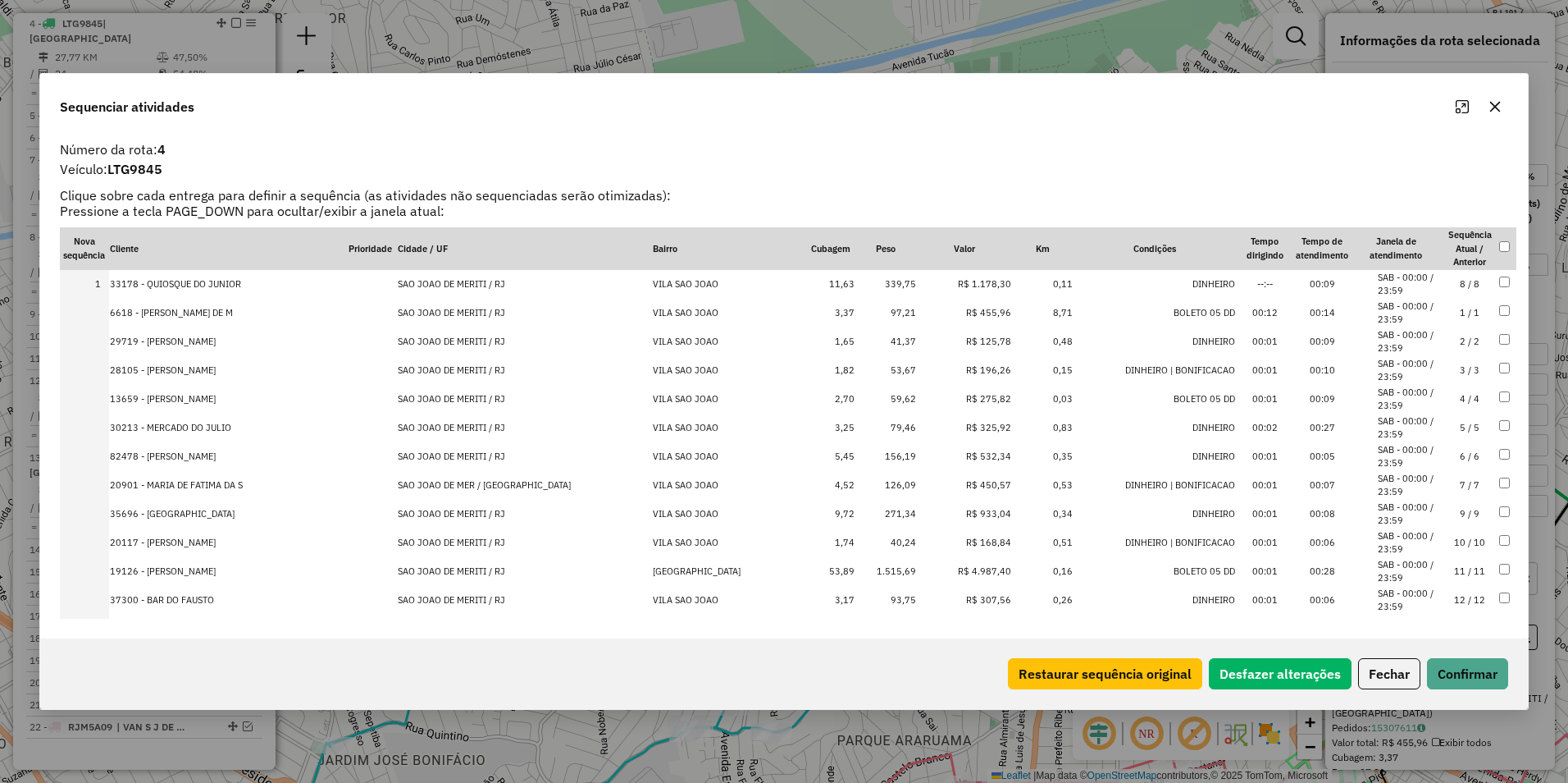
click at [963, 563] on td "R$ 4.987,40" at bounding box center [965, 571] width 96 height 29
drag, startPoint x: 961, startPoint y: 317, endPoint x: 968, endPoint y: 278, distance: 39.6
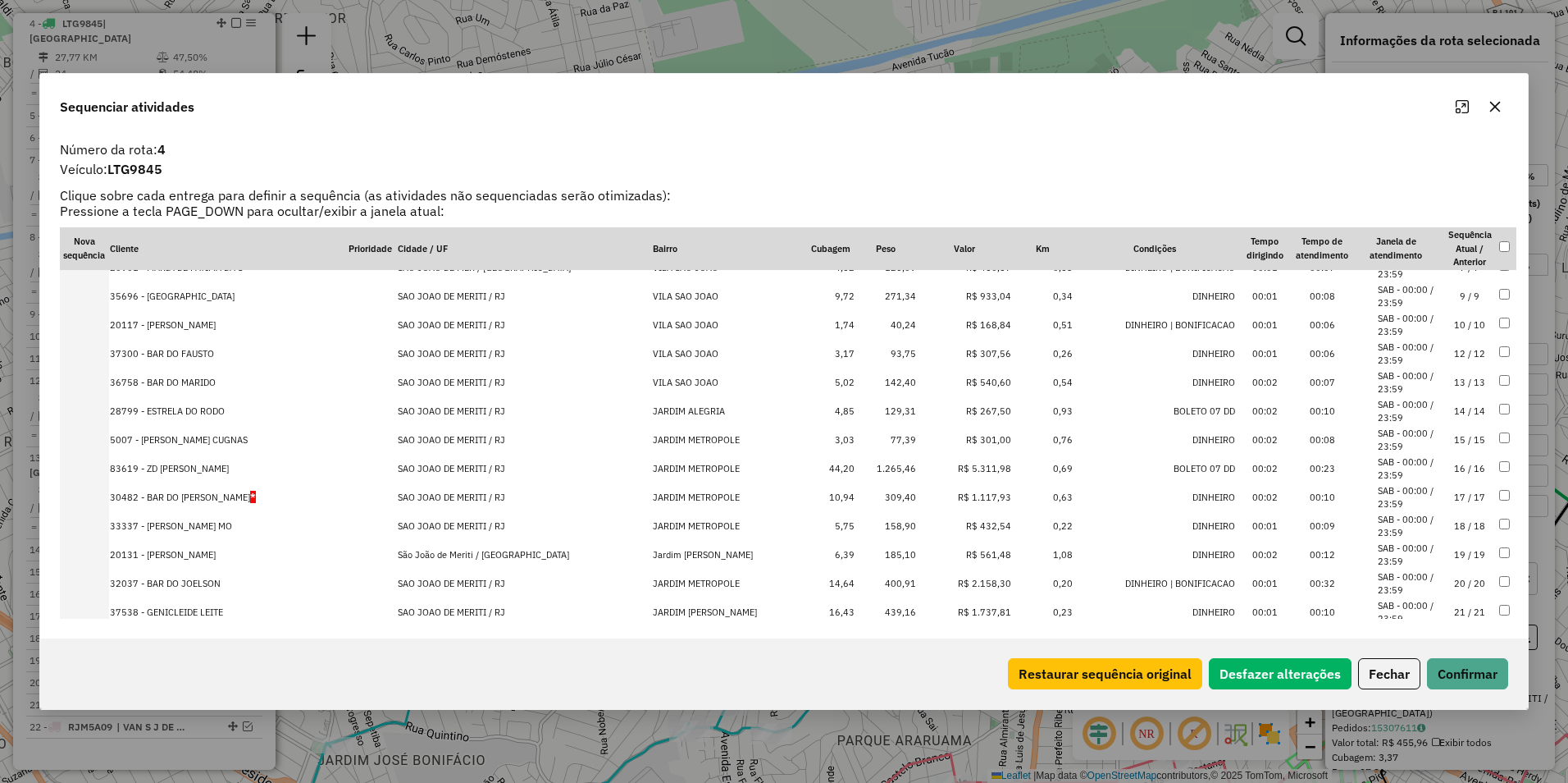
click at [970, 466] on td "R$ 5.311,98" at bounding box center [965, 469] width 96 height 29
click at [966, 465] on td "R$ 1.117,93" at bounding box center [965, 469] width 96 height 29
click at [972, 519] on td "R$ 2.158,30" at bounding box center [965, 526] width 96 height 29
click at [967, 522] on td "R$ 1.737,81" at bounding box center [965, 526] width 96 height 29
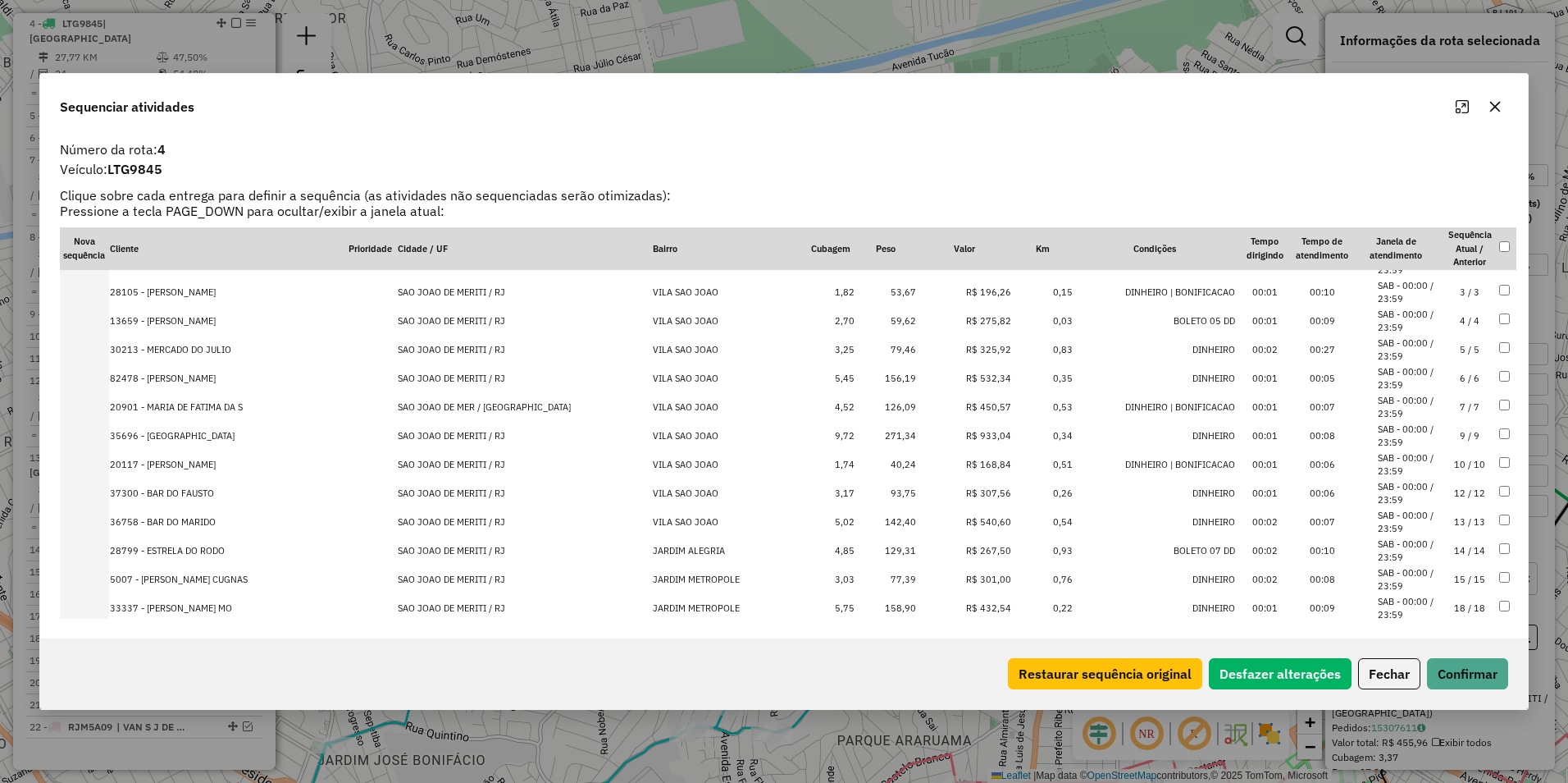
scroll to position [0, 0]
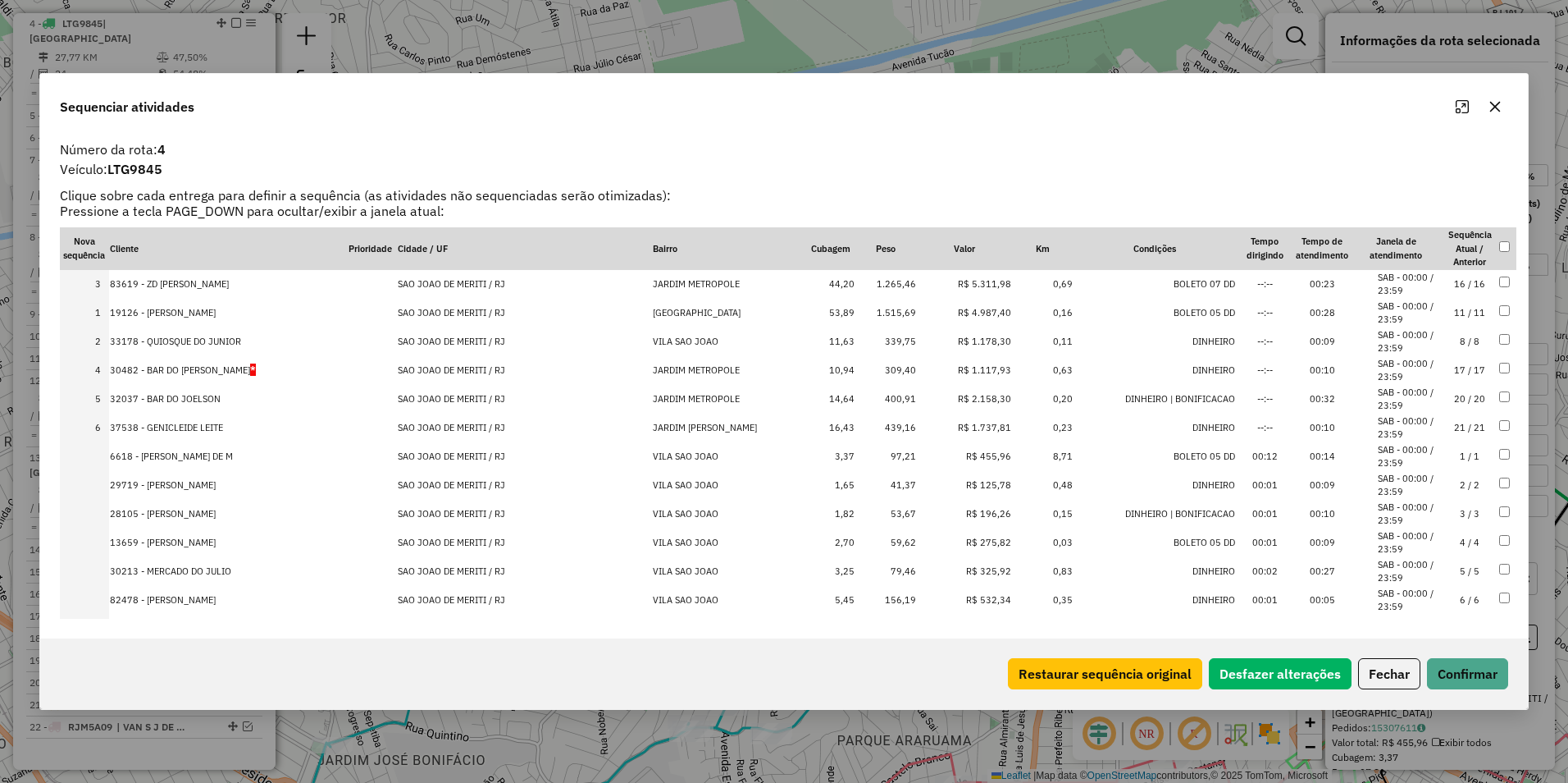
drag, startPoint x: 971, startPoint y: 339, endPoint x: 969, endPoint y: 273, distance: 66.0
drag, startPoint x: 961, startPoint y: 398, endPoint x: 967, endPoint y: 333, distance: 65.3
drag, startPoint x: 964, startPoint y: 419, endPoint x: 964, endPoint y: 354, distance: 65.0
click at [1471, 673] on button "Confirmar" at bounding box center [1468, 674] width 82 height 31
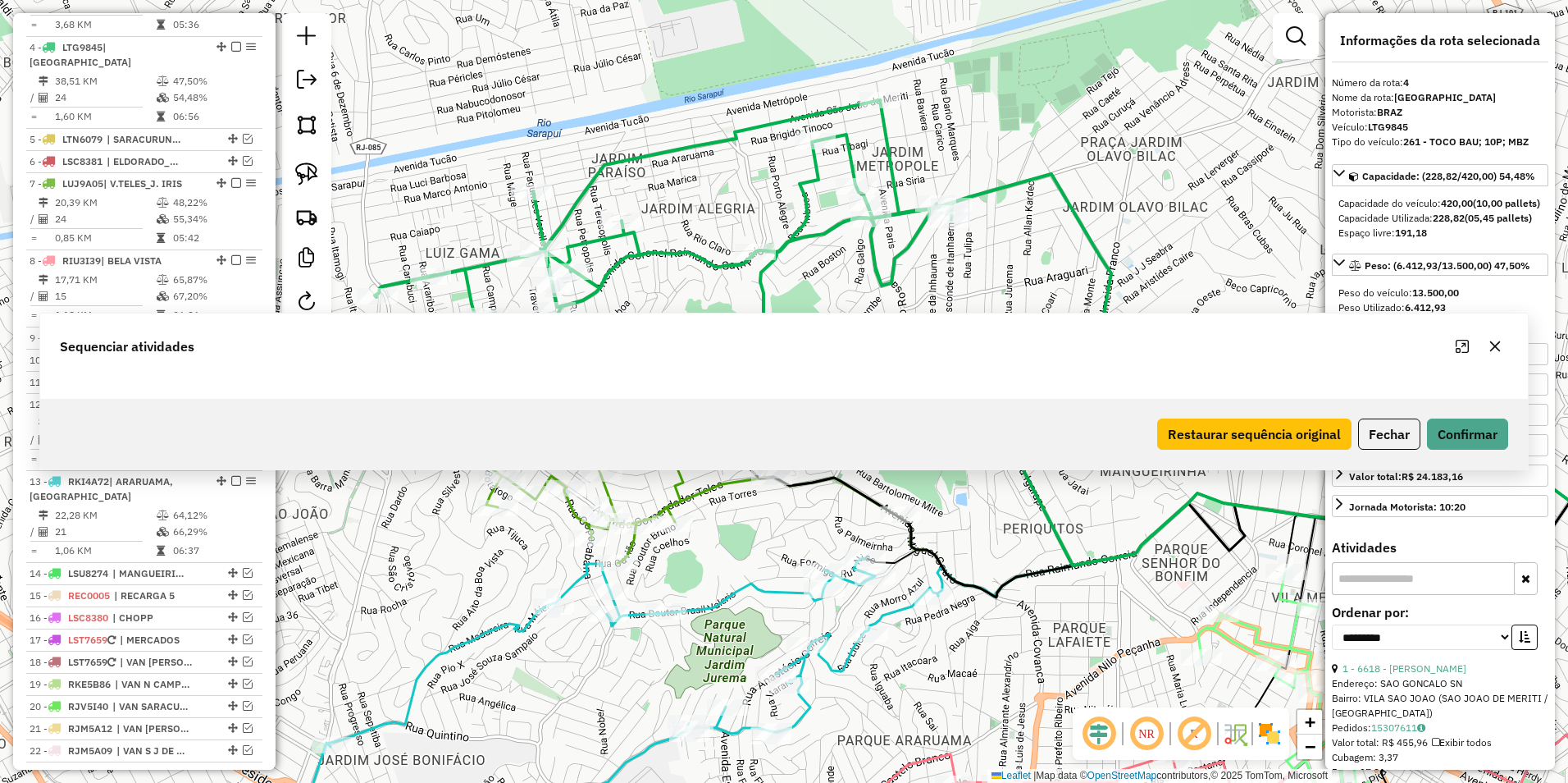
scroll to position [806, 0]
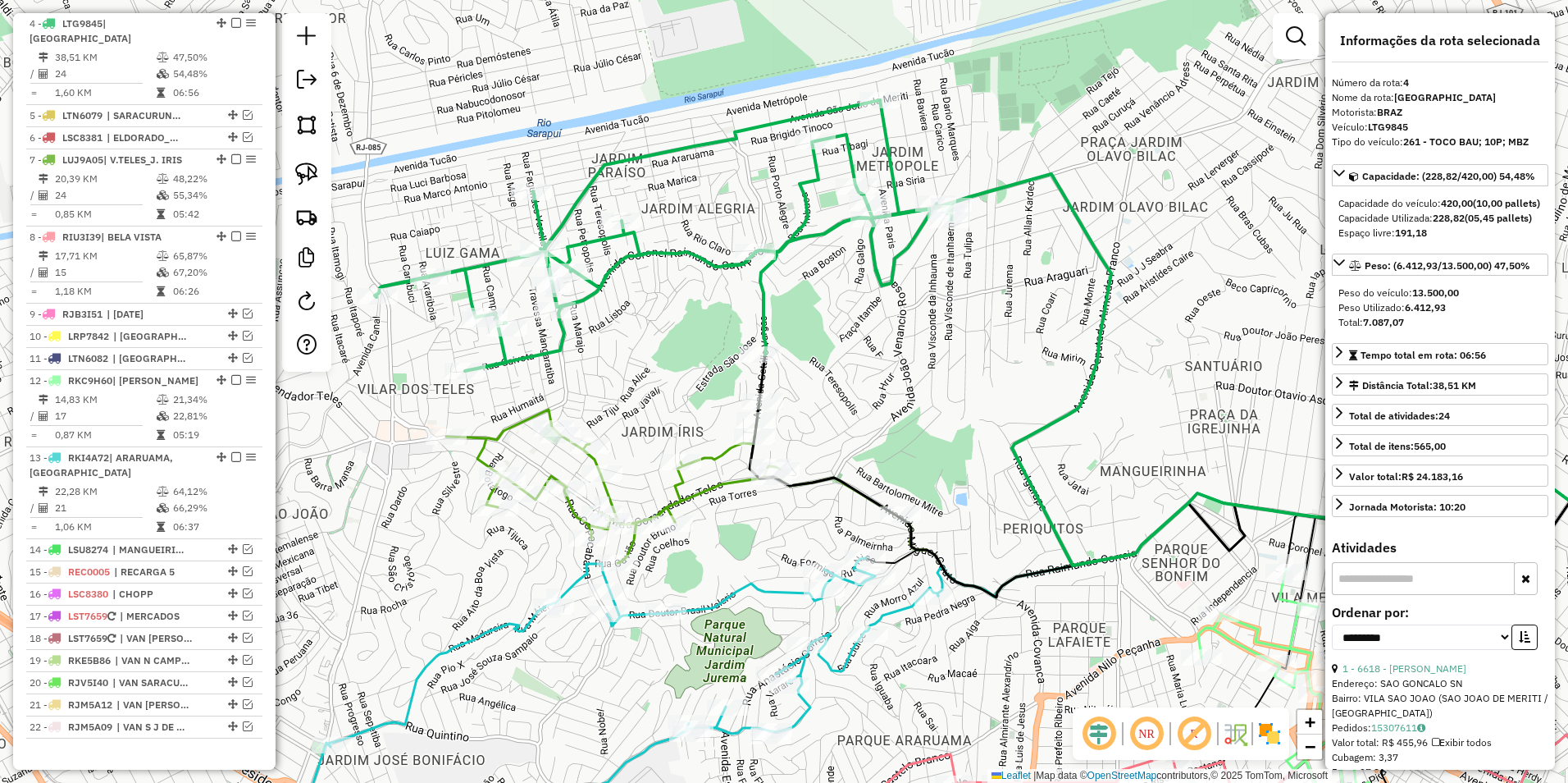
click at [661, 259] on icon at bounding box center [663, 235] width 577 height 271
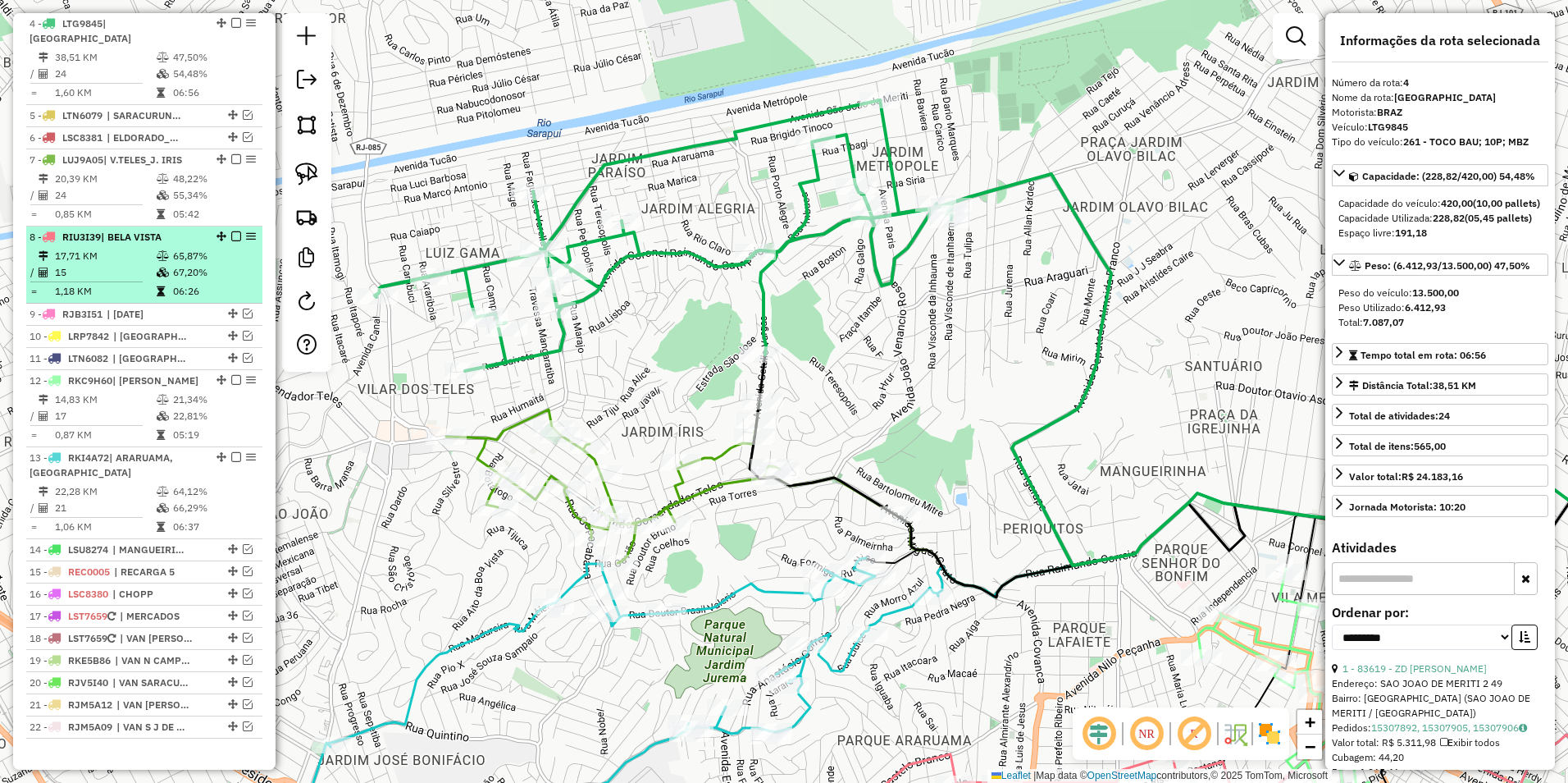
scroll to position [642, 0]
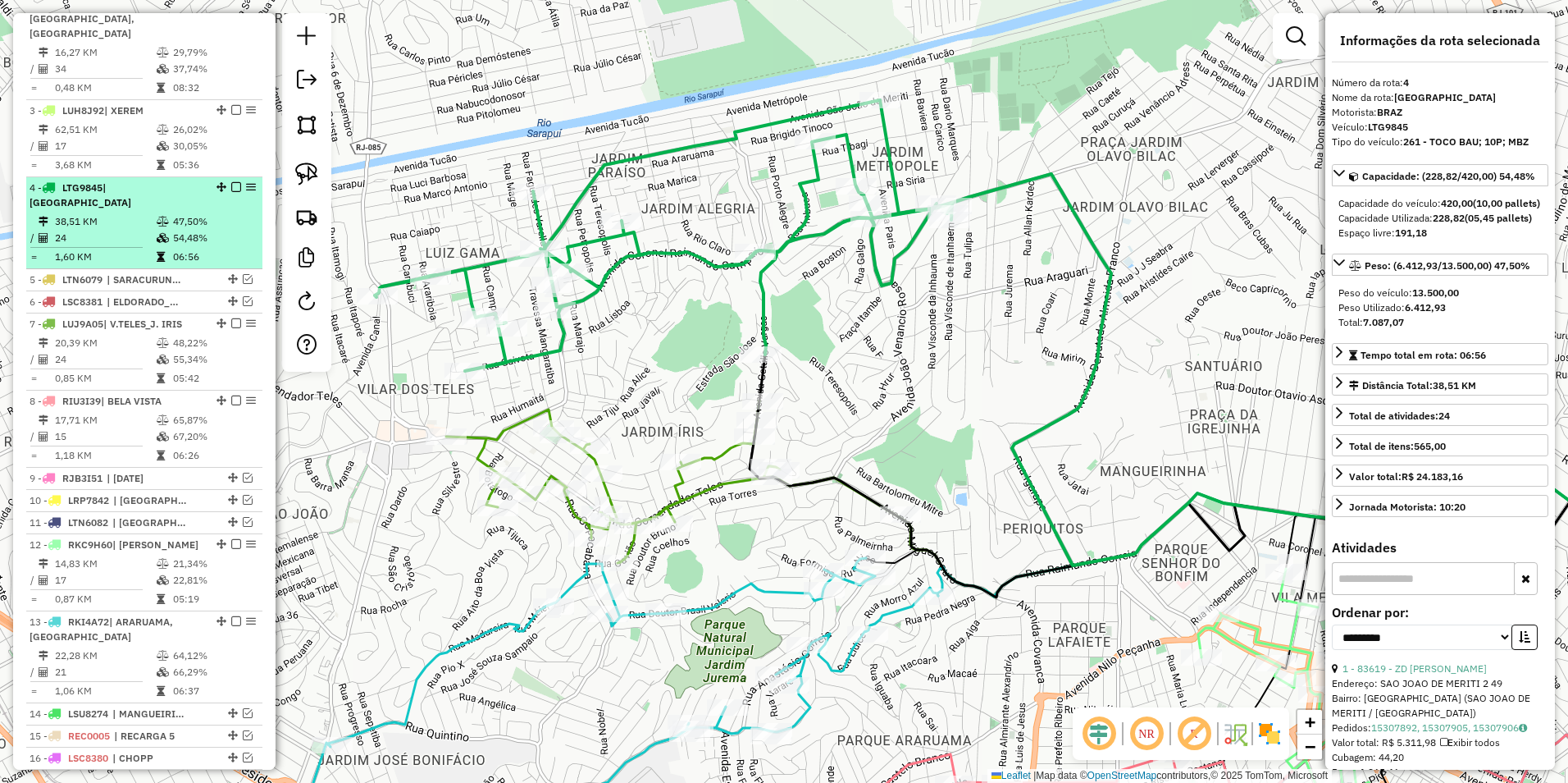
click at [232, 188] on em at bounding box center [236, 187] width 10 height 10
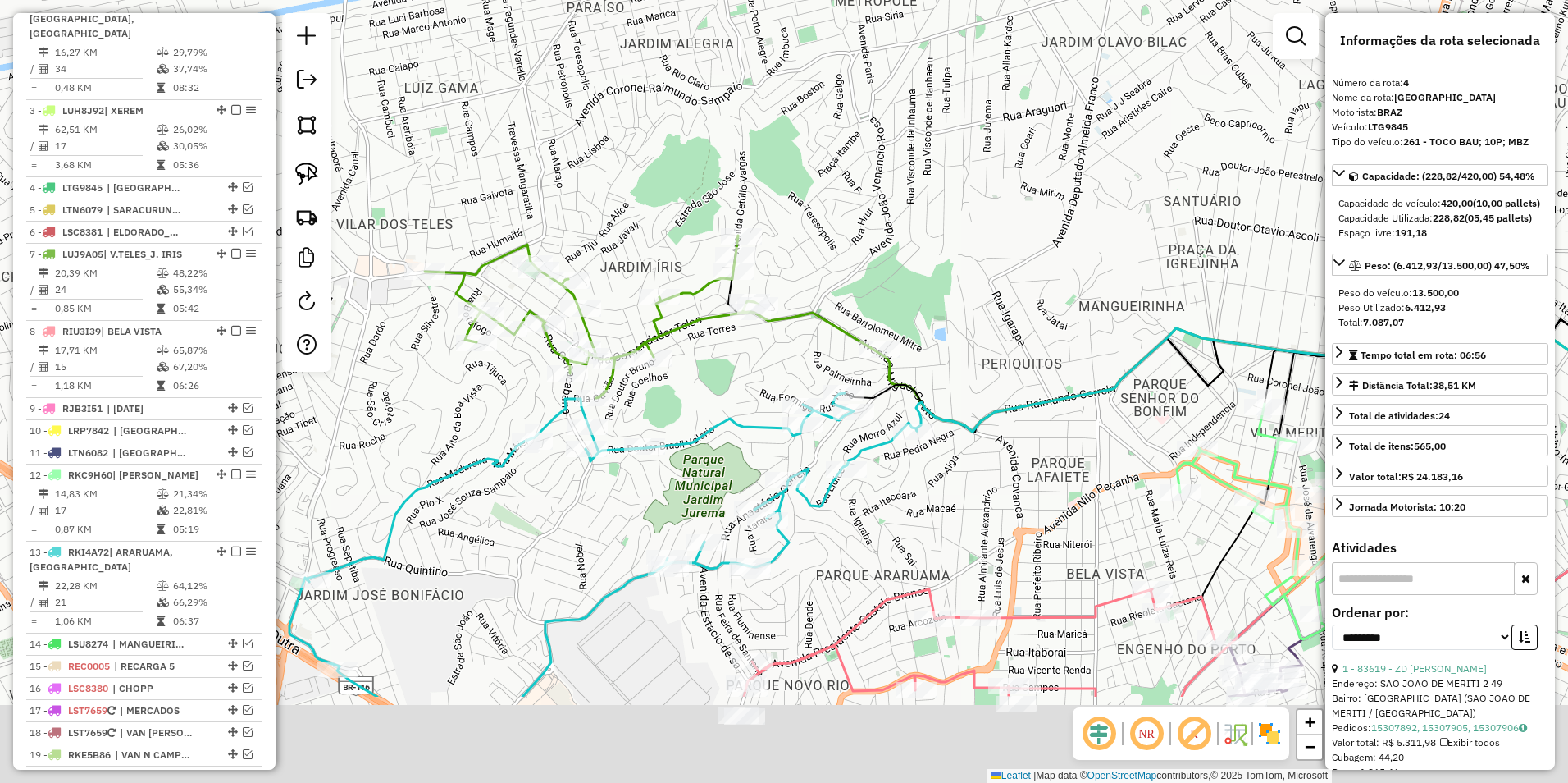
drag, startPoint x: 682, startPoint y: 312, endPoint x: 660, endPoint y: 142, distance: 171.4
click at [660, 142] on div "Janela de atendimento Grade de atendimento Capacidade Transportadoras Veículos …" at bounding box center [784, 392] width 1568 height 783
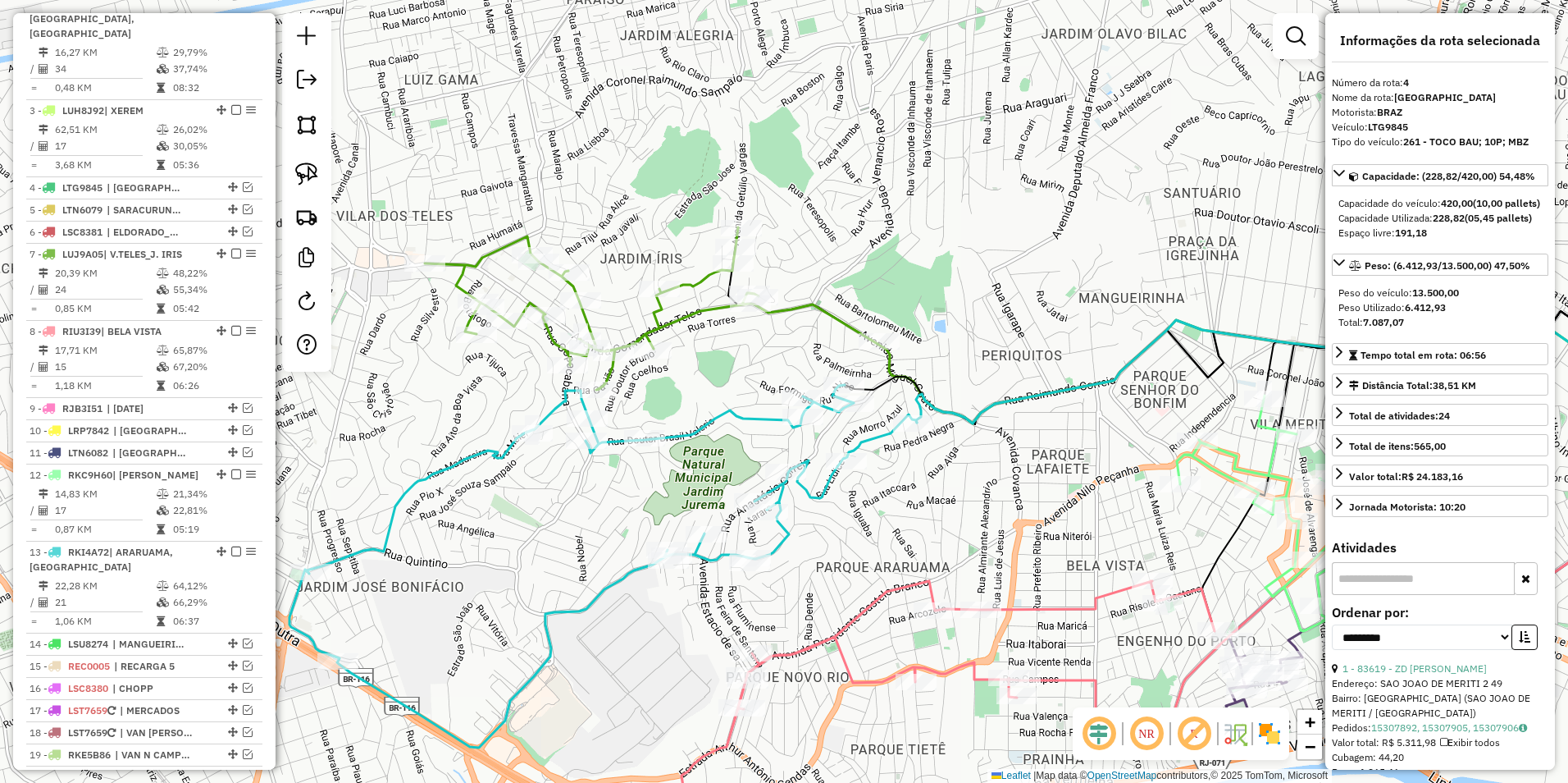
click at [691, 286] on icon at bounding box center [652, 308] width 453 height 162
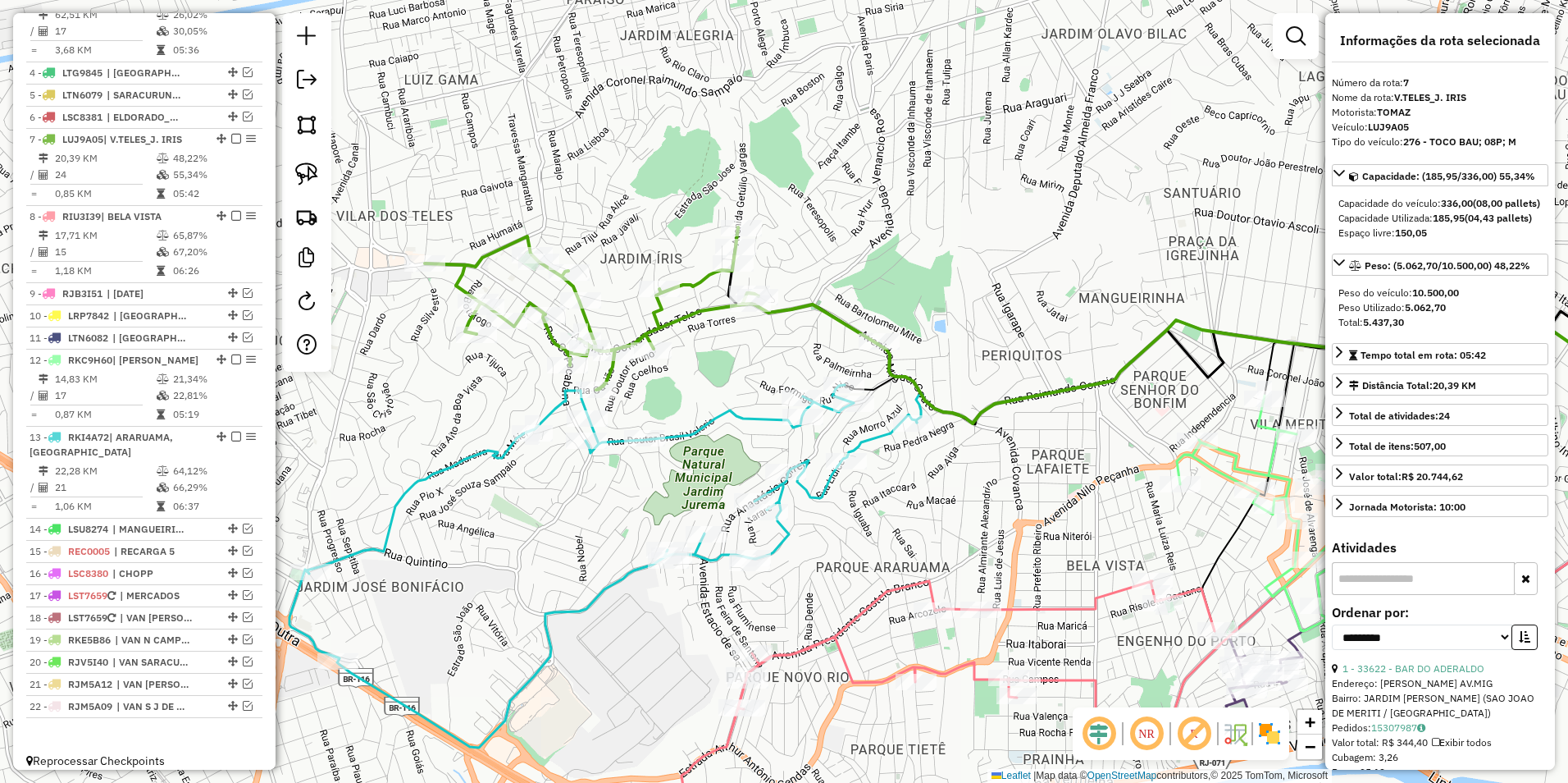
scroll to position [771, 0]
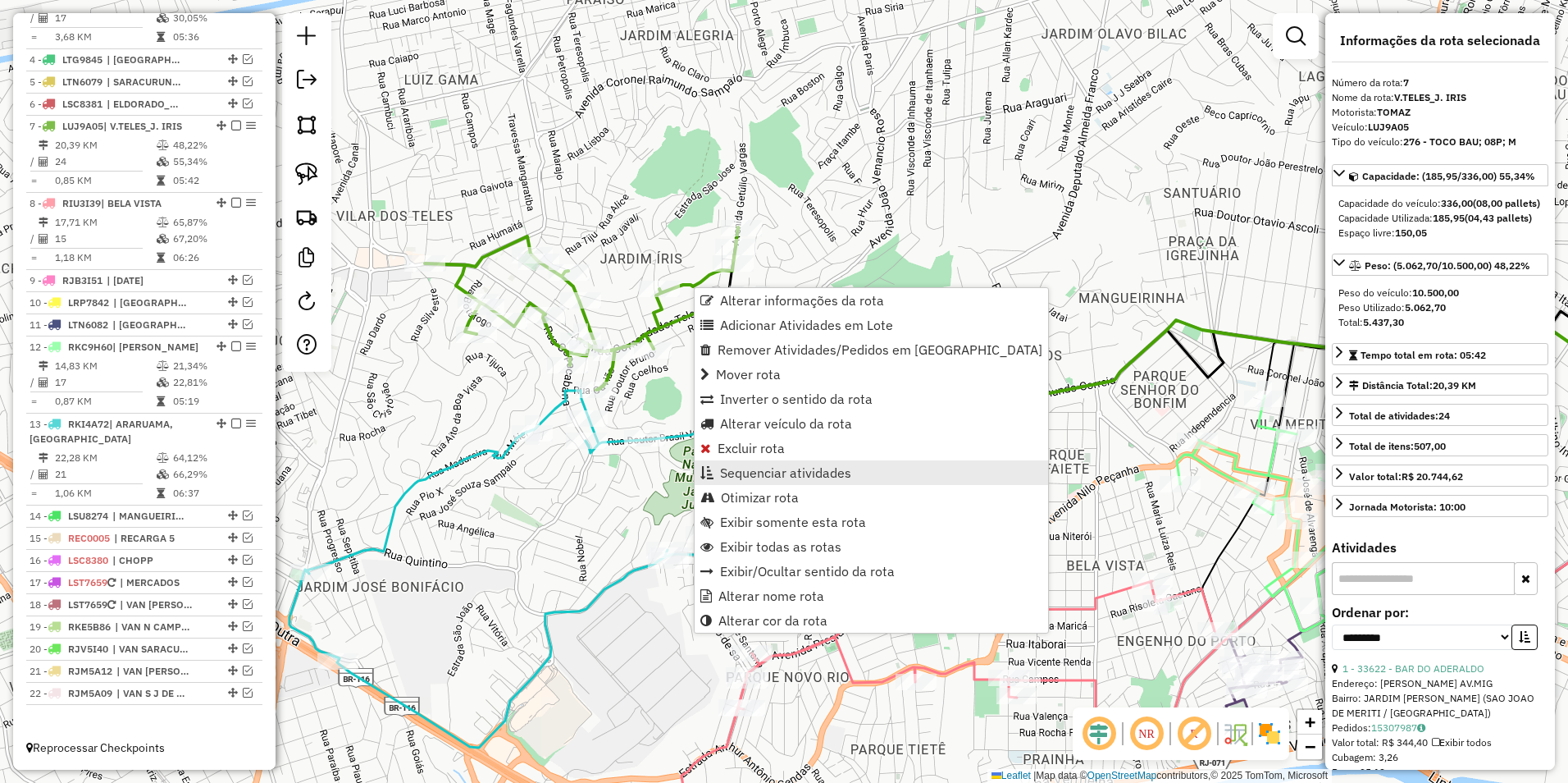
click at [795, 469] on span "Sequenciar atividades" at bounding box center [785, 472] width 131 height 13
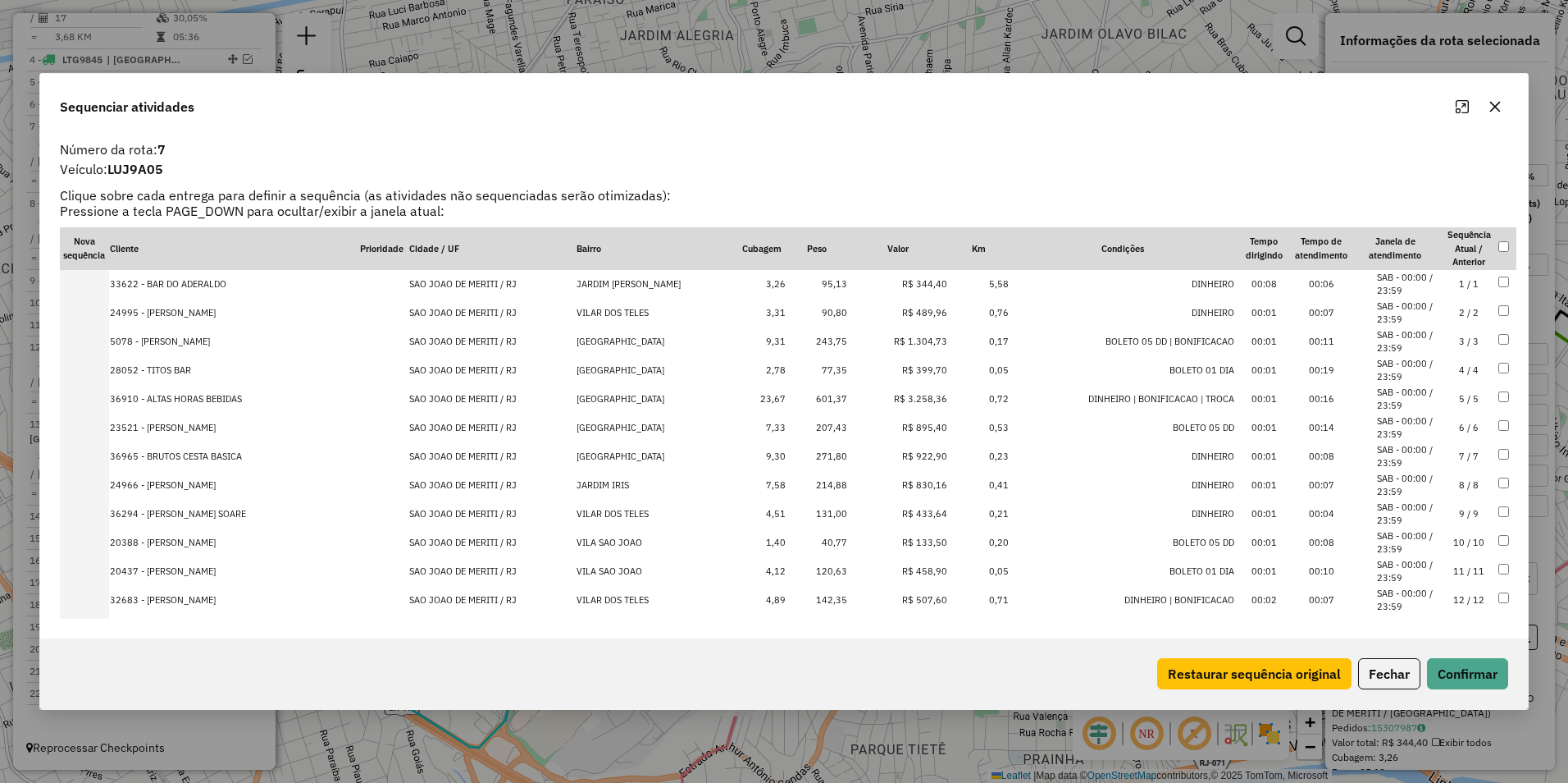
click at [930, 334] on td "R$ 1.304,73" at bounding box center [897, 341] width 100 height 29
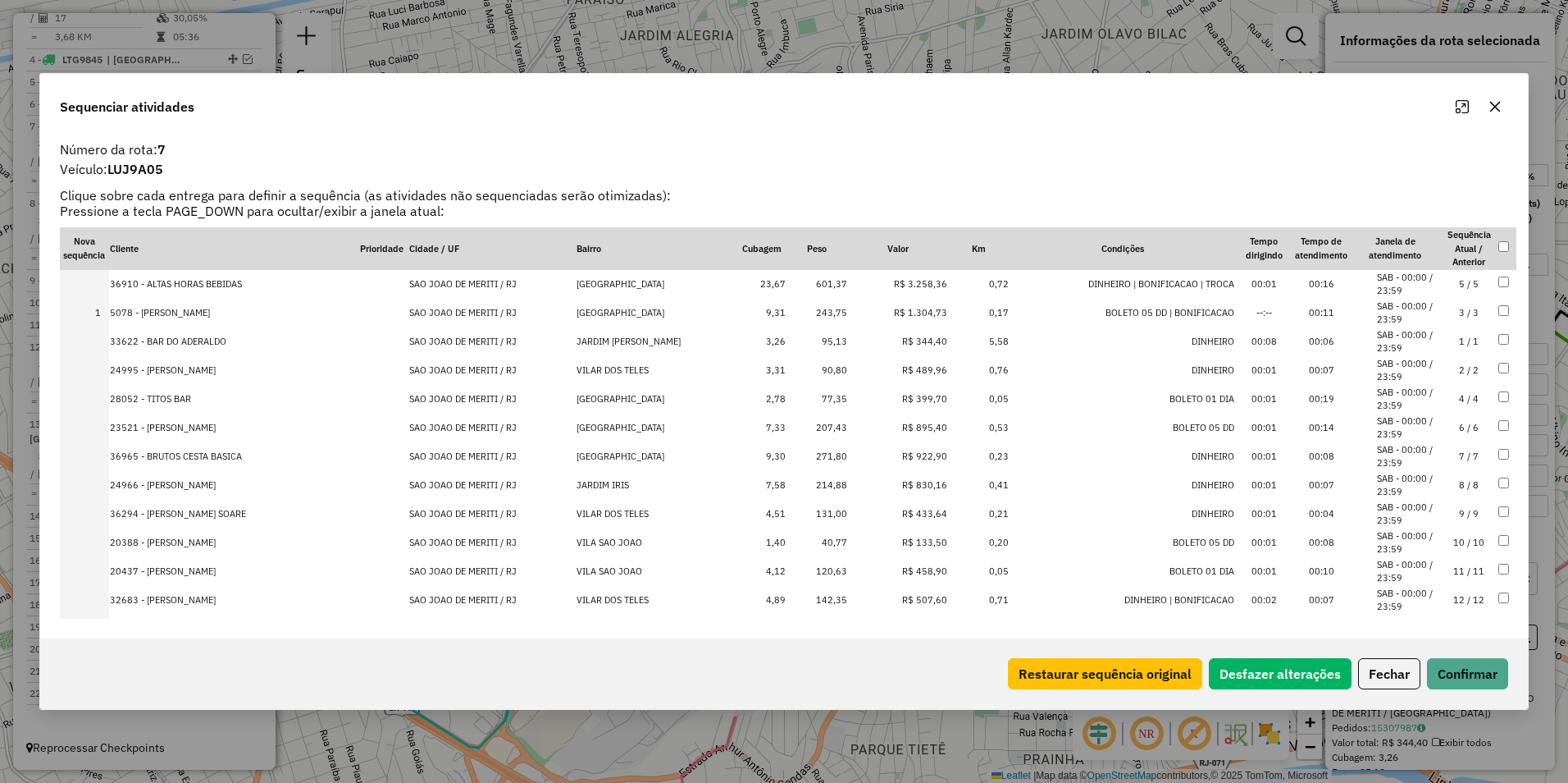
drag, startPoint x: 926, startPoint y: 395, endPoint x: 929, endPoint y: 266, distance: 129.0
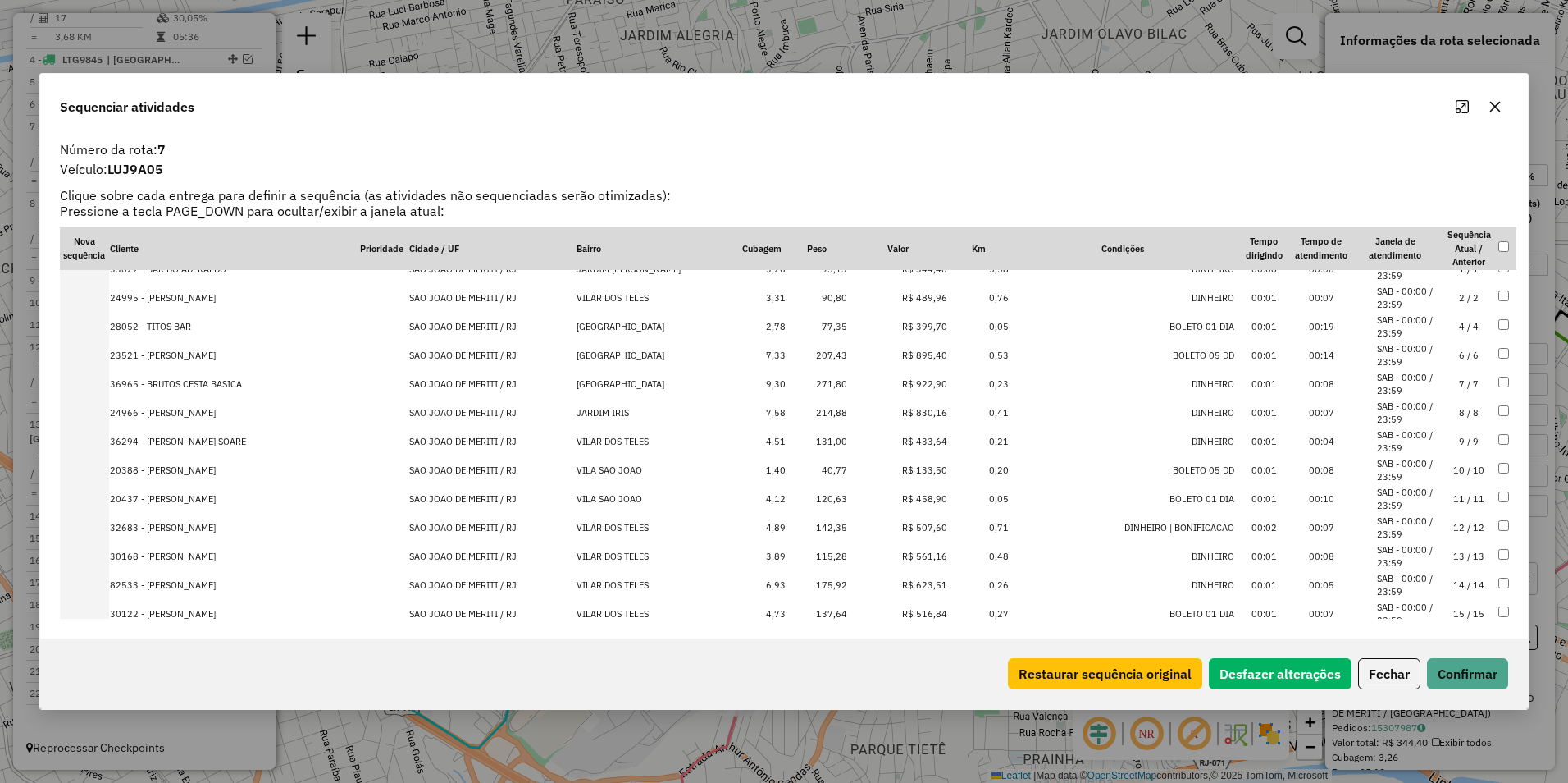
scroll to position [164, 0]
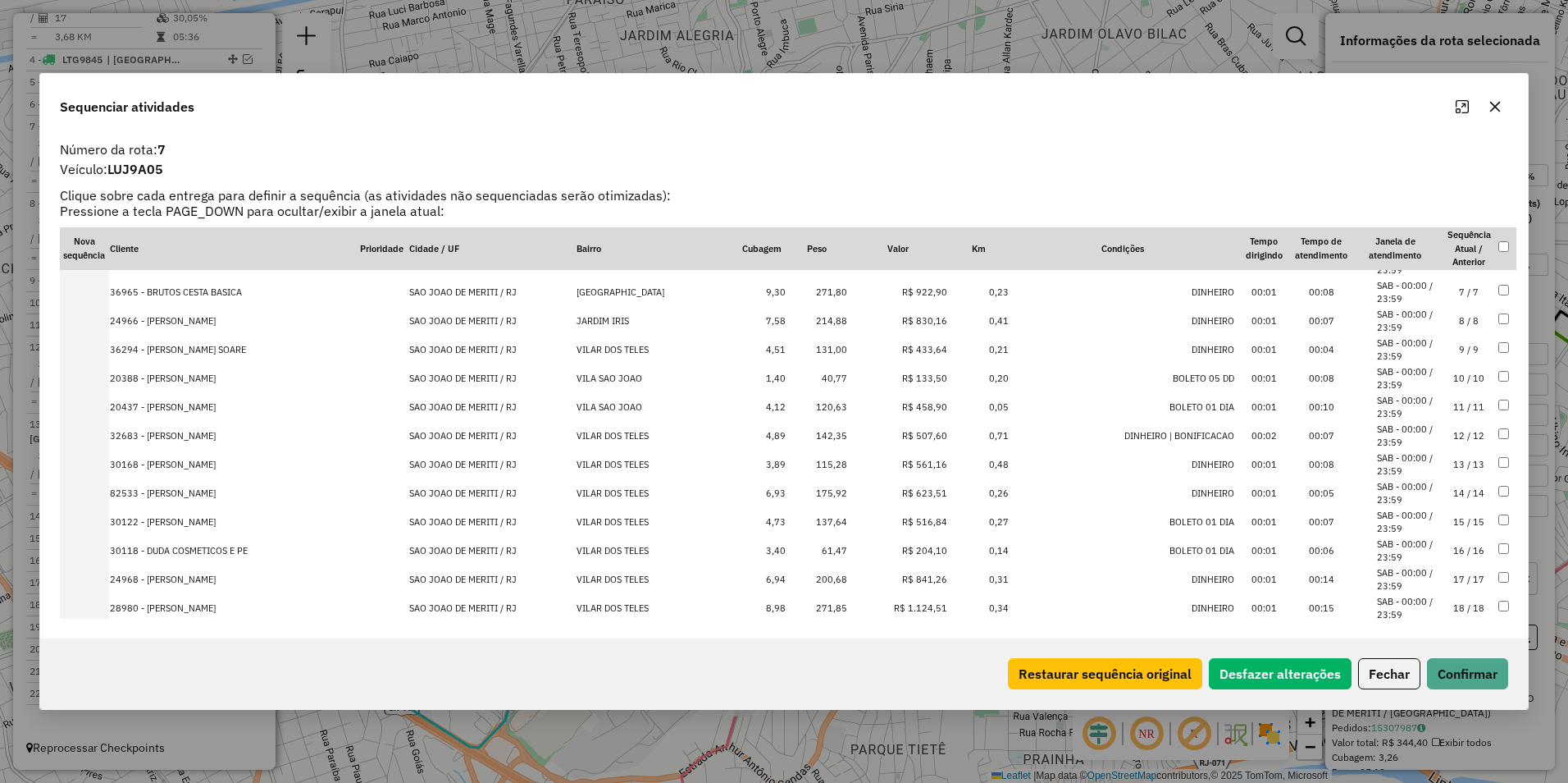
click at [922, 613] on td "R$ 1.124,51" at bounding box center [897, 608] width 100 height 29
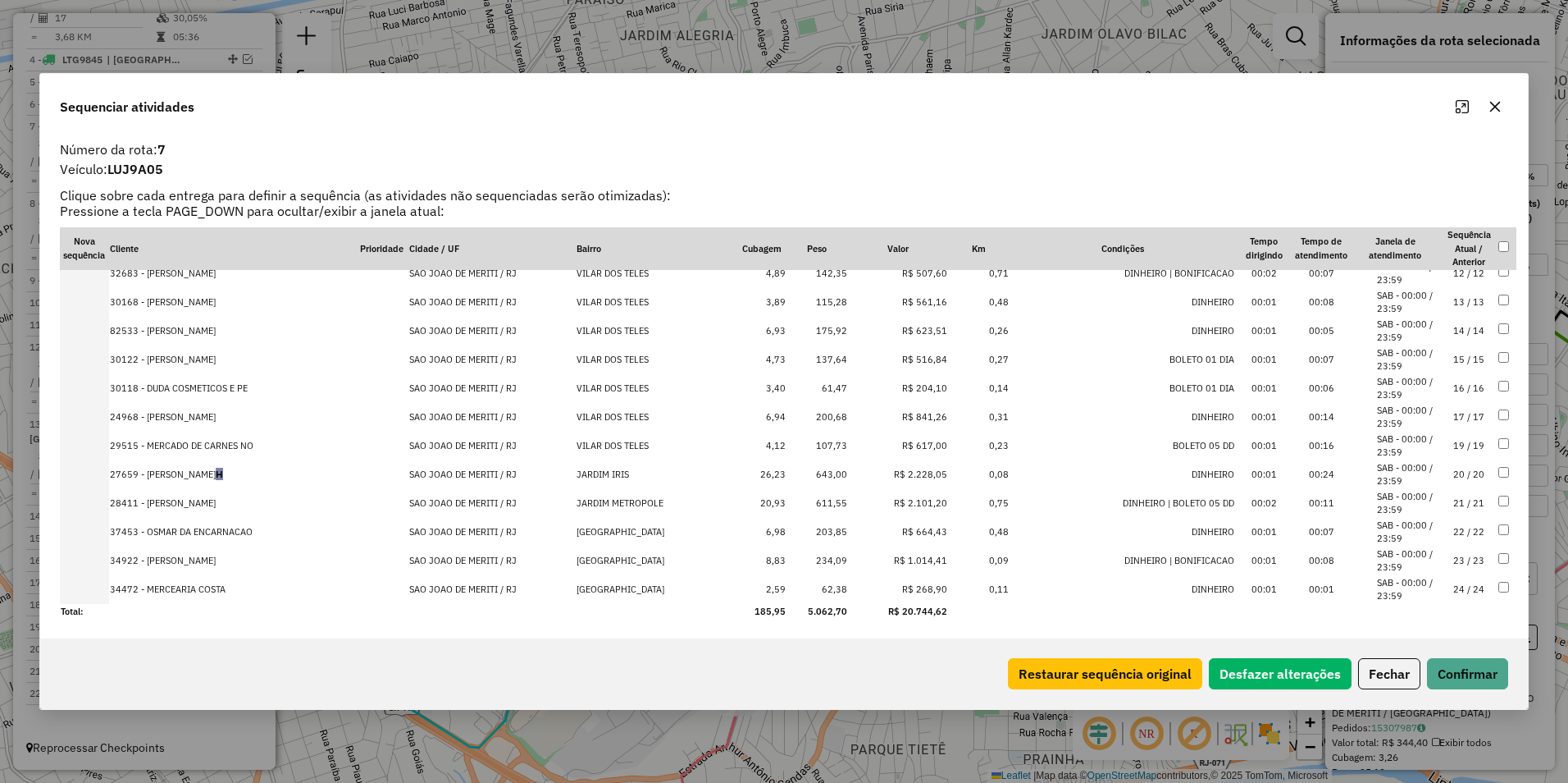
click at [928, 561] on td "R$ 1.014,41" at bounding box center [897, 561] width 100 height 29
click at [933, 500] on td "R$ 2.228,05" at bounding box center [897, 503] width 100 height 29
click at [925, 536] on td "R$ 2.101,20" at bounding box center [897, 531] width 100 height 29
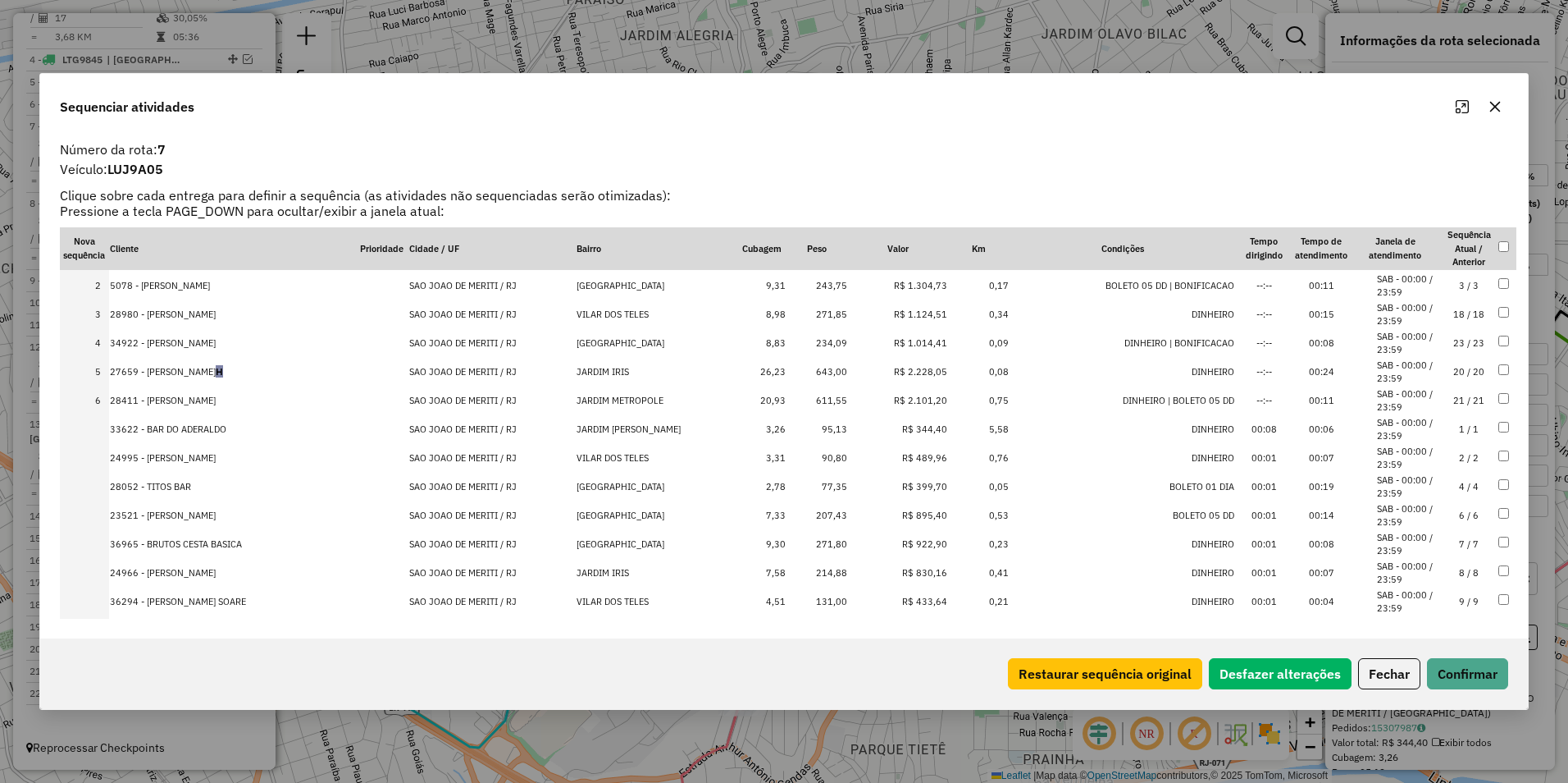
scroll to position [0, 0]
drag, startPoint x: 937, startPoint y: 402, endPoint x: 939, endPoint y: 308, distance: 94.0
drag, startPoint x: 940, startPoint y: 423, endPoint x: 938, endPoint y: 335, distance: 88.0
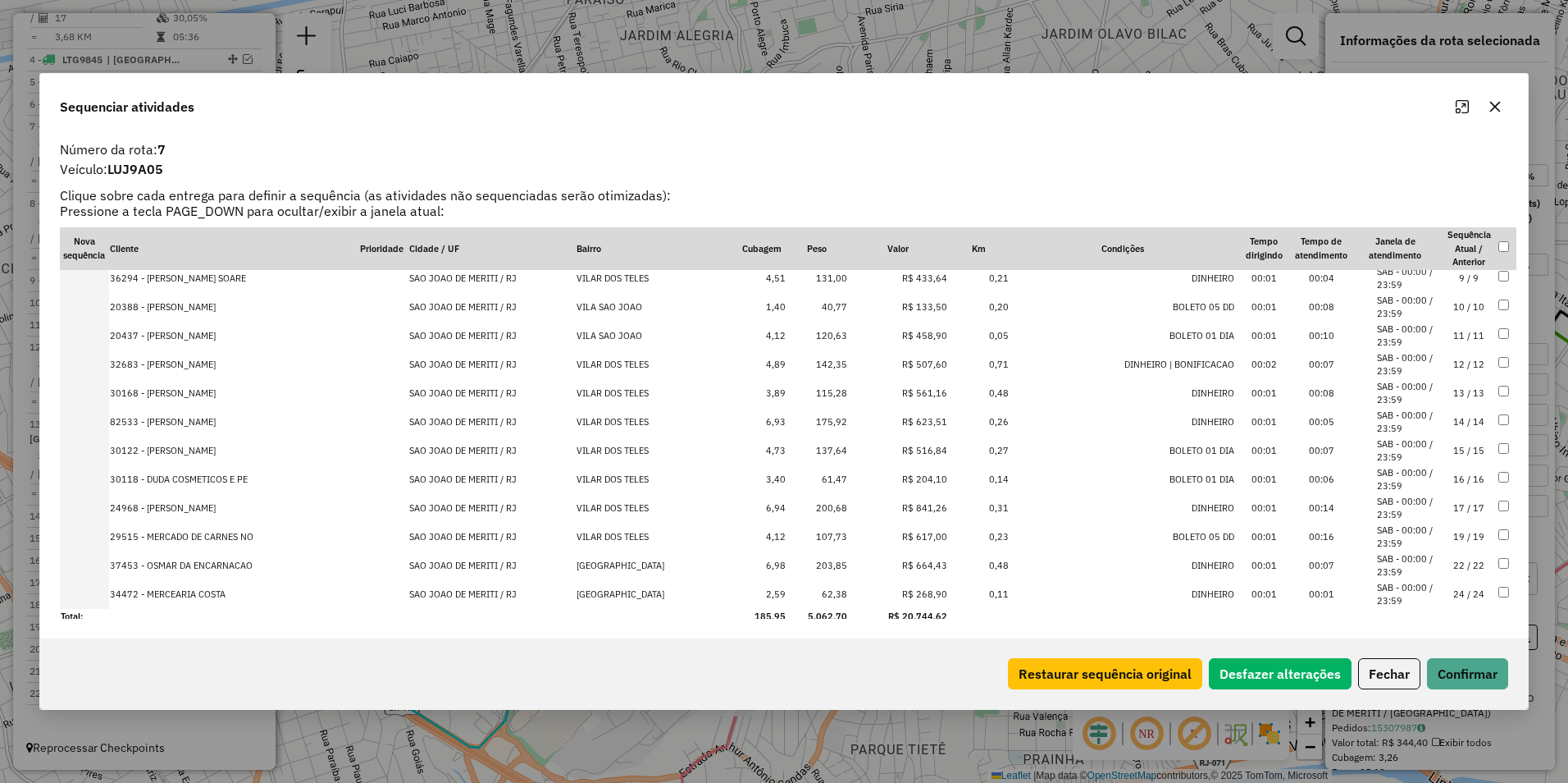
scroll to position [355, 0]
click at [1449, 661] on button "Confirmar" at bounding box center [1468, 674] width 82 height 31
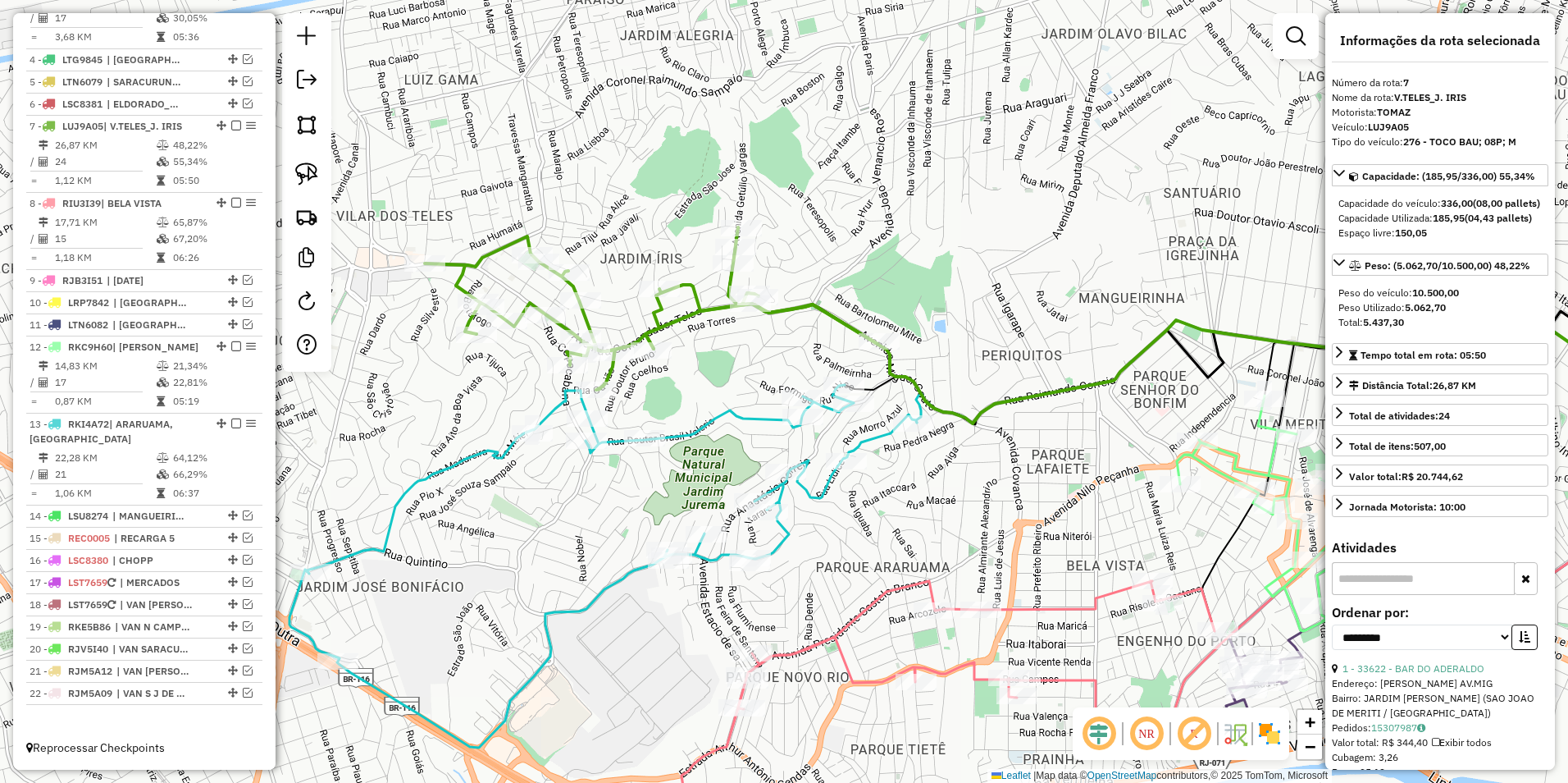
click at [697, 299] on icon at bounding box center [652, 308] width 453 height 162
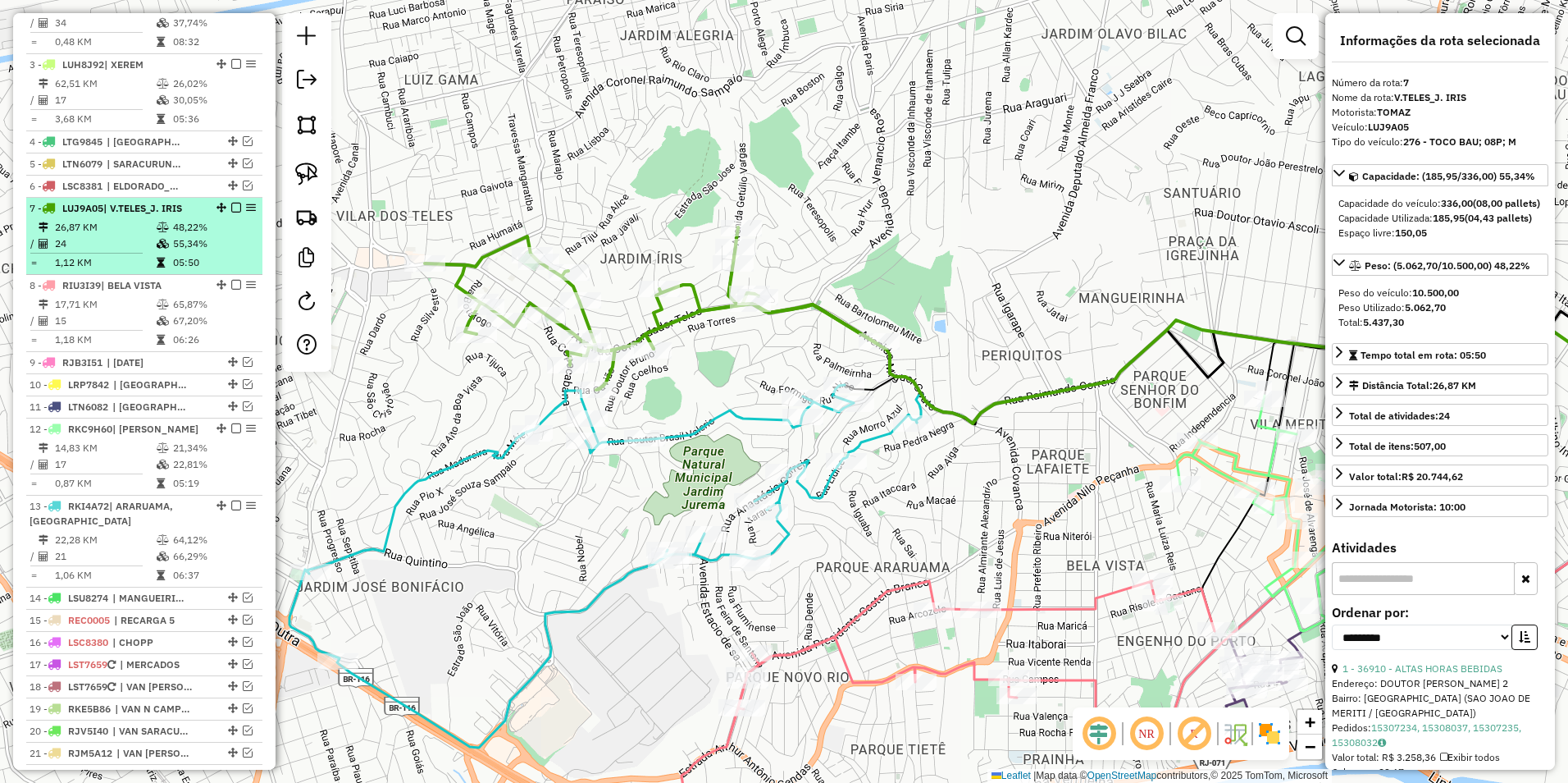
click at [233, 207] on em at bounding box center [236, 207] width 10 height 10
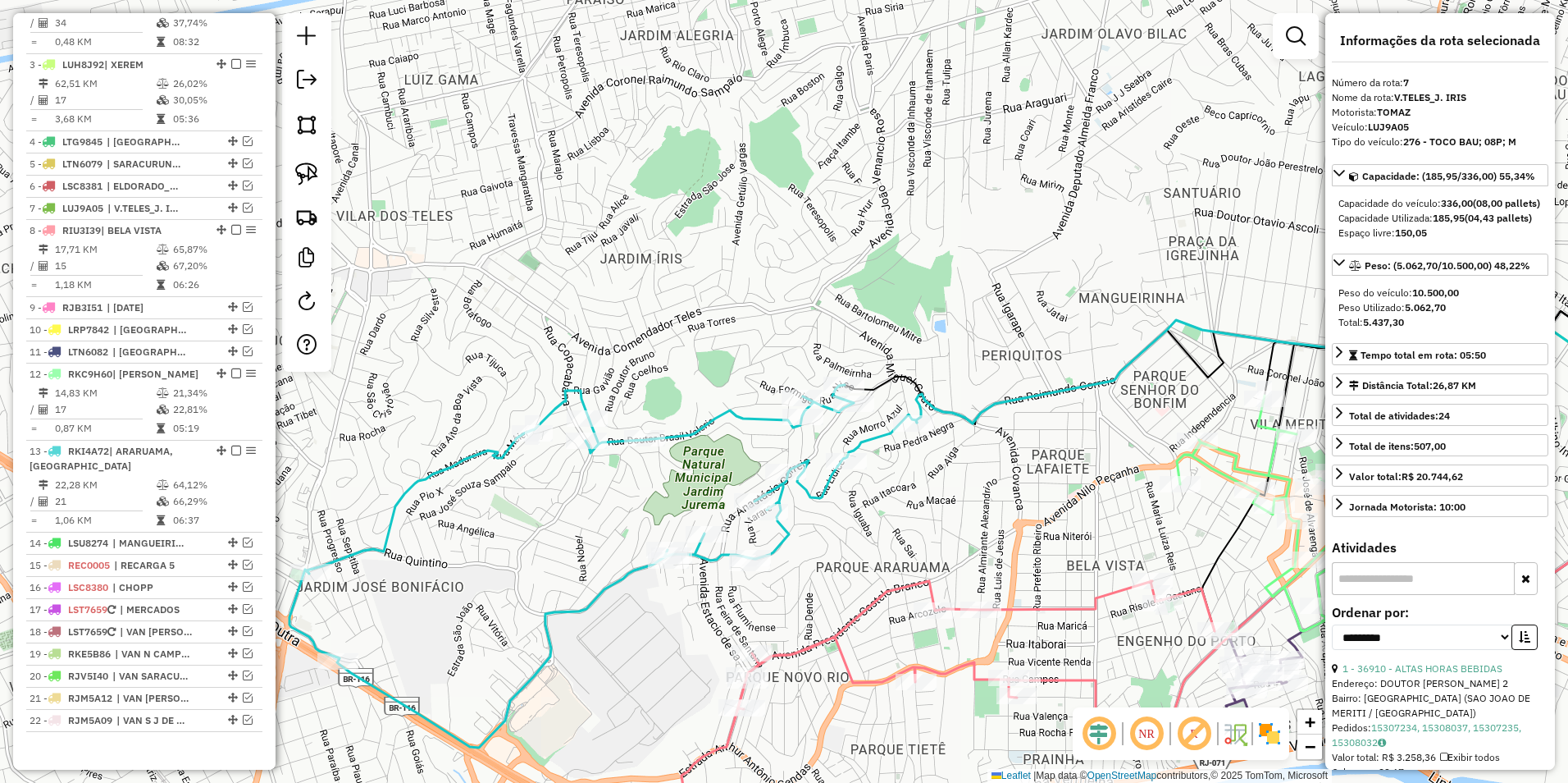
click at [705, 428] on icon at bounding box center [603, 566] width 627 height 363
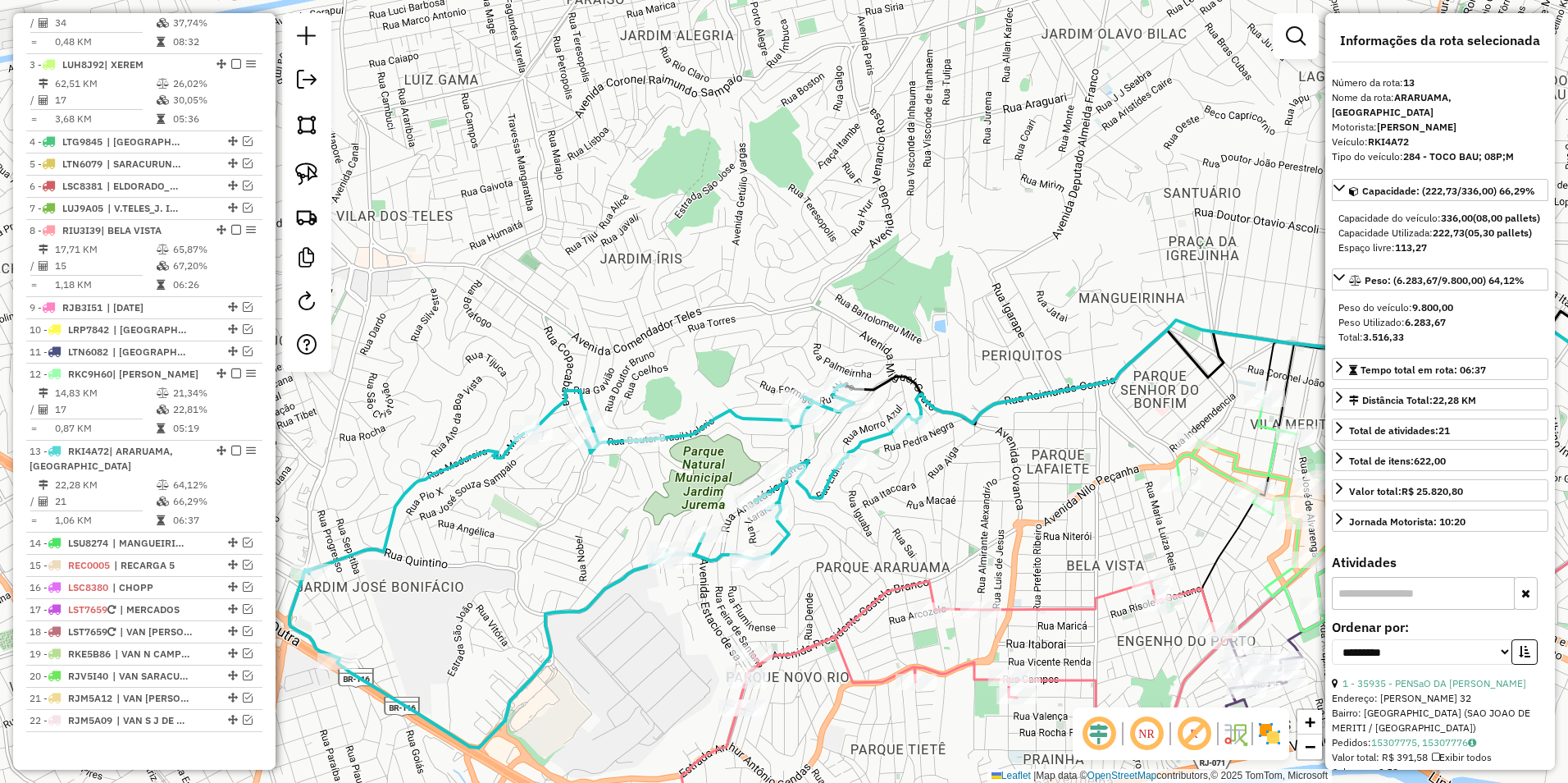
scroll to position [715, 0]
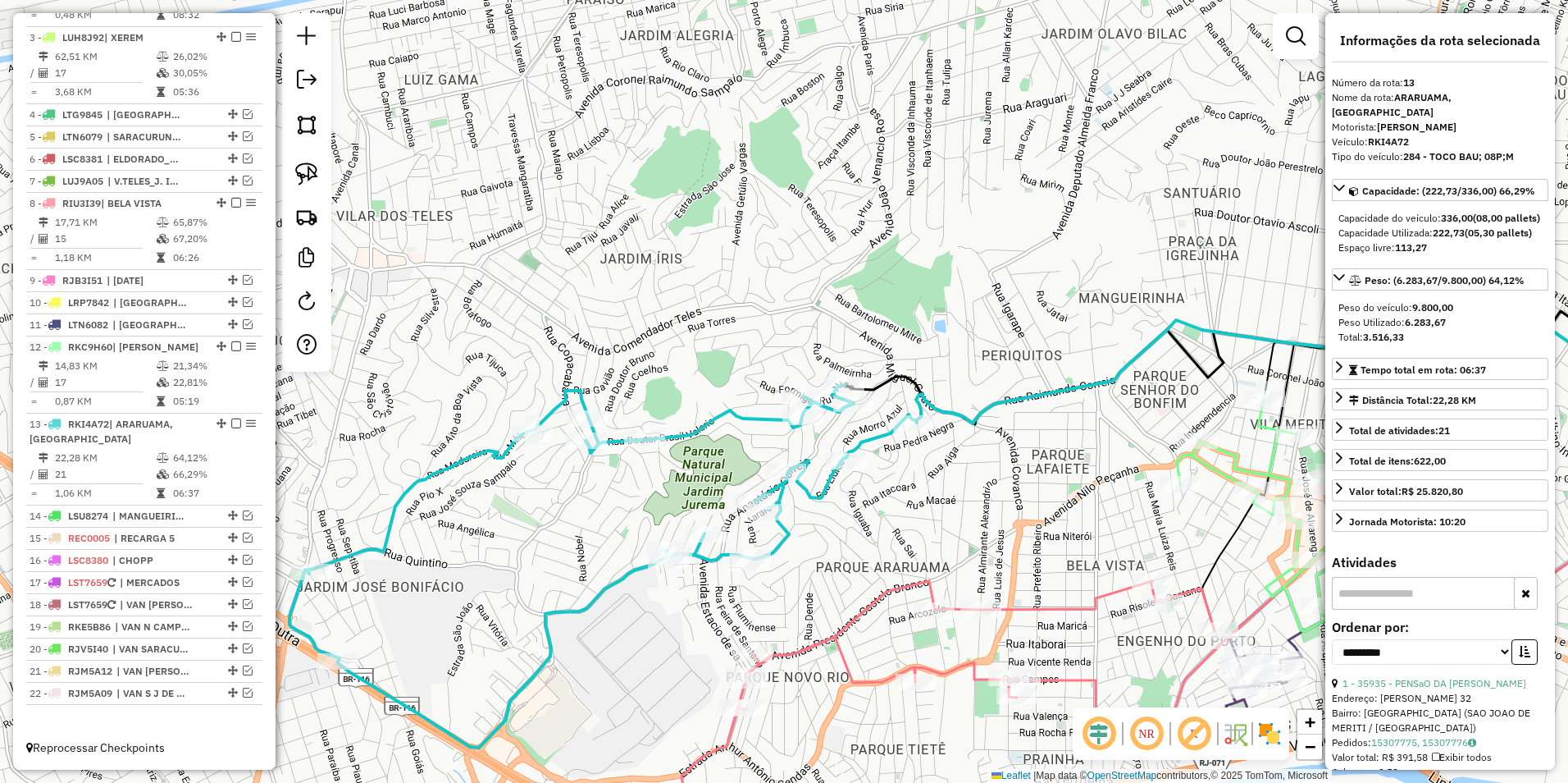
click at [767, 418] on icon at bounding box center [603, 566] width 627 height 363
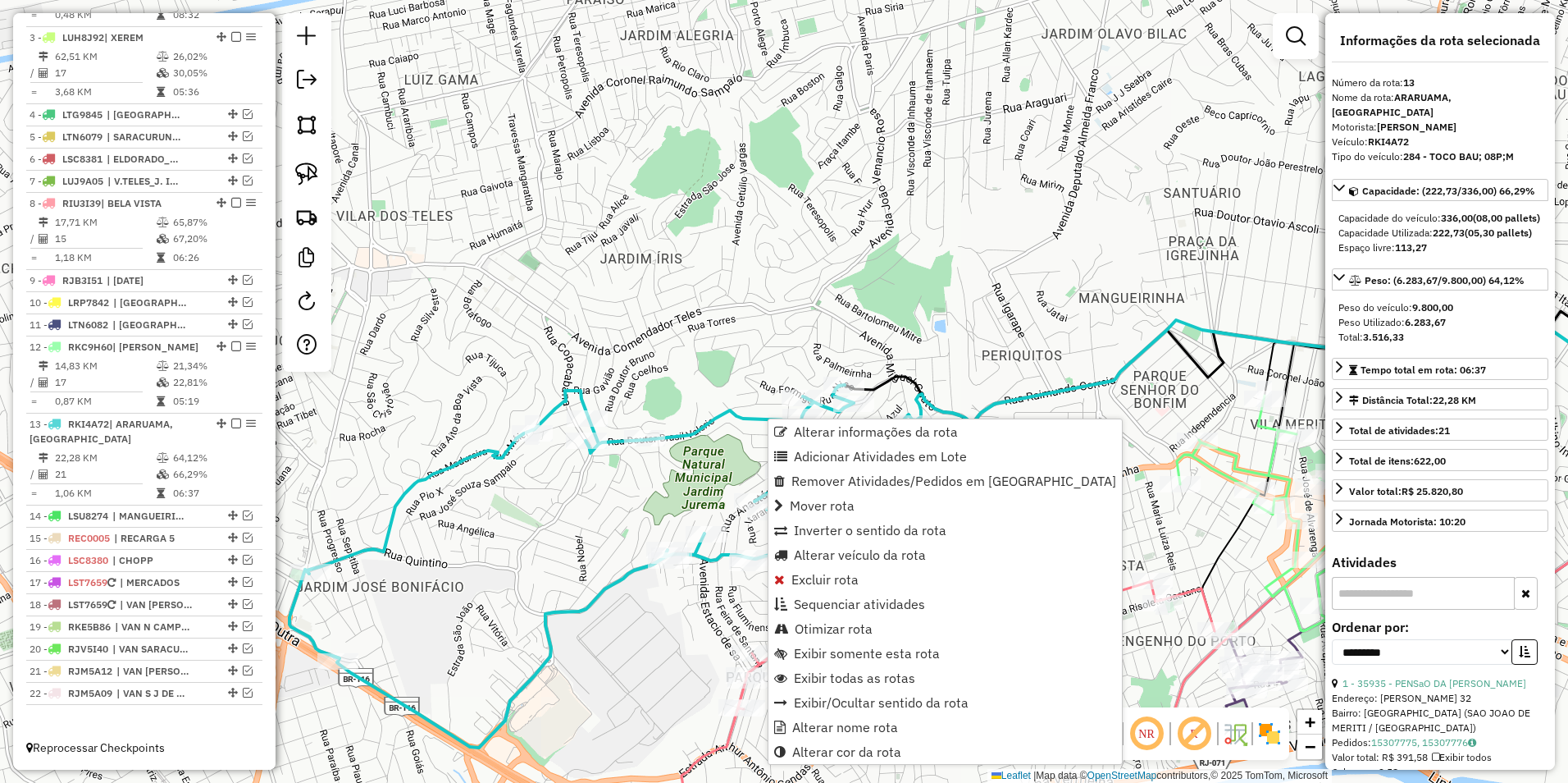
click at [663, 352] on div "Janela de atendimento Grade de atendimento Capacidade Transportadoras Veículos …" at bounding box center [784, 392] width 1568 height 783
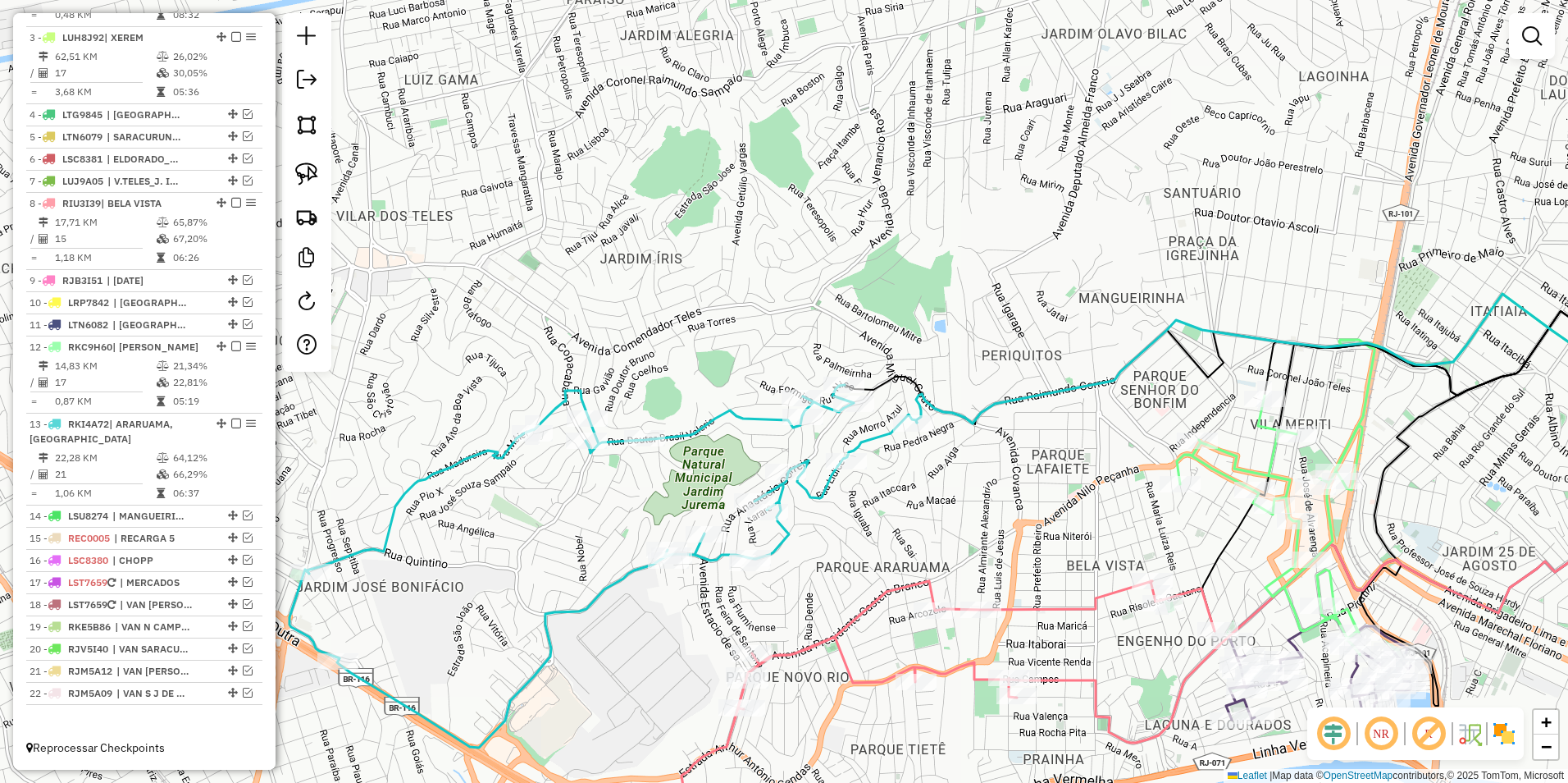
drag, startPoint x: 721, startPoint y: 505, endPoint x: 610, endPoint y: 319, distance: 216.6
click at [610, 319] on div "Janela de atendimento Grade de atendimento Capacidade Transportadoras Veículos …" at bounding box center [784, 392] width 1568 height 783
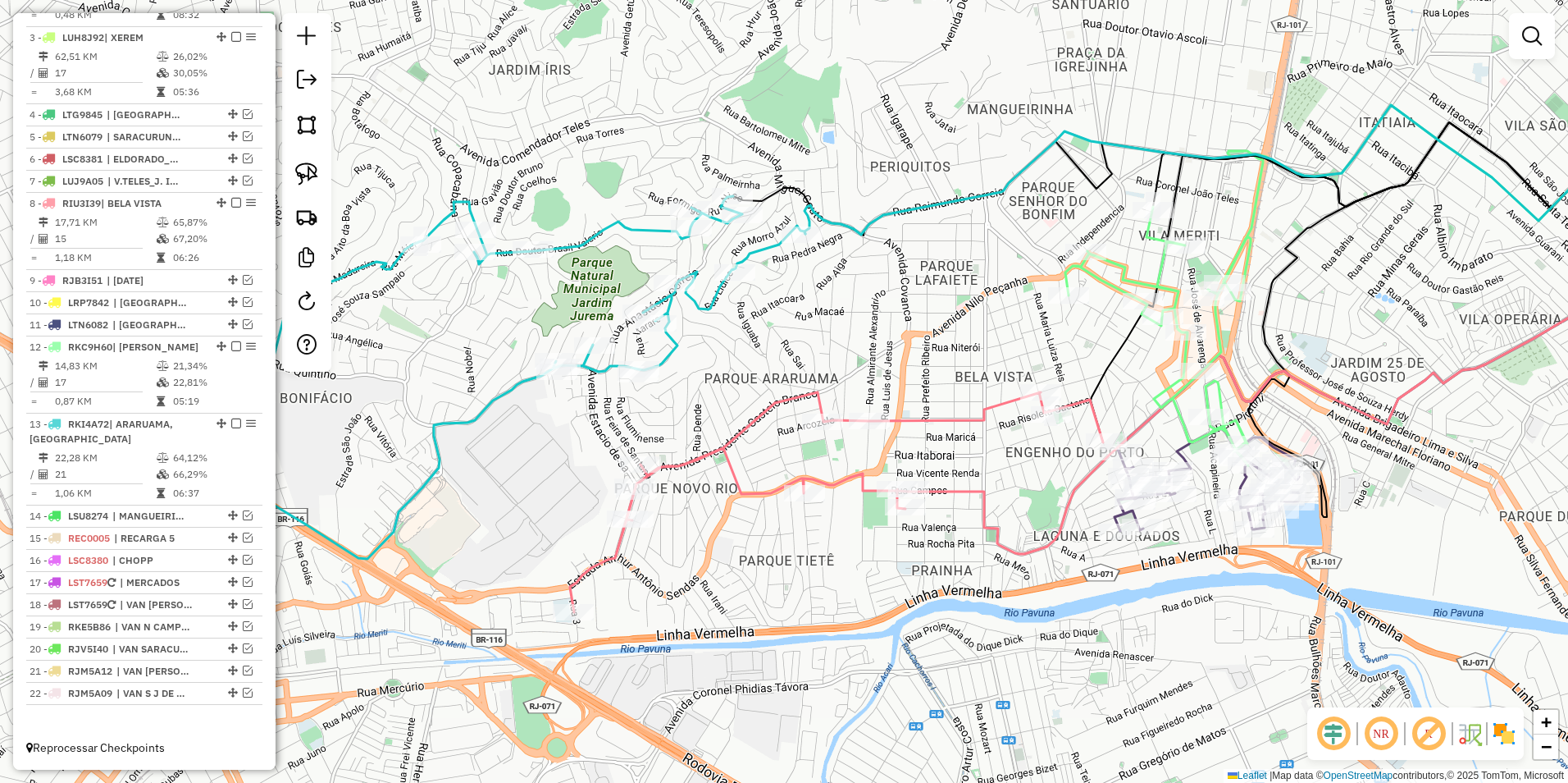
click at [727, 475] on icon at bounding box center [836, 502] width 533 height 220
select select "**********"
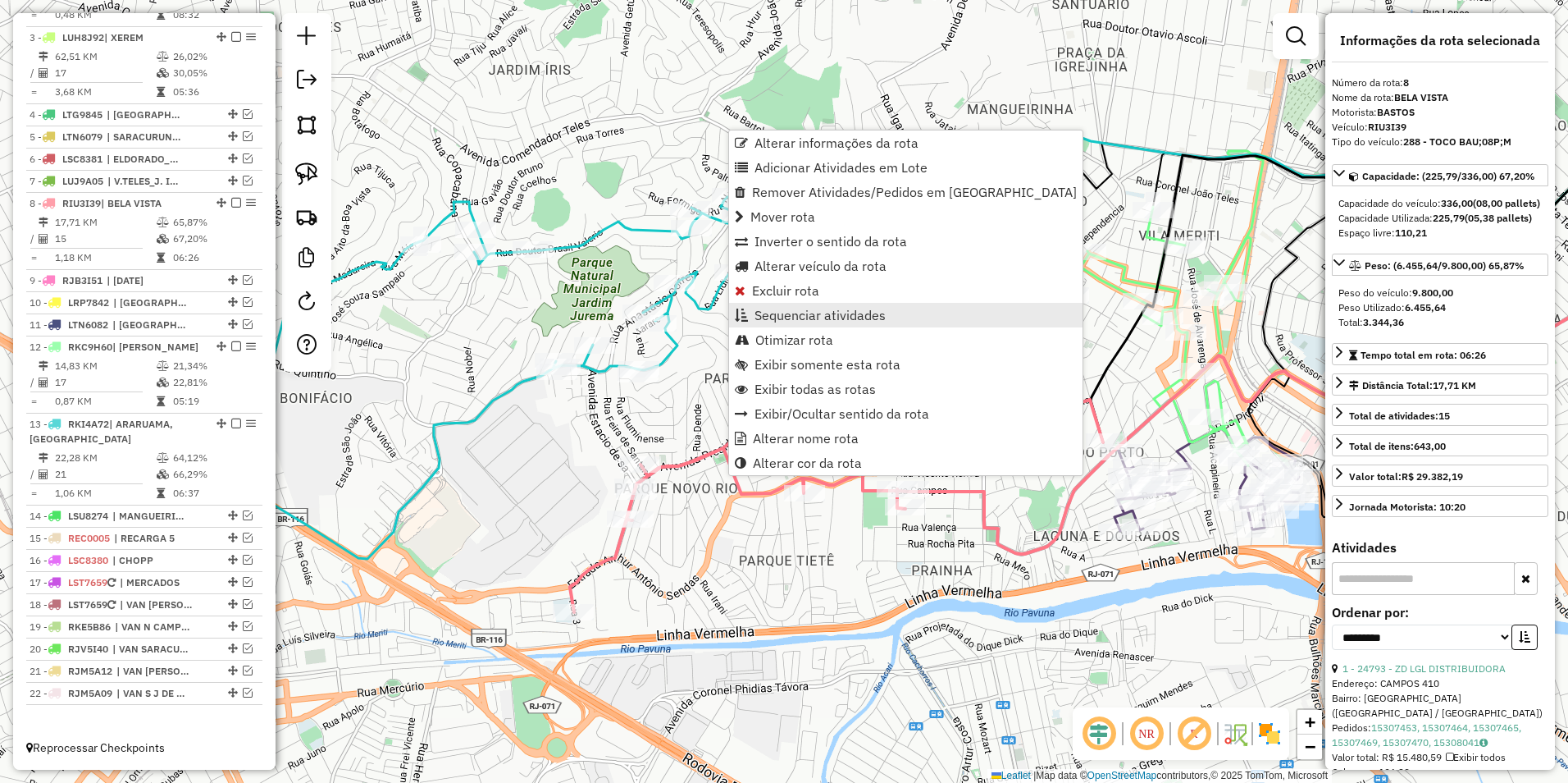
click at [814, 316] on span "Sequenciar atividades" at bounding box center [820, 314] width 131 height 13
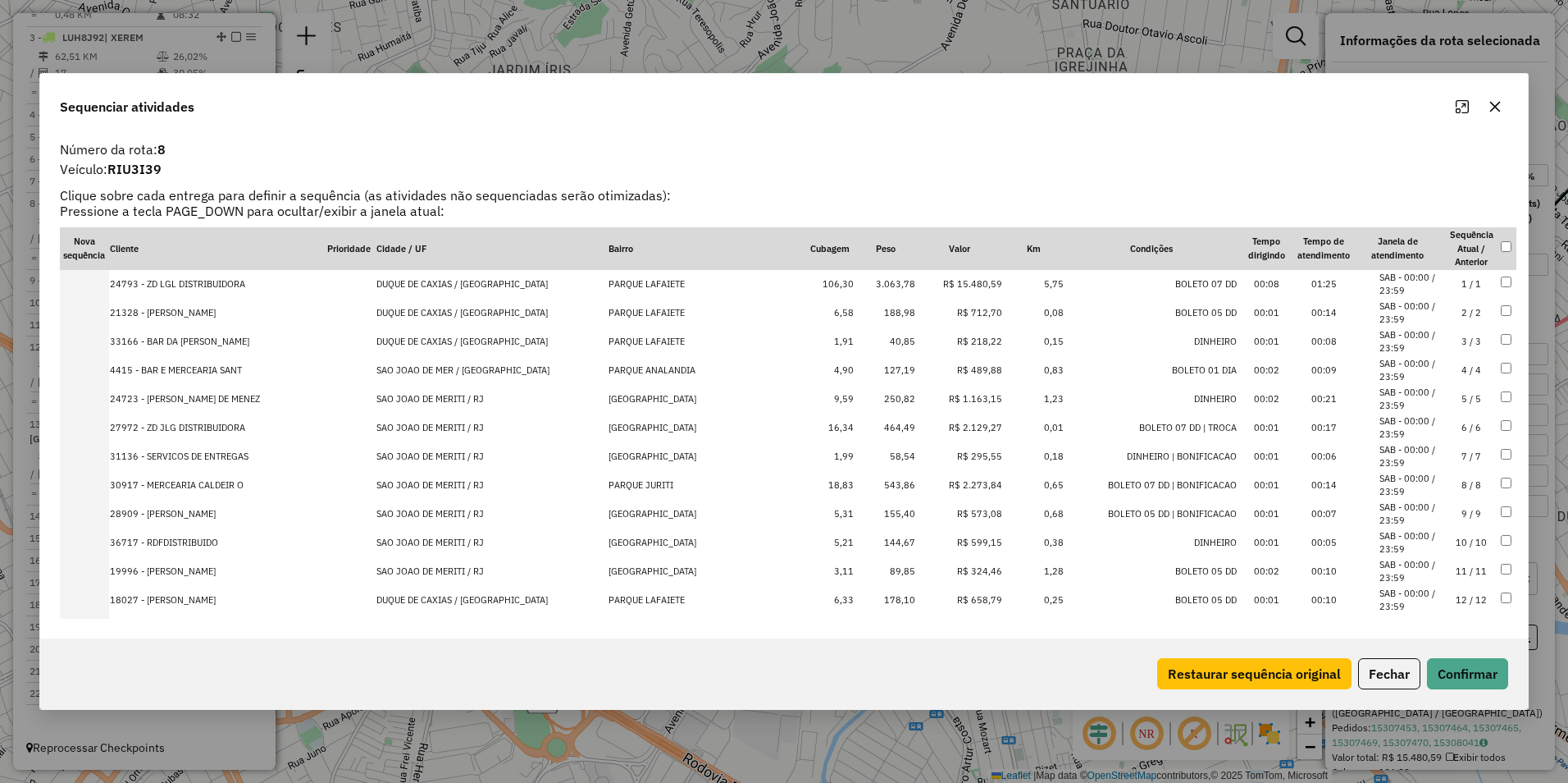
drag, startPoint x: 935, startPoint y: 398, endPoint x: 937, endPoint y: 424, distance: 26.1
click at [935, 405] on td "R$ 1.163,15" at bounding box center [960, 398] width 87 height 29
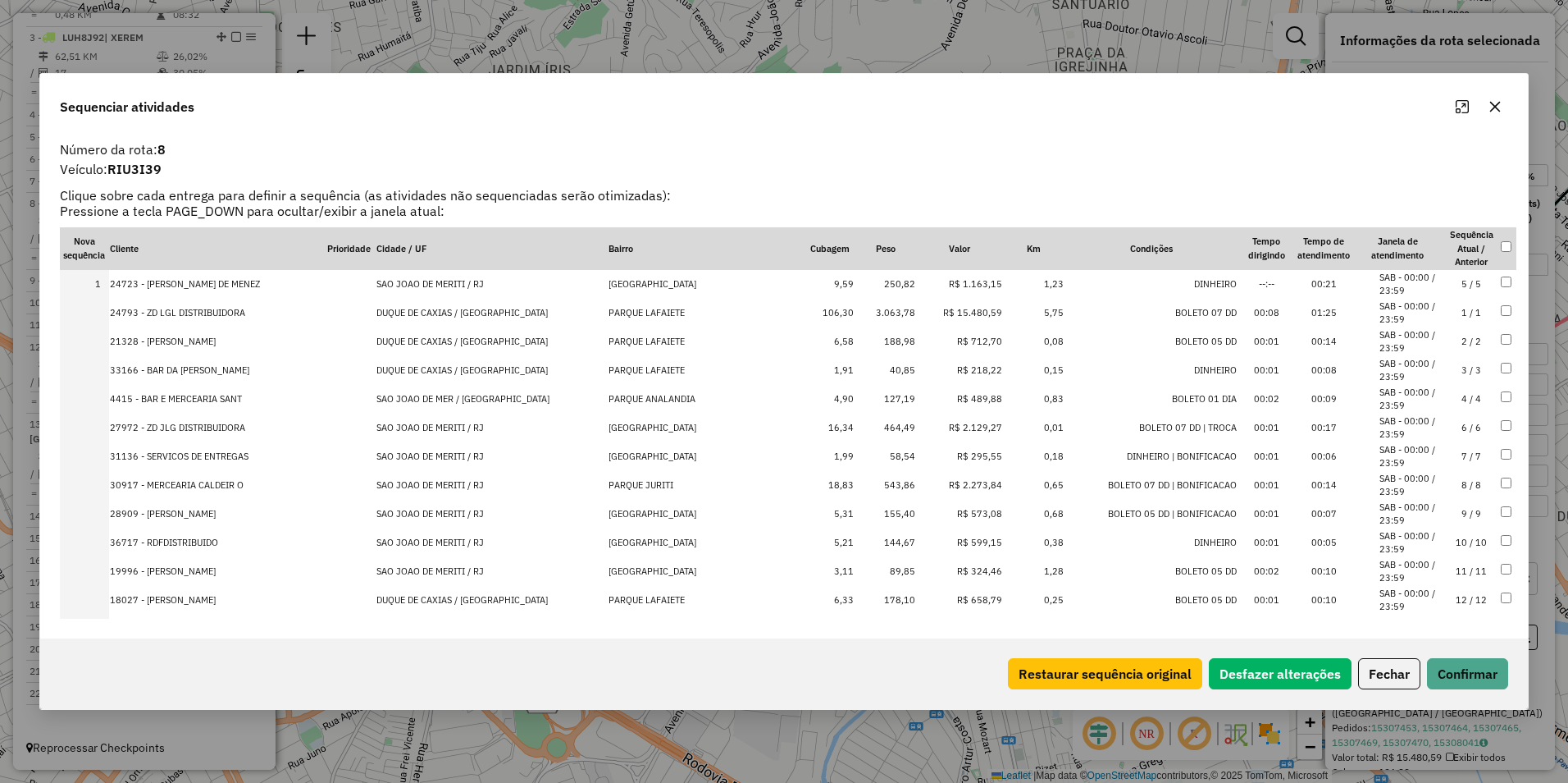
click at [937, 437] on td "R$ 2.129,27" at bounding box center [960, 427] width 87 height 29
click at [940, 484] on td "R$ 2.273,84" at bounding box center [960, 485] width 87 height 29
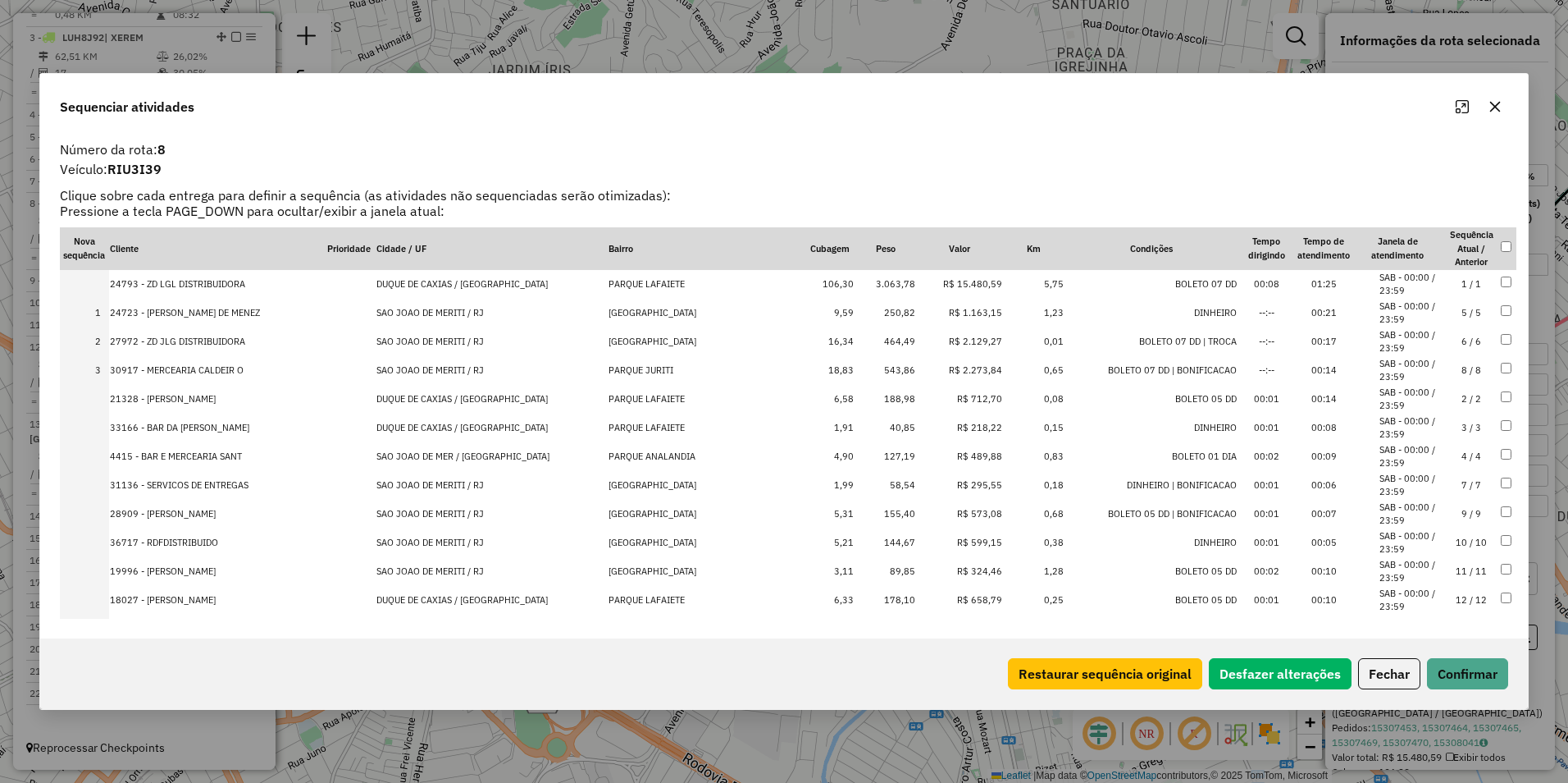
drag, startPoint x: 943, startPoint y: 369, endPoint x: 943, endPoint y: 259, distance: 110.0
drag, startPoint x: 932, startPoint y: 344, endPoint x: 948, endPoint y: 300, distance: 46.8
drag, startPoint x: 948, startPoint y: 366, endPoint x: 950, endPoint y: 307, distance: 59.0
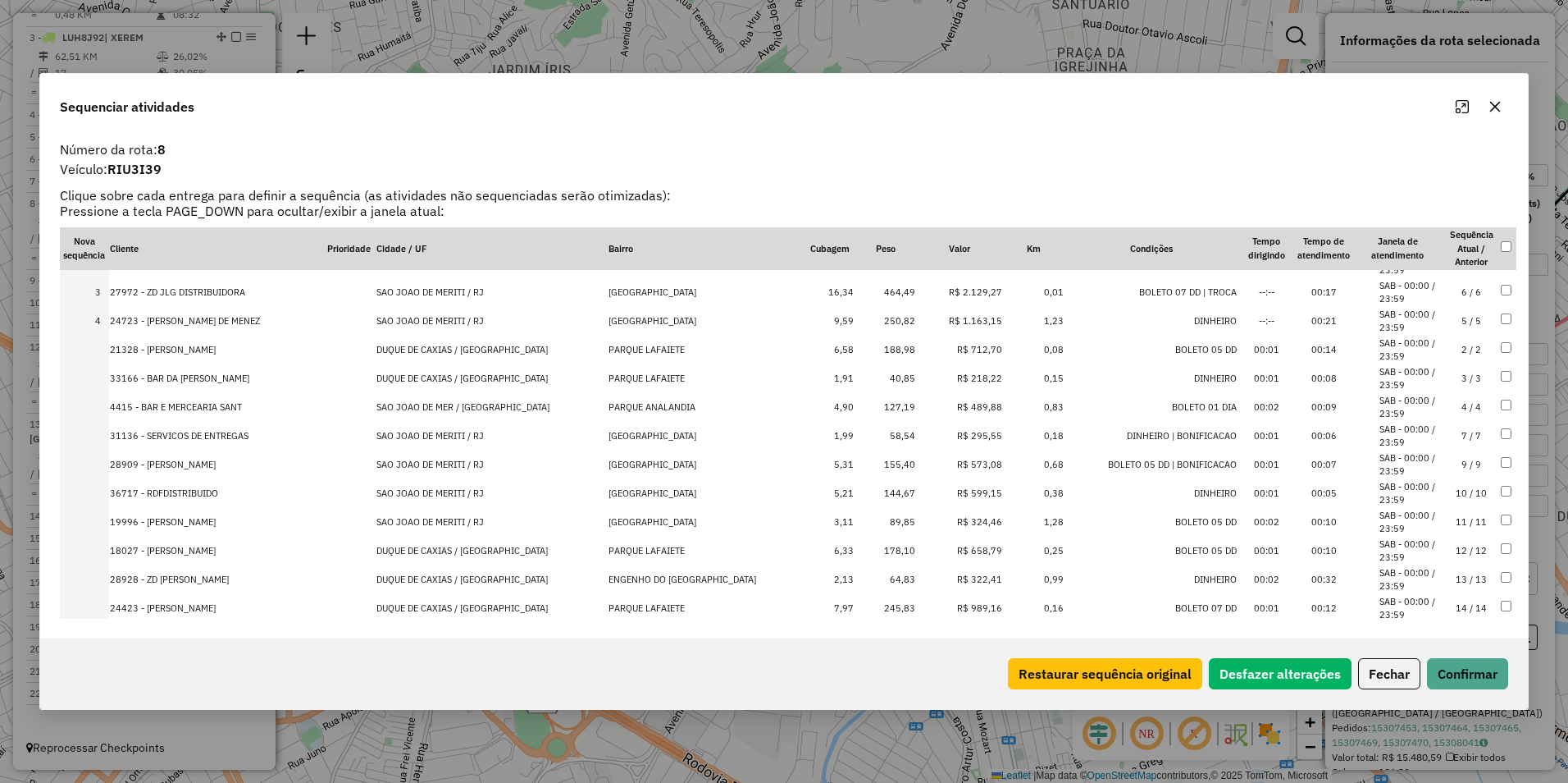
scroll to position [97, 0]
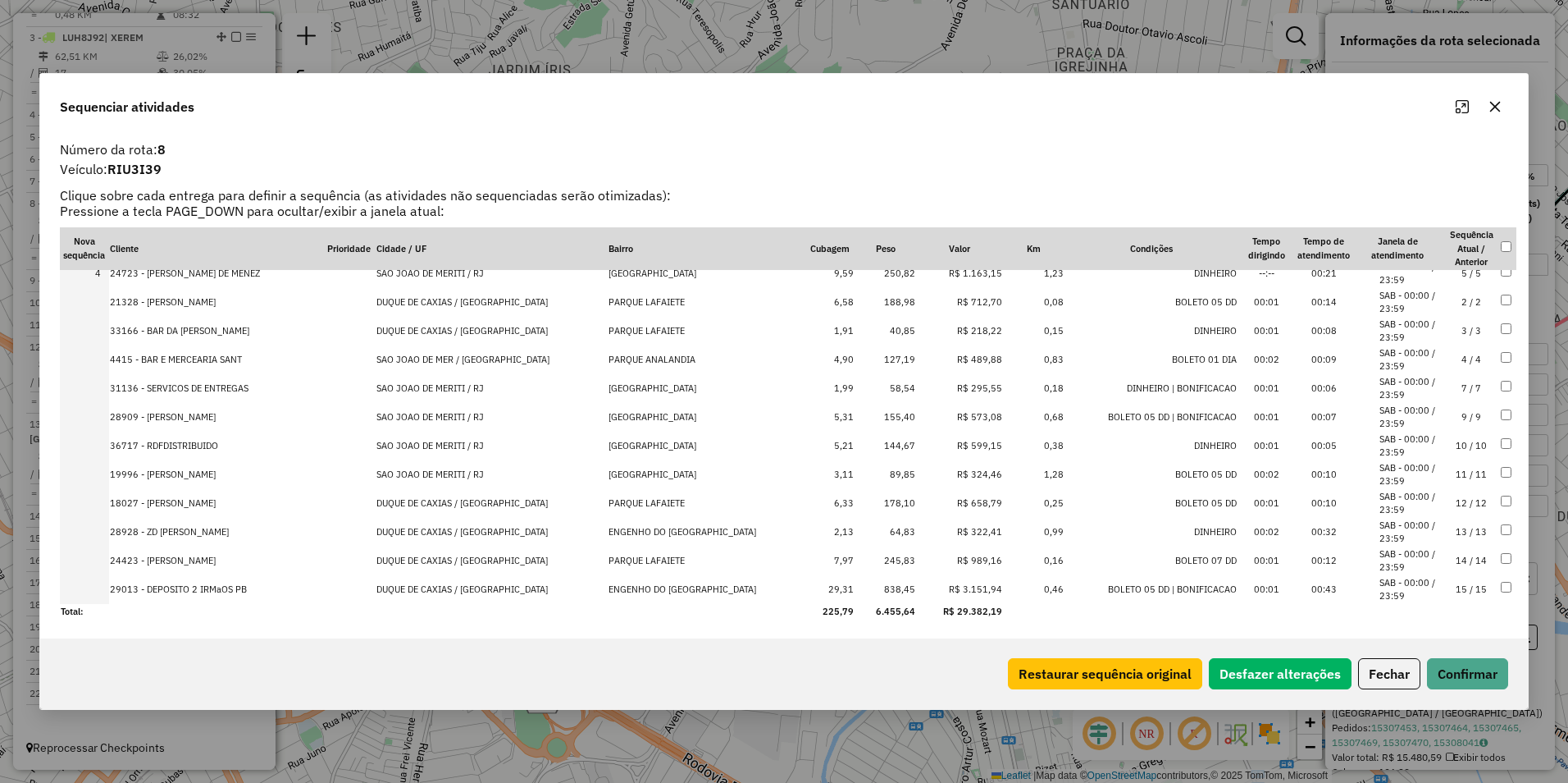
click at [936, 591] on td "R$ 3.151,94" at bounding box center [960, 589] width 87 height 29
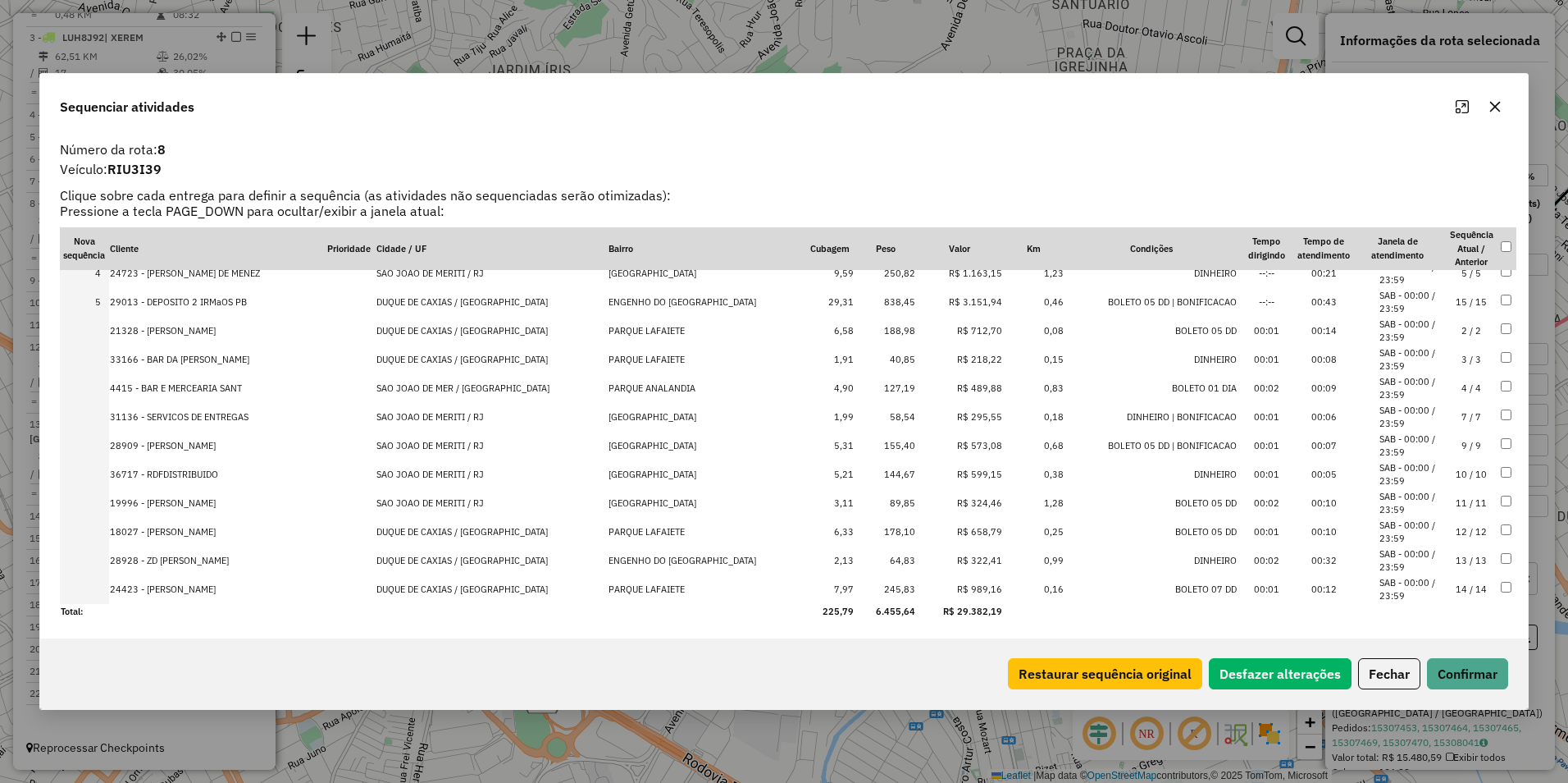
scroll to position [0, 0]
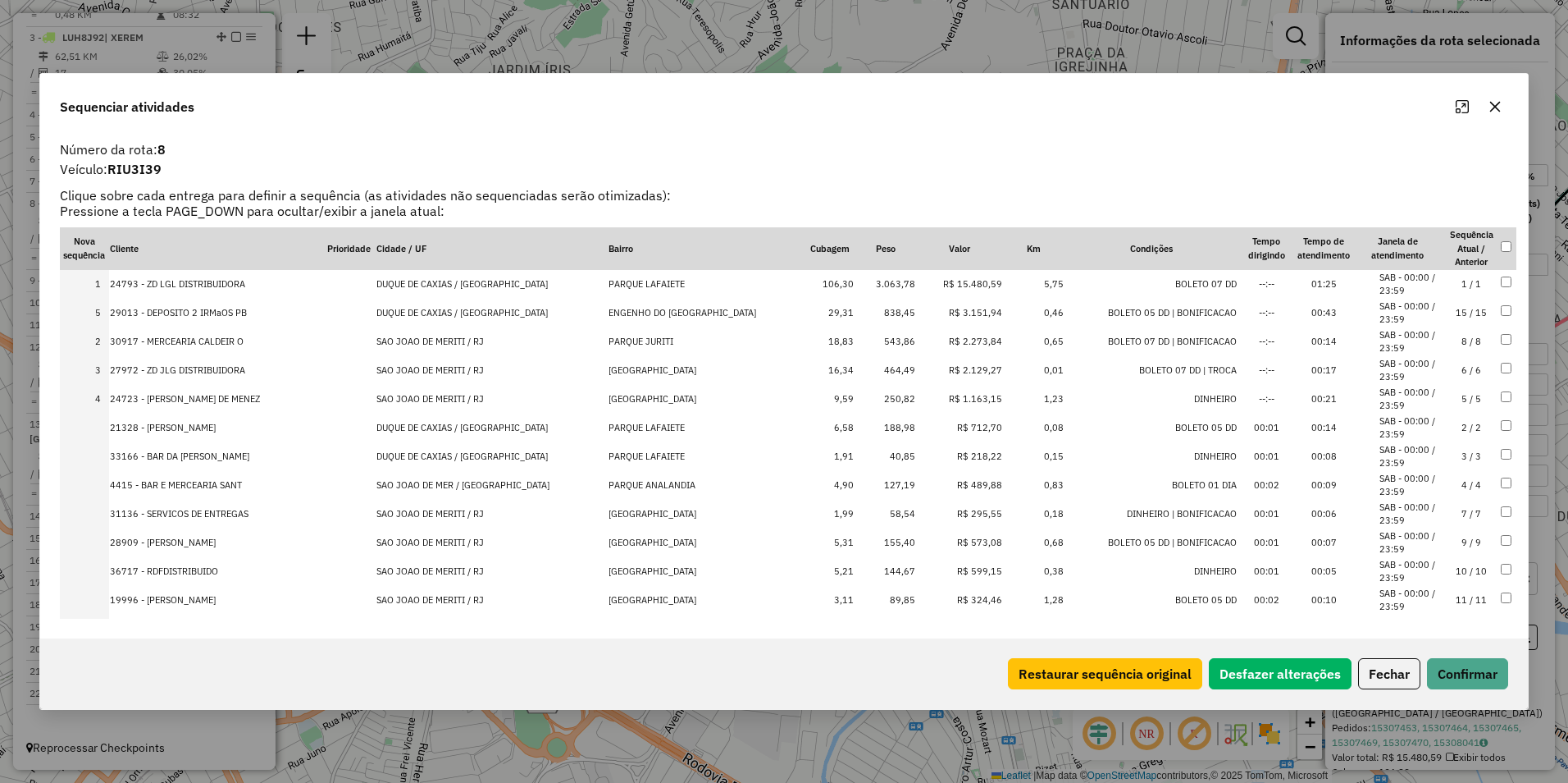
drag, startPoint x: 950, startPoint y: 398, endPoint x: 958, endPoint y: 295, distance: 103.3
click at [1473, 664] on button "Confirmar" at bounding box center [1468, 674] width 82 height 31
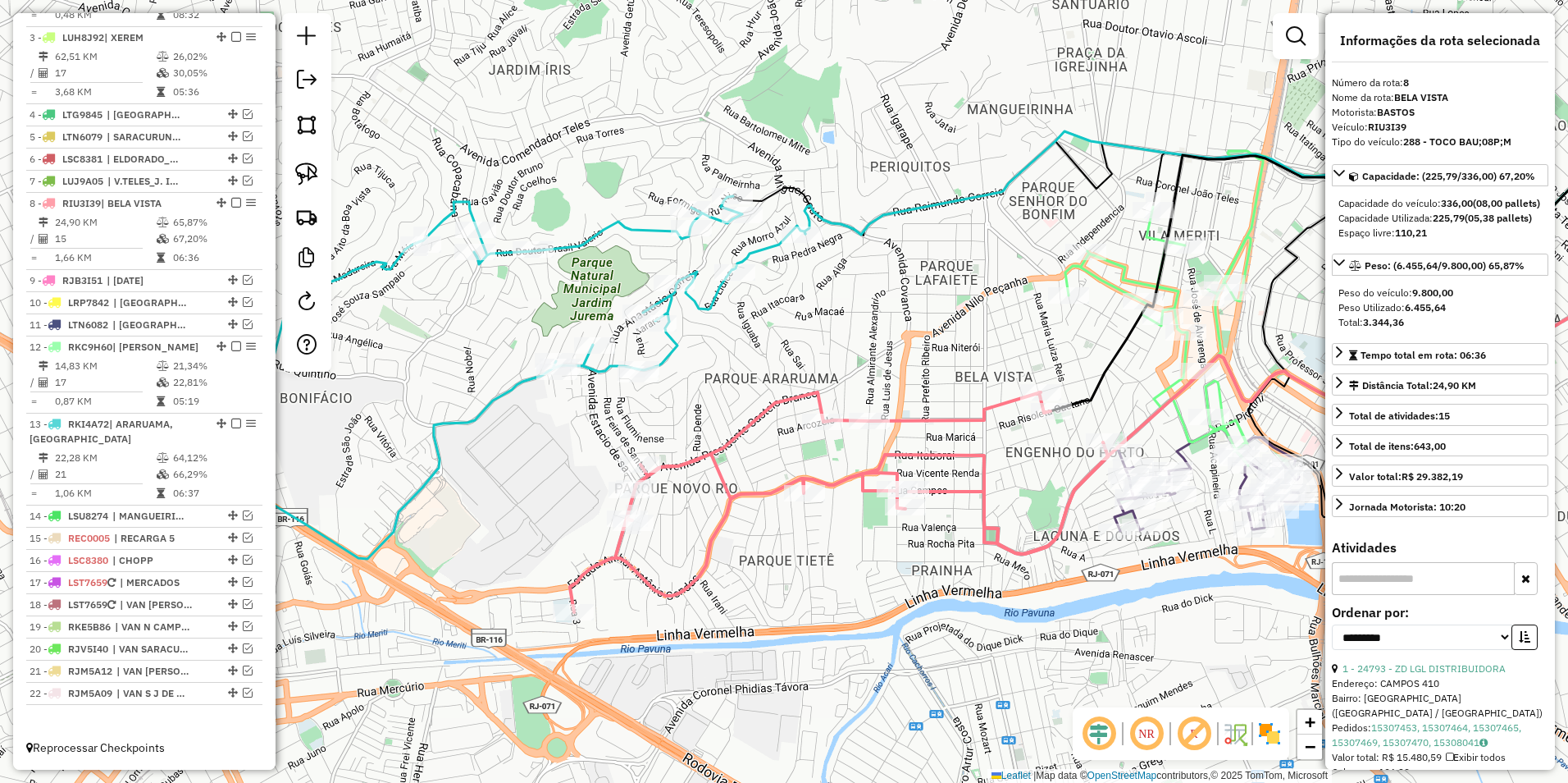
click at [760, 411] on icon at bounding box center [839, 502] width 538 height 220
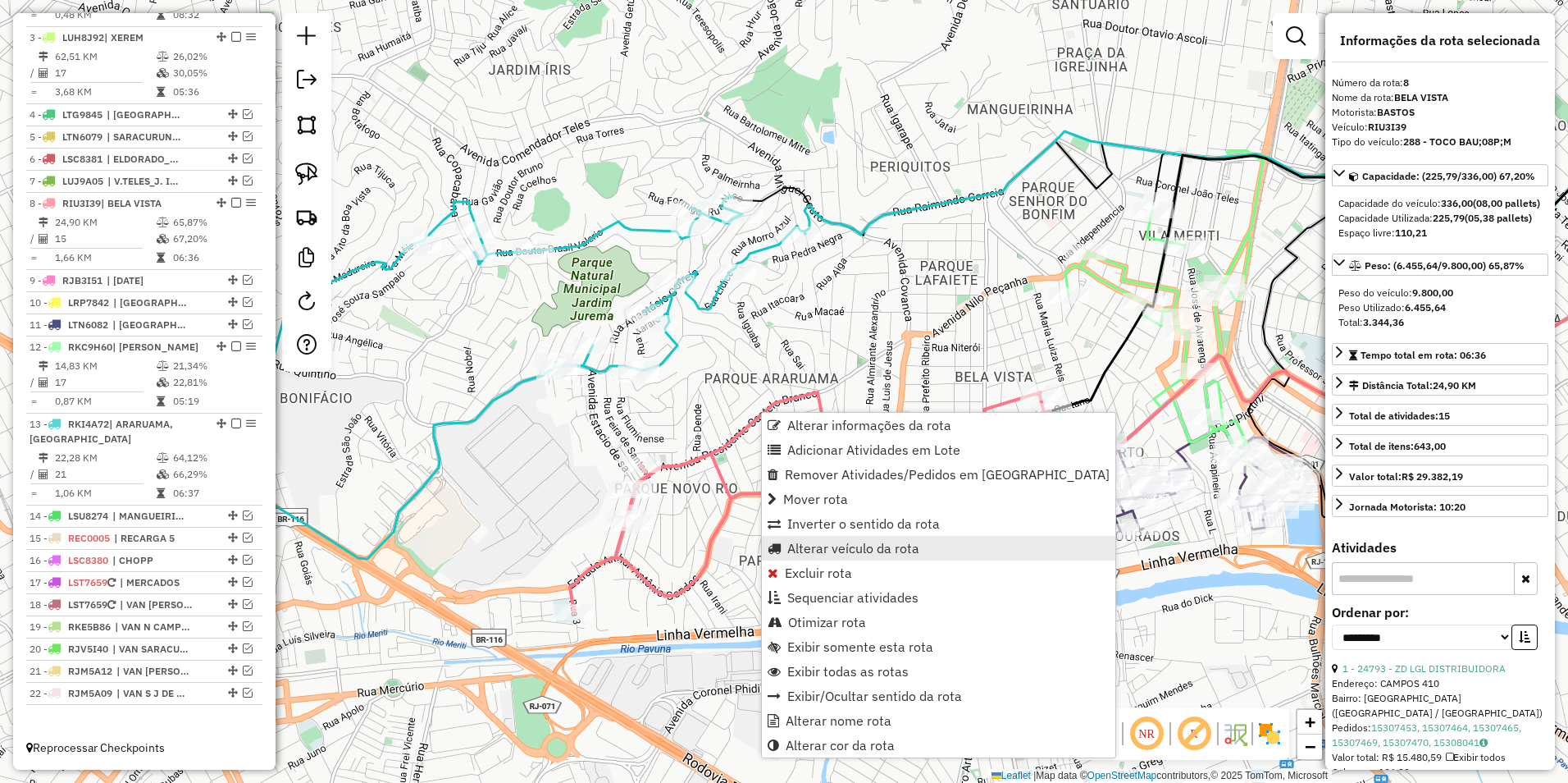
click at [891, 545] on span "Alterar veículo da rota" at bounding box center [853, 548] width 132 height 13
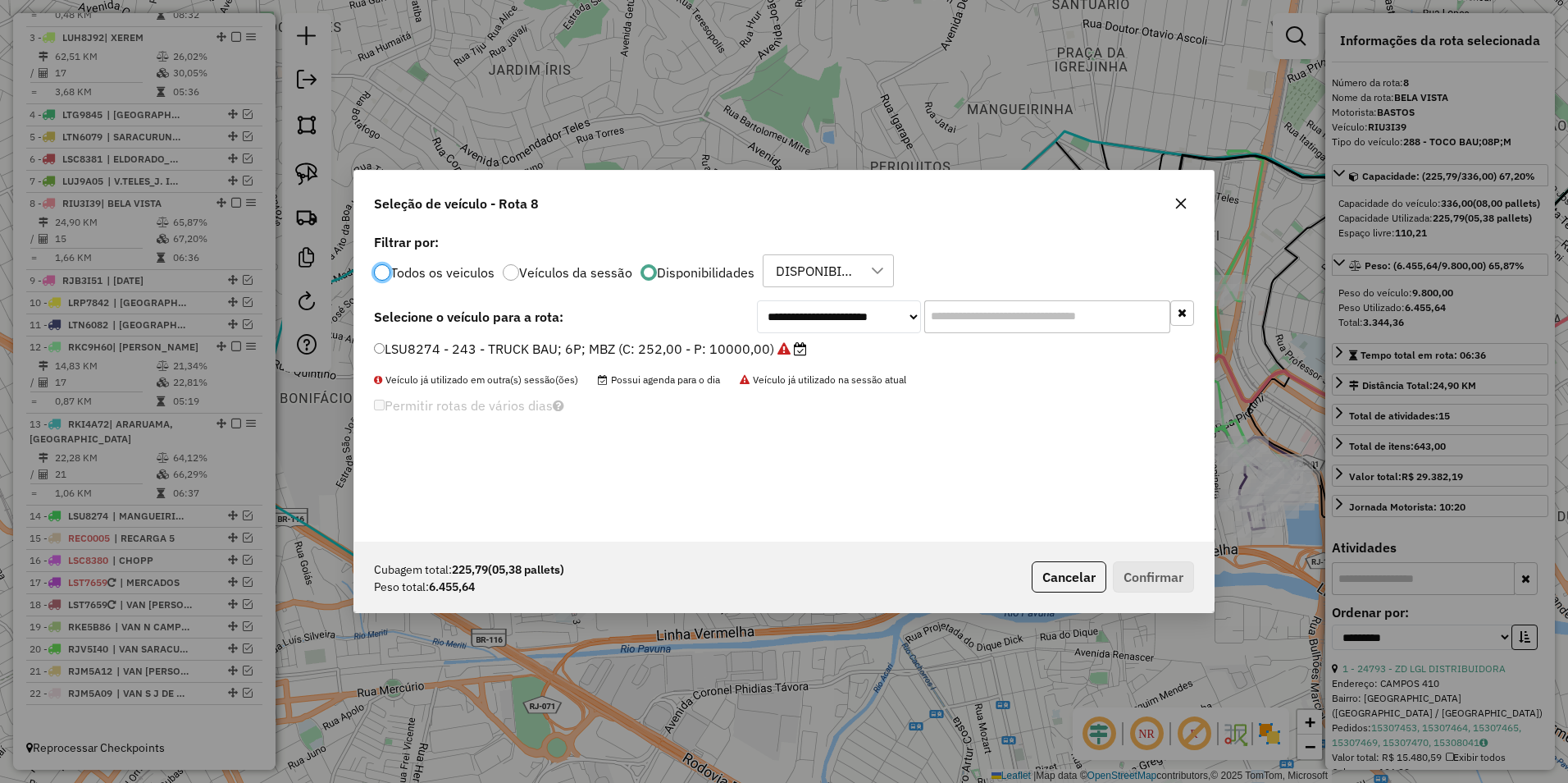
scroll to position [9, 5]
click at [802, 318] on select "**********" at bounding box center [838, 317] width 164 height 33
select select "********"
click at [757, 300] on select "**********" at bounding box center [838, 317] width 164 height 33
click at [742, 359] on li "RKI4A72 - 284 - TOCO BAU; 08P;M (C: 336,00 - P: 9800,00)" at bounding box center [784, 349] width 820 height 20
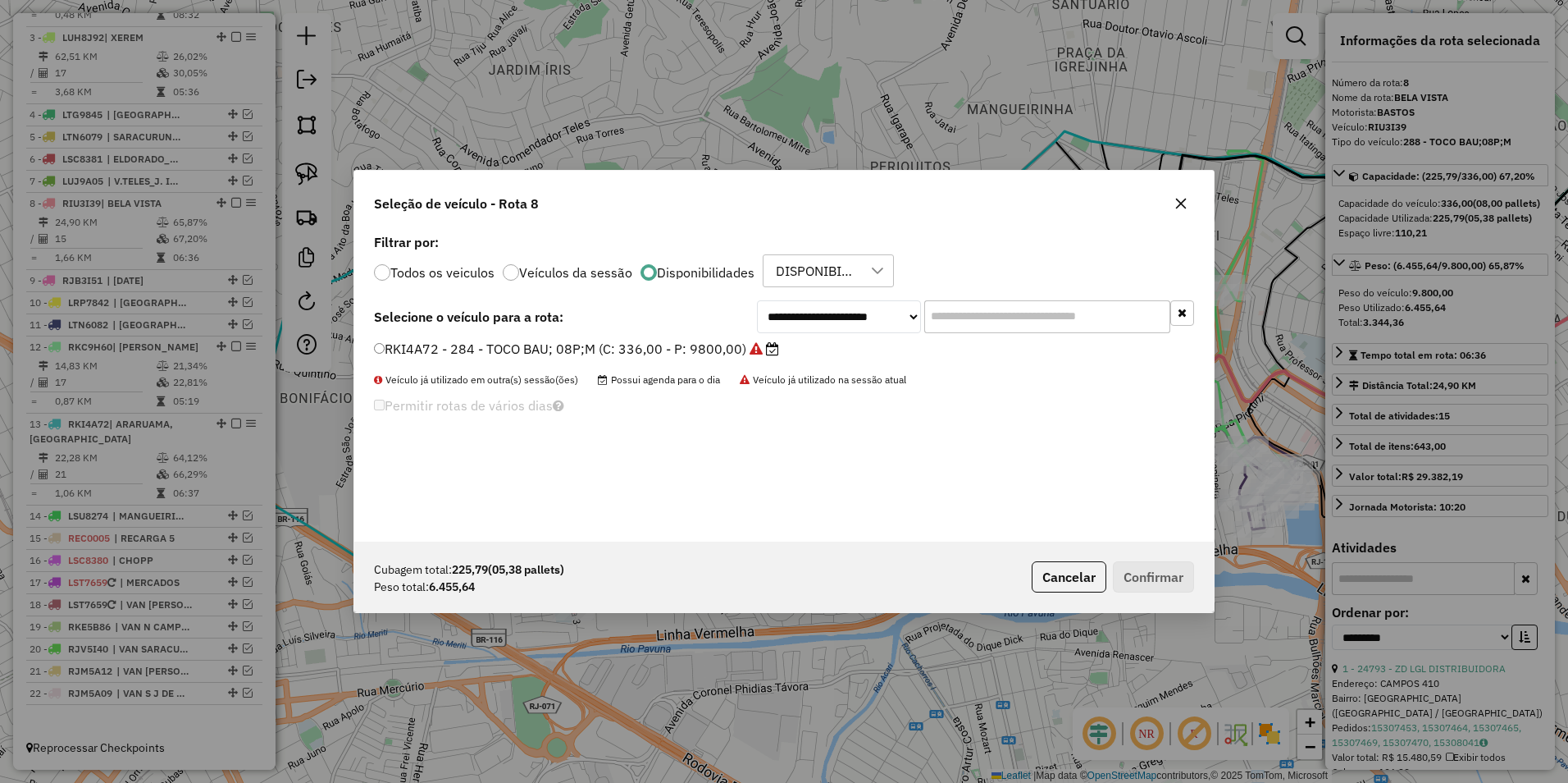
click at [570, 359] on div "RKI4A72 - 284 - TOCO BAU; 08P;M (C: 336,00 - P: 9800,00)" at bounding box center [784, 356] width 840 height 33
click at [530, 341] on label "RKI4A72 - 284 - TOCO BAU; 08P;M (C: 336,00 - P: 9800,00)" at bounding box center [576, 348] width 405 height 20
click at [1166, 585] on button "Confirmar" at bounding box center [1154, 577] width 82 height 31
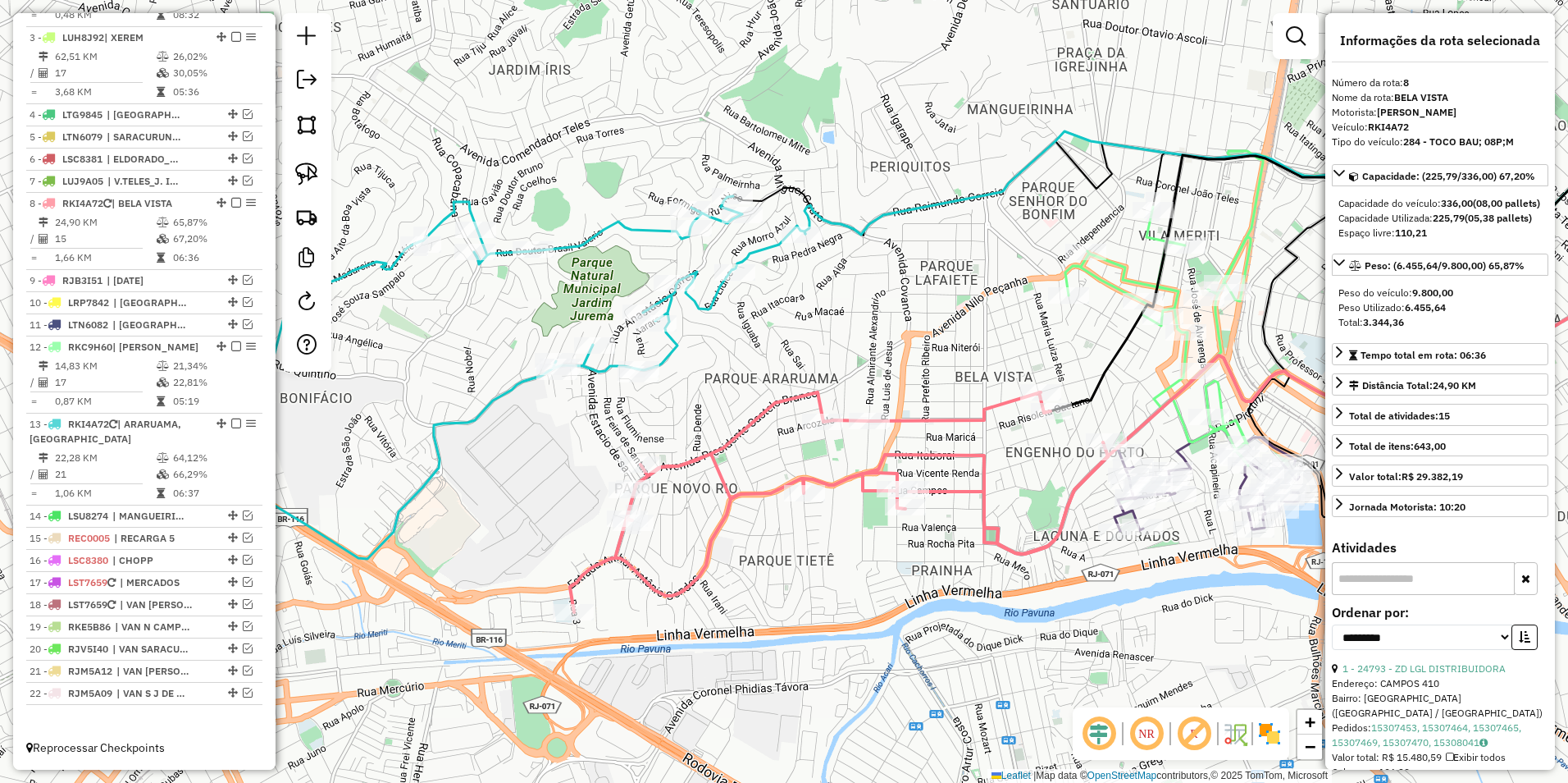
click at [718, 294] on icon at bounding box center [491, 378] width 627 height 363
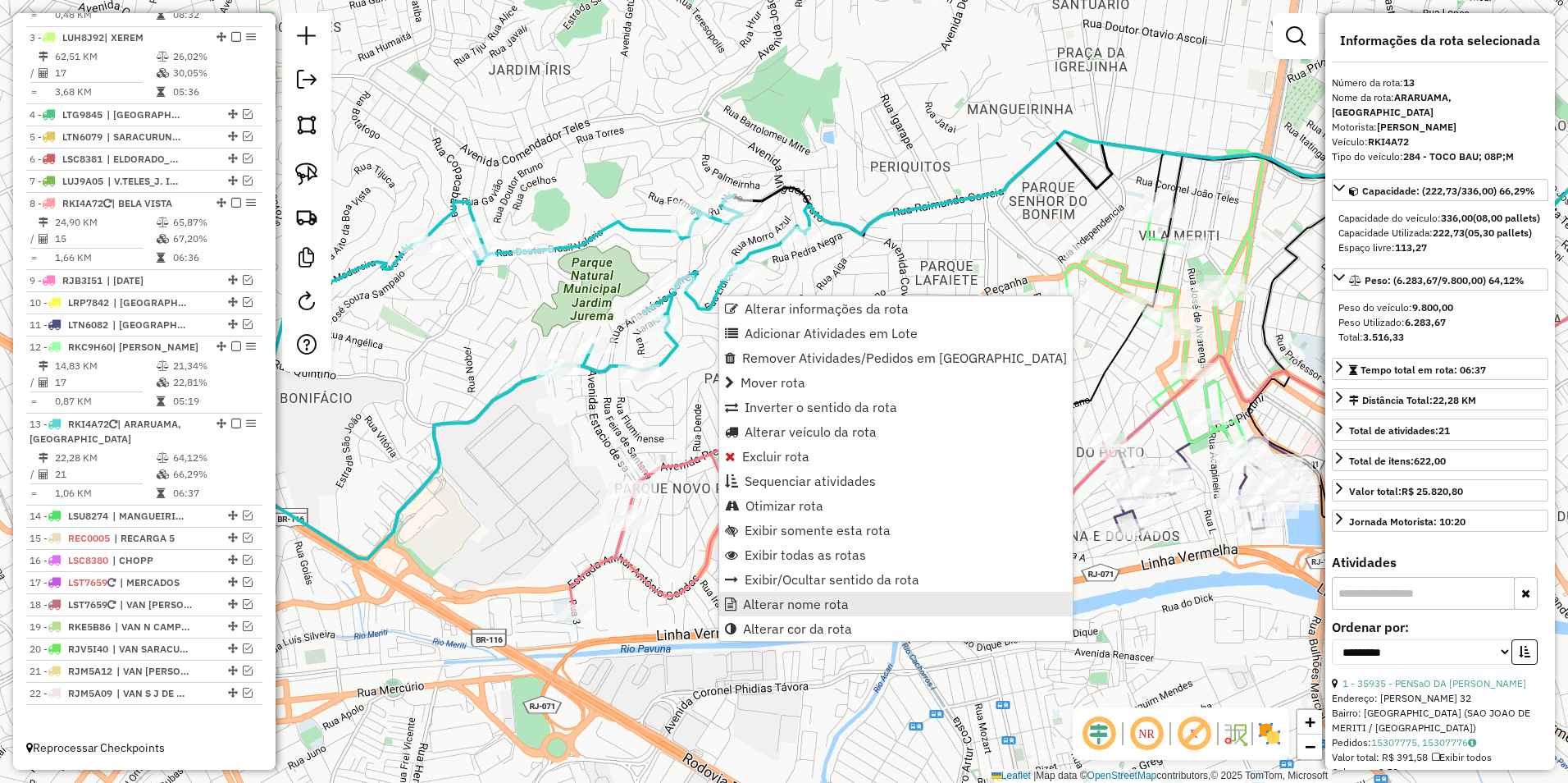
click at [817, 605] on span "Alterar nome rota" at bounding box center [796, 603] width 106 height 13
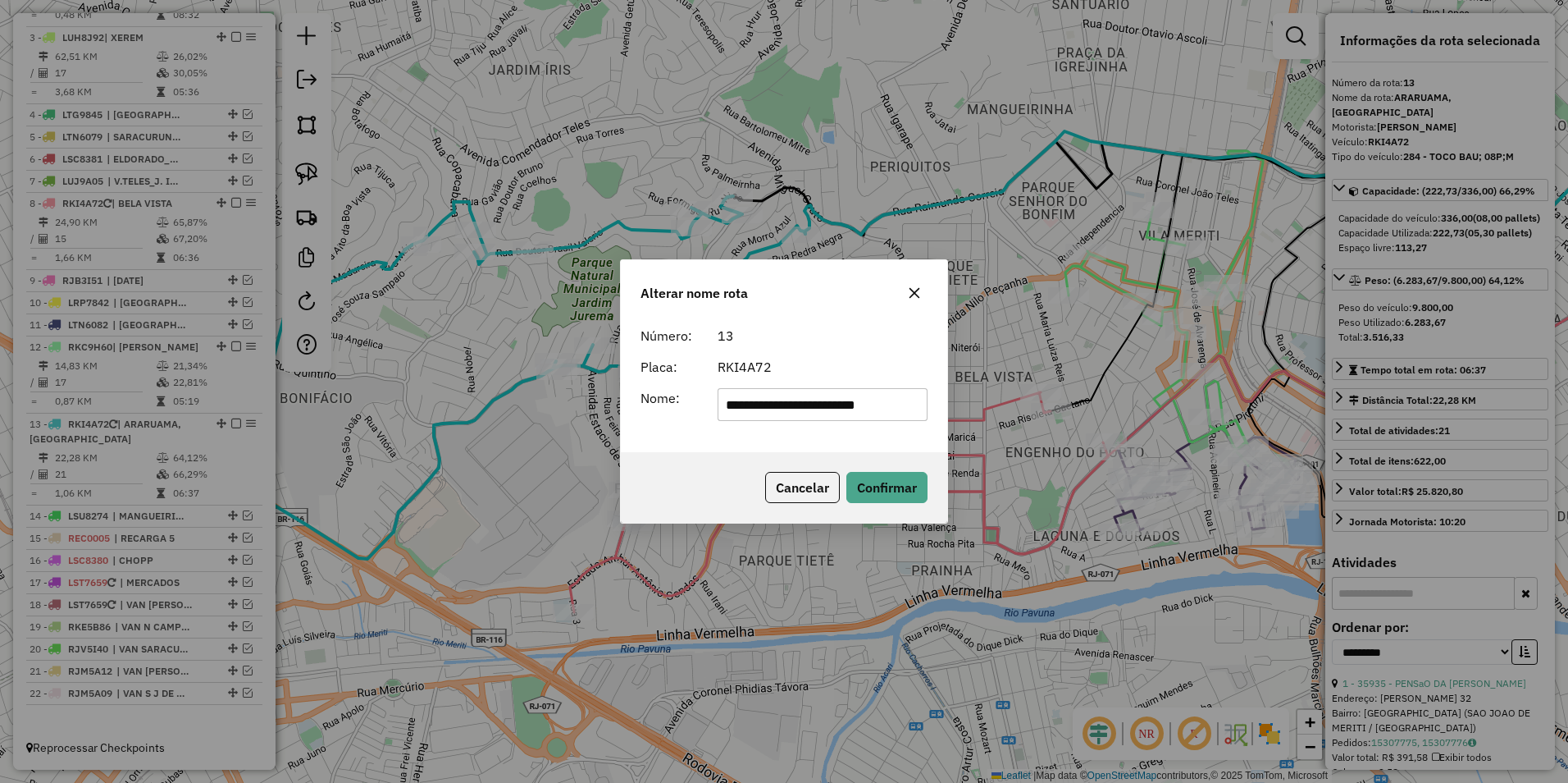
scroll to position [0, 3]
drag, startPoint x: 790, startPoint y: 410, endPoint x: 1315, endPoint y: 410, distance: 525.0
click at [1315, 410] on div "**********" at bounding box center [784, 392] width 1568 height 783
type input "********"
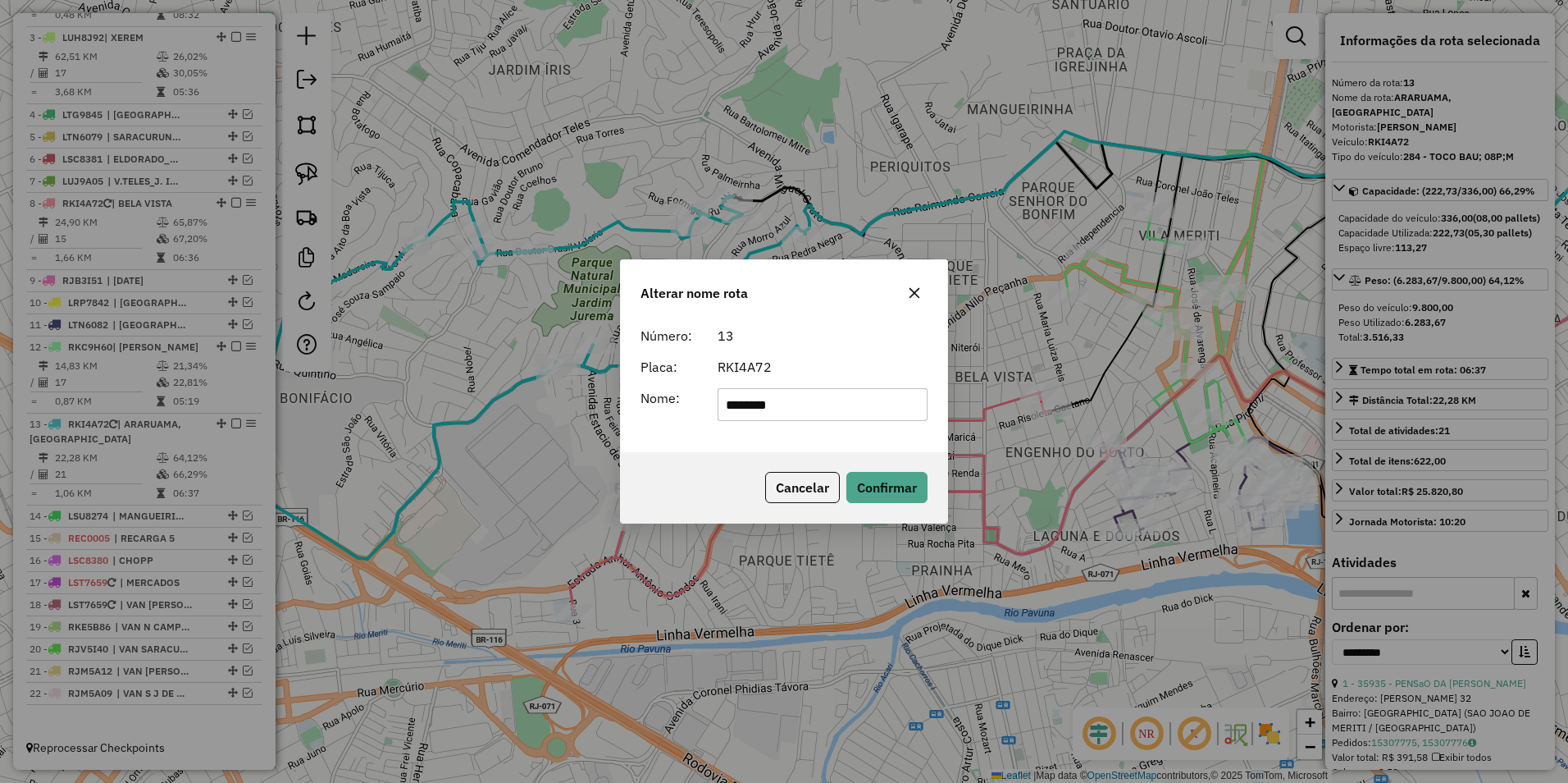
click at [794, 382] on form "Número: 13 Placa: RKI4A72 Nome: ********" at bounding box center [784, 373] width 287 height 95
click at [874, 497] on button "Confirmar" at bounding box center [888, 488] width 82 height 31
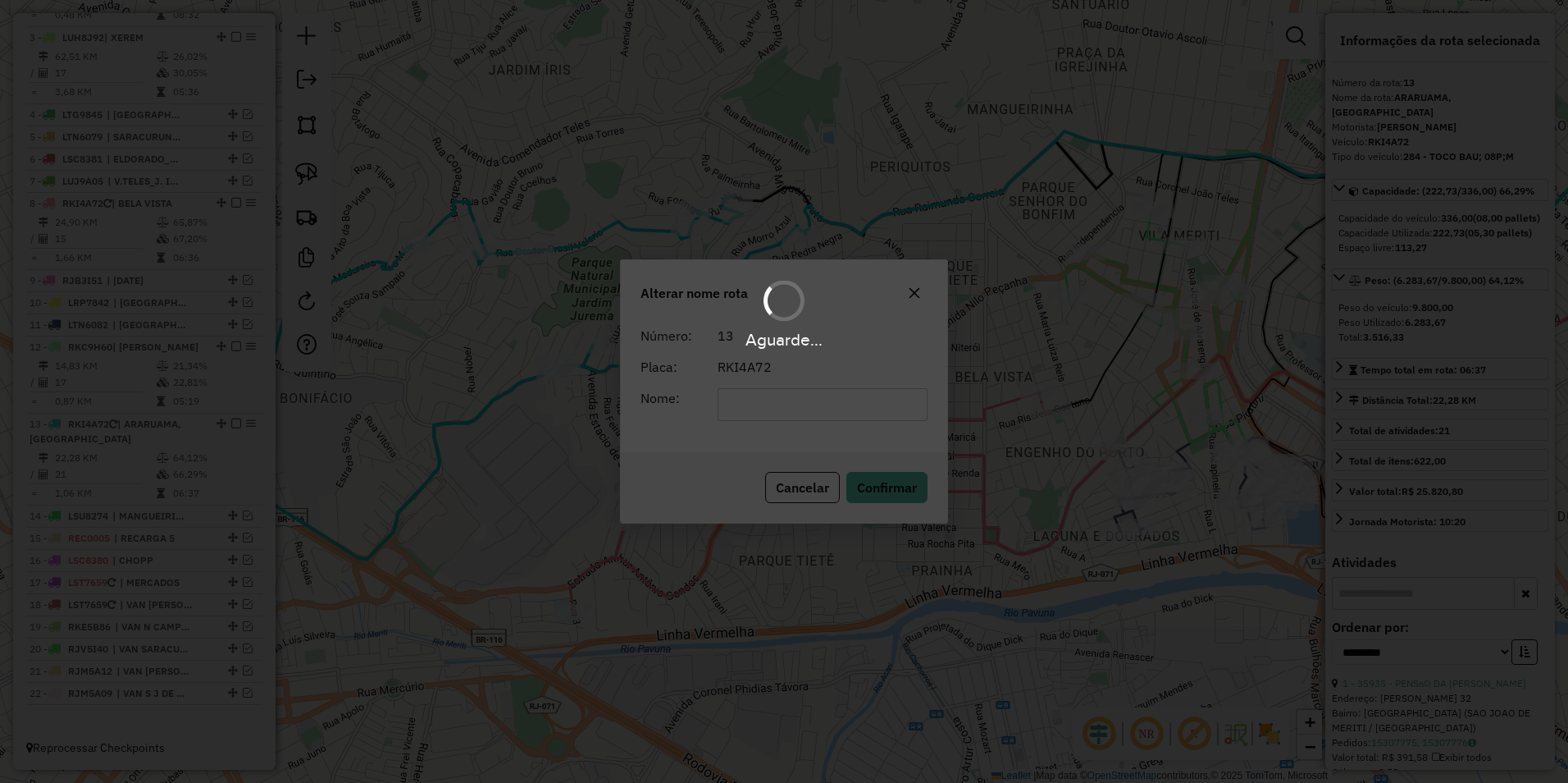
scroll to position [701, 0]
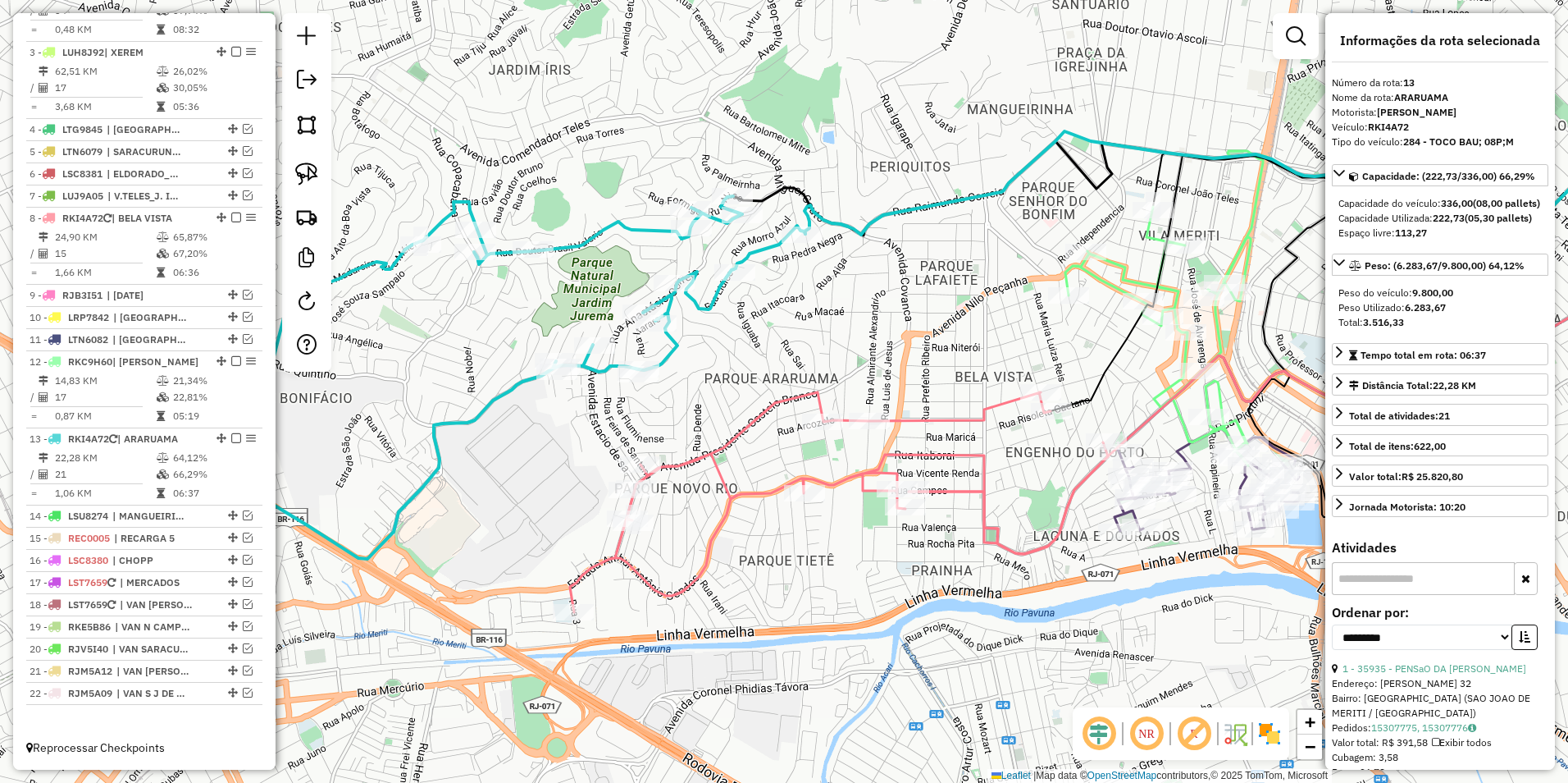
click at [709, 305] on icon at bounding box center [491, 378] width 627 height 363
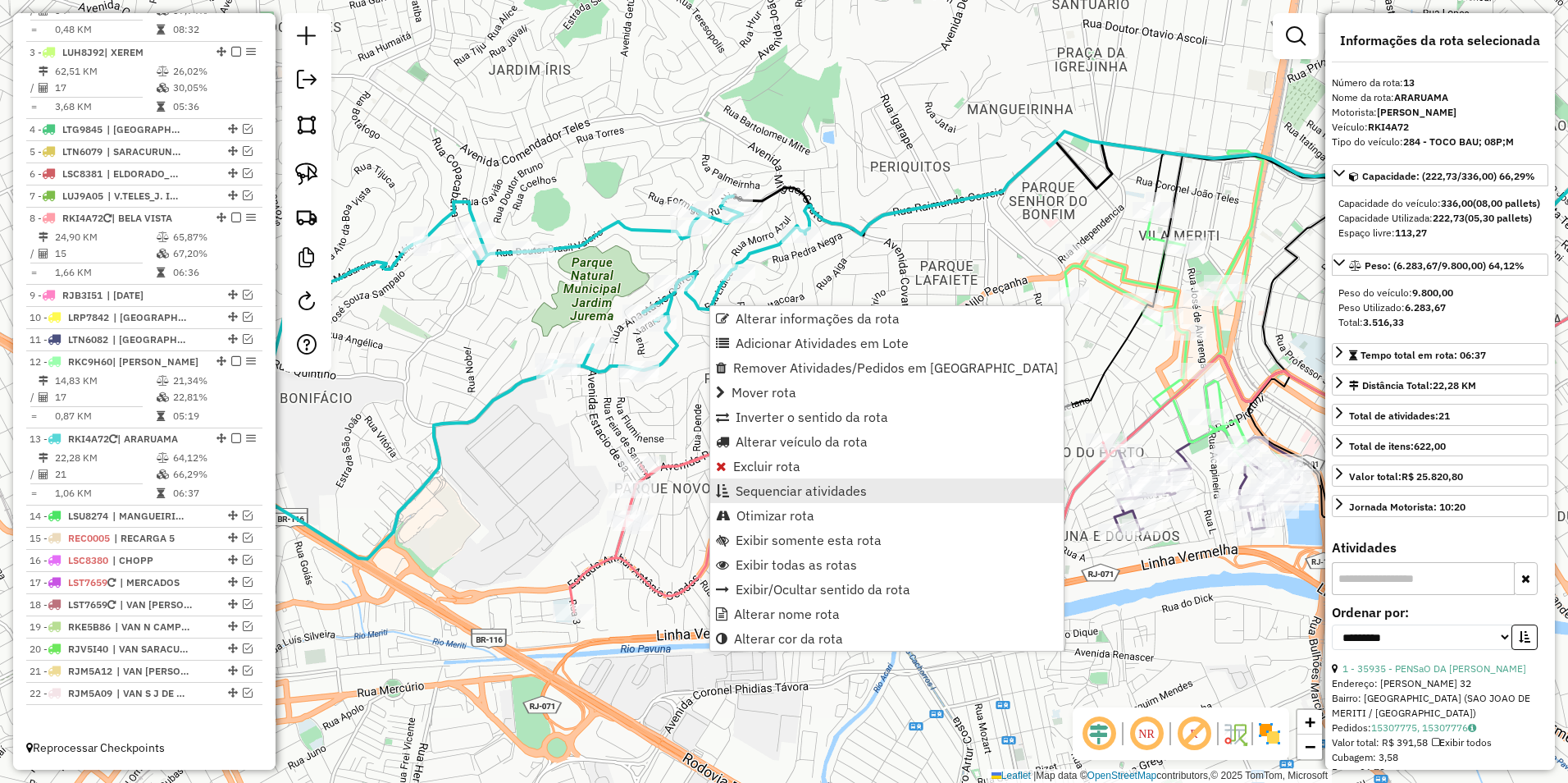
click at [802, 490] on span "Sequenciar atividades" at bounding box center [801, 490] width 131 height 13
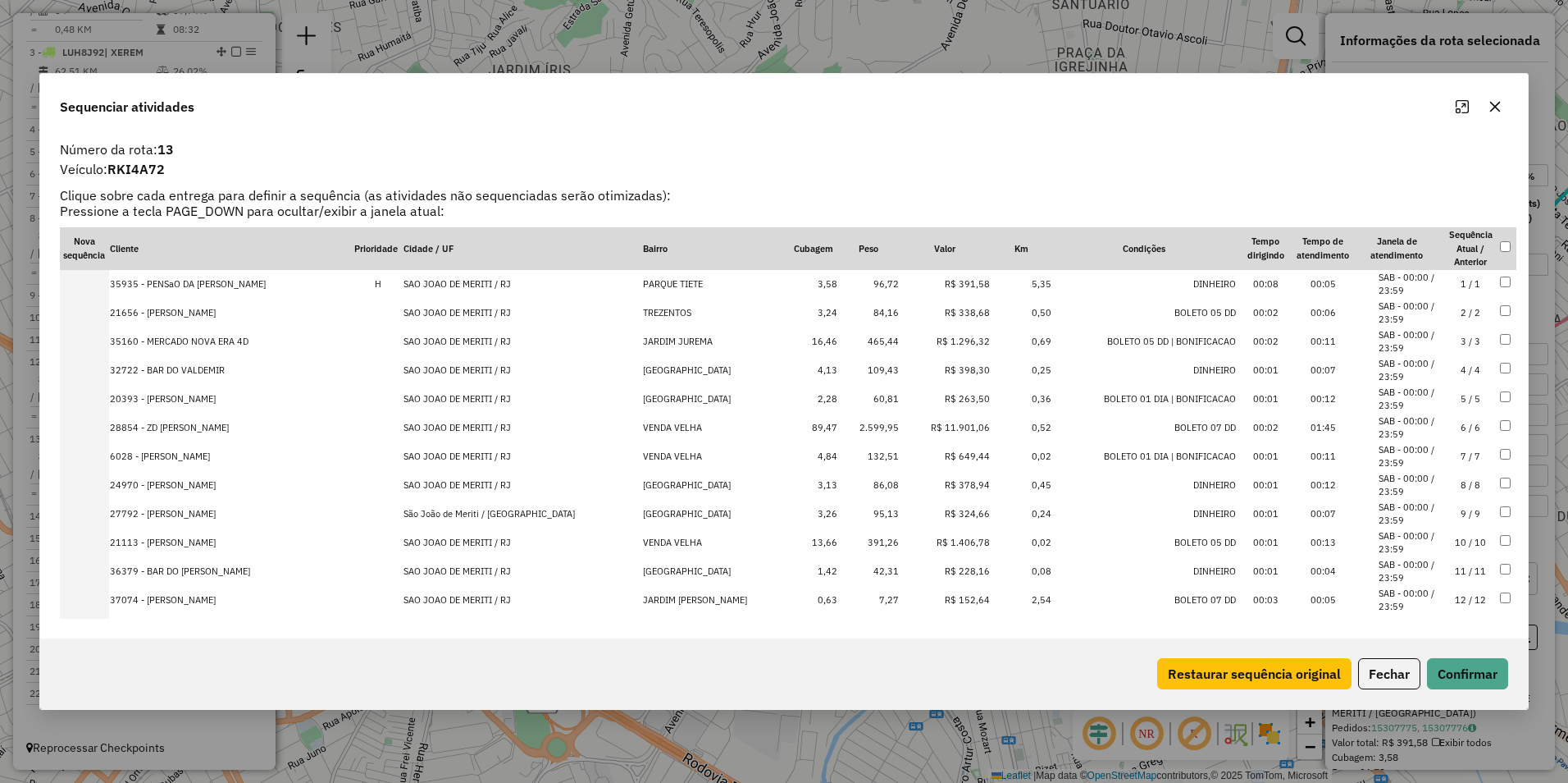
click at [947, 347] on td "R$ 1.296,32" at bounding box center [945, 341] width 91 height 29
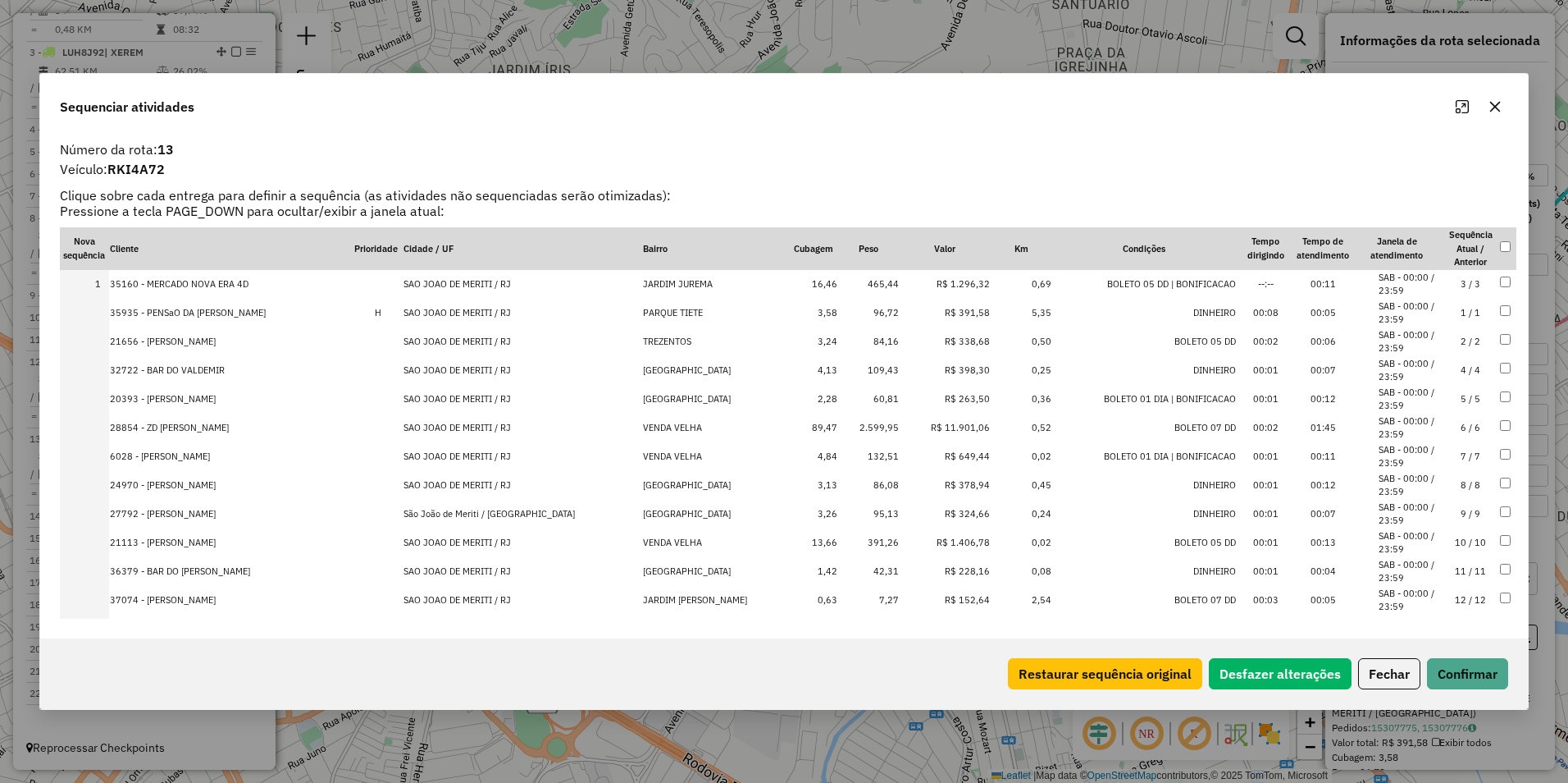
click at [946, 436] on td "R$ 11.901,06" at bounding box center [945, 427] width 91 height 29
drag, startPoint x: 935, startPoint y: 312, endPoint x: 942, endPoint y: 250, distance: 62.4
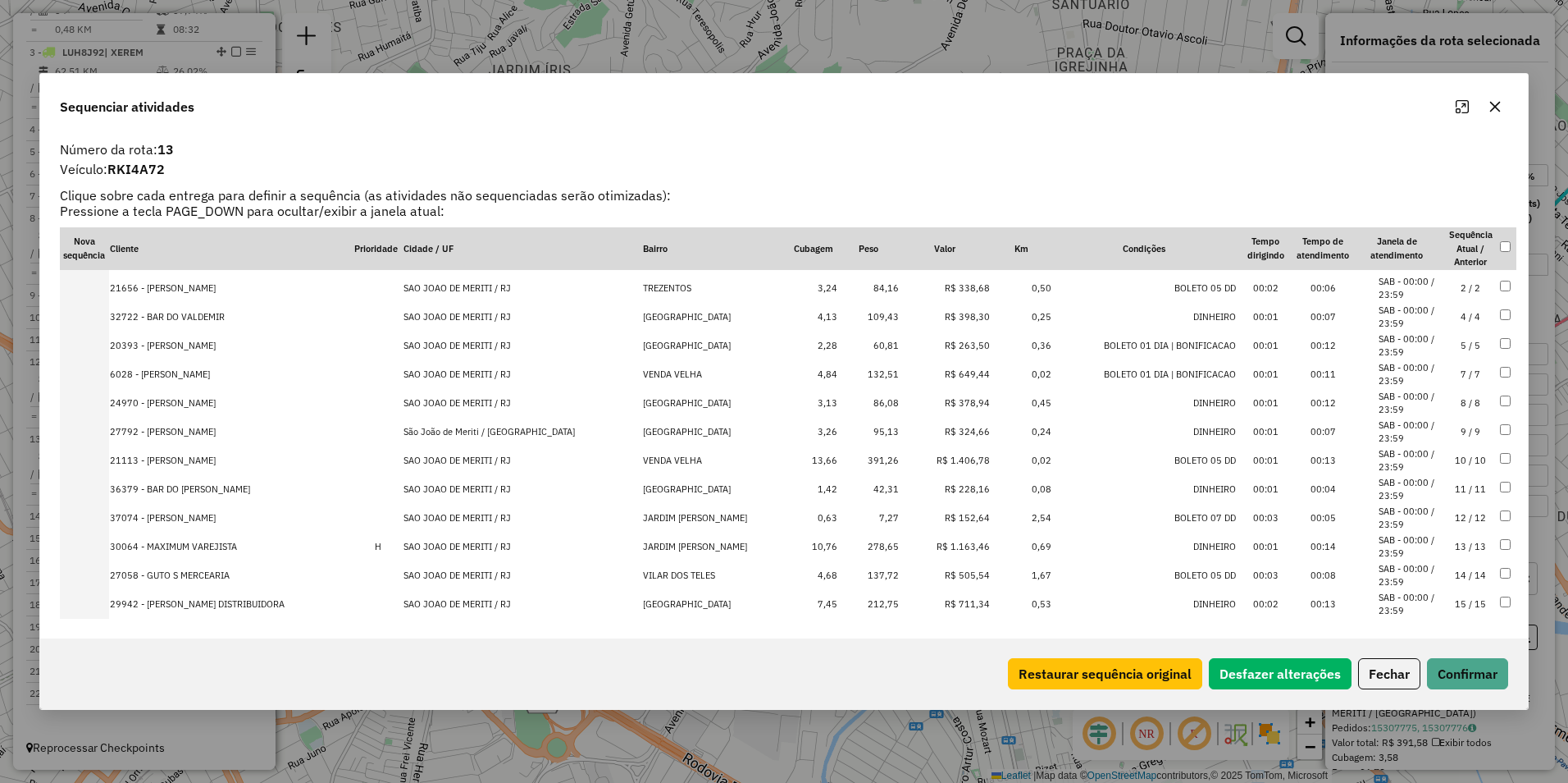
click at [953, 452] on td "R$ 1.406,78" at bounding box center [945, 460] width 91 height 29
click at [951, 543] on td "R$ 1.163,46" at bounding box center [945, 546] width 91 height 29
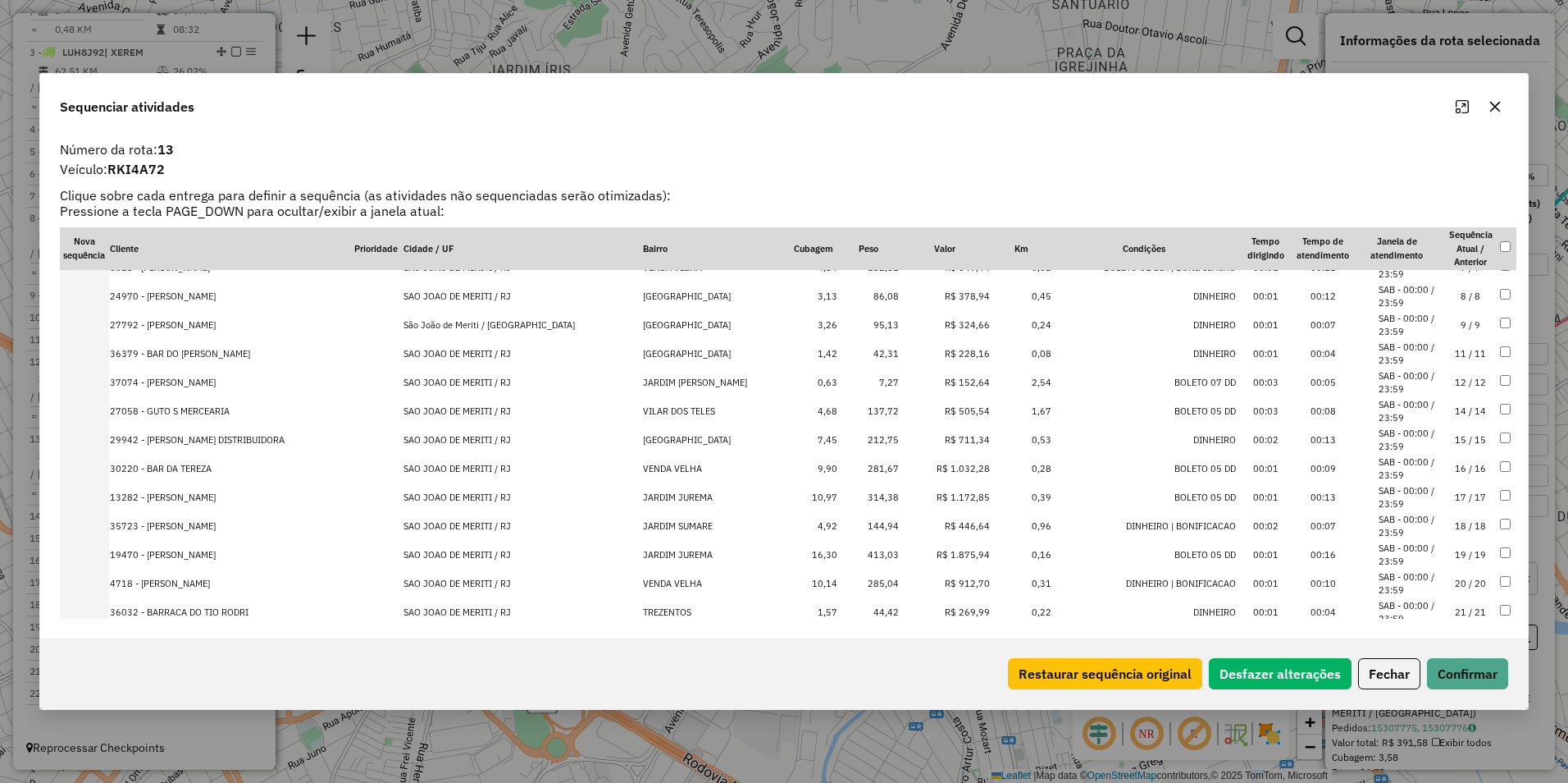
click at [941, 554] on td "R$ 1.875,94" at bounding box center [945, 555] width 91 height 29
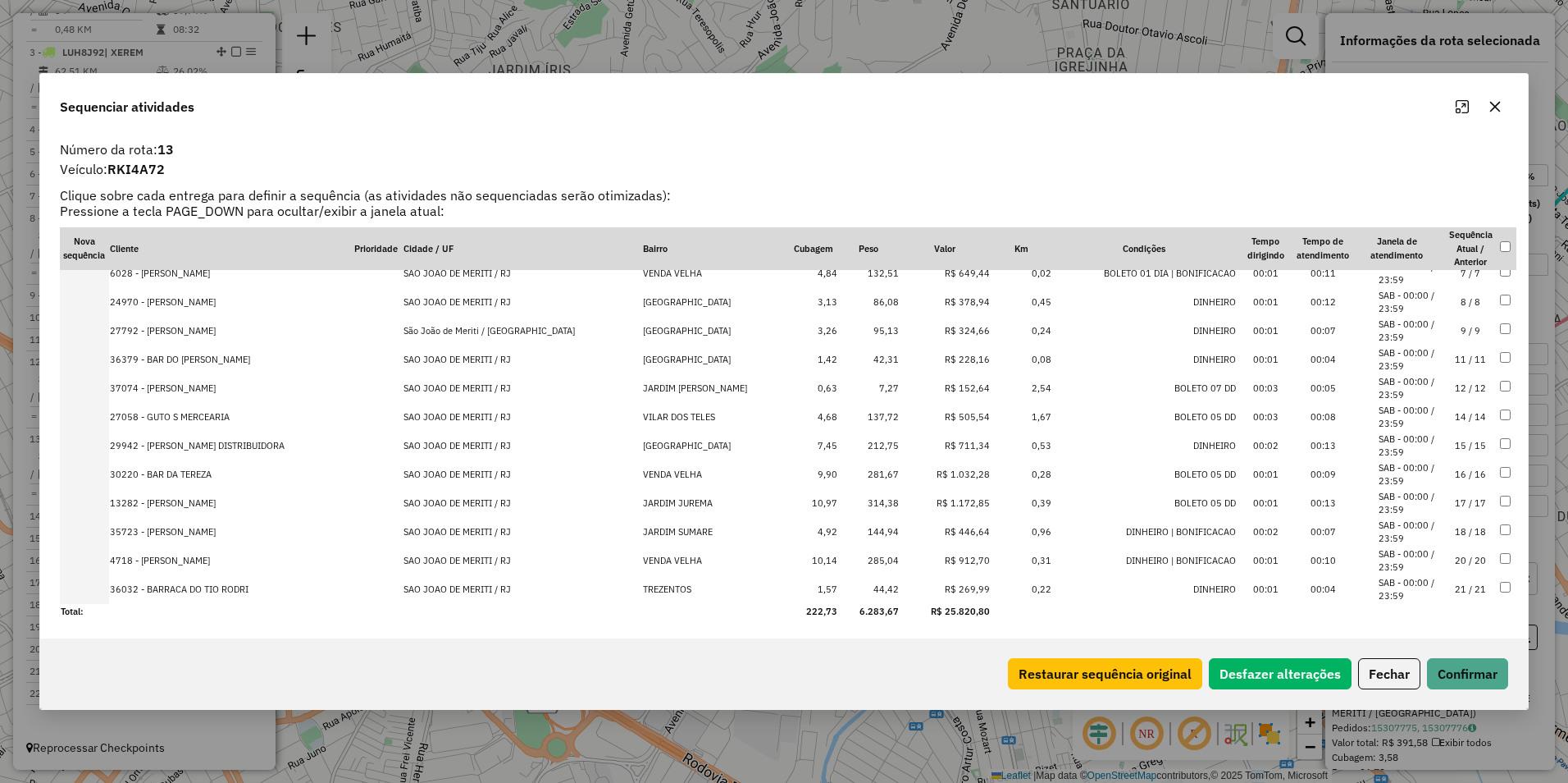
click at [939, 502] on td "R$ 1.172,85" at bounding box center [945, 503] width 91 height 29
click at [939, 498] on td "R$ 1.032,28" at bounding box center [945, 503] width 91 height 29
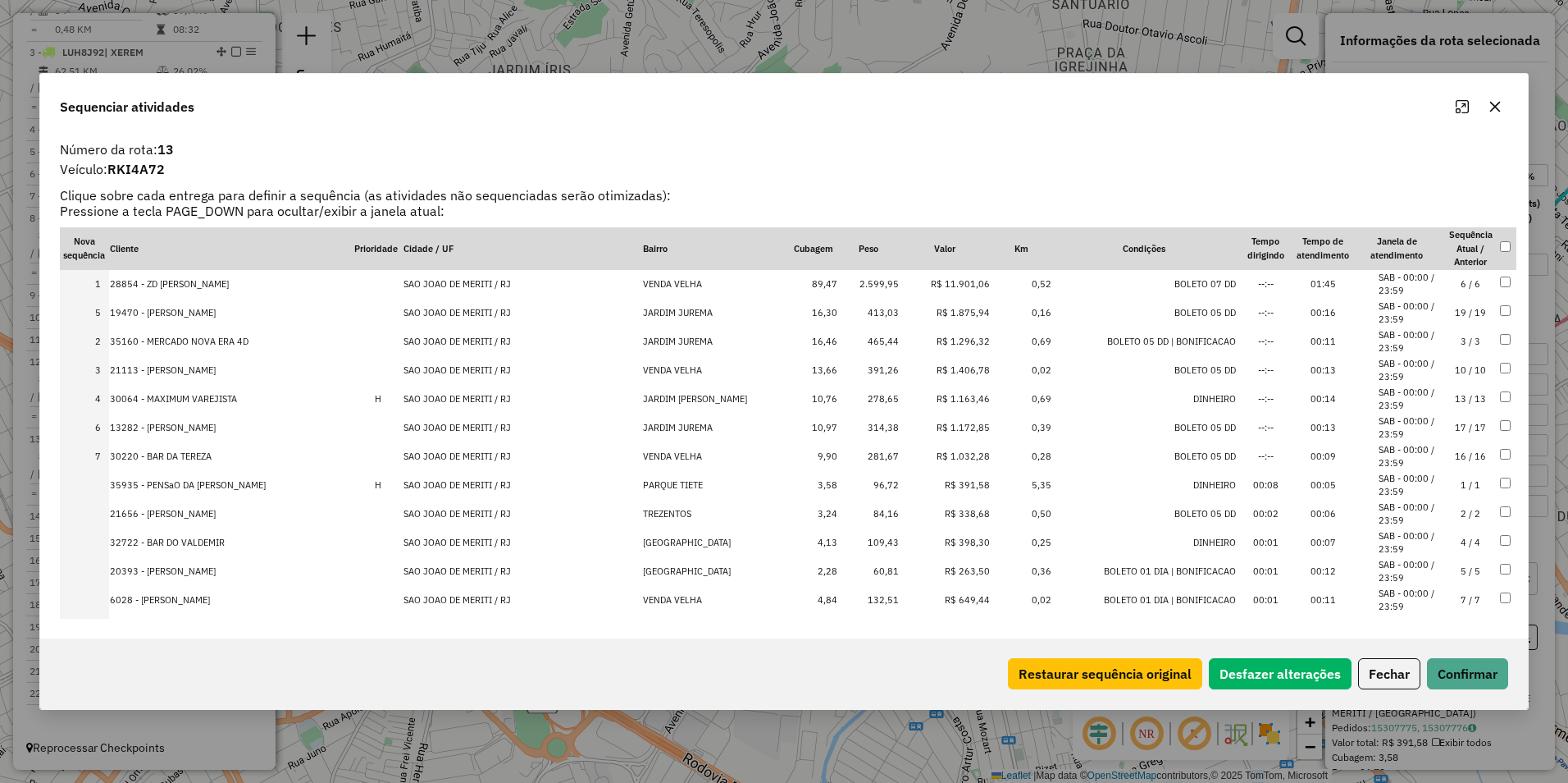
drag, startPoint x: 946, startPoint y: 397, endPoint x: 958, endPoint y: 307, distance: 90.8
drag, startPoint x: 946, startPoint y: 365, endPoint x: 953, endPoint y: 332, distance: 33.7
click at [952, 393] on td "R$ 1.163,46" at bounding box center [945, 398] width 91 height 29
drag, startPoint x: 950, startPoint y: 421, endPoint x: 951, endPoint y: 390, distance: 31.0
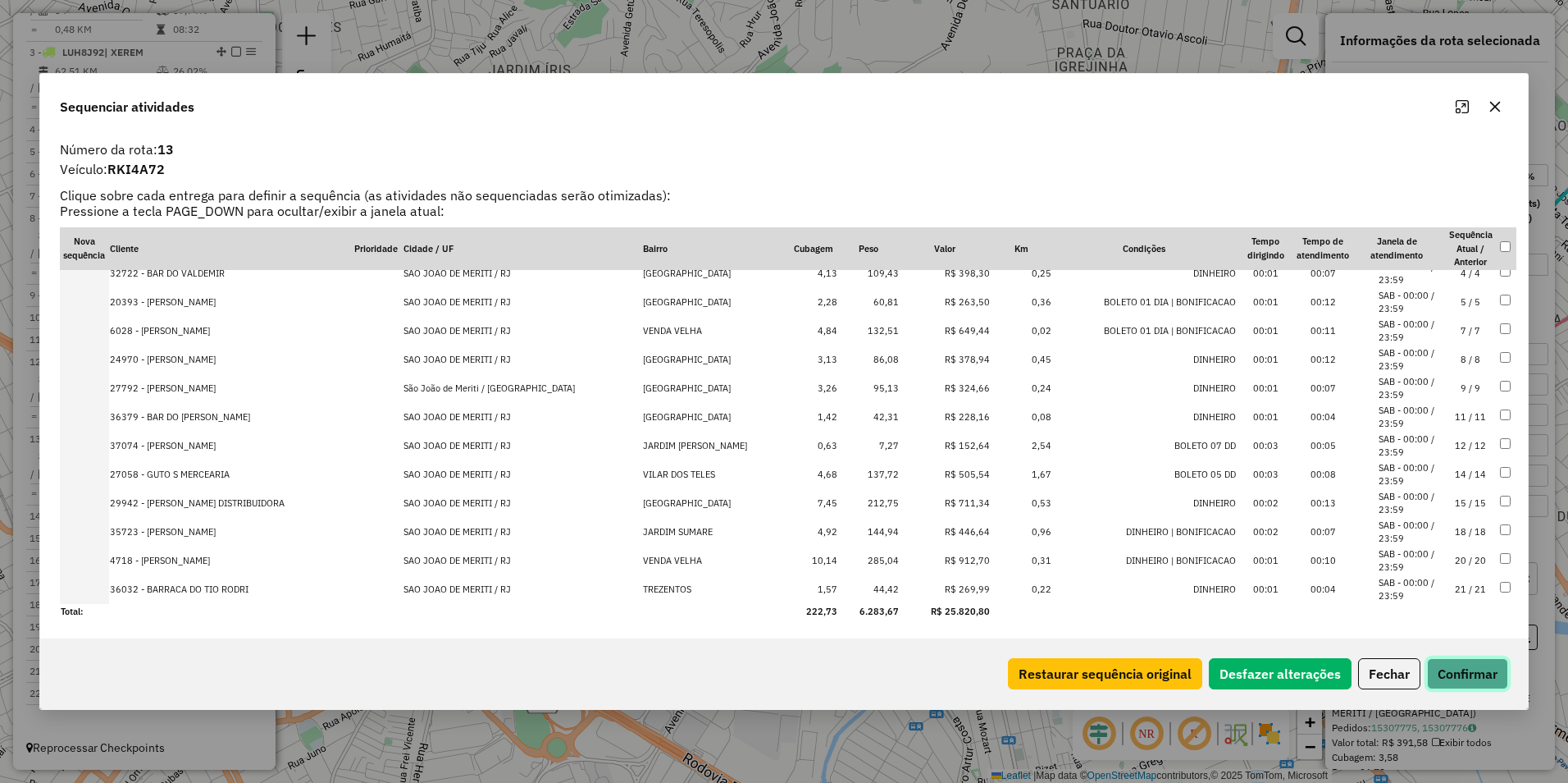
click at [1469, 670] on button "Confirmar" at bounding box center [1468, 674] width 82 height 31
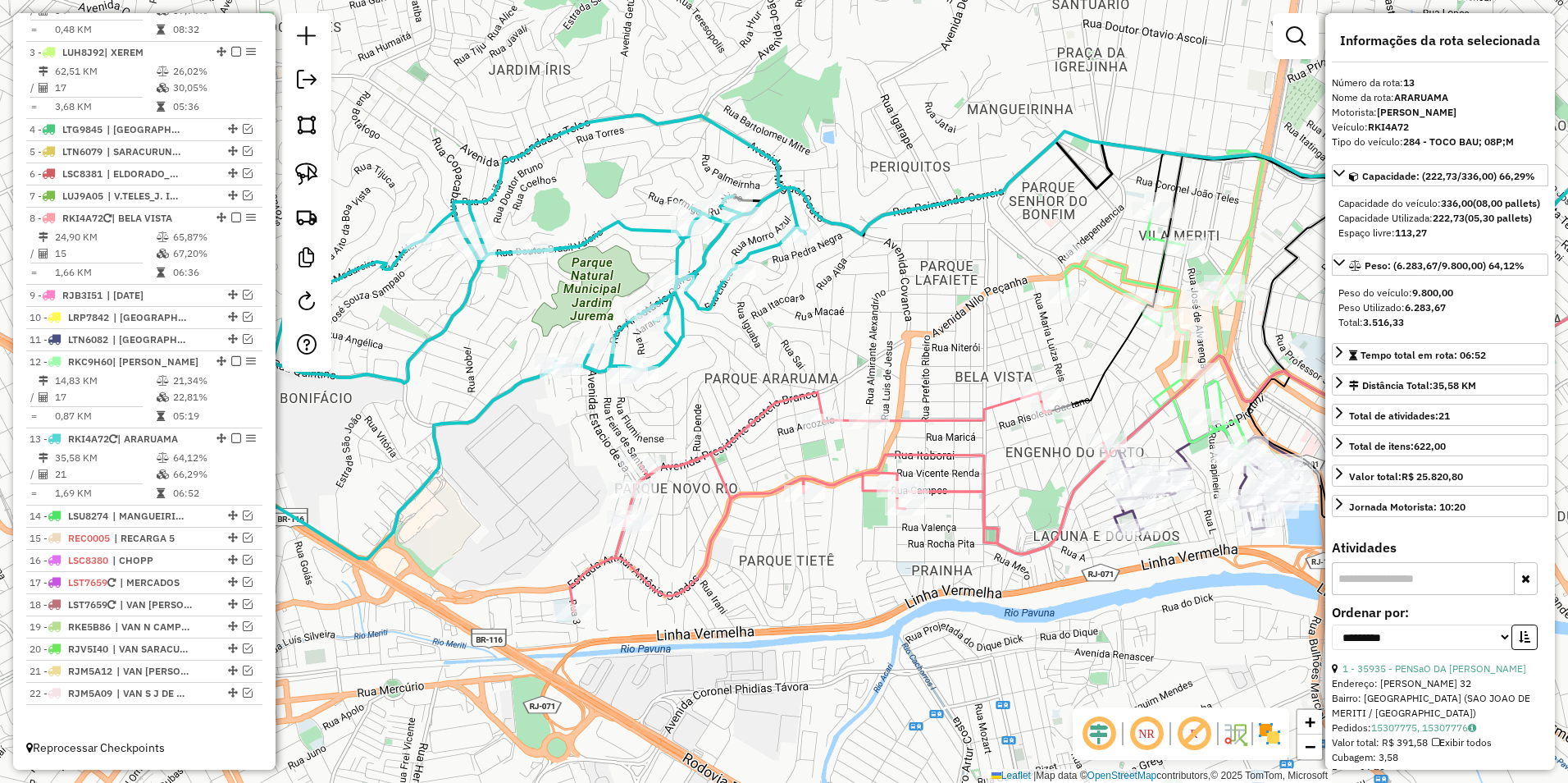
click at [940, 414] on icon at bounding box center [839, 502] width 538 height 220
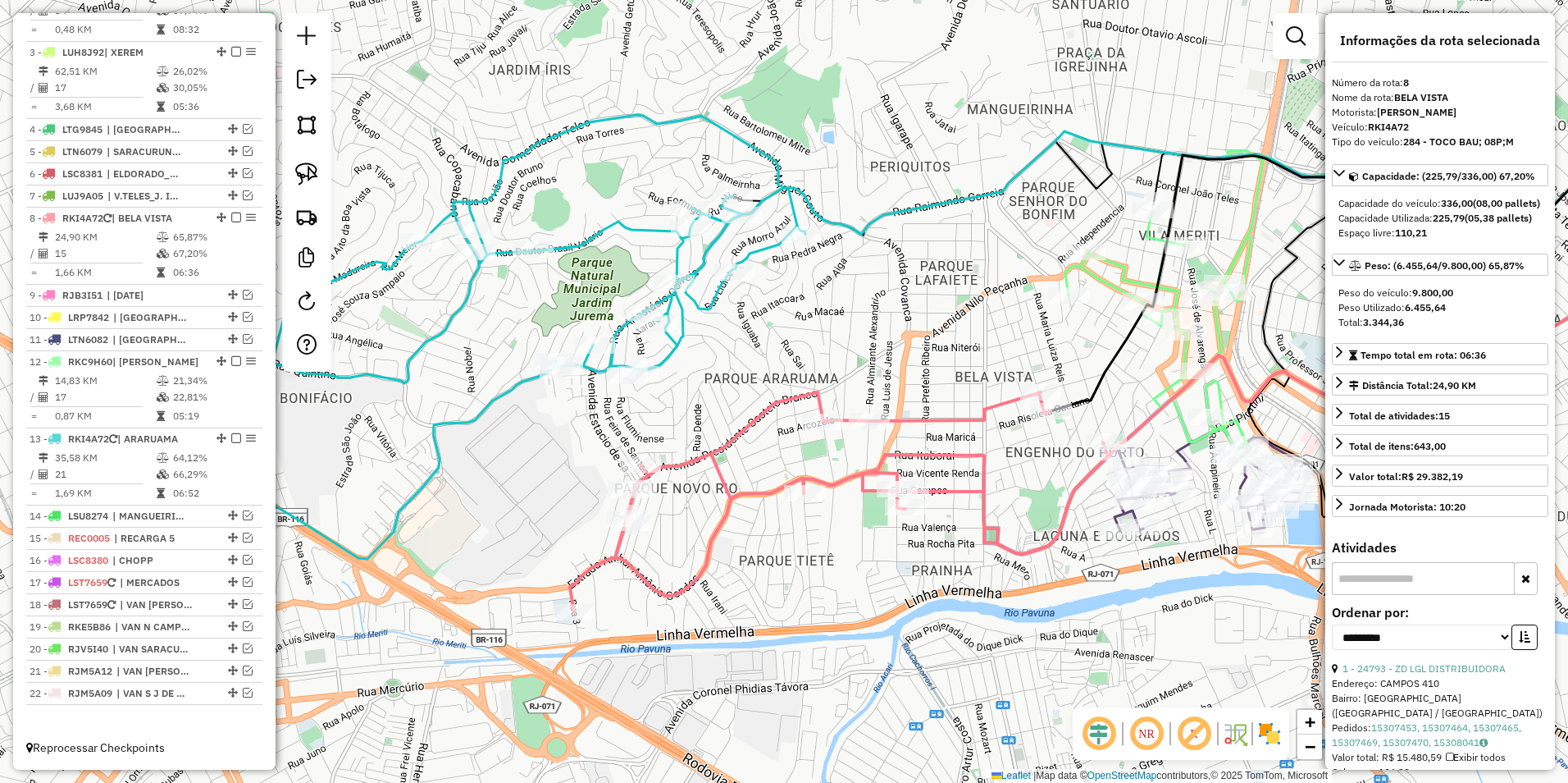
click at [709, 298] on icon at bounding box center [491, 336] width 627 height 444
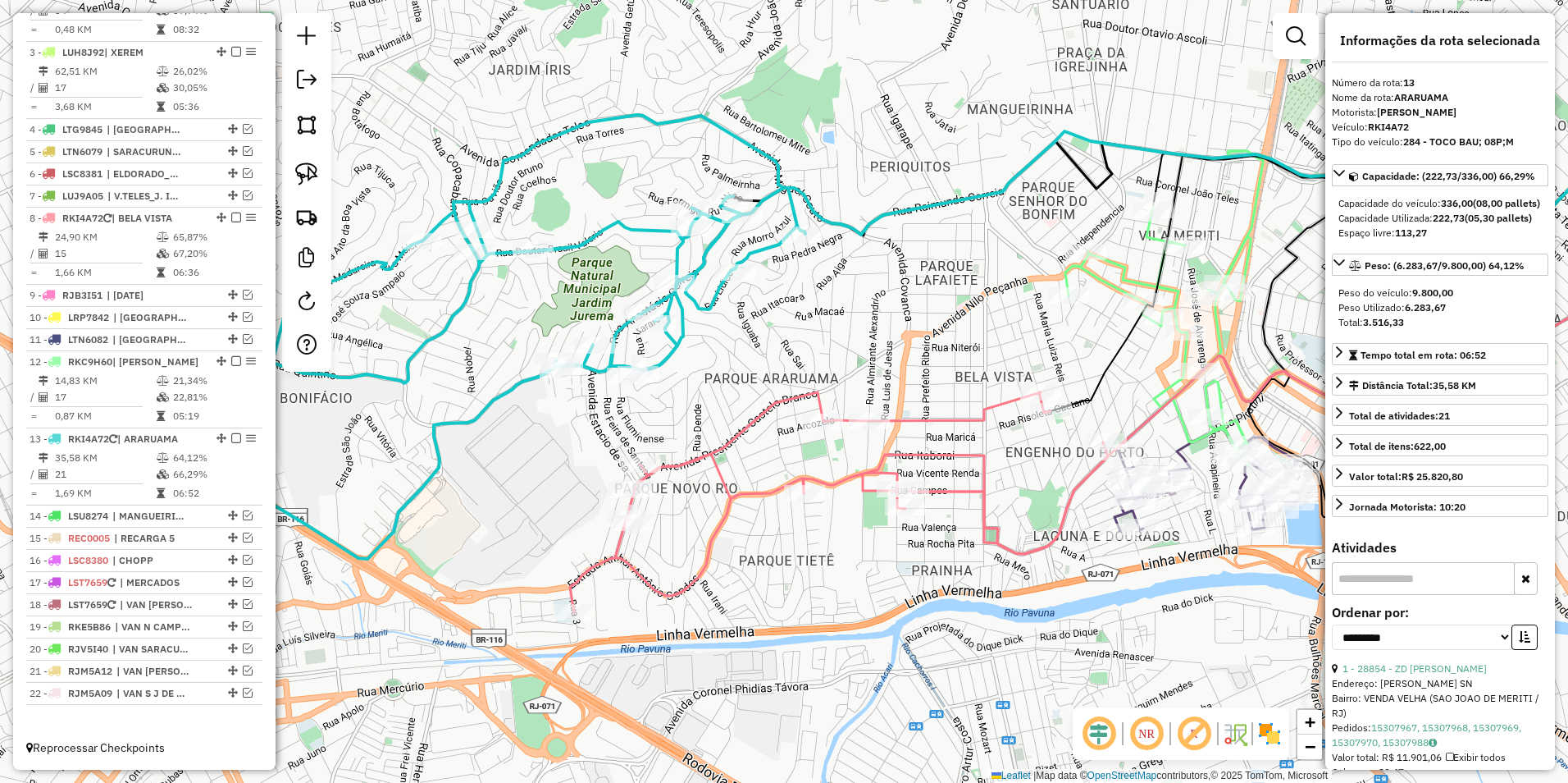
click at [955, 411] on icon at bounding box center [839, 502] width 538 height 220
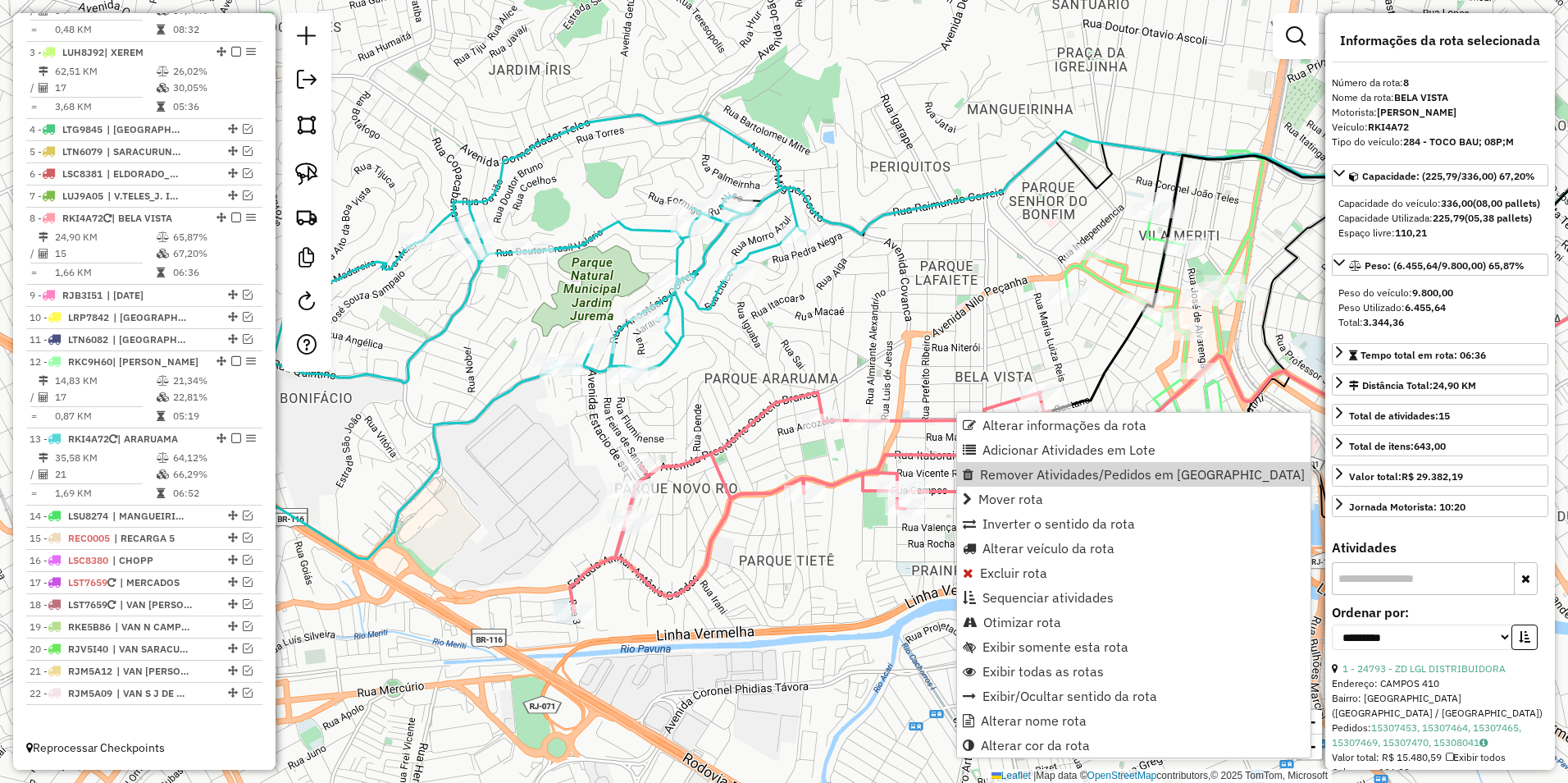
click at [707, 265] on icon at bounding box center [491, 336] width 627 height 444
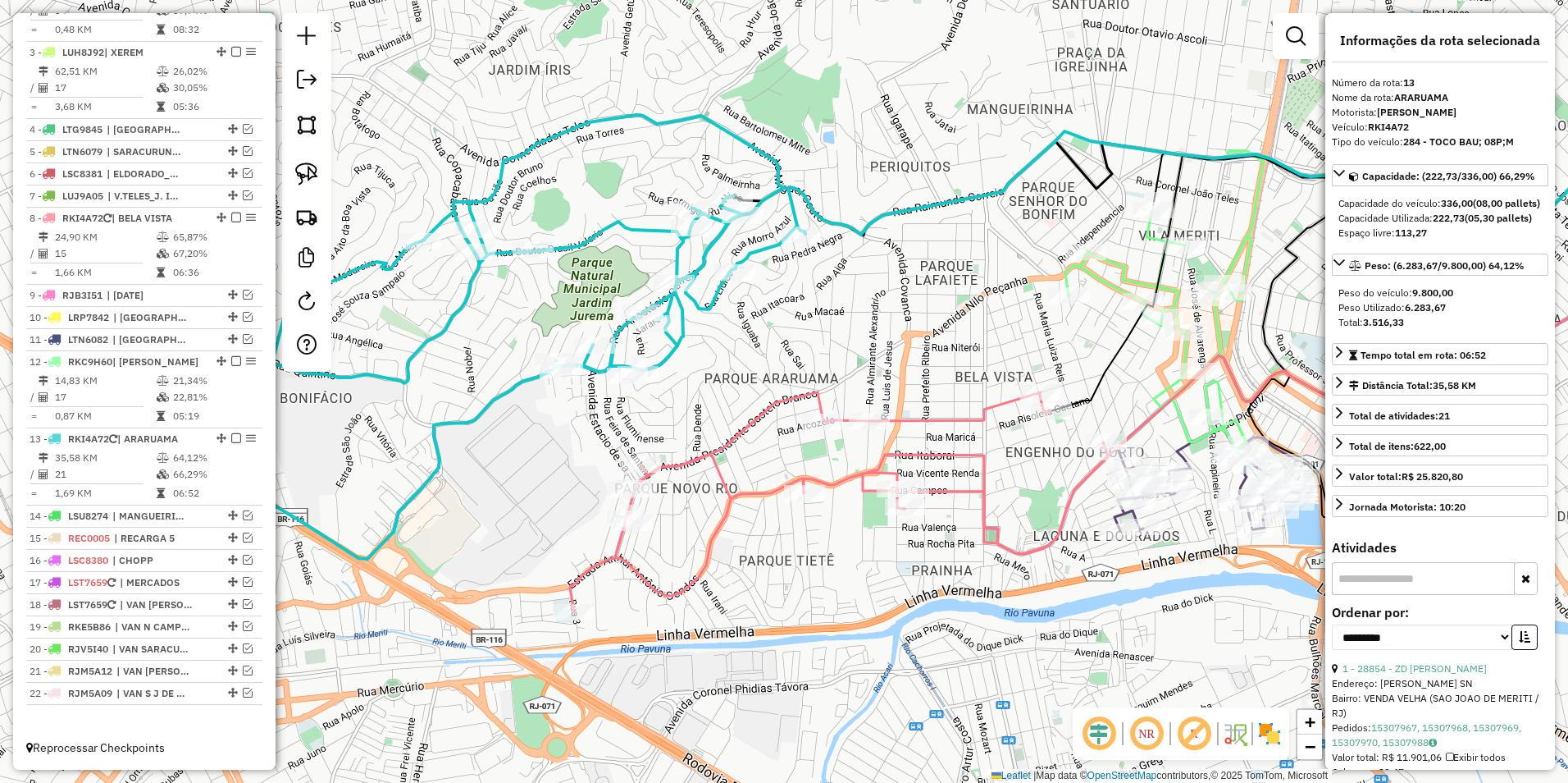
click at [712, 292] on icon at bounding box center [491, 336] width 627 height 444
click at [935, 419] on icon at bounding box center [839, 502] width 538 height 220
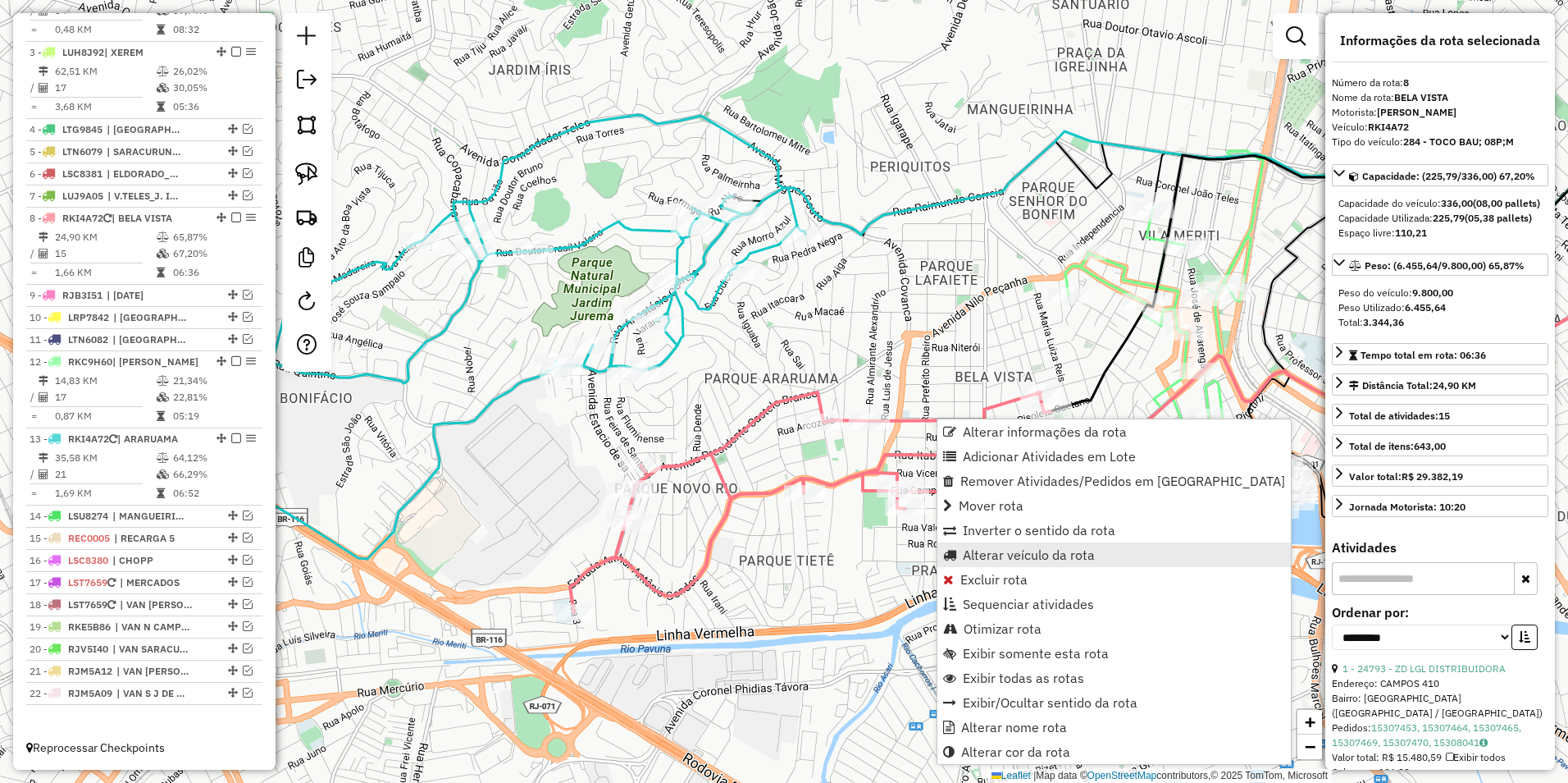
click at [1044, 562] on span "Alterar veículo da rota" at bounding box center [1029, 554] width 132 height 13
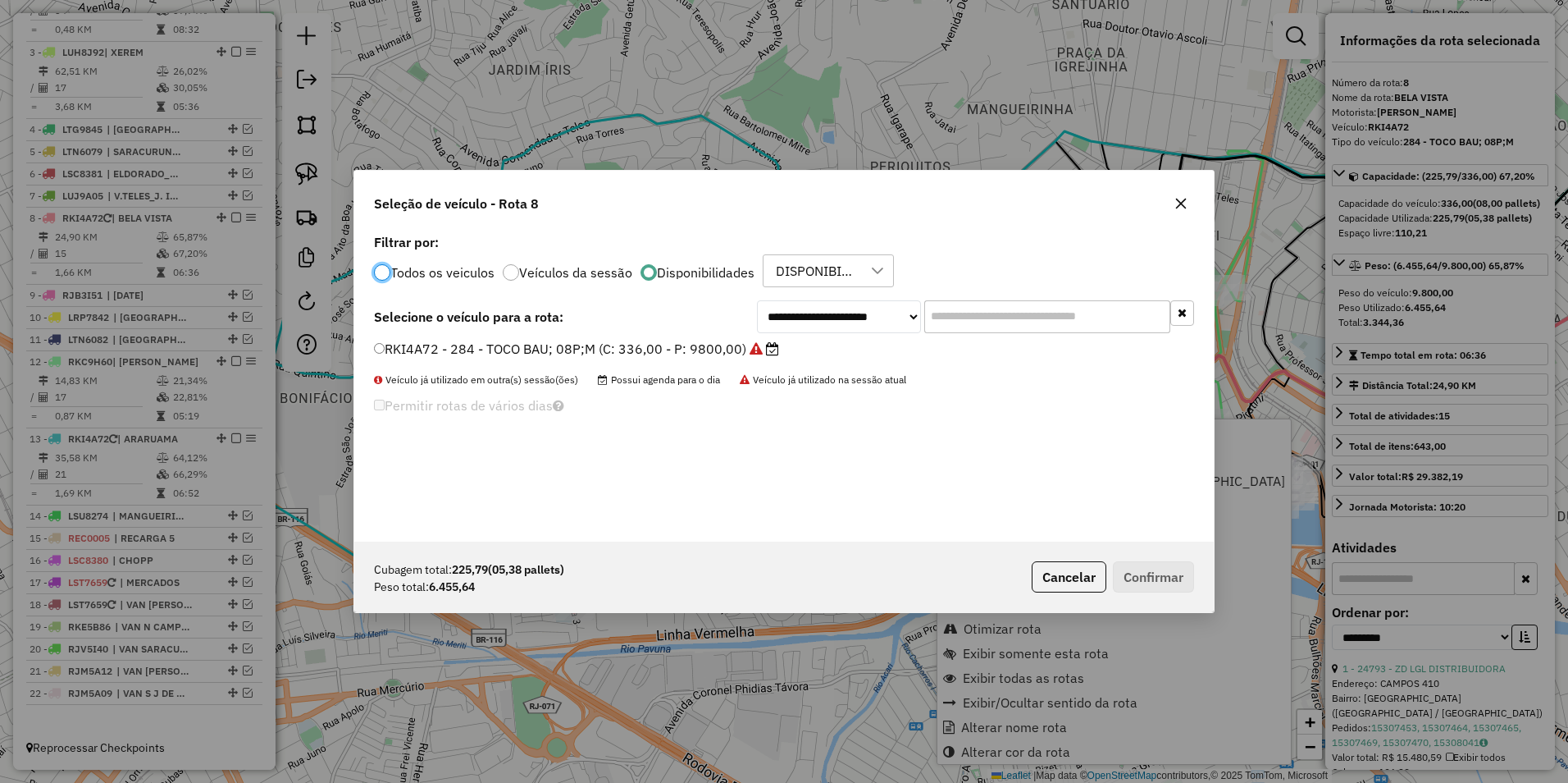
scroll to position [9, 5]
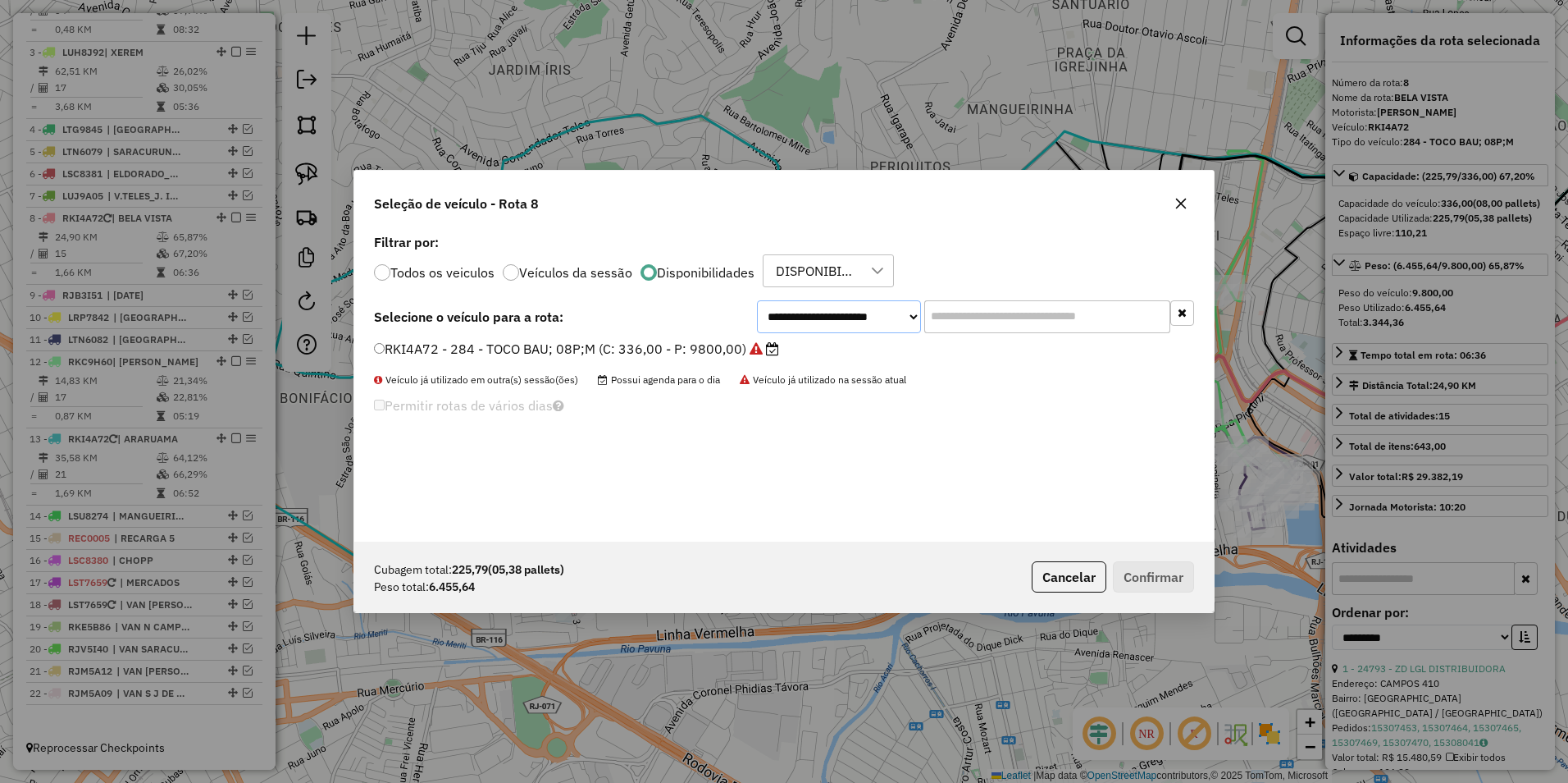
click at [814, 317] on select "**********" at bounding box center [838, 317] width 164 height 33
select select "********"
click at [757, 300] on select "**********" at bounding box center [838, 317] width 164 height 33
click at [711, 356] on label "RIU3I39 - 288 - TOCO BAU;08P;M (C: 336,00 - P: 9800,00)" at bounding box center [565, 348] width 383 height 20
click at [1155, 571] on button "Confirmar" at bounding box center [1154, 577] width 82 height 31
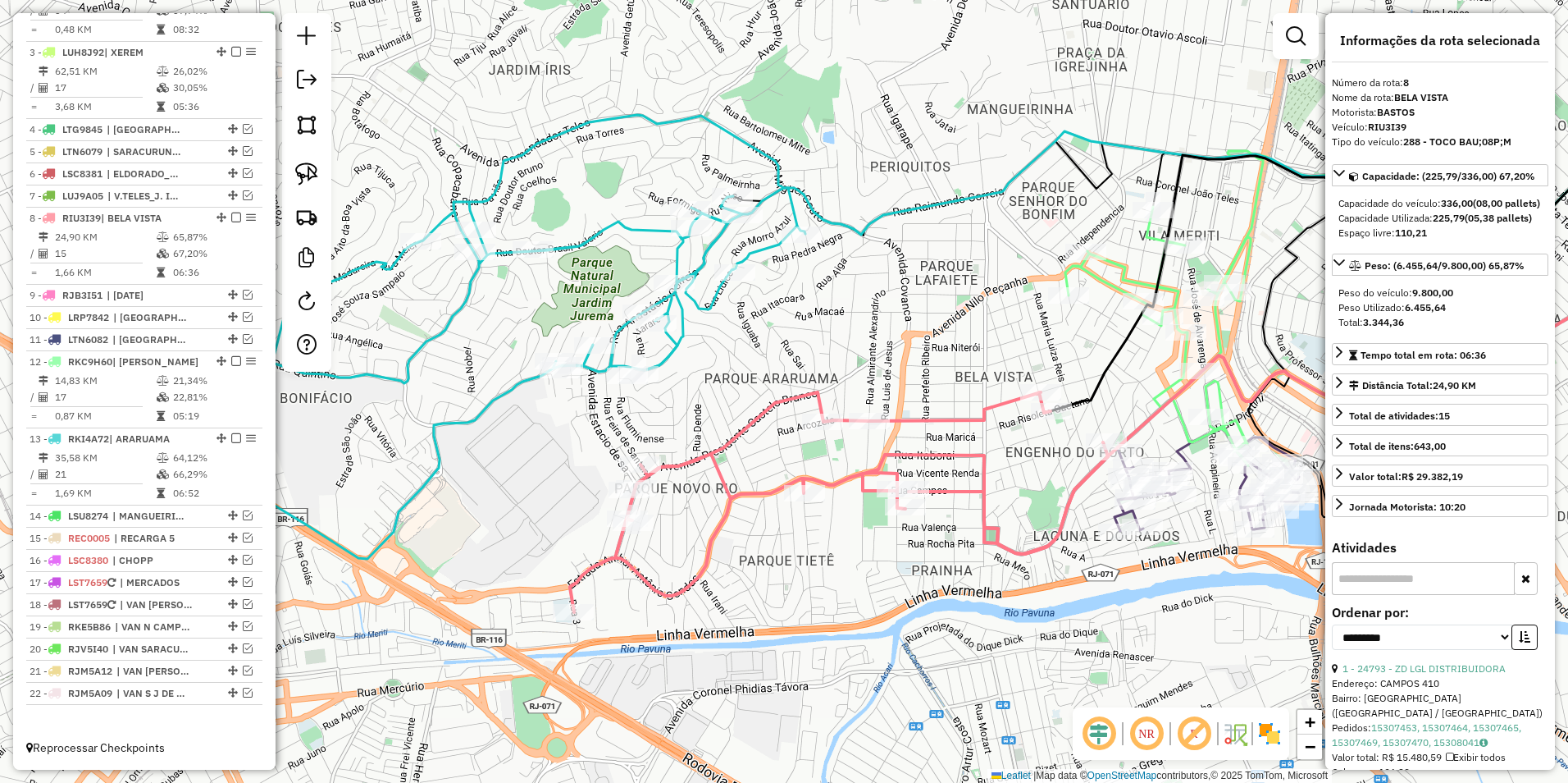
click at [957, 416] on icon at bounding box center [839, 502] width 538 height 220
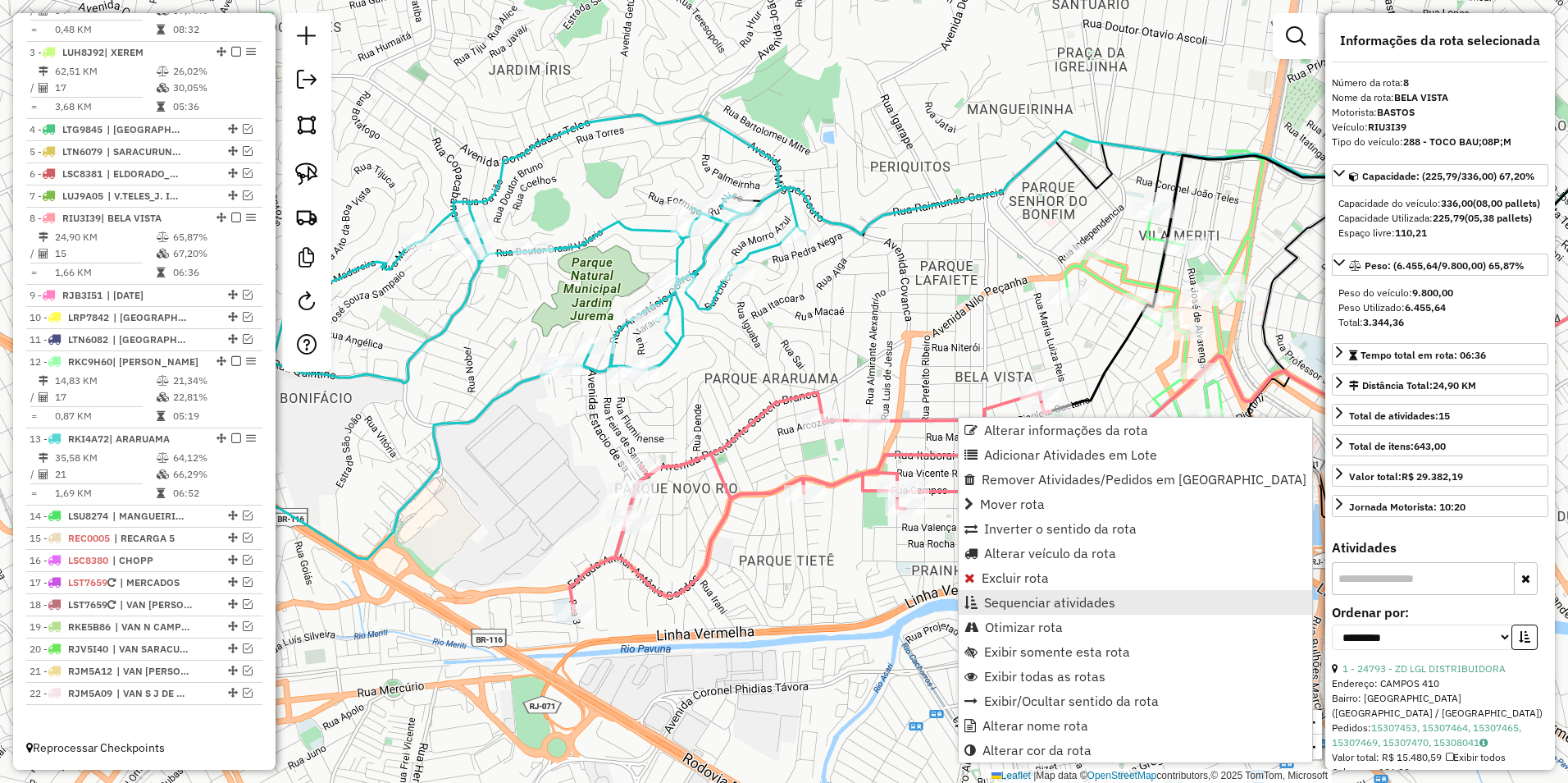
click at [1055, 609] on span "Sequenciar atividades" at bounding box center [1049, 602] width 131 height 13
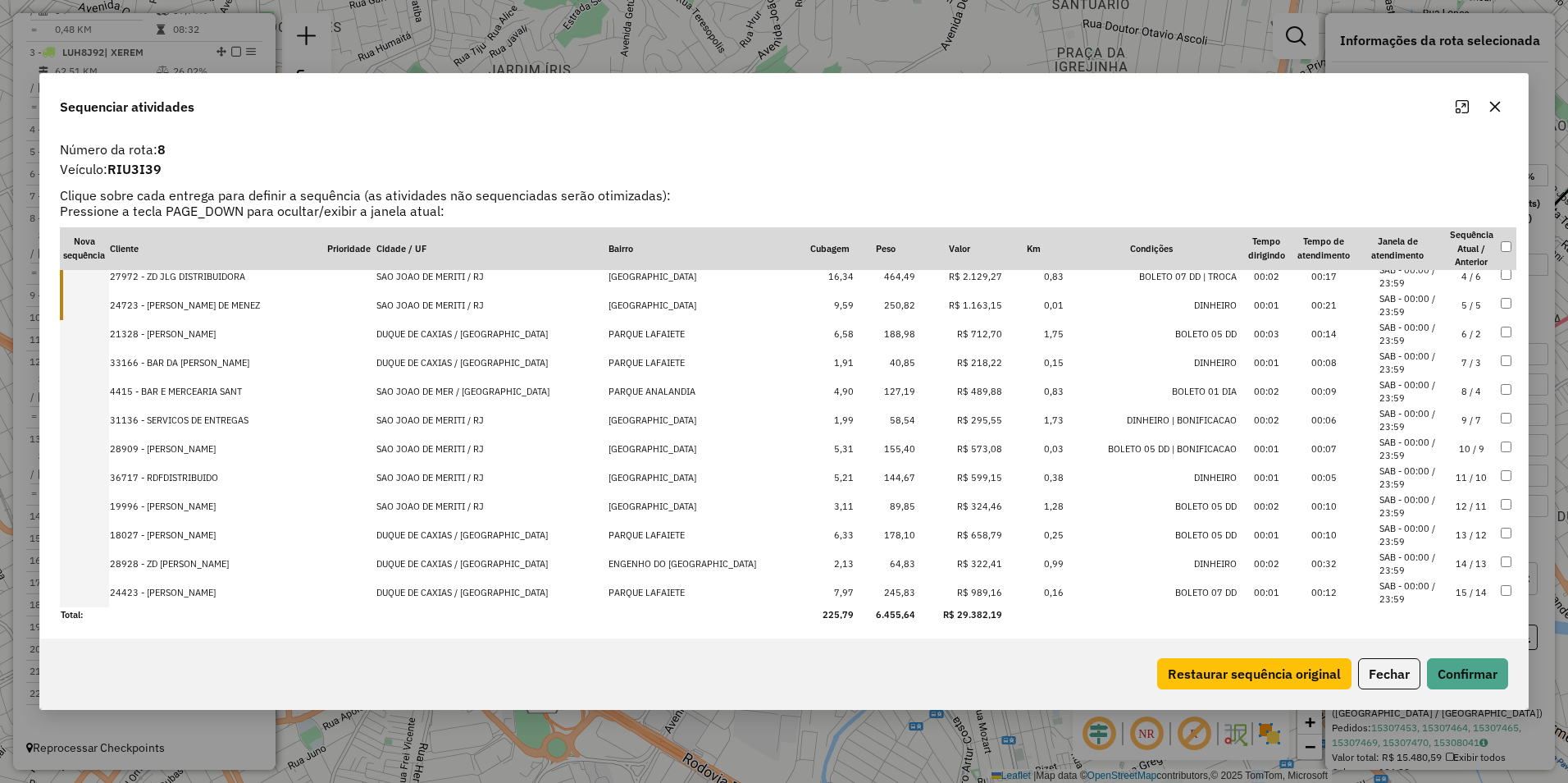
scroll to position [97, 0]
drag, startPoint x: 1401, startPoint y: 675, endPoint x: 1356, endPoint y: 646, distance: 53.5
click at [1400, 675] on button "Fechar" at bounding box center [1389, 674] width 62 height 31
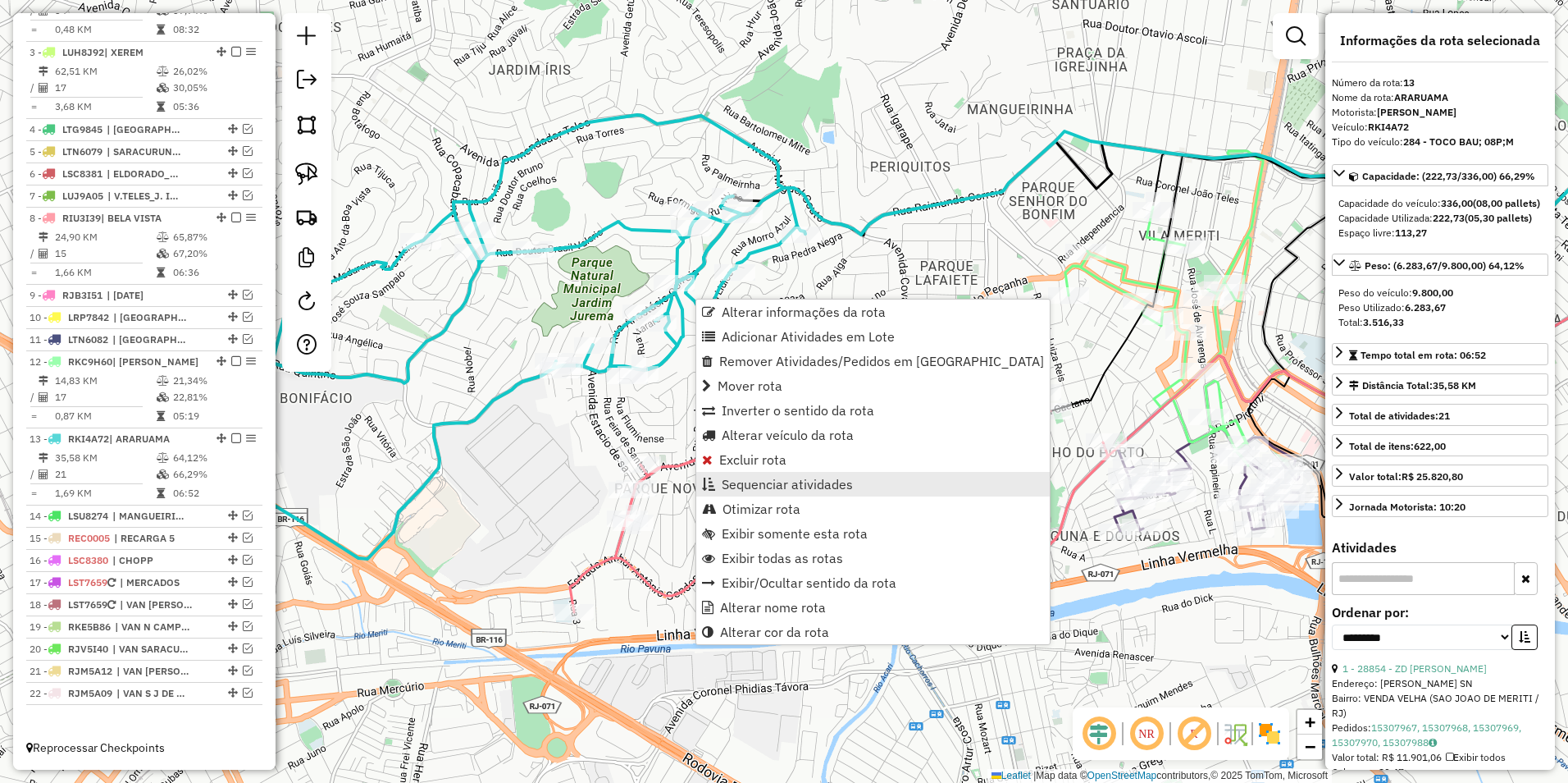
click at [817, 489] on span "Sequenciar atividades" at bounding box center [787, 484] width 131 height 13
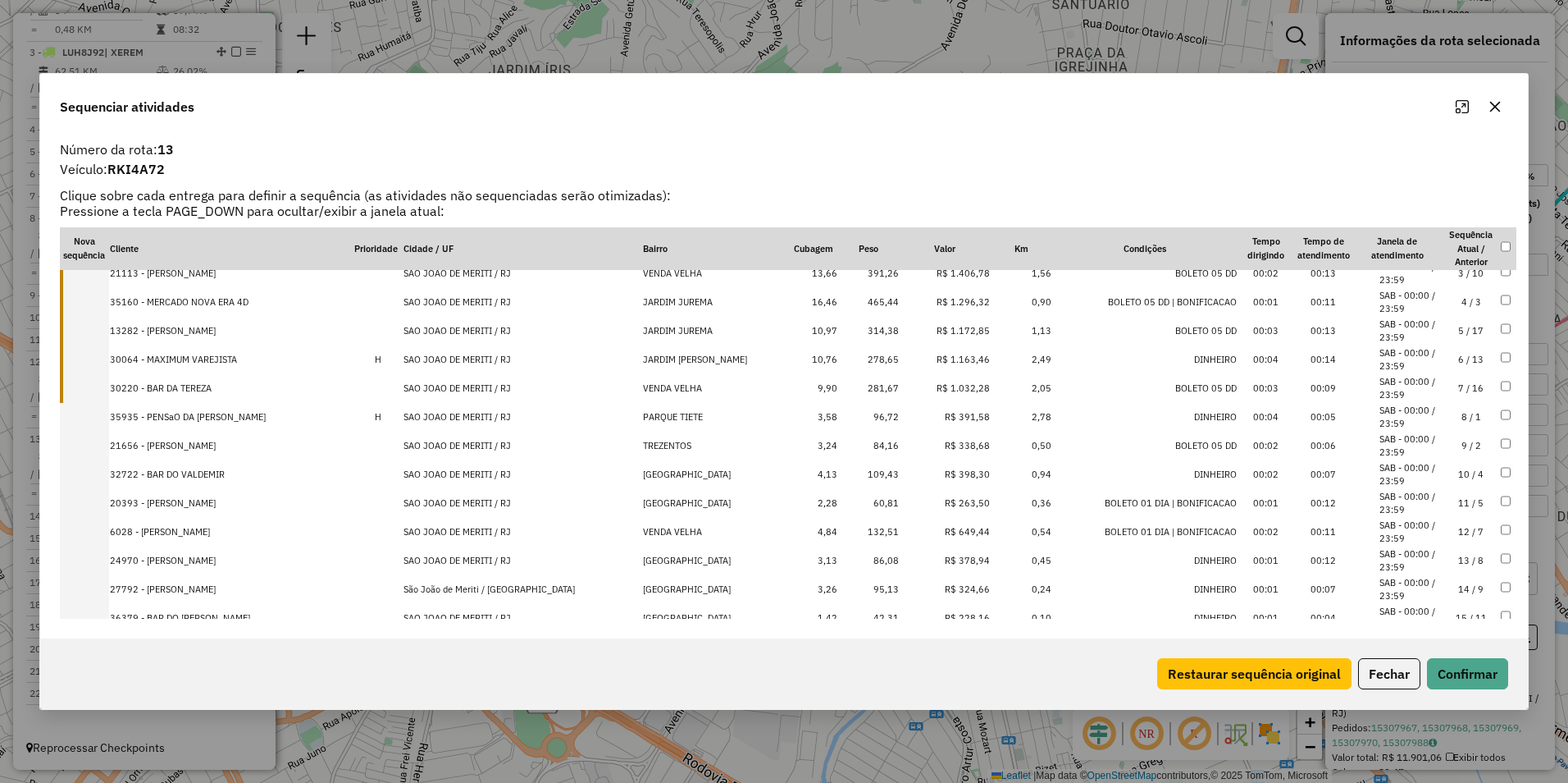
scroll to position [269, 0]
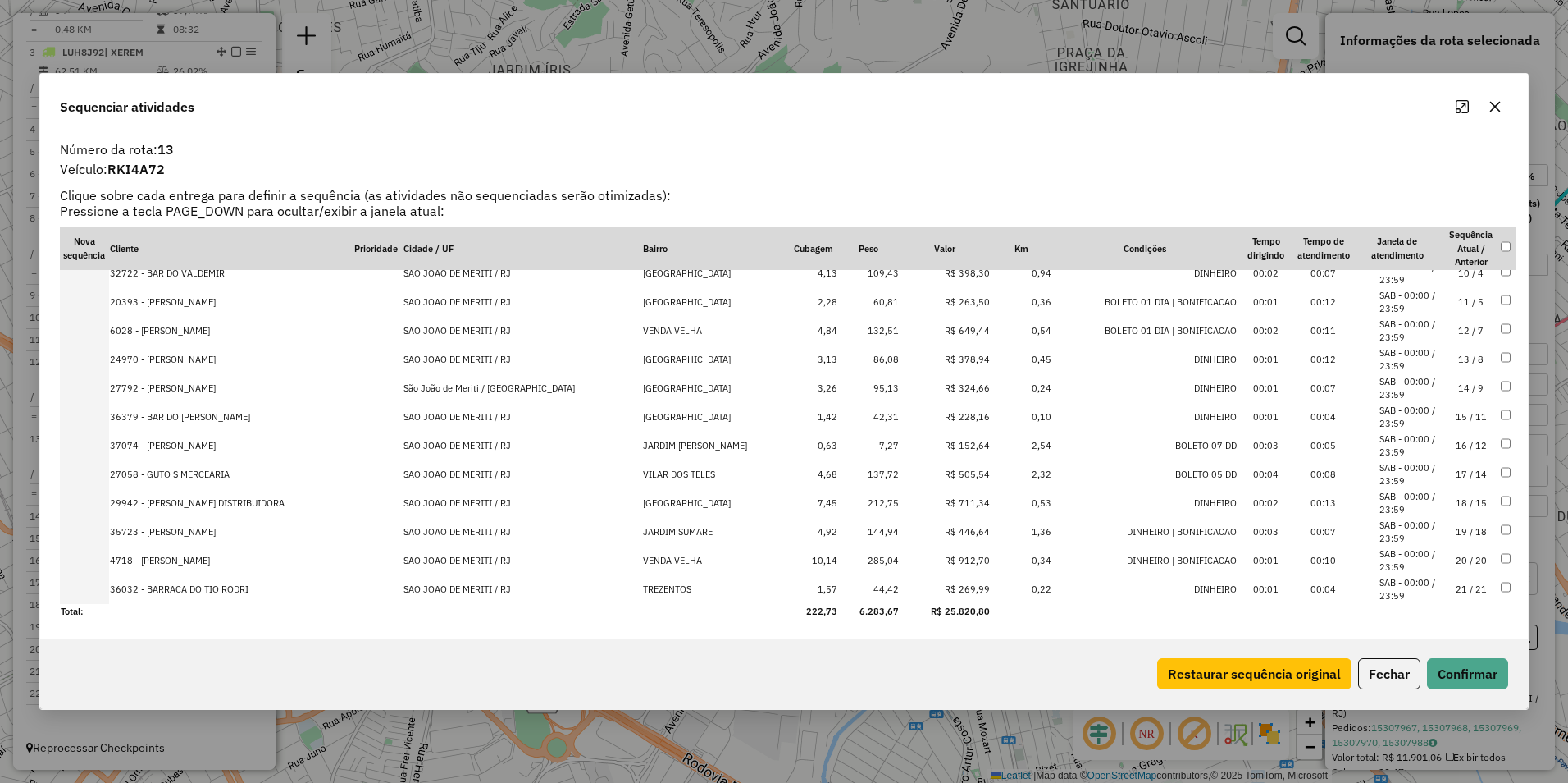
click at [1381, 679] on button "Fechar" at bounding box center [1389, 674] width 62 height 31
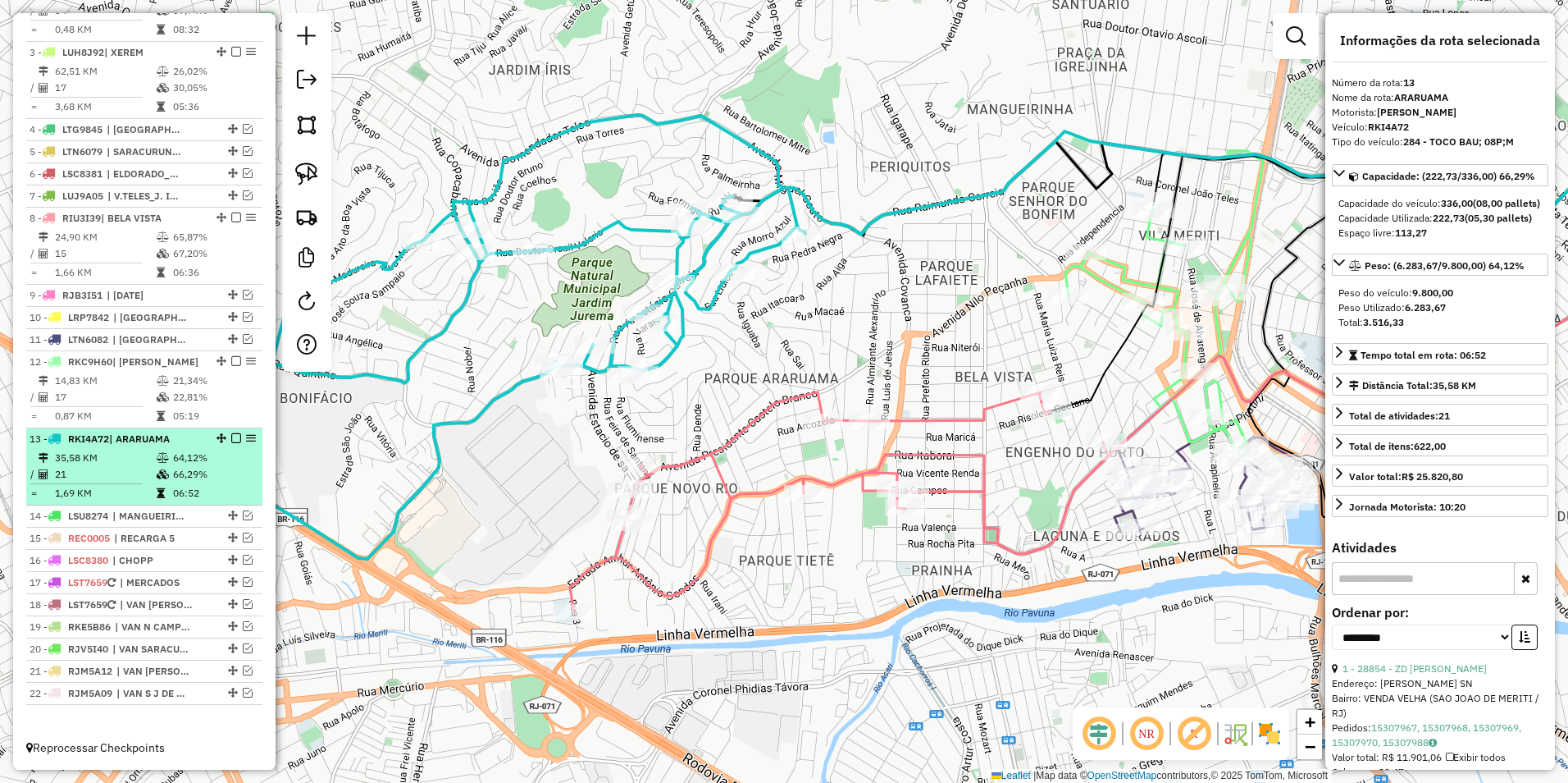
click at [232, 442] on em at bounding box center [236, 438] width 10 height 10
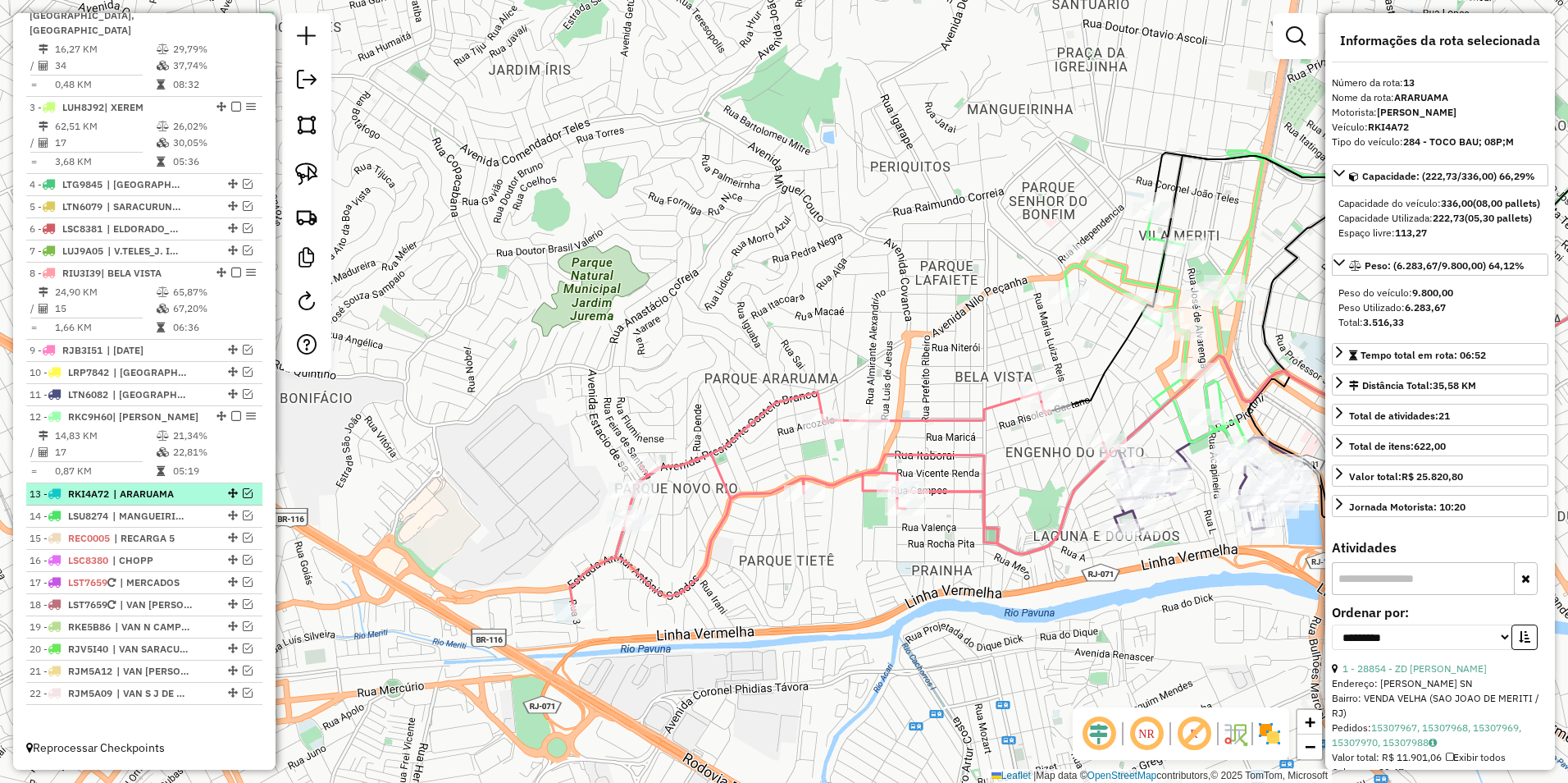
scroll to position [646, 0]
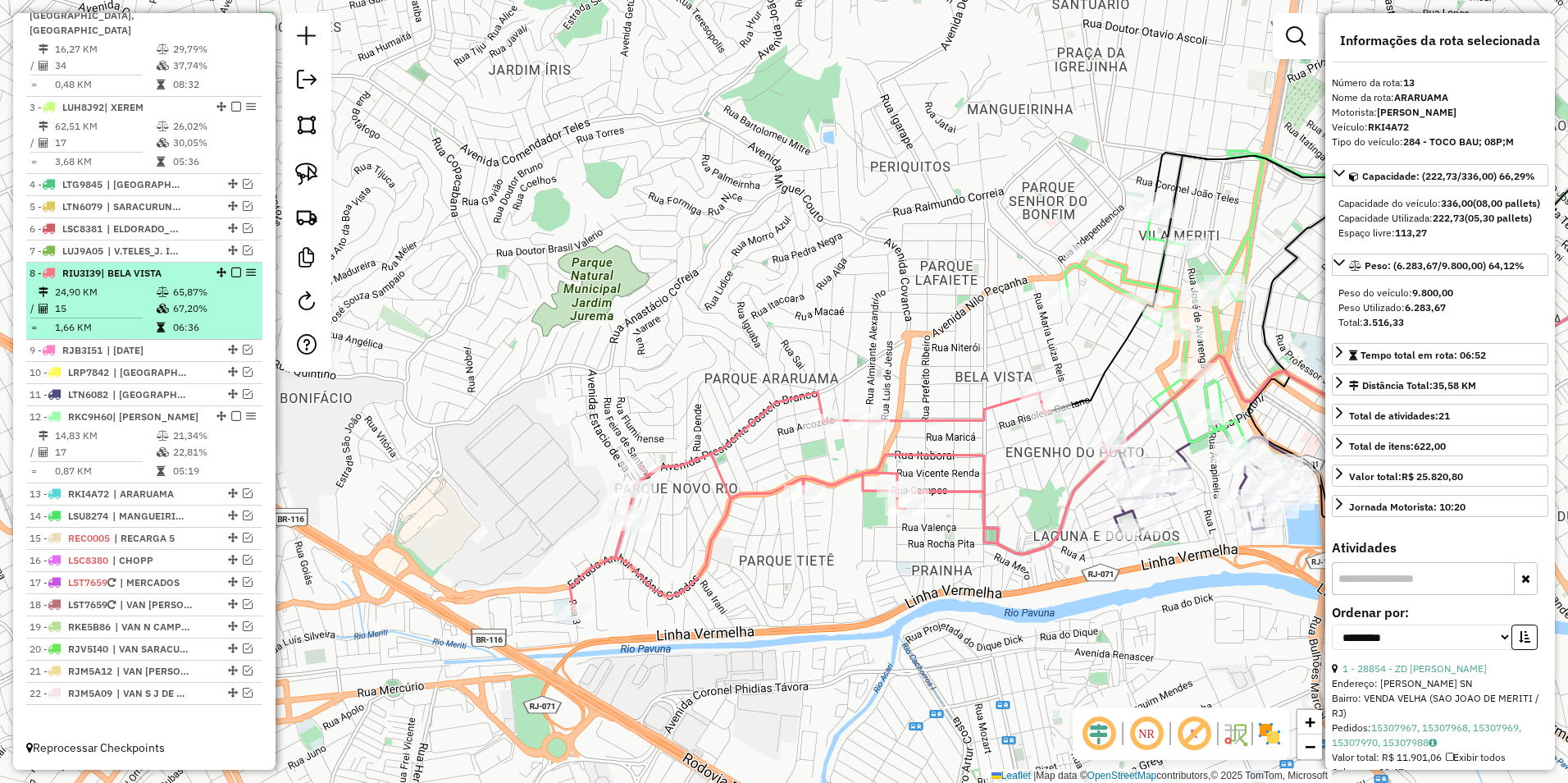
click at [234, 273] on em at bounding box center [236, 272] width 10 height 10
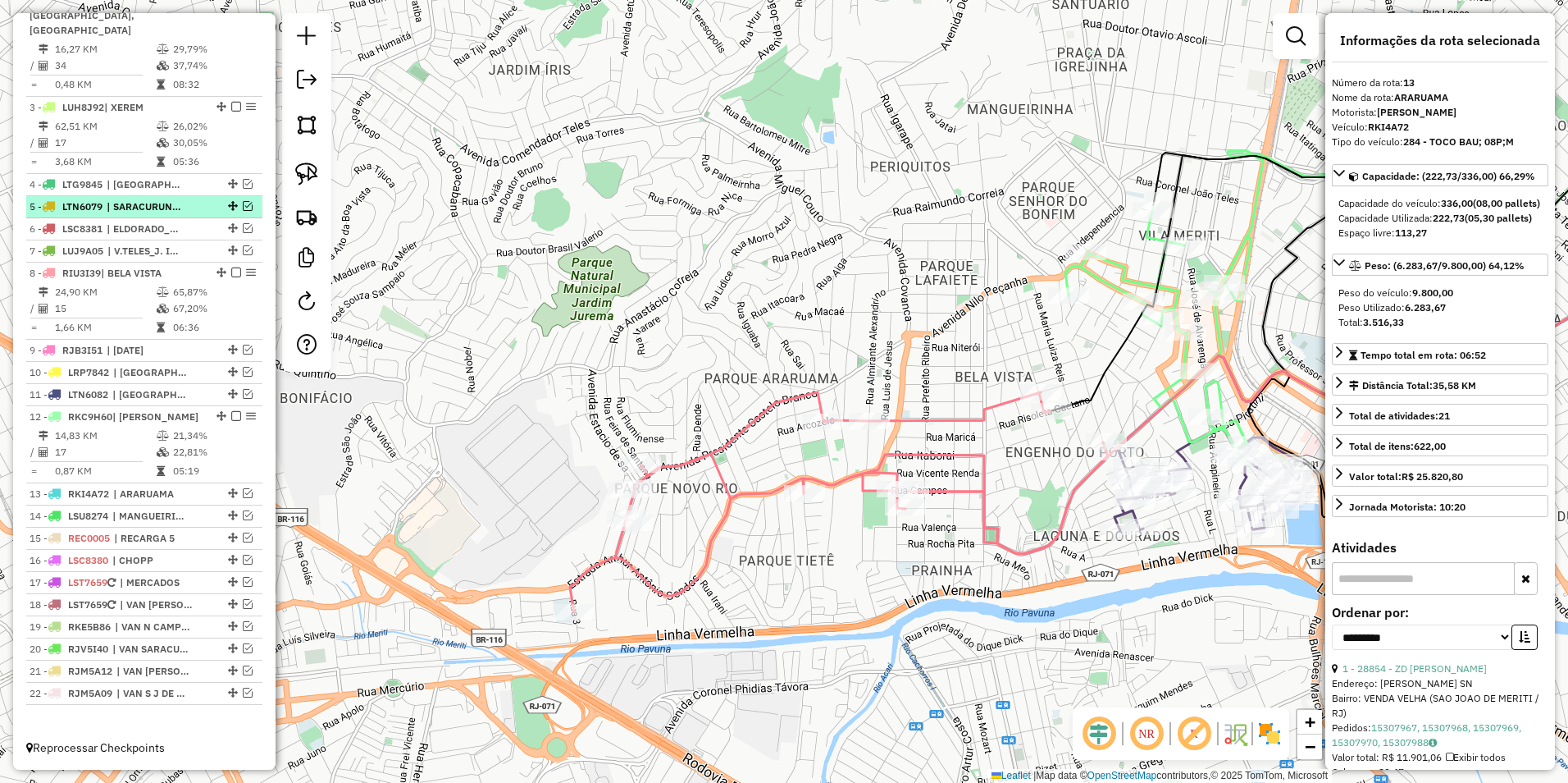
scroll to position [591, 0]
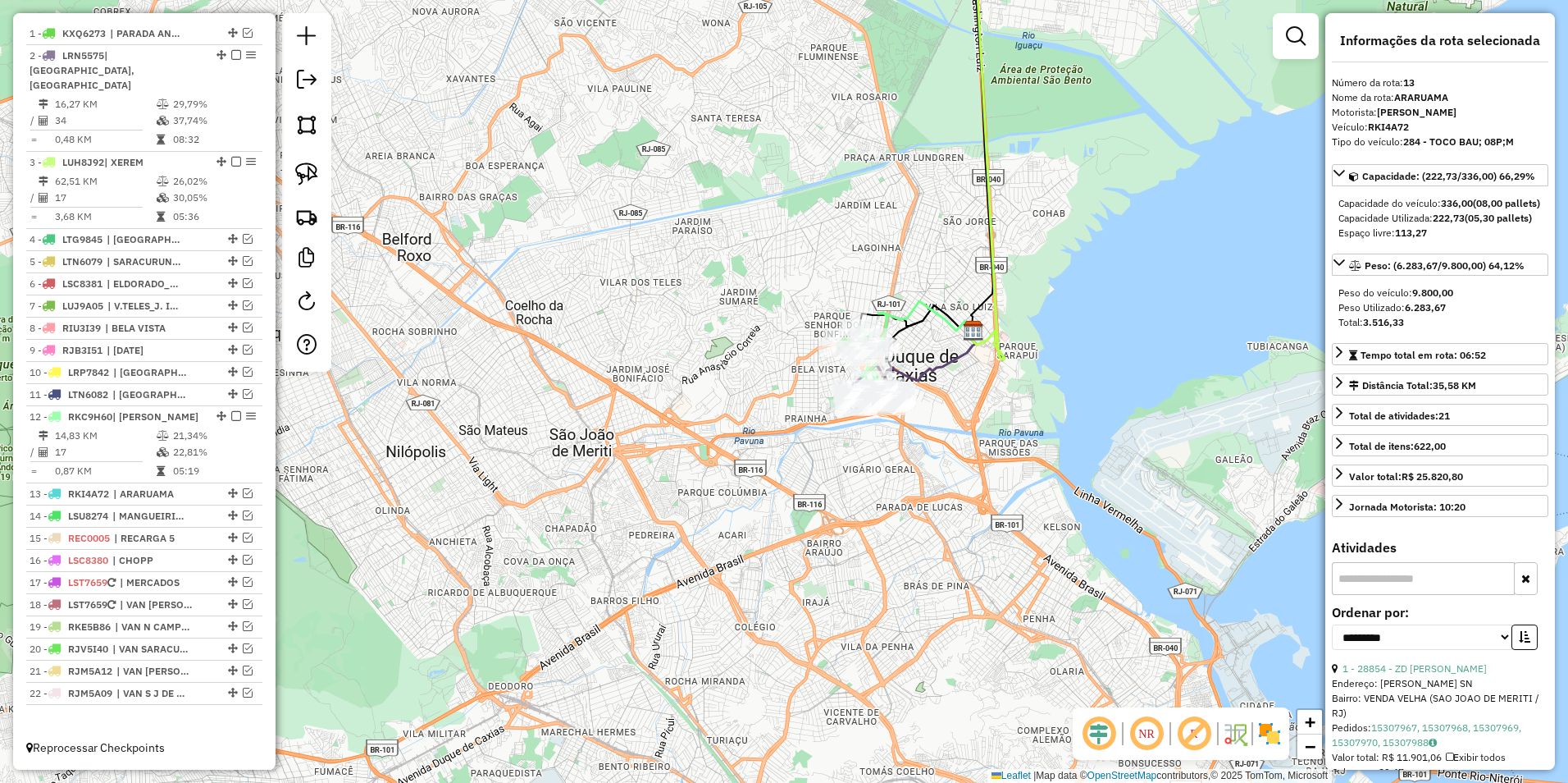
drag, startPoint x: 873, startPoint y: 464, endPoint x: 672, endPoint y: 503, distance: 204.7
click at [672, 503] on div "Janela de atendimento Grade de atendimento Capacidade Transportadoras Veículos …" at bounding box center [784, 392] width 1568 height 783
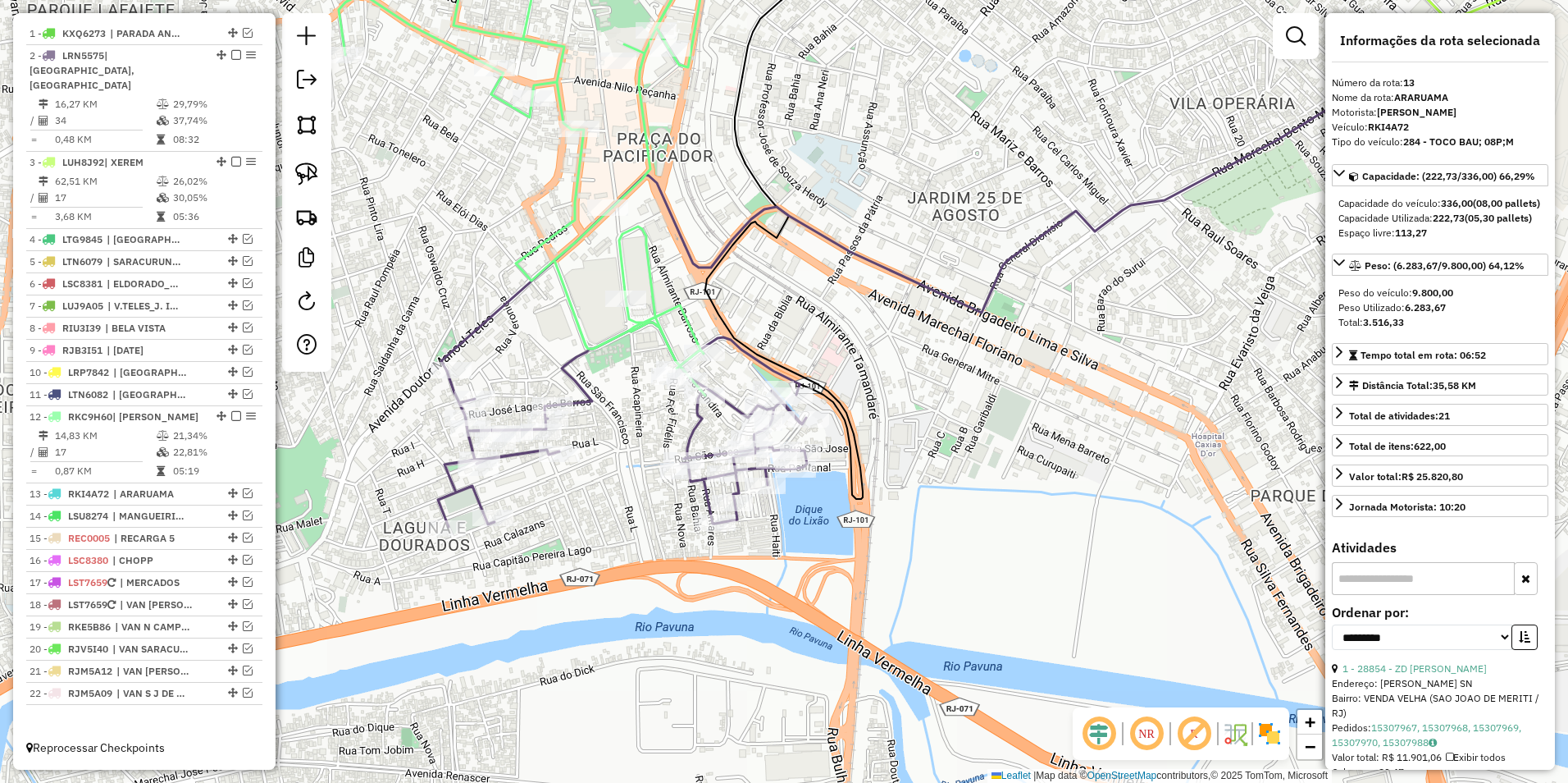
click at [652, 266] on icon at bounding box center [523, 158] width 371 height 473
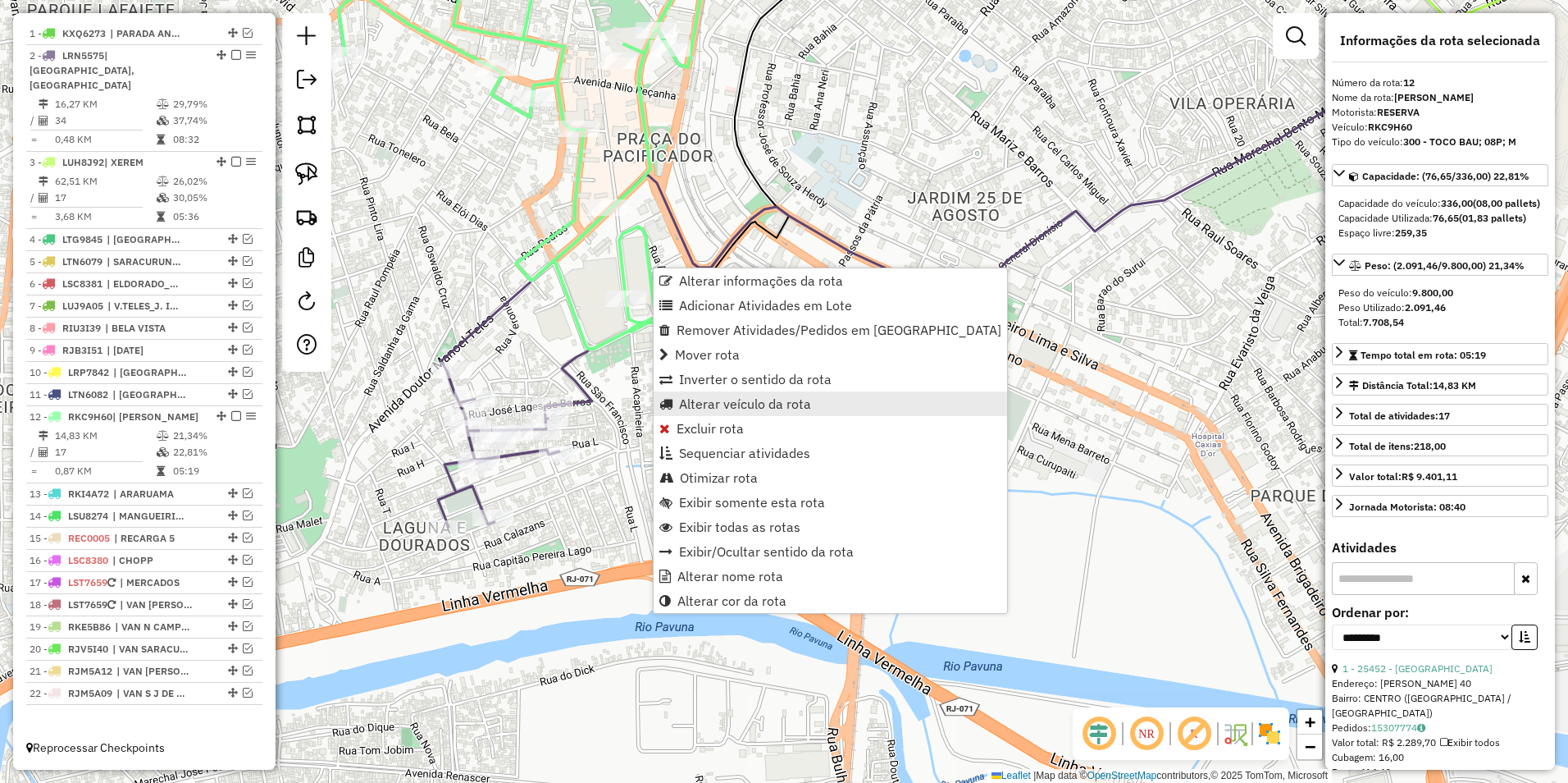
click at [740, 398] on span "Alterar veículo da rota" at bounding box center [745, 404] width 132 height 13
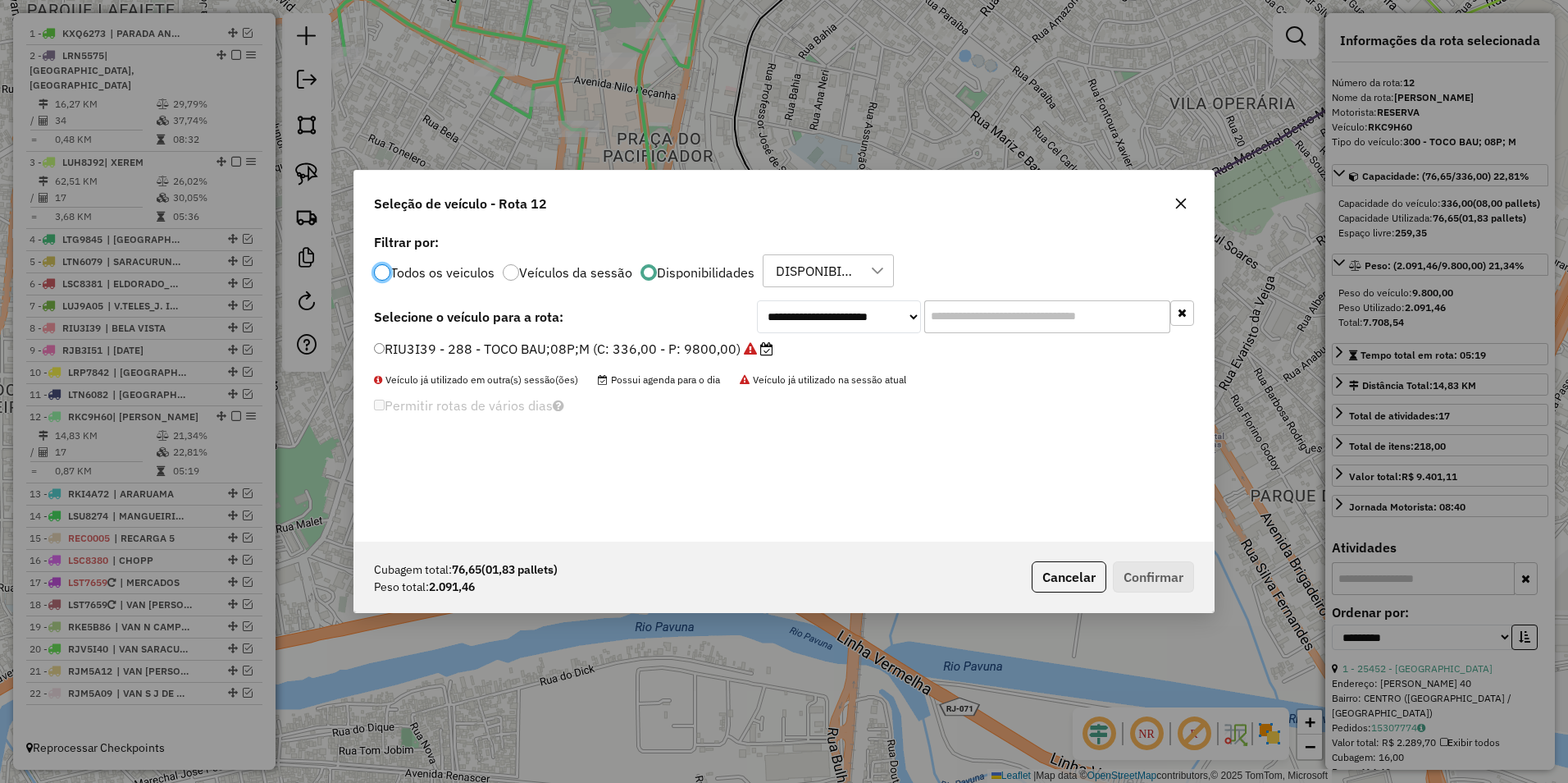
scroll to position [9, 5]
click at [789, 314] on select "**********" at bounding box center [838, 317] width 164 height 33
select select "********"
click at [757, 300] on select "**********" at bounding box center [838, 317] width 164 height 33
click at [676, 330] on div "**********" at bounding box center [784, 317] width 820 height 33
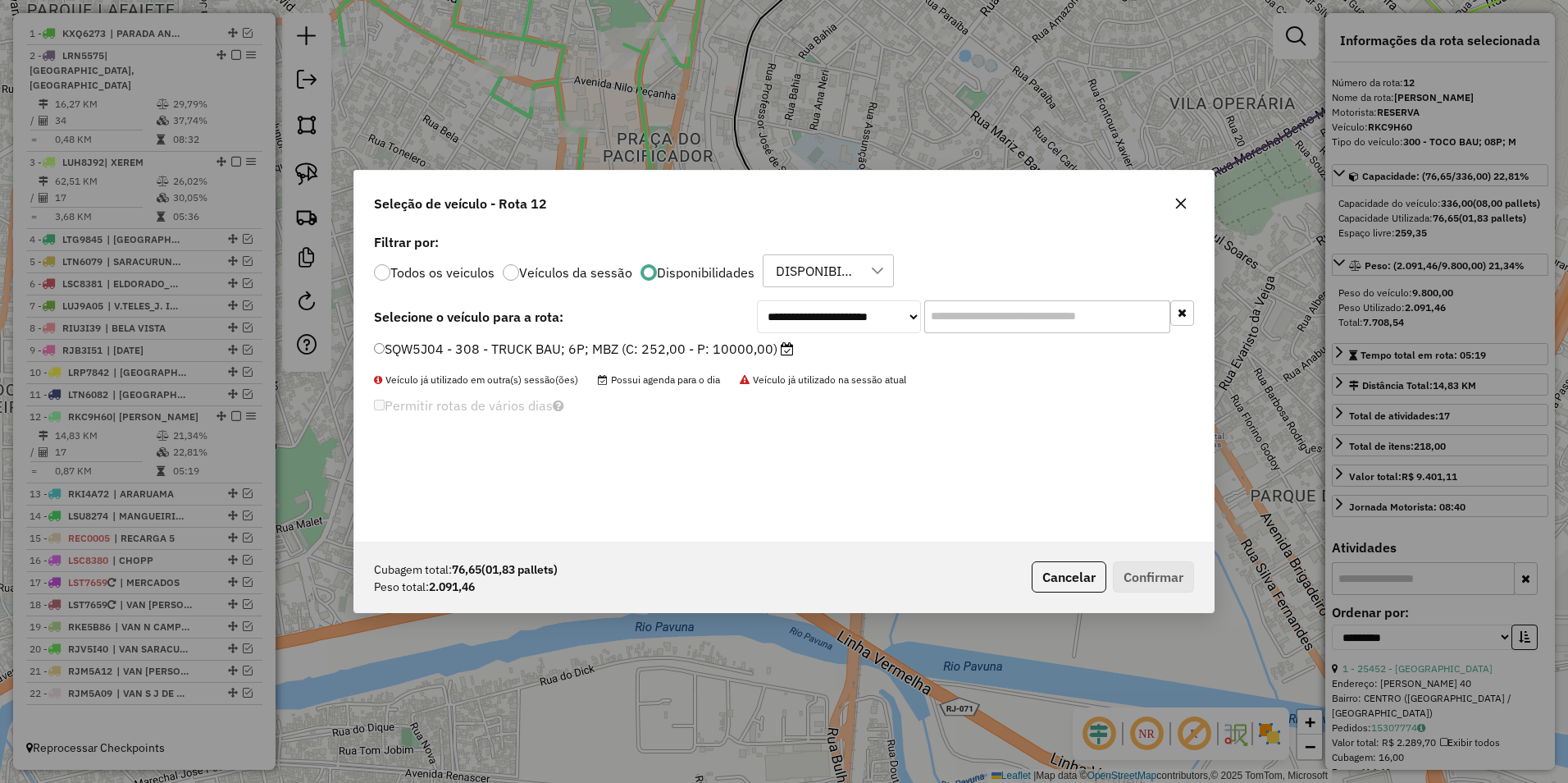
click at [663, 348] on label "SQW5J04 - 308 - TRUCK BAU; 6P; MBZ (C: 252,00 - P: 10000,00)" at bounding box center [584, 348] width 420 height 20
click at [1147, 574] on button "Confirmar" at bounding box center [1154, 577] width 82 height 31
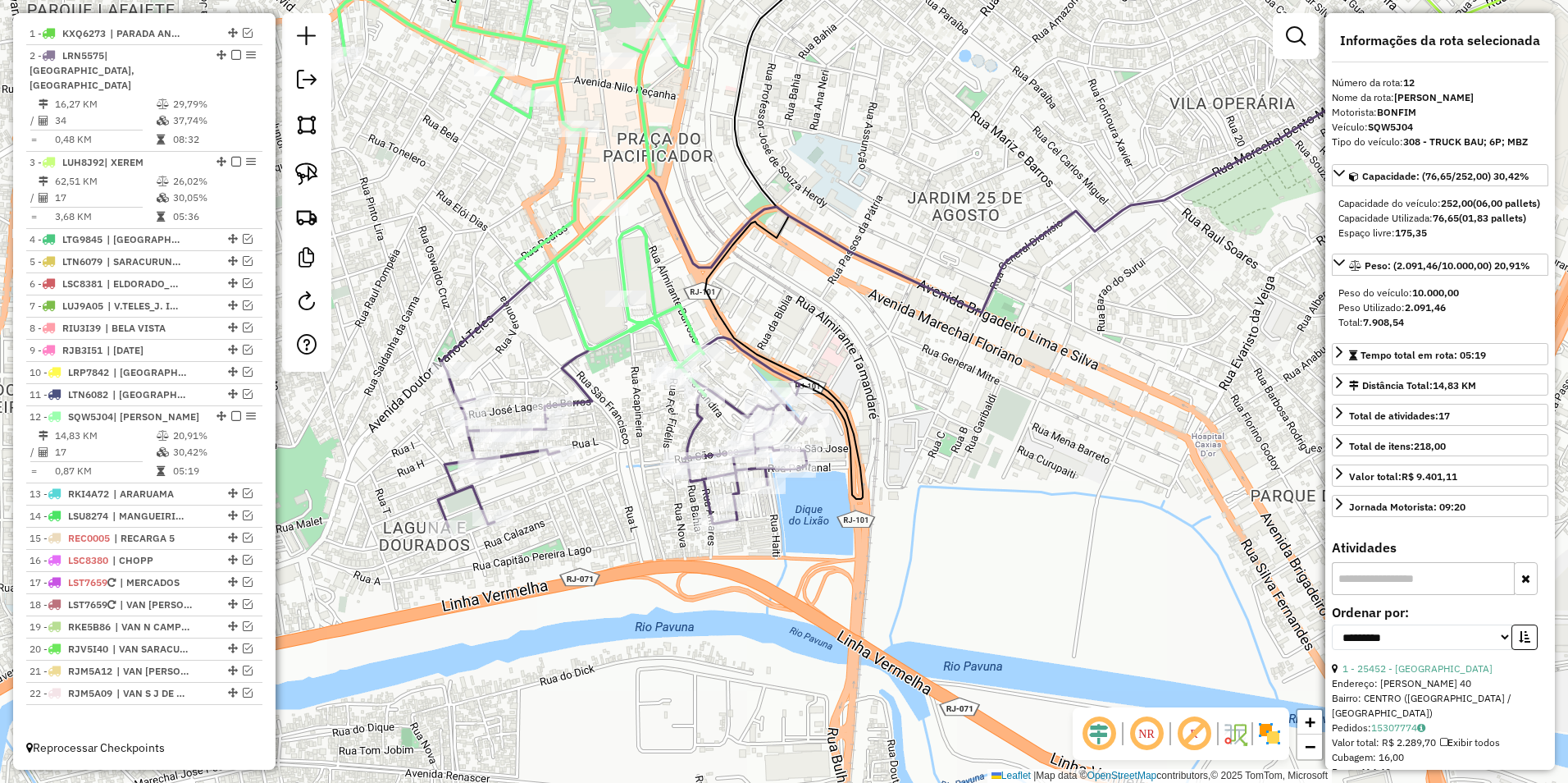
click at [695, 431] on icon at bounding box center [622, 424] width 369 height 204
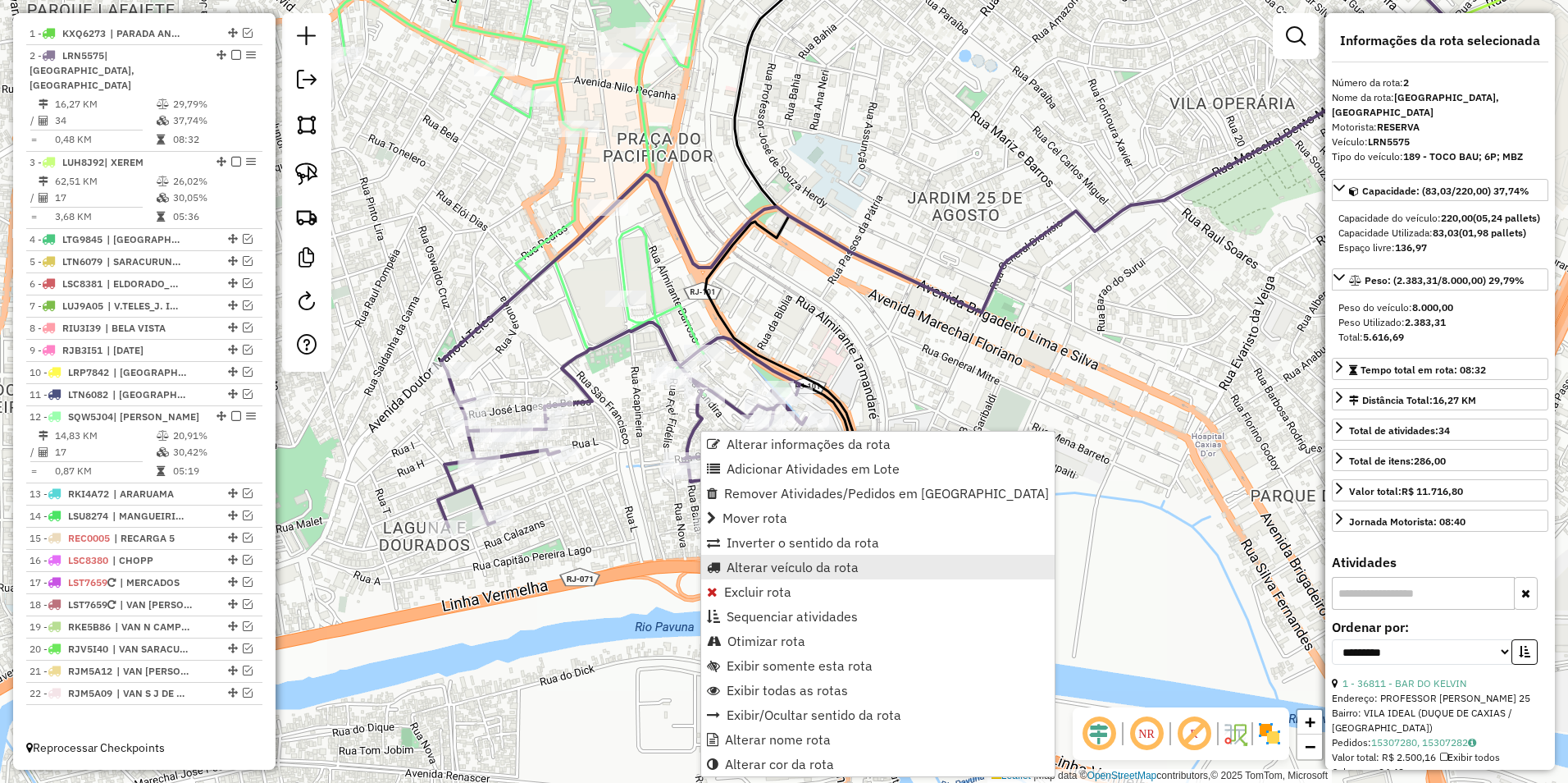
click at [799, 572] on span "Alterar veículo da rota" at bounding box center [793, 567] width 132 height 13
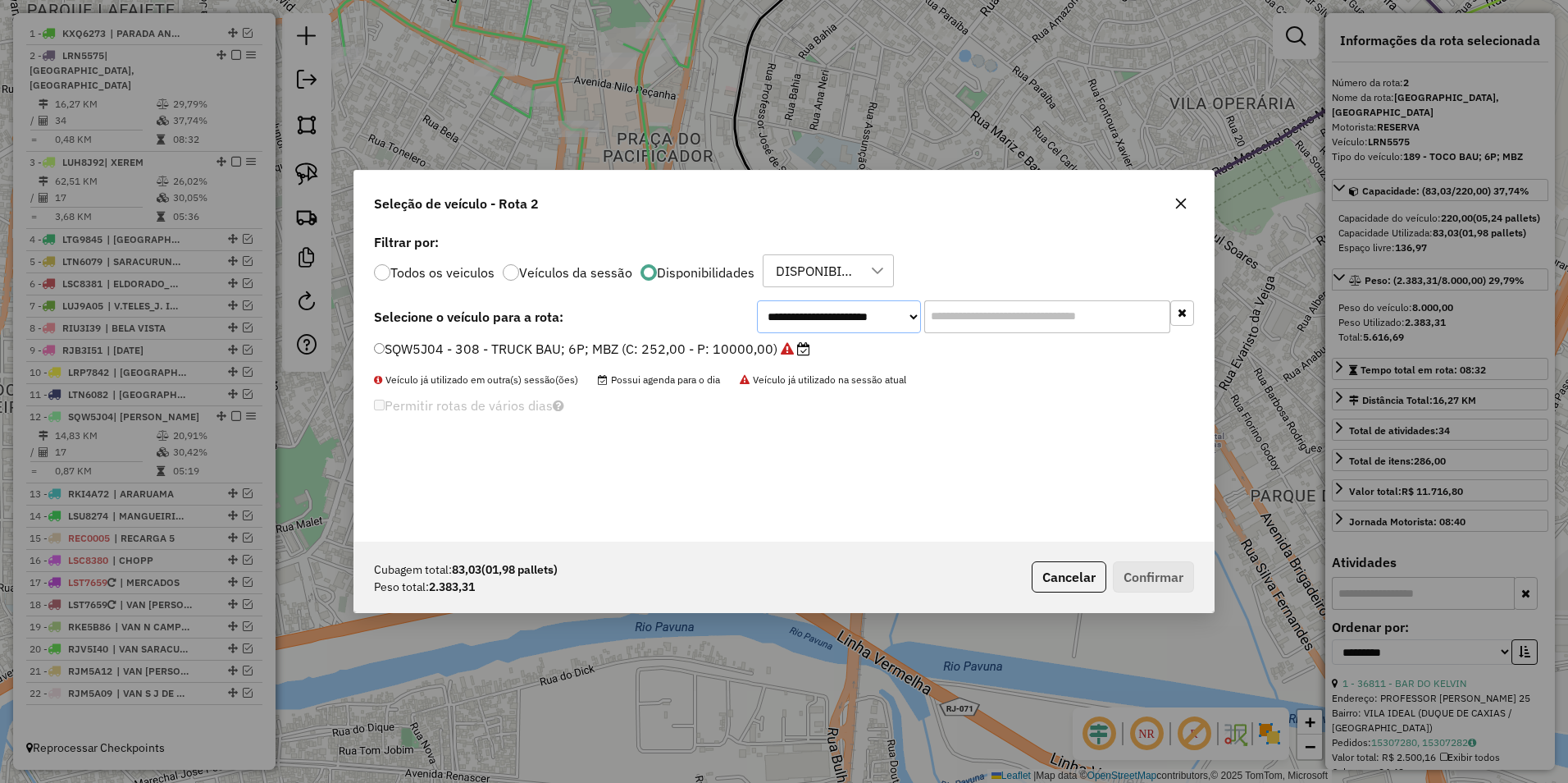
click at [813, 313] on select "**********" at bounding box center [838, 317] width 164 height 33
click at [805, 322] on select "**********" at bounding box center [838, 317] width 164 height 33
select select "********"
click at [757, 300] on select "**********" at bounding box center [838, 317] width 164 height 33
click at [678, 353] on label "LRN5576 - 190 - TOCO BAU; 6P; MBZ (C: 220,00 - P: 8000,00)" at bounding box center [574, 348] width 402 height 20
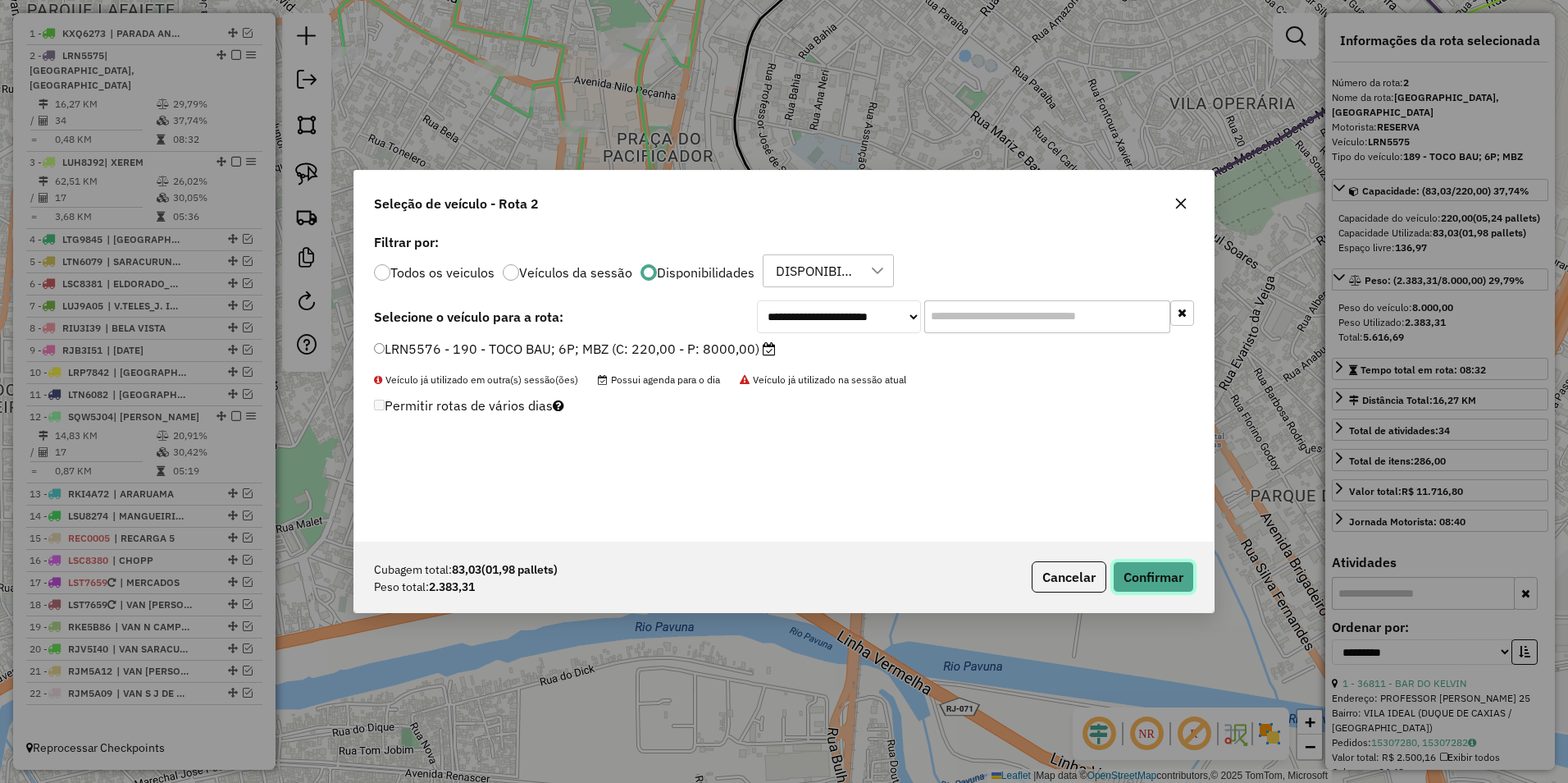
click at [1155, 562] on button "Confirmar" at bounding box center [1154, 577] width 82 height 31
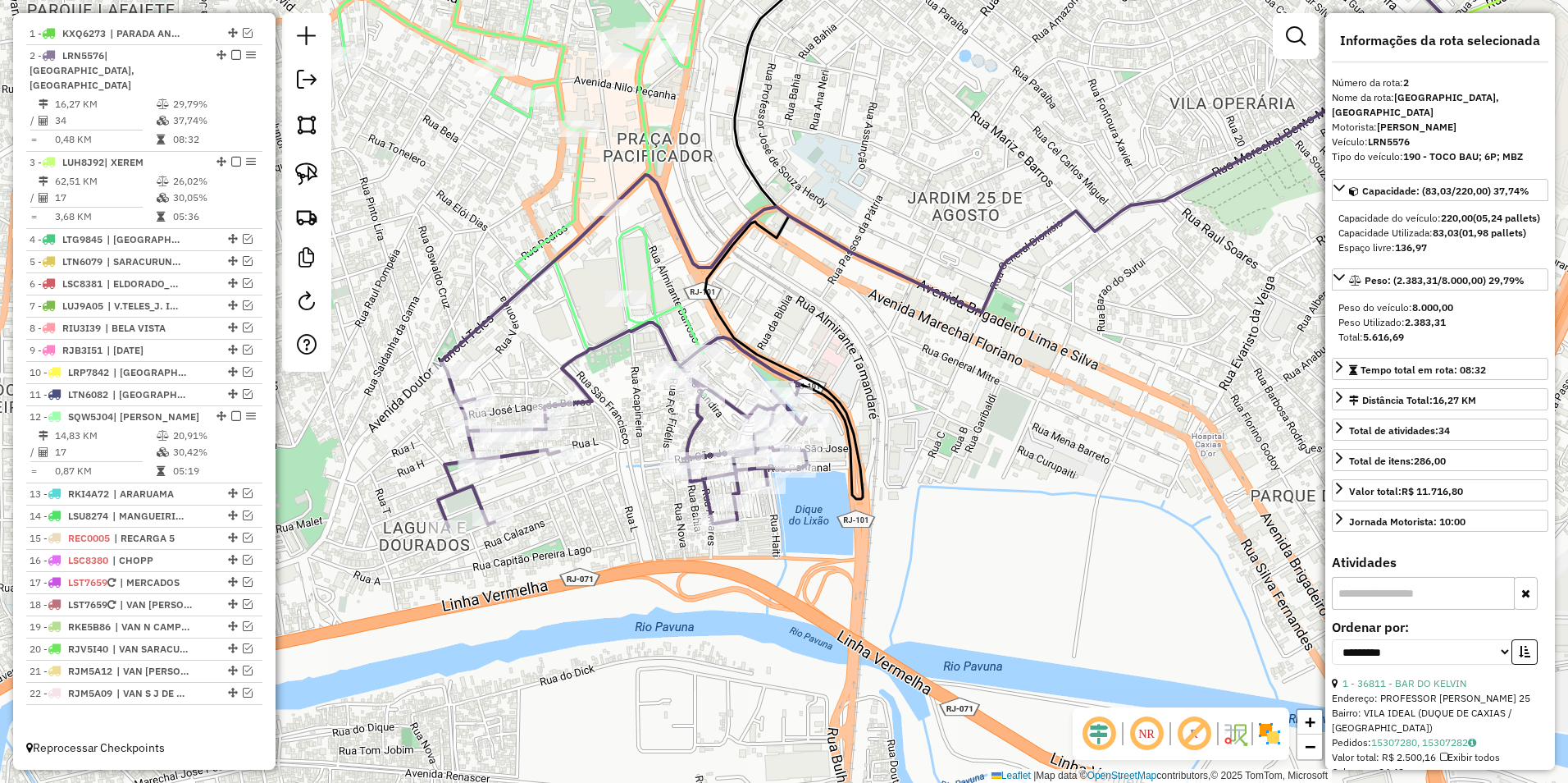
click at [697, 427] on icon at bounding box center [622, 424] width 369 height 204
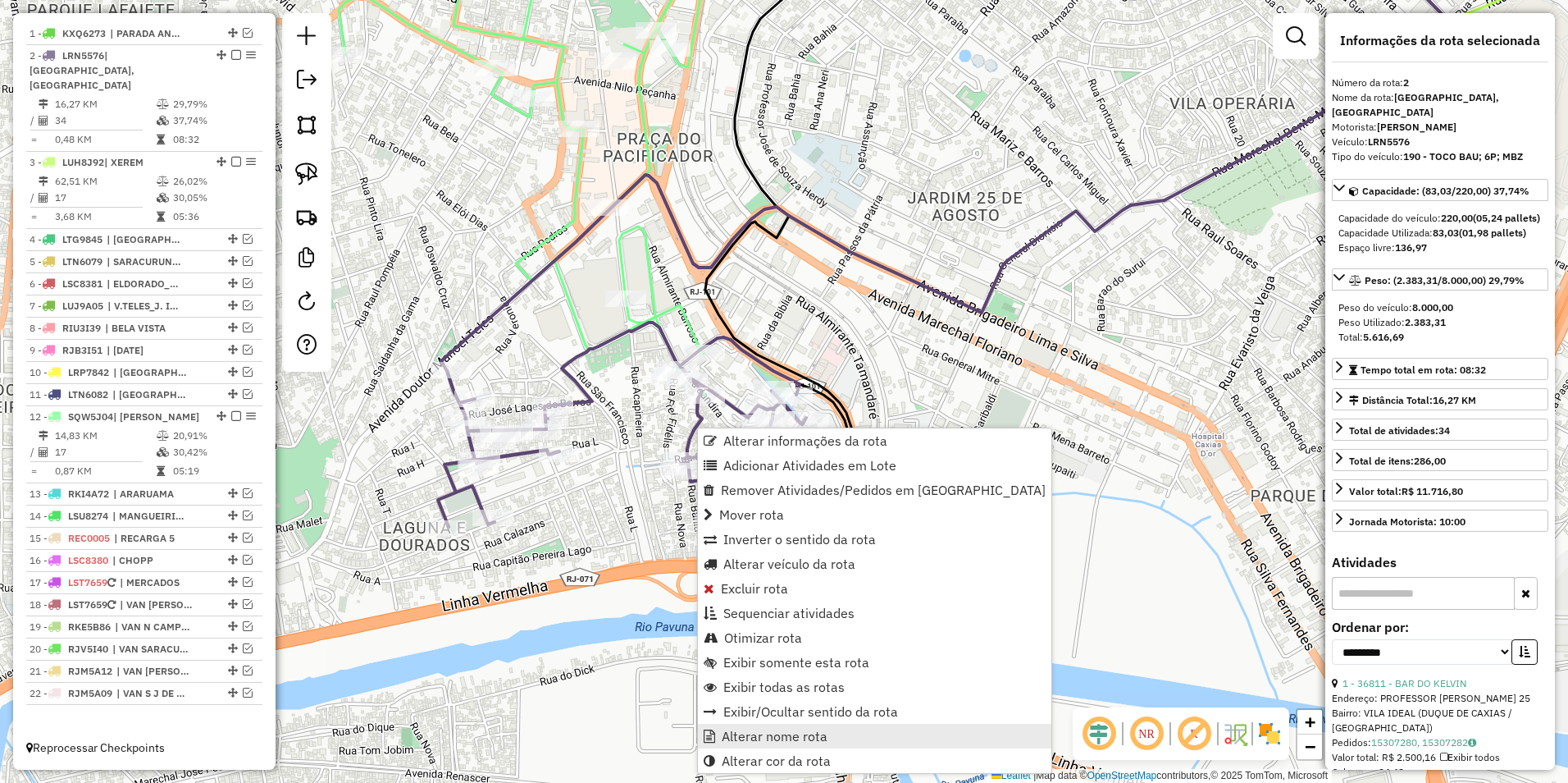
click at [776, 734] on span "Alterar nome rota" at bounding box center [775, 735] width 106 height 13
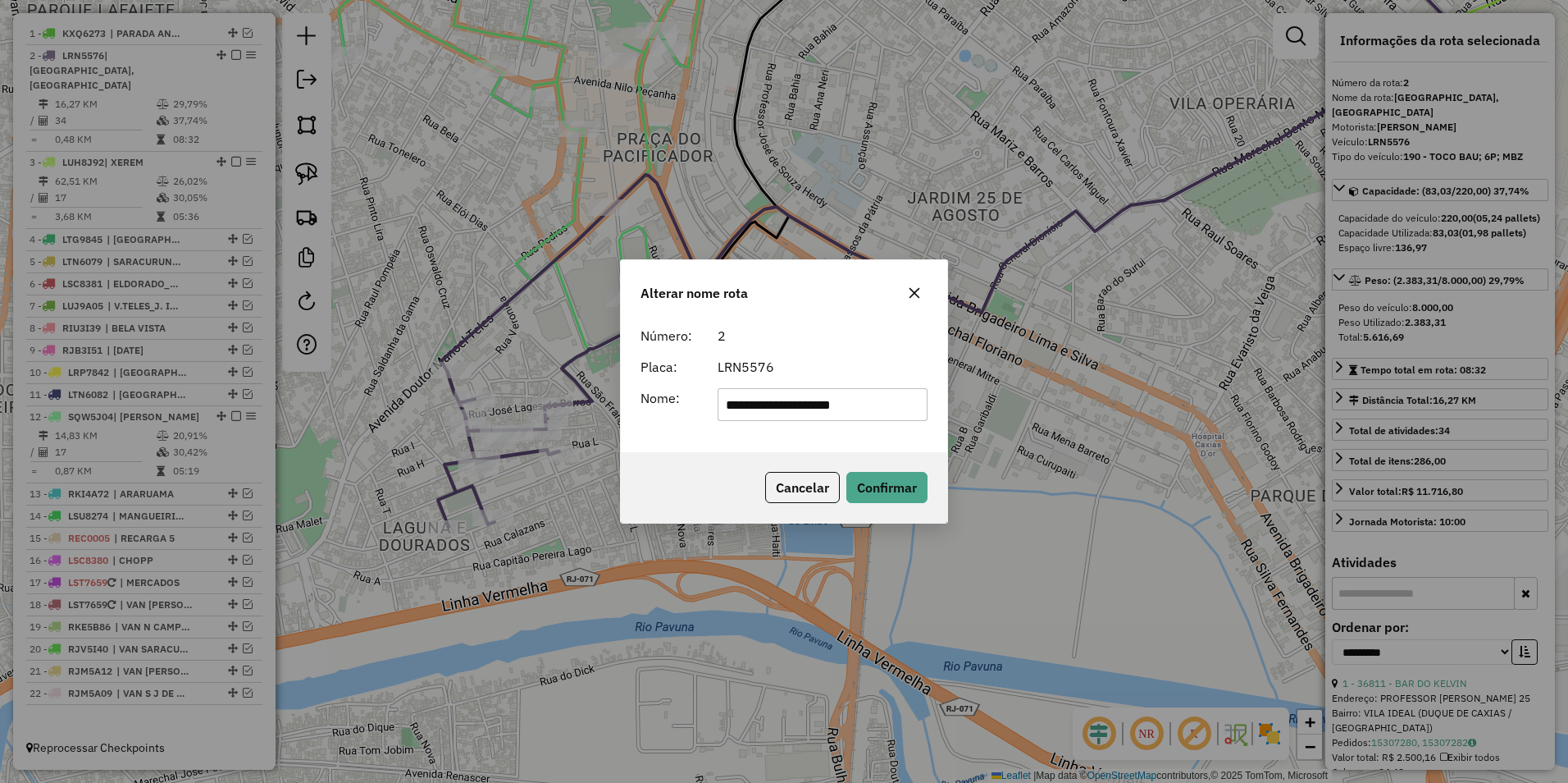
drag, startPoint x: 791, startPoint y: 409, endPoint x: 1537, endPoint y: 407, distance: 746.0
click at [1537, 407] on div "**********" at bounding box center [784, 392] width 1568 height 783
type input "**********"
click at [850, 353] on form "**********" at bounding box center [784, 373] width 287 height 95
click at [877, 490] on button "Confirmar" at bounding box center [888, 488] width 82 height 31
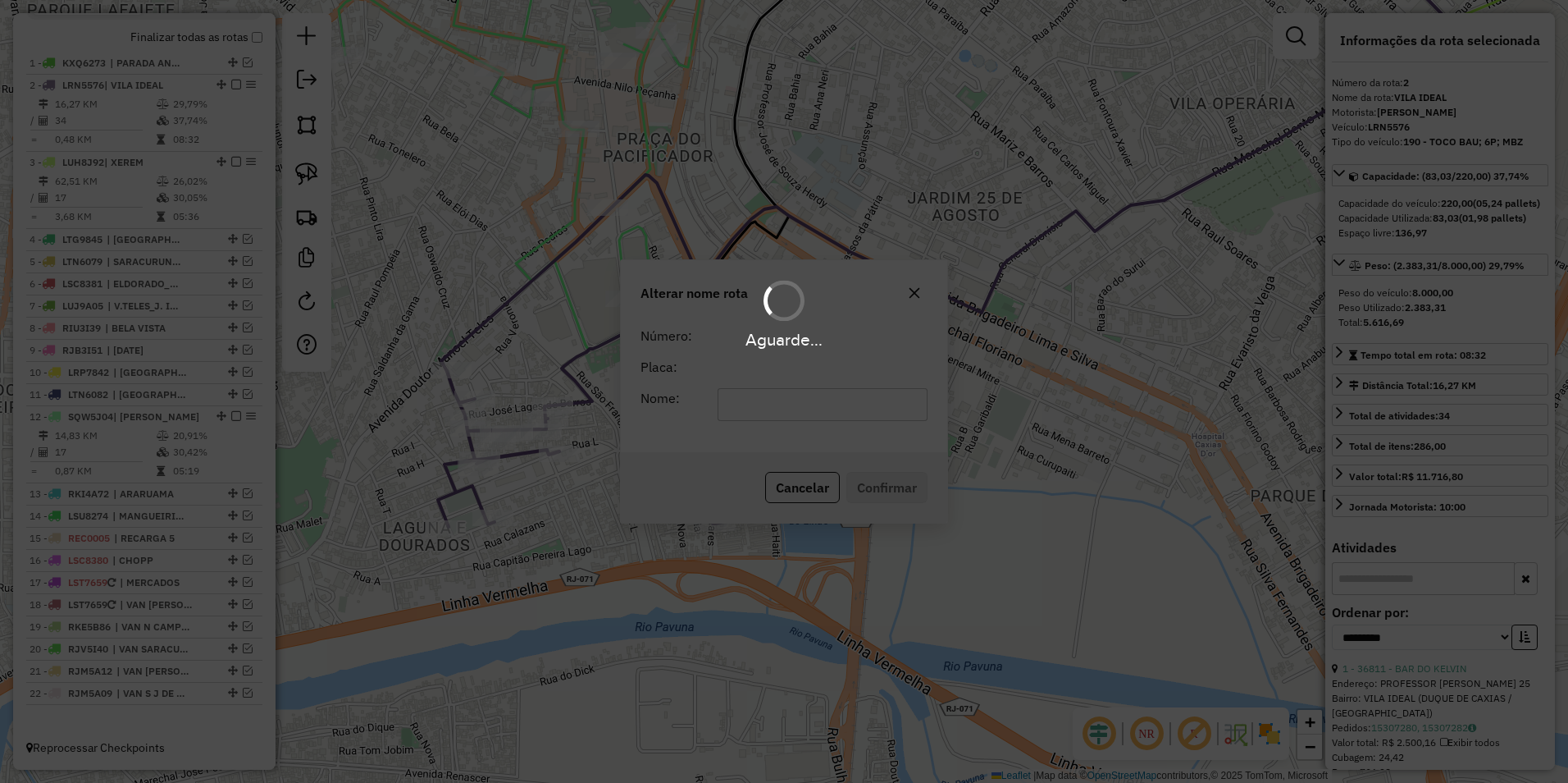
scroll to position [576, 0]
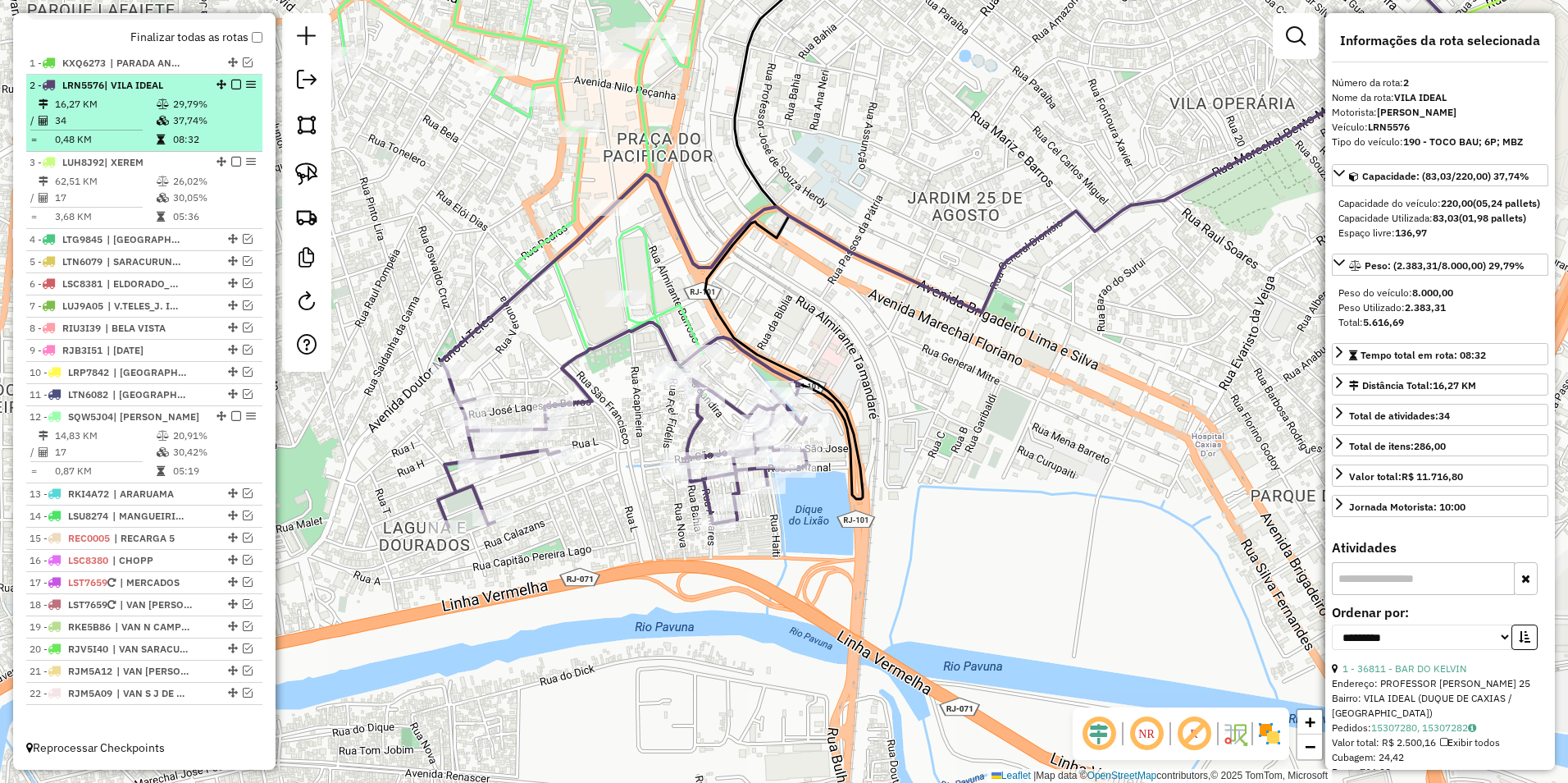
click at [232, 82] on em at bounding box center [236, 84] width 10 height 10
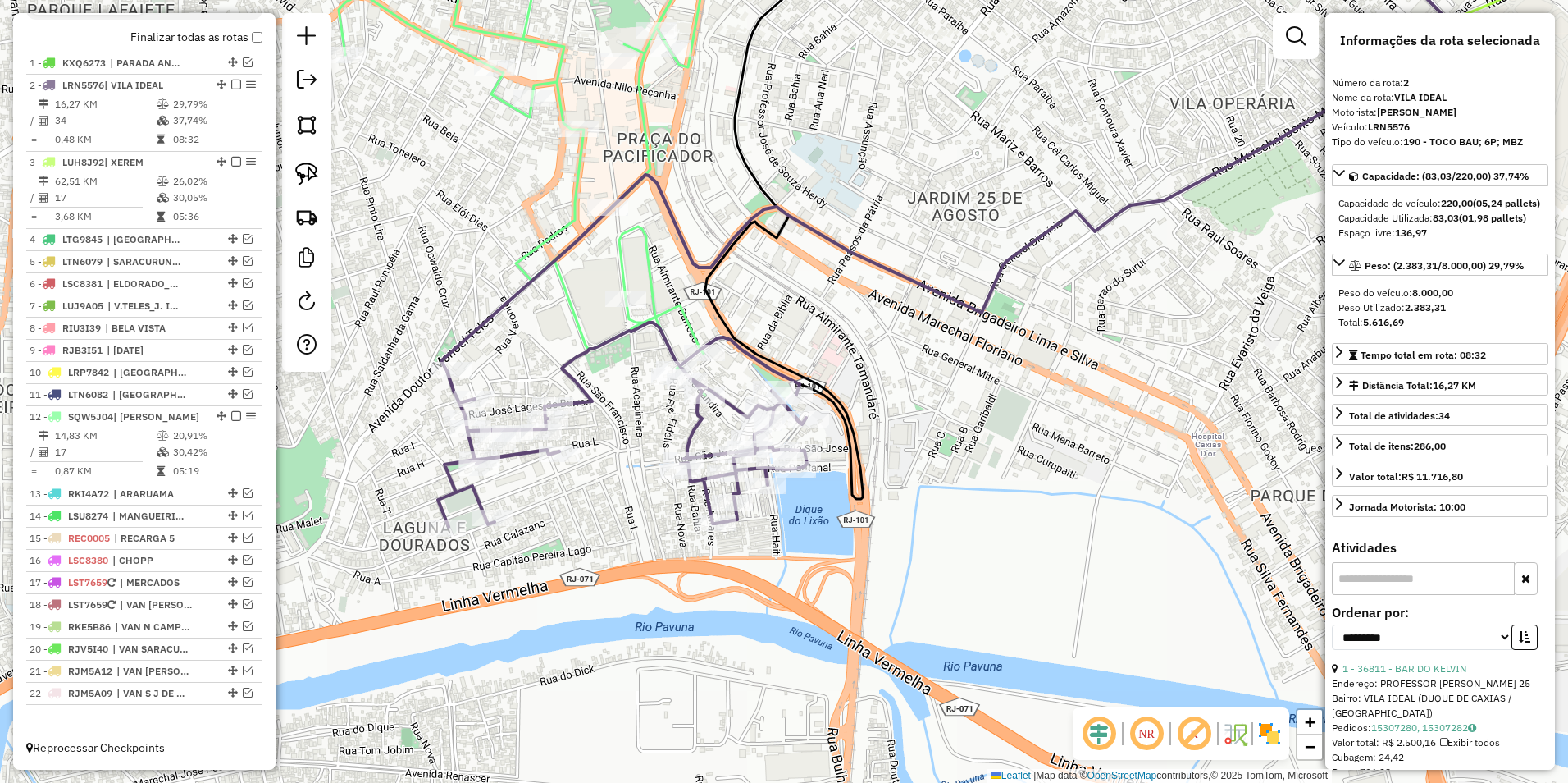
scroll to position [521, 0]
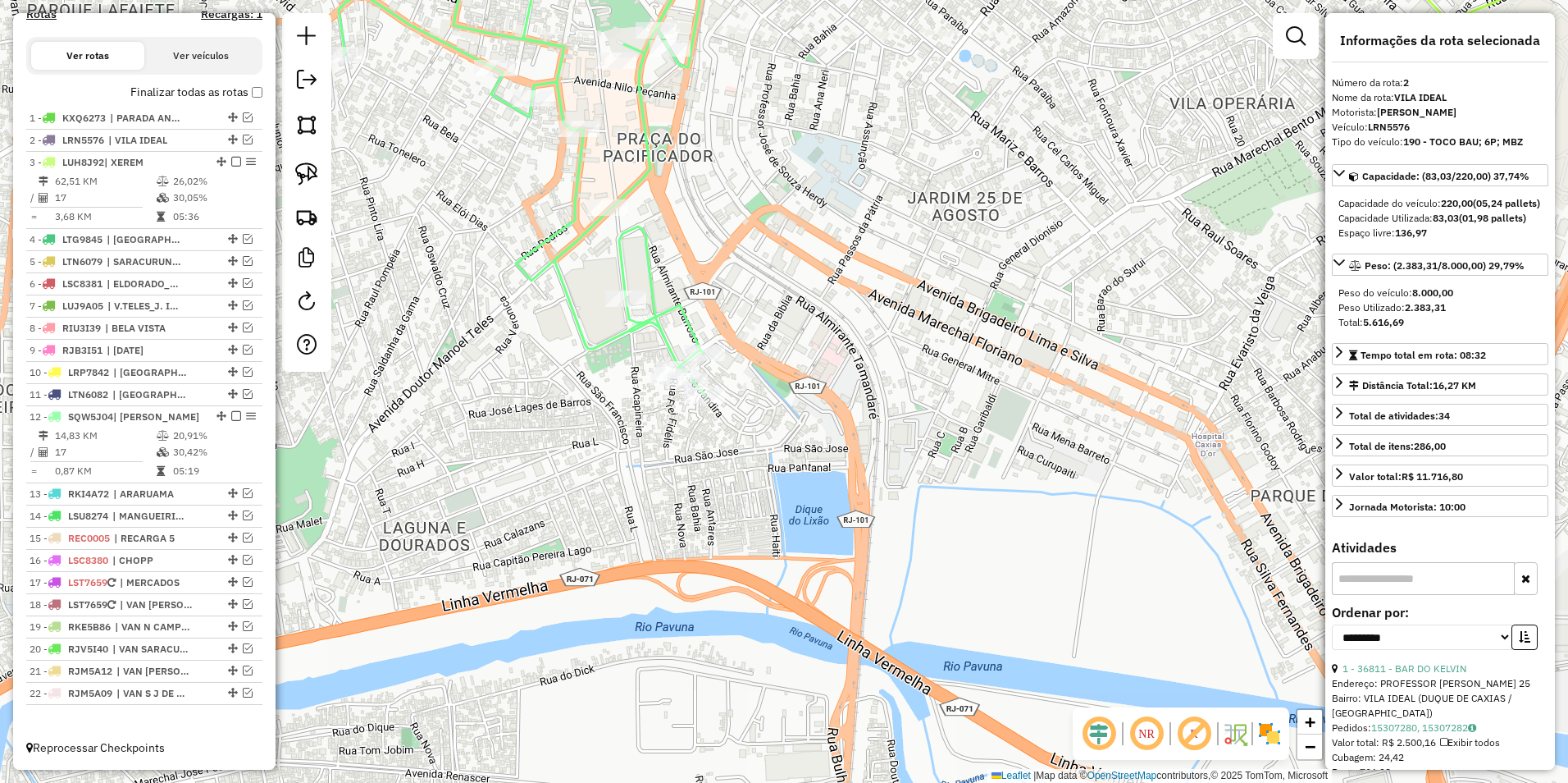
click at [646, 274] on icon at bounding box center [523, 158] width 371 height 473
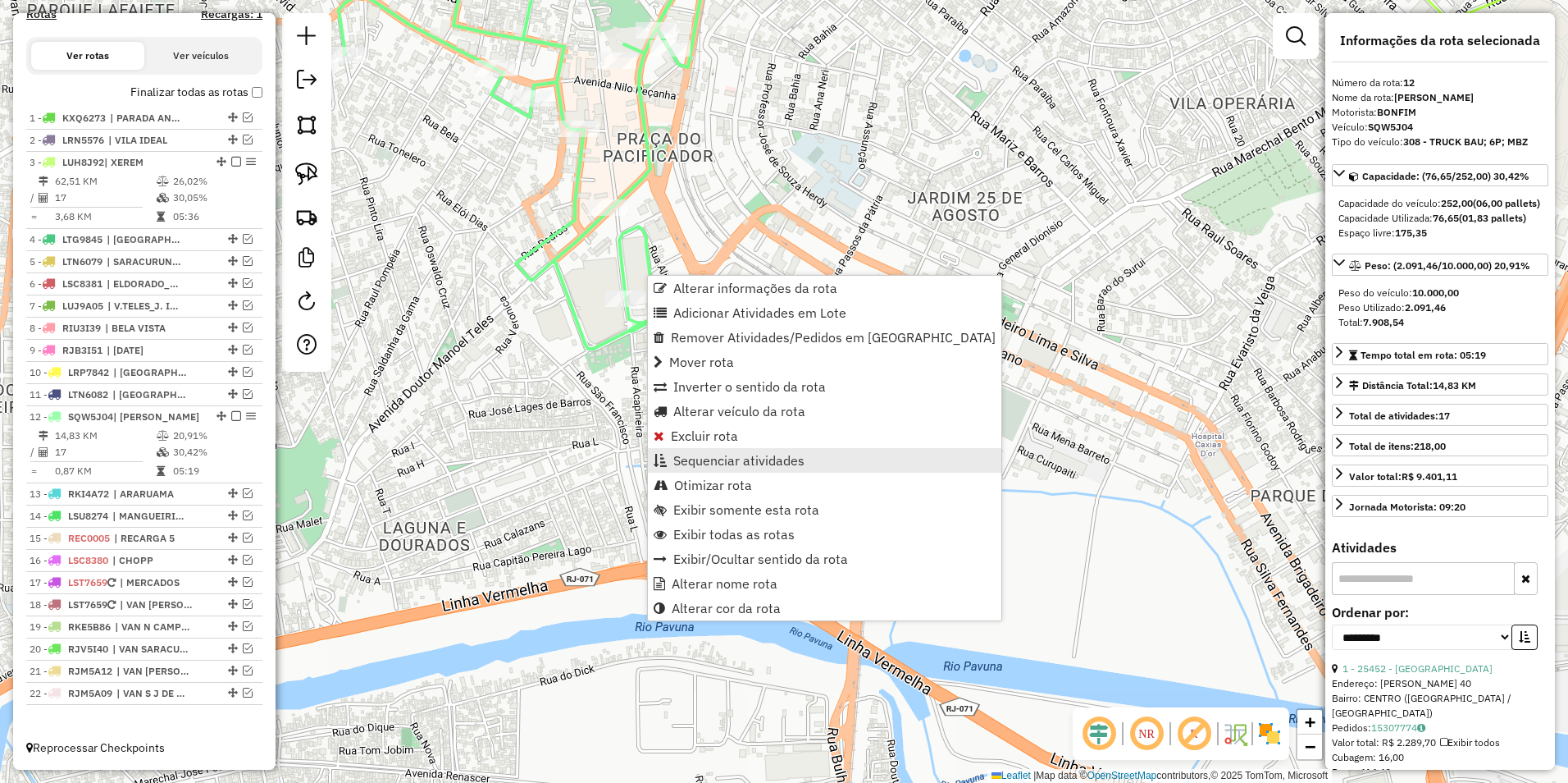
click at [758, 461] on span "Sequenciar atividades" at bounding box center [738, 460] width 131 height 13
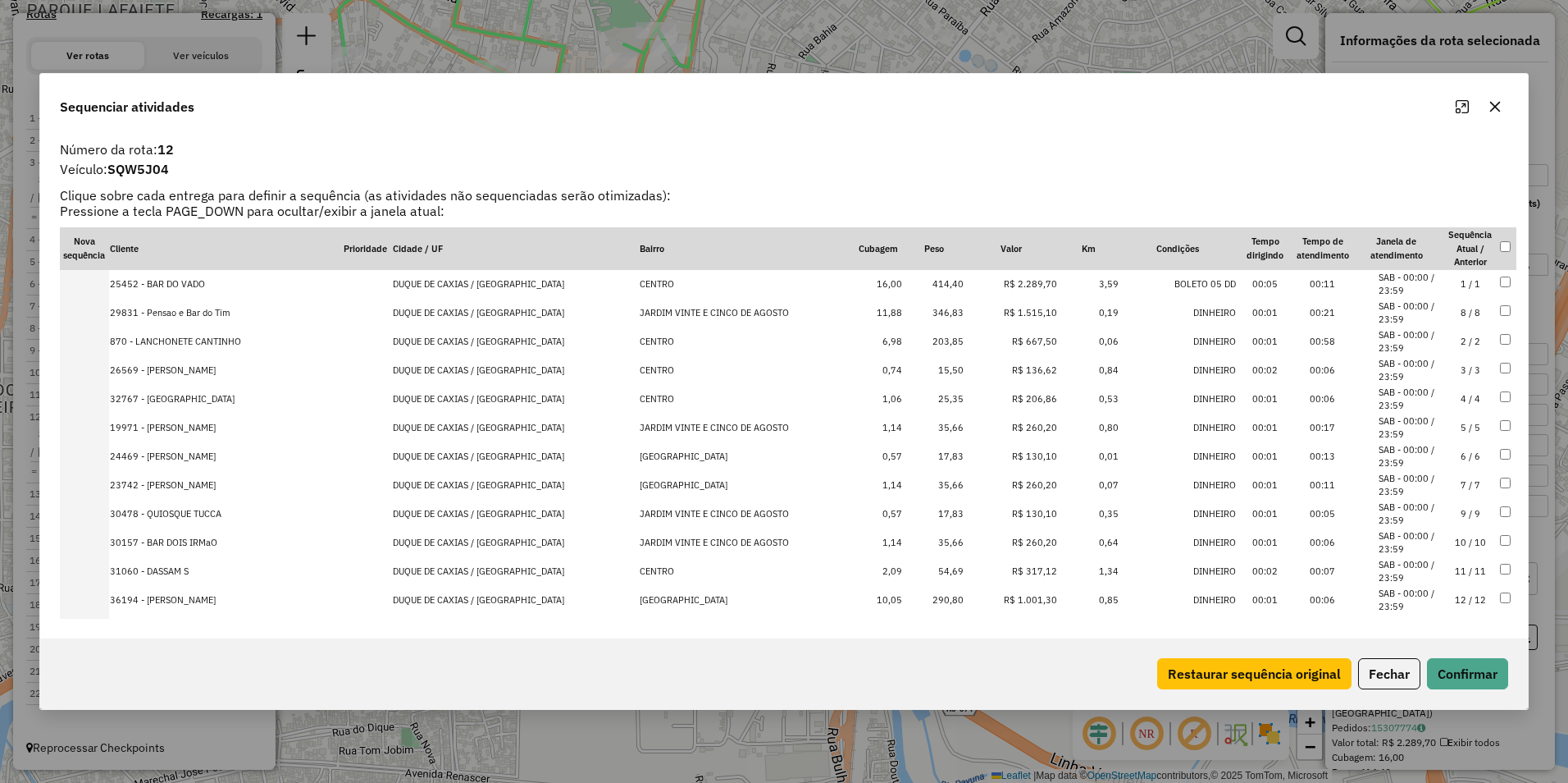
drag, startPoint x: 1020, startPoint y: 481, endPoint x: 1020, endPoint y: 299, distance: 182.0
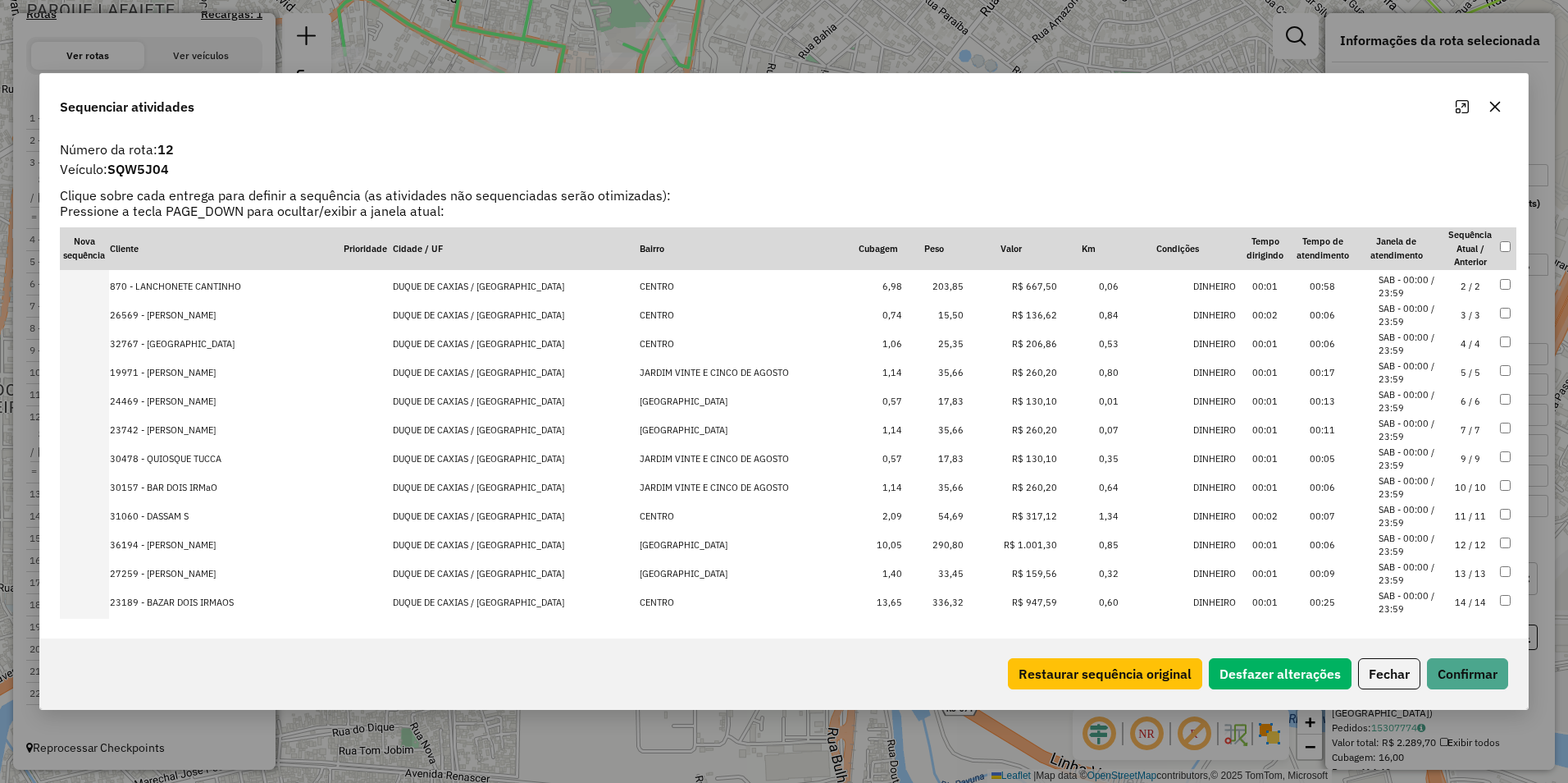
scroll to position [82, 0]
click at [1016, 513] on td "R$ 1.001,30" at bounding box center [1012, 517] width 94 height 29
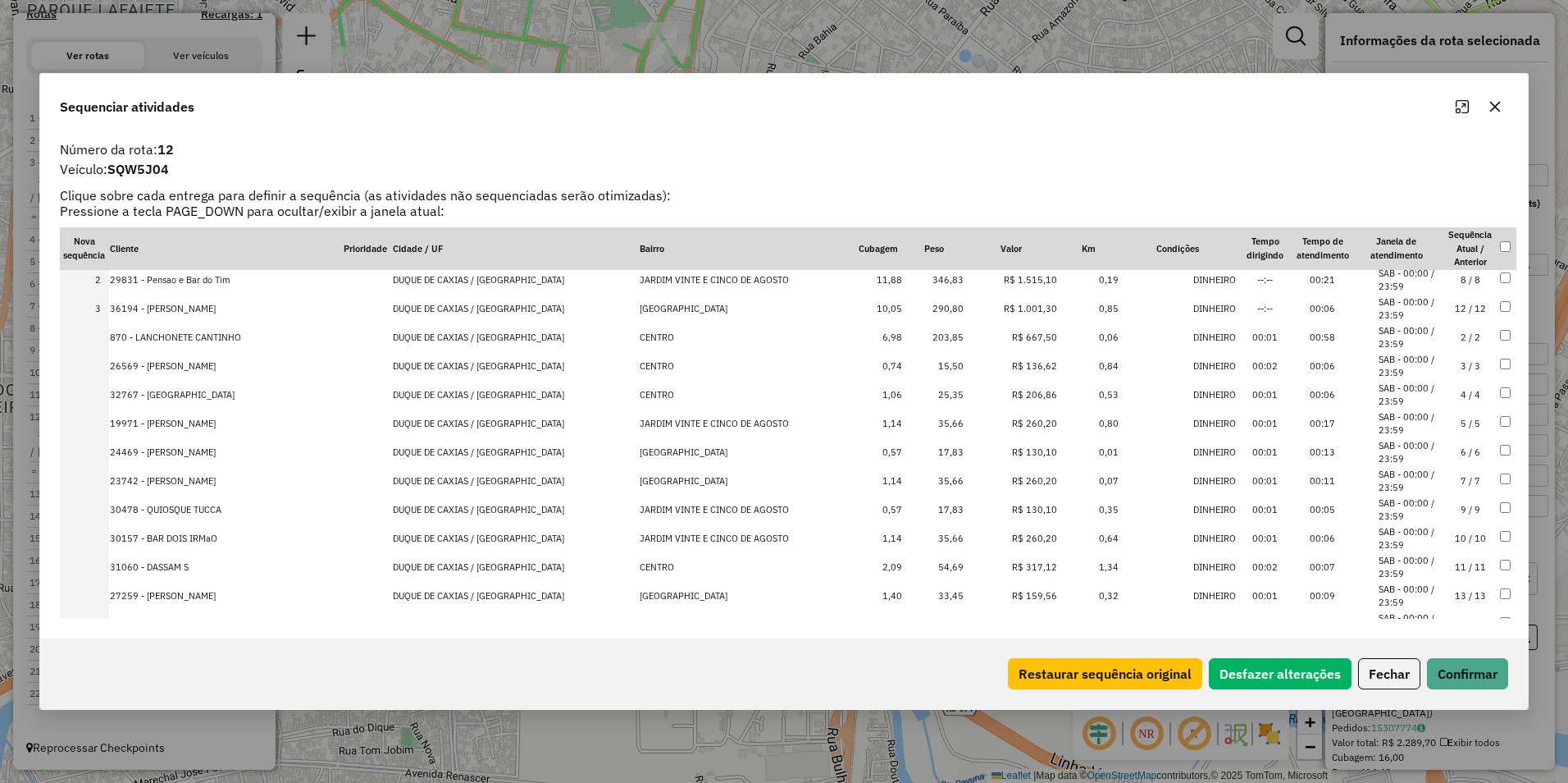
scroll to position [0, 0]
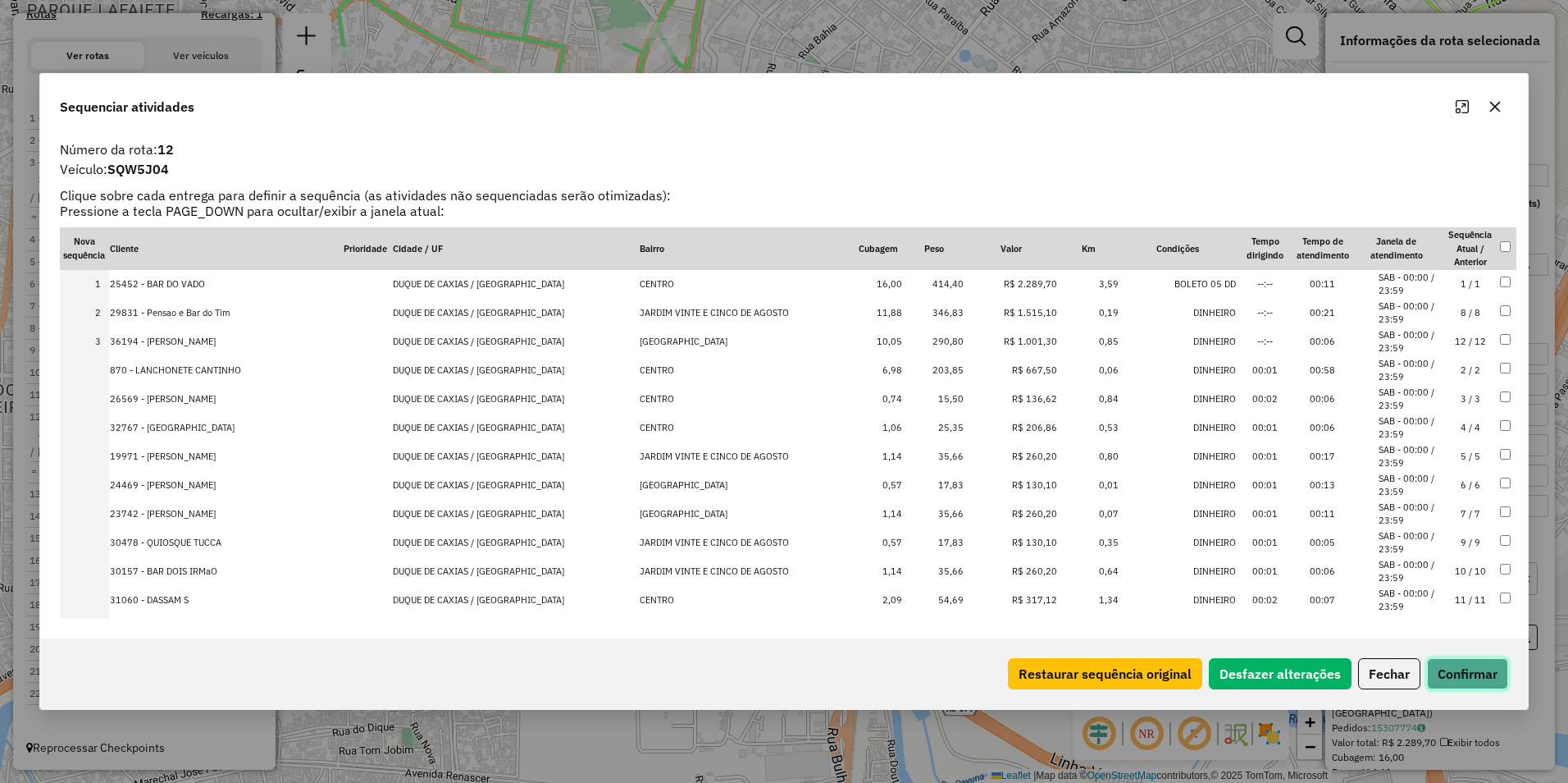
click at [1481, 674] on button "Confirmar" at bounding box center [1468, 674] width 82 height 31
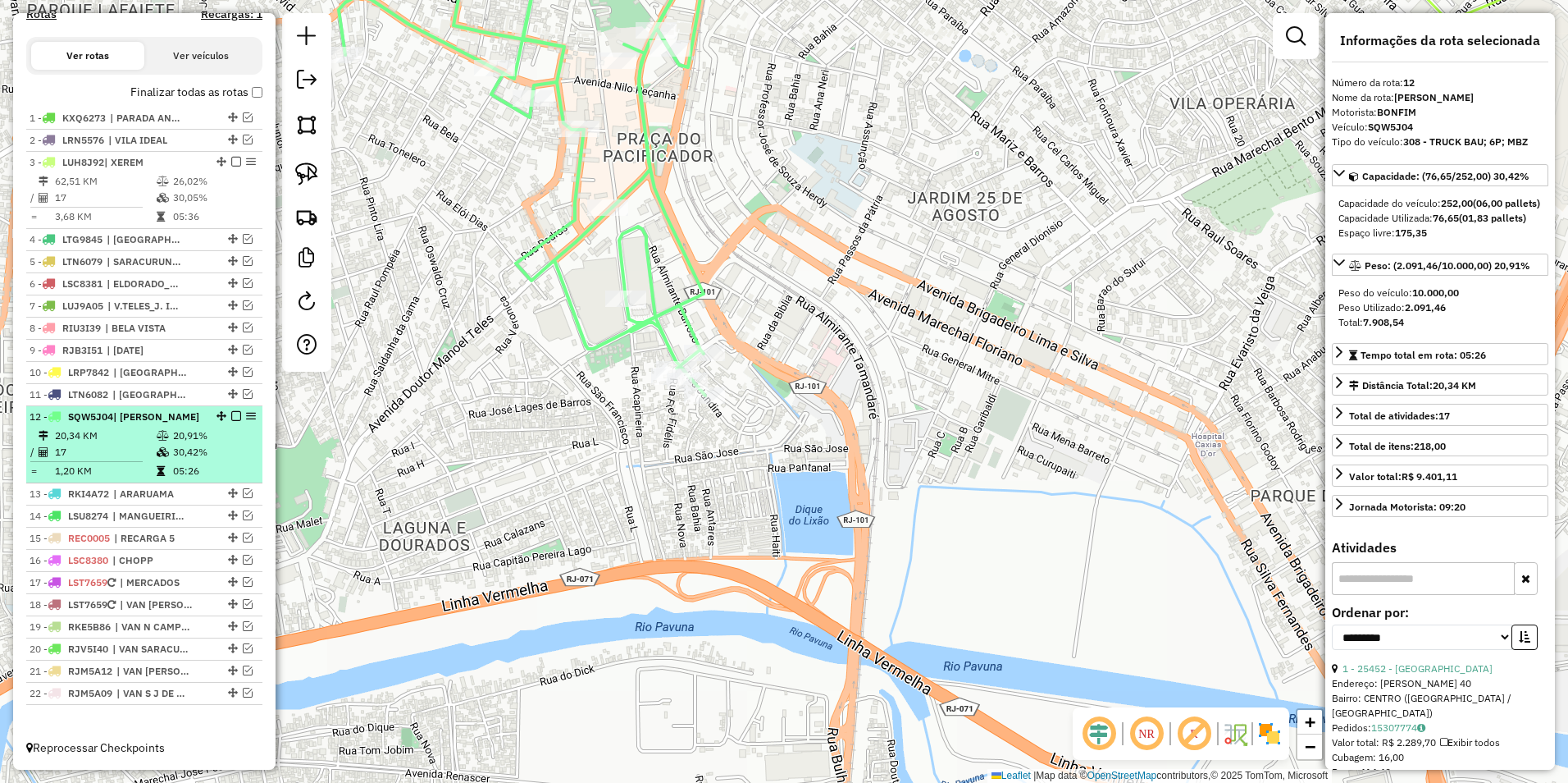
click at [232, 420] on em at bounding box center [236, 416] width 10 height 10
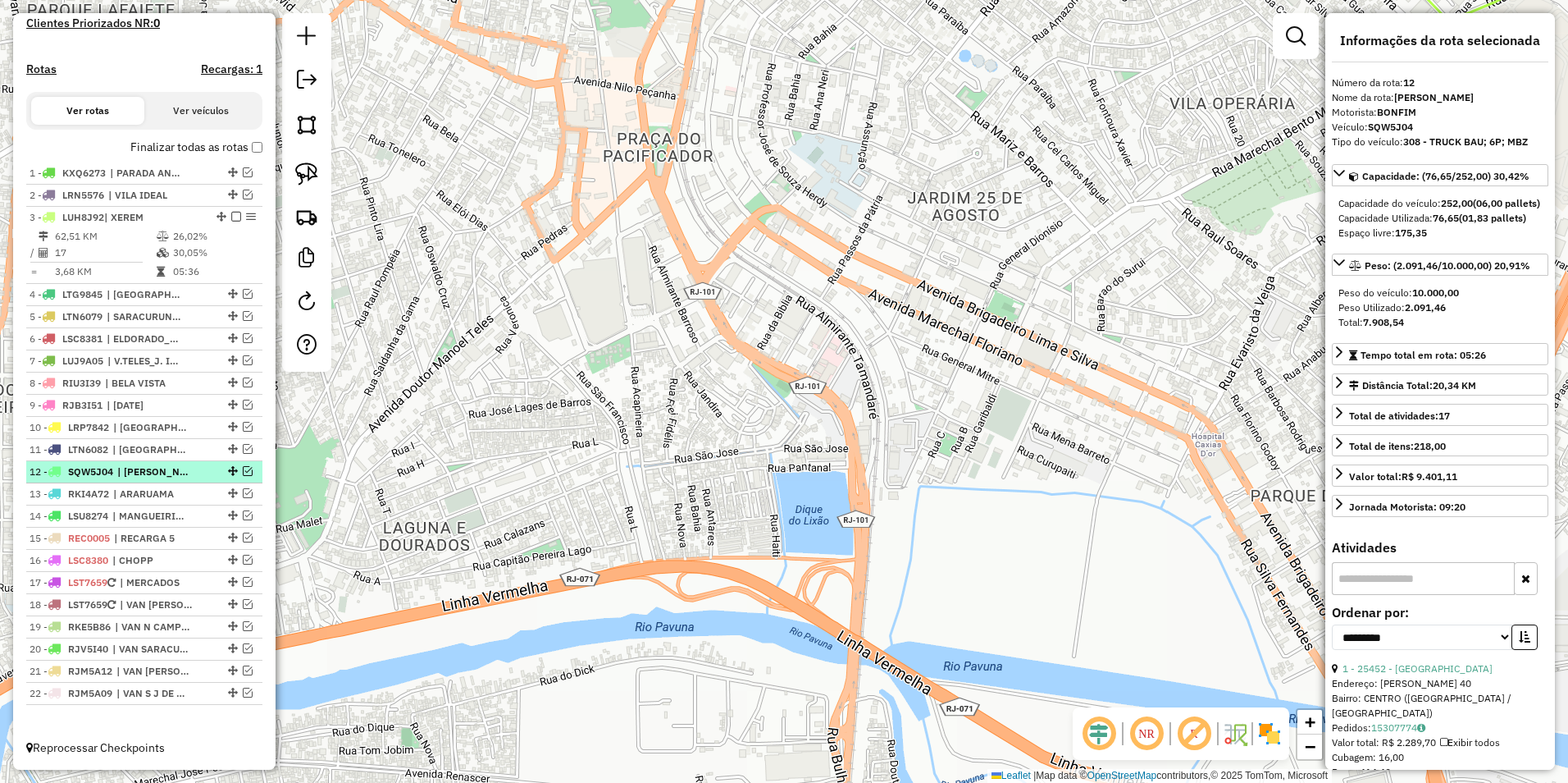
scroll to position [466, 0]
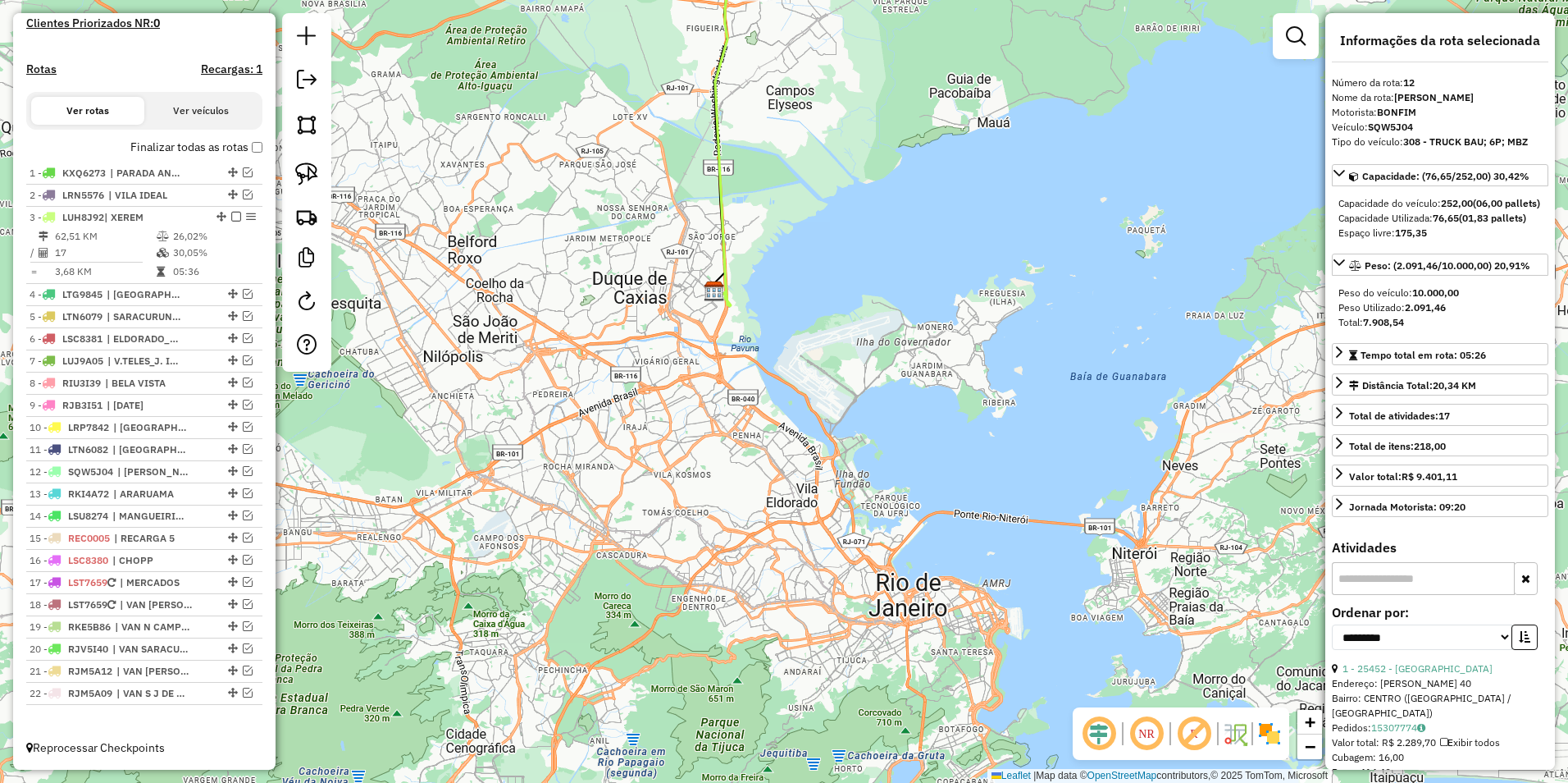
drag, startPoint x: 804, startPoint y: 151, endPoint x: 771, endPoint y: 362, distance: 213.6
click at [768, 458] on div "Janela de atendimento Grade de atendimento Capacidade Transportadoras Veículos …" at bounding box center [784, 392] width 1568 height 783
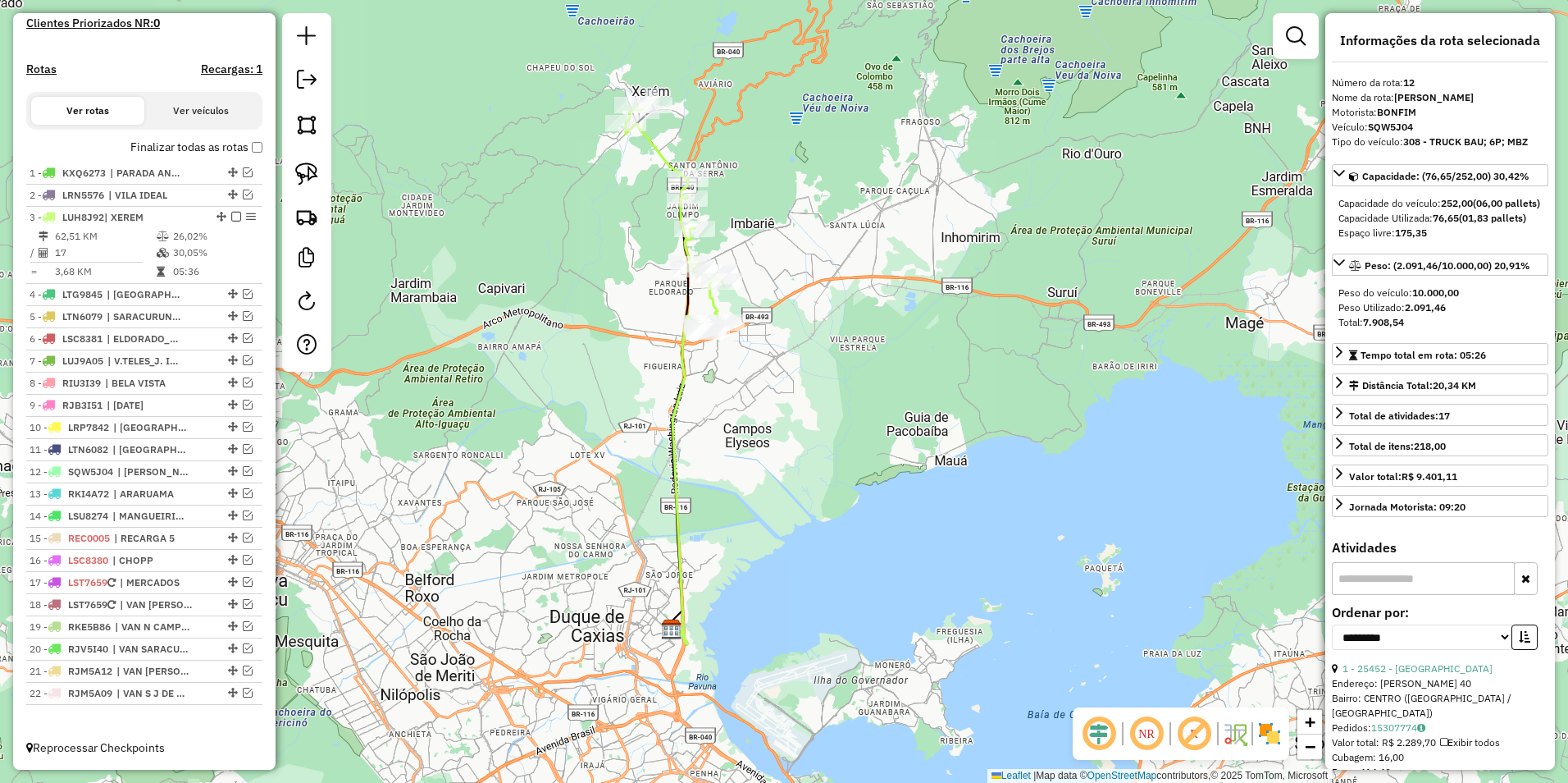
click at [668, 159] on icon at bounding box center [674, 218] width 98 height 227
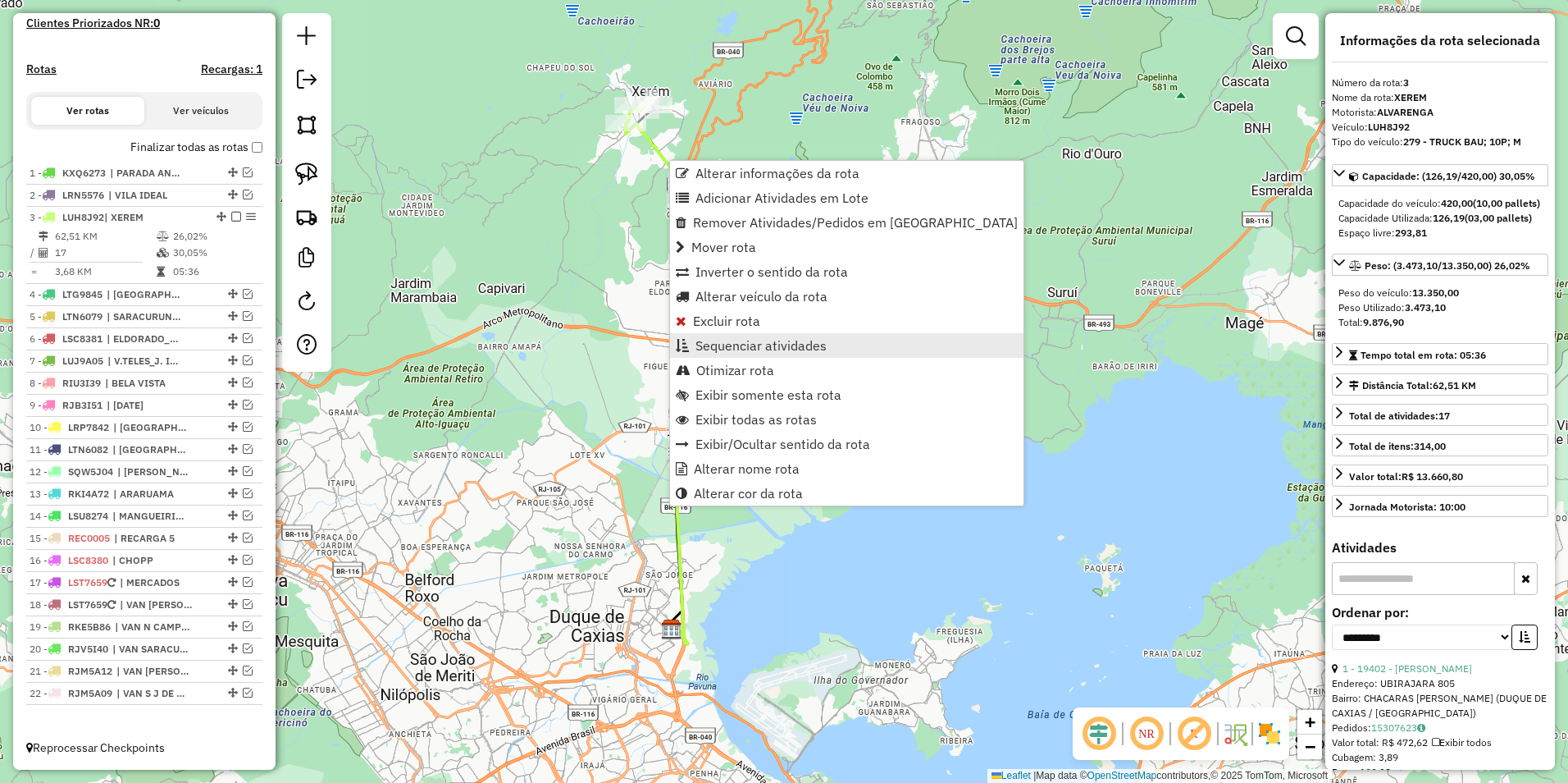
click at [773, 341] on span "Sequenciar atividades" at bounding box center [761, 345] width 131 height 13
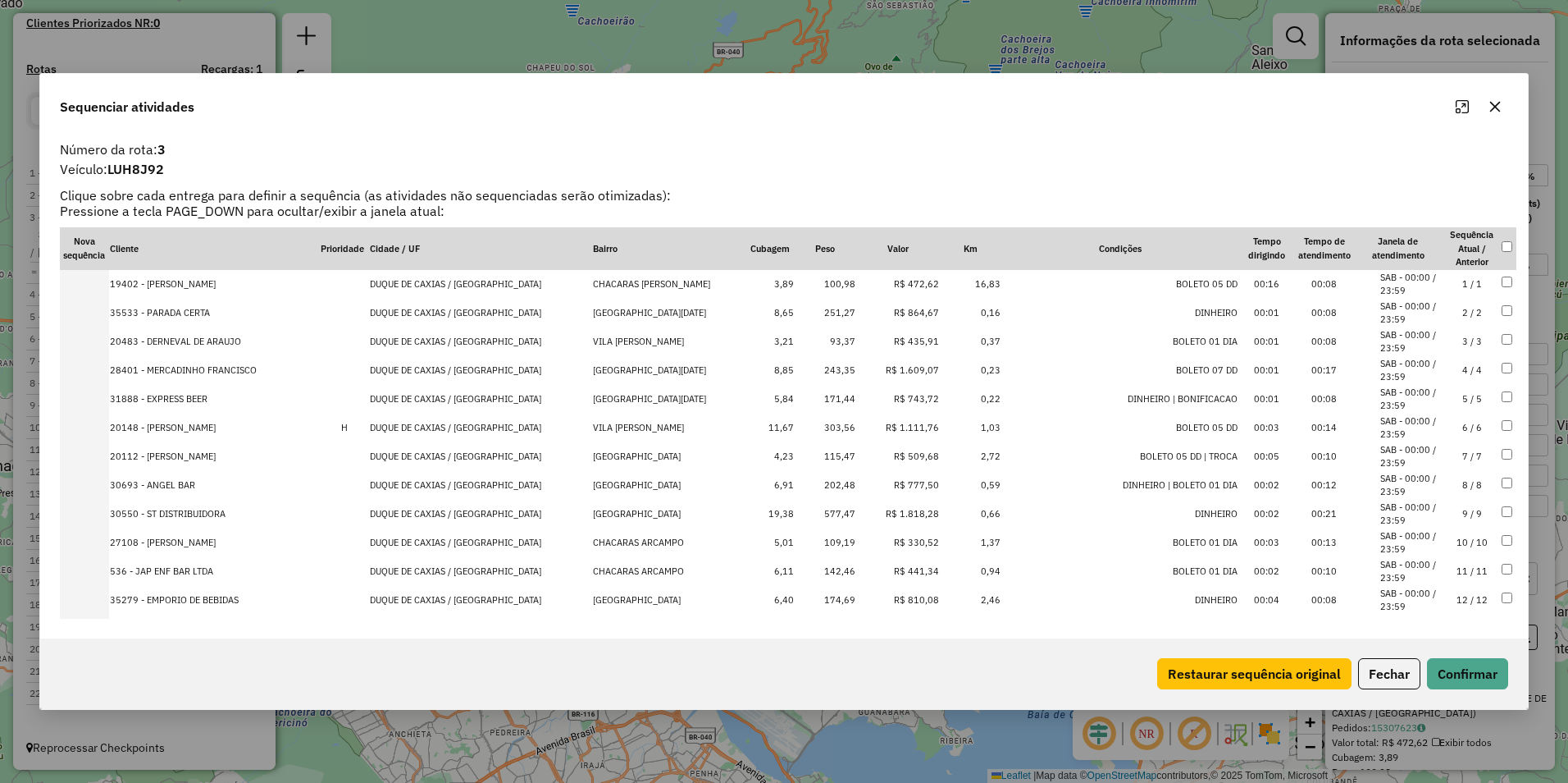
click at [889, 372] on td "R$ 1.609,07" at bounding box center [898, 370] width 84 height 29
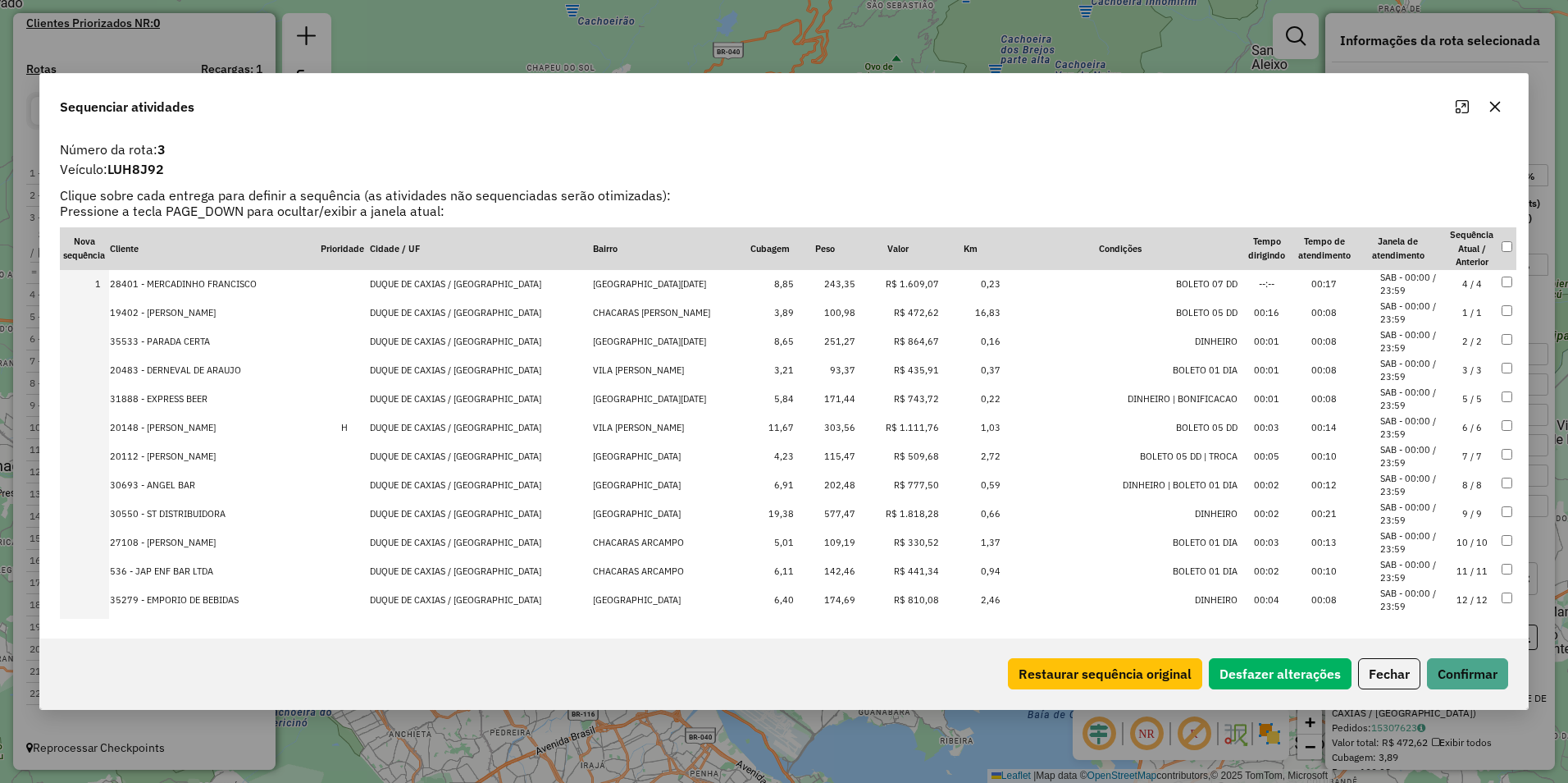
click at [888, 430] on td "R$ 1.111,76" at bounding box center [898, 427] width 84 height 29
click at [889, 516] on td "R$ 1.818,28" at bounding box center [898, 514] width 84 height 29
drag, startPoint x: 888, startPoint y: 339, endPoint x: 895, endPoint y: 261, distance: 78.3
click at [1479, 668] on button "Confirmar" at bounding box center [1468, 674] width 82 height 31
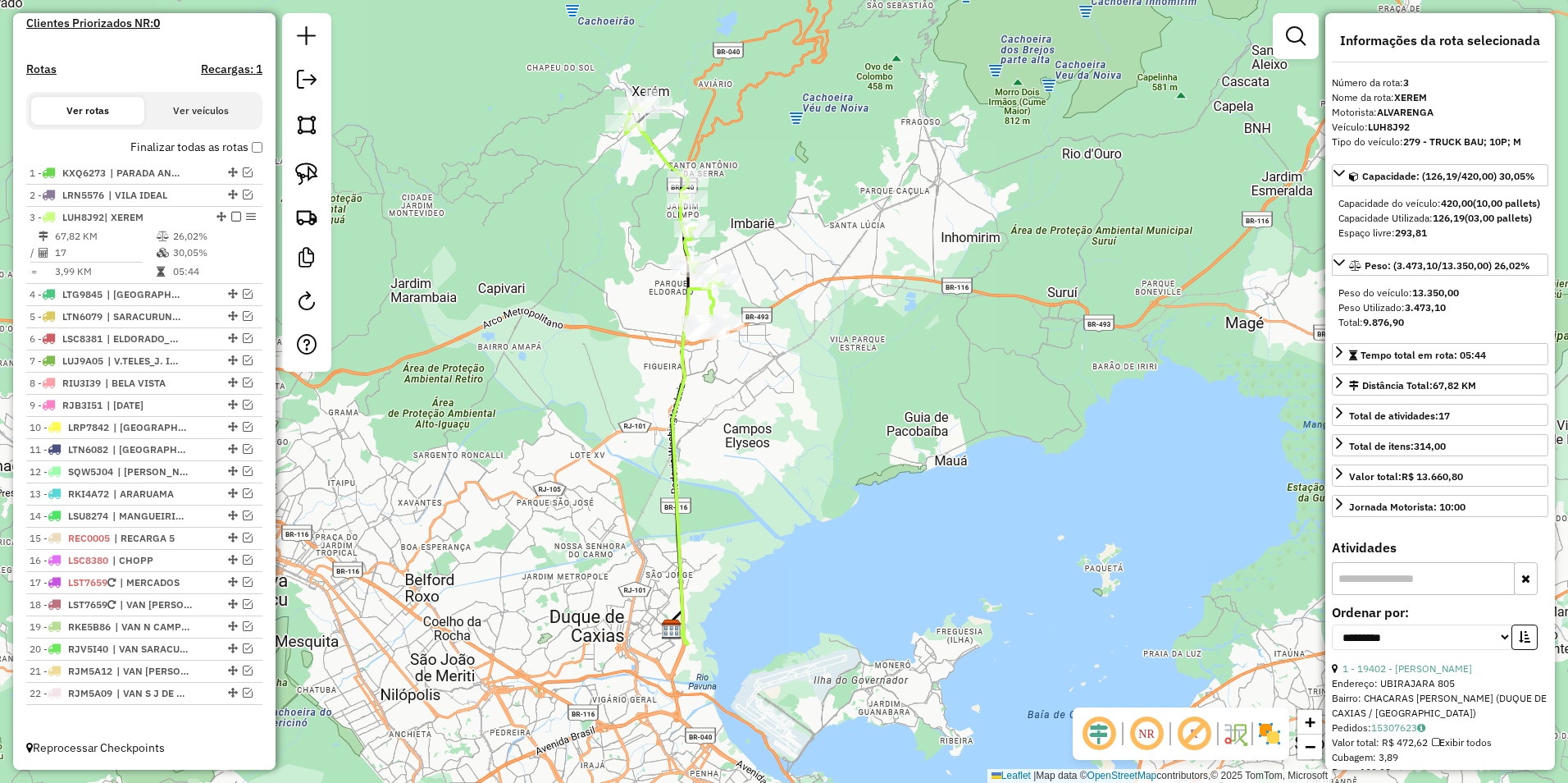
click at [232, 216] on em at bounding box center [236, 216] width 10 height 10
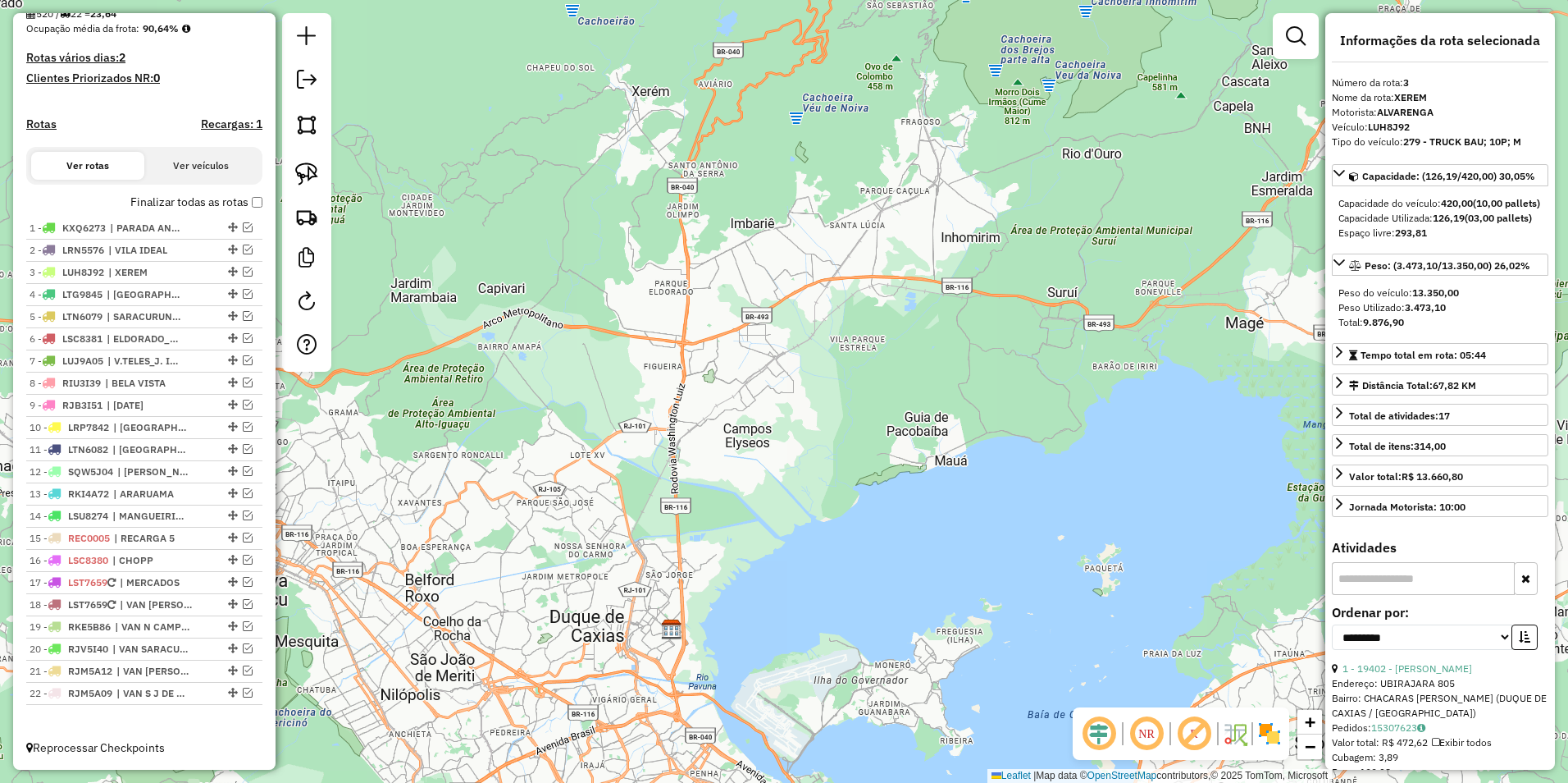
scroll to position [411, 0]
drag, startPoint x: 226, startPoint y: 266, endPoint x: 235, endPoint y: 204, distance: 62.6
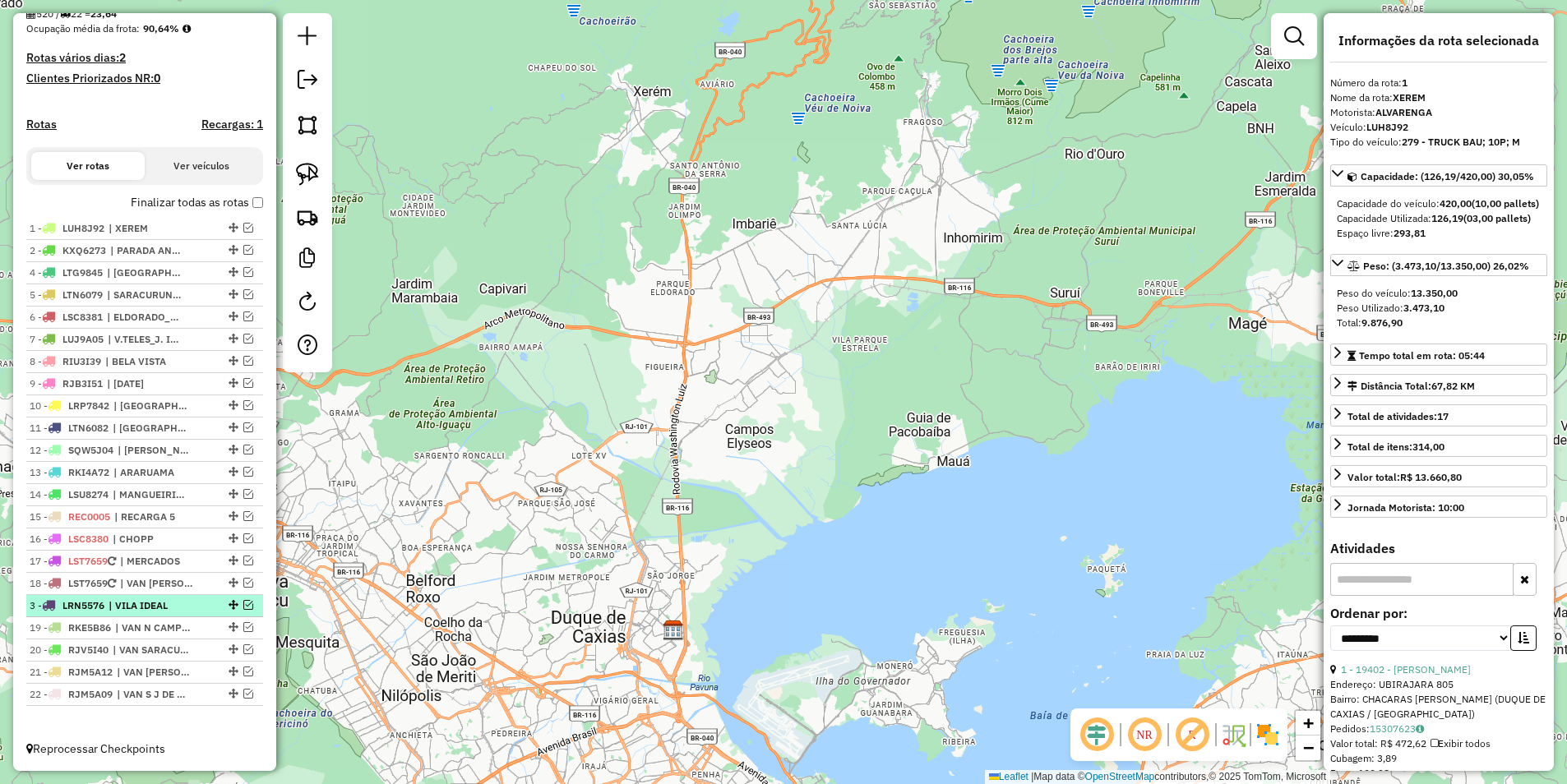
drag, startPoint x: 224, startPoint y: 270, endPoint x: 242, endPoint y: 607, distance: 337.5
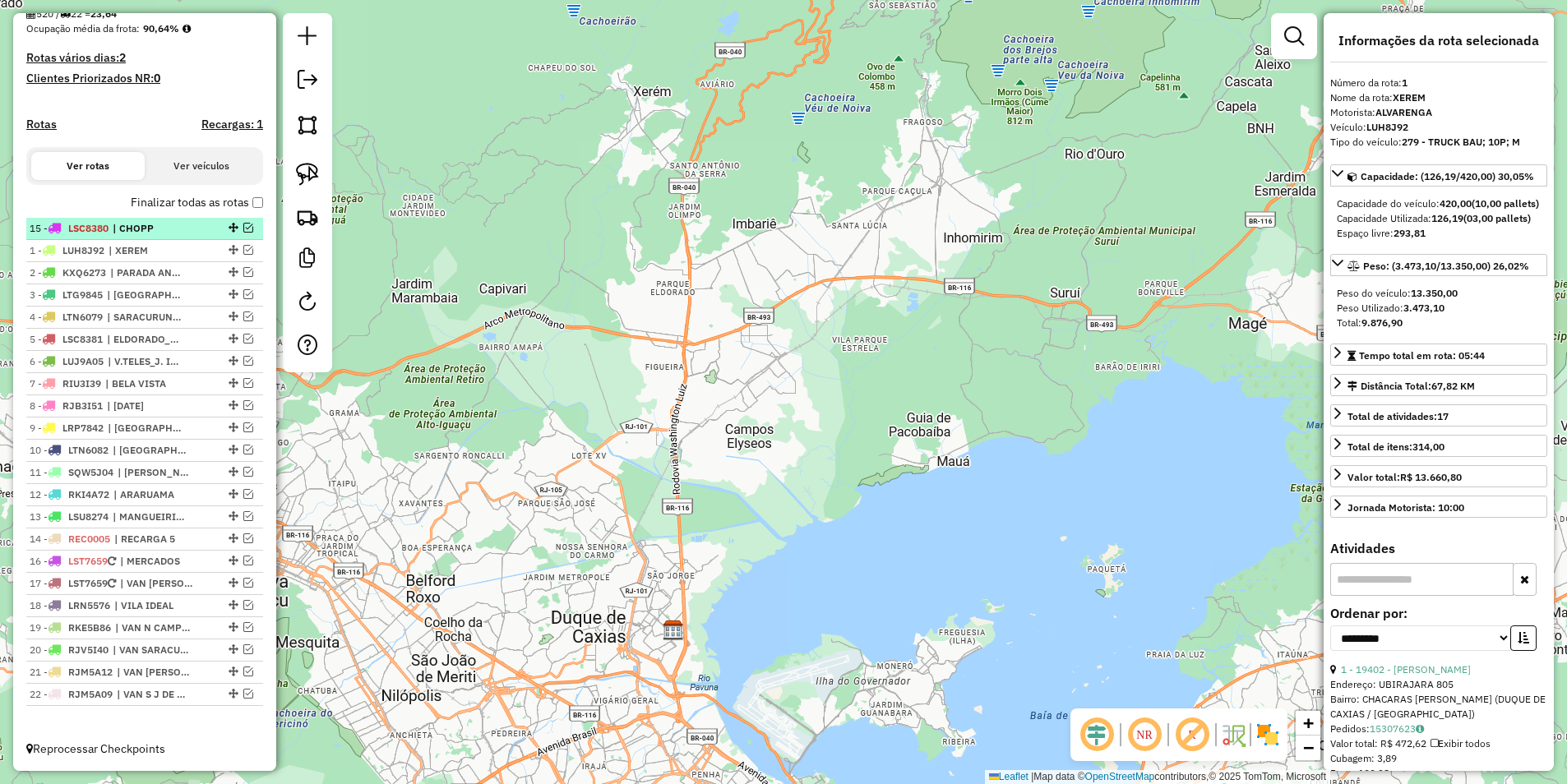
drag, startPoint x: 229, startPoint y: 536, endPoint x: 194, endPoint y: 219, distance: 318.9
click at [244, 229] on em at bounding box center [248, 227] width 10 height 10
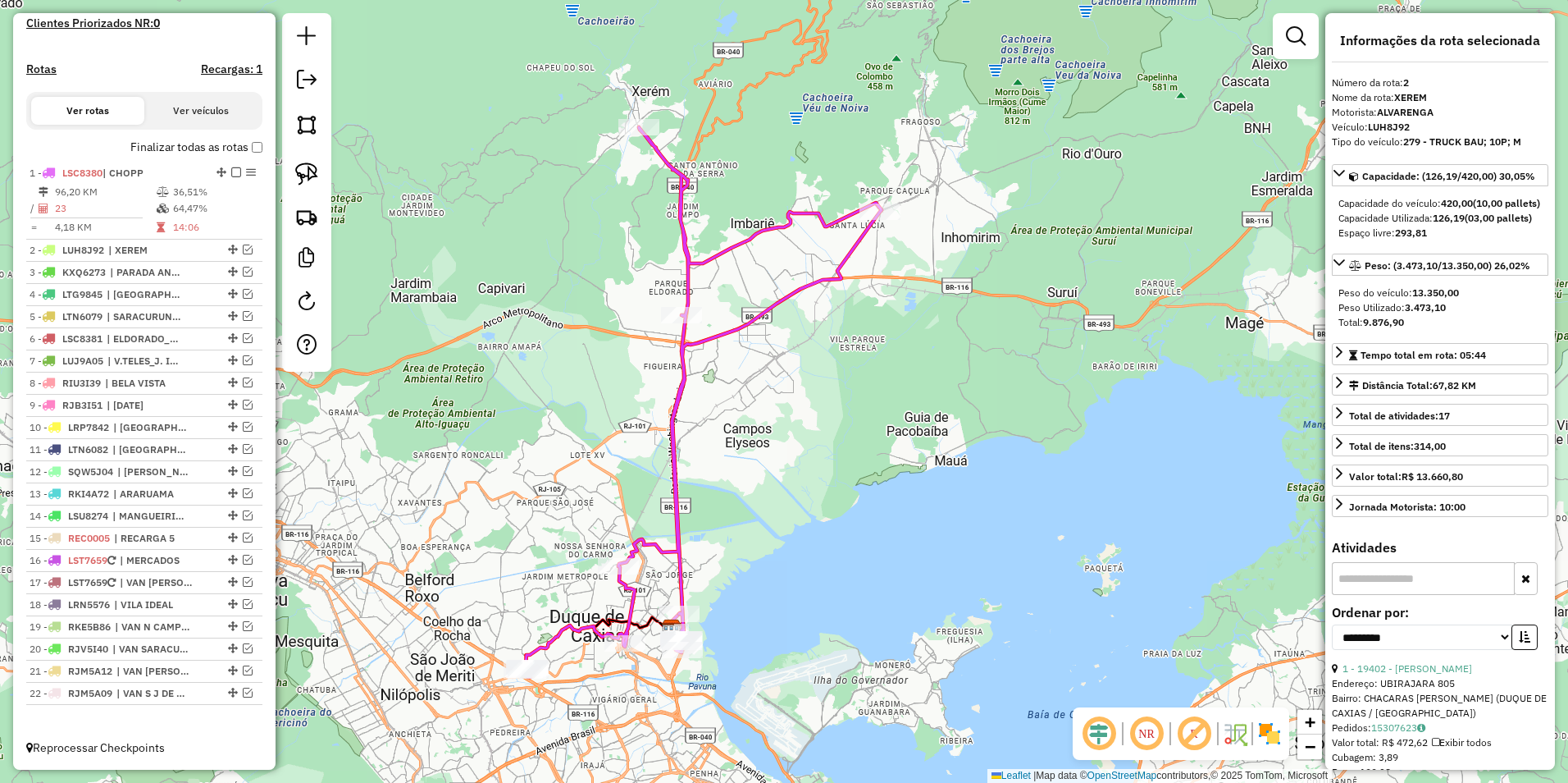
click at [806, 286] on icon at bounding box center [700, 402] width 363 height 549
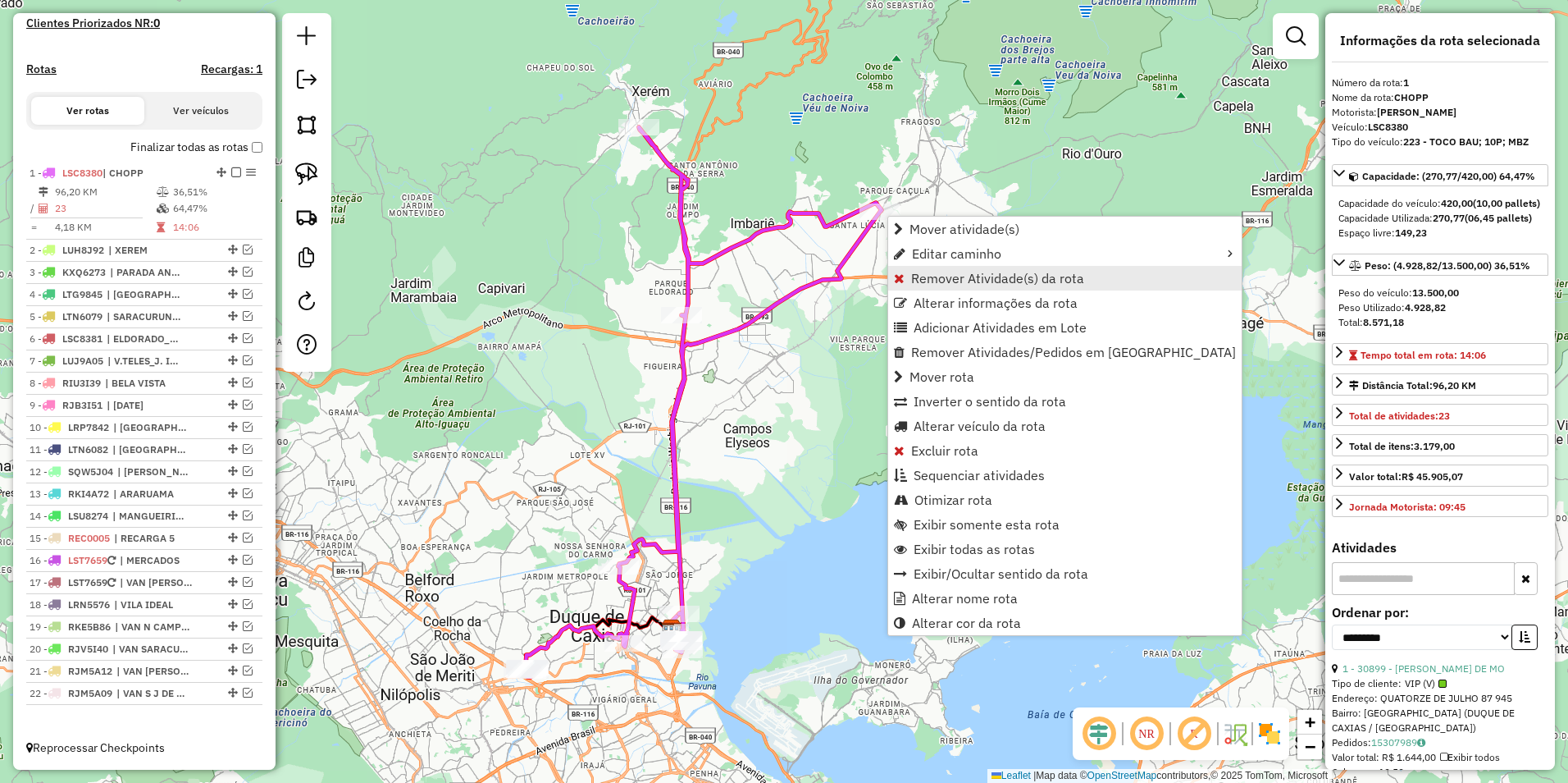
click at [996, 278] on span "Remover Atividade(s) da rota" at bounding box center [997, 278] width 173 height 13
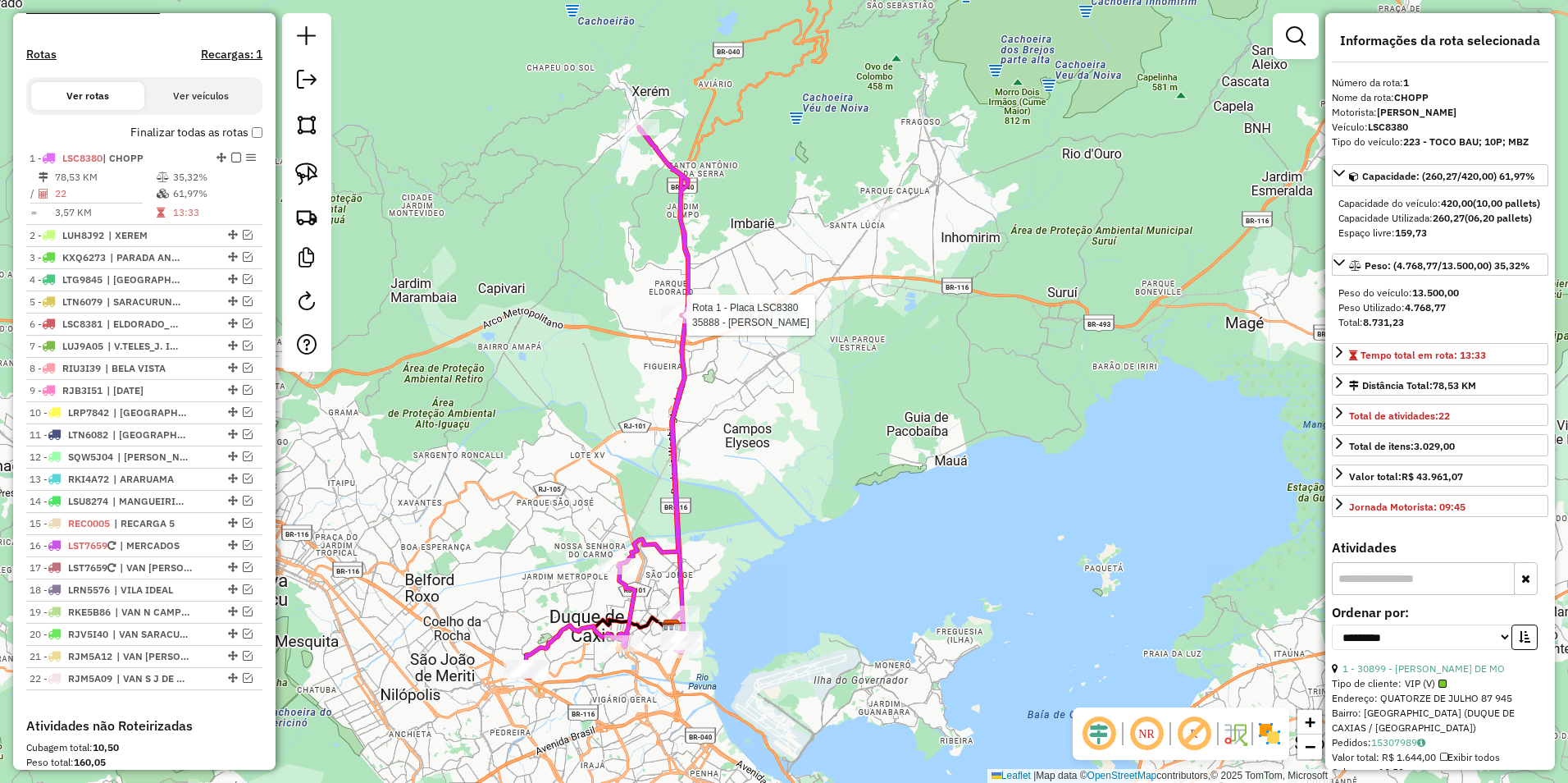
scroll to position [615, 0]
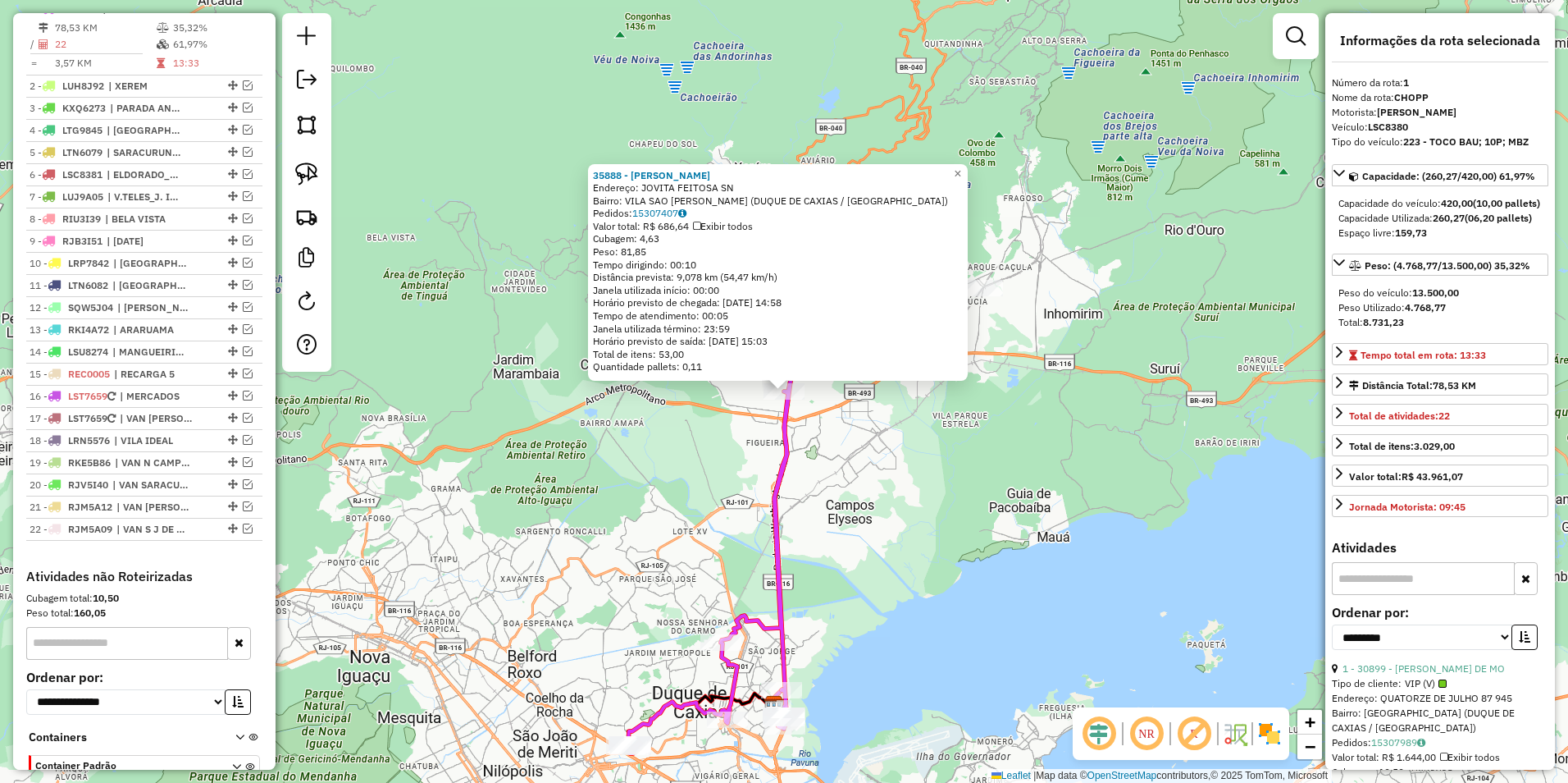
click at [847, 417] on div "35888 - [PERSON_NAME] DA CUN Endereço: [PERSON_NAME] SN Bairro: VILA SAO [PERSO…" at bounding box center [784, 392] width 1568 height 783
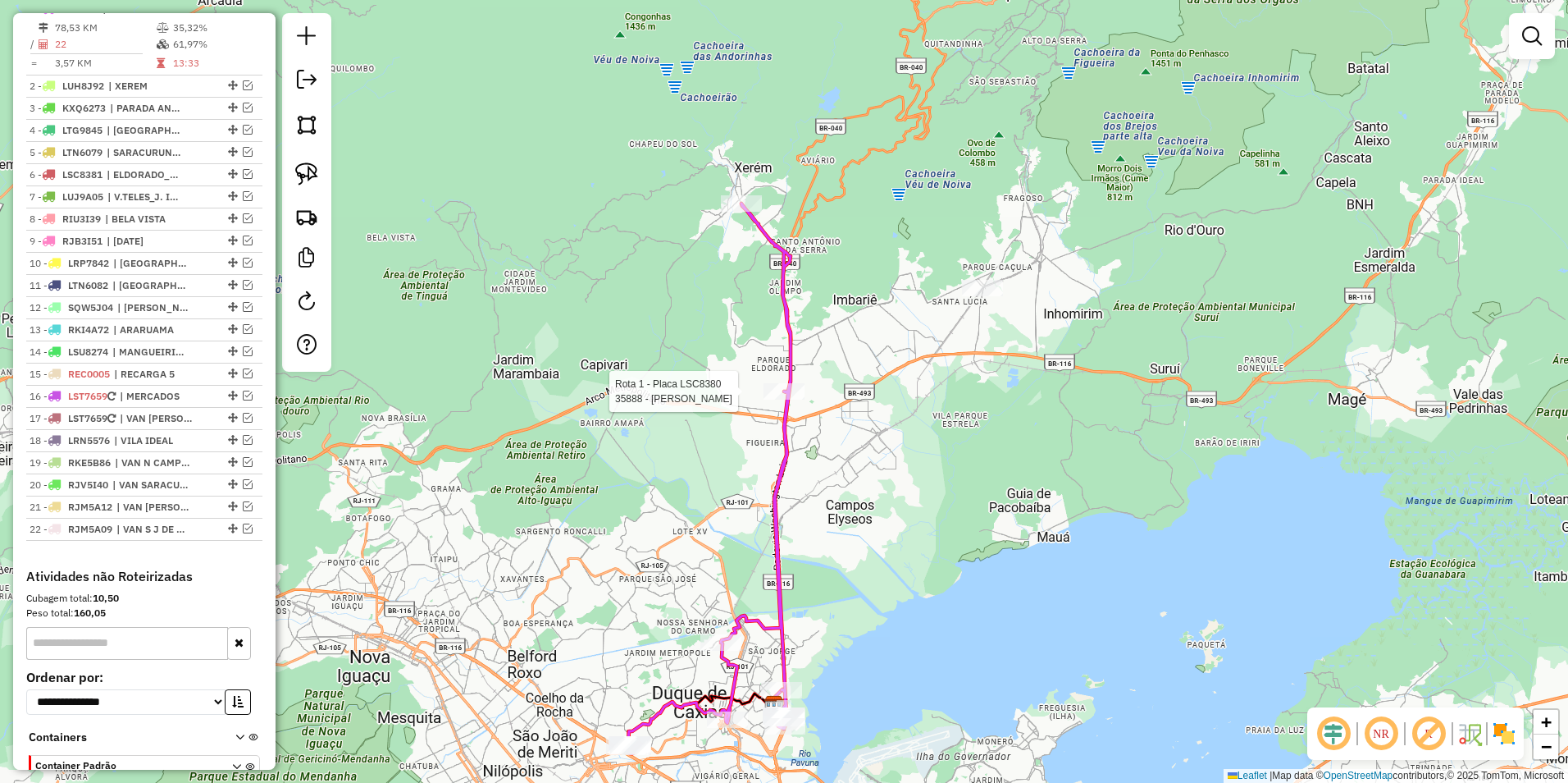
select select "**********"
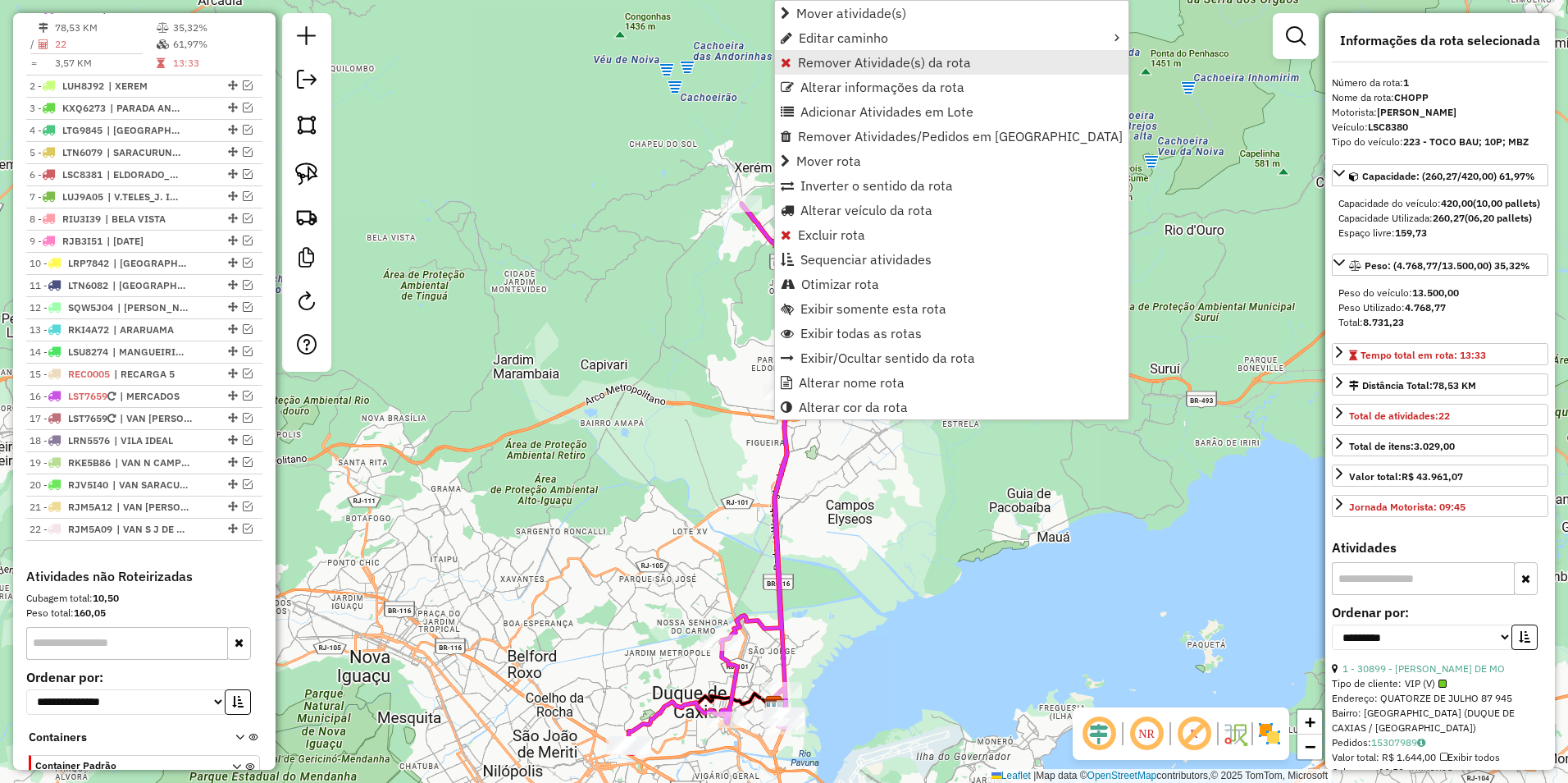
click at [892, 63] on span "Remover Atividade(s) da rota" at bounding box center [884, 62] width 173 height 13
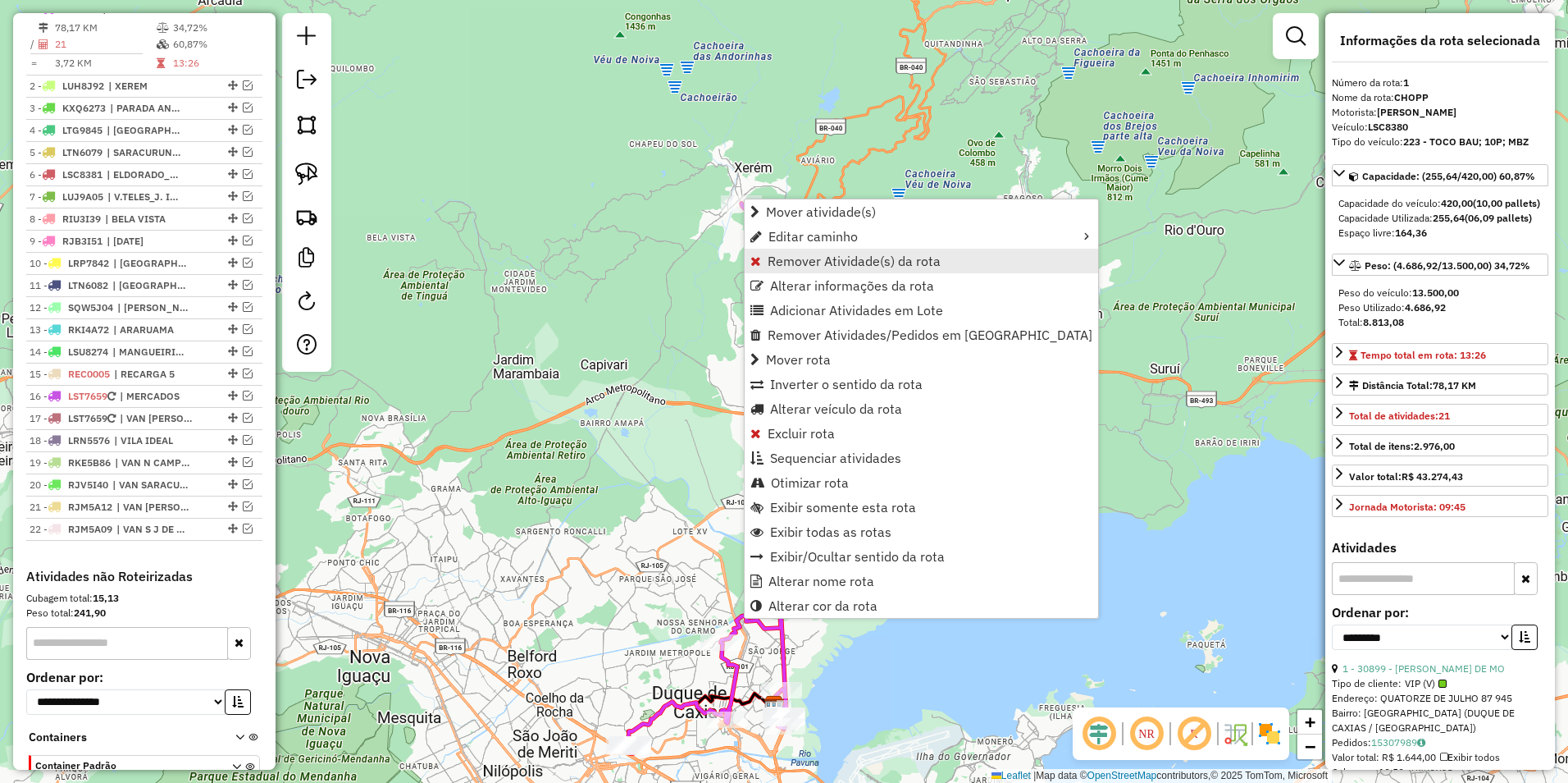
click at [810, 258] on span "Remover Atividade(s) da rota" at bounding box center [854, 260] width 173 height 13
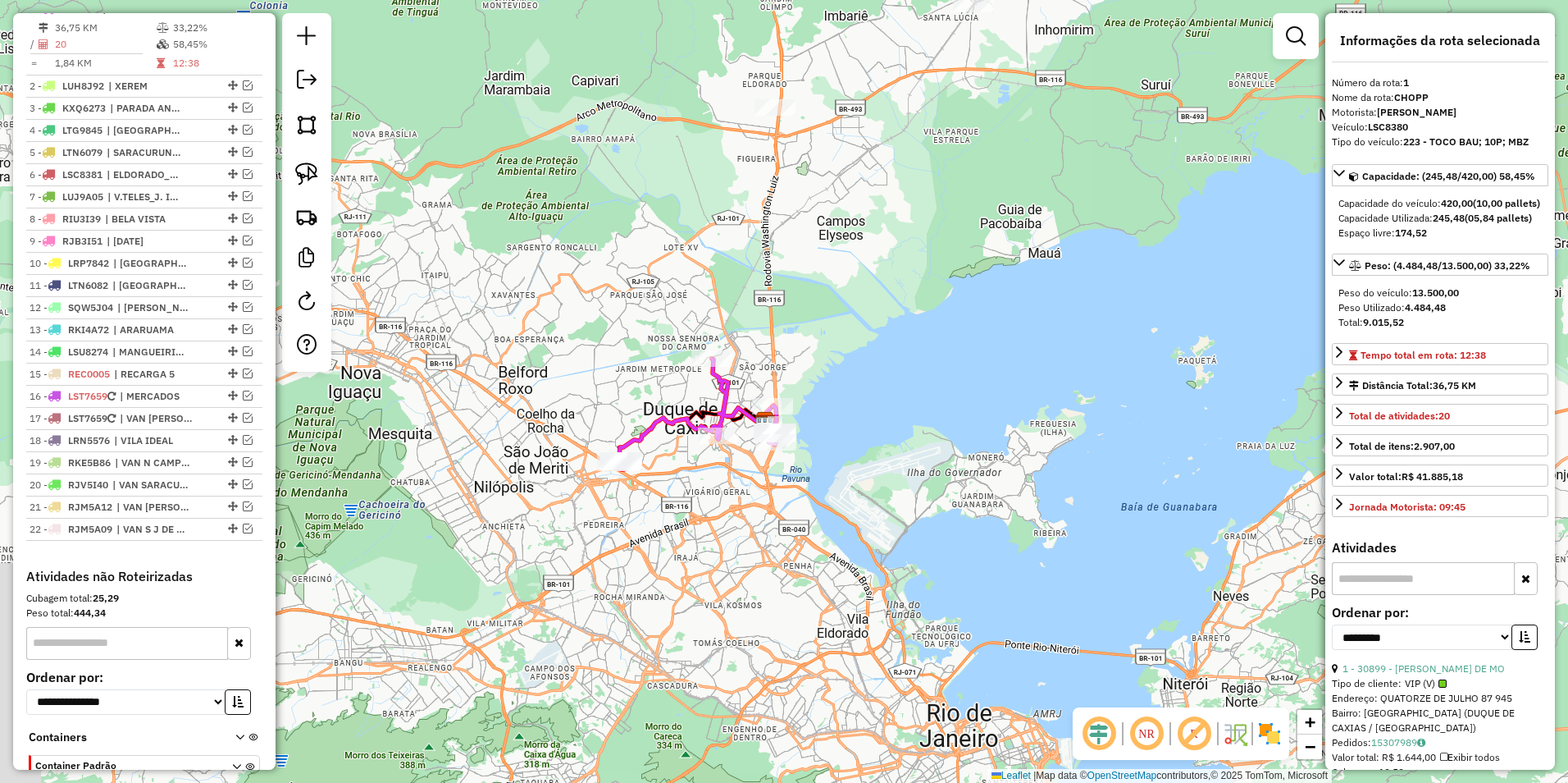
drag, startPoint x: 882, startPoint y: 166, endPoint x: 880, endPoint y: 155, distance: 11.2
click at [880, 155] on div "Janela de atendimento Grade de atendimento Capacidade Transportadoras Veículos …" at bounding box center [784, 392] width 1568 height 783
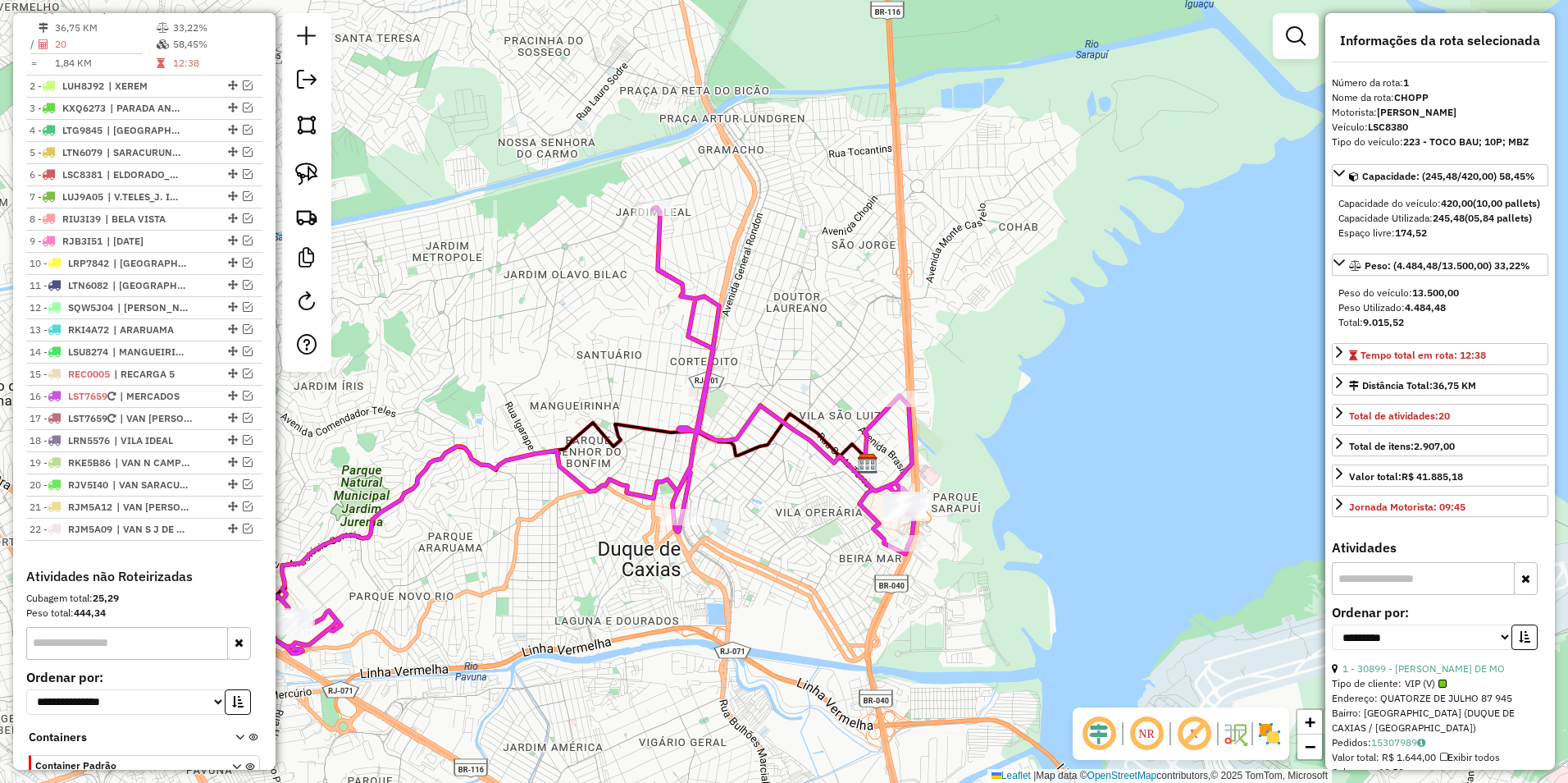
click at [688, 299] on icon at bounding box center [586, 430] width 657 height 445
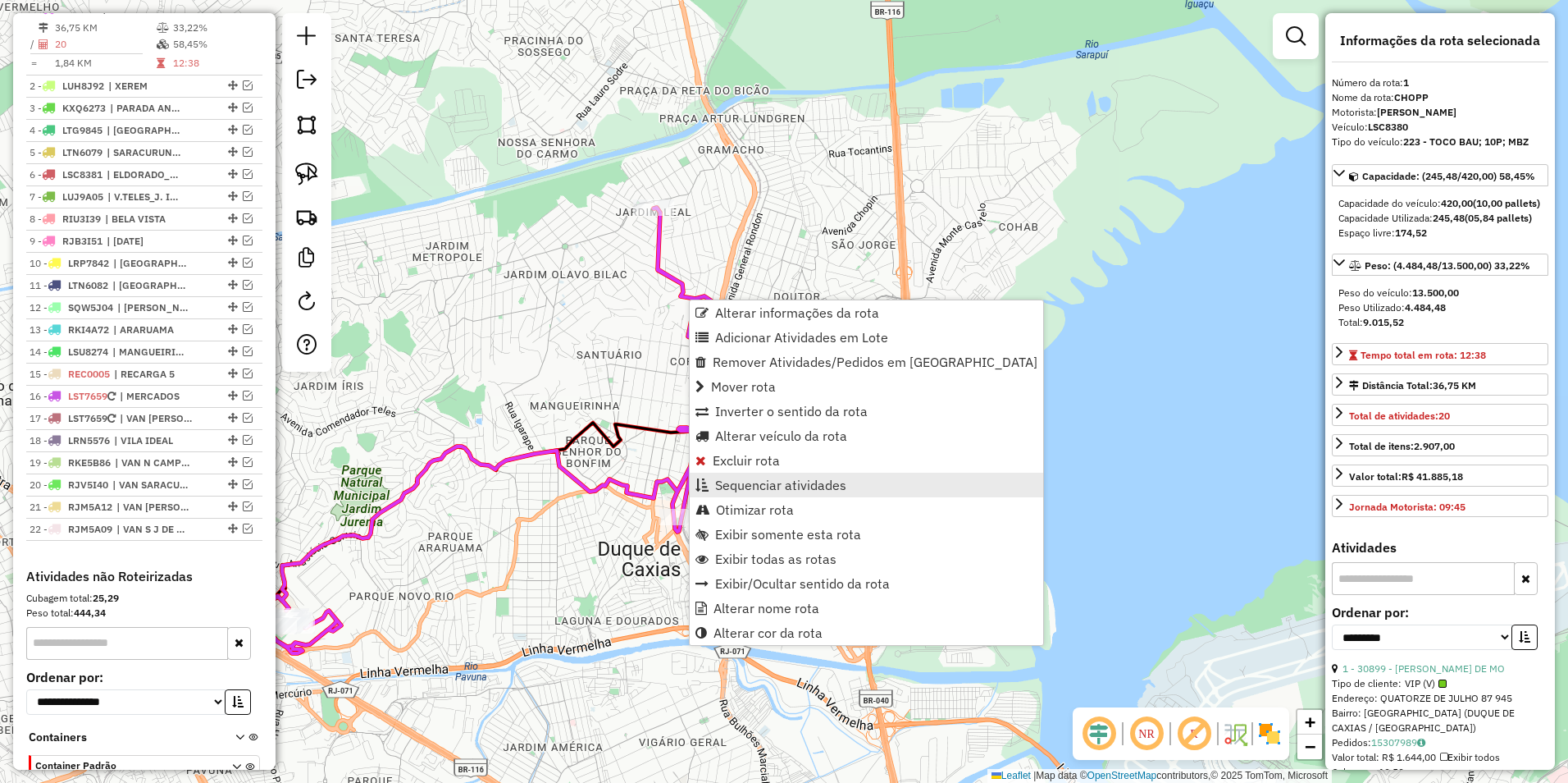
click at [801, 491] on span "Sequenciar atividades" at bounding box center [780, 484] width 131 height 13
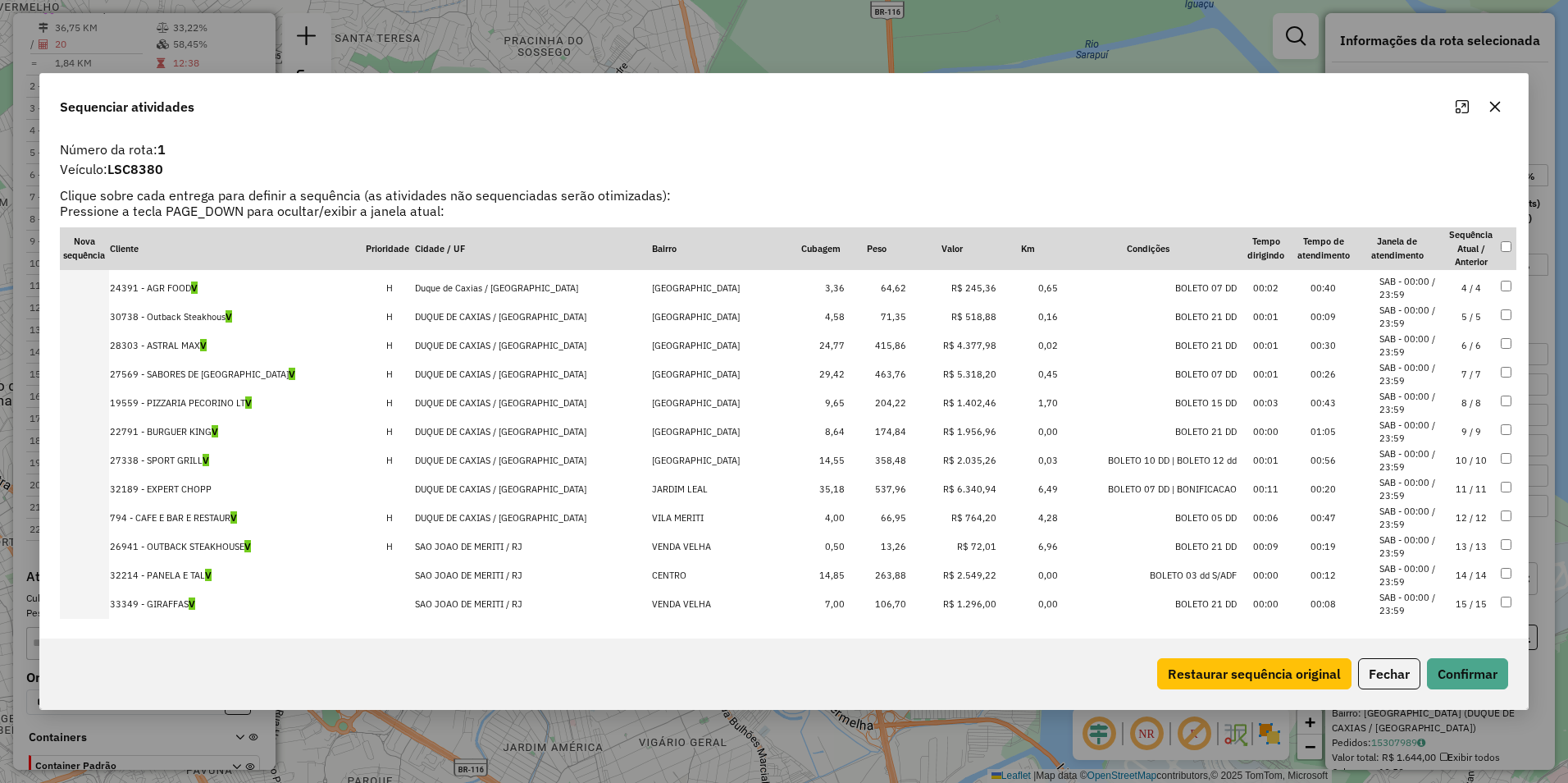
scroll to position [0, 0]
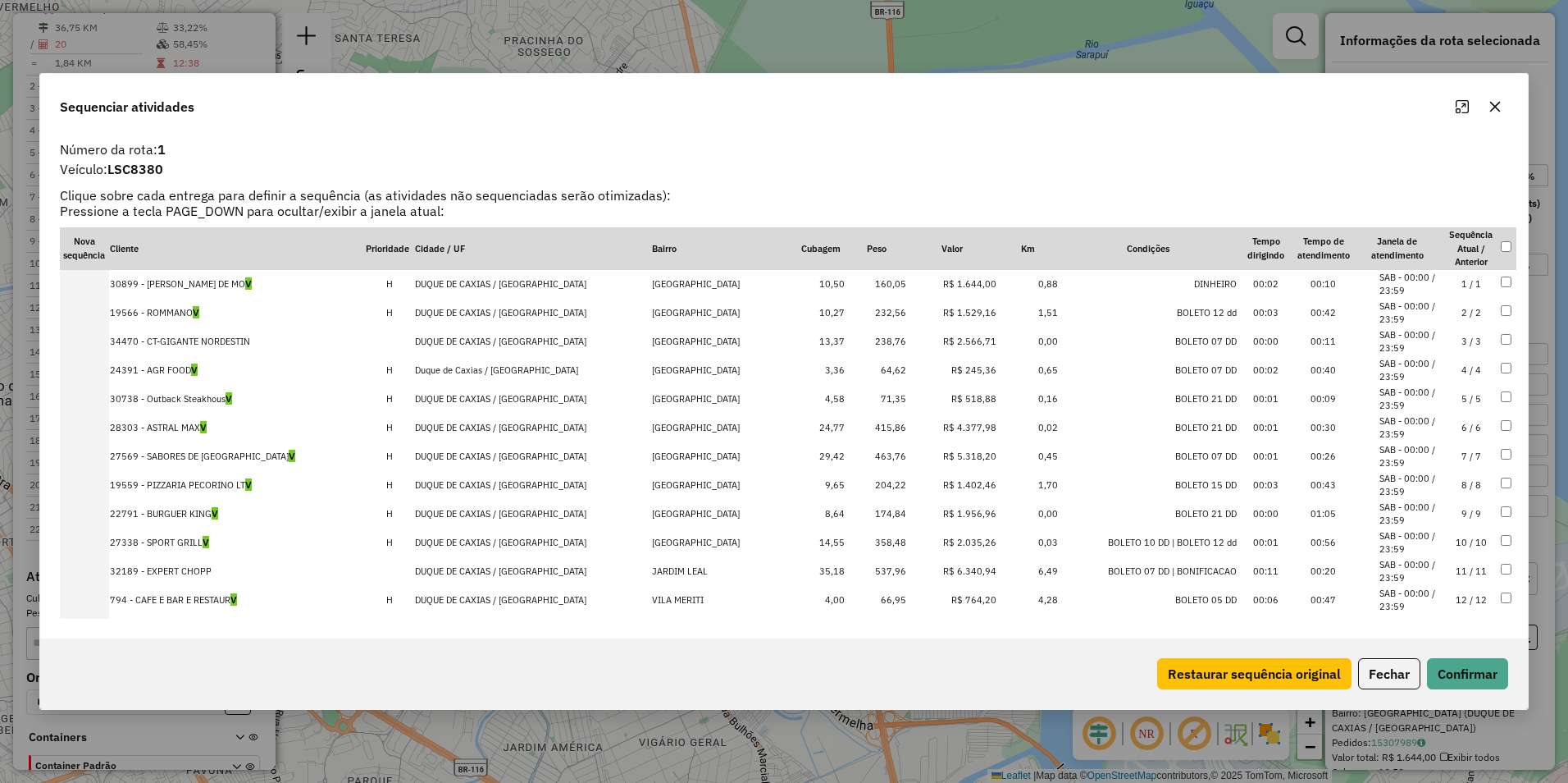
click at [949, 461] on td "R$ 5.318,20" at bounding box center [952, 457] width 90 height 29
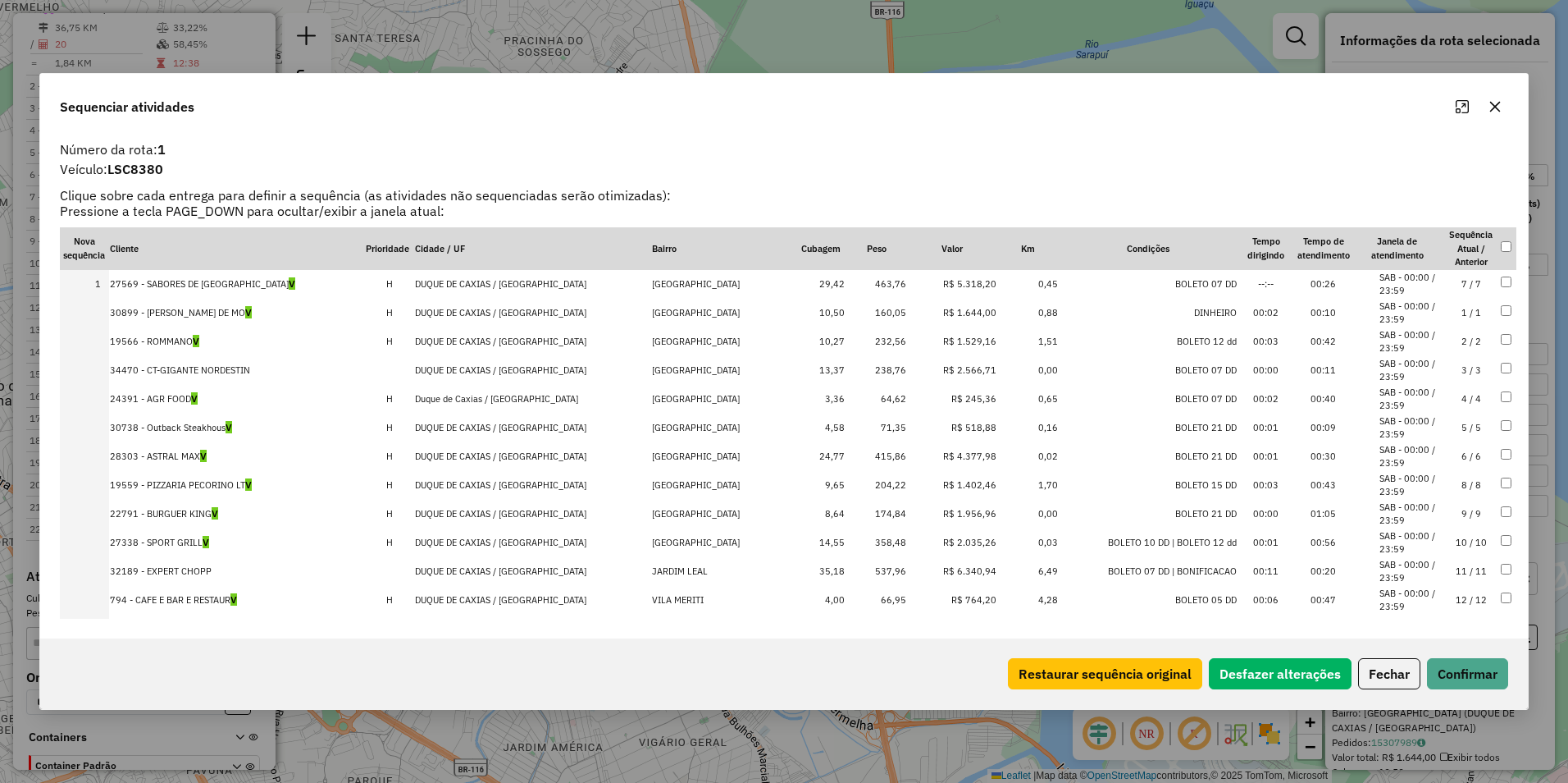
click at [949, 461] on td "R$ 4.377,98" at bounding box center [952, 457] width 90 height 29
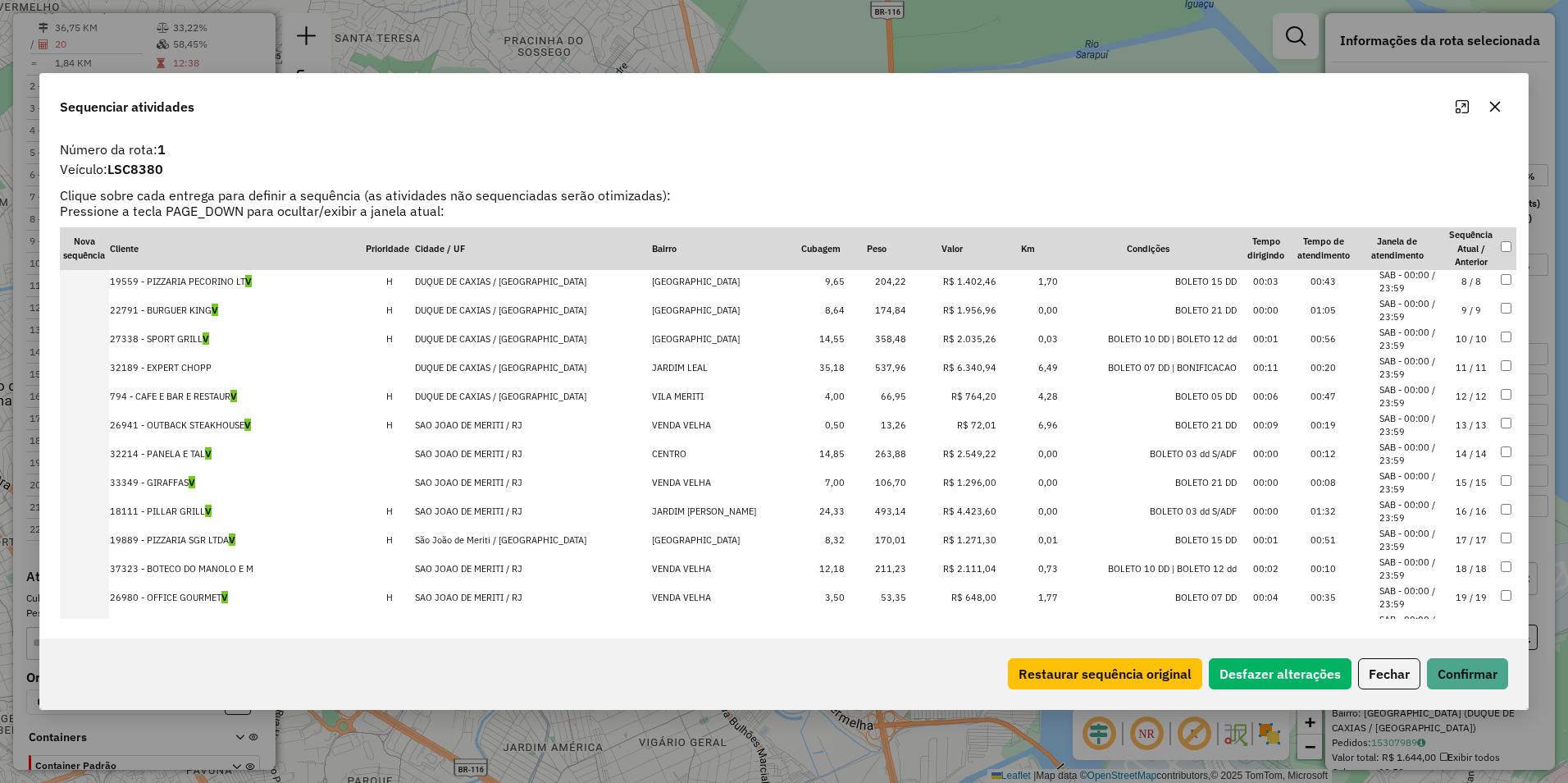
scroll to position [240, 0]
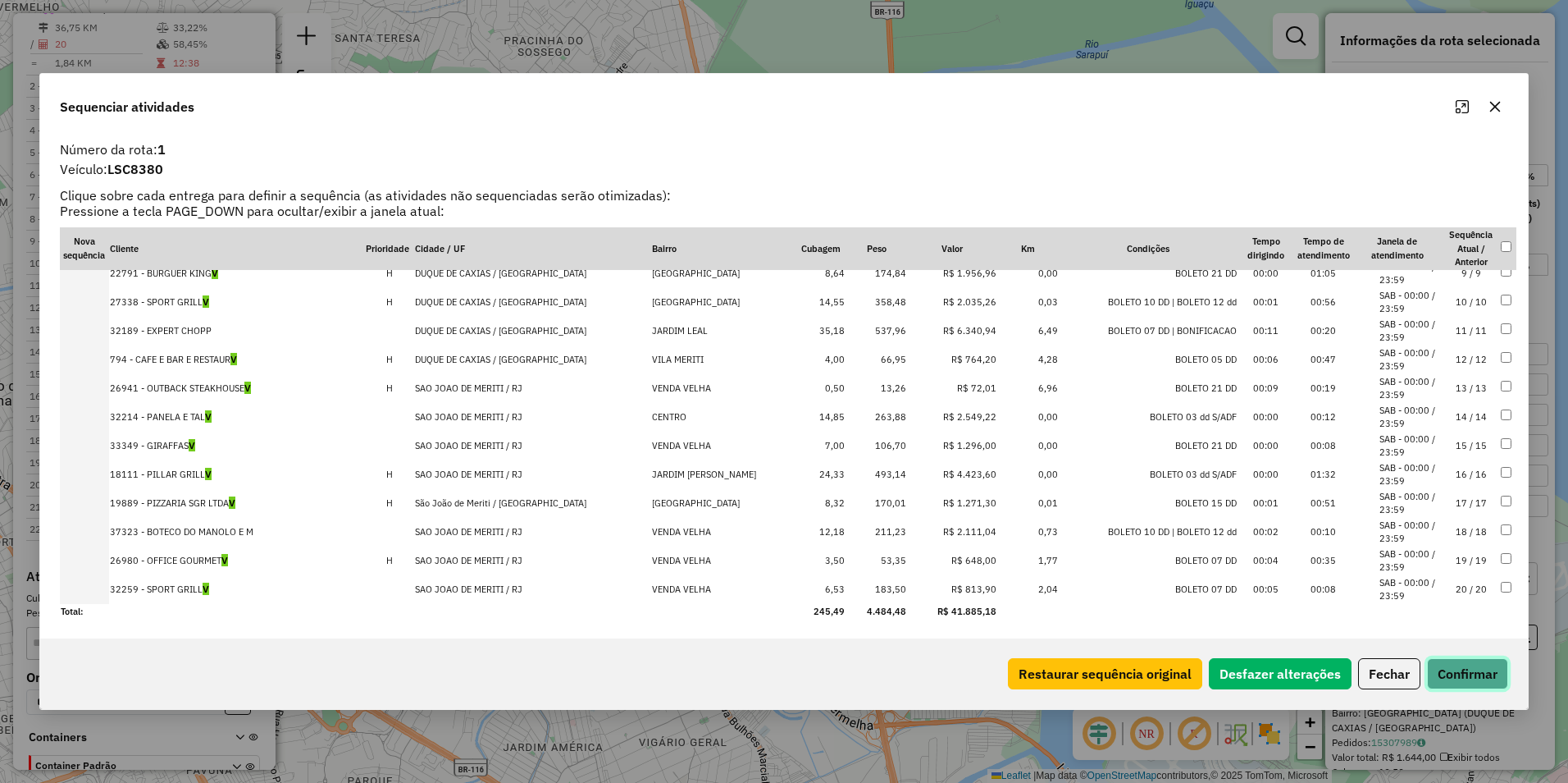
click at [1449, 670] on button "Confirmar" at bounding box center [1468, 674] width 82 height 31
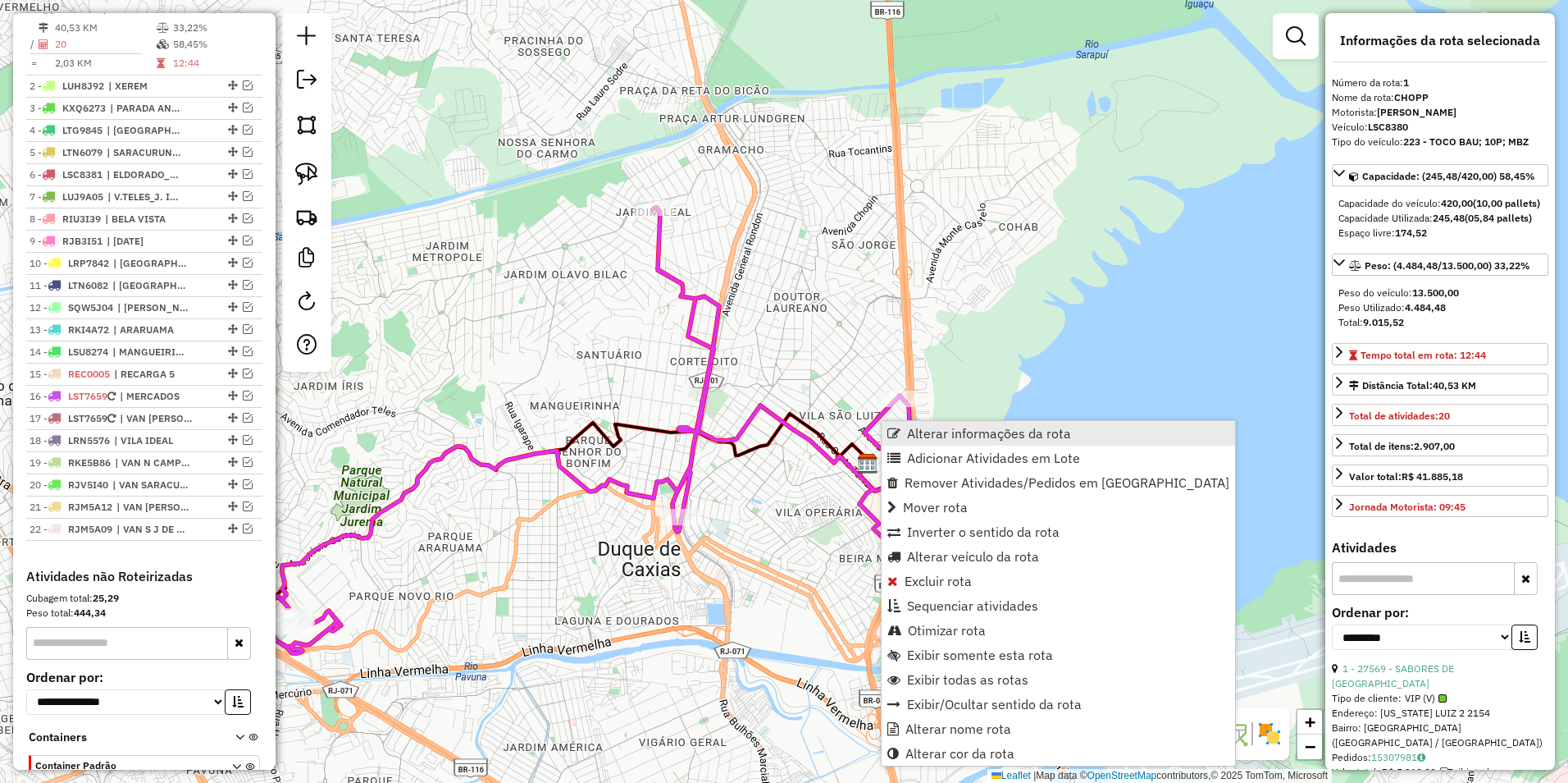
click at [980, 431] on span "Alterar informações da rota" at bounding box center [988, 433] width 164 height 13
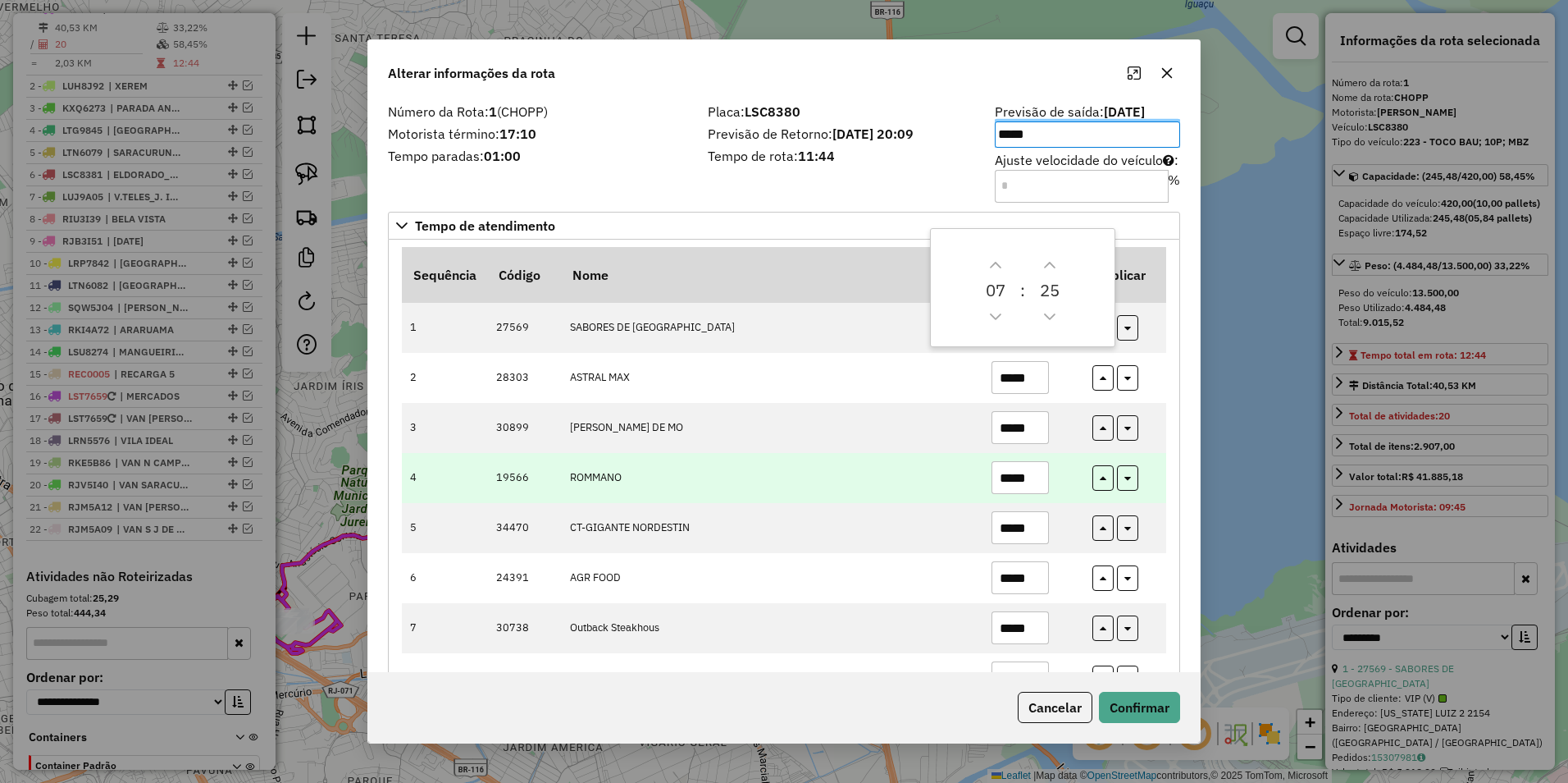
drag, startPoint x: 946, startPoint y: 470, endPoint x: 987, endPoint y: 486, distance: 44.0
click at [946, 469] on td "ROMMANO" at bounding box center [772, 478] width 422 height 50
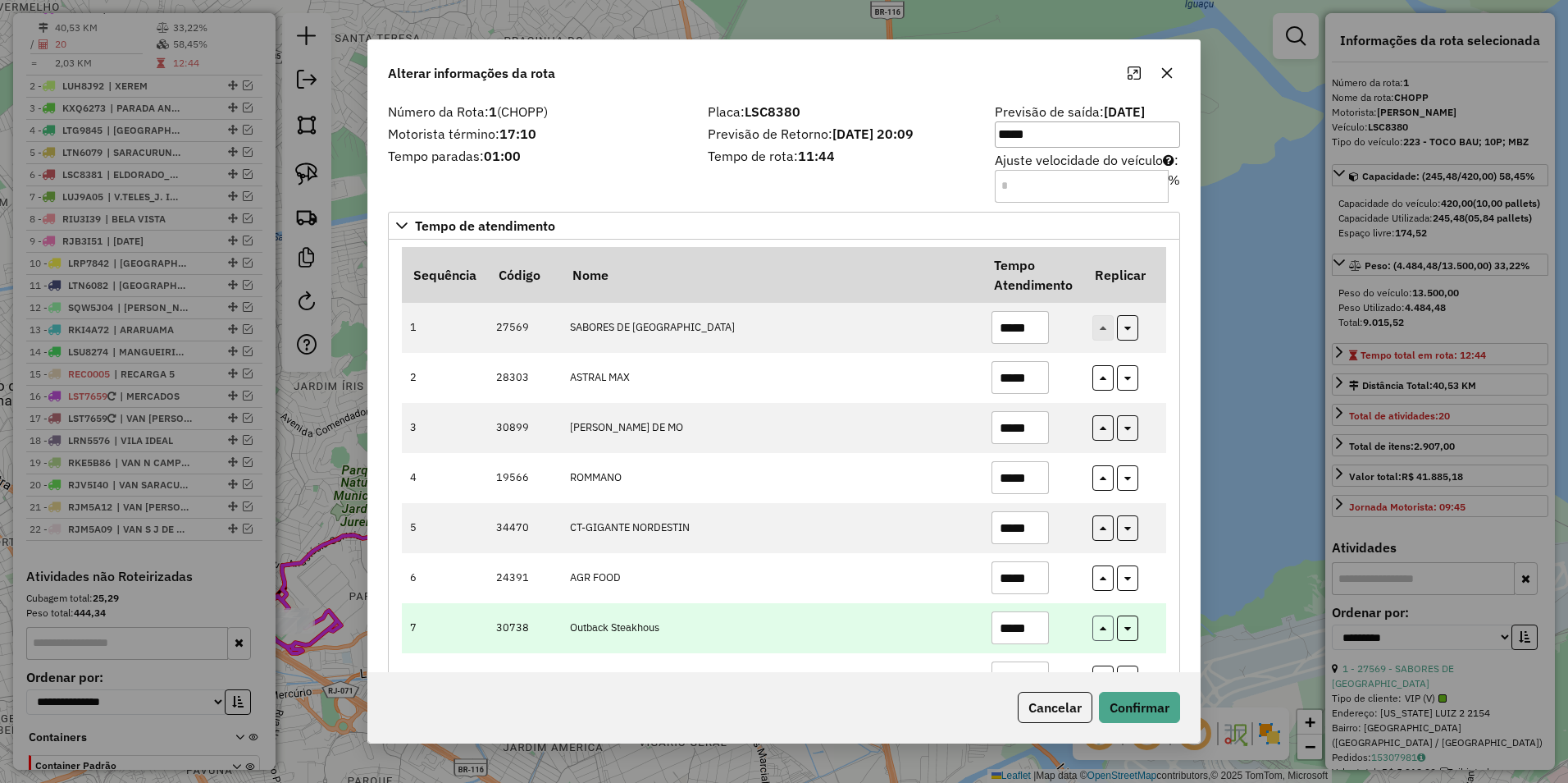
click at [1105, 625] on button "button" at bounding box center [1103, 628] width 22 height 25
type input "*****"
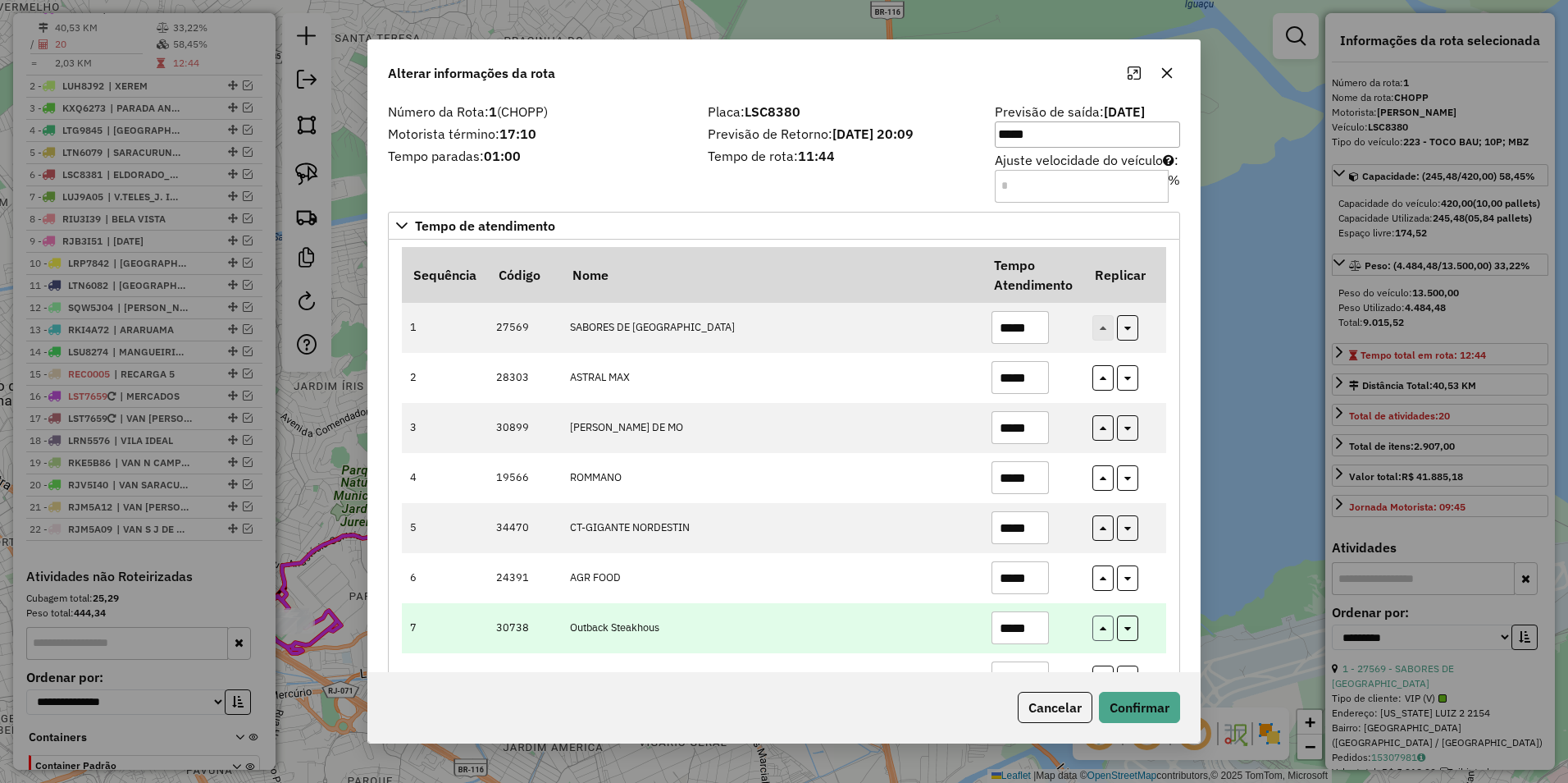
type input "*****"
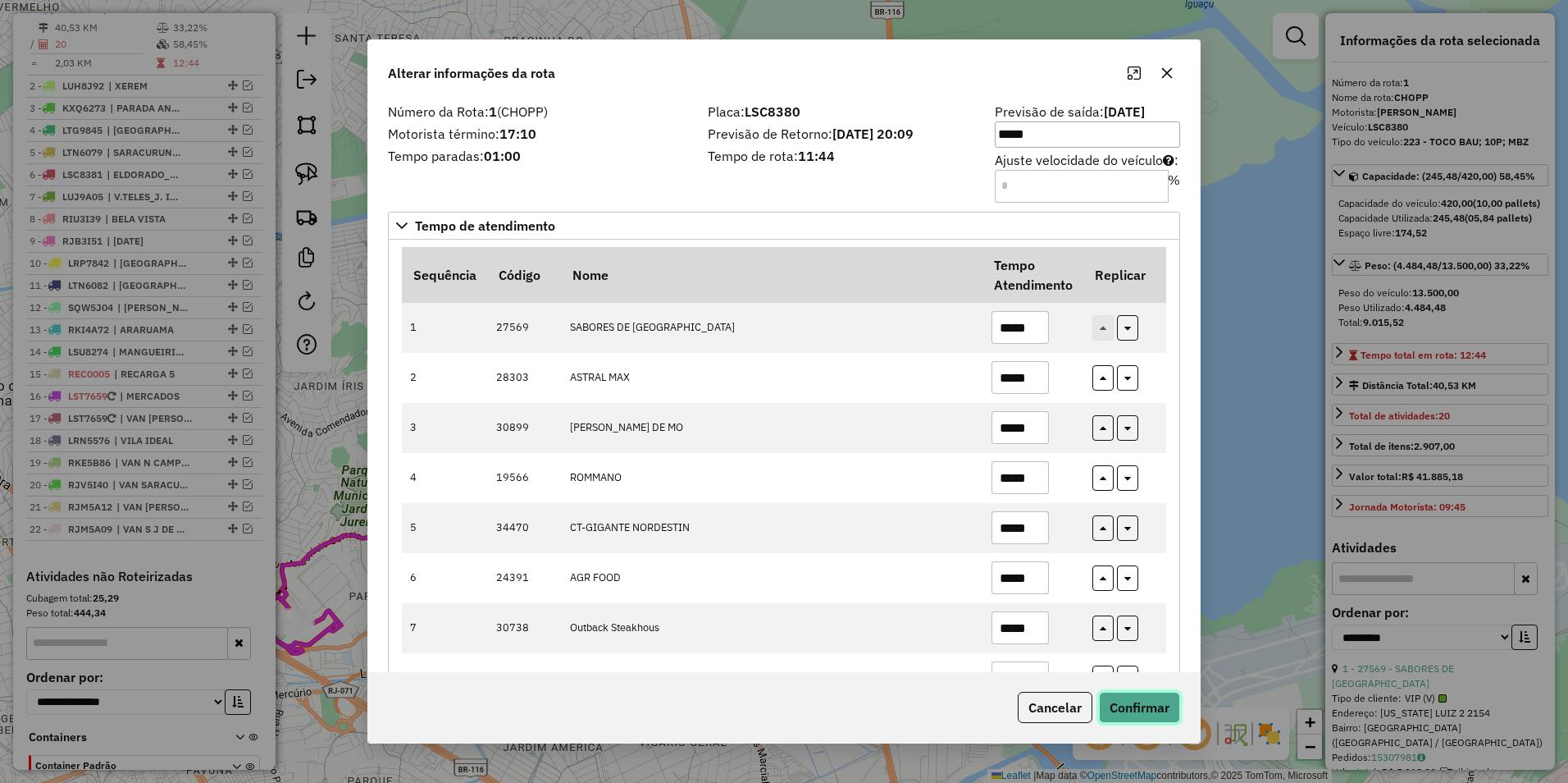
click at [1157, 698] on button "Confirmar" at bounding box center [1140, 707] width 82 height 31
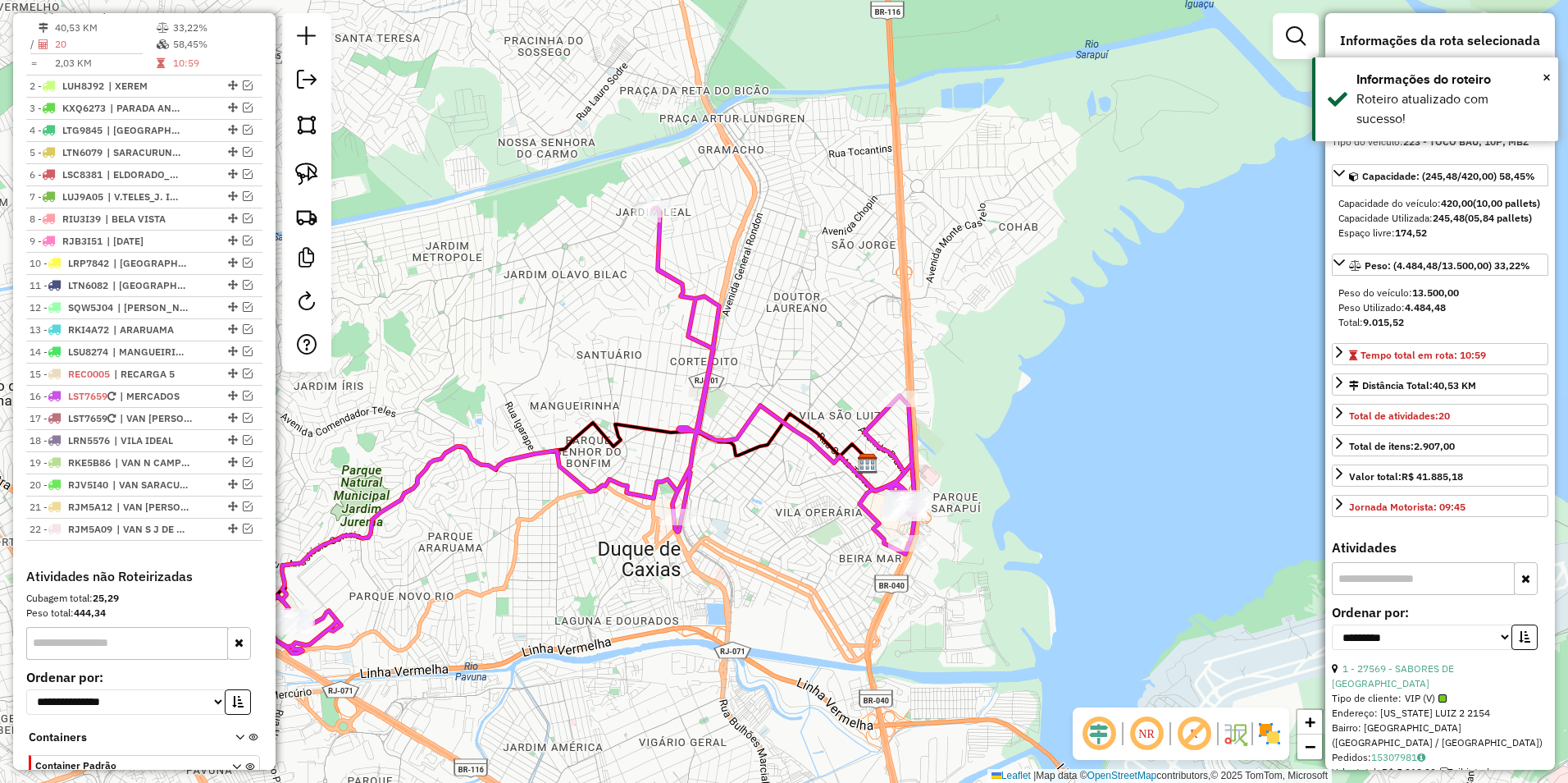
click at [871, 421] on icon at bounding box center [586, 430] width 657 height 445
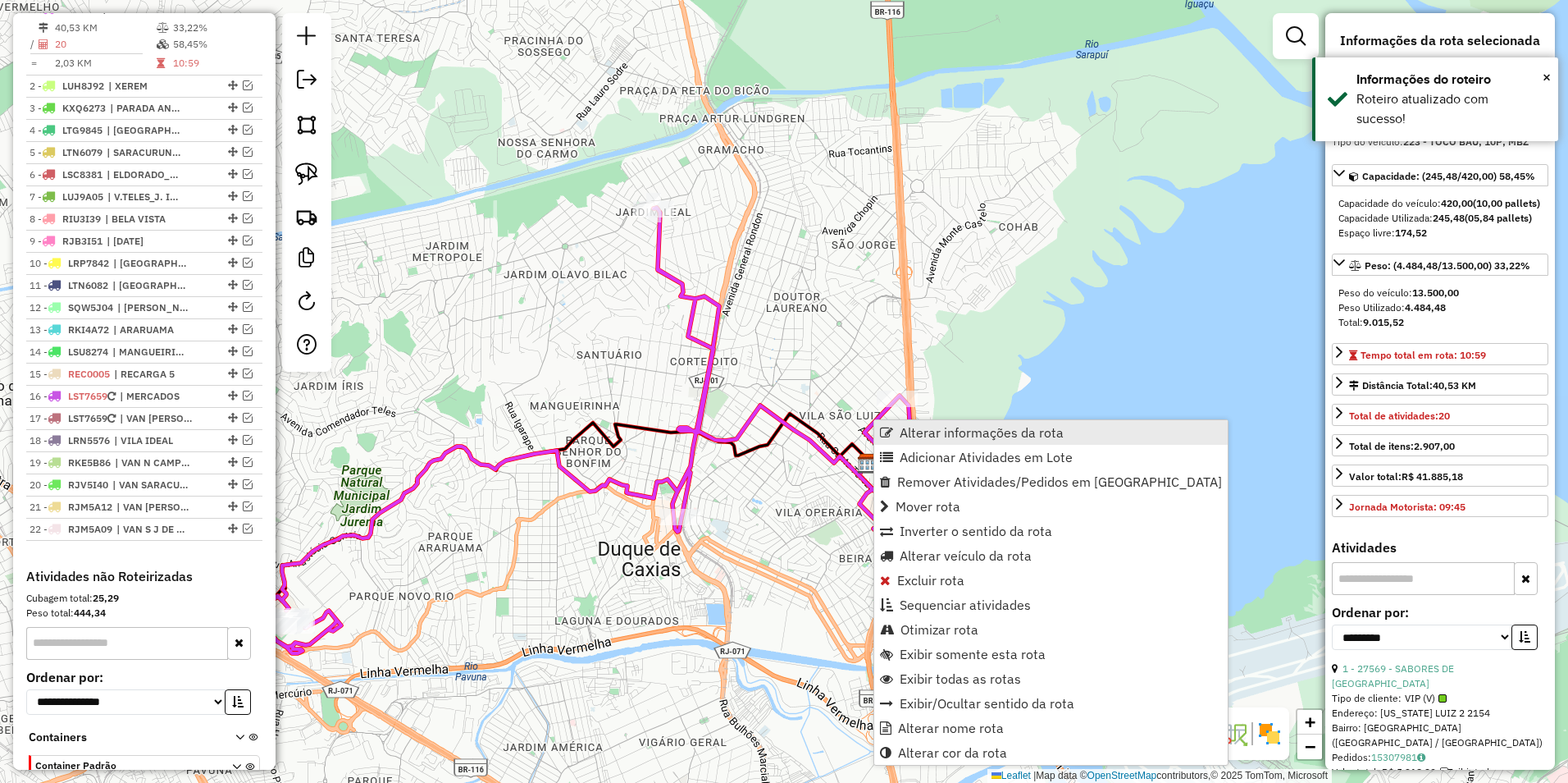
click at [964, 430] on span "Alterar informações da rota" at bounding box center [981, 432] width 164 height 13
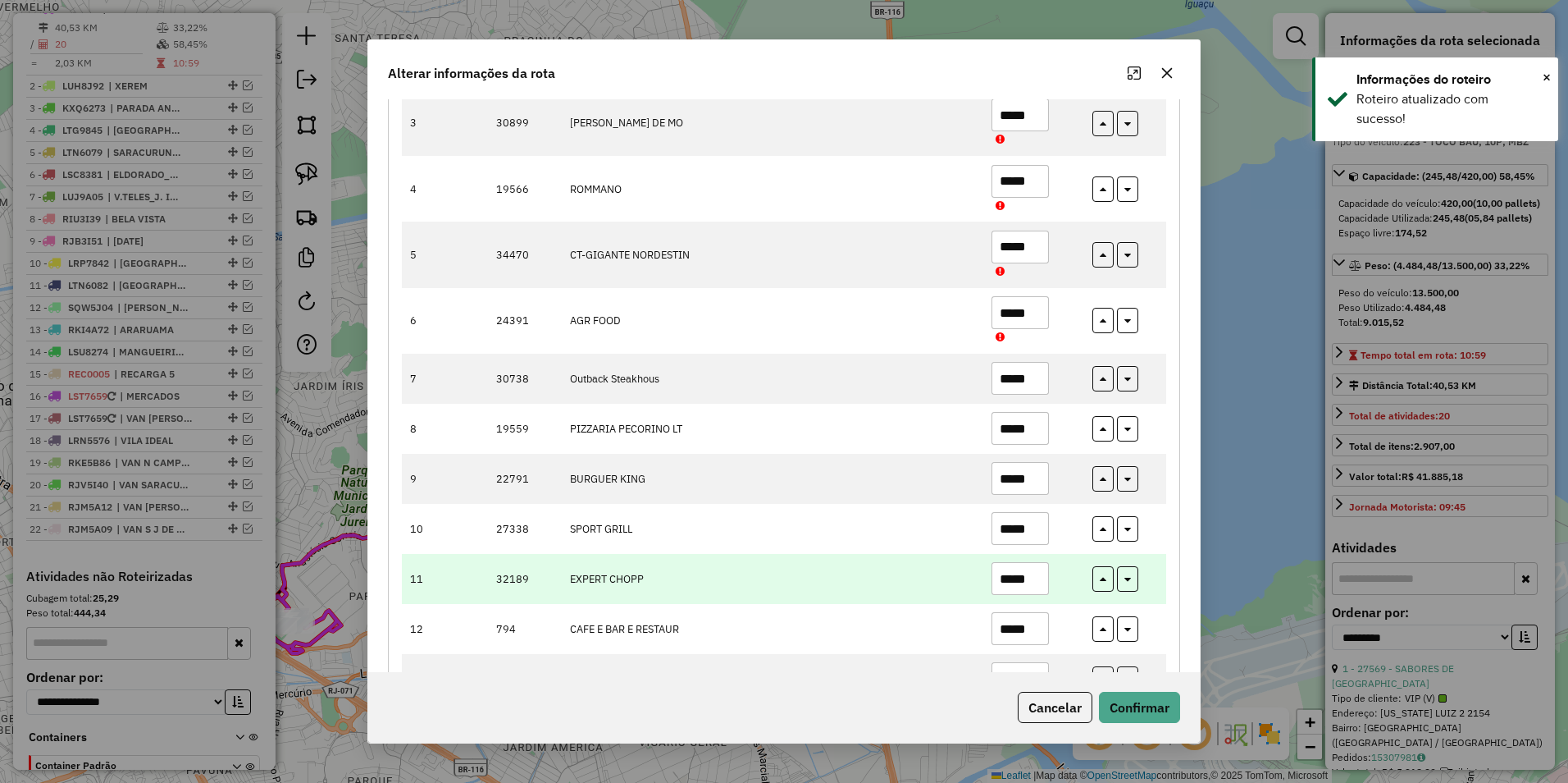
scroll to position [492, 0]
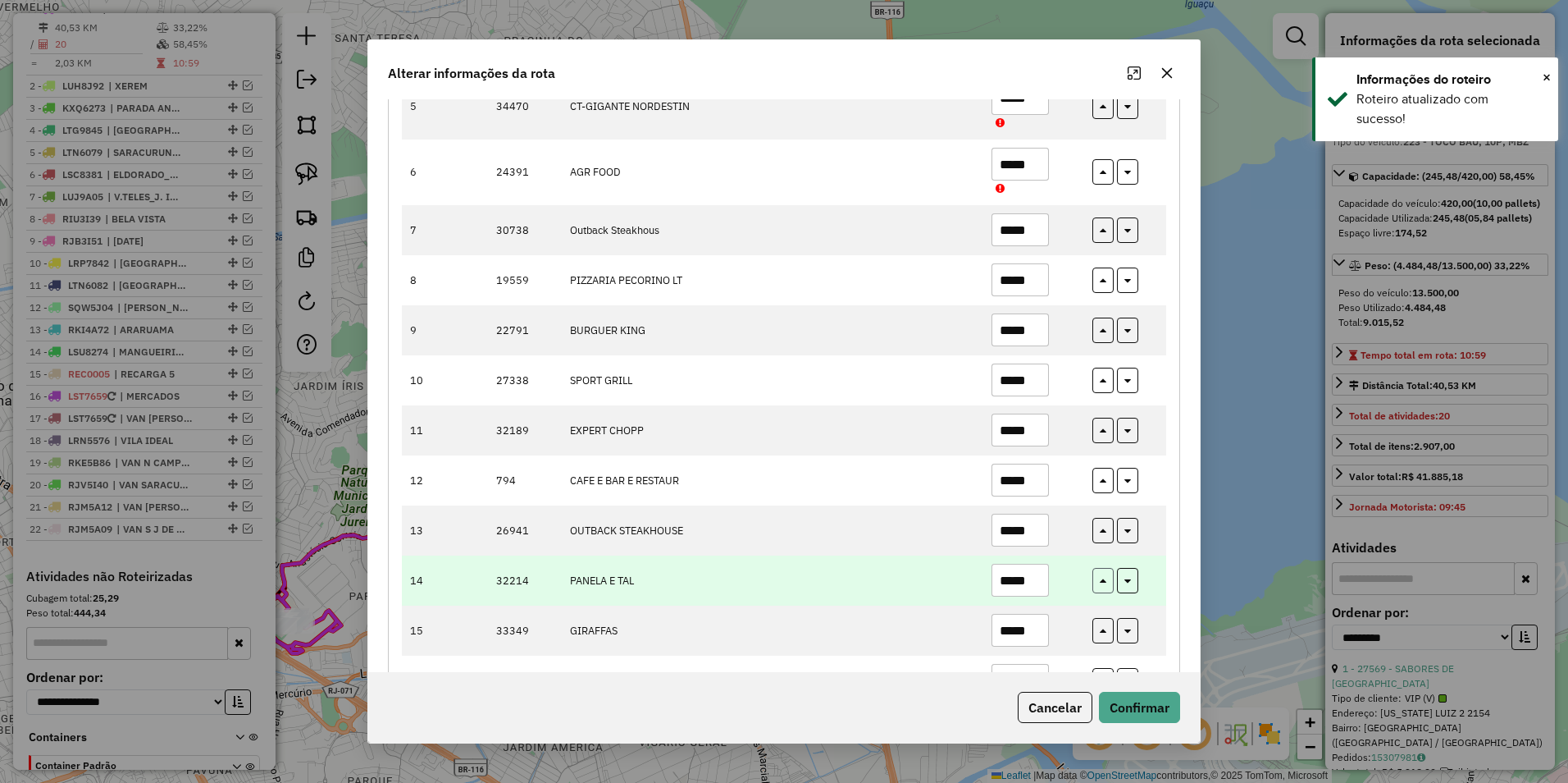
click at [1102, 580] on icon "button" at bounding box center [1104, 582] width 7 height 11
type input "*****"
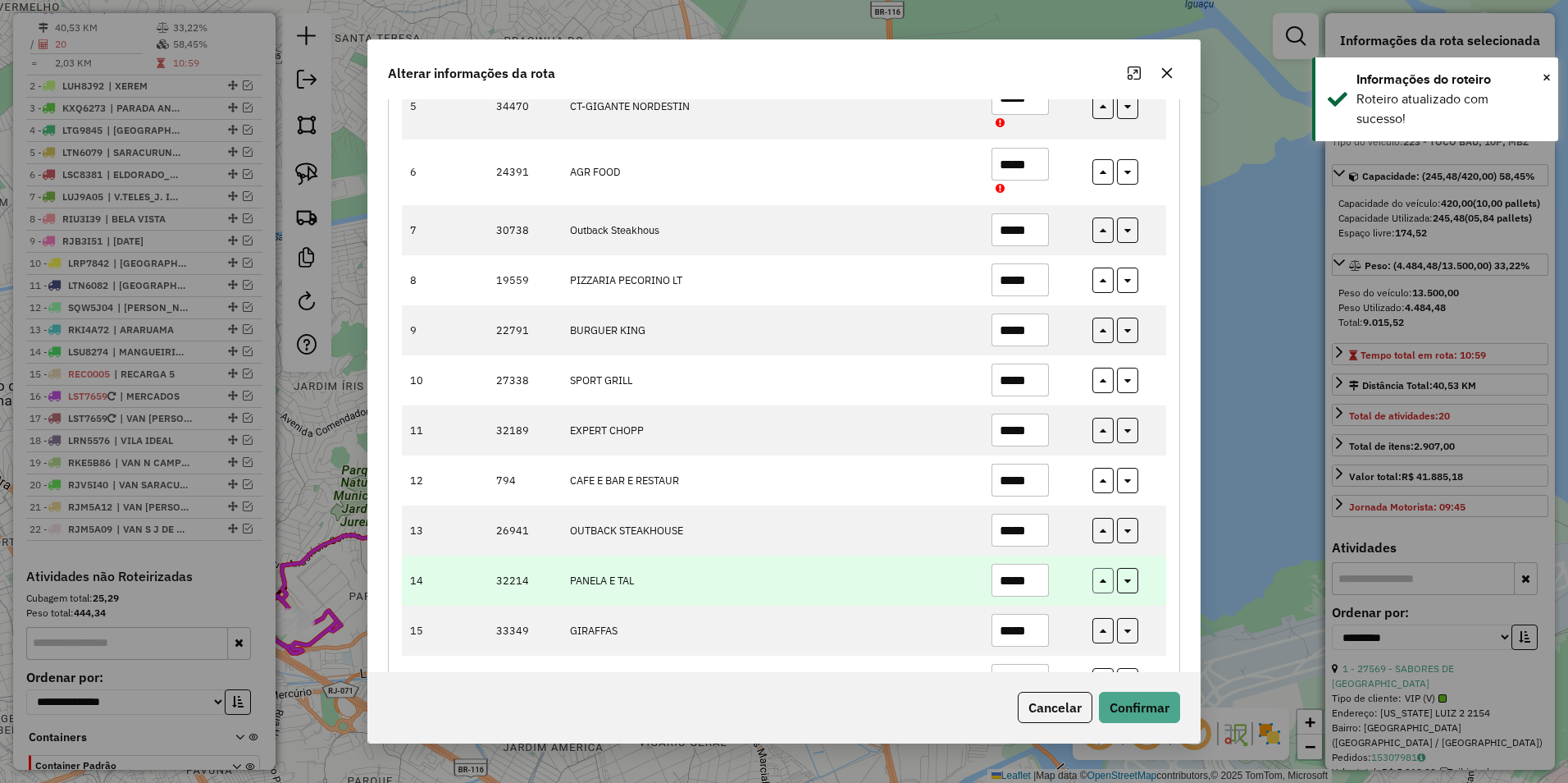
type input "*****"
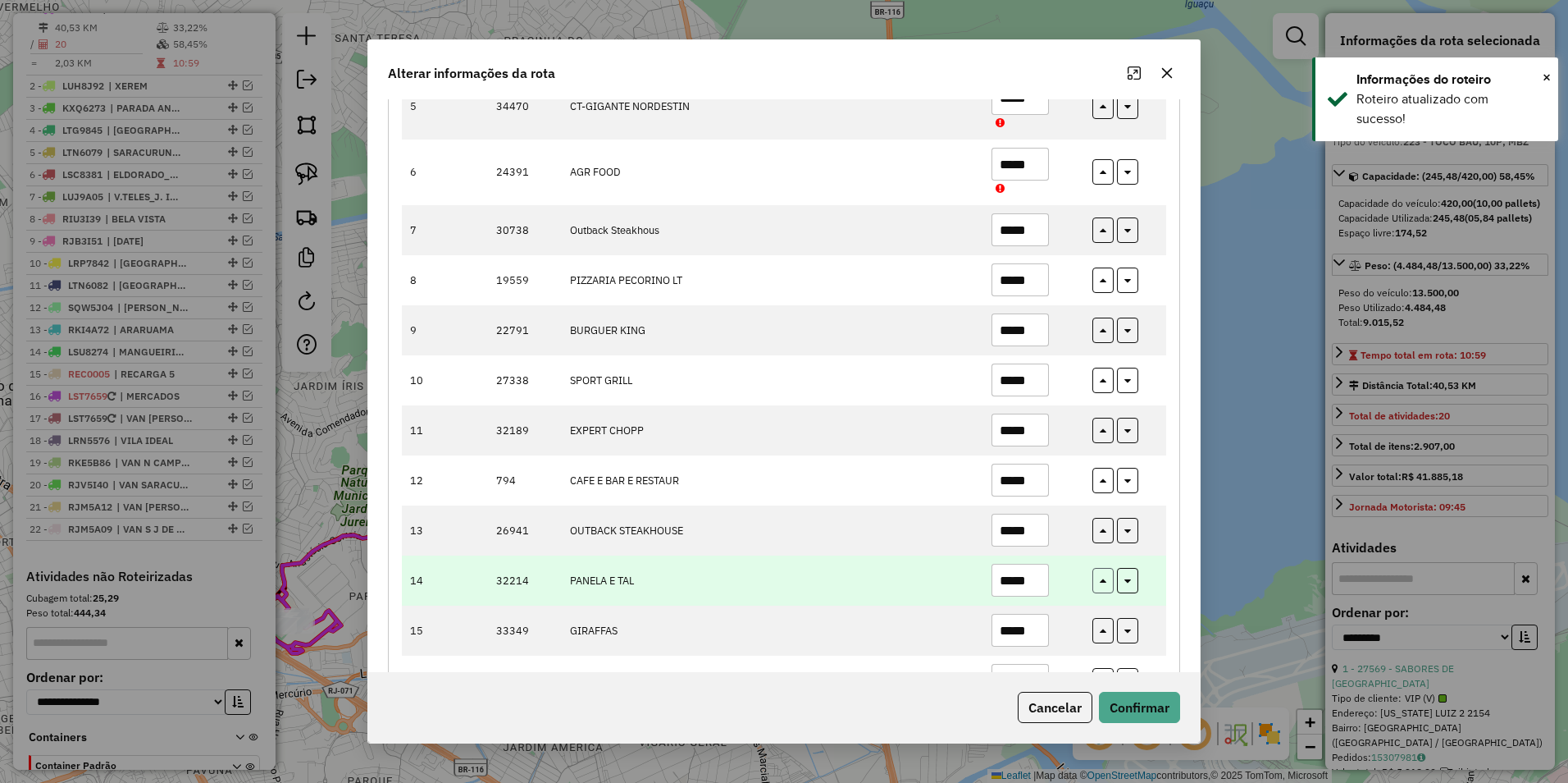
type input "*****"
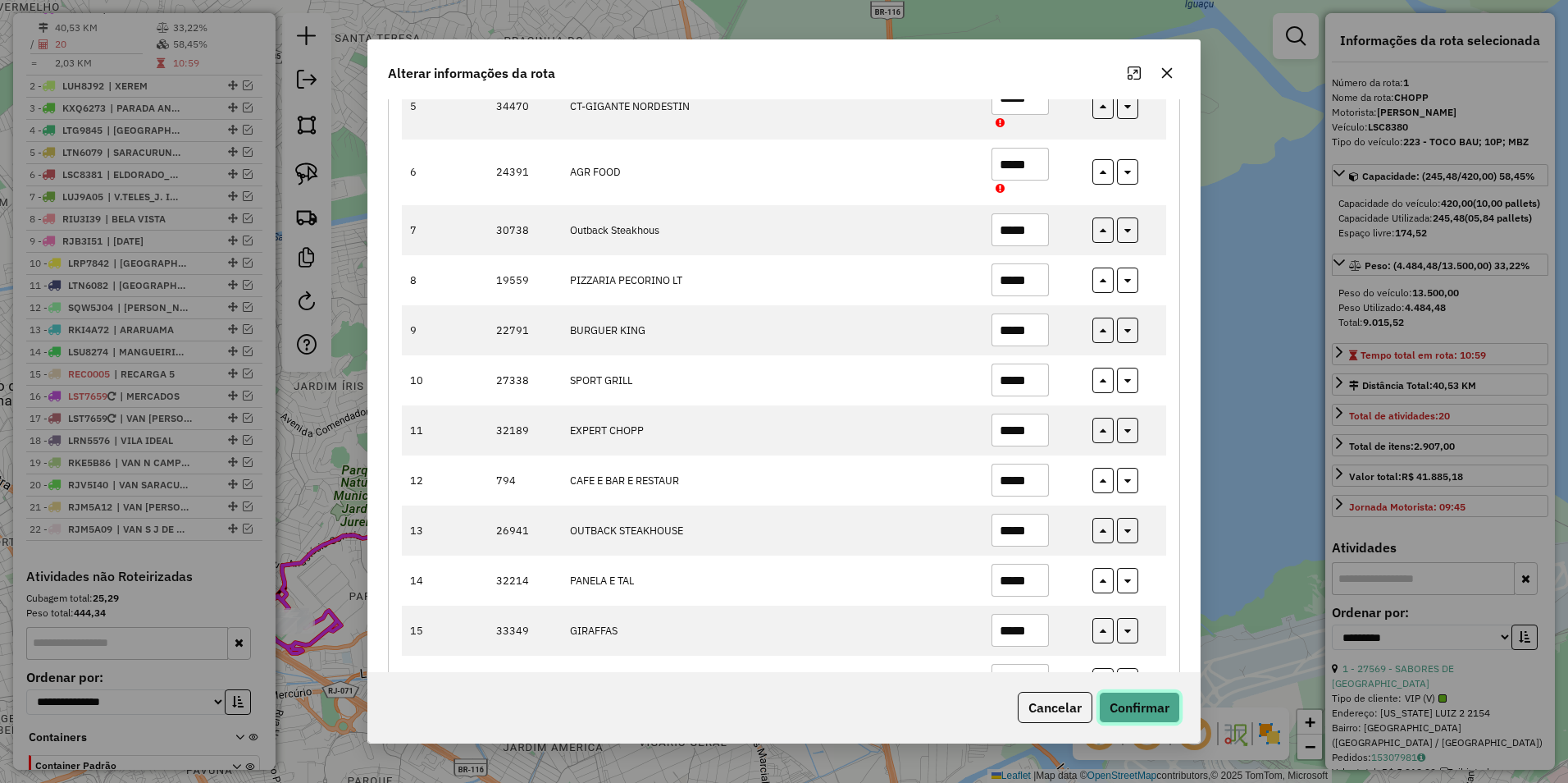
click at [1148, 694] on button "Confirmar" at bounding box center [1140, 707] width 82 height 31
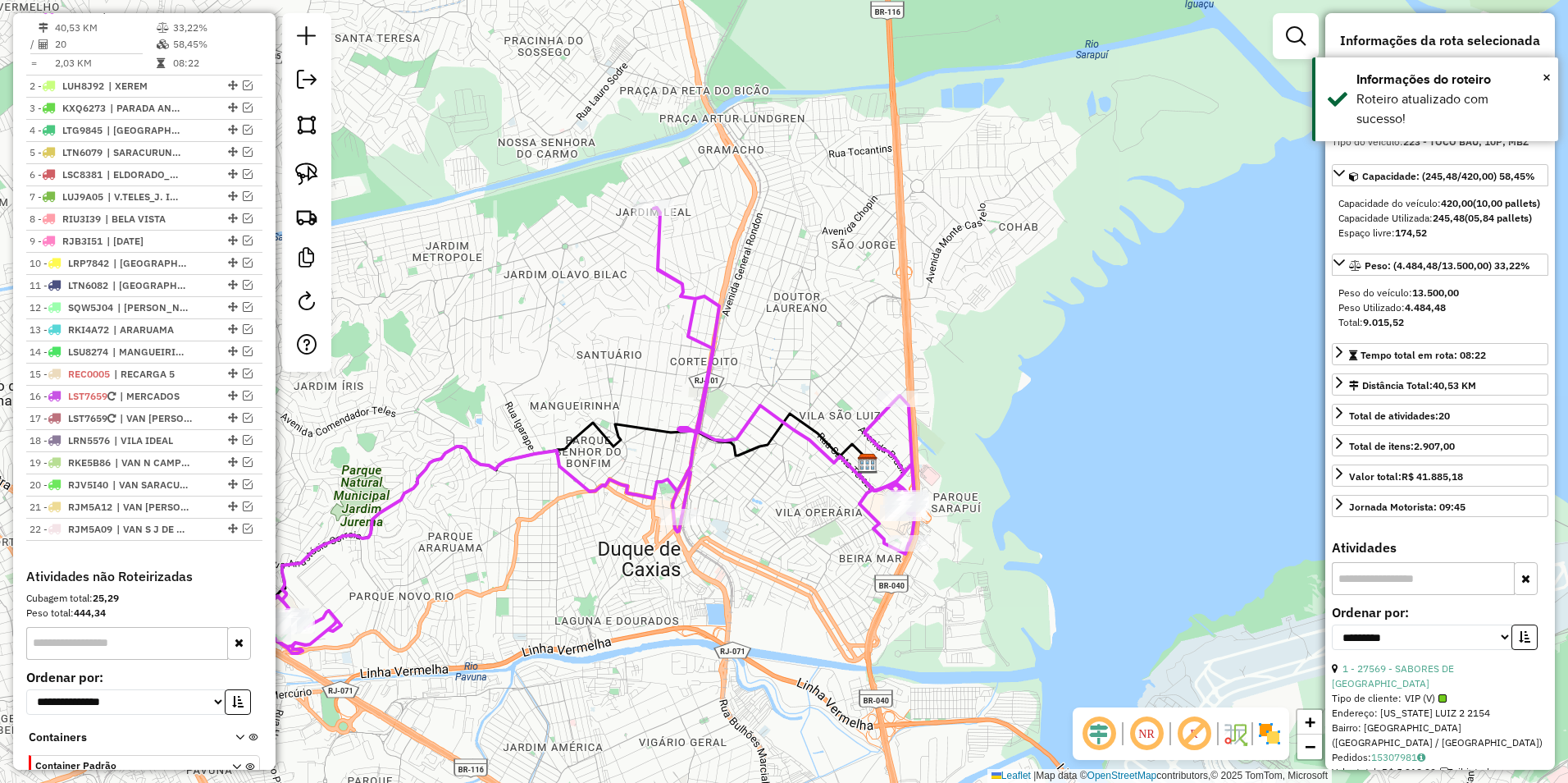
click at [879, 418] on icon at bounding box center [586, 430] width 657 height 445
click at [1552, 75] on div "× Informações do roteiro Roteiro atualizado com sucesso!" at bounding box center [1435, 99] width 246 height 83
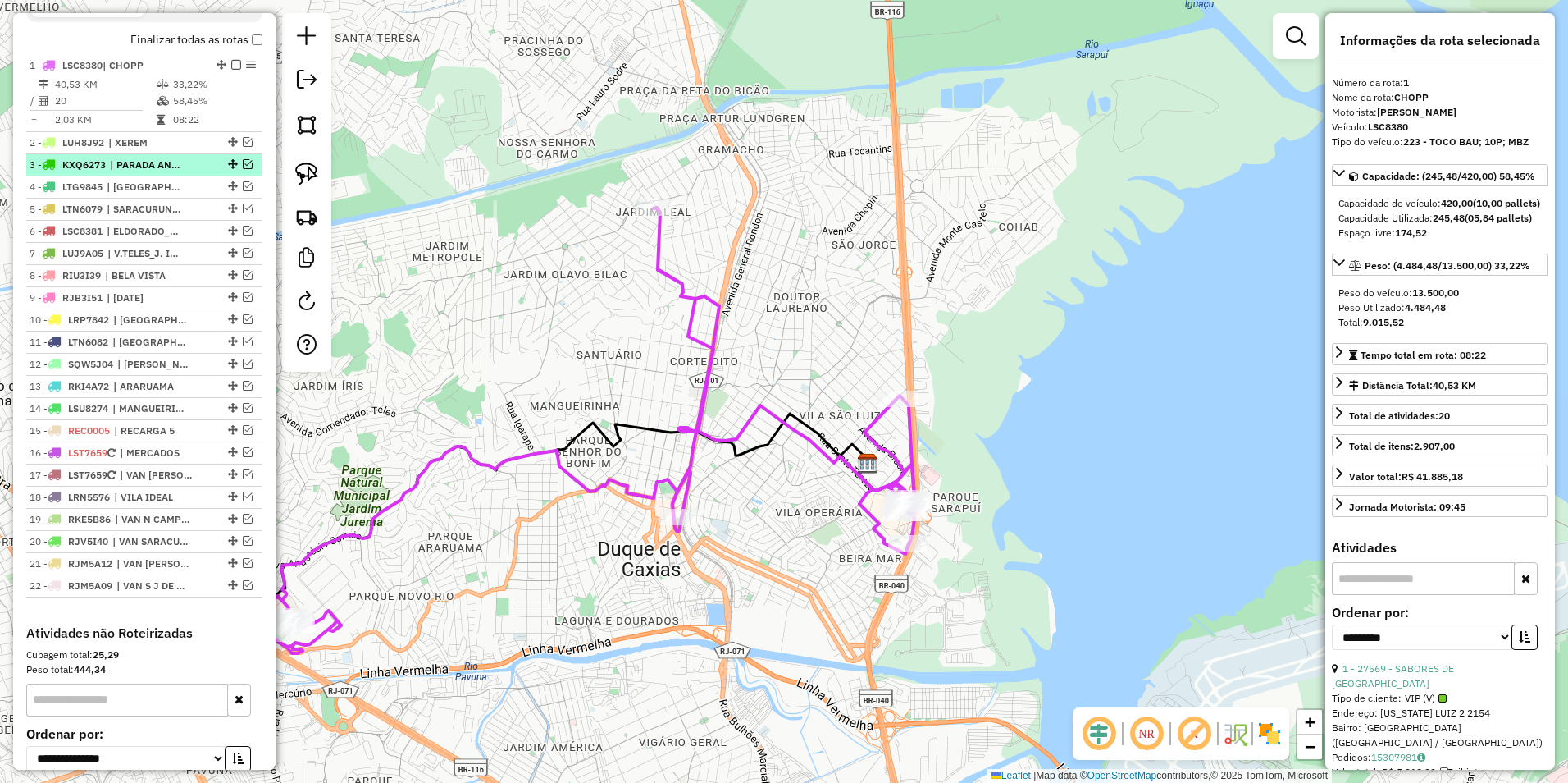
scroll to position [533, 0]
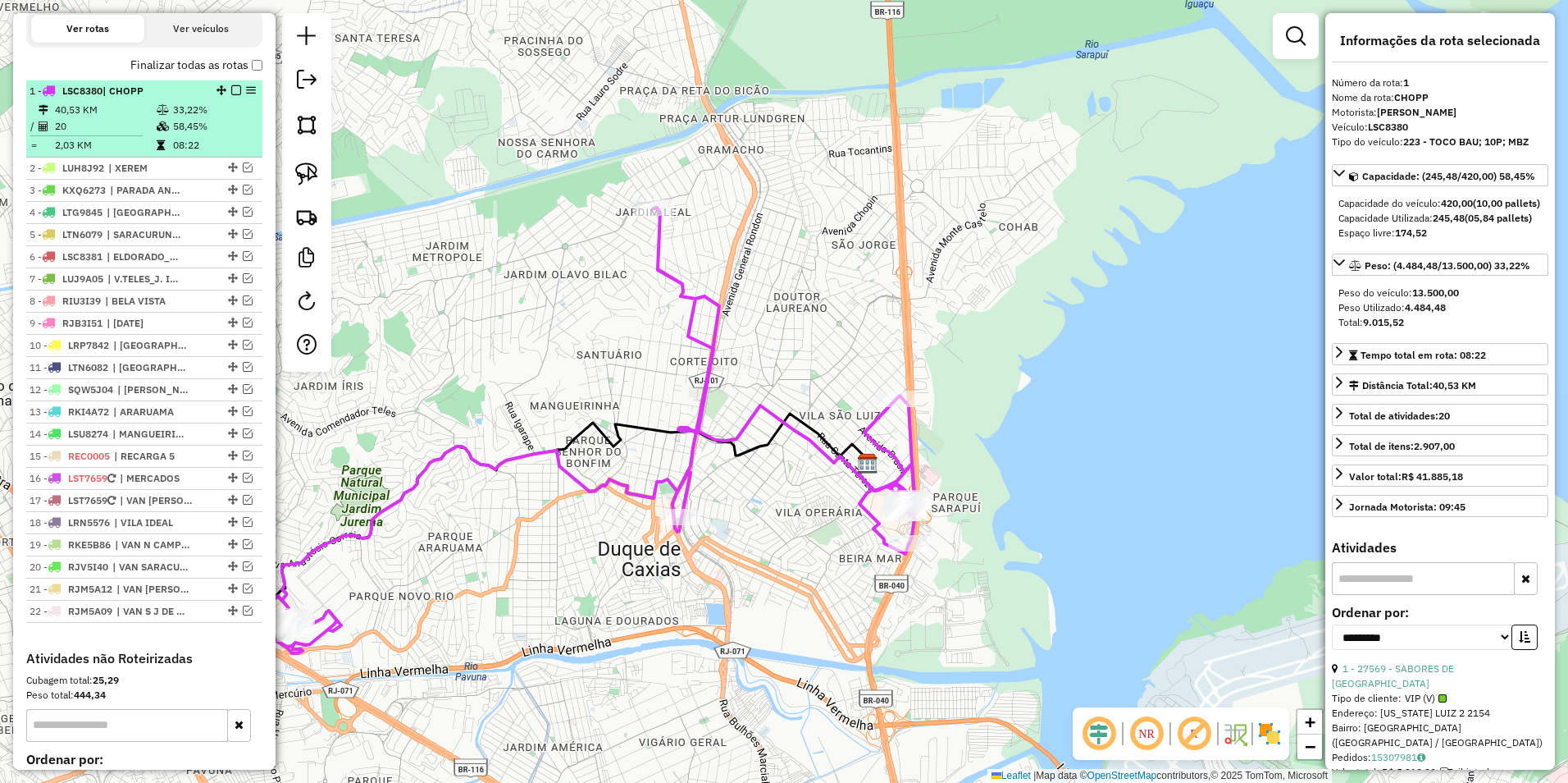
click at [232, 95] on em at bounding box center [236, 89] width 10 height 10
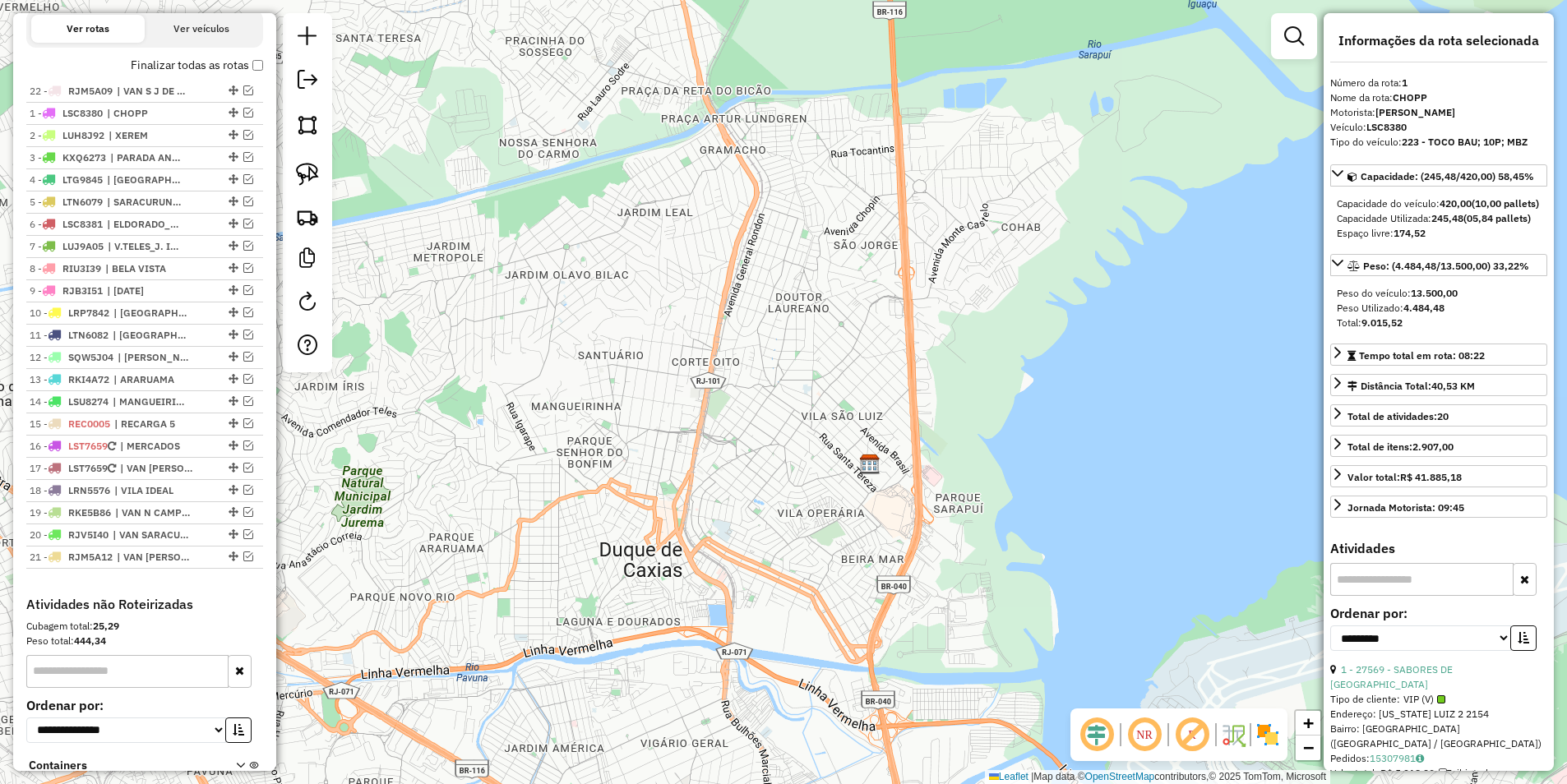
drag, startPoint x: 230, startPoint y: 563, endPoint x: 190, endPoint y: 59, distance: 505.6
drag, startPoint x: 230, startPoint y: 569, endPoint x: 187, endPoint y: 93, distance: 477.9
drag, startPoint x: 226, startPoint y: 575, endPoint x: 227, endPoint y: 142, distance: 433.0
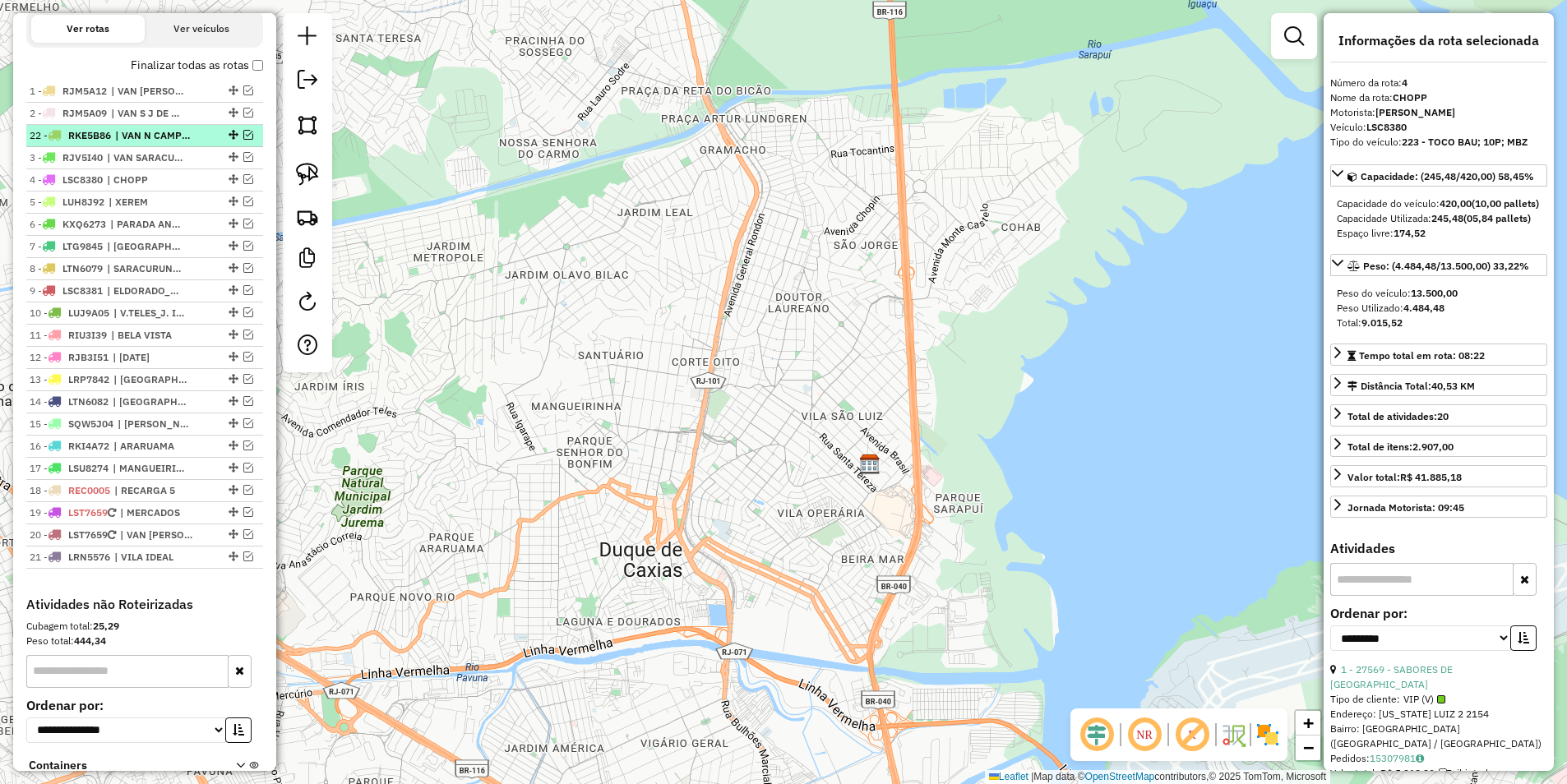
drag, startPoint x: 231, startPoint y: 572, endPoint x: 217, endPoint y: 141, distance: 431.2
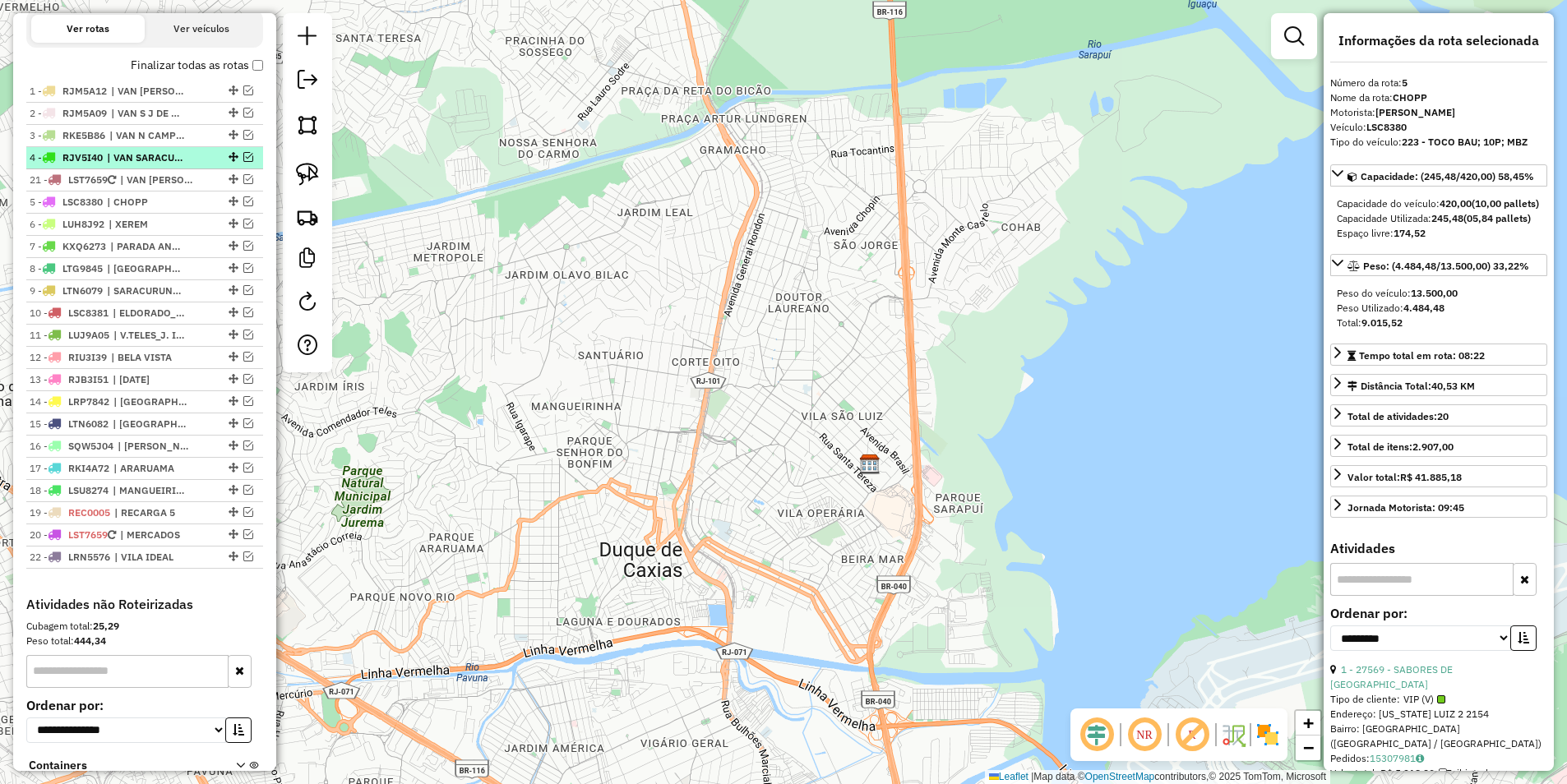
drag, startPoint x: 227, startPoint y: 548, endPoint x: 197, endPoint y: 181, distance: 368.2
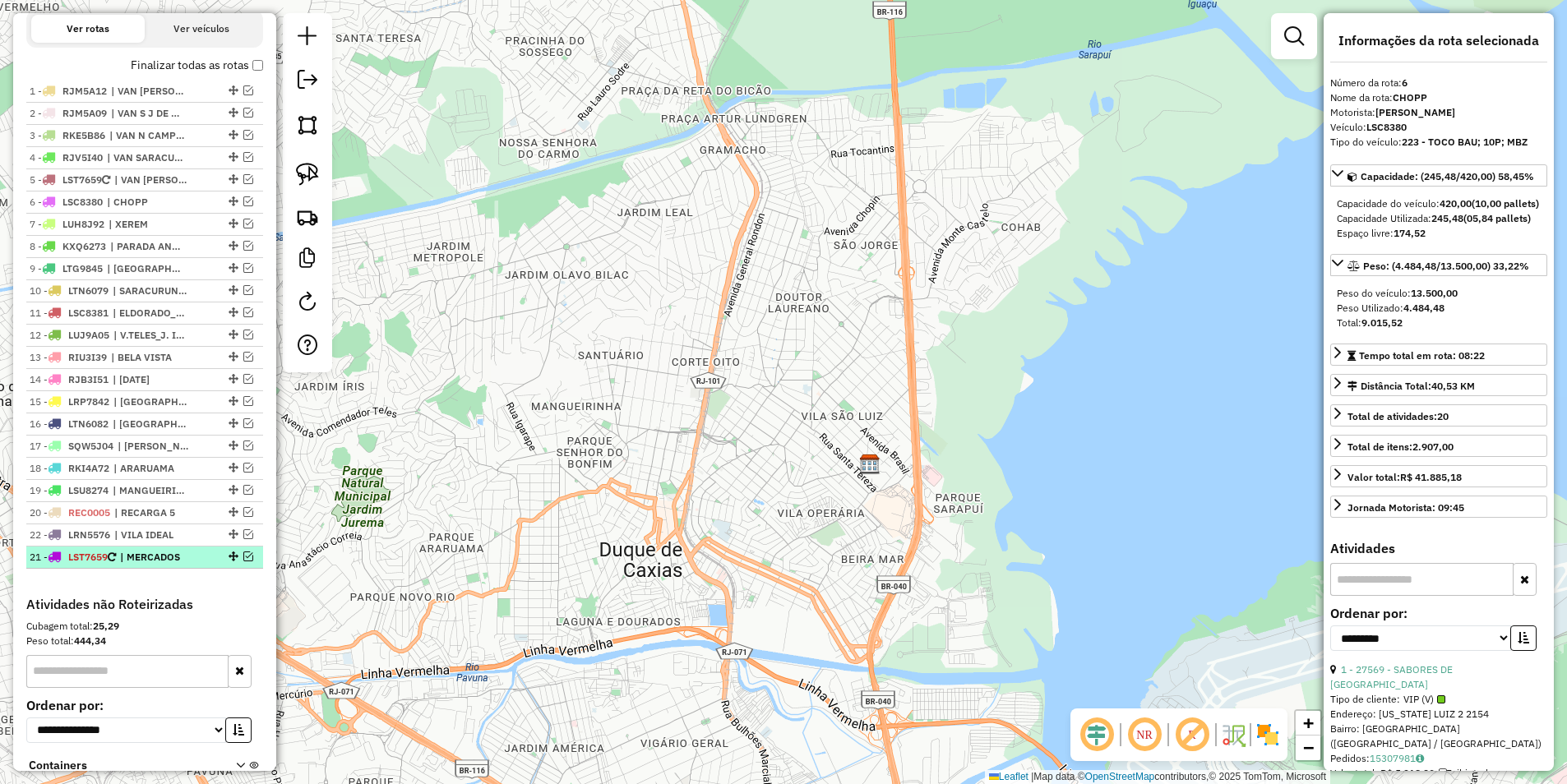
drag, startPoint x: 228, startPoint y: 574, endPoint x: 229, endPoint y: 549, distance: 25.0
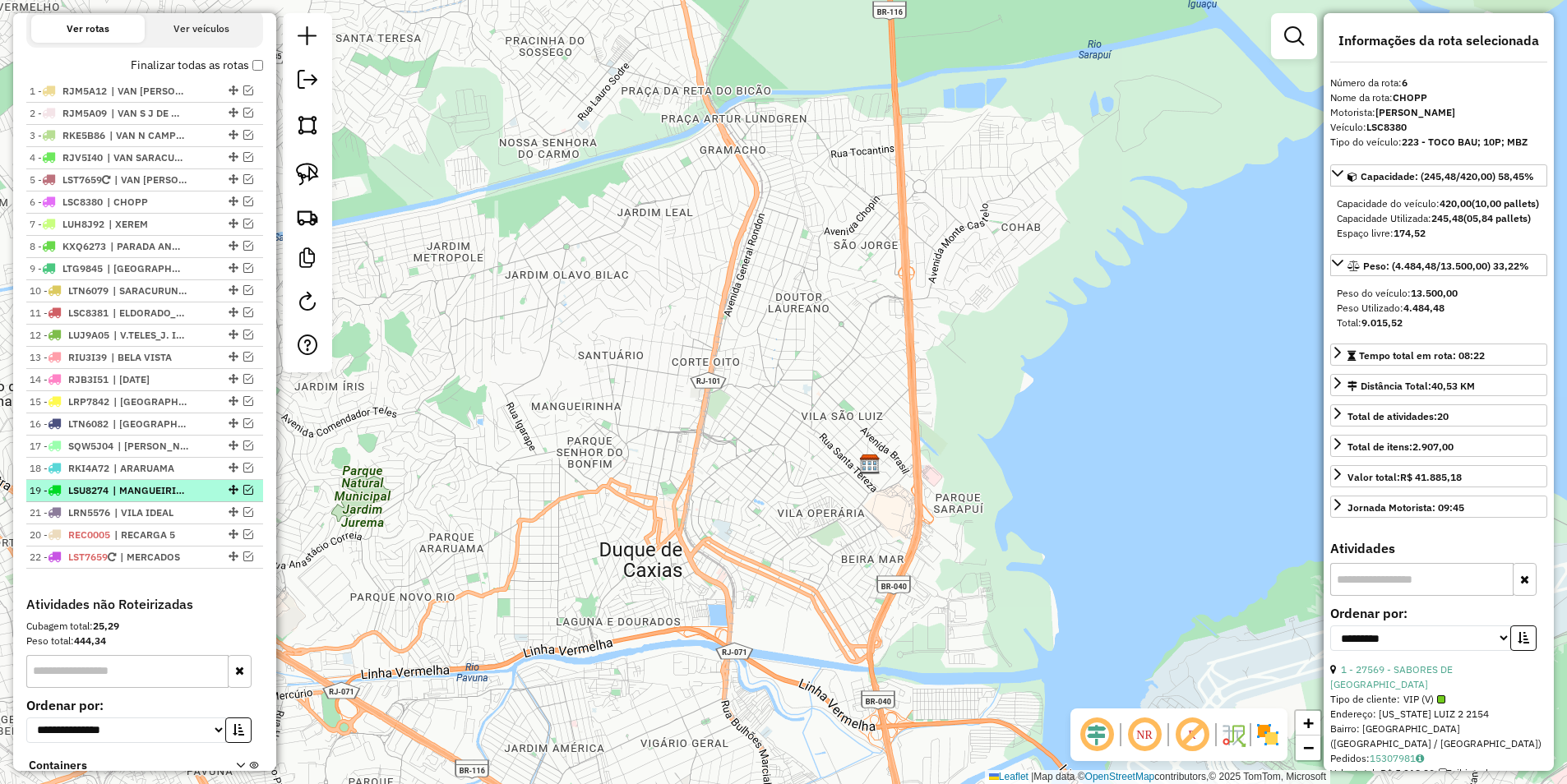
drag, startPoint x: 230, startPoint y: 548, endPoint x: 223, endPoint y: 509, distance: 39.6
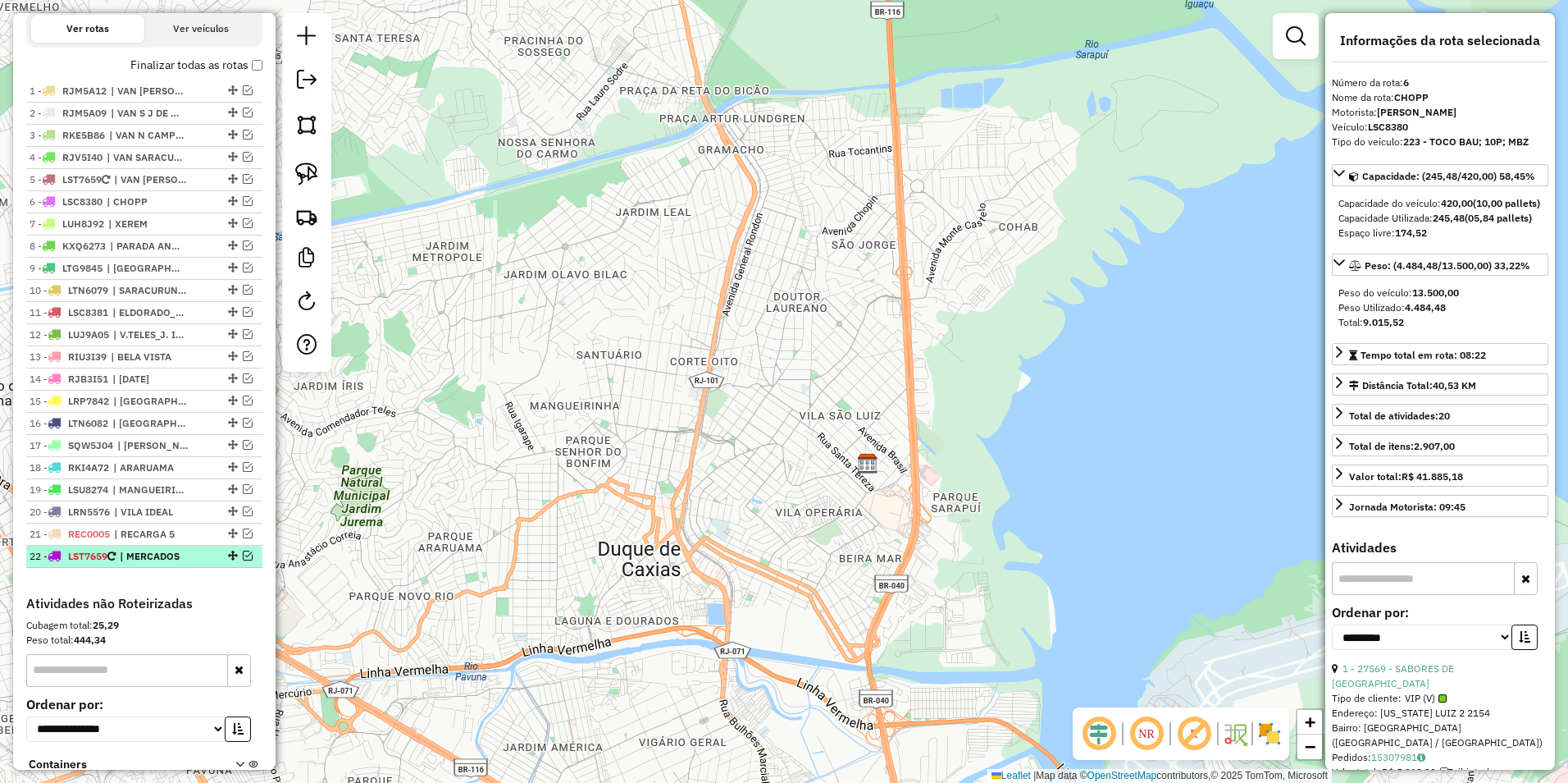
click at [243, 561] on em at bounding box center [247, 555] width 10 height 10
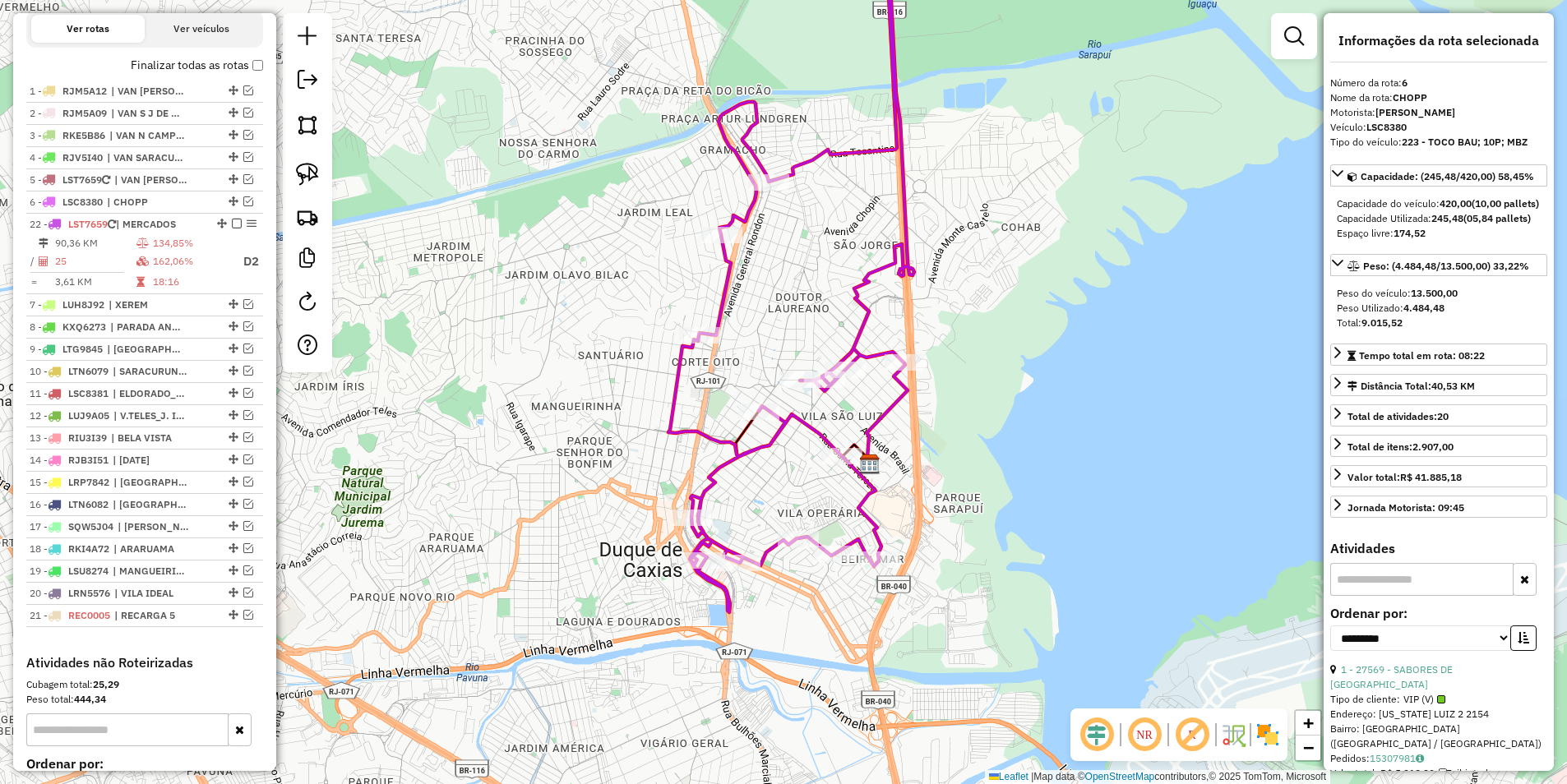
drag, startPoint x: 217, startPoint y: 570, endPoint x: 215, endPoint y: 231, distance: 339.0
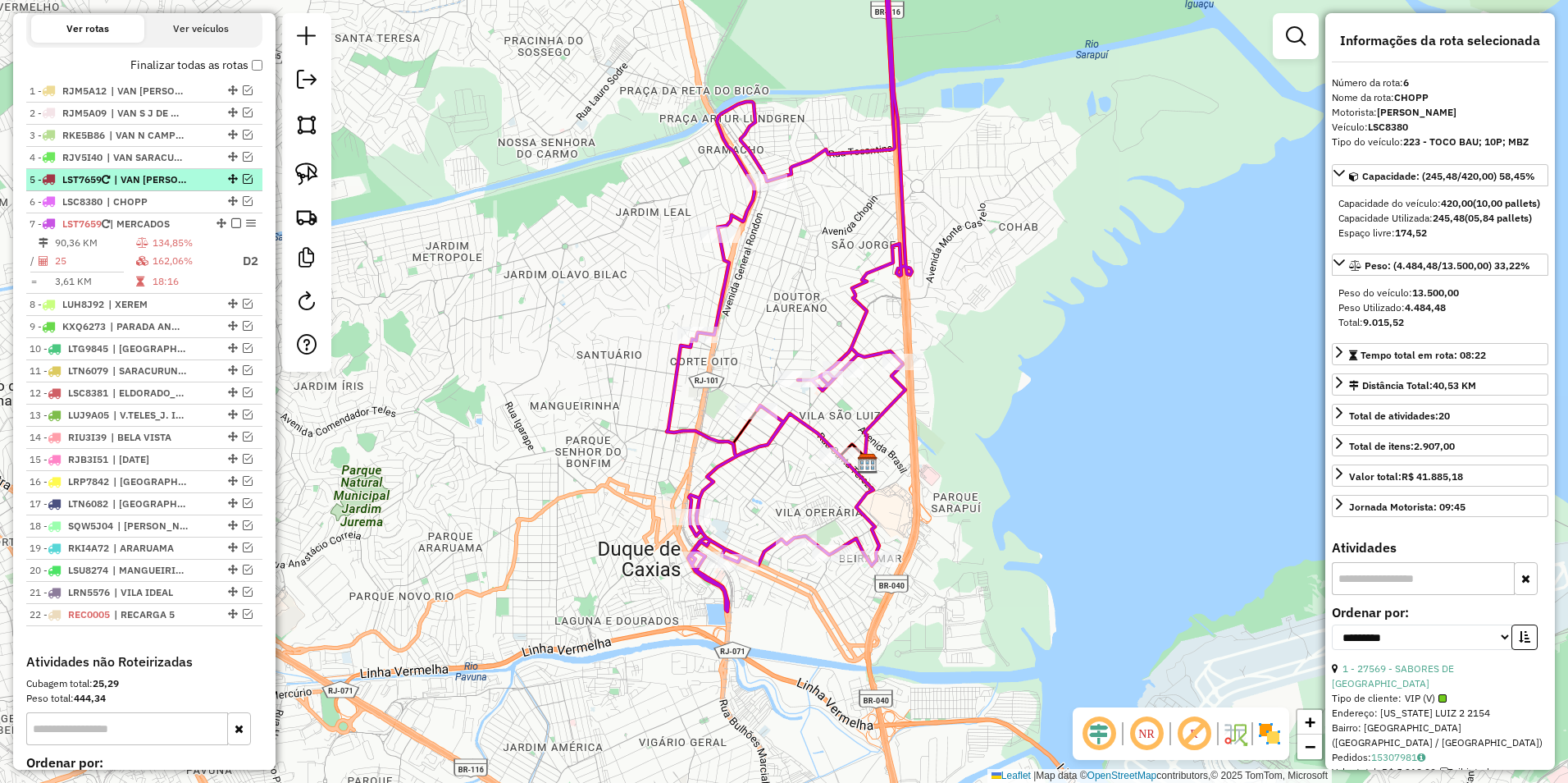
click at [243, 184] on em at bounding box center [247, 178] width 10 height 10
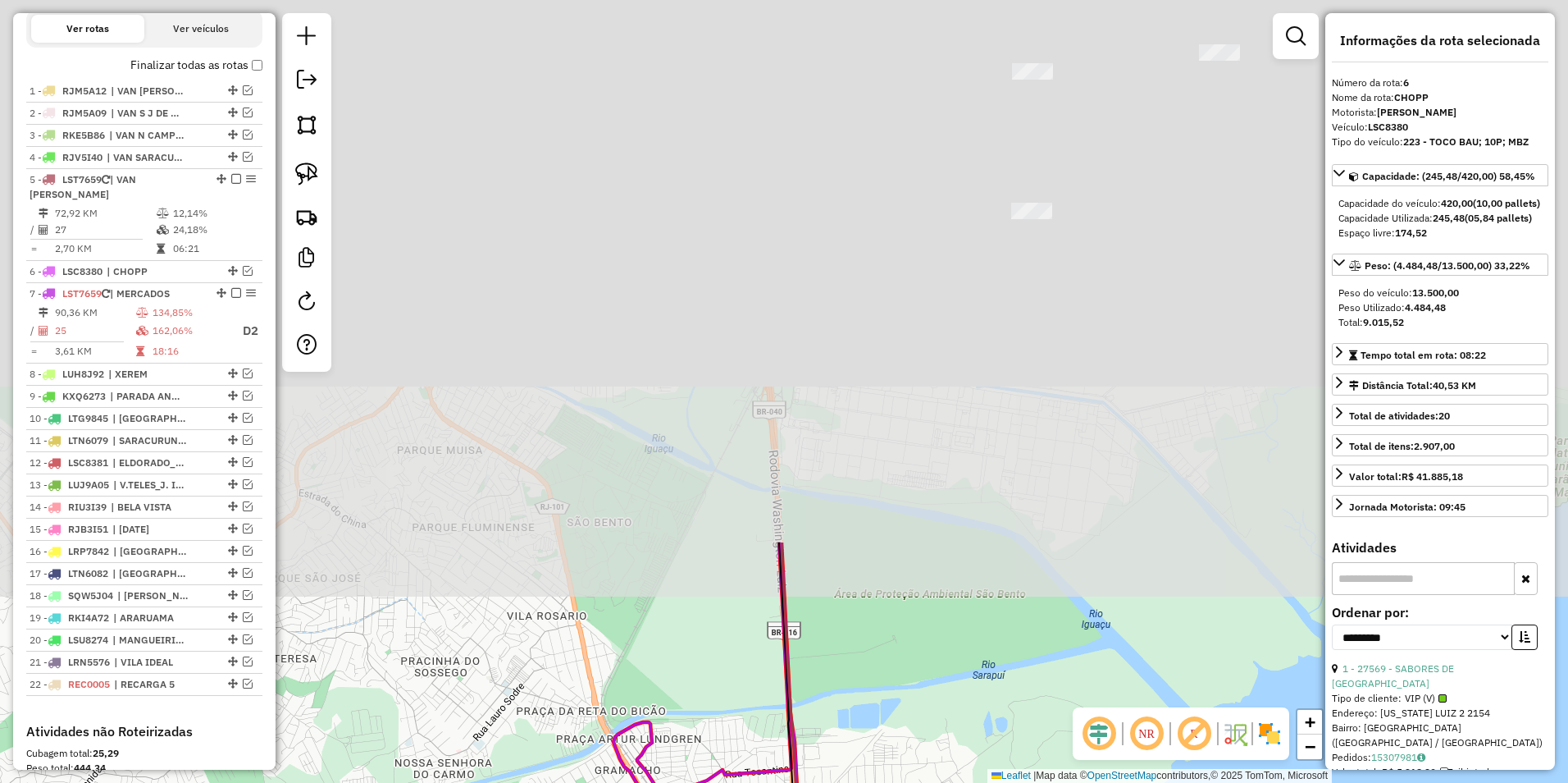
drag, startPoint x: 945, startPoint y: 76, endPoint x: 692, endPoint y: 467, distance: 465.7
click at [697, 782] on html "Aguarde... Pop-up bloqueado! Seu navegador bloqueou automáticamente a abertura …" at bounding box center [784, 392] width 1568 height 783
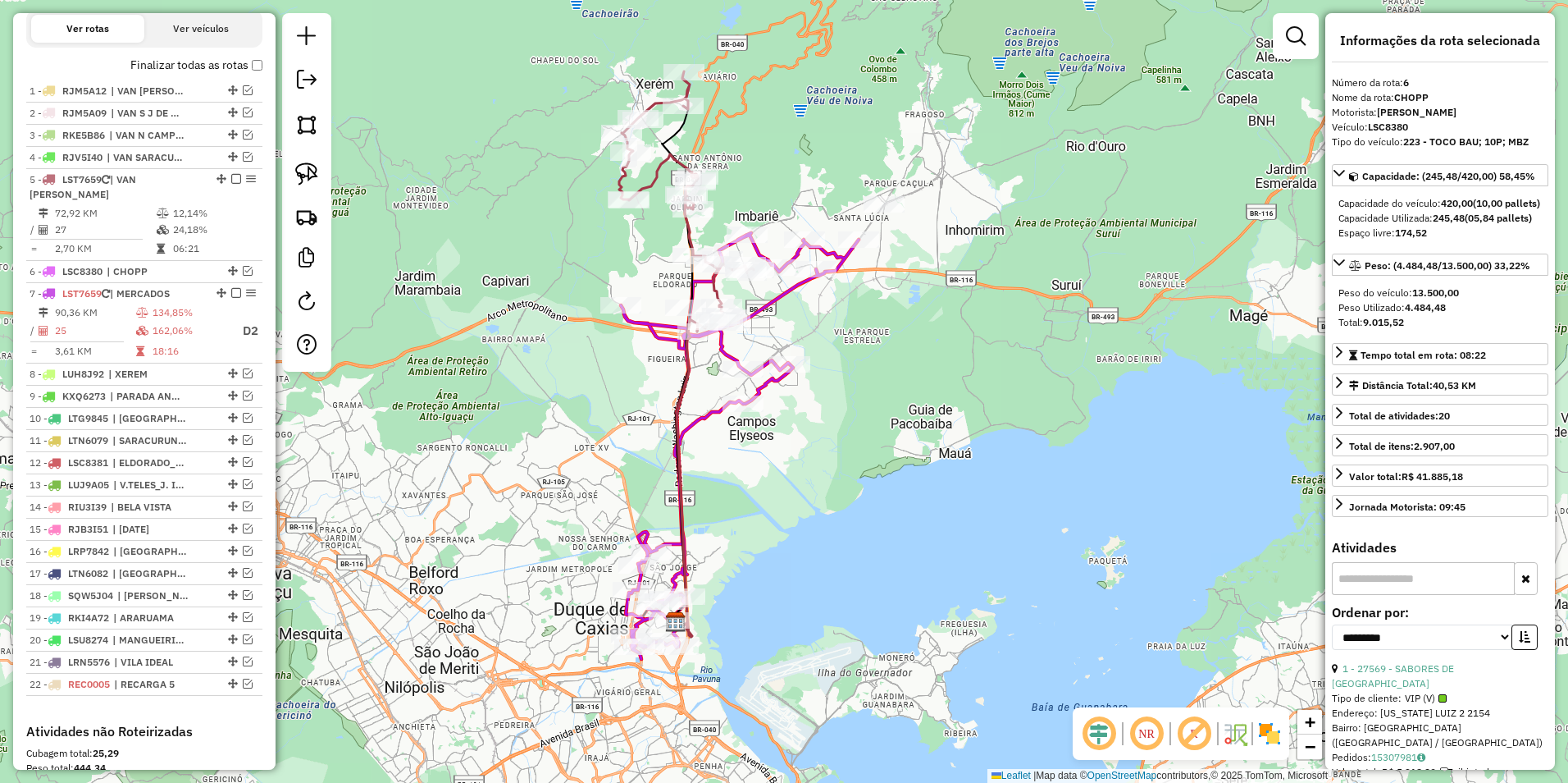
drag, startPoint x: 847, startPoint y: 192, endPoint x: 844, endPoint y: 218, distance: 26.2
click at [844, 218] on div "Janela de atendimento Grade de atendimento Capacidade Transportadoras Veículos …" at bounding box center [784, 392] width 1568 height 783
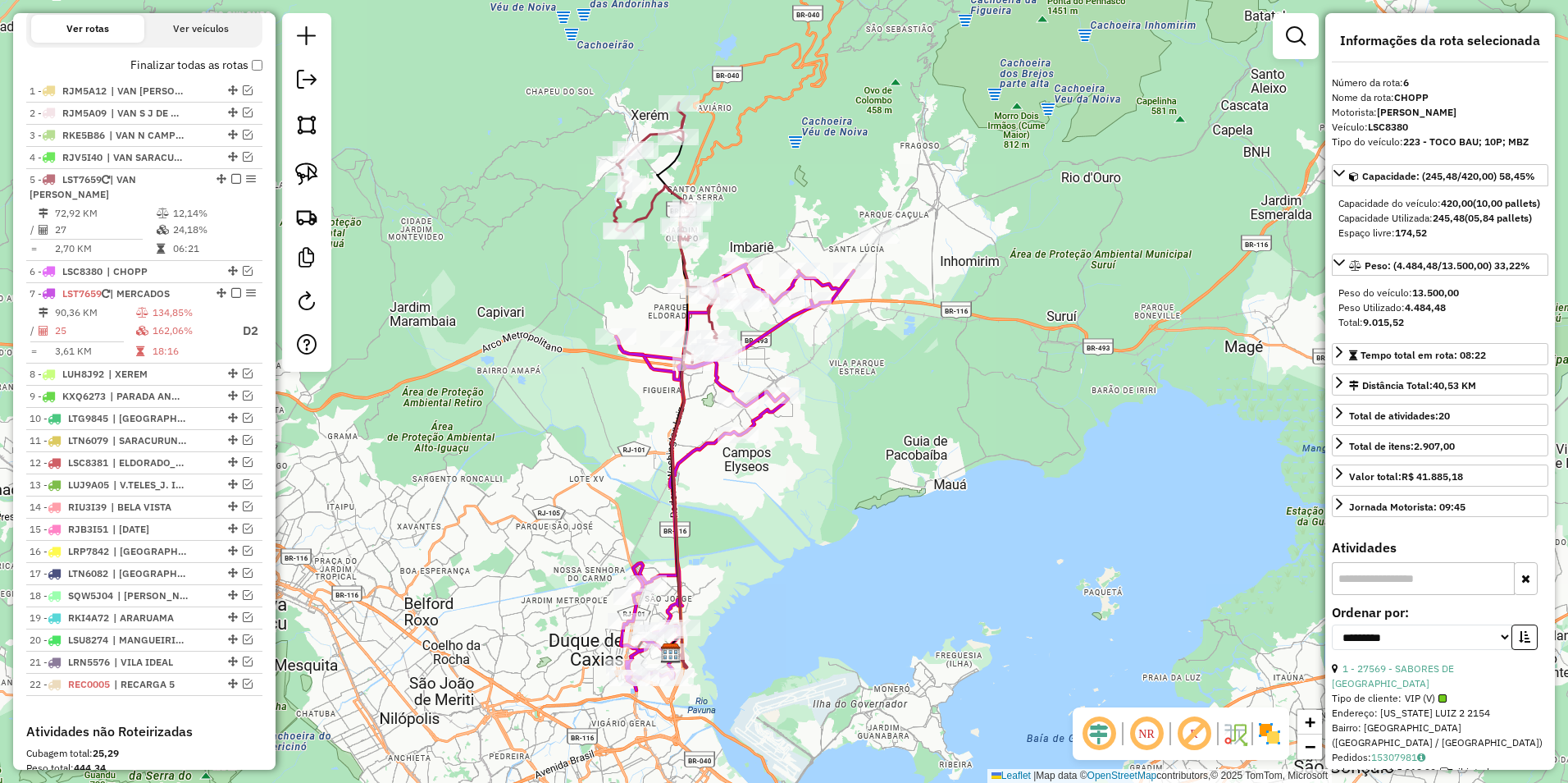
click at [665, 165] on icon at bounding box center [672, 396] width 30 height 517
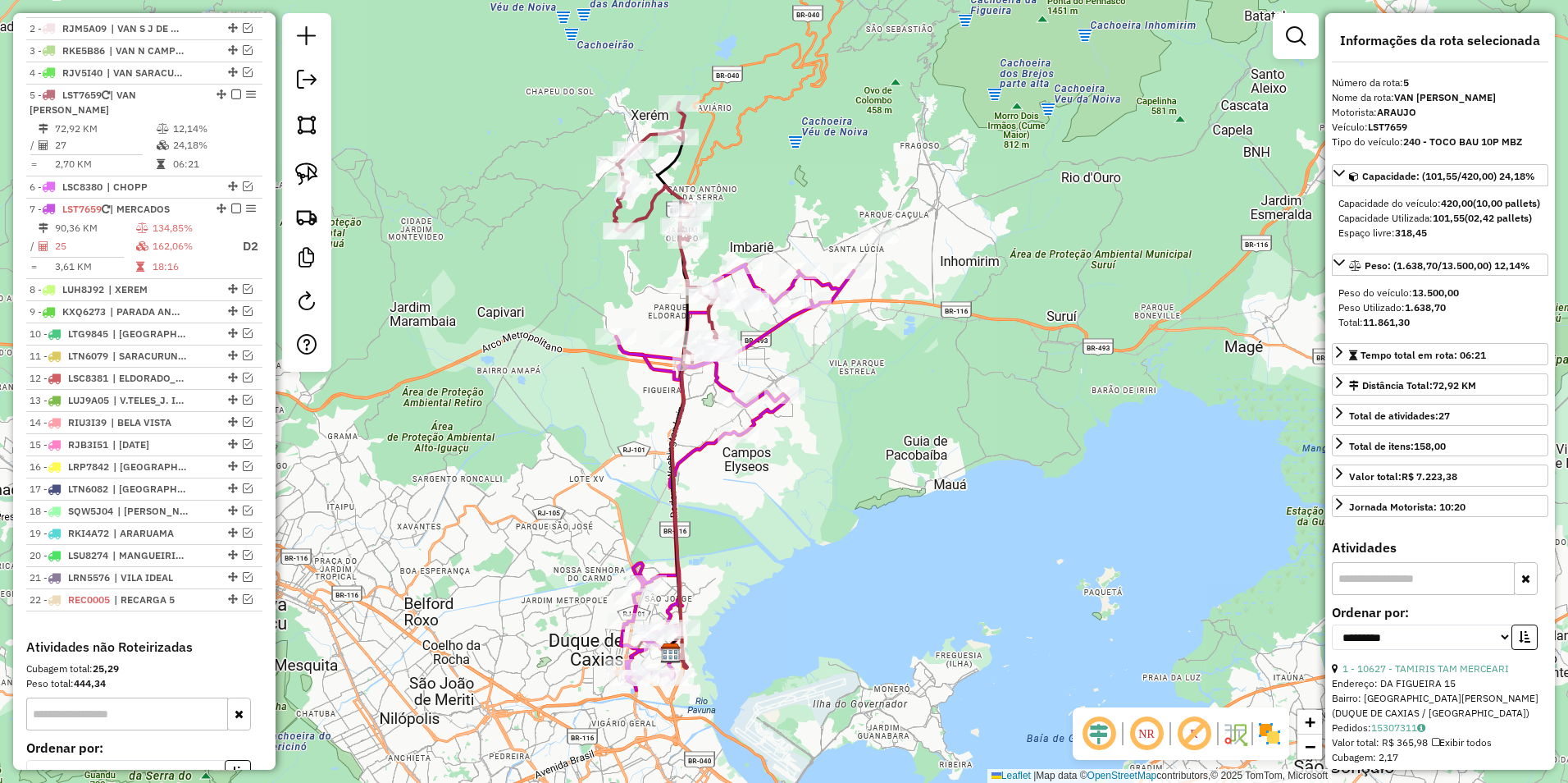
scroll to position [704, 0]
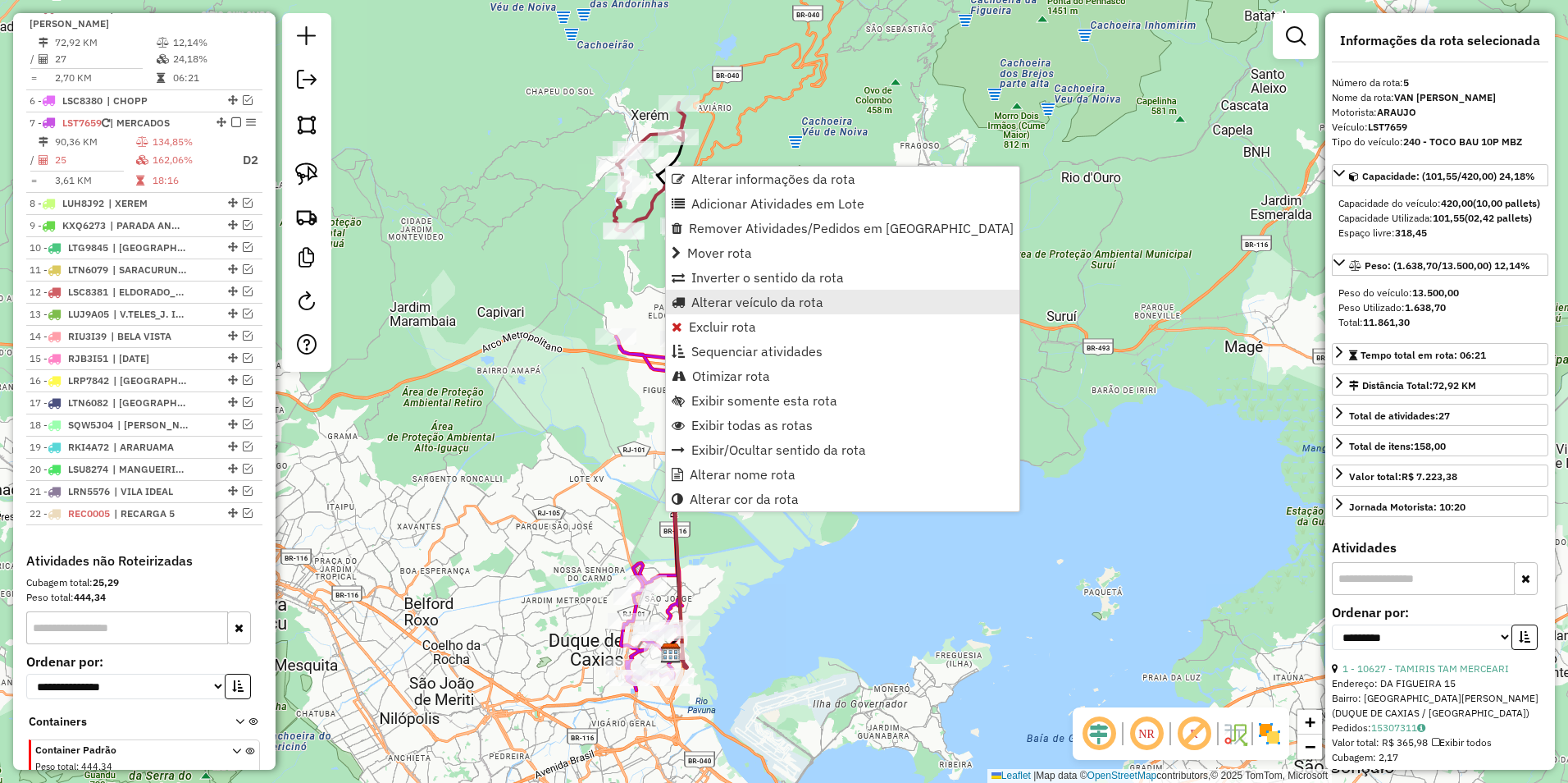
click at [764, 305] on span "Alterar veículo da rota" at bounding box center [758, 301] width 132 height 13
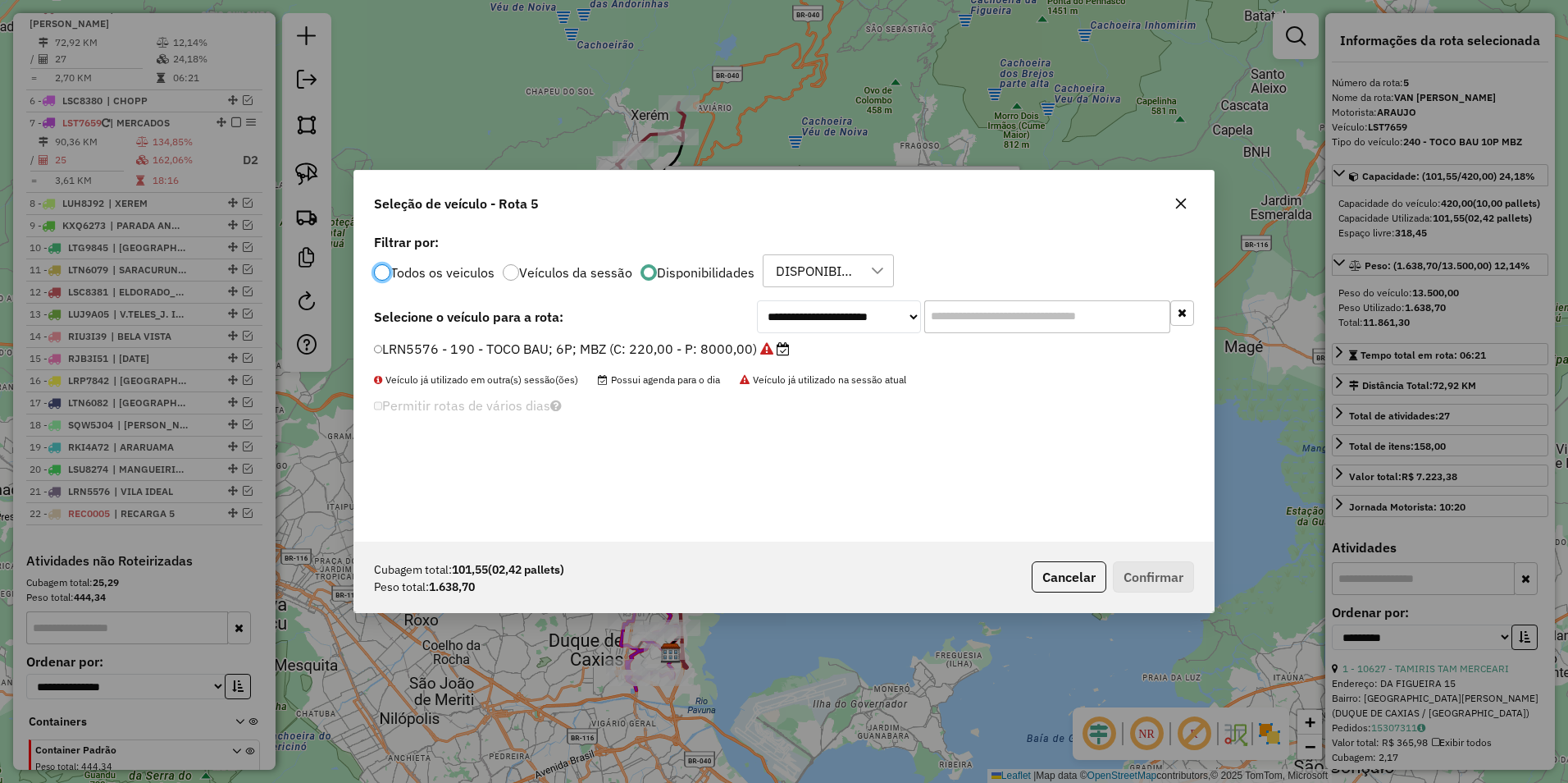
scroll to position [9, 5]
click at [819, 313] on select "**********" at bounding box center [838, 317] width 164 height 33
select select "********"
click at [757, 300] on select "**********" at bounding box center [838, 317] width 164 height 33
click at [706, 351] on label "LUH8J92 - 279 - TRUCK BAU; 10P; M (C: 420,00 - P: 13350,00)" at bounding box center [587, 348] width 426 height 20
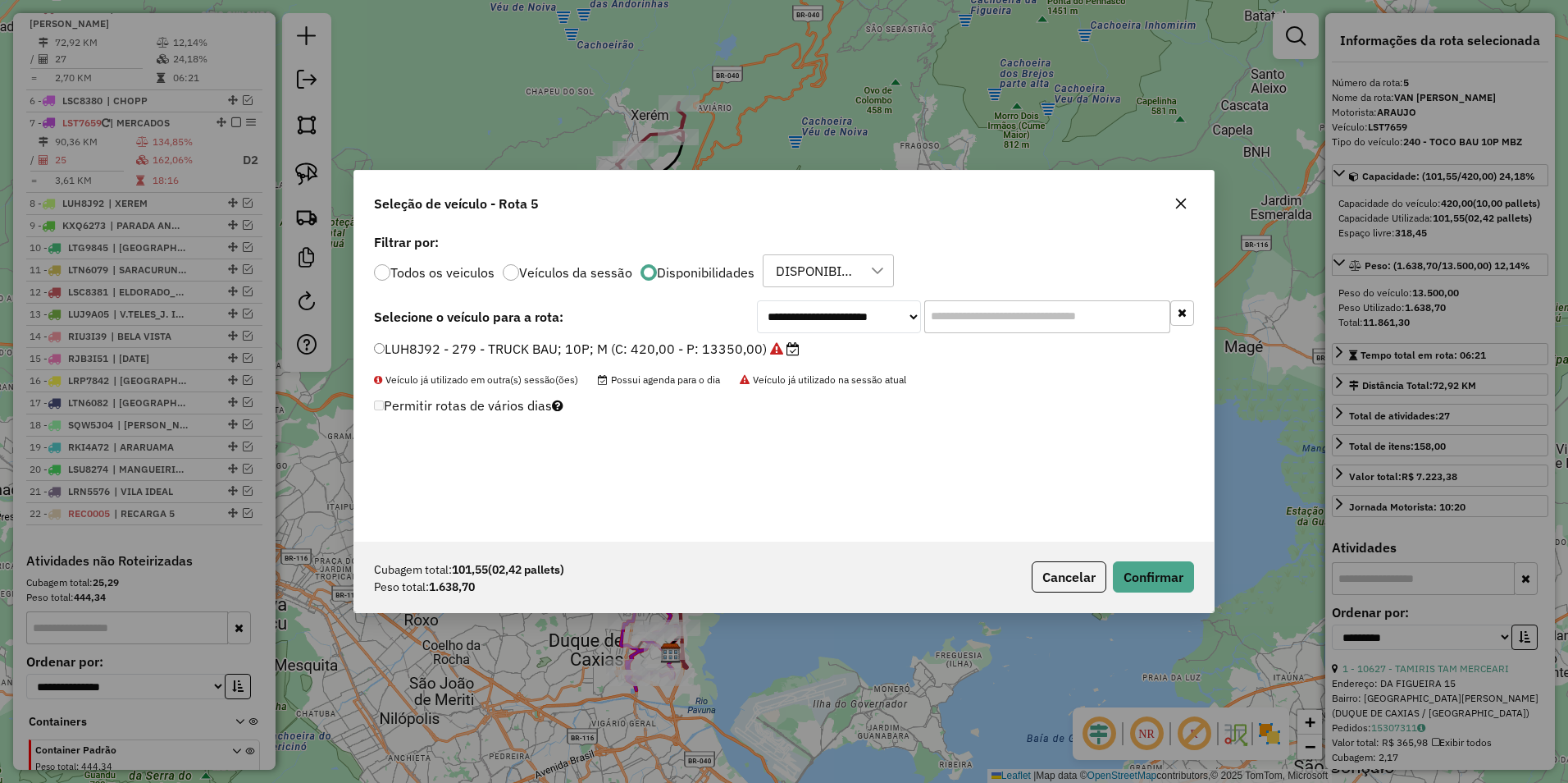
click at [1182, 204] on icon "button" at bounding box center [1182, 204] width 10 height 10
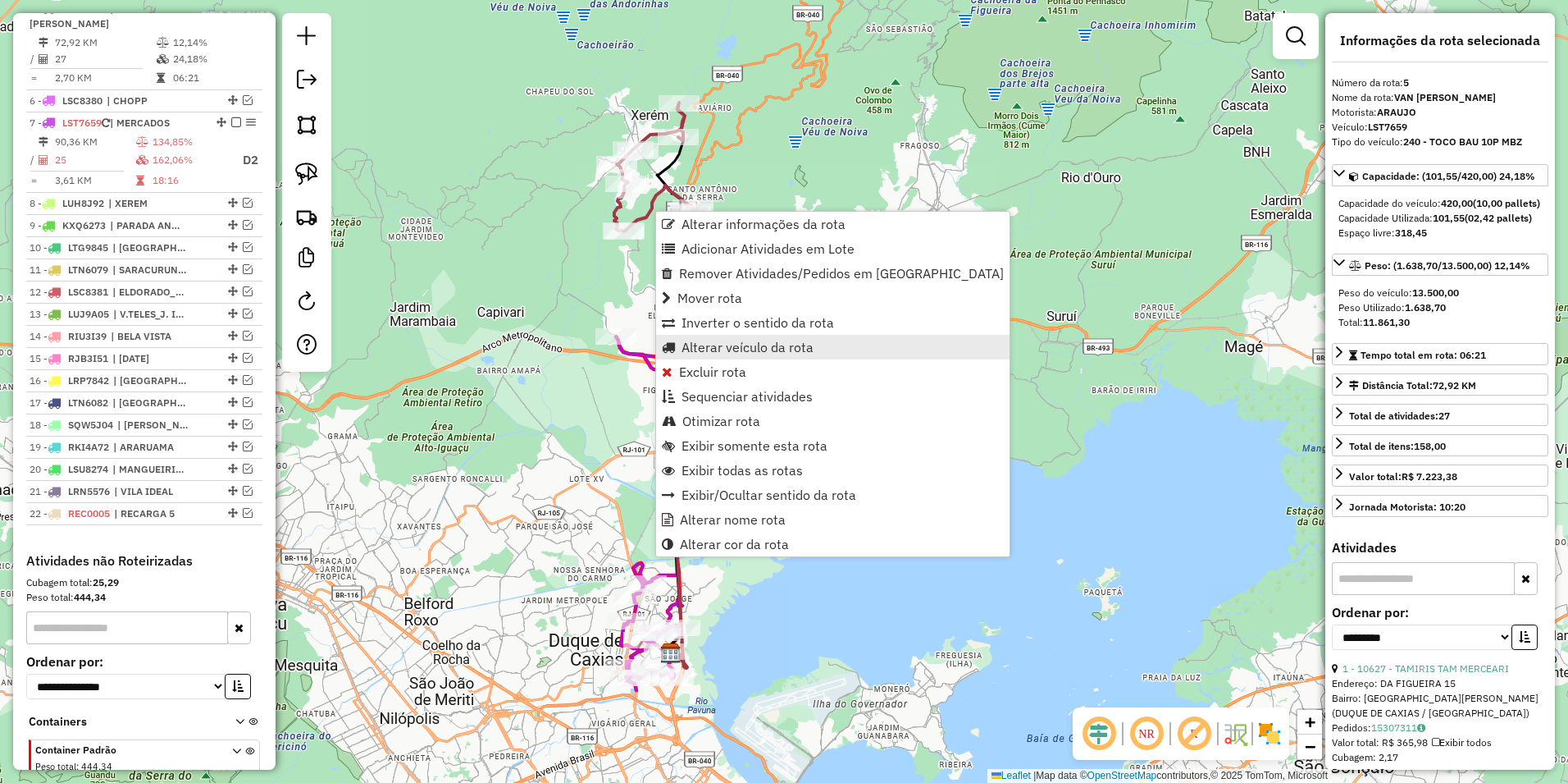
click at [764, 352] on span "Alterar veículo da rota" at bounding box center [748, 346] width 132 height 13
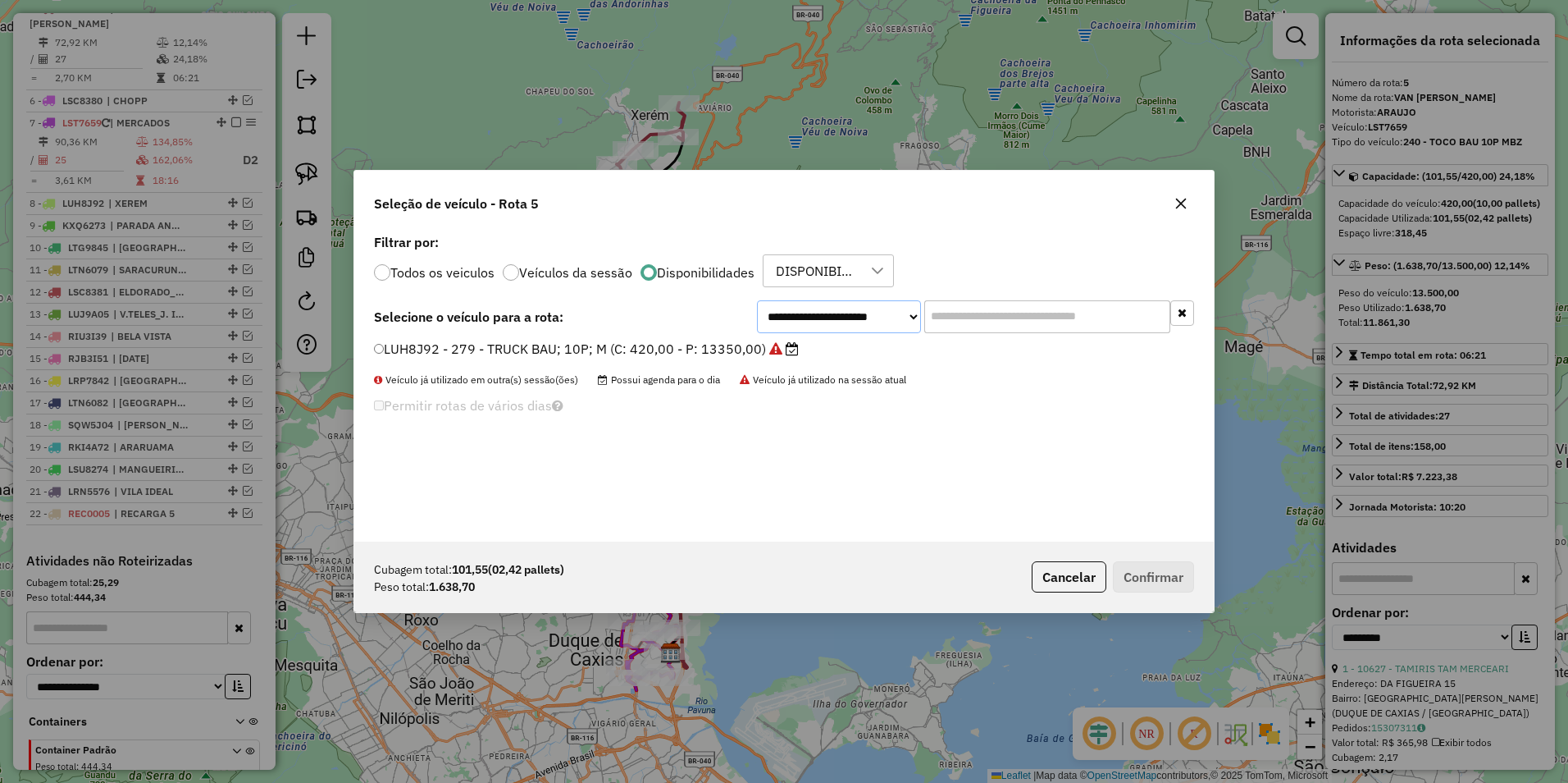
click at [809, 313] on select "**********" at bounding box center [838, 317] width 164 height 33
select select "********"
click at [757, 300] on select "**********" at bounding box center [838, 317] width 164 height 33
click at [725, 345] on label "RKM7D29 - 296 - VAN 01P MERCEDES (C: 100,00 - P: 1790,00)" at bounding box center [578, 348] width 408 height 20
click at [1167, 576] on button "Confirmar" at bounding box center [1154, 577] width 82 height 31
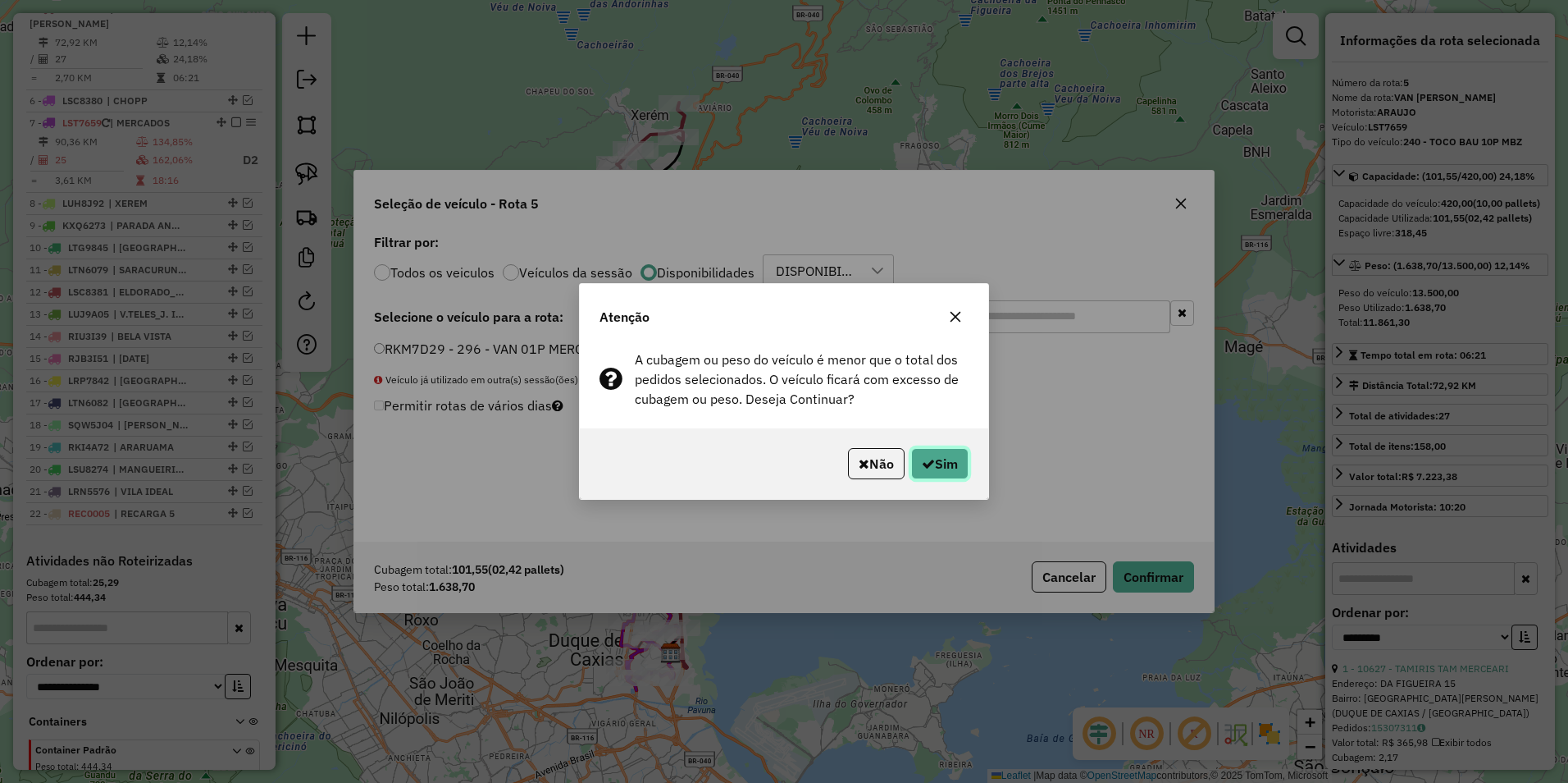
click at [935, 457] on button "Sim" at bounding box center [940, 464] width 57 height 31
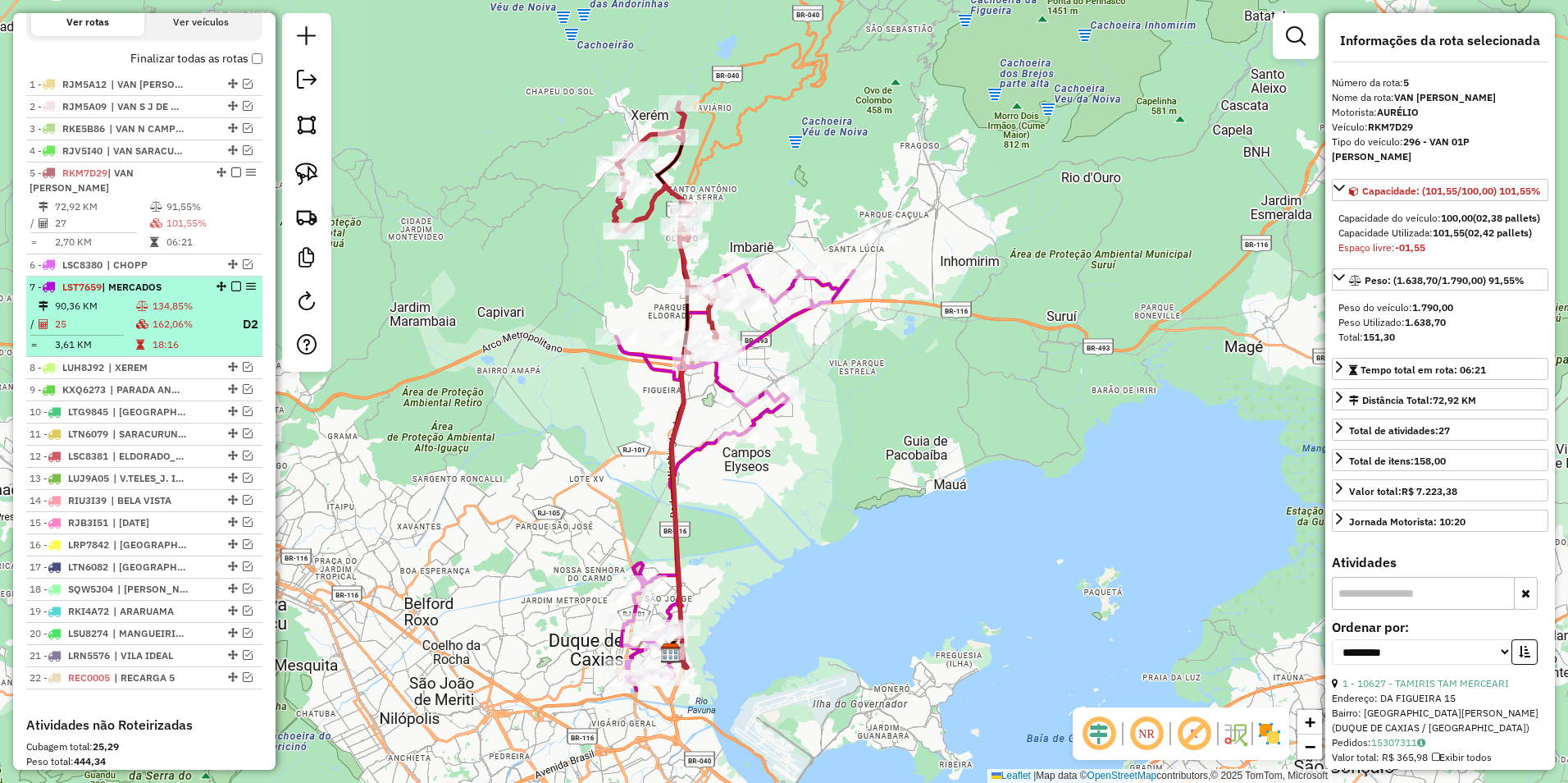
scroll to position [129, 0]
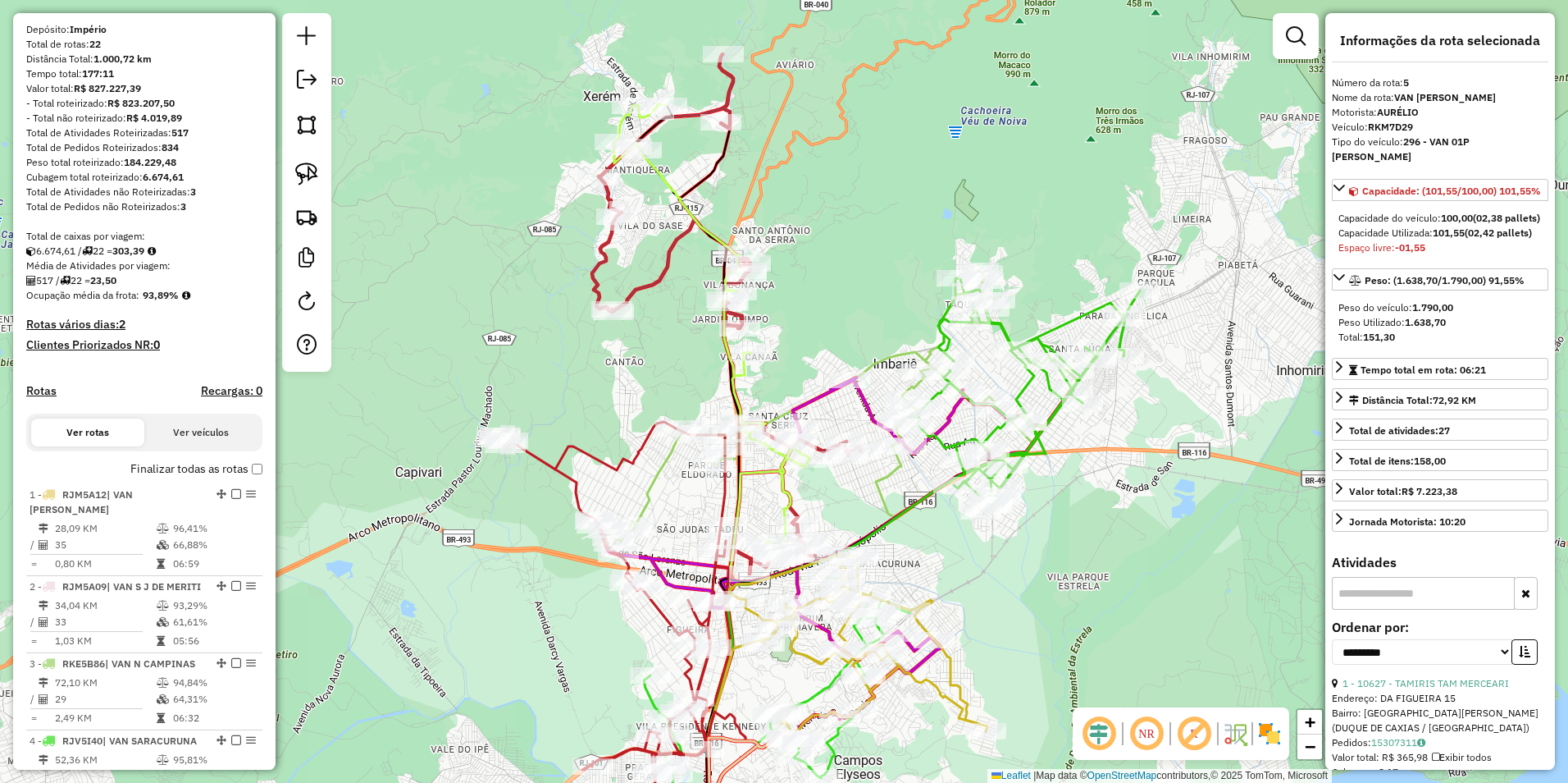
click at [674, 191] on icon at bounding box center [712, 332] width 197 height 455
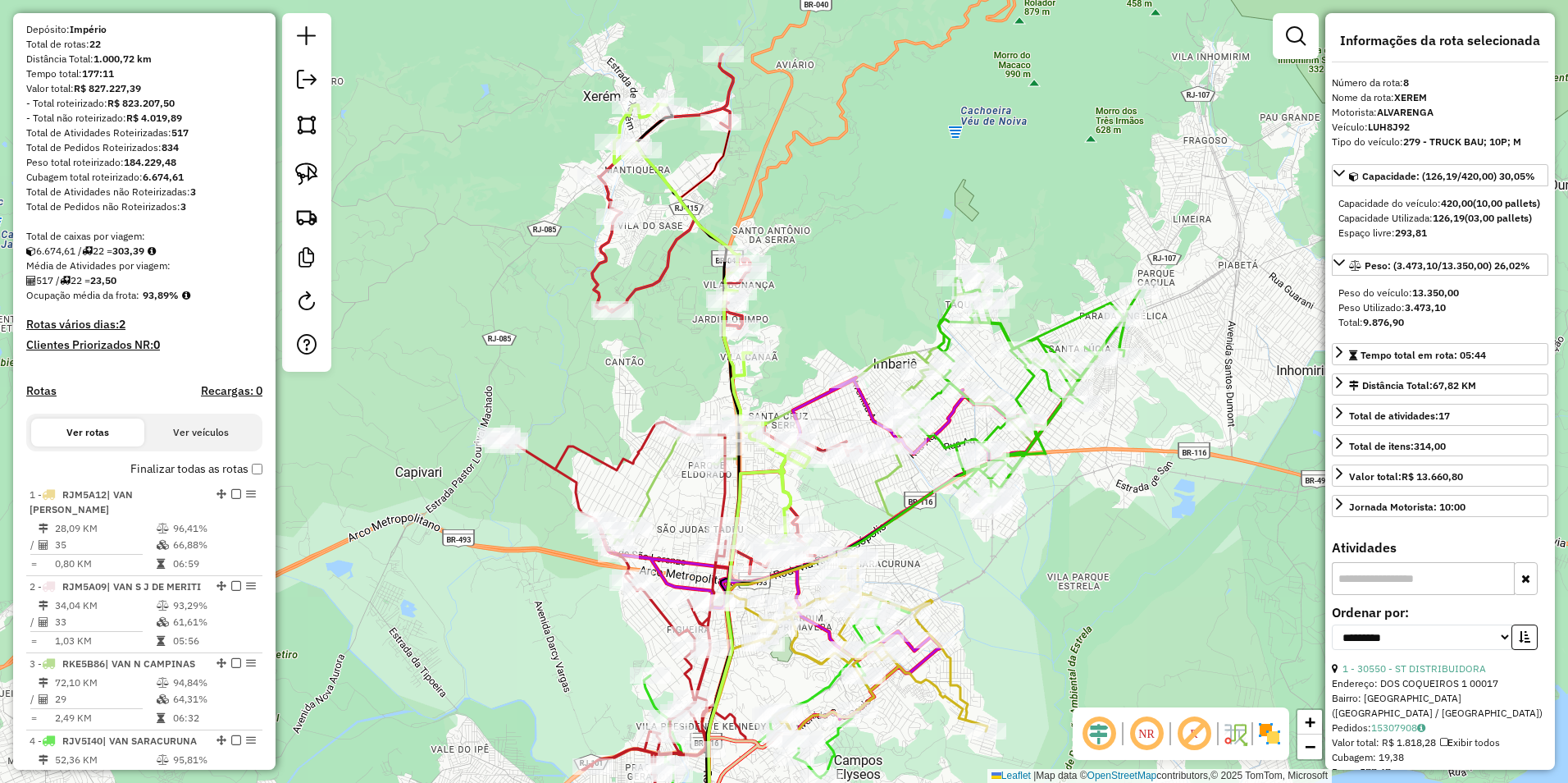
scroll to position [1188, 0]
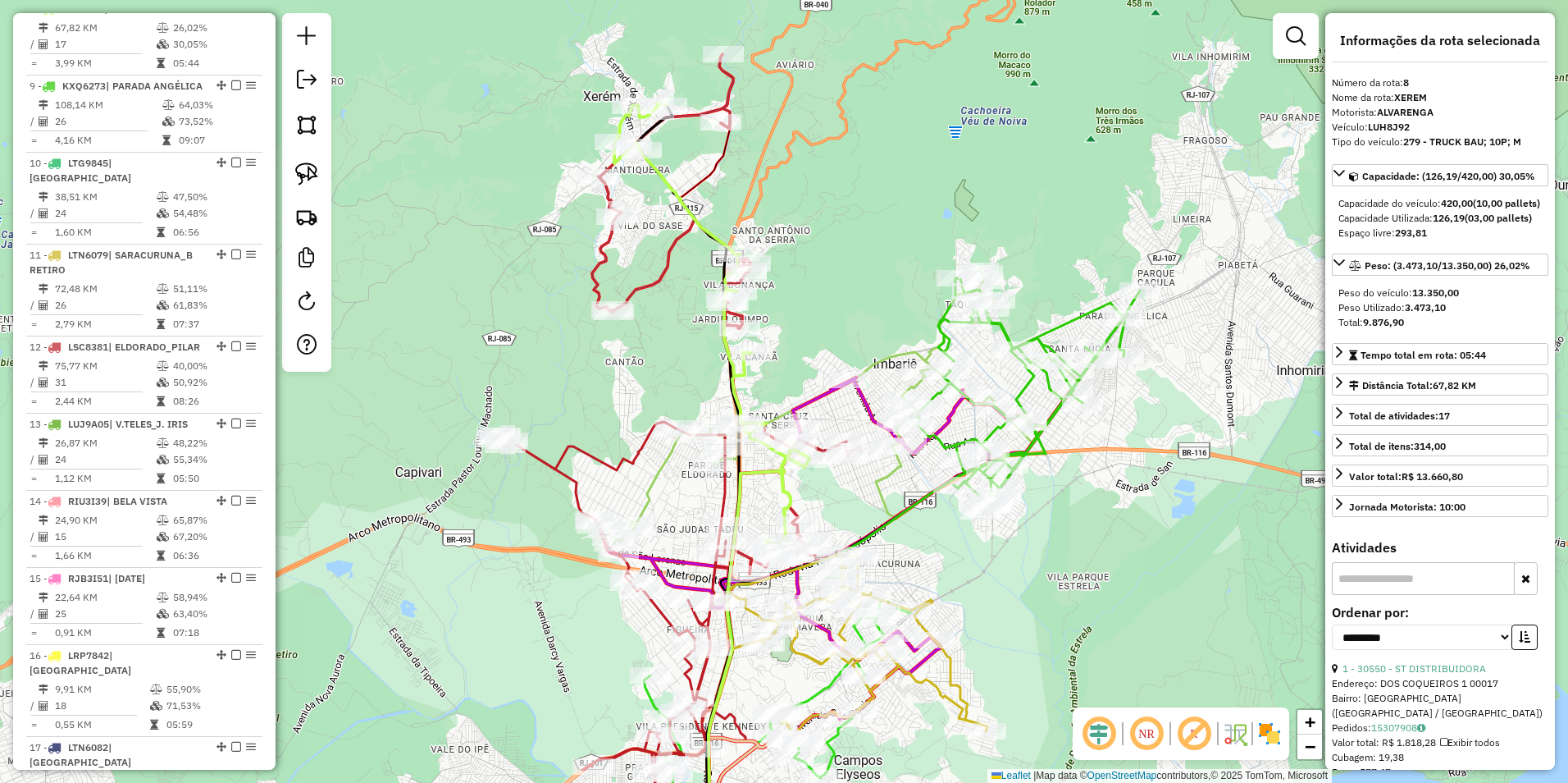
click at [674, 191] on icon at bounding box center [712, 332] width 197 height 455
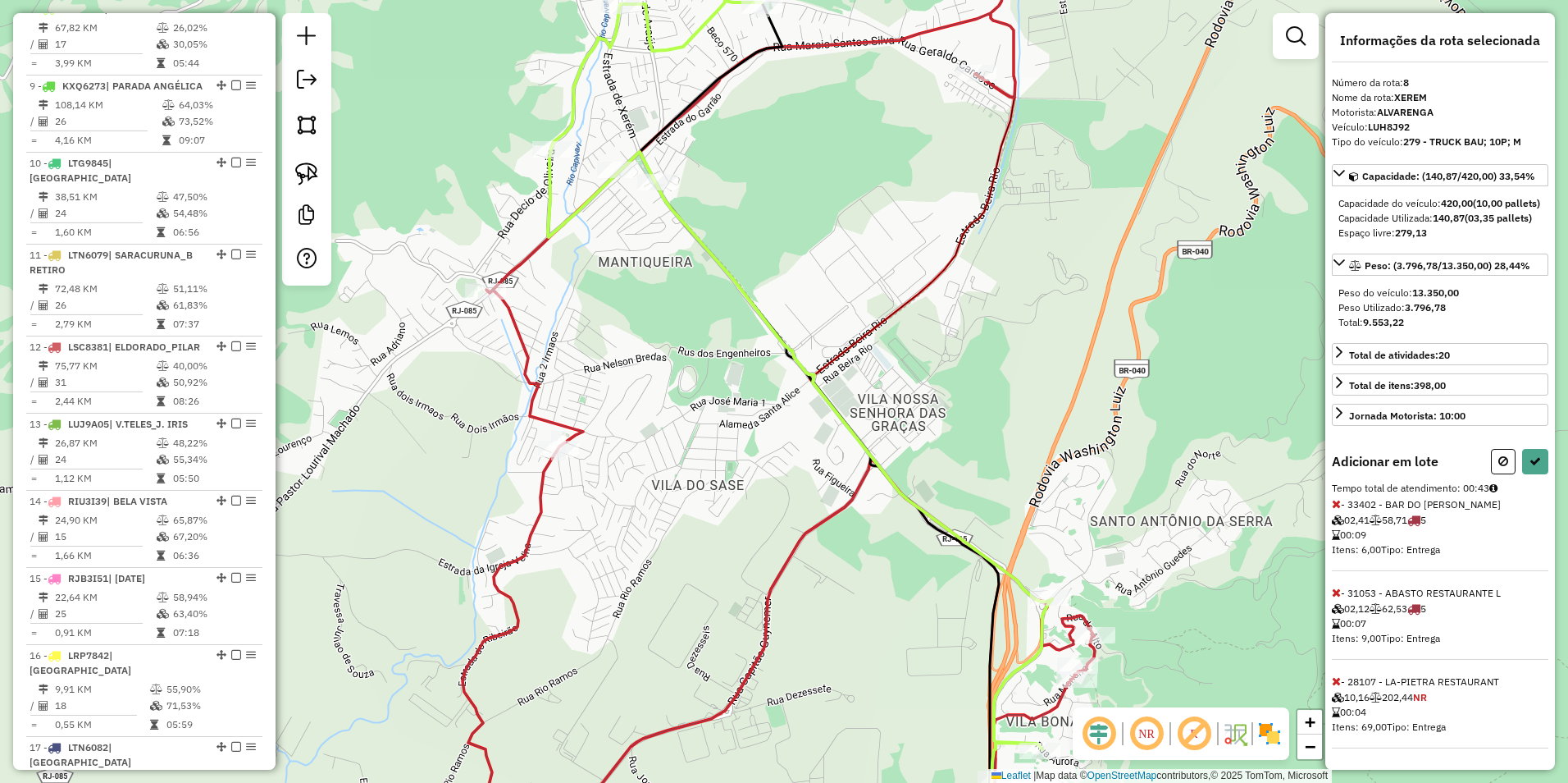
select select "**********"
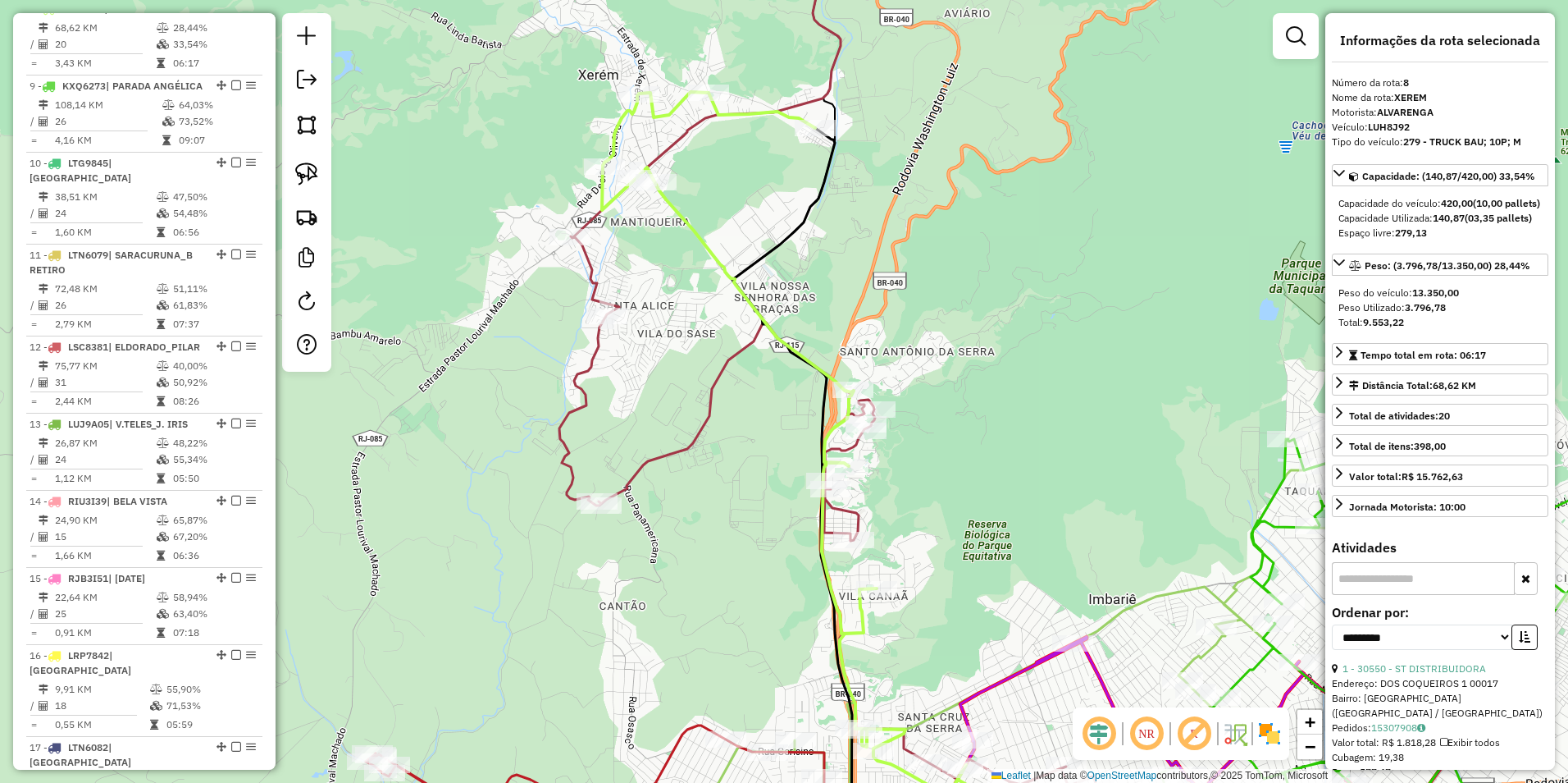
click at [728, 358] on icon at bounding box center [828, 426] width 537 height 871
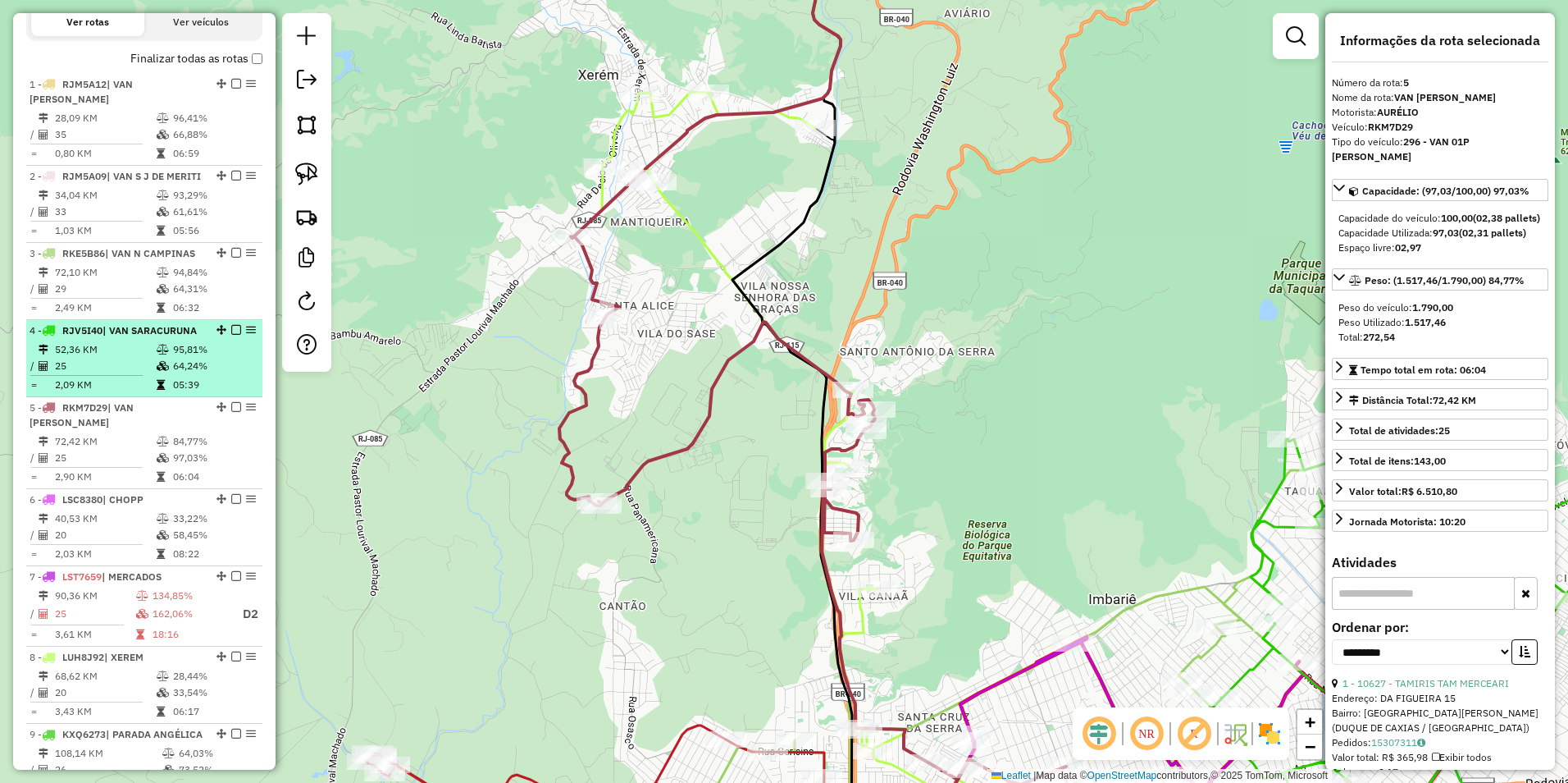
scroll to position [379, 0]
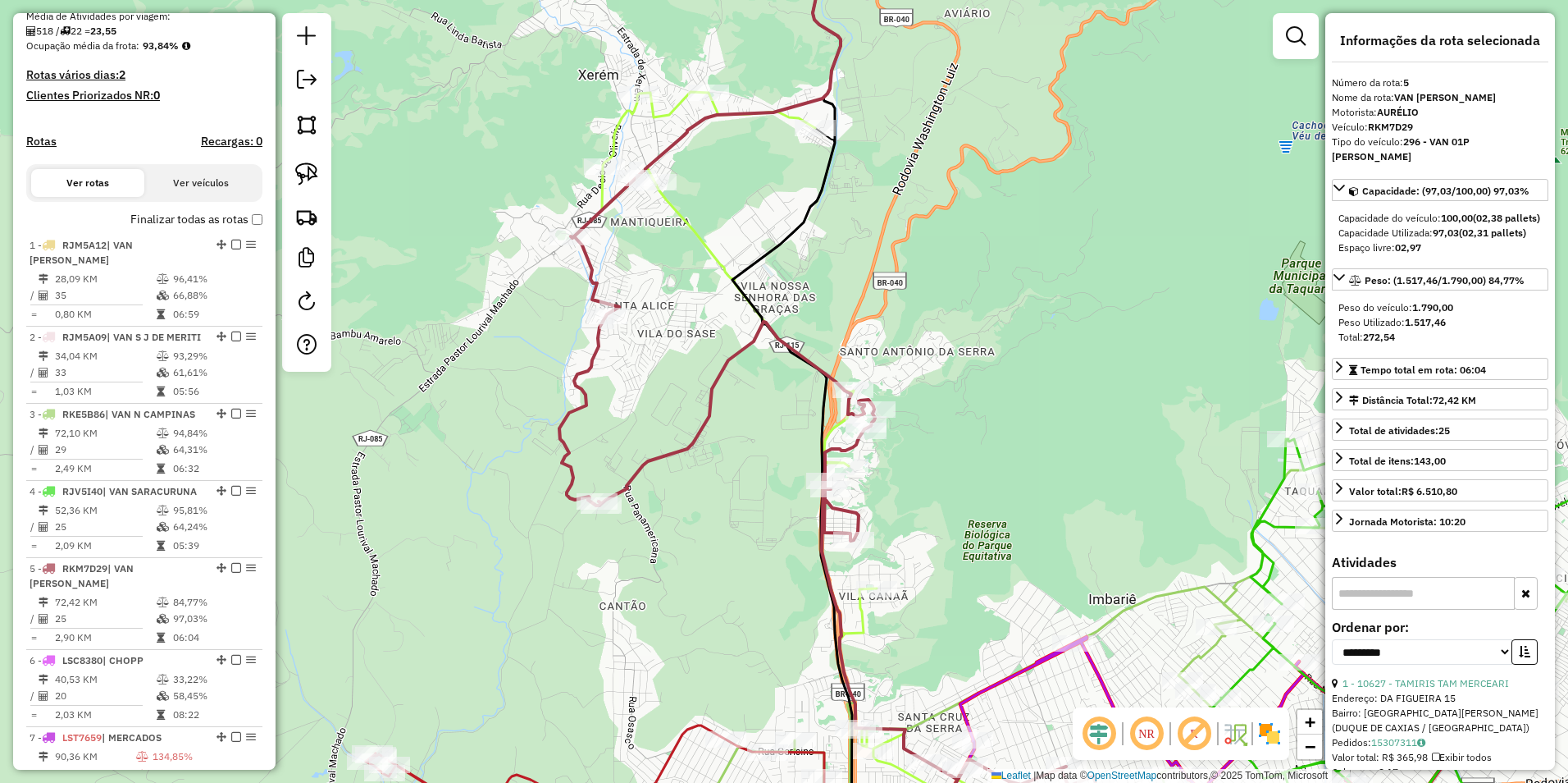
click at [660, 125] on icon at bounding box center [797, 477] width 391 height 770
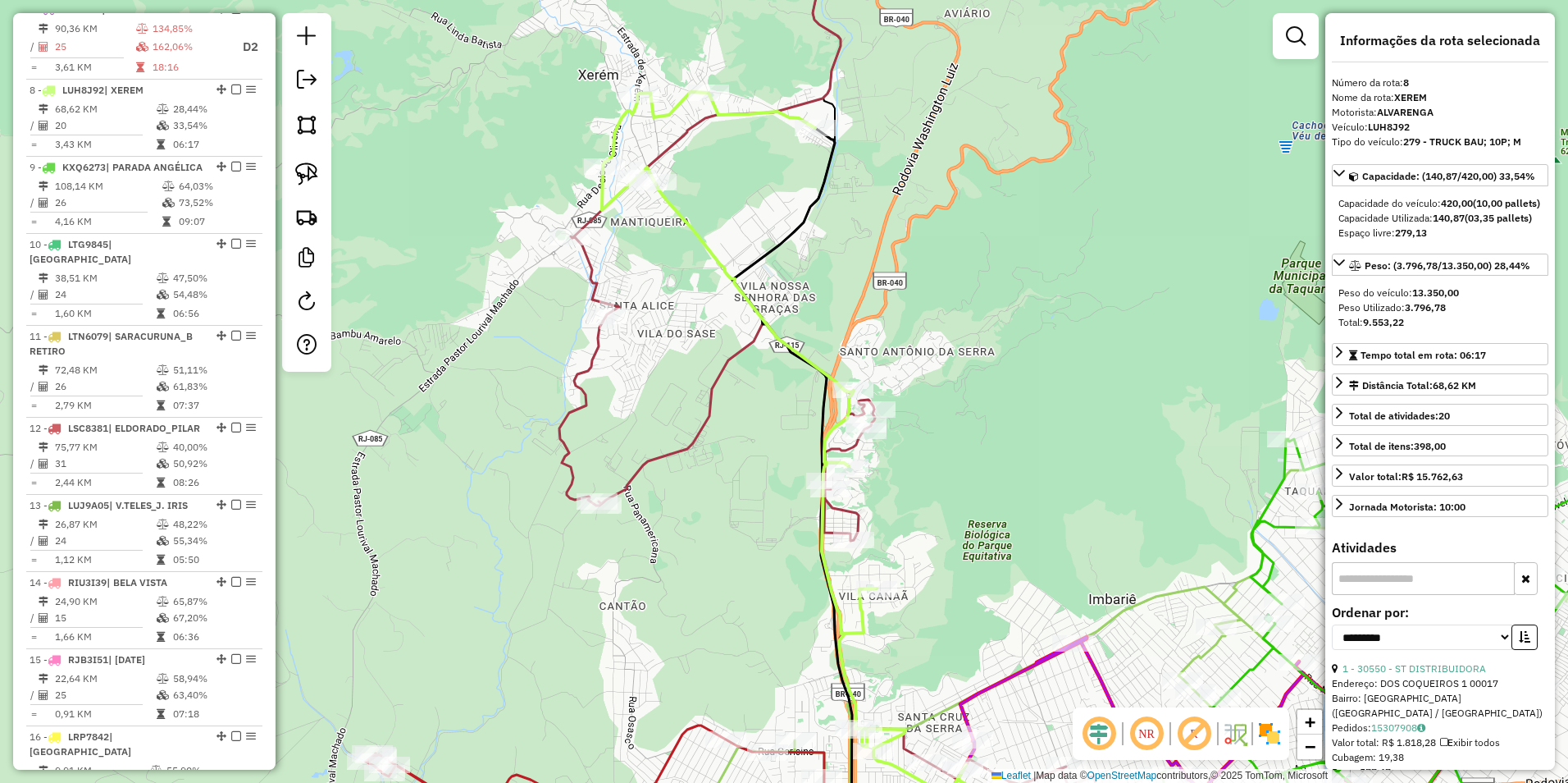
scroll to position [1188, 0]
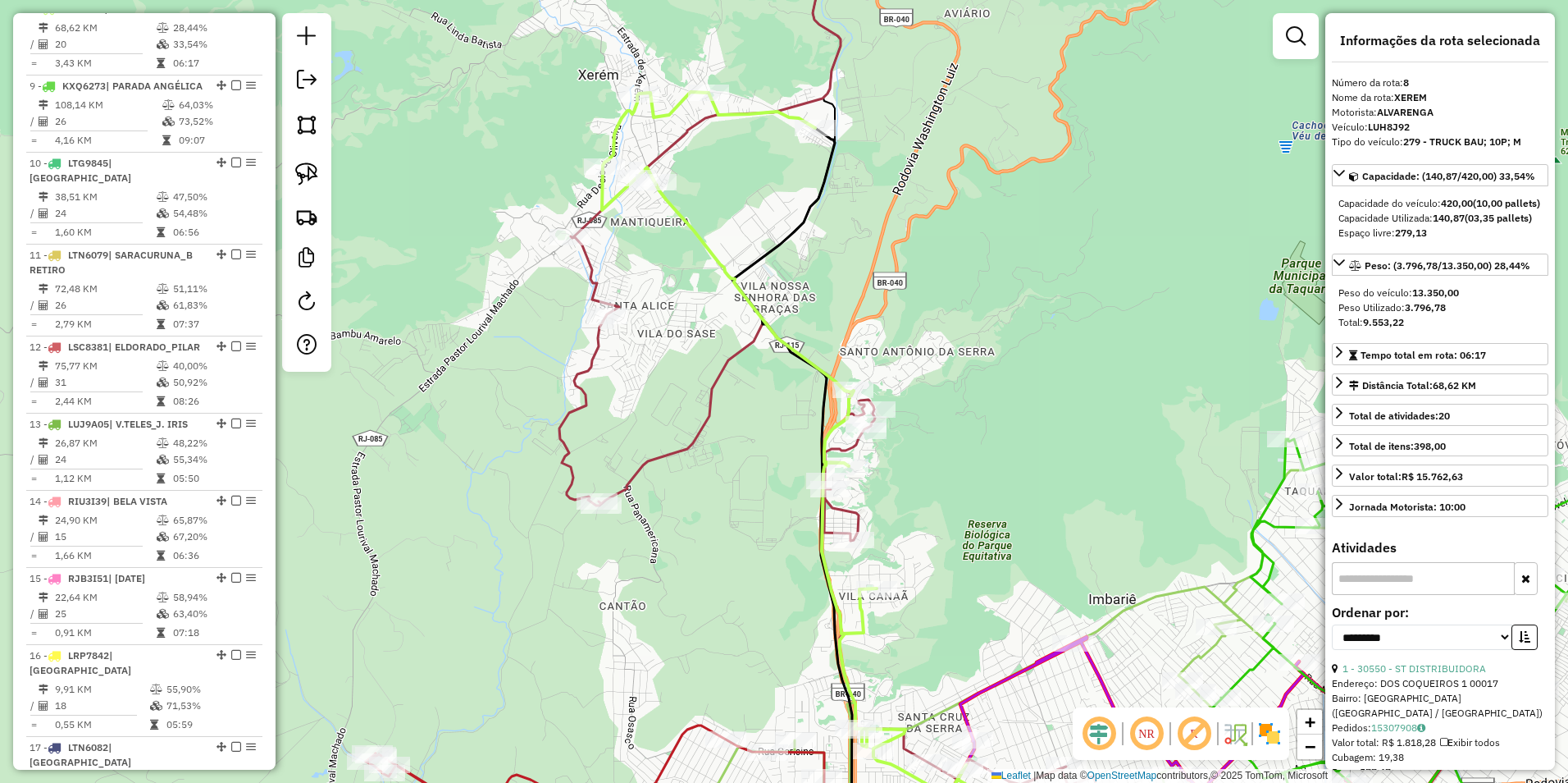
click at [666, 100] on div "Janela de atendimento Grade de atendimento Capacidade Transportadoras Veículos …" at bounding box center [784, 392] width 1568 height 783
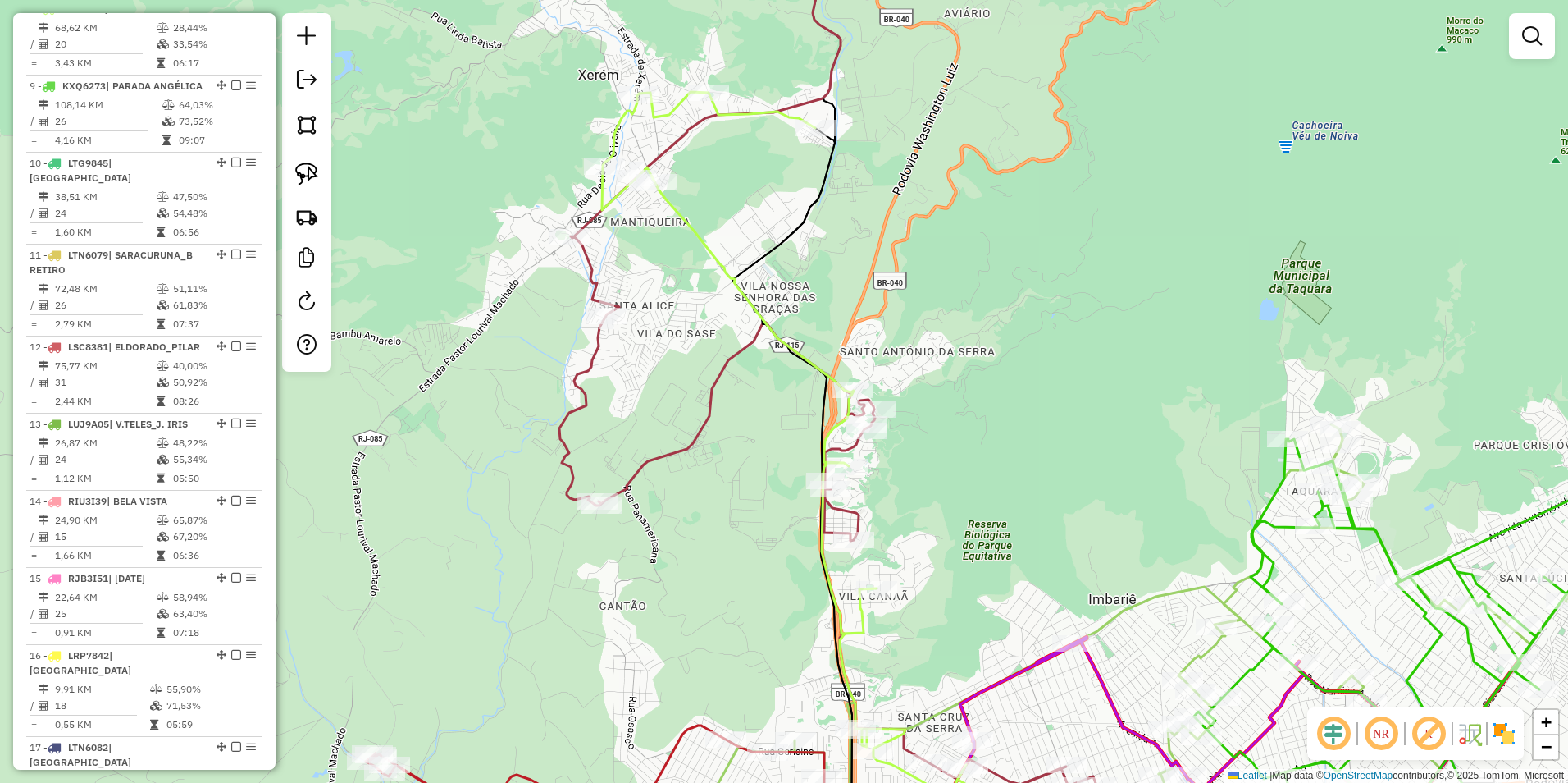
click at [671, 110] on icon at bounding box center [797, 477] width 391 height 770
select select "**********"
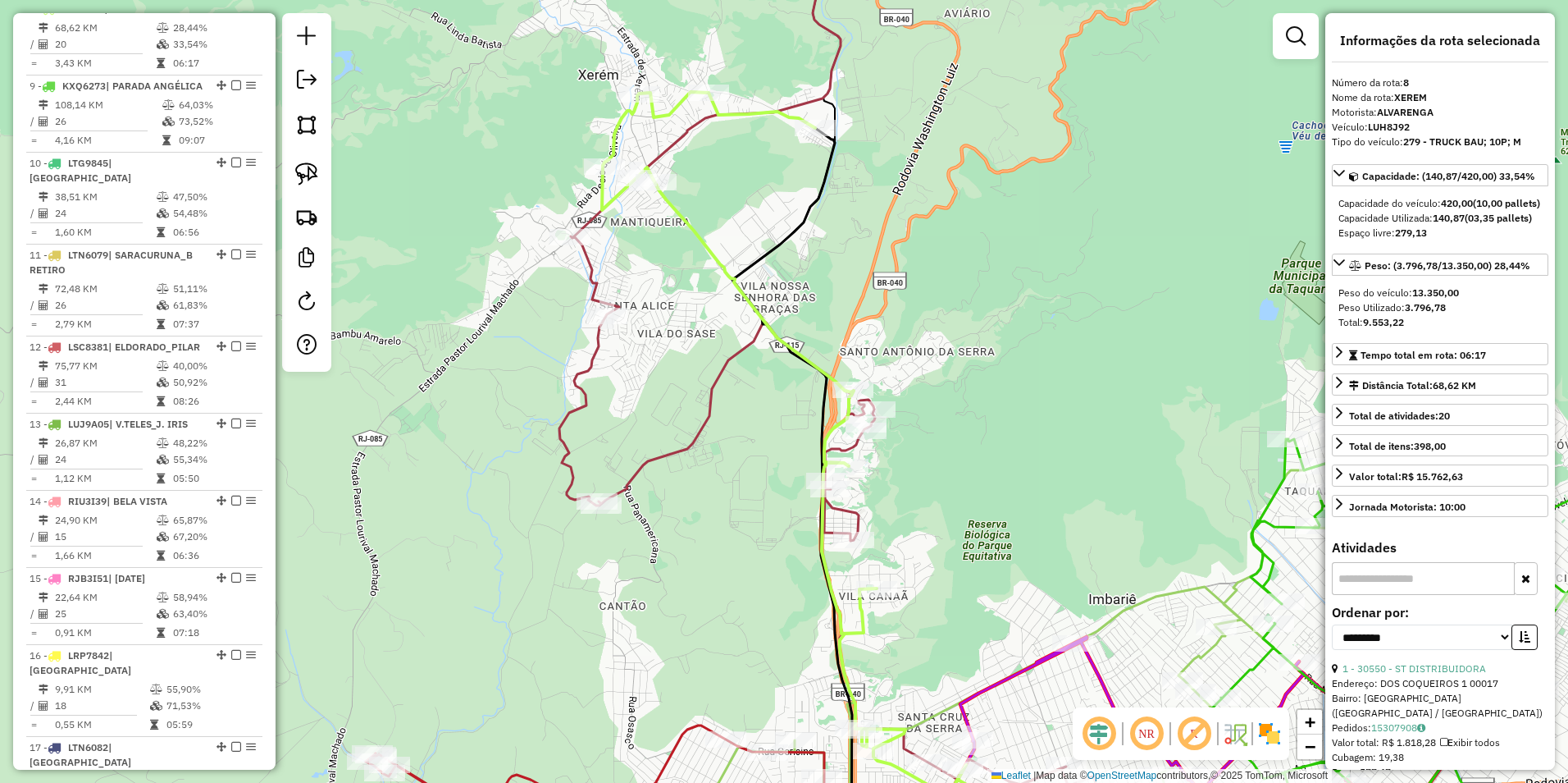
click at [671, 110] on icon at bounding box center [797, 477] width 391 height 770
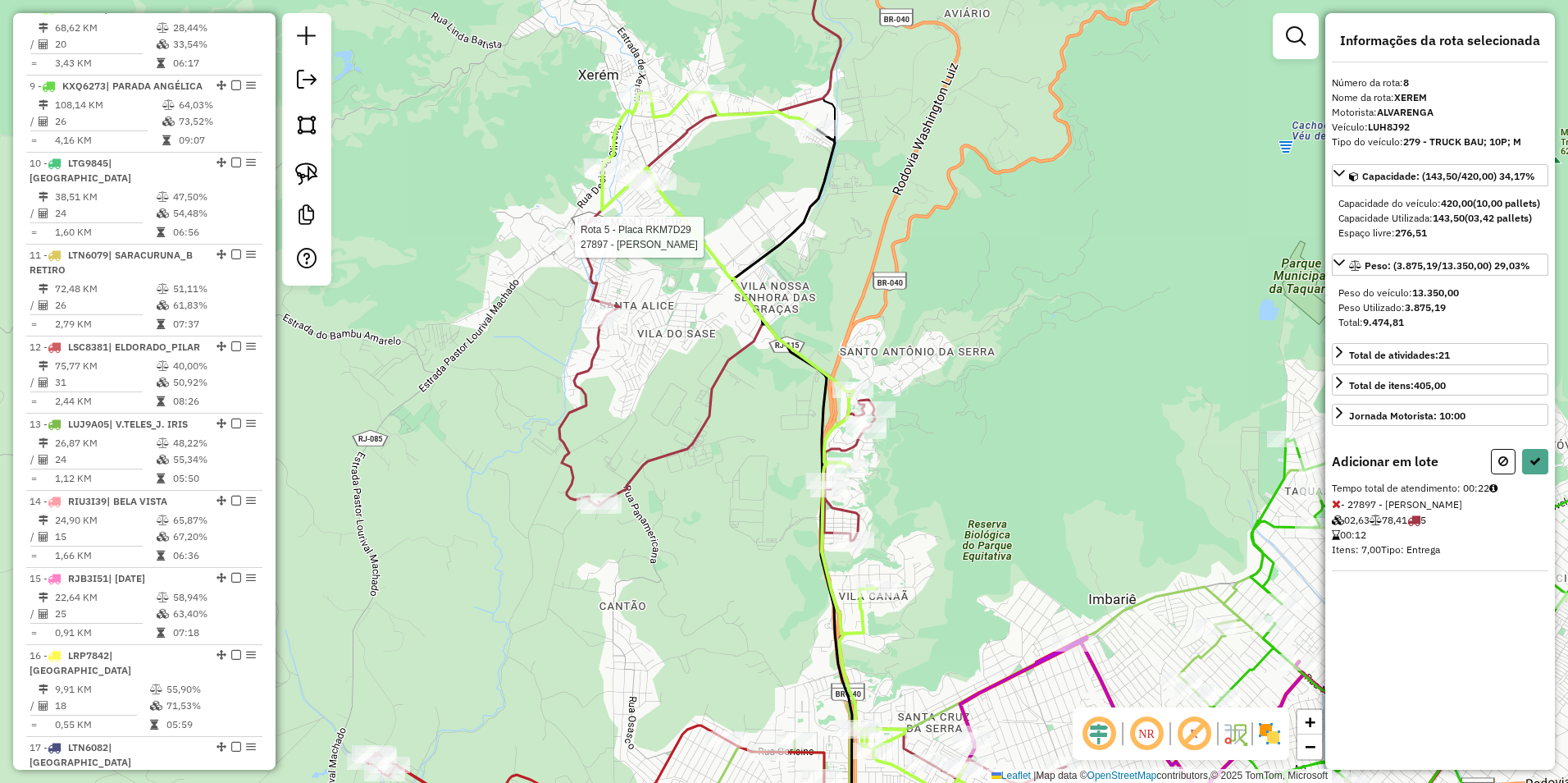
select select "**********"
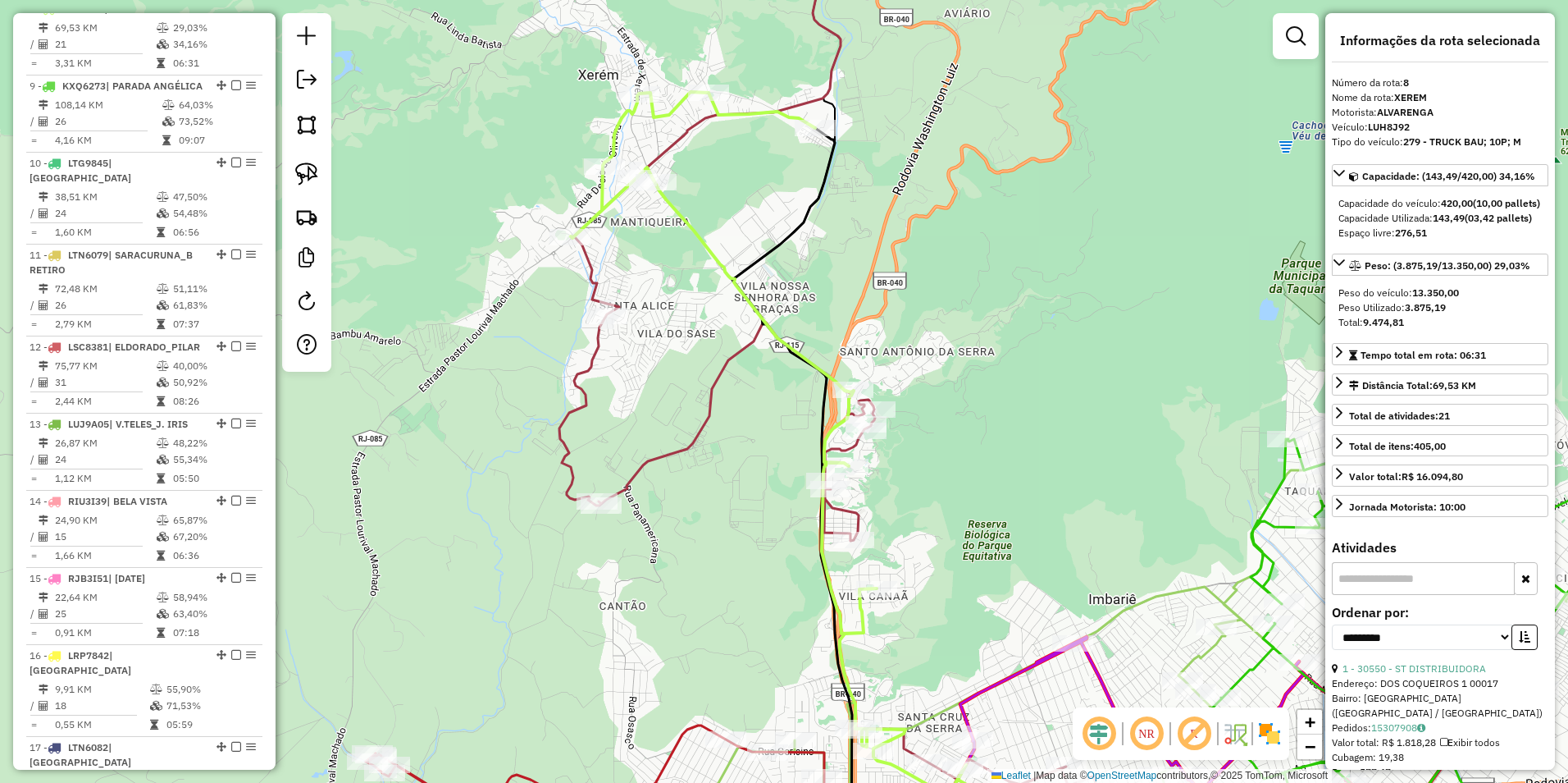
click at [672, 107] on icon at bounding box center [782, 477] width 423 height 770
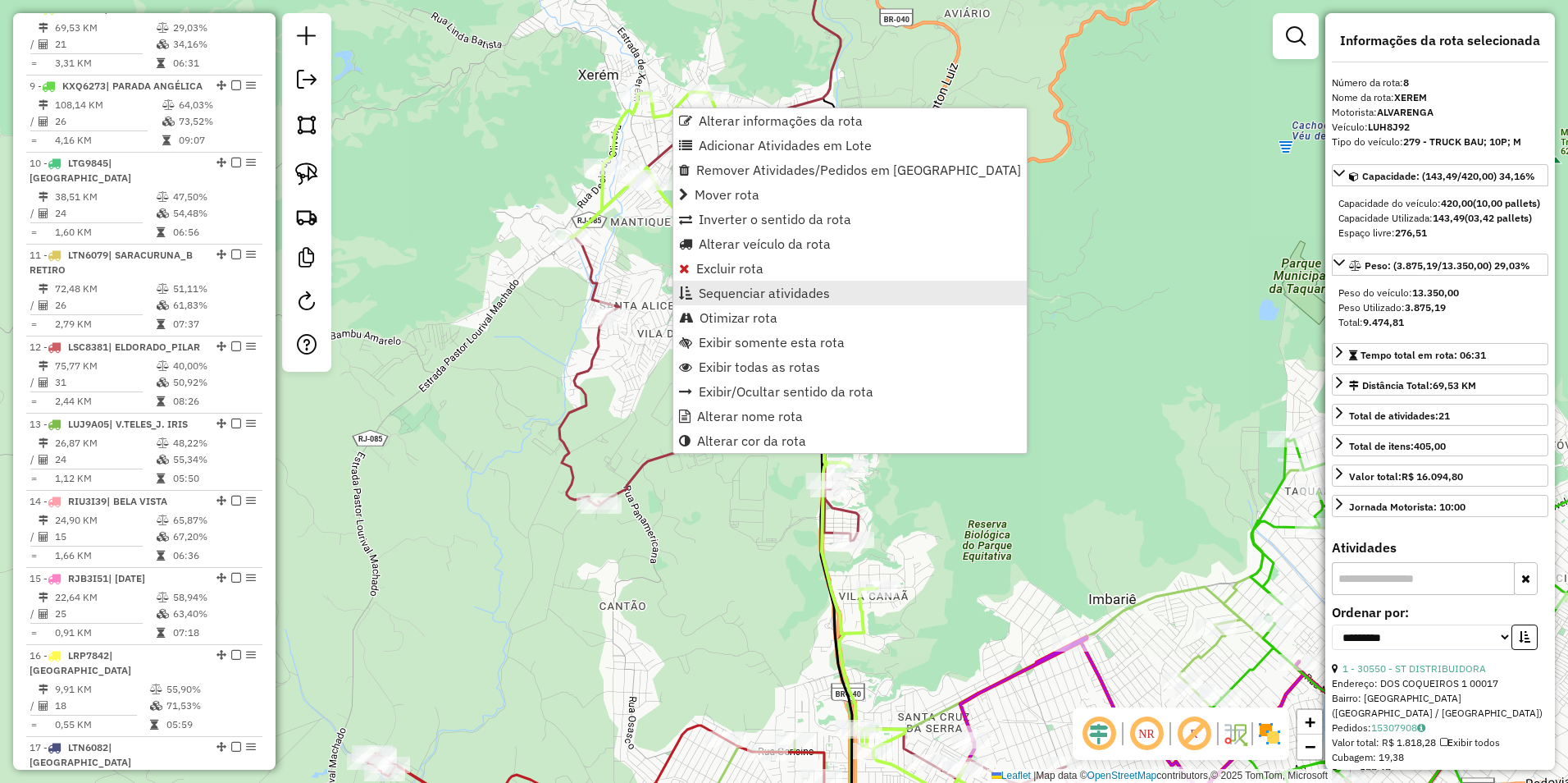
click at [766, 295] on span "Sequenciar atividades" at bounding box center [764, 293] width 131 height 13
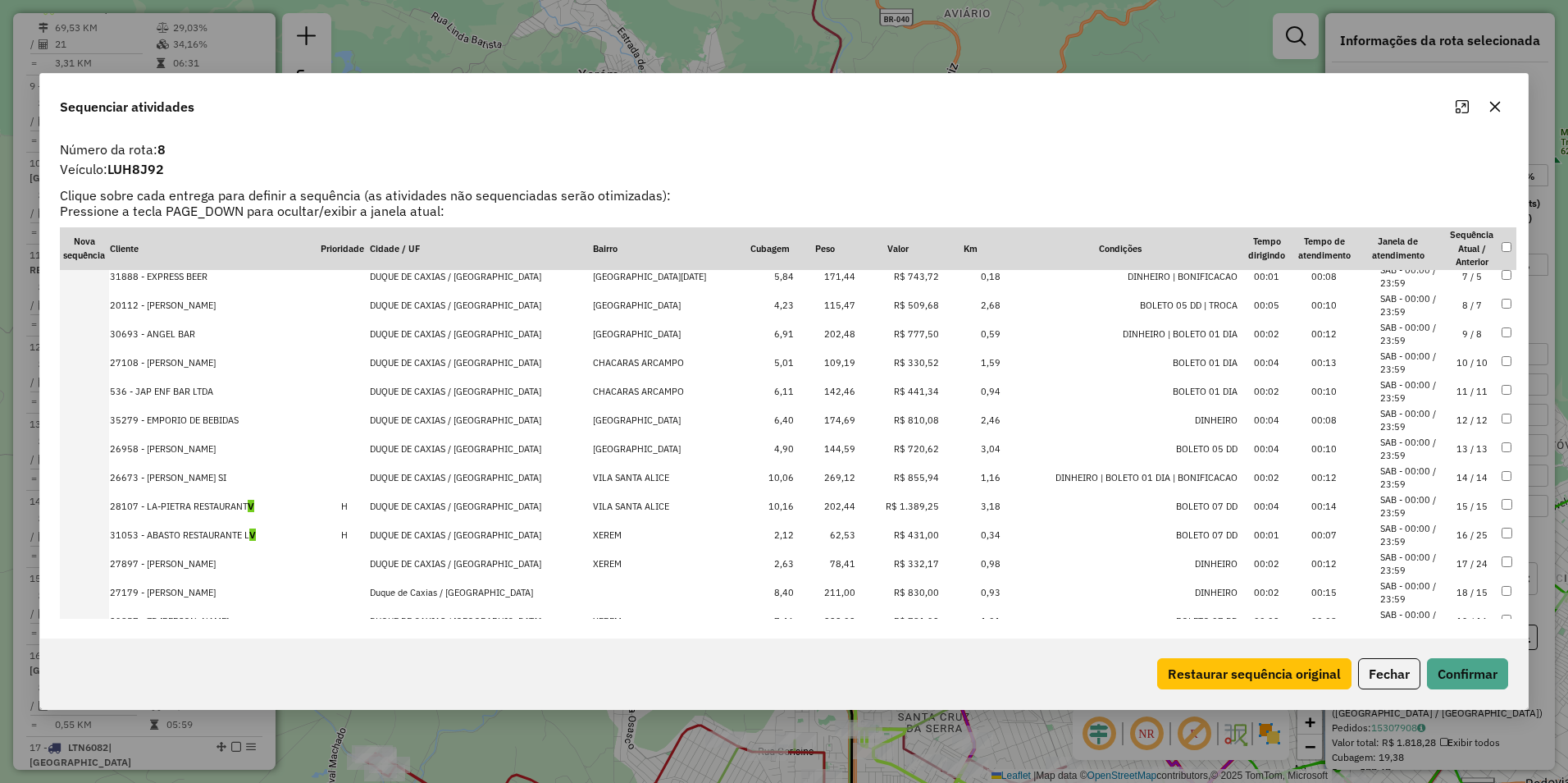
scroll to position [269, 0]
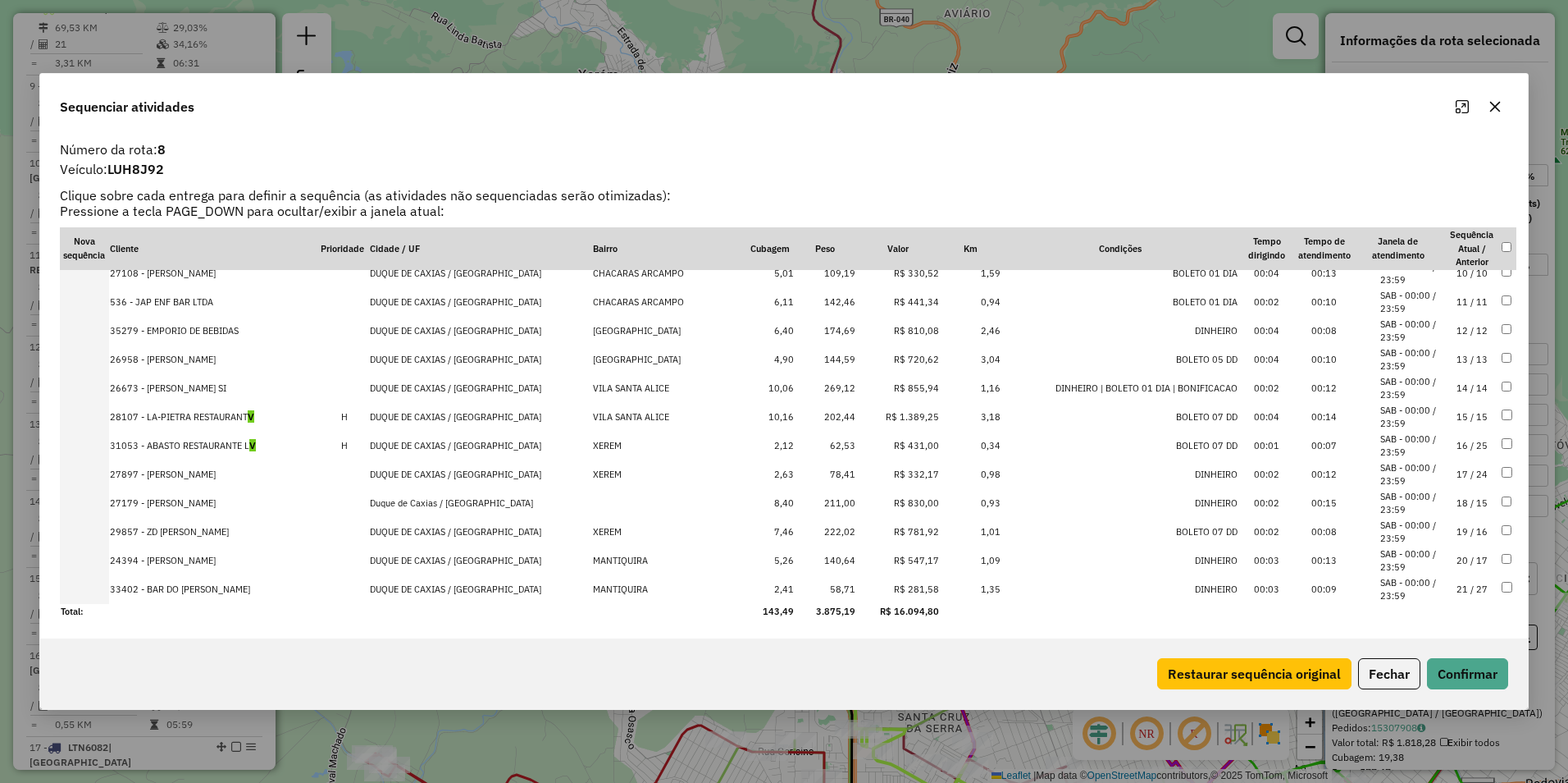
click at [886, 416] on td "R$ 1.389,25" at bounding box center [898, 417] width 84 height 29
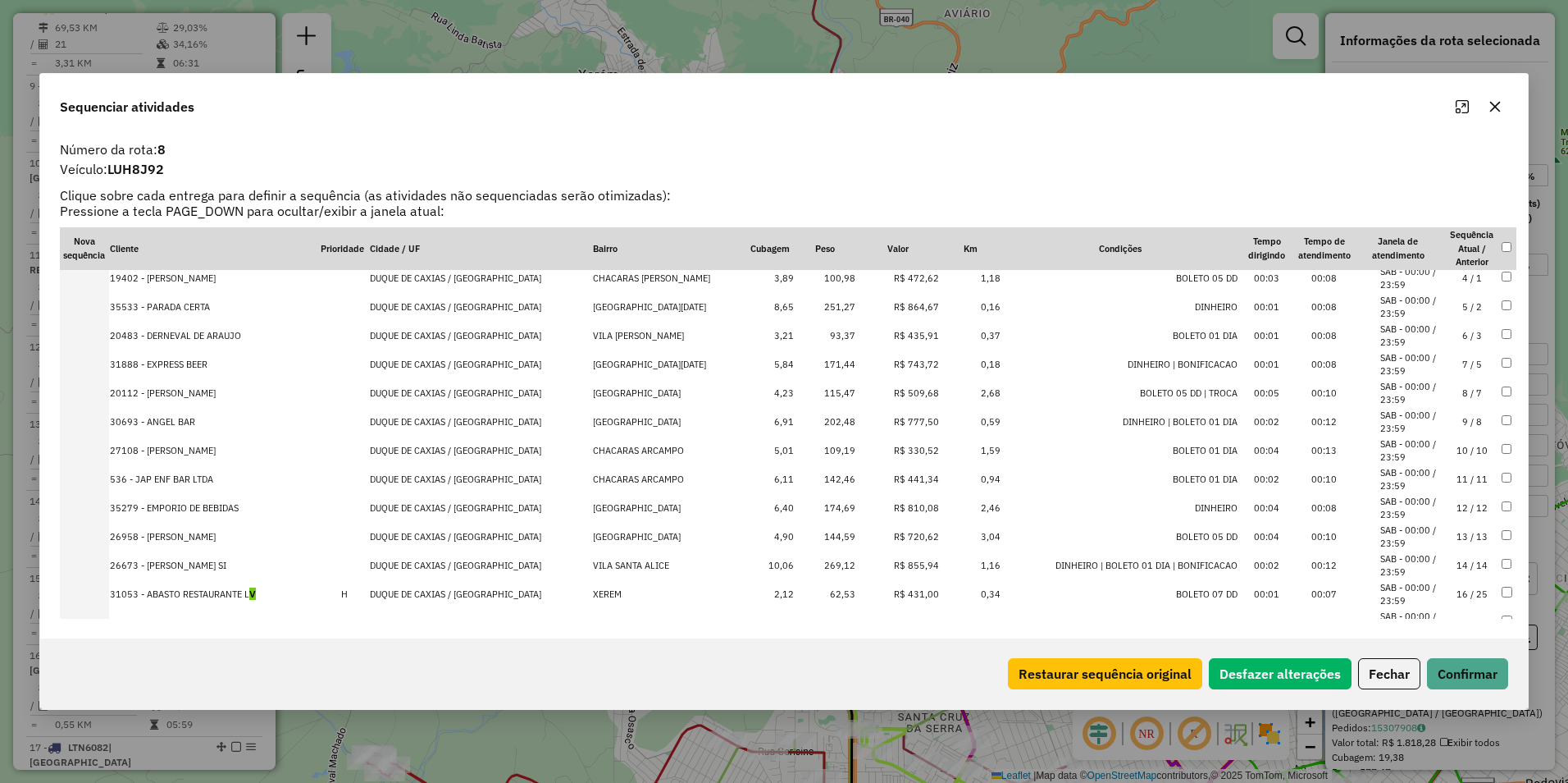
scroll to position [0, 0]
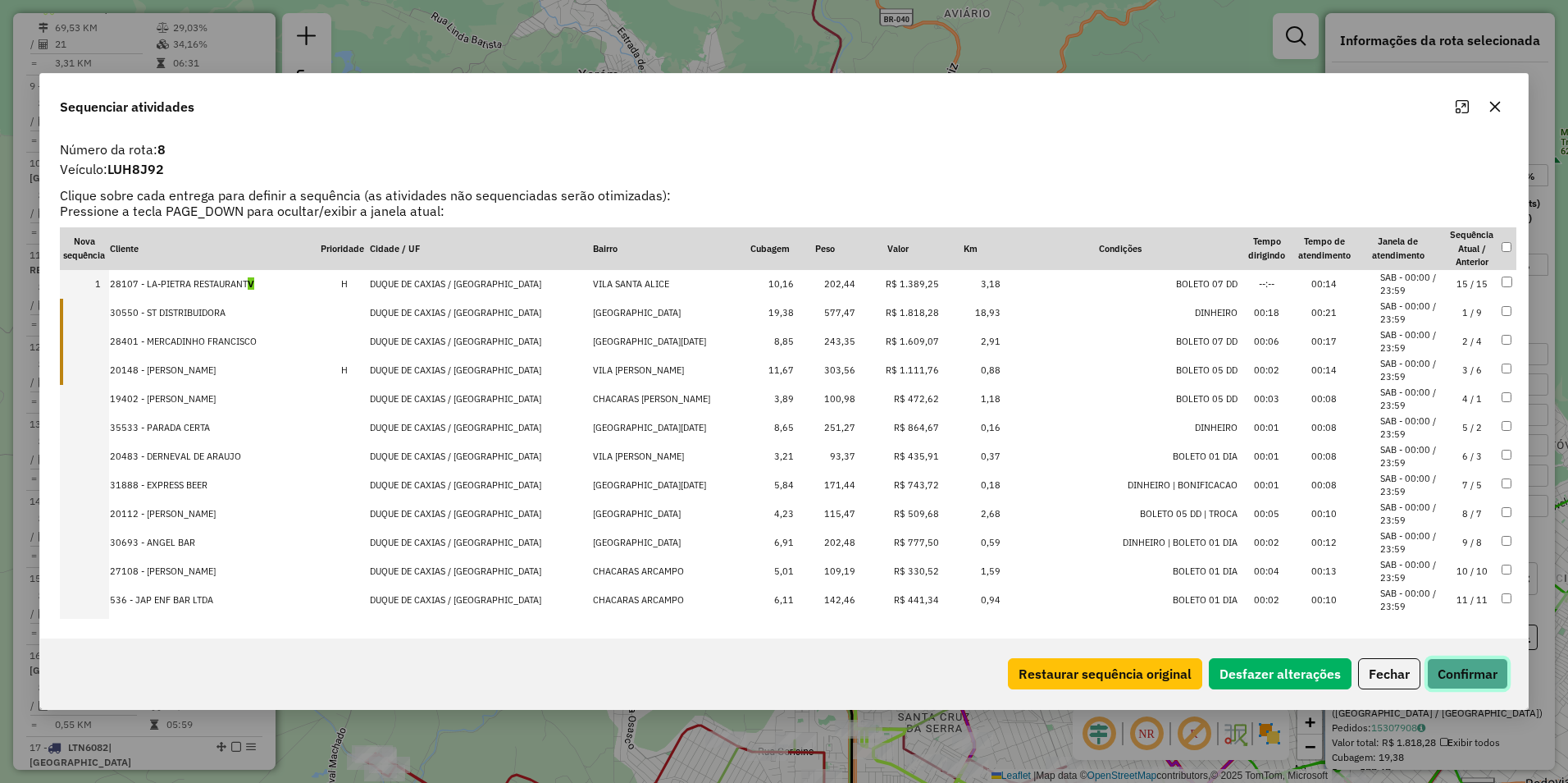
click at [1466, 673] on button "Confirmar" at bounding box center [1468, 674] width 82 height 31
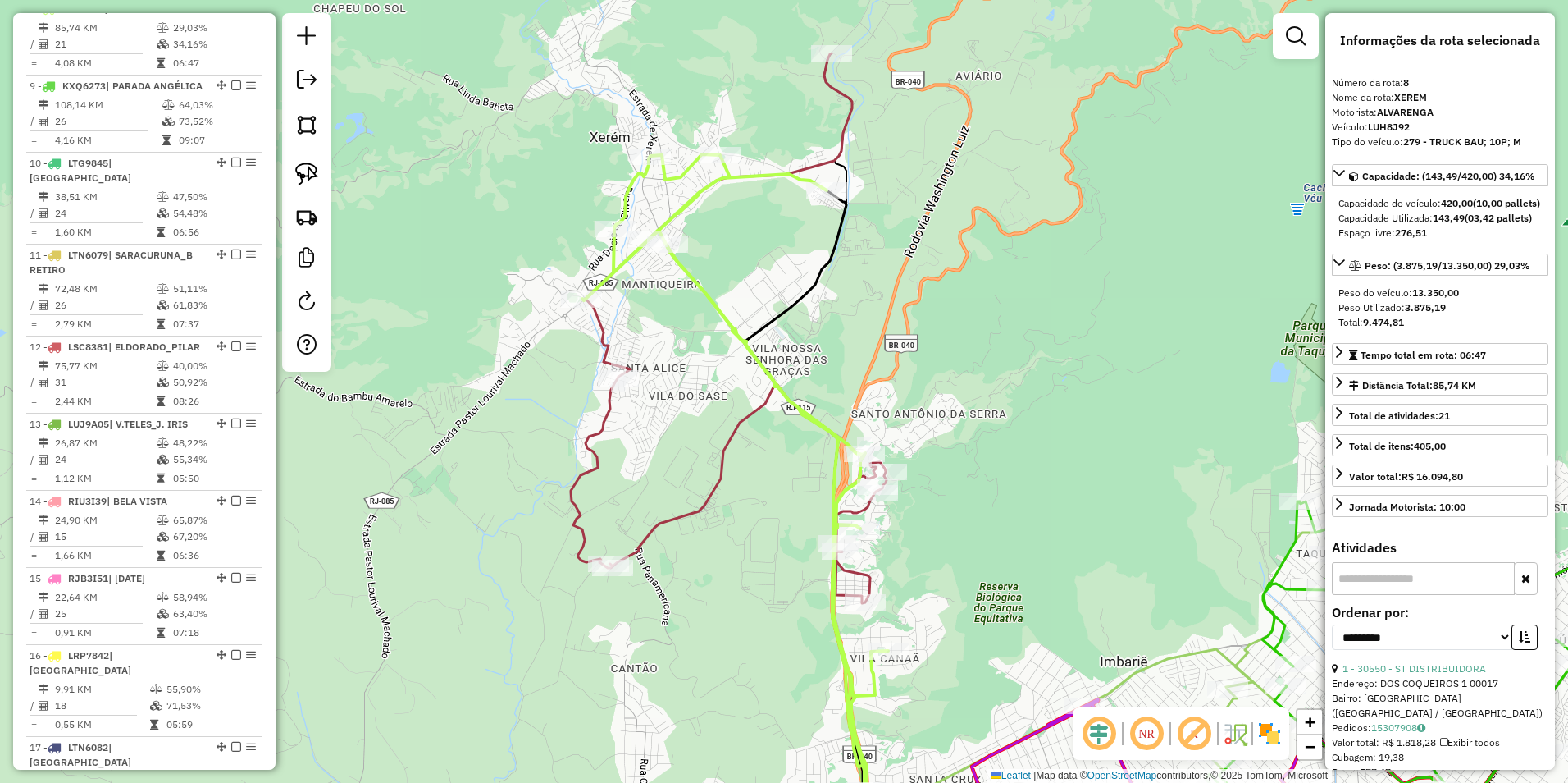
click at [740, 415] on icon at bounding box center [839, 457] width 537 height 808
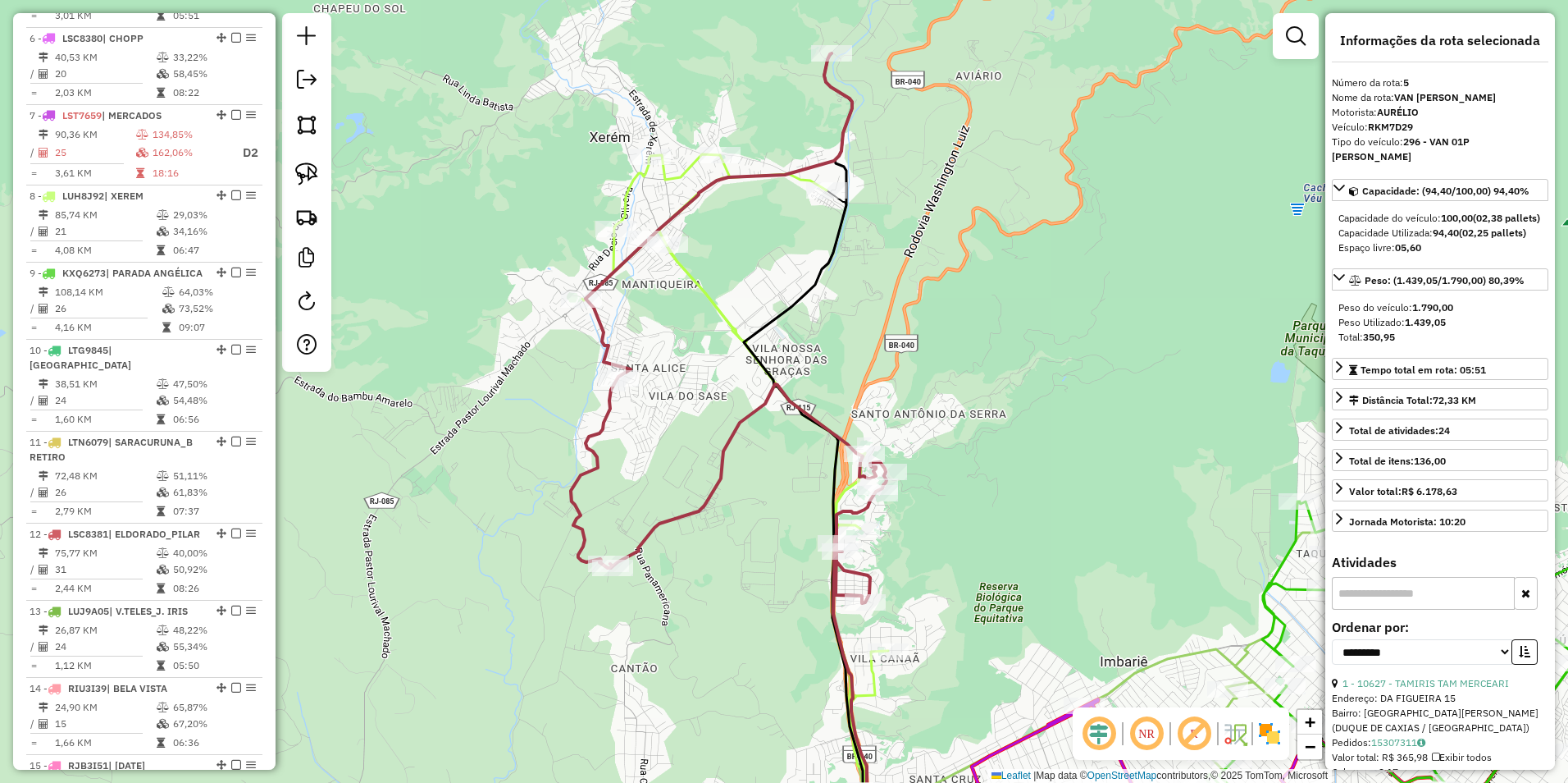
scroll to position [953, 0]
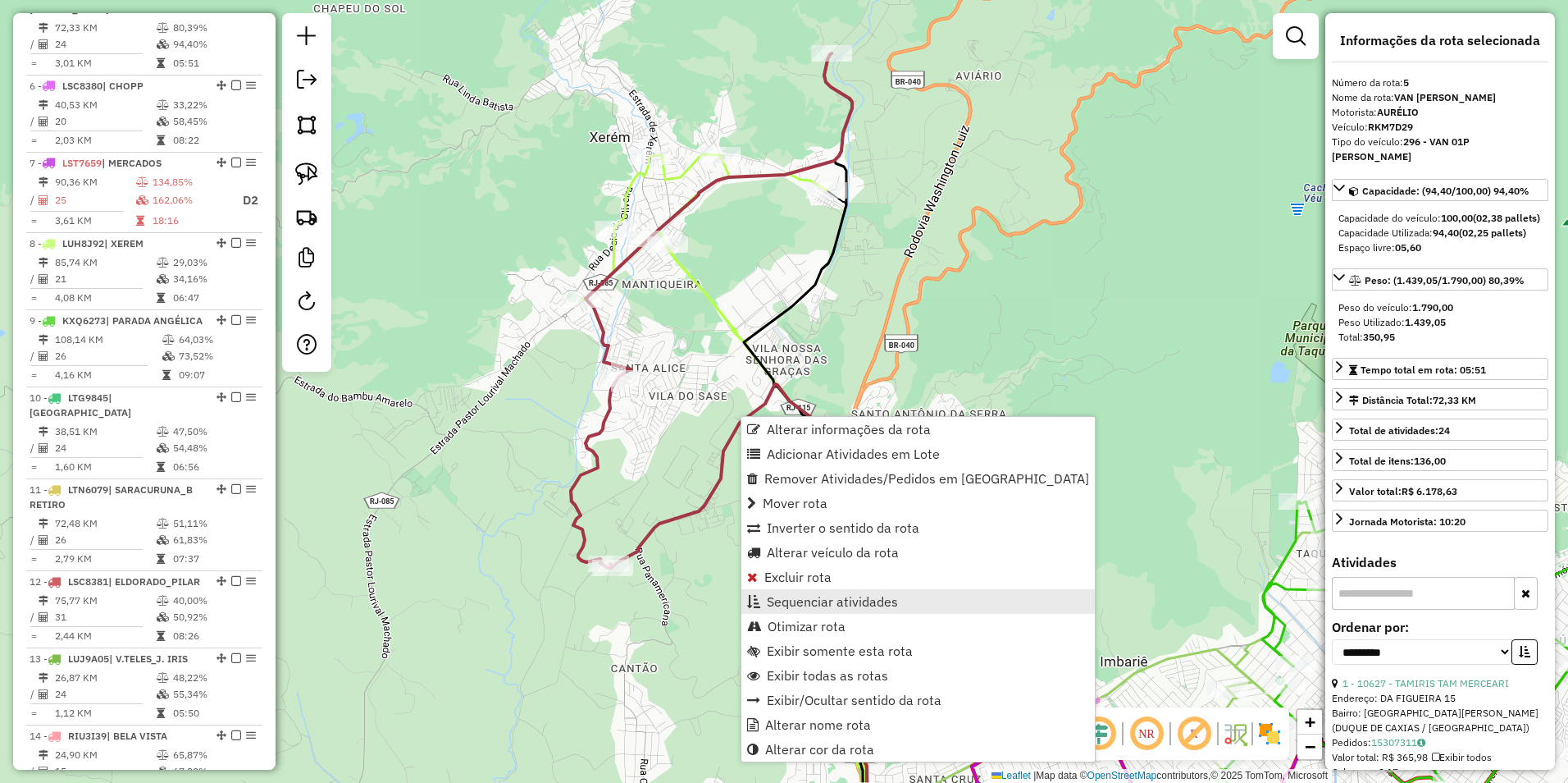
click at [840, 601] on span "Sequenciar atividades" at bounding box center [832, 601] width 131 height 13
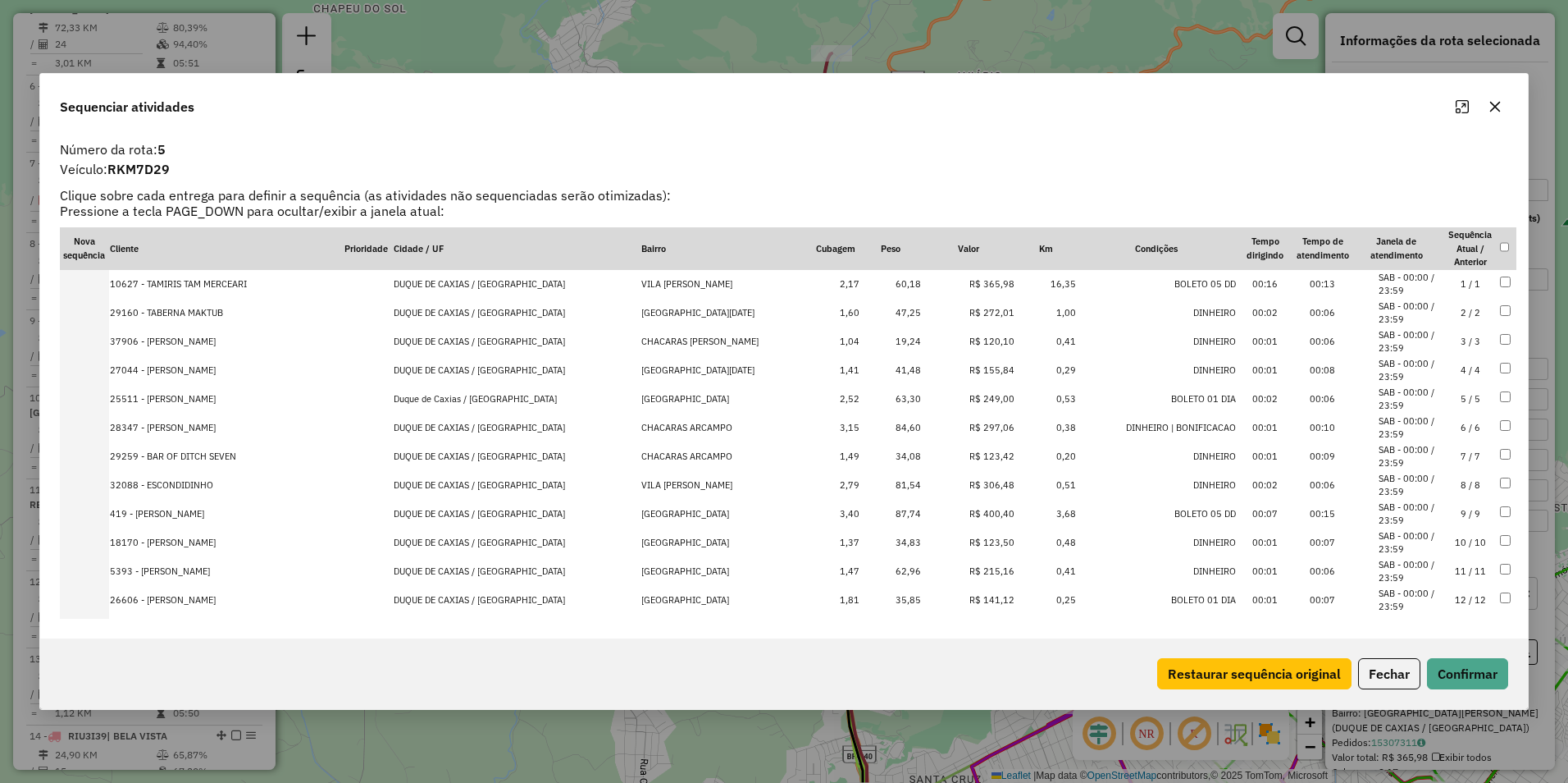
scroll to position [355, 0]
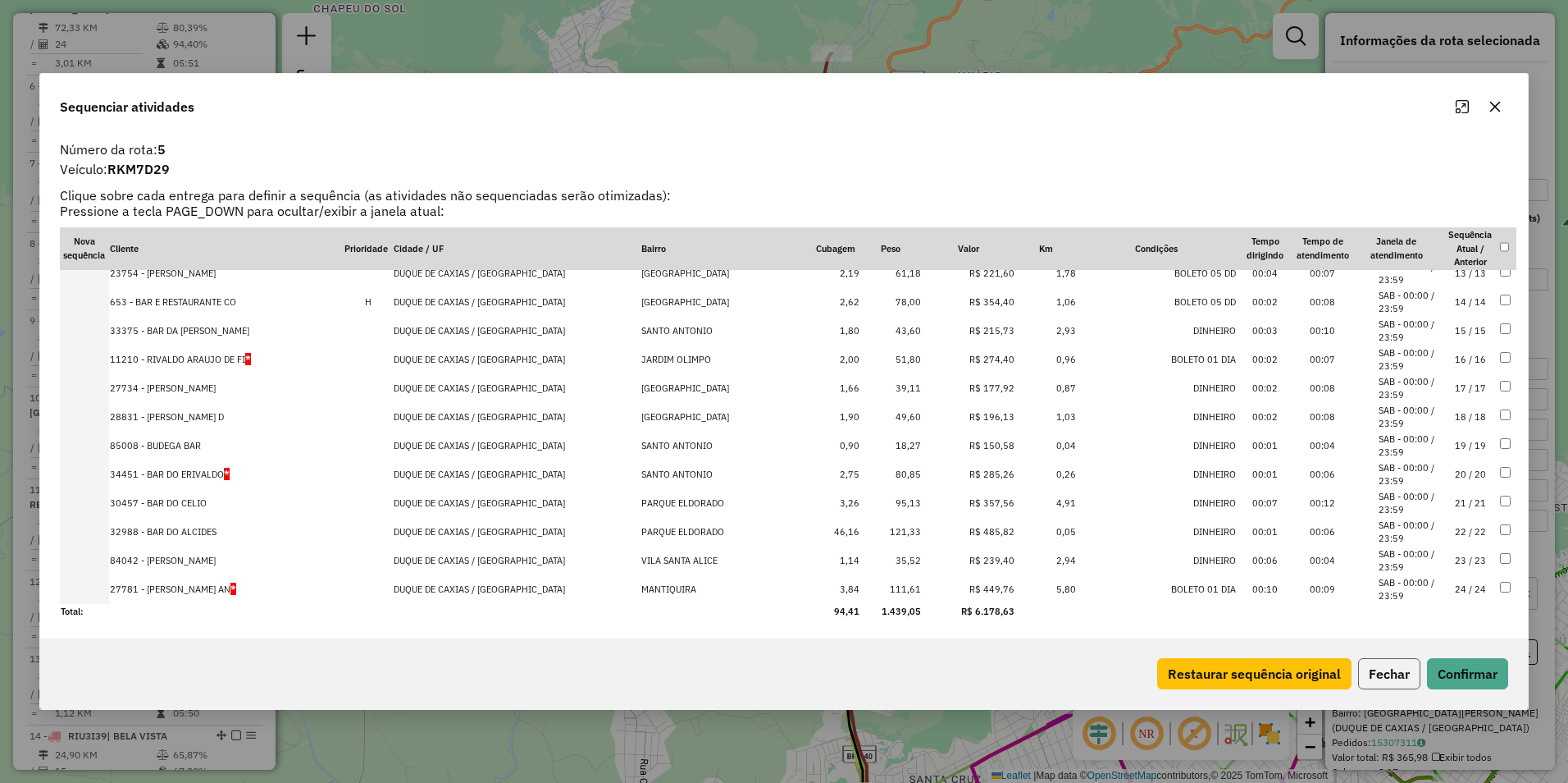
click at [1407, 682] on button "Fechar" at bounding box center [1389, 674] width 62 height 31
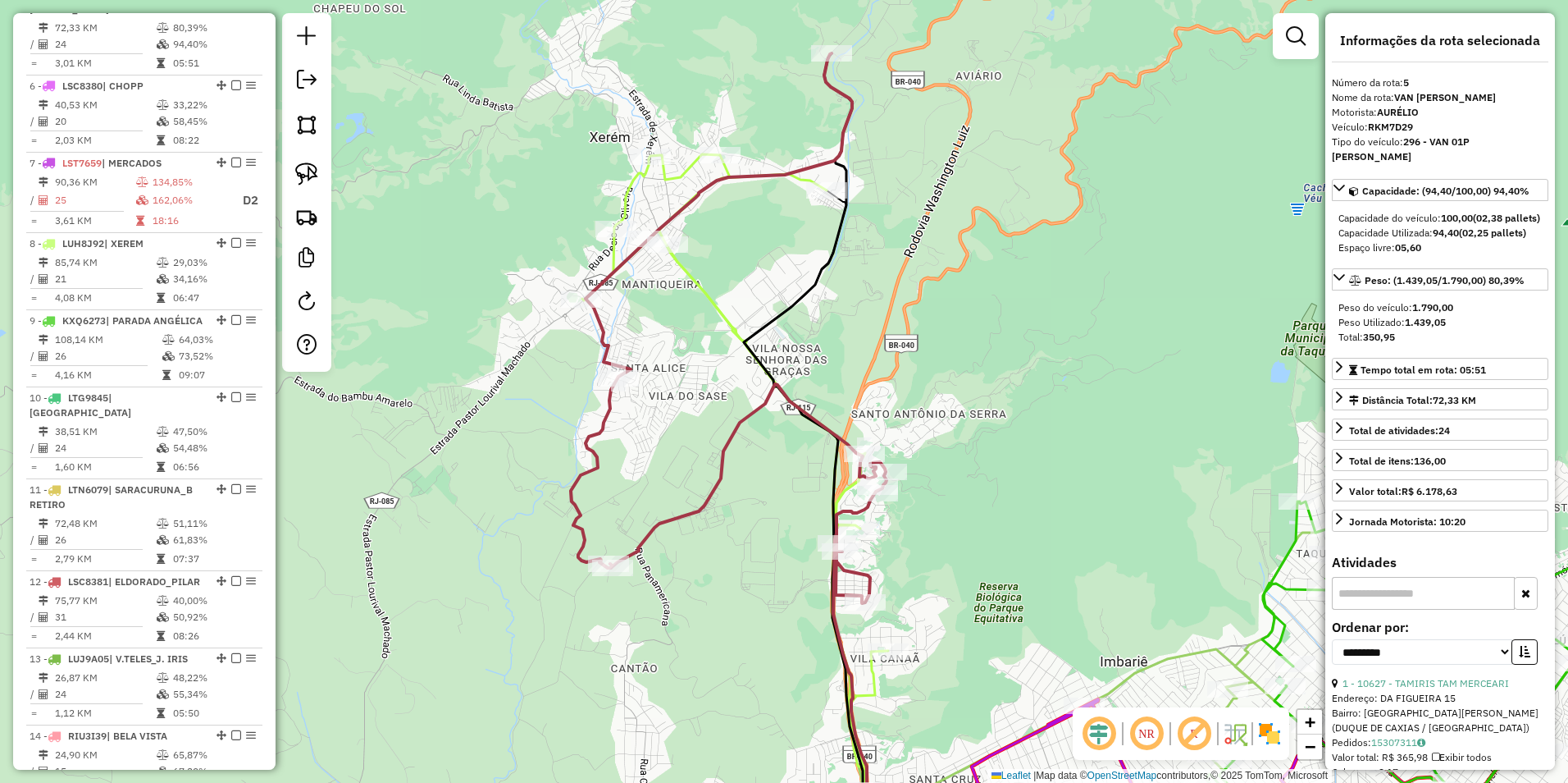
click at [849, 111] on icon at bounding box center [839, 457] width 537 height 808
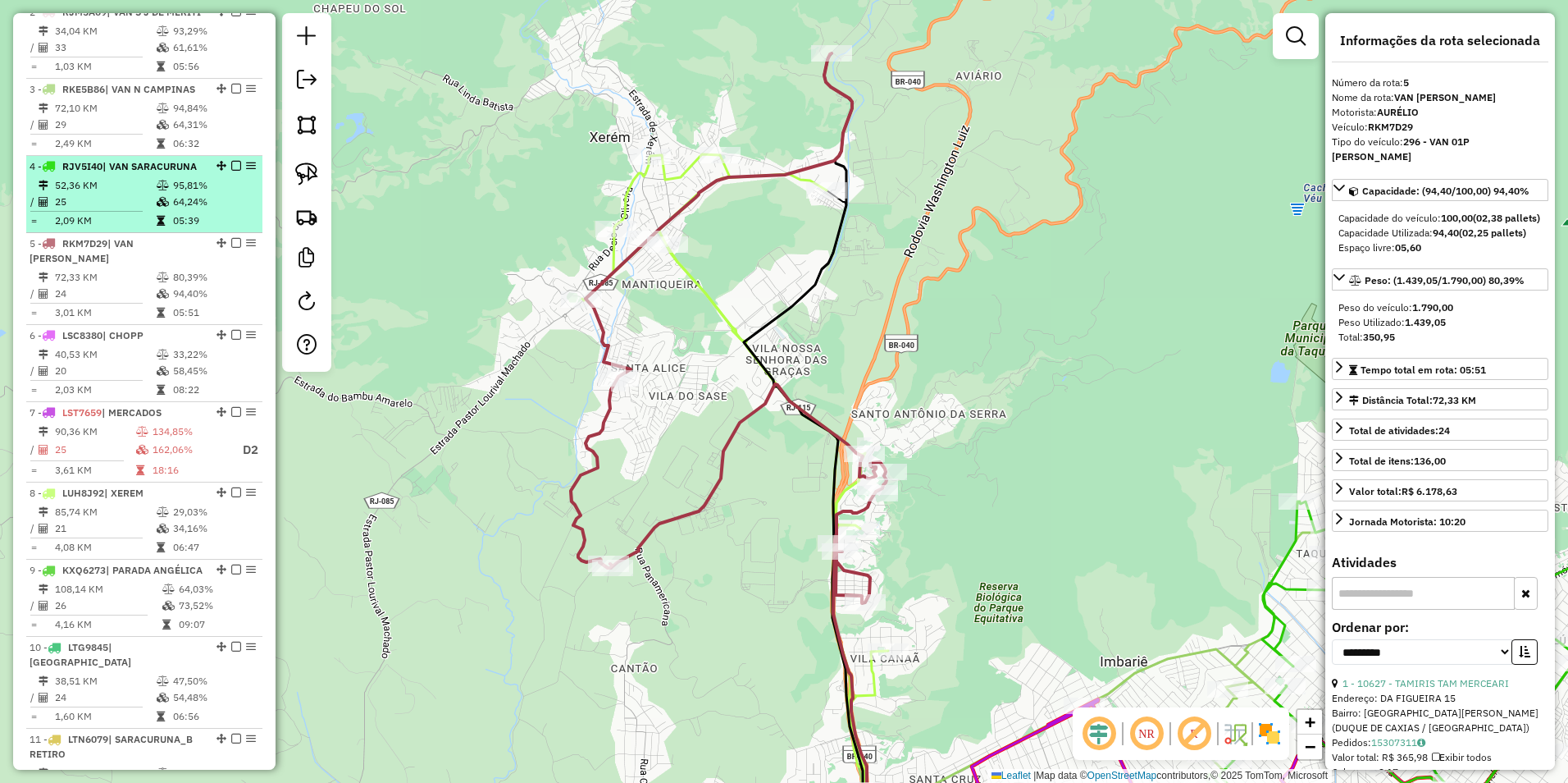
scroll to position [625, 0]
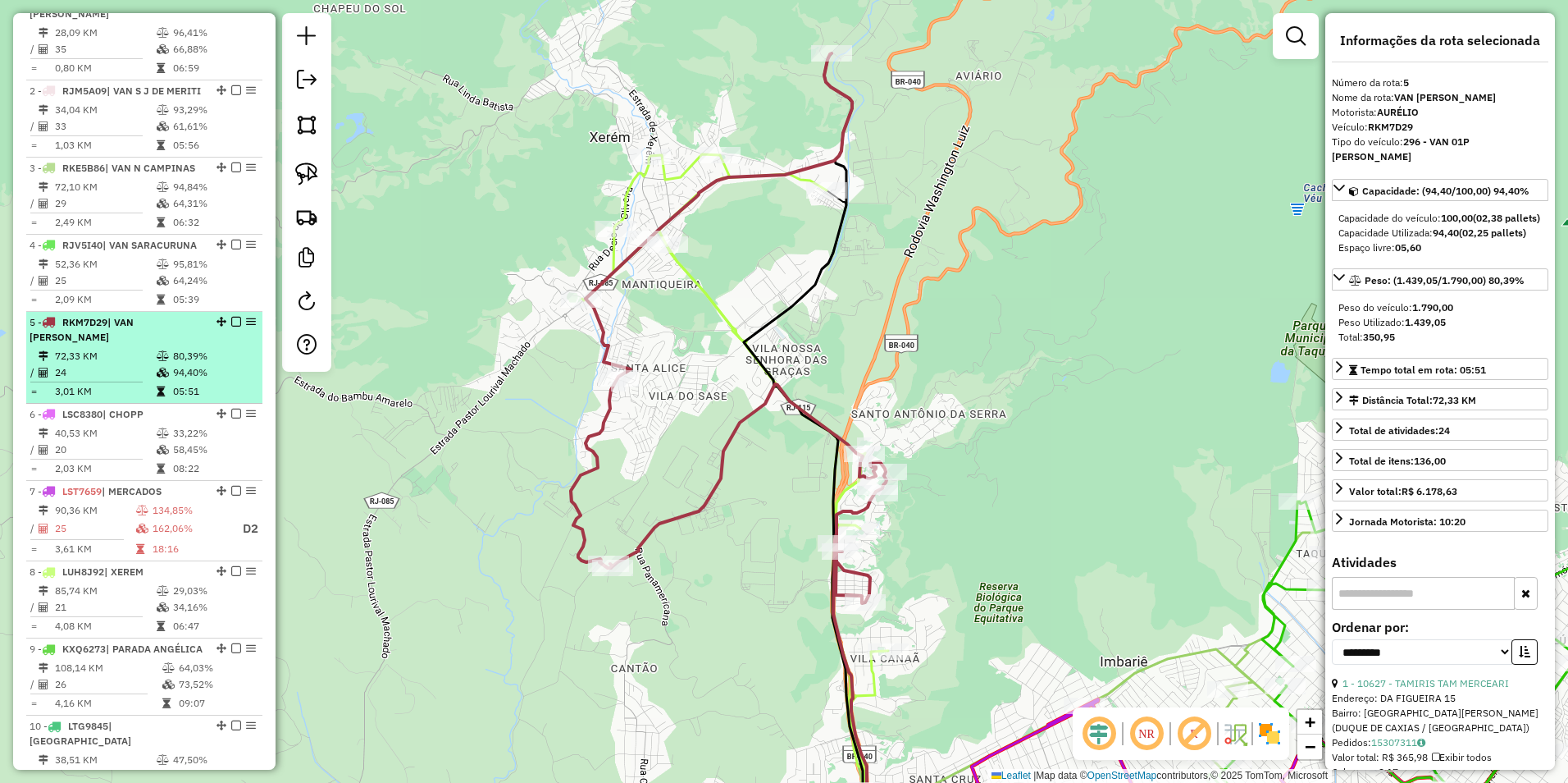
click at [233, 326] on em at bounding box center [236, 321] width 10 height 10
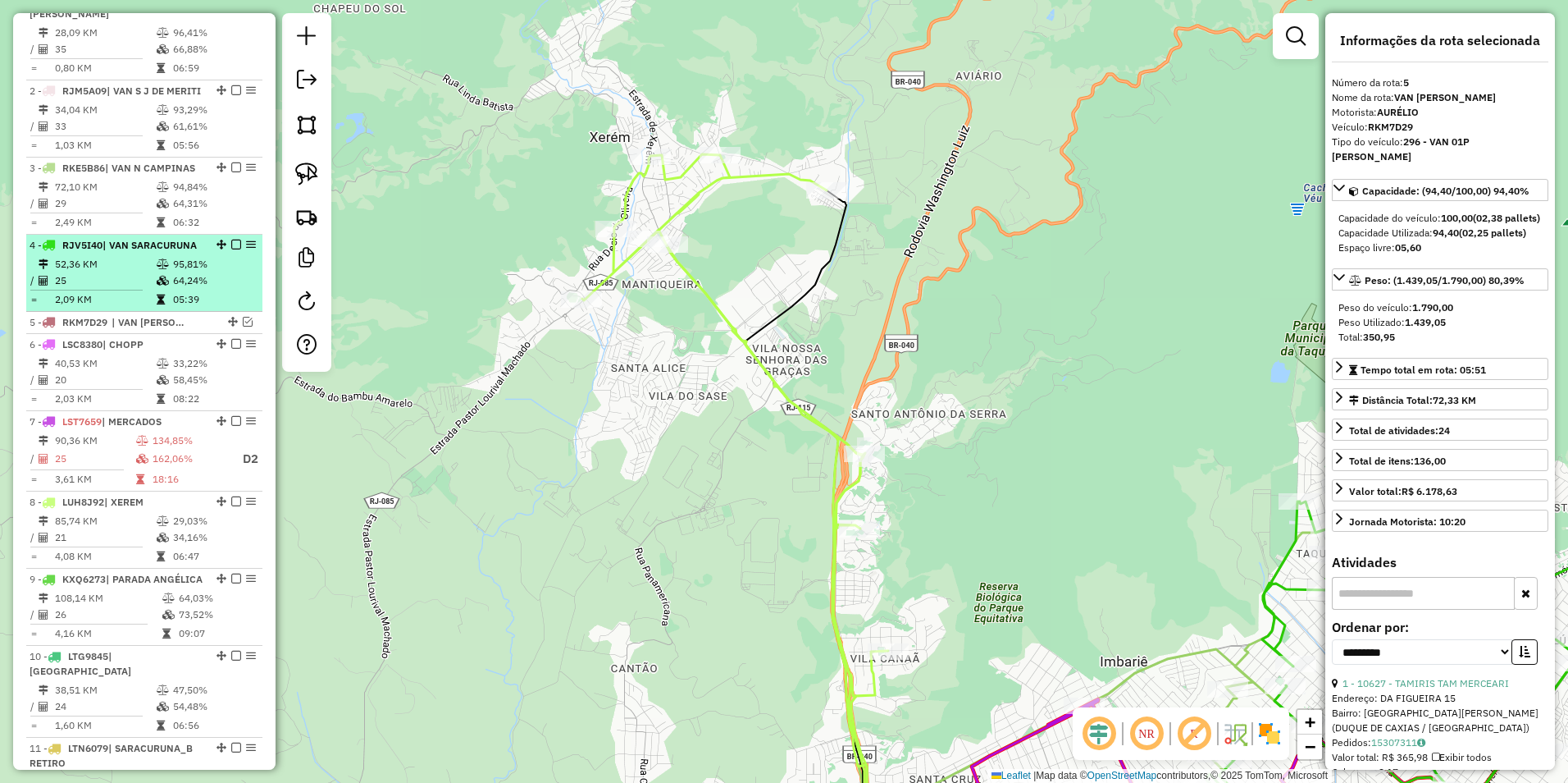
click at [232, 249] on em at bounding box center [236, 244] width 10 height 10
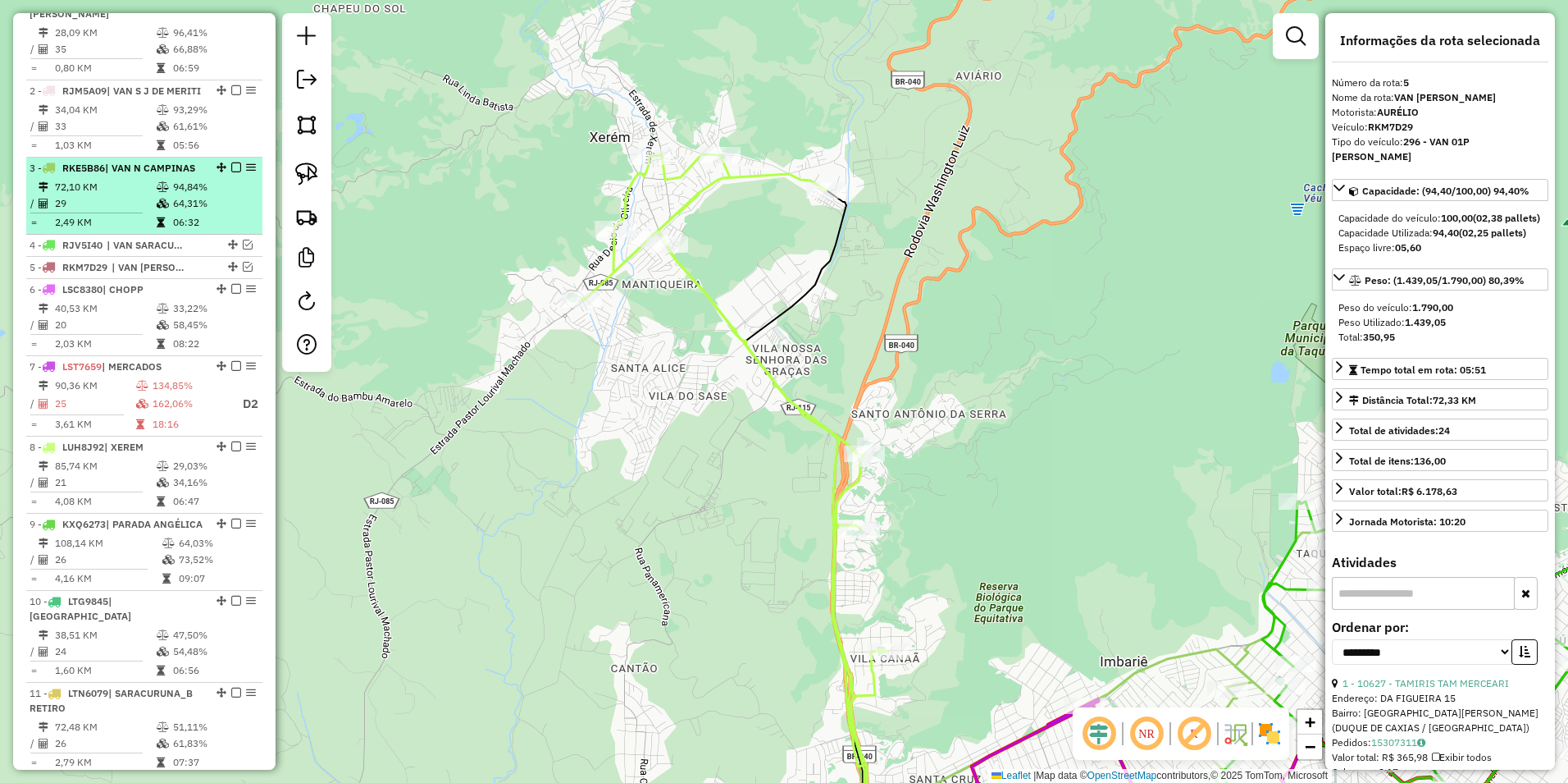
click at [232, 173] on em at bounding box center [236, 167] width 10 height 10
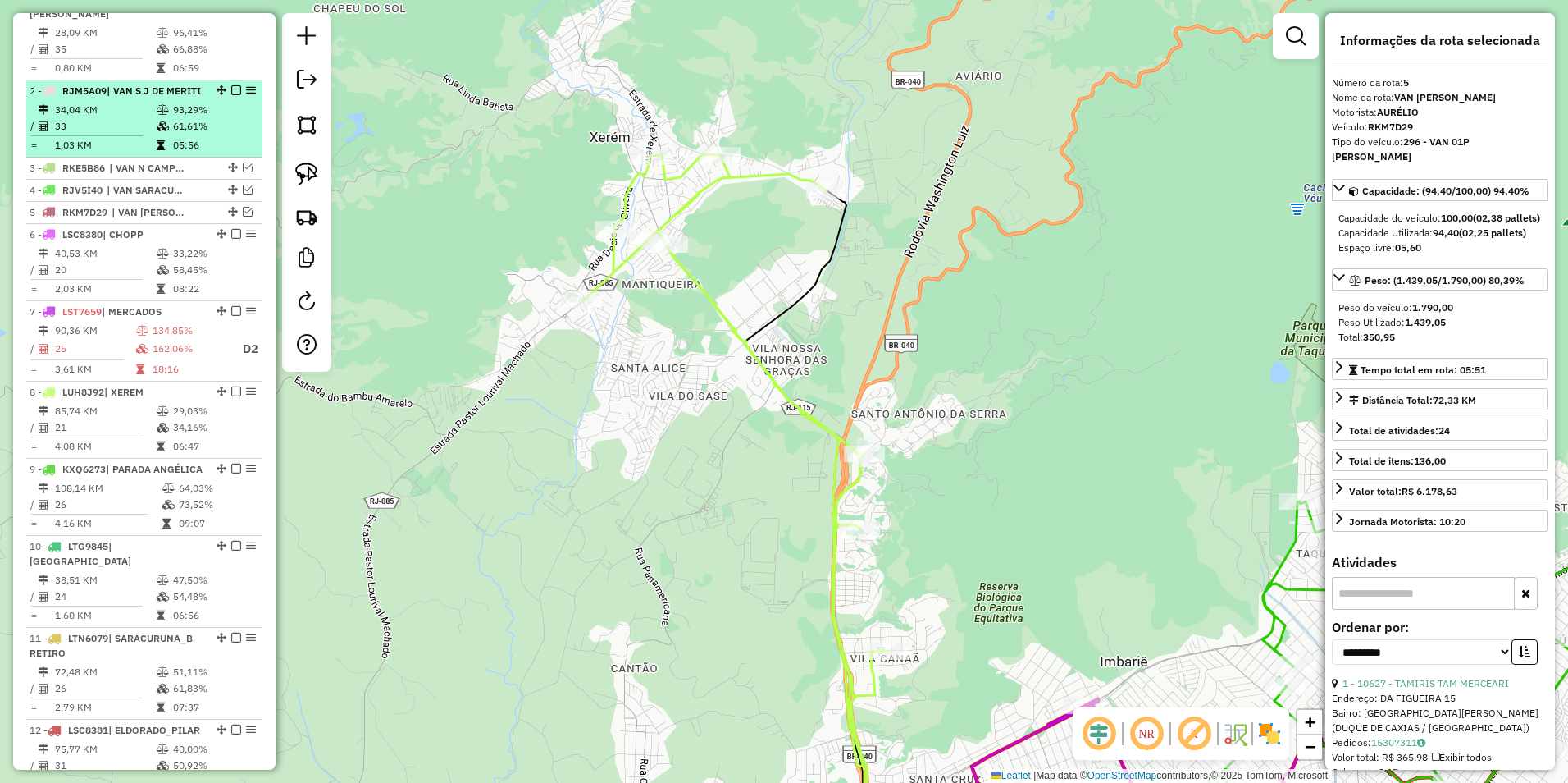
click at [233, 89] on em at bounding box center [236, 89] width 10 height 10
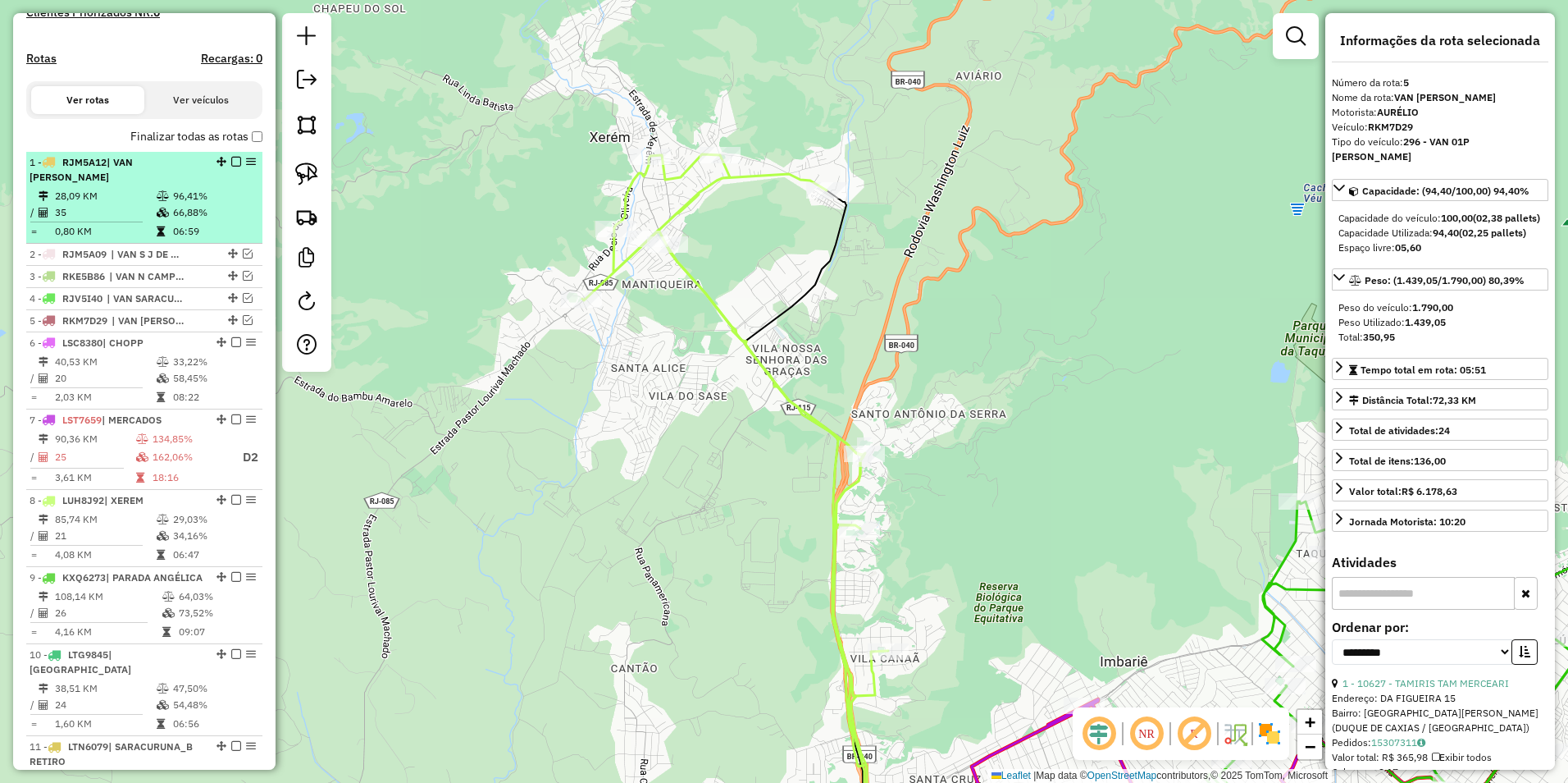
scroll to position [461, 0]
click at [232, 168] on em at bounding box center [236, 161] width 10 height 10
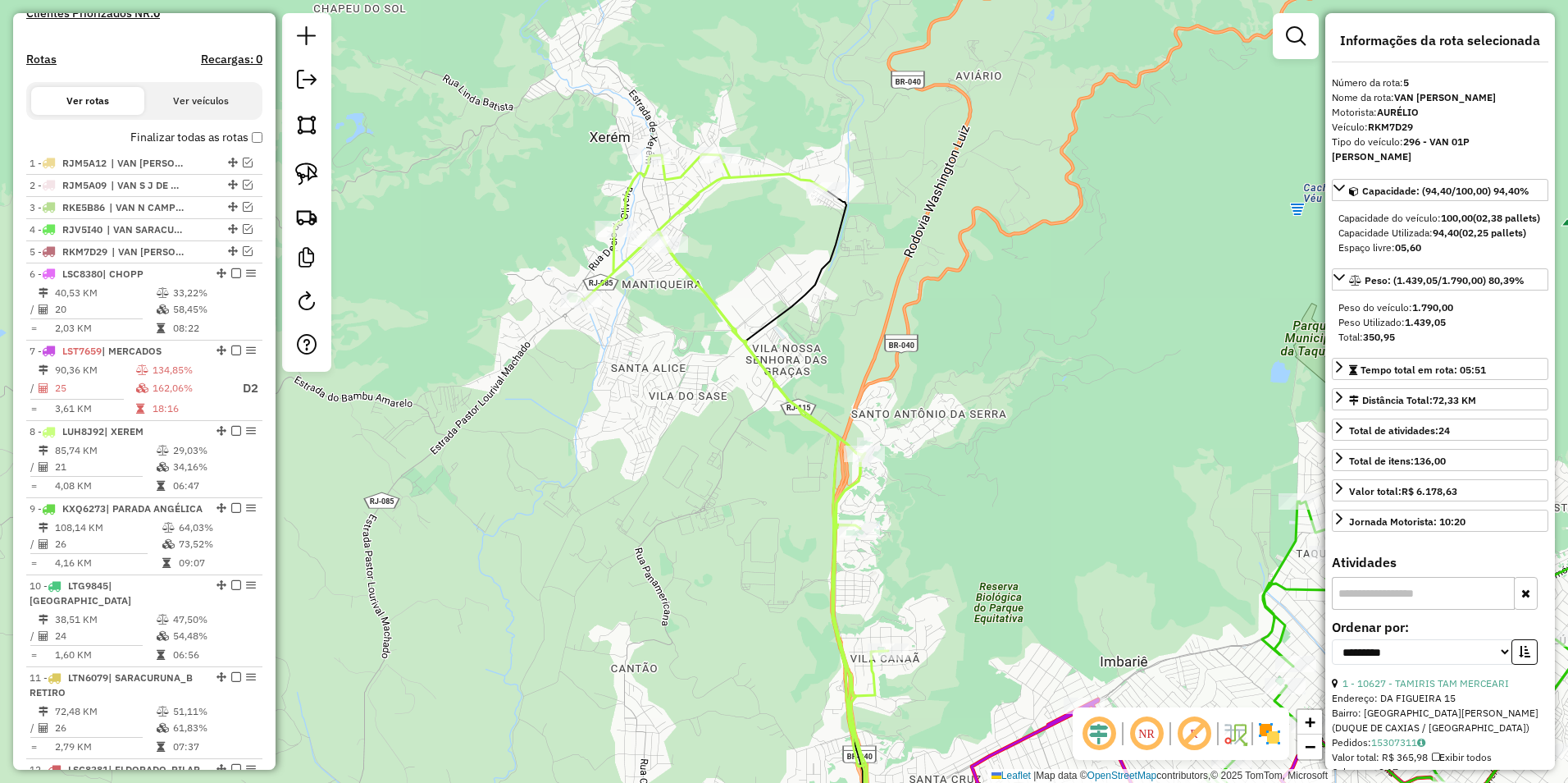
click at [715, 197] on div "Janela de atendimento Grade de atendimento Capacidade Transportadoras Veículos …" at bounding box center [784, 392] width 1568 height 783
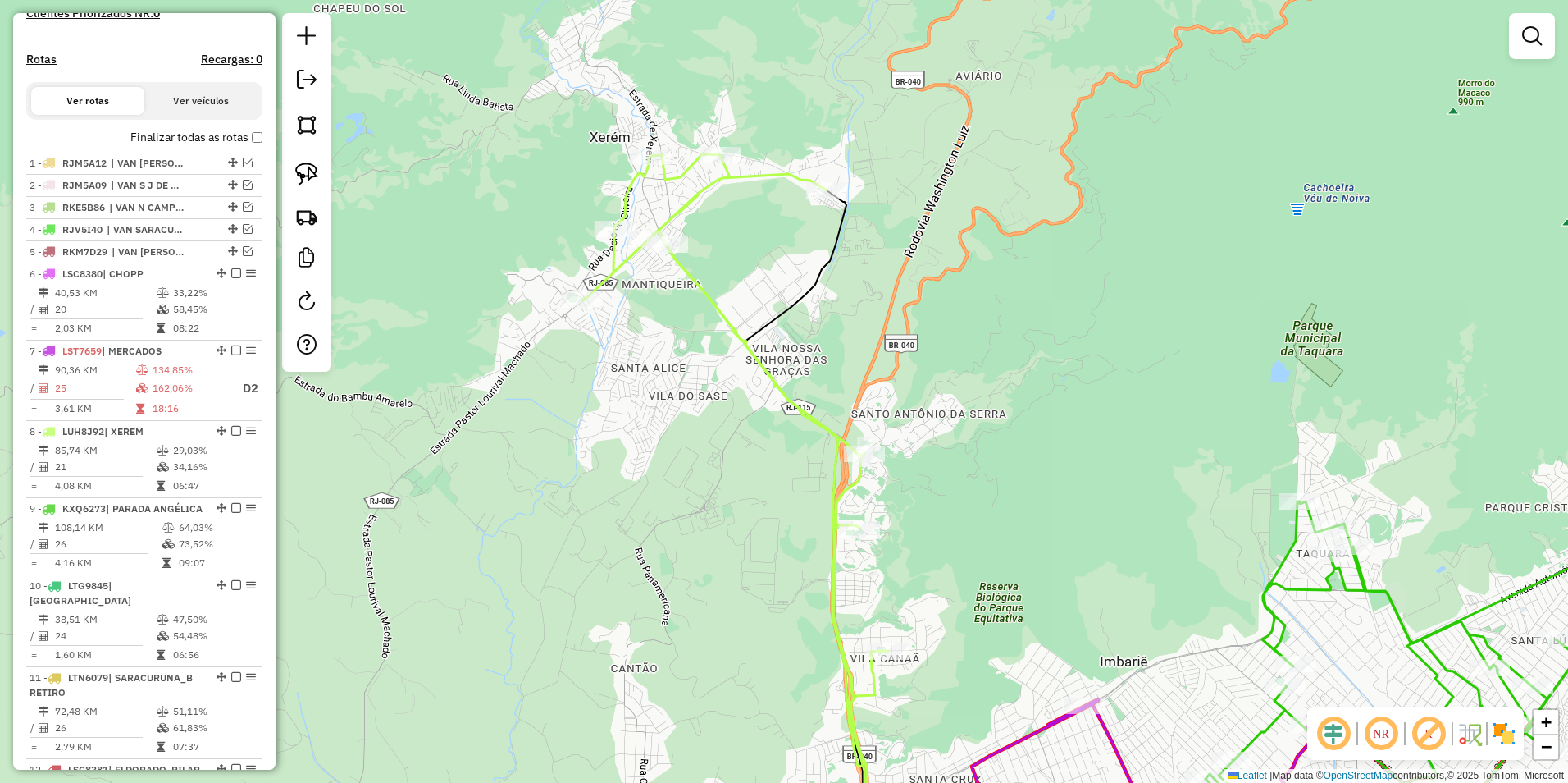
click at [709, 191] on icon at bounding box center [793, 508] width 423 height 707
select select "**********"
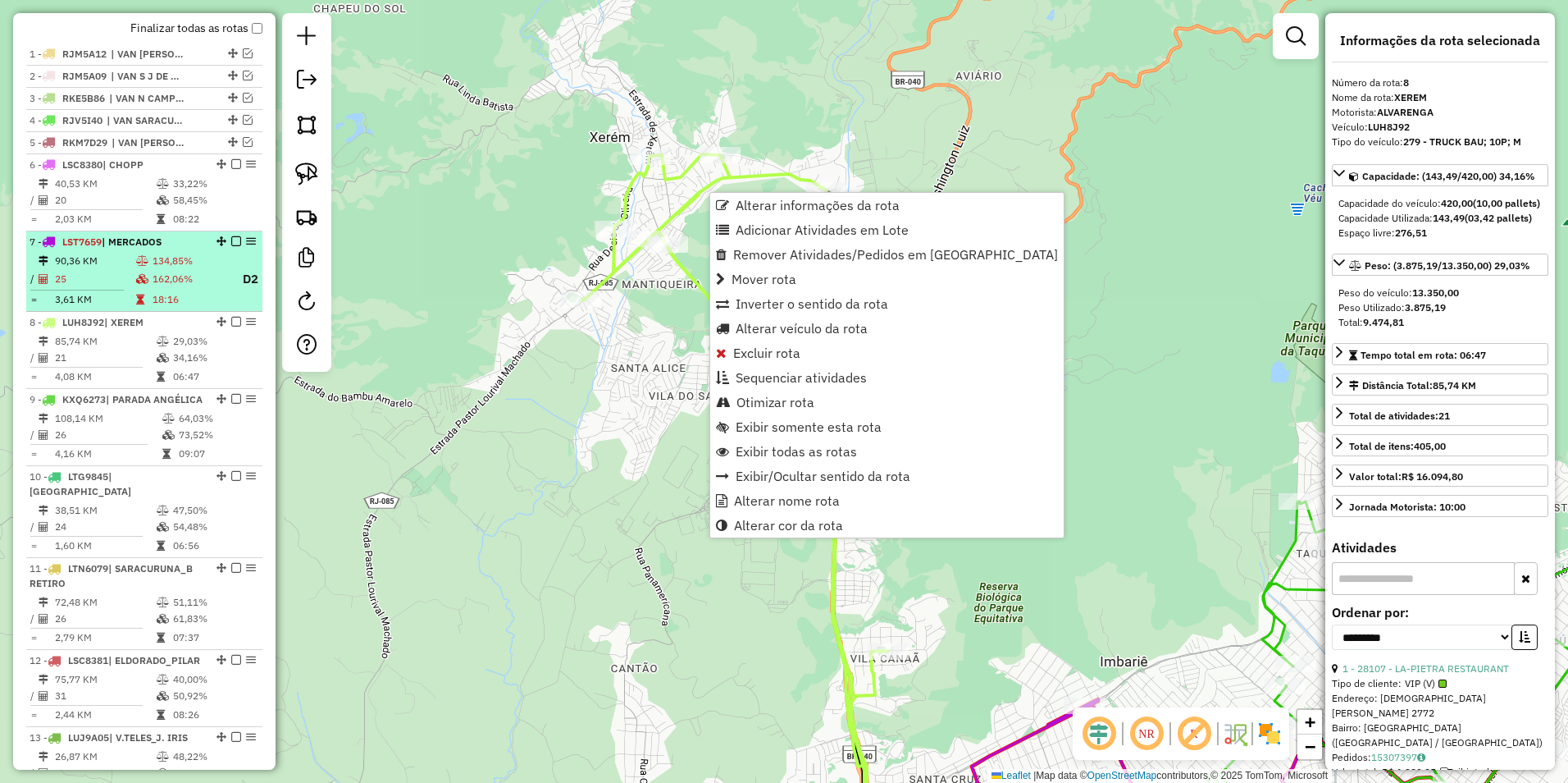
scroll to position [473, 0]
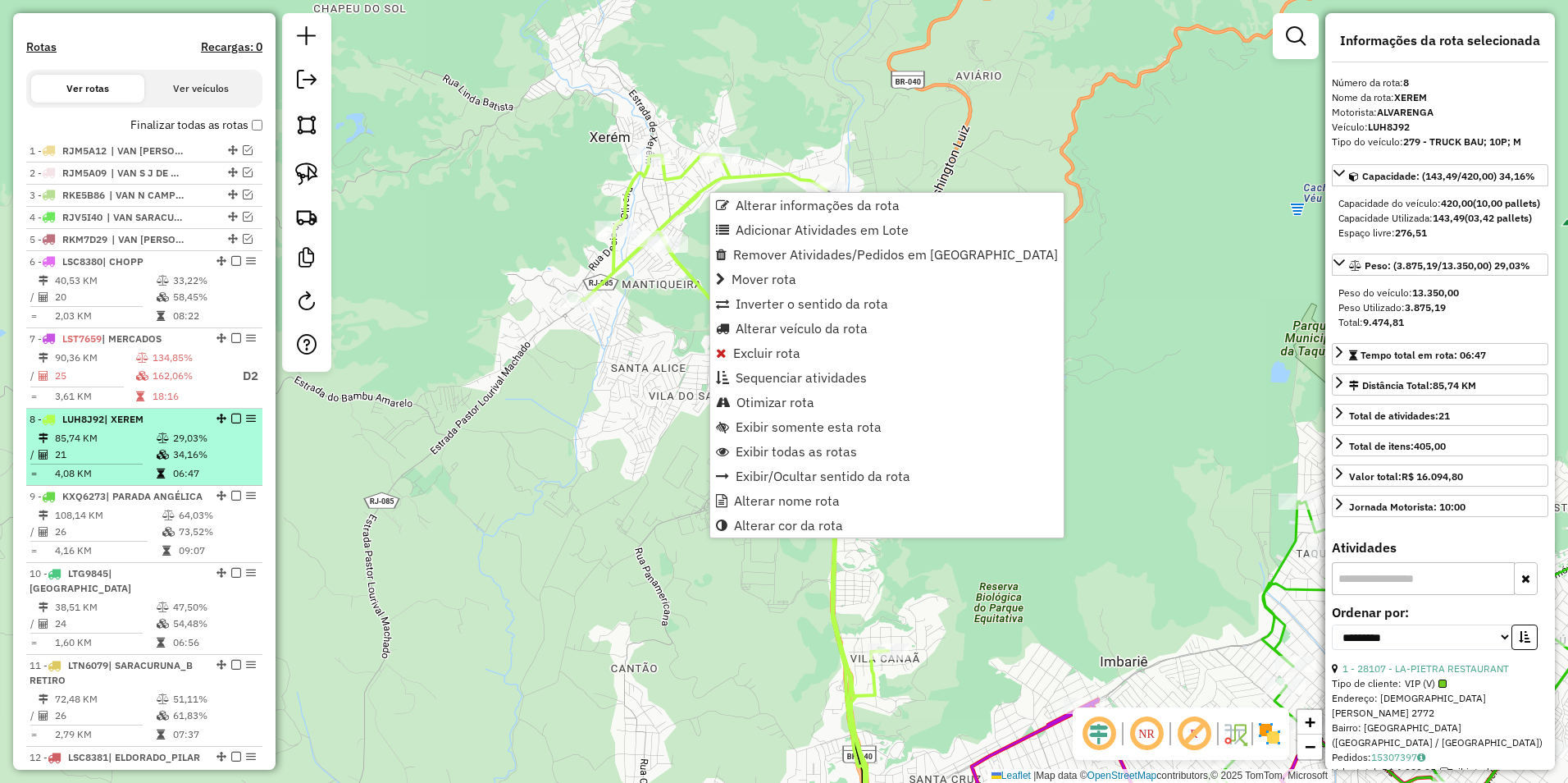
click at [217, 424] on em at bounding box center [221, 418] width 10 height 10
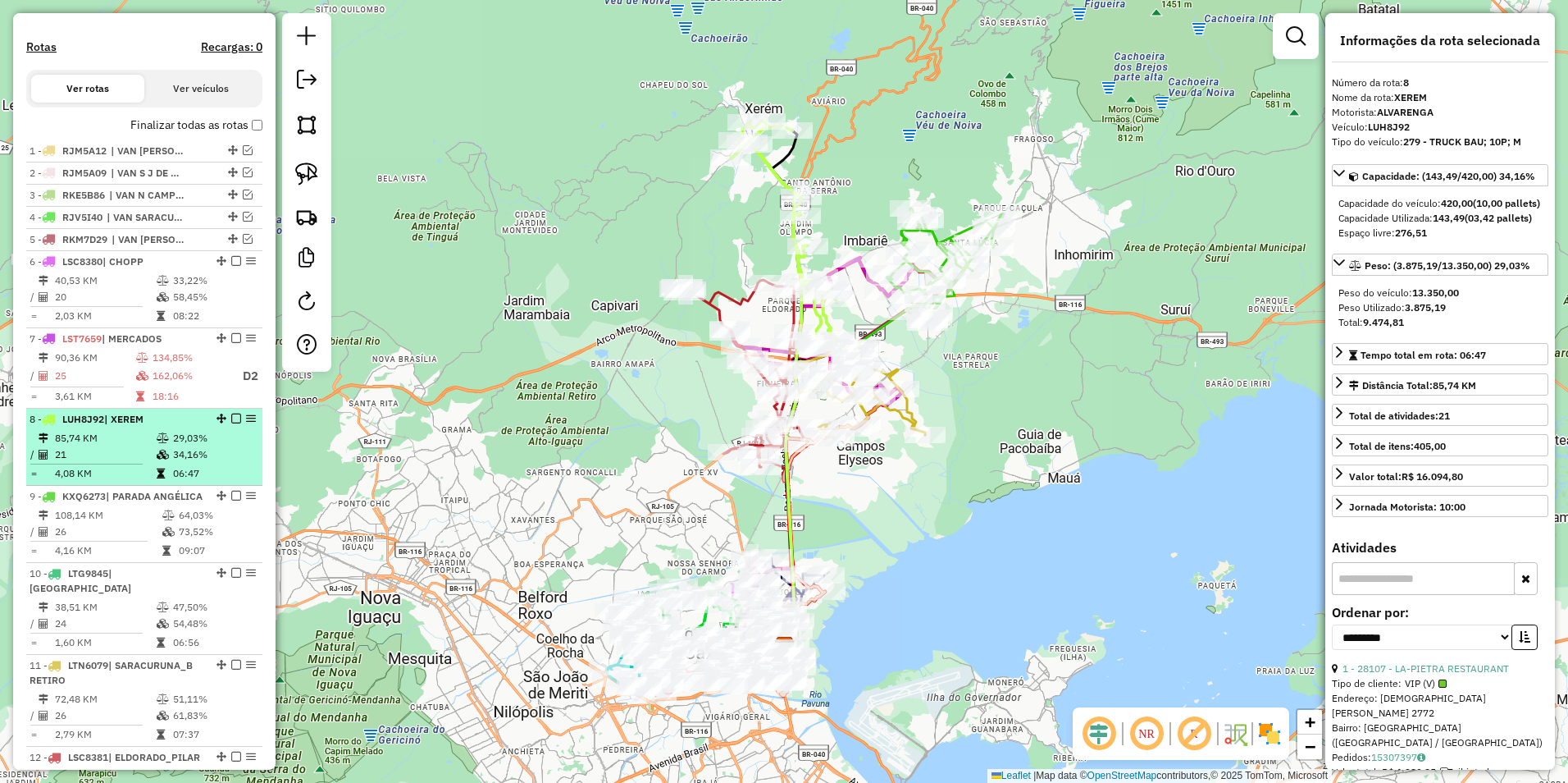
click at [232, 424] on em at bounding box center [236, 418] width 10 height 10
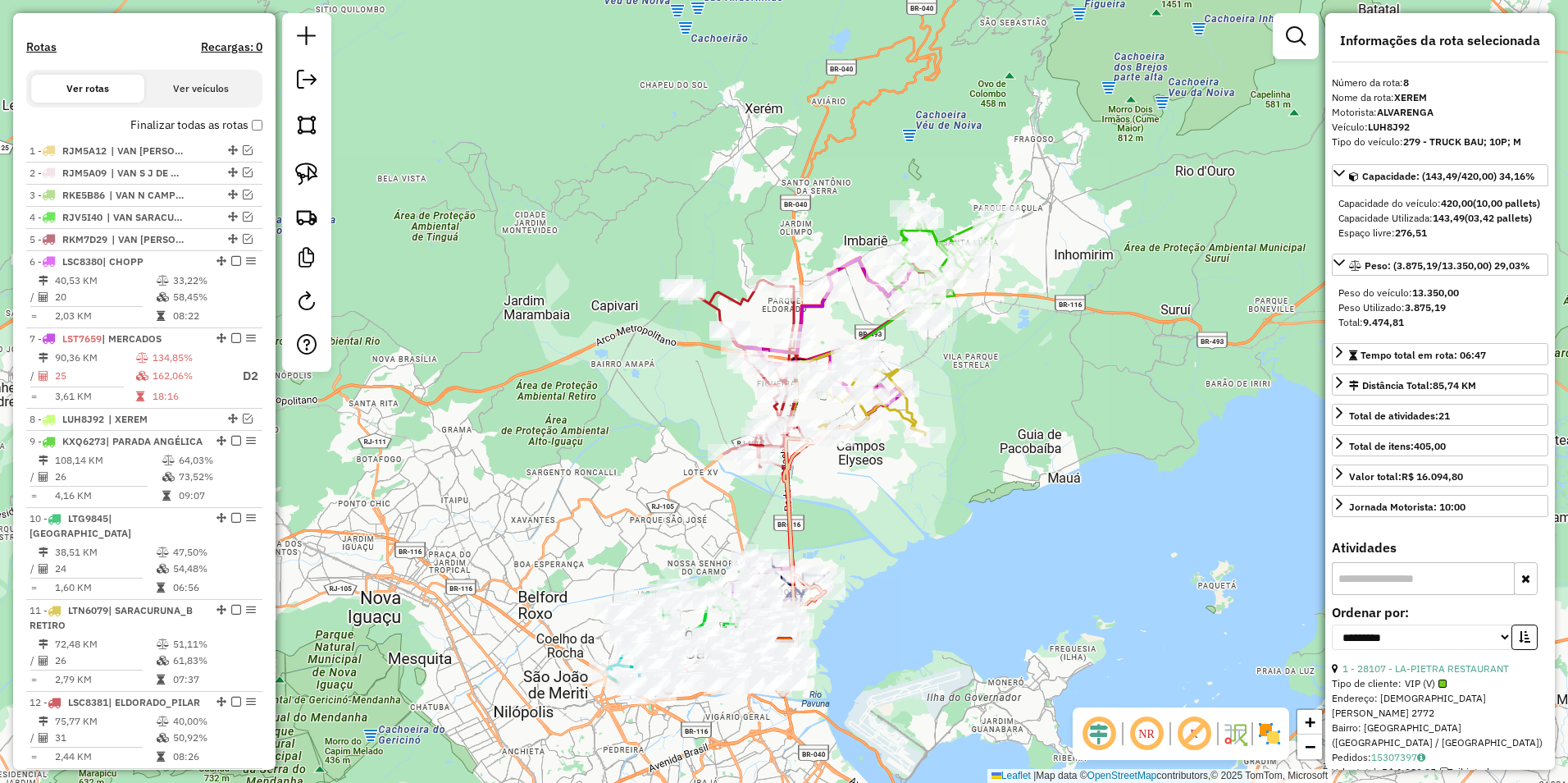
click at [1049, 381] on div "Janela de atendimento Grade de atendimento Capacidade Transportadoras Veículos …" at bounding box center [784, 392] width 1568 height 783
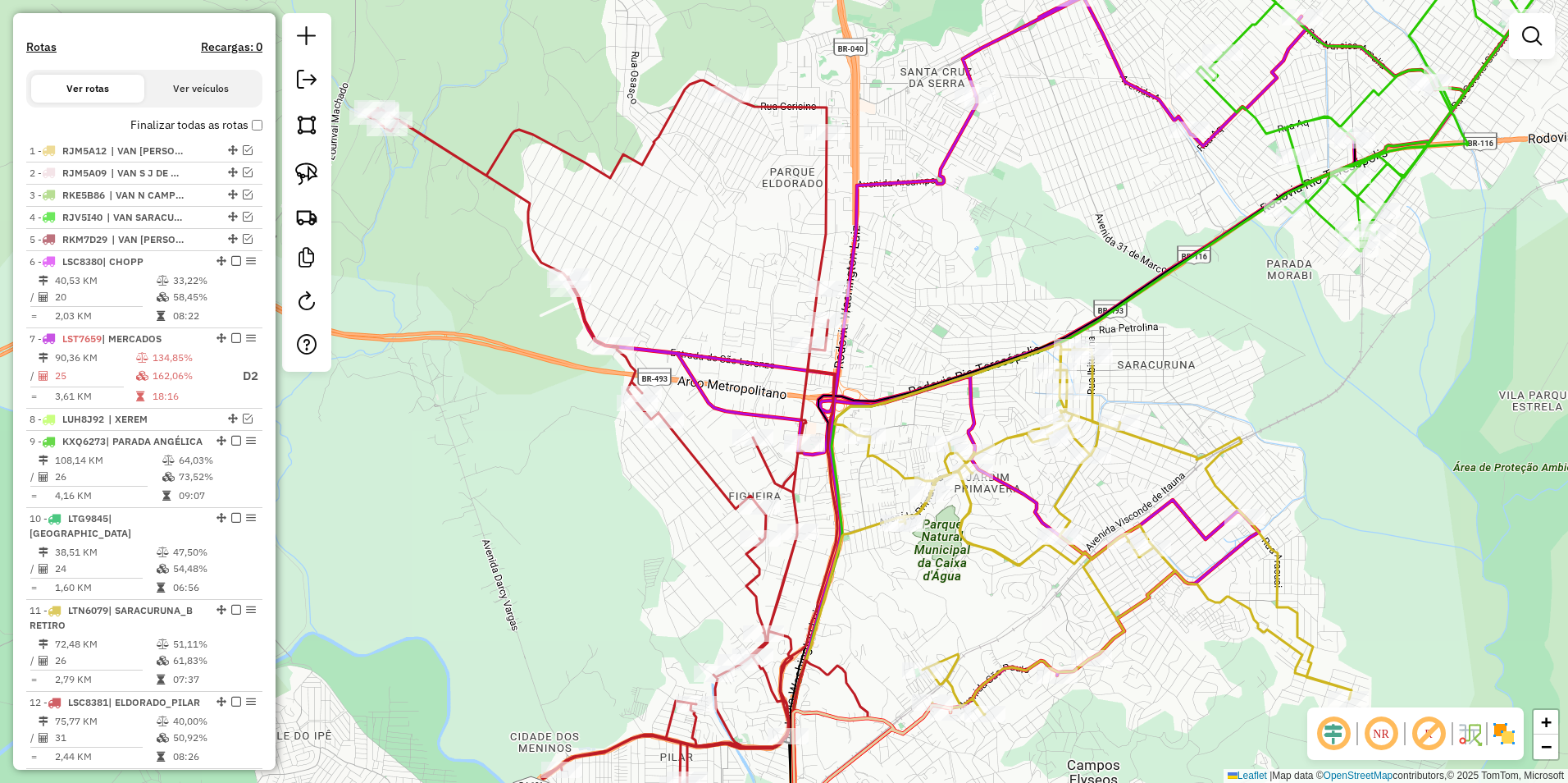
click at [831, 297] on div at bounding box center [829, 288] width 41 height 16
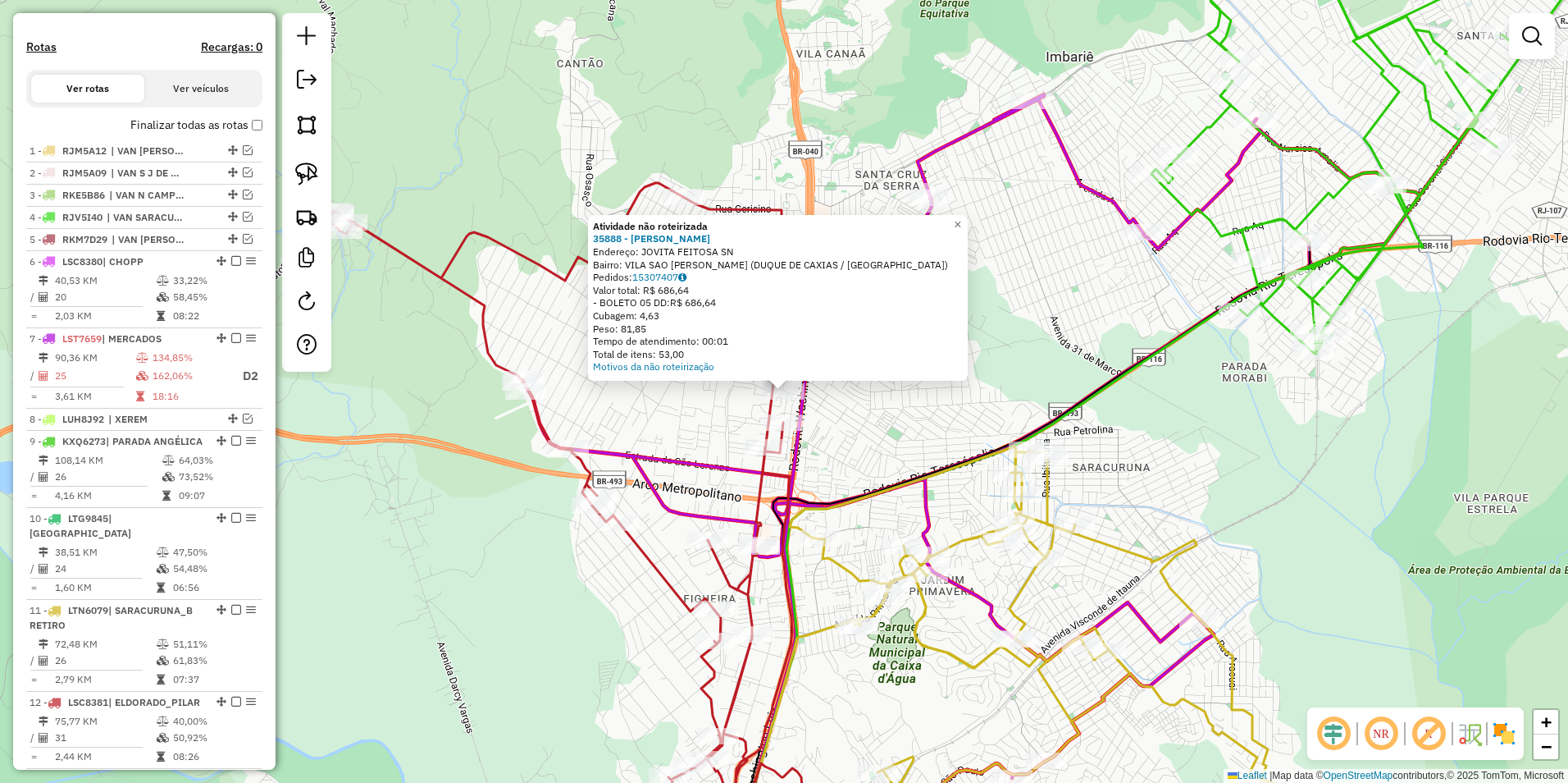
click at [877, 409] on div "Atividade não roteirizada 35888 - [PERSON_NAME] DA CUN Endereço: [PERSON_NAME] …" at bounding box center [784, 392] width 1568 height 783
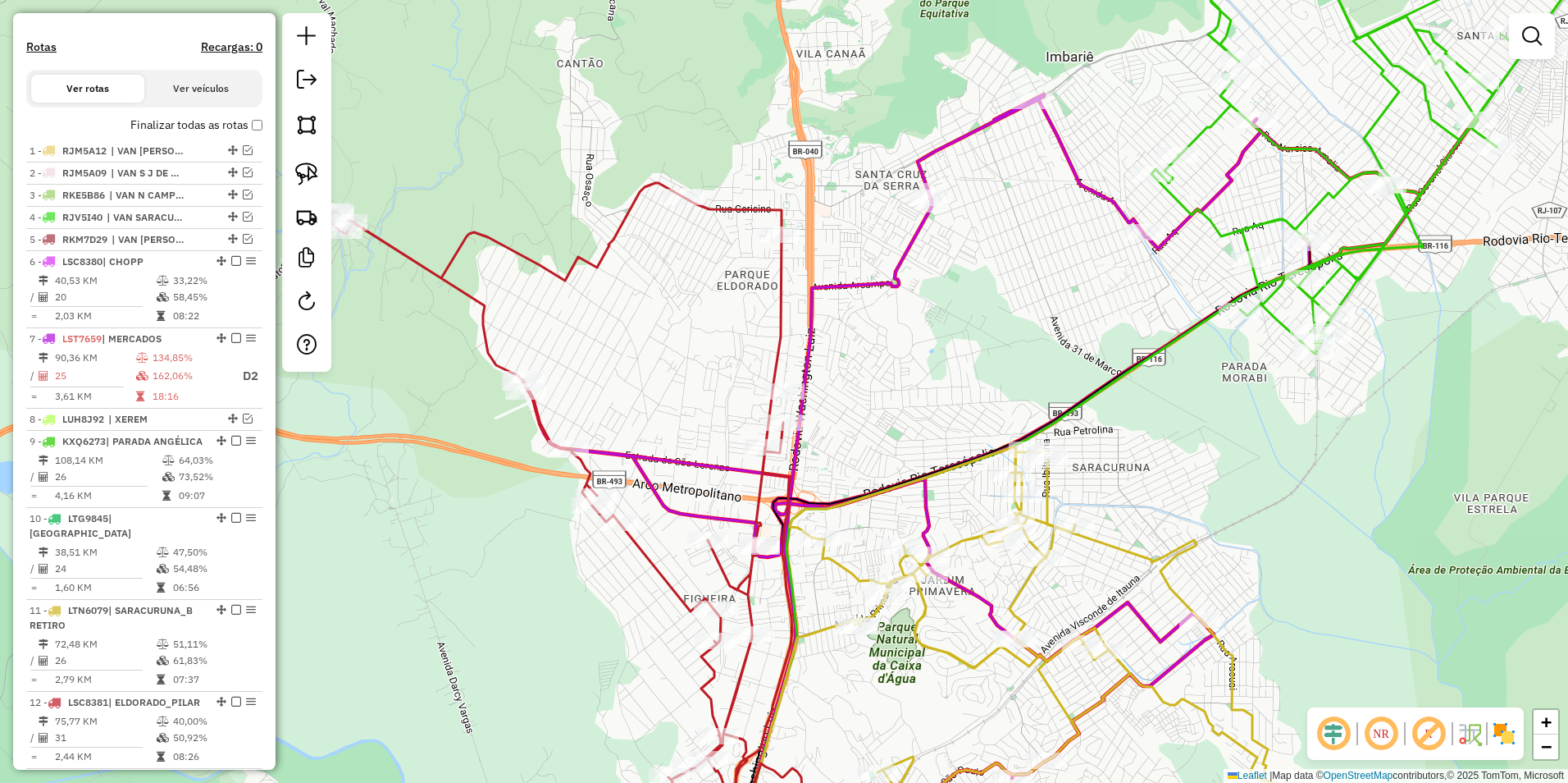
click at [773, 371] on icon at bounding box center [557, 523] width 469 height 679
select select "**********"
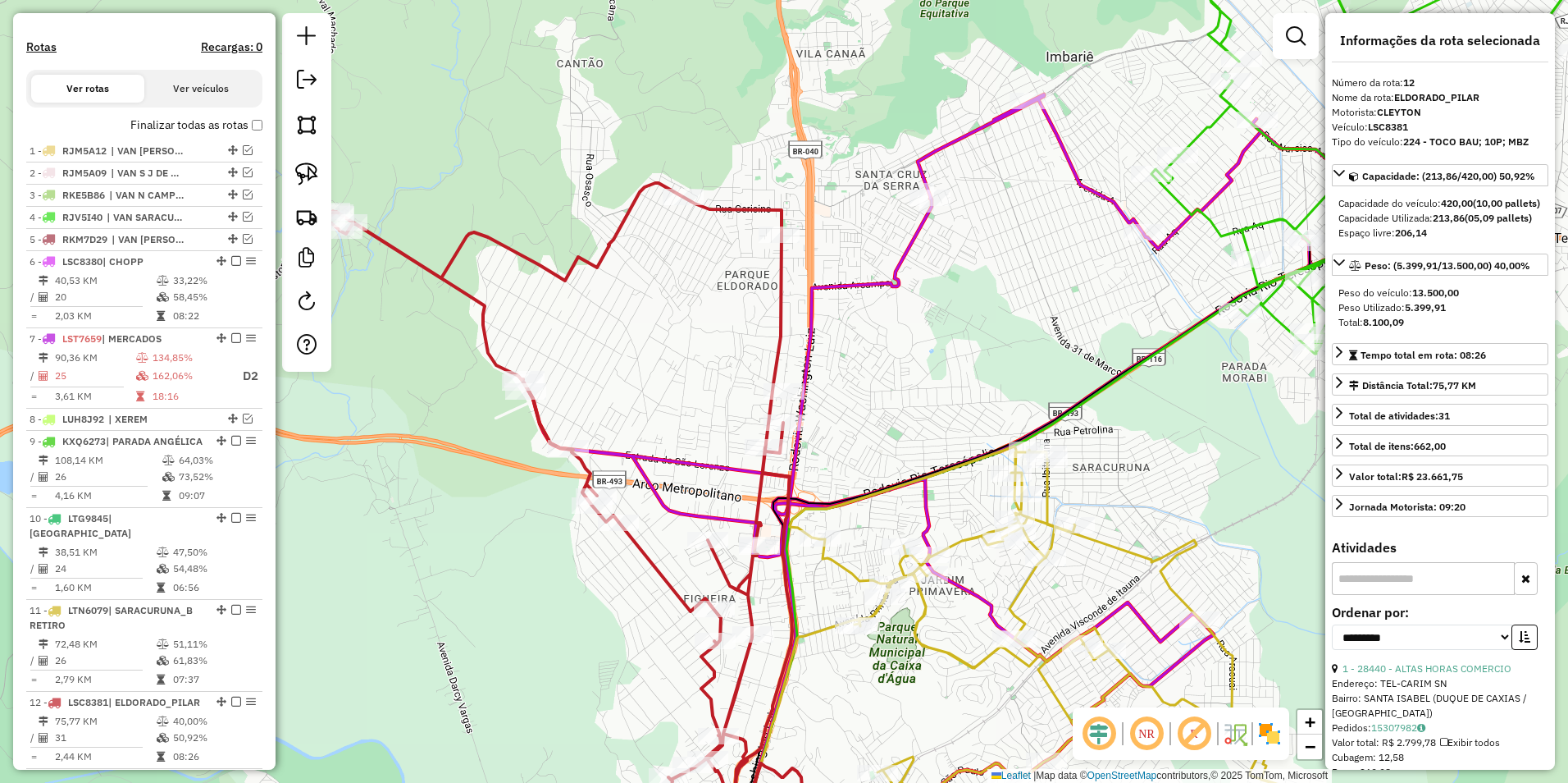
scroll to position [1167, 0]
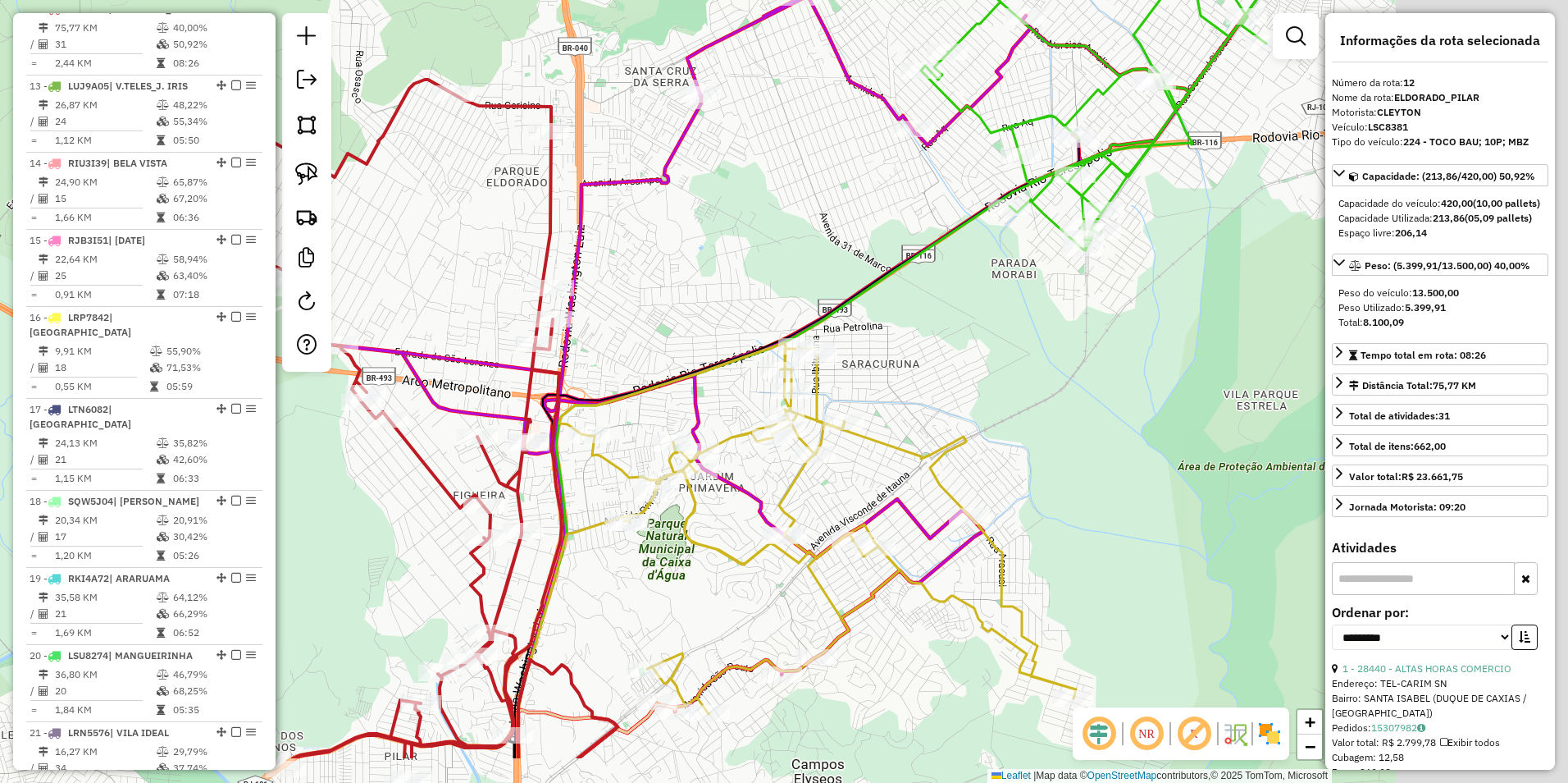
drag, startPoint x: 881, startPoint y: 411, endPoint x: 528, endPoint y: 260, distance: 383.9
click at [528, 260] on div "Janela de atendimento Grade de atendimento Capacidade Transportadoras Veículos …" at bounding box center [784, 392] width 1568 height 783
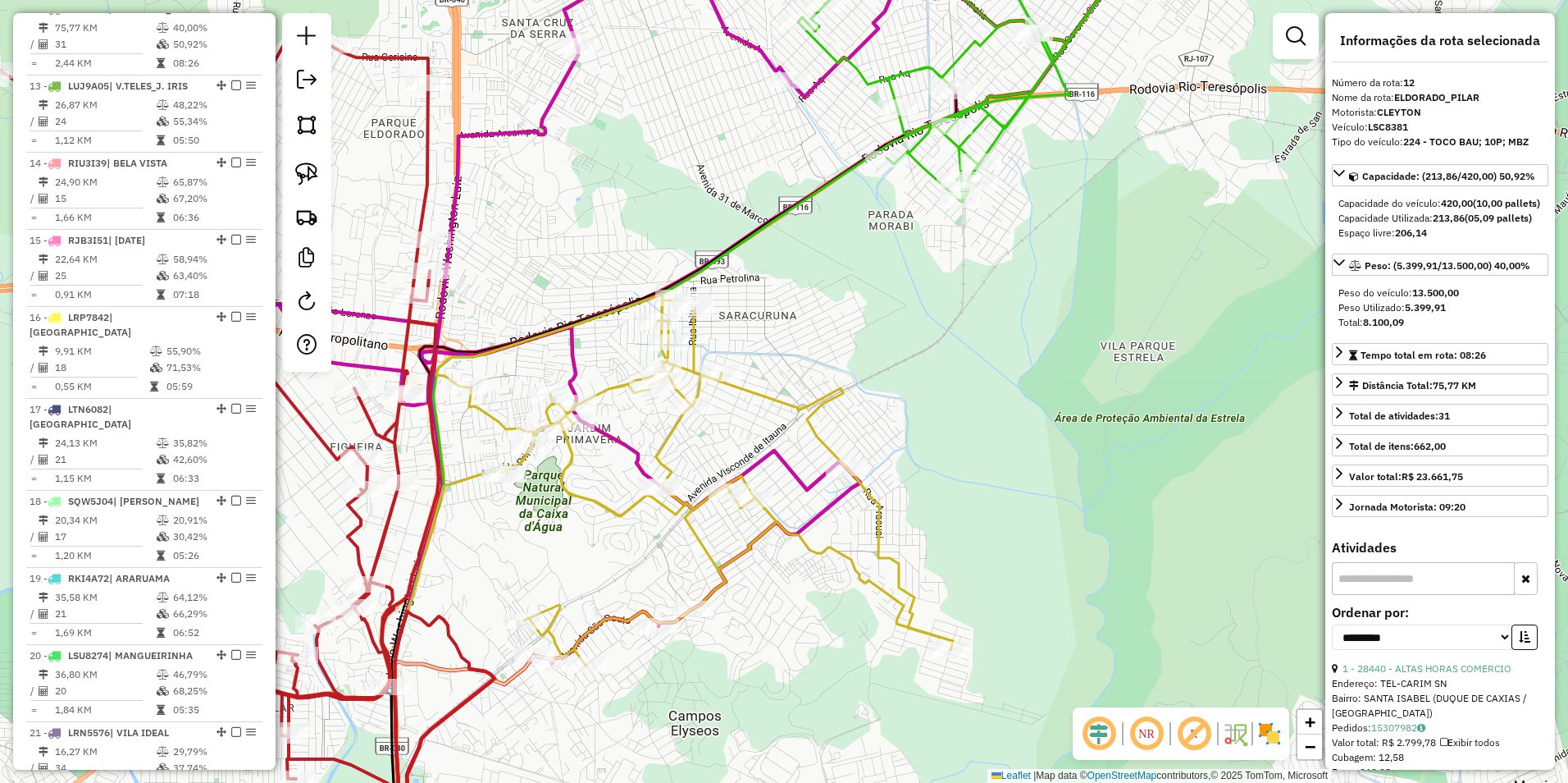
click at [617, 389] on icon at bounding box center [695, 479] width 517 height 371
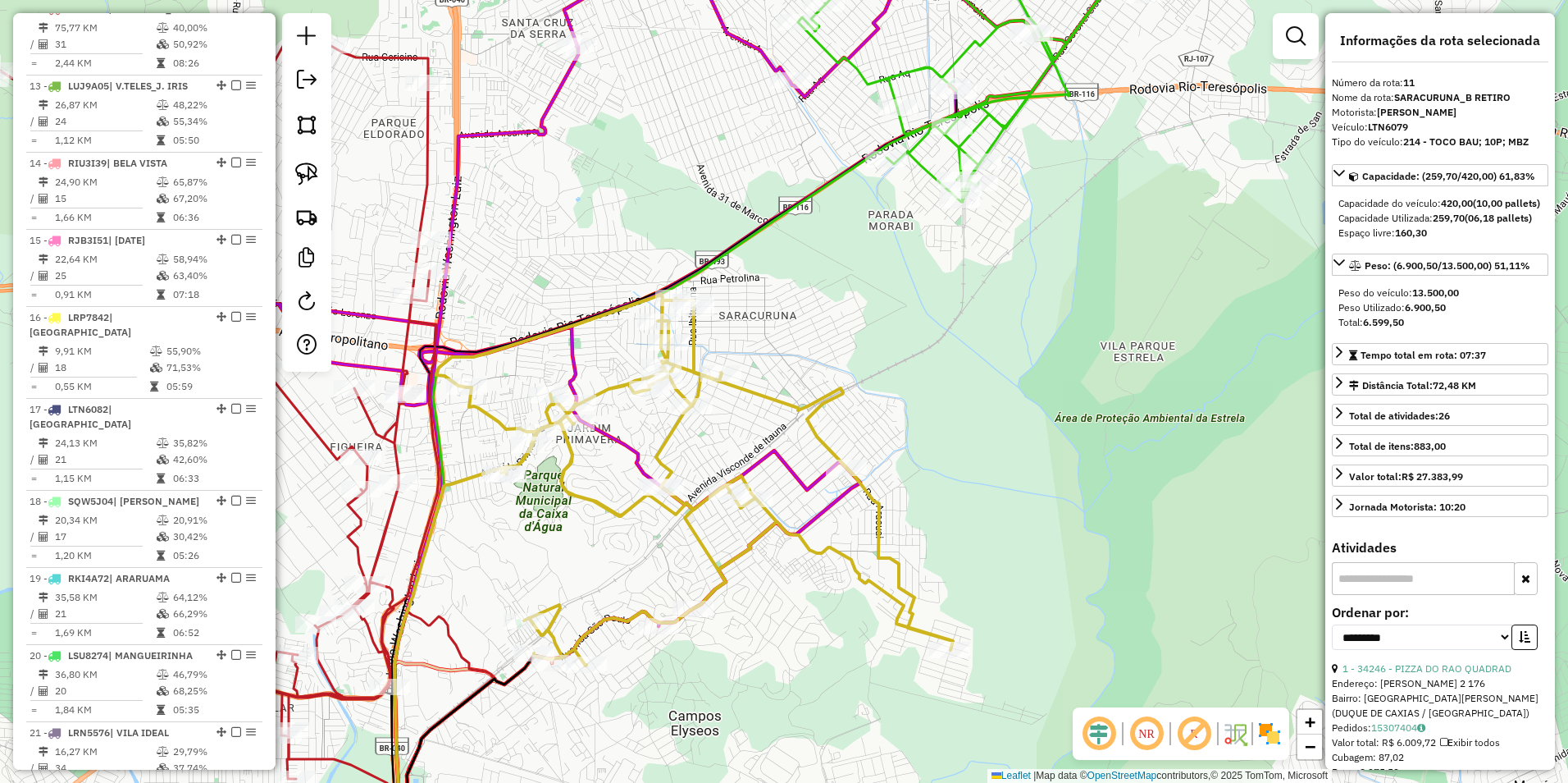
scroll to position [1075, 0]
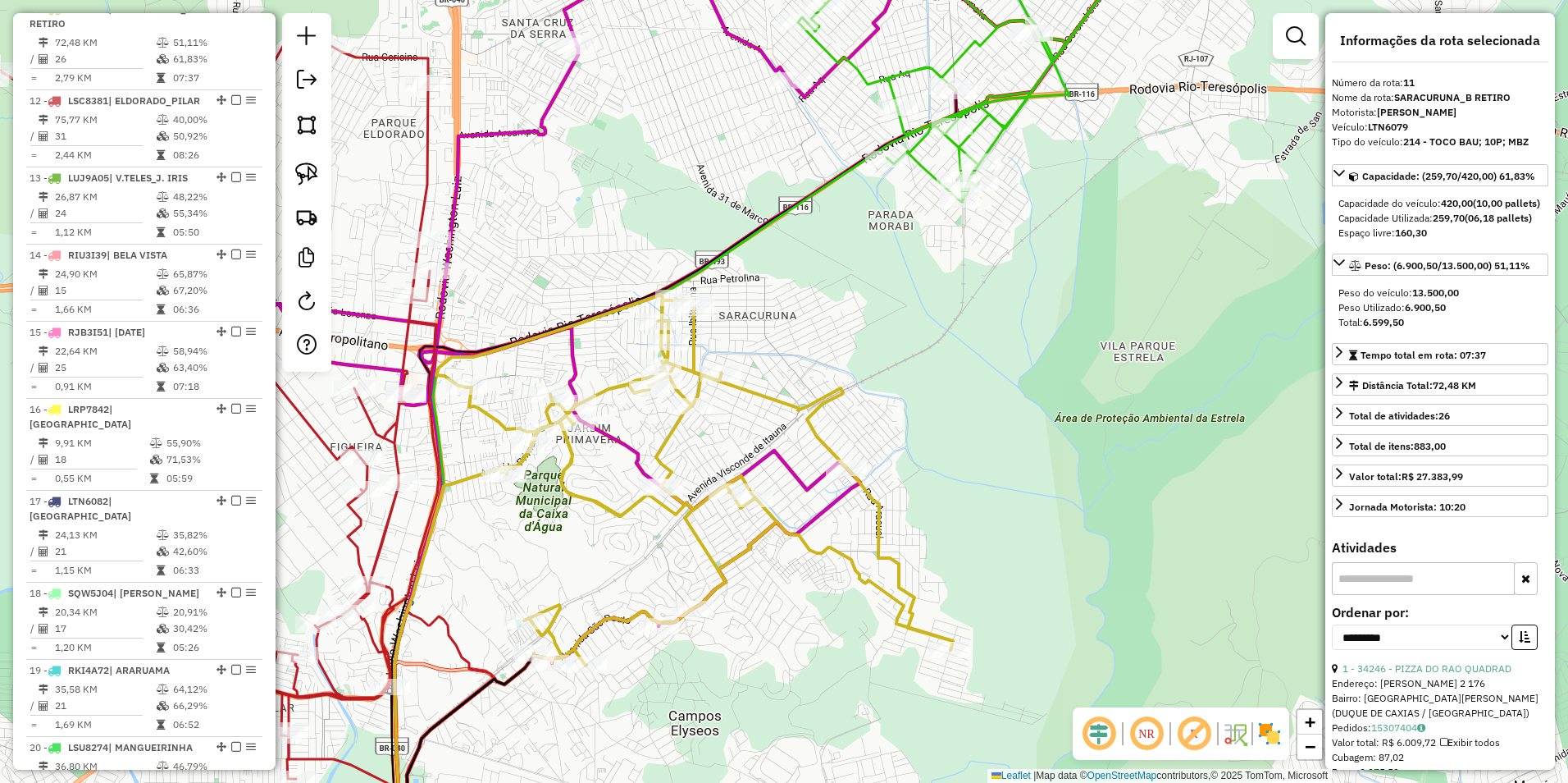
drag, startPoint x: 543, startPoint y: 504, endPoint x: 644, endPoint y: 385, distance: 156.1
click at [635, 398] on div "Janela de atendimento Grade de atendimento Capacidade Transportadoras Veículos …" at bounding box center [784, 392] width 1568 height 783
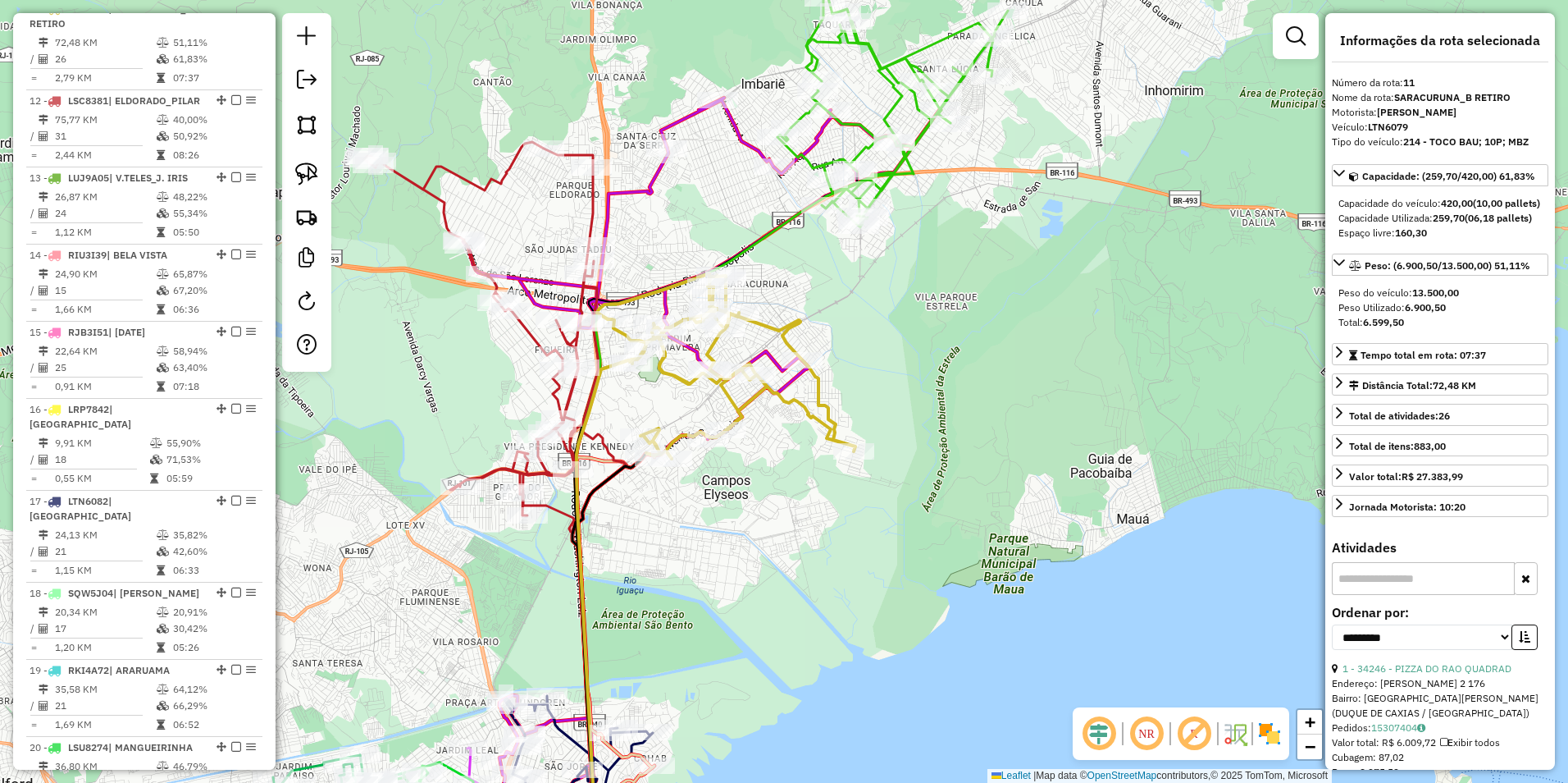
drag, startPoint x: 639, startPoint y: 563, endPoint x: 747, endPoint y: 181, distance: 397.0
click at [747, 181] on div "Janela de atendimento Grade de atendimento Capacidade Transportadoras Veículos …" at bounding box center [784, 392] width 1568 height 783
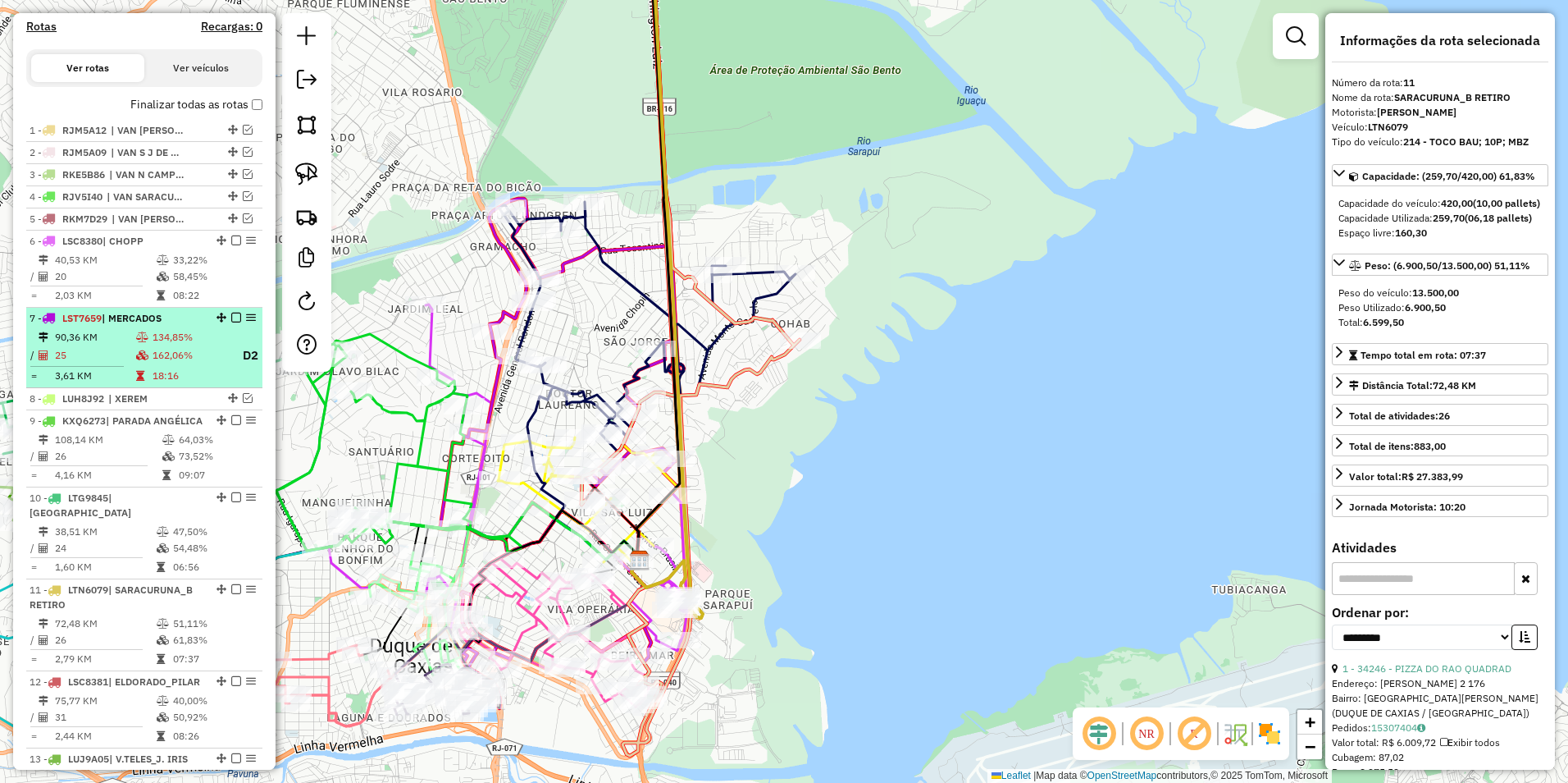
scroll to position [337, 0]
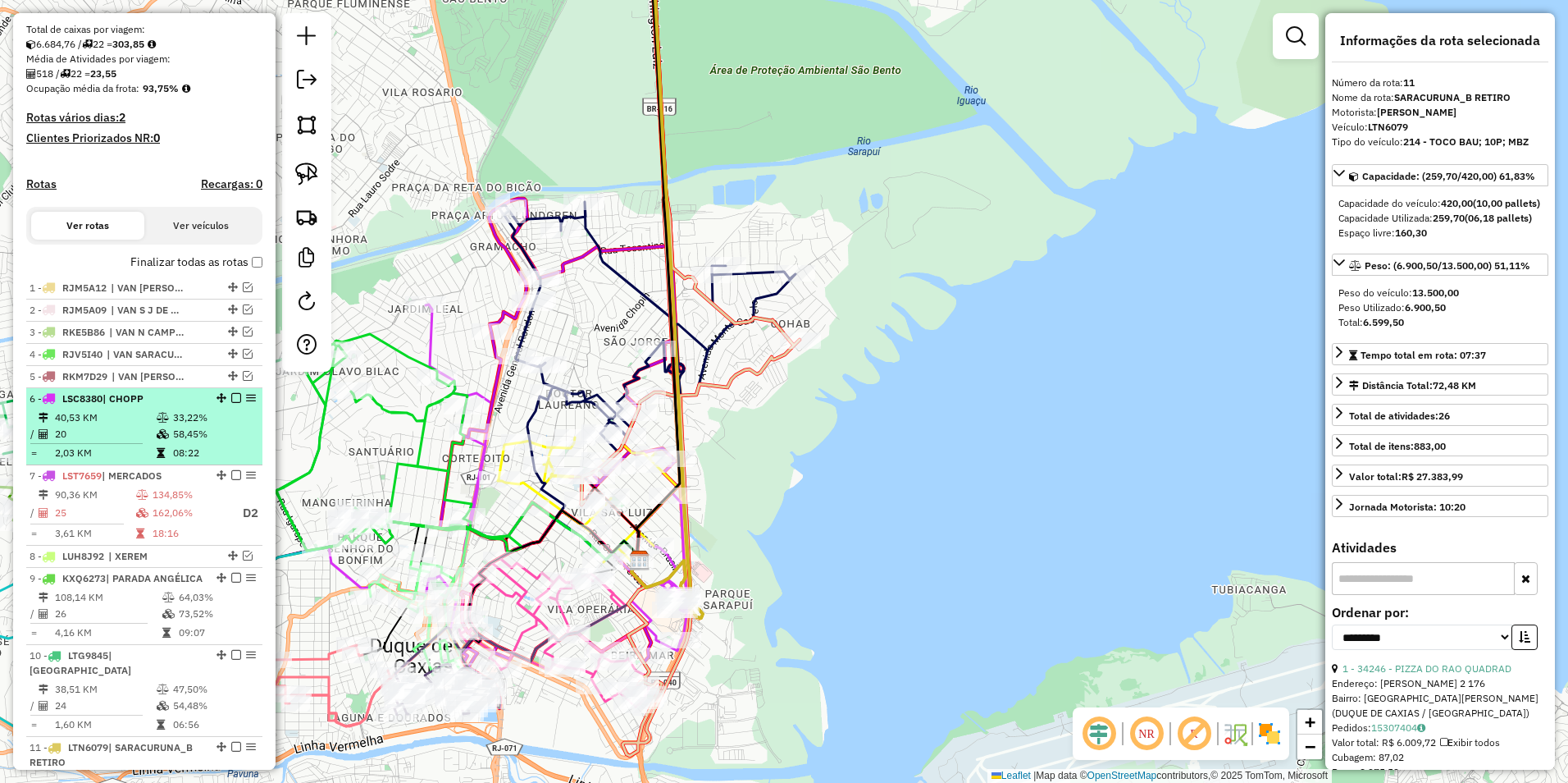
click at [234, 403] on em at bounding box center [236, 398] width 10 height 10
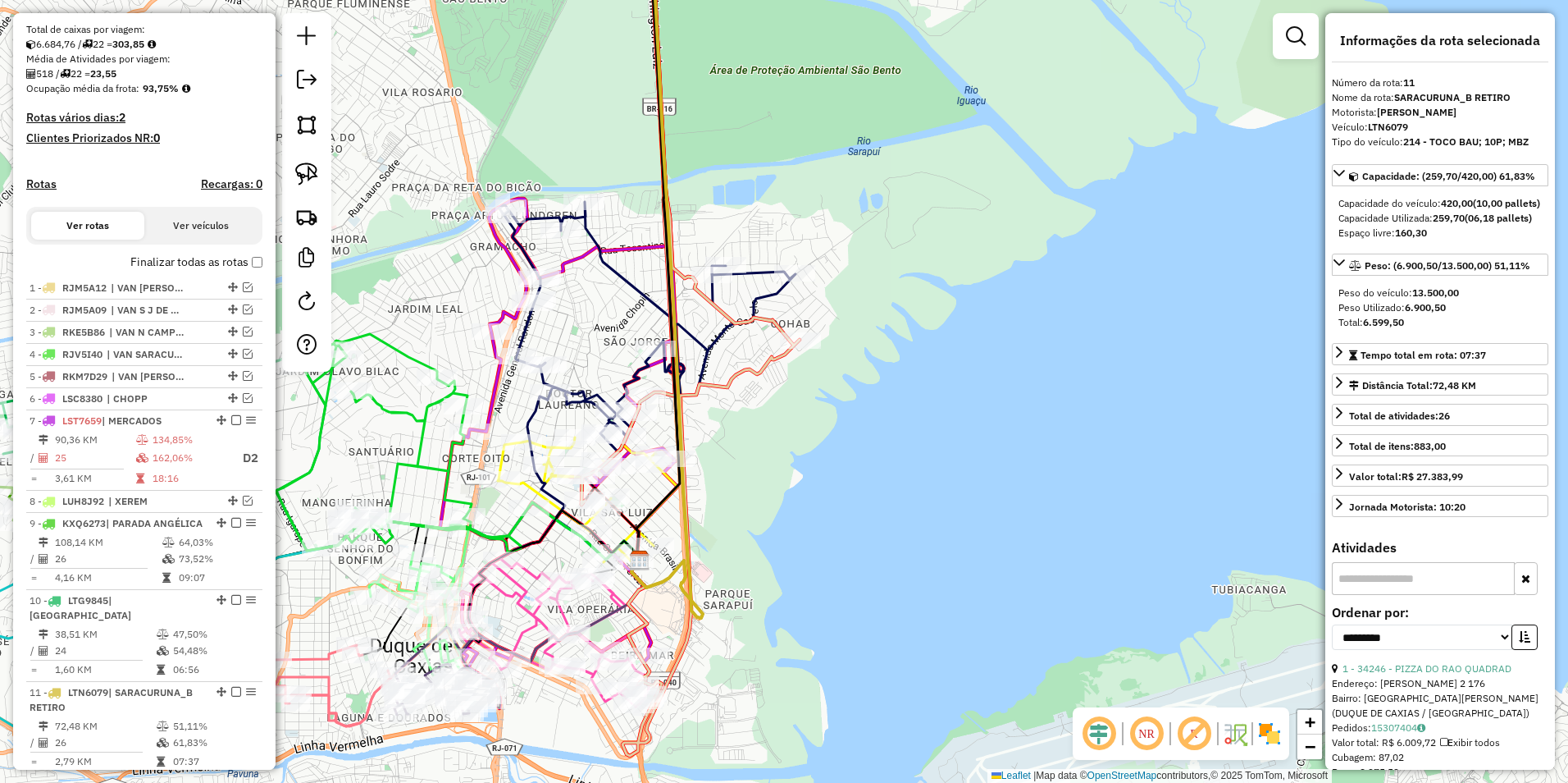
drag, startPoint x: 1086, startPoint y: 18, endPoint x: 691, endPoint y: 577, distance: 684.5
click at [691, 577] on div "Rota 11 - Placa LTN6079 12340 - [PERSON_NAME] 17 - Placa LTN6082 37966 - [PERSO…" at bounding box center [784, 392] width 1568 height 783
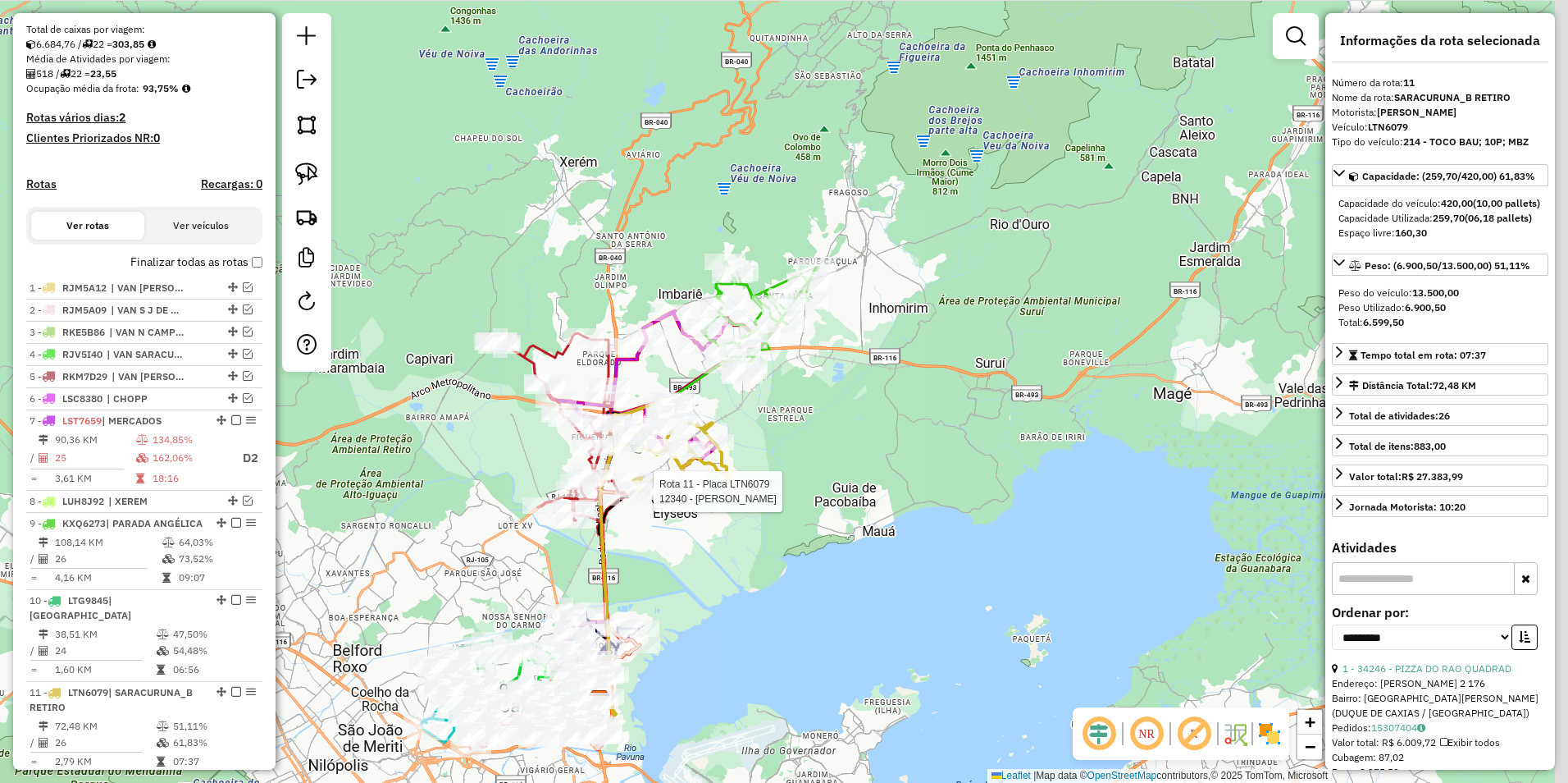
drag, startPoint x: 968, startPoint y: 307, endPoint x: 896, endPoint y: 373, distance: 97.7
click at [902, 374] on div "Rota 11 - Placa LTN6079 12340 - [PERSON_NAME] de atendimento Grade de atendimen…" at bounding box center [784, 392] width 1568 height 783
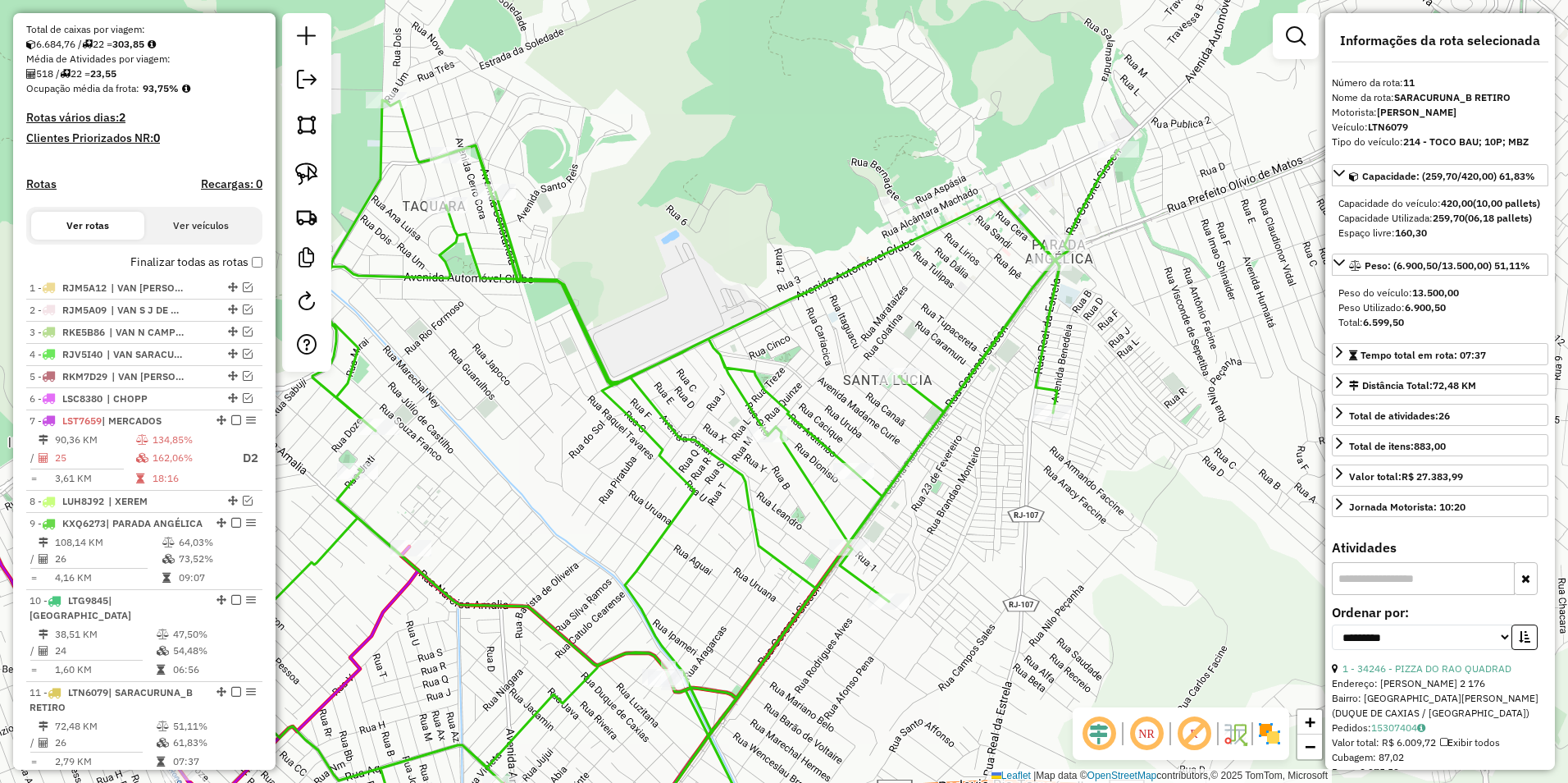
click at [1027, 226] on icon at bounding box center [659, 480] width 921 height 761
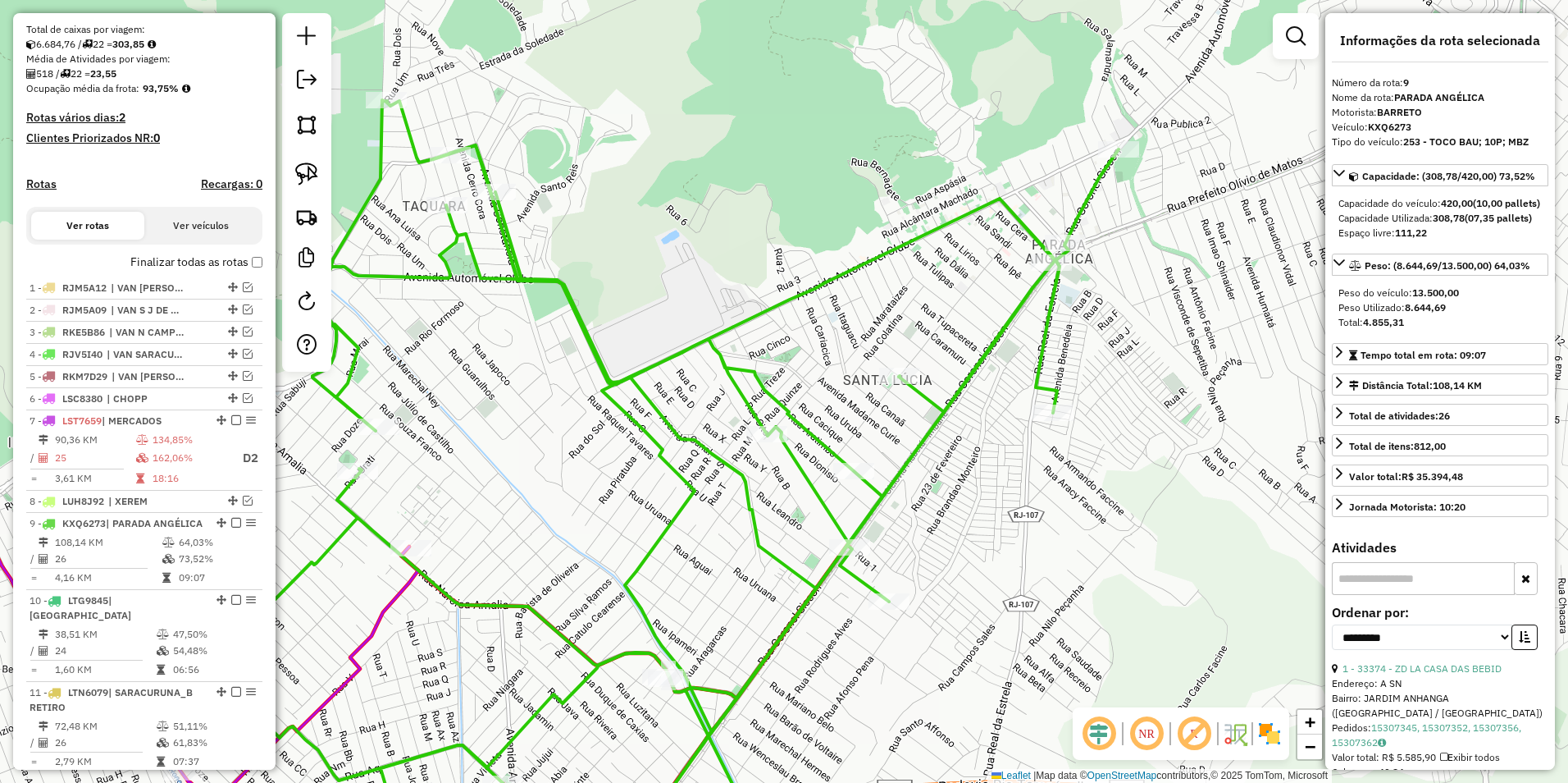
scroll to position [851, 0]
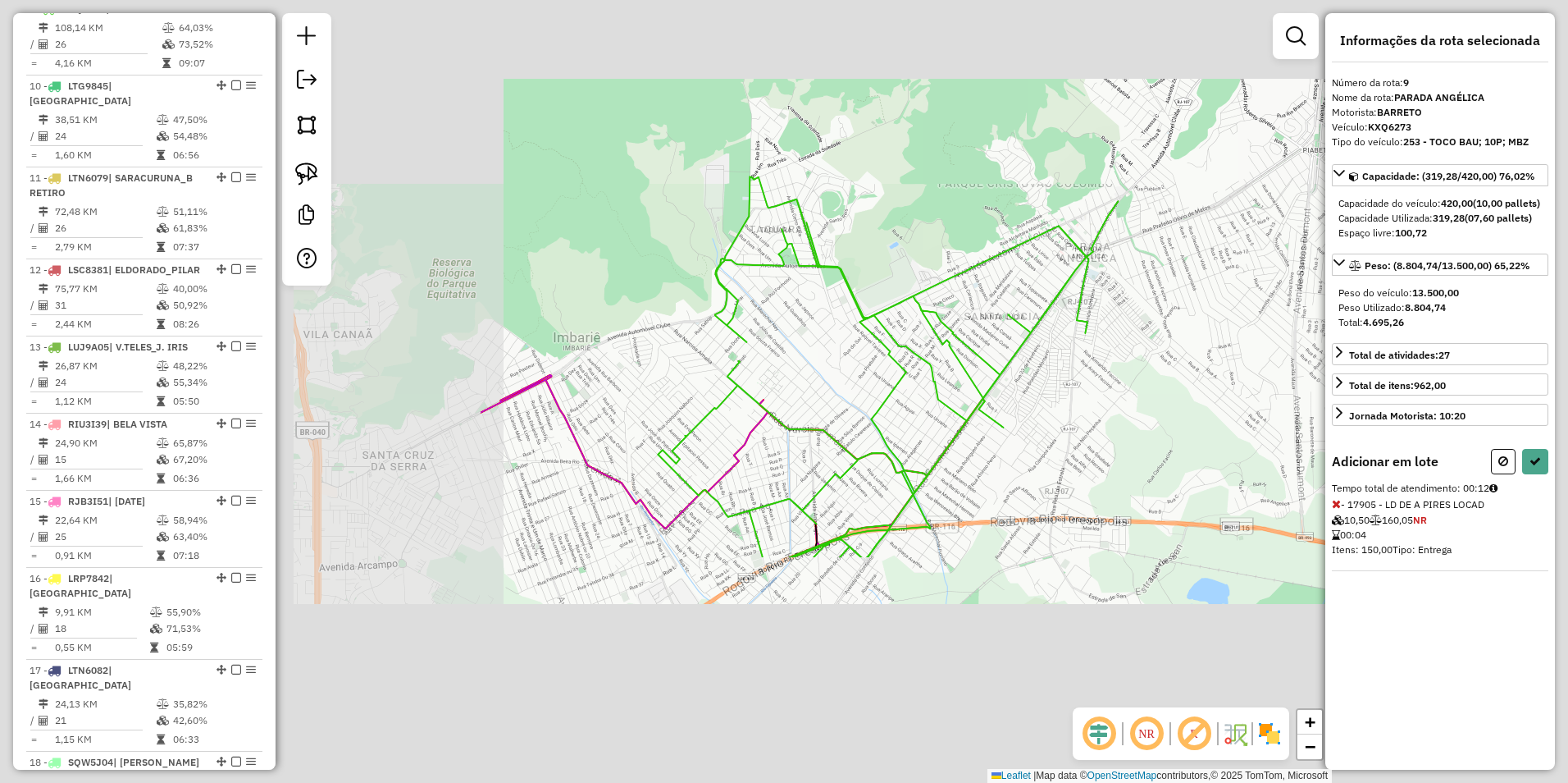
select select "**********"
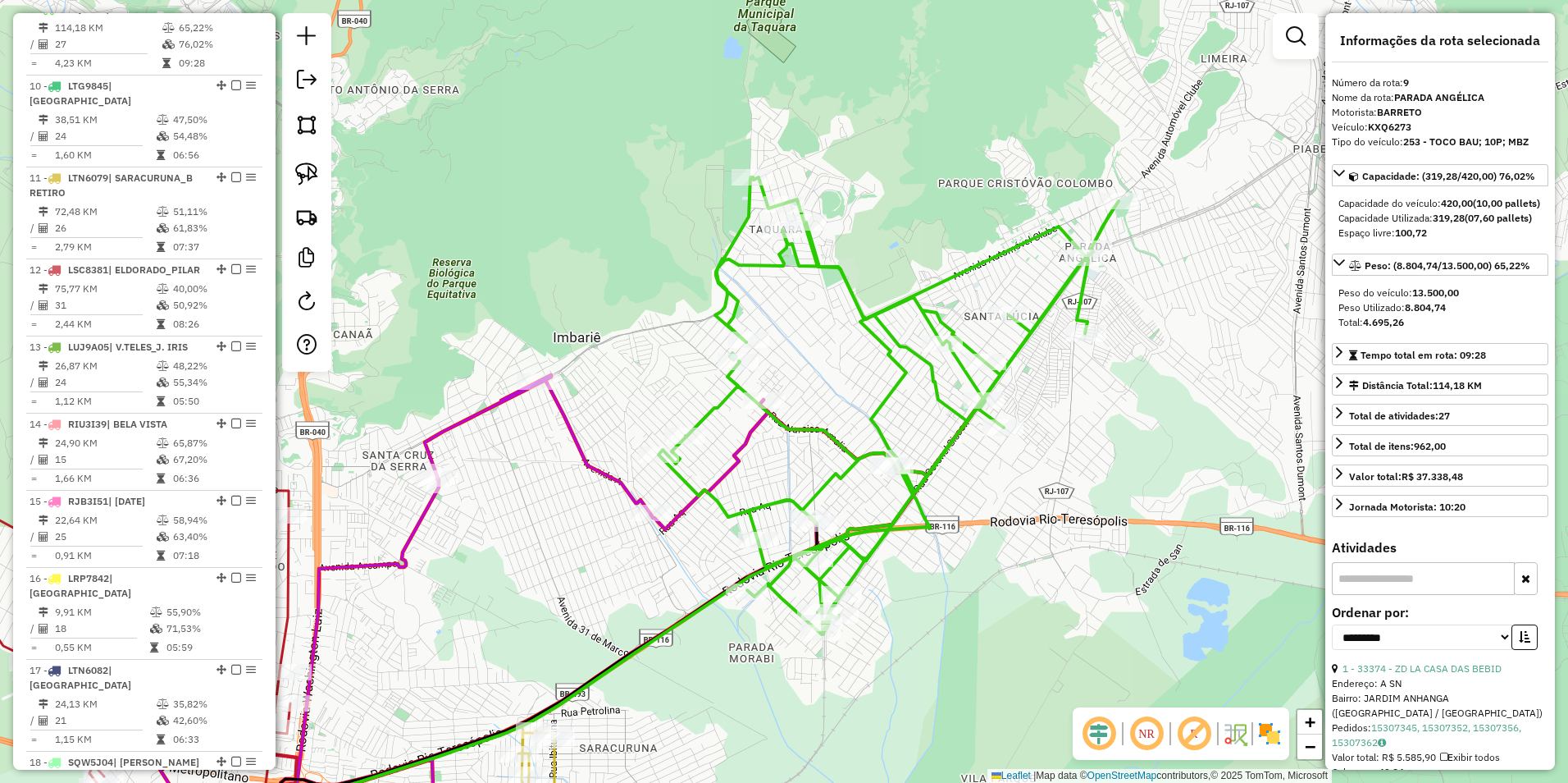
click at [1036, 247] on icon at bounding box center [889, 405] width 460 height 457
click at [1019, 236] on icon at bounding box center [889, 405] width 460 height 457
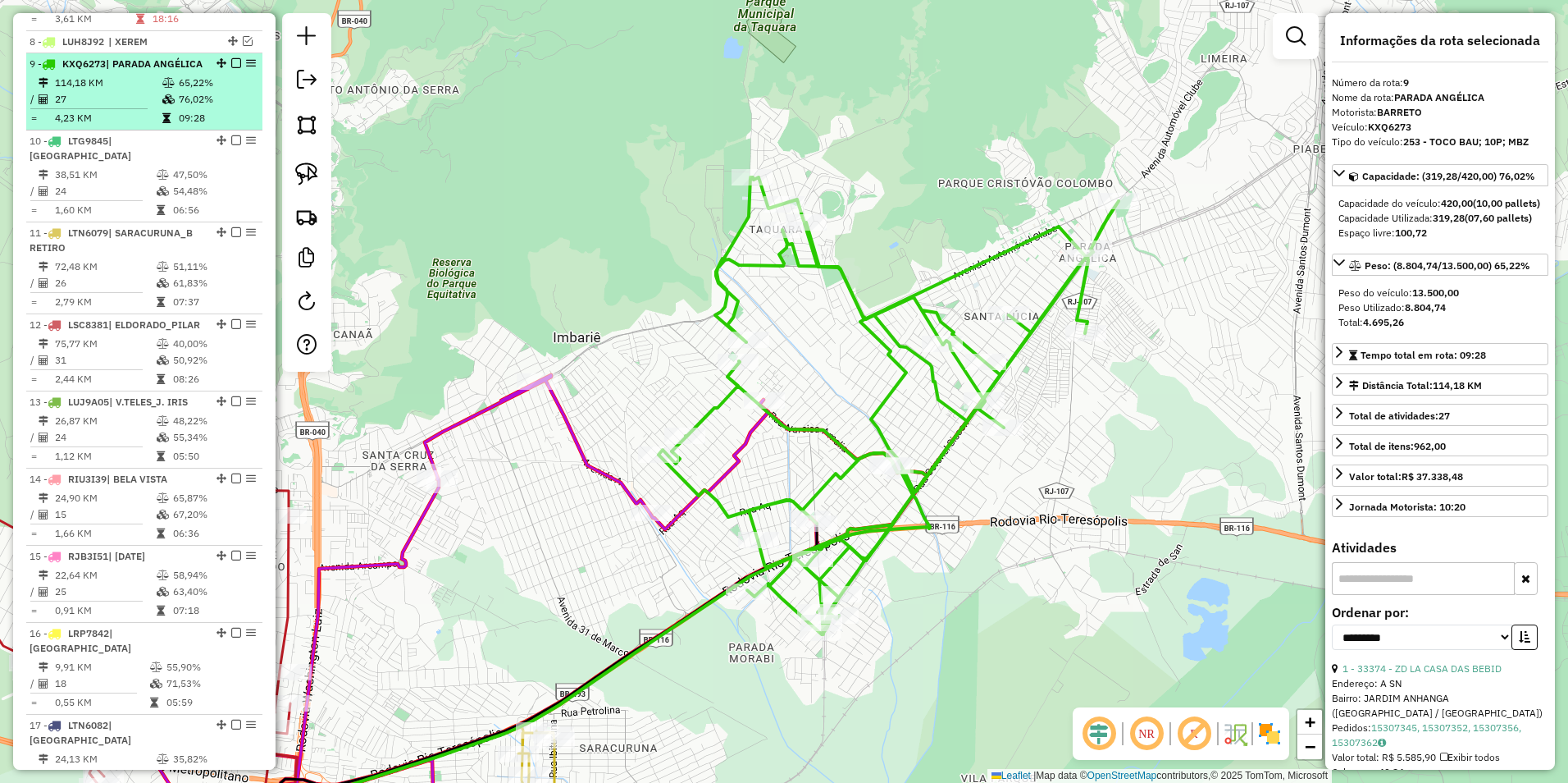
scroll to position [769, 0]
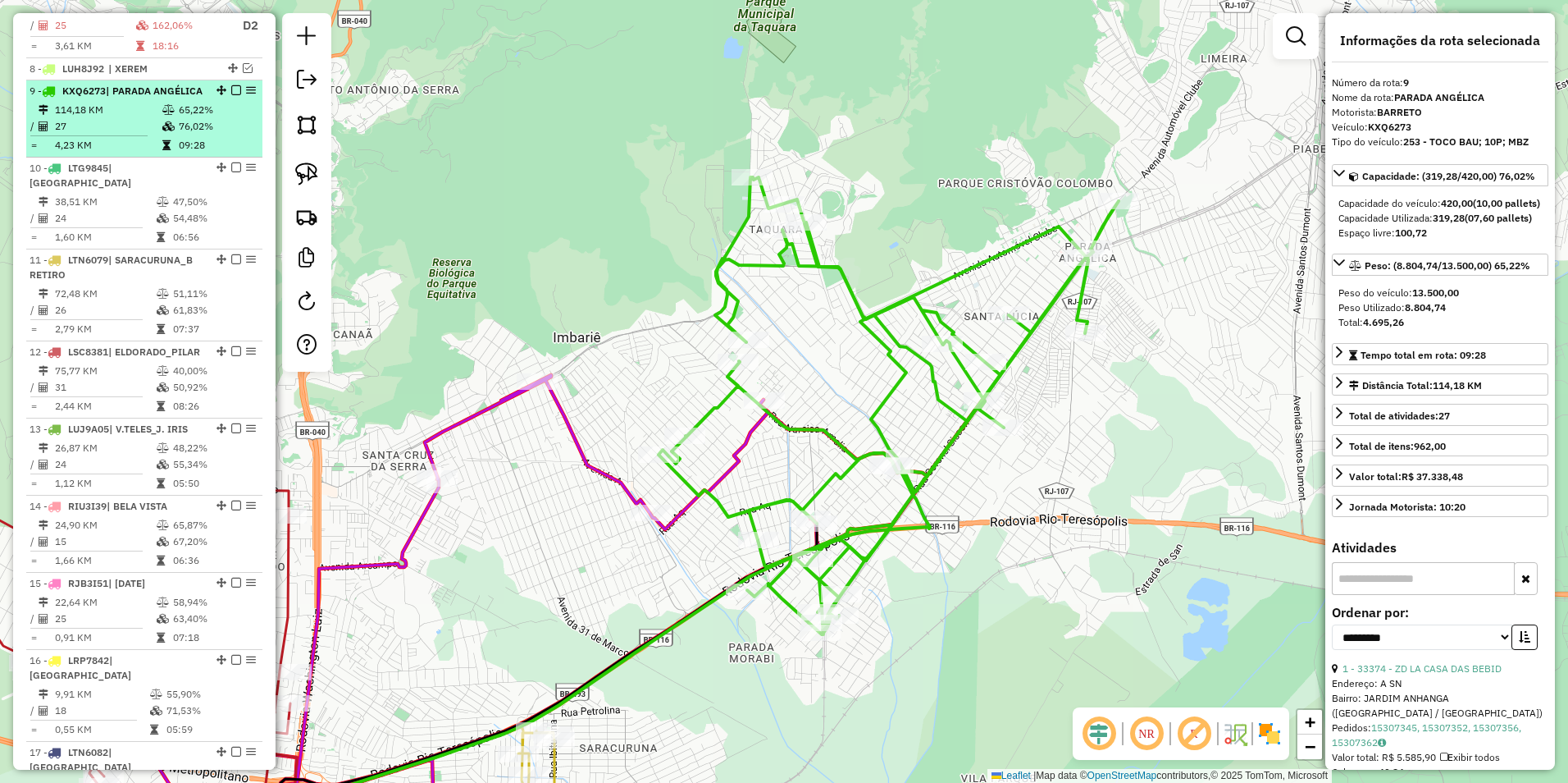
click at [233, 95] on em at bounding box center [236, 89] width 10 height 10
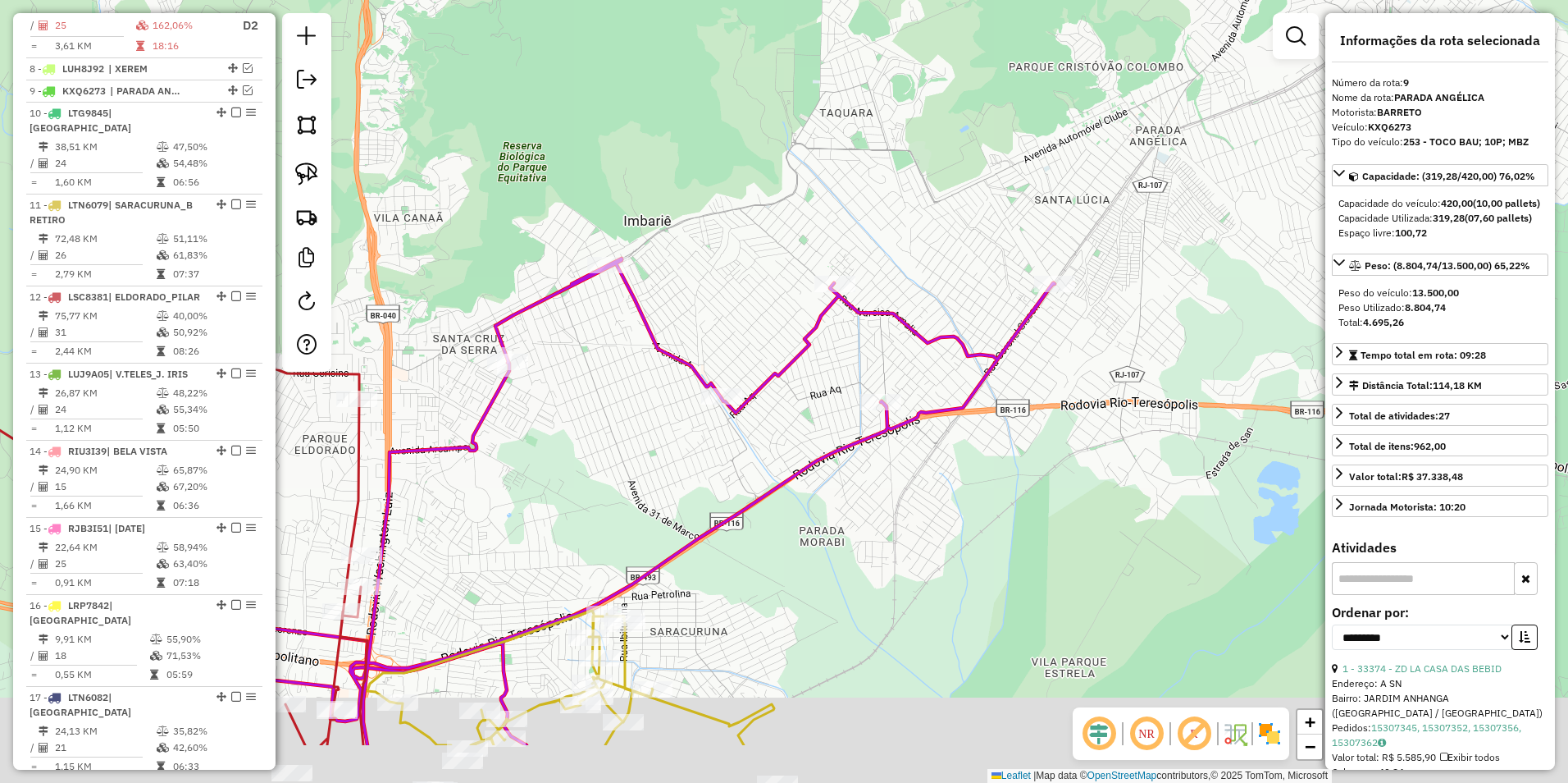
drag, startPoint x: 701, startPoint y: 323, endPoint x: 809, endPoint y: 135, distance: 216.8
click at [809, 135] on div "Janela de atendimento Grade de atendimento Capacidade Transportadoras Veículos …" at bounding box center [784, 392] width 1568 height 783
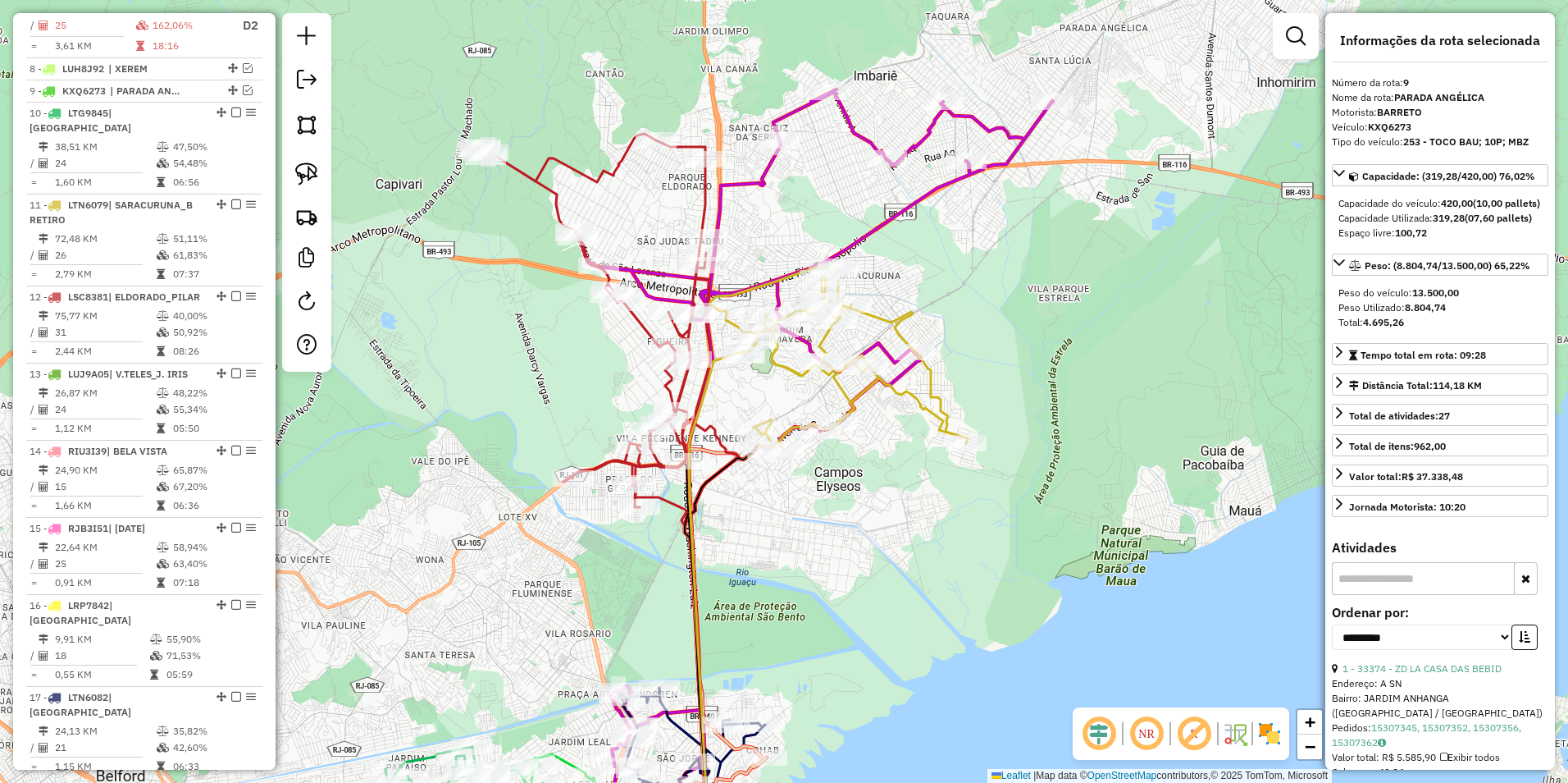
click at [701, 194] on icon at bounding box center [593, 320] width 233 height 373
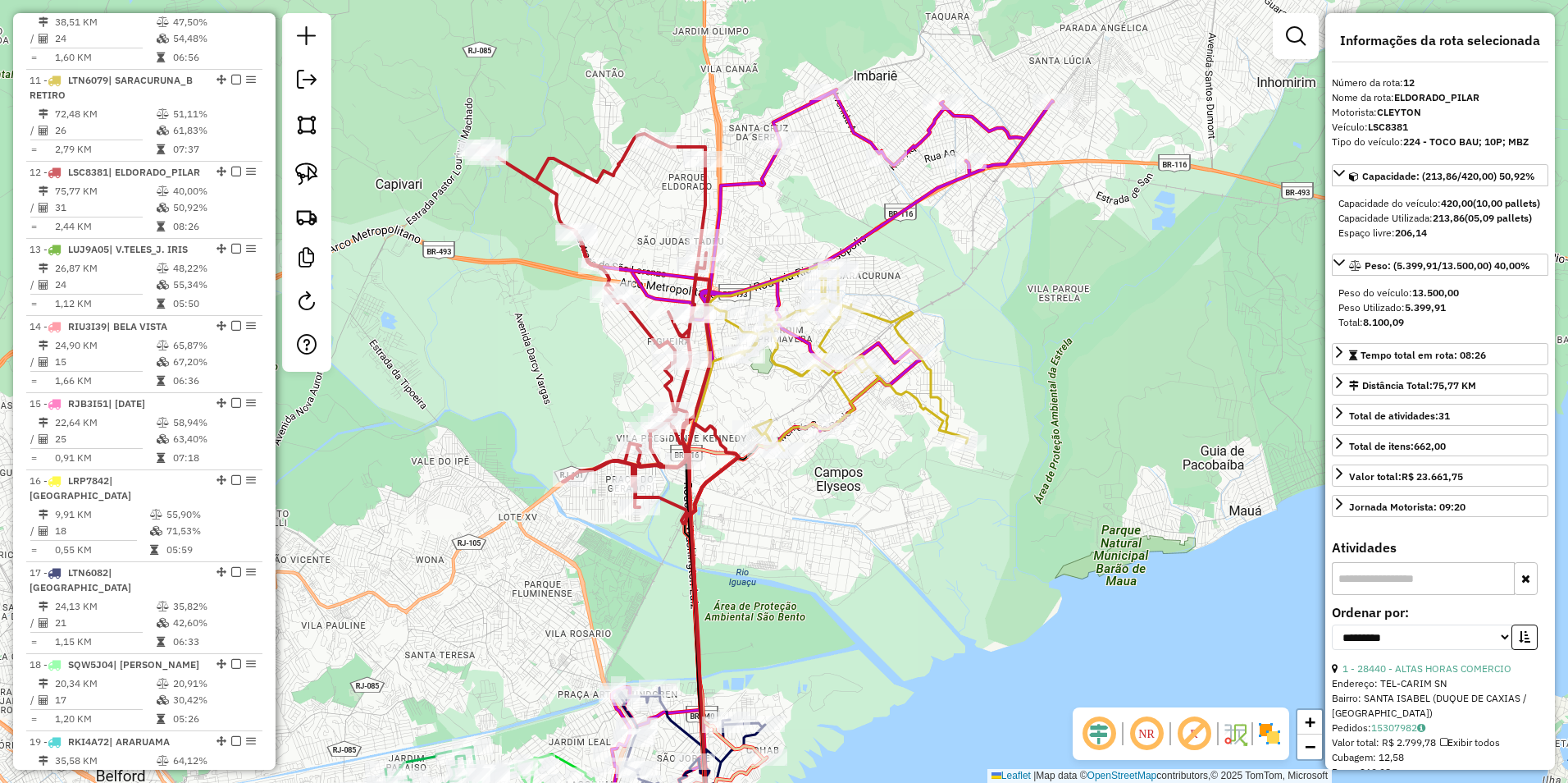
scroll to position [1043, 0]
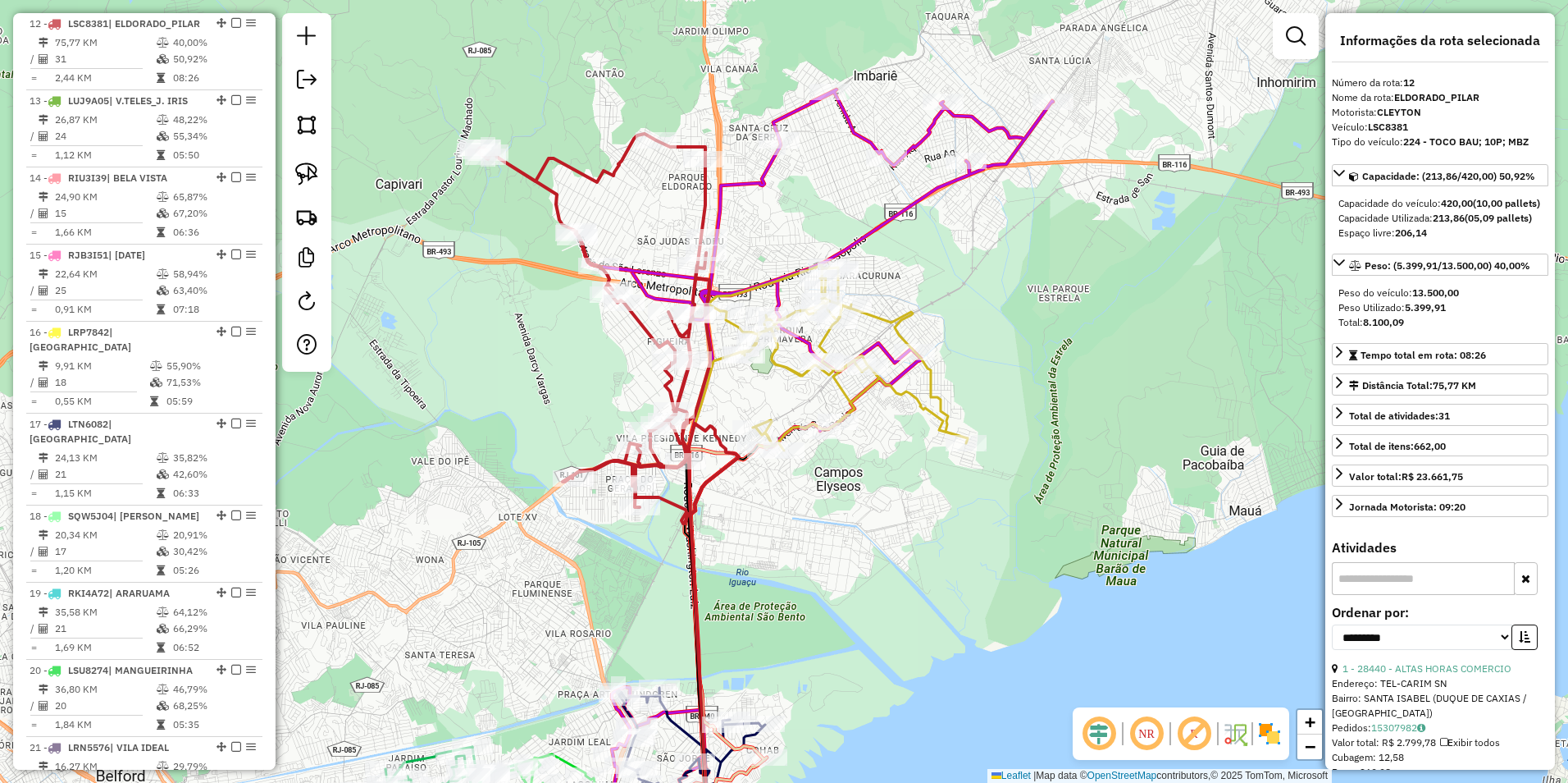
click at [705, 201] on icon at bounding box center [593, 320] width 233 height 373
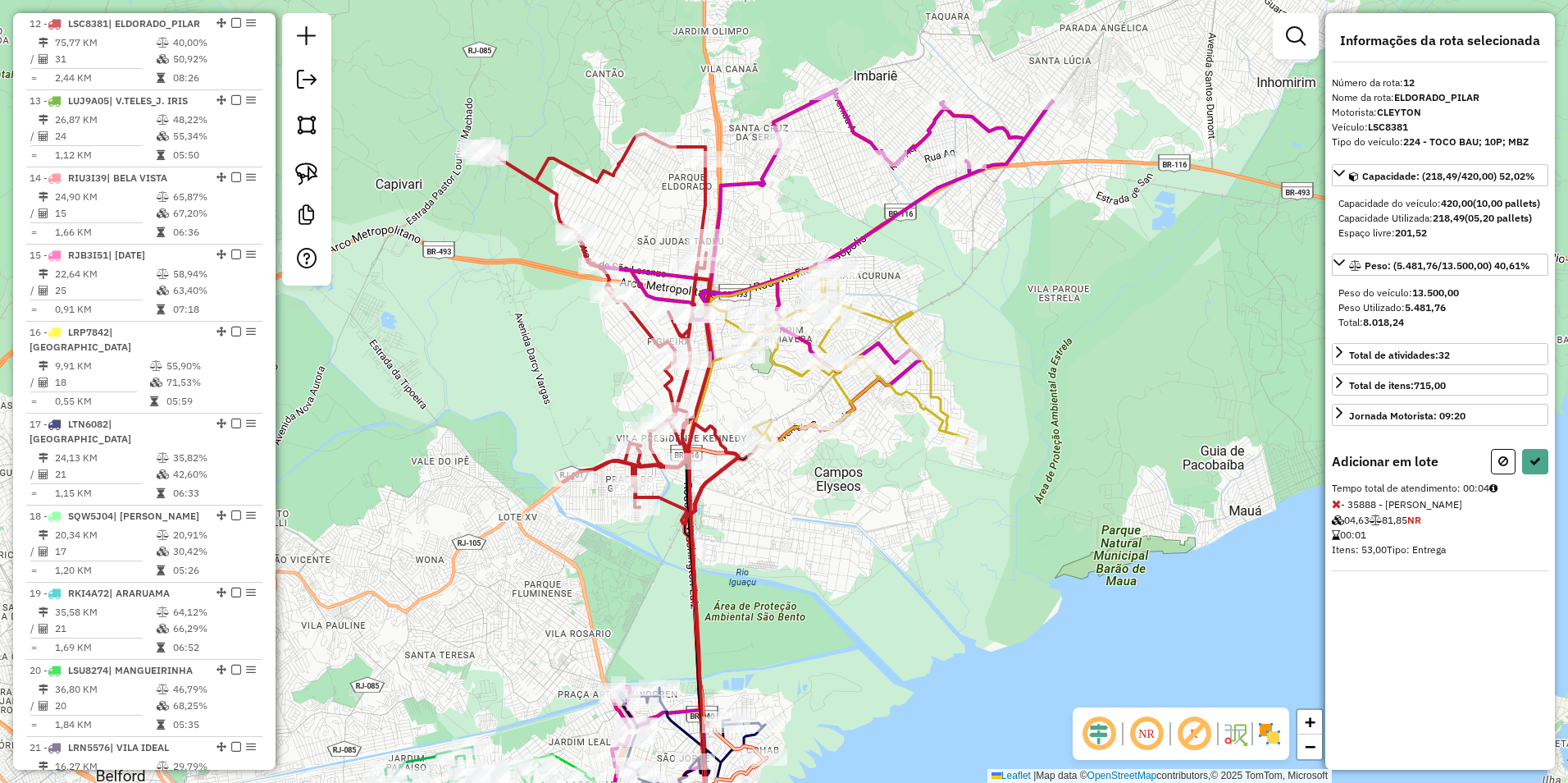
select select "**********"
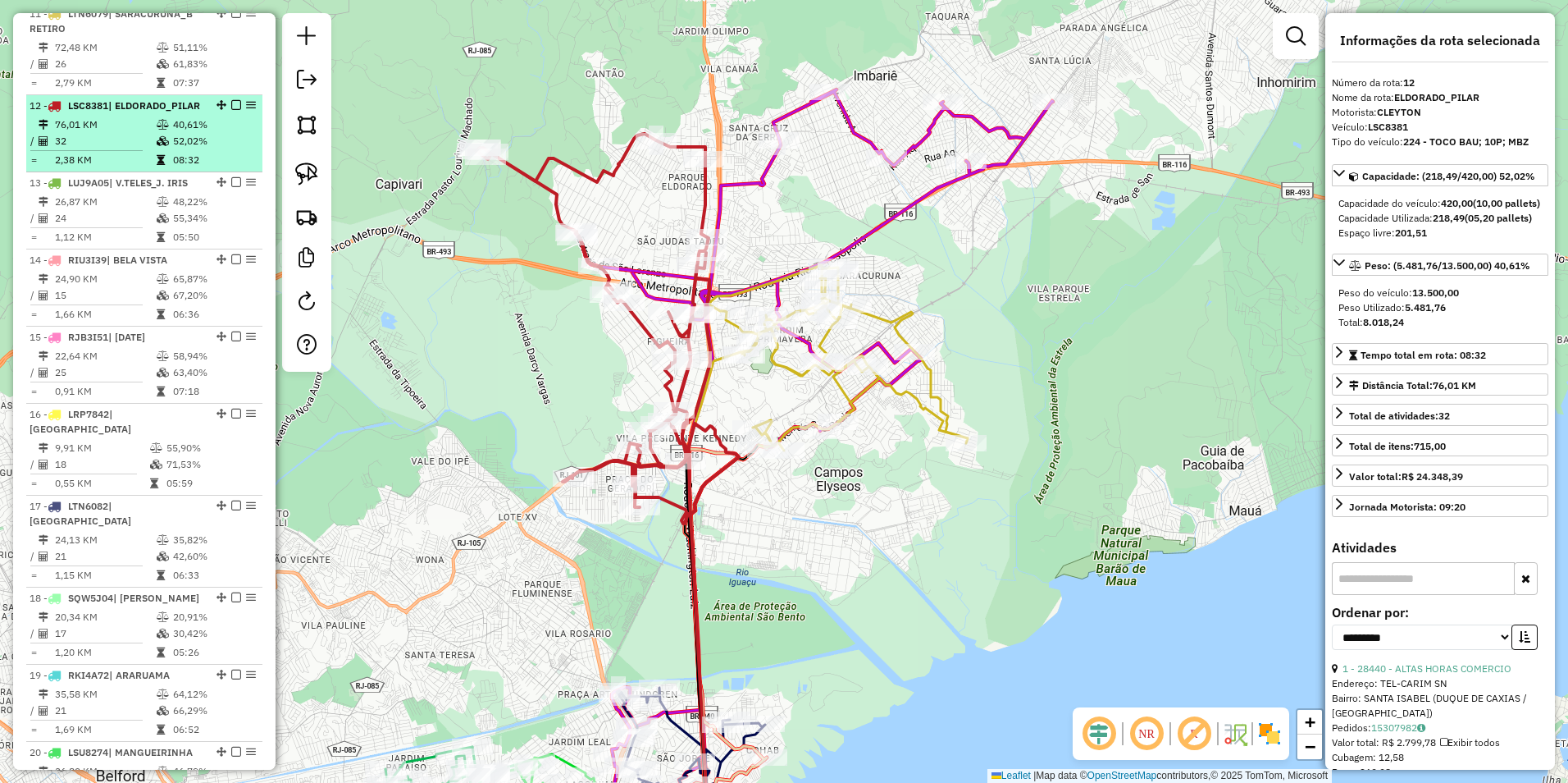
scroll to position [796, 0]
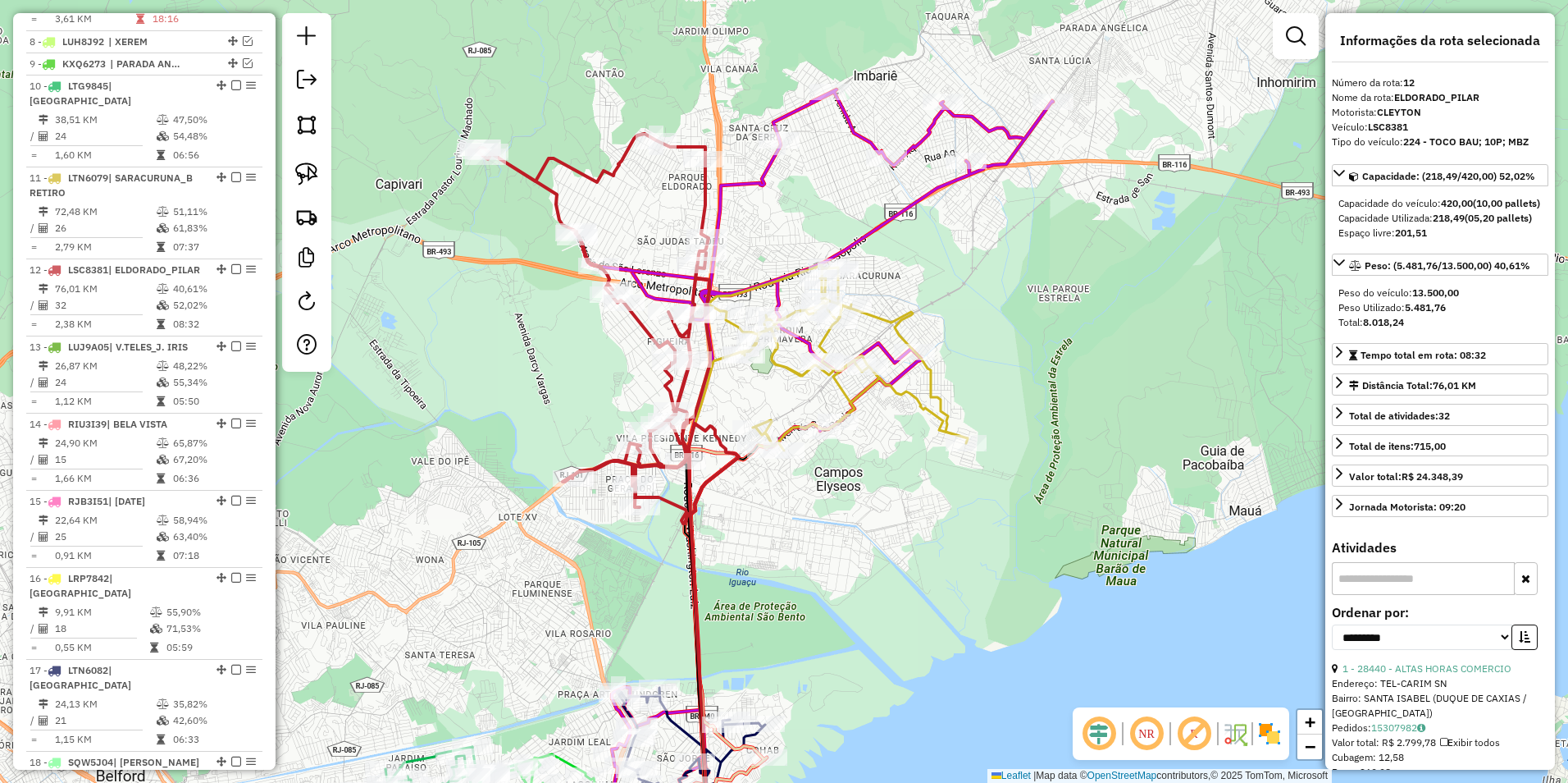
click at [614, 164] on icon at bounding box center [593, 320] width 233 height 373
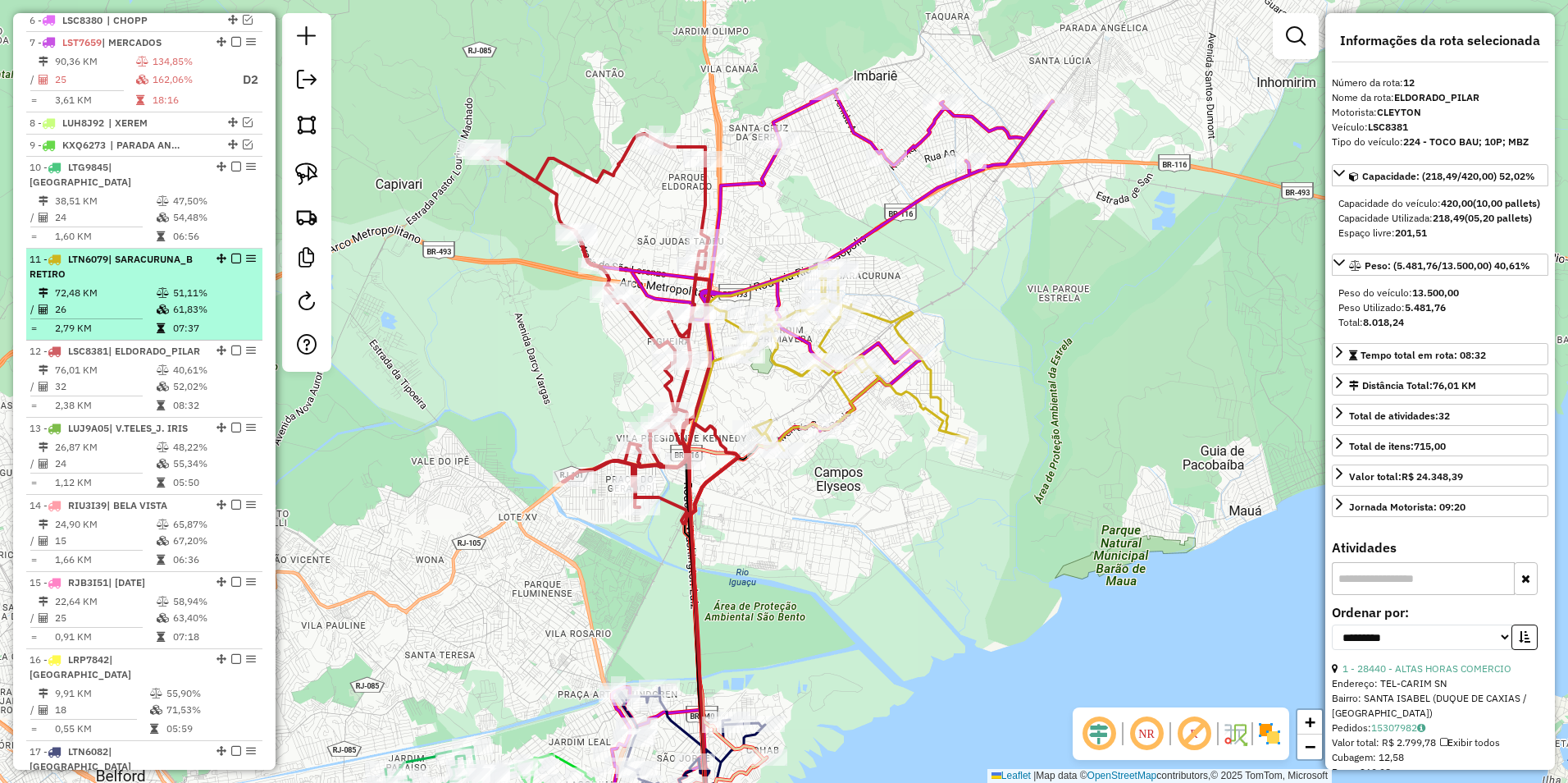
scroll to position [714, 0]
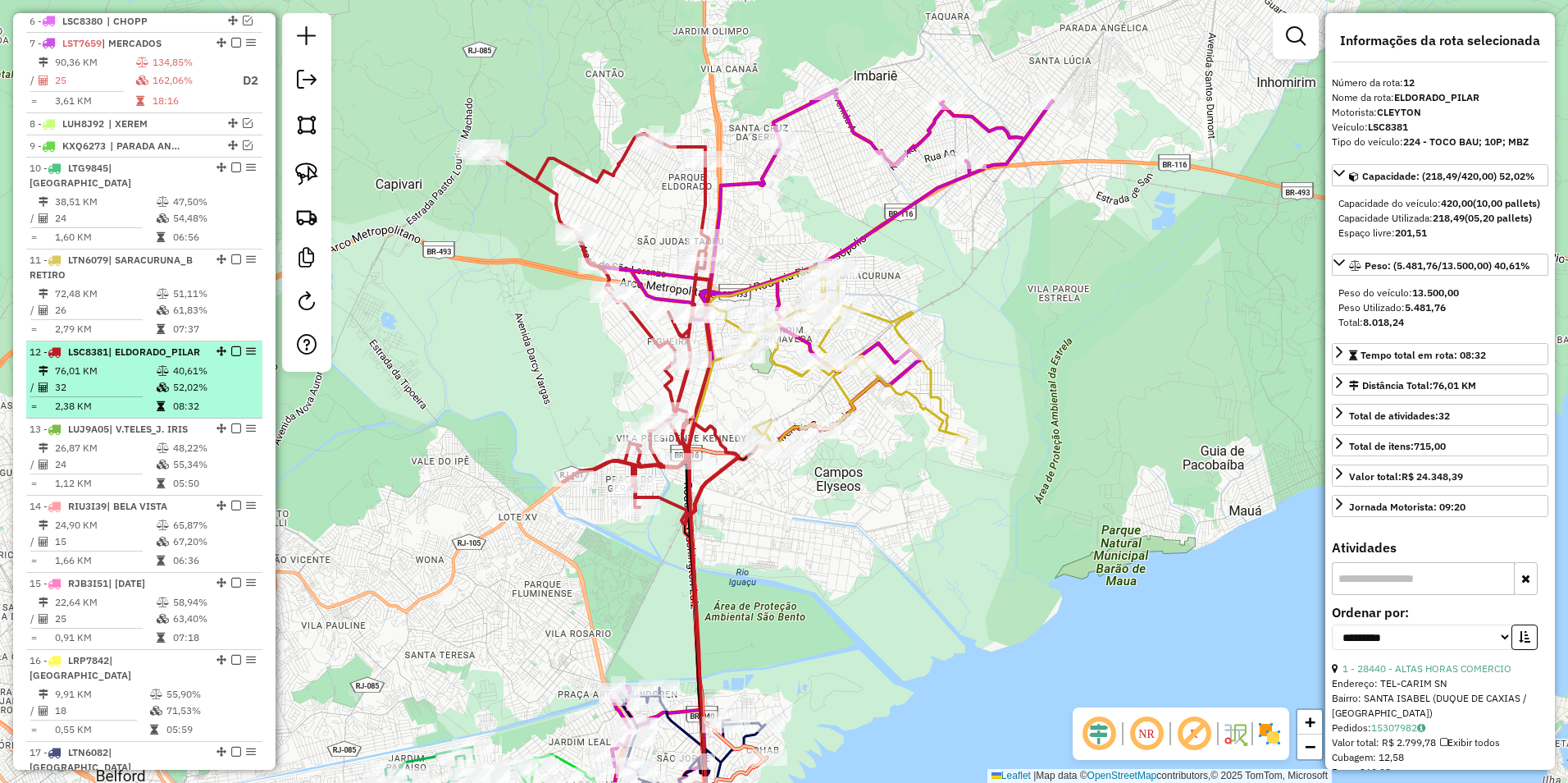
click at [232, 352] on em at bounding box center [236, 351] width 10 height 10
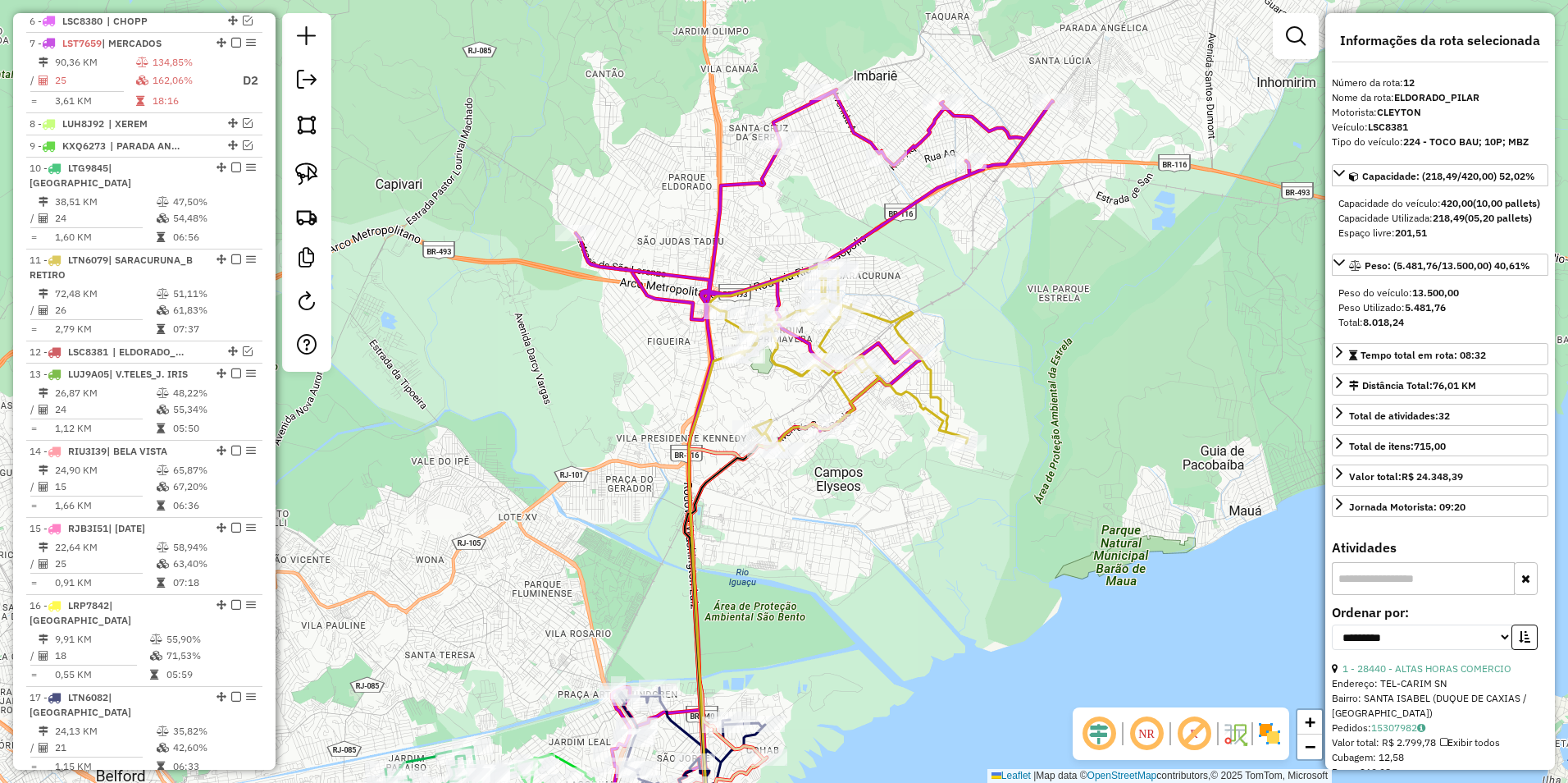
click at [782, 365] on icon at bounding box center [839, 358] width 259 height 186
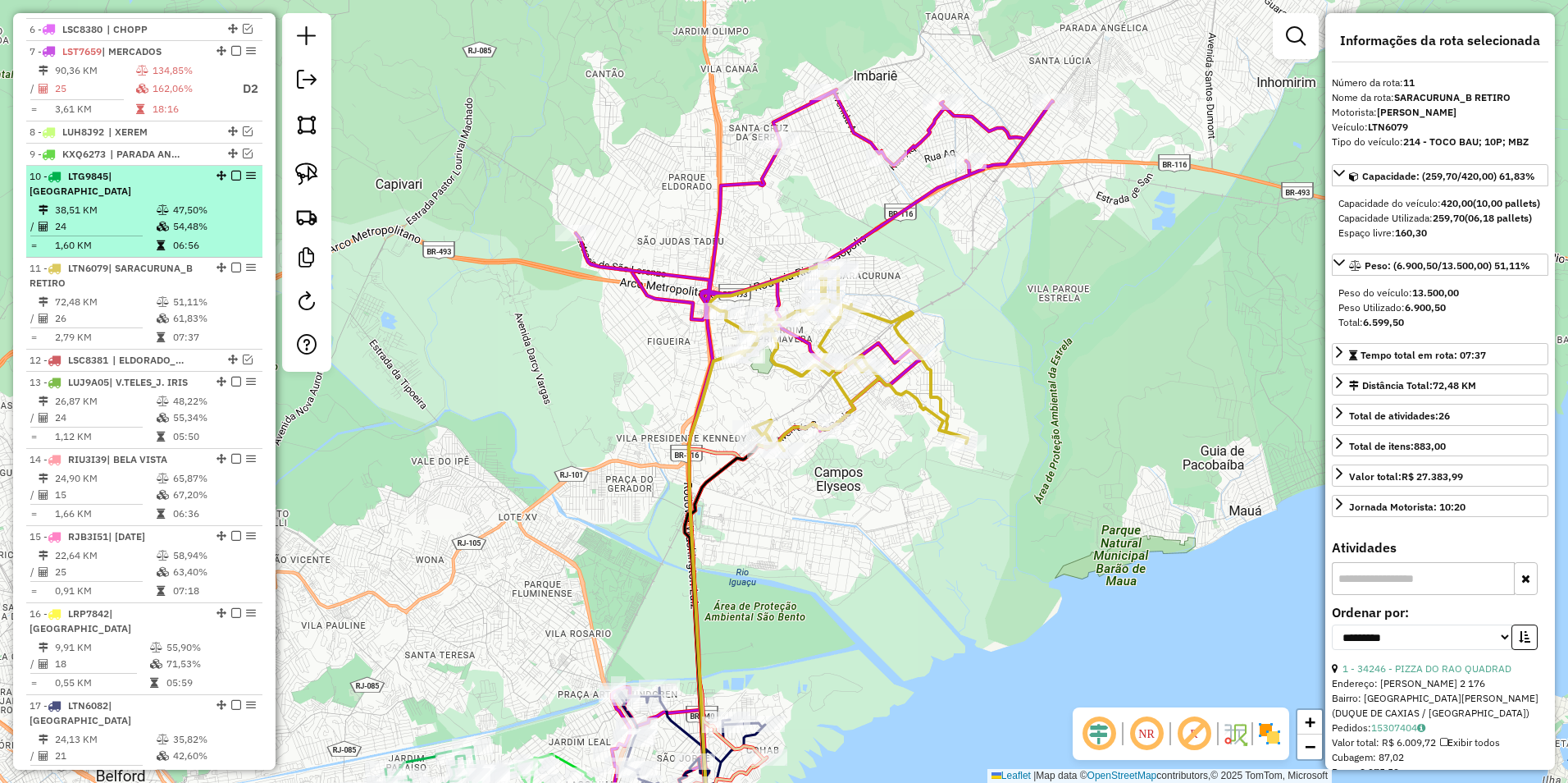
scroll to position [704, 0]
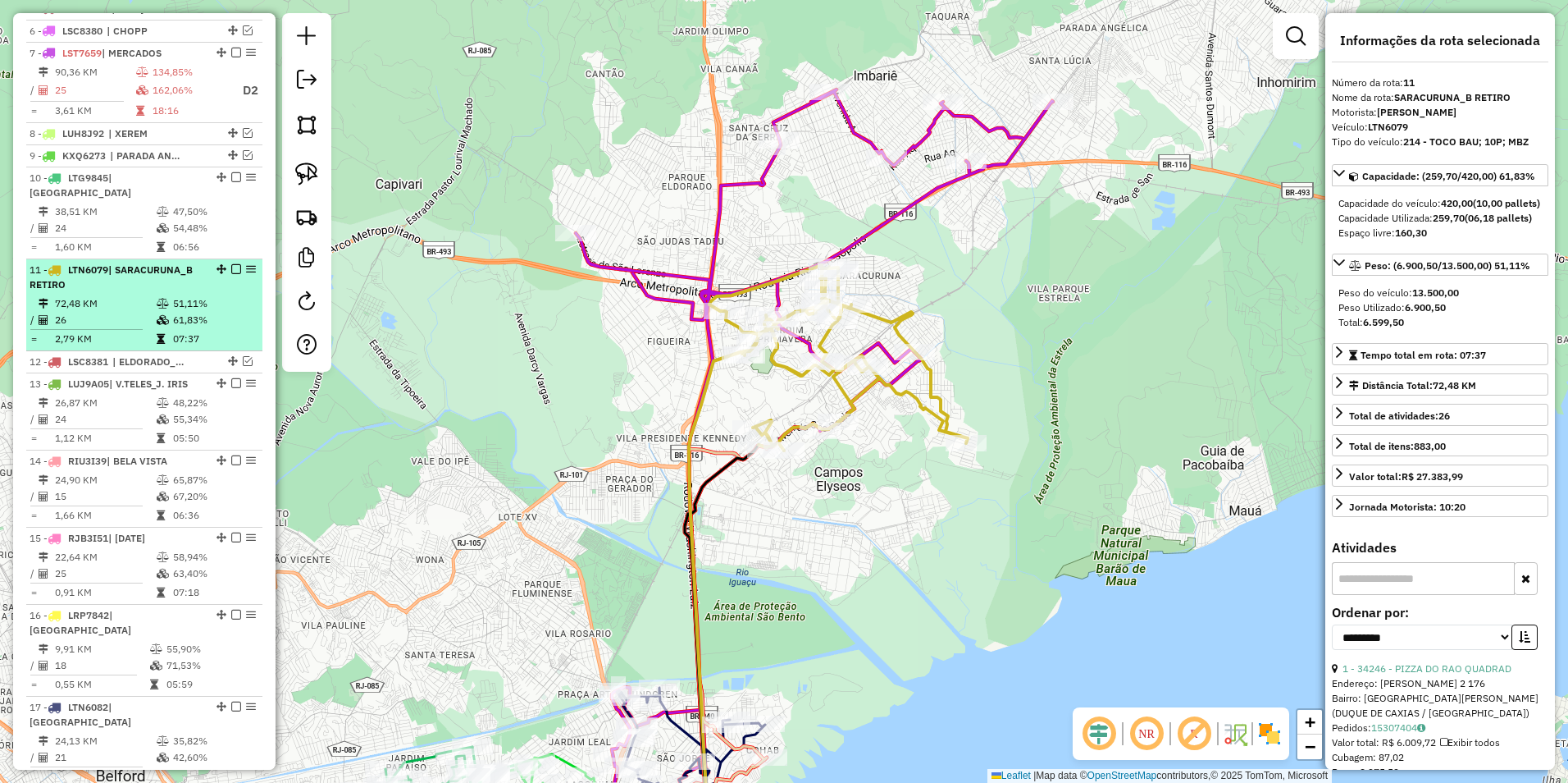
click at [232, 270] on em at bounding box center [236, 268] width 10 height 10
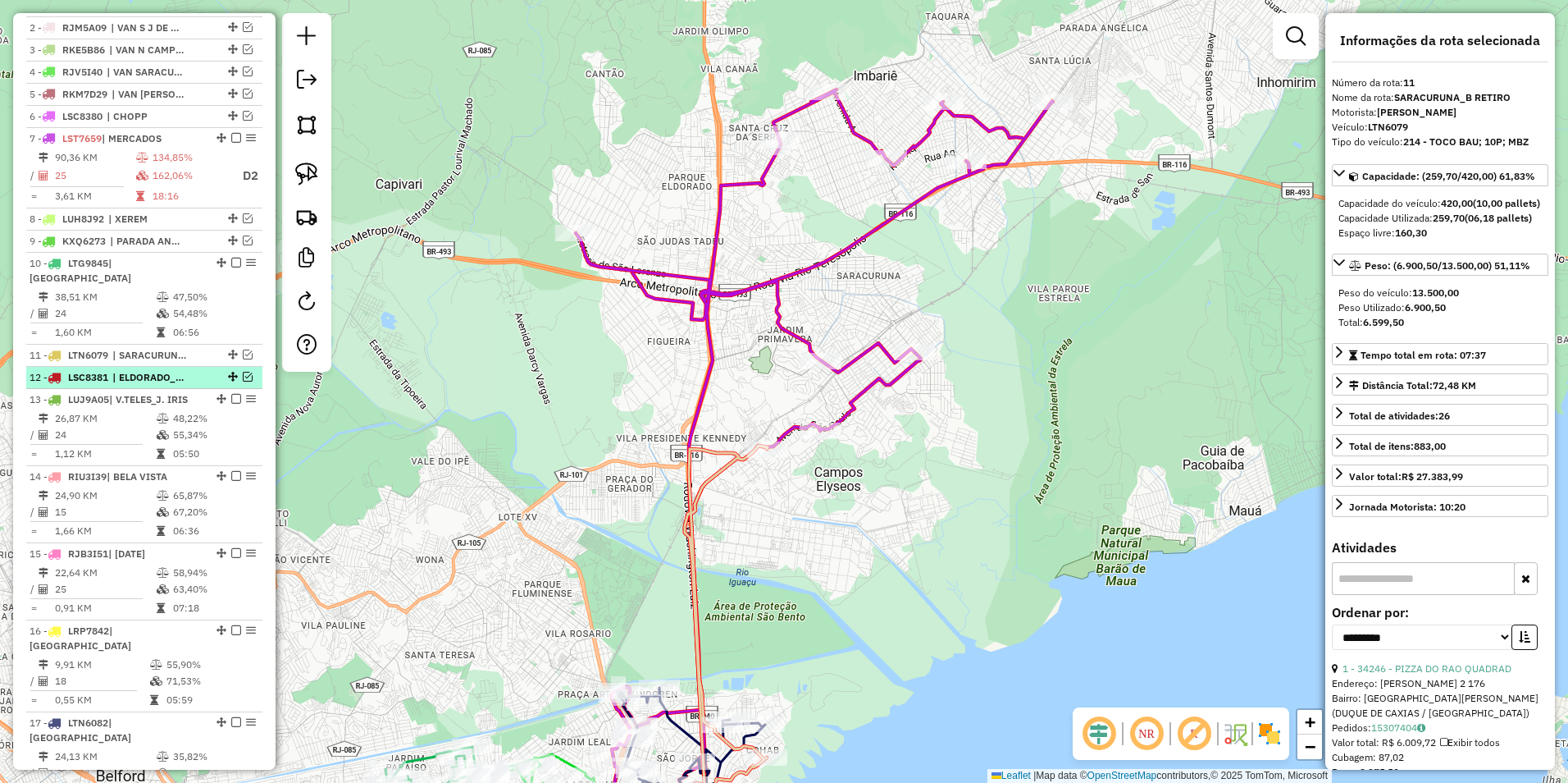
scroll to position [540, 0]
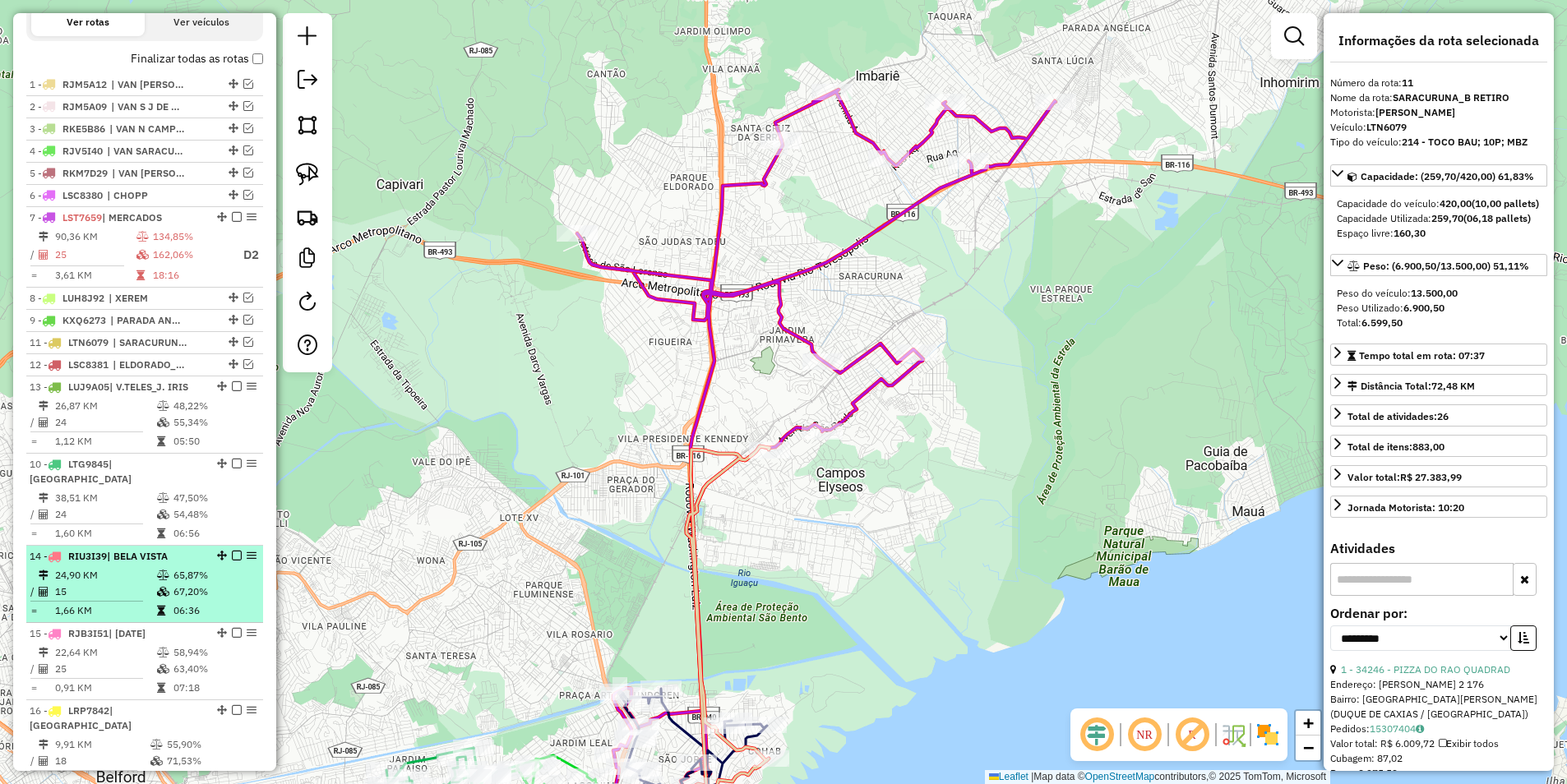
drag, startPoint x: 217, startPoint y: 353, endPoint x: 203, endPoint y: 581, distance: 228.4
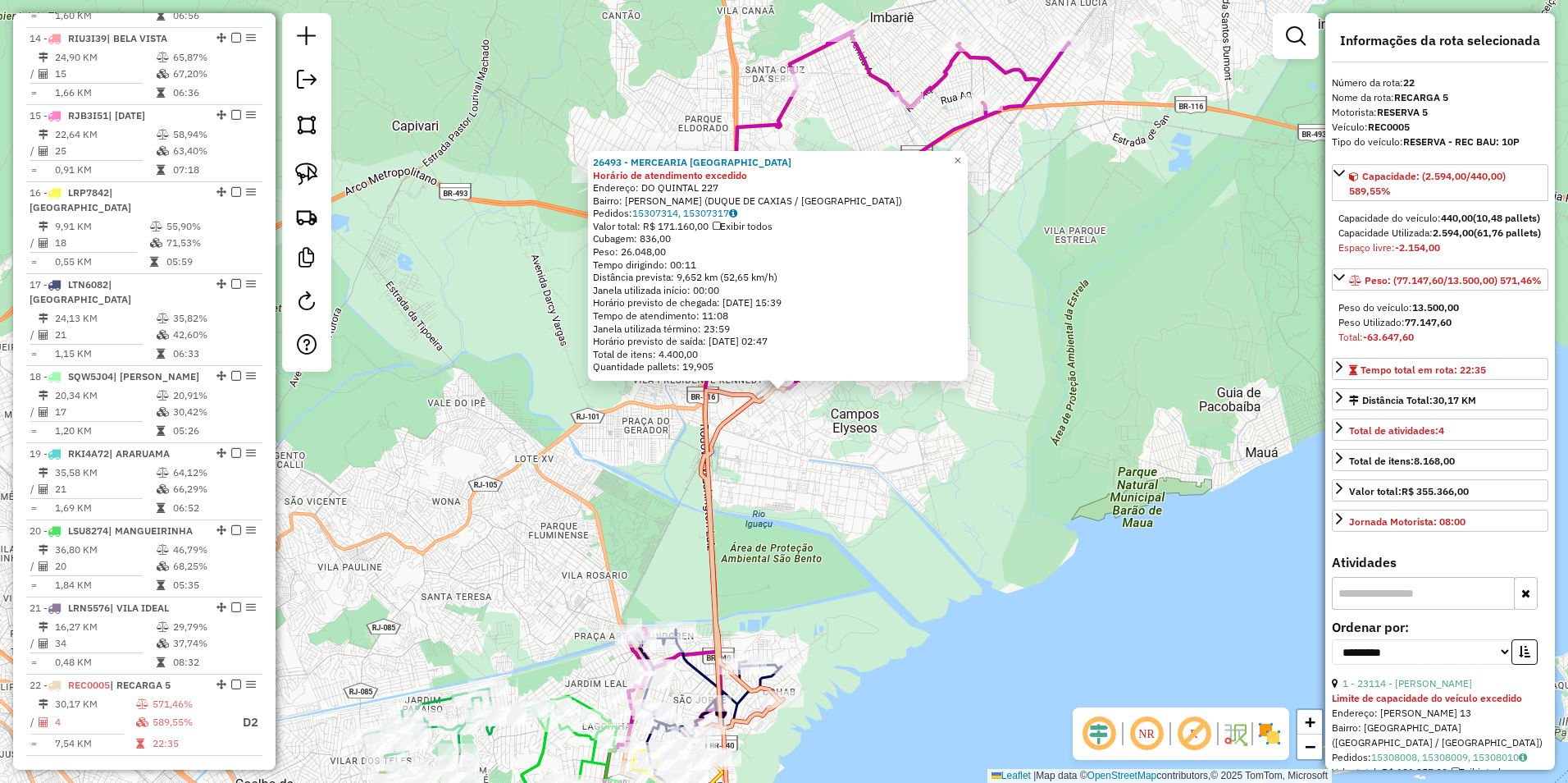
scroll to position [1078, 0]
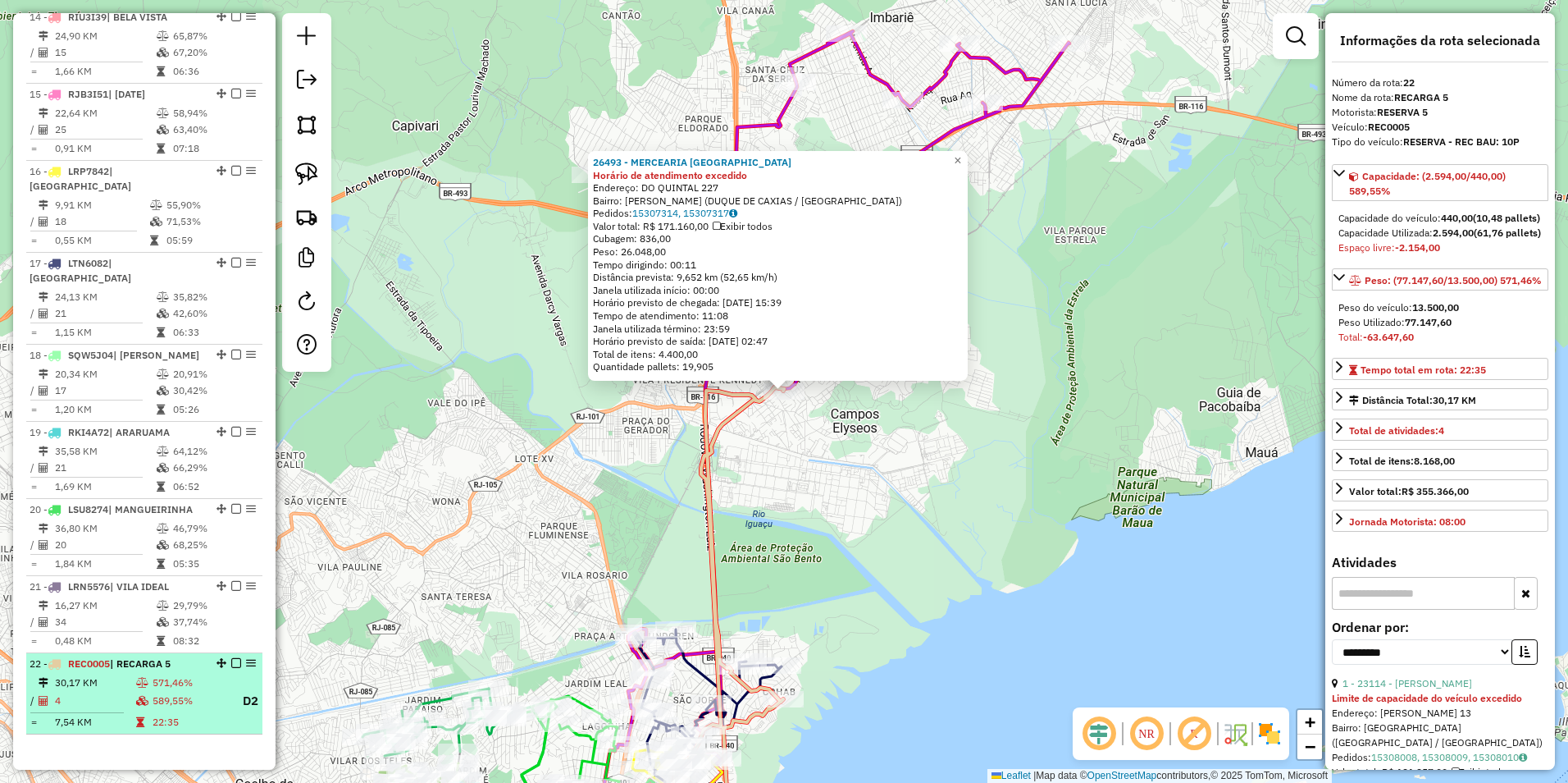
click at [233, 658] on em at bounding box center [236, 662] width 10 height 10
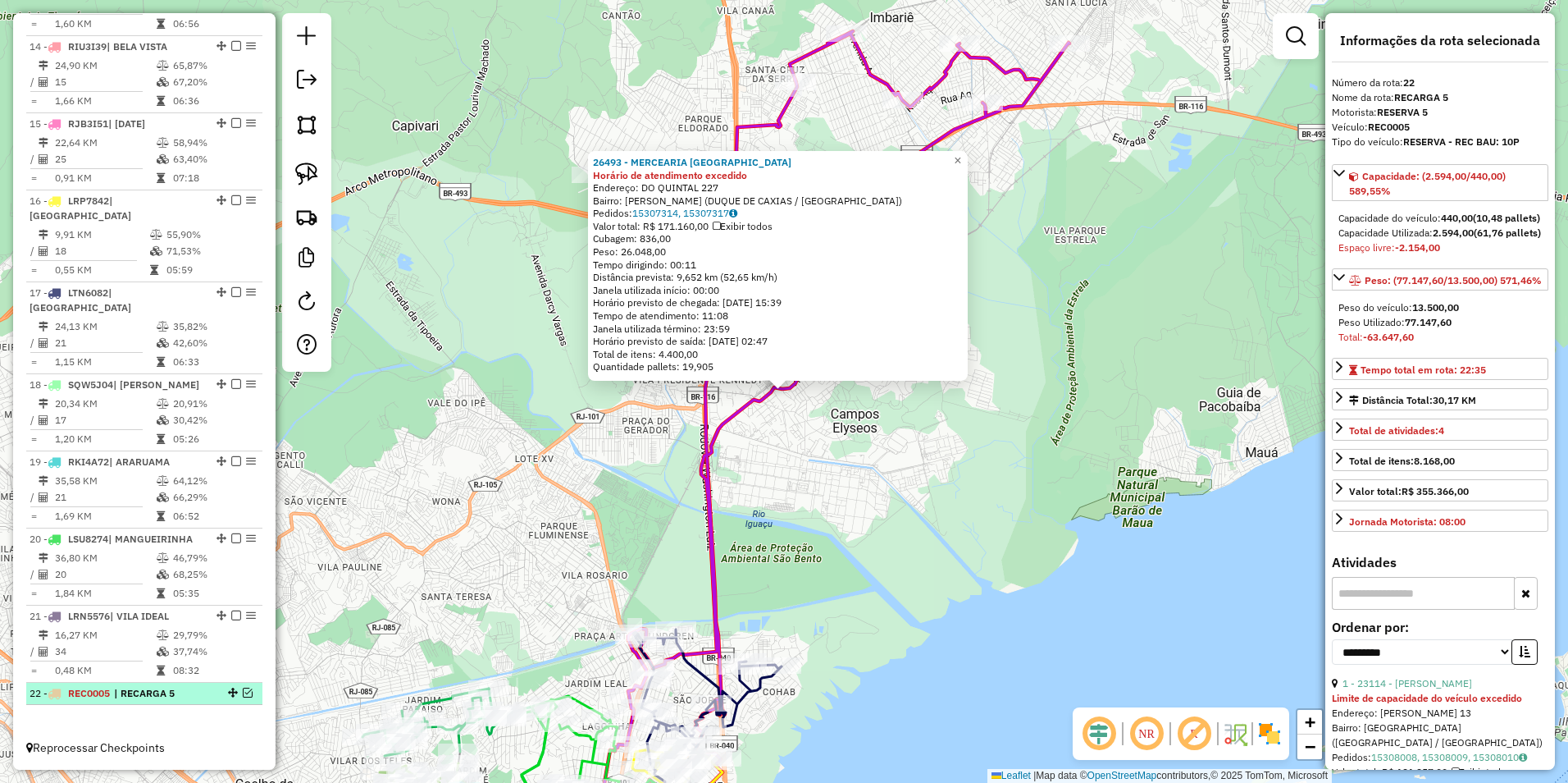
scroll to position [1019, 0]
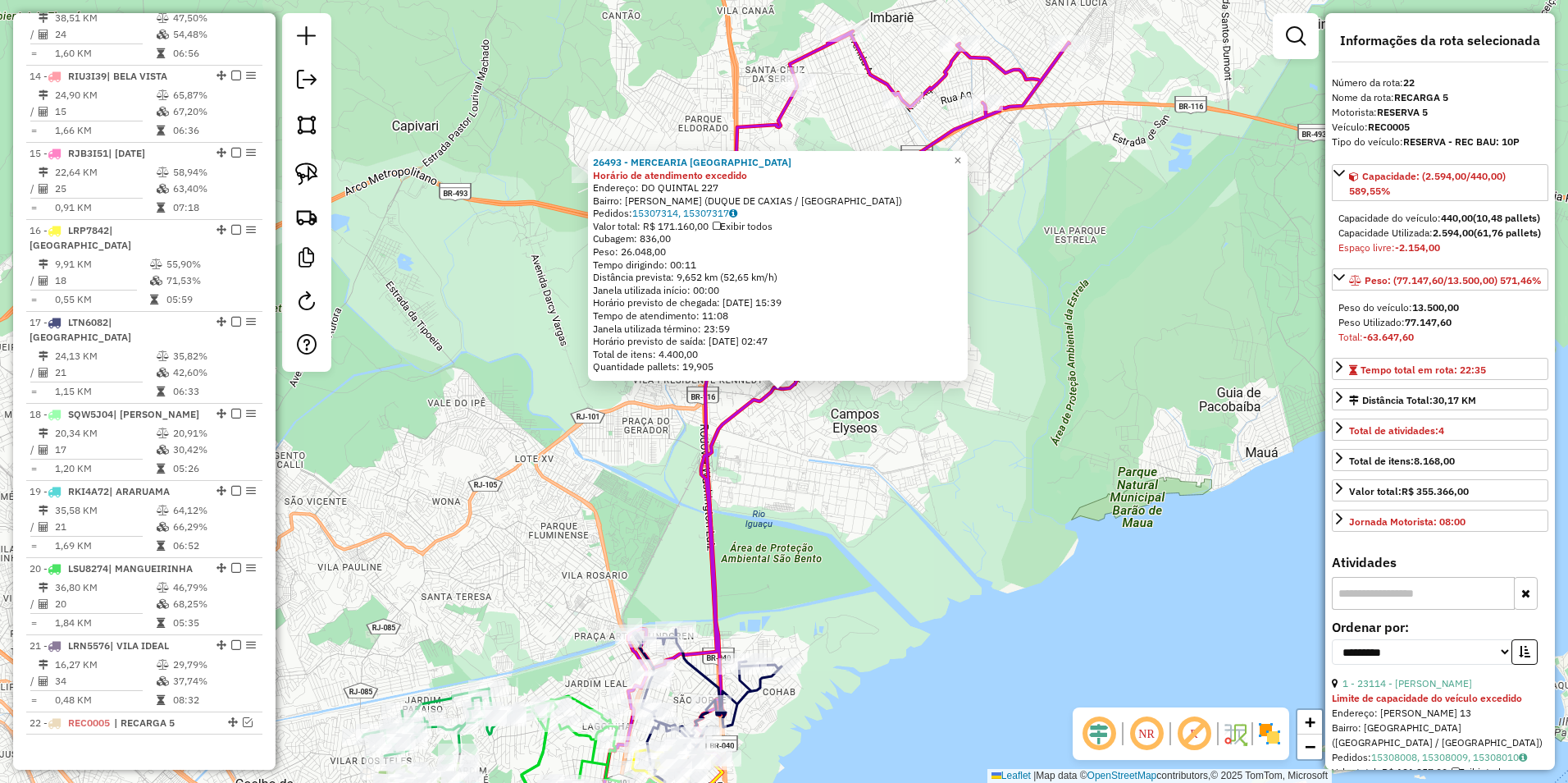
click at [967, 533] on div "26493 - MERCEARIA [GEOGRAPHIC_DATA] Horário de atendimento excedido Endereço: D…" at bounding box center [784, 392] width 1568 height 783
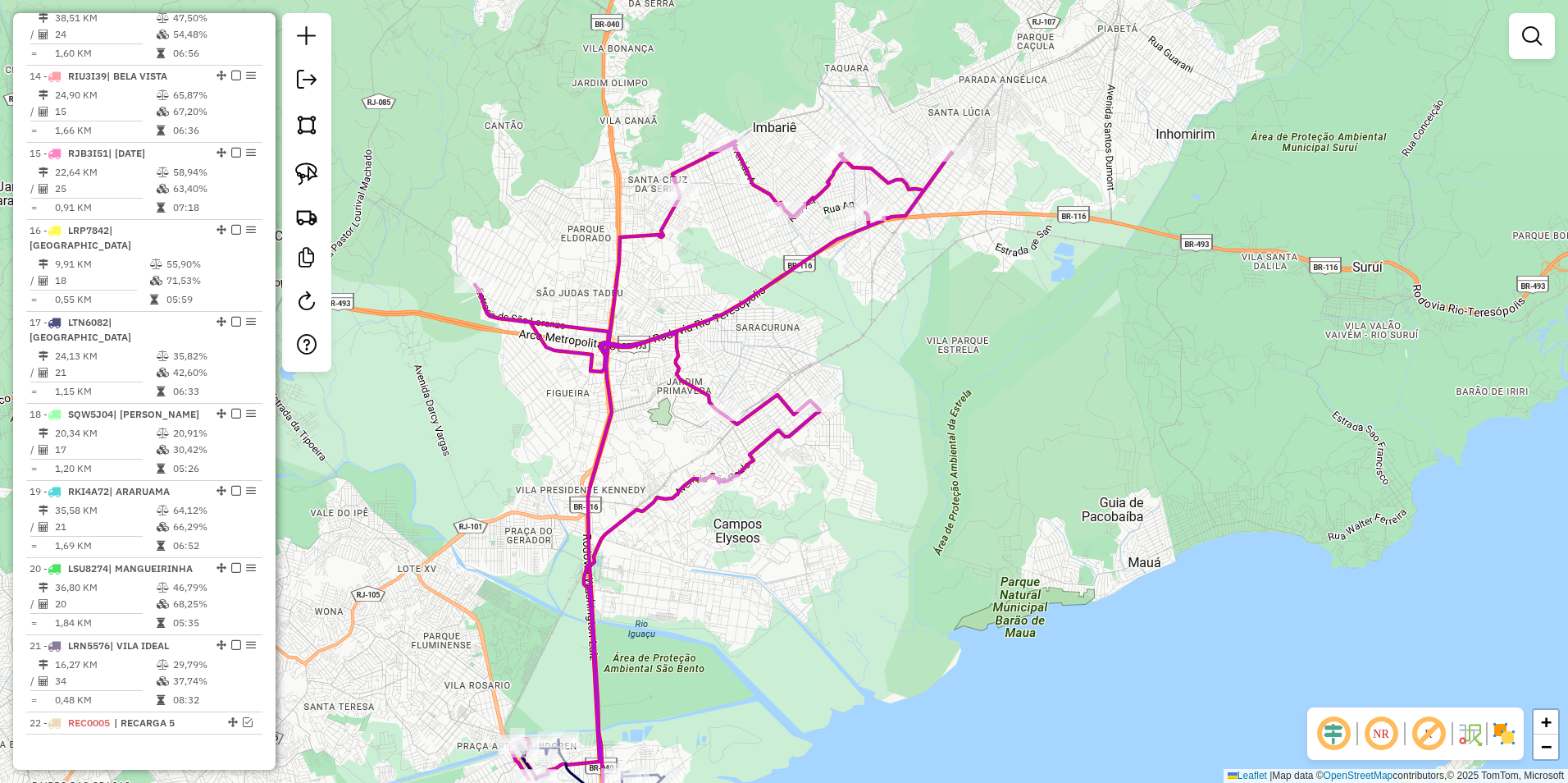
drag, startPoint x: 955, startPoint y: 300, endPoint x: 834, endPoint y: 414, distance: 166.2
click at [834, 414] on div "Janela de atendimento Grade de atendimento Capacidade Transportadoras Veículos …" at bounding box center [784, 392] width 1568 height 783
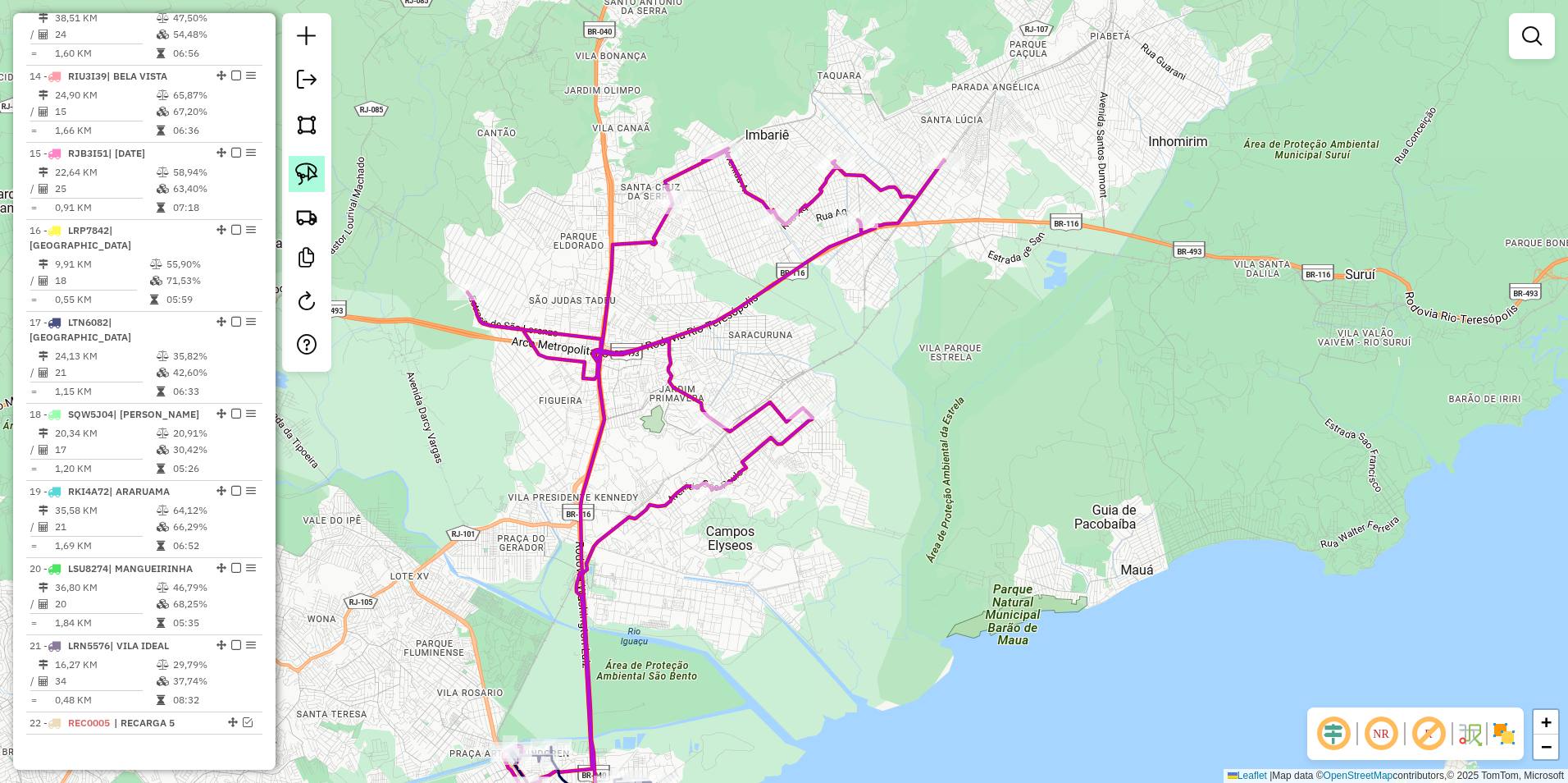
click at [318, 173] on img at bounding box center [306, 174] width 23 height 23
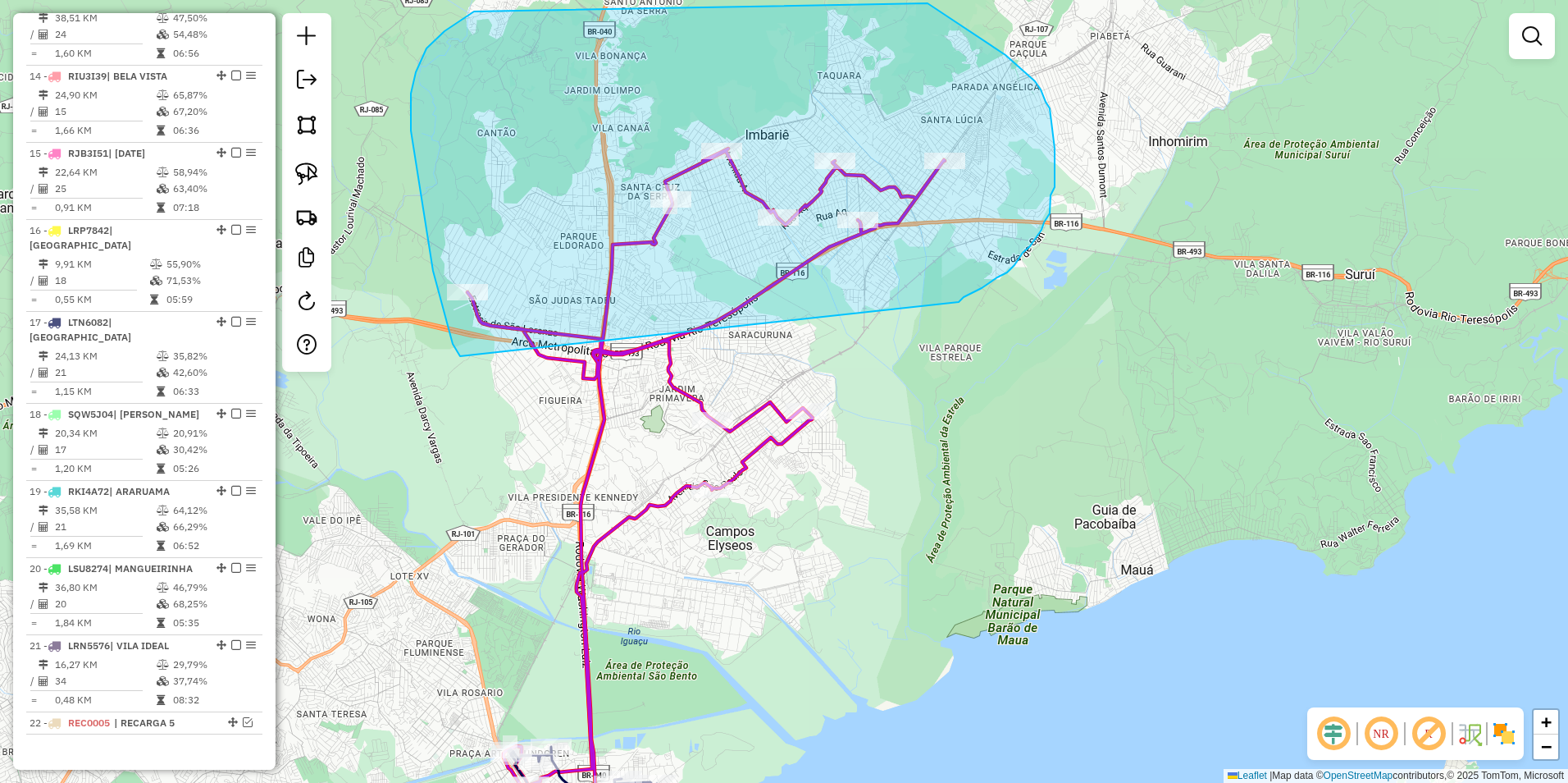
drag, startPoint x: 460, startPoint y: 356, endPoint x: 959, endPoint y: 302, distance: 501.9
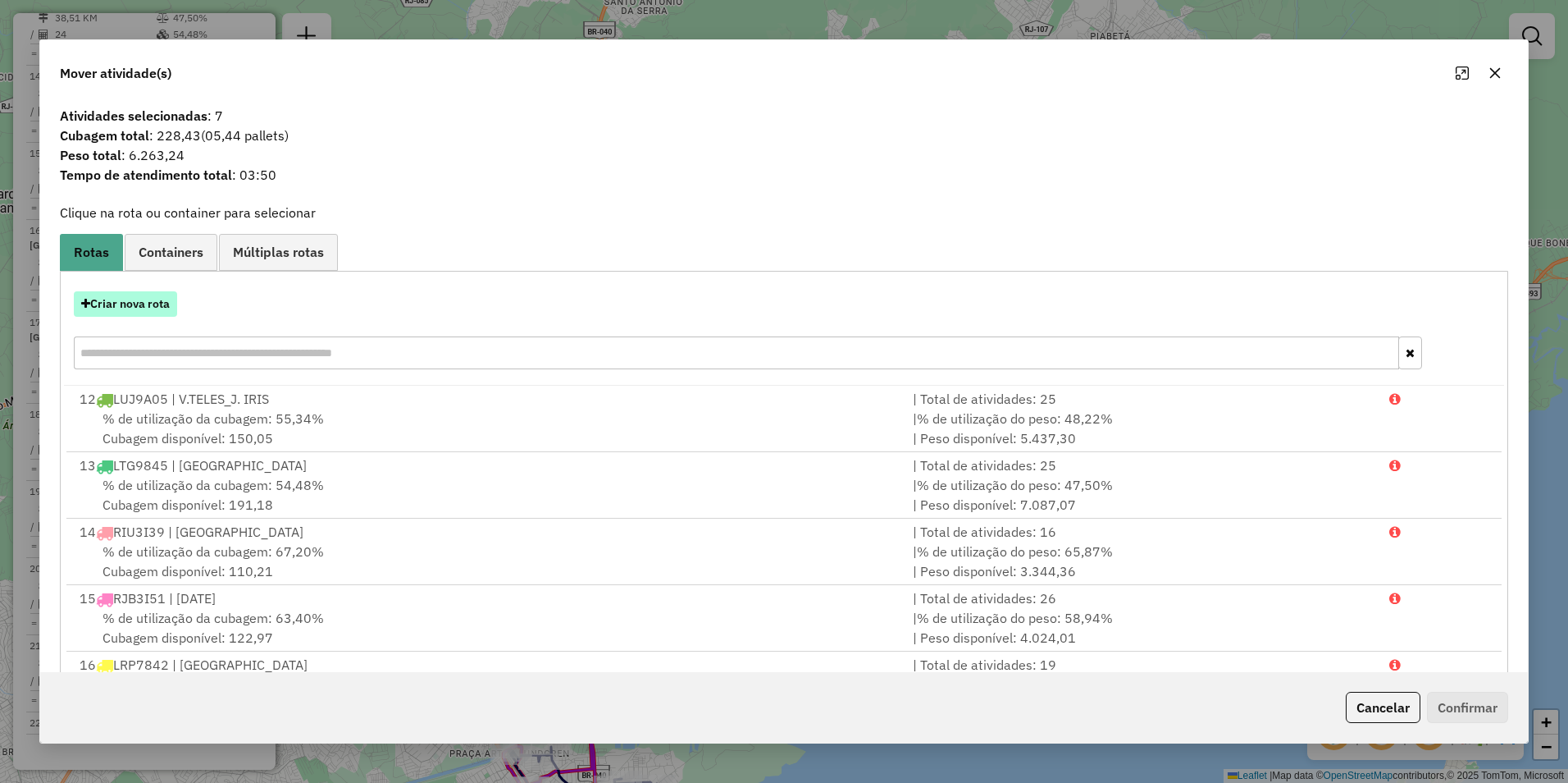
click at [145, 305] on button "Criar nova rota" at bounding box center [125, 304] width 103 height 25
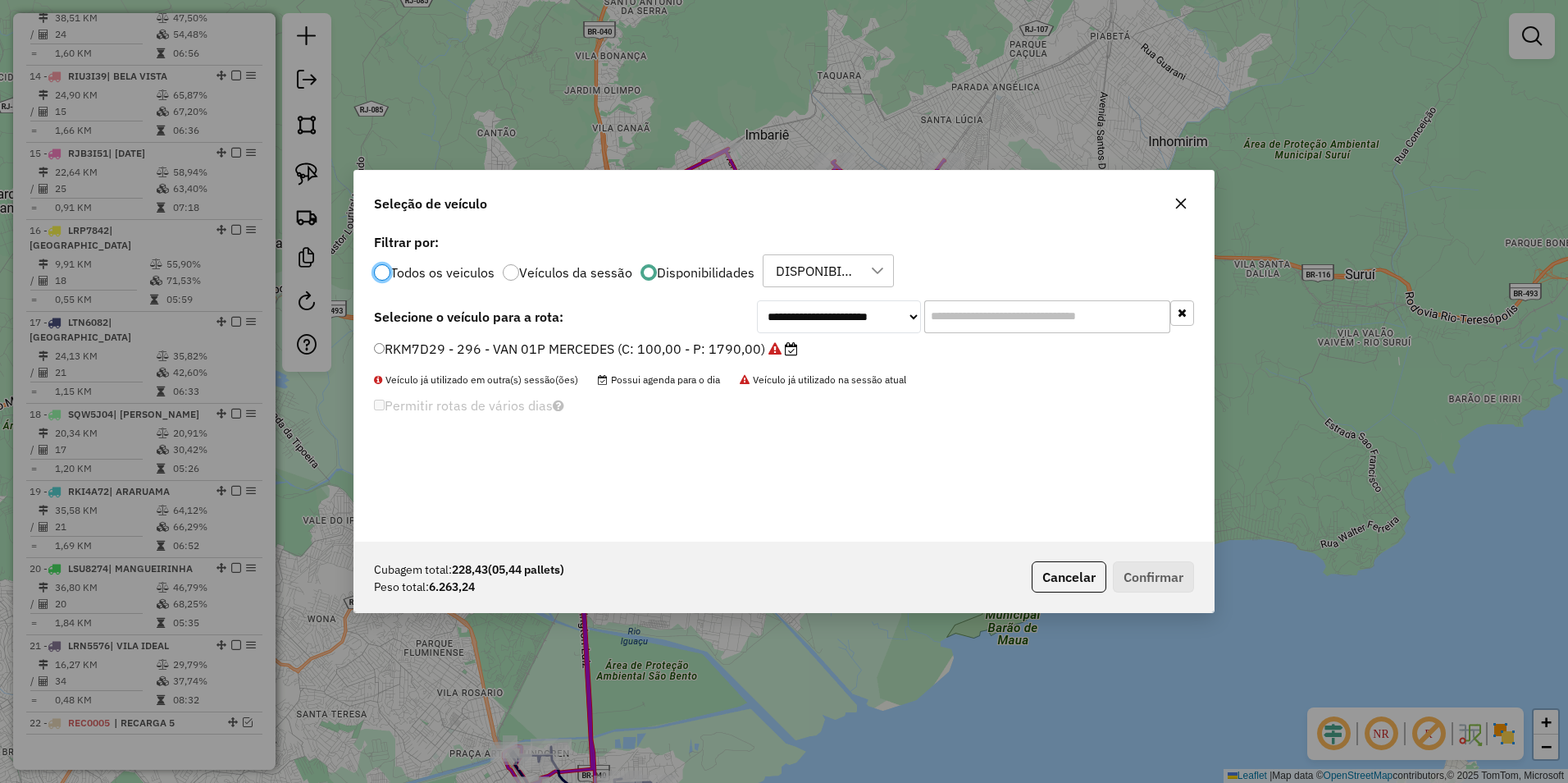
scroll to position [9, 5]
click at [809, 318] on select "**********" at bounding box center [838, 317] width 164 height 33
select select "********"
click at [757, 300] on select "**********" at bounding box center [838, 317] width 164 height 33
click at [711, 347] on label "LSC8378 - 221 - TOCO BAU; 10P; MBZ (C: 420,00 - P: 13500,00)" at bounding box center [582, 348] width 417 height 20
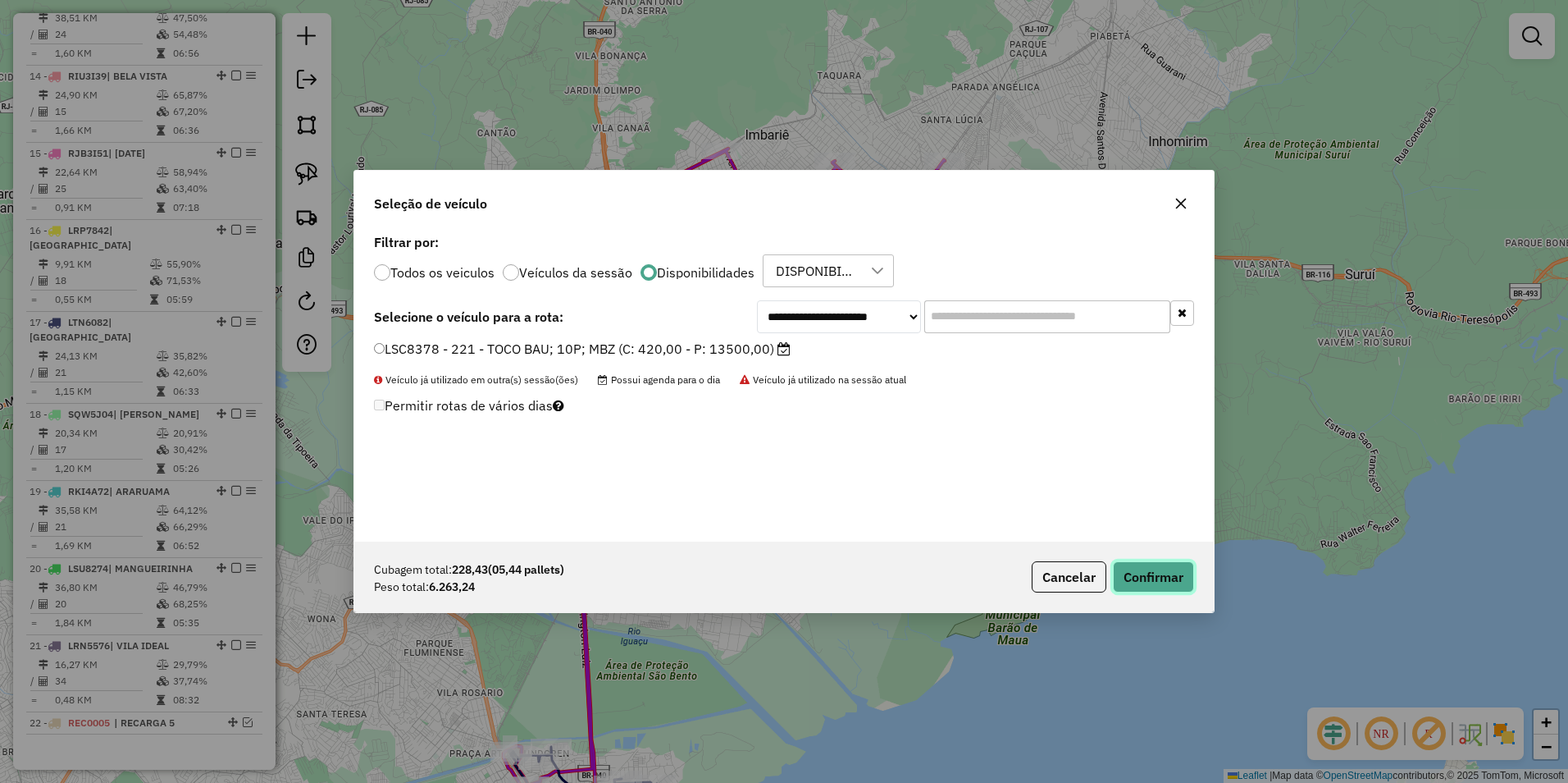
click at [1160, 580] on button "Confirmar" at bounding box center [1154, 577] width 82 height 31
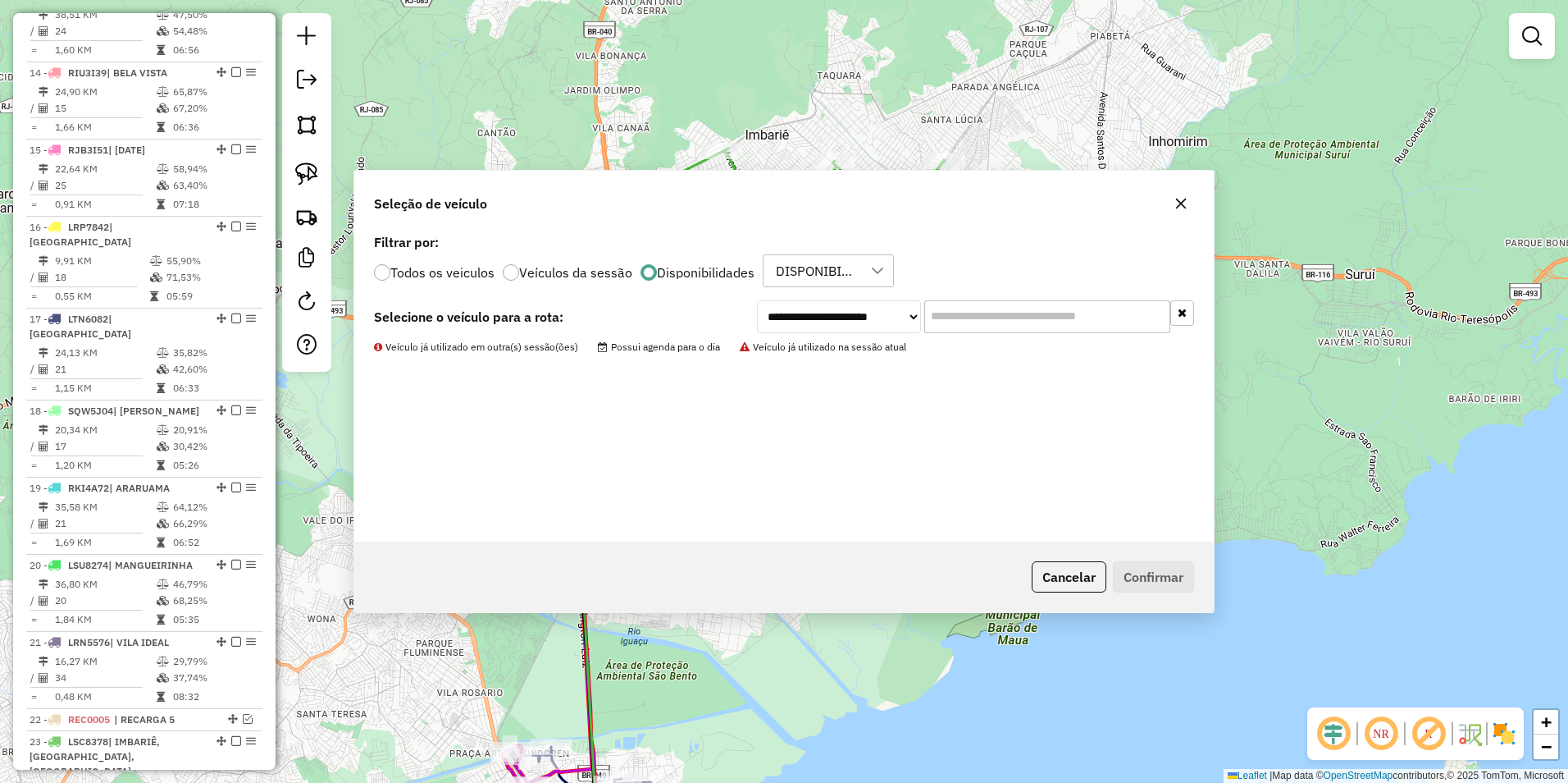
scroll to position [0, 0]
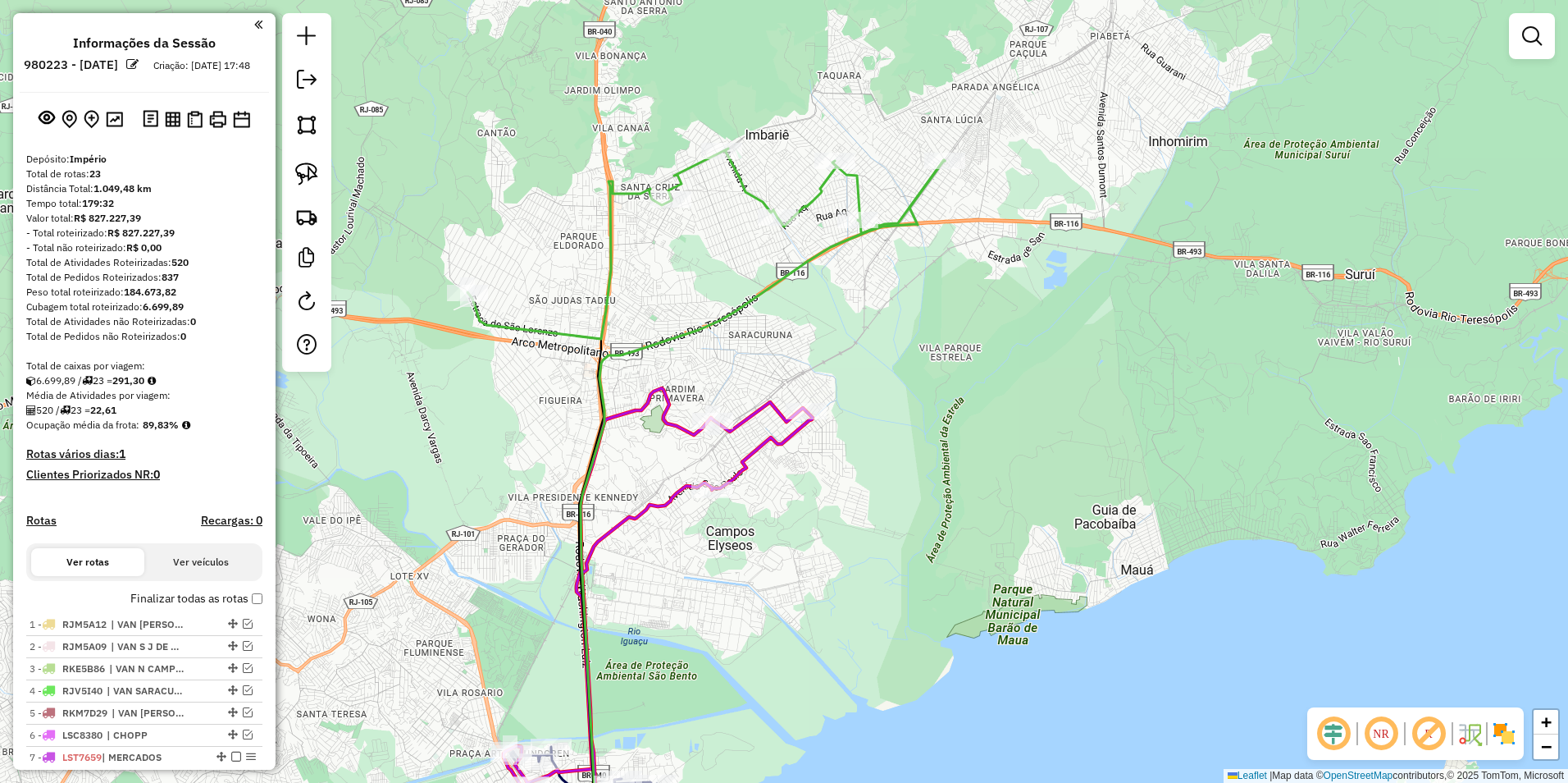
click at [809, 201] on icon at bounding box center [706, 243] width 477 height 190
select select "**********"
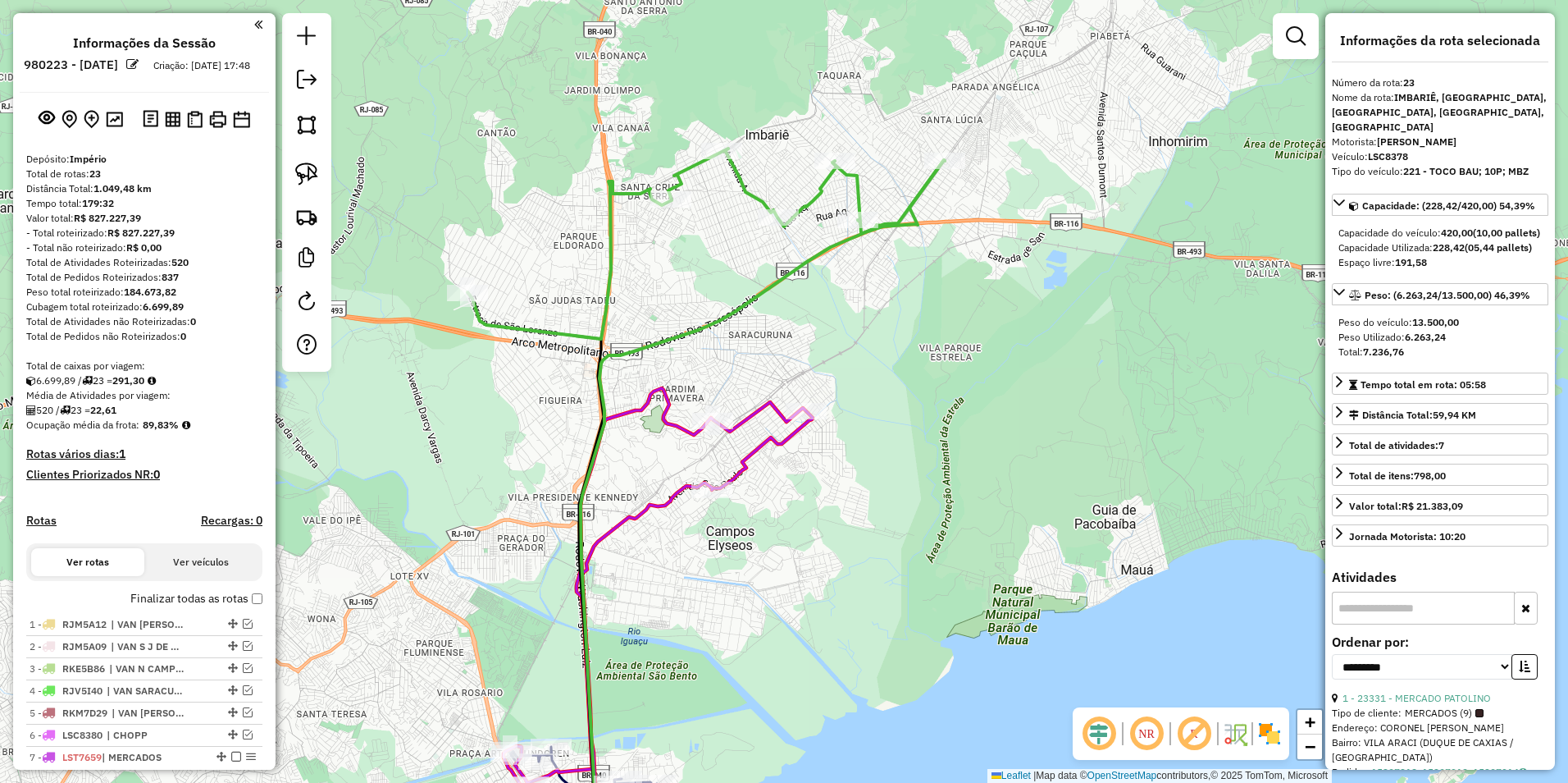
scroll to position [1122, 0]
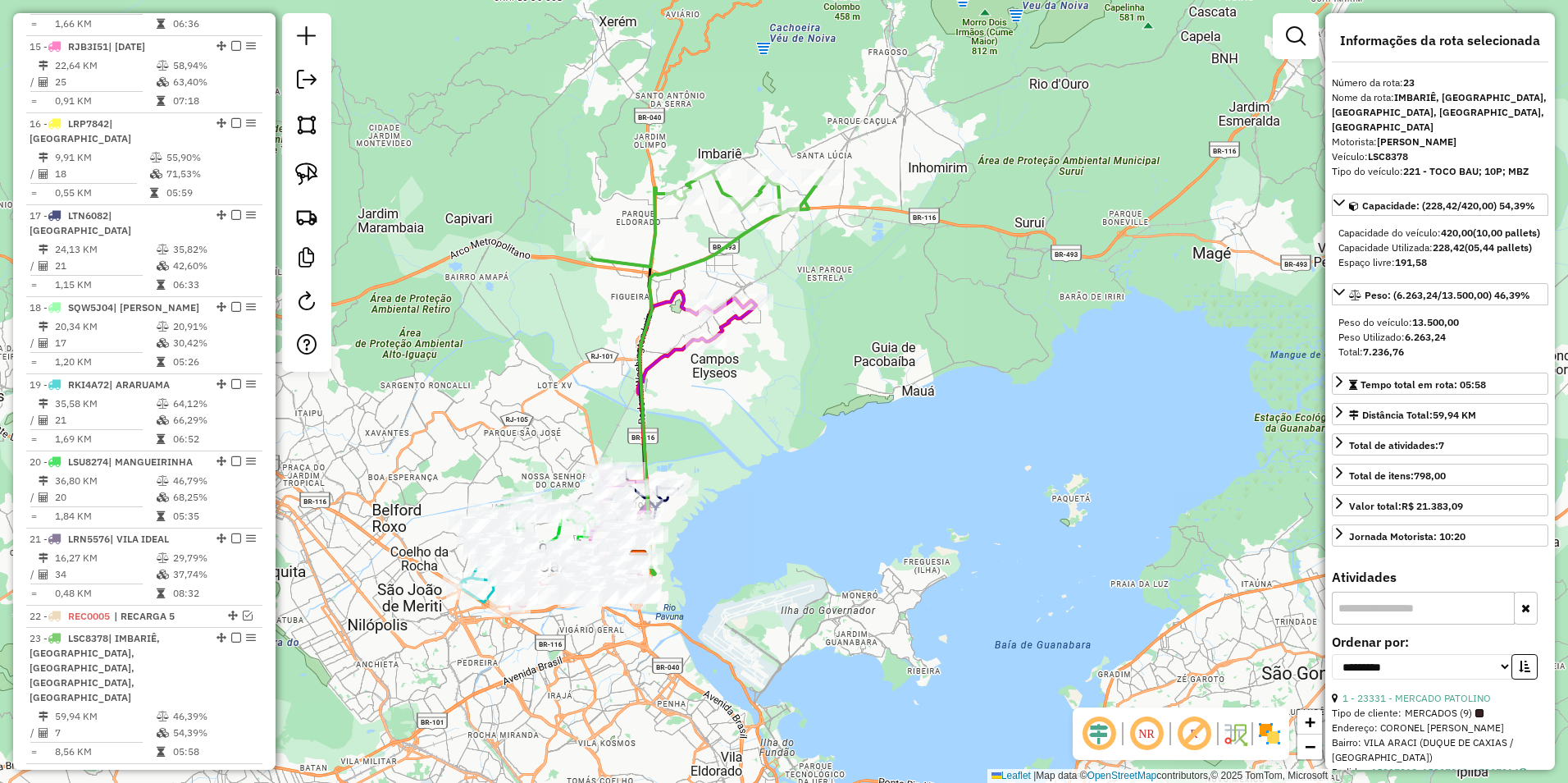
drag, startPoint x: 727, startPoint y: 282, endPoint x: 712, endPoint y: 260, distance: 26.6
click at [712, 260] on icon at bounding box center [729, 376] width 185 height 398
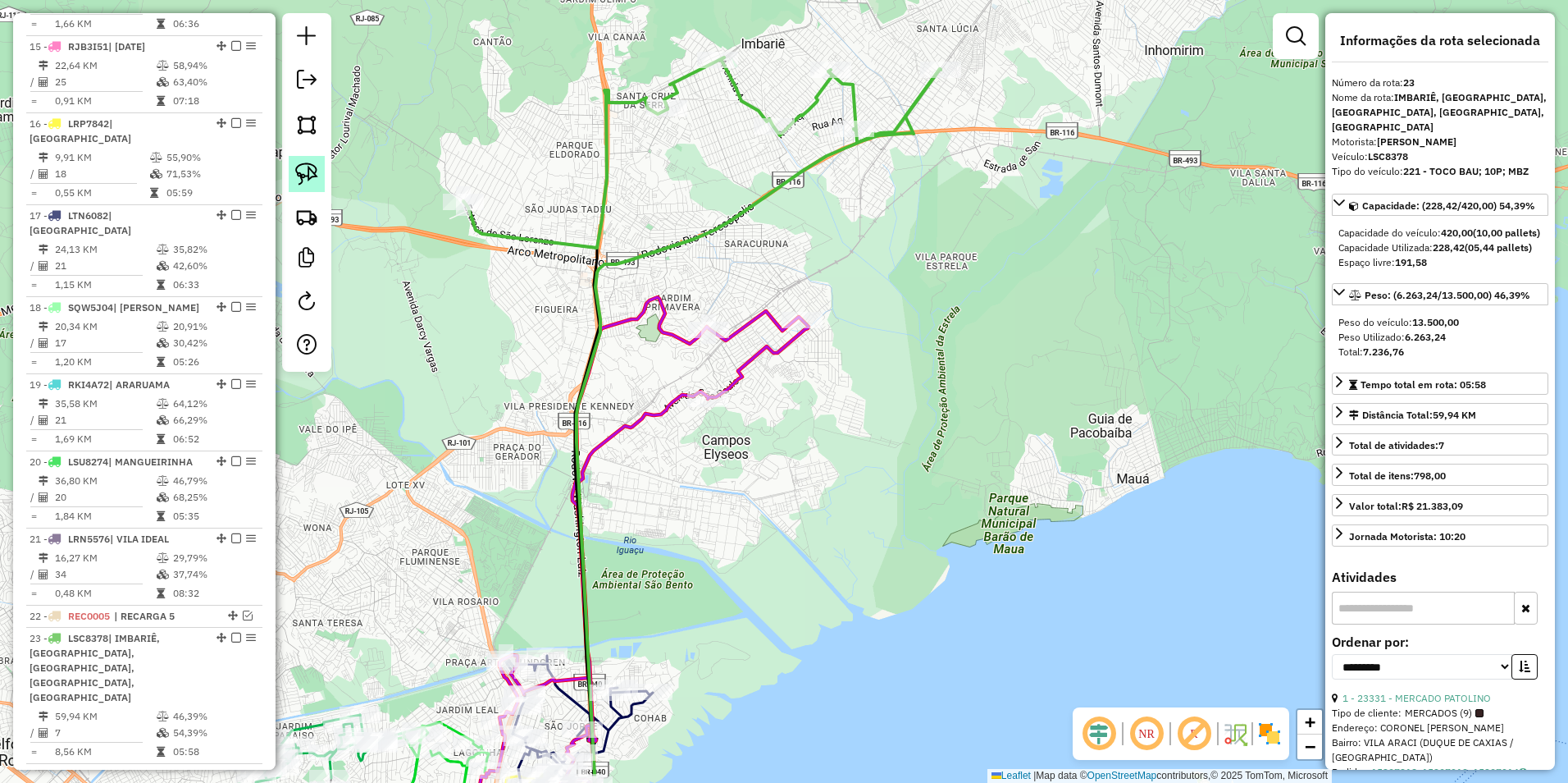
click at [308, 186] on link at bounding box center [307, 174] width 36 height 36
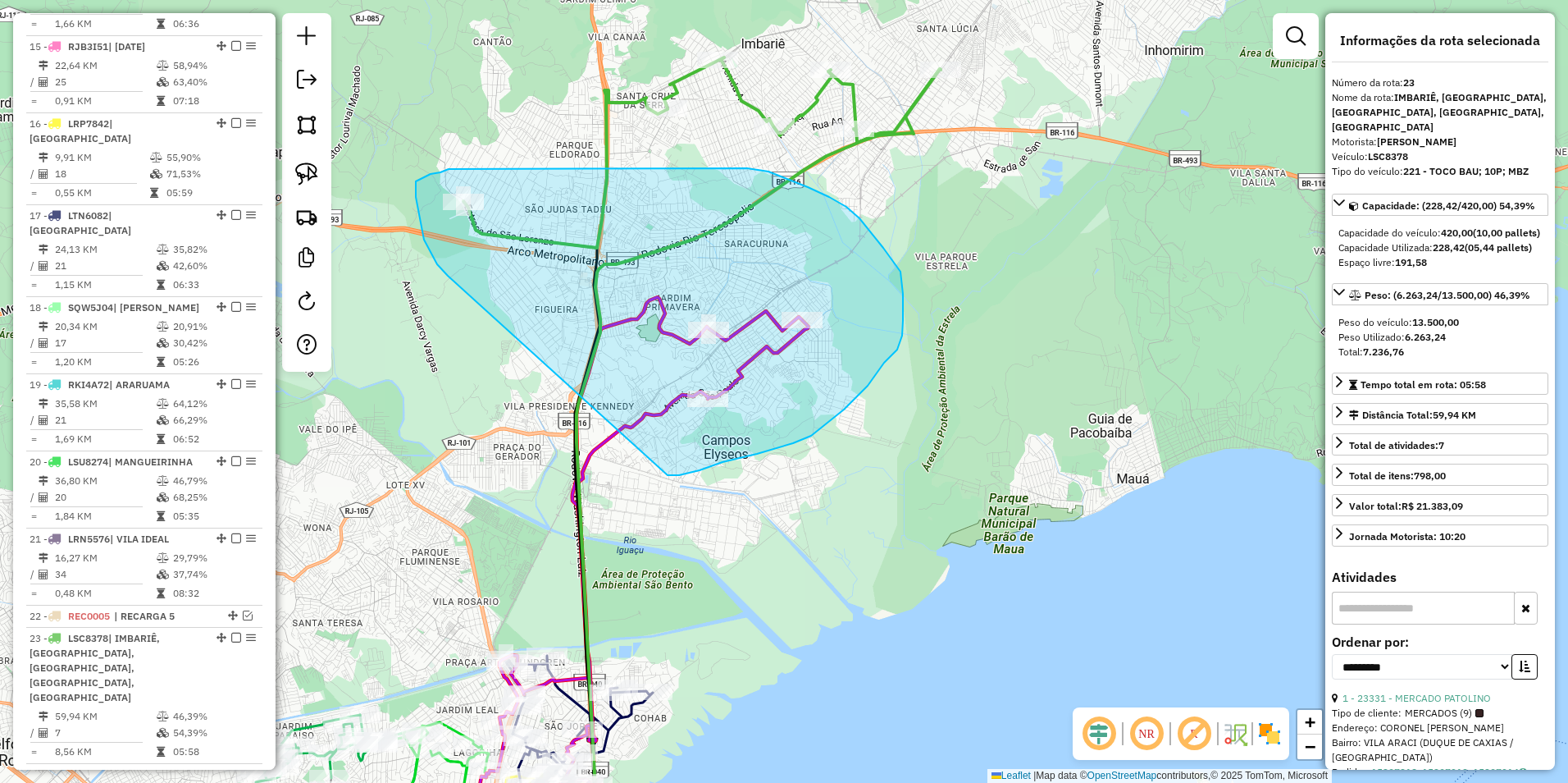
drag, startPoint x: 448, startPoint y: 276, endPoint x: 667, endPoint y: 475, distance: 295.9
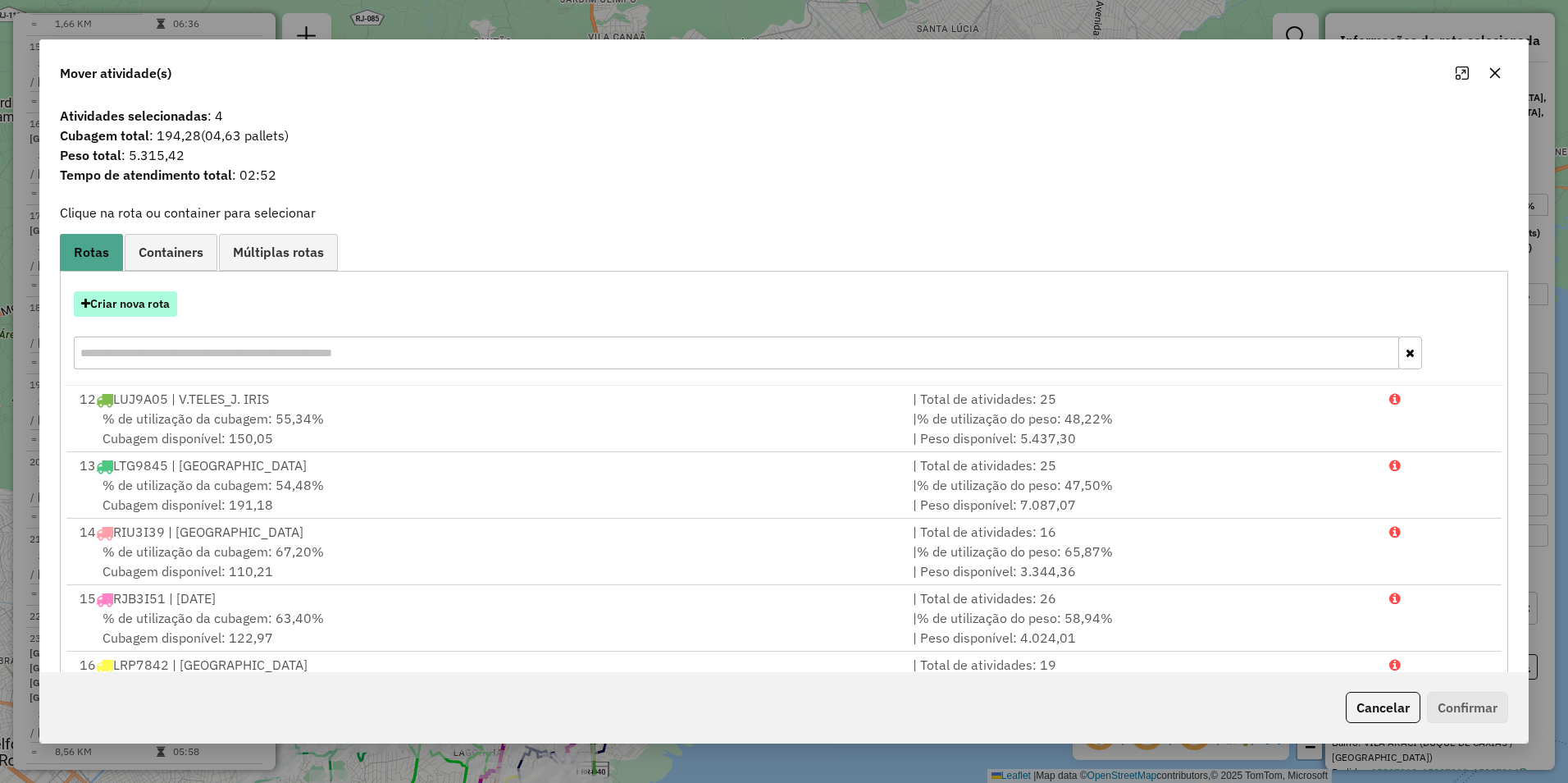
click at [154, 293] on button "Criar nova rota" at bounding box center [125, 304] width 103 height 25
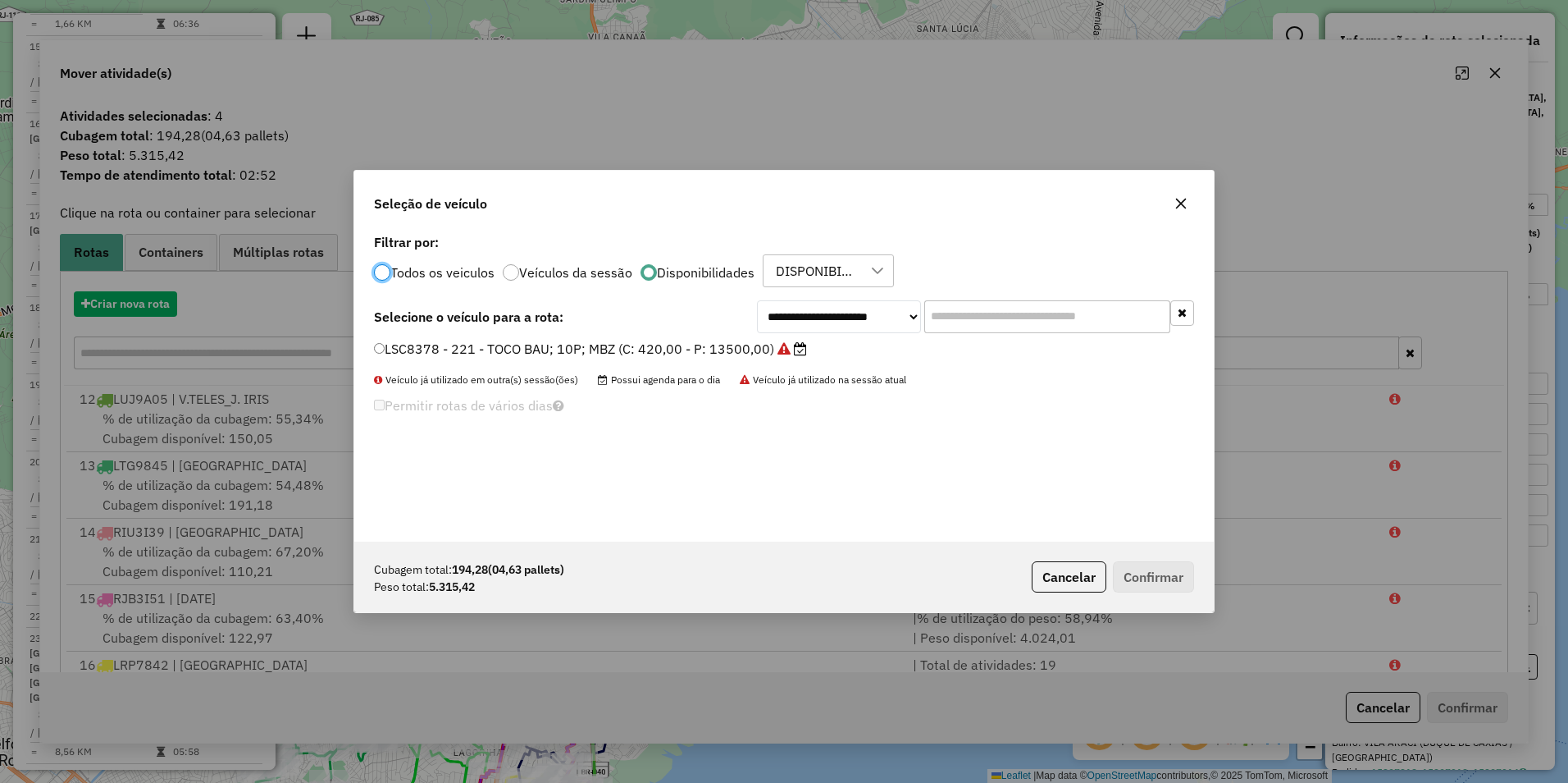
scroll to position [9, 5]
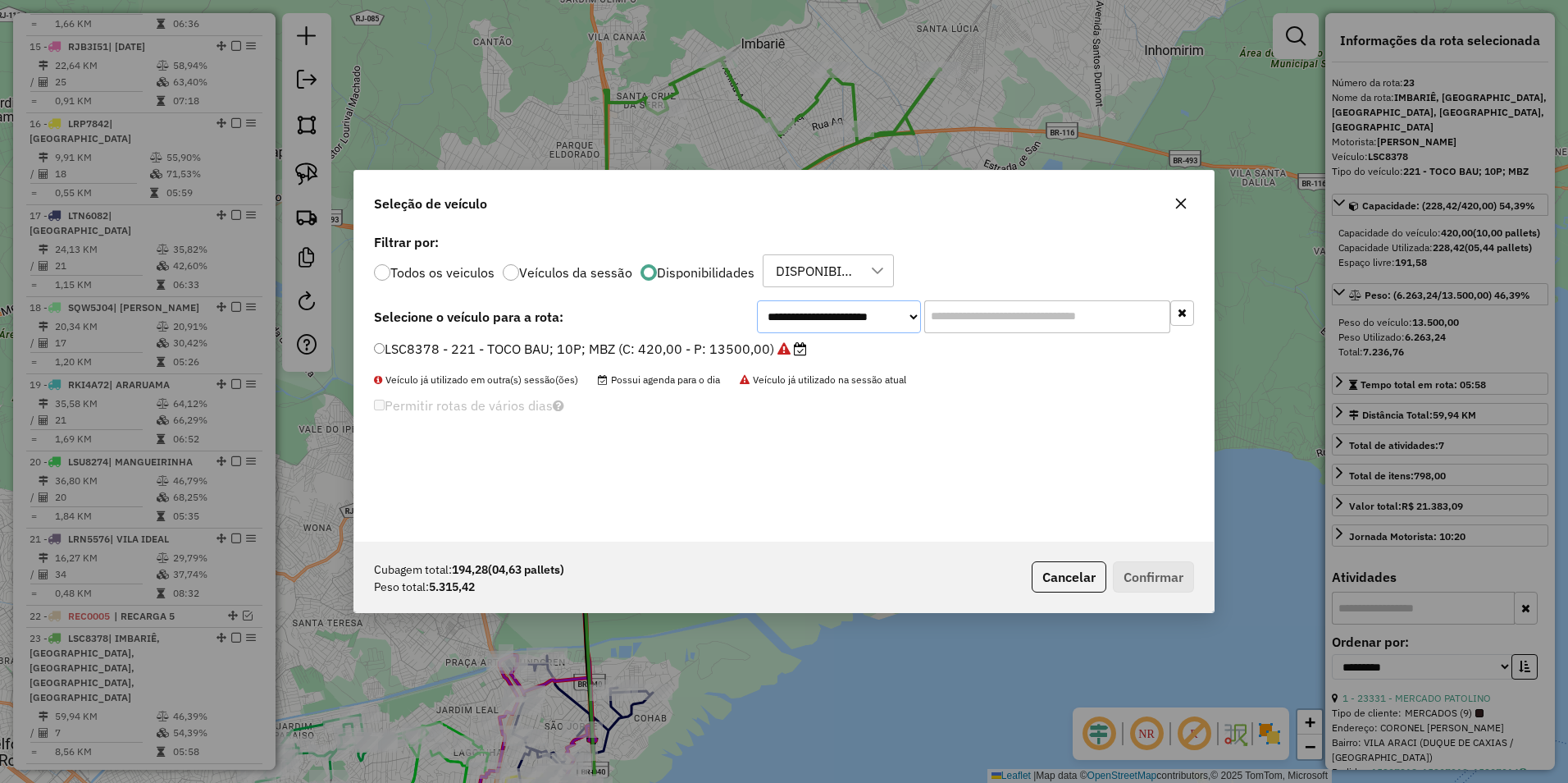
click at [833, 312] on select "**********" at bounding box center [838, 317] width 164 height 33
select select "********"
click at [757, 300] on select "**********" at bounding box center [838, 317] width 164 height 33
click at [688, 339] on label "LST7659 - 240 - TOCO BAU 10P MBZ (C: 420,00 - P: 13500,00)" at bounding box center [586, 348] width 424 height 20
click at [1164, 572] on button "Confirmar" at bounding box center [1154, 577] width 82 height 31
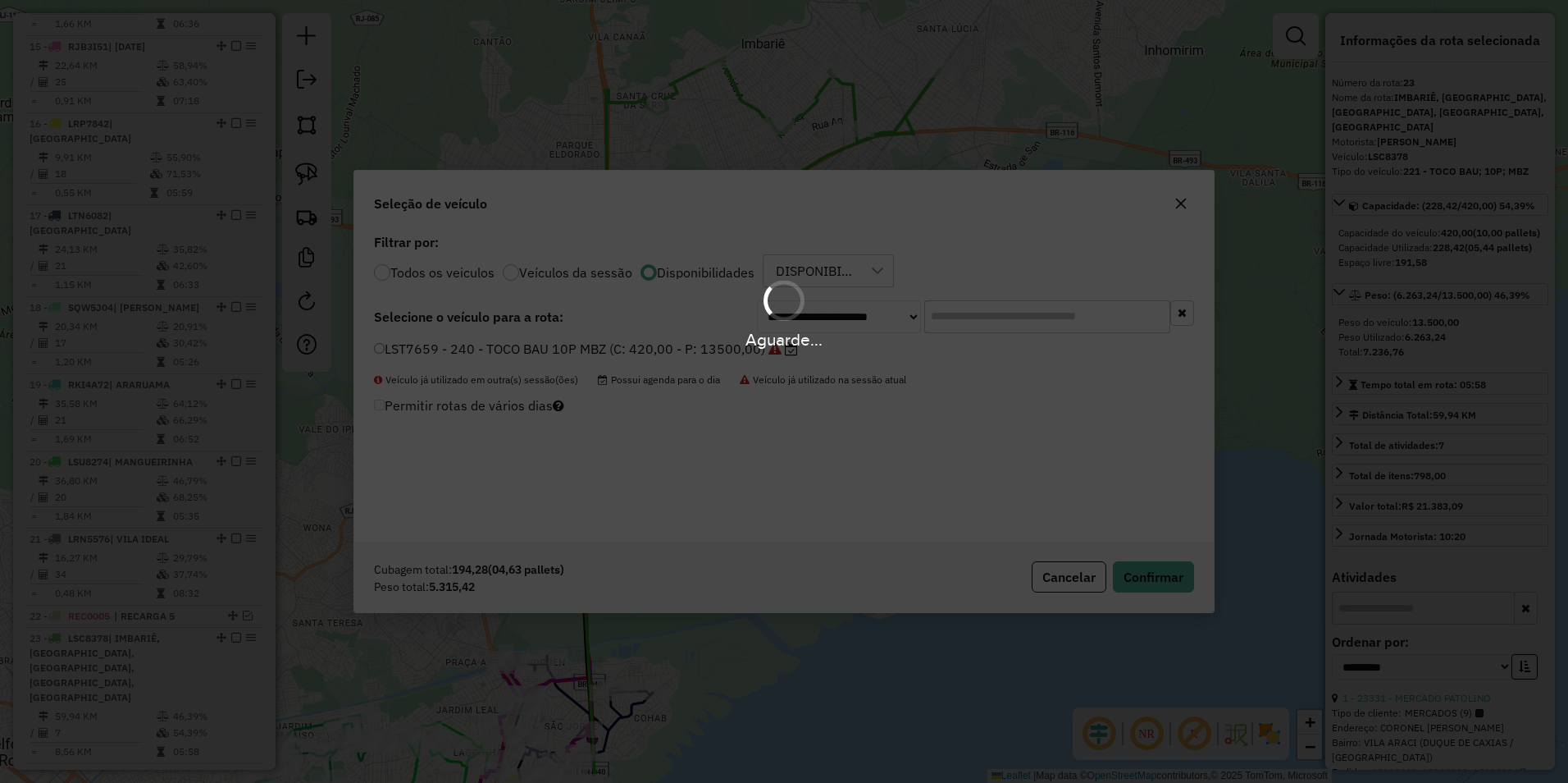
scroll to position [1249, 0]
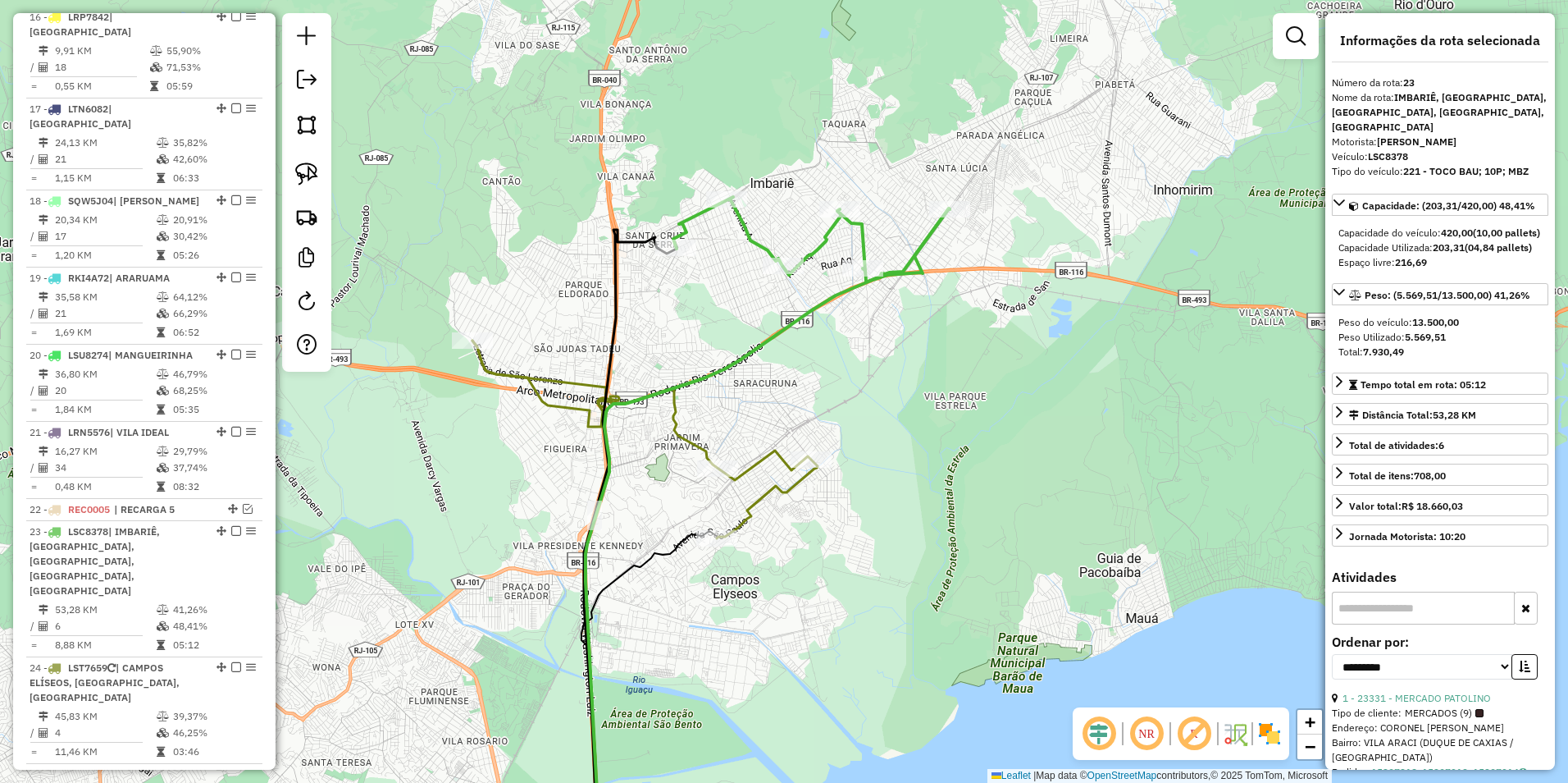
click at [776, 352] on div "Janela de atendimento Grade de atendimento Capacidade Transportadoras Veículos …" at bounding box center [784, 392] width 1568 height 783
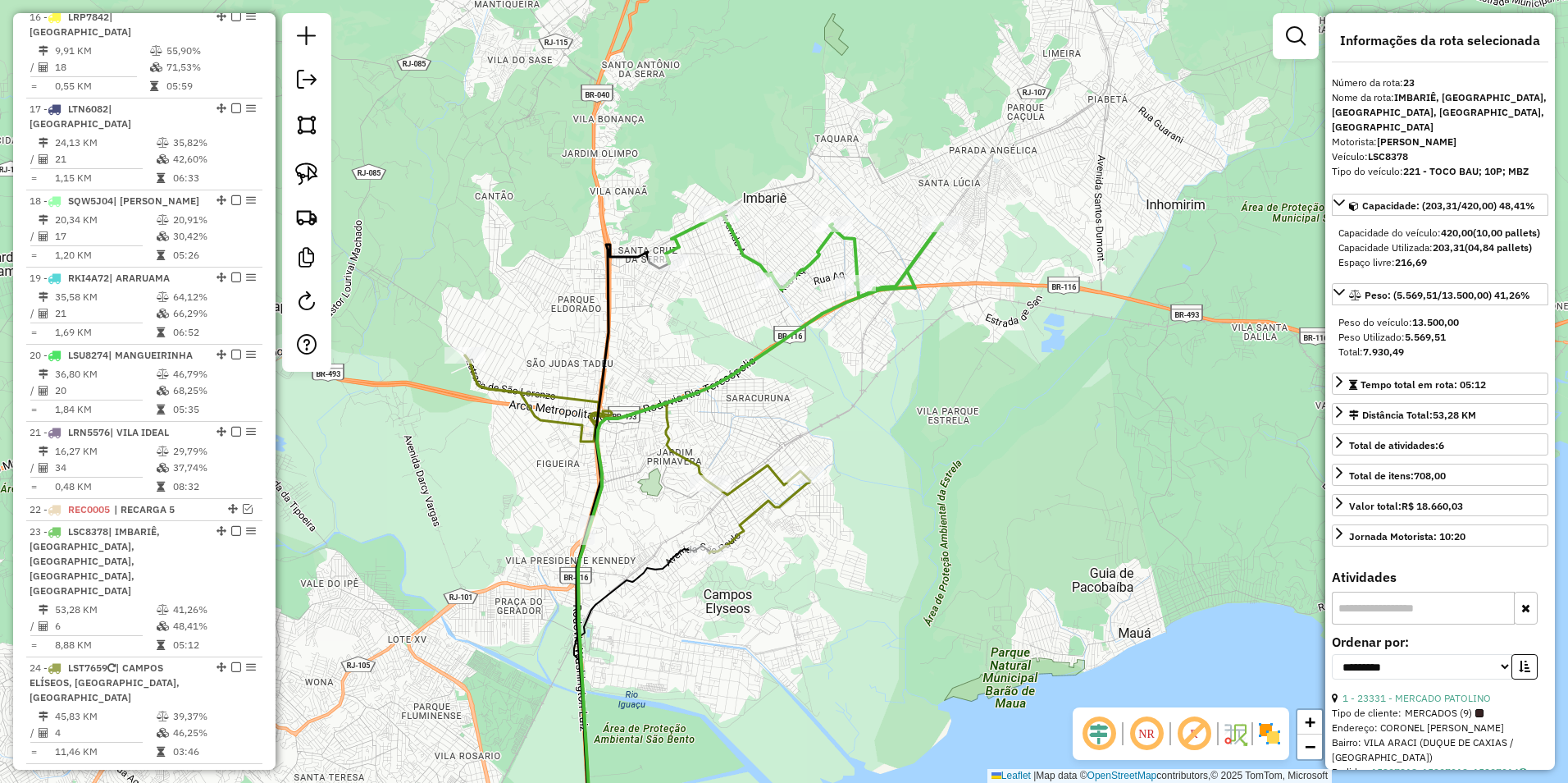
click at [806, 254] on icon at bounding box center [804, 253] width 277 height 84
click at [756, 462] on icon at bounding box center [638, 454] width 345 height 198
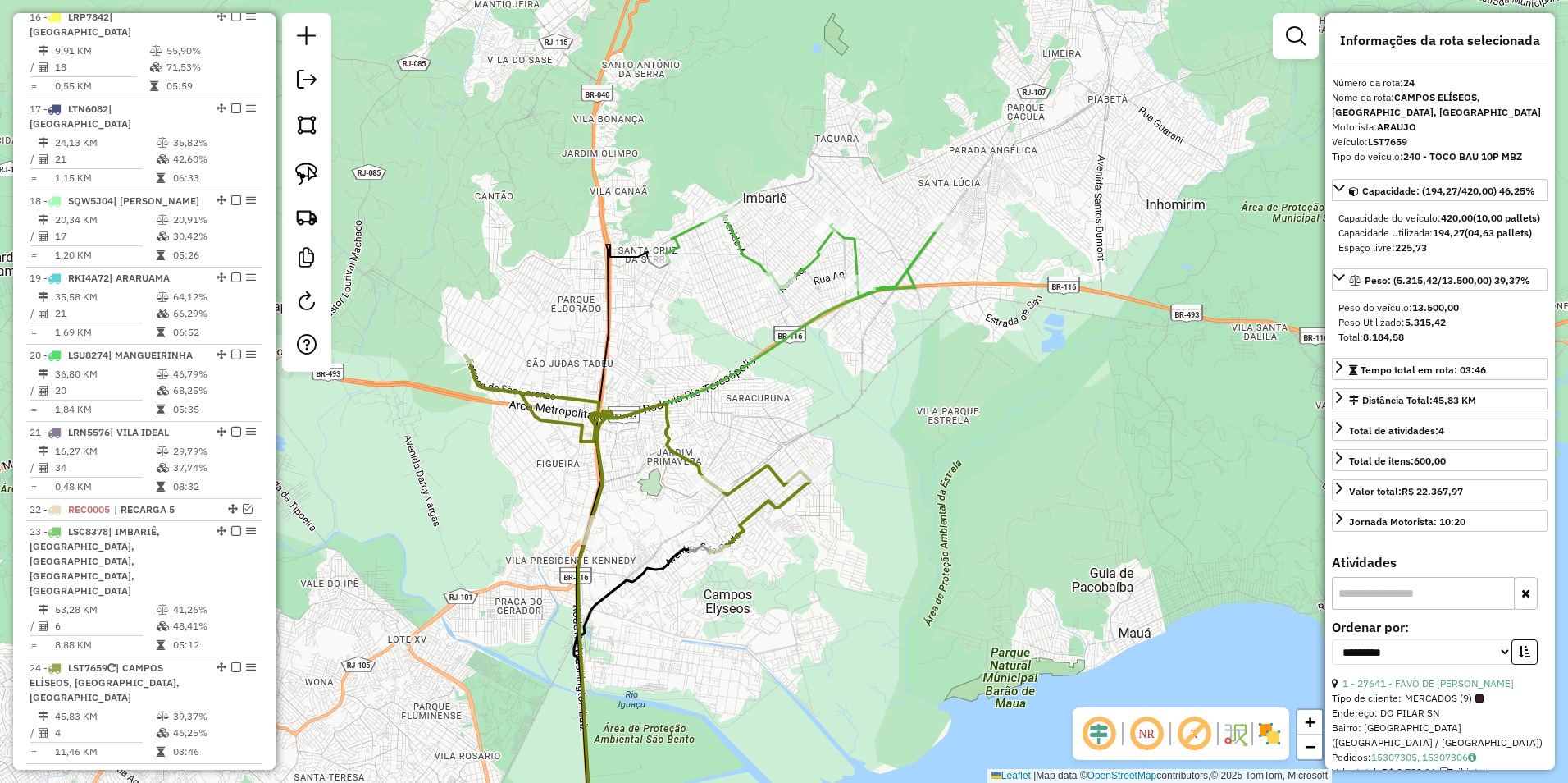
drag, startPoint x: 751, startPoint y: 427, endPoint x: 742, endPoint y: 429, distance: 9.2
click at [741, 437] on icon at bounding box center [760, 542] width 364 height 638
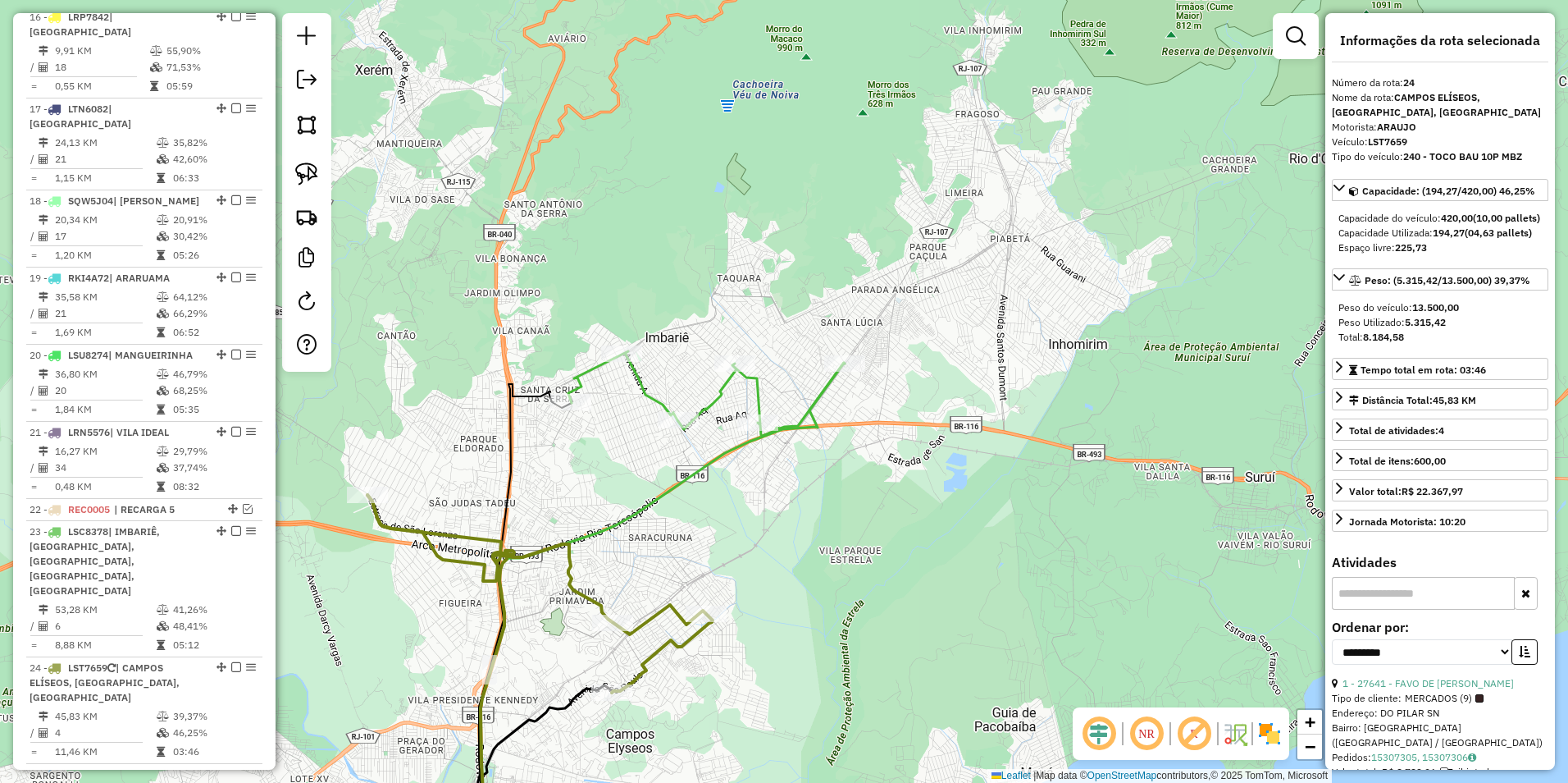
click at [823, 385] on icon at bounding box center [706, 393] width 277 height 84
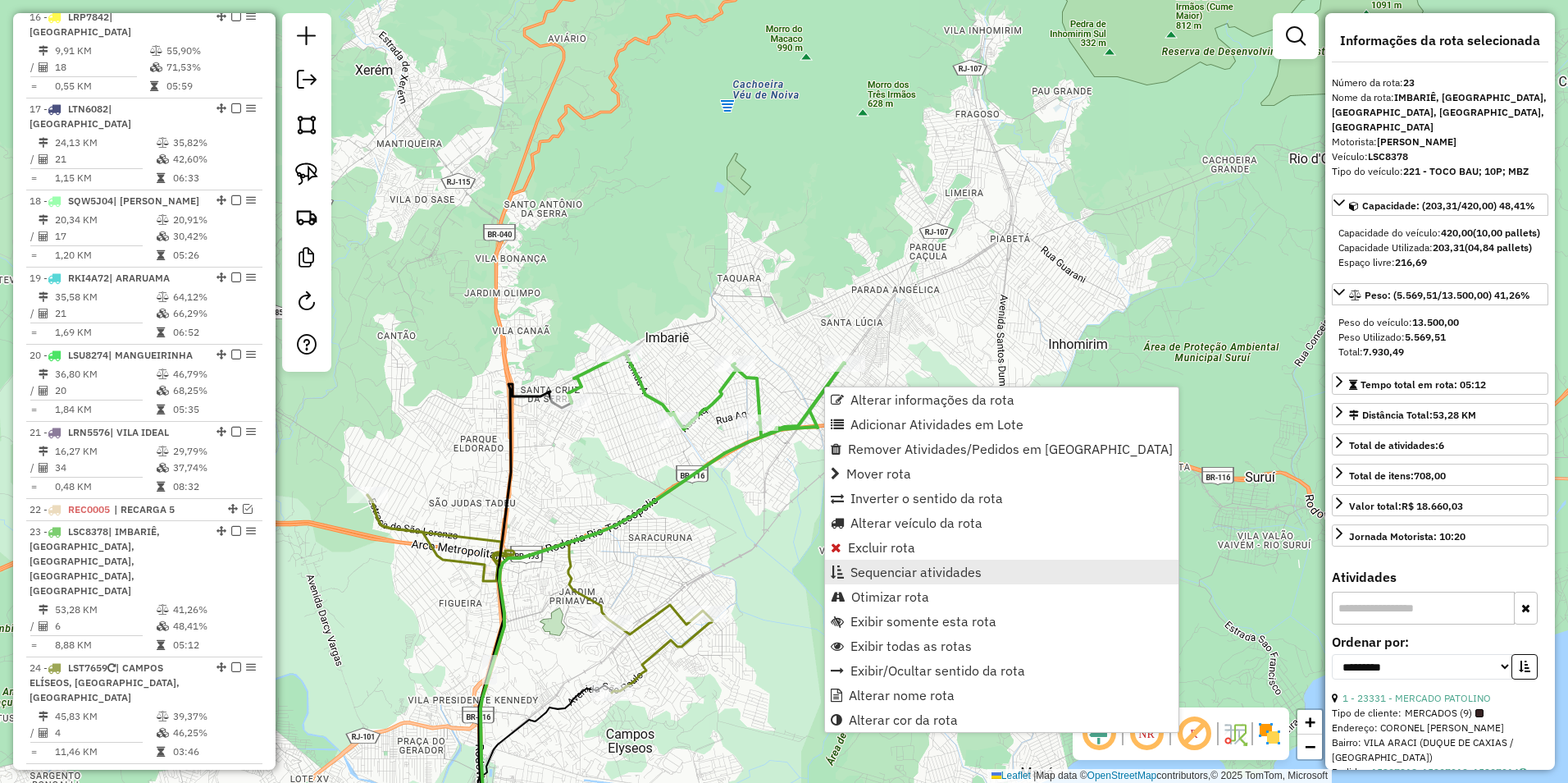
click at [932, 572] on span "Sequenciar atividades" at bounding box center [915, 571] width 131 height 13
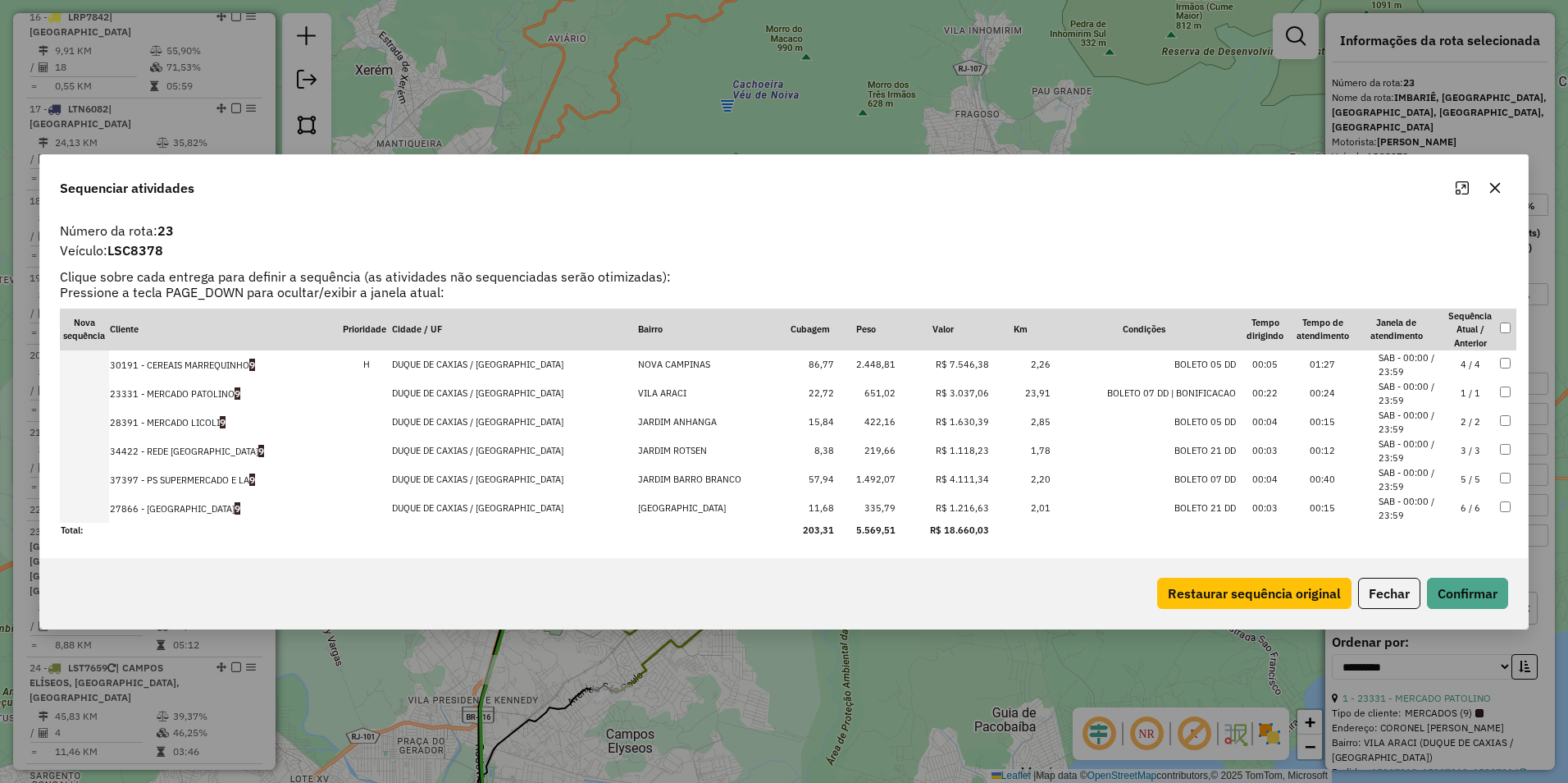
drag, startPoint x: 952, startPoint y: 448, endPoint x: 971, endPoint y: 344, distance: 105.7
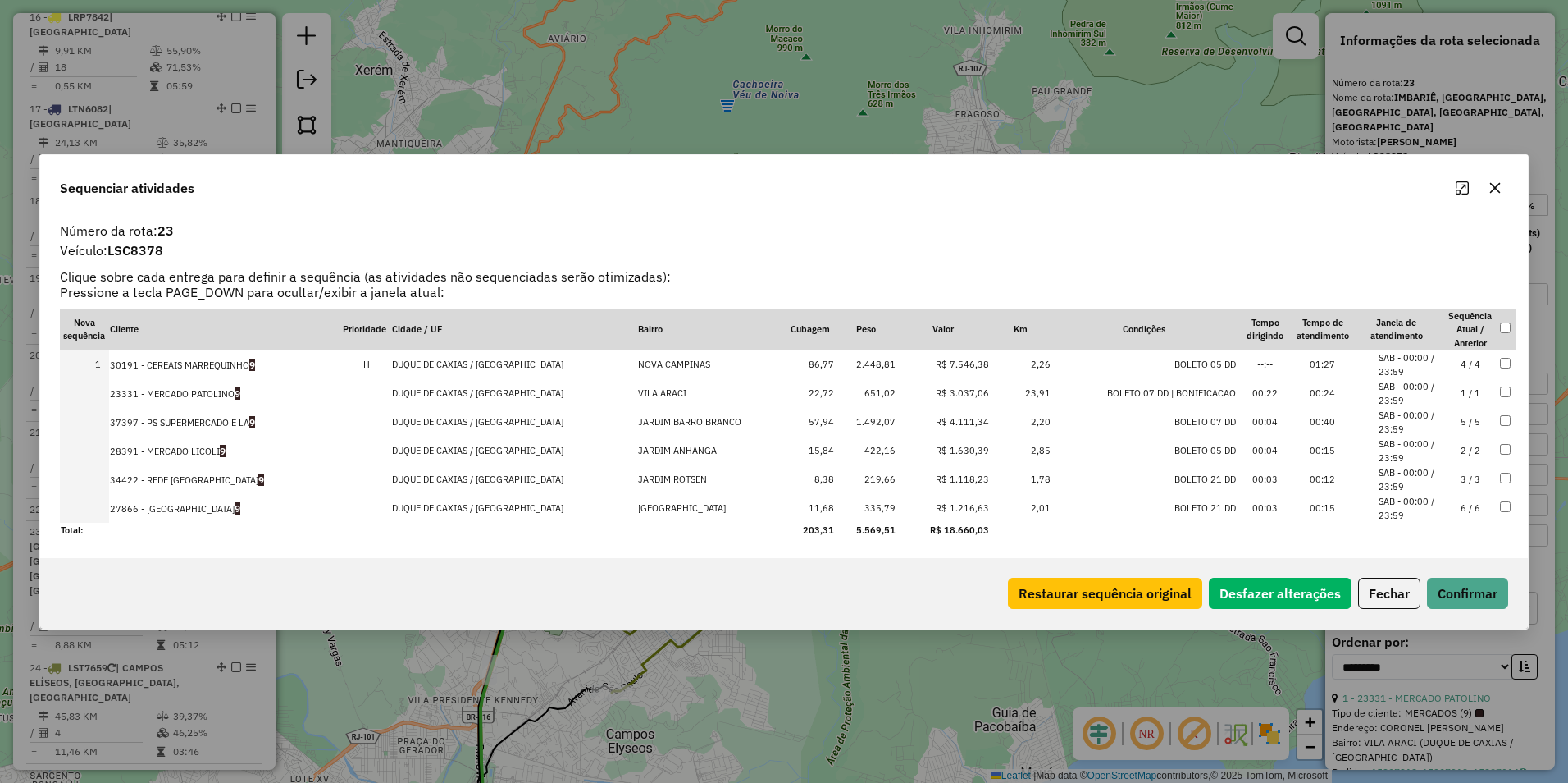
drag, startPoint x: 951, startPoint y: 477, endPoint x: 953, endPoint y: 418, distance: 59.0
drag, startPoint x: 948, startPoint y: 503, endPoint x: 955, endPoint y: 467, distance: 36.7
click at [1479, 592] on button "Confirmar" at bounding box center [1468, 593] width 82 height 31
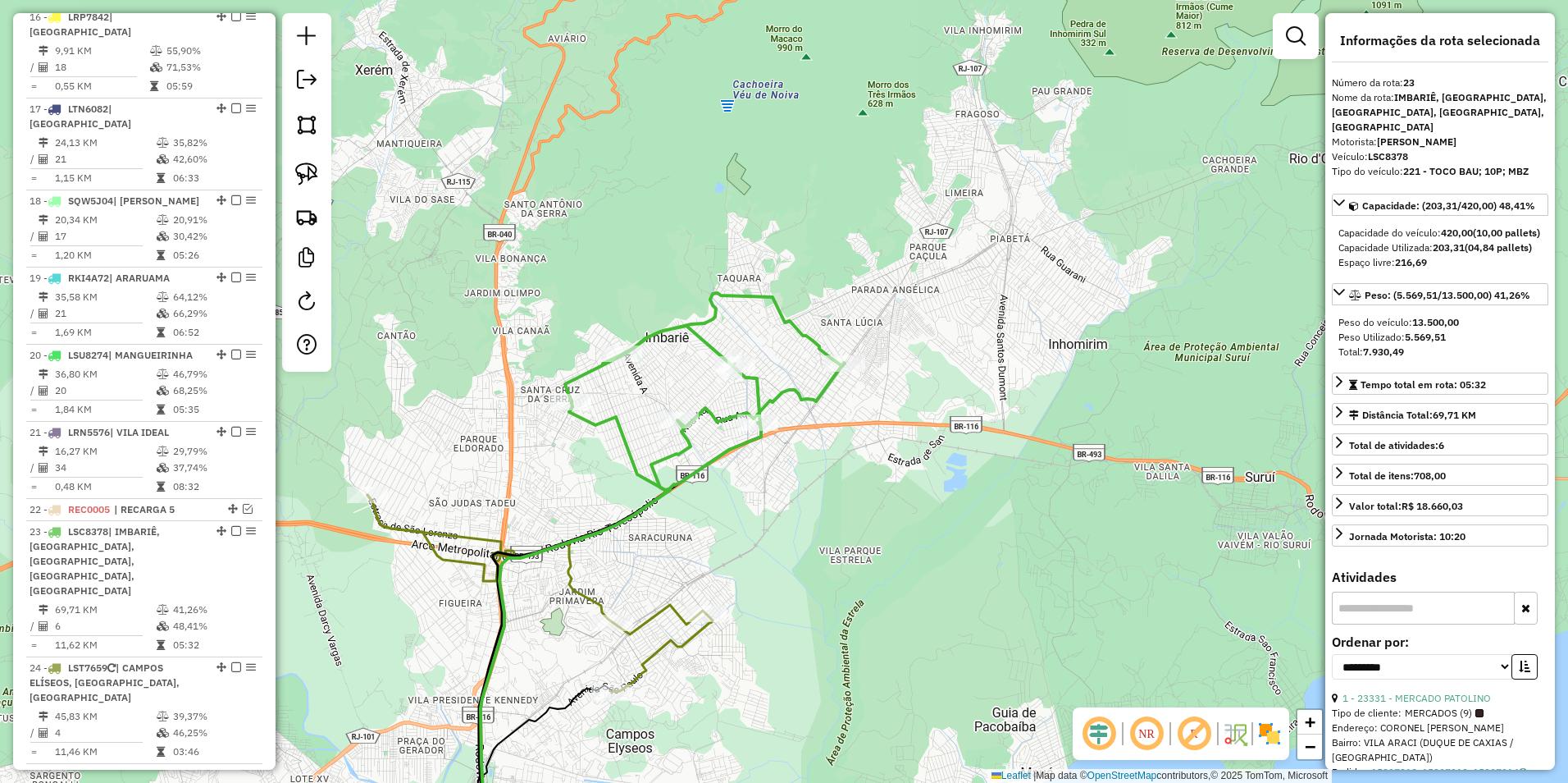
click at [737, 507] on div "Janela de atendimento Grade de atendimento Capacidade Transportadoras Veículos …" at bounding box center [784, 392] width 1568 height 783
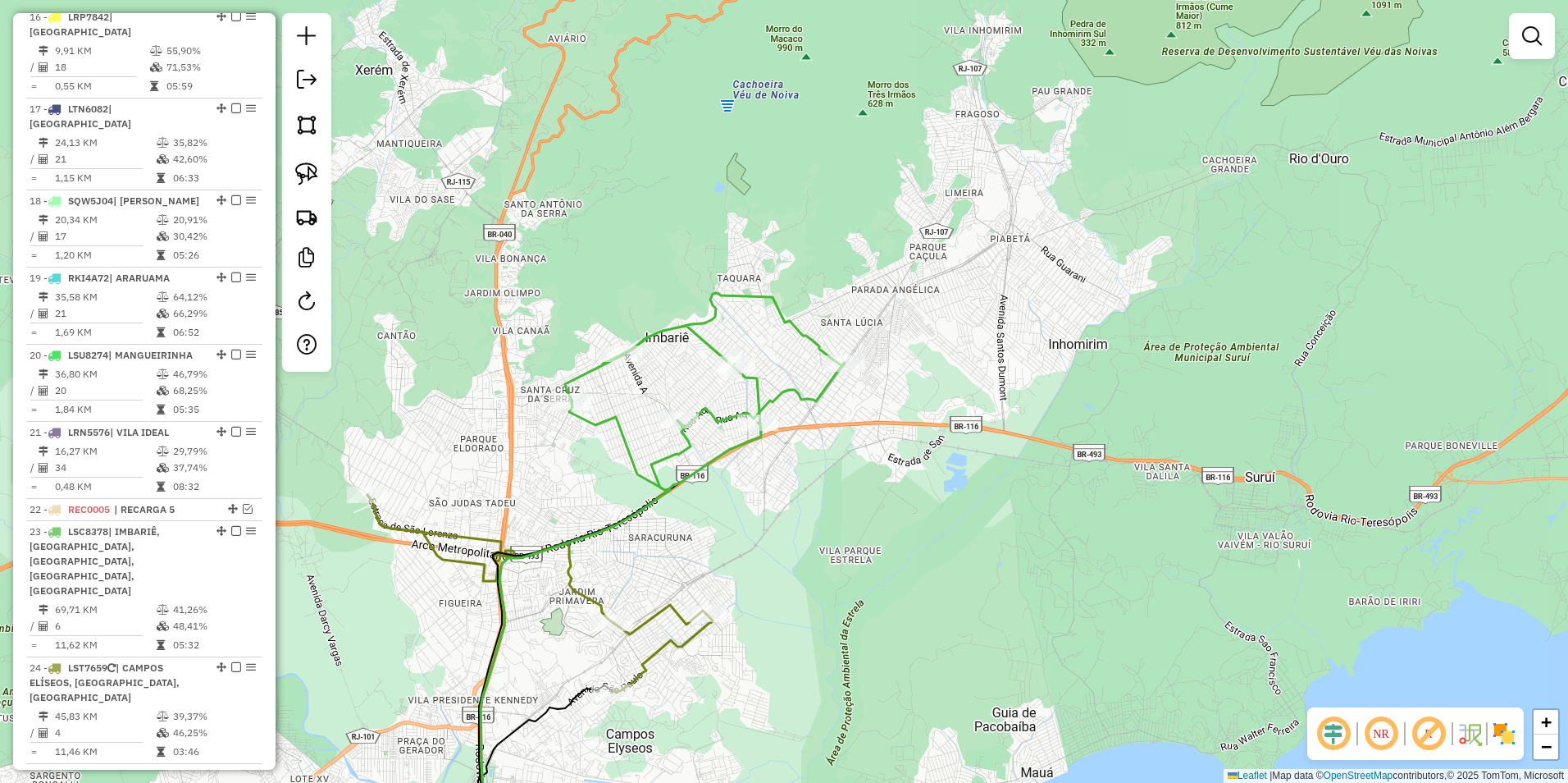
click at [666, 609] on icon at bounding box center [540, 594] width 345 height 198
select select "**********"
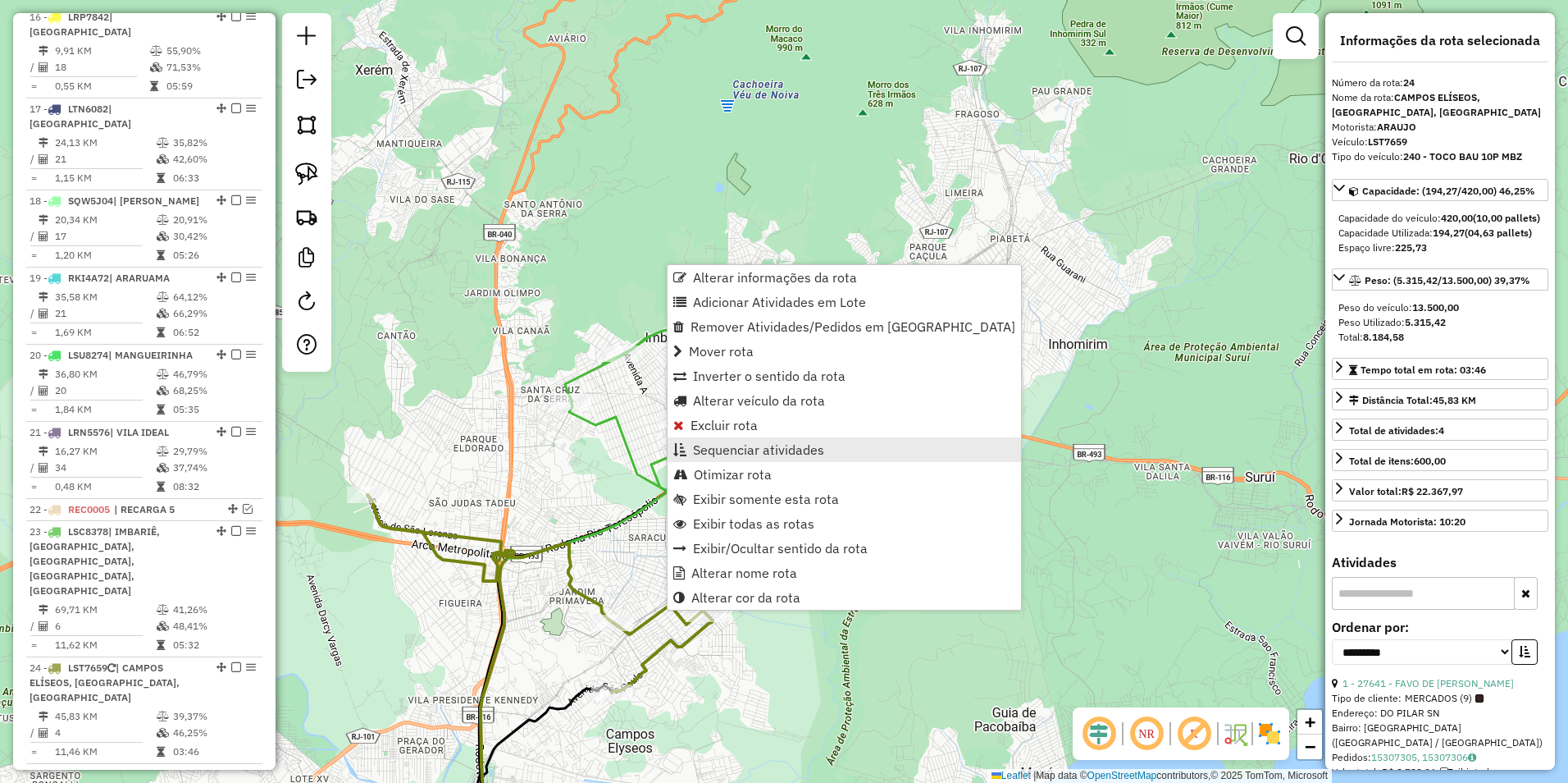
click at [791, 452] on span "Sequenciar atividades" at bounding box center [758, 449] width 131 height 13
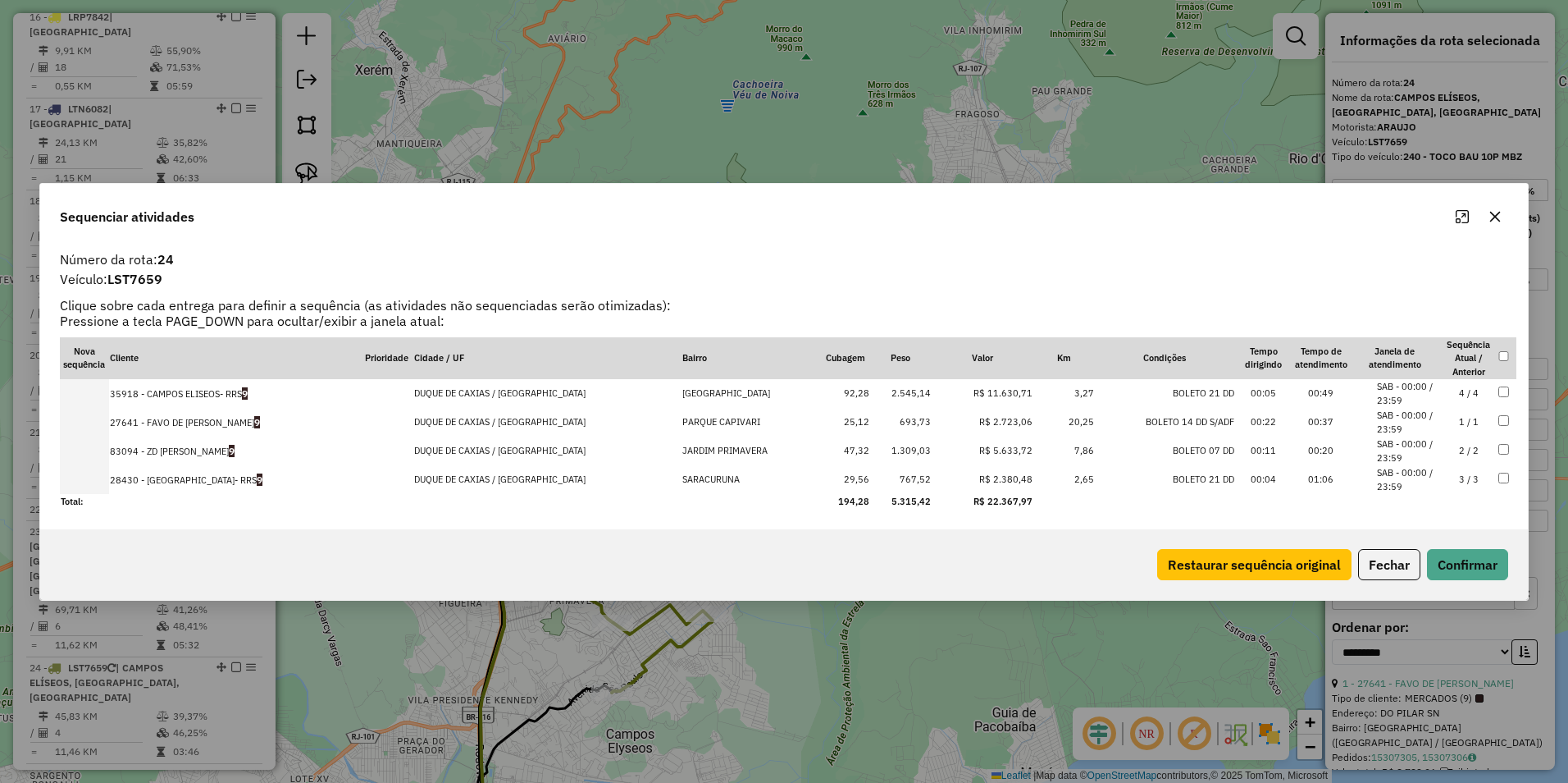
drag, startPoint x: 1006, startPoint y: 472, endPoint x: 1001, endPoint y: 378, distance: 94.1
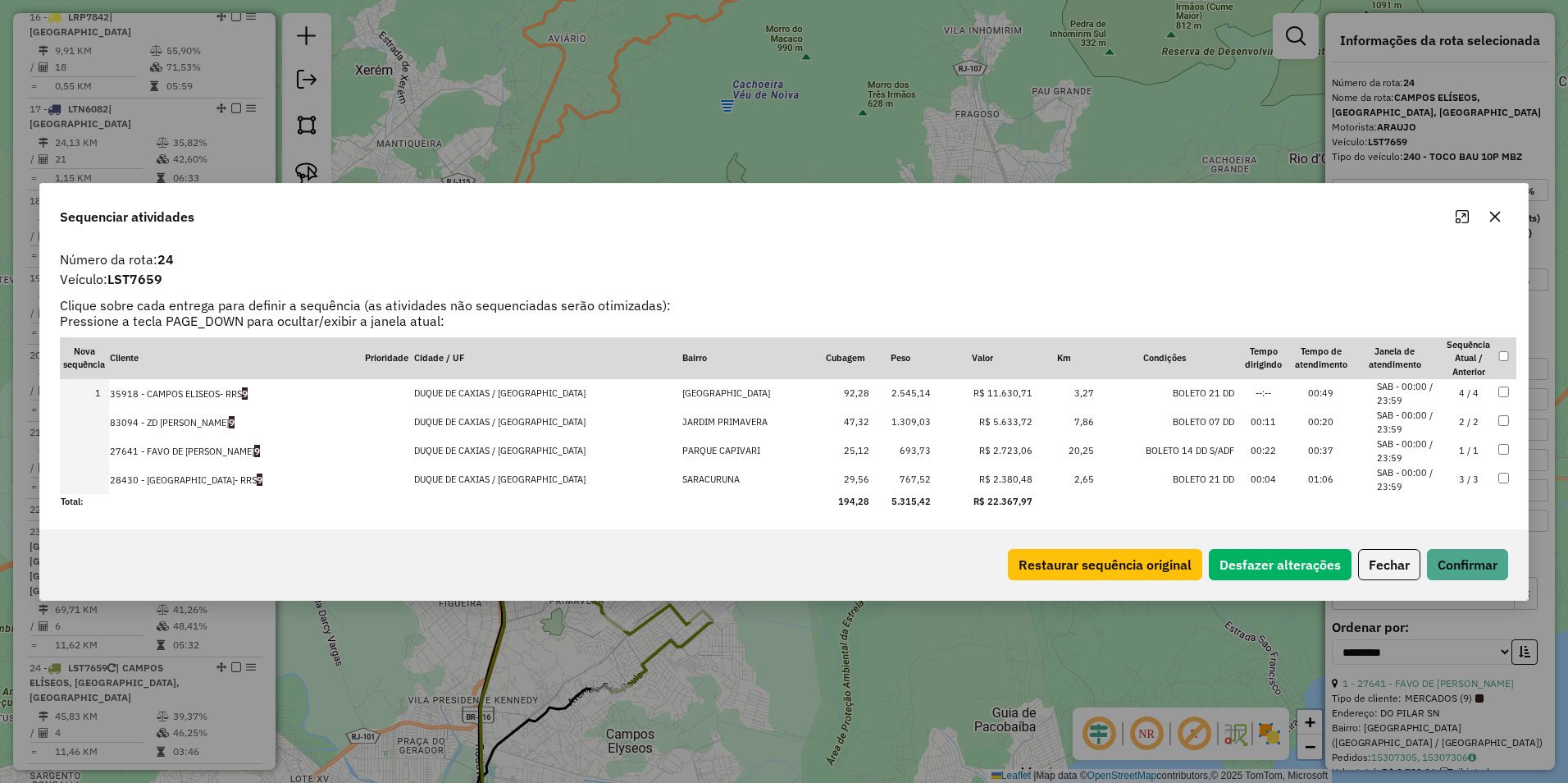
drag, startPoint x: 1009, startPoint y: 451, endPoint x: 1008, endPoint y: 418, distance: 33.0
click at [1474, 569] on button "Confirmar" at bounding box center [1468, 564] width 82 height 31
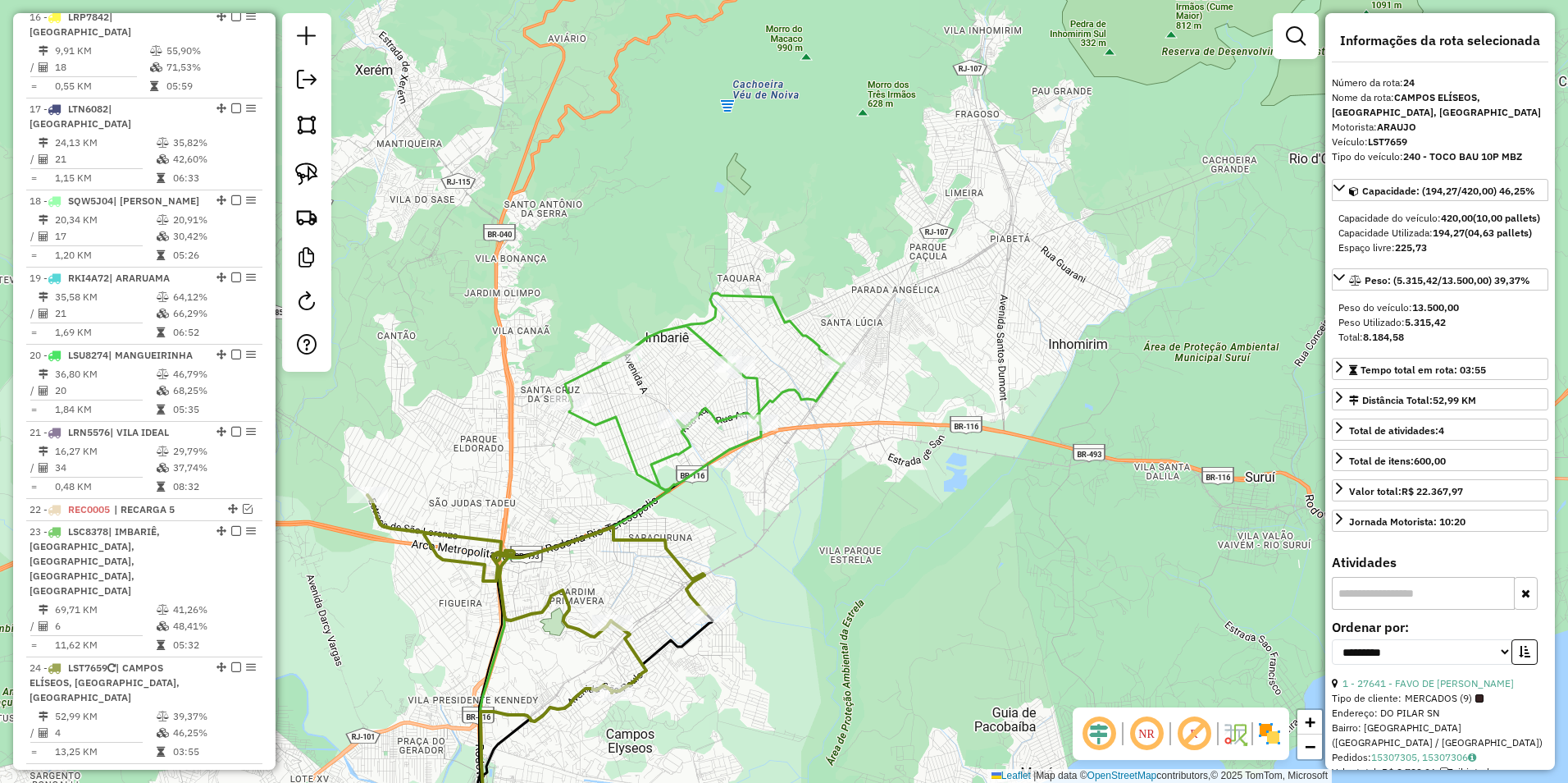
click at [658, 536] on icon at bounding box center [536, 594] width 338 height 198
click at [788, 394] on icon at bounding box center [705, 391] width 279 height 197
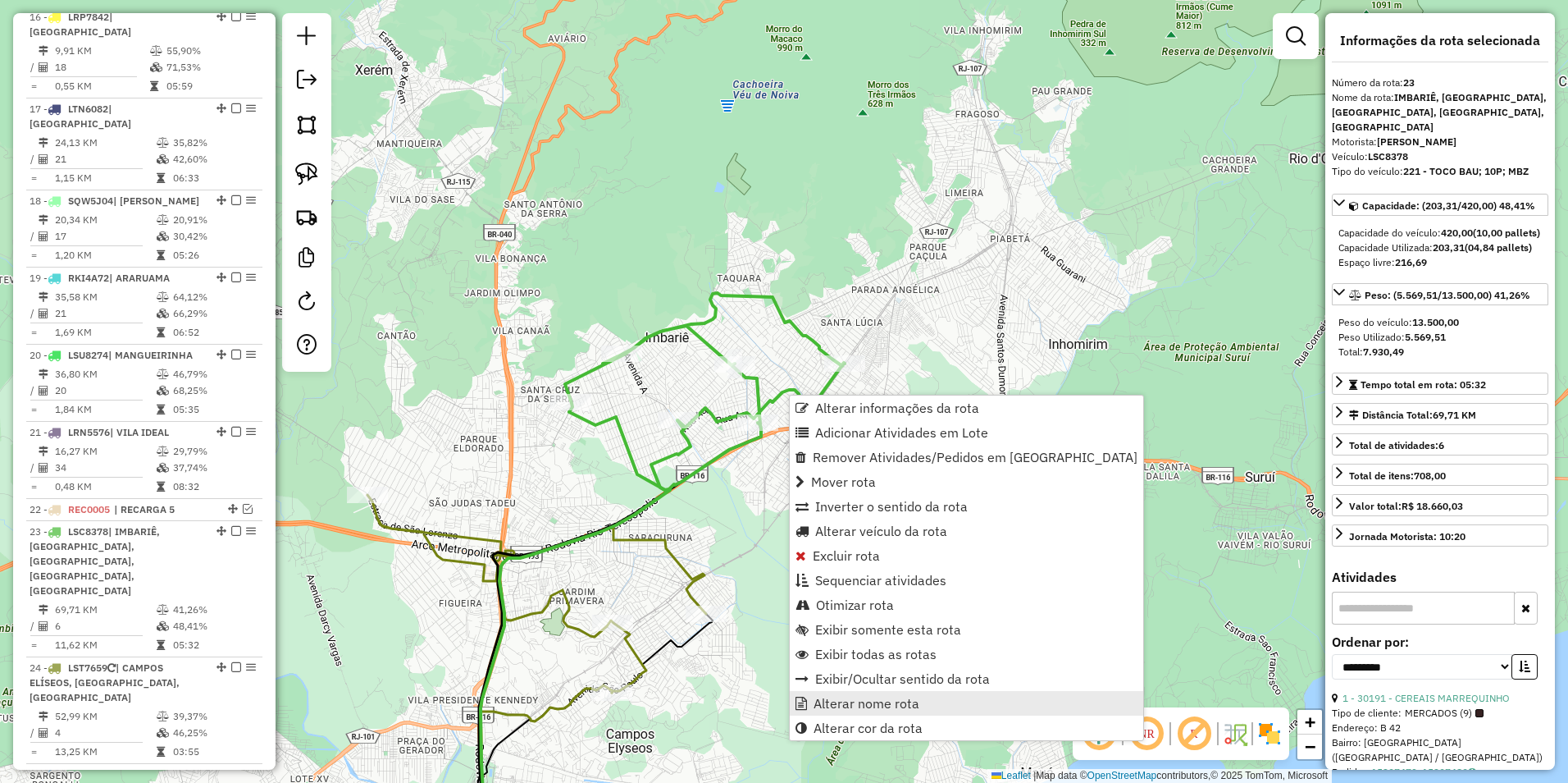
click at [877, 697] on span "Alterar nome rota" at bounding box center [867, 703] width 106 height 13
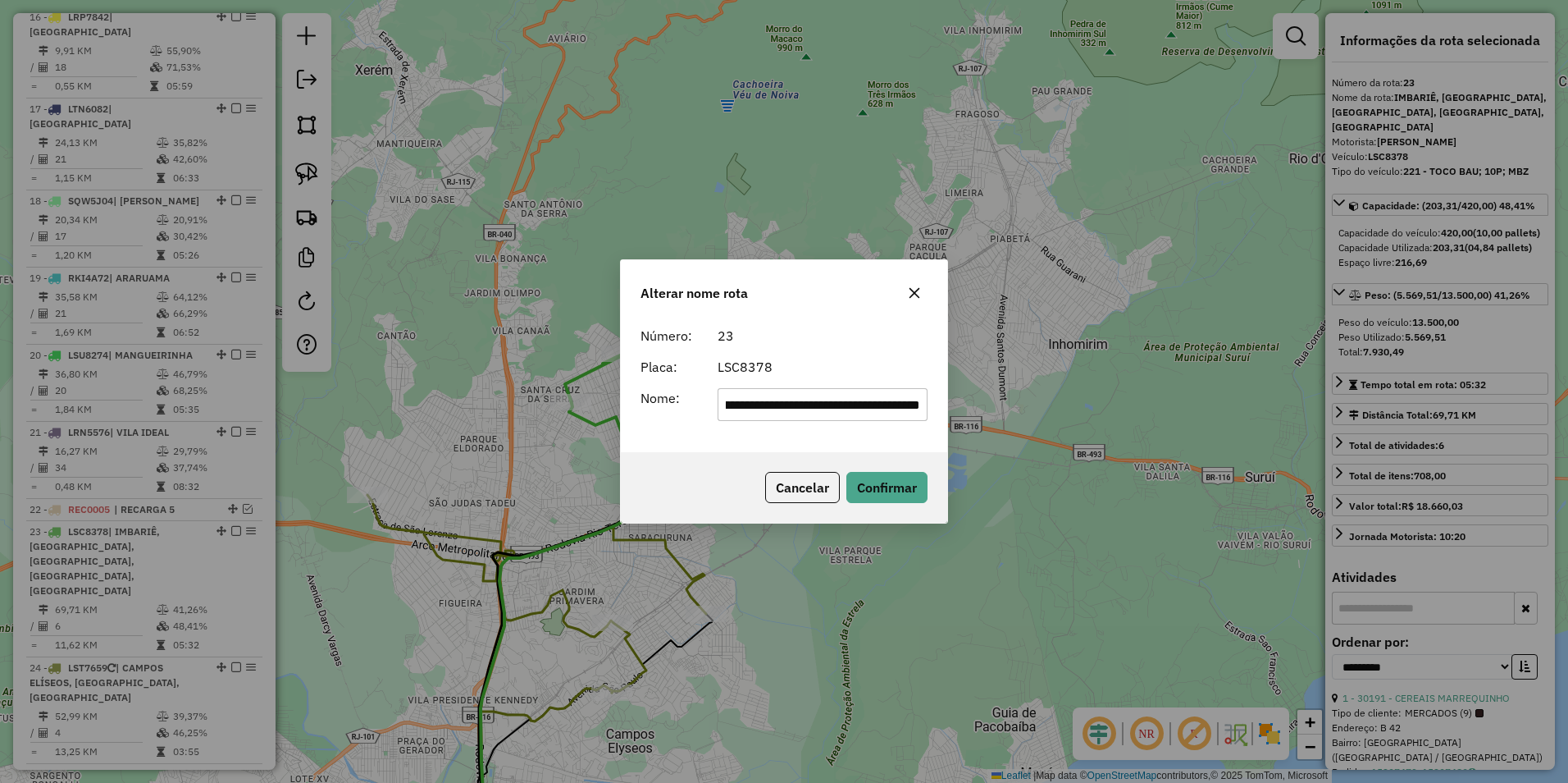
scroll to position [0, 0]
drag, startPoint x: 922, startPoint y: 403, endPoint x: 371, endPoint y: 400, distance: 551.0
click at [373, 400] on div "**********" at bounding box center [784, 392] width 1568 height 783
type input "********"
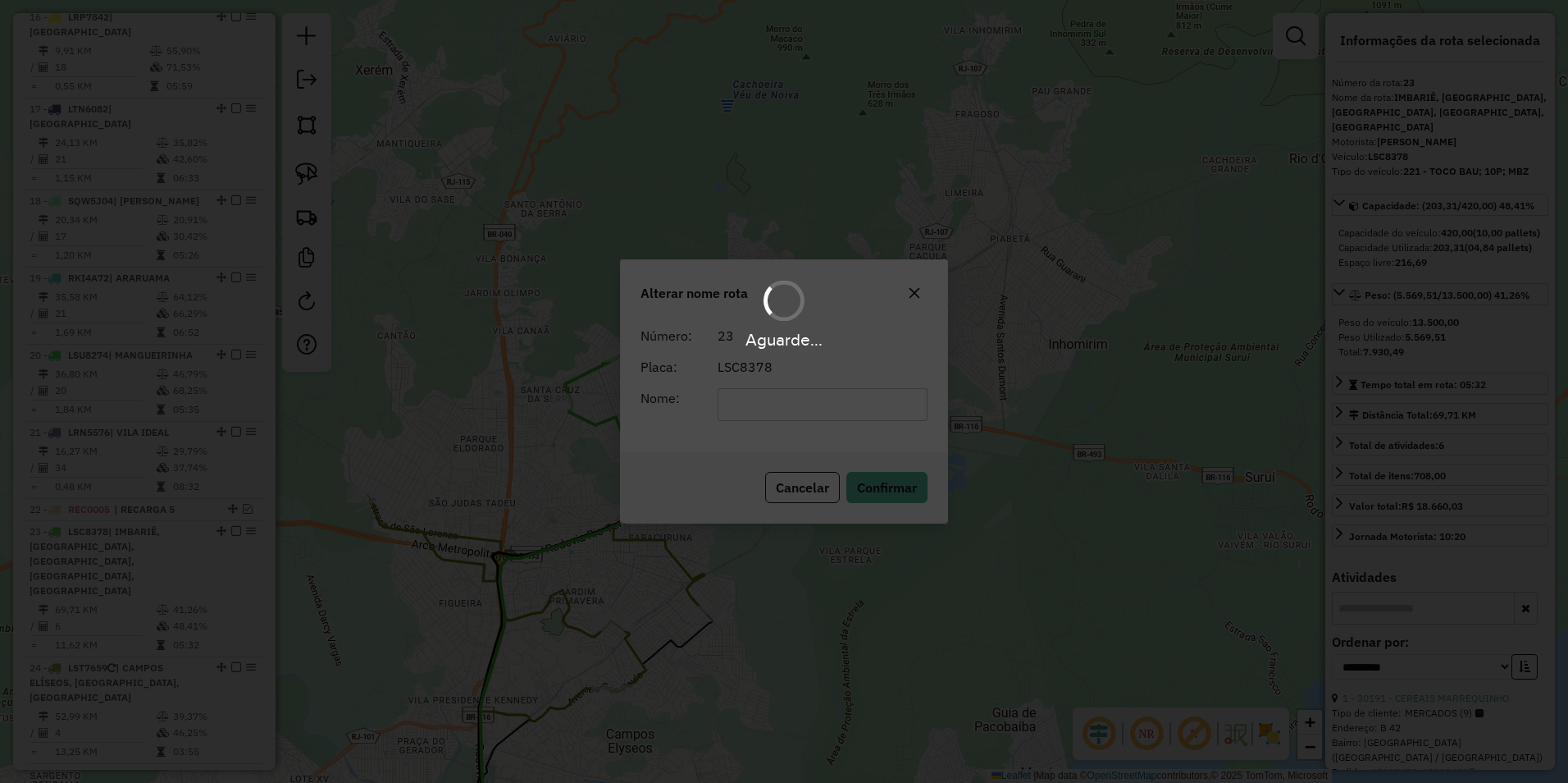
scroll to position [1220, 0]
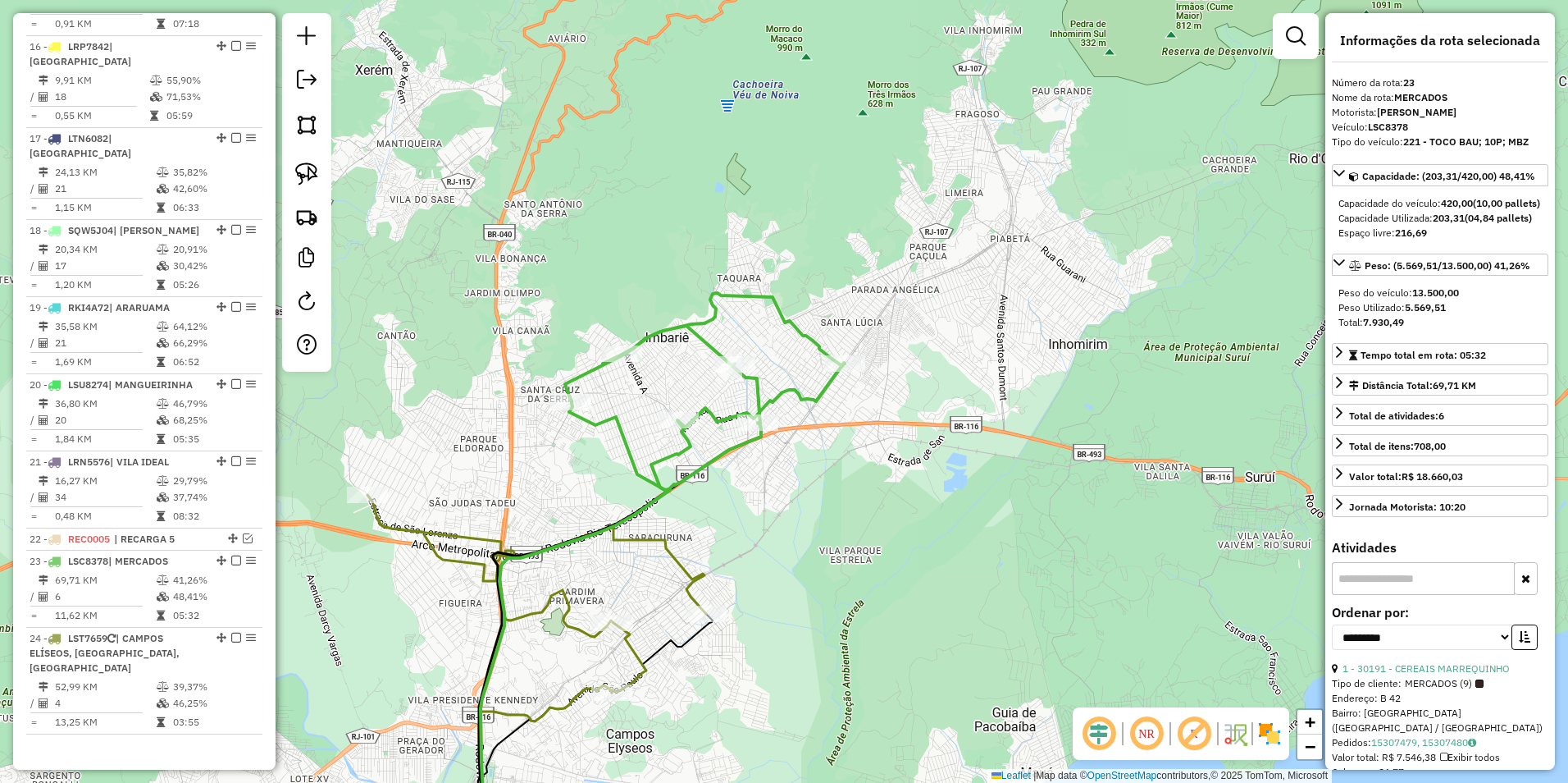
click at [793, 394] on icon at bounding box center [705, 391] width 279 height 197
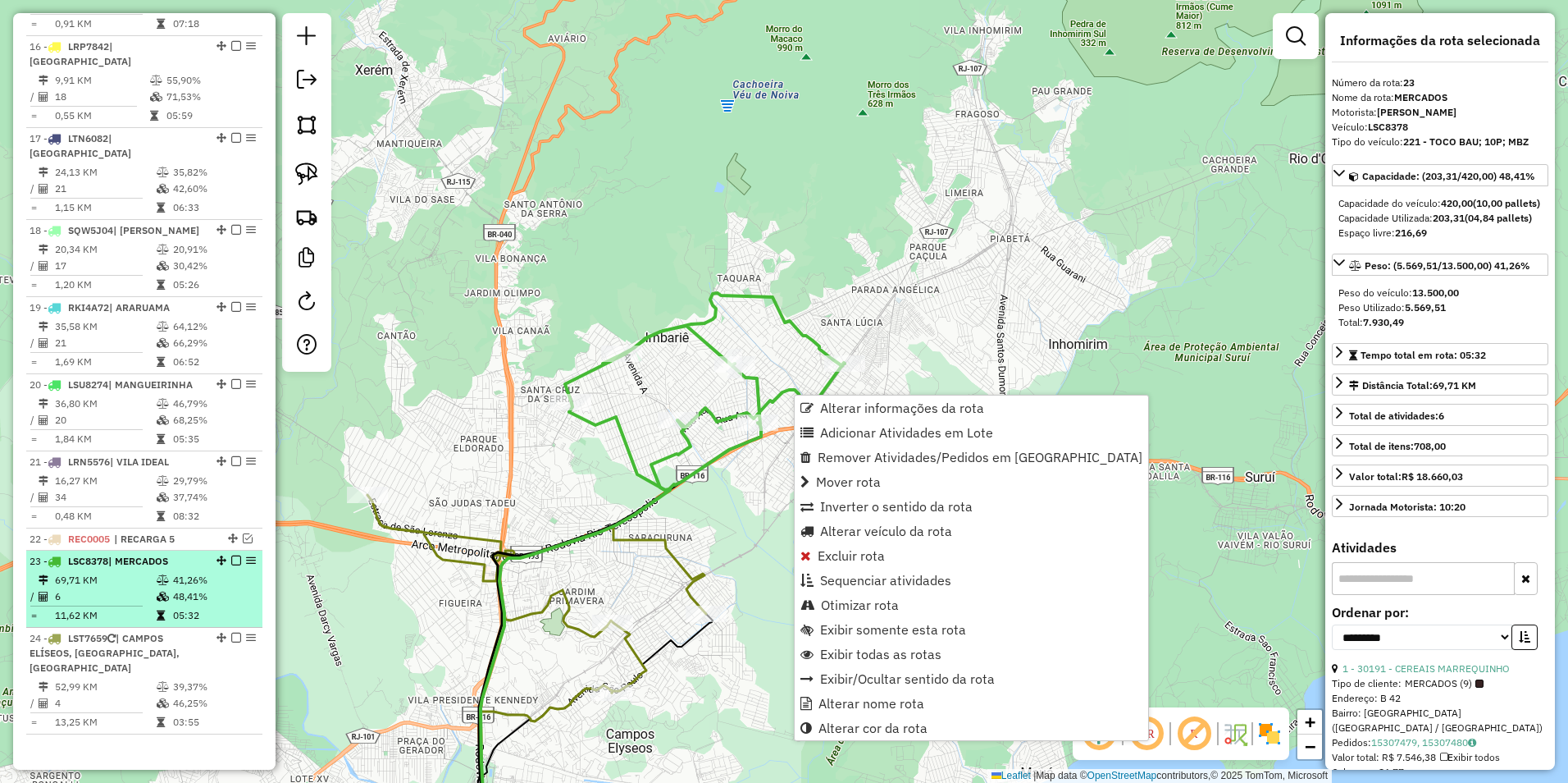
click at [233, 556] on em at bounding box center [236, 560] width 10 height 10
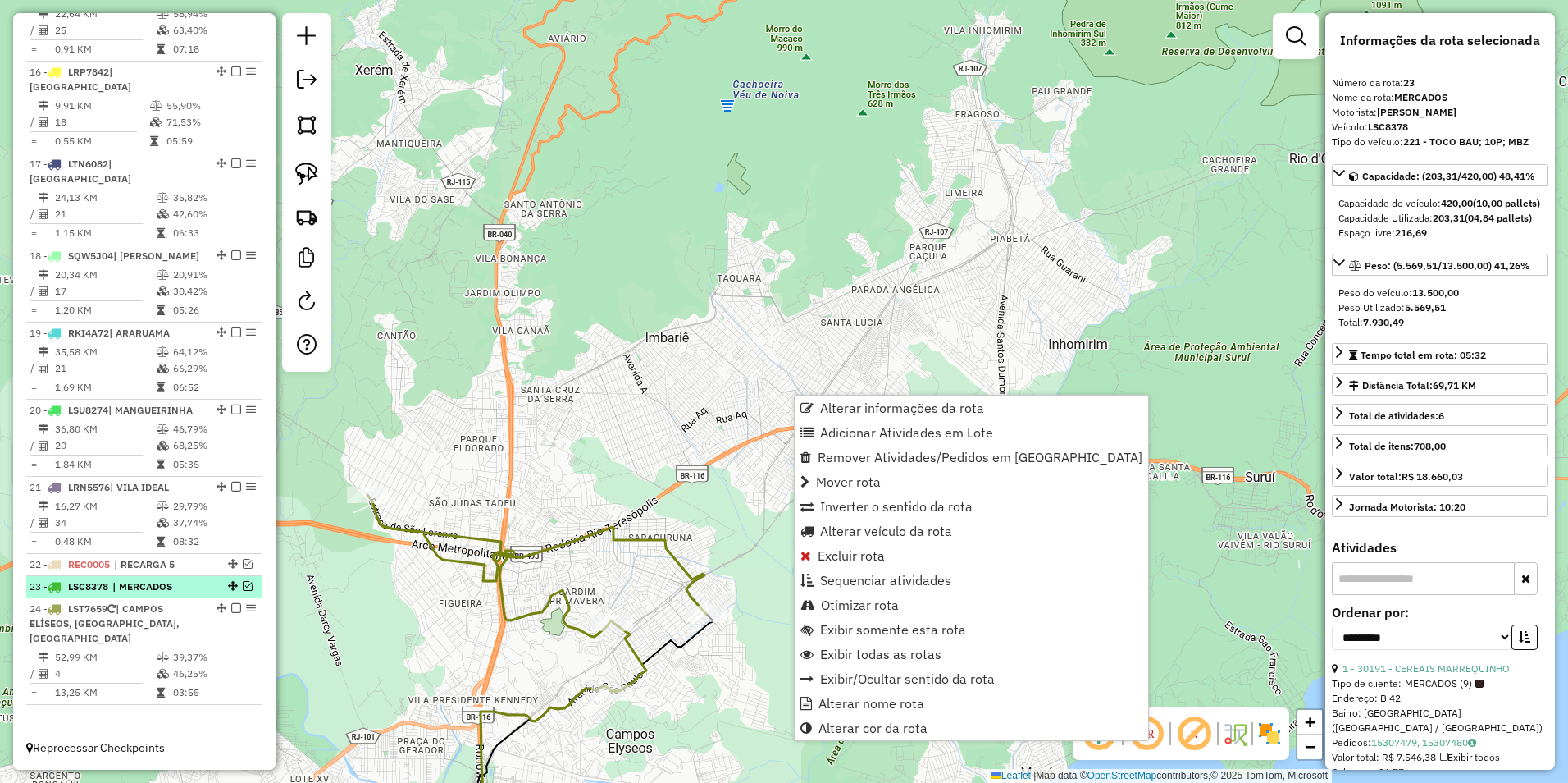
scroll to position [1164, 0]
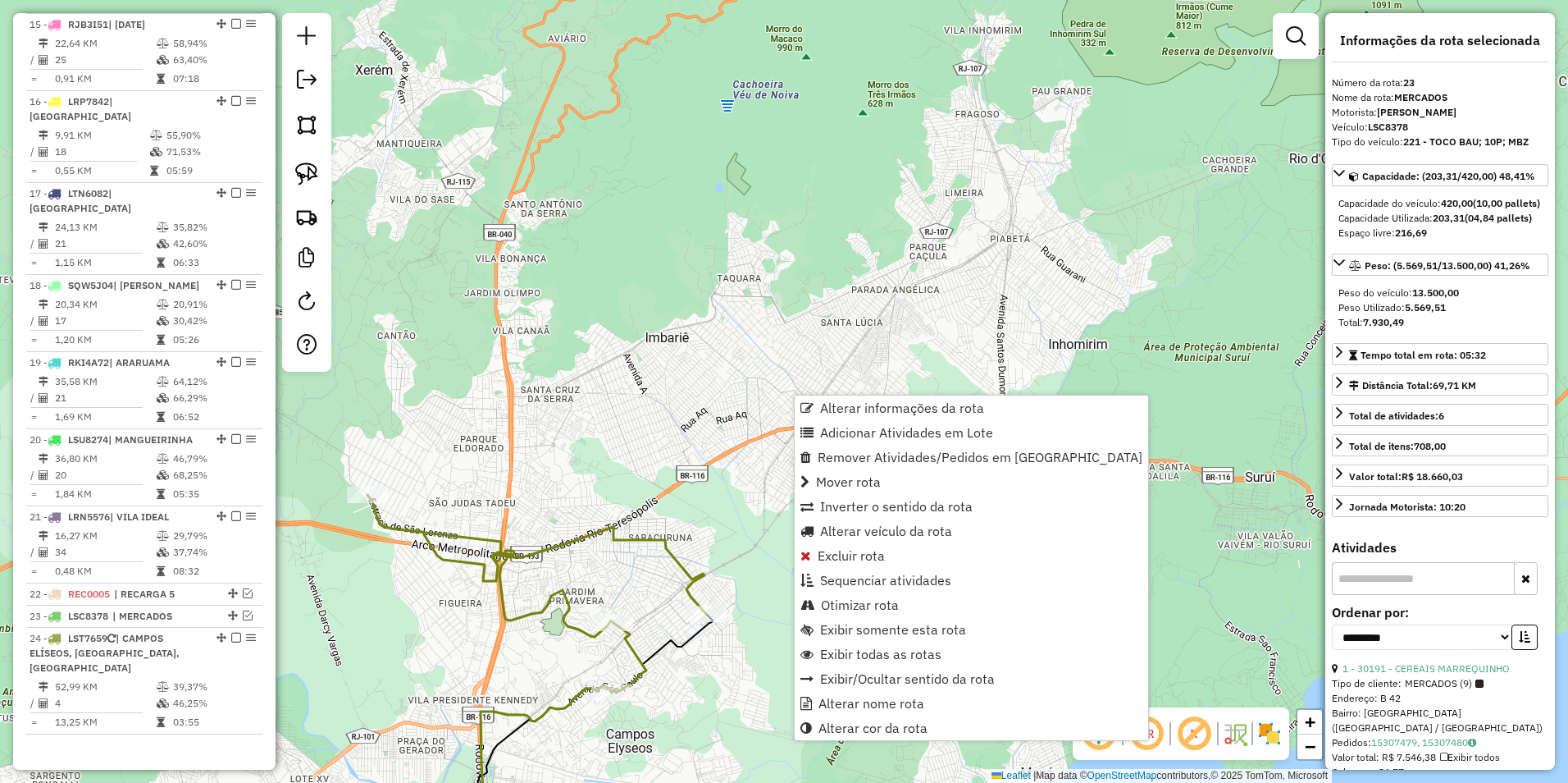
click at [670, 563] on icon at bounding box center [536, 594] width 338 height 198
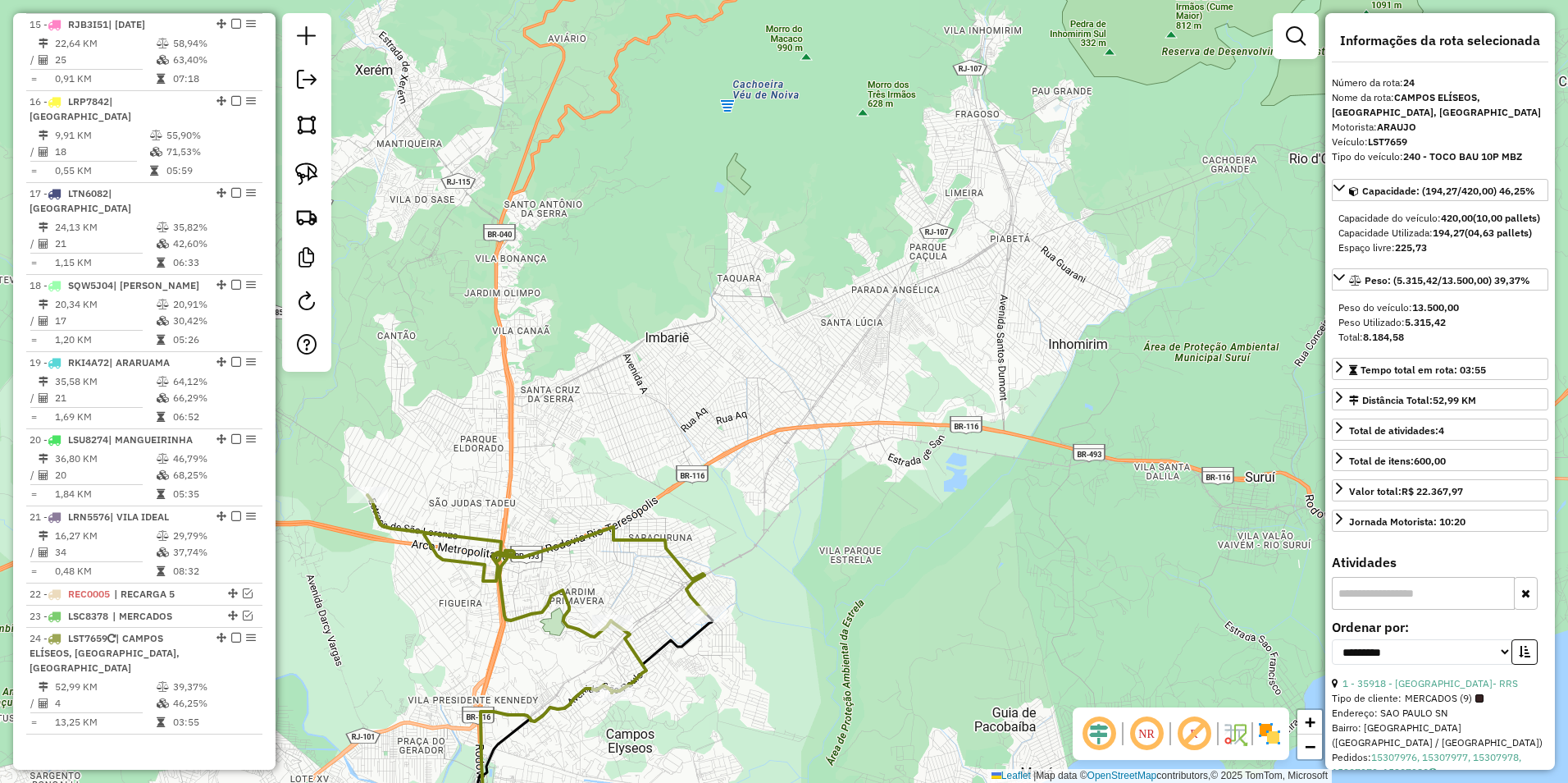
click at [675, 548] on icon at bounding box center [536, 594] width 338 height 198
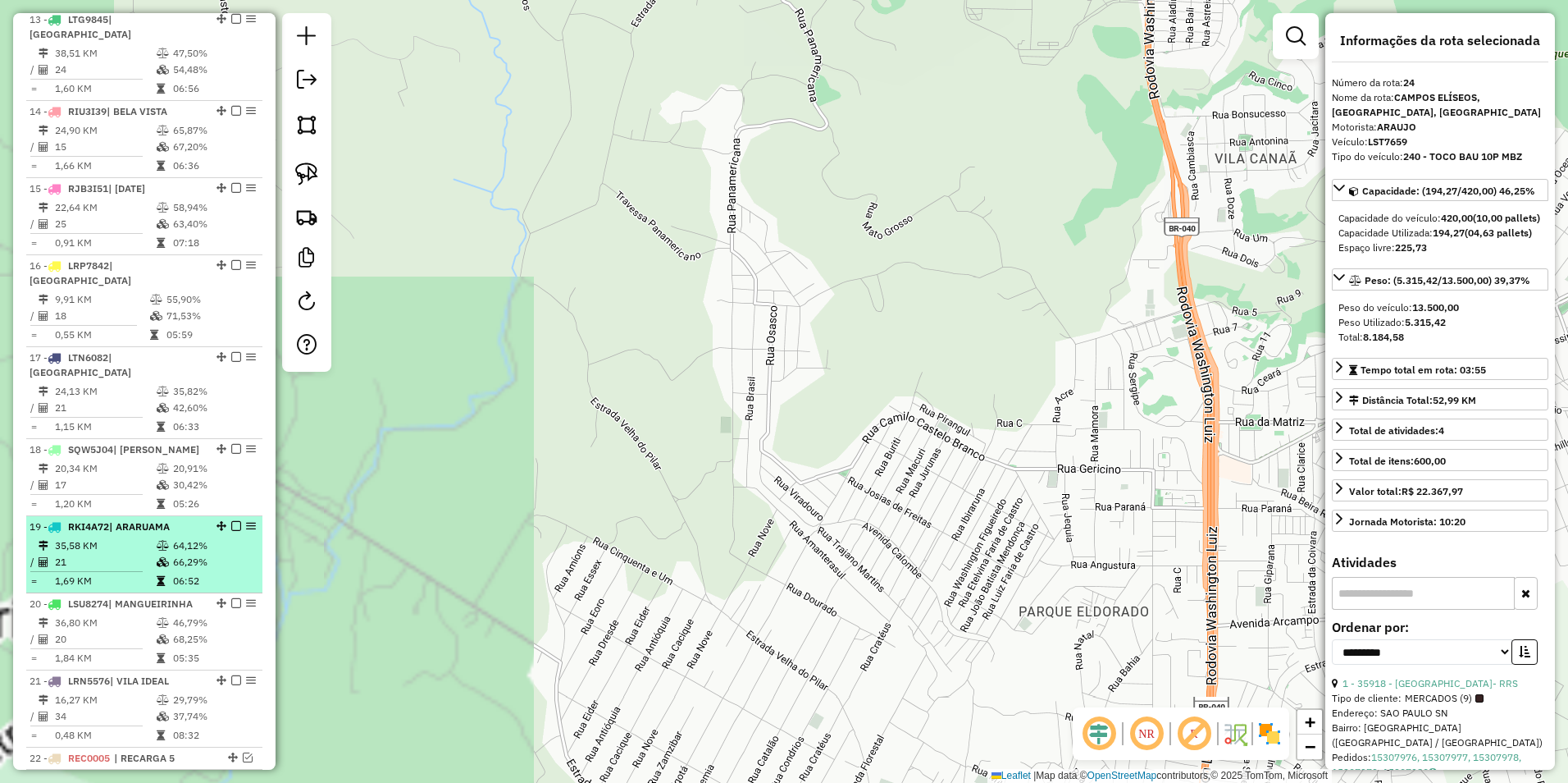
scroll to position [590, 0]
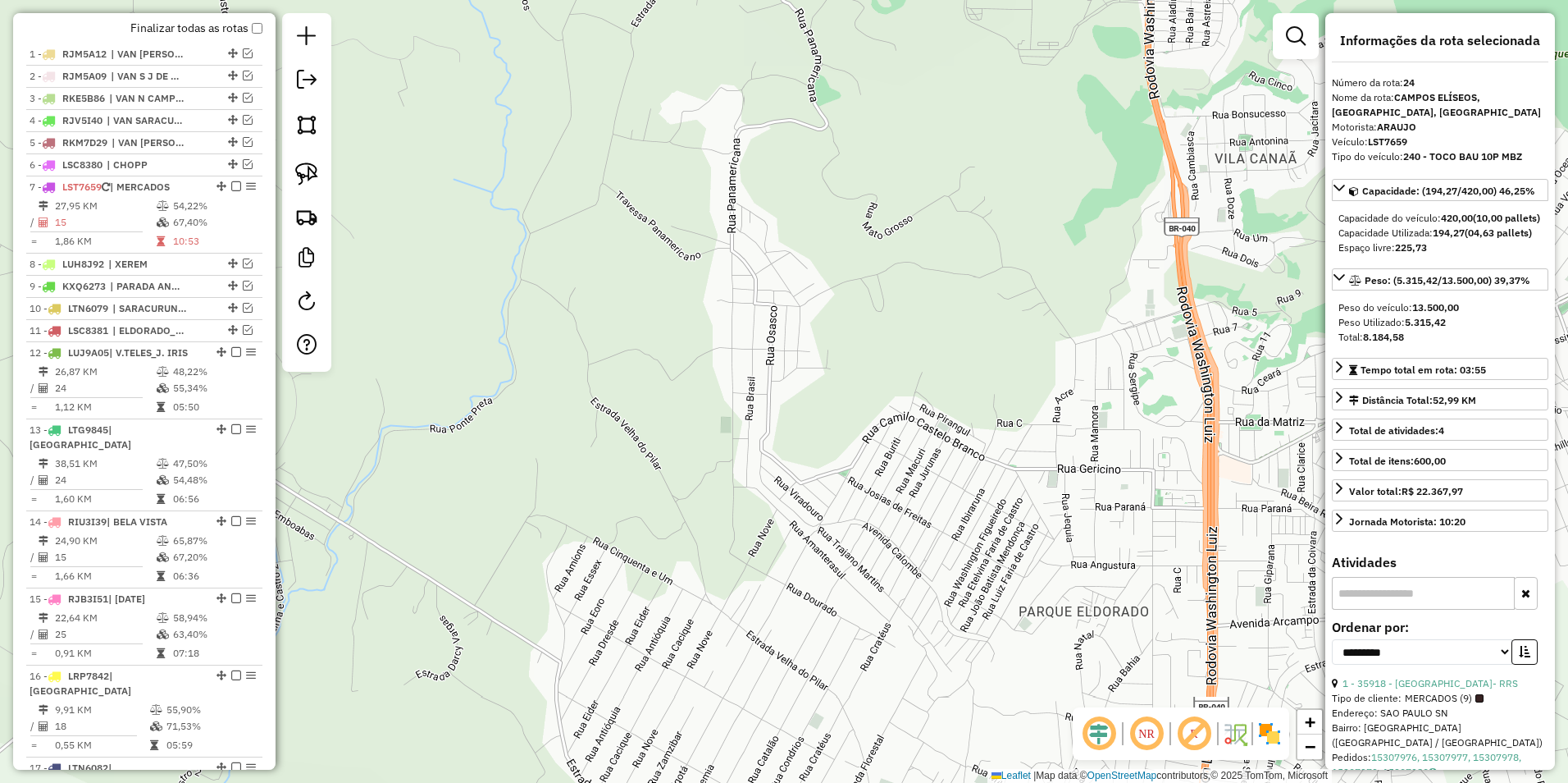
click at [249, 32] on div "Depósito: Império Total de rotas: 24 Distância Total: 1.084,61 km Tempo total: …" at bounding box center [144, 449] width 249 height 1775
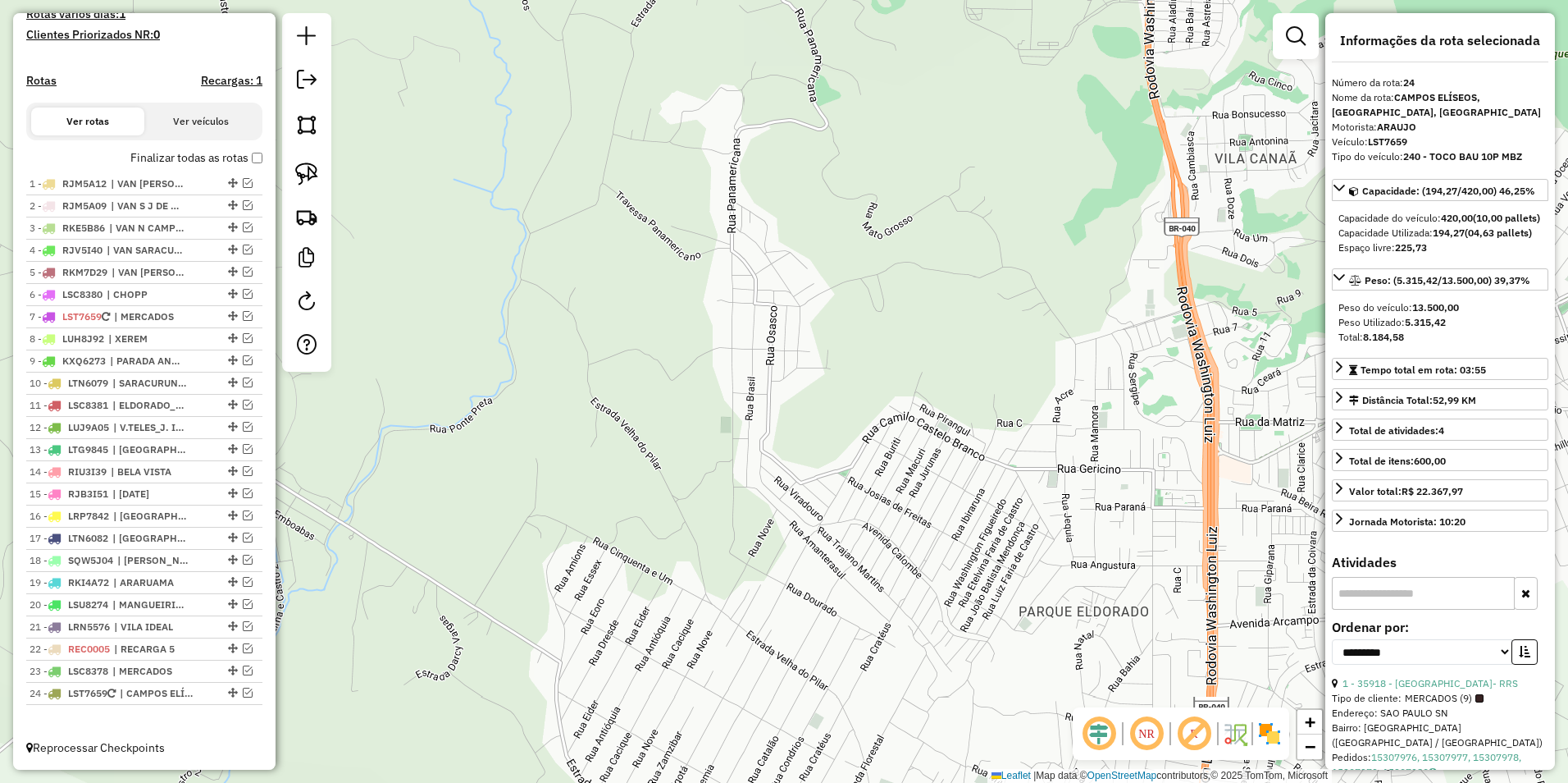
scroll to position [475, 0]
click at [244, 314] on em at bounding box center [247, 315] width 10 height 10
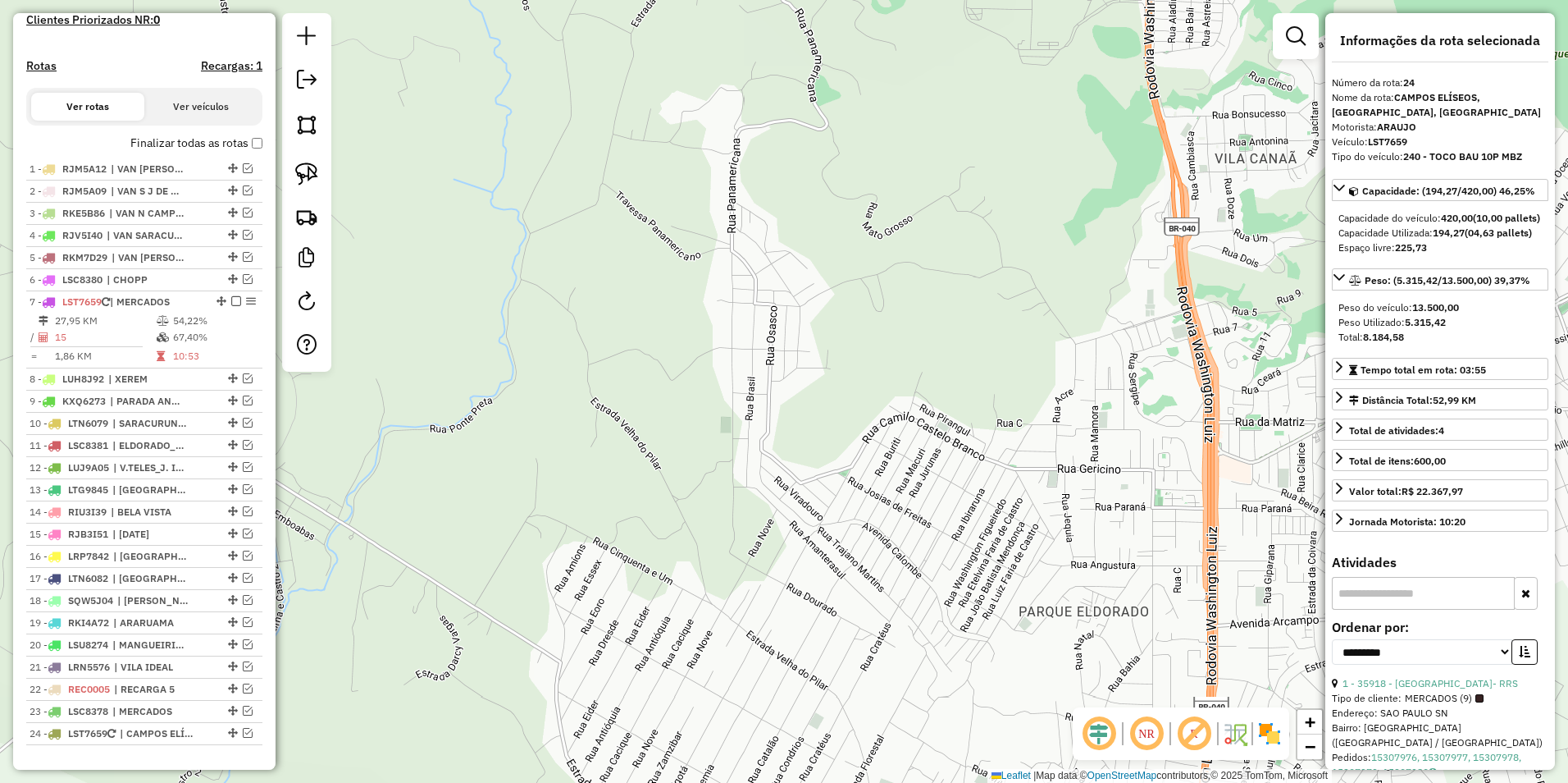
drag, startPoint x: 698, startPoint y: 470, endPoint x: 628, endPoint y: 190, distance: 288.6
click at [632, 212] on div "Janela de atendimento Grade de atendimento Capacidade Transportadoras Veículos …" at bounding box center [784, 392] width 1568 height 783
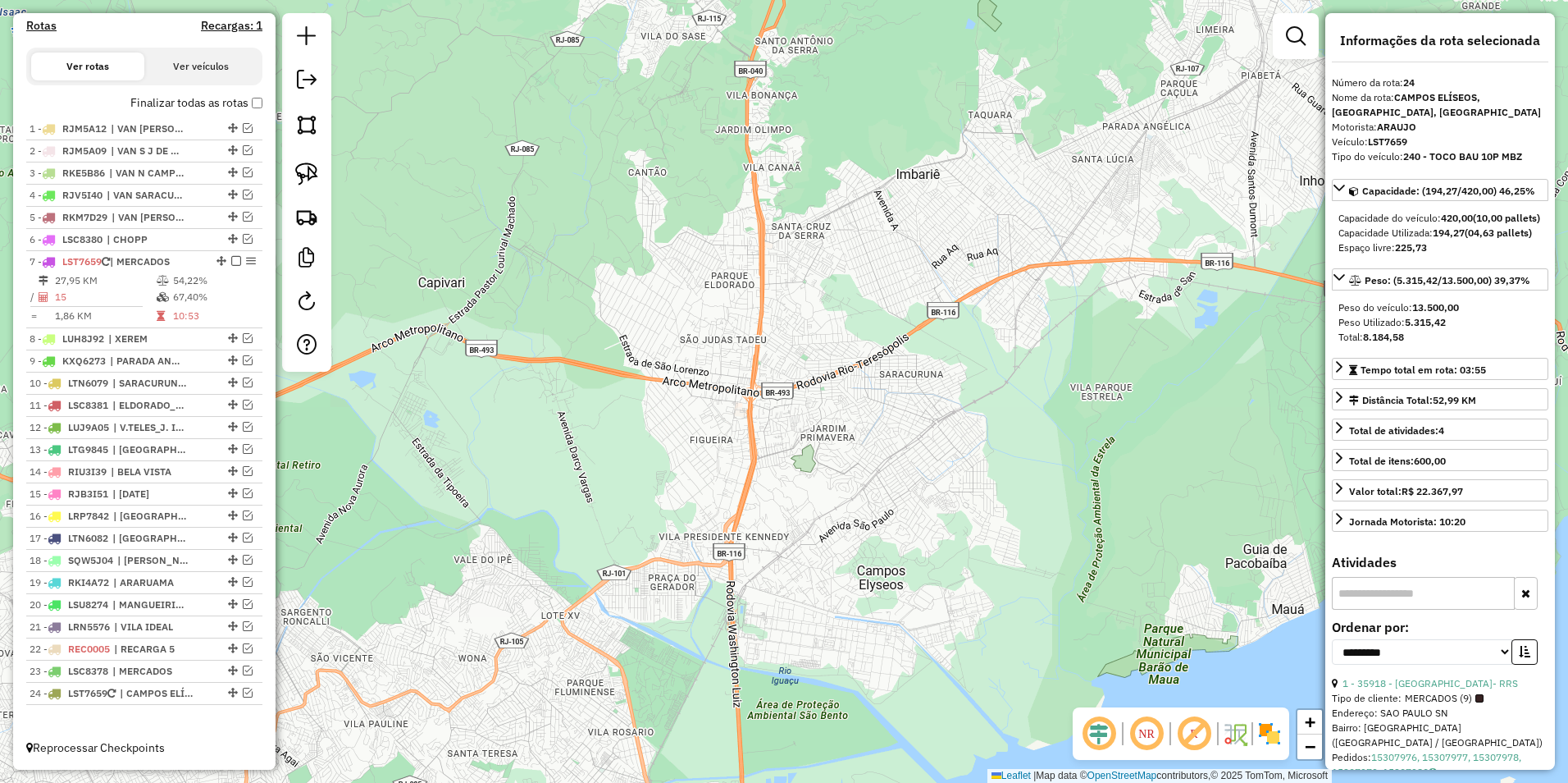
scroll to position [530, 0]
click at [243, 693] on em at bounding box center [247, 692] width 10 height 10
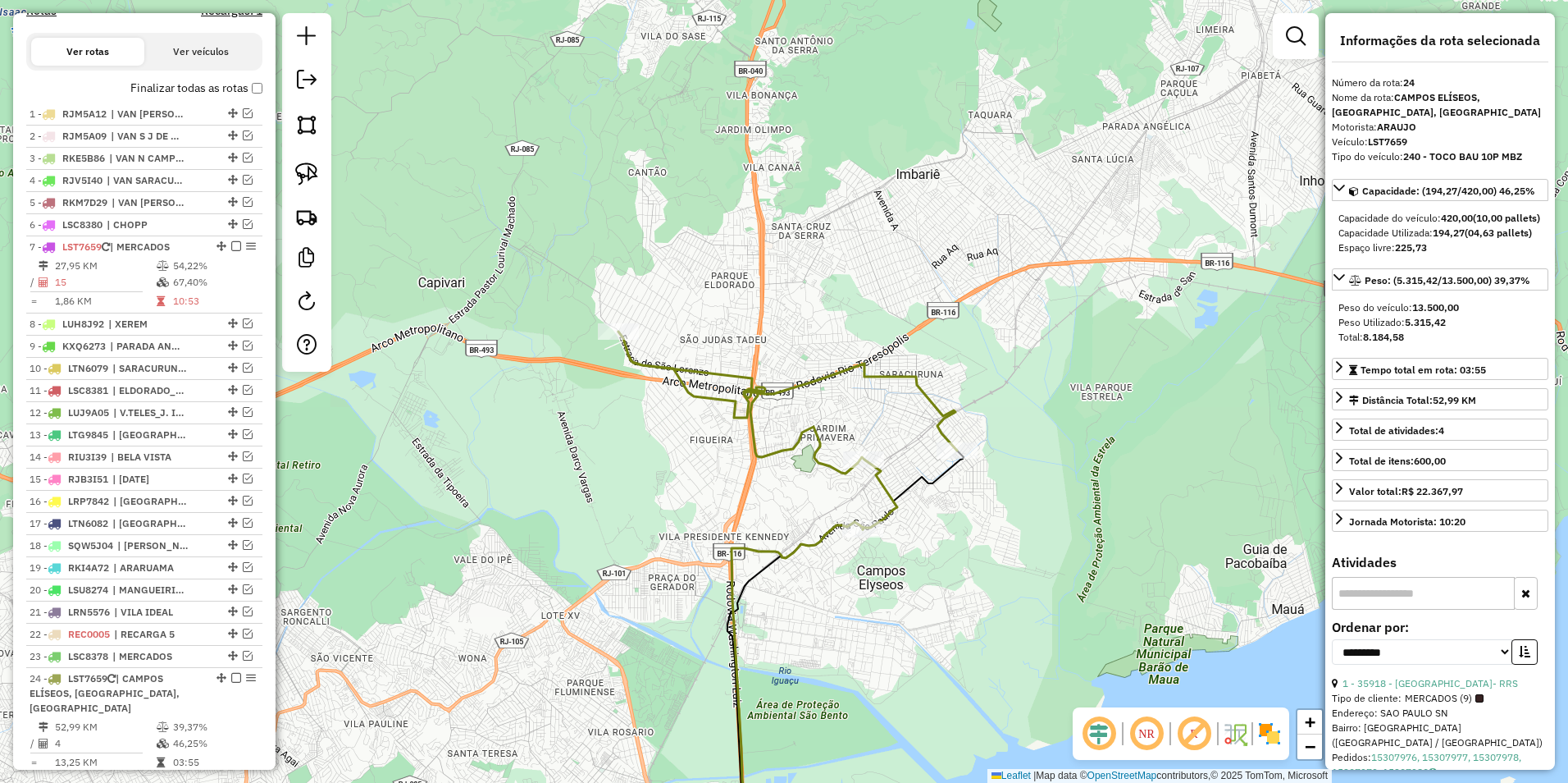
click at [830, 455] on div "Janela de atendimento Grade de atendimento Capacidade Transportadoras Veículos …" at bounding box center [784, 392] width 1568 height 783
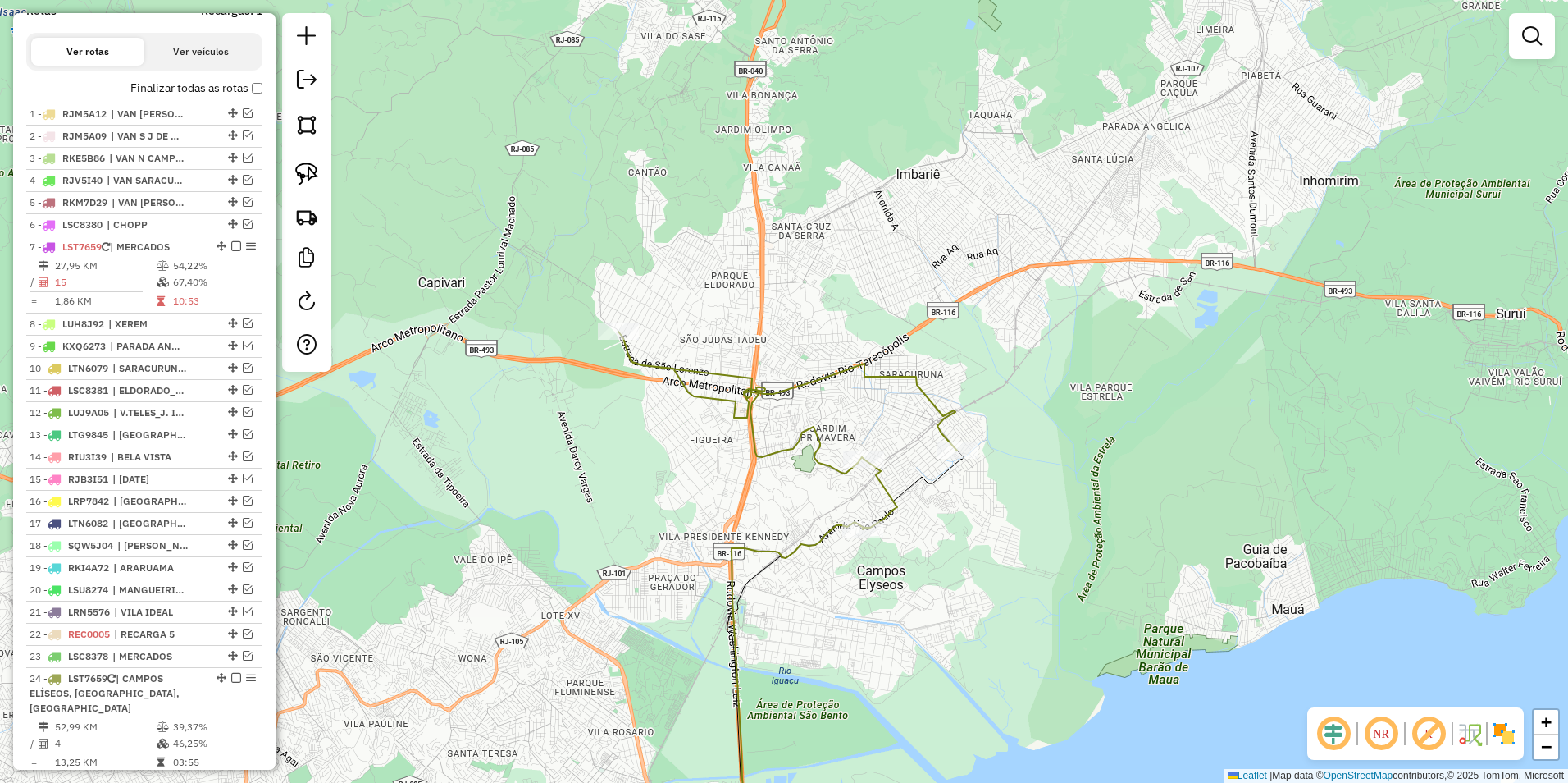
click at [831, 469] on icon at bounding box center [788, 431] width 338 height 198
select select "**********"
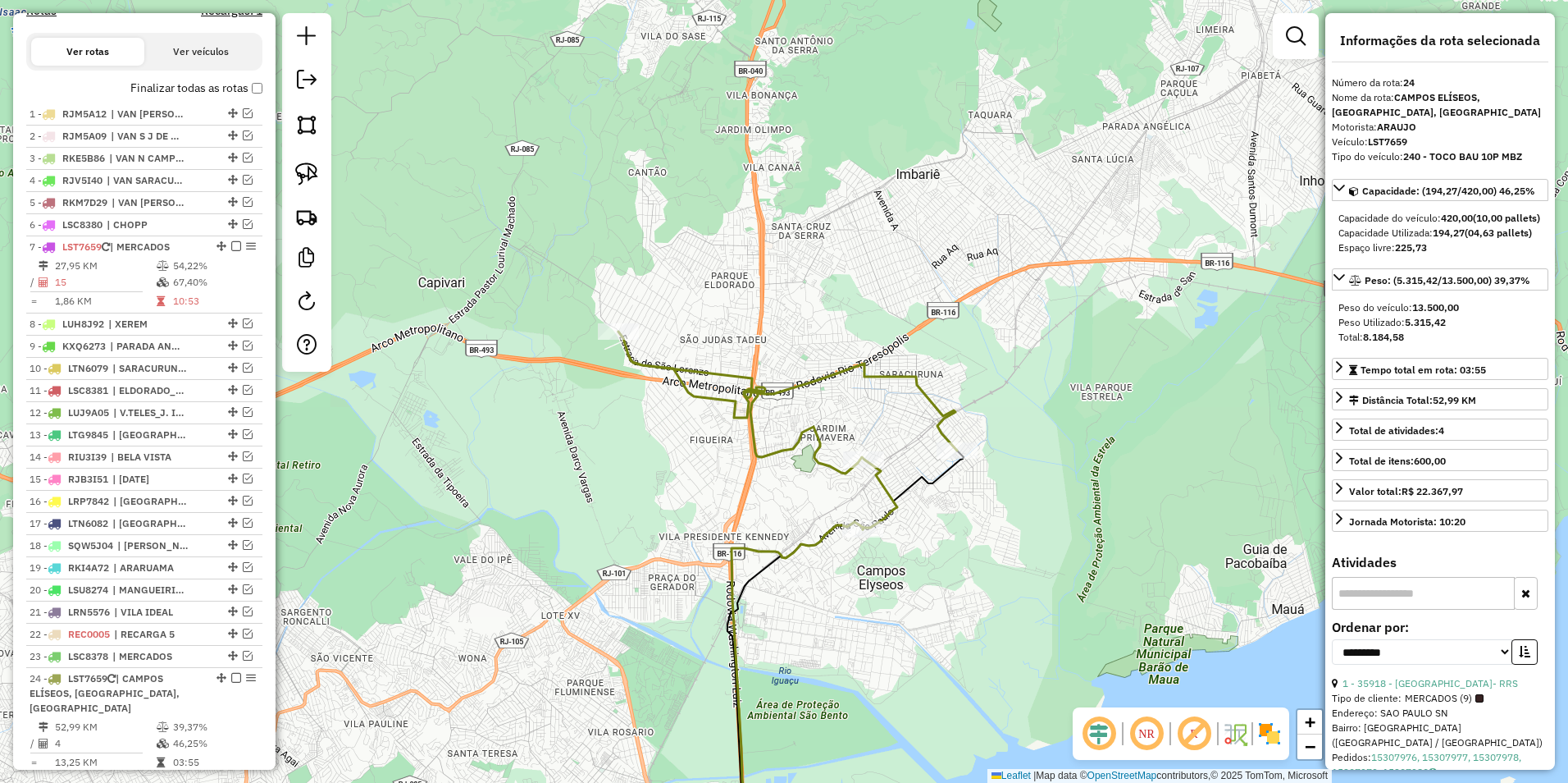
scroll to position [615, 0]
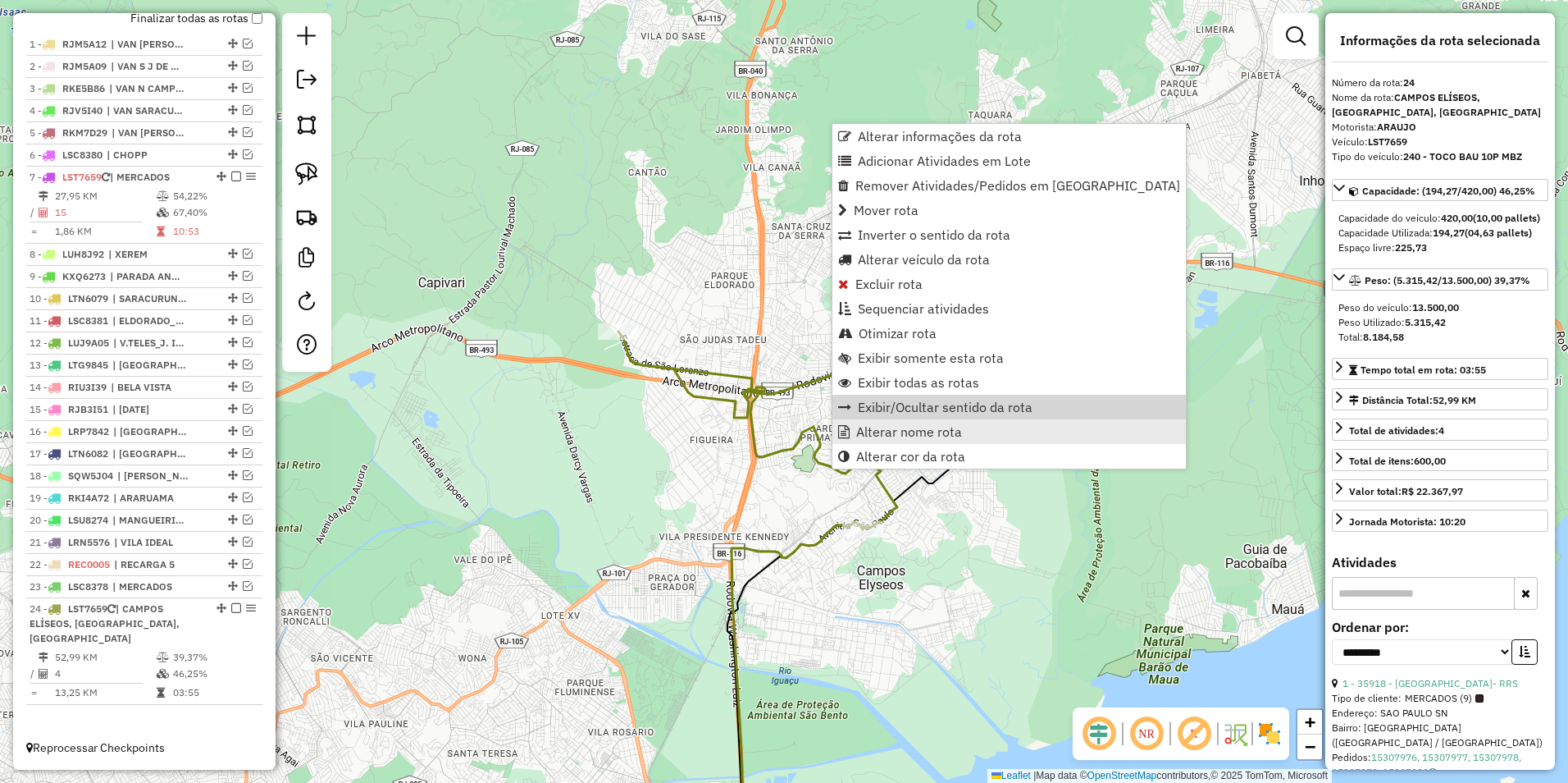
click at [917, 432] on span "Alterar nome rota" at bounding box center [909, 431] width 106 height 13
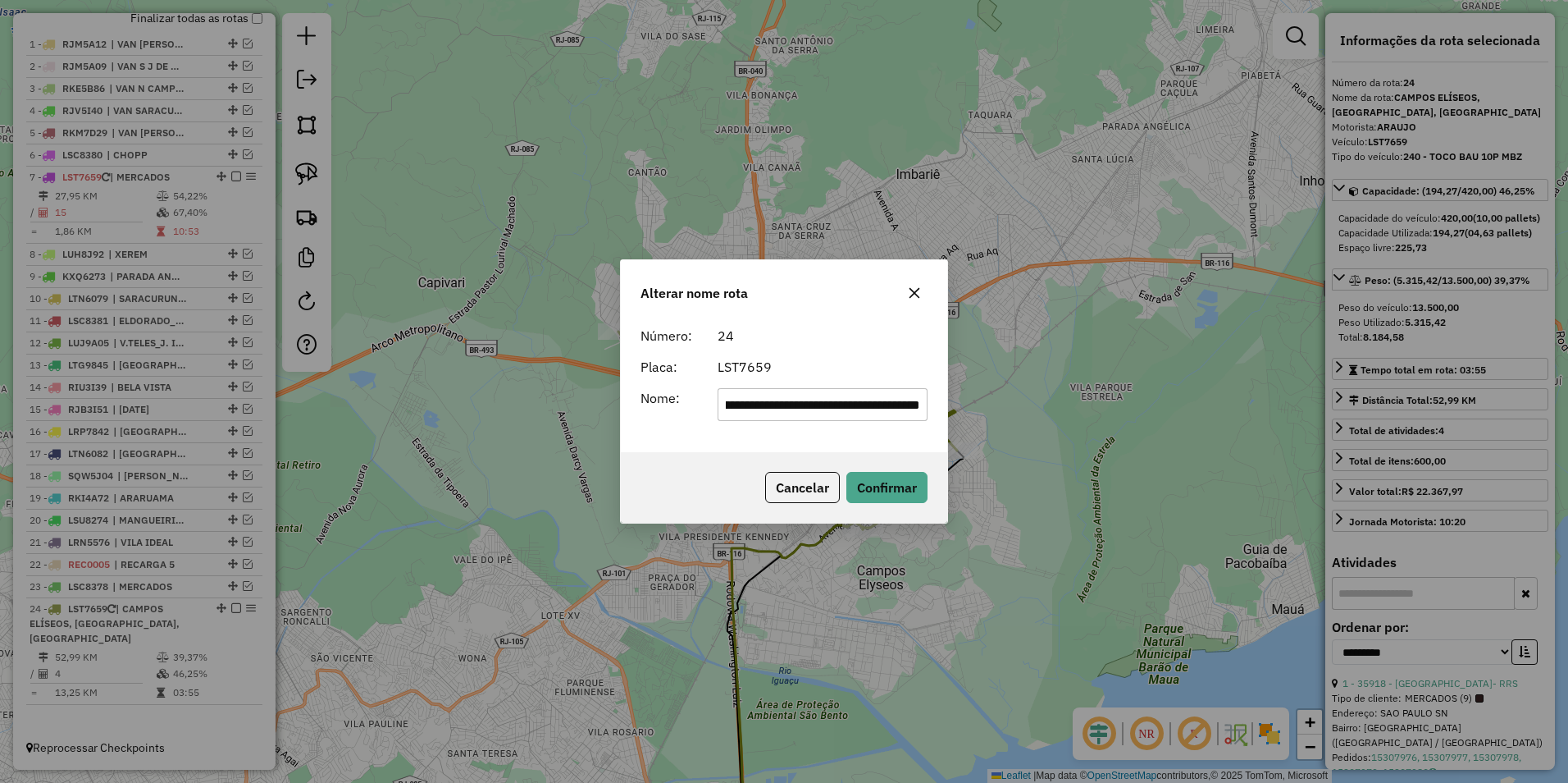
scroll to position [0, 0]
drag, startPoint x: 922, startPoint y: 408, endPoint x: 239, endPoint y: 400, distance: 683.0
click at [239, 400] on div "**********" at bounding box center [784, 392] width 1568 height 783
type input "********"
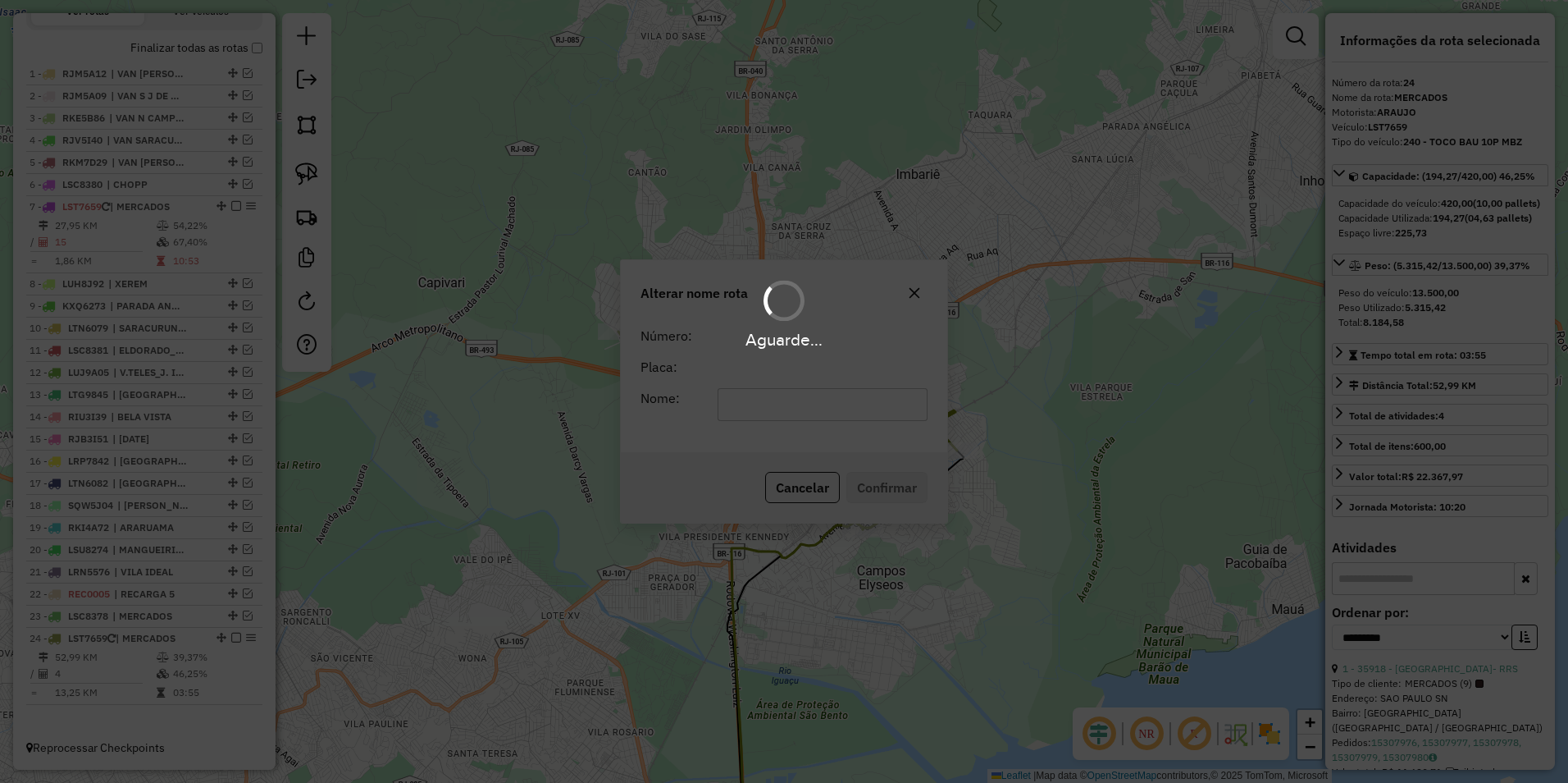
scroll to position [585, 0]
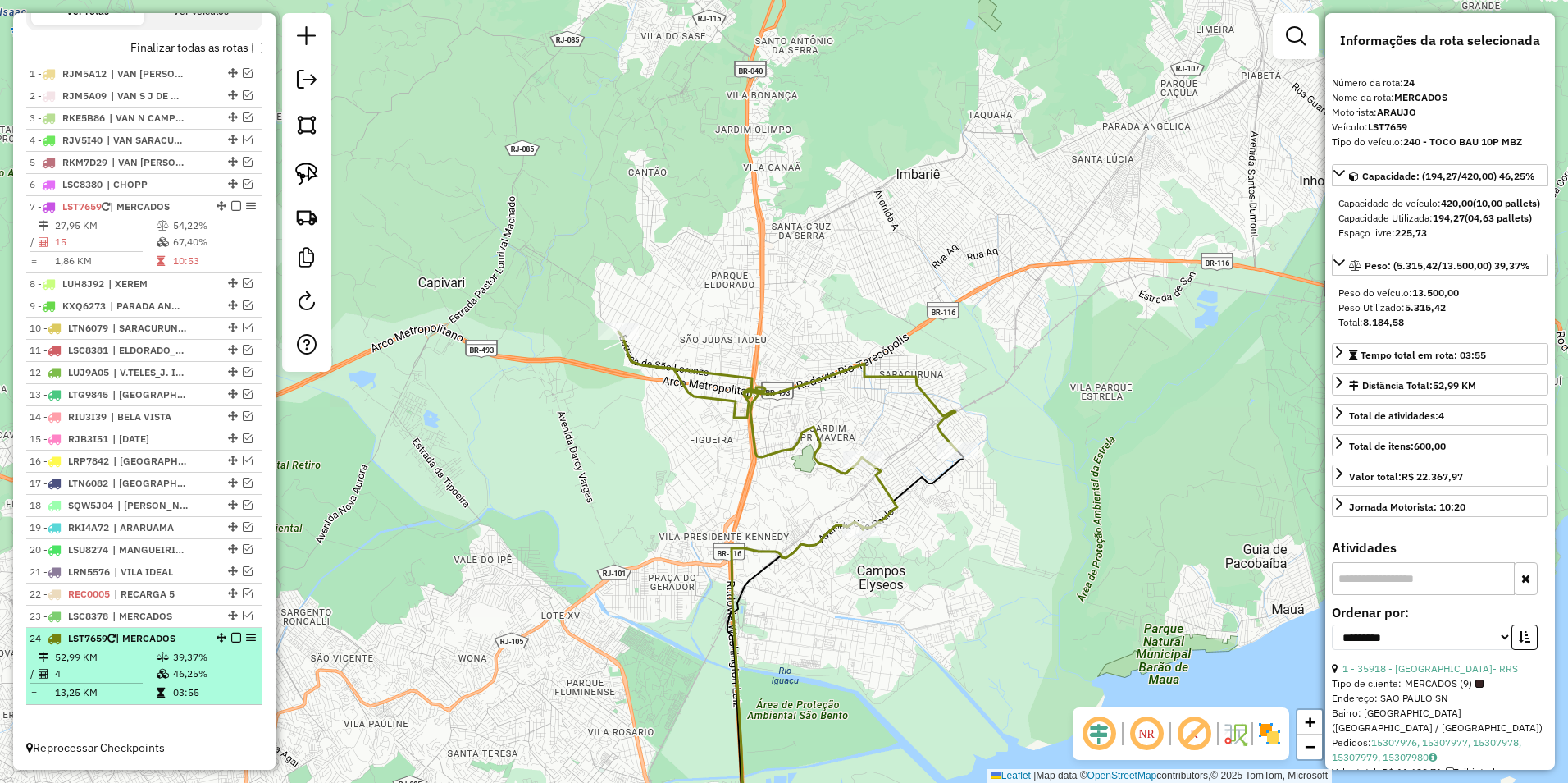
click at [233, 637] on em at bounding box center [236, 637] width 10 height 10
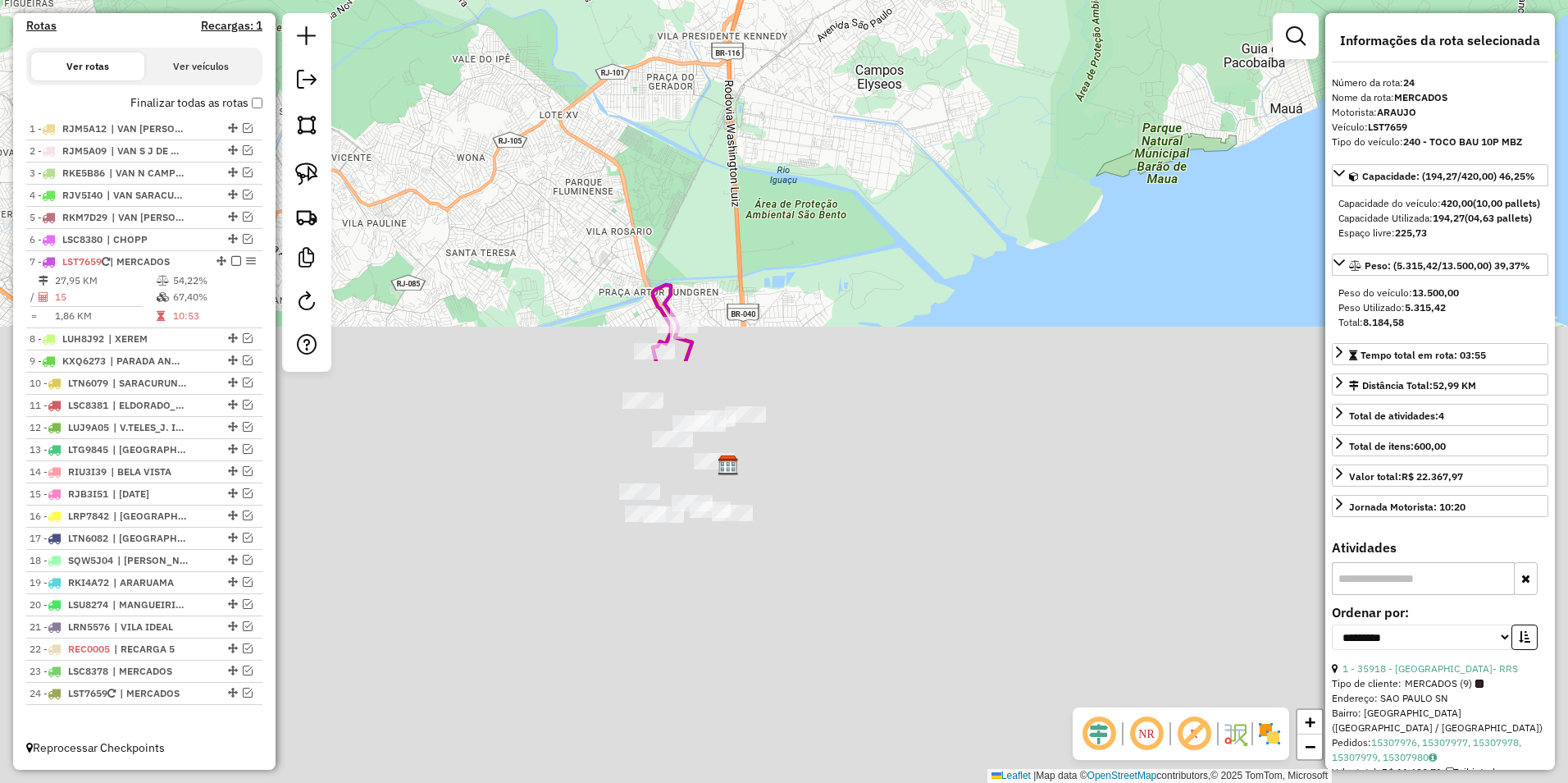
drag, startPoint x: 716, startPoint y: -31, endPoint x: 712, endPoint y: -51, distance: 20.4
click at [712, 0] on html "Aguarde... Pop-up bloqueado! Seu navegador bloqueou automáticamente a abertura …" at bounding box center [784, 392] width 1568 height 783
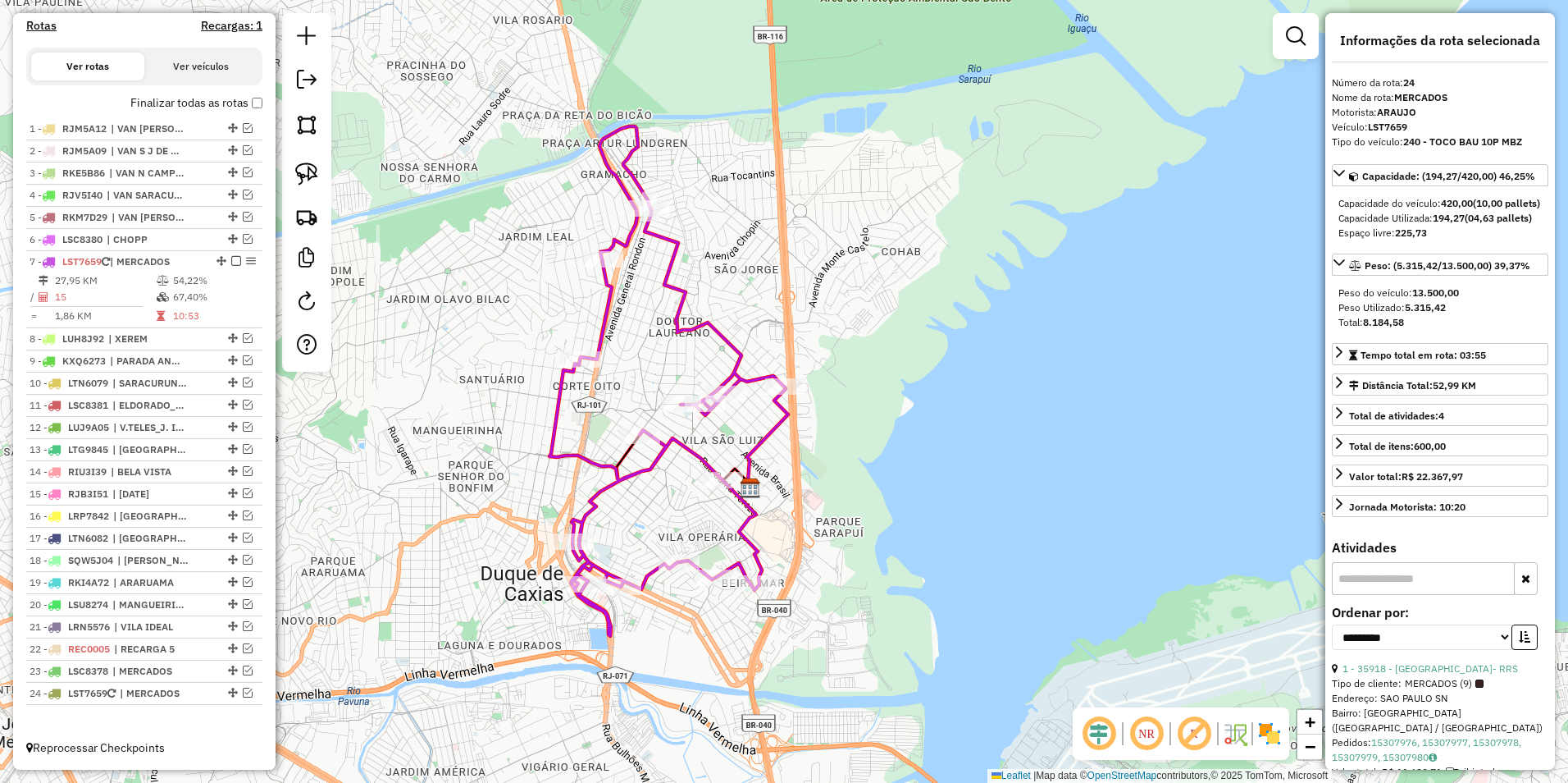
click at [671, 268] on icon at bounding box center [666, 381] width 235 height 510
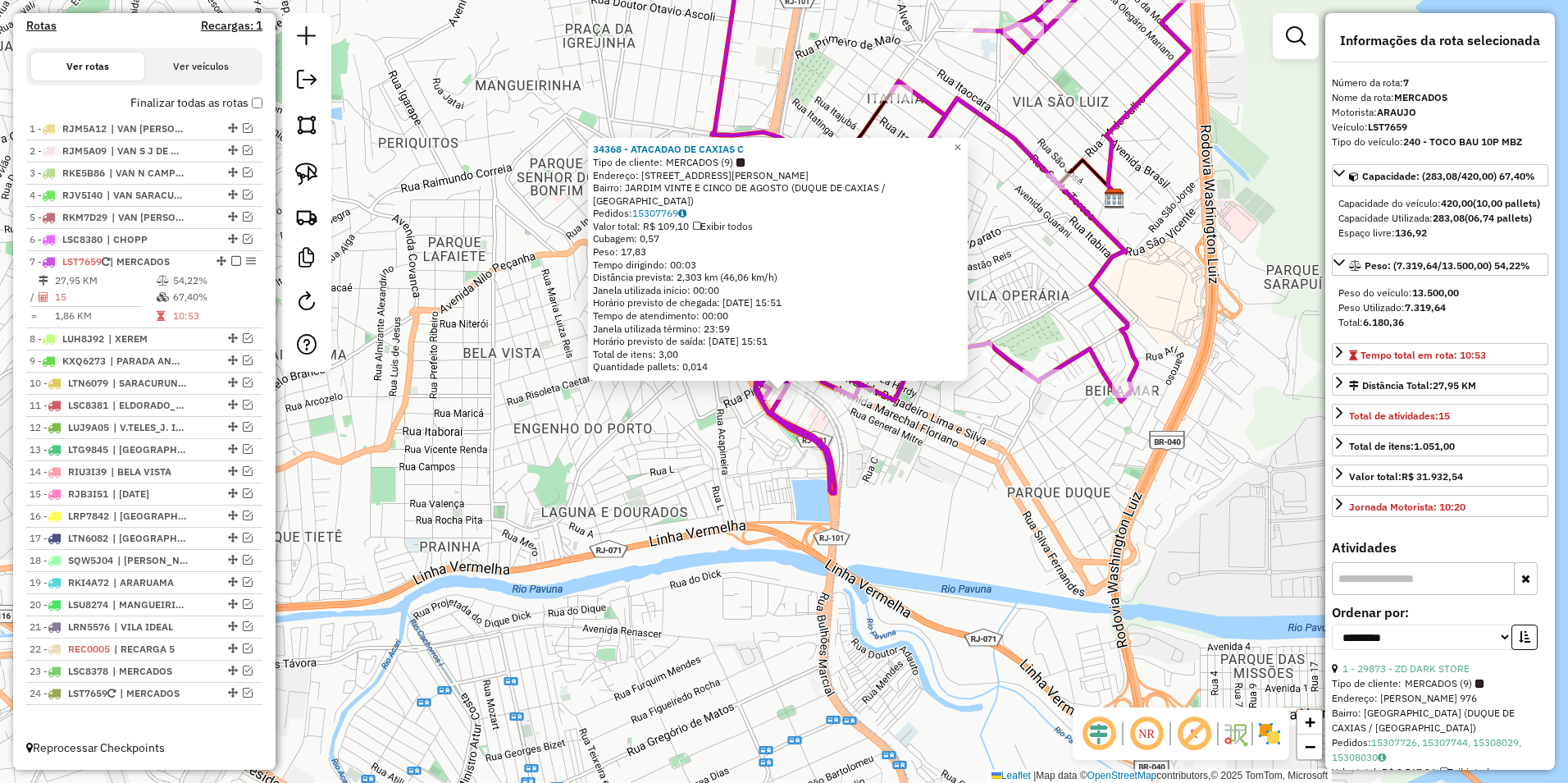
click at [829, 493] on icon at bounding box center [948, 207] width 471 height 571
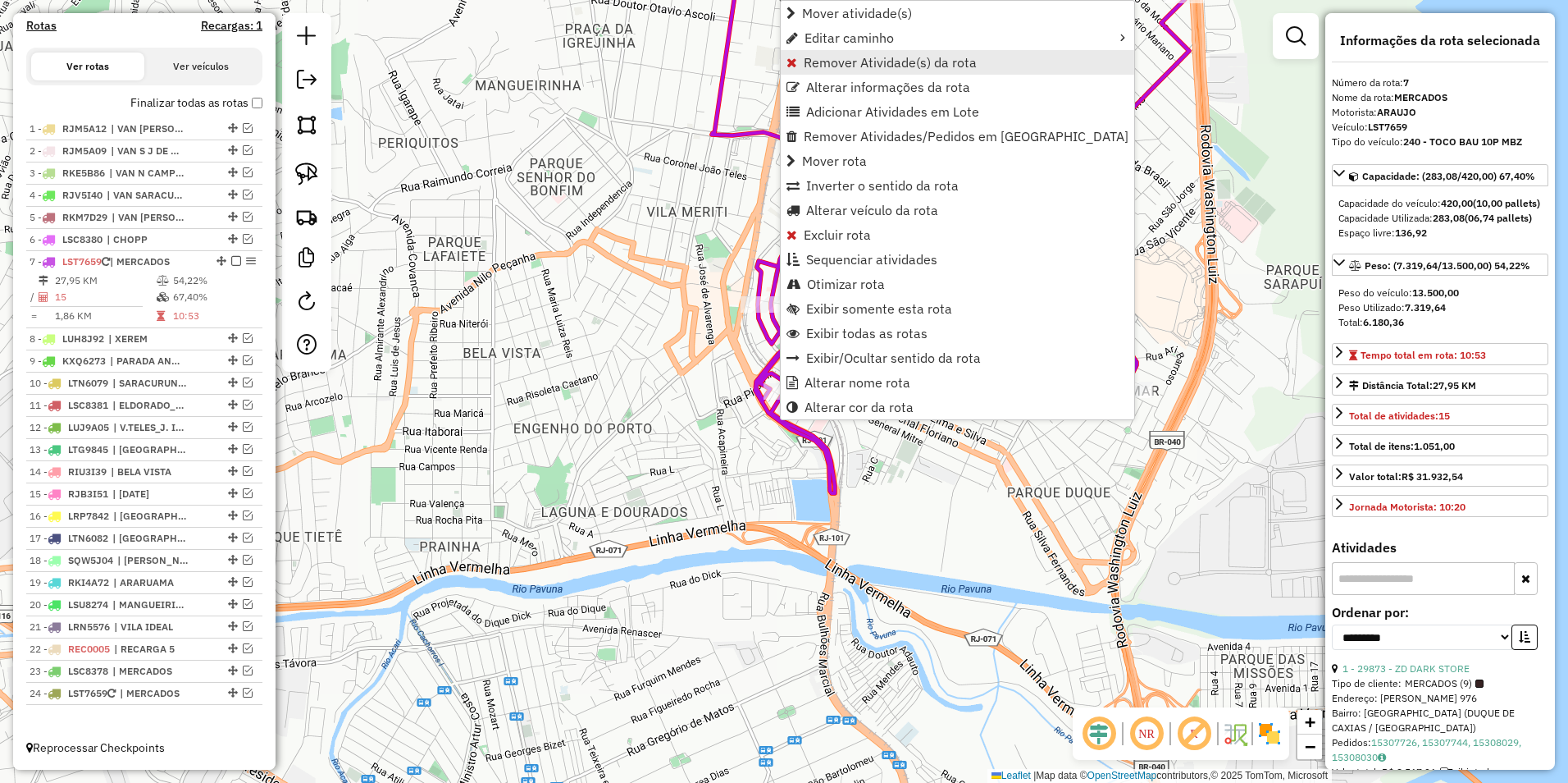
click at [856, 68] on span "Remover Atividade(s) da rota" at bounding box center [889, 62] width 173 height 13
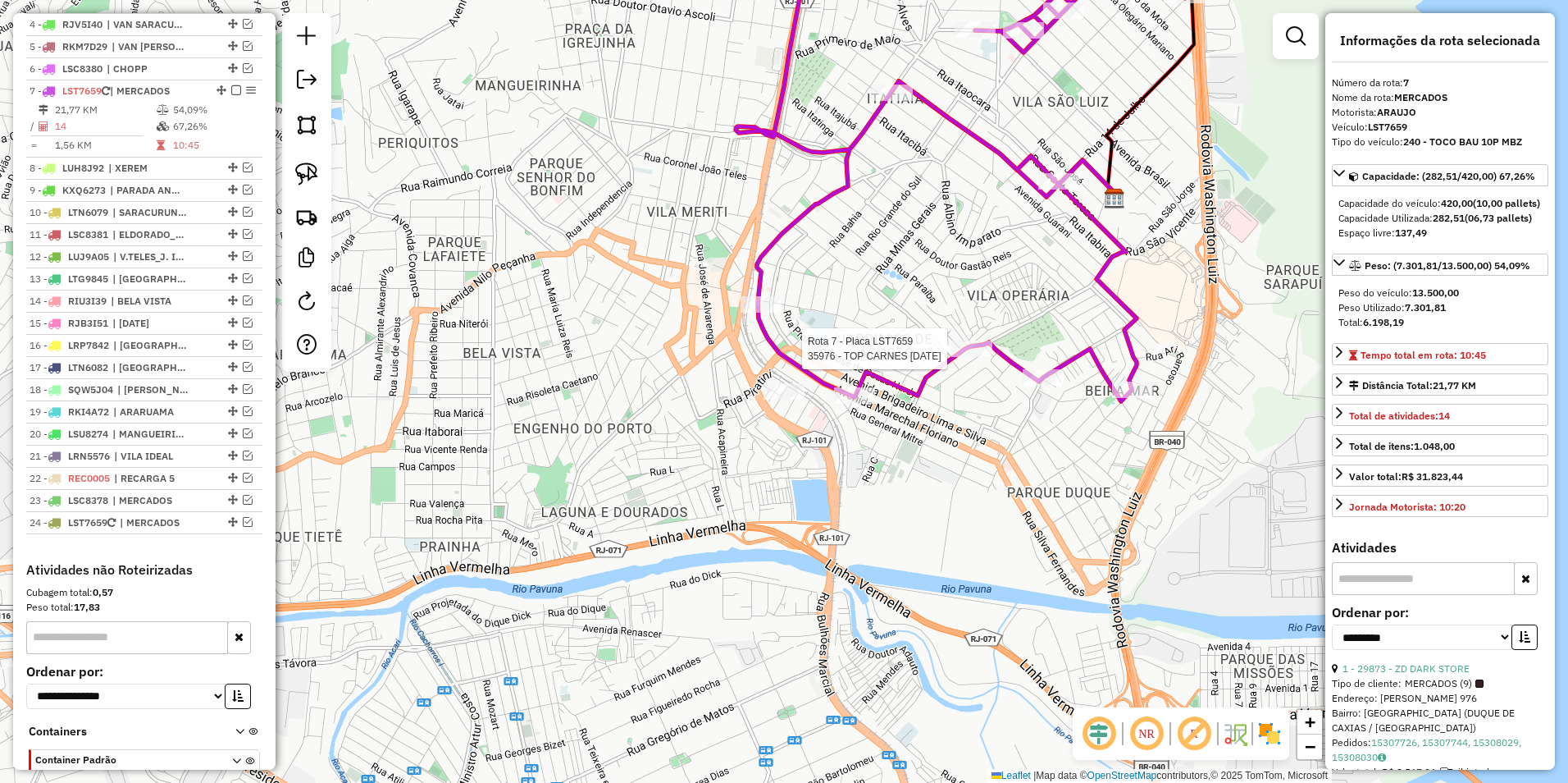
scroll to position [768, 0]
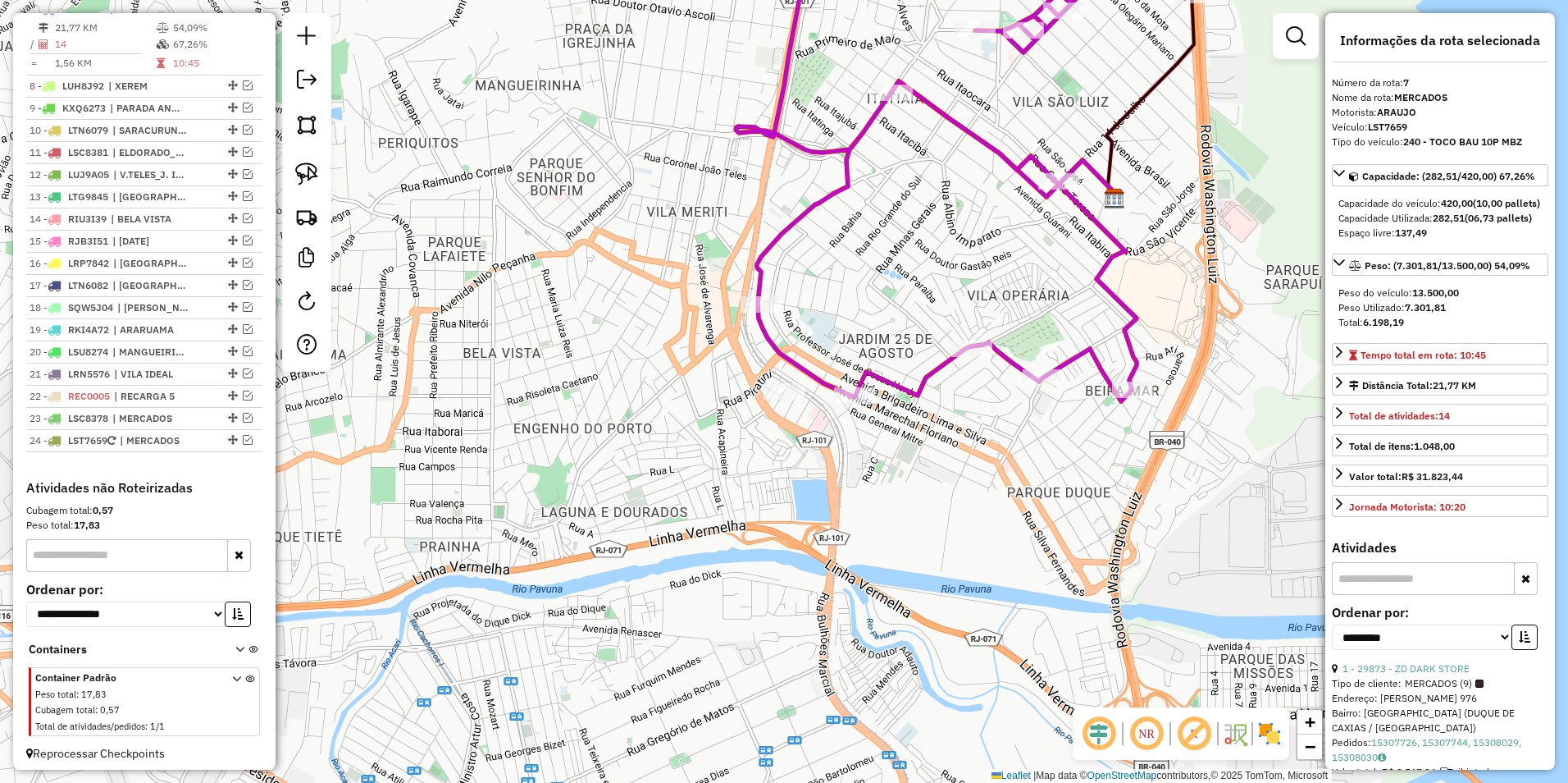
click at [1085, 358] on icon at bounding box center [959, 161] width 447 height 479
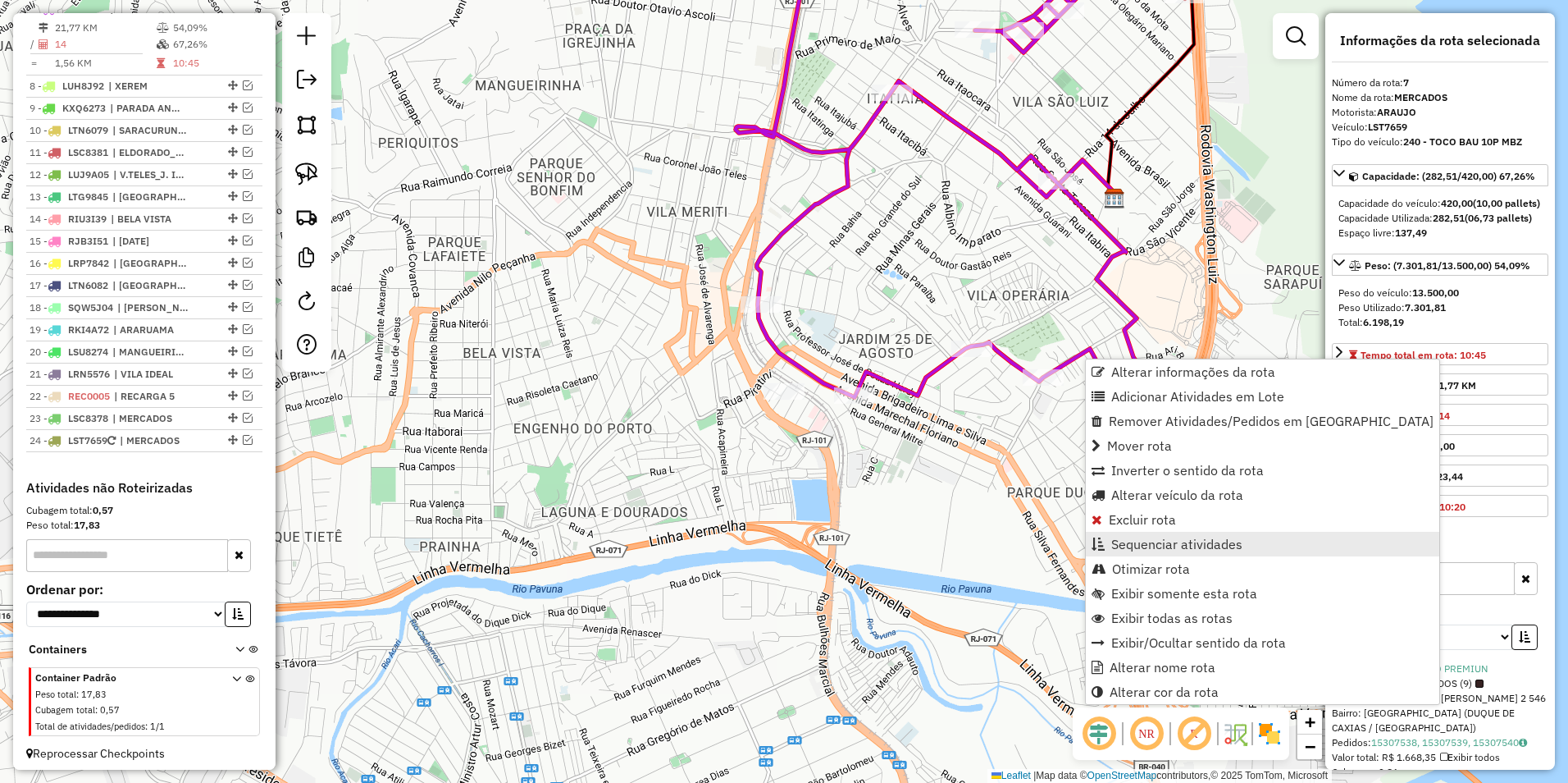
click at [1215, 553] on link "Sequenciar atividades" at bounding box center [1263, 544] width 353 height 24
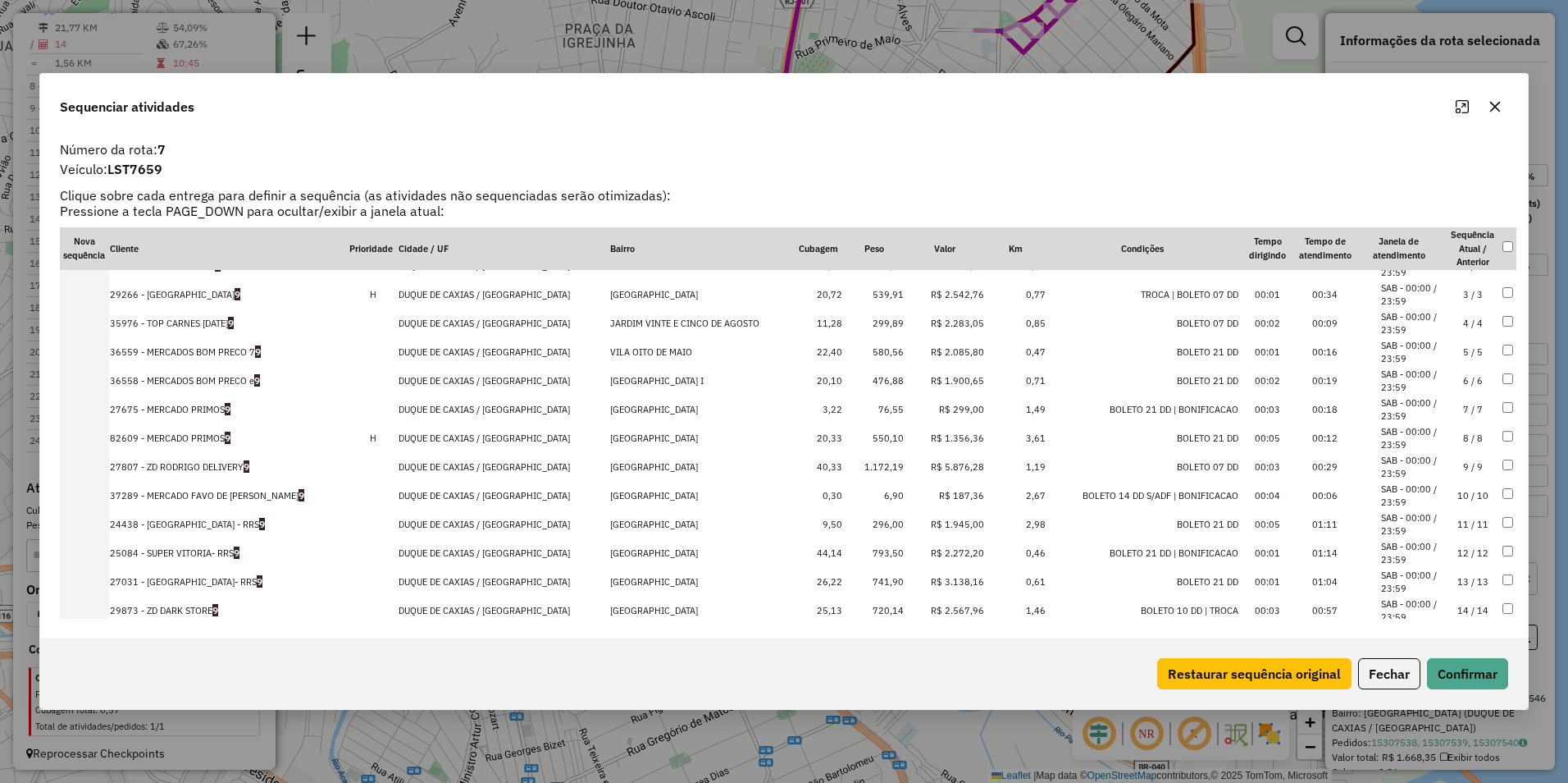
scroll to position [68, 0]
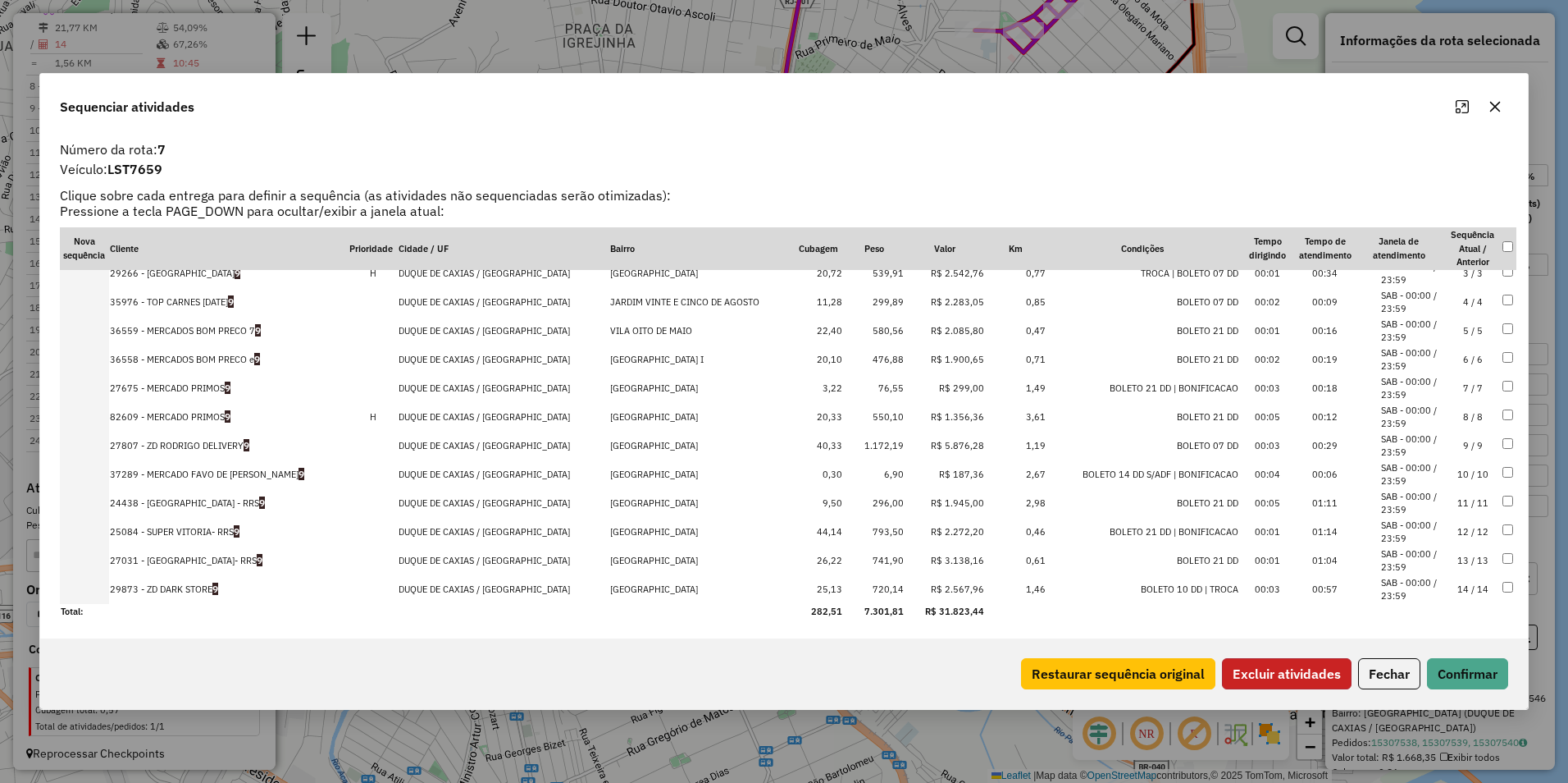
click at [1309, 678] on button "Excluir atividades" at bounding box center [1286, 674] width 129 height 31
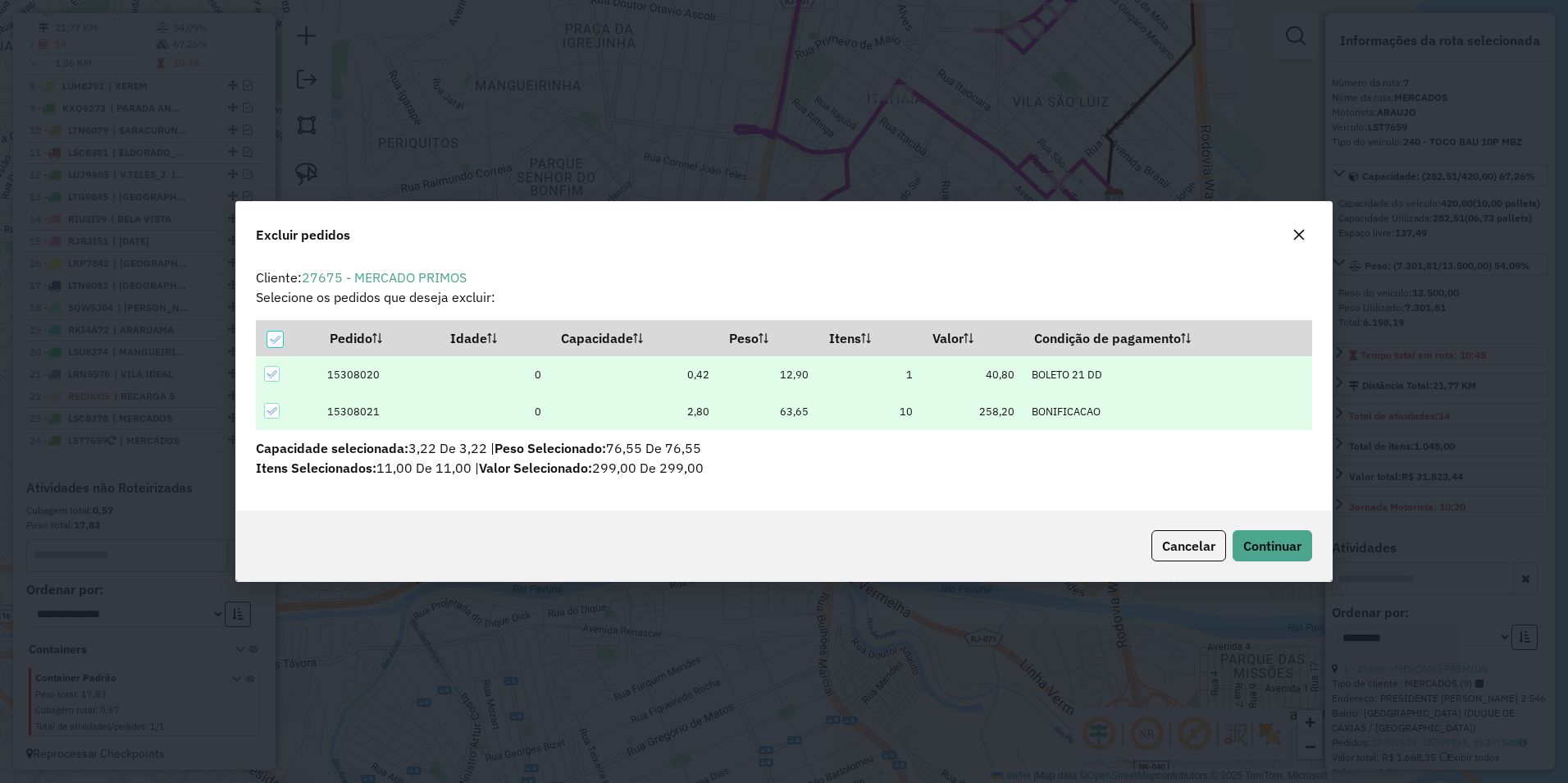
scroll to position [0, 0]
click at [1251, 545] on span "Continuar" at bounding box center [1272, 545] width 58 height 16
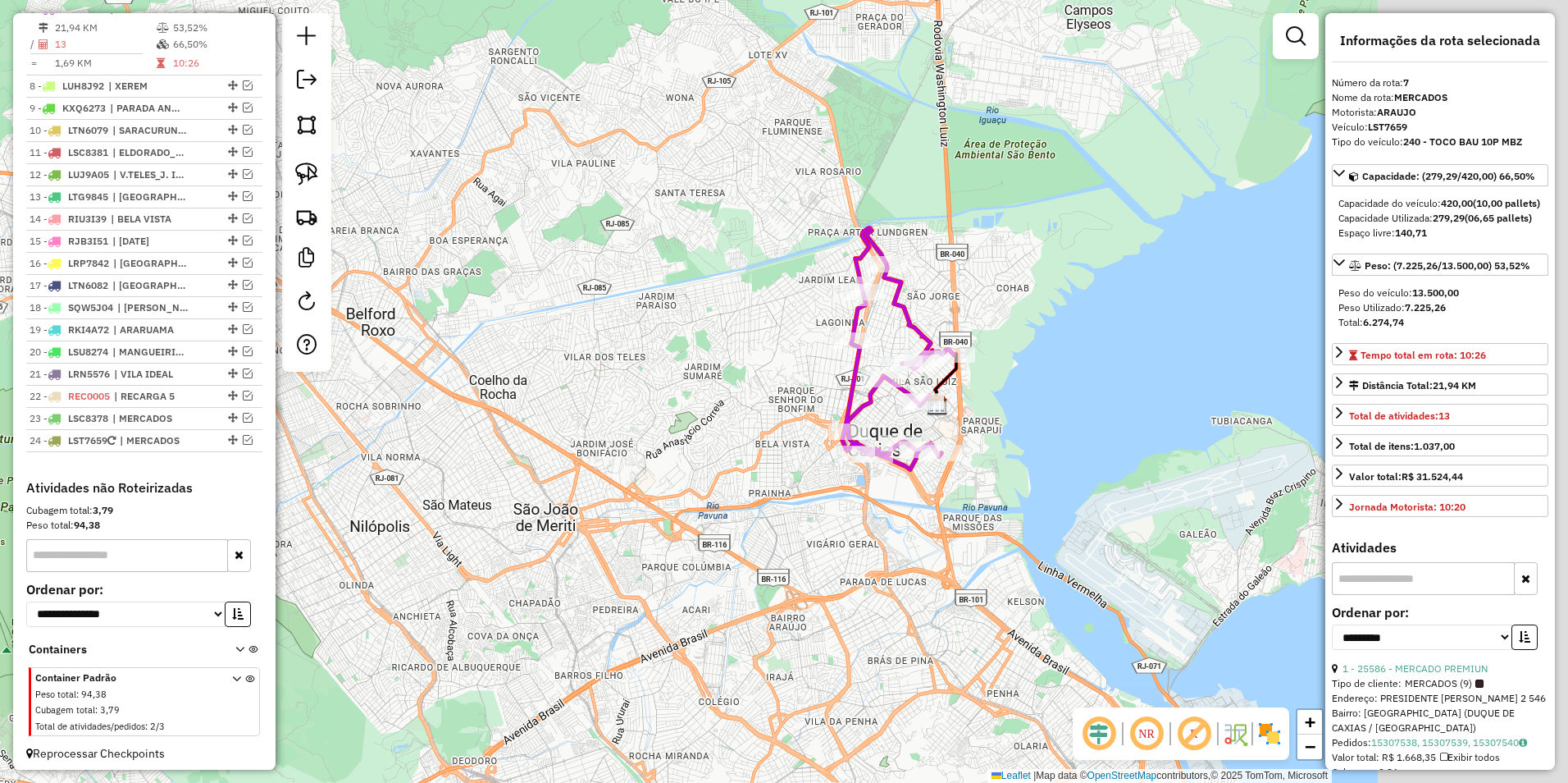
drag, startPoint x: 1125, startPoint y: 557, endPoint x: 868, endPoint y: 494, distance: 264.6
click at [849, 513] on div "Janela de atendimento Grade de atendimento Capacidade Transportadoras Veículos …" at bounding box center [784, 392] width 1568 height 783
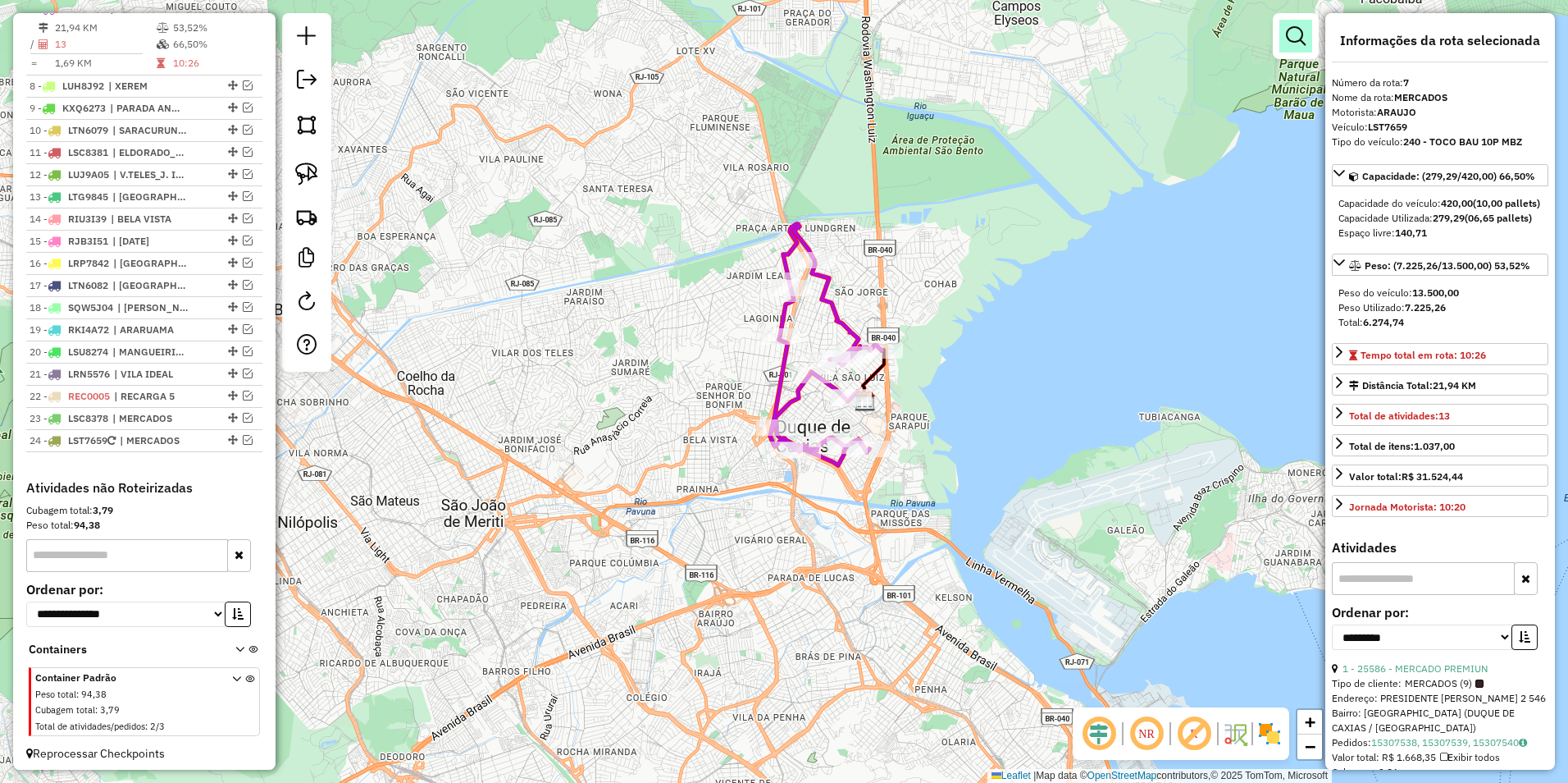
click at [1305, 23] on link at bounding box center [1296, 36] width 33 height 33
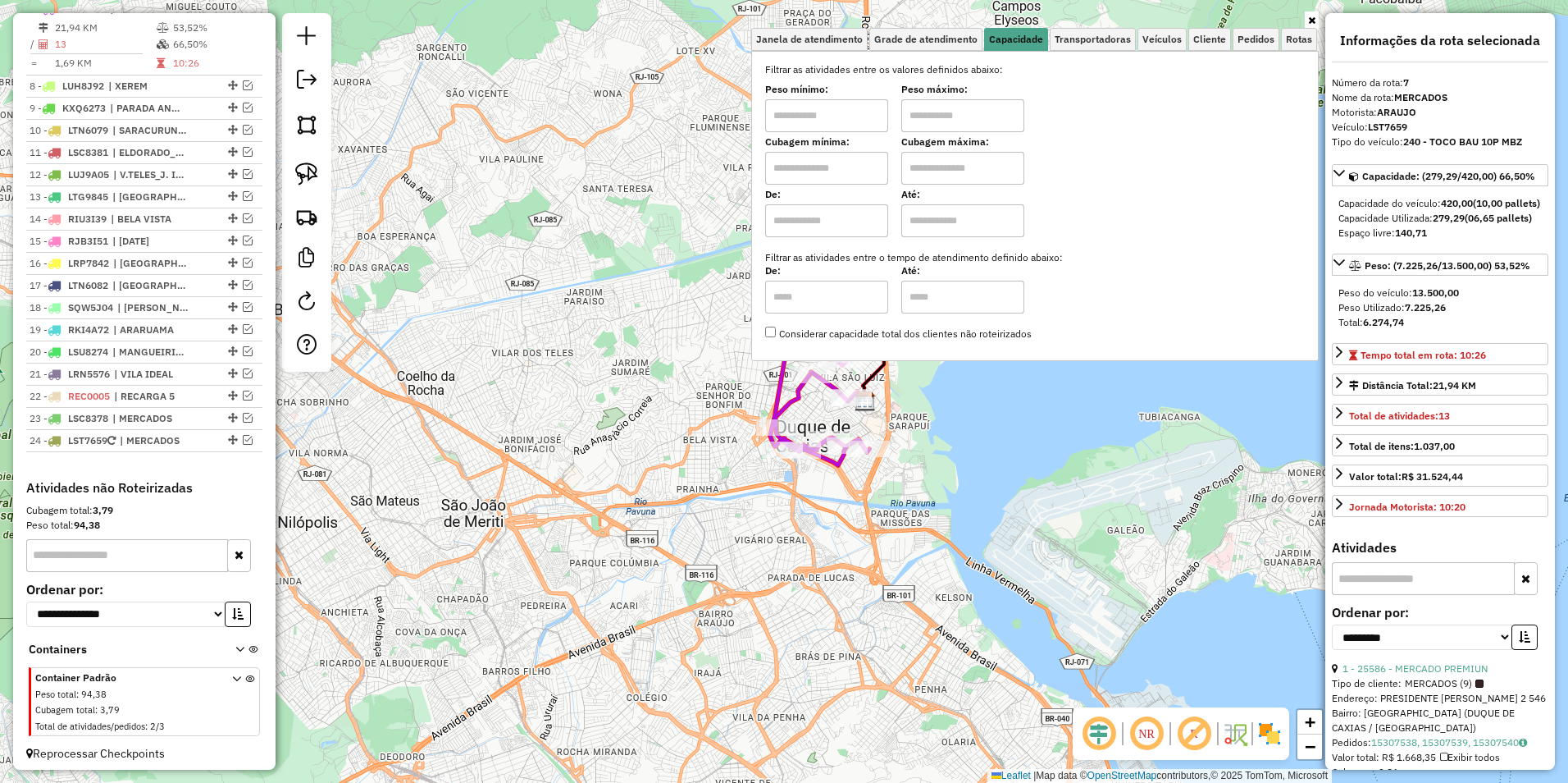
click at [1024, 364] on div "Janela de atendimento Grade de atendimento Capacidade Transportadoras Veículos …" at bounding box center [1035, 194] width 567 height 363
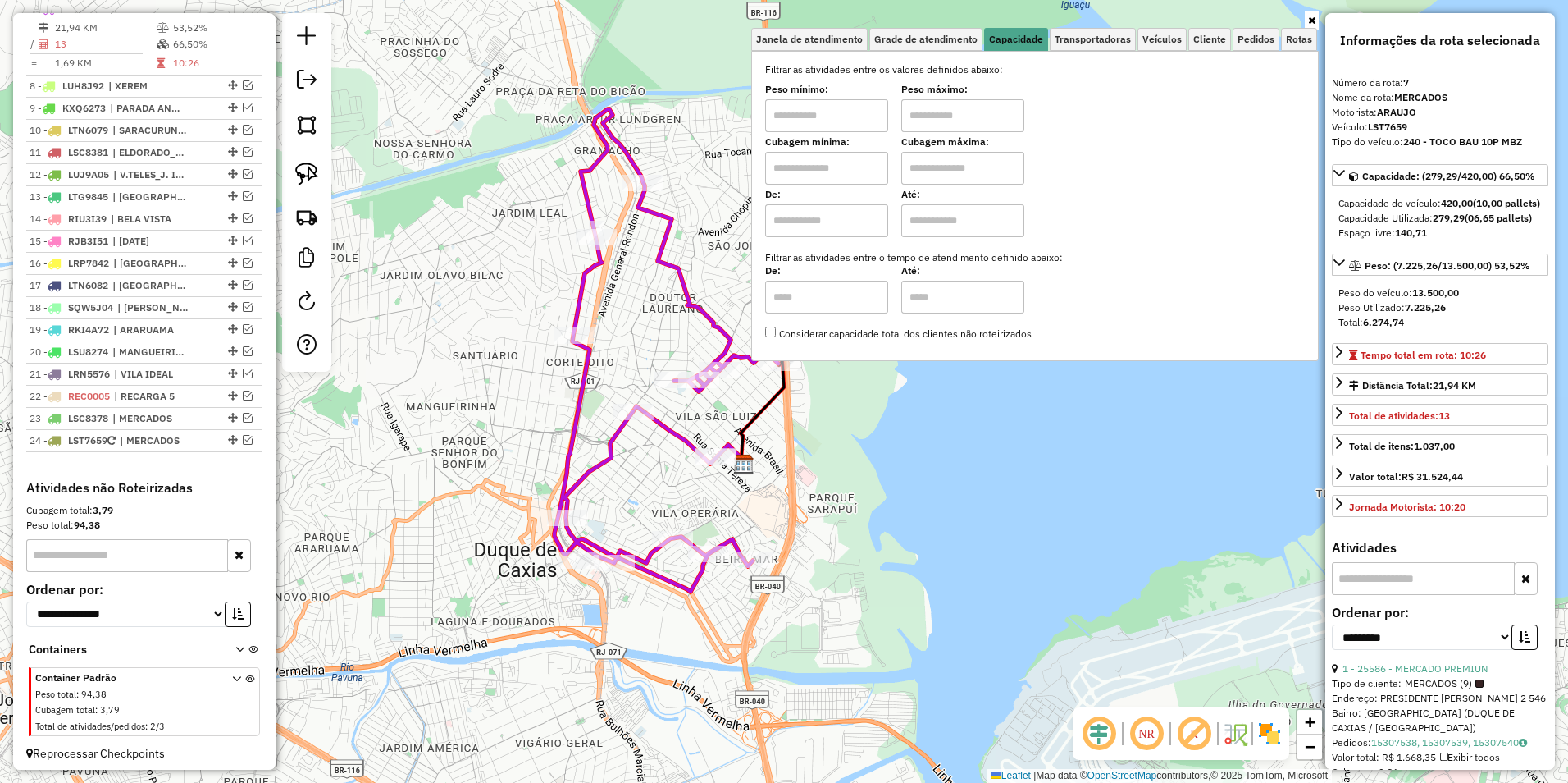
click at [959, 425] on div "Janela de atendimento Grade de atendimento Capacidade Transportadoras Veículos …" at bounding box center [784, 392] width 1568 height 783
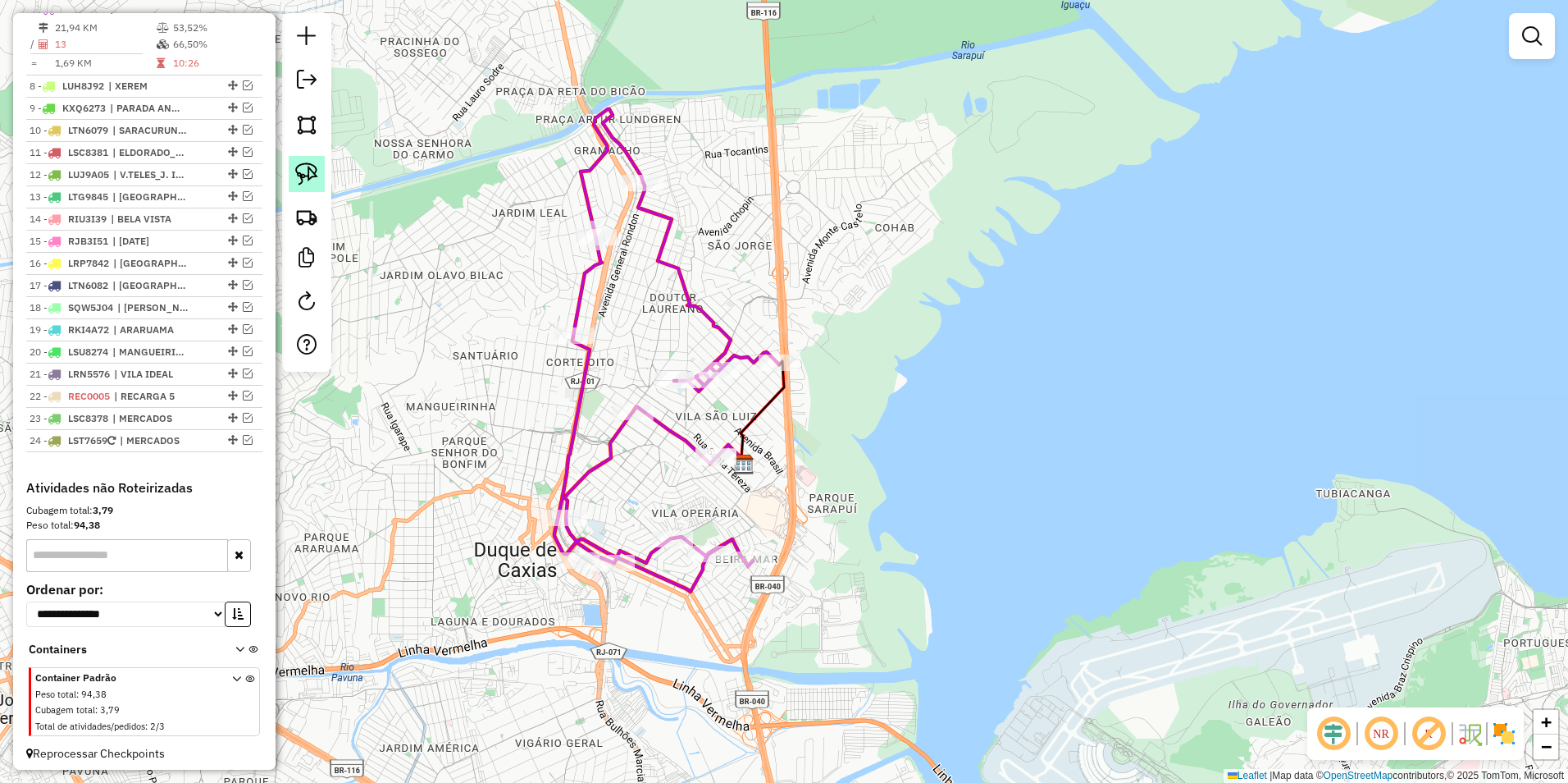
click at [307, 166] on img at bounding box center [306, 174] width 23 height 23
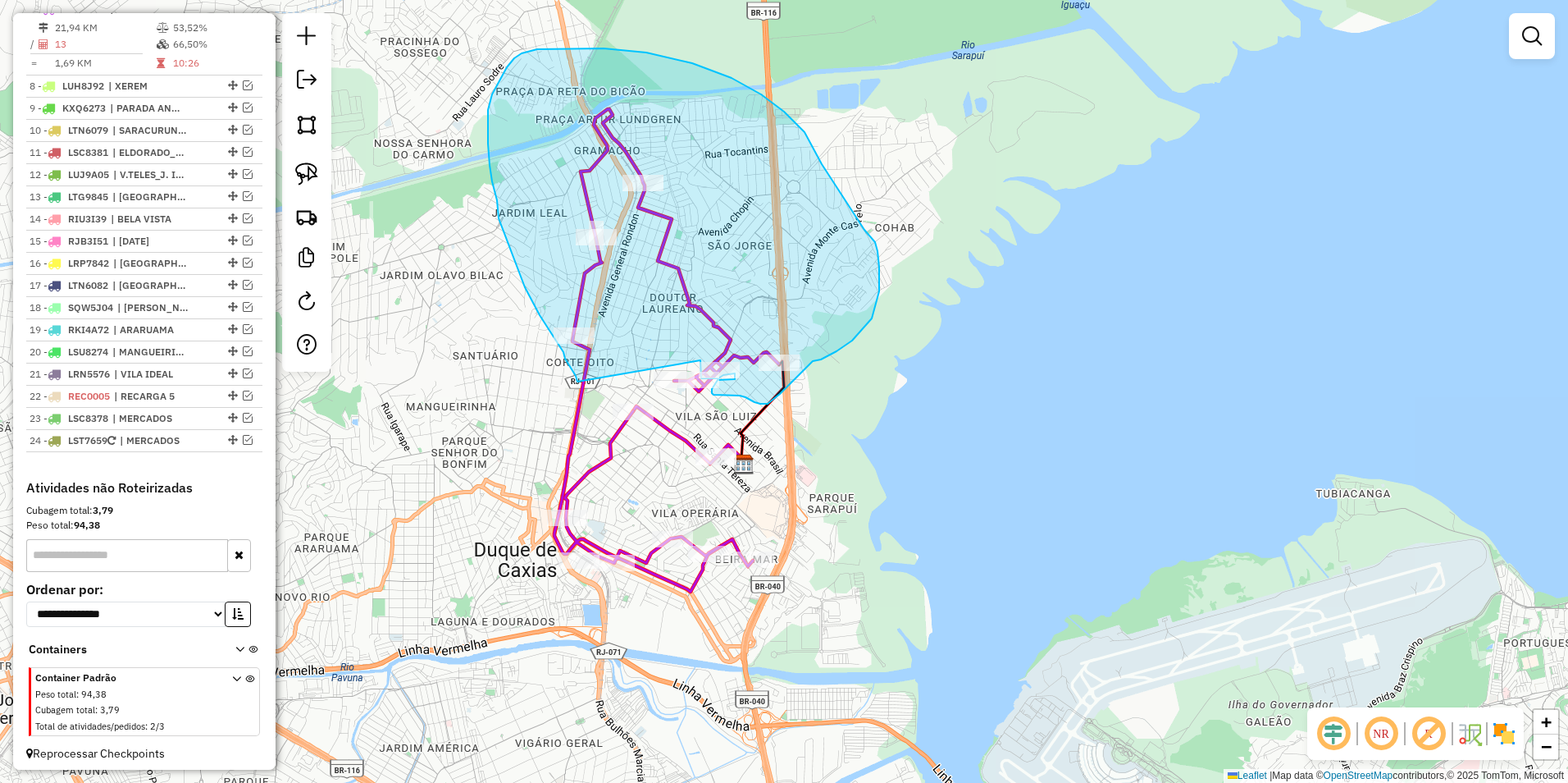
drag, startPoint x: 577, startPoint y: 382, endPoint x: 700, endPoint y: 360, distance: 125.0
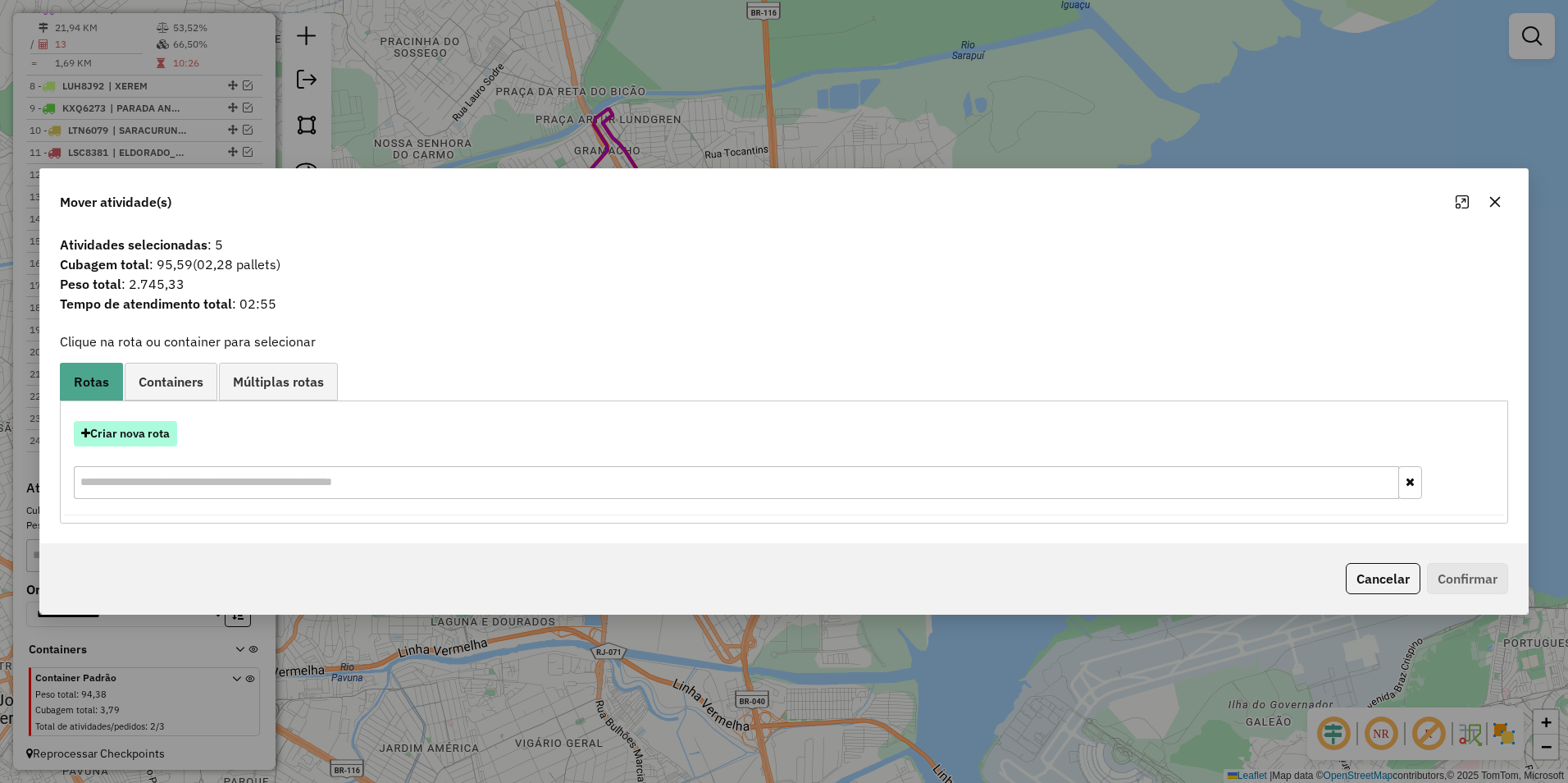
click at [142, 434] on button "Criar nova rota" at bounding box center [125, 433] width 103 height 25
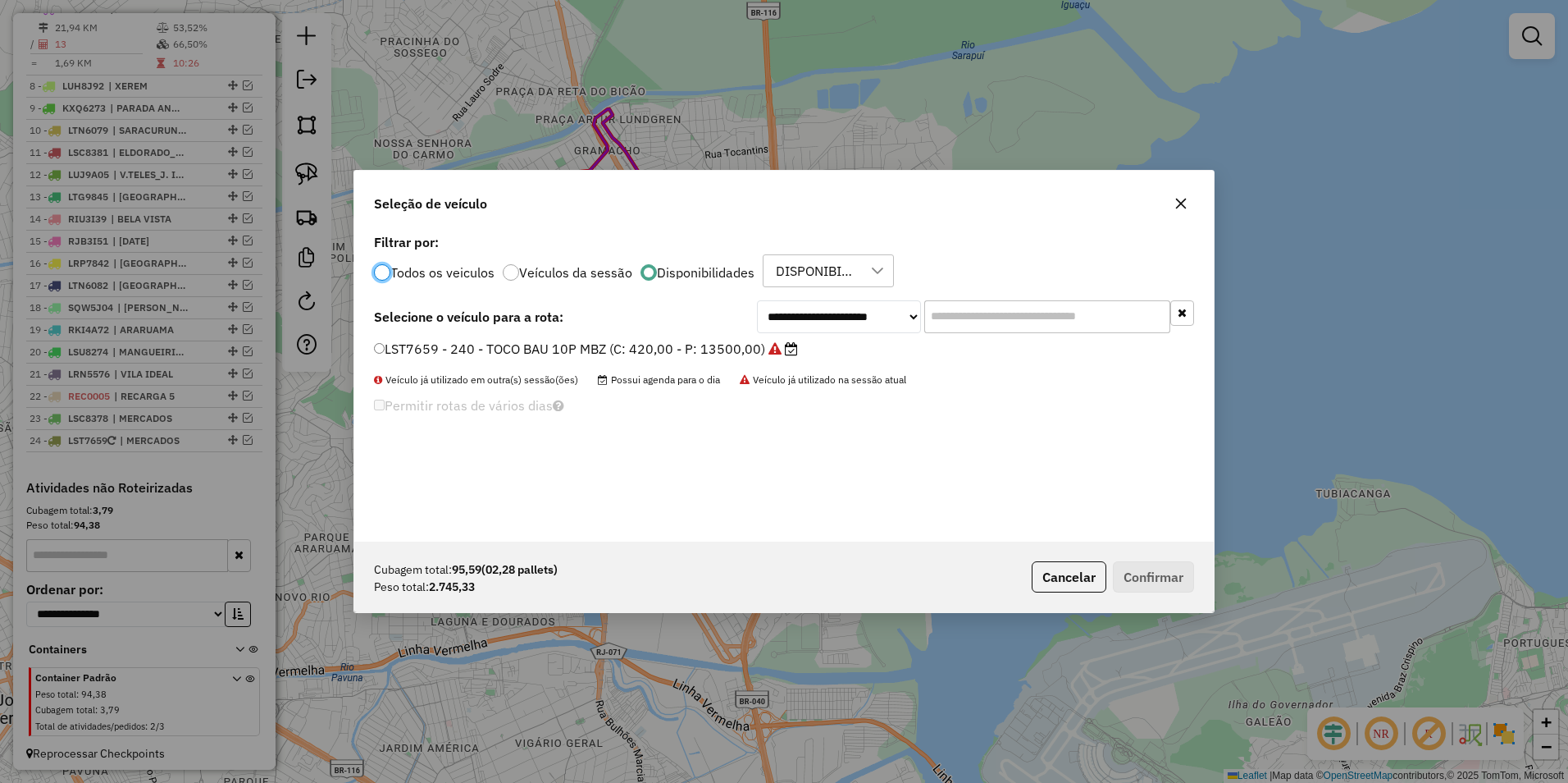
scroll to position [9, 5]
click at [792, 320] on select "**********" at bounding box center [838, 317] width 164 height 33
select select "********"
click at [757, 300] on select "**********" at bounding box center [838, 317] width 164 height 33
click at [700, 347] on label "KQS7970 - 209 - TOCO BAU; 10P; MBZ (C: 420,00 - P: 13500,00)" at bounding box center [583, 348] width 419 height 20
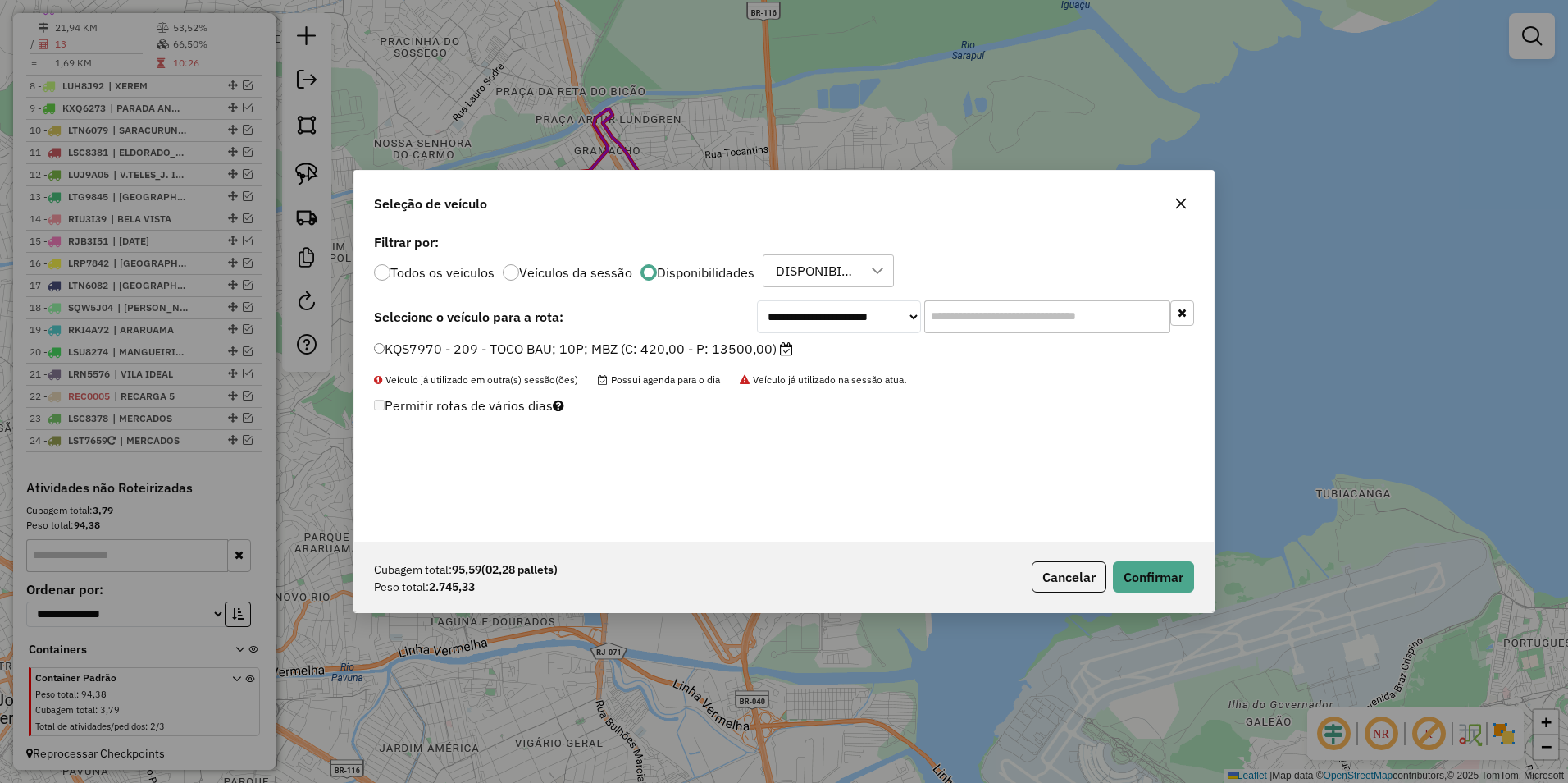
click at [1119, 558] on div "Cubagem total: 95,59 (02,28 pallets) Peso total: 2.745,33 Cancelar Confirmar" at bounding box center [784, 576] width 860 height 70
click at [1124, 563] on button "Confirmar" at bounding box center [1154, 577] width 82 height 31
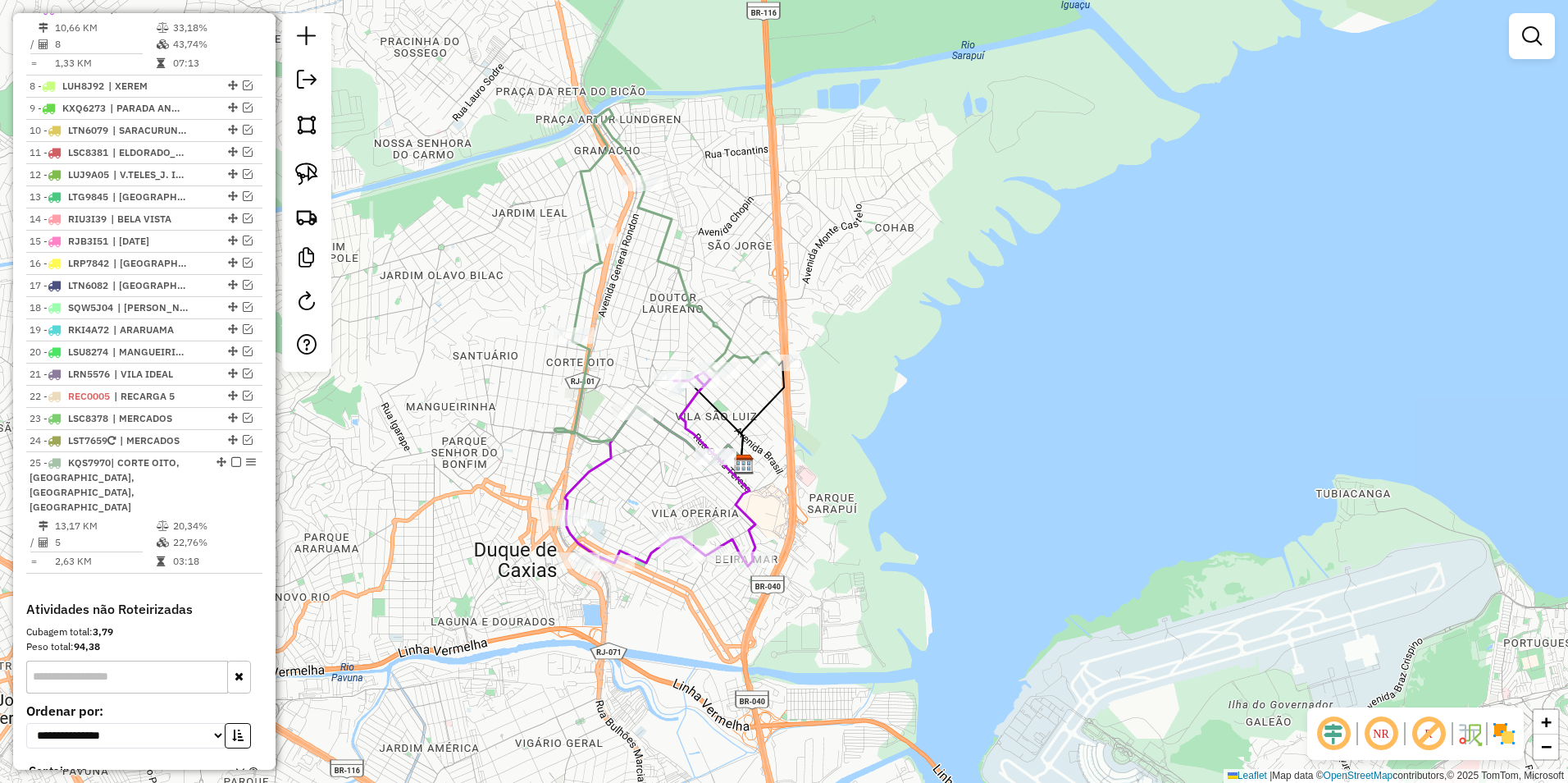
click at [712, 312] on icon at bounding box center [676, 241] width 205 height 264
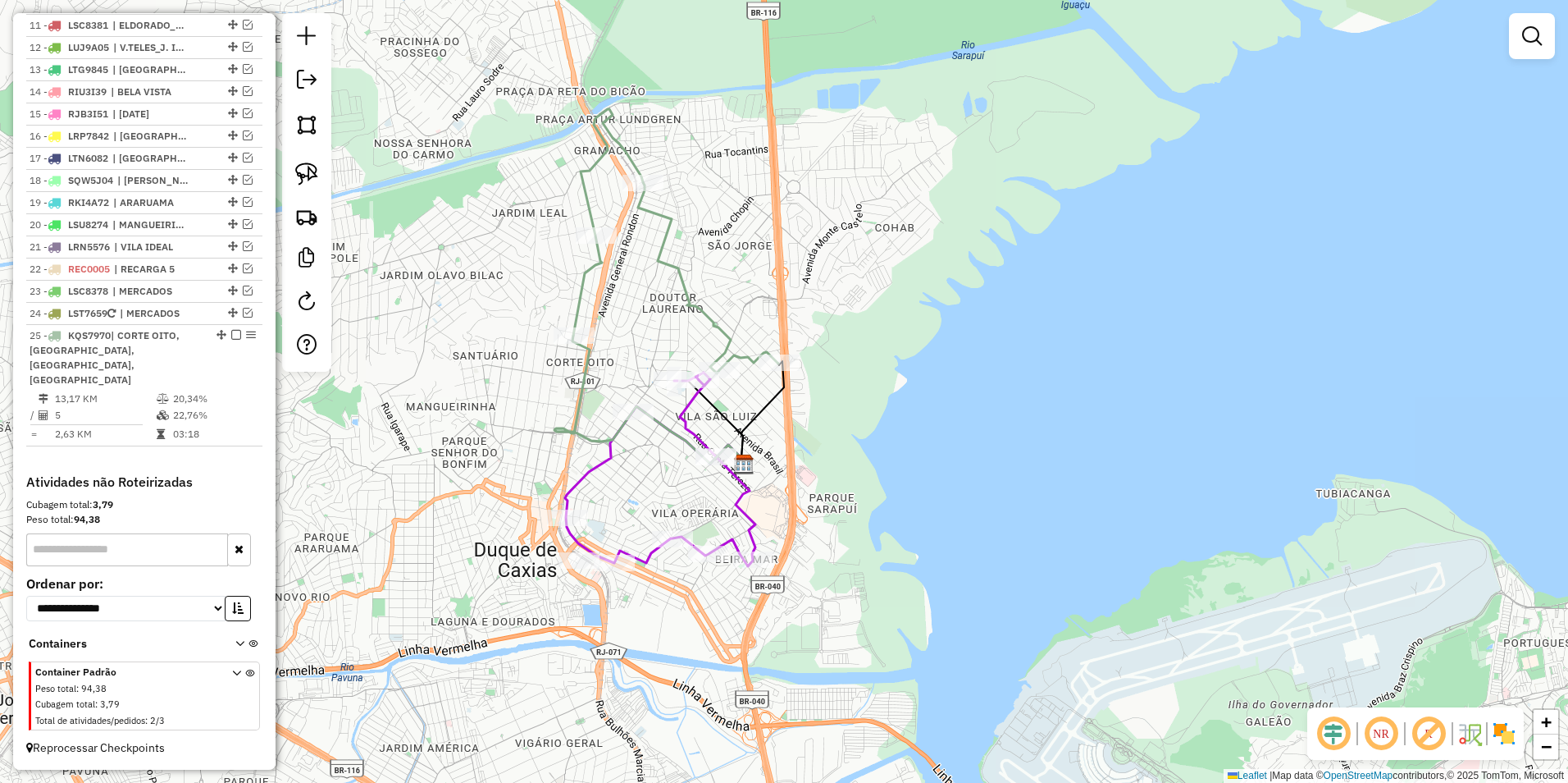
select select "**********"
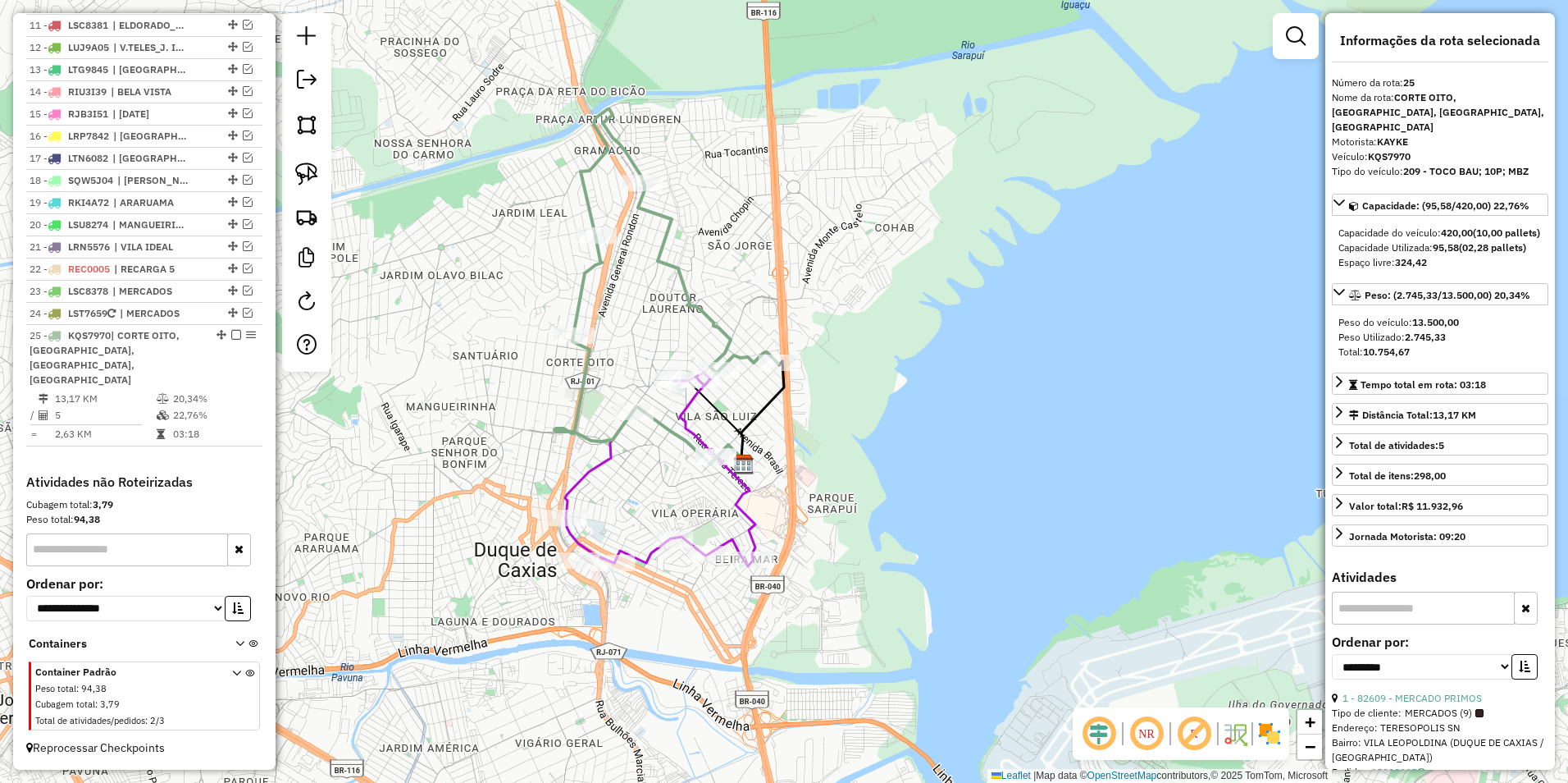
click at [686, 416] on icon at bounding box center [659, 469] width 190 height 194
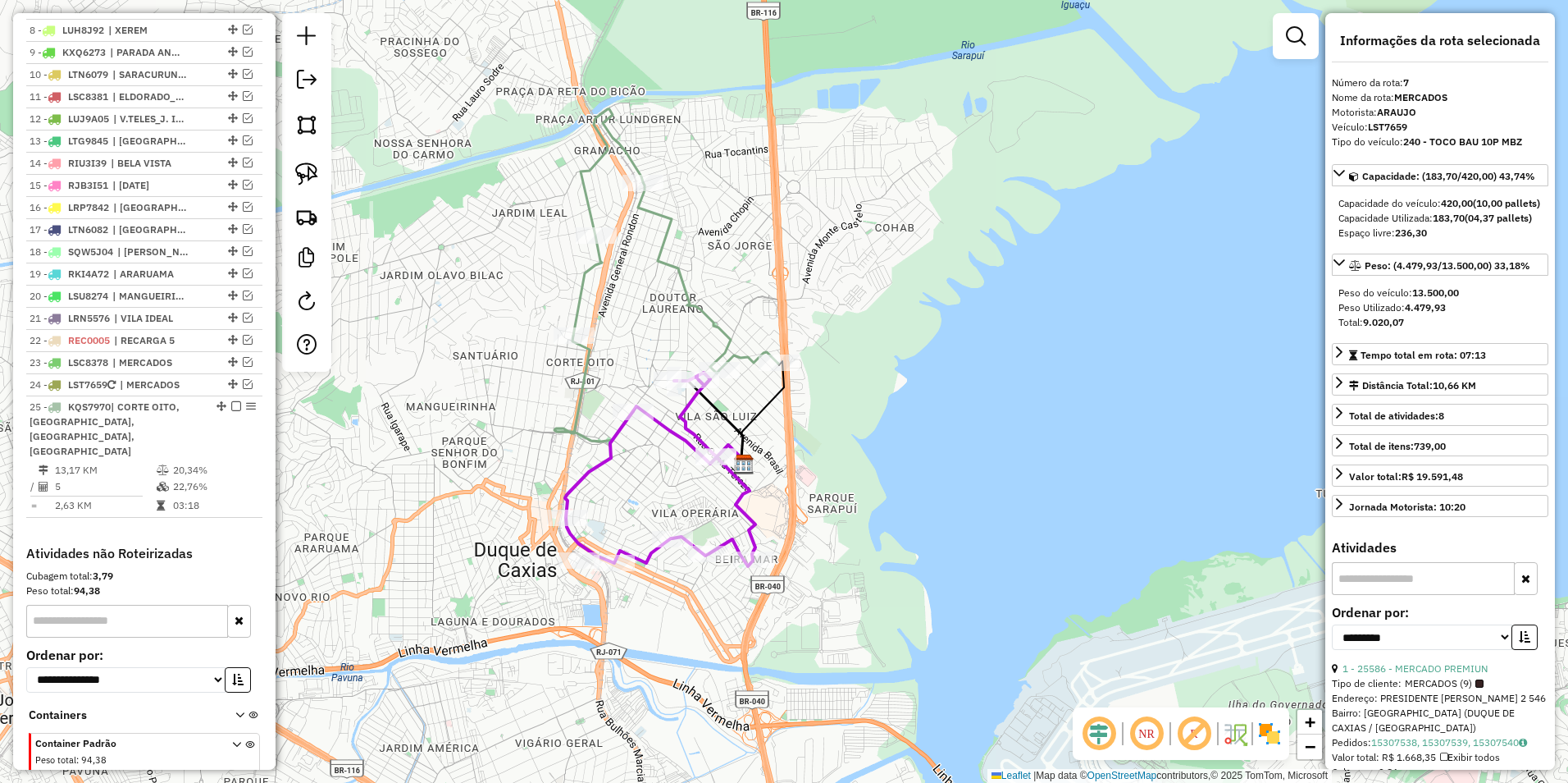
scroll to position [768, 0]
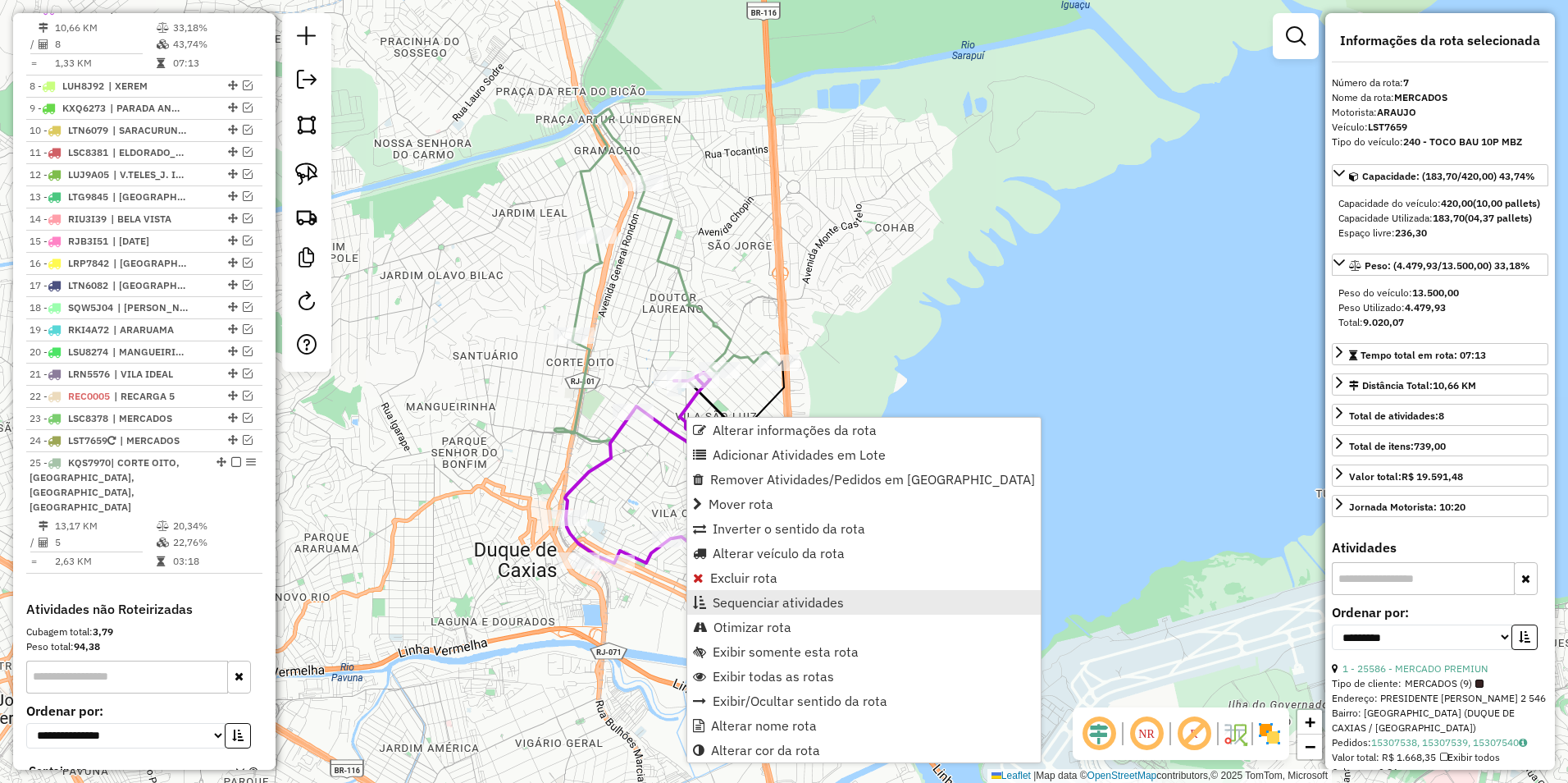
click at [793, 600] on span "Sequenciar atividades" at bounding box center [777, 602] width 131 height 13
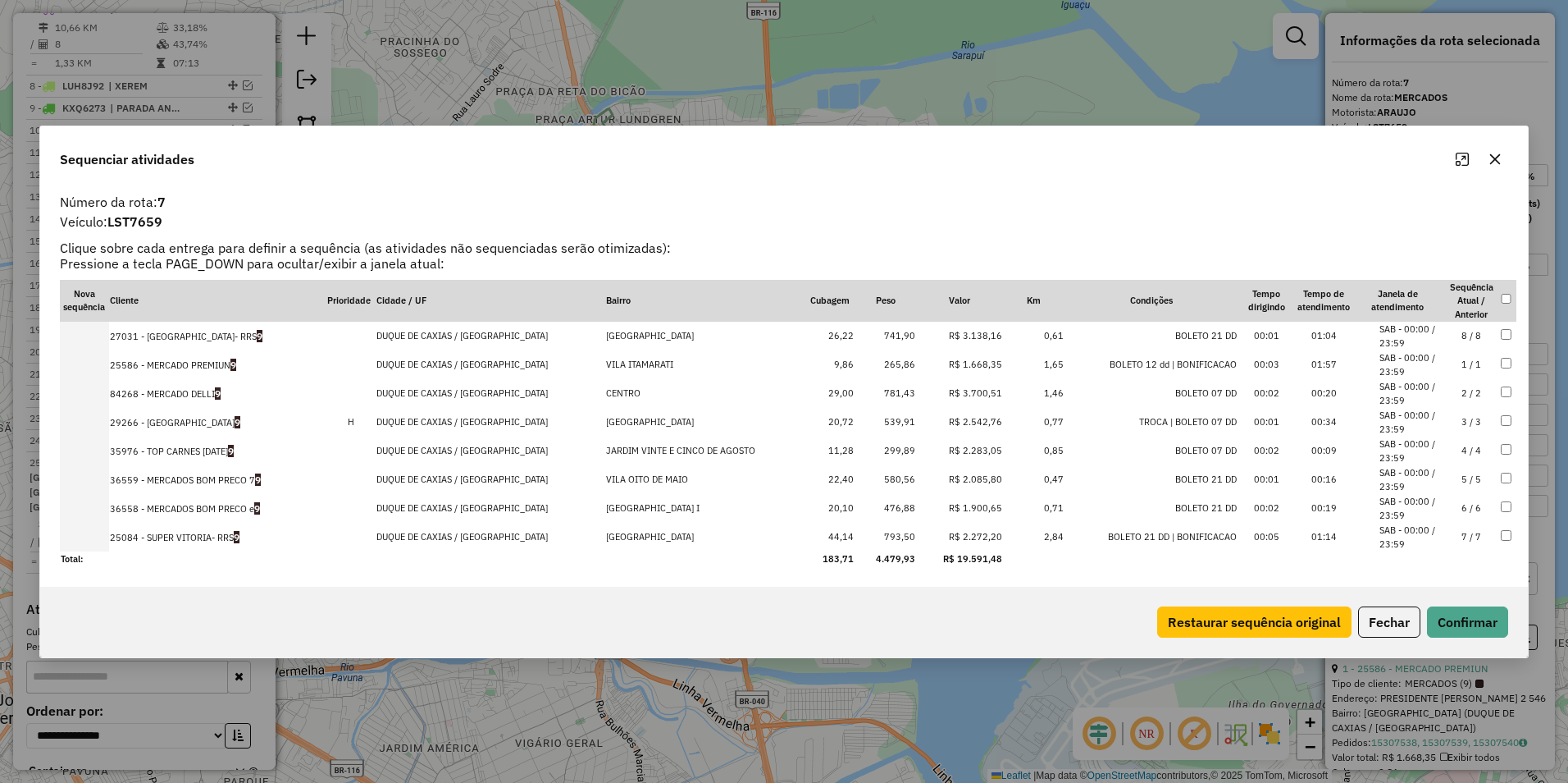
drag, startPoint x: 961, startPoint y: 535, endPoint x: 974, endPoint y: 319, distance: 216.4
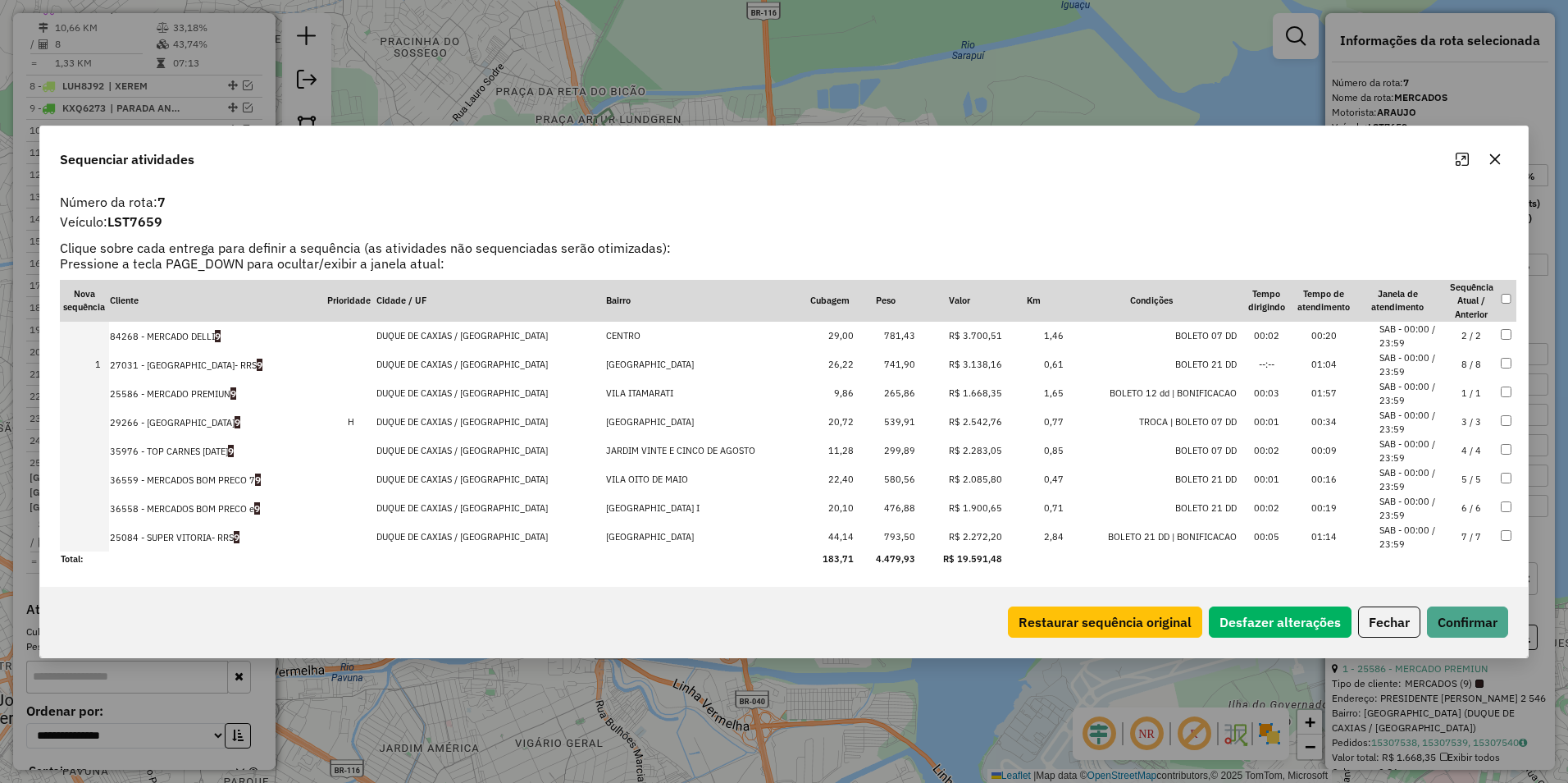
drag, startPoint x: 954, startPoint y: 391, endPoint x: 975, endPoint y: 325, distance: 69.3
drag, startPoint x: 955, startPoint y: 461, endPoint x: 968, endPoint y: 383, distance: 79.1
drag, startPoint x: 972, startPoint y: 451, endPoint x: 975, endPoint y: 404, distance: 47.1
drag, startPoint x: 974, startPoint y: 532, endPoint x: 981, endPoint y: 503, distance: 29.8
drag, startPoint x: 968, startPoint y: 473, endPoint x: 968, endPoint y: 446, distance: 27.0
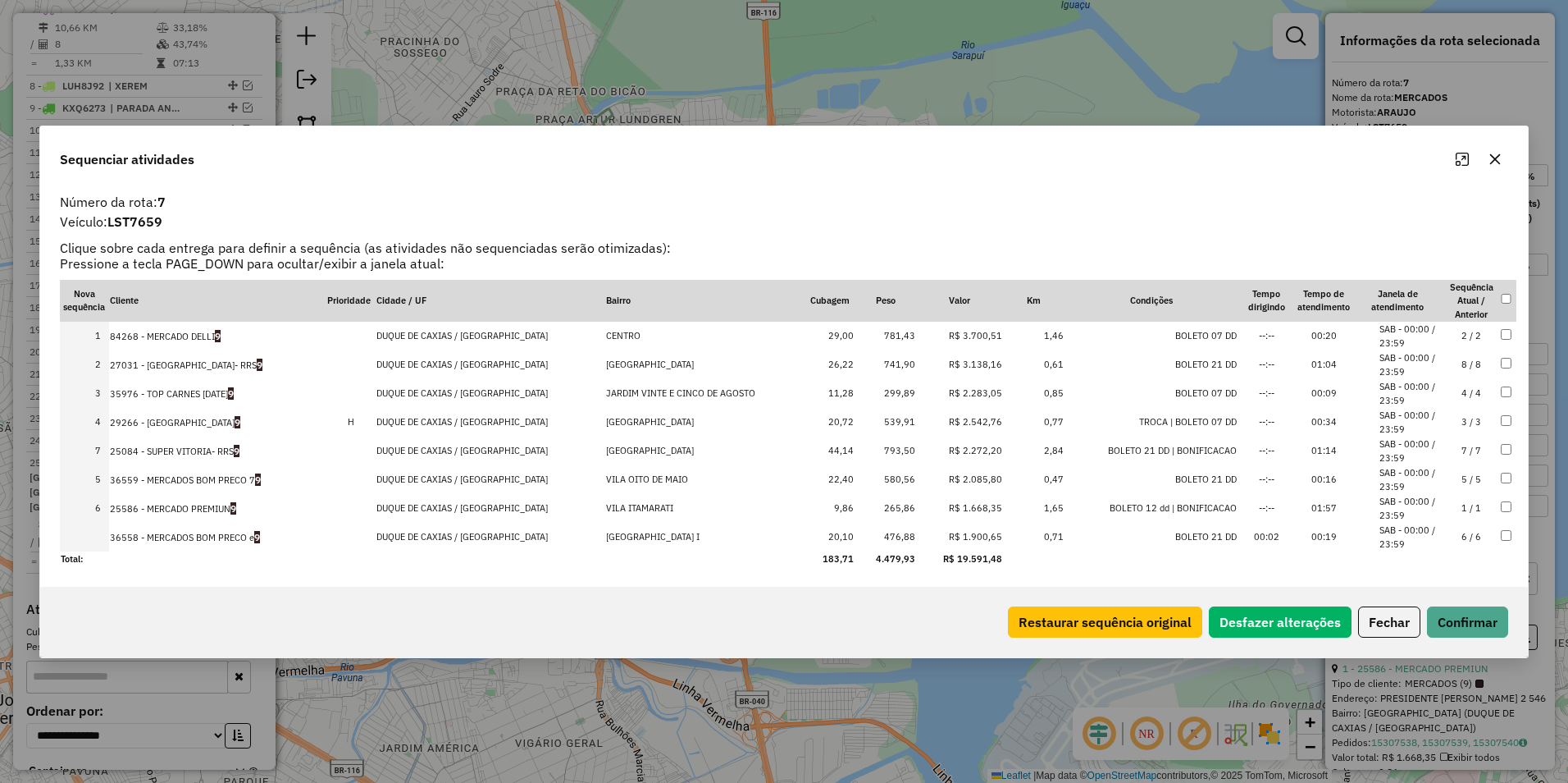
drag, startPoint x: 969, startPoint y: 501, endPoint x: 972, endPoint y: 444, distance: 57.1
click at [1472, 617] on button "Confirmar" at bounding box center [1468, 622] width 82 height 31
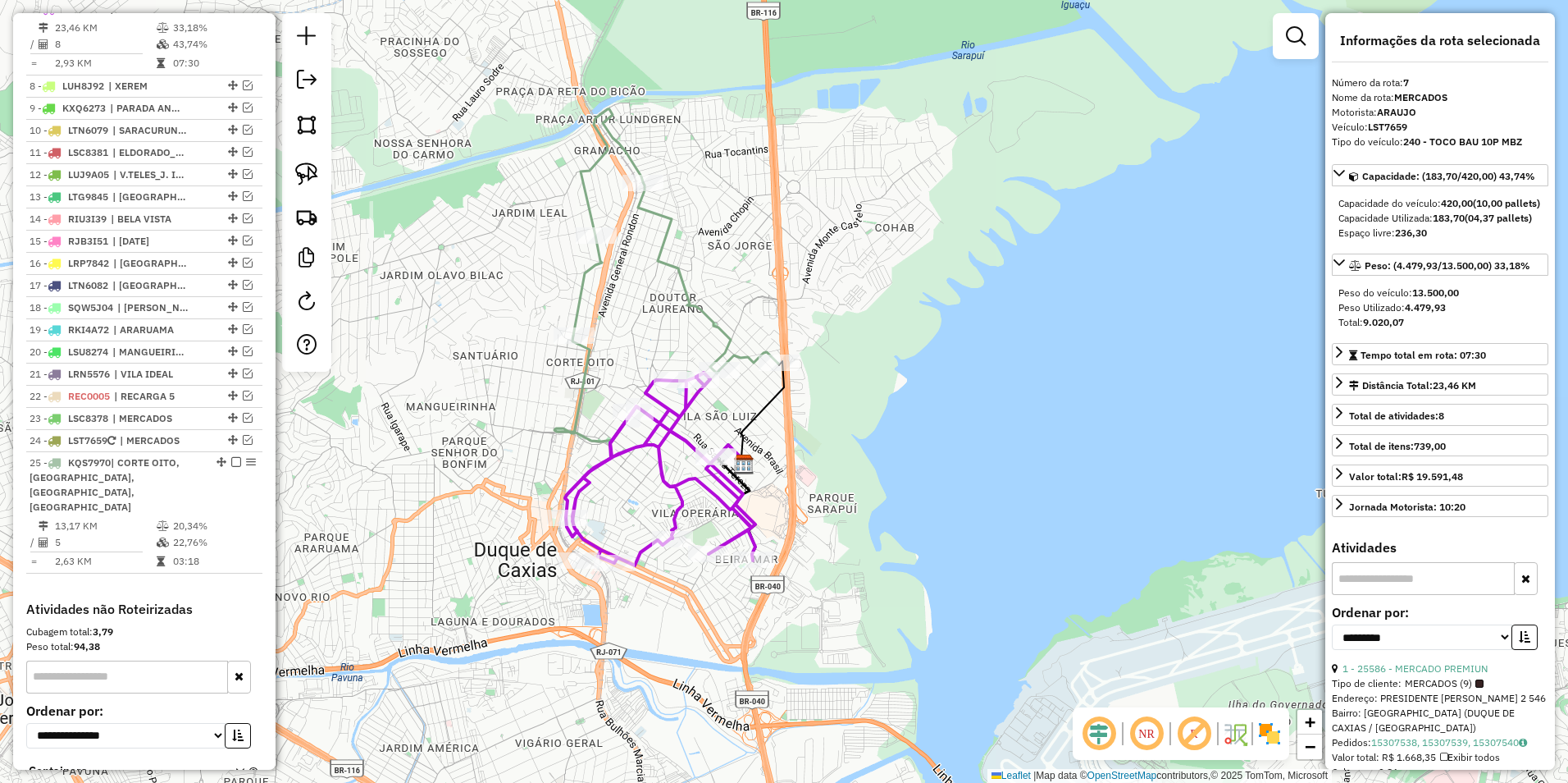
click at [680, 477] on icon at bounding box center [660, 469] width 189 height 193
click at [711, 319] on icon at bounding box center [676, 241] width 205 height 264
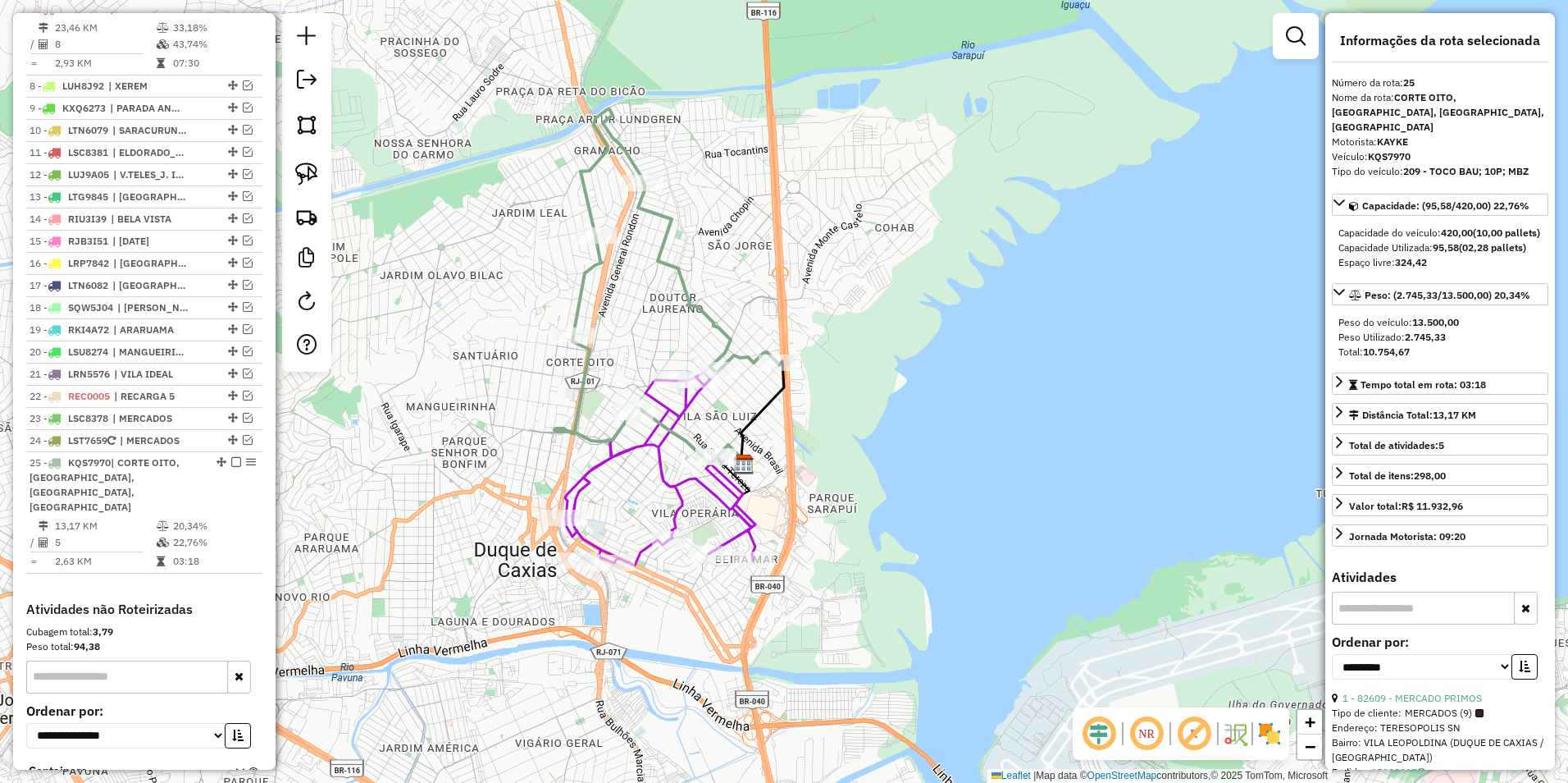
scroll to position [895, 0]
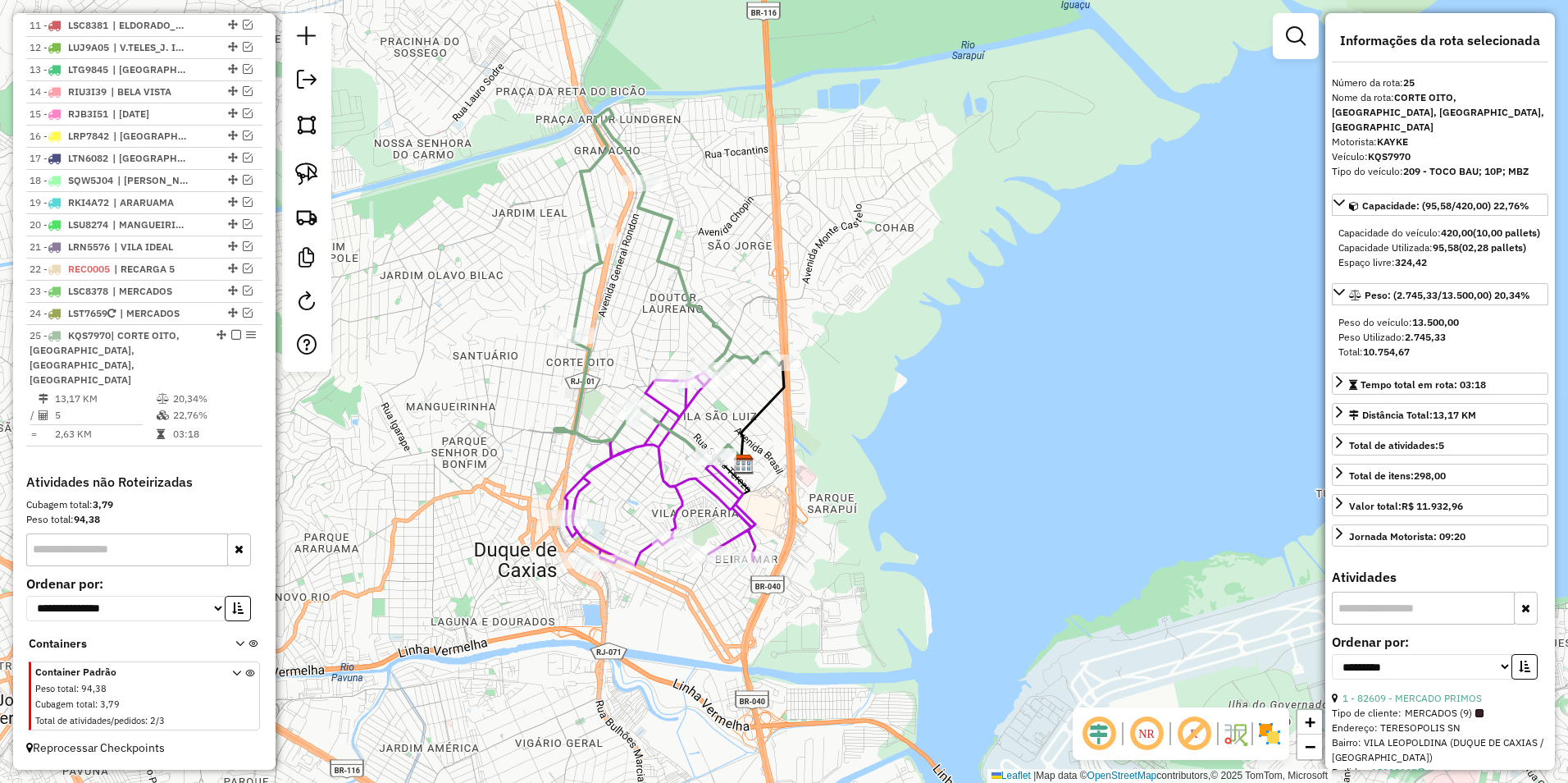
click at [711, 319] on icon at bounding box center [676, 241] width 205 height 264
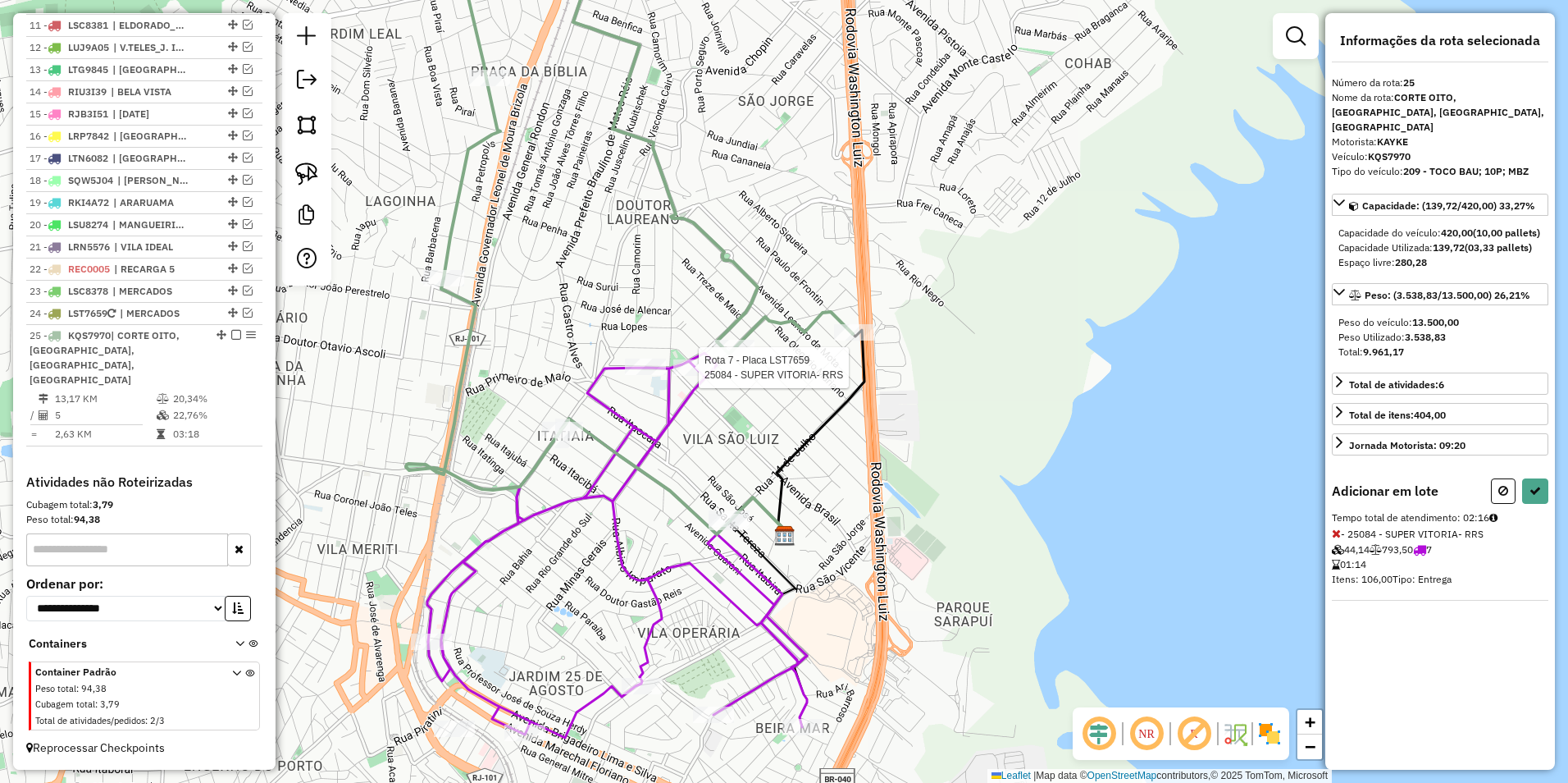
select select "**********"
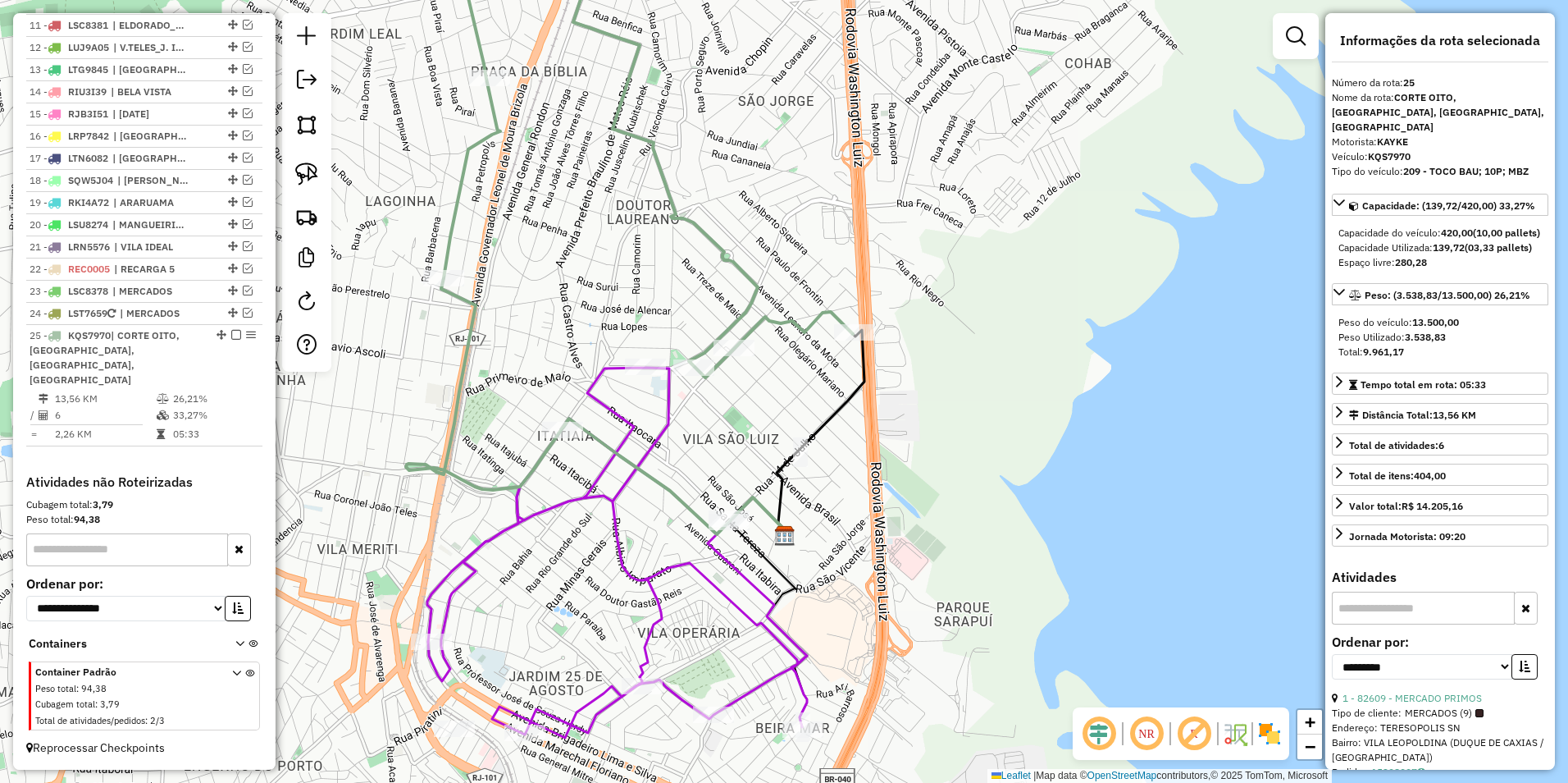
drag, startPoint x: 737, startPoint y: 598, endPoint x: 750, endPoint y: 576, distance: 25.6
click at [750, 576] on div "Janela de atendimento Grade de atendimento Capacidade Transportadoras Veículos …" at bounding box center [784, 392] width 1568 height 783
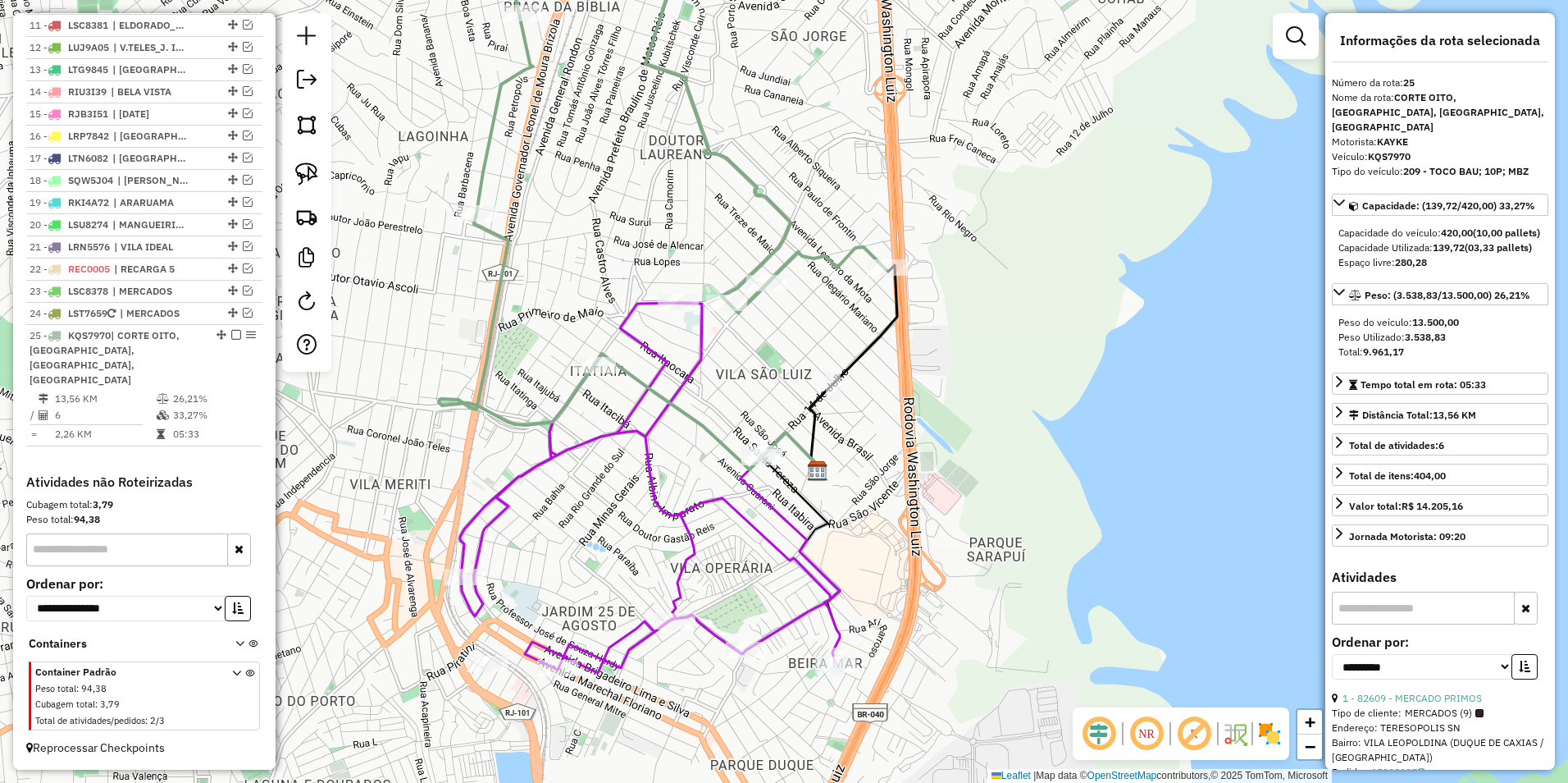
click at [711, 346] on icon at bounding box center [650, 488] width 379 height 370
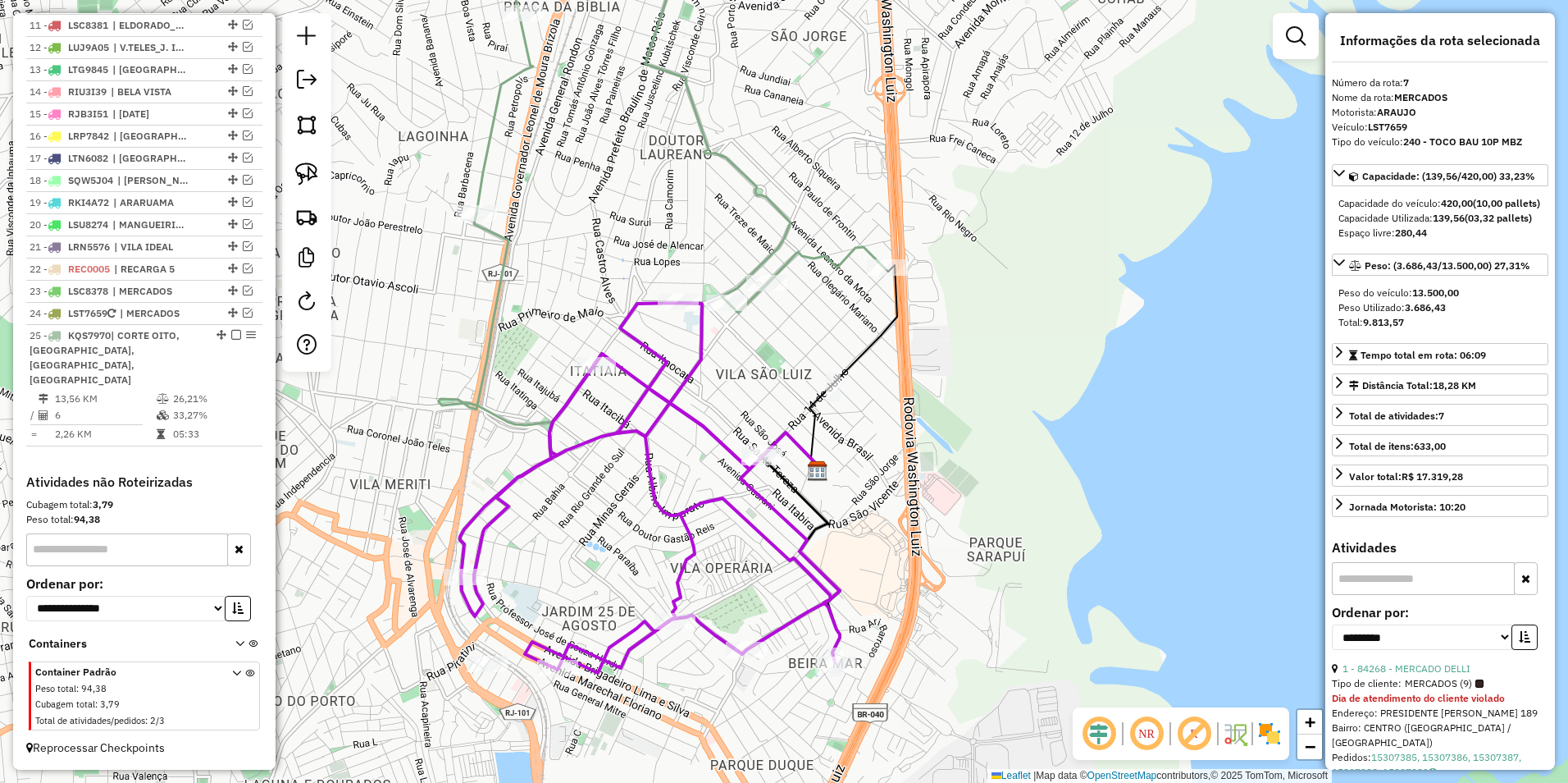
scroll to position [768, 0]
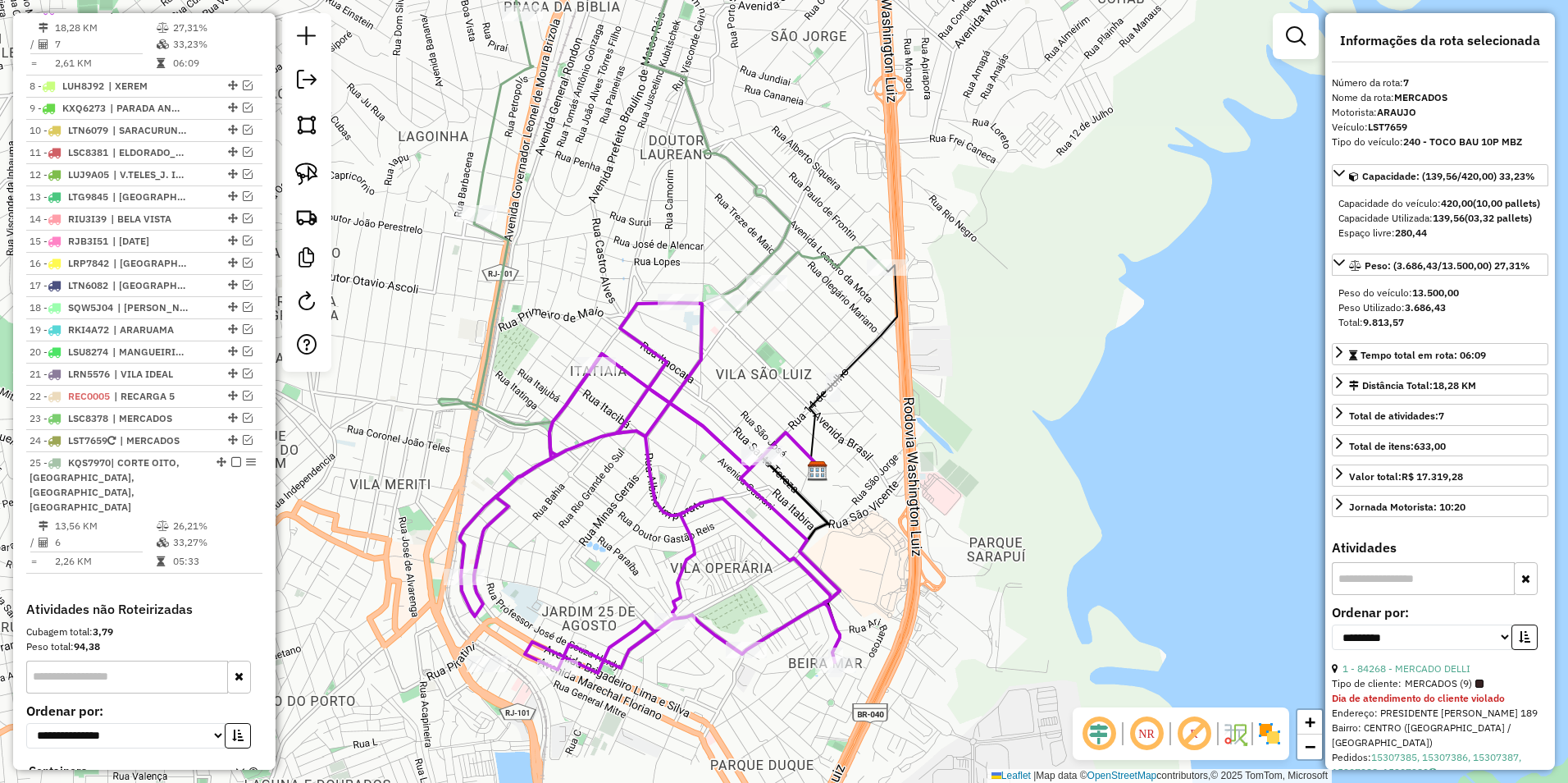
drag, startPoint x: 713, startPoint y: 379, endPoint x: 933, endPoint y: 379, distance: 220.0
click at [933, 379] on div "Janela de atendimento Grade de atendimento Capacidade Transportadoras Veículos …" at bounding box center [784, 392] width 1568 height 783
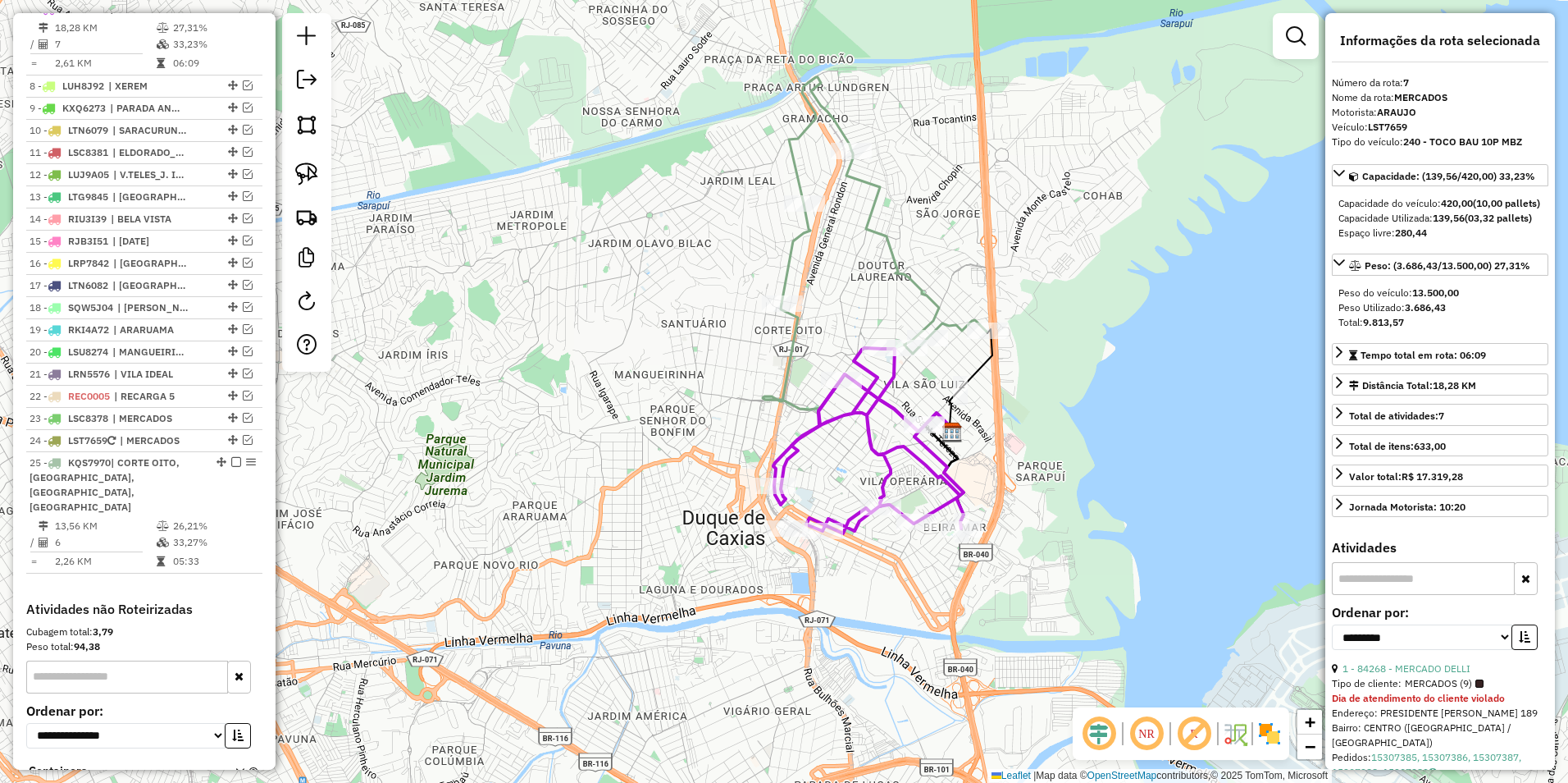
click at [865, 428] on icon at bounding box center [869, 441] width 189 height 186
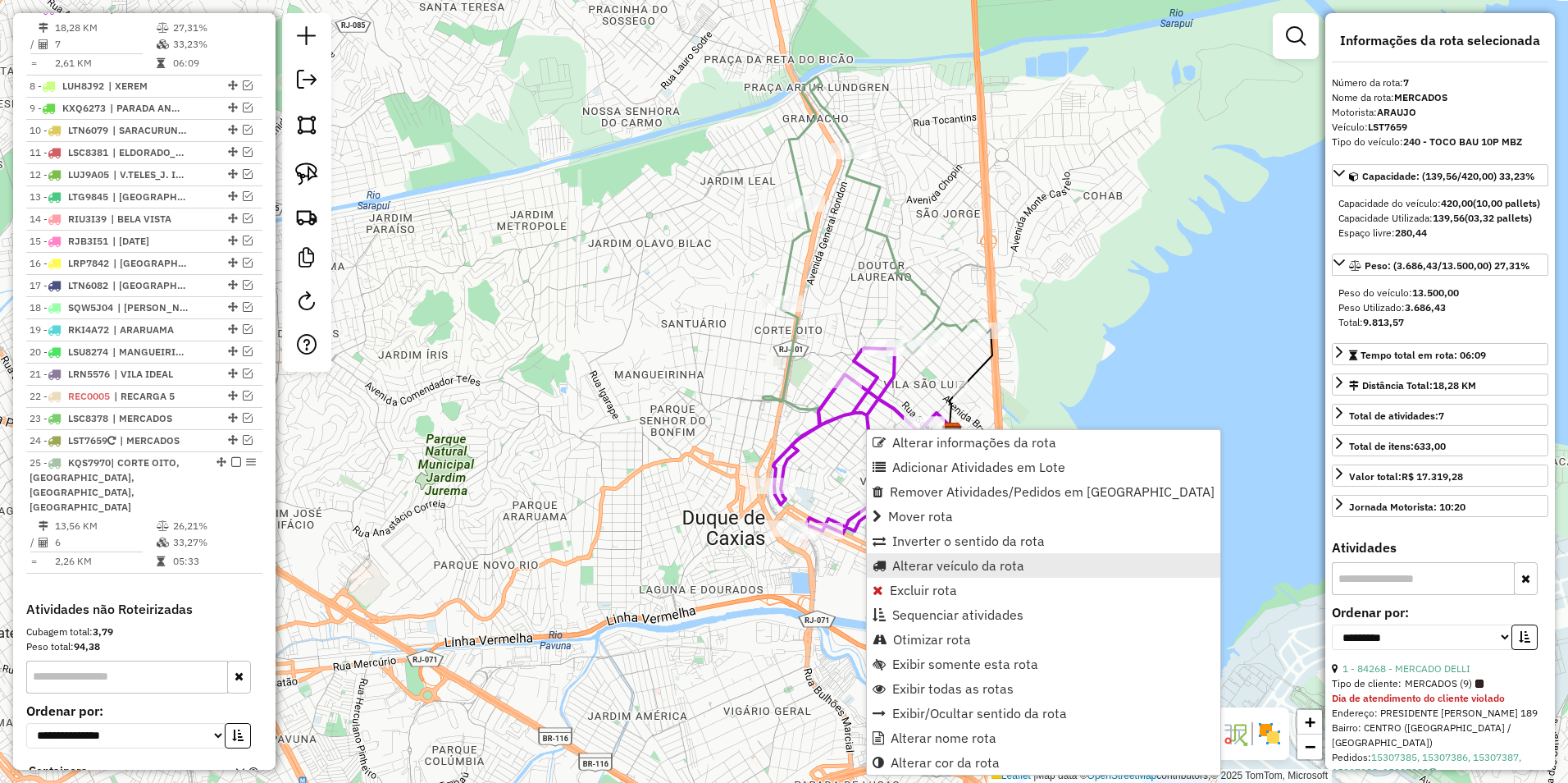
click at [959, 565] on span "Alterar veículo da rota" at bounding box center [958, 565] width 132 height 13
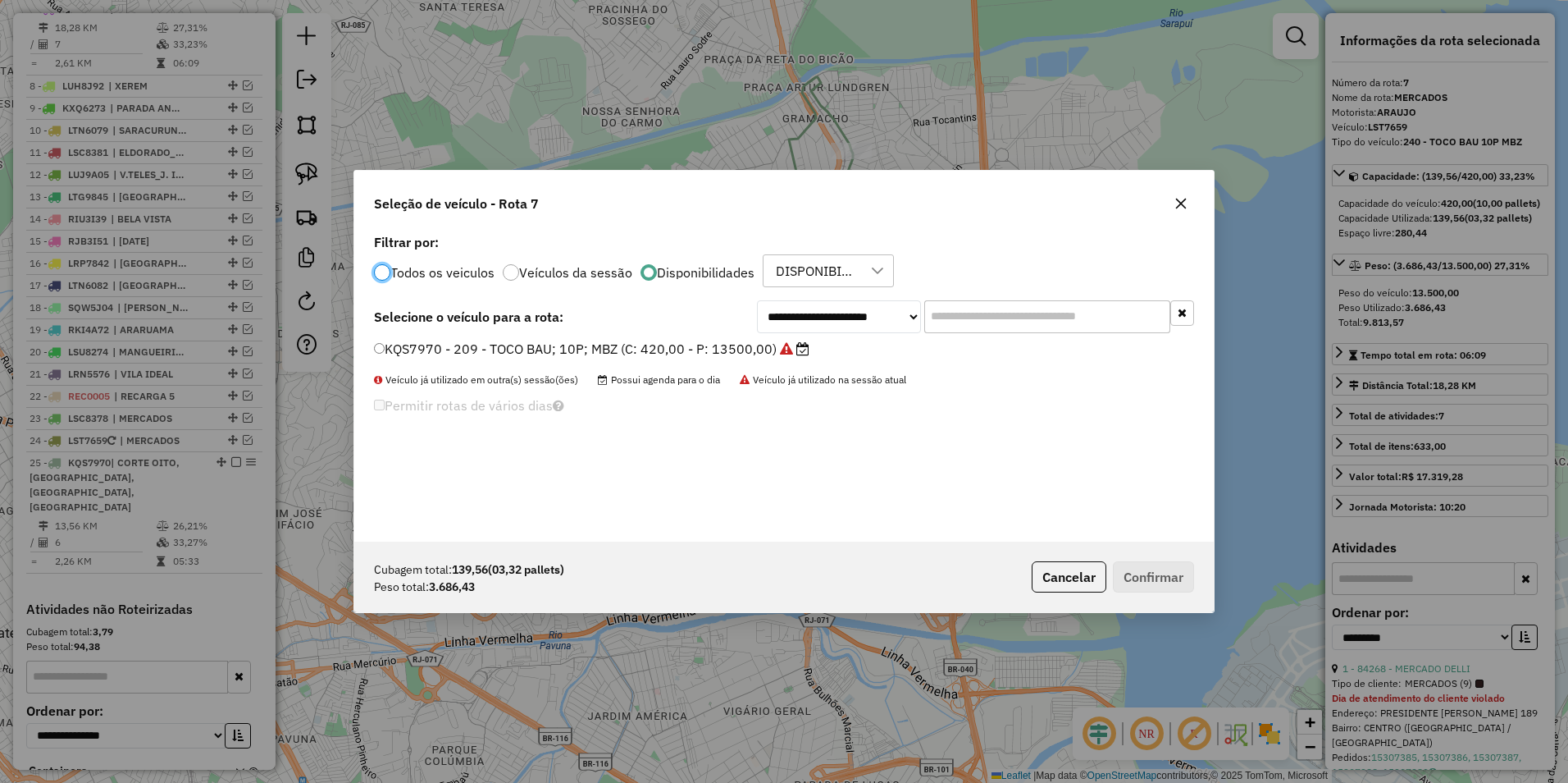
scroll to position [9, 5]
click at [827, 319] on select "**********" at bounding box center [838, 317] width 164 height 33
select select "********"
click at [757, 300] on select "**********" at bounding box center [838, 317] width 164 height 33
click at [690, 347] on label "SRI1H67 - 307 - TOCO BAU; 08P; M (C: 336,00 - P: 9800,00)" at bounding box center [570, 348] width 392 height 20
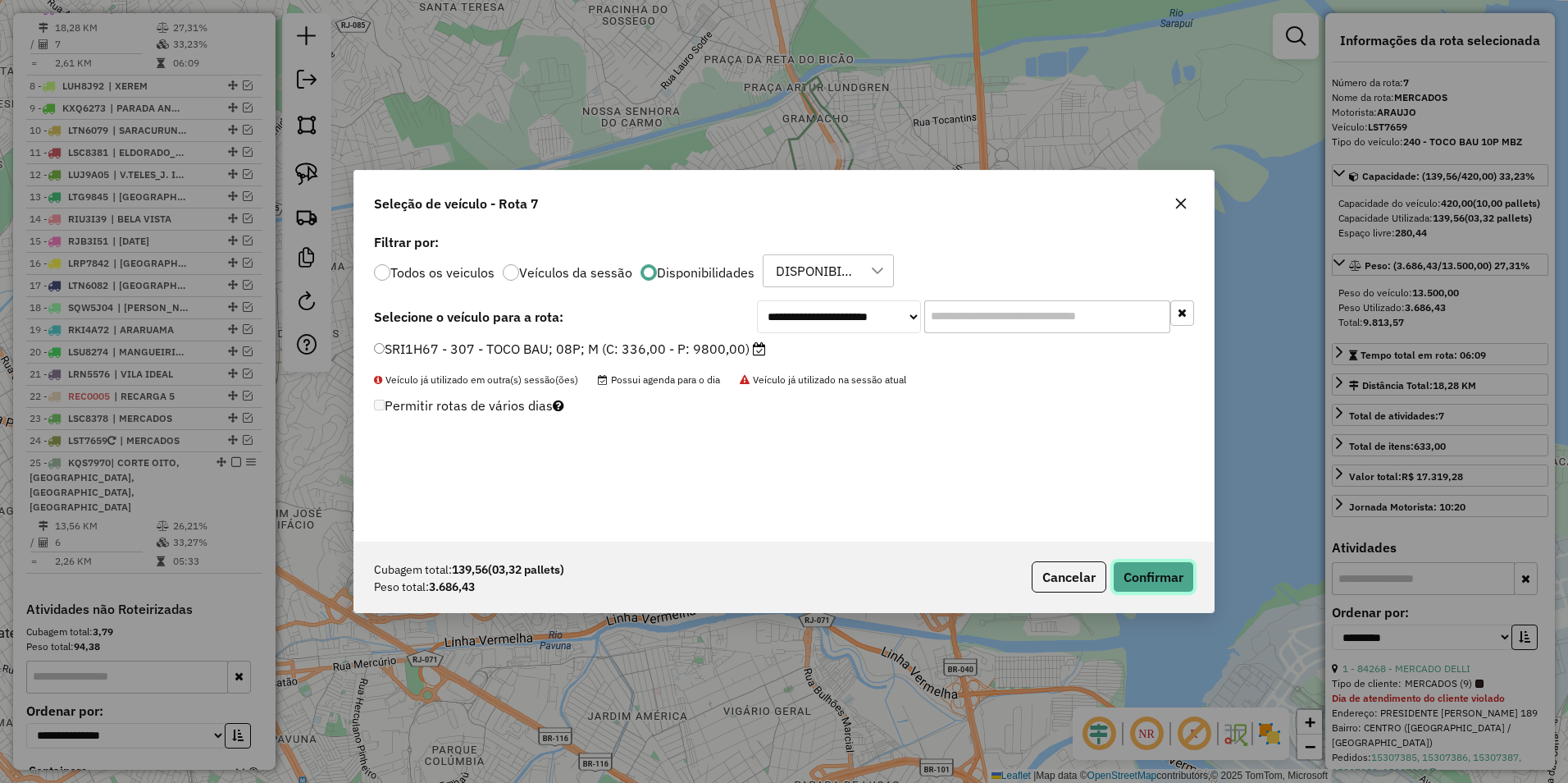
click at [1140, 580] on button "Confirmar" at bounding box center [1154, 577] width 82 height 31
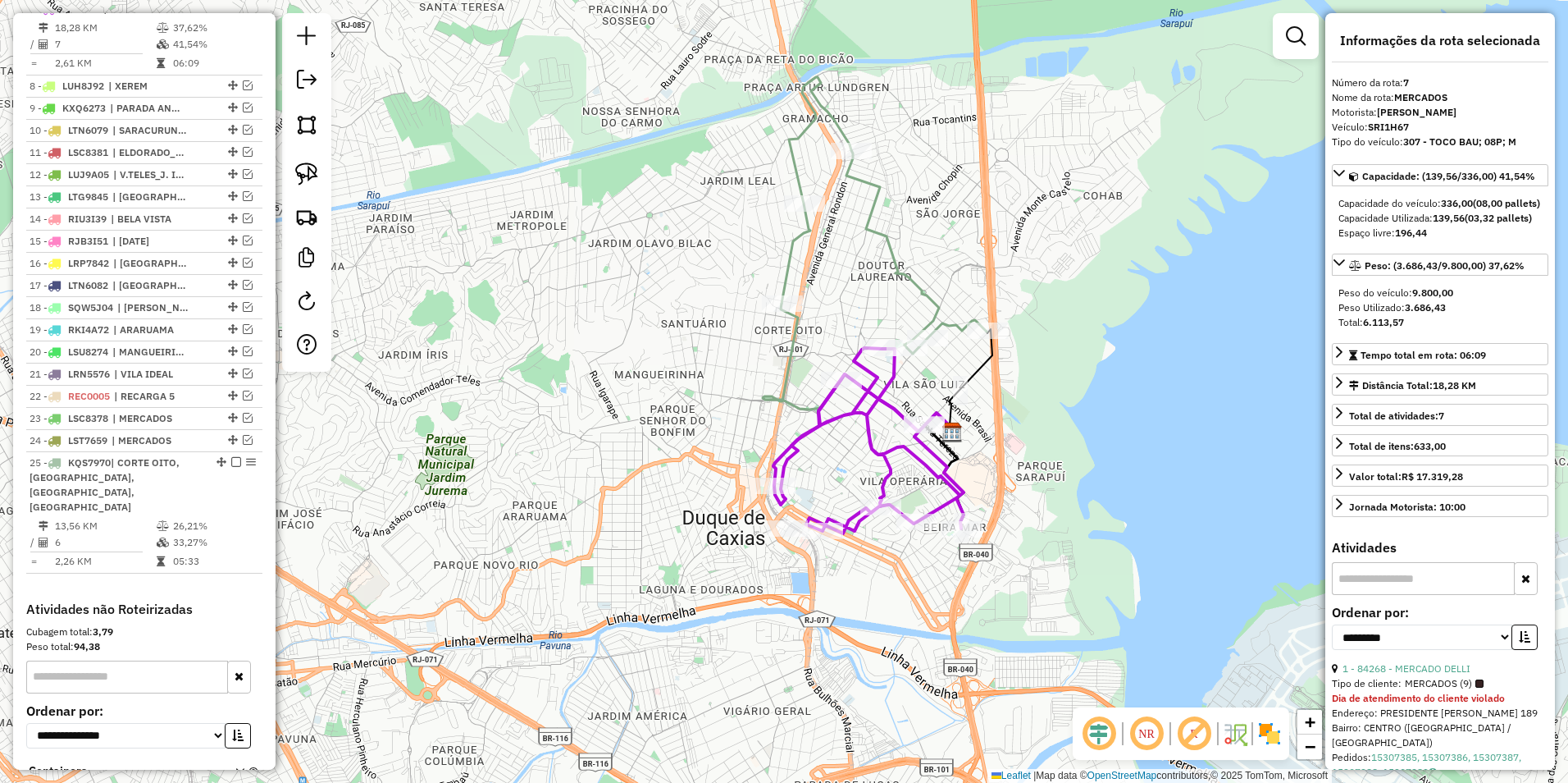
click at [876, 238] on icon at bounding box center [884, 215] width 205 height 277
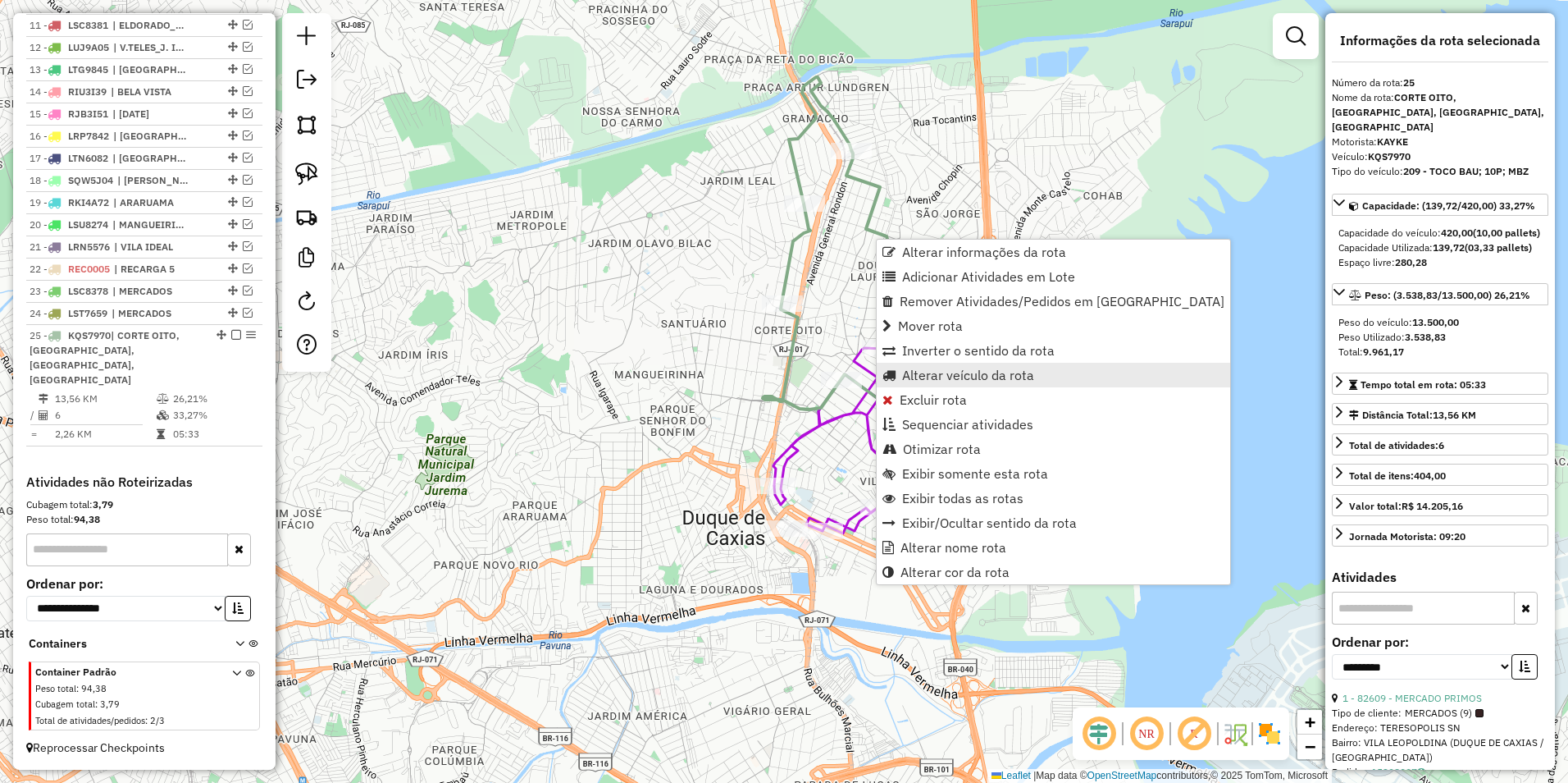
click at [982, 374] on span "Alterar veículo da rota" at bounding box center [968, 374] width 132 height 13
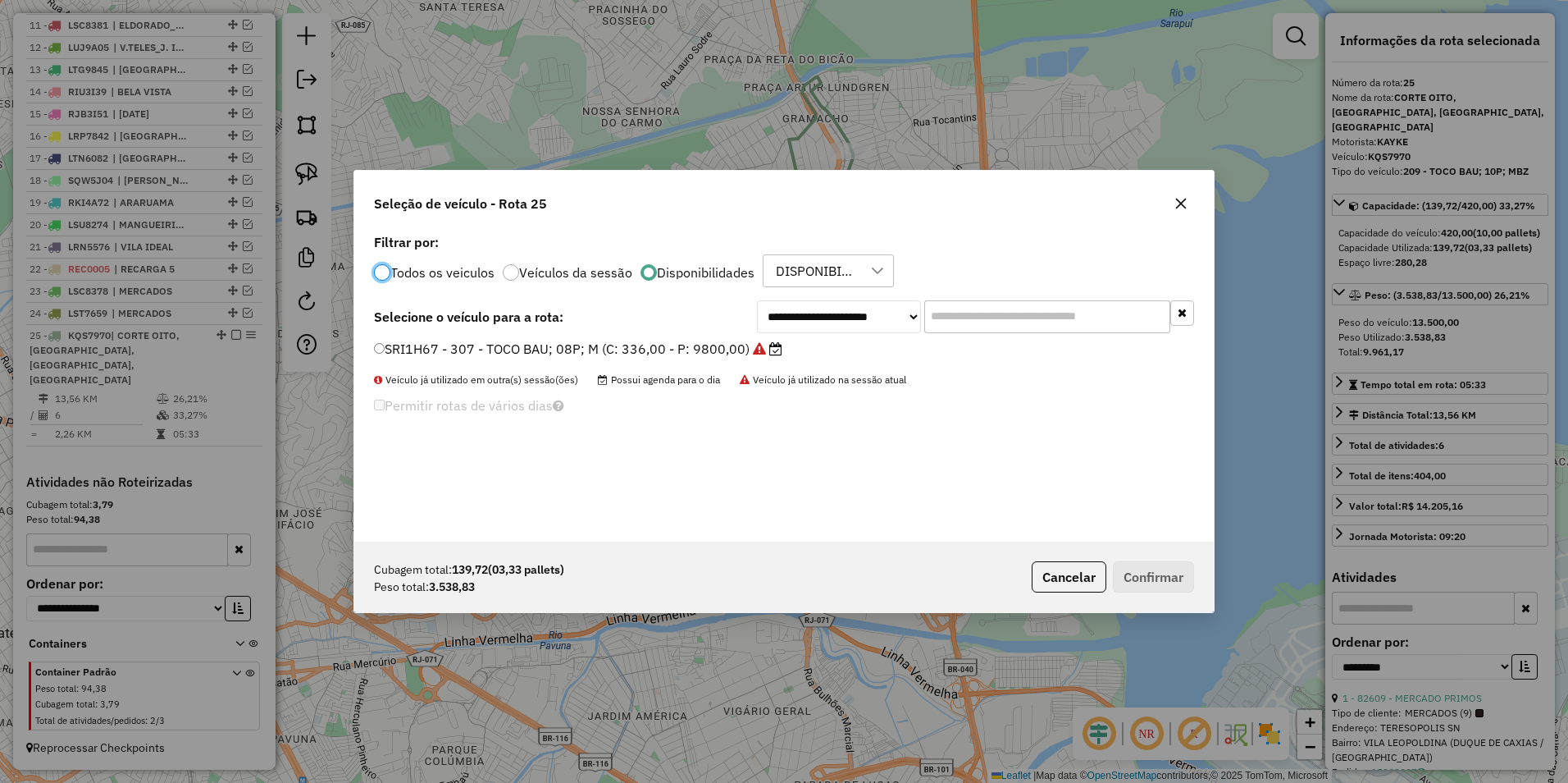
scroll to position [9, 5]
click at [833, 316] on select "**********" at bounding box center [838, 317] width 164 height 33
select select "********"
click at [757, 300] on select "**********" at bounding box center [838, 317] width 164 height 33
click at [611, 354] on label "KQS7970 - 209 - TOCO BAU; 10P; MBZ (C: 420,00 - P: 13500,00)" at bounding box center [592, 348] width 436 height 20
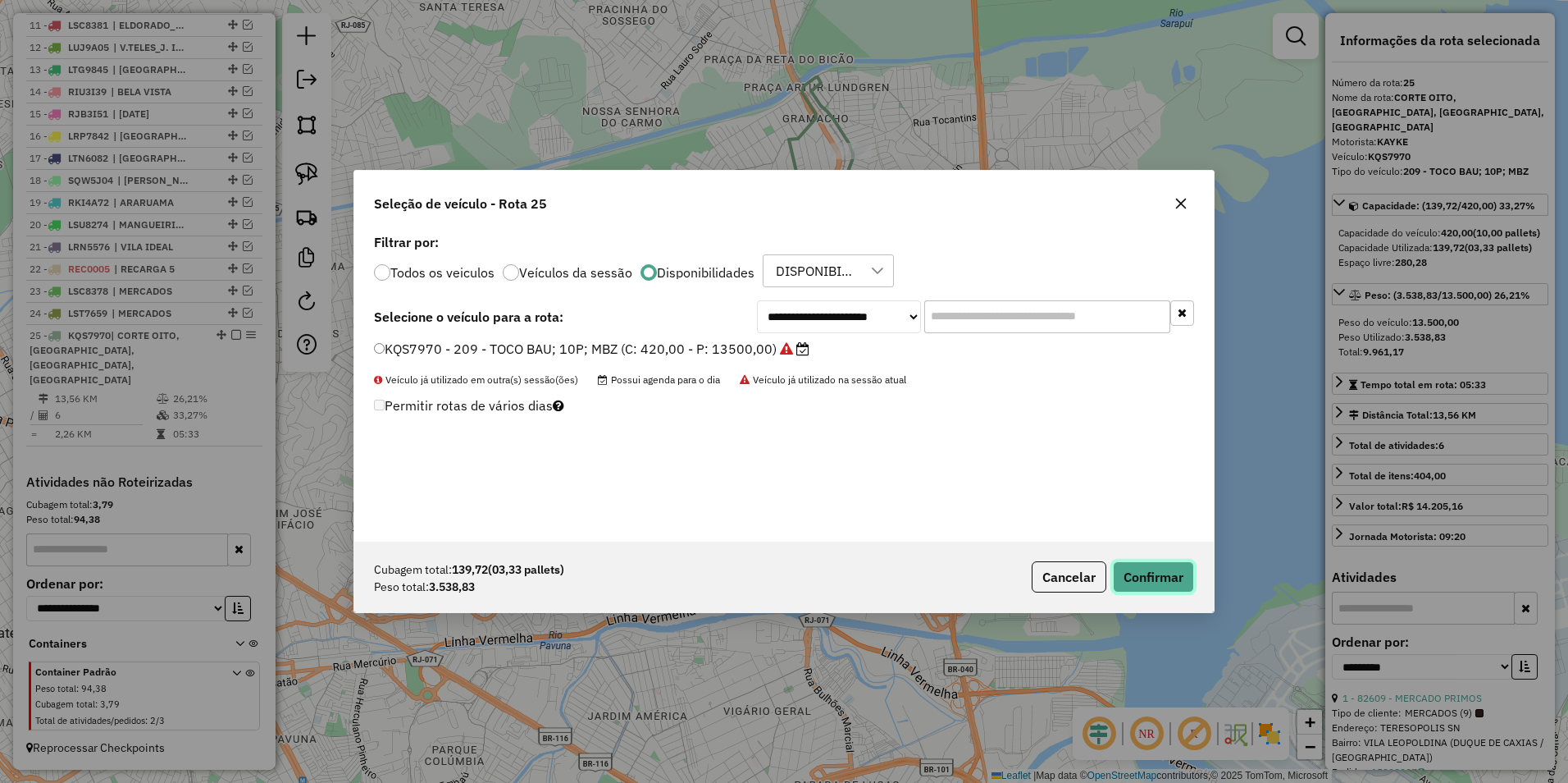
click at [1174, 572] on button "Confirmar" at bounding box center [1154, 577] width 82 height 31
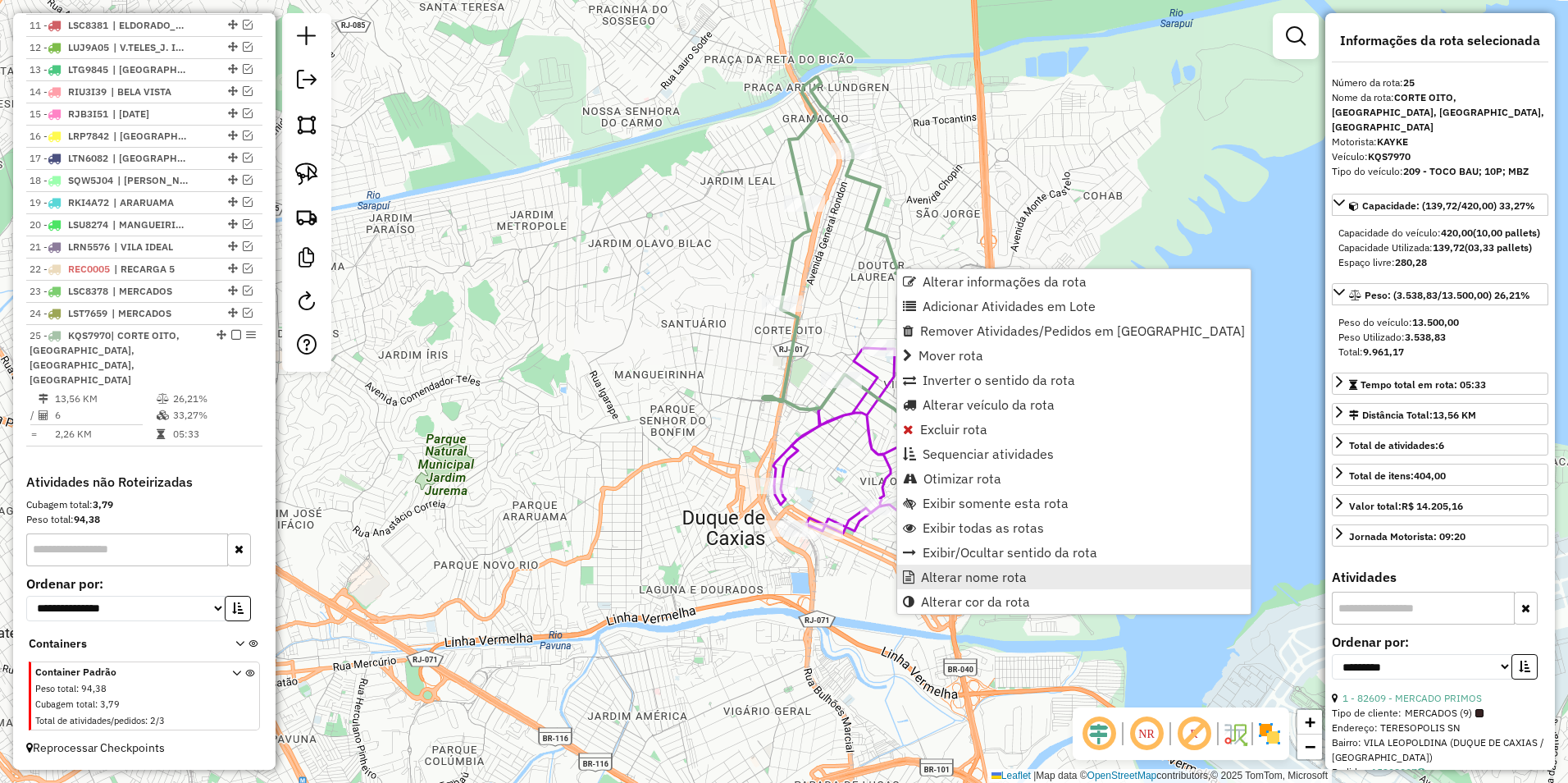
click at [971, 582] on span "Alterar nome rota" at bounding box center [974, 576] width 106 height 13
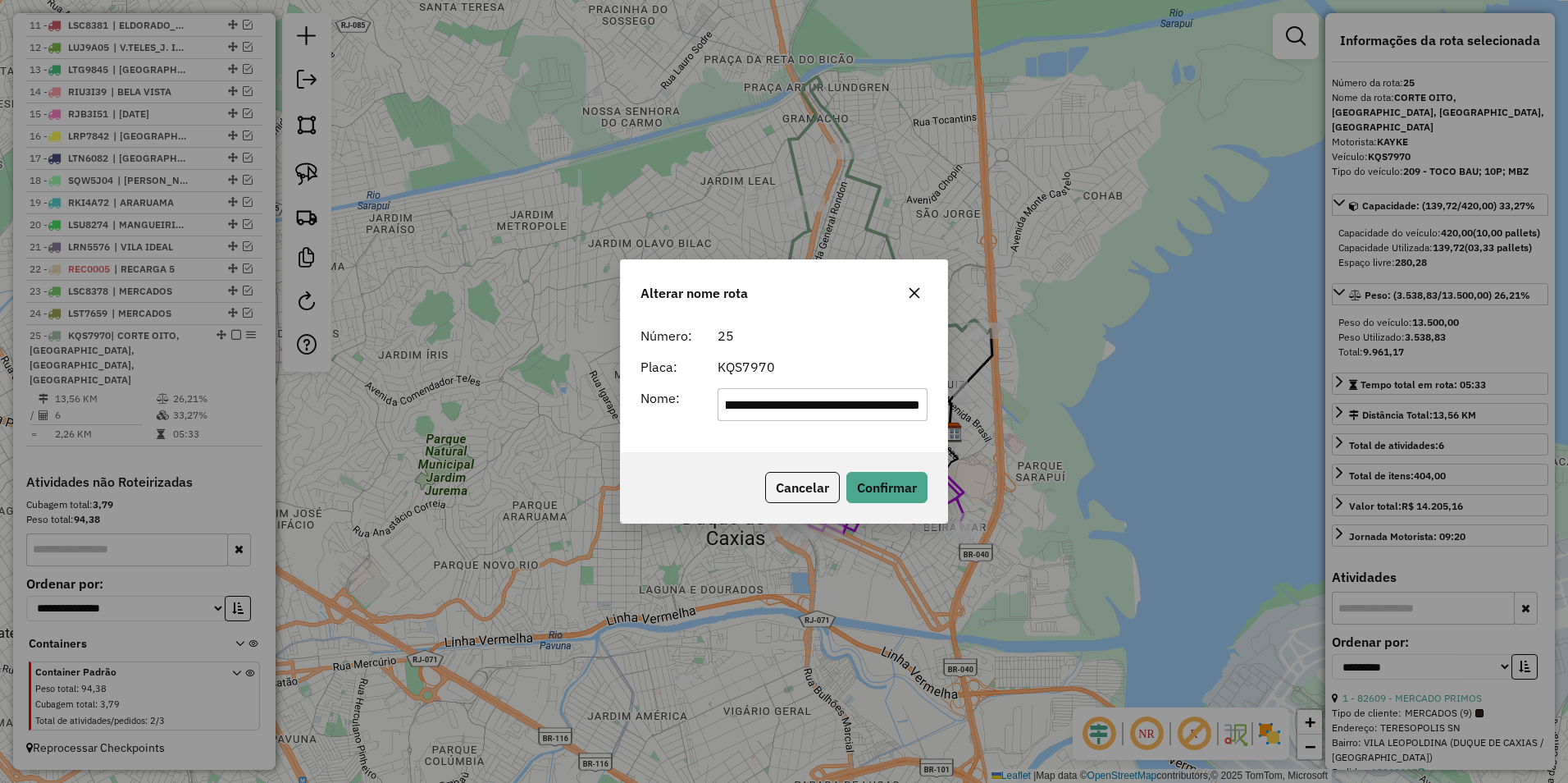
scroll to position [0, 0]
drag, startPoint x: 919, startPoint y: 414, endPoint x: -210, endPoint y: 521, distance: 1134.1
click at [0, 521] on html "Aguarde... Pop-up bloqueado! Seu navegador bloqueou automáticamente a abertura …" at bounding box center [784, 392] width 1568 height 783
type input "********"
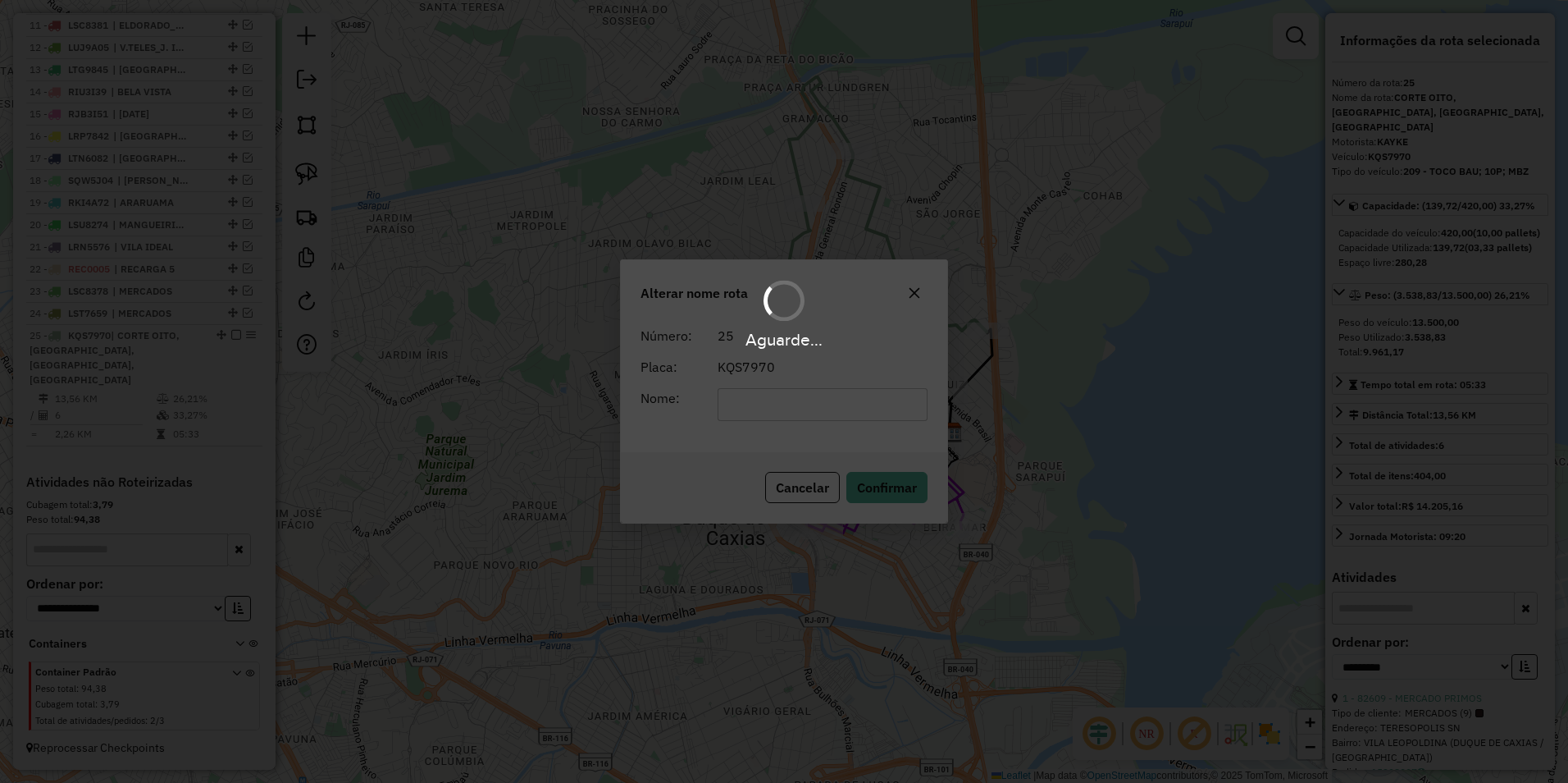
scroll to position [865, 0]
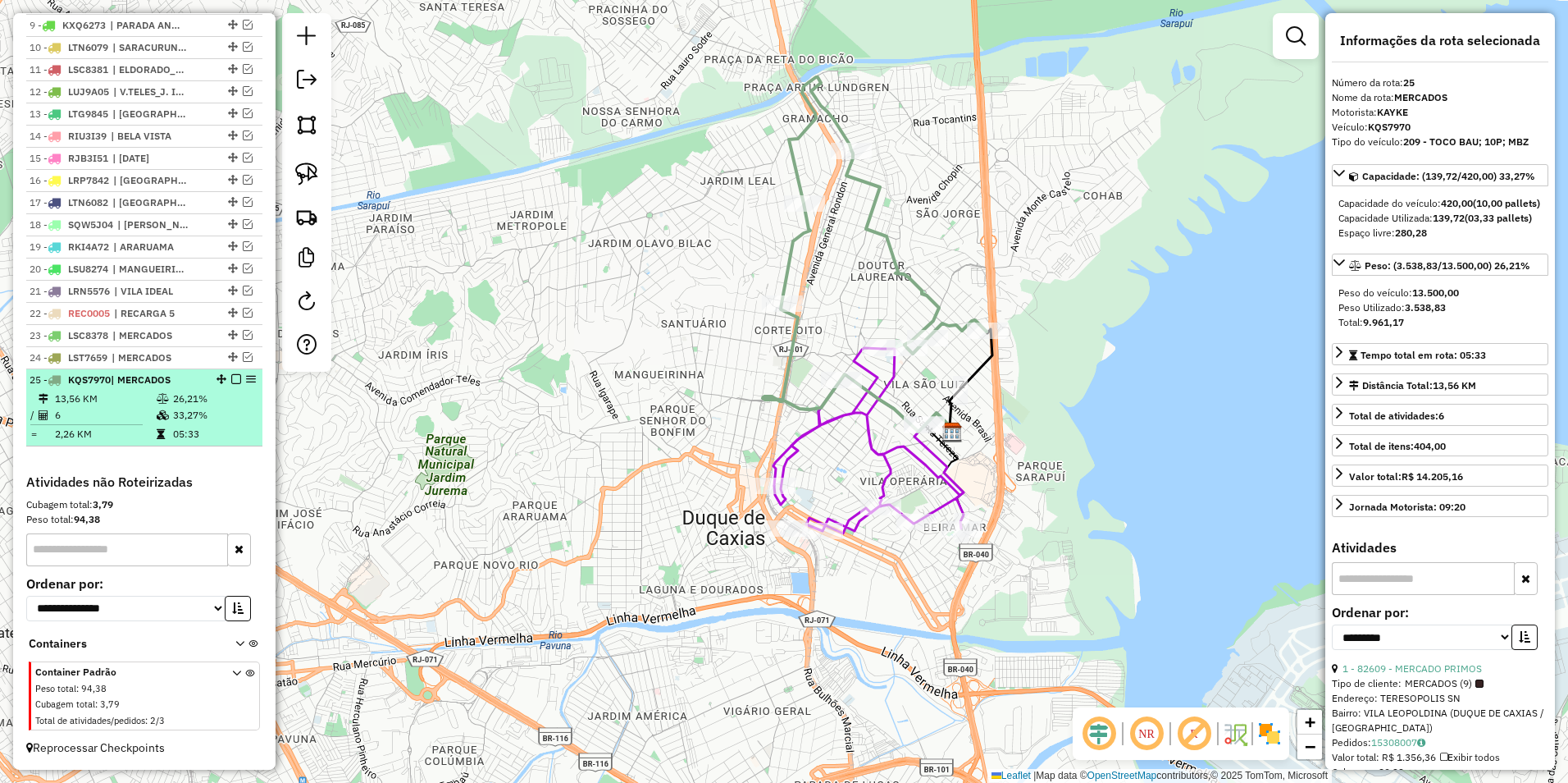
click at [232, 381] on em at bounding box center [236, 378] width 10 height 10
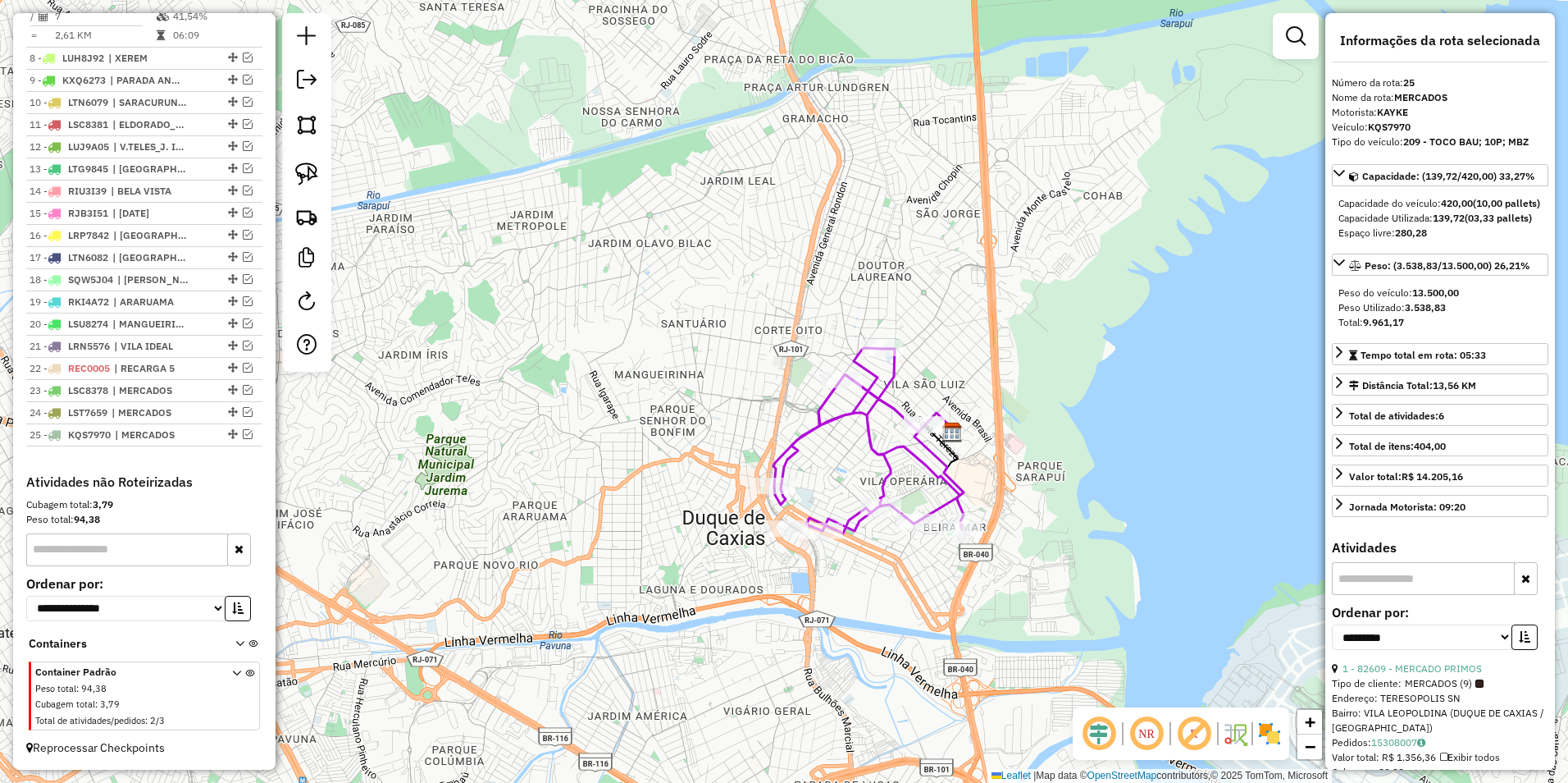
click at [870, 443] on icon at bounding box center [869, 441] width 189 height 186
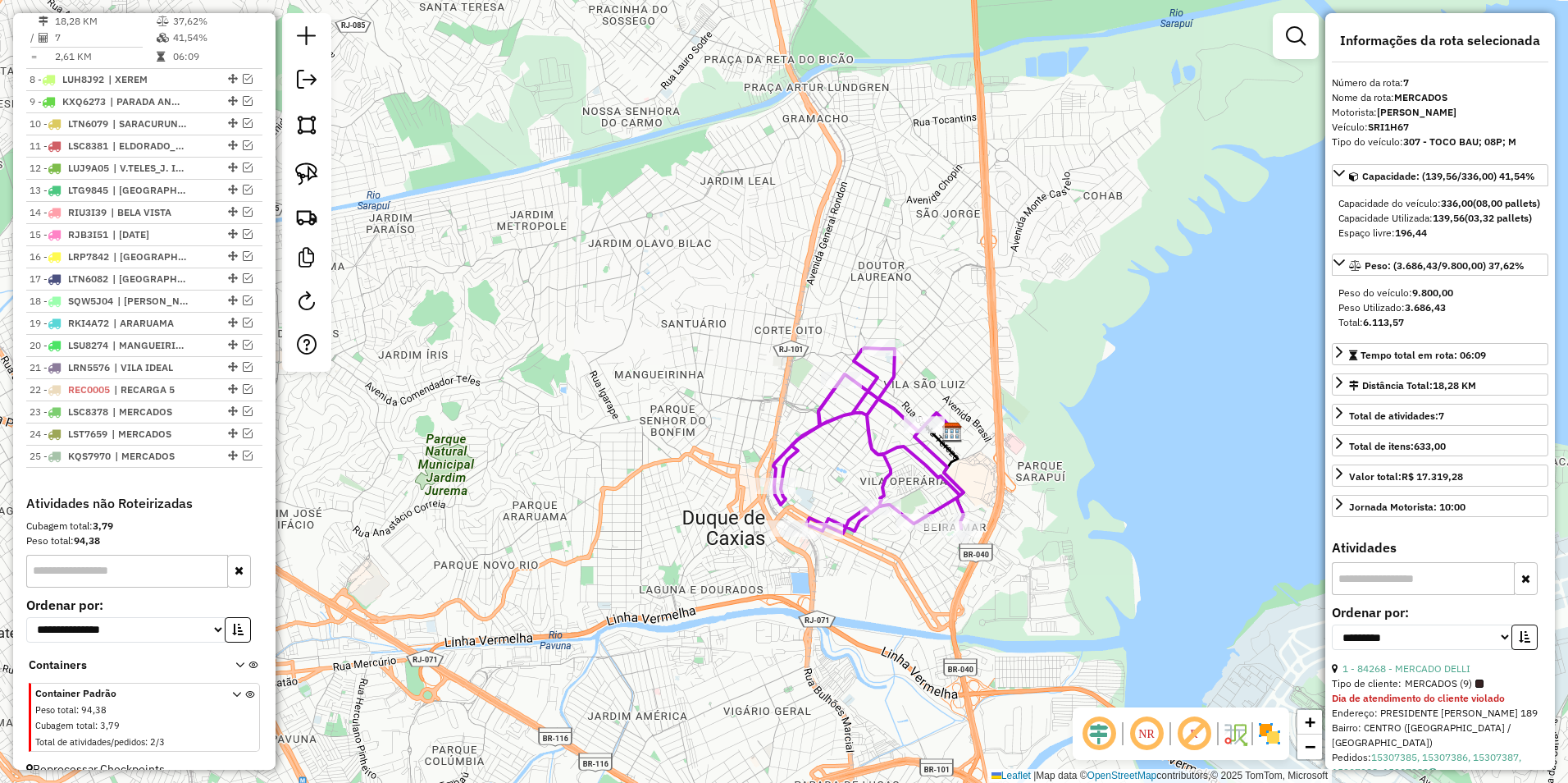
scroll to position [768, 0]
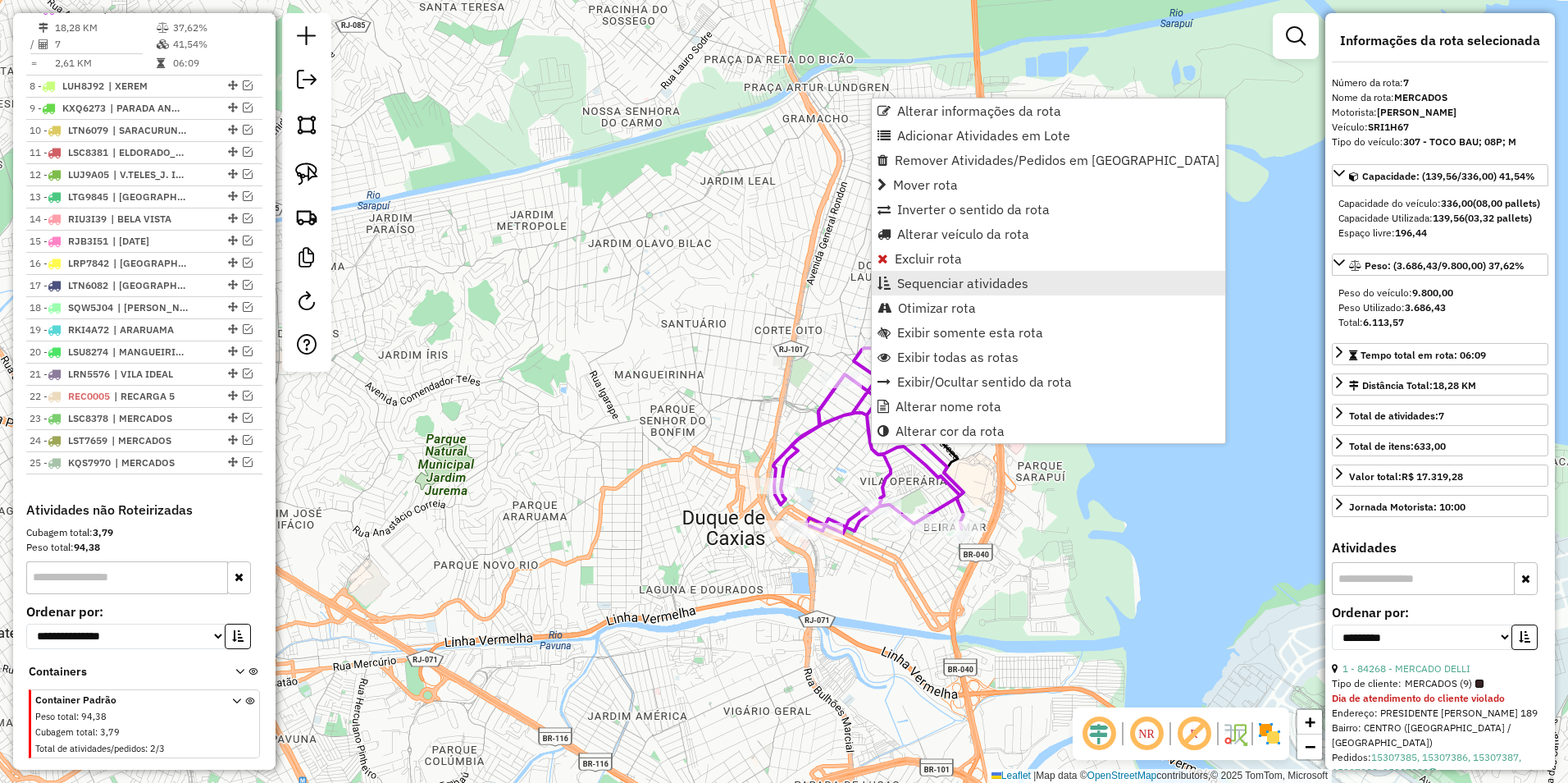
click at [991, 281] on span "Sequenciar atividades" at bounding box center [962, 283] width 131 height 13
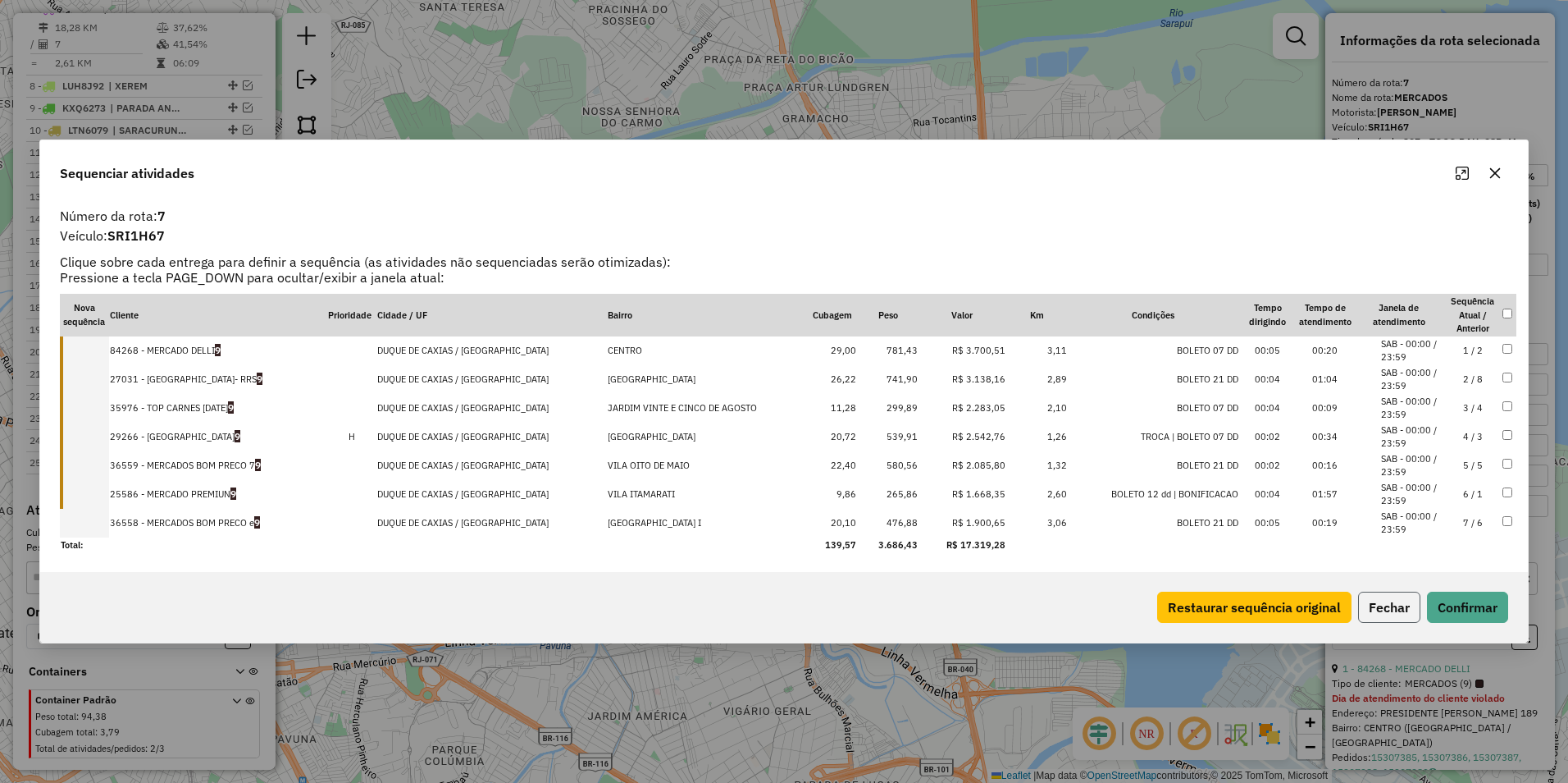
click at [1387, 608] on button "Fechar" at bounding box center [1389, 608] width 62 height 31
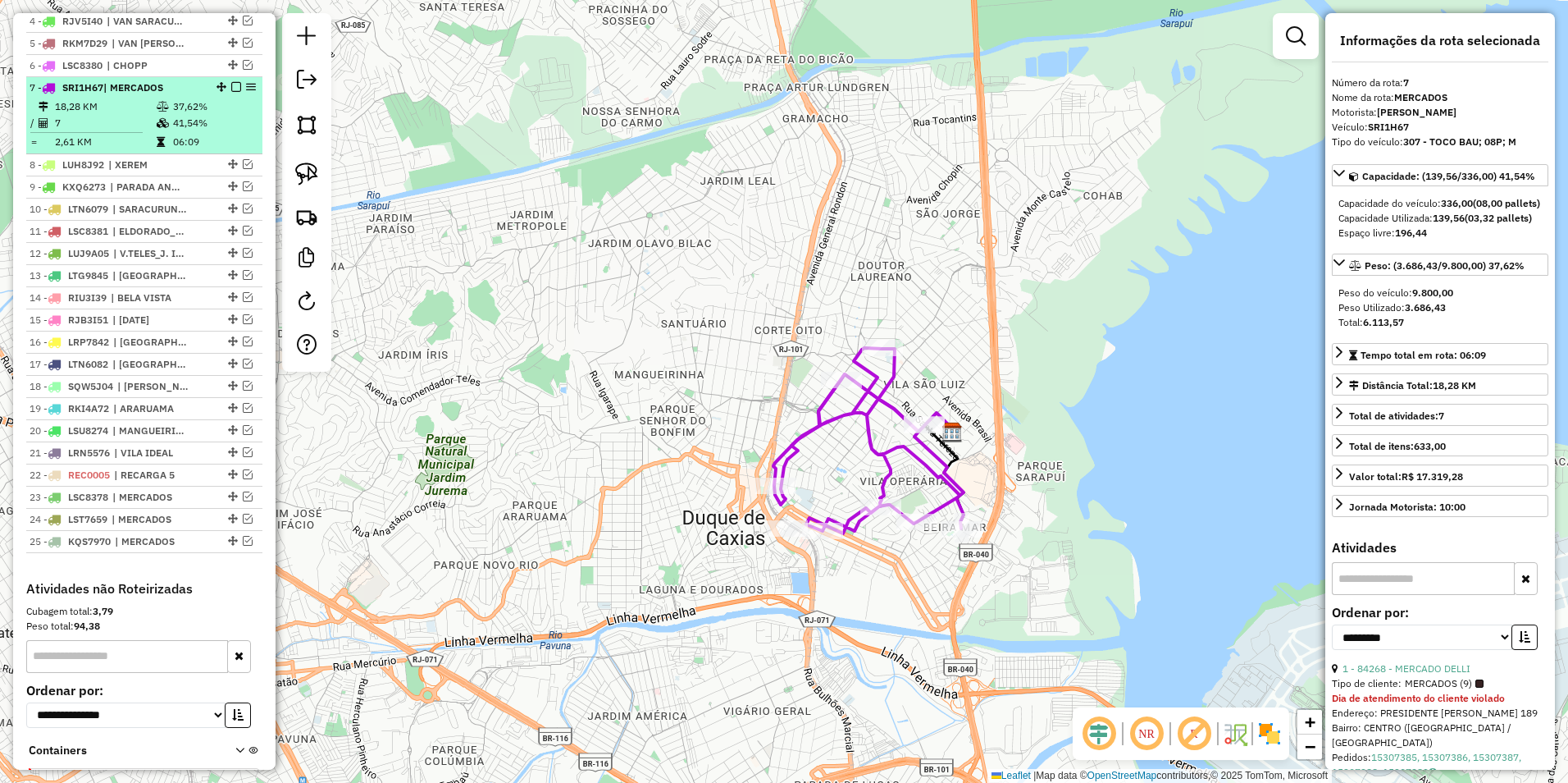
scroll to position [604, 0]
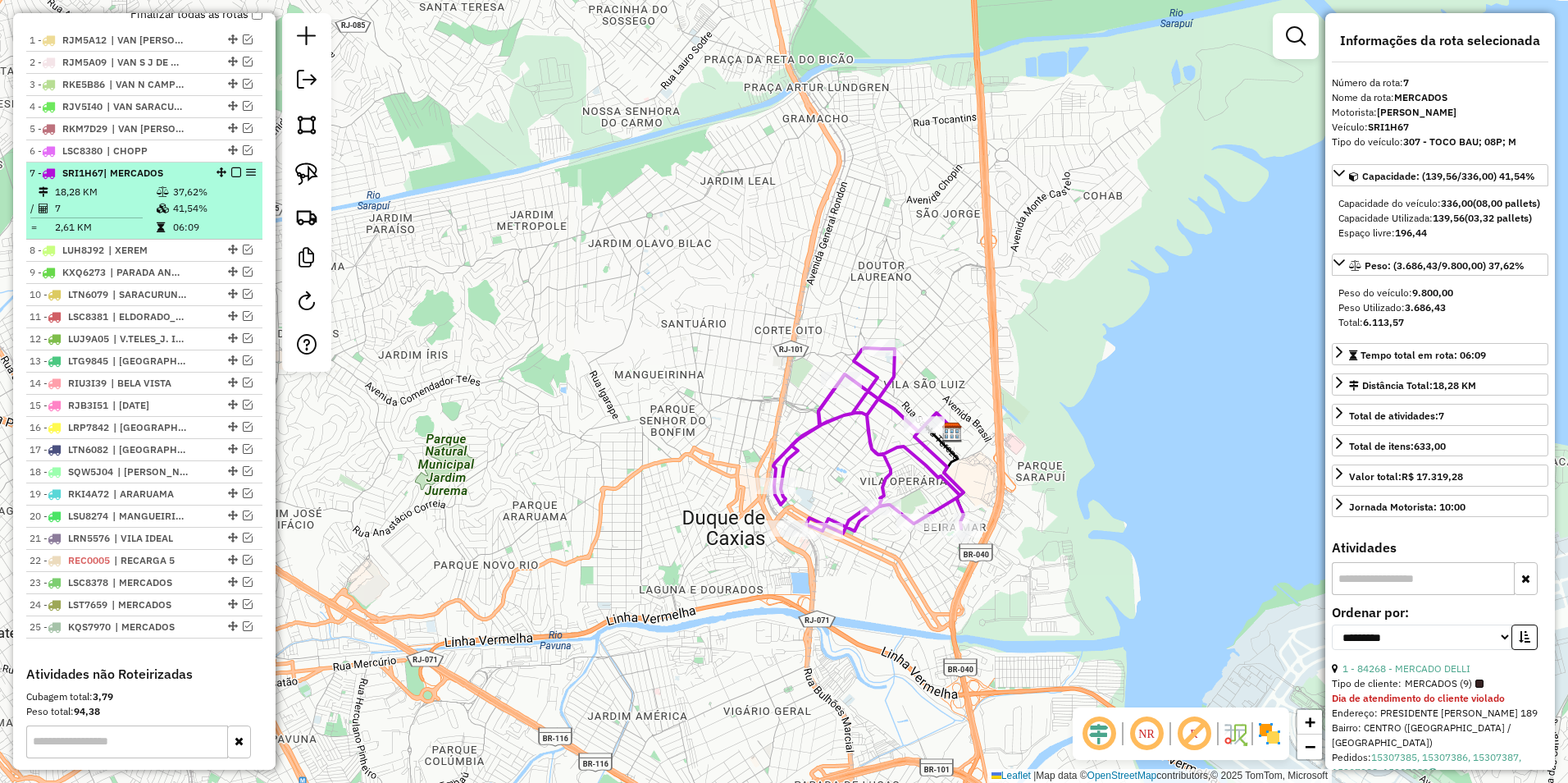
click at [233, 177] on em at bounding box center [236, 172] width 10 height 10
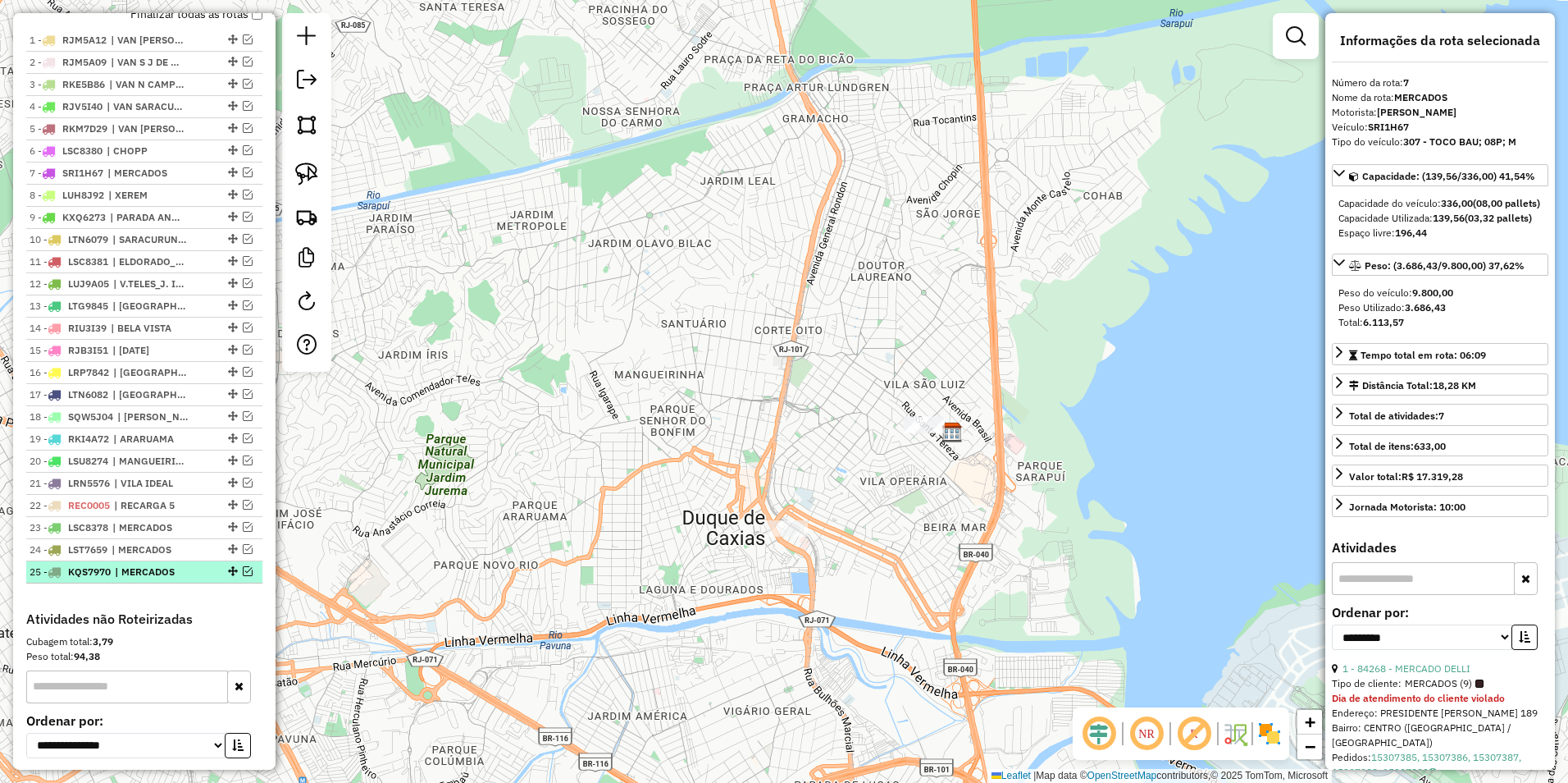
scroll to position [522, 0]
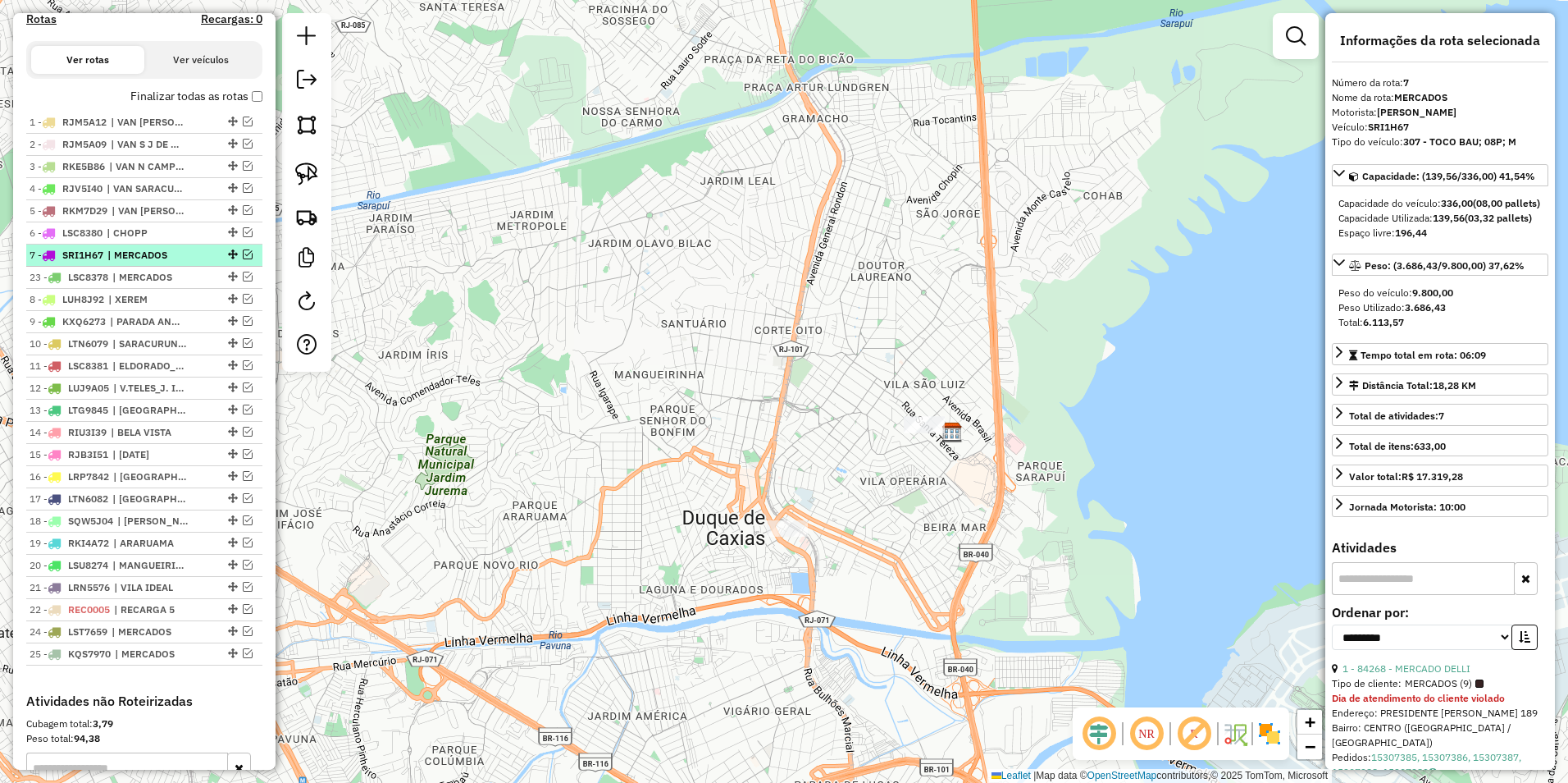
drag, startPoint x: 231, startPoint y: 623, endPoint x: 226, endPoint y: 279, distance: 344.0
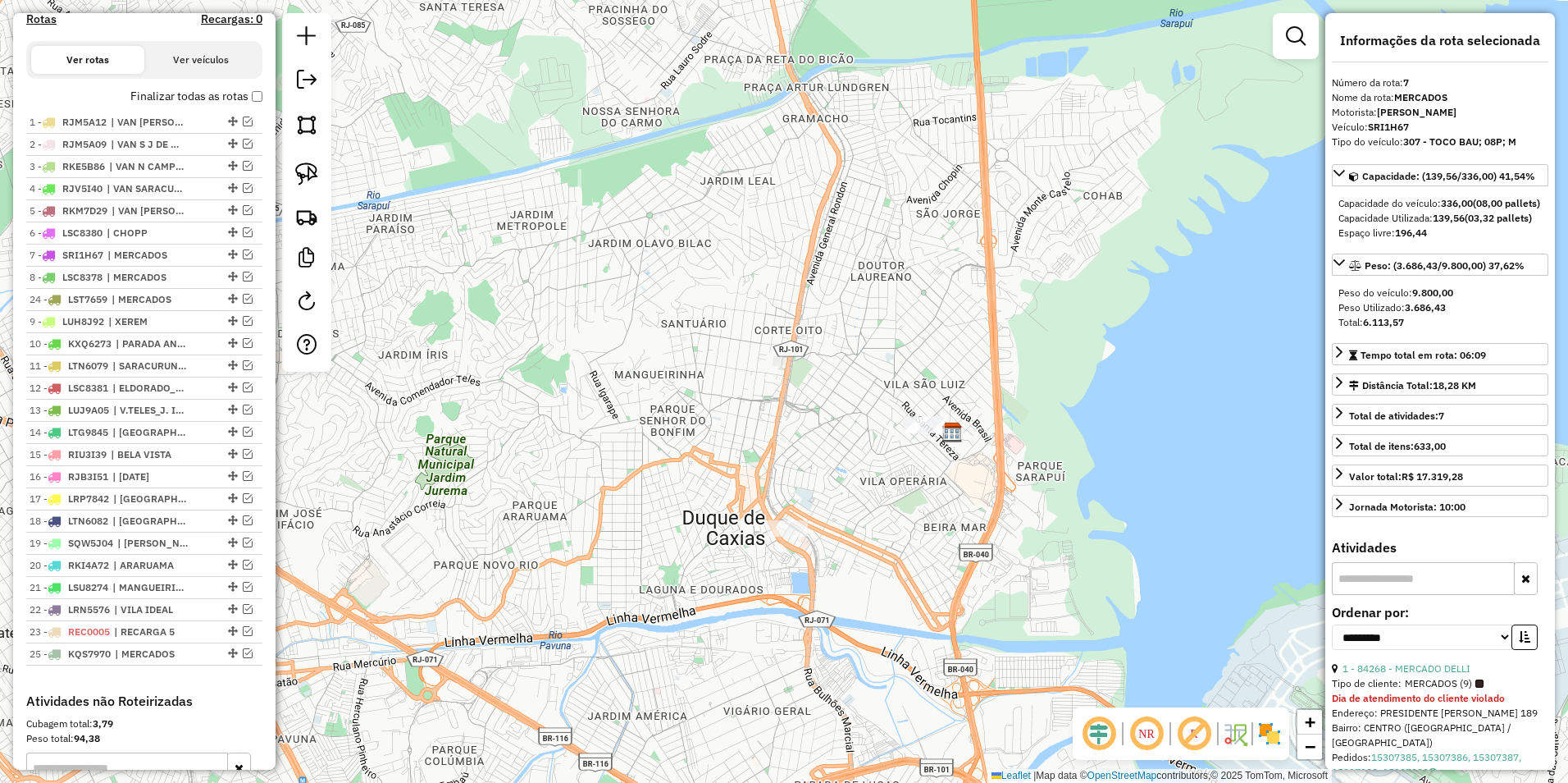
drag, startPoint x: 233, startPoint y: 648, endPoint x: 212, endPoint y: 306, distance: 342.6
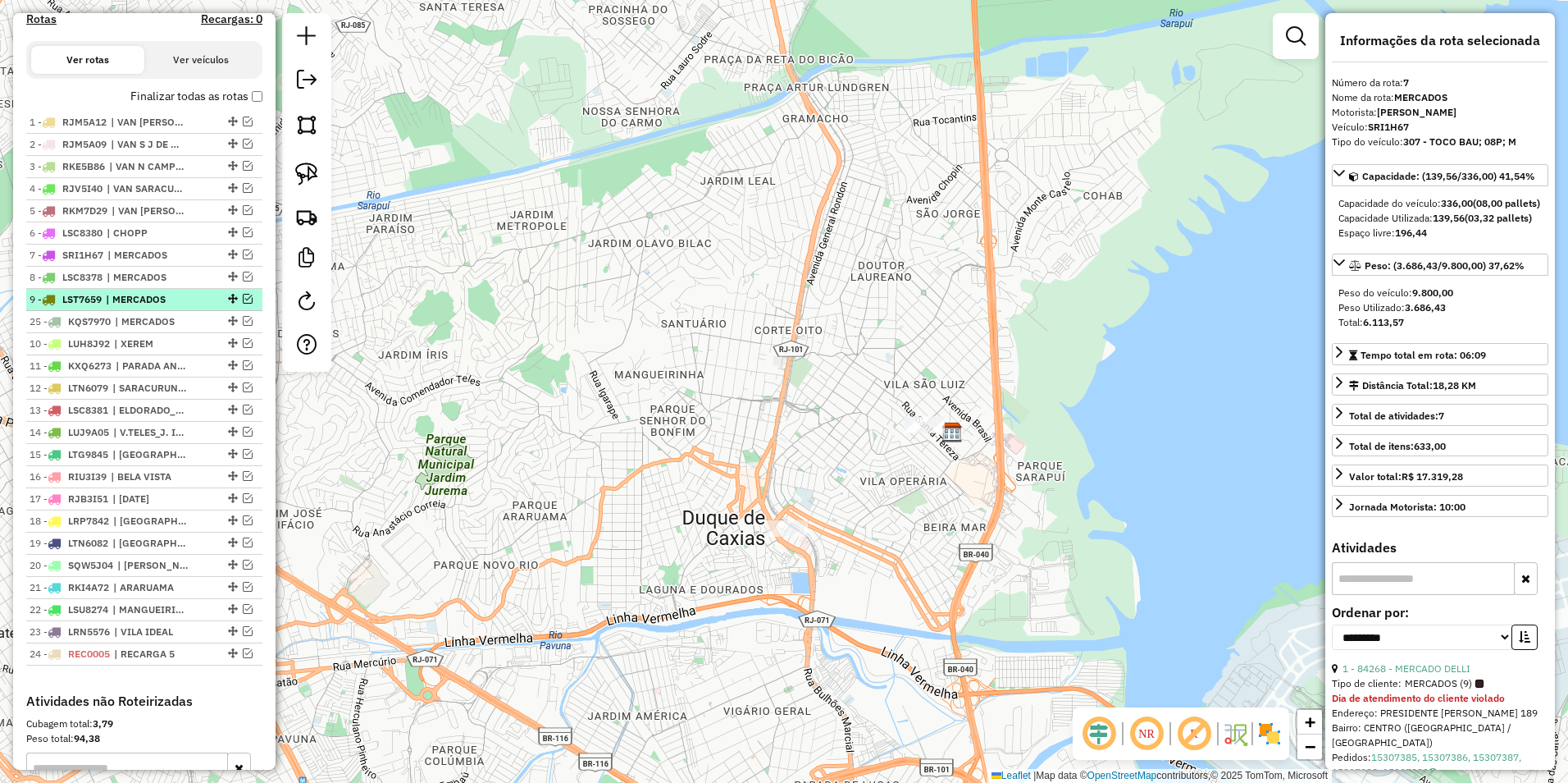
drag, startPoint x: 231, startPoint y: 671, endPoint x: 221, endPoint y: 320, distance: 351.1
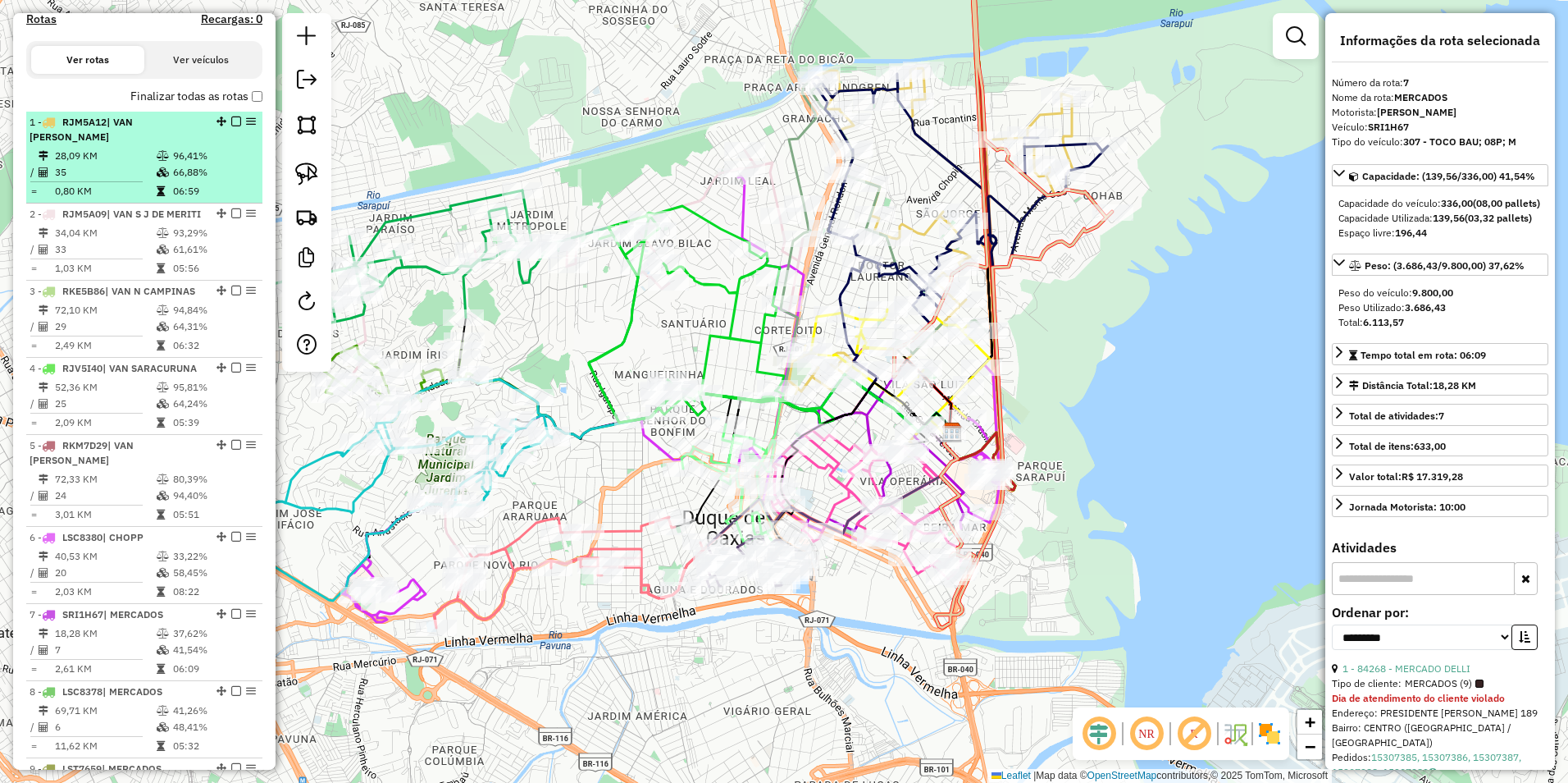
click at [233, 127] on em at bounding box center [236, 121] width 10 height 10
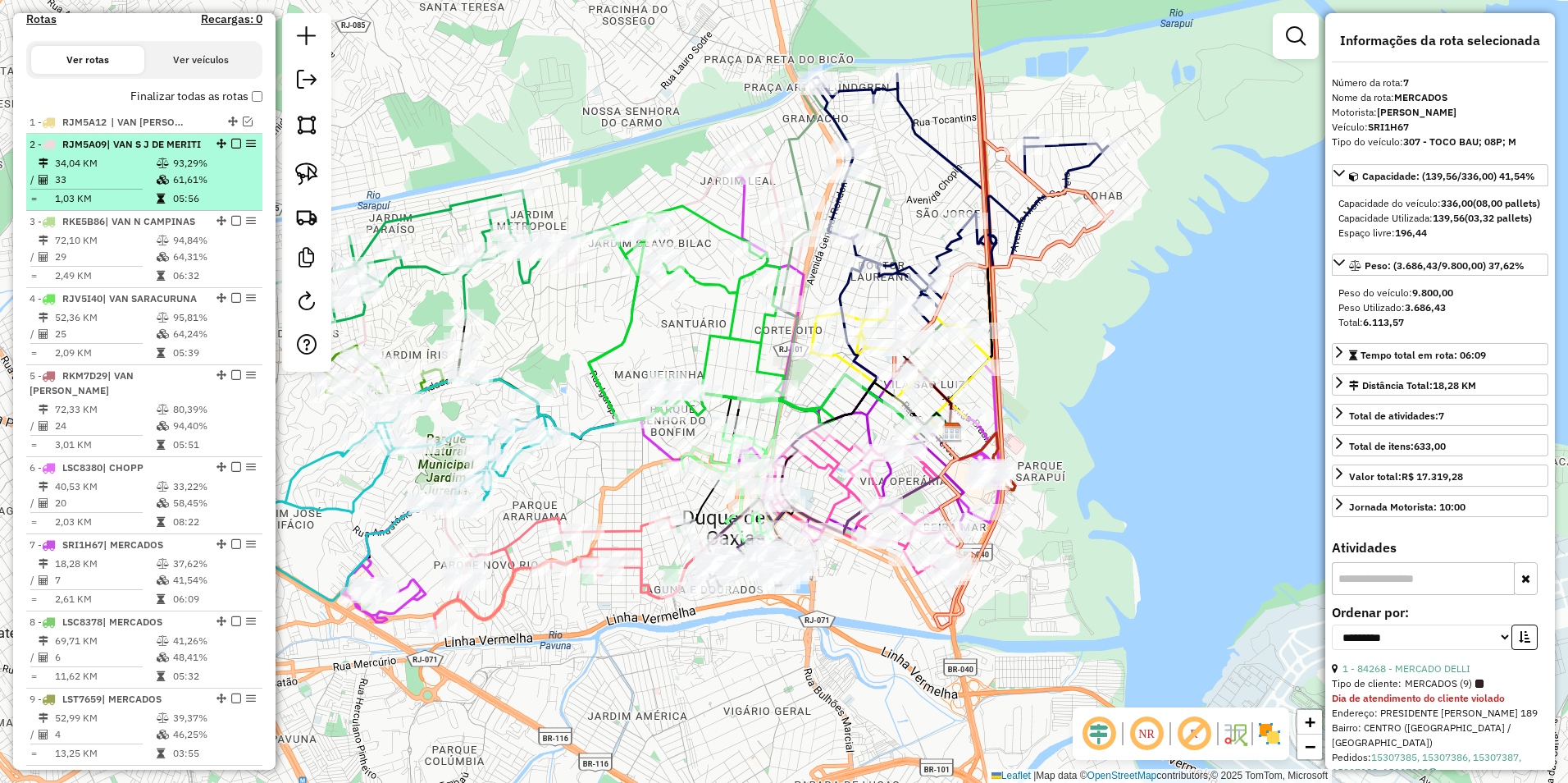
click at [232, 148] on em at bounding box center [236, 143] width 10 height 10
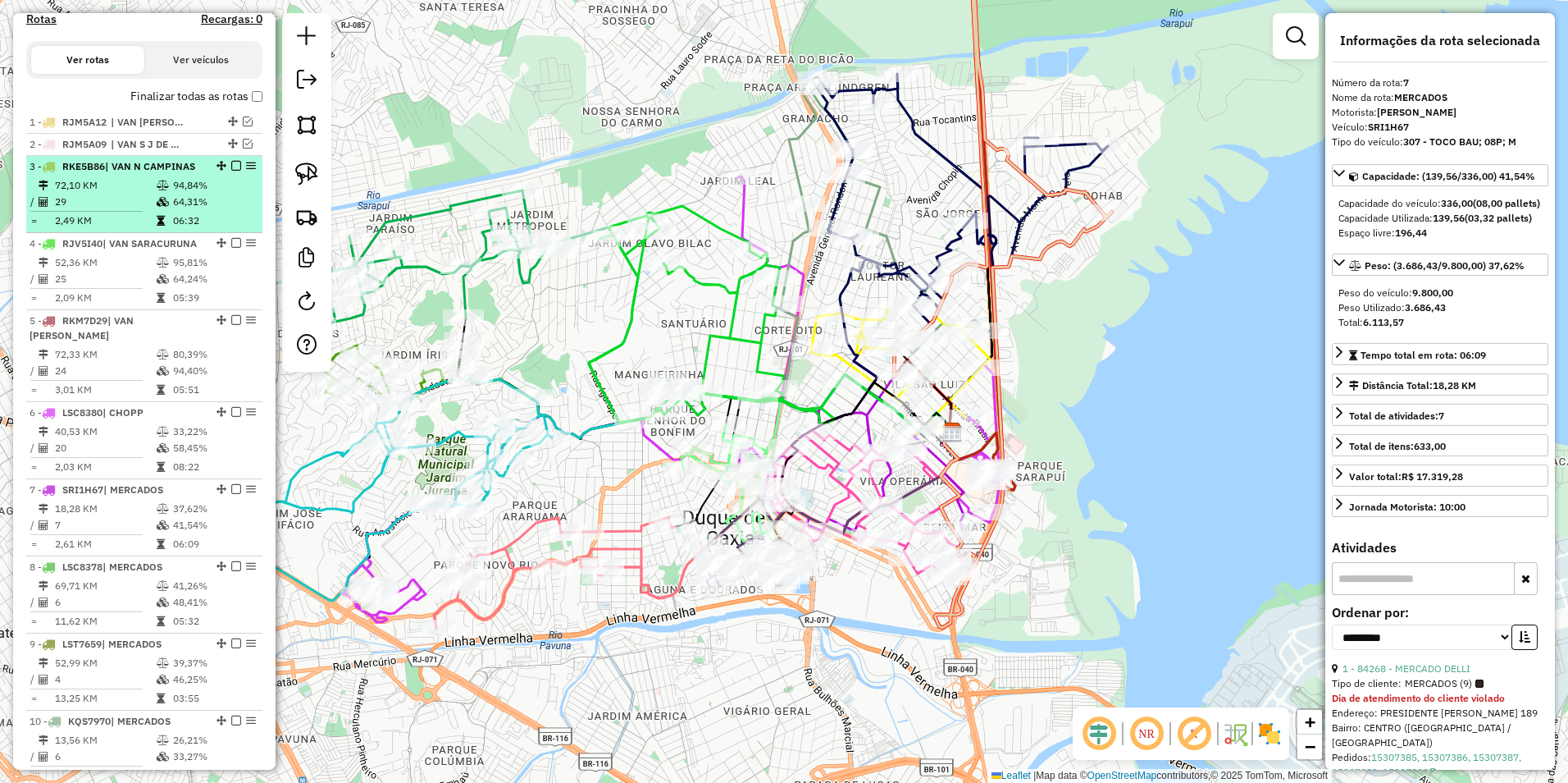
click at [228, 174] on div "3 - RKE5B86 | VAN N CAMPINAS" at bounding box center [144, 166] width 230 height 15
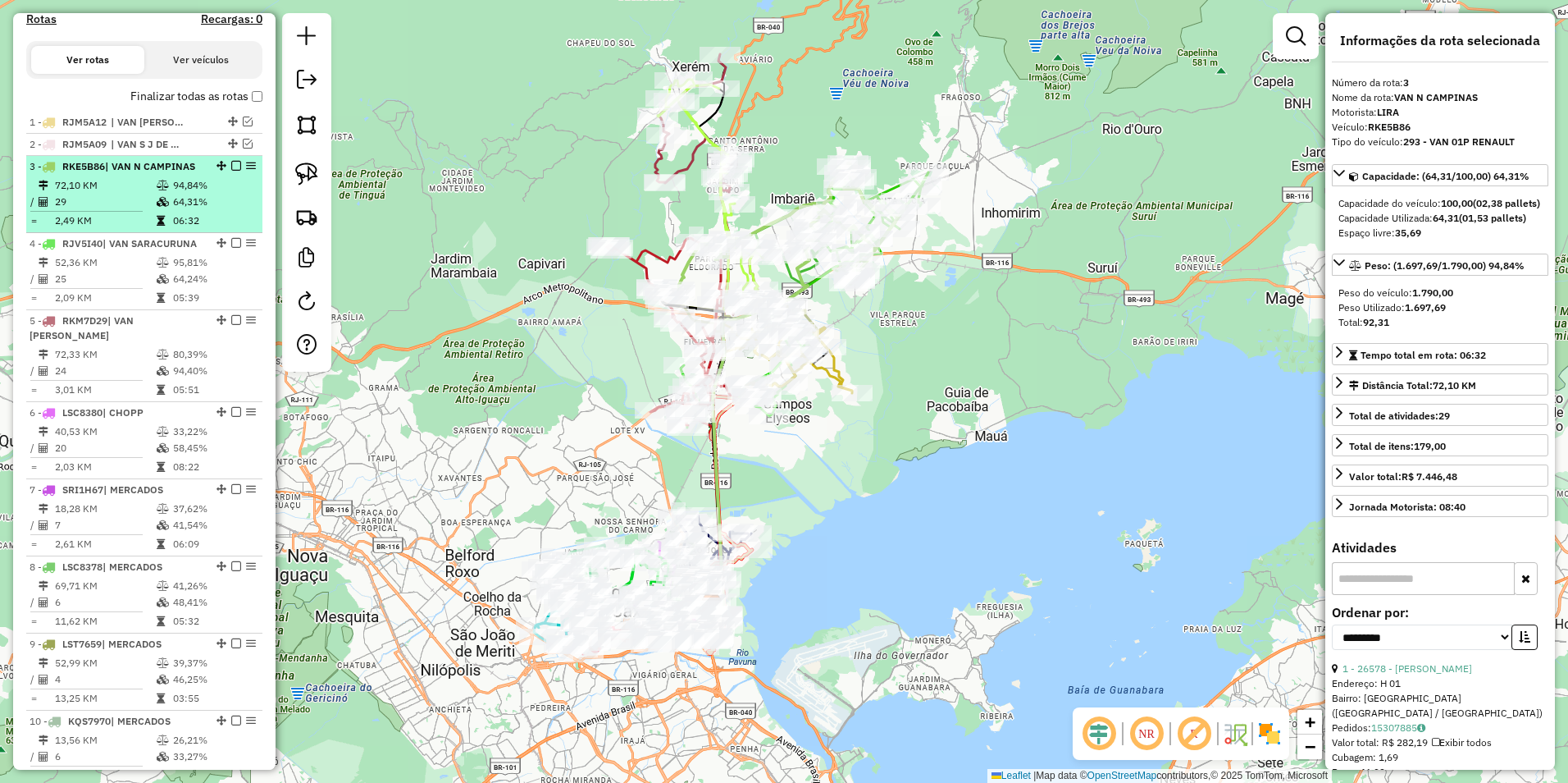
click at [233, 171] on em at bounding box center [236, 165] width 10 height 10
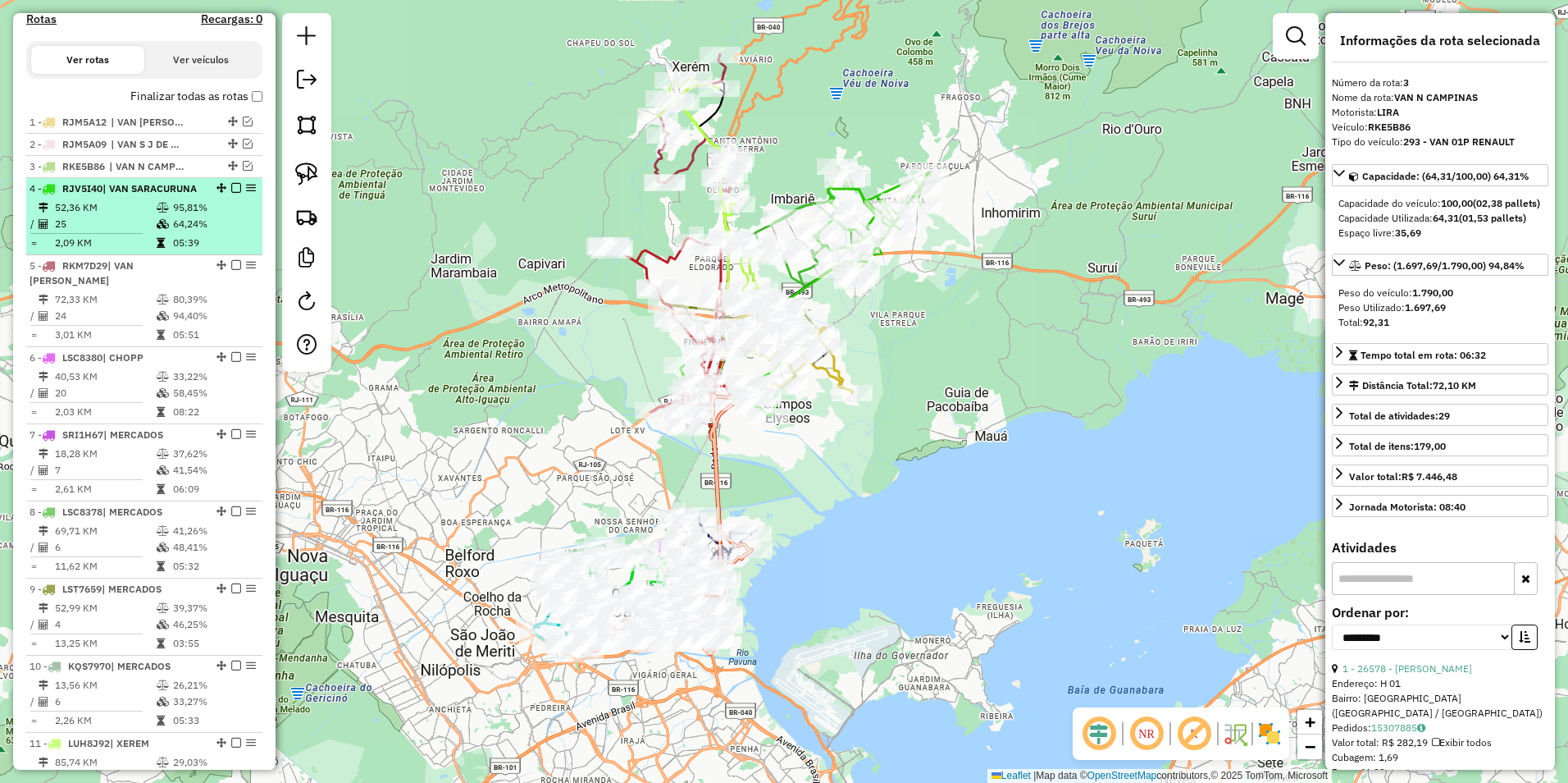
click at [233, 193] on em at bounding box center [236, 188] width 10 height 10
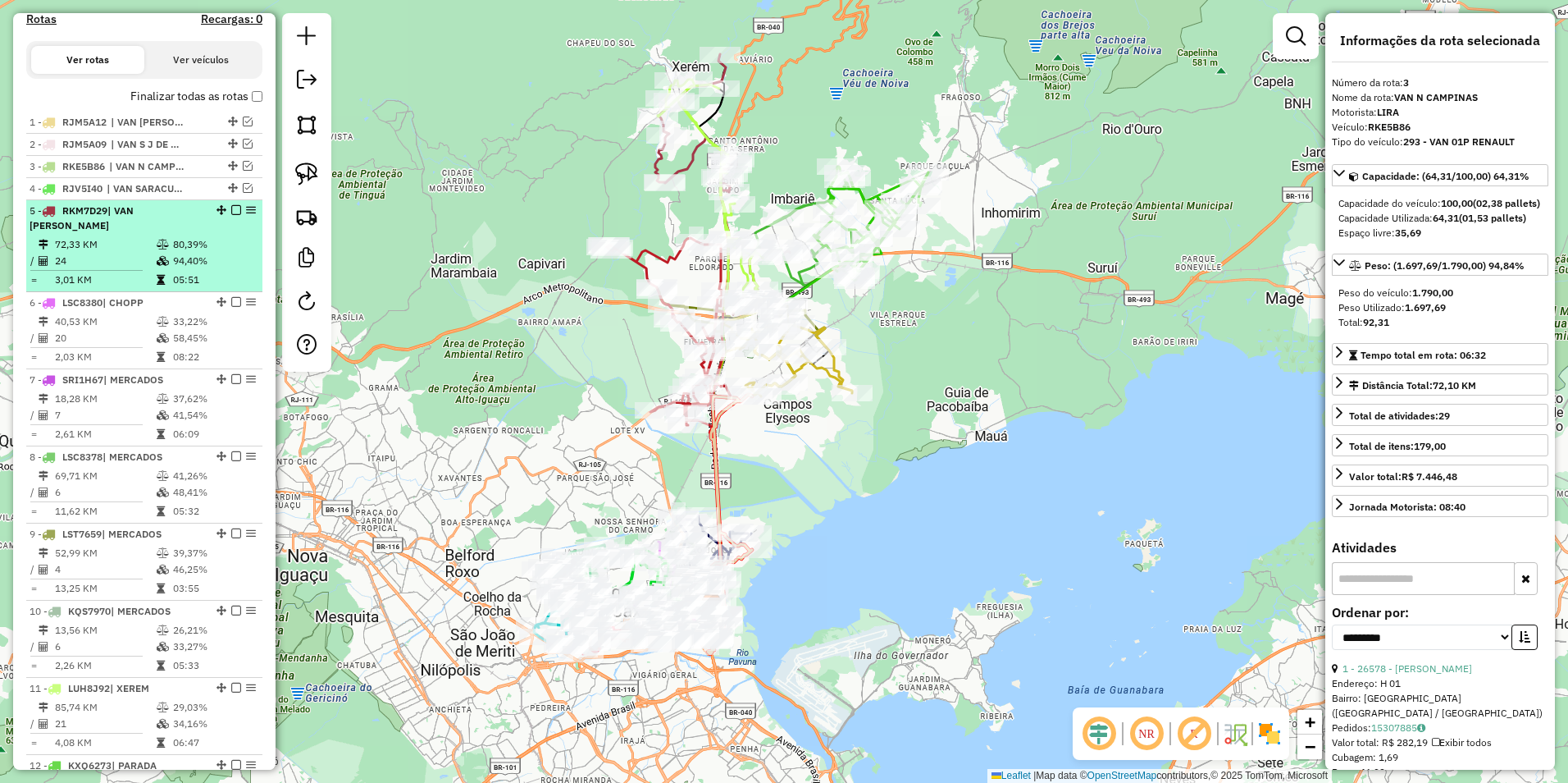
click at [234, 219] on div "5 - RKM7D29 | VAN XERÉM" at bounding box center [144, 218] width 230 height 30
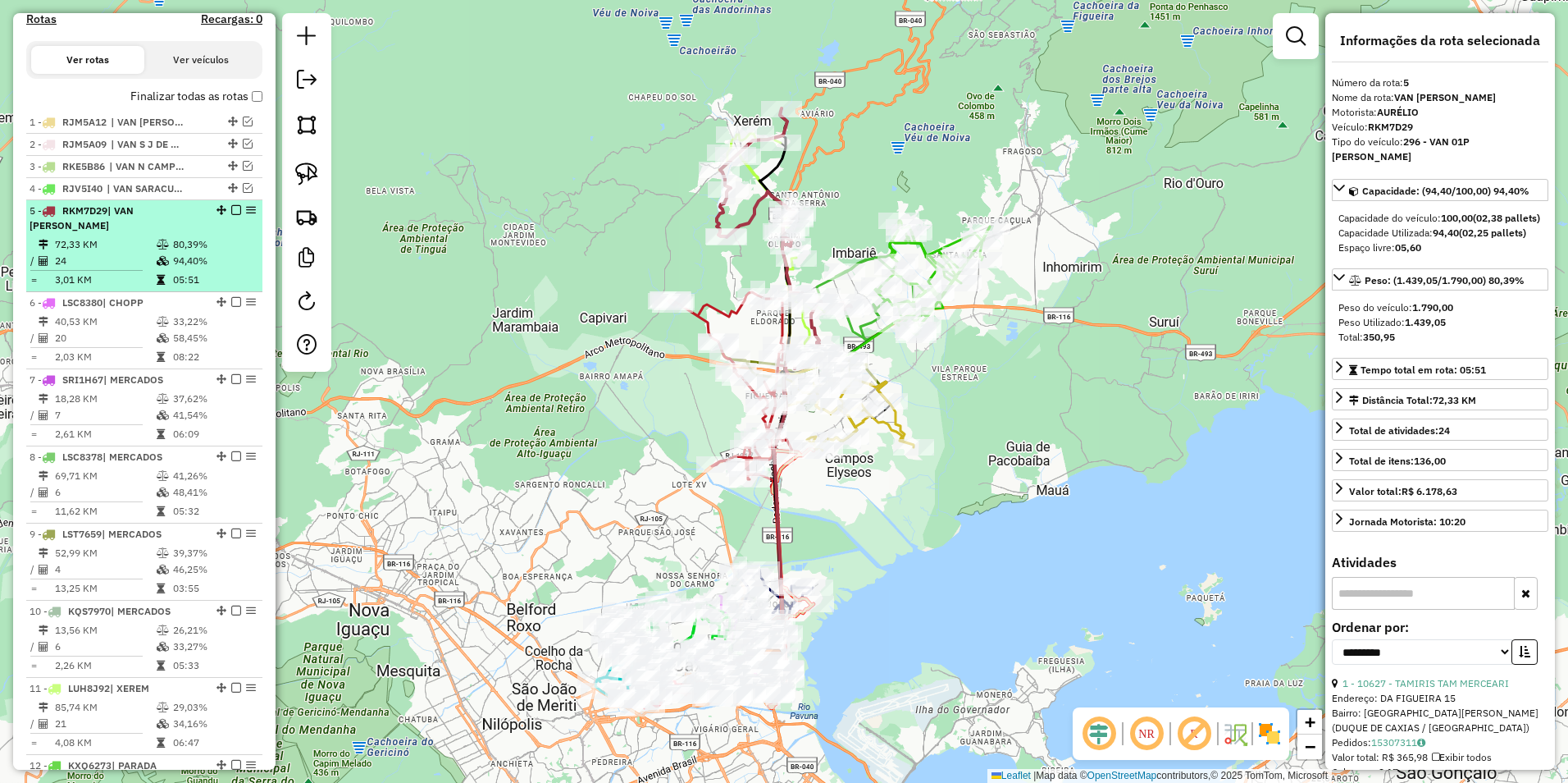
click at [234, 215] on em at bounding box center [236, 209] width 10 height 10
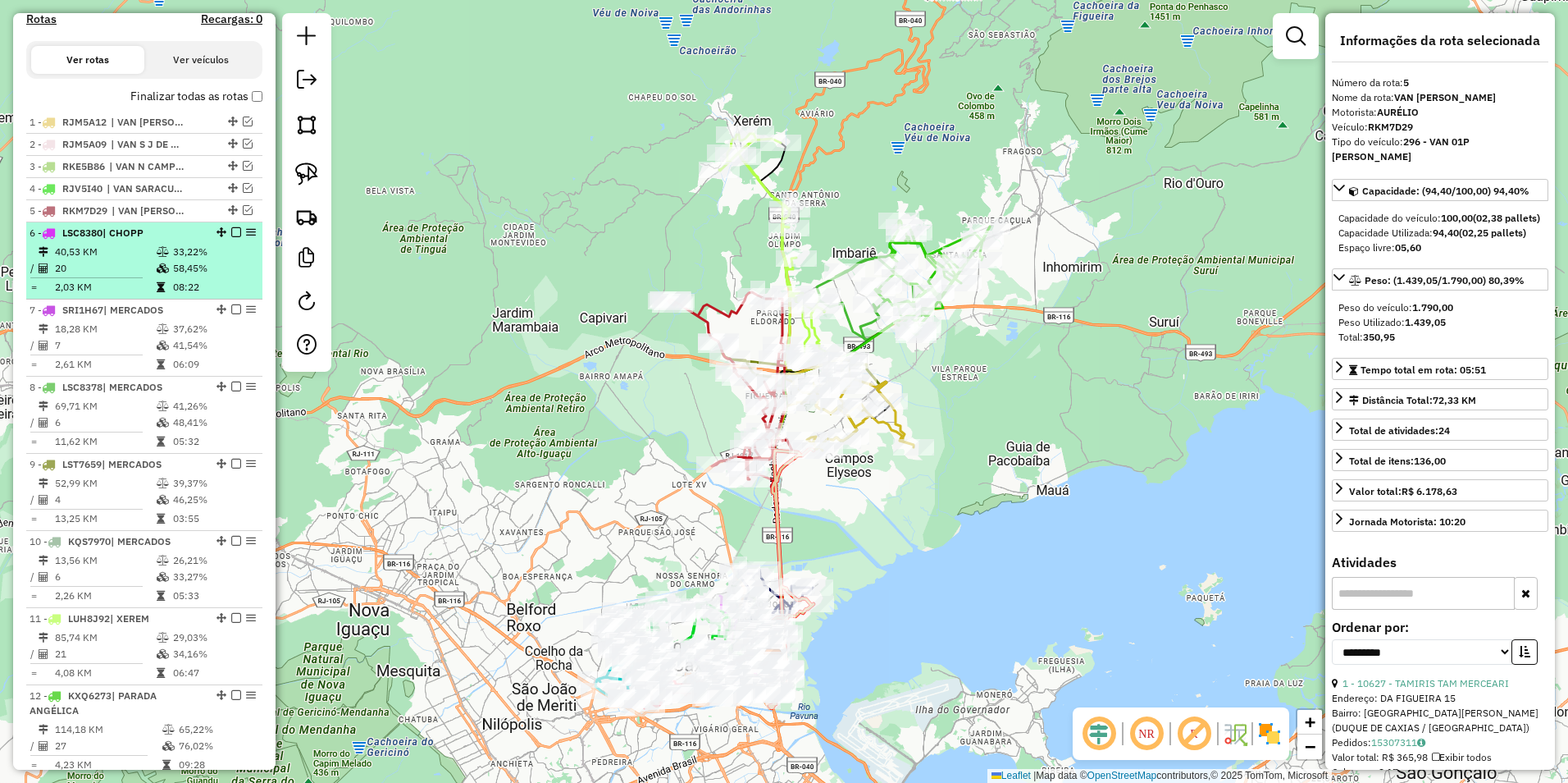
click at [232, 237] on em at bounding box center [236, 232] width 10 height 10
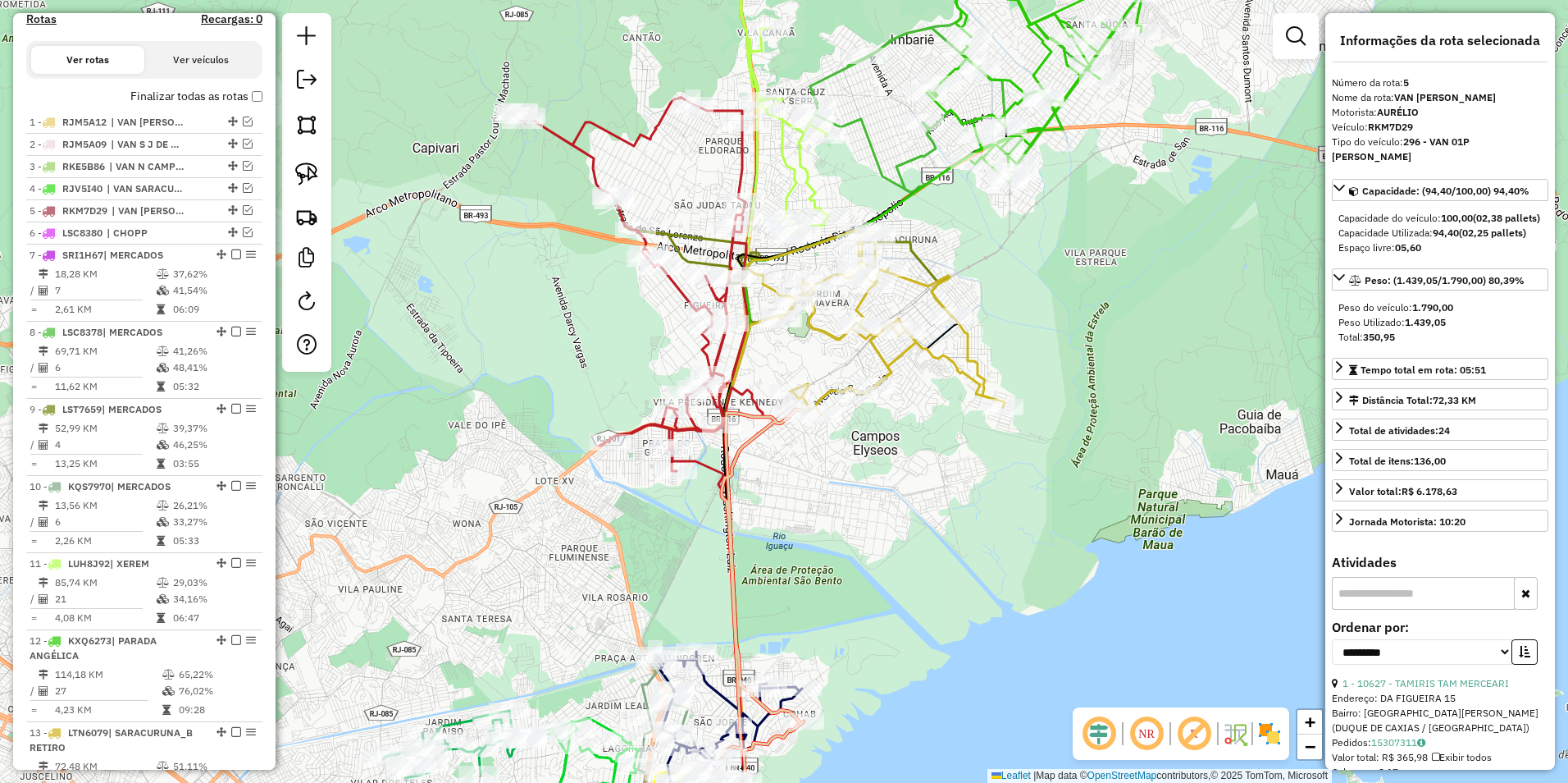
drag, startPoint x: 587, startPoint y: 525, endPoint x: 562, endPoint y: 306, distance: 220.4
click at [562, 306] on div "Janela de atendimento Grade de atendimento Capacidade Transportadoras Veículos …" at bounding box center [784, 392] width 1568 height 783
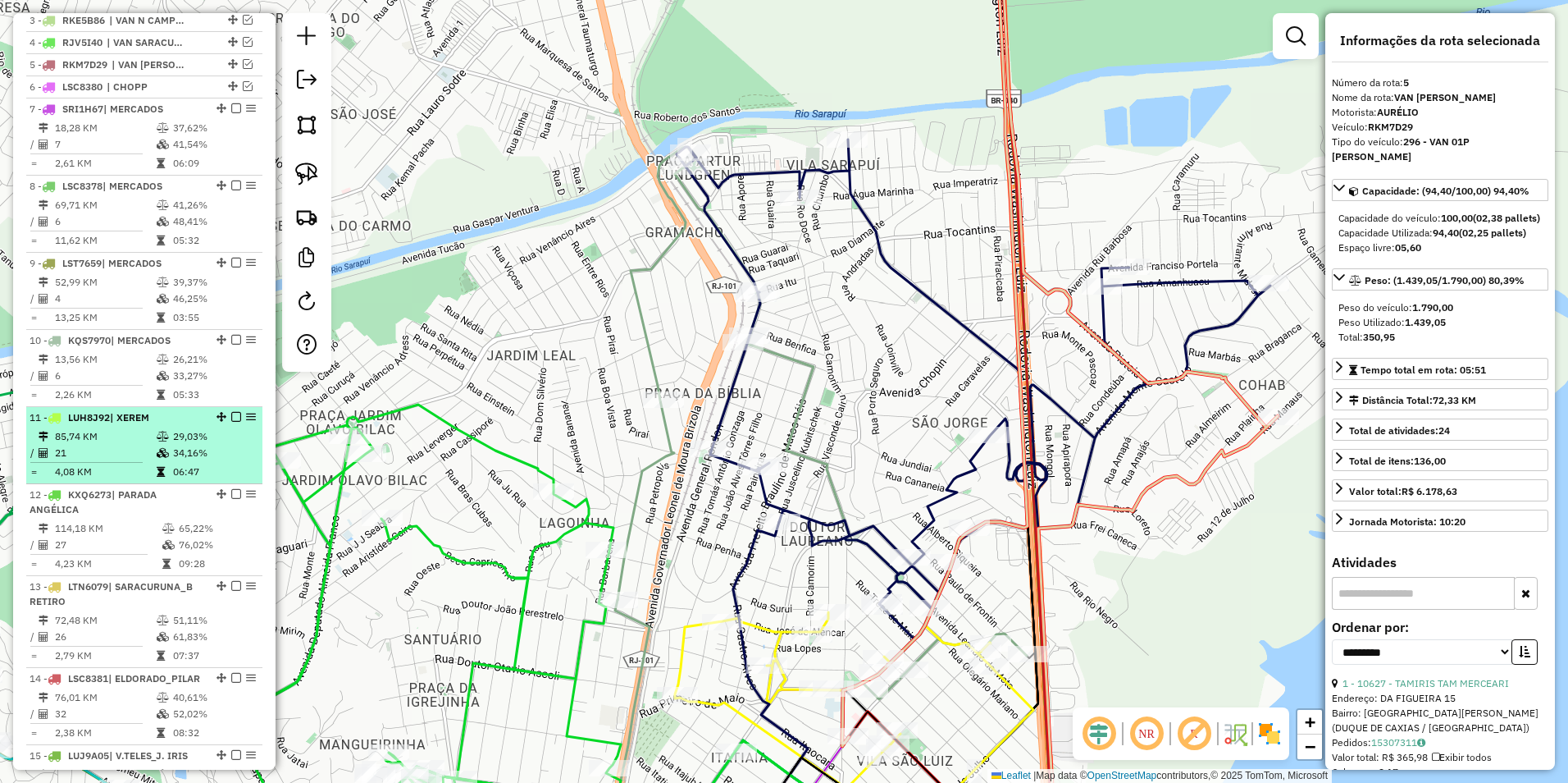
scroll to position [850, 0]
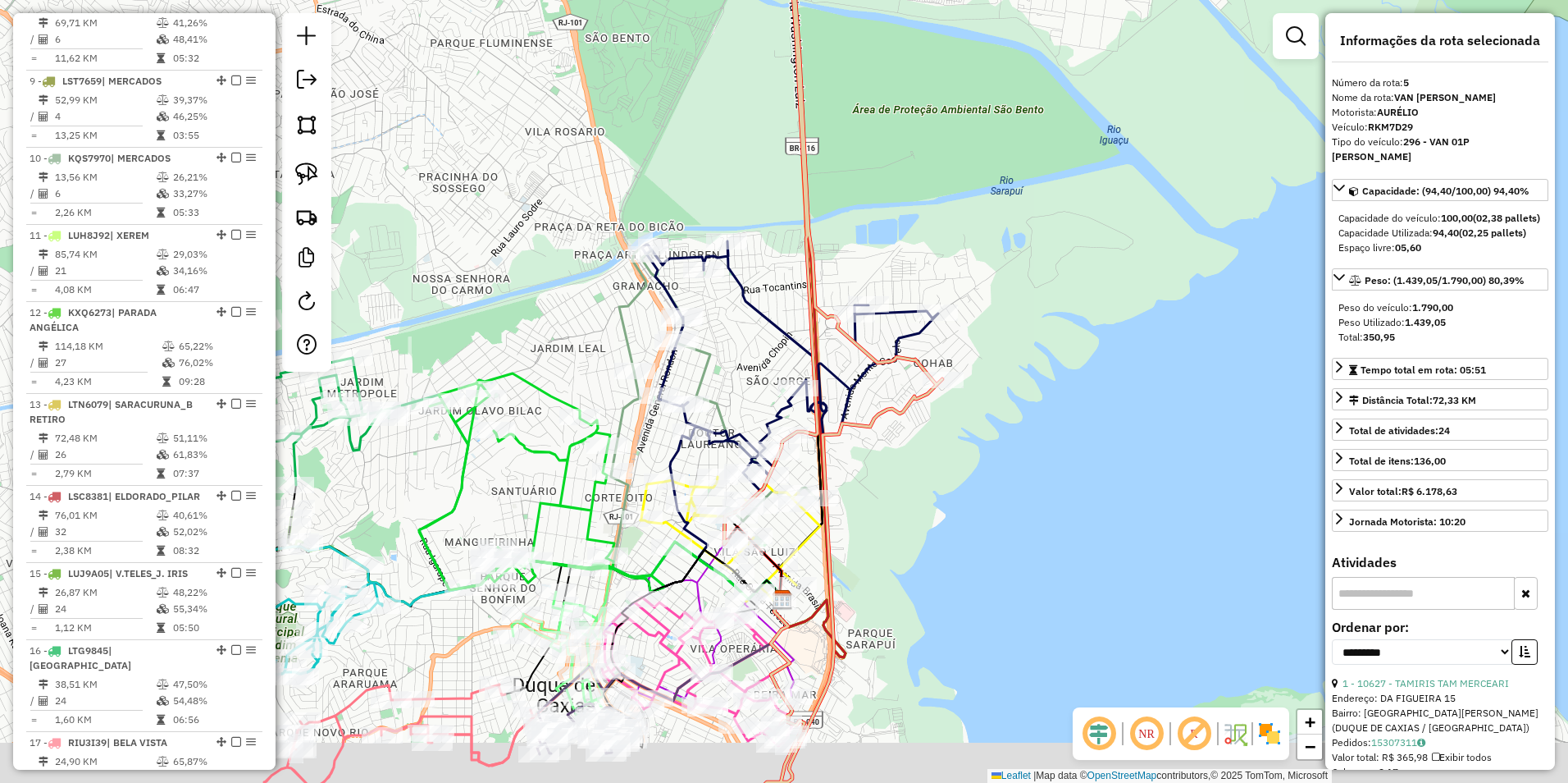
drag, startPoint x: 351, startPoint y: 563, endPoint x: 511, endPoint y: 451, distance: 195.3
click at [511, 451] on icon at bounding box center [541, 482] width 246 height 218
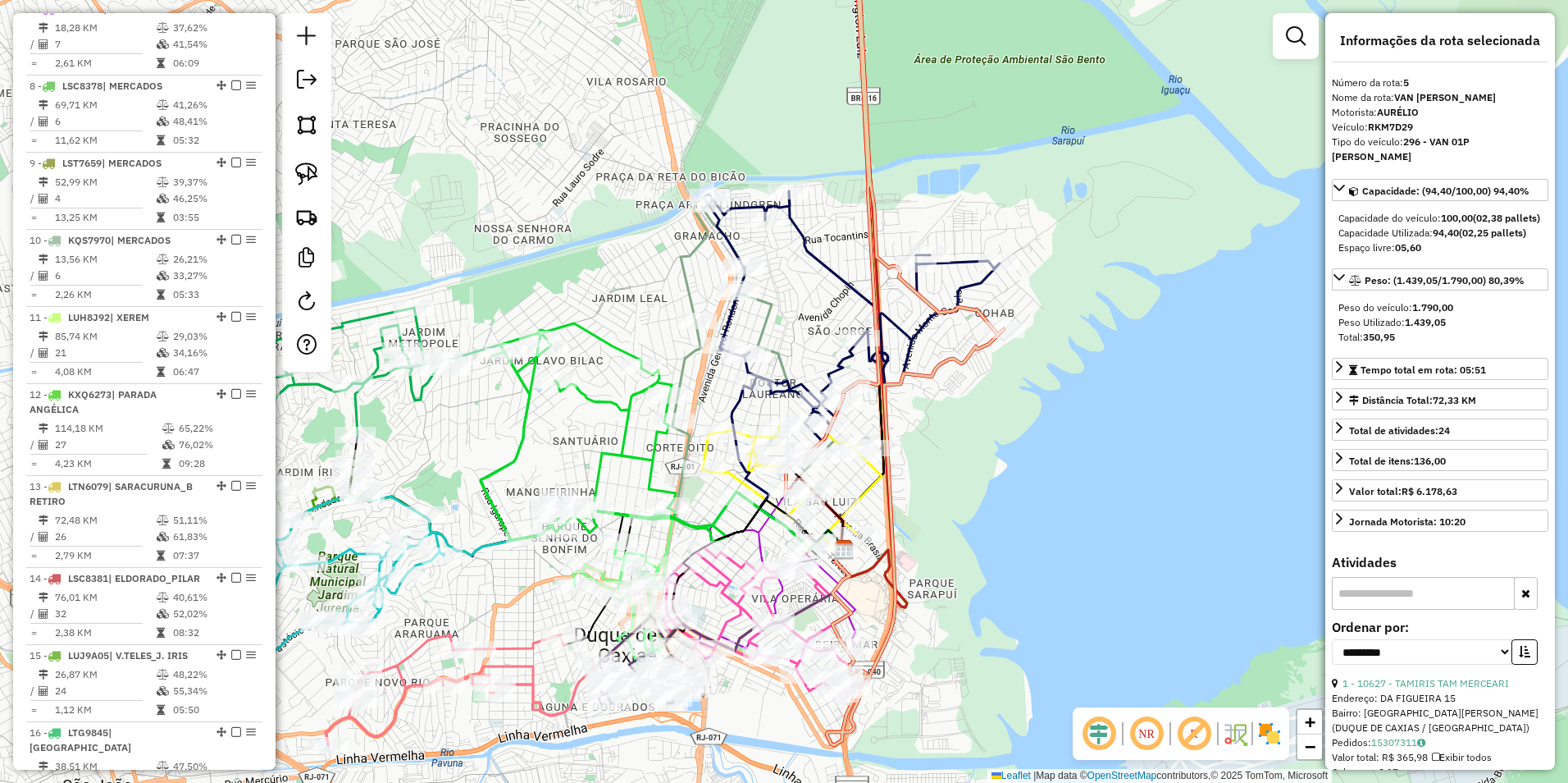
scroll to position [440, 0]
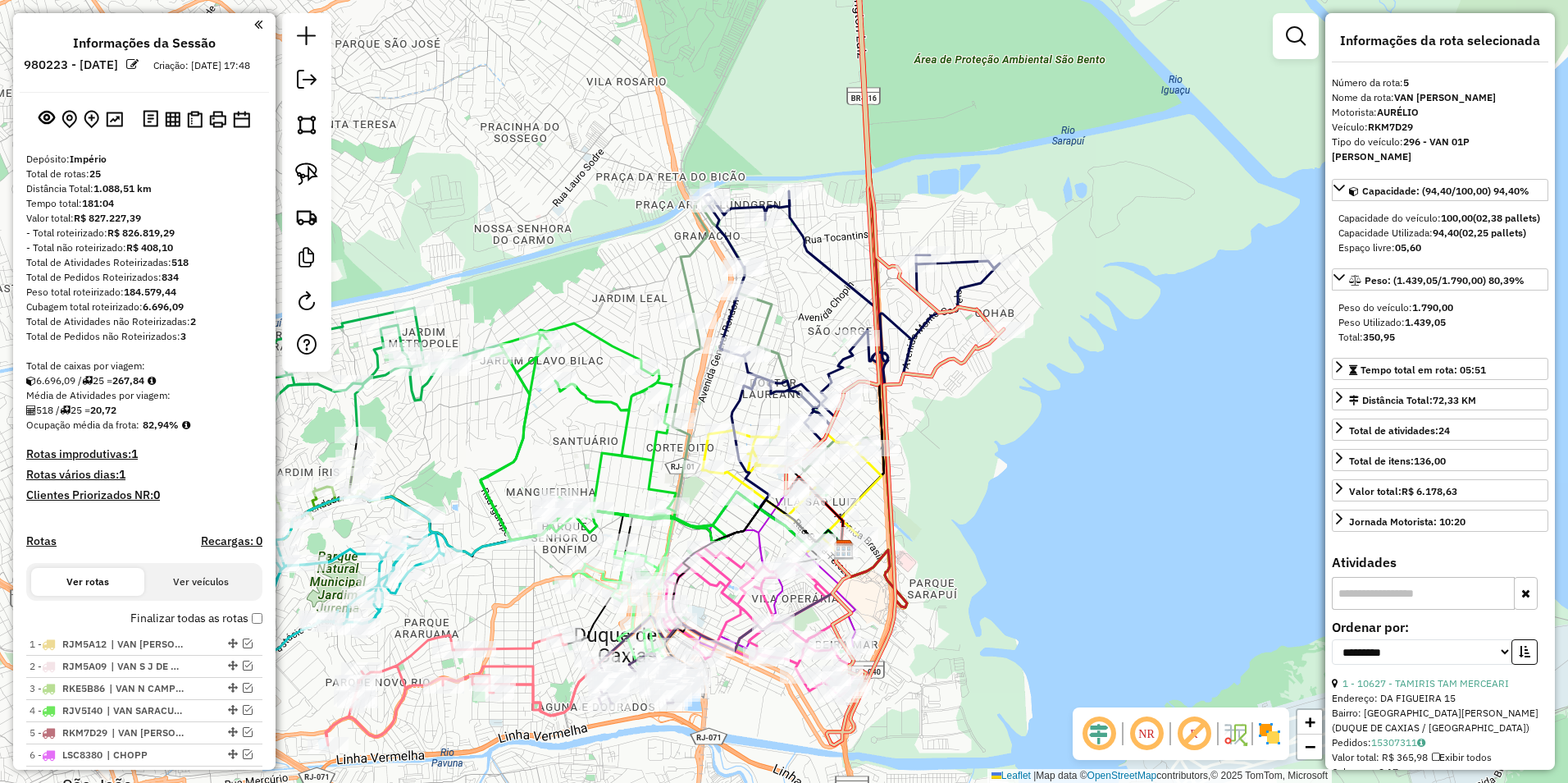
select select "**********"
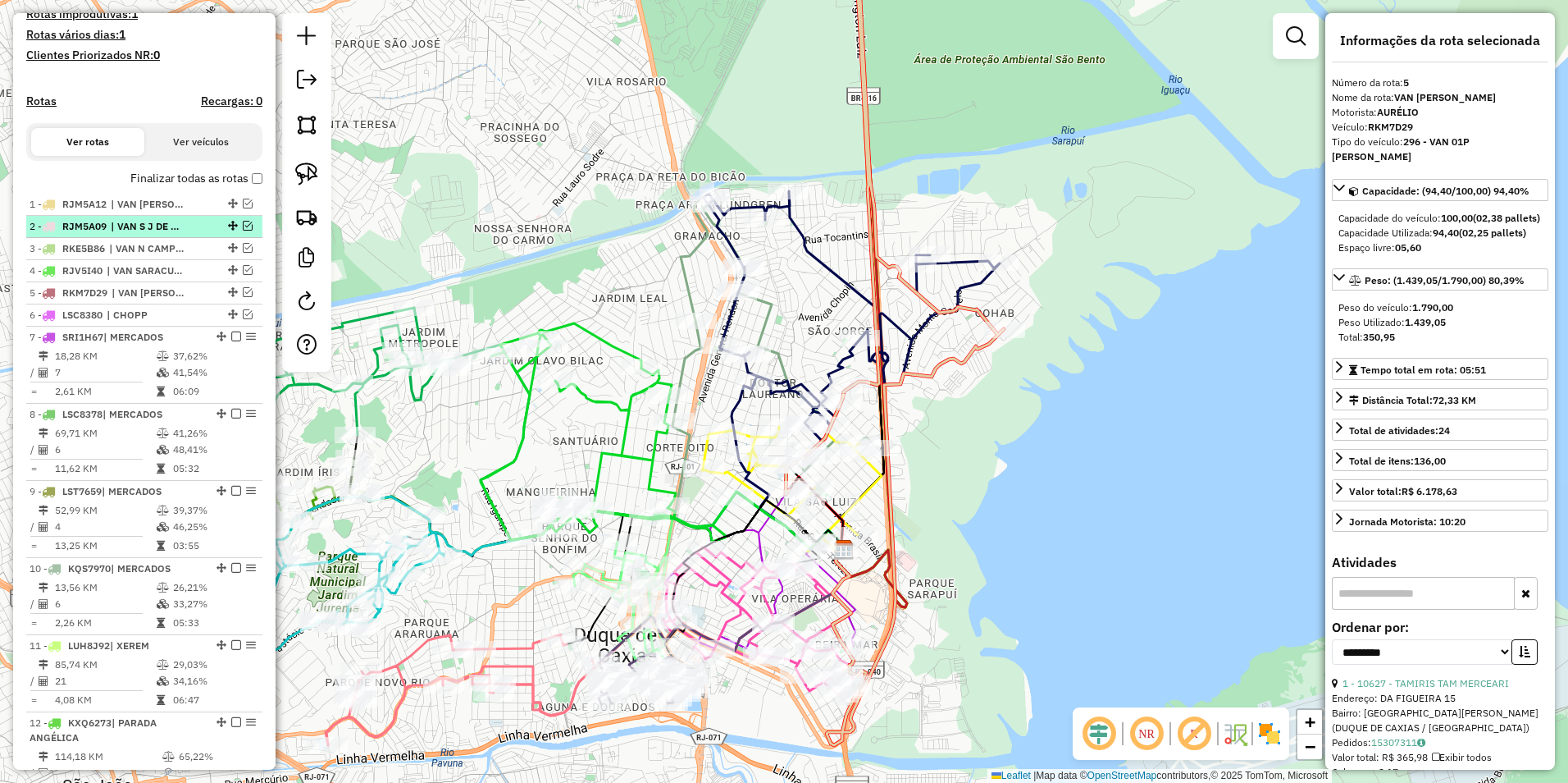
click at [243, 231] on em at bounding box center [247, 225] width 10 height 10
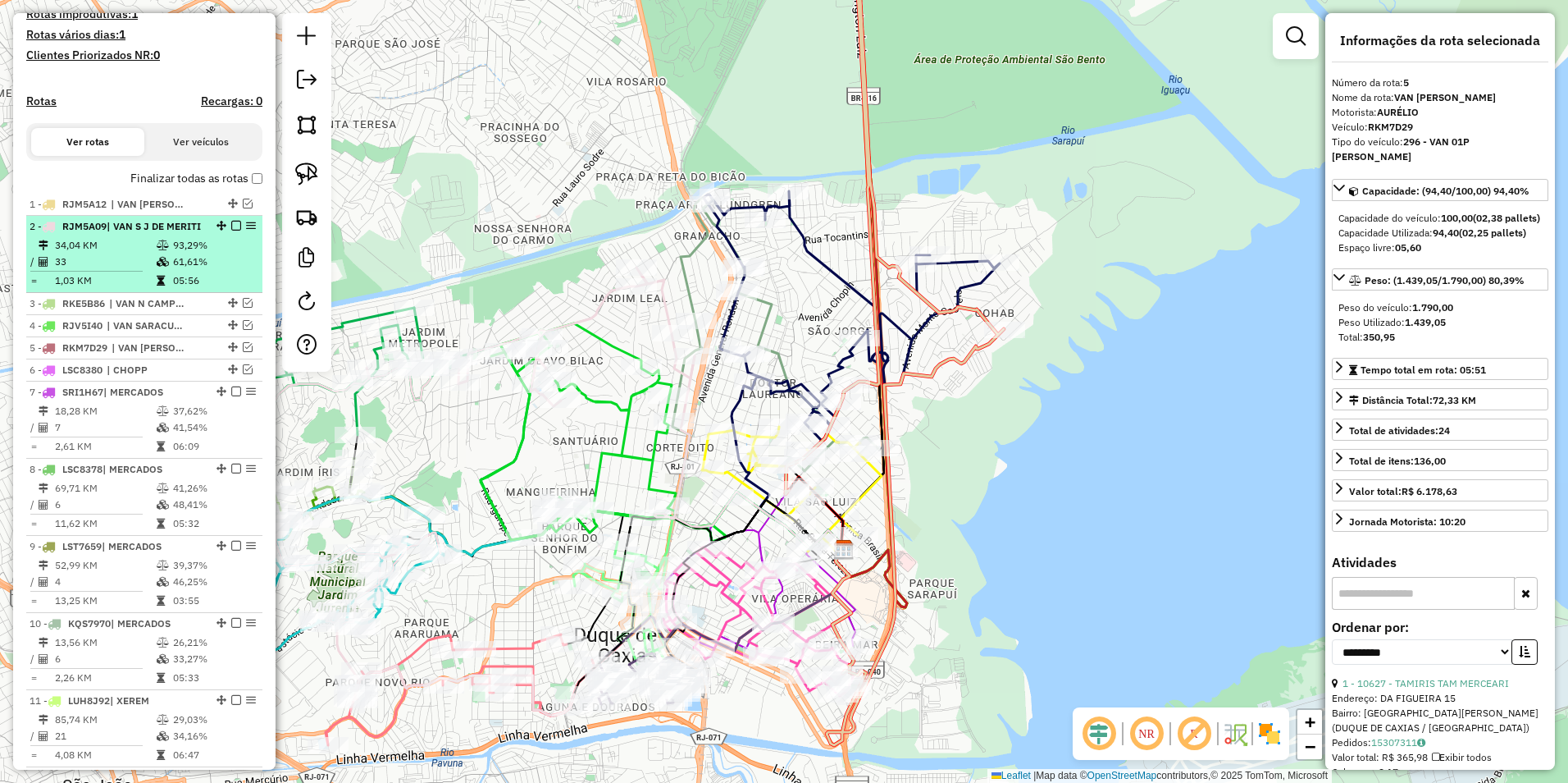
click at [232, 231] on em at bounding box center [236, 225] width 10 height 10
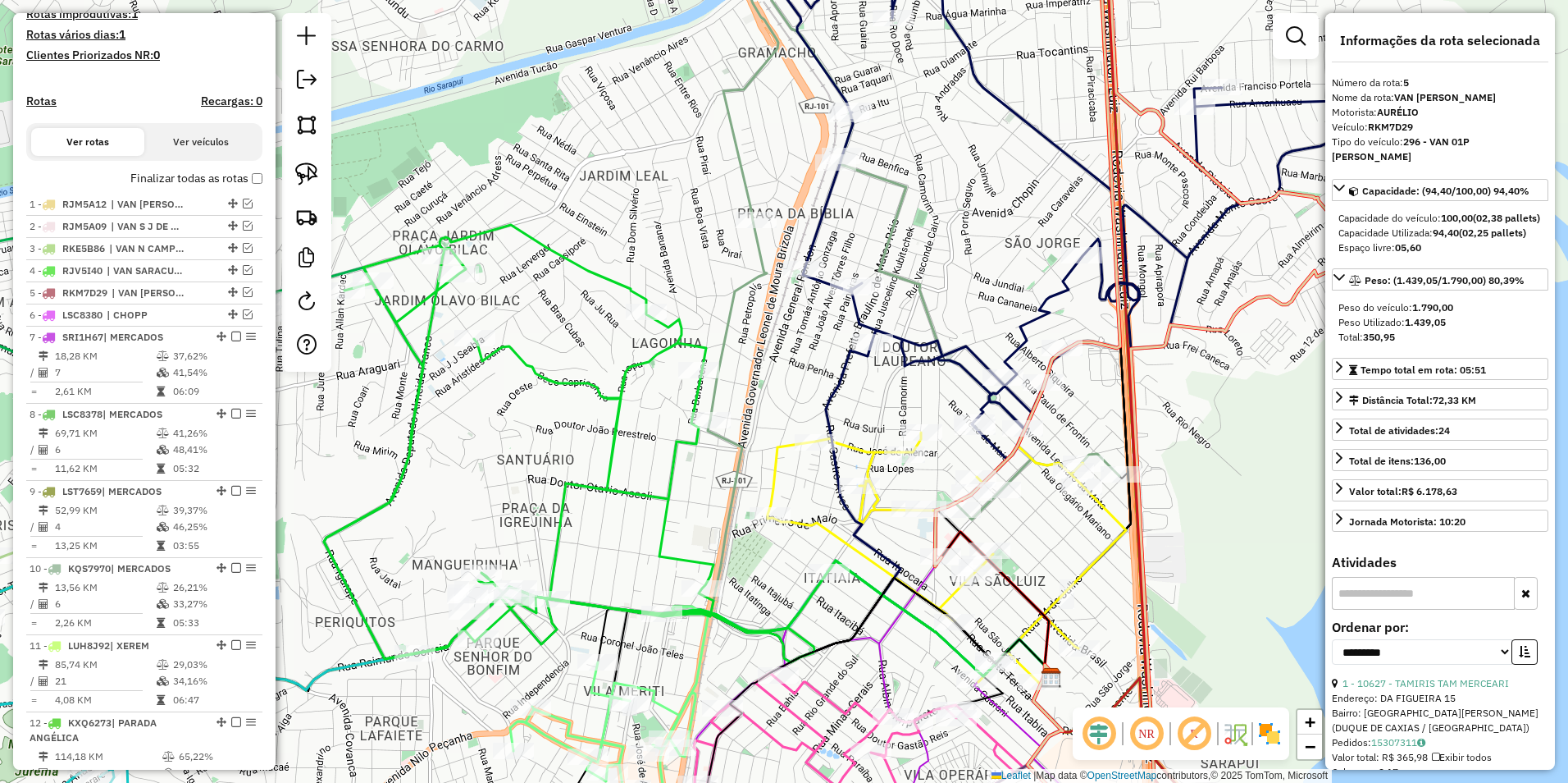
drag, startPoint x: 673, startPoint y: 425, endPoint x: 679, endPoint y: 381, distance: 44.4
click at [679, 381] on icon at bounding box center [568, 444] width 490 height 438
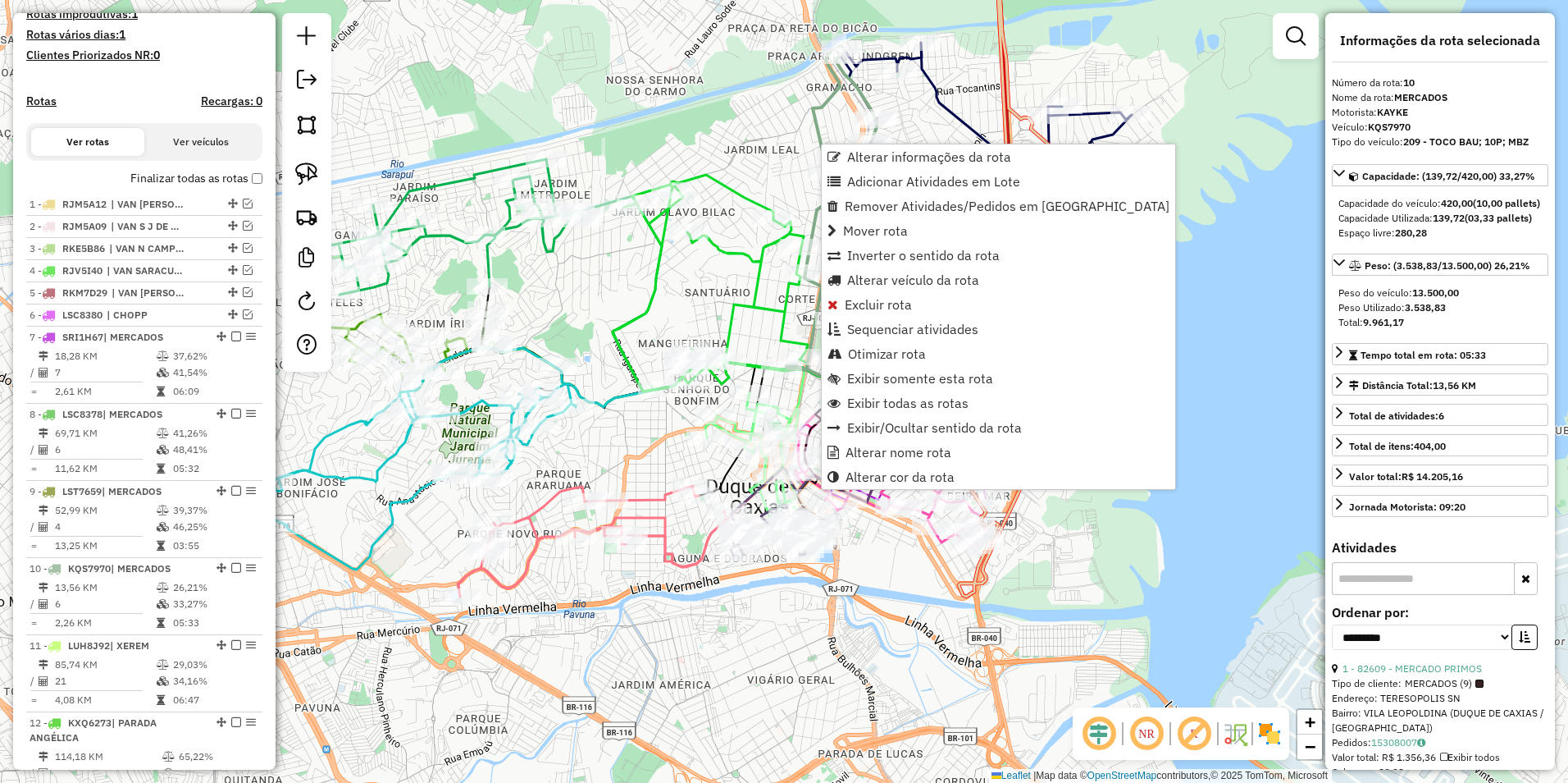
scroll to position [999, 0]
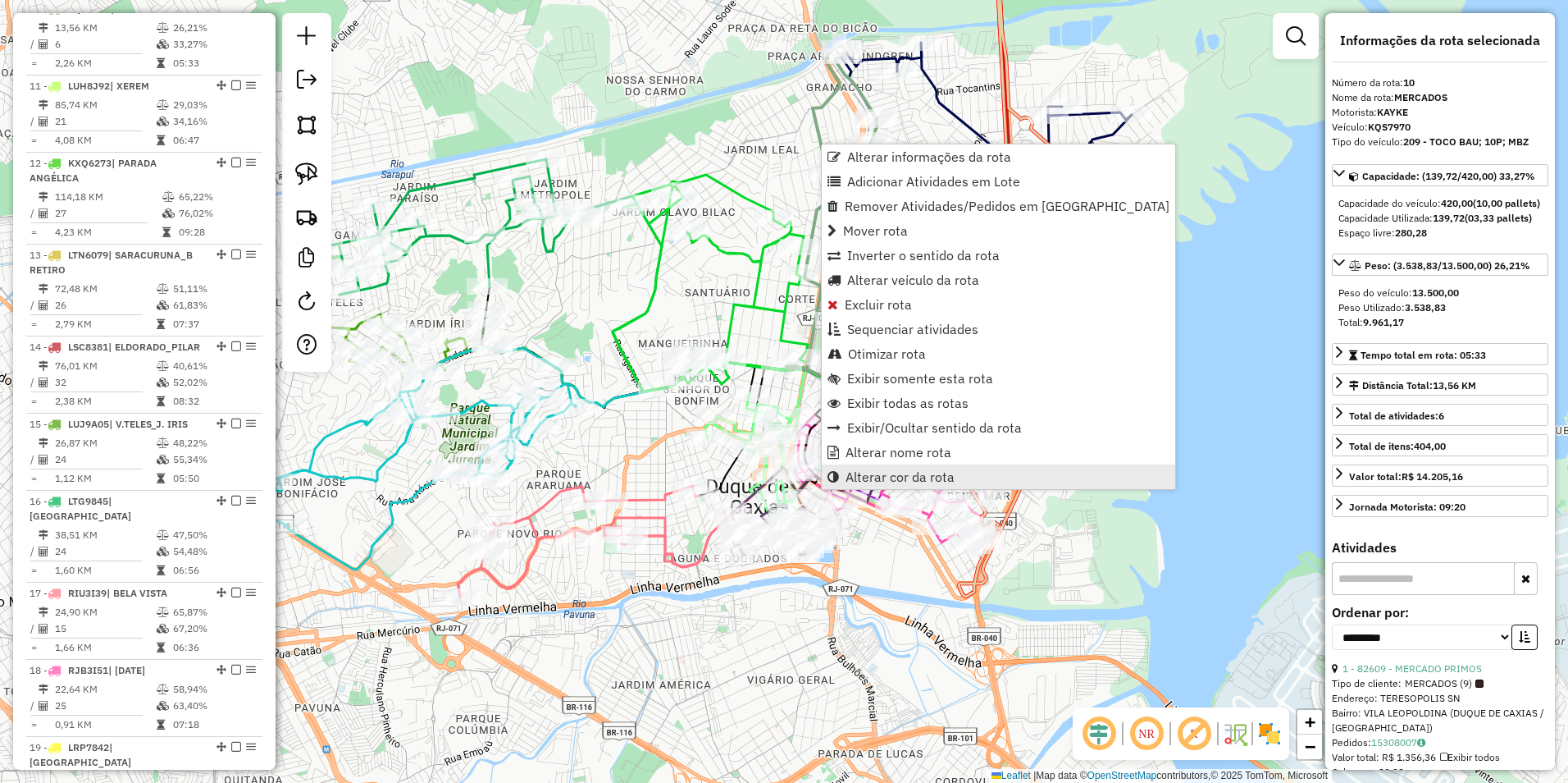
click at [912, 477] on span "Alterar cor da rota" at bounding box center [901, 477] width 109 height 13
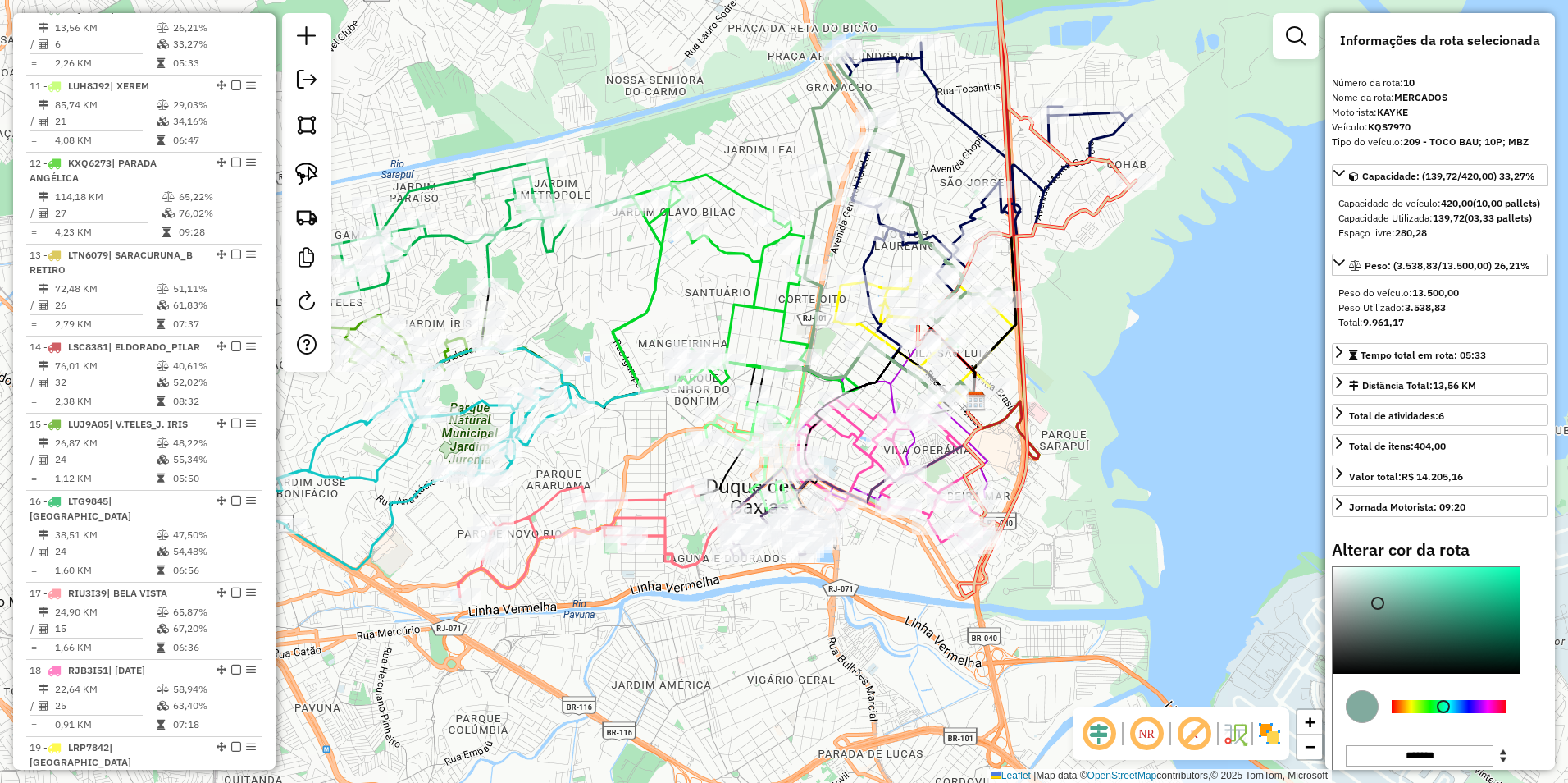
drag, startPoint x: 1432, startPoint y: 734, endPoint x: 1444, endPoint y: 734, distance: 12.0
click at [1444, 713] on div at bounding box center [1443, 706] width 13 height 13
type input "*******"
drag, startPoint x: 1380, startPoint y: 623, endPoint x: 1504, endPoint y: 608, distance: 124.9
click at [1504, 608] on div at bounding box center [1427, 620] width 187 height 107
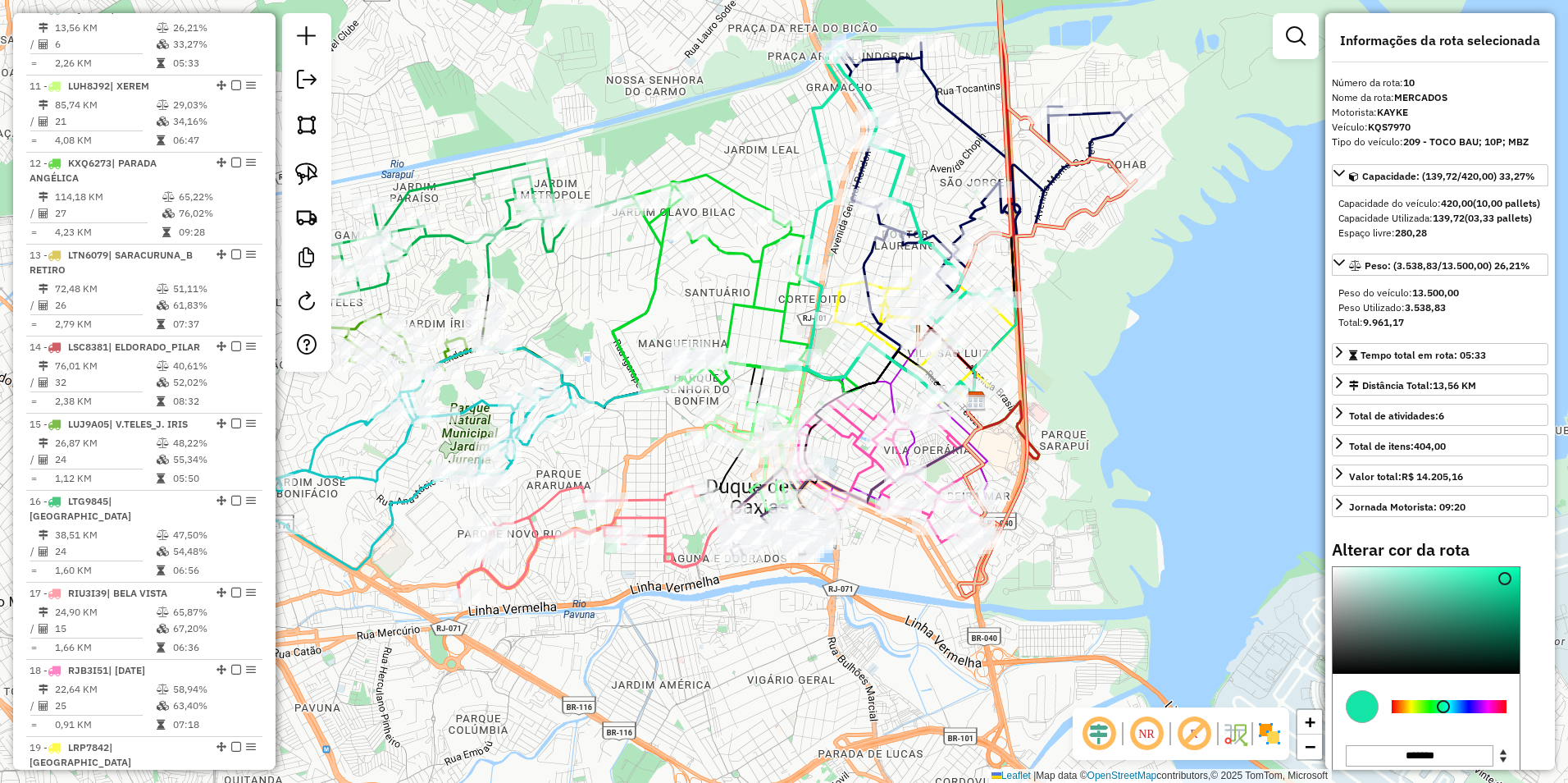
click at [738, 262] on icon at bounding box center [735, 283] width 246 height 218
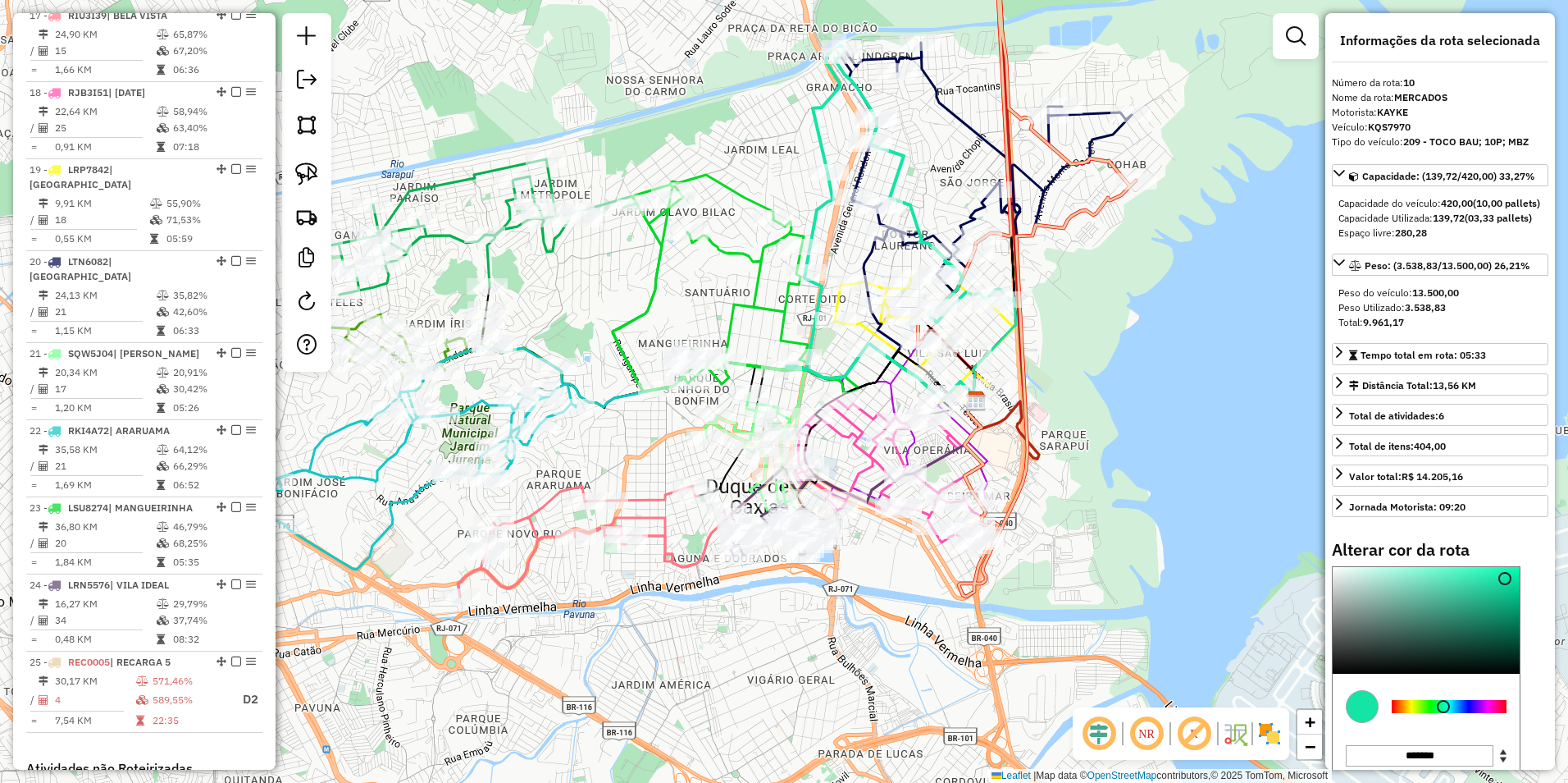
select select "**********"
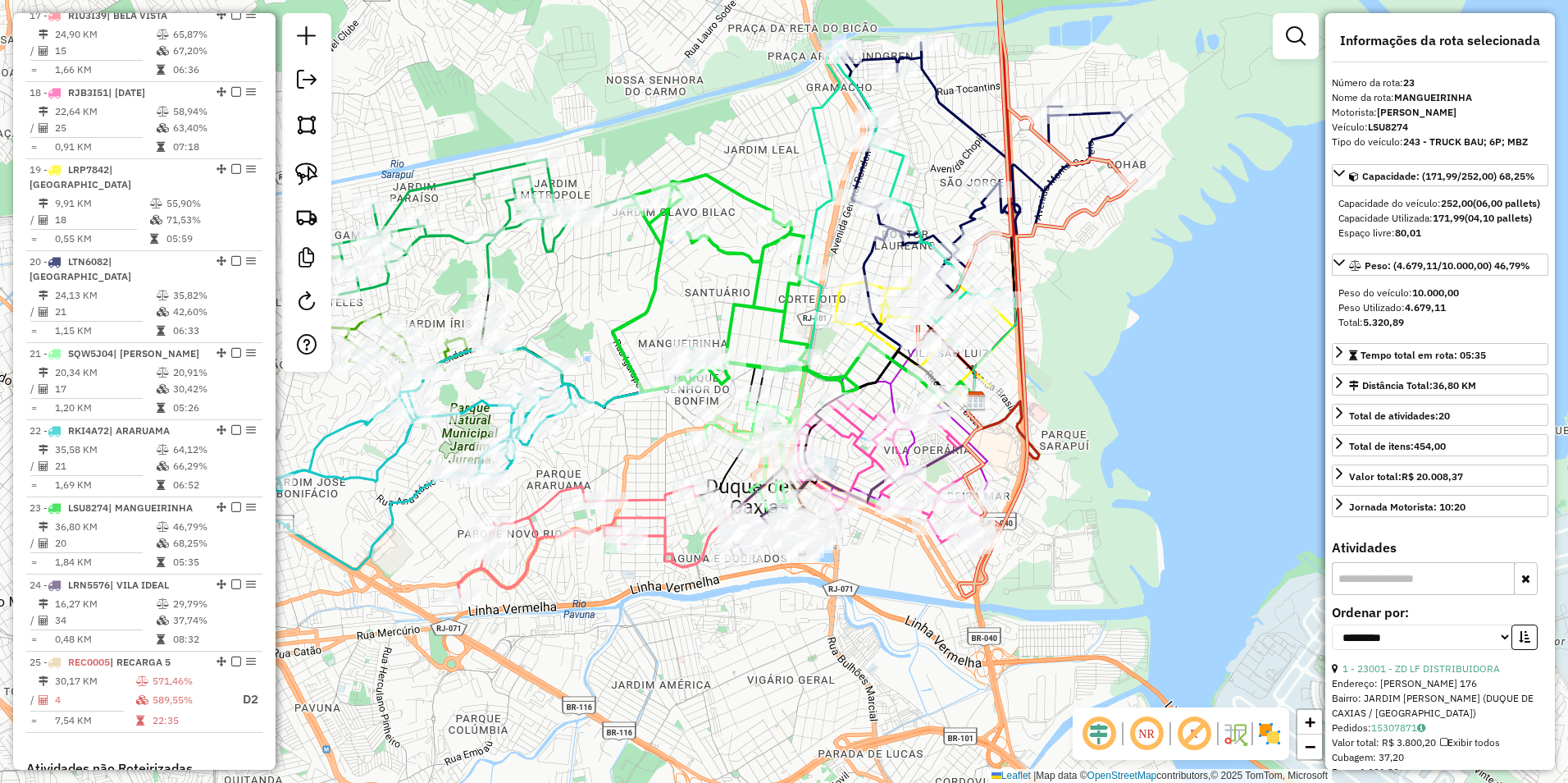
scroll to position [1849, 0]
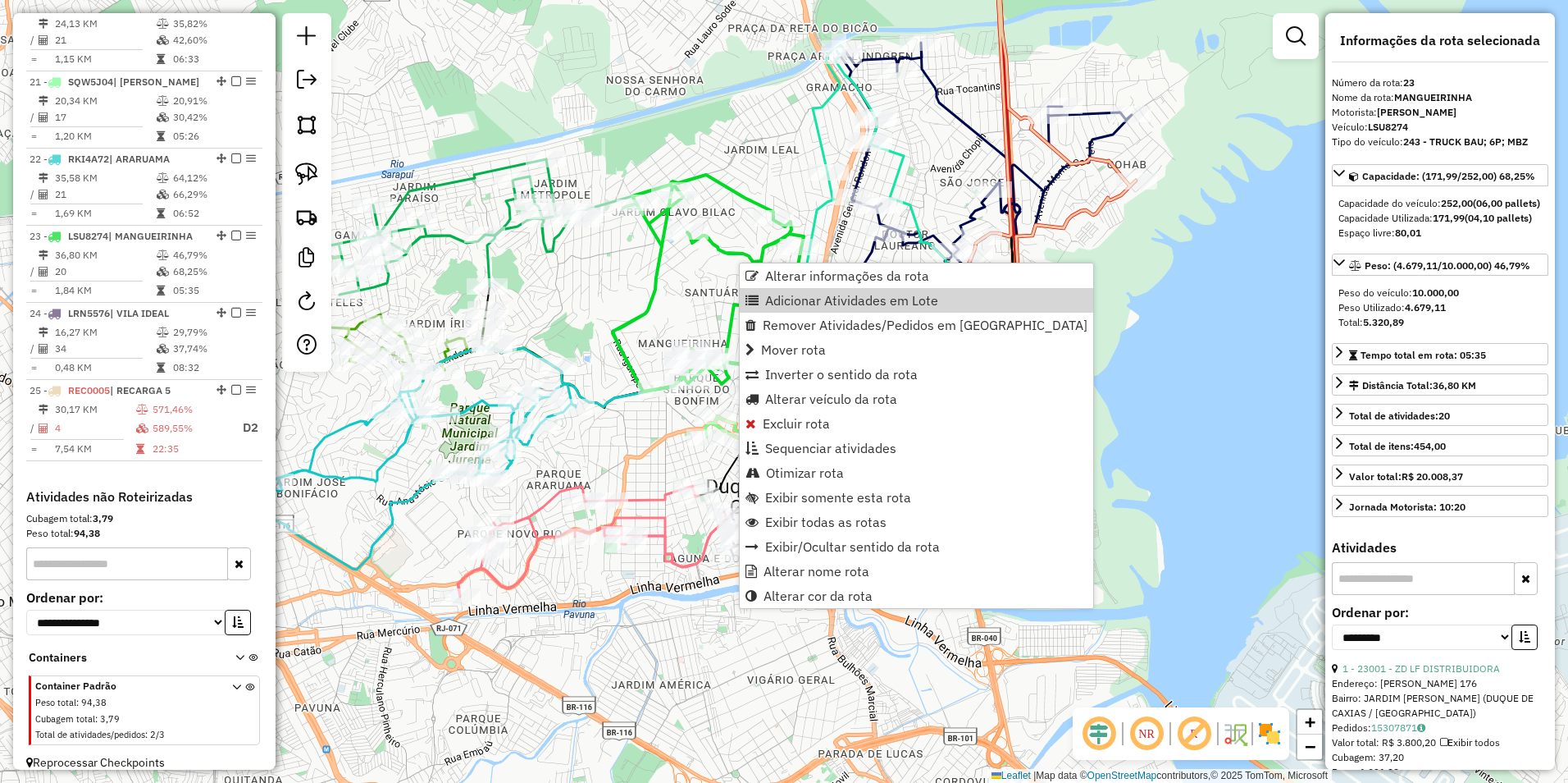
click at [716, 291] on div "Janela de atendimento Grade de atendimento Capacidade Transportadoras Veículos …" at bounding box center [784, 392] width 1568 height 783
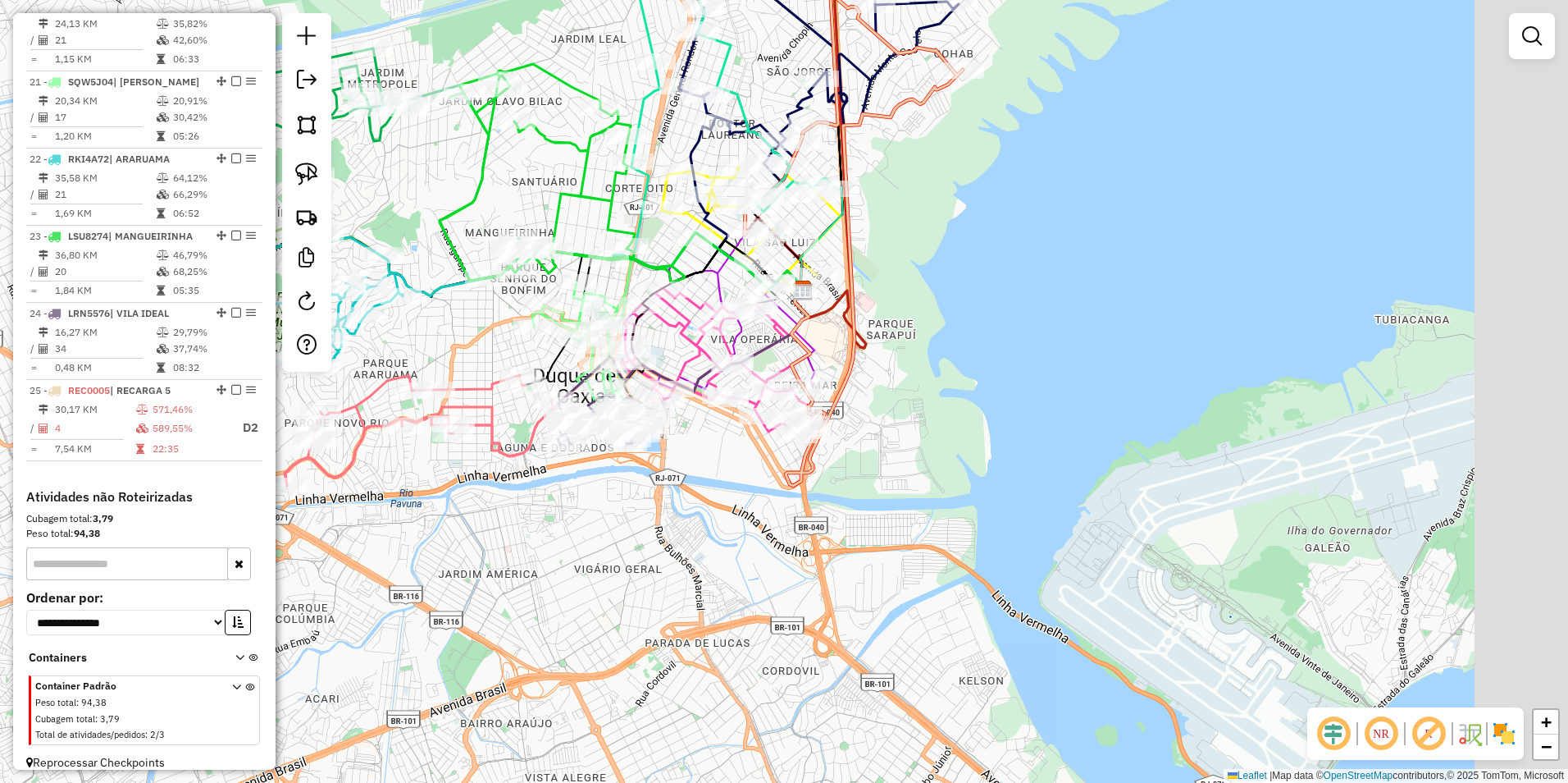
drag, startPoint x: 840, startPoint y: 295, endPoint x: 646, endPoint y: 234, distance: 203.4
click at [646, 234] on icon at bounding box center [709, 226] width 191 height 128
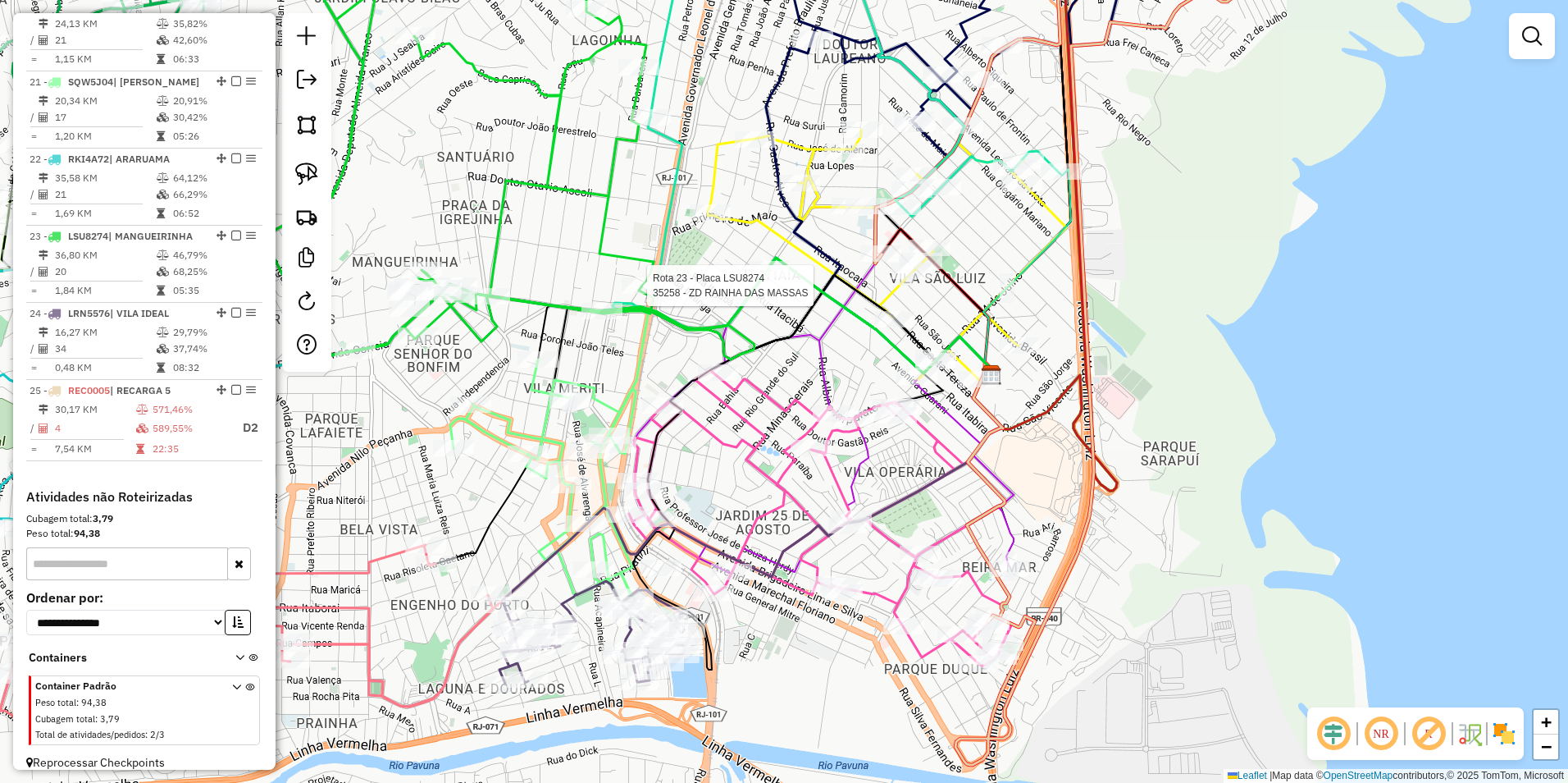
select select "**********"
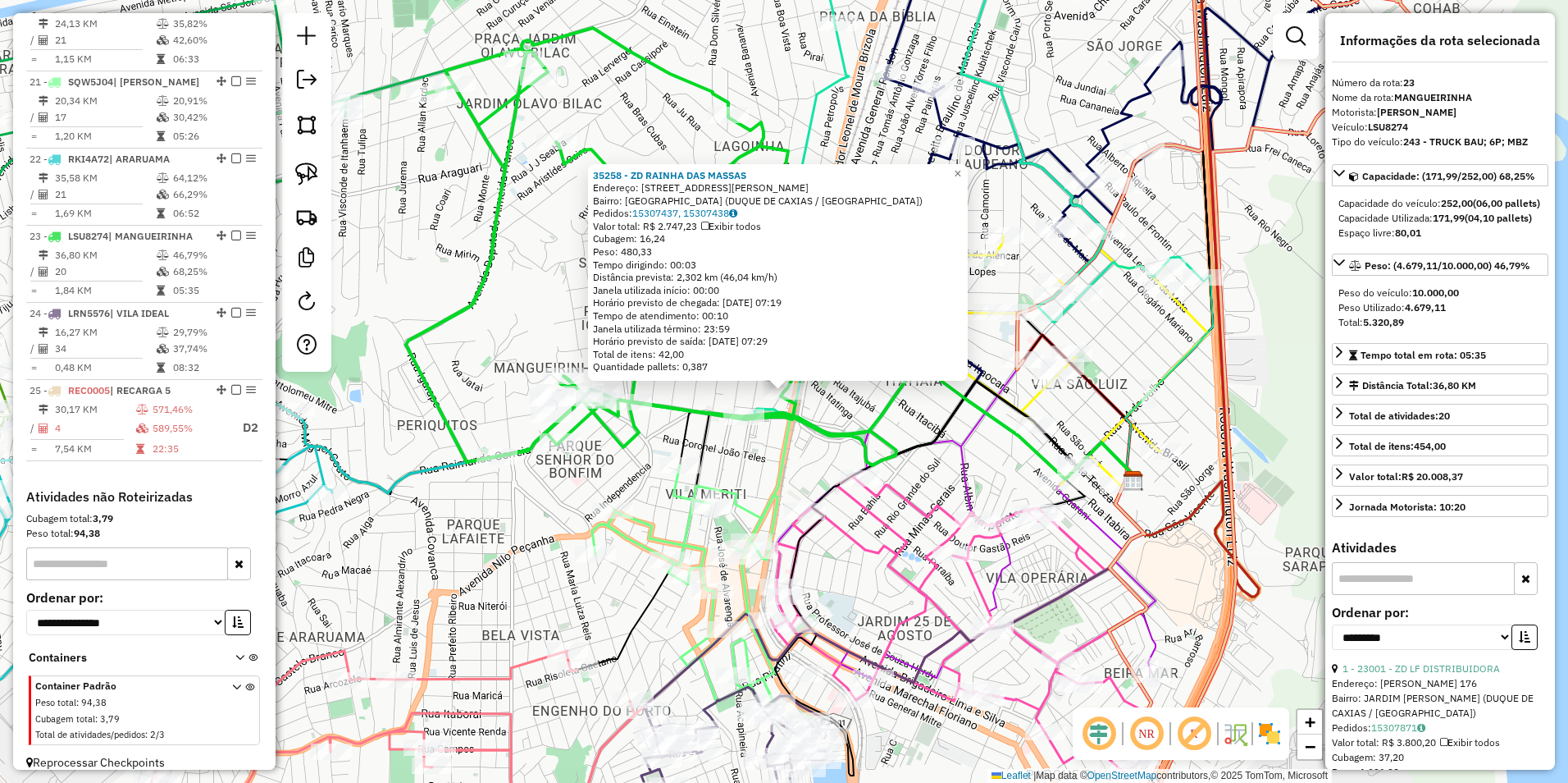
click at [762, 440] on div "35258 - ZD RAINHA DAS MASSAS Endereço: RUA JOAO FRANCISCO DE ASSIS 62 Bairro: V…" at bounding box center [784, 392] width 1568 height 783
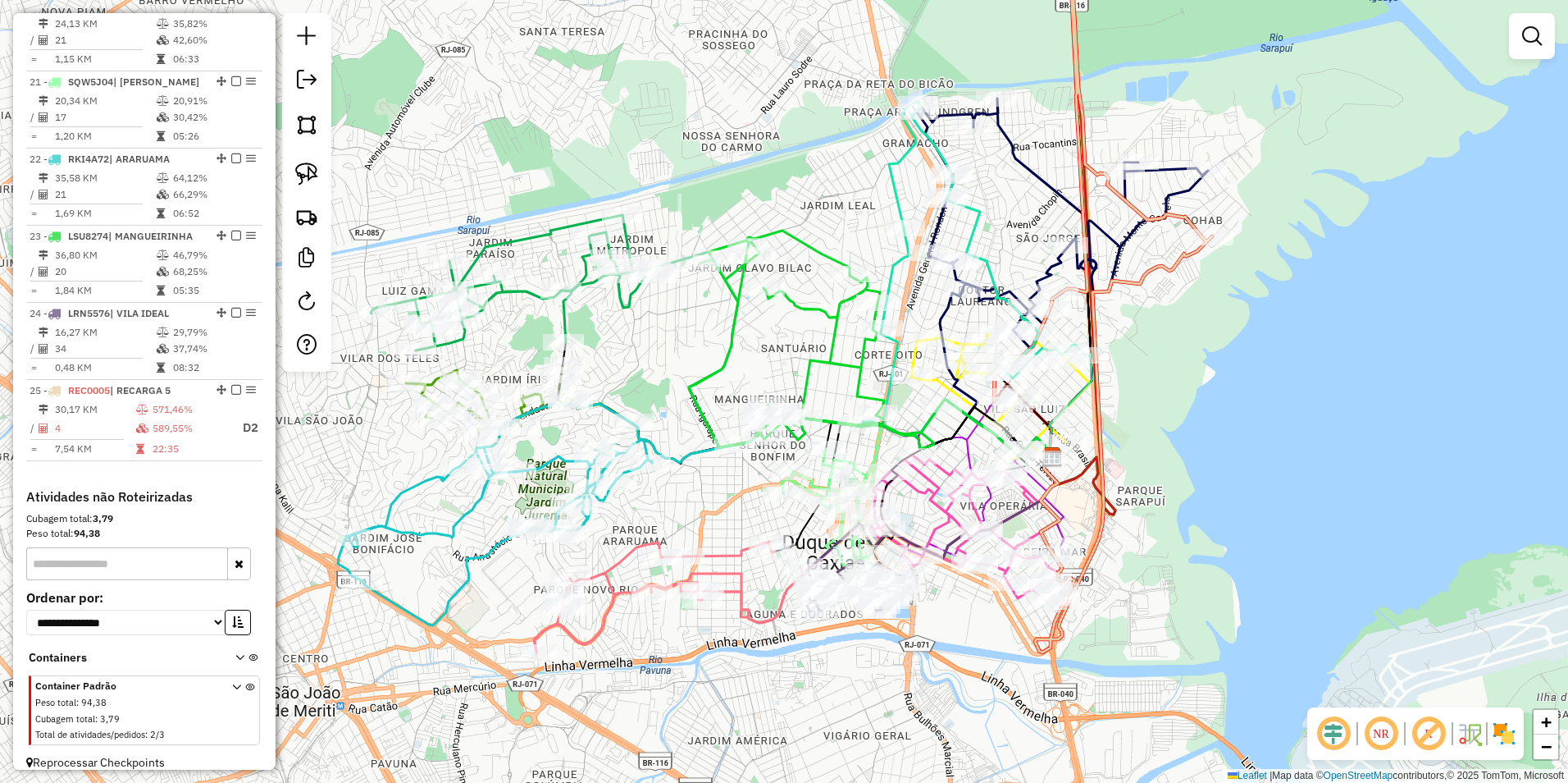
drag, startPoint x: 607, startPoint y: 495, endPoint x: 701, endPoint y: 499, distance: 94.1
click at [701, 499] on div "Janela de atendimento Grade de atendimento Capacidade Transportadoras Veículos …" at bounding box center [784, 392] width 1568 height 783
drag, startPoint x: 1043, startPoint y: 197, endPoint x: 752, endPoint y: 310, distance: 312.2
click at [752, 310] on div "Janela de atendimento Grade de atendimento Capacidade Transportadoras Veículos …" at bounding box center [784, 392] width 1568 height 783
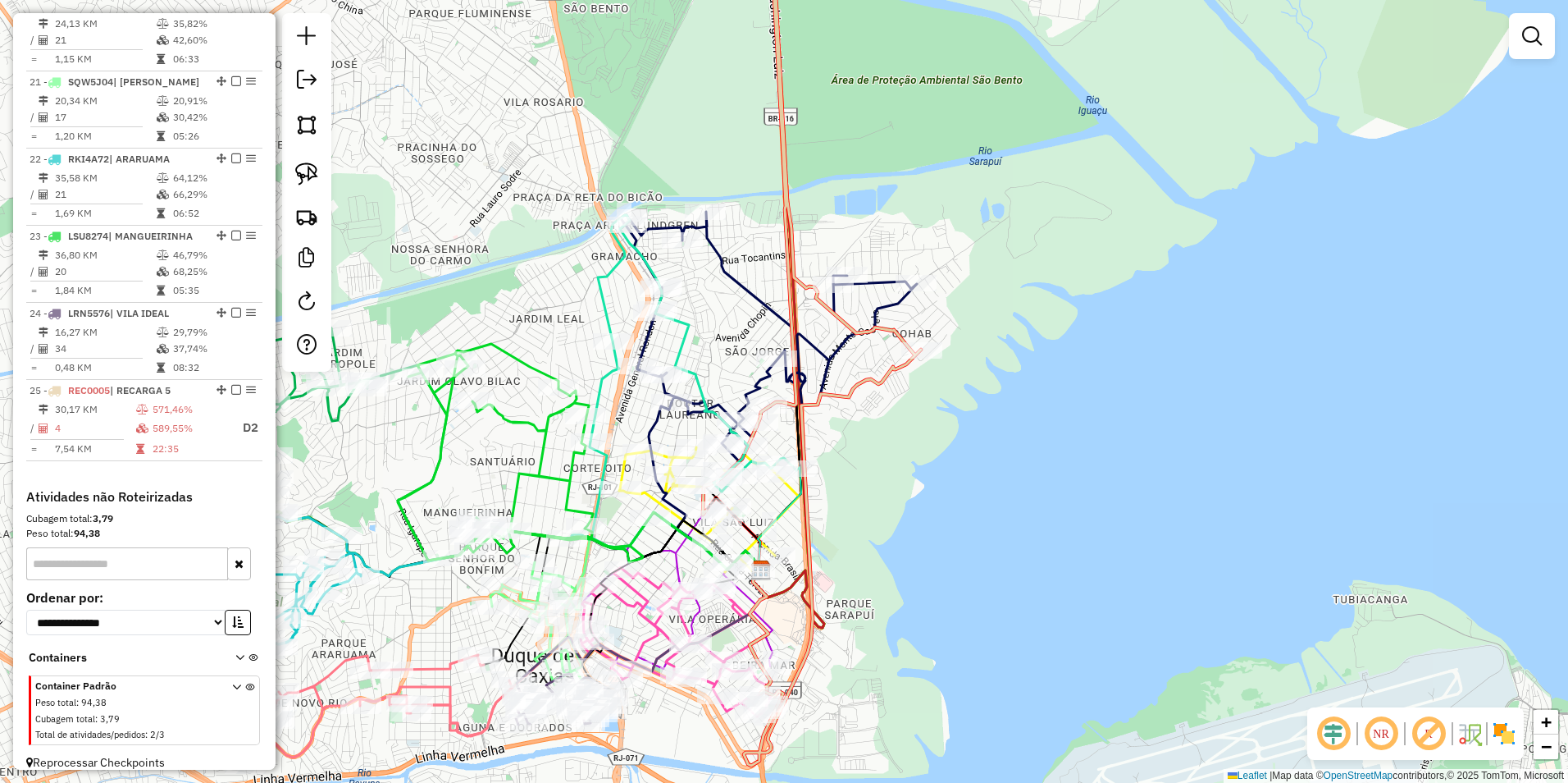
click at [884, 281] on icon at bounding box center [769, 336] width 296 height 249
select select "**********"
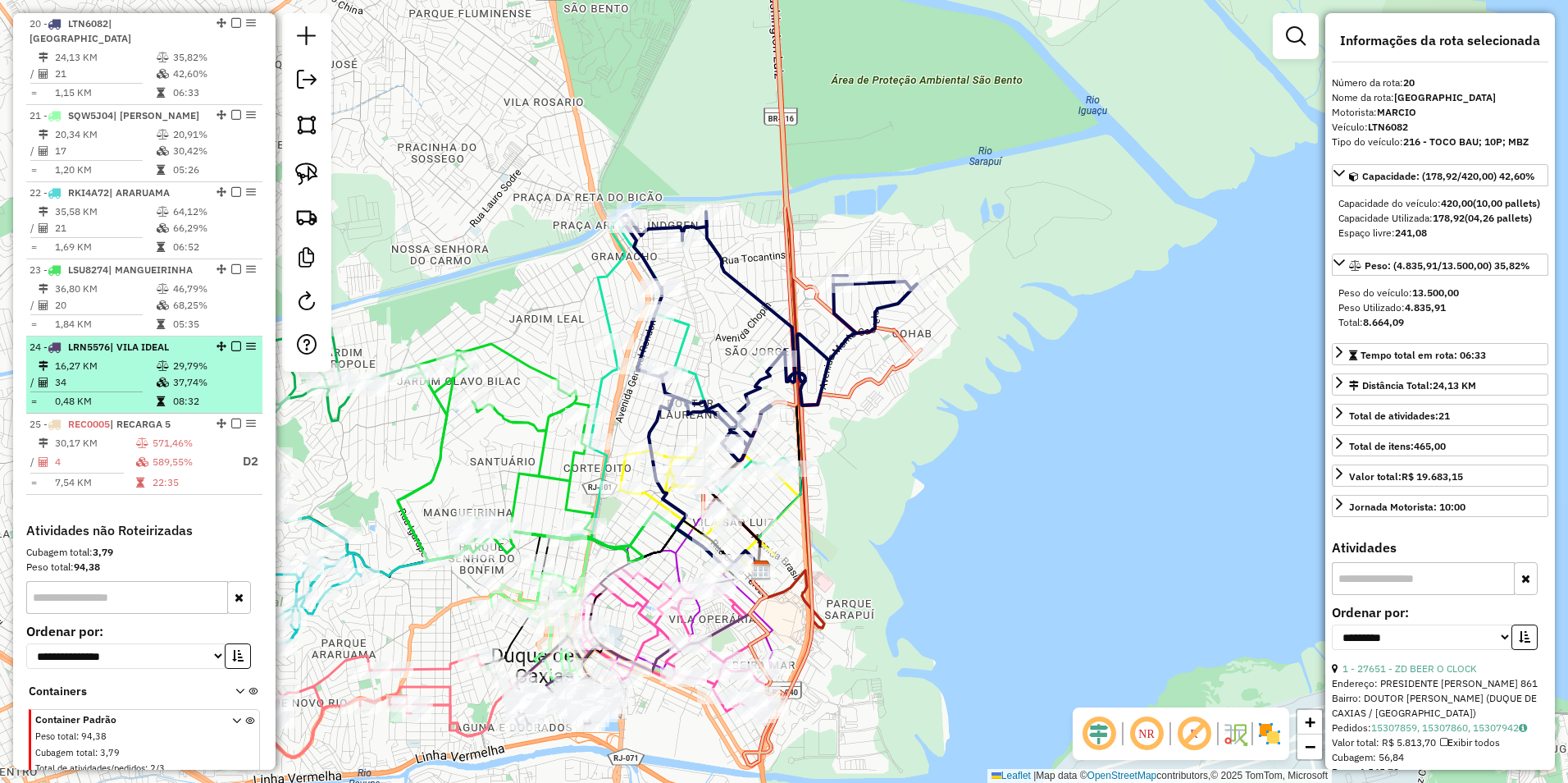
scroll to position [1487, 0]
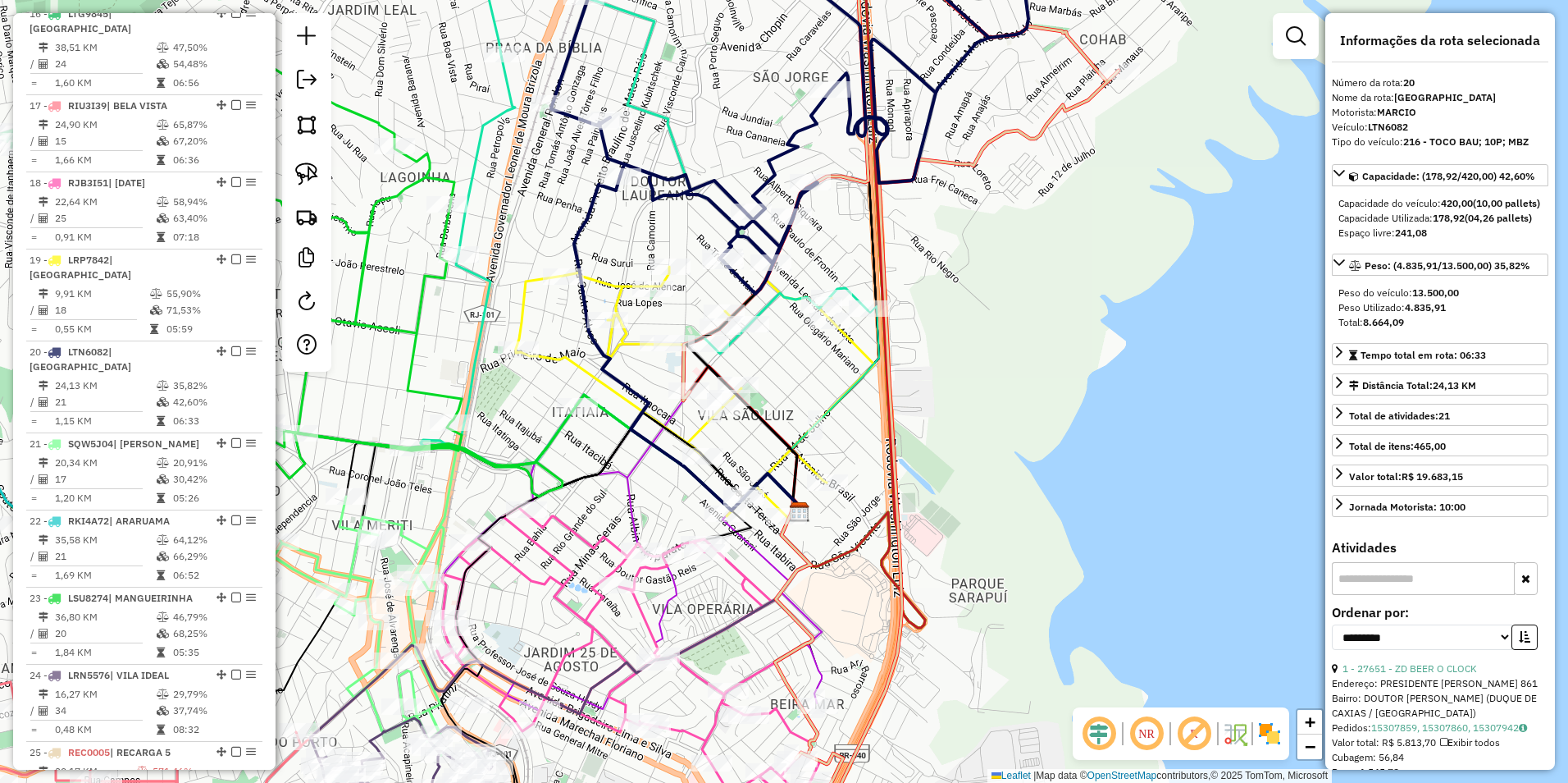
click at [642, 609] on icon at bounding box center [628, 655] width 383 height 296
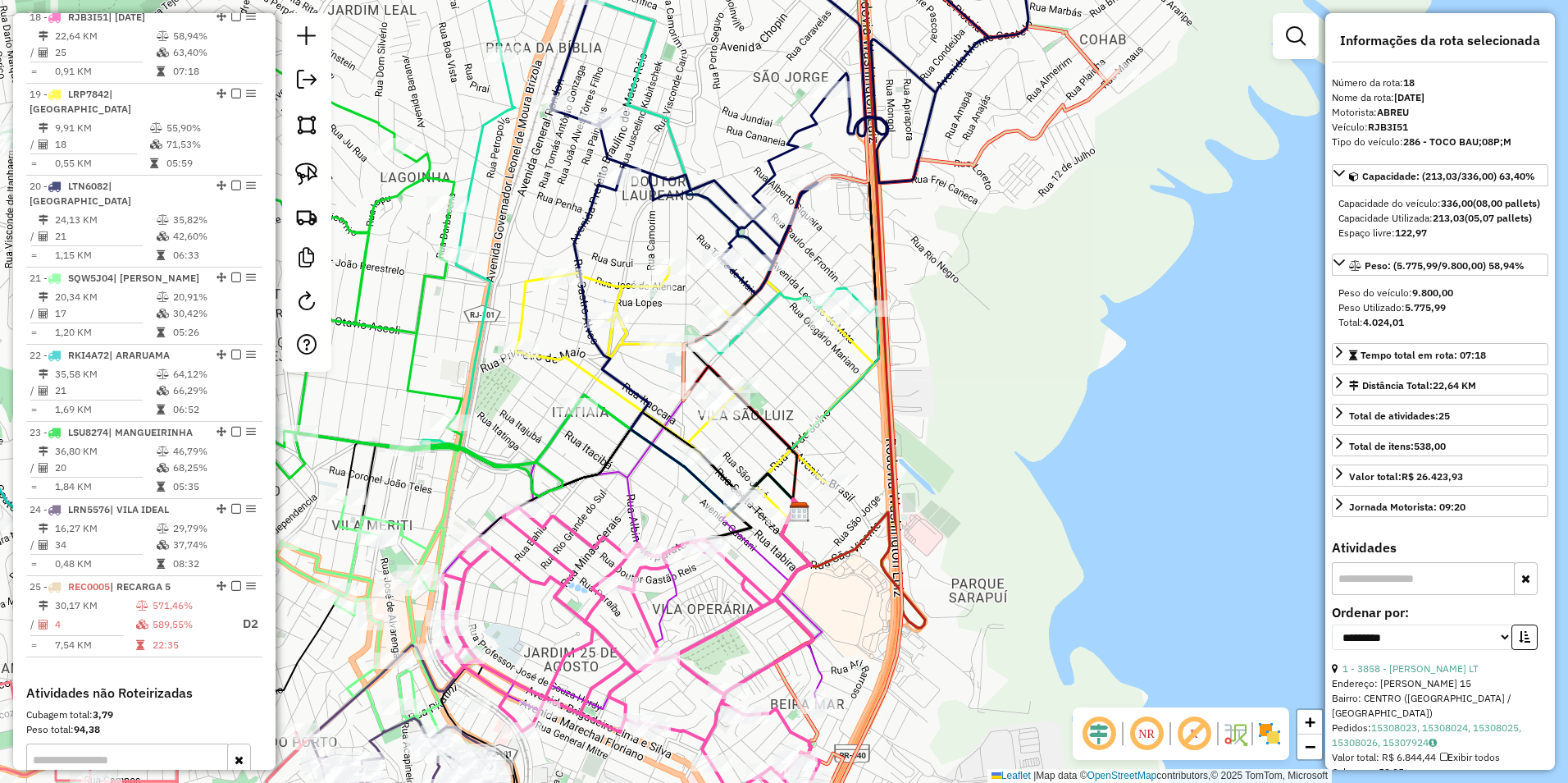
scroll to position [1661, 0]
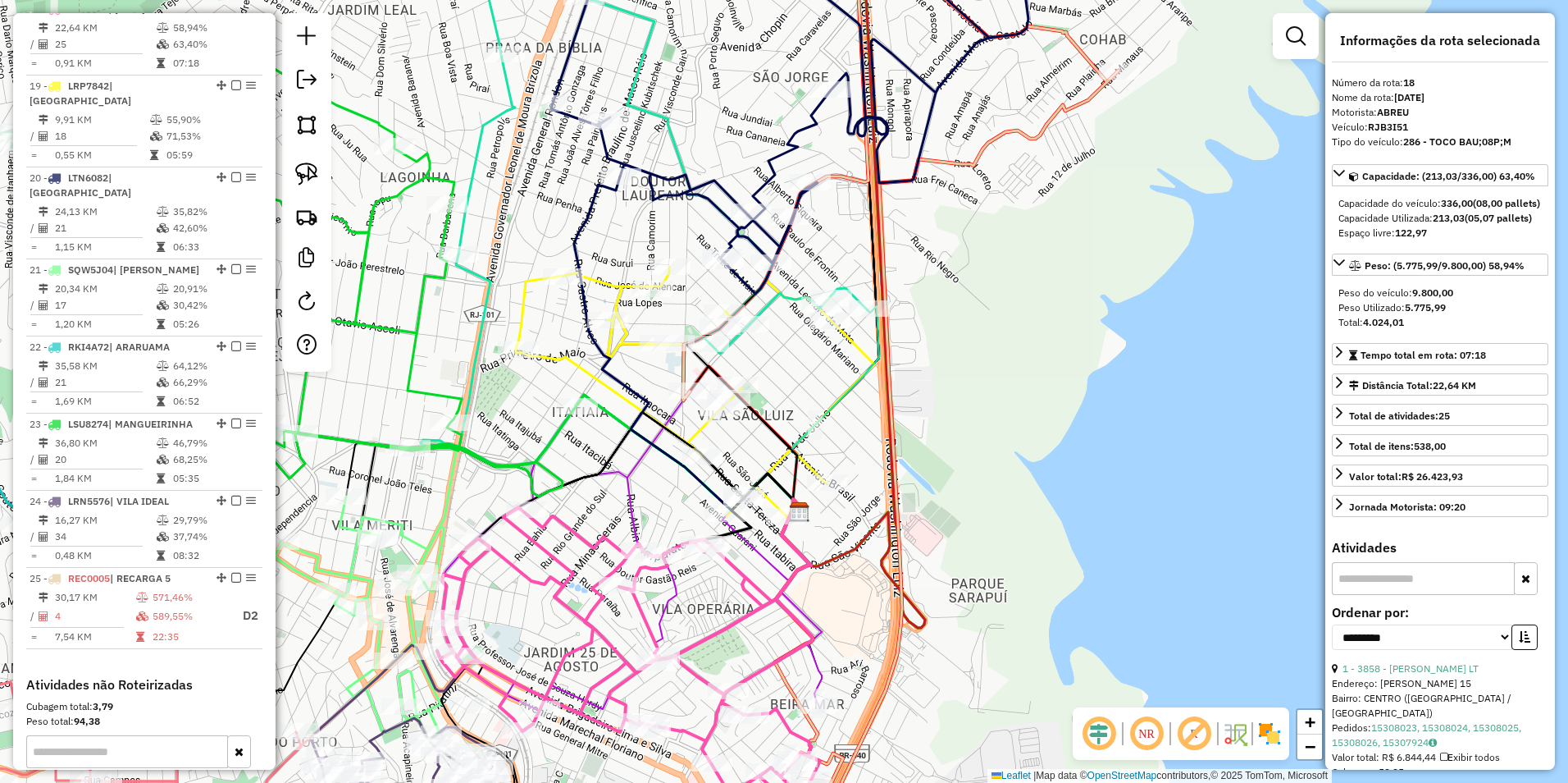
click at [633, 343] on icon at bounding box center [695, 391] width 358 height 249
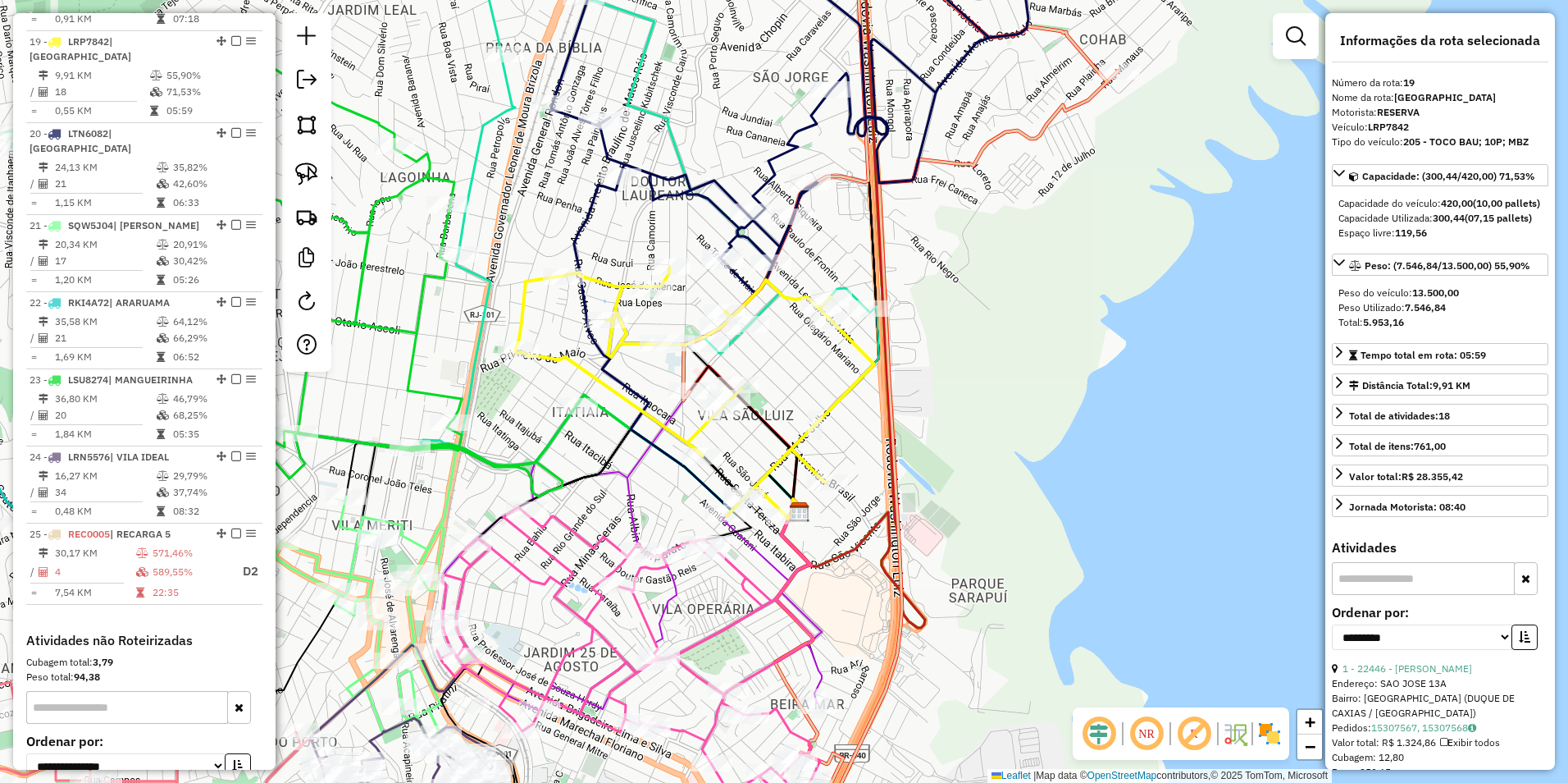
scroll to position [1738, 0]
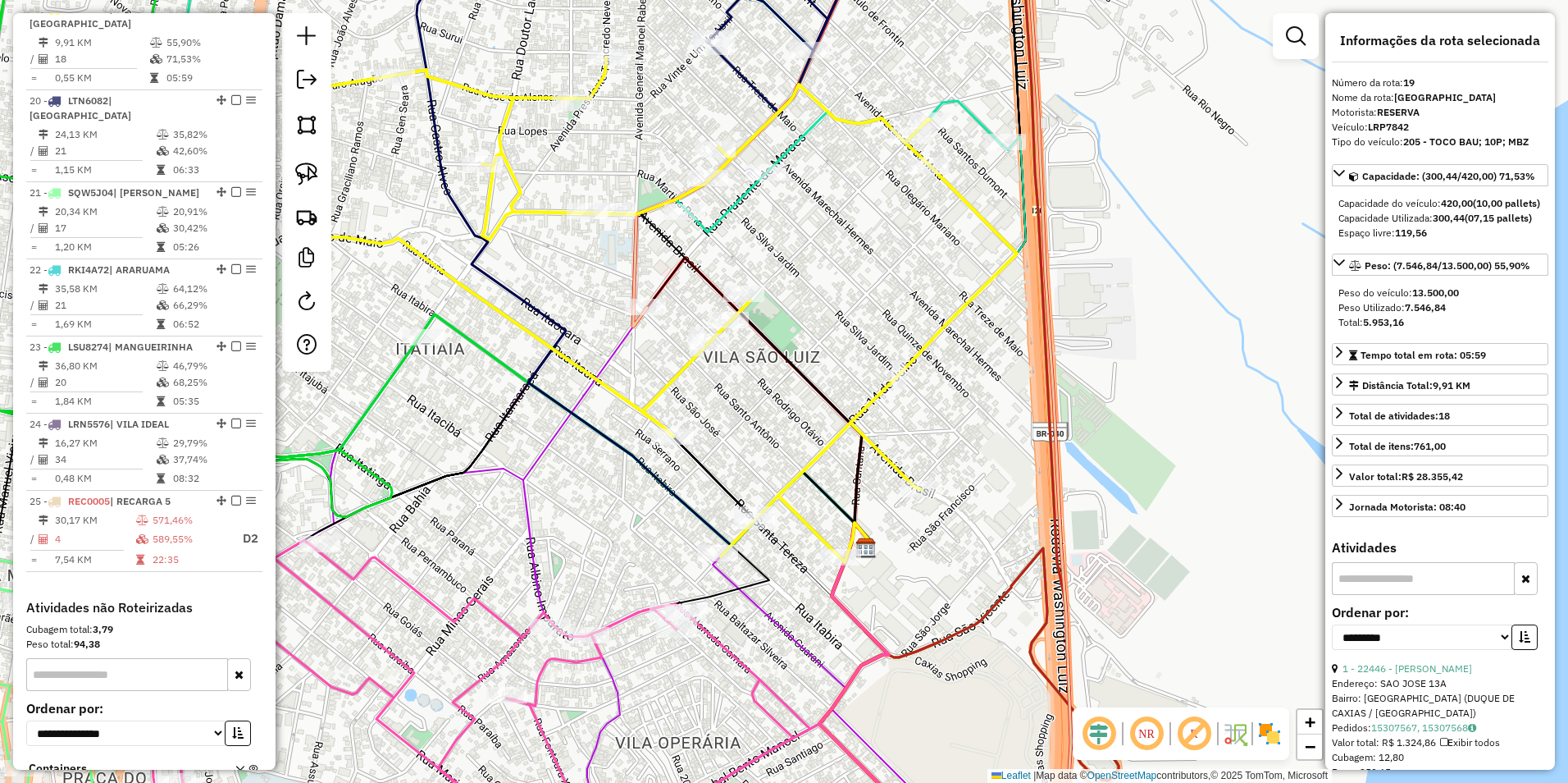
click at [741, 207] on icon at bounding box center [594, 76] width 817 height 310
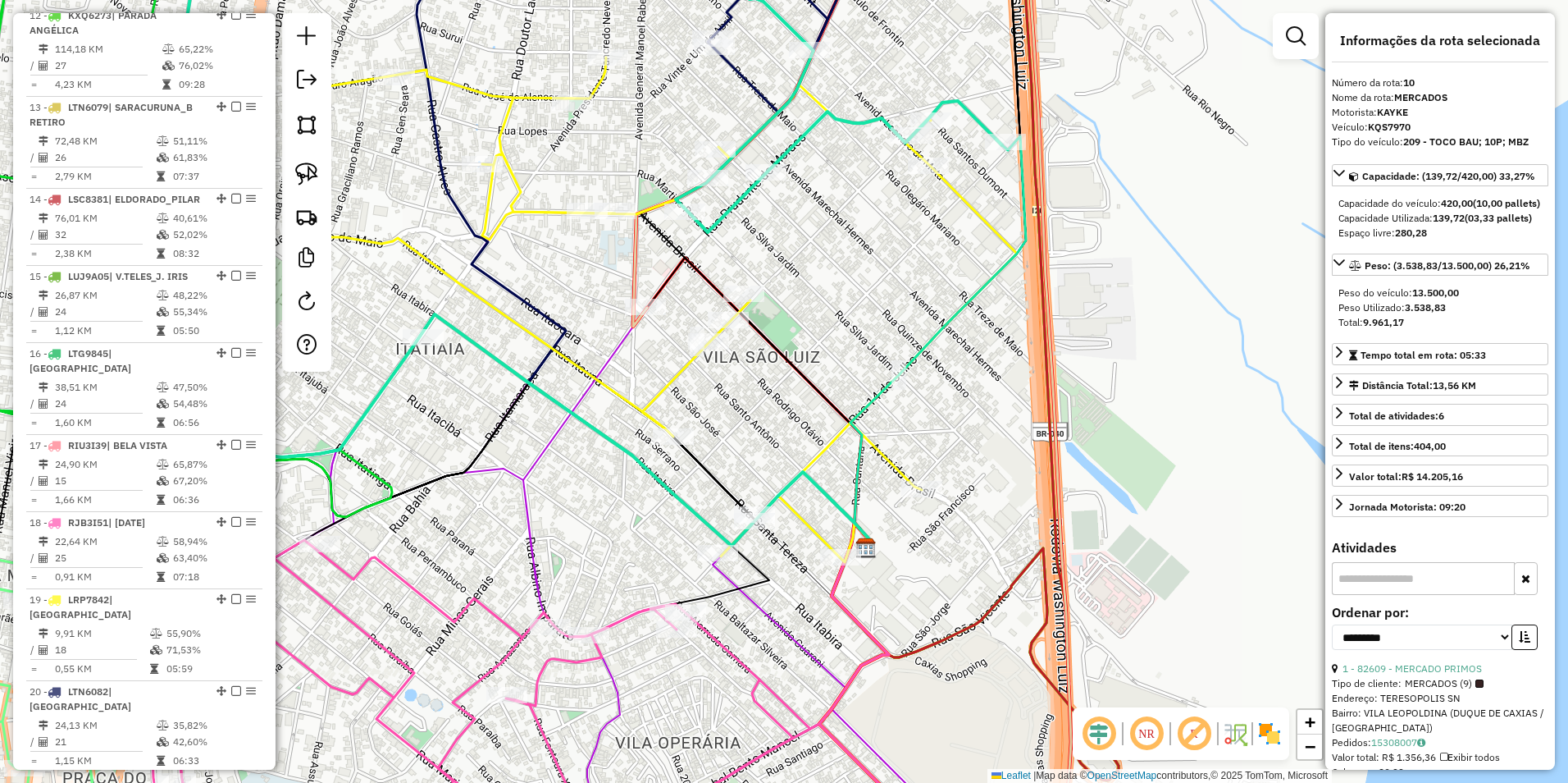
scroll to position [999, 0]
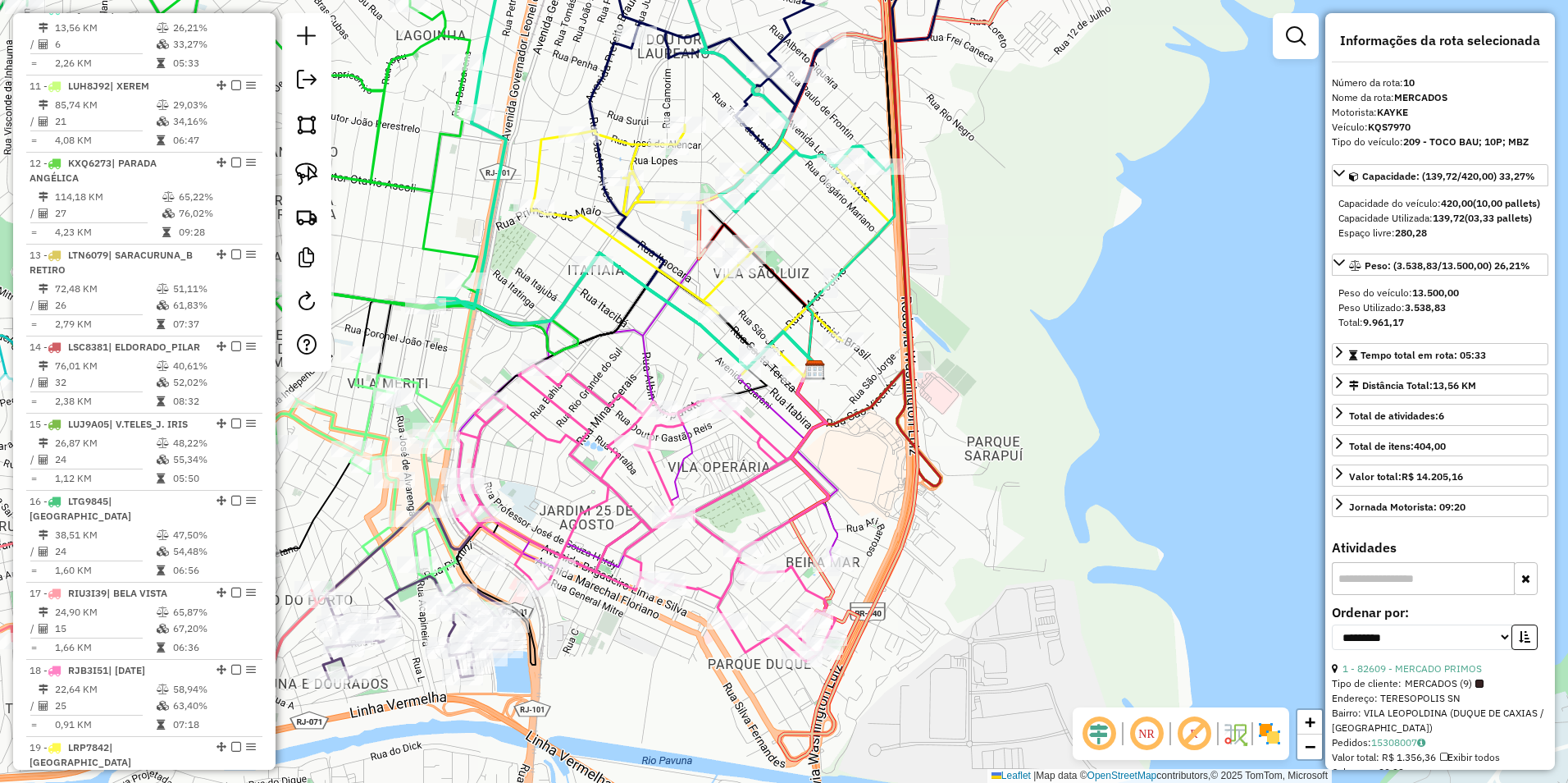
click at [810, 159] on icon at bounding box center [679, 67] width 410 height 290
click at [810, 154] on icon at bounding box center [679, 67] width 410 height 290
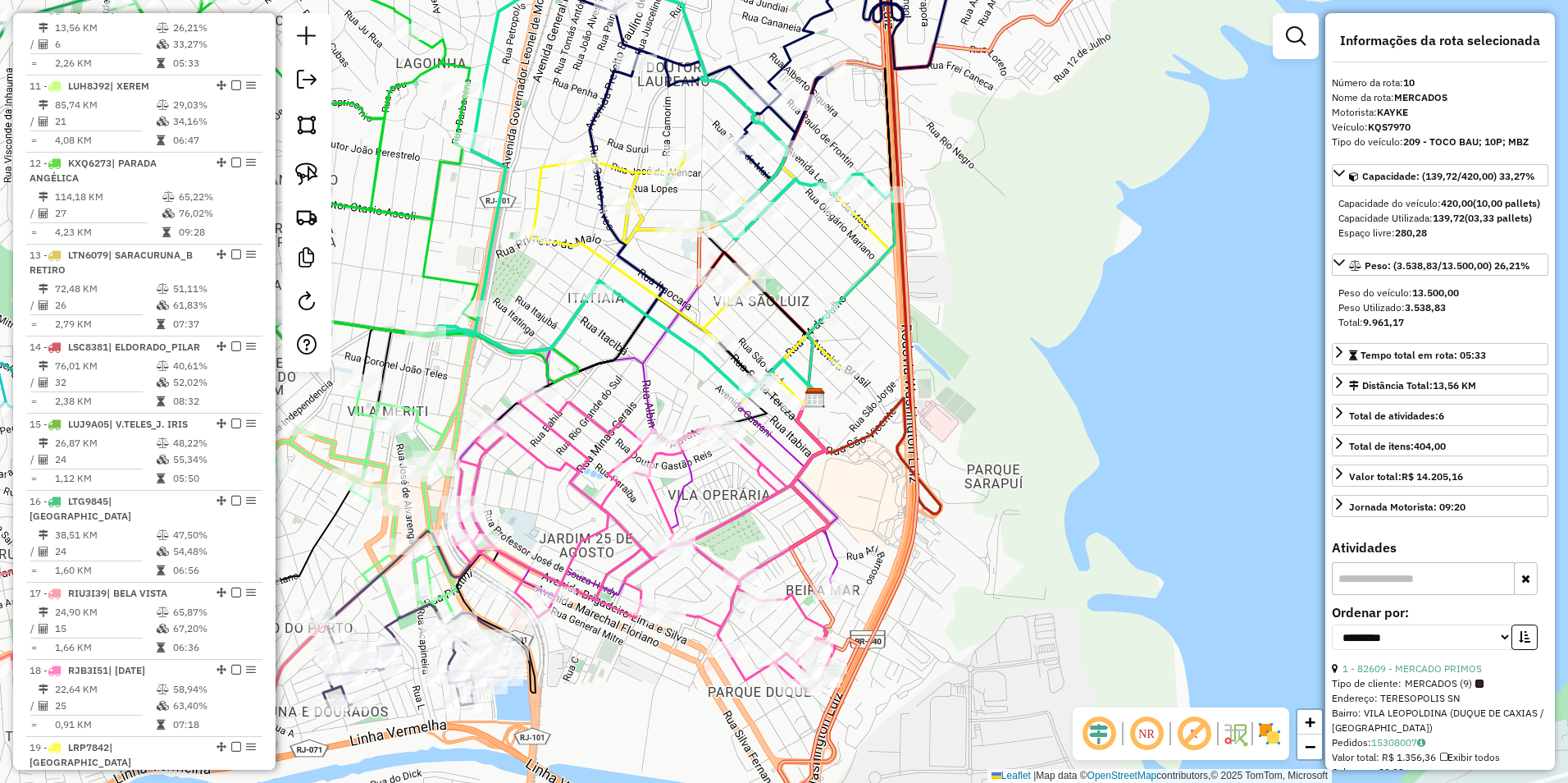
drag, startPoint x: 811, startPoint y: 223, endPoint x: 783, endPoint y: 267, distance: 52.2
click at [783, 267] on div "Janela de atendimento Grade de atendimento Capacidade Transportadoras Veículos …" at bounding box center [784, 392] width 1568 height 783
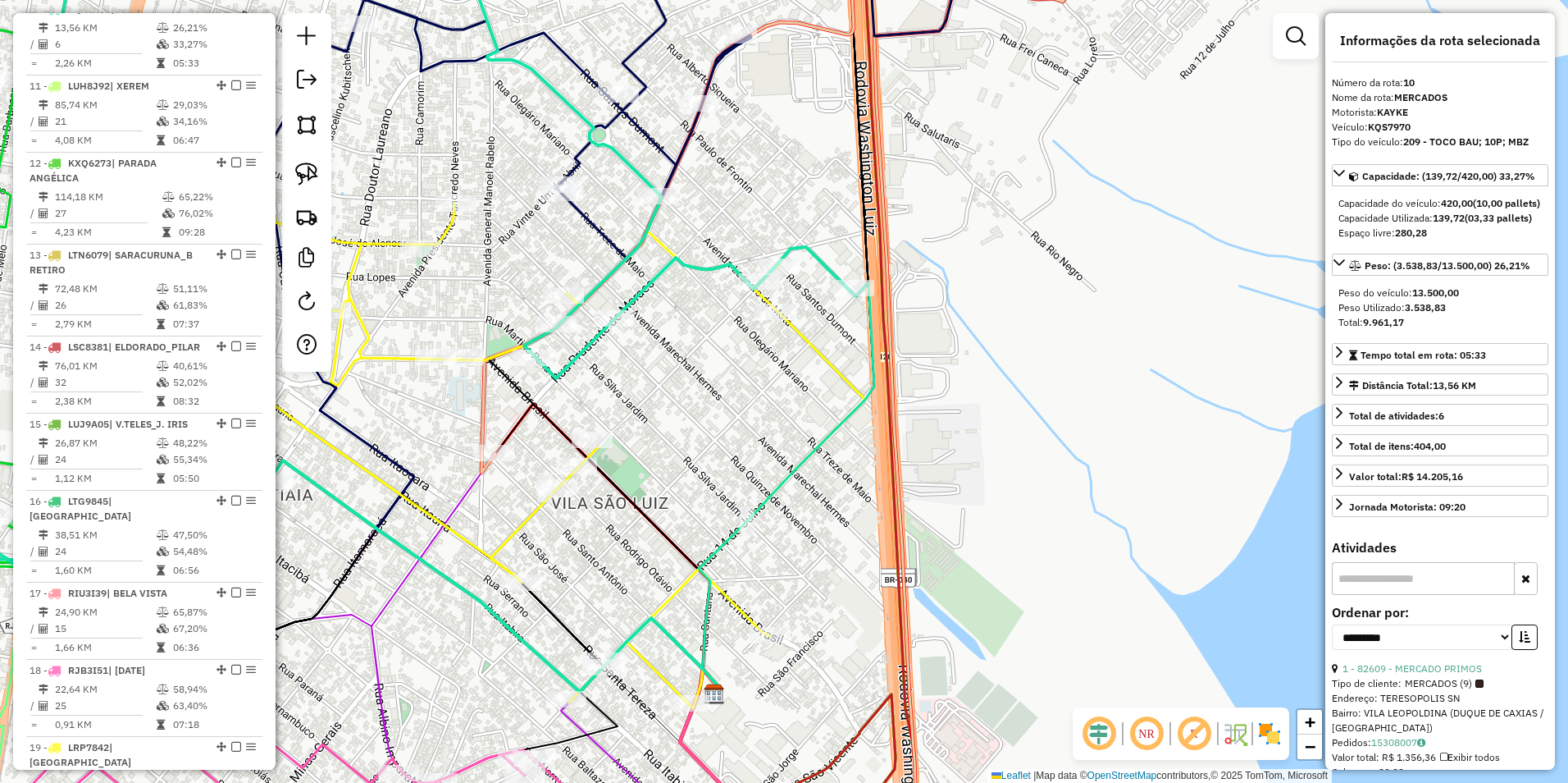
click at [800, 332] on icon at bounding box center [506, 453] width 718 height 500
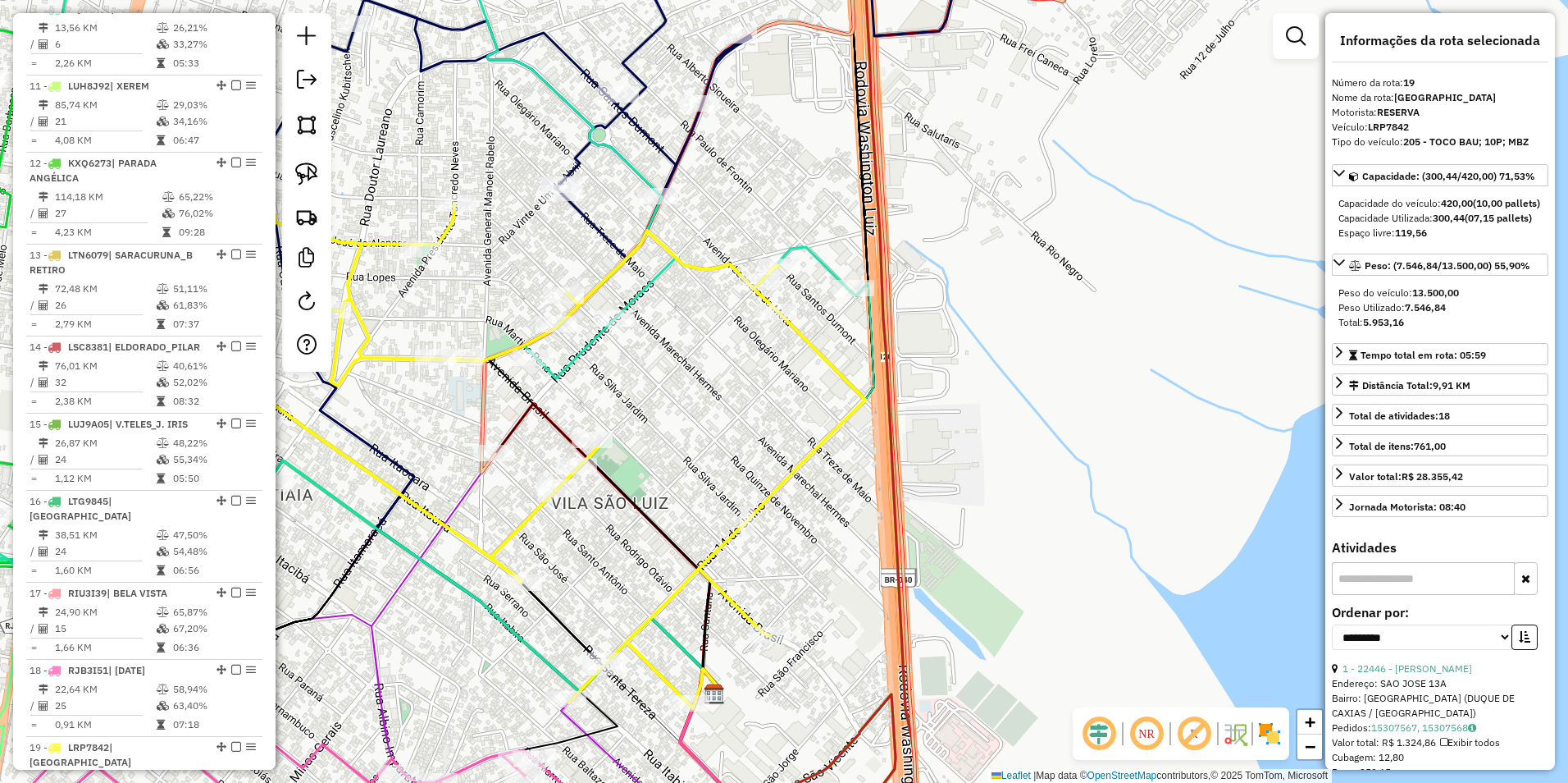
scroll to position [1738, 0]
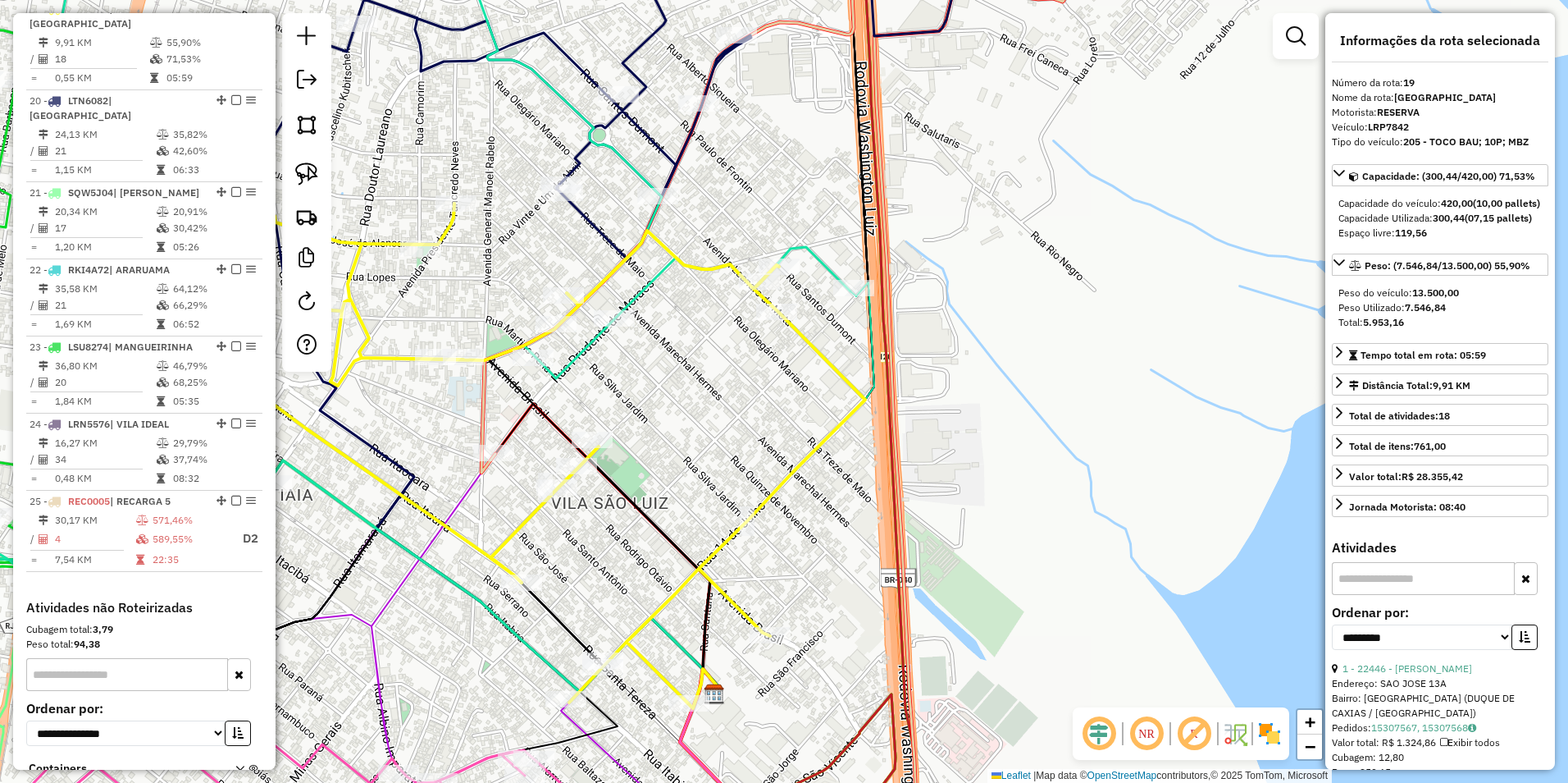
drag, startPoint x: 728, startPoint y: 412, endPoint x: 828, endPoint y: 214, distance: 221.8
click at [828, 214] on div "Janela de atendimento Grade de atendimento Capacidade Transportadoras Veículos …" at bounding box center [784, 392] width 1568 height 783
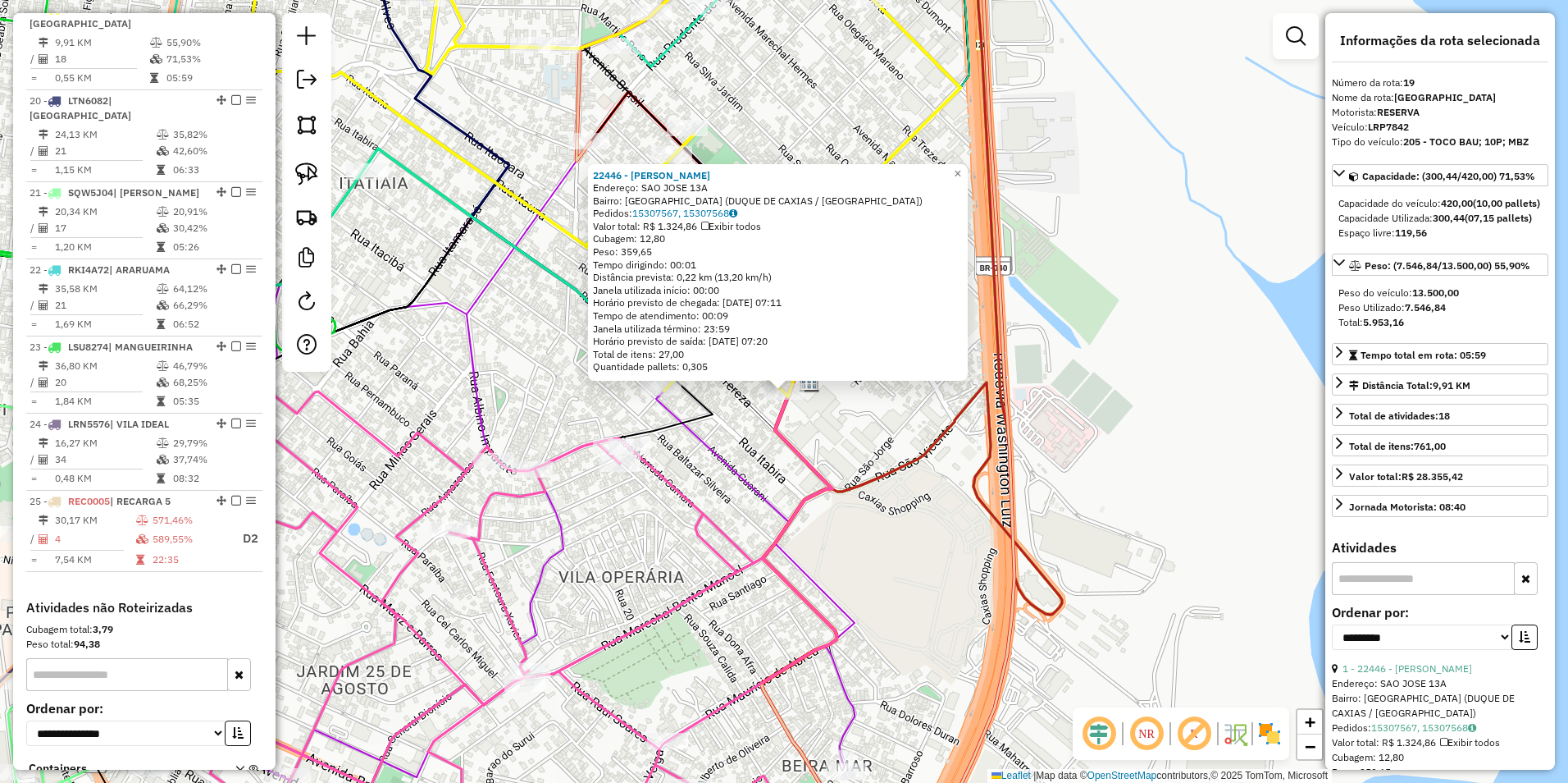
click at [750, 498] on icon at bounding box center [476, 416] width 758 height 740
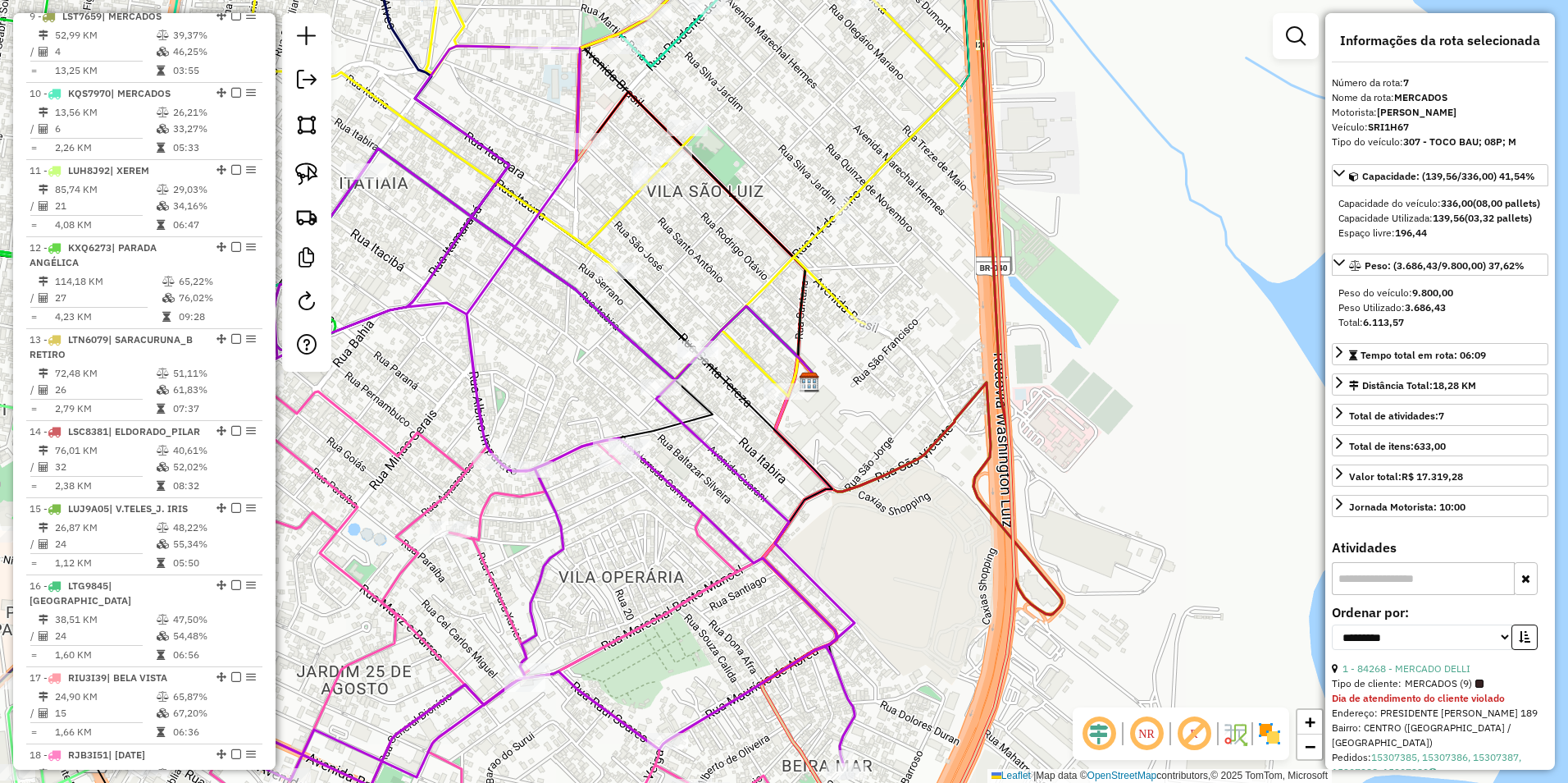
scroll to position [768, 0]
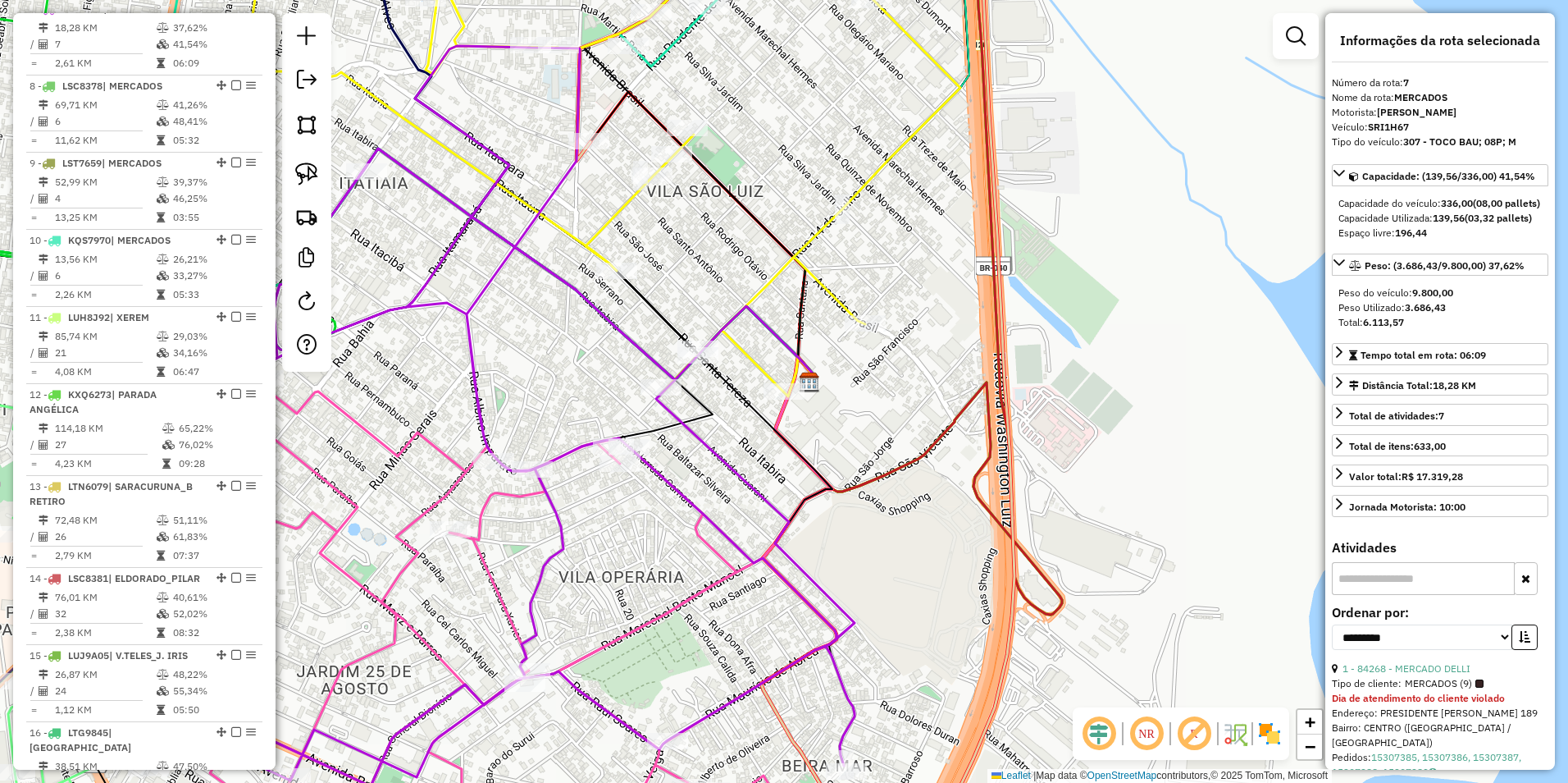
click at [620, 202] on icon at bounding box center [601, 156] width 718 height 470
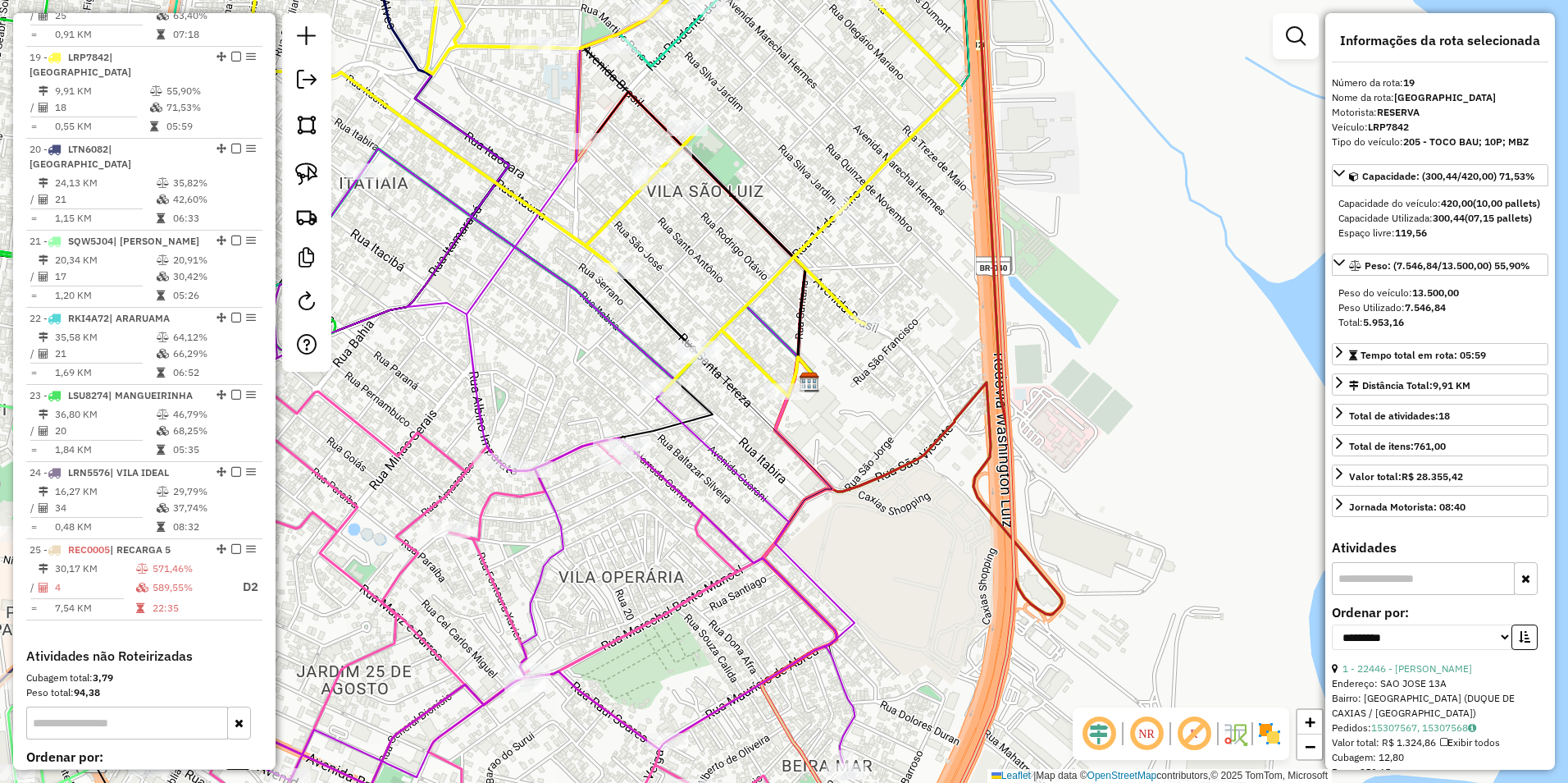
scroll to position [1738, 0]
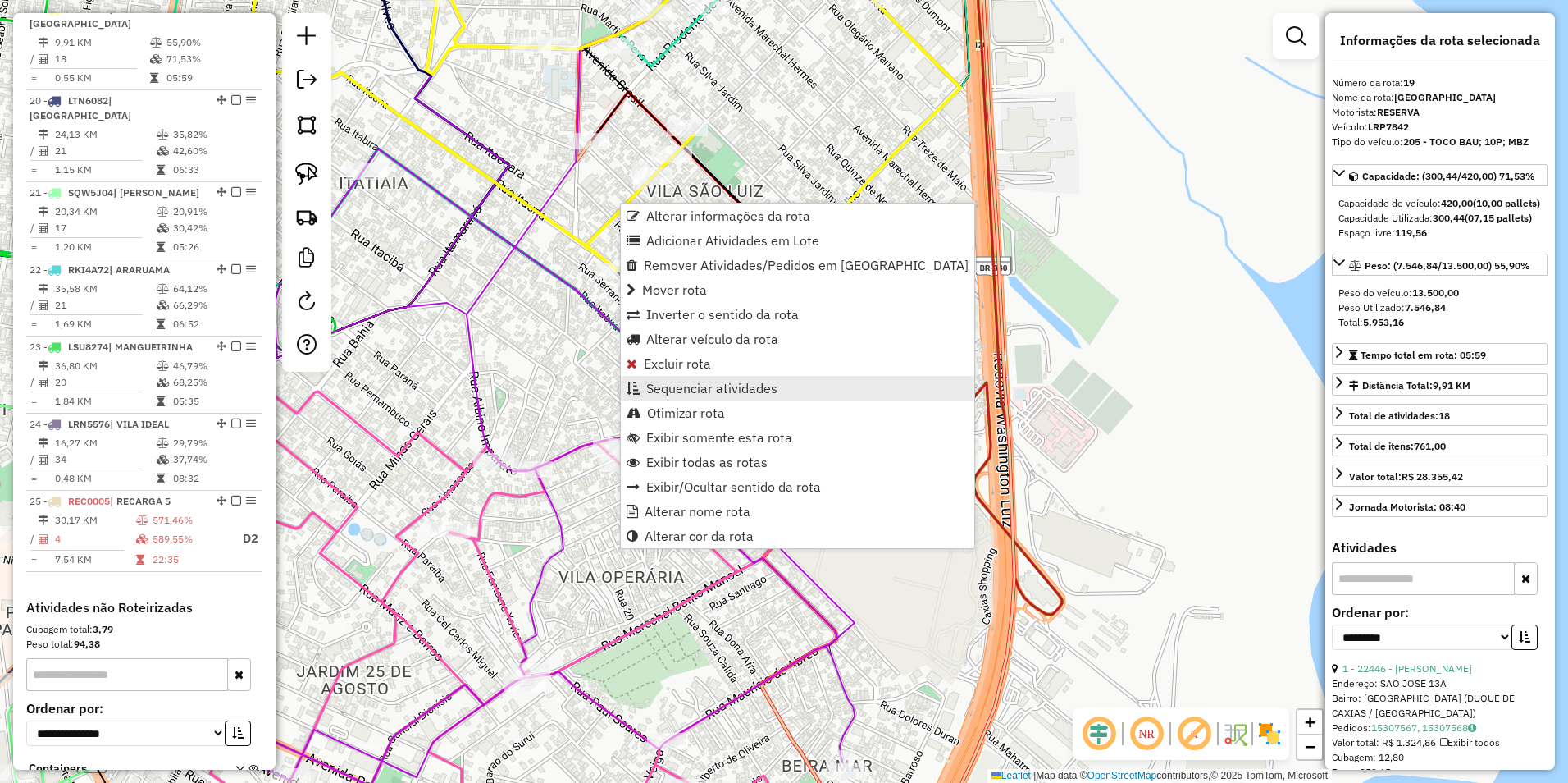
click at [717, 385] on span "Sequenciar atividades" at bounding box center [712, 388] width 131 height 13
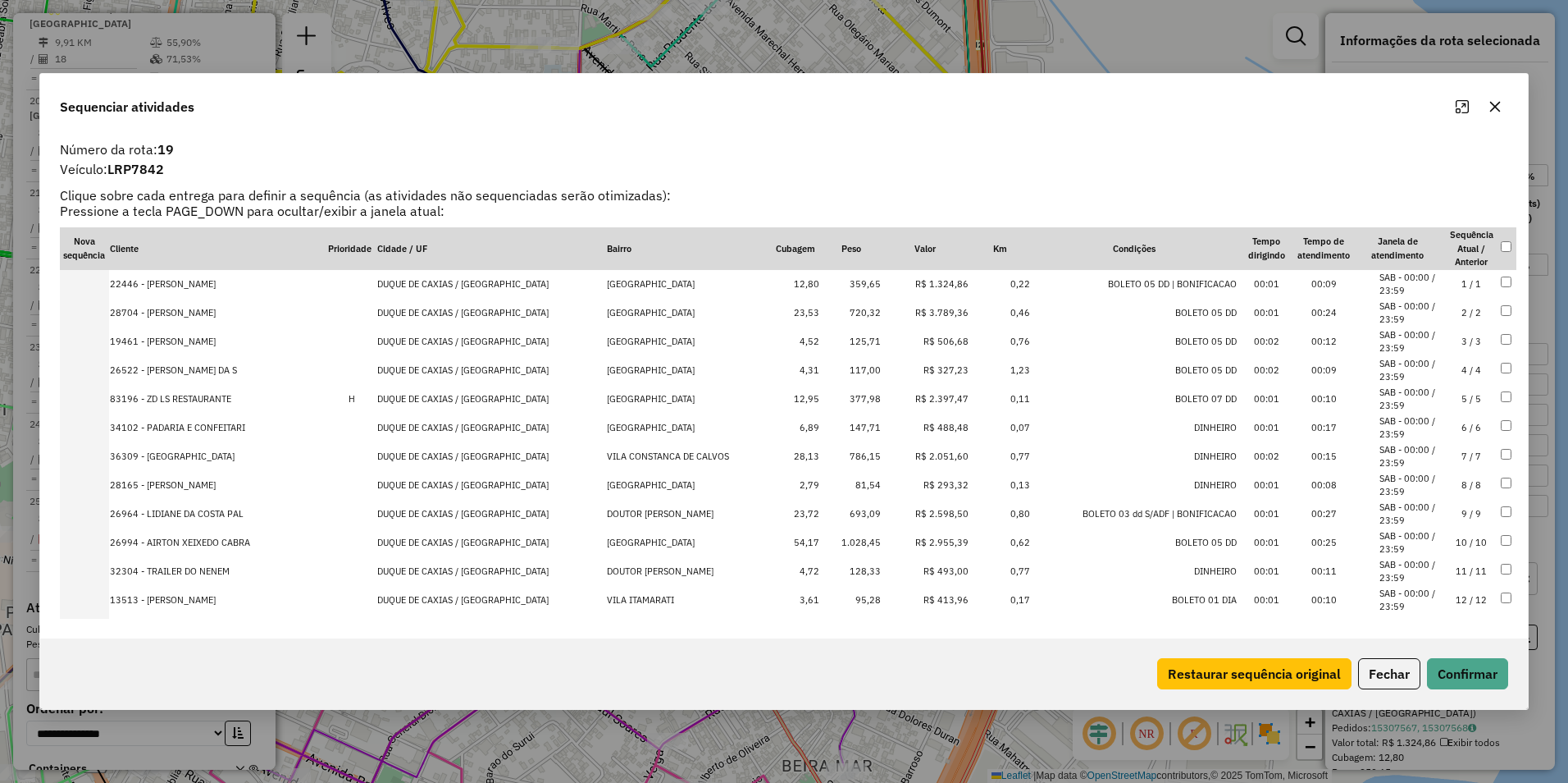
click at [921, 398] on td "R$ 2.397,47" at bounding box center [925, 398] width 87 height 29
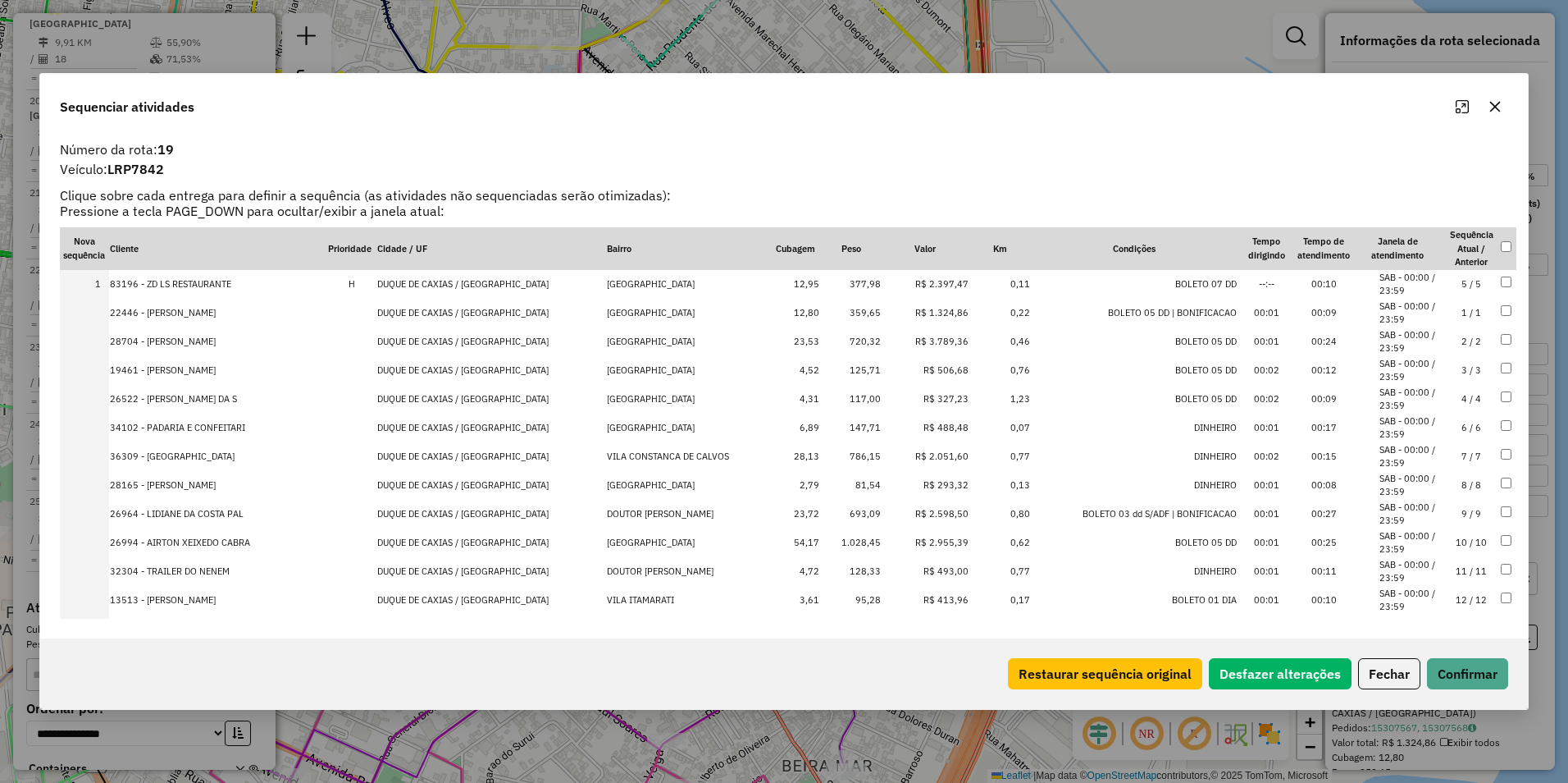
click at [922, 451] on td "R$ 2.051,60" at bounding box center [925, 457] width 87 height 29
click at [918, 504] on td "R$ 2.598,50" at bounding box center [925, 514] width 87 height 29
click at [920, 548] on td "R$ 2.955,39" at bounding box center [925, 543] width 87 height 29
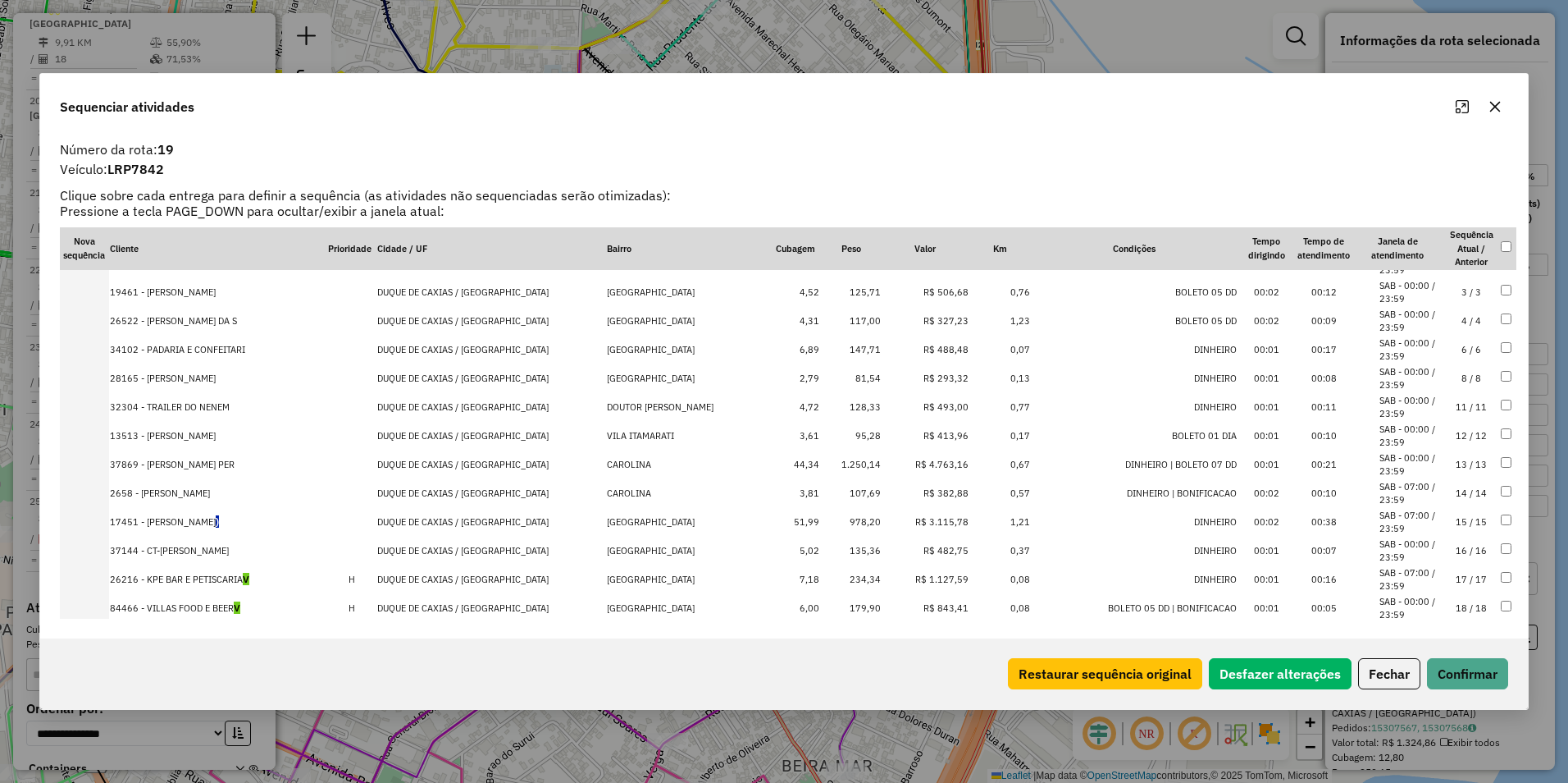
click at [902, 522] on td "R$ 3.115,78" at bounding box center [925, 522] width 87 height 29
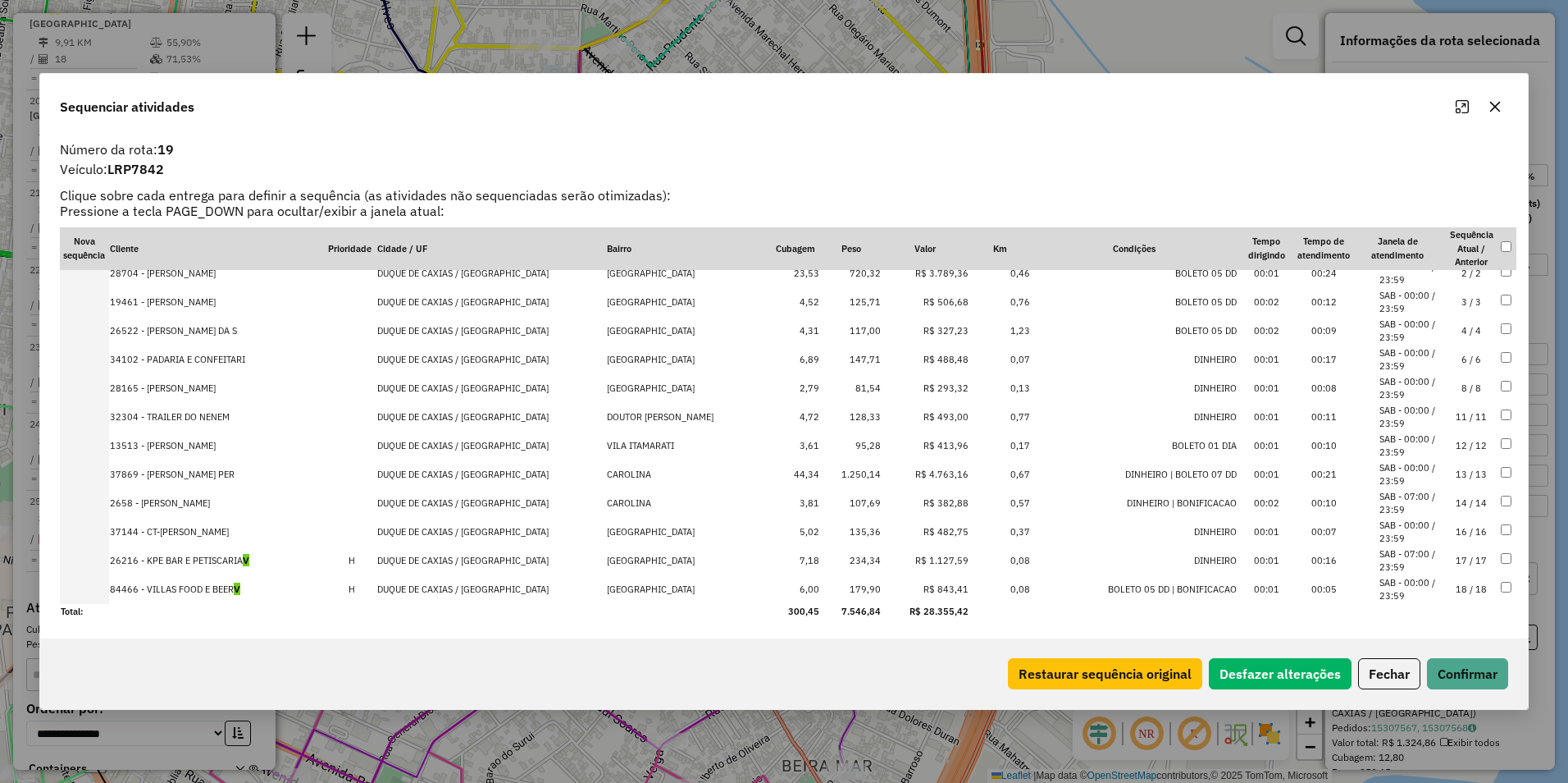
click at [922, 477] on td "R$ 4.763,16" at bounding box center [925, 474] width 87 height 29
click at [932, 562] on td "R$ 1.127,59" at bounding box center [925, 561] width 87 height 29
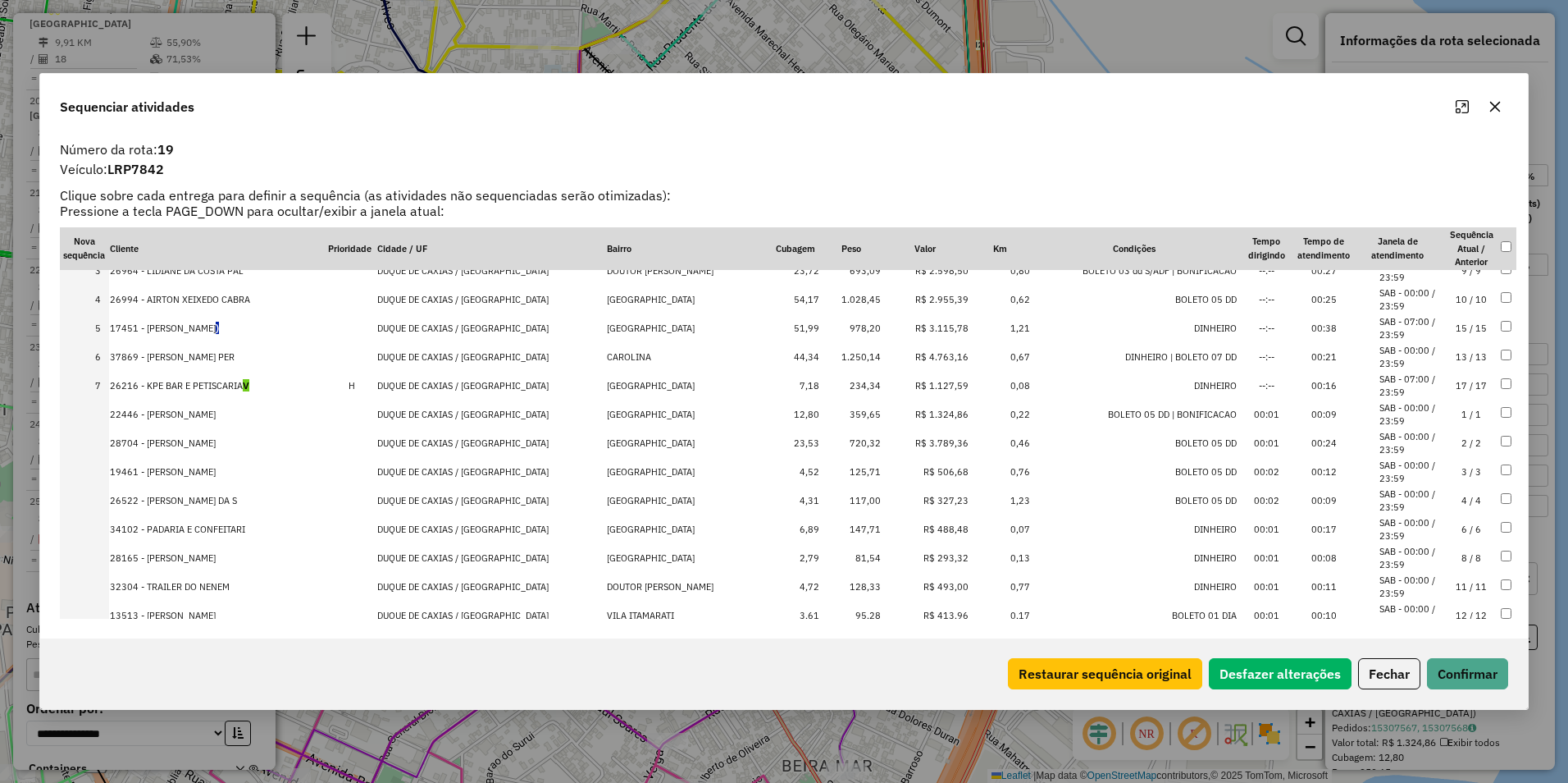
scroll to position [0, 0]
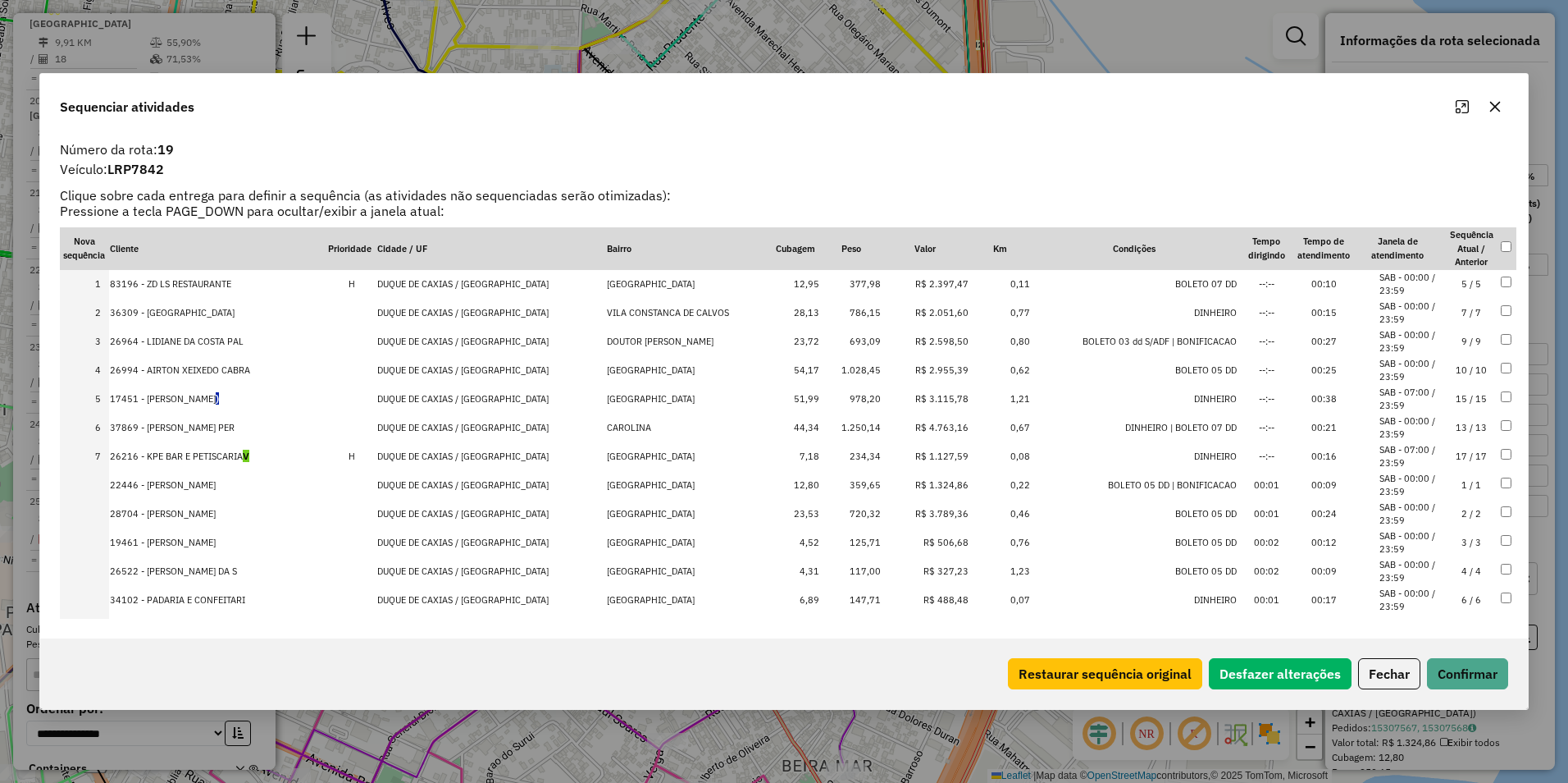
click at [925, 512] on td "R$ 3.789,36" at bounding box center [925, 514] width 87 height 29
drag, startPoint x: 924, startPoint y: 395, endPoint x: 927, endPoint y: 270, distance: 125.0
drag, startPoint x: 922, startPoint y: 472, endPoint x: 924, endPoint y: 278, distance: 194.0
drag, startPoint x: 922, startPoint y: 447, endPoint x: 930, endPoint y: 268, distance: 179.2
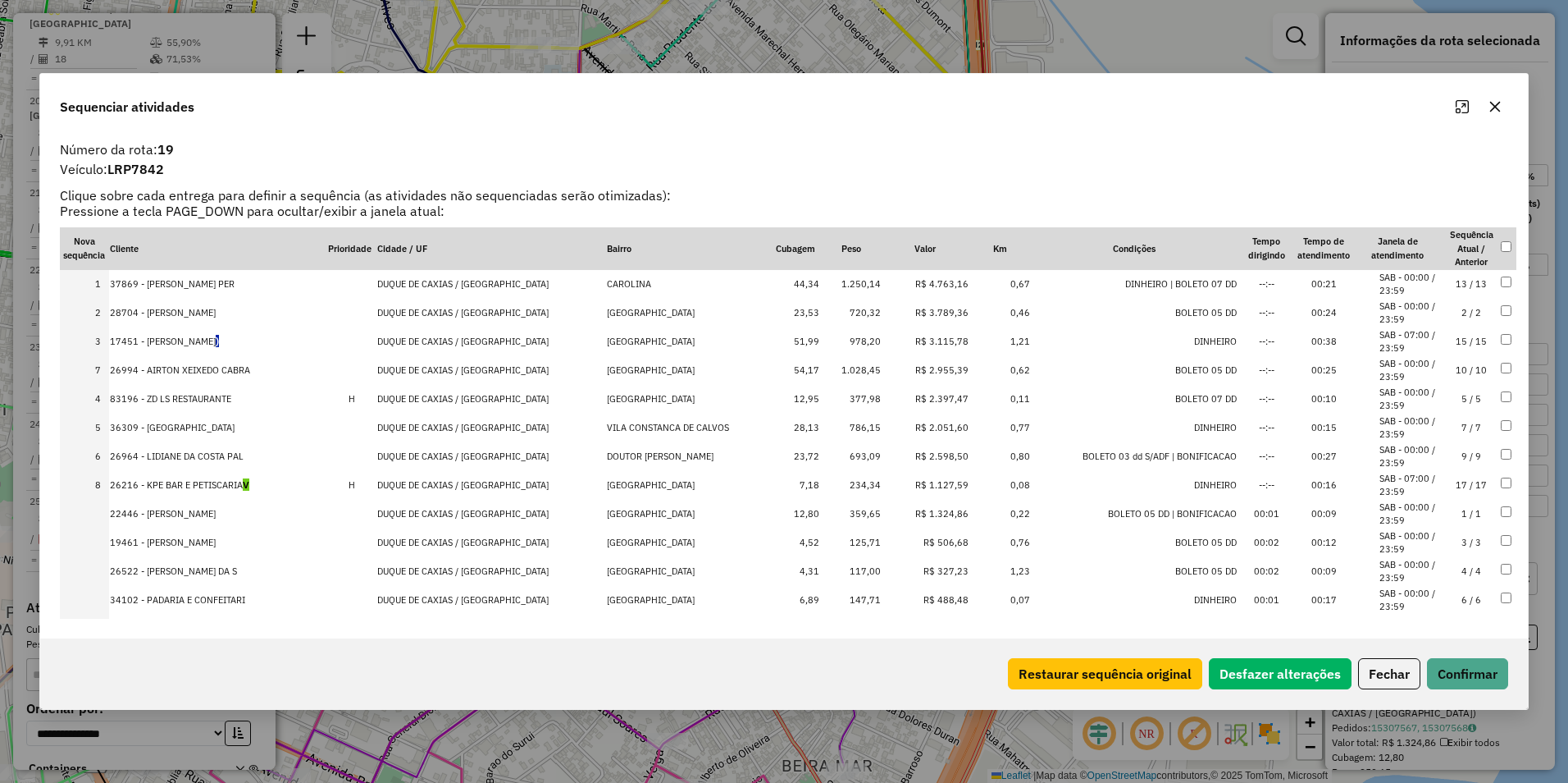
drag, startPoint x: 930, startPoint y: 453, endPoint x: 930, endPoint y: 363, distance: 90.0
drag, startPoint x: 927, startPoint y: 457, endPoint x: 928, endPoint y: 415, distance: 42.0
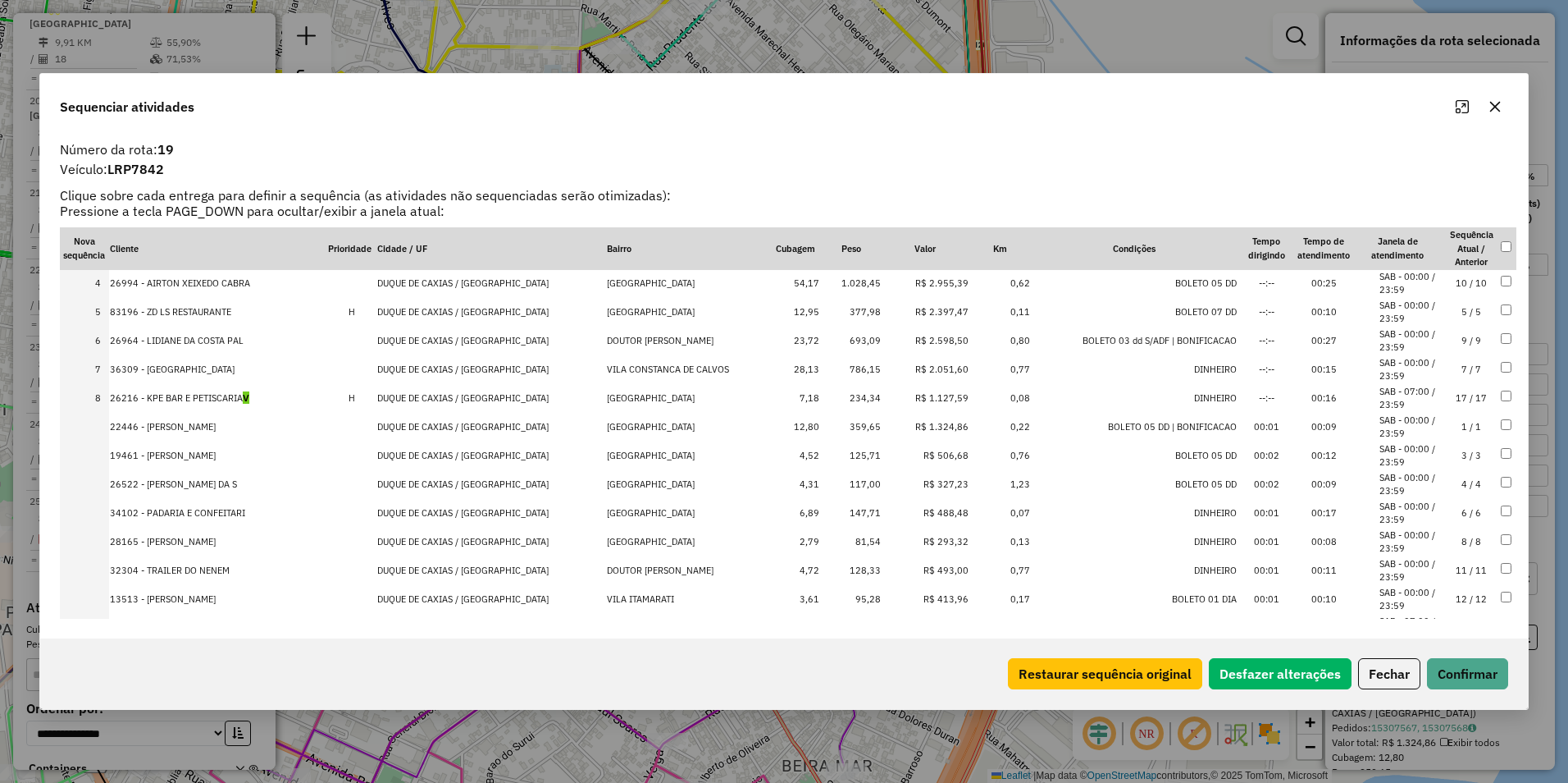
scroll to position [183, 0]
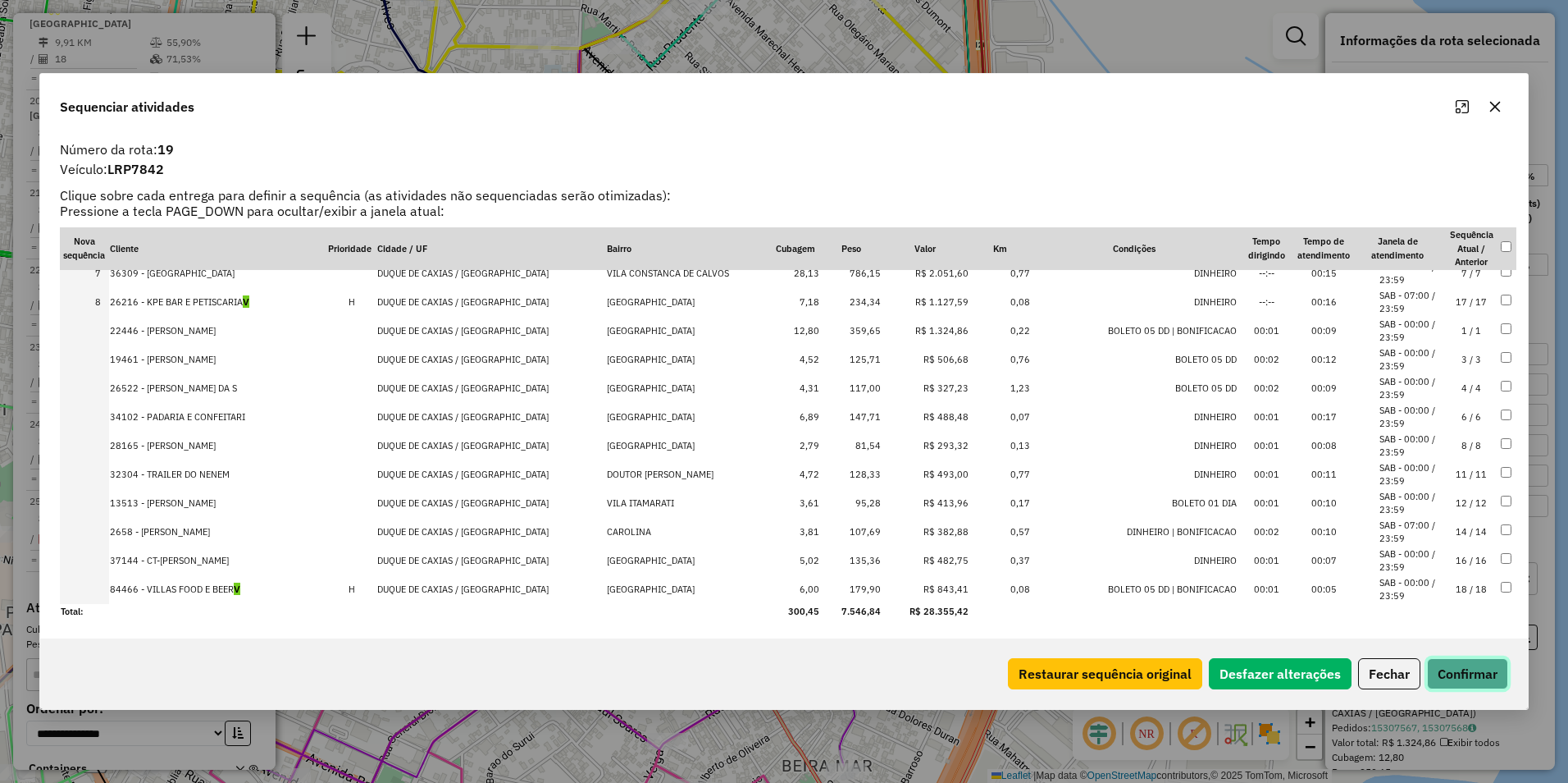
click at [1480, 673] on button "Confirmar" at bounding box center [1468, 674] width 82 height 31
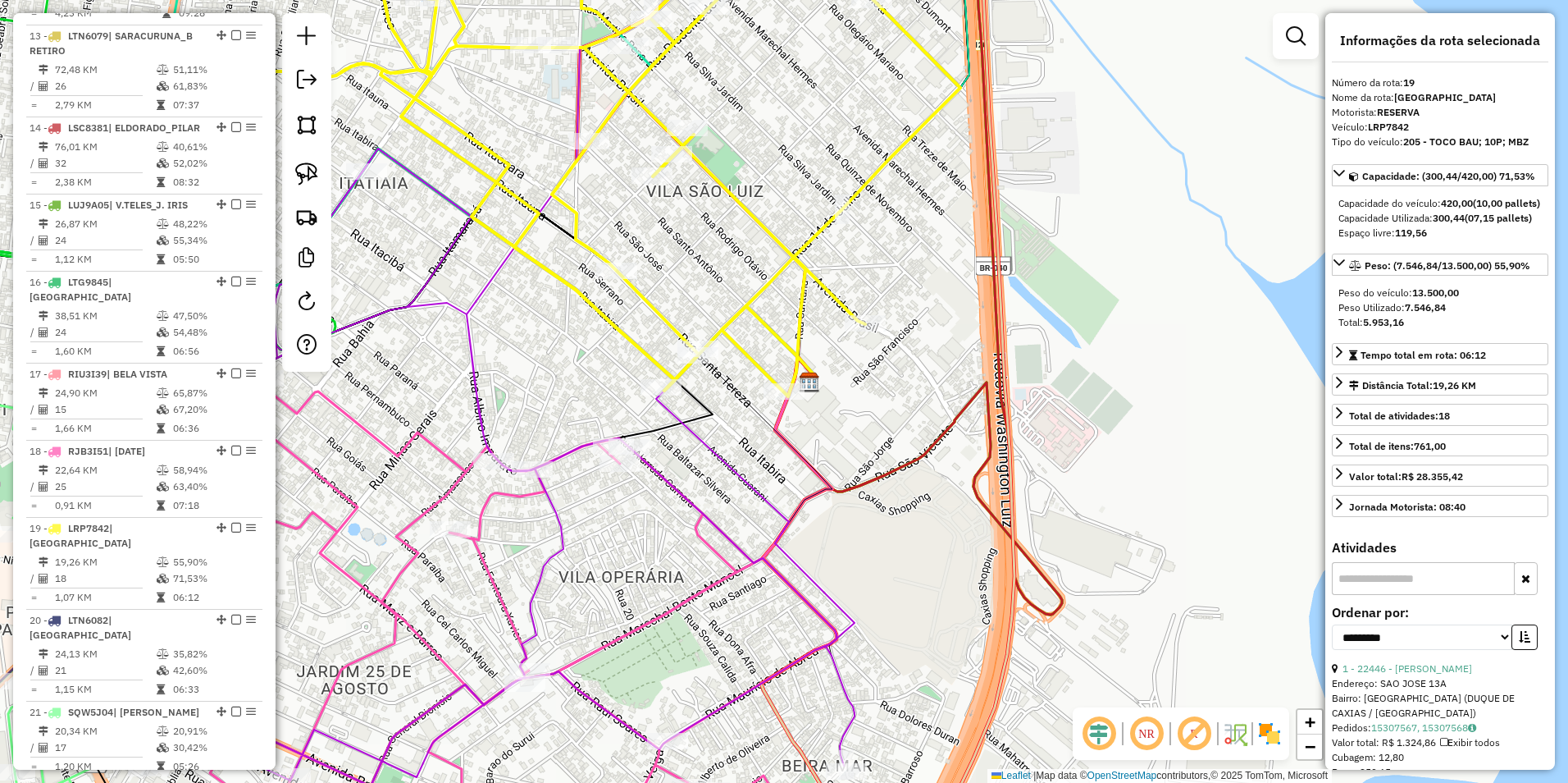
scroll to position [1738, 0]
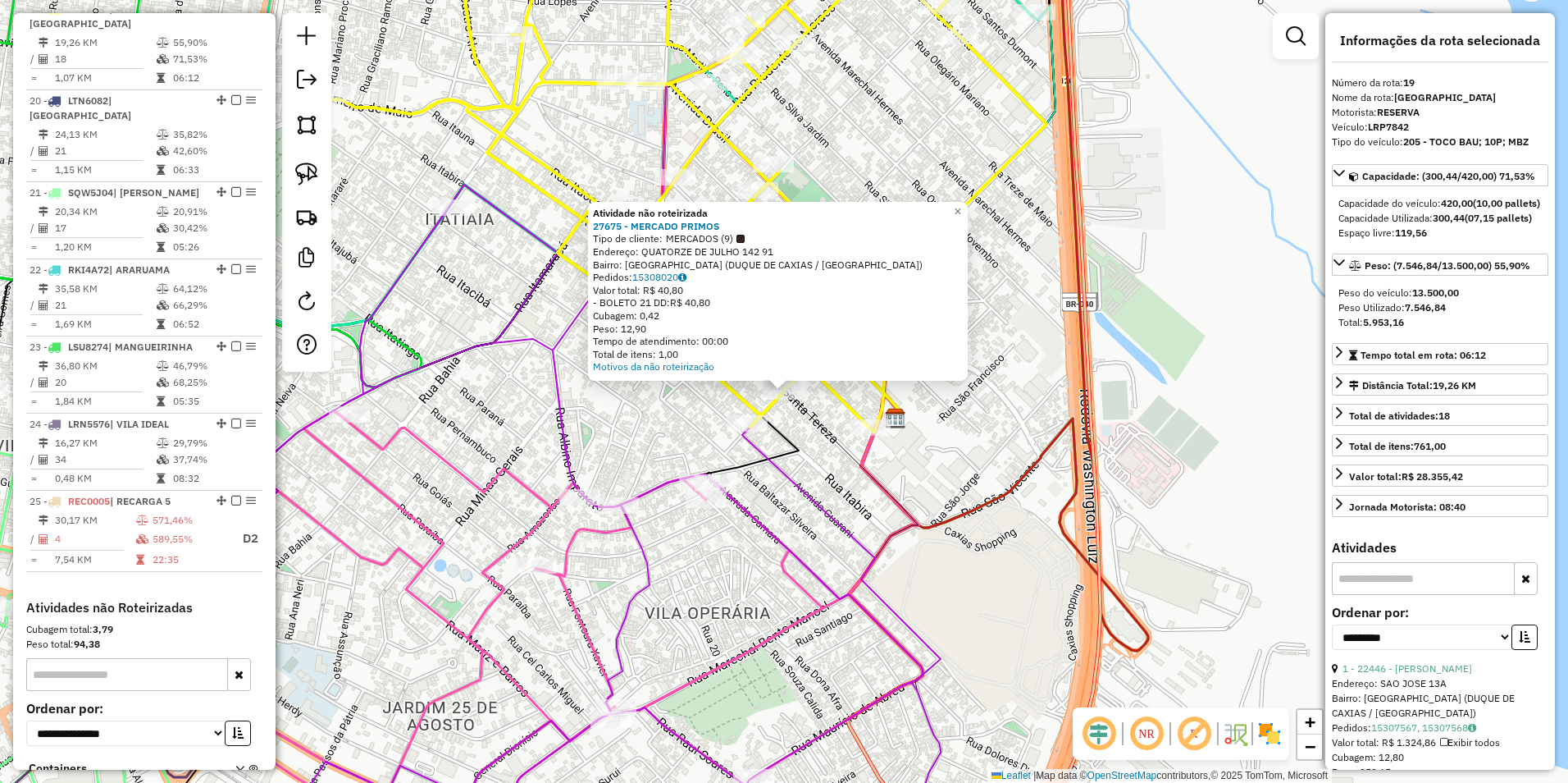
click at [758, 510] on icon at bounding box center [561, 452] width 758 height 740
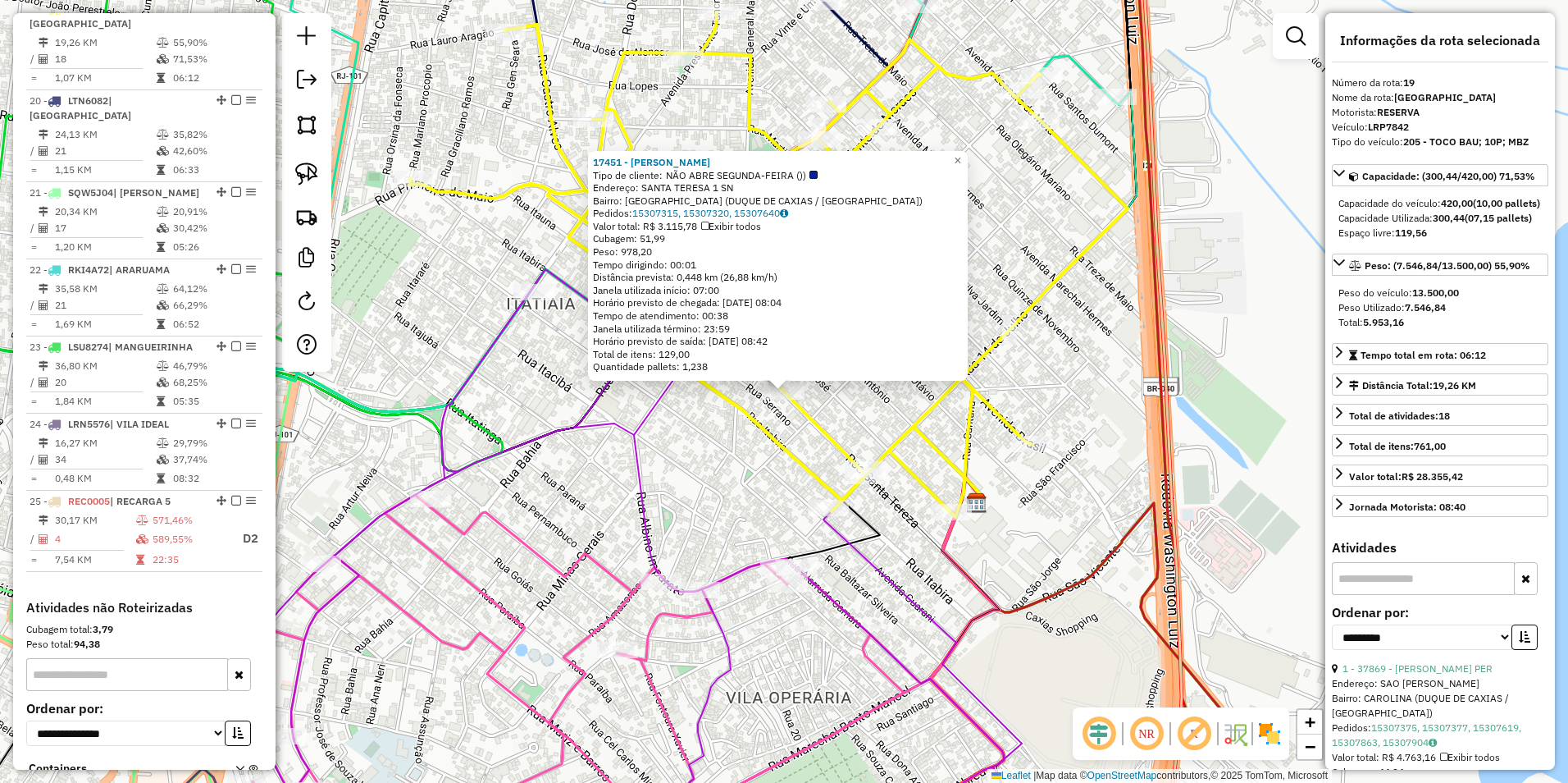
click at [712, 492] on div "17451 - SIZENANDO FERREIRA D Tipo de cliente: NÃO ABRE SEGUNDA-FEIRA ()) Endere…" at bounding box center [784, 392] width 1568 height 783
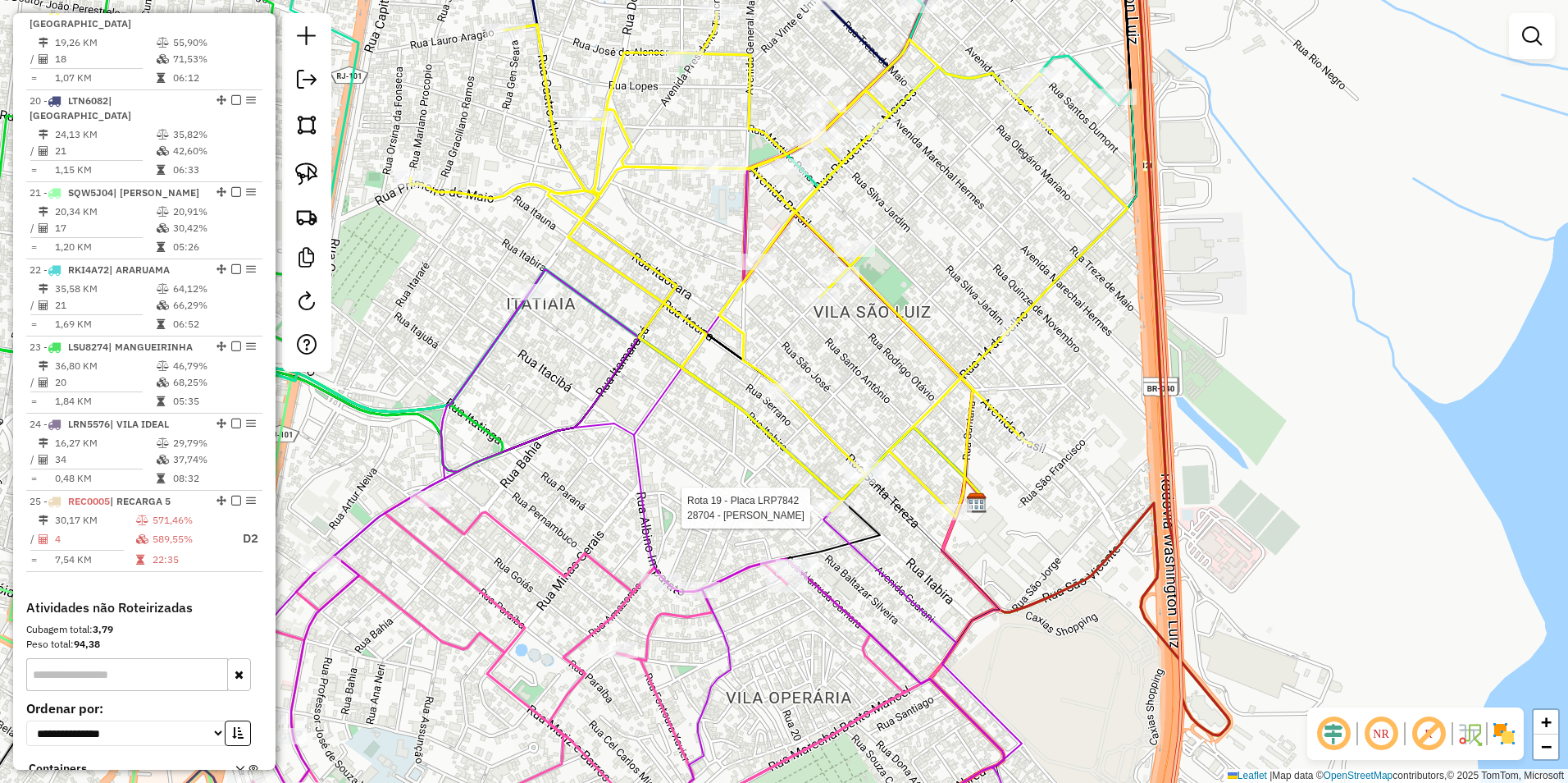
select select "**********"
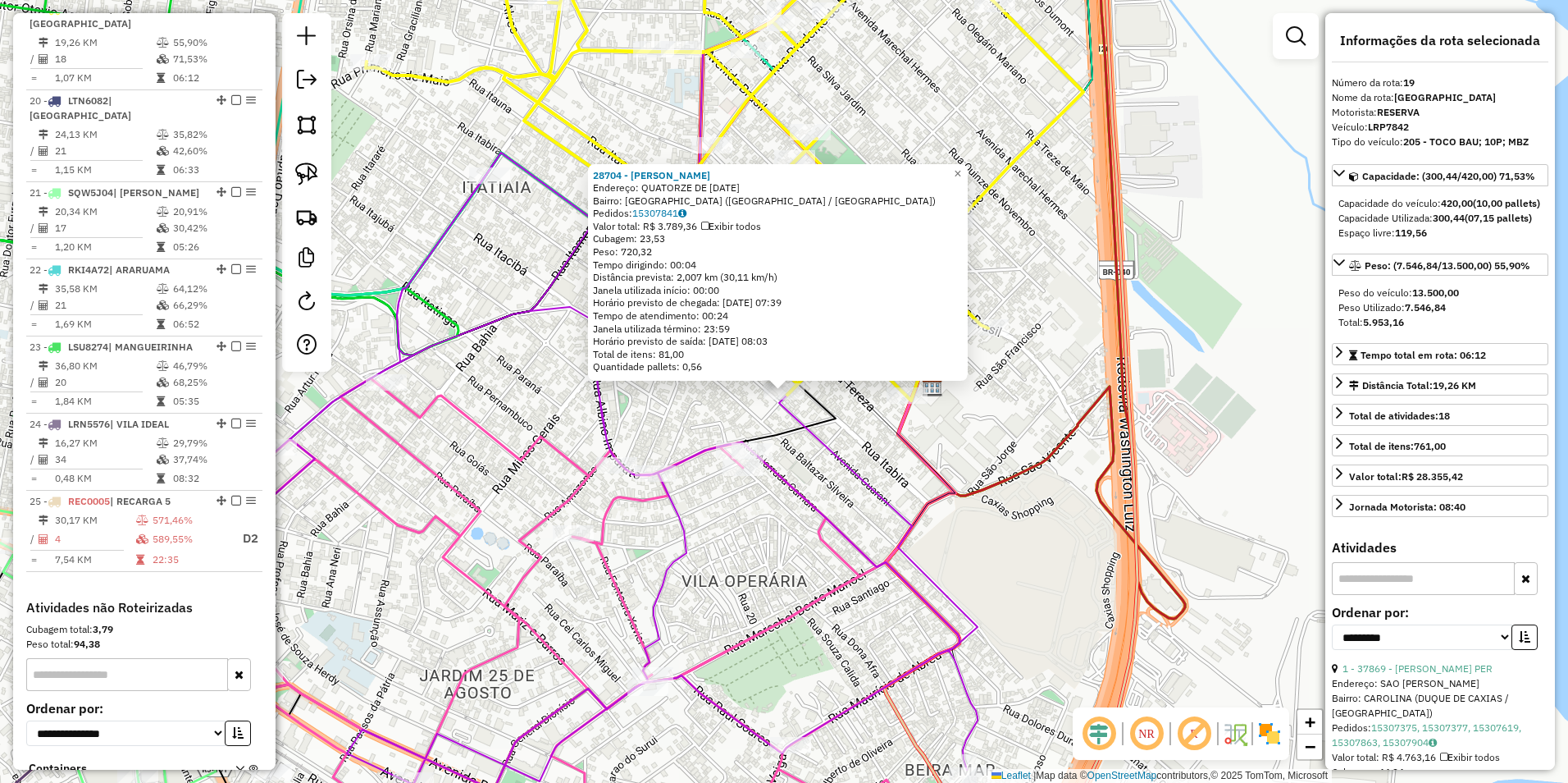
click at [821, 552] on icon at bounding box center [584, 620] width 751 height 484
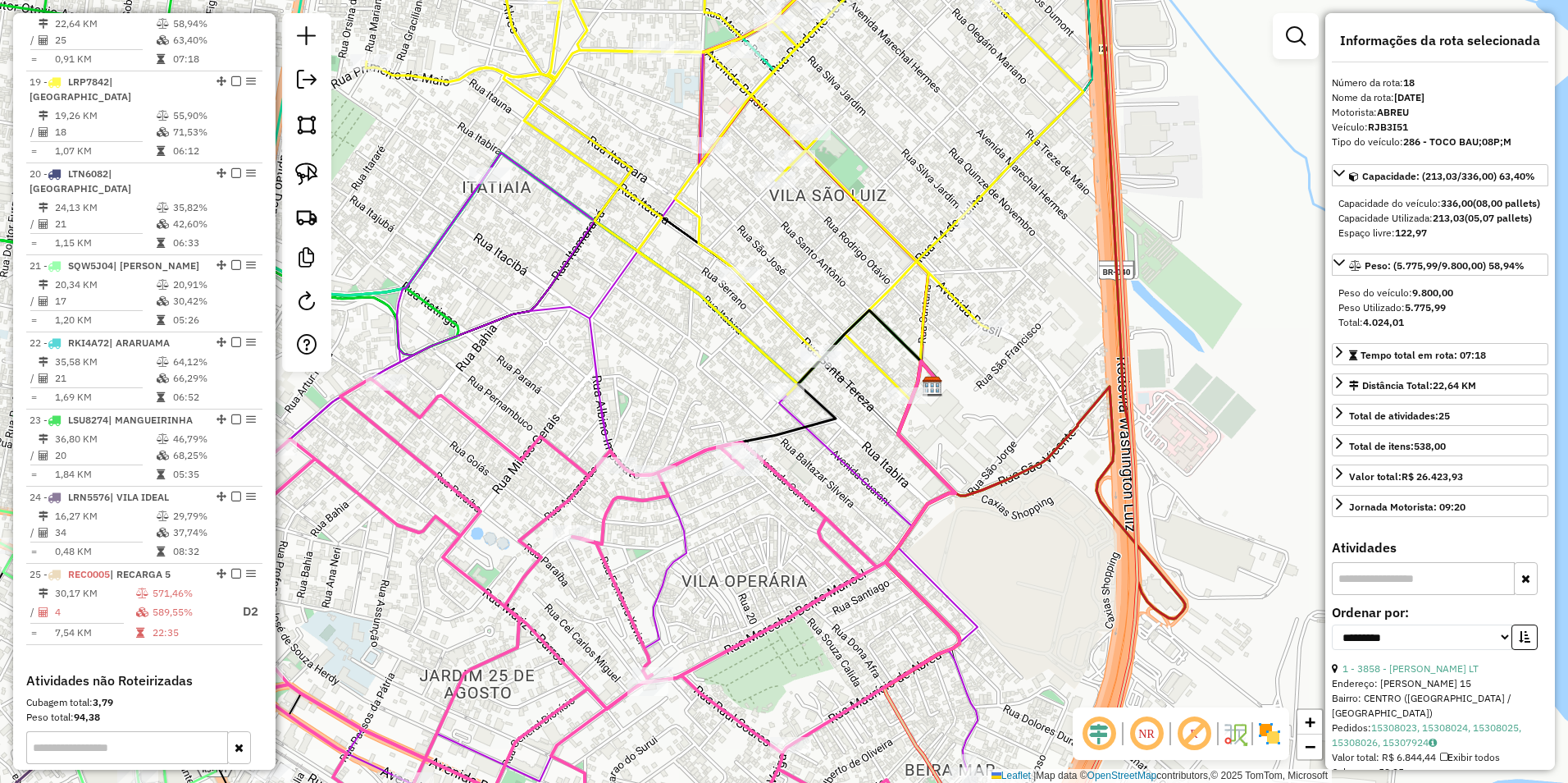
scroll to position [1661, 0]
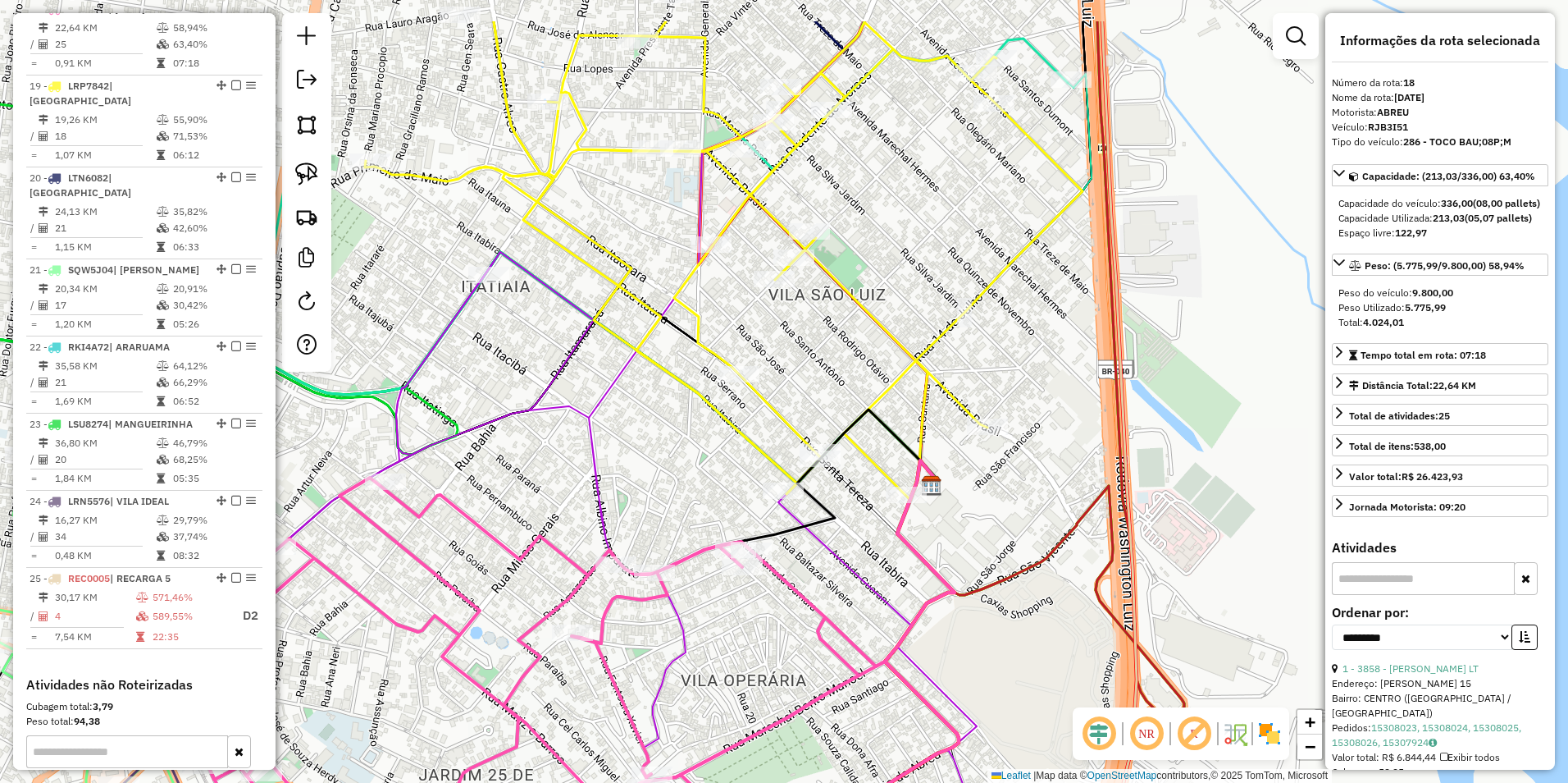
drag, startPoint x: 964, startPoint y: 117, endPoint x: 961, endPoint y: 223, distance: 106.0
click at [961, 223] on div "Janela de atendimento Grade de atendimento Capacidade Transportadoras Veículos …" at bounding box center [784, 392] width 1568 height 783
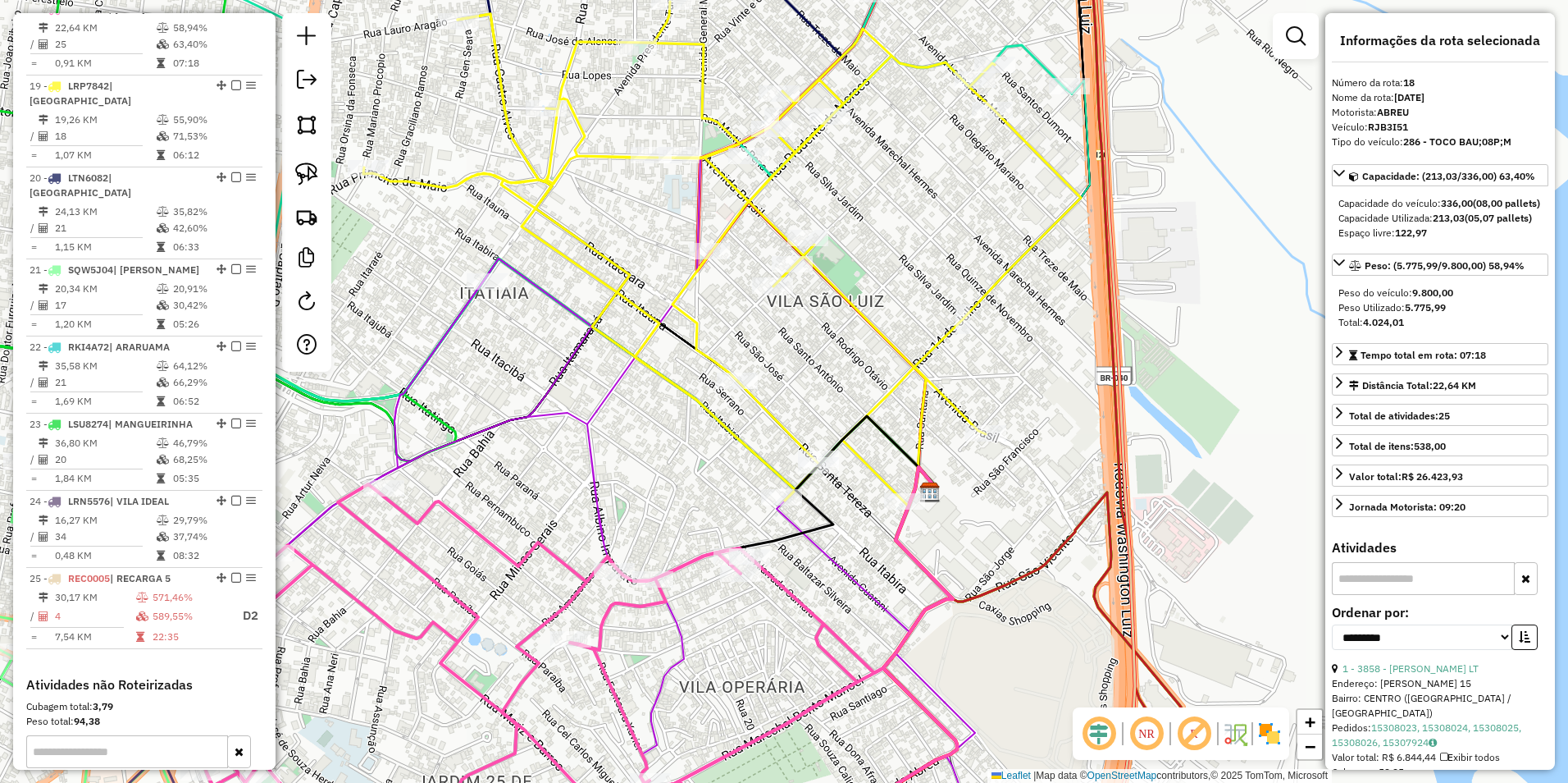
click at [1052, 68] on icon at bounding box center [657, 49] width 817 height 254
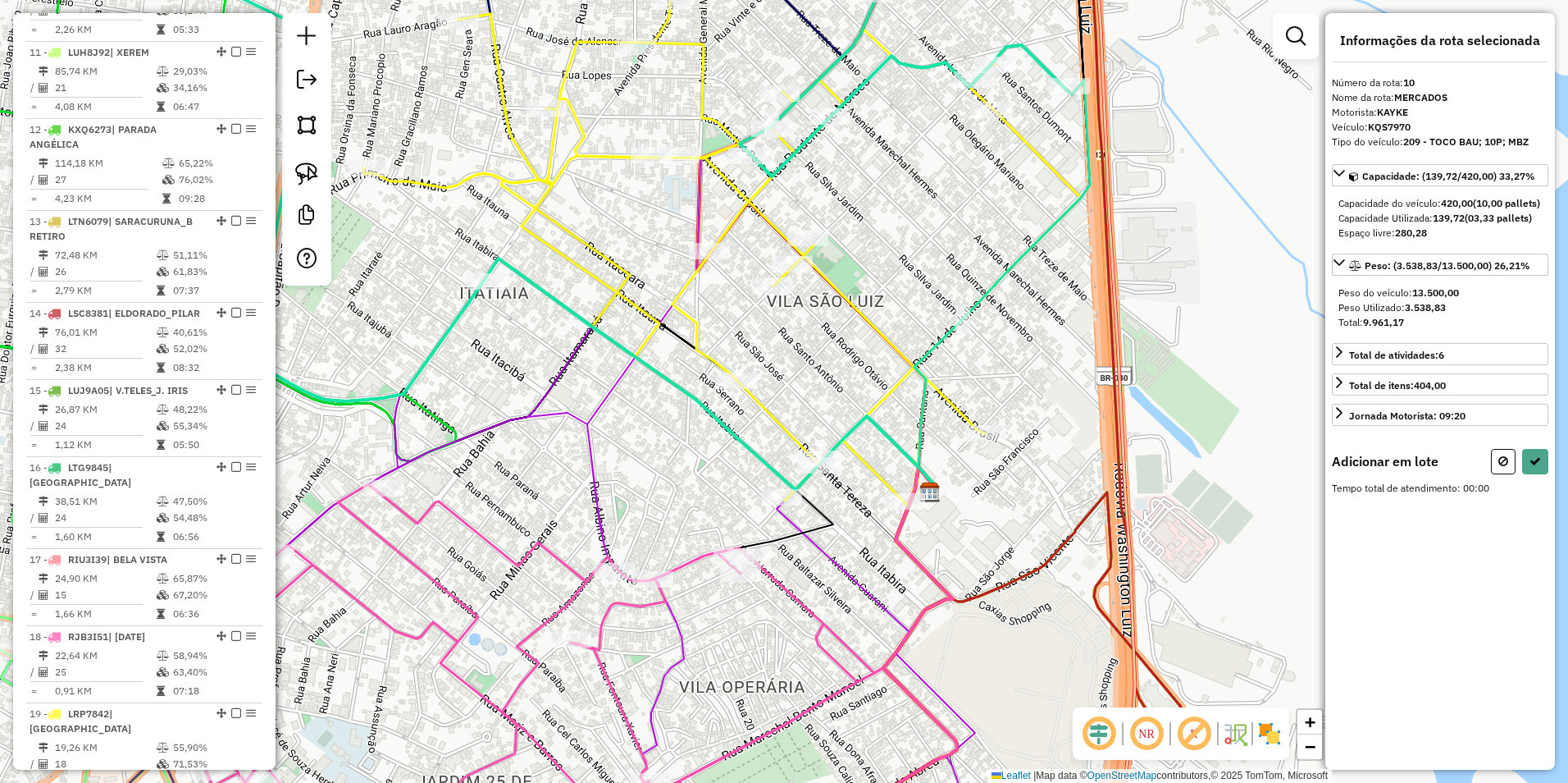
scroll to position [999, 0]
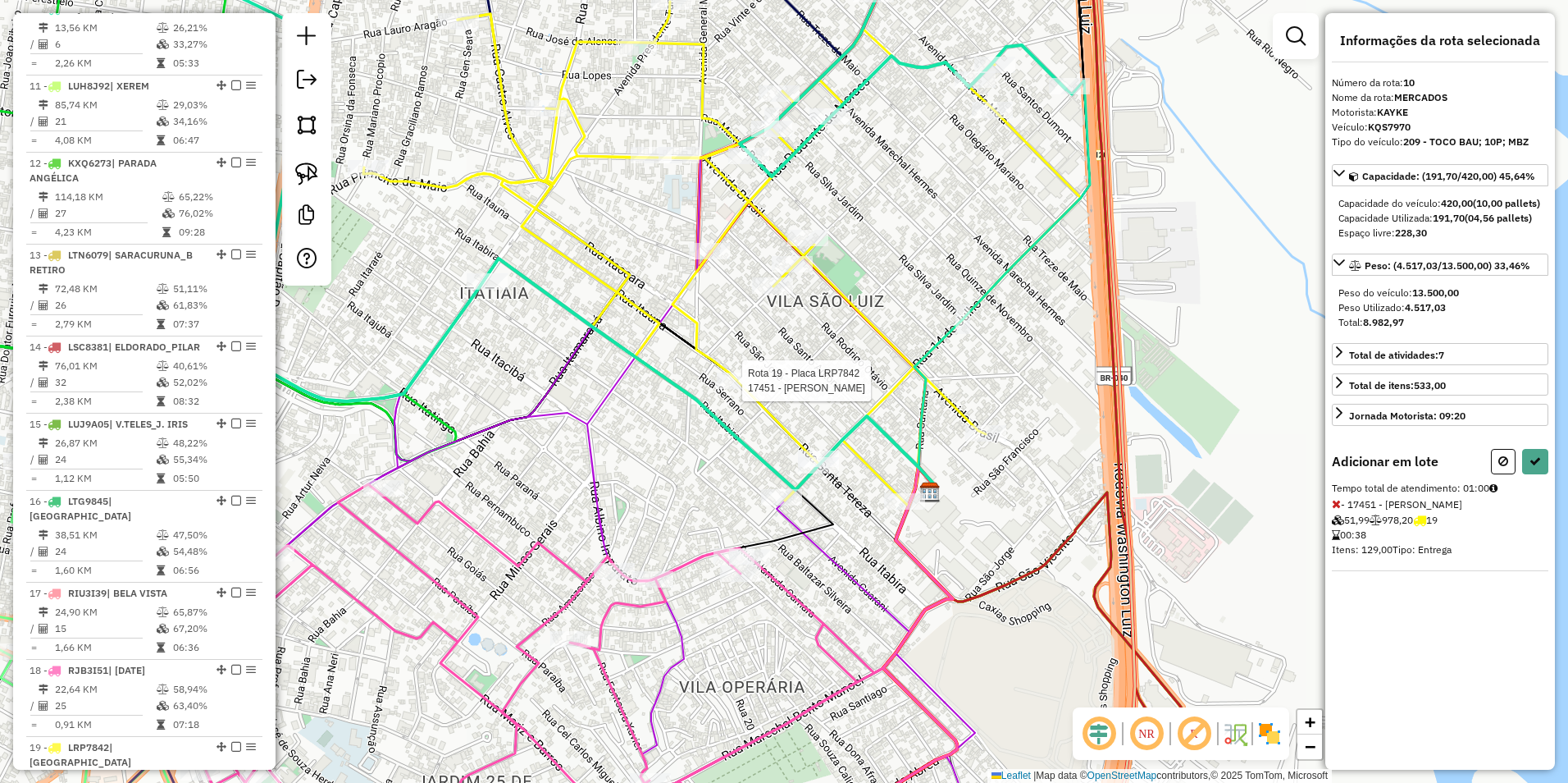
select select "**********"
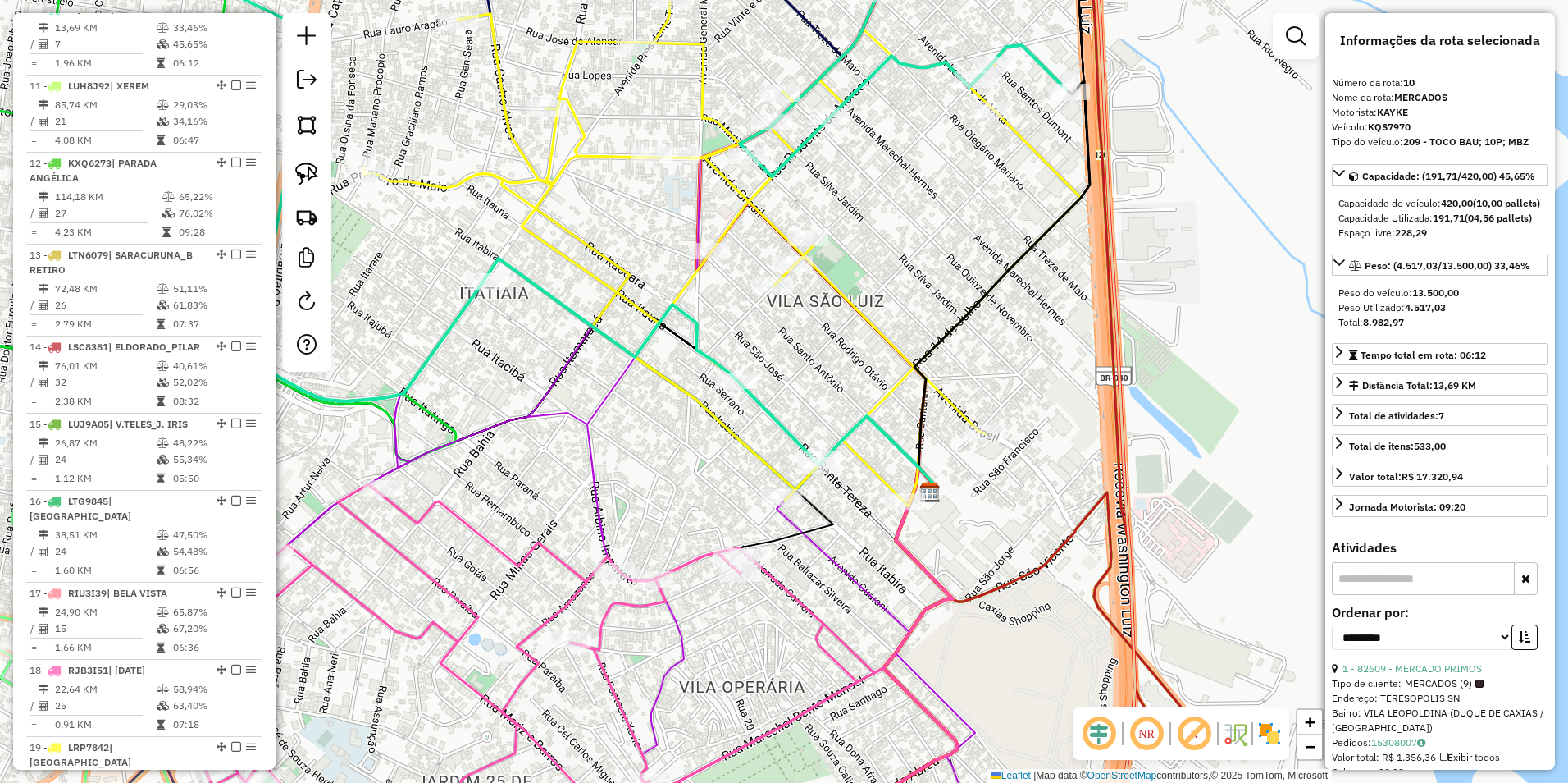
click at [924, 58] on icon at bounding box center [619, 161] width 893 height 479
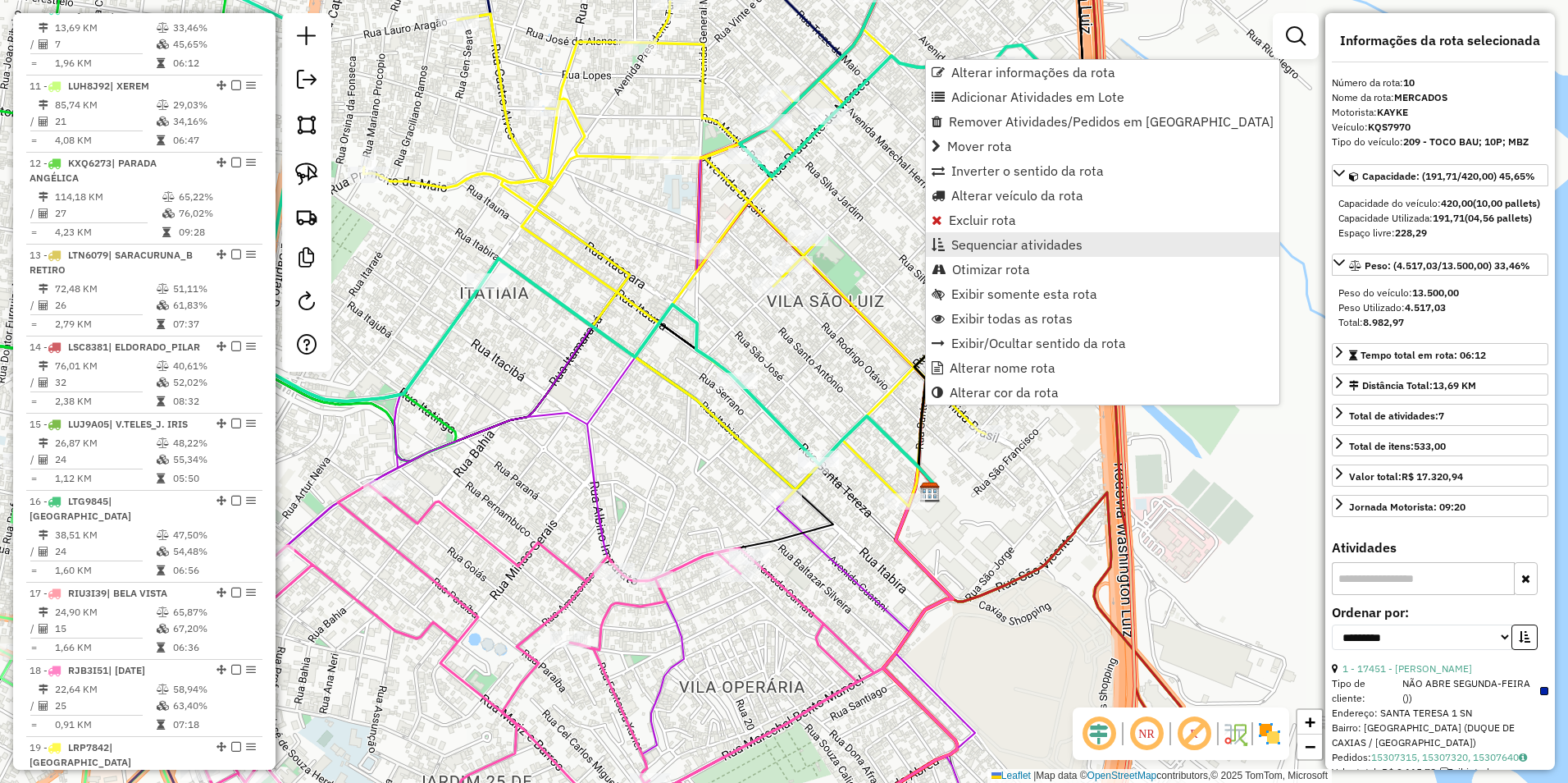
click at [1026, 242] on span "Sequenciar atividades" at bounding box center [1017, 244] width 131 height 13
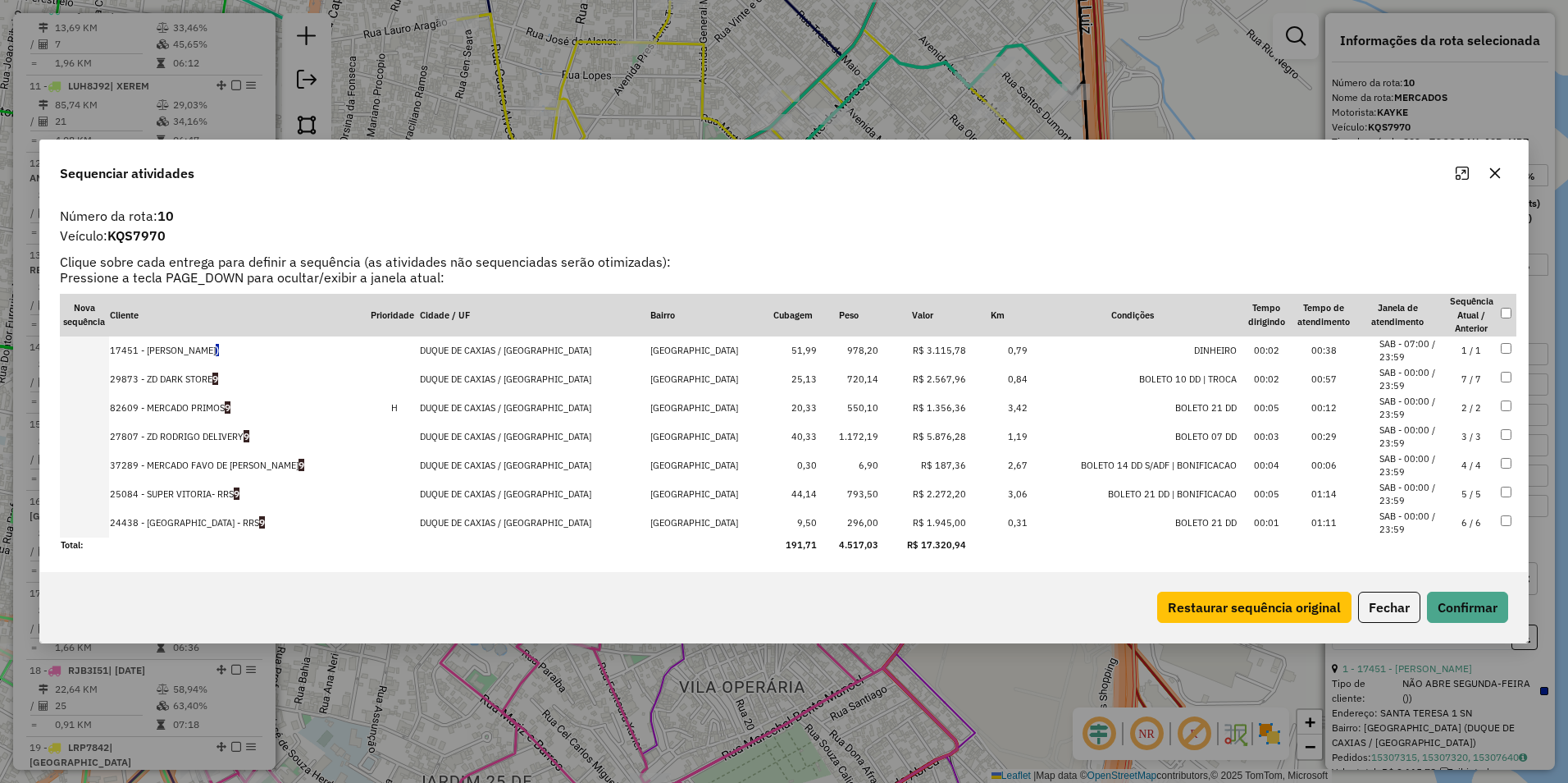
drag, startPoint x: 908, startPoint y: 527, endPoint x: 918, endPoint y: 370, distance: 157.3
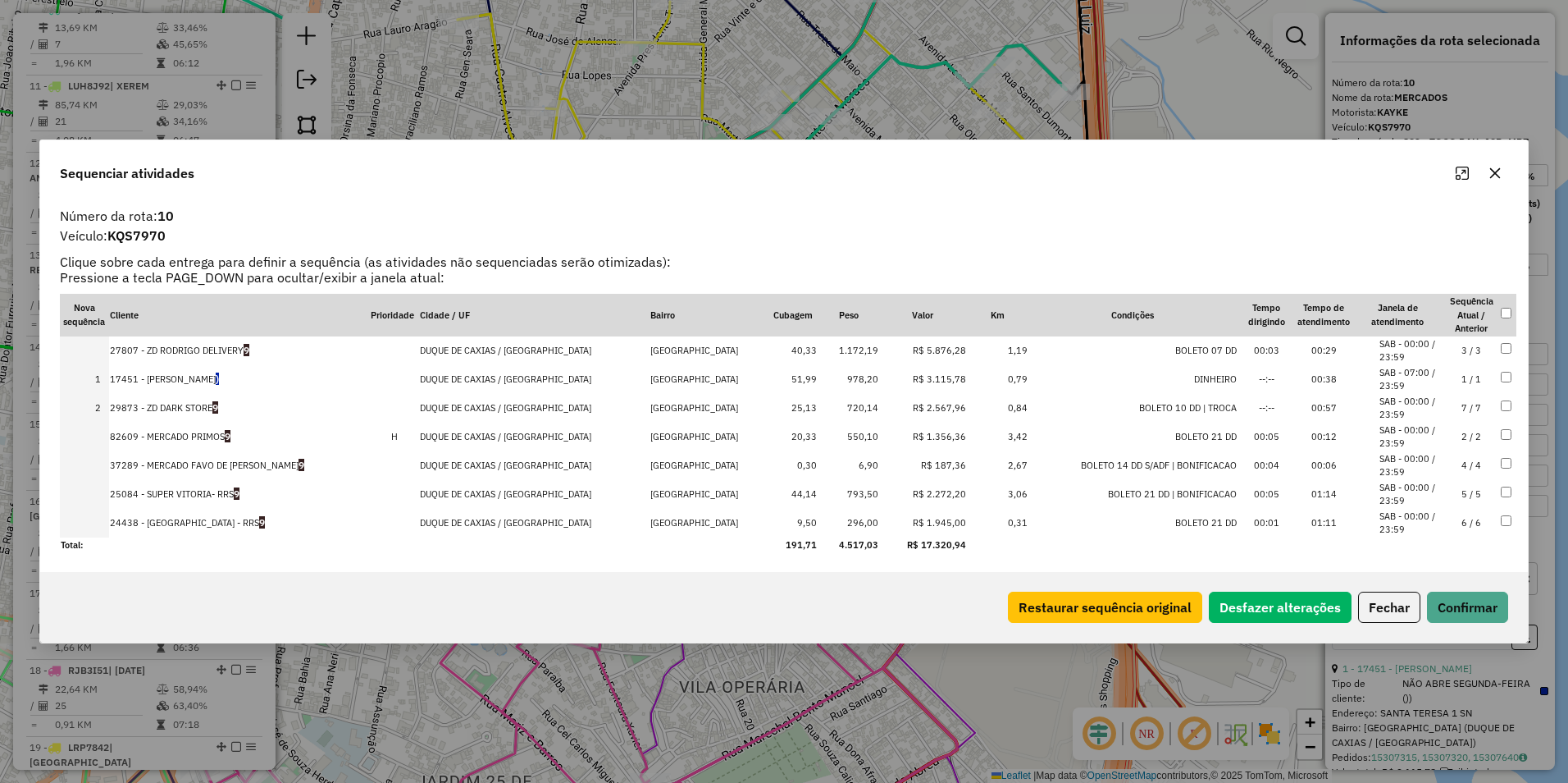
drag, startPoint x: 906, startPoint y: 402, endPoint x: 914, endPoint y: 335, distance: 67.5
drag, startPoint x: 912, startPoint y: 490, endPoint x: 922, endPoint y: 412, distance: 78.6
drag, startPoint x: 908, startPoint y: 526, endPoint x: 912, endPoint y: 473, distance: 53.2
click at [1455, 607] on button "Confirmar" at bounding box center [1468, 608] width 82 height 31
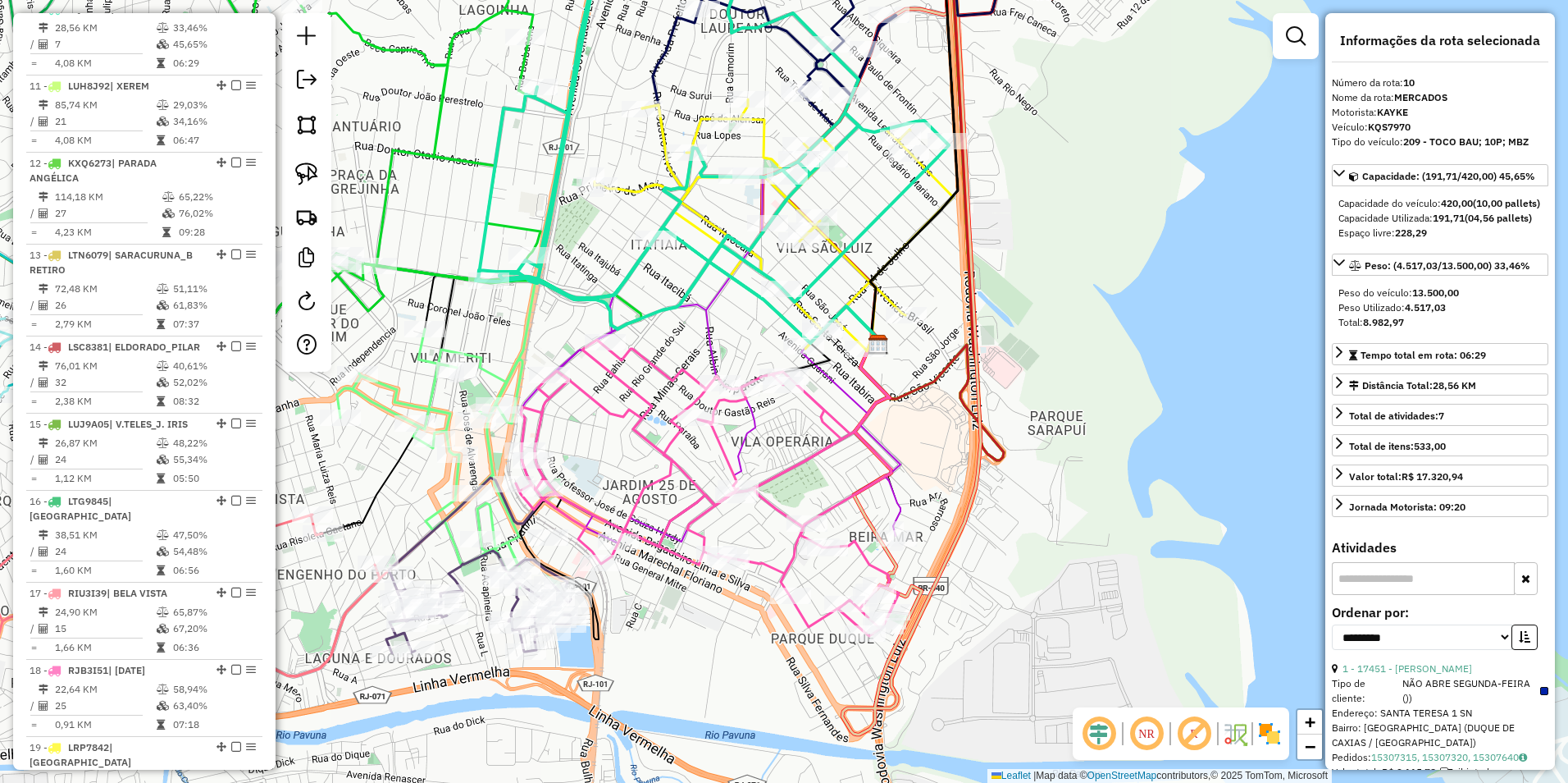
click at [869, 222] on icon at bounding box center [712, 125] width 473 height 407
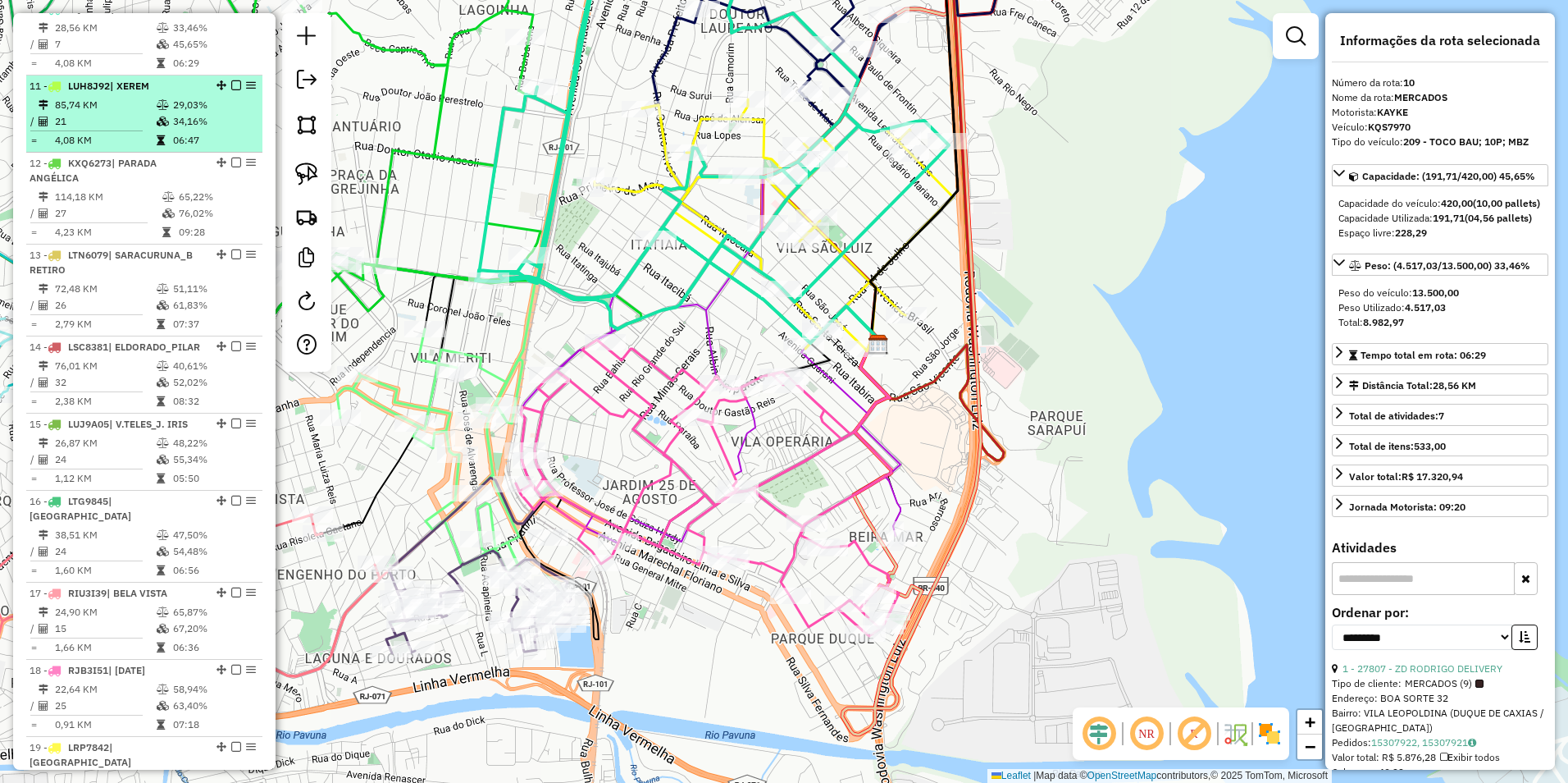
scroll to position [835, 0]
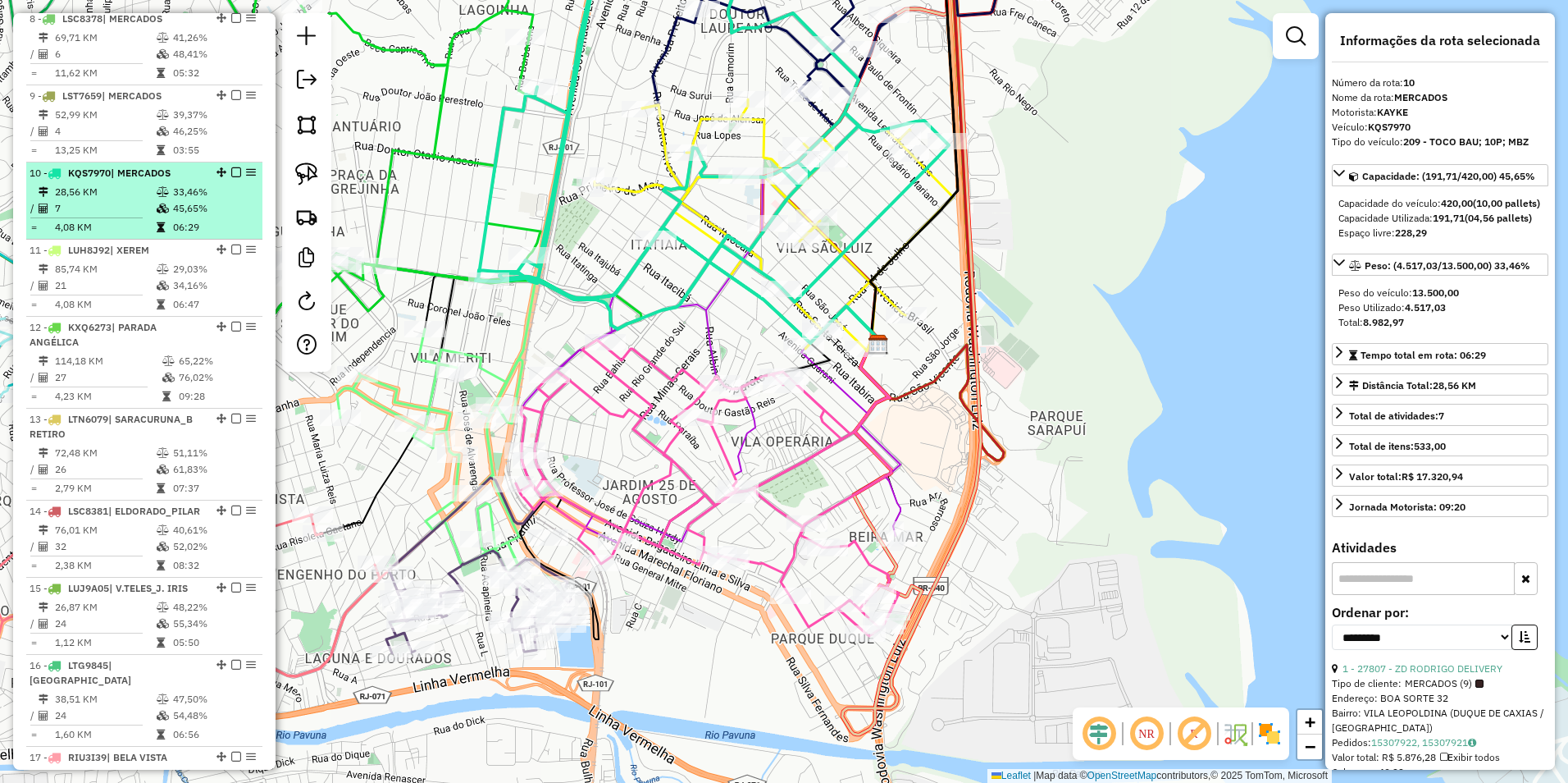
click at [232, 177] on em at bounding box center [236, 172] width 10 height 10
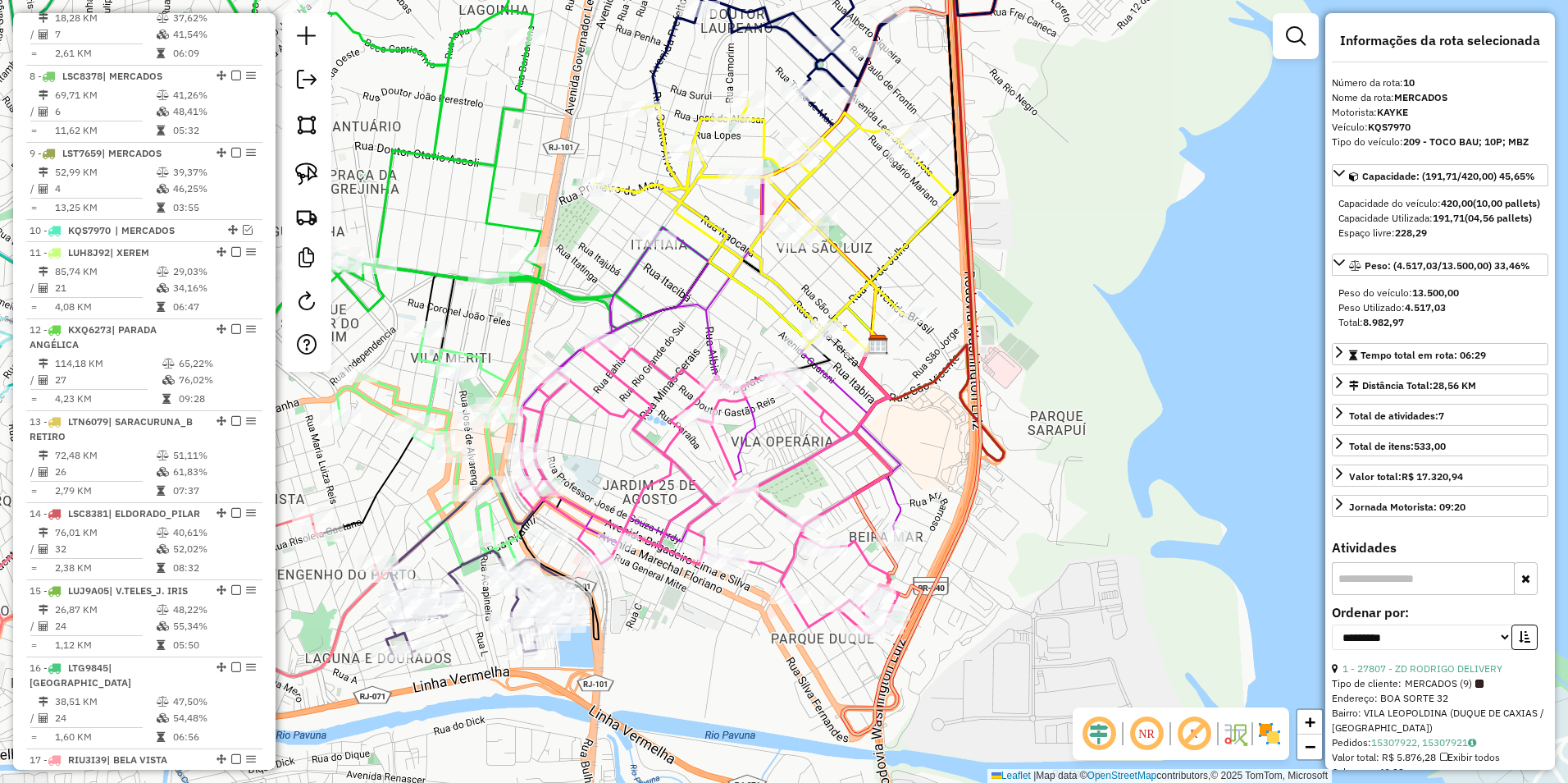
scroll to position [753, 0]
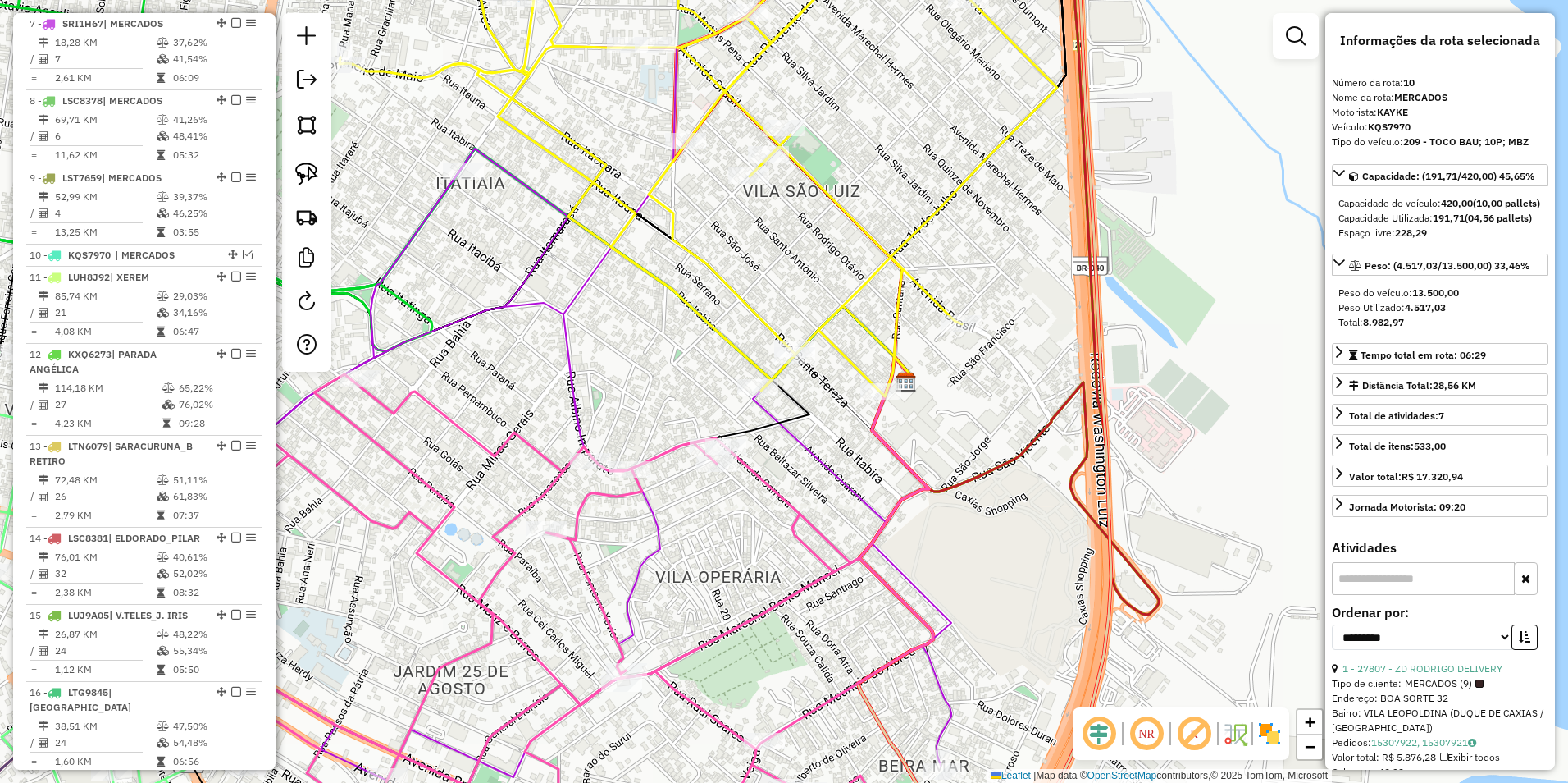
click at [847, 359] on icon at bounding box center [698, 159] width 718 height 474
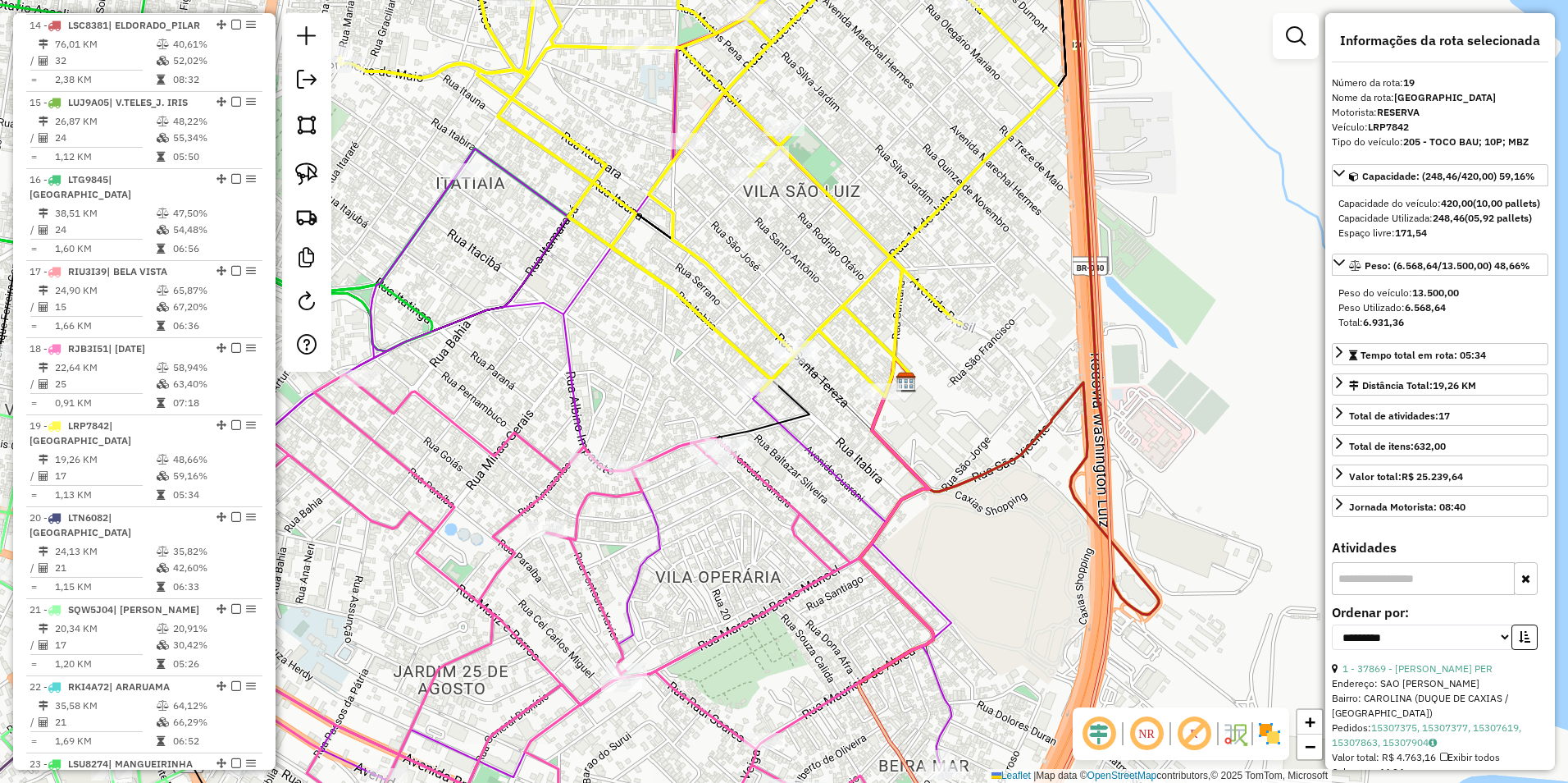
scroll to position [1683, 0]
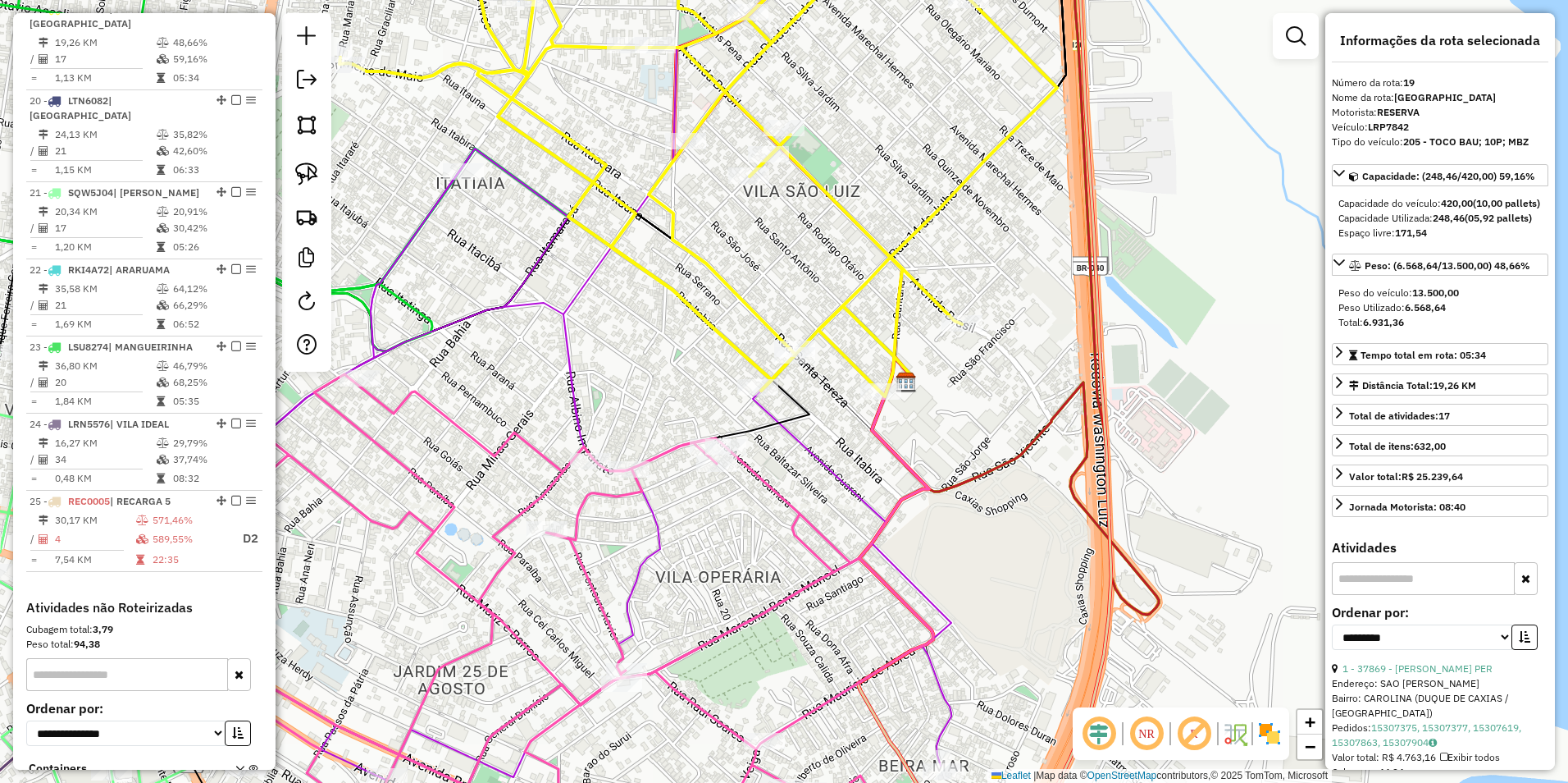
click at [807, 502] on div "Janela de atendimento Grade de atendimento Capacidade Transportadoras Veículos …" at bounding box center [784, 392] width 1568 height 783
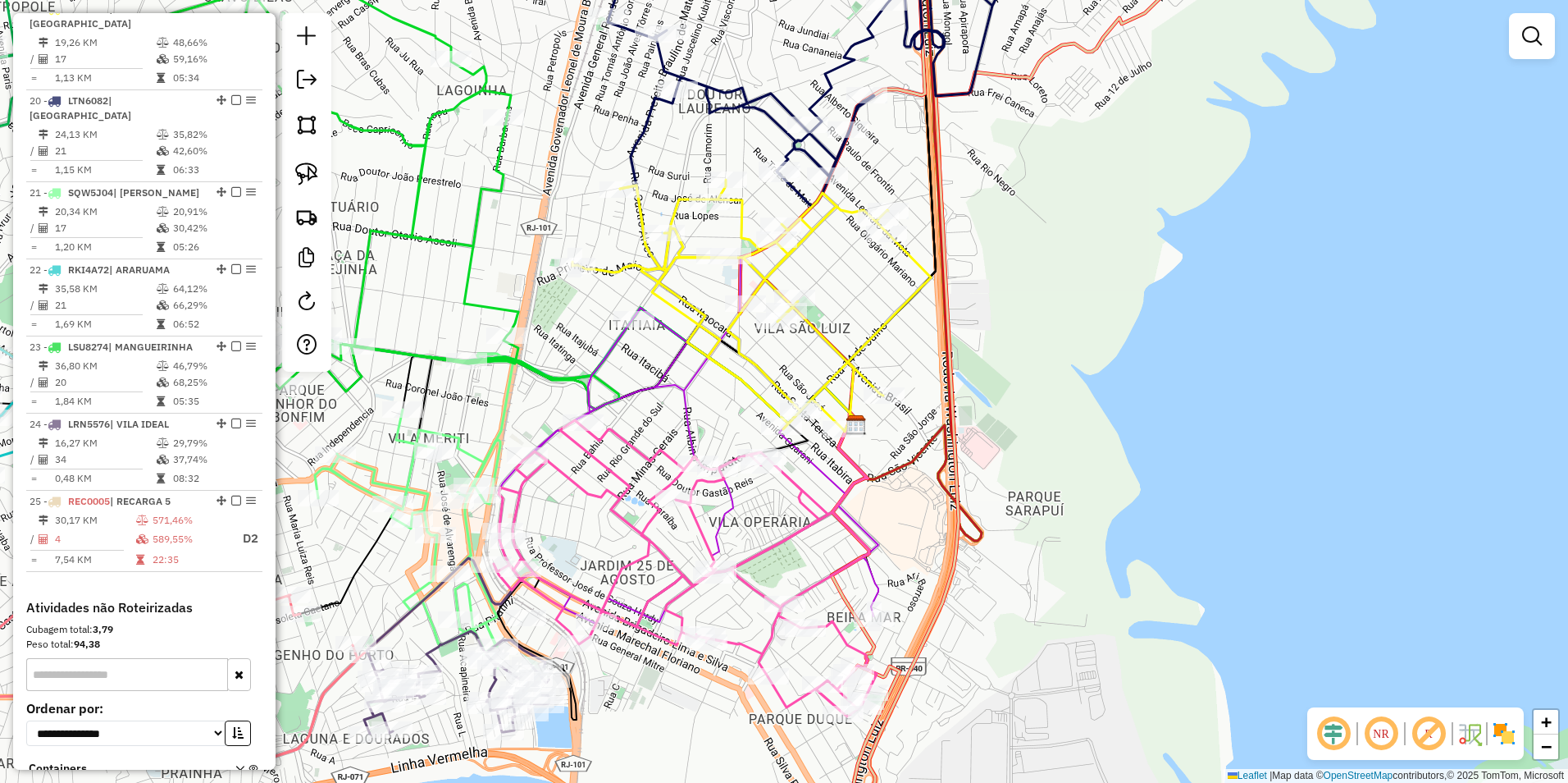
click at [831, 411] on icon at bounding box center [751, 306] width 358 height 252
select select "**********"
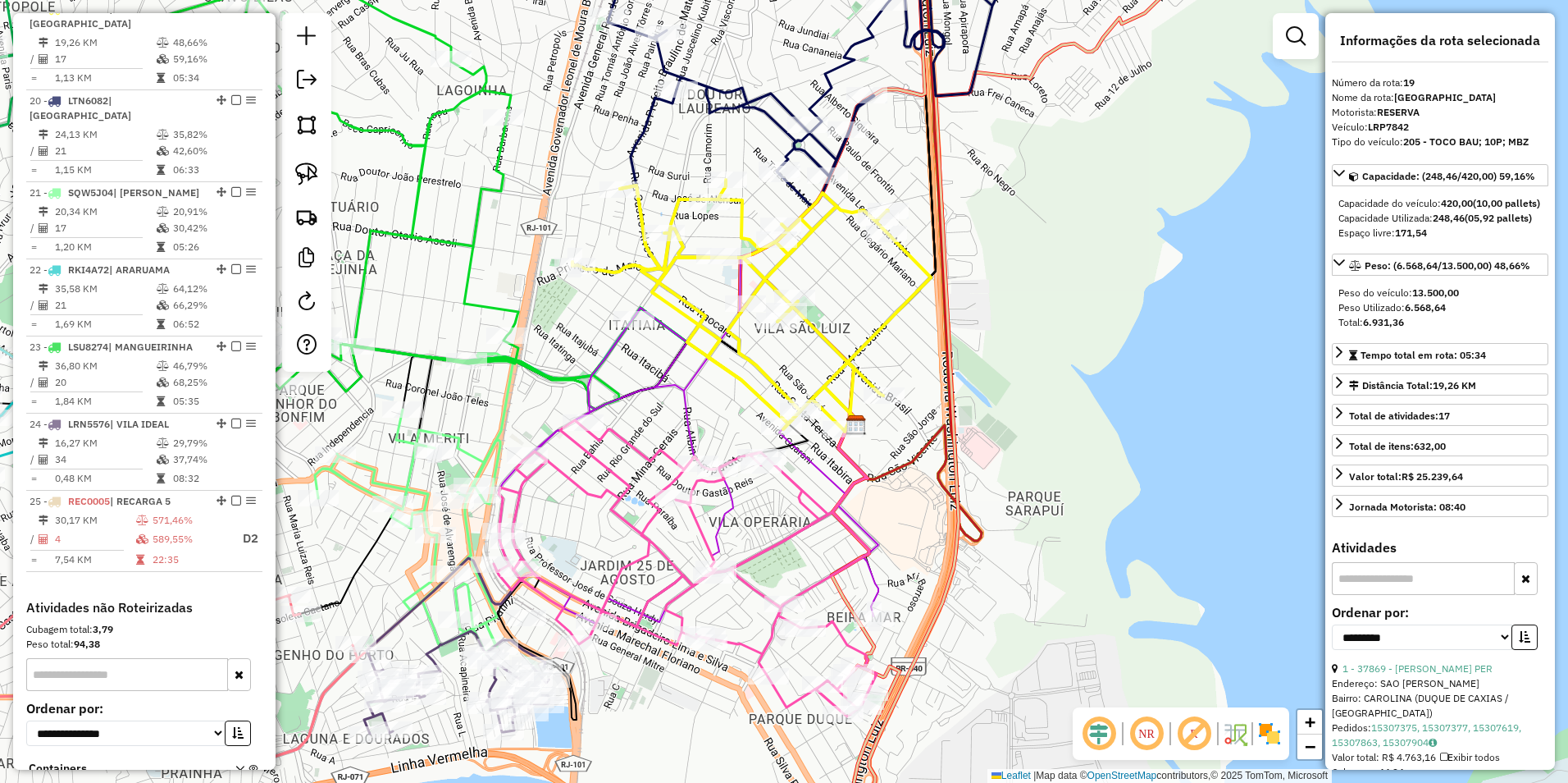
click at [832, 411] on icon at bounding box center [751, 306] width 358 height 252
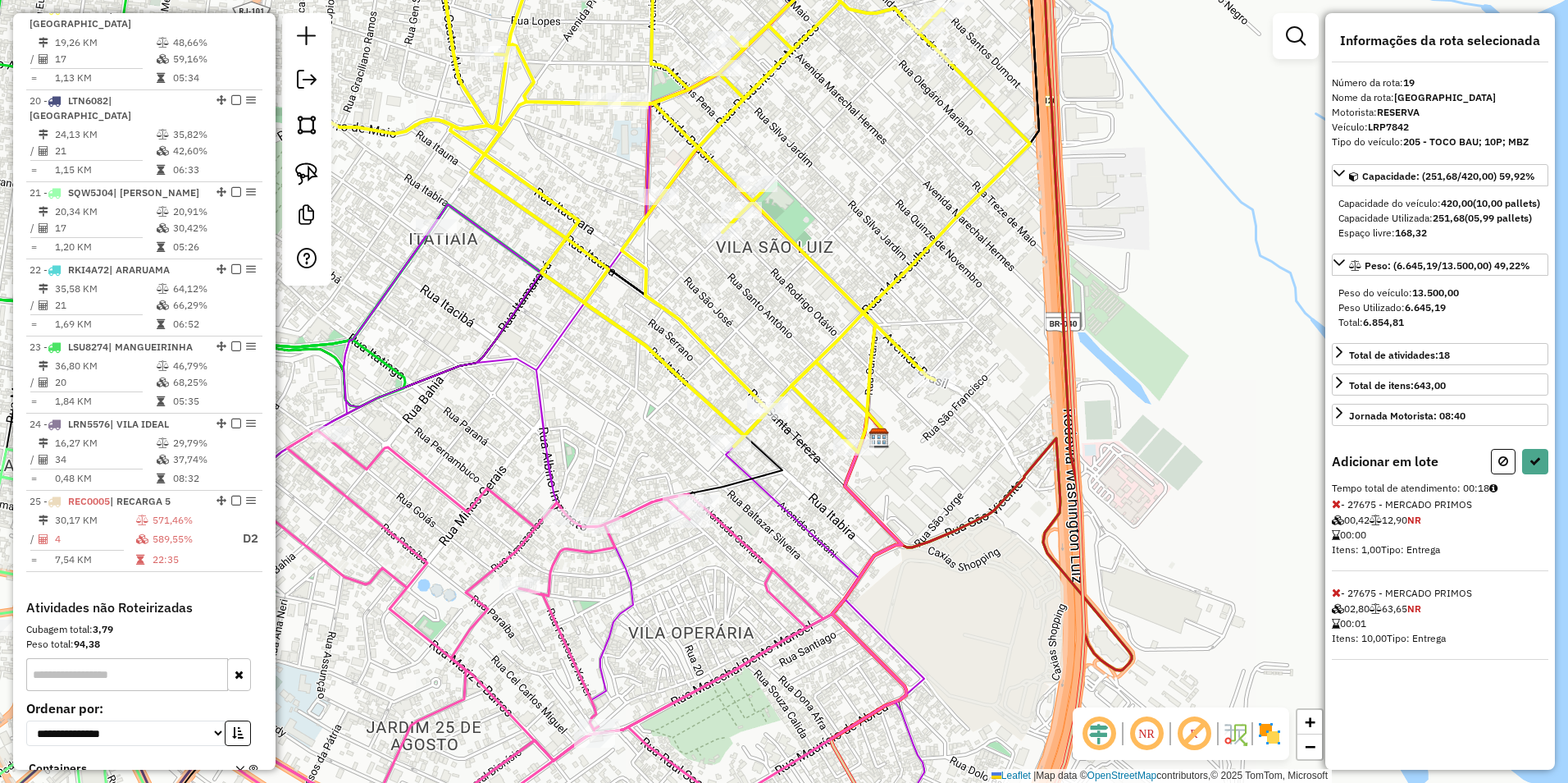
select select "**********"
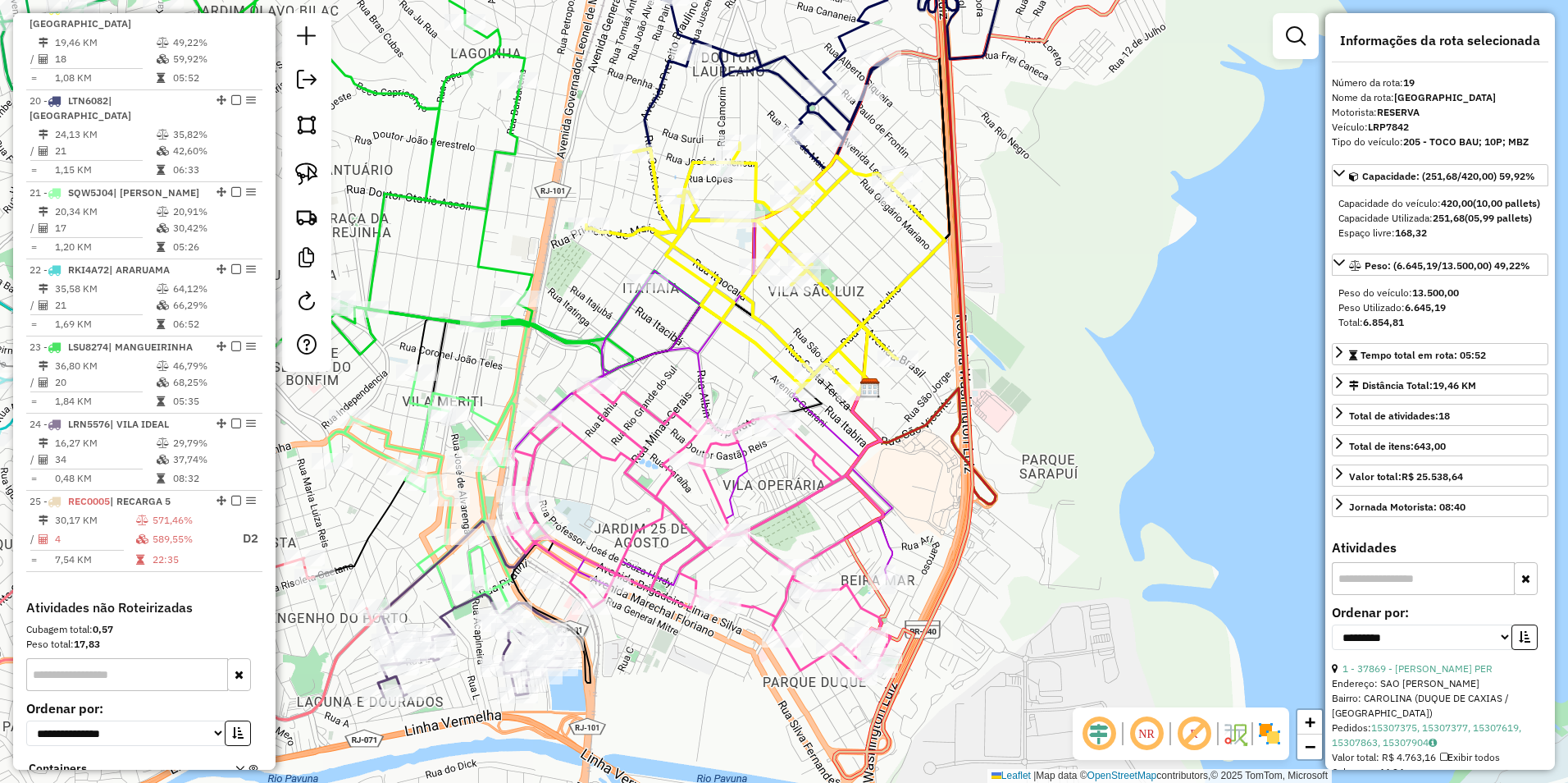
click at [1072, 185] on div "Janela de atendimento Grade de atendimento Capacidade Transportadoras Veículos …" at bounding box center [784, 392] width 1568 height 783
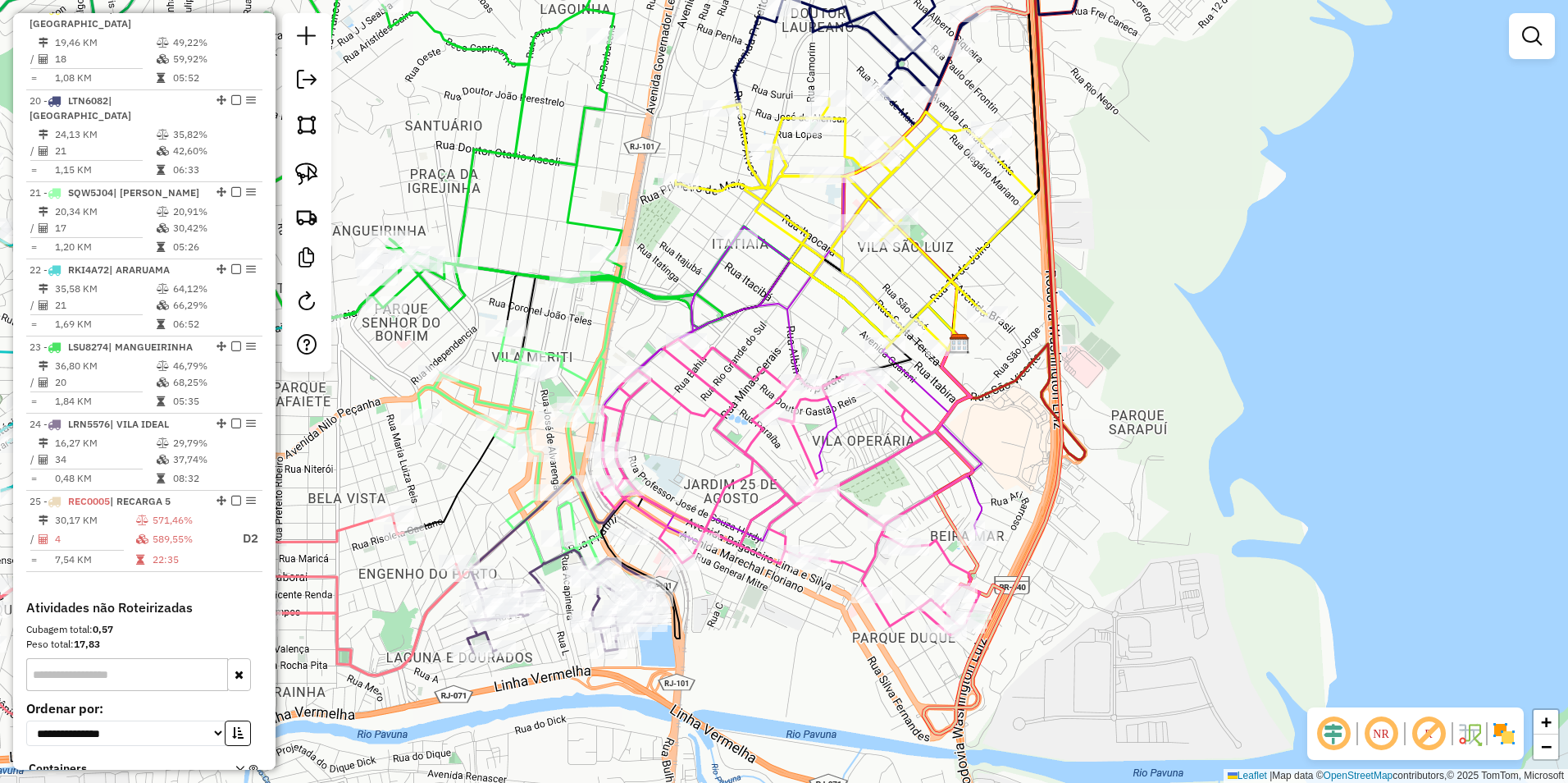
click at [713, 615] on div "Janela de atendimento Grade de atendimento Capacidade Transportadoras Veículos …" at bounding box center [784, 392] width 1568 height 783
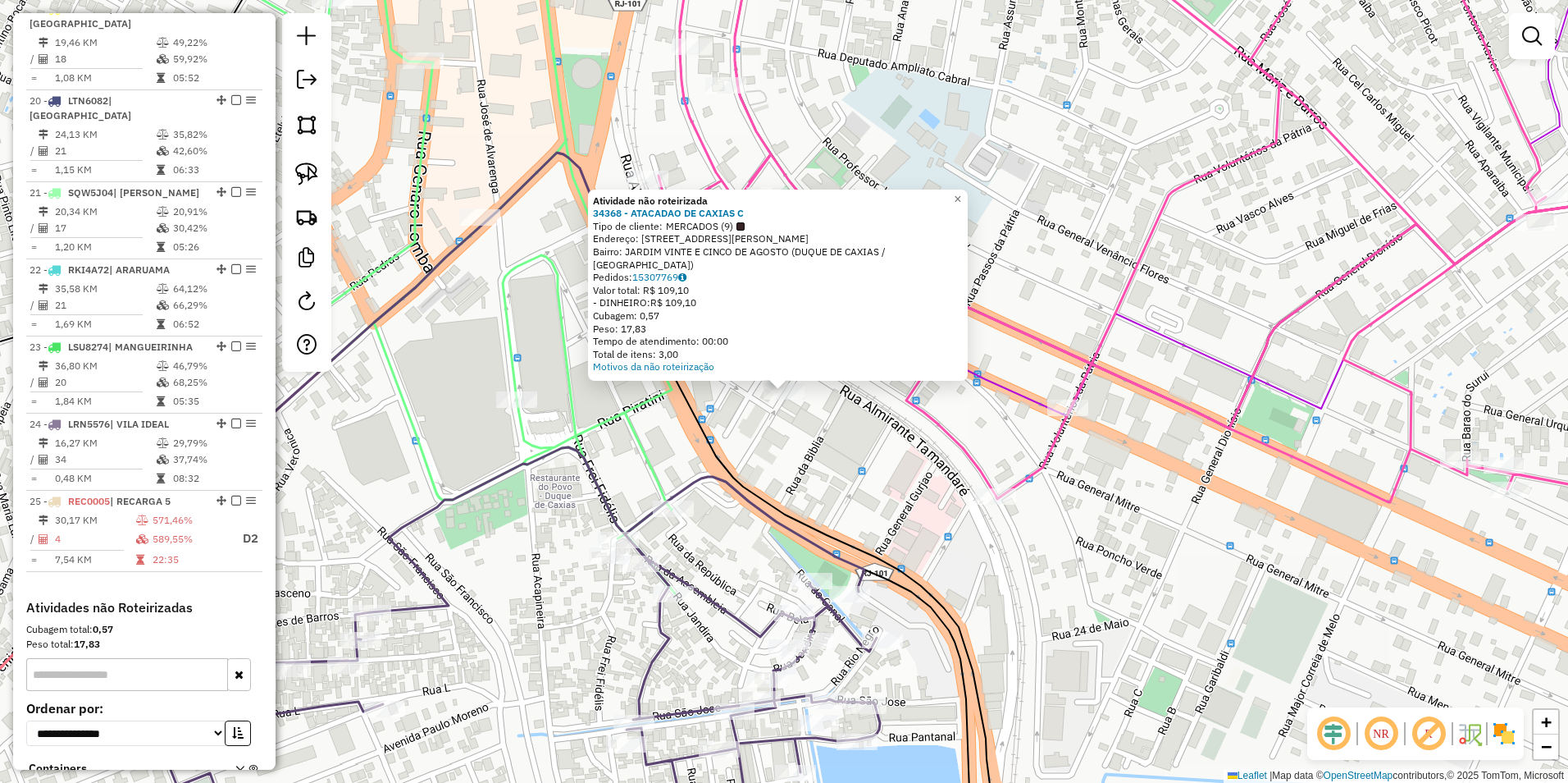
click at [842, 431] on div "Atividade não roteirizada 34368 - ATACADAO DE CAXIAS C Tipo de cliente: MERCADO…" at bounding box center [784, 392] width 1568 height 783
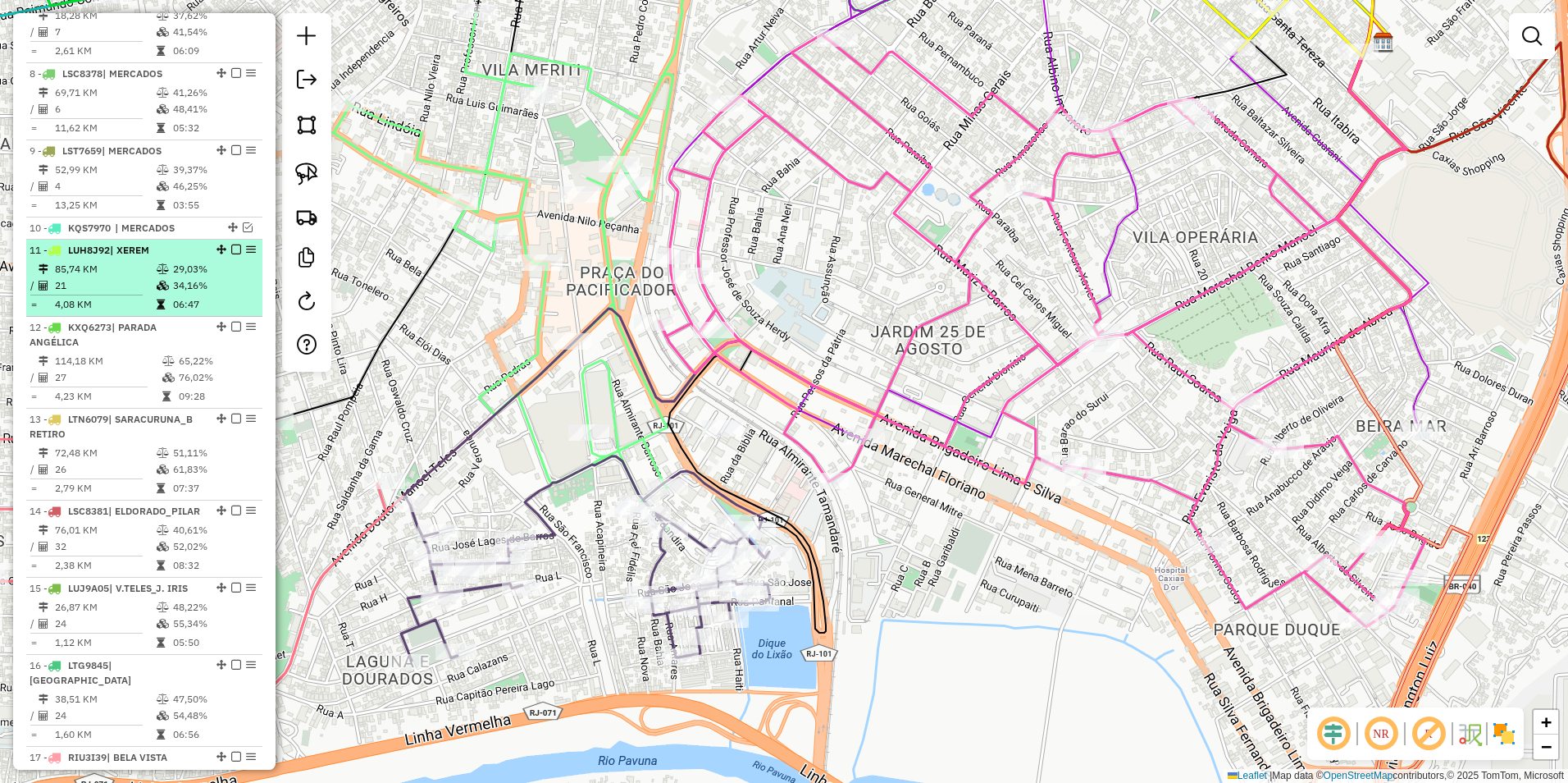
scroll to position [698, 0]
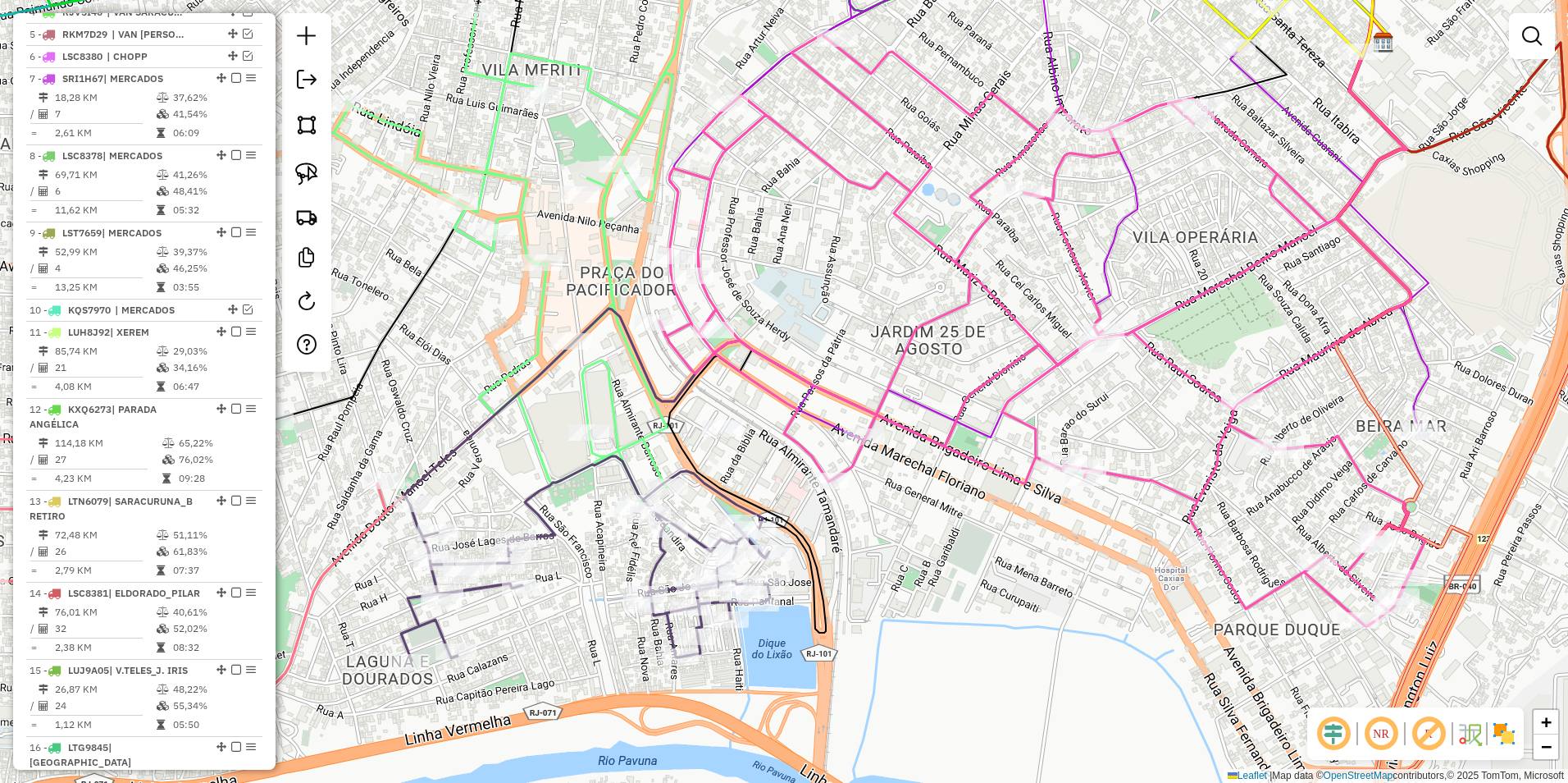
drag, startPoint x: 780, startPoint y: 241, endPoint x: 384, endPoint y: 825, distance: 705.6
click at [384, 782] on html "Aguarde... Pop-up bloqueado! Seu navegador bloqueou automáticamente a abertura …" at bounding box center [784, 392] width 1568 height 783
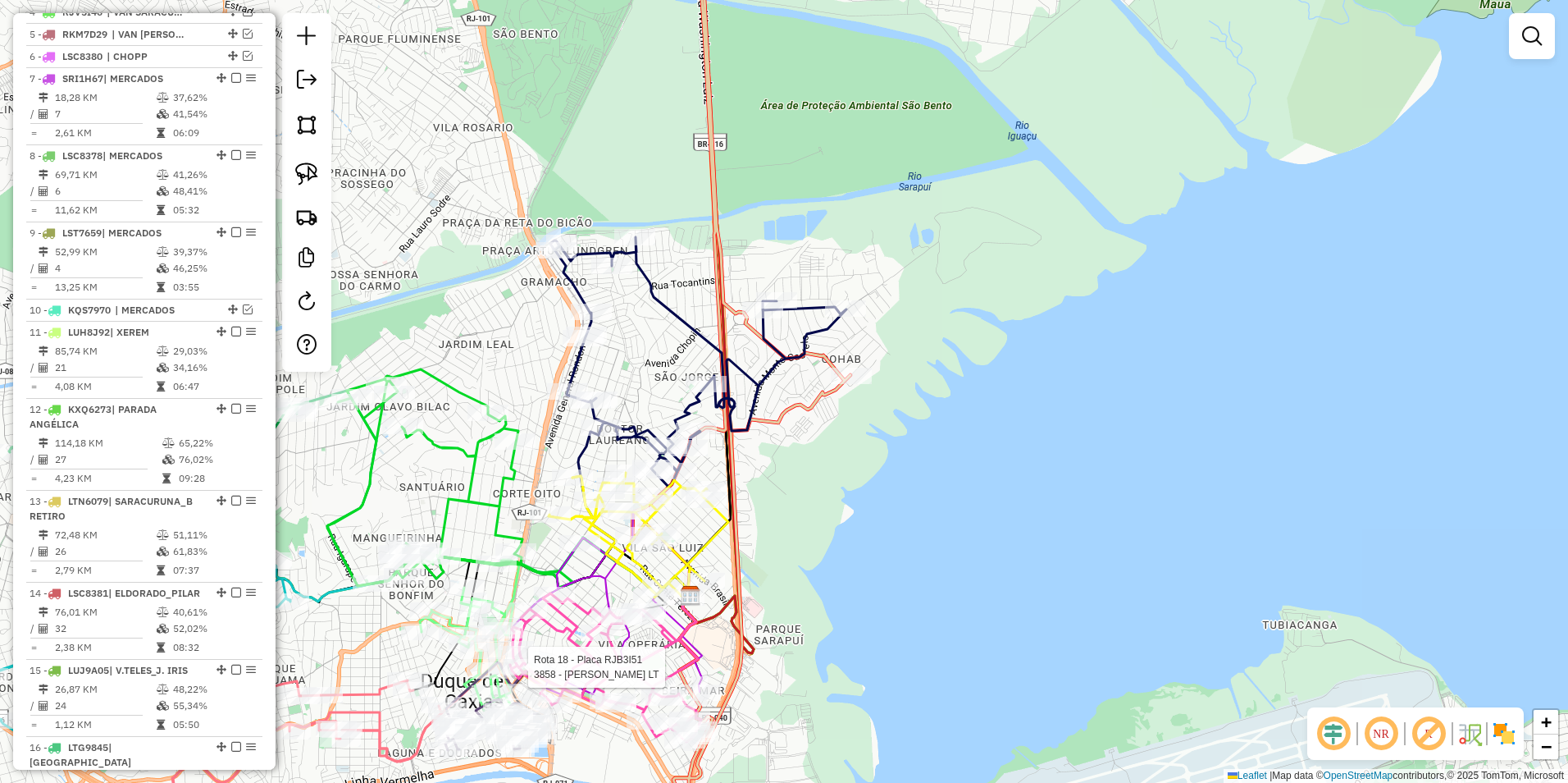
drag, startPoint x: 840, startPoint y: 152, endPoint x: 945, endPoint y: 825, distance: 681.1
click at [945, 782] on html "Aguarde... Pop-up bloqueado! Seu navegador bloqueou automáticamente a abertura …" at bounding box center [784, 392] width 1568 height 783
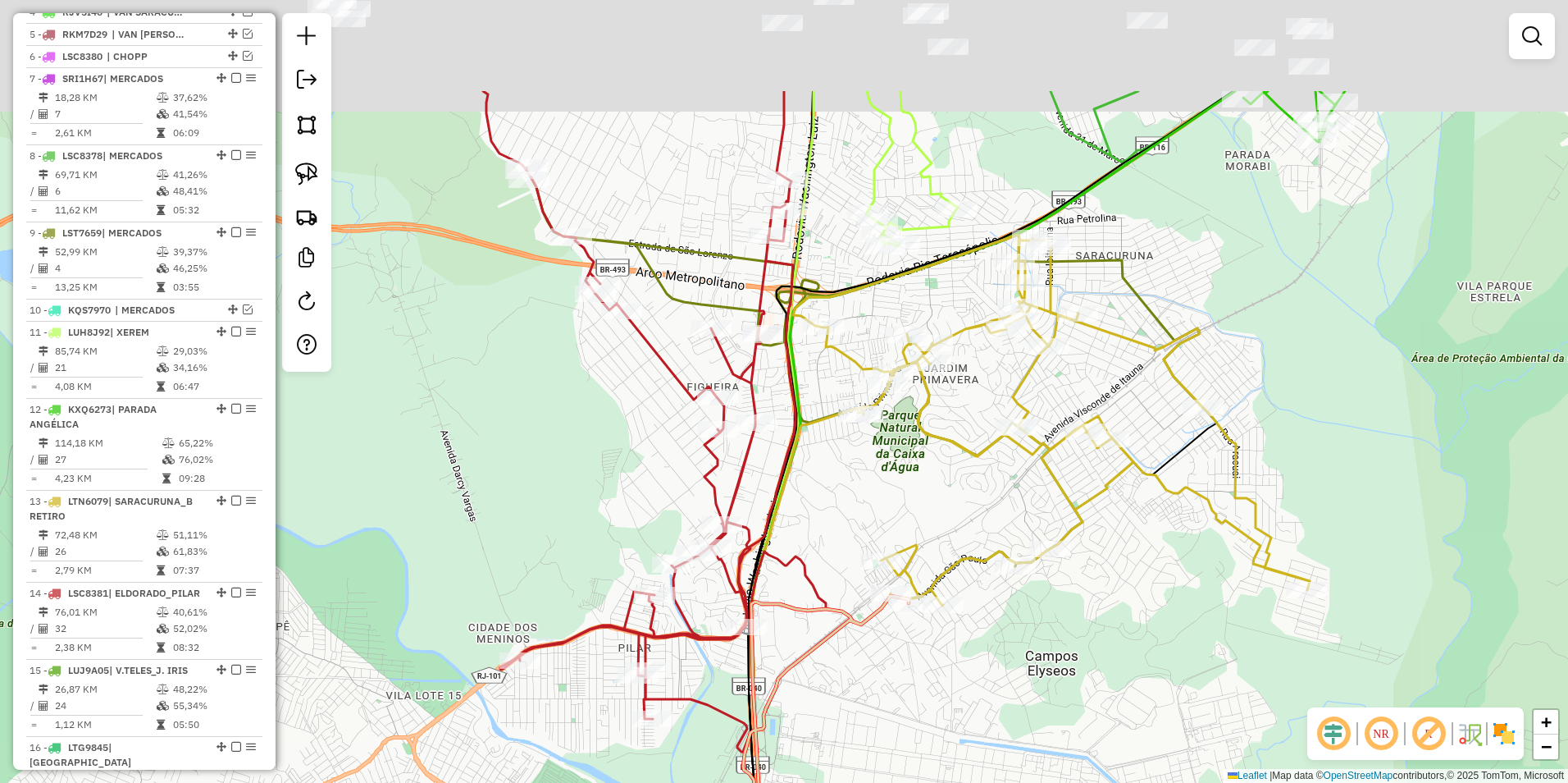
drag, startPoint x: 862, startPoint y: 312, endPoint x: 802, endPoint y: 500, distance: 197.3
click at [802, 500] on div "Rota 18 - Placa RJB3I51 3858 - LANCHONETE CHAVES LT Janela de atendimento Grade…" at bounding box center [784, 392] width 1568 height 783
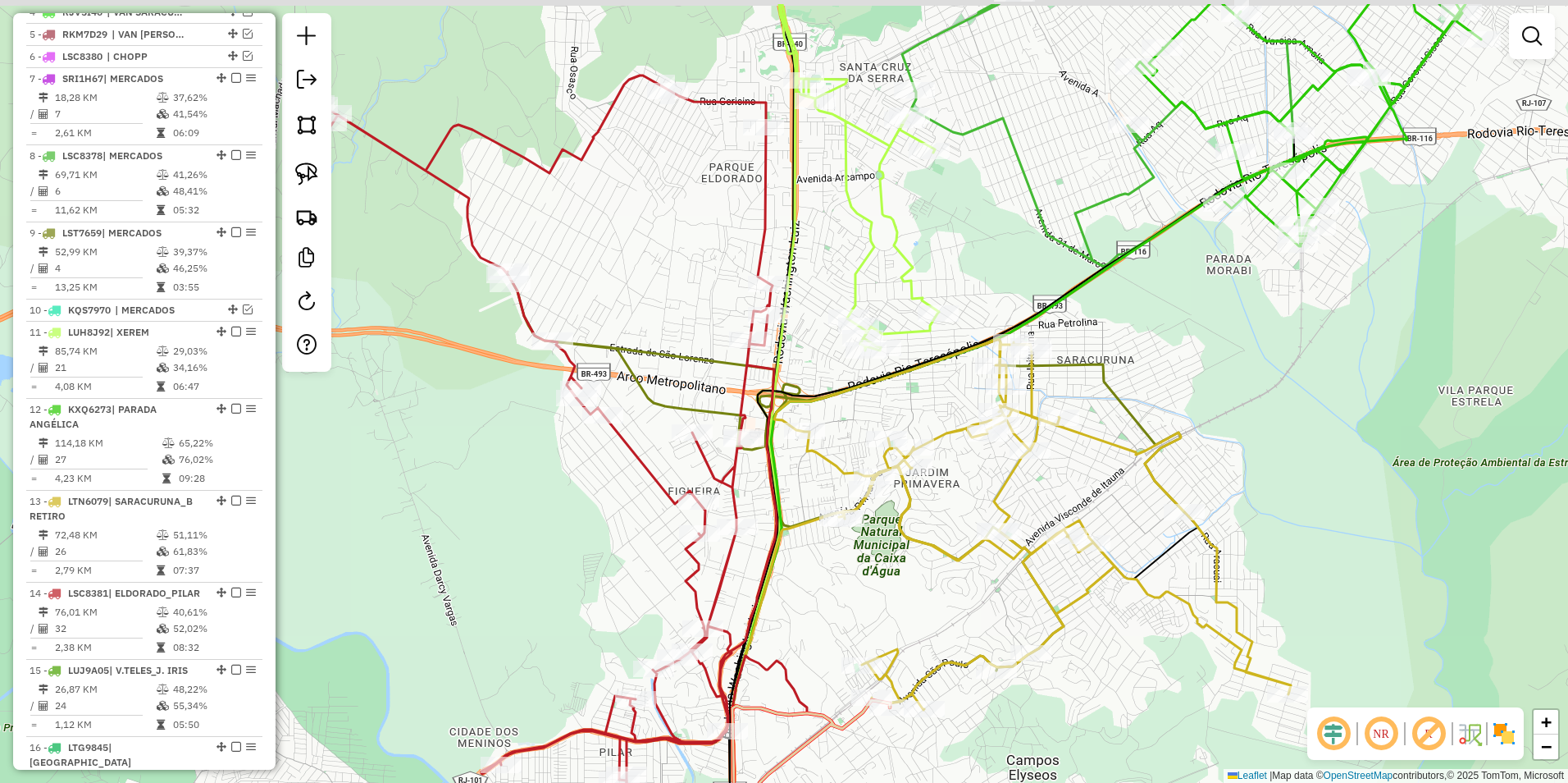
drag, startPoint x: 835, startPoint y: 159, endPoint x: 817, endPoint y: 274, distance: 116.4
click at [817, 274] on div "Rota 18 - Placa RJB3I51 3858 - LANCHONETE CHAVES LT Janela de atendimento Grade…" at bounding box center [784, 392] width 1568 height 783
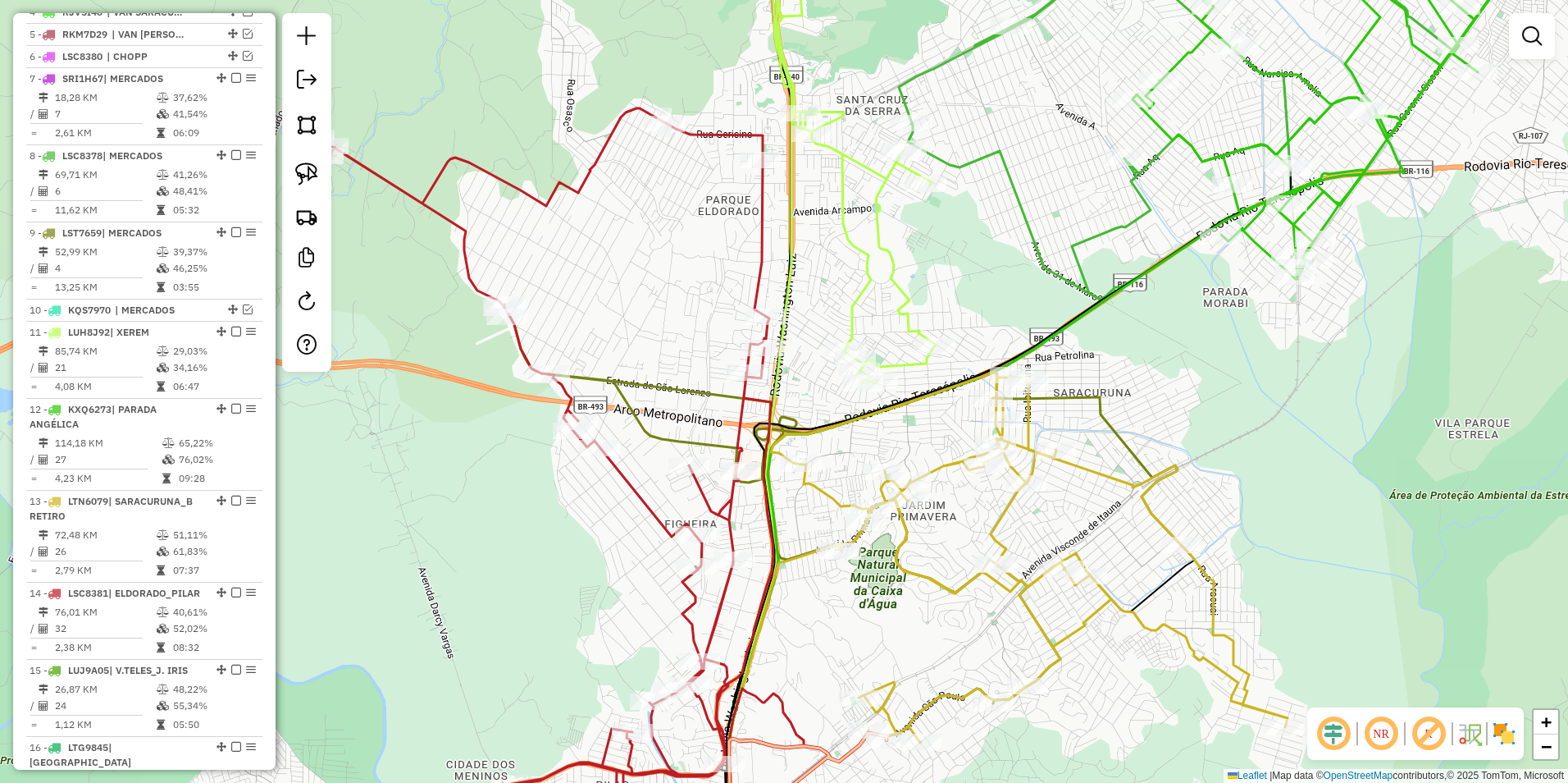
click at [622, 391] on icon at bounding box center [843, 505] width 677 height 397
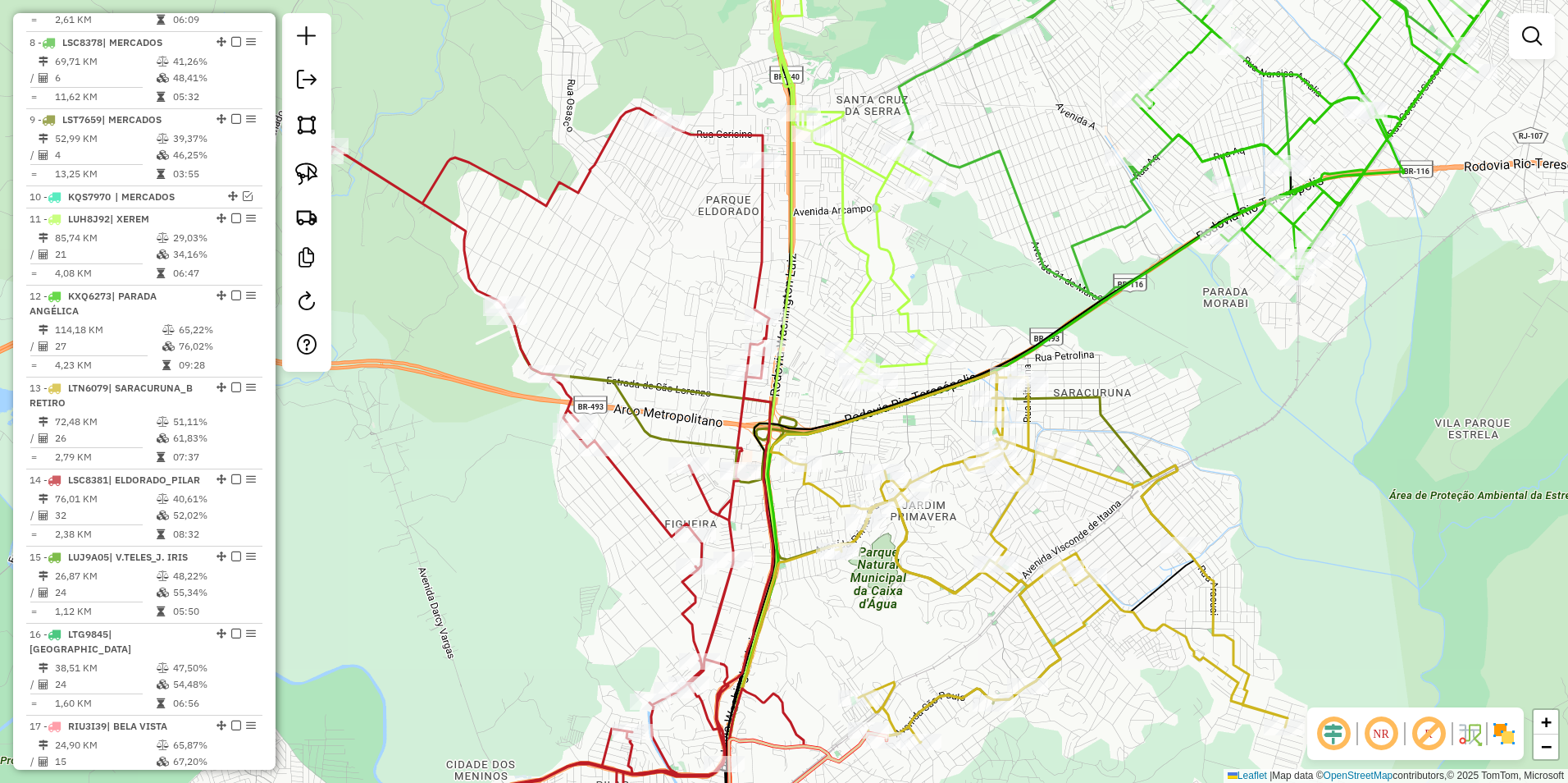
select select "**********"
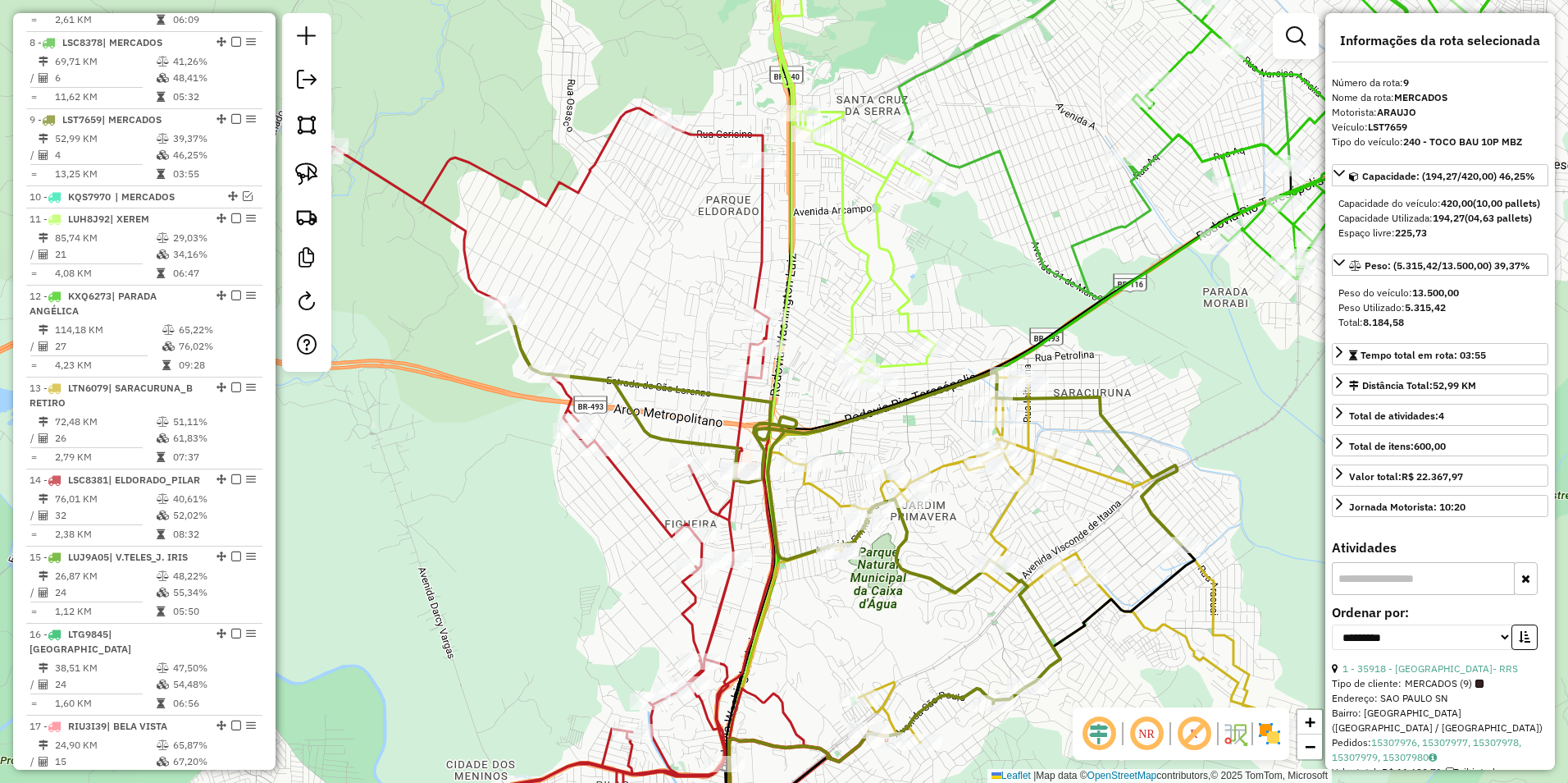
scroll to position [922, 0]
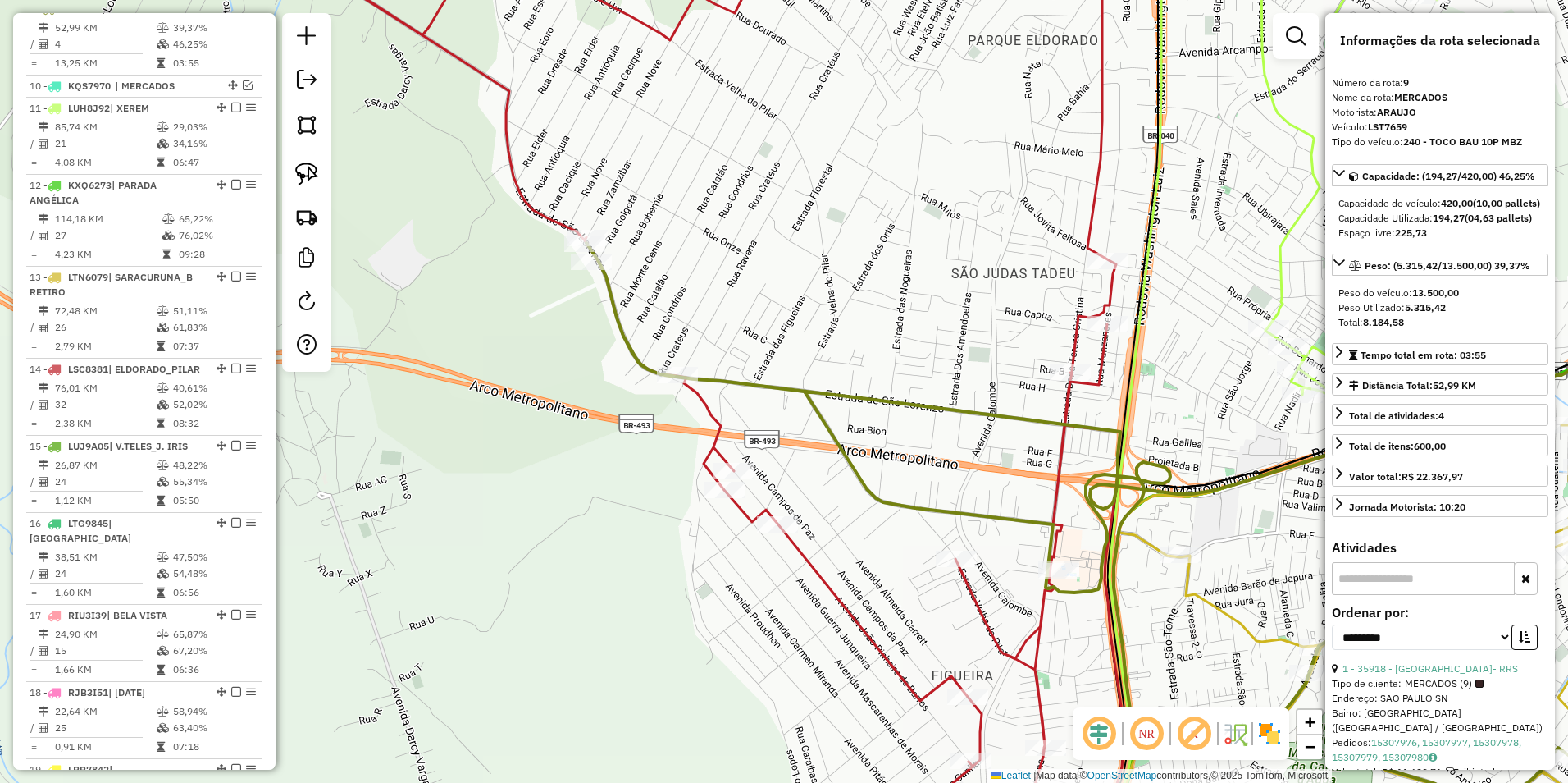
click at [865, 484] on icon at bounding box center [1156, 552] width 1138 height 619
click at [860, 467] on icon at bounding box center [1156, 552] width 1138 height 619
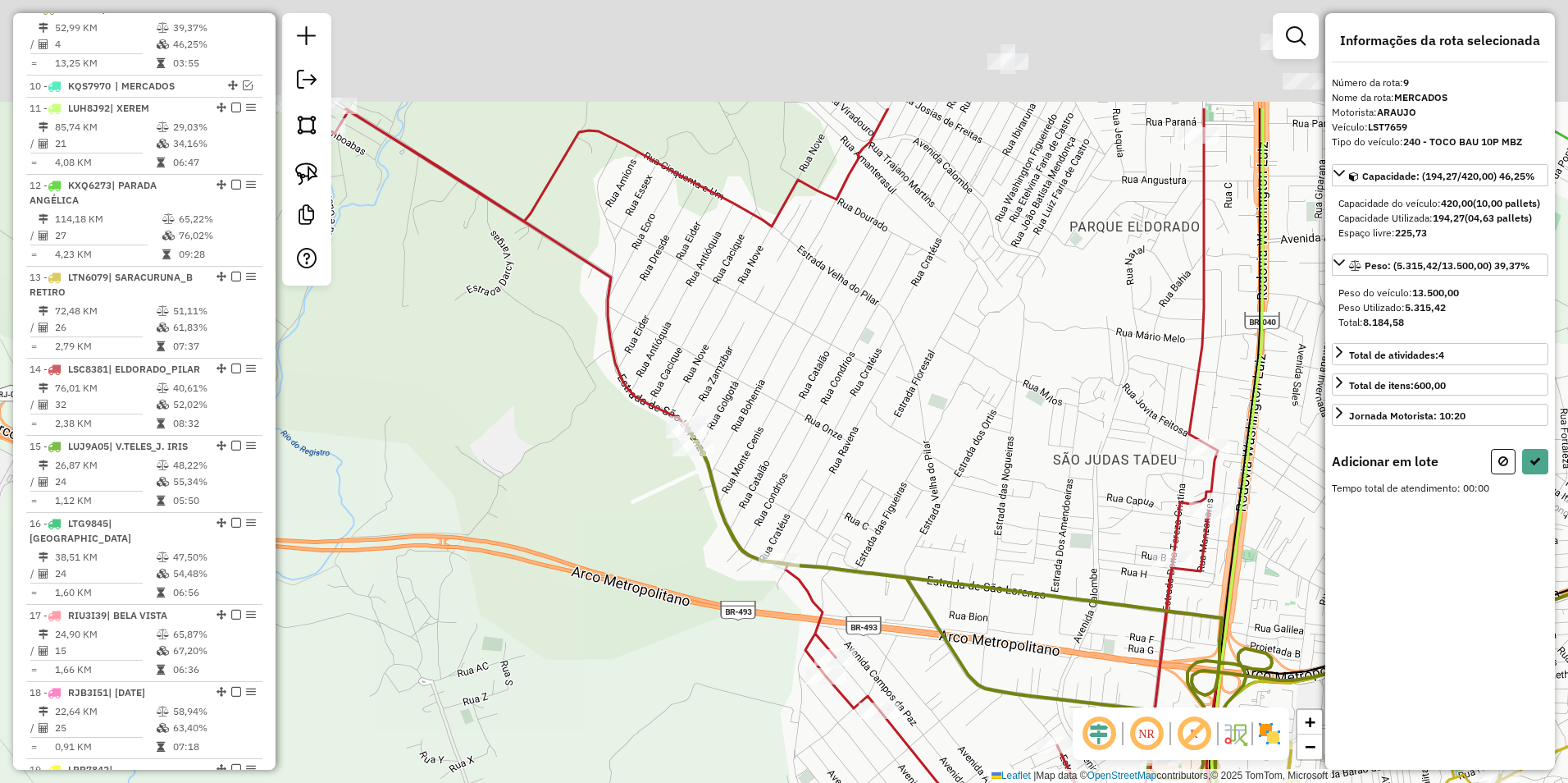
drag, startPoint x: 600, startPoint y: 216, endPoint x: 718, endPoint y: 431, distance: 245.3
click at [718, 431] on div "Janela de atendimento Grade de atendimento Capacidade Transportadoras Veículos …" at bounding box center [784, 392] width 1568 height 783
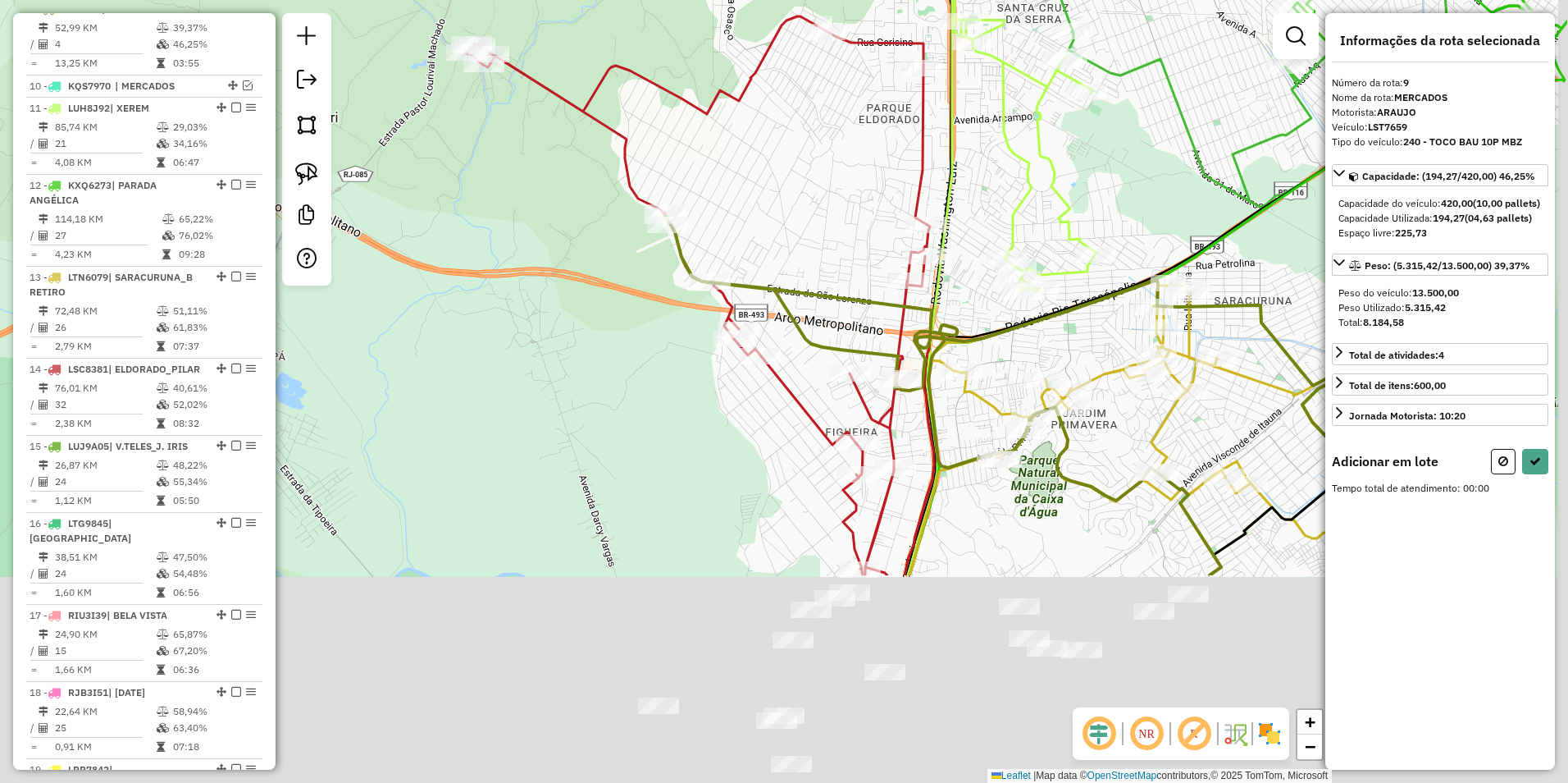
drag, startPoint x: 938, startPoint y: 519, endPoint x: 778, endPoint y: 224, distance: 335.6
click at [778, 224] on div "Janela de atendimento Grade de atendimento Capacidade Transportadoras Veículos …" at bounding box center [784, 392] width 1568 height 783
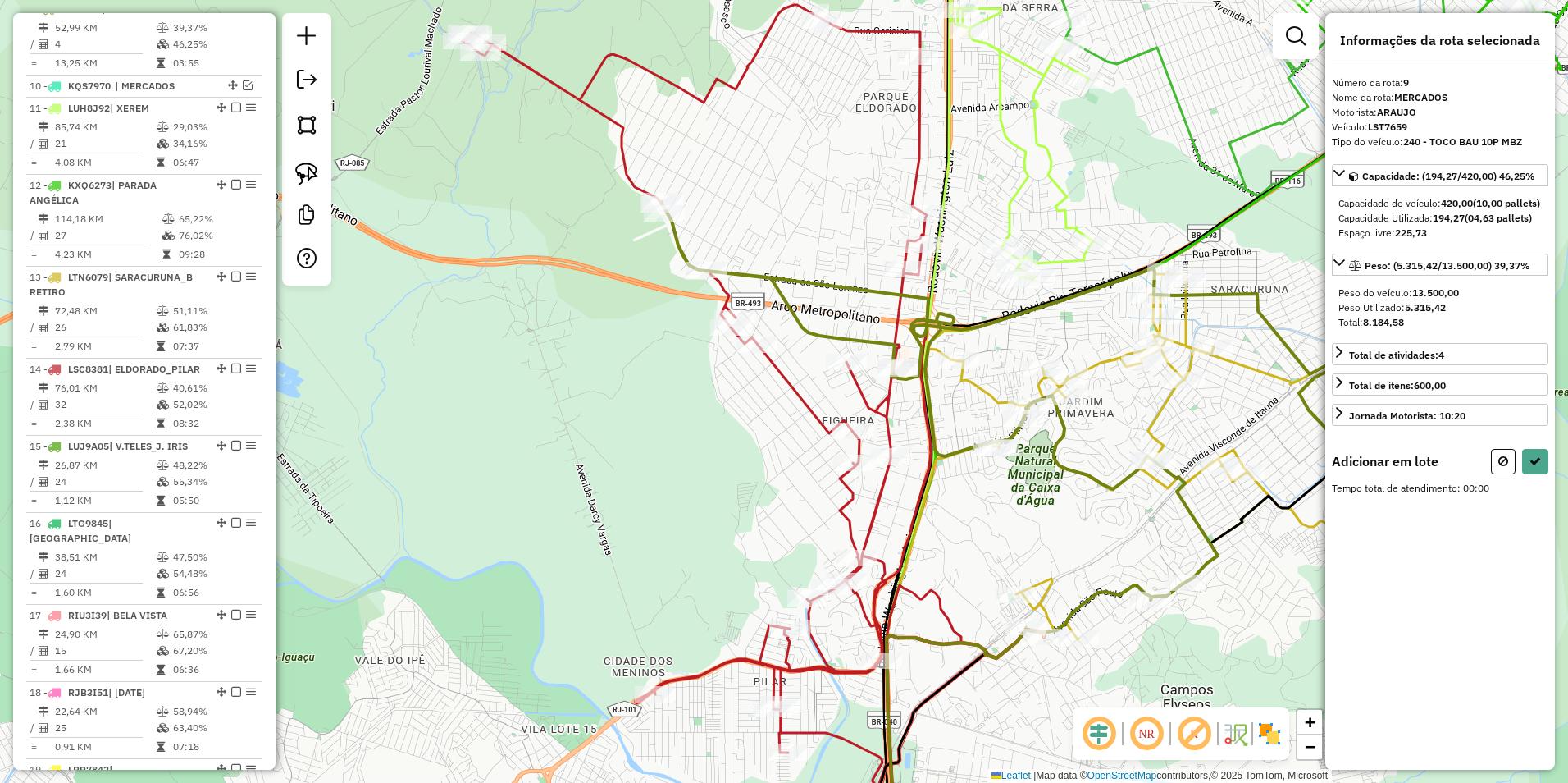
drag, startPoint x: 766, startPoint y: 455, endPoint x: 797, endPoint y: 523, distance: 74.7
click at [797, 523] on div "Janela de atendimento Grade de atendimento Capacidade Transportadoras Veículos …" at bounding box center [784, 392] width 1568 height 783
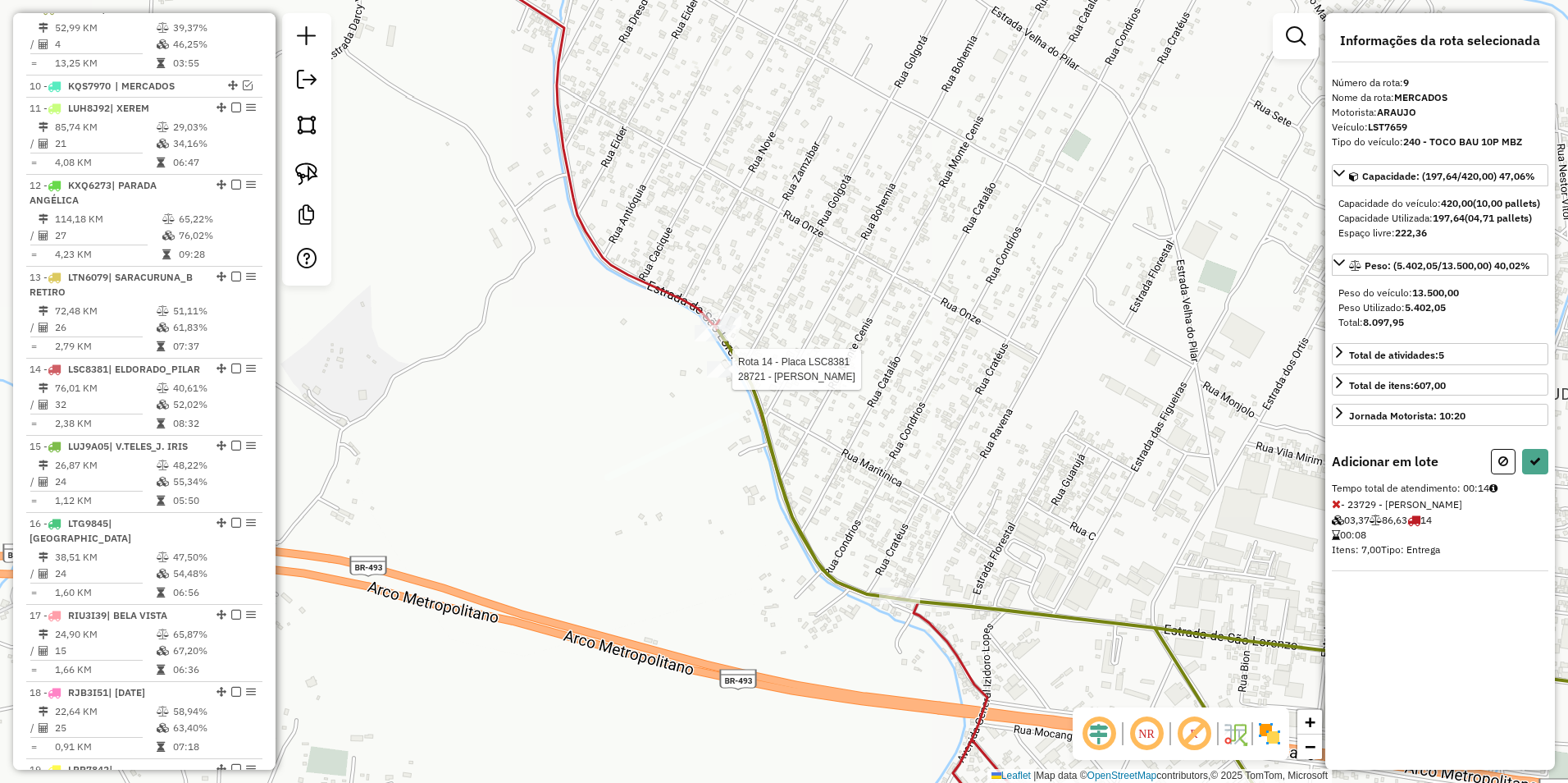
click at [725, 378] on div at bounding box center [727, 369] width 41 height 16
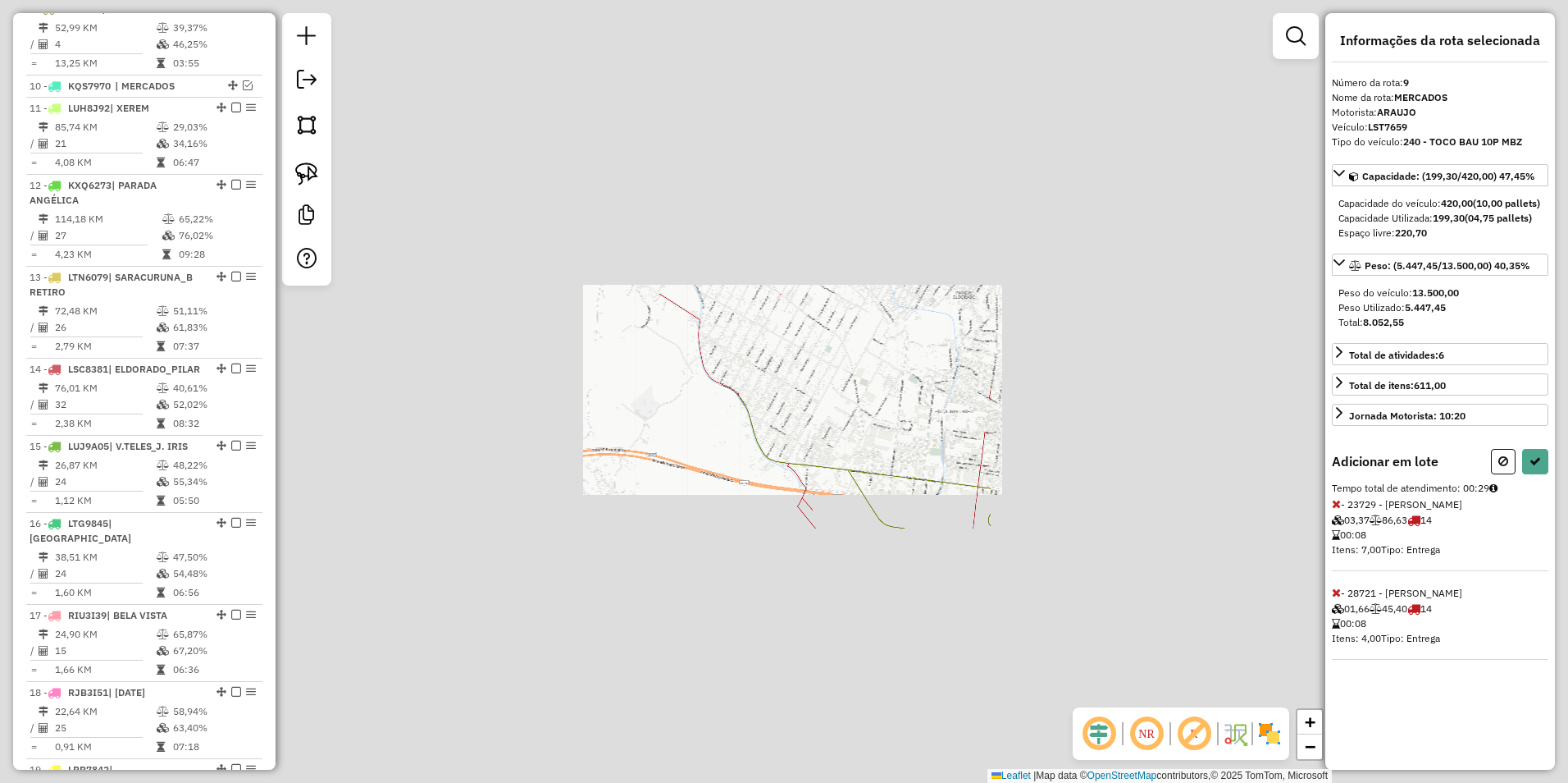
select select "**********"
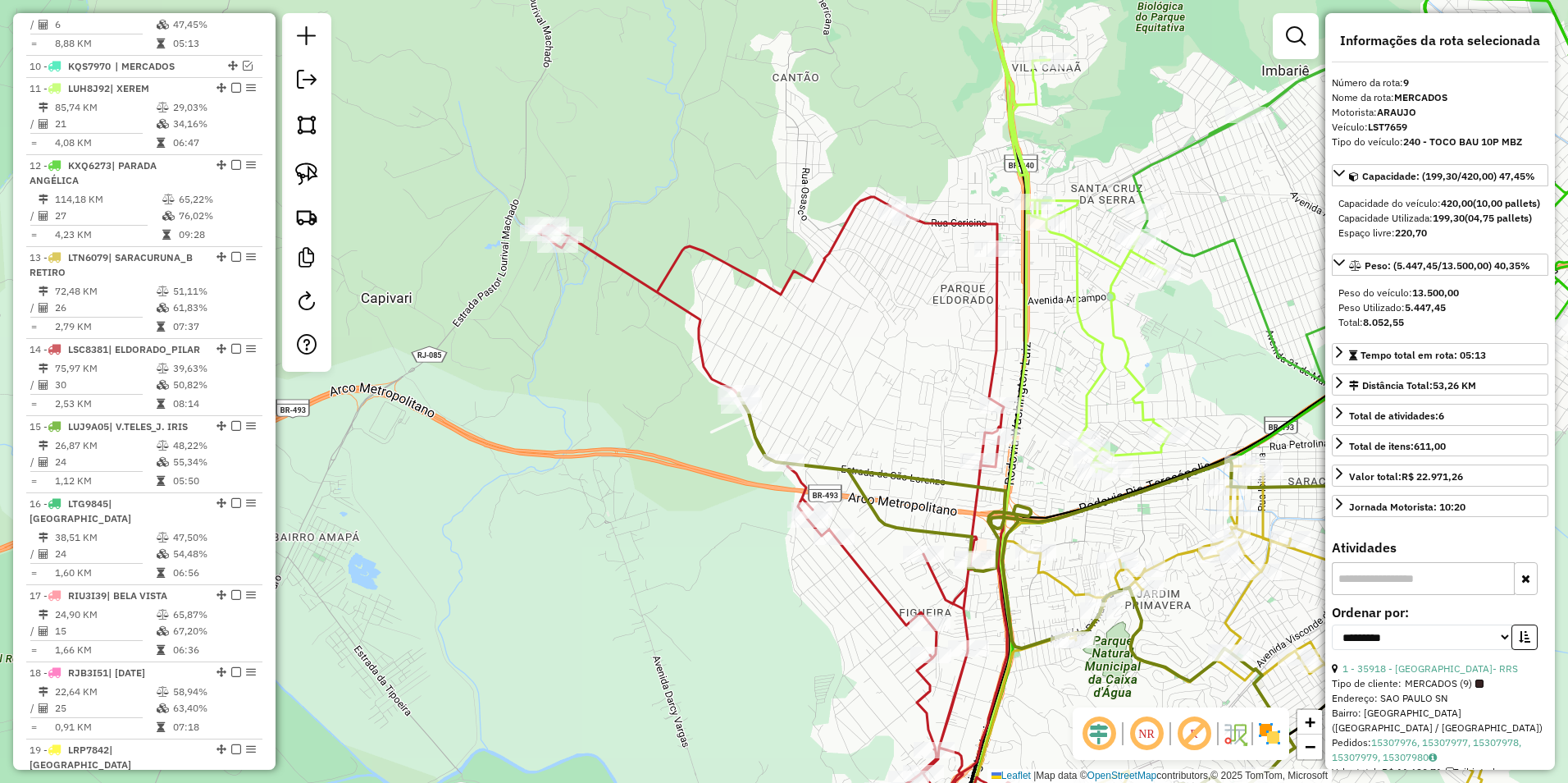
click at [1001, 317] on icon at bounding box center [773, 530] width 469 height 665
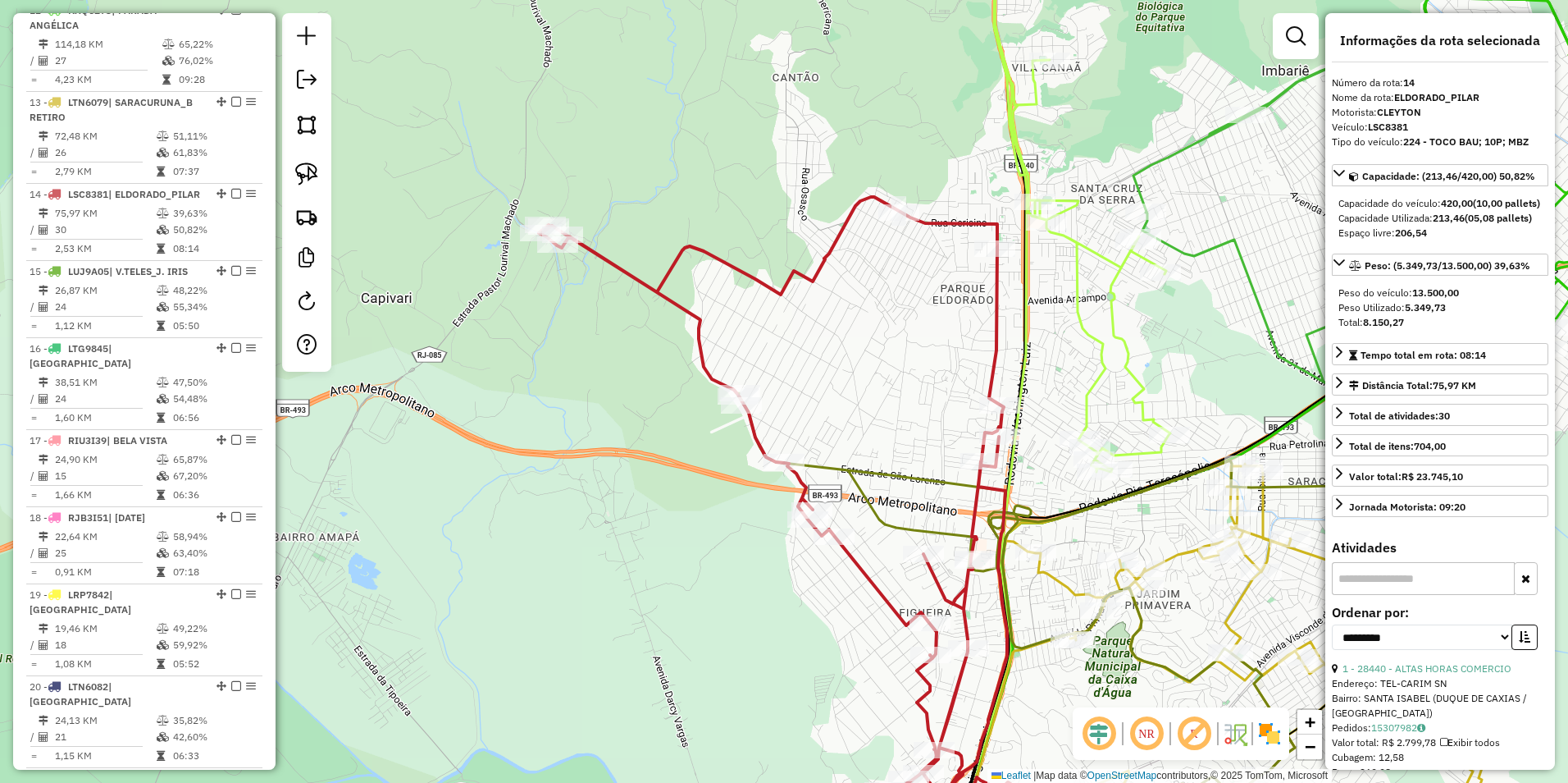
scroll to position [1263, 0]
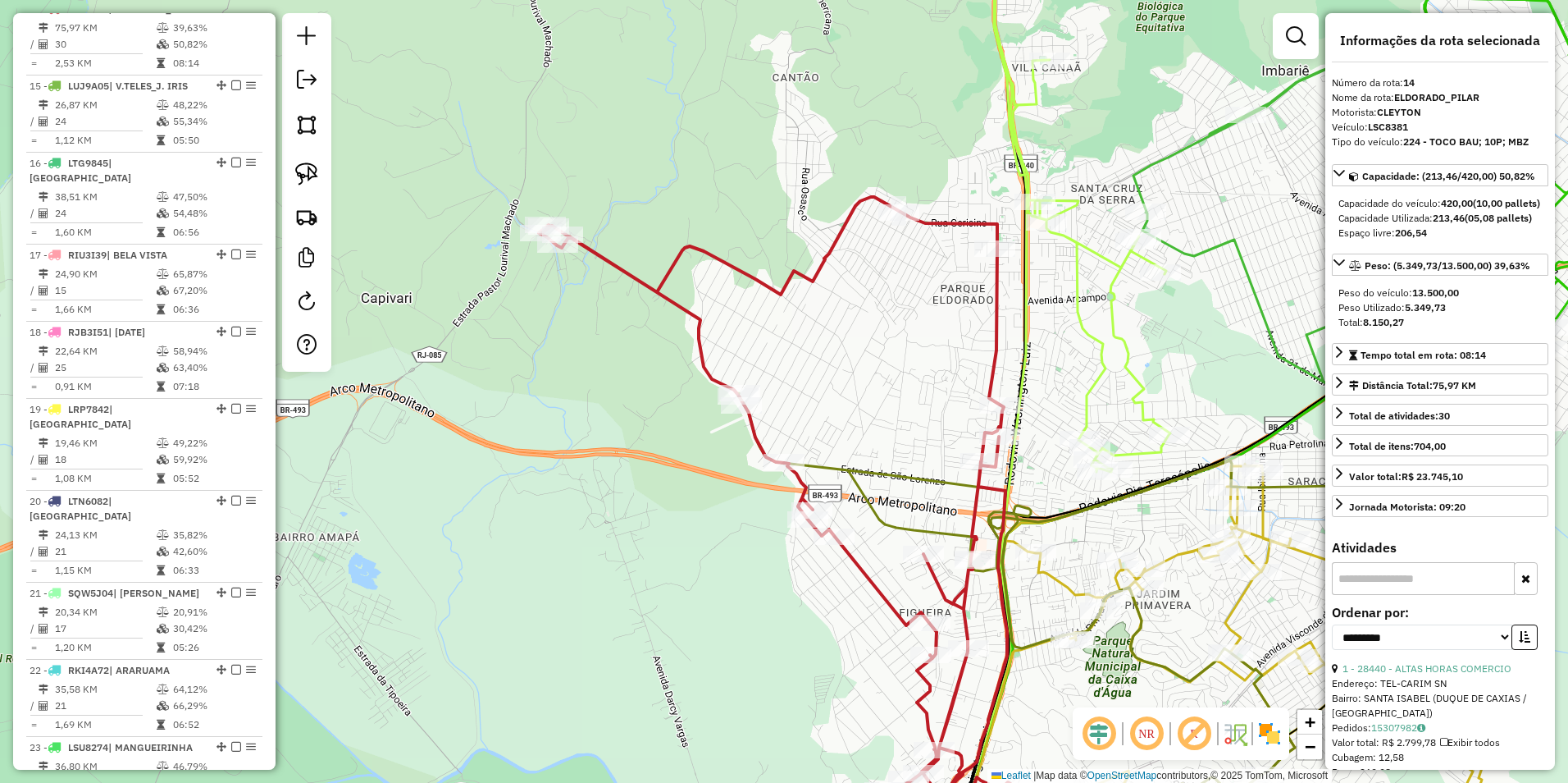
click at [973, 345] on div "Janela de atendimento Grade de atendimento Capacidade Transportadoras Veículos …" at bounding box center [784, 392] width 1568 height 783
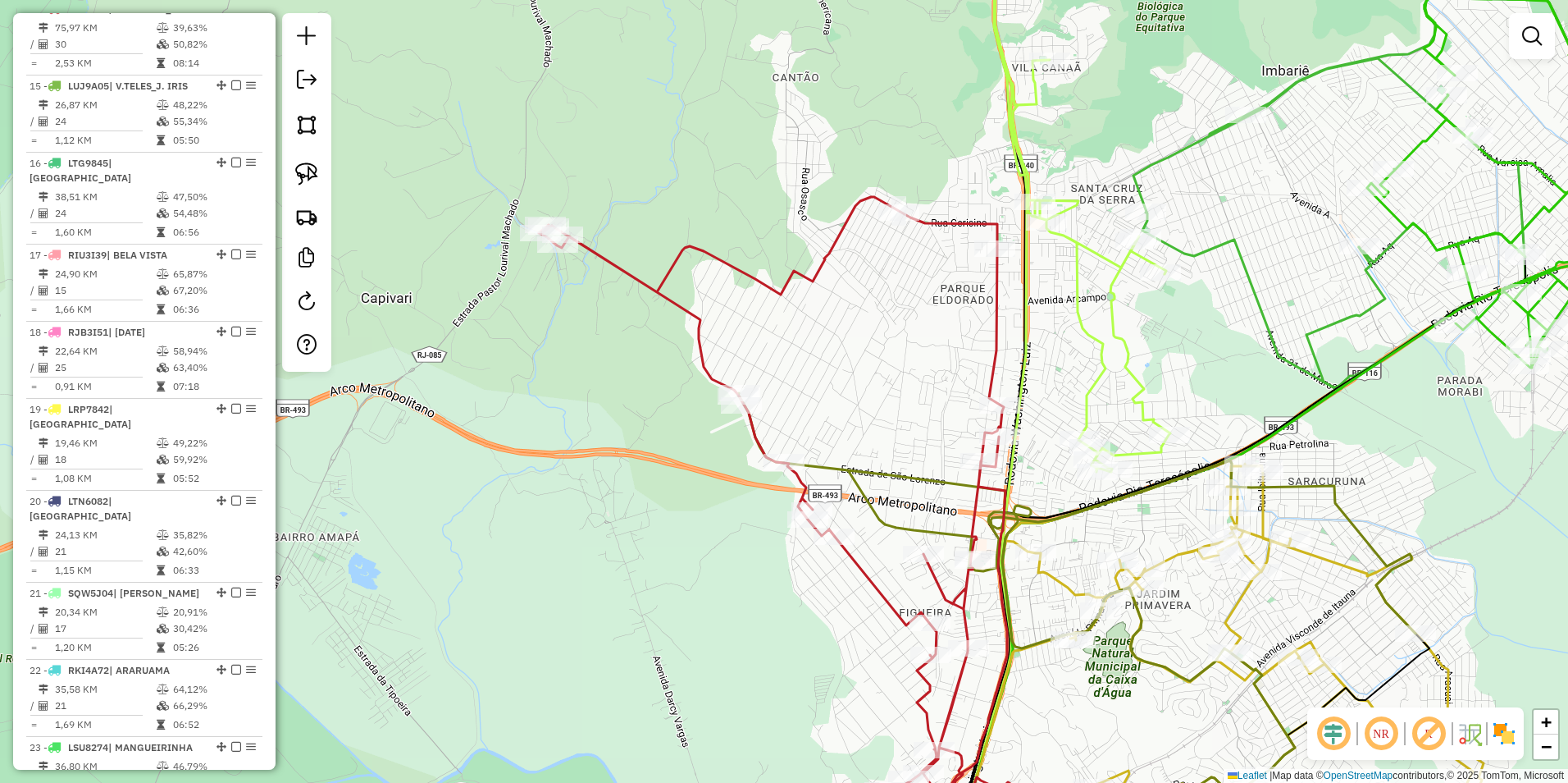
click at [994, 342] on icon at bounding box center [773, 530] width 469 height 665
select select "**********"
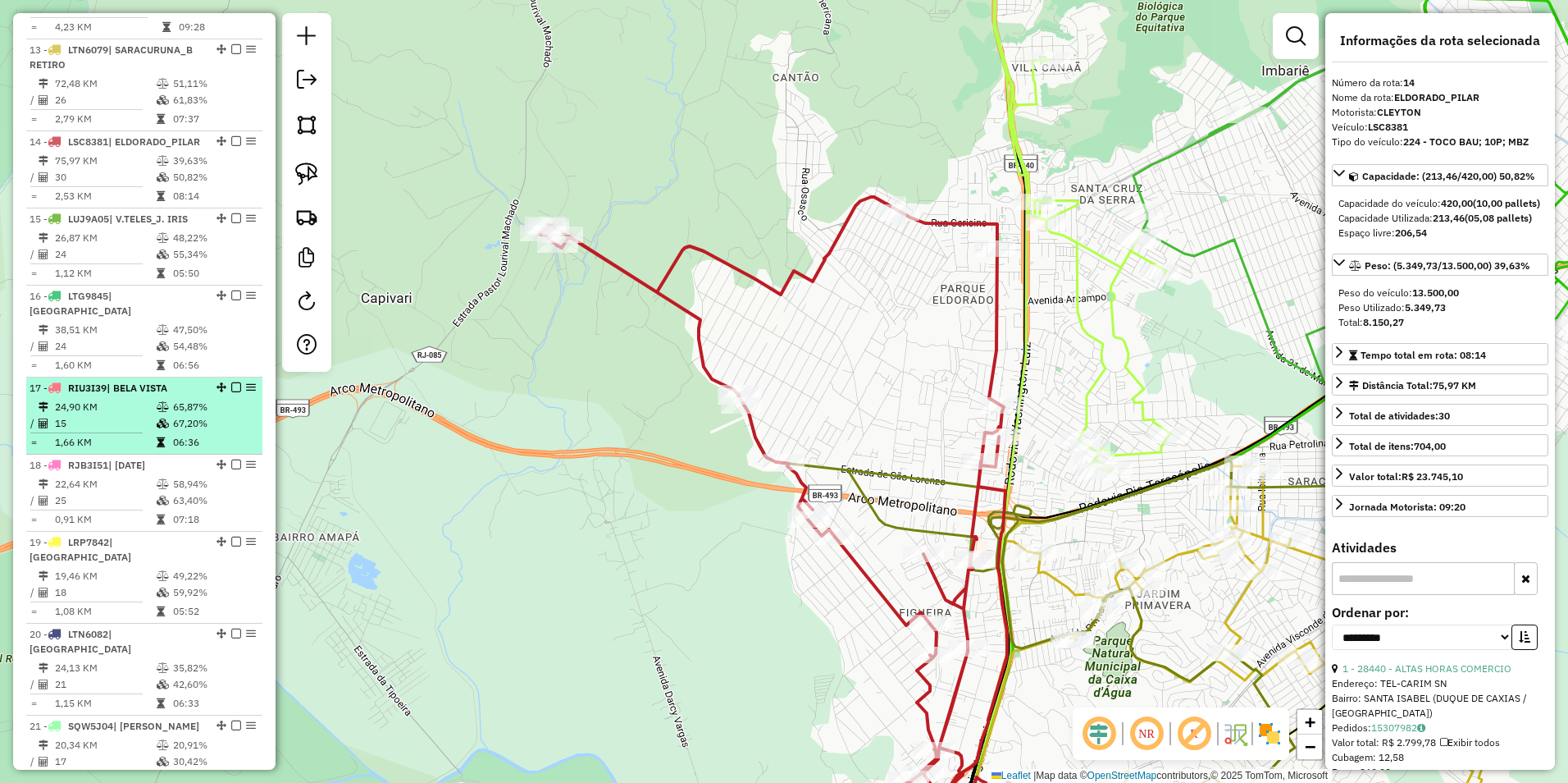
scroll to position [1099, 0]
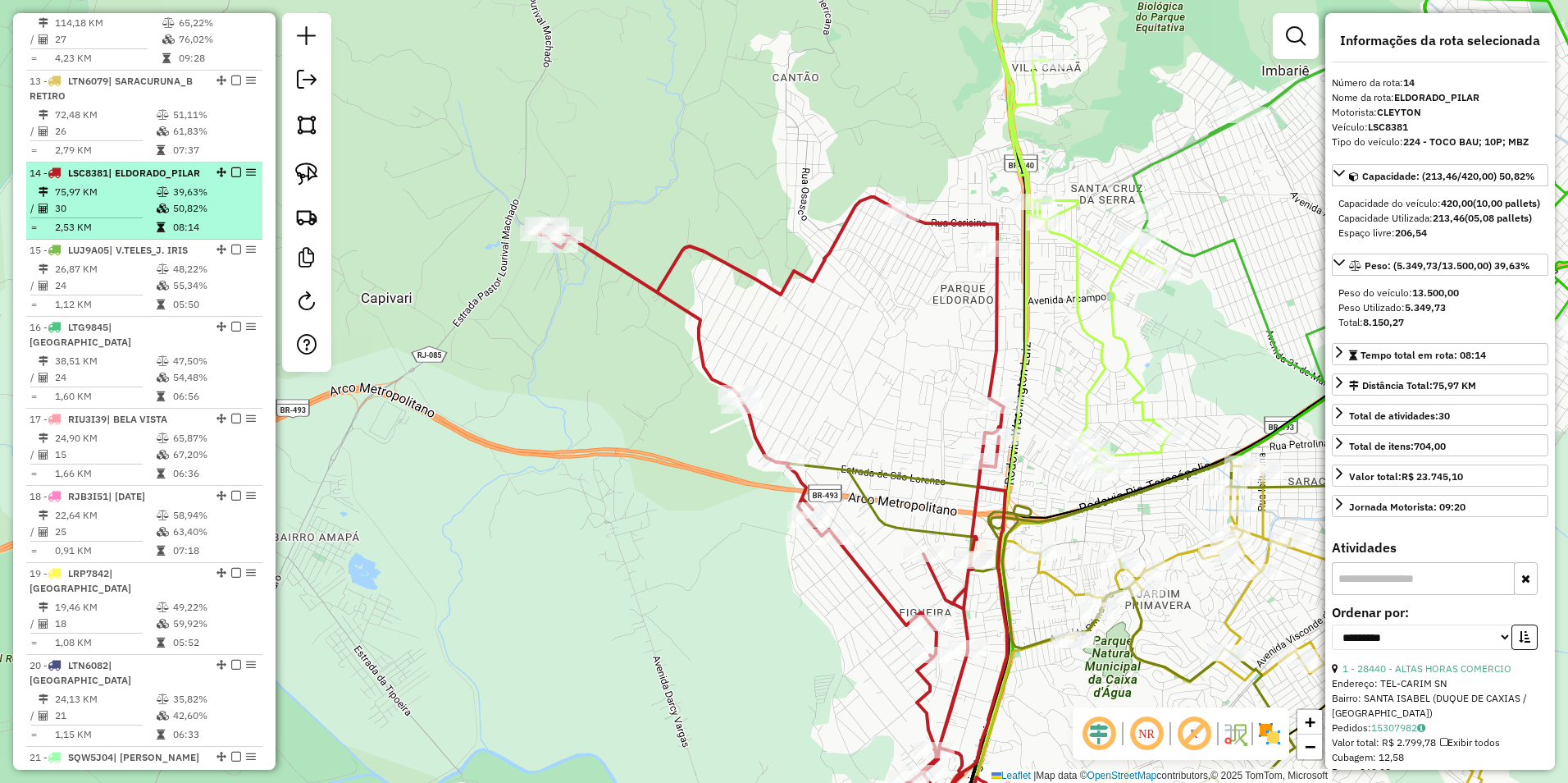
click at [233, 177] on em at bounding box center [236, 172] width 10 height 10
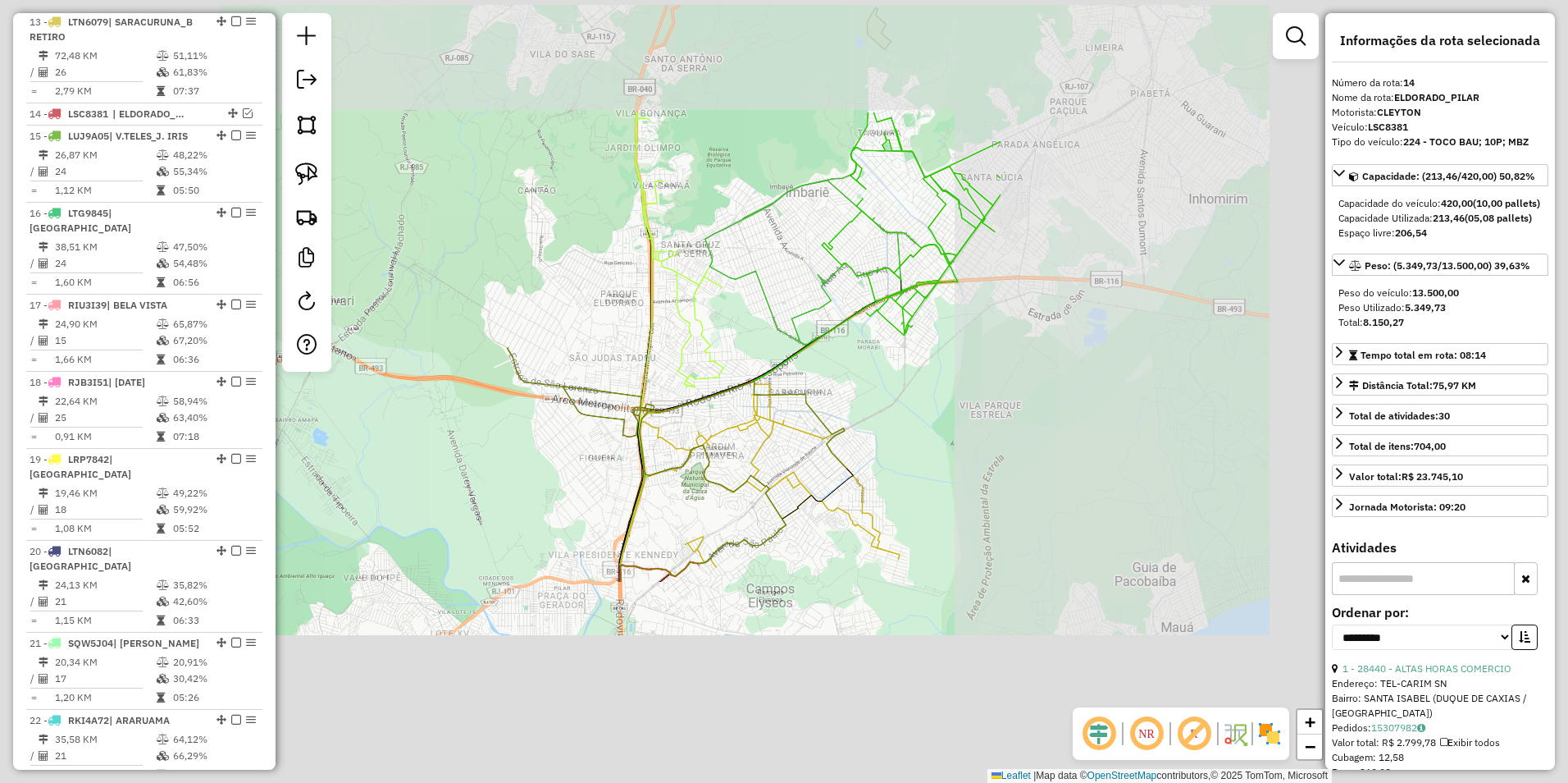
scroll to position [1181, 0]
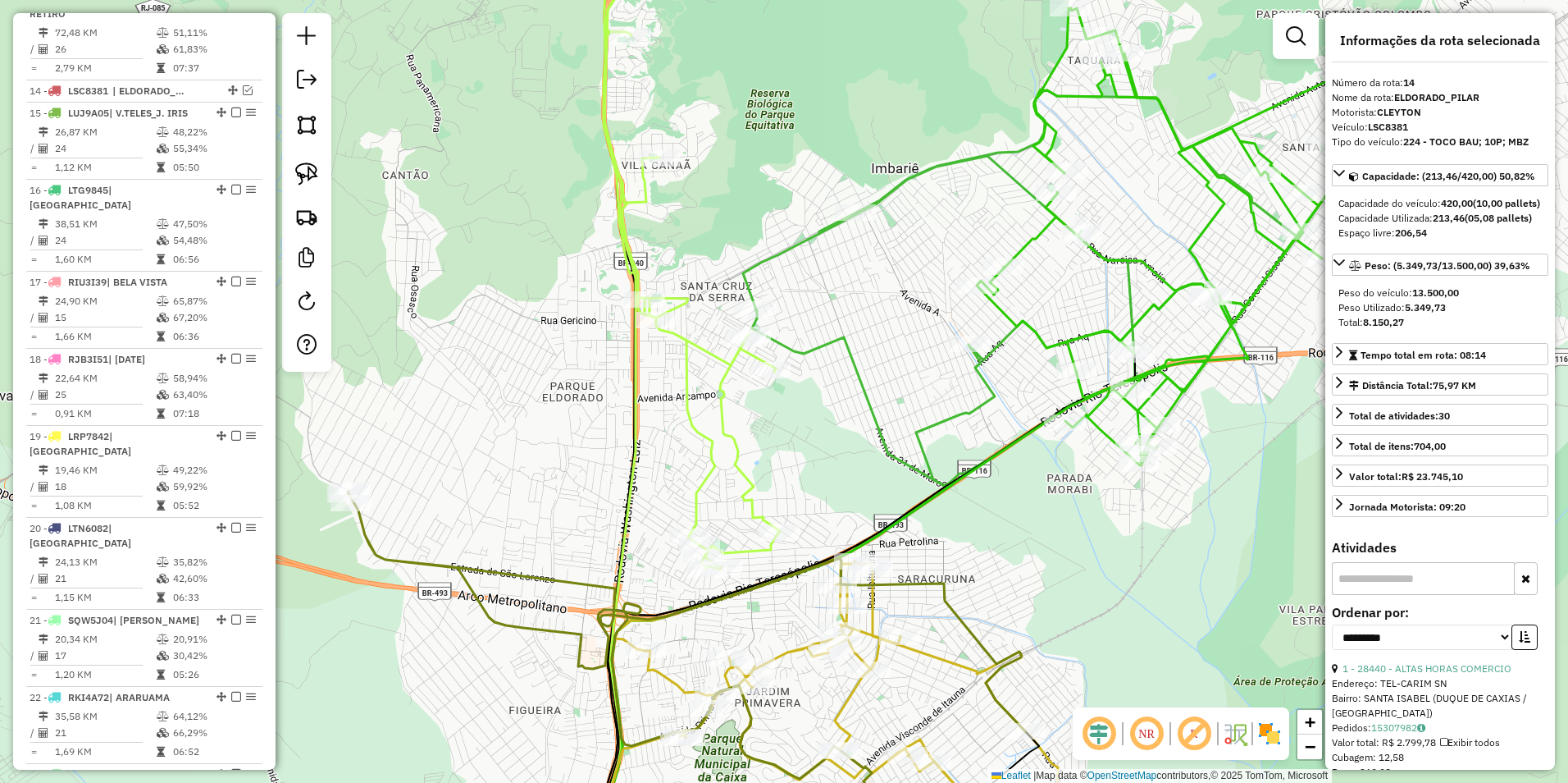
click at [640, 204] on icon at bounding box center [678, 246] width 205 height 648
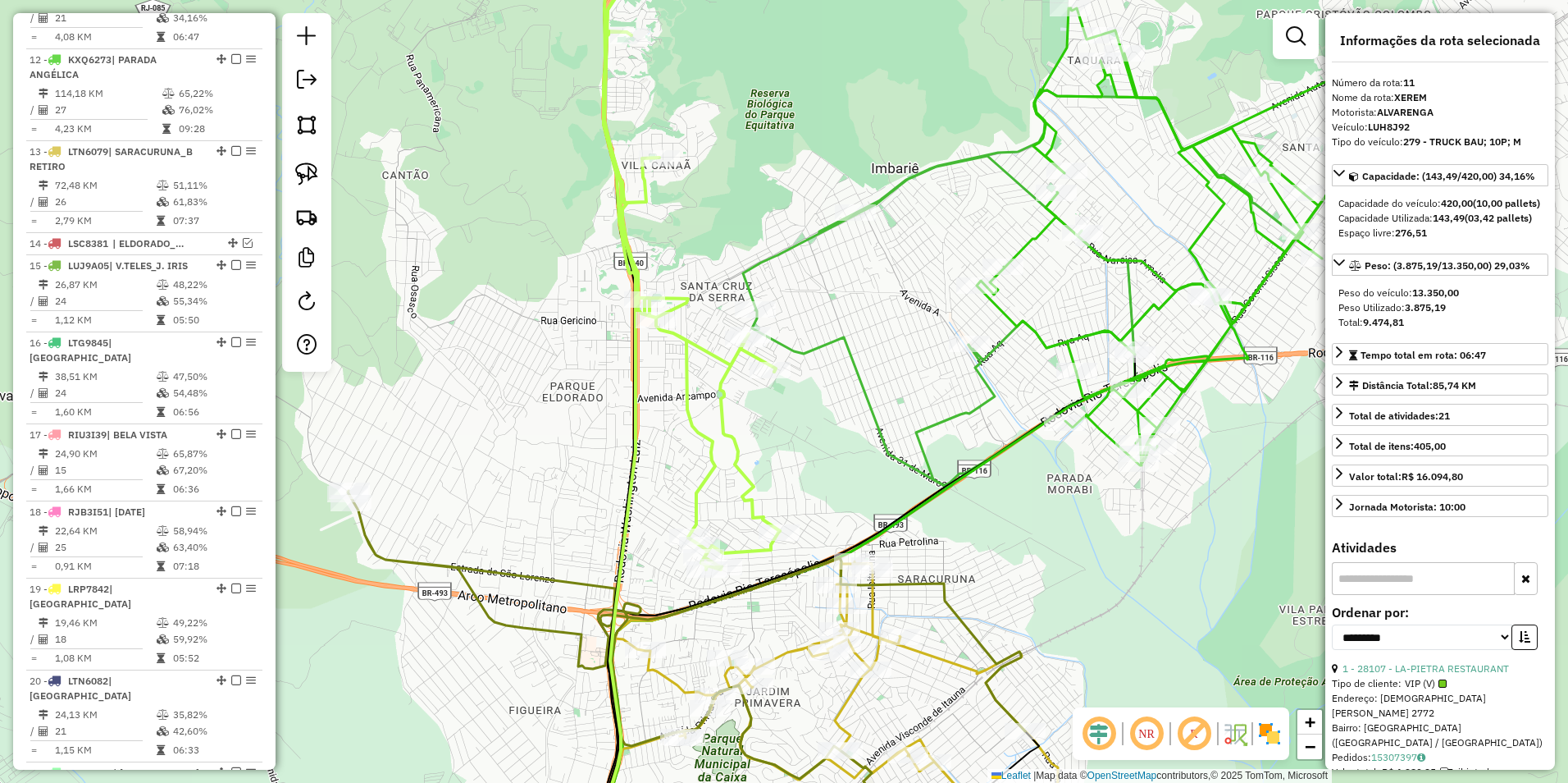
scroll to position [1002, 0]
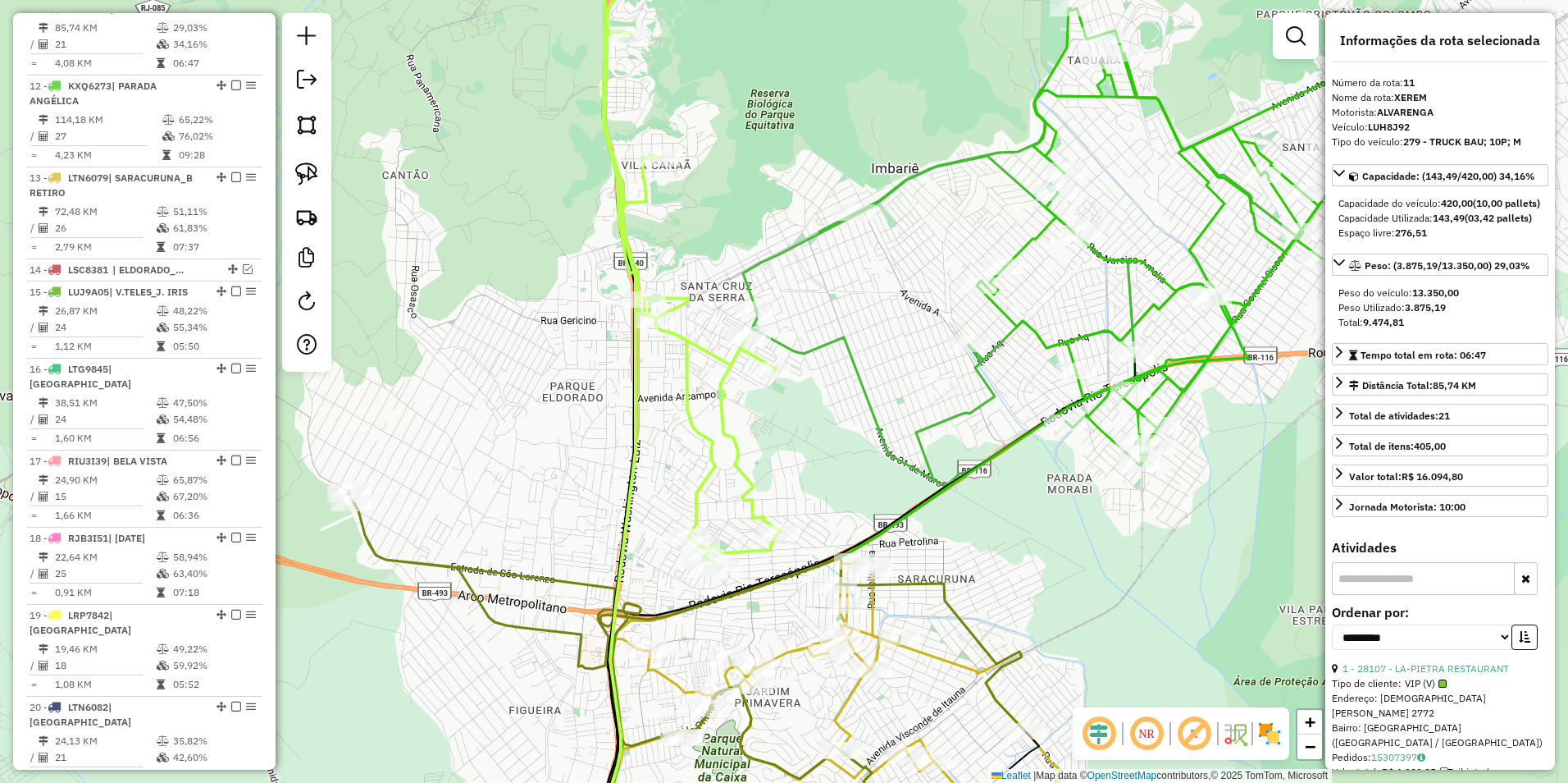
drag, startPoint x: 1126, startPoint y: 486, endPoint x: 750, endPoint y: 571, distance: 385.5
click at [750, 571] on div "Rota 12 - Placa KXQ6273 23388 - JANILSON SILVA Rota 12 - Placa KXQ6273 17985 - …" at bounding box center [784, 392] width 1568 height 783
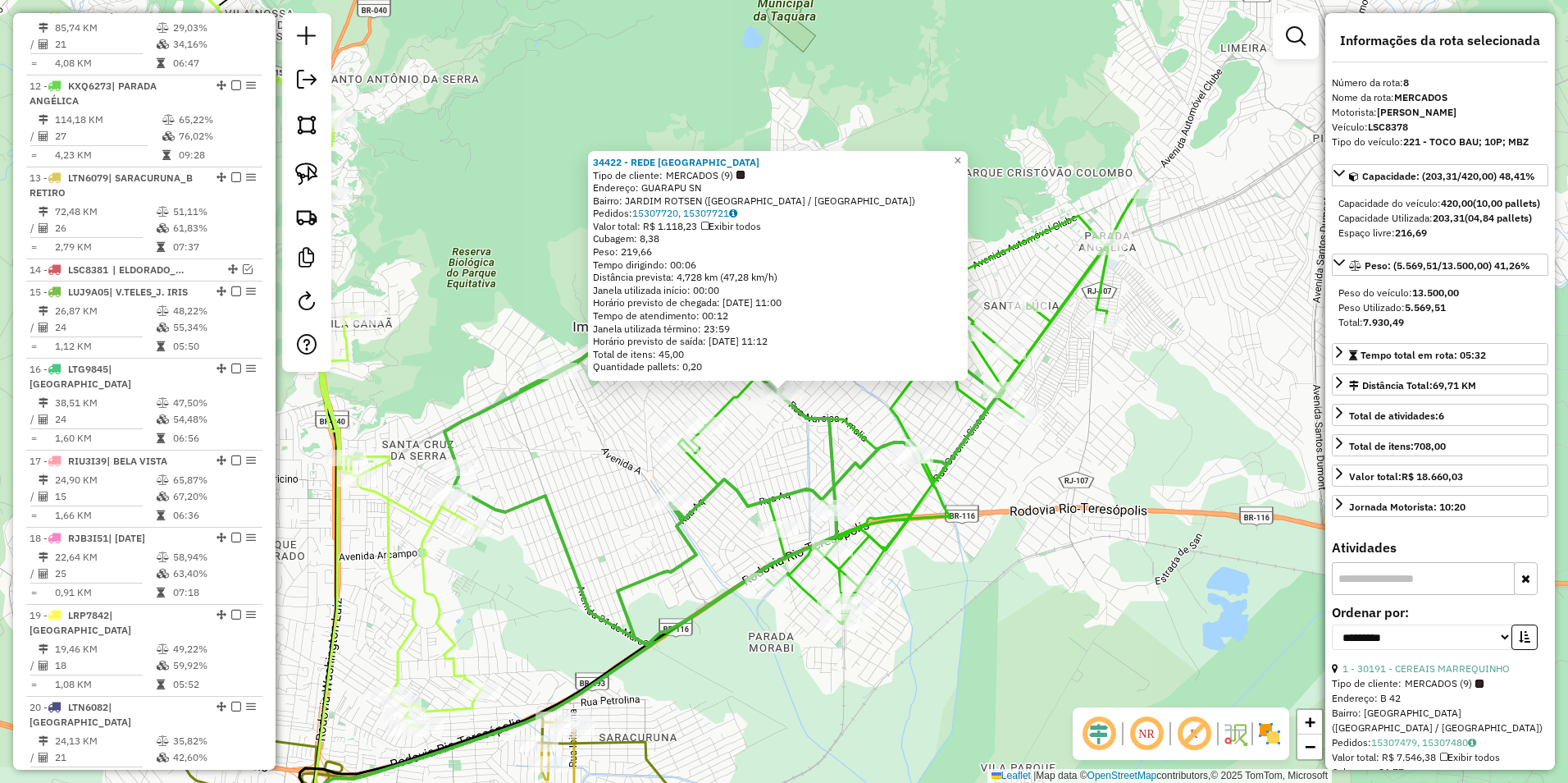
scroll to position [826, 0]
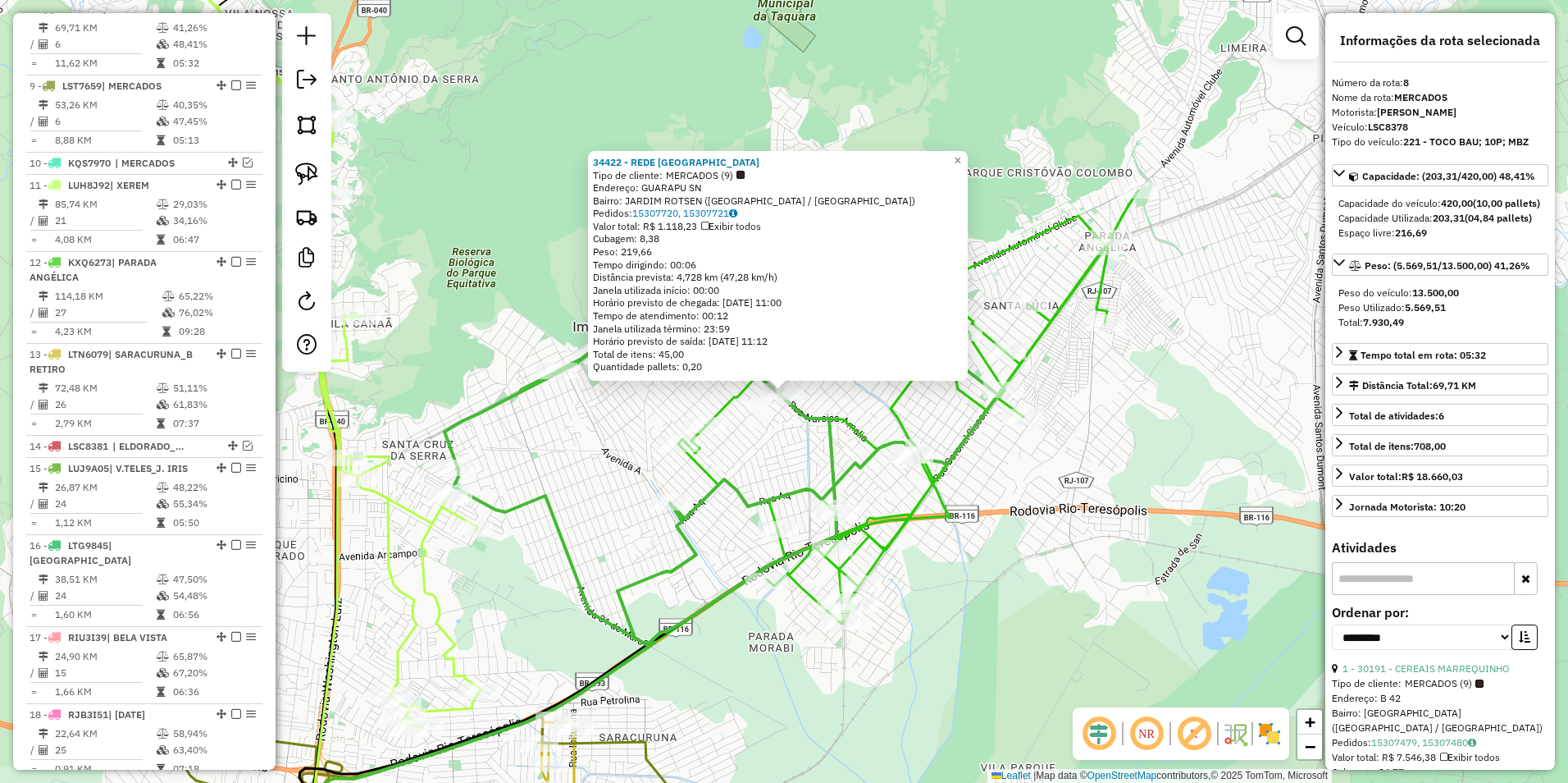
click at [796, 411] on icon at bounding box center [724, 445] width 560 height 396
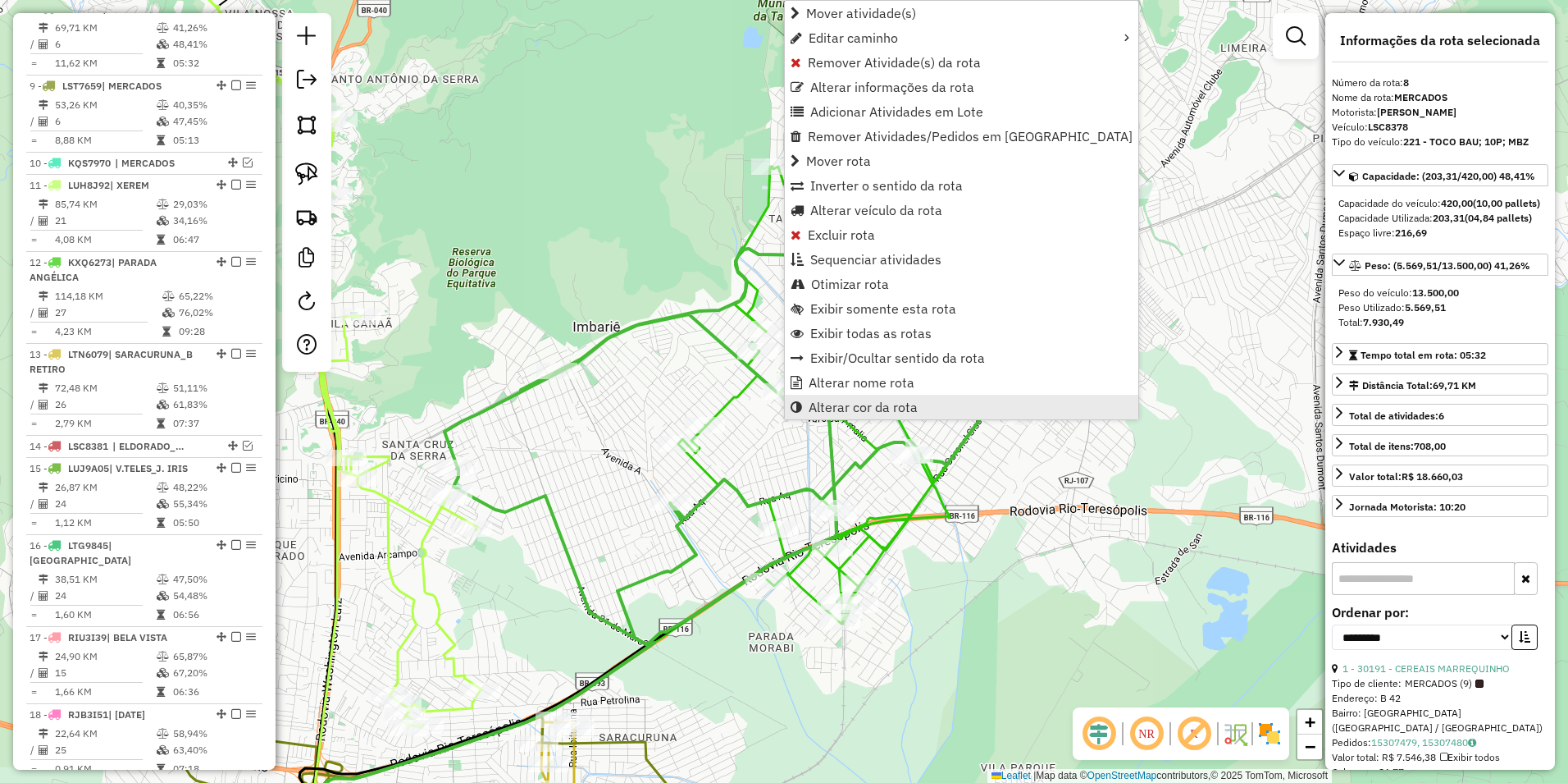
click at [855, 407] on span "Alterar cor da rota" at bounding box center [863, 406] width 109 height 13
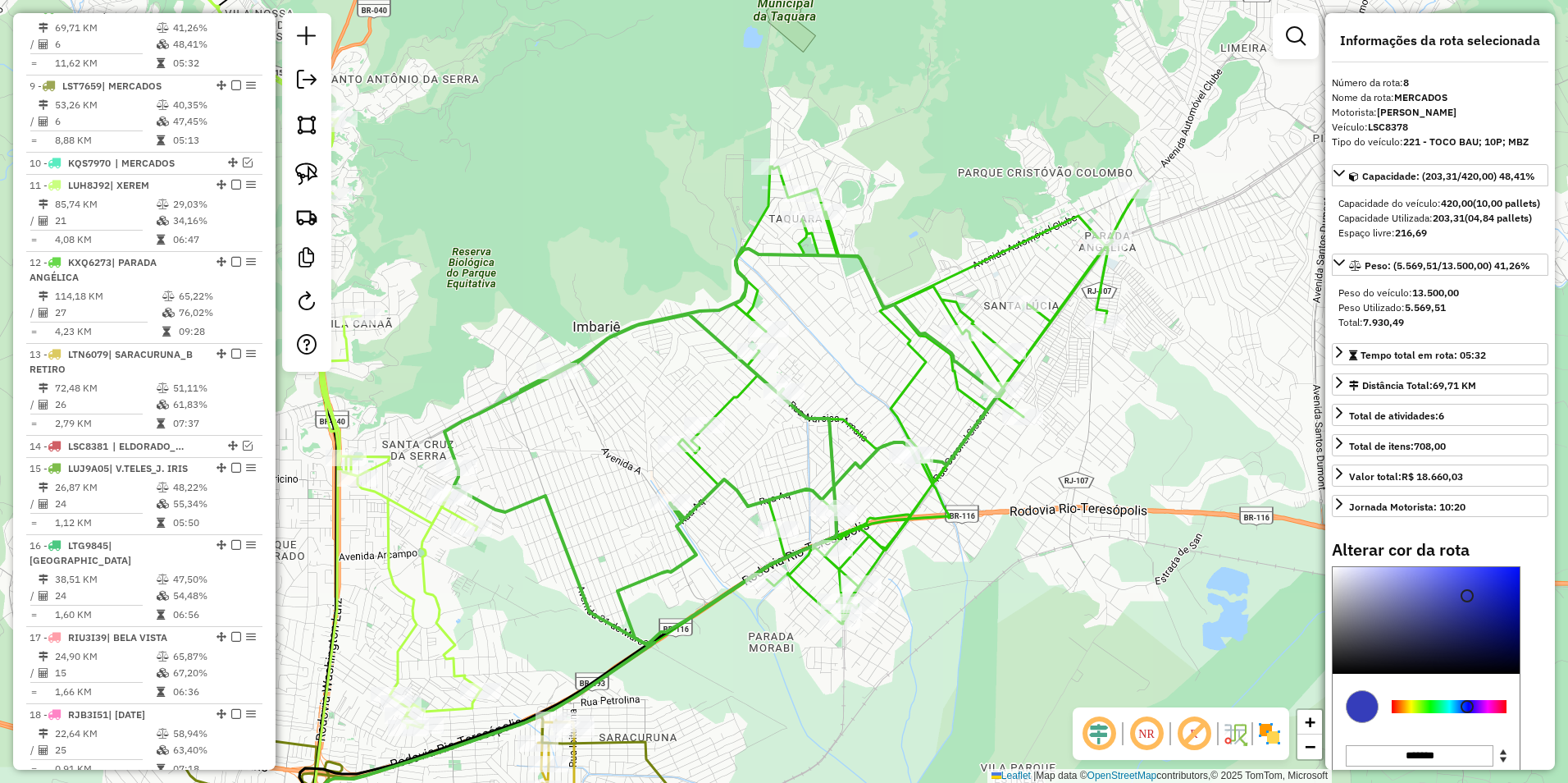
type input "*******"
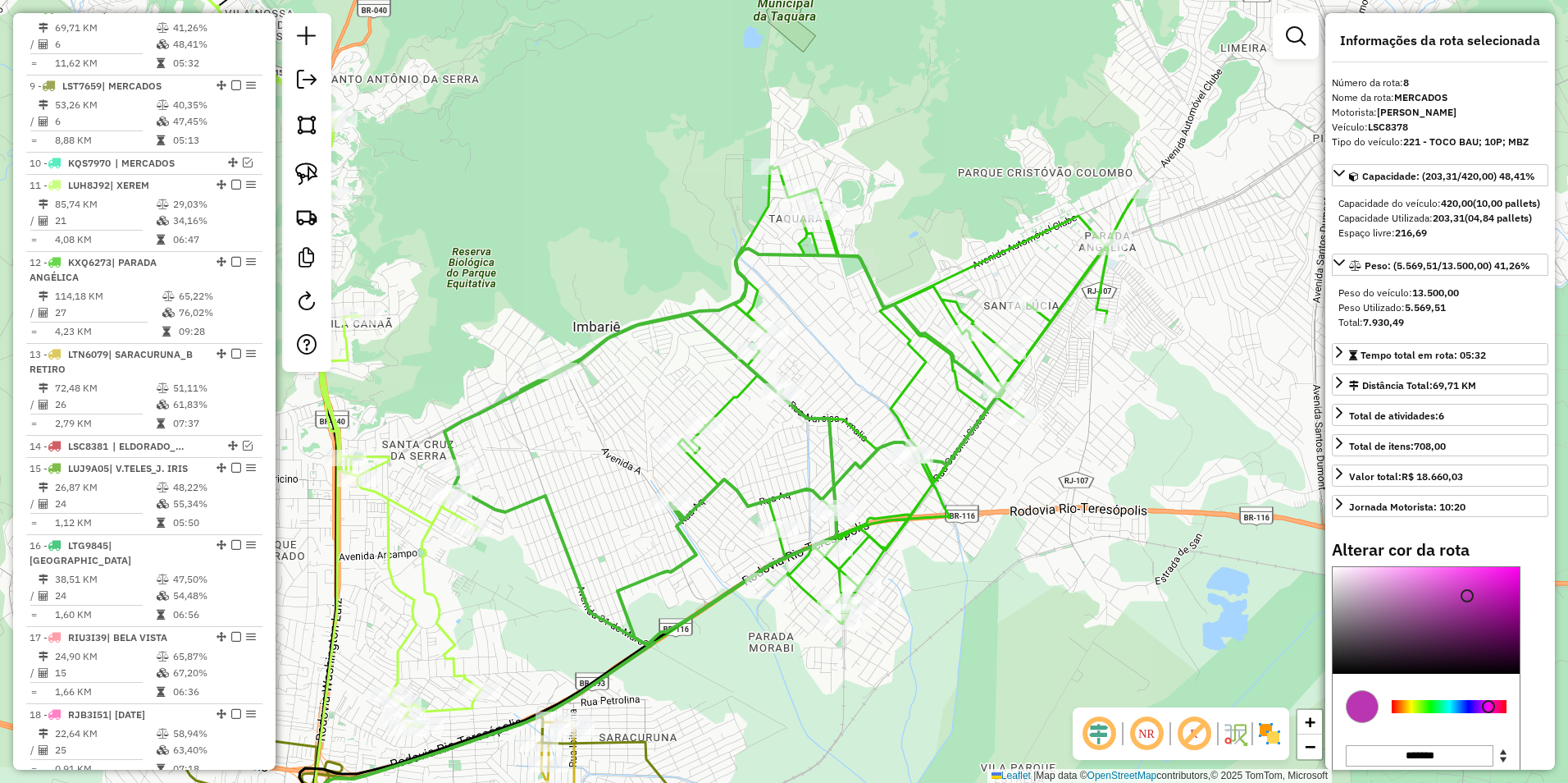
drag, startPoint x: 1435, startPoint y: 737, endPoint x: 1489, endPoint y: 737, distance: 54.0
click at [1489, 713] on div at bounding box center [1488, 706] width 13 height 13
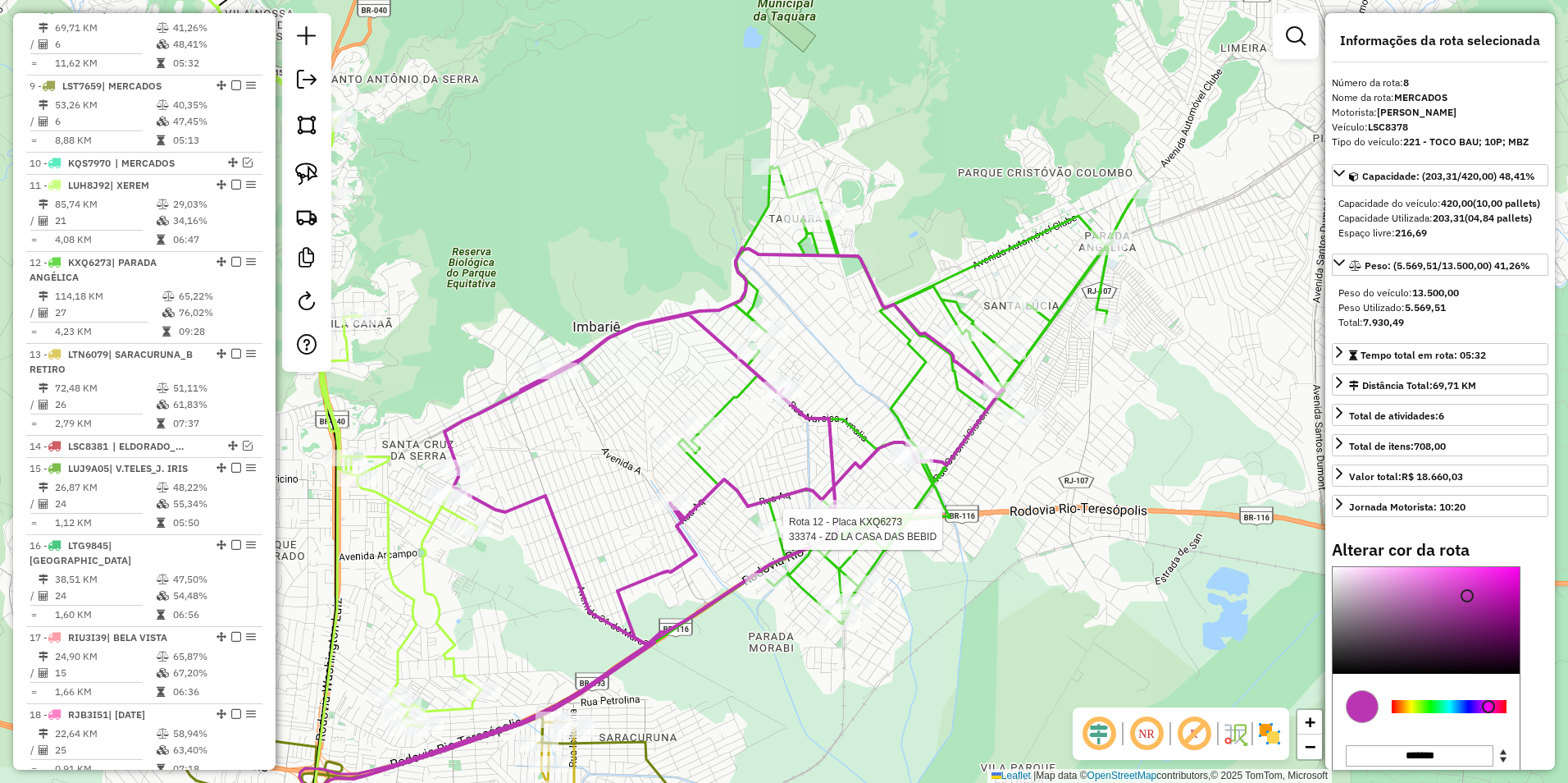
select select "**********"
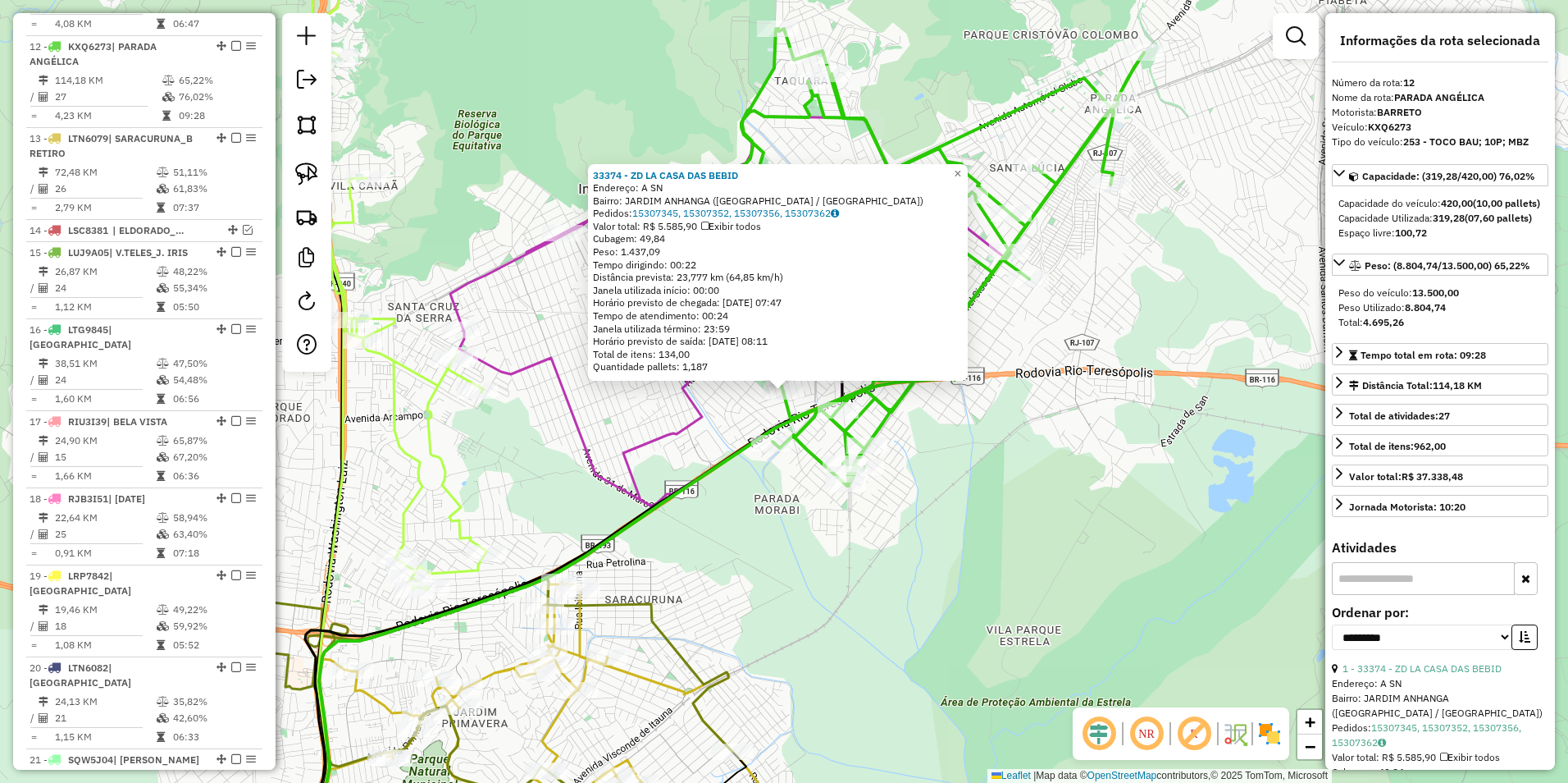
scroll to position [1079, 0]
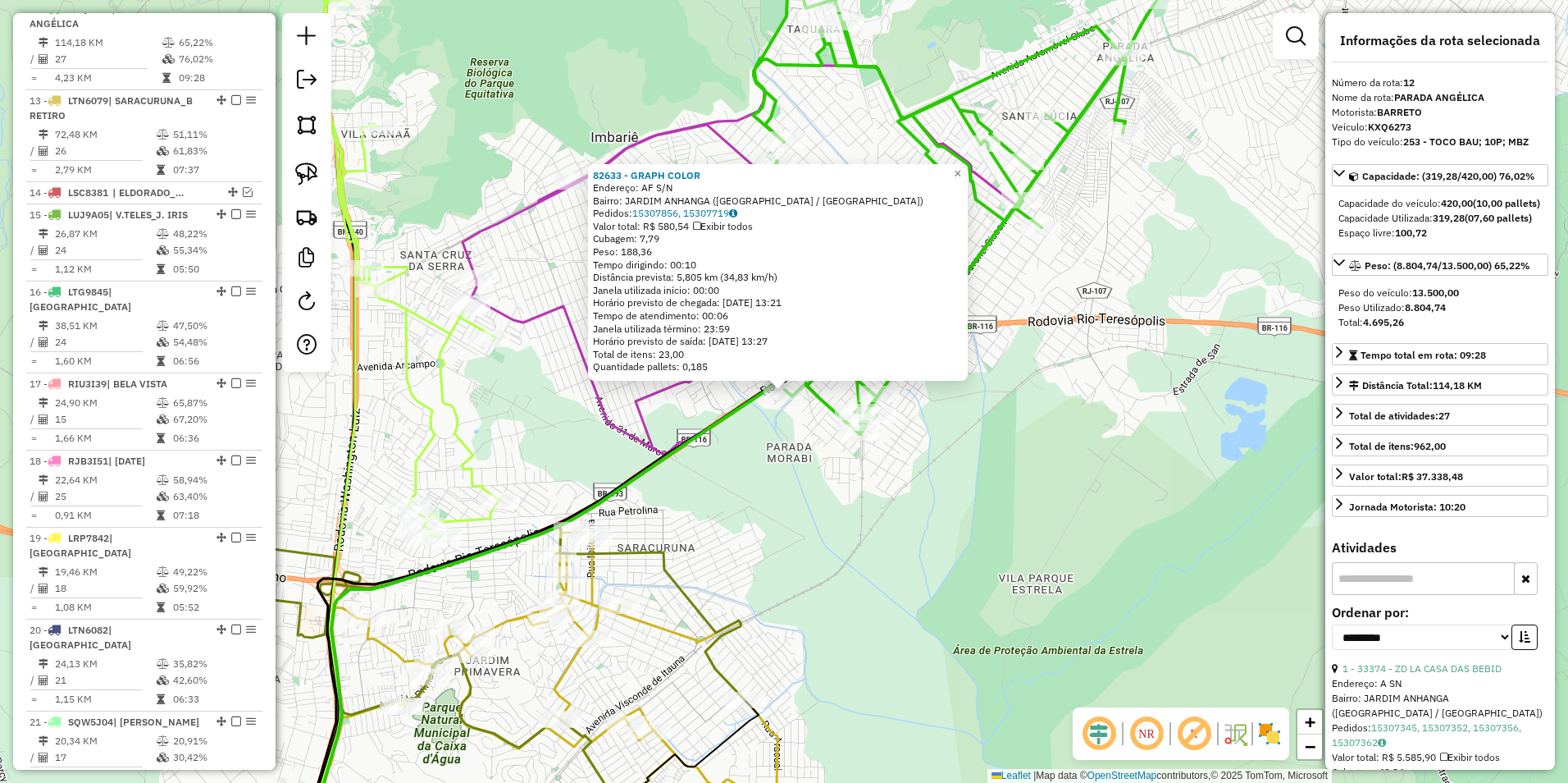
click at [1090, 405] on div "82633 - GRAPH COLOR Endereço: AF S/N Bairro: JARDIM ANHANGA (DUQUE DE CAXIAS / …" at bounding box center [784, 392] width 1568 height 783
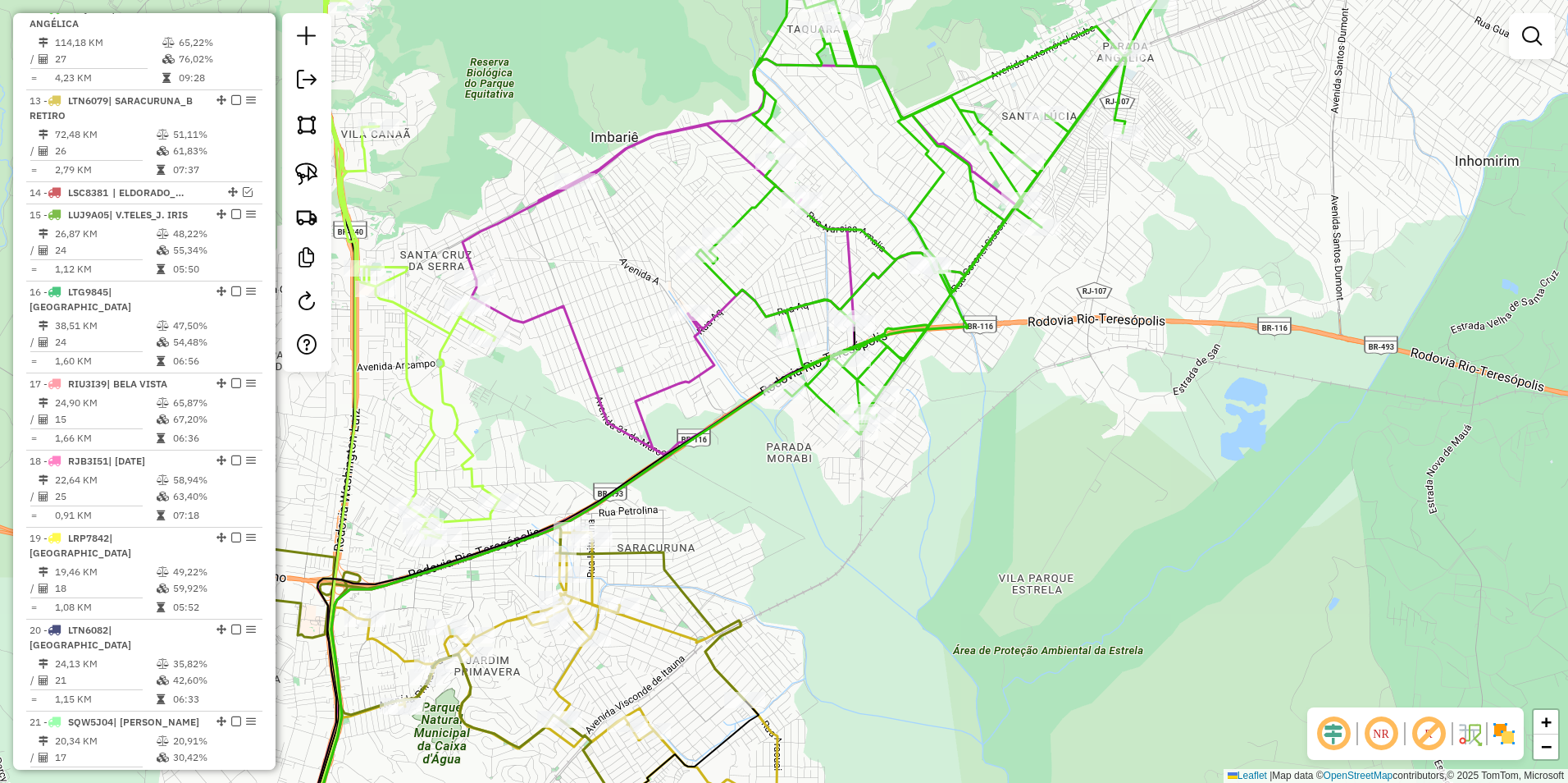
click at [986, 179] on icon at bounding box center [742, 256] width 560 height 396
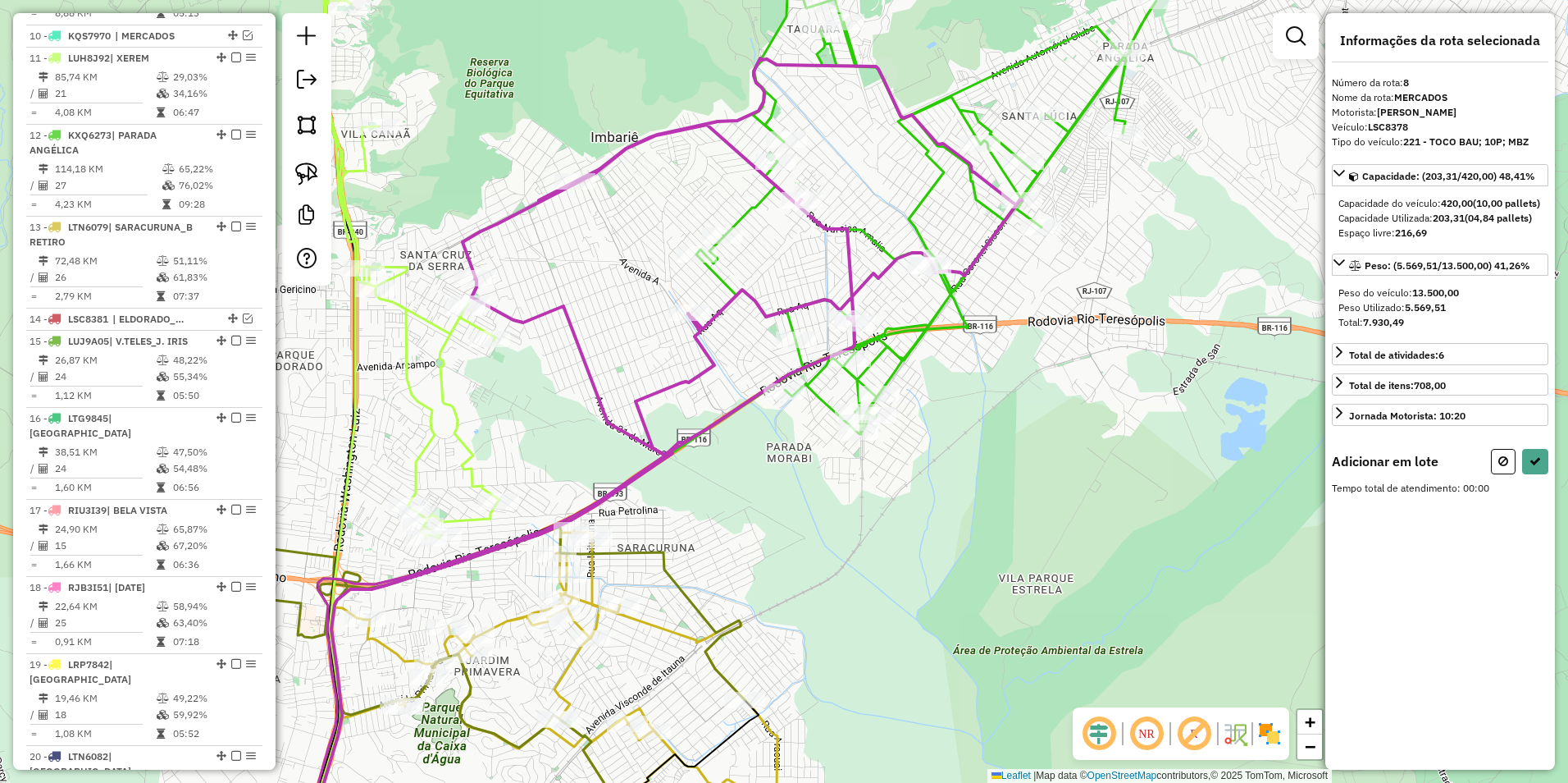
scroll to position [826, 0]
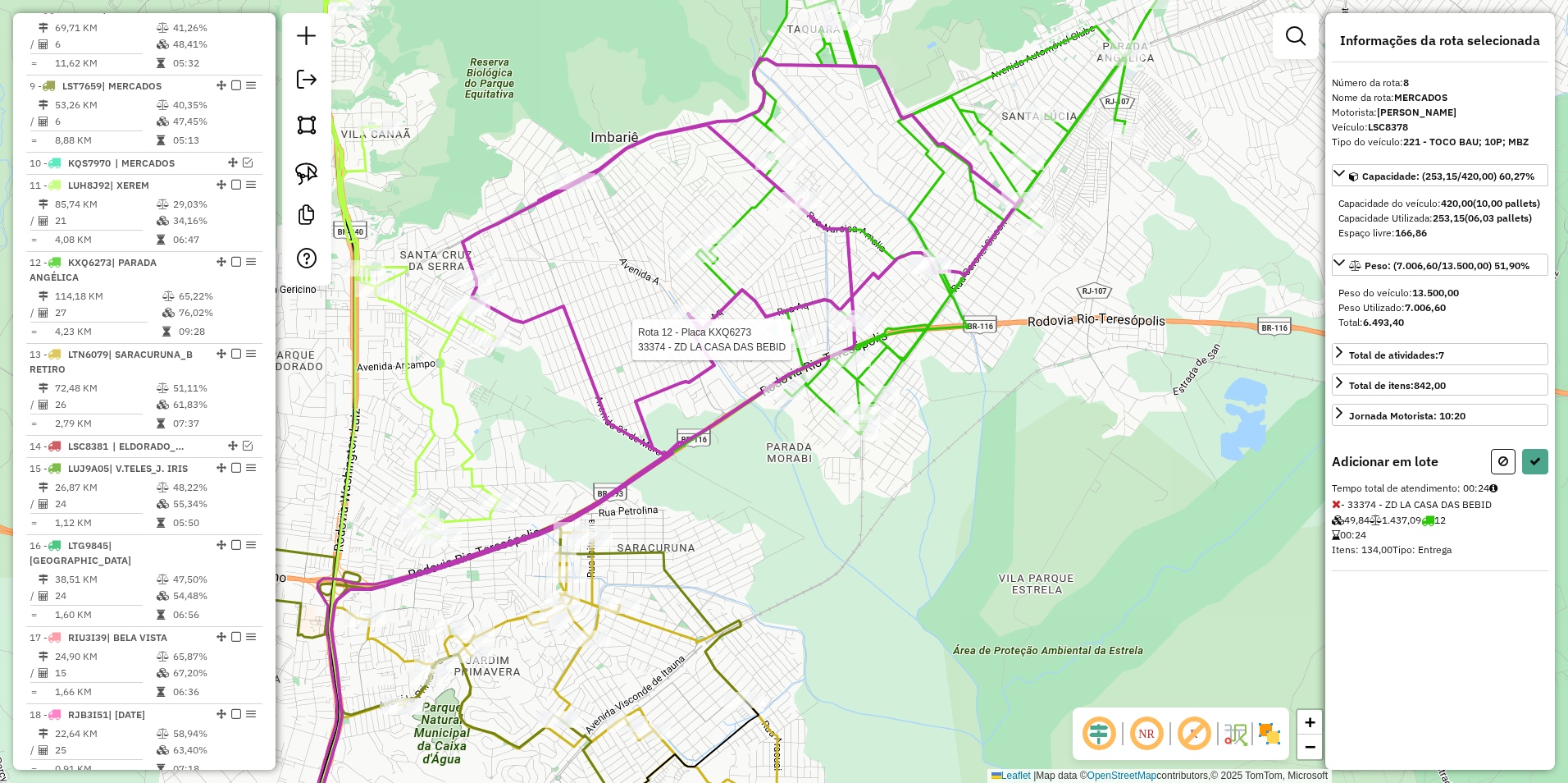
select select "**********"
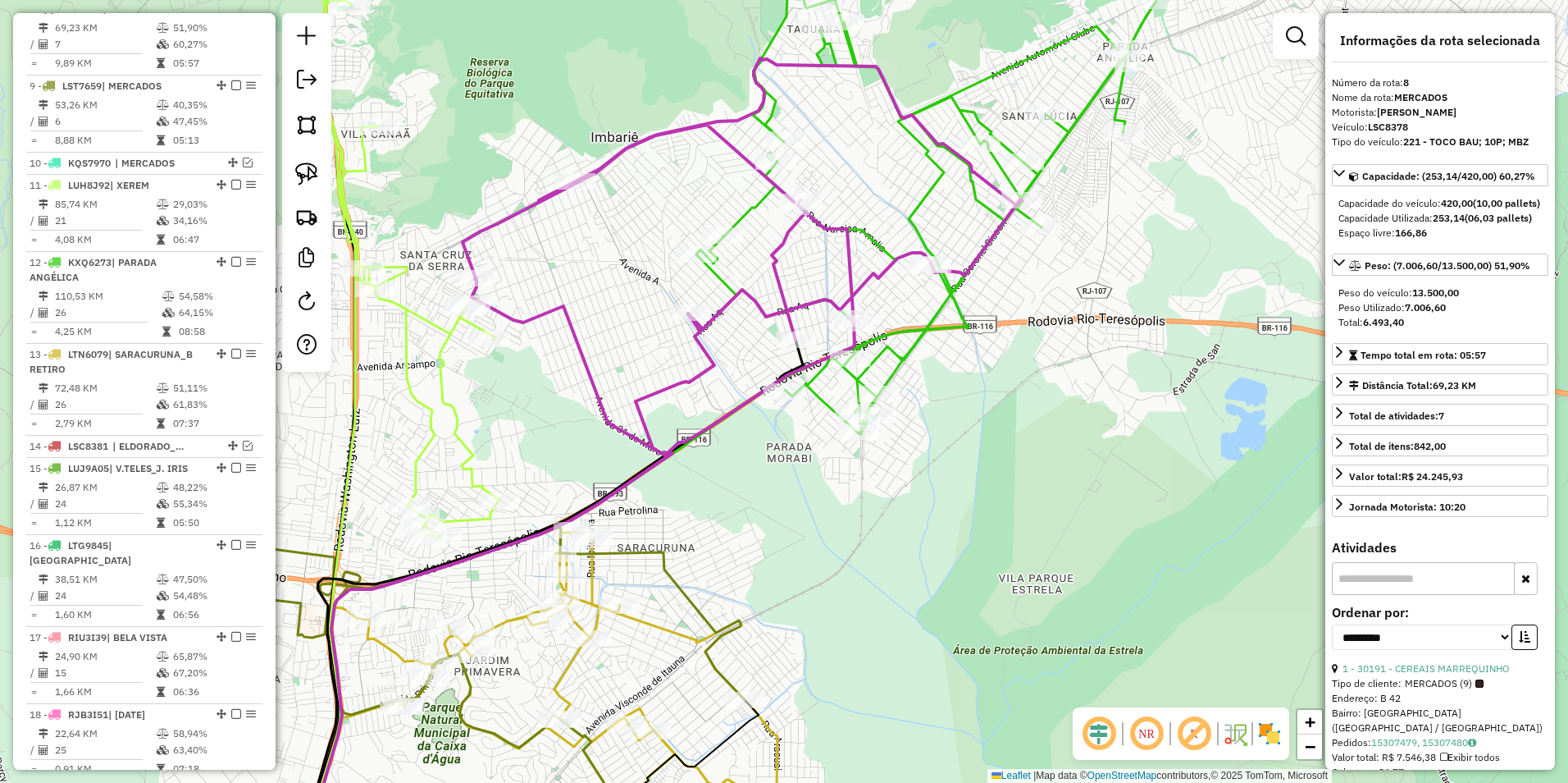
click at [787, 233] on icon at bounding box center [742, 256] width 560 height 396
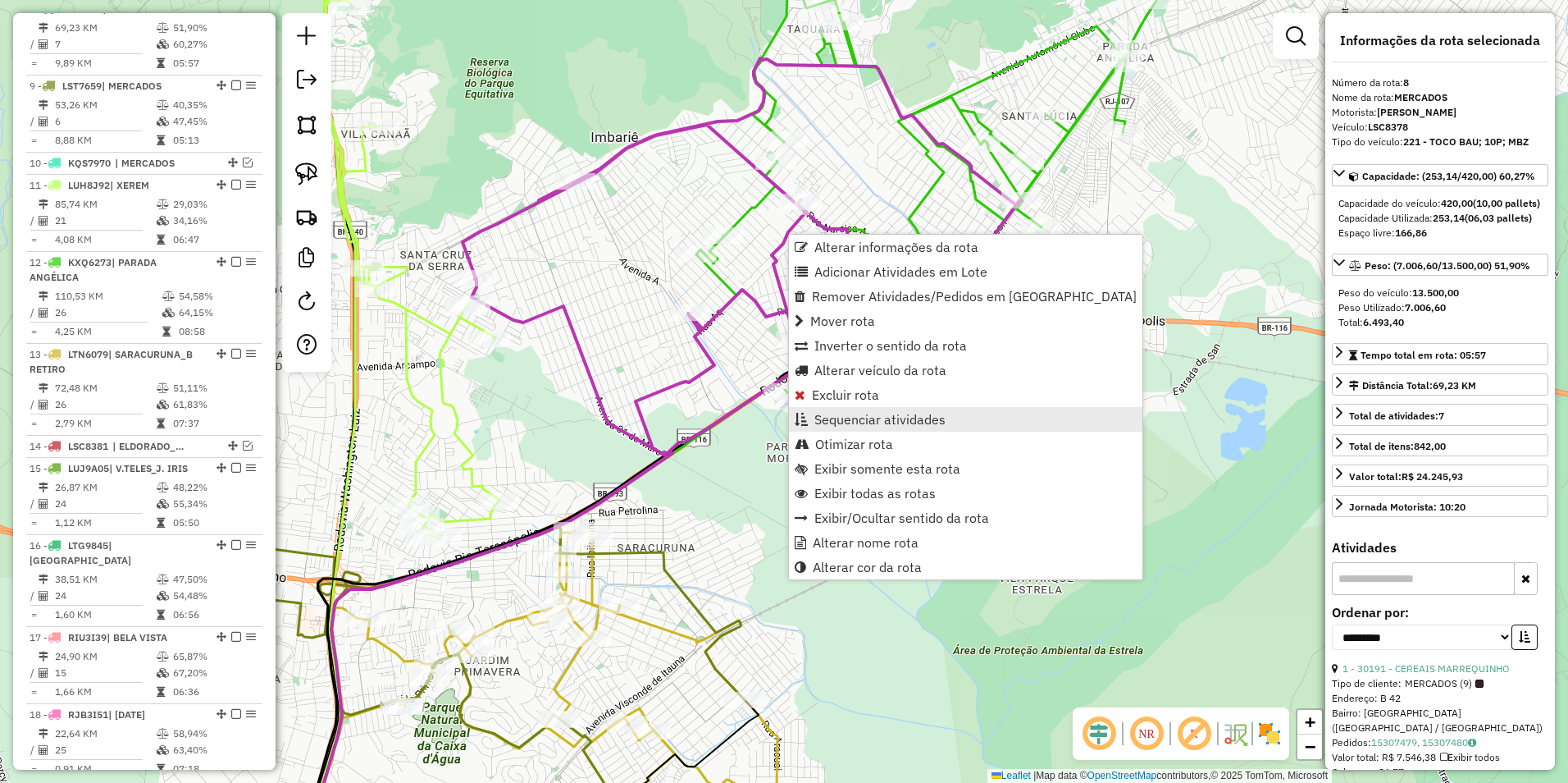
click at [863, 420] on span "Sequenciar atividades" at bounding box center [880, 418] width 131 height 13
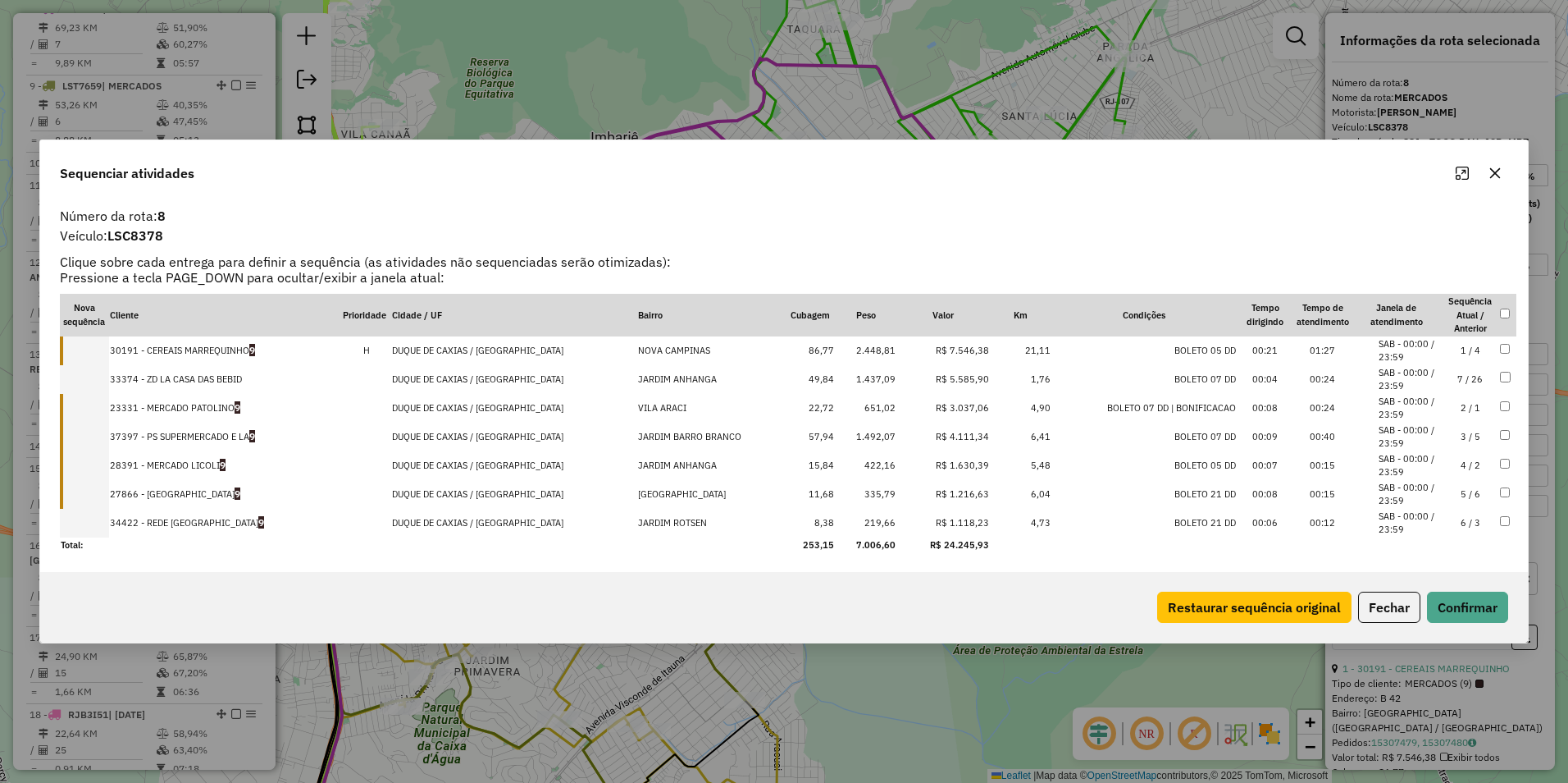
drag, startPoint x: 937, startPoint y: 521, endPoint x: 948, endPoint y: 378, distance: 143.4
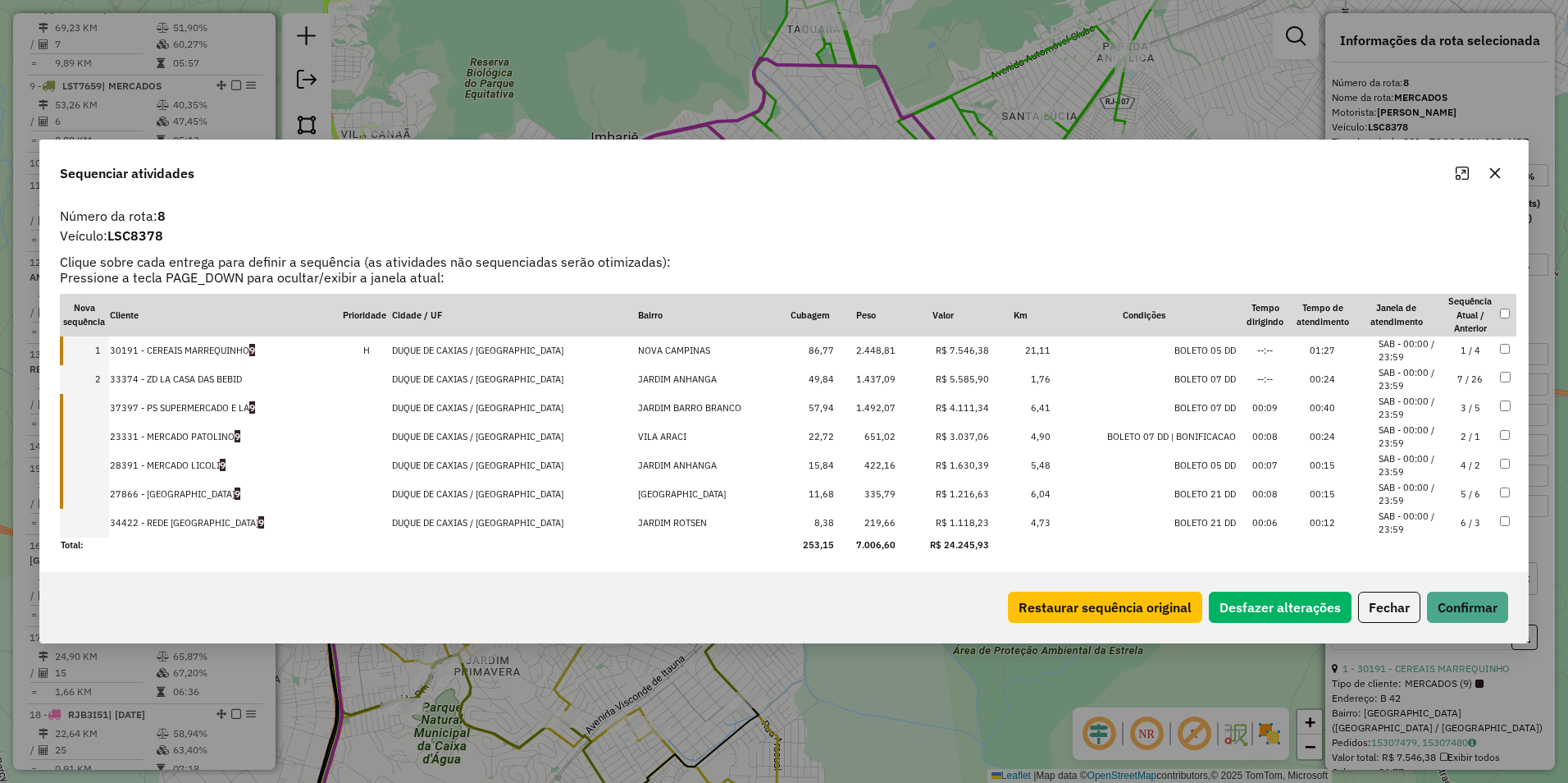
drag, startPoint x: 952, startPoint y: 431, endPoint x: 950, endPoint y: 392, distance: 39.1
click at [1471, 595] on button "Confirmar" at bounding box center [1468, 608] width 82 height 31
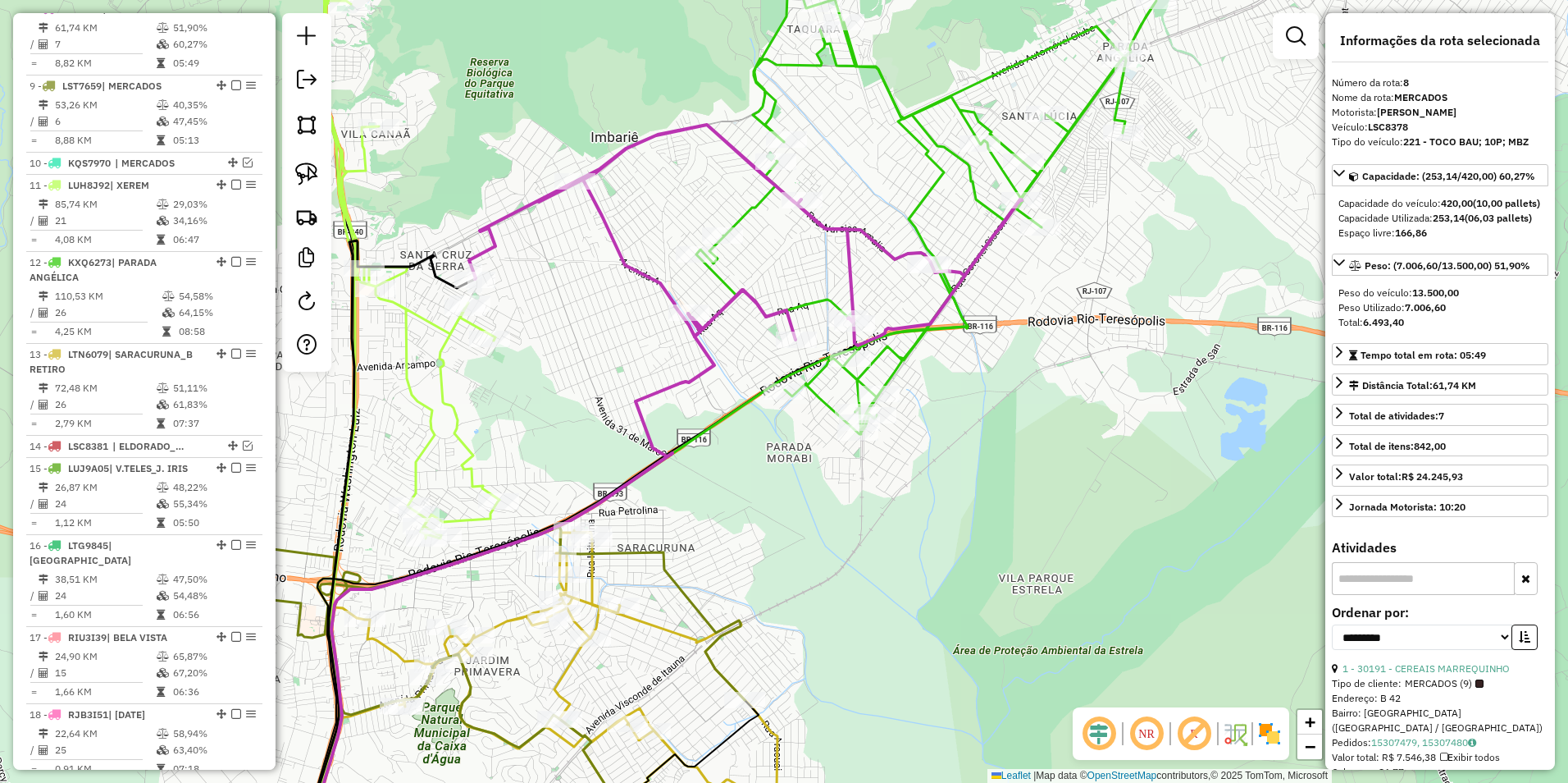
click at [941, 148] on icon at bounding box center [927, 206] width 460 height 457
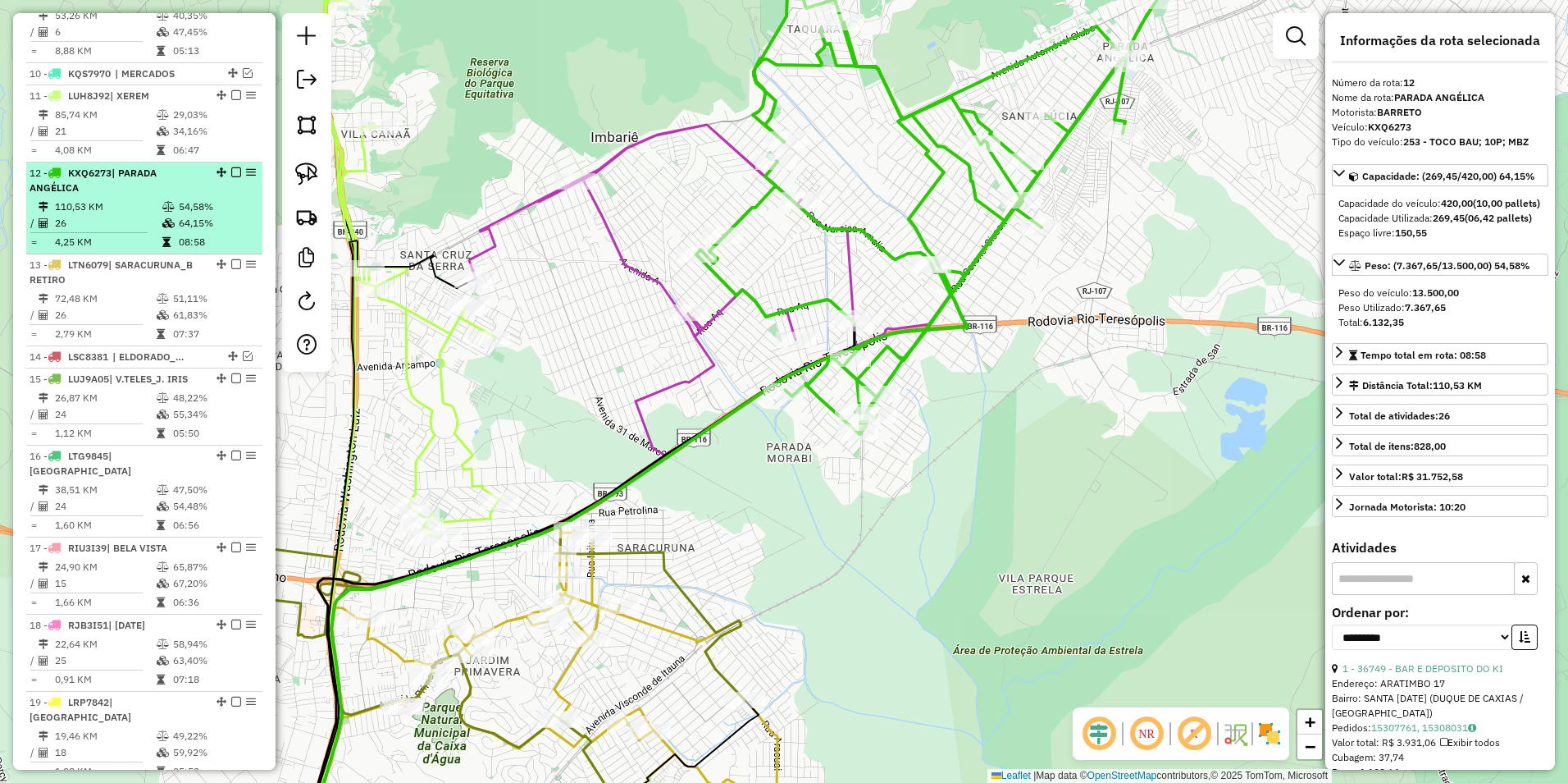
scroll to position [832, 0]
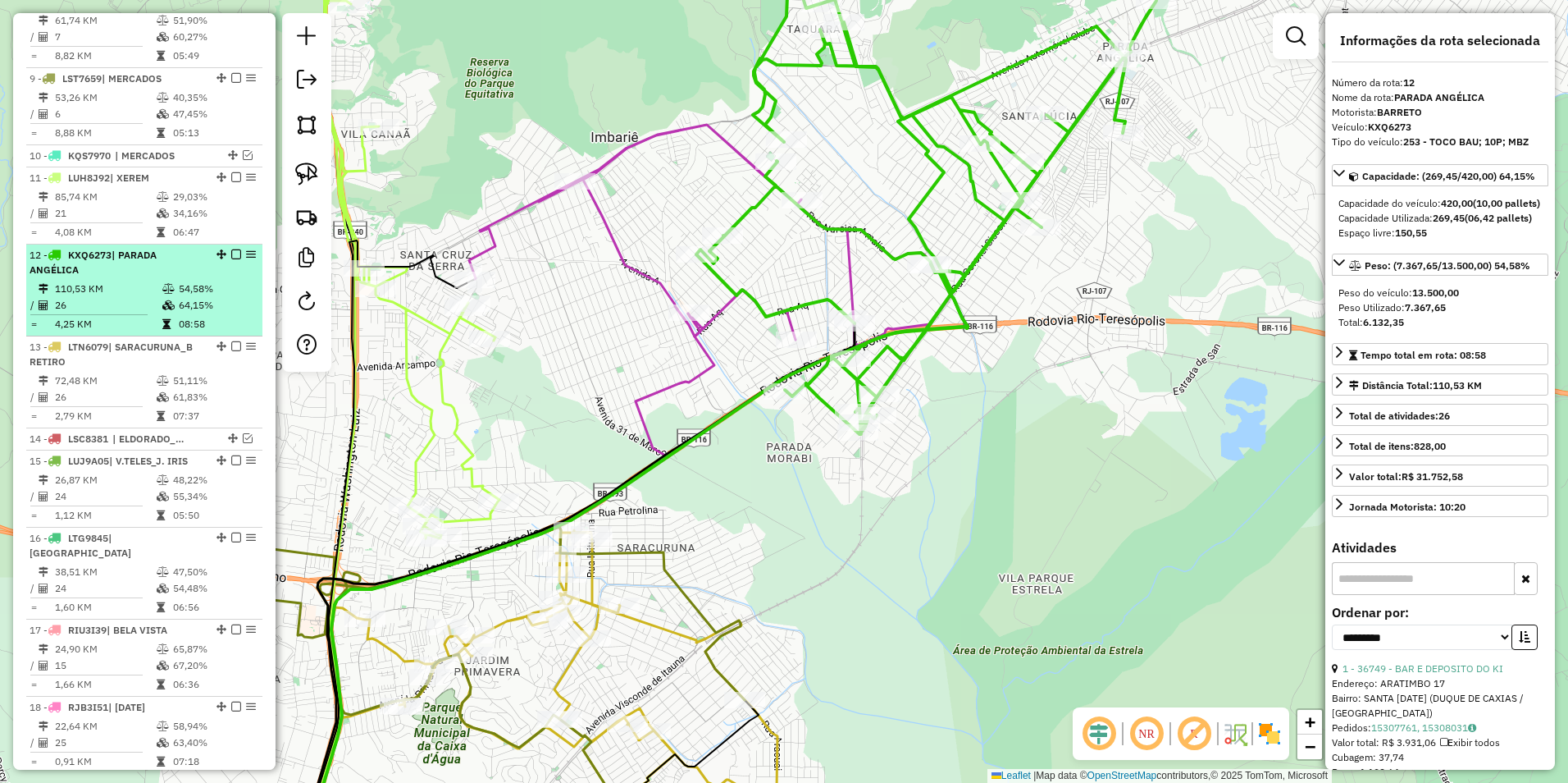
click at [232, 260] on em at bounding box center [236, 253] width 10 height 10
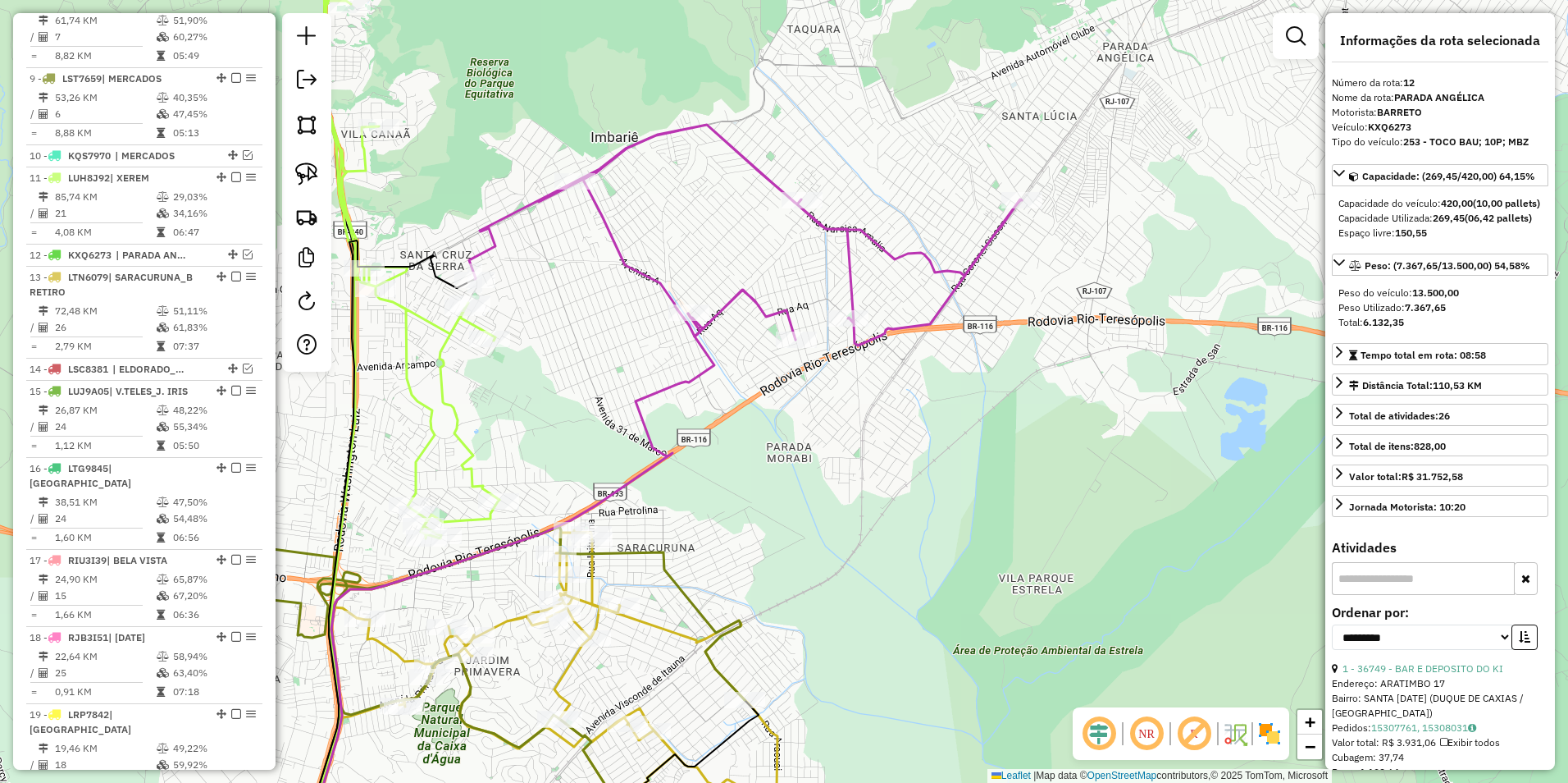
click at [446, 330] on icon at bounding box center [410, 230] width 176 height 616
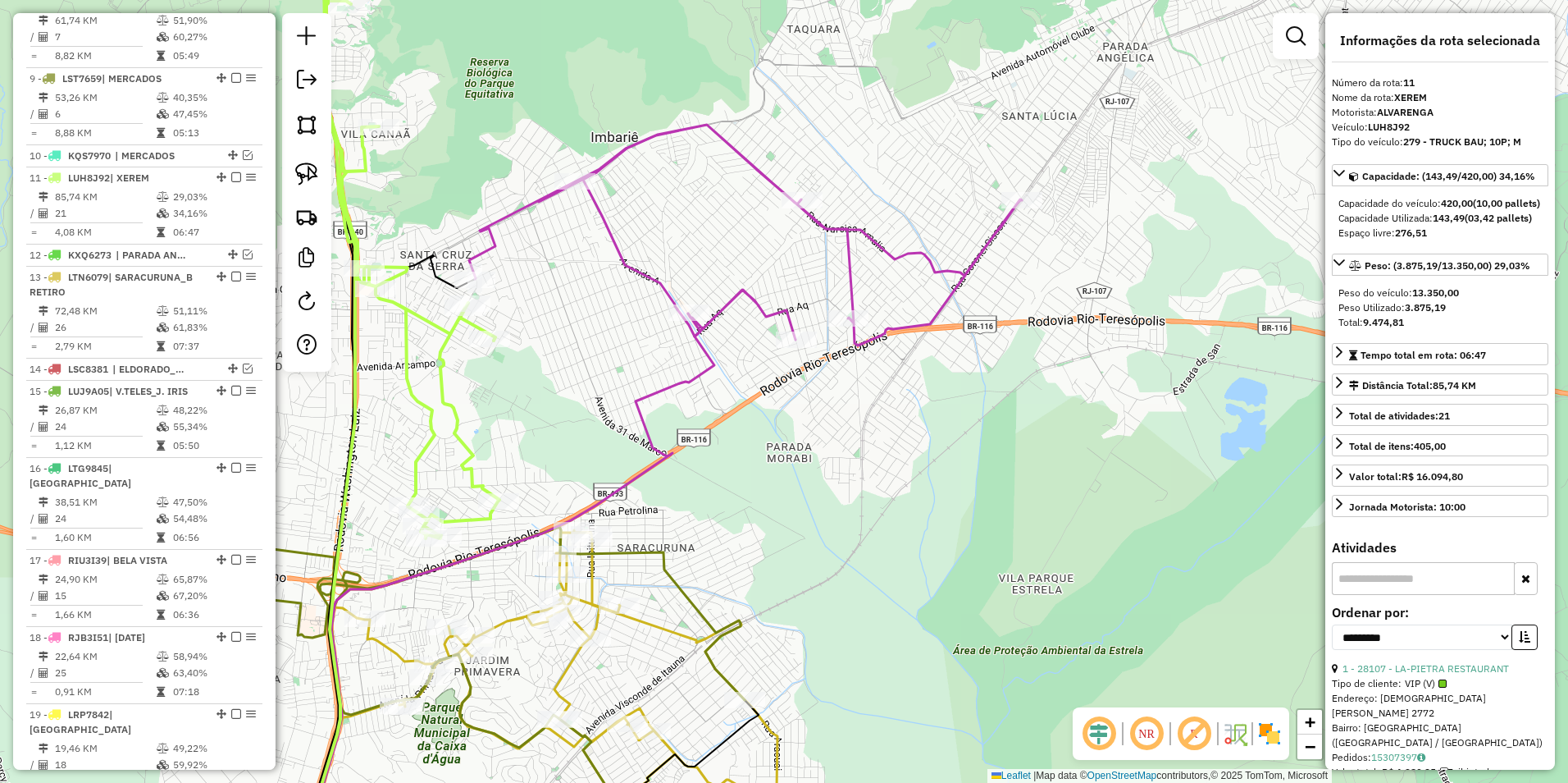
scroll to position [1002, 0]
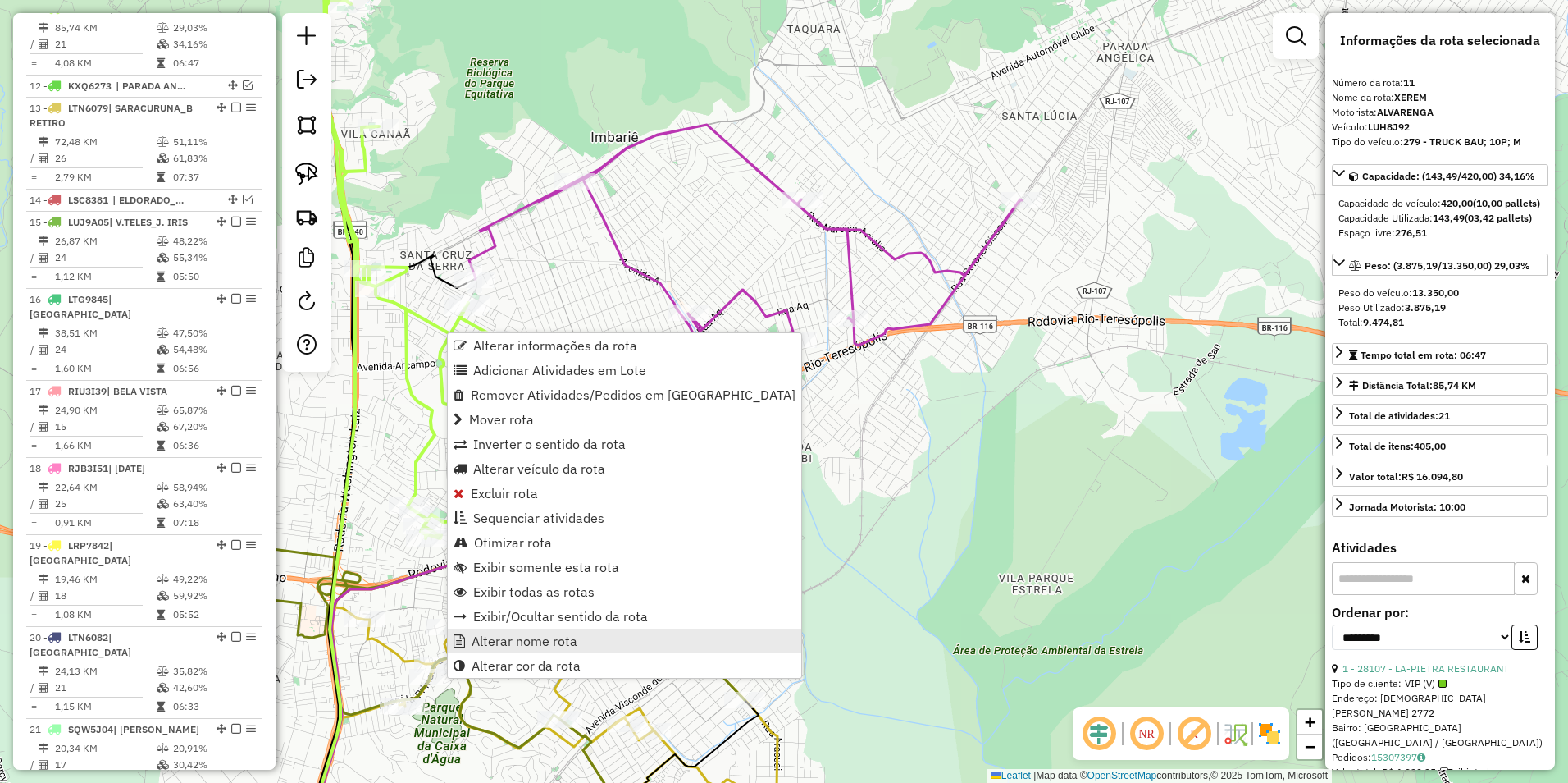
click at [541, 641] on span "Alterar nome rota" at bounding box center [525, 641] width 106 height 13
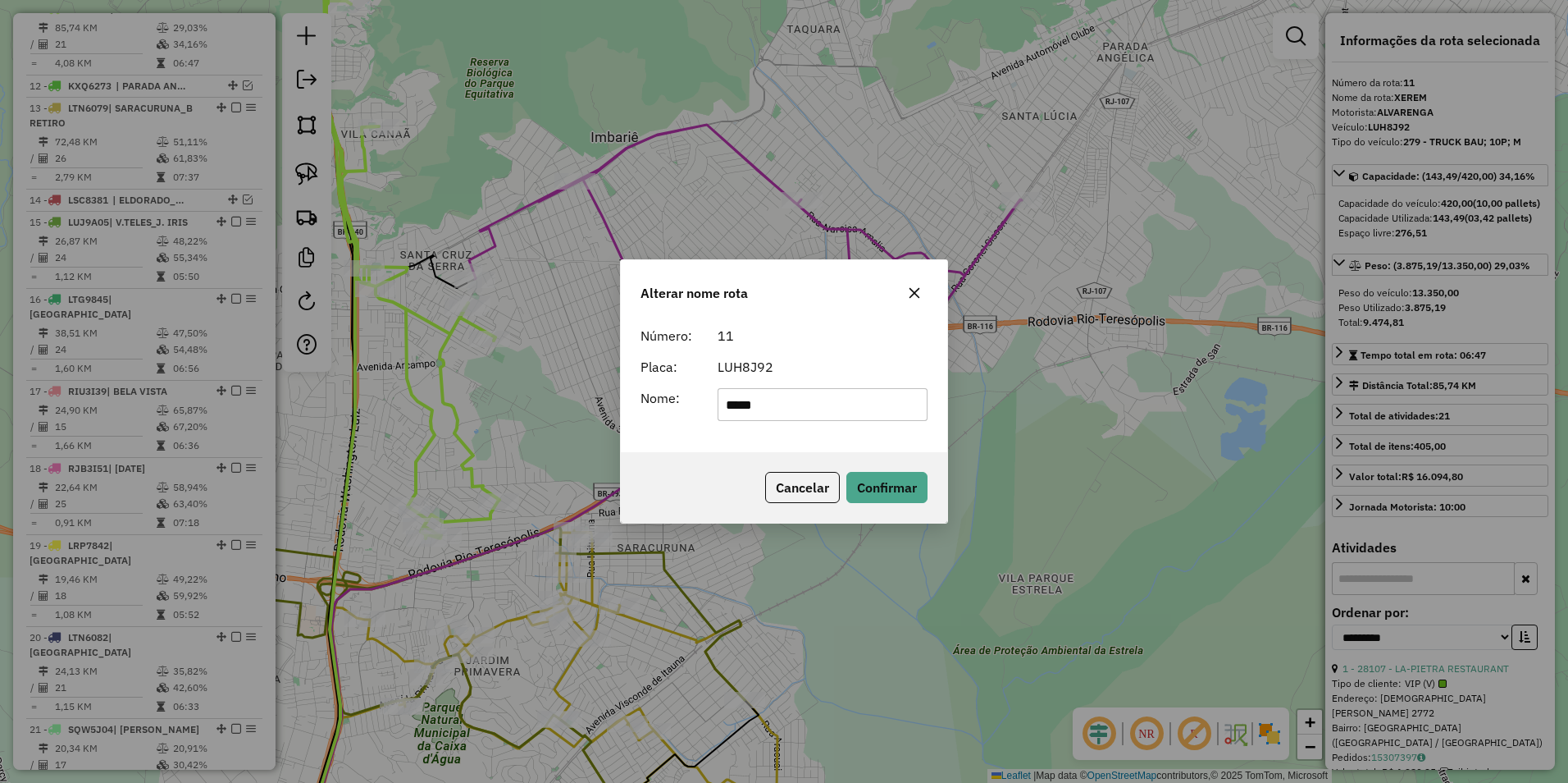
click at [792, 405] on input "*****" at bounding box center [823, 405] width 211 height 33
type input "**********"
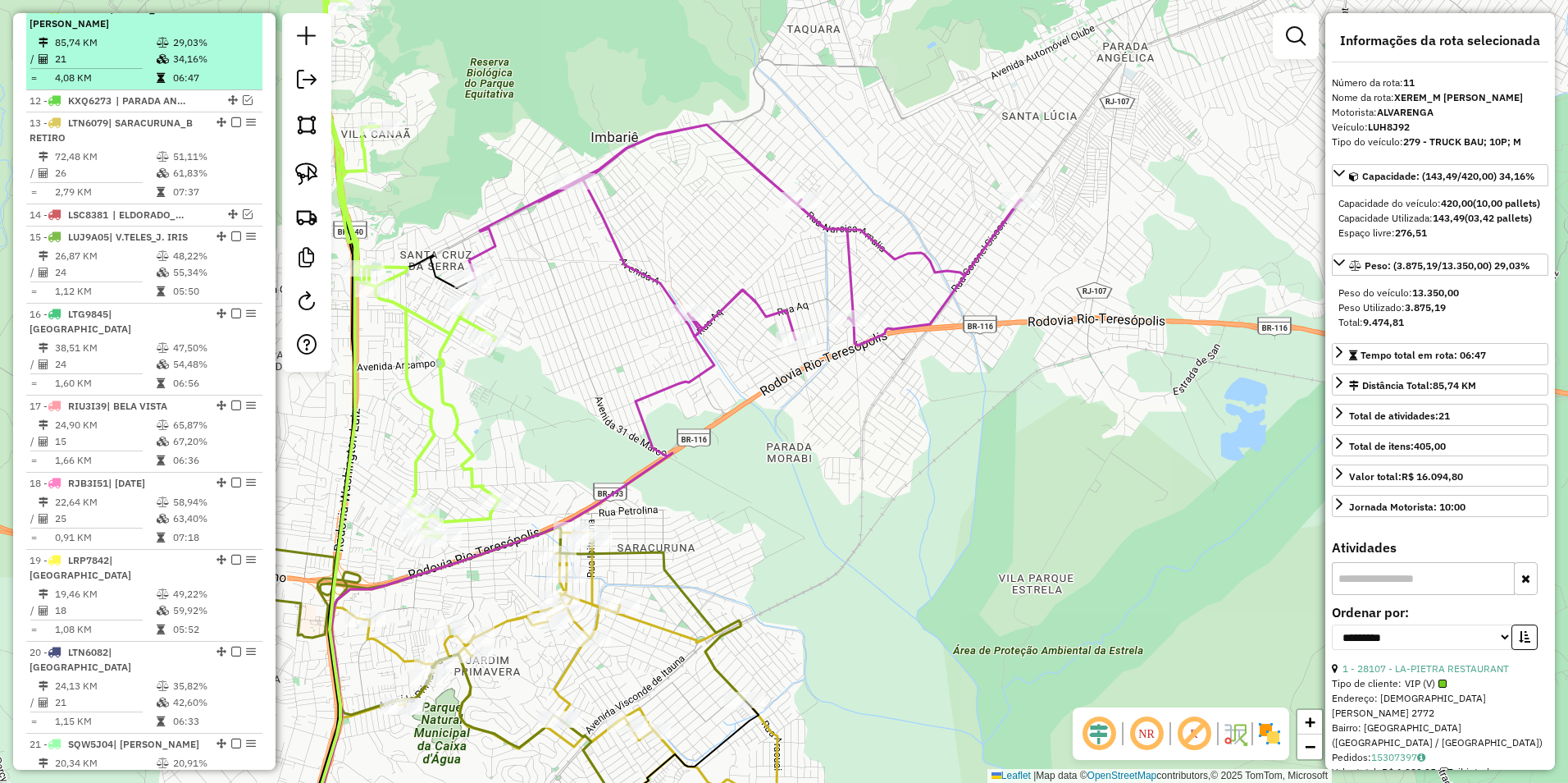
click at [232, 13] on em at bounding box center [236, 8] width 10 height 10
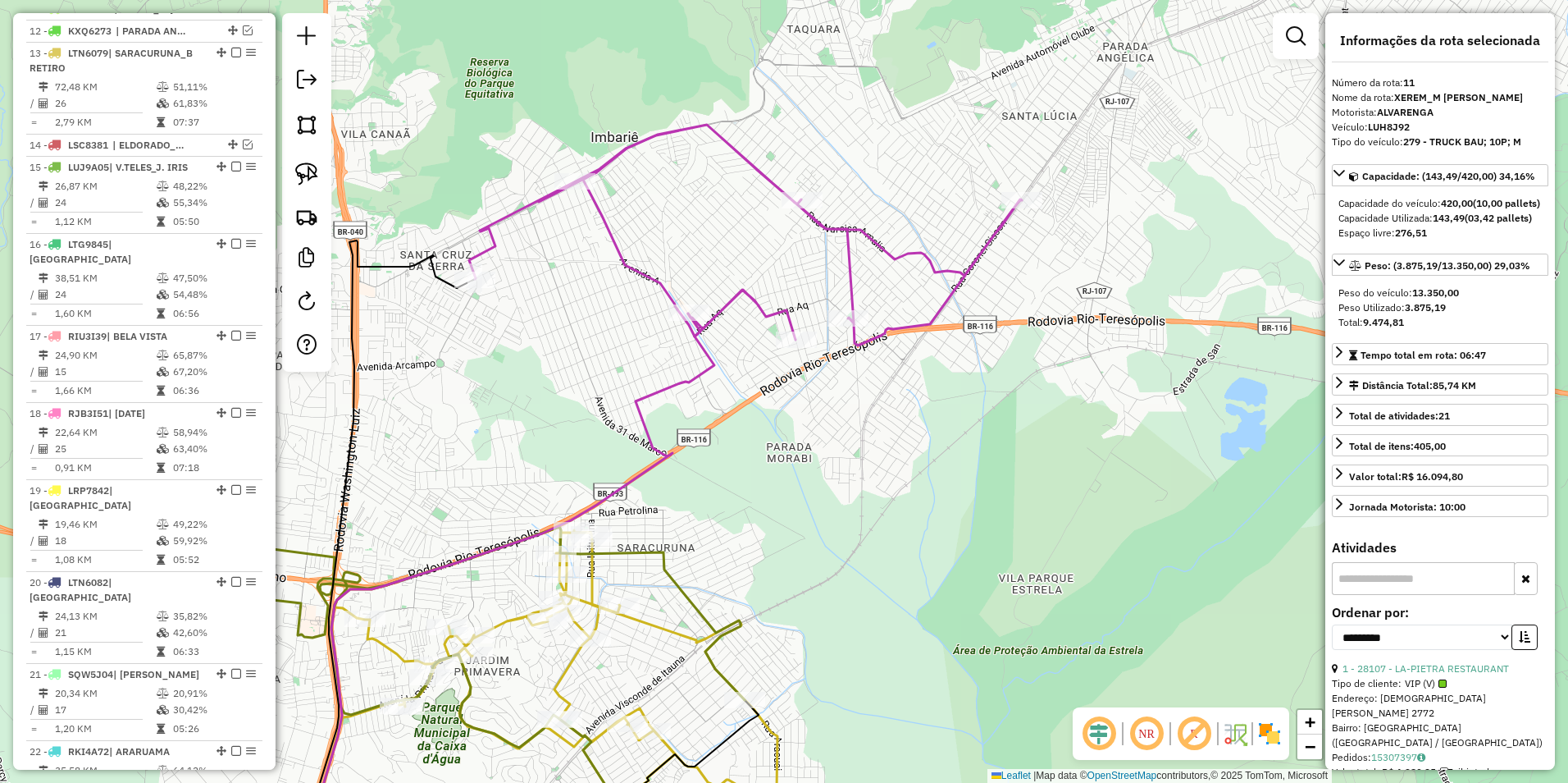
click at [734, 306] on icon at bounding box center [745, 235] width 553 height 220
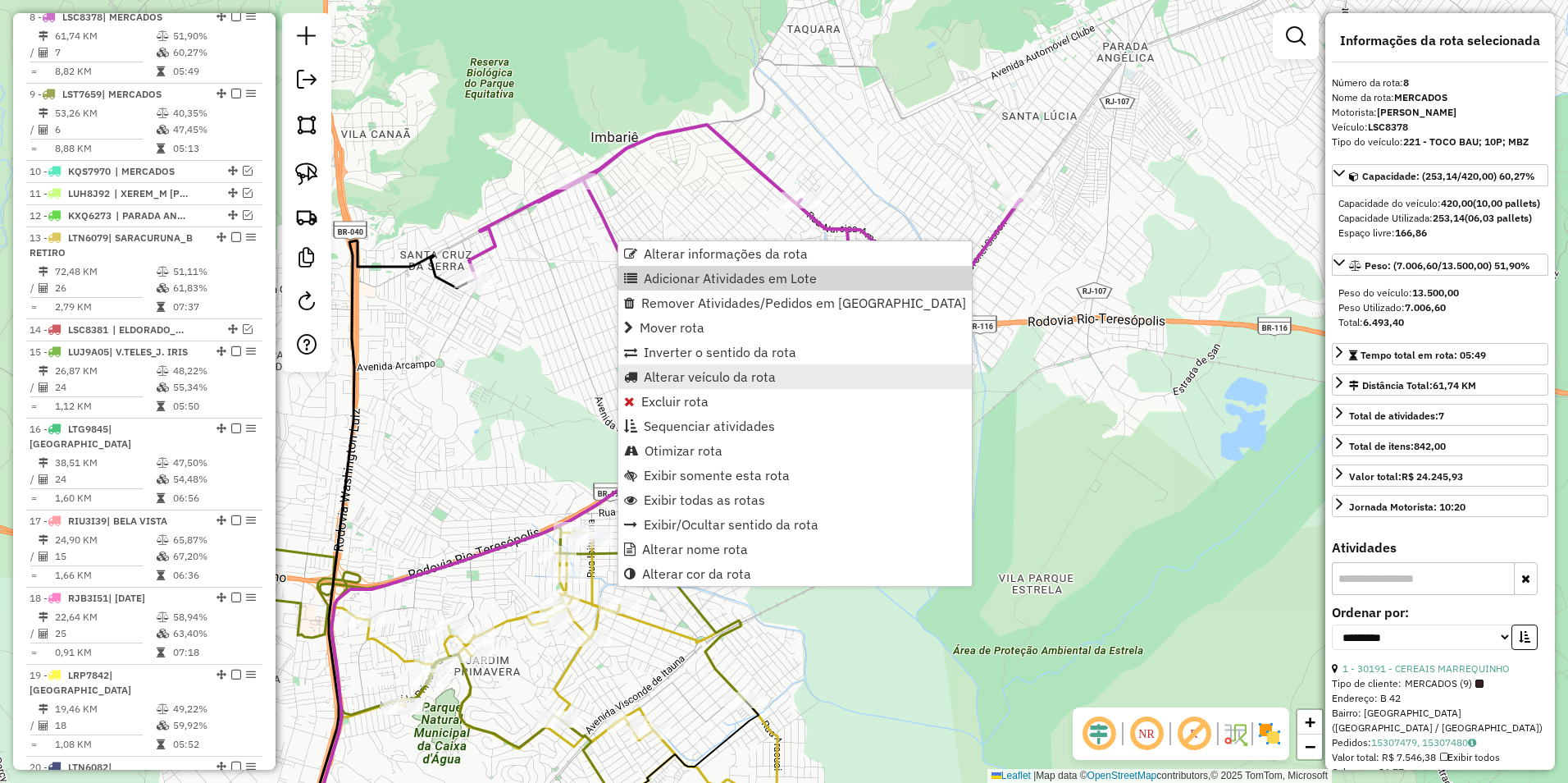
scroll to position [826, 0]
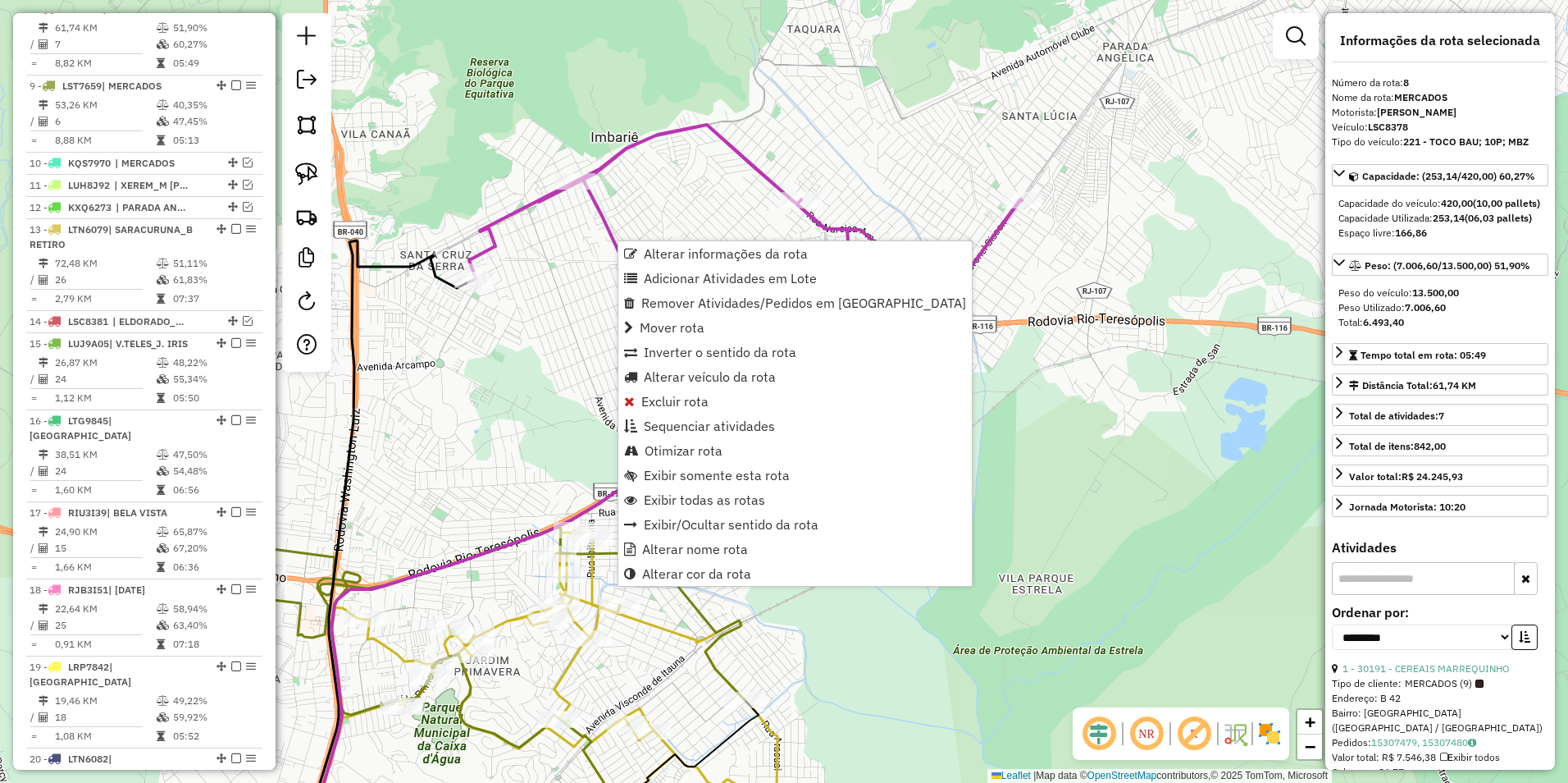
drag, startPoint x: 717, startPoint y: 425, endPoint x: 866, endPoint y: 415, distance: 149.3
click at [721, 424] on span "Sequenciar atividades" at bounding box center [709, 425] width 131 height 13
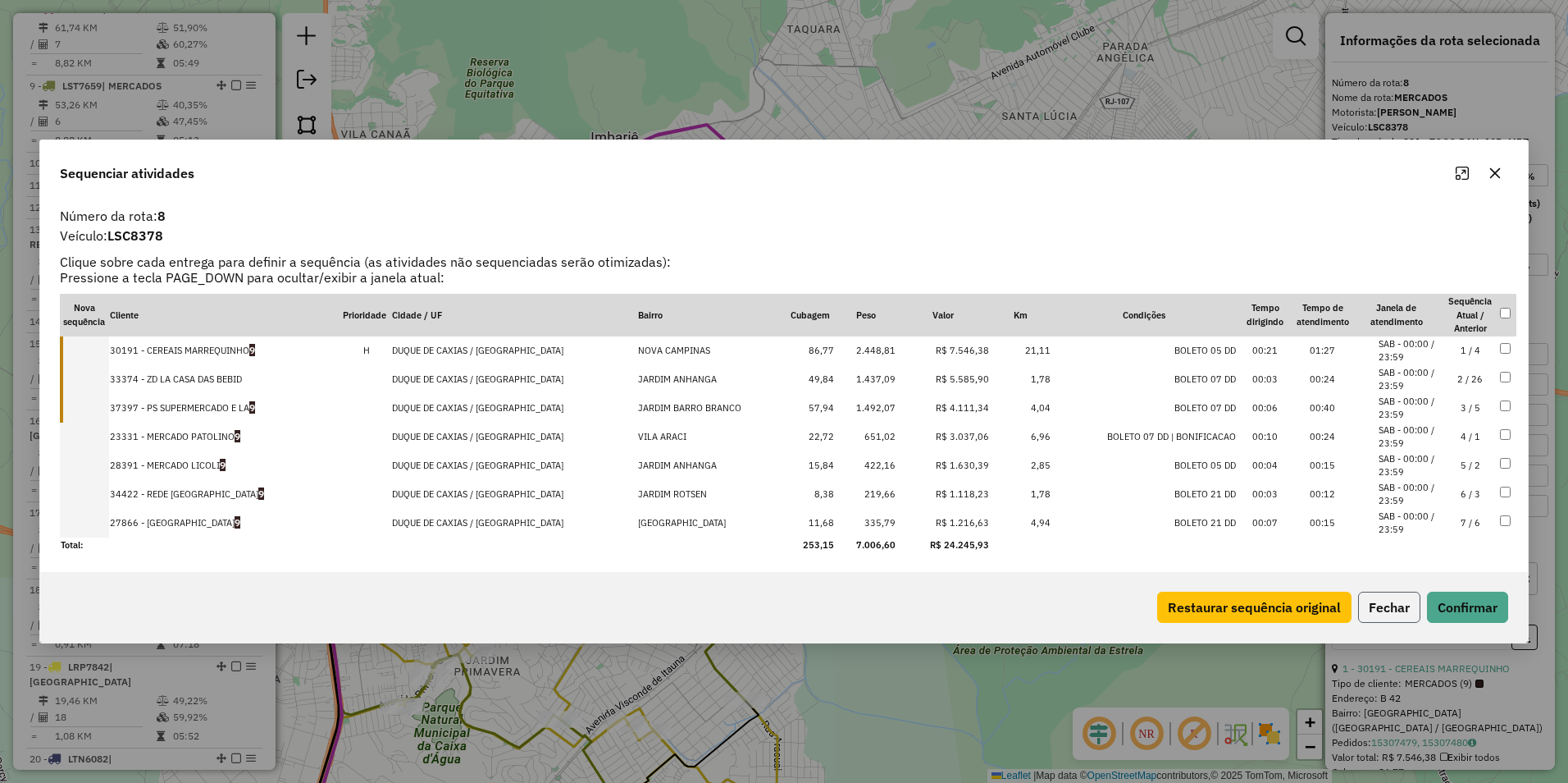
click at [1397, 610] on button "Fechar" at bounding box center [1389, 608] width 62 height 31
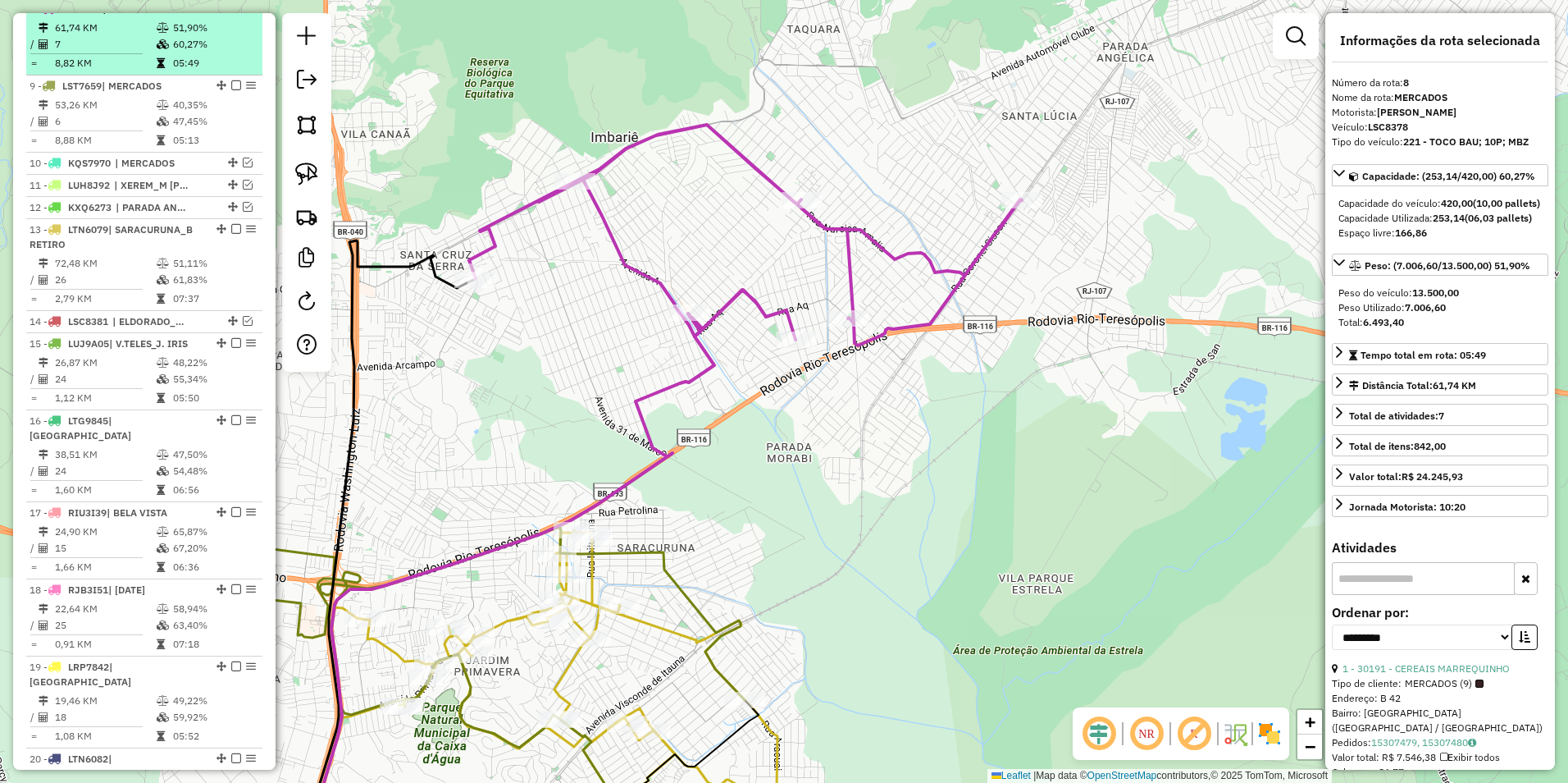
click at [233, 13] on em at bounding box center [236, 8] width 10 height 10
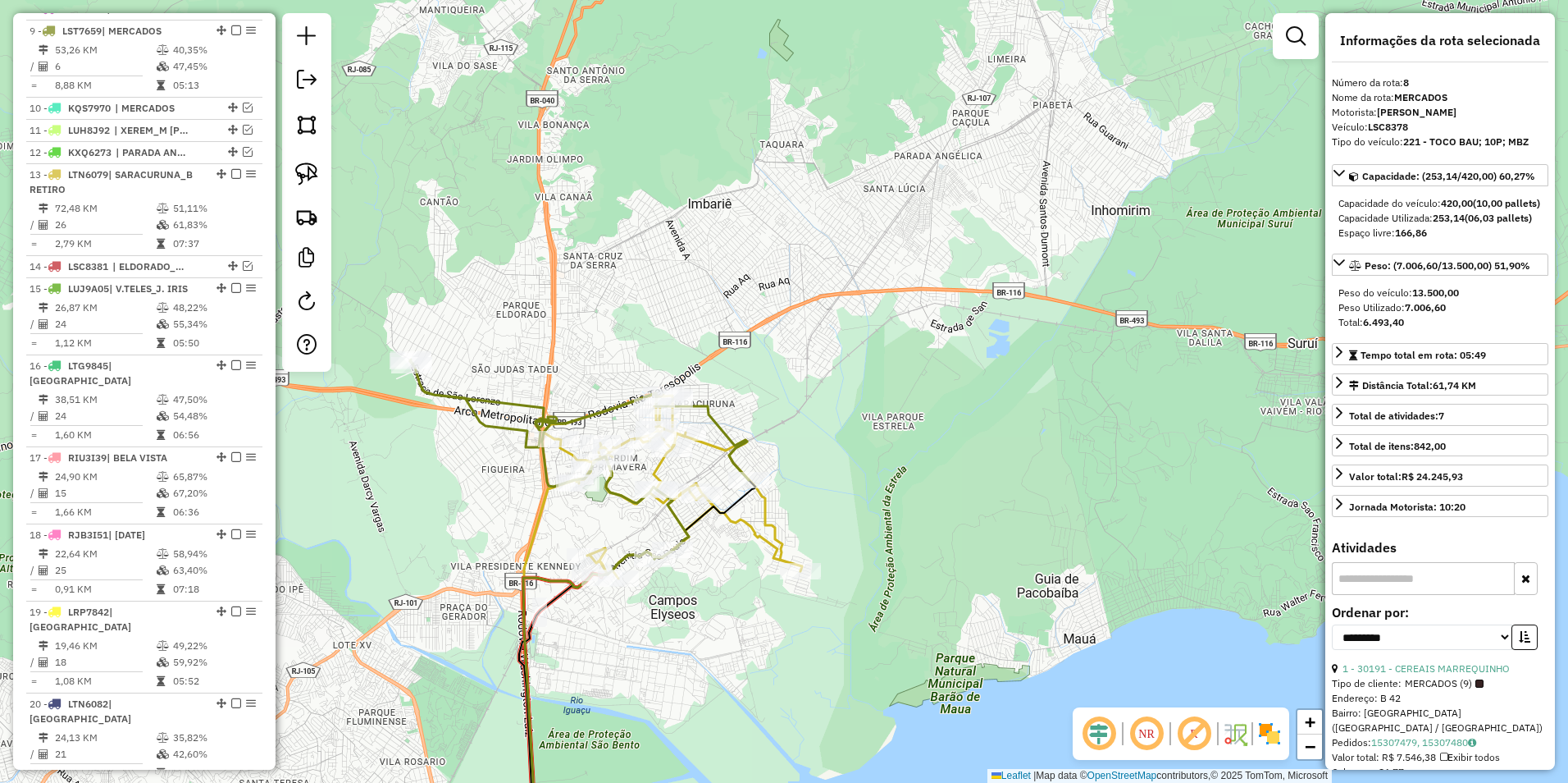
click at [504, 429] on icon at bounding box center [580, 459] width 338 height 200
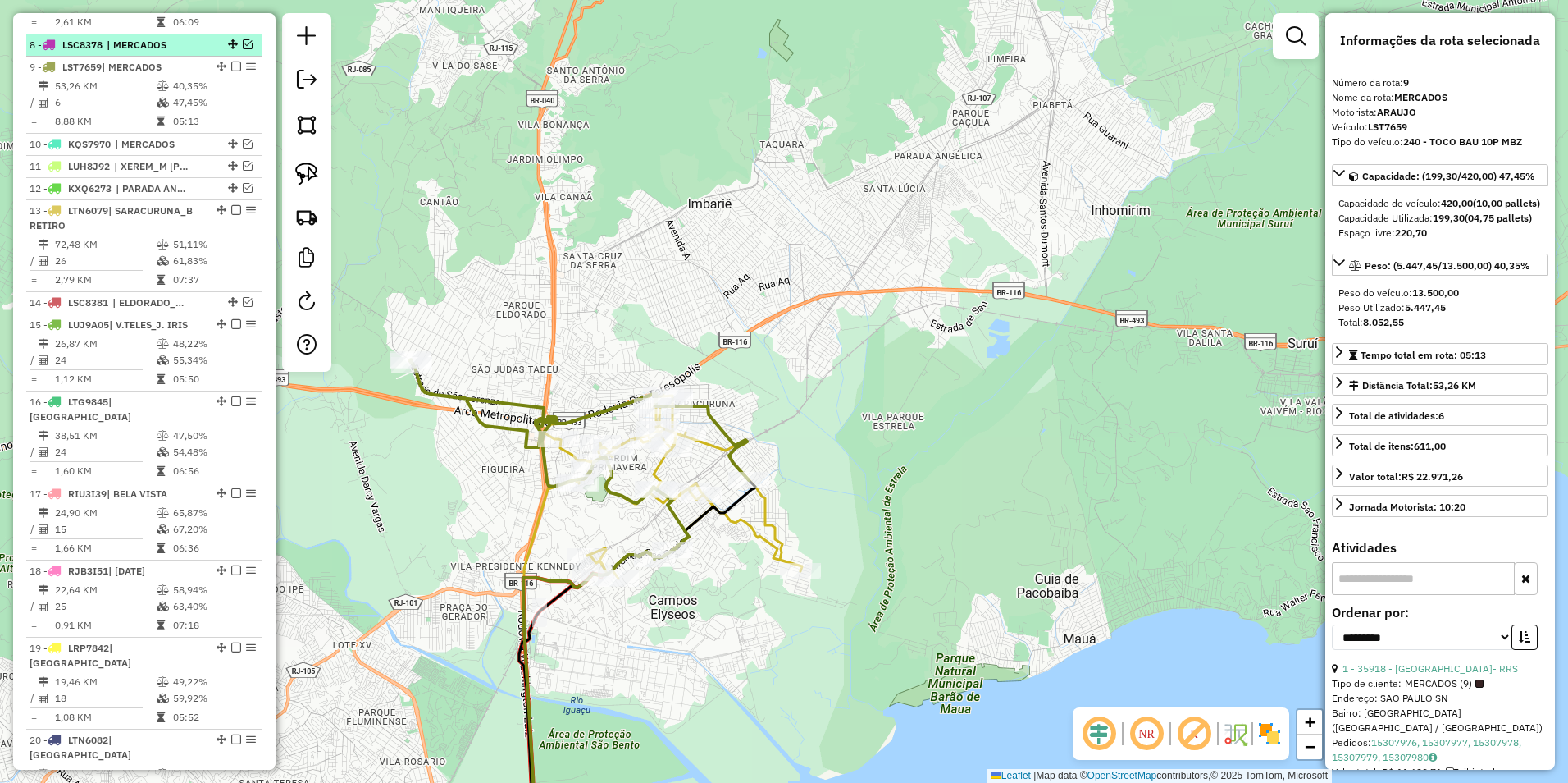
scroll to position [766, 0]
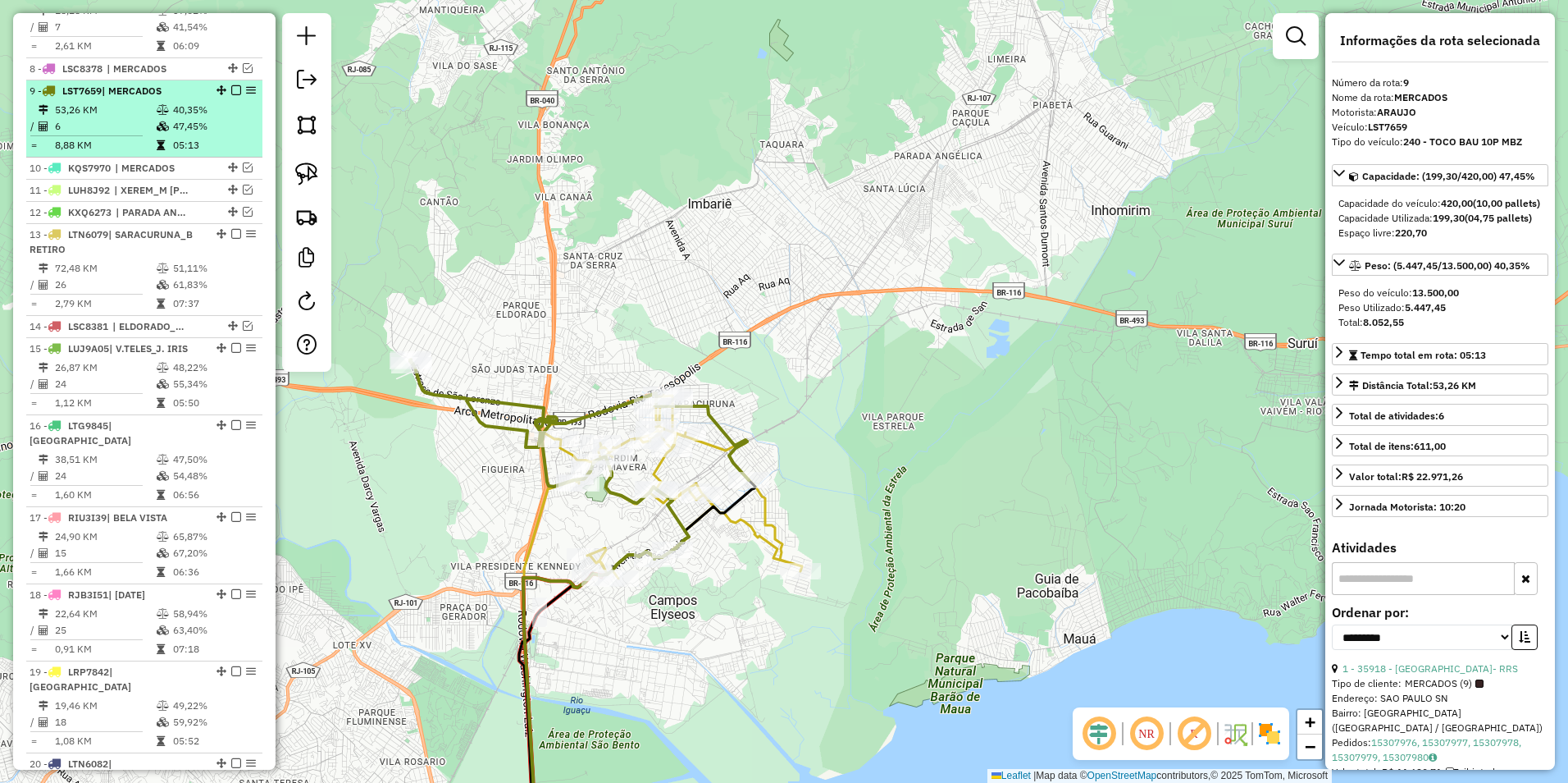
click at [232, 95] on em at bounding box center [236, 89] width 10 height 10
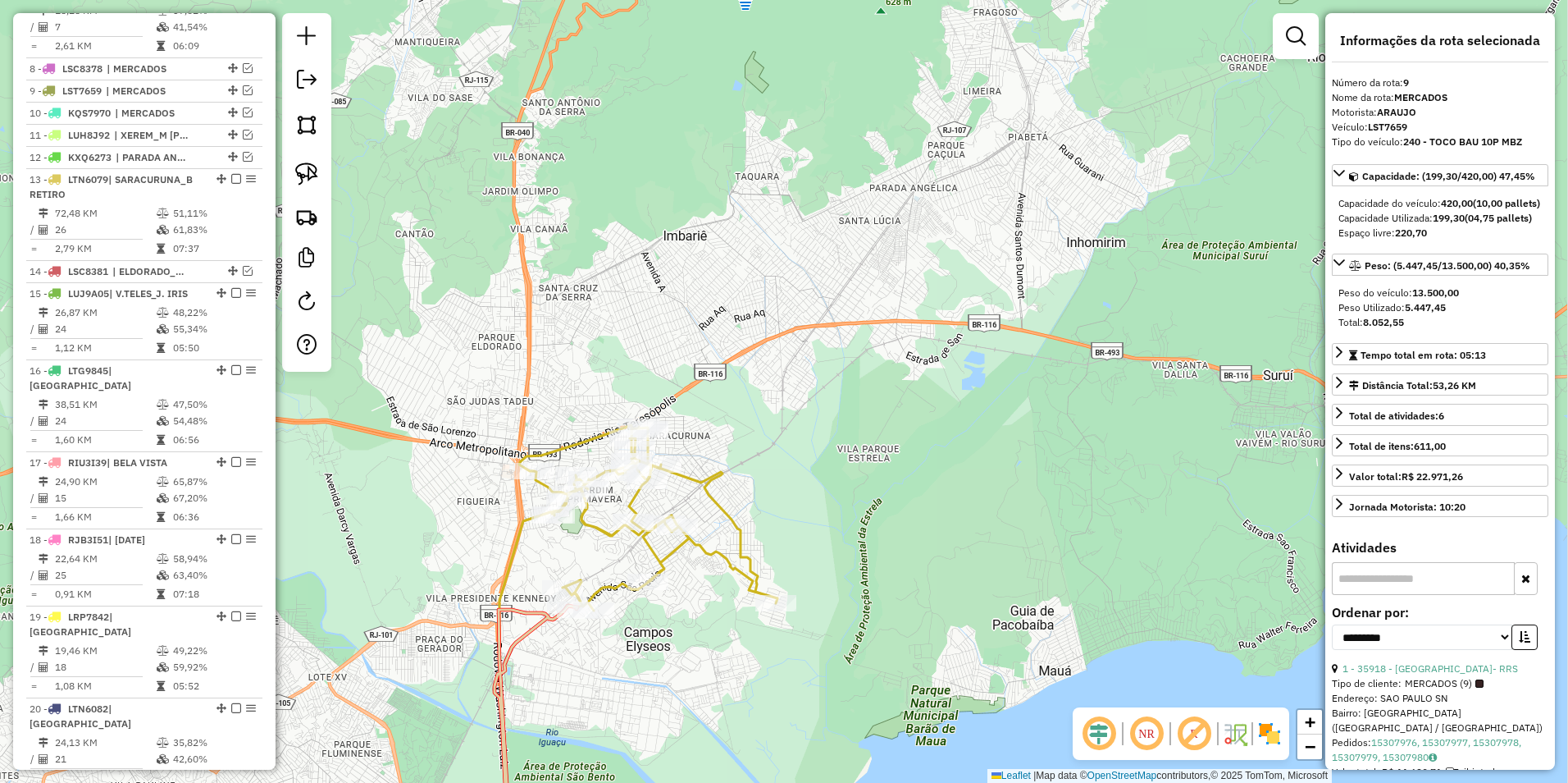
drag, startPoint x: 690, startPoint y: 152, endPoint x: 649, endPoint y: 304, distance: 157.4
click at [603, 418] on div "Janela de atendimento Grade de atendimento Capacidade Transportadoras Veículos …" at bounding box center [784, 392] width 1568 height 783
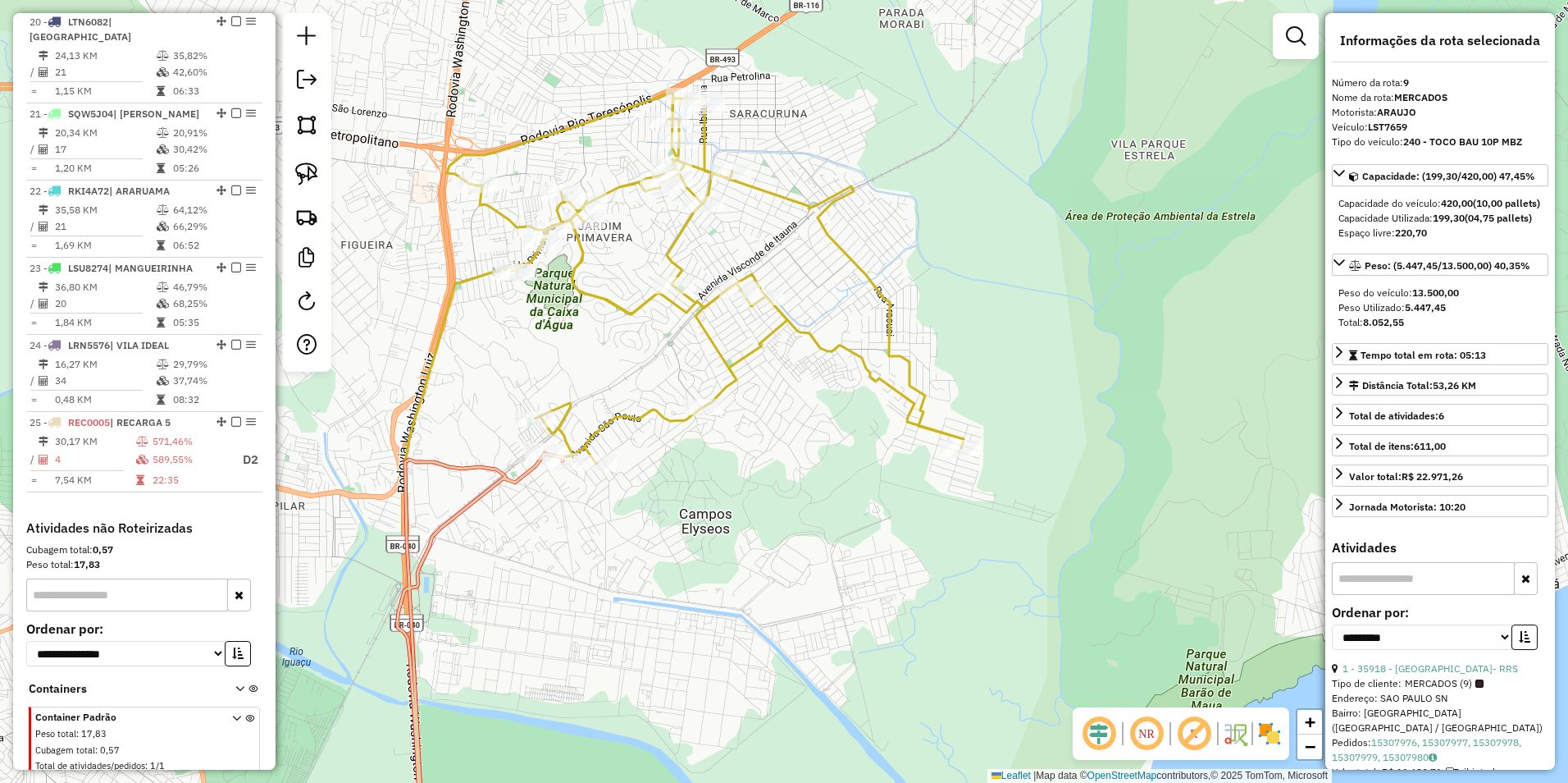
scroll to position [1469, 0]
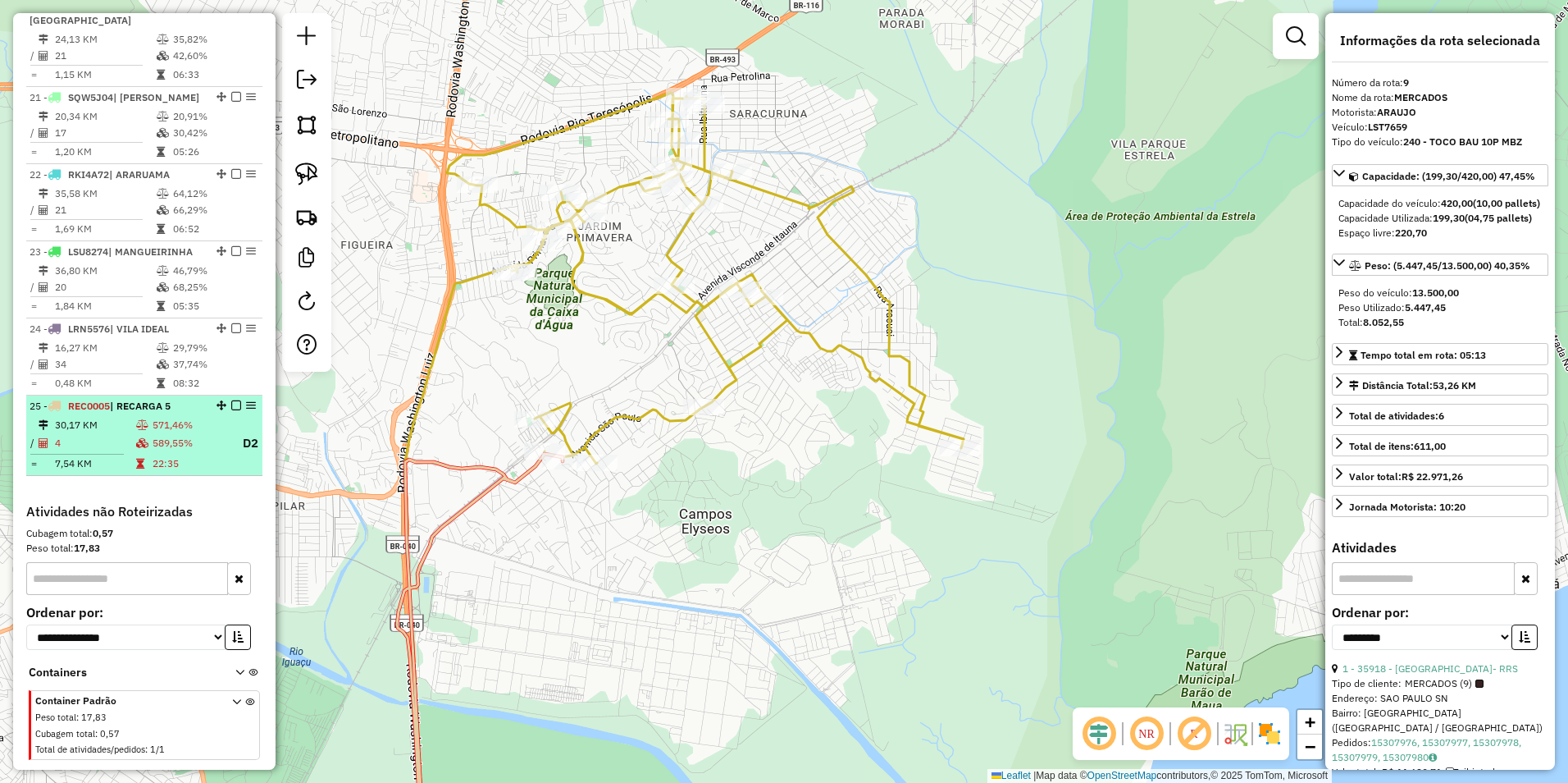
click at [232, 400] on em at bounding box center [236, 405] width 10 height 10
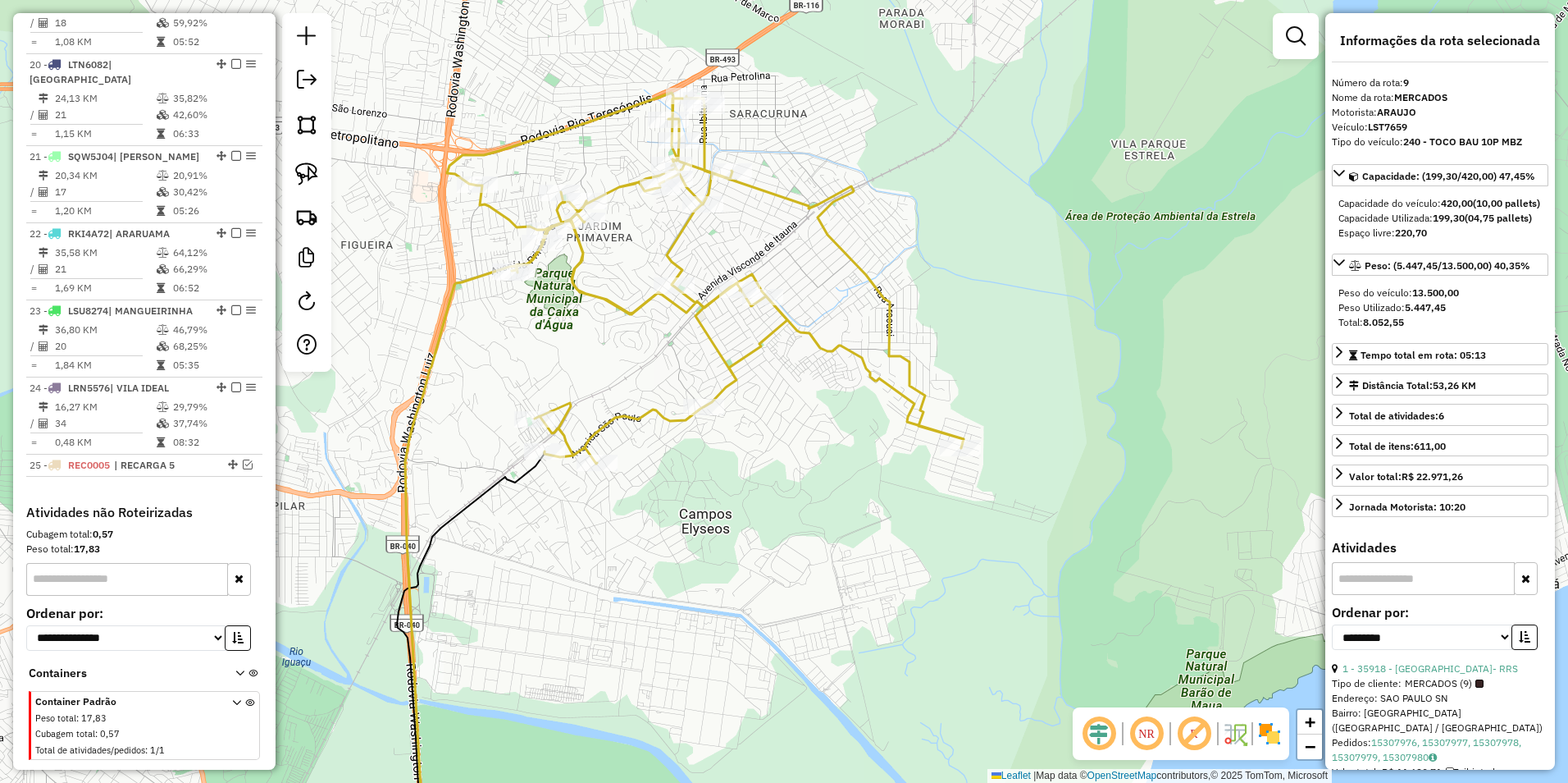
click at [681, 242] on icon at bounding box center [705, 278] width 517 height 371
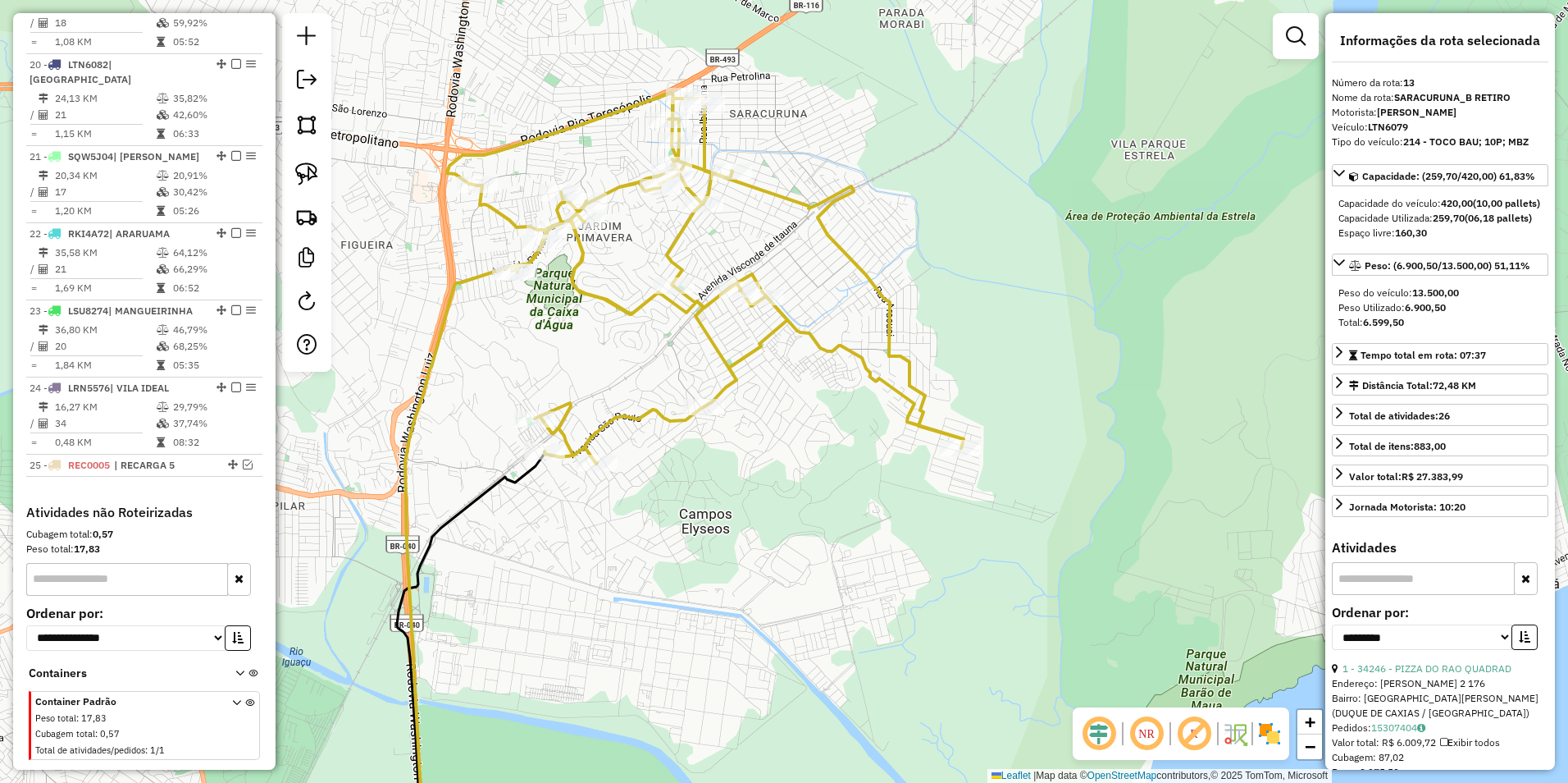
scroll to position [937, 0]
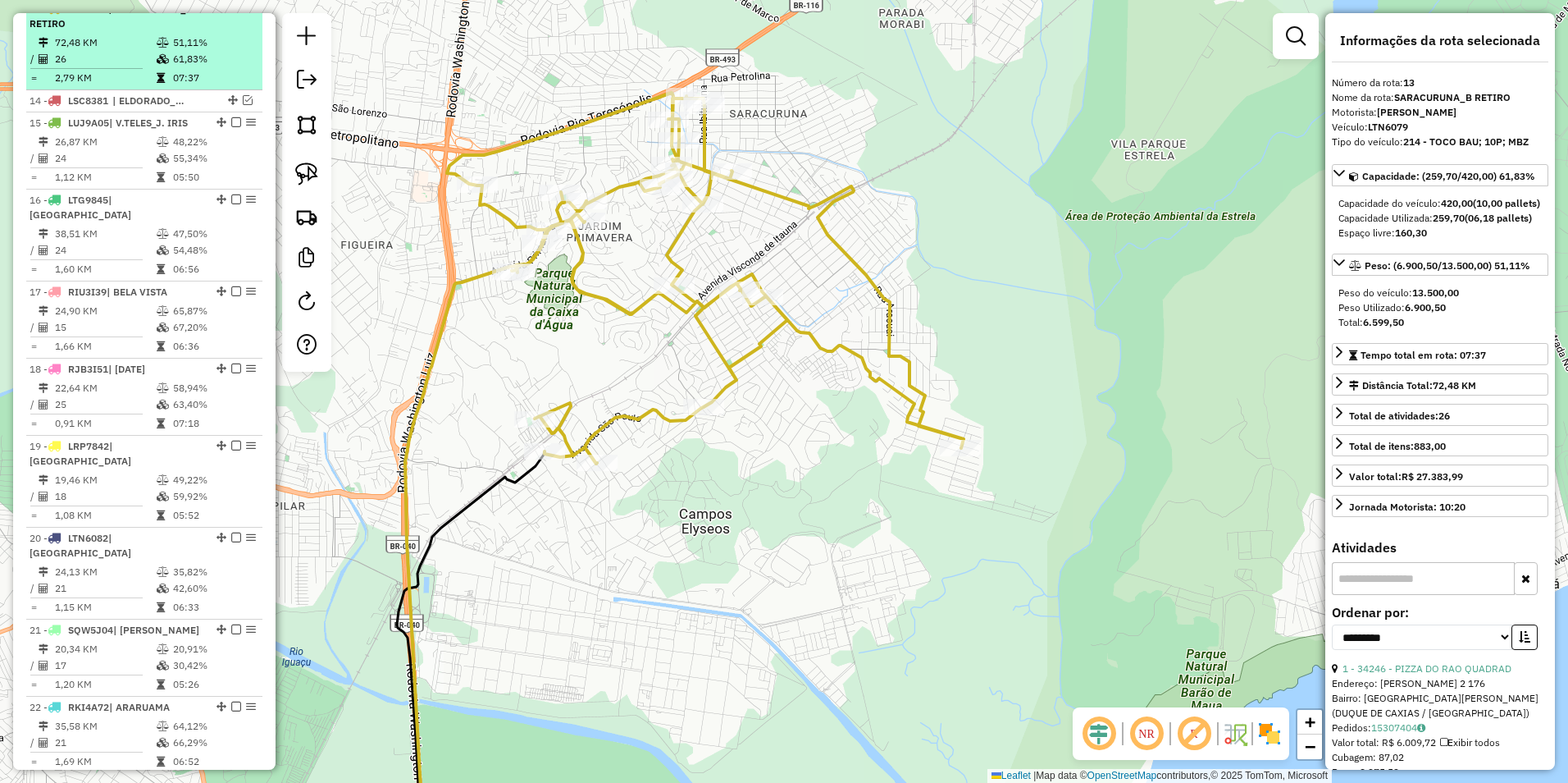
click at [234, 13] on em at bounding box center [236, 8] width 10 height 10
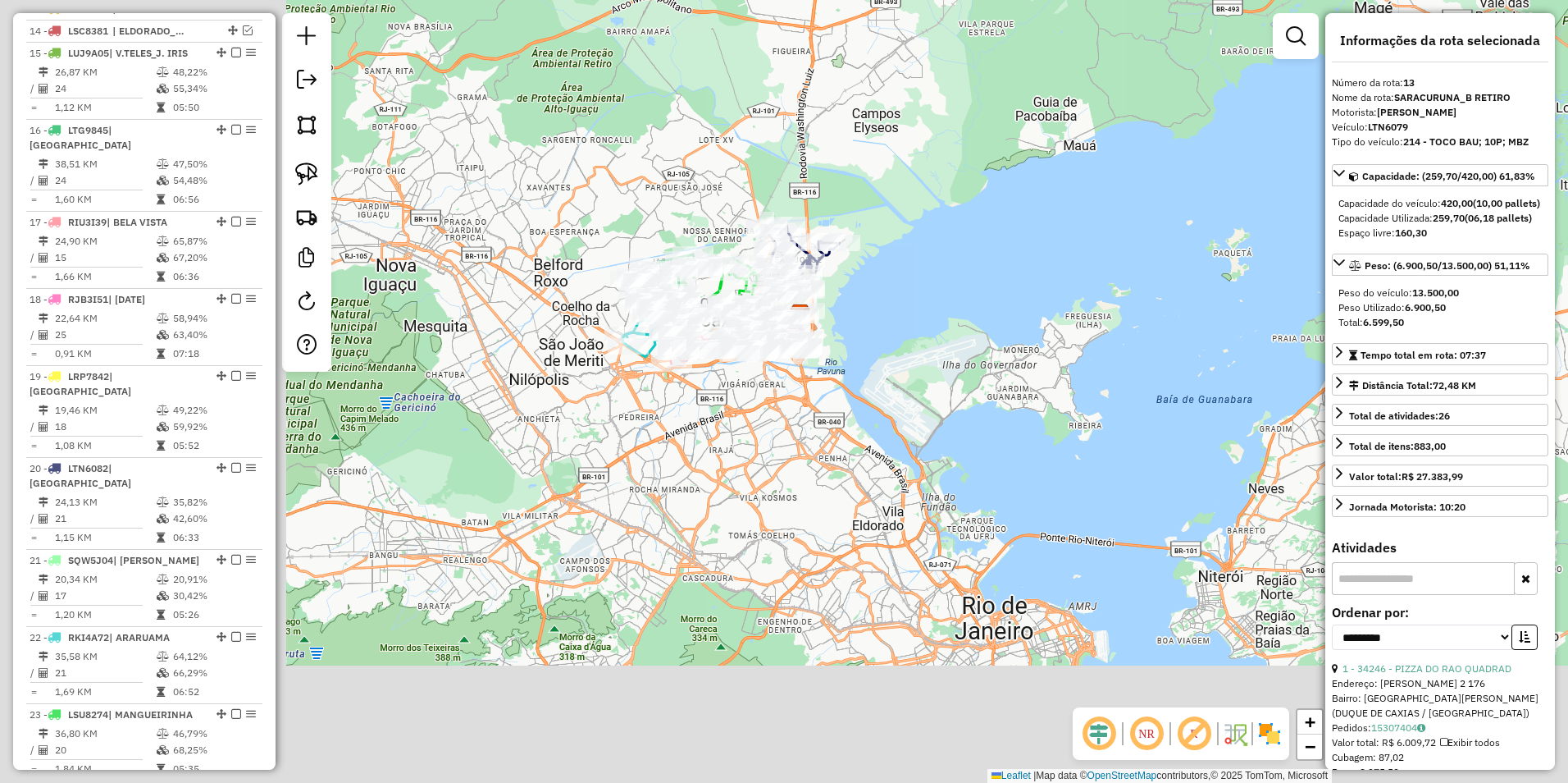
drag, startPoint x: 741, startPoint y: 306, endPoint x: 907, endPoint y: 235, distance: 180.5
click at [907, 235] on div "Janela de atendimento Grade de atendimento Capacidade Transportadoras Veículos …" at bounding box center [784, 392] width 1568 height 783
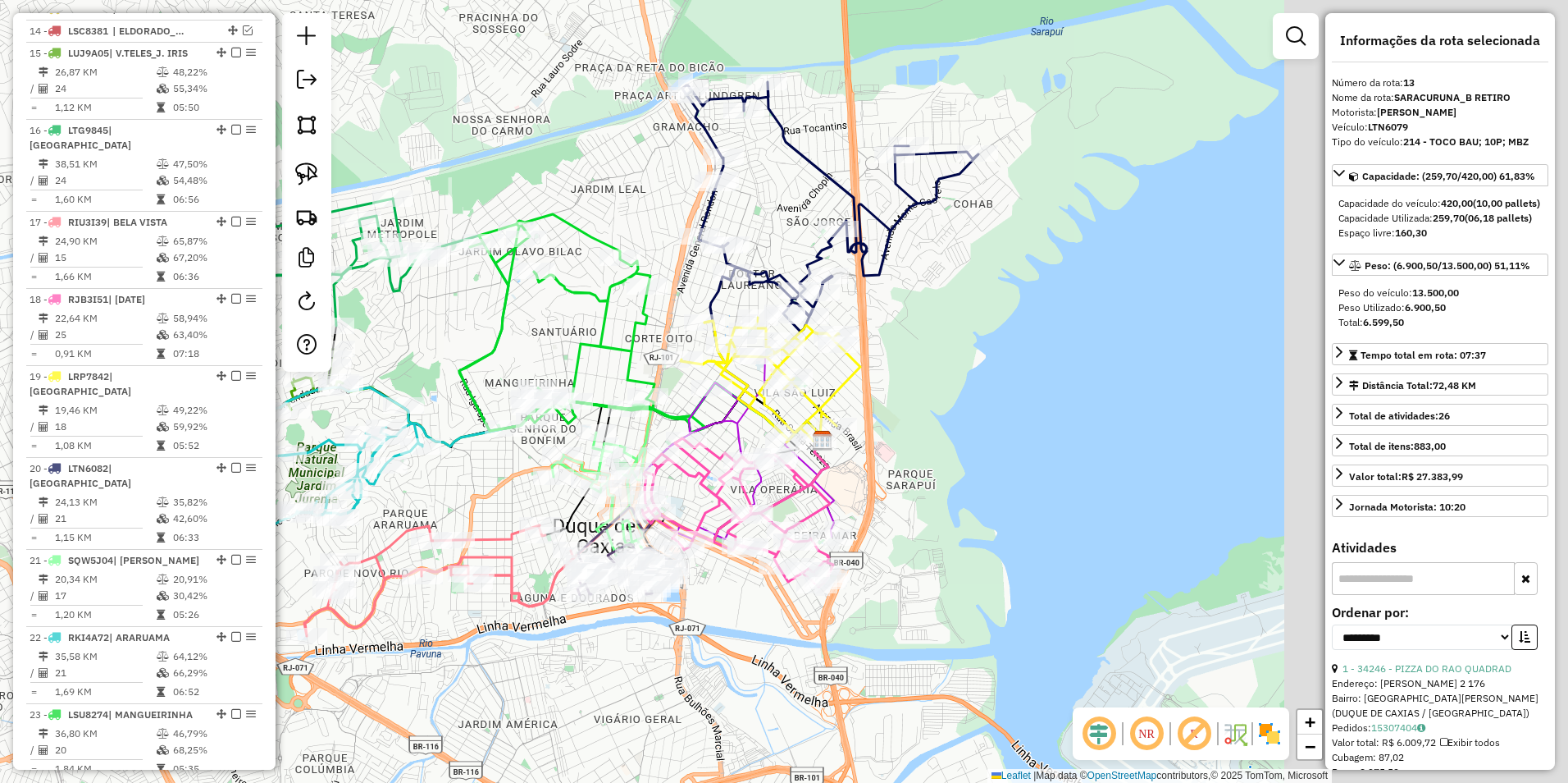
drag, startPoint x: 1210, startPoint y: 262, endPoint x: 894, endPoint y: 317, distance: 320.8
click at [914, 383] on div "Janela de atendimento Grade de atendimento Capacidade Transportadoras Veículos …" at bounding box center [784, 392] width 1568 height 783
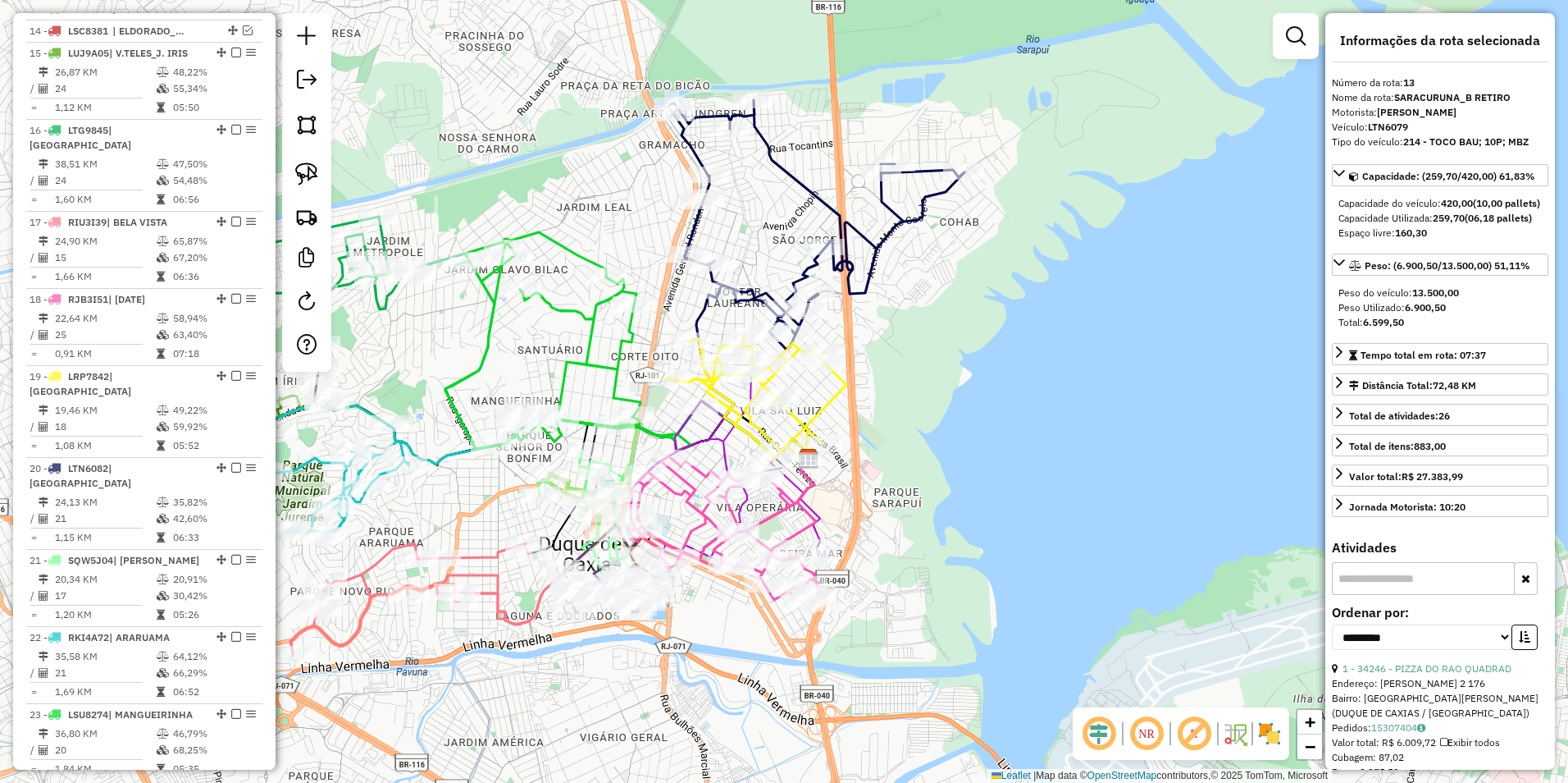
click at [892, 240] on icon at bounding box center [816, 224] width 296 height 249
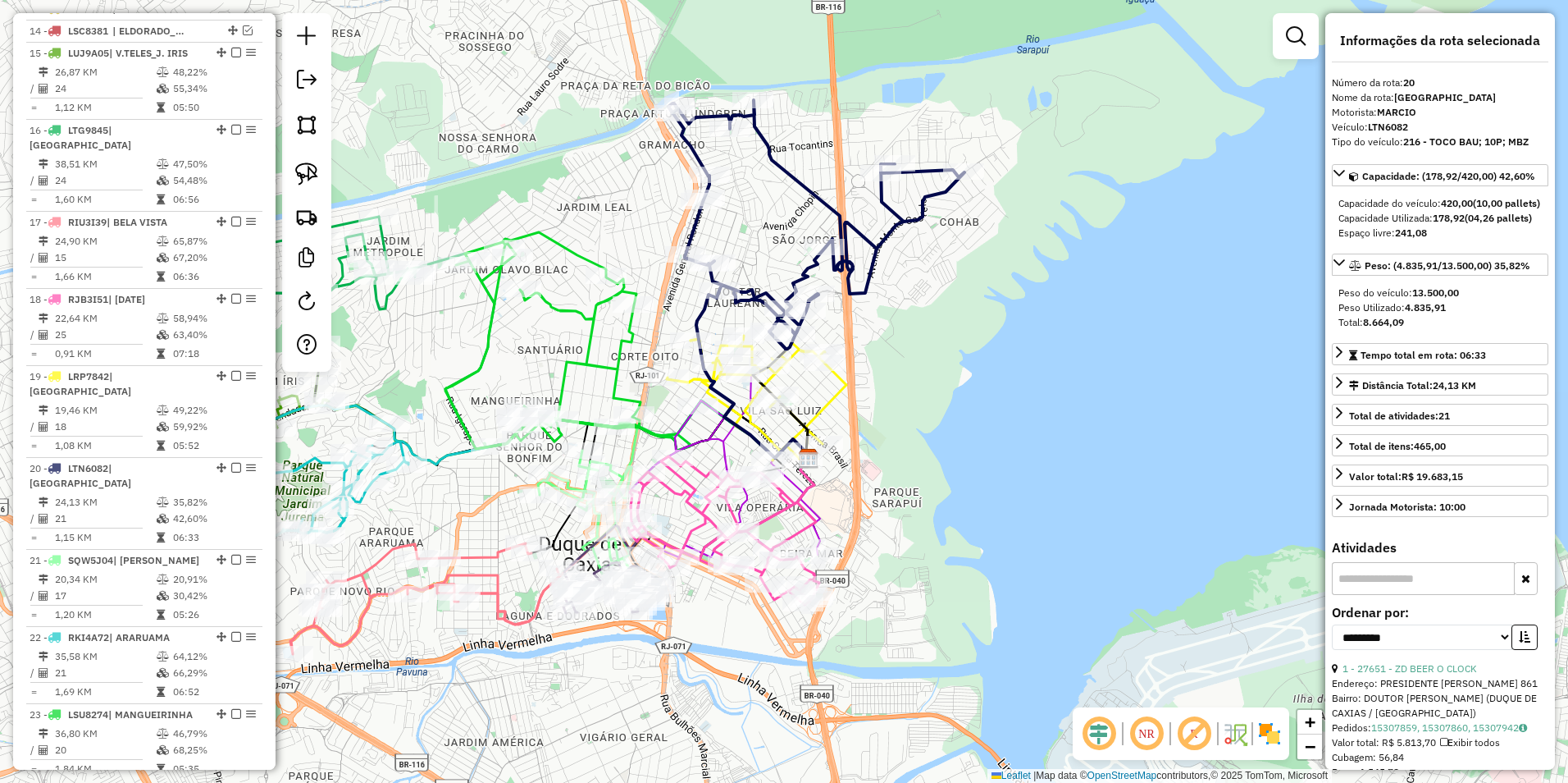
scroll to position [1340, 0]
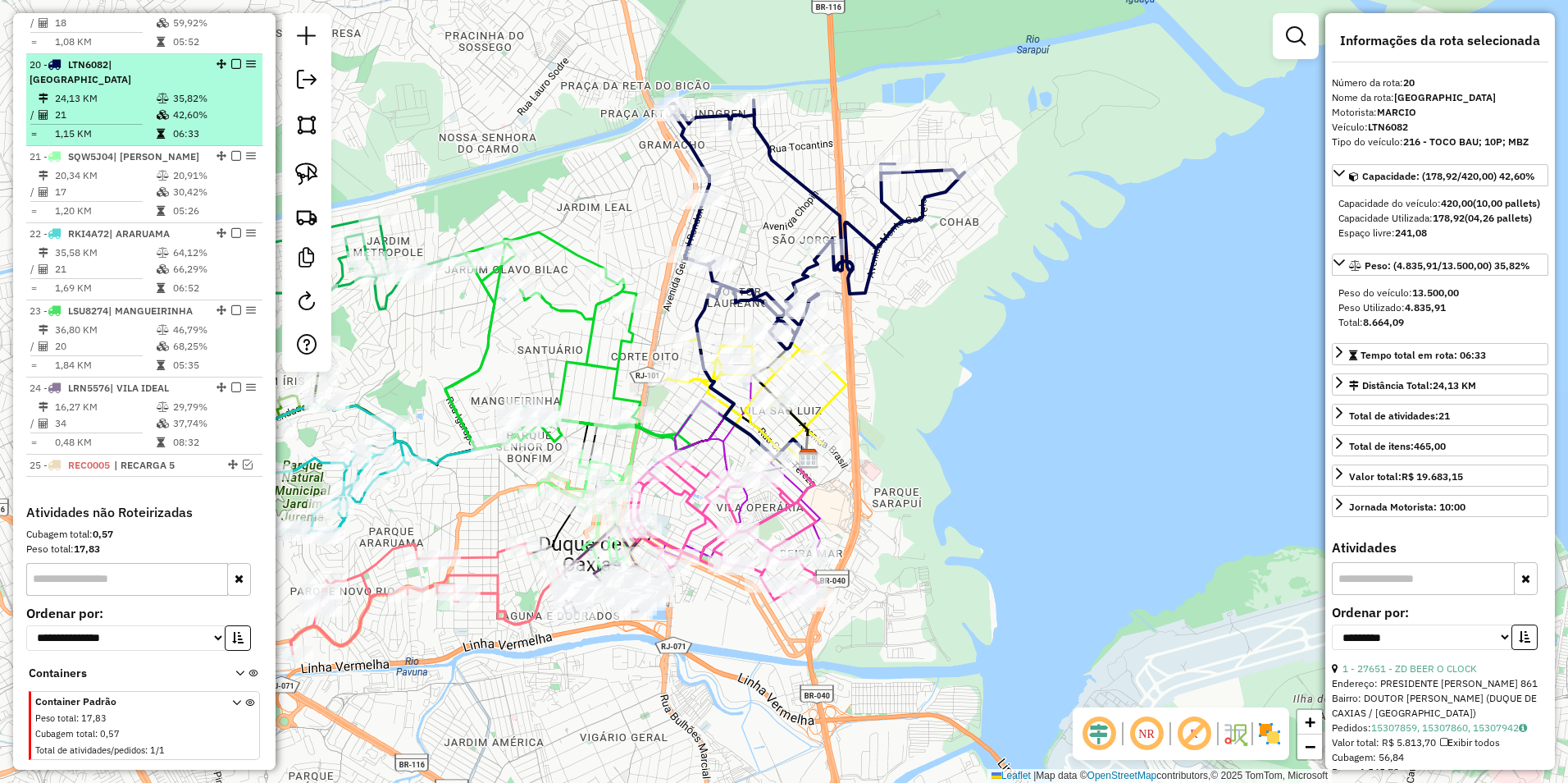
click at [232, 59] on em at bounding box center [236, 63] width 10 height 10
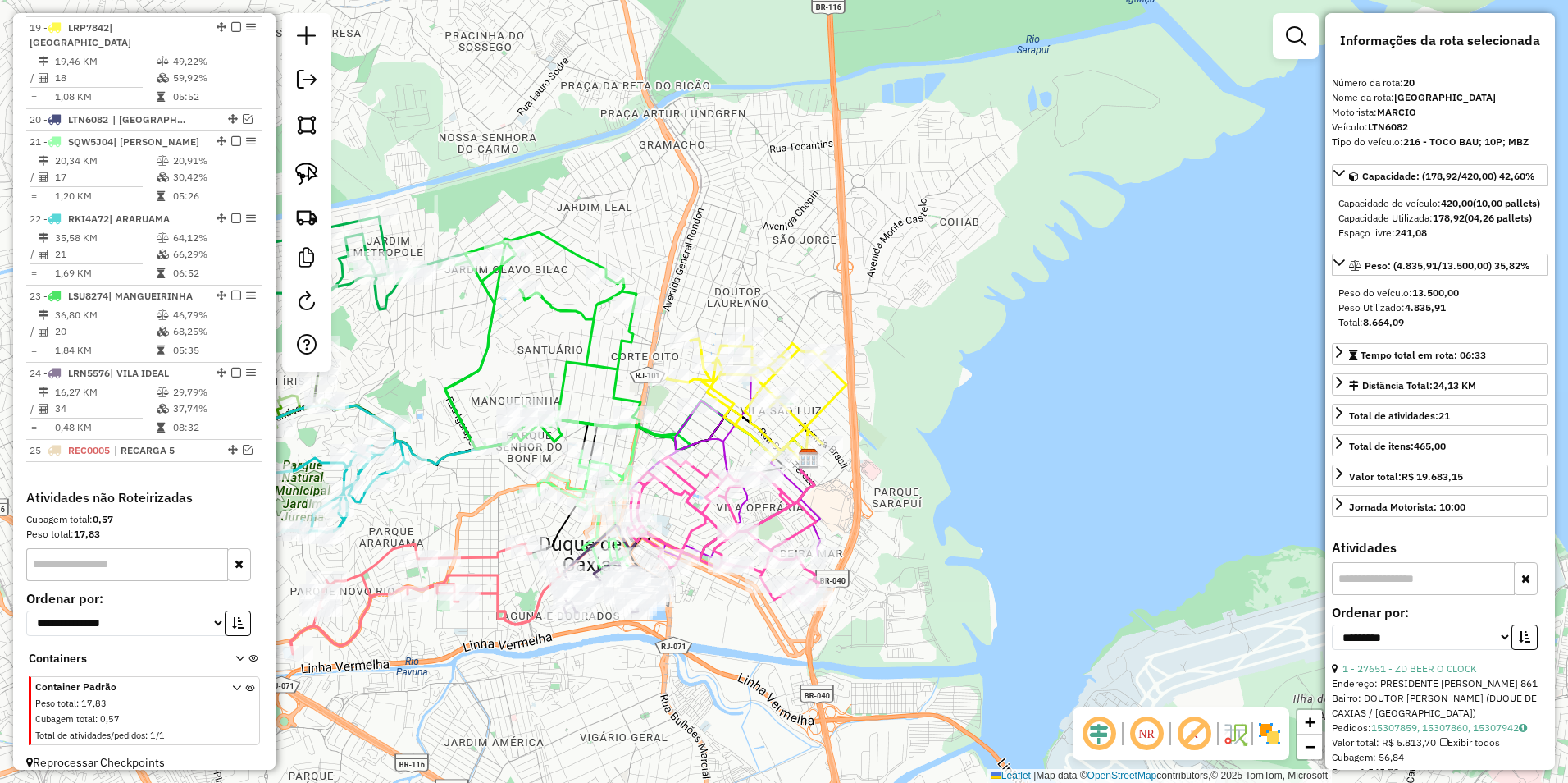
click at [823, 405] on icon at bounding box center [757, 399] width 180 height 127
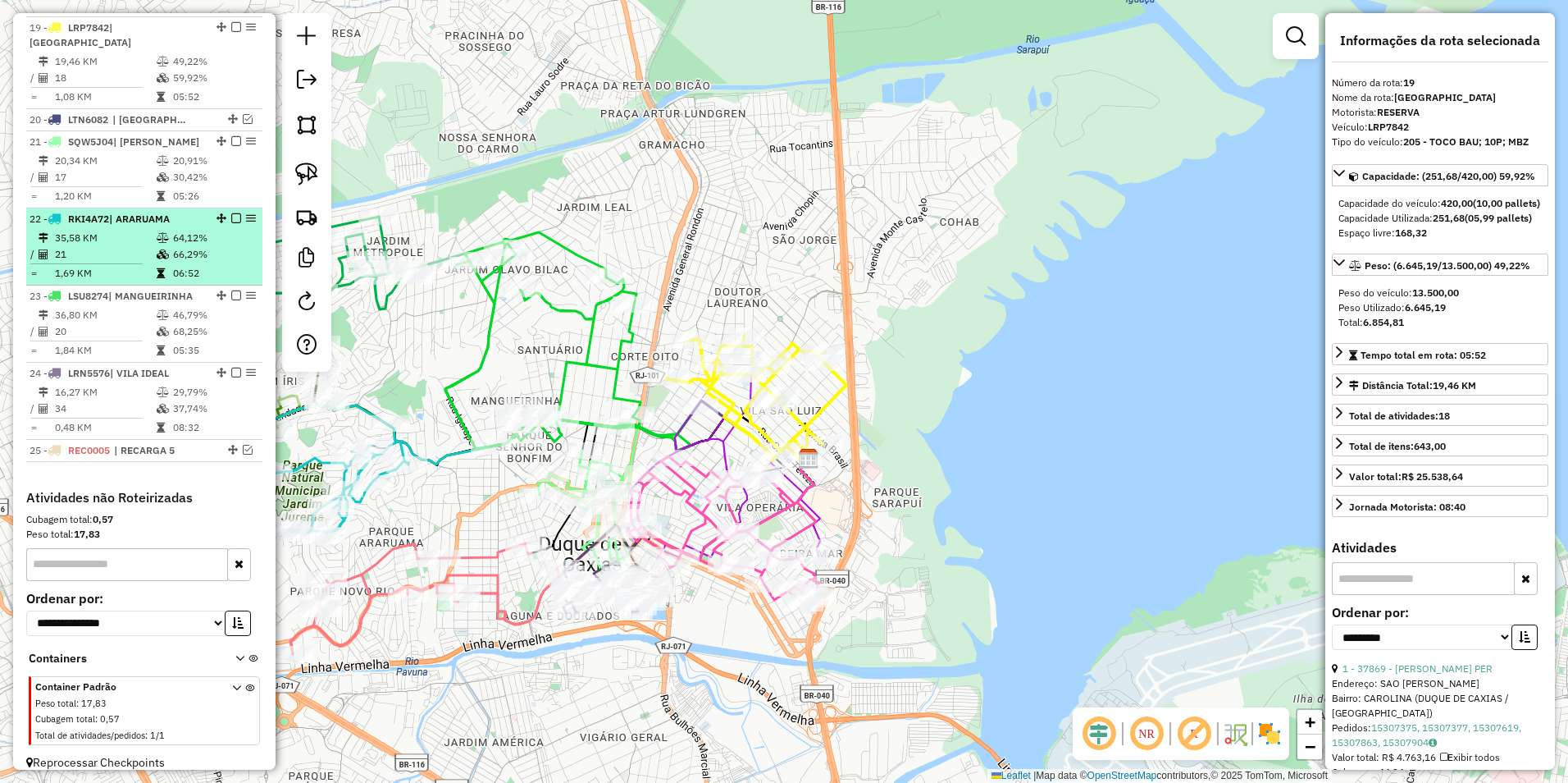
scroll to position [1121, 0]
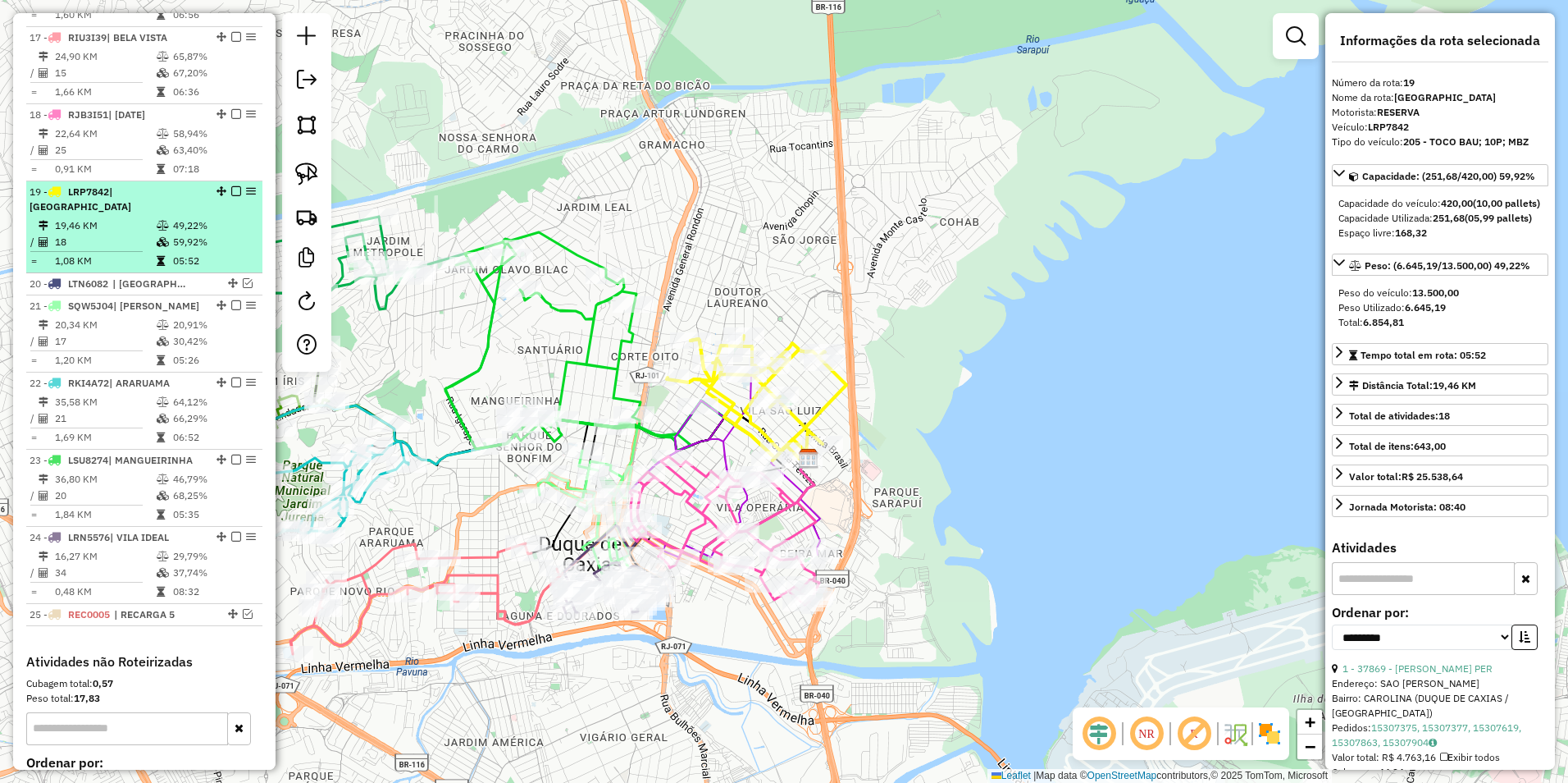
click at [232, 193] on em at bounding box center [236, 191] width 10 height 10
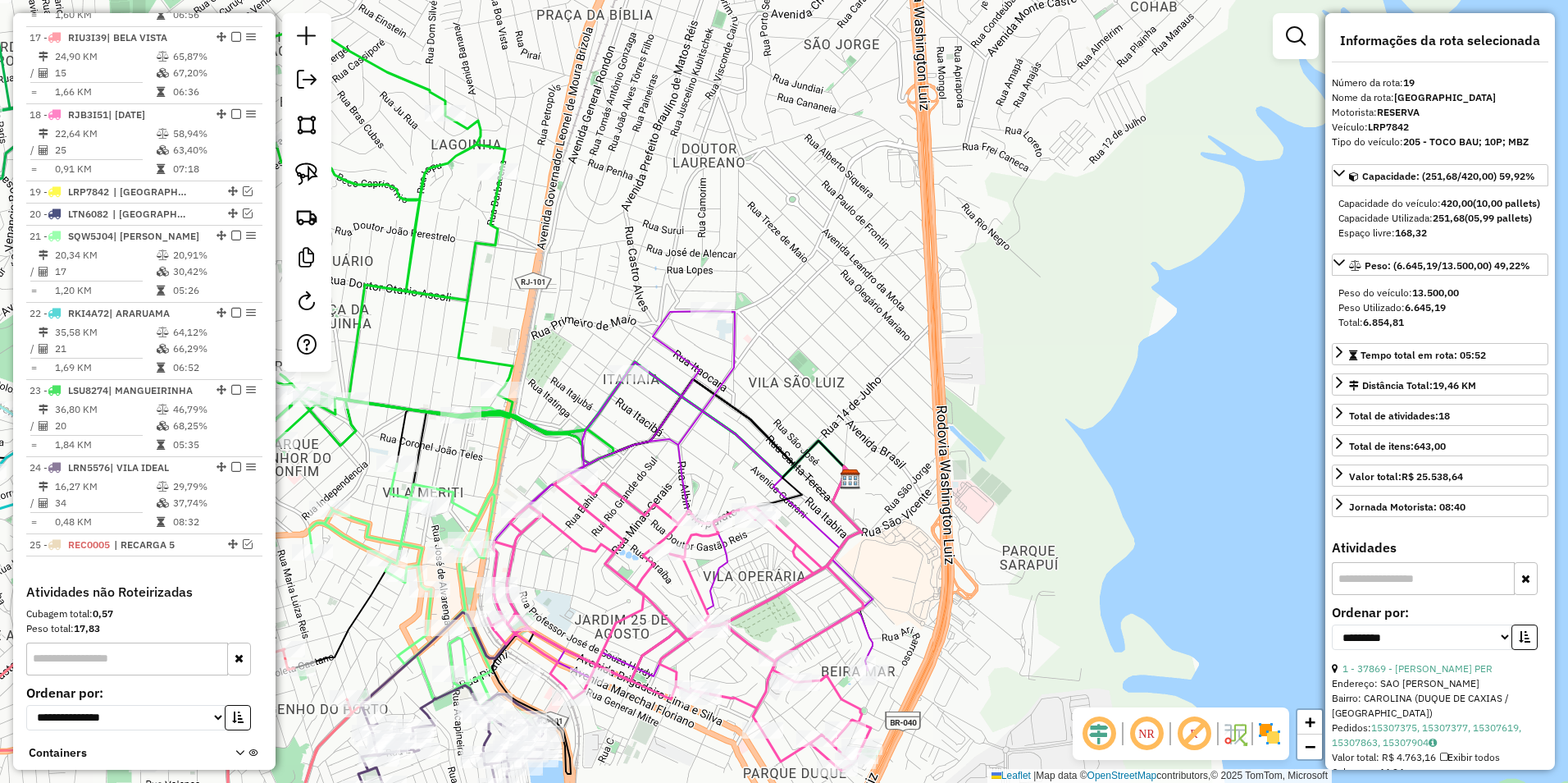
click at [692, 409] on icon at bounding box center [683, 496] width 379 height 370
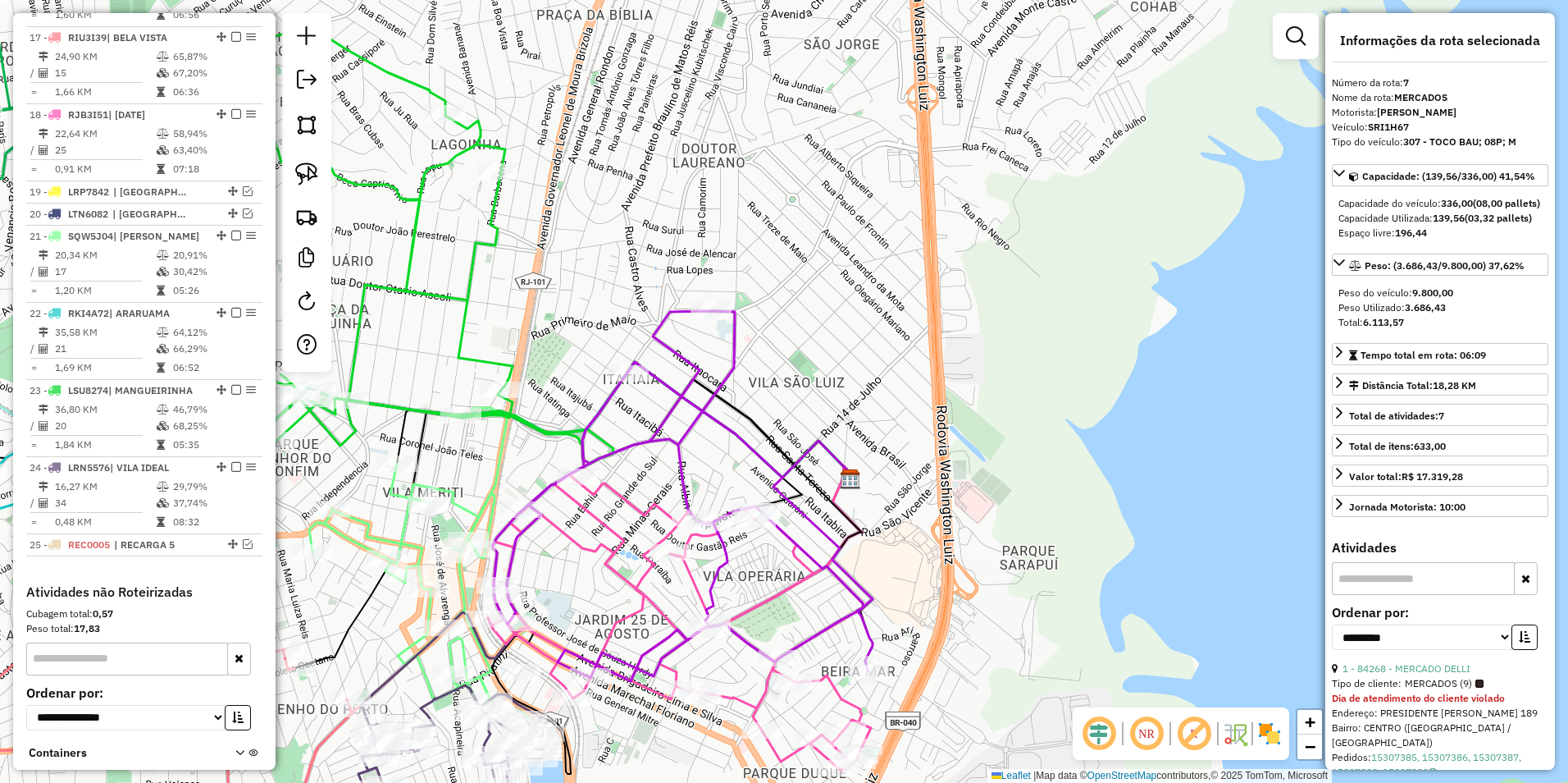
scroll to position [748, 0]
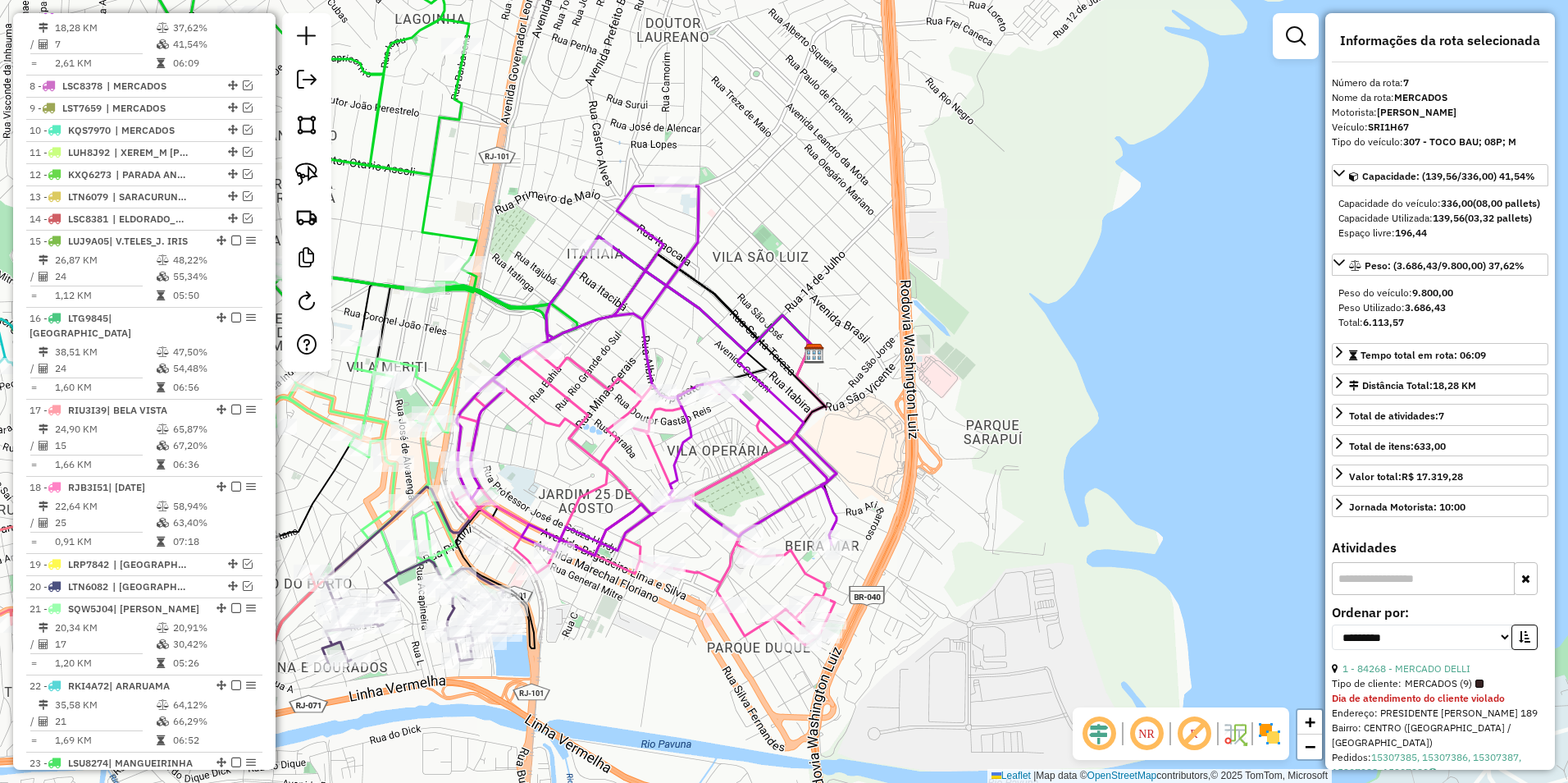
drag, startPoint x: 699, startPoint y: 400, endPoint x: 670, endPoint y: 312, distance: 92.7
click at [670, 312] on div "Janela de atendimento Grade de atendimento Capacidade Transportadoras Veículos …" at bounding box center [784, 392] width 1568 height 783
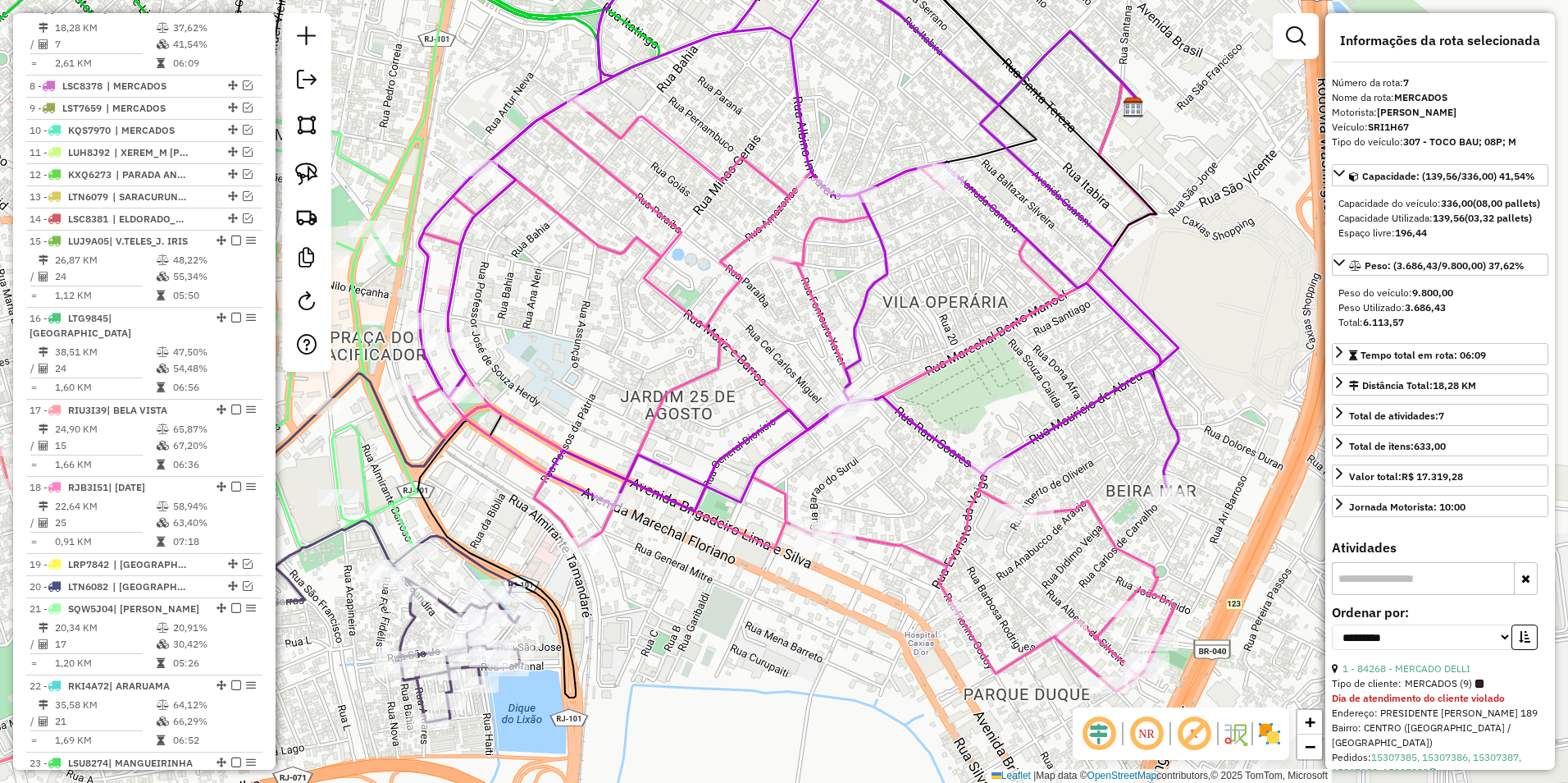
click at [868, 289] on icon at bounding box center [799, 216] width 758 height 589
drag, startPoint x: 969, startPoint y: 289, endPoint x: 876, endPoint y: 421, distance: 161.5
click at [876, 421] on div "Janela de atendimento Grade de atendimento Capacidade Transportadoras Veículos …" at bounding box center [784, 392] width 1568 height 783
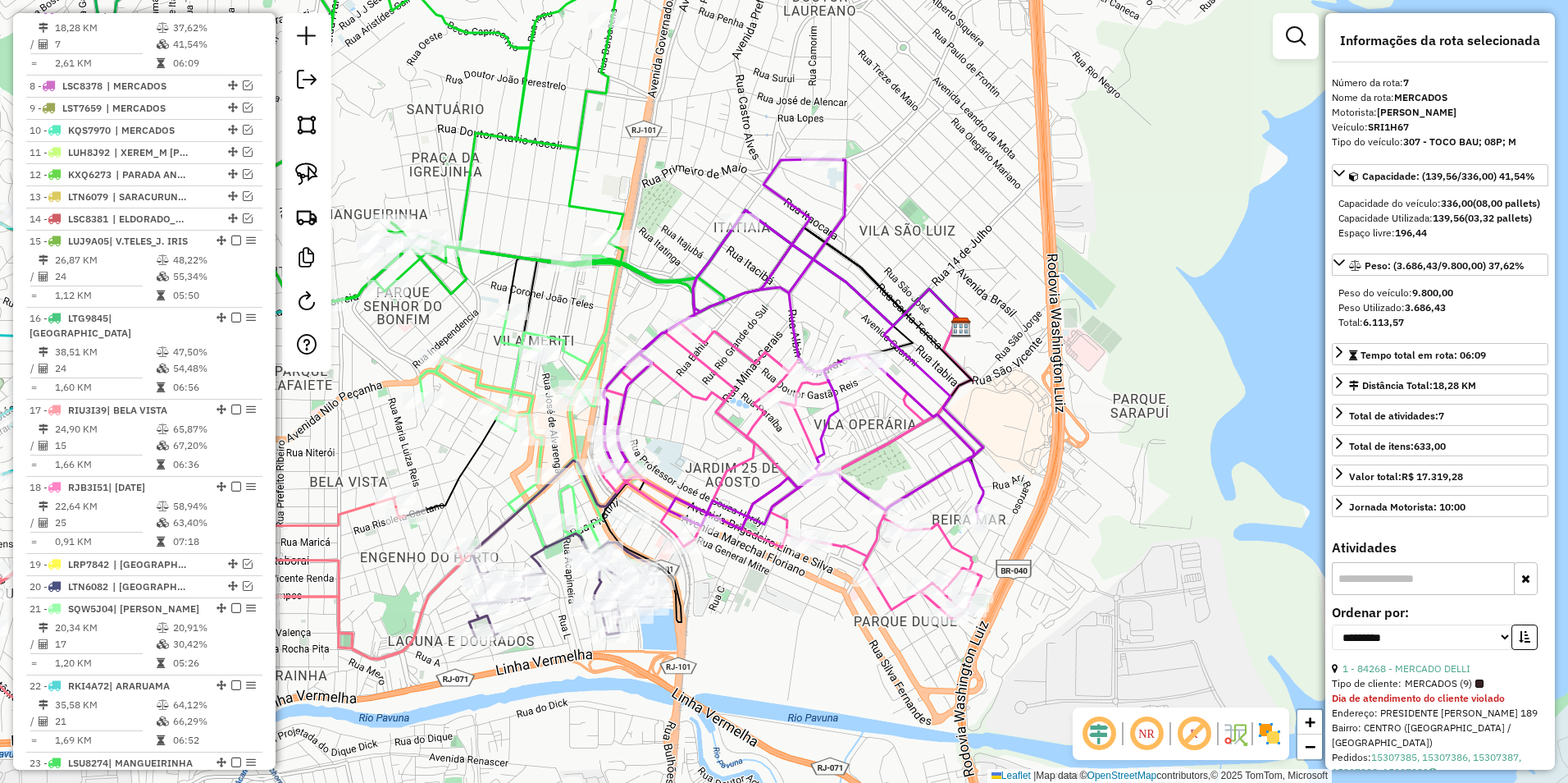
click at [896, 307] on icon at bounding box center [695, 277] width 537 height 100
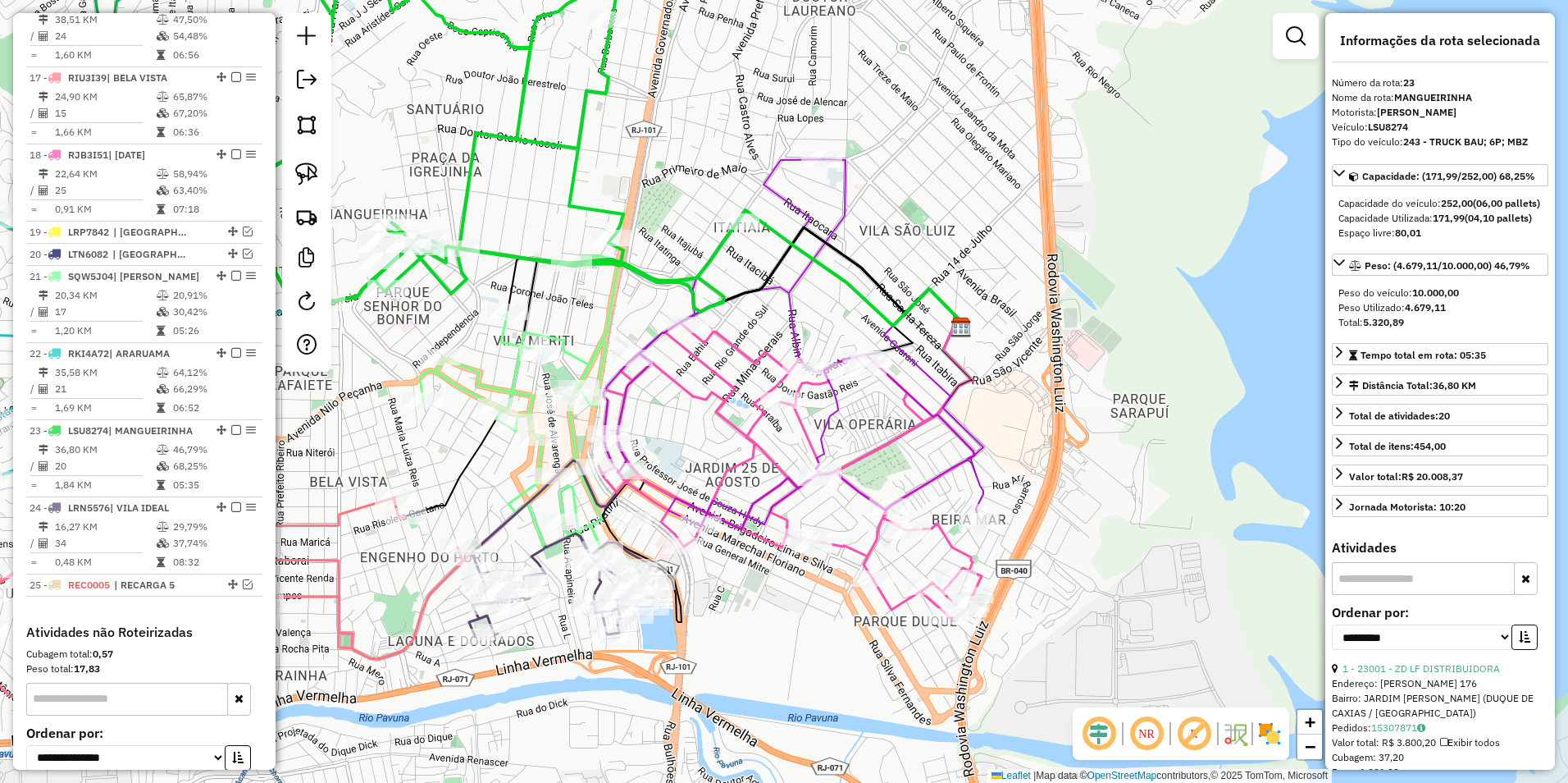
scroll to position [1230, 0]
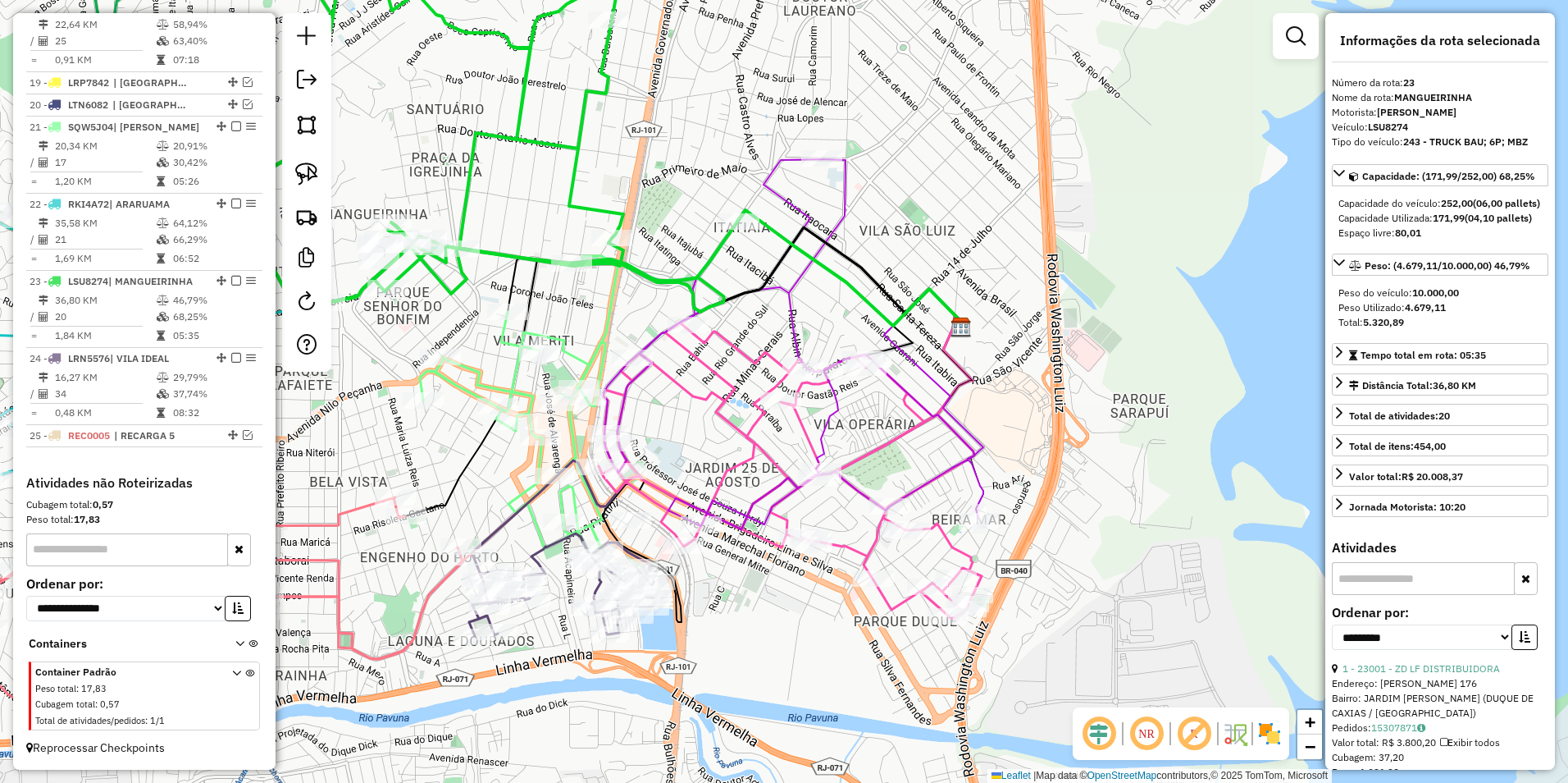
click at [580, 188] on icon at bounding box center [478, 116] width 490 height 390
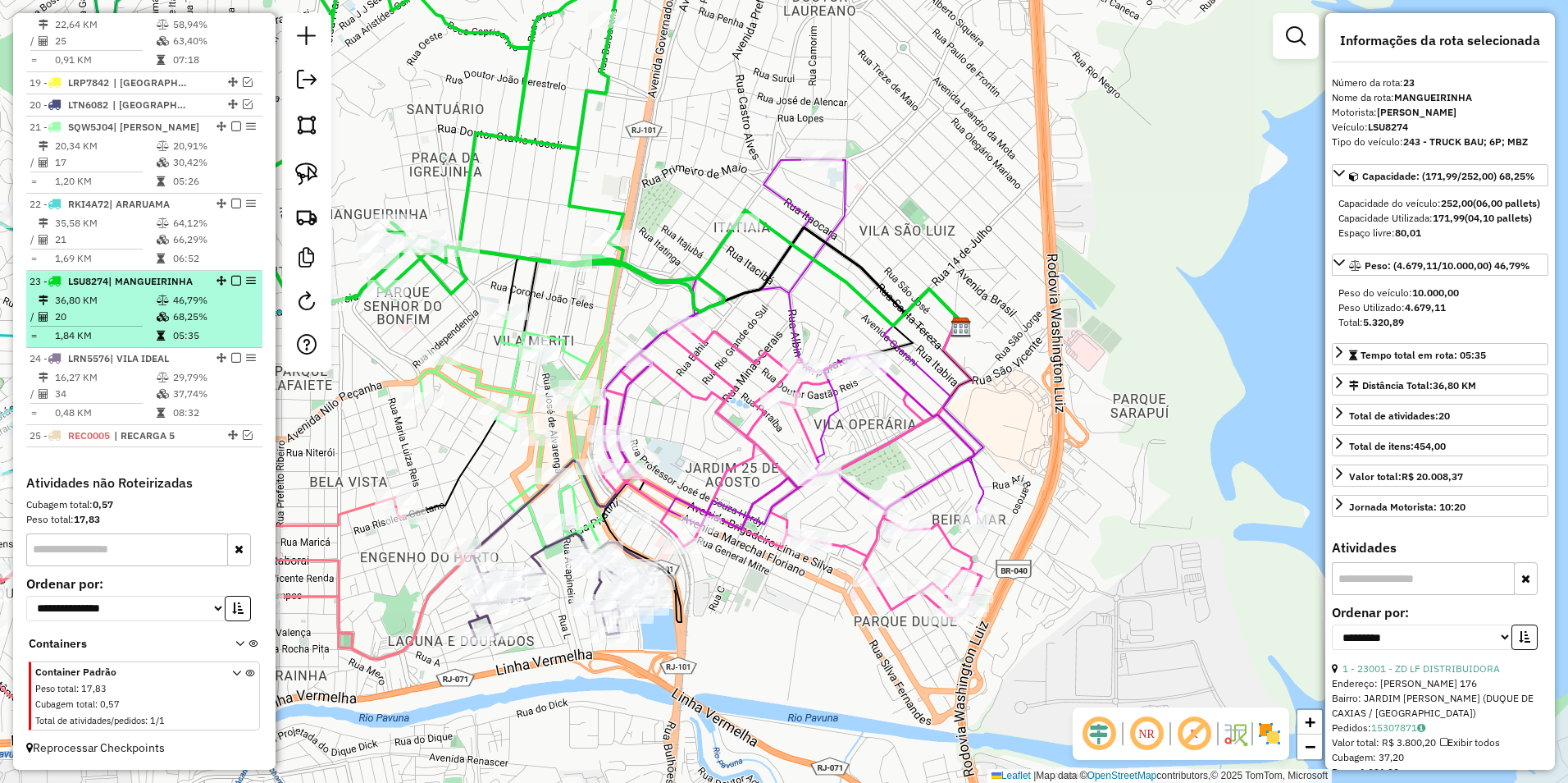
click at [232, 279] on em at bounding box center [236, 280] width 10 height 10
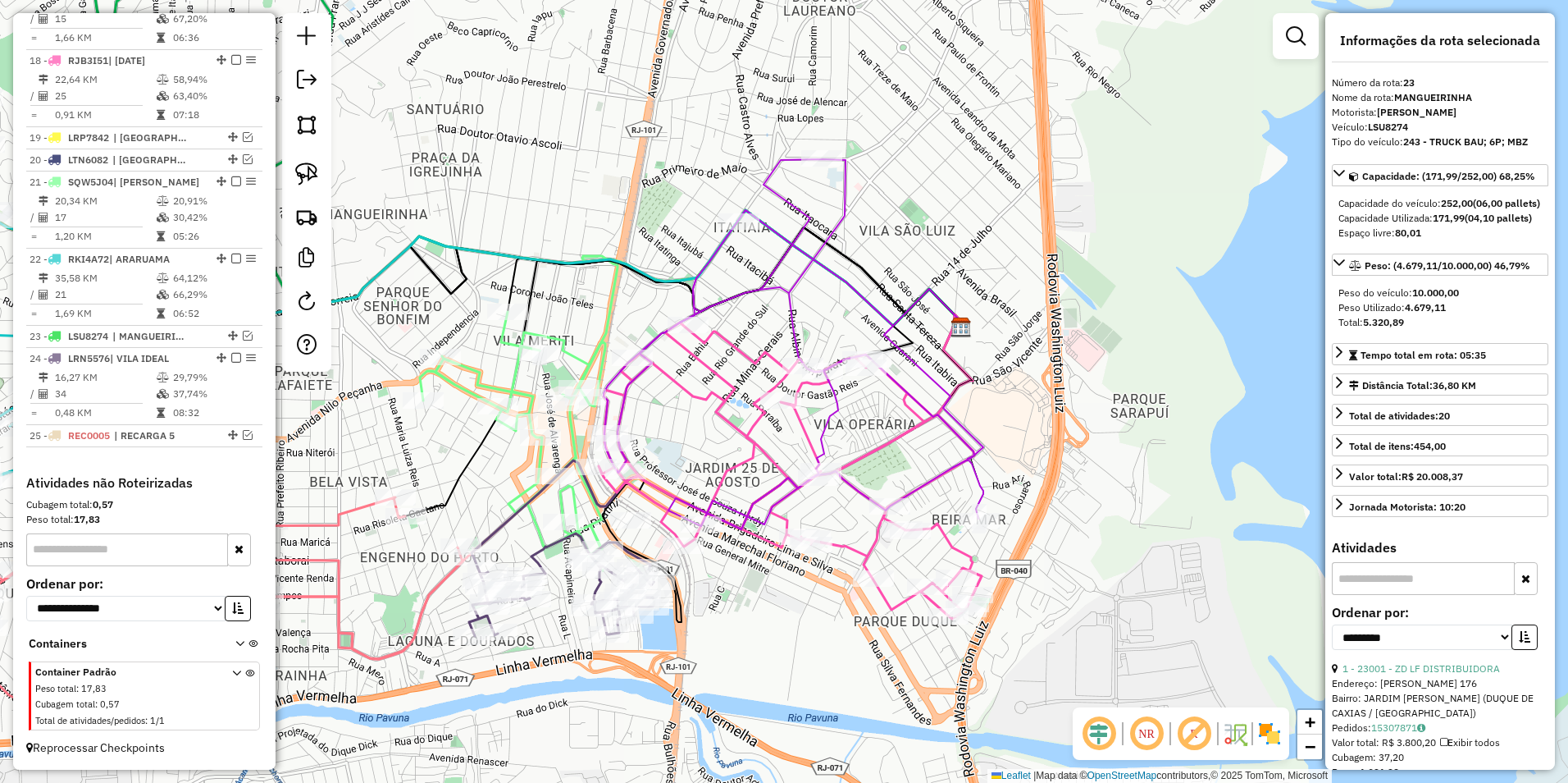
click at [809, 272] on icon at bounding box center [794, 344] width 379 height 370
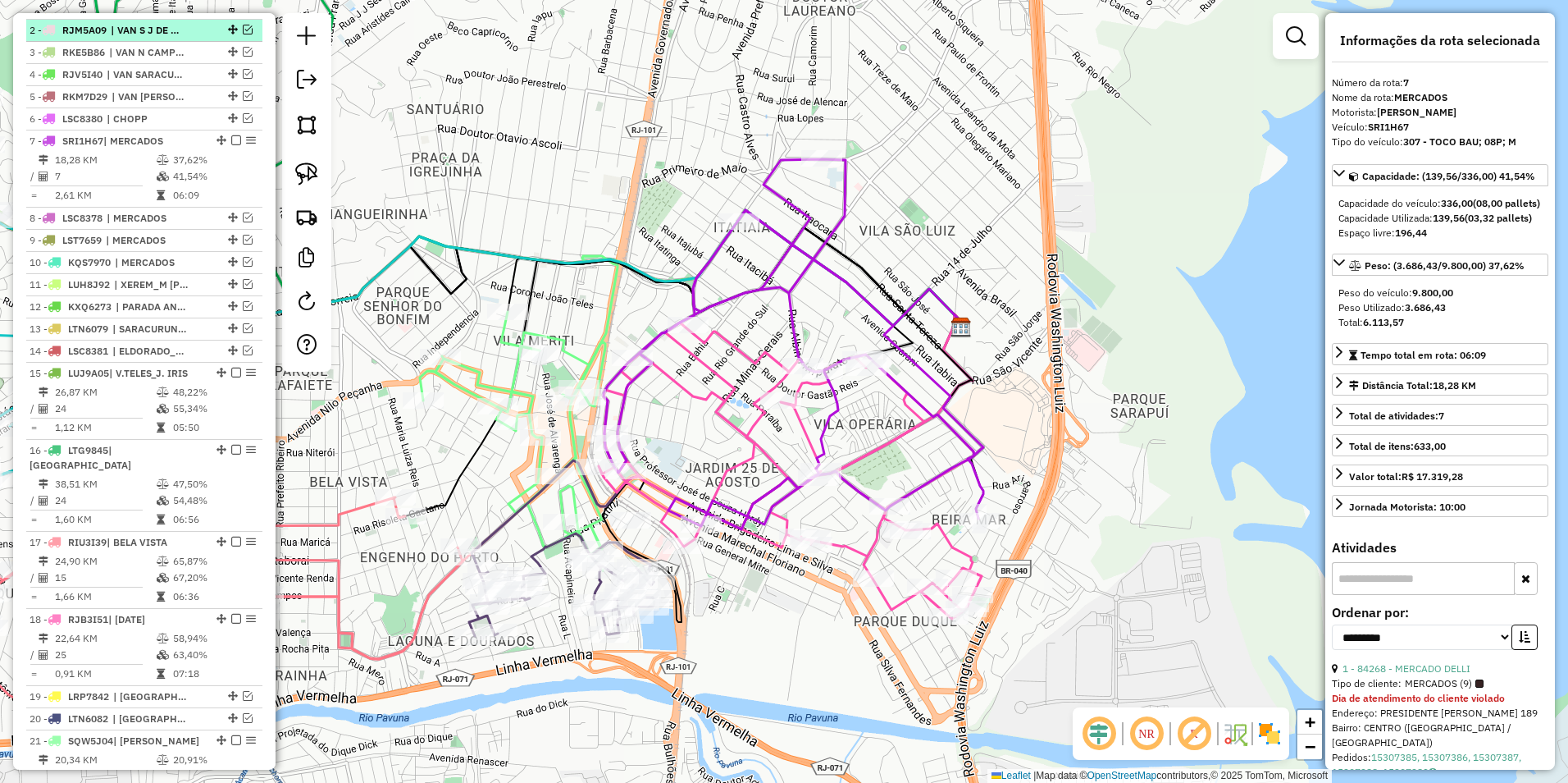
scroll to position [503, 0]
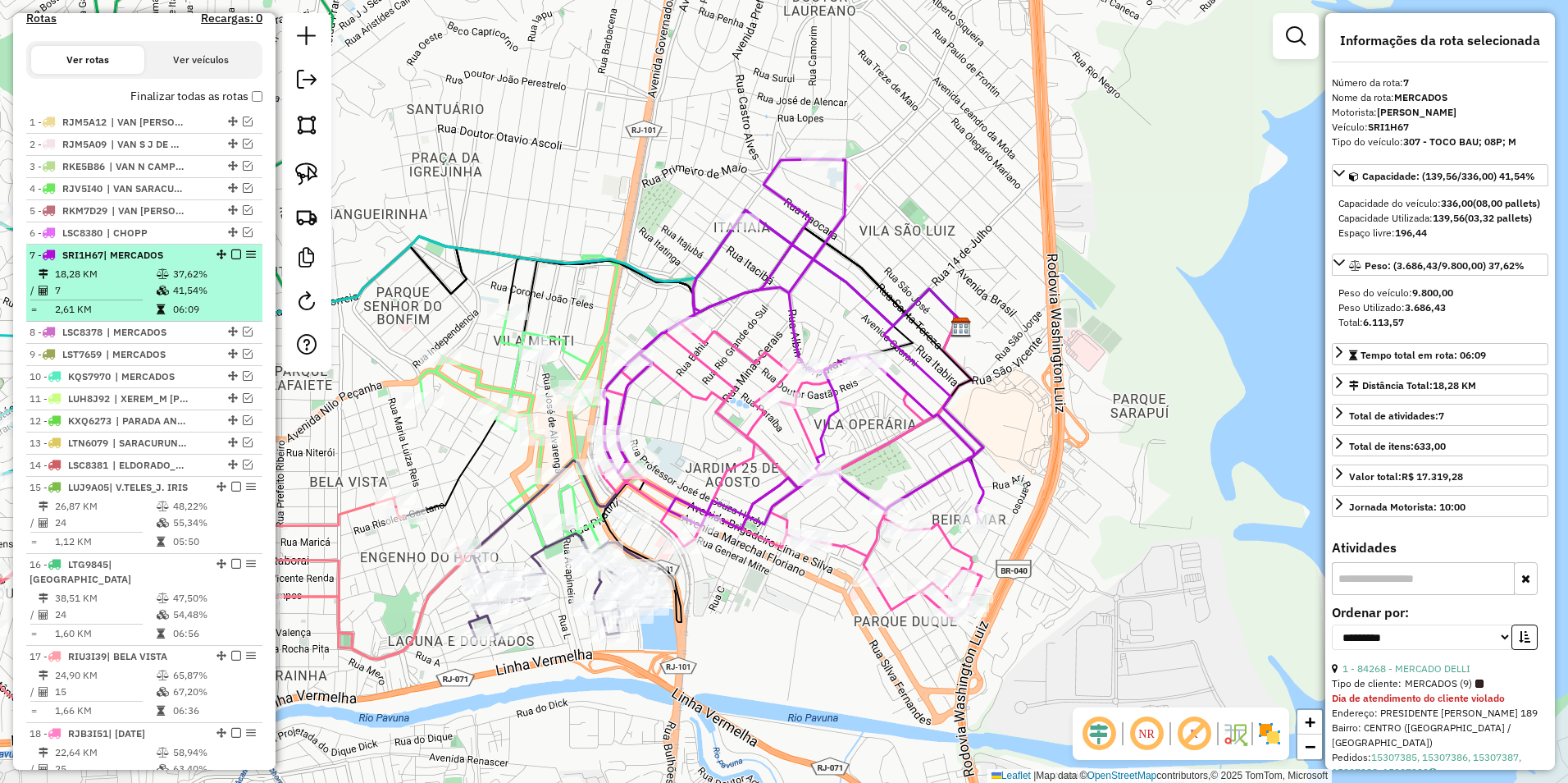
click at [232, 260] on em at bounding box center [236, 253] width 10 height 10
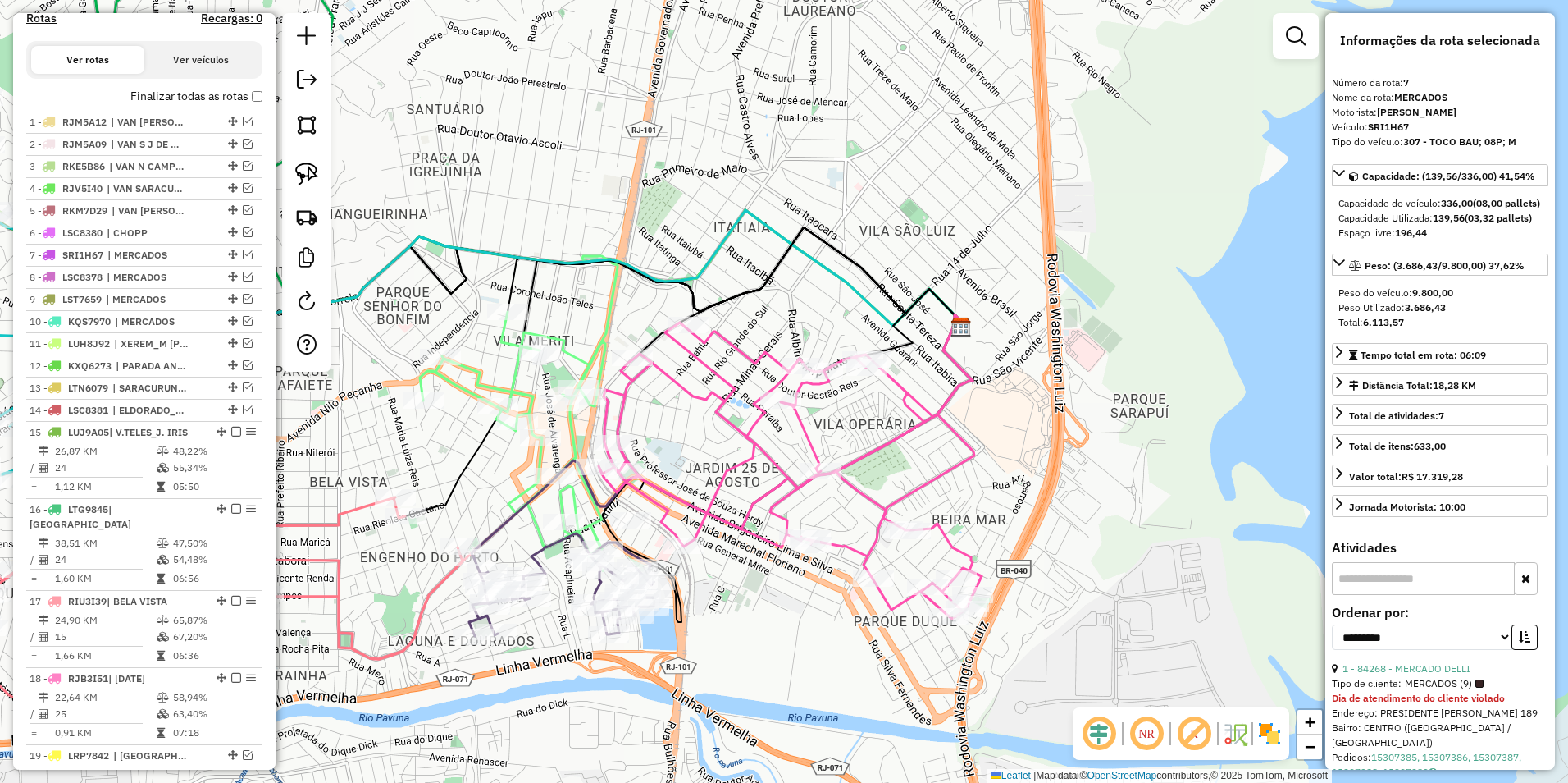
click at [801, 429] on icon at bounding box center [790, 470] width 383 height 296
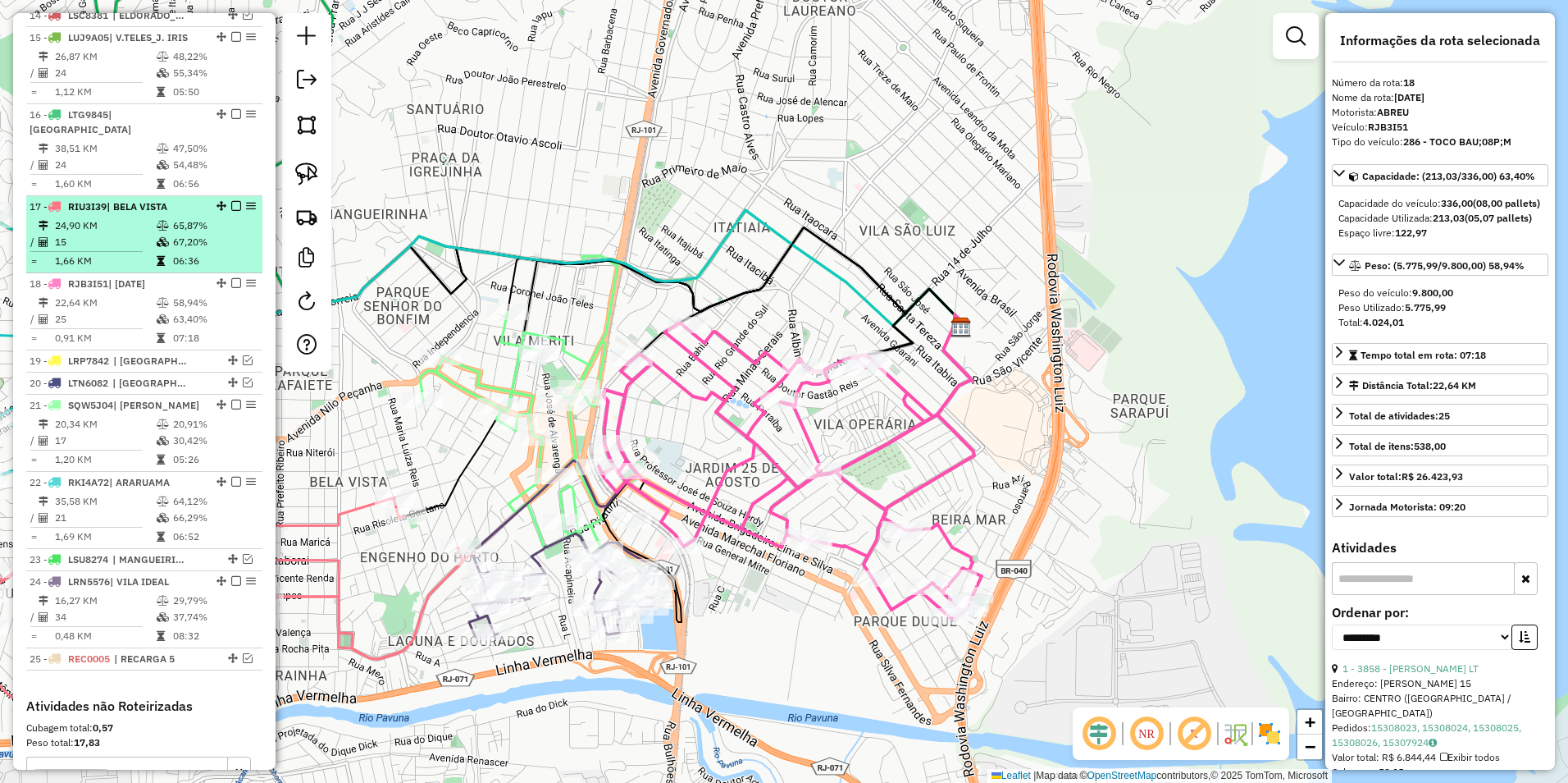
scroll to position [874, 0]
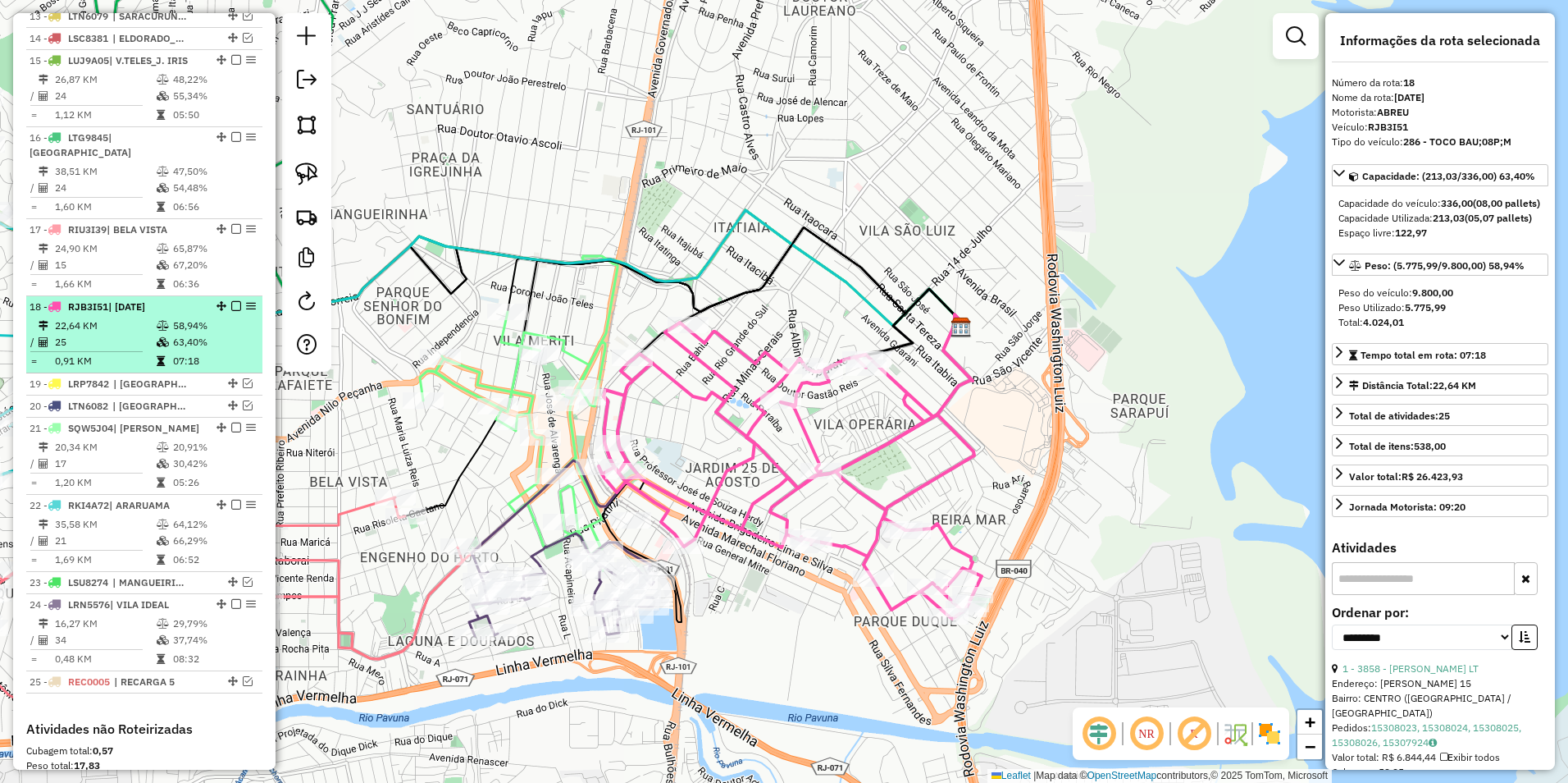
click at [231, 297] on li "18 - RJB3I51 | 25 DE AGOSTO 22,64 KM 58,94% / 25 63,40% = 0,91 KM 07:18" at bounding box center [144, 334] width 236 height 77
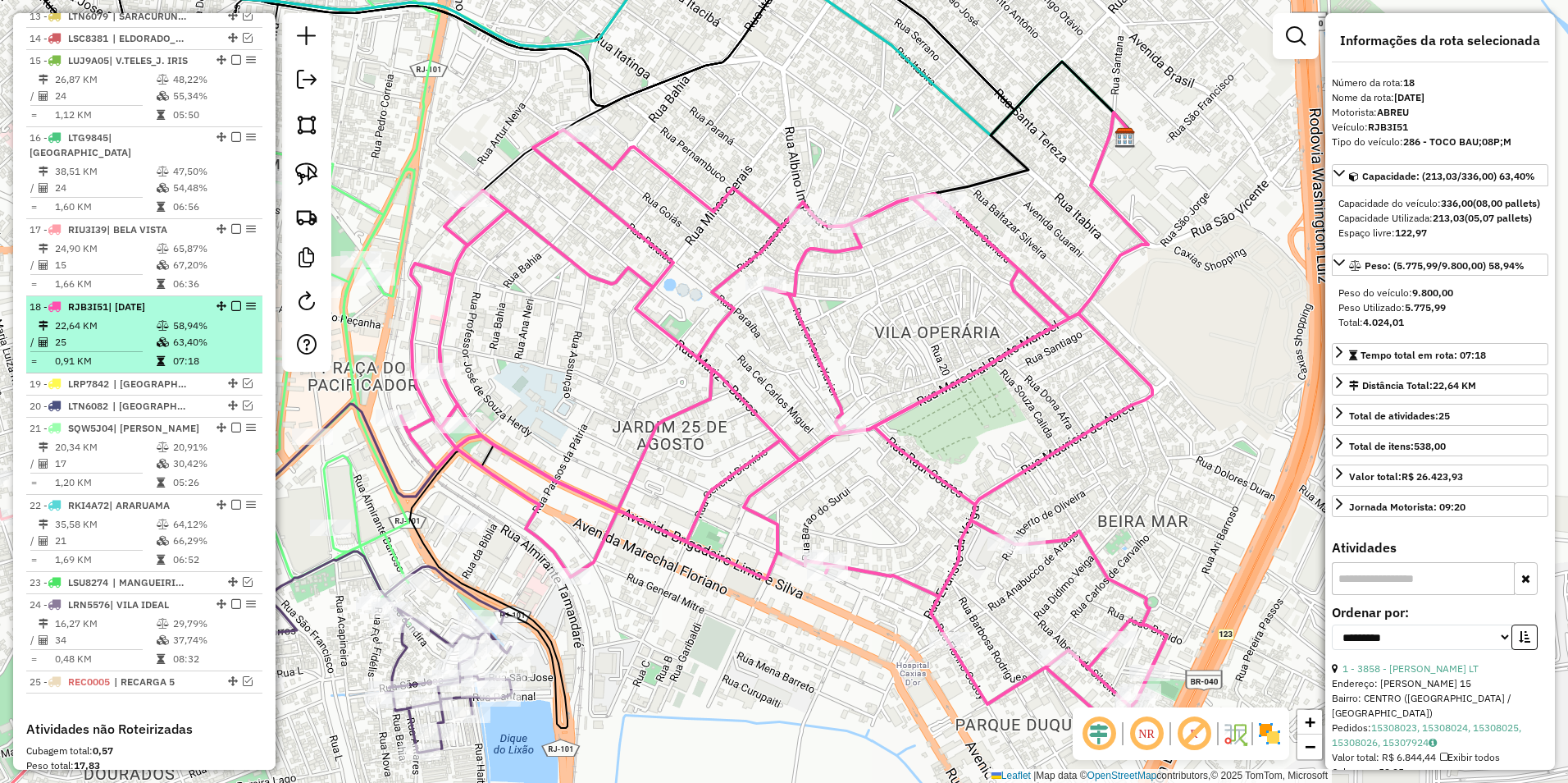
click at [233, 307] on em at bounding box center [236, 306] width 10 height 10
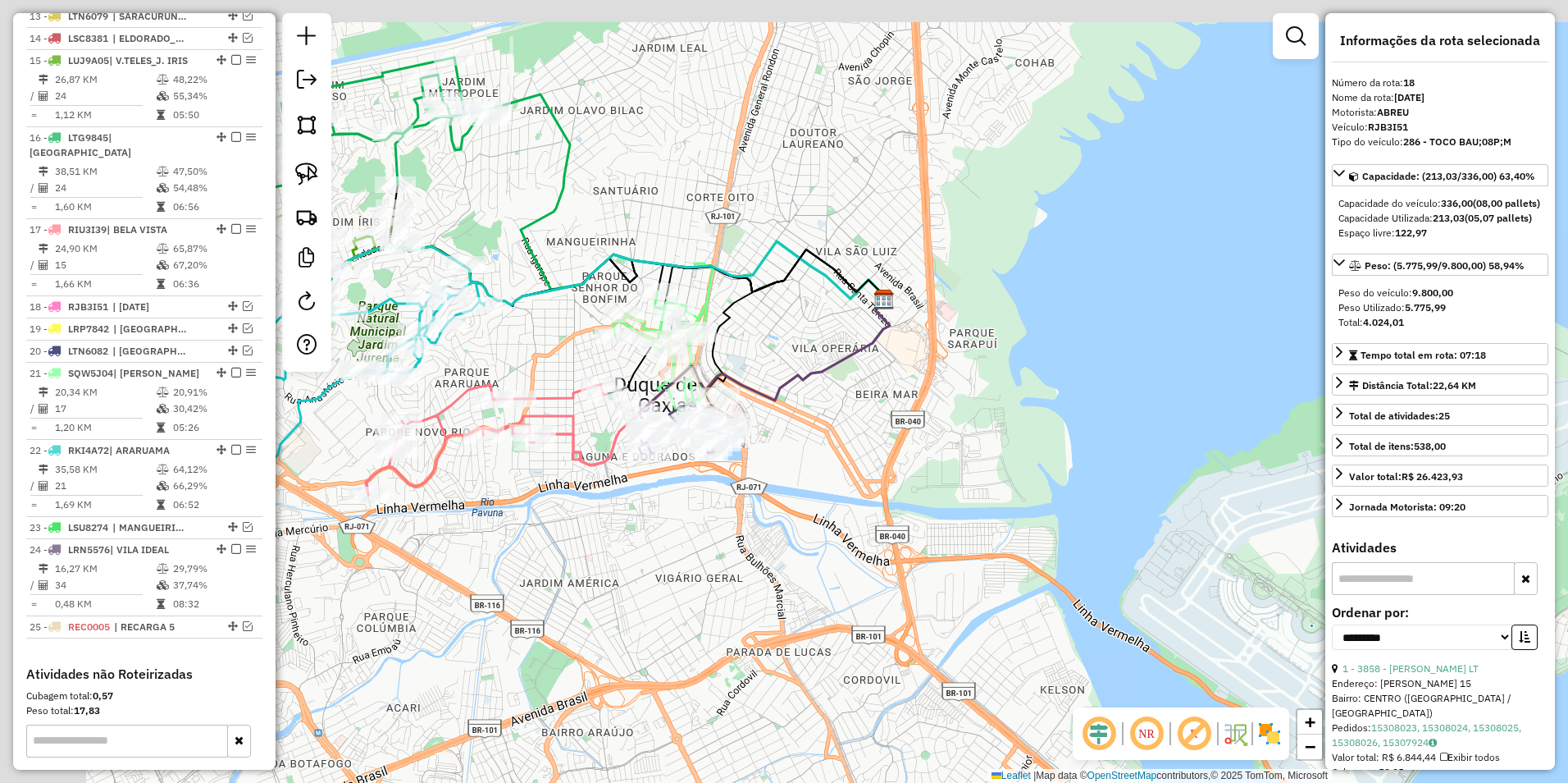
drag, startPoint x: 633, startPoint y: 471, endPoint x: 727, endPoint y: 493, distance: 96.5
click at [727, 493] on div "Janela de atendimento Grade de atendimento Capacidade Transportadoras Veículos …" at bounding box center [784, 392] width 1568 height 783
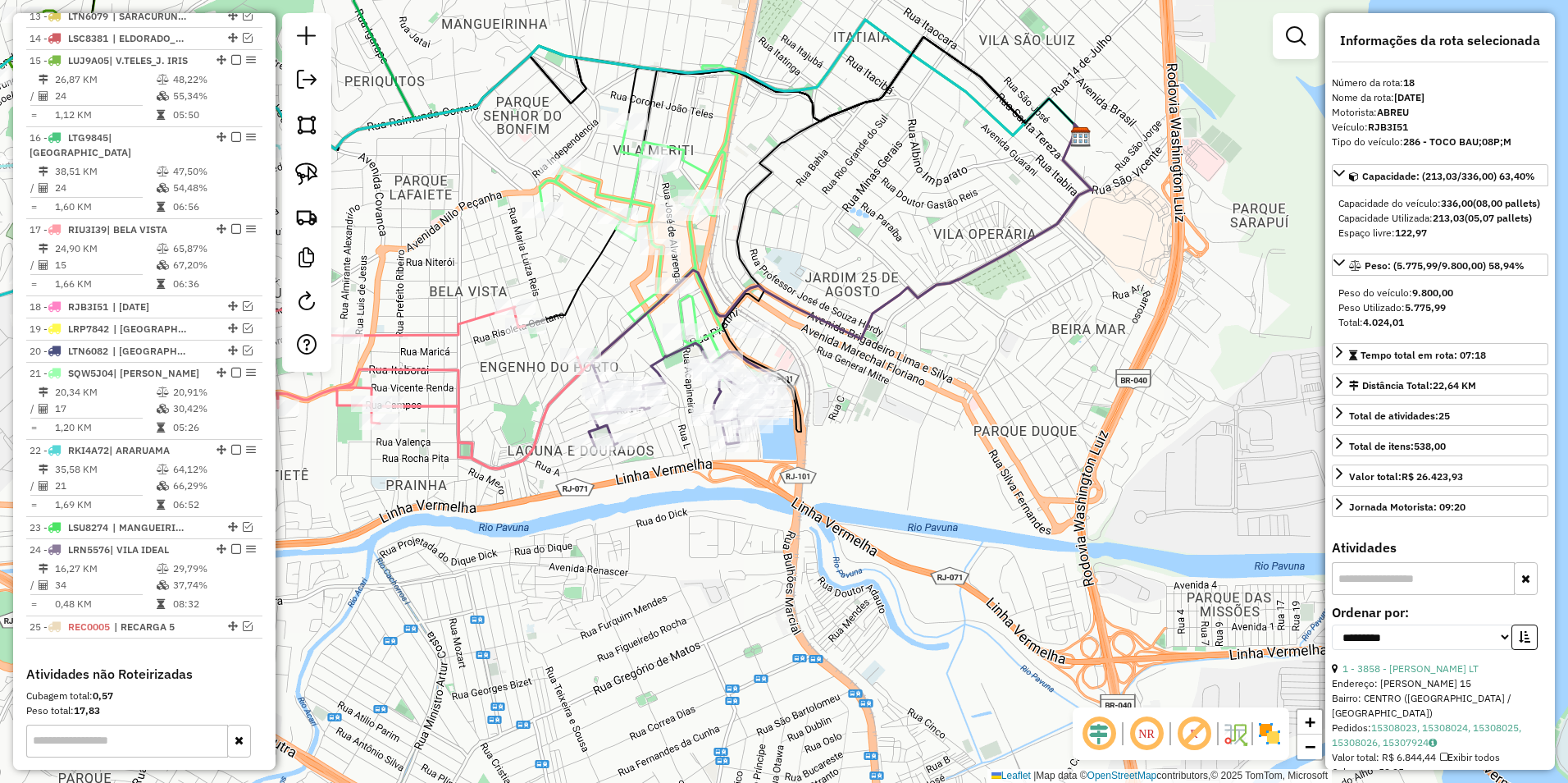
click at [653, 361] on icon at bounding box center [682, 394] width 186 height 102
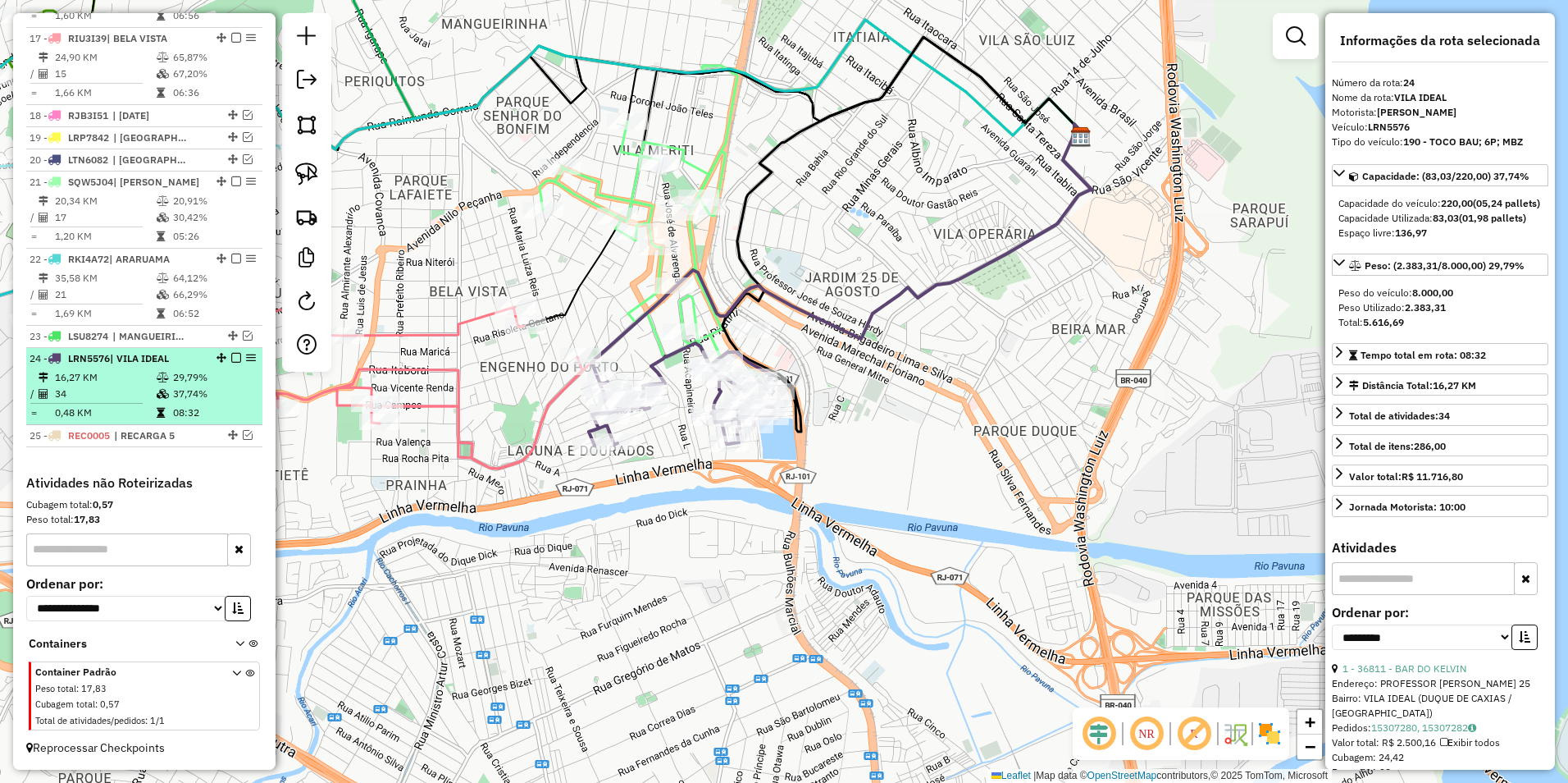
click at [232, 356] on em at bounding box center [236, 357] width 10 height 10
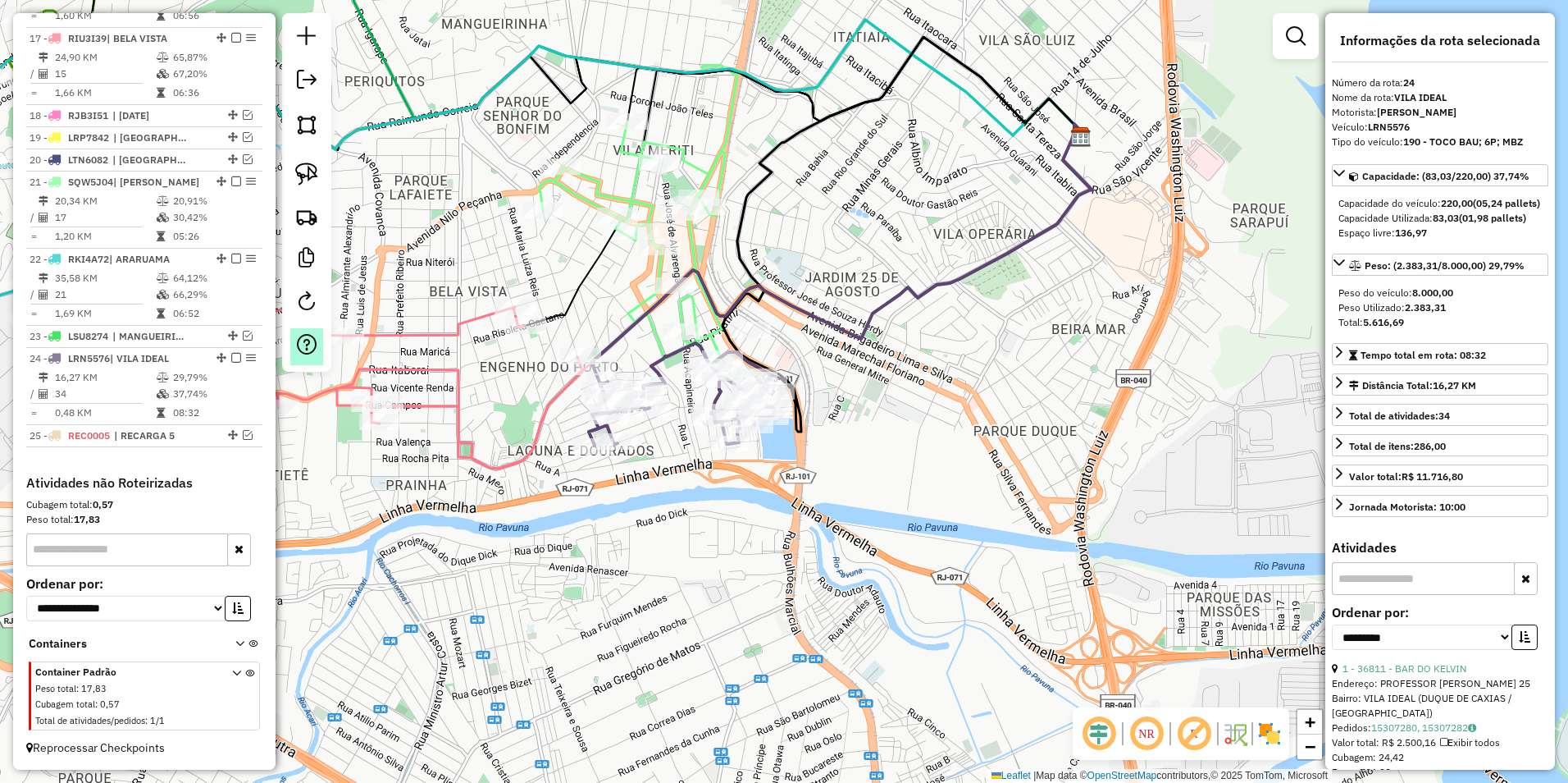
scroll to position [1010, 0]
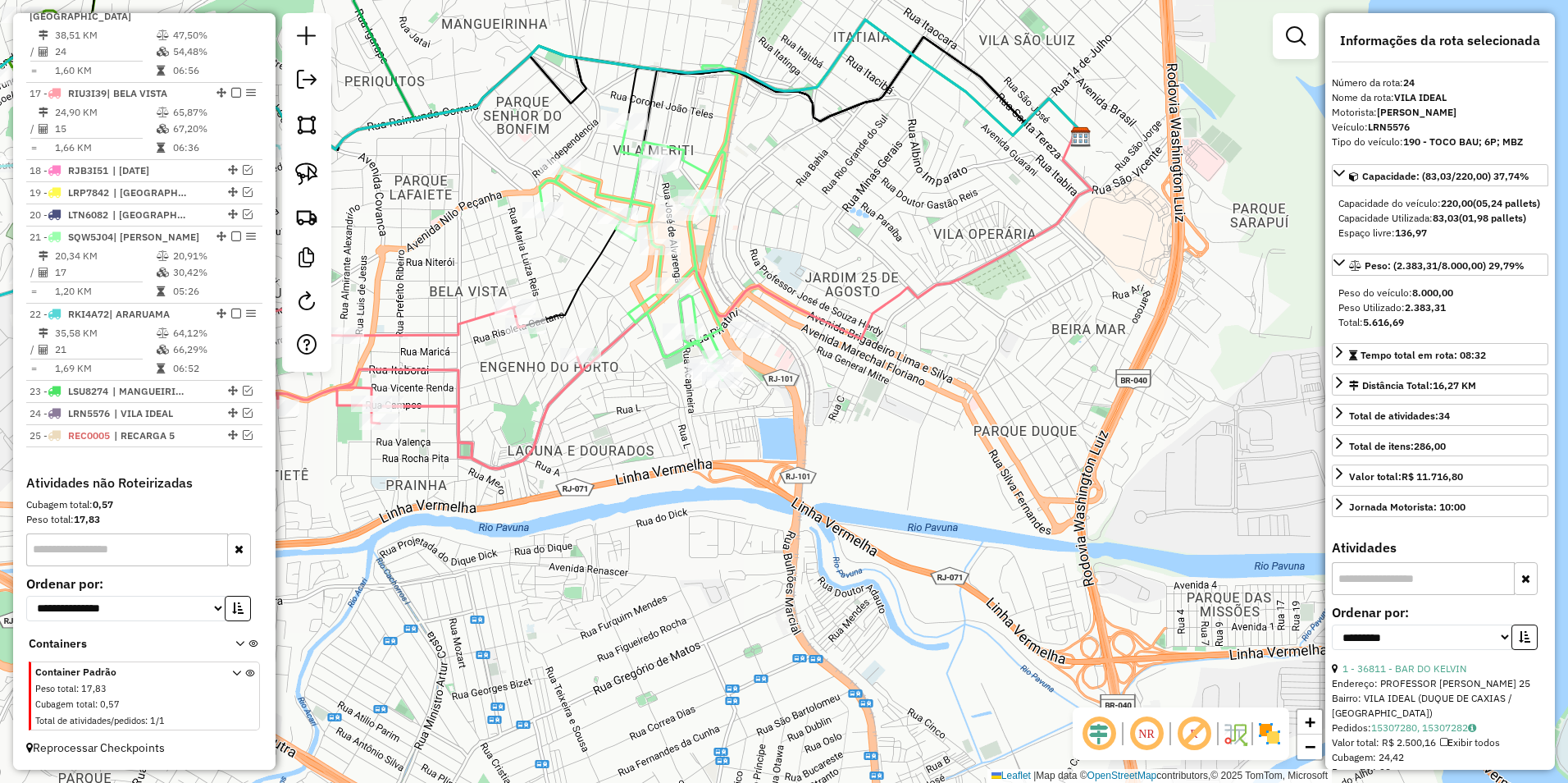
click at [478, 319] on icon at bounding box center [313, 417] width 538 height 220
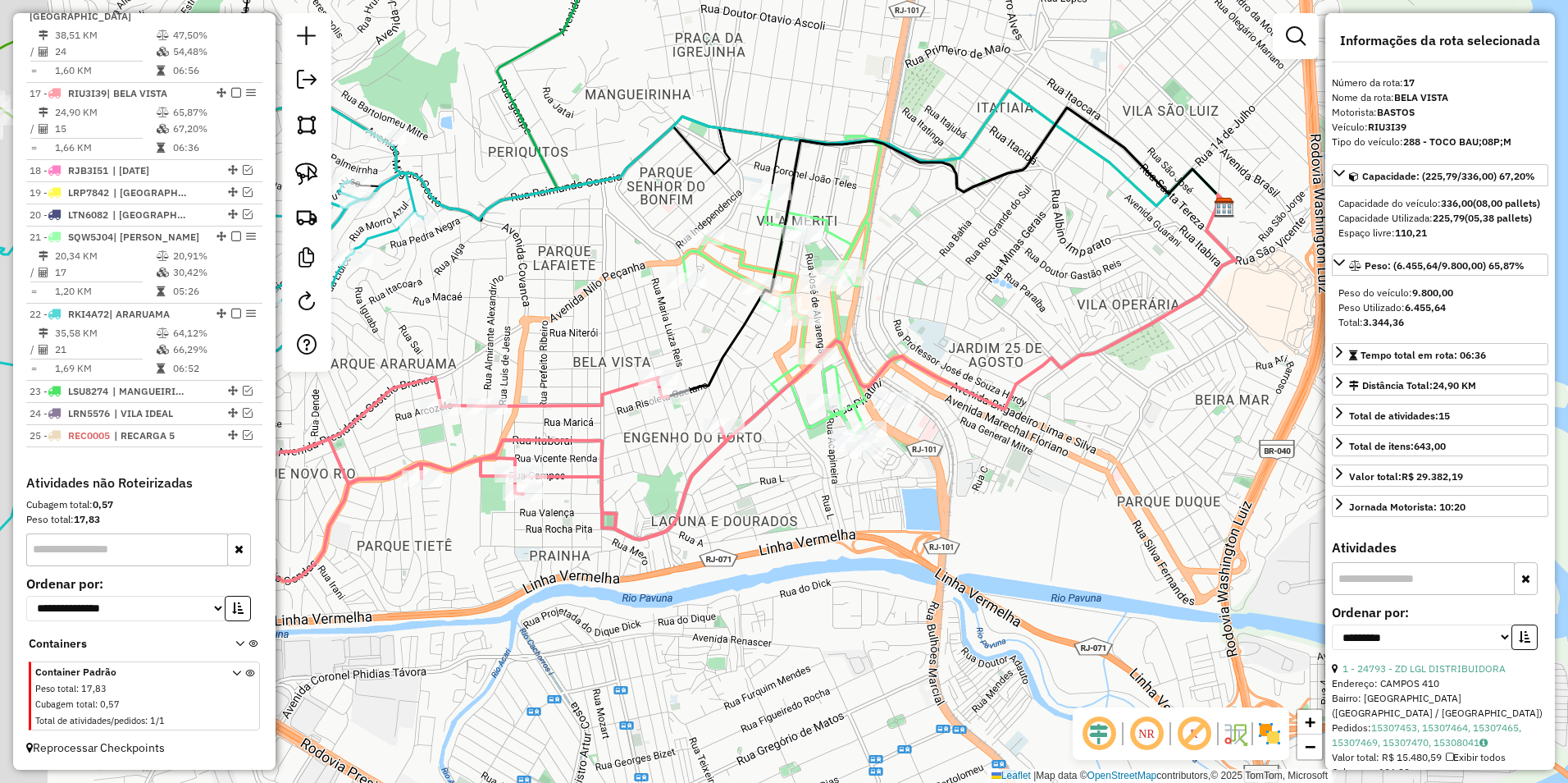
drag, startPoint x: 475, startPoint y: 355, endPoint x: 620, endPoint y: 427, distance: 161.9
click at [620, 427] on div "Janela de atendimento Grade de atendimento Capacidade Transportadoras Veículos …" at bounding box center [784, 392] width 1568 height 783
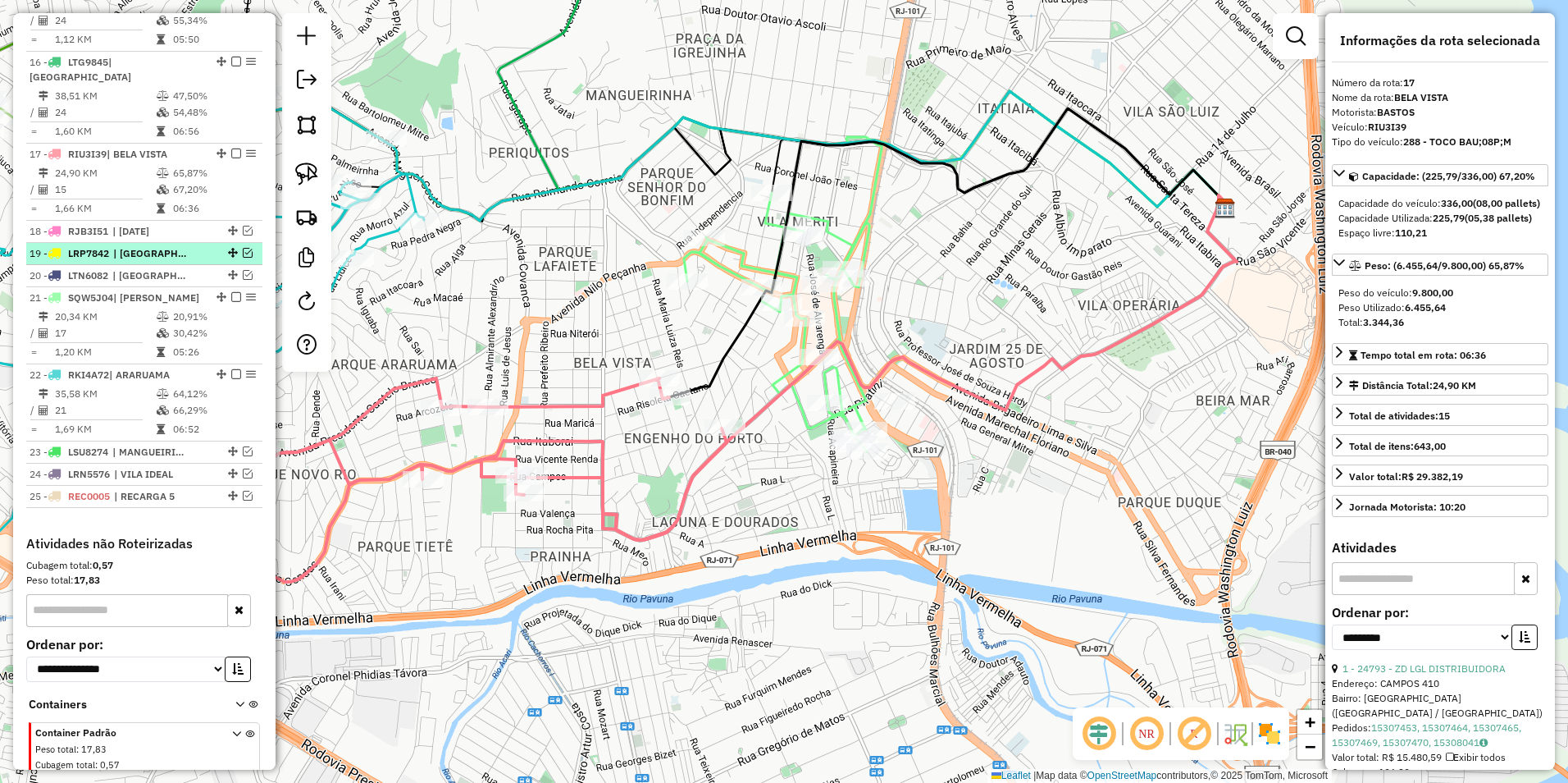
scroll to position [928, 0]
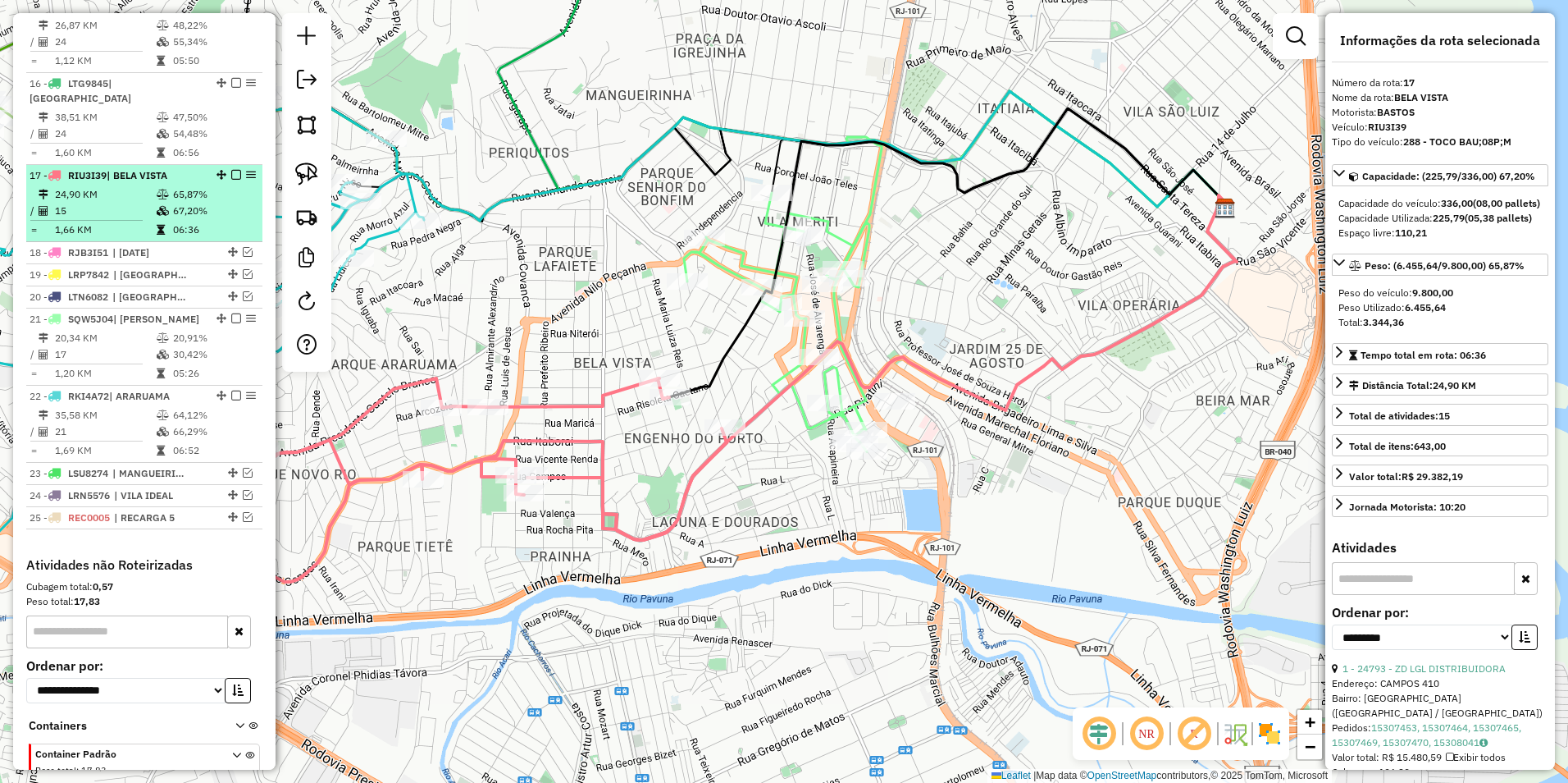
click at [233, 173] on em at bounding box center [236, 174] width 10 height 10
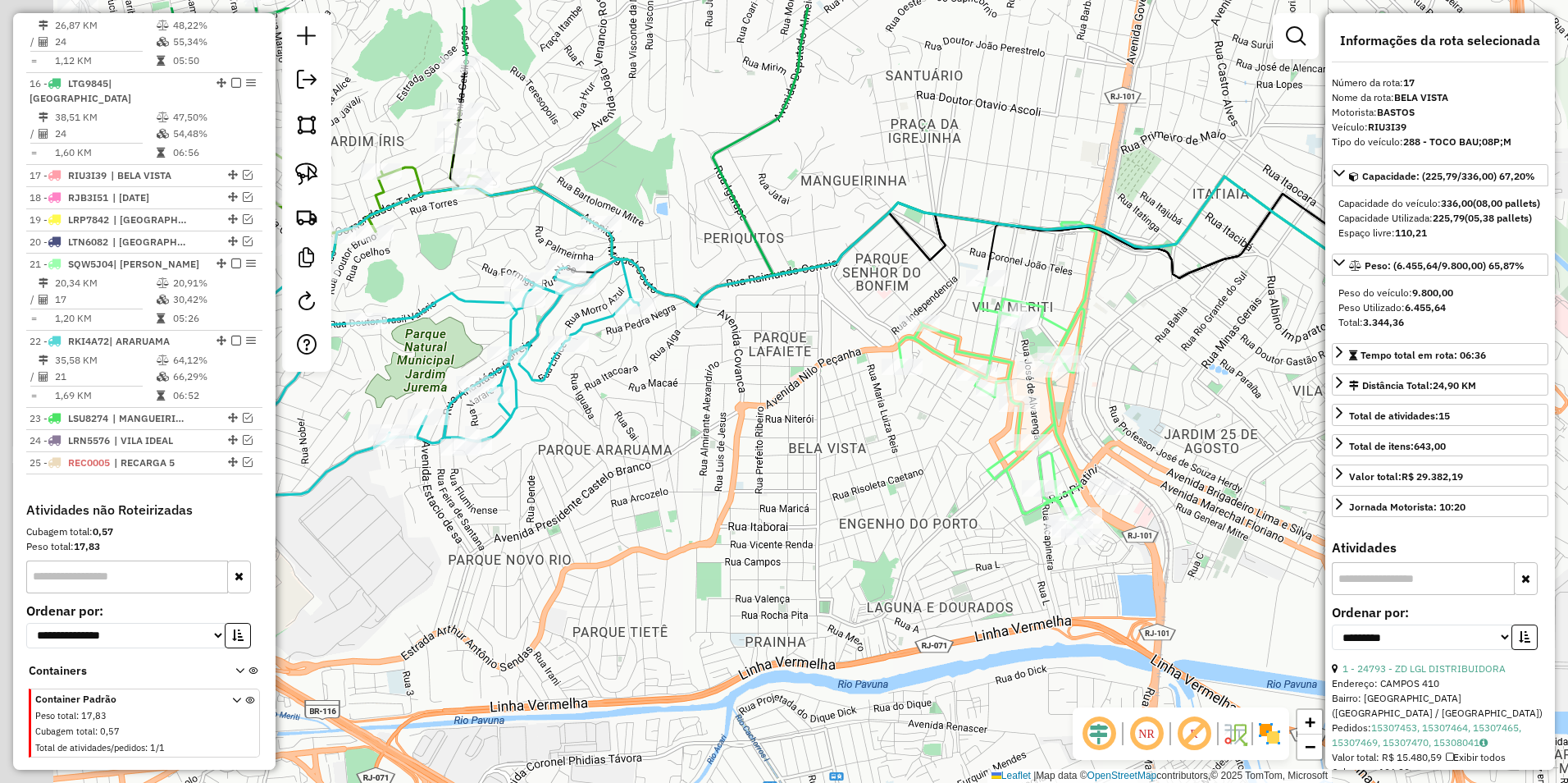
click at [733, 362] on div "Janela de atendimento Grade de atendimento Capacidade Transportadoras Veículos …" at bounding box center [784, 392] width 1568 height 783
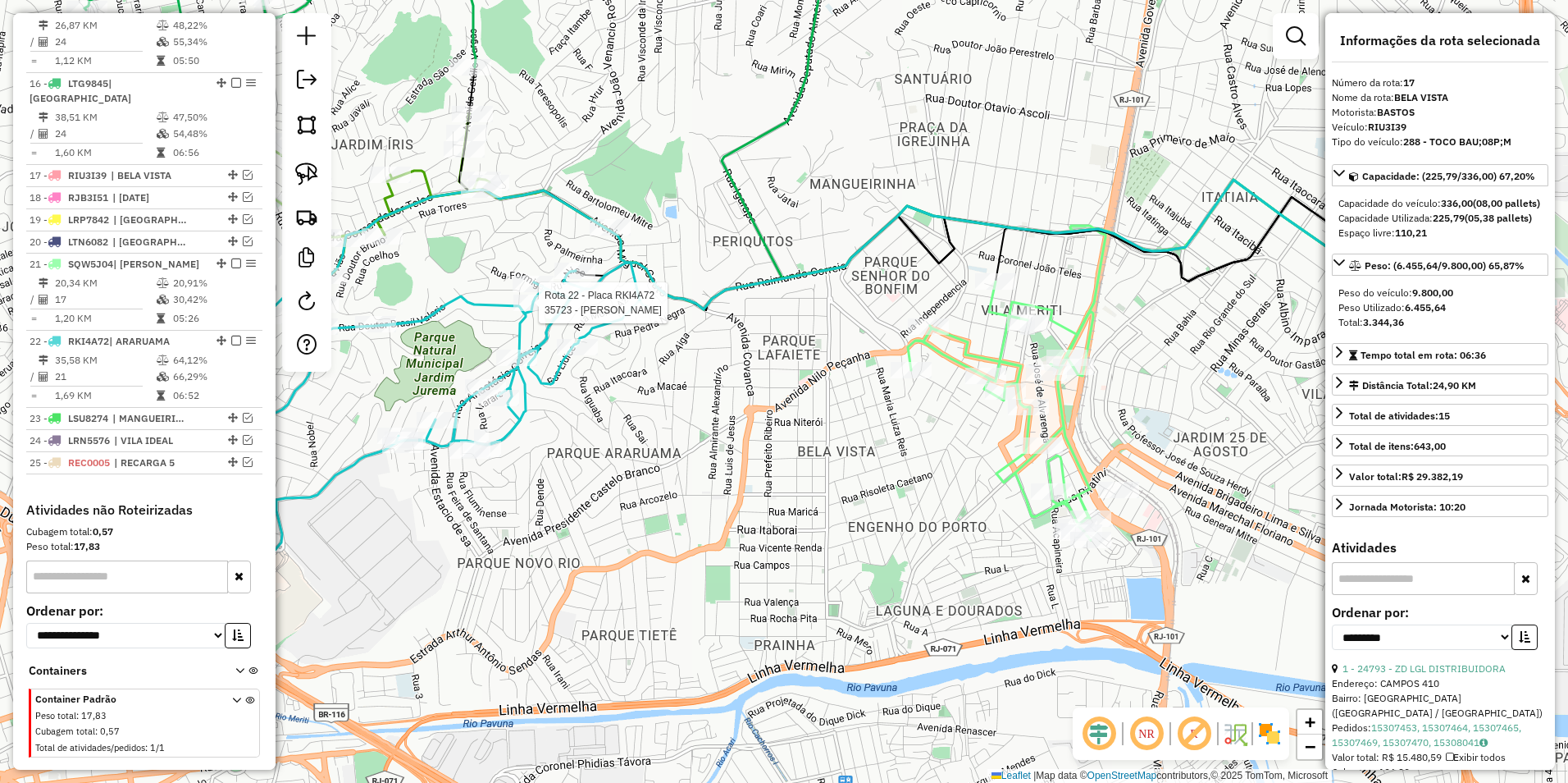
click at [549, 311] on div at bounding box center [534, 302] width 41 height 16
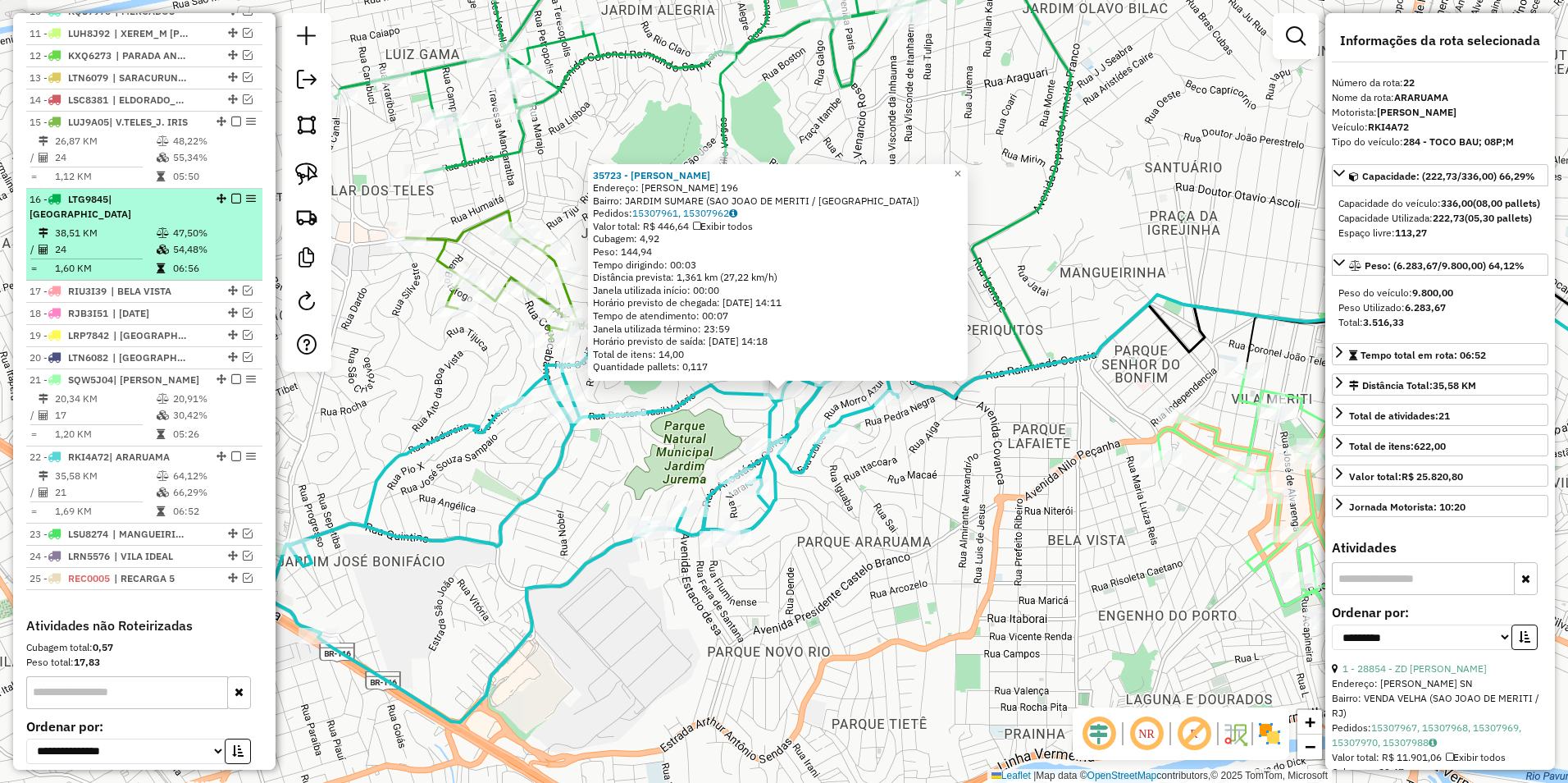
scroll to position [791, 0]
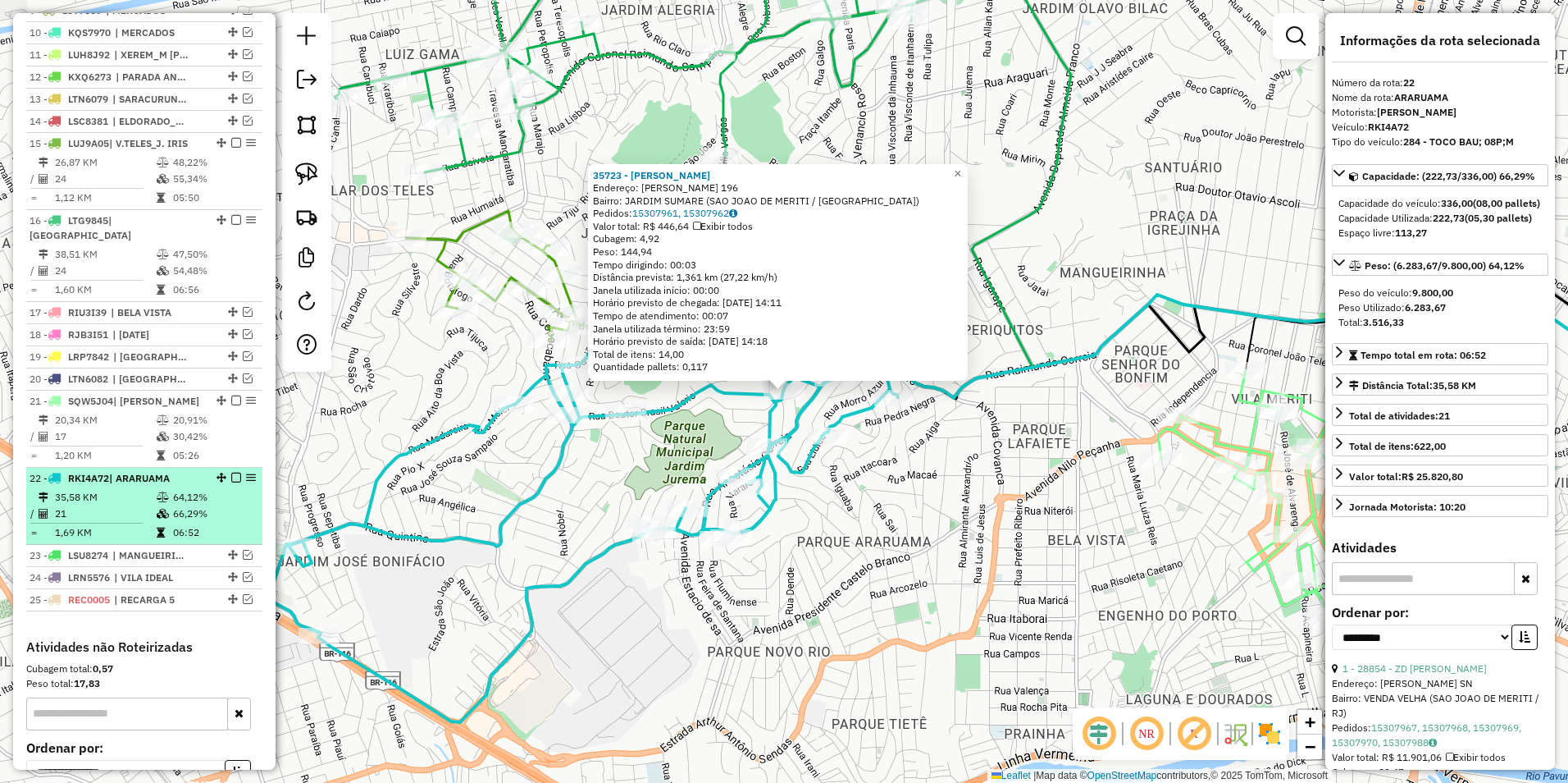
click at [232, 476] on em at bounding box center [236, 477] width 10 height 10
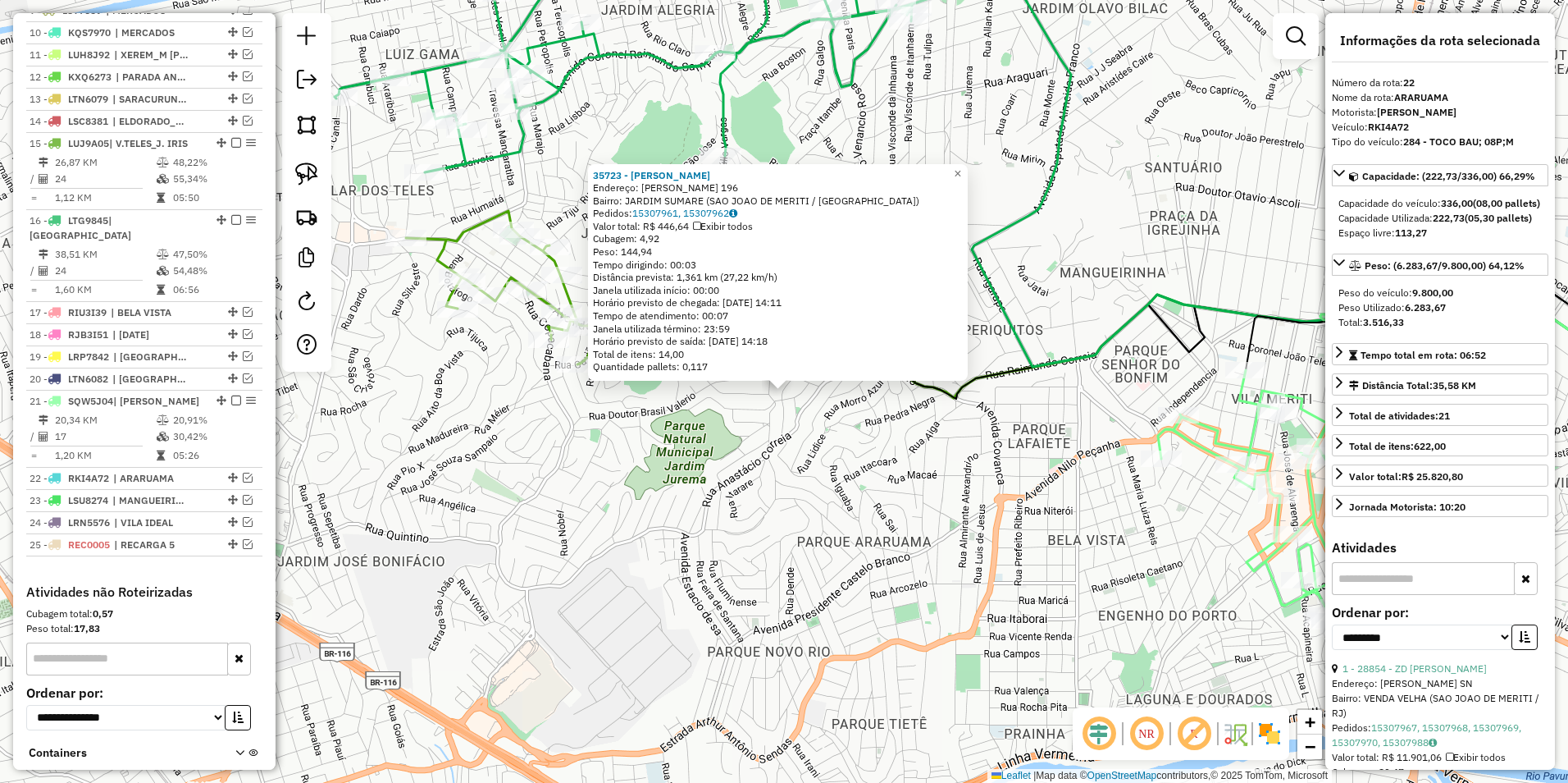
click at [666, 442] on div "35723 - ANGELA MARIA DA SILV Endereço: MARIA BOTELHO DA COSTA 196 Bairro: JARDI…" at bounding box center [784, 392] width 1568 height 783
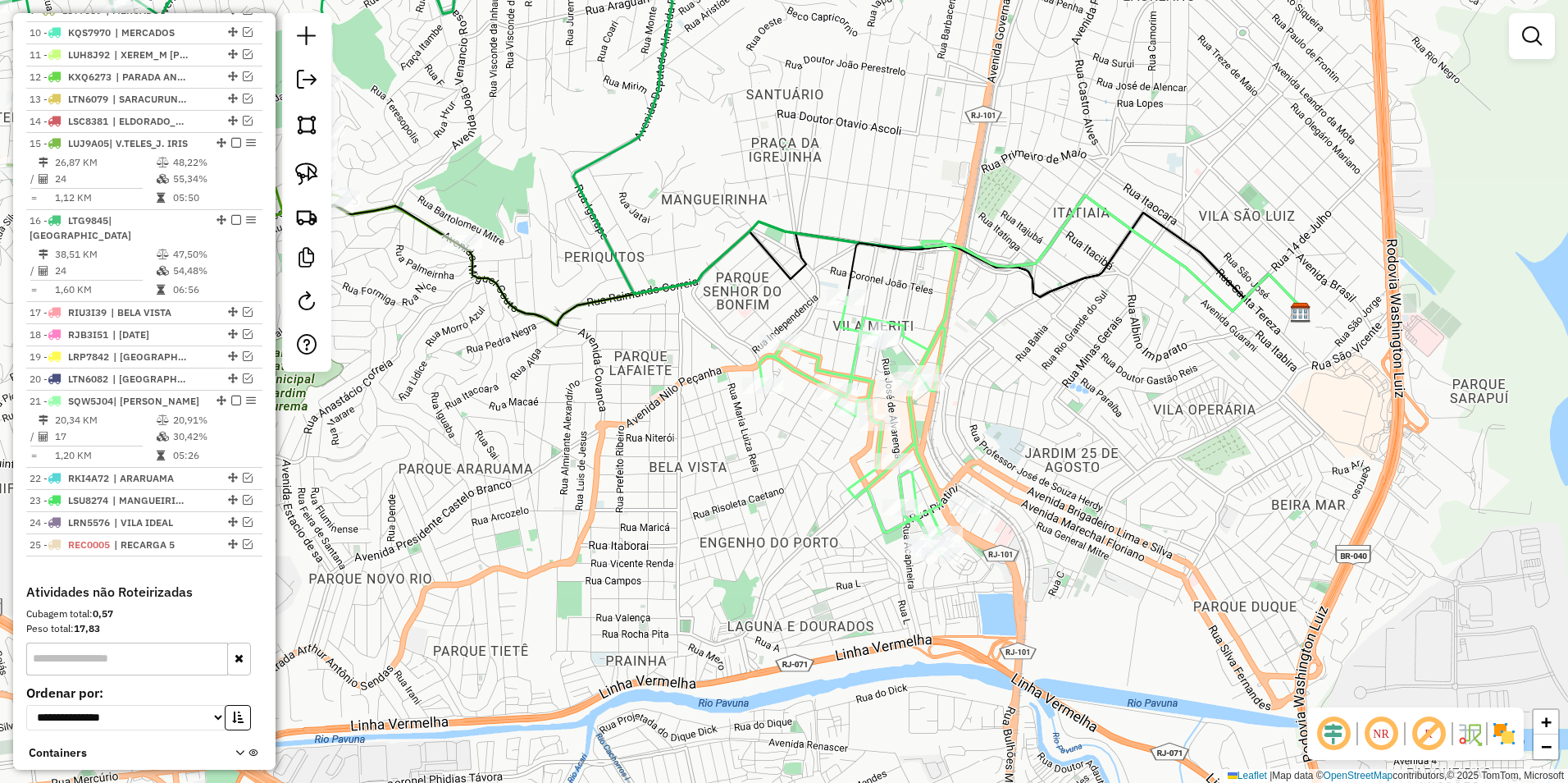
drag, startPoint x: 881, startPoint y: 489, endPoint x: 482, endPoint y: 416, distance: 405.6
click at [482, 416] on div "Janela de atendimento Grade de atendimento Capacidade Transportadoras Veículos …" at bounding box center [784, 392] width 1568 height 783
click at [823, 372] on icon at bounding box center [852, 426] width 186 height 259
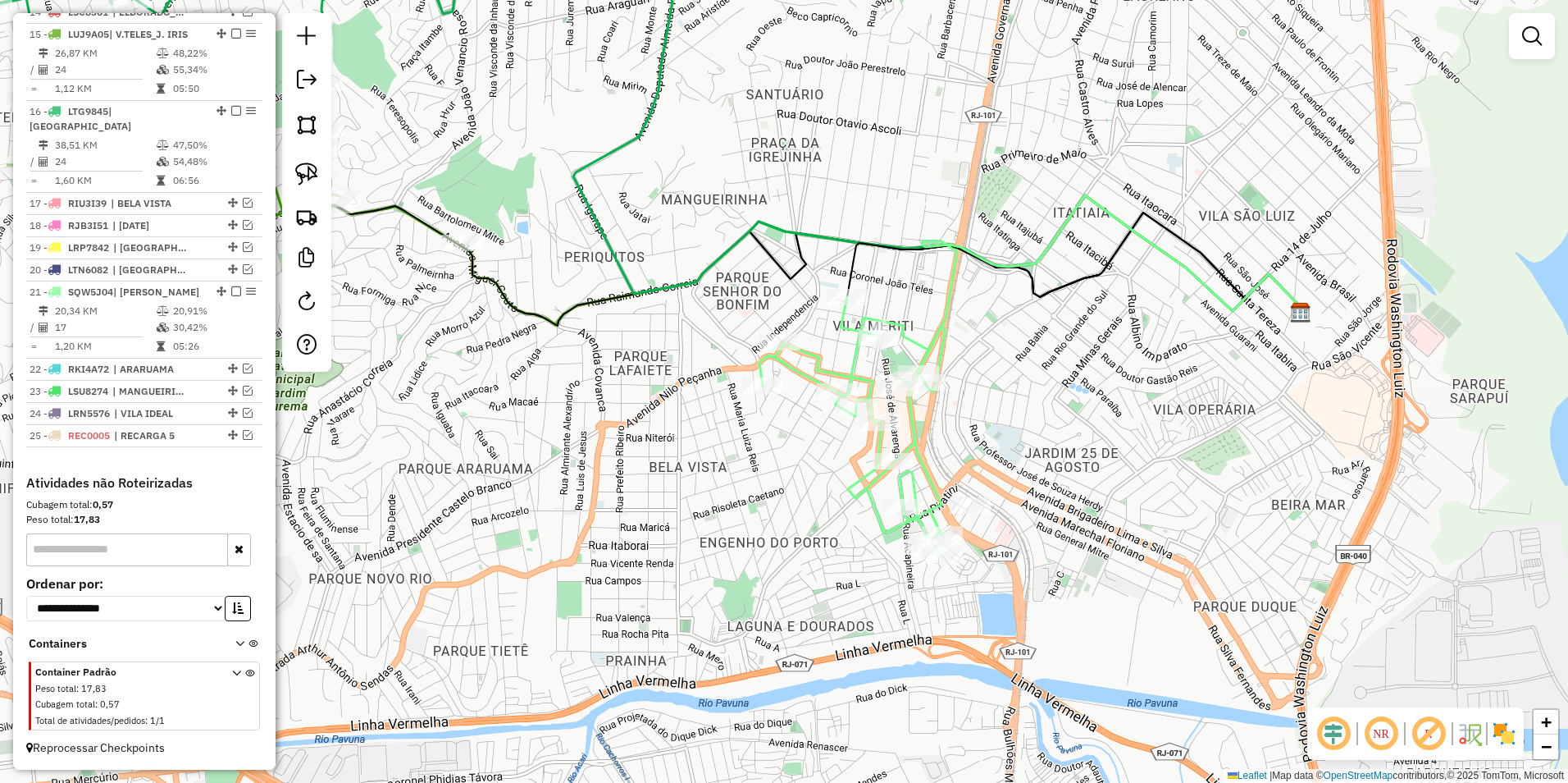
select select "**********"
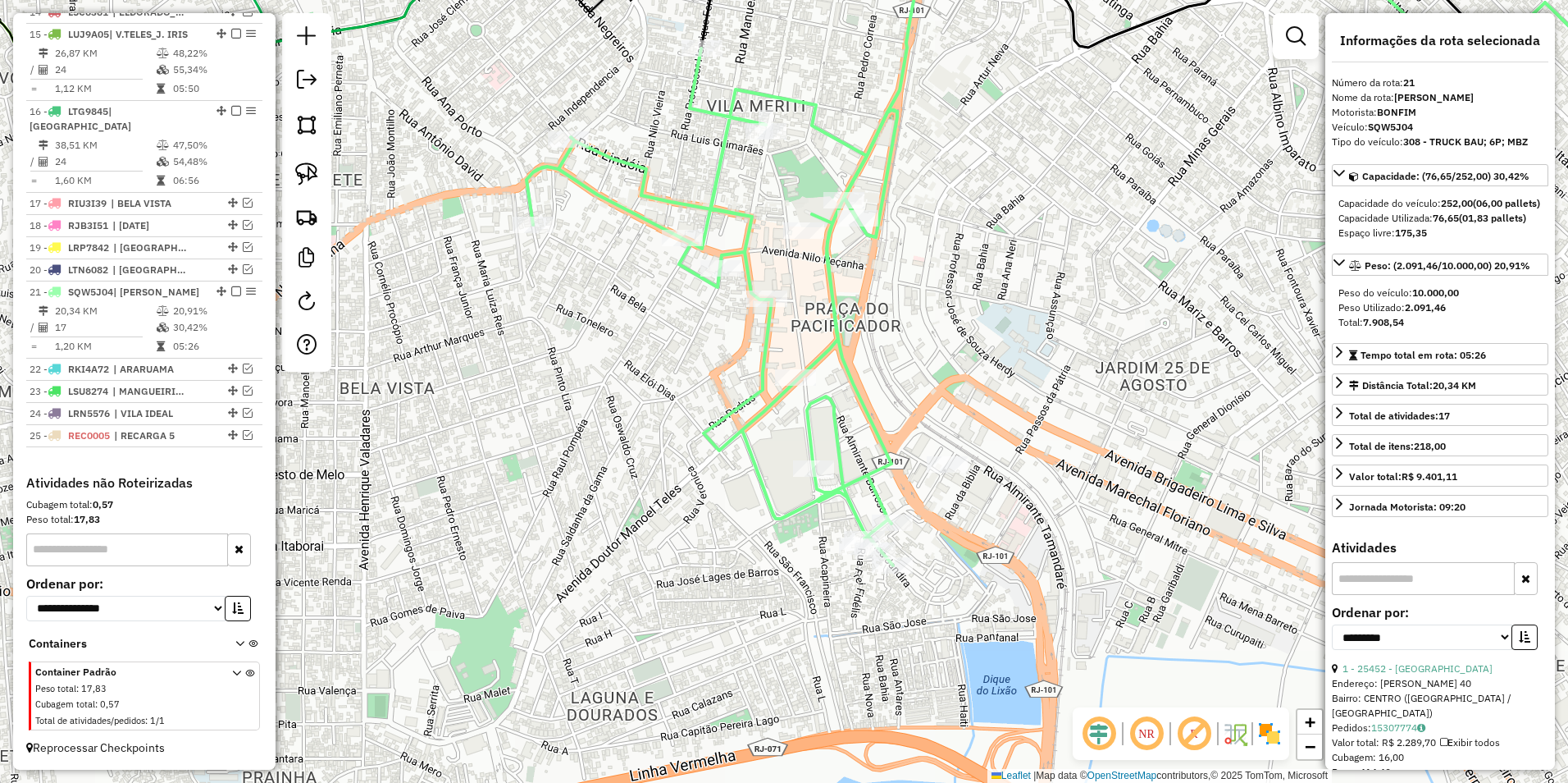
click at [881, 501] on icon at bounding box center [712, 307] width 371 height 517
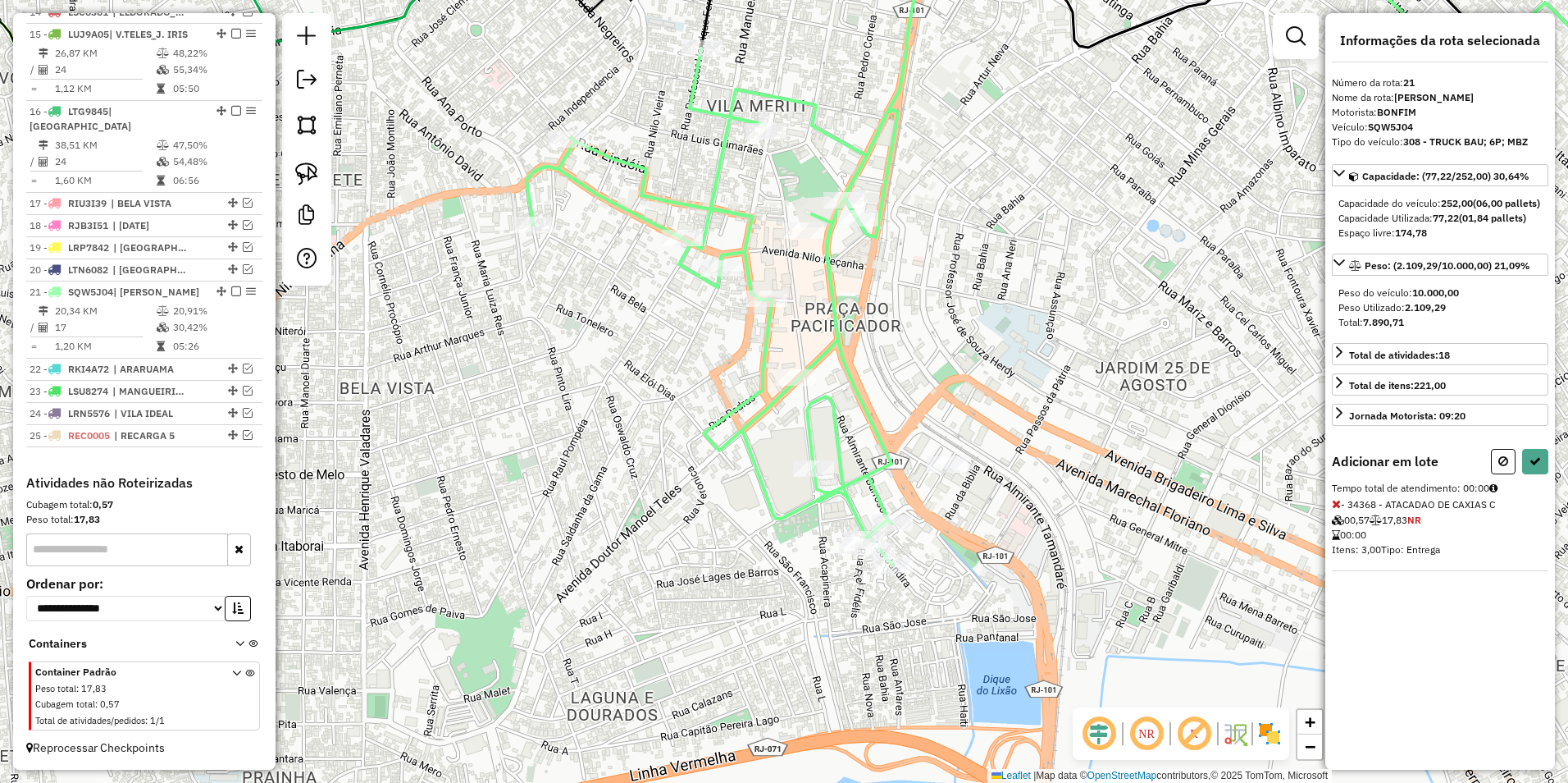
select select "**********"
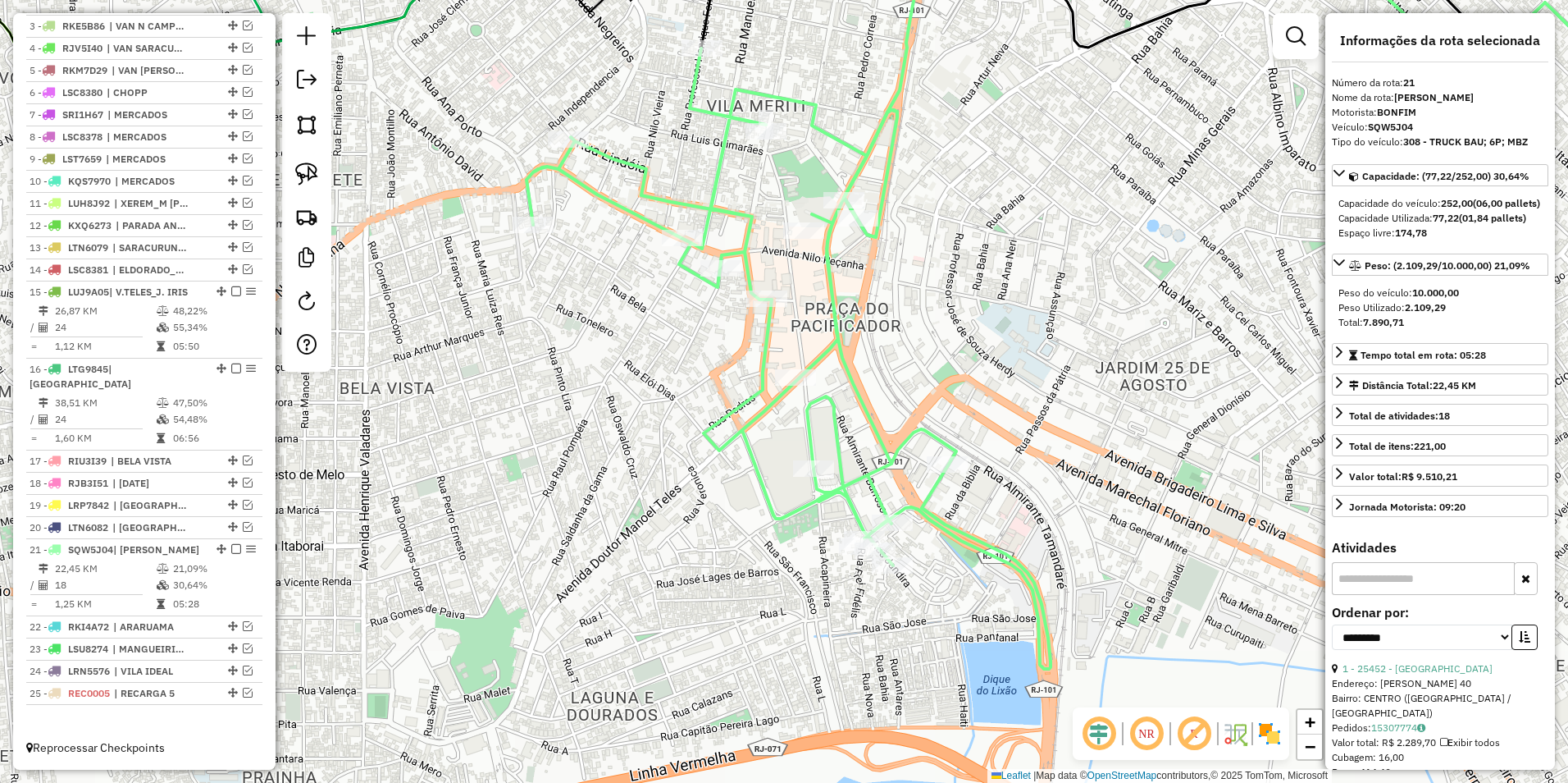
scroll to position [642, 0]
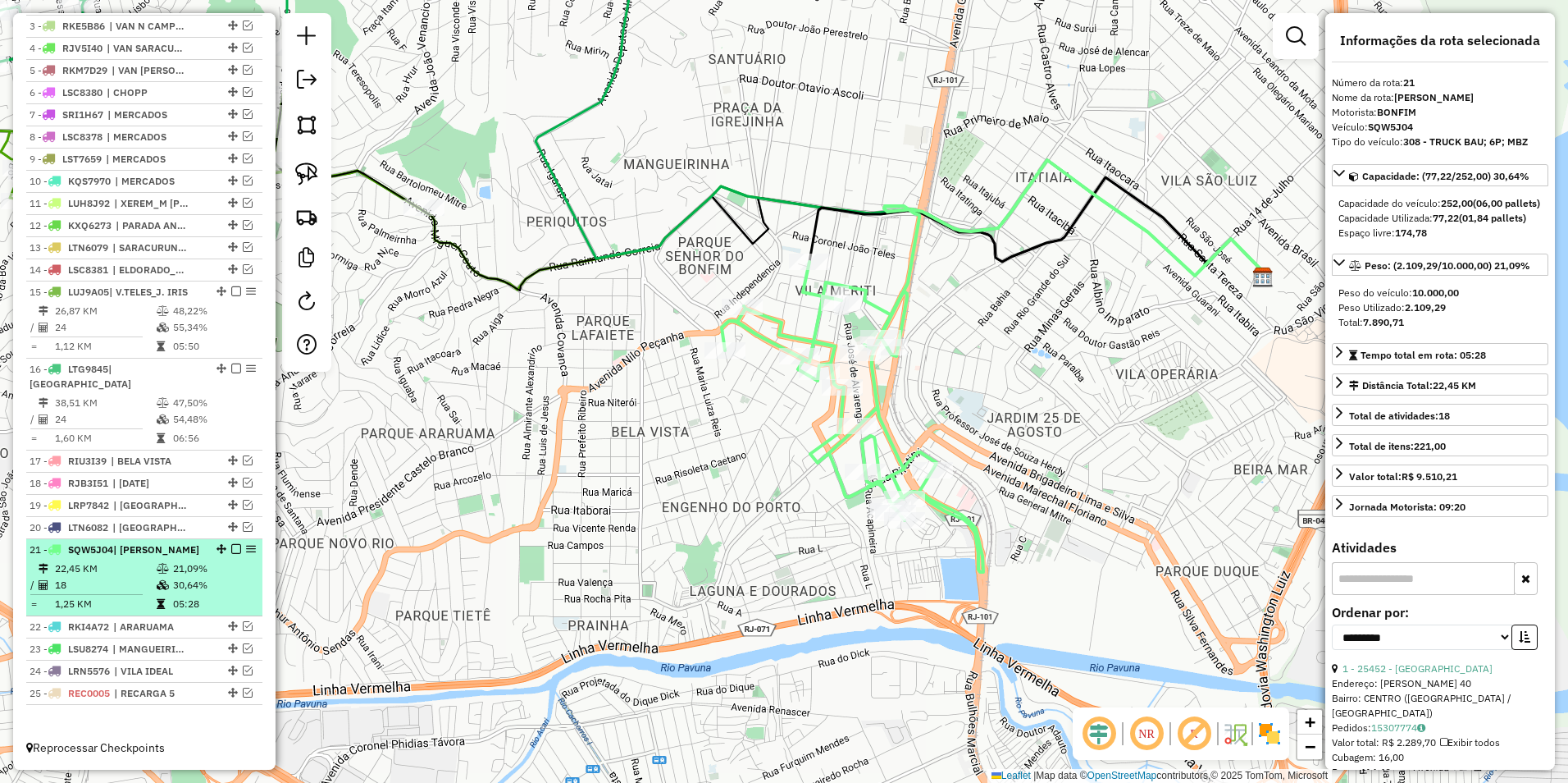
click at [232, 550] on em at bounding box center [236, 549] width 10 height 10
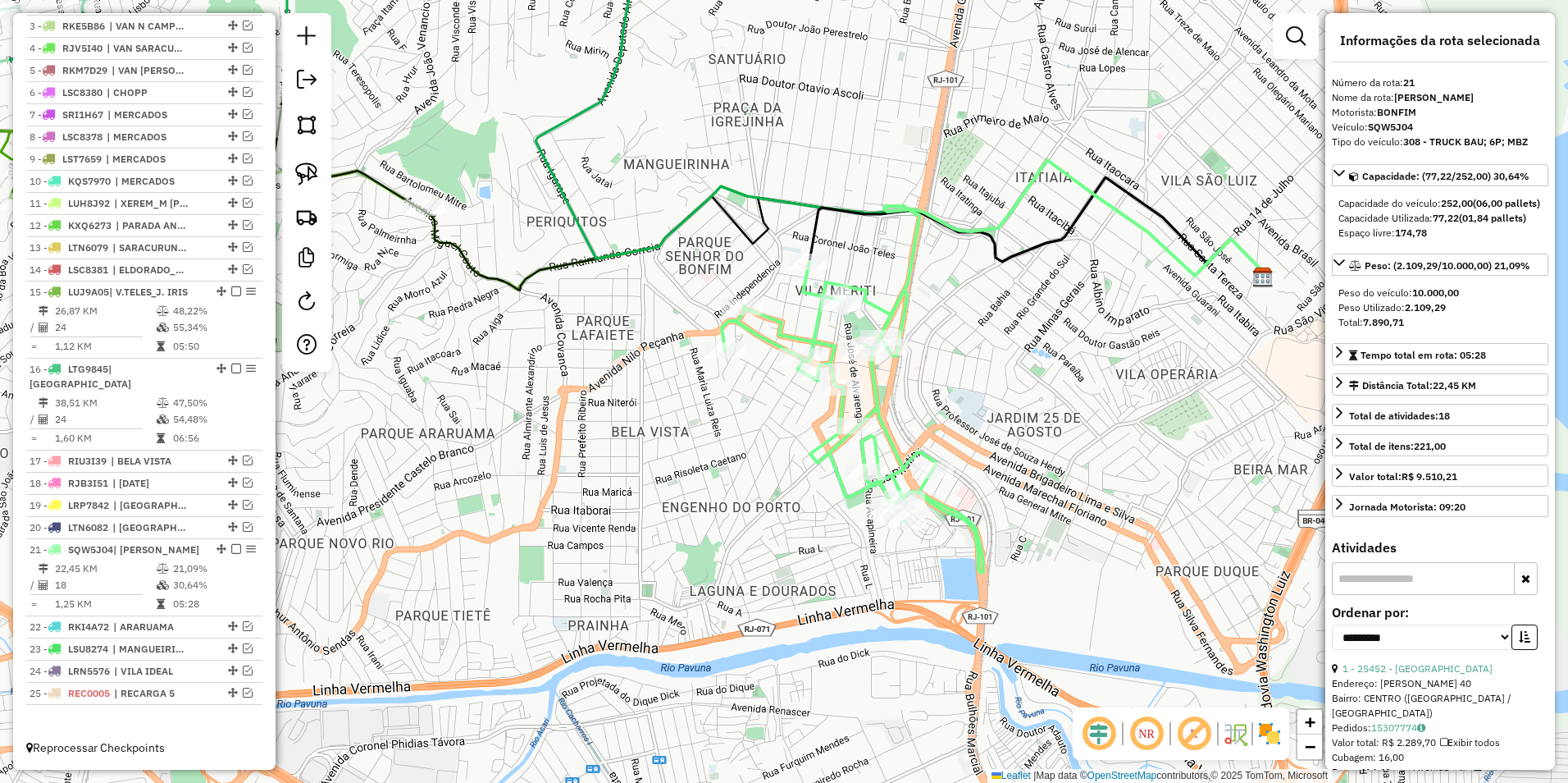
scroll to position [588, 0]
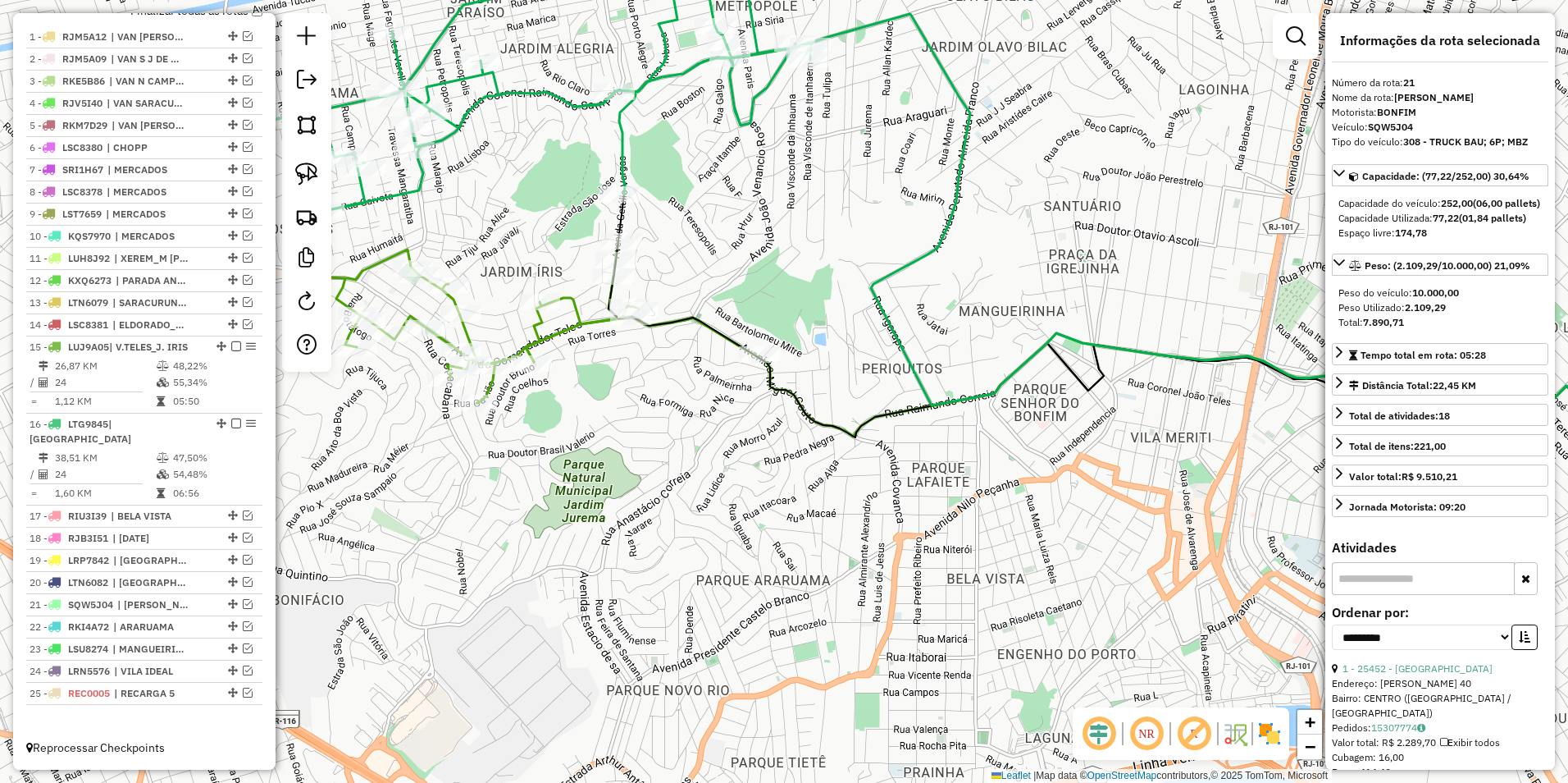
click at [469, 333] on icon at bounding box center [532, 321] width 453 height 162
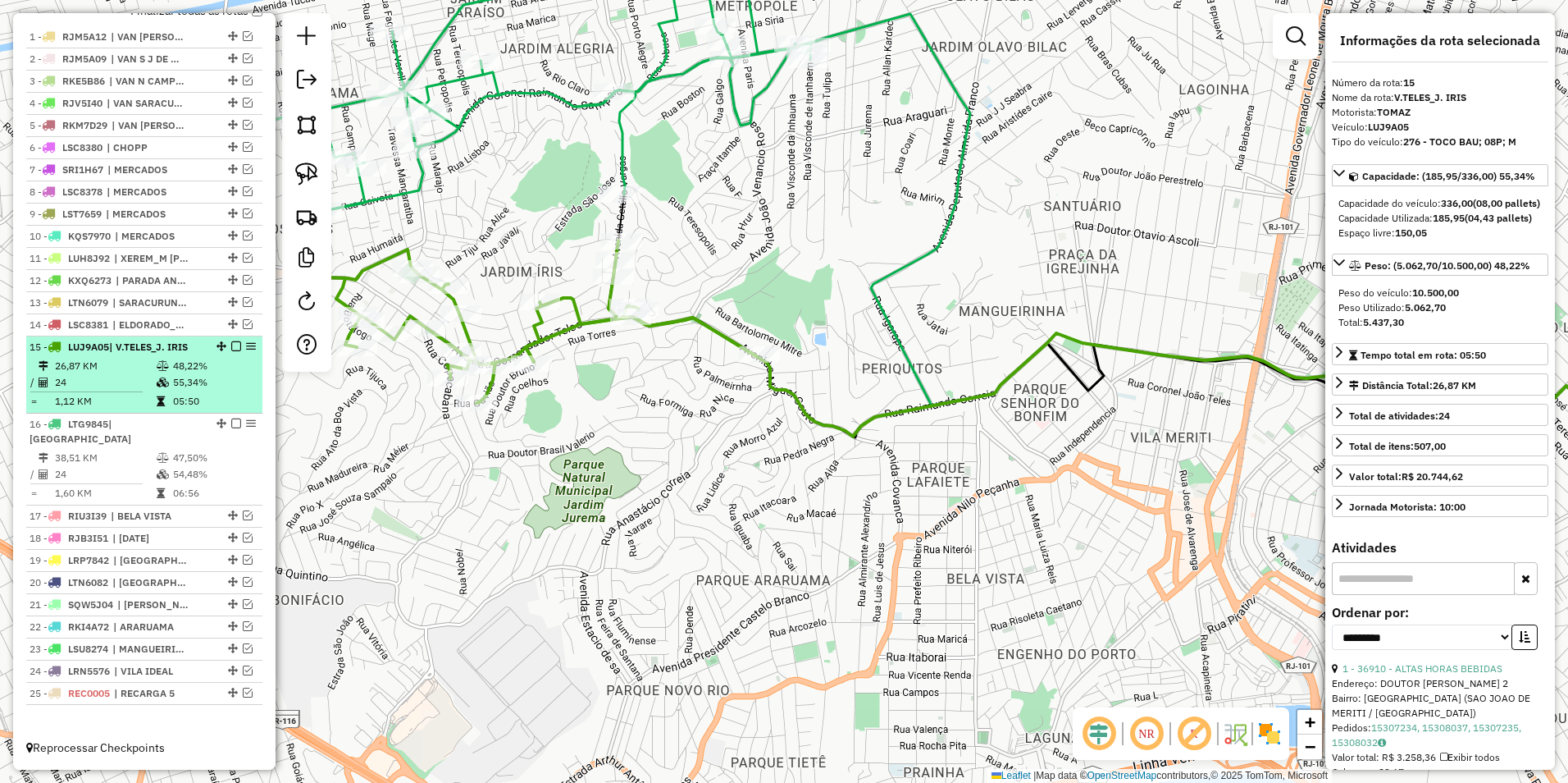
click at [233, 352] on em at bounding box center [236, 345] width 10 height 10
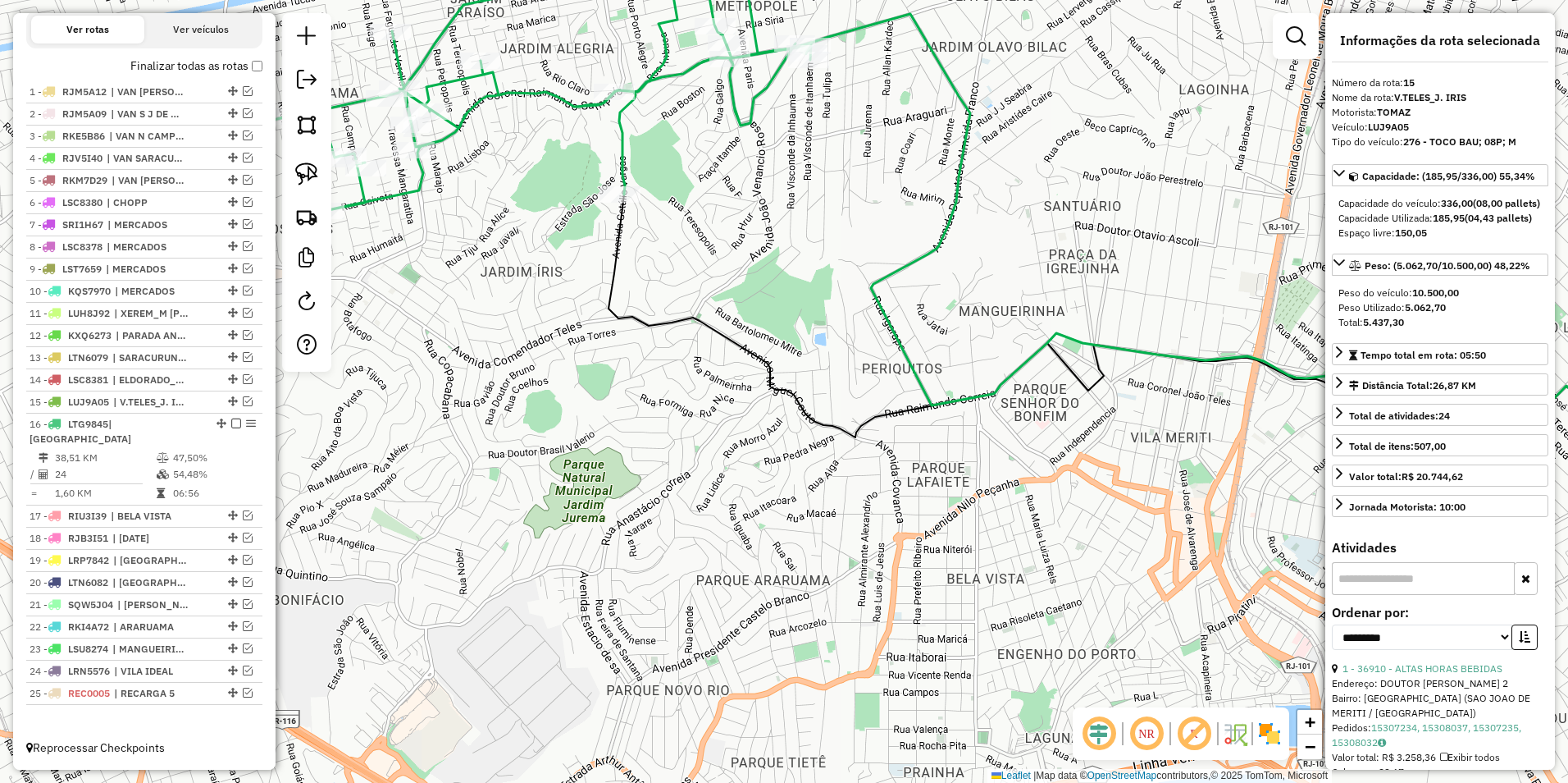
scroll to position [532, 0]
click at [462, 87] on icon at bounding box center [522, 76] width 577 height 271
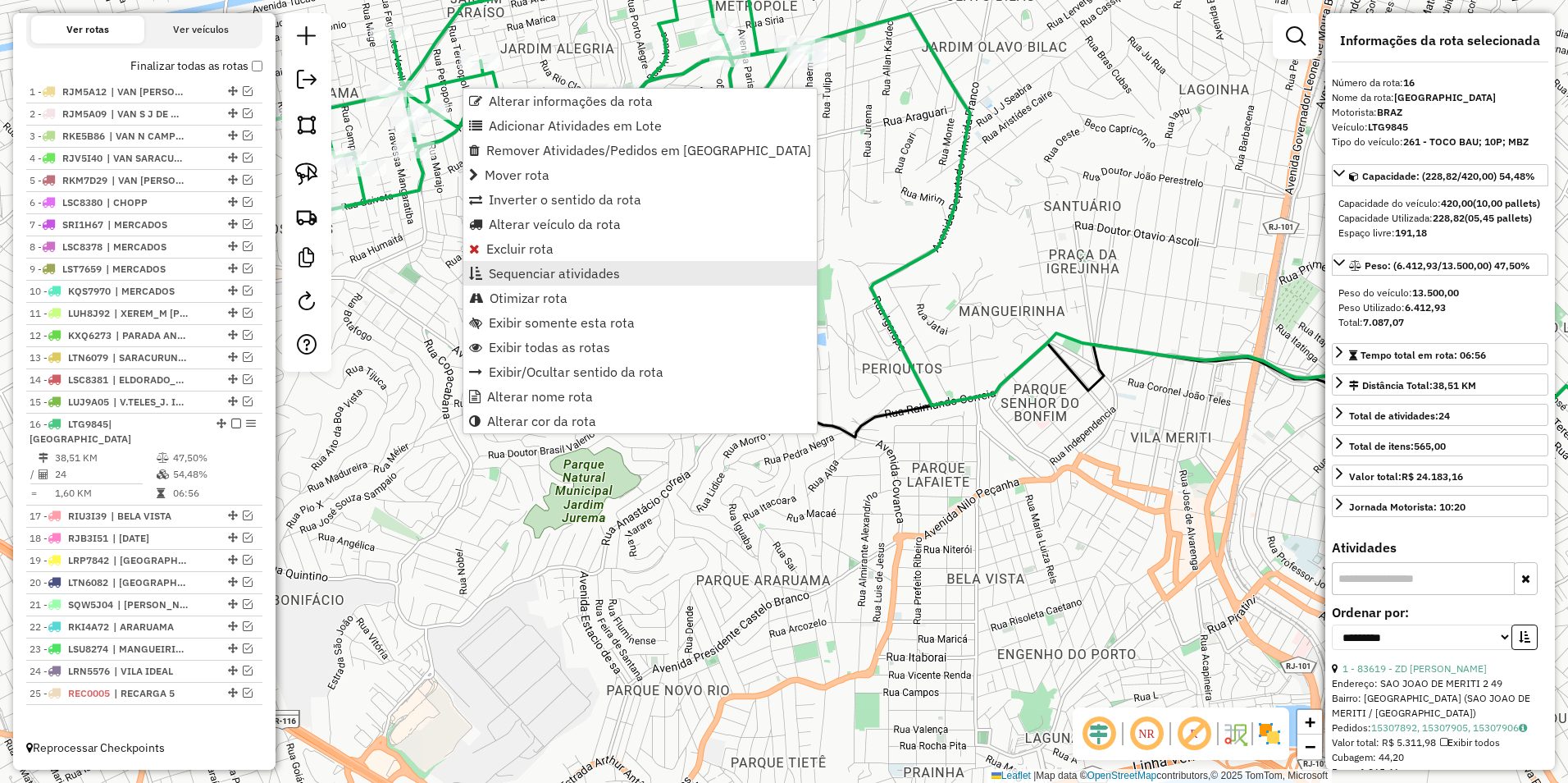
click at [562, 264] on link "Sequenciar atividades" at bounding box center [640, 273] width 353 height 24
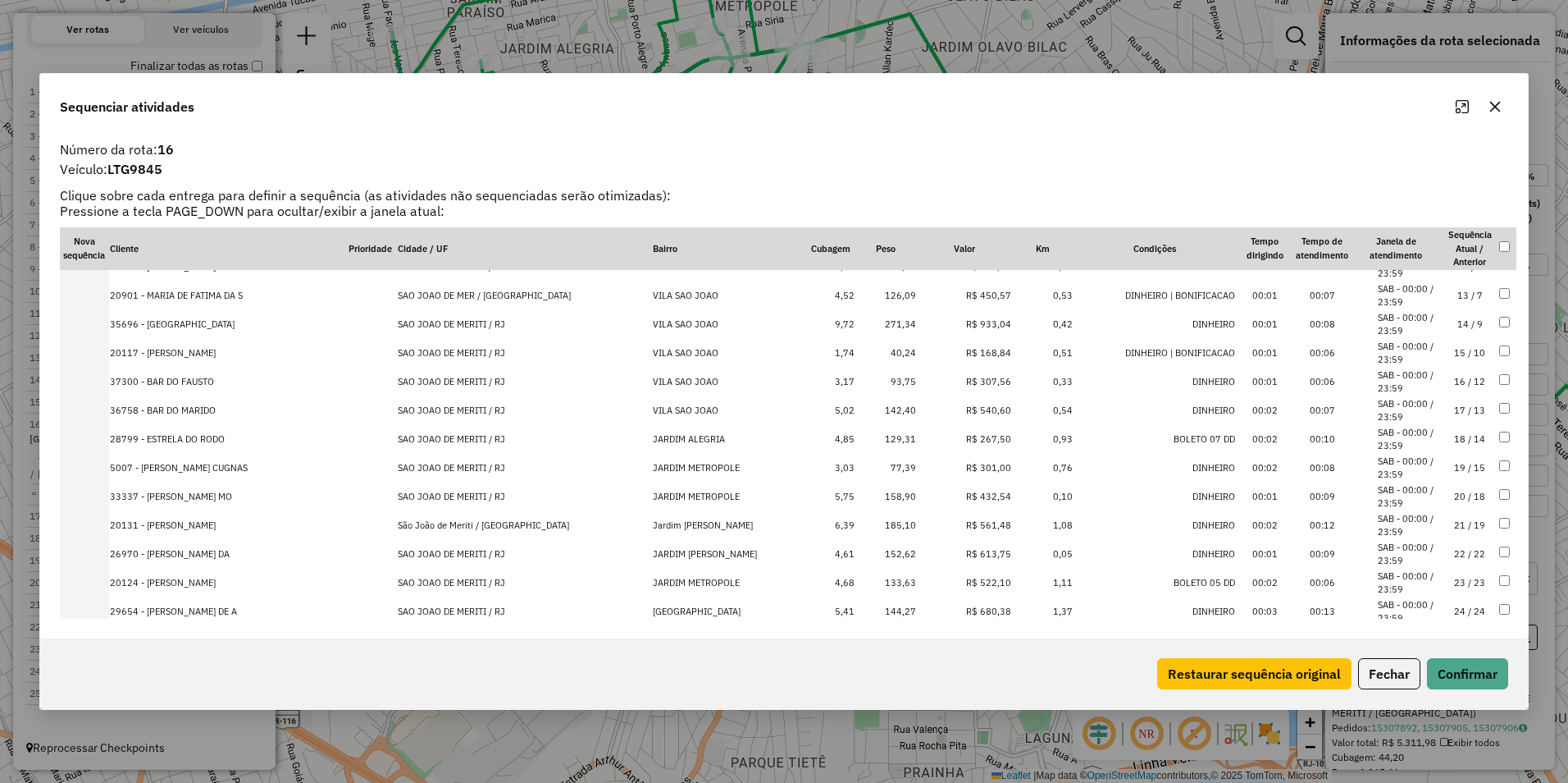
scroll to position [355, 0]
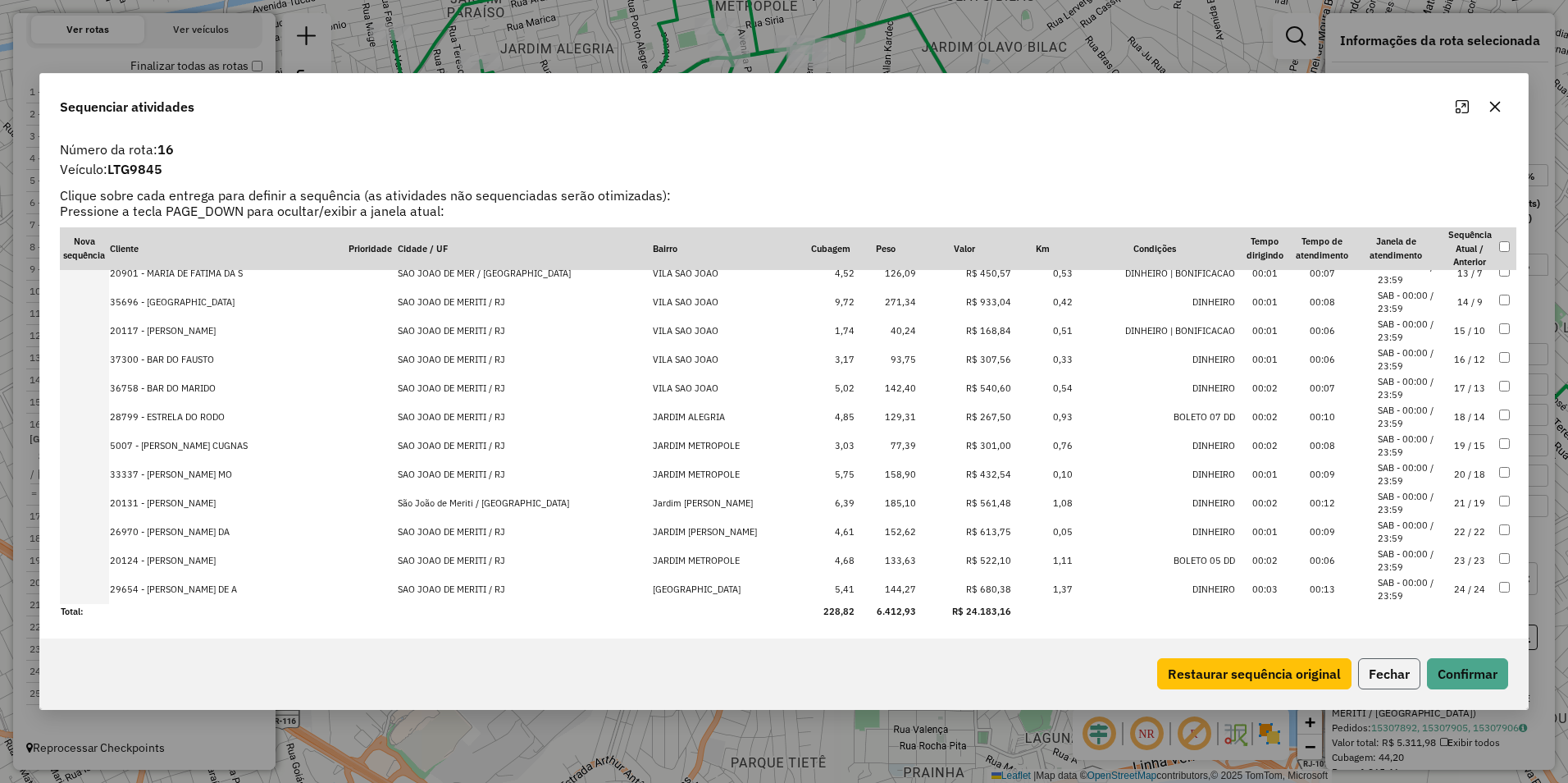
click at [1412, 668] on button "Fechar" at bounding box center [1389, 674] width 62 height 31
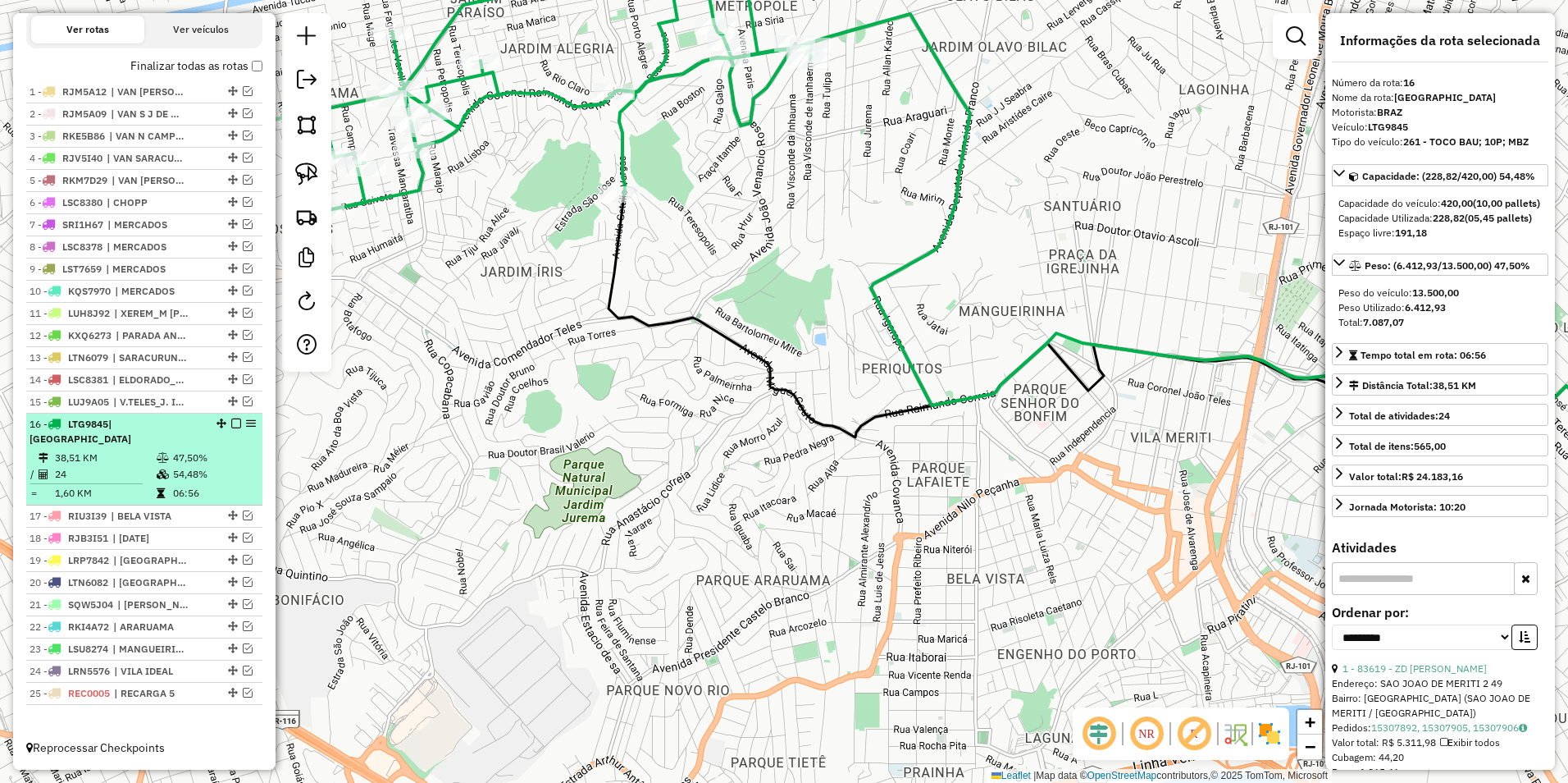
click at [233, 428] on em at bounding box center [236, 423] width 10 height 10
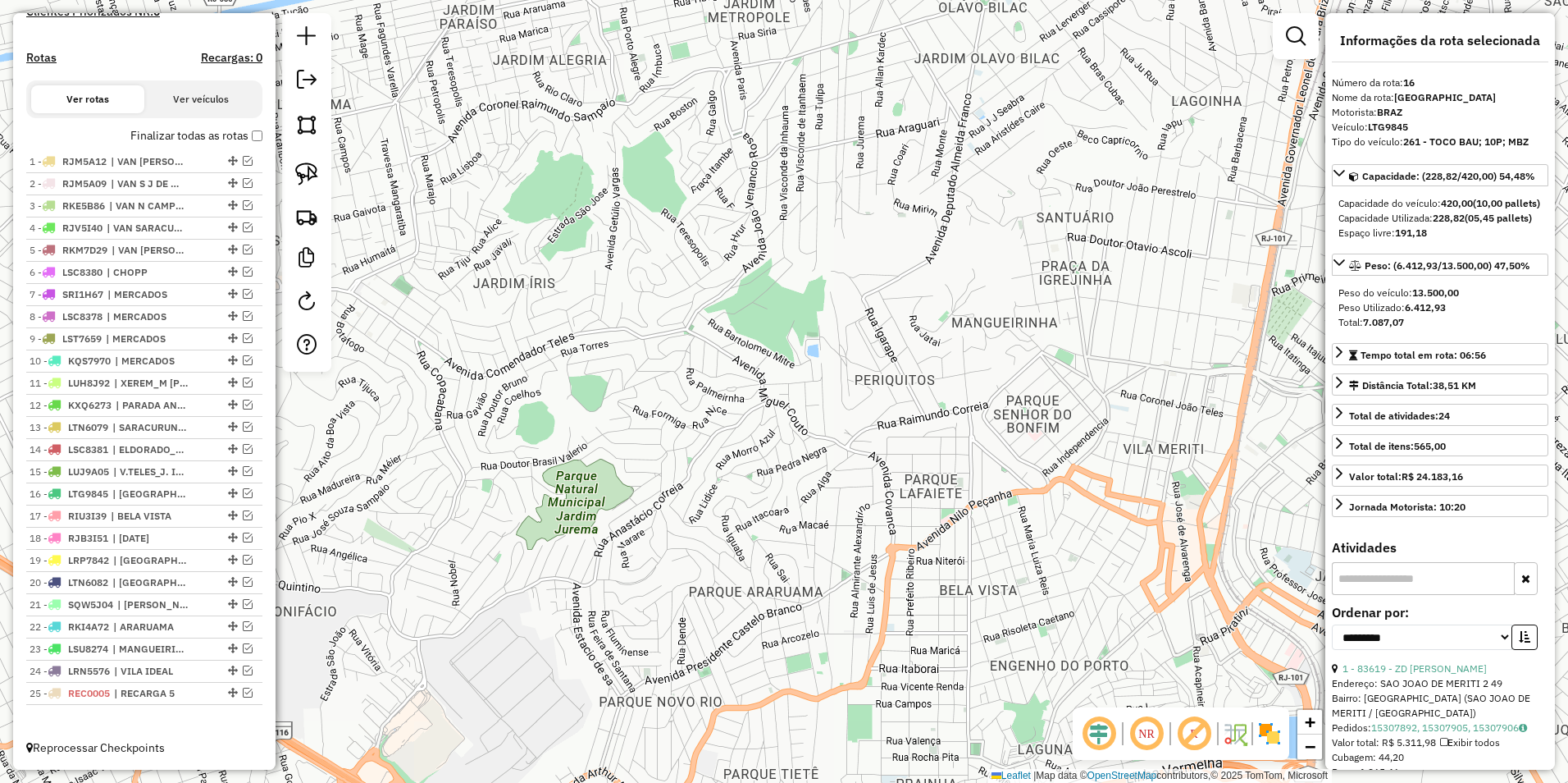
drag, startPoint x: 679, startPoint y: 460, endPoint x: 604, endPoint y: 504, distance: 87.0
click at [601, 517] on div "Janela de atendimento Grade de atendimento Capacidade Transportadoras Veículos …" at bounding box center [784, 392] width 1568 height 783
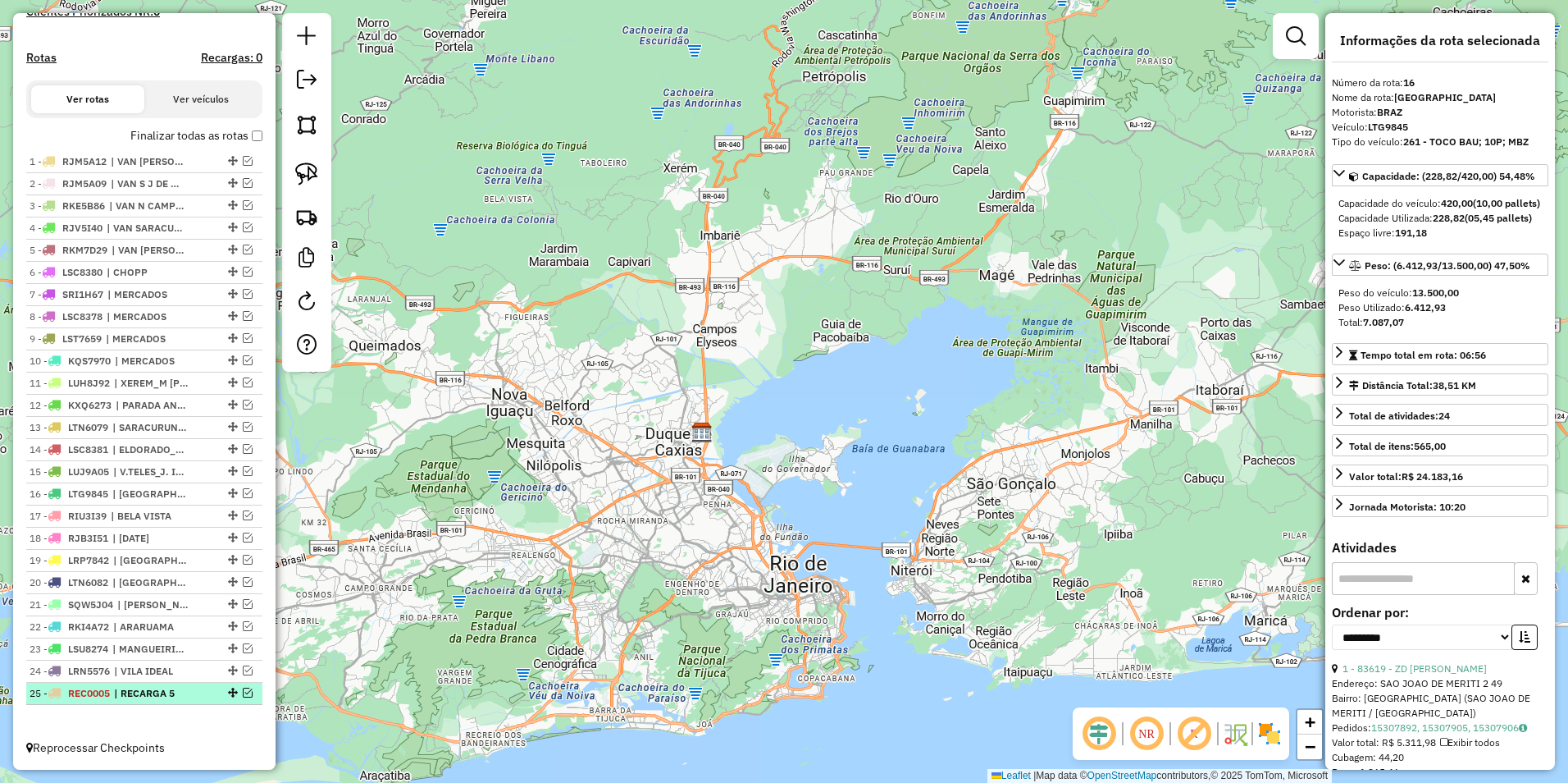
click at [243, 691] on em at bounding box center [247, 692] width 10 height 10
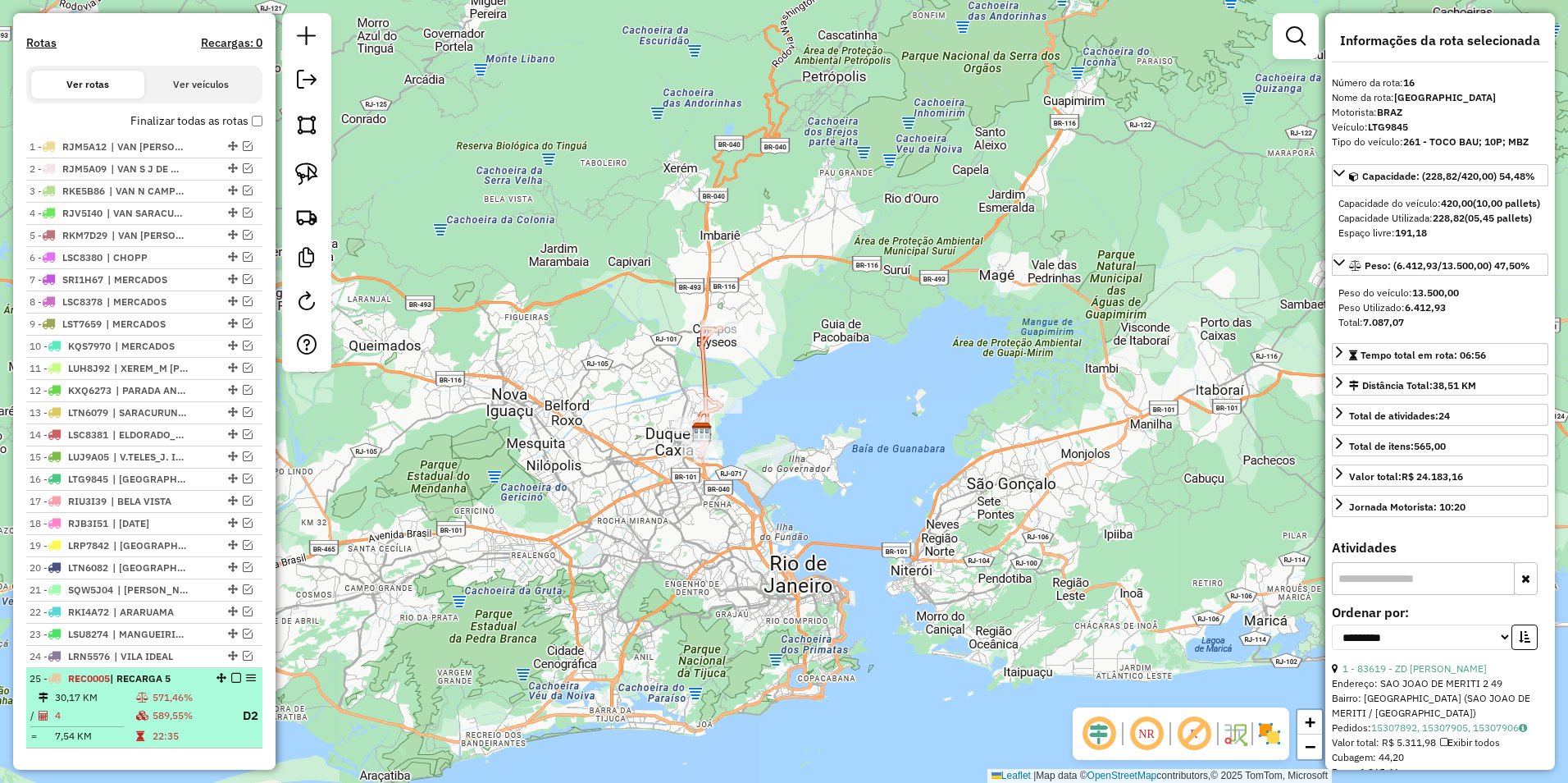
scroll to position [536, 0]
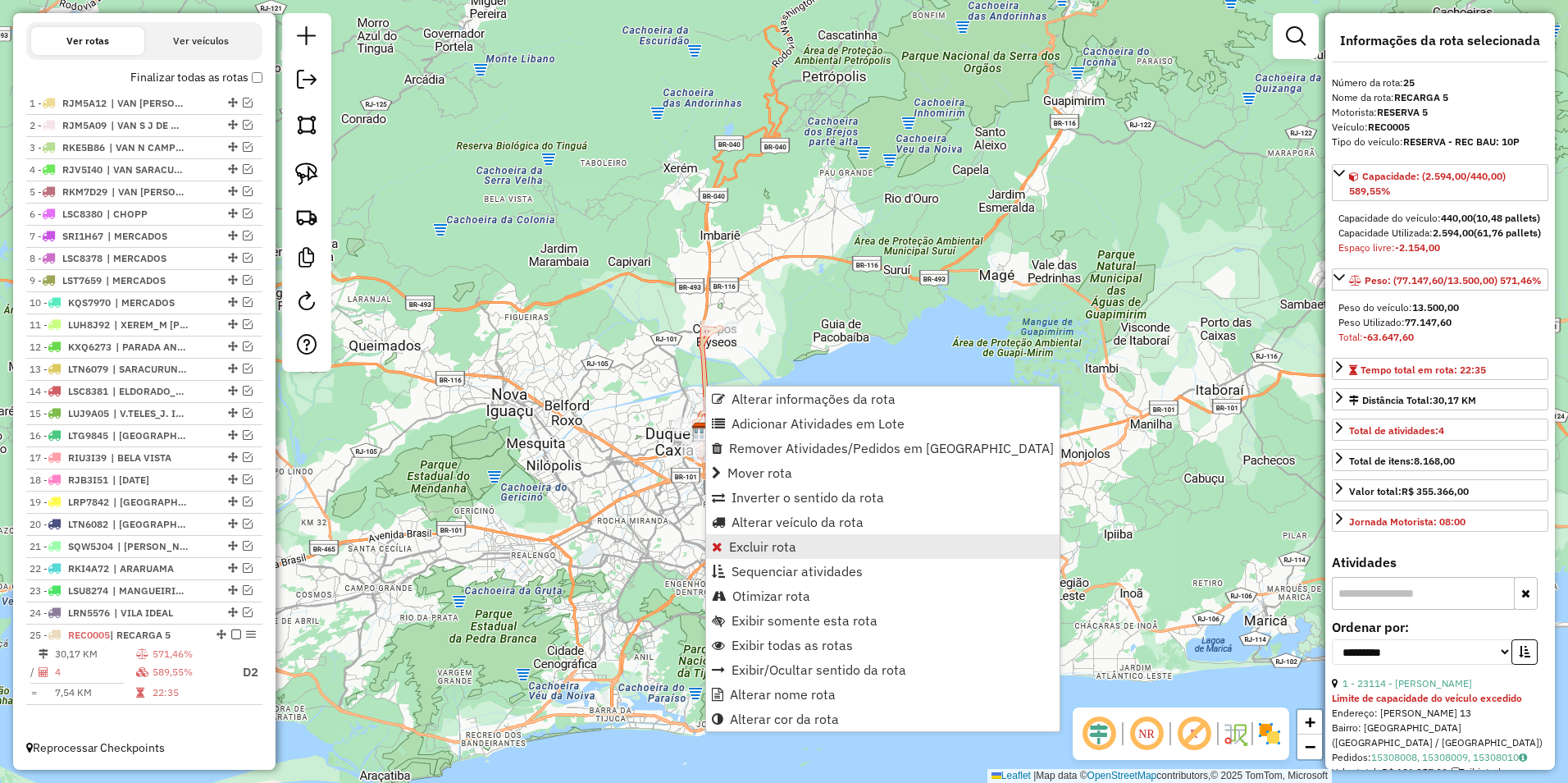
click at [784, 548] on span "Excluir rota" at bounding box center [763, 546] width 68 height 13
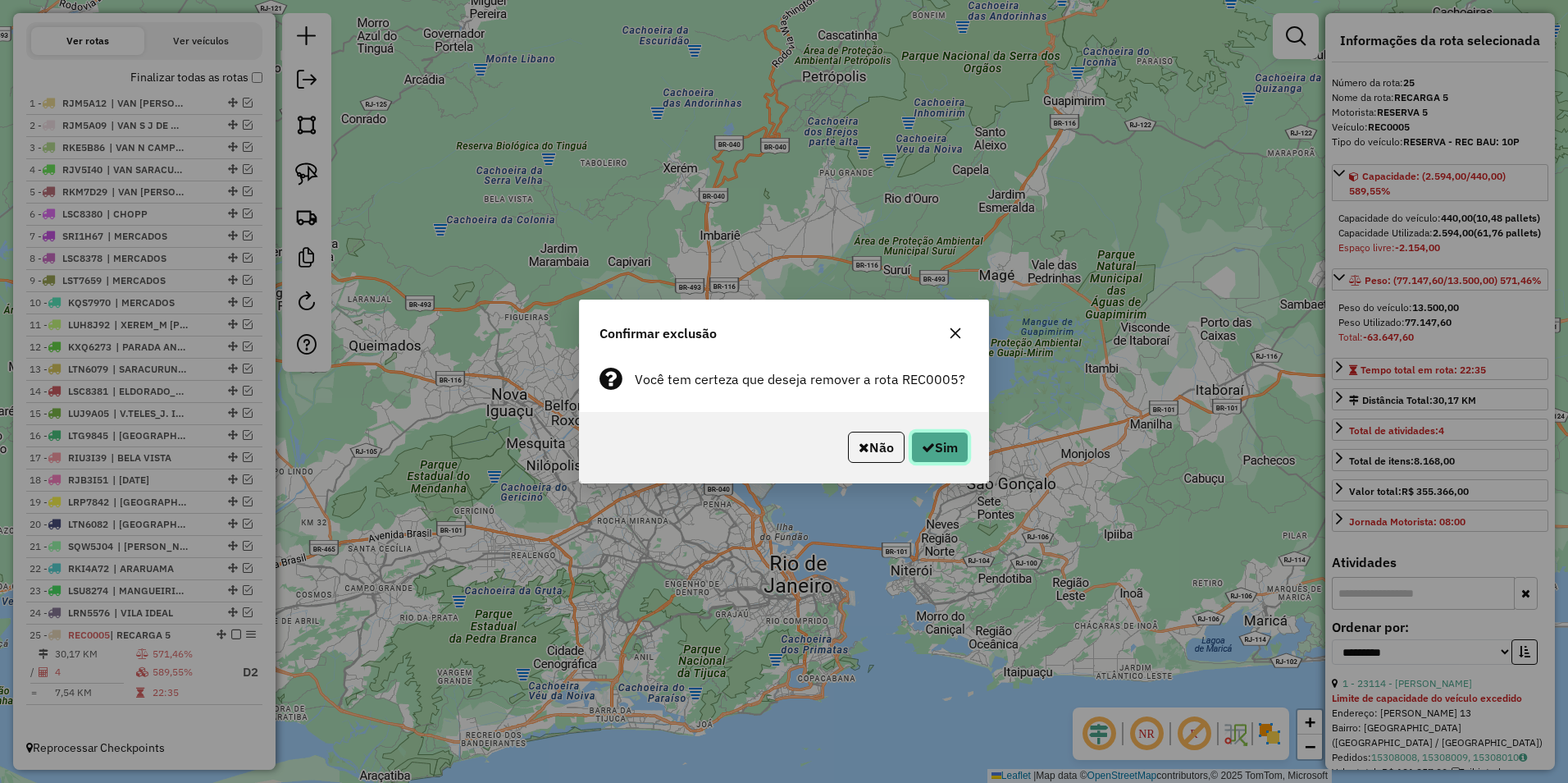
click at [943, 453] on button "Sim" at bounding box center [940, 447] width 57 height 31
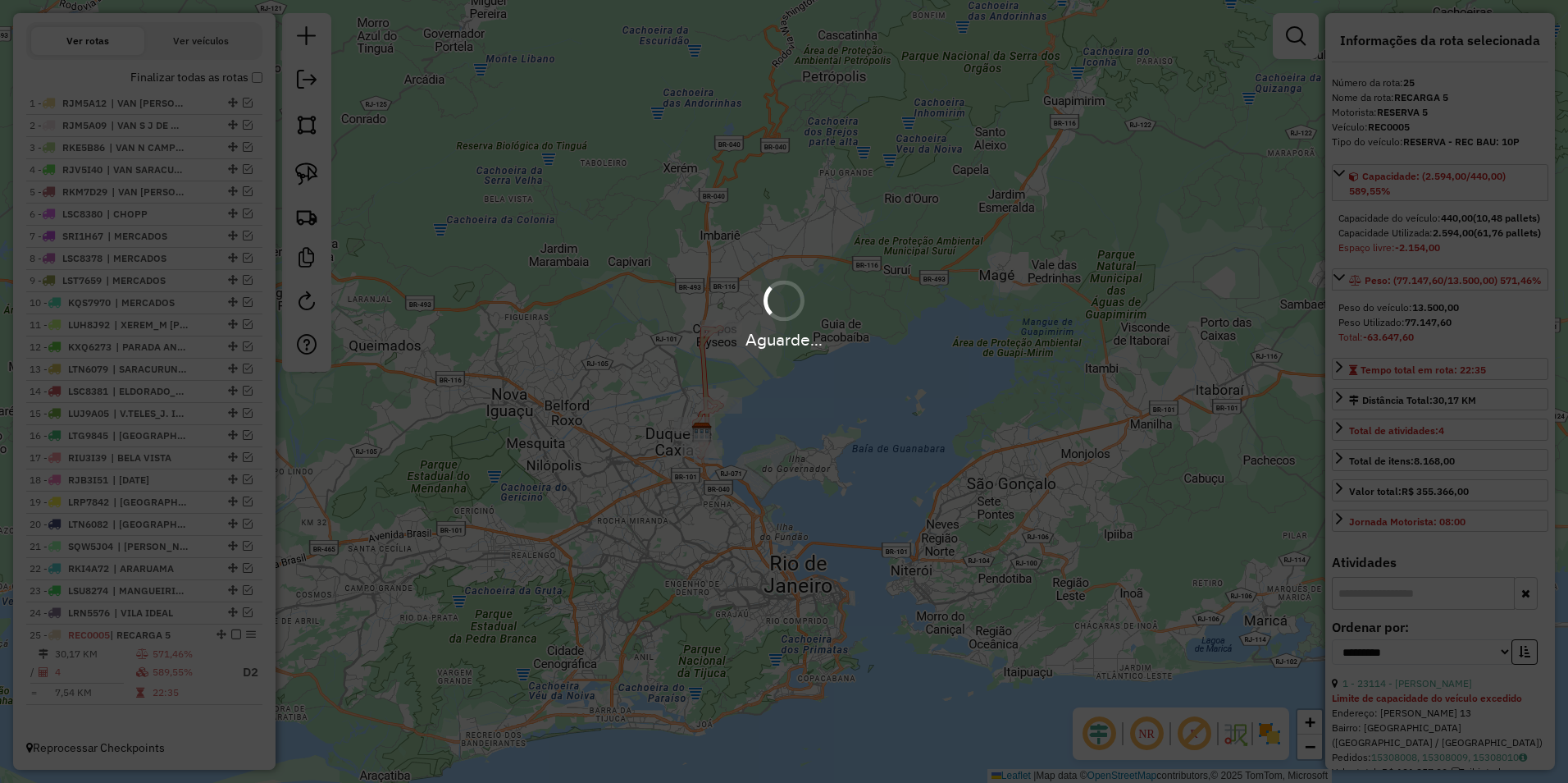
scroll to position [713, 0]
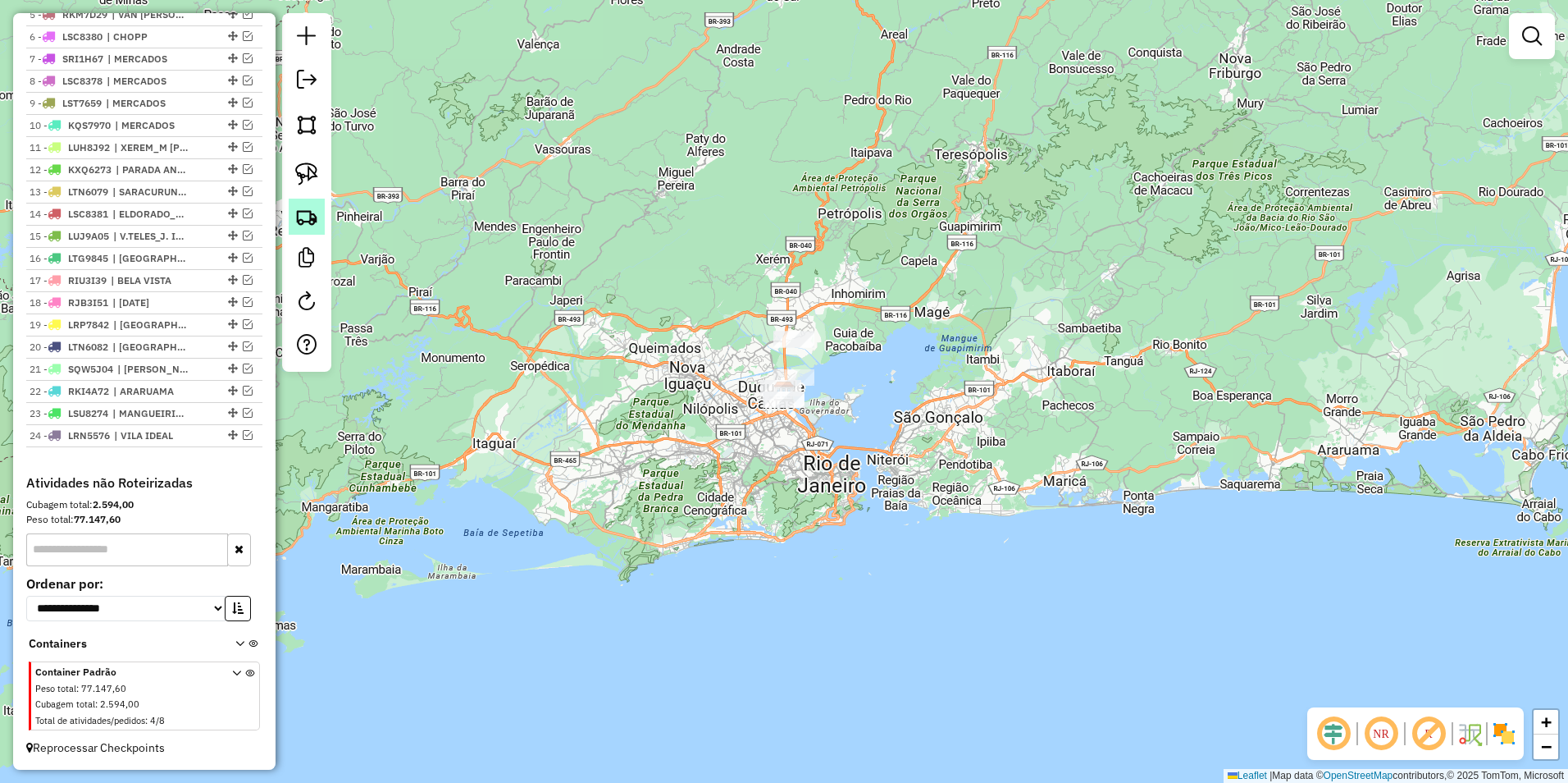
click at [309, 218] on img at bounding box center [306, 216] width 23 height 23
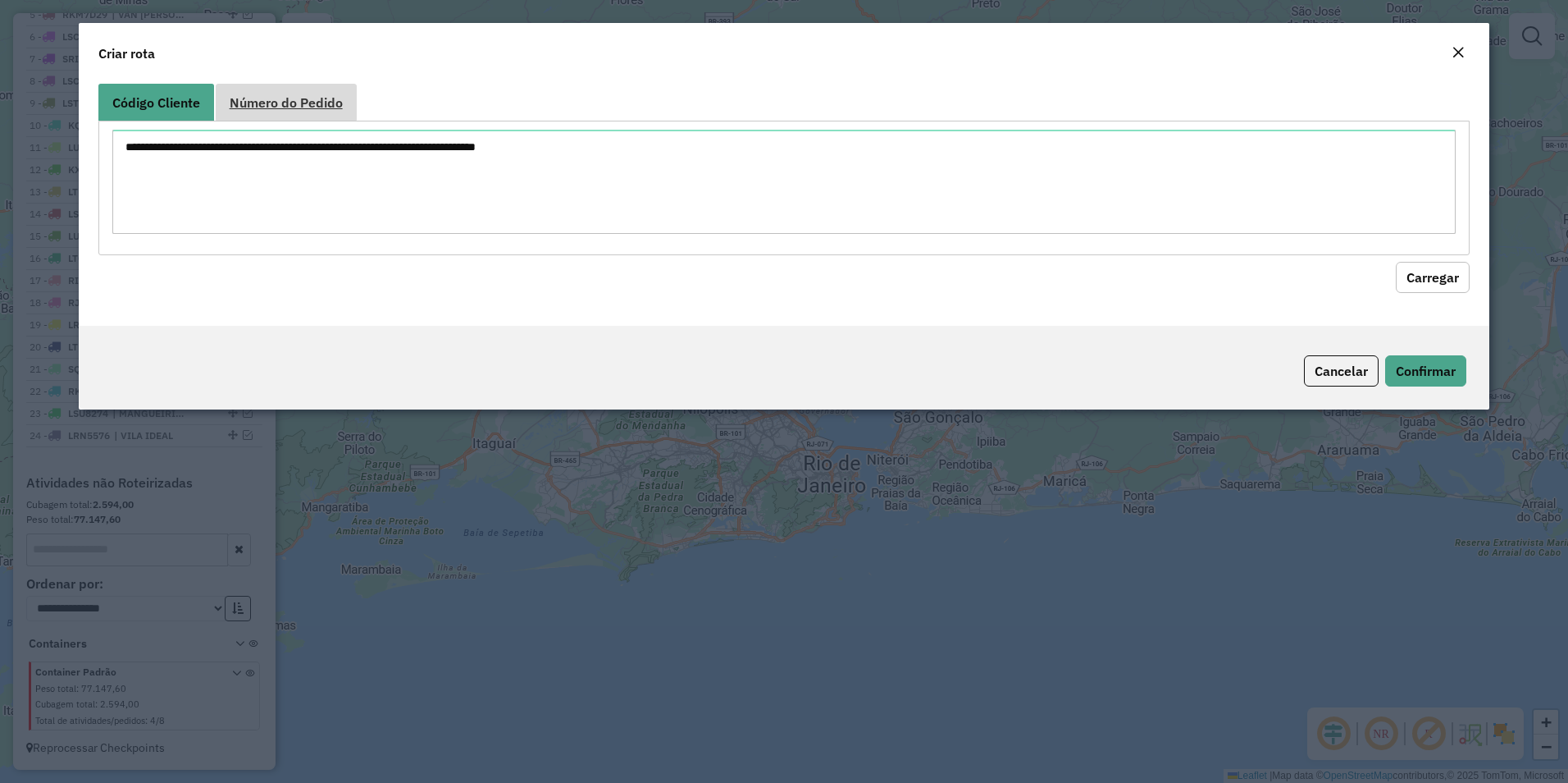
click at [282, 96] on span "Número do Pedido" at bounding box center [286, 102] width 113 height 13
click at [200, 158] on textarea at bounding box center [784, 181] width 1344 height 104
paste textarea "******"
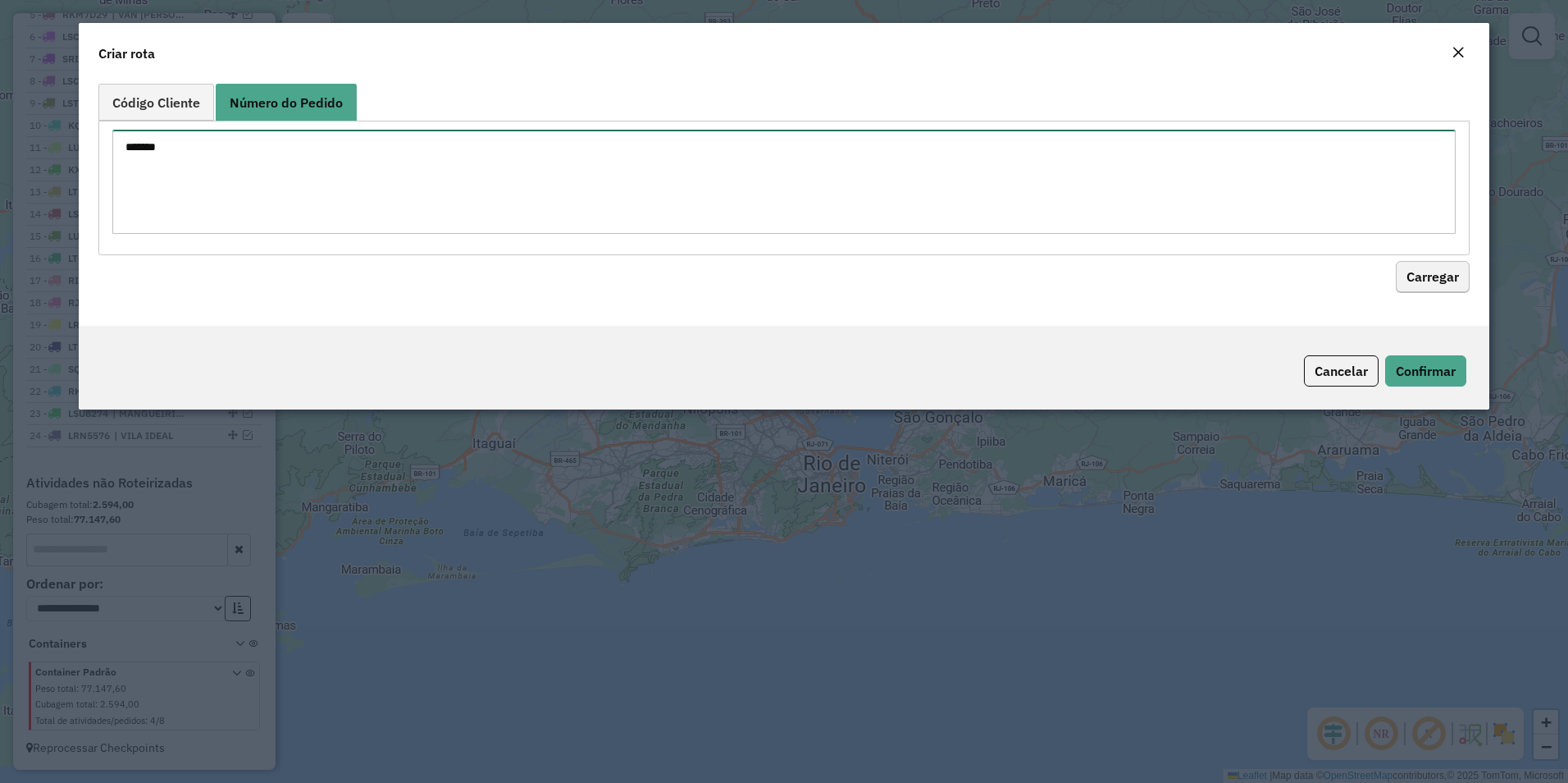
type textarea "******"
click at [1424, 284] on button "Carregar" at bounding box center [1433, 278] width 74 height 31
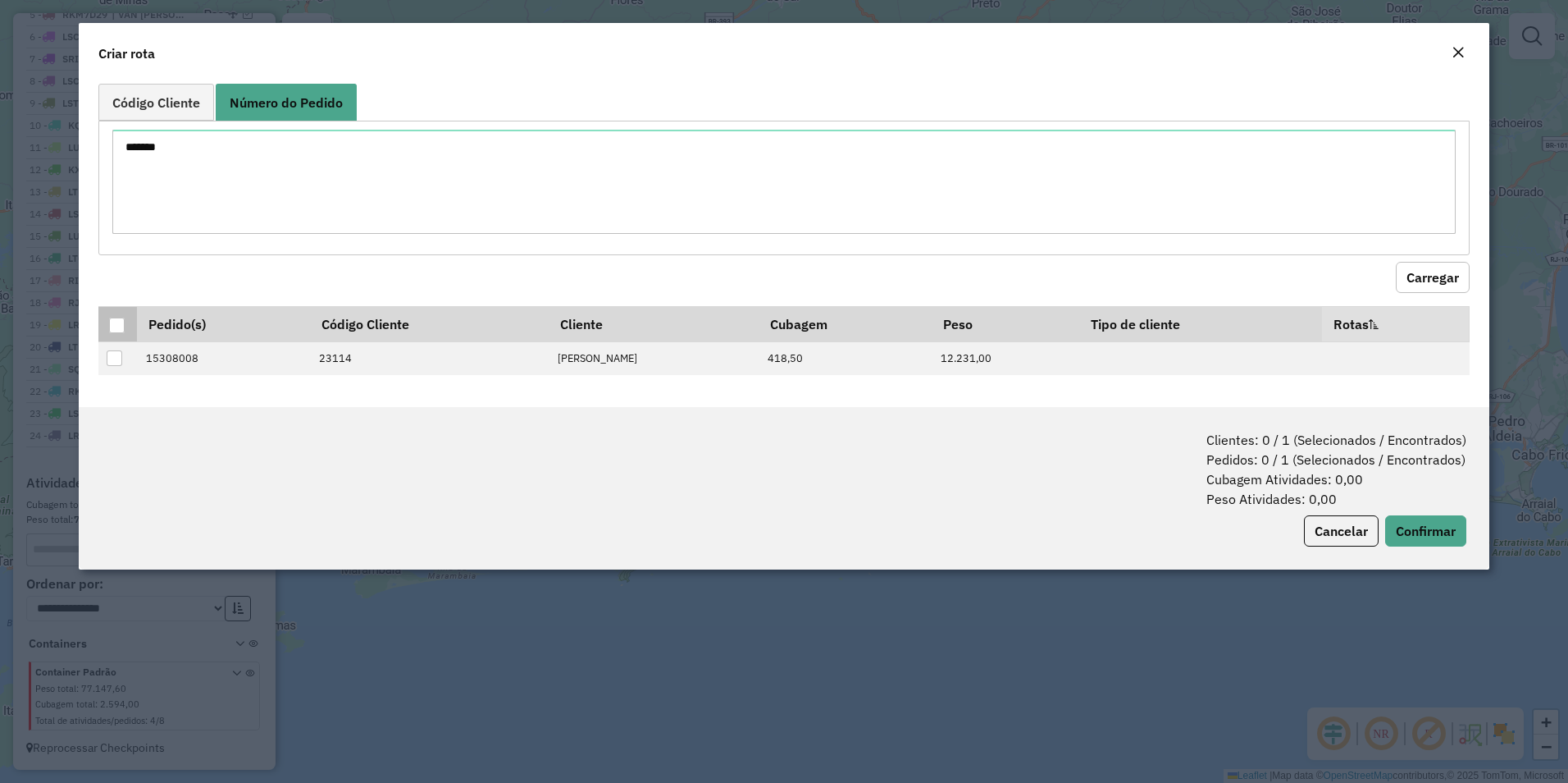
click at [114, 319] on div at bounding box center [117, 326] width 16 height 16
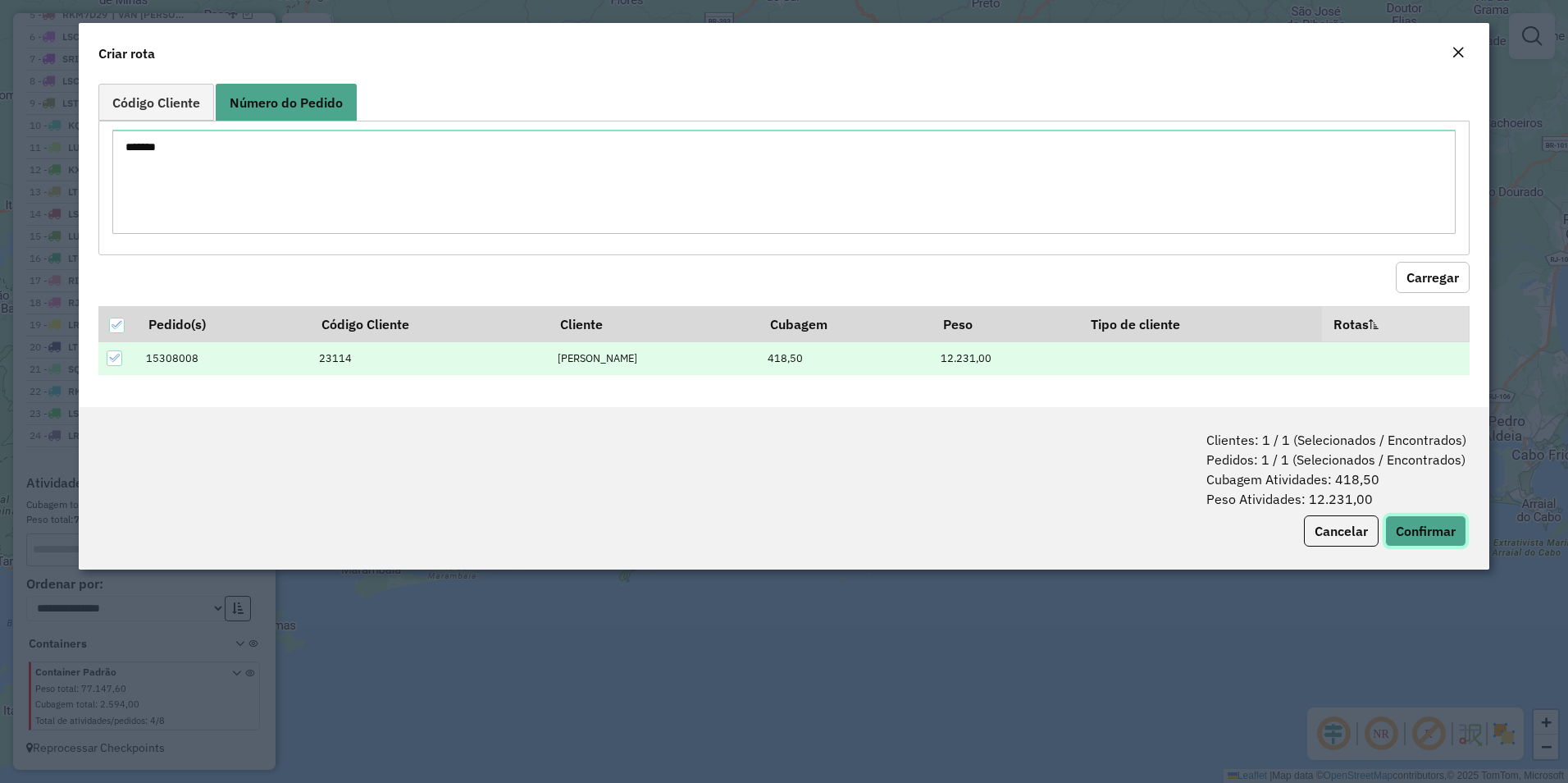
click at [1426, 530] on button "Confirmar" at bounding box center [1427, 531] width 82 height 31
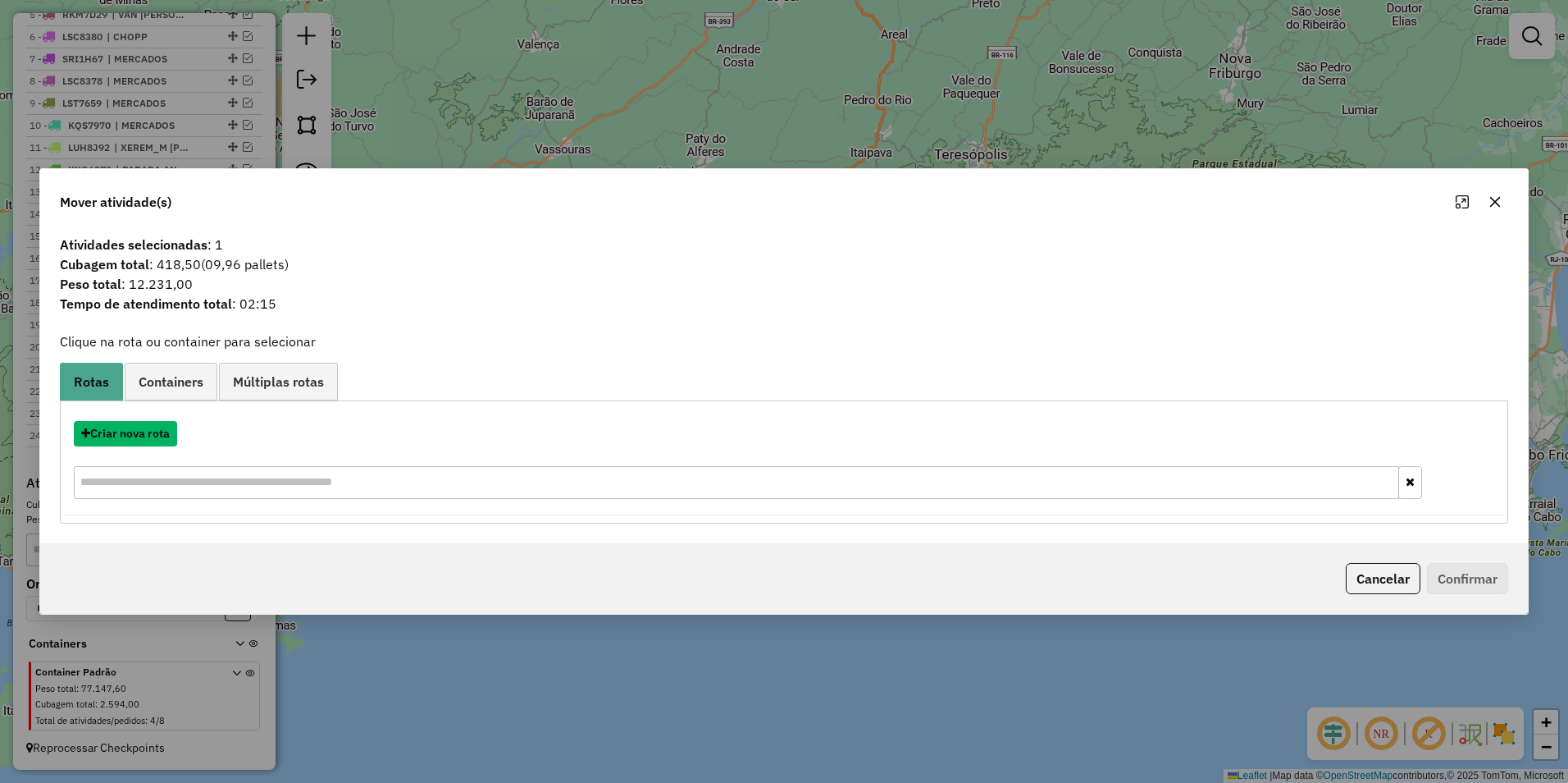
click at [129, 444] on button "Criar nova rota" at bounding box center [125, 433] width 103 height 25
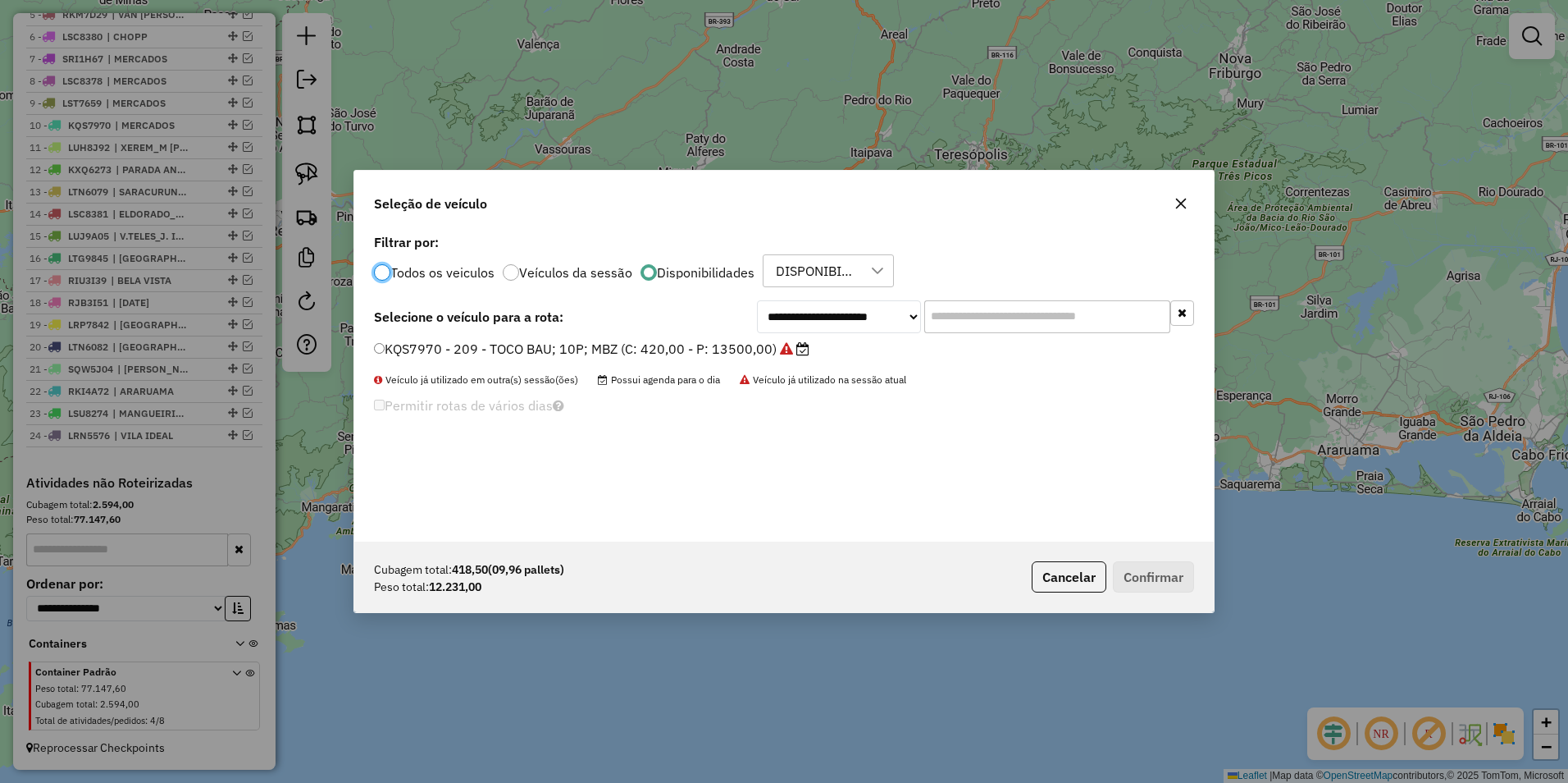
scroll to position [9, 5]
click at [839, 322] on select "**********" at bounding box center [838, 317] width 164 height 33
click at [757, 300] on select "**********" at bounding box center [838, 317] width 164 height 33
click at [855, 326] on select "**********" at bounding box center [838, 317] width 164 height 33
drag, startPoint x: 841, startPoint y: 322, endPoint x: 833, endPoint y: 333, distance: 13.6
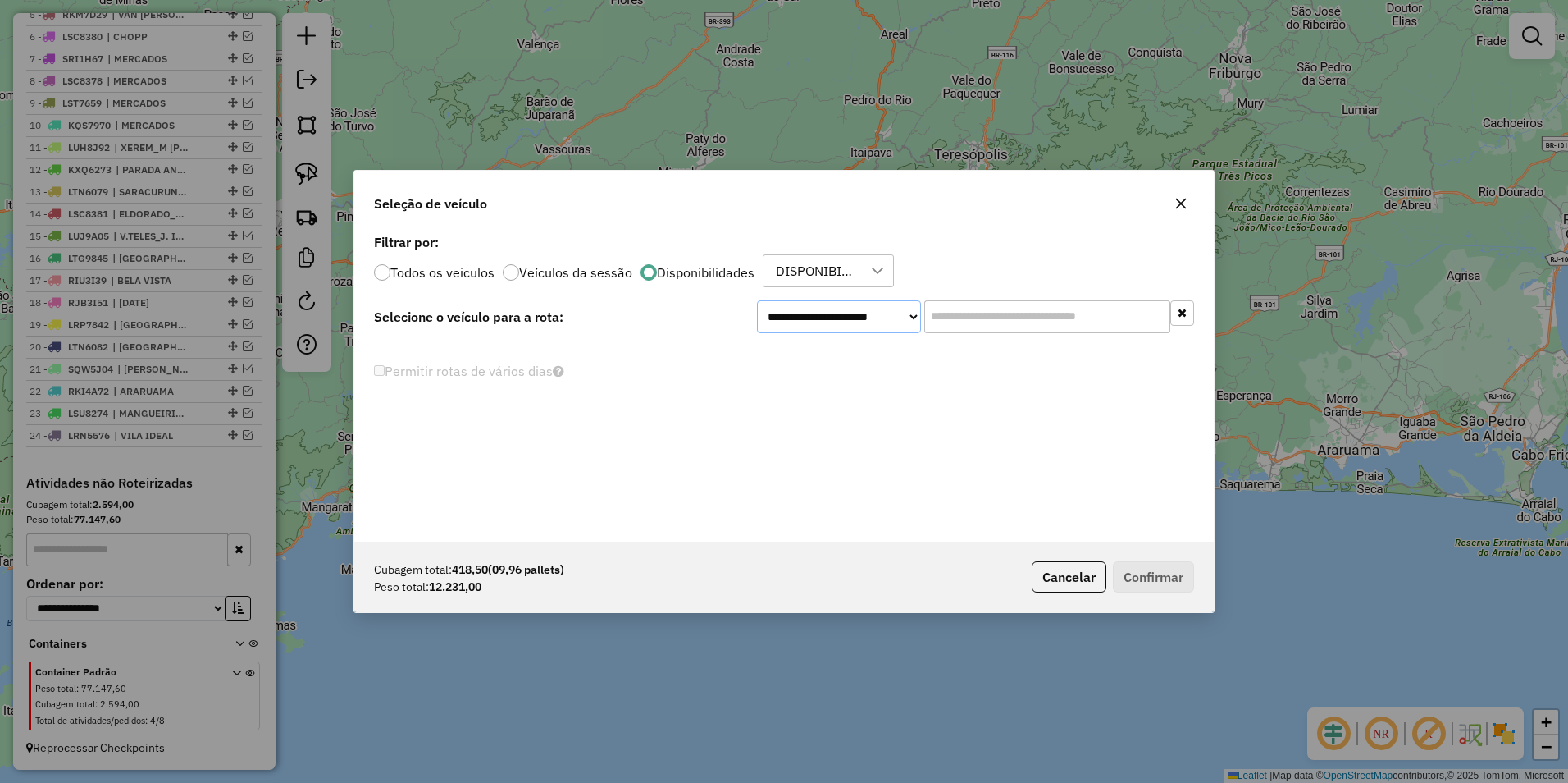
click at [841, 322] on select "**********" at bounding box center [838, 317] width 164 height 33
select select "********"
click at [757, 300] on select "**********" at bounding box center [838, 317] width 164 height 33
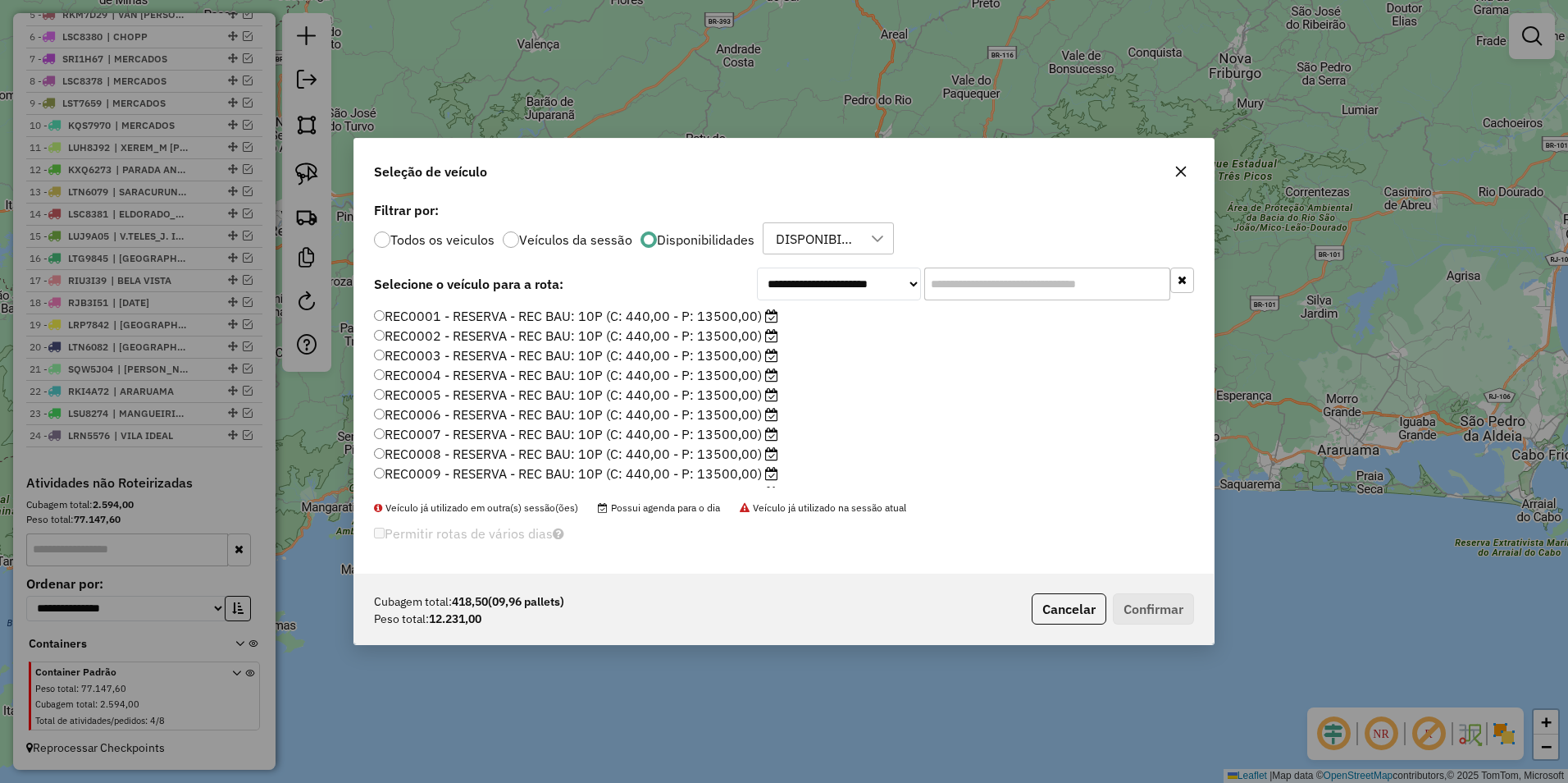
click at [552, 319] on label "REC0001 - RESERVA - REC BAU: 10P (C: 440,00 - P: 13500,00)" at bounding box center [576, 316] width 404 height 20
click at [1175, 627] on div "Cubagem total: 418,50 (09,96 pallets) Peso total: 12.231,00 Cancelar Confirmar" at bounding box center [784, 609] width 860 height 70
click at [1159, 613] on button "Confirmar" at bounding box center [1154, 609] width 82 height 31
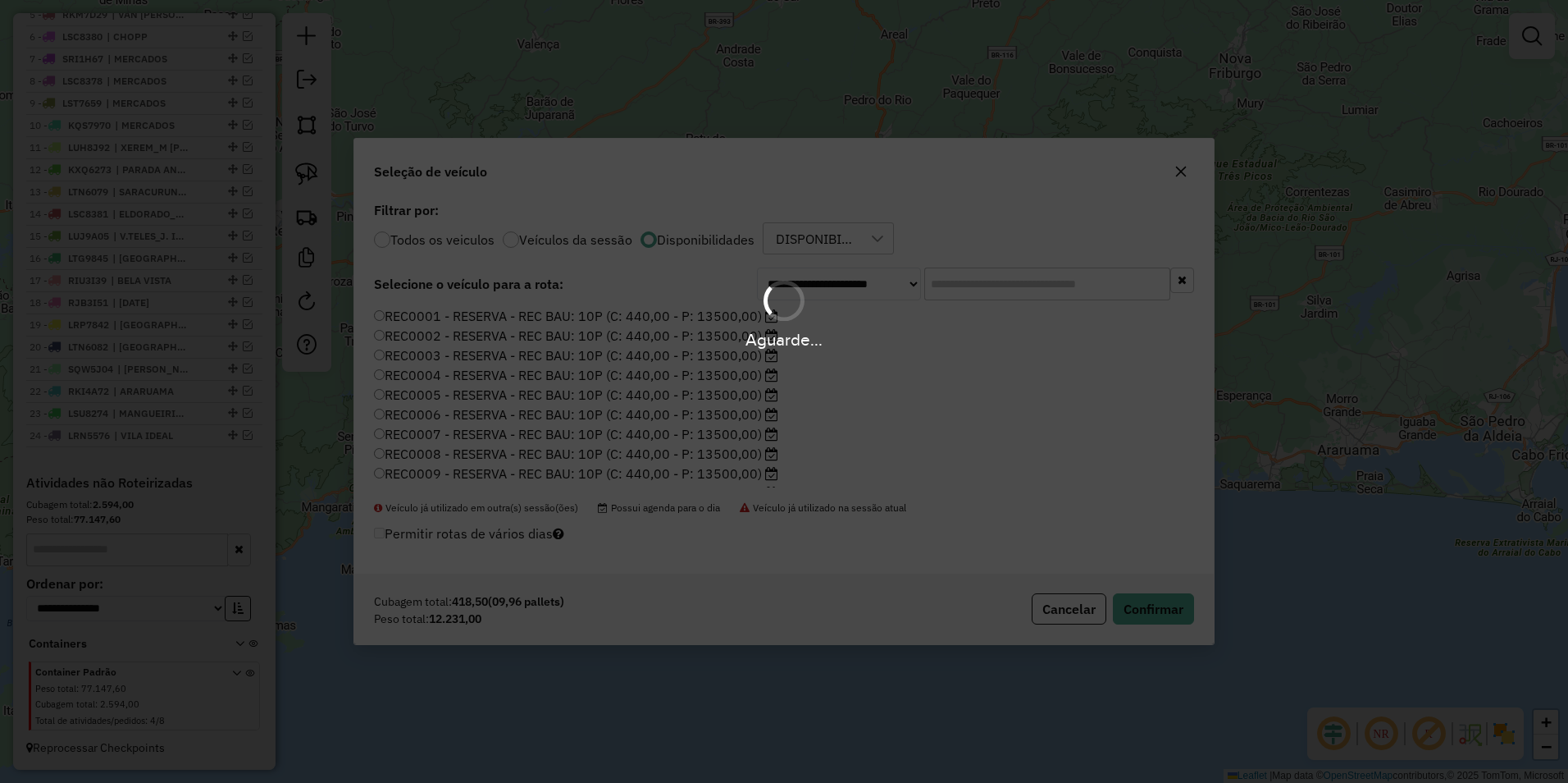
scroll to position [790, 0]
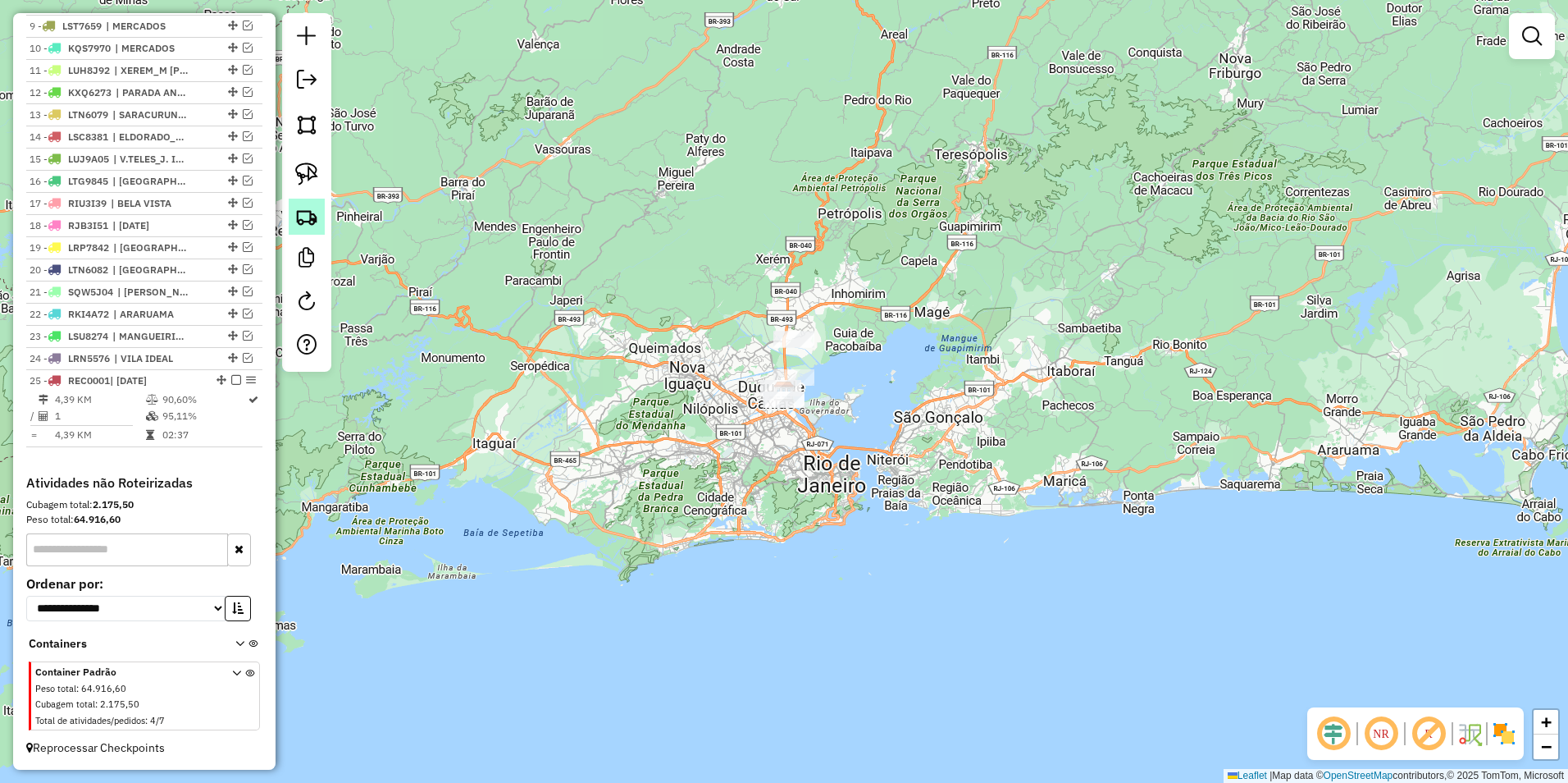
click at [304, 219] on img at bounding box center [306, 216] width 23 height 23
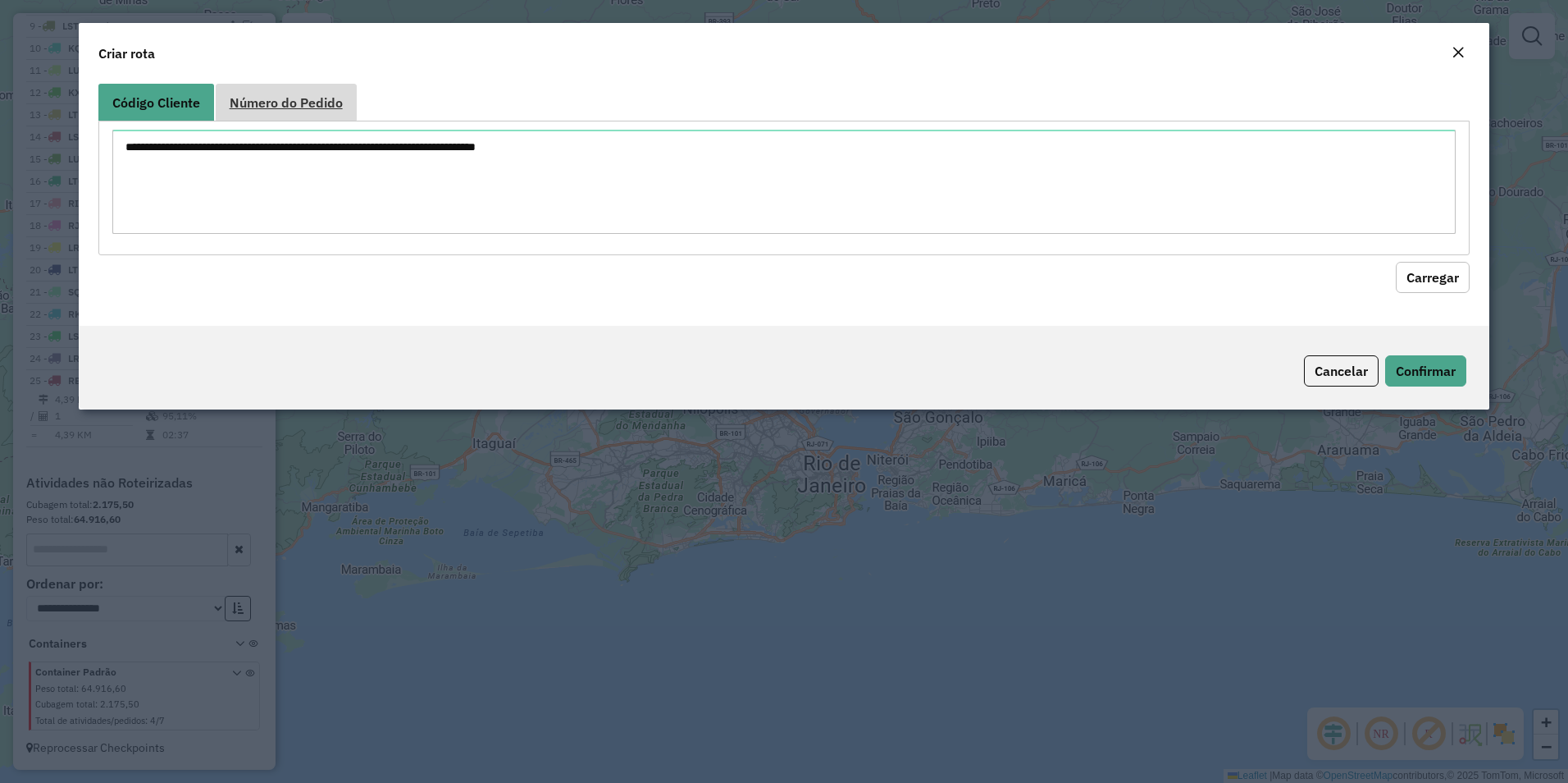
click at [299, 104] on span "Número do Pedido" at bounding box center [286, 102] width 113 height 13
click at [251, 145] on textarea at bounding box center [784, 181] width 1344 height 104
paste textarea "******"
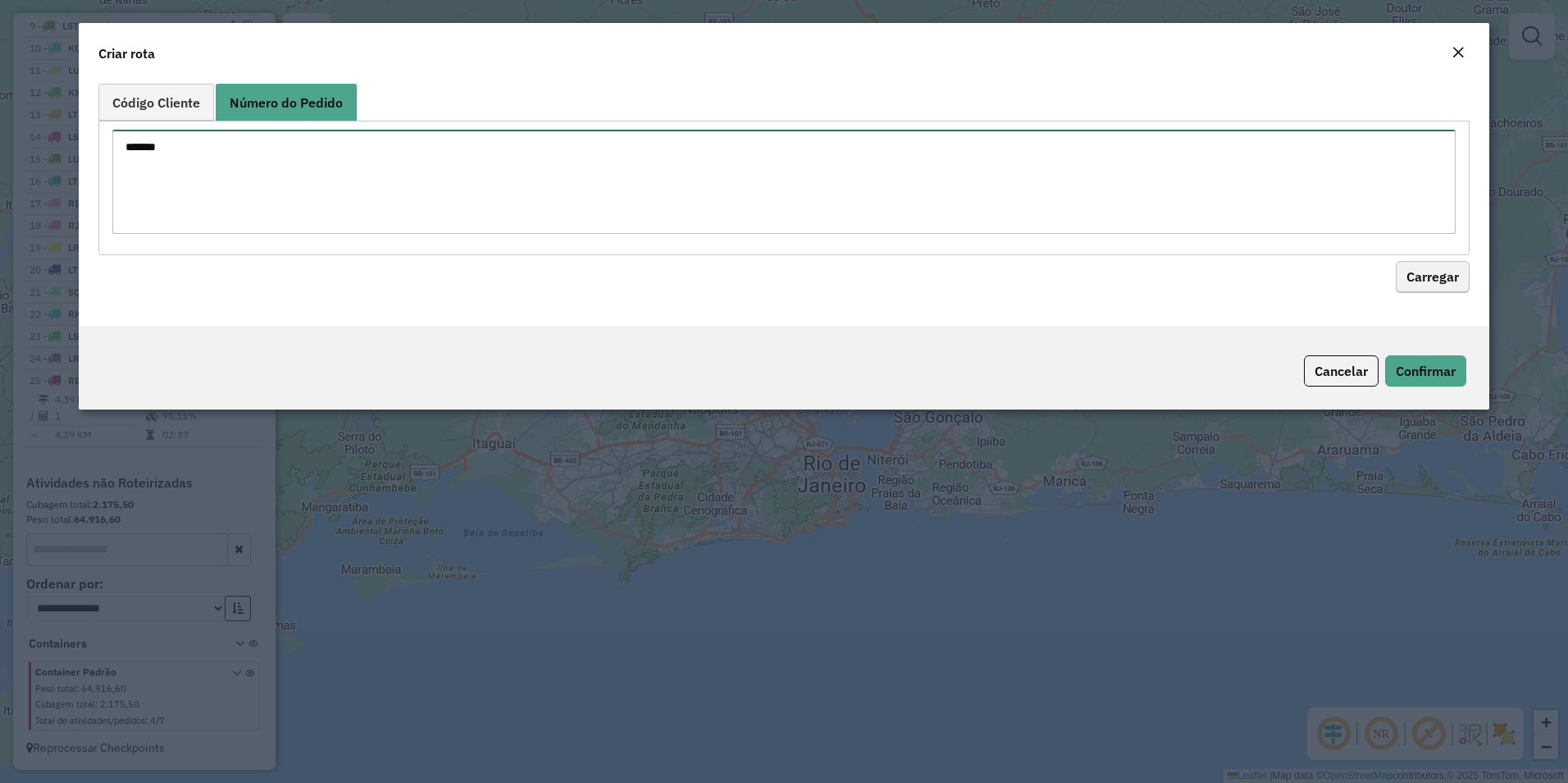
type textarea "******"
click at [1420, 289] on button "Carregar" at bounding box center [1433, 278] width 74 height 31
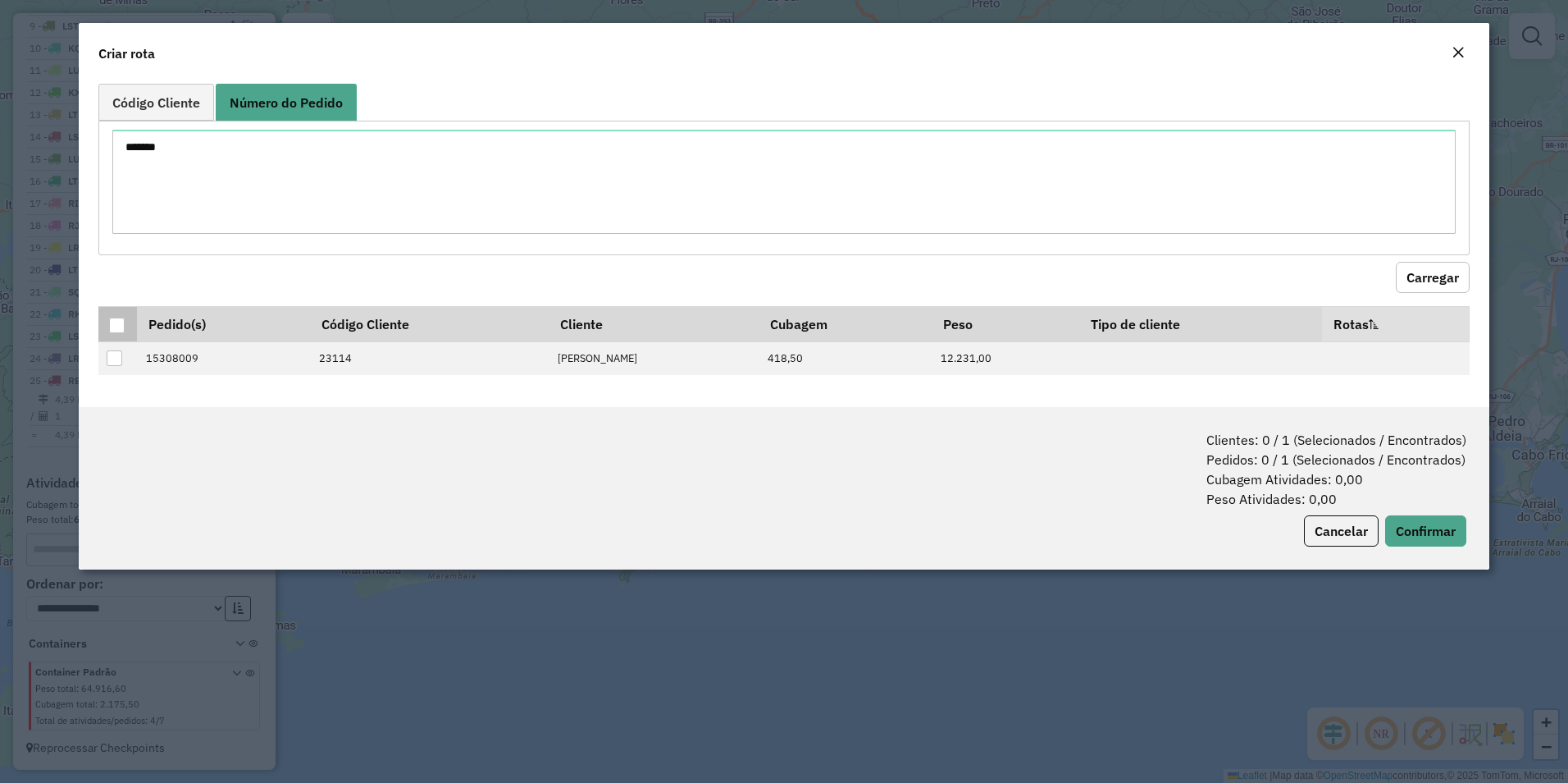
click at [121, 328] on div at bounding box center [117, 326] width 16 height 16
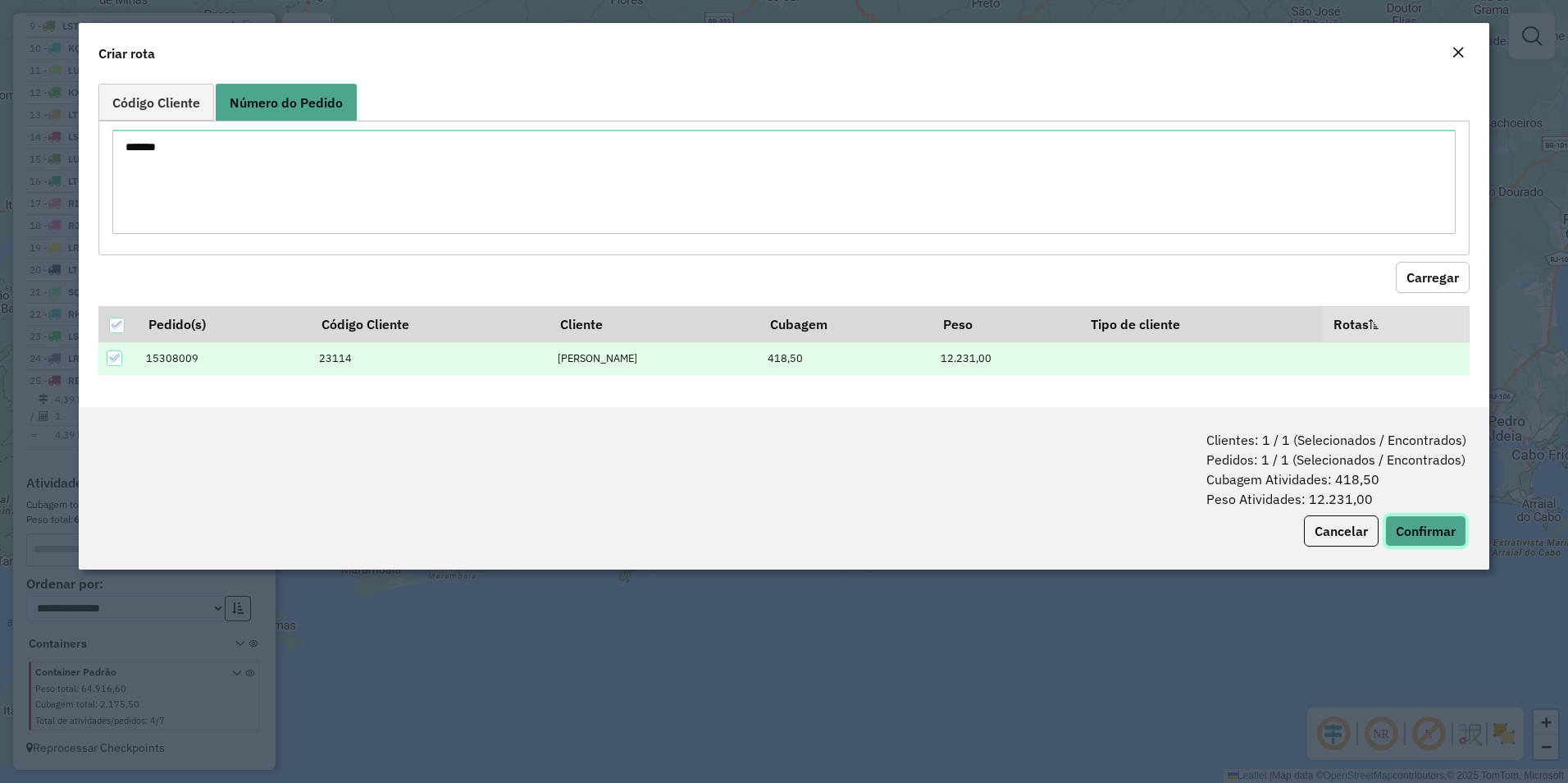
click at [1435, 543] on button "Confirmar" at bounding box center [1427, 531] width 82 height 31
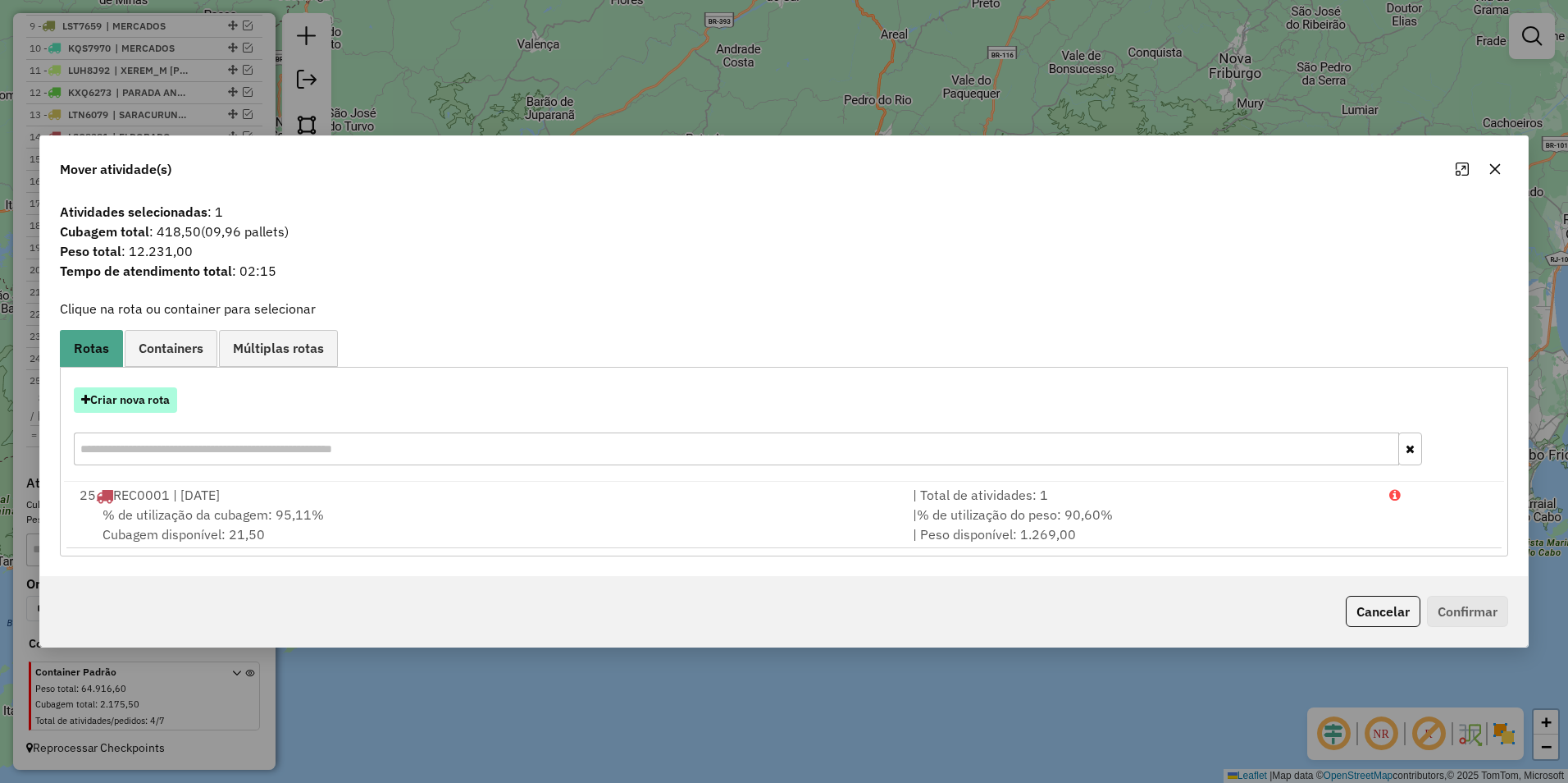
click at [132, 402] on button "Criar nova rota" at bounding box center [125, 399] width 103 height 25
select select "********"
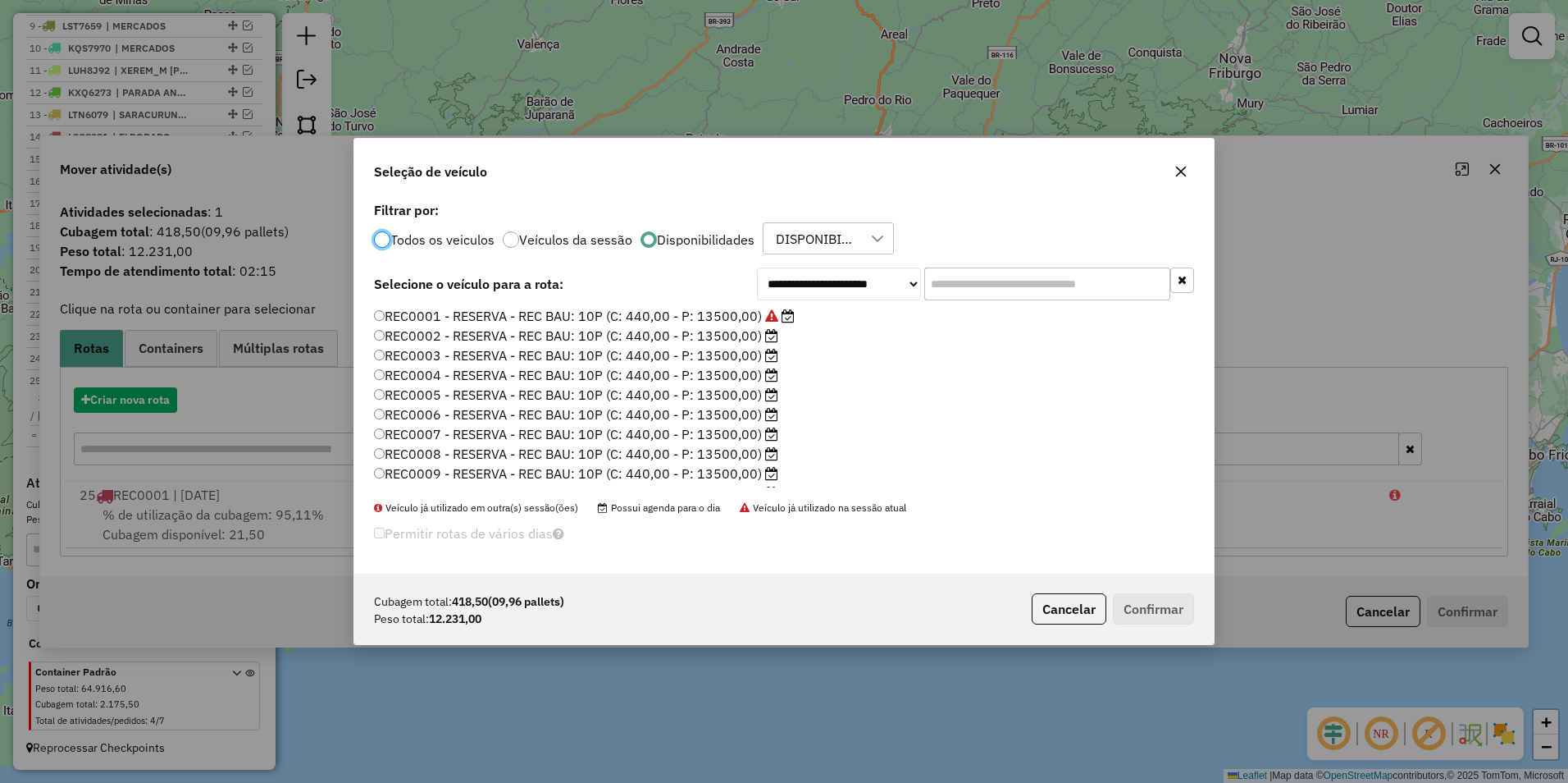
scroll to position [9, 5]
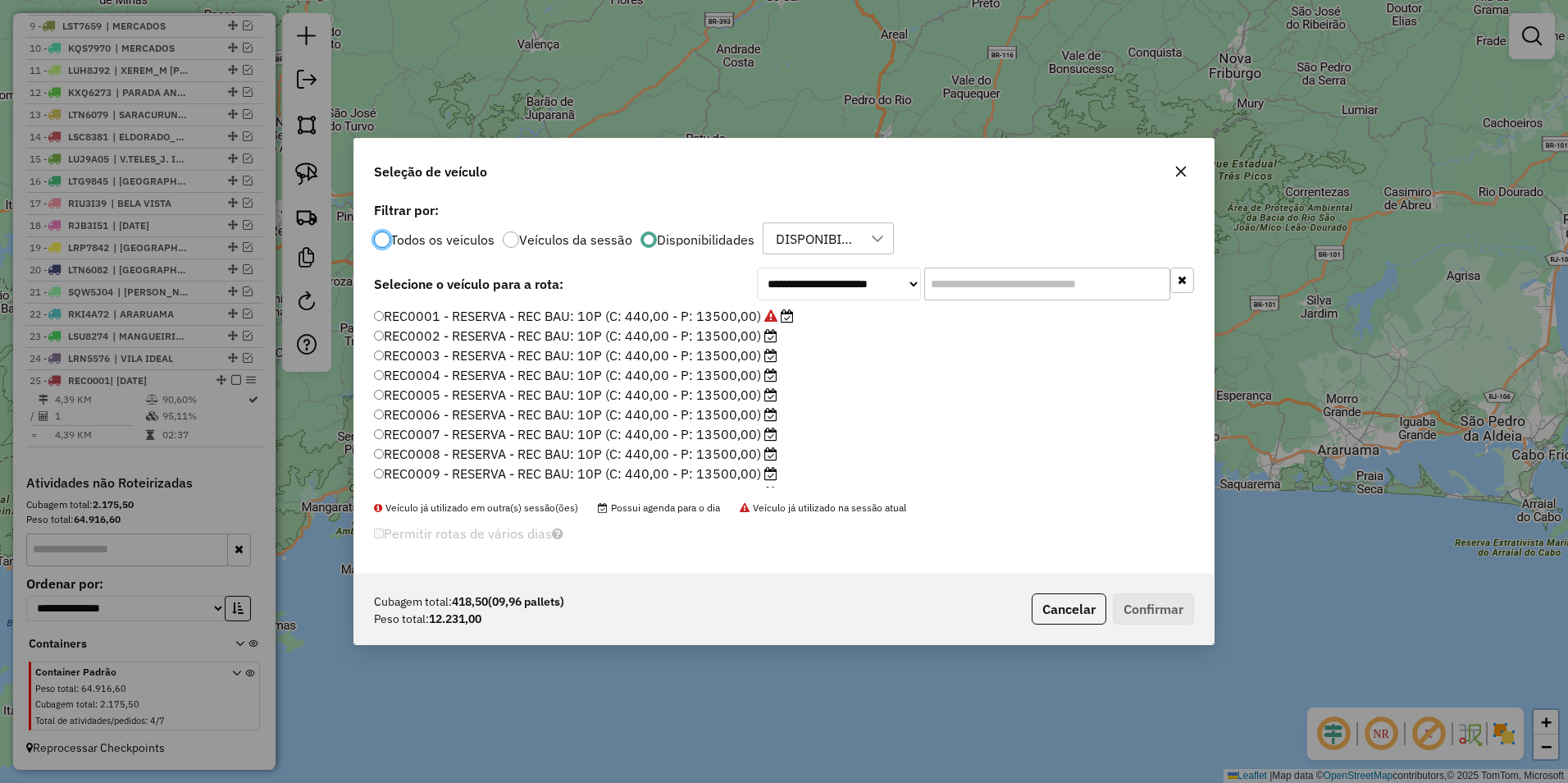
click at [725, 338] on label "REC0002 - RESERVA - REC BAU: 10P (C: 440,00 - P: 13500,00)" at bounding box center [575, 335] width 403 height 20
click at [1156, 609] on button "Confirmar" at bounding box center [1154, 609] width 82 height 31
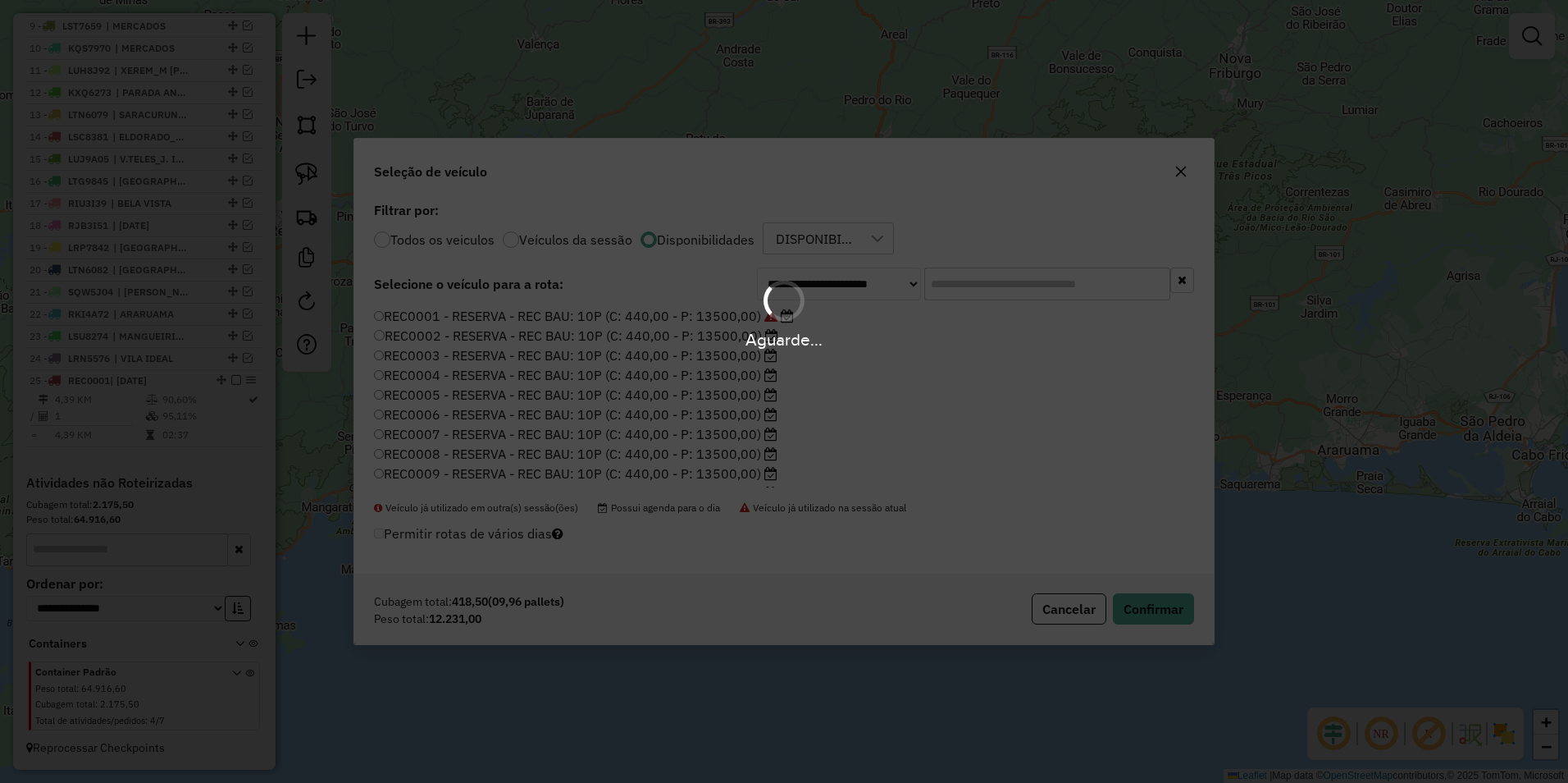
scroll to position [867, 0]
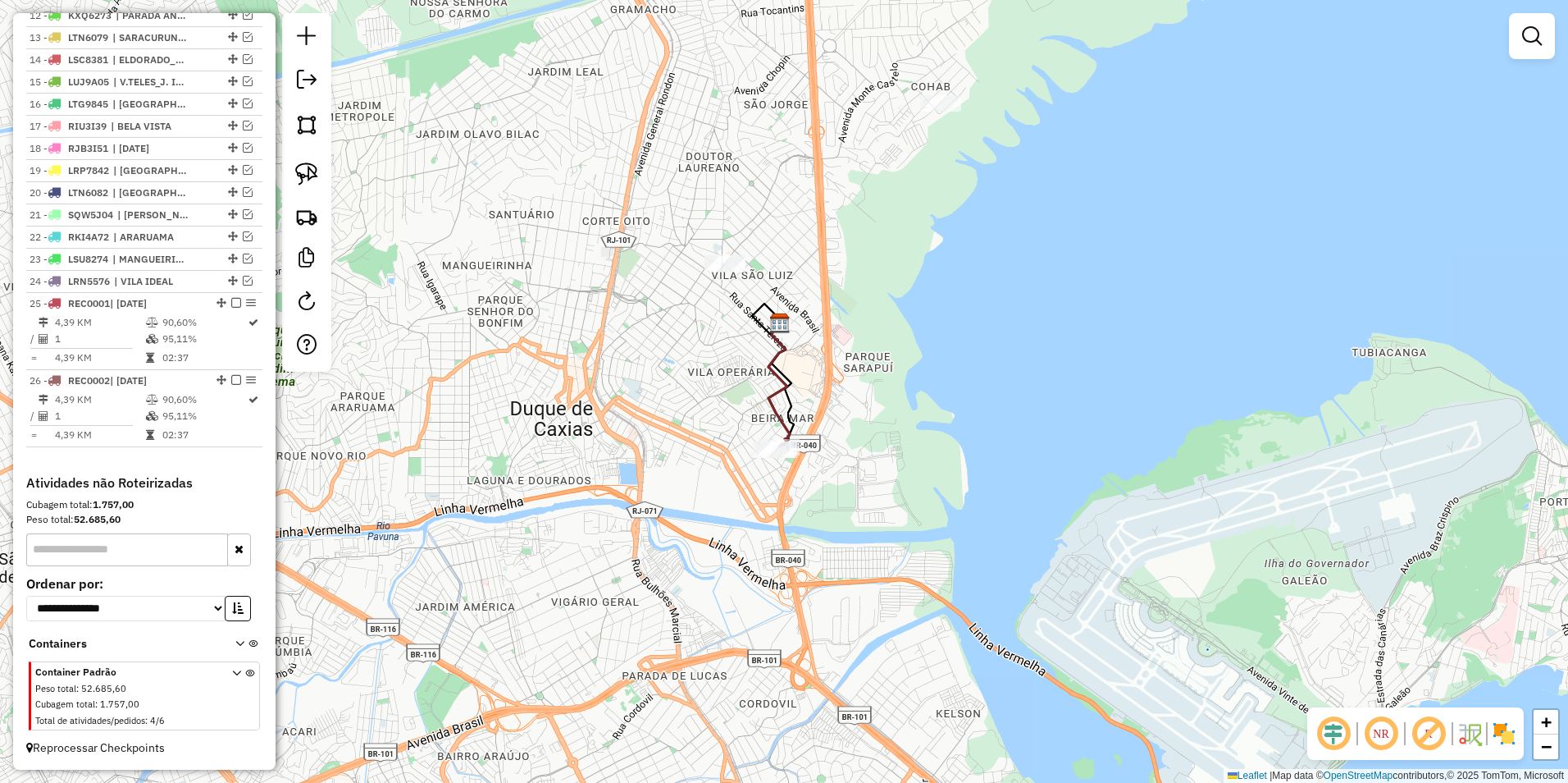
select select "**********"
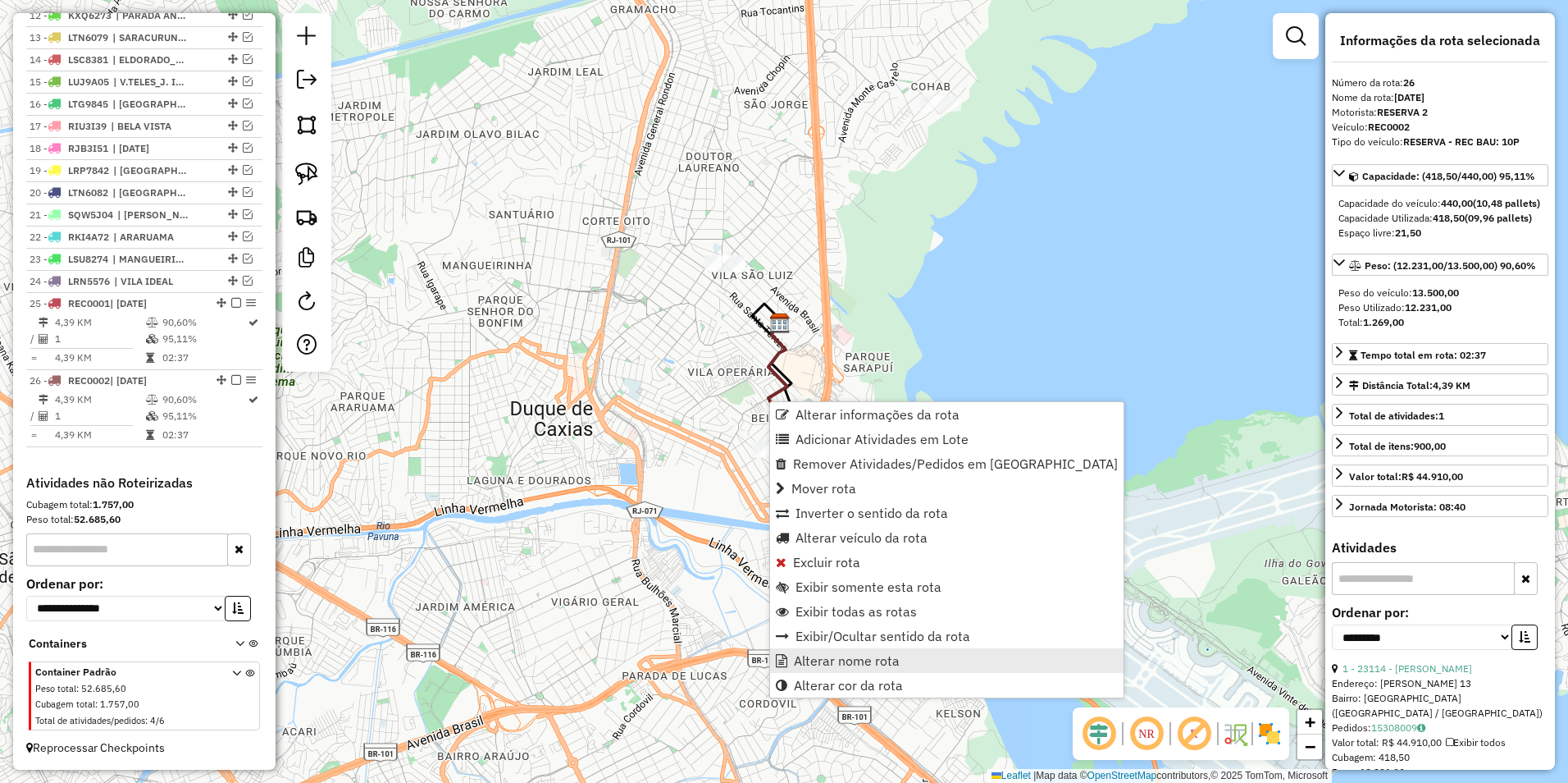
click at [860, 655] on span "Alterar nome rota" at bounding box center [847, 660] width 106 height 13
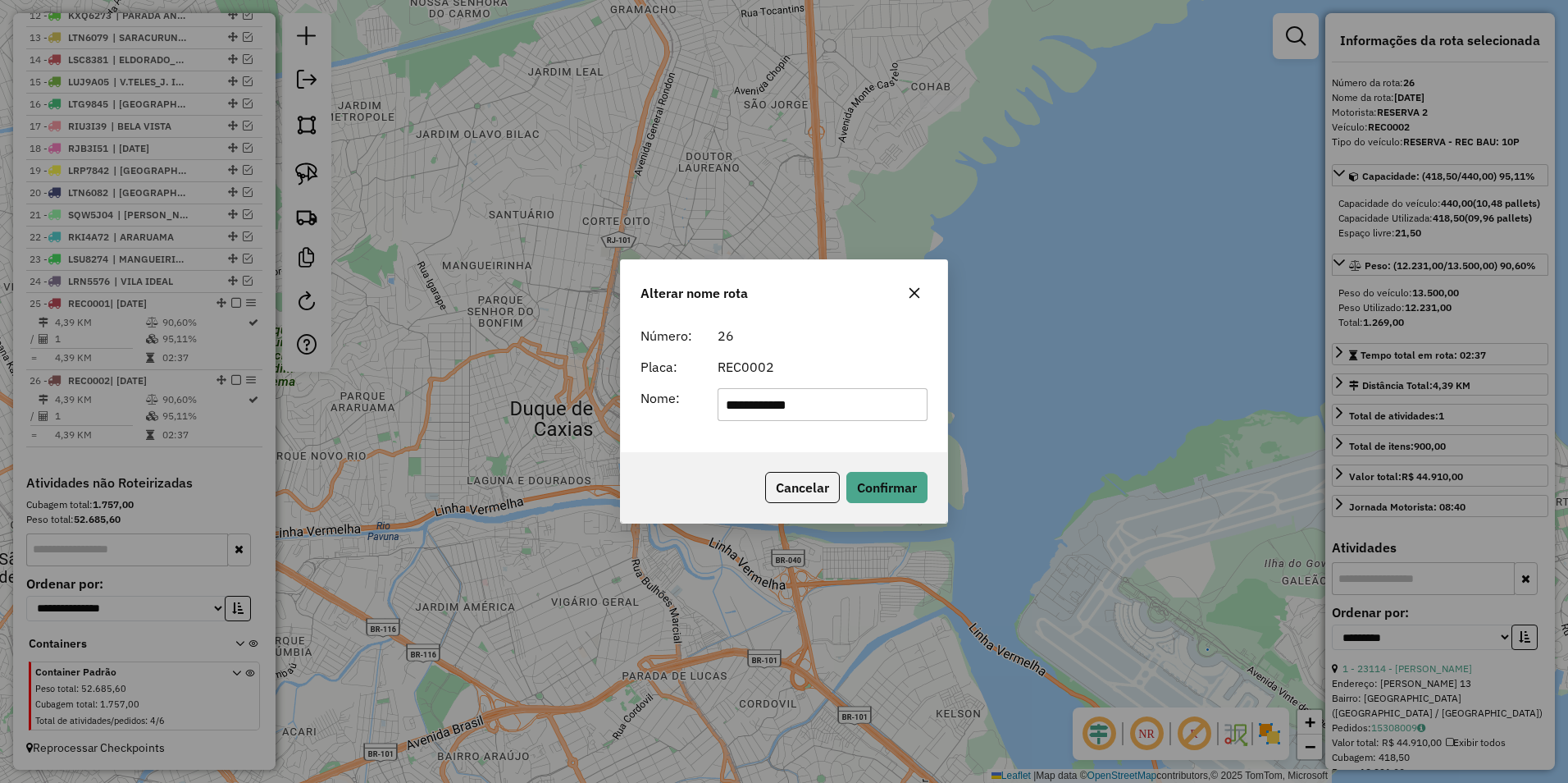
drag, startPoint x: 849, startPoint y: 415, endPoint x: 387, endPoint y: 432, distance: 462.3
click at [387, 432] on div "**********" at bounding box center [784, 392] width 1568 height 783
type input "*********"
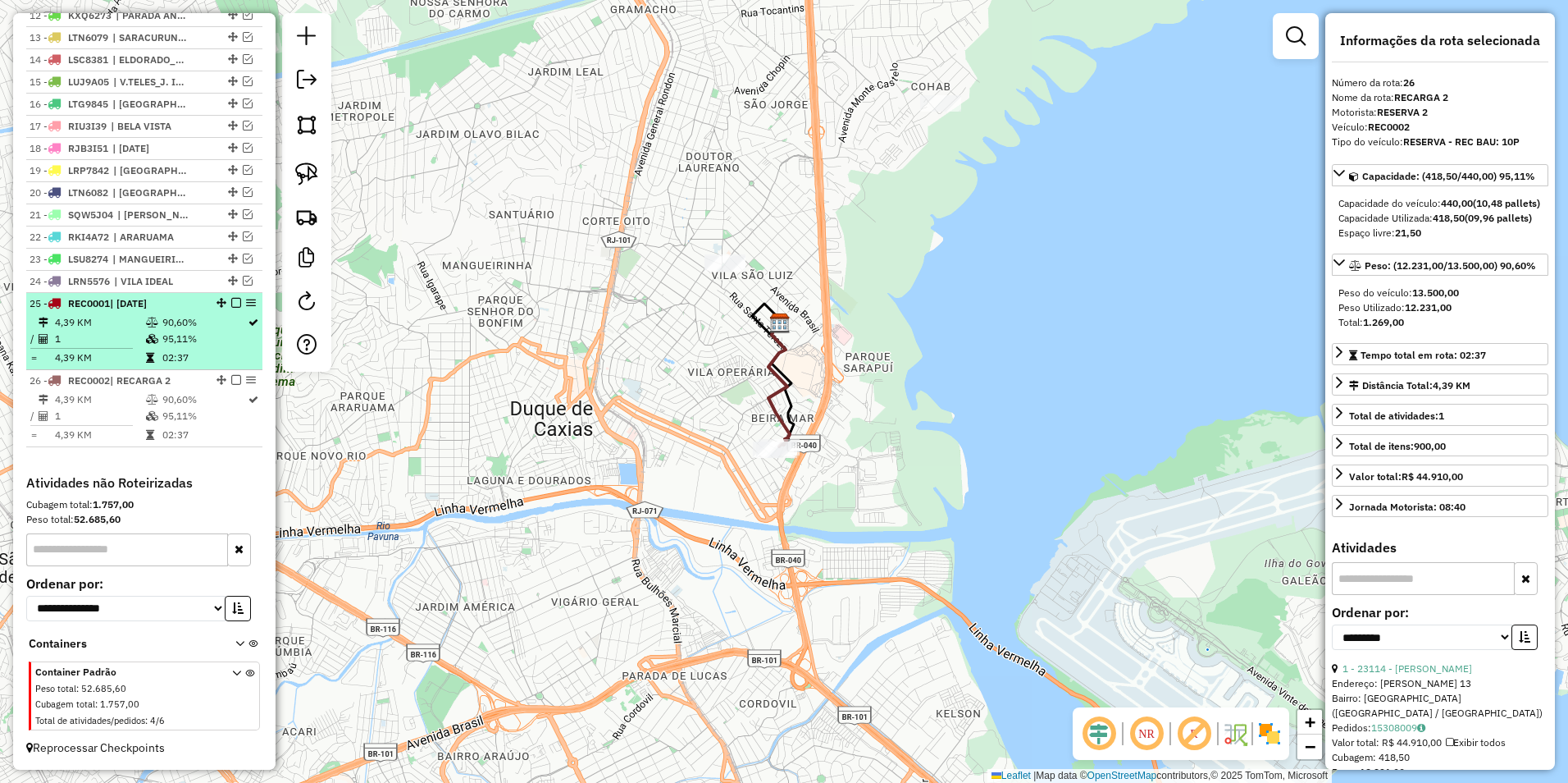
click at [215, 328] on td "90,60%" at bounding box center [204, 322] width 85 height 16
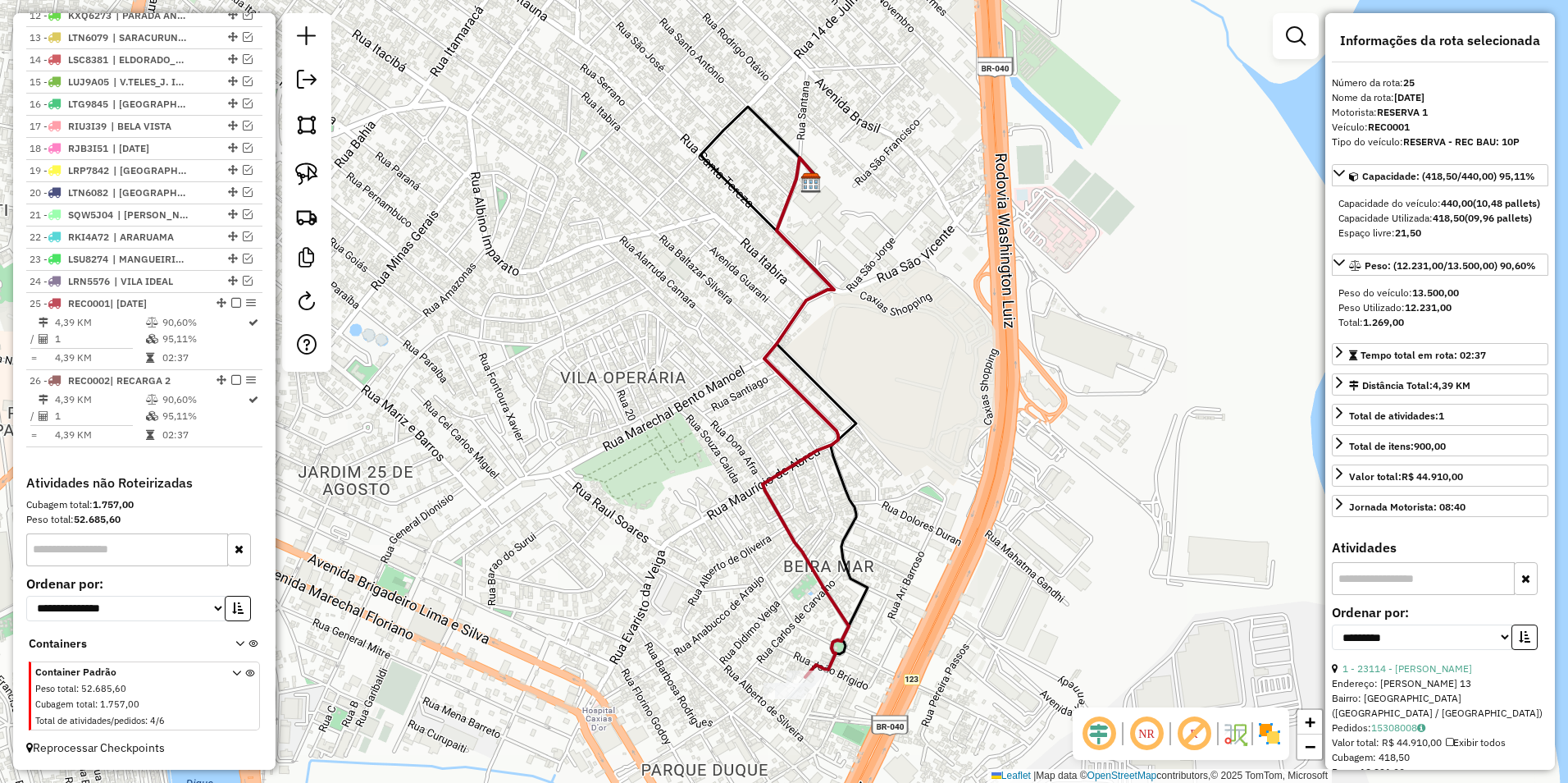
click at [802, 395] on icon at bounding box center [805, 417] width 86 height 519
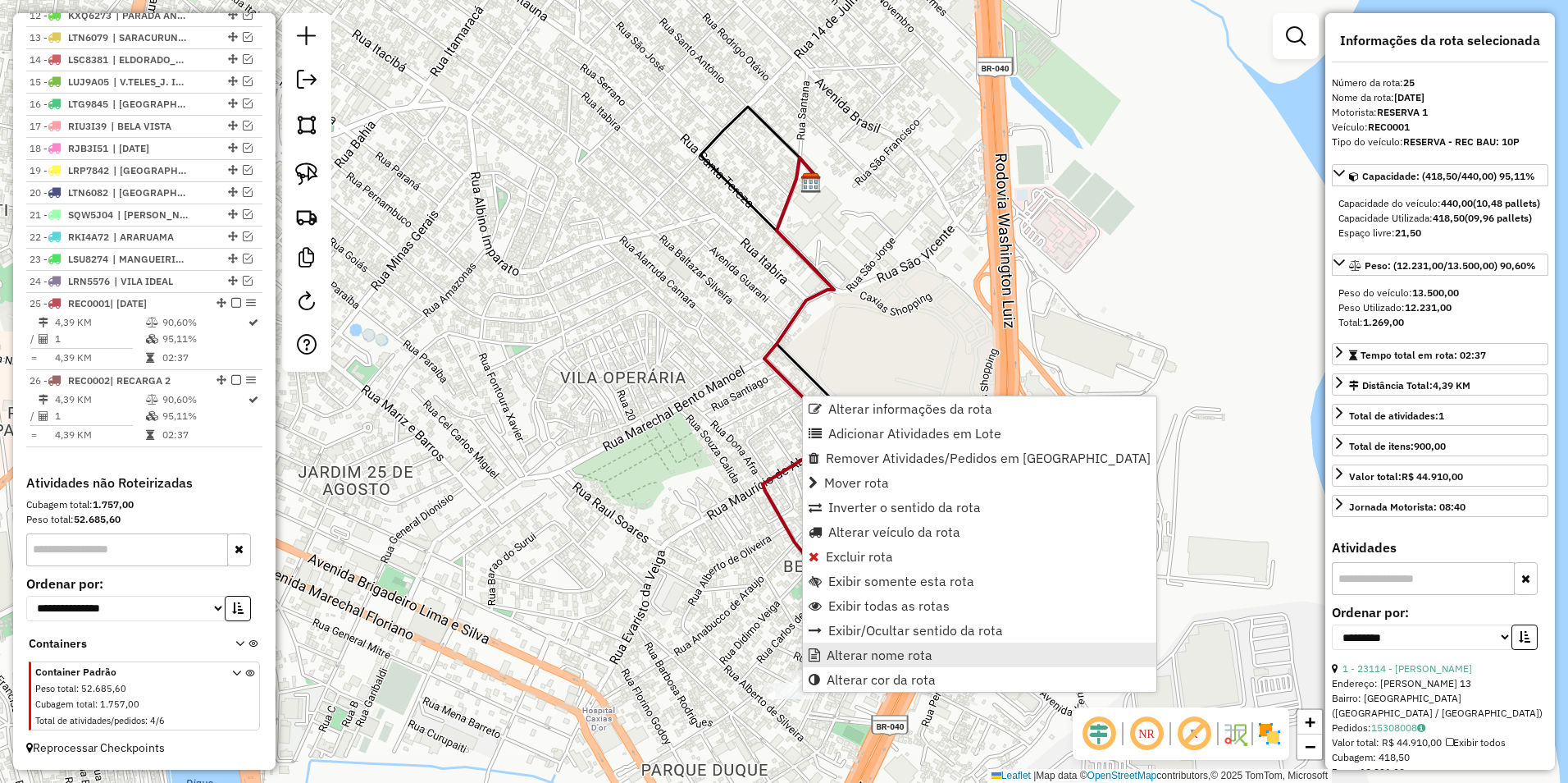
click at [936, 648] on link "Alterar nome rota" at bounding box center [979, 655] width 353 height 24
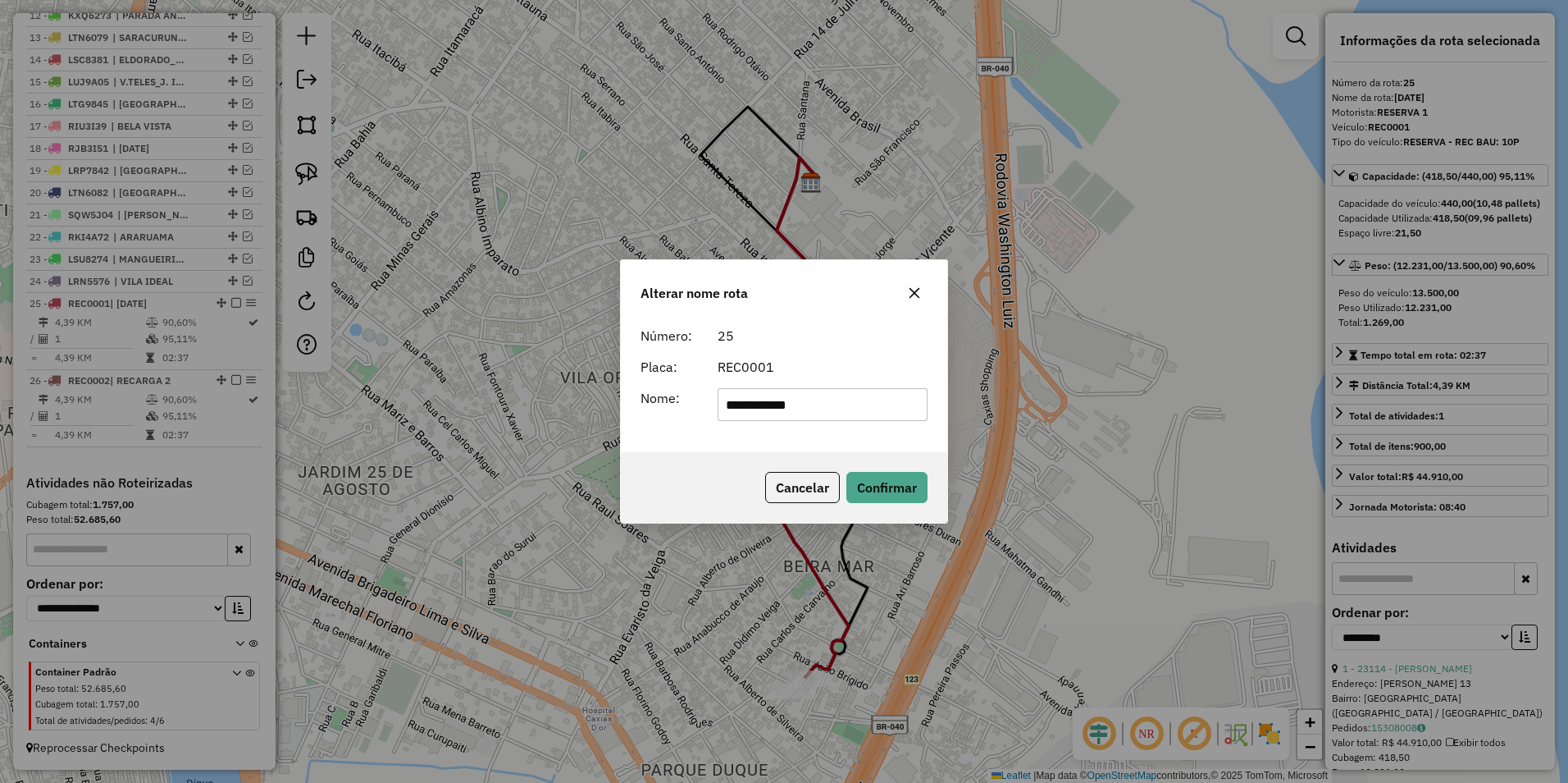
drag, startPoint x: 843, startPoint y: 412, endPoint x: 496, endPoint y: 411, distance: 347.0
click at [496, 411] on div "**********" at bounding box center [784, 392] width 1568 height 783
type input "*********"
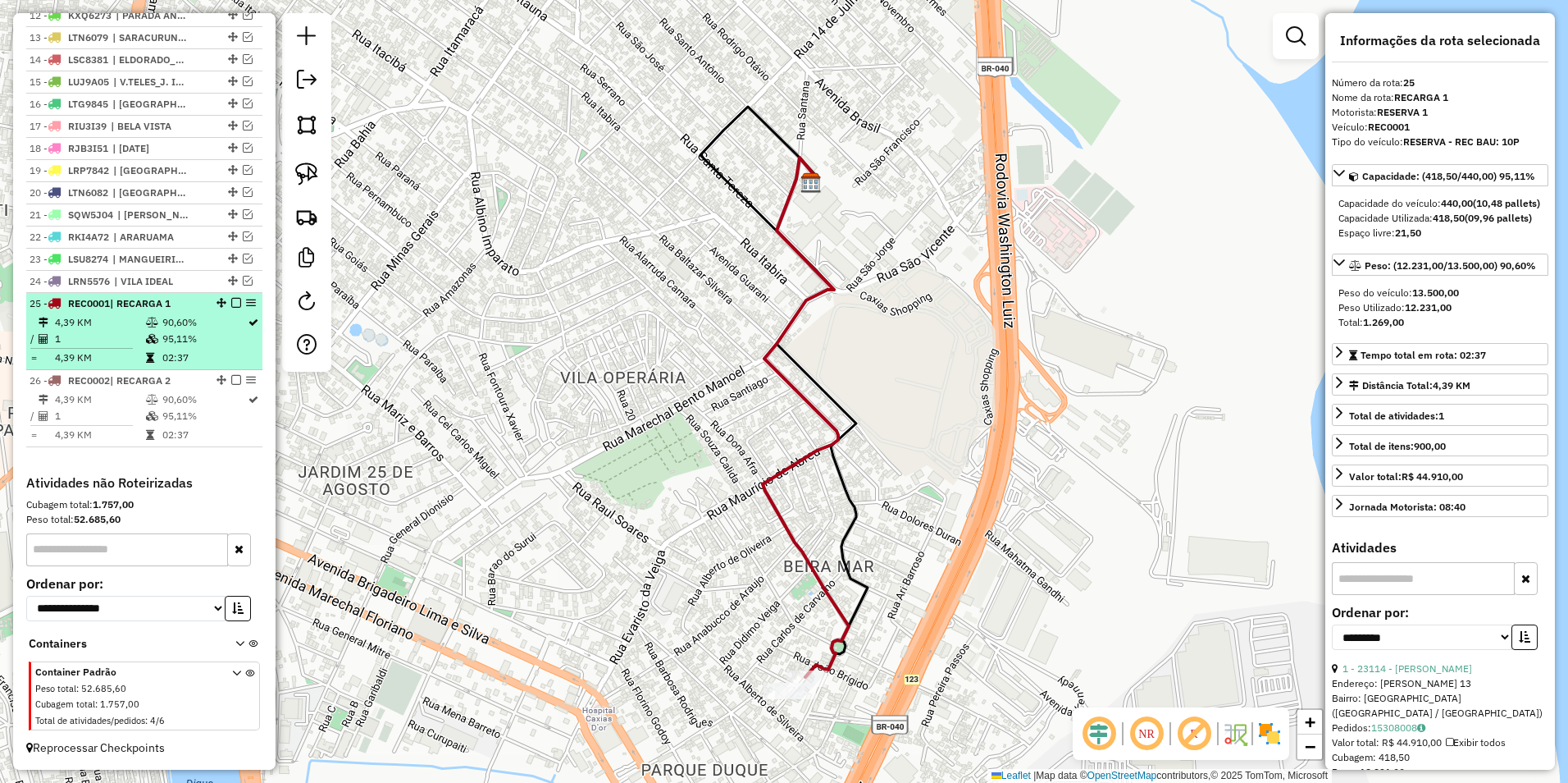
click at [232, 302] on em at bounding box center [236, 302] width 10 height 10
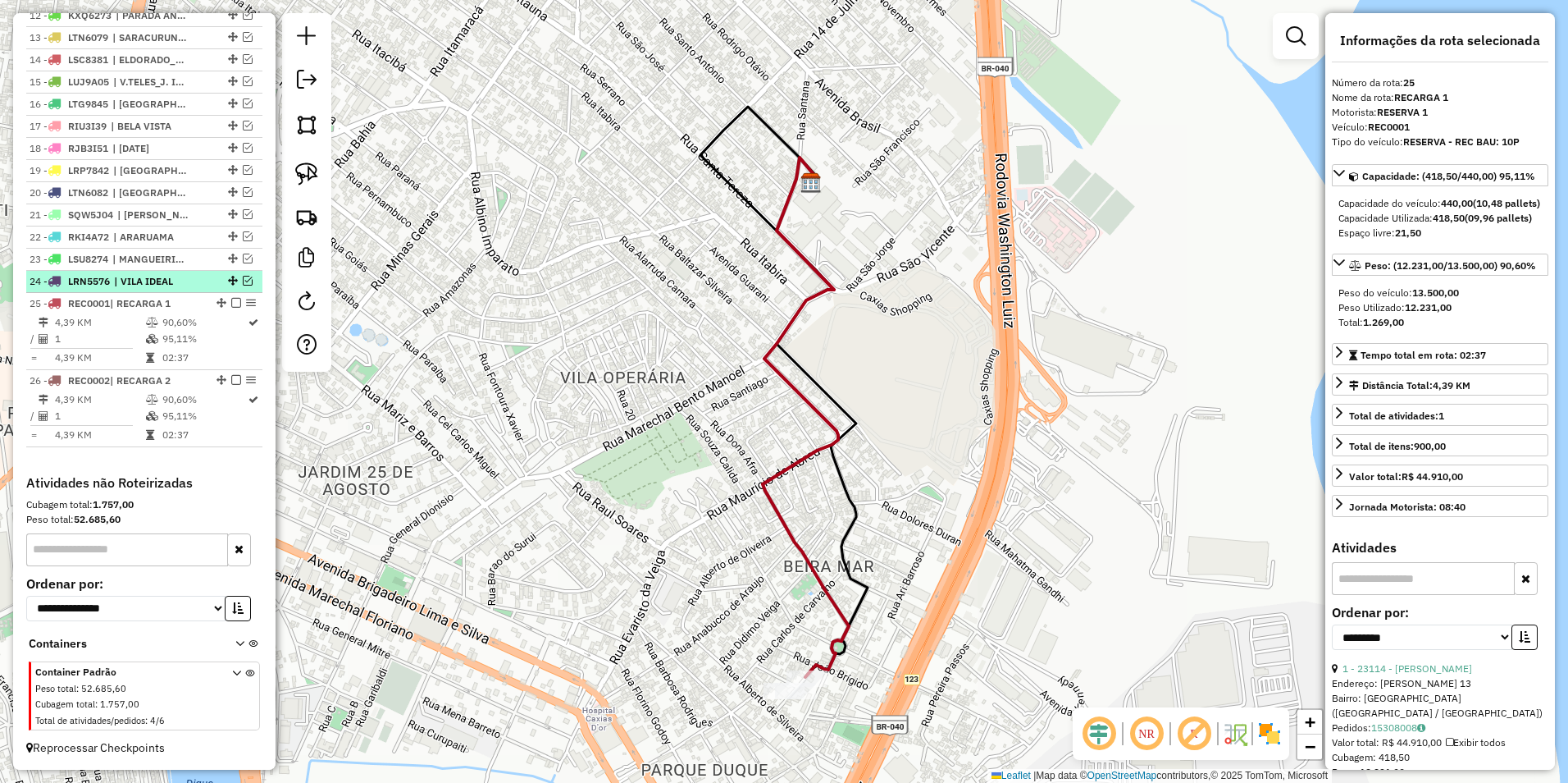
scroll to position [813, 0]
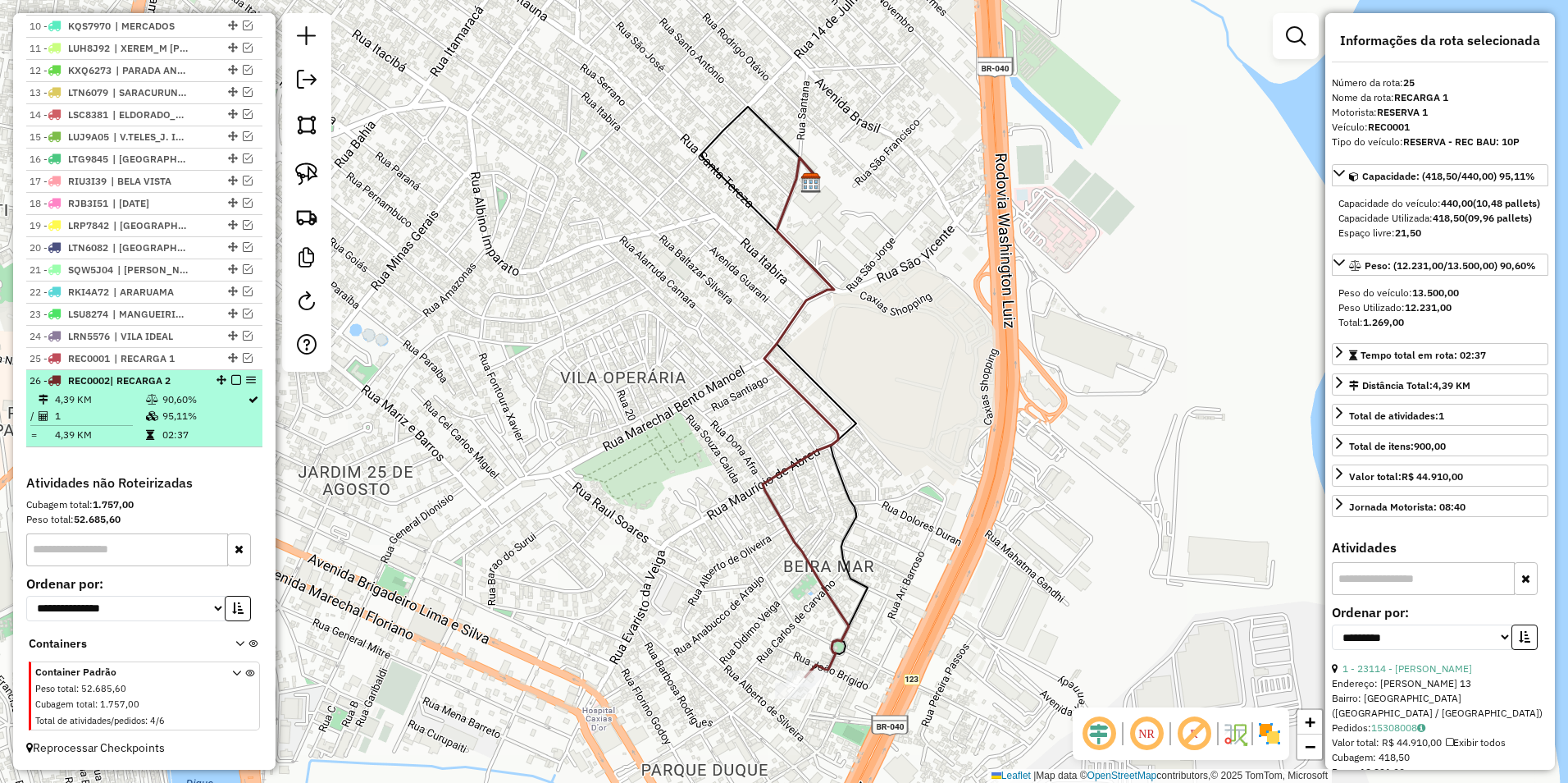
click at [232, 382] on em at bounding box center [236, 379] width 10 height 10
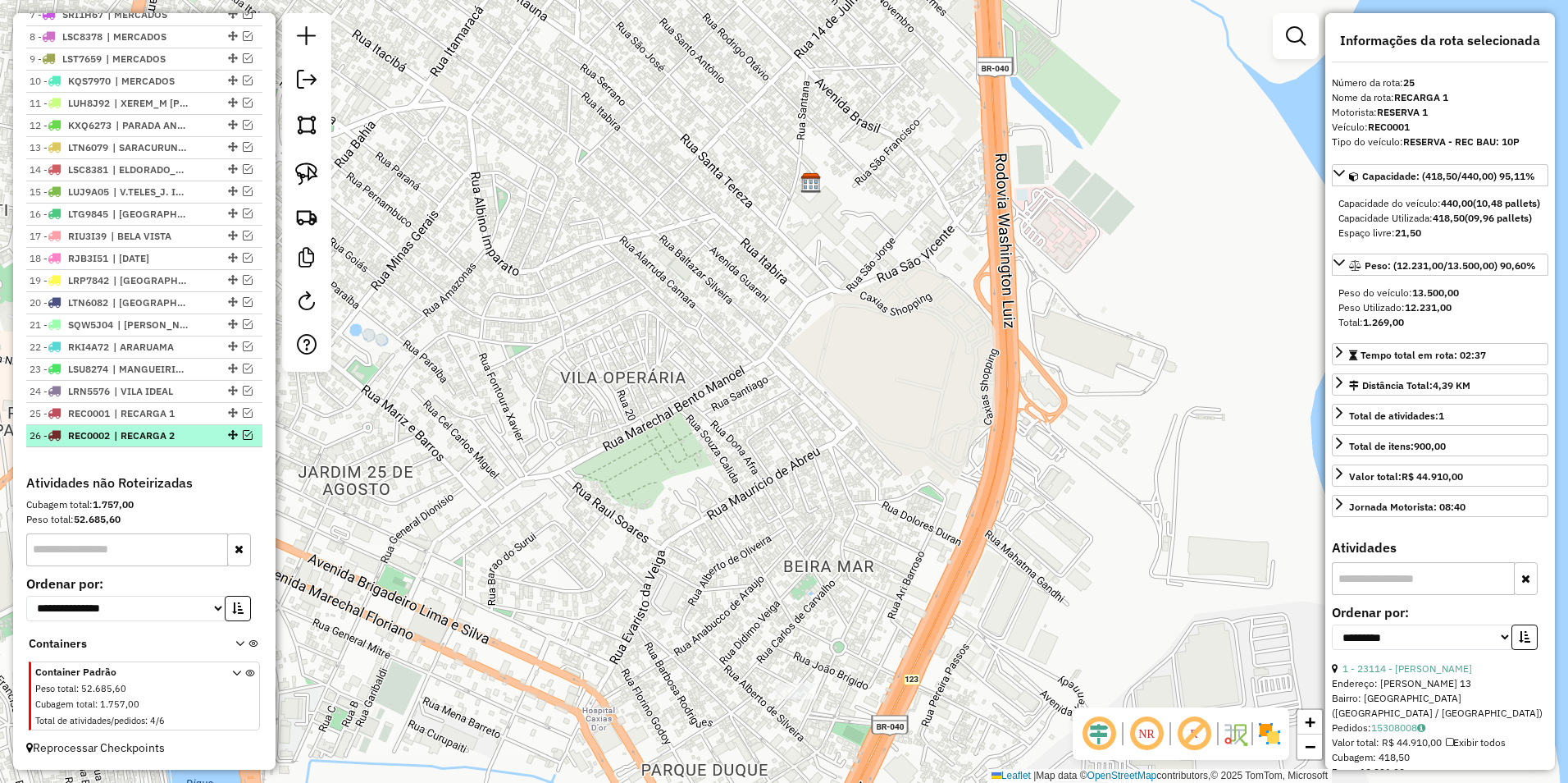
scroll to position [757, 0]
click at [306, 215] on img at bounding box center [306, 216] width 23 height 23
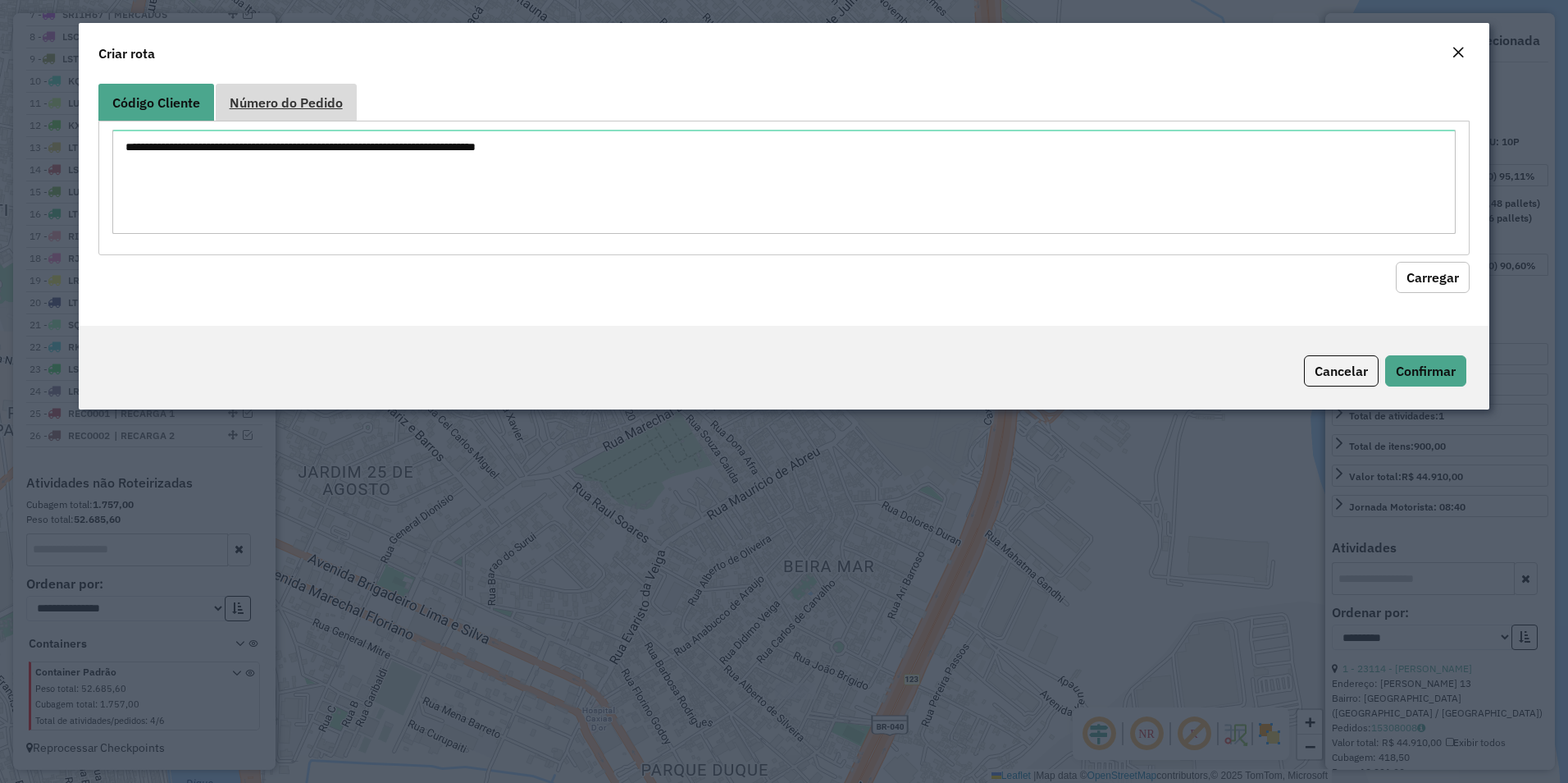
click at [299, 105] on span "Número do Pedido" at bounding box center [286, 102] width 113 height 13
click at [299, 175] on textarea at bounding box center [784, 181] width 1344 height 104
paste textarea "****** ******"
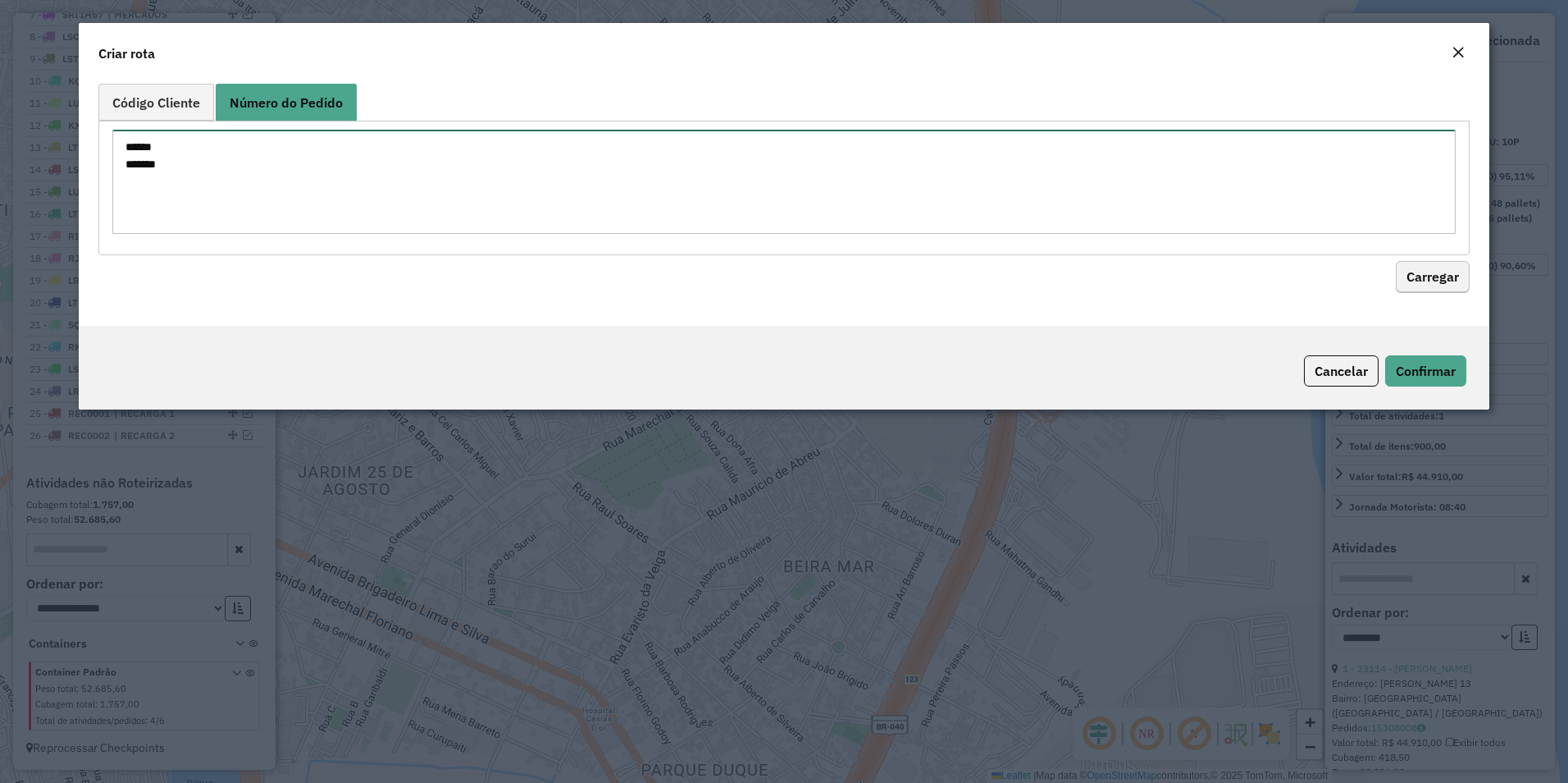
type textarea "****** ******"
click at [1448, 281] on button "Carregar" at bounding box center [1433, 278] width 74 height 31
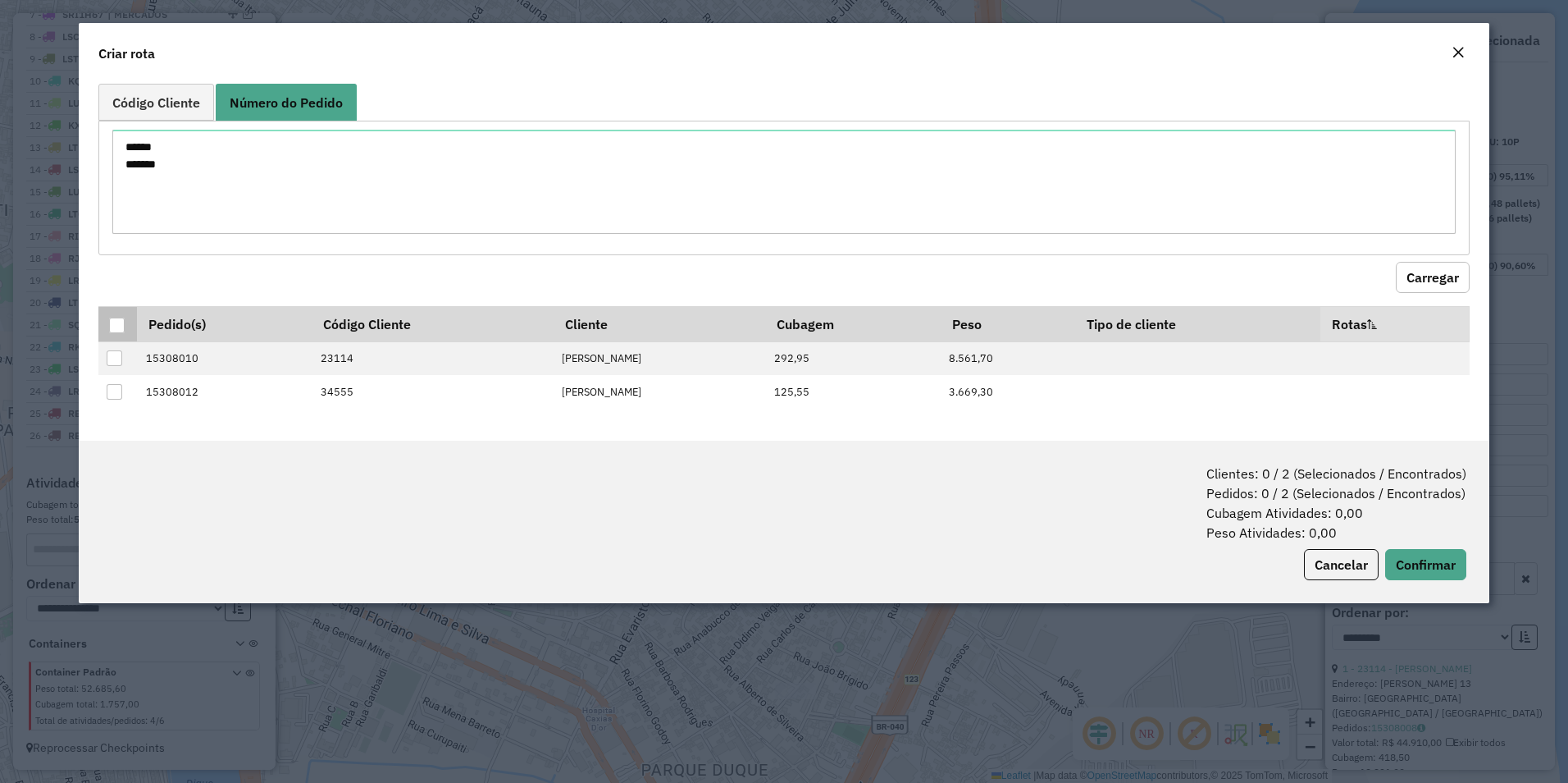
click at [127, 323] on th at bounding box center [117, 324] width 38 height 36
click at [115, 323] on div at bounding box center [117, 326] width 16 height 16
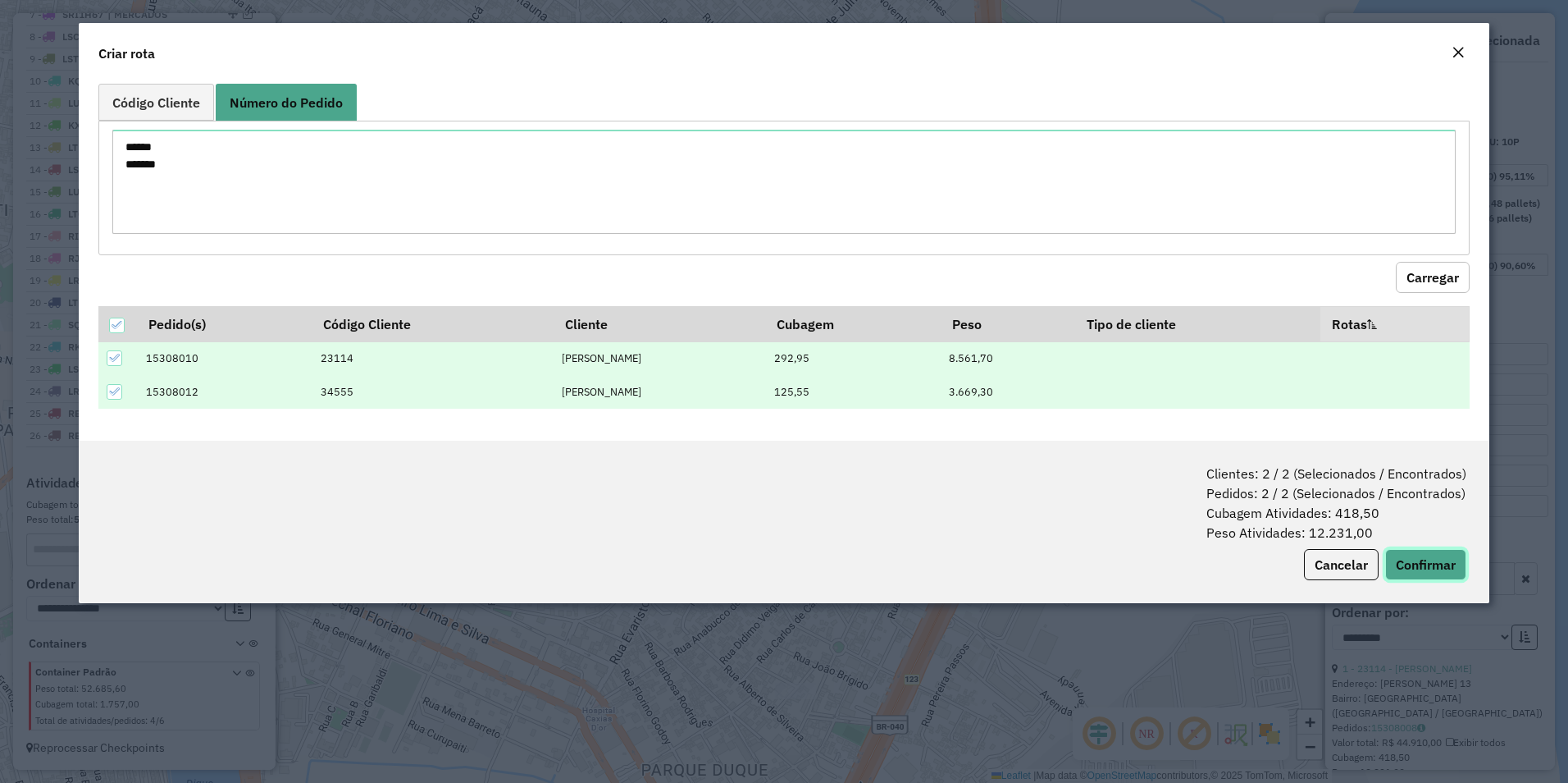
click at [1433, 553] on button "Confirmar" at bounding box center [1427, 564] width 82 height 31
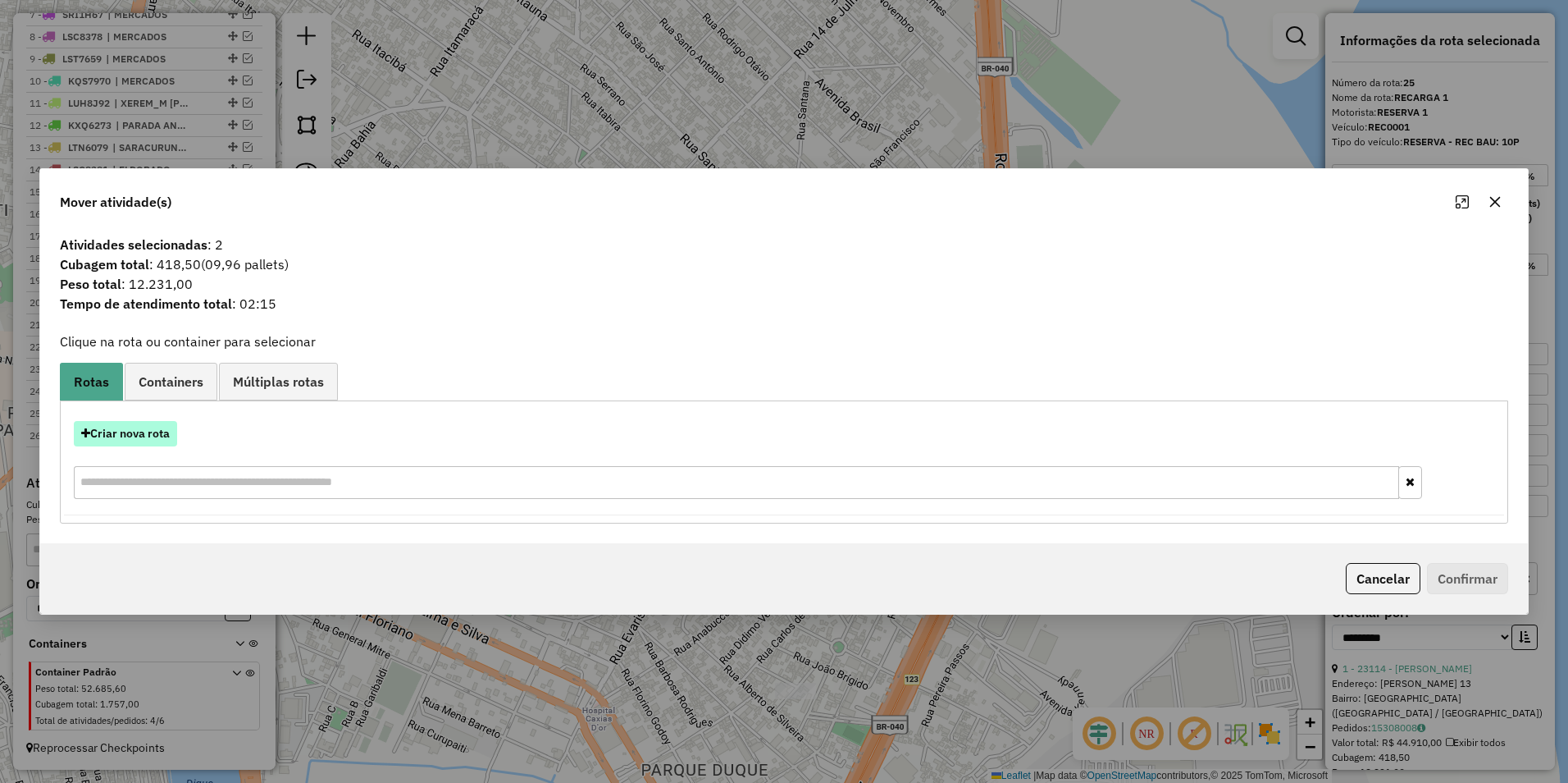
click at [137, 430] on button "Criar nova rota" at bounding box center [125, 433] width 103 height 25
select select "********"
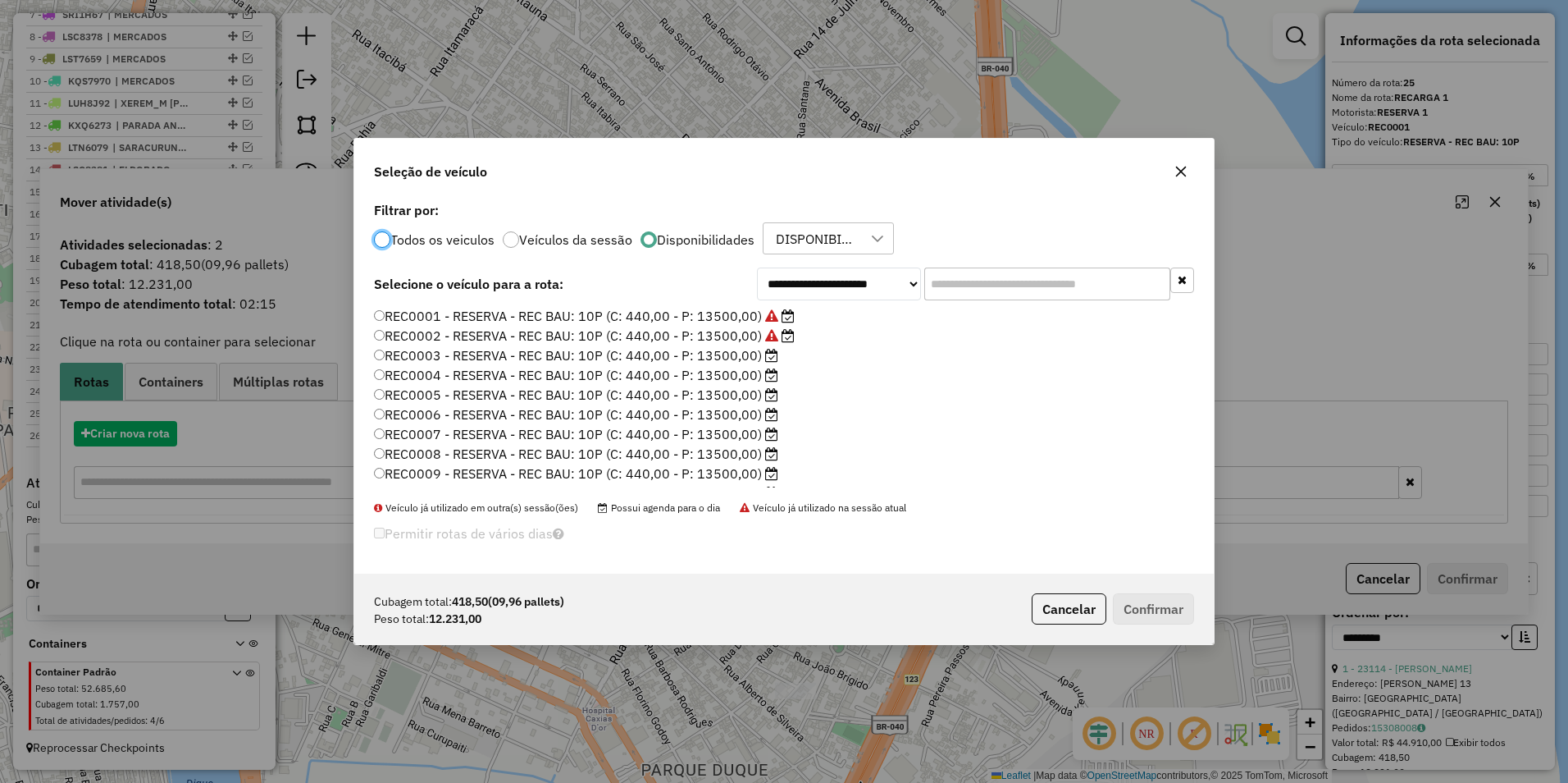
scroll to position [9, 5]
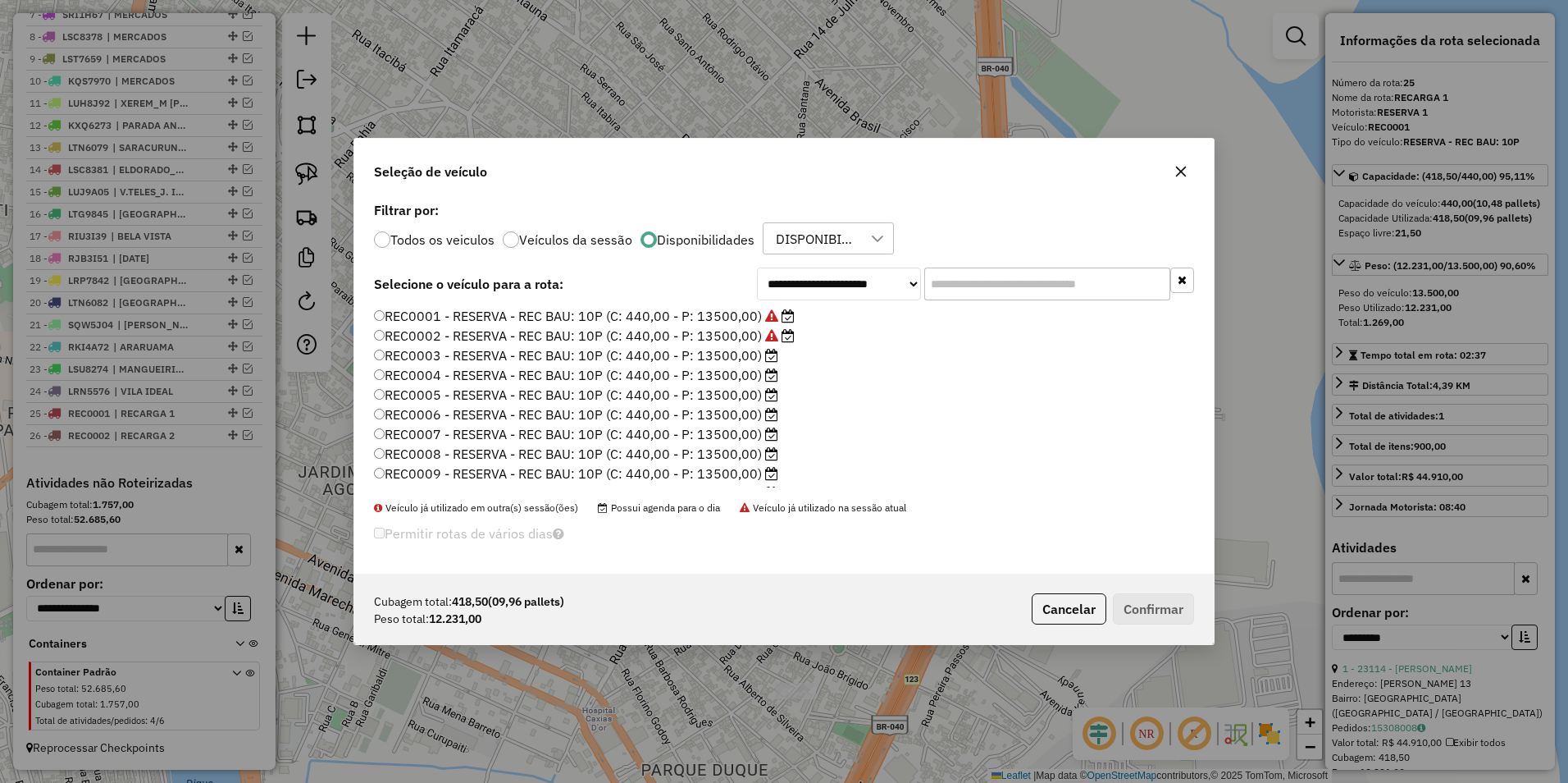
click at [750, 377] on label "REC0004 - RESERVA - REC BAU: 10P (C: 440,00 - P: 13500,00)" at bounding box center [576, 375] width 404 height 20
click at [745, 359] on label "REC0003 - RESERVA - REC BAU: 10P (C: 440,00 - P: 13500,00)" at bounding box center [576, 355] width 404 height 20
click at [1137, 609] on button "Confirmar" at bounding box center [1154, 609] width 82 height 31
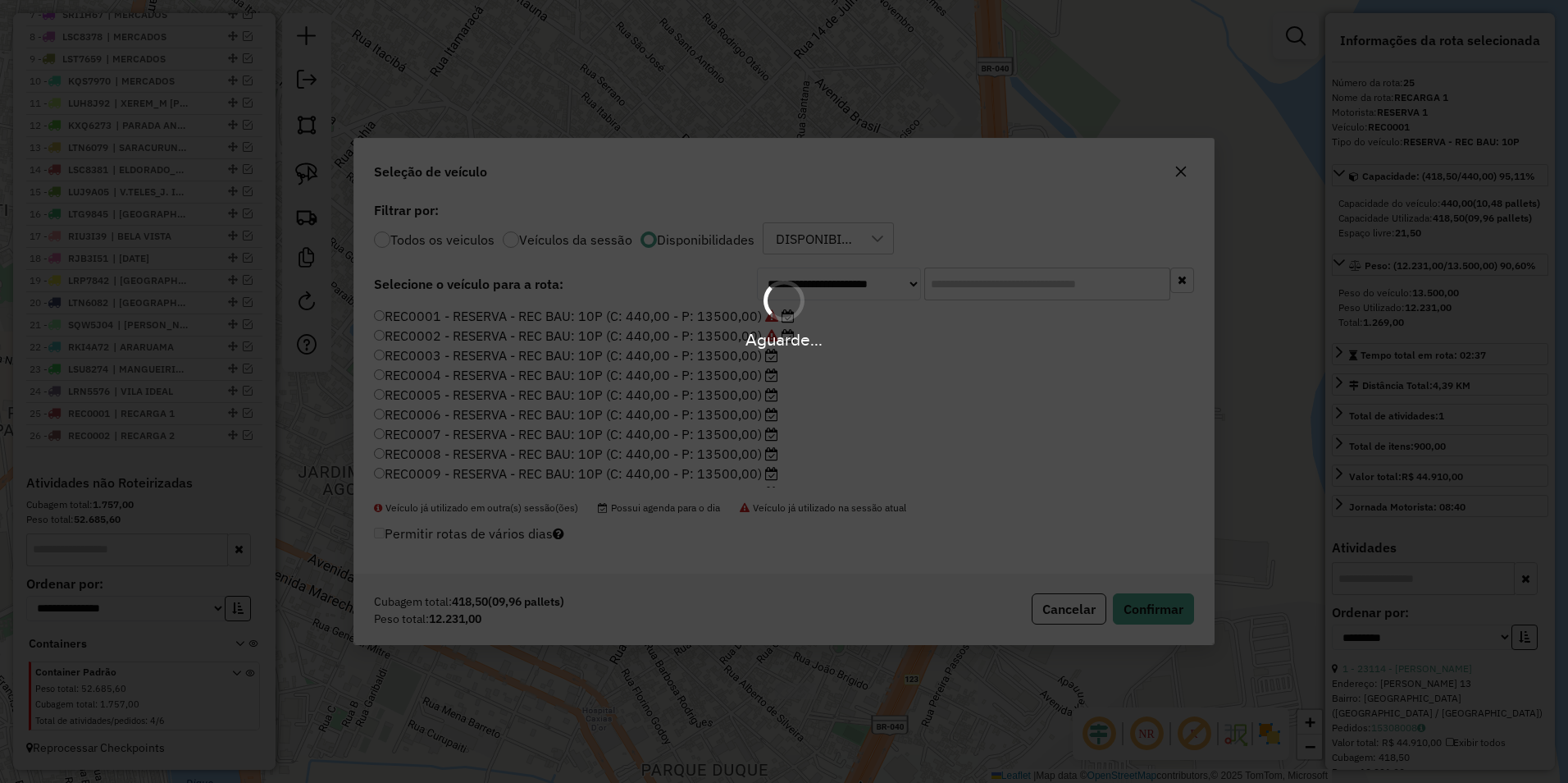
scroll to position [849, 0]
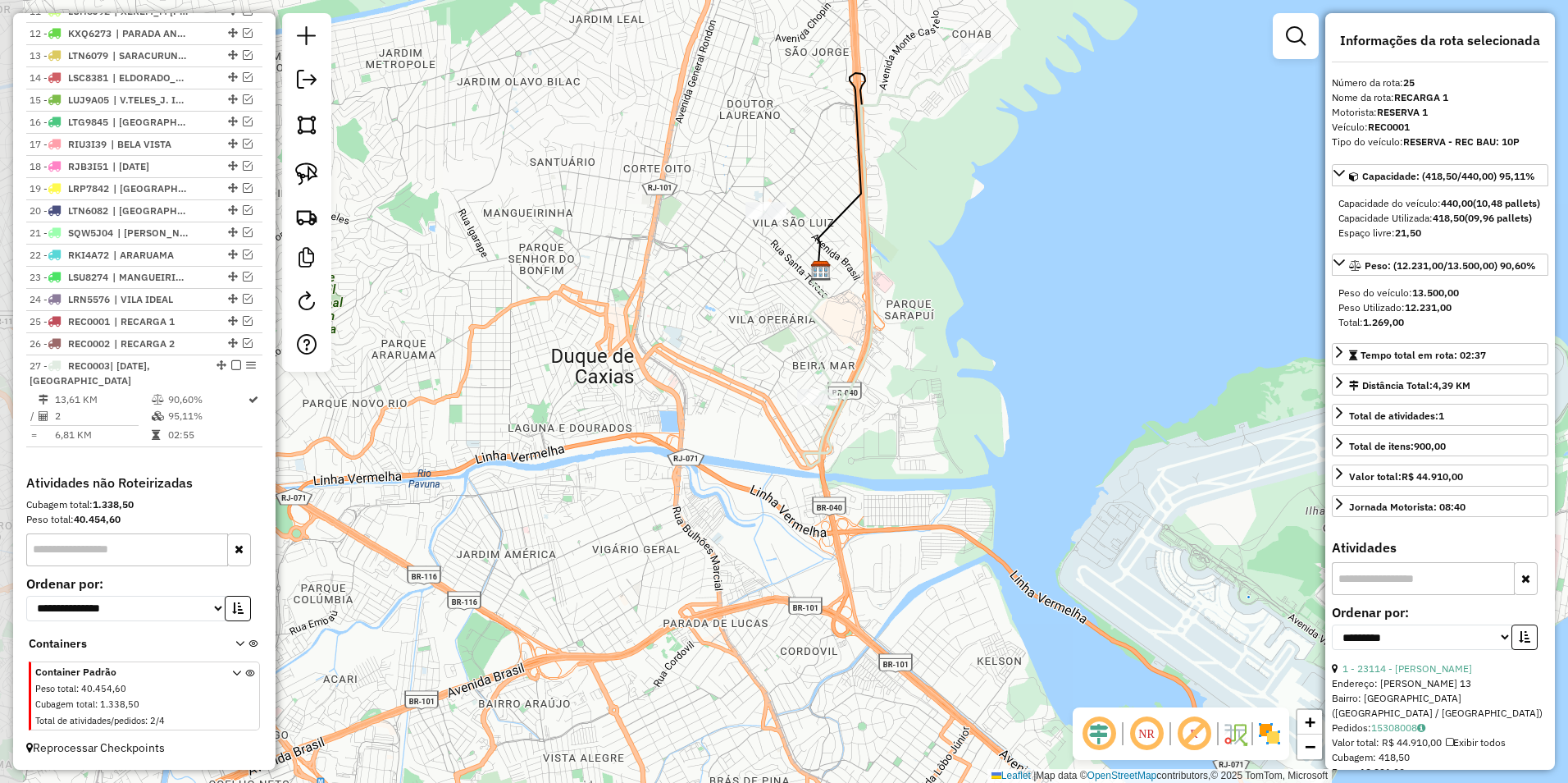
drag, startPoint x: 741, startPoint y: 448, endPoint x: 738, endPoint y: 310, distance: 138.0
click at [738, 310] on div "Janela de atendimento Grade de atendimento Capacidade Transportadoras Veículos …" at bounding box center [784, 392] width 1568 height 783
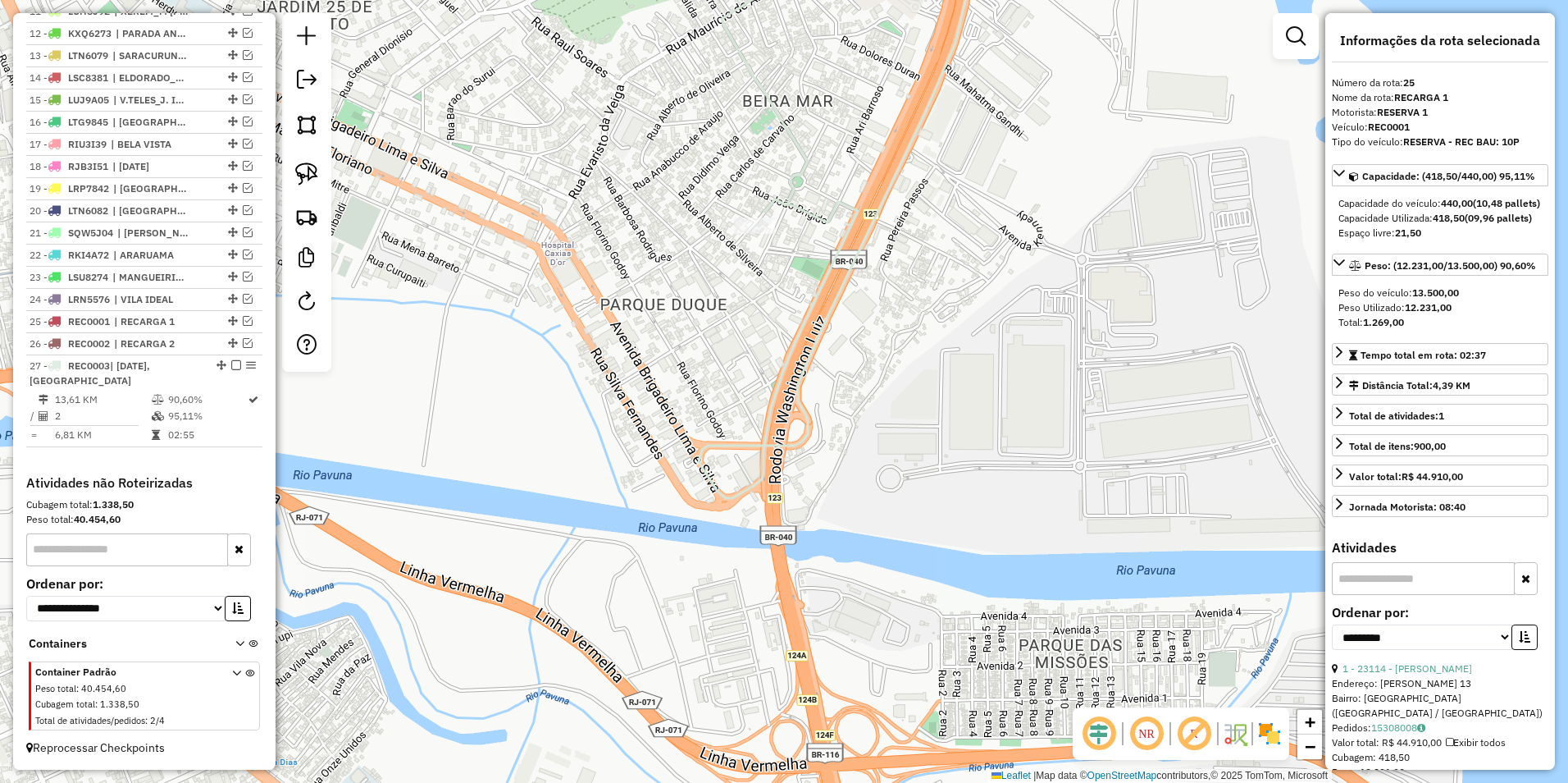
click at [777, 188] on div "Janela de atendimento Grade de atendimento Capacidade Transportadoras Veículos …" at bounding box center [784, 392] width 1568 height 783
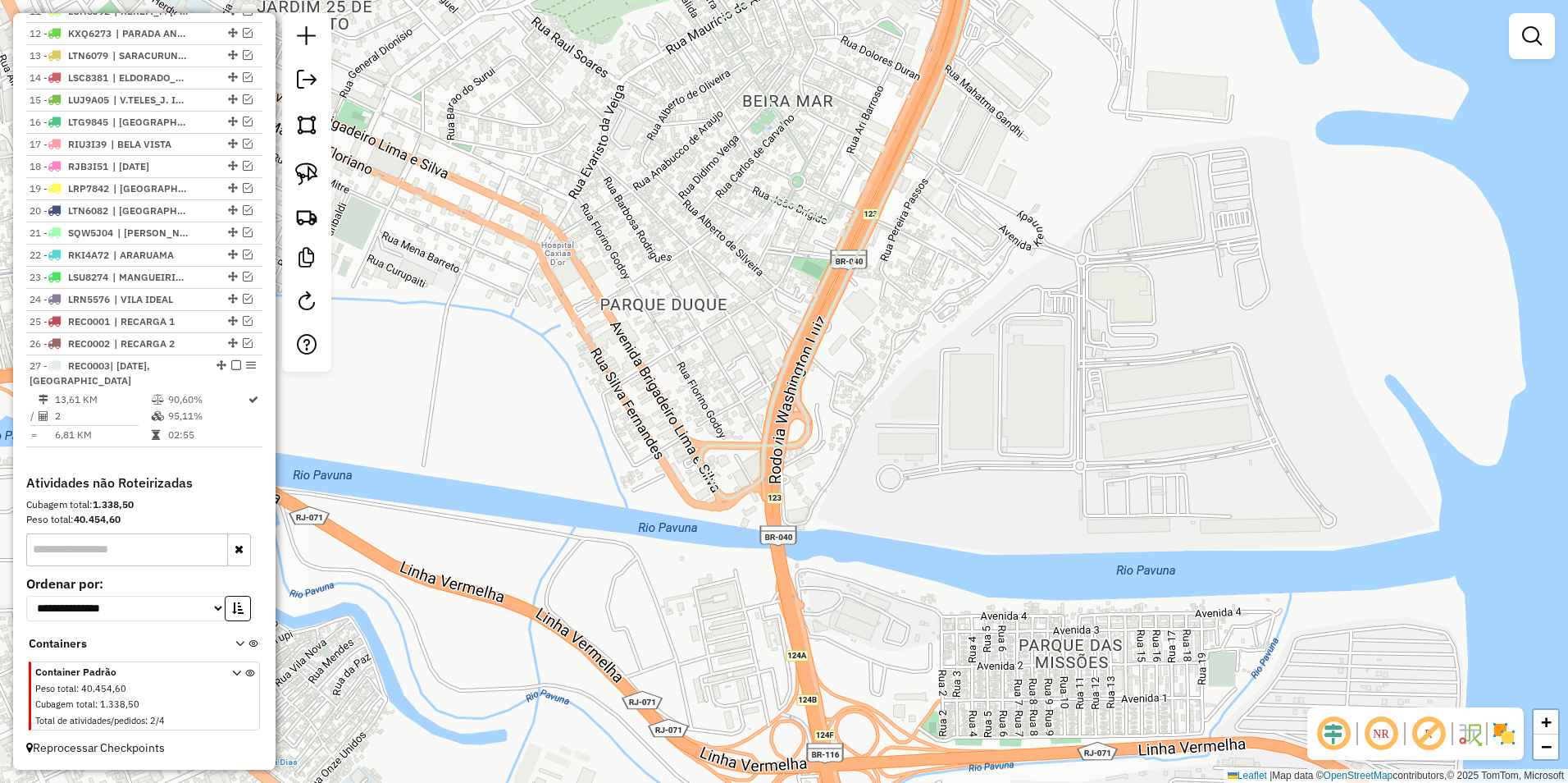
click at [787, 204] on icon at bounding box center [836, 210] width 276 height 576
select select "**********"
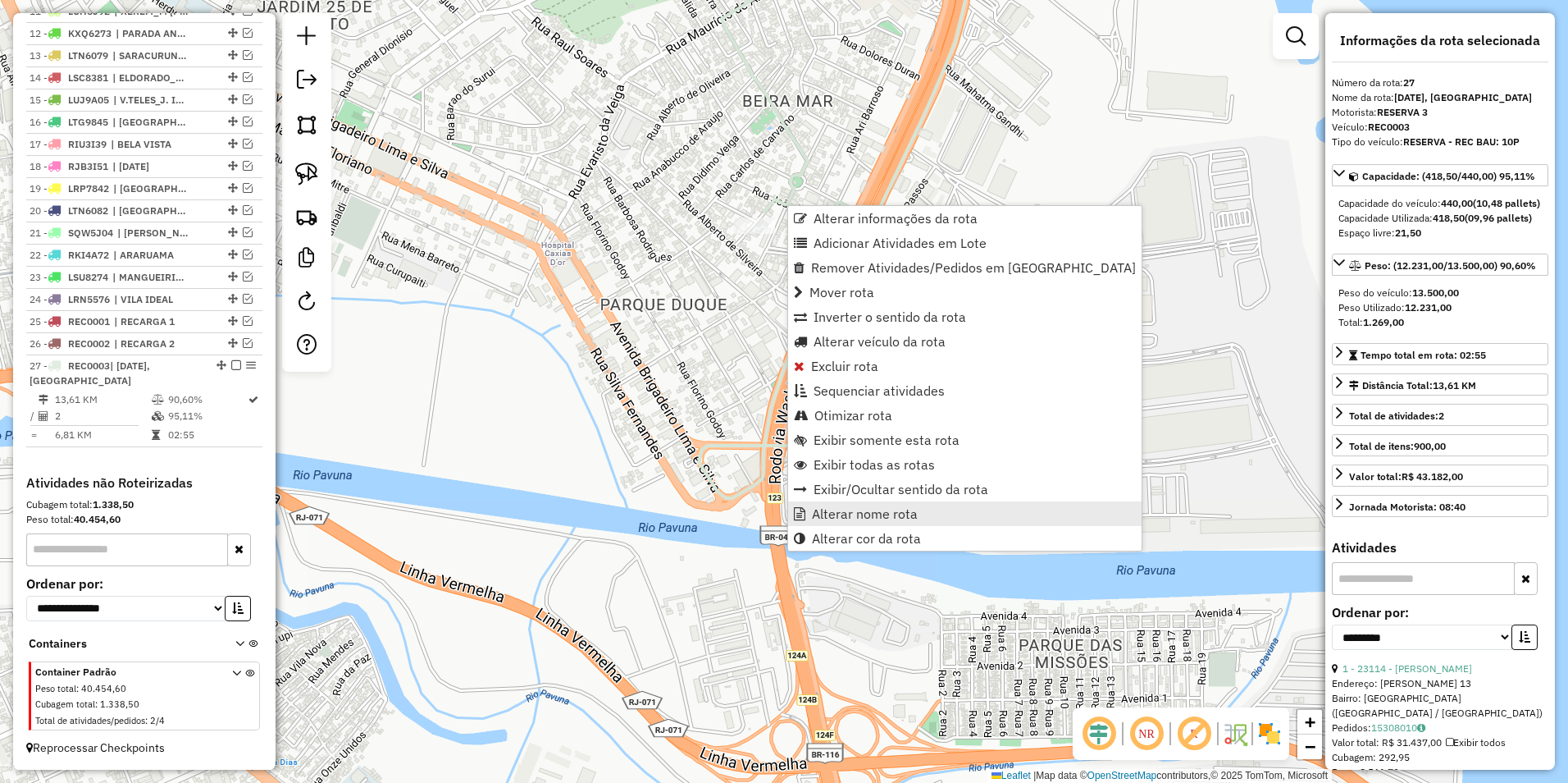
click at [875, 517] on span "Alterar nome rota" at bounding box center [865, 513] width 106 height 13
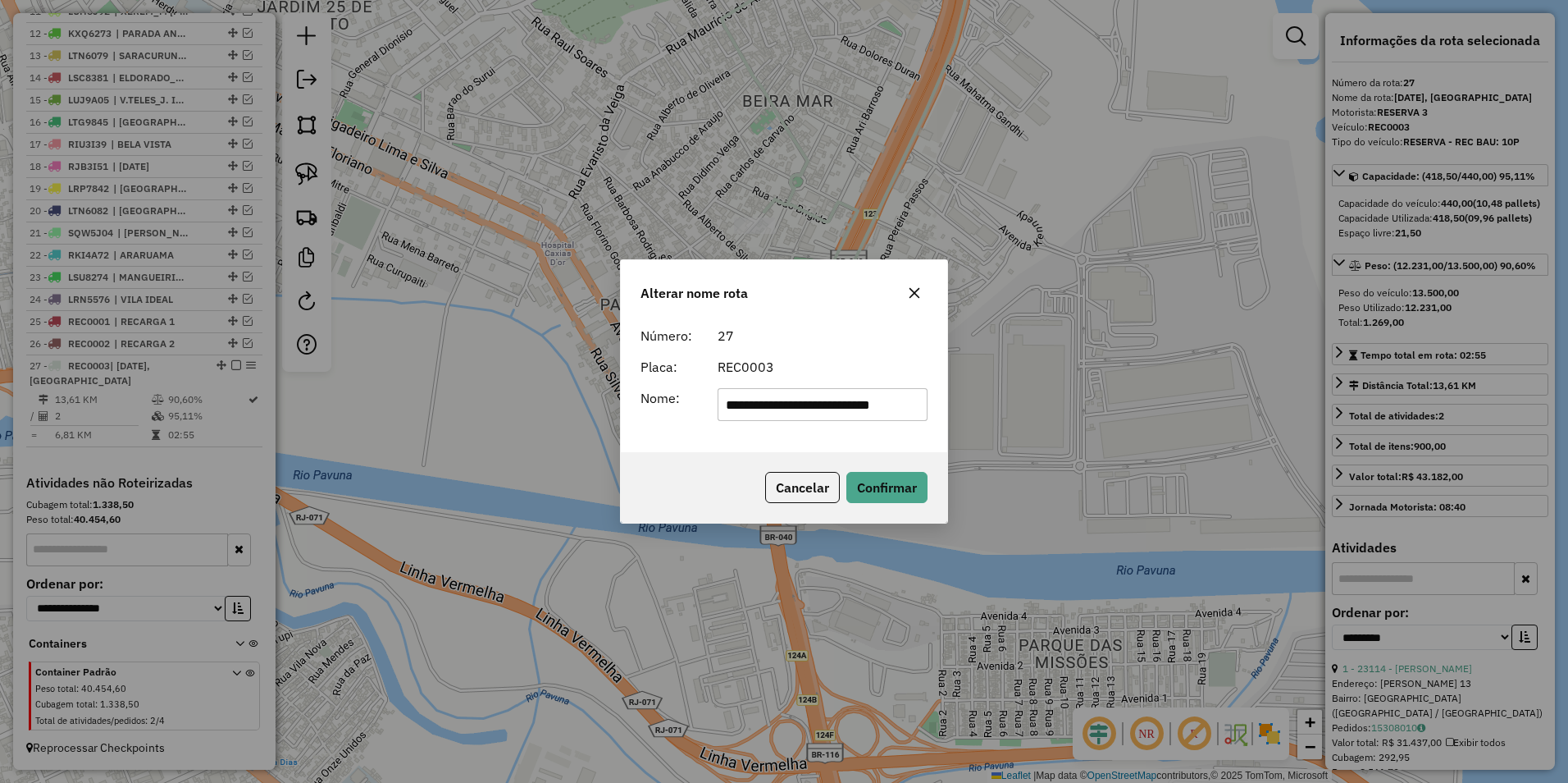
scroll to position [0, 0]
drag, startPoint x: 921, startPoint y: 411, endPoint x: 279, endPoint y: 425, distance: 642.2
click at [279, 425] on div "**********" at bounding box center [784, 392] width 1568 height 783
type input "*********"
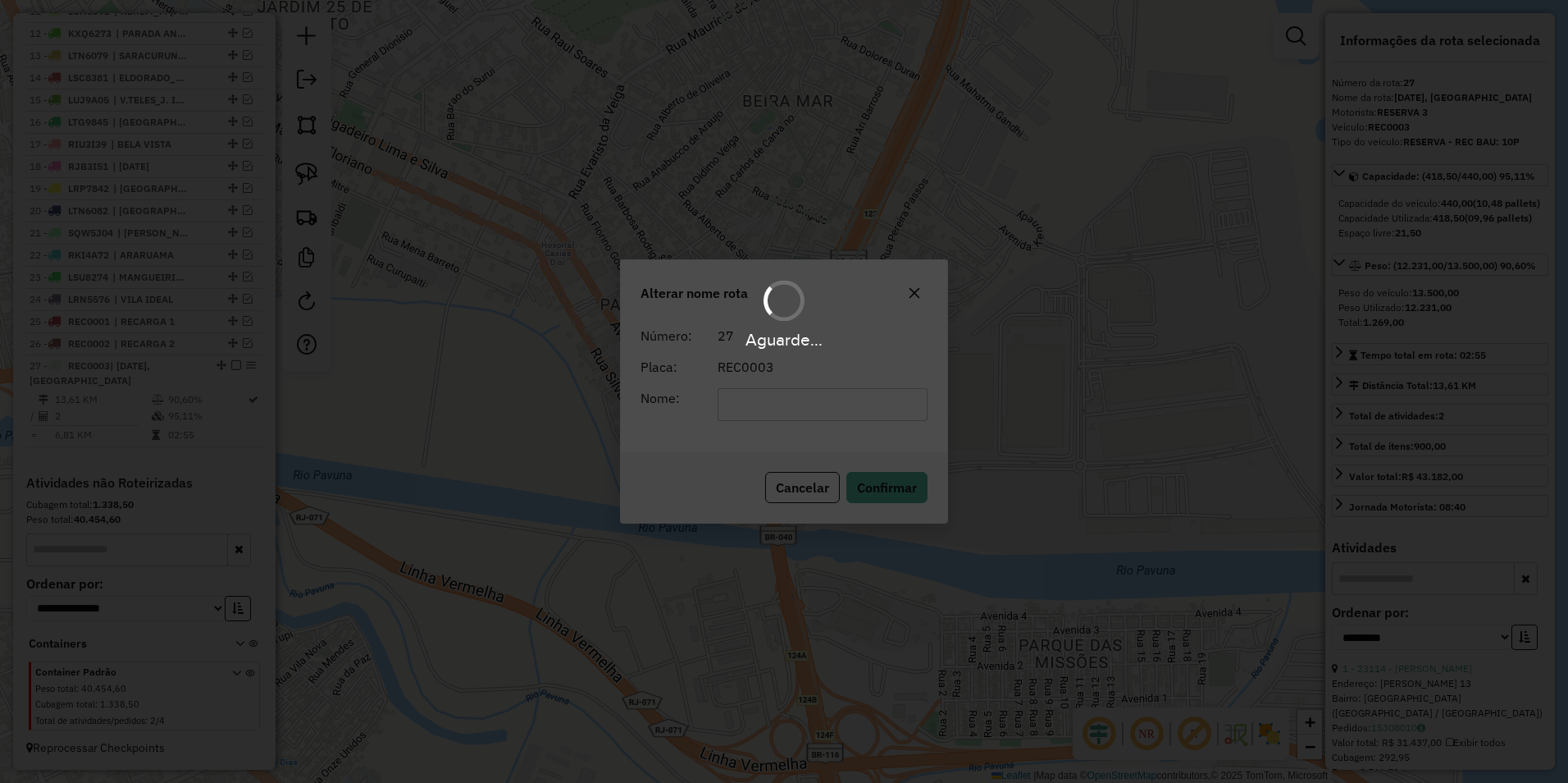
scroll to position [834, 0]
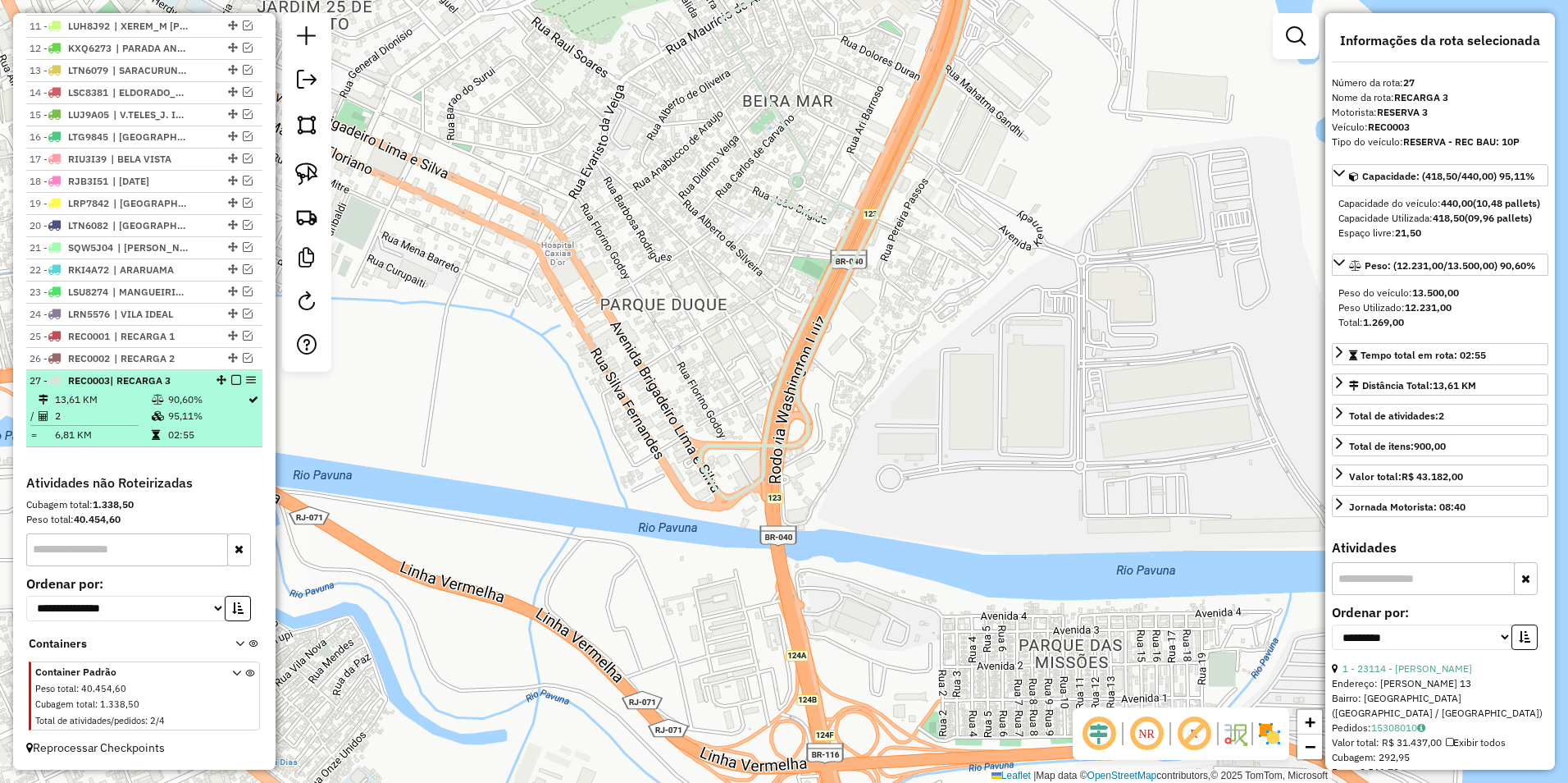
click at [232, 383] on em at bounding box center [236, 379] width 10 height 10
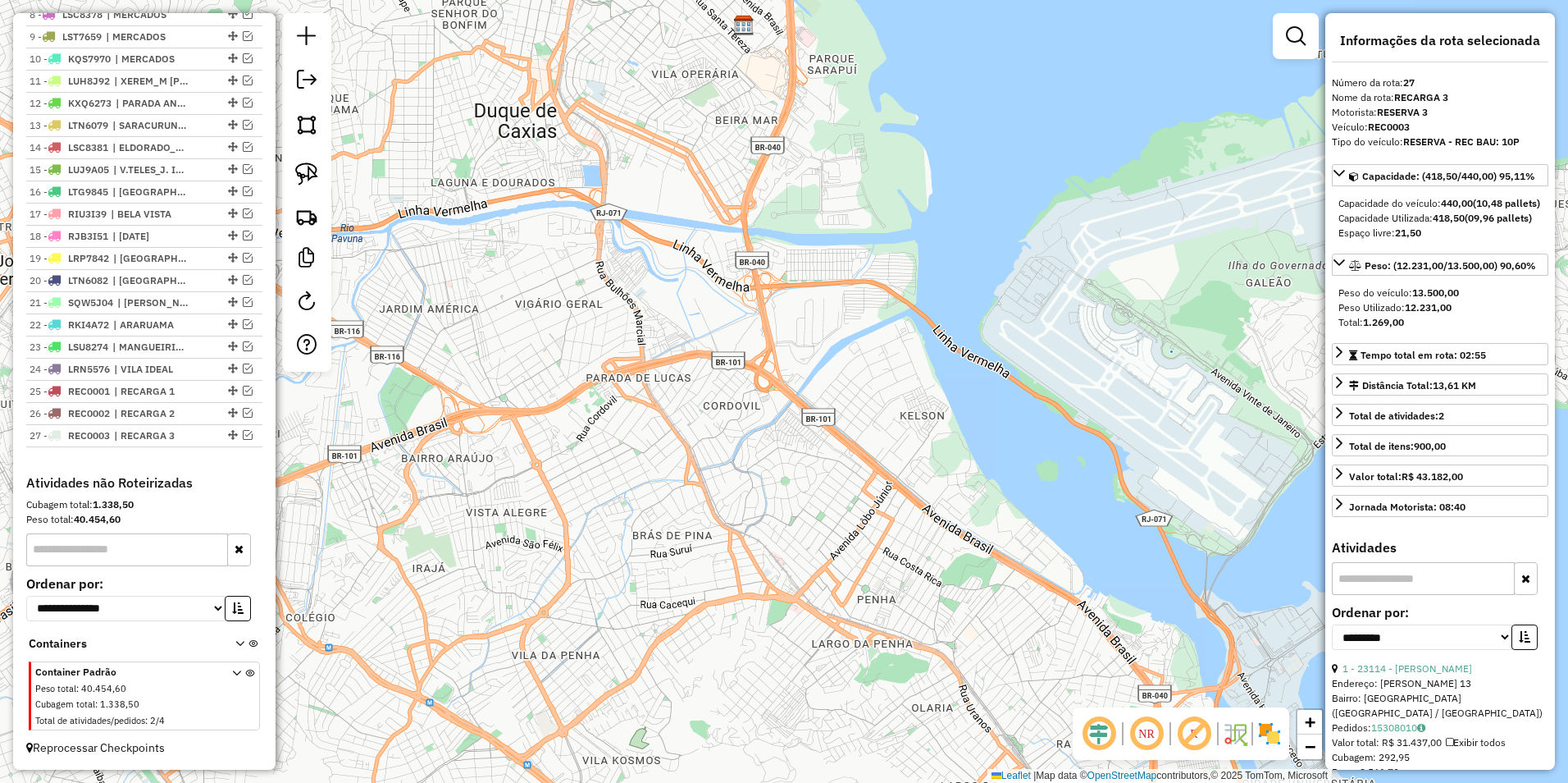
click at [1298, 34] on em at bounding box center [1296, 36] width 20 height 20
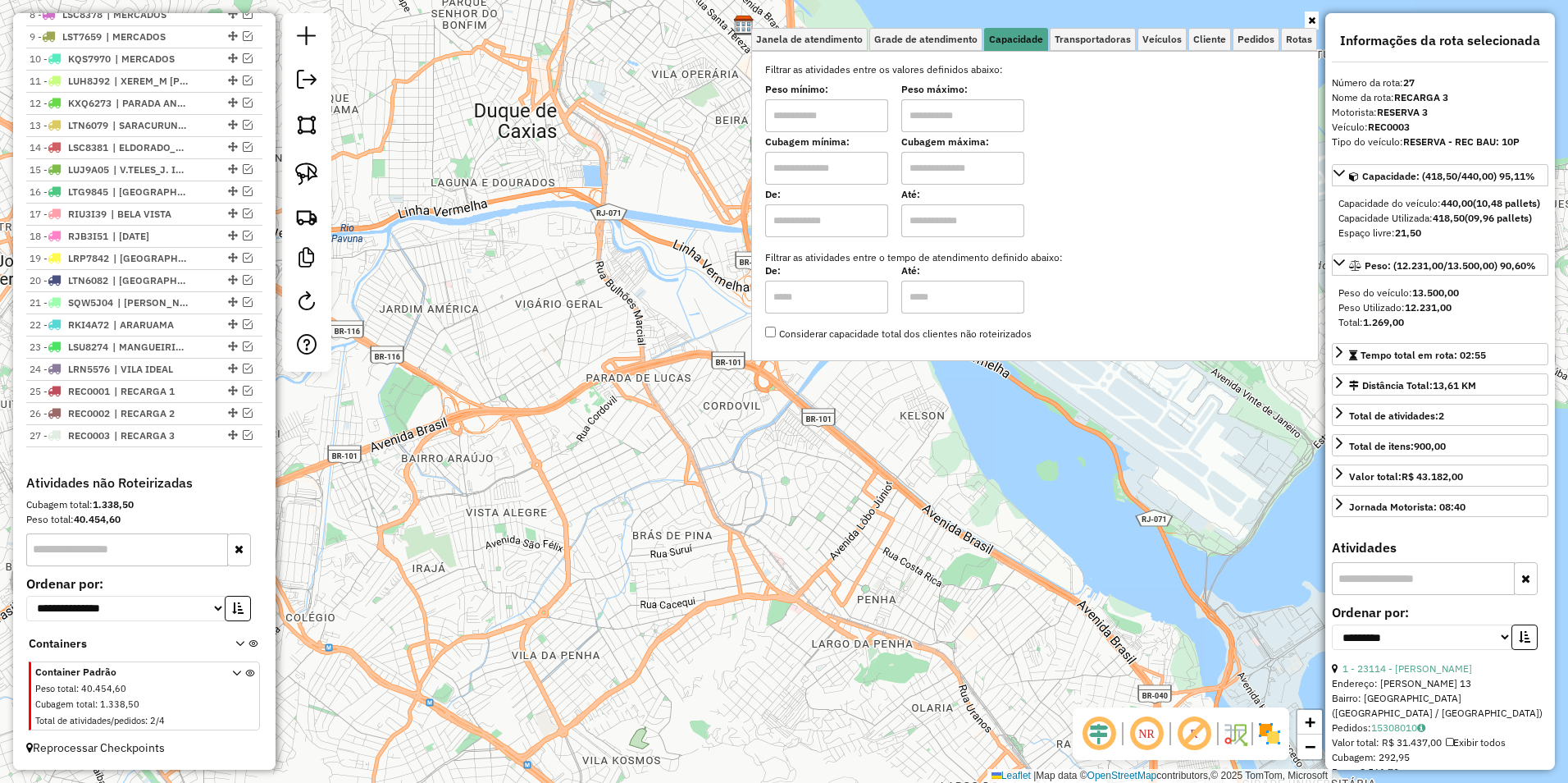
click at [692, 288] on div "Janela de atendimento Grade de atendimento Capacidade Transportadoras Veículos …" at bounding box center [784, 392] width 1568 height 783
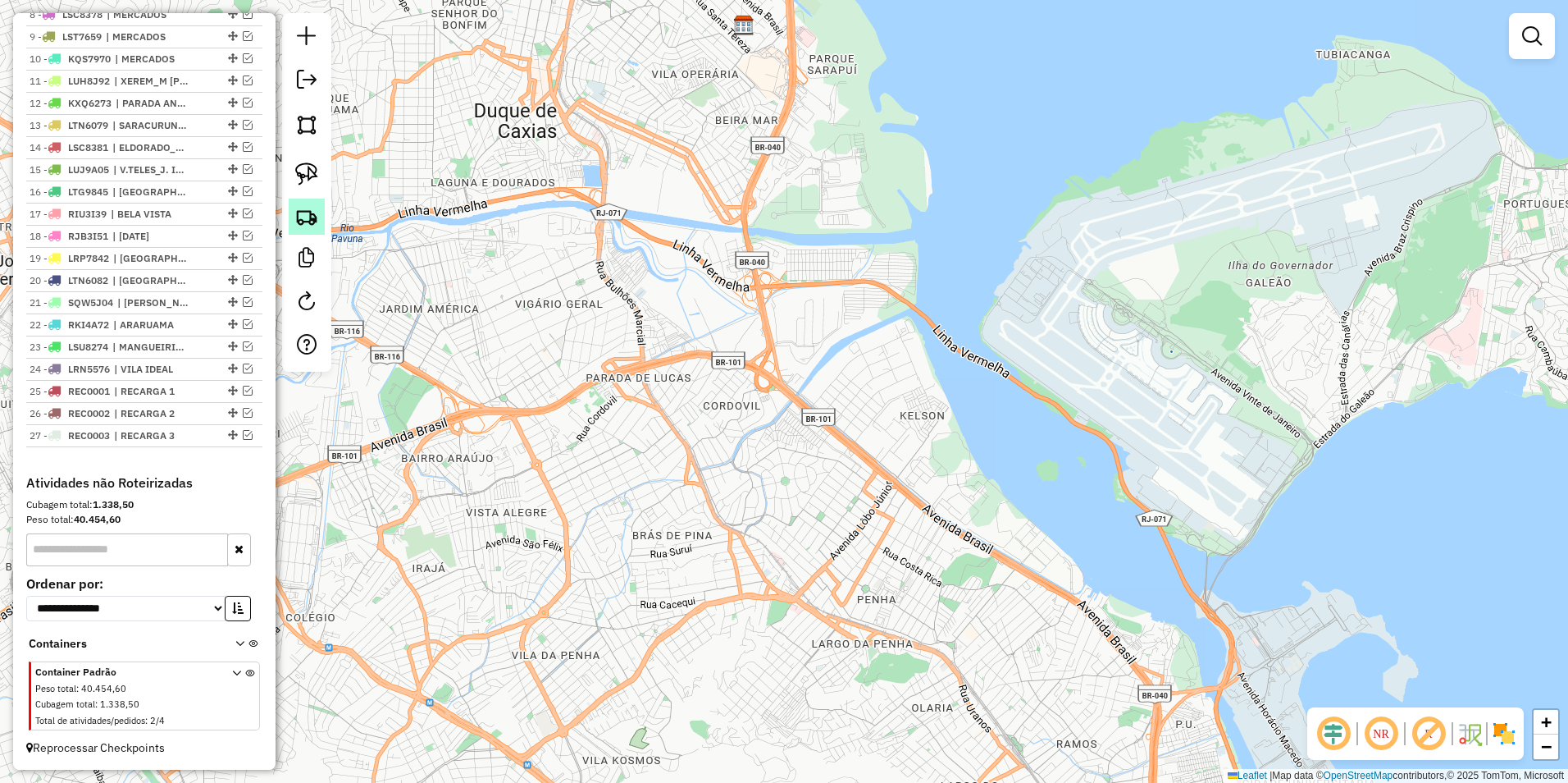
click at [300, 218] on img at bounding box center [306, 216] width 23 height 23
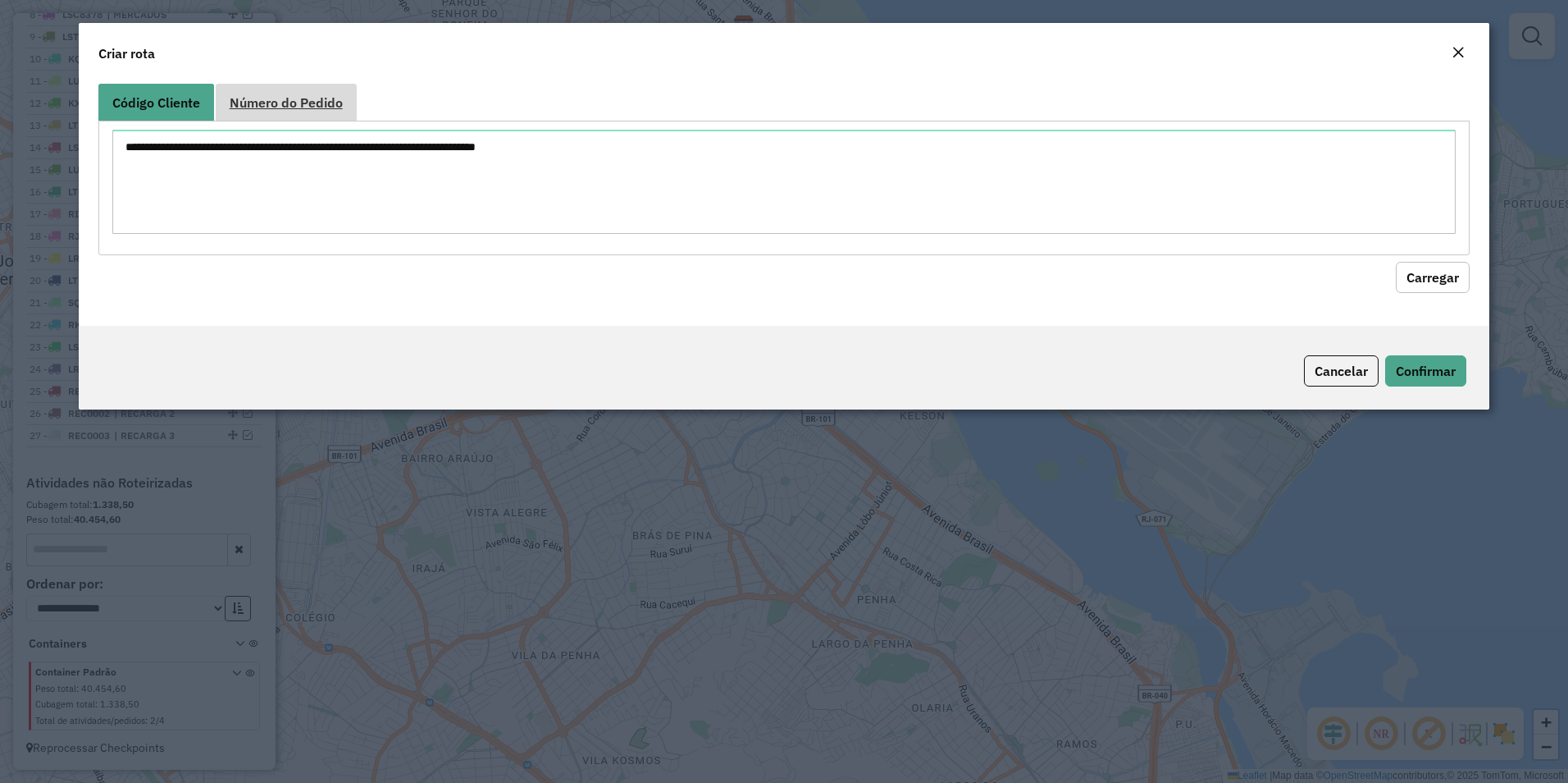
click at [279, 99] on span "Número do Pedido" at bounding box center [286, 102] width 113 height 13
click at [265, 148] on textarea at bounding box center [784, 181] width 1344 height 104
paste textarea "****** ******"
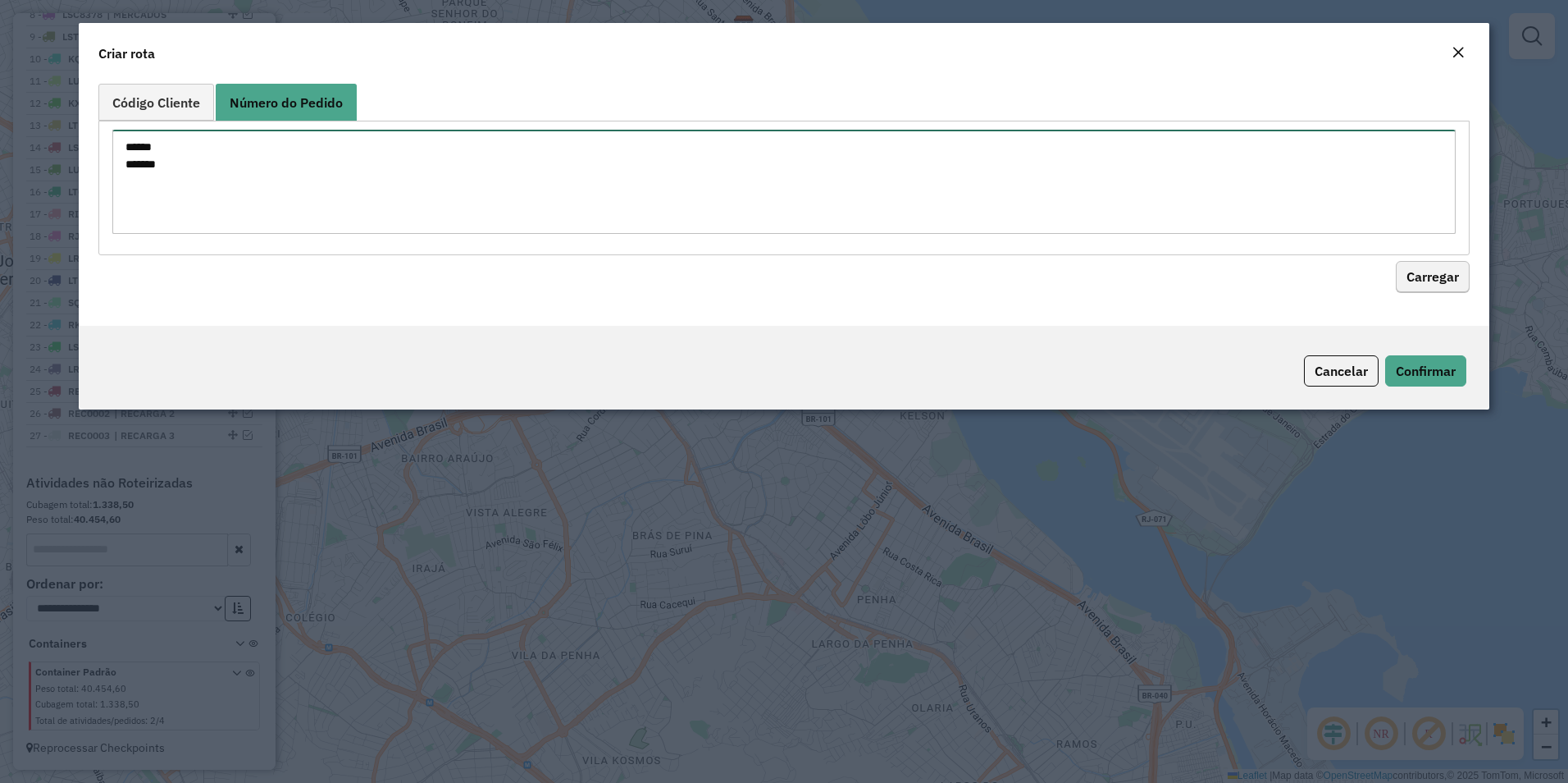
type textarea "****** ******"
click at [1447, 277] on button "Carregar" at bounding box center [1433, 278] width 74 height 31
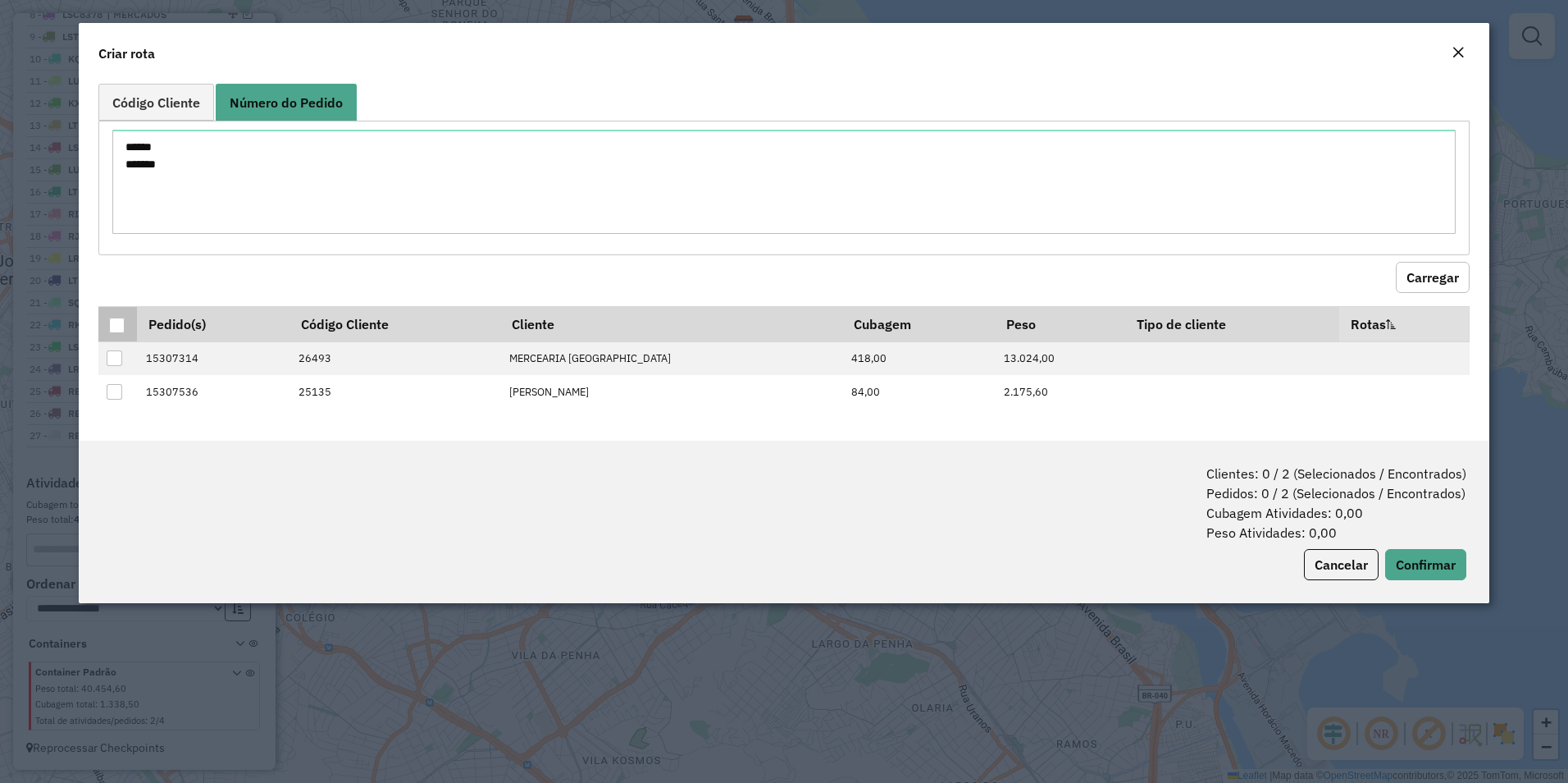
click at [118, 331] on div at bounding box center [117, 326] width 16 height 16
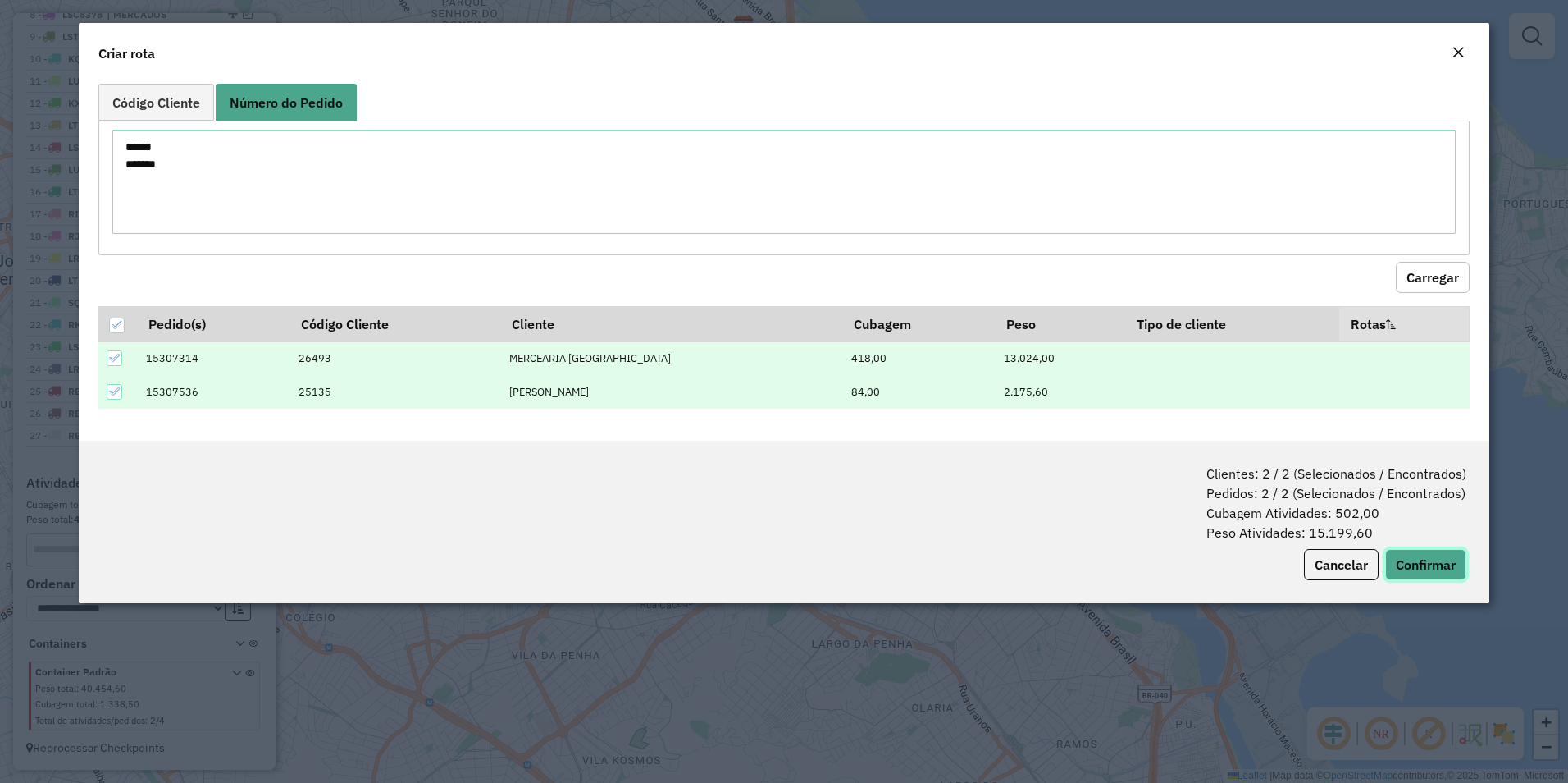
click at [1453, 568] on button "Confirmar" at bounding box center [1427, 564] width 82 height 31
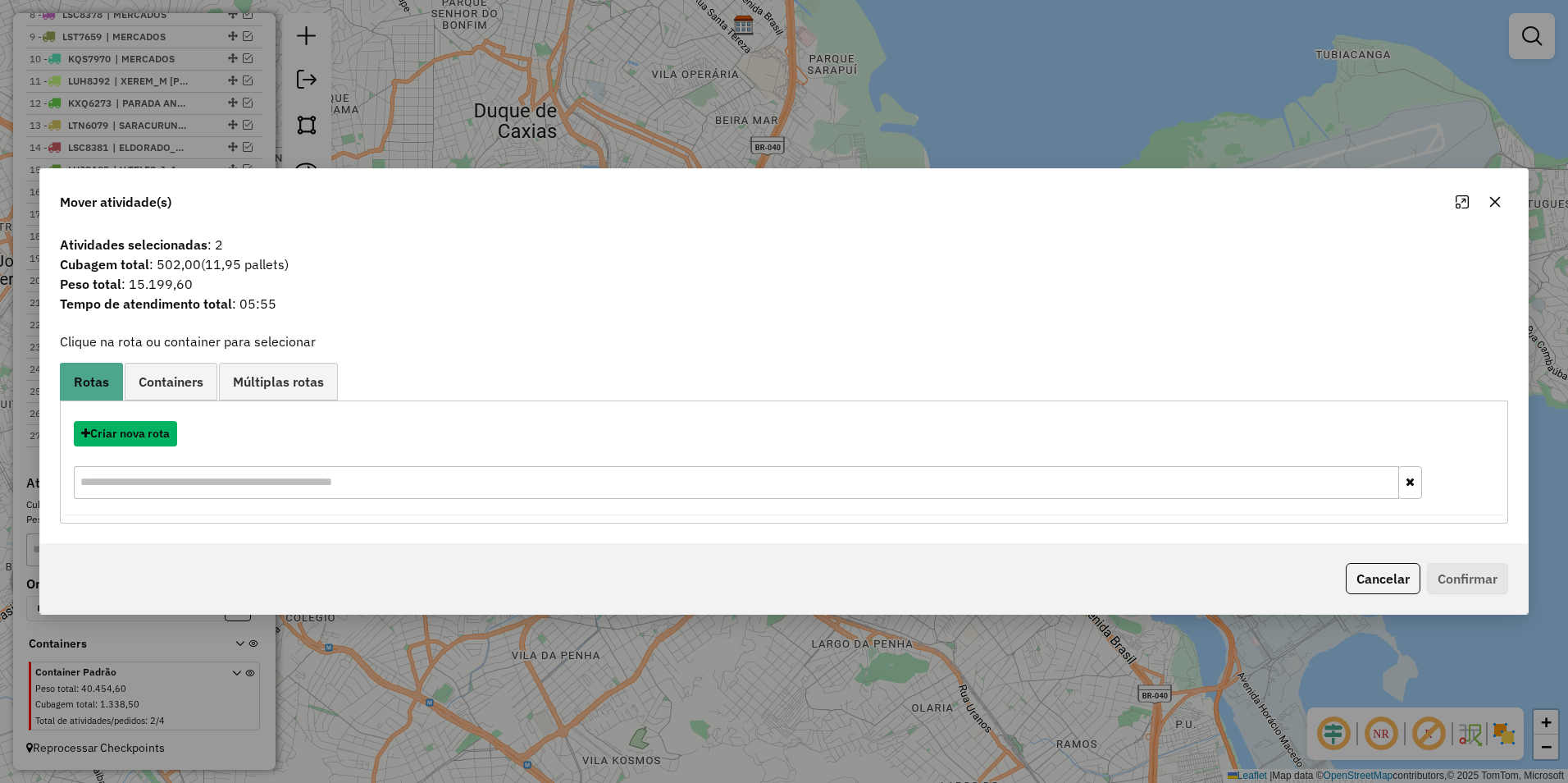
click at [111, 437] on button "Criar nova rota" at bounding box center [125, 433] width 103 height 25
select select "********"
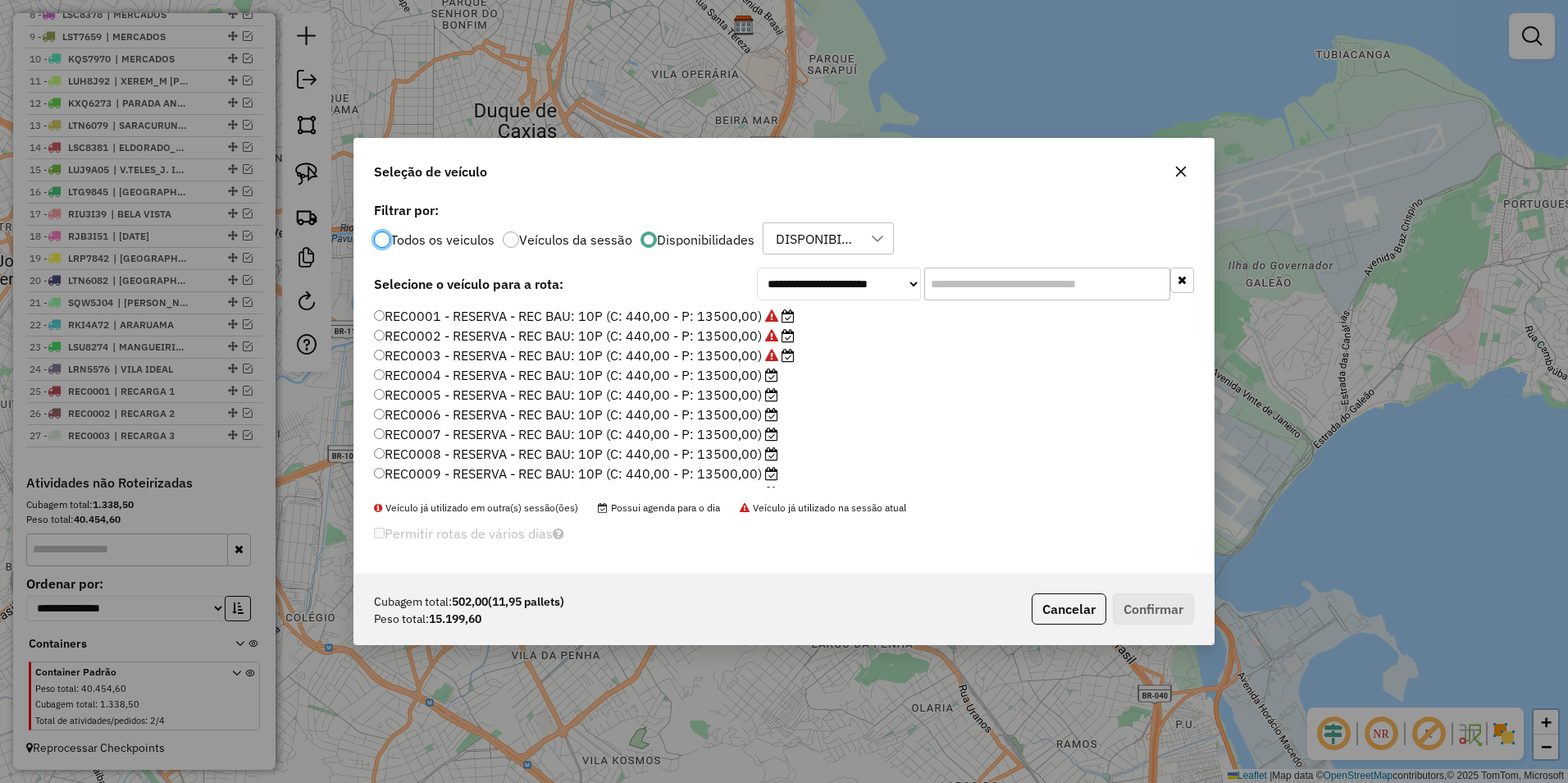
scroll to position [9, 5]
click at [737, 371] on label "REC0004 - RESERVA - REC BAU: 10P (C: 440,00 - P: 13500,00)" at bounding box center [576, 375] width 404 height 20
click at [1138, 595] on button "Confirmar" at bounding box center [1154, 609] width 82 height 31
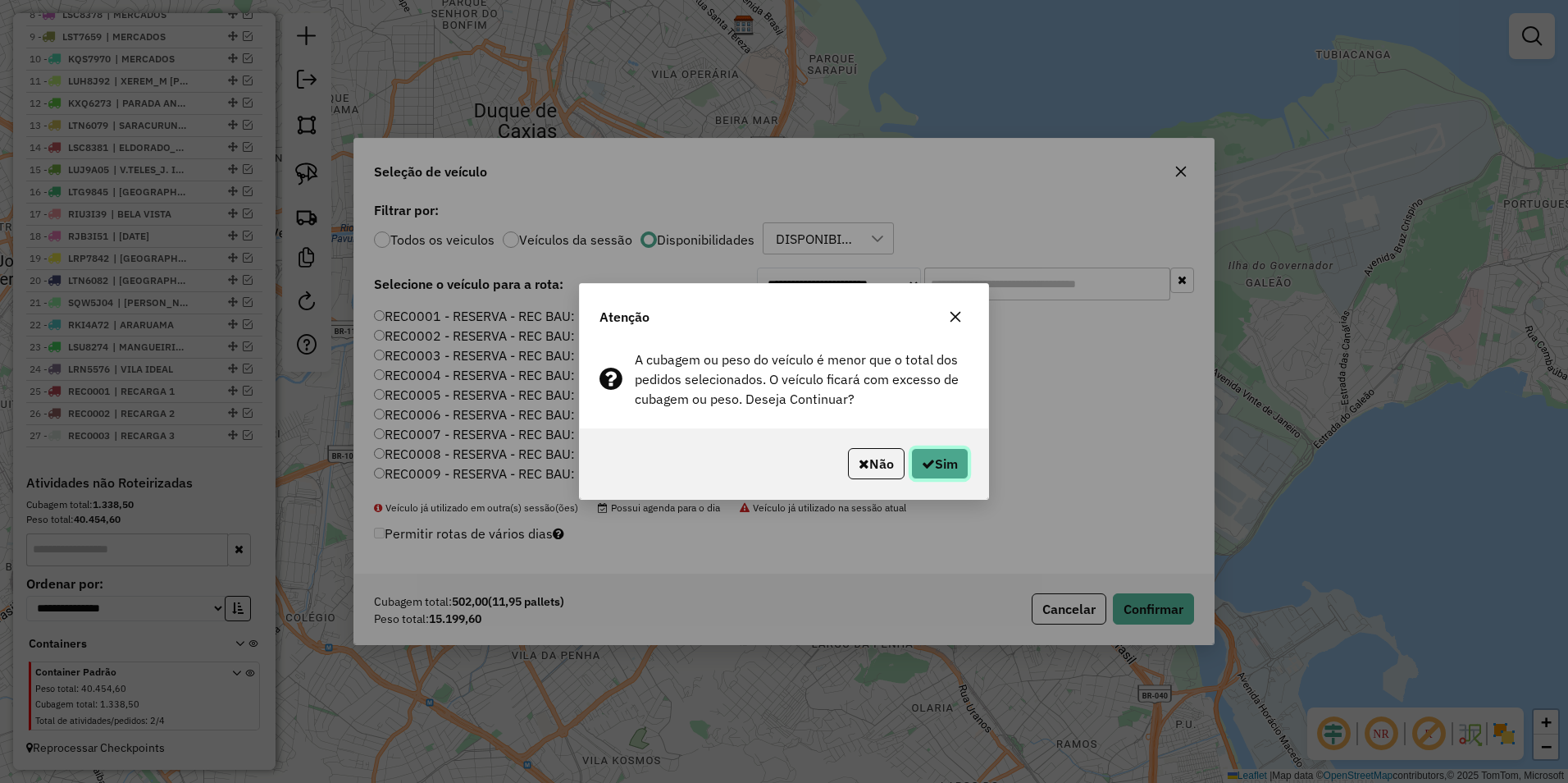
click at [935, 472] on button "Sim" at bounding box center [940, 464] width 57 height 31
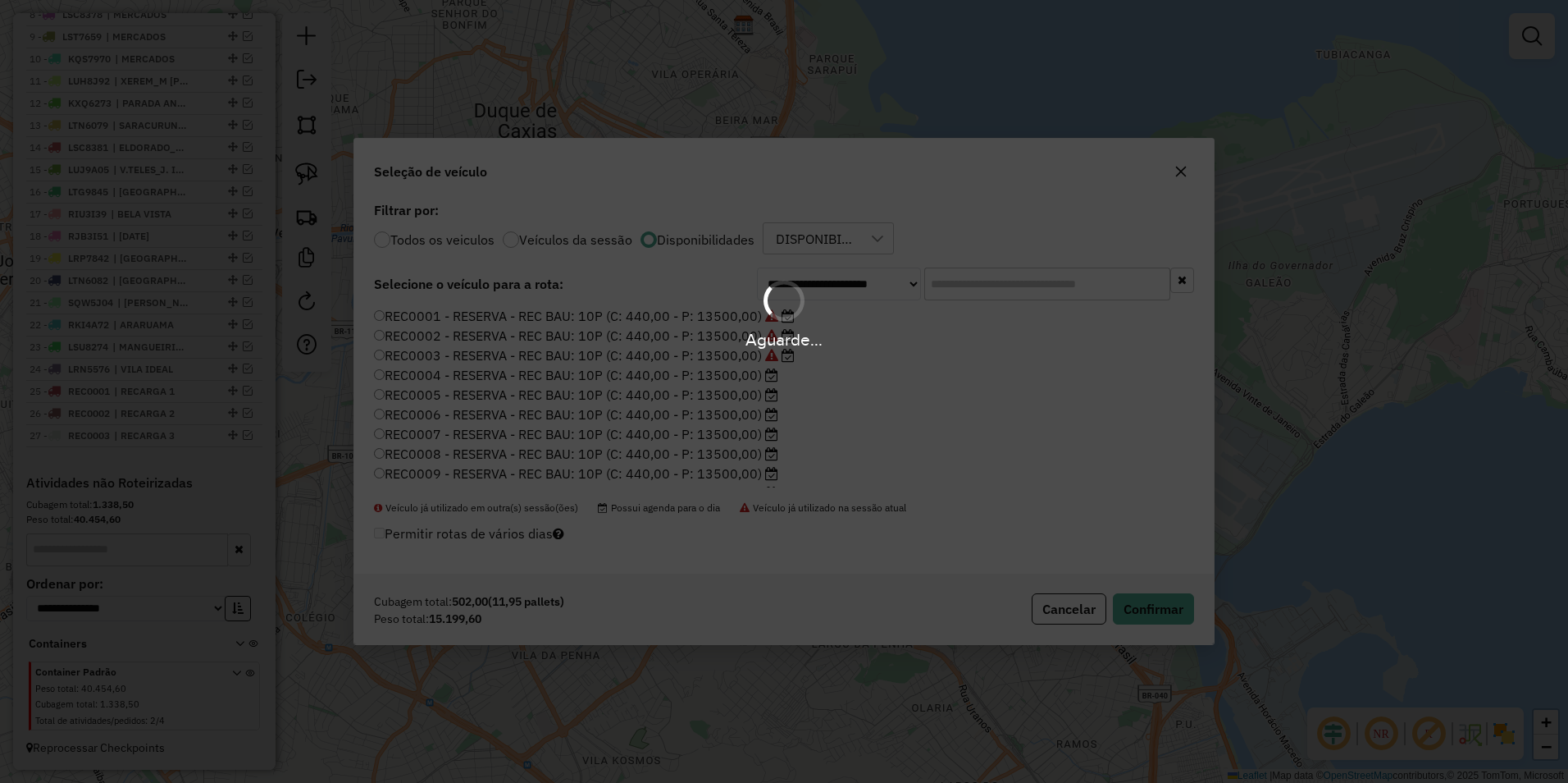
scroll to position [872, 0]
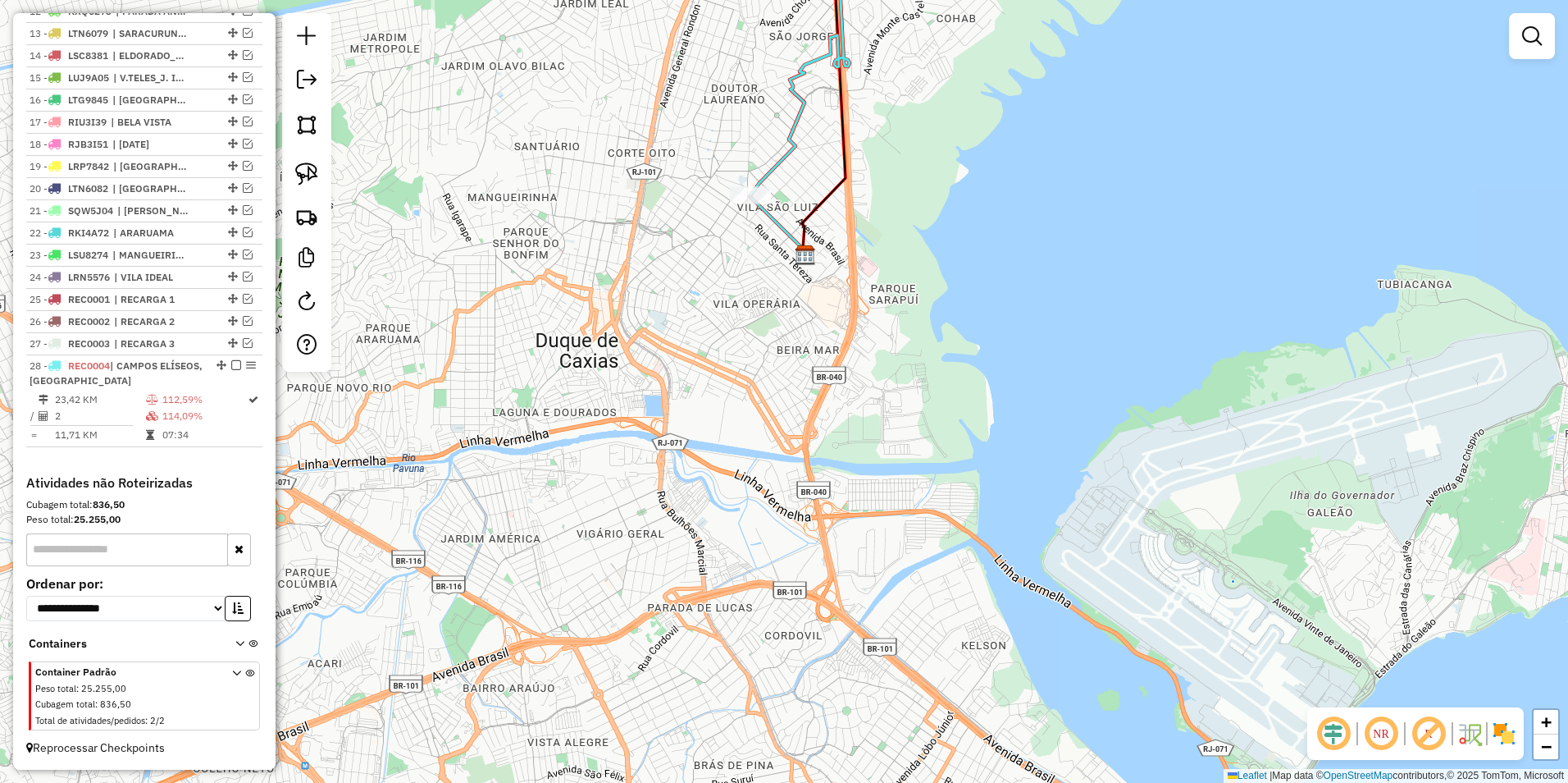
click at [798, 113] on icon at bounding box center [800, 58] width 99 height 273
select select "**********"
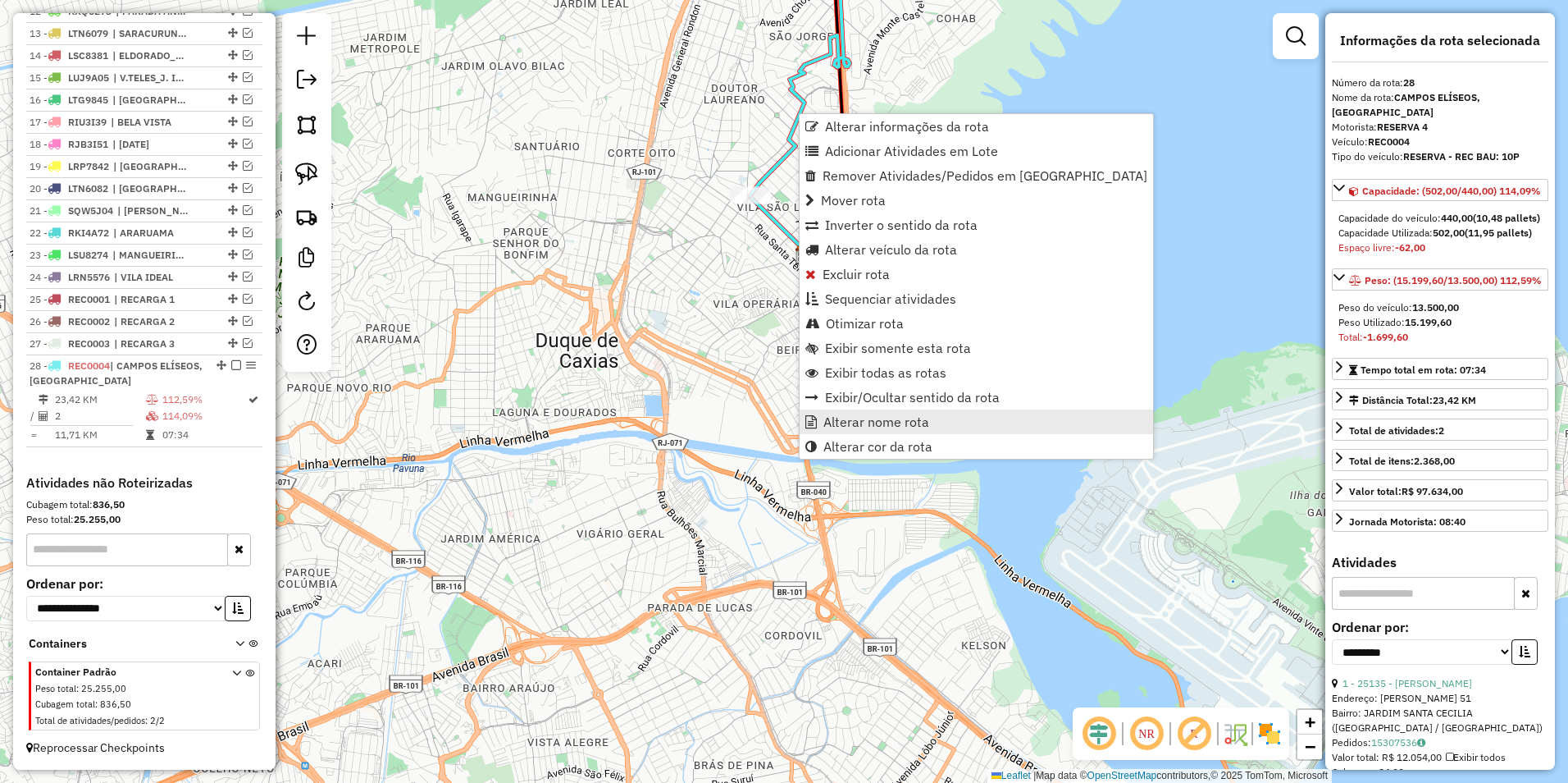
click at [921, 419] on span "Alterar nome rota" at bounding box center [876, 421] width 106 height 13
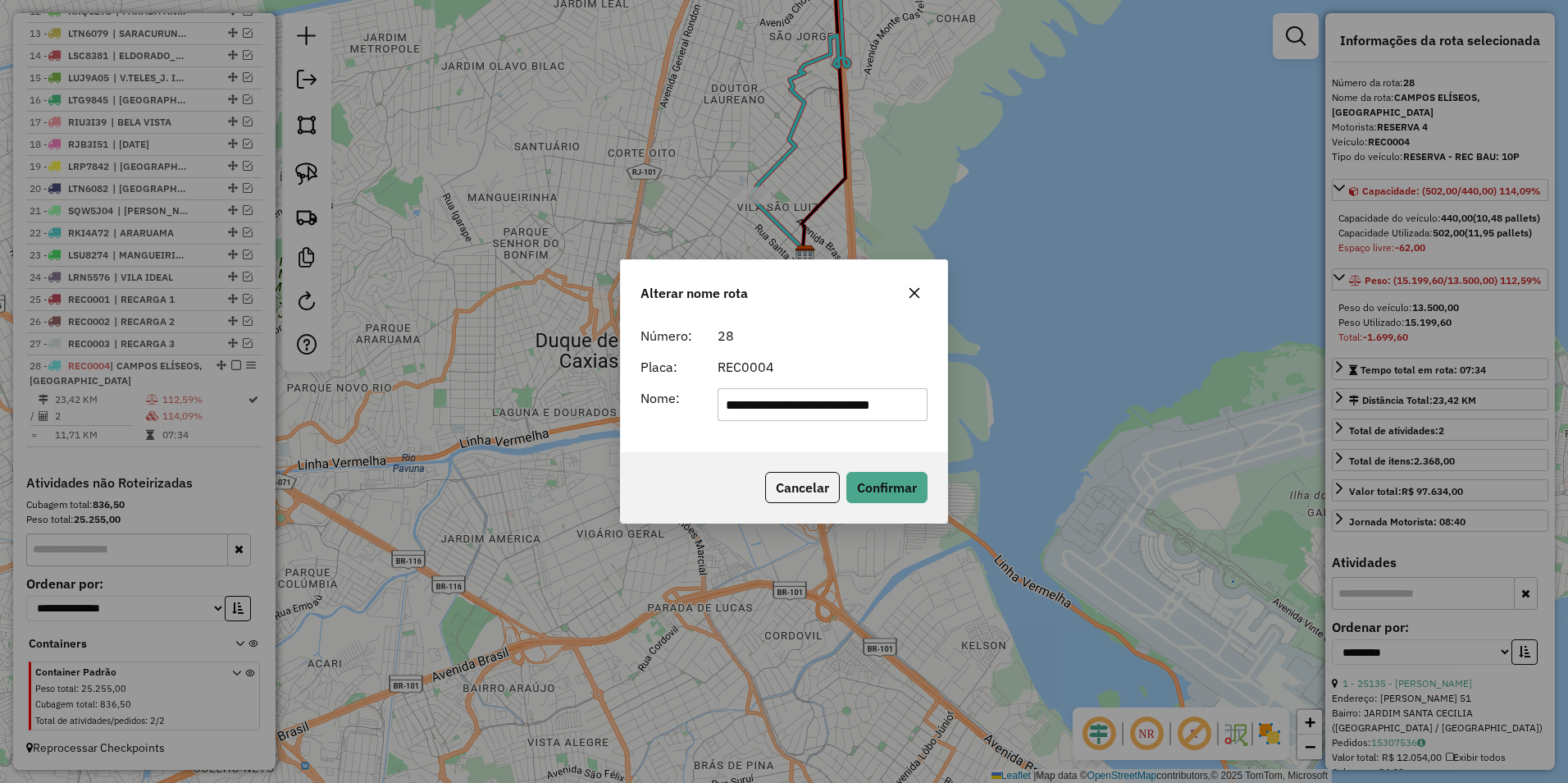
scroll to position [0, 0]
drag, startPoint x: 921, startPoint y: 407, endPoint x: 262, endPoint y: 465, distance: 661.5
click at [262, 465] on div "**********" at bounding box center [784, 392] width 1568 height 783
type input "*********"
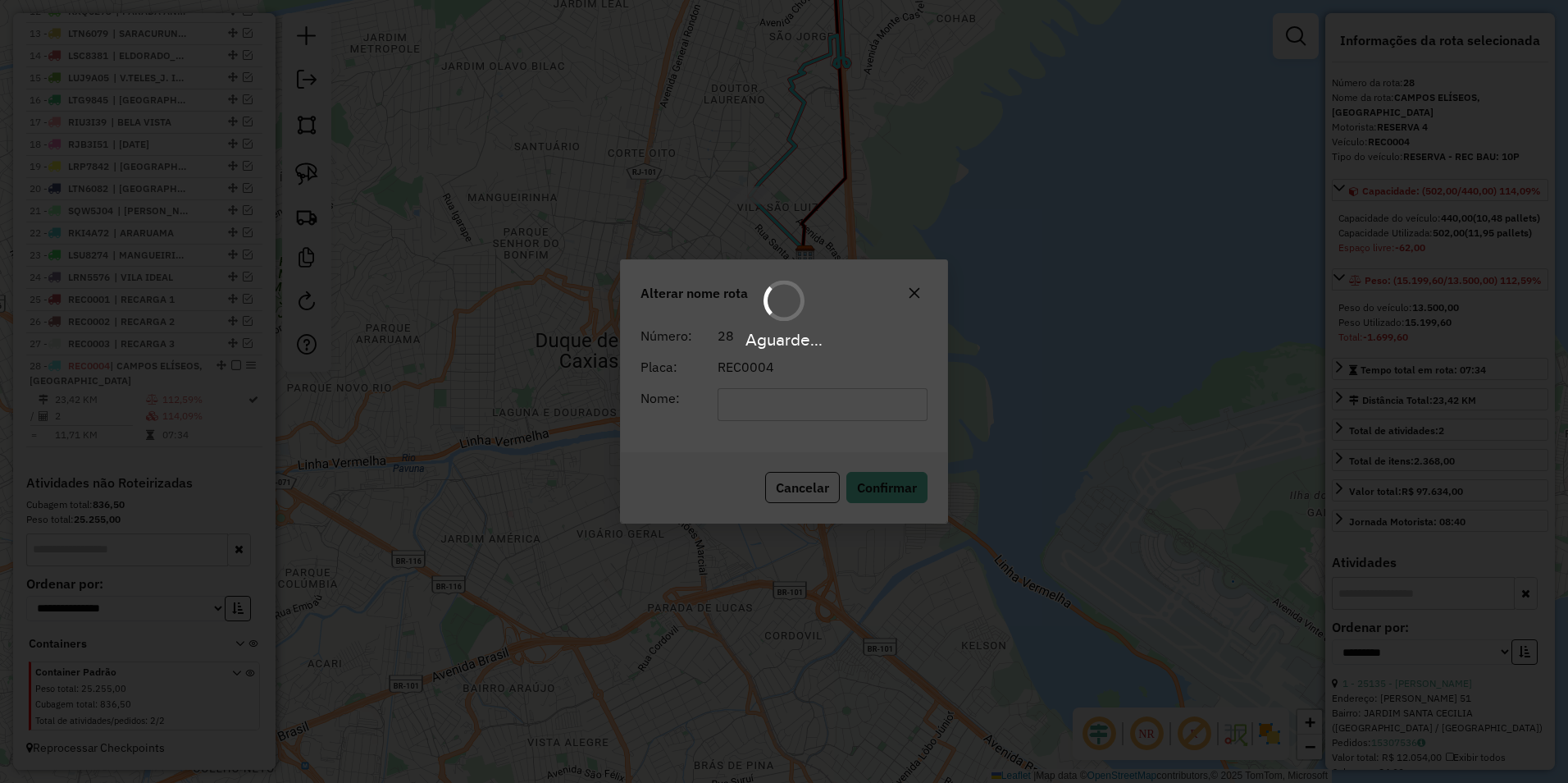
scroll to position [857, 0]
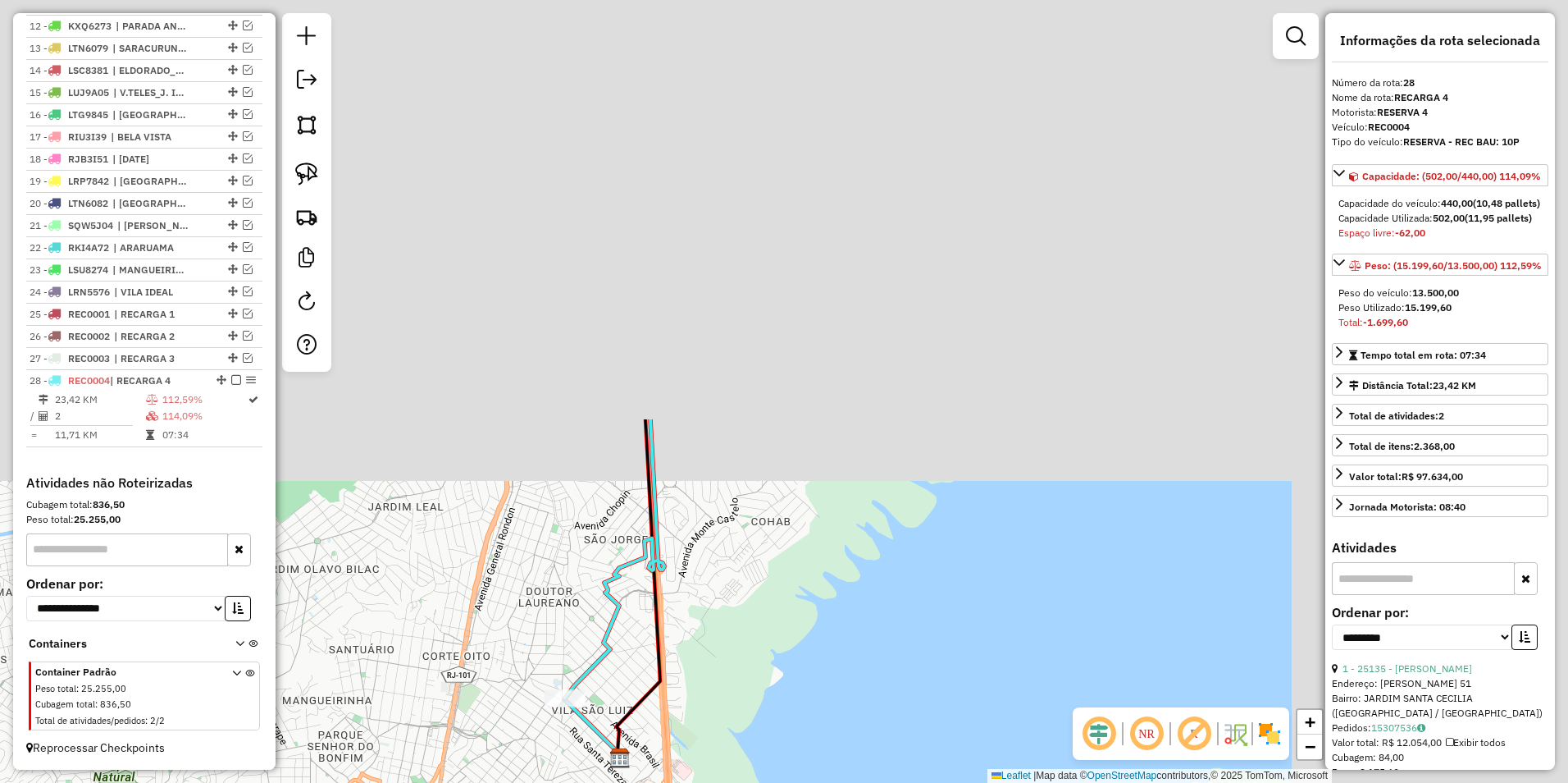
drag, startPoint x: 1056, startPoint y: 101, endPoint x: 758, endPoint y: 598, distance: 579.5
click at [758, 598] on div "Janela de atendimento Grade de atendimento Capacidade Transportadoras Veículos …" at bounding box center [784, 392] width 1568 height 783
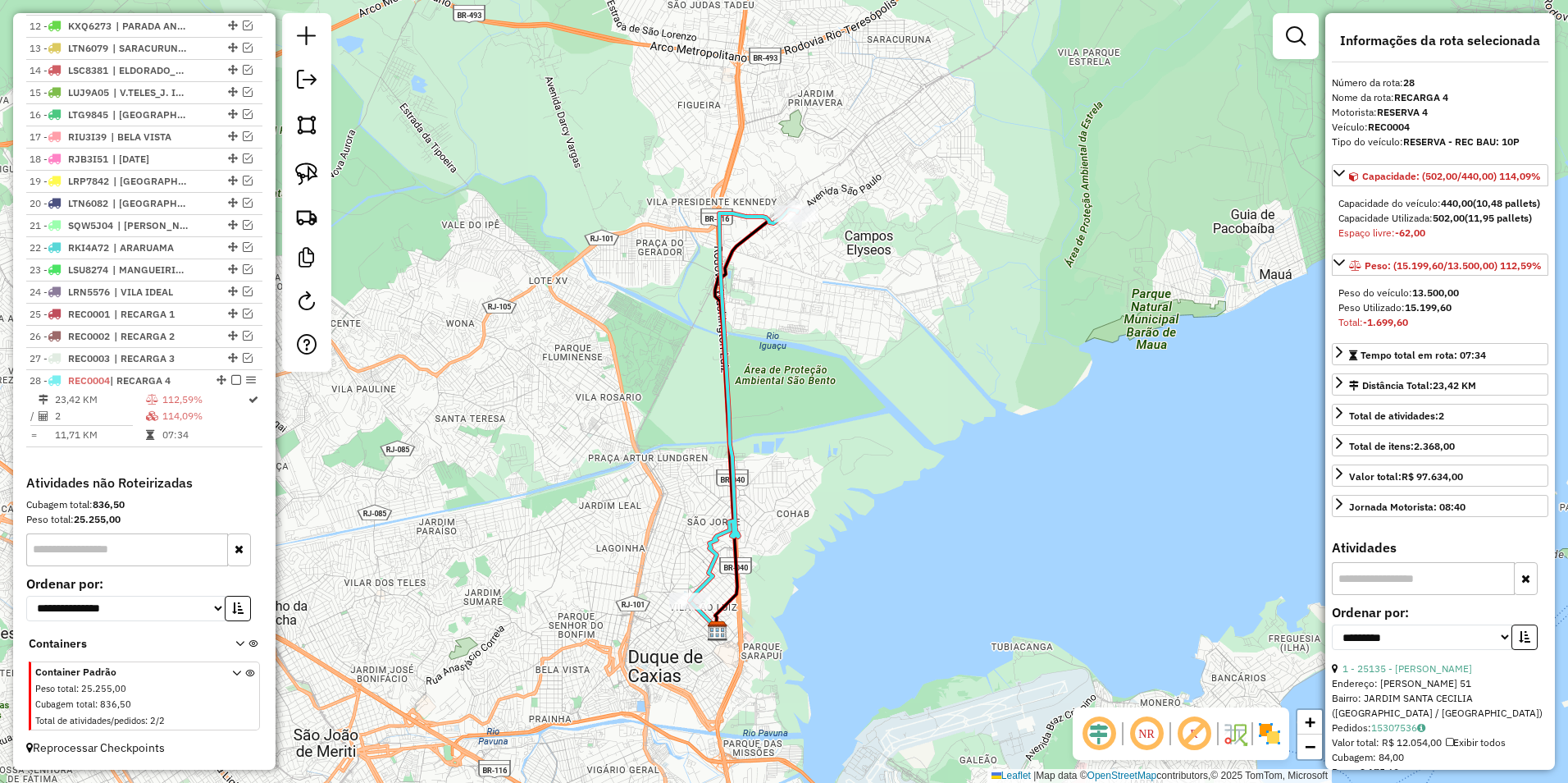
click at [726, 346] on icon at bounding box center [744, 405] width 108 height 392
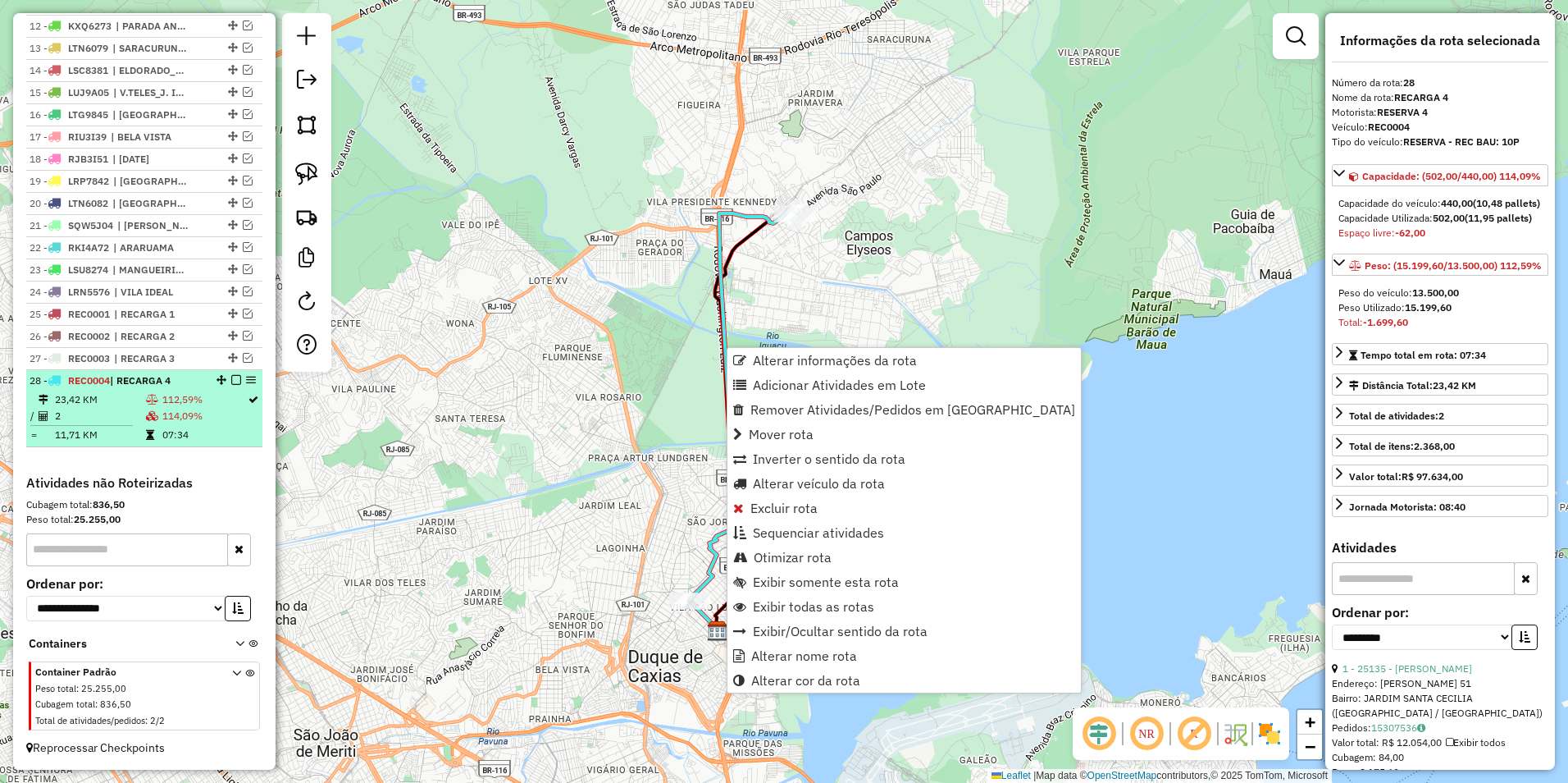
click at [233, 379] on em at bounding box center [236, 379] width 10 height 10
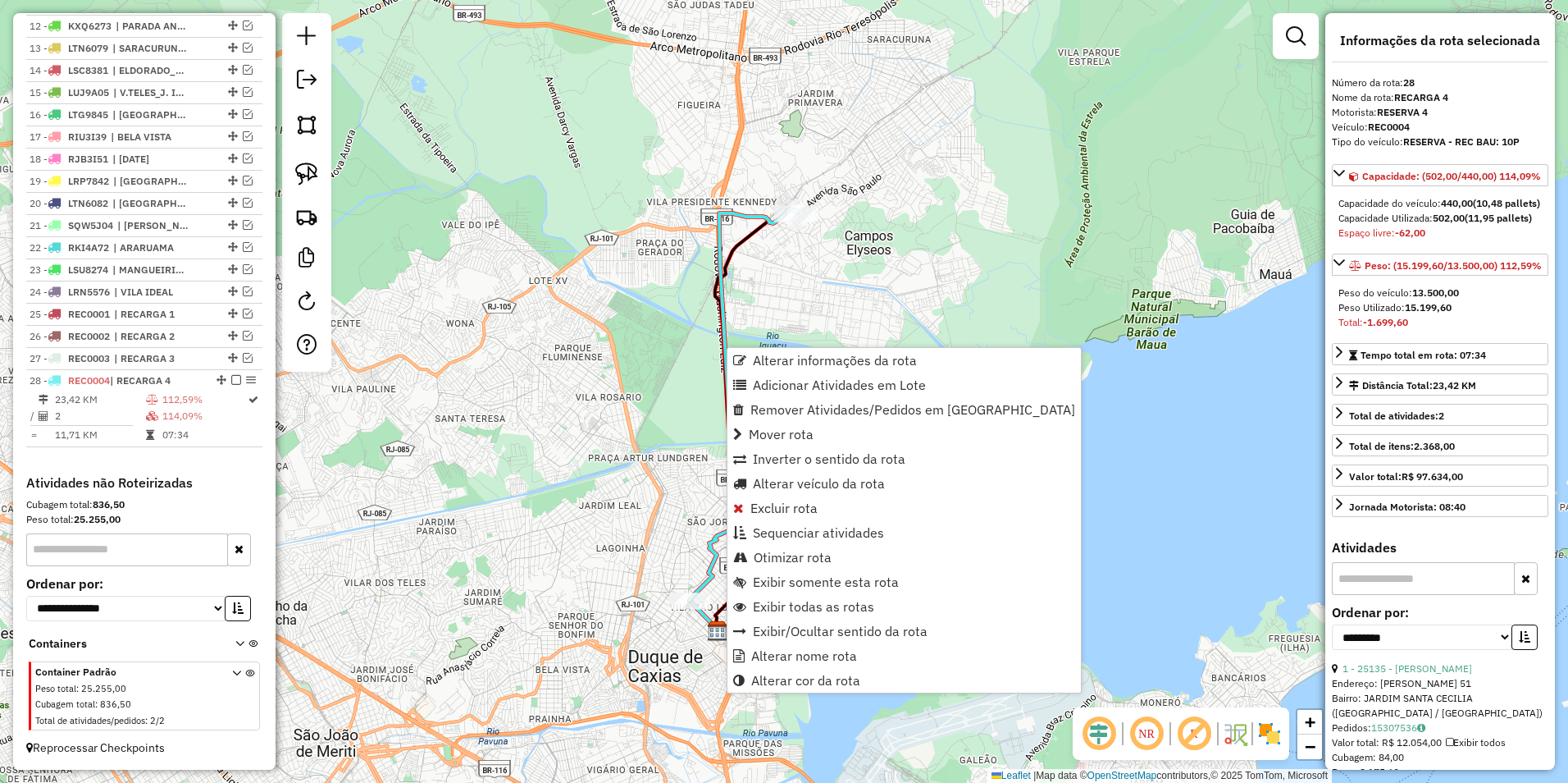
scroll to position [802, 0]
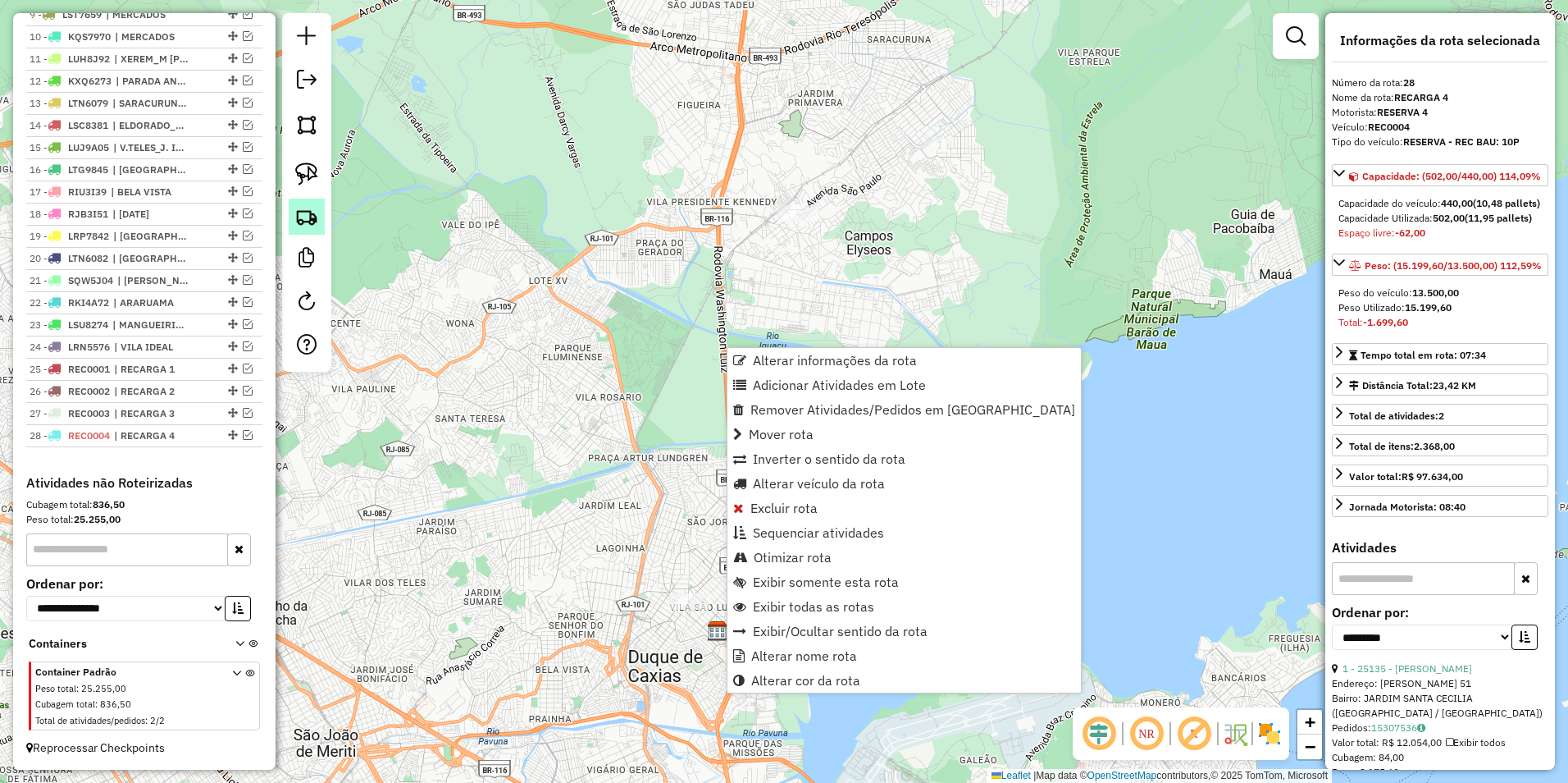
click at [307, 218] on img at bounding box center [306, 216] width 23 height 23
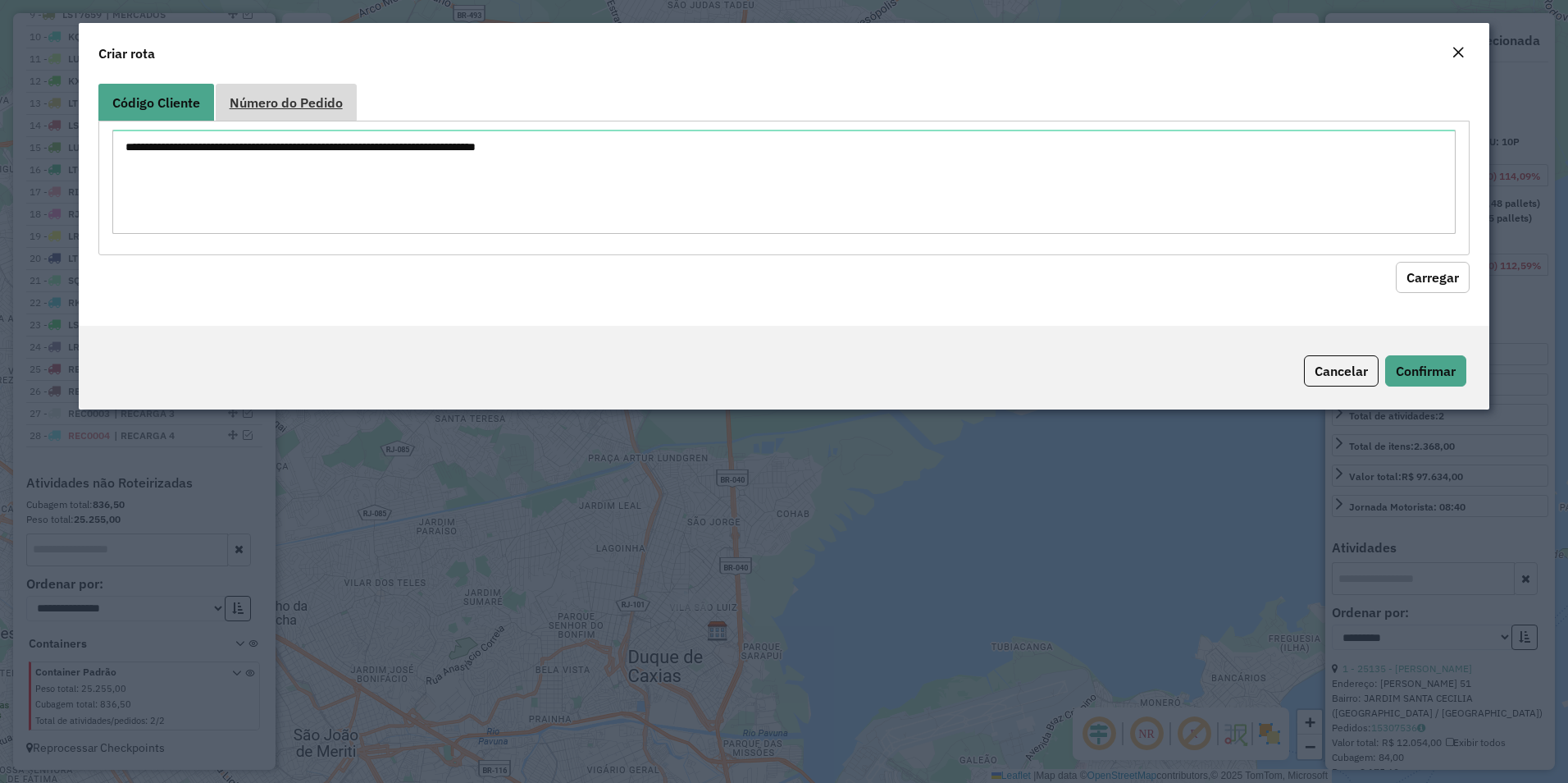
click at [286, 96] on span "Número do Pedido" at bounding box center [286, 102] width 113 height 13
click at [208, 165] on textarea at bounding box center [784, 181] width 1344 height 104
paste textarea "******"
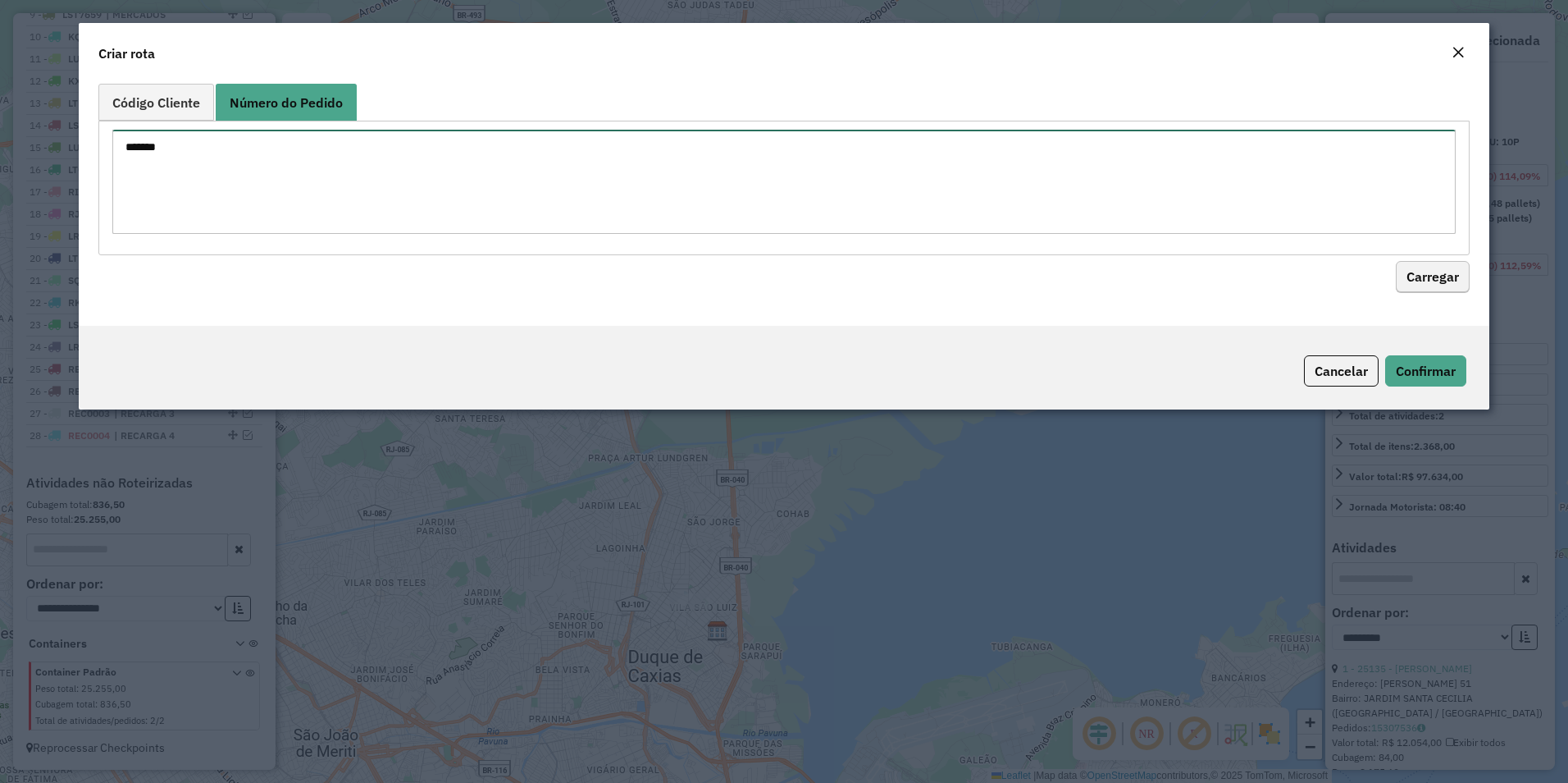
type textarea "******"
click at [1447, 277] on button "Carregar" at bounding box center [1433, 278] width 74 height 31
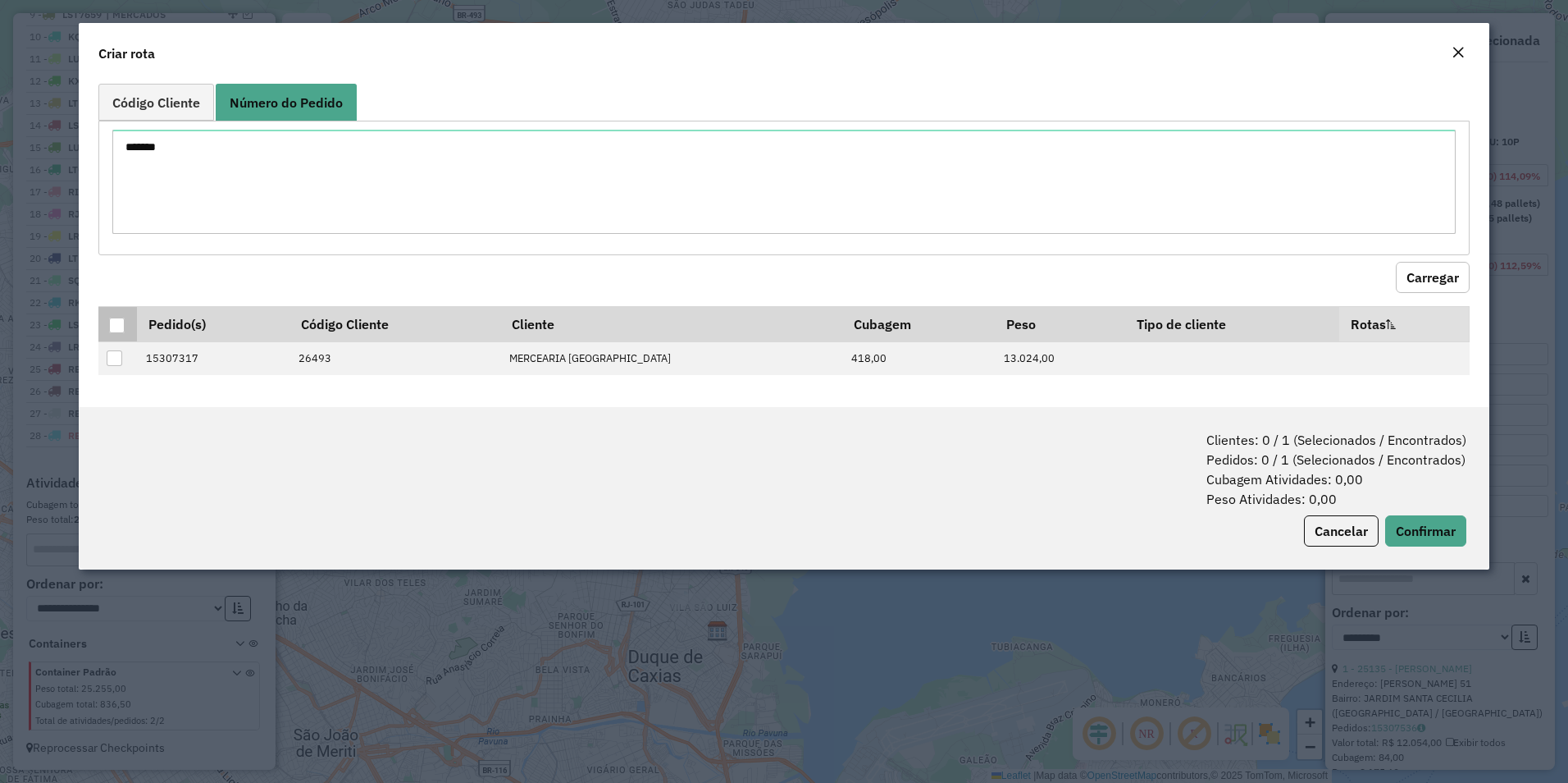
click at [118, 330] on div at bounding box center [117, 326] width 16 height 16
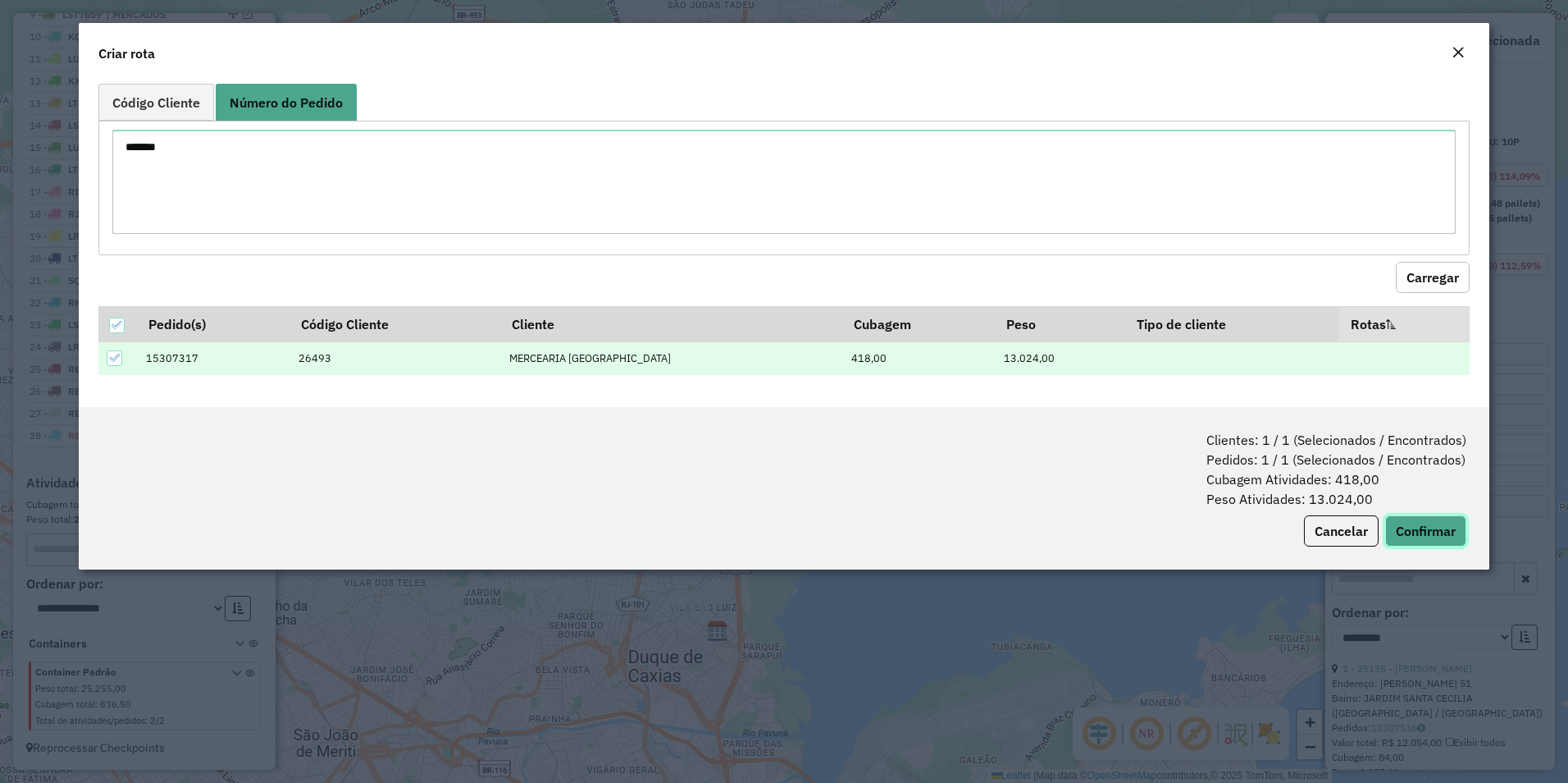
click at [1453, 533] on button "Confirmar" at bounding box center [1427, 531] width 82 height 31
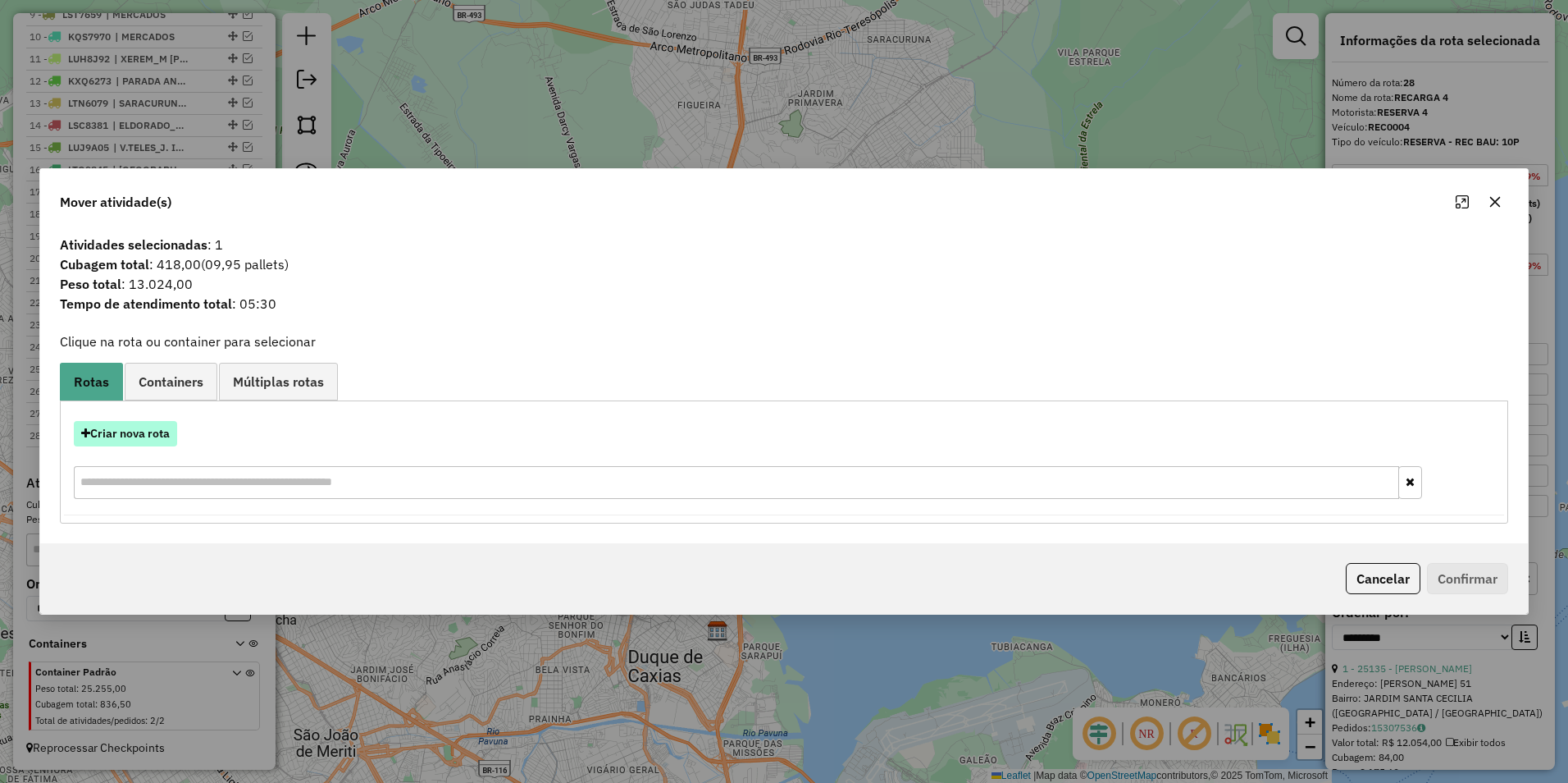
click at [125, 438] on button "Criar nova rota" at bounding box center [125, 433] width 103 height 25
select select "********"
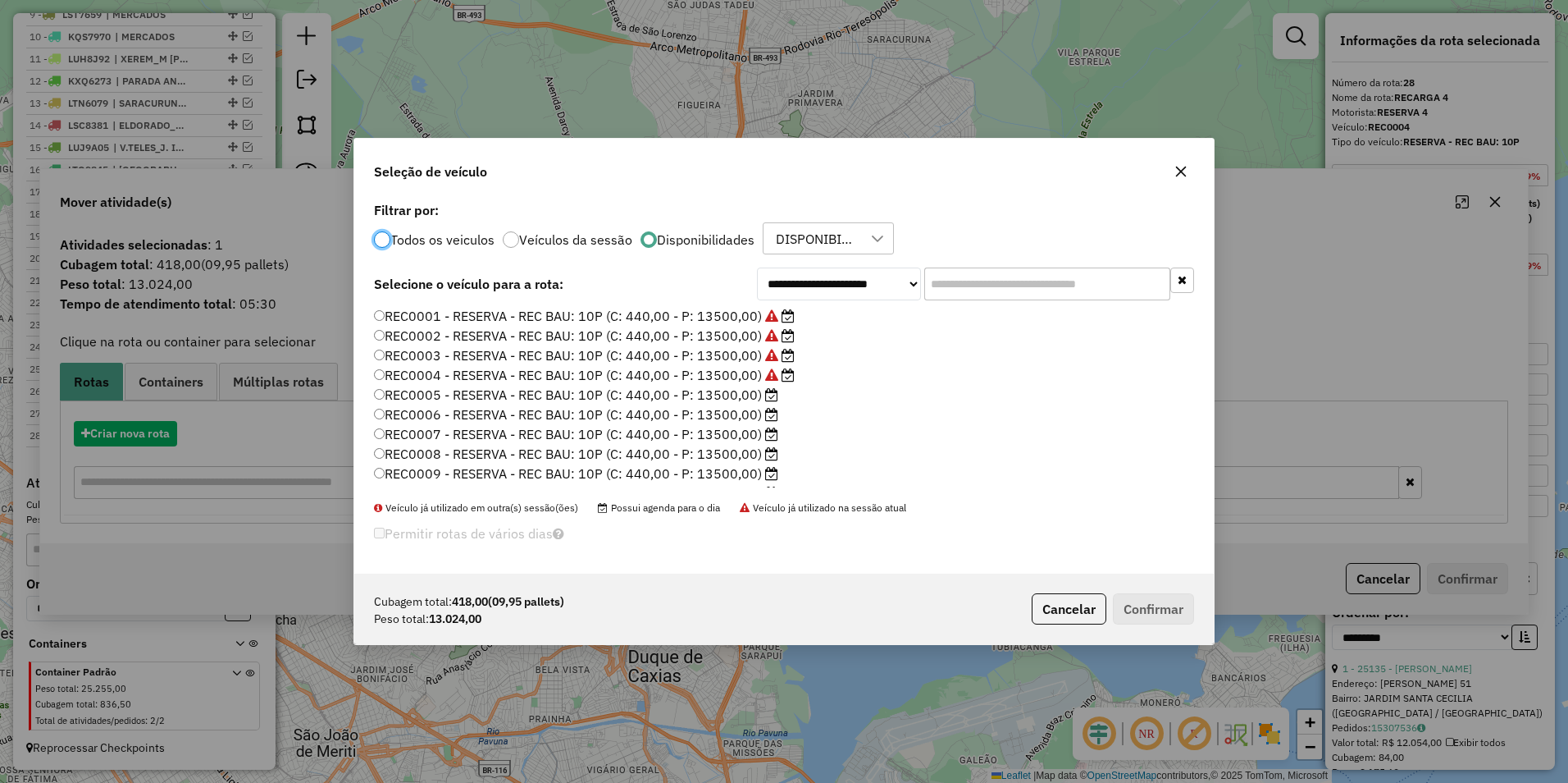
scroll to position [9, 5]
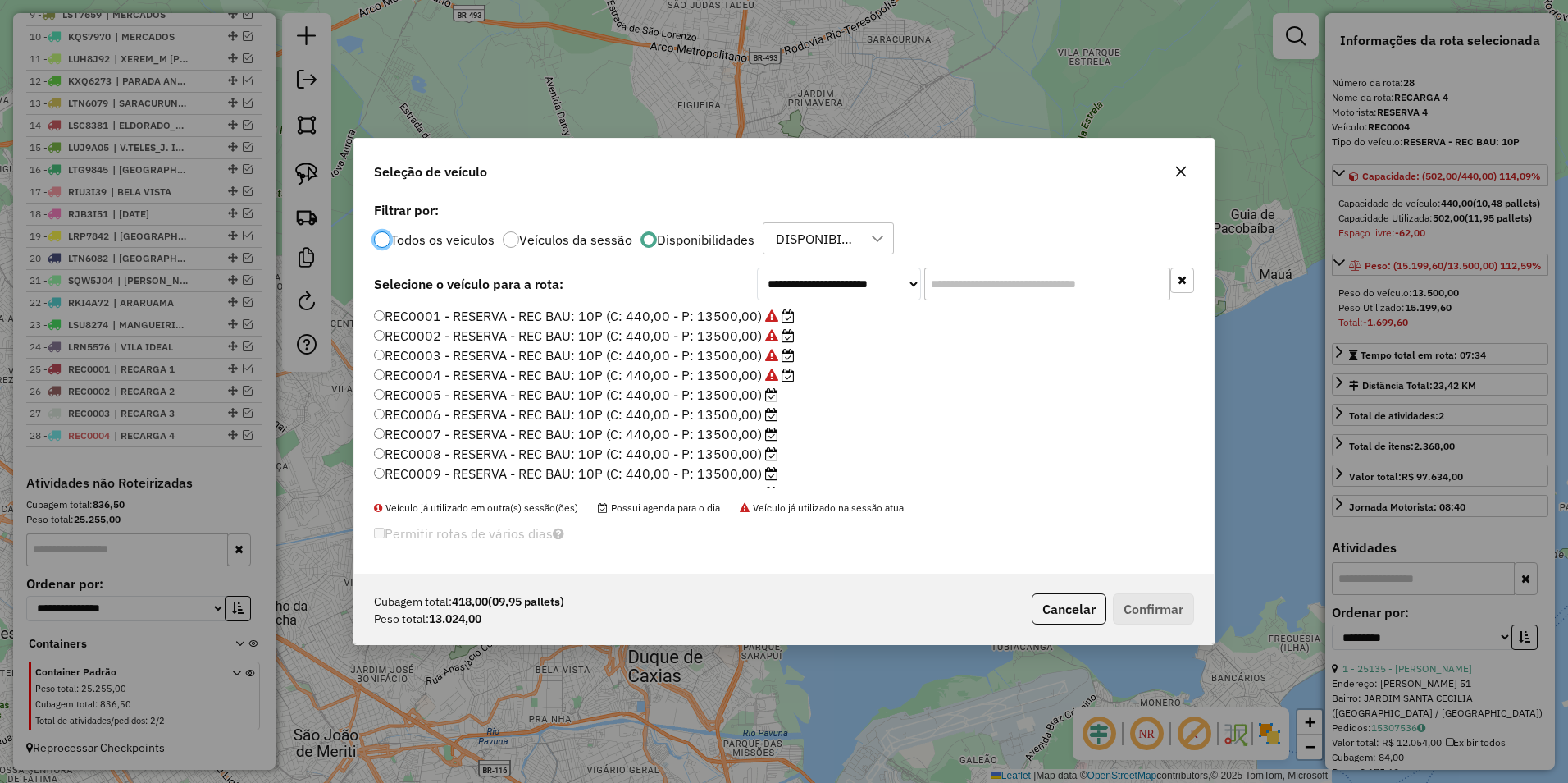
click at [757, 399] on label "REC0005 - RESERVA - REC BAU: 10P (C: 440,00 - P: 13500,00)" at bounding box center [576, 394] width 404 height 20
click at [1139, 595] on button "Confirmar" at bounding box center [1154, 609] width 82 height 31
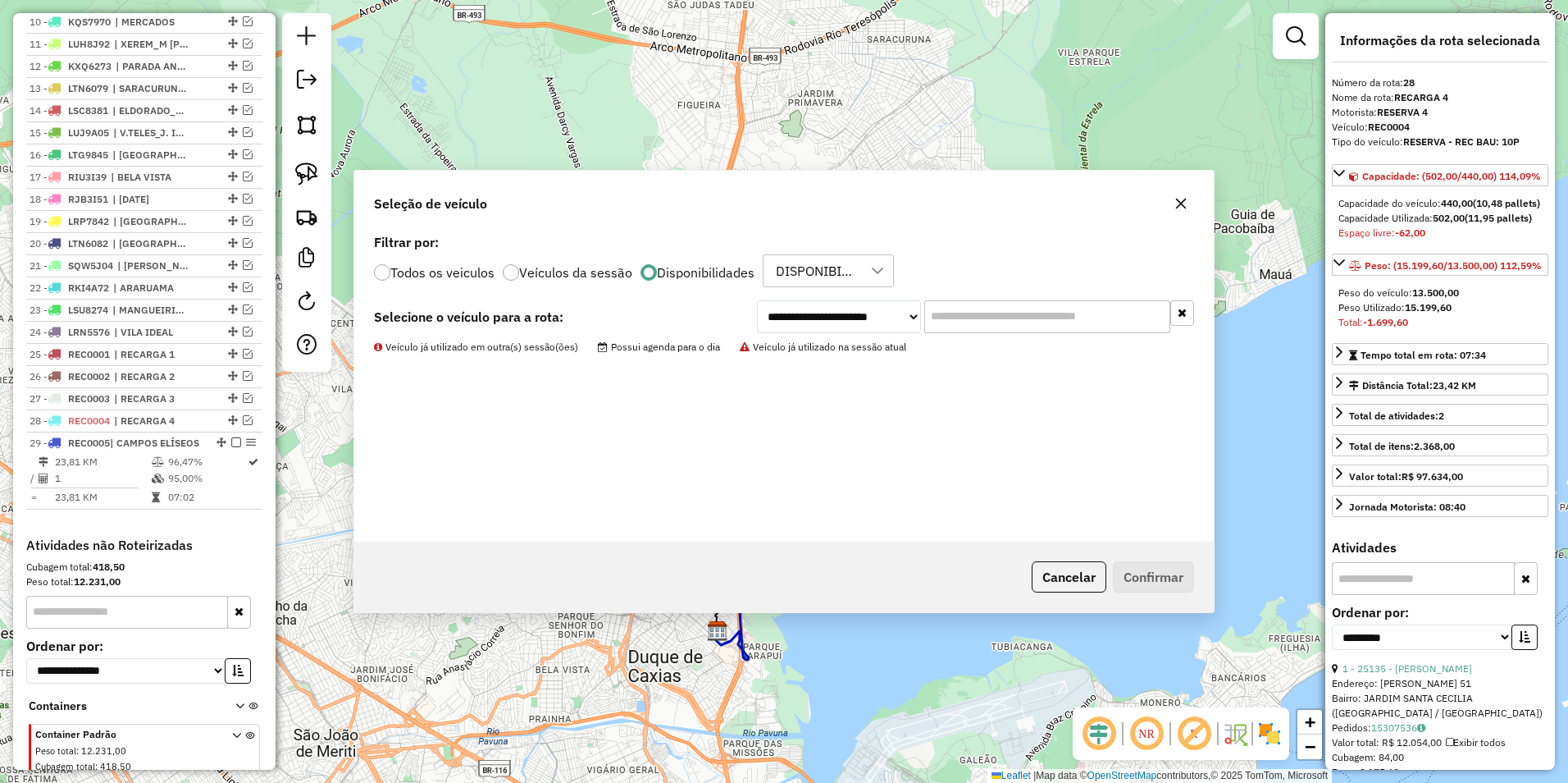
scroll to position [893, 0]
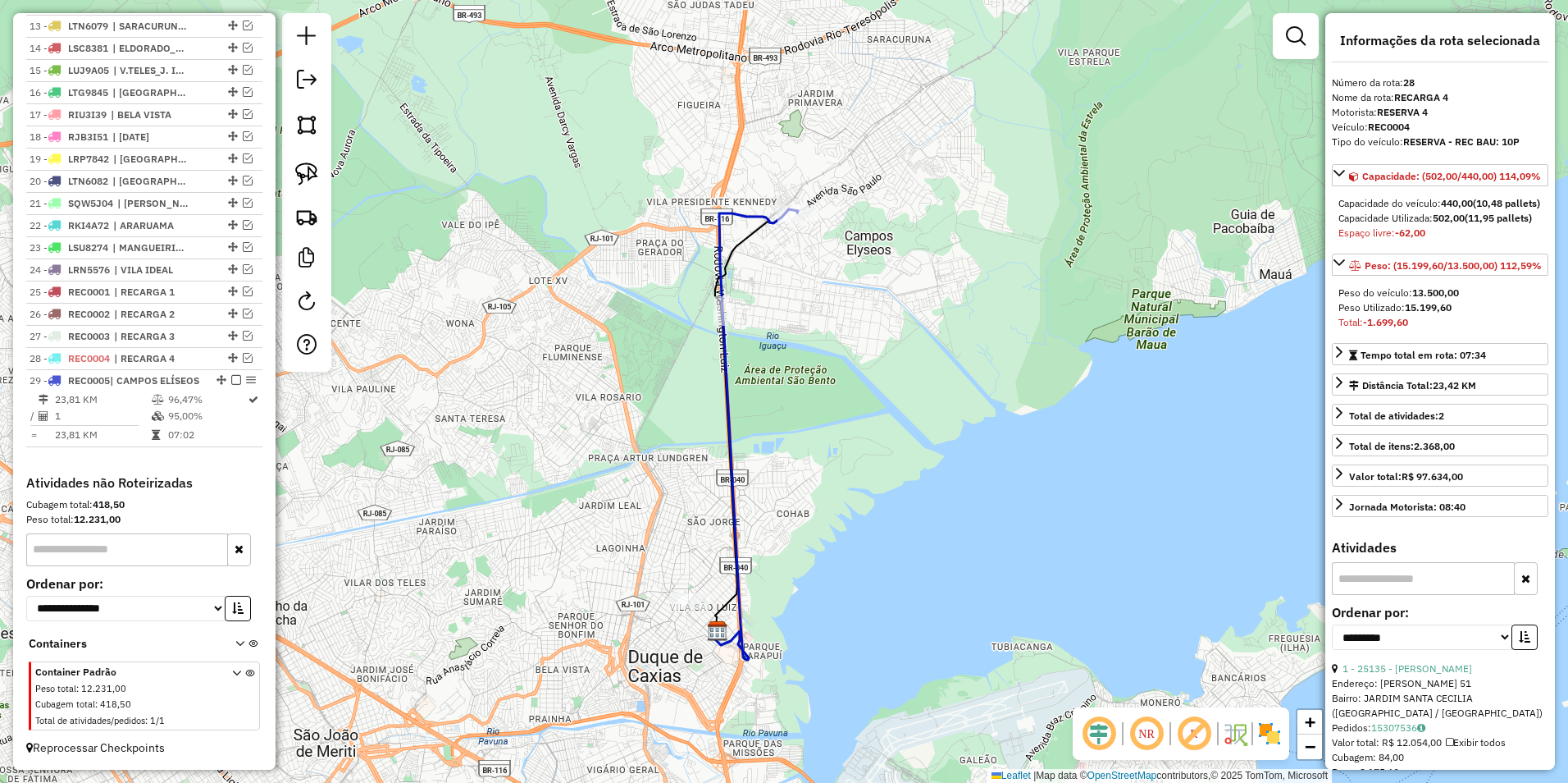
click at [751, 213] on icon at bounding box center [755, 434] width 85 height 451
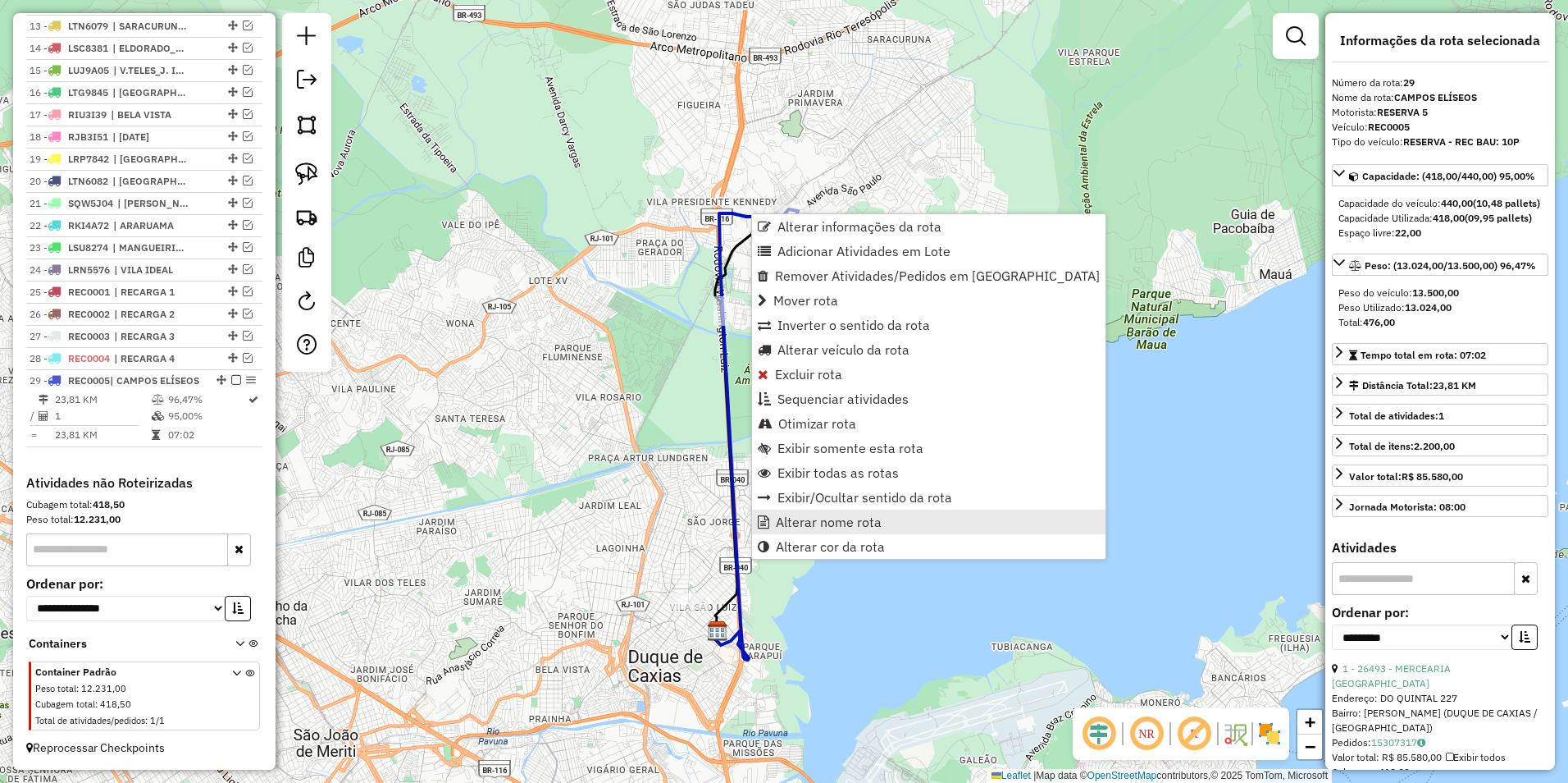
click at [854, 523] on span "Alterar nome rota" at bounding box center [829, 522] width 106 height 13
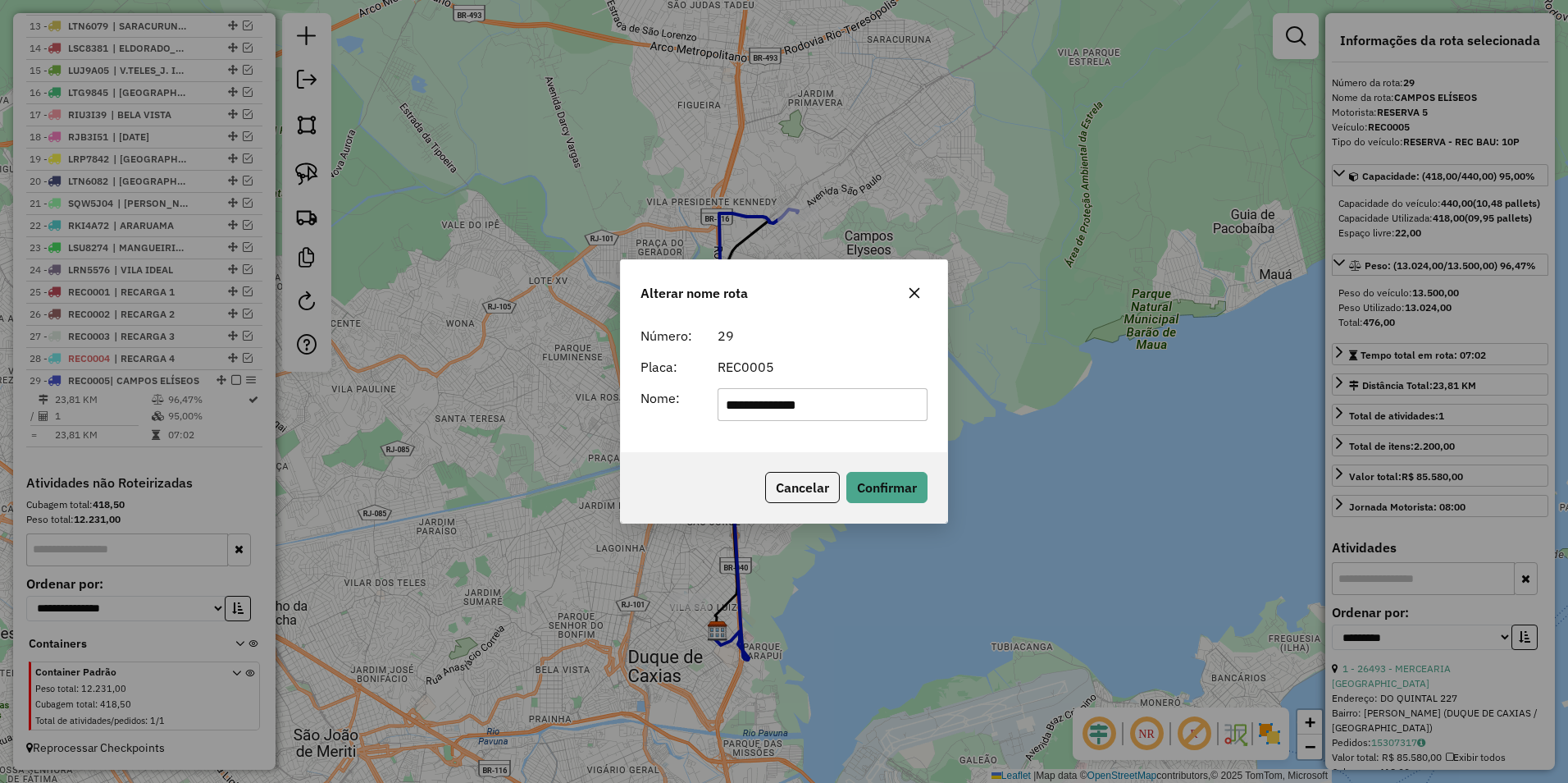
drag, startPoint x: 856, startPoint y: 412, endPoint x: 397, endPoint y: 435, distance: 459.6
click at [397, 435] on div "**********" at bounding box center [784, 392] width 1568 height 783
type input "*********"
click at [896, 482] on button "Confirmar" at bounding box center [888, 488] width 82 height 31
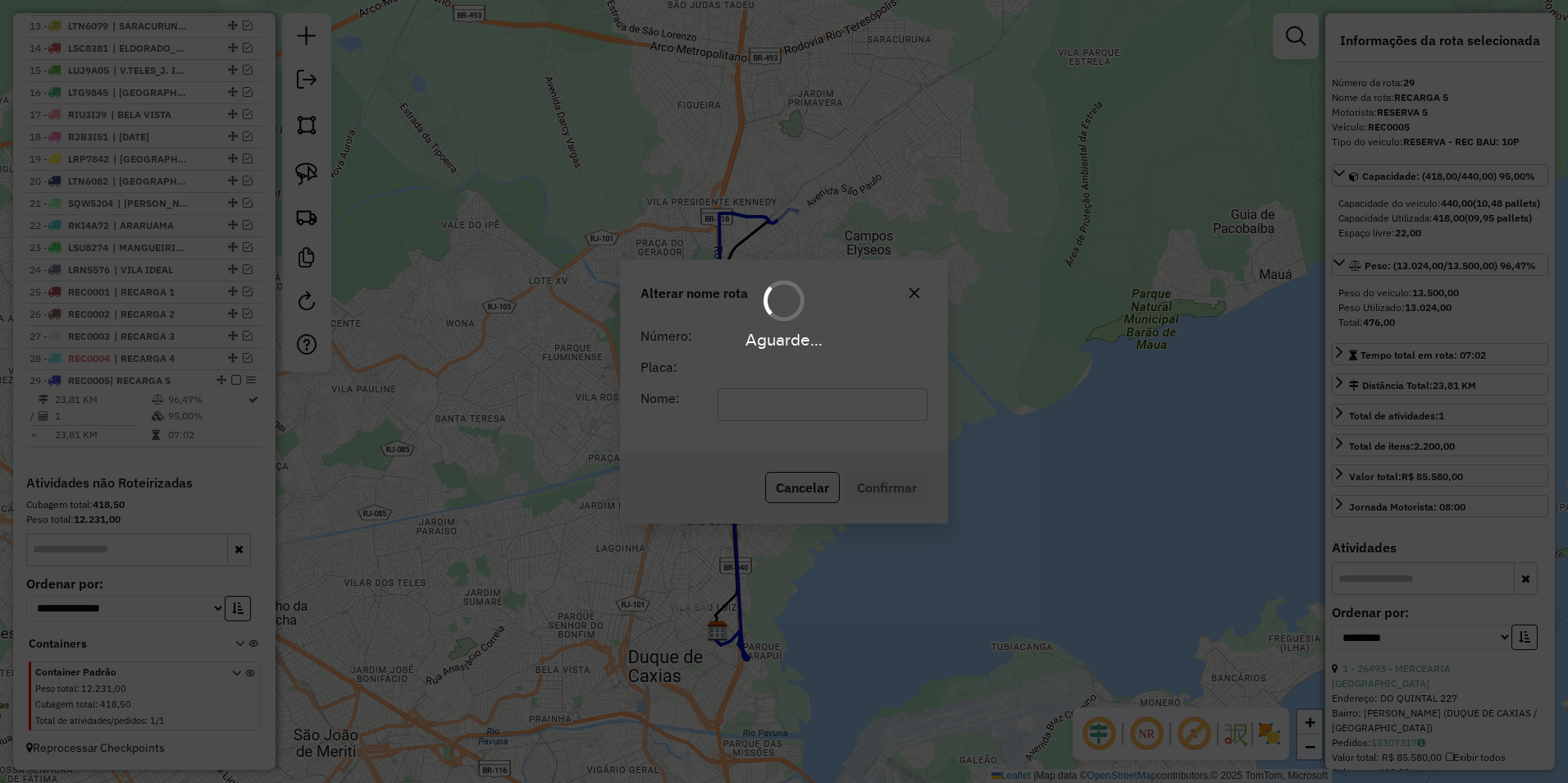
scroll to position [878, 0]
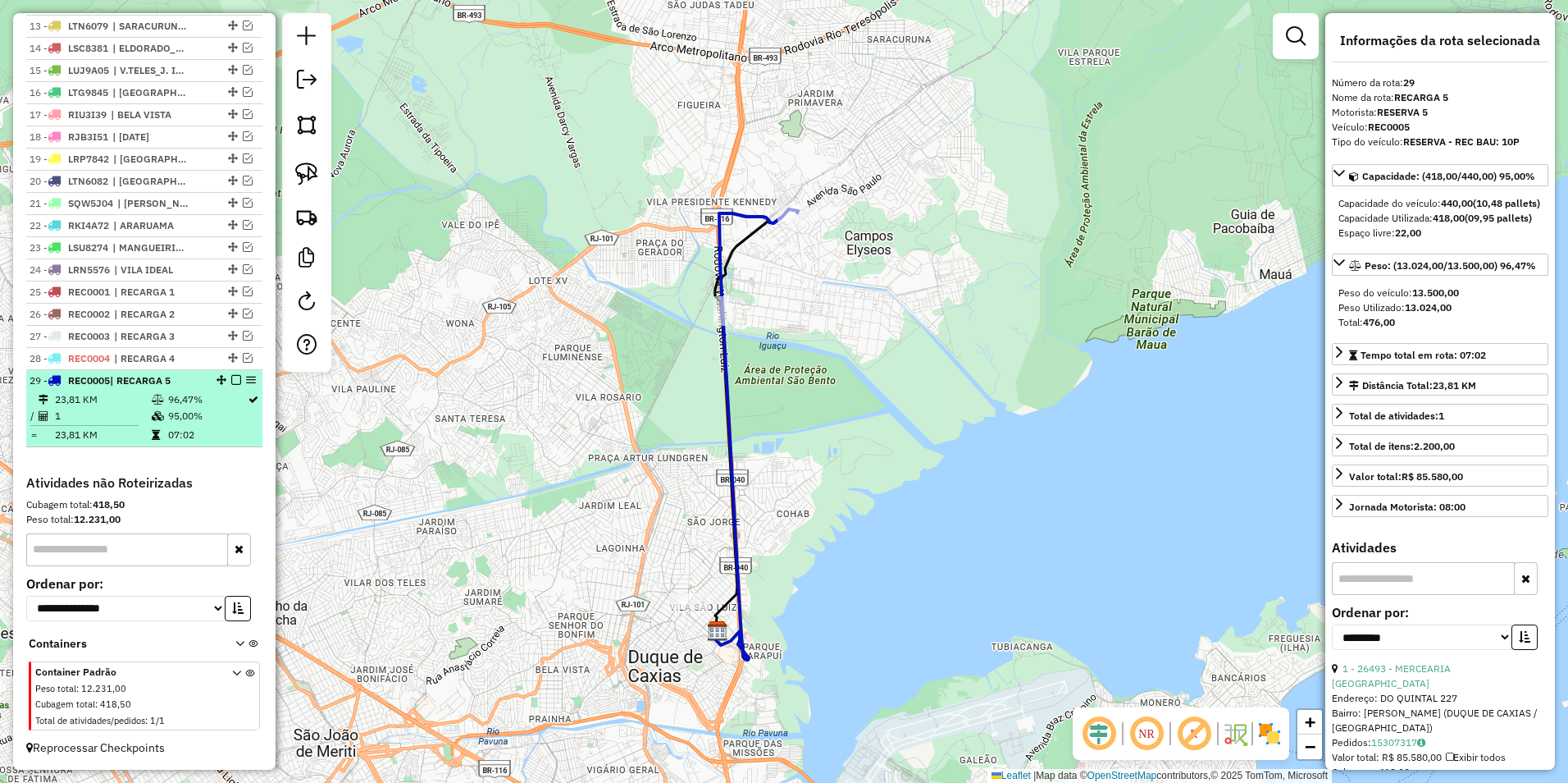
click at [232, 380] on em at bounding box center [236, 379] width 10 height 10
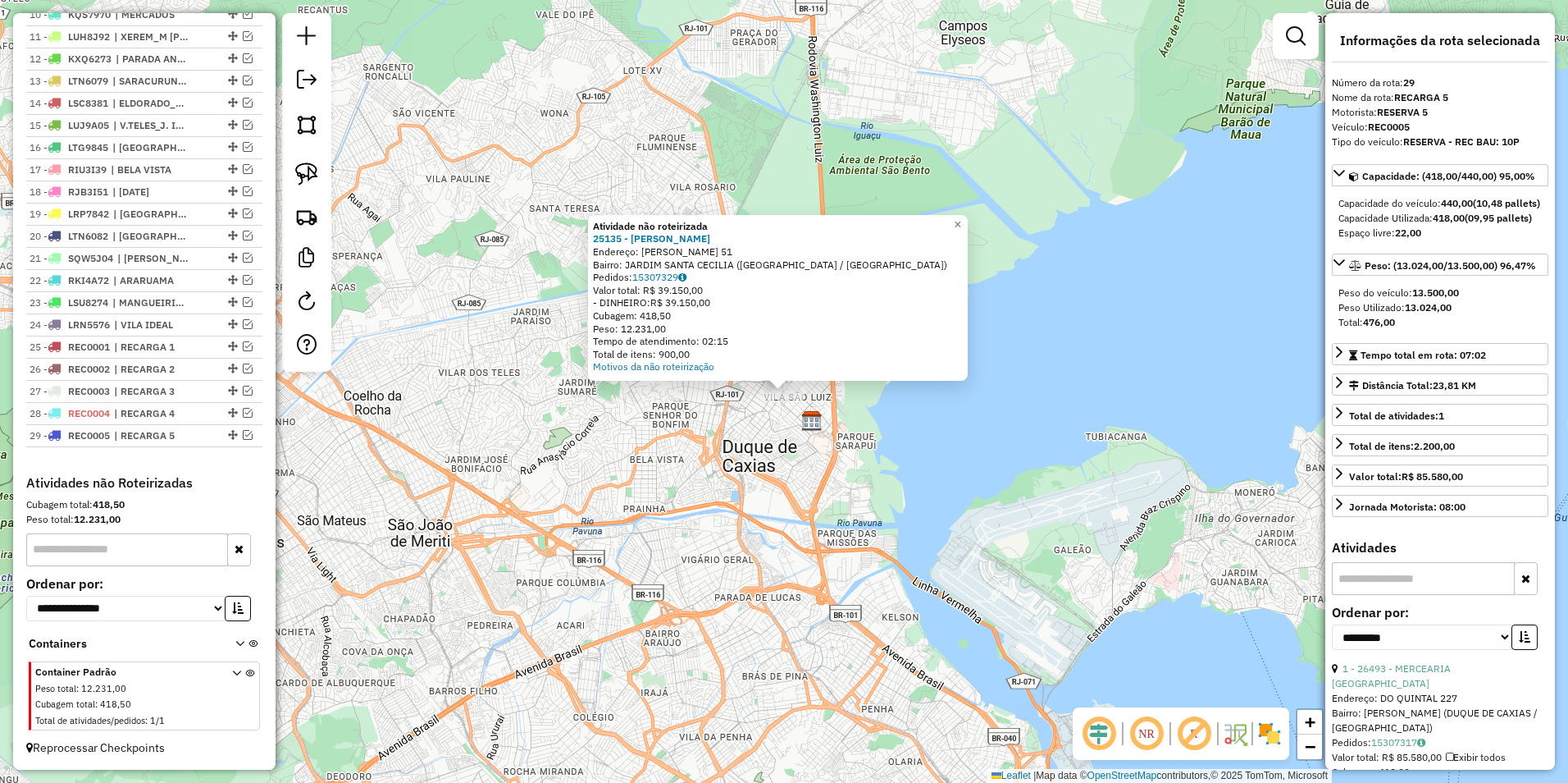
click at [705, 446] on div "Atividade não roteirizada 25135 - VERONICA MORENO REIS Endereço: MARIA FRANCISC…" at bounding box center [784, 392] width 1568 height 783
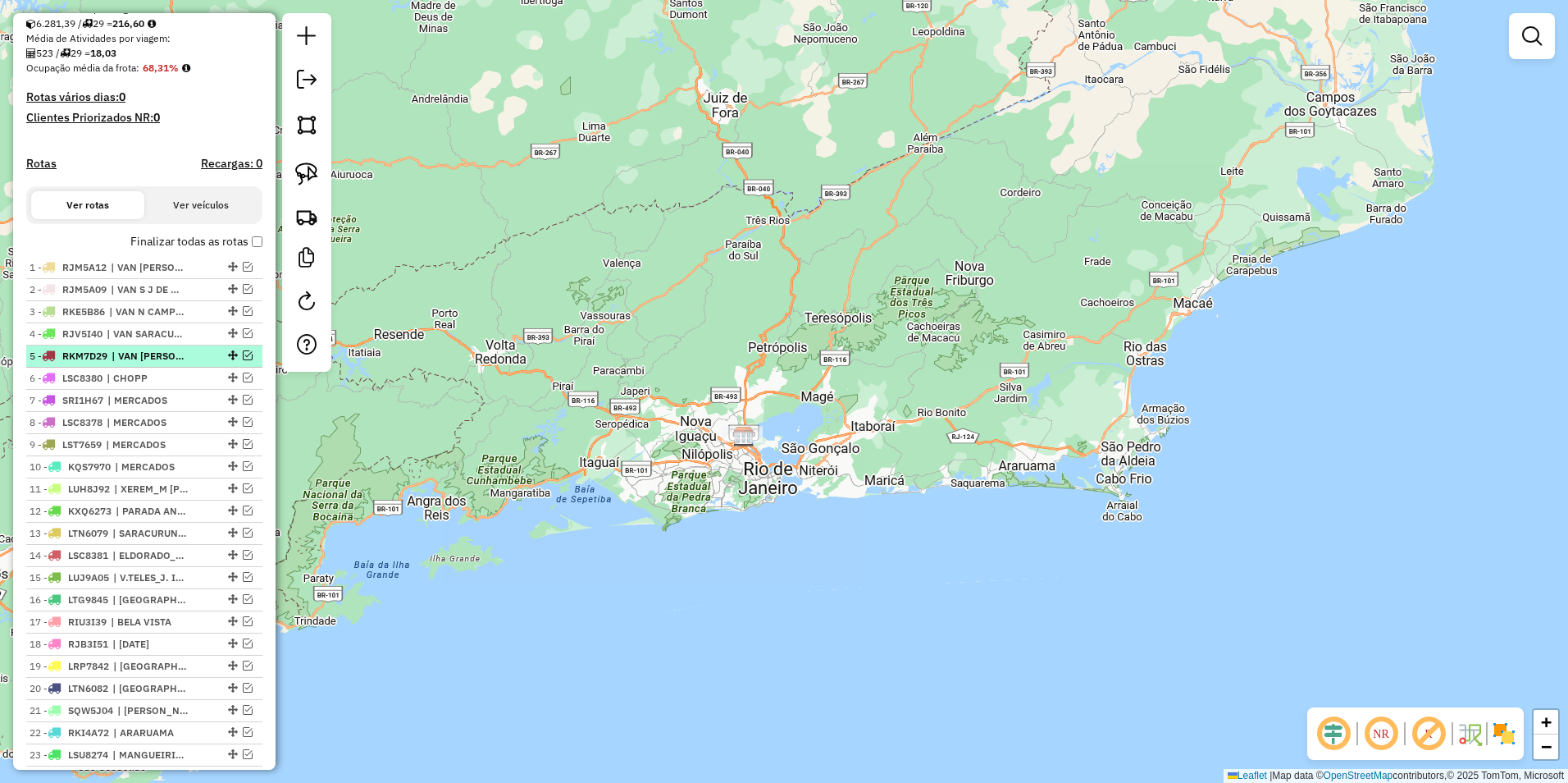
scroll to position [332, 0]
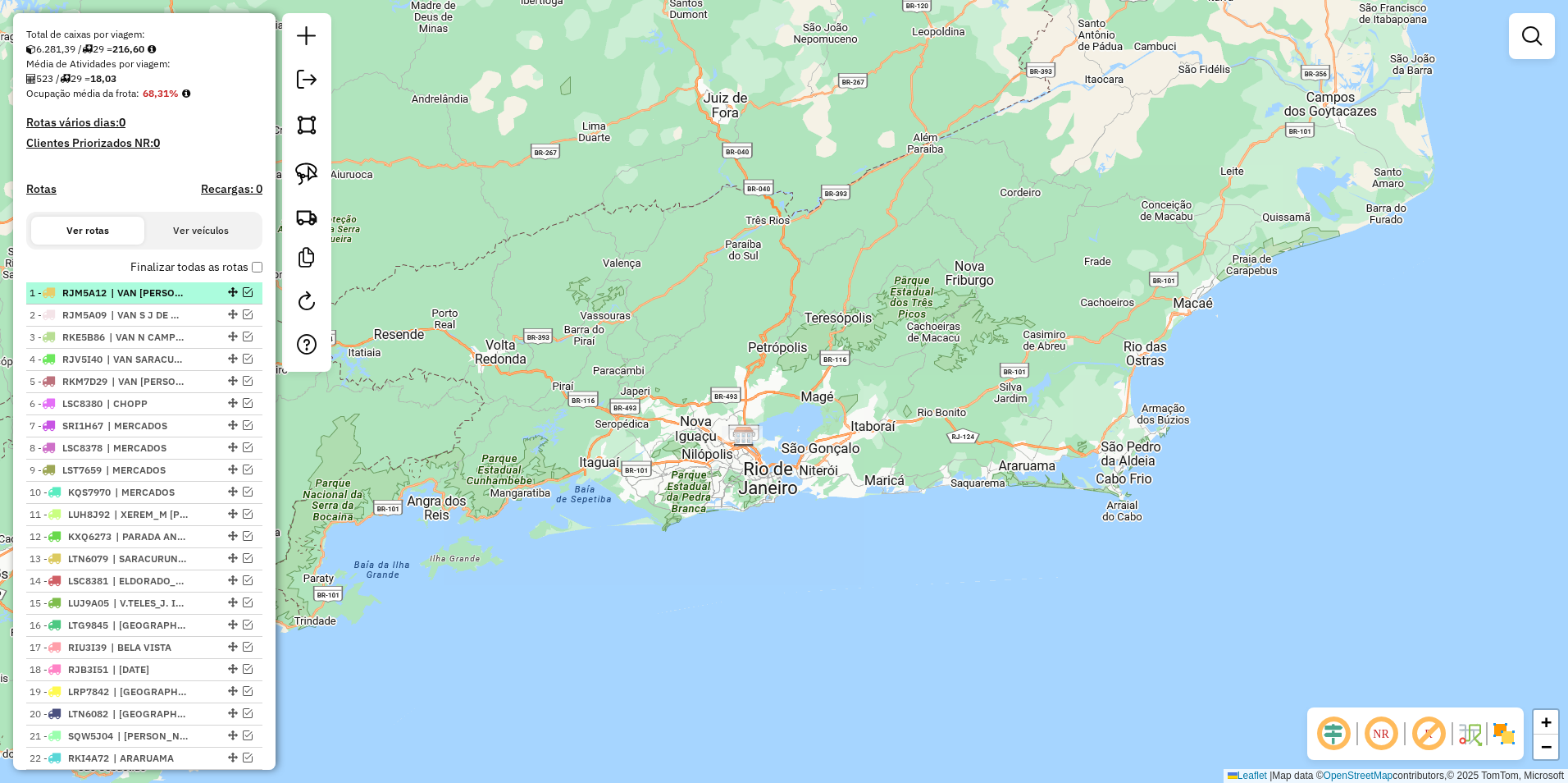
click at [172, 300] on span "| VAN V S LUIS" at bounding box center [148, 293] width 75 height 15
select select "**********"
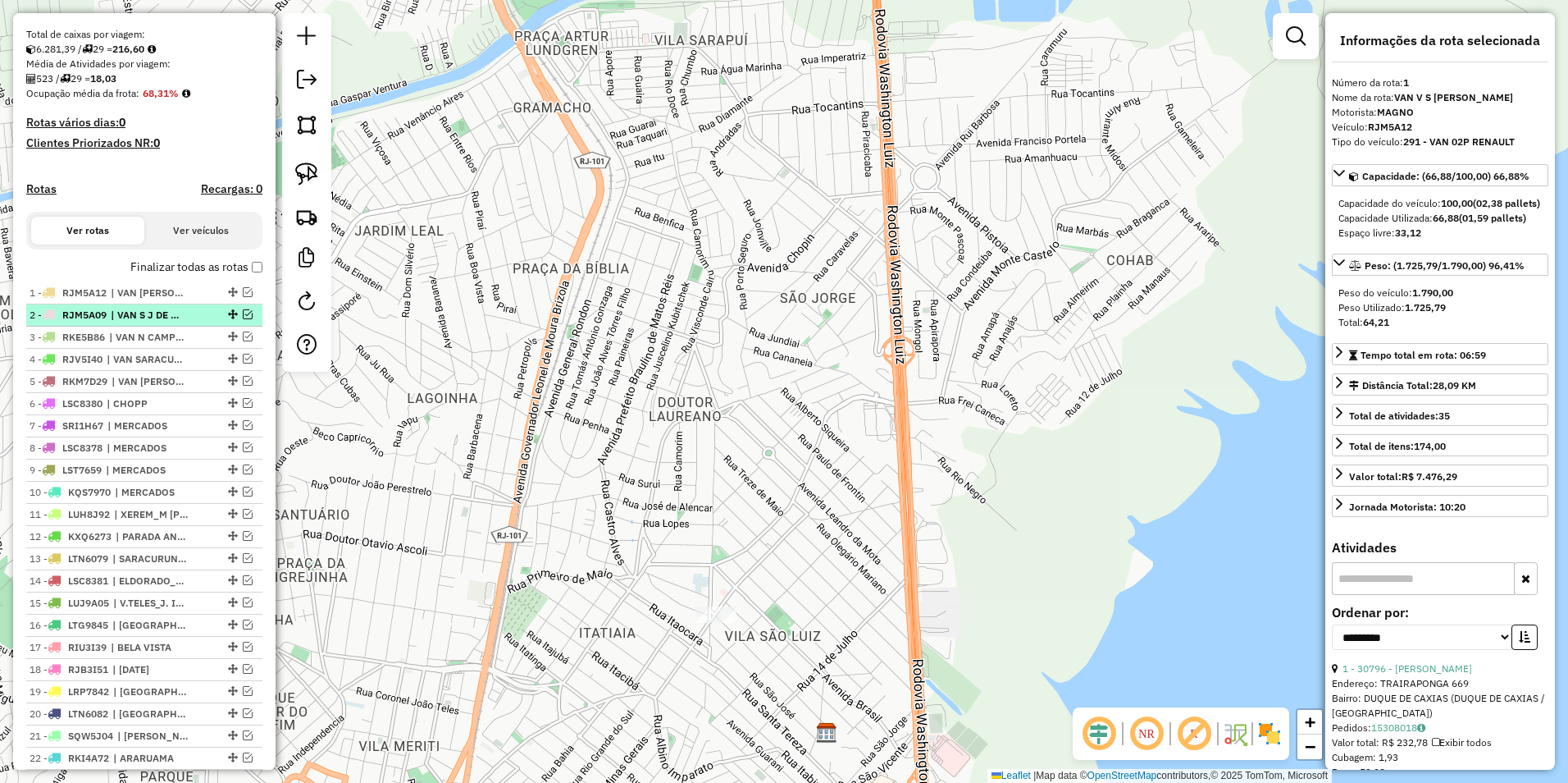
click at [151, 326] on li "2 - RJM5A09 | VAN S J DE MERITI" at bounding box center [144, 316] width 236 height 23
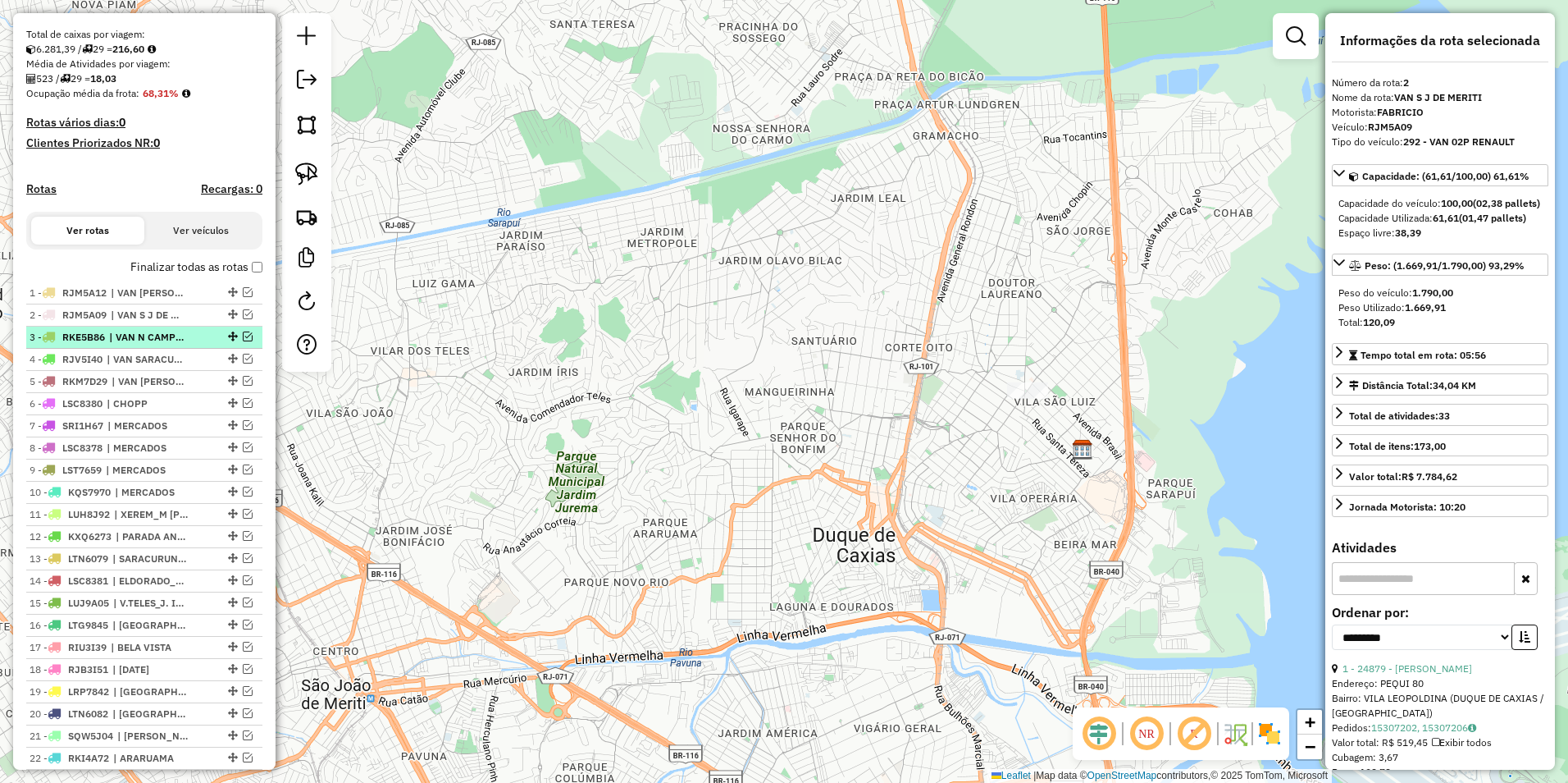
click at [150, 345] on span "| VAN N CAMPINAS" at bounding box center [147, 337] width 75 height 15
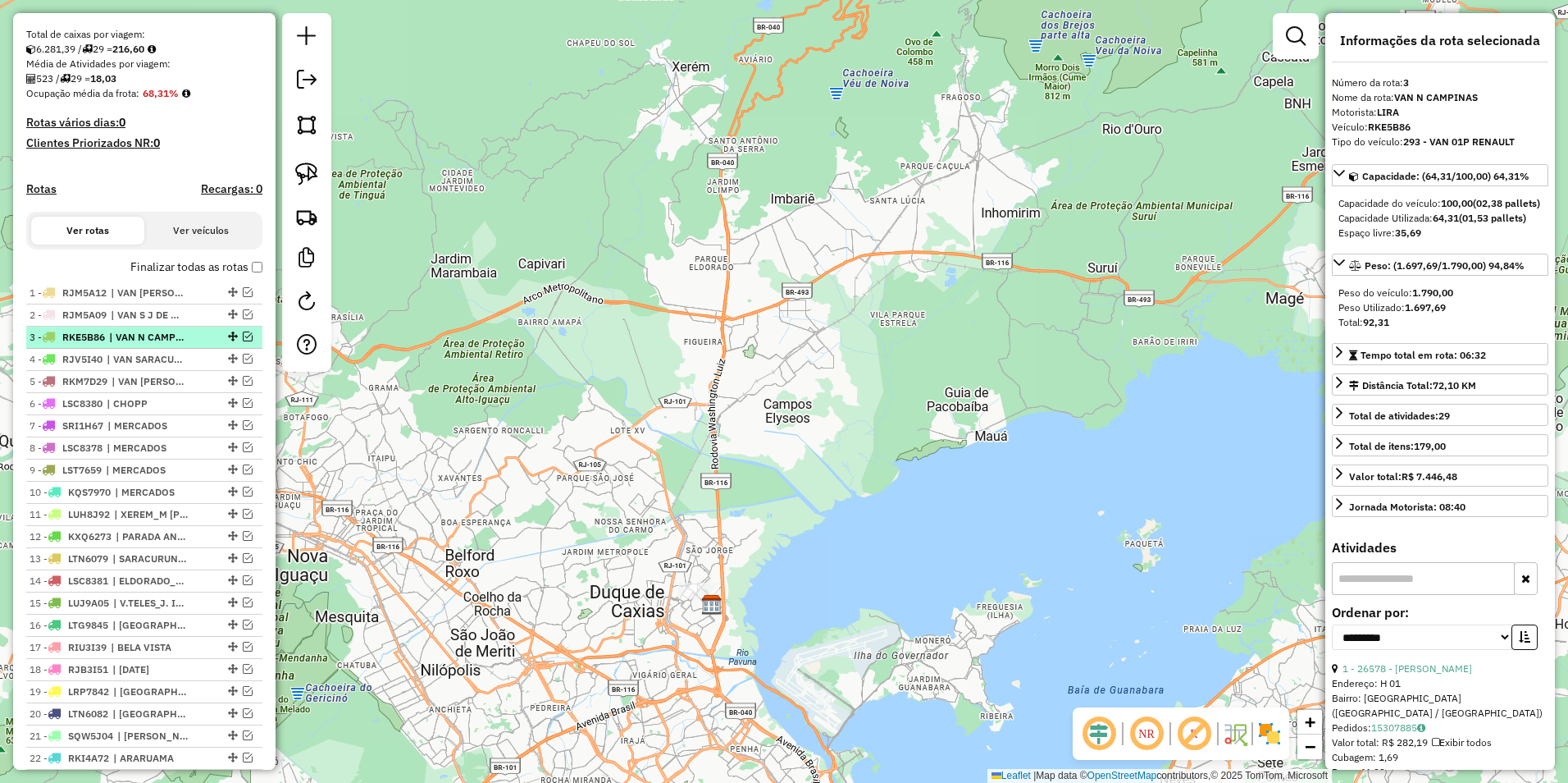
click at [156, 345] on span "| VAN N CAMPINAS" at bounding box center [147, 337] width 75 height 15
click at [243, 341] on em at bounding box center [247, 336] width 10 height 10
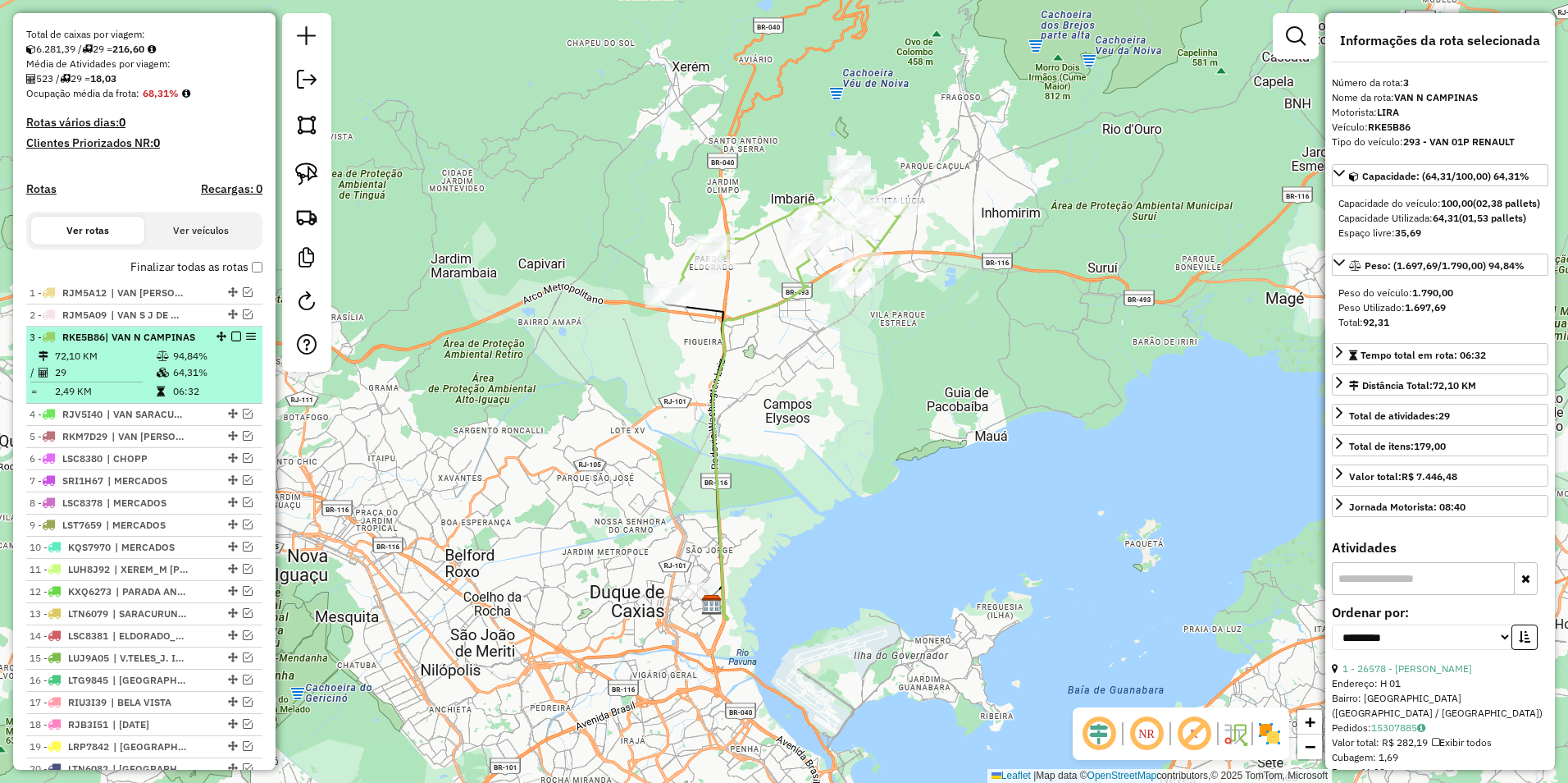
click at [232, 341] on em at bounding box center [236, 336] width 10 height 10
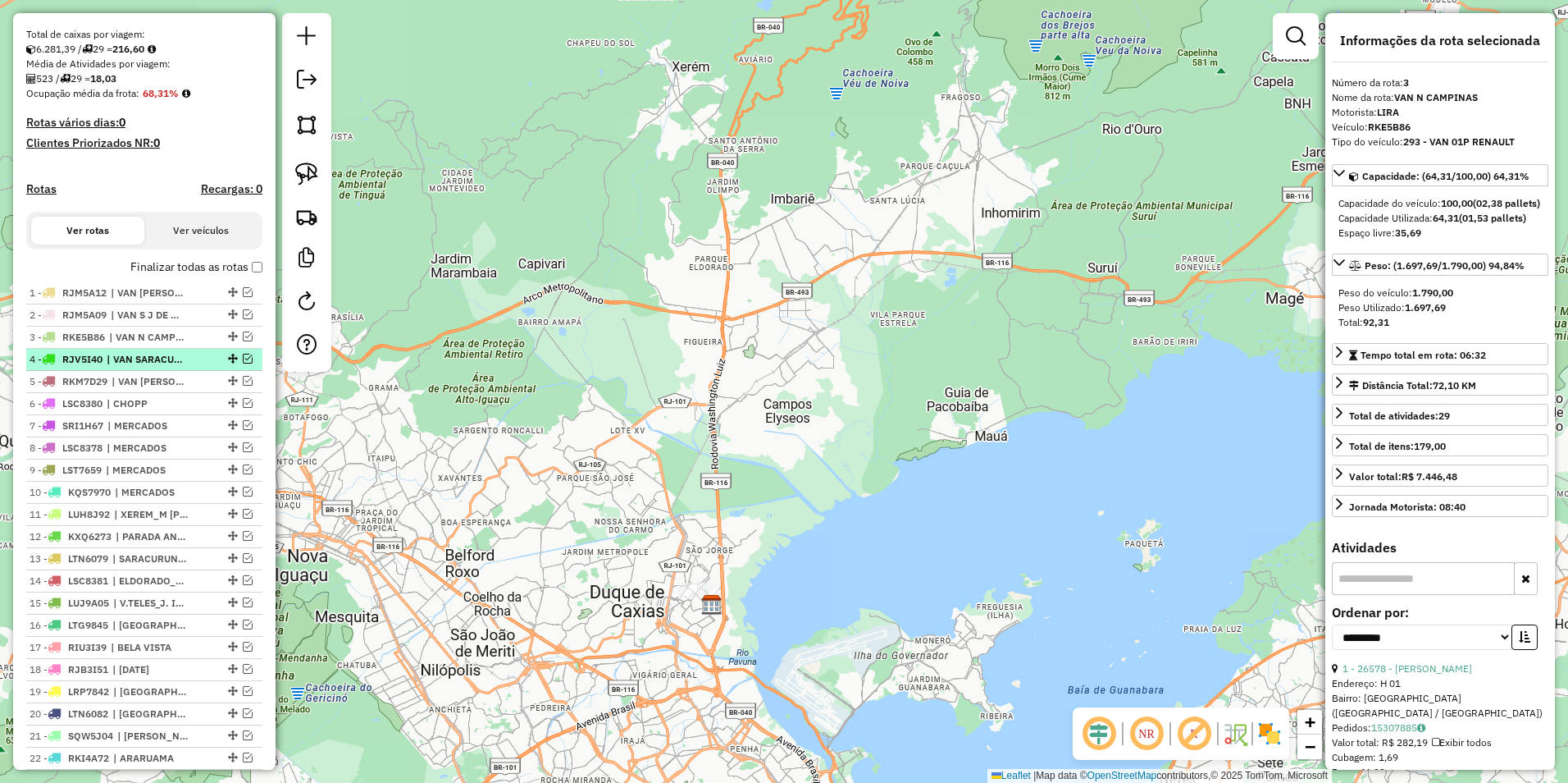
click at [213, 364] on div at bounding box center [231, 358] width 49 height 10
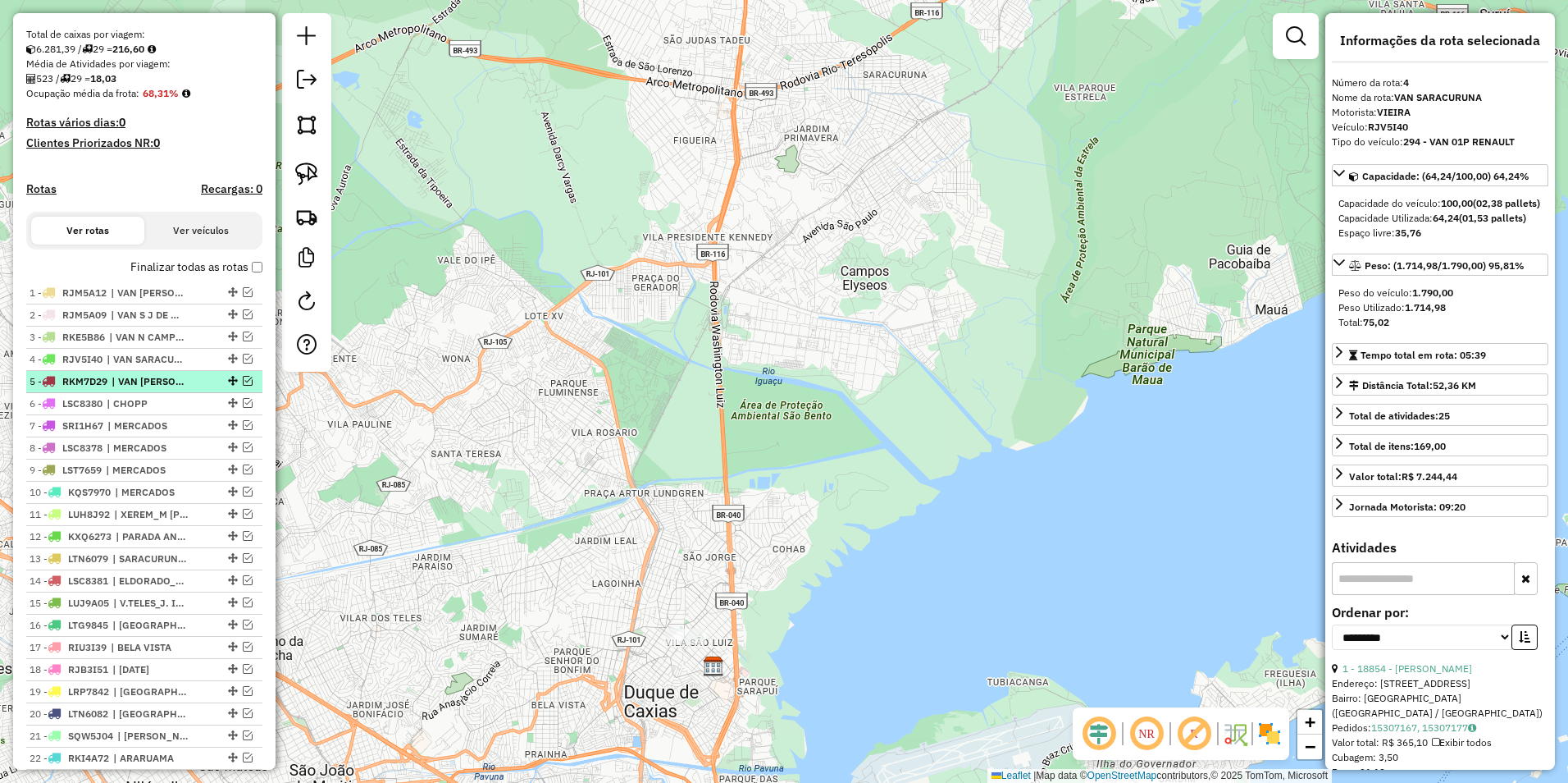
click at [201, 389] on div "5 - RKM7D29 | VAN XERÉM" at bounding box center [144, 381] width 230 height 15
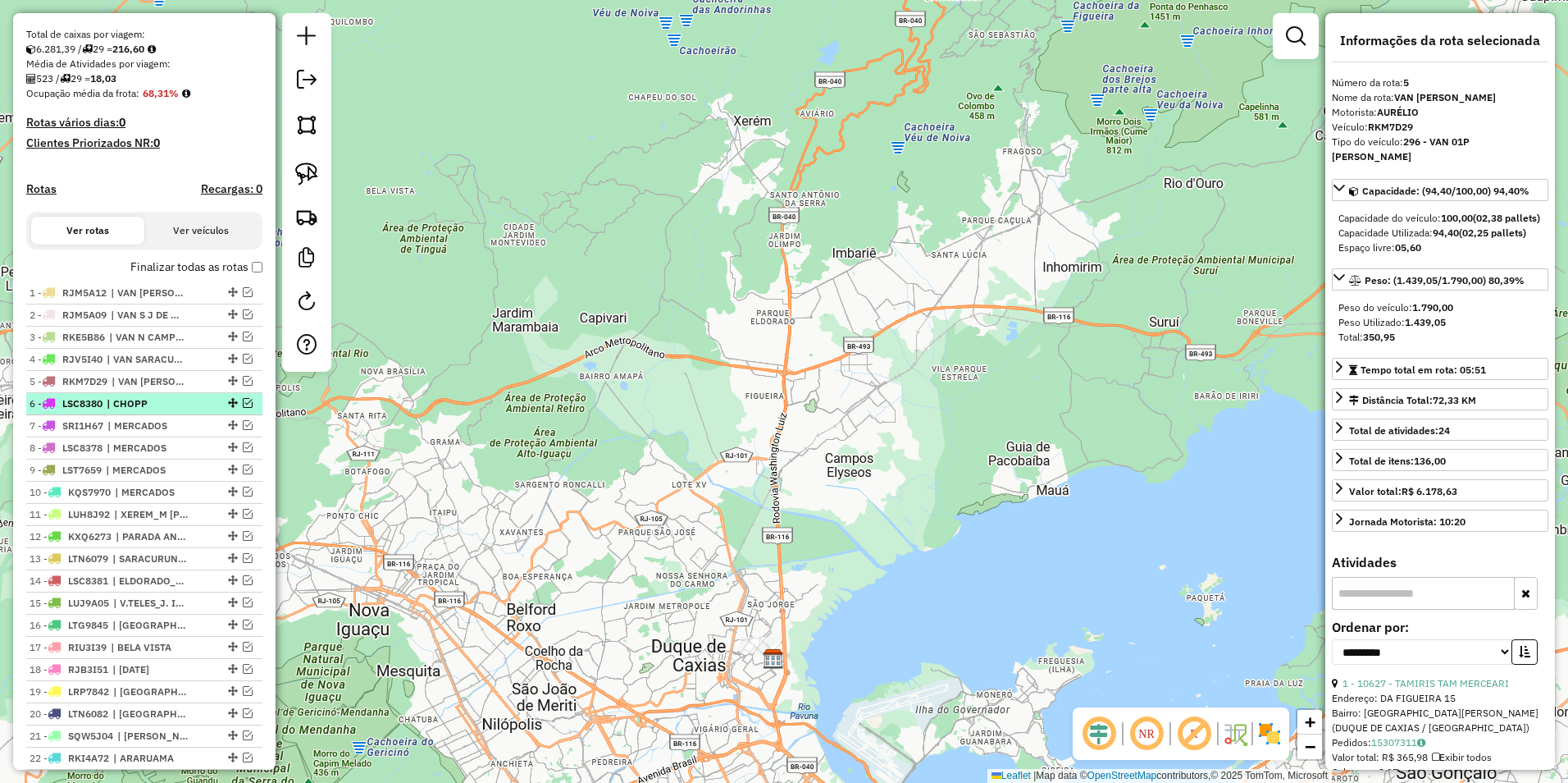
click at [182, 411] on span "| CHOPP" at bounding box center [144, 404] width 75 height 15
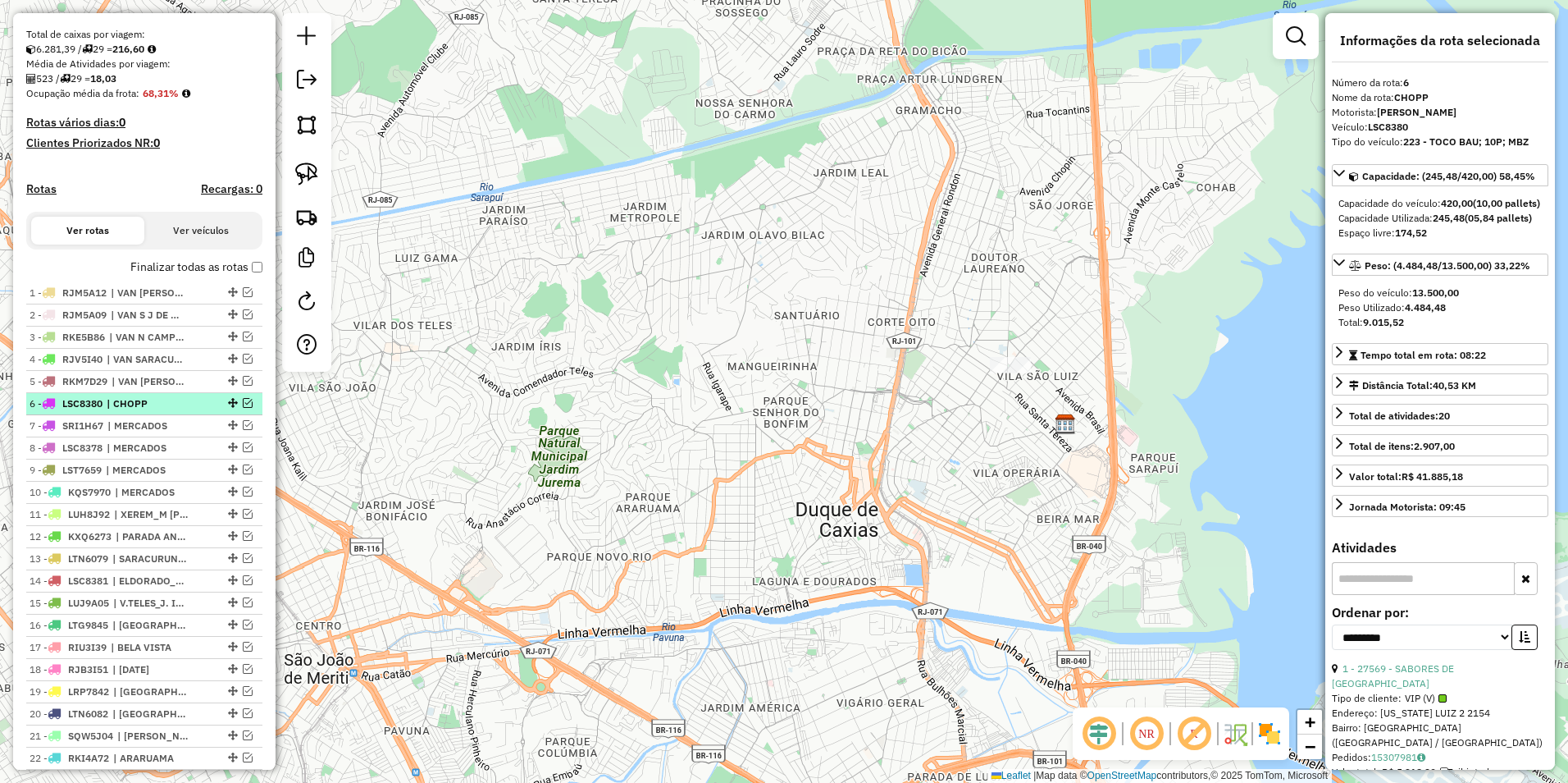
click at [243, 408] on em at bounding box center [247, 402] width 10 height 10
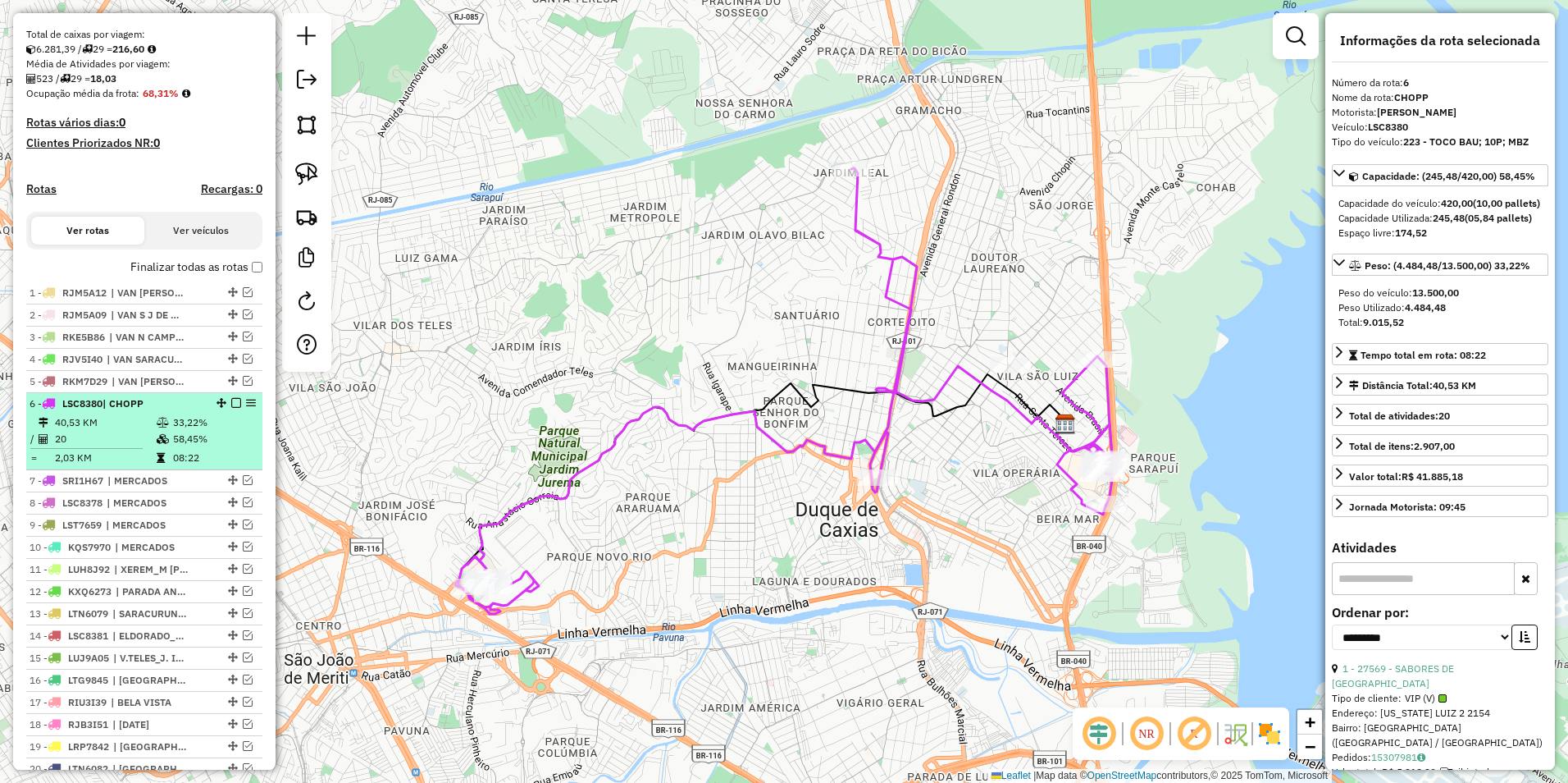
click at [233, 408] on em at bounding box center [236, 402] width 10 height 10
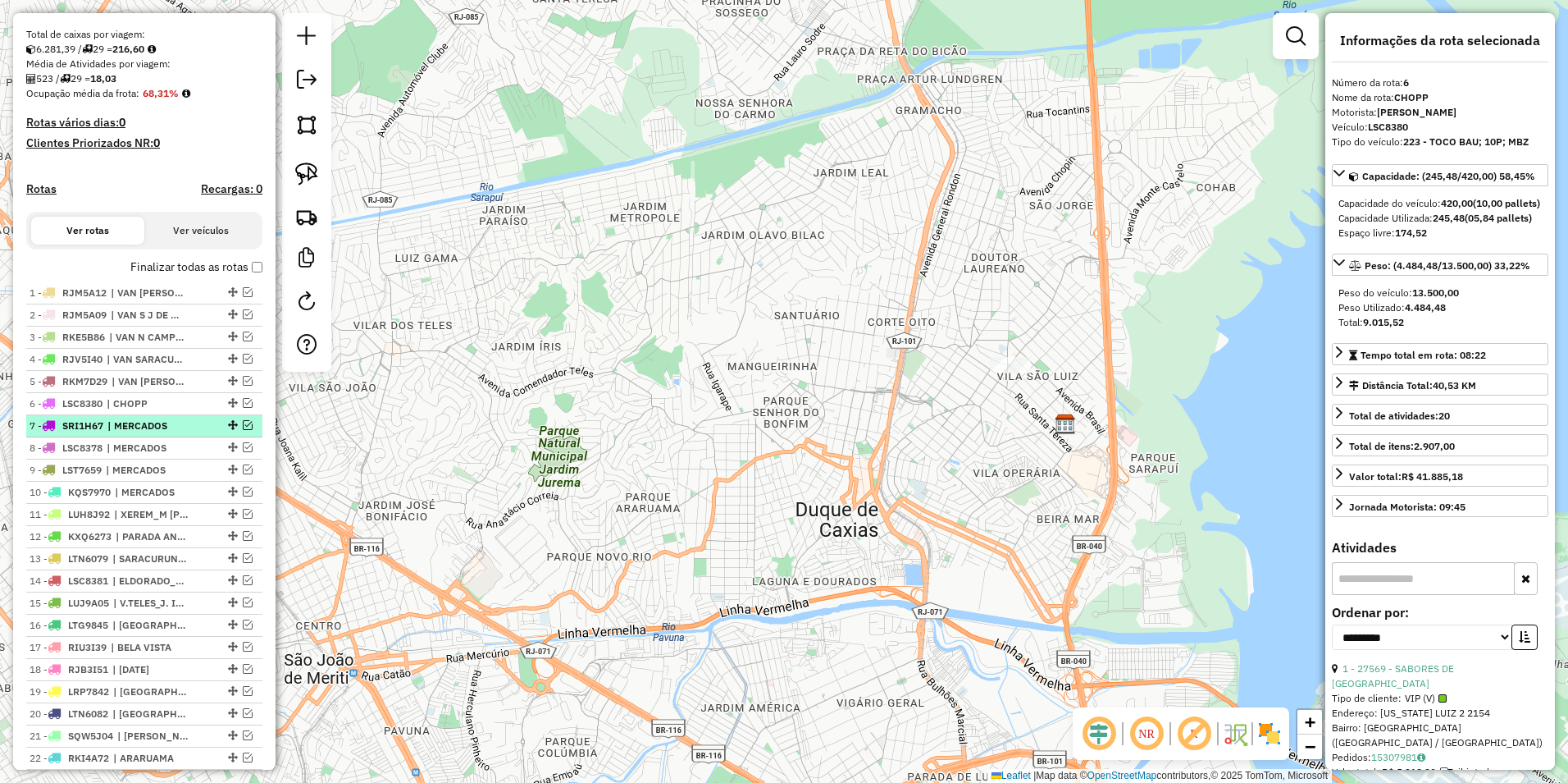
click at [165, 433] on span "| MERCADOS" at bounding box center [145, 425] width 75 height 15
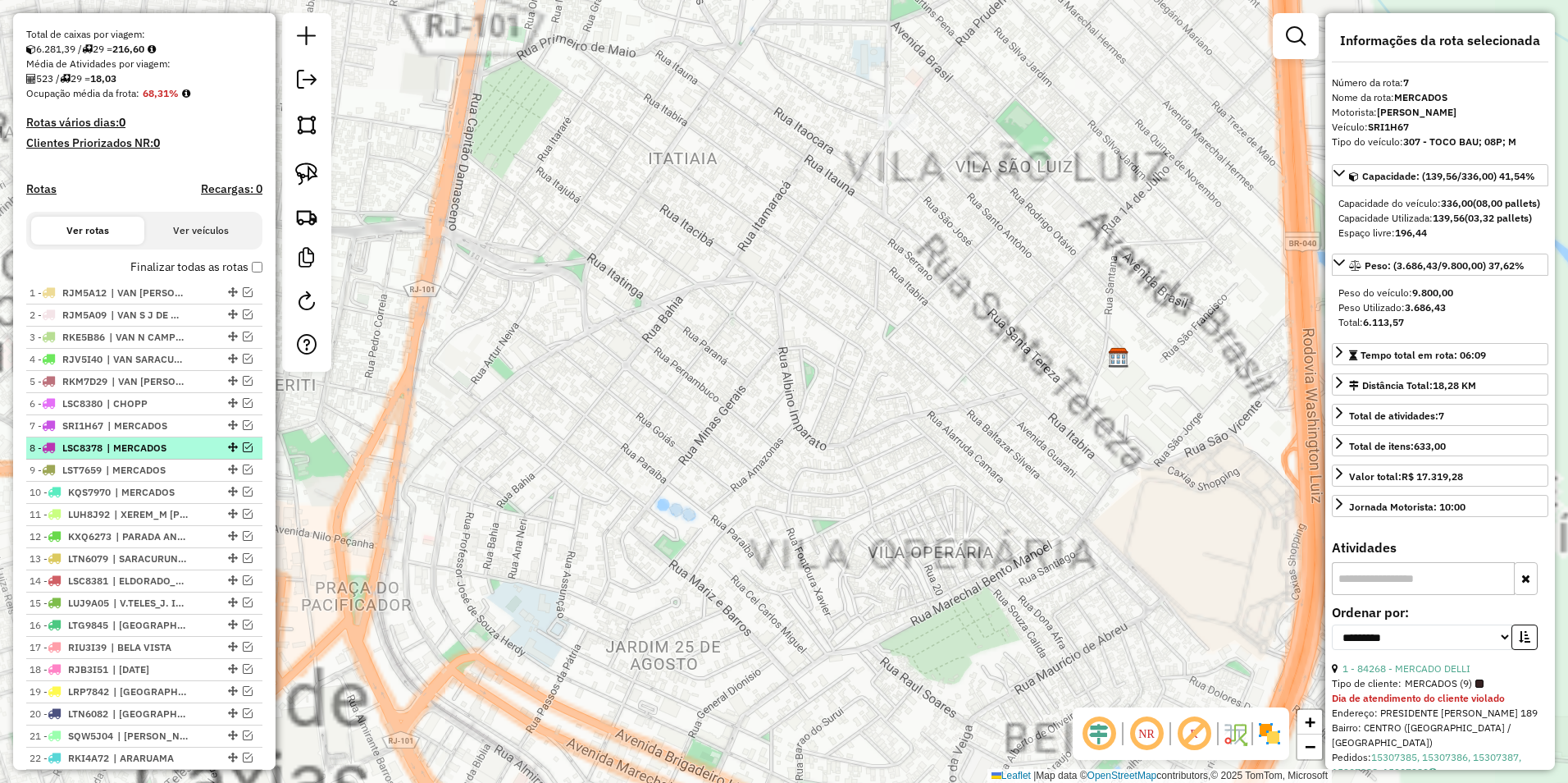
click at [149, 456] on span "| MERCADOS" at bounding box center [144, 448] width 75 height 15
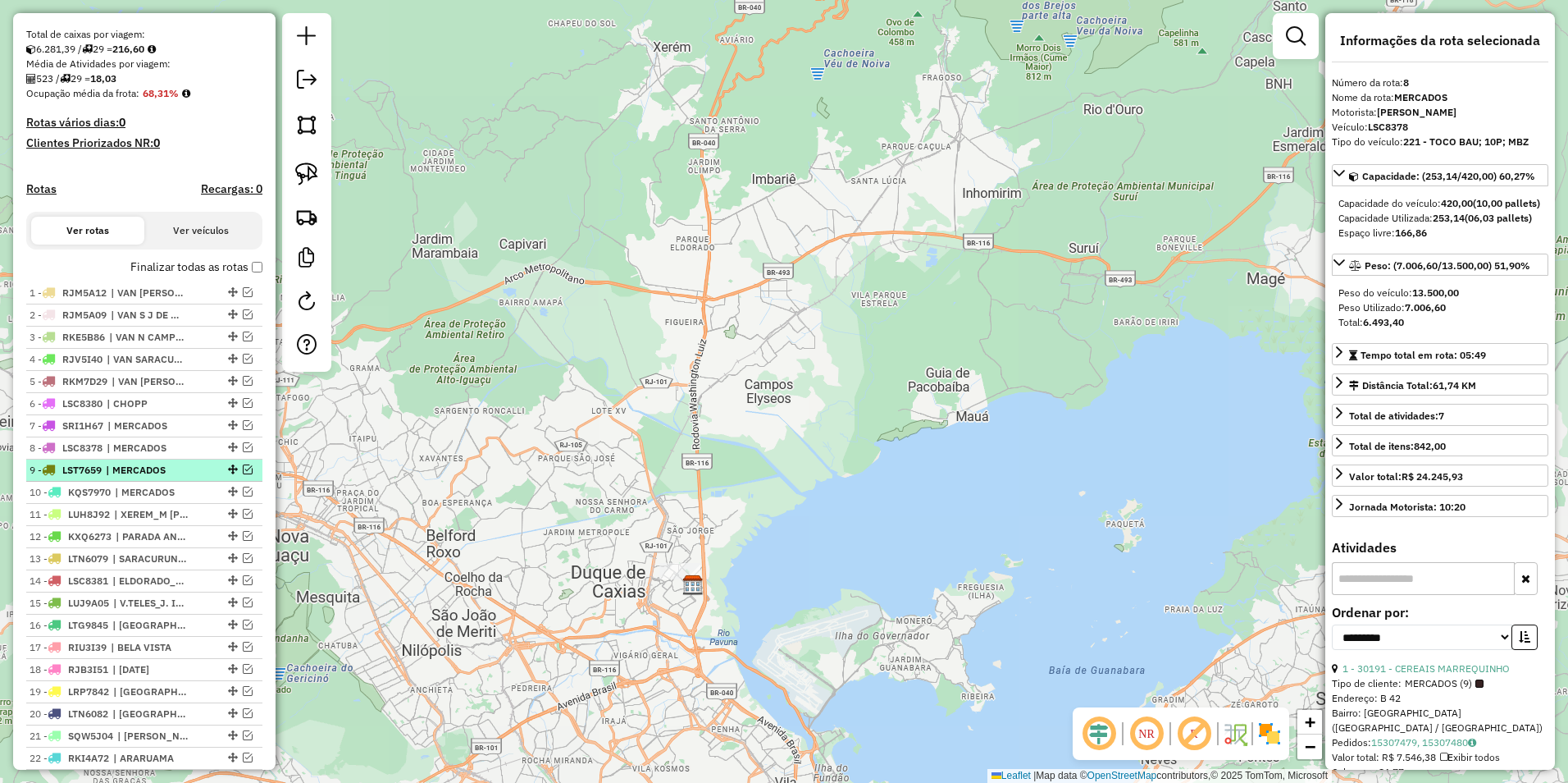
click at [151, 477] on span "| MERCADOS" at bounding box center [143, 470] width 75 height 15
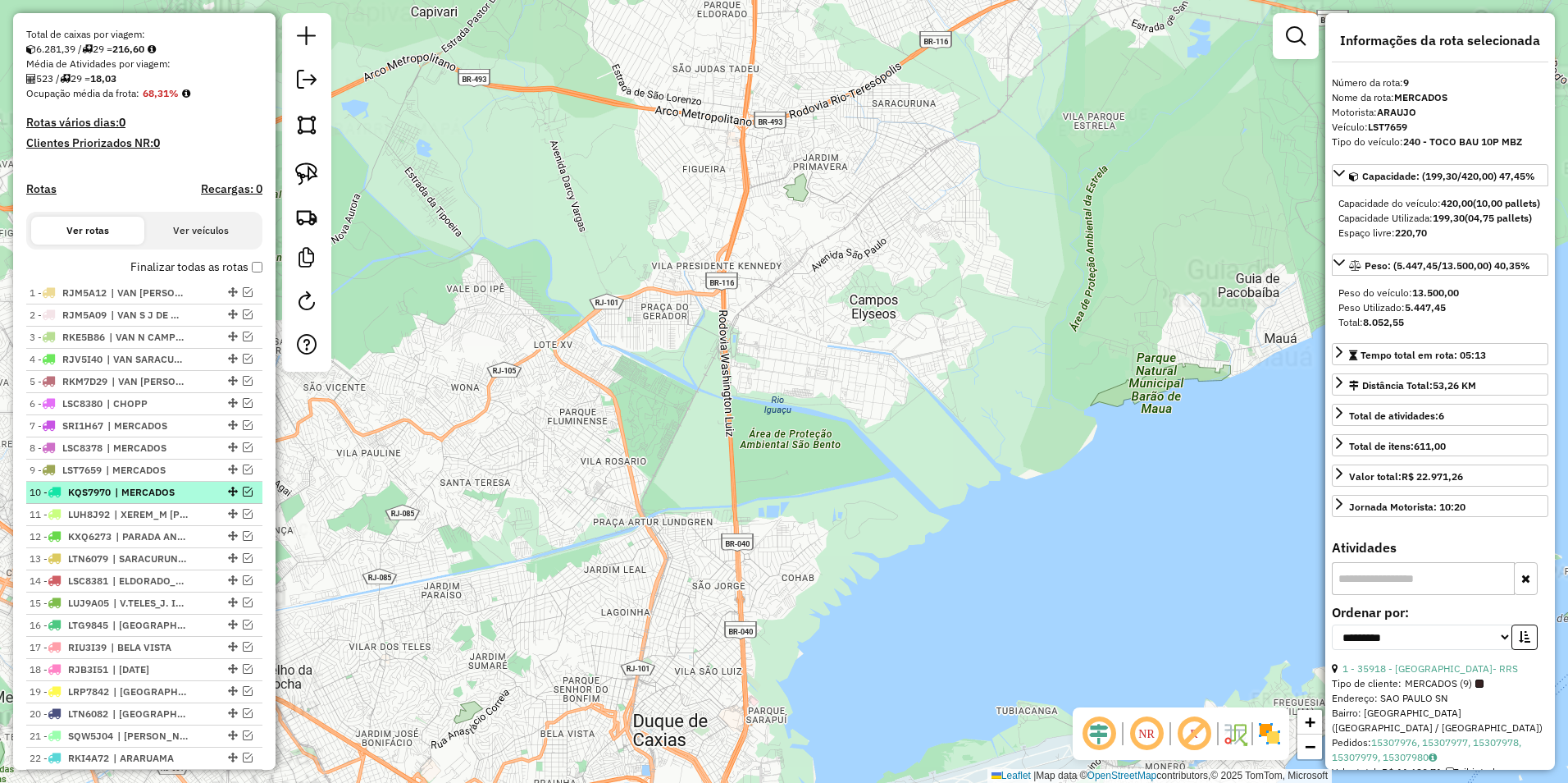
click at [154, 500] on span "| MERCADOS" at bounding box center [152, 492] width 75 height 15
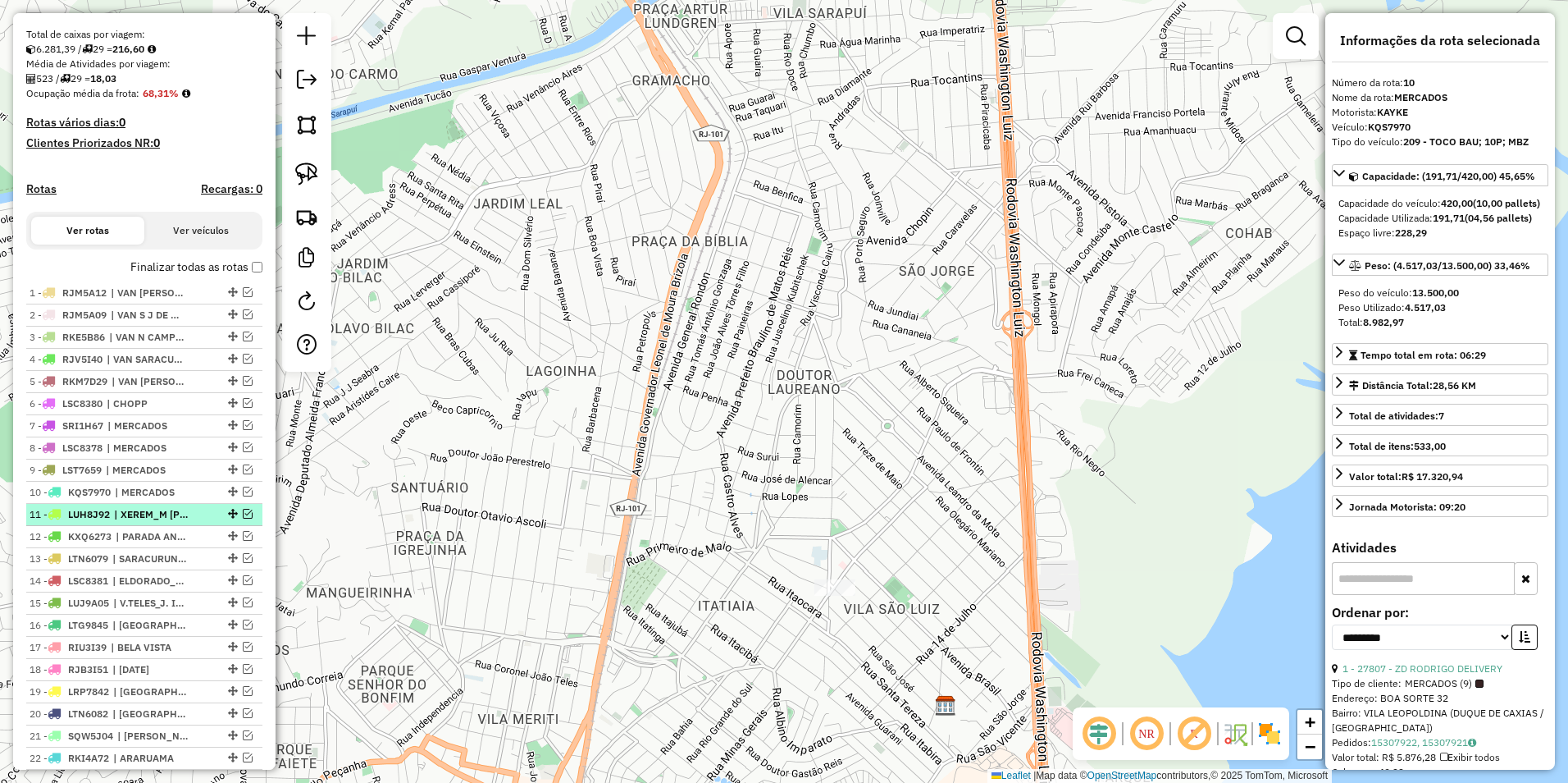
click at [156, 522] on span "| XEREM_M HELENA" at bounding box center [151, 514] width 75 height 15
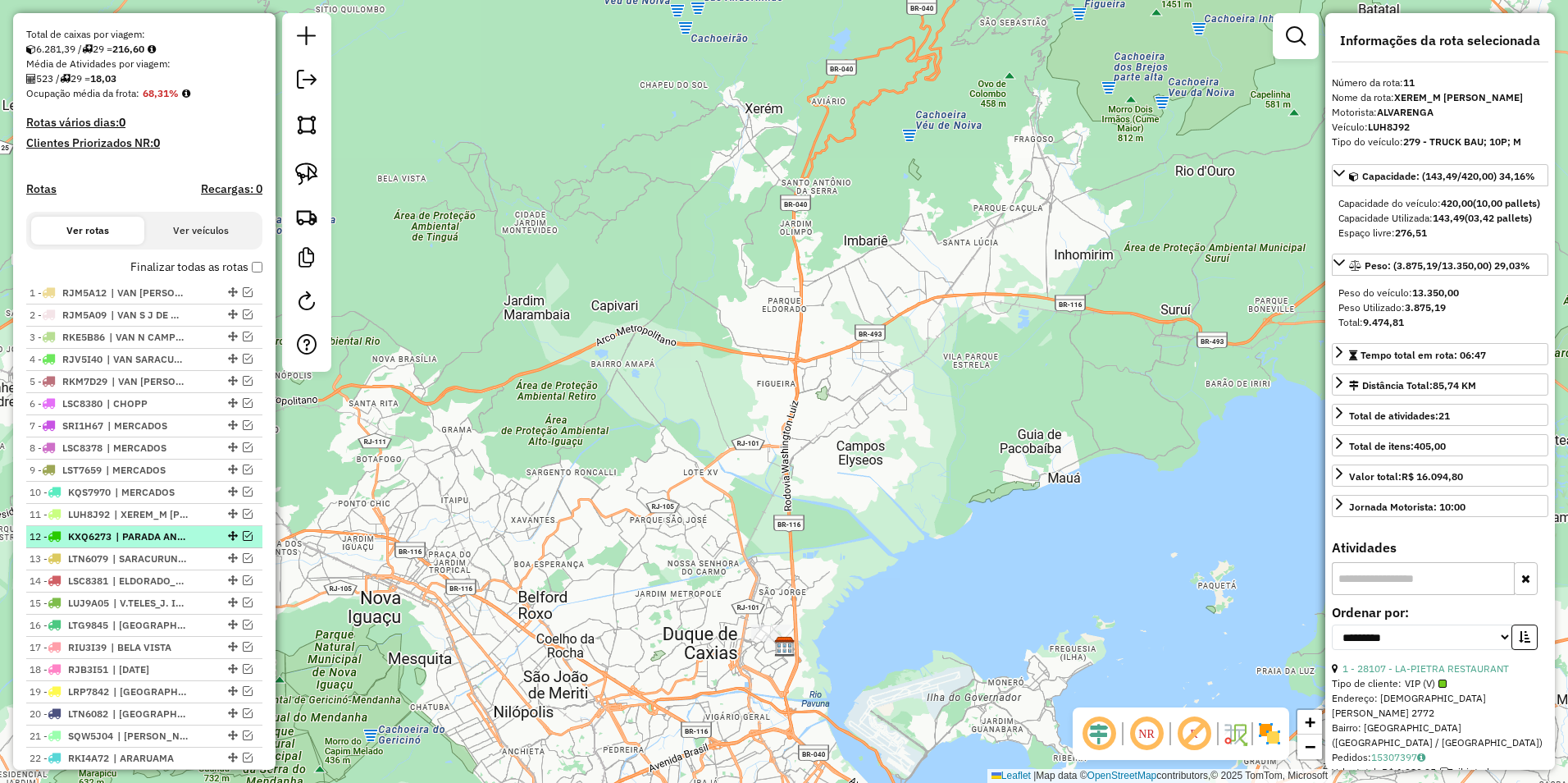
click at [158, 544] on span "| PARADA ANGÉLICA" at bounding box center [153, 536] width 75 height 15
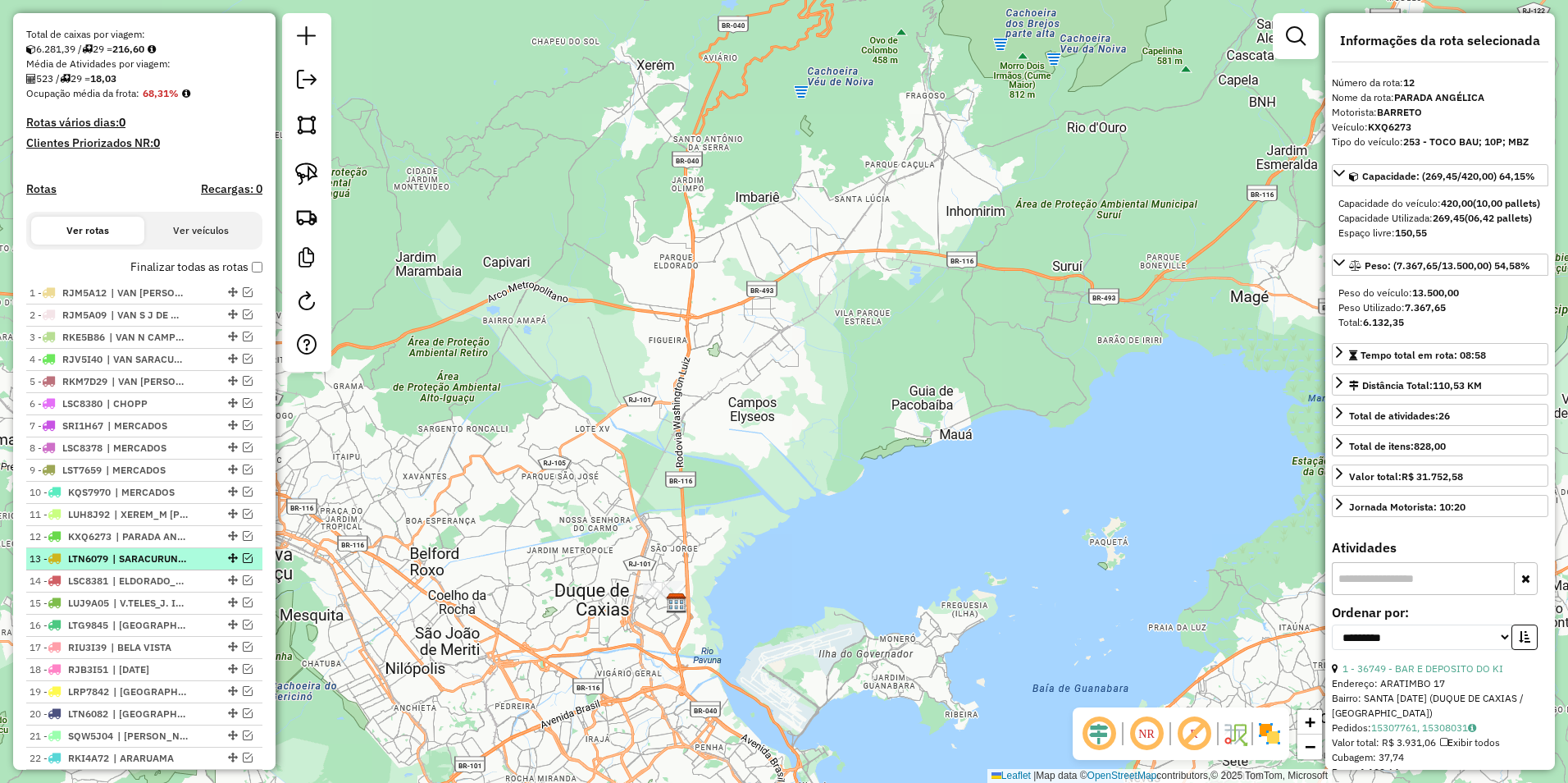
click at [162, 566] on span "| SARACURUNA_B RETIRO" at bounding box center [150, 558] width 75 height 15
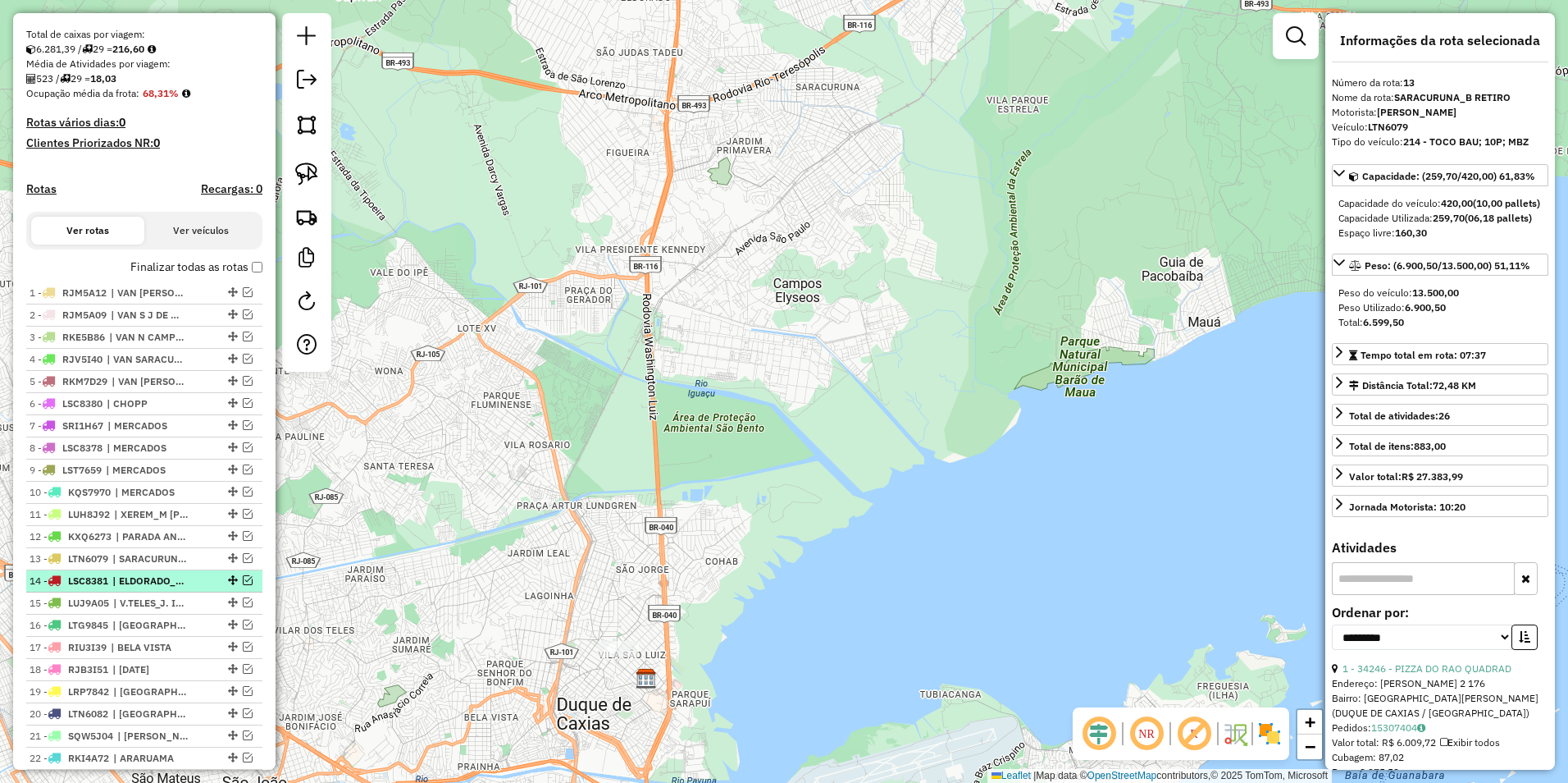
click at [164, 589] on span "| ELDORADO_PILAR" at bounding box center [150, 581] width 75 height 15
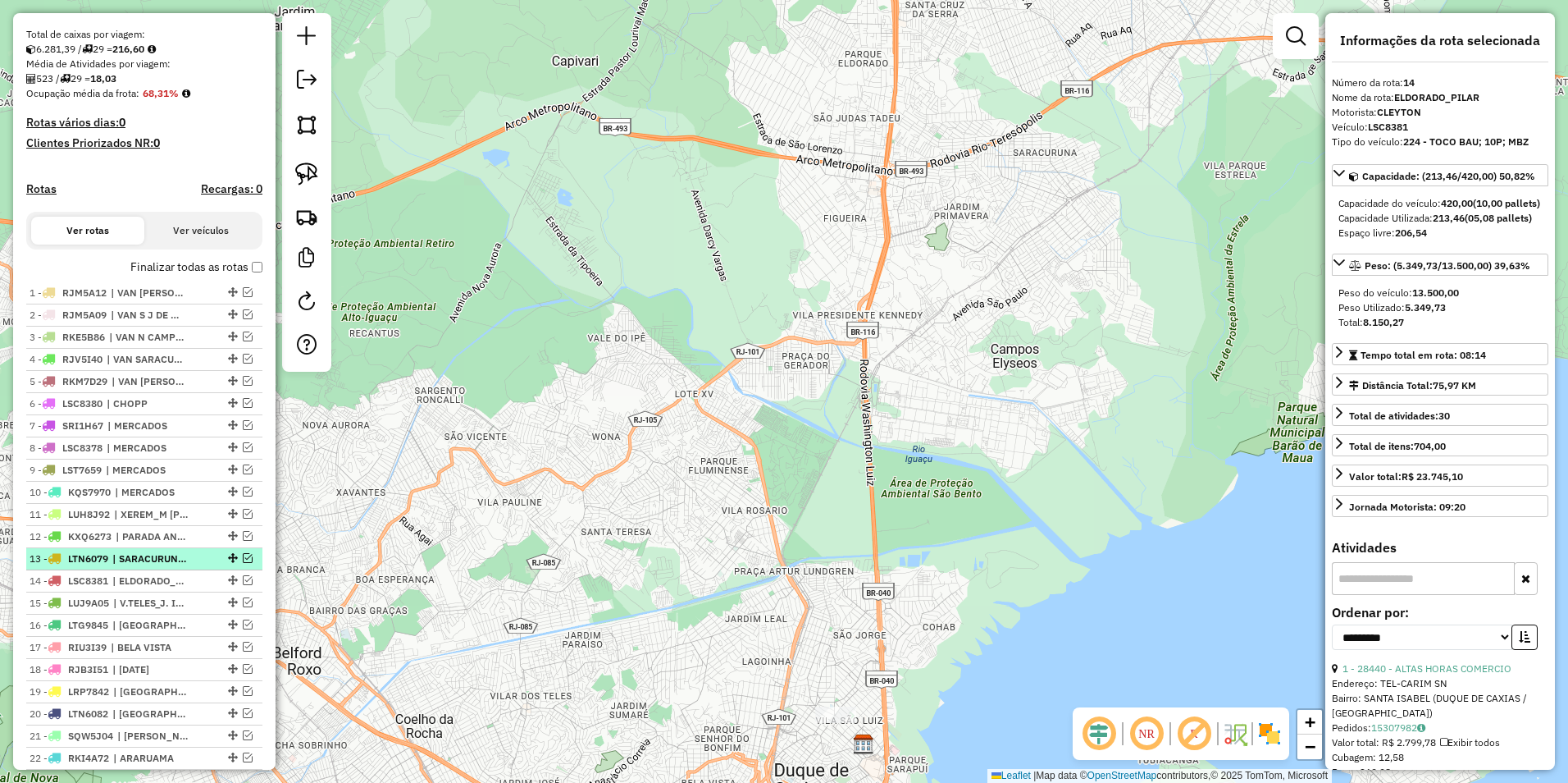
click at [185, 566] on span "| SARACURUNA_B RETIRO" at bounding box center [150, 558] width 75 height 15
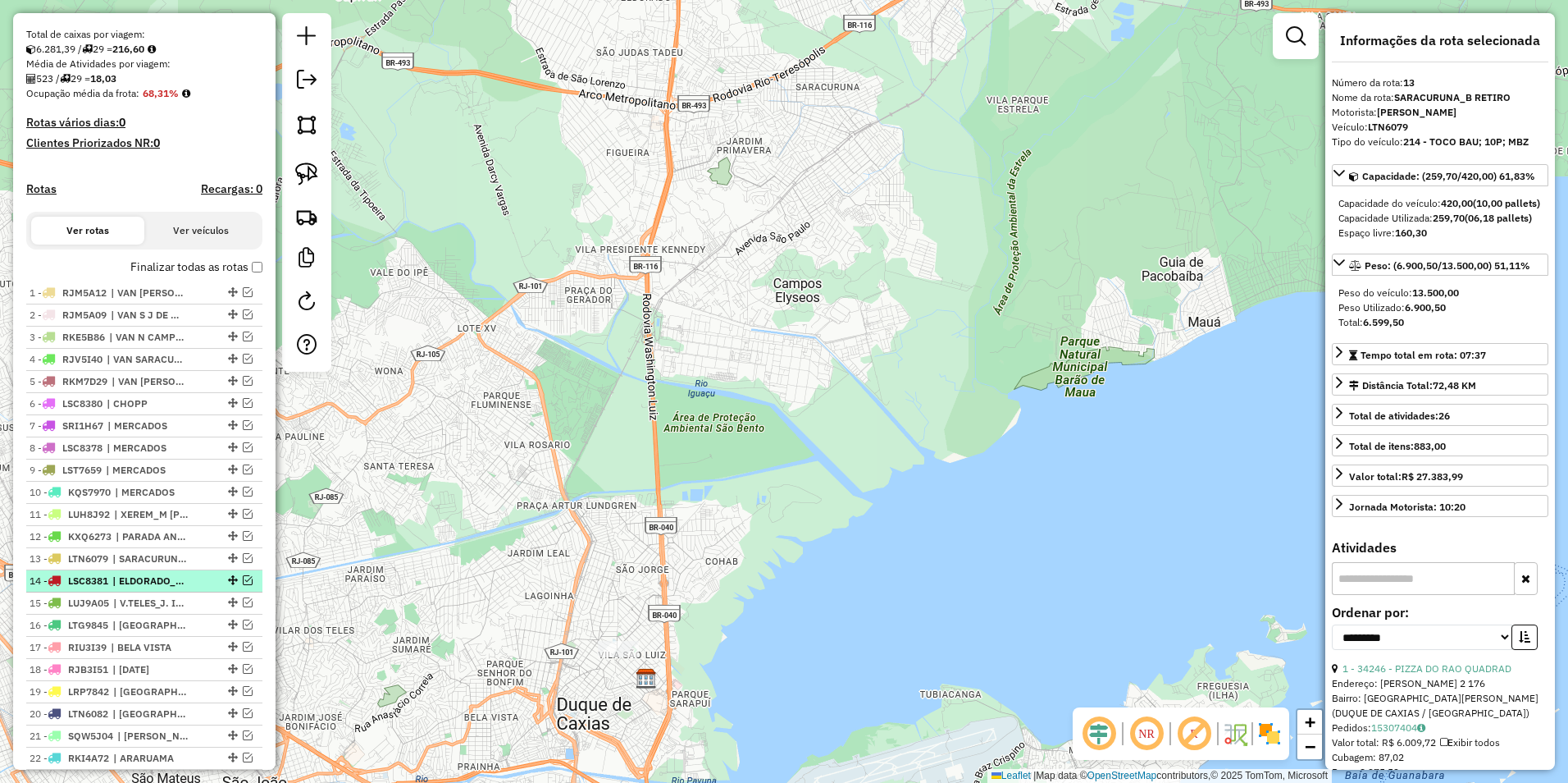
click at [156, 589] on span "| ELDORADO_PILAR" at bounding box center [150, 581] width 75 height 15
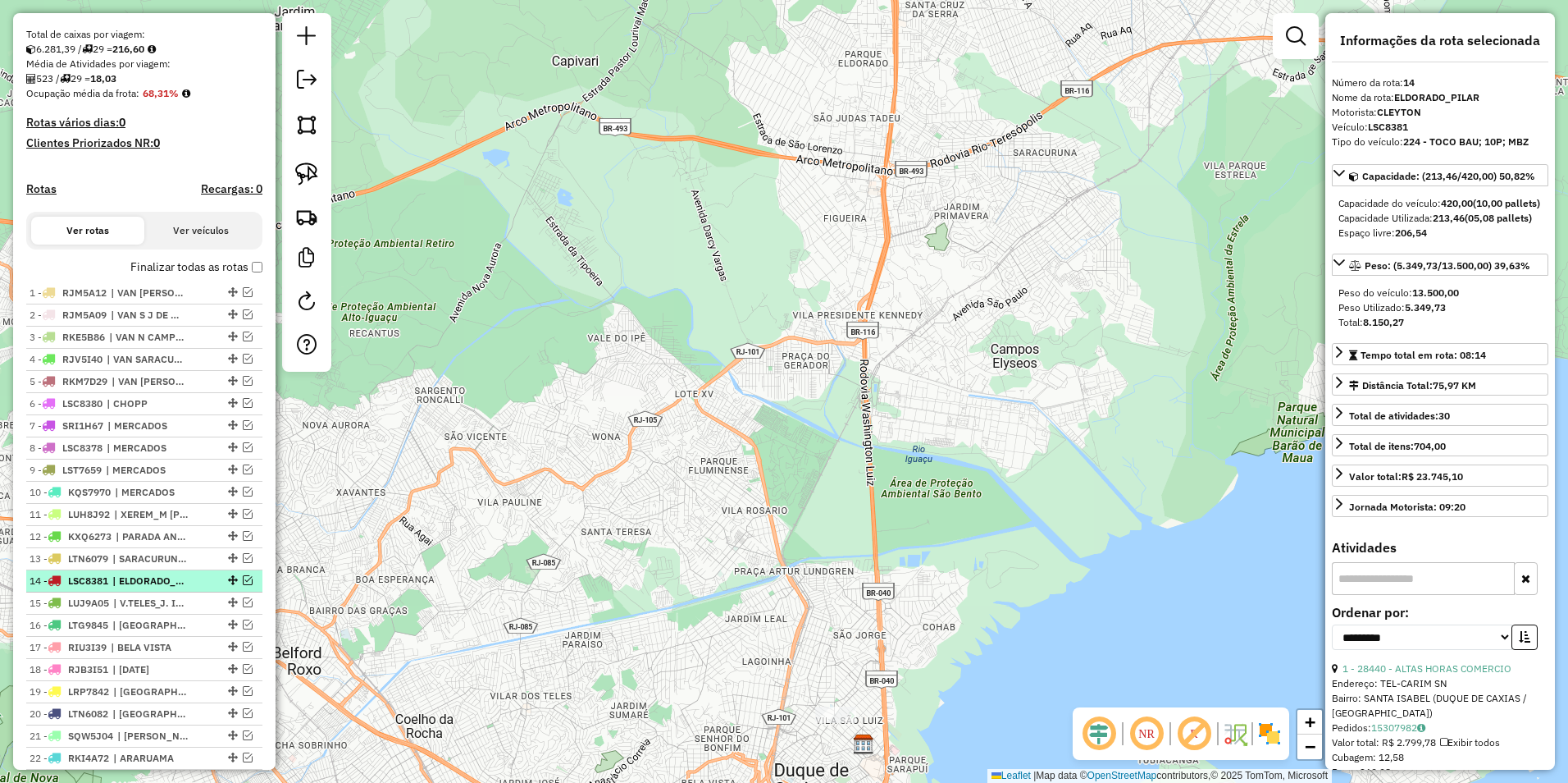
click at [148, 592] on li "14 - LSC8381 | ELDORADO_PILAR" at bounding box center [144, 582] width 236 height 23
click at [148, 610] on span "| V.TELES_J. IRIS" at bounding box center [150, 602] width 75 height 15
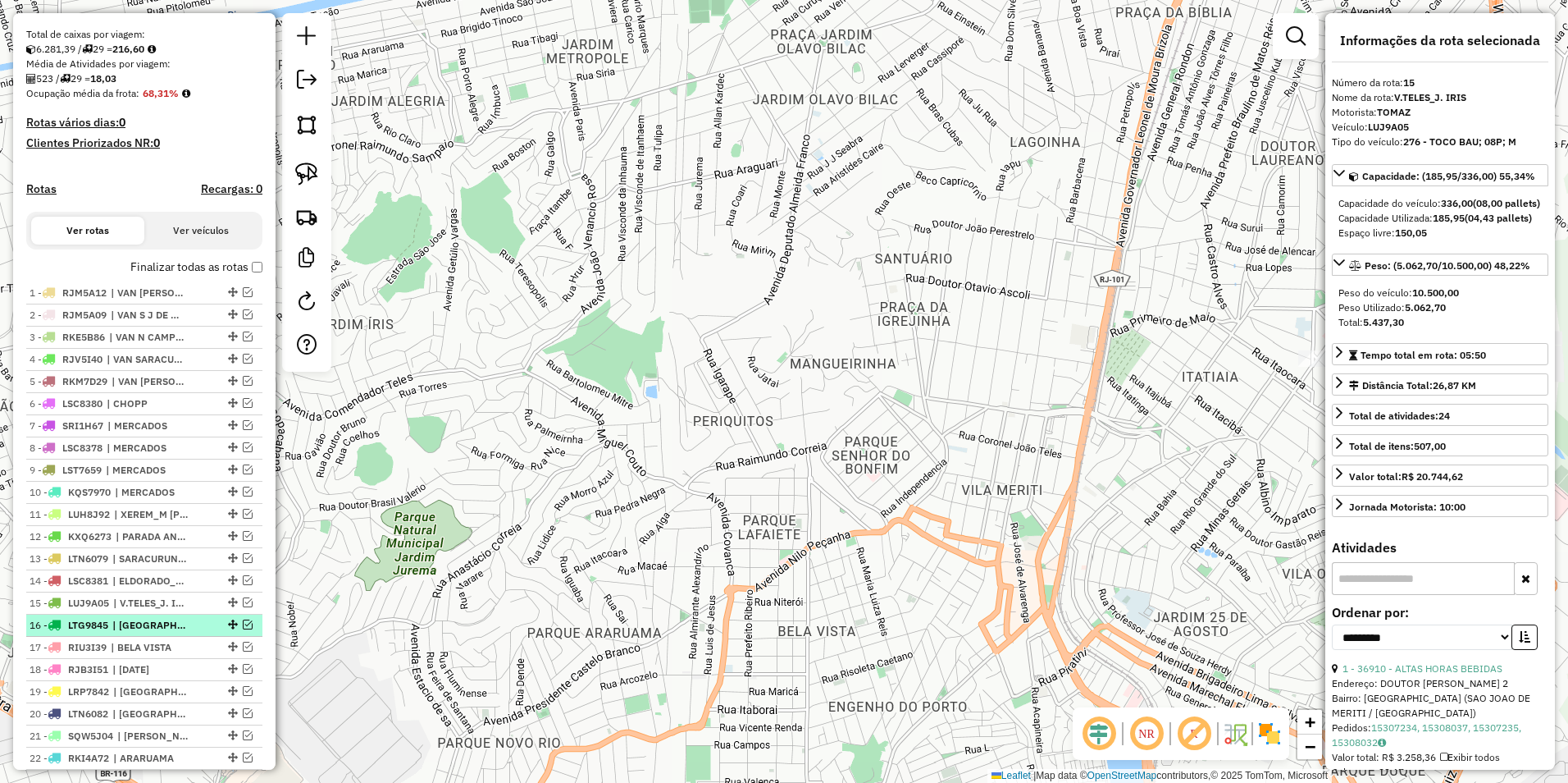
click at [157, 633] on span "| JARDIM NOIA" at bounding box center [150, 625] width 75 height 15
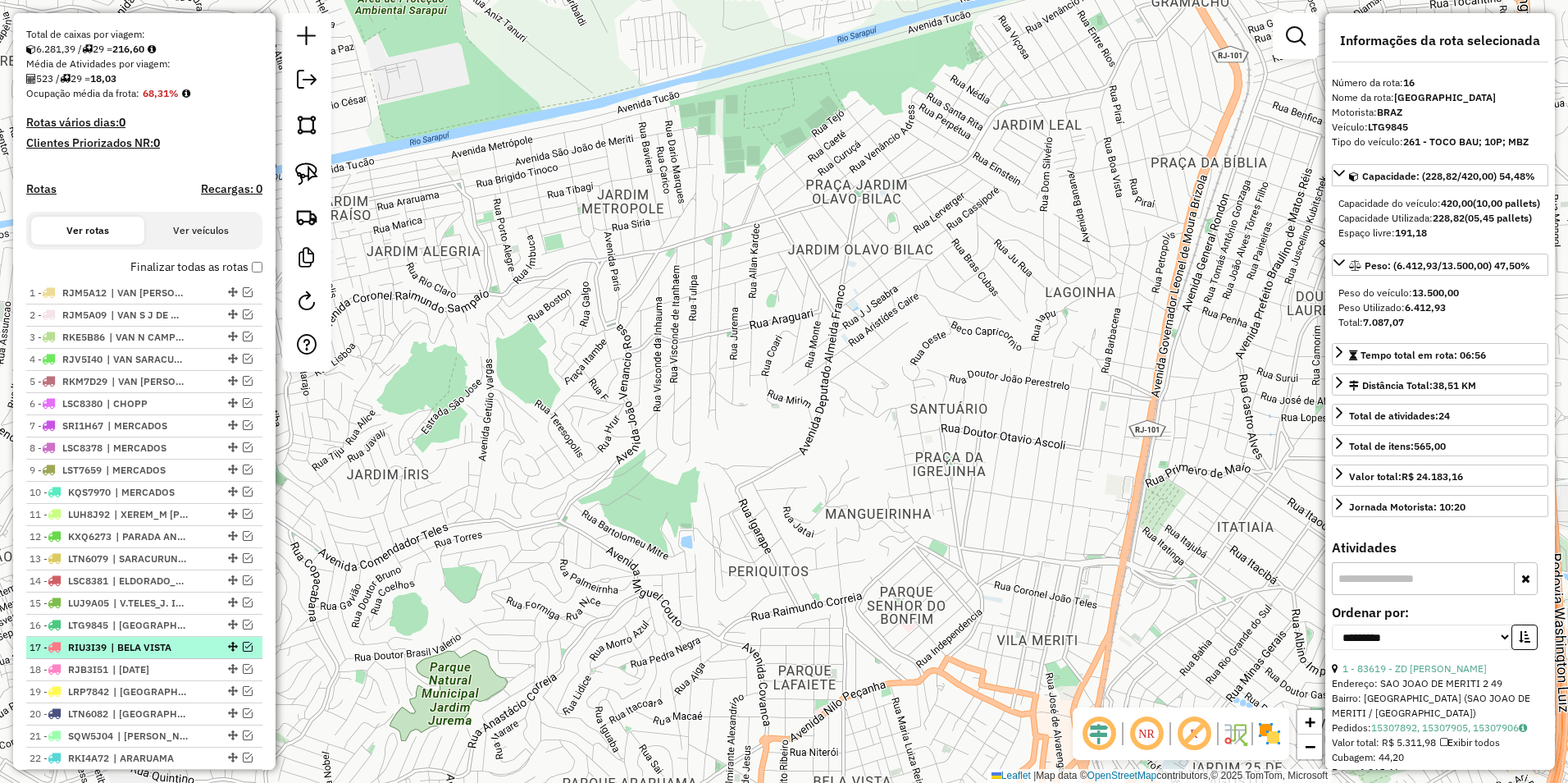
click at [162, 655] on span "| BELA VISTA" at bounding box center [148, 647] width 75 height 15
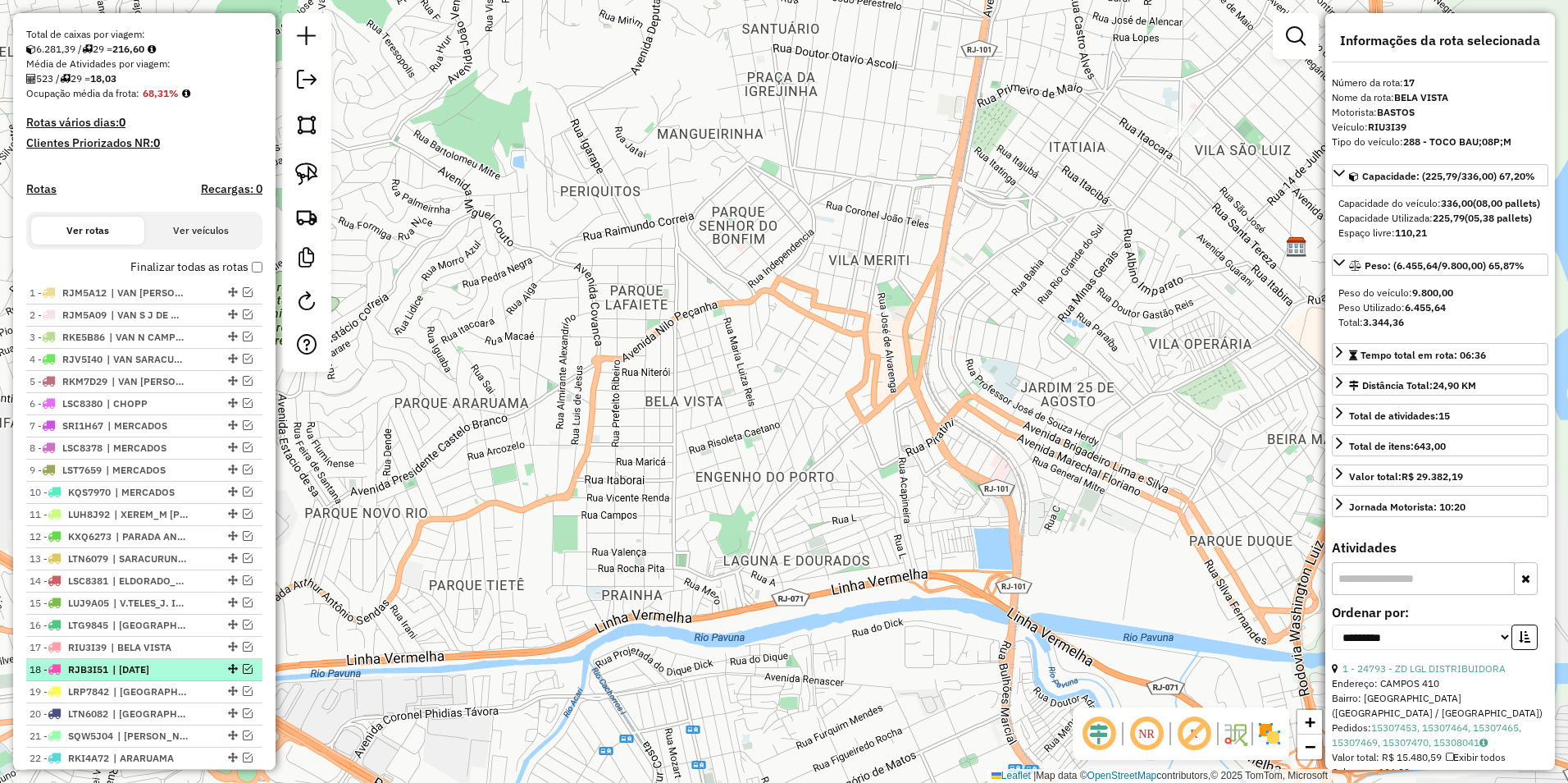
click at [161, 674] on li "18 - RJB3I51 | 25 DE AGOSTO" at bounding box center [144, 670] width 236 height 23
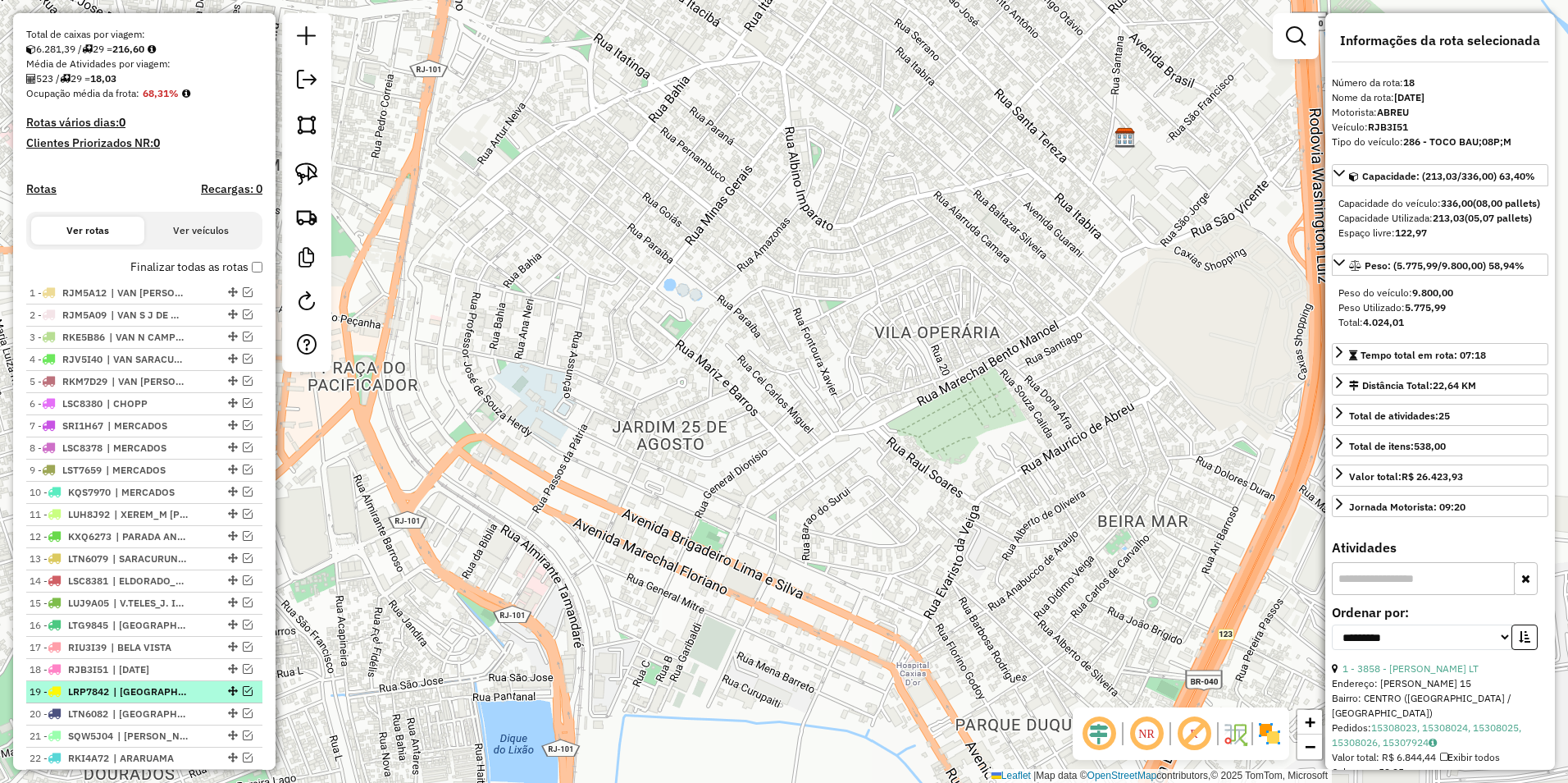
click at [162, 696] on li "19 - LRP7842 | VILA SÃO LUIS" at bounding box center [144, 693] width 236 height 23
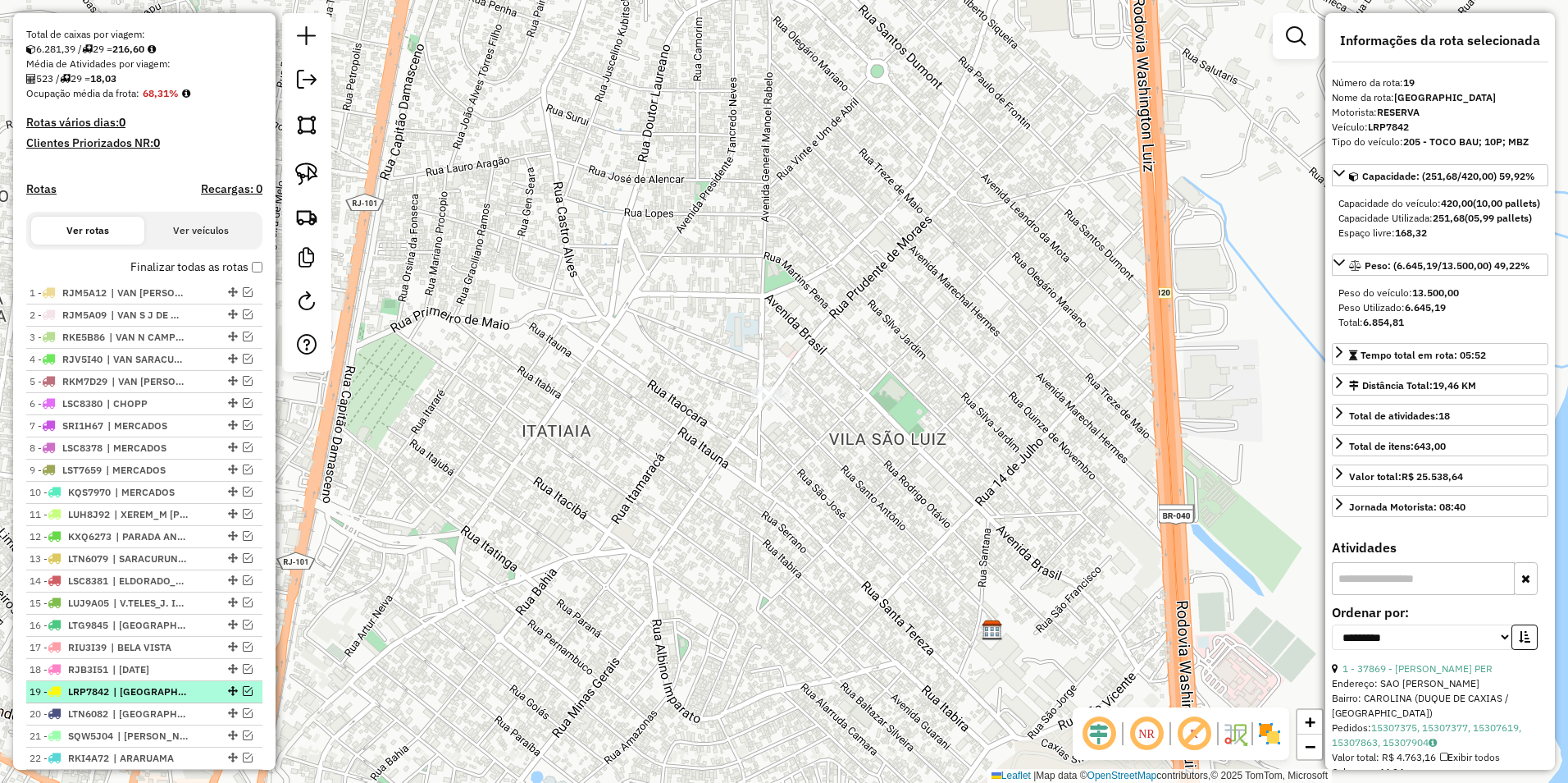
click at [158, 699] on span "| VILA SÃO LUIS" at bounding box center [150, 691] width 75 height 15
click at [168, 721] on span "| VILA SARAPUI" at bounding box center [150, 714] width 75 height 15
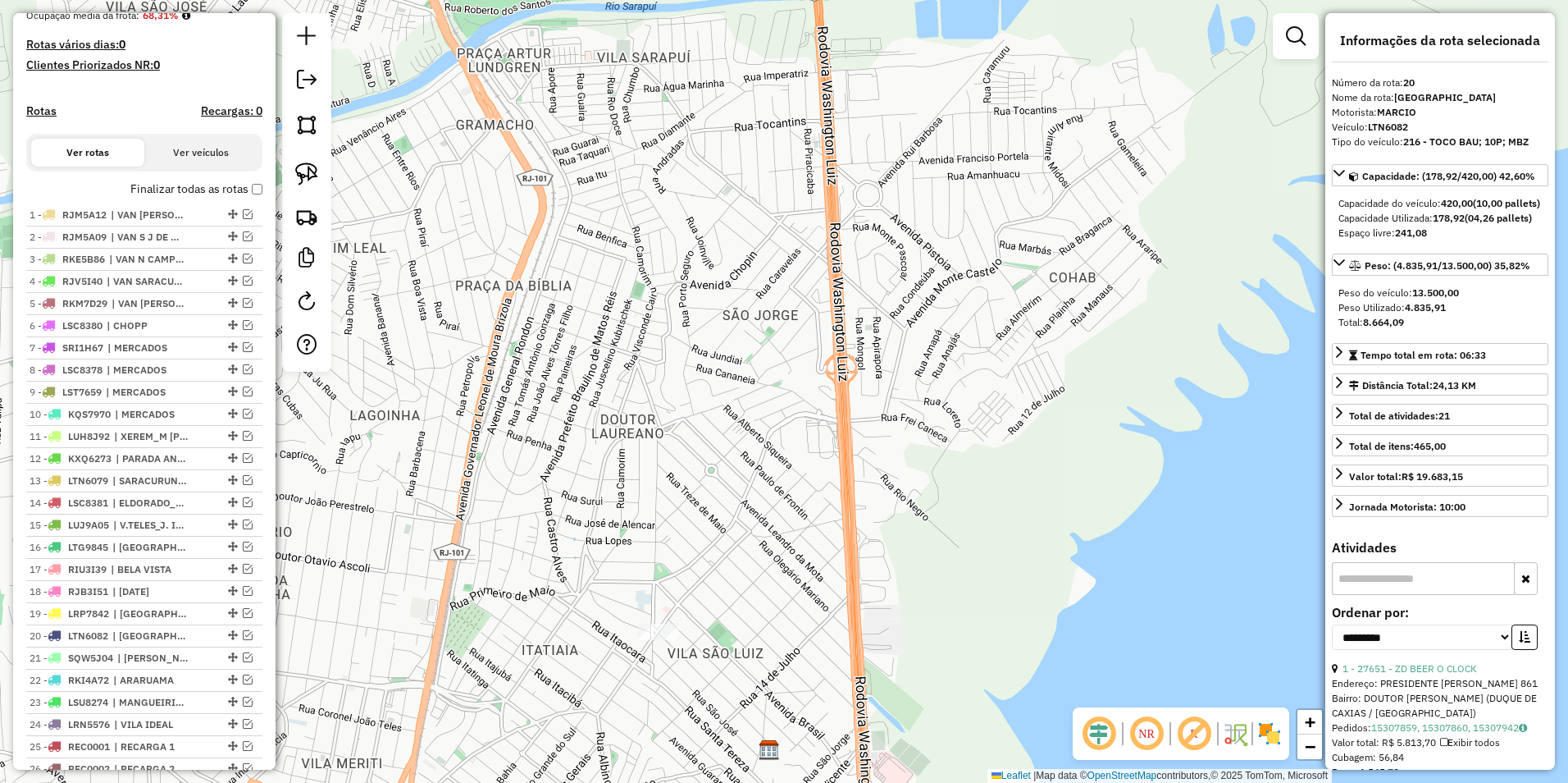
scroll to position [496, 0]
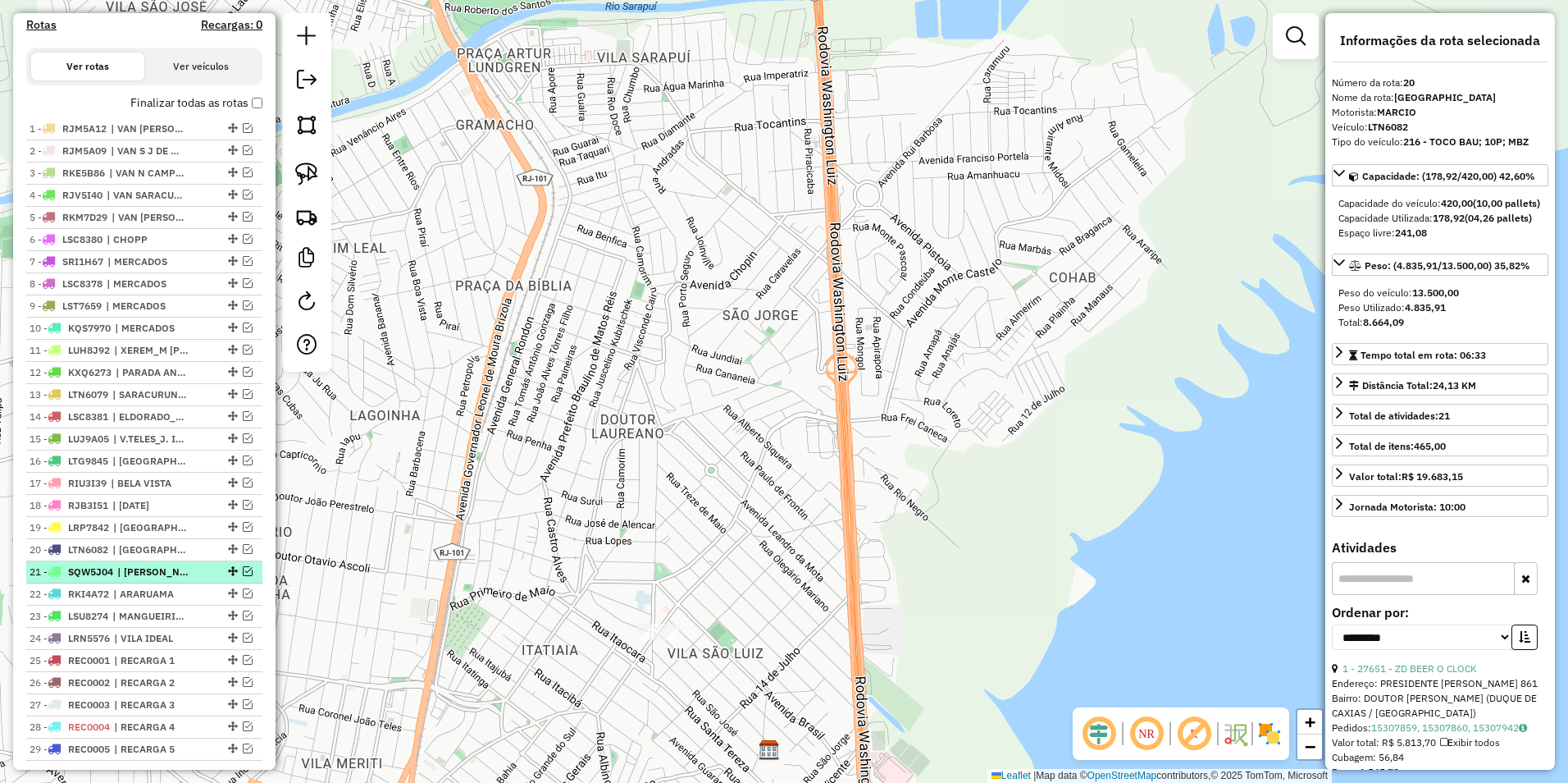
click at [166, 579] on span "| NILO PEÇANHA" at bounding box center [154, 571] width 75 height 15
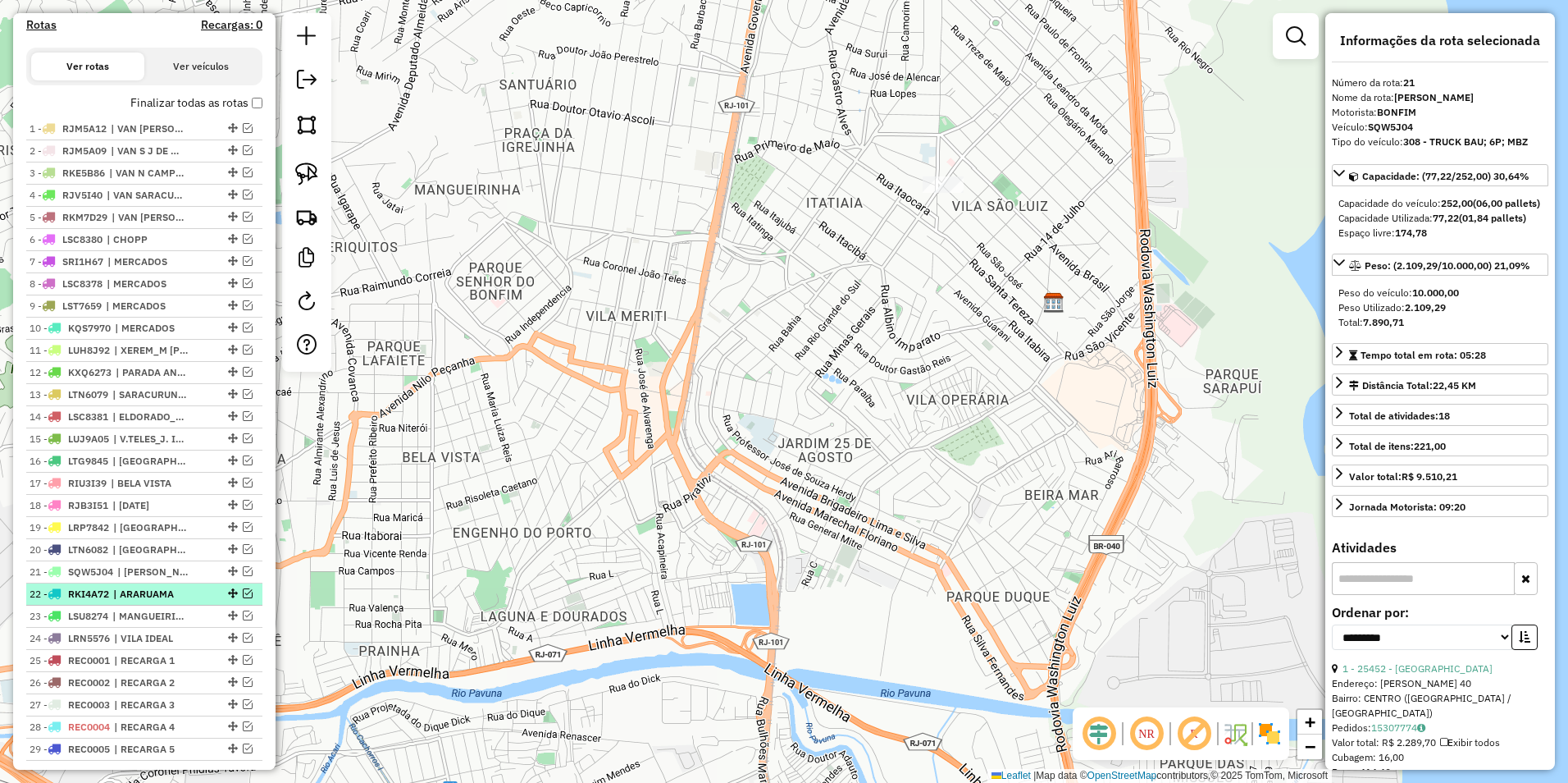
click at [159, 600] on li "22 - RKI4A72 | ARARUAMA" at bounding box center [144, 595] width 236 height 23
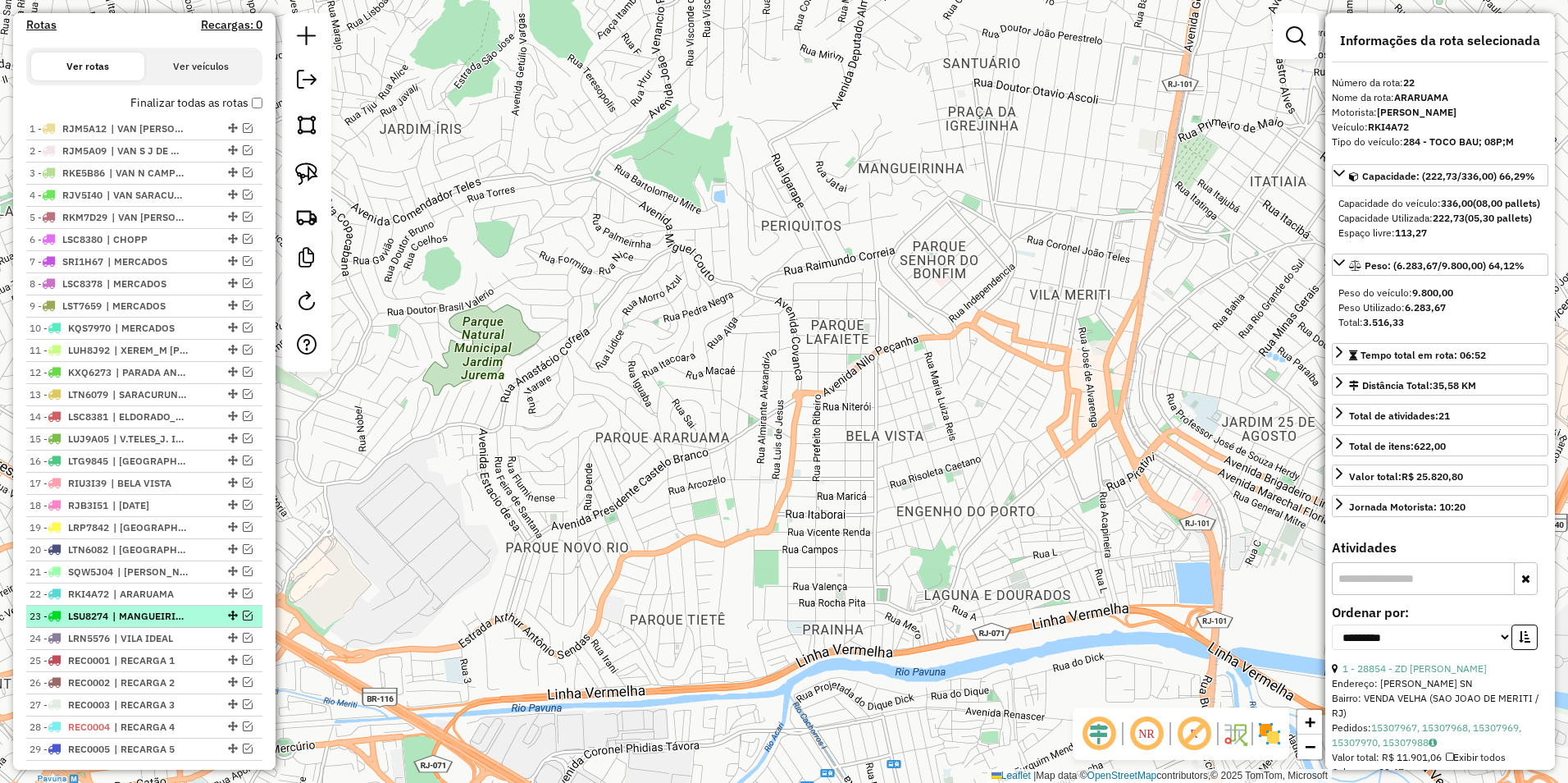
click at [152, 623] on span "| MANGUEIRINHA" at bounding box center [150, 615] width 75 height 15
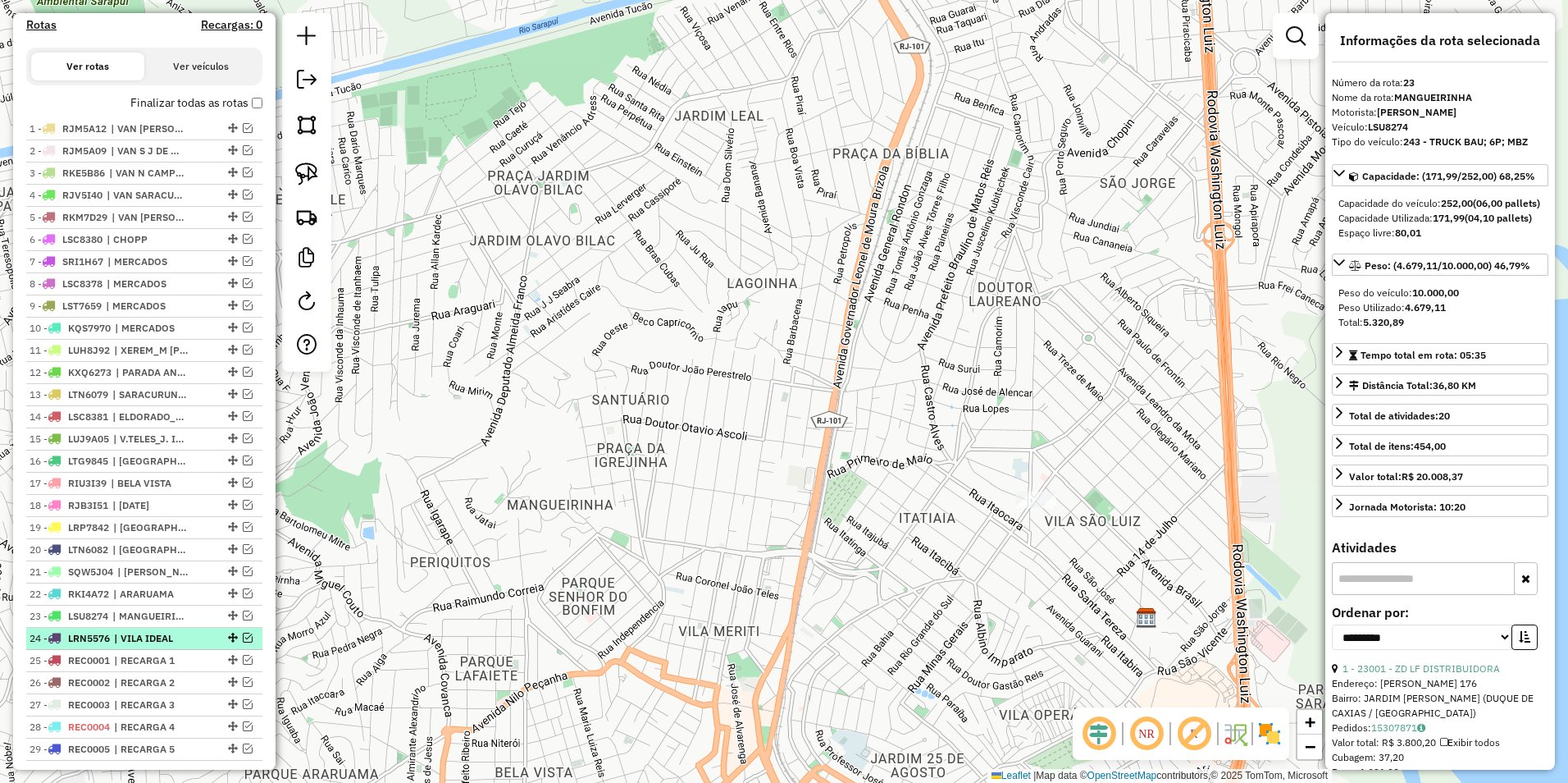
click at [181, 650] on li "24 - LRN5576 | VILA IDEAL" at bounding box center [144, 639] width 236 height 23
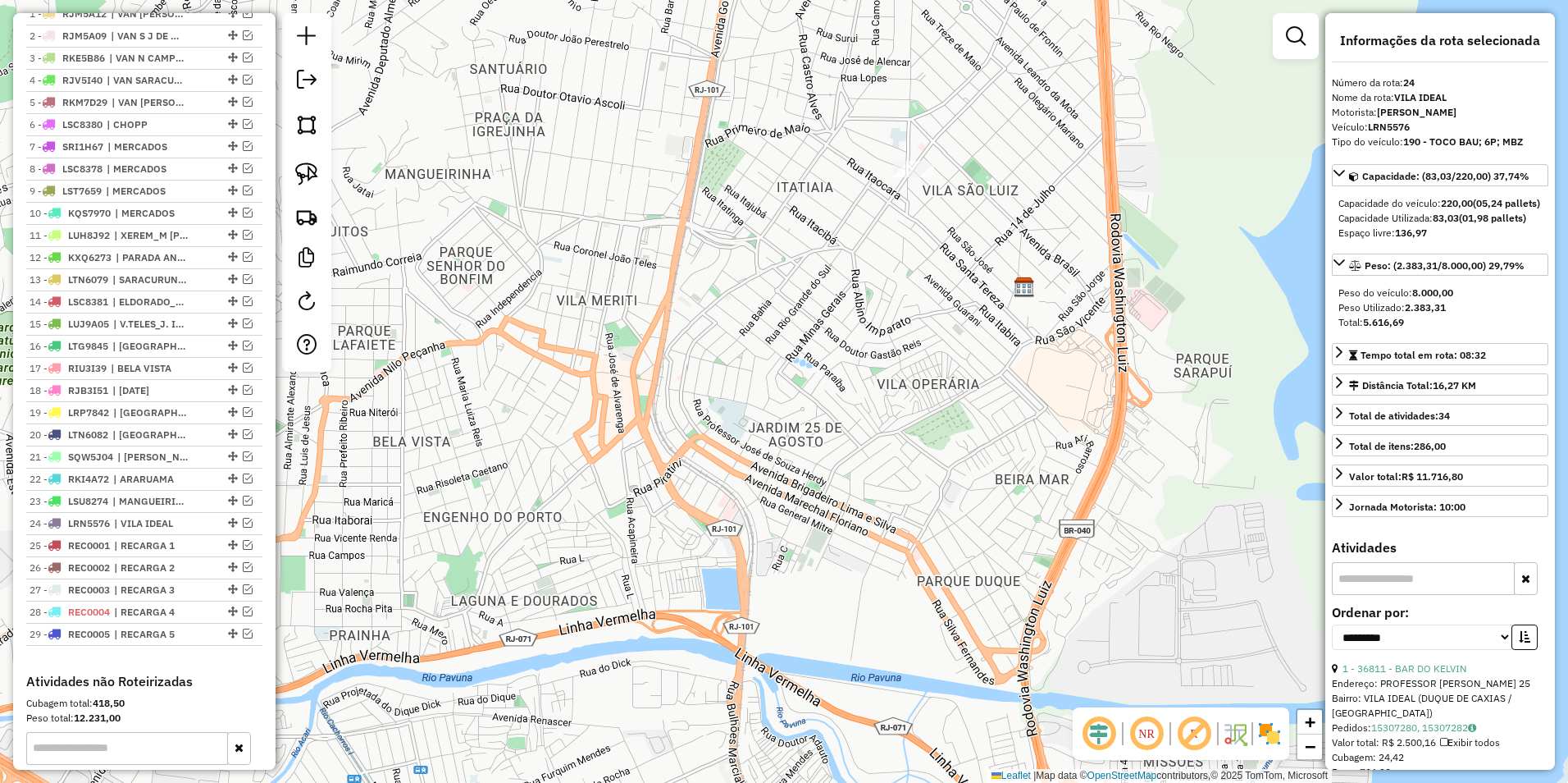
scroll to position [660, 0]
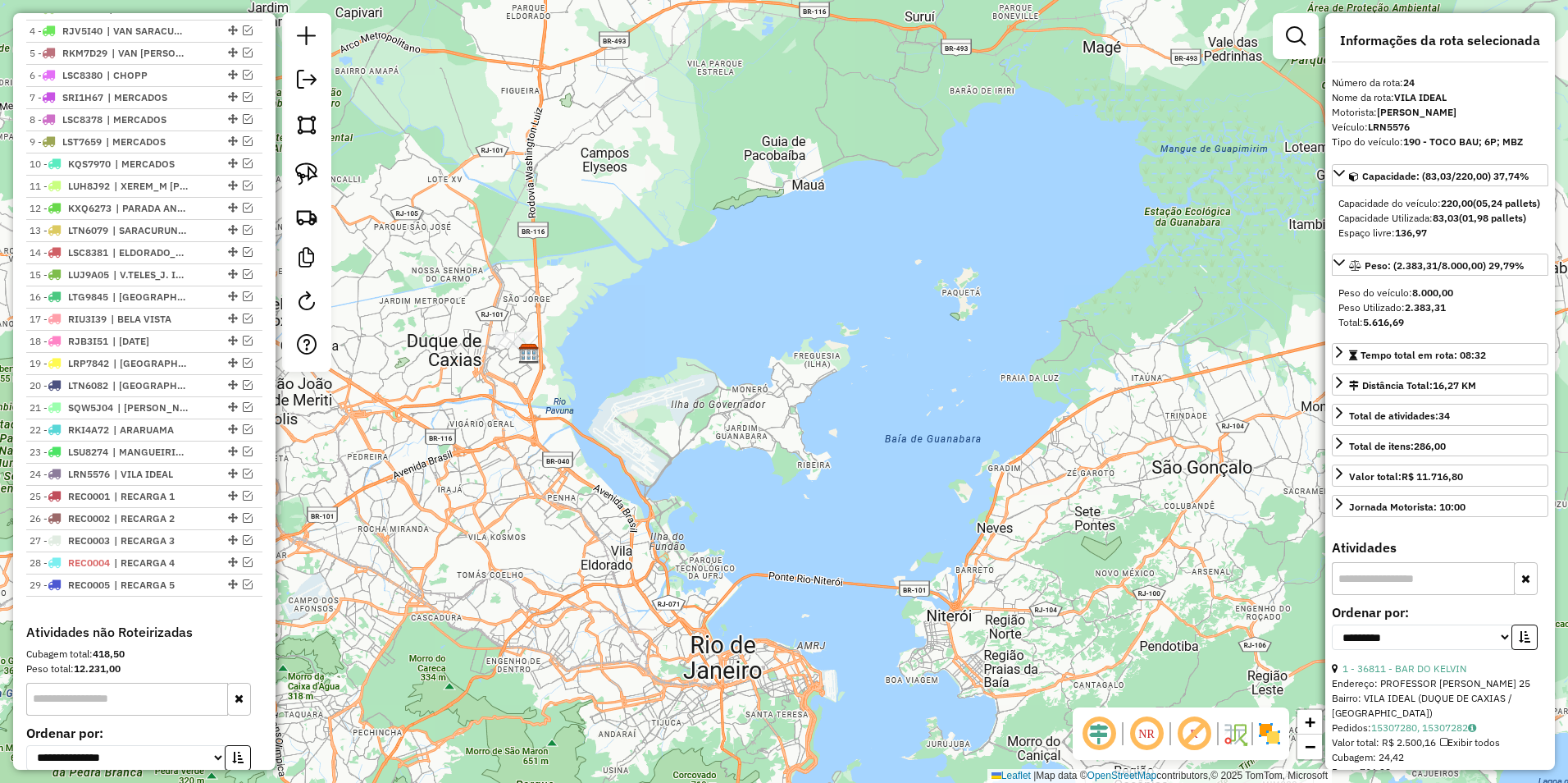
drag, startPoint x: 618, startPoint y: 232, endPoint x: 865, endPoint y: 428, distance: 315.3
click at [855, 443] on div "Janela de atendimento Grade de atendimento Capacidade Transportadoras Veículos …" at bounding box center [784, 392] width 1568 height 783
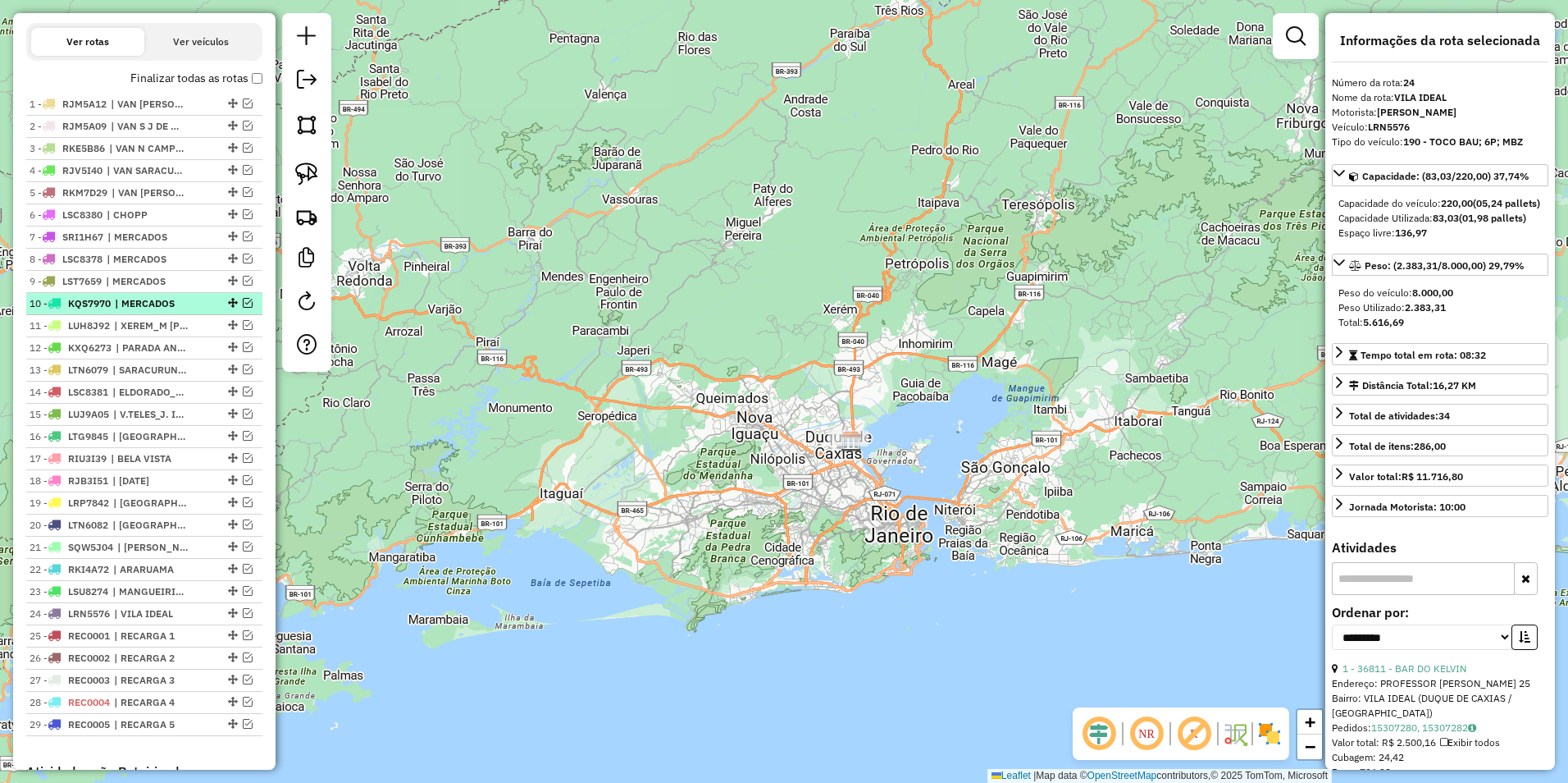
scroll to position [332, 0]
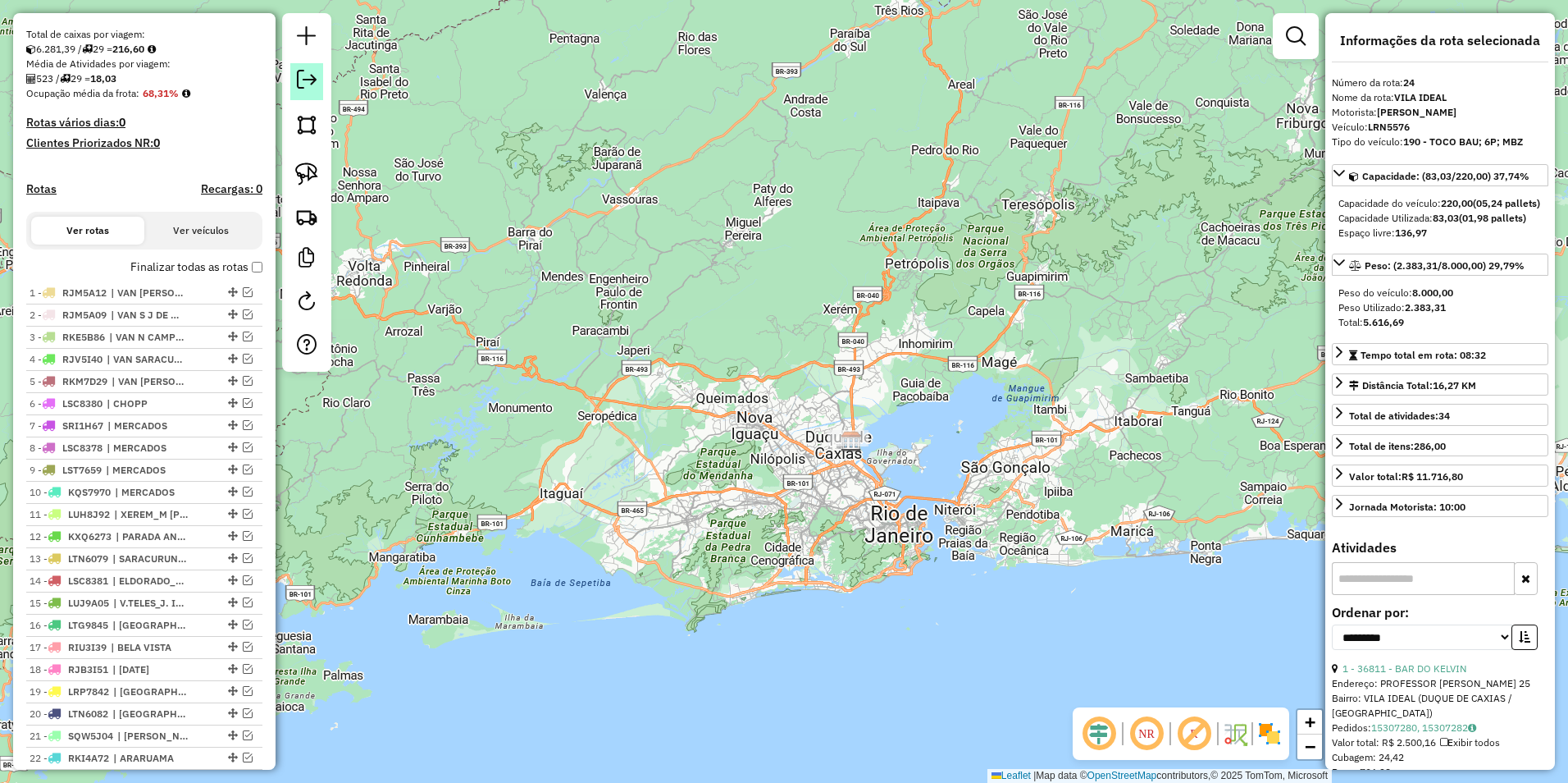
click at [312, 80] on em at bounding box center [306, 79] width 20 height 20
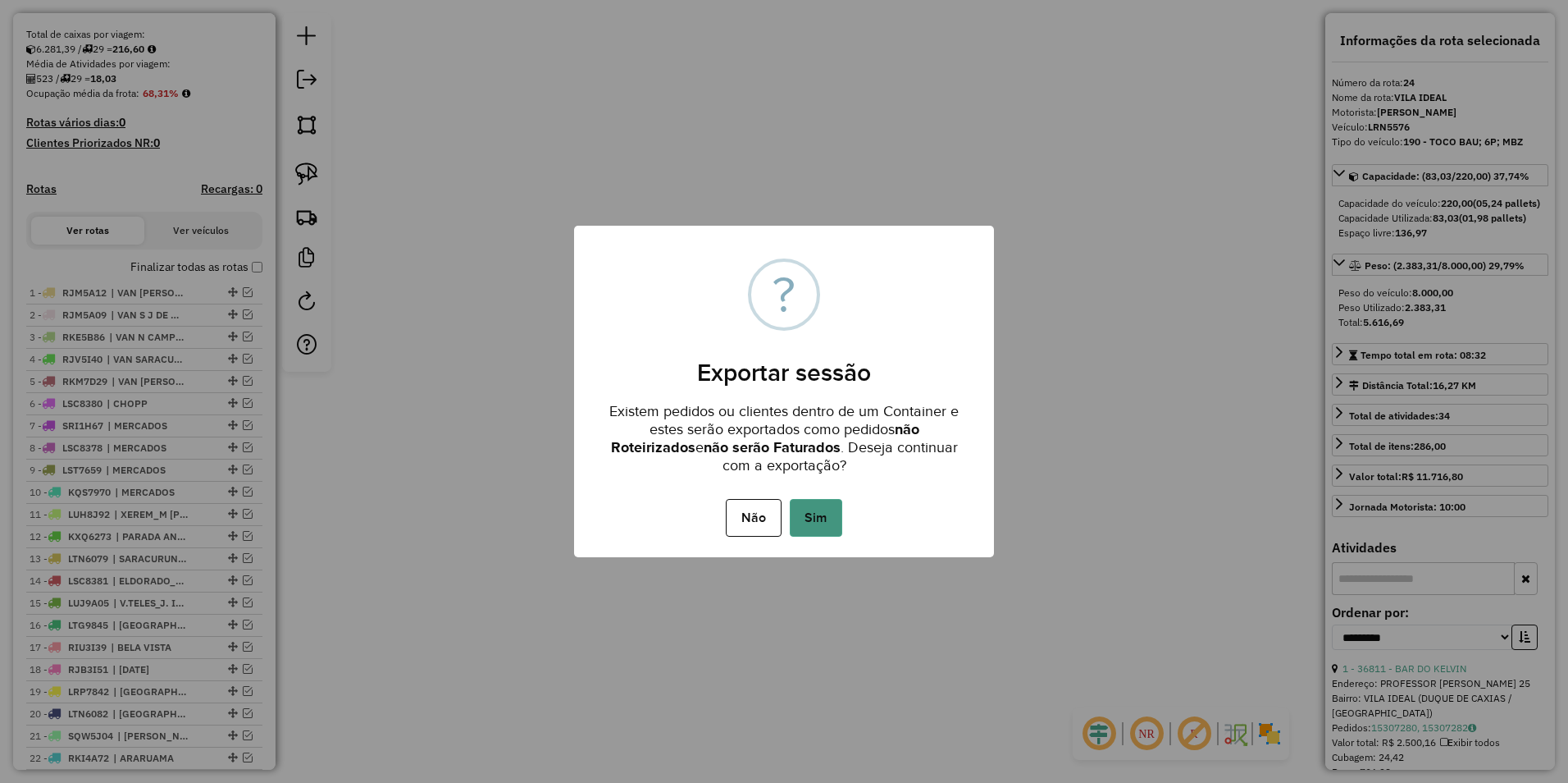
click at [822, 522] on button "Sim" at bounding box center [816, 517] width 52 height 37
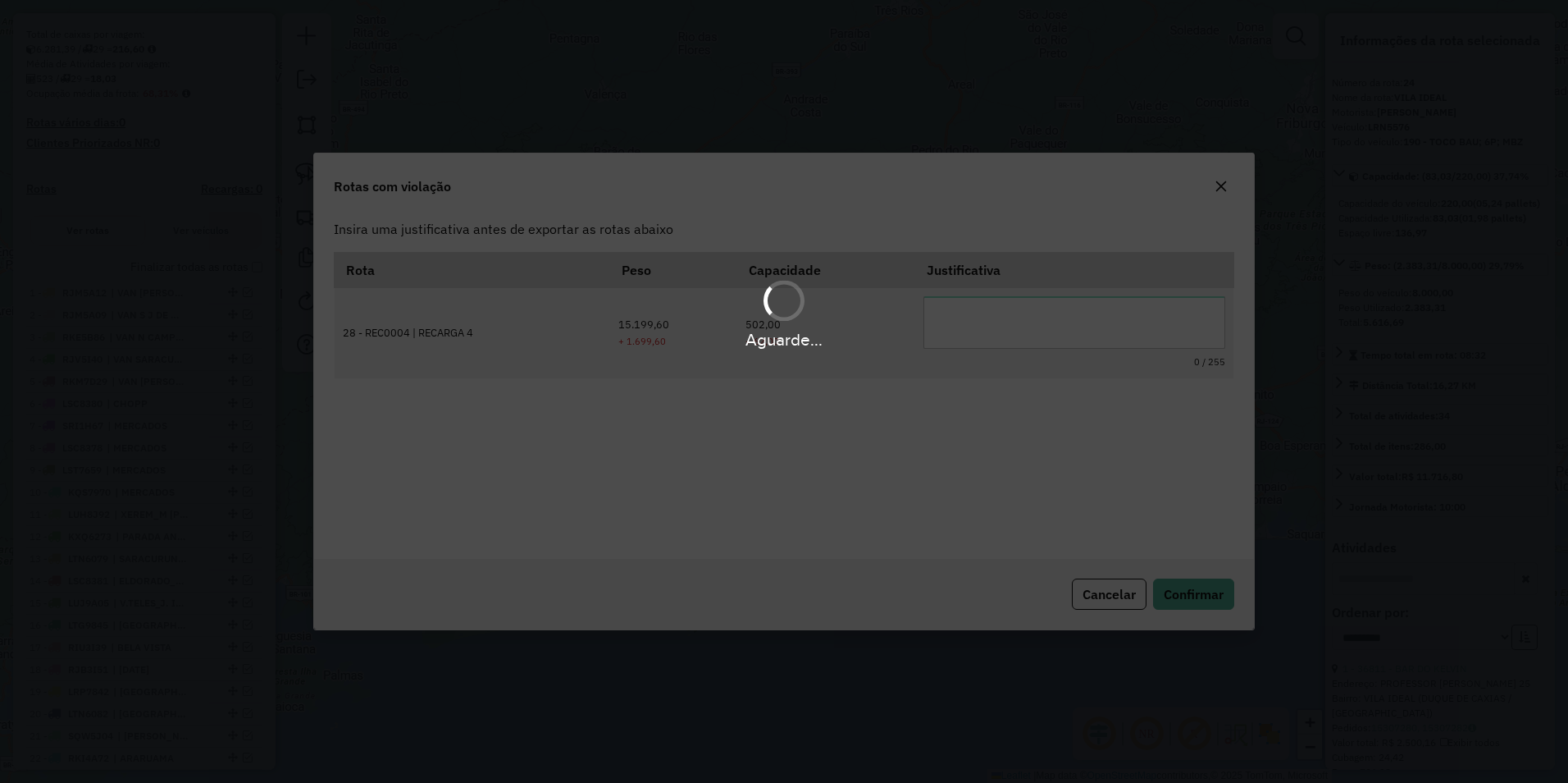
scroll to position [0, 0]
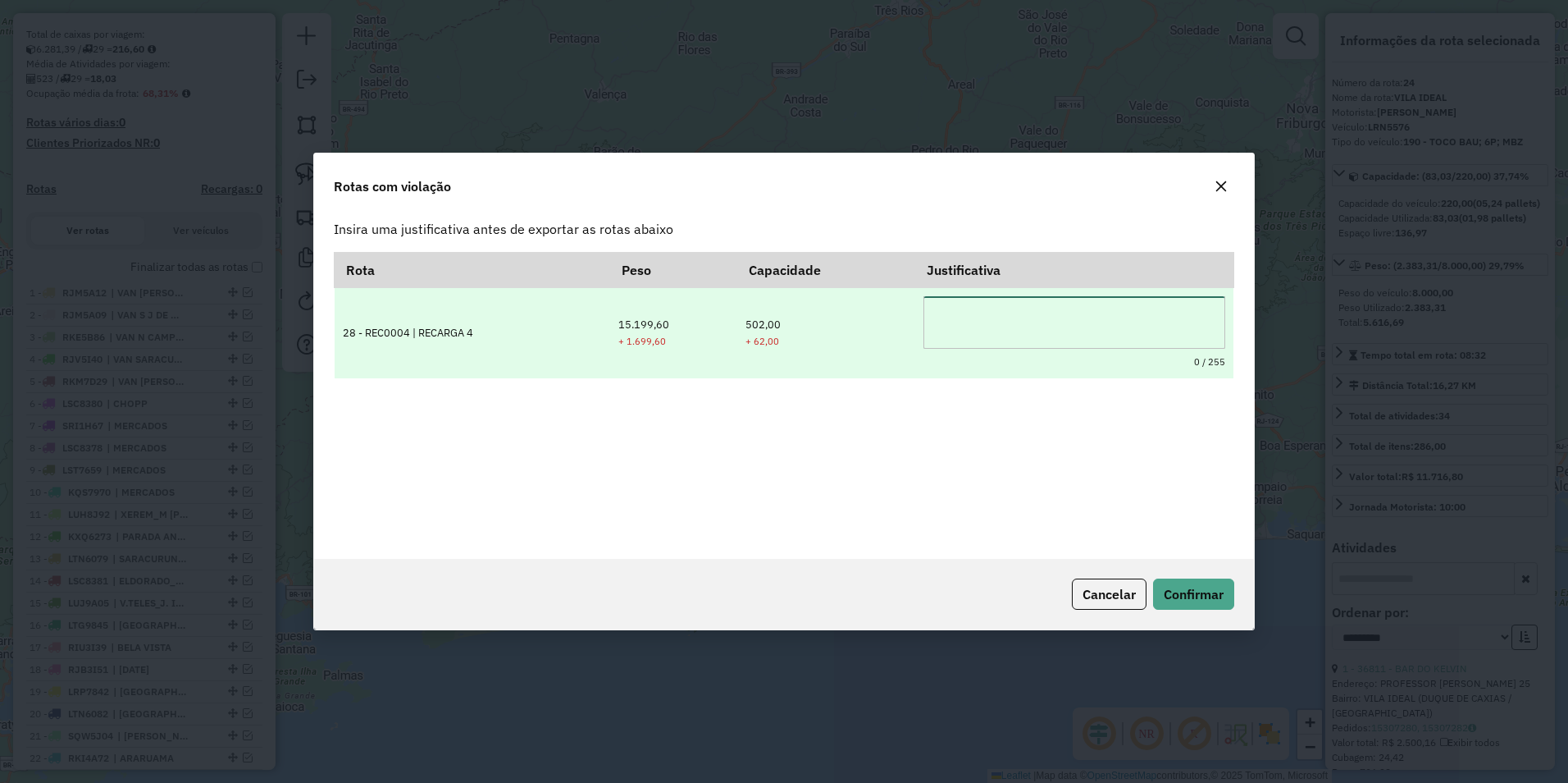
click at [1014, 310] on textarea at bounding box center [1073, 322] width 301 height 52
type textarea "*"
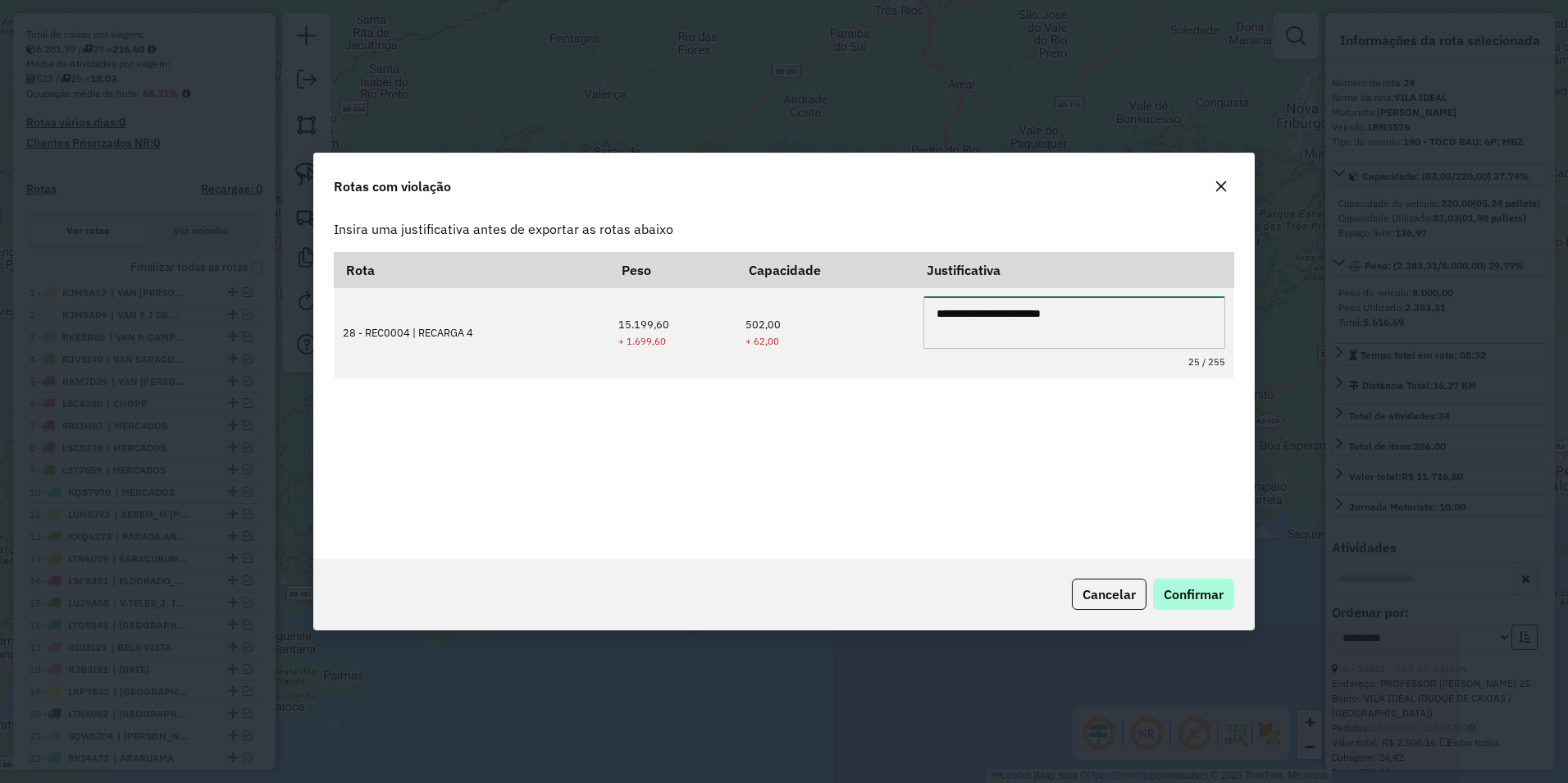
type textarea "**********"
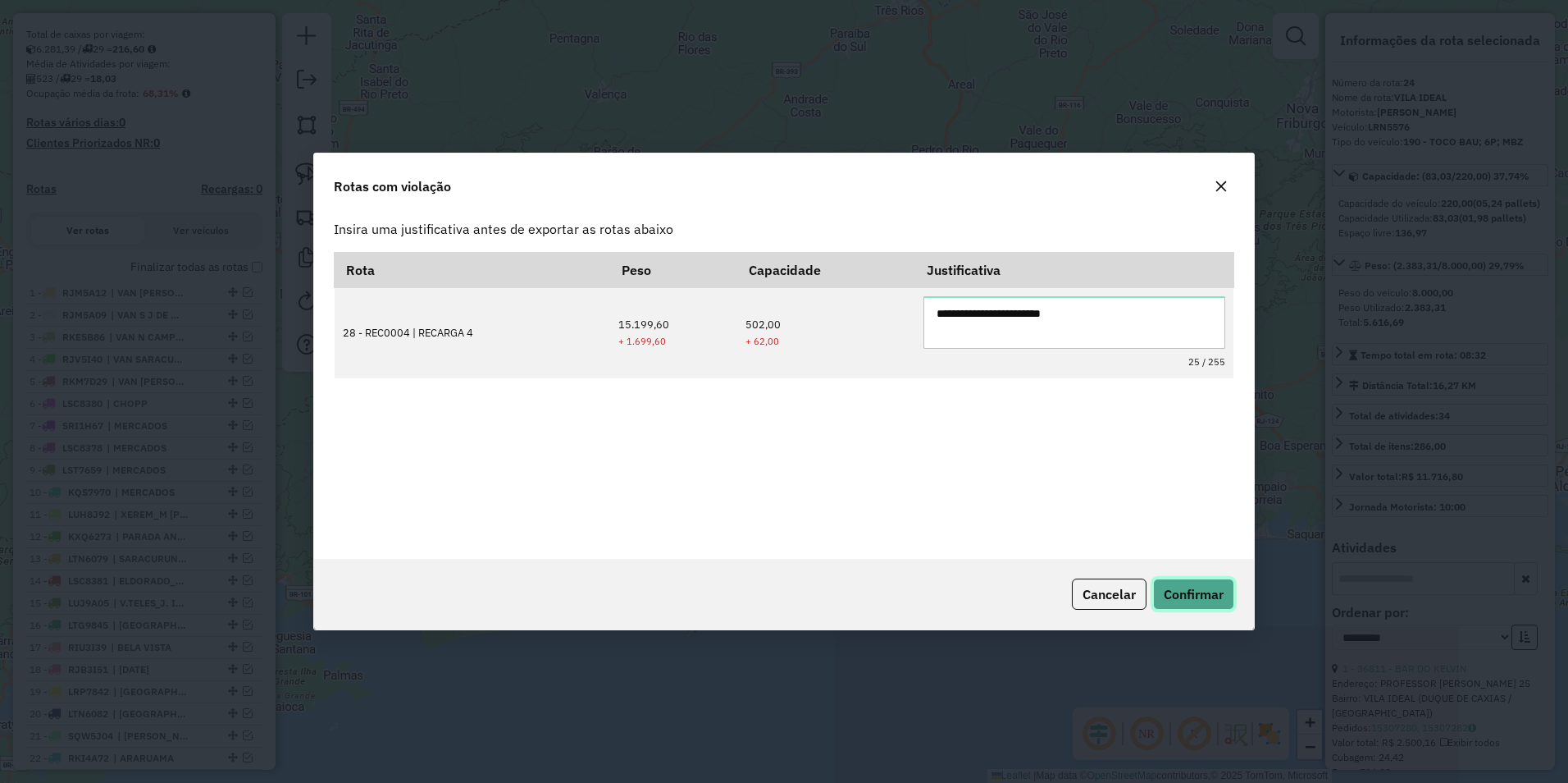
click at [1203, 591] on span "Confirmar" at bounding box center [1193, 594] width 60 height 16
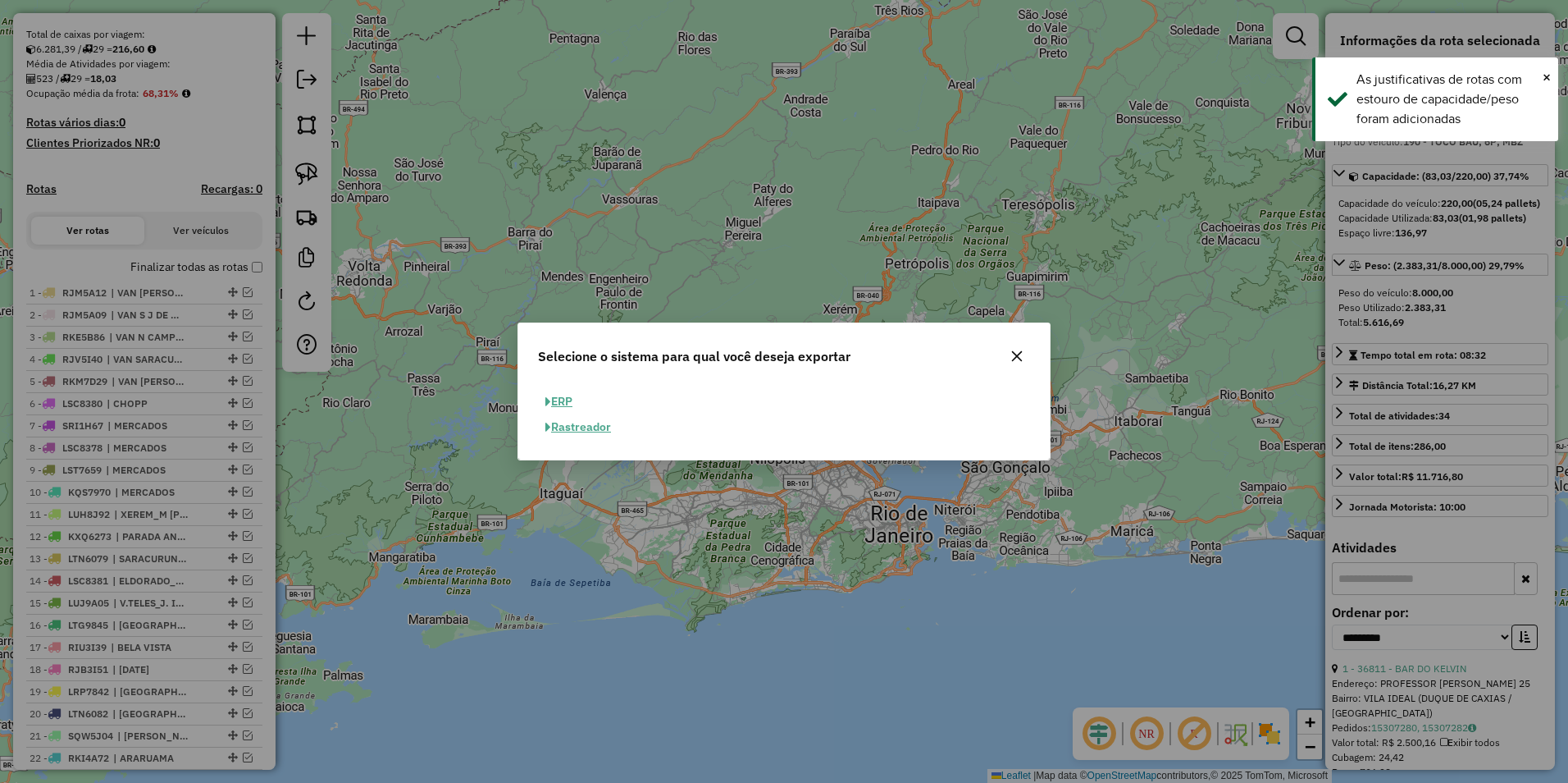
drag, startPoint x: 561, startPoint y: 405, endPoint x: 580, endPoint y: 400, distance: 19.6
click at [561, 405] on button "ERP" at bounding box center [559, 401] width 42 height 25
select select "**"
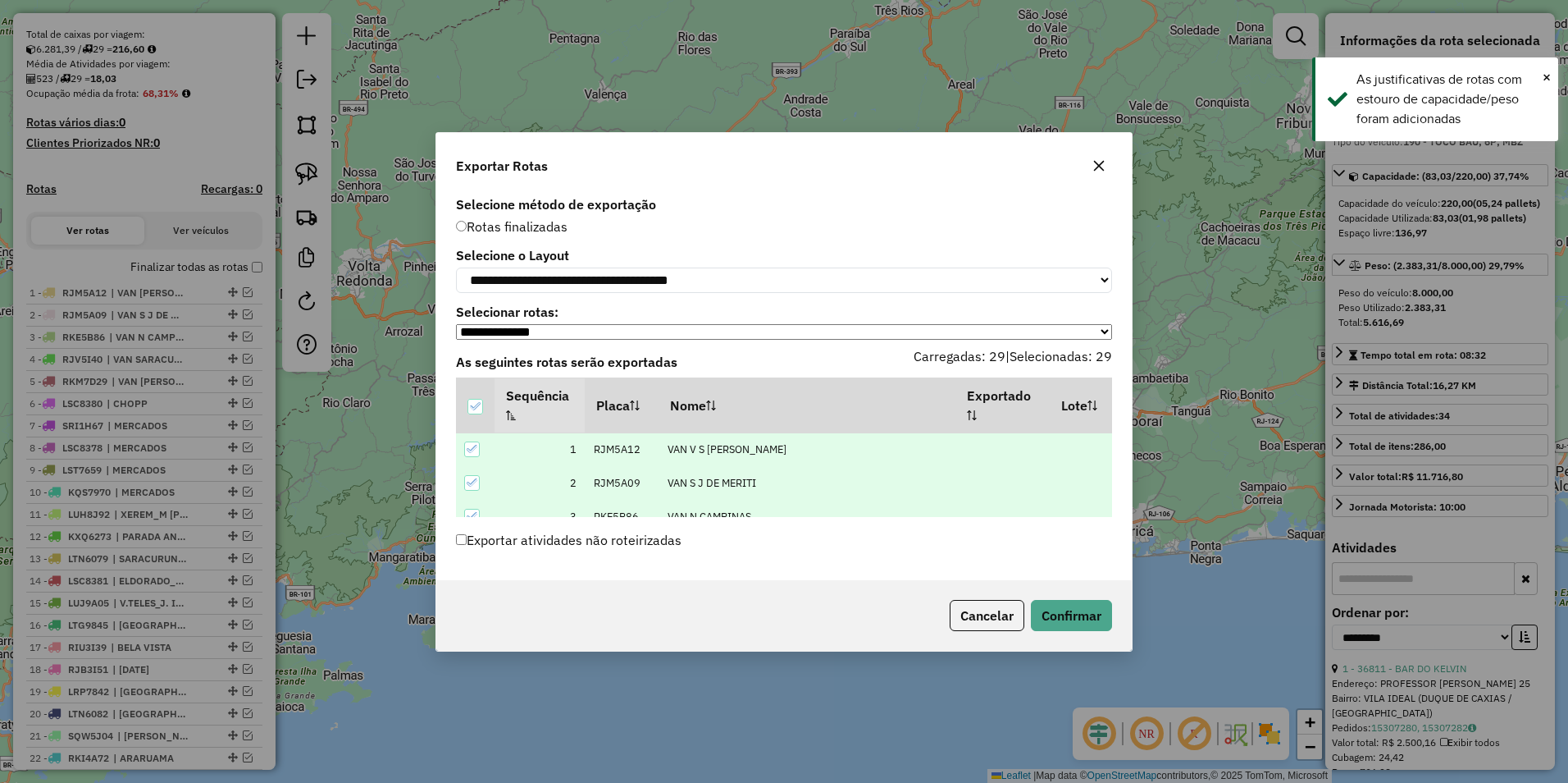
click at [1064, 602] on div "Cancelar Confirmar" at bounding box center [784, 615] width 696 height 70
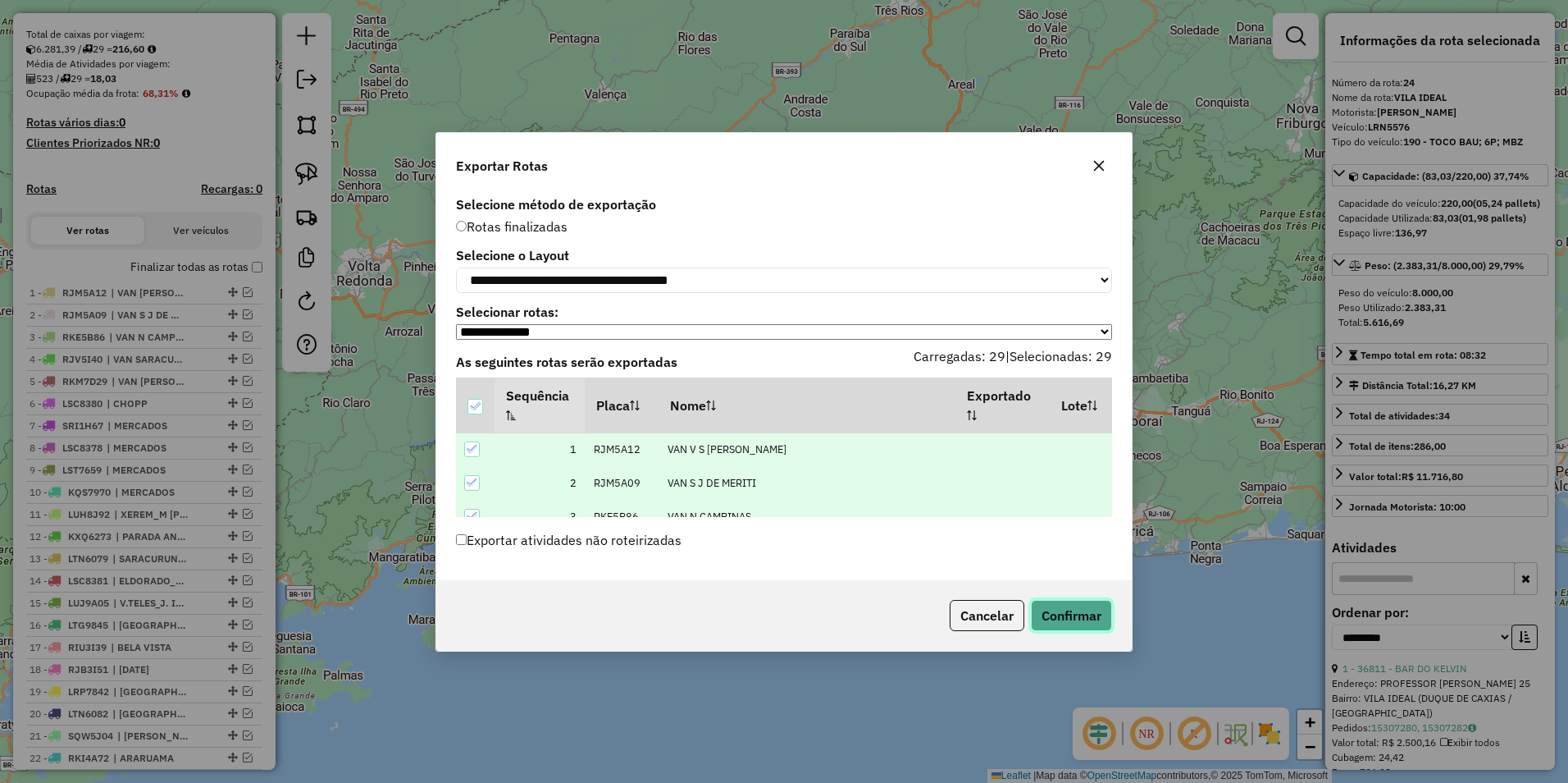
click at [1067, 618] on button "Confirmar" at bounding box center [1072, 615] width 82 height 31
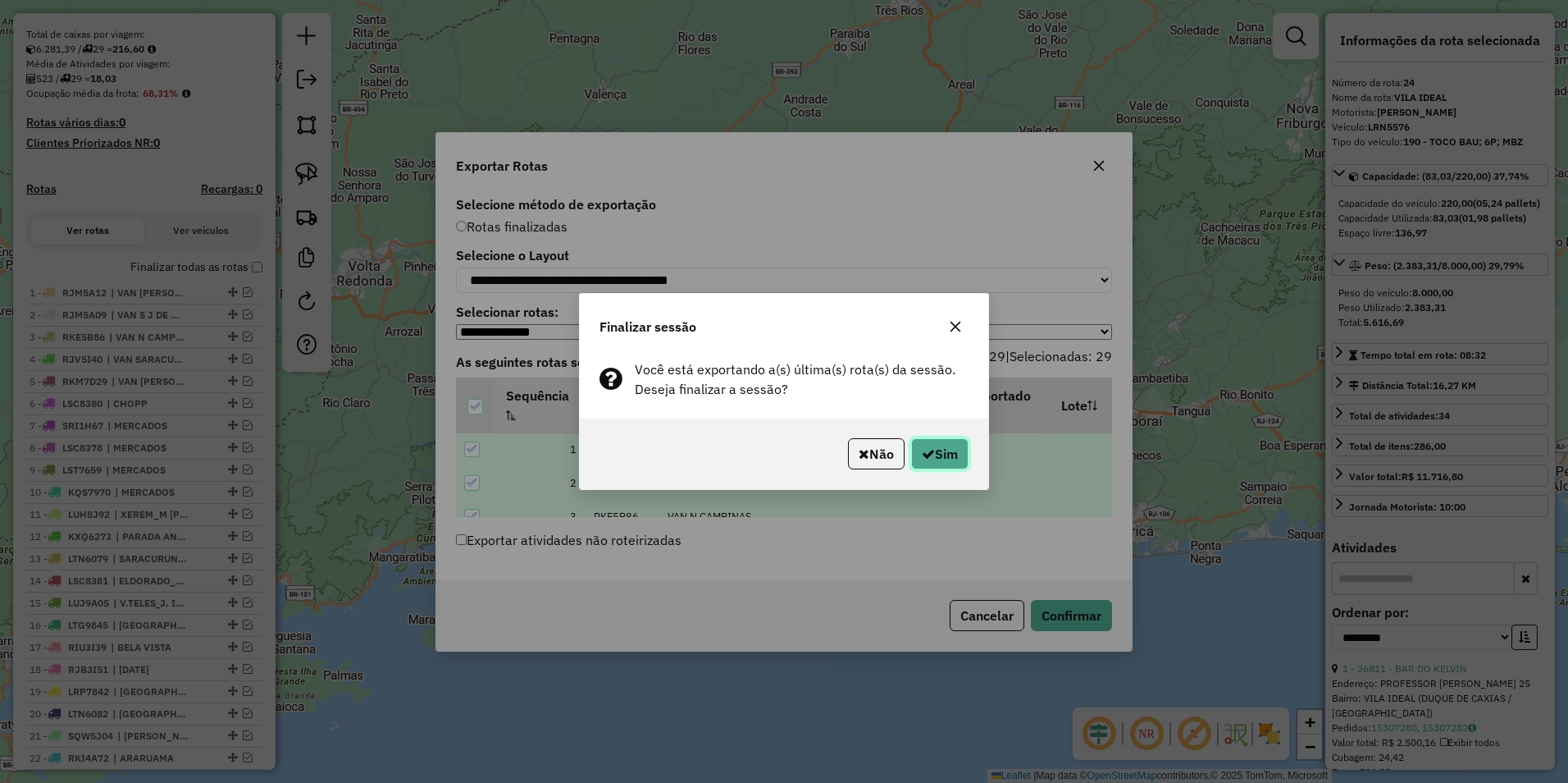
click at [935, 455] on button "Sim" at bounding box center [940, 454] width 57 height 31
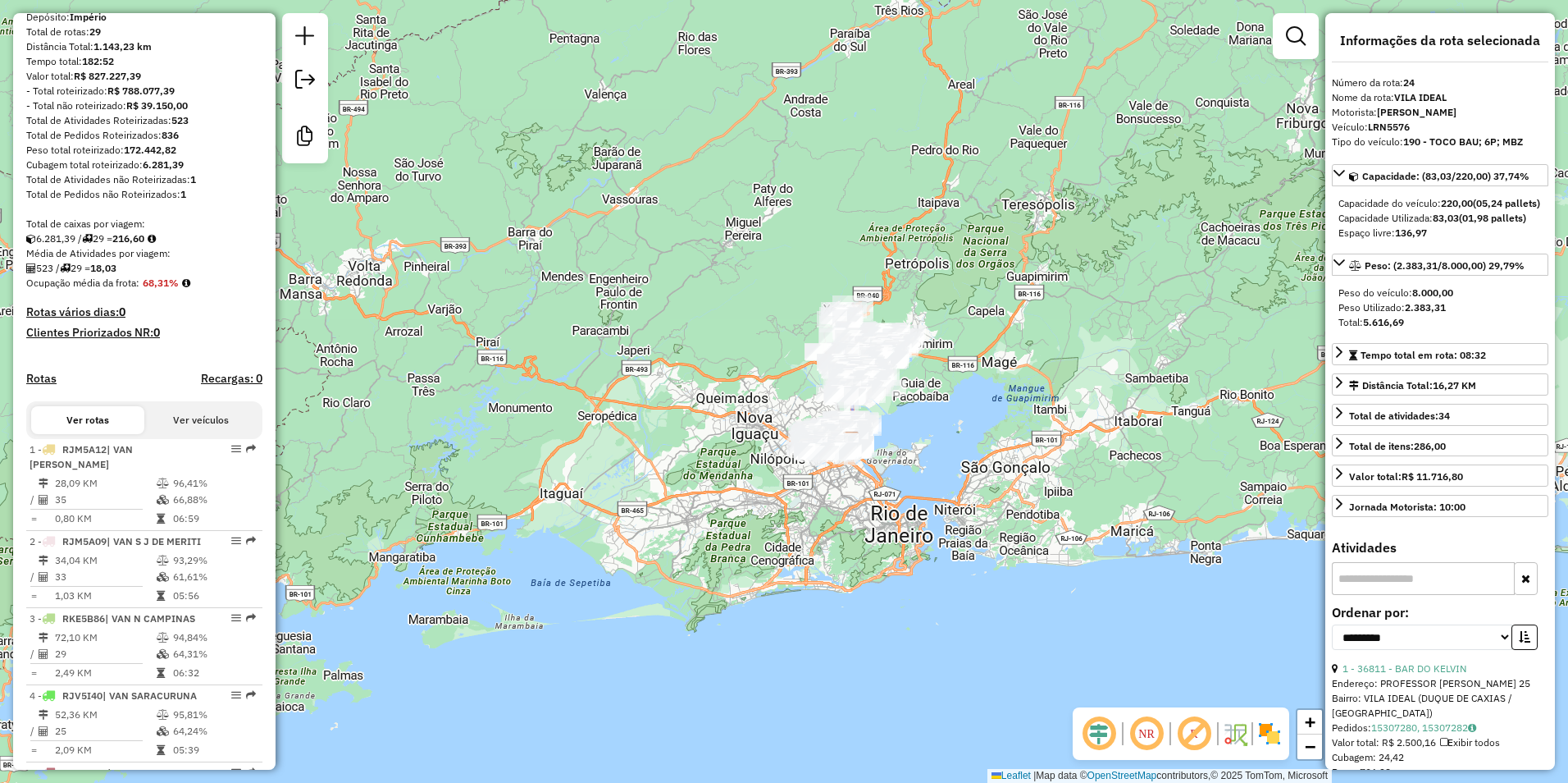
scroll to position [82, 0]
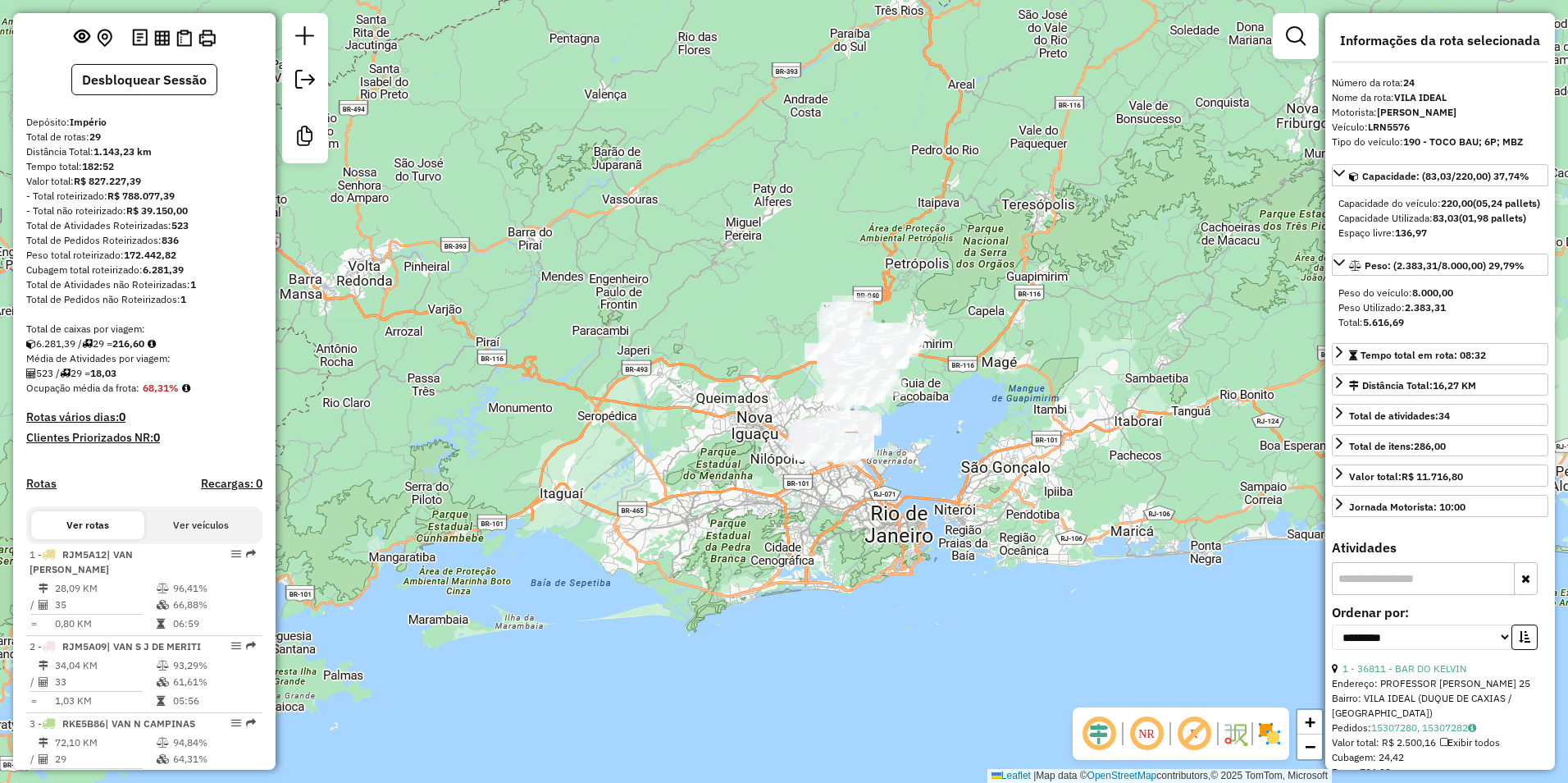
click at [189, 393] on em at bounding box center [186, 387] width 8 height 10
click at [168, 49] on button at bounding box center [162, 37] width 23 height 23
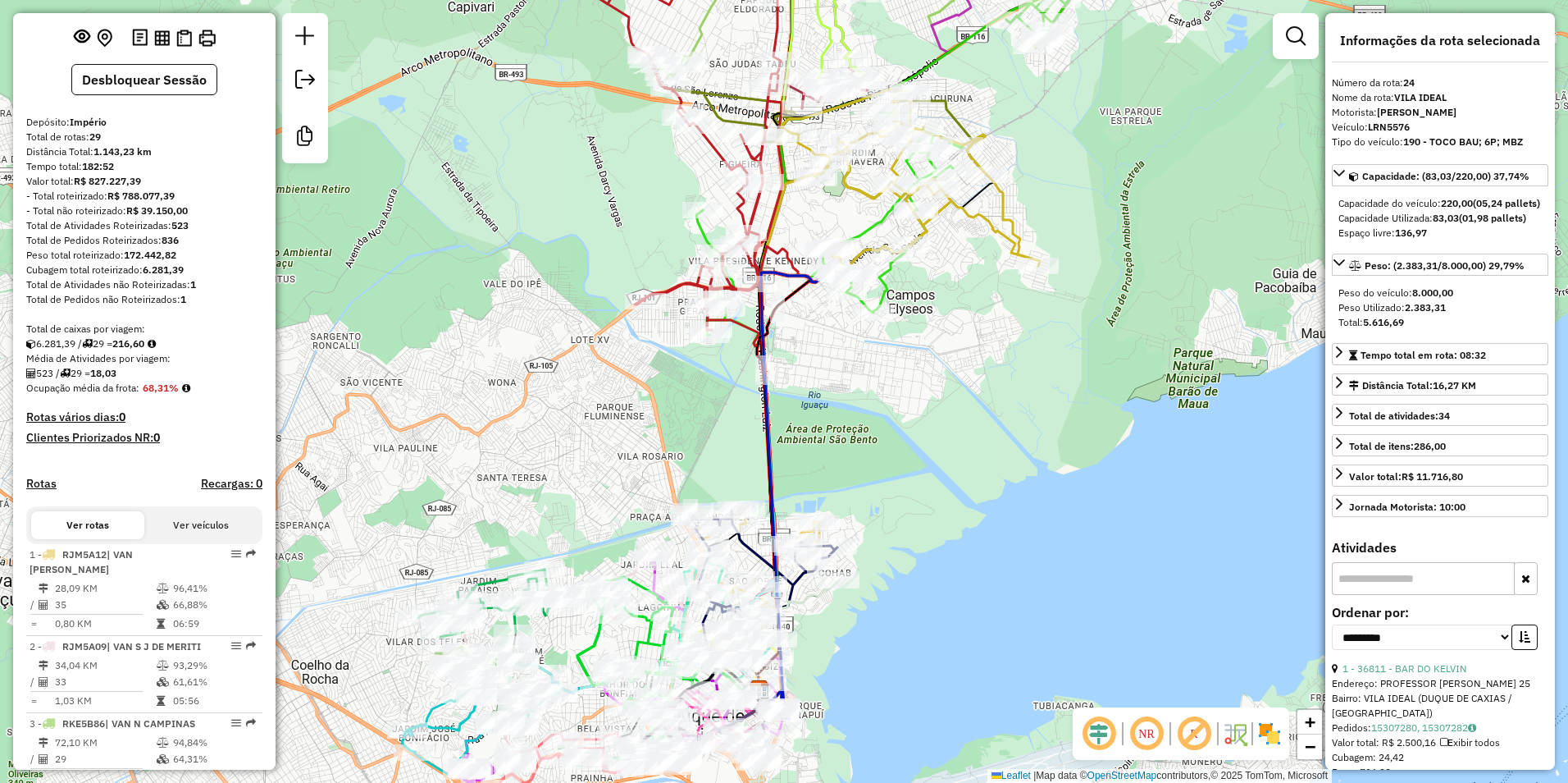
click at [810, 370] on div "Rota 4 - Placa RJV5I40 27559 - PENHA e COMPANHIA Rota 4 - Placa RJV5I40 17258 -…" at bounding box center [784, 392] width 1568 height 783
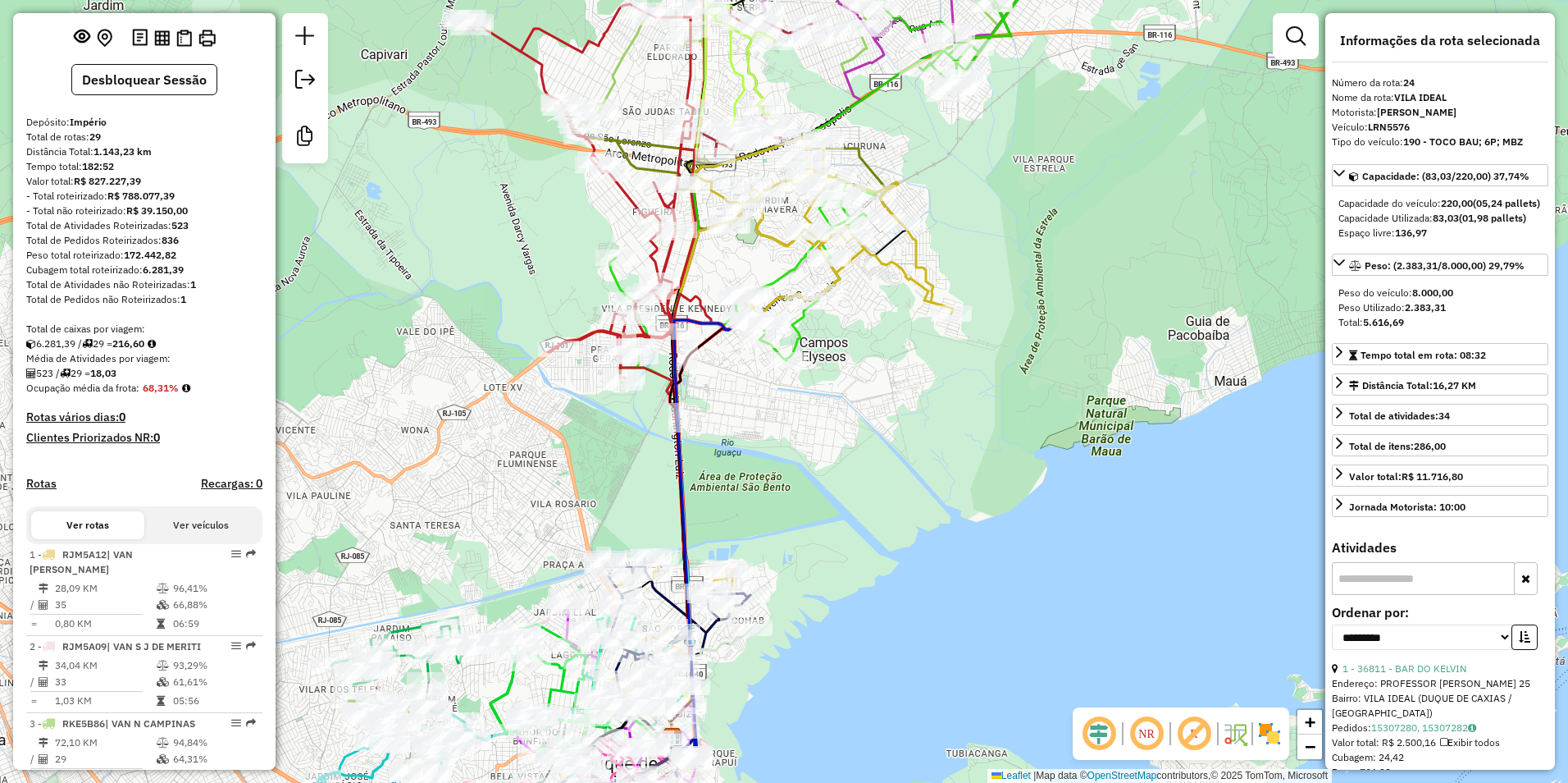
click at [774, 241] on icon at bounding box center [824, 228] width 259 height 186
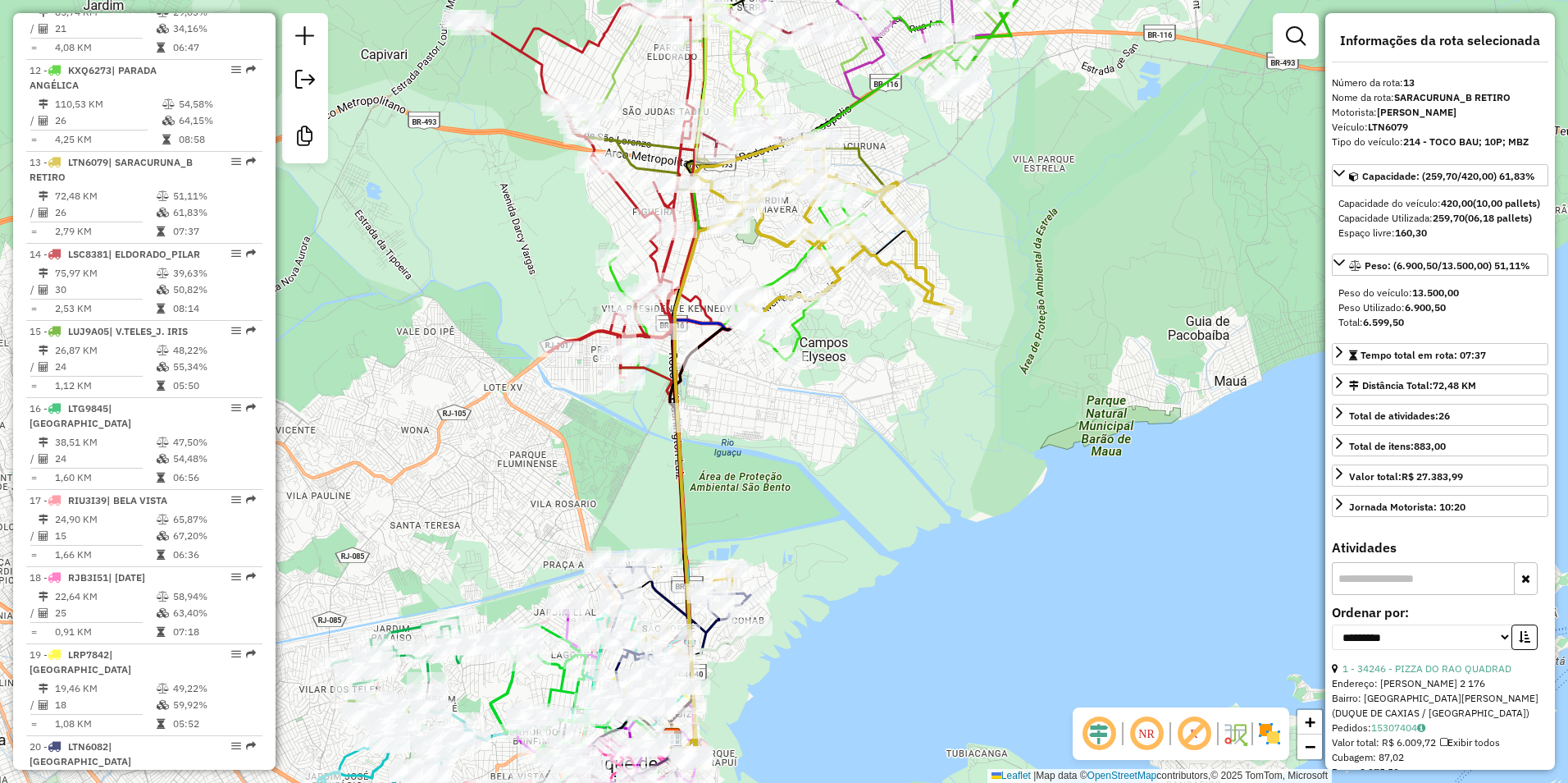
scroll to position [1612, 0]
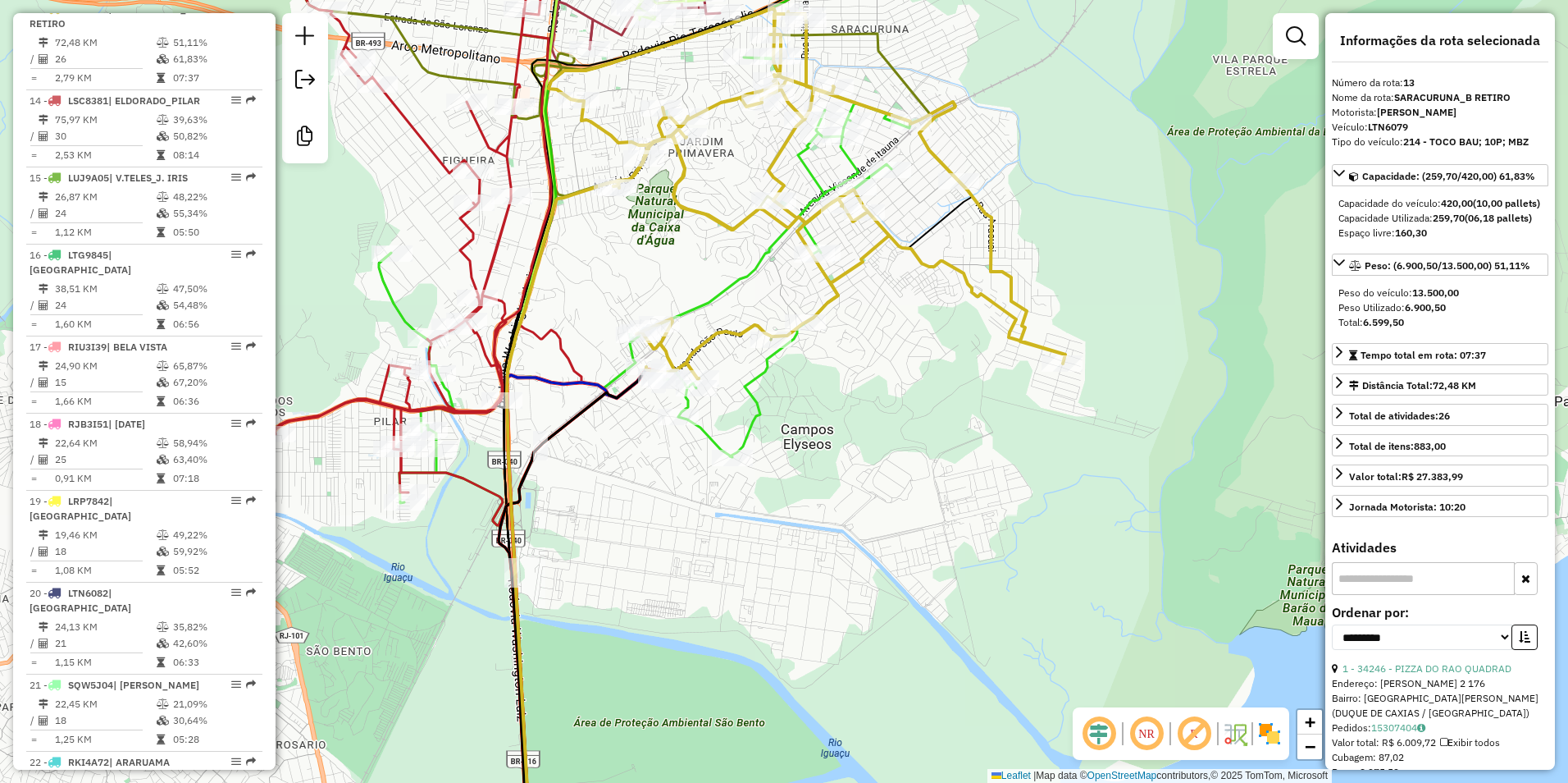
click at [814, 172] on icon at bounding box center [645, 291] width 532 height 469
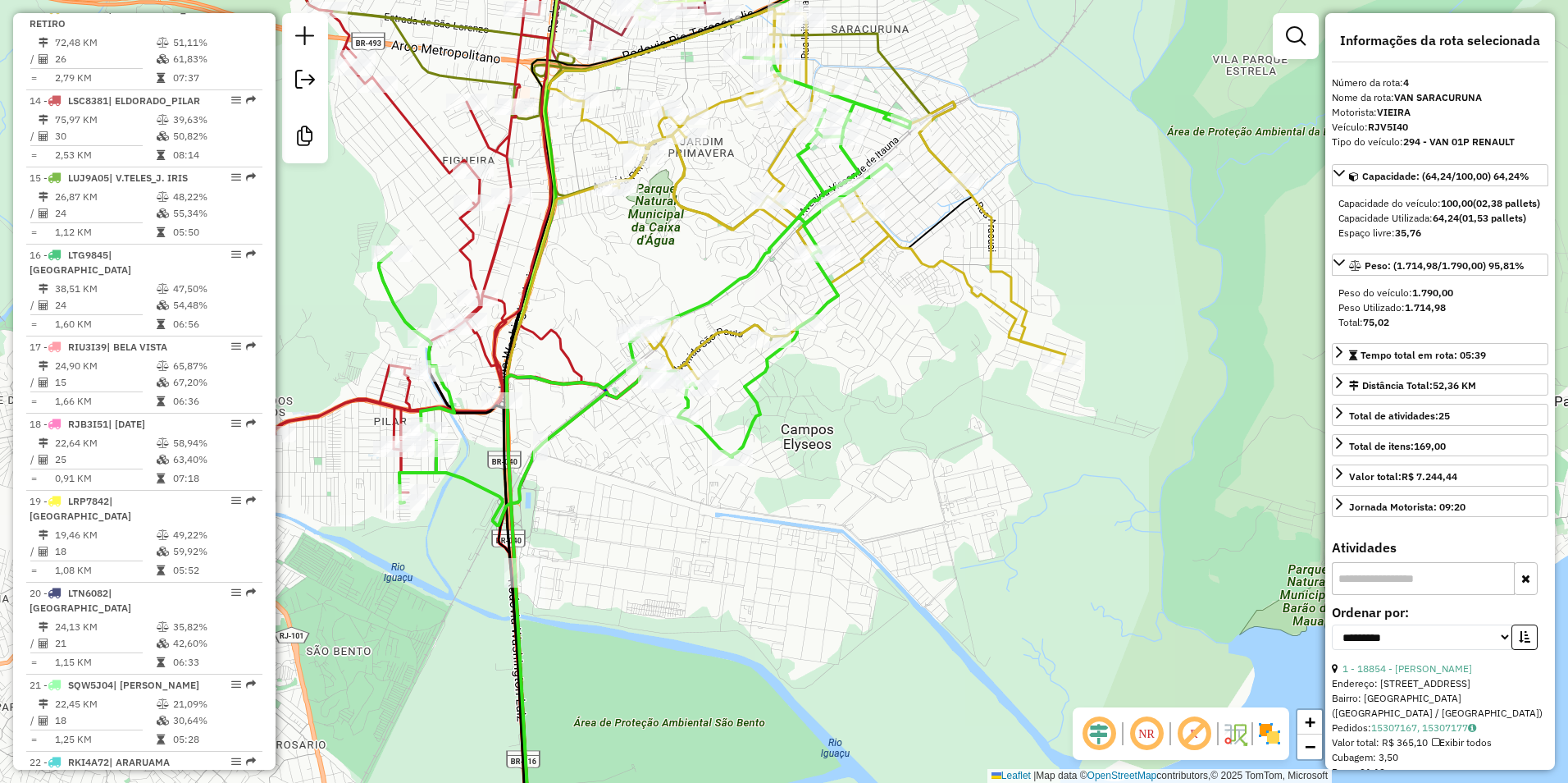
scroll to position [873, 0]
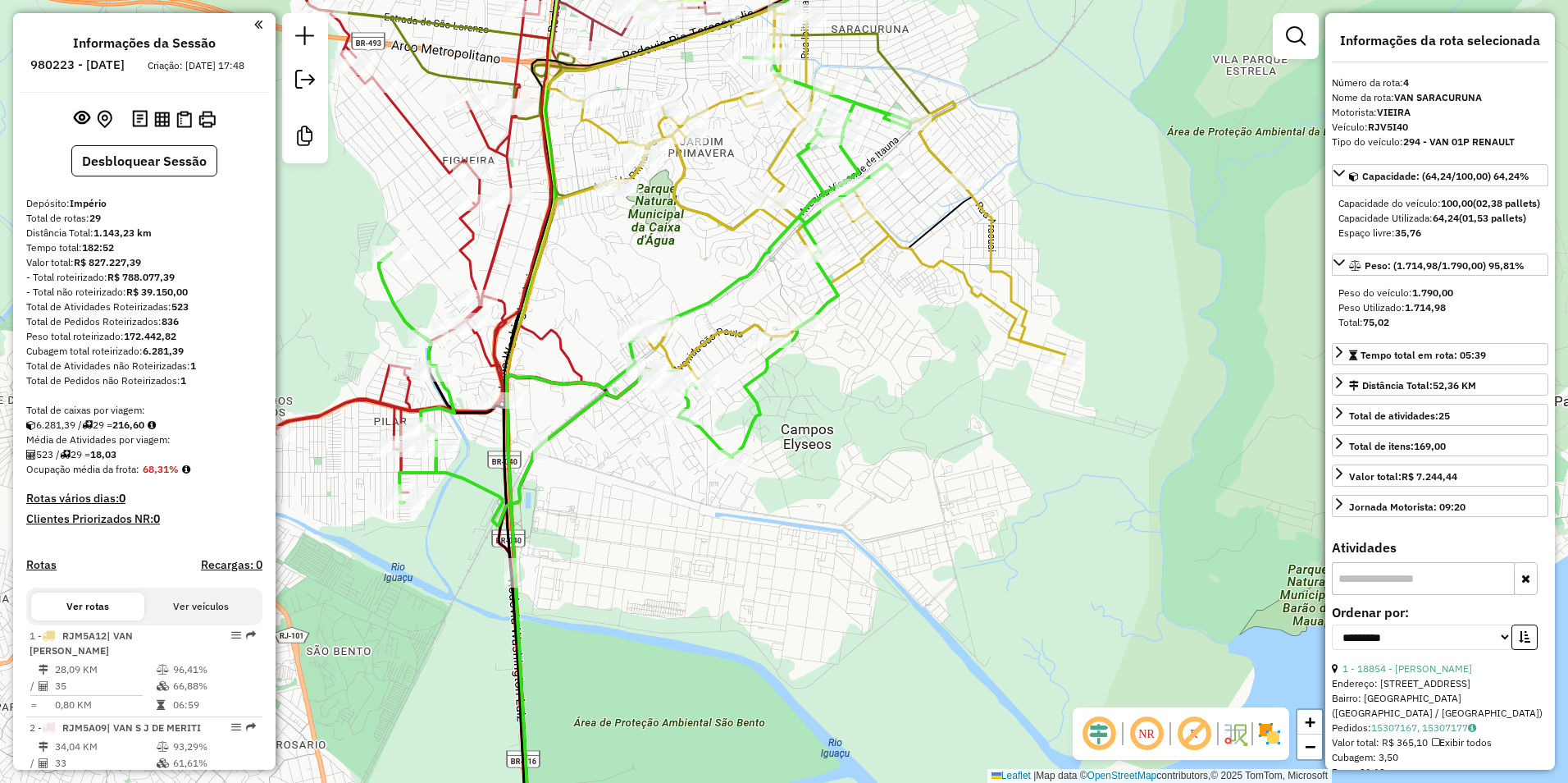
select select "**********"
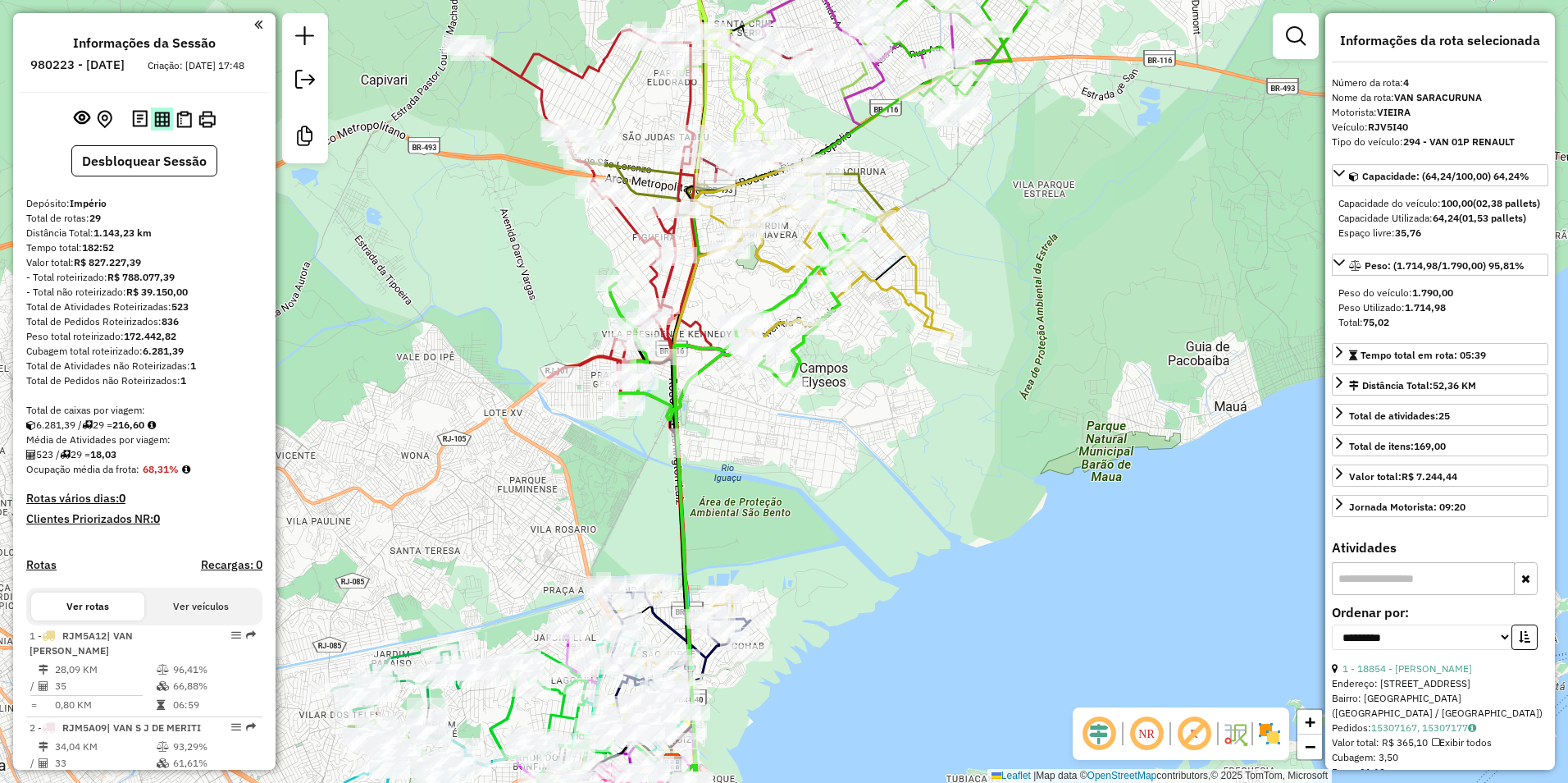
click at [157, 128] on img at bounding box center [162, 120] width 16 height 16
click at [141, 175] on button "Desbloquear Sessão" at bounding box center [144, 161] width 146 height 31
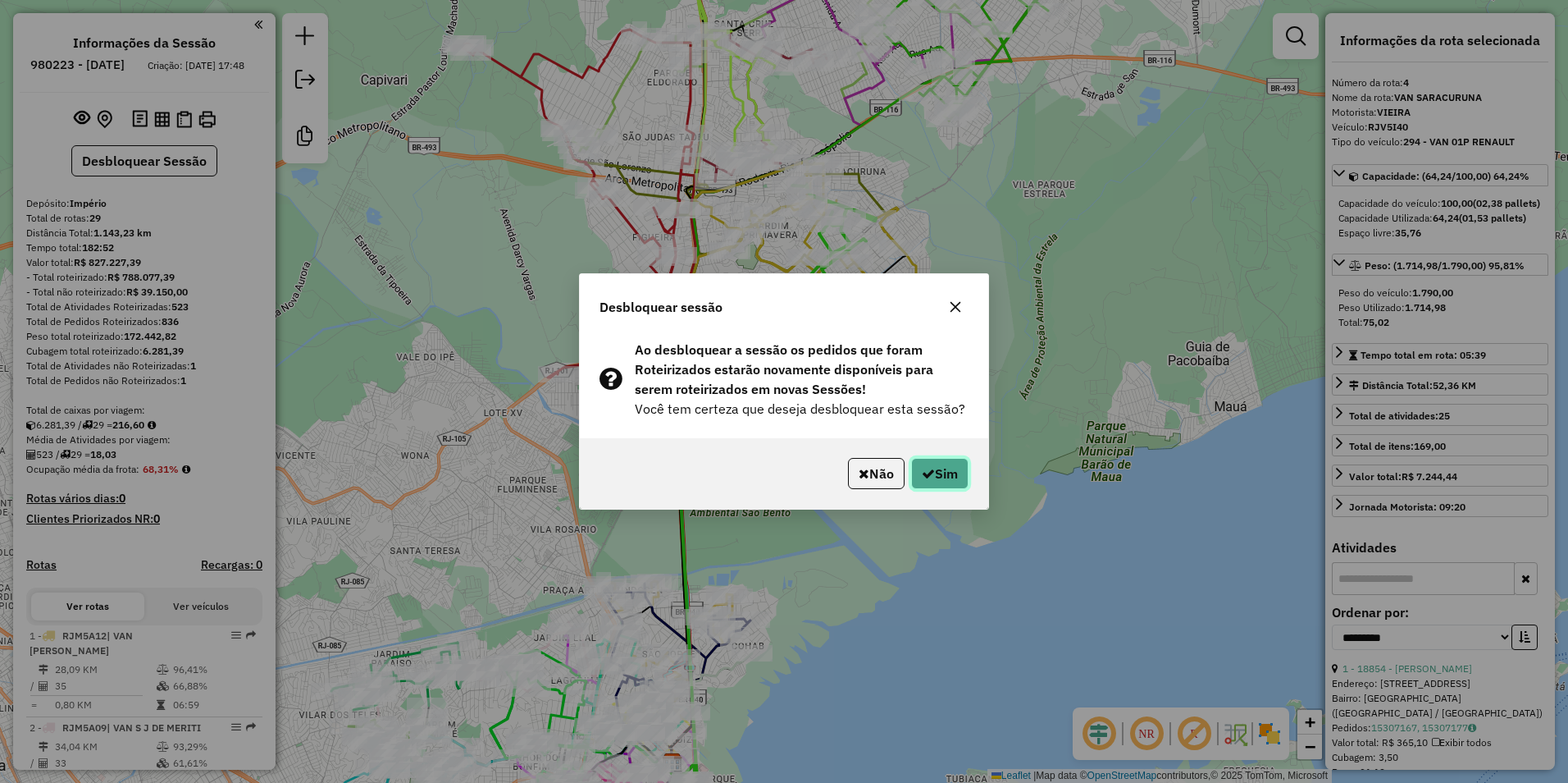
click at [935, 472] on button "Sim" at bounding box center [940, 473] width 57 height 31
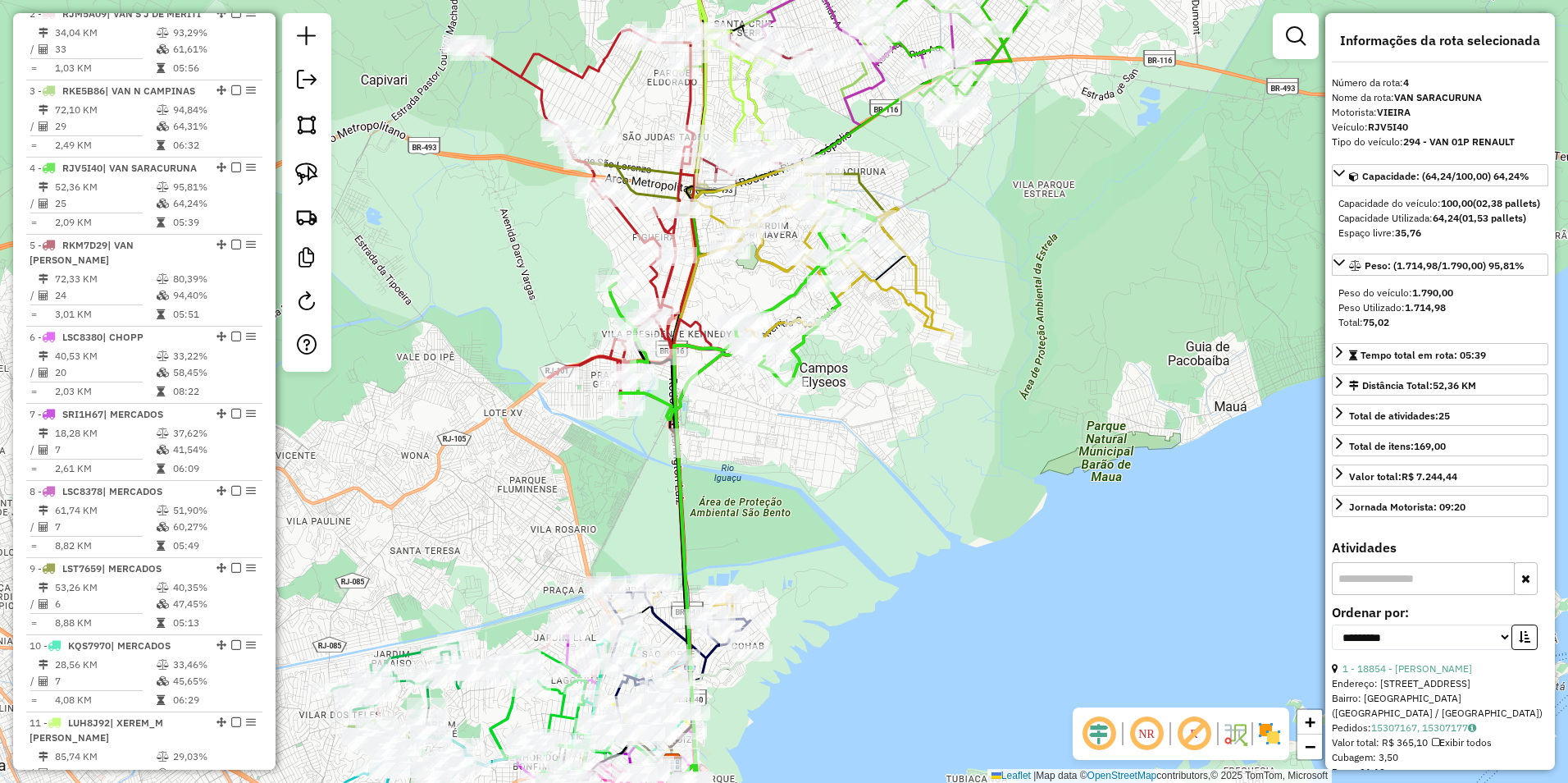
scroll to position [545, 0]
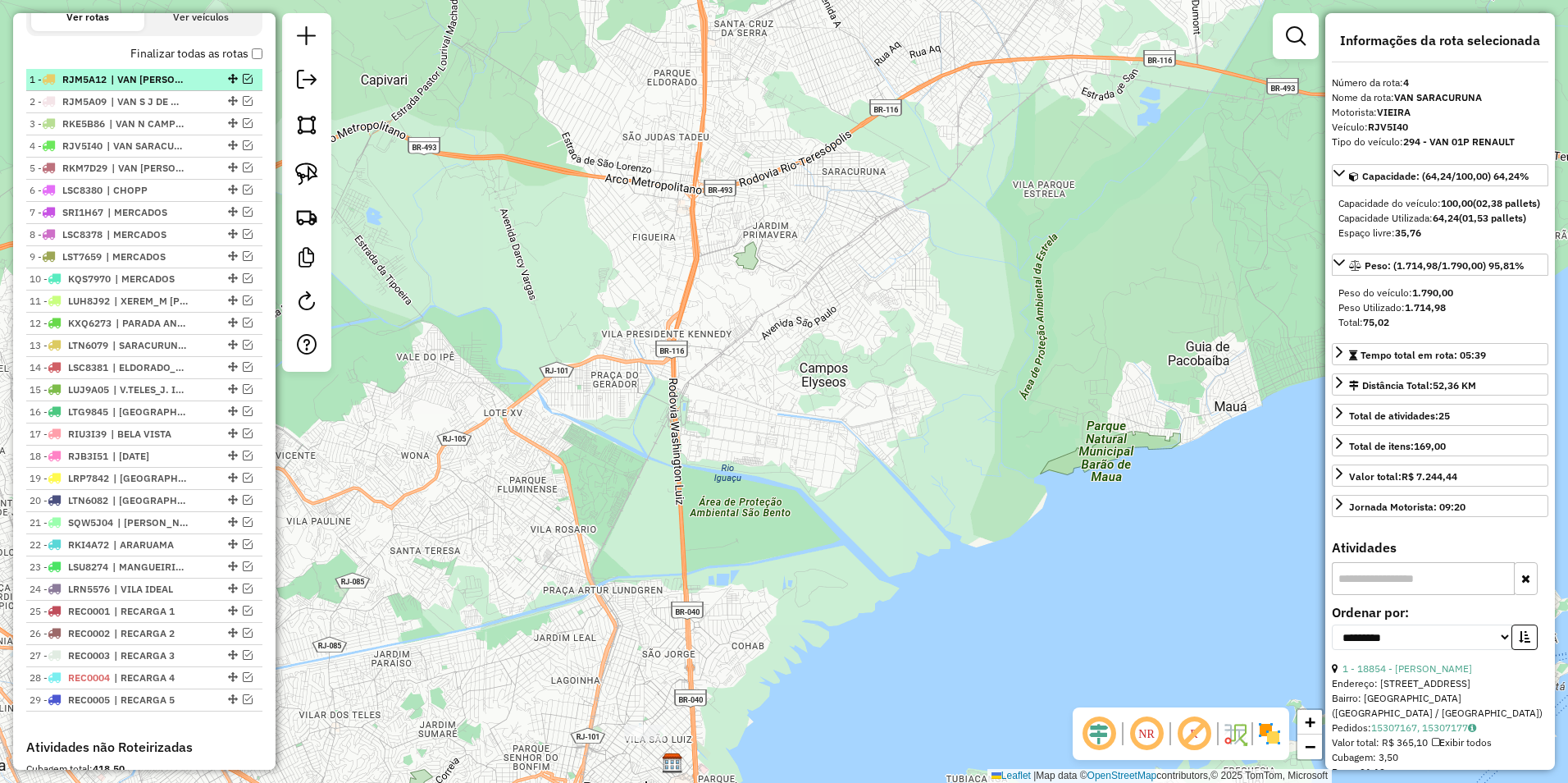
click at [243, 83] on em at bounding box center [247, 78] width 10 height 10
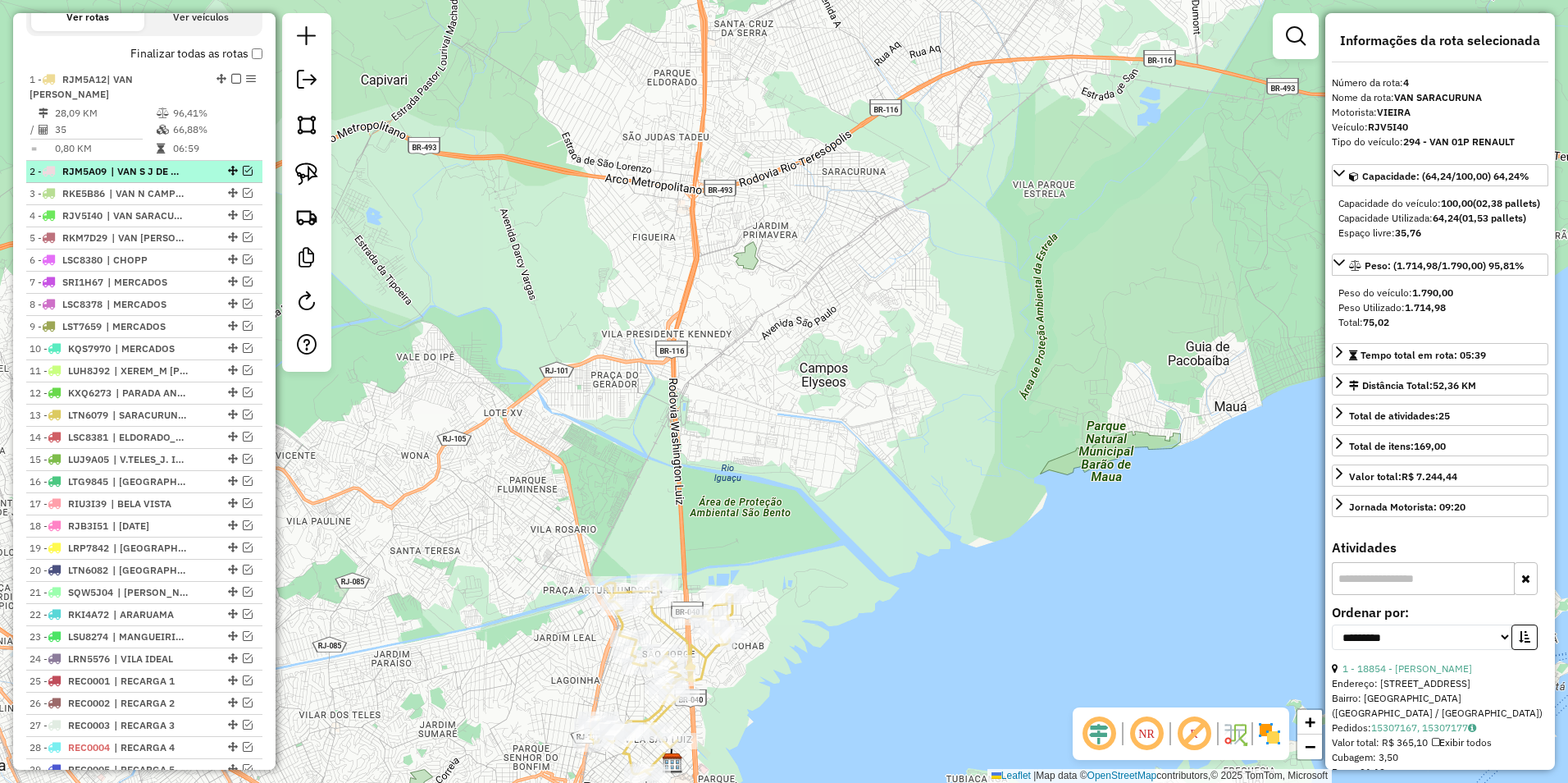
click at [243, 172] on em at bounding box center [247, 170] width 10 height 10
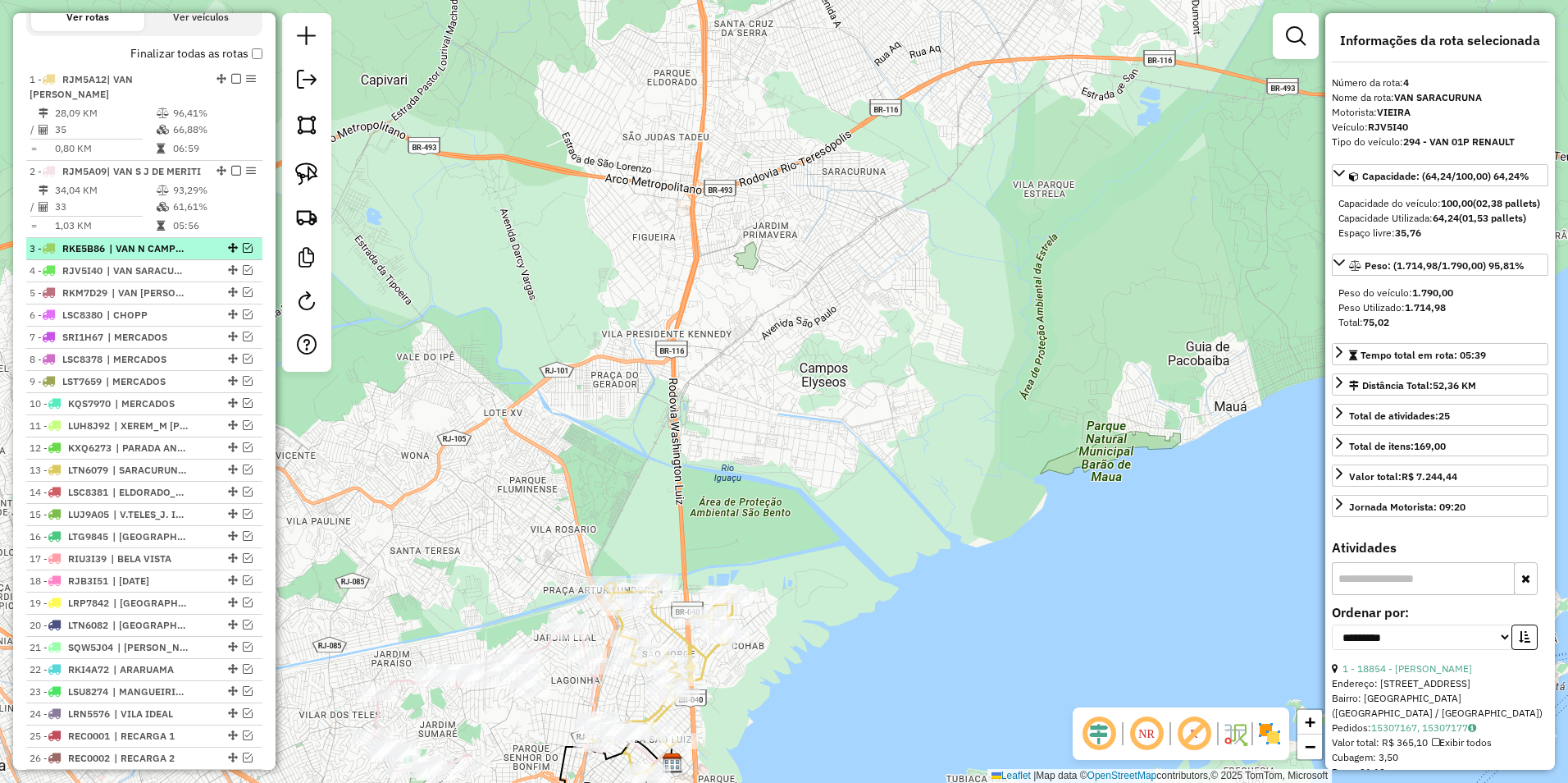
click at [244, 253] on em at bounding box center [247, 247] width 10 height 10
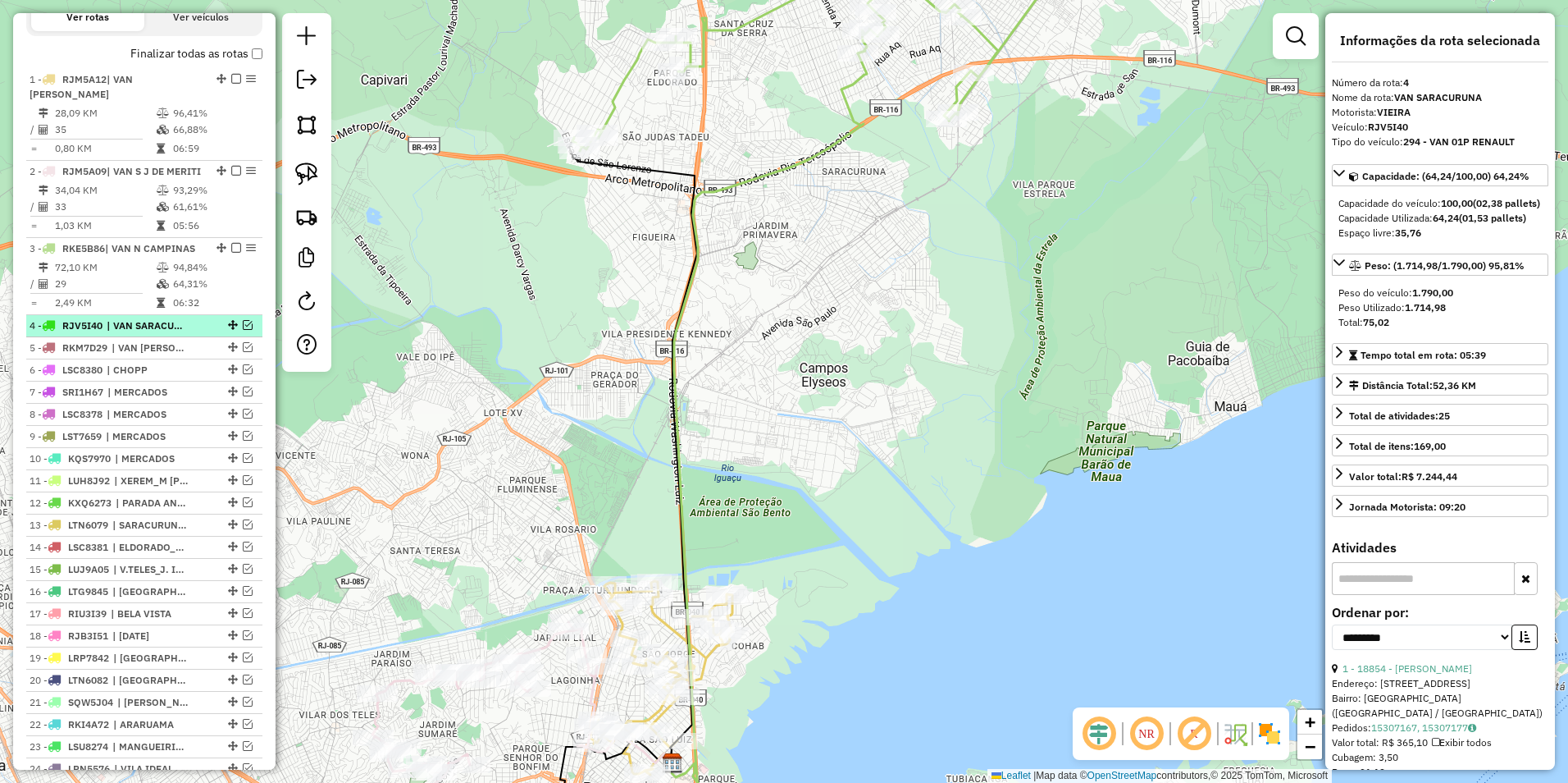
click at [243, 330] on em at bounding box center [247, 325] width 10 height 10
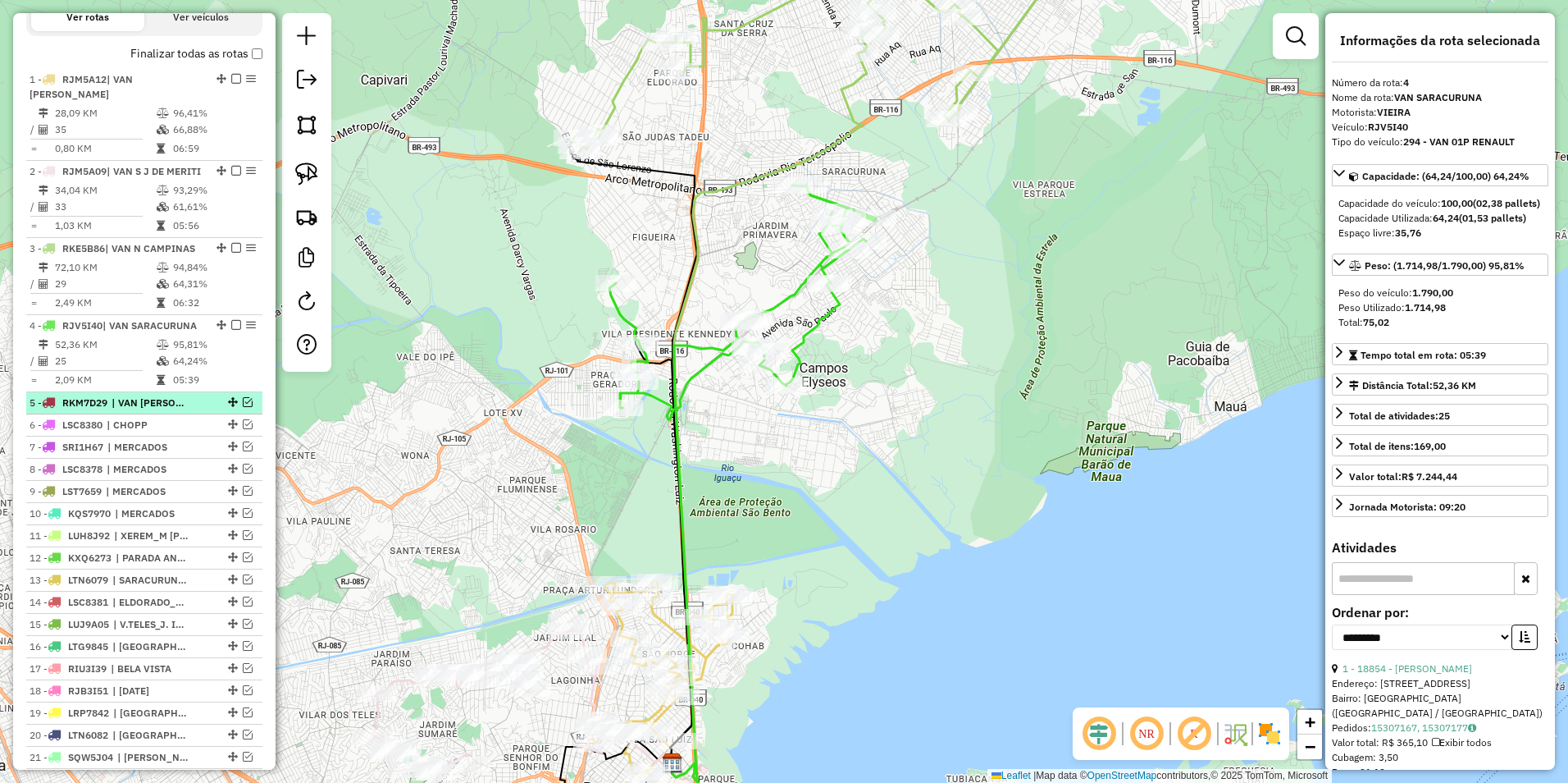
click at [243, 407] on em at bounding box center [247, 402] width 10 height 10
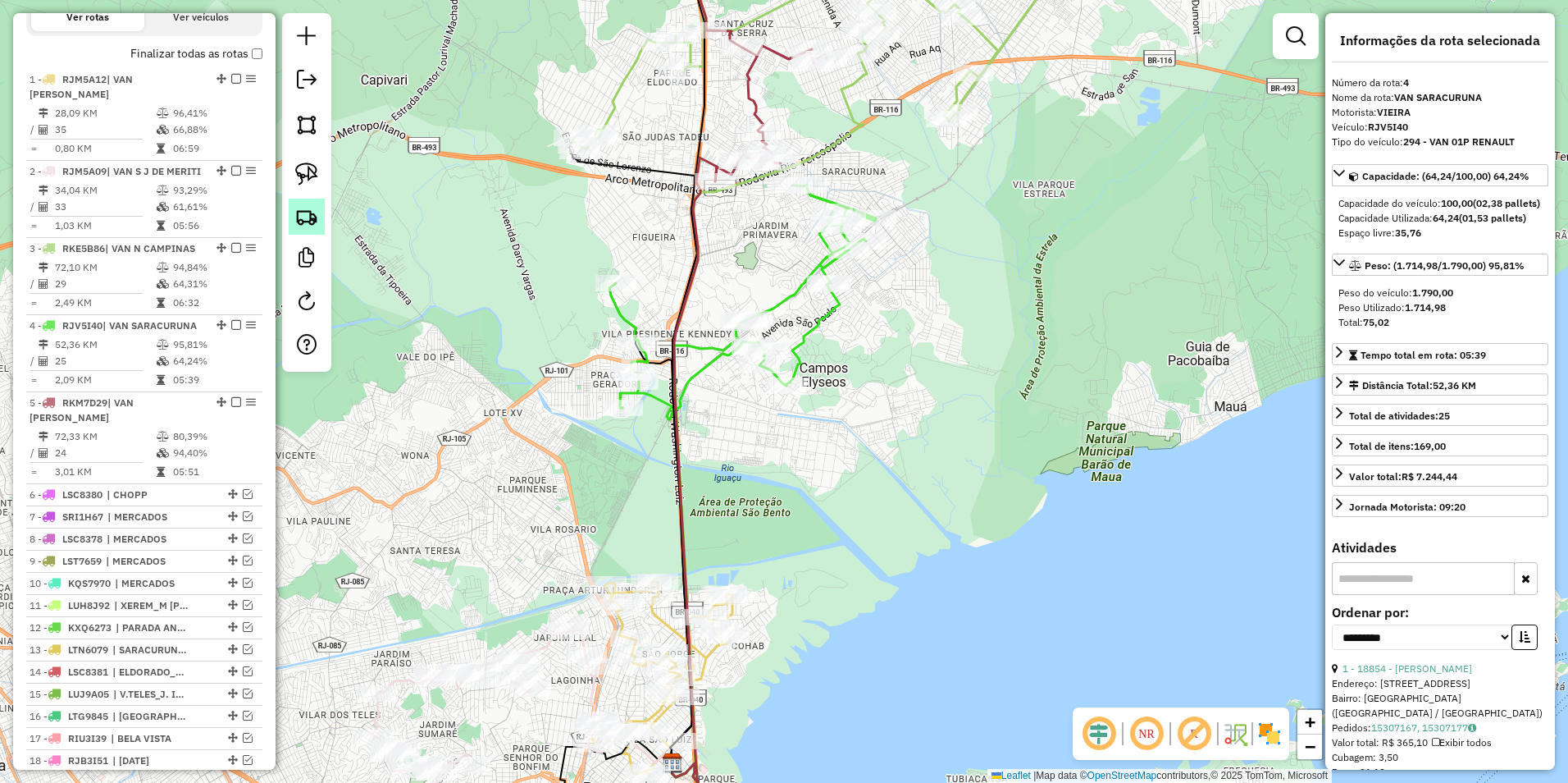
click at [313, 209] on img at bounding box center [306, 216] width 23 height 23
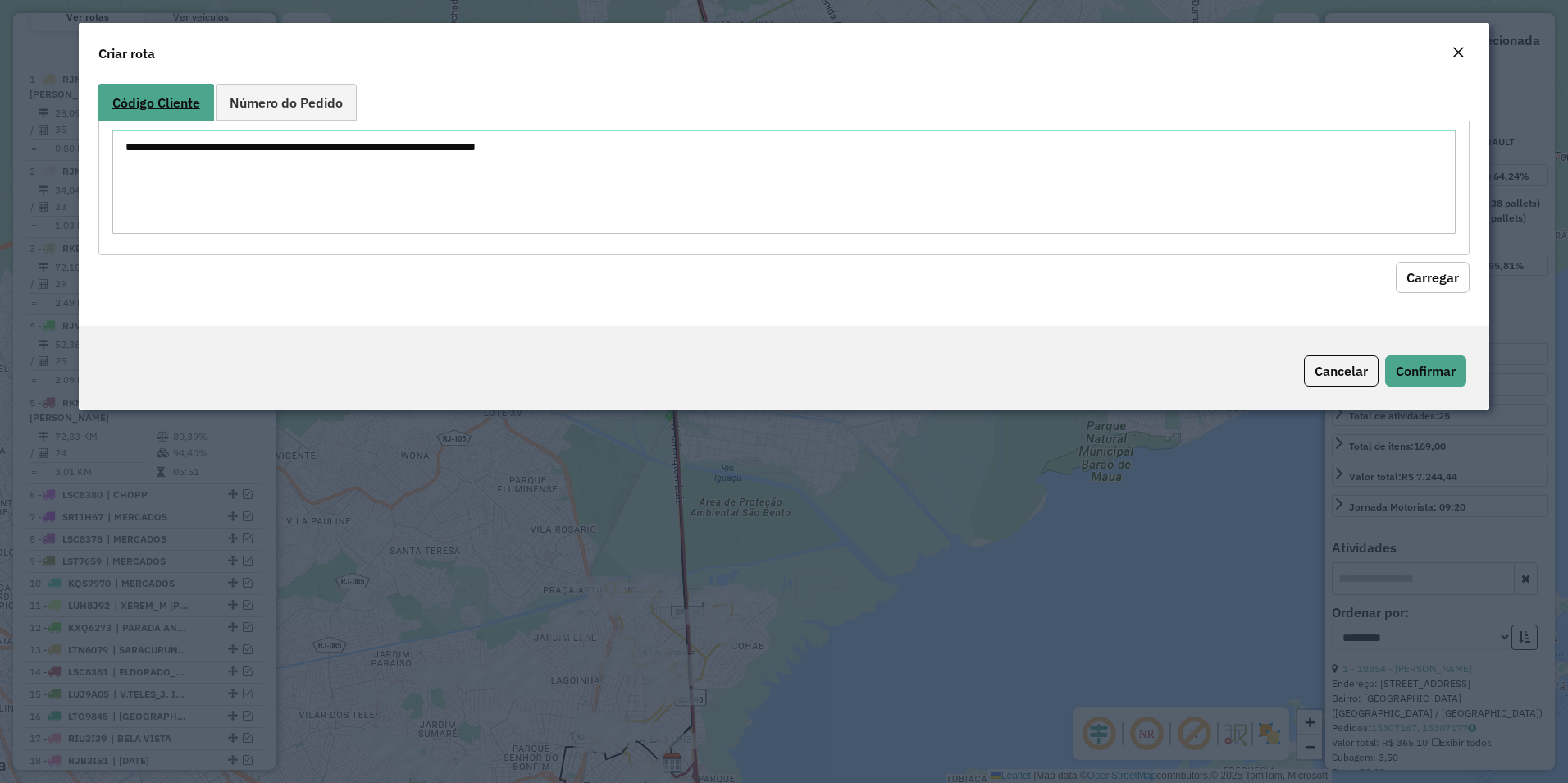
click at [168, 113] on link "Código Cliente" at bounding box center [155, 102] width 115 height 37
click at [160, 154] on textarea at bounding box center [784, 181] width 1344 height 104
paste textarea "***** ***** ***** ***** ***** *** ***** ***** ***** ***** ***** ***** ***** ***…"
type textarea "***** ***** ***** ***** ***** *** ***** ***** ***** ***** ***** ***** ***** ***…"
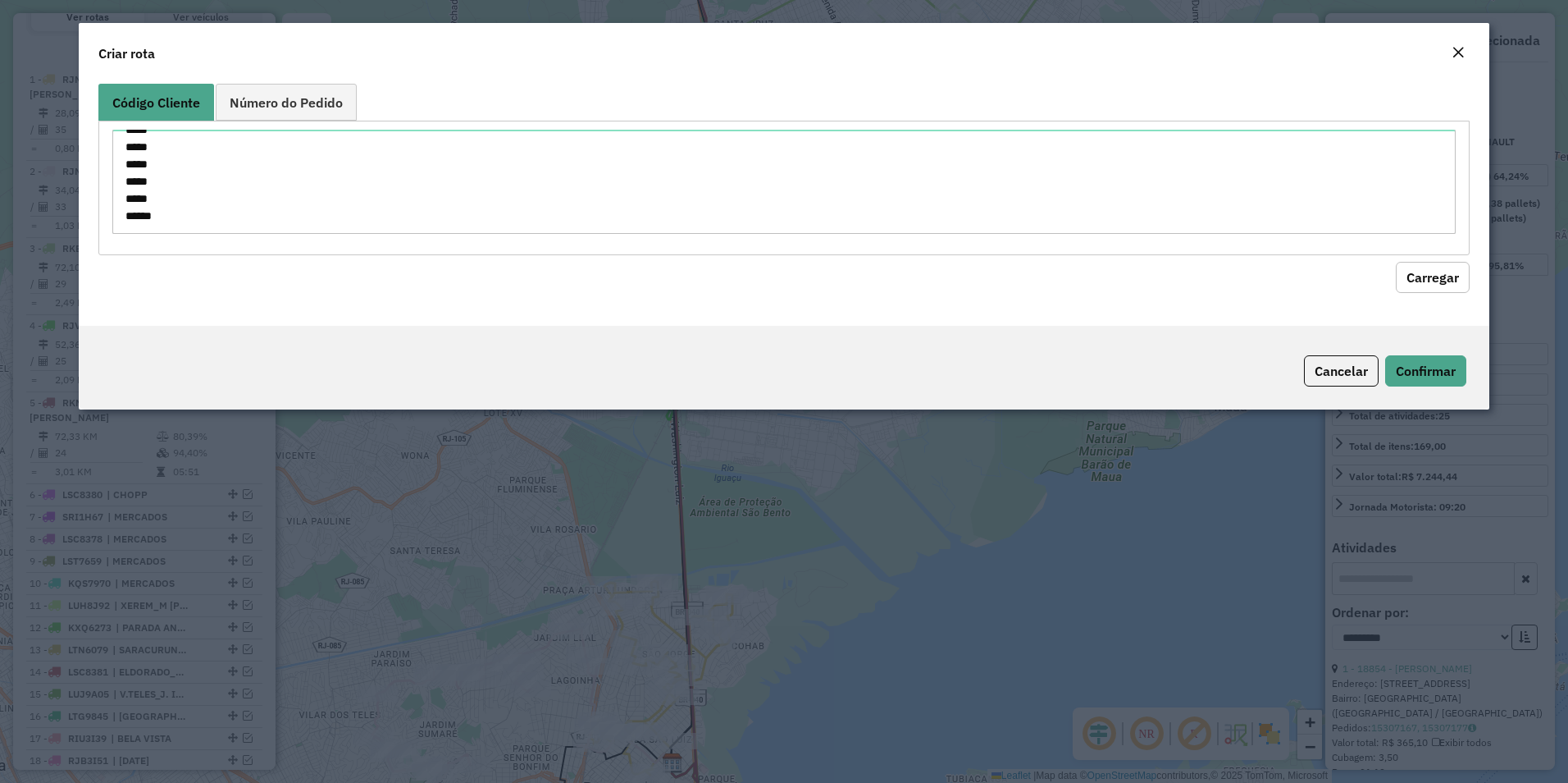
click at [1427, 286] on button "Carregar" at bounding box center [1433, 278] width 74 height 31
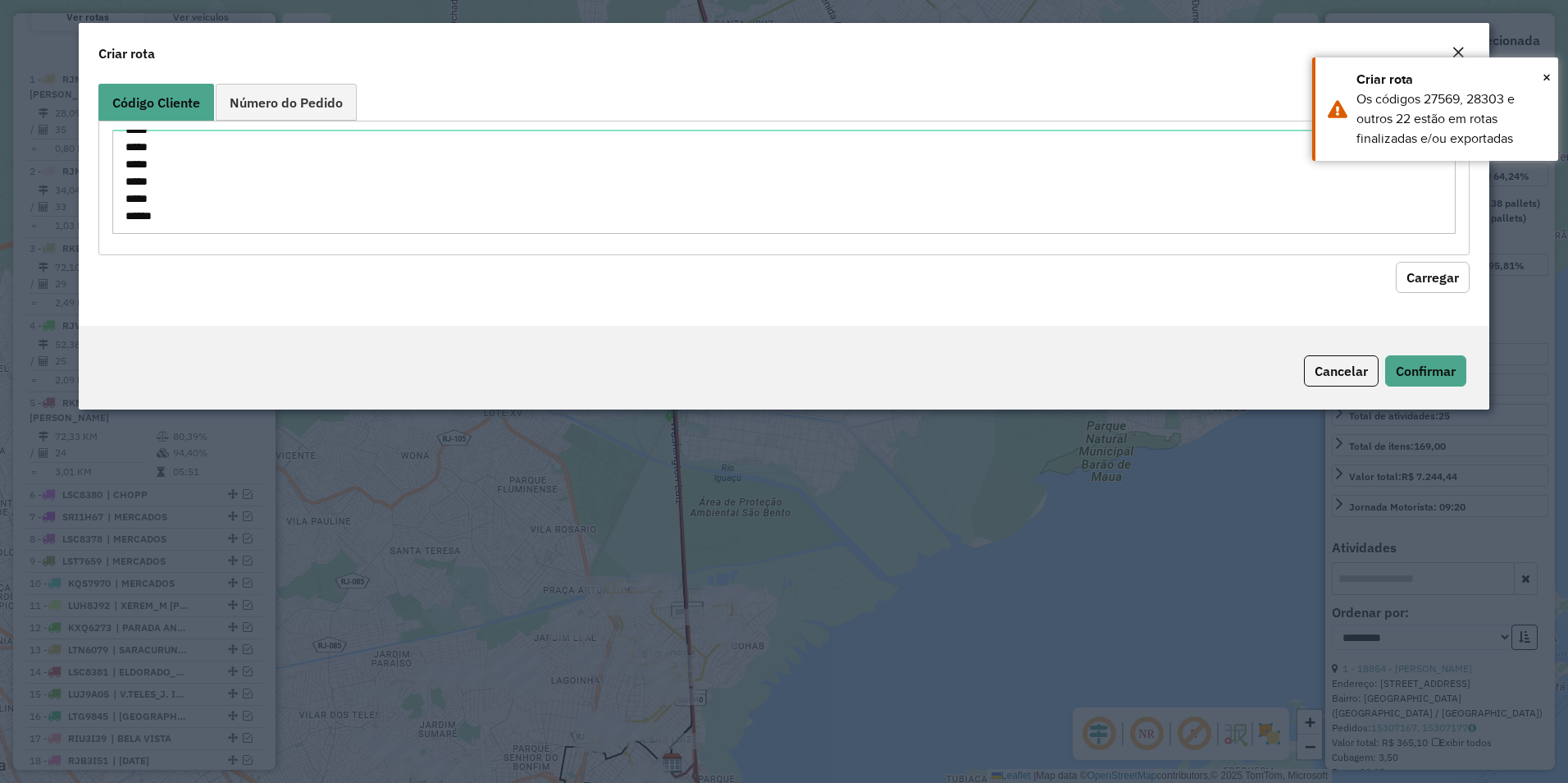
click at [1424, 280] on button "Carregar" at bounding box center [1433, 278] width 74 height 31
click at [1439, 280] on button "Carregar" at bounding box center [1433, 278] width 74 height 31
click at [1551, 73] on span "×" at bounding box center [1546, 76] width 8 height 18
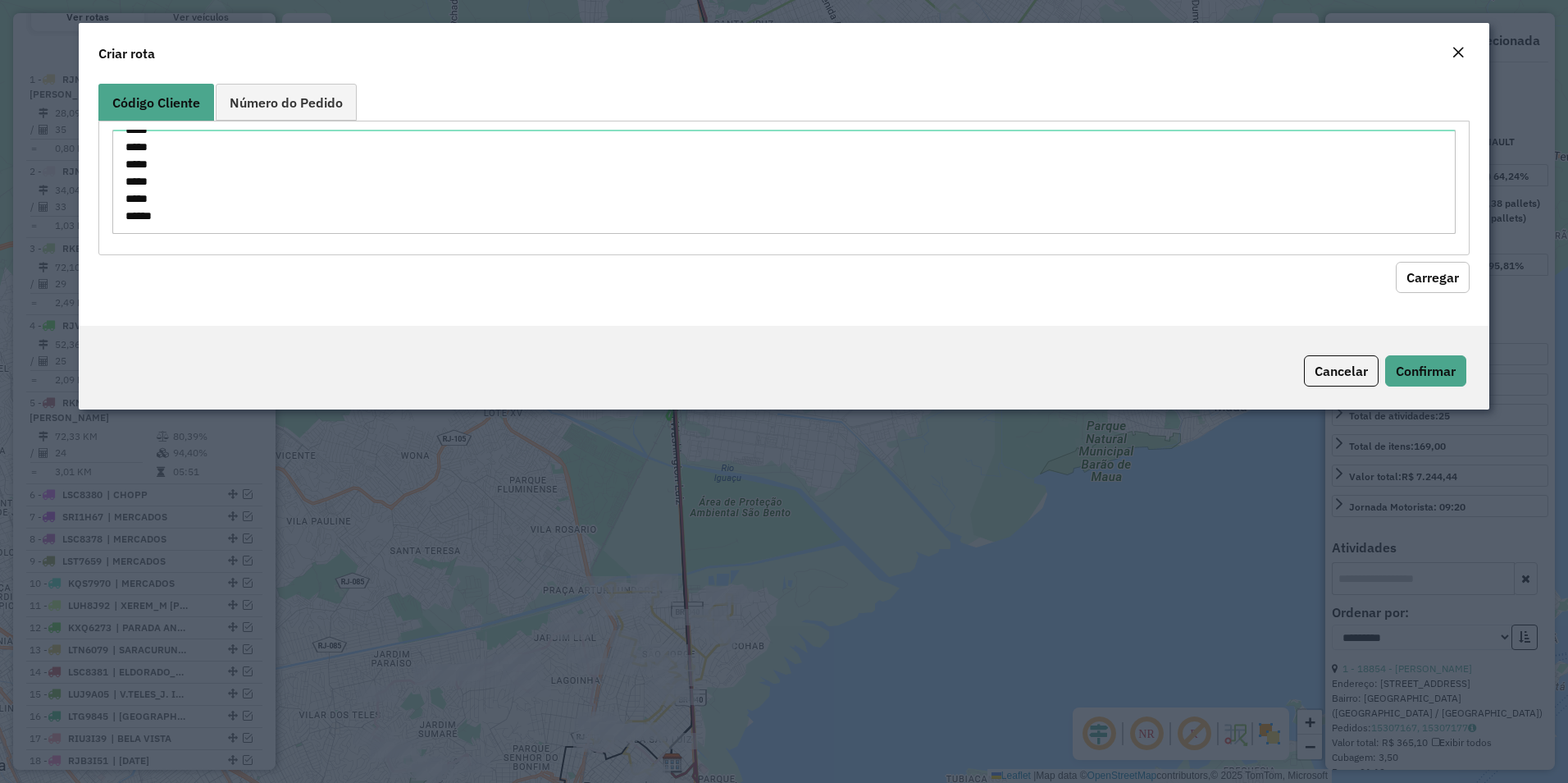
click at [1460, 52] on em "Close" at bounding box center [1458, 52] width 13 height 13
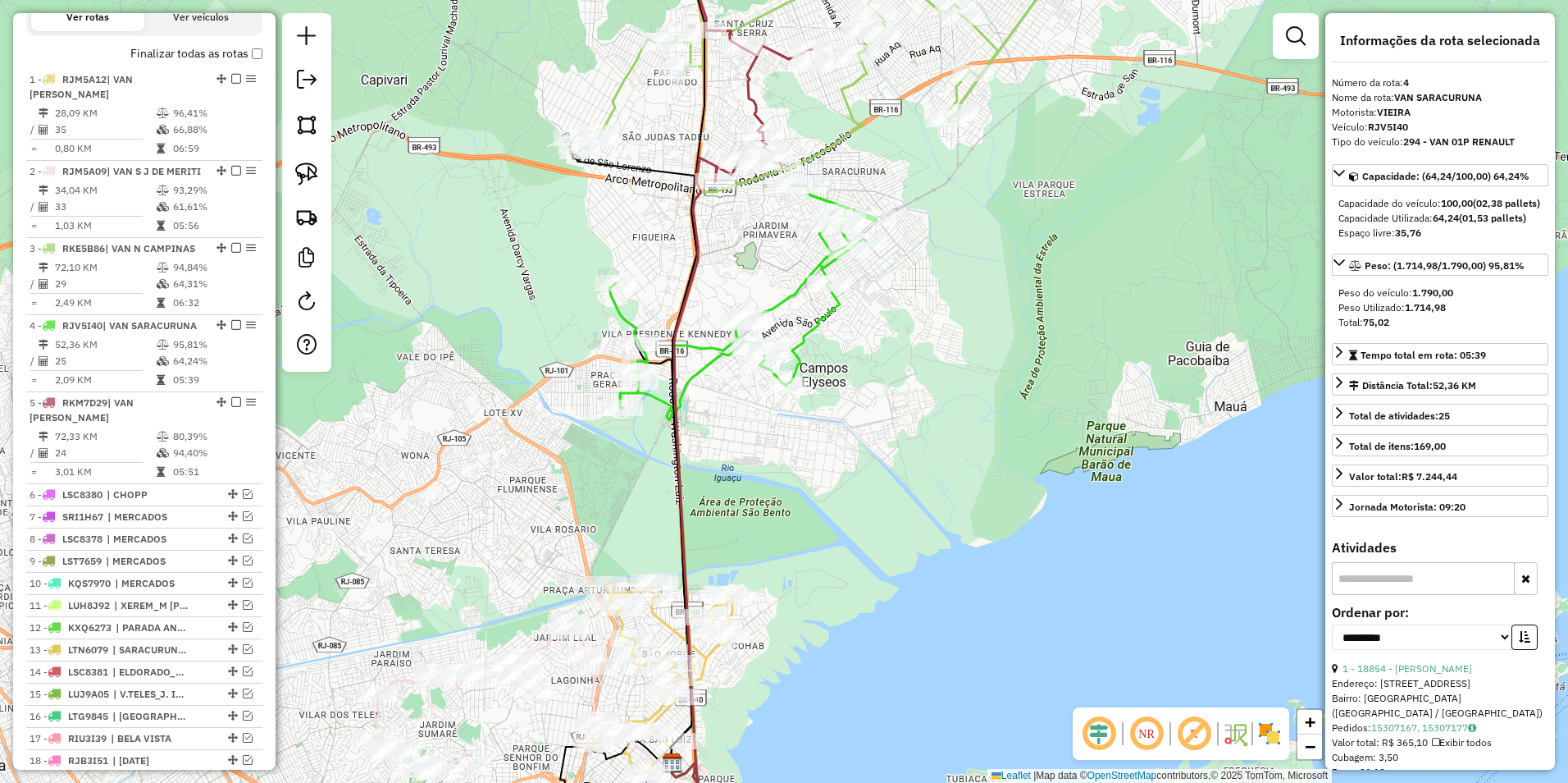
drag, startPoint x: 914, startPoint y: 356, endPoint x: 886, endPoint y: 423, distance: 72.6
click at [886, 423] on div "Janela de atendimento Grade de atendimento Capacidade Transportadoras Veículos …" at bounding box center [784, 392] width 1568 height 783
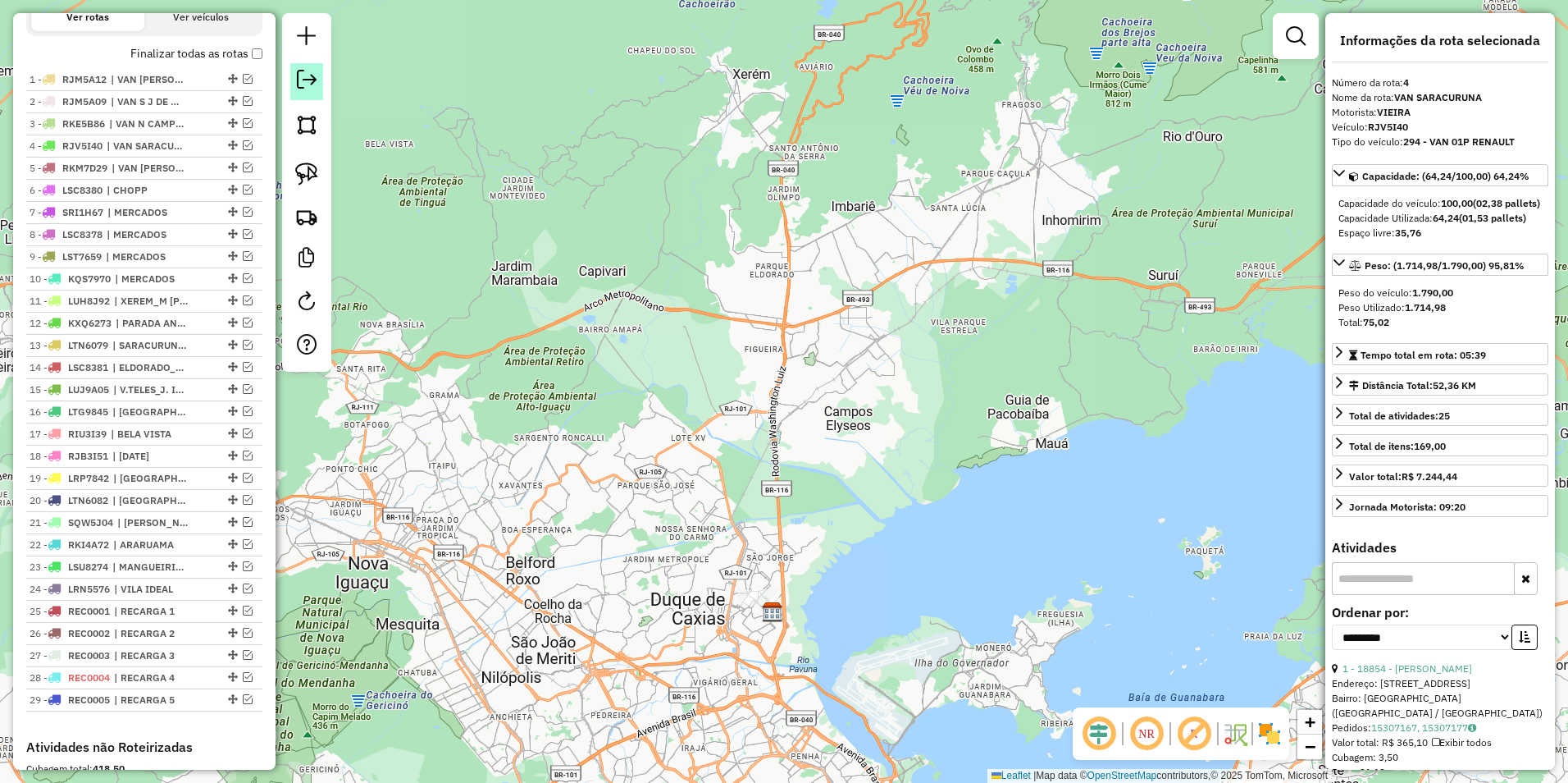
click at [316, 76] on em at bounding box center [306, 79] width 20 height 20
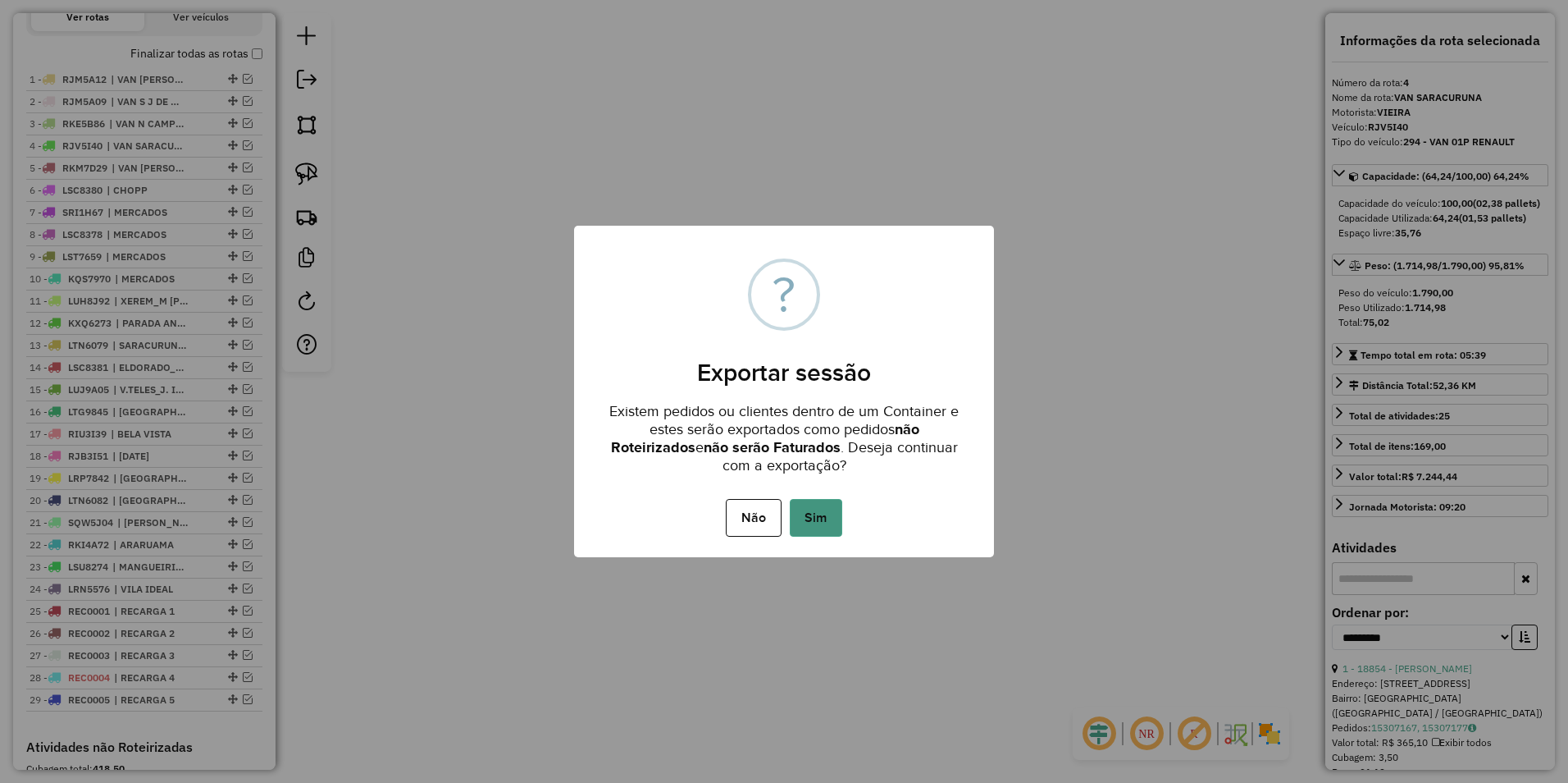
click at [829, 521] on button "Sim" at bounding box center [816, 517] width 52 height 37
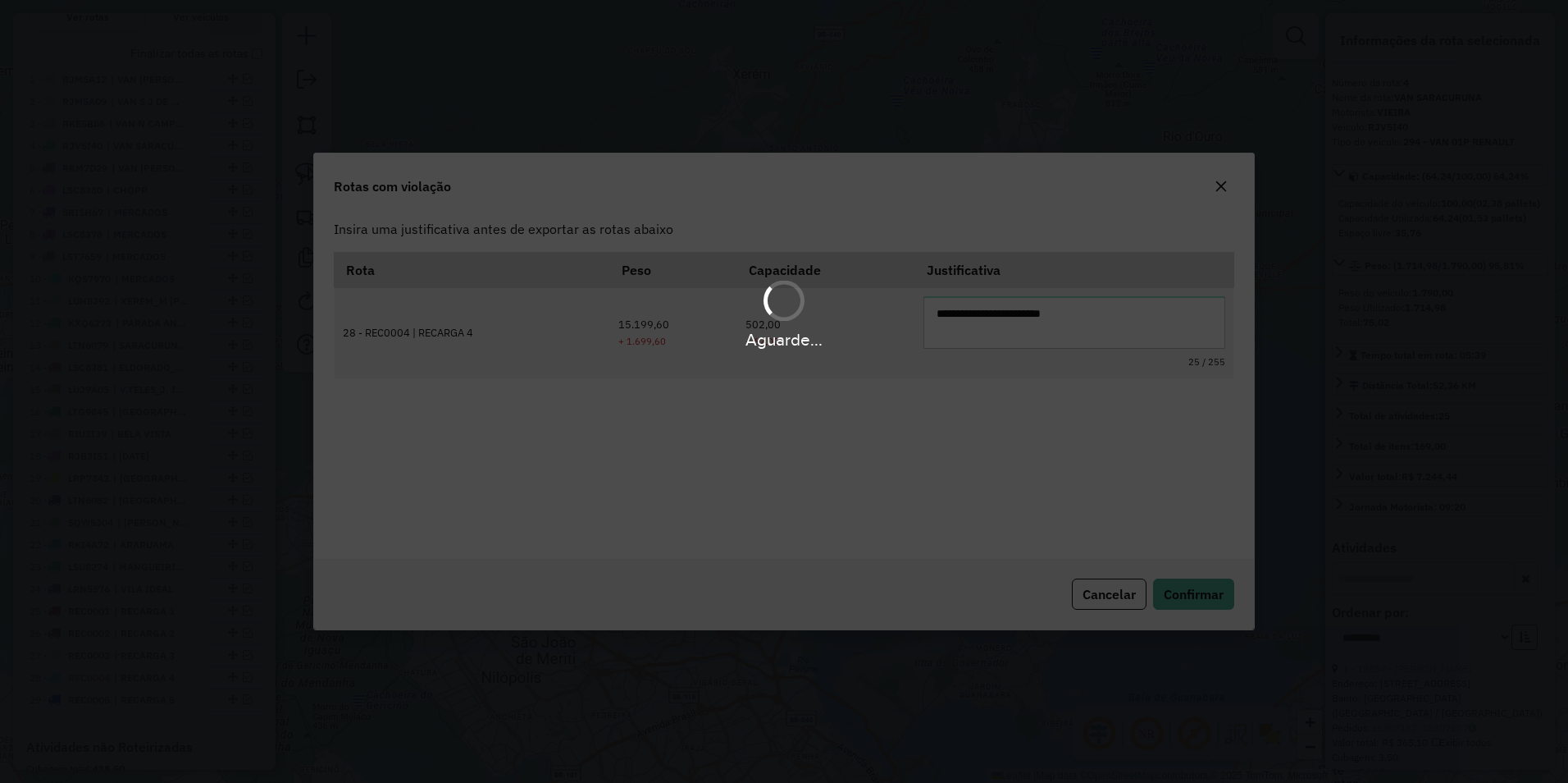
scroll to position [0, 0]
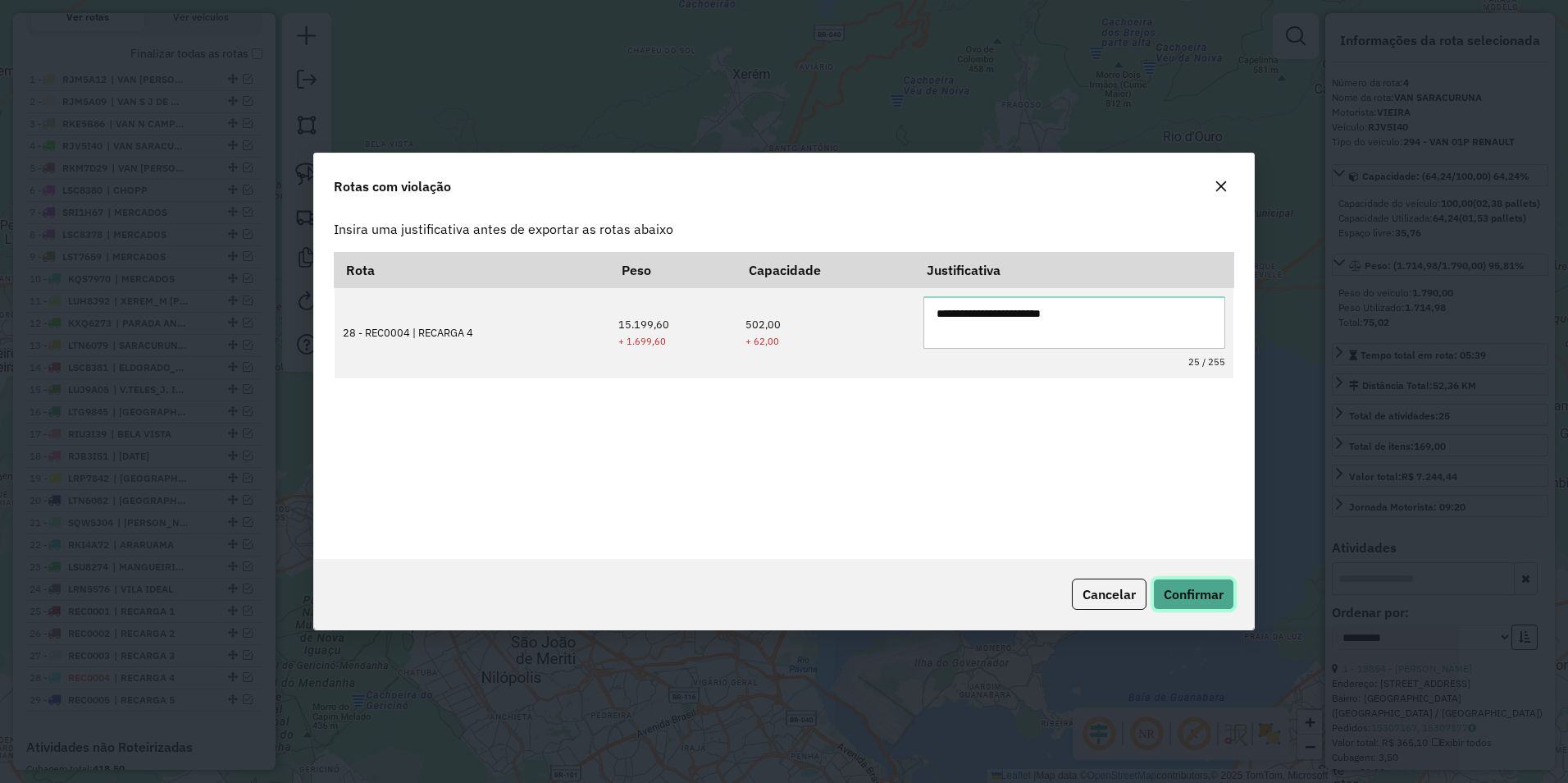
click at [1199, 599] on span "Confirmar" at bounding box center [1193, 594] width 60 height 16
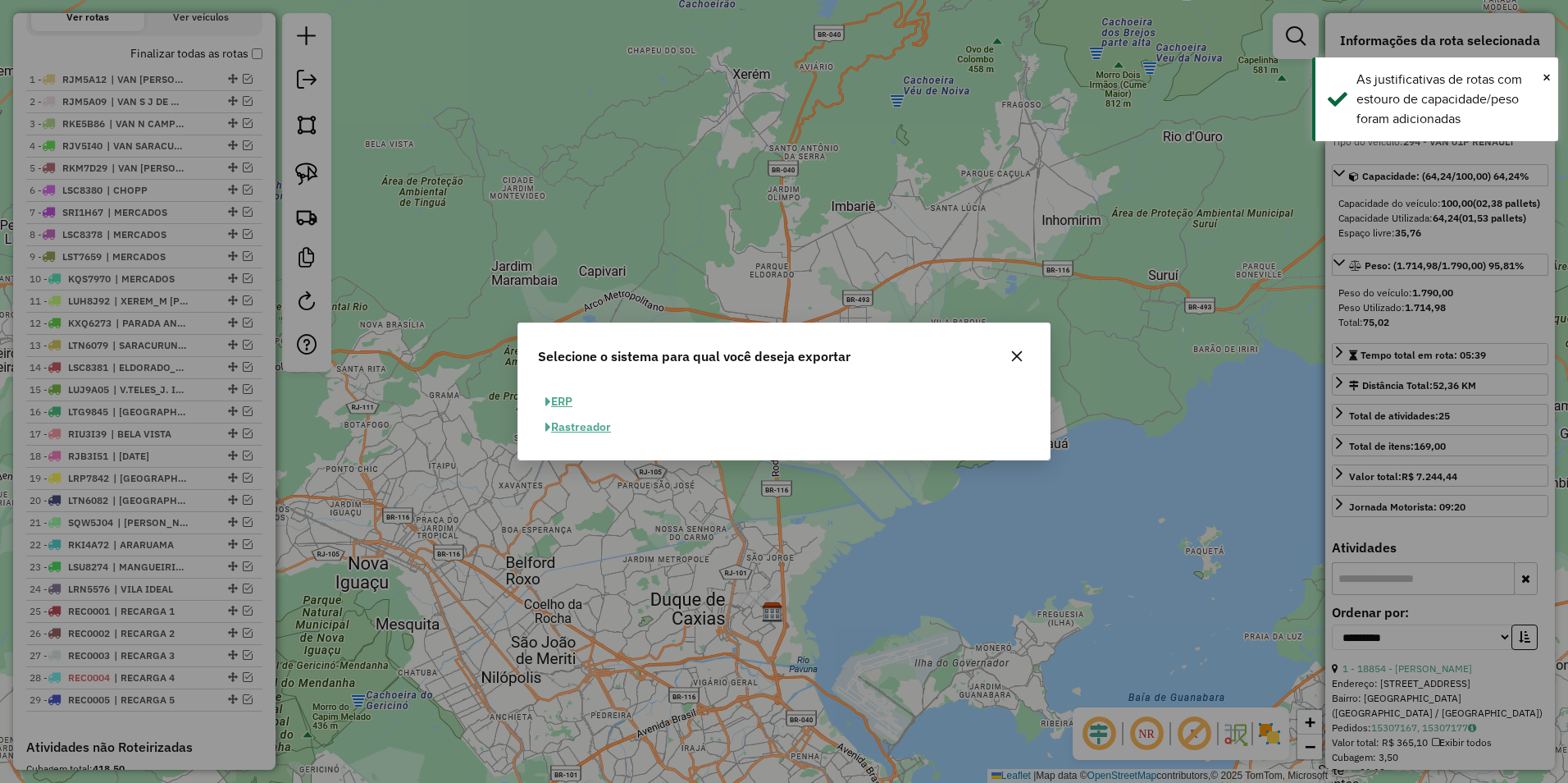
click at [569, 405] on button "ERP" at bounding box center [559, 401] width 42 height 25
select select "**"
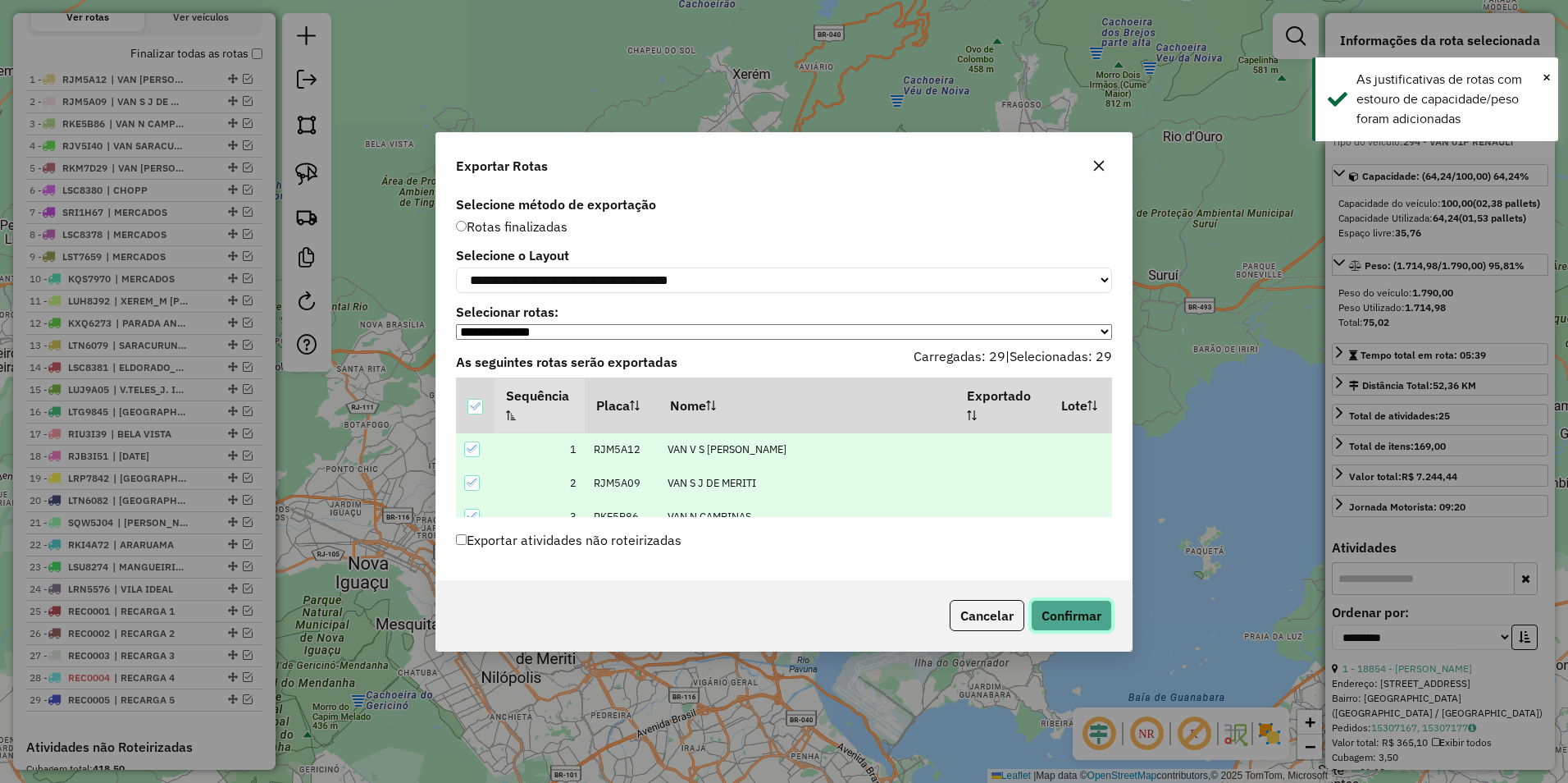
click at [1071, 610] on button "Confirmar" at bounding box center [1072, 615] width 82 height 31
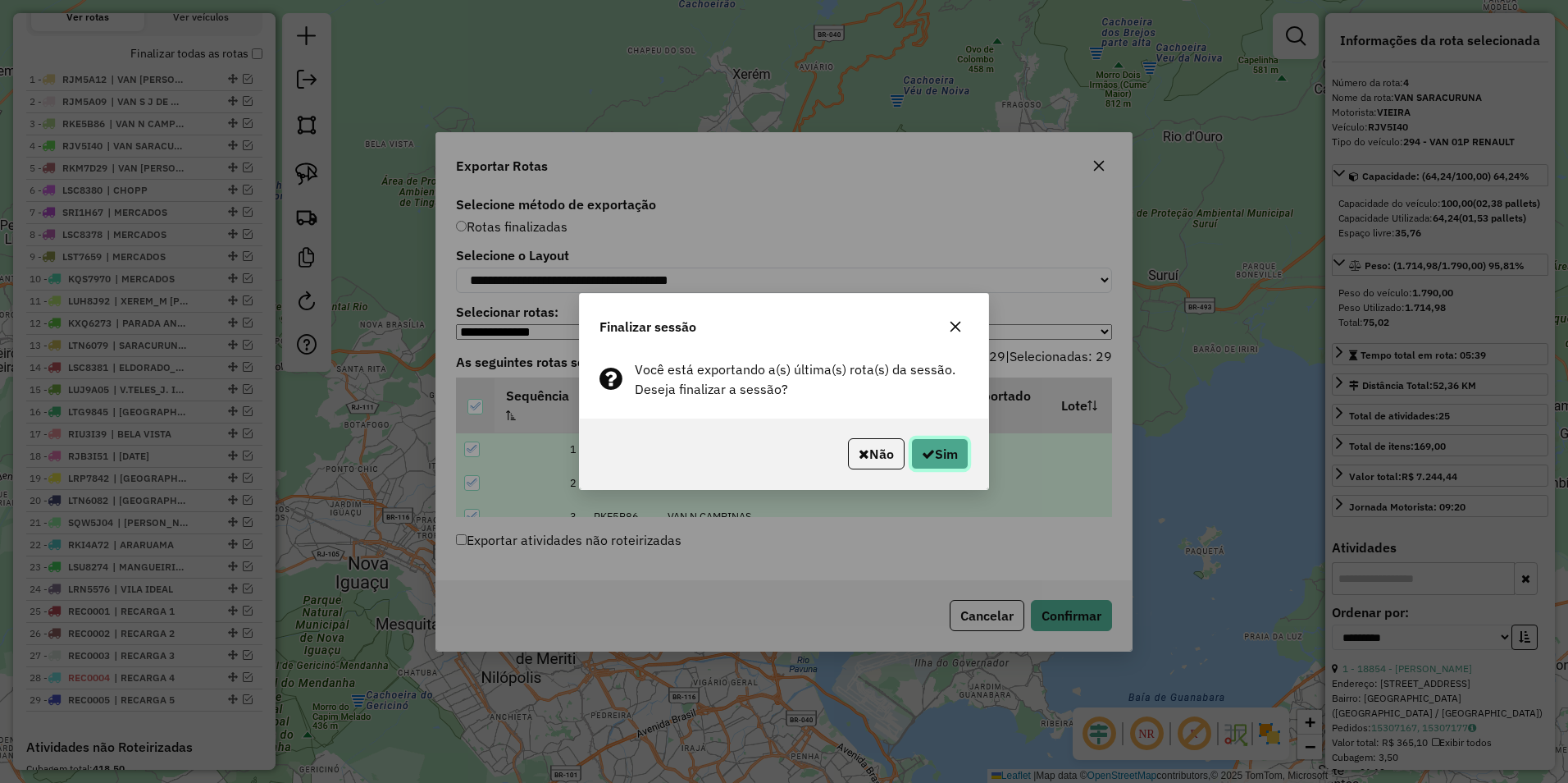
click at [941, 451] on button "Sim" at bounding box center [940, 454] width 57 height 31
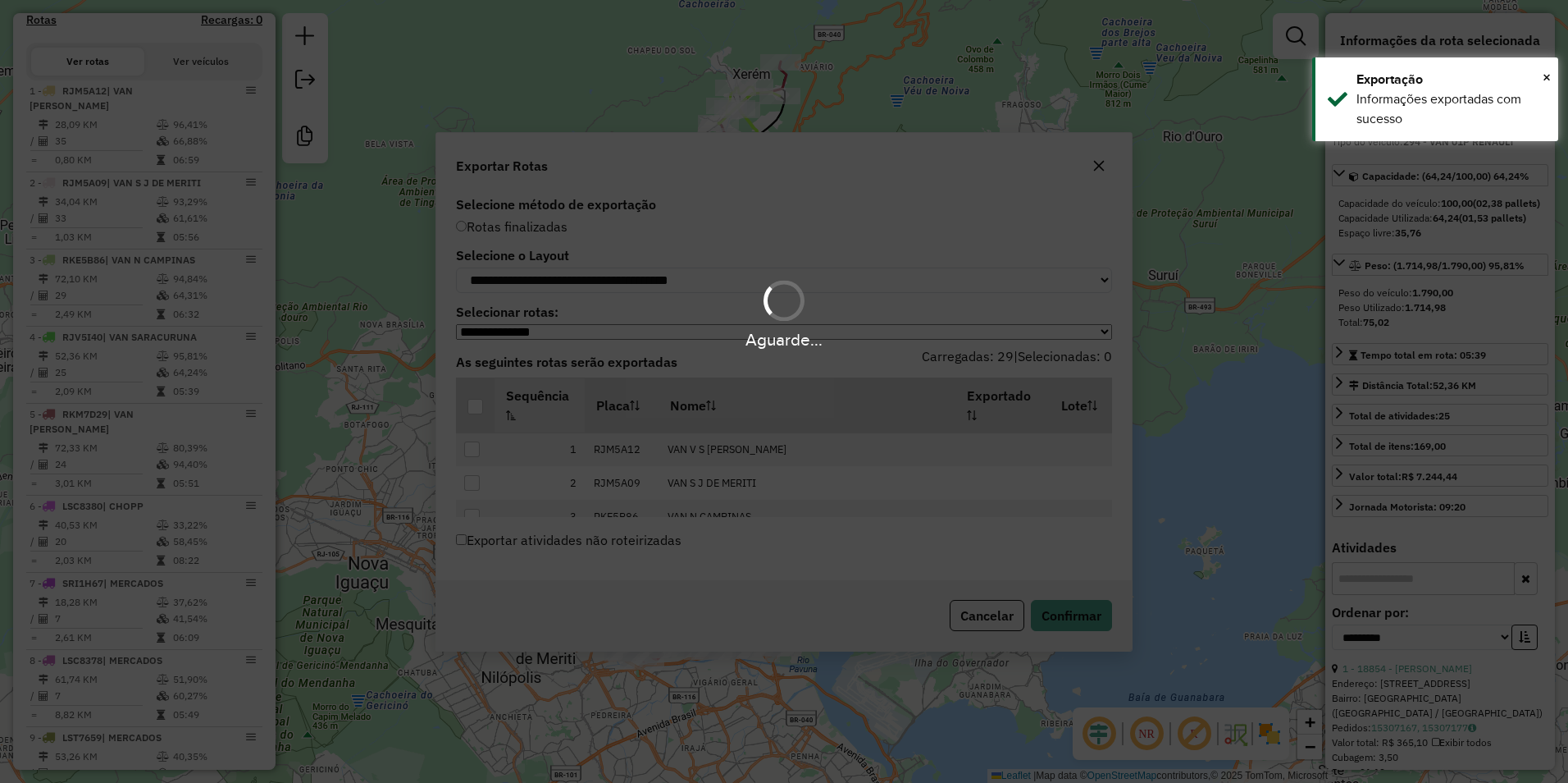
scroll to position [589, 0]
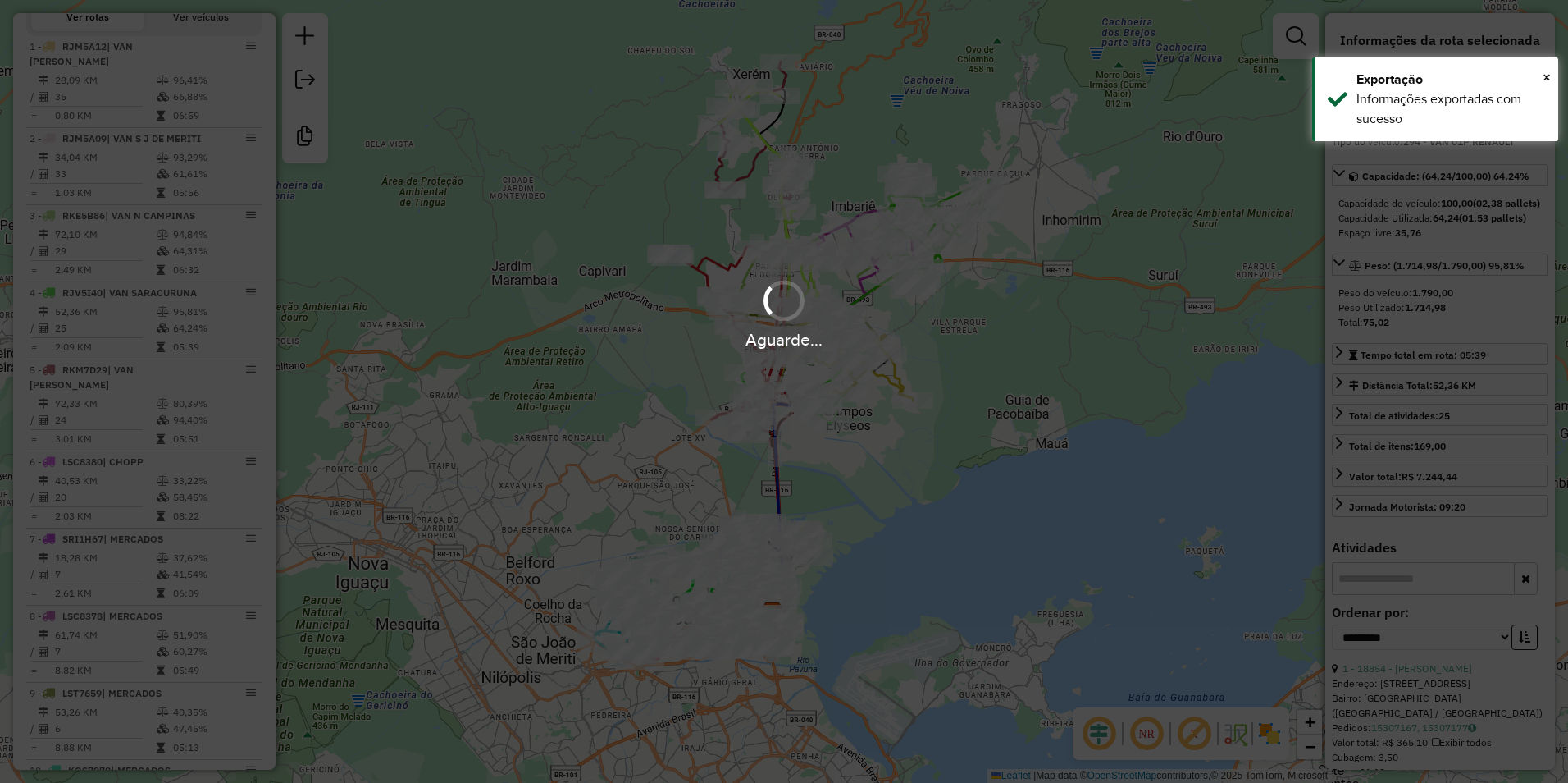
drag, startPoint x: 577, startPoint y: 236, endPoint x: 582, endPoint y: 261, distance: 25.5
click at [577, 236] on hb-app "Aguarde... Pop-up bloqueado! Seu navegador bloqueou automáticamente a abertura …" at bounding box center [784, 392] width 1568 height 783
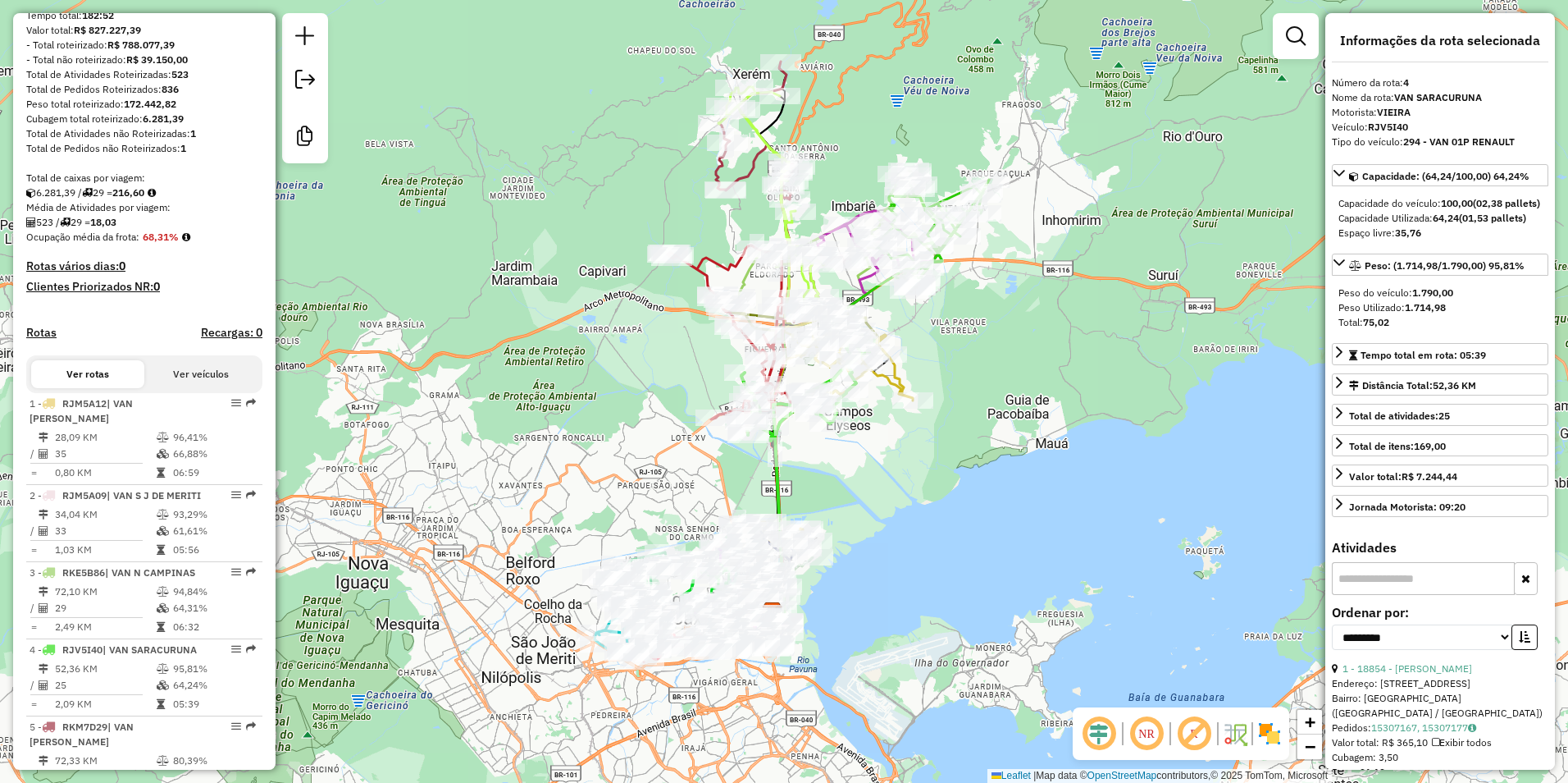
scroll to position [38, 0]
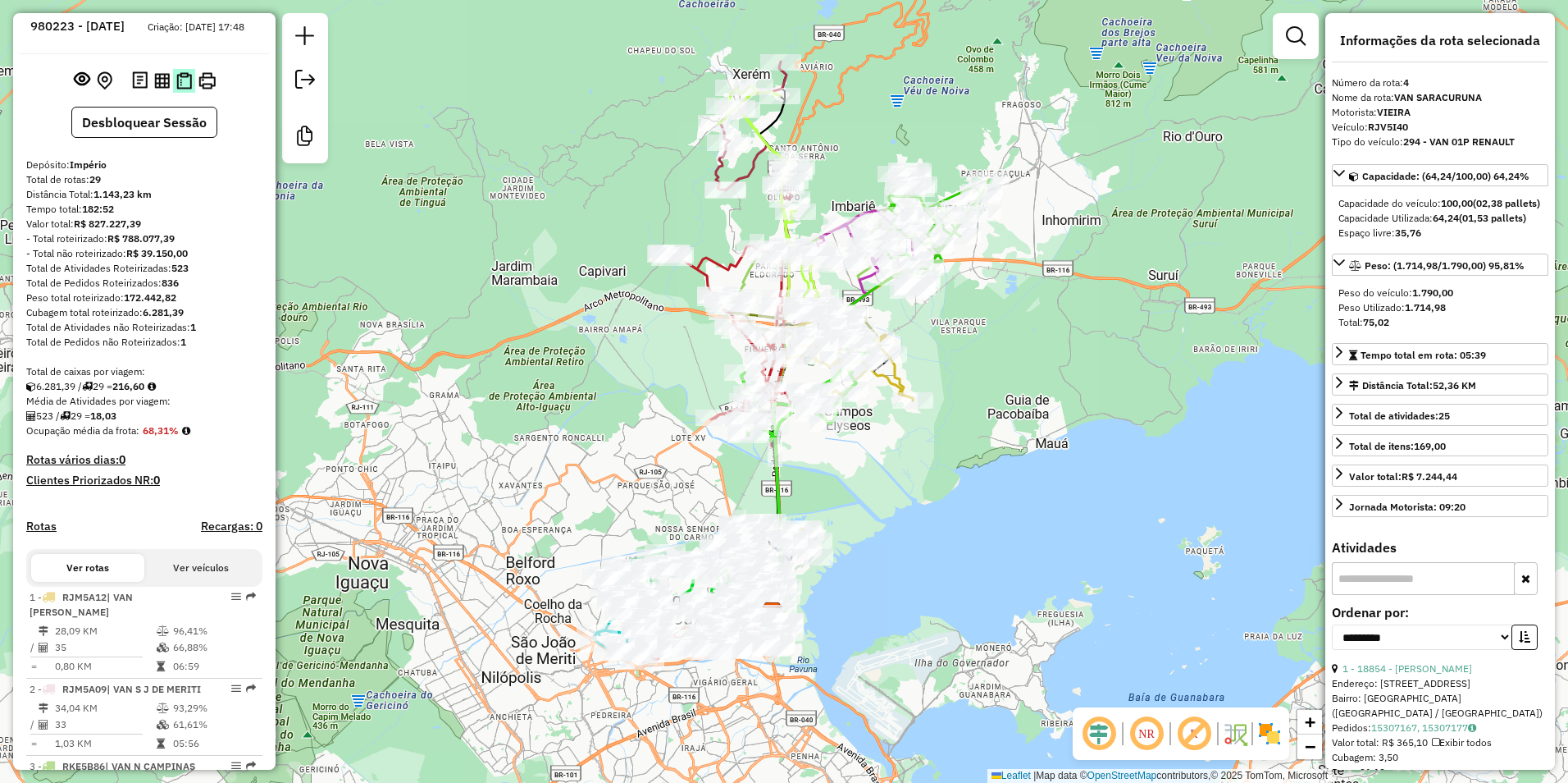
click at [183, 89] on img at bounding box center [184, 81] width 16 height 17
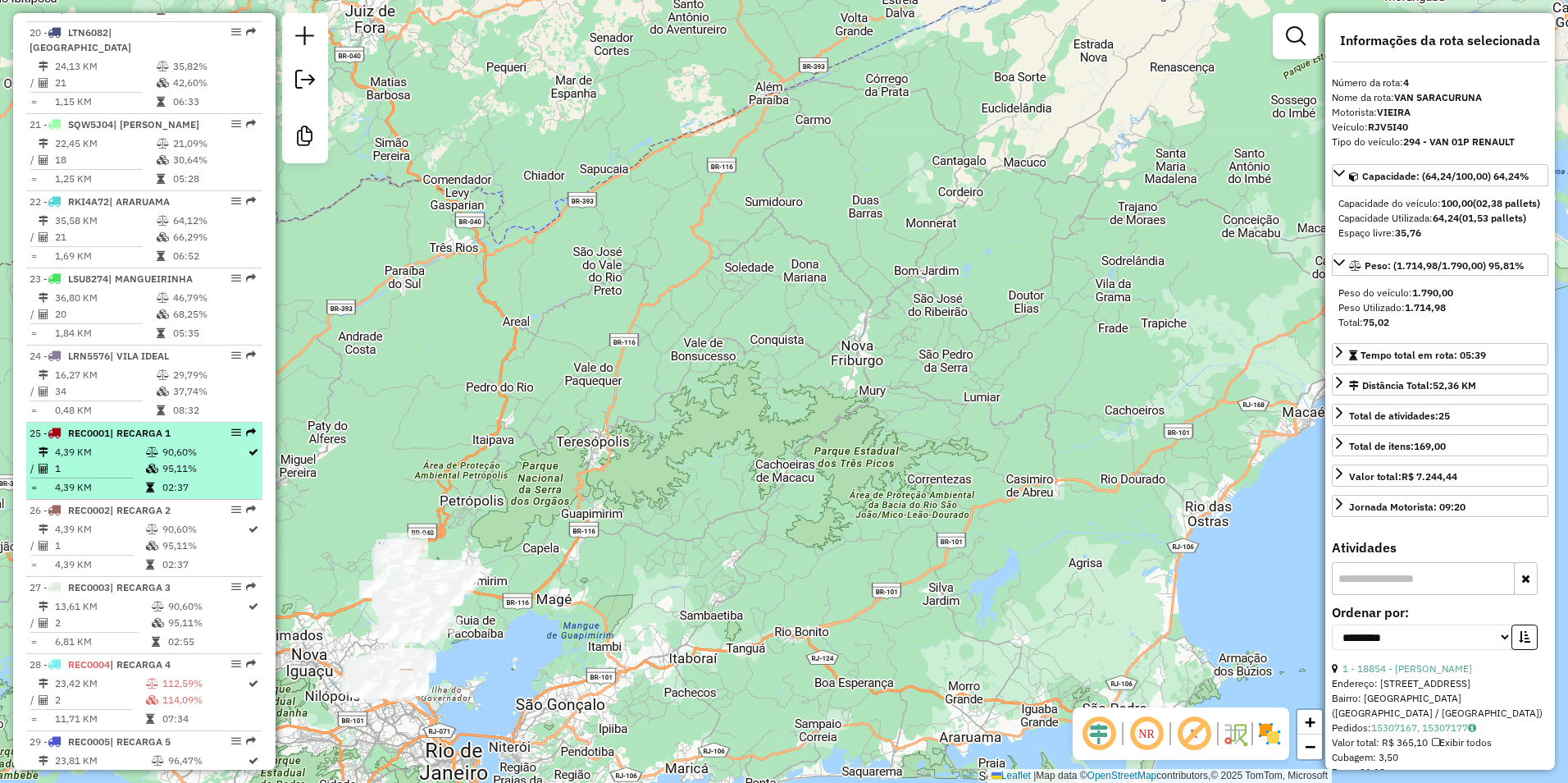
scroll to position [2418, 0]
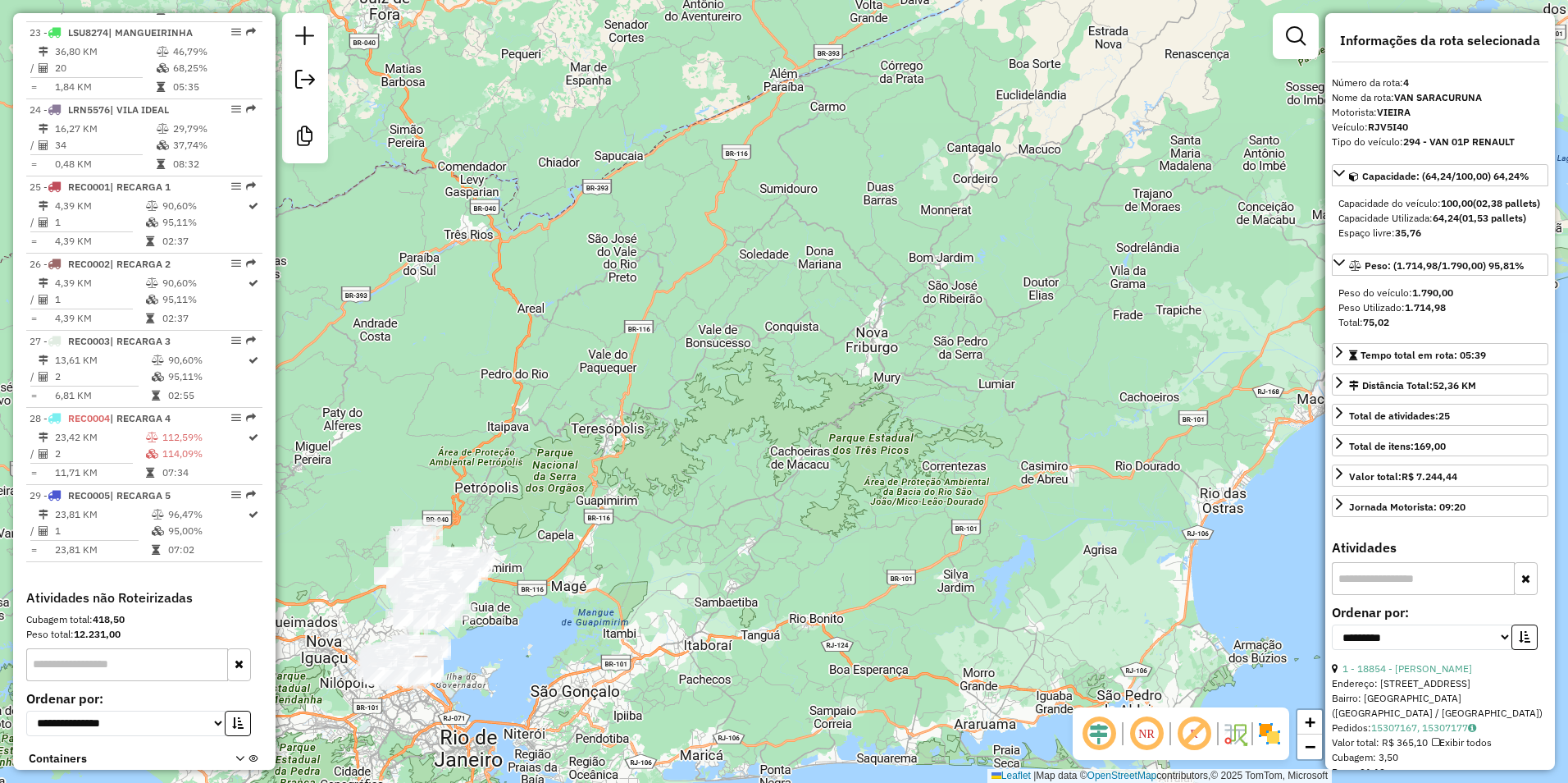
drag, startPoint x: 594, startPoint y: 473, endPoint x: 1016, endPoint y: 197, distance: 504.2
click at [1038, 183] on div "Janela de atendimento Grade de atendimento Capacidade Transportadoras Veículos …" at bounding box center [784, 392] width 1568 height 783
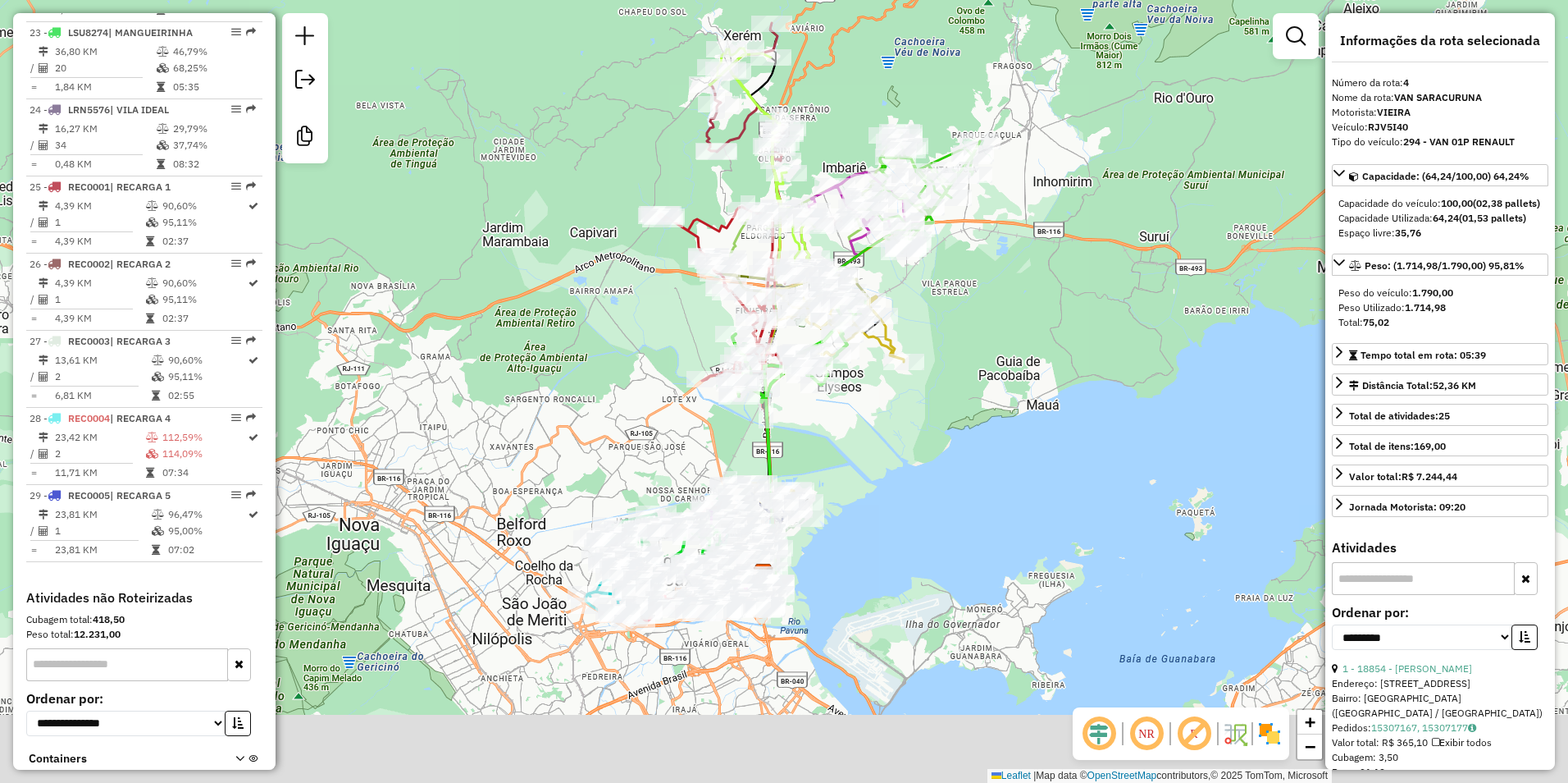
drag, startPoint x: 854, startPoint y: 638, endPoint x: 823, endPoint y: 499, distance: 142.4
click at [823, 499] on div "Janela de atendimento Grade de atendimento Capacidade Transportadoras Veículos …" at bounding box center [784, 392] width 1568 height 783
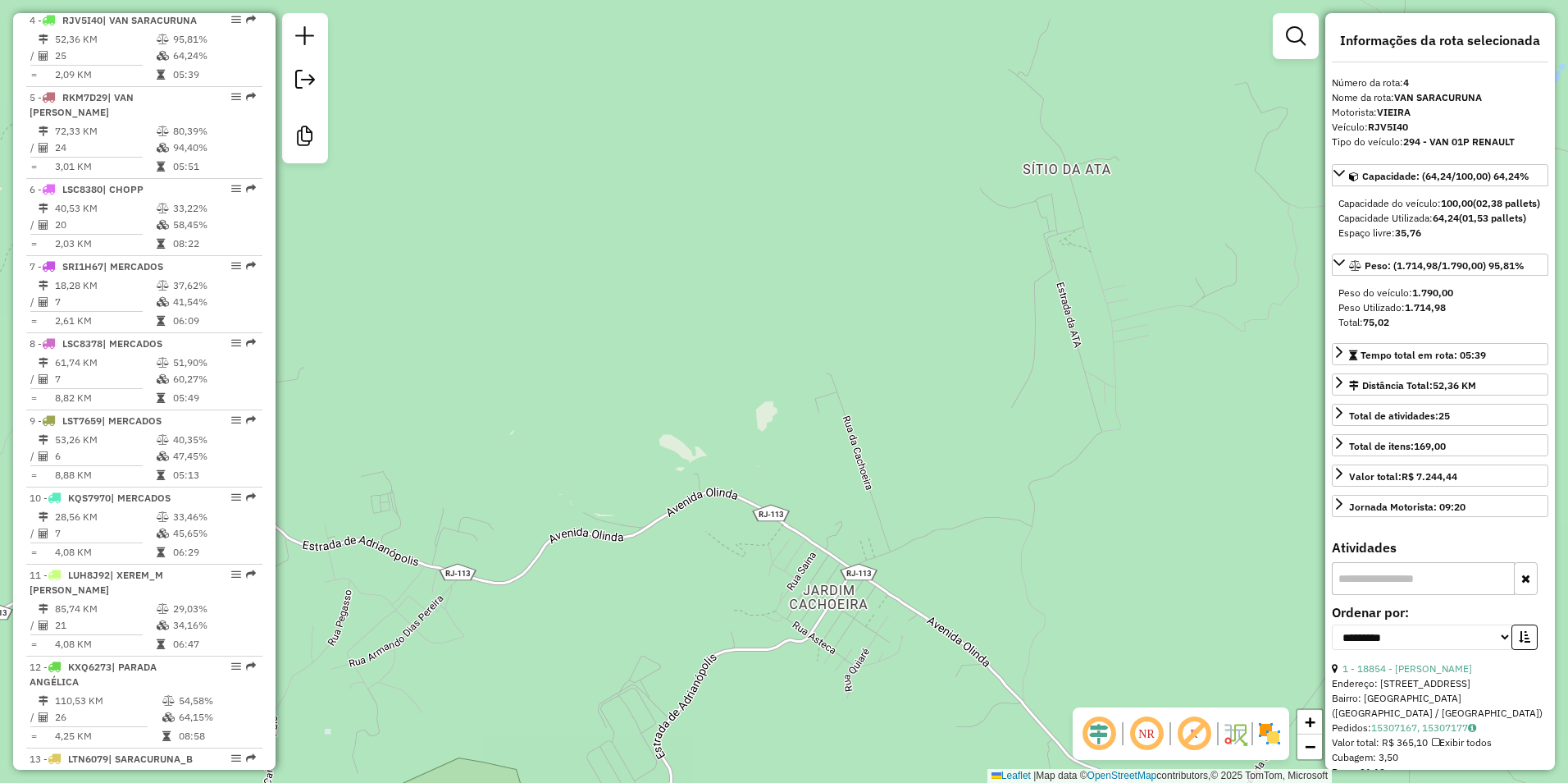
scroll to position [859, 0]
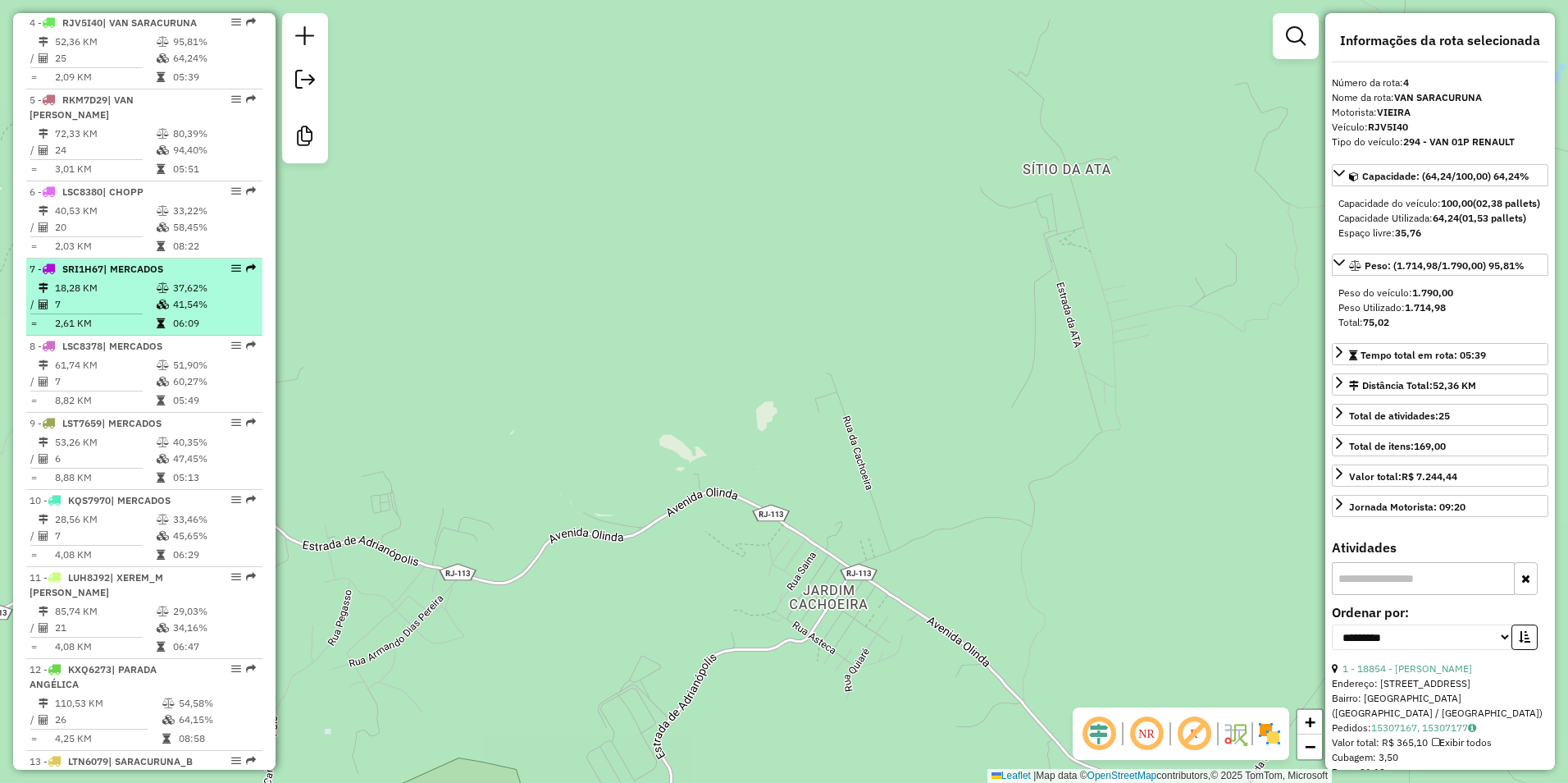
click at [184, 296] on td "37,62%" at bounding box center [213, 287] width 82 height 16
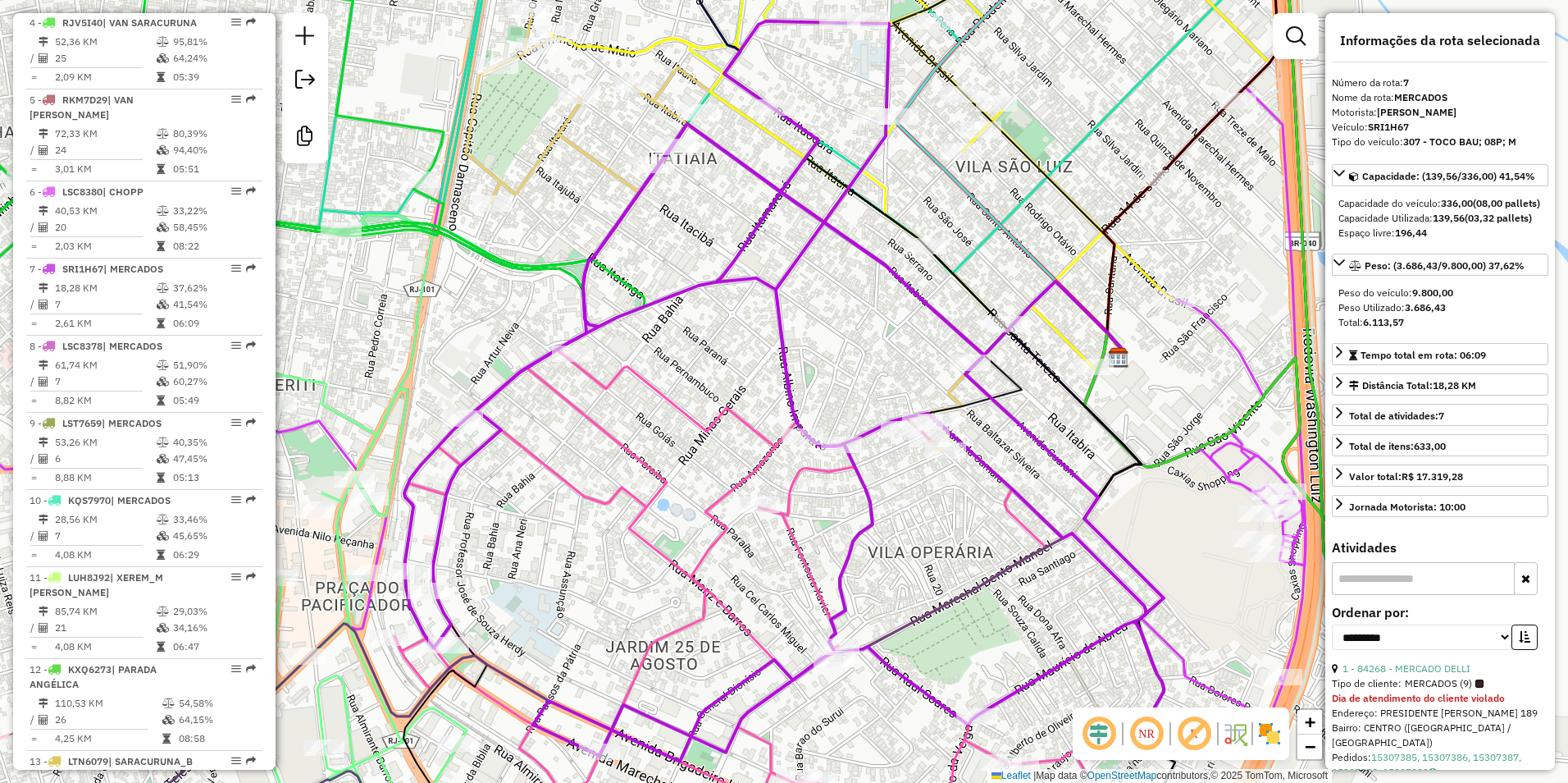
click at [1418, 691] on span "MERCADOS (9)" at bounding box center [1444, 683] width 79 height 15
click at [1414, 674] on link "1 - 84268 - MERCADO DELLI" at bounding box center [1406, 668] width 128 height 12
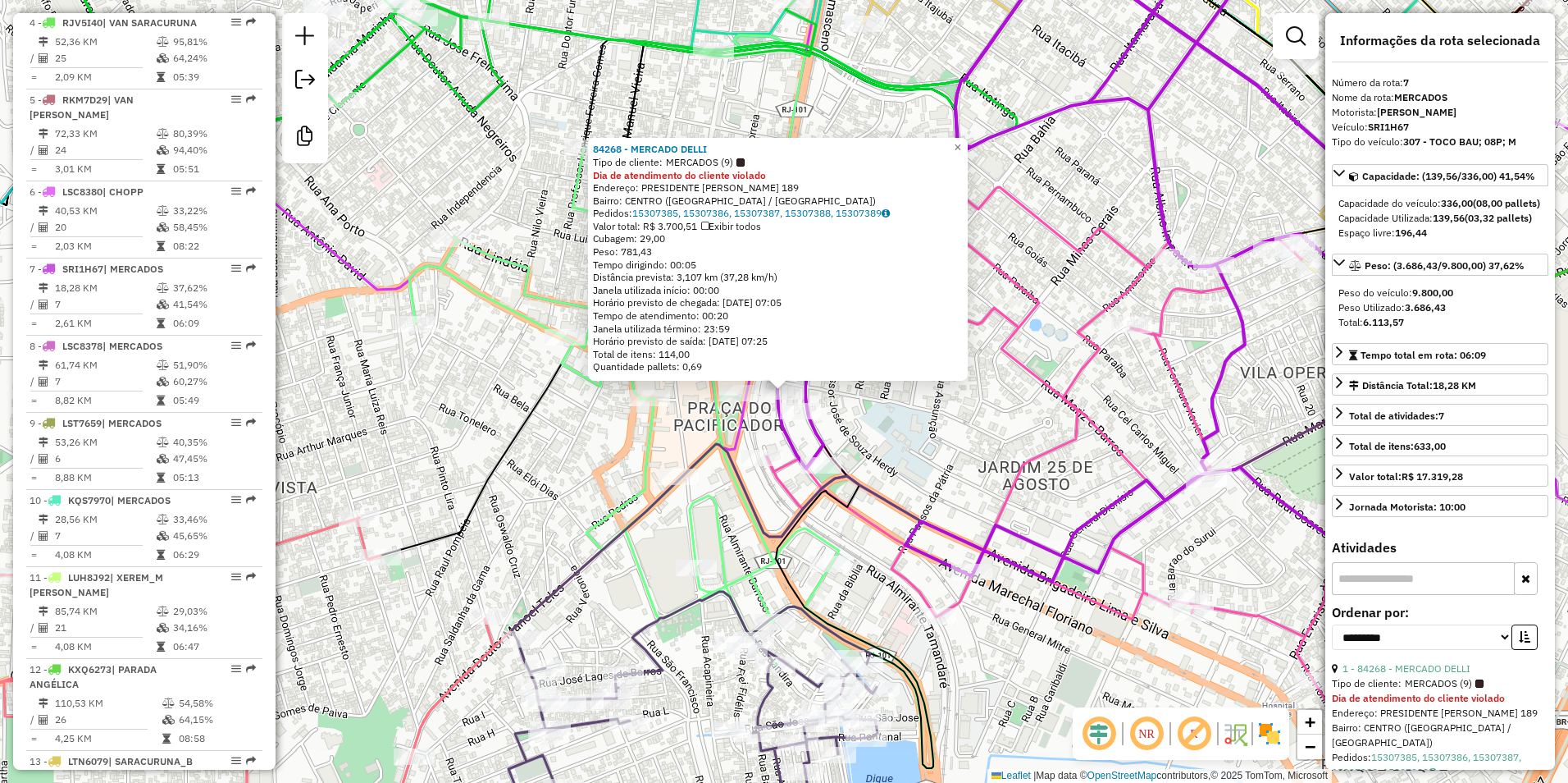
click at [889, 396] on div "84268 - MERCADO DELLI Tipo de cliente: MERCADOS (9) Dia de atendimento do clien…" at bounding box center [784, 392] width 1568 height 783
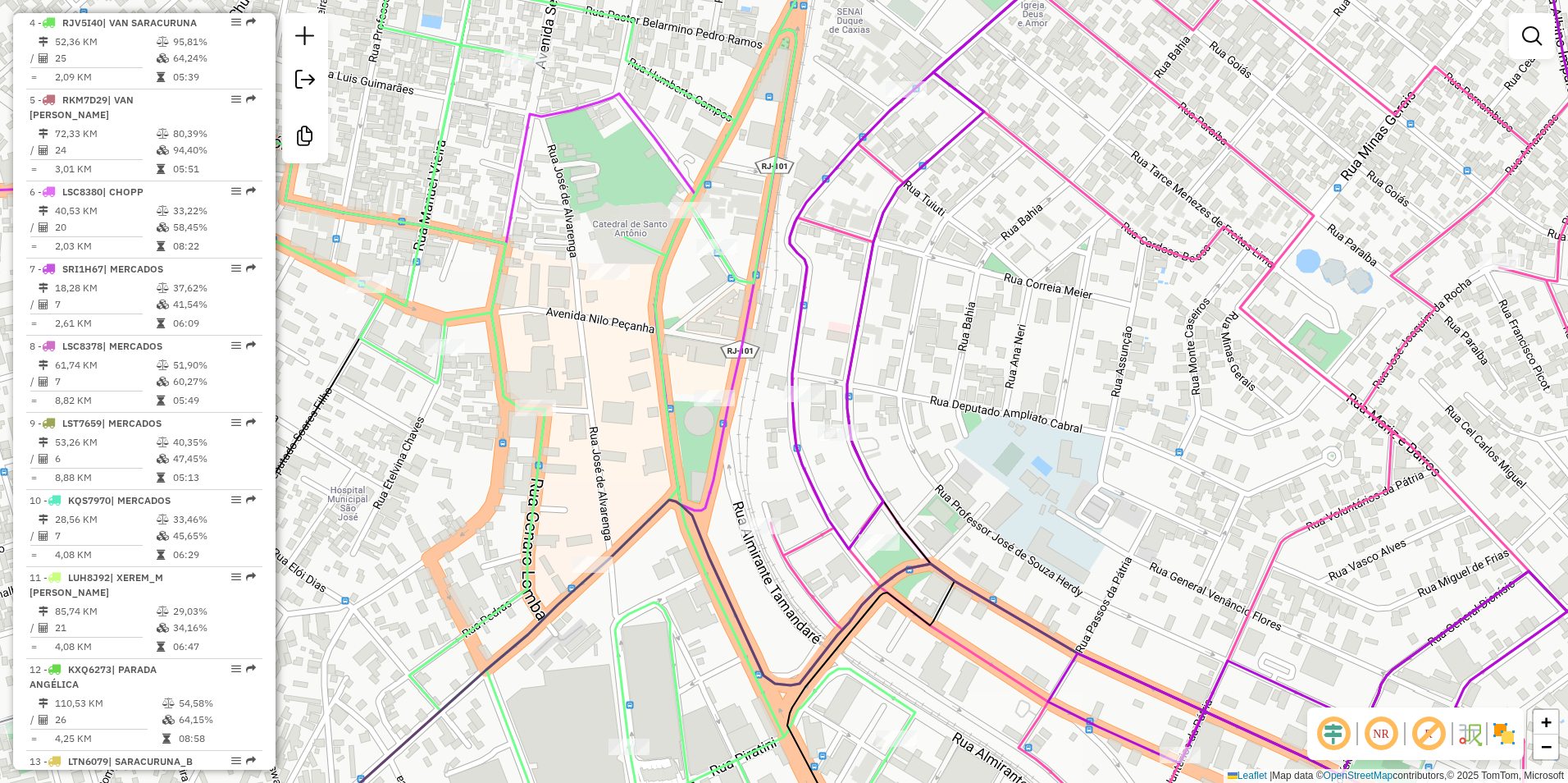
select select "**********"
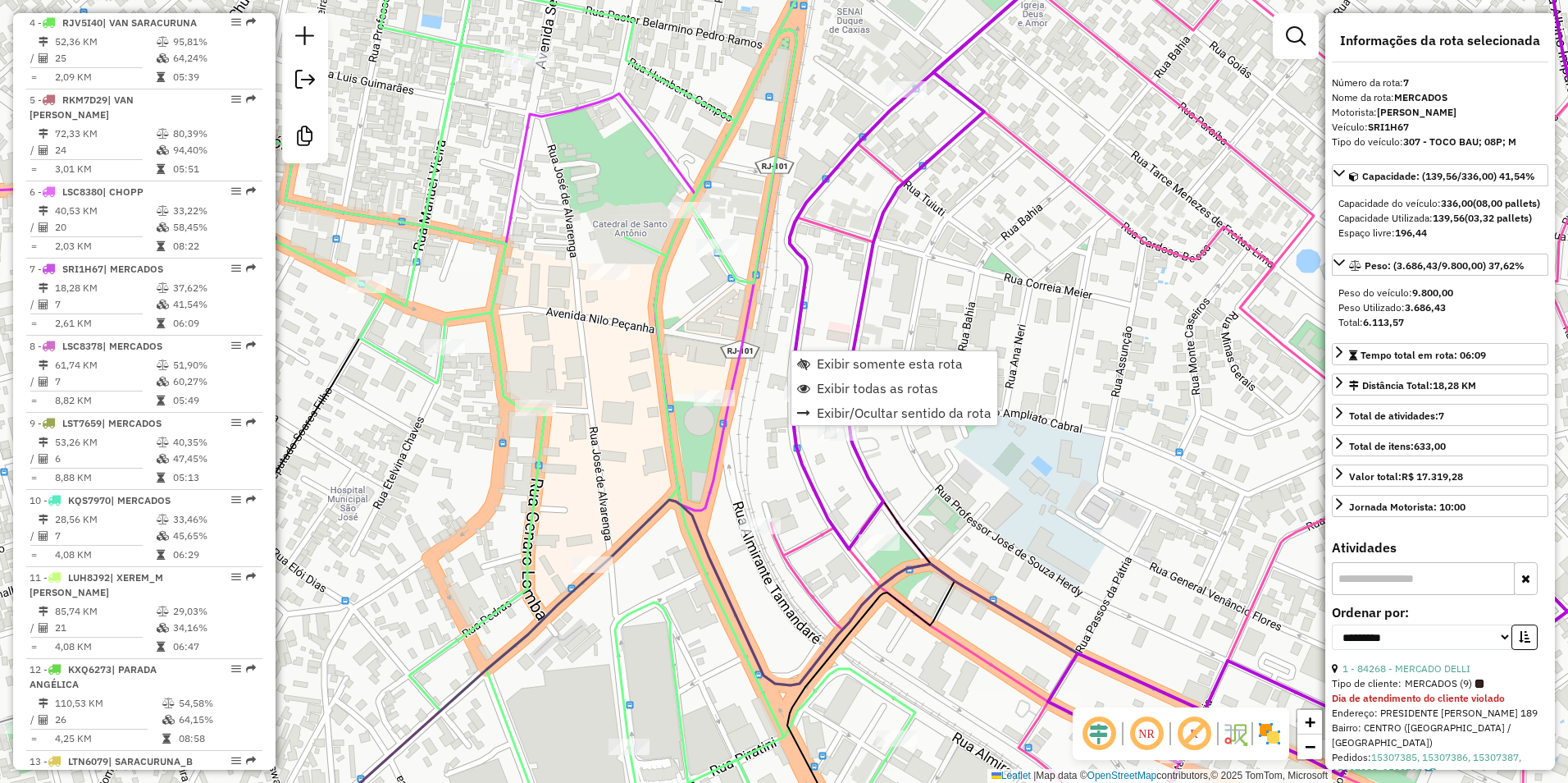
scroll to position [1119, 0]
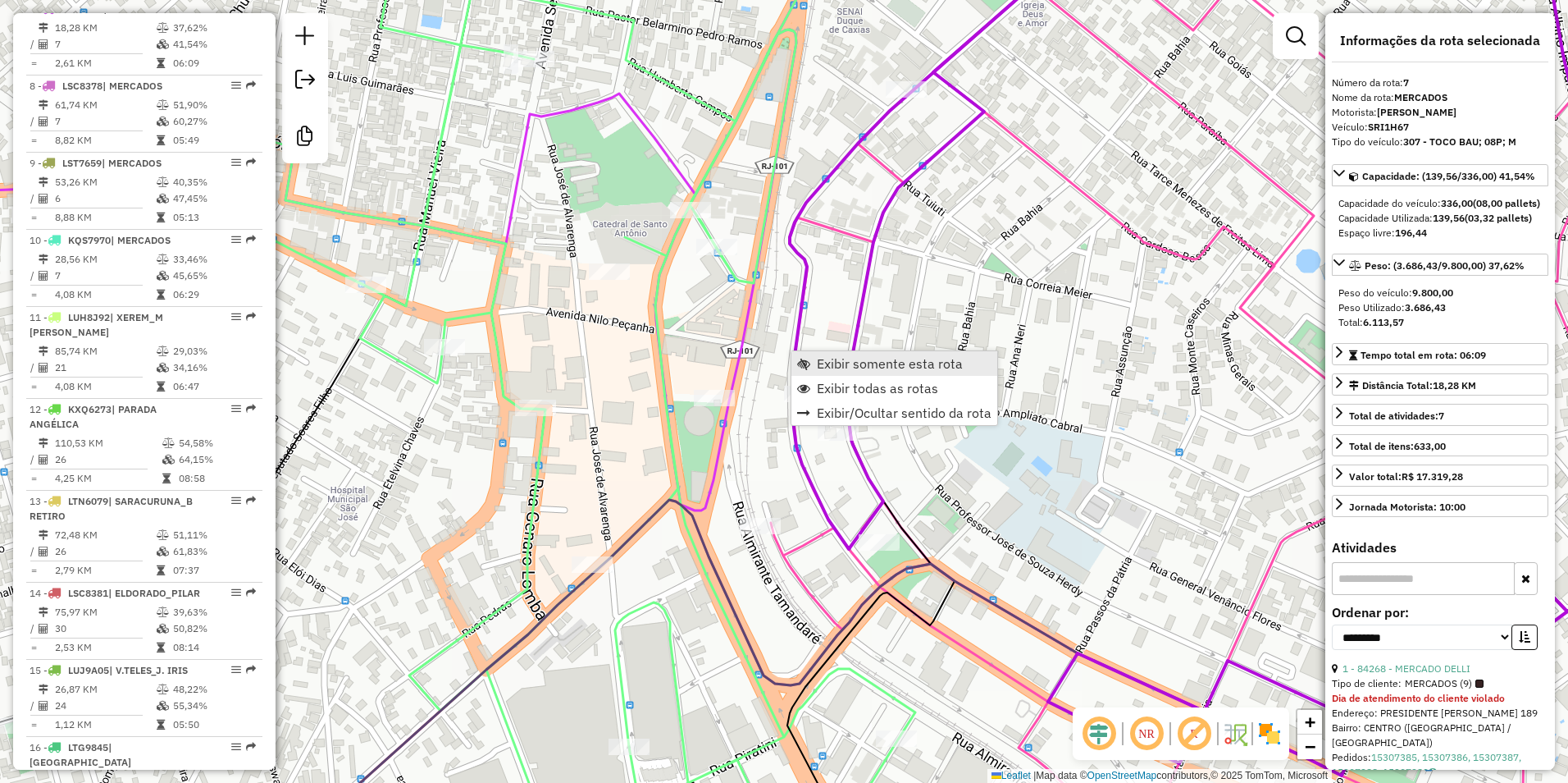
click at [877, 366] on span "Exibir somente esta rota" at bounding box center [890, 363] width 146 height 13
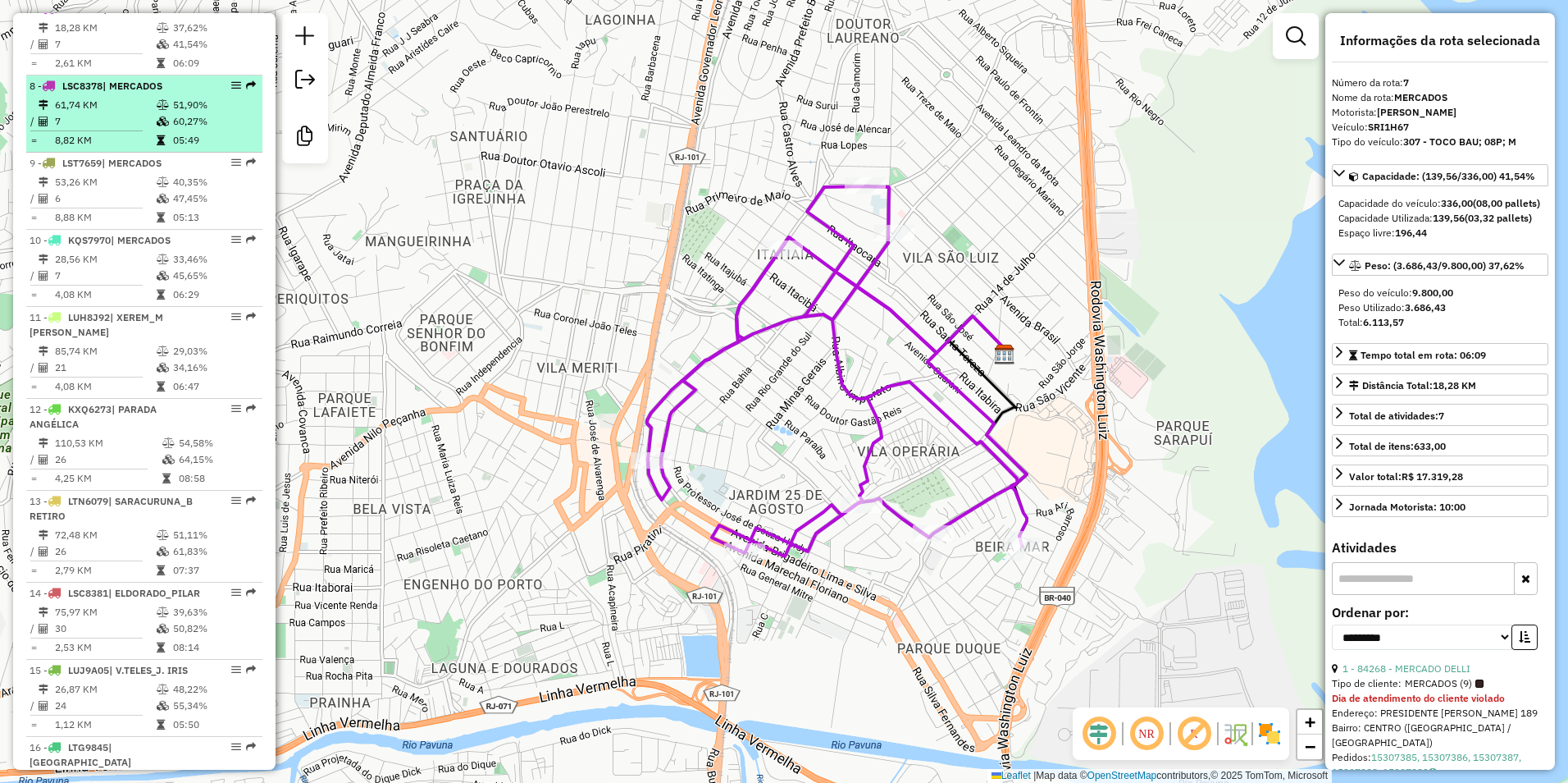
click at [156, 113] on td at bounding box center [164, 105] width 16 height 16
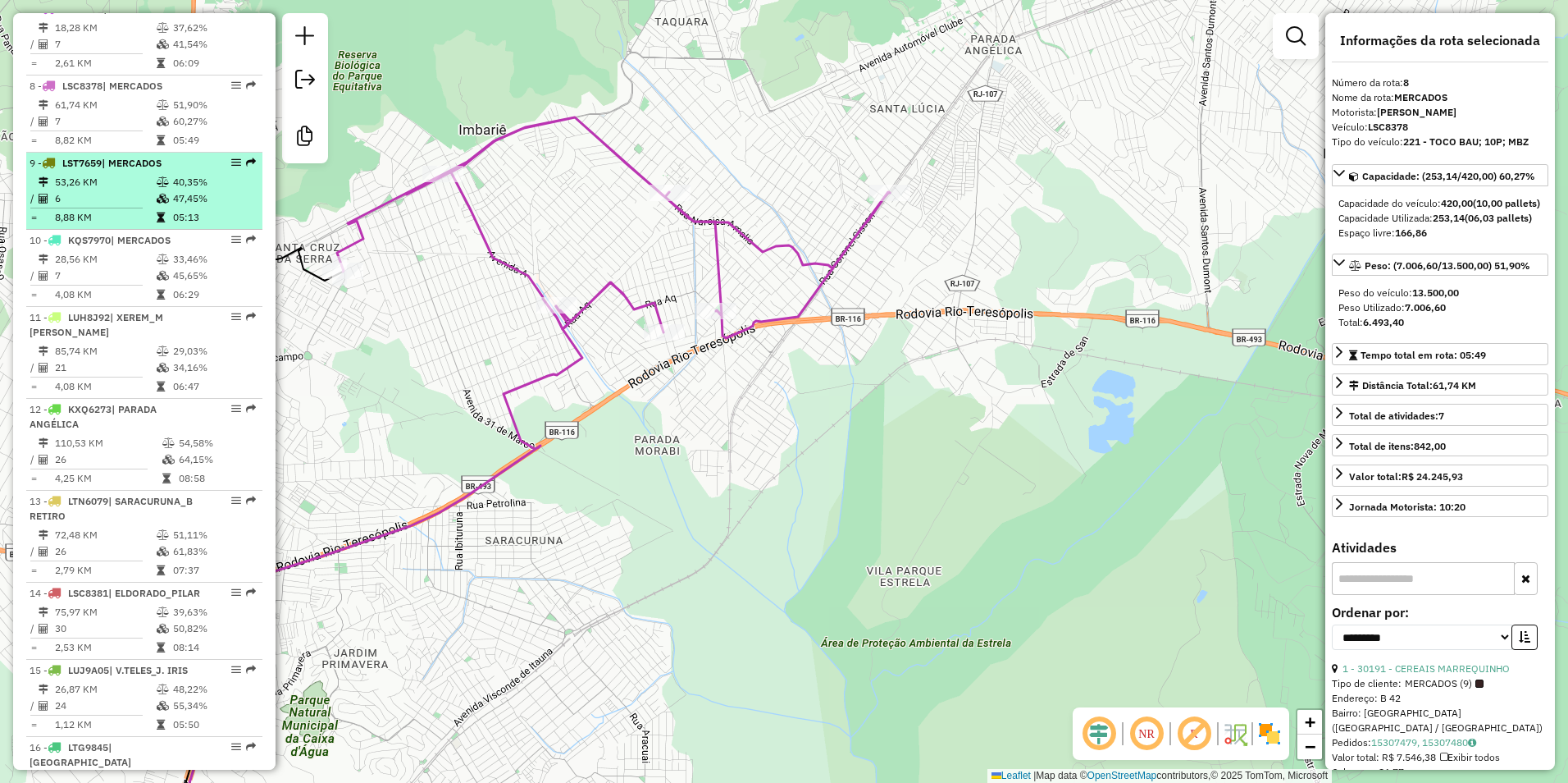
click at [186, 207] on td "47,45%" at bounding box center [213, 198] width 82 height 16
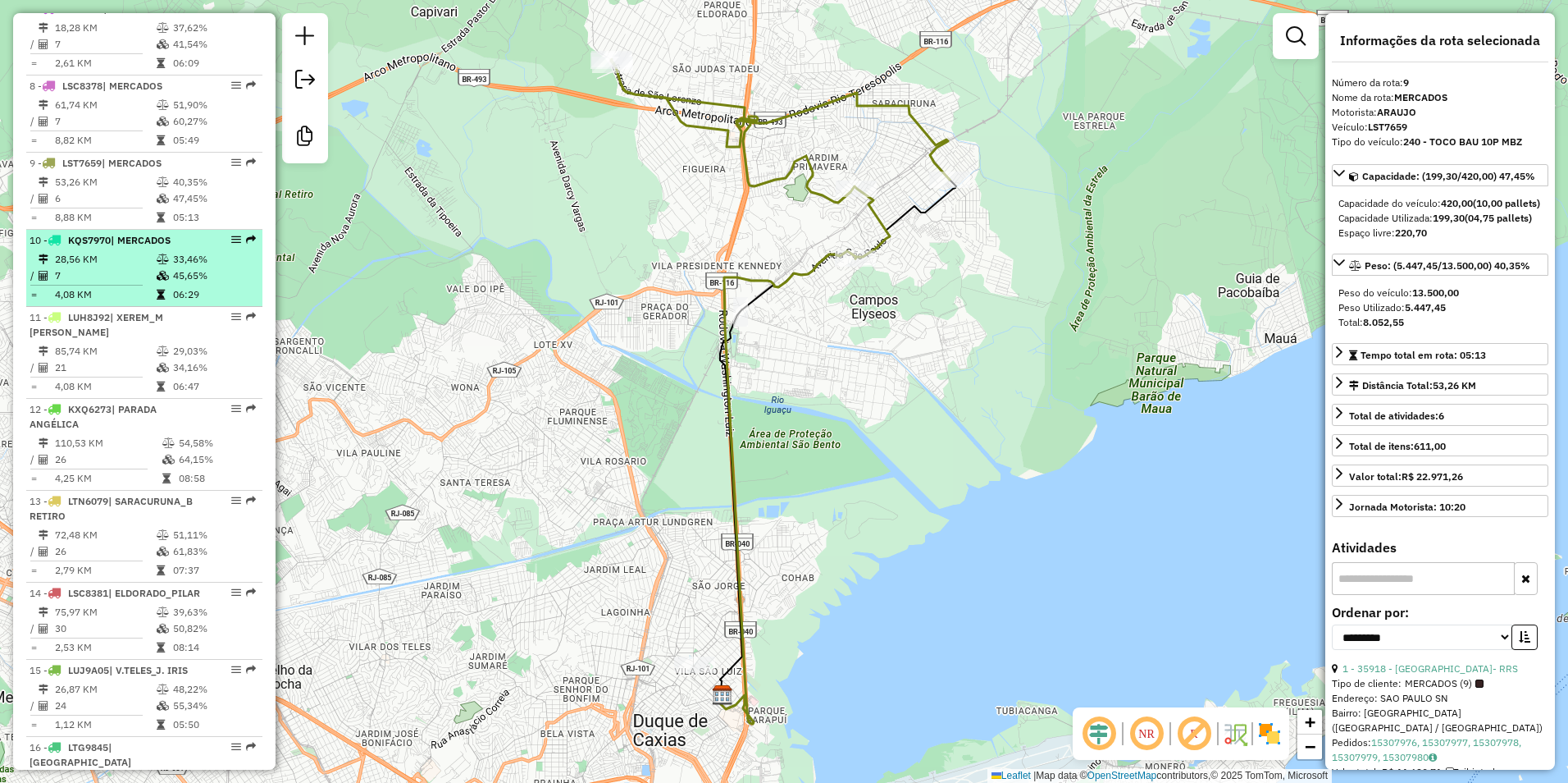
click at [173, 266] on td "33,46%" at bounding box center [213, 259] width 82 height 16
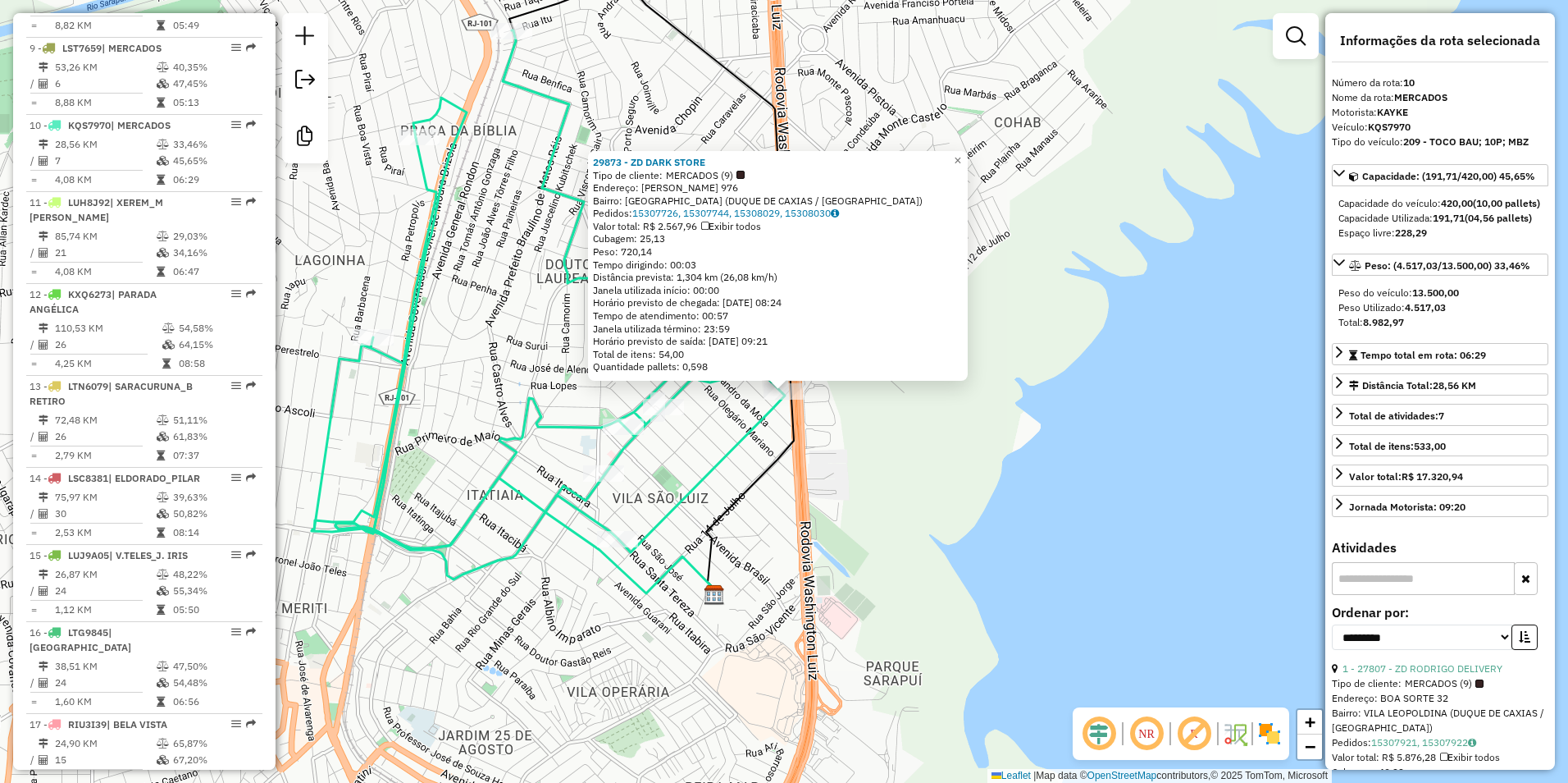
scroll to position [1351, 0]
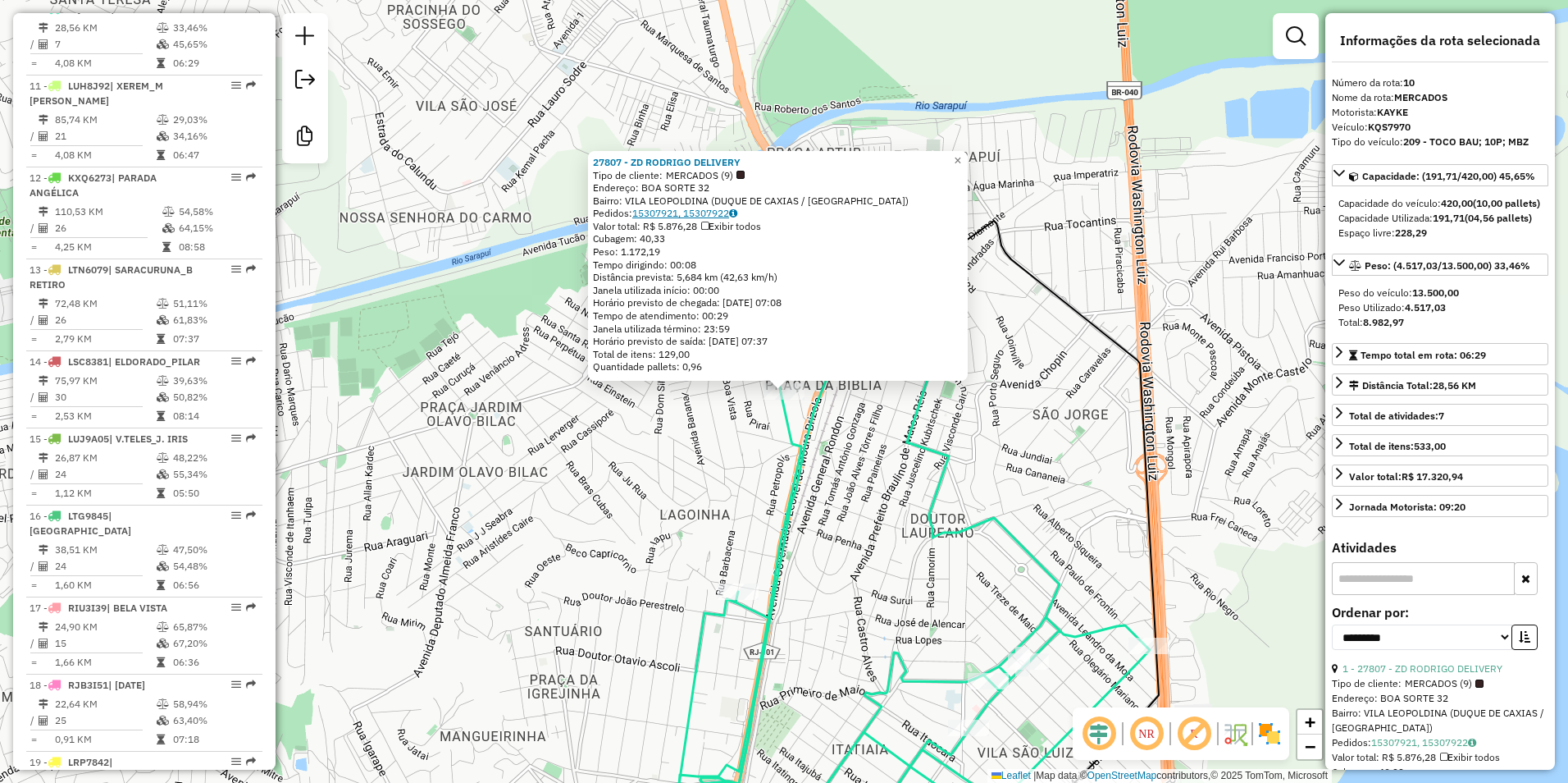
click at [708, 215] on link "15307921, 15307922" at bounding box center [685, 213] width 105 height 12
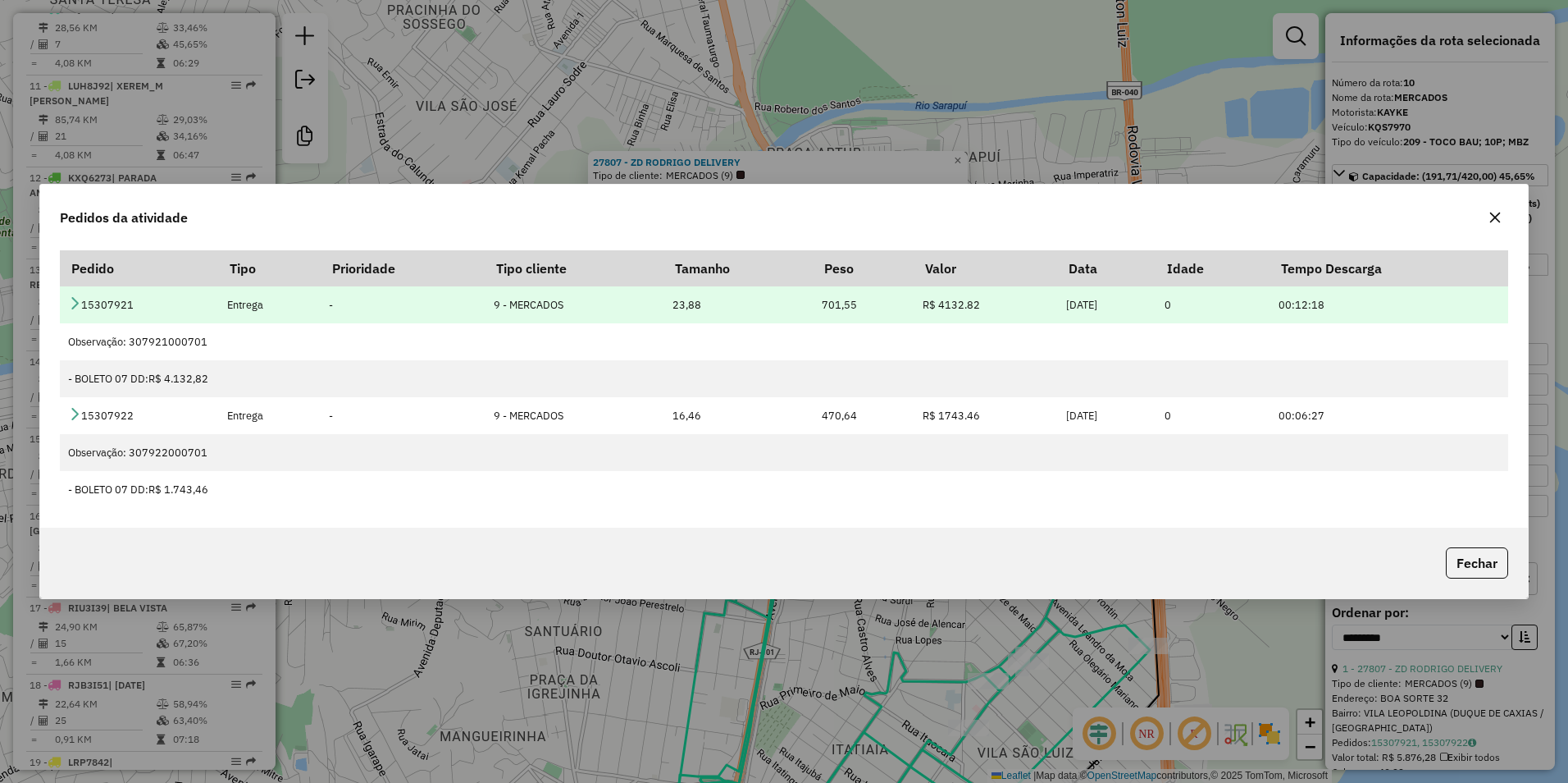
click at [72, 300] on icon at bounding box center [74, 302] width 13 height 13
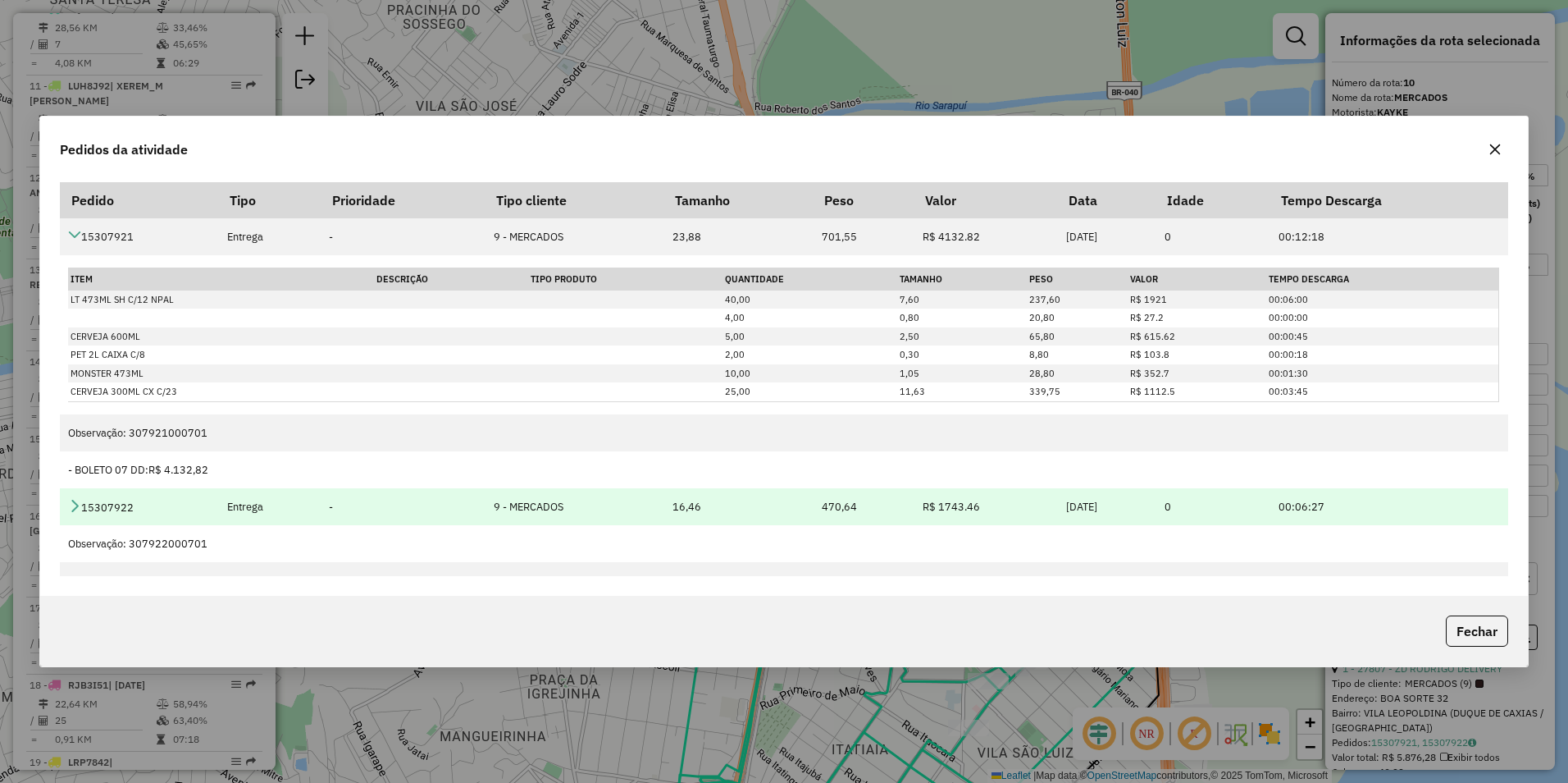
click at [73, 506] on icon at bounding box center [74, 505] width 13 height 13
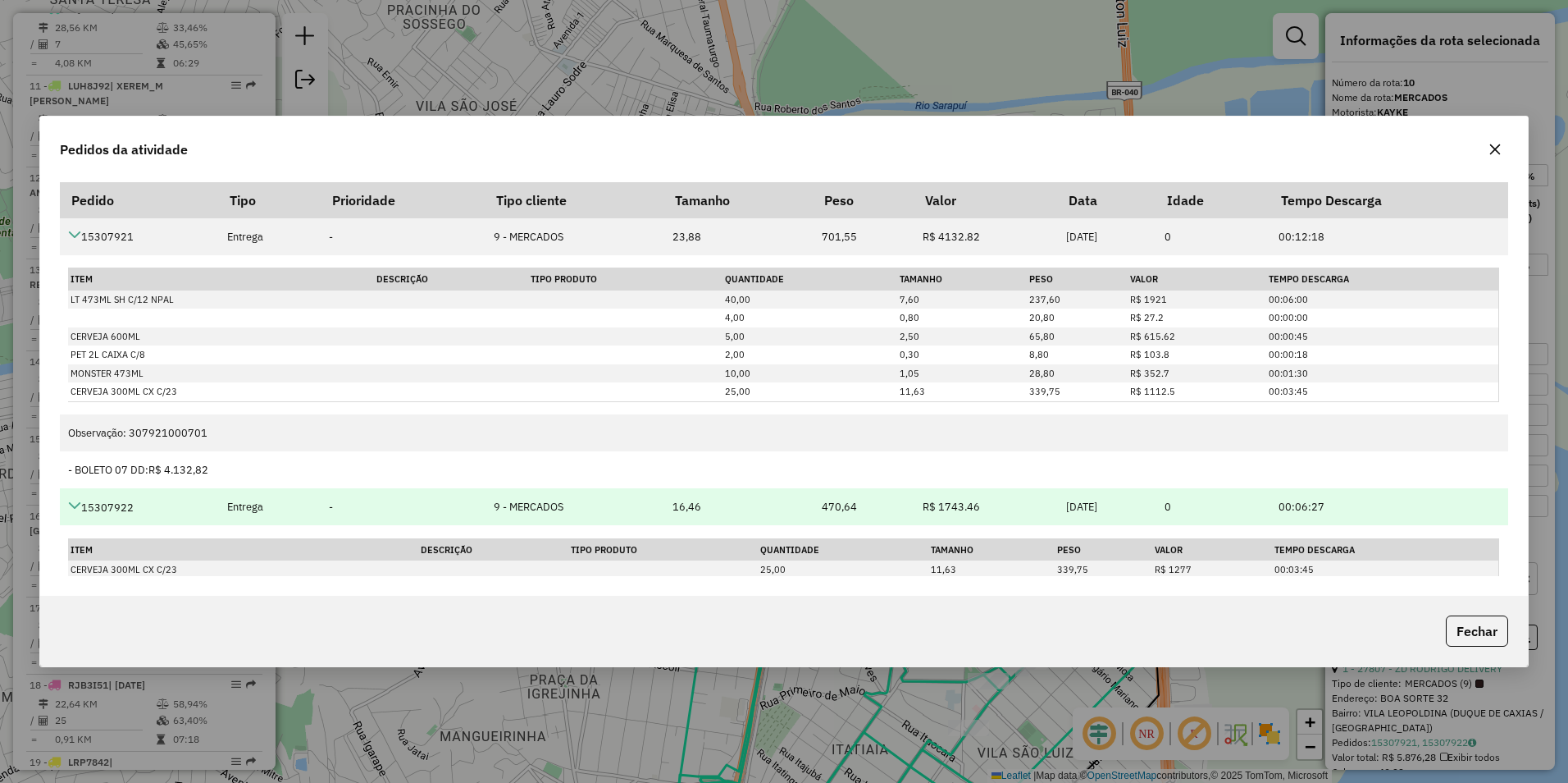
scroll to position [164, 0]
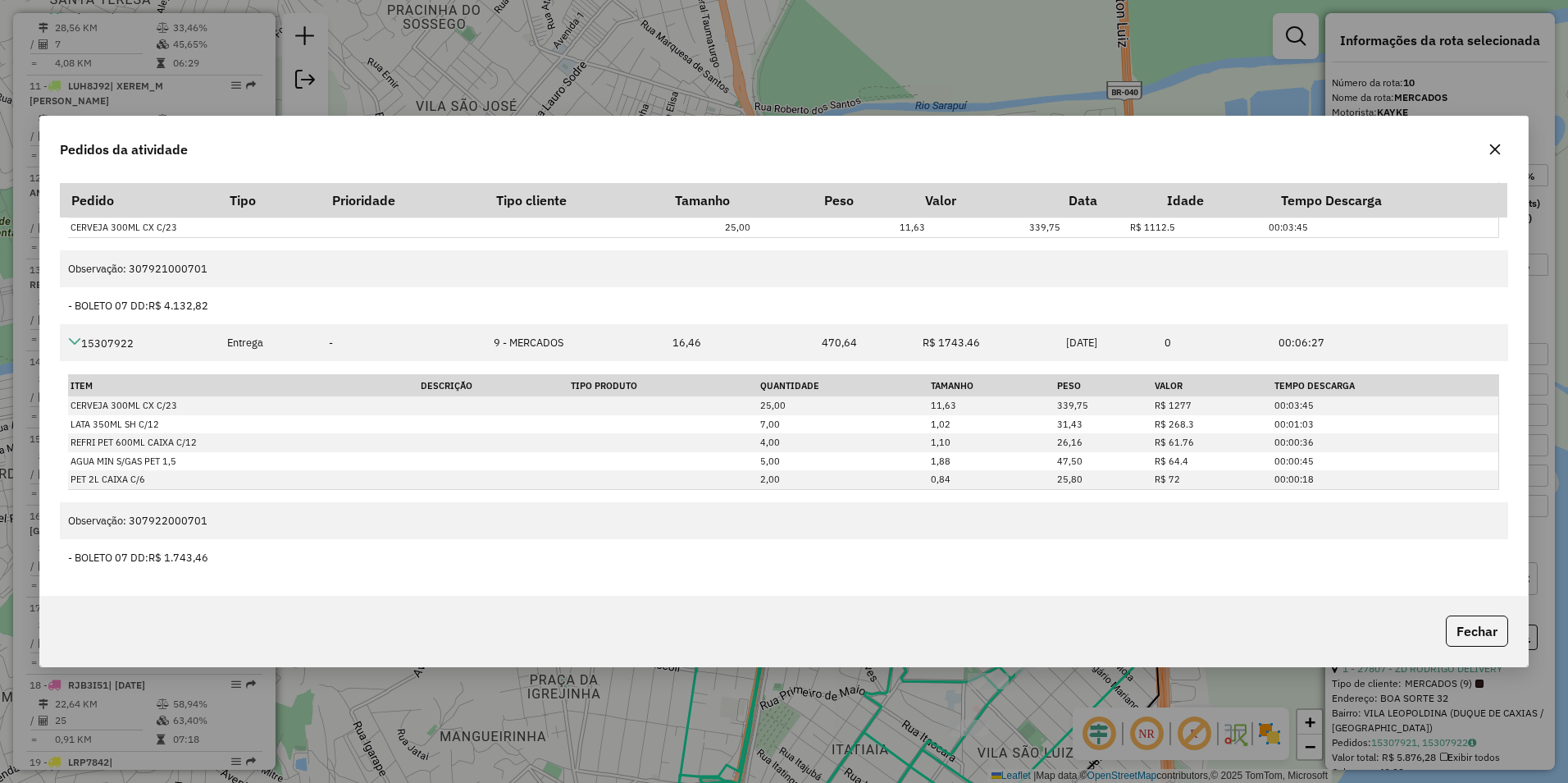
click at [1501, 155] on icon "button" at bounding box center [1495, 148] width 13 height 13
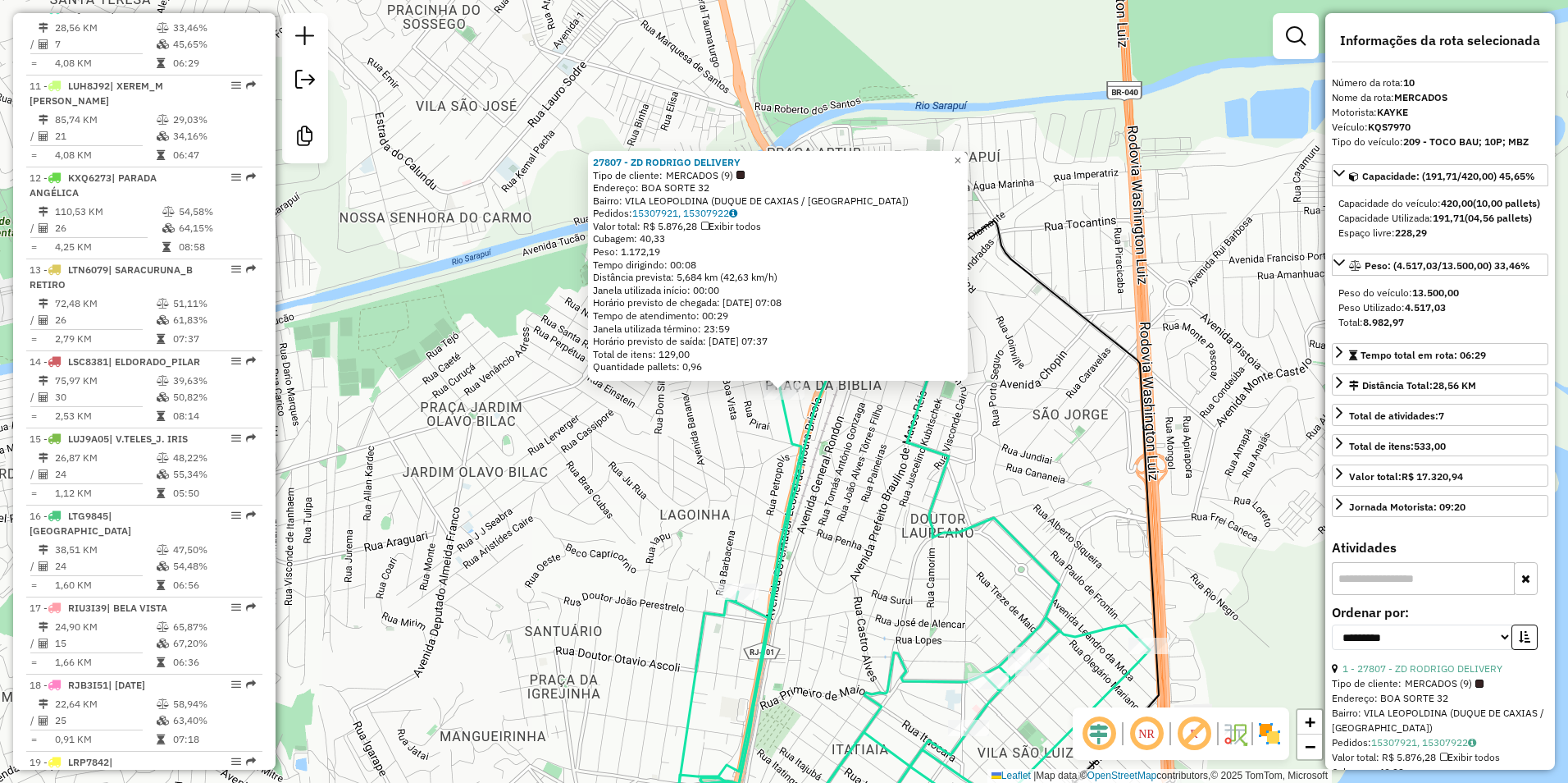
click at [460, 206] on div "27807 - ZD RODRIGO DELIVERY Tipo de cliente: MERCADOS (9) Endereço: BOA SORTE 3…" at bounding box center [784, 392] width 1568 height 783
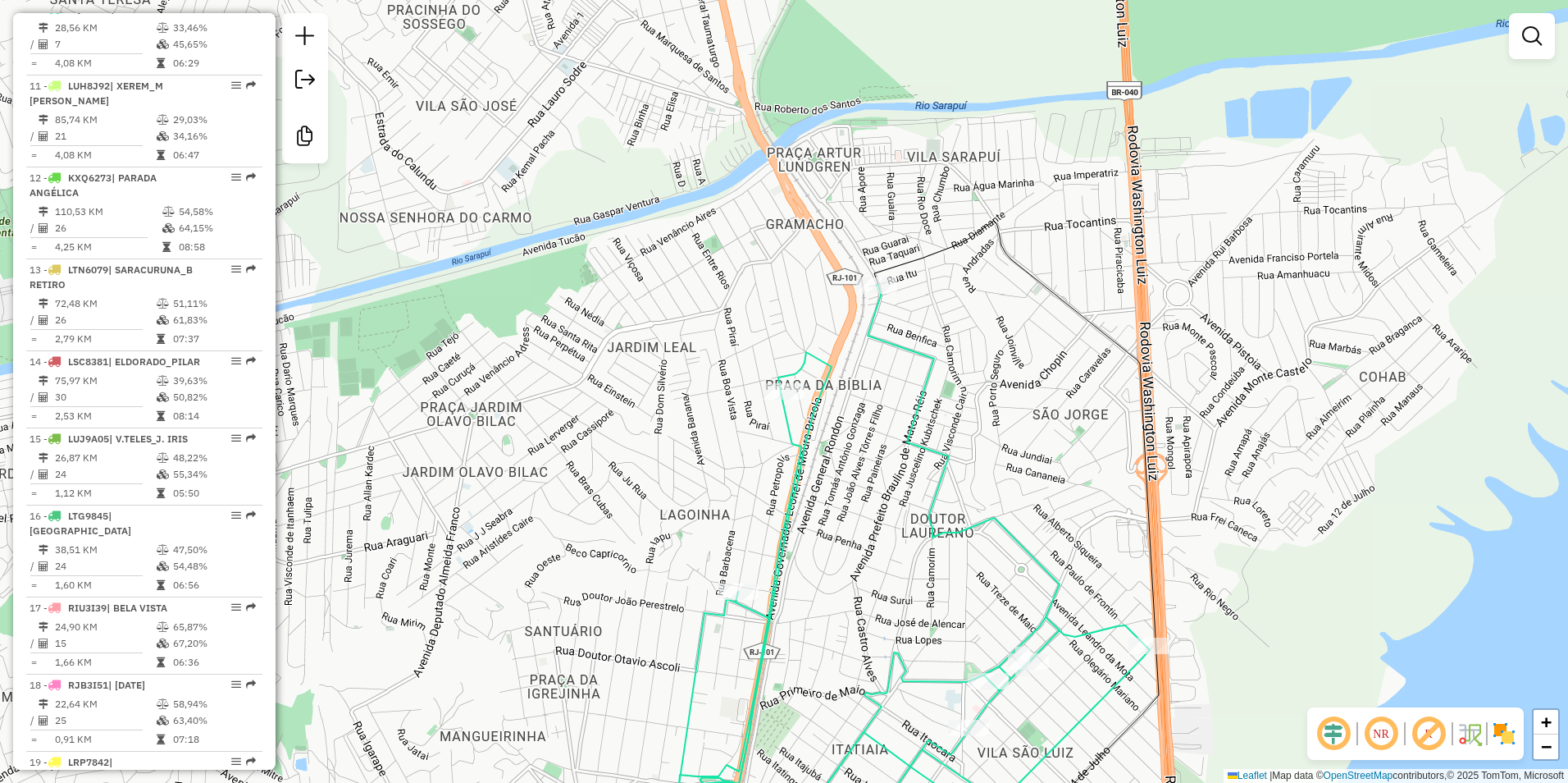
select select "**********"
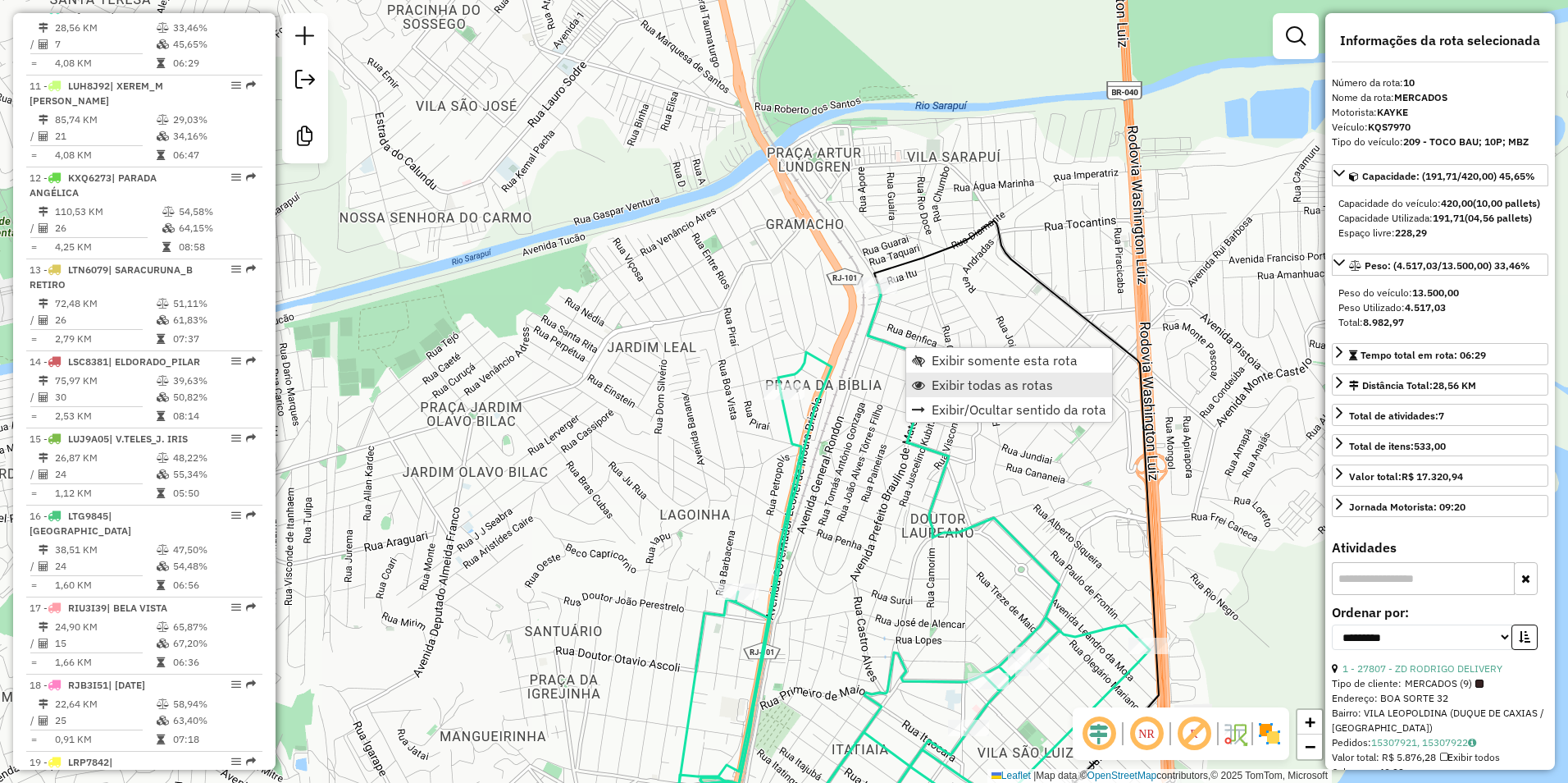
click at [967, 378] on span "Exibir todas as rotas" at bounding box center [993, 385] width 121 height 13
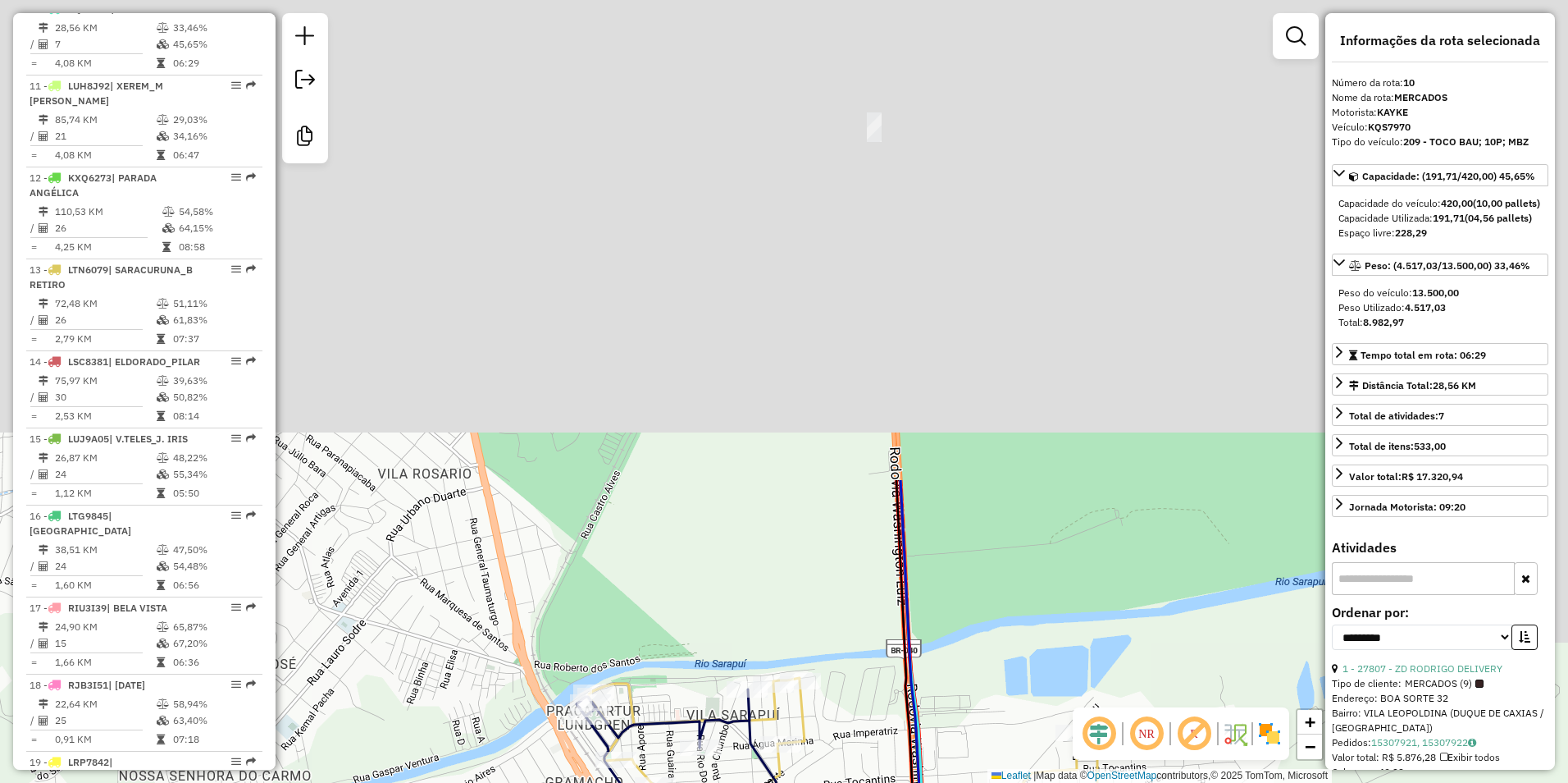
drag, startPoint x: 924, startPoint y: 68, endPoint x: 699, endPoint y: 627, distance: 602.6
click at [698, 637] on div "Janela de atendimento Grade de atendimento Capacidade Transportadoras Veículos …" at bounding box center [784, 392] width 1568 height 783
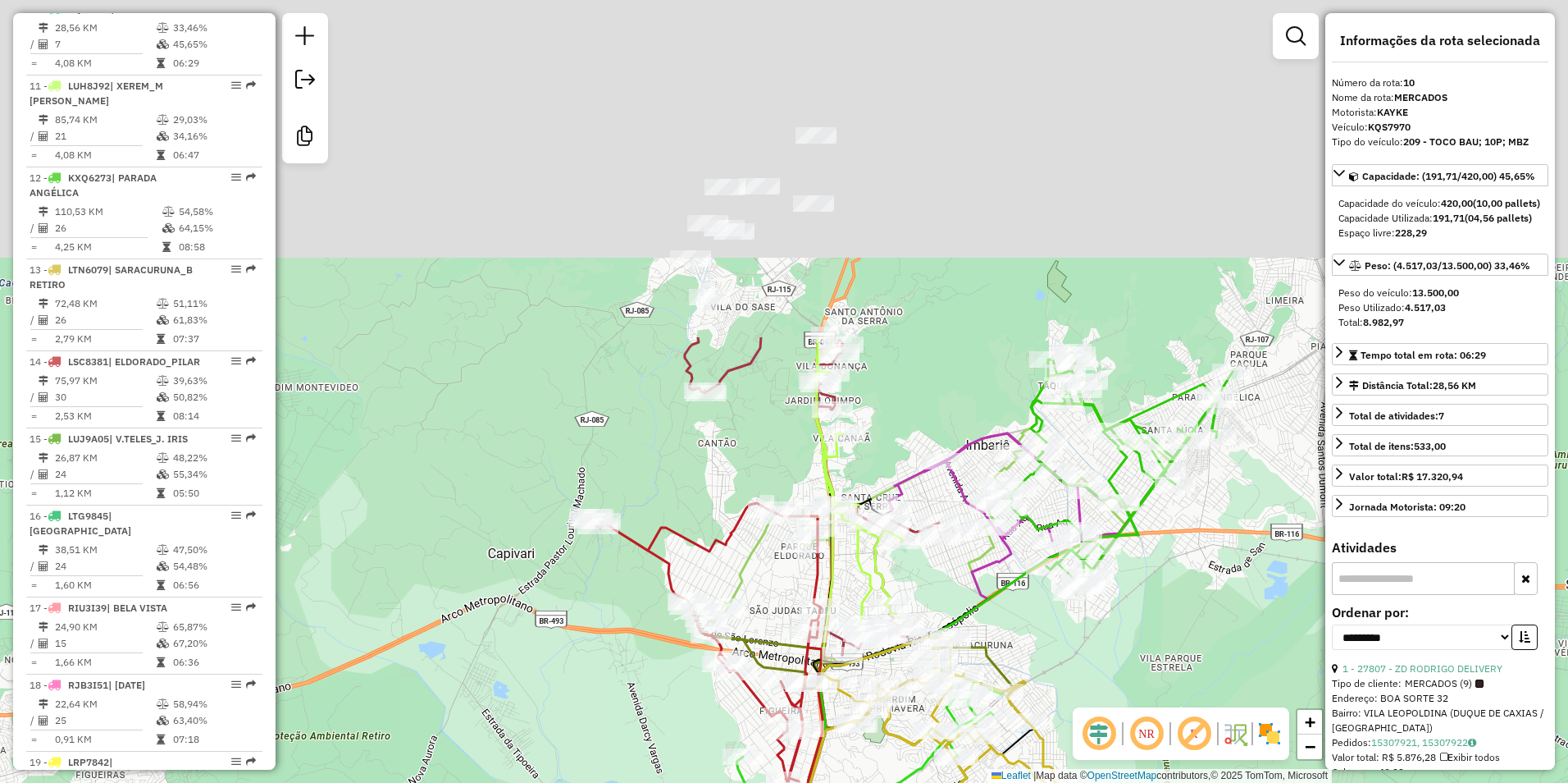
drag, startPoint x: 975, startPoint y: 185, endPoint x: 987, endPoint y: 732, distance: 547.1
click at [993, 728] on div "Janela de atendimento Grade de atendimento Capacidade Transportadoras Veículos …" at bounding box center [784, 392] width 1568 height 783
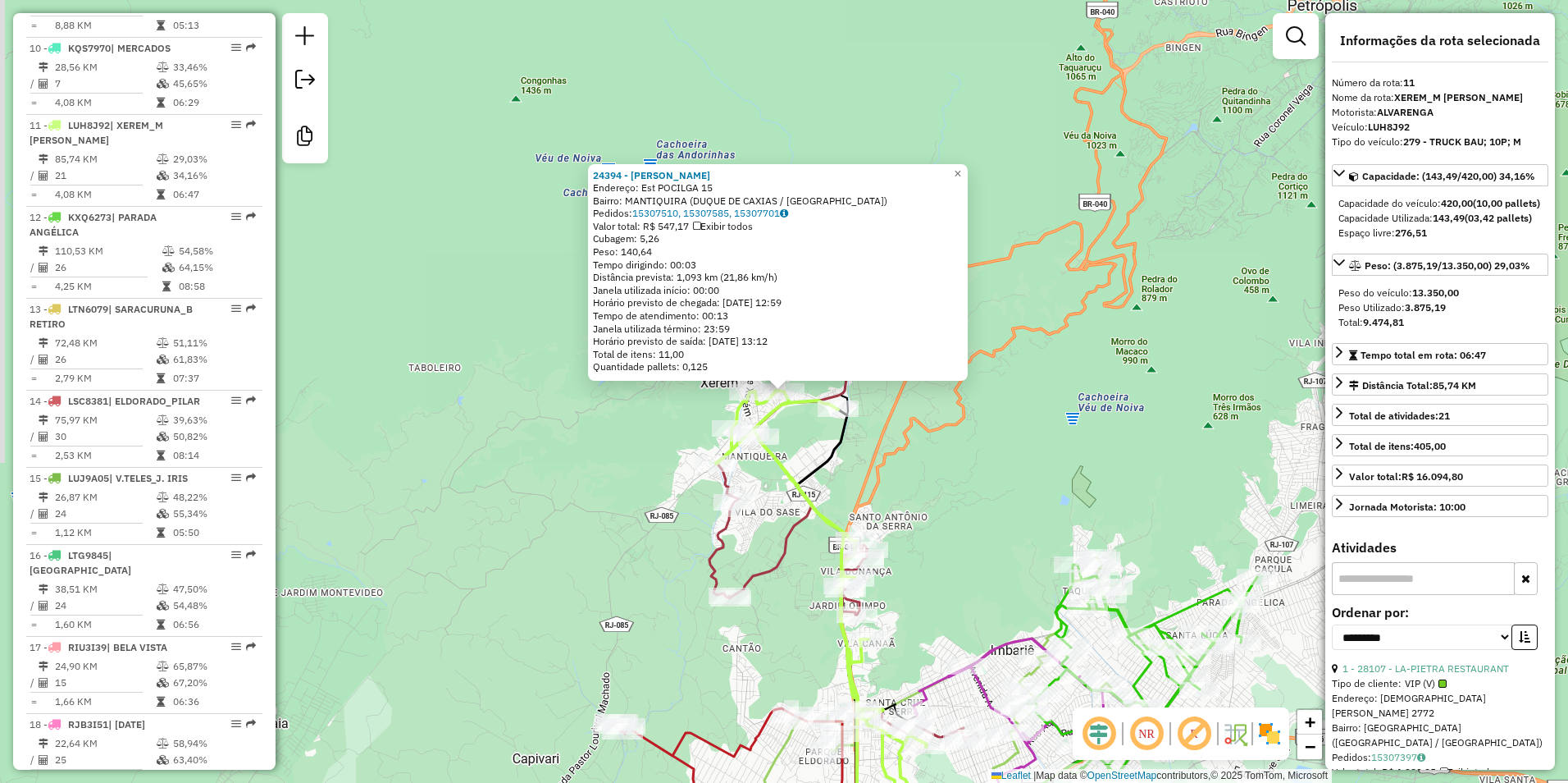
scroll to position [1428, 0]
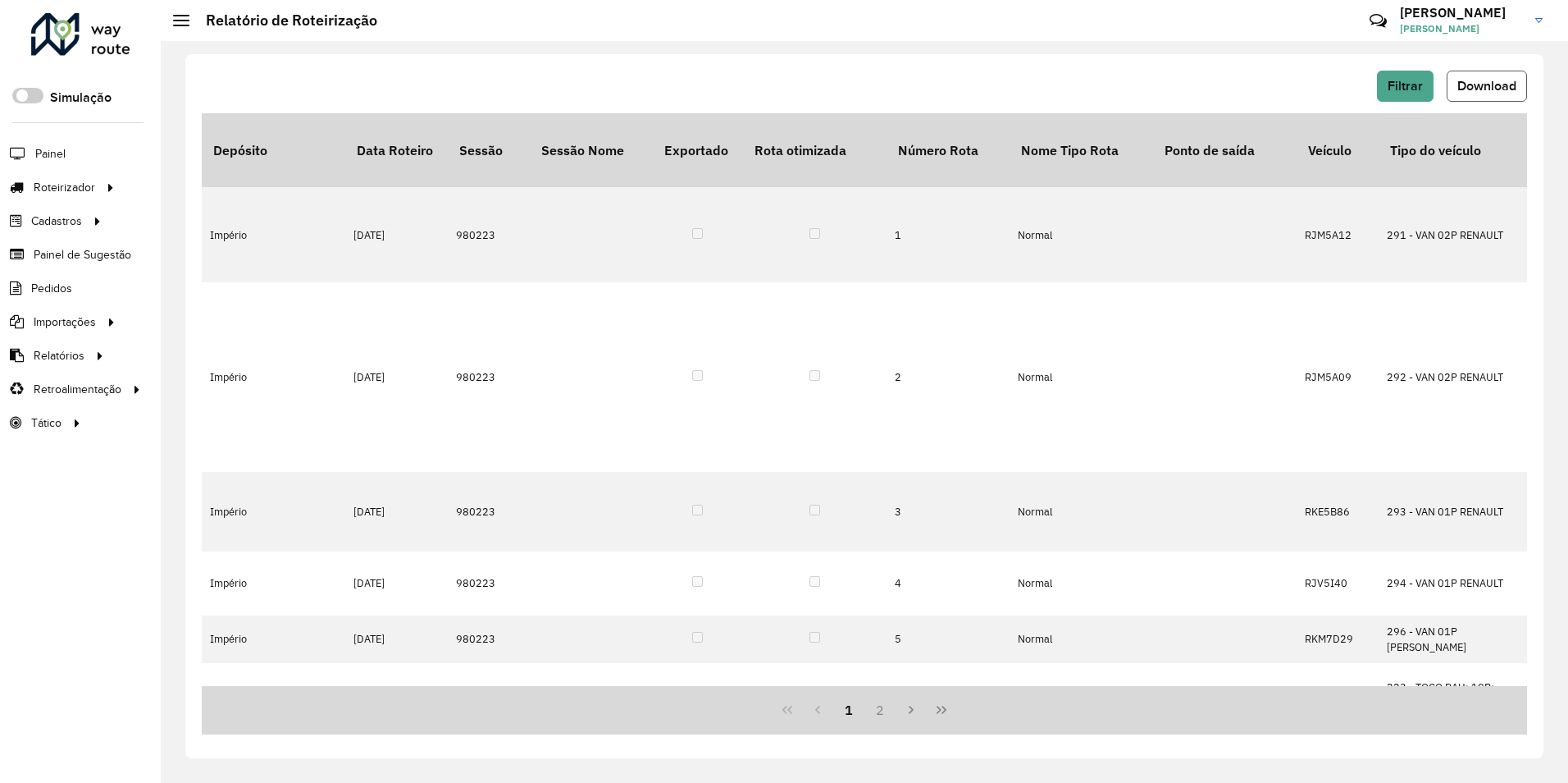
click at [1484, 78] on button "Download" at bounding box center [1486, 86] width 81 height 31
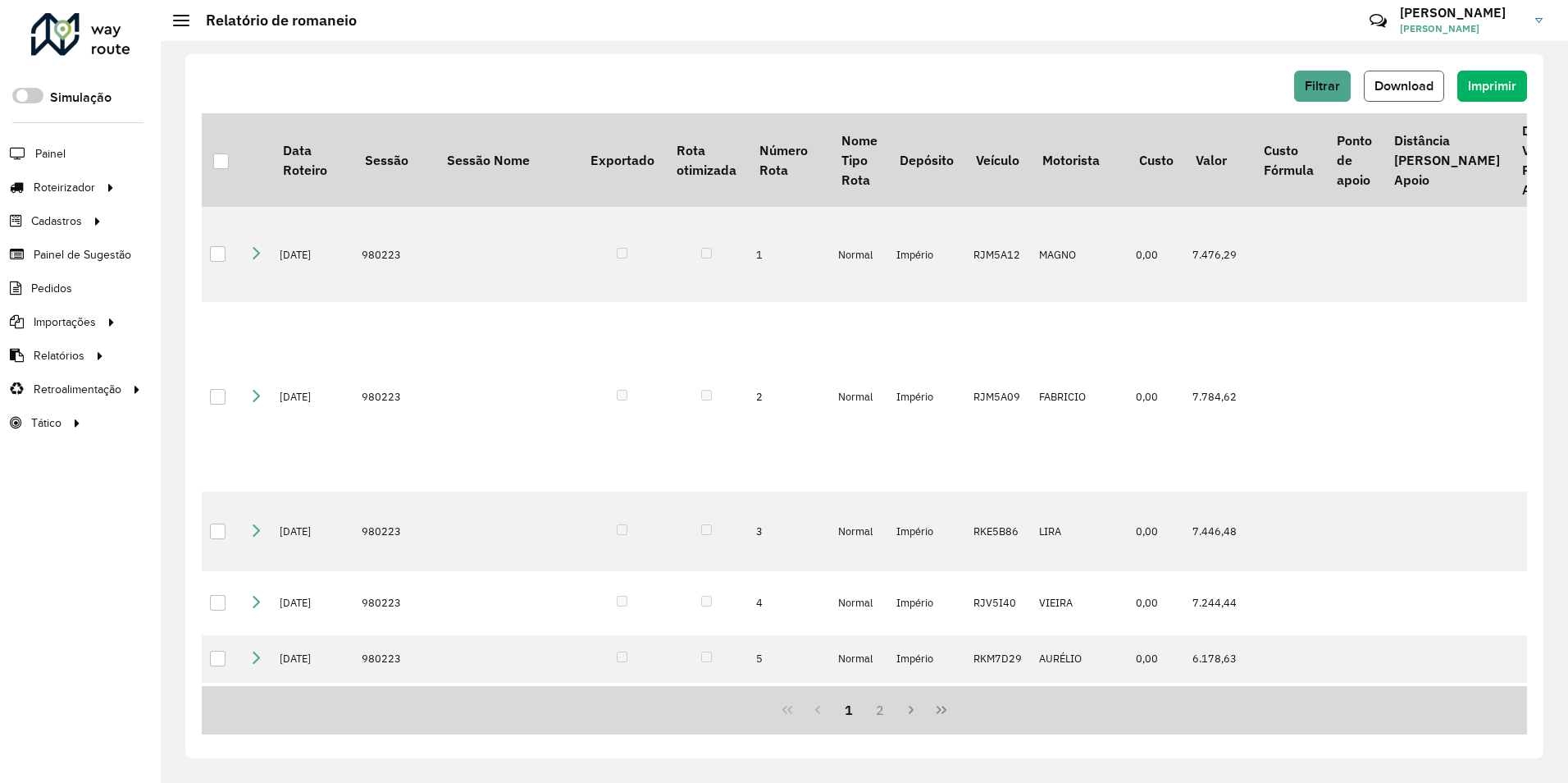
click at [1405, 79] on span "Download" at bounding box center [1404, 86] width 59 height 14
